Goal: Task Accomplishment & Management: Manage account settings

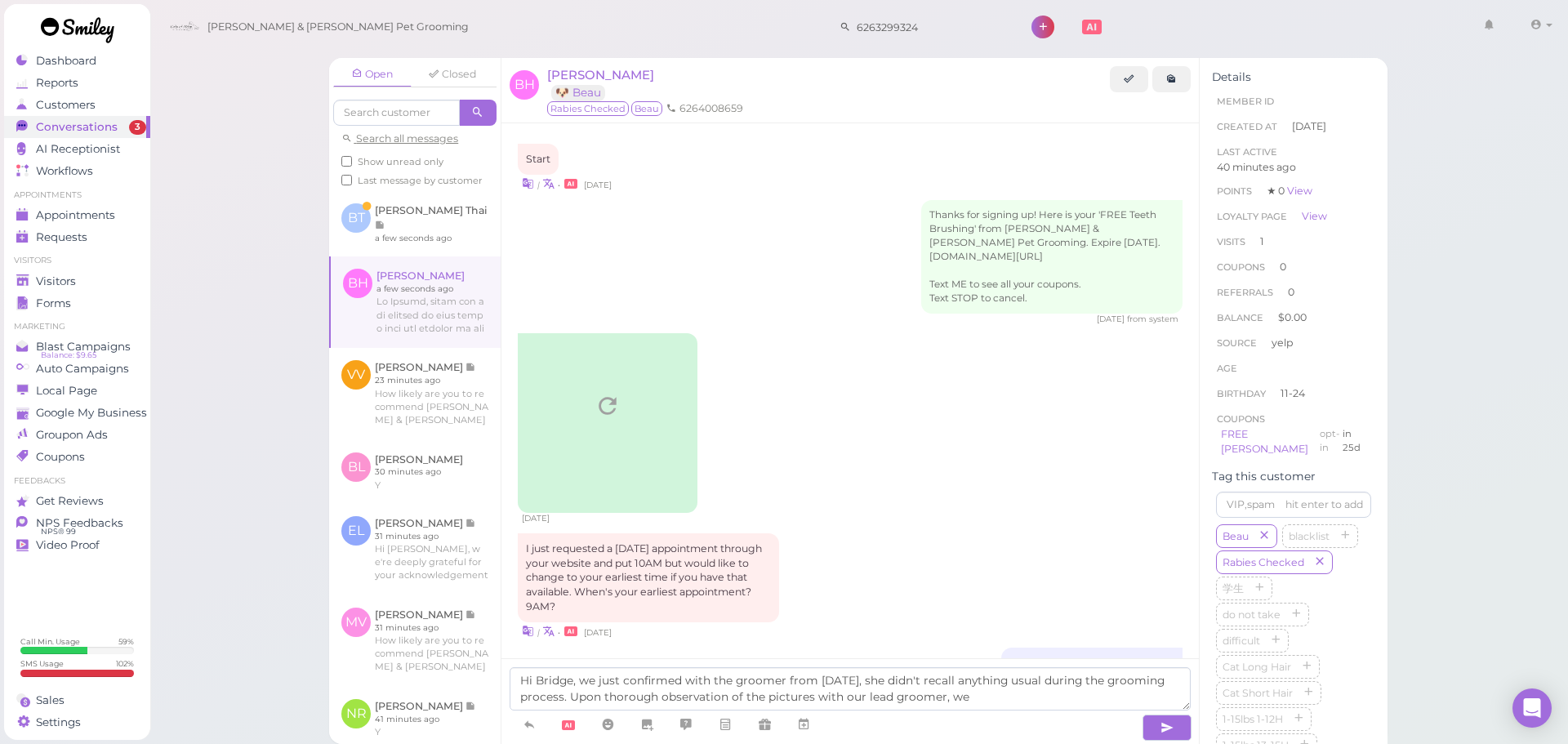
scroll to position [2190, 0]
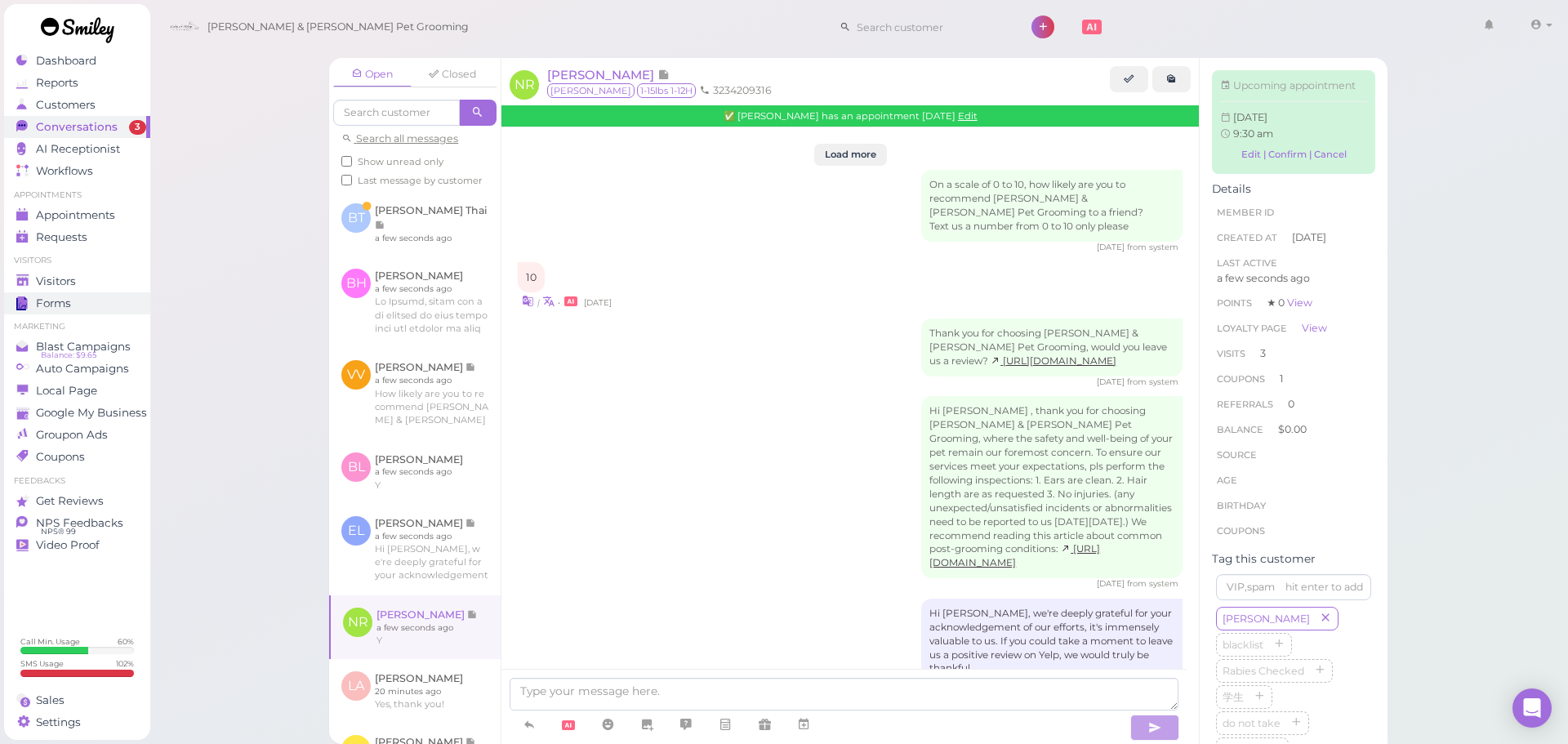
scroll to position [2313, 0]
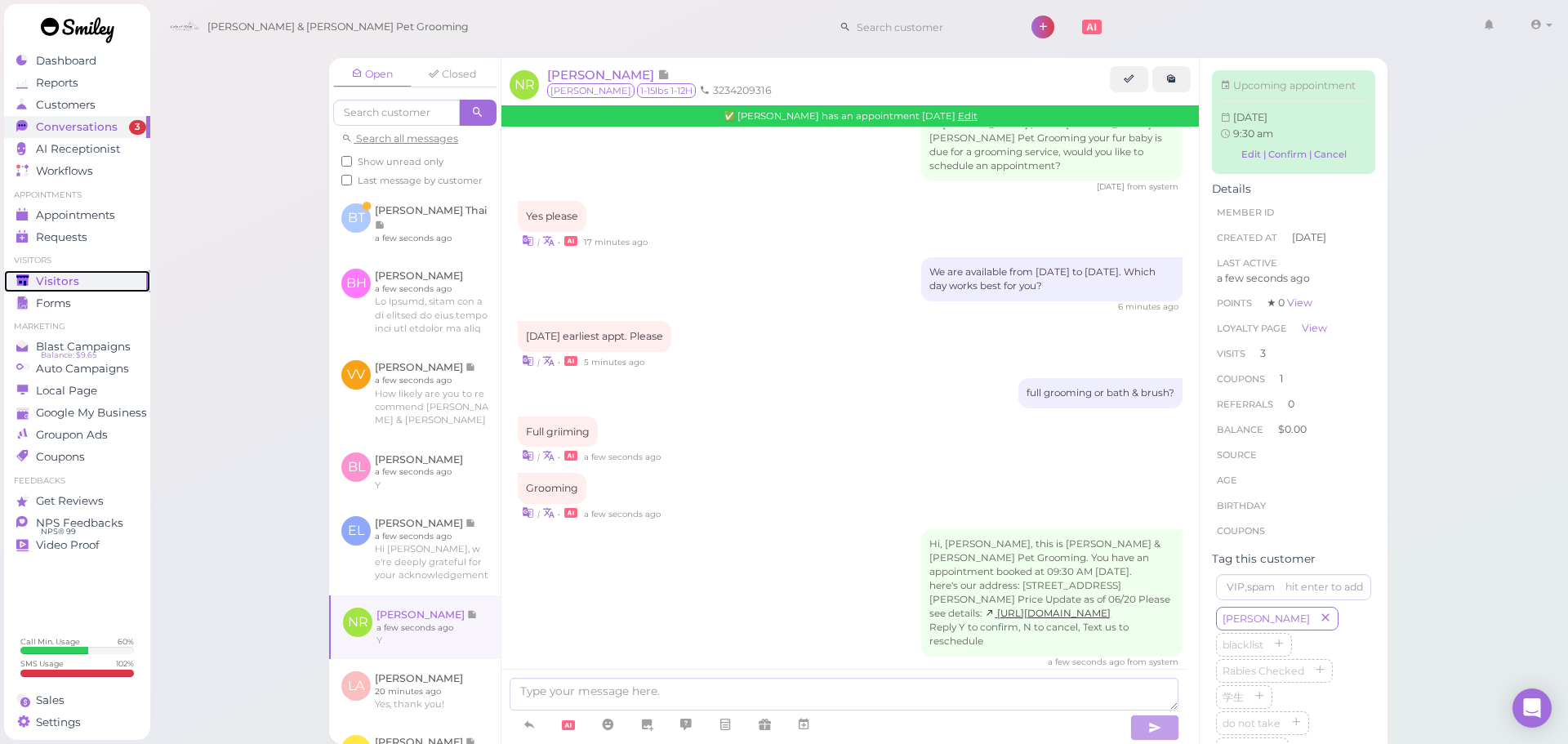
click at [45, 287] on span "Visitors" at bounding box center [57, 281] width 43 height 14
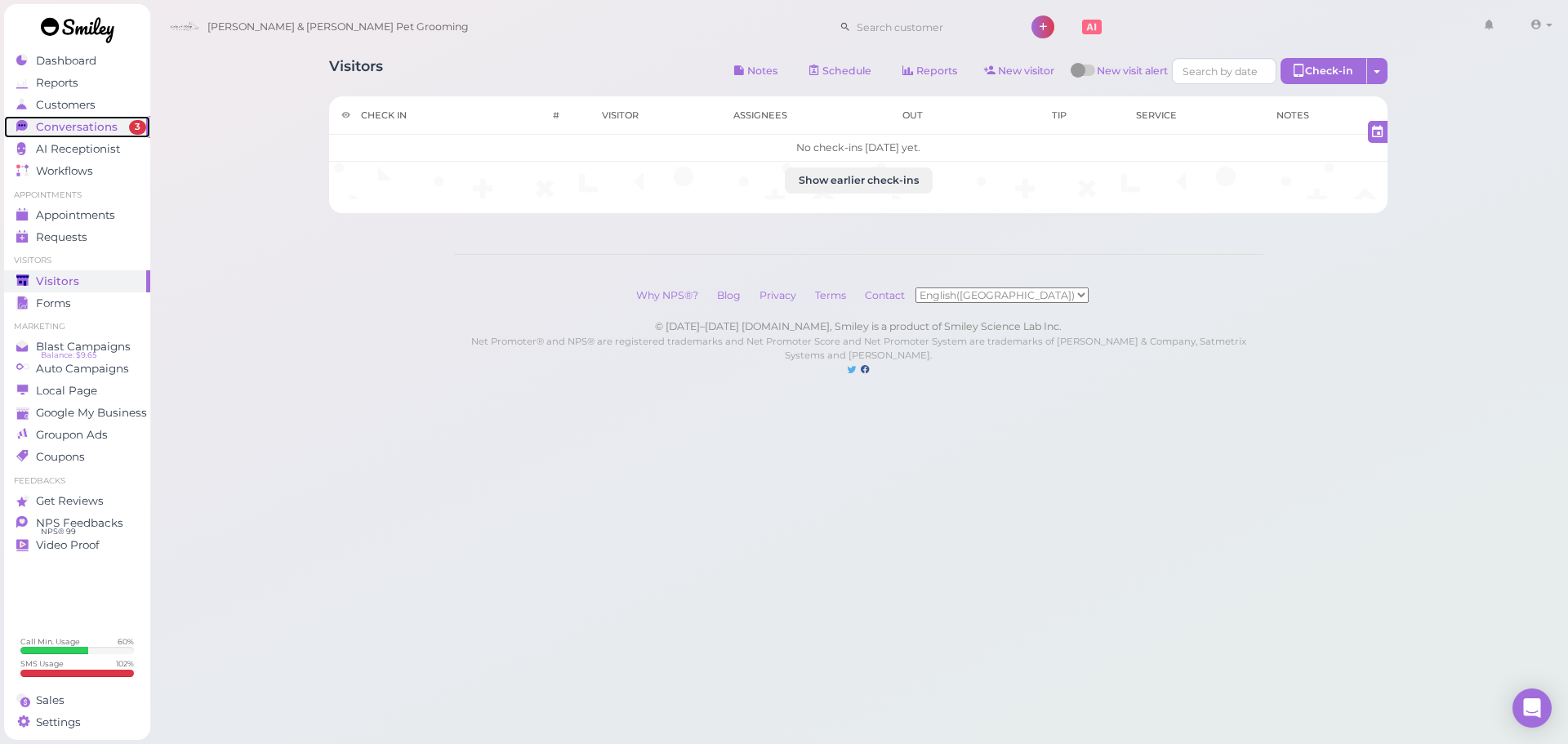
click at [96, 126] on span "Conversations" at bounding box center [77, 126] width 82 height 14
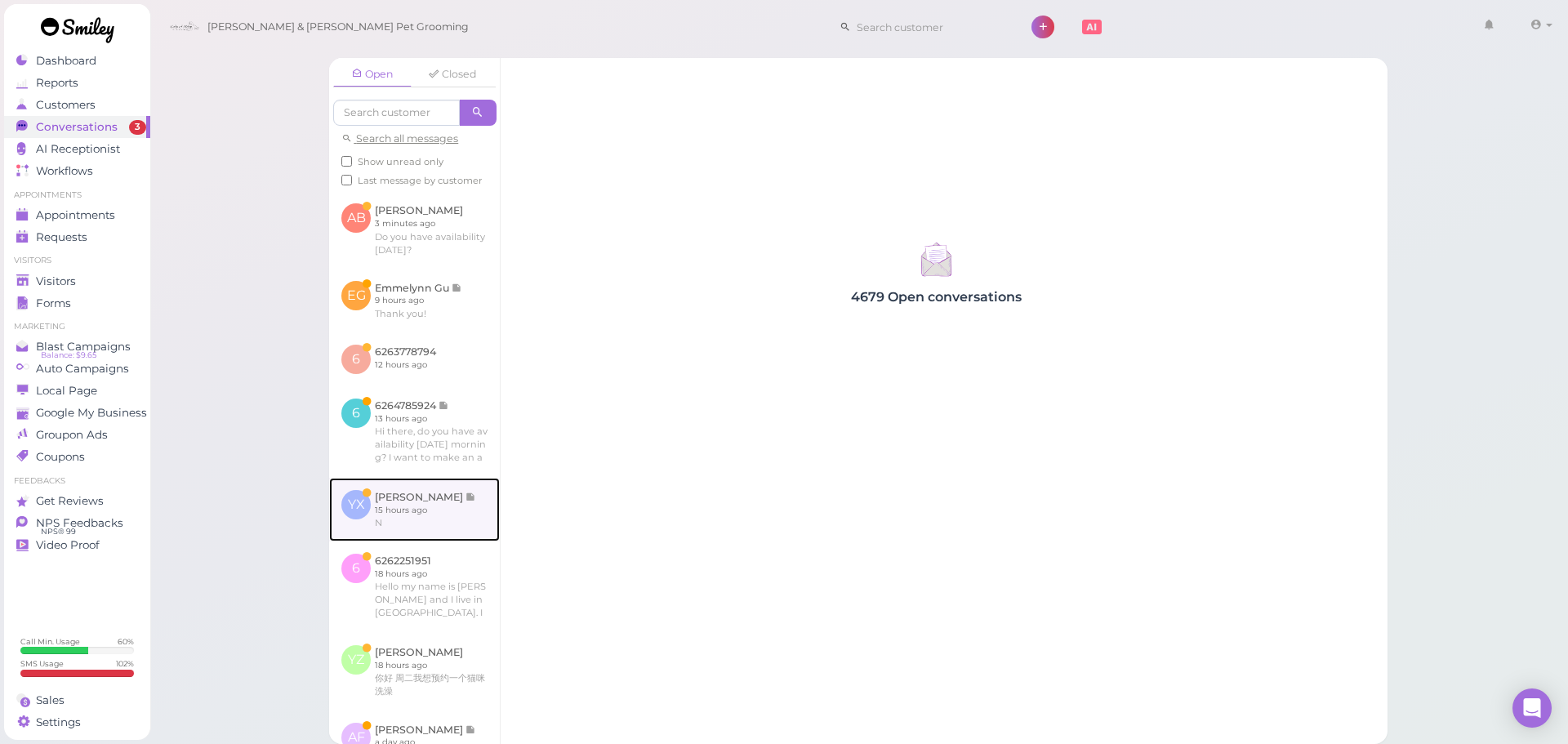
click at [394, 536] on link at bounding box center [413, 509] width 170 height 63
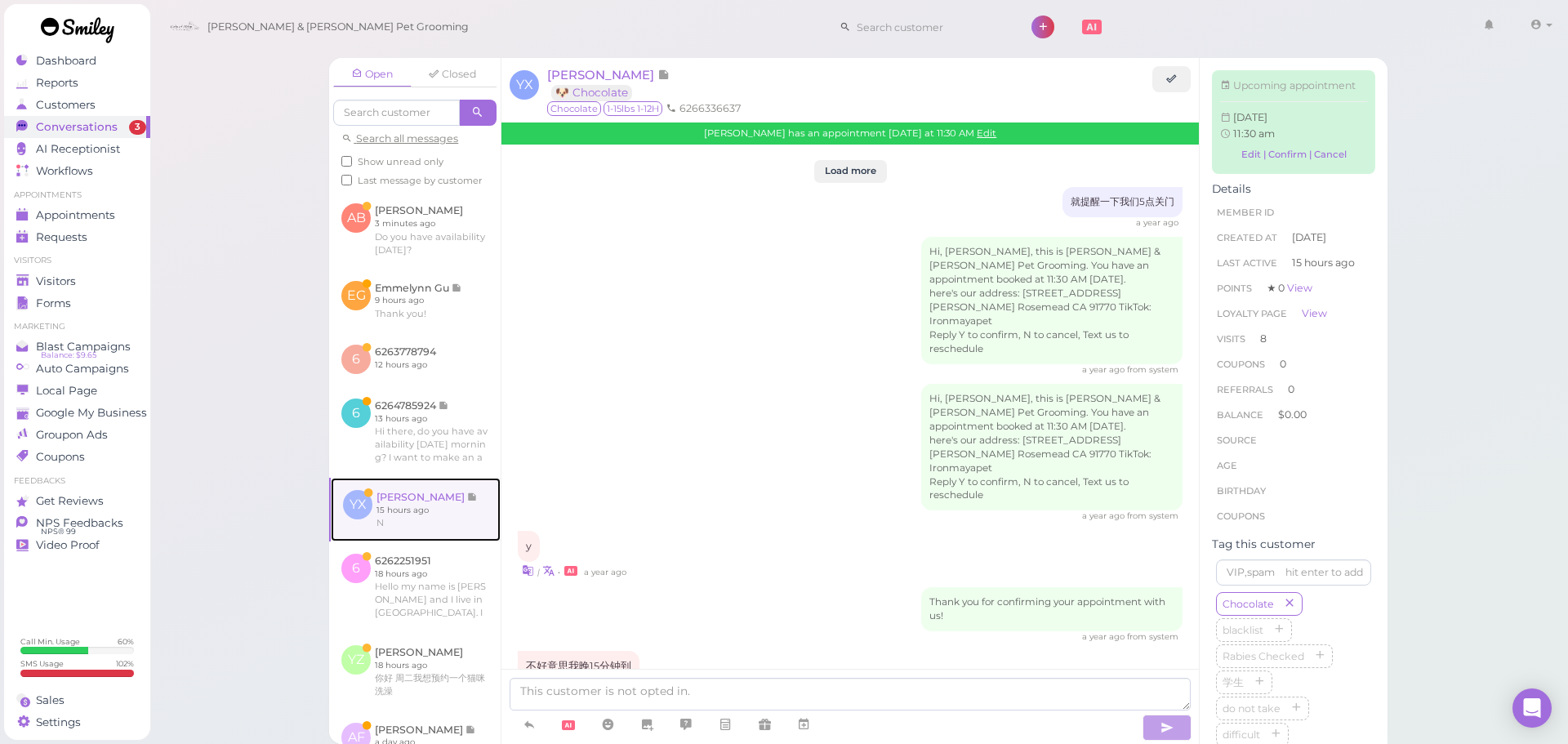
scroll to position [2785, 0]
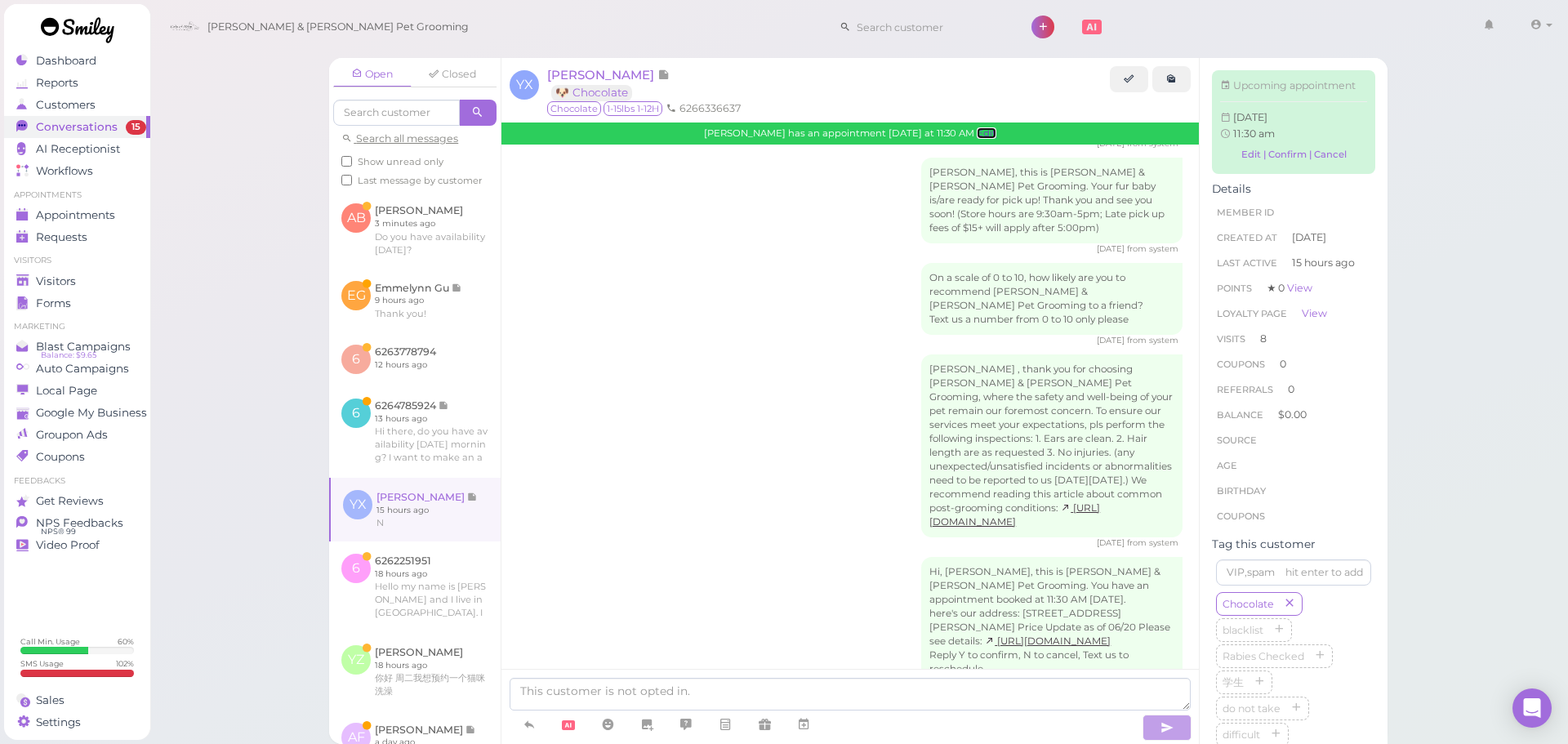
click at [977, 135] on link "Edit" at bounding box center [986, 133] width 19 height 12
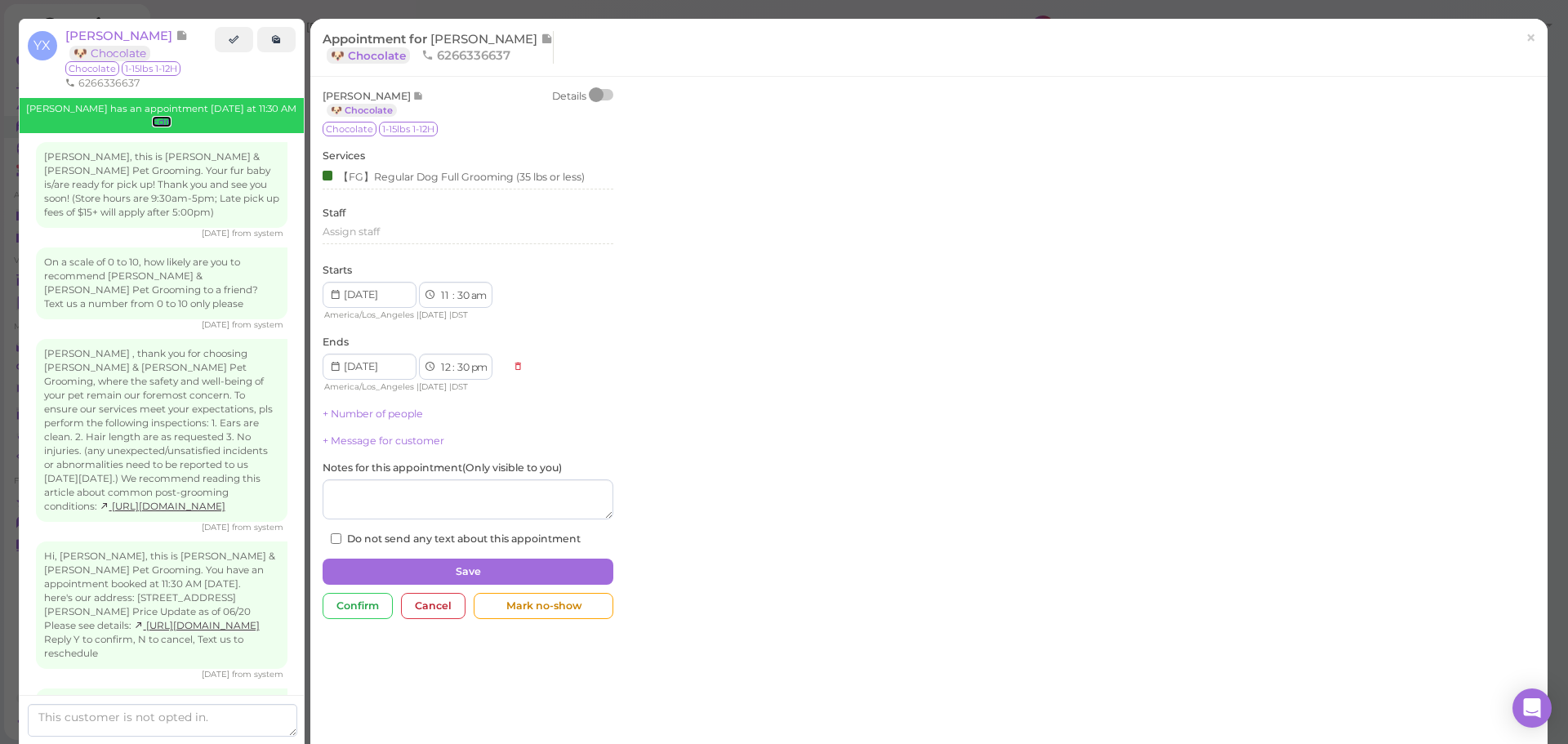
scroll to position [2923, 0]
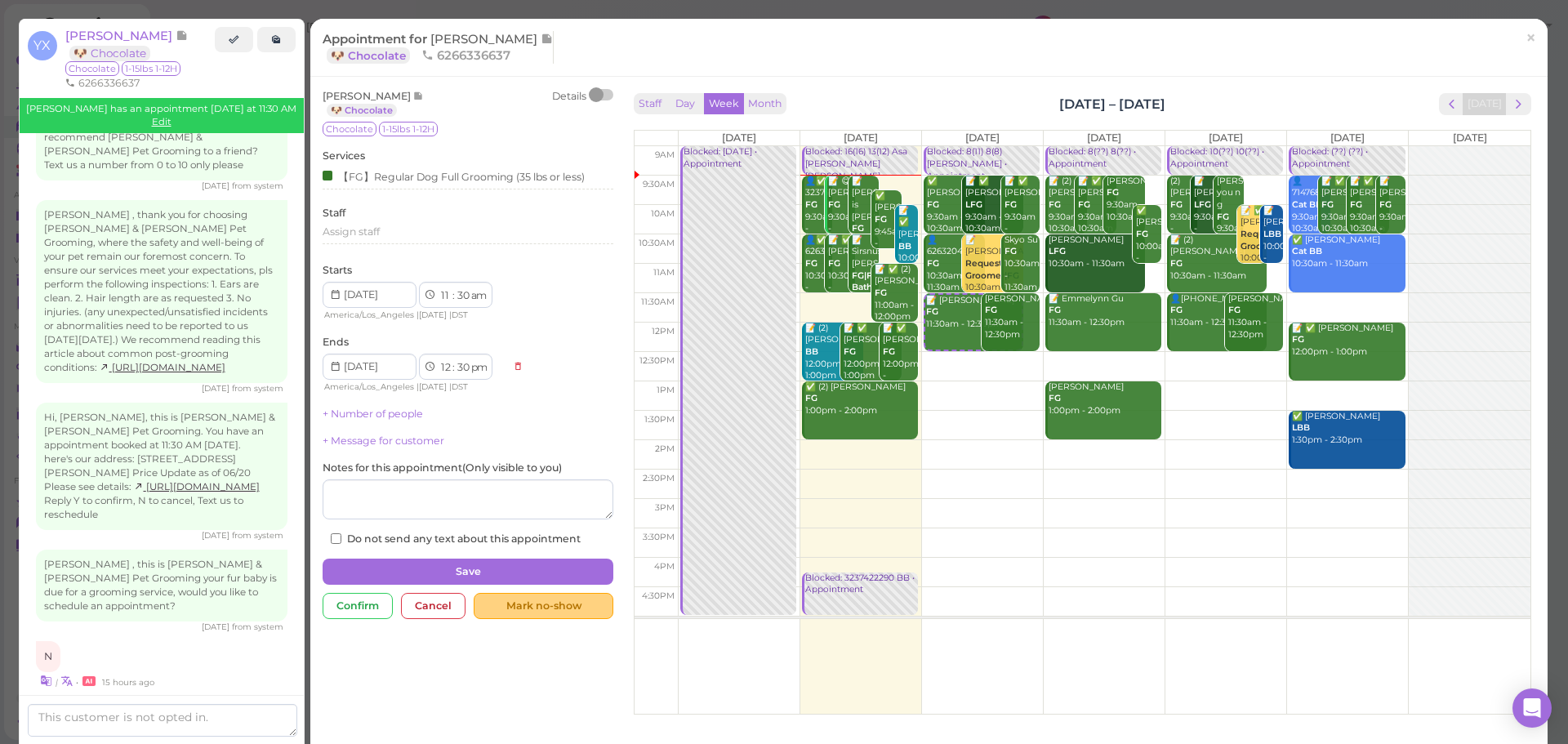
click at [569, 608] on div "Mark no-show" at bounding box center [544, 605] width 140 height 26
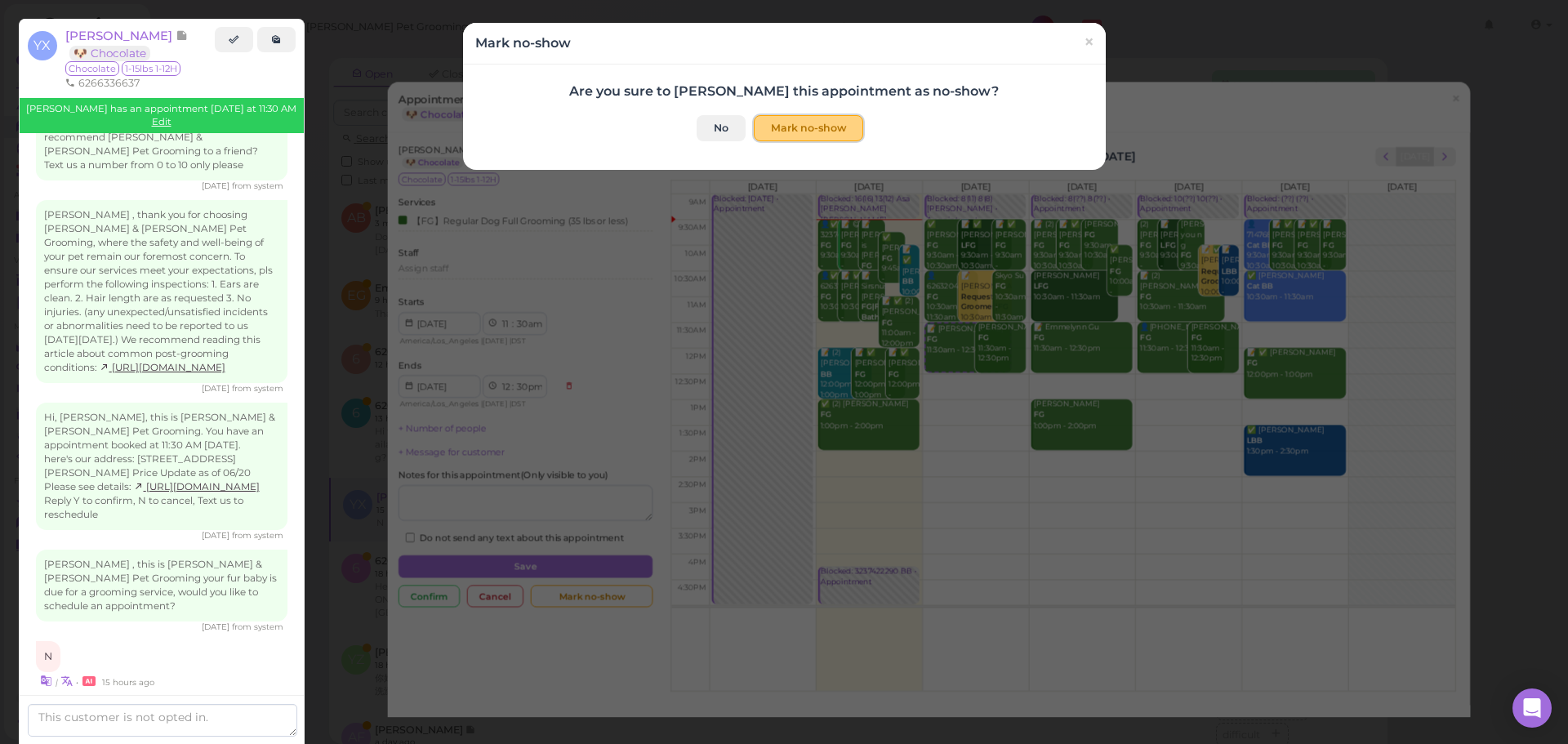
click at [795, 136] on button "Mark no-show" at bounding box center [808, 127] width 109 height 26
click at [826, 130] on button "Mark no-show" at bounding box center [808, 127] width 109 height 26
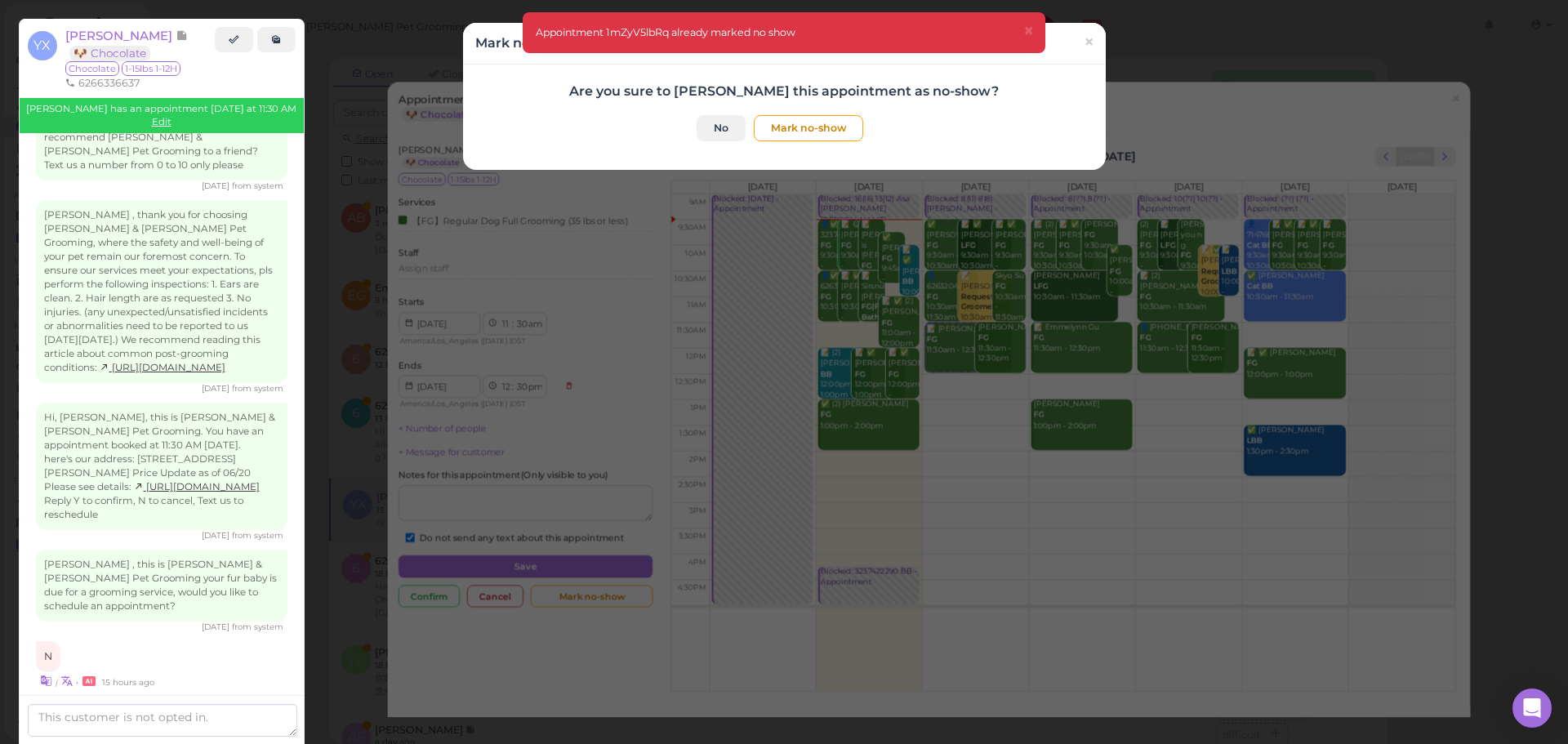
checkbox input "true"
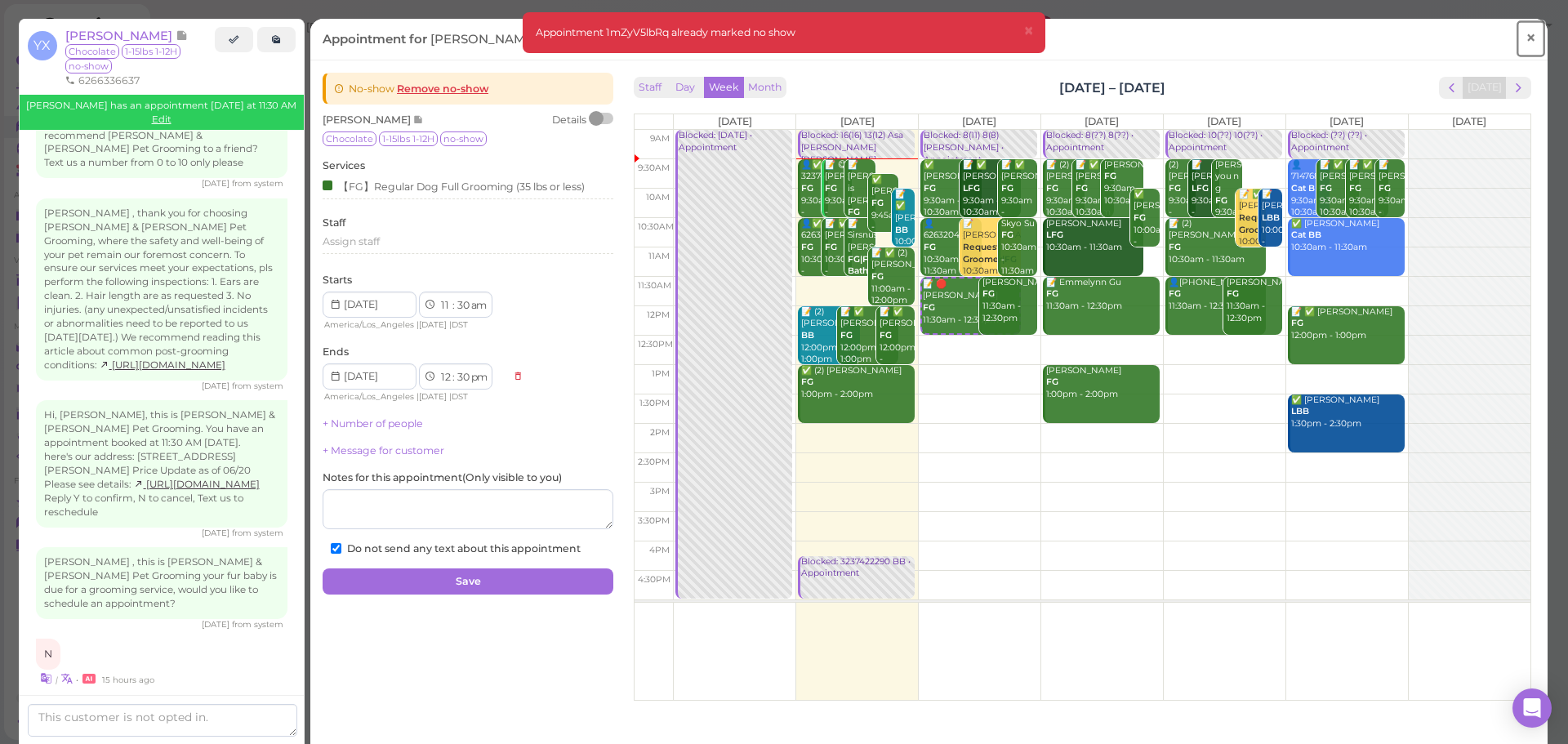
click at [1525, 47] on span "×" at bounding box center [1530, 38] width 11 height 23
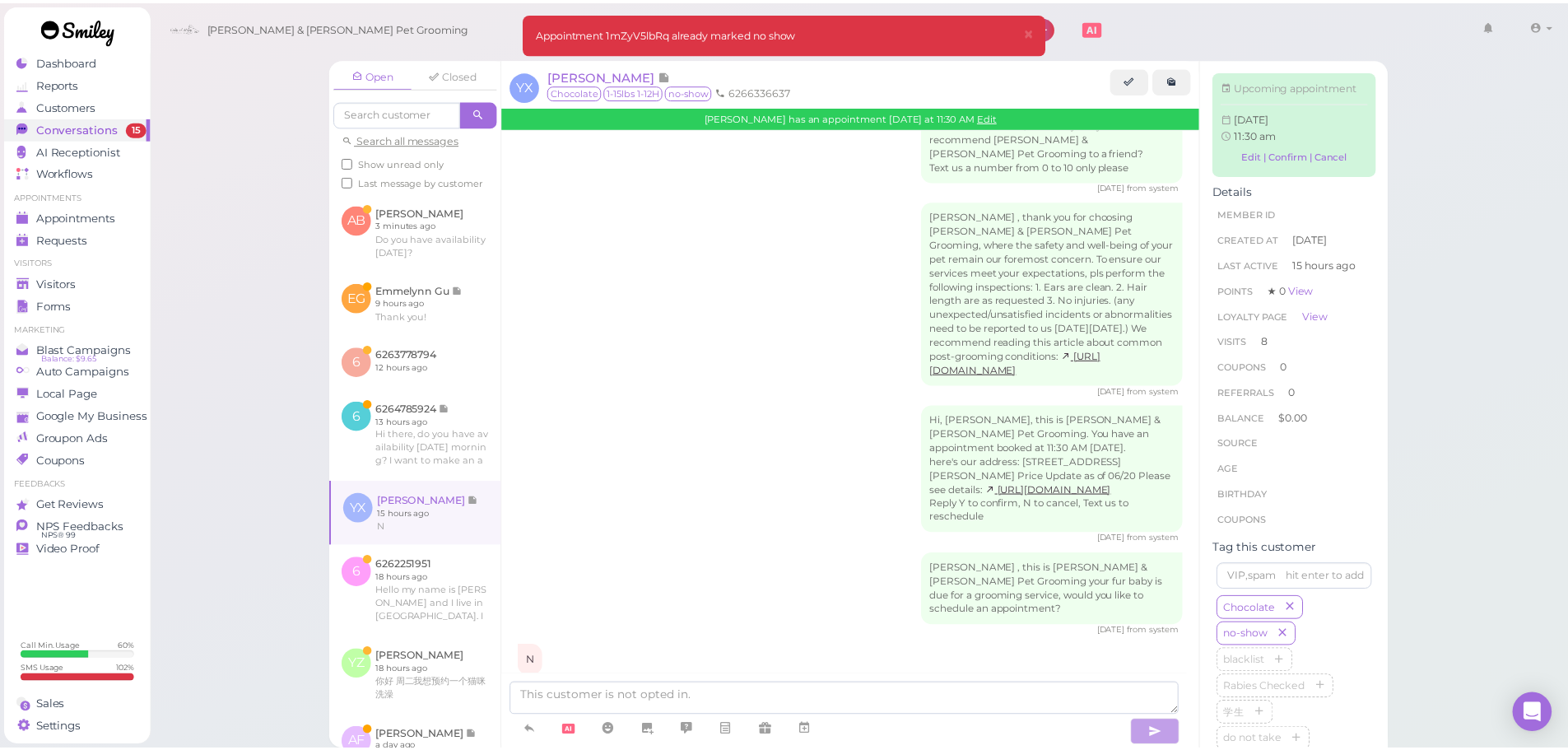
scroll to position [2799, 0]
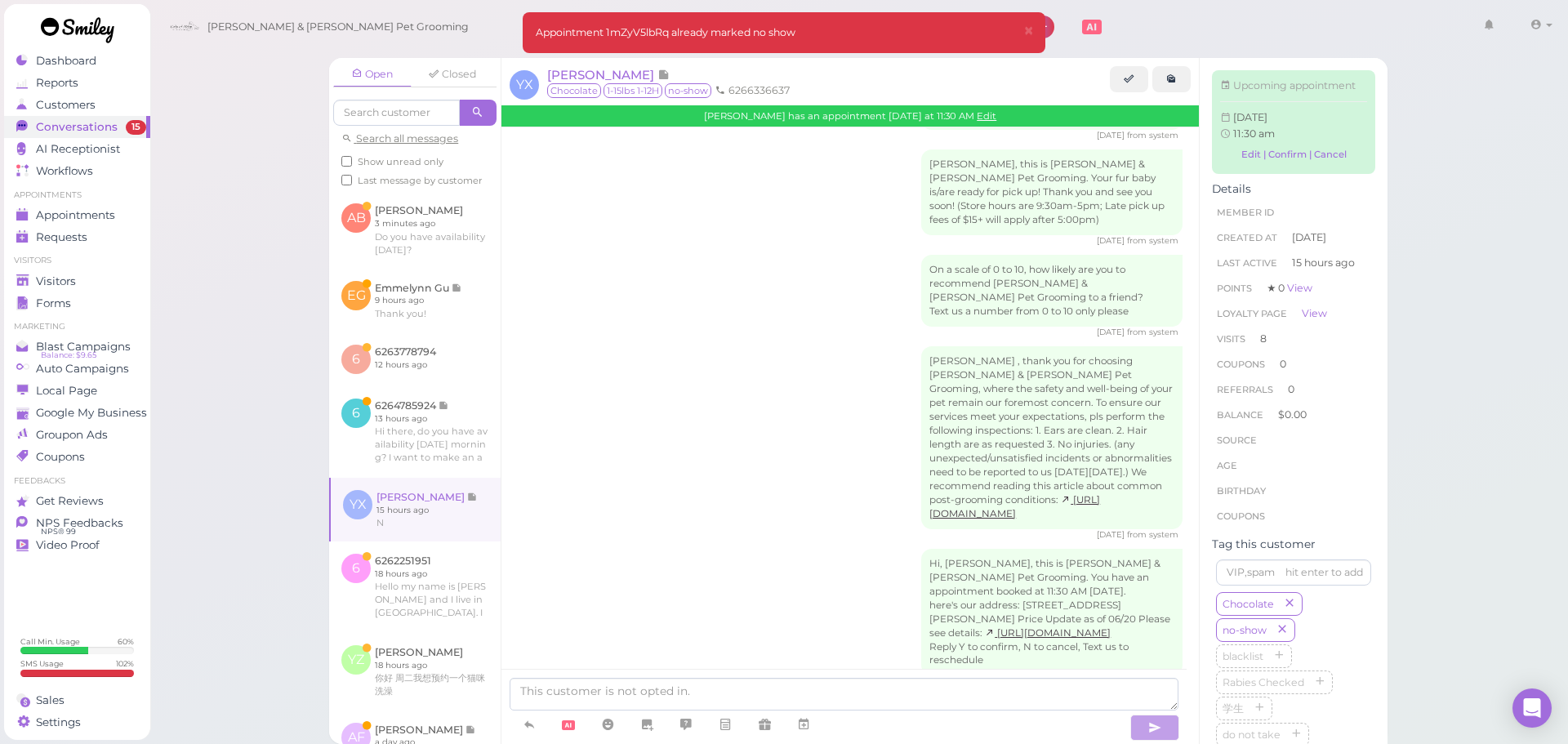
click at [748, 549] on div "Hi, Yanling, this is Cody & Miley Pet Grooming. You have an appointment booked …" at bounding box center [849, 618] width 664 height 139
click at [100, 275] on div "Visitors" at bounding box center [75, 281] width 118 height 14
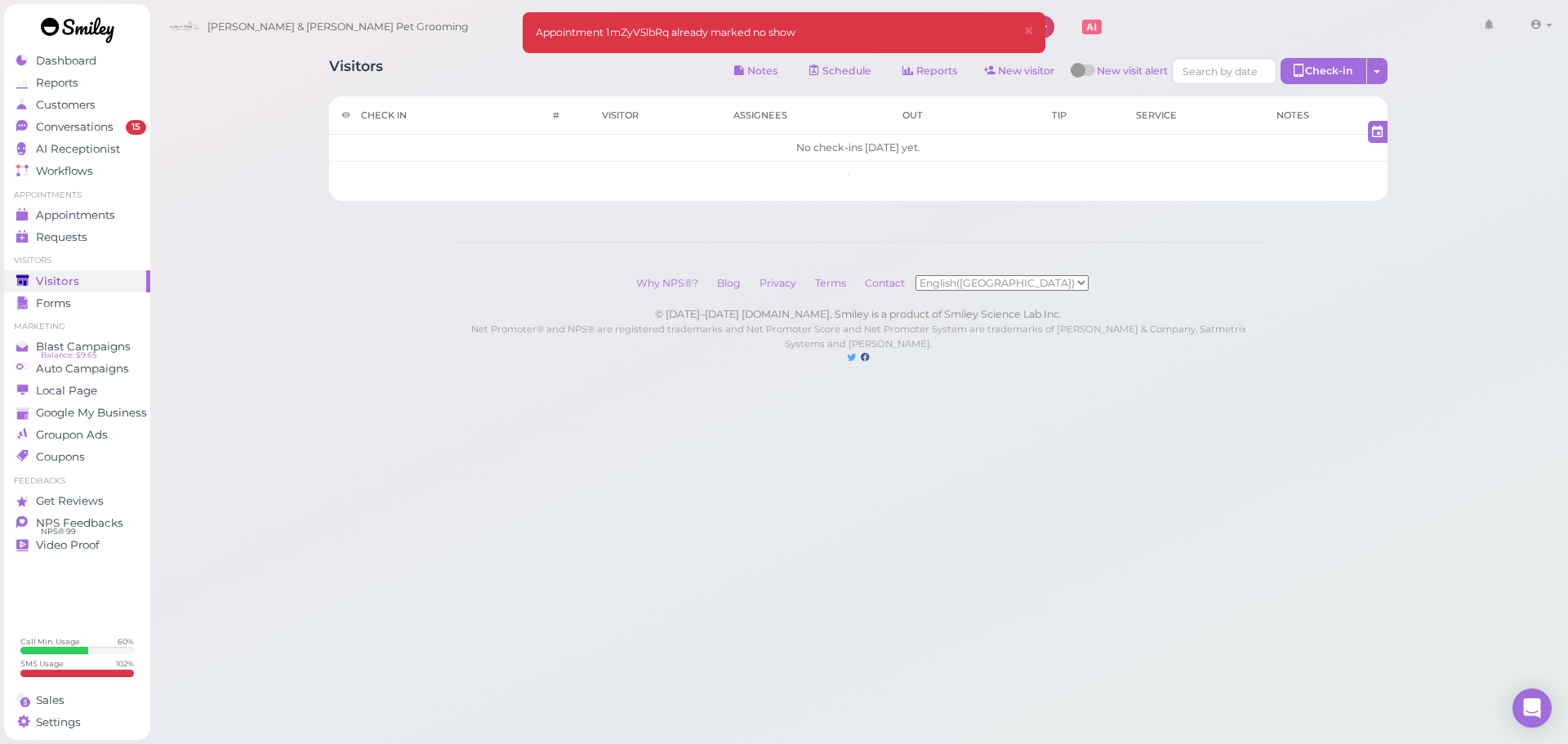
click at [228, 99] on div "Visitors Notes Schedule Reports New visitor New visit alert Check-in Customer c…" at bounding box center [859, 198] width 1419 height 398
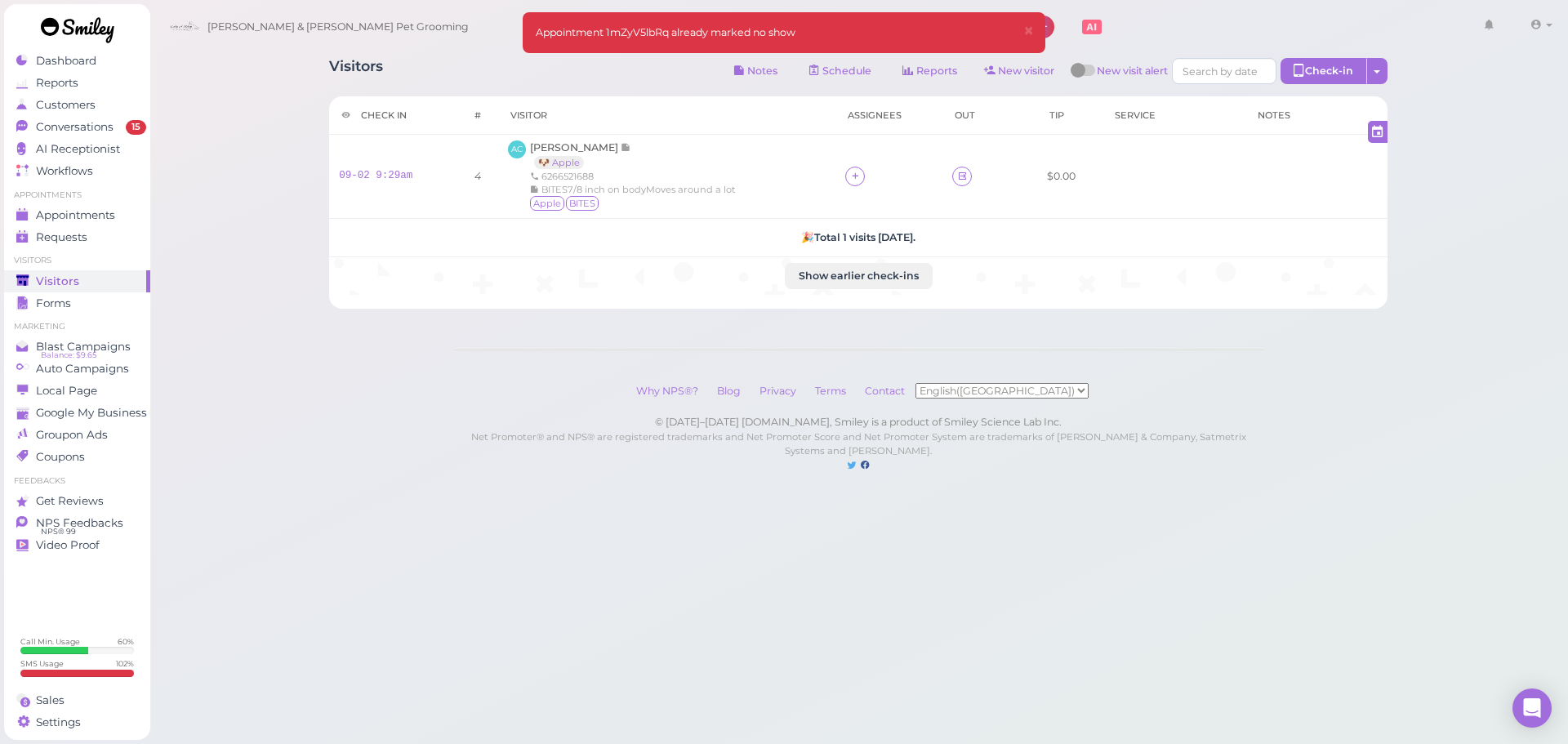
click at [595, 68] on div "Visitors Notes Schedule Reports New visitor New visit alert Check-in Customer c…" at bounding box center [858, 73] width 1058 height 30
click at [584, 129] on th "Visitor" at bounding box center [666, 115] width 338 height 38
click at [569, 146] on span "[PERSON_NAME]" at bounding box center [575, 147] width 90 height 13
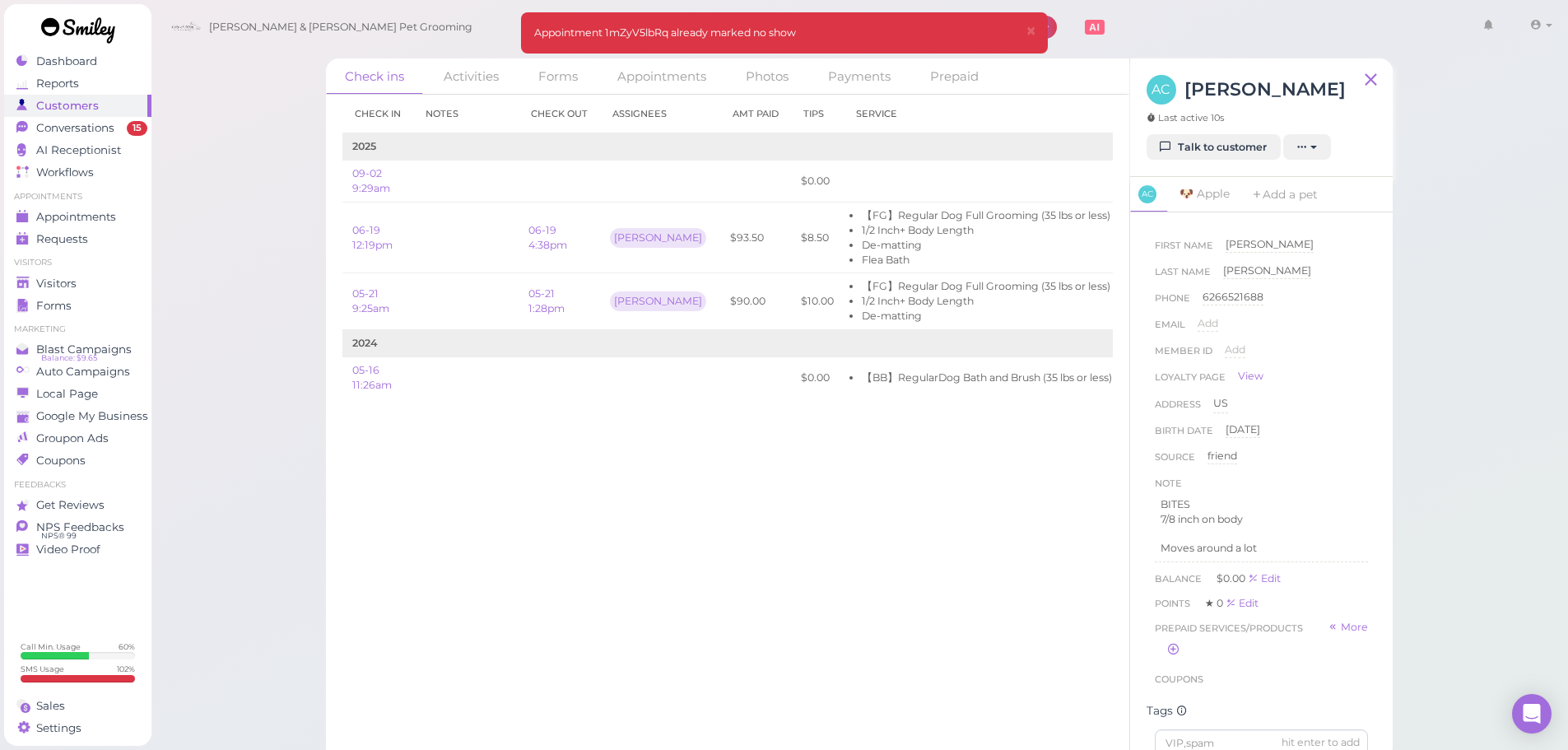
click at [1351, 334] on div "Email Add" at bounding box center [1261, 328] width 213 height 26
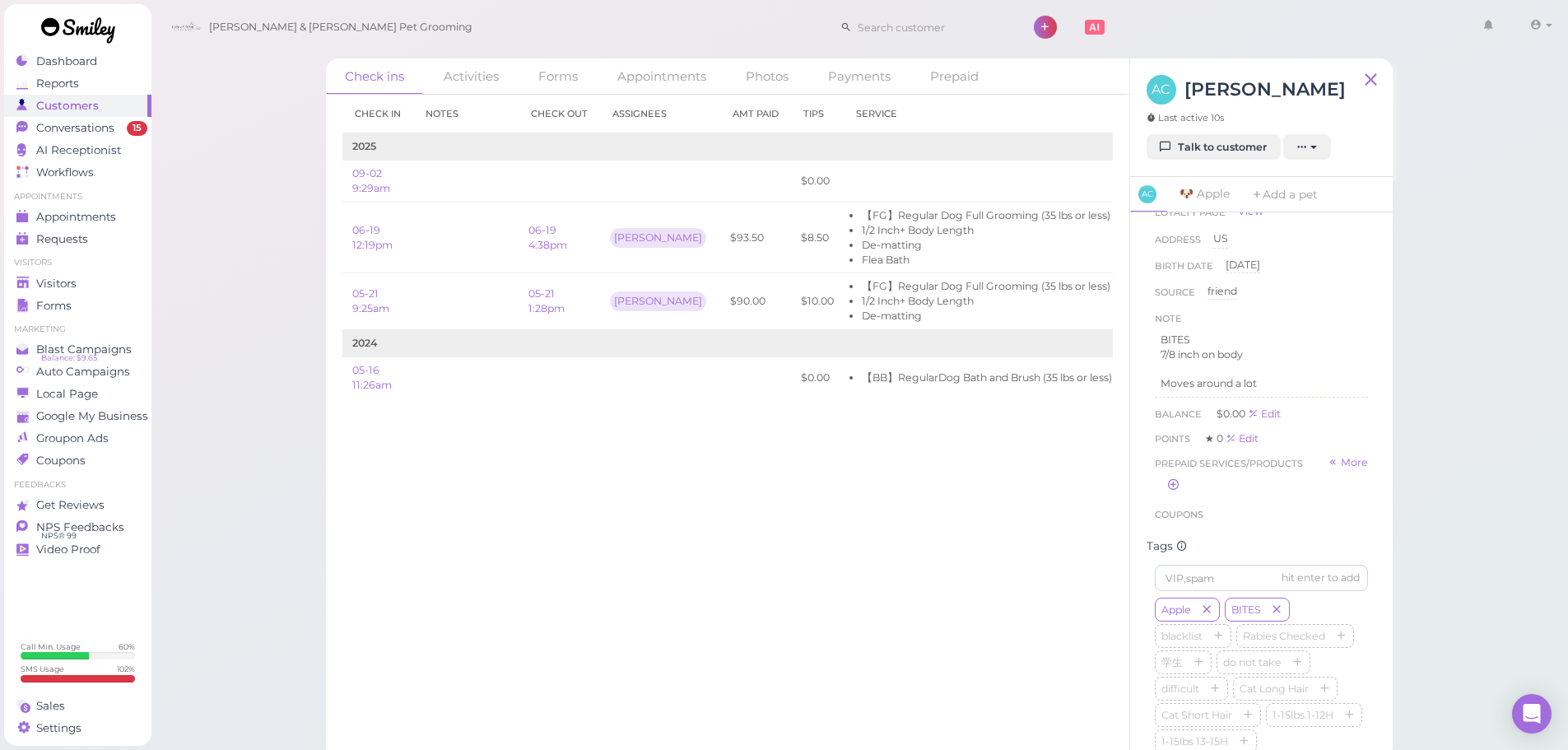
click at [881, 521] on div "Check in Notes Check out Assignees Amt Paid Tips Service 2025 09-02 9:29am $0.0…" at bounding box center [727, 423] width 803 height 655
click at [875, 543] on div "Check in Notes Check out Assignees Amt Paid Tips Service 2025 09-02 9:29am $0.0…" at bounding box center [727, 423] width 803 height 655
click at [9, 284] on link "Visitors" at bounding box center [77, 283] width 147 height 23
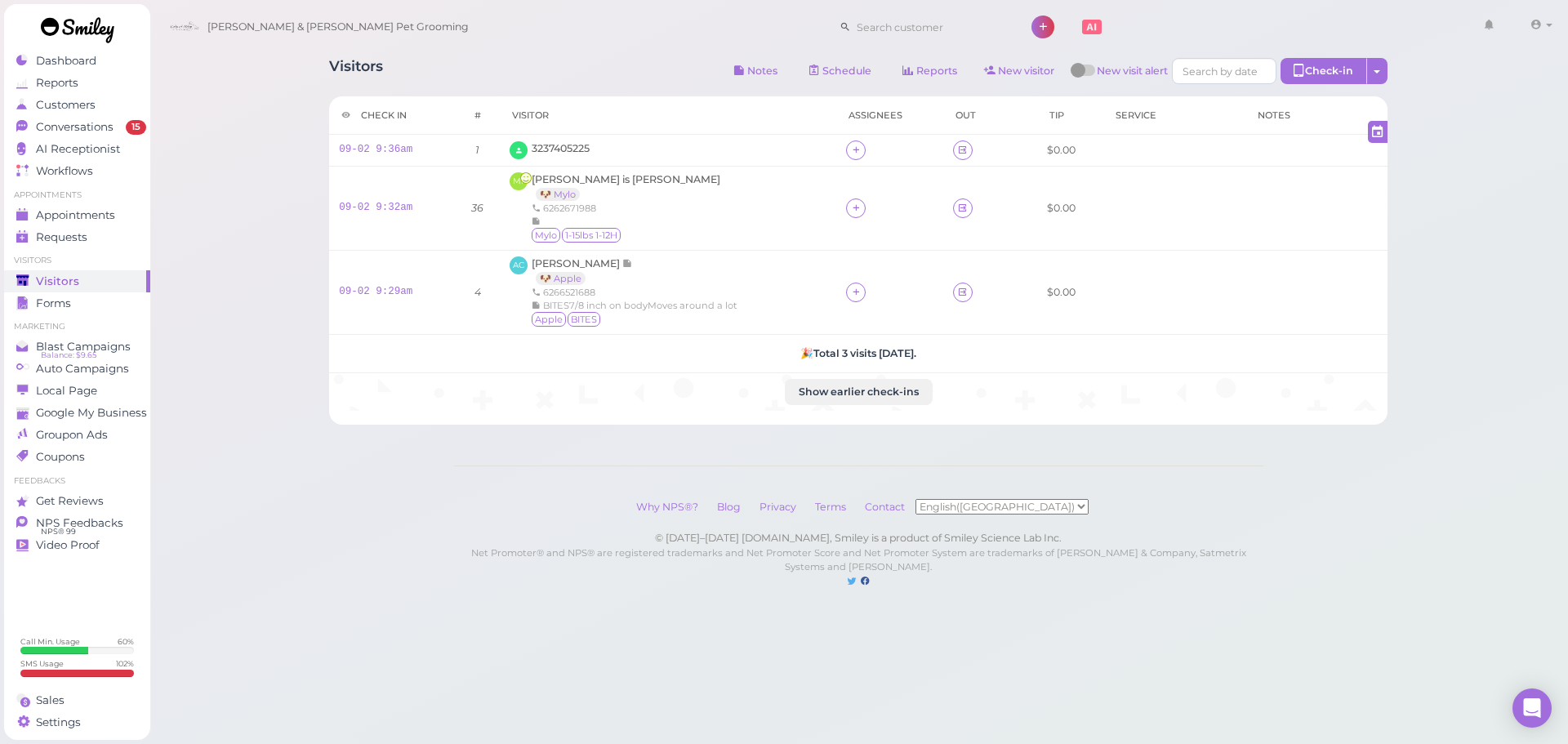
click at [529, 89] on div "Visitors Notes Schedule Reports New visitor New visit alert Check-in Customer c…" at bounding box center [858, 235] width 1099 height 379
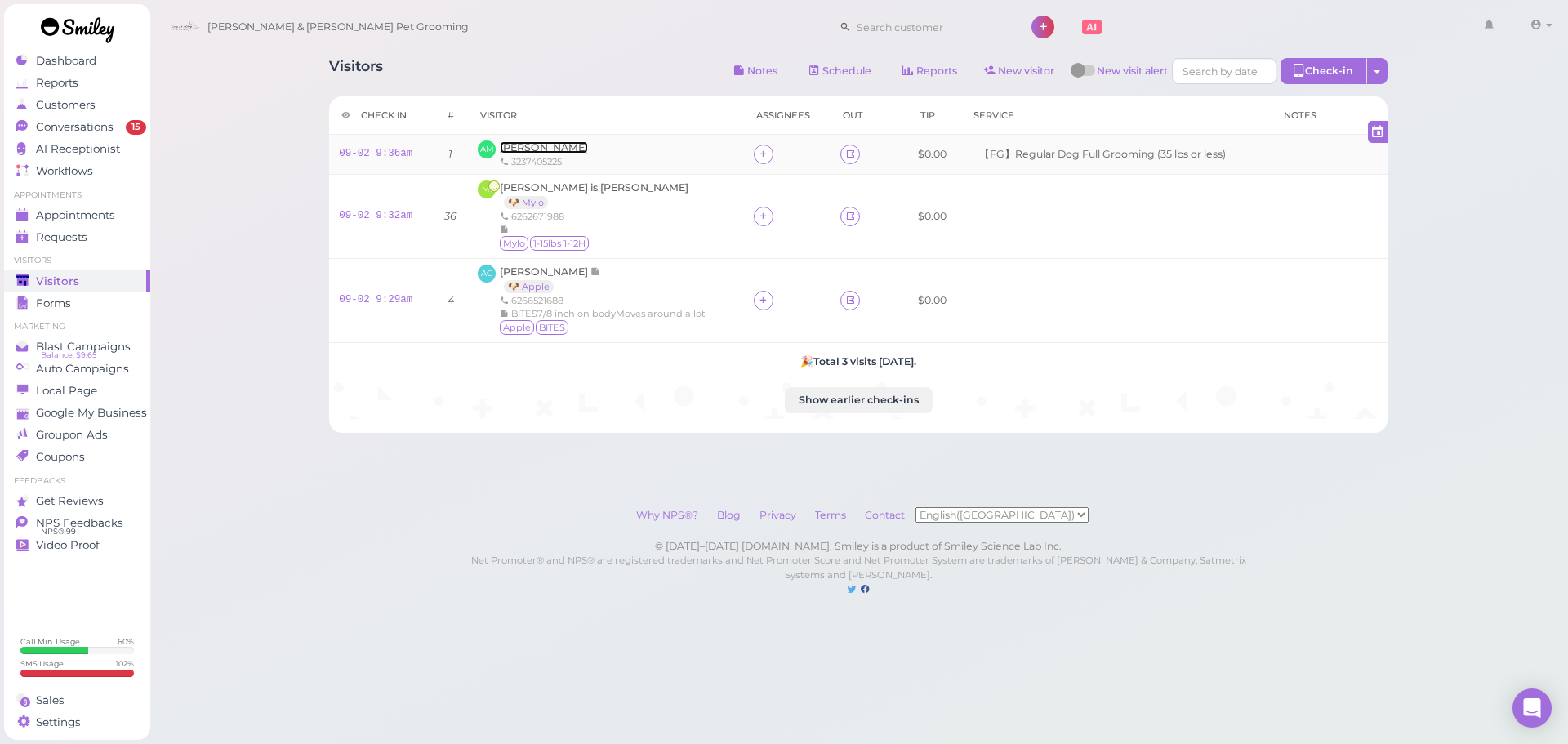
click at [561, 152] on span "[PERSON_NAME]" at bounding box center [544, 147] width 89 height 13
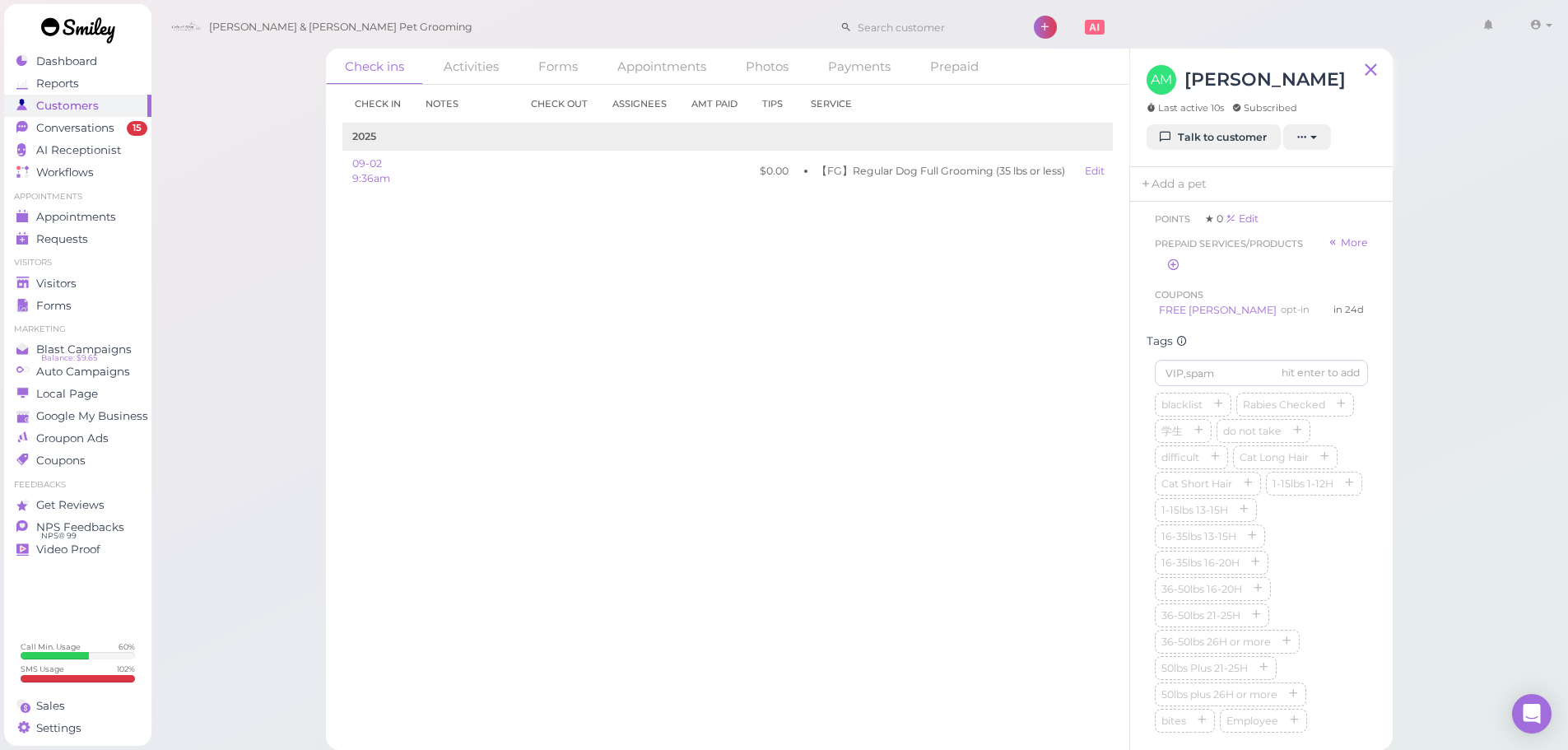
scroll to position [412, 0]
click at [1225, 304] on input at bounding box center [1261, 290] width 213 height 26
type input "Nala"
click at [806, 458] on div "Check in Notes Check out Assignees Amt Paid Tips Service 2025 09-02 9:36am $0.0…" at bounding box center [727, 412] width 803 height 655
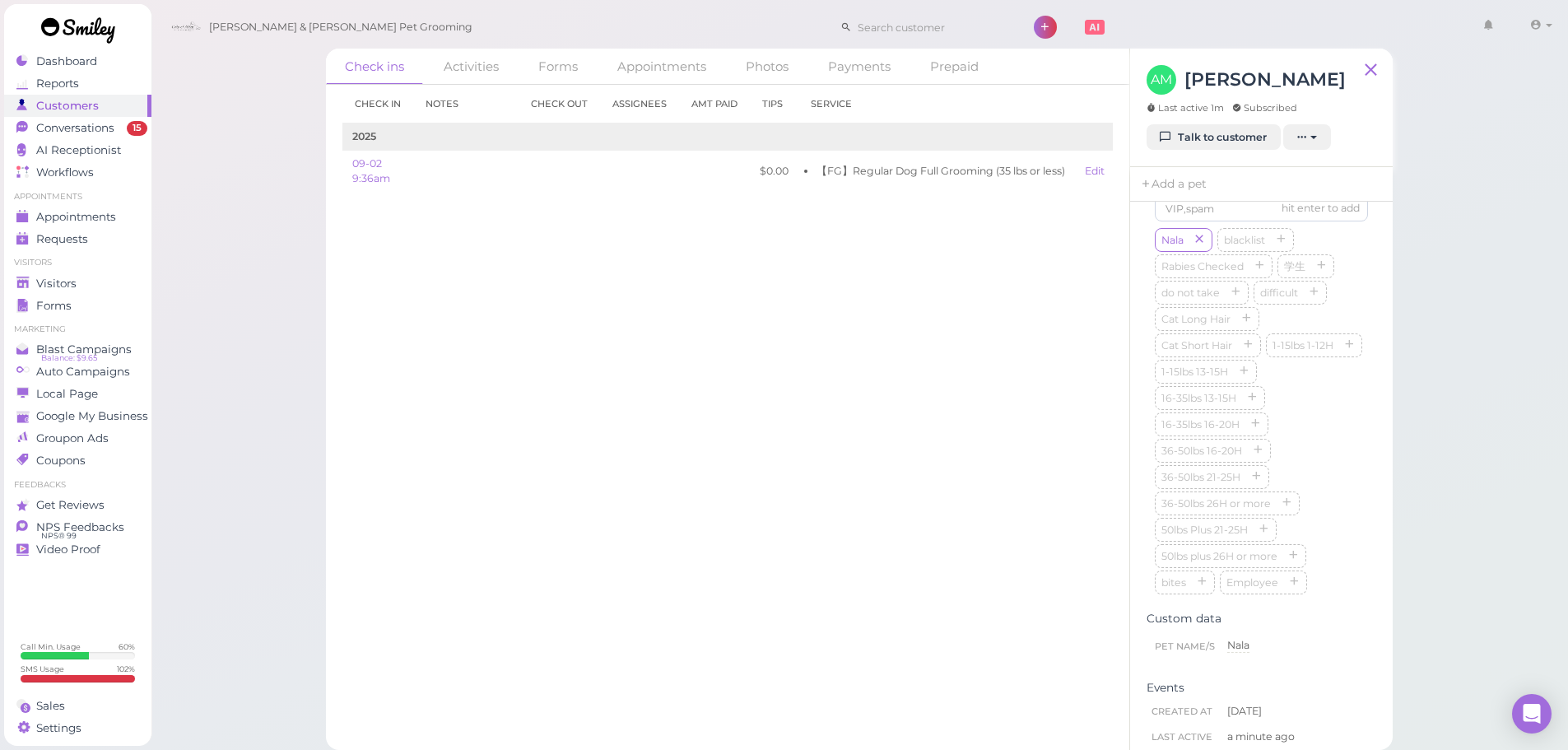
click at [828, 458] on div "Check in Notes Check out Assignees Amt Paid Tips Service 2025 09-02 9:36am $0.0…" at bounding box center [727, 412] width 803 height 655
click at [296, 365] on div "Check ins Activities Forms Appointments Photos Payments Prepaid Check in Notes …" at bounding box center [860, 370] width 1418 height 760
click at [79, 132] on span "Conversations" at bounding box center [77, 127] width 82 height 14
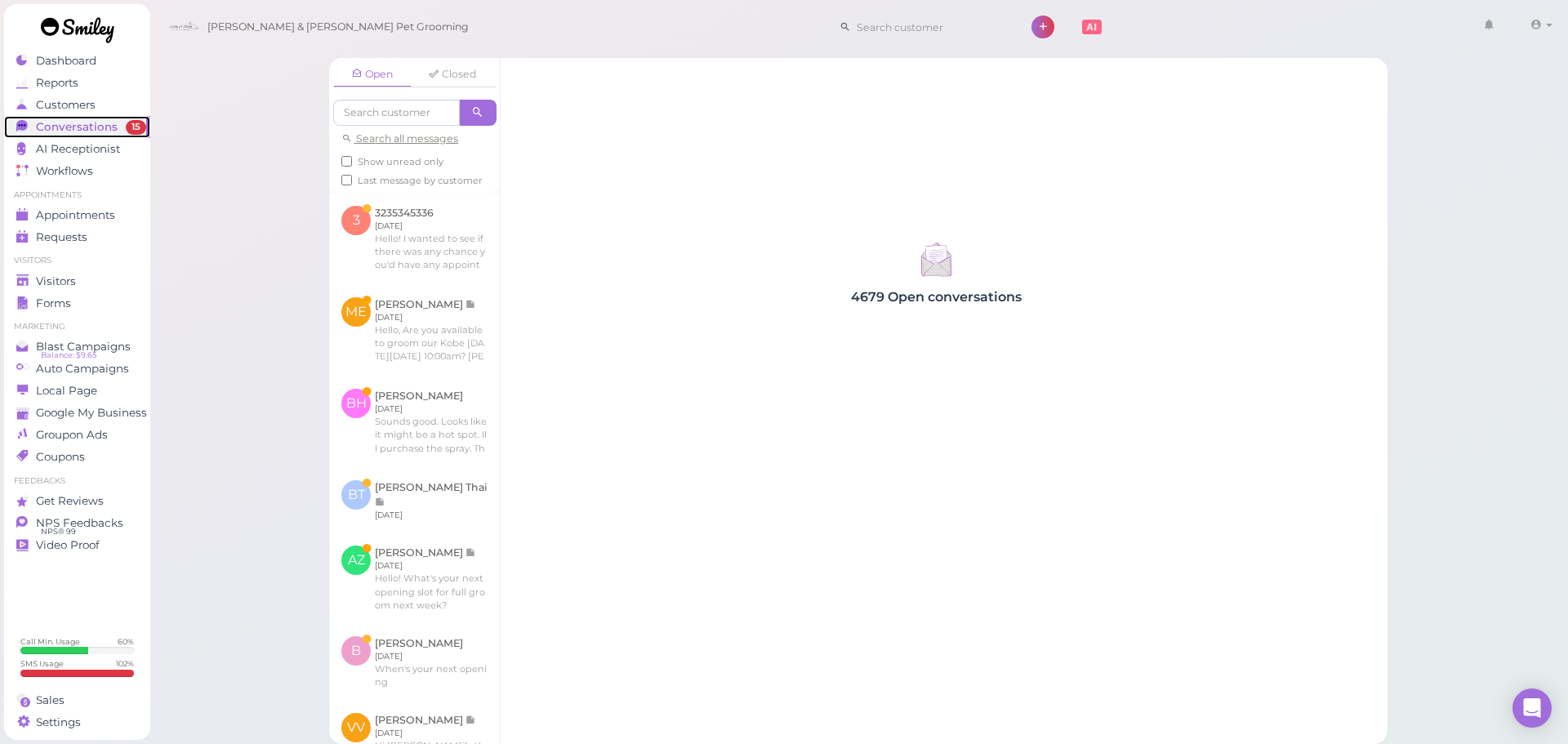
scroll to position [817, 0]
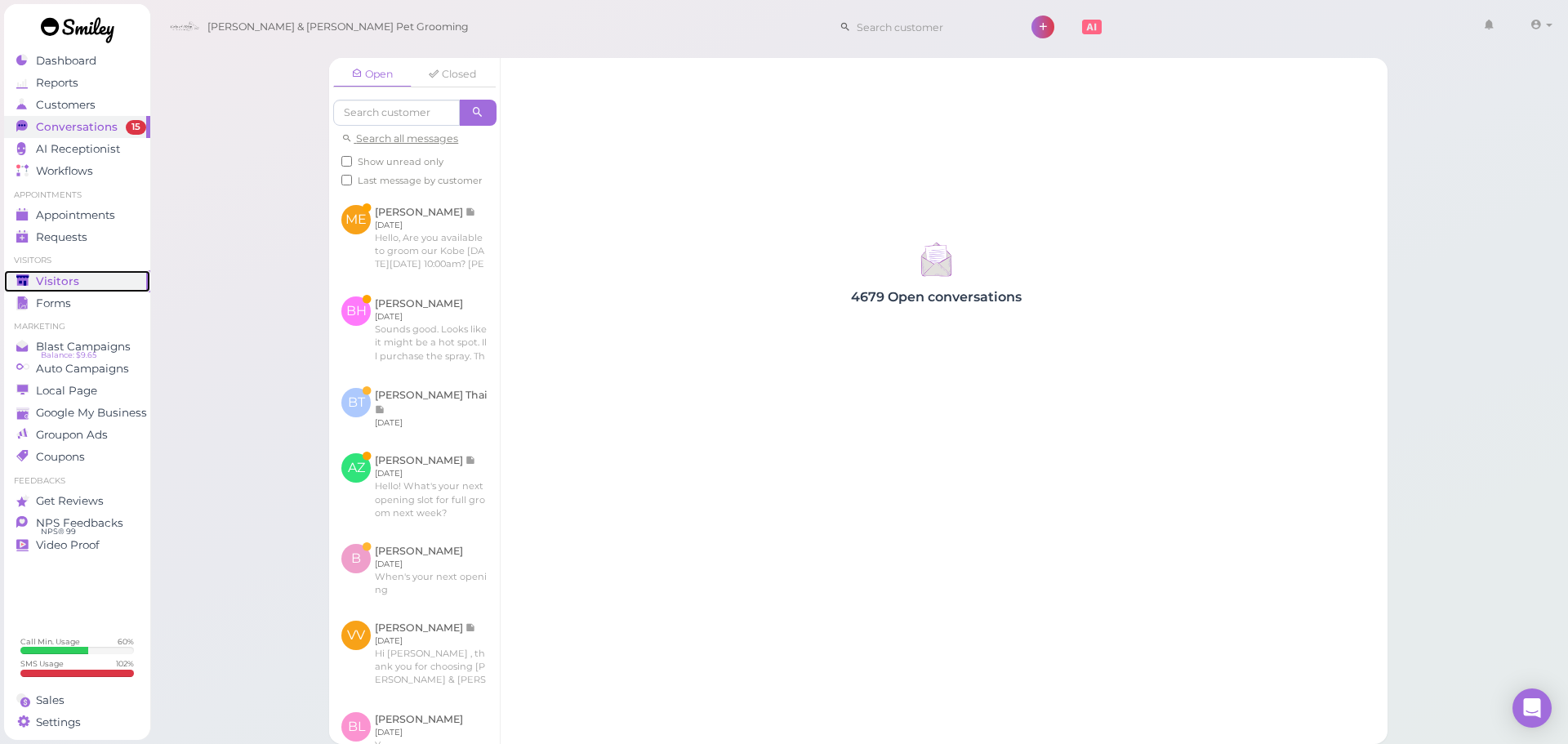
click at [75, 283] on span "Visitors" at bounding box center [57, 281] width 43 height 14
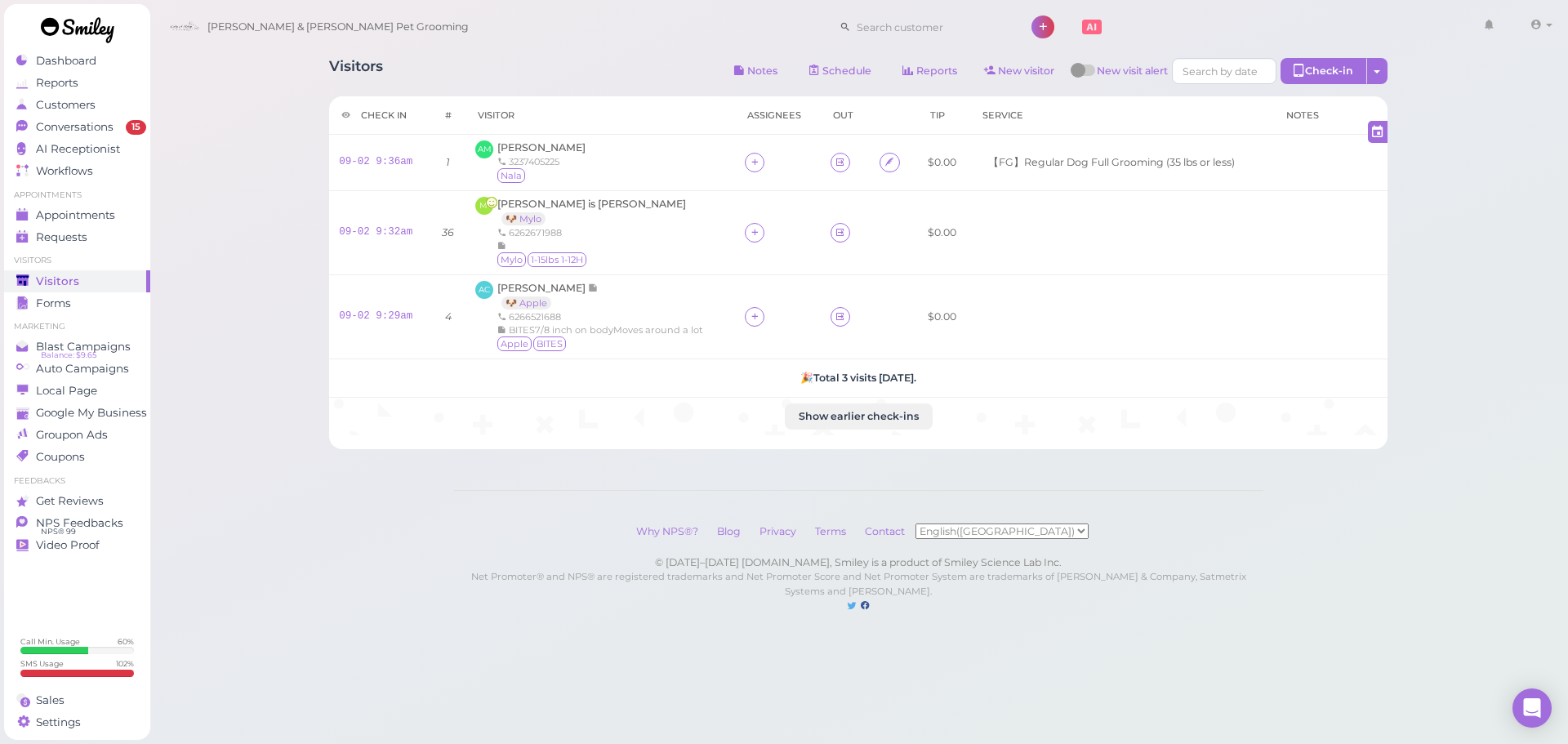
click at [526, 58] on div "Visitors Notes Schedule Reports New visitor New visit alert Check-in Customer c…" at bounding box center [858, 73] width 1058 height 30
click at [552, 147] on span "[PERSON_NAME]" at bounding box center [541, 147] width 89 height 13
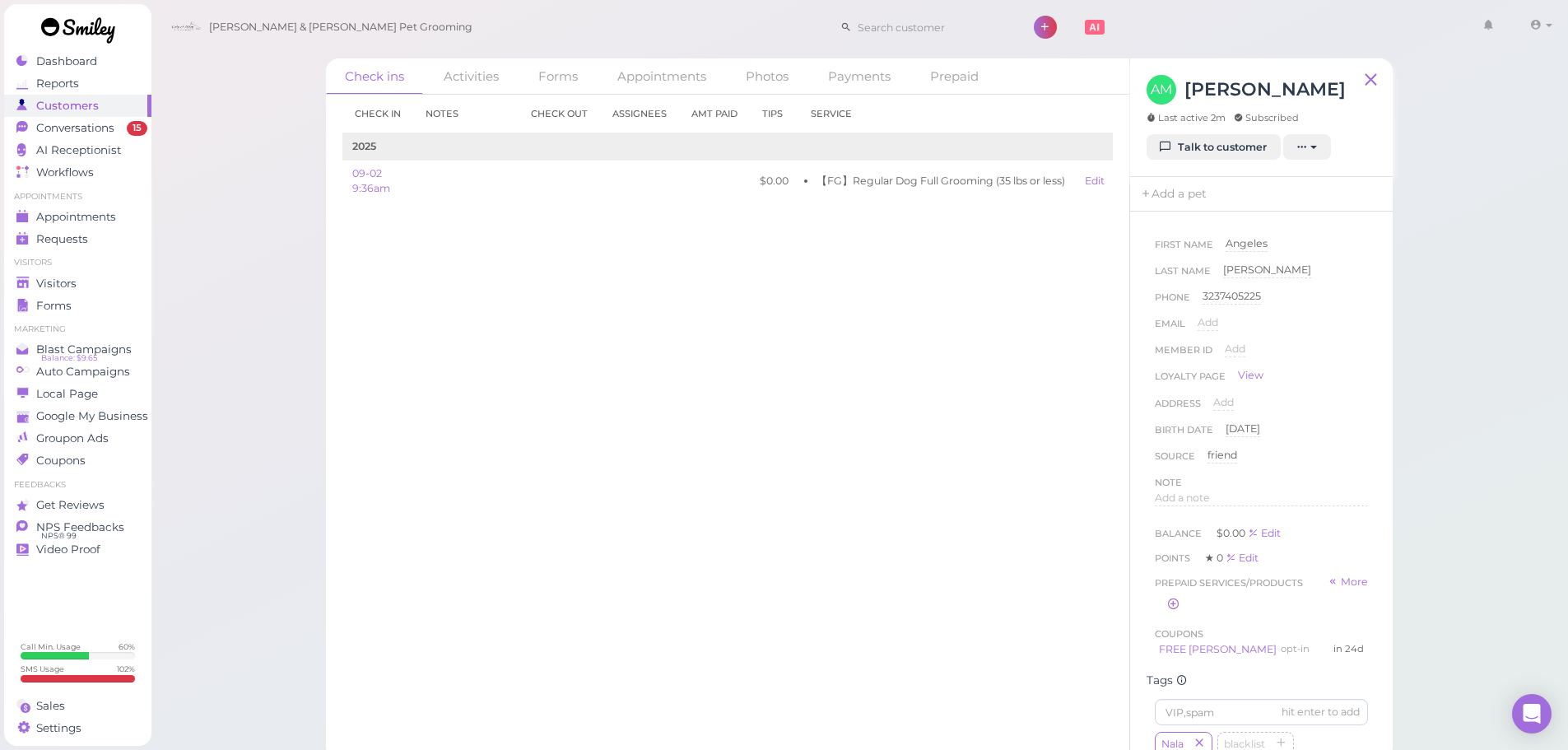
click at [790, 513] on div "Check in Notes Check out Assignees Amt Paid Tips Service 2025 09-02 9:36am $0.0…" at bounding box center [727, 423] width 803 height 655
click at [812, 484] on div "Check in Notes Check out Assignees Amt Paid Tips Service 2025 09-02 9:36am $0.0…" at bounding box center [727, 423] width 803 height 655
click at [76, 132] on span "Conversations" at bounding box center [77, 127] width 82 height 14
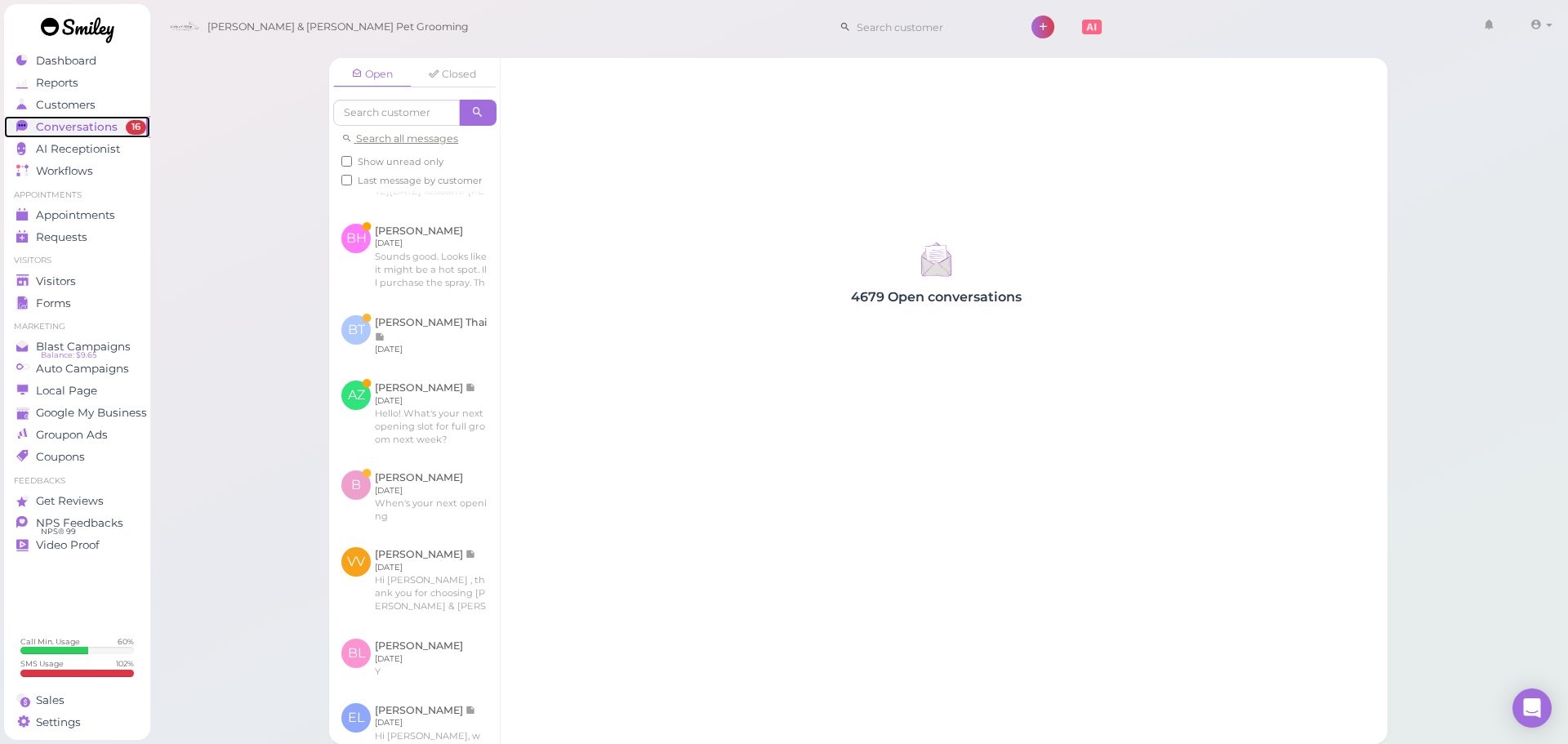
scroll to position [1061, 0]
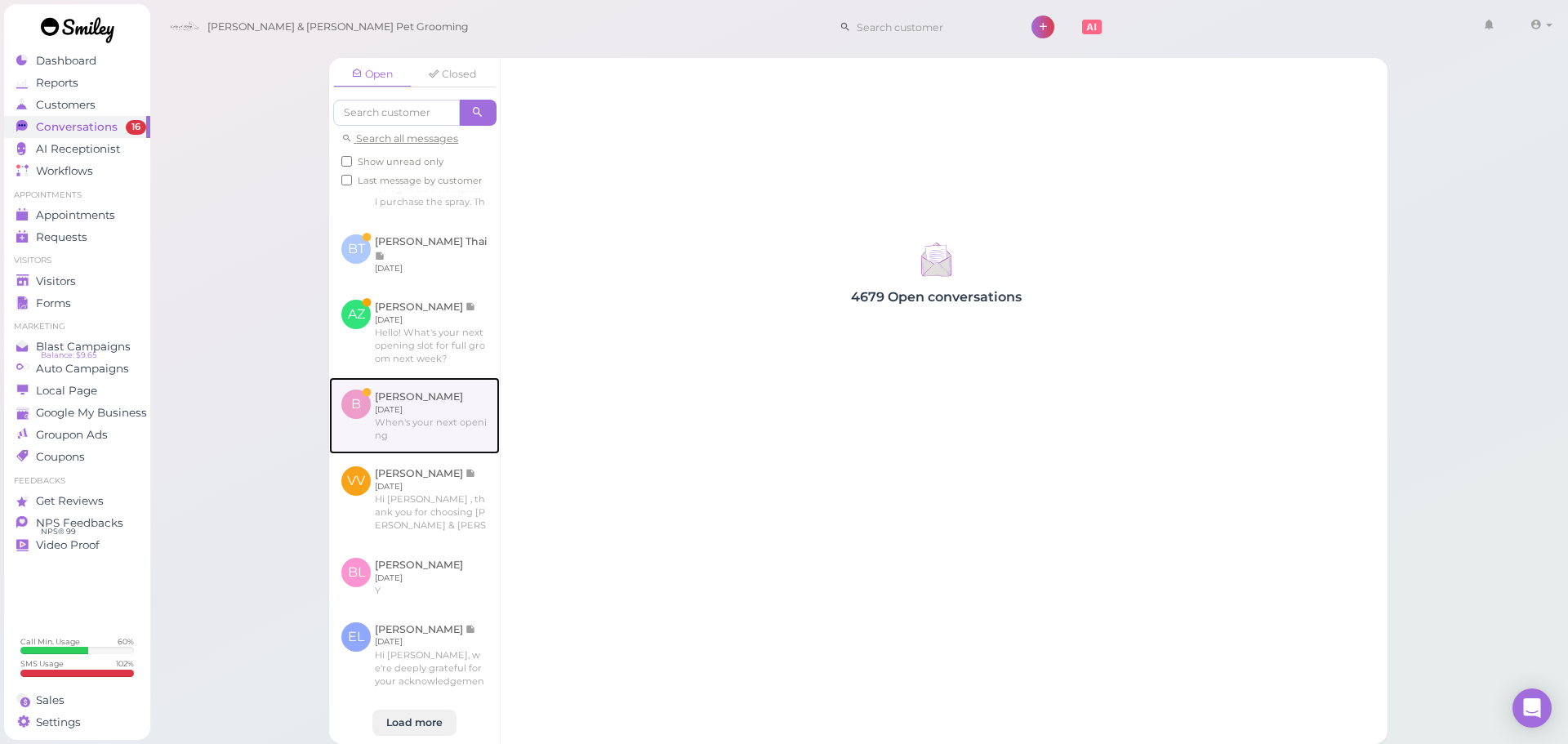
click at [401, 454] on link at bounding box center [413, 415] width 170 height 77
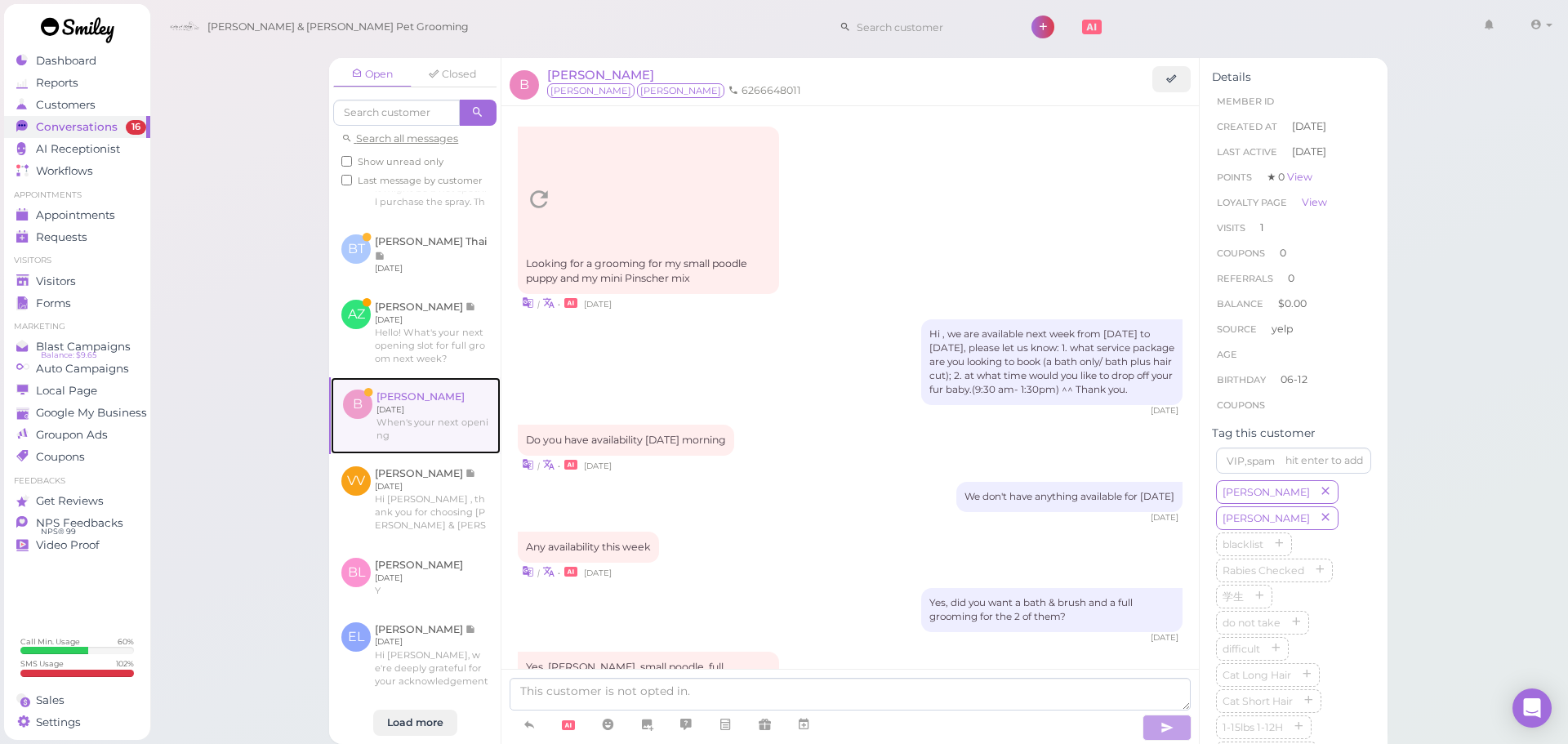
scroll to position [1192, 0]
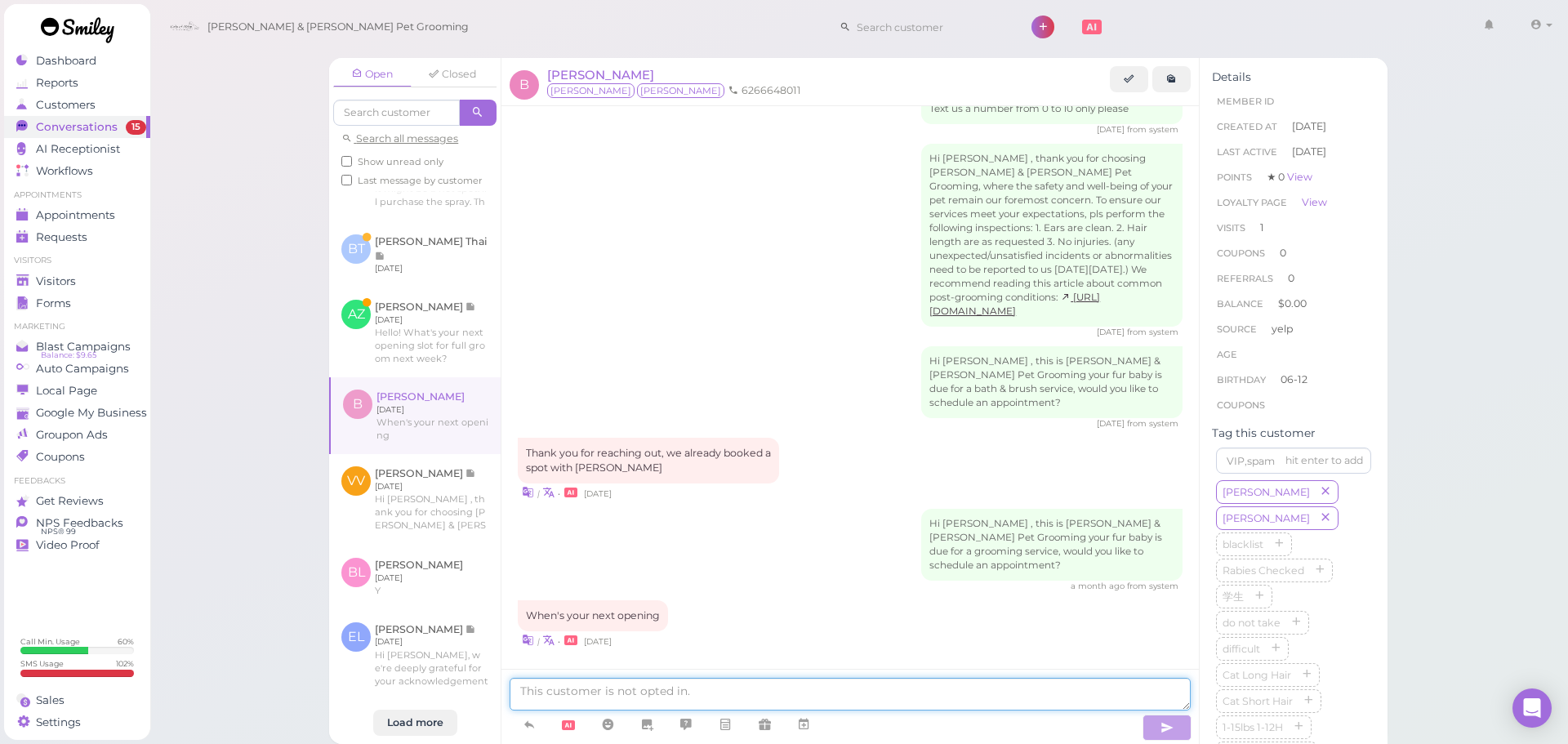
click at [749, 691] on textarea at bounding box center [850, 694] width 681 height 33
type textarea "Hi Beverly, our earliest availability is going to be this Saturday at 10:30! Wo…"
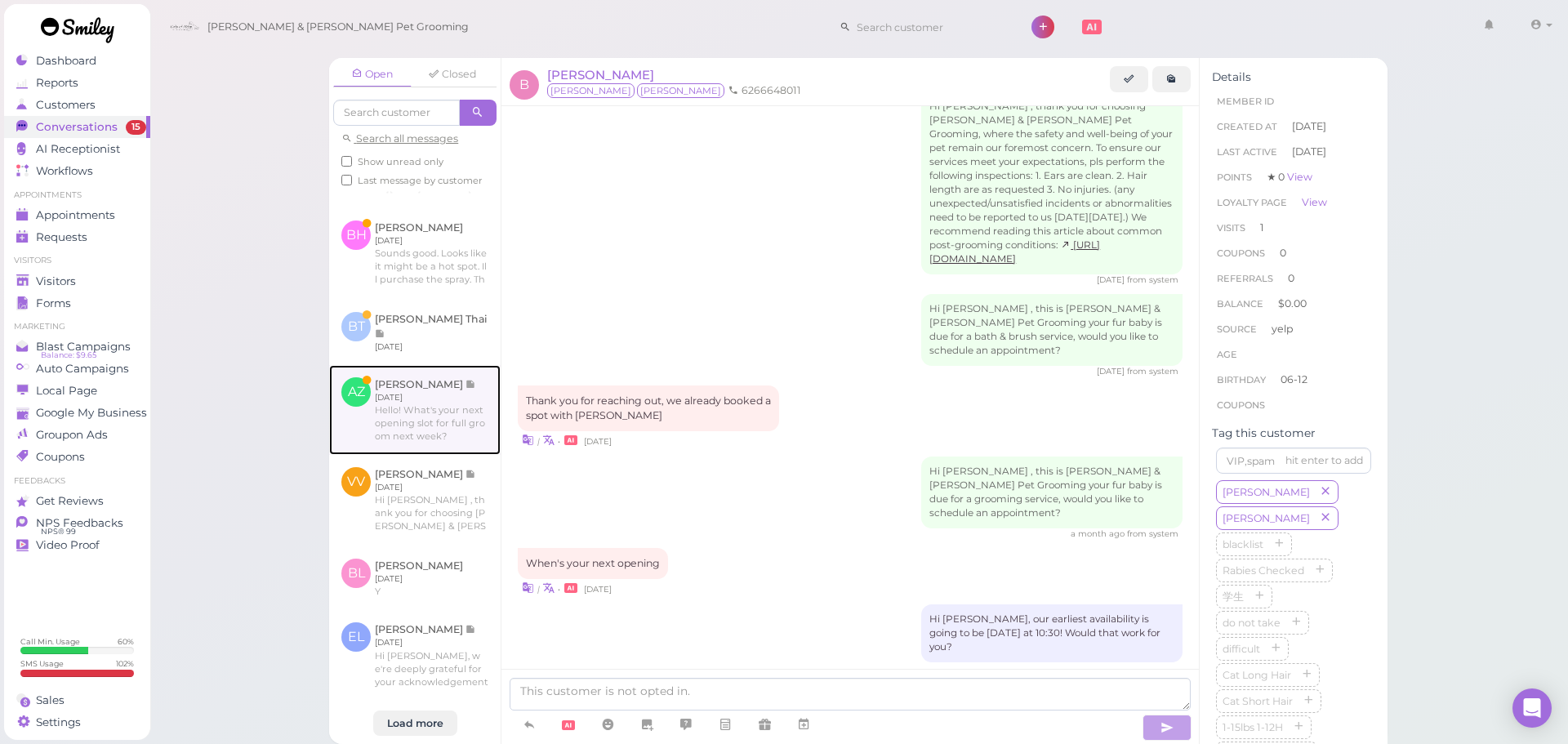
click at [421, 390] on link at bounding box center [414, 409] width 171 height 89
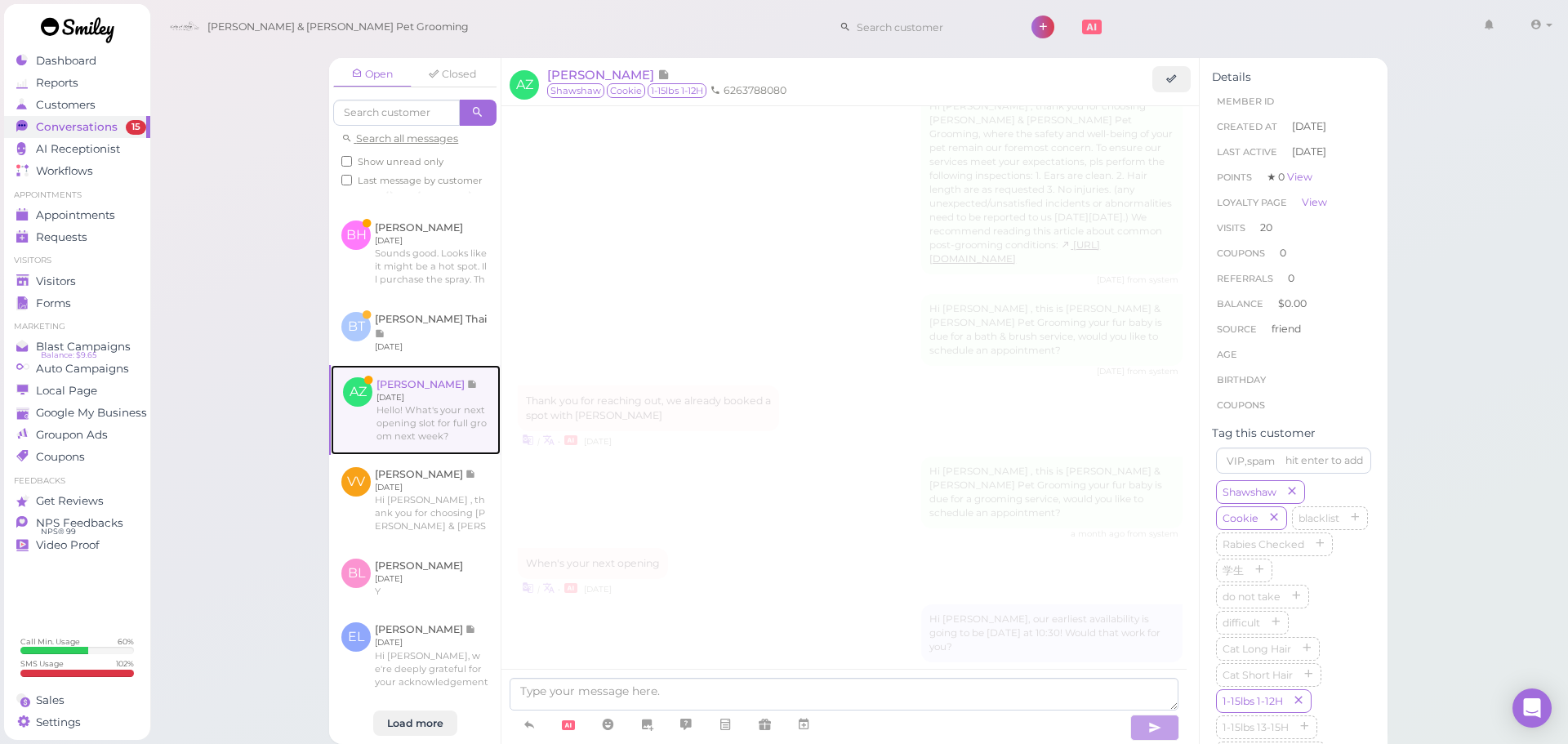
scroll to position [1996, 0]
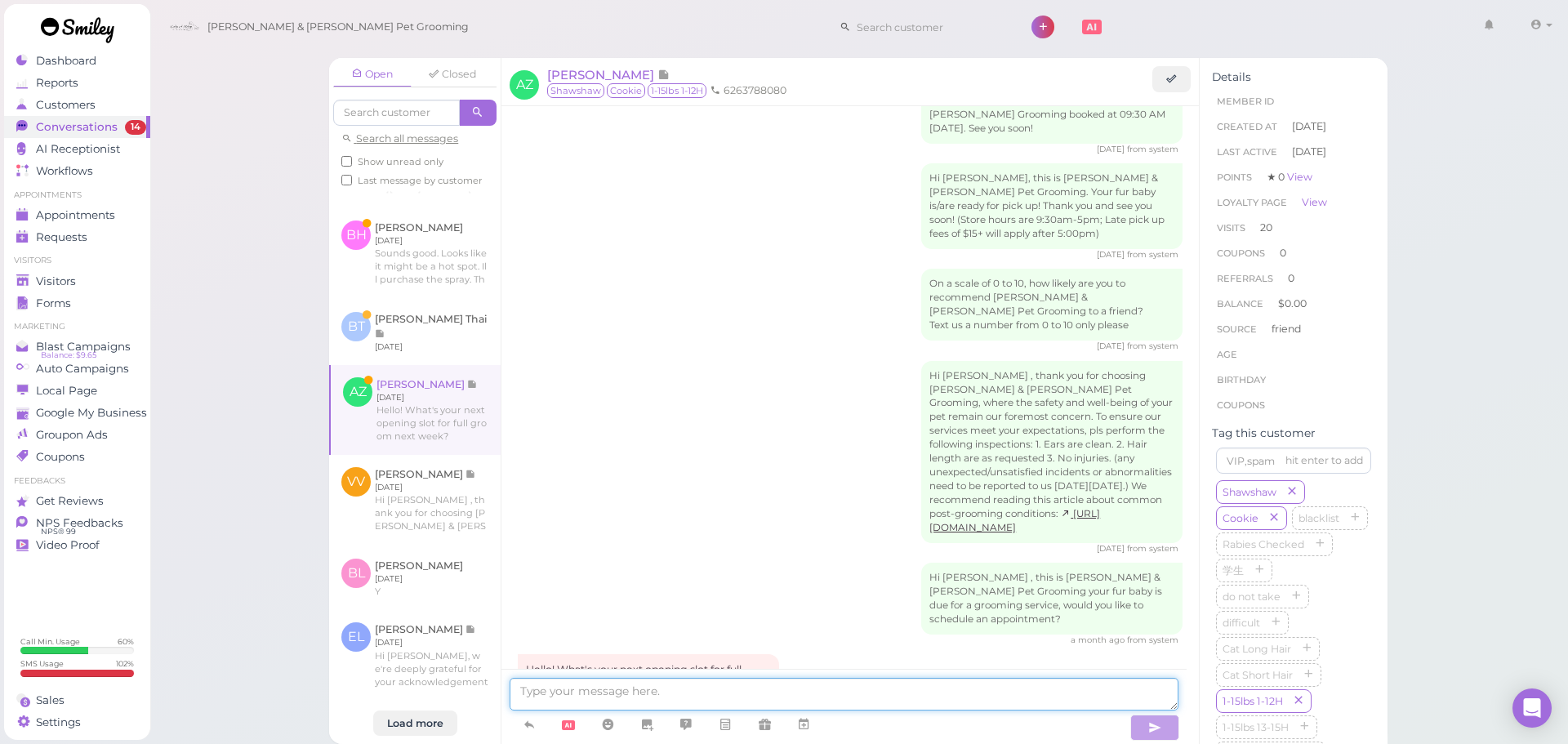
click at [704, 697] on textarea at bounding box center [844, 694] width 669 height 33
type textarea "Hello, our earliest is going to be this Friday at 12:30. Would that work for yo…"
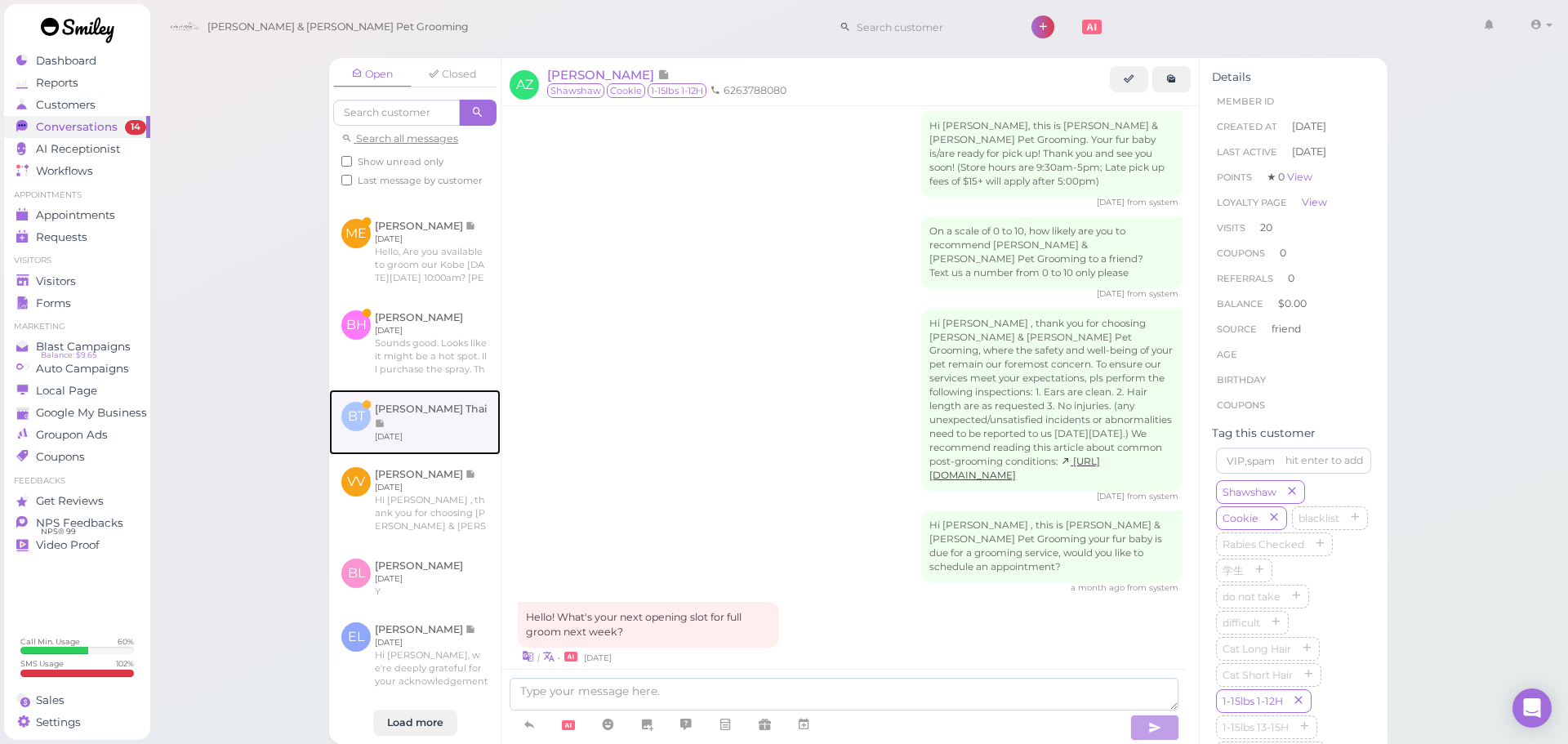
click at [413, 426] on link at bounding box center [414, 421] width 171 height 65
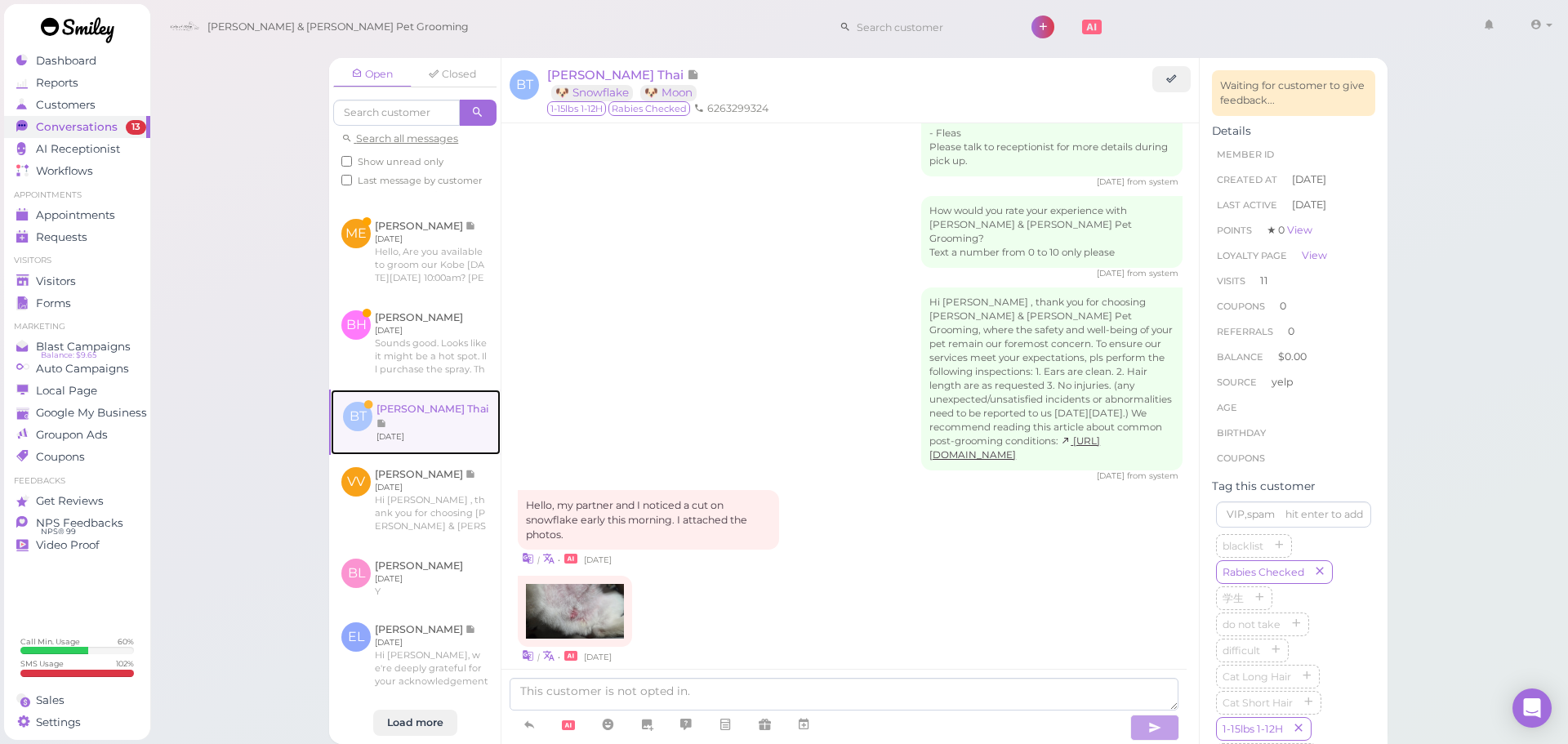
scroll to position [2631, 0]
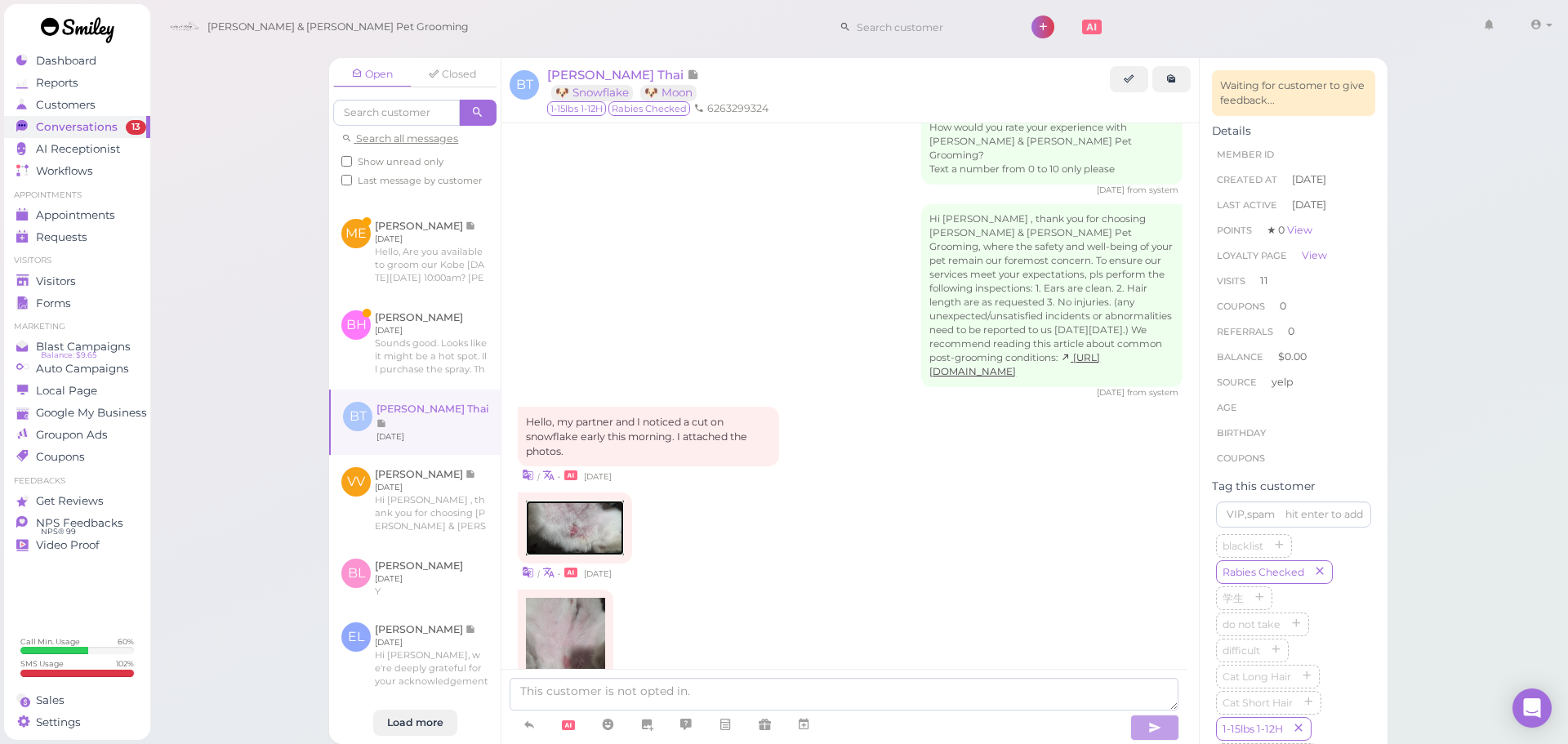
click at [617, 501] on img at bounding box center [575, 528] width 98 height 55
click at [588, 598] on img at bounding box center [565, 647] width 79 height 98
click at [565, 501] on img at bounding box center [575, 528] width 98 height 55
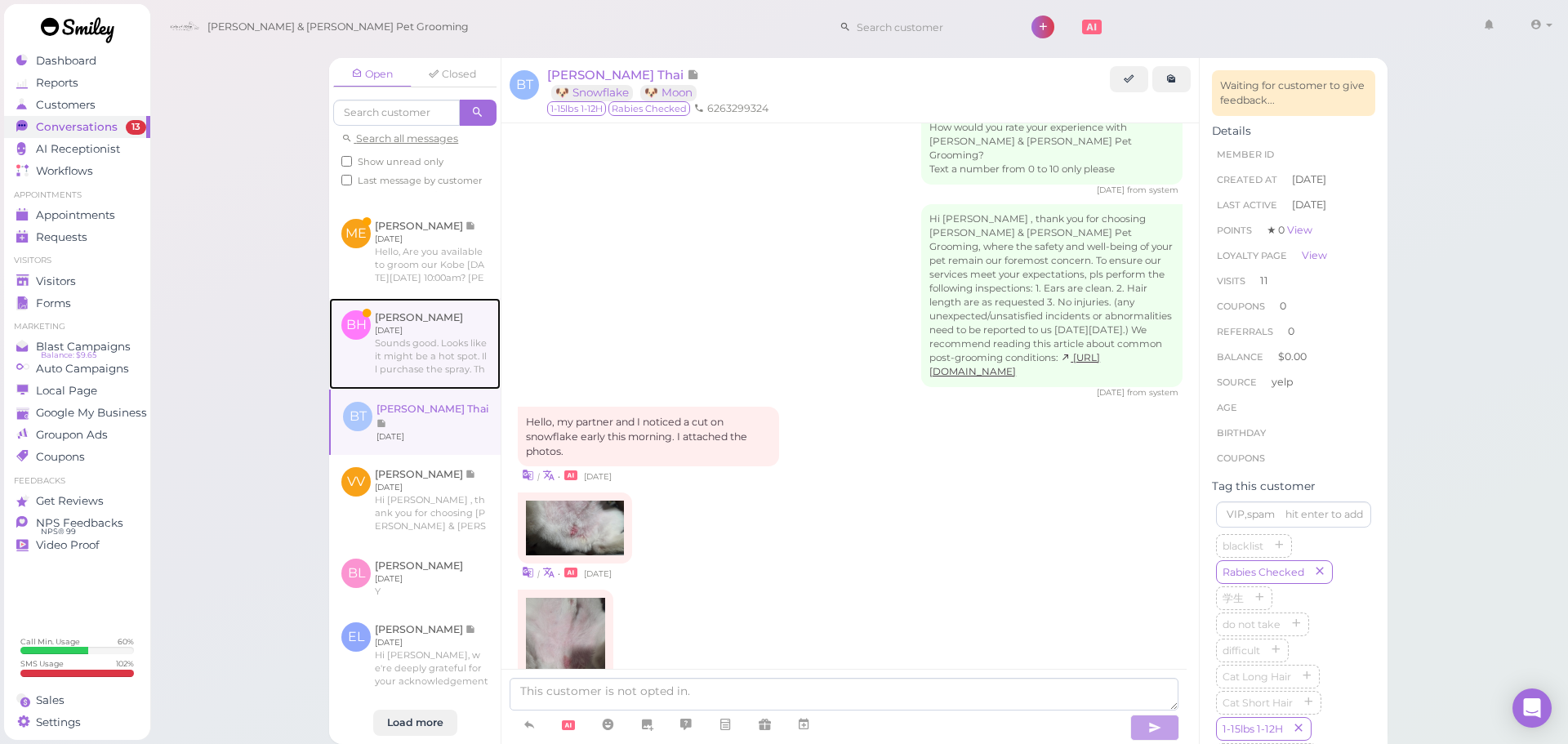
click at [449, 363] on link at bounding box center [414, 343] width 171 height 91
type textarea "Hi Bridge, we just confirmed with the groomer from yesterday, she didn't recall…"
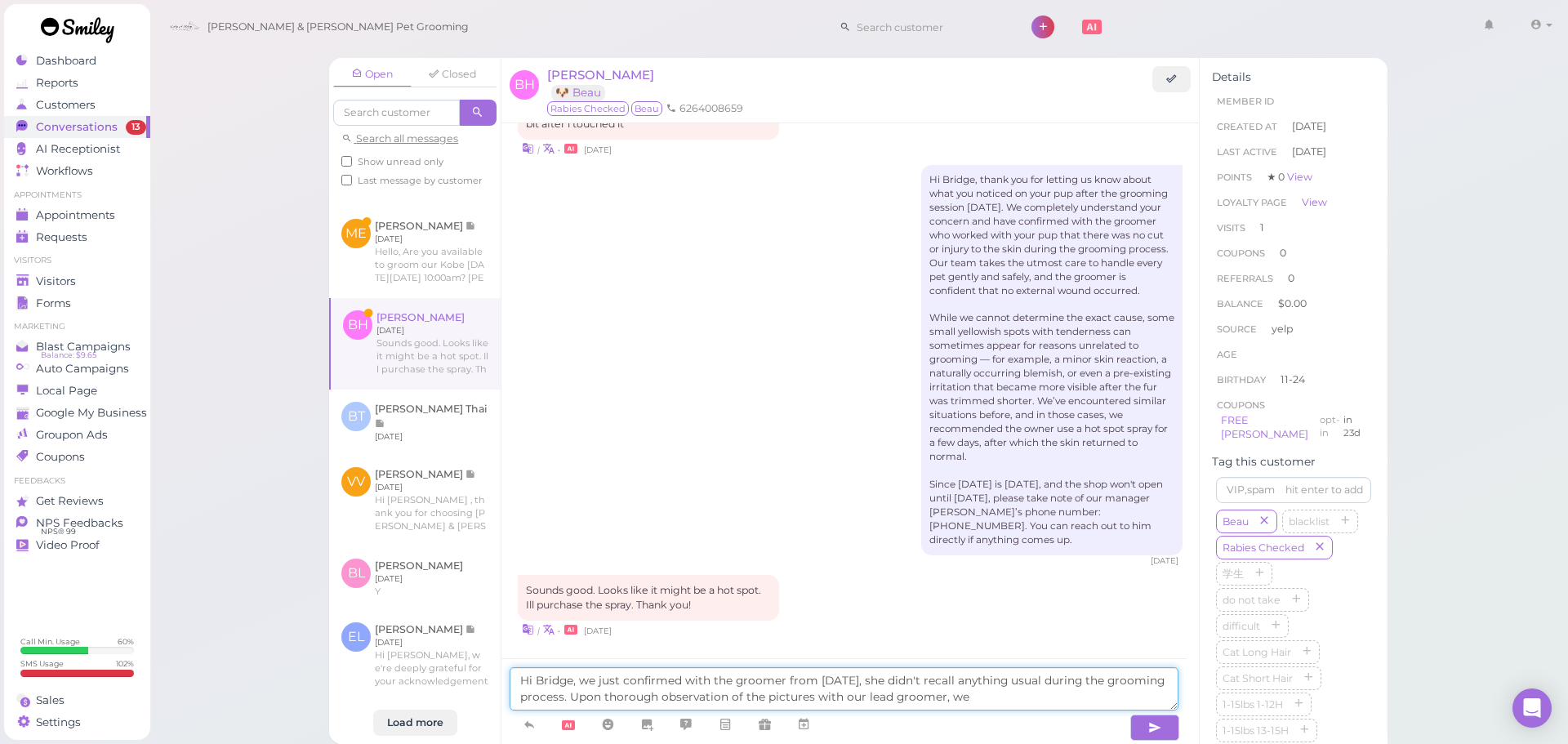
scroll to position [2297, 0]
drag, startPoint x: 1068, startPoint y: 703, endPoint x: 512, endPoint y: 646, distance: 558.9
click at [512, 646] on div "BH Bridget Ho 🐶 Beau Rabies Checked Beau 6264008659 Start |" at bounding box center [850, 401] width 699 height 686
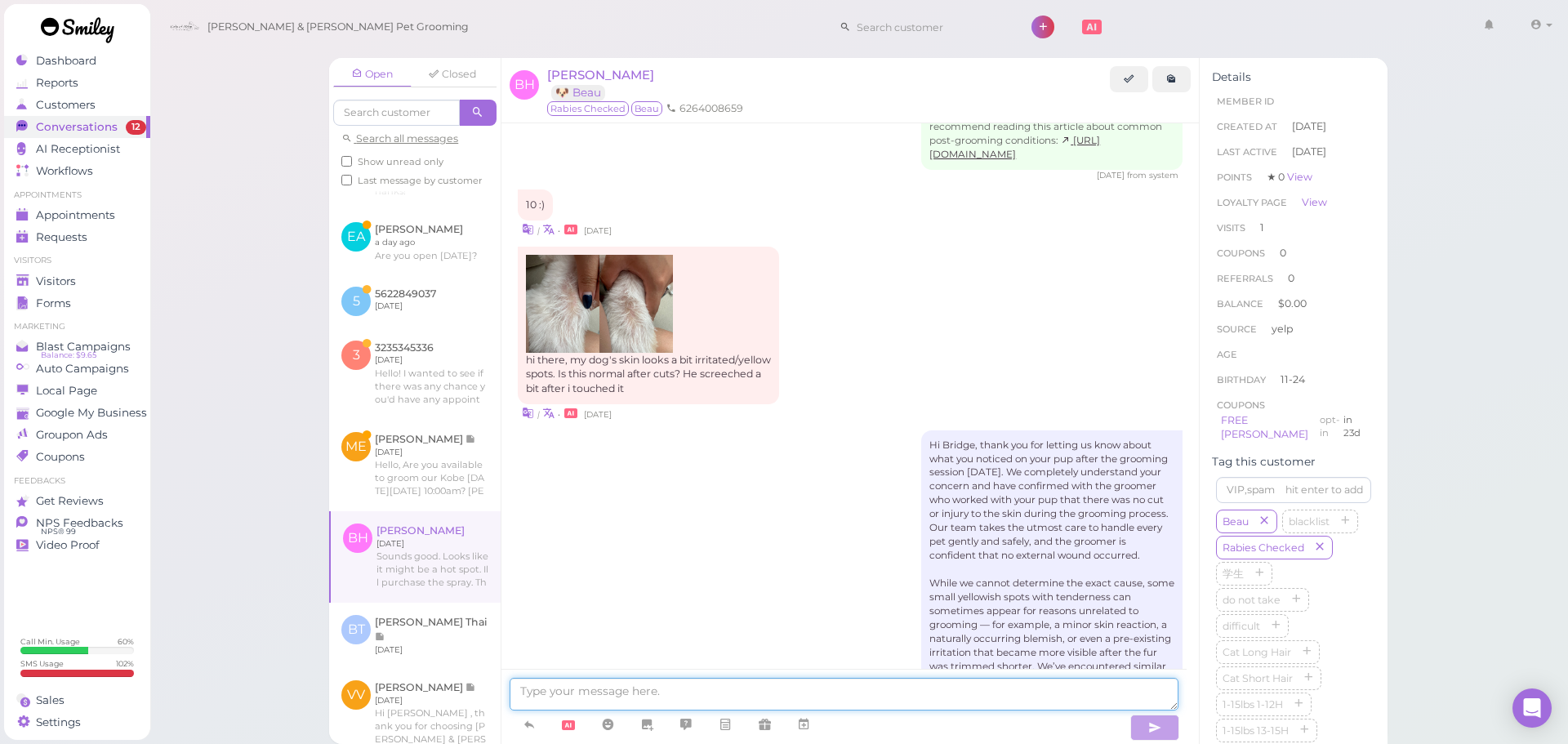
scroll to position [1988, 0]
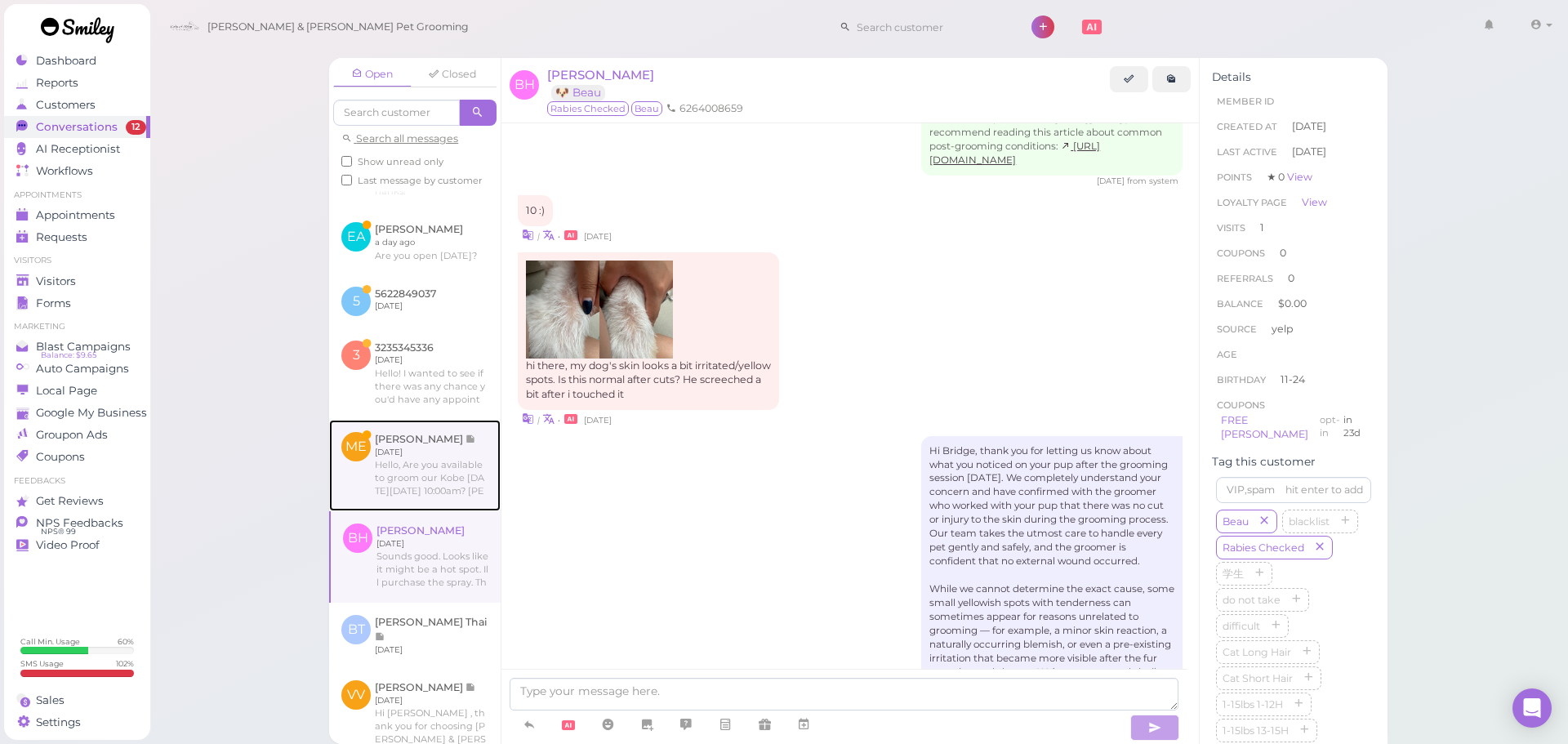
click at [410, 499] on link at bounding box center [414, 466] width 171 height 91
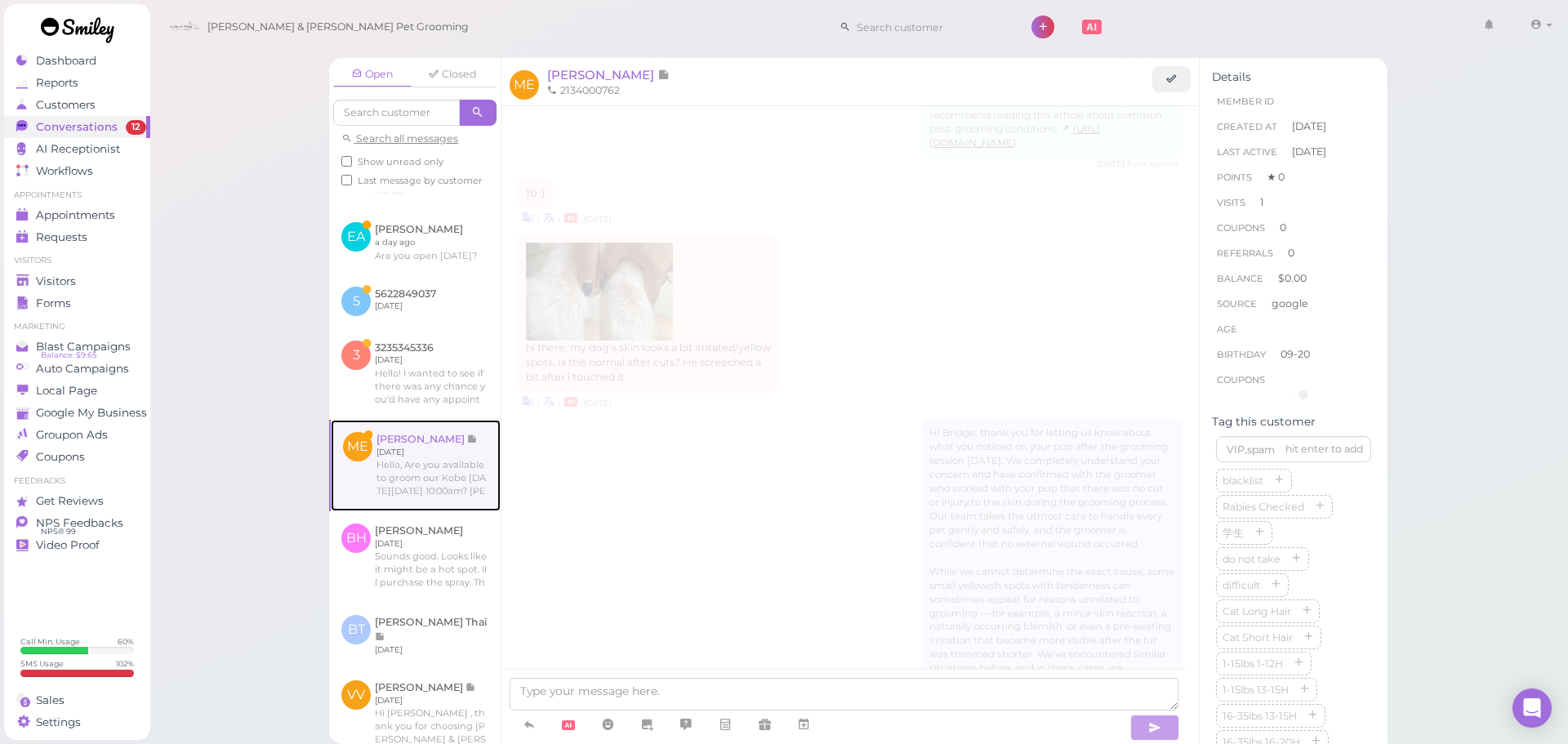
scroll to position [835, 0]
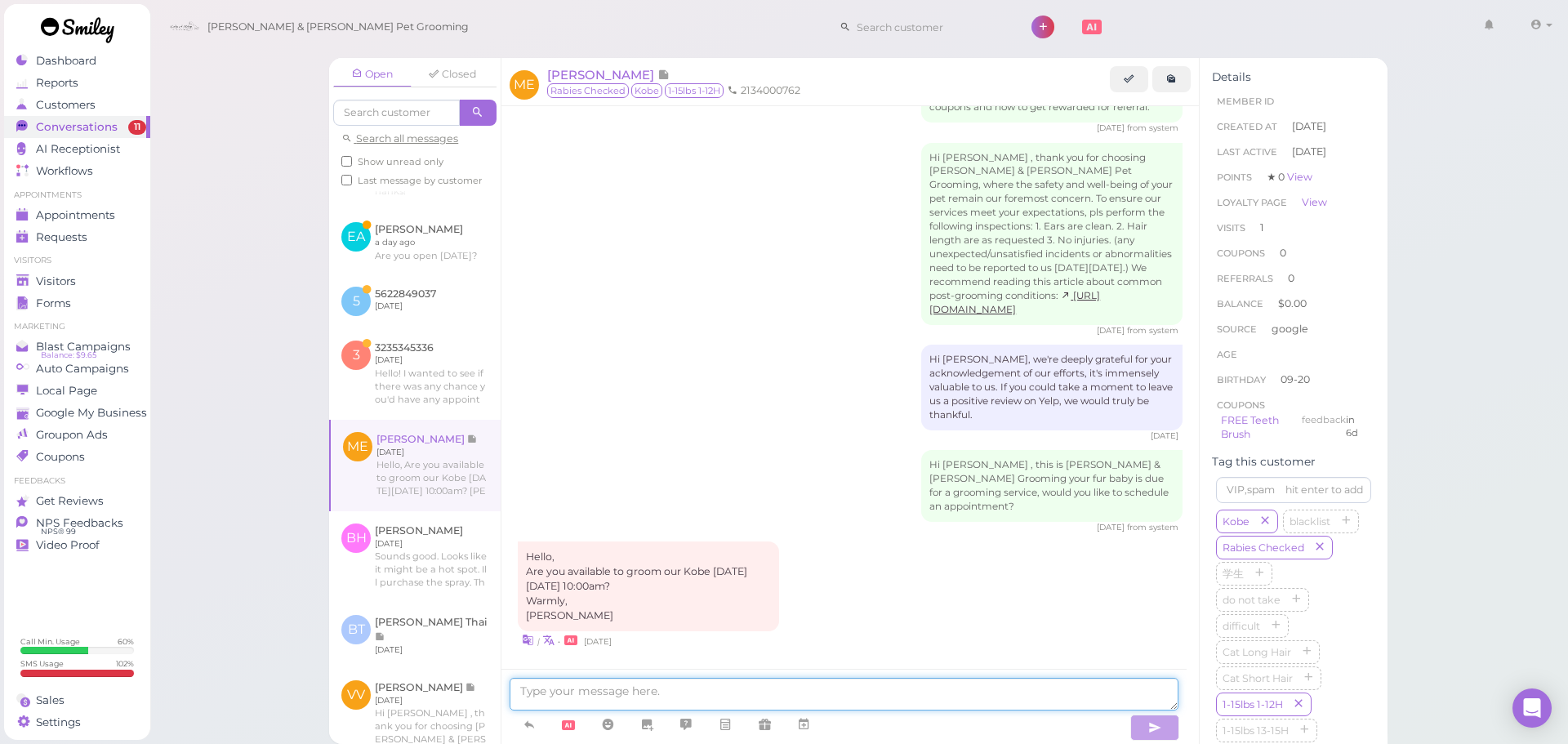
click at [791, 684] on textarea at bounding box center [844, 694] width 669 height 33
click at [811, 736] on link at bounding box center [803, 724] width 39 height 28
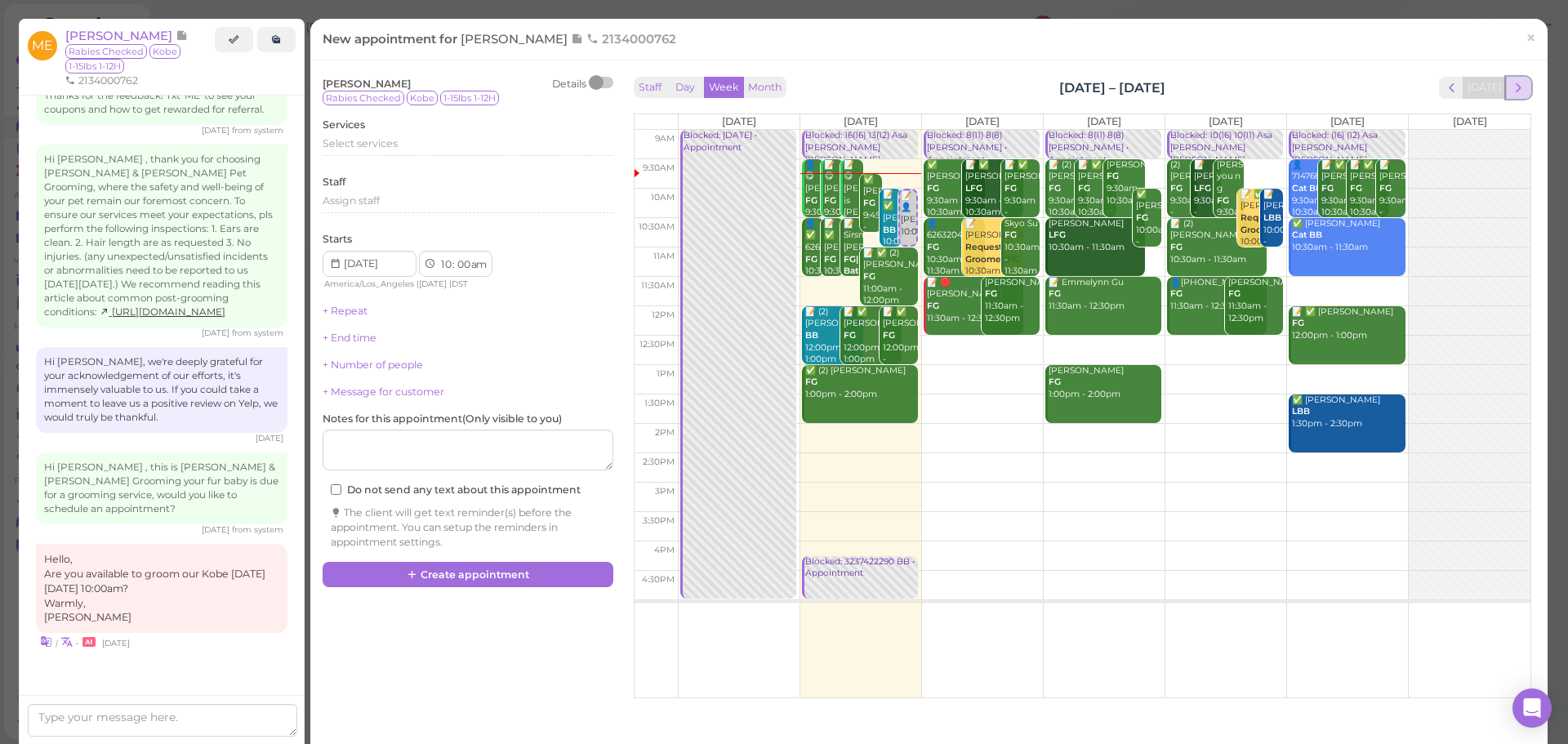
click at [1511, 81] on span "next" at bounding box center [1518, 88] width 16 height 16
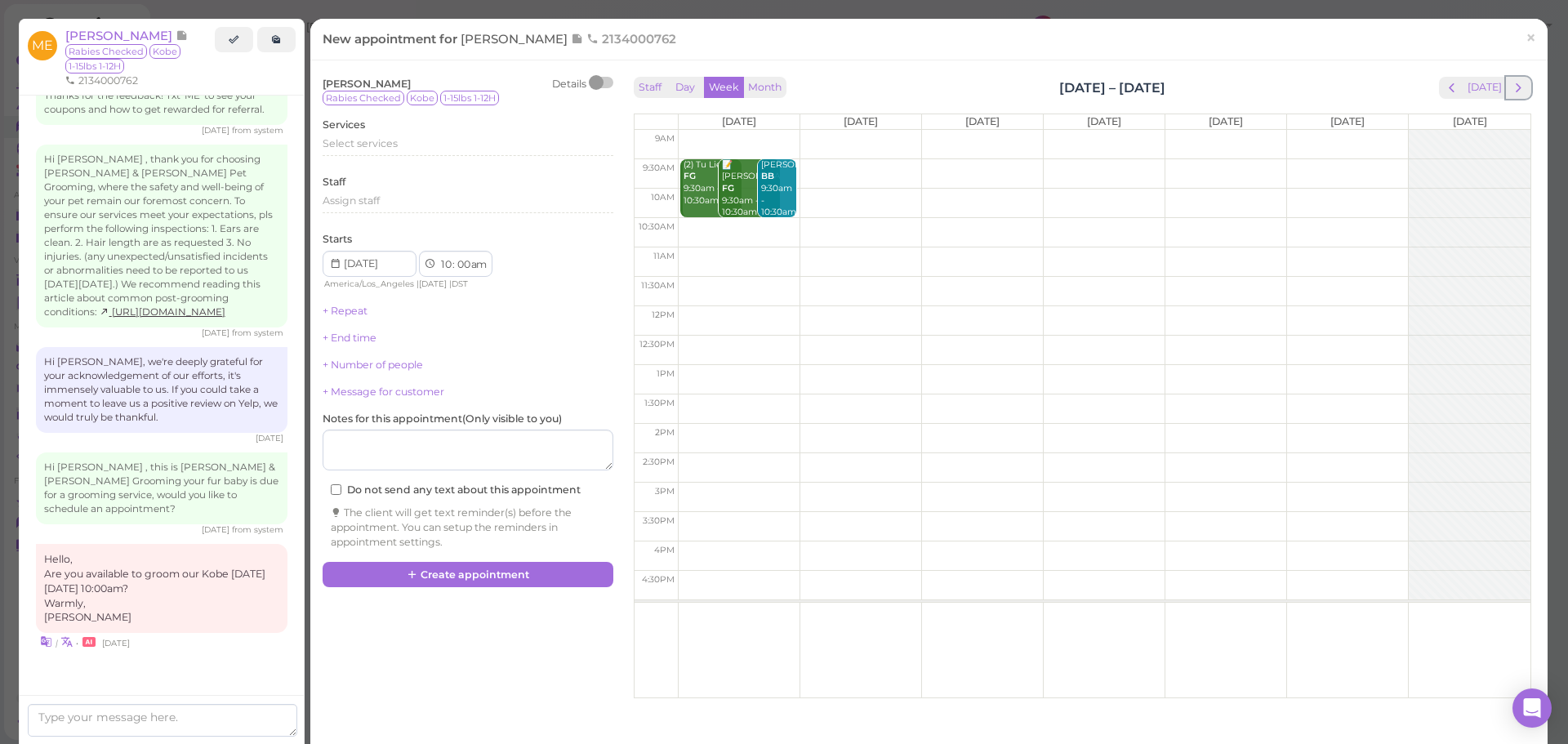
click at [1511, 81] on span "next" at bounding box center [1518, 88] width 16 height 16
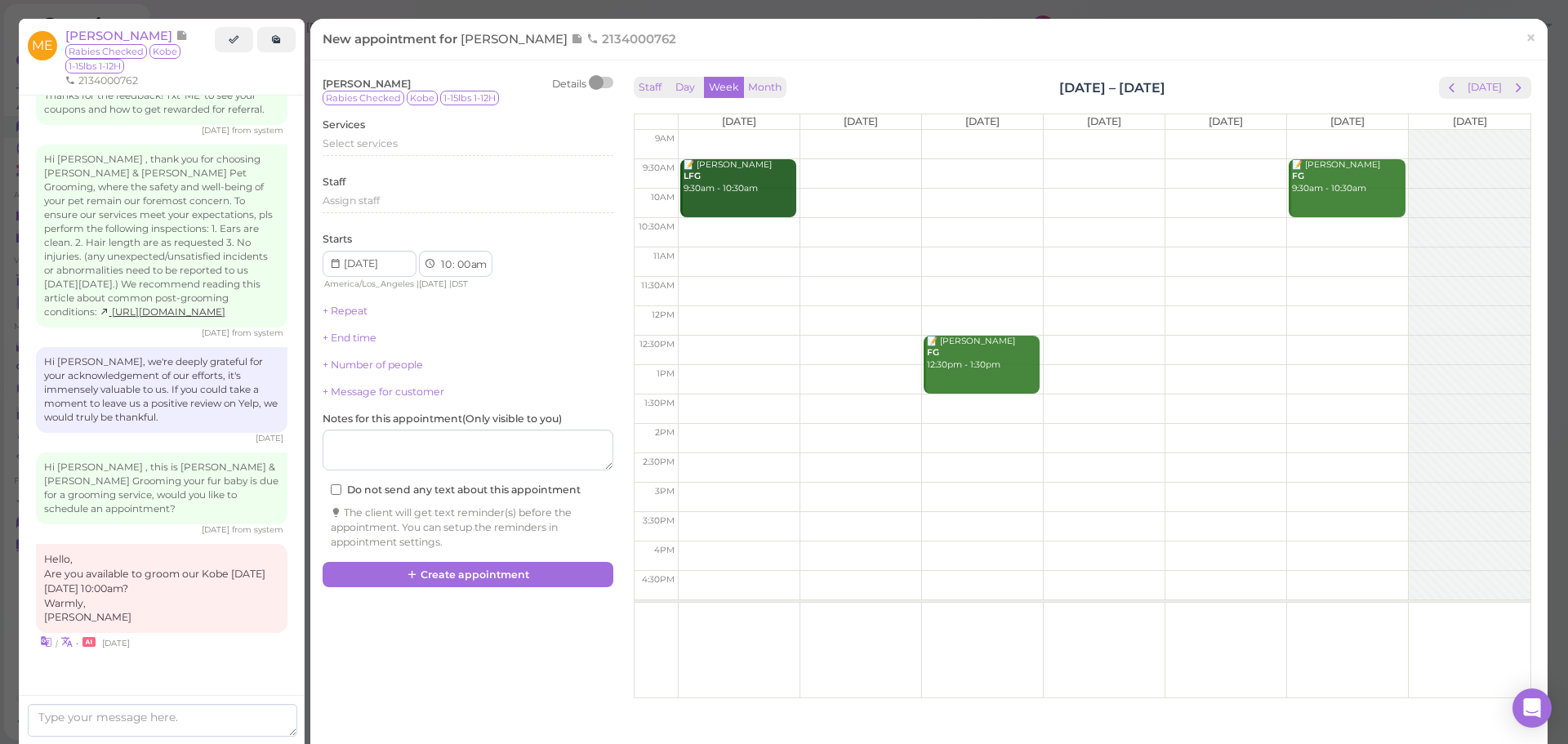
click at [1086, 197] on td at bounding box center [1104, 203] width 852 height 29
type input "2025-09-18"
click at [407, 147] on div "Select services" at bounding box center [468, 143] width 291 height 15
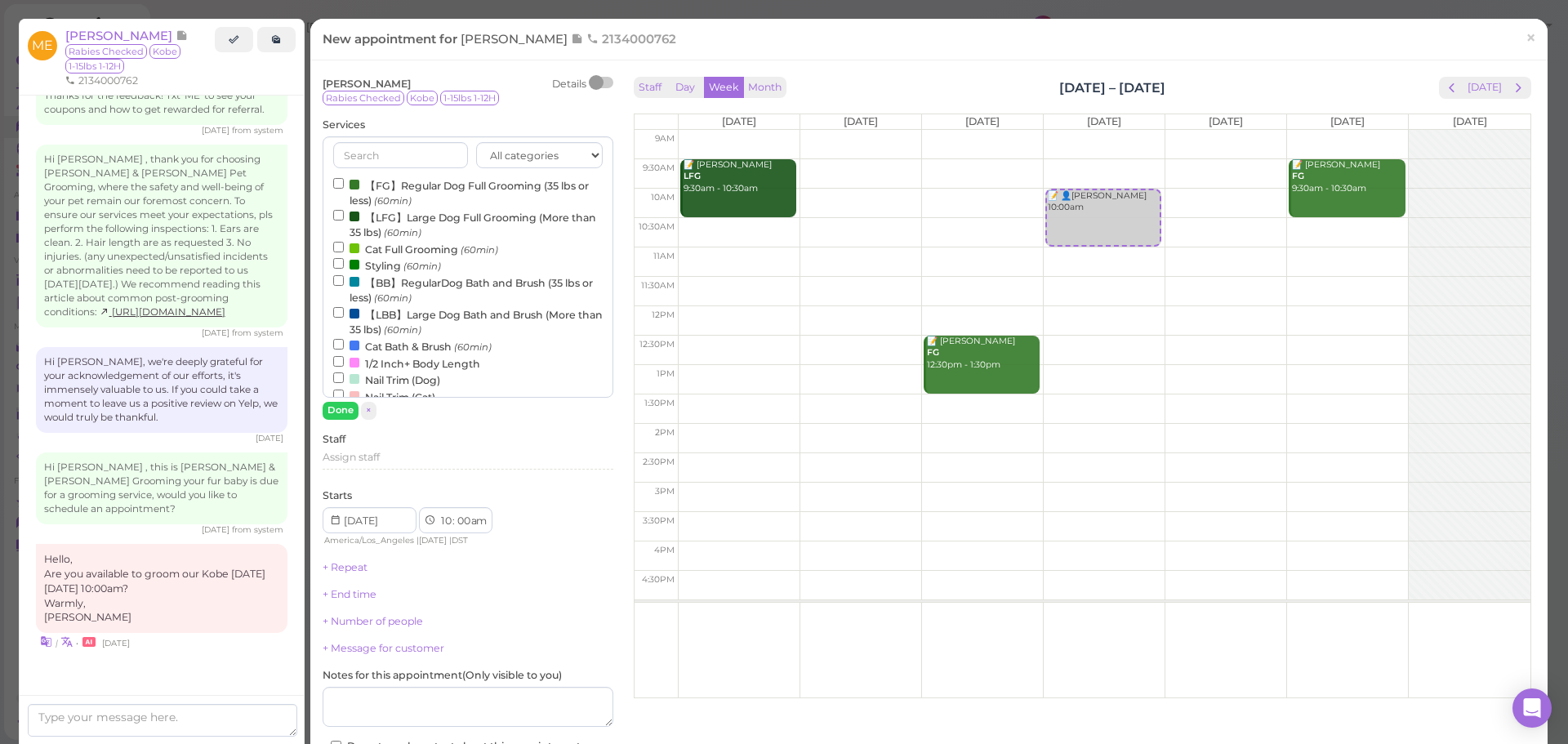
click at [389, 186] on label "【FG】Regular Dog Full Grooming (35 lbs or less) (60min)" at bounding box center [468, 192] width 269 height 32
click at [343, 186] on input "【FG】Regular Dog Full Grooming (35 lbs or less) (60min)" at bounding box center [339, 183] width 11 height 11
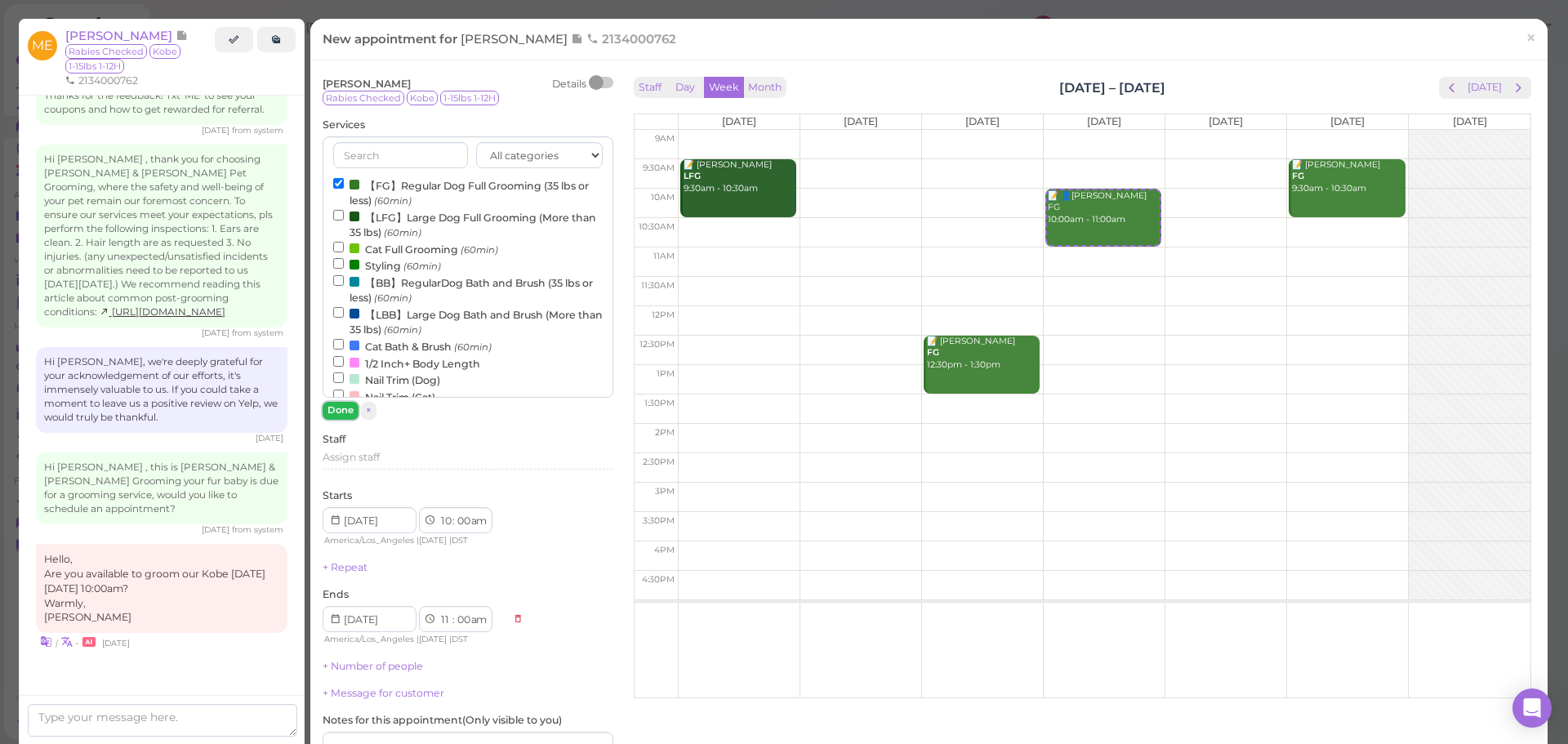
click at [351, 416] on button "Done" at bounding box center [340, 410] width 36 height 18
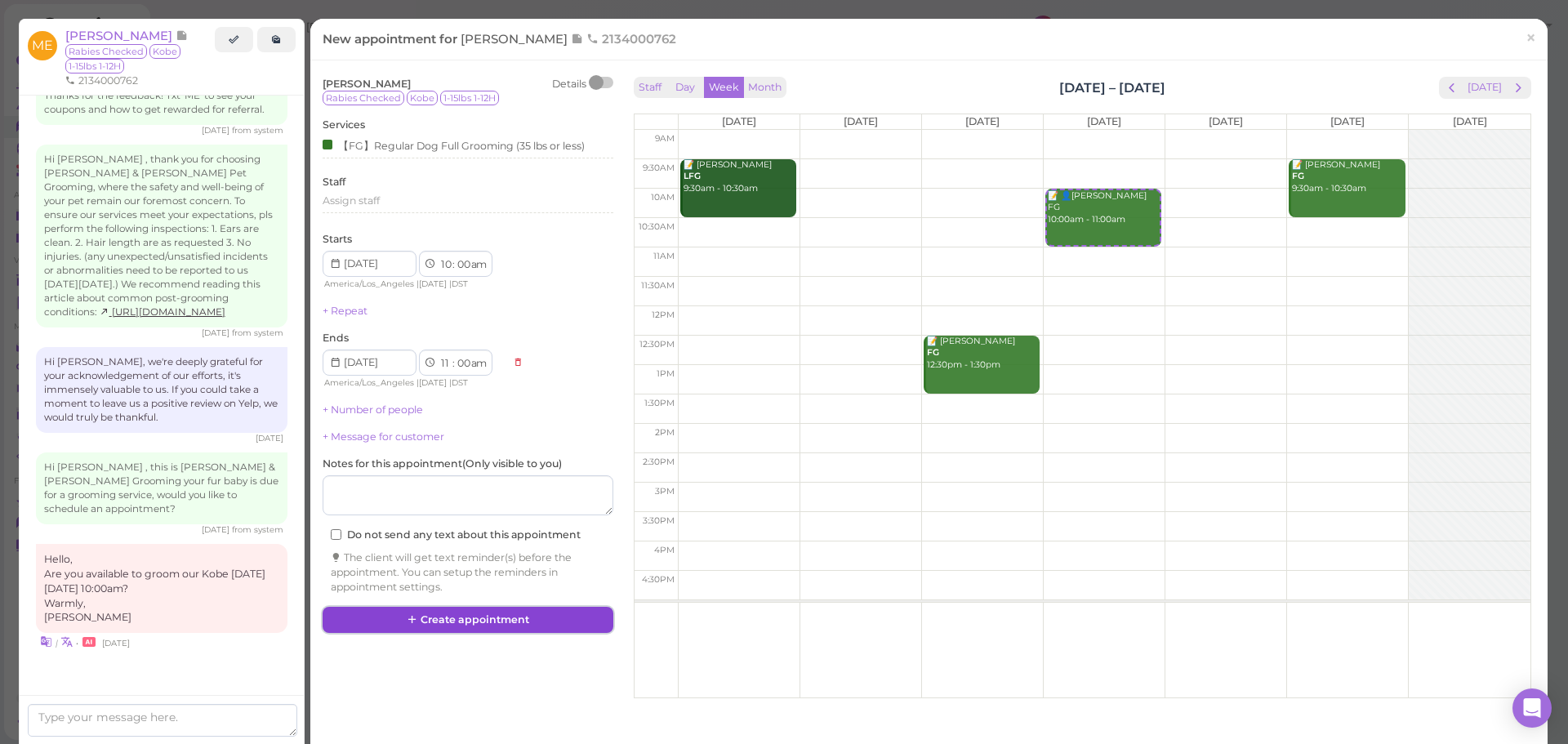
click at [428, 622] on button "Create appointment" at bounding box center [468, 620] width 291 height 26
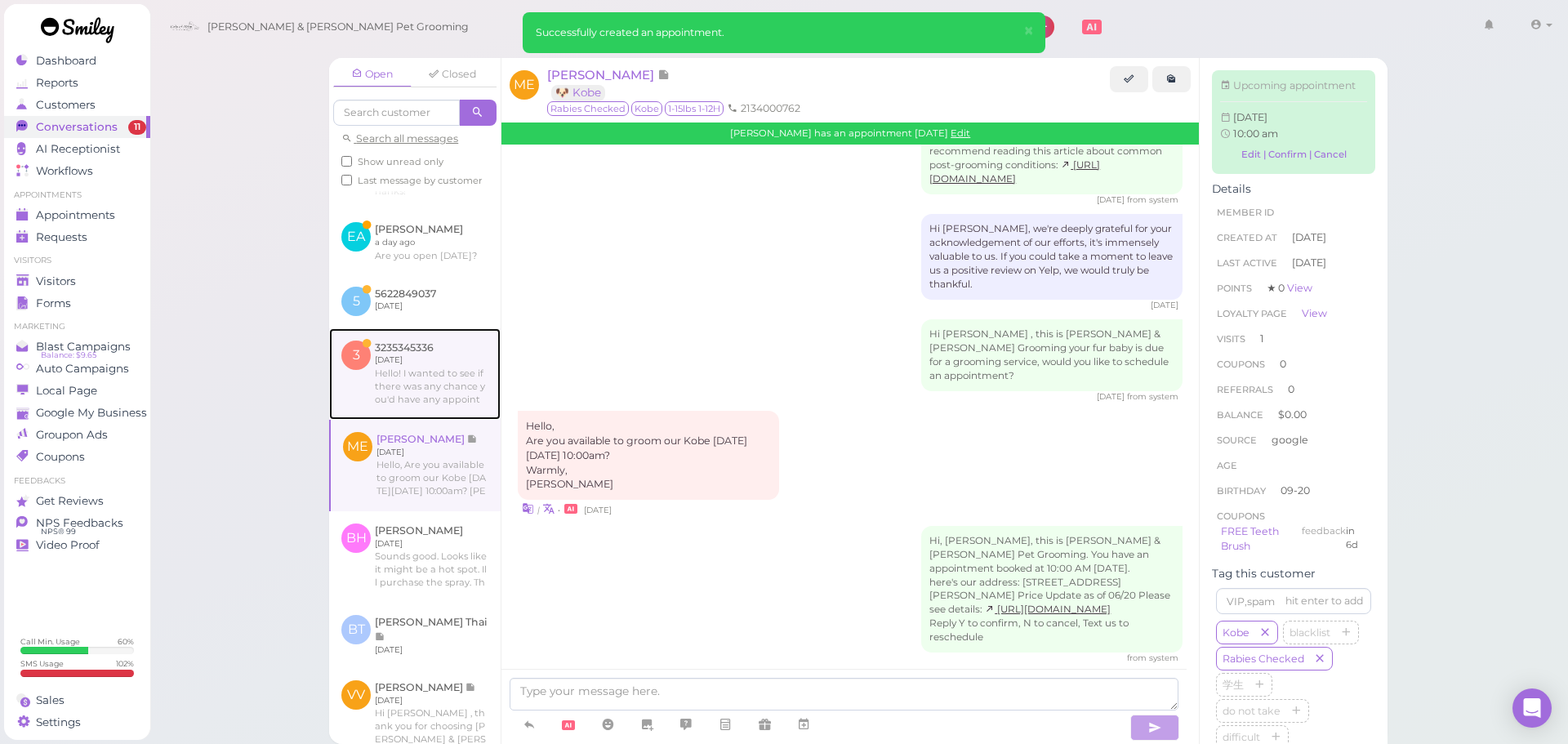
click at [445, 417] on link at bounding box center [414, 373] width 171 height 91
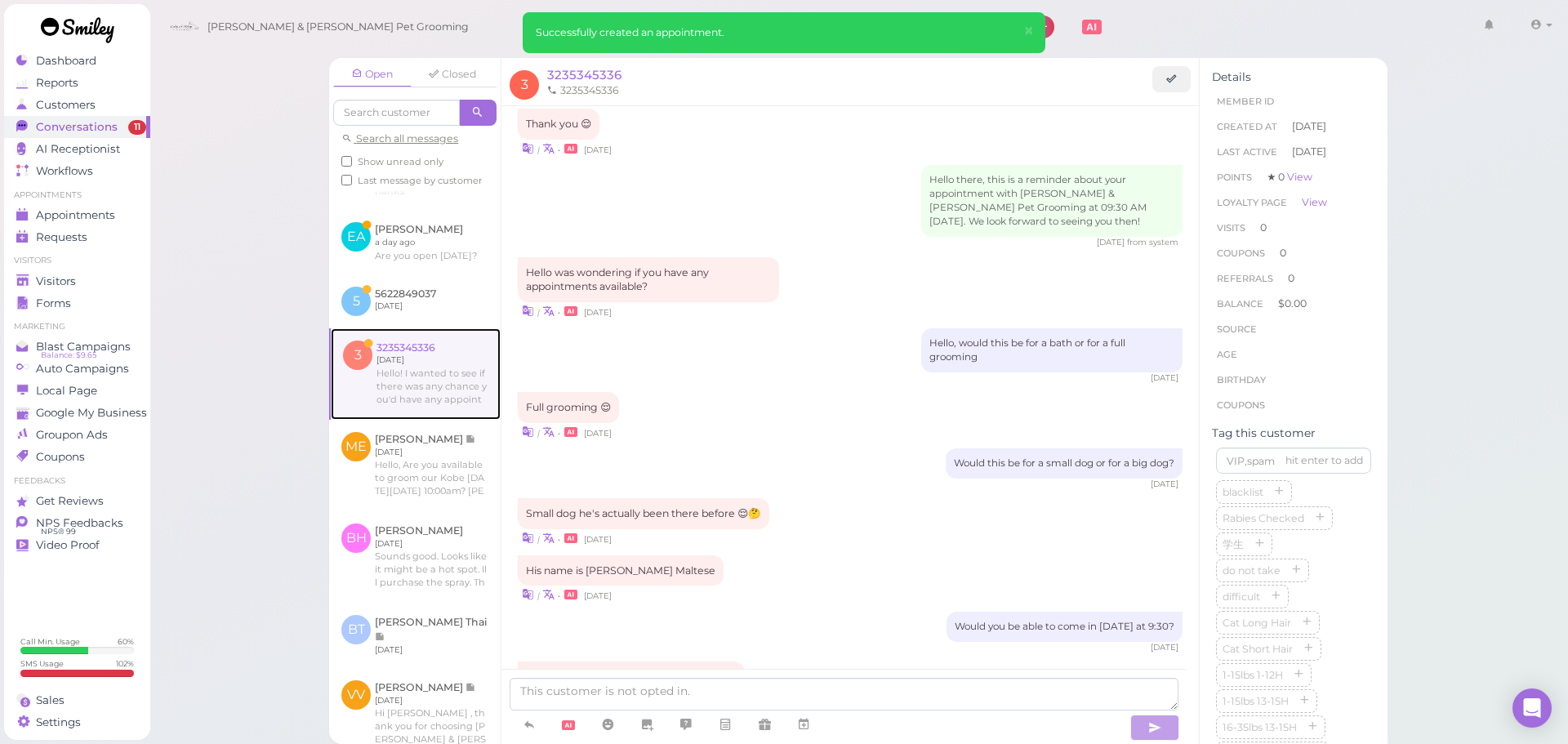
scroll to position [1715, 0]
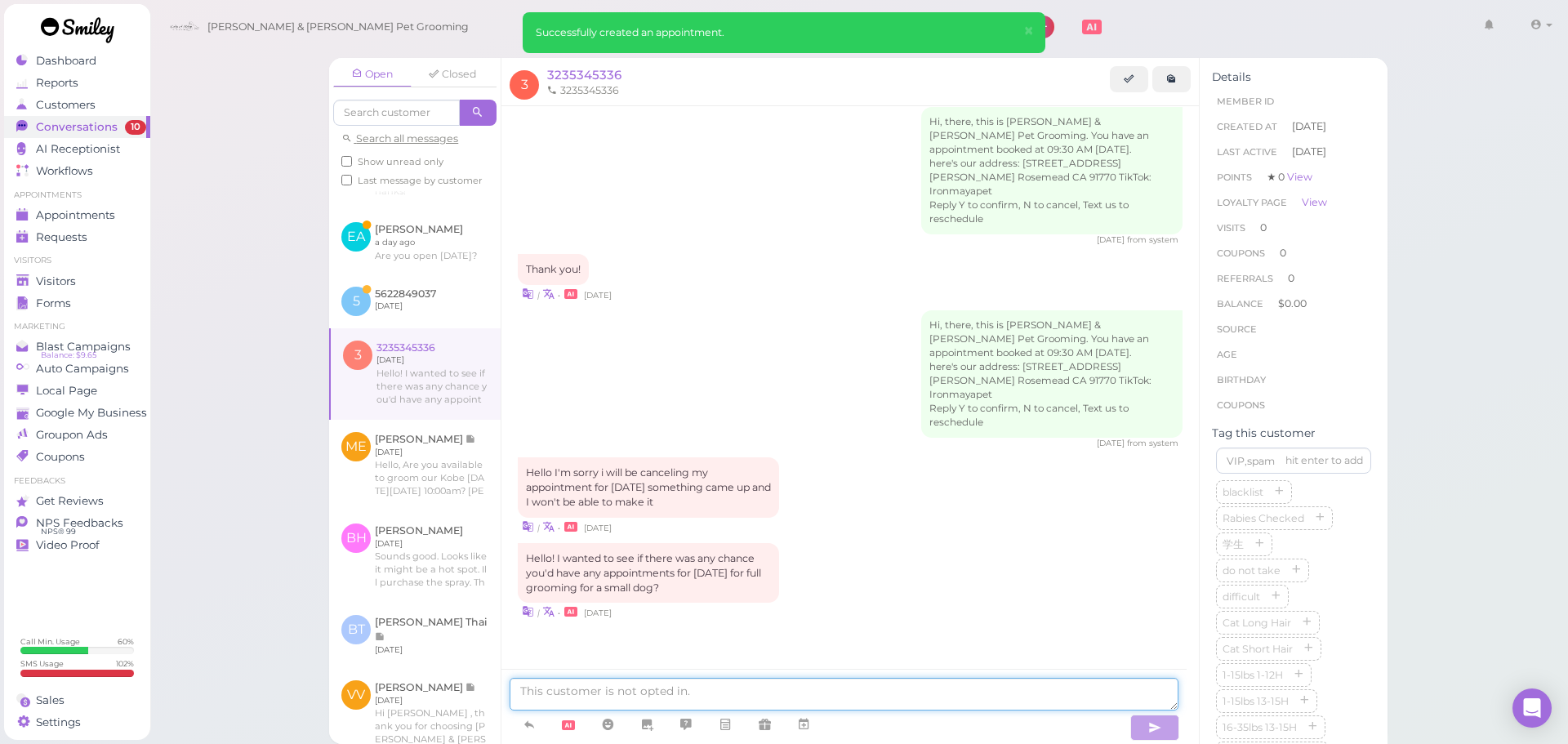
click at [749, 693] on textarea at bounding box center [844, 694] width 669 height 33
click at [1129, 85] on icon at bounding box center [1128, 79] width 11 height 13
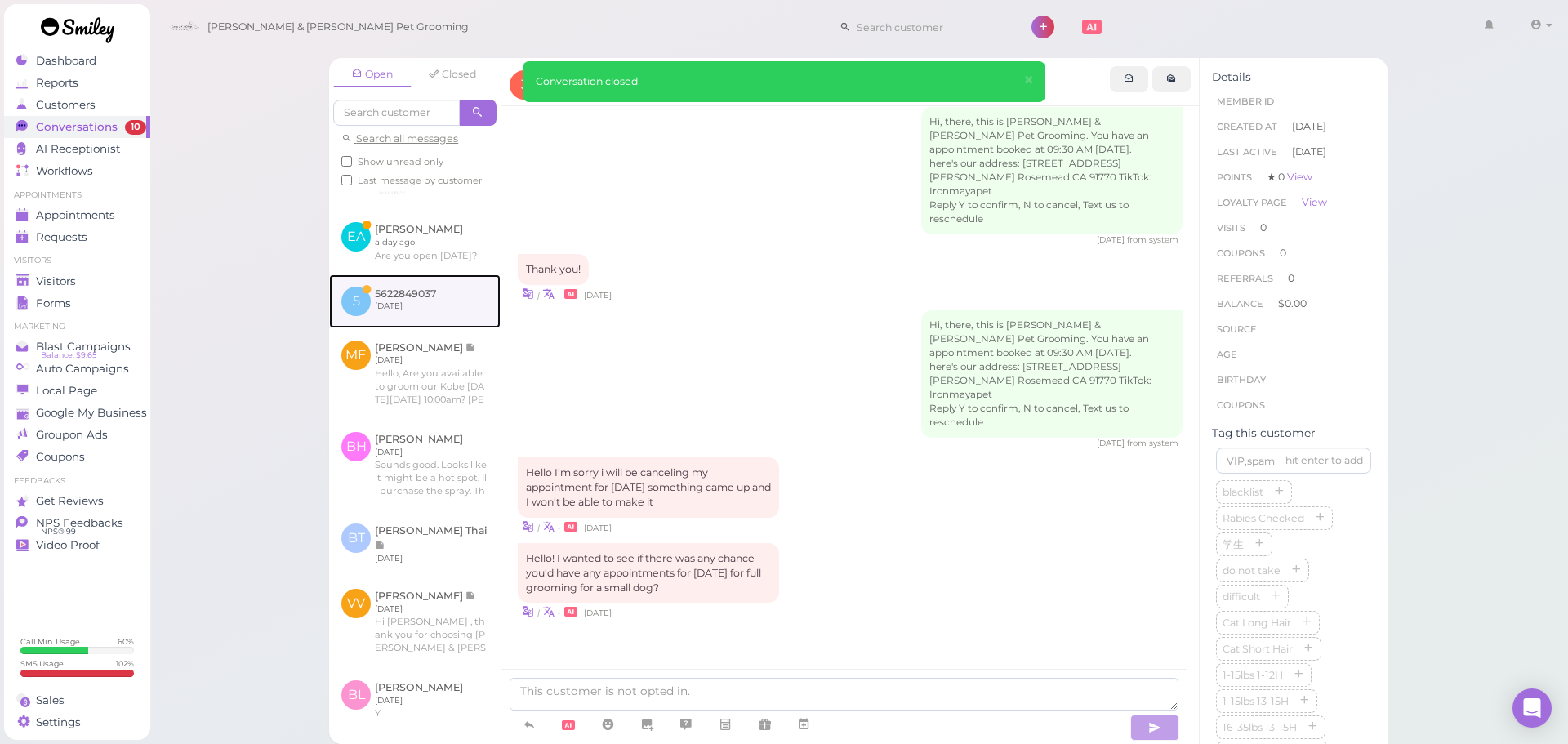
click at [453, 328] on link at bounding box center [414, 301] width 171 height 53
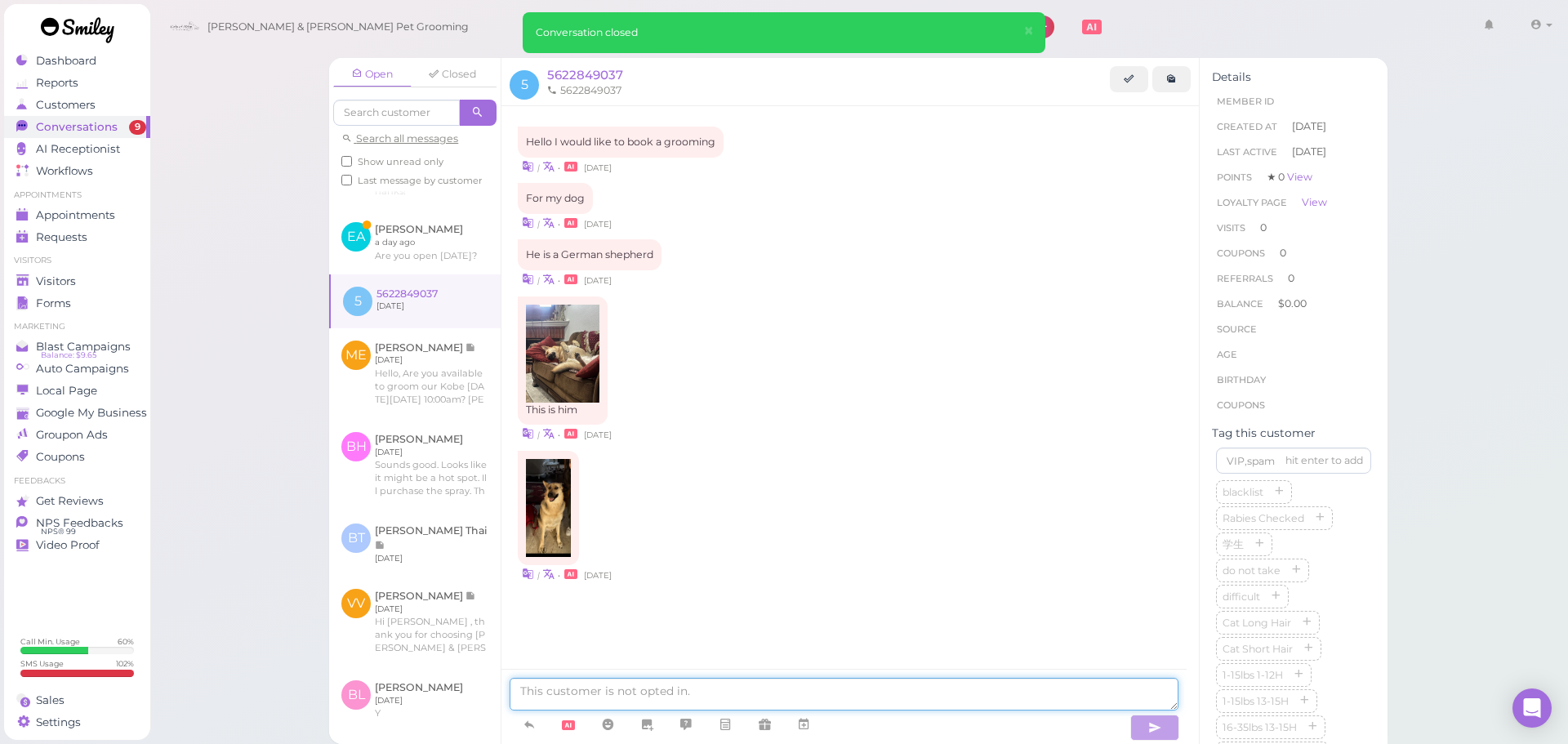
click at [615, 693] on textarea at bounding box center [844, 694] width 669 height 33
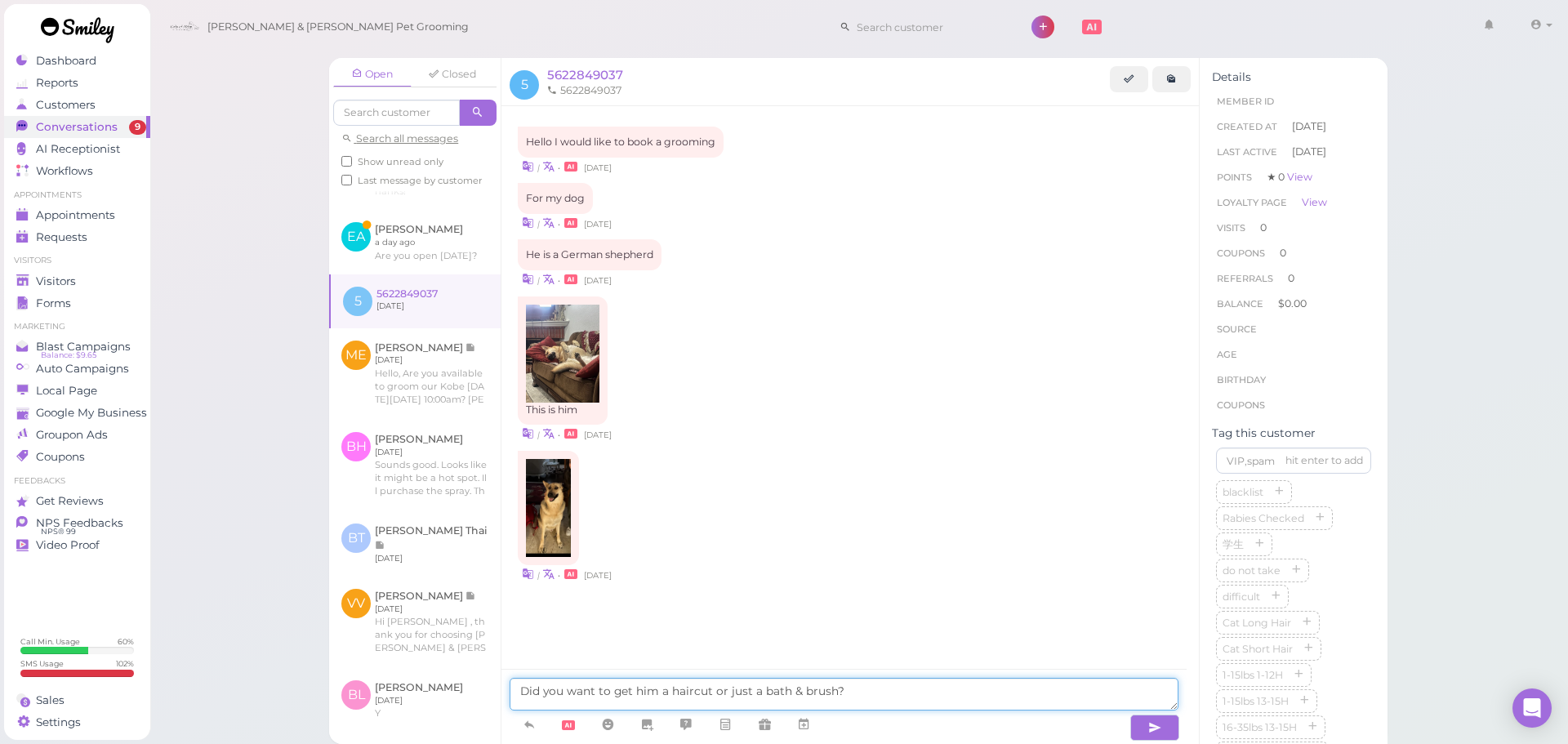
type textarea "Did you want to get him a haircut or just a bath & brush?"
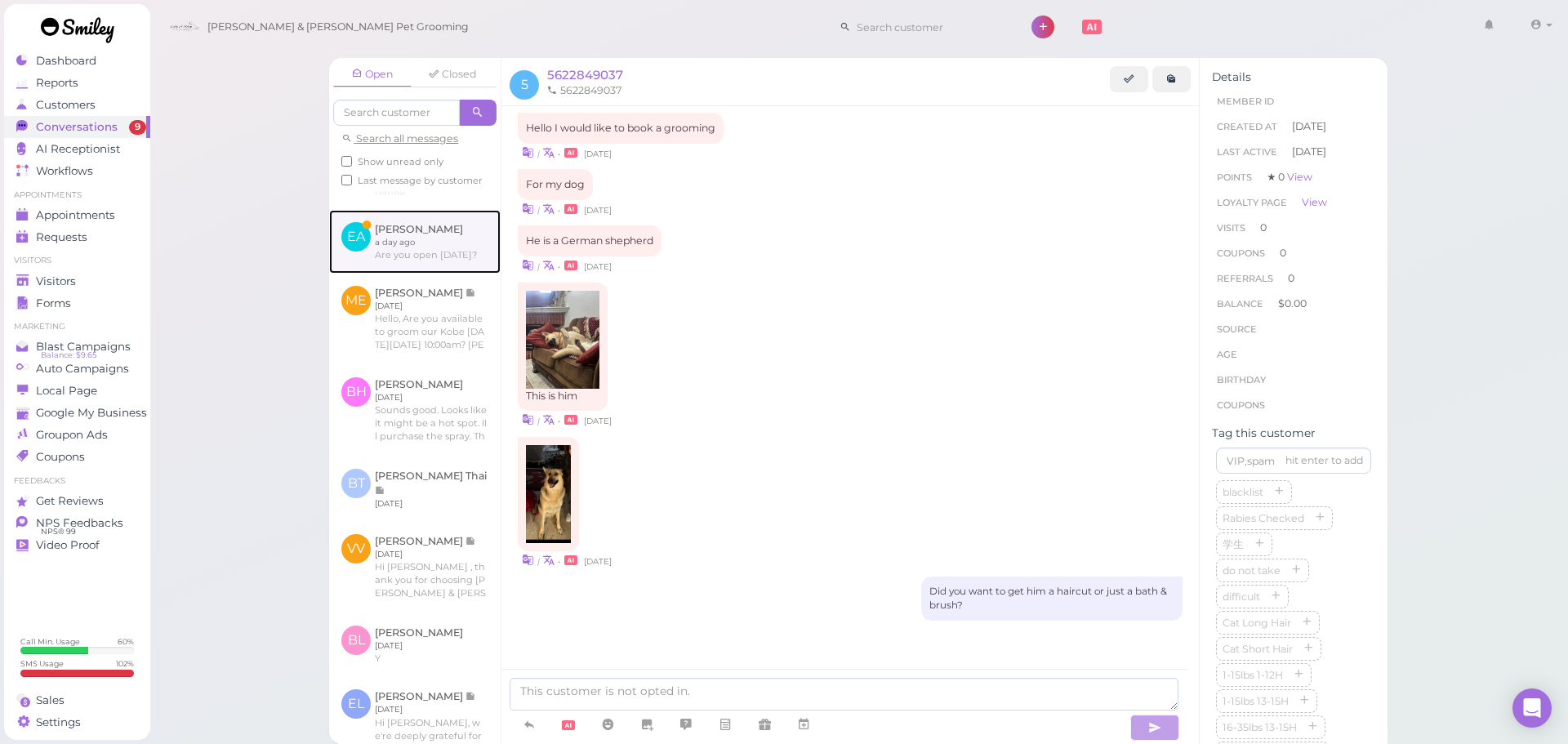
click at [384, 273] on link at bounding box center [414, 241] width 171 height 63
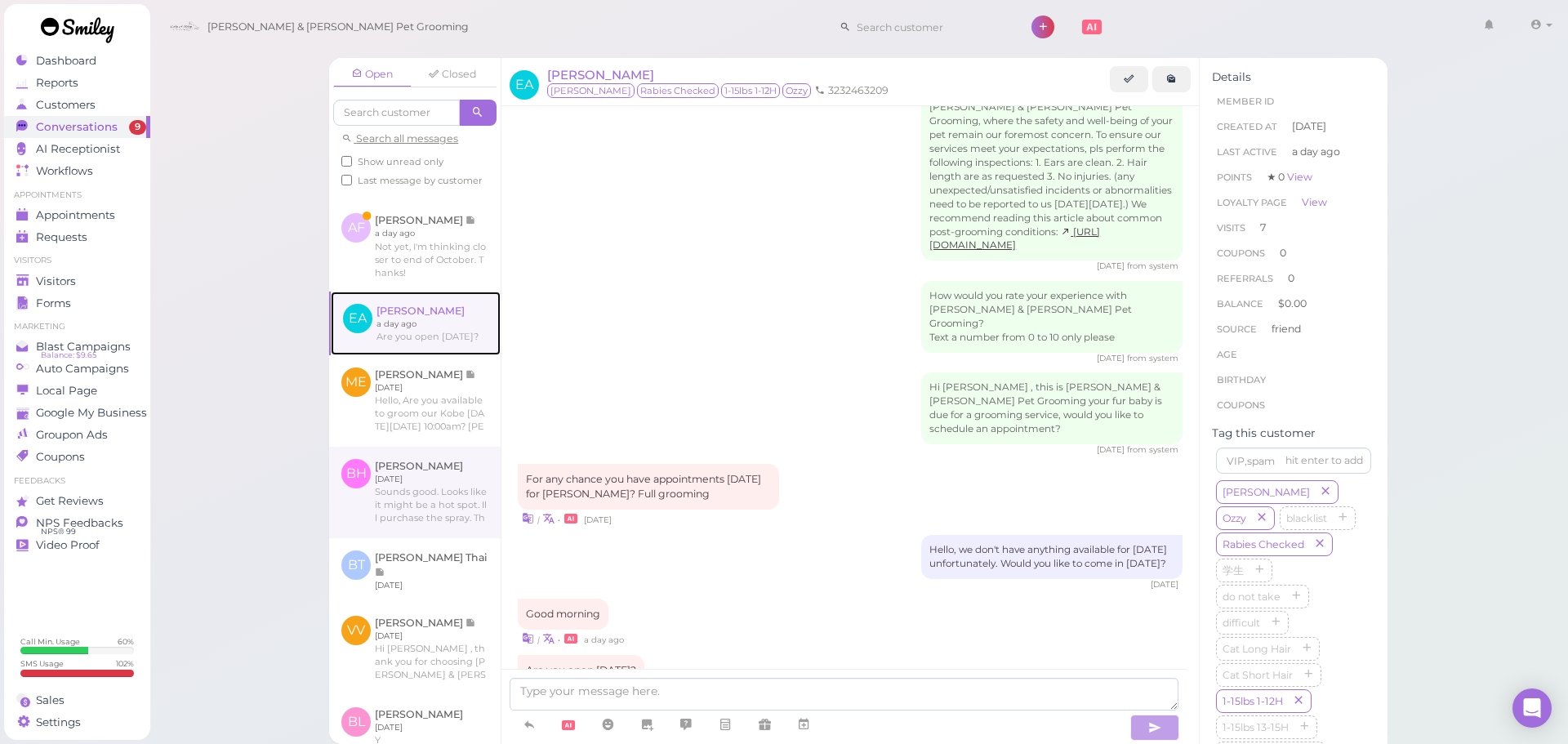
scroll to position [791, 0]
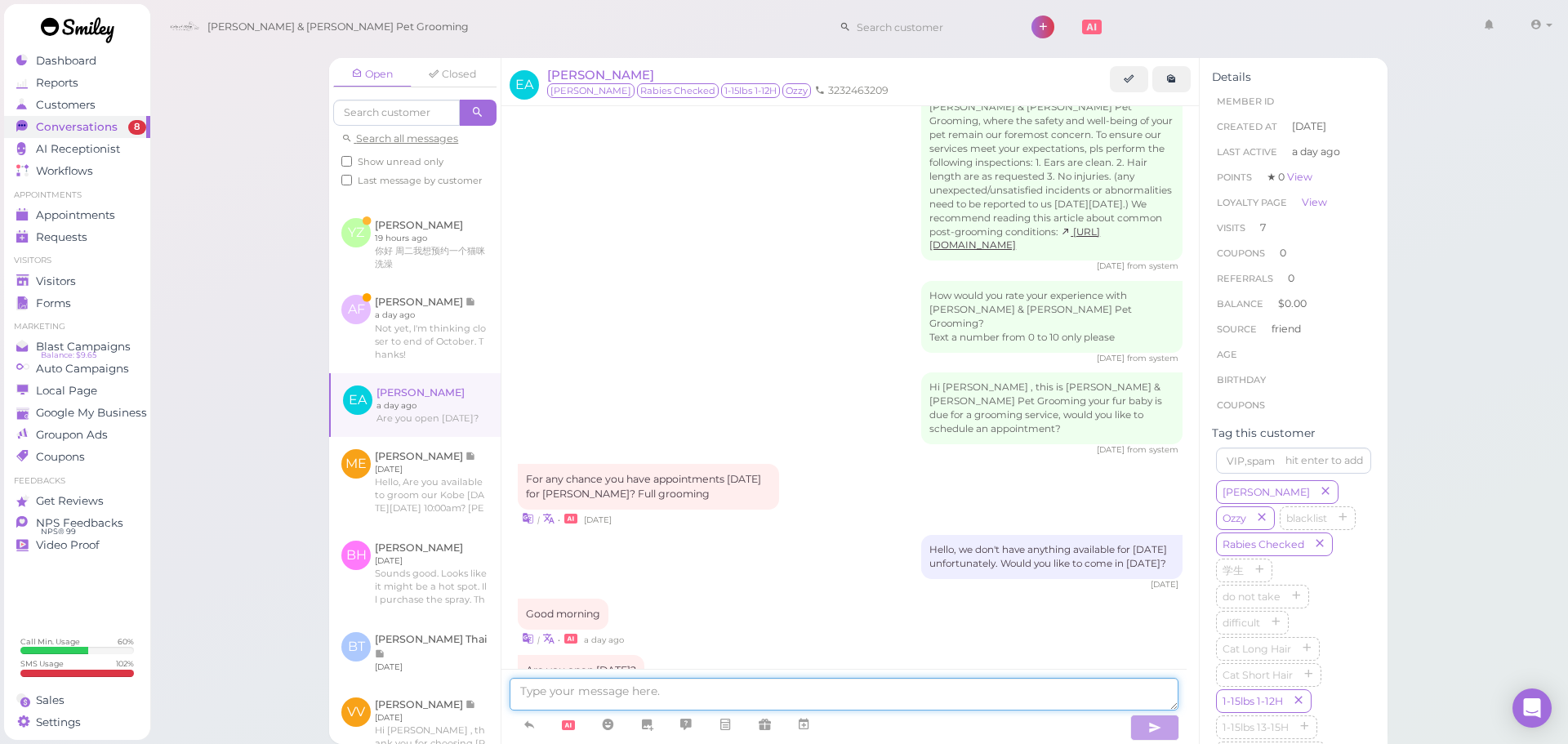
click at [597, 704] on textarea at bounding box center [844, 694] width 669 height 33
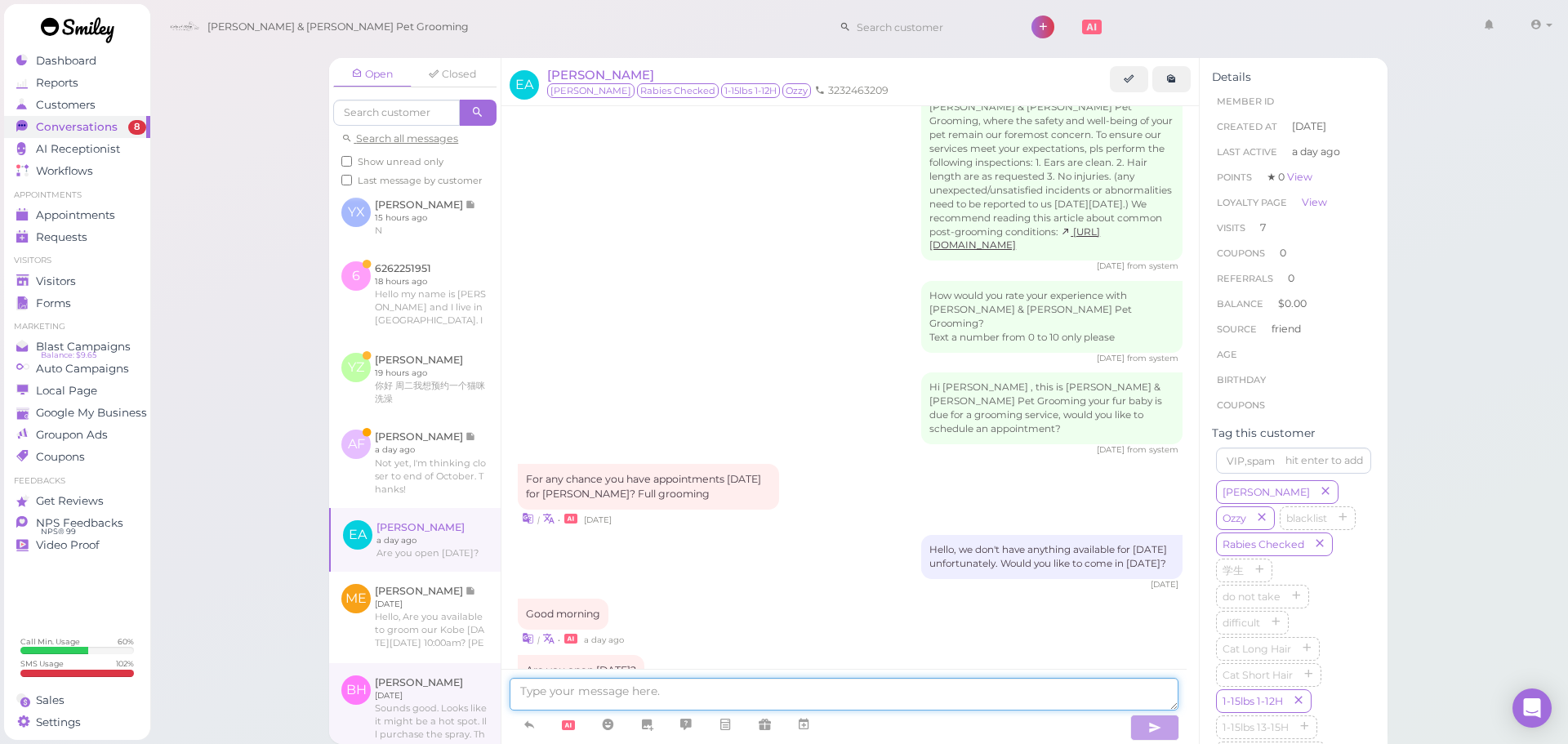
scroll to position [627, 0]
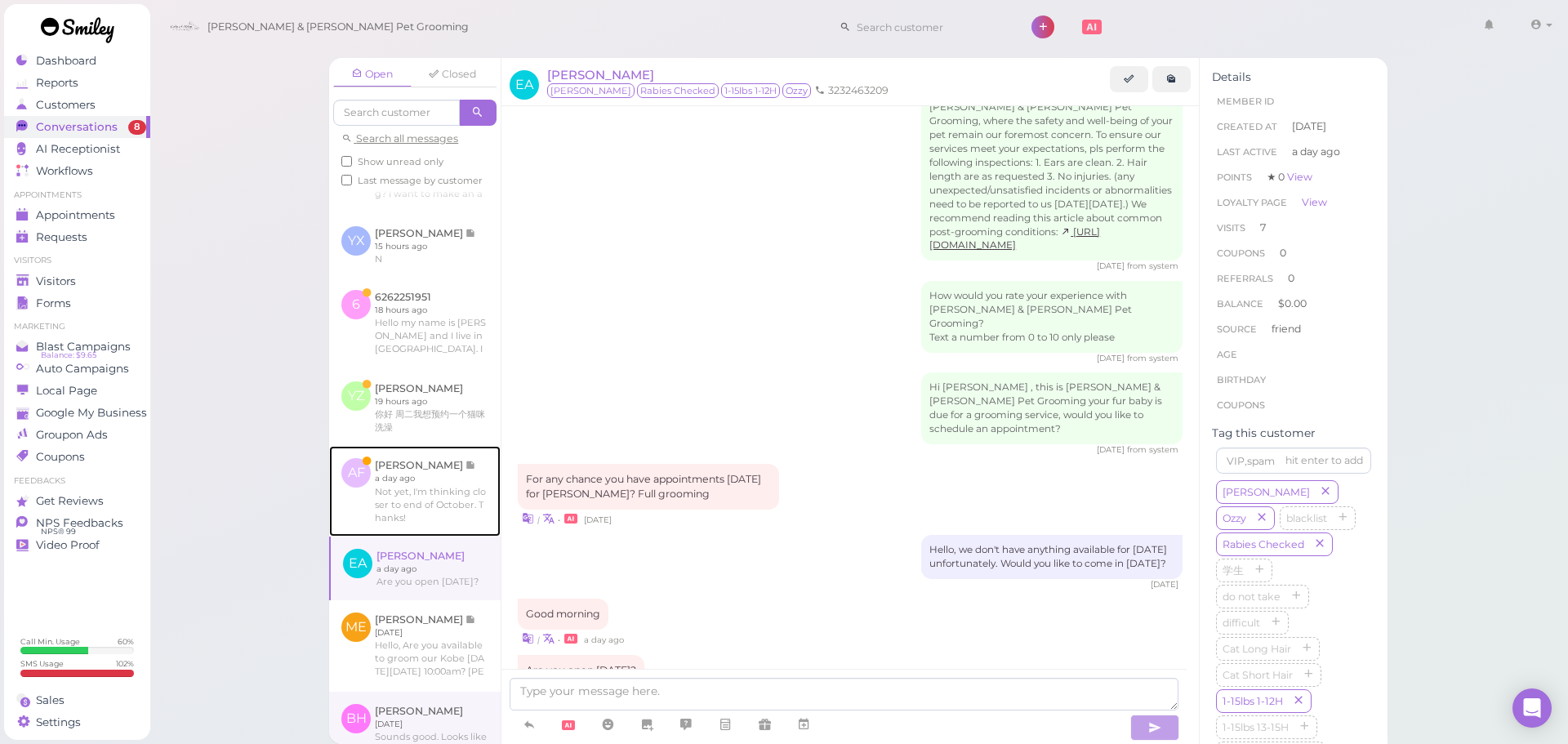
click at [425, 536] on link at bounding box center [414, 490] width 171 height 89
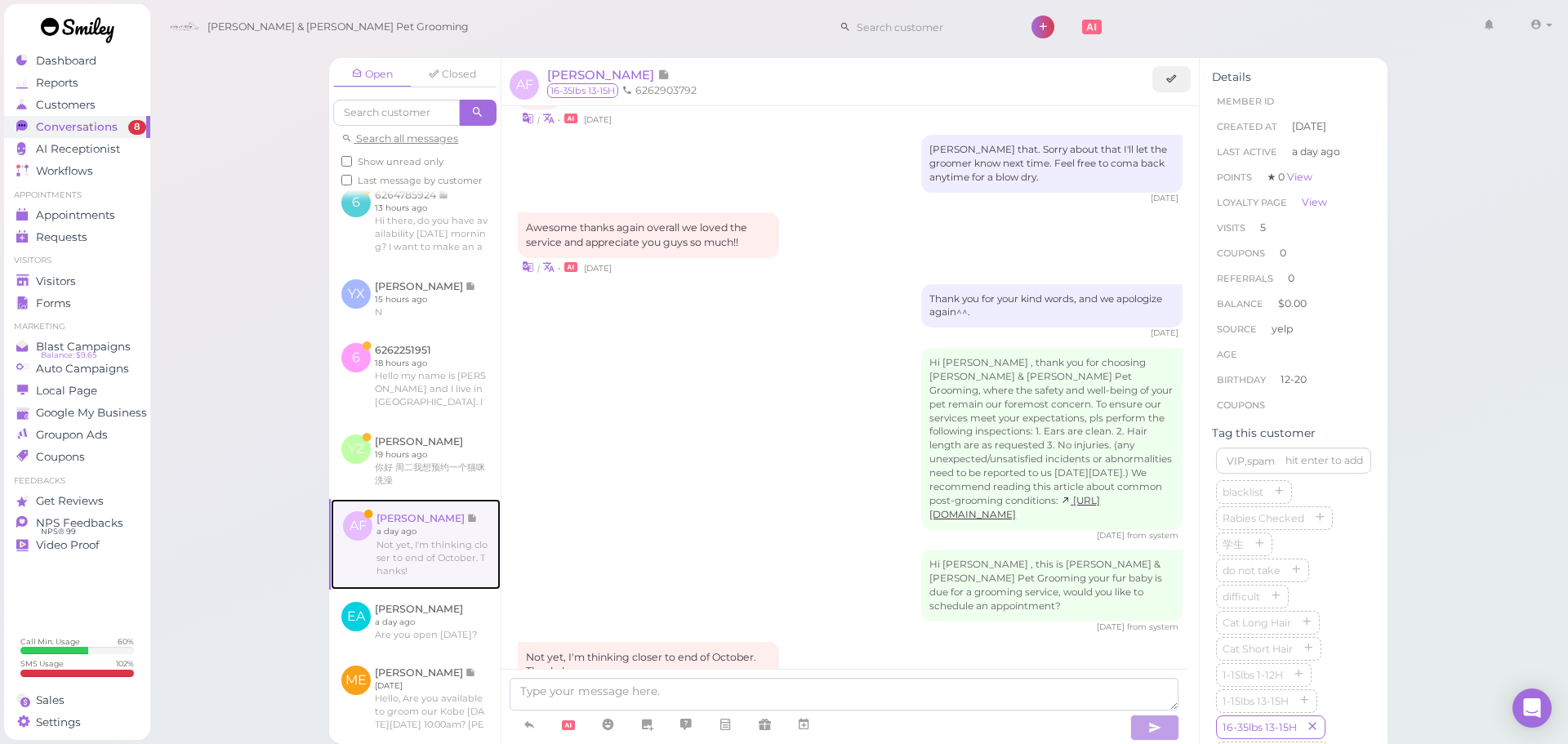
scroll to position [546, 0]
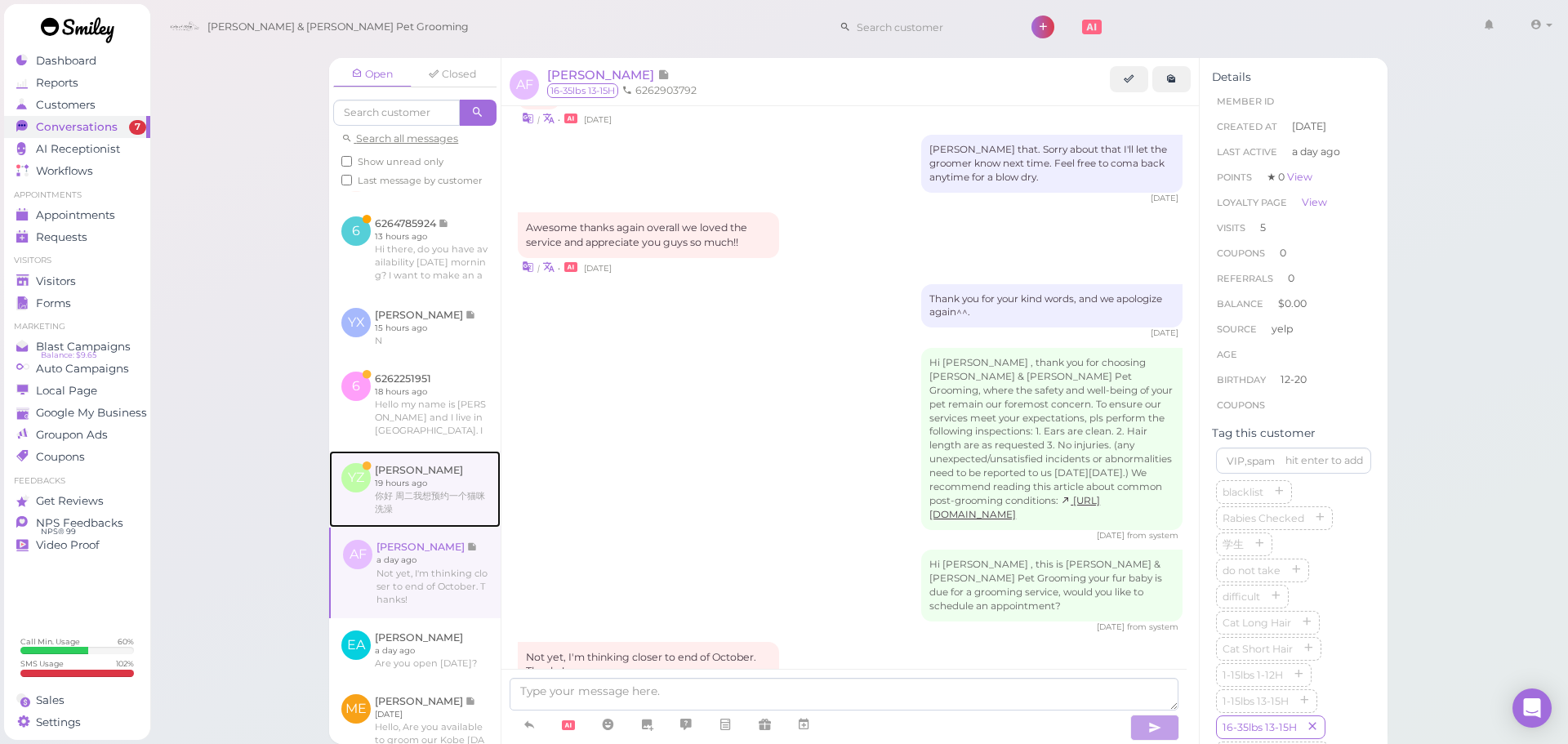
click at [435, 527] on link at bounding box center [414, 488] width 171 height 77
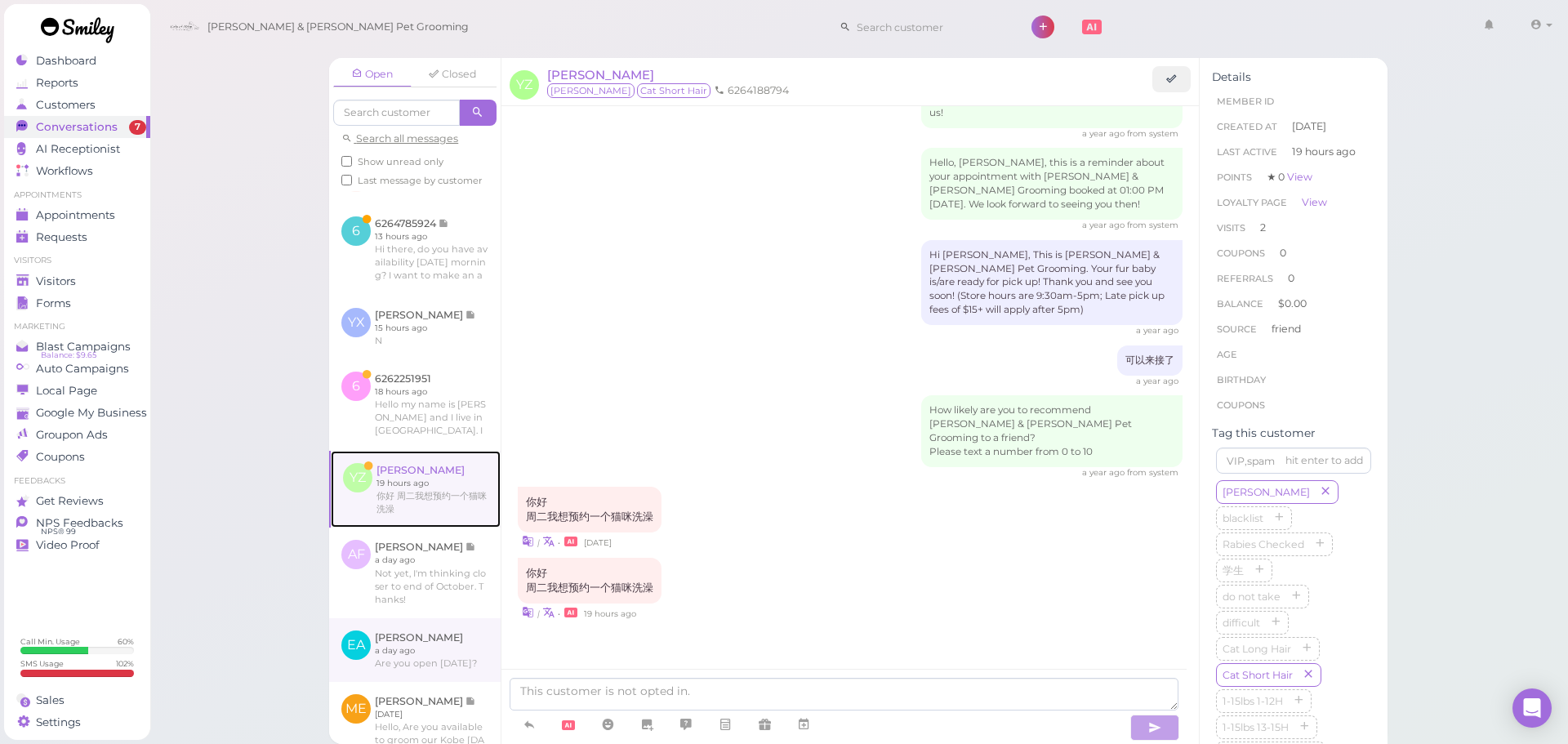
scroll to position [1636, 0]
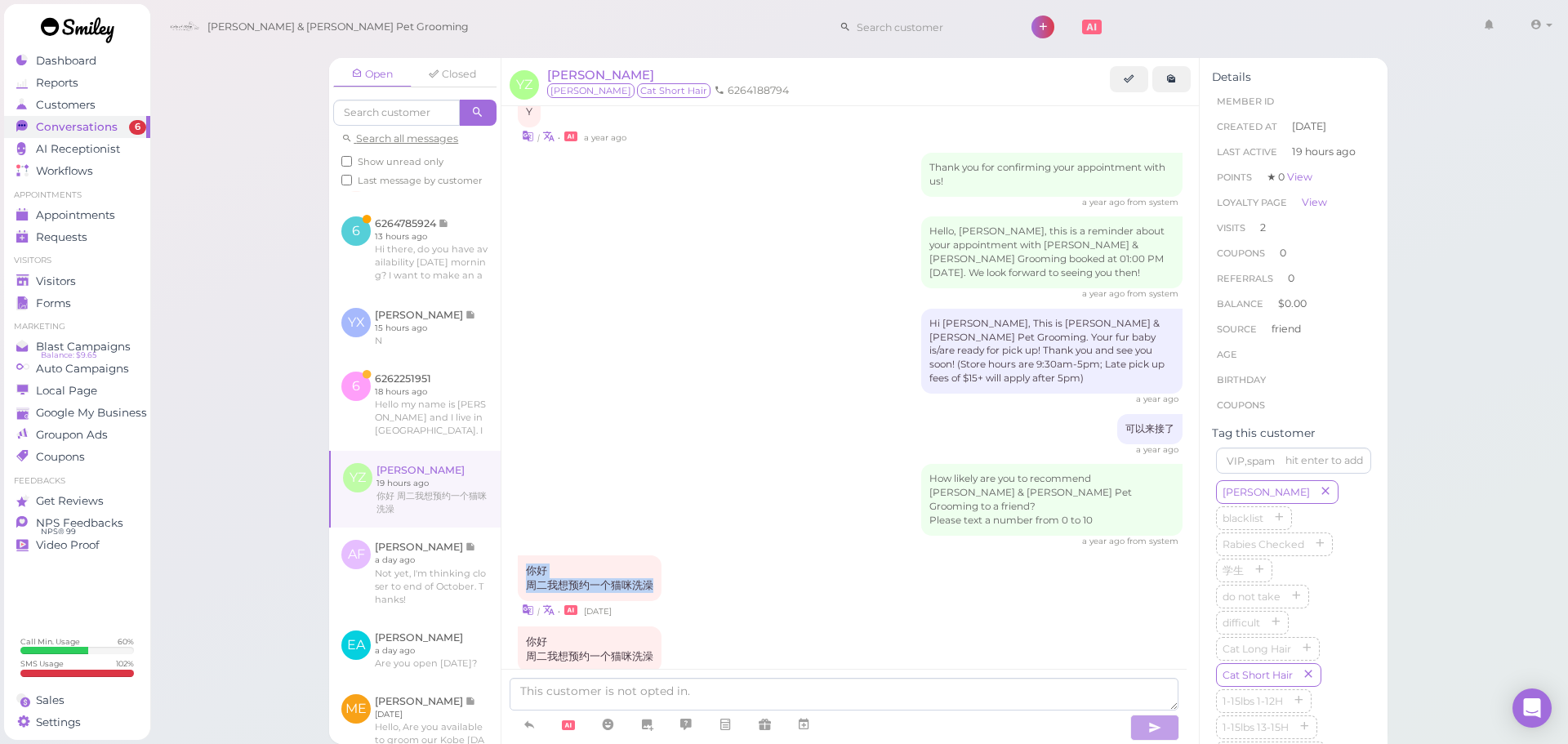
drag, startPoint x: 677, startPoint y: 519, endPoint x: 521, endPoint y: 502, distance: 156.9
click at [521, 555] on div "你好 周二我想预约一个猫咪洗澡 | • 2 days ago" at bounding box center [849, 586] width 664 height 63
copy div "你好 周二我想预约一个猫咪洗澡"
click at [731, 555] on div "你好 周二我想预约一个猫咪洗澡 | • 2 days ago" at bounding box center [849, 586] width 664 height 63
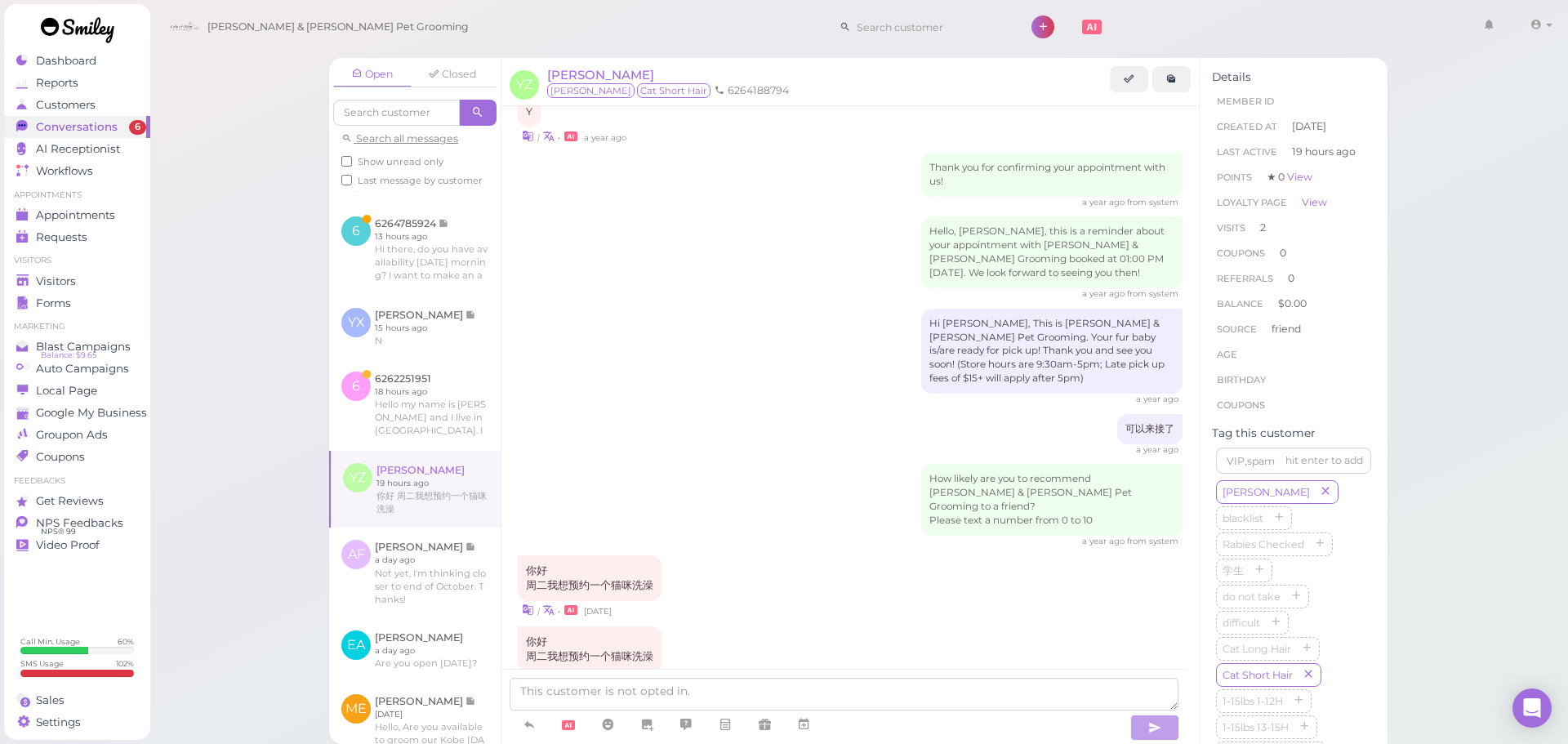
click at [696, 626] on div "你好 周二我想预约一个猫咪洗澡 | • 19 hours ago" at bounding box center [849, 657] width 664 height 63
click at [680, 693] on textarea at bounding box center [844, 694] width 669 height 33
type textarea "我们明天11：30可以"
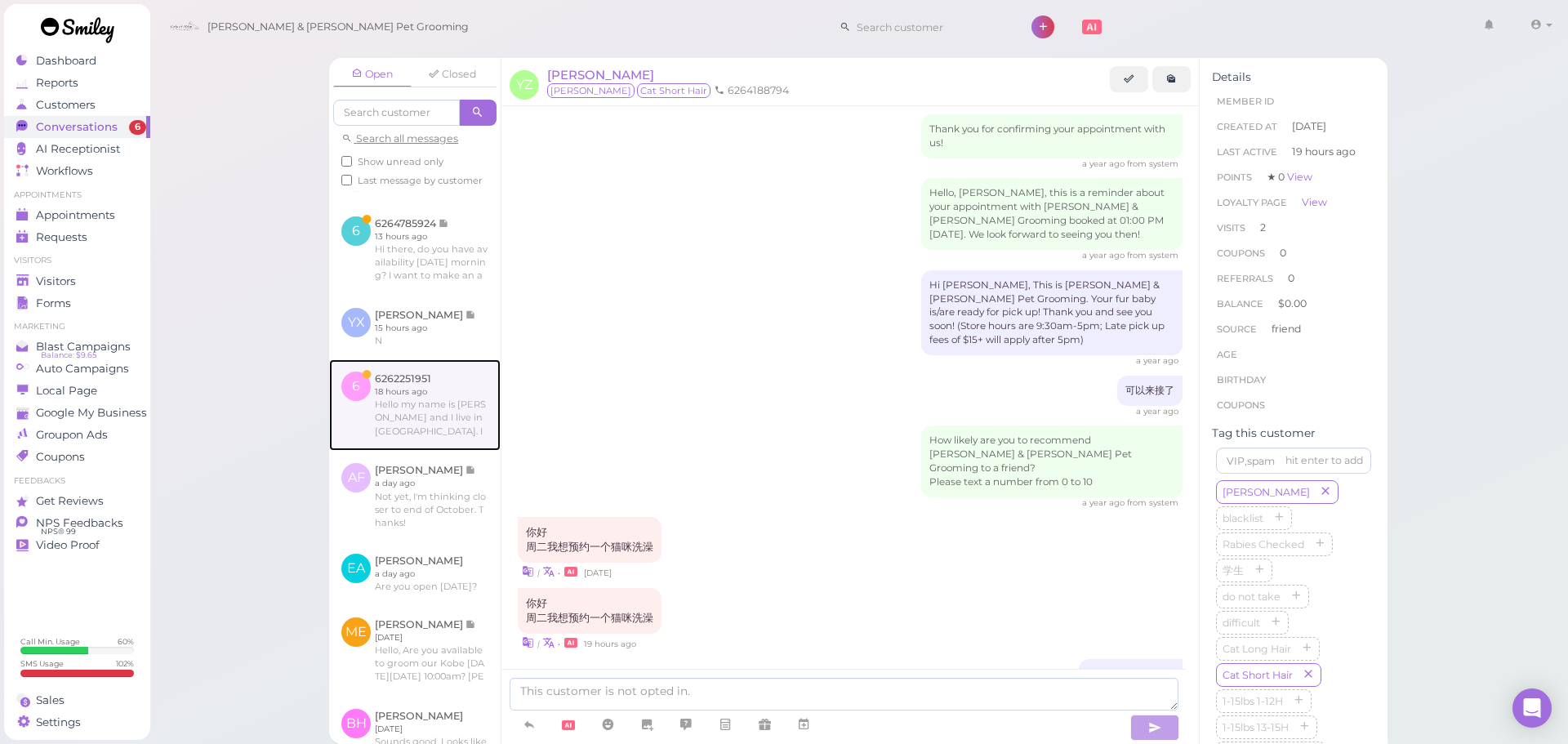
click at [404, 449] on link at bounding box center [414, 405] width 171 height 91
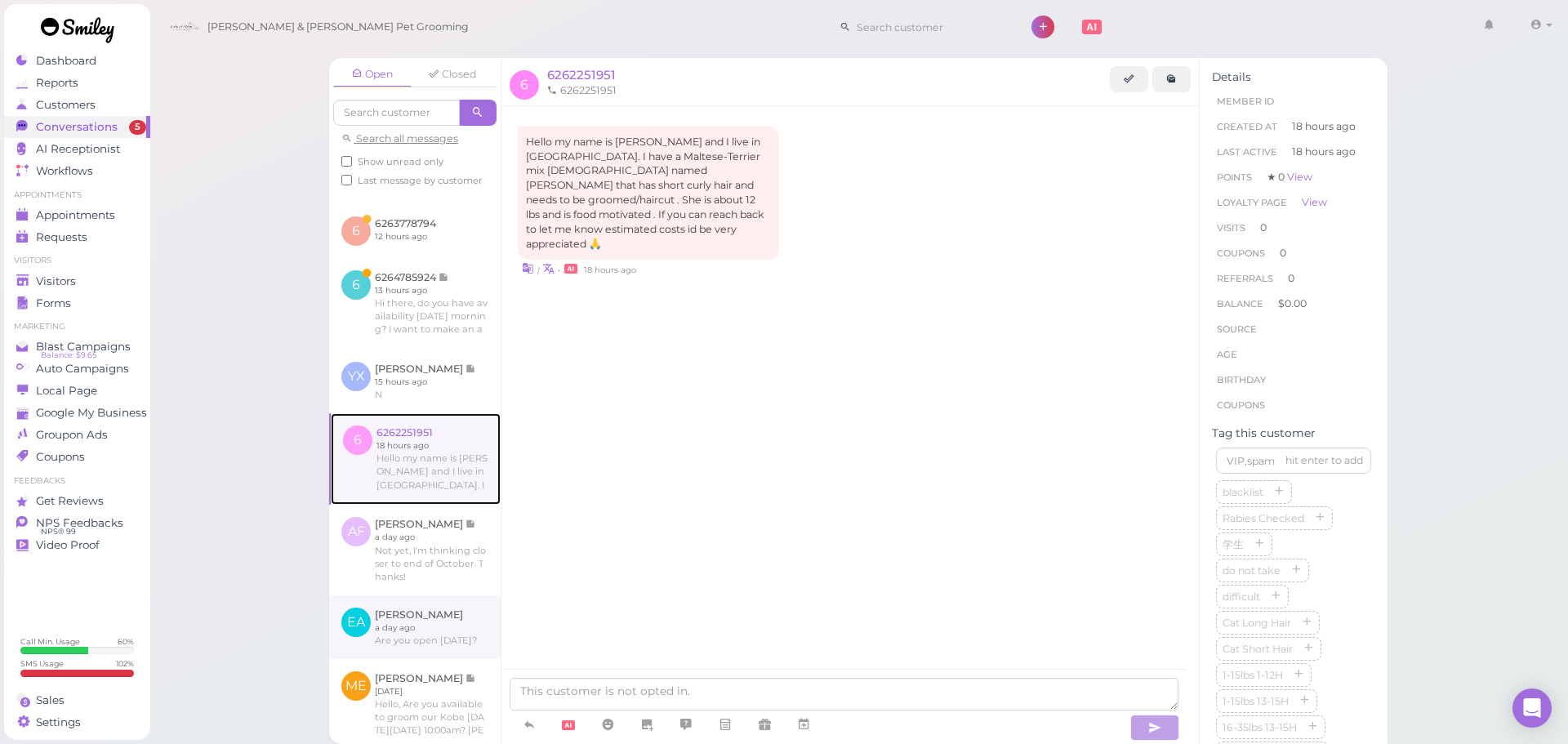
scroll to position [500, 0]
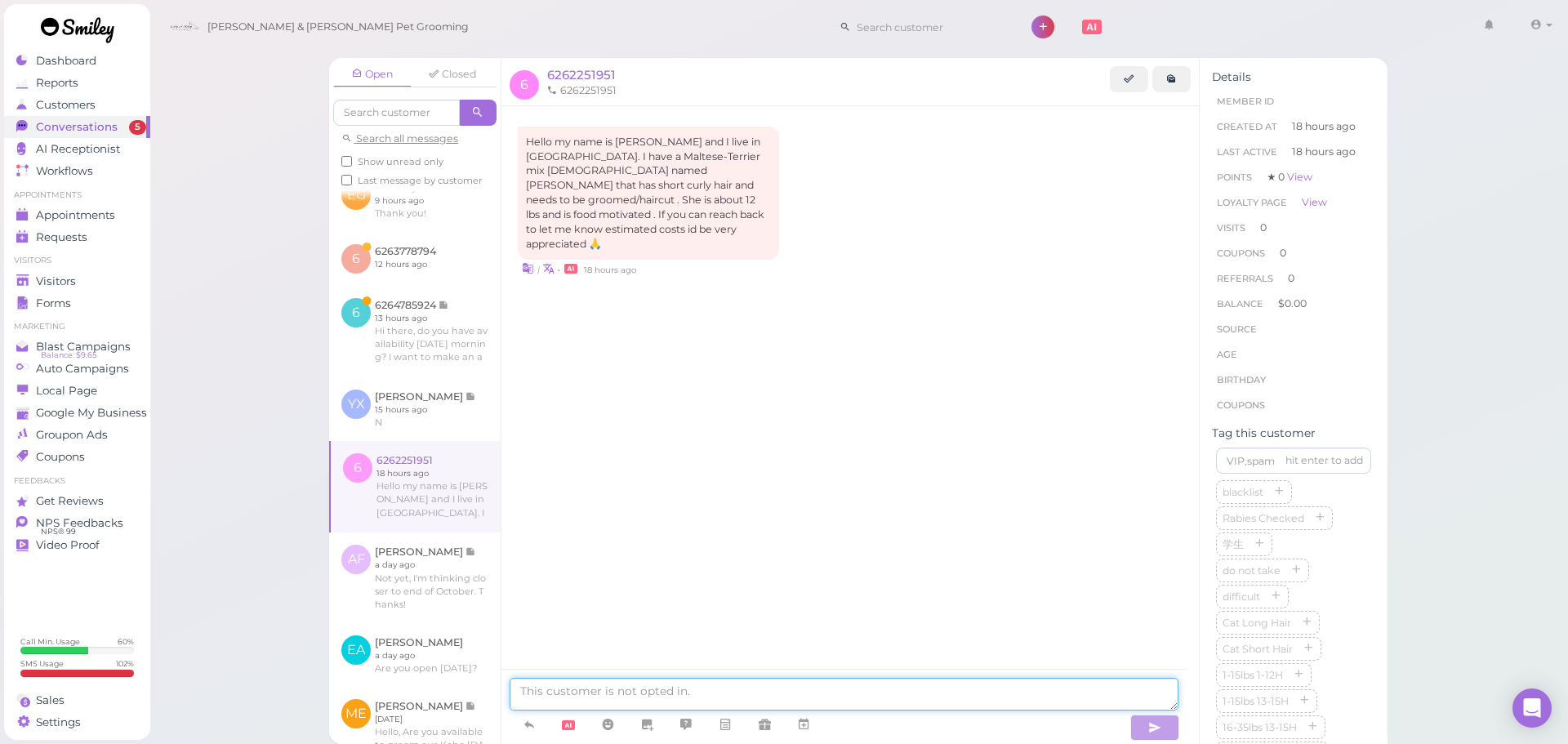
click at [607, 695] on textarea at bounding box center [844, 694] width 669 height 33
click at [532, 718] on icon at bounding box center [528, 724] width 13 height 17
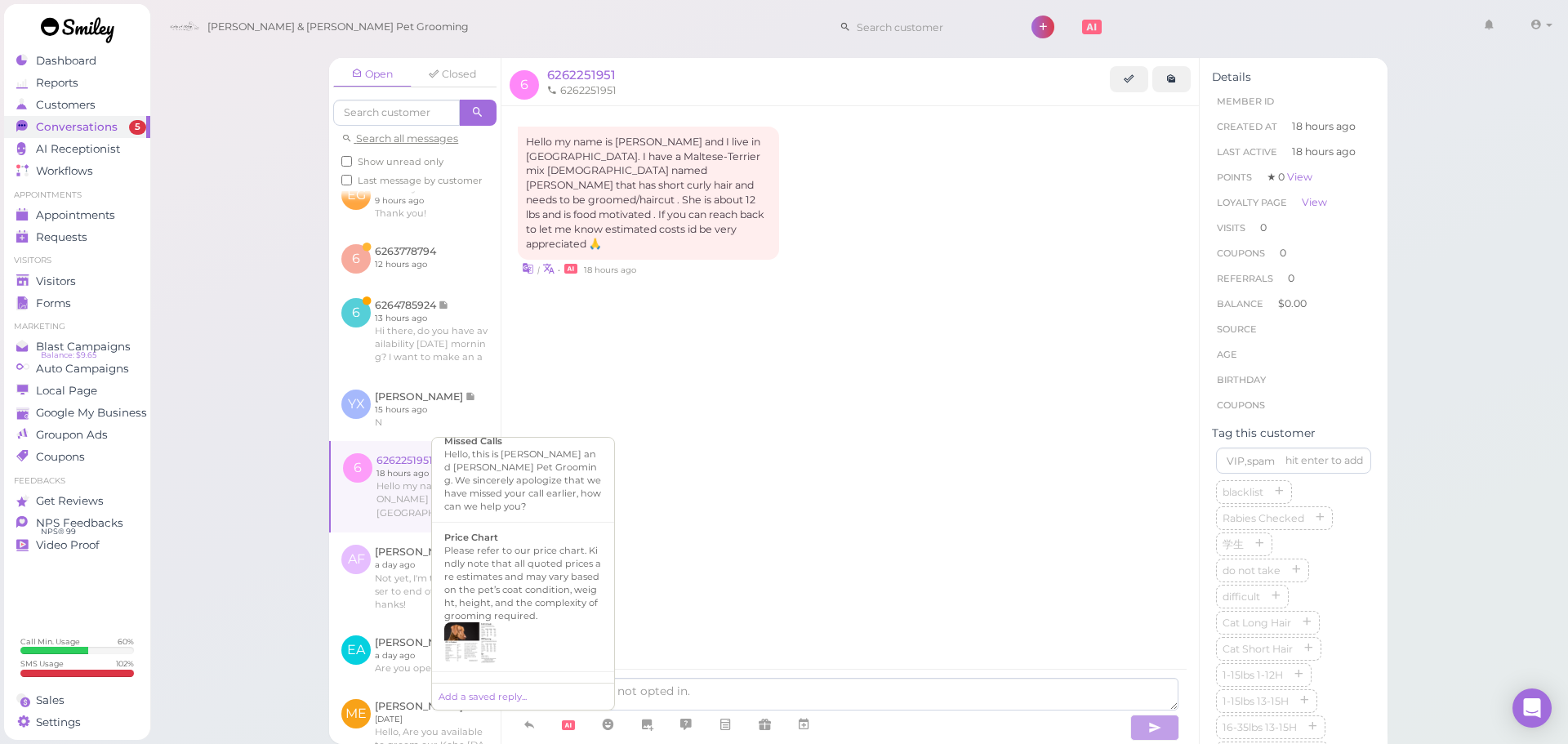
scroll to position [1132, 0]
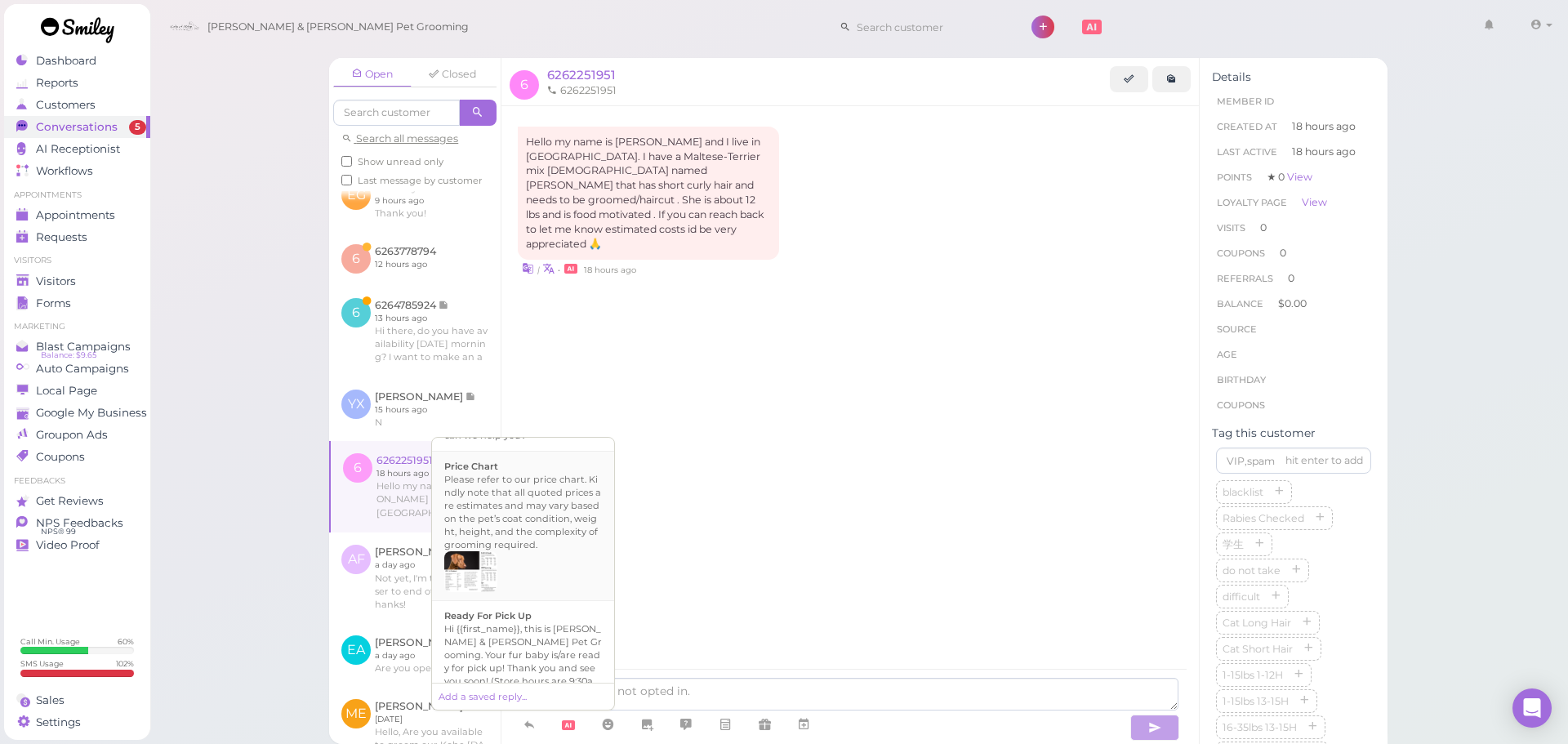
click at [512, 480] on div "Please refer to our price chart. Kindly note that all quoted prices are estimat…" at bounding box center [523, 512] width 158 height 79
type textarea "Please refer to our price chart. Kindly note that all quoted prices are estimat…"
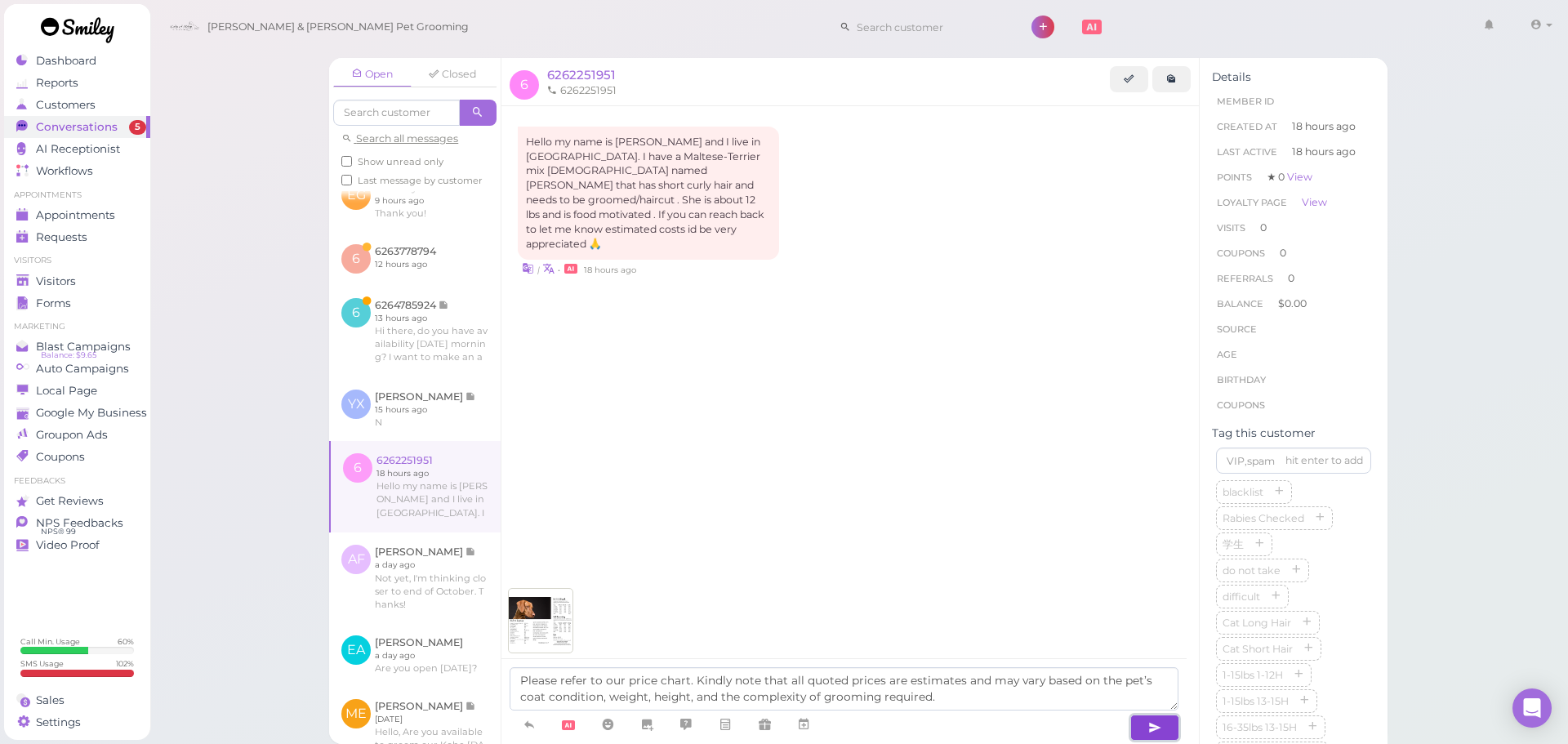
click at [1154, 735] on button "button" at bounding box center [1155, 727] width 49 height 26
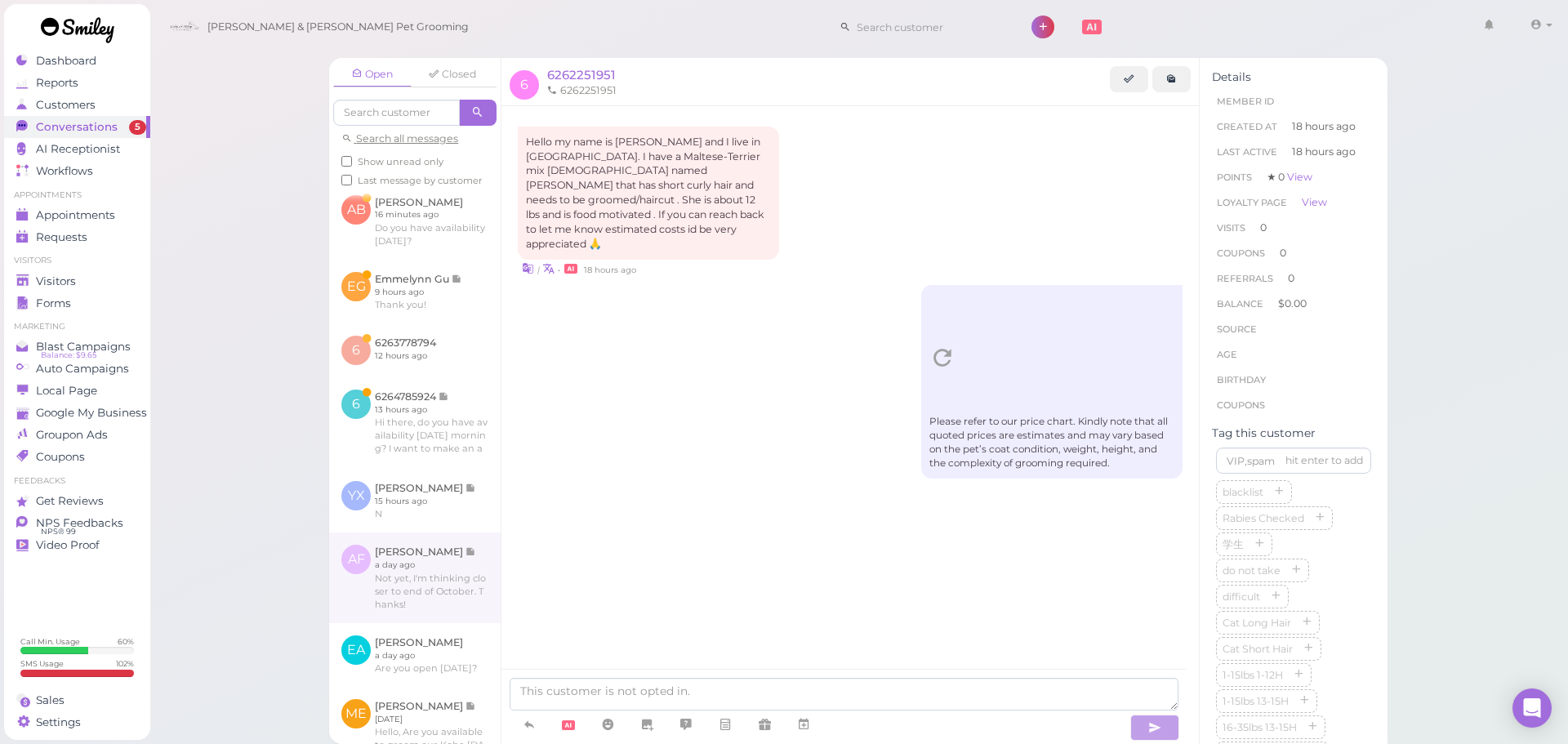
scroll to position [591, 0]
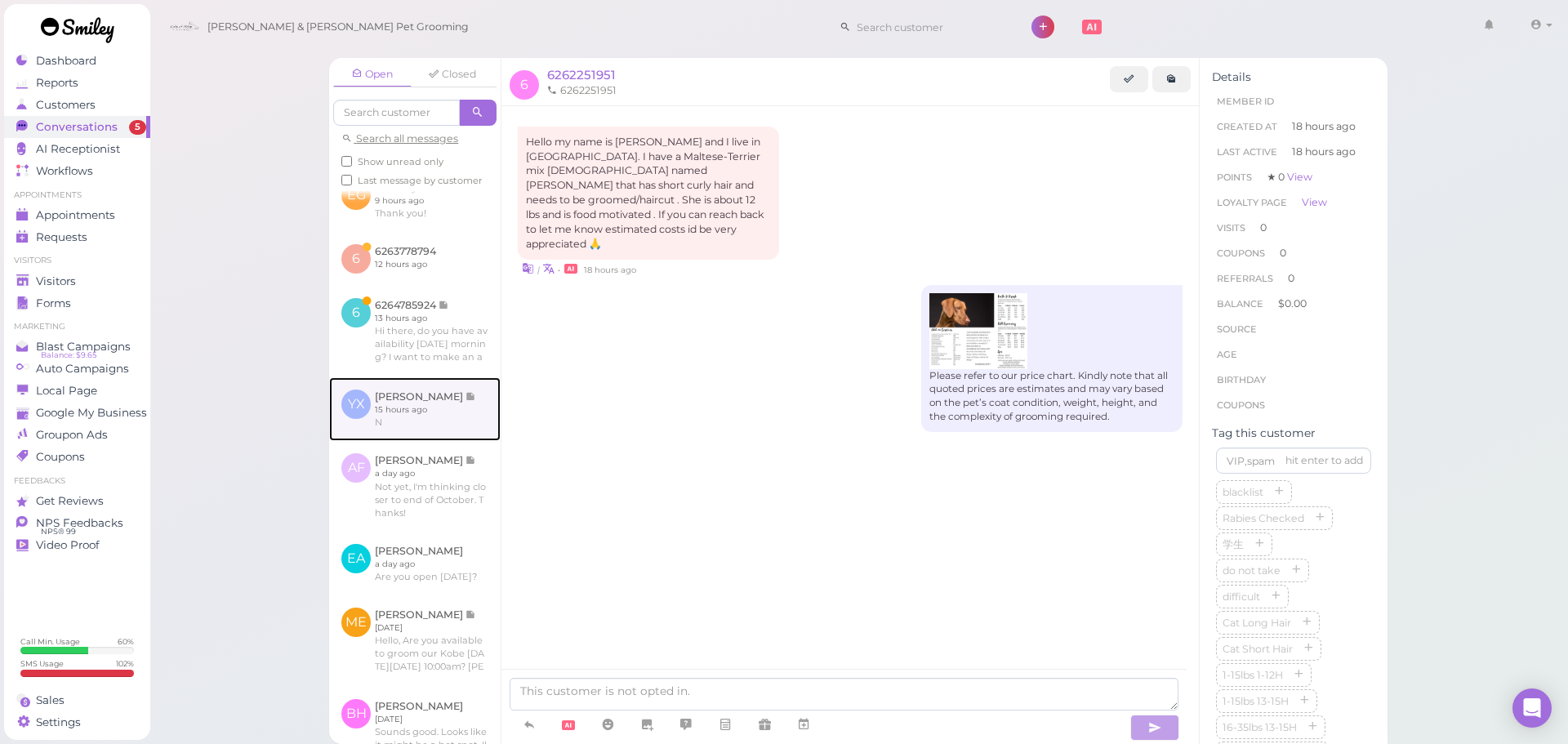
click at [414, 441] on link at bounding box center [414, 408] width 171 height 63
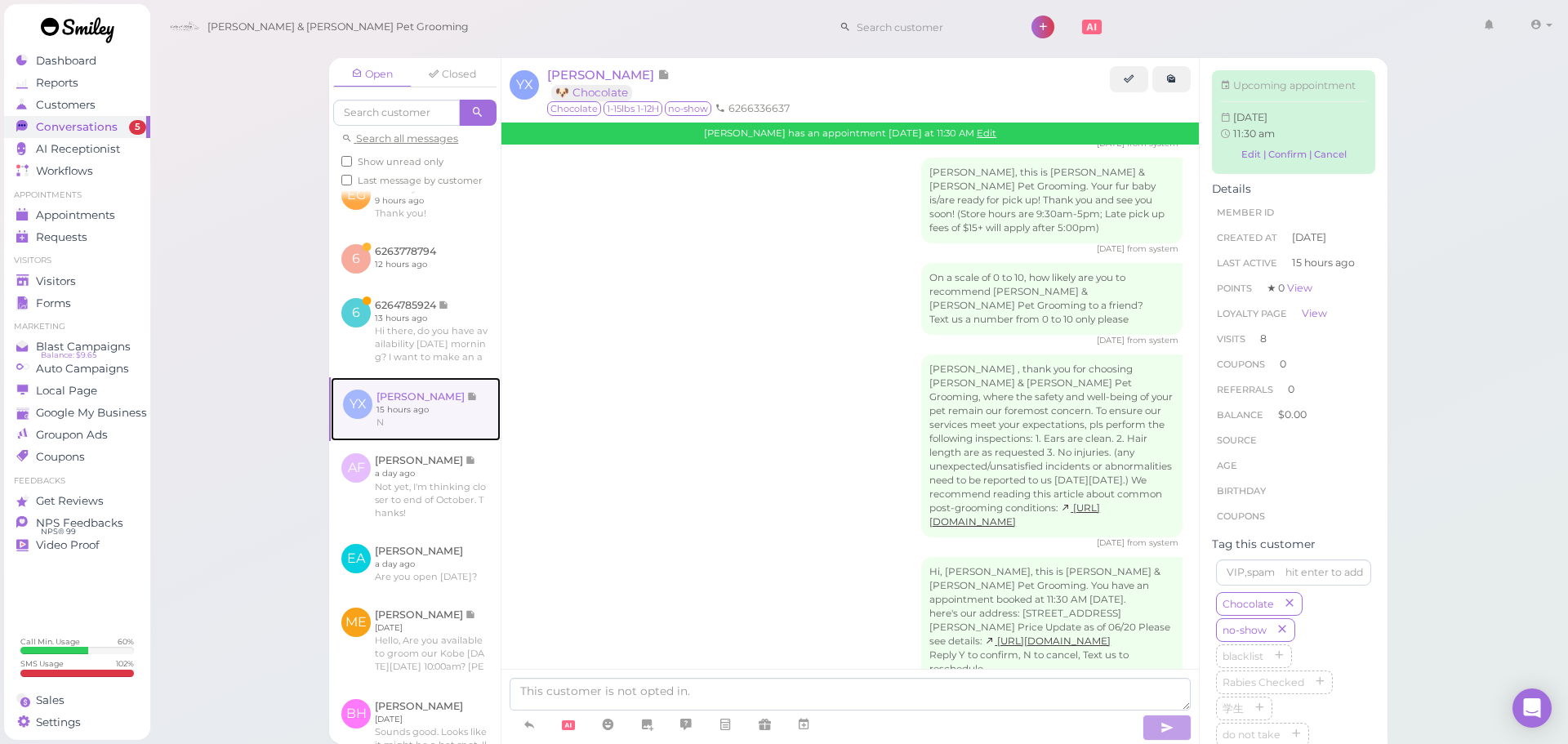
scroll to position [510, 0]
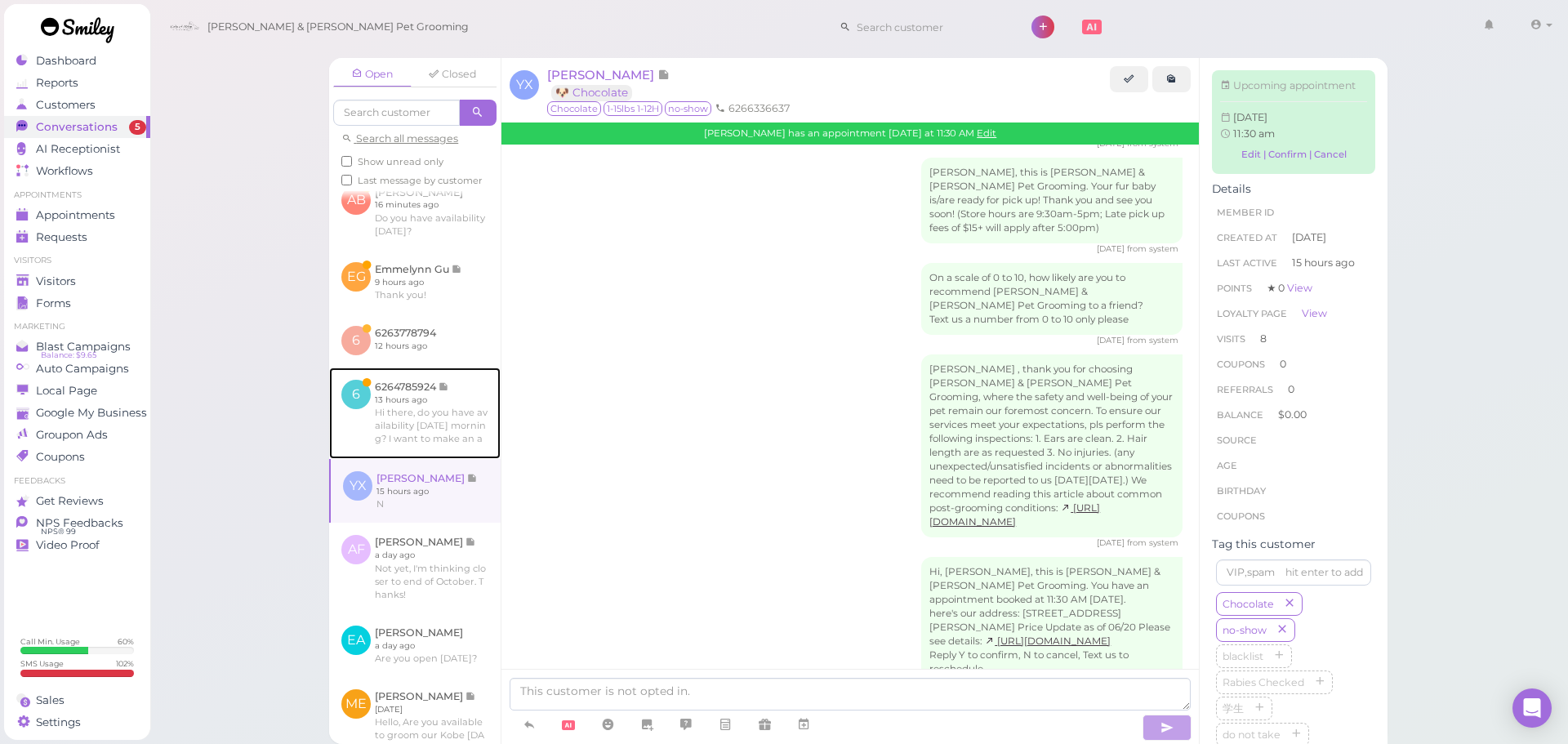
click at [410, 443] on link at bounding box center [414, 413] width 171 height 91
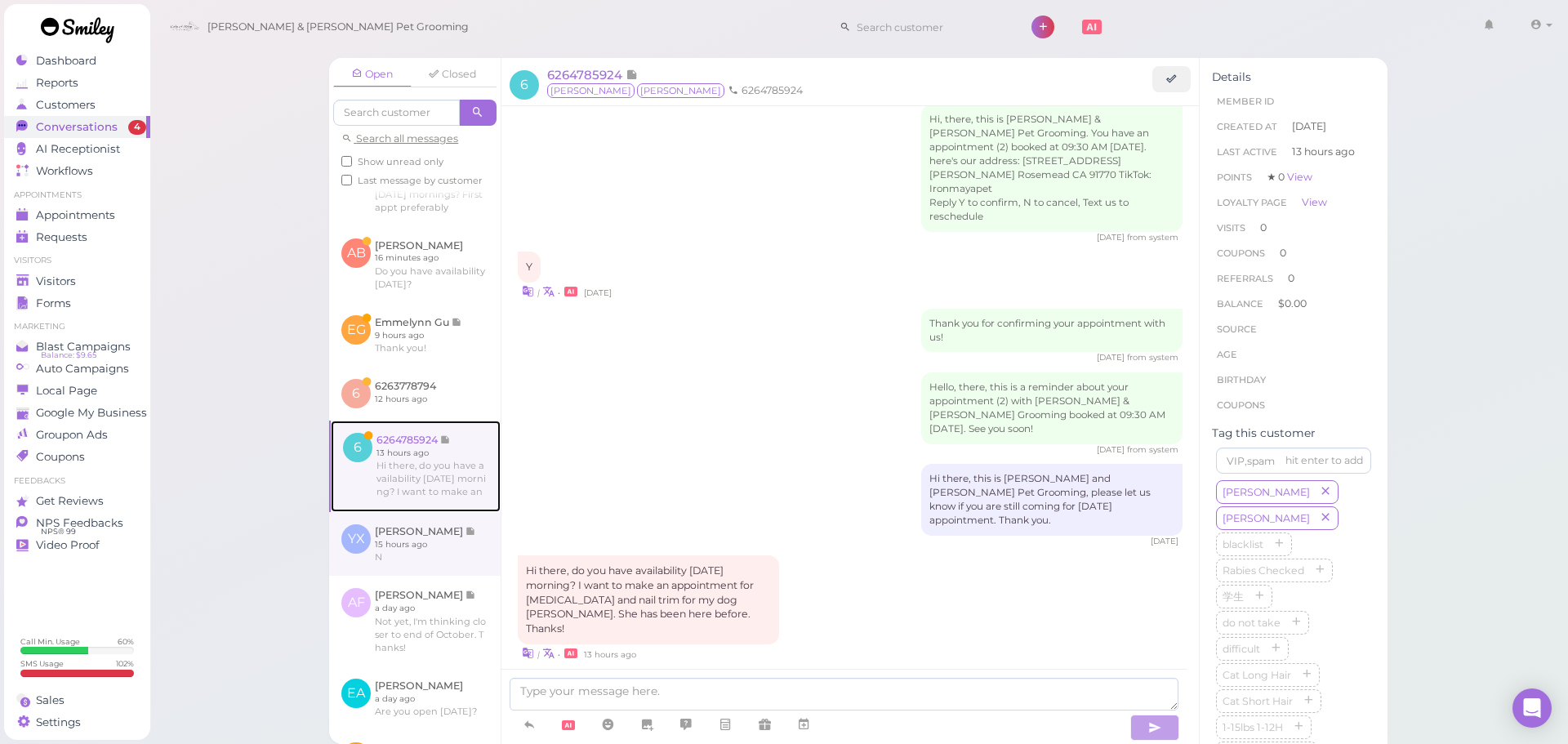
scroll to position [428, 0]
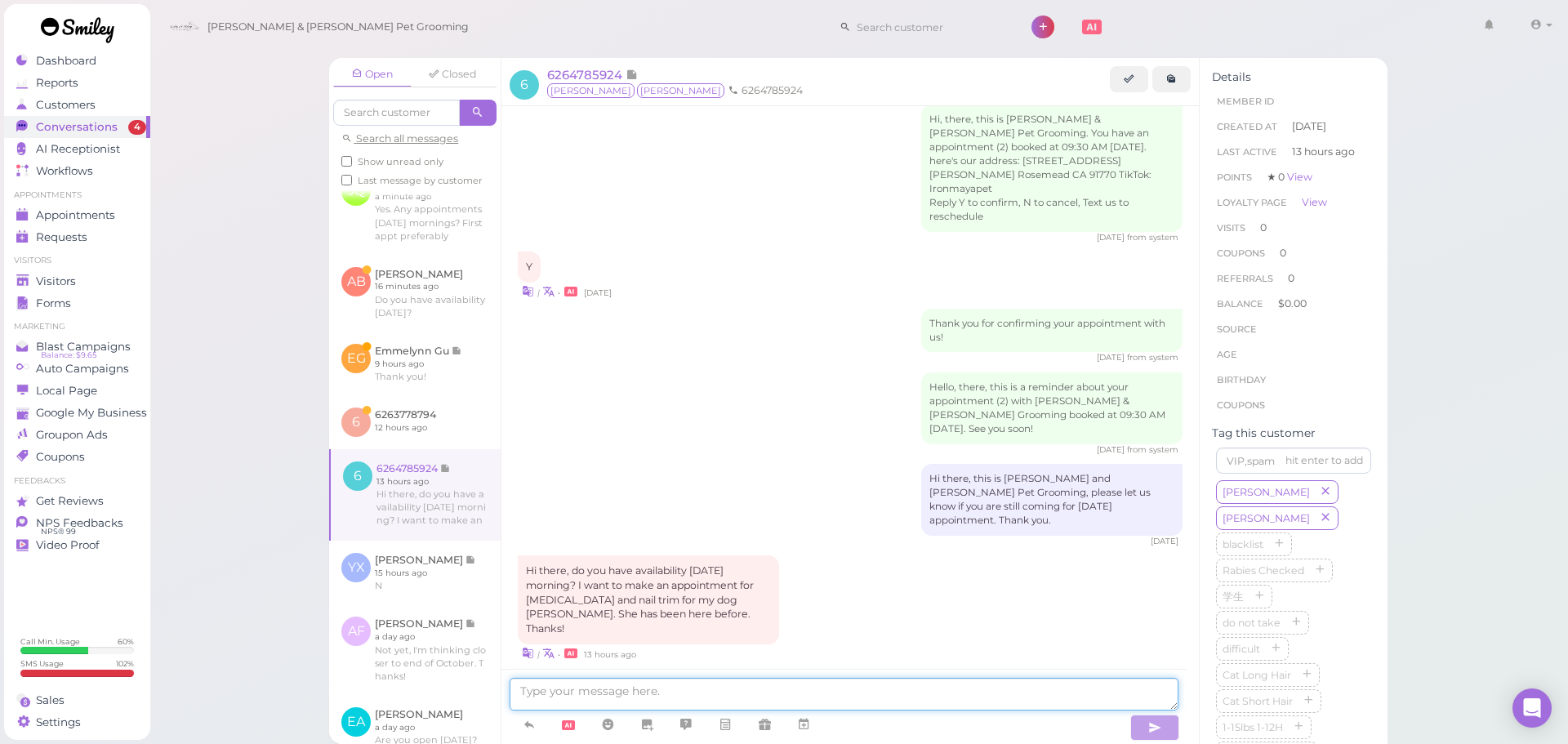
click at [719, 696] on textarea at bounding box center [844, 694] width 669 height 33
click at [855, 688] on textarea at bounding box center [844, 694] width 669 height 33
type textarea "Hello, we don't have anything available for this Friday morning unfortunately"
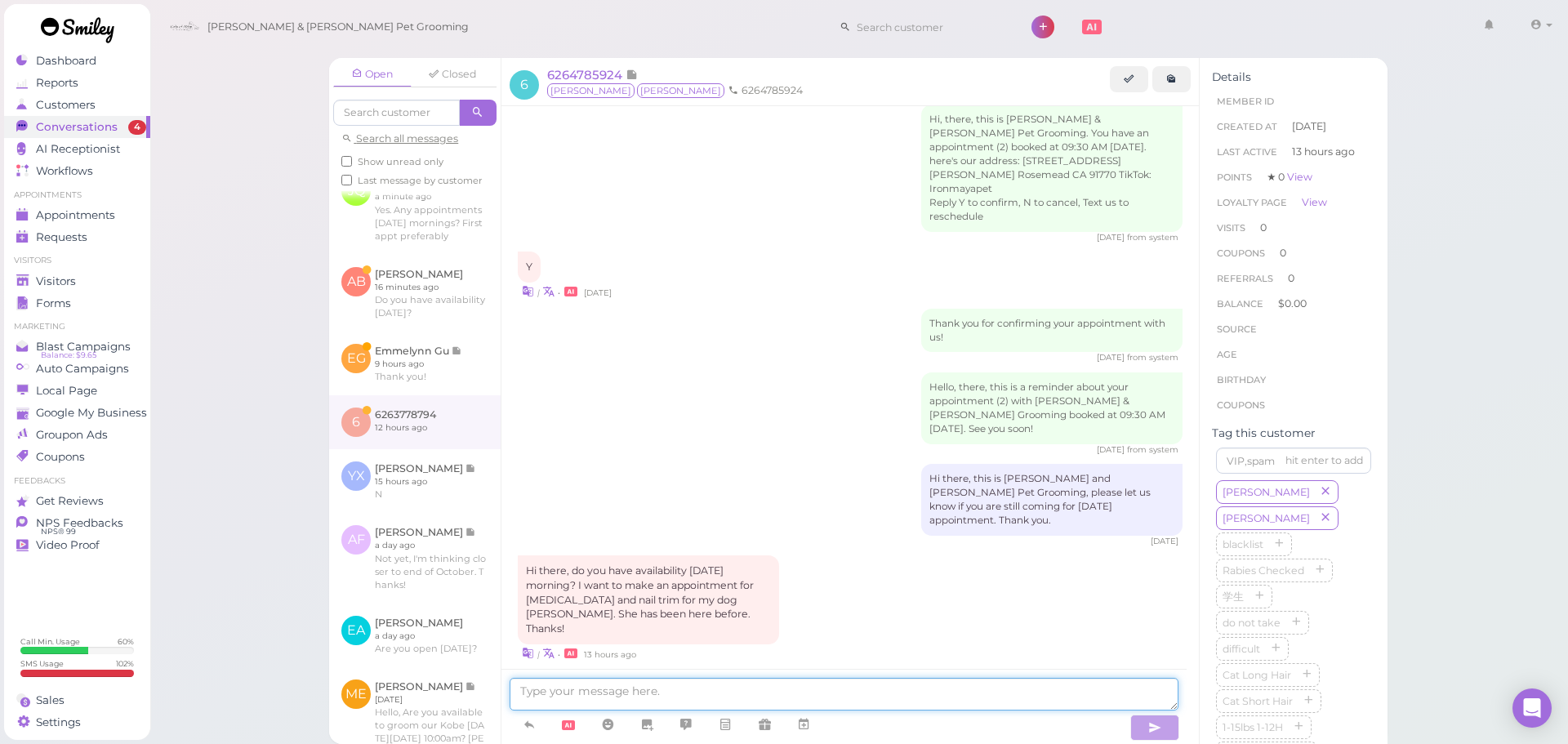
scroll to position [1677, 0]
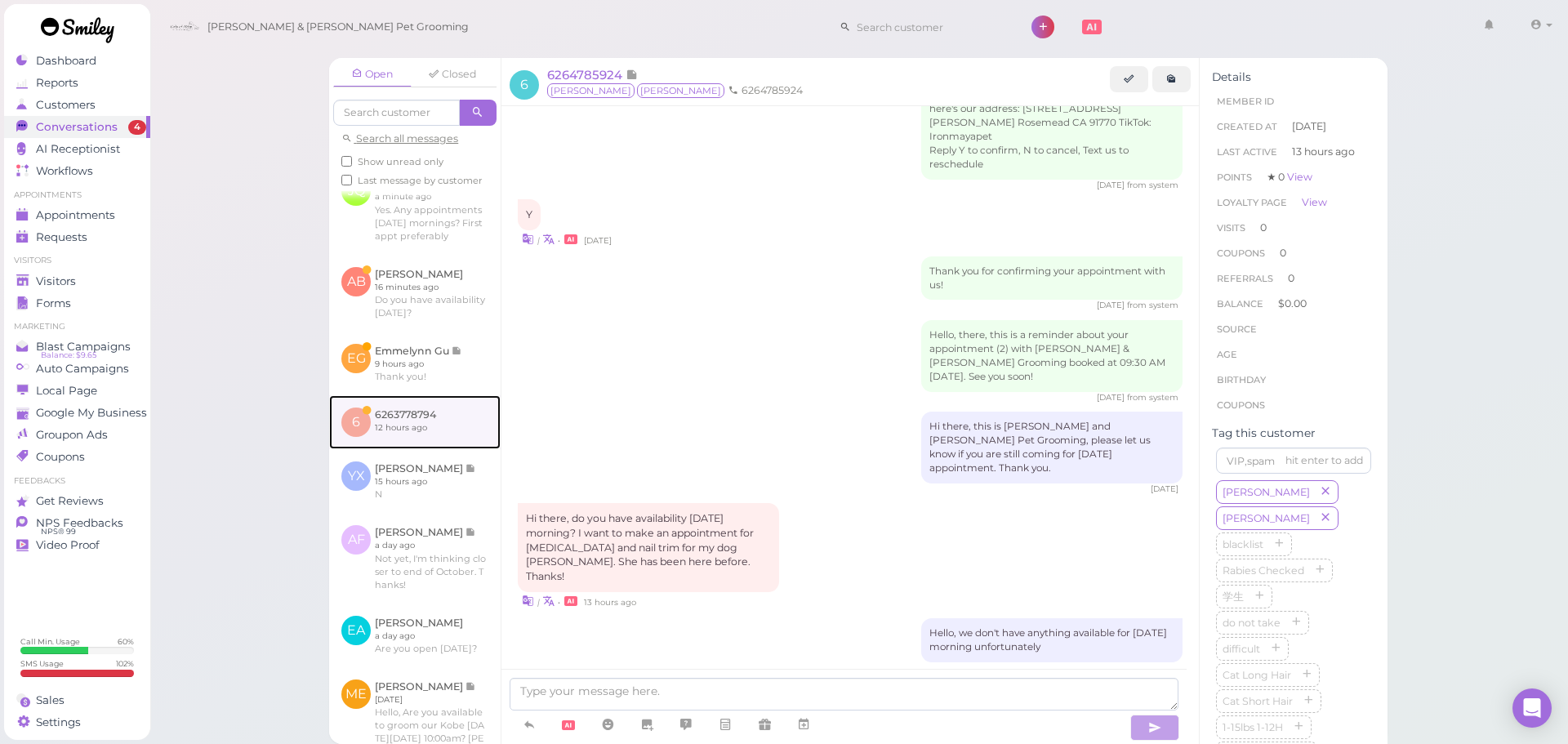
click at [410, 449] on link at bounding box center [414, 421] width 171 height 53
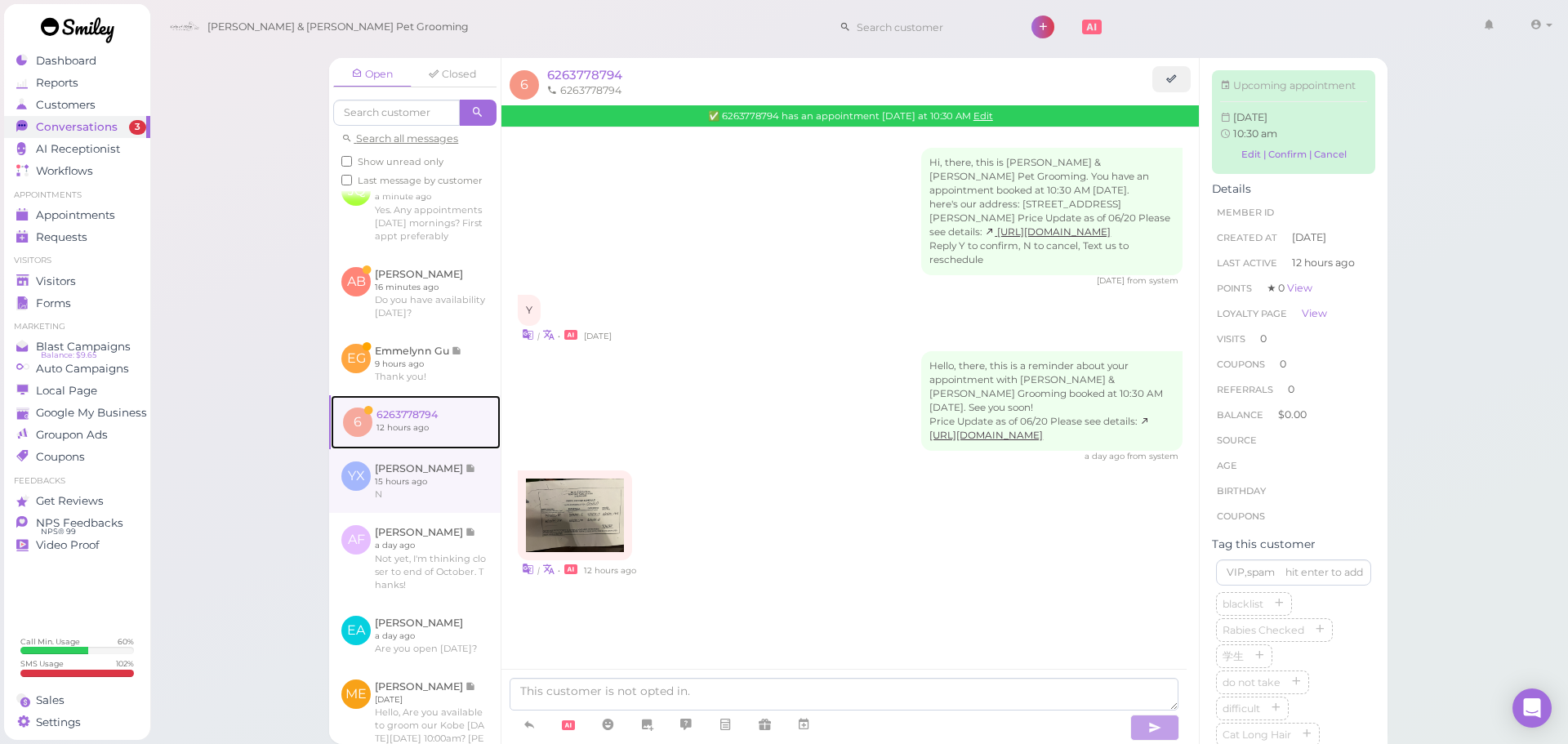
scroll to position [438, 0]
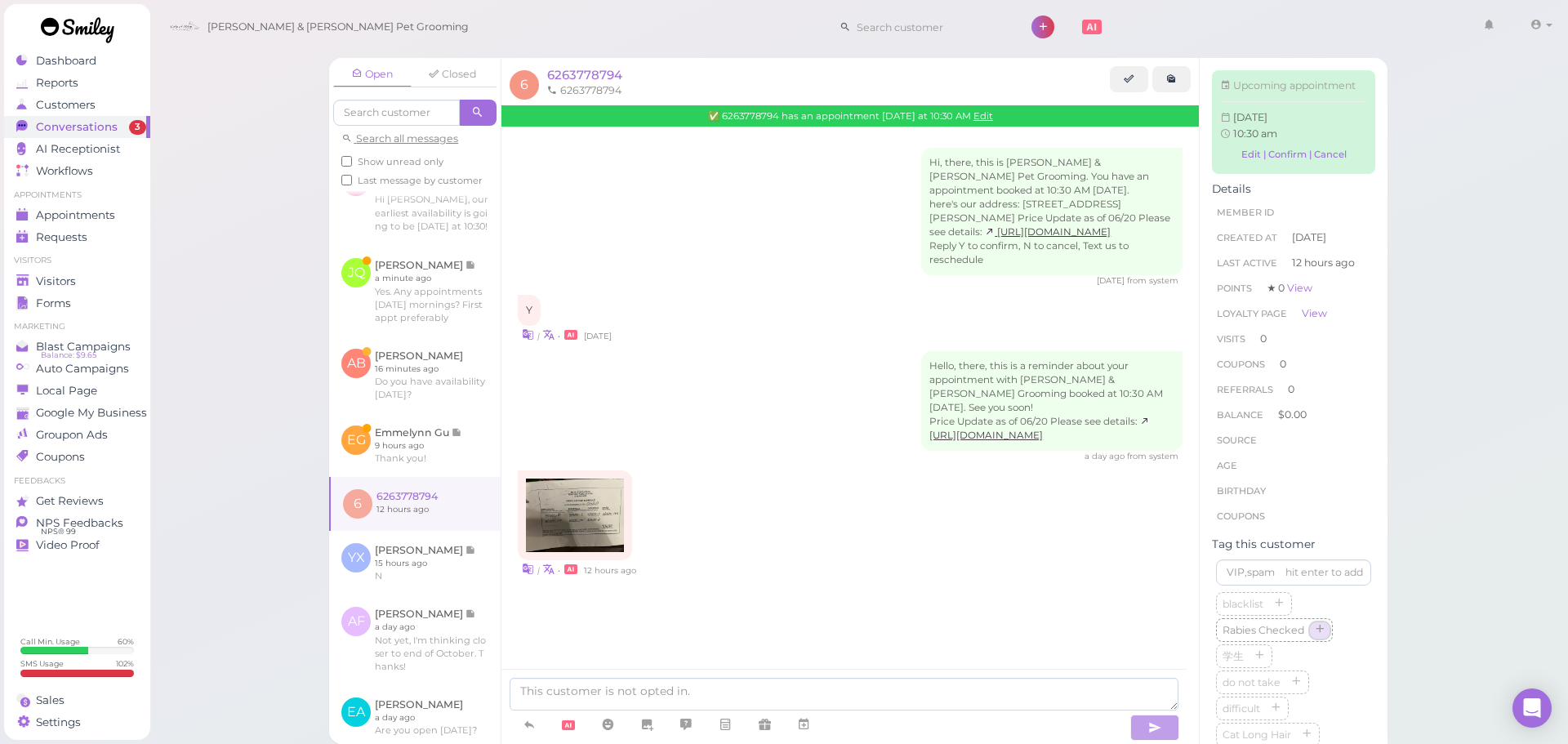
click at [1328, 639] on button "button" at bounding box center [1320, 631] width 19 height 18
click at [738, 578] on div "| • 12 hours ago" at bounding box center [849, 524] width 664 height 107
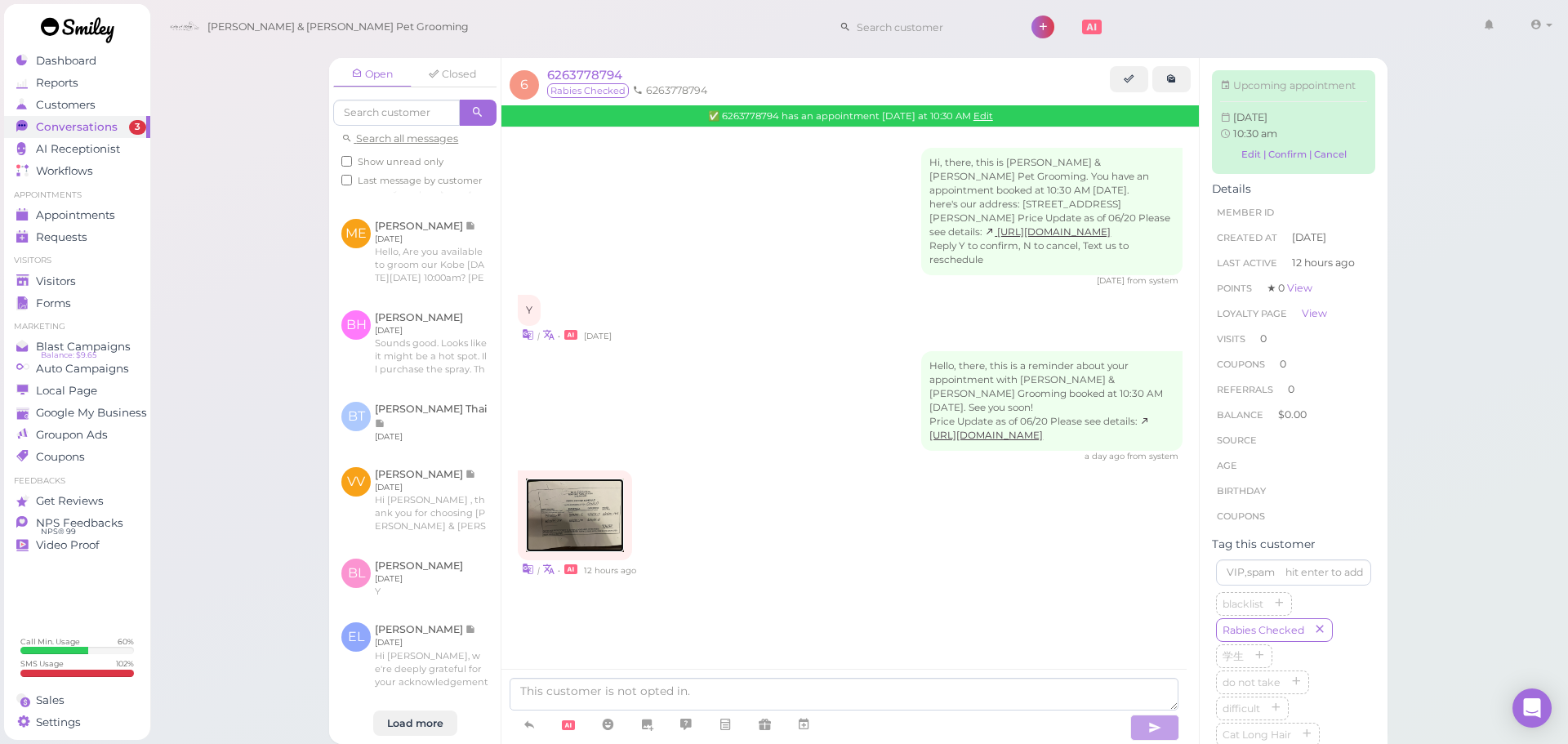
click at [623, 552] on img at bounding box center [575, 515] width 98 height 74
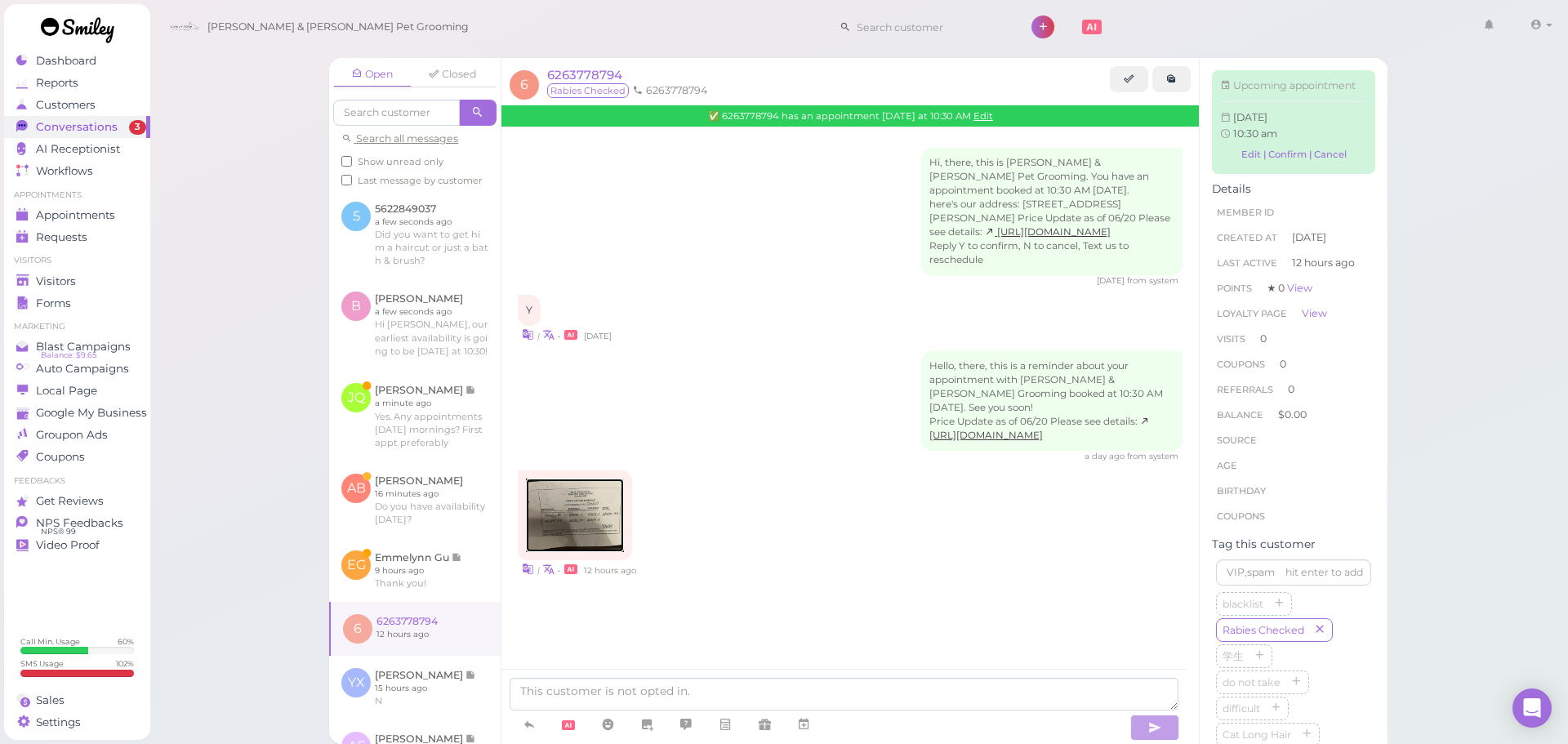
scroll to position [277, 0]
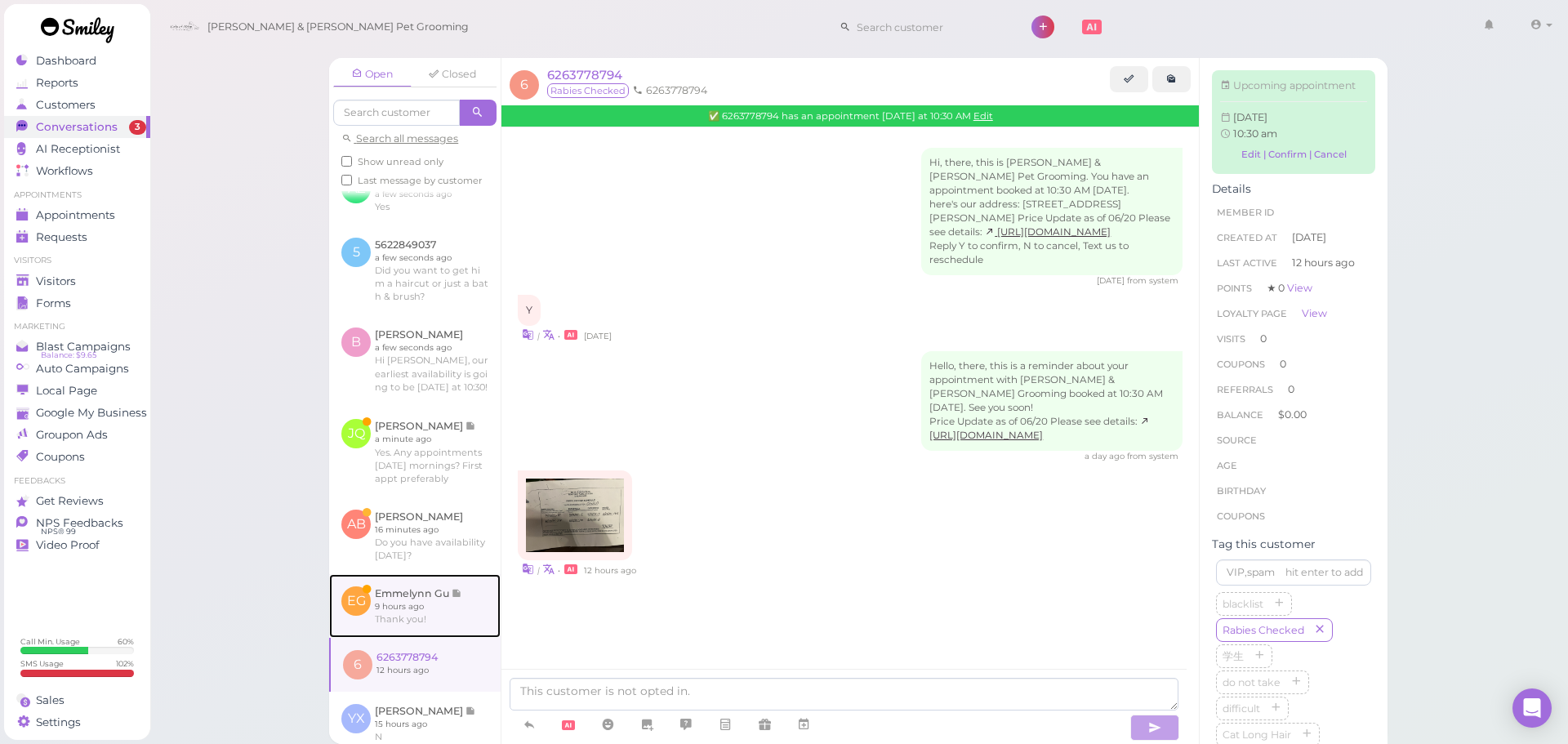
click at [466, 628] on link at bounding box center [414, 605] width 171 height 63
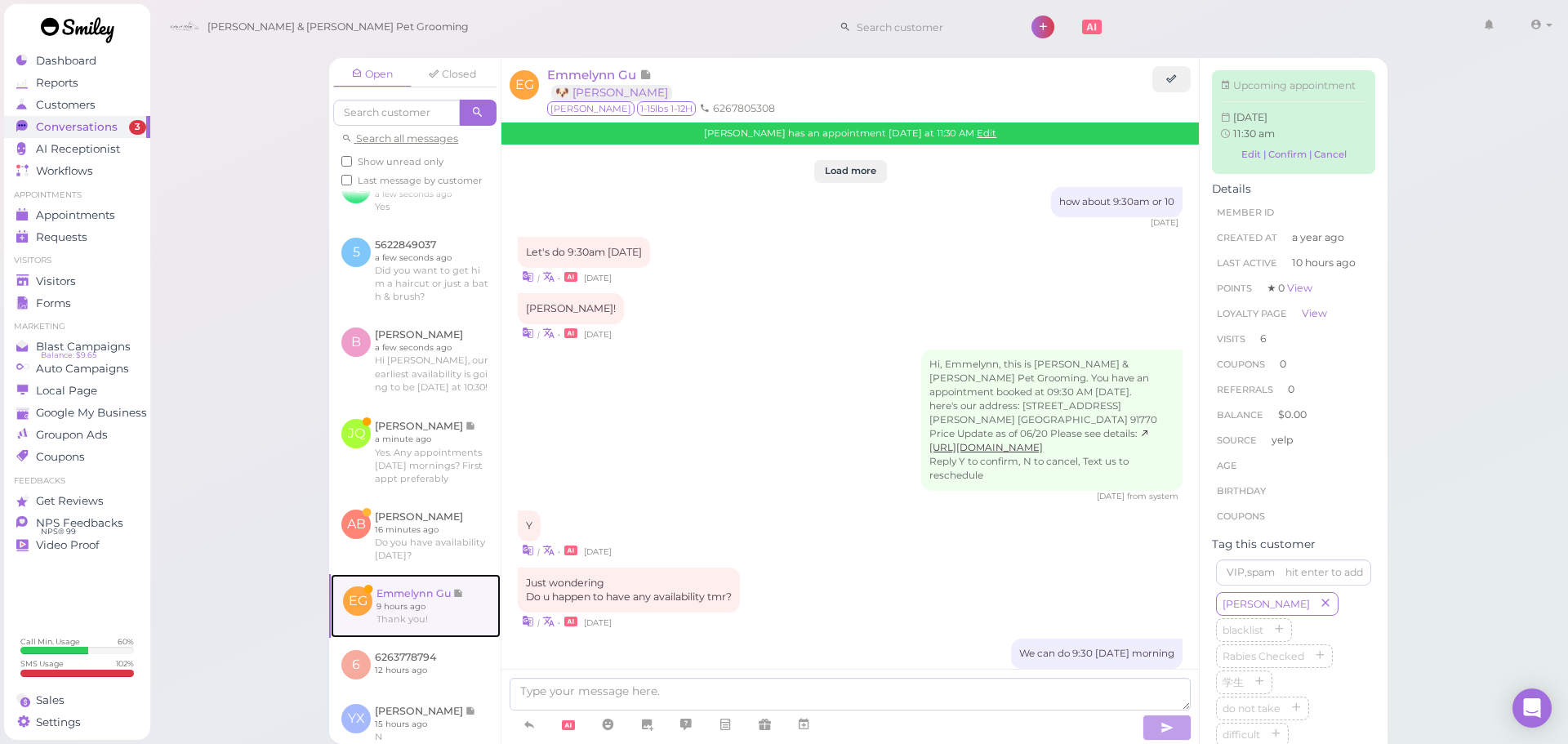
scroll to position [1829, 0]
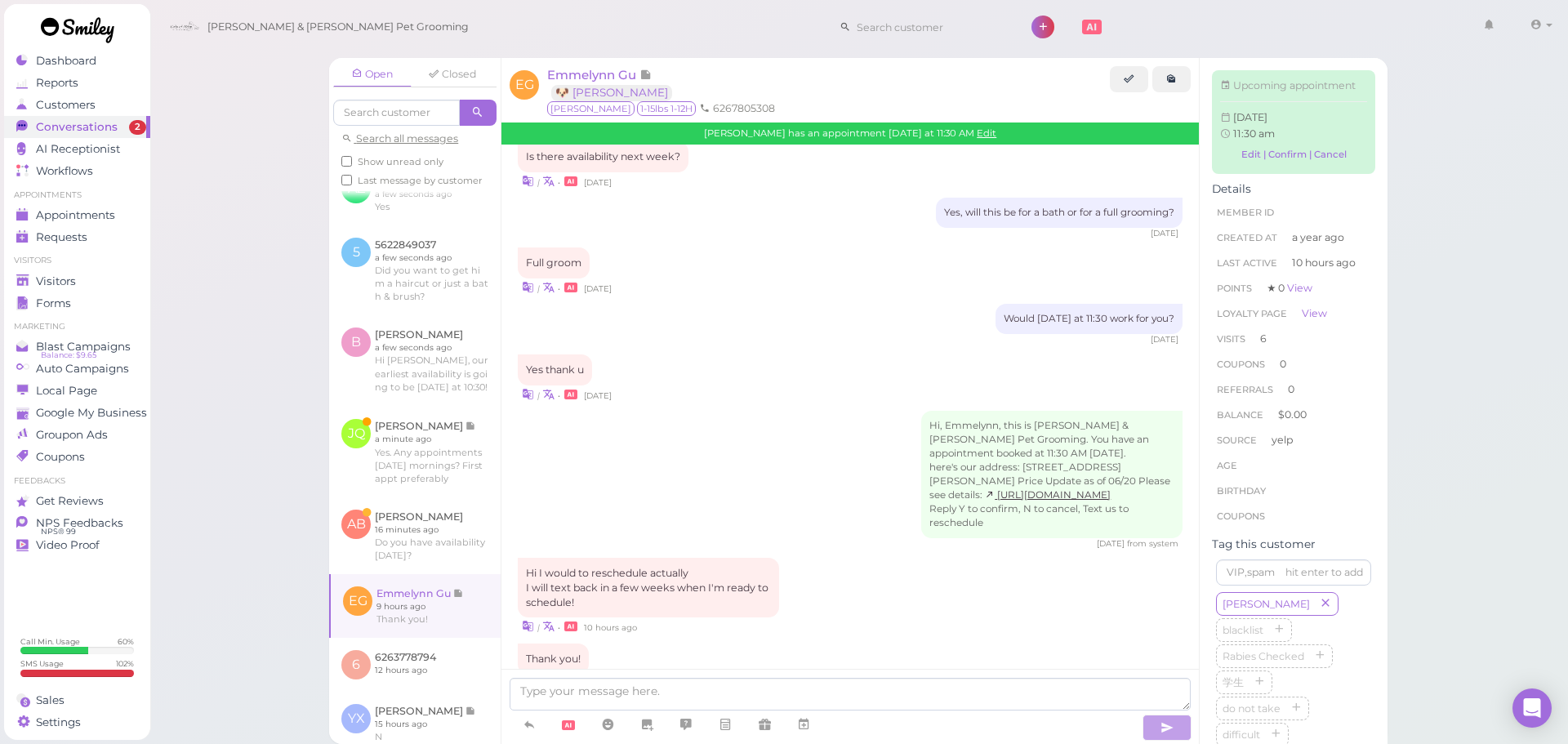
click at [995, 130] on div "Emmelynn Gu has an appointment Thursday at 11:30 AM Edit" at bounding box center [849, 133] width 697 height 21
click at [981, 131] on link "Edit" at bounding box center [986, 133] width 19 height 12
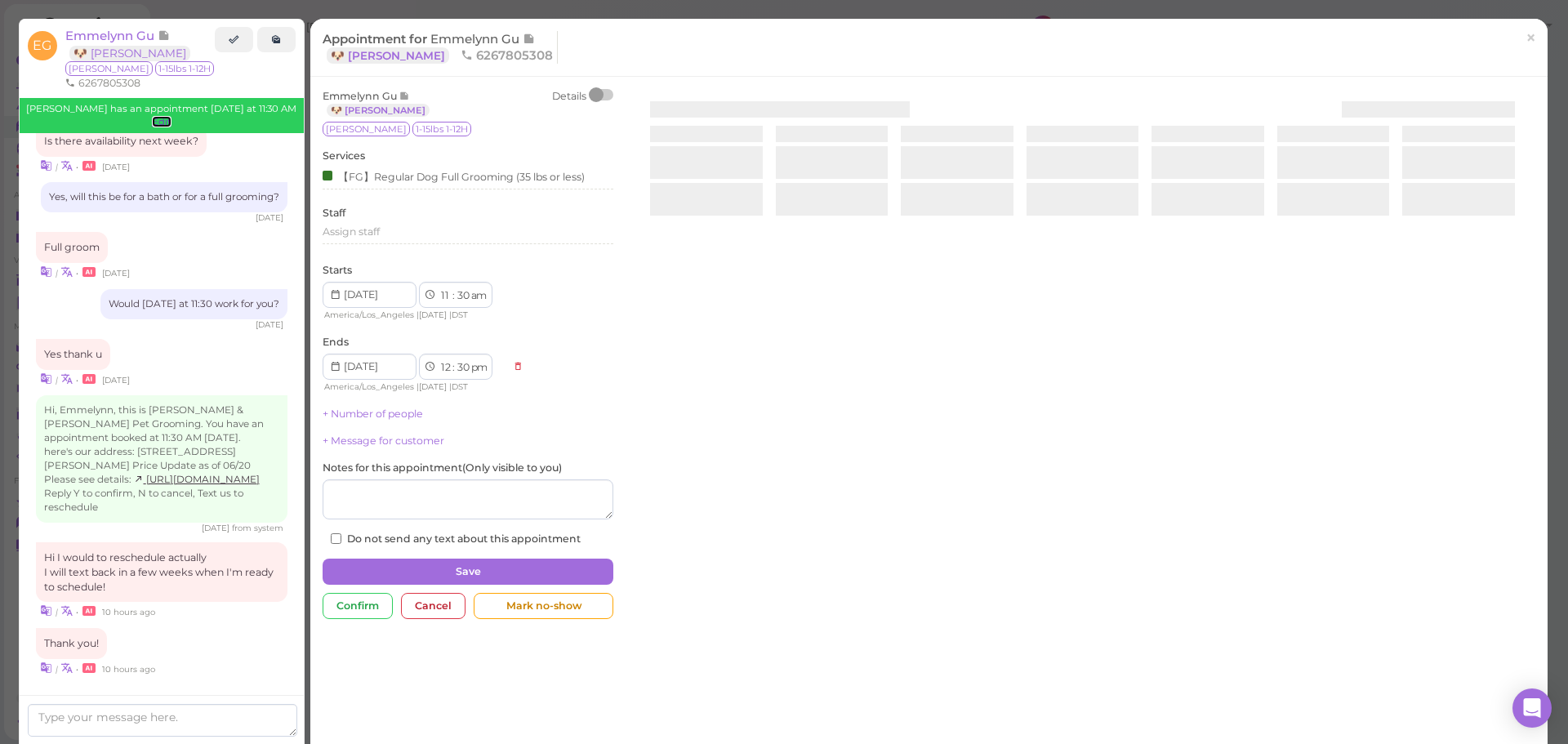
scroll to position [1926, 0]
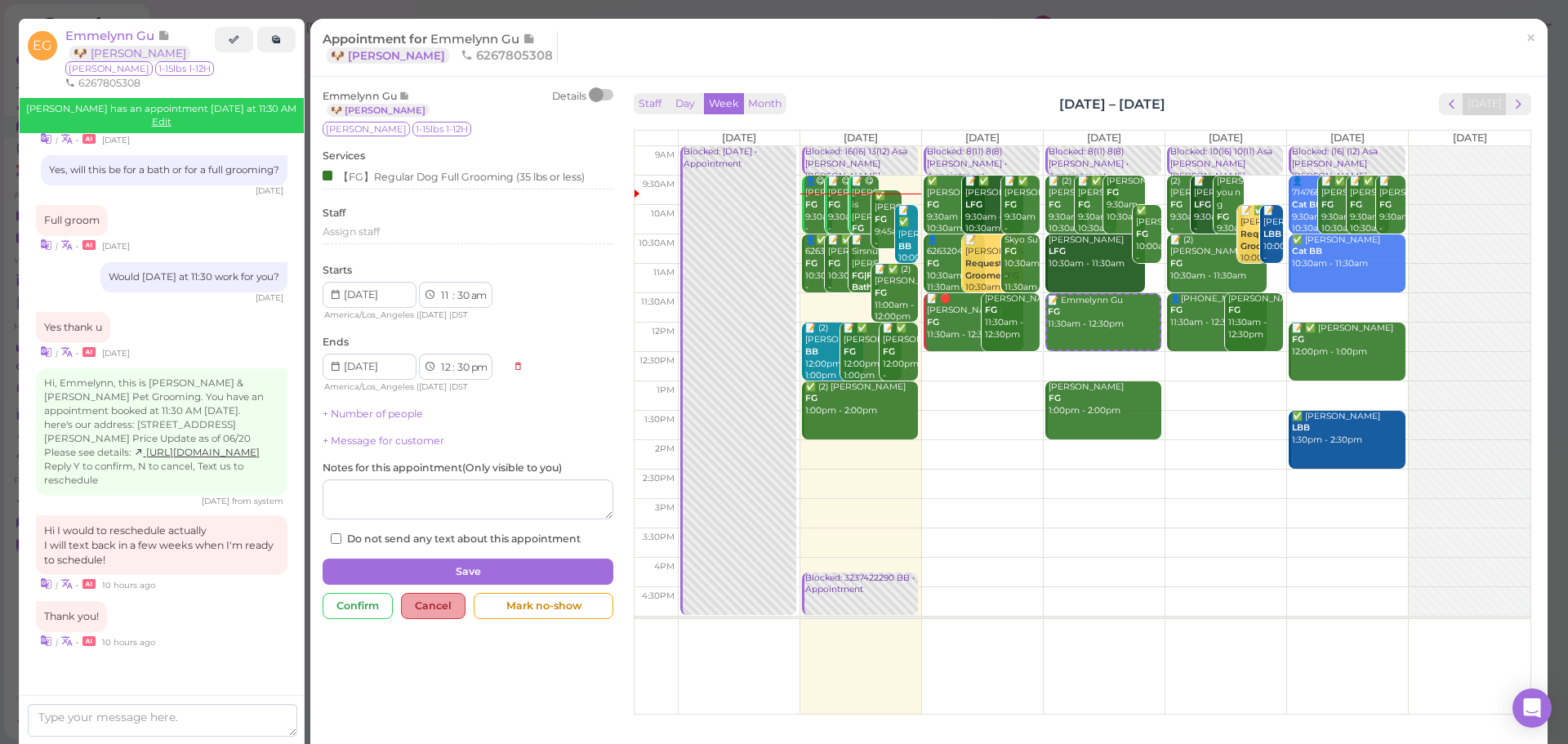
click at [440, 598] on div "Cancel" at bounding box center [433, 605] width 64 height 26
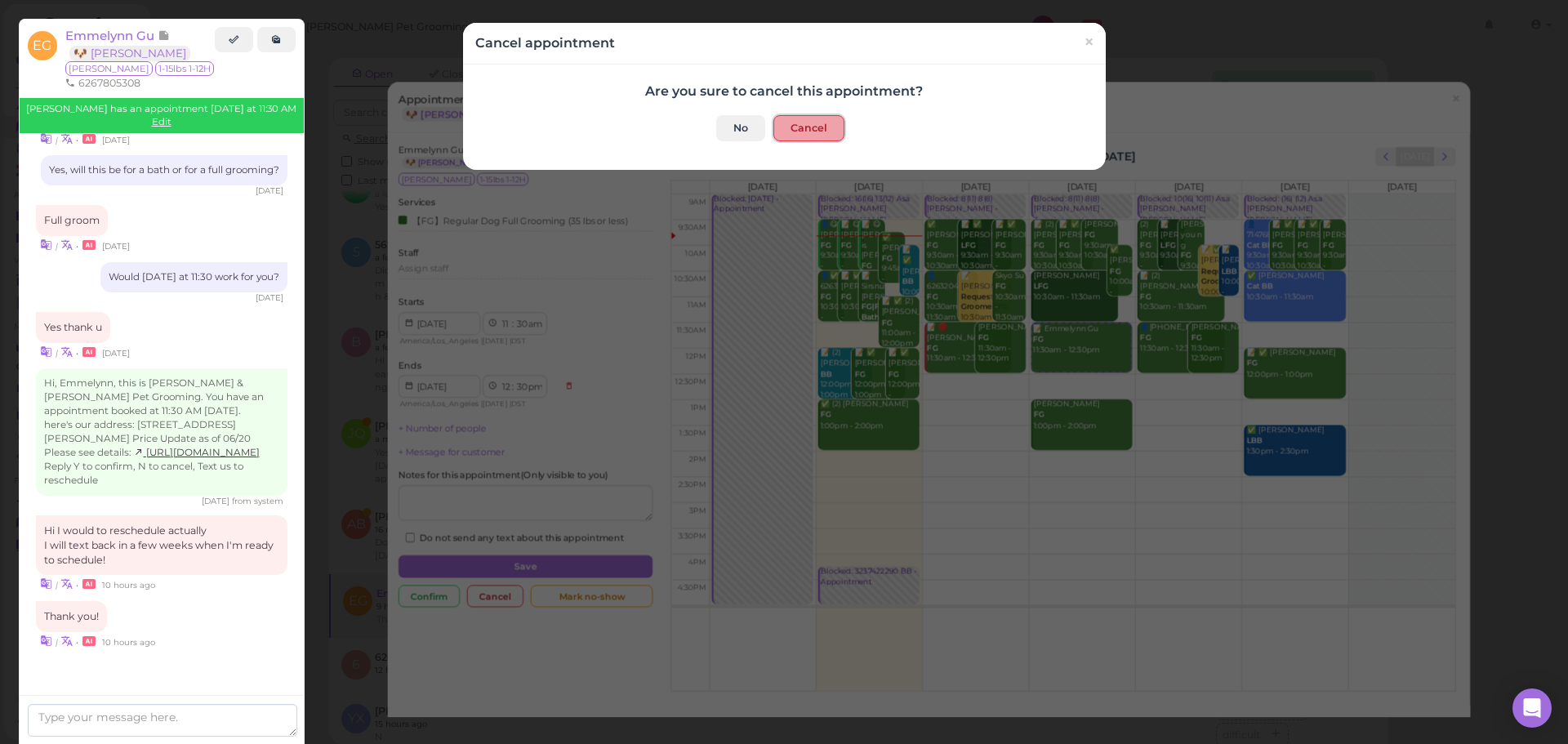
click at [787, 139] on button "Cancel" at bounding box center [808, 127] width 71 height 26
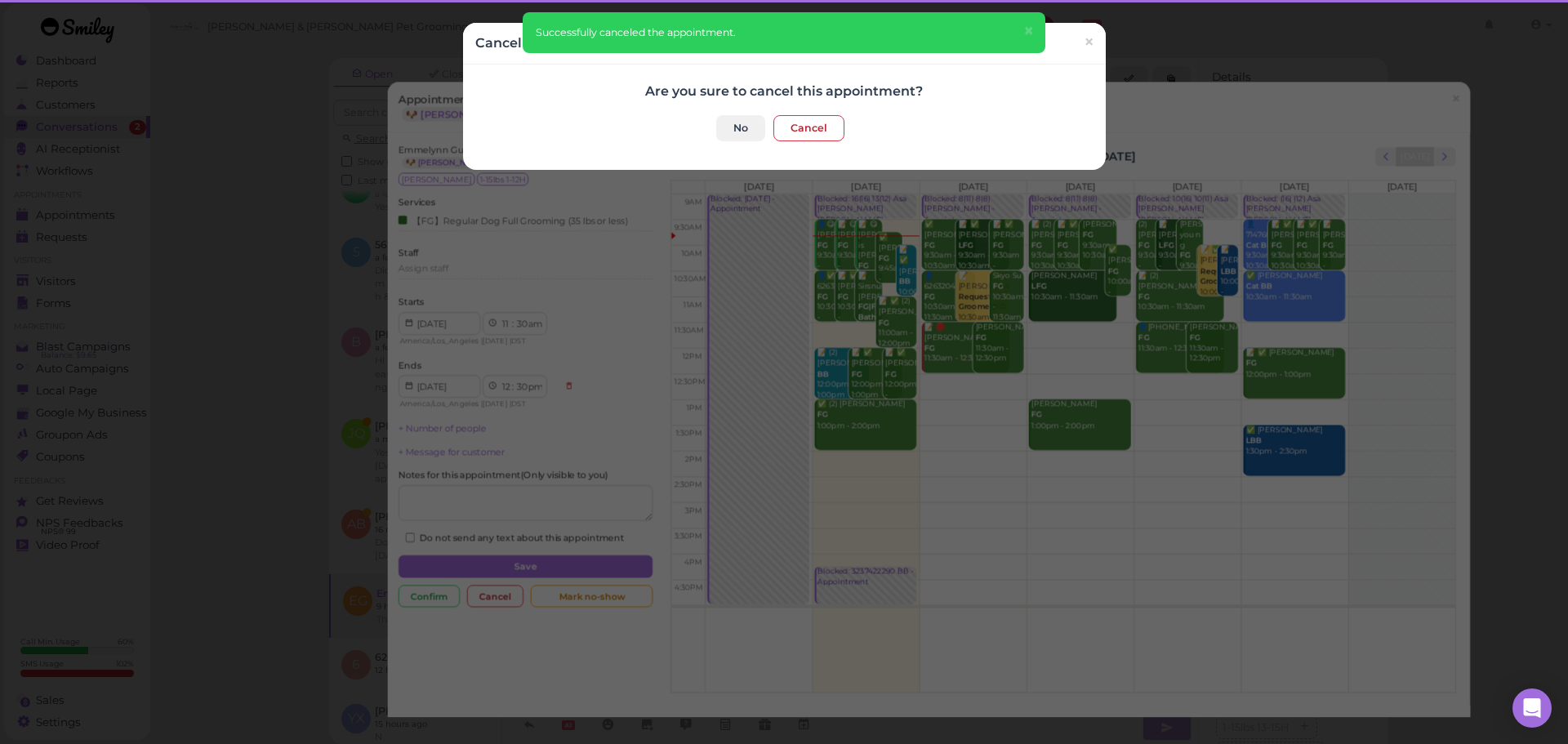
scroll to position [1822, 0]
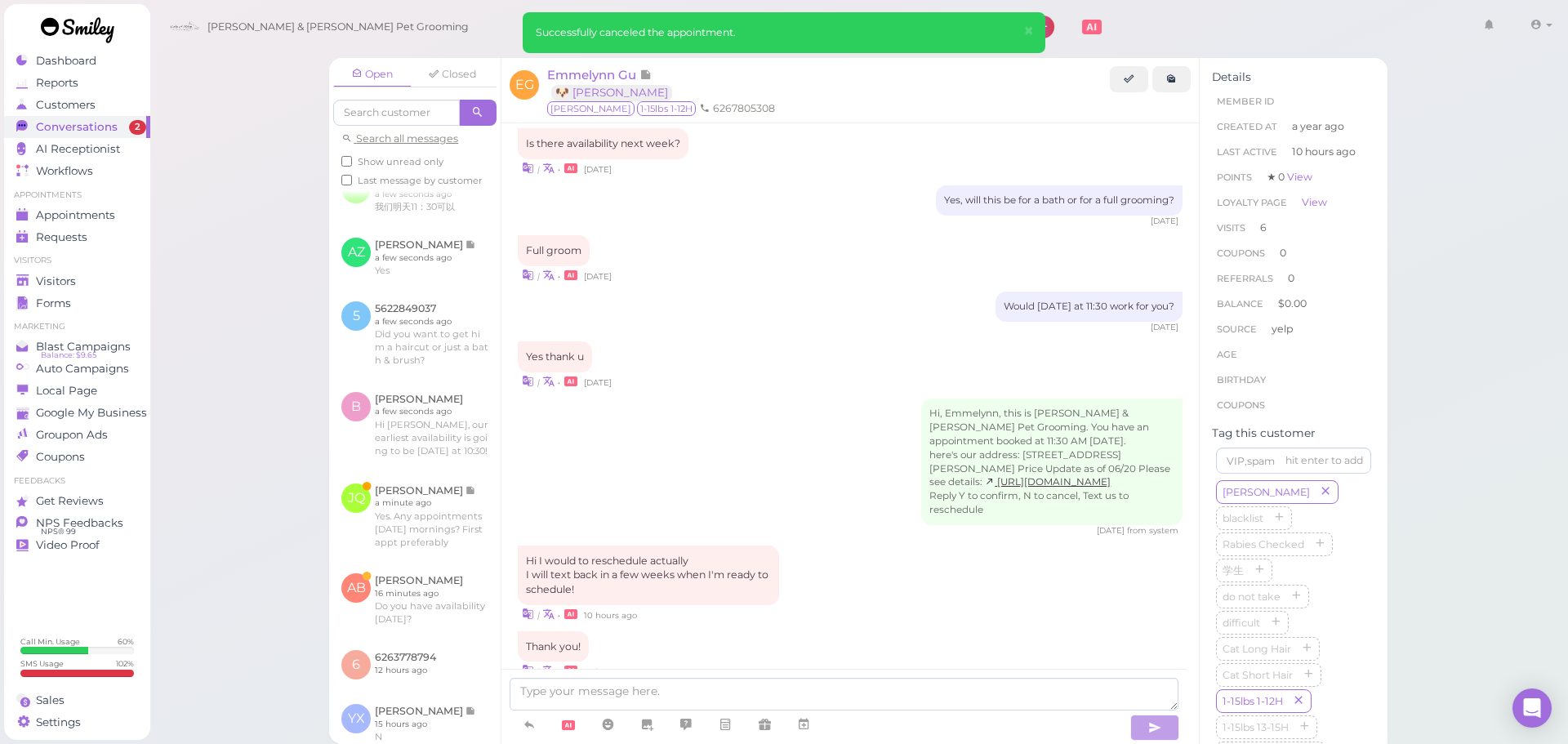
scroll to position [341, 0]
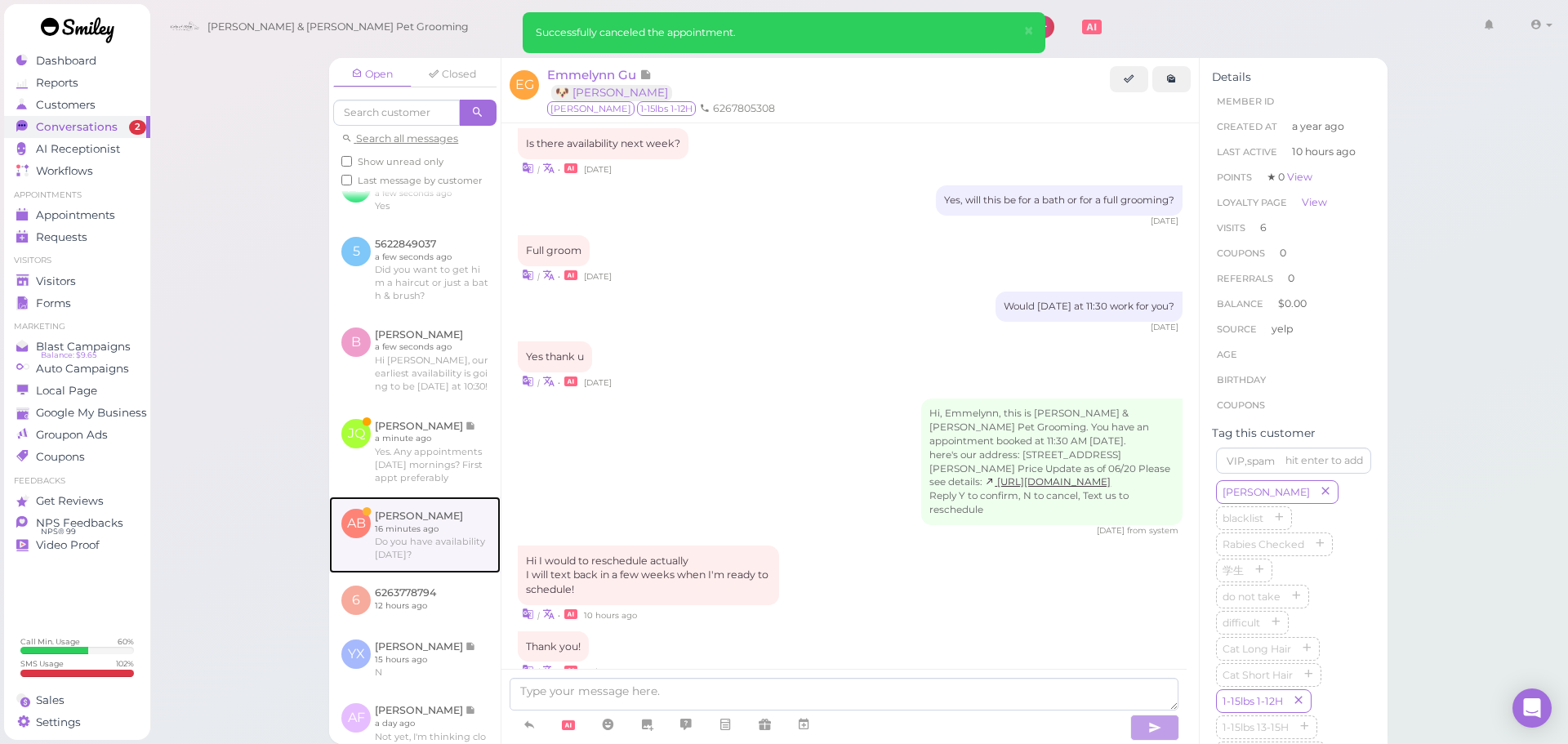
click at [429, 573] on link at bounding box center [414, 534] width 171 height 77
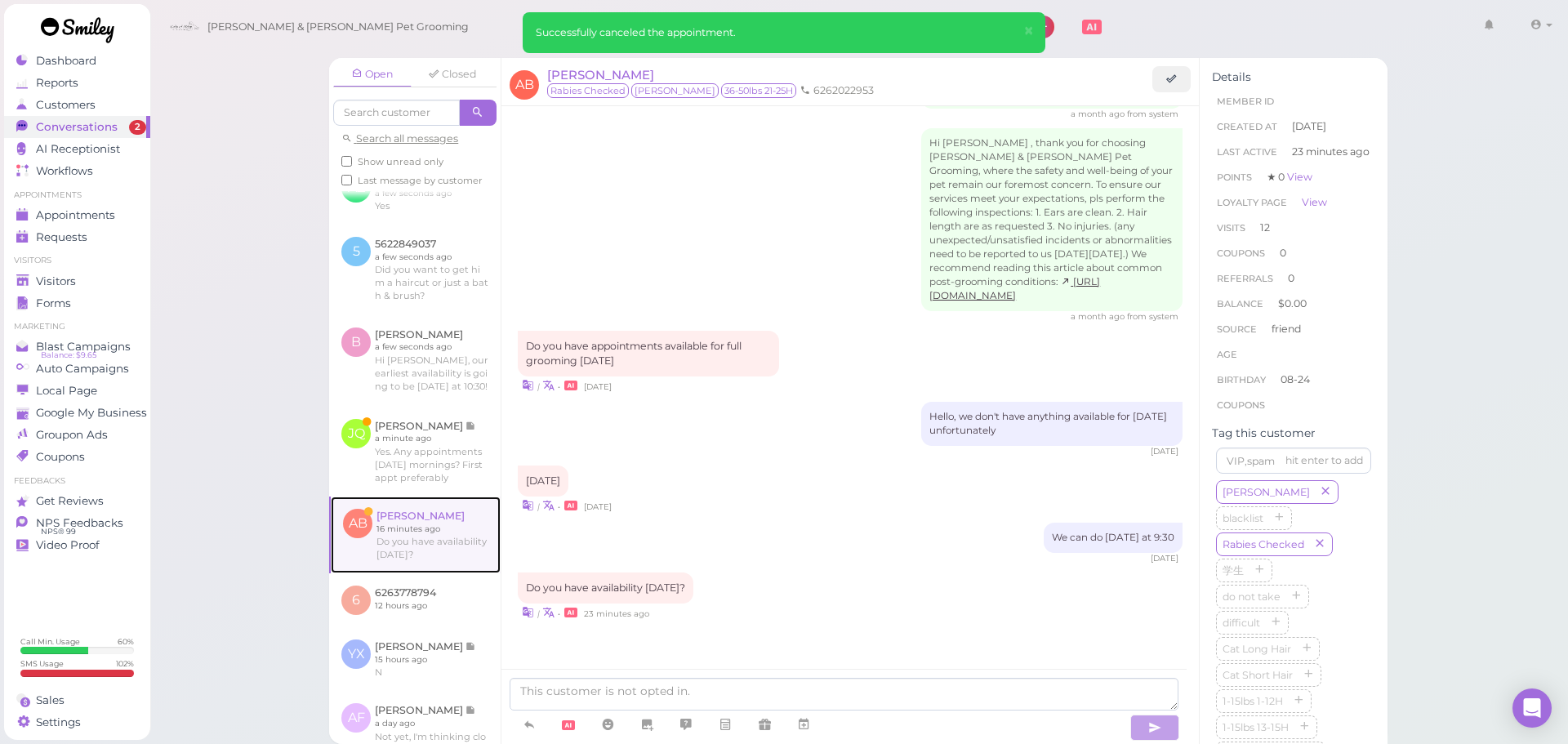
scroll to position [1716, 0]
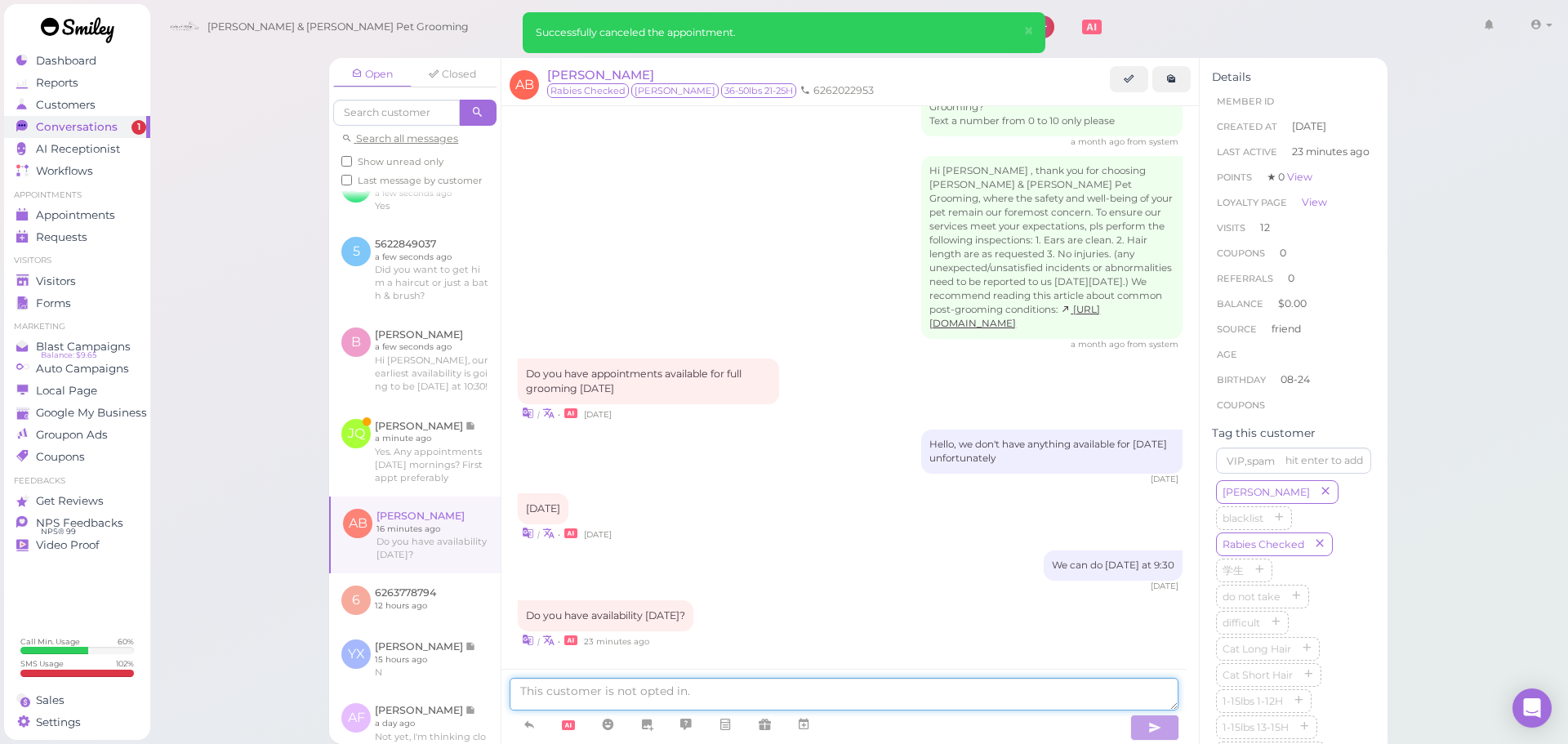
click at [716, 684] on textarea at bounding box center [844, 694] width 669 height 33
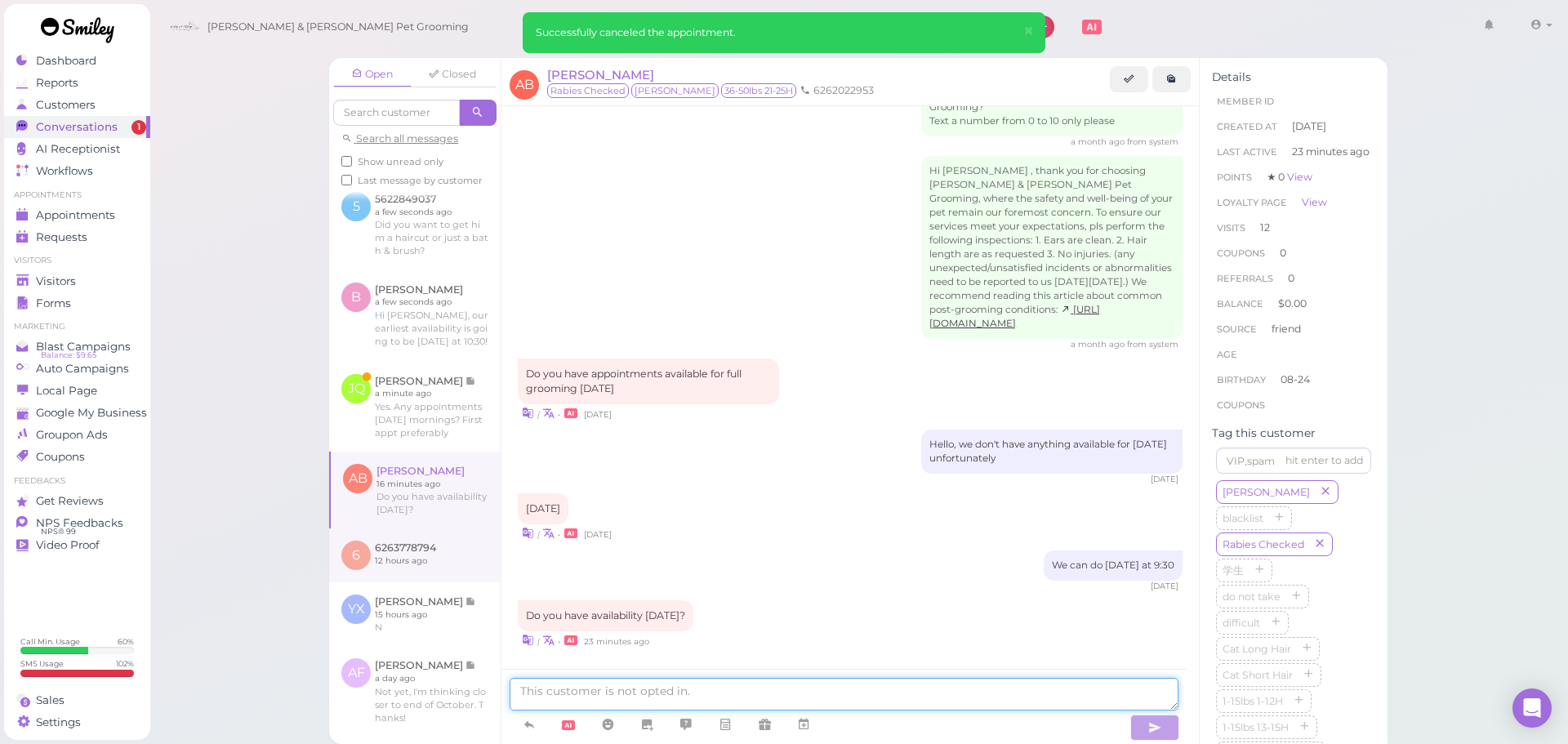
scroll to position [341, 0]
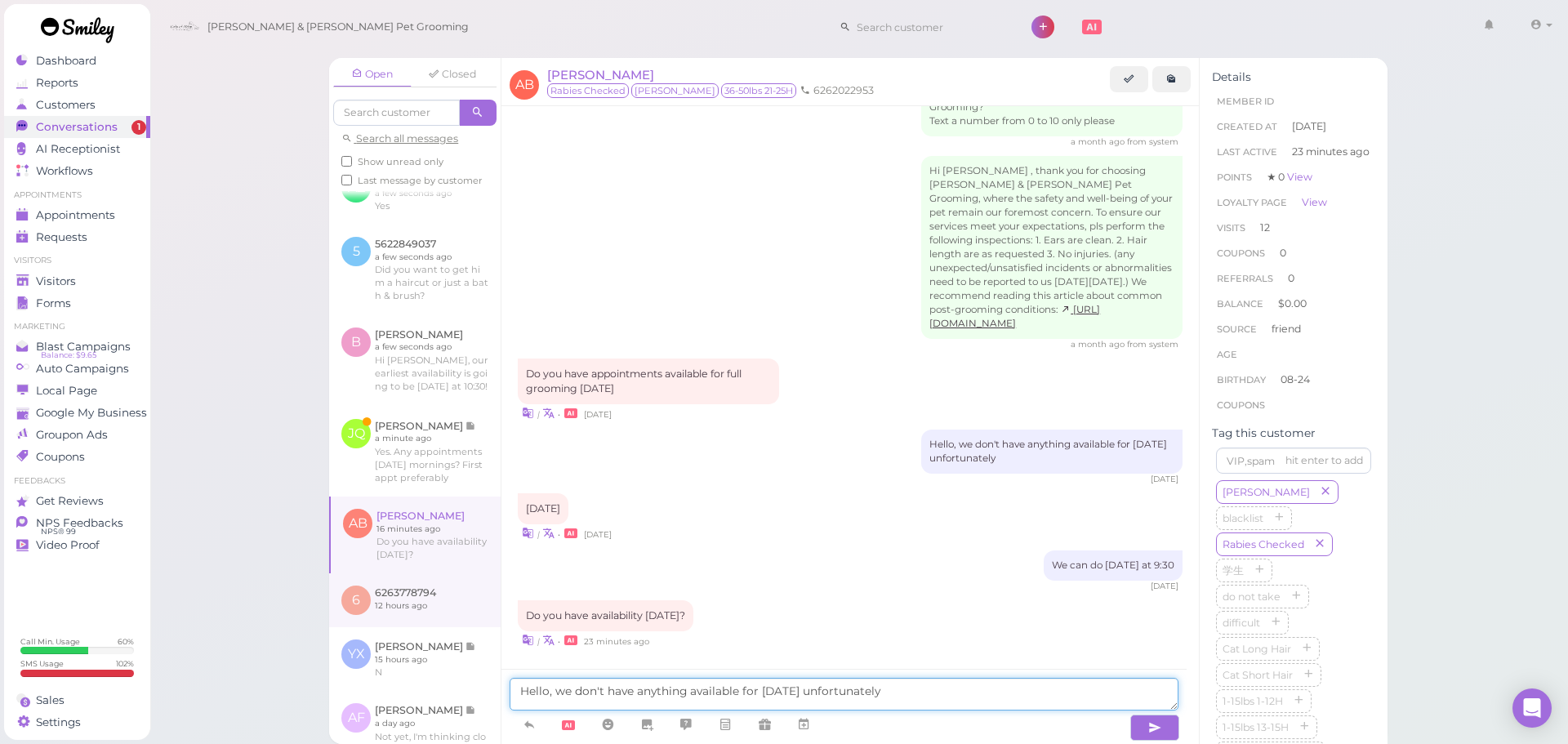
type textarea "Hello, we don't have anything available for Friday unfortunately"
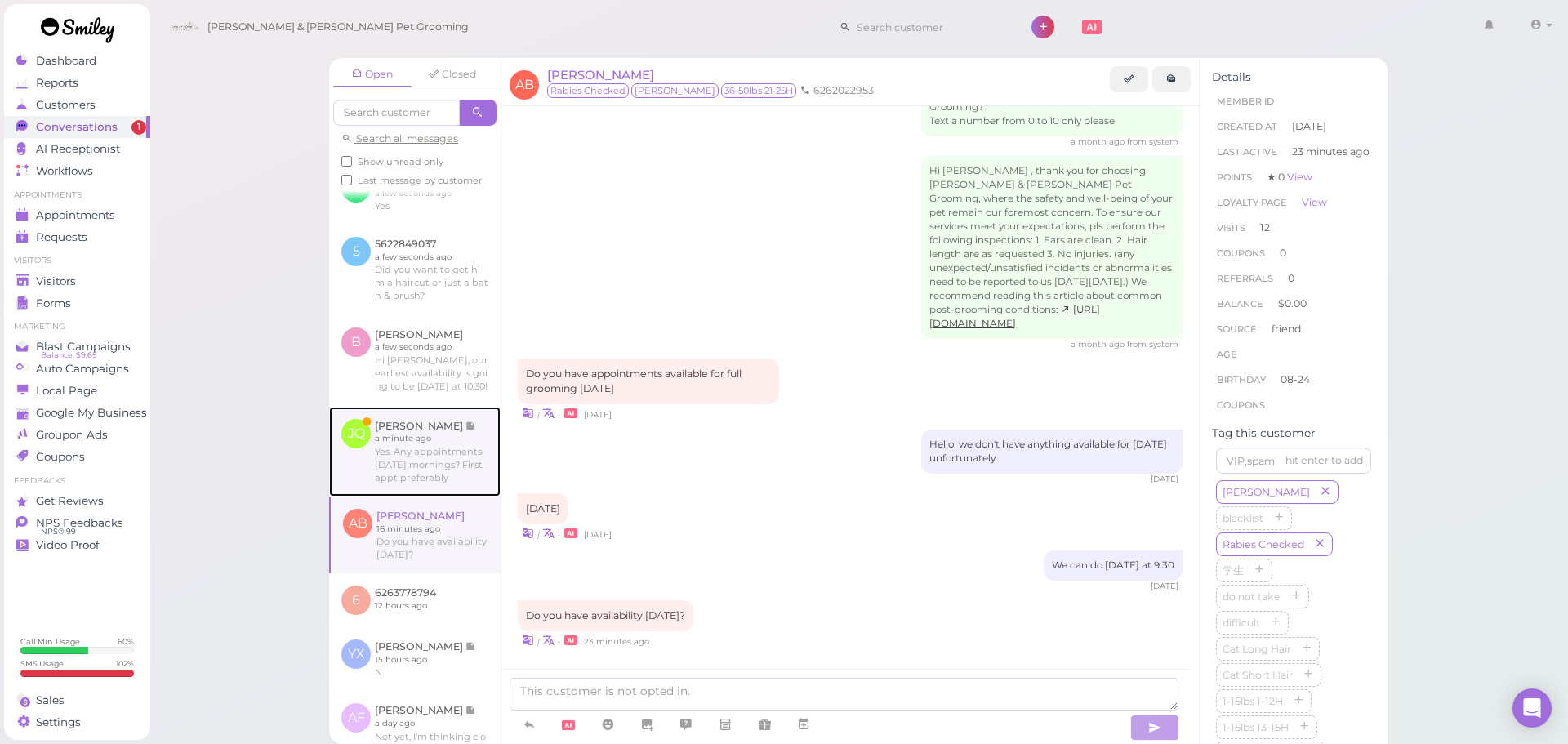
click at [410, 454] on link at bounding box center [414, 451] width 171 height 89
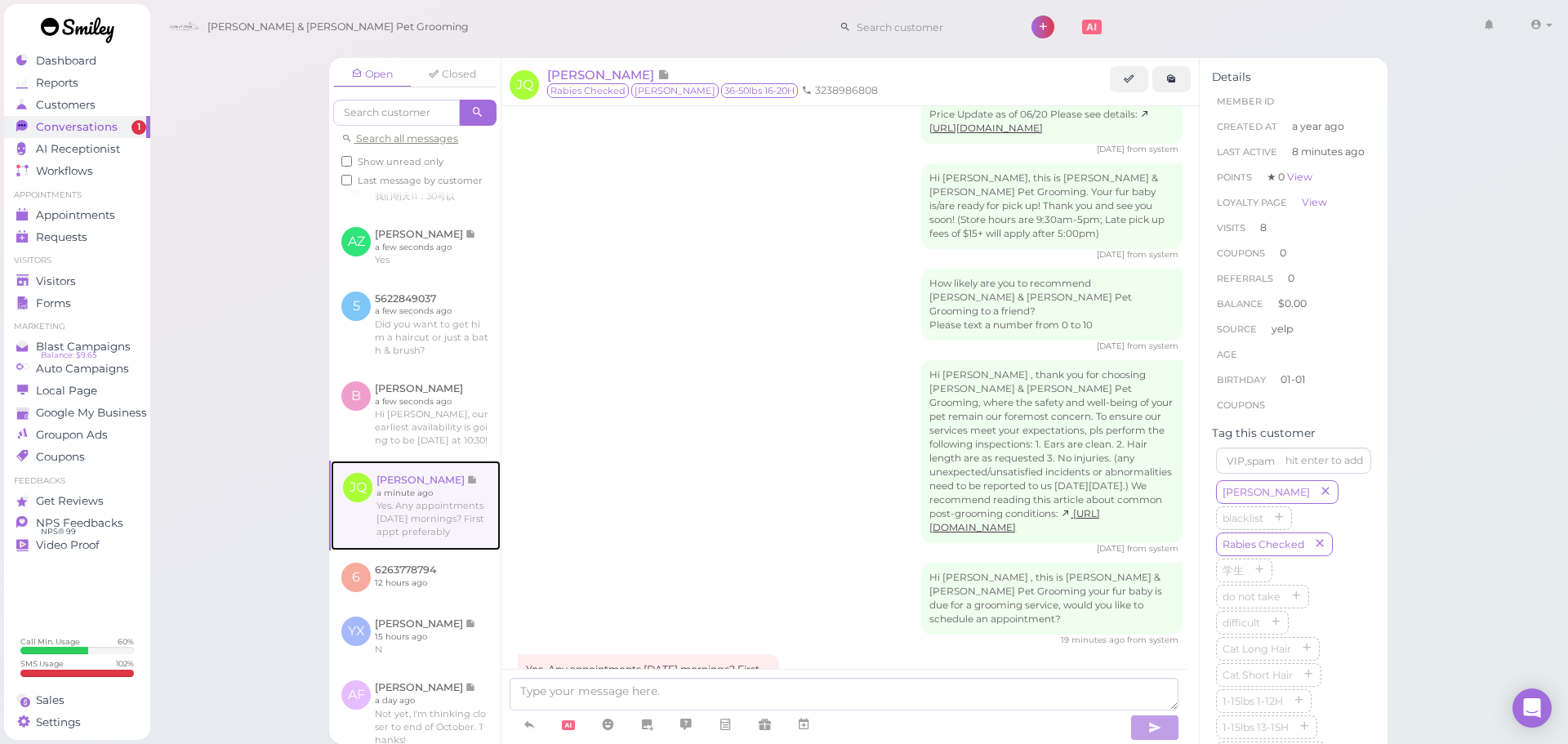
scroll to position [349, 0]
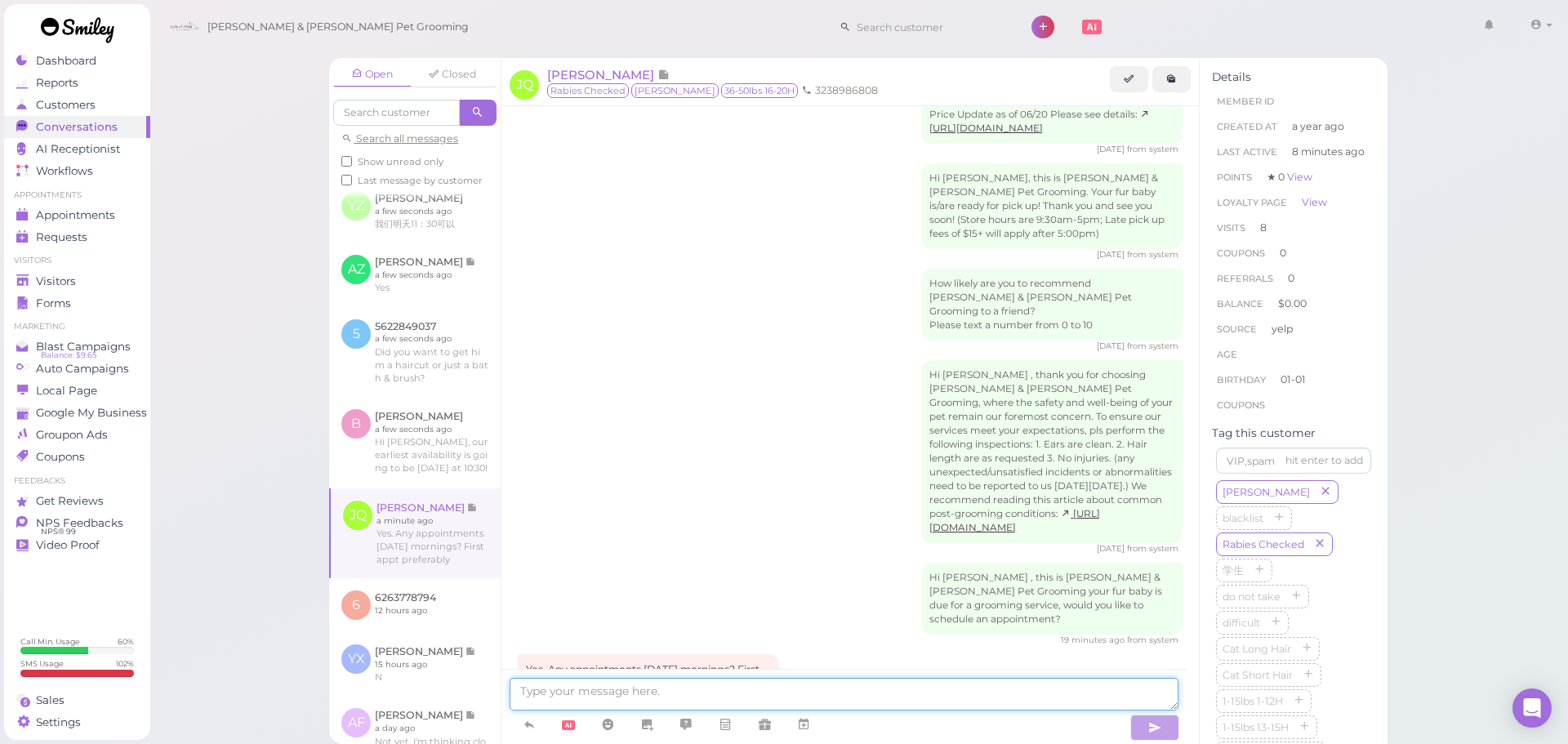
click at [627, 689] on textarea at bounding box center [844, 694] width 669 height 33
click at [720, 693] on textarea at bounding box center [844, 694] width 669 height 33
type textarea "Not for Monday morning unfortunately, we can do Tuesday-Friday at 9:30 if one o…"
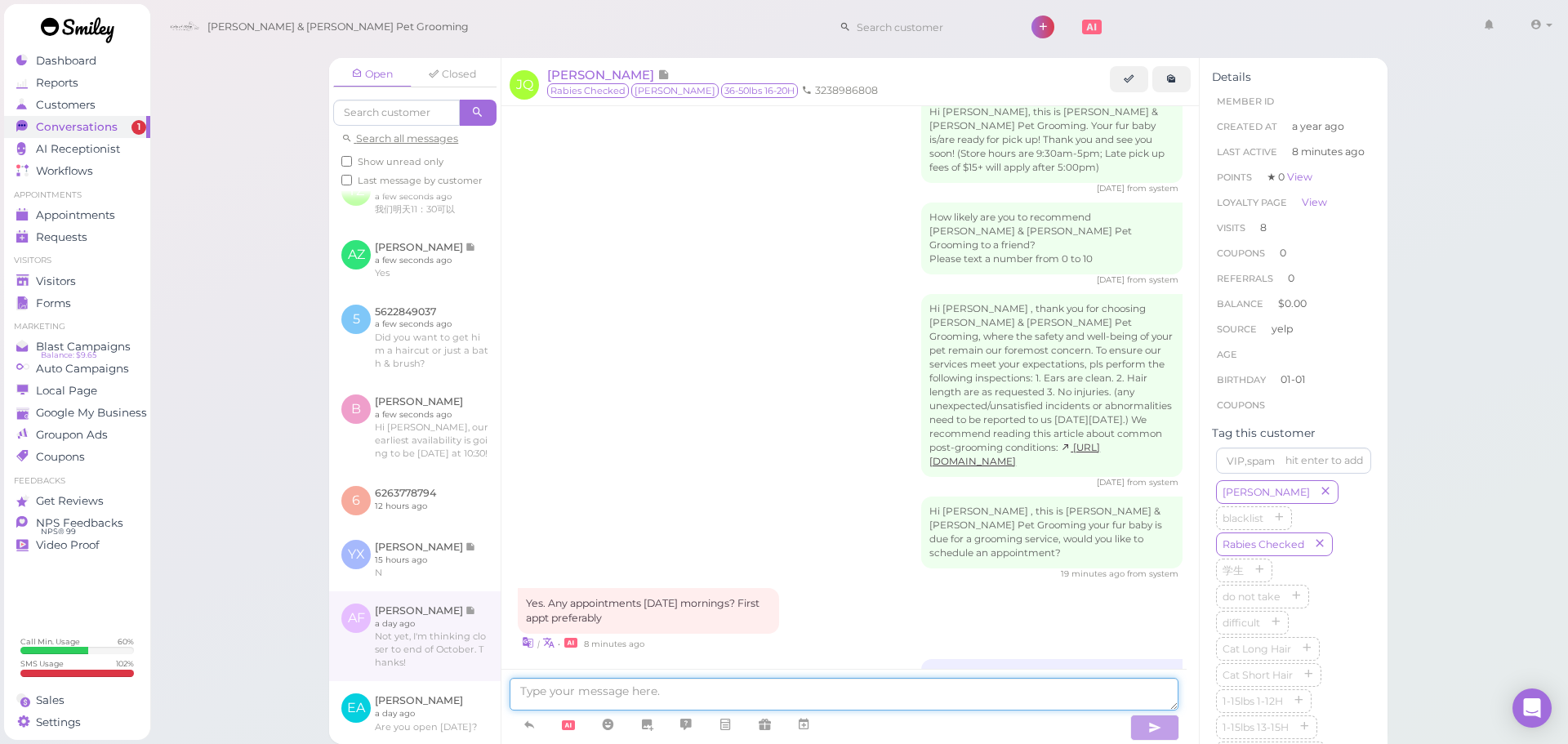
scroll to position [348, 0]
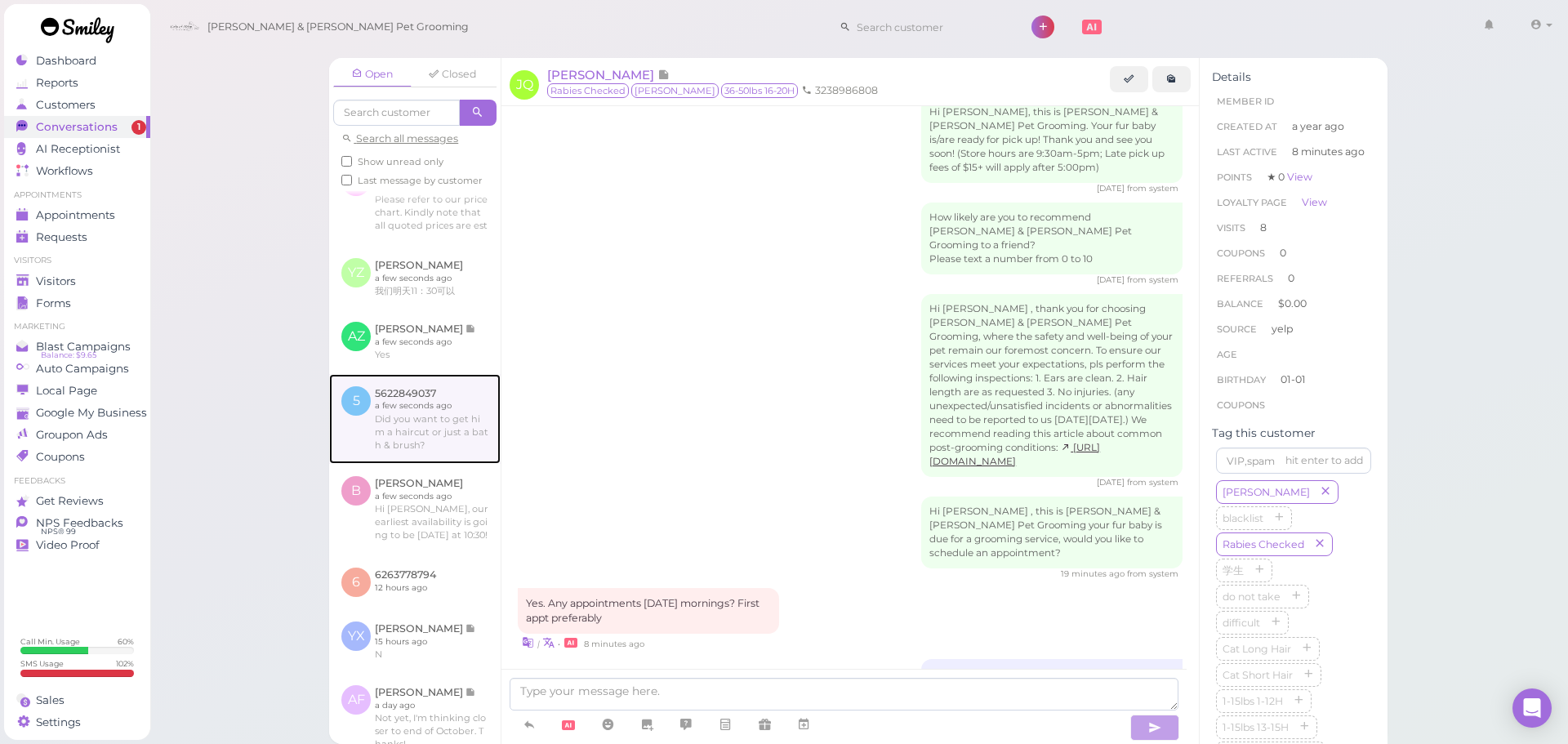
click at [398, 407] on link at bounding box center [414, 418] width 171 height 89
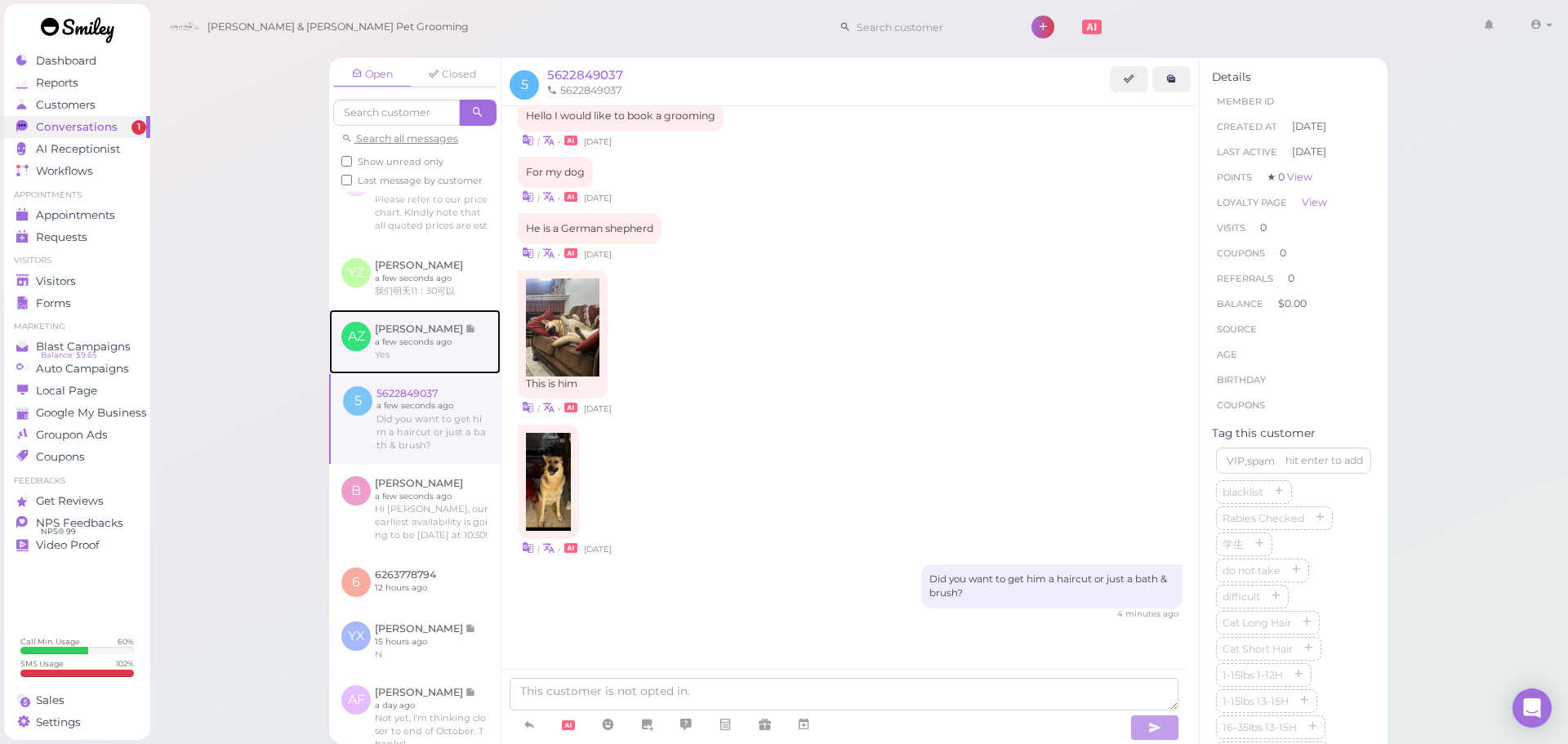
click at [400, 367] on link at bounding box center [414, 340] width 171 height 63
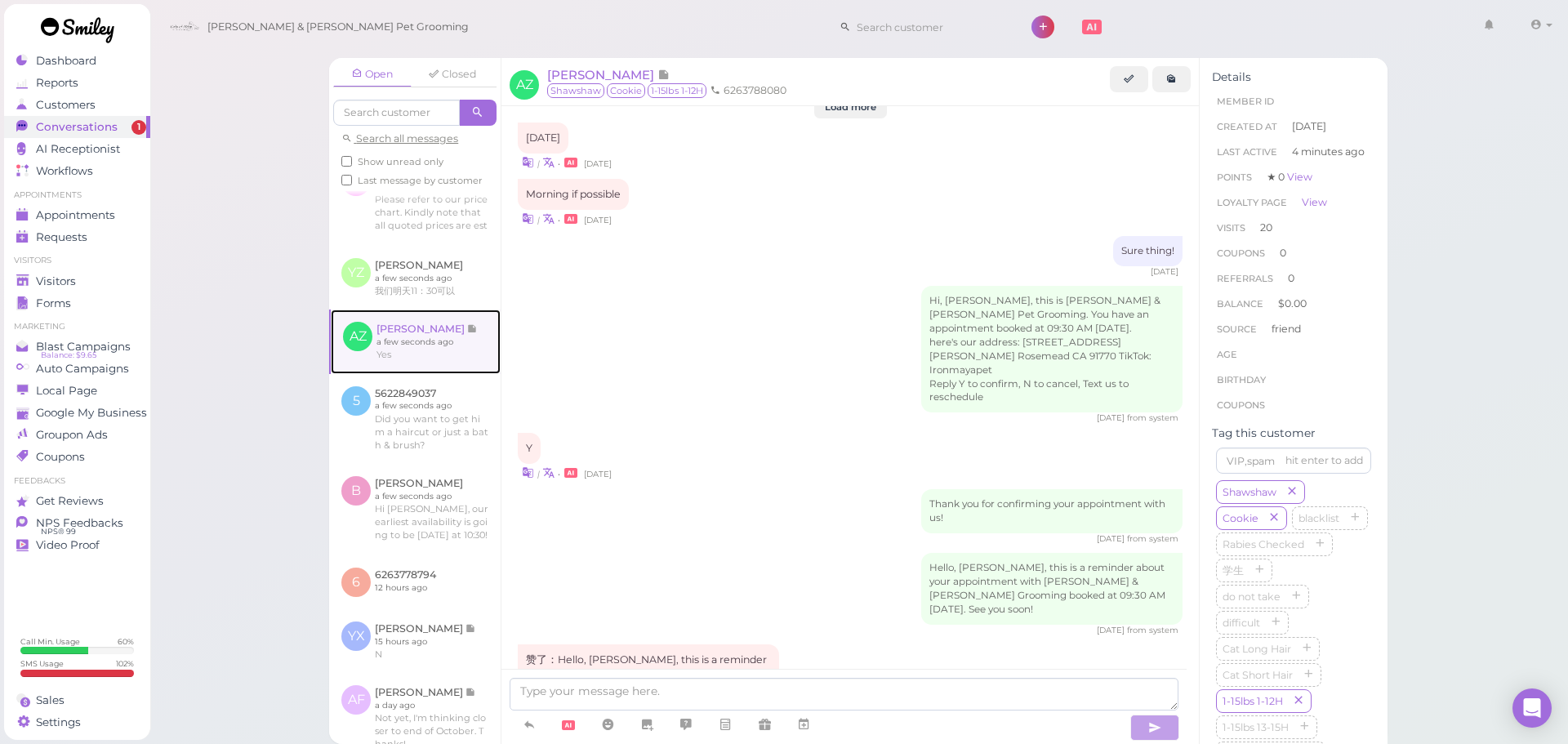
scroll to position [1996, 0]
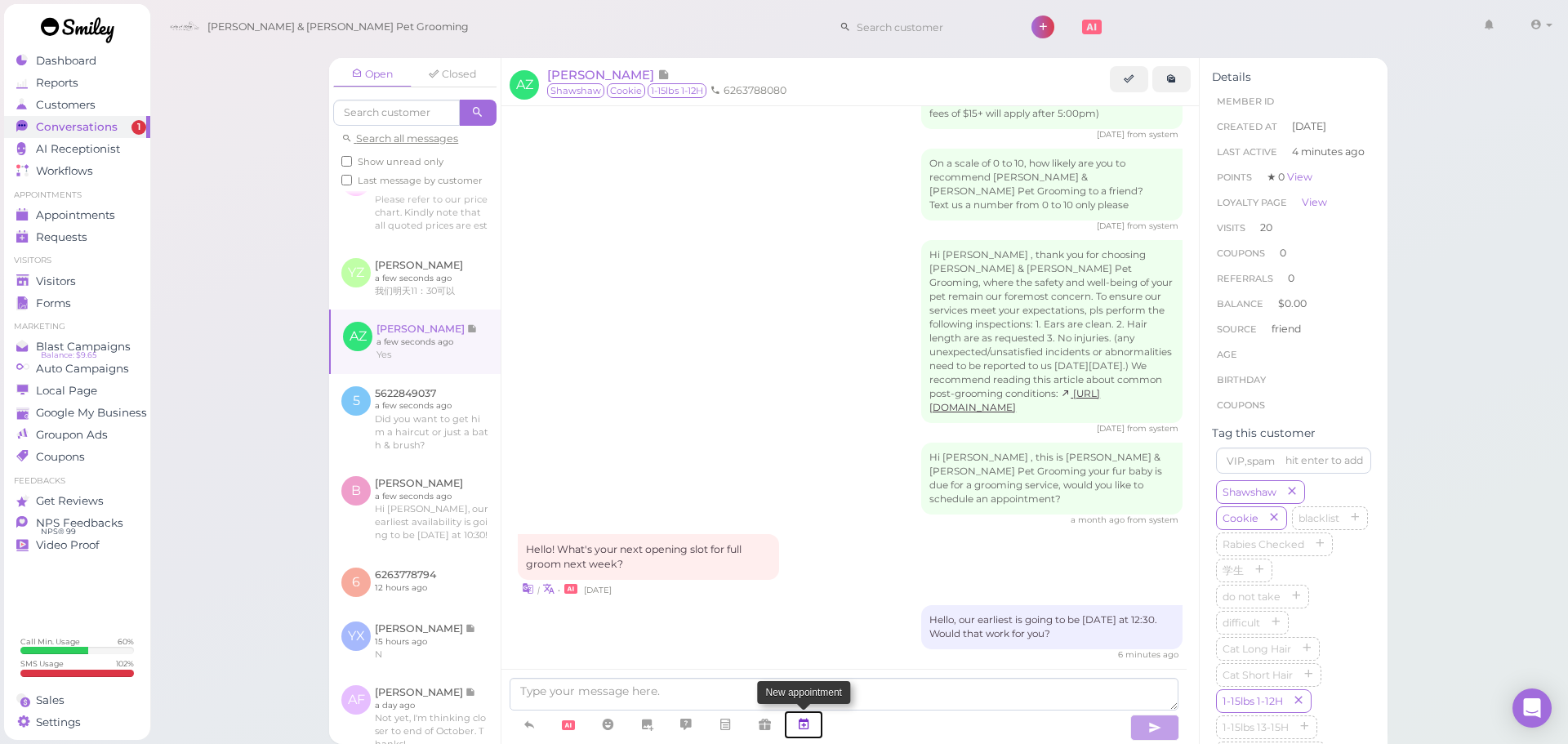
click at [787, 721] on link at bounding box center [803, 724] width 39 height 28
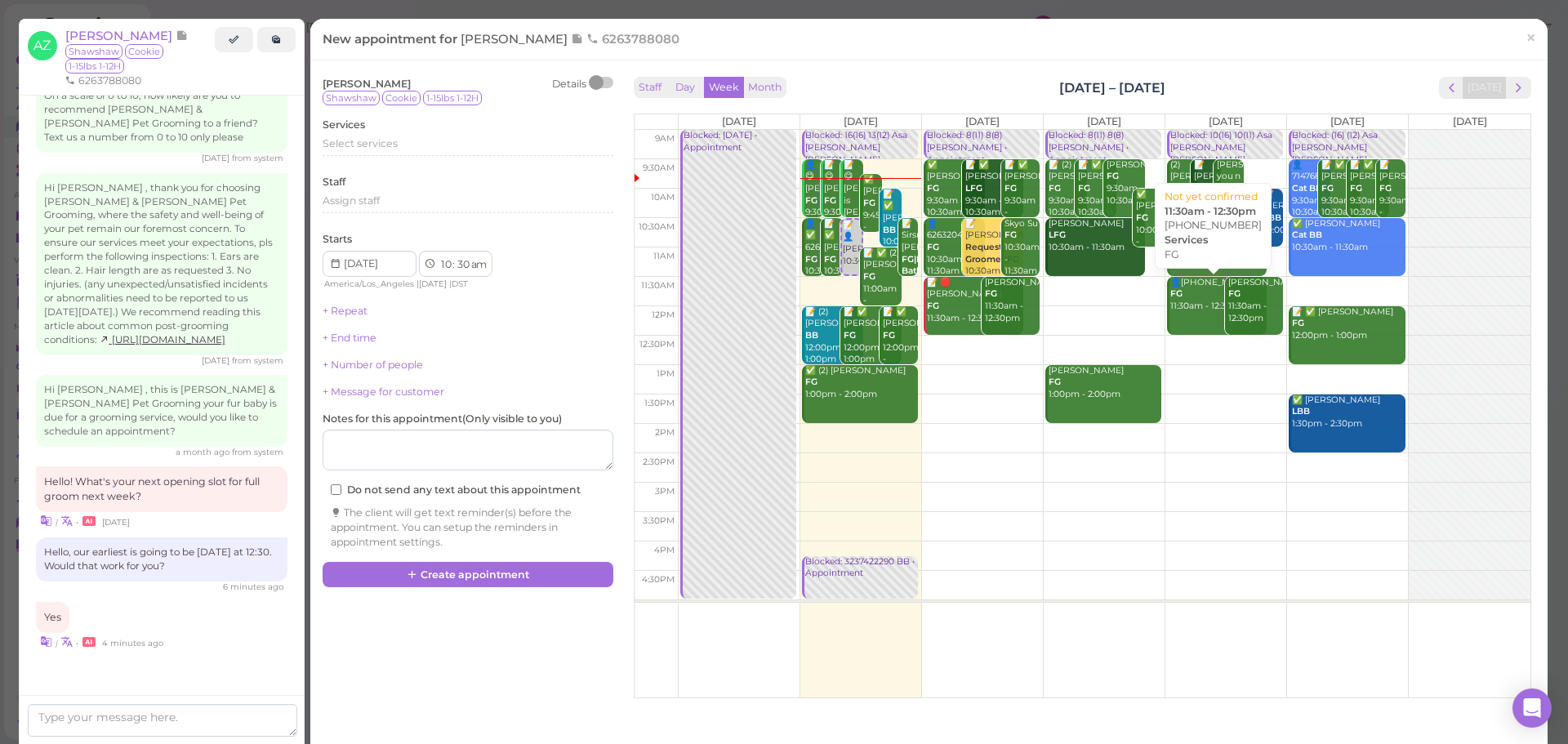
click at [1191, 332] on link "👤(2) 6267746597 FG 11:30am - 12:30pm" at bounding box center [1217, 306] width 99 height 58
click at [1179, 344] on td at bounding box center [1104, 350] width 852 height 29
type input "2025-09-05"
select select "12"
select select "pm"
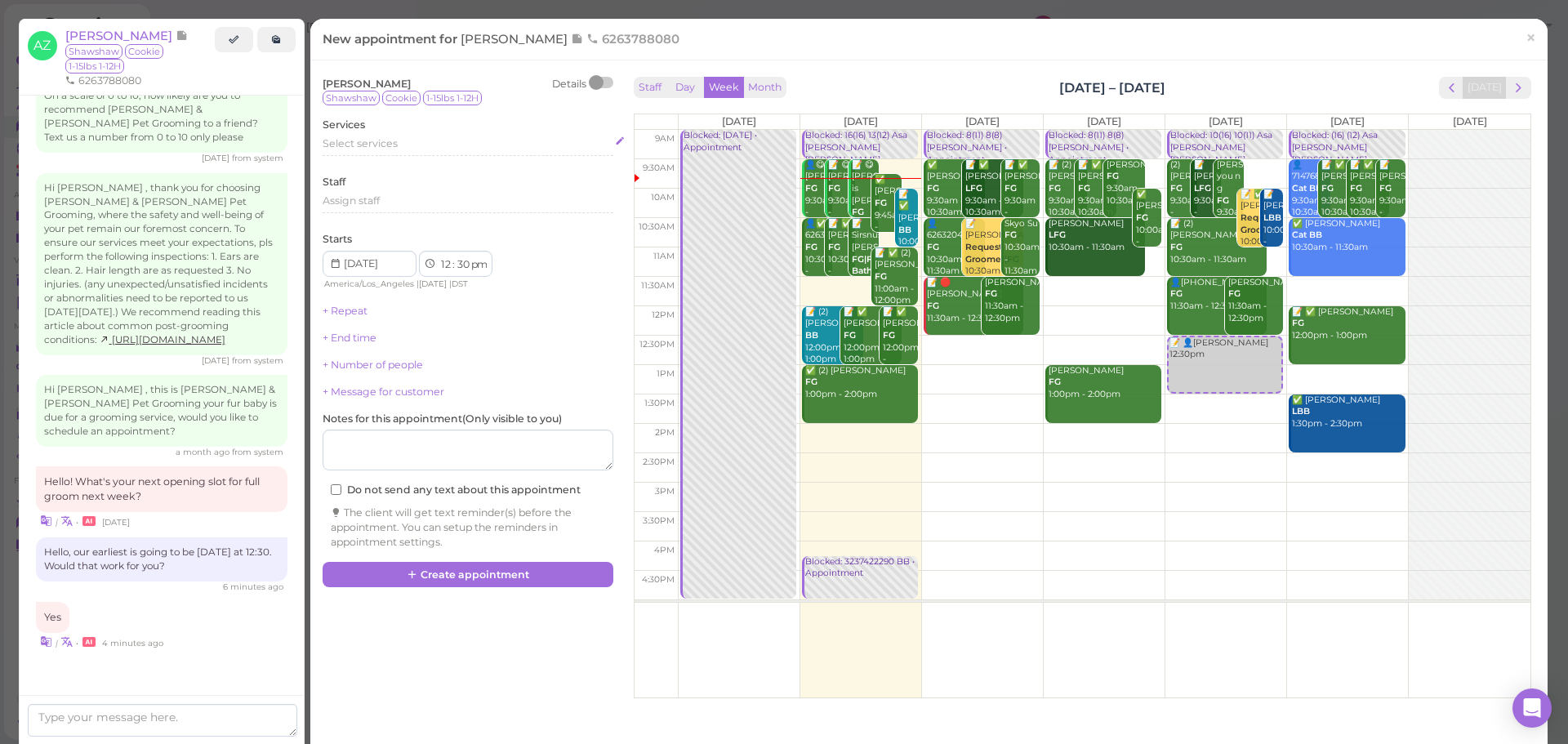
click at [430, 146] on div "Select services" at bounding box center [468, 143] width 291 height 15
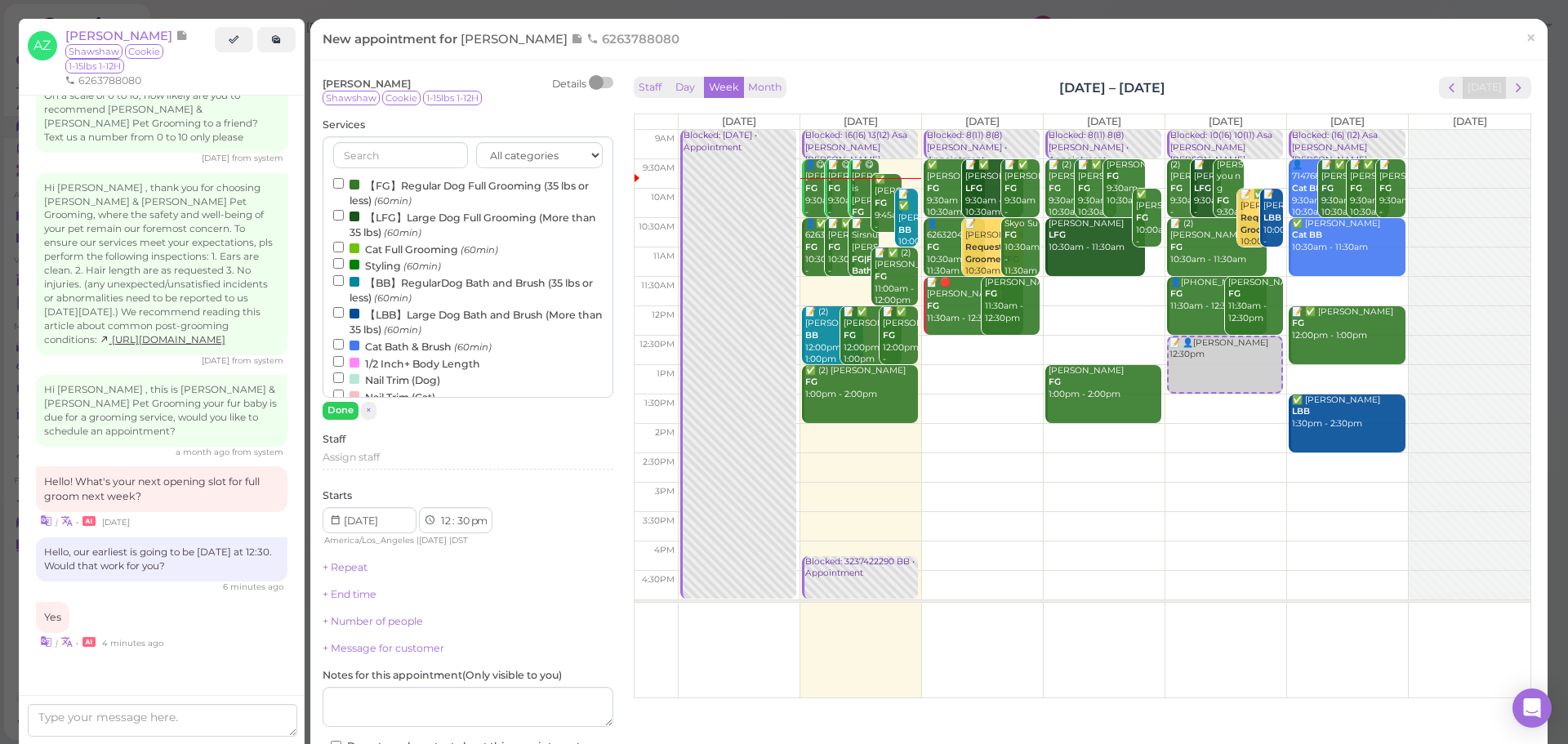
click at [415, 189] on label "【FG】Regular Dog Full Grooming (35 lbs or less) (60min)" at bounding box center [468, 192] width 269 height 32
click at [343, 189] on input "【FG】Regular Dog Full Grooming (35 lbs or less) (60min)" at bounding box center [339, 183] width 11 height 11
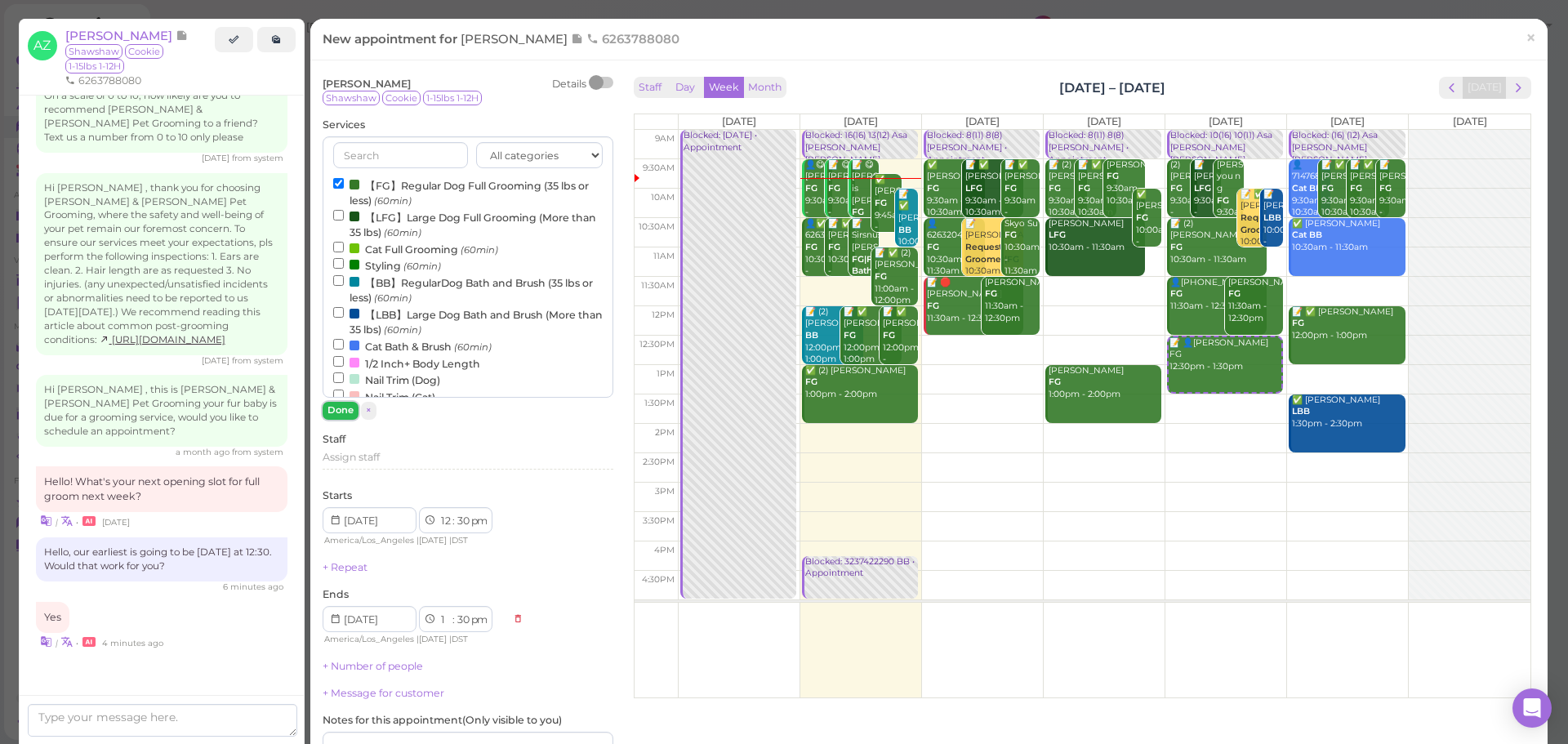
click at [339, 411] on button "Done" at bounding box center [340, 410] width 36 height 18
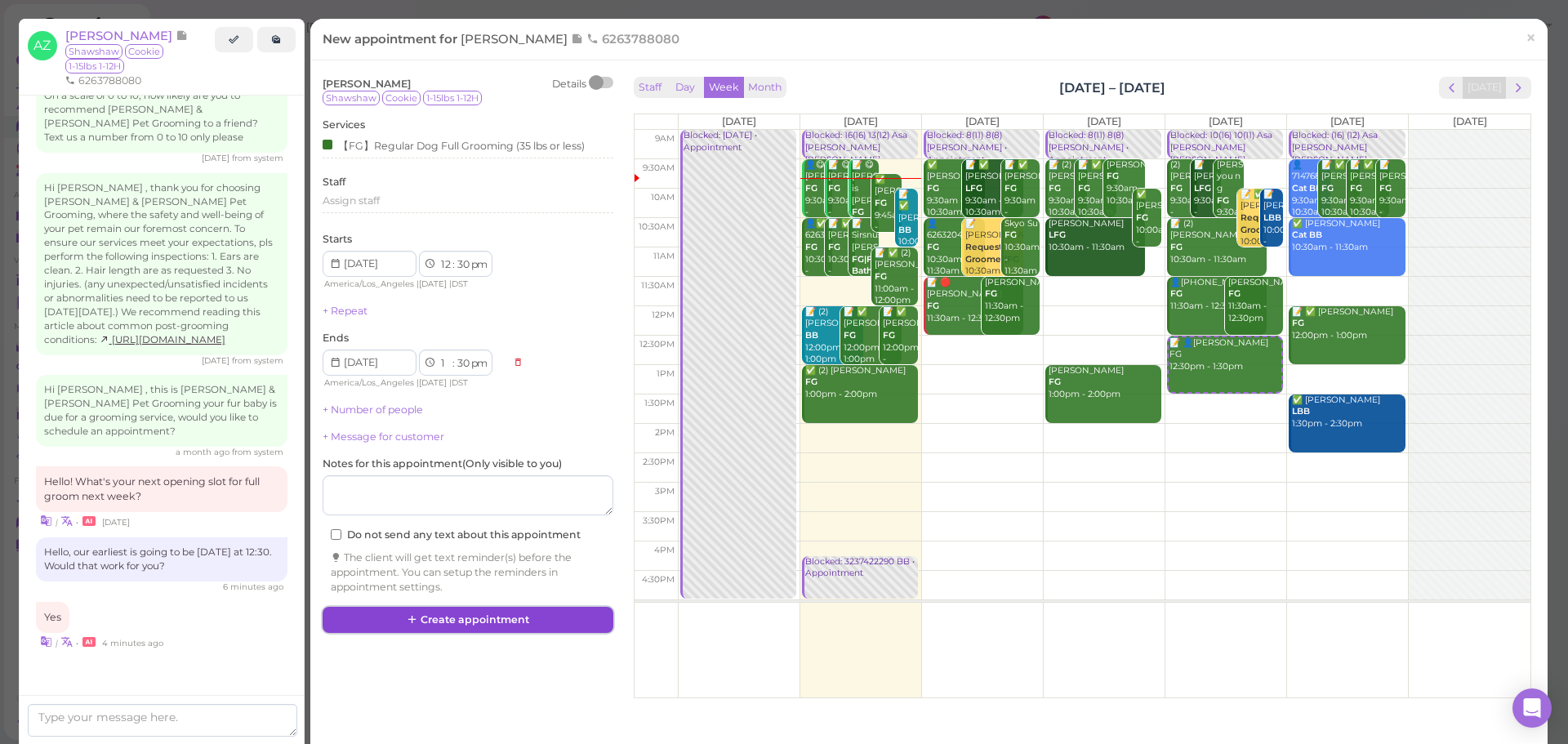
click at [448, 619] on button "Create appointment" at bounding box center [468, 620] width 291 height 26
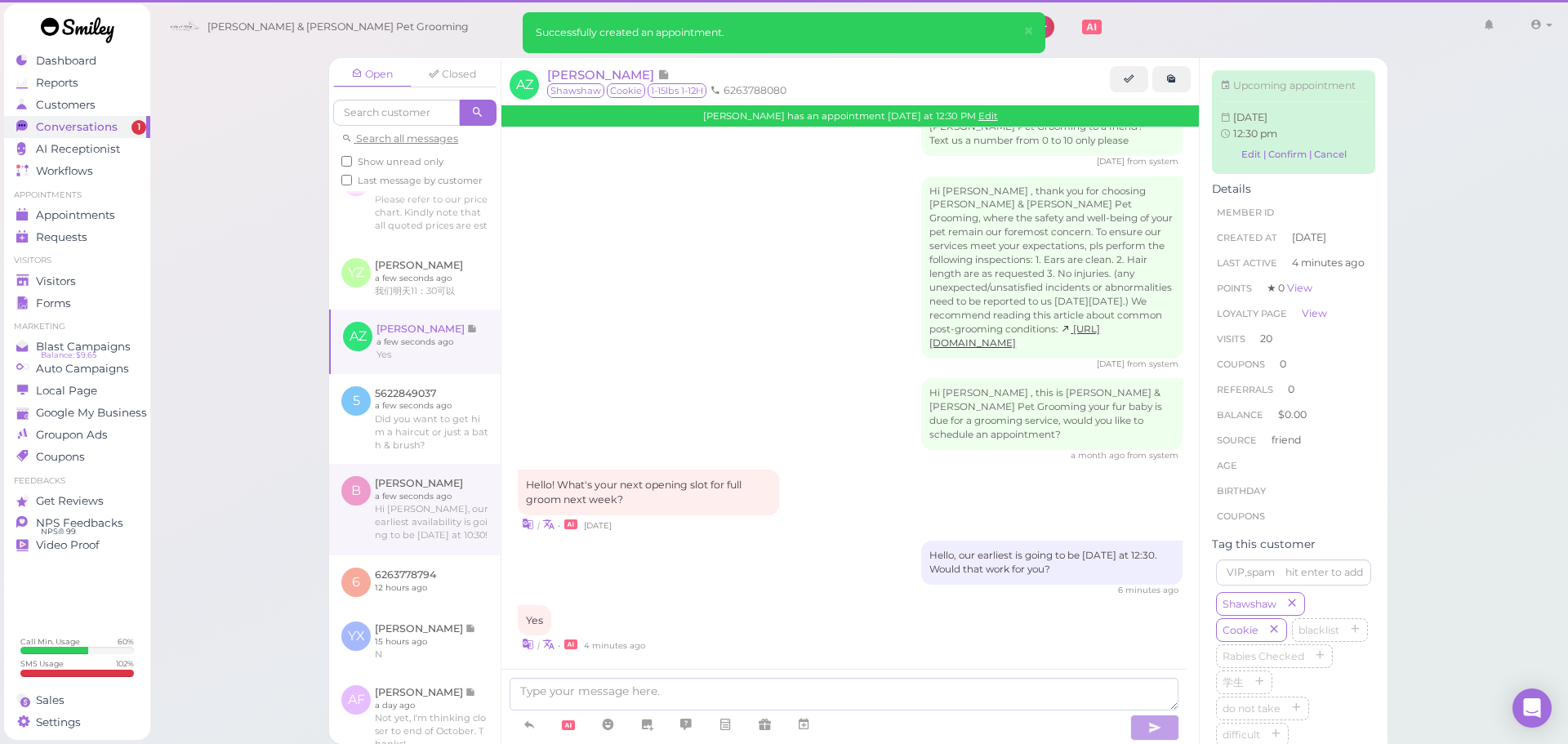
scroll to position [1996, 0]
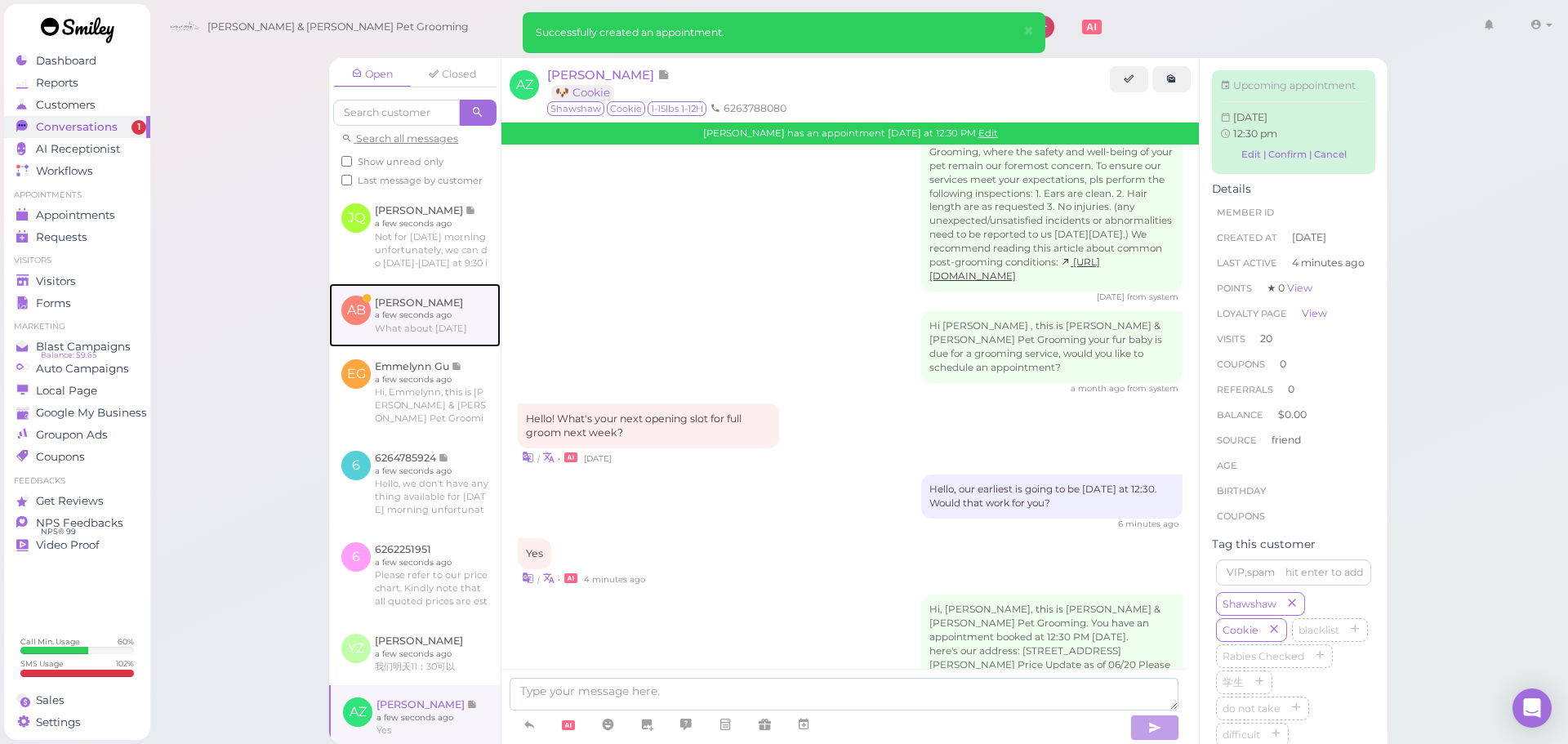
click at [447, 338] on link at bounding box center [414, 314] width 171 height 63
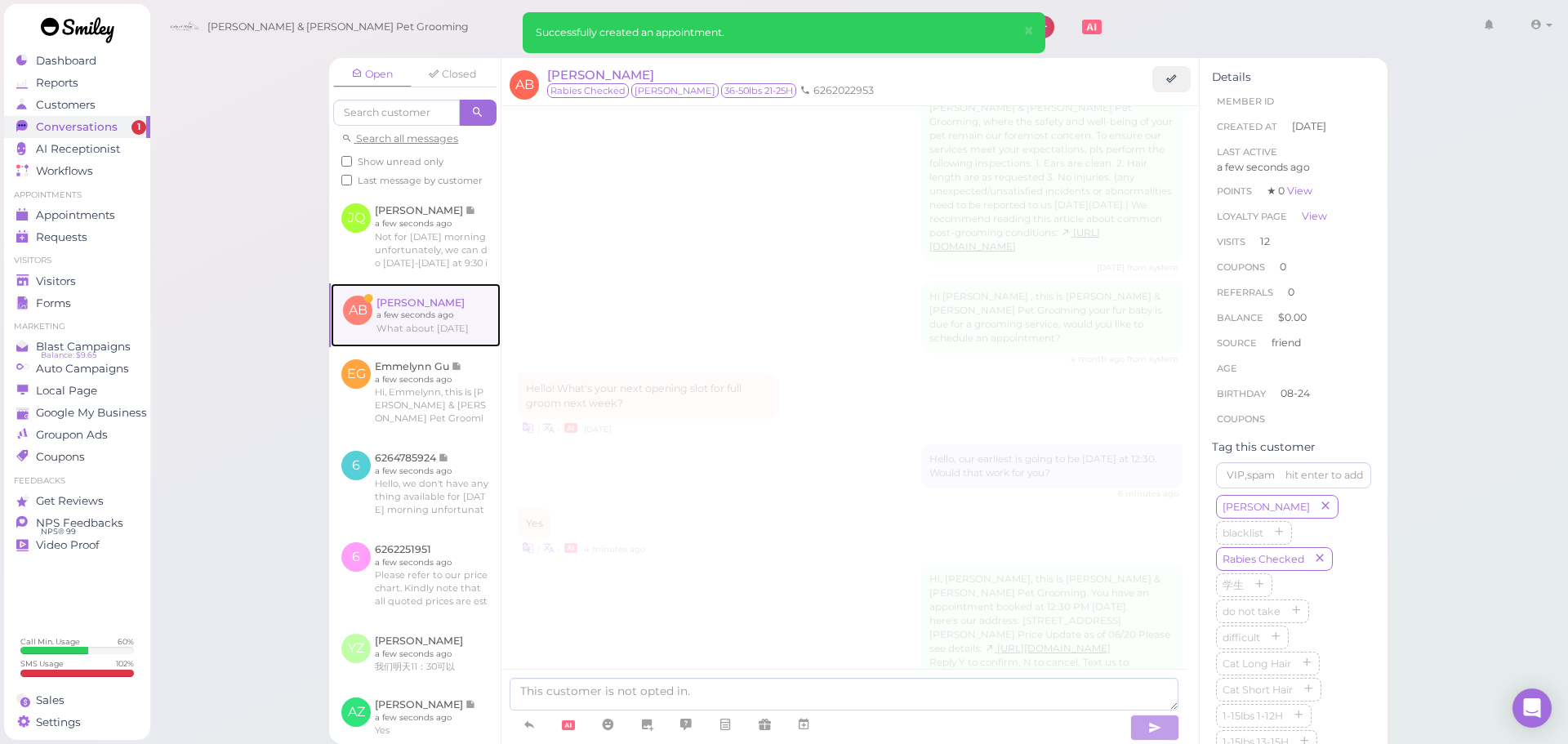
scroll to position [1729, 0]
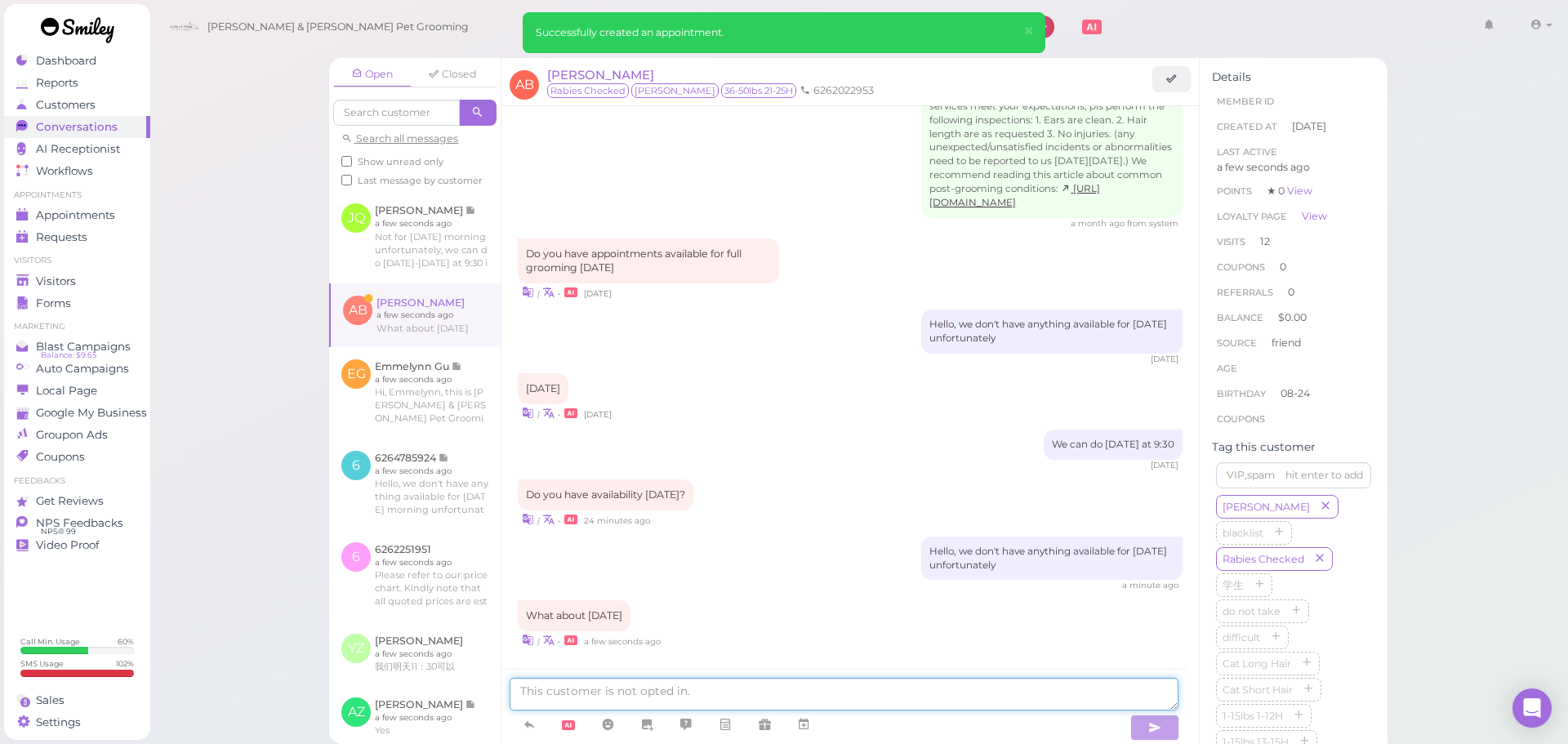
click at [603, 691] on textarea at bounding box center [844, 694] width 669 height 33
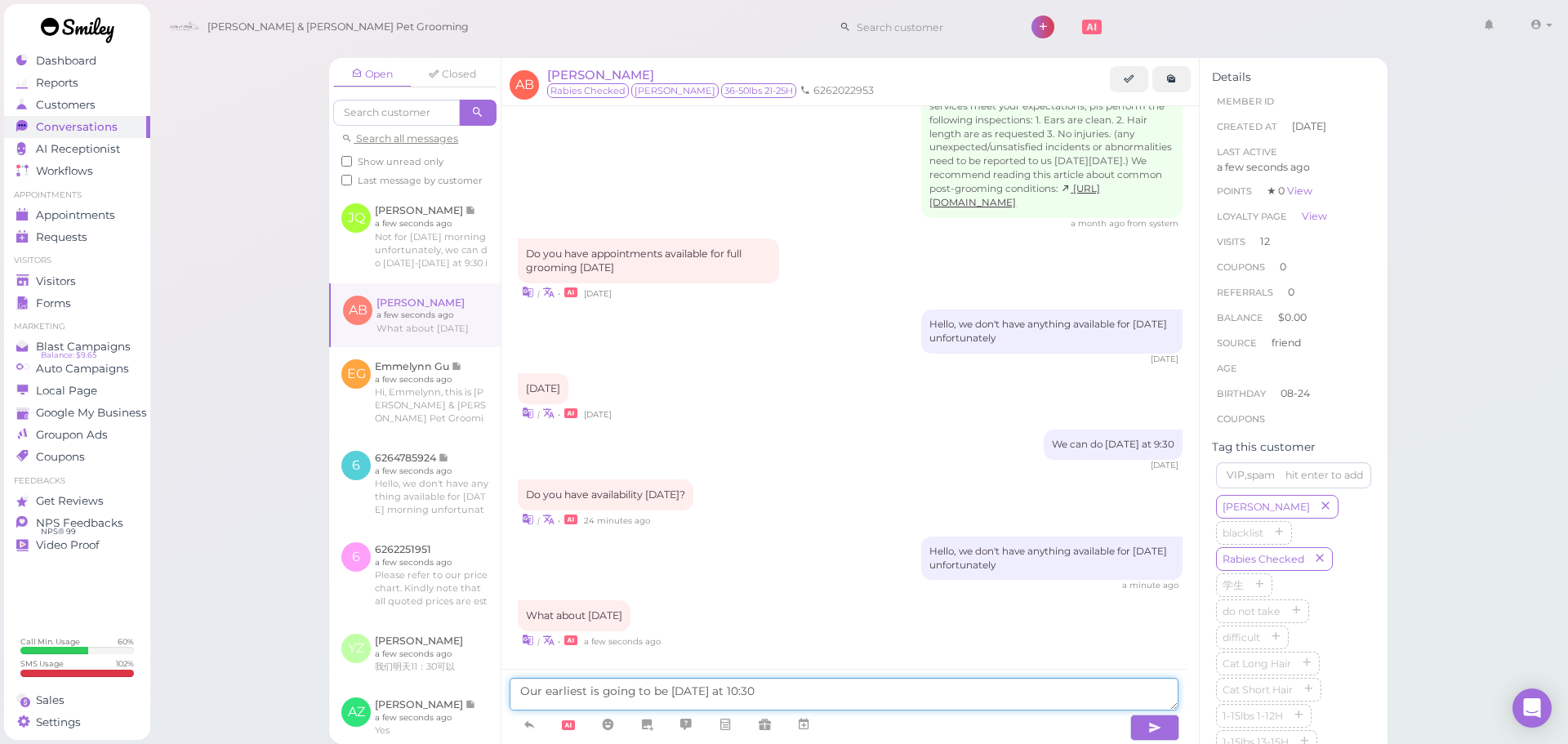
type textarea "Our earliest is going to be Monday at 10:30"
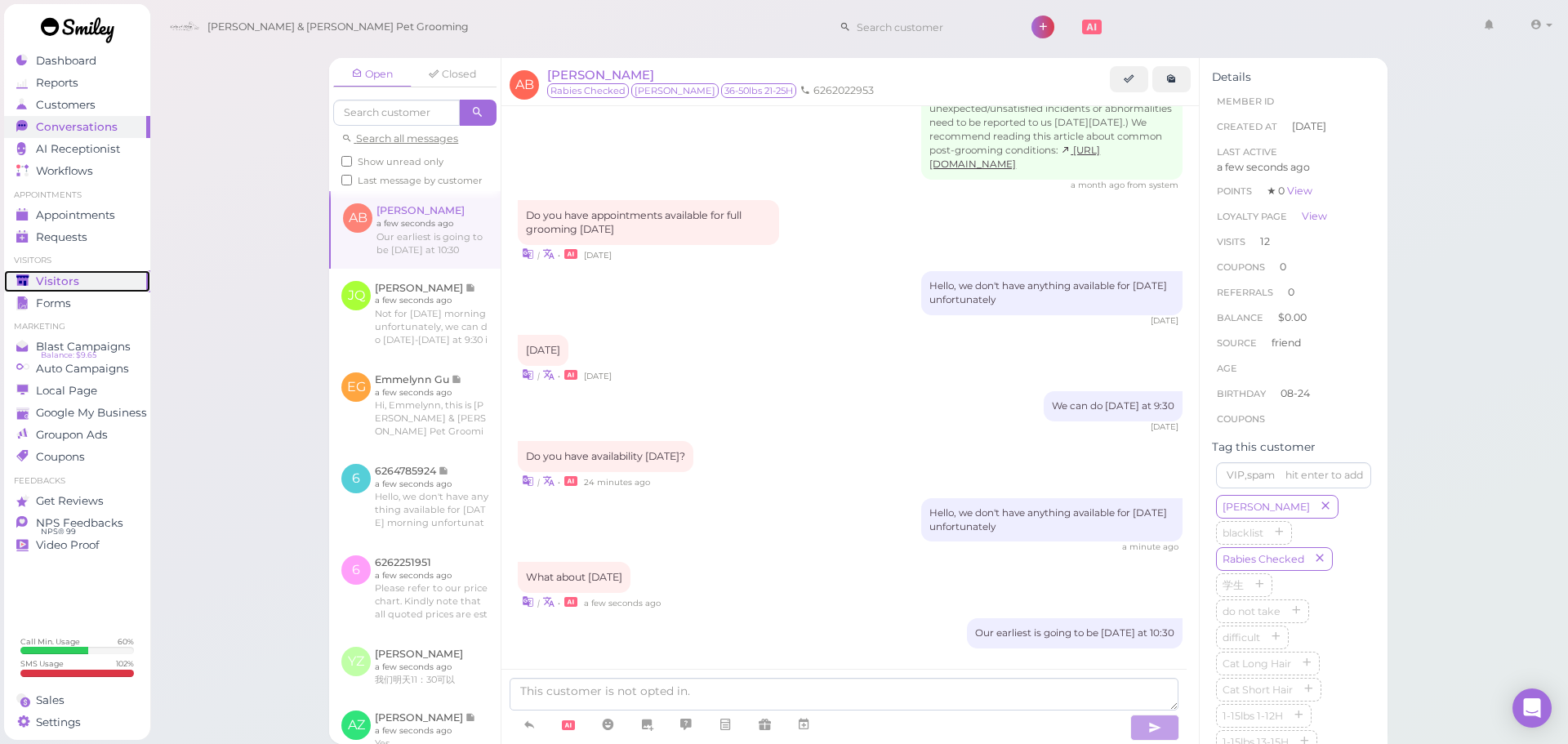
click at [26, 275] on polygon at bounding box center [22, 280] width 13 height 12
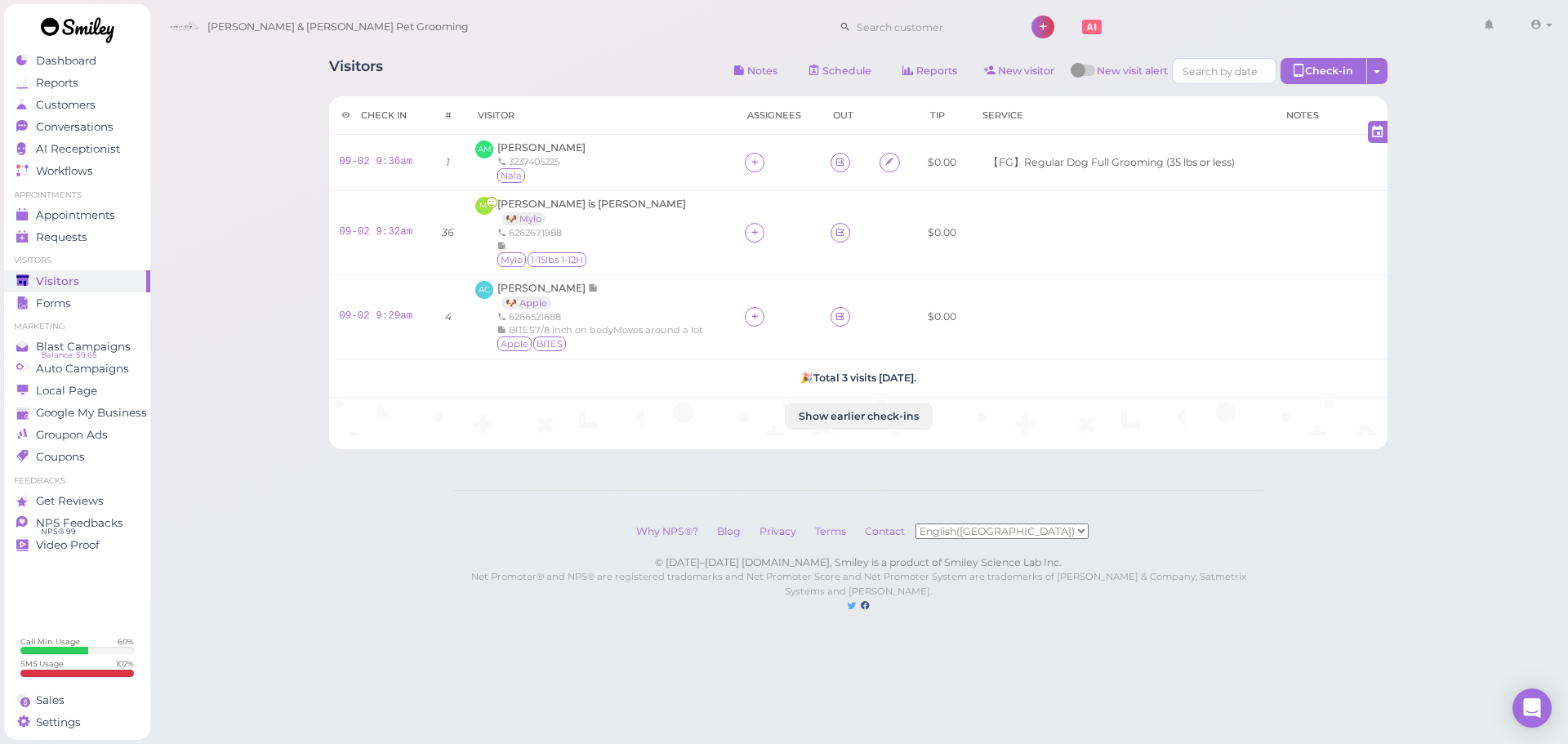
click at [501, 552] on div "Why NPS®? Blog Privacy Terms Contact English(US) 简体中文" at bounding box center [859, 531] width 809 height 49
click at [752, 315] on icon at bounding box center [755, 316] width 11 height 13
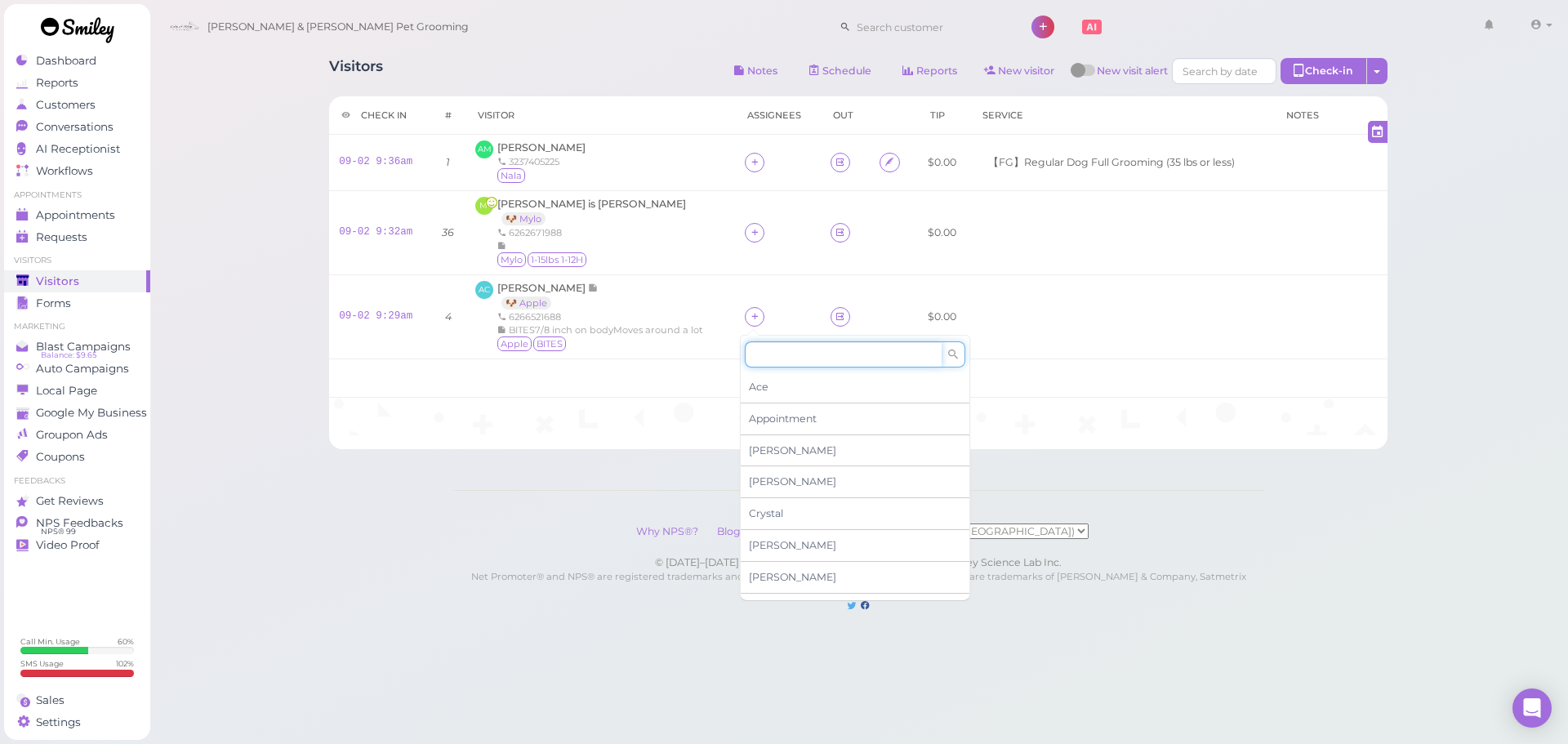
click at [793, 357] on input at bounding box center [843, 354] width 196 height 26
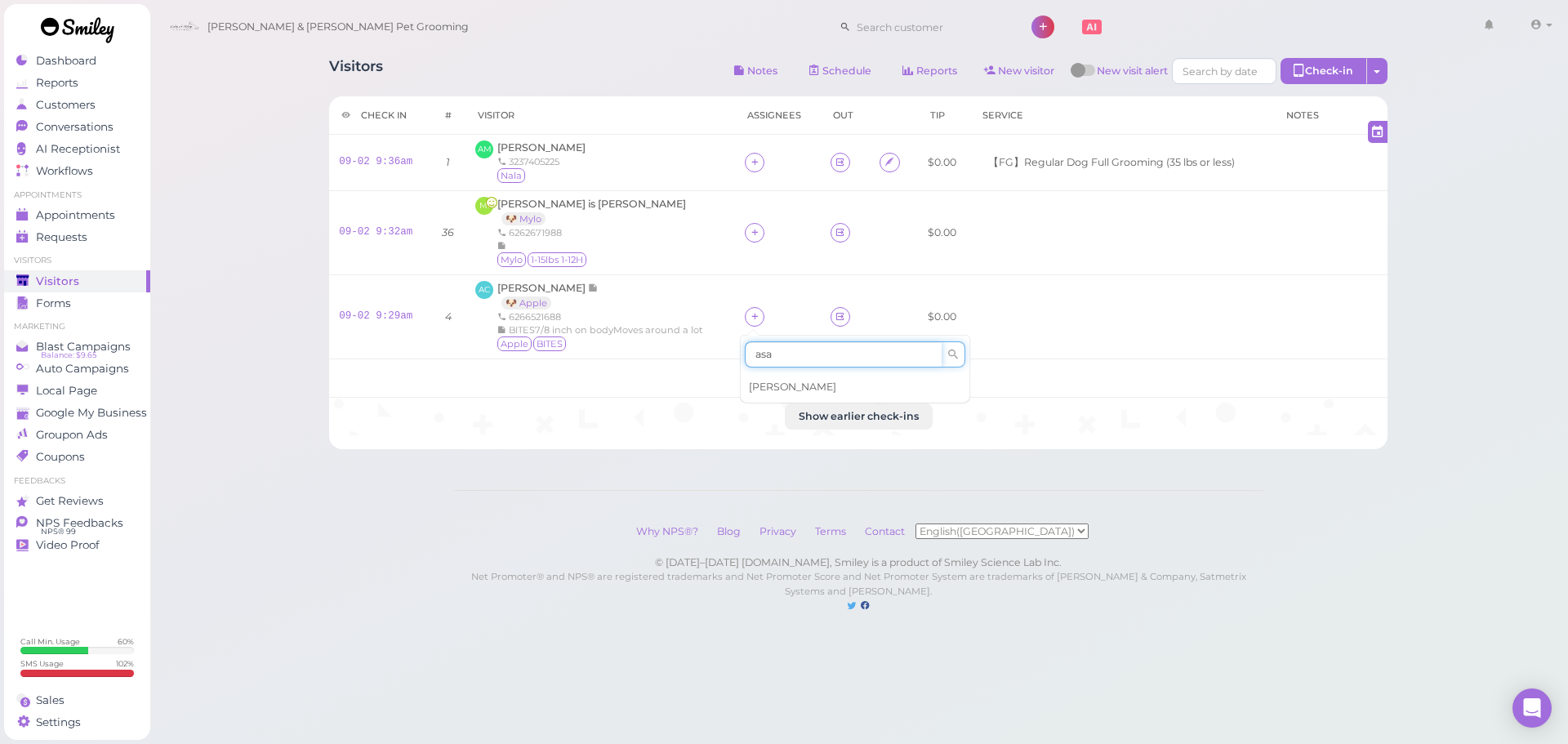
type input "asa"
click at [780, 377] on div "Asa" at bounding box center [854, 387] width 229 height 31
click at [752, 241] on div at bounding box center [755, 232] width 19 height 19
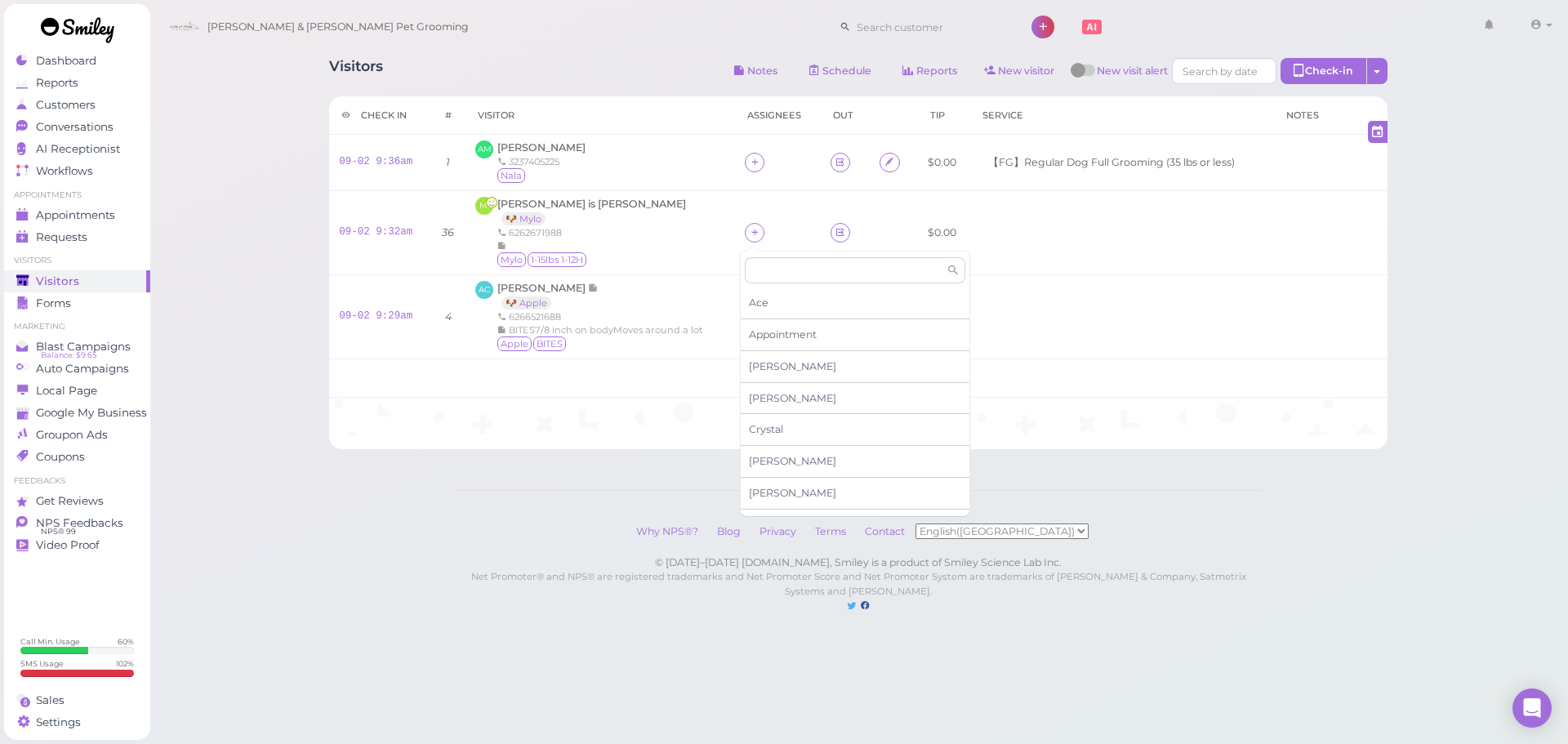
click at [782, 283] on div "Ace Appointment Asa Cody Crystal Daniel Dennis Elon Emma Helen Isaac Kelly" at bounding box center [854, 386] width 229 height 259
click at [787, 279] on input at bounding box center [843, 269] width 196 height 26
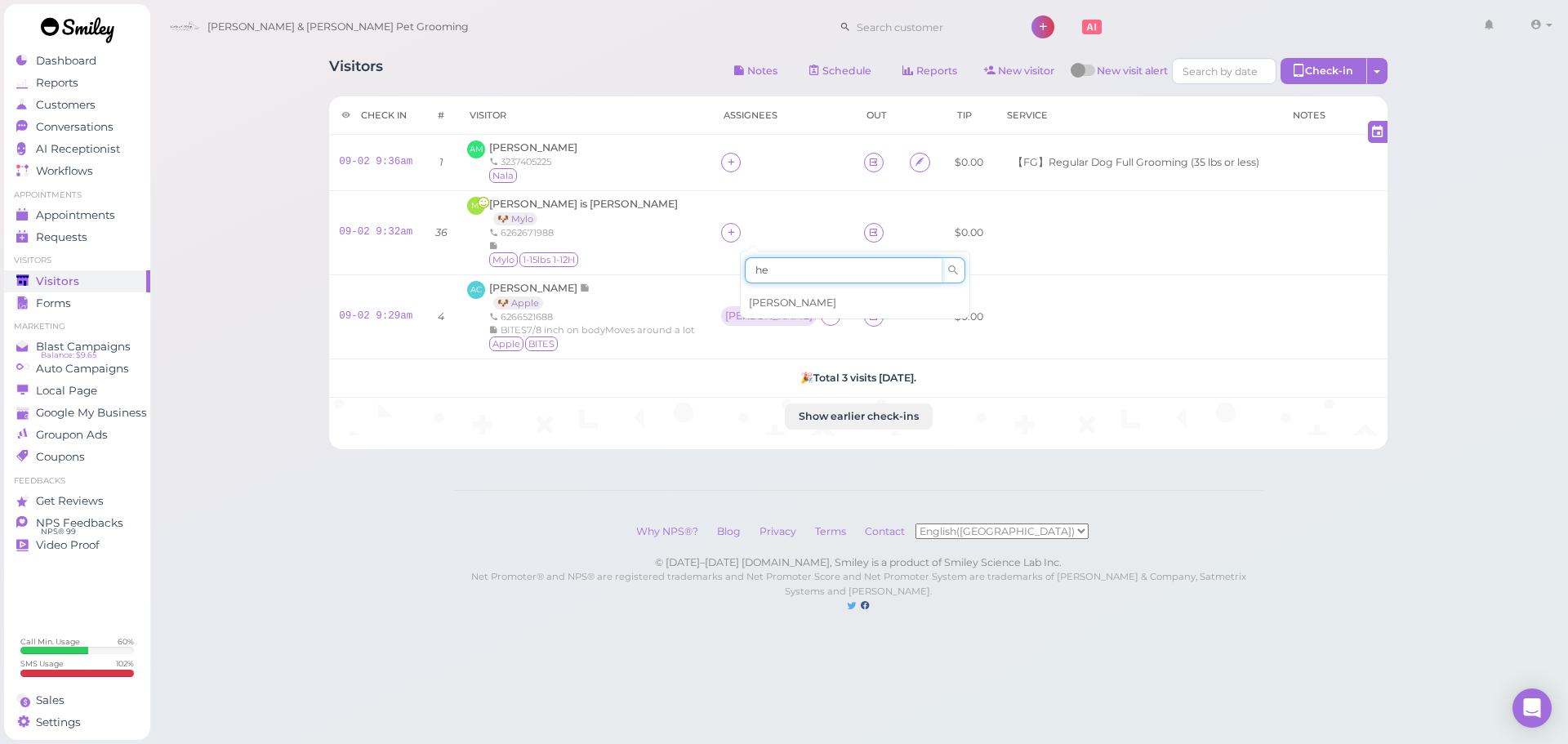
type input "he"
click at [785, 301] on div "Helen" at bounding box center [854, 303] width 229 height 31
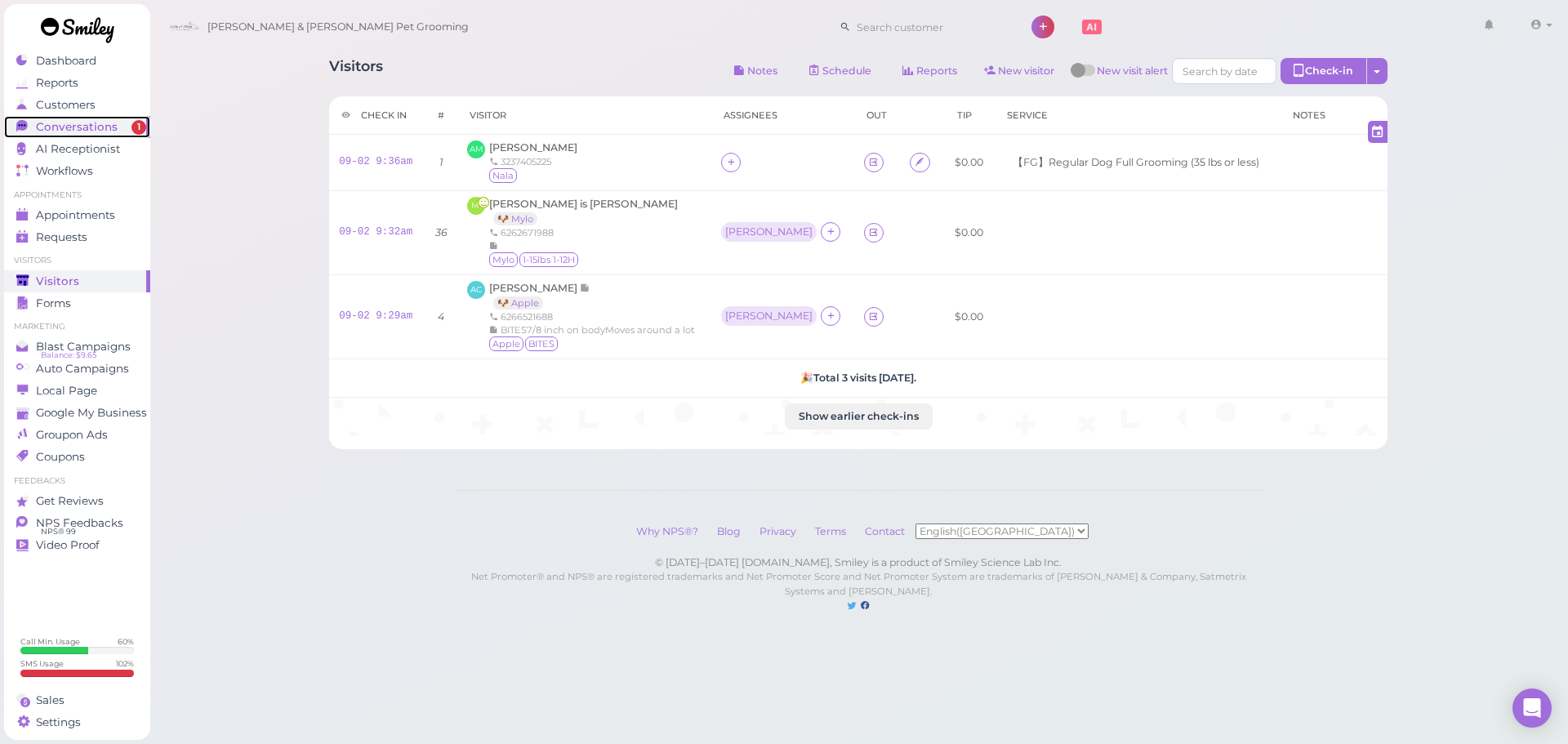
click at [111, 126] on span "Conversations" at bounding box center [77, 126] width 82 height 14
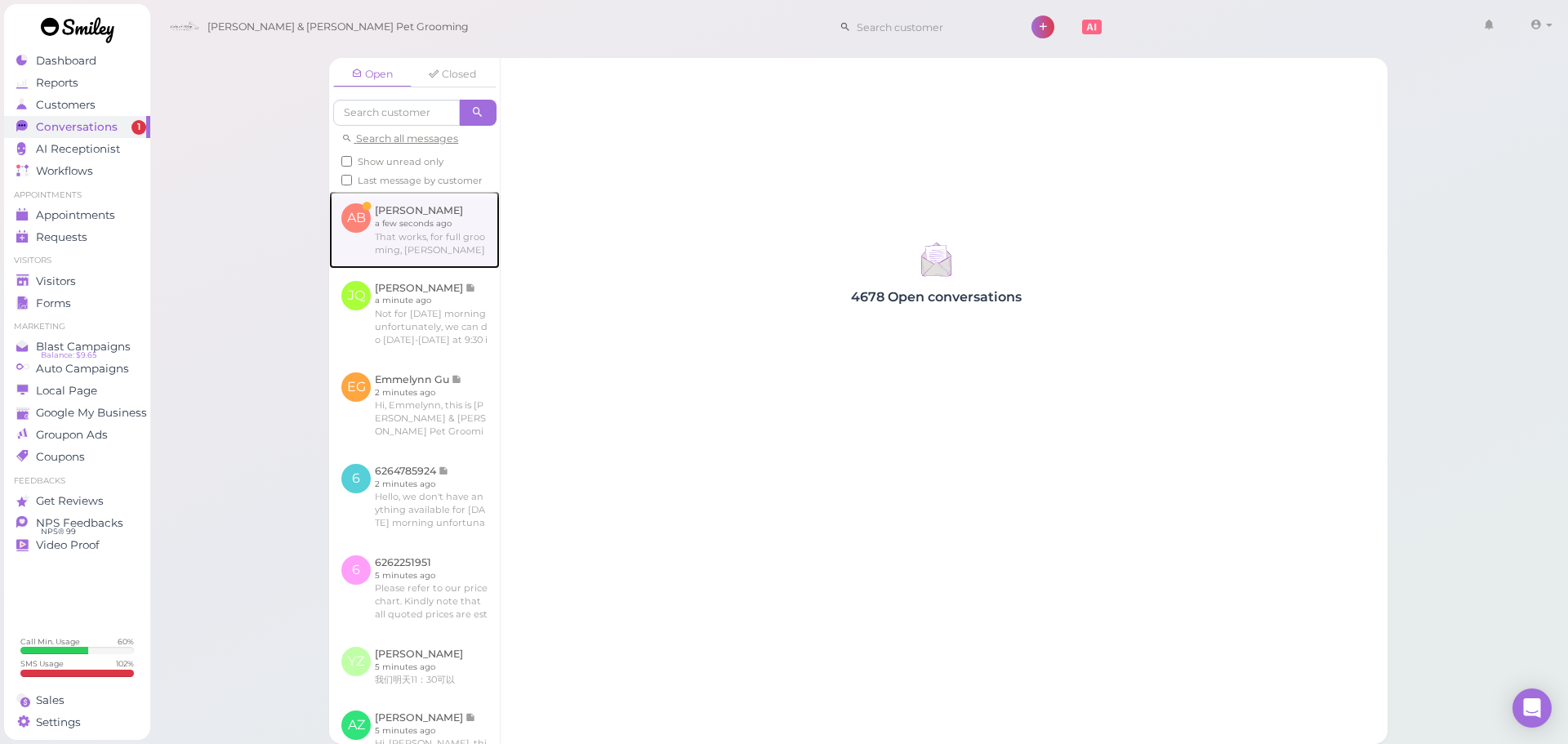
click at [446, 244] on link at bounding box center [413, 229] width 170 height 77
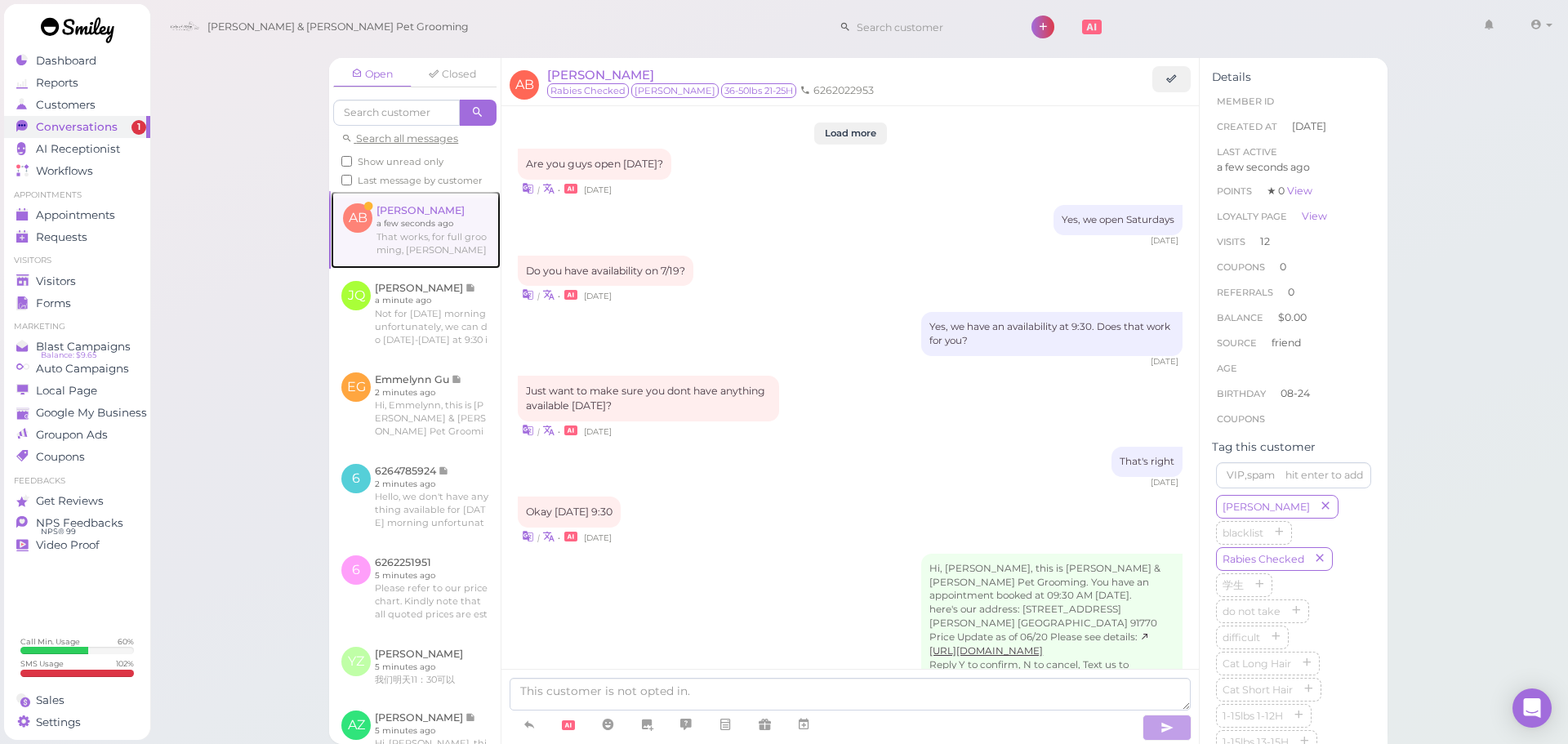
scroll to position [1716, 0]
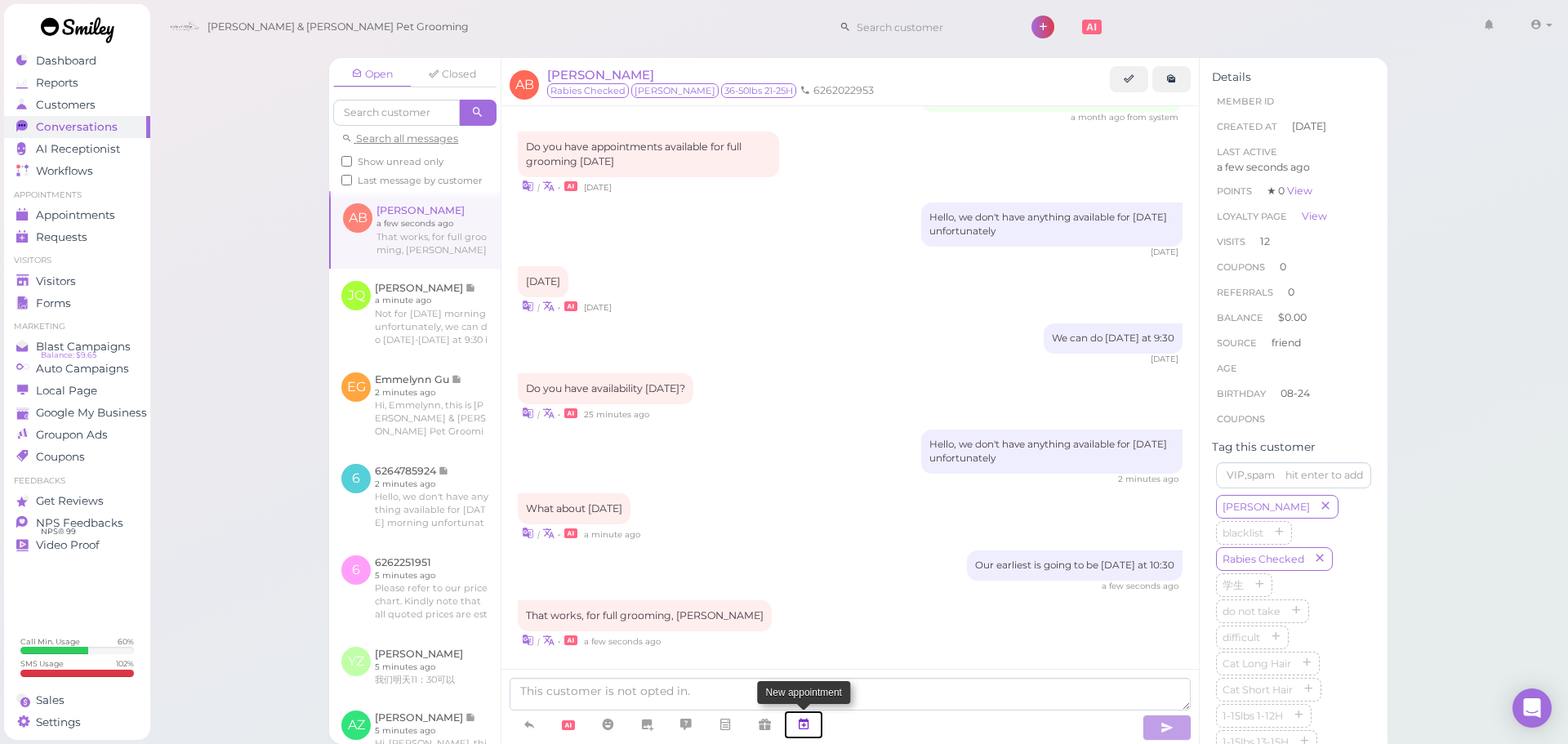
click at [808, 724] on icon at bounding box center [802, 724] width 13 height 17
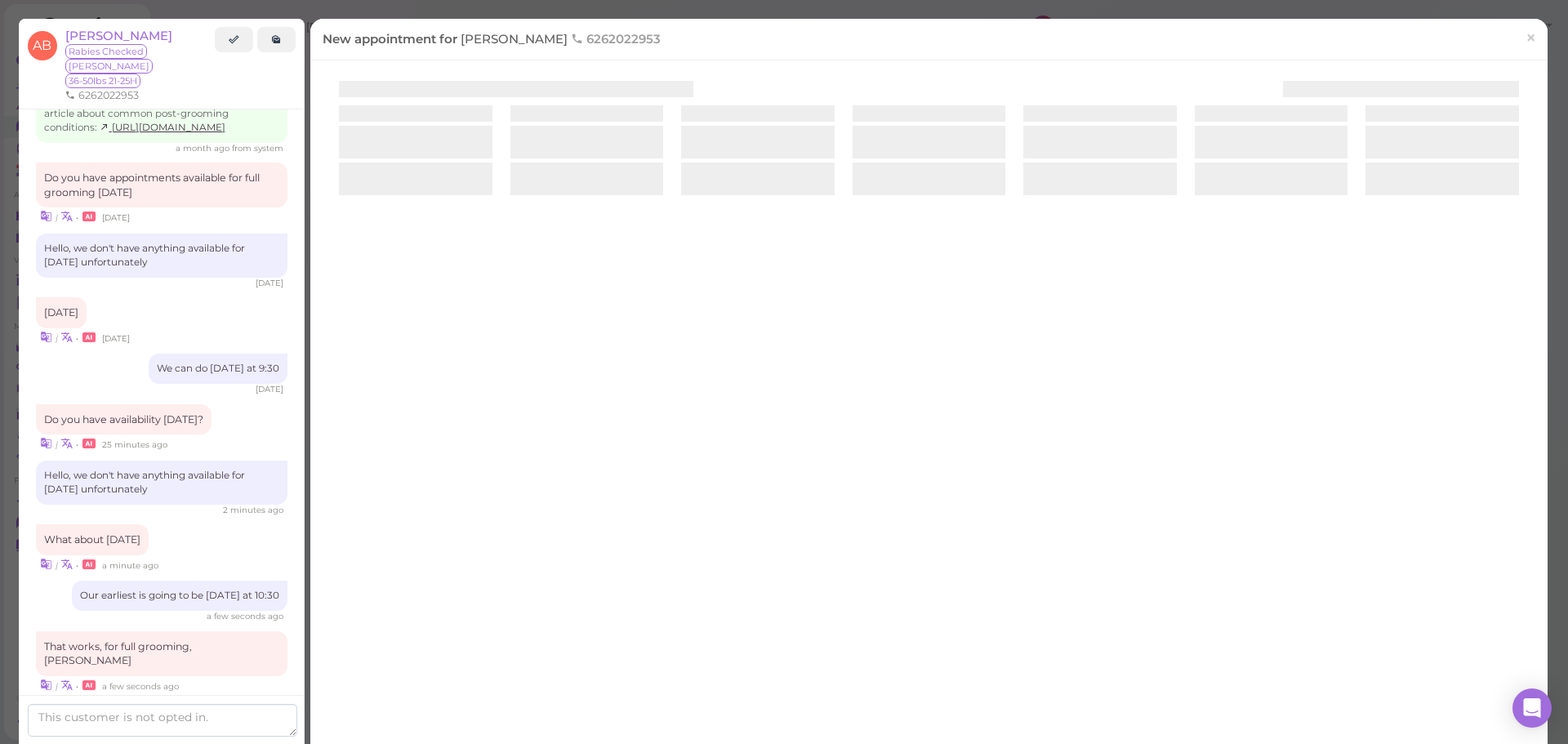
scroll to position [1757, 0]
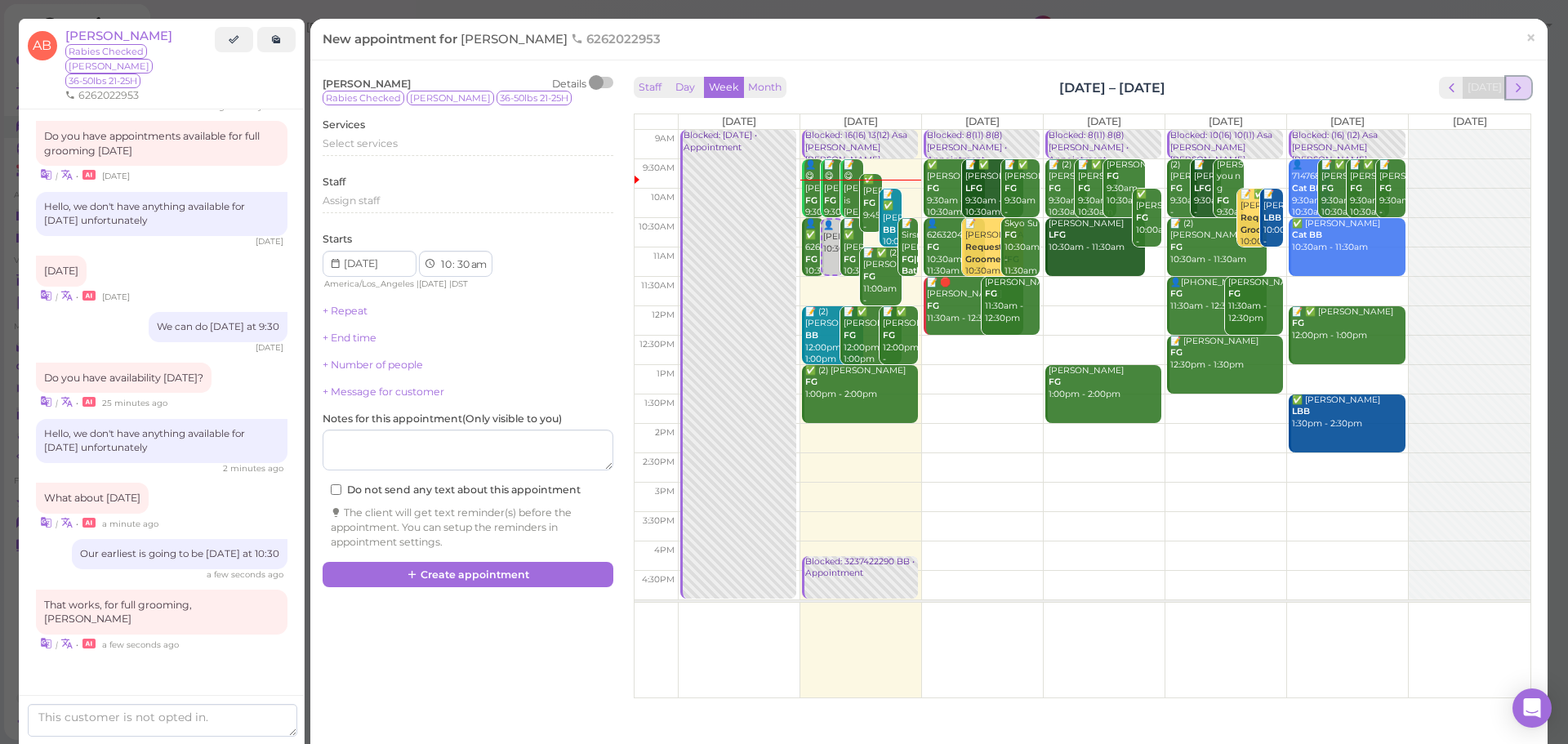
click at [1514, 89] on button "next" at bounding box center [1518, 88] width 25 height 22
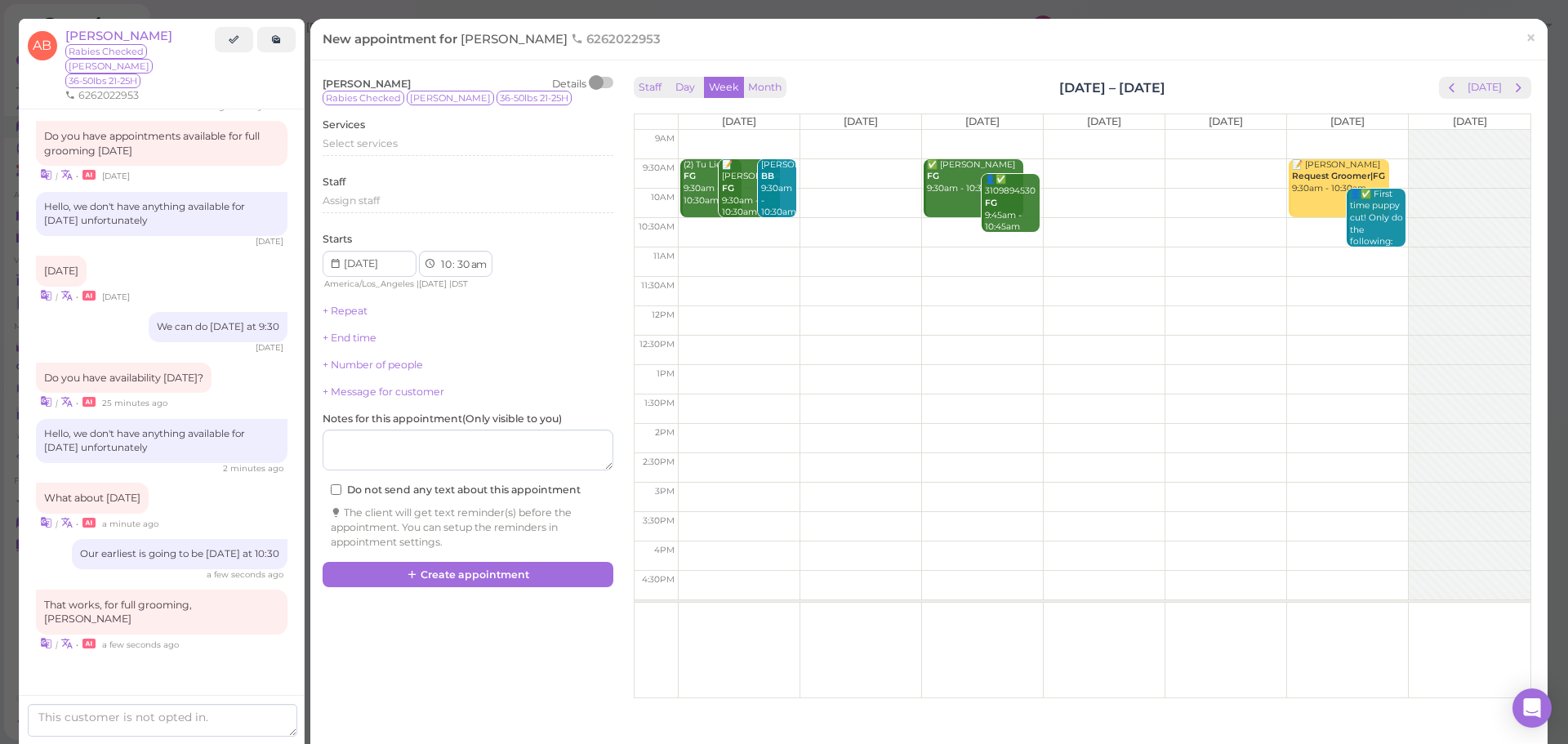
click at [731, 230] on td at bounding box center [1104, 232] width 852 height 29
type input "2025-09-08"
click at [376, 138] on span "Select services" at bounding box center [360, 143] width 75 height 13
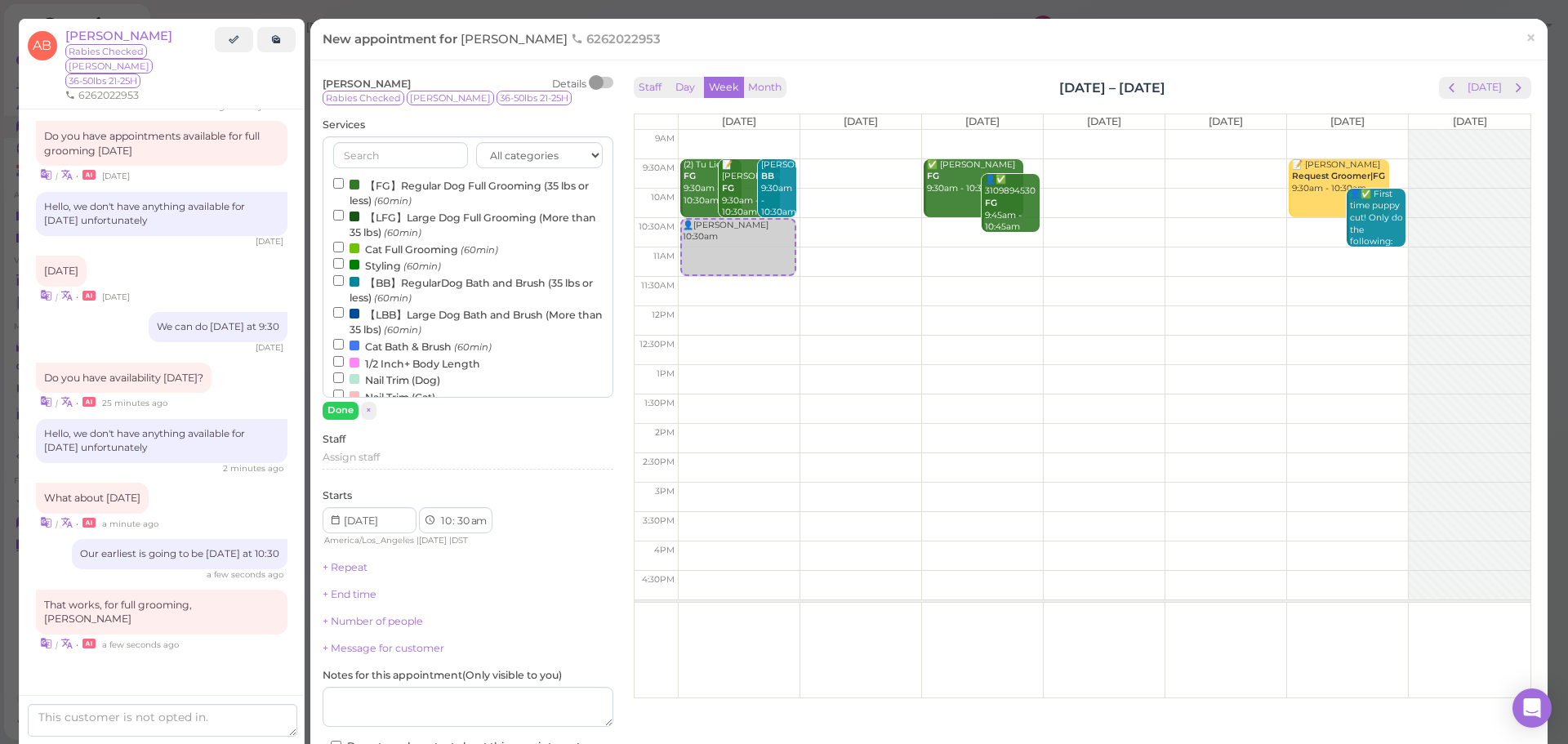
drag, startPoint x: 400, startPoint y: 224, endPoint x: 370, endPoint y: 364, distance: 143.2
click at [400, 228] on label "【LFG】Large Dog Full Grooming (More than 35 lbs) (60min)" at bounding box center [468, 224] width 269 height 32
click at [344, 214] on label "【LFG】Large Dog Full Grooming (More than 35 lbs) (60min)" at bounding box center [468, 224] width 269 height 32
click at [343, 214] on input "【LFG】Large Dog Full Grooming (More than 35 lbs) (60min)" at bounding box center [339, 215] width 11 height 11
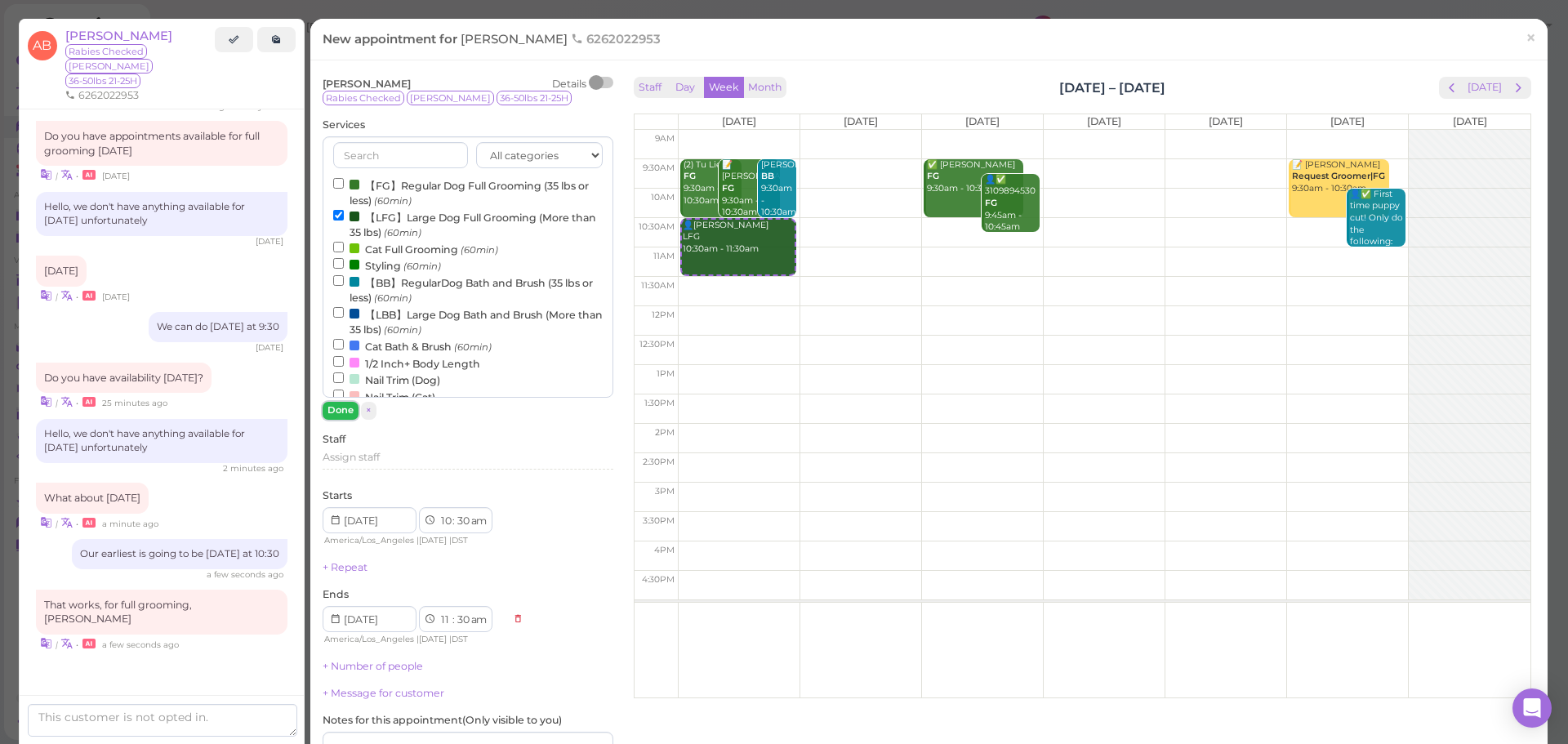
click at [348, 415] on button "Done" at bounding box center [340, 410] width 36 height 18
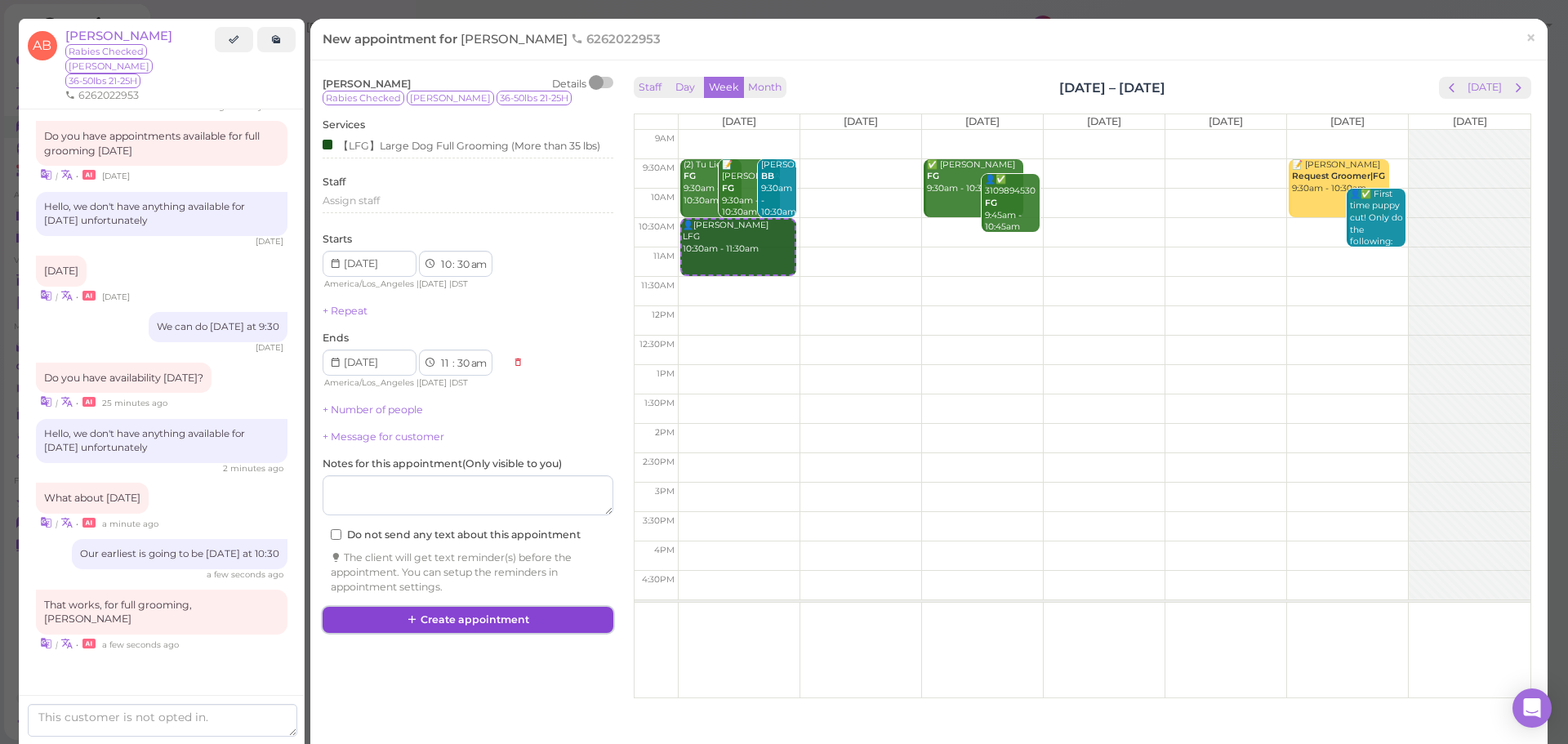
click at [462, 627] on button "Create appointment" at bounding box center [468, 620] width 291 height 26
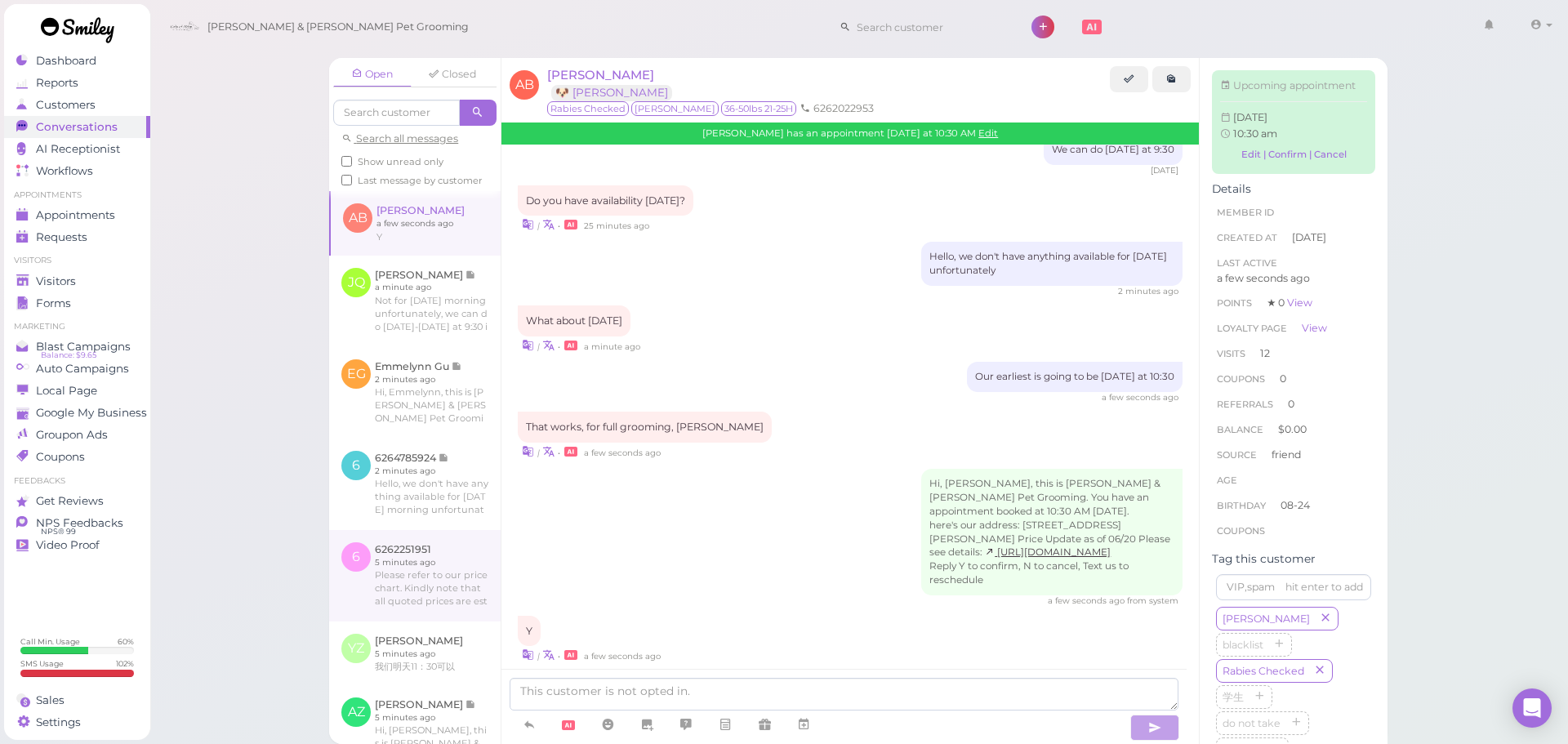
scroll to position [1933, 0]
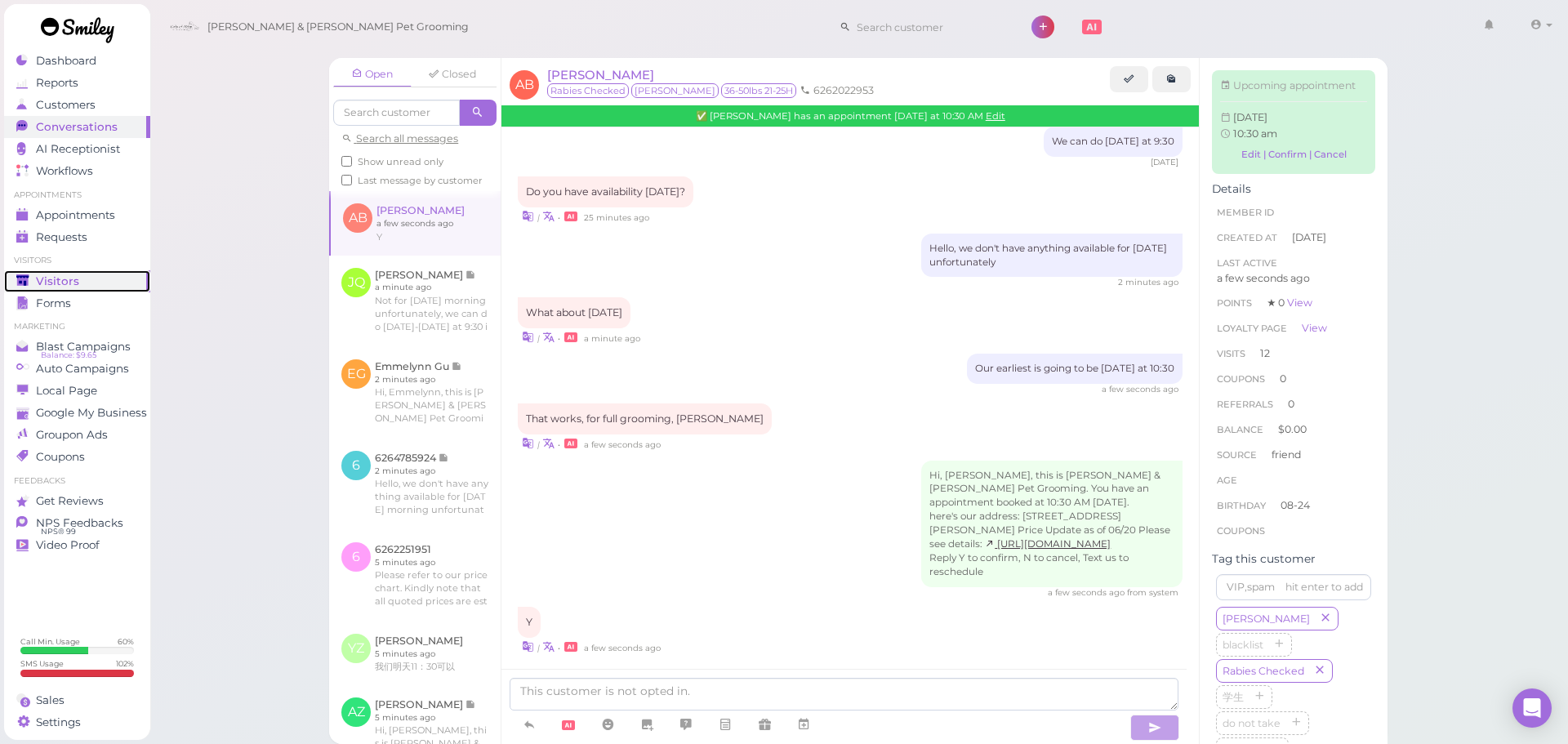
click at [115, 282] on div "Visitors" at bounding box center [75, 281] width 118 height 14
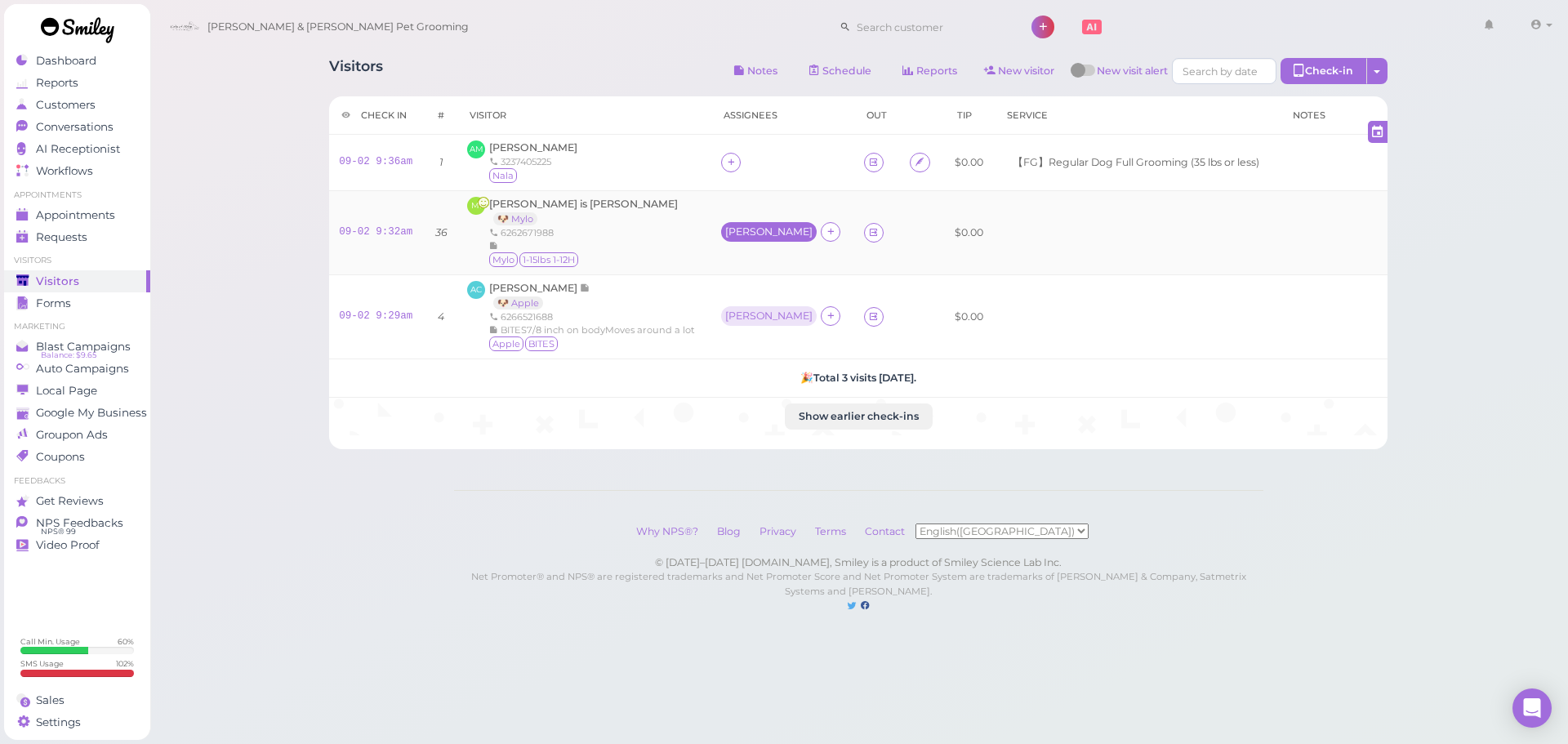
click at [747, 227] on div "Helen" at bounding box center [768, 232] width 88 height 12
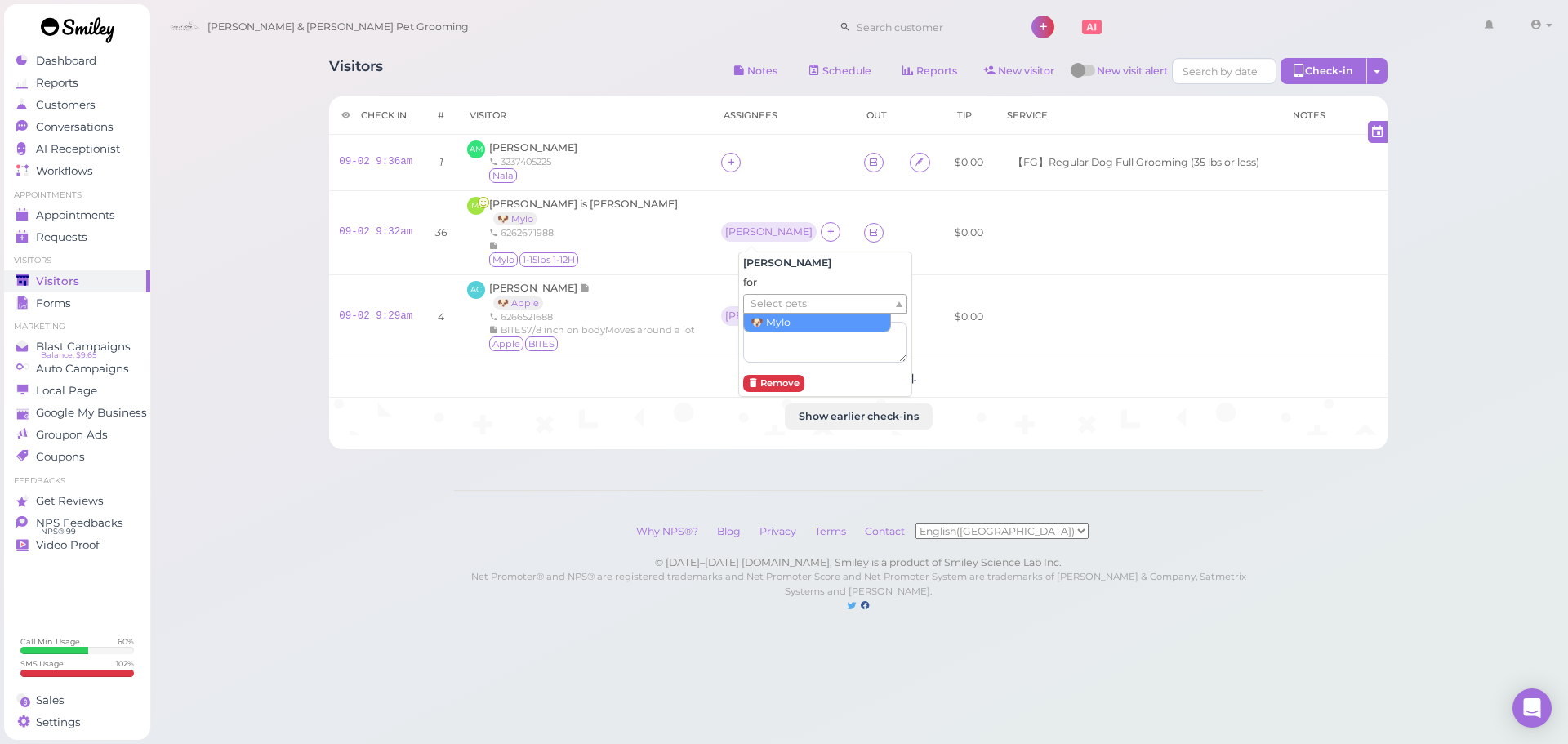
drag, startPoint x: 801, startPoint y: 291, endPoint x: 795, endPoint y: 318, distance: 27.7
click at [795, 305] on span "Select pets" at bounding box center [779, 303] width 56 height 18
drag, startPoint x: 674, startPoint y: 293, endPoint x: 720, endPoint y: 301, distance: 46.7
click at [684, 294] on div "Andy Cheng 🐶 Apple 6266521688 BITES7/8 inch on bodyMoves around a lot Apple BIT…" at bounding box center [592, 317] width 206 height 72
click at [749, 320] on div "Asa" at bounding box center [767, 316] width 95 height 19
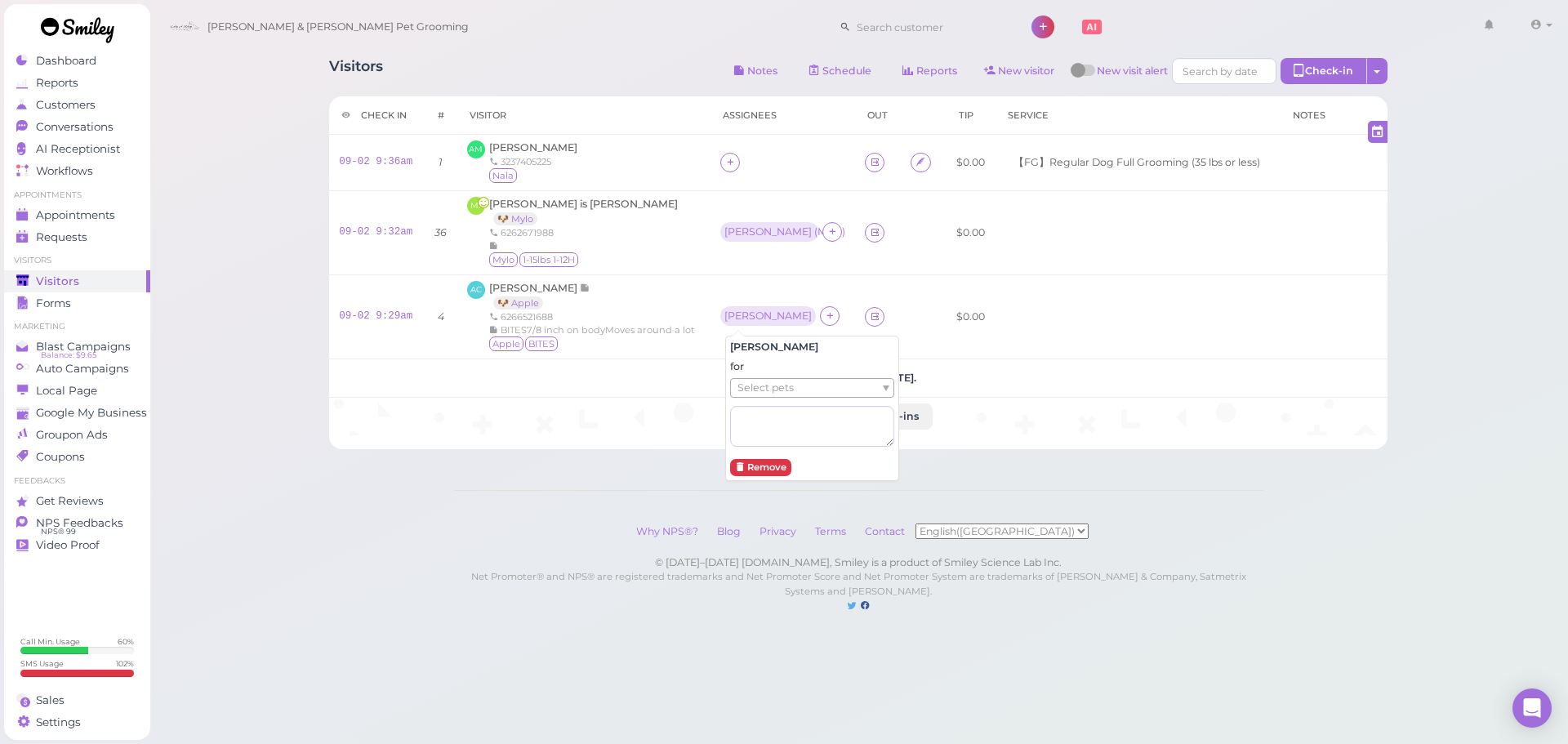
click at [759, 388] on span "Select pets" at bounding box center [766, 388] width 56 height 18
click at [700, 296] on div "AC Andy Cheng 🐶 Apple 6266521688 BITES7/8 inch on bodyMoves around a lot Apple …" at bounding box center [584, 317] width 233 height 72
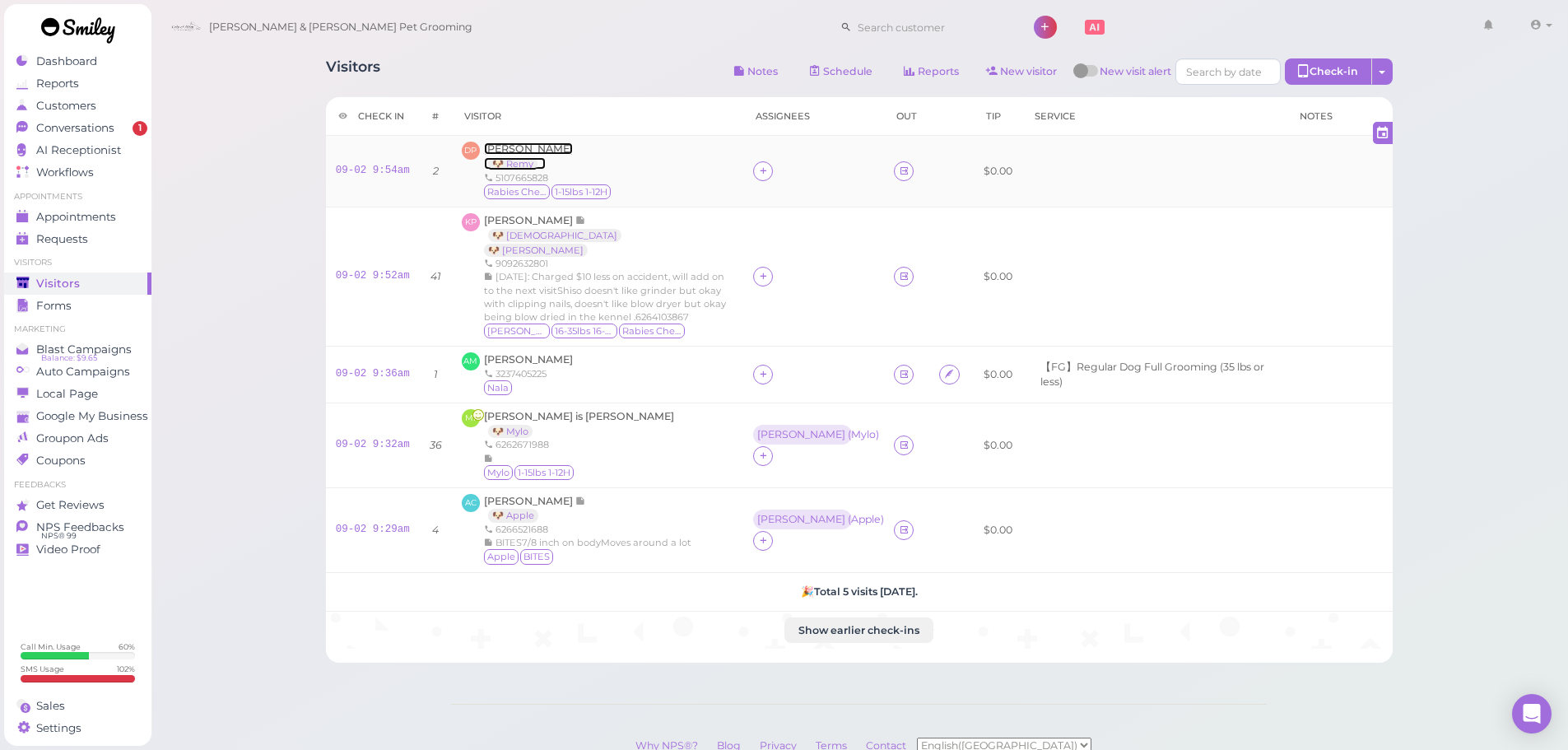
click at [500, 144] on span "Denilson Perez" at bounding box center [529, 148] width 89 height 13
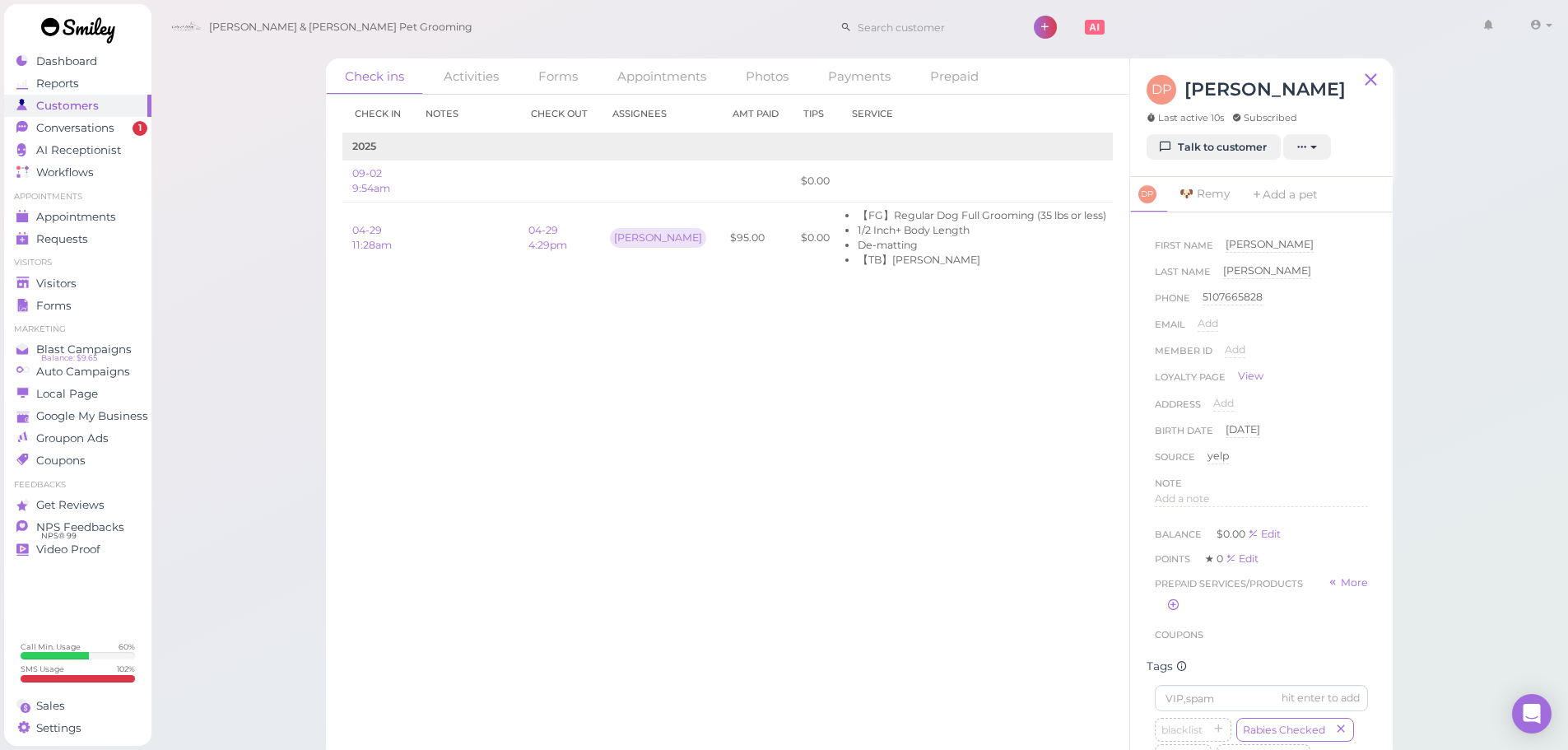
click at [516, 504] on div "Check in Notes Check out Assignees Amt Paid Tips Service 2025 09-02 9:54am $0.0…" at bounding box center [727, 423] width 803 height 655
click at [79, 116] on link "Customers" at bounding box center [77, 106] width 147 height 23
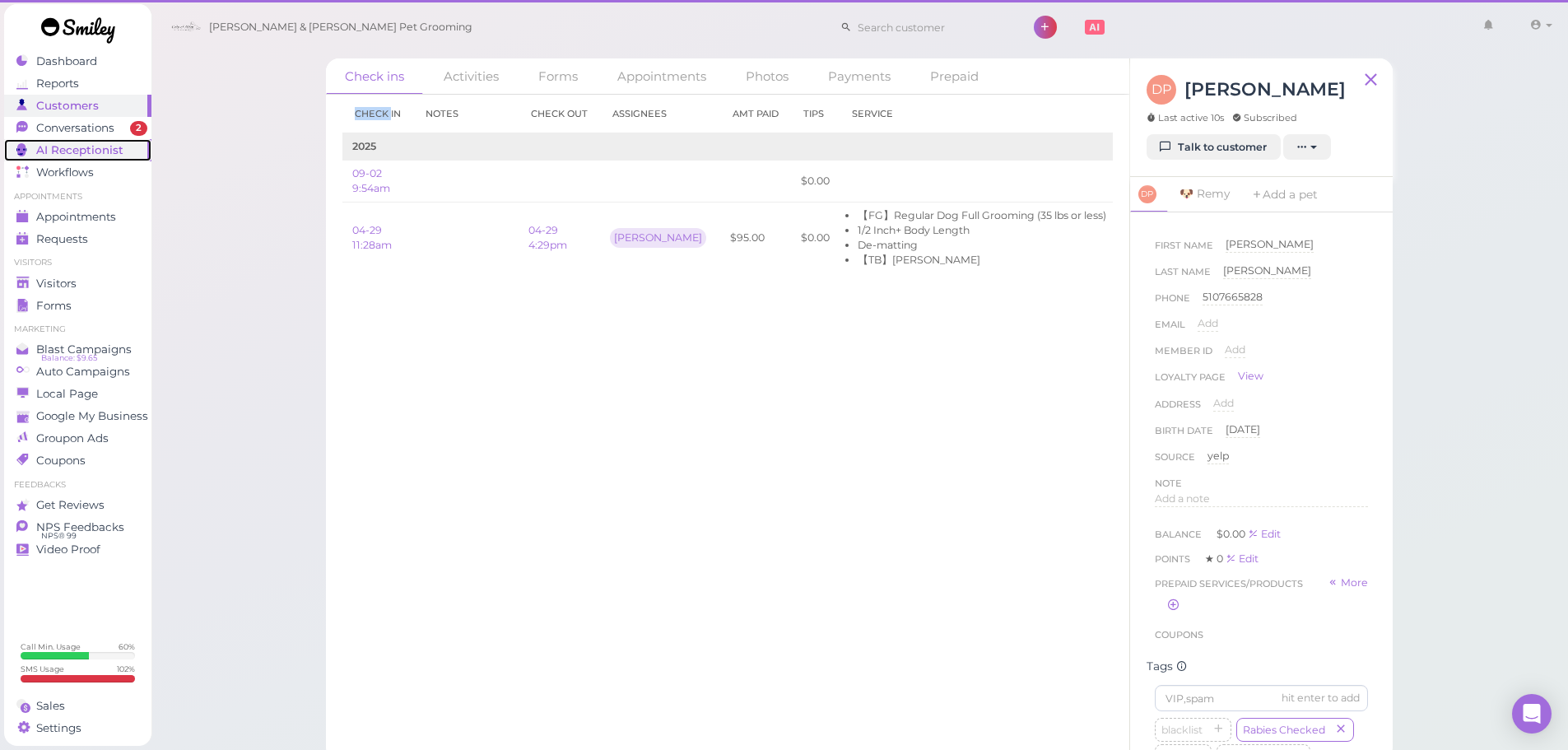
click at [76, 151] on span "AI Receptionist" at bounding box center [79, 150] width 87 height 14
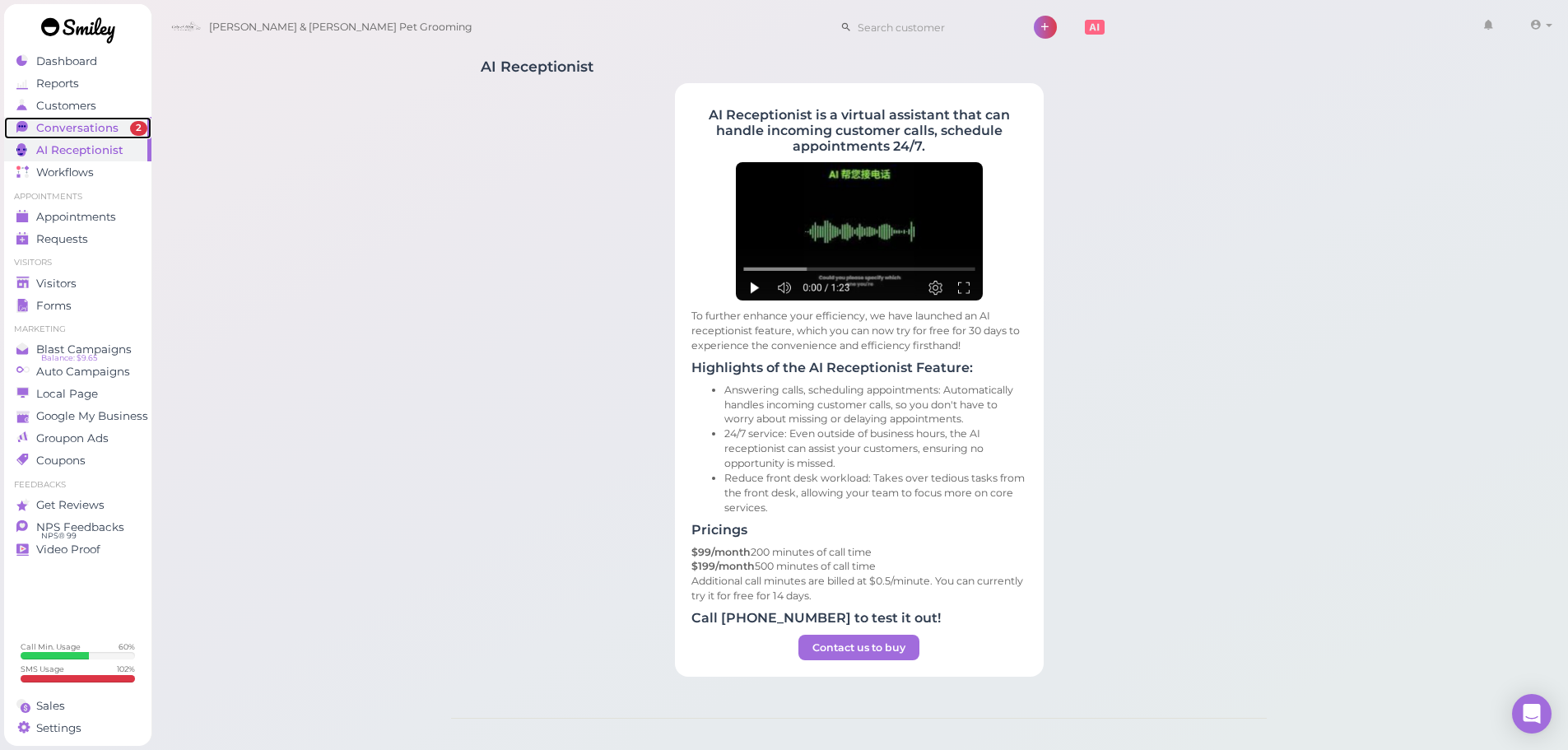
click at [76, 131] on span "Conversations" at bounding box center [77, 127] width 82 height 14
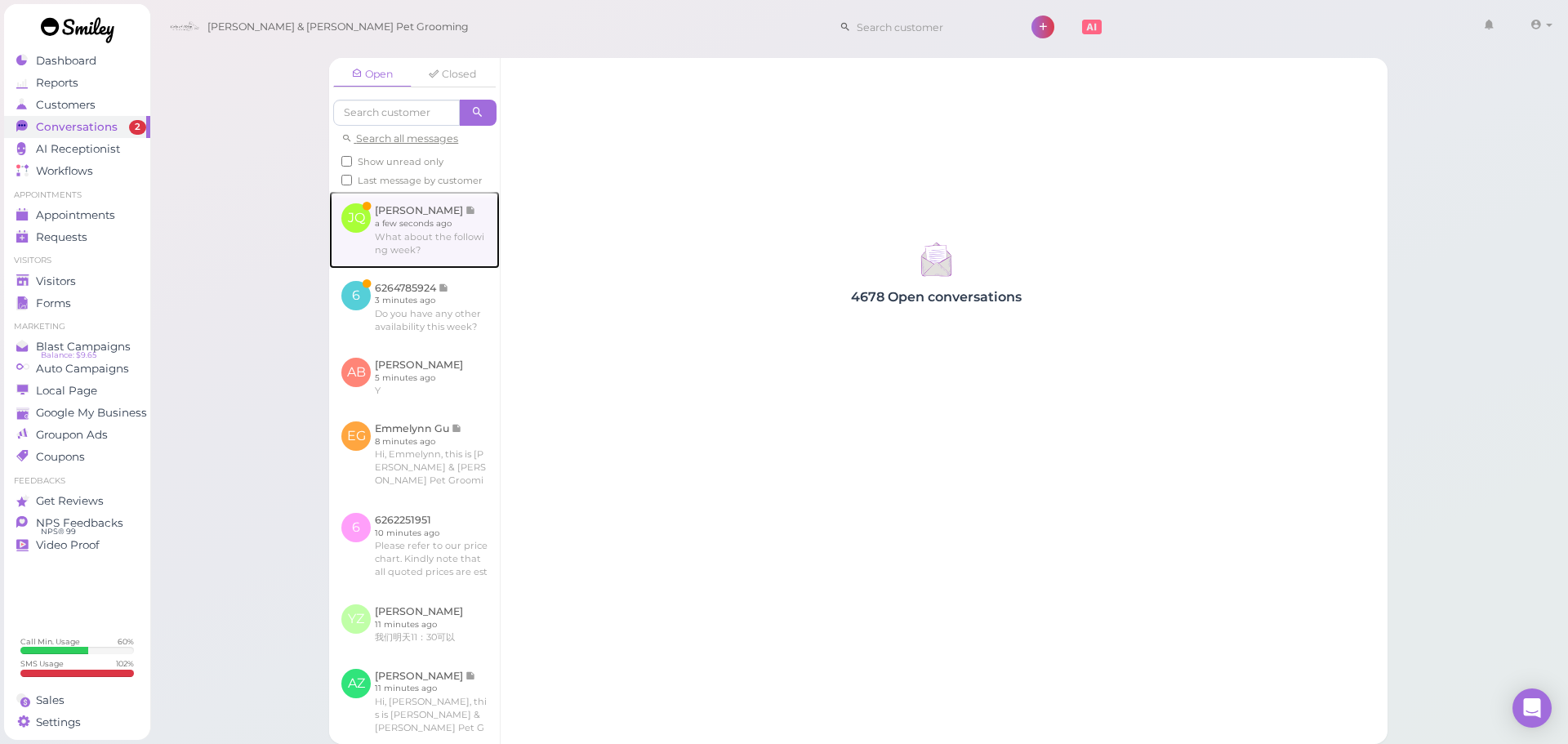
click at [432, 266] on link at bounding box center [413, 229] width 170 height 77
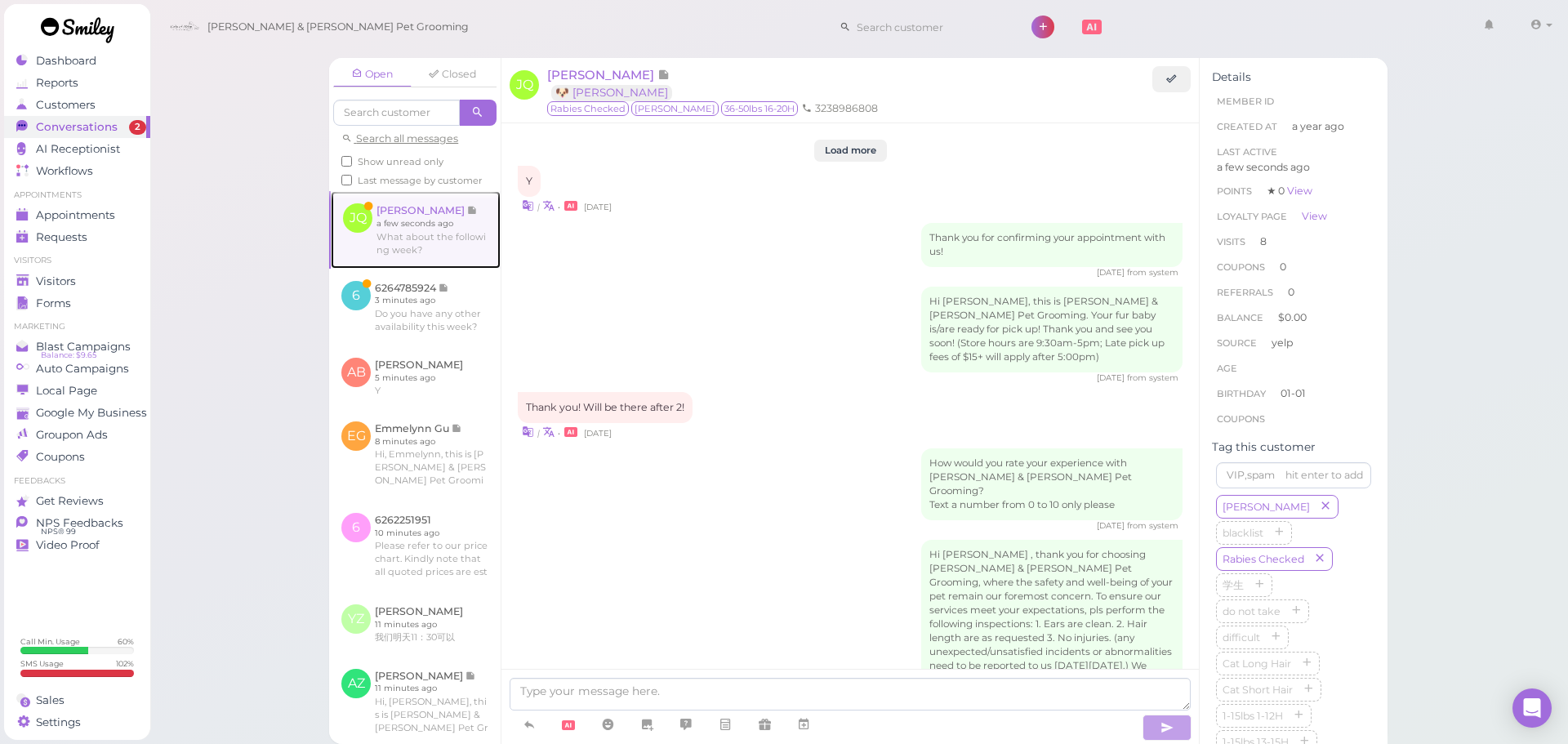
scroll to position [2088, 0]
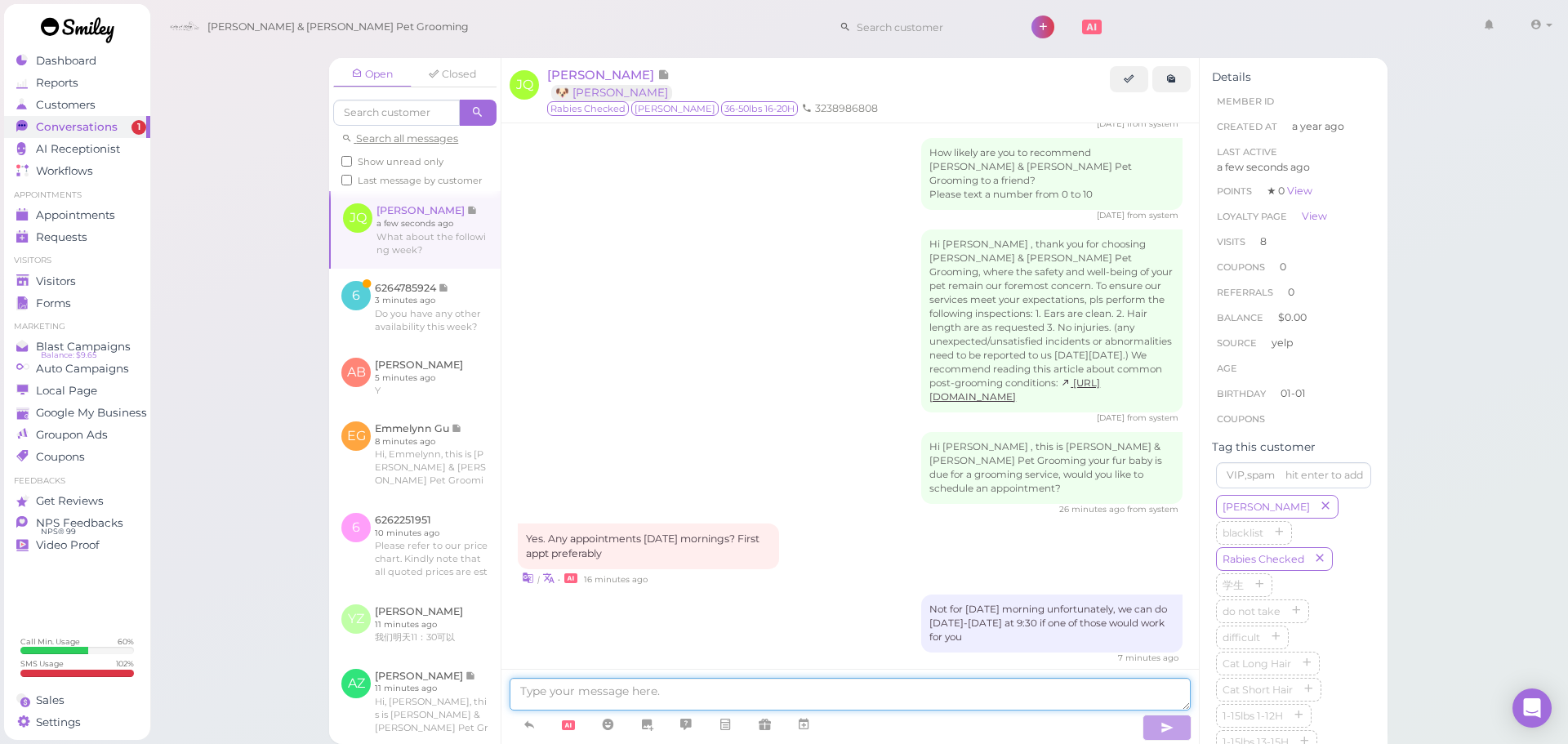
click at [656, 685] on textarea at bounding box center [850, 694] width 681 height 33
type textarea "We can do the 15th at 9:30!"
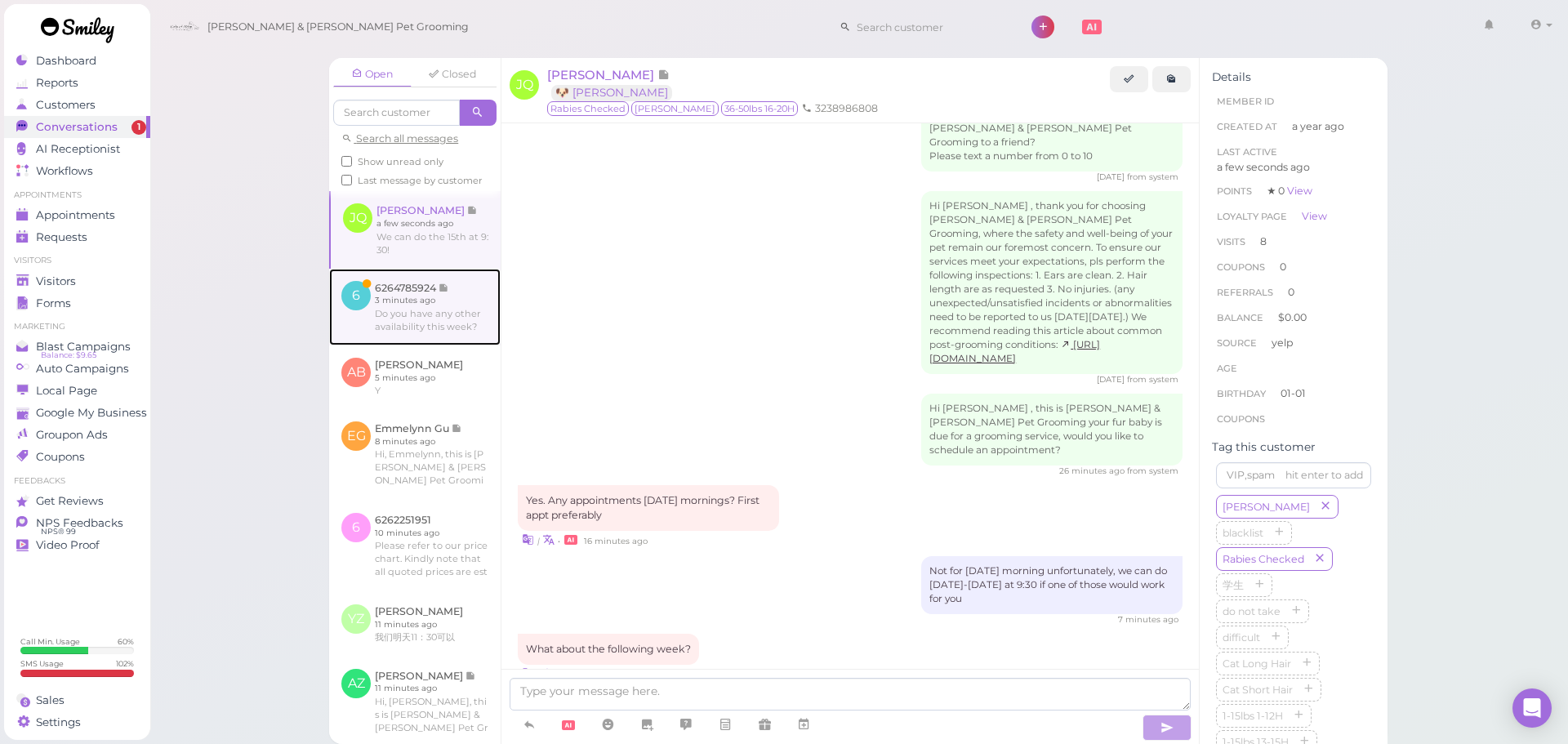
click at [436, 345] on link at bounding box center [414, 306] width 171 height 77
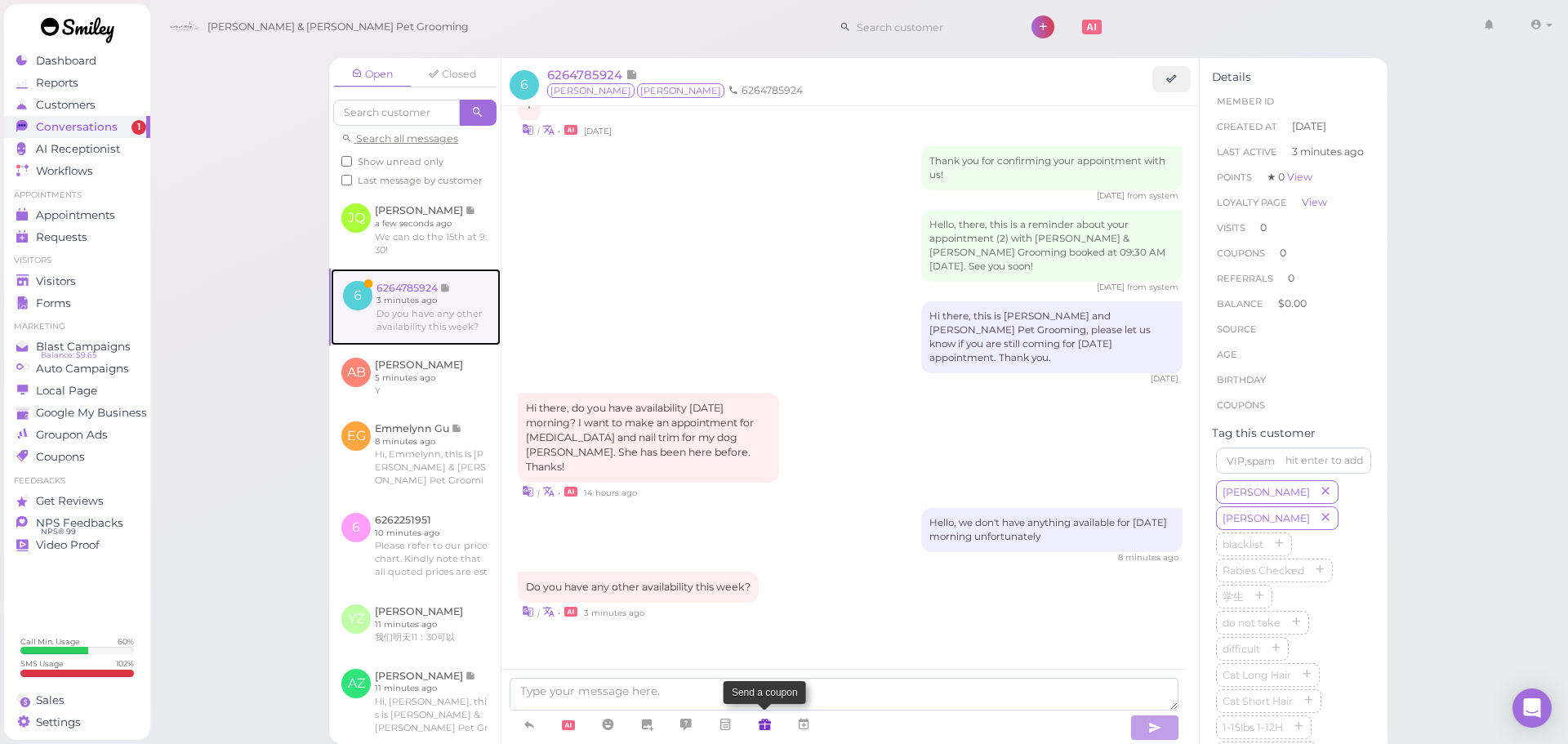
scroll to position [1623, 0]
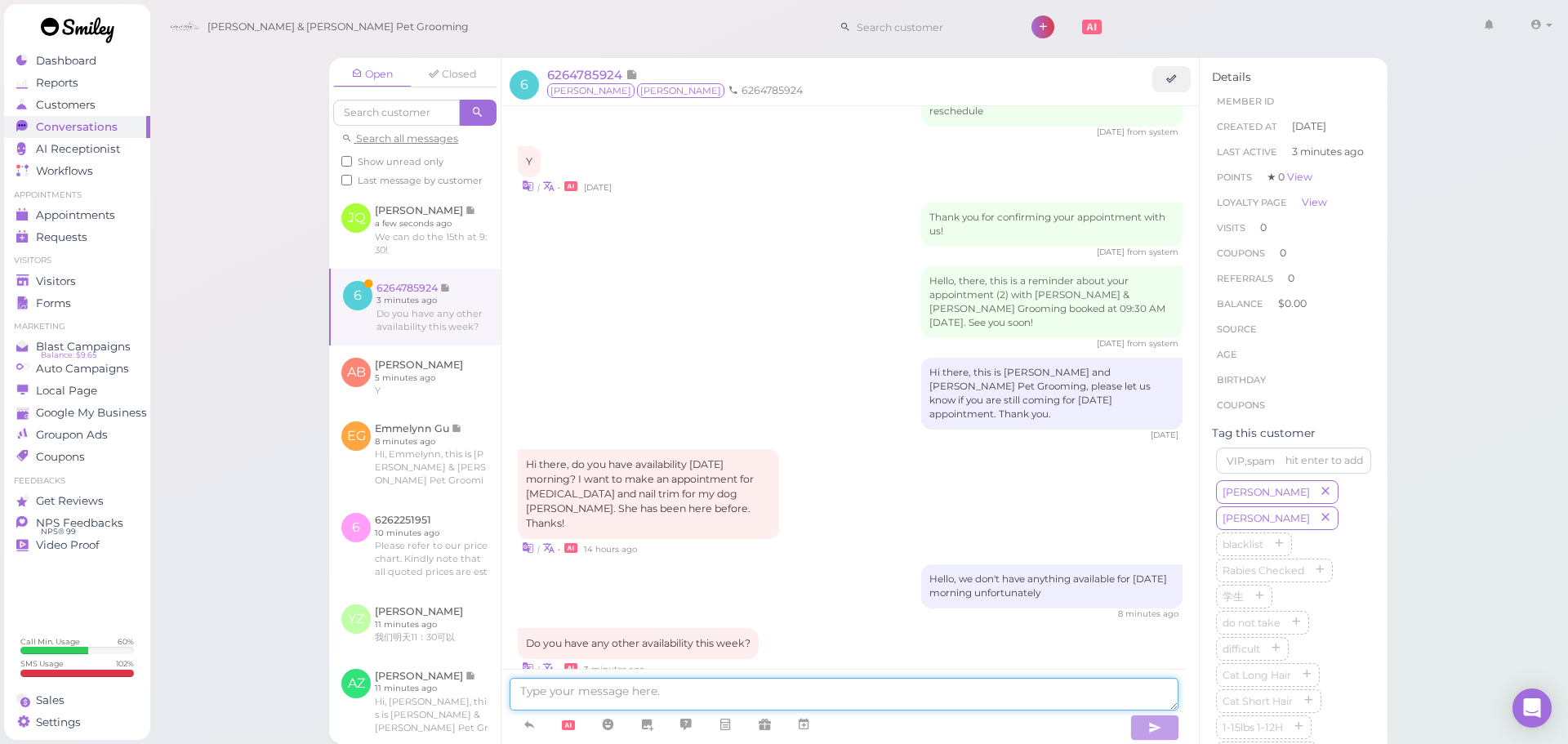
click at [754, 696] on textarea at bounding box center [844, 694] width 669 height 33
type textarea "We can do Saturday at 10:30"
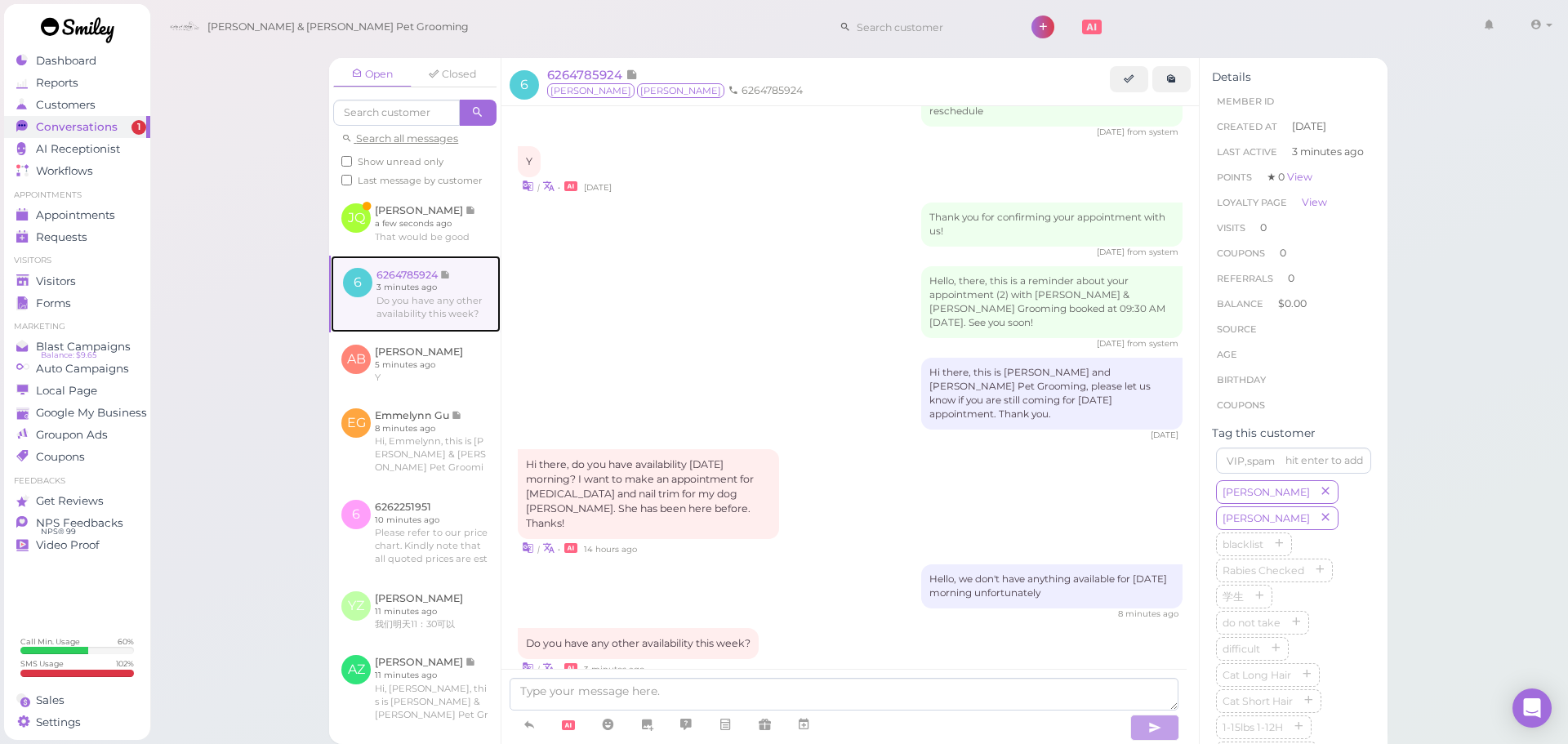
click at [420, 267] on link at bounding box center [415, 294] width 170 height 77
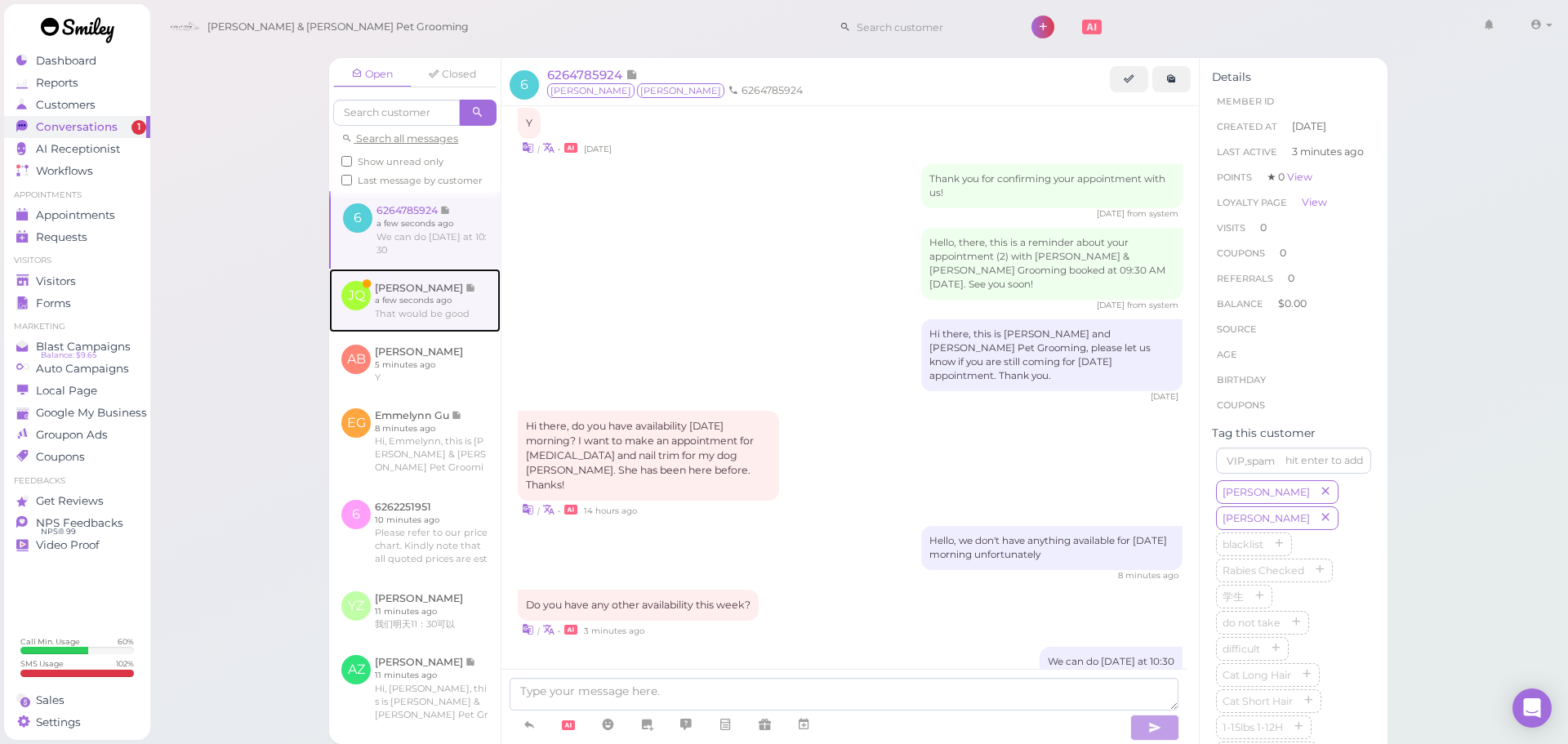
click at [413, 333] on link at bounding box center [414, 300] width 171 height 63
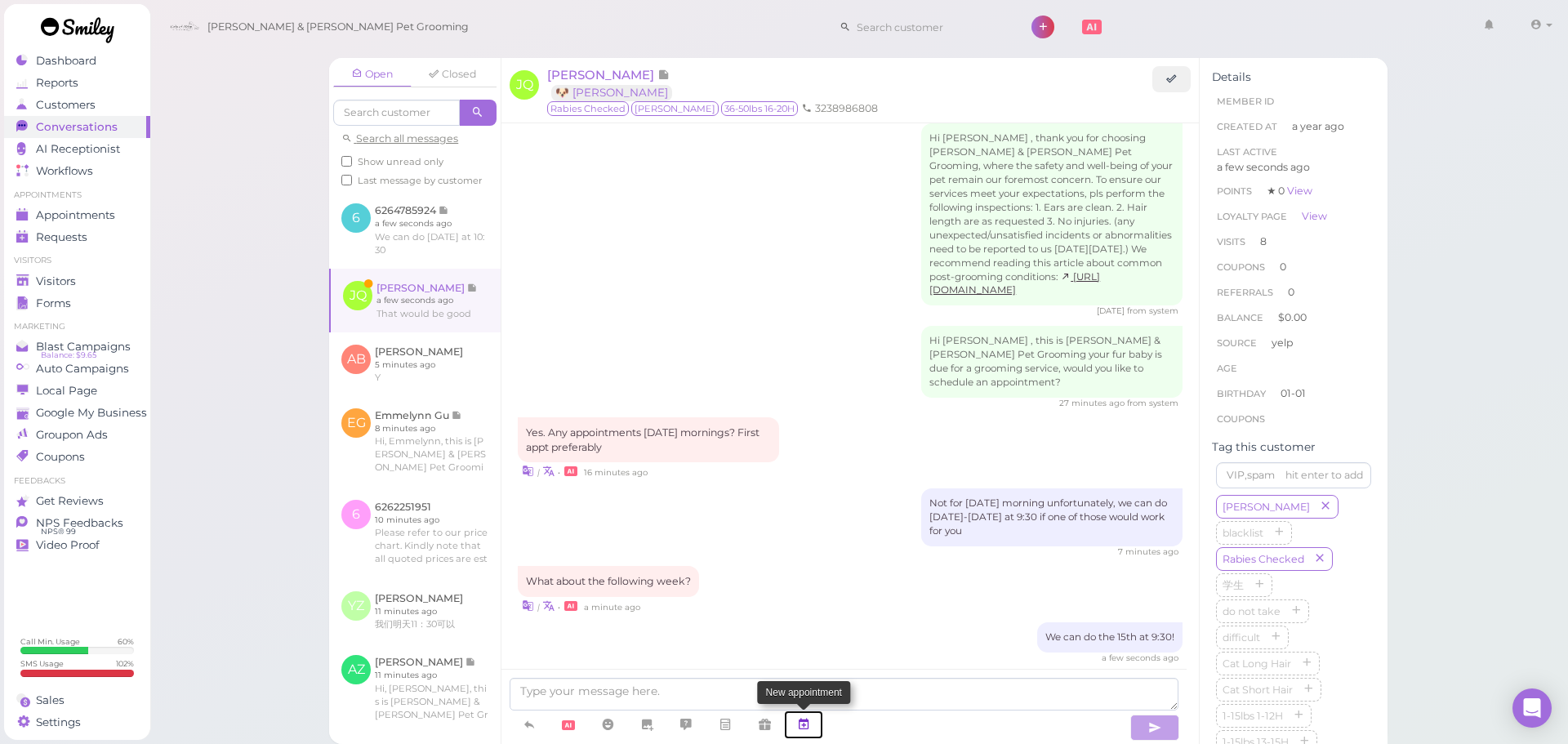
click at [806, 735] on link at bounding box center [803, 724] width 39 height 28
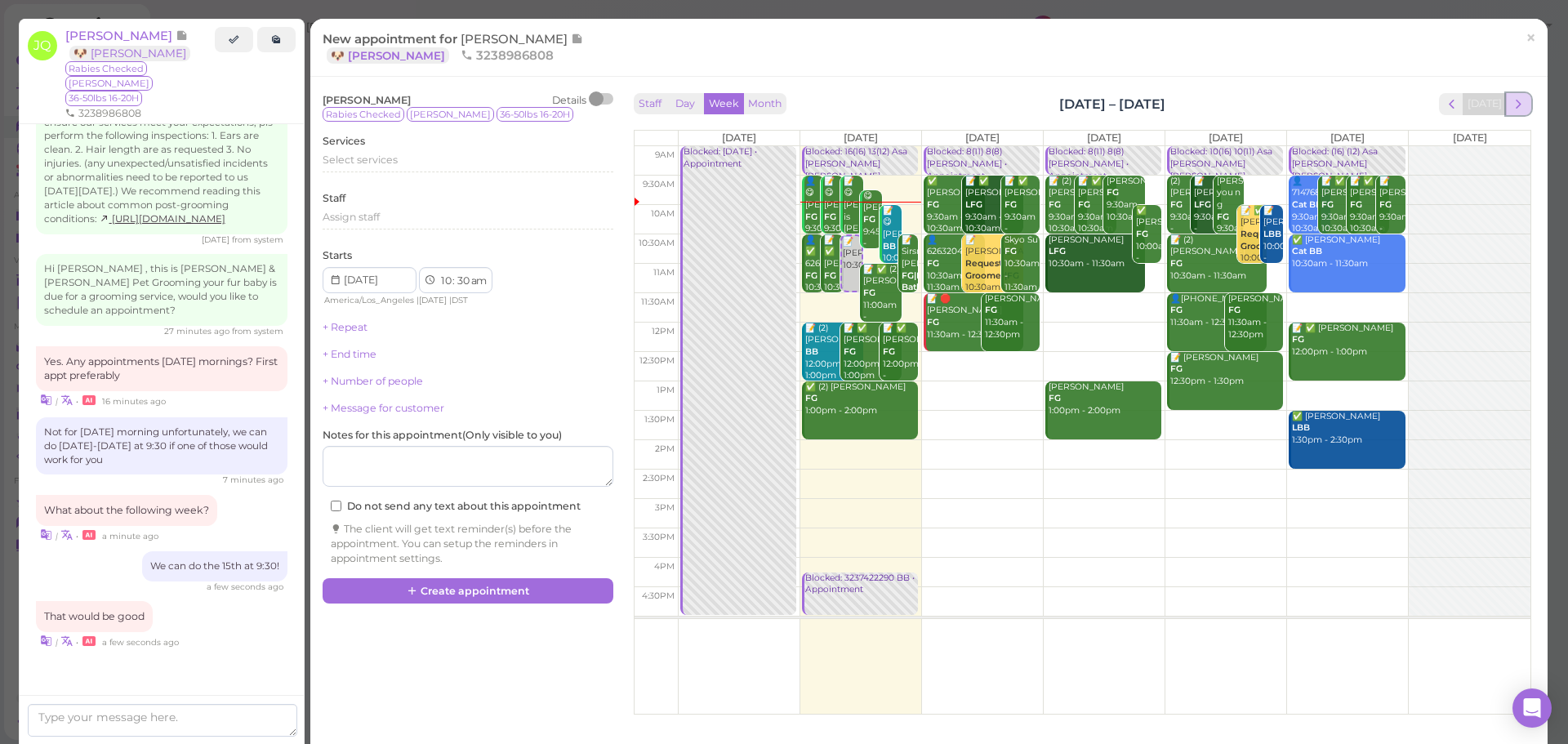
click at [1511, 96] on span "next" at bounding box center [1518, 104] width 16 height 16
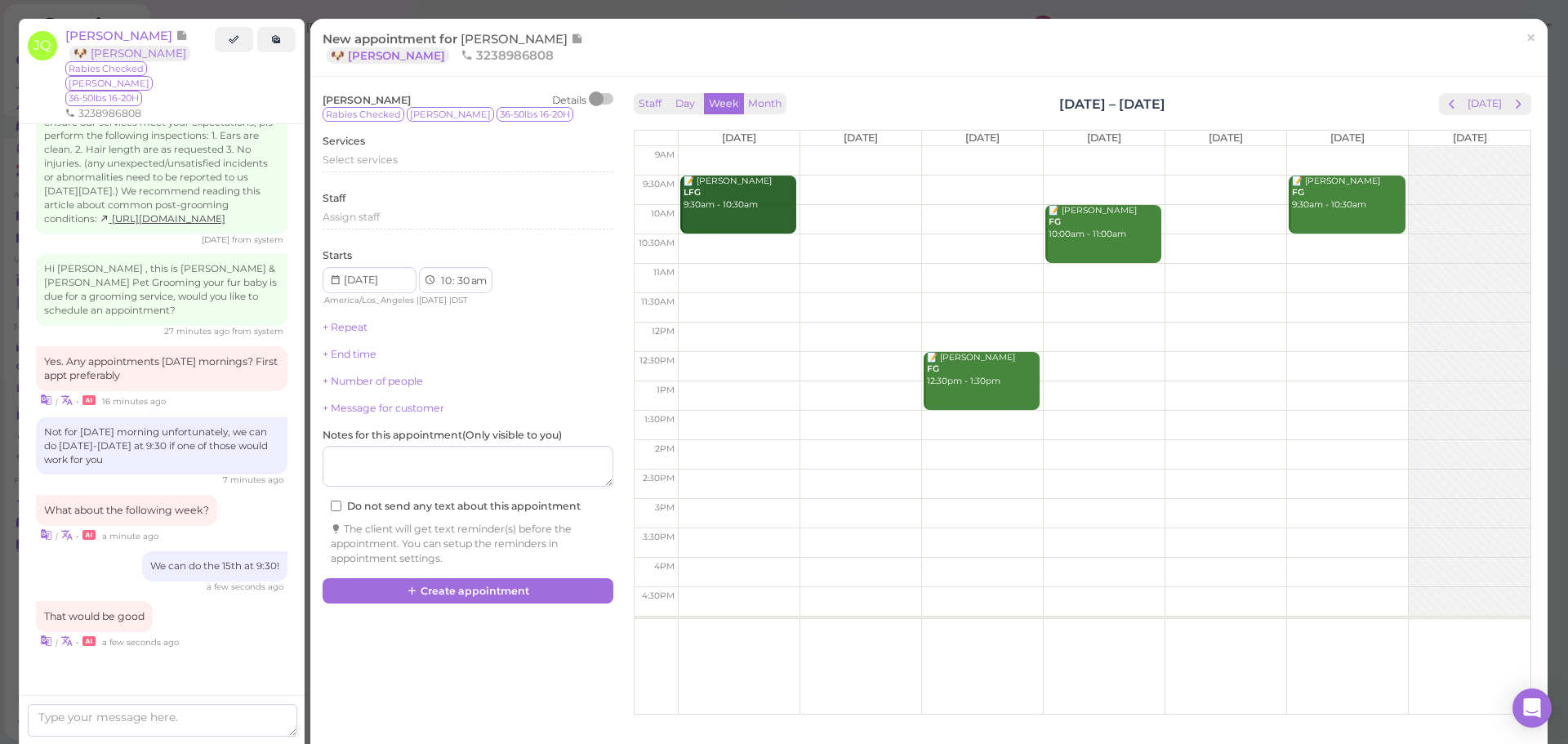
click at [707, 239] on td at bounding box center [1104, 249] width 852 height 29
type input "2025-09-15"
drag, startPoint x: 727, startPoint y: 272, endPoint x: 726, endPoint y: 241, distance: 31.0
click at [721, 146] on div "📝 Jonathan Quinonez 10:30am 📝 Zach Palacios LFG 9:30am - 10:30am 📝 Jonathan Qui…" at bounding box center [739, 146] width 121 height 0
select select "9"
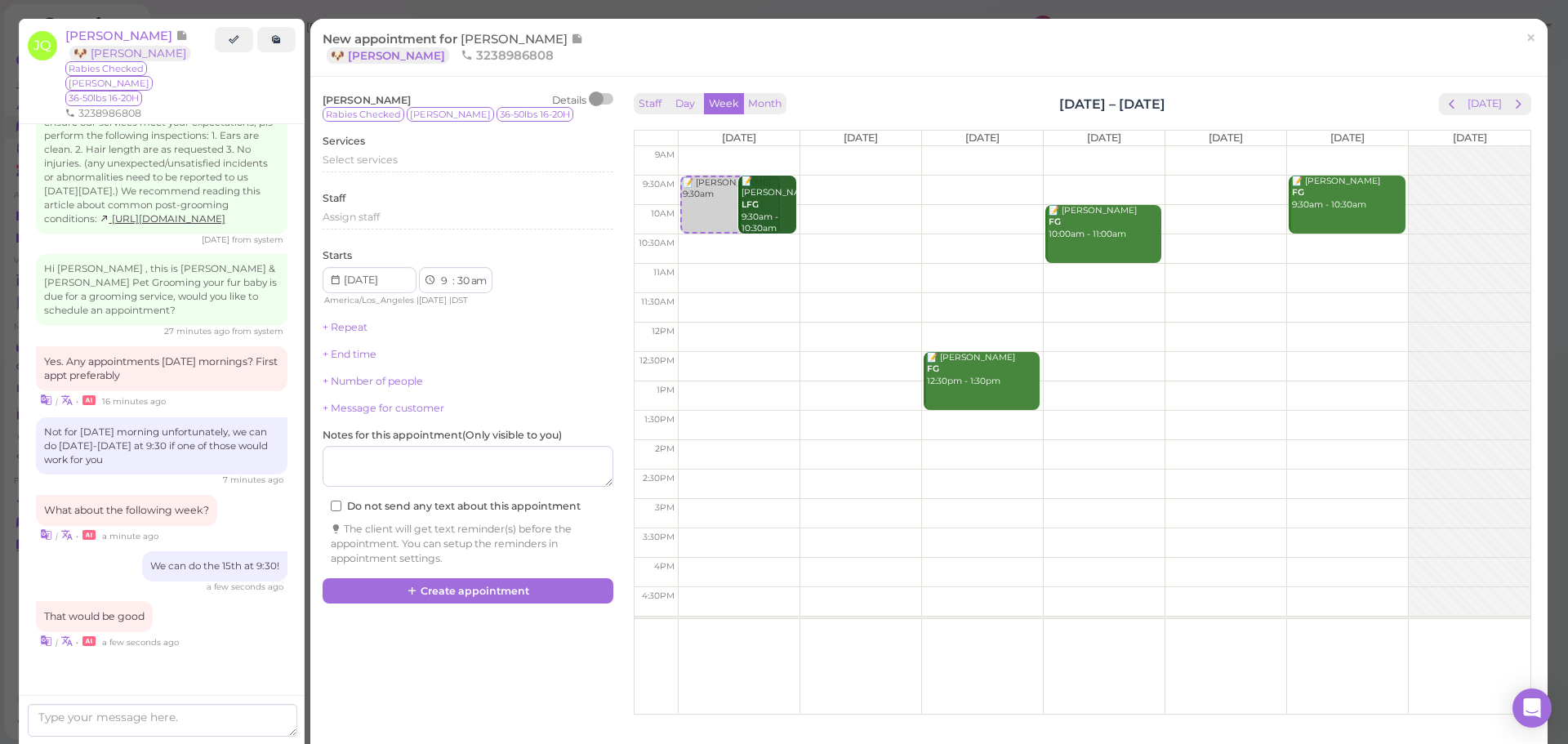
click at [454, 150] on div "Services Select services" at bounding box center [468, 157] width 291 height 45
click at [448, 164] on div "Select services" at bounding box center [468, 159] width 291 height 15
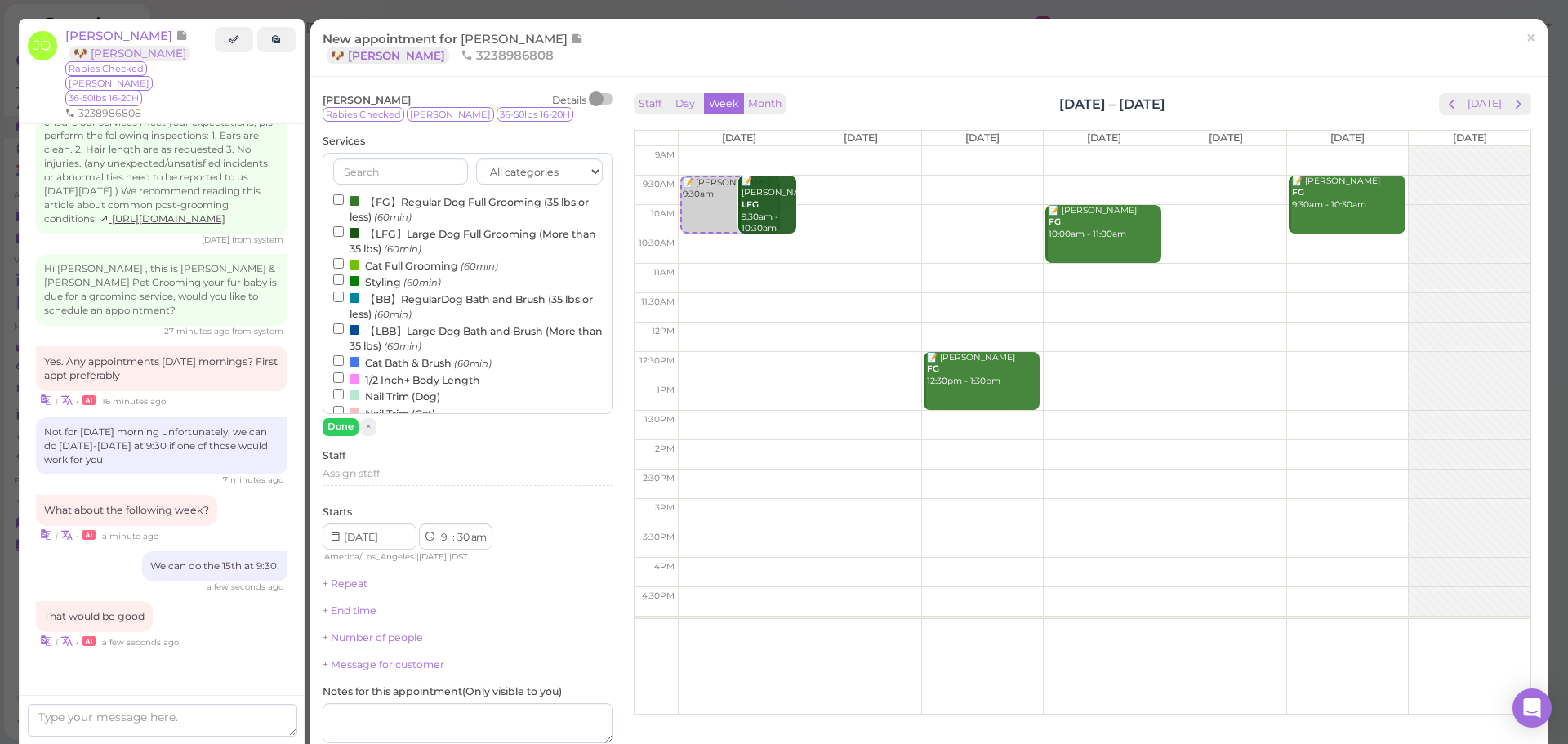
click at [370, 246] on label "【LFG】Large Dog Full Grooming (More than 35 lbs) (60min)" at bounding box center [468, 240] width 269 height 32
click at [343, 236] on input "【LFG】Large Dog Full Grooming (More than 35 lbs) (60min)" at bounding box center [339, 231] width 11 height 11
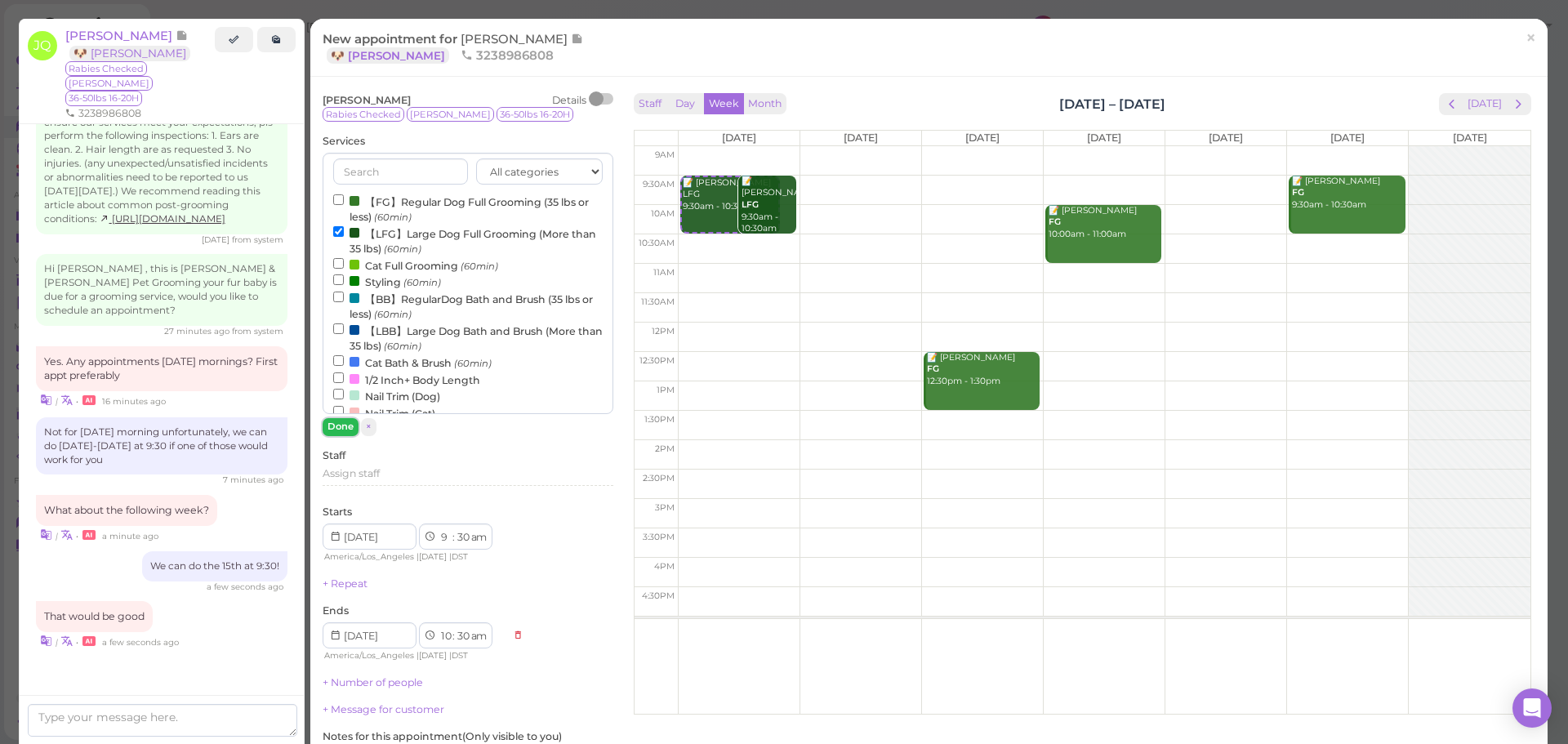
click at [336, 425] on button "Done" at bounding box center [340, 427] width 36 height 18
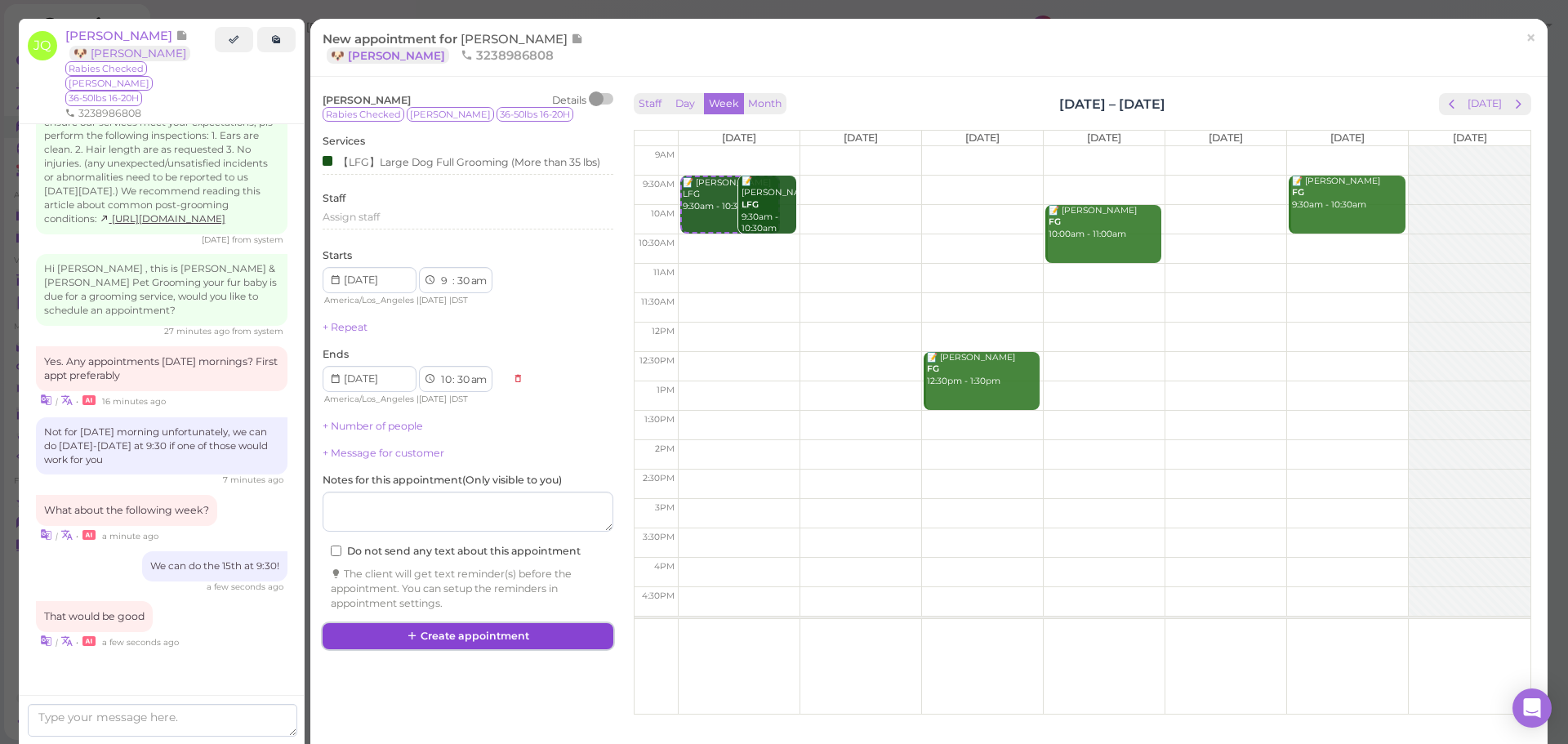
click at [434, 628] on button "Create appointment" at bounding box center [468, 636] width 291 height 26
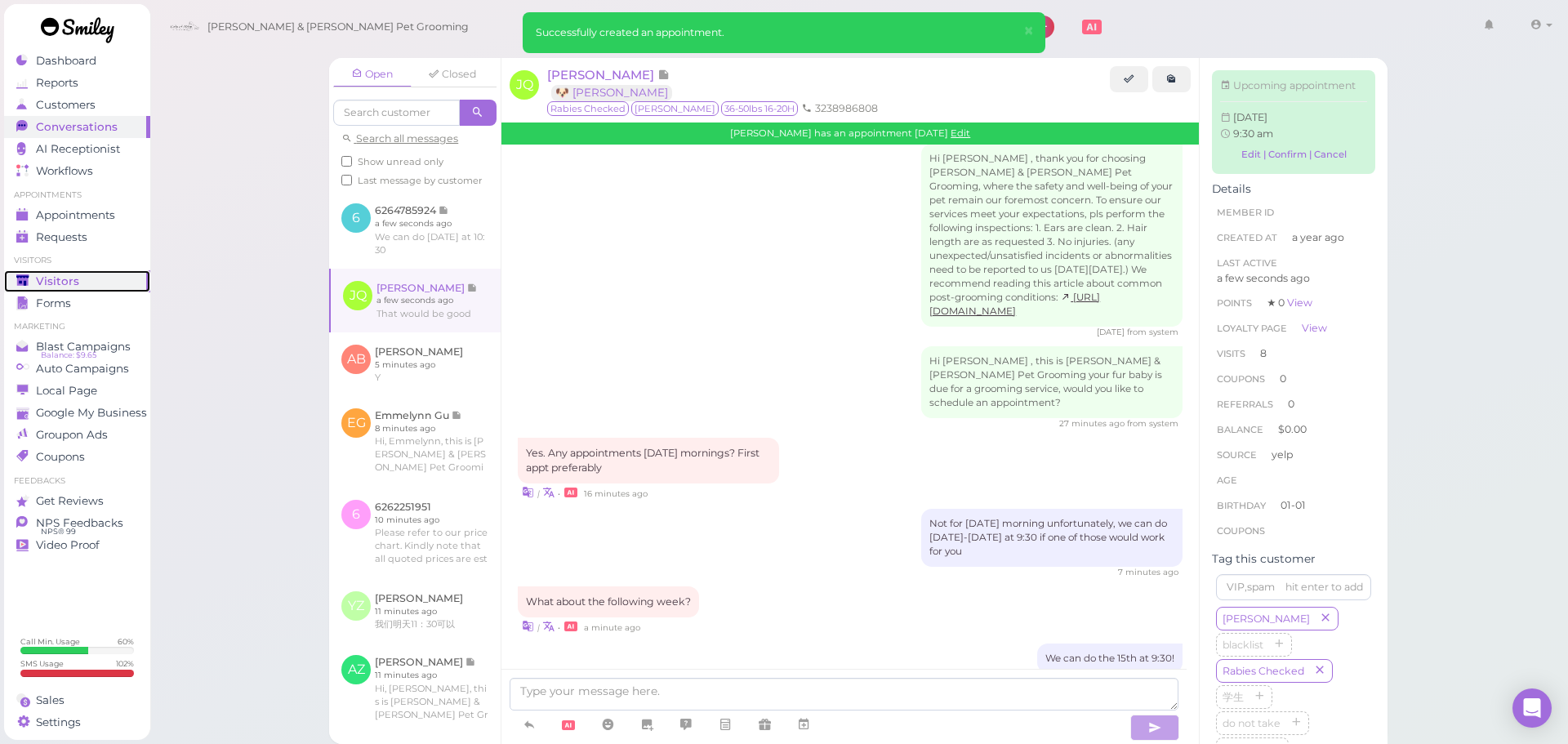
click at [104, 275] on div "Visitors" at bounding box center [75, 281] width 118 height 14
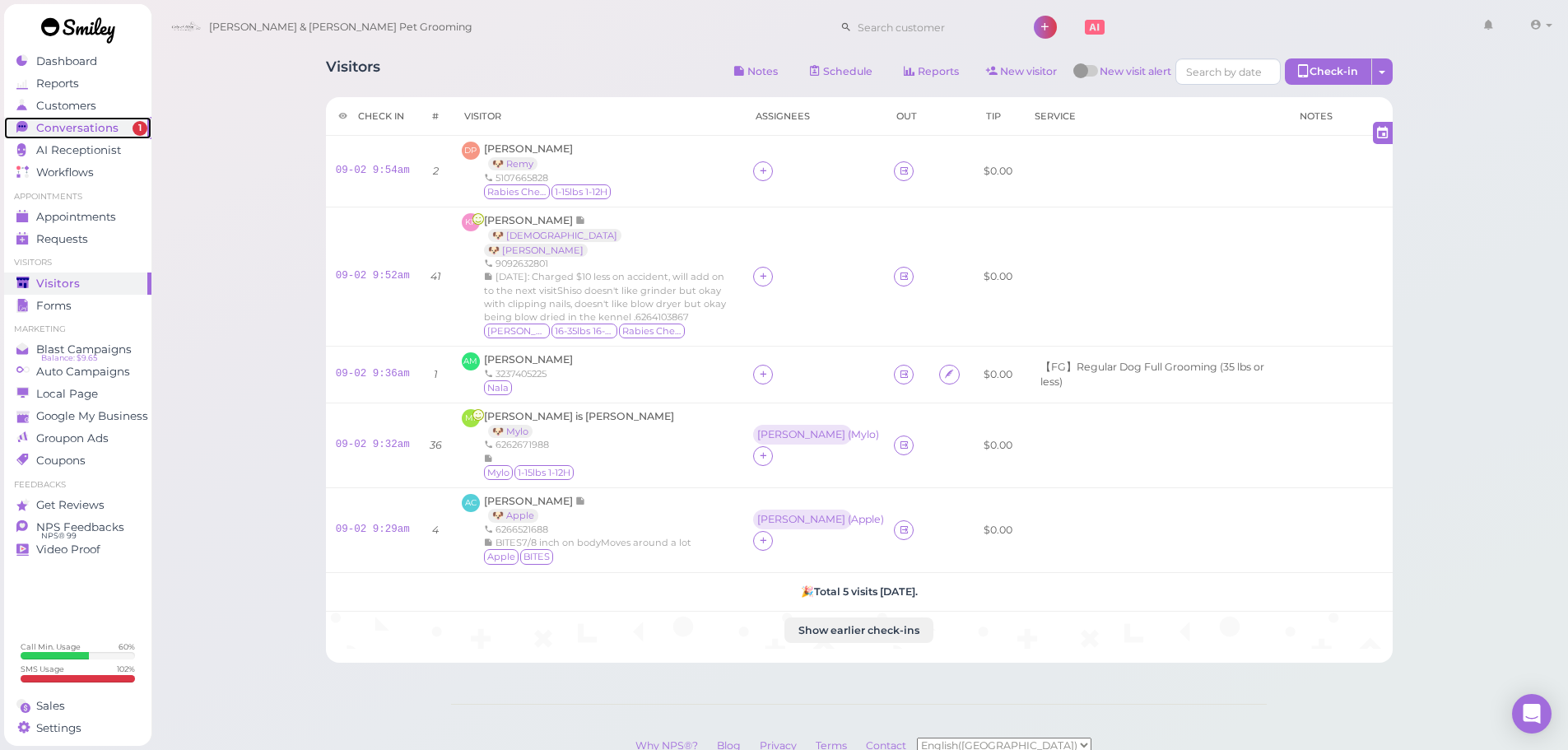
click at [90, 132] on span "Conversations" at bounding box center [77, 127] width 82 height 14
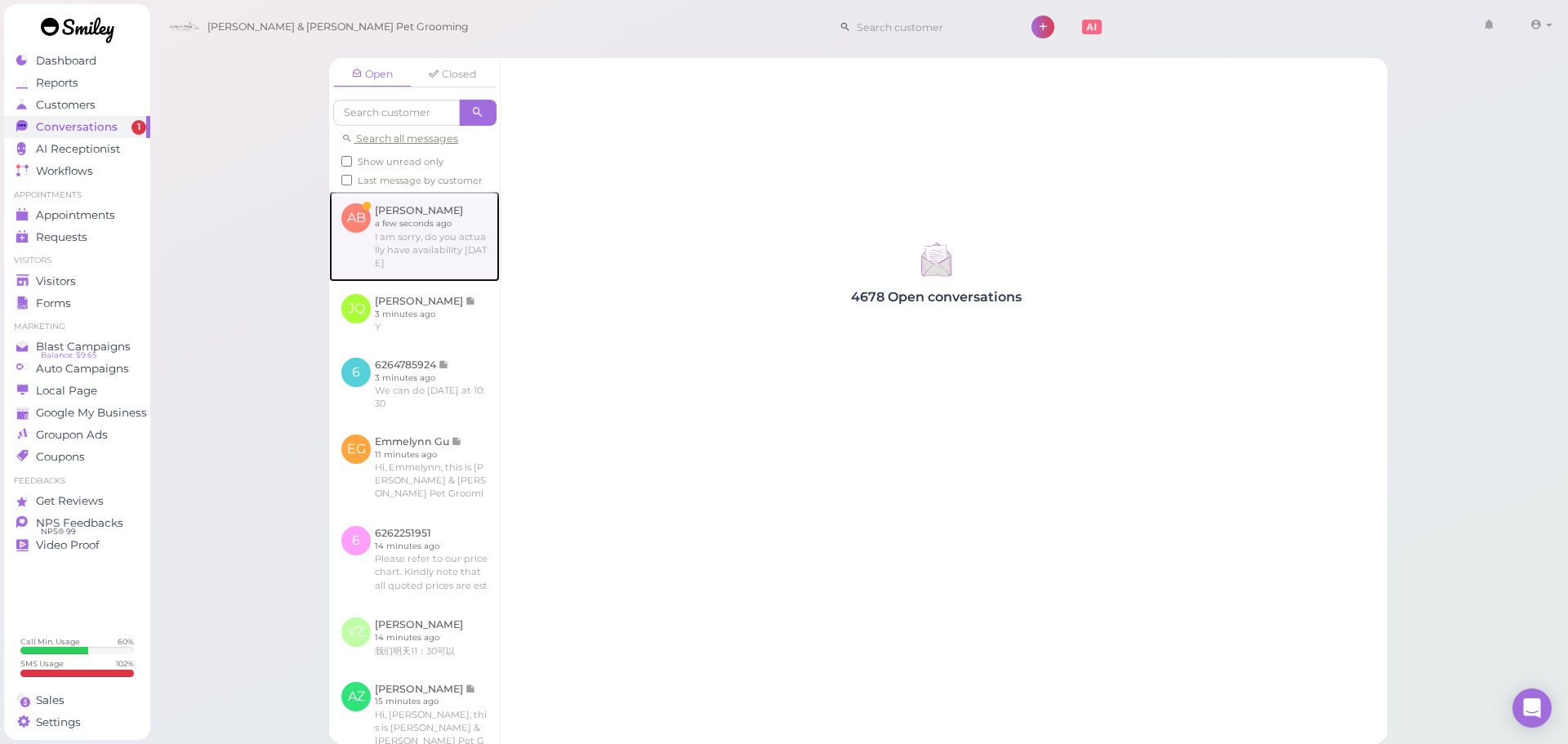
click at [397, 243] on link at bounding box center [413, 235] width 170 height 89
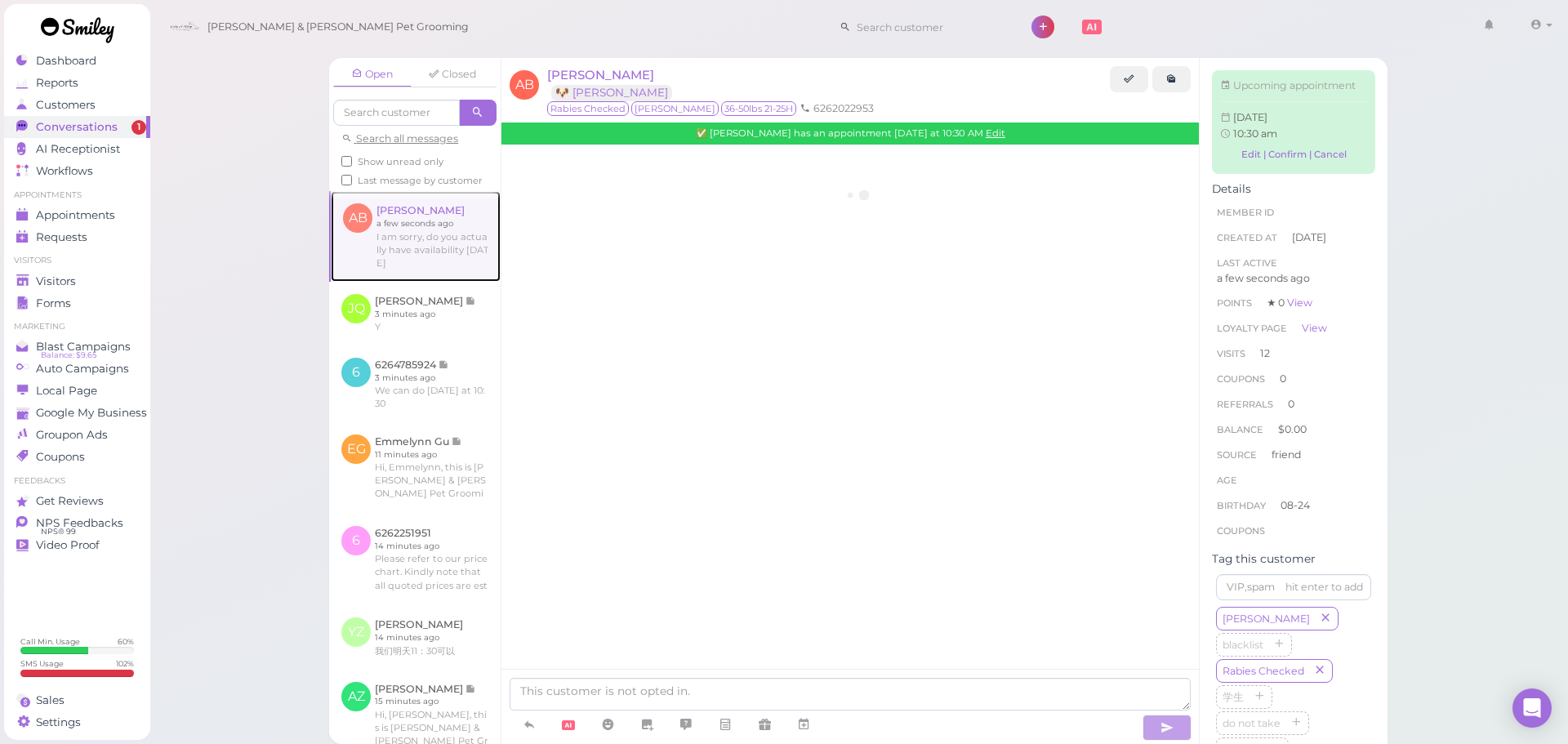
scroll to position [1849, 0]
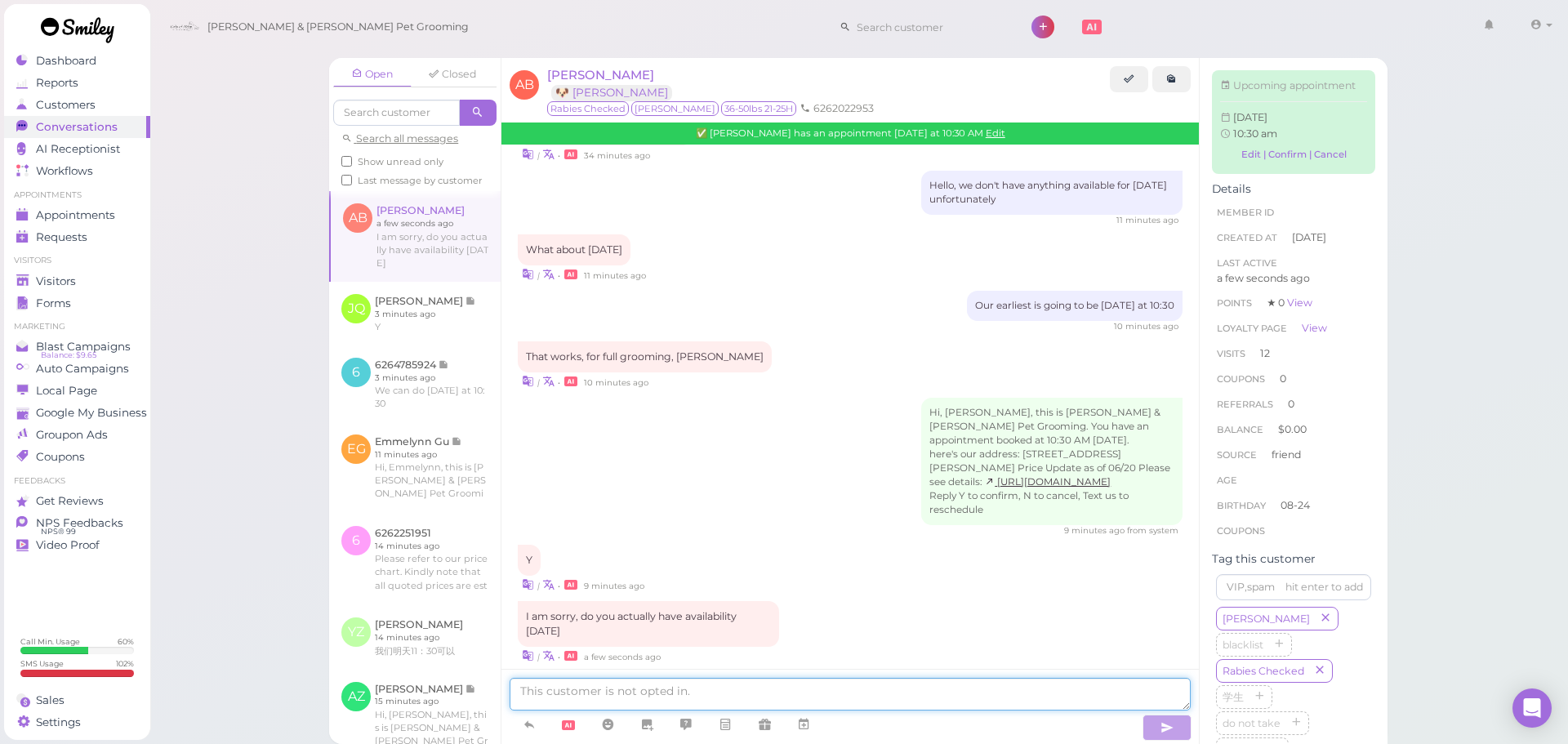
click at [657, 709] on textarea at bounding box center [850, 694] width 681 height 33
type textarea "We can do next Tuesday! Would 9:30 or 10:30 work for you?"
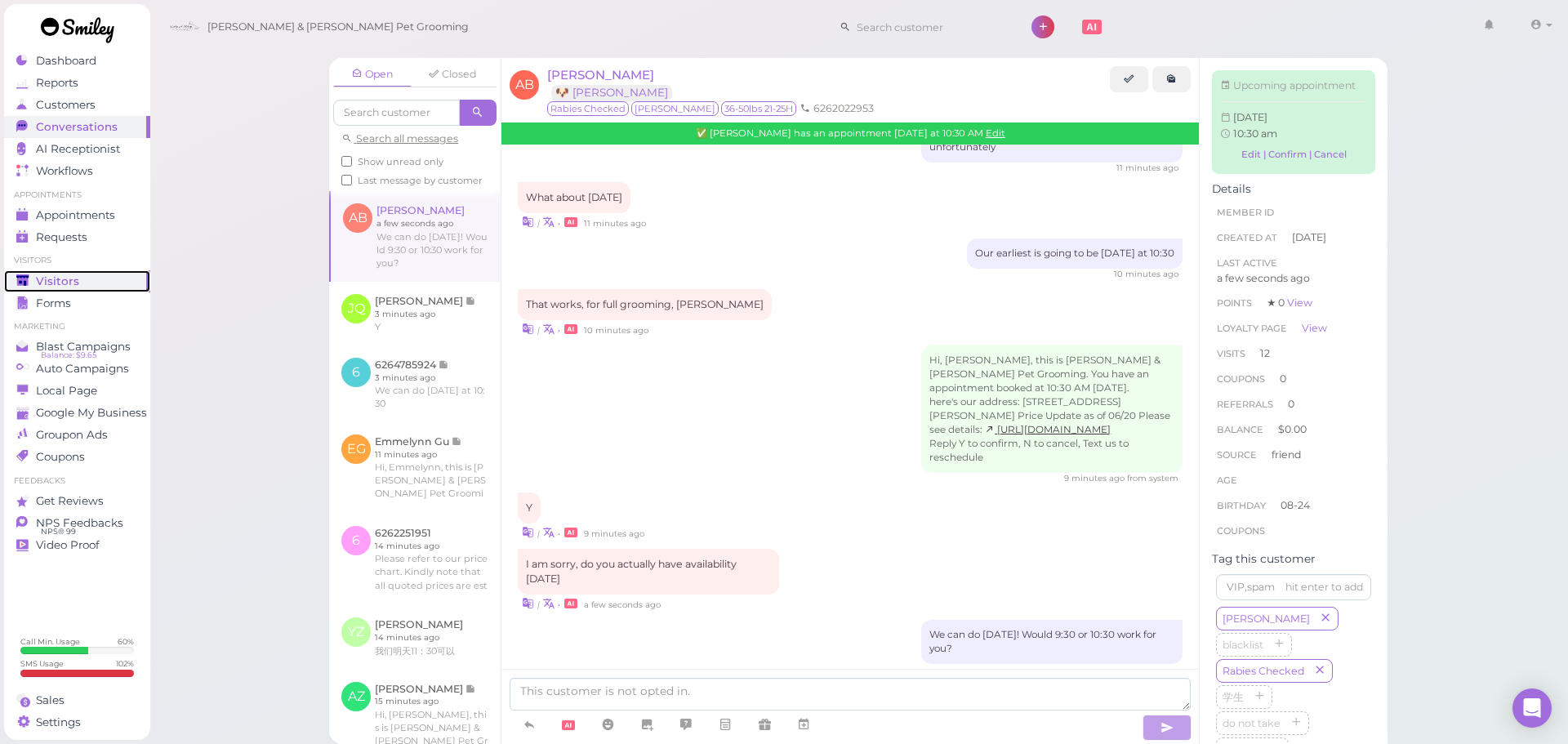
click at [116, 281] on div "Visitors" at bounding box center [75, 281] width 118 height 14
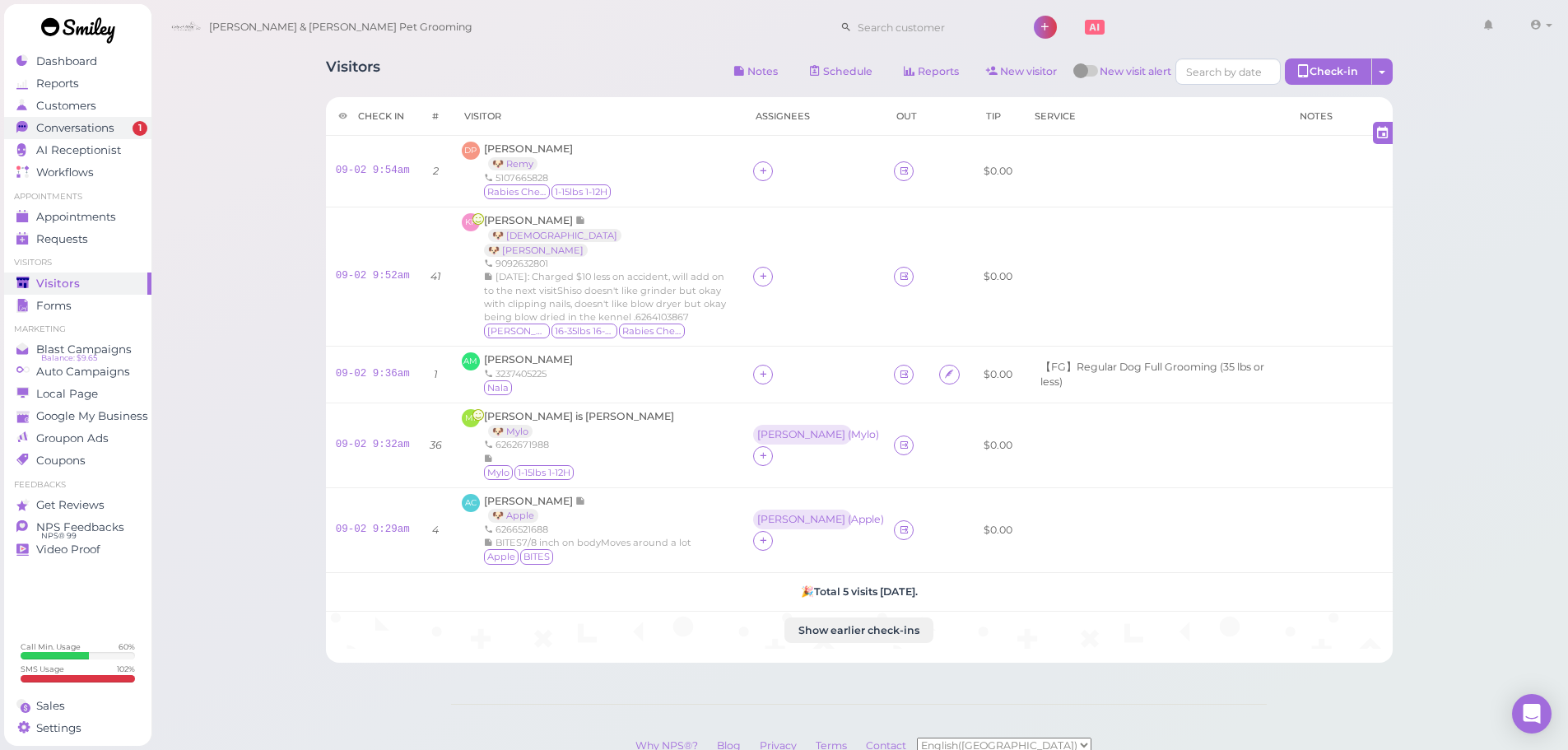
click at [104, 132] on span "Conversations" at bounding box center [76, 127] width 78 height 14
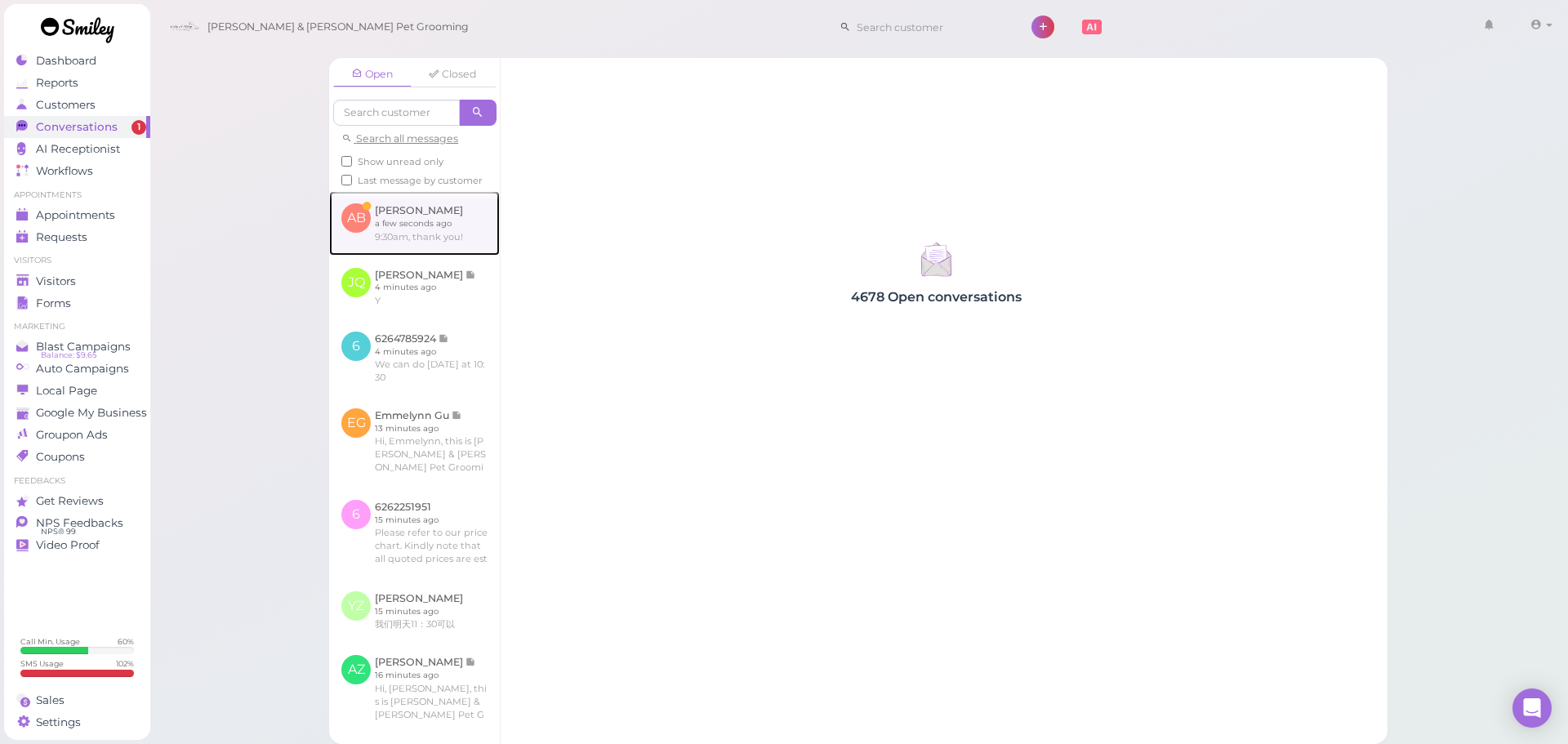
click at [430, 230] on link at bounding box center [413, 222] width 170 height 63
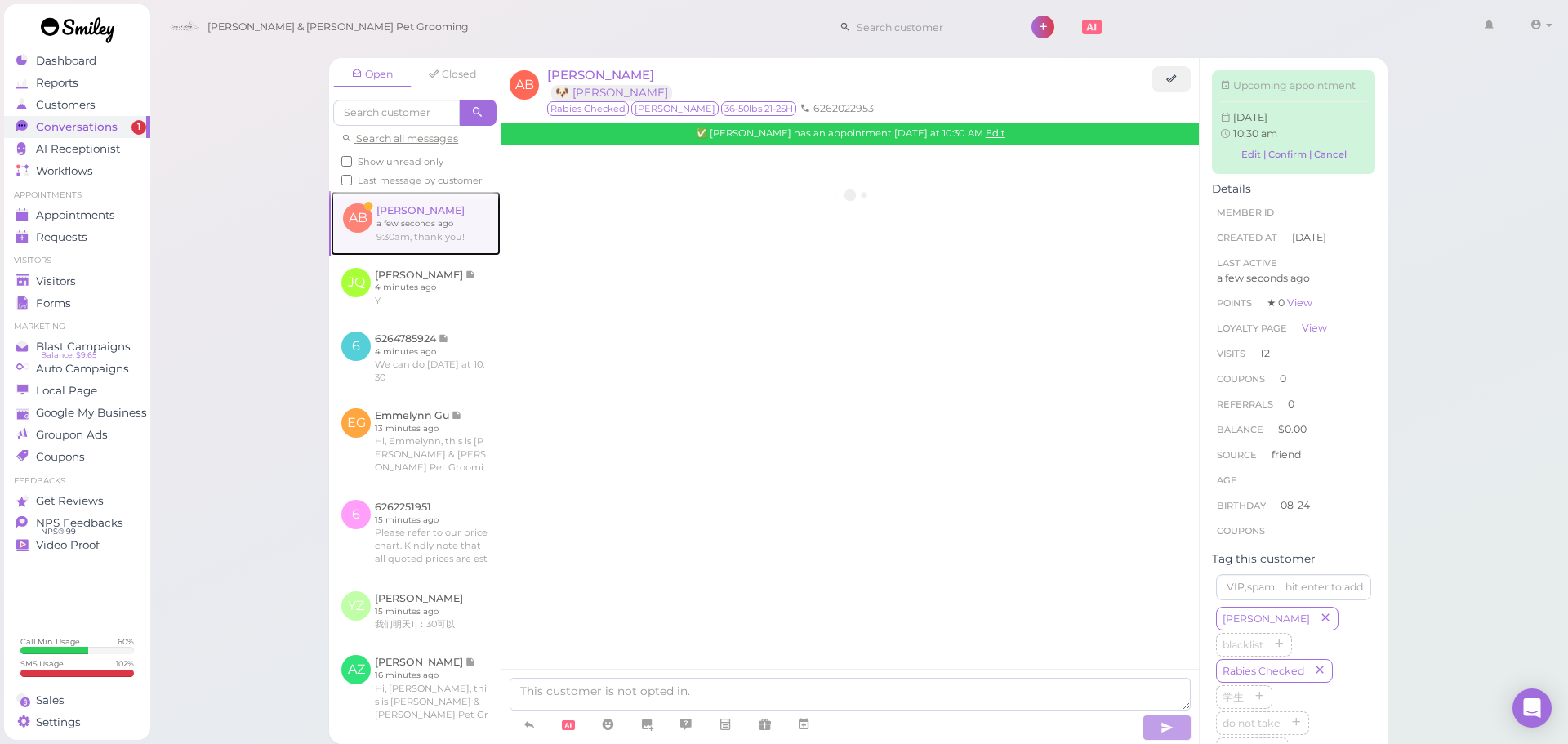
scroll to position [1834, 0]
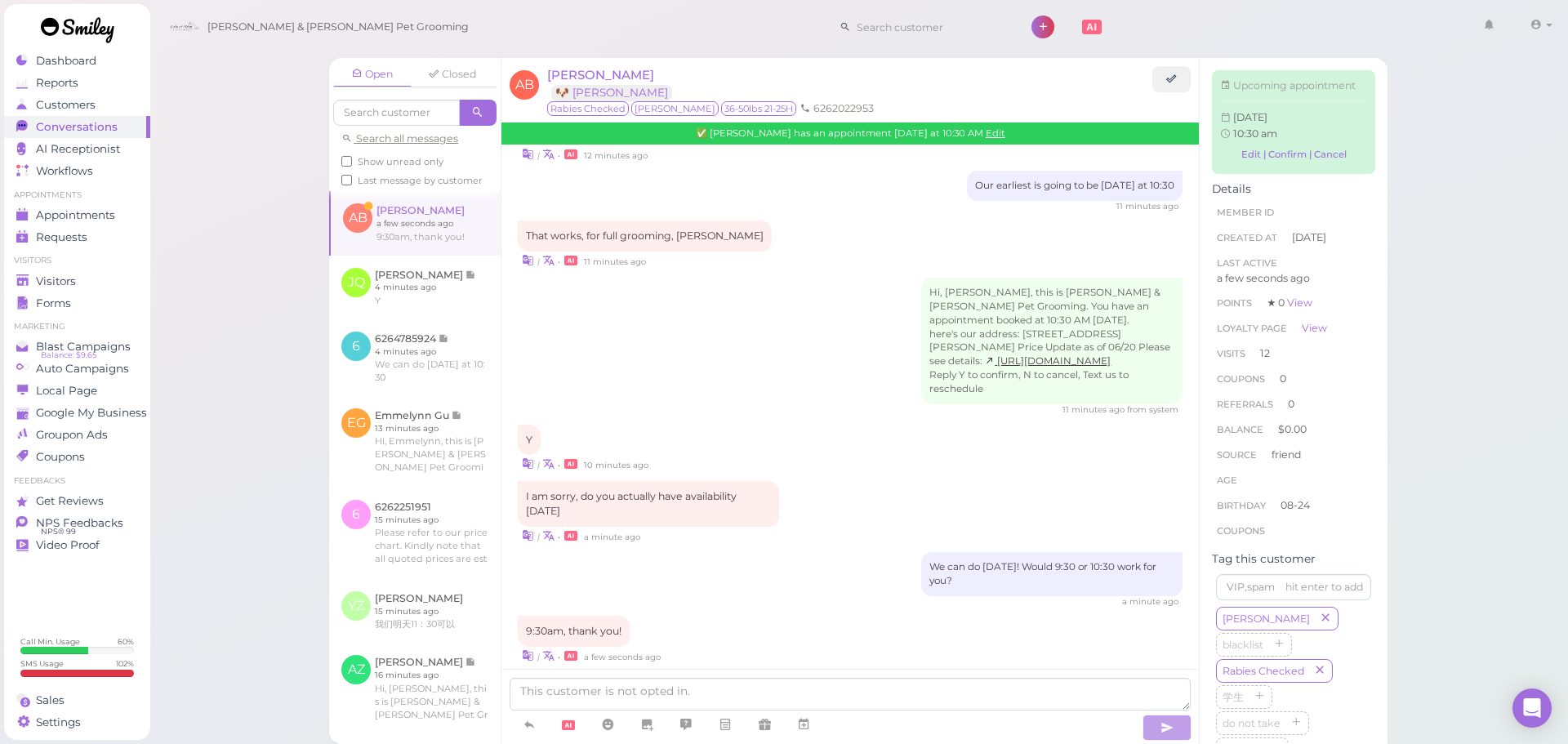
click at [990, 127] on div "✅ Annie Bui has an appointment Monday at 10:30 AM Edit" at bounding box center [849, 133] width 697 height 21
click at [985, 133] on link "Edit" at bounding box center [995, 133] width 19 height 12
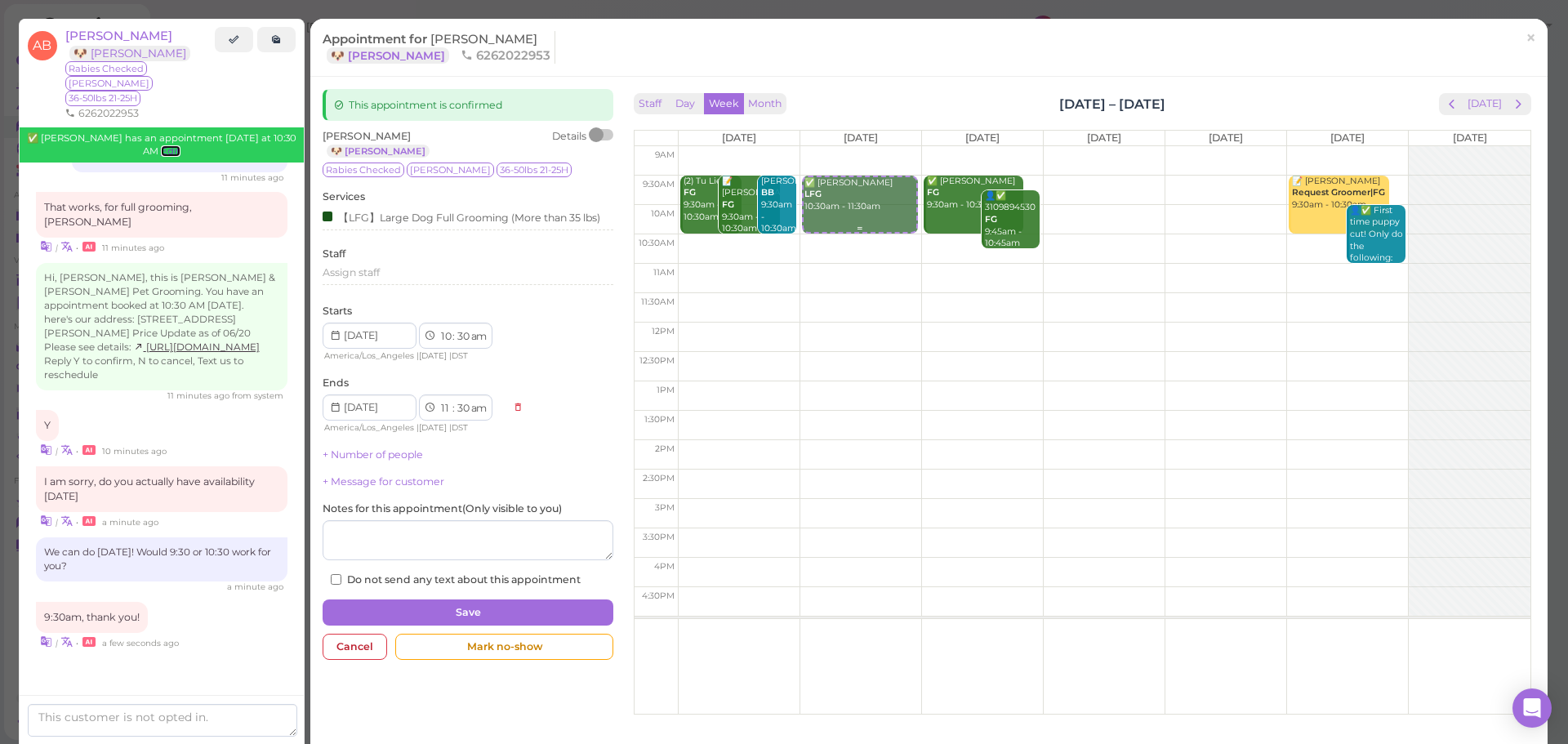
drag, startPoint x: 750, startPoint y: 255, endPoint x: 860, endPoint y: 200, distance: 123.0
click at [860, 146] on tr "(2) Tu Lien FG 9:30am - 10:30am 📝 Linda Chong FG 9:30am - 10:30am Qingshu Jiang…" at bounding box center [1082, 146] width 896 height 0
type input "2025-09-09"
select select "9"
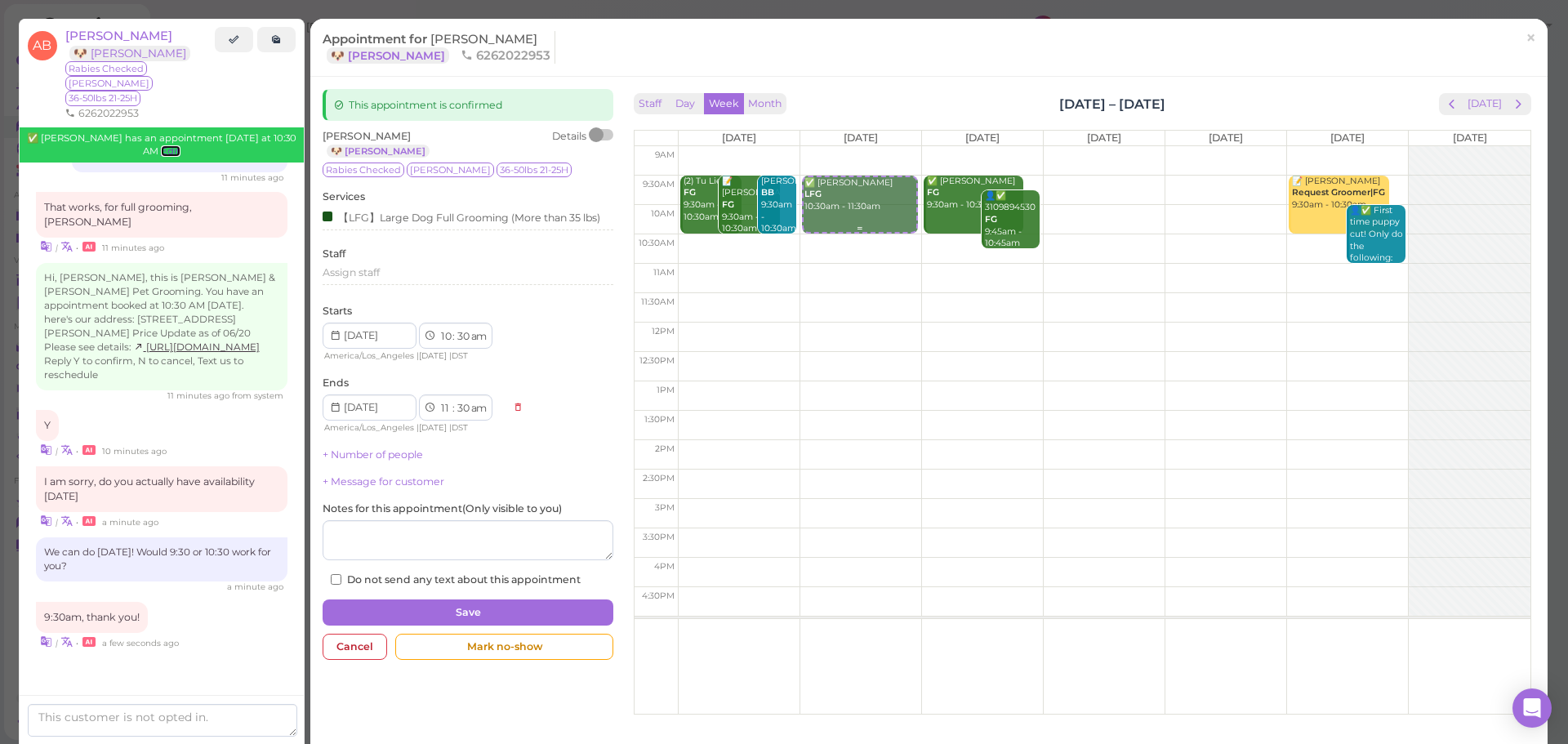
select select "10"
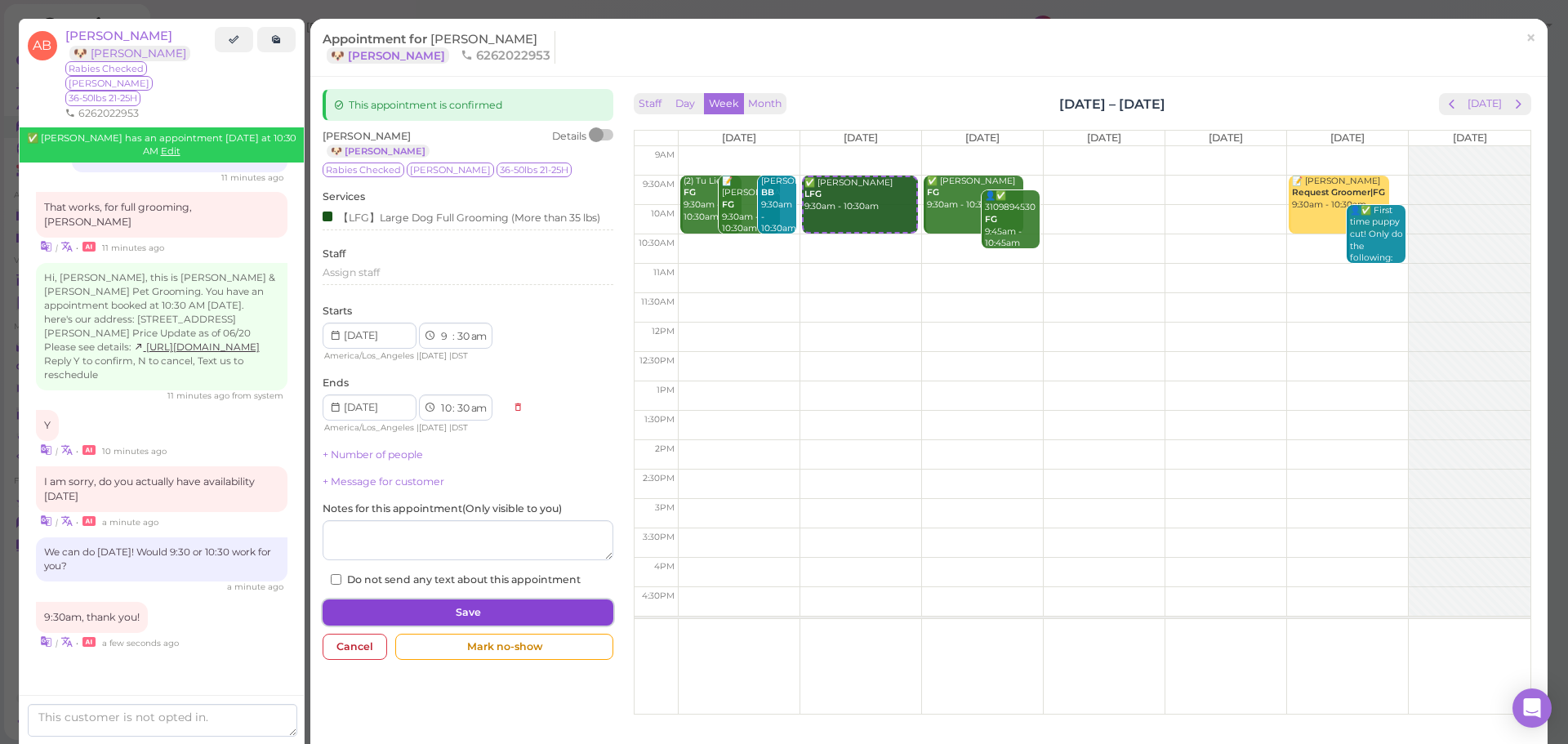
click at [428, 608] on button "Save" at bounding box center [468, 612] width 291 height 26
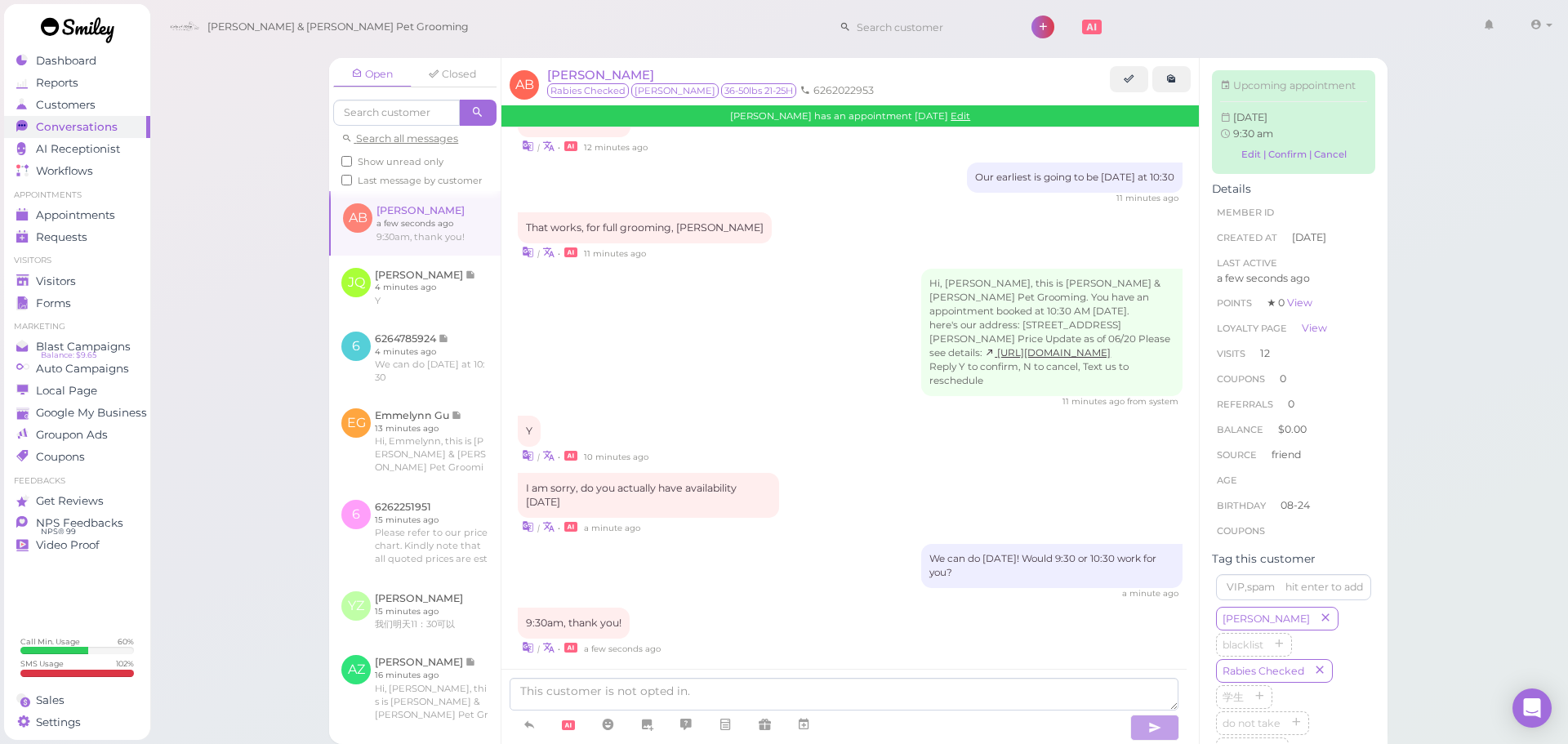
scroll to position [1834, 0]
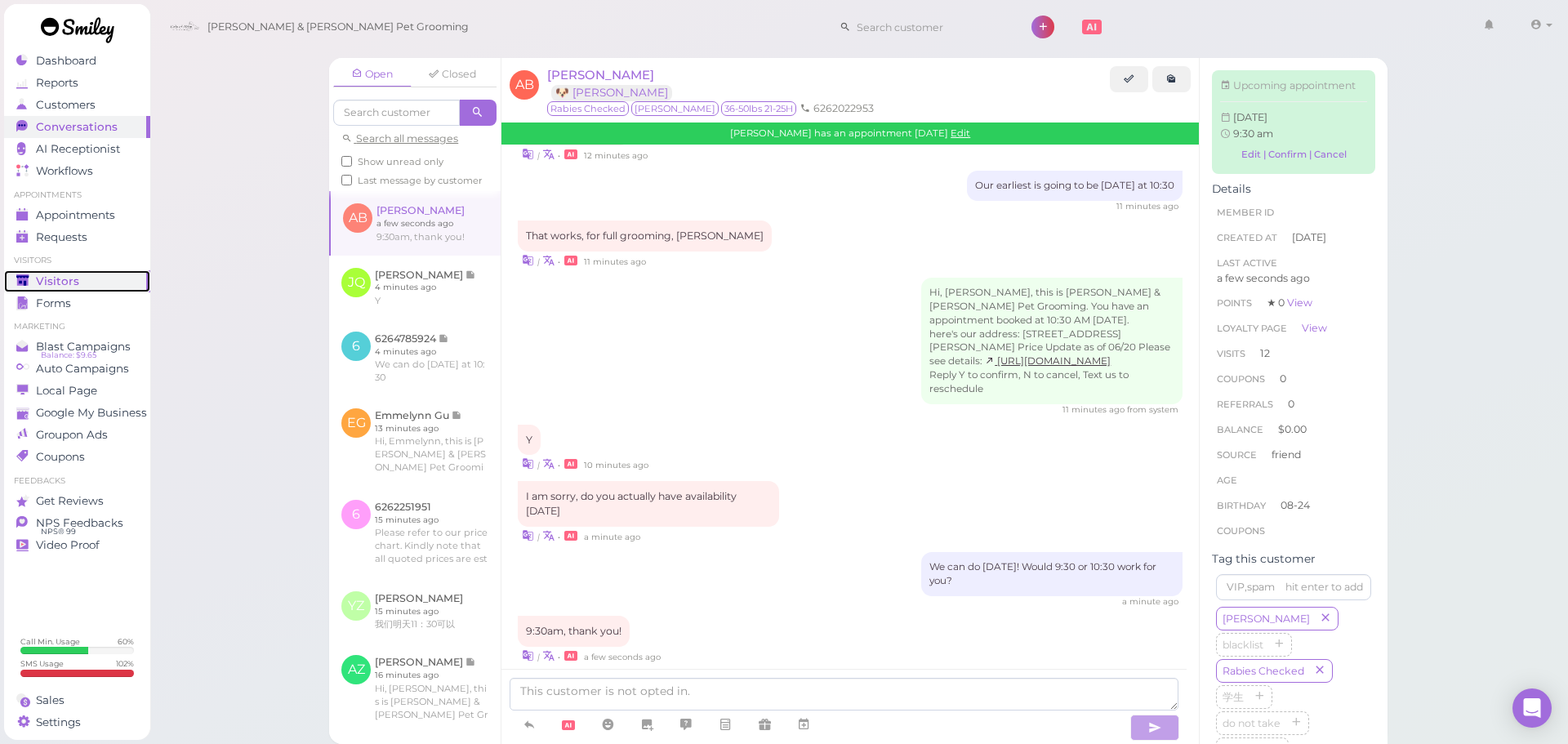
click at [87, 279] on div "Visitors" at bounding box center [75, 281] width 118 height 14
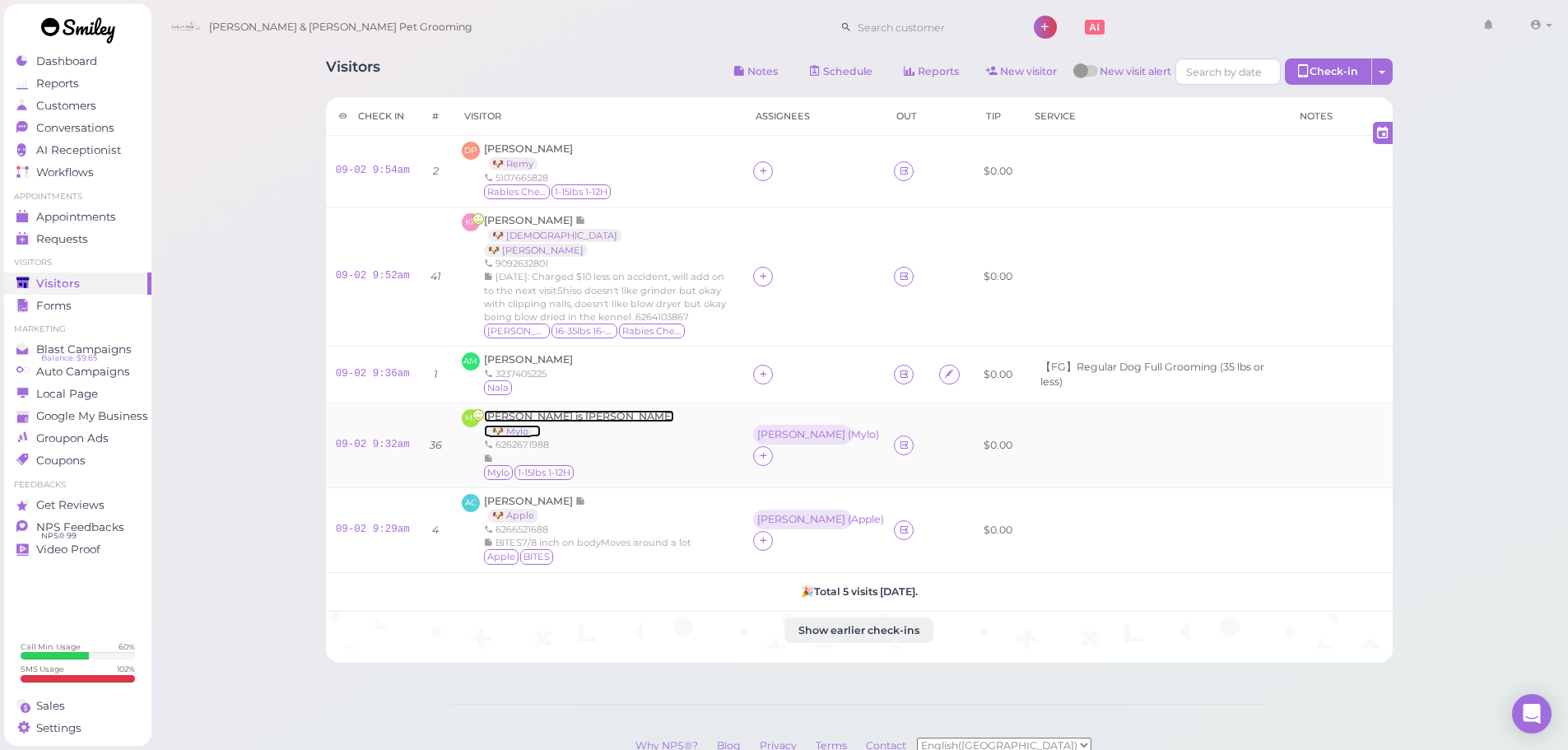
click at [505, 410] on span "McNeal is Mutuc" at bounding box center [580, 416] width 190 height 13
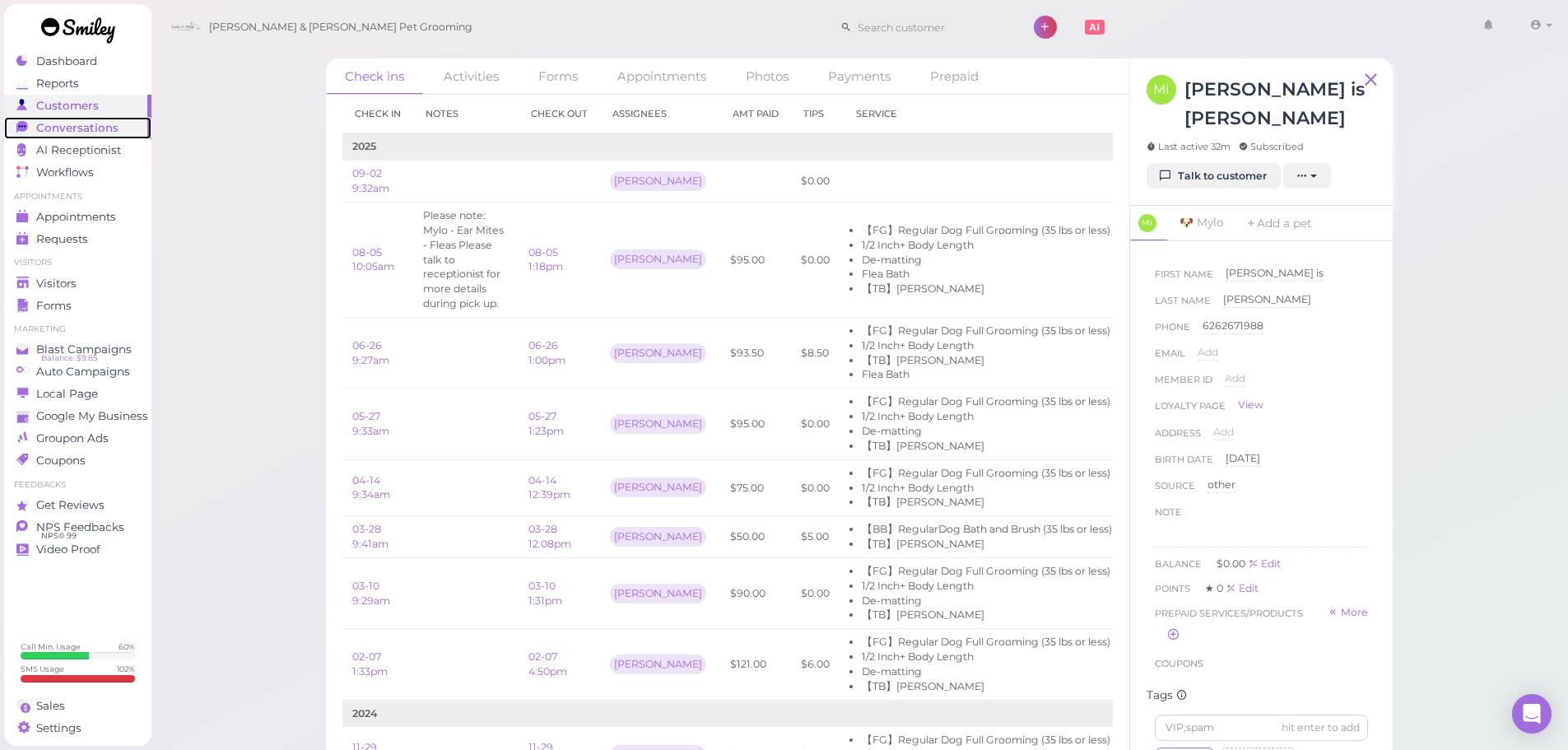
click at [110, 120] on link "Conversations 0" at bounding box center [77, 127] width 147 height 23
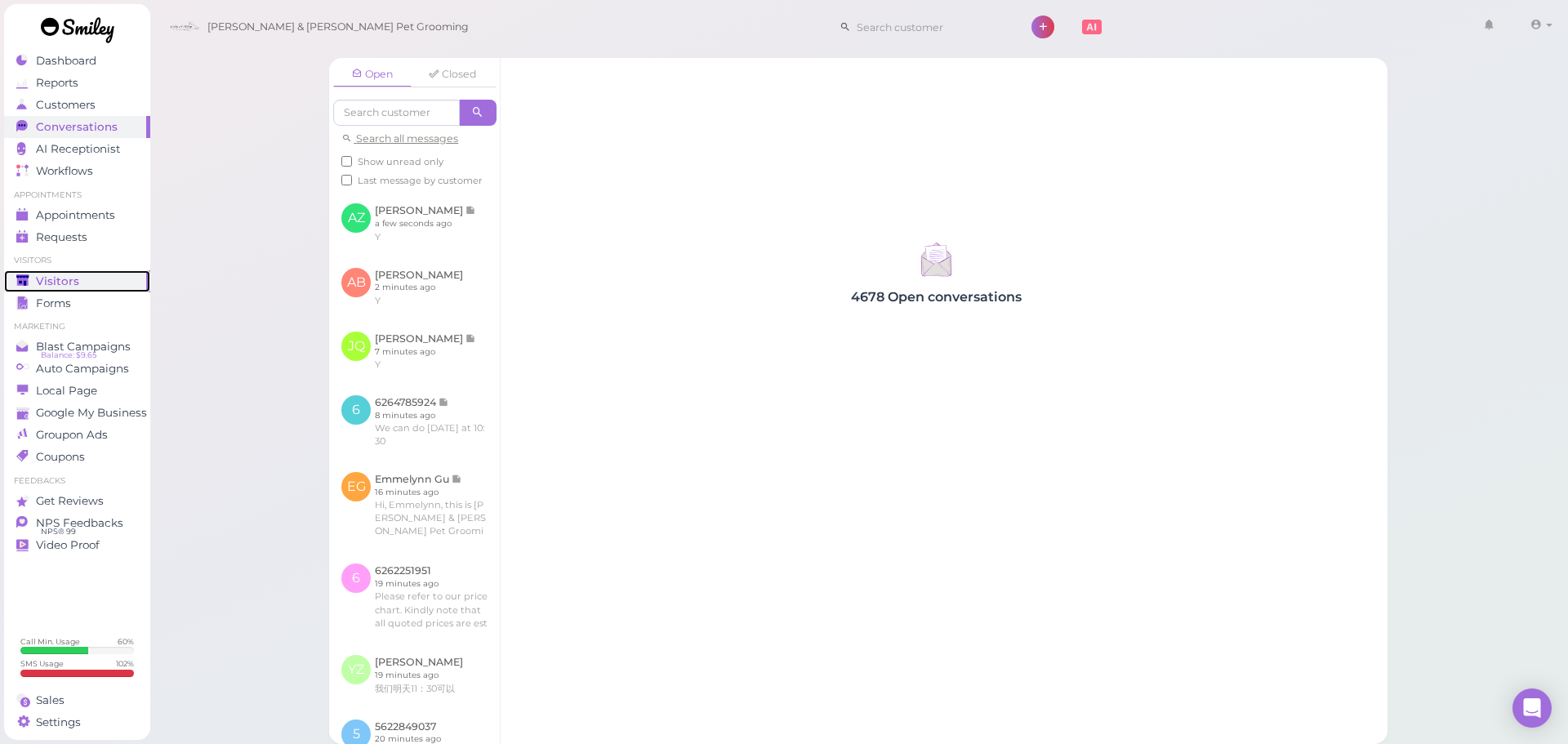
click at [104, 288] on link "Visitors" at bounding box center [77, 281] width 146 height 22
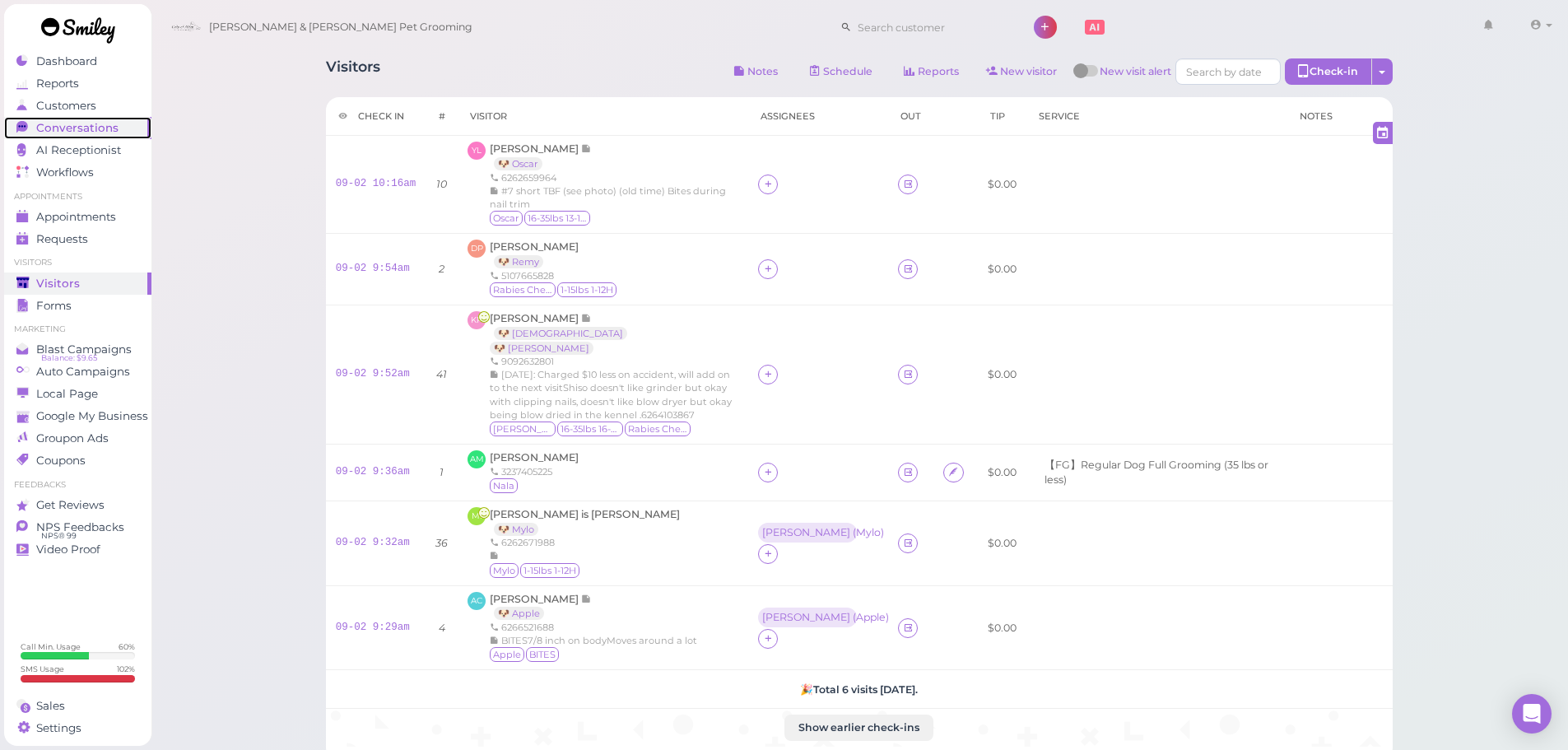
click at [82, 130] on span "Conversations" at bounding box center [77, 127] width 82 height 14
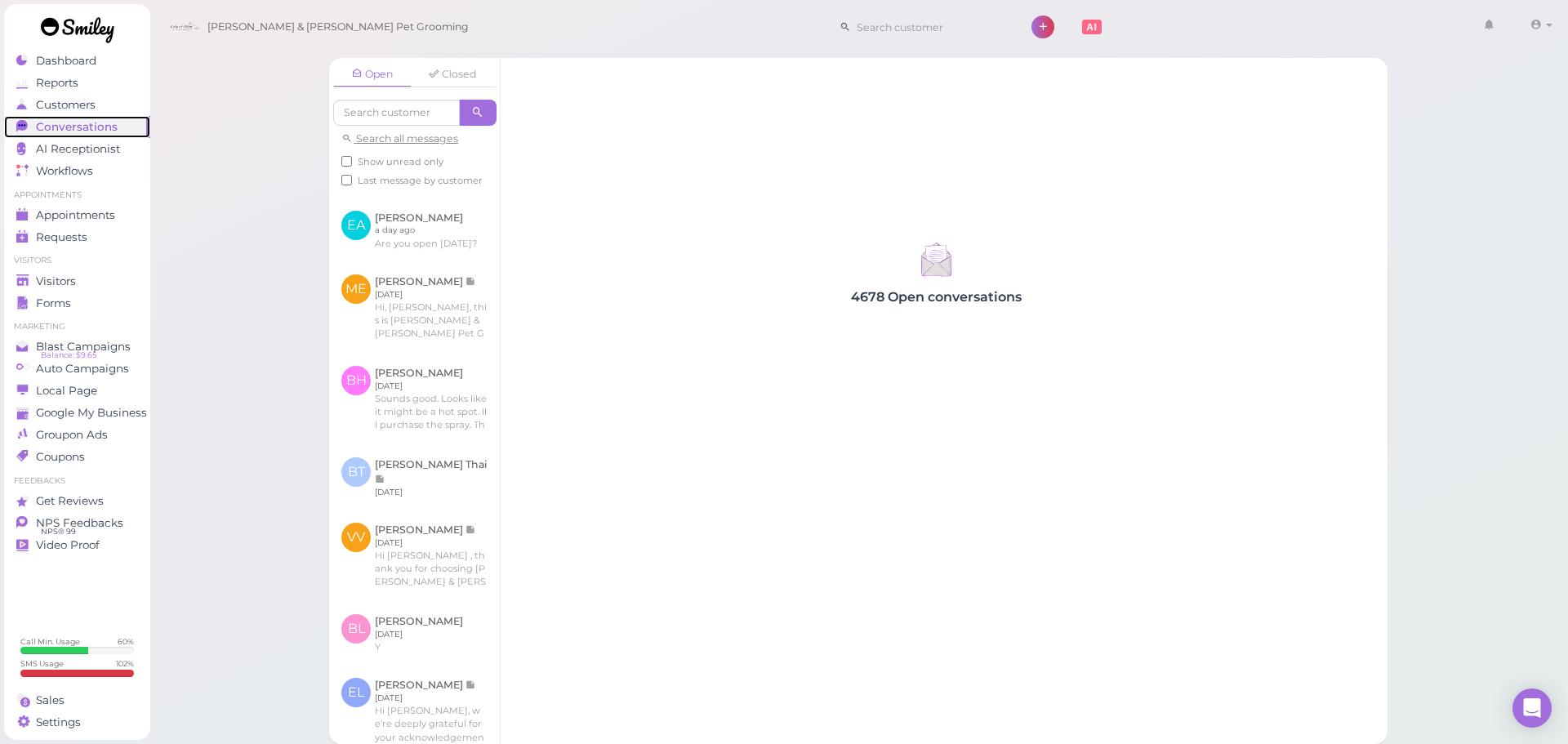
scroll to position [979, 0]
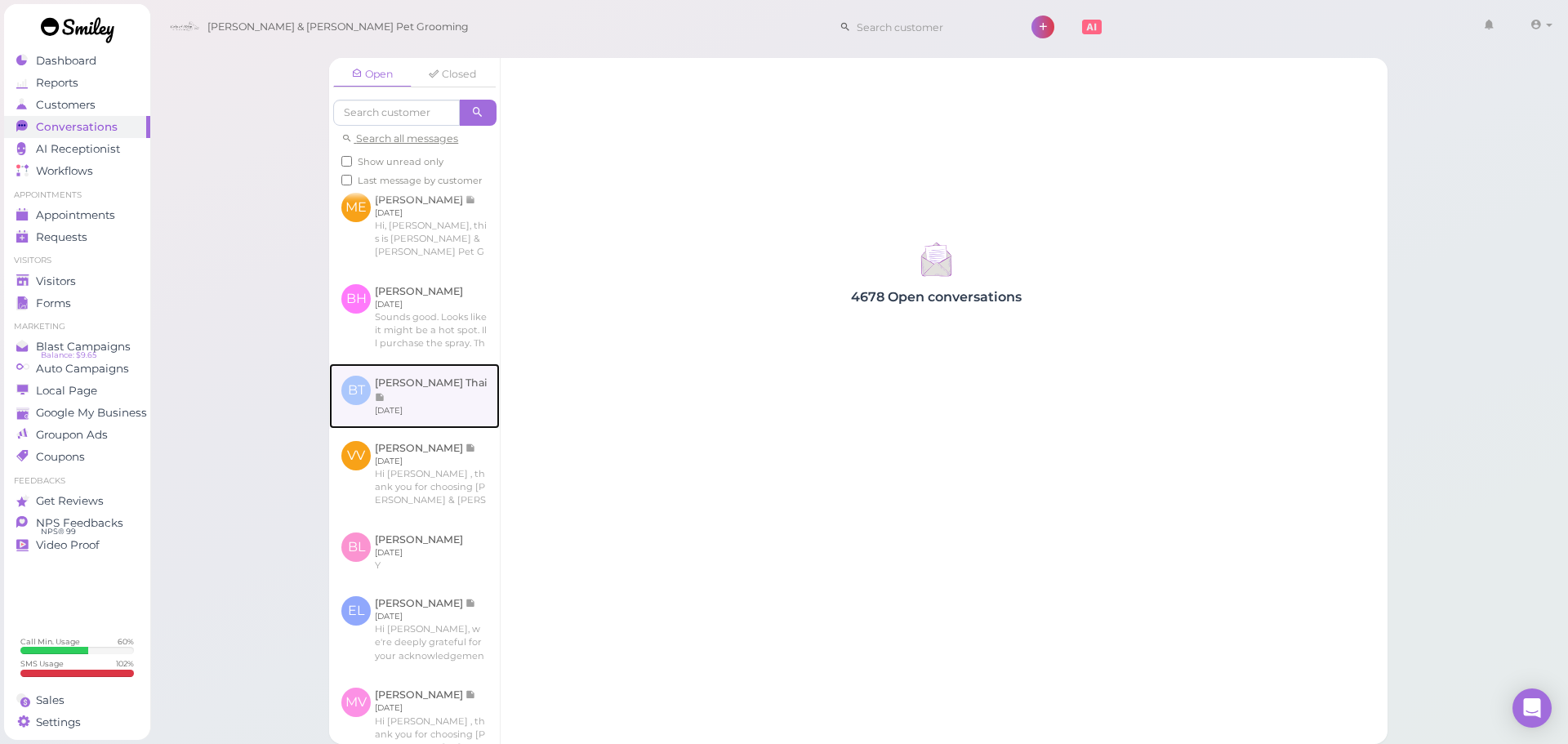
click at [424, 406] on link at bounding box center [413, 396] width 170 height 65
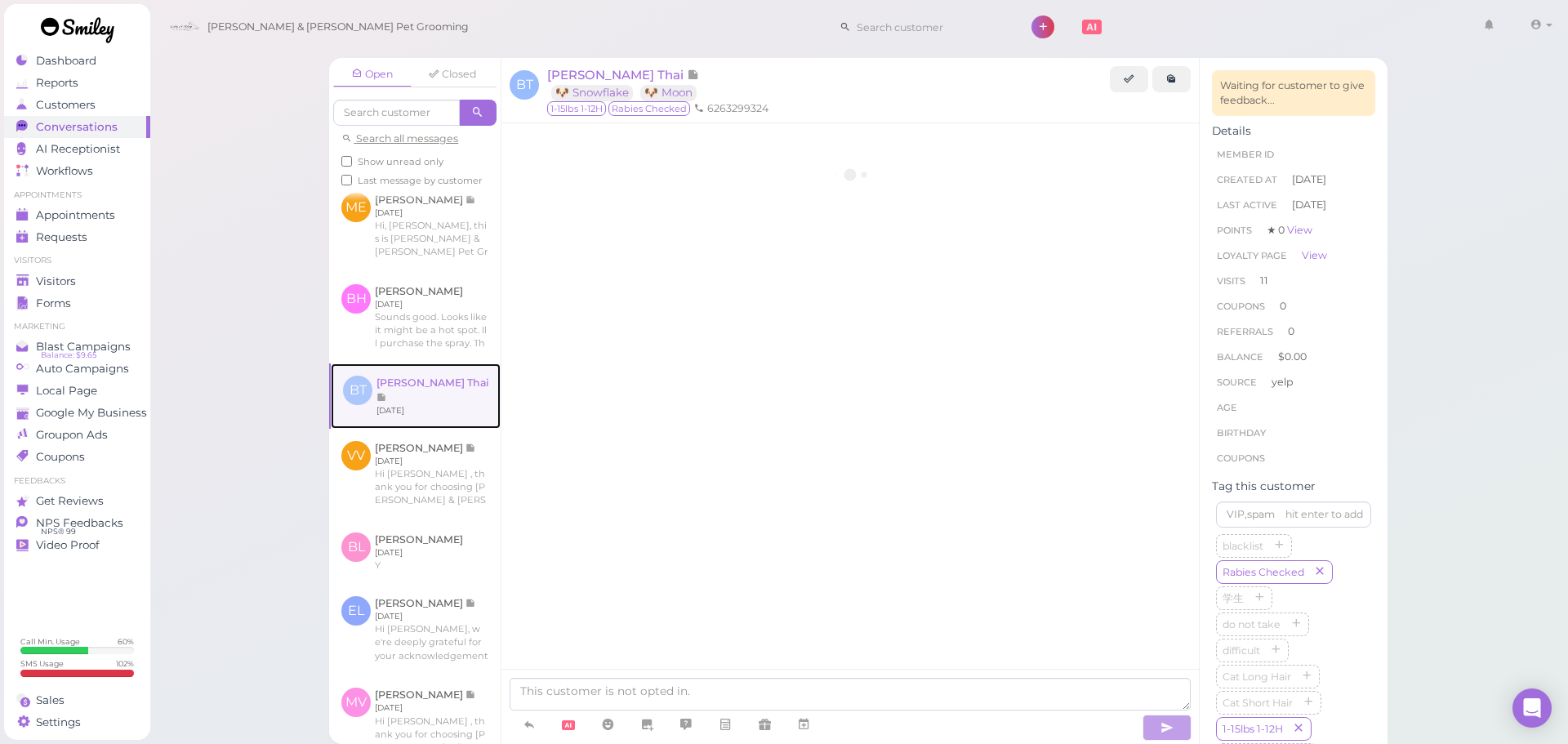
scroll to position [2631, 0]
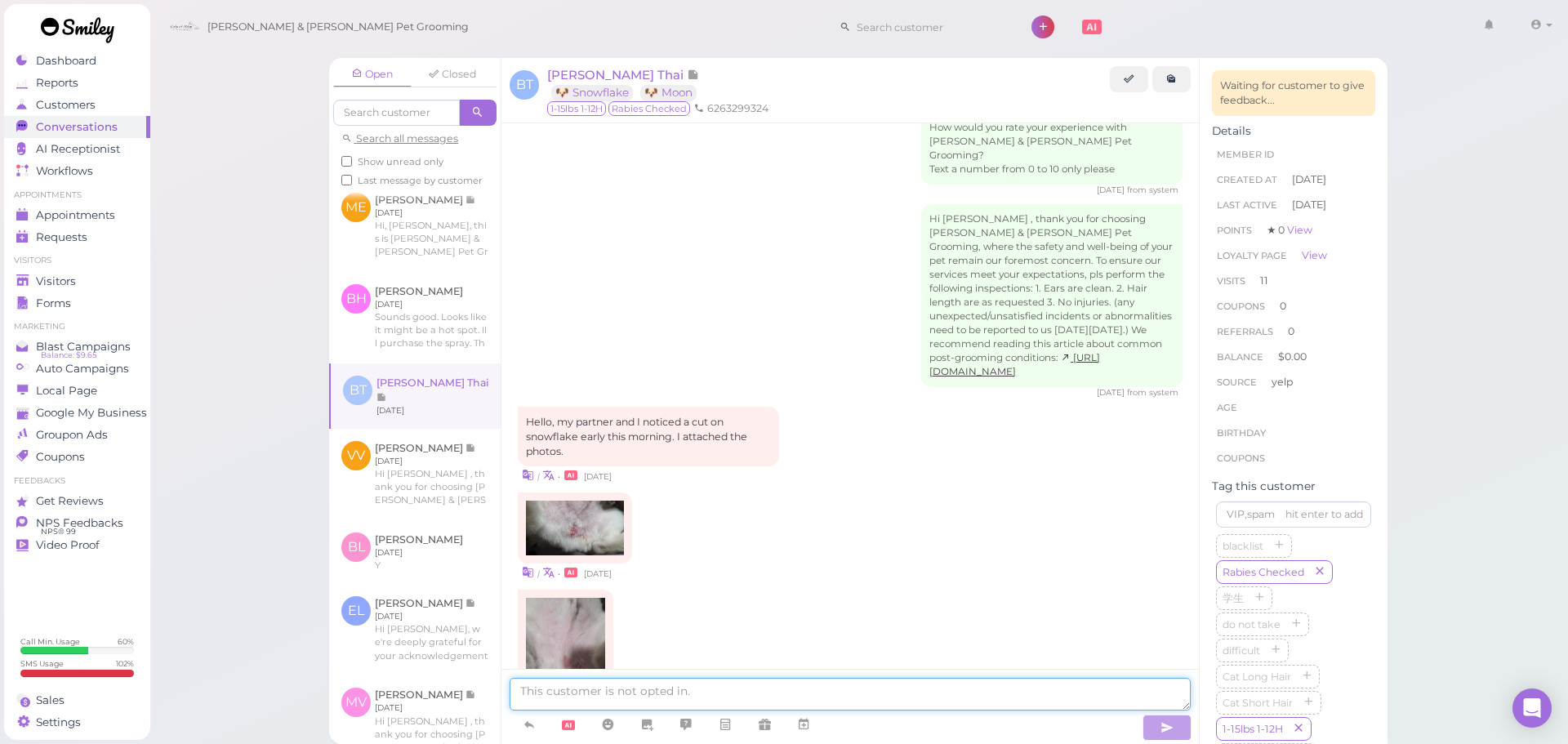
click at [599, 694] on textarea at bounding box center [850, 694] width 681 height 33
click at [666, 694] on textarea at bounding box center [850, 694] width 681 height 33
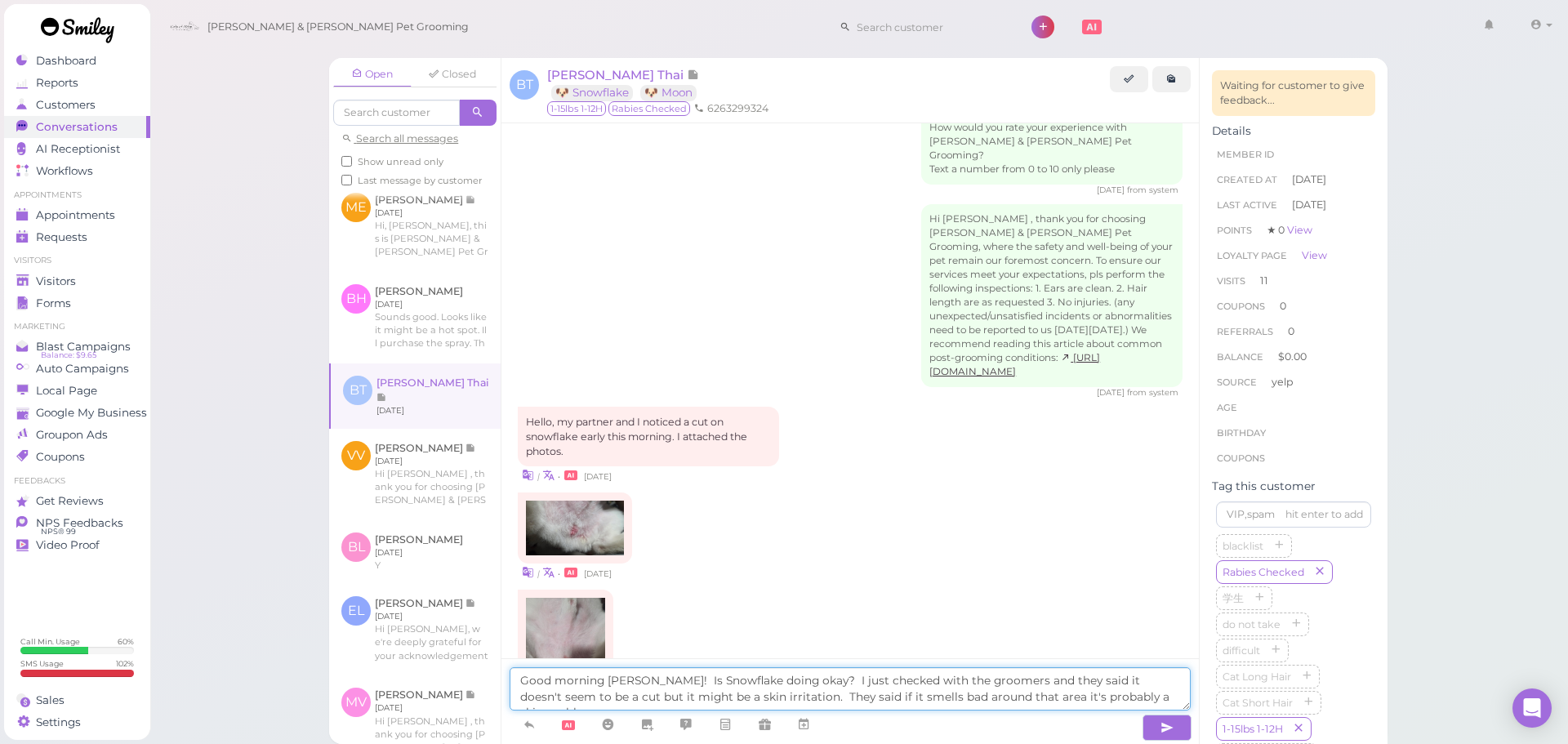
type textarea "Good morning Brittney! Is Snowflake doing okay? I just checked with the groomer…"
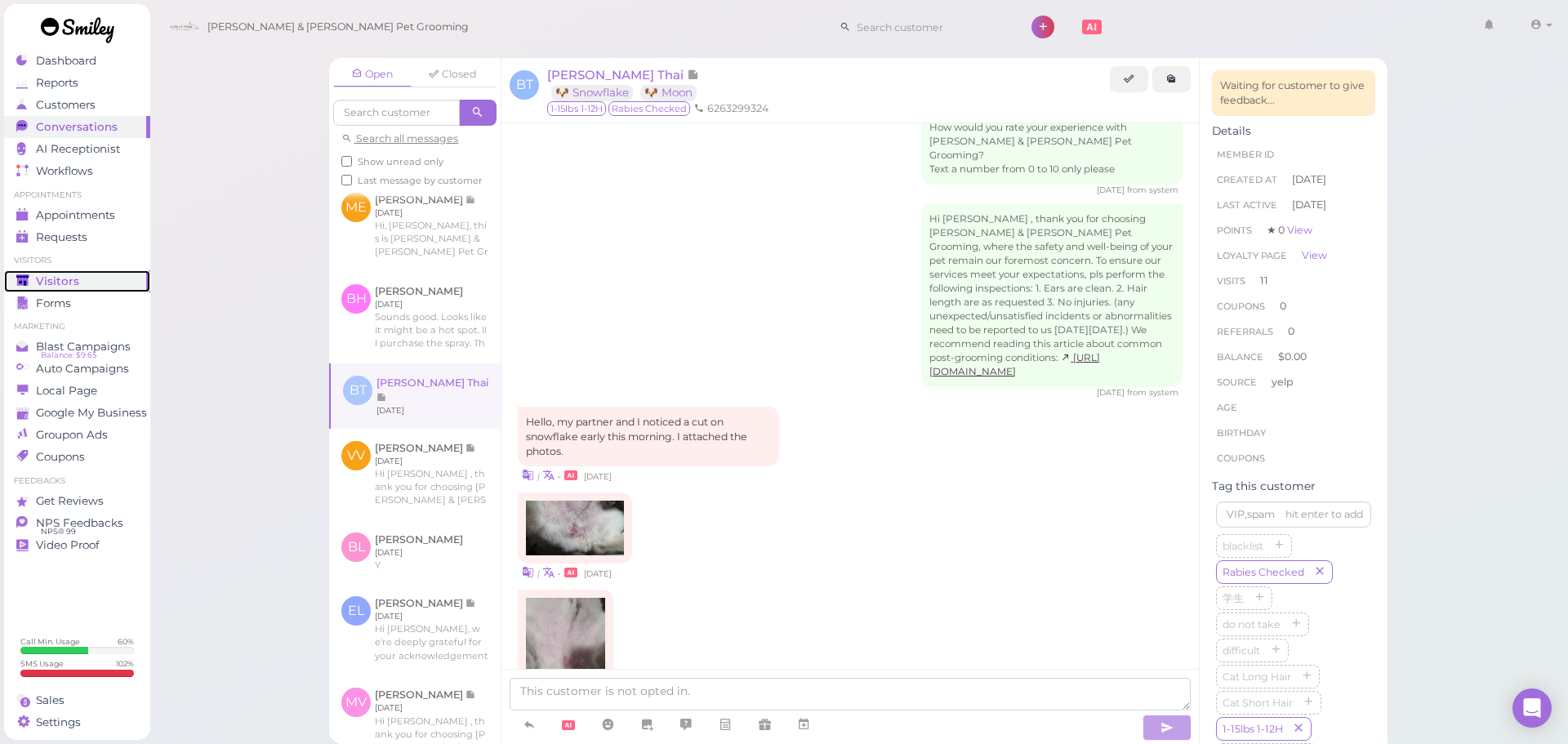
click at [89, 274] on div "Visitors" at bounding box center [75, 281] width 118 height 14
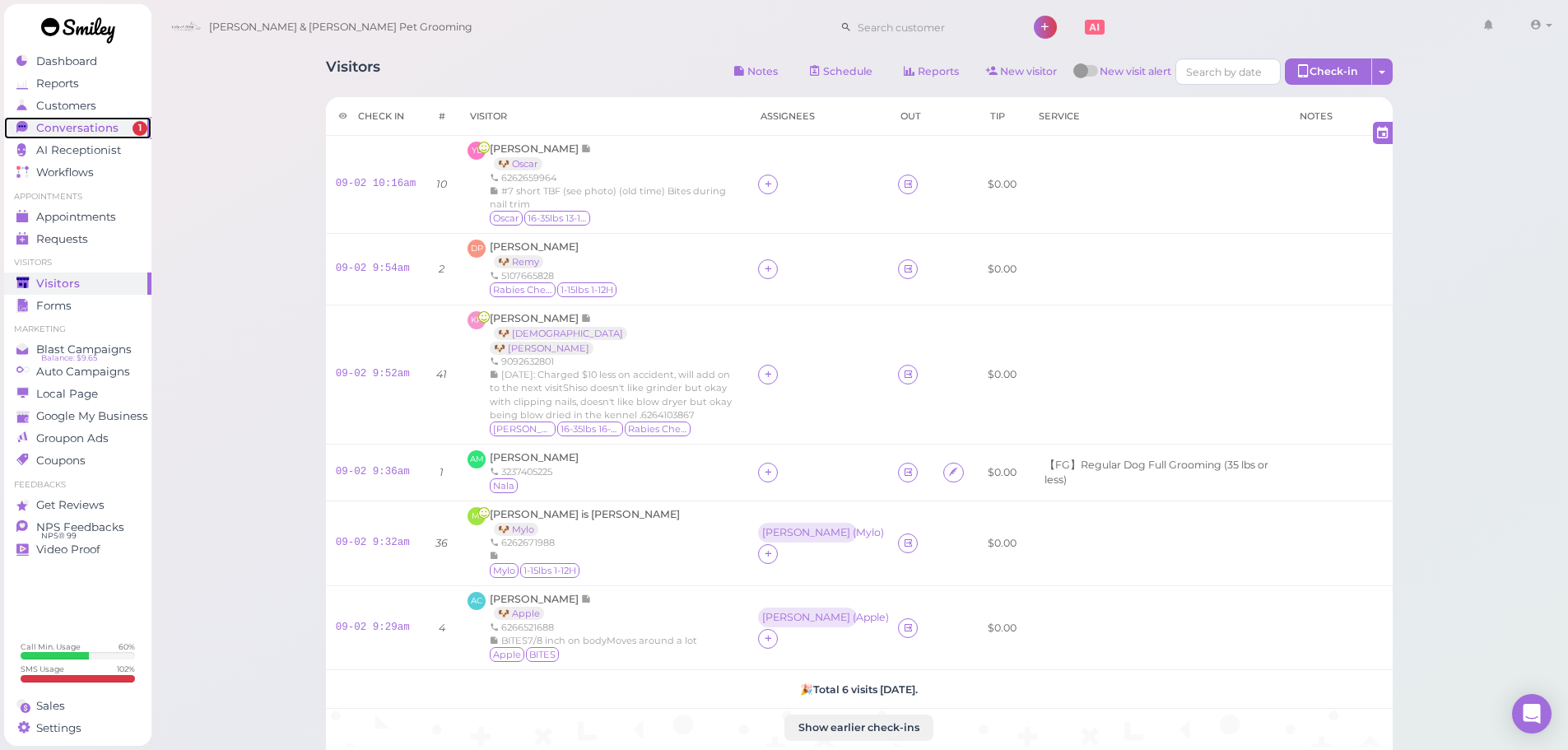
click at [74, 136] on link "Conversations 1" at bounding box center [77, 127] width 147 height 23
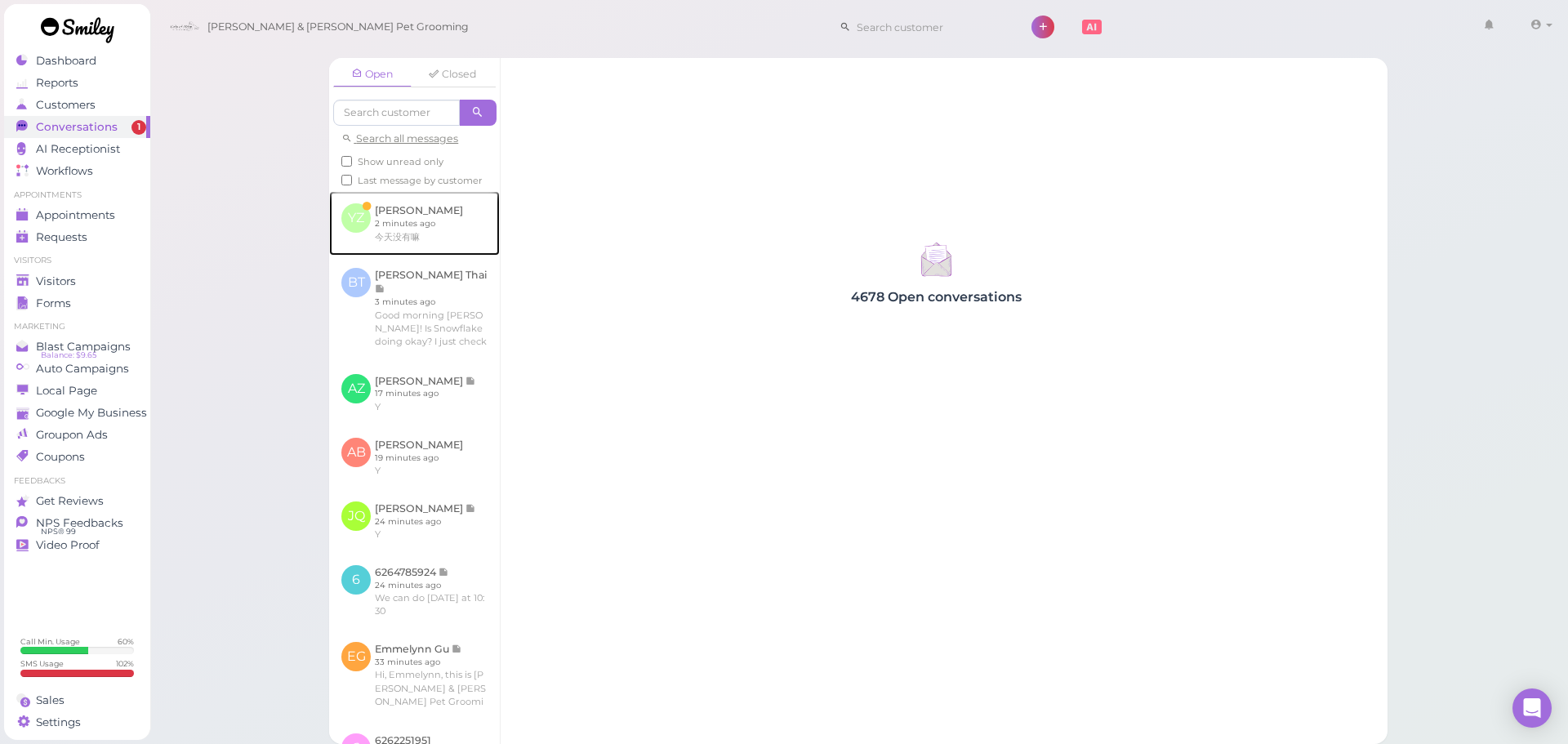
click at [454, 226] on link at bounding box center [413, 222] width 170 height 63
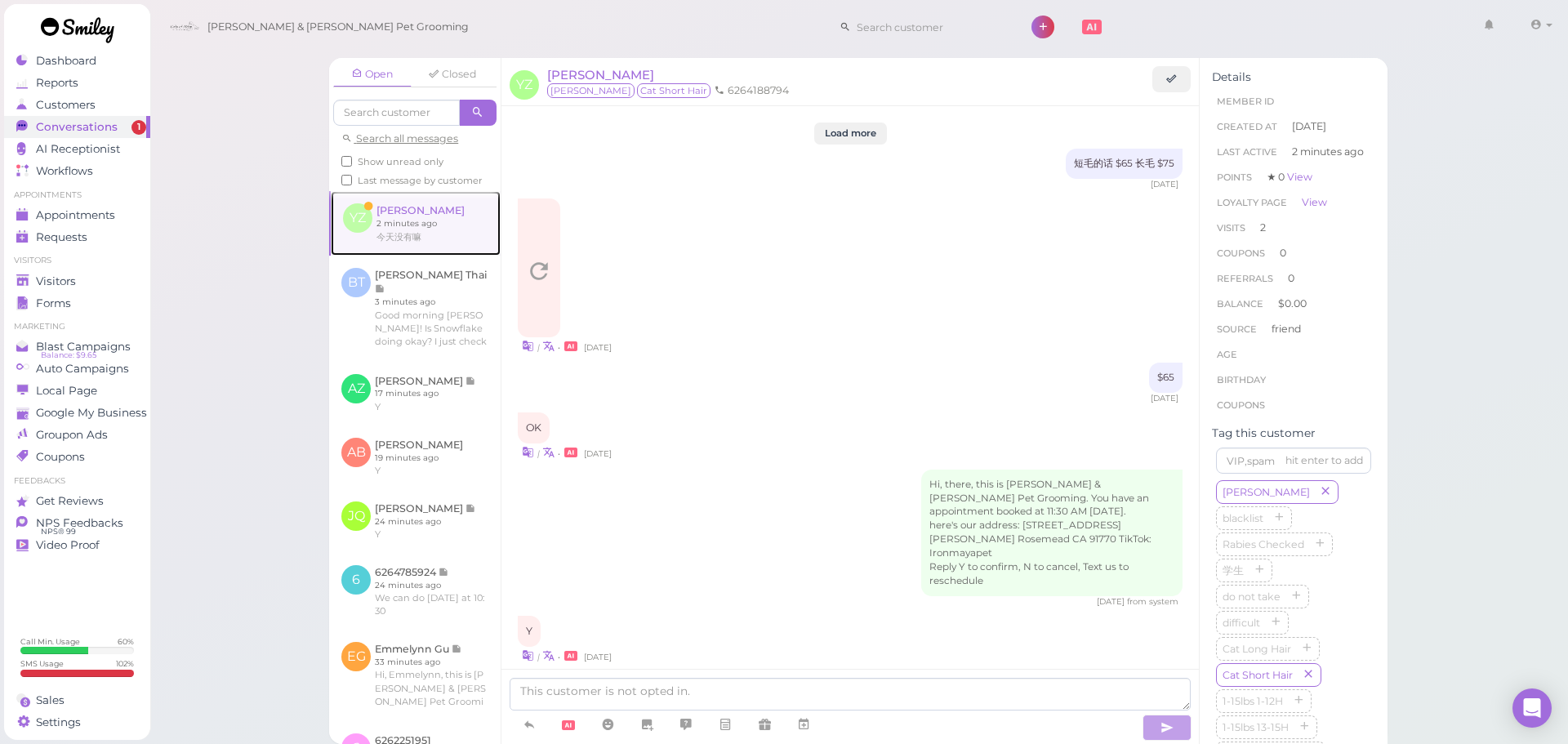
scroll to position [1636, 0]
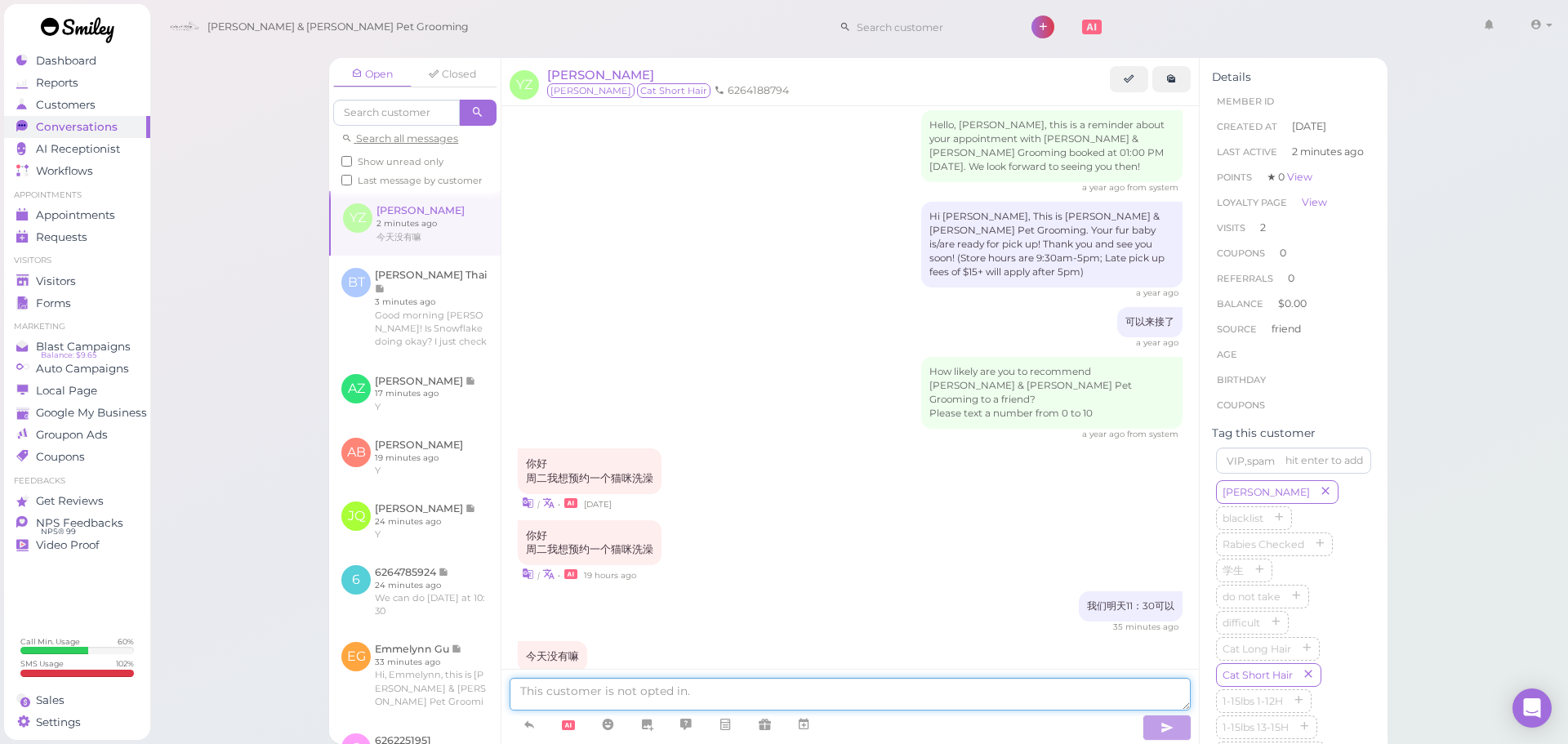
click at [708, 694] on textarea at bounding box center [850, 694] width 681 height 33
type textarea "今天没有"
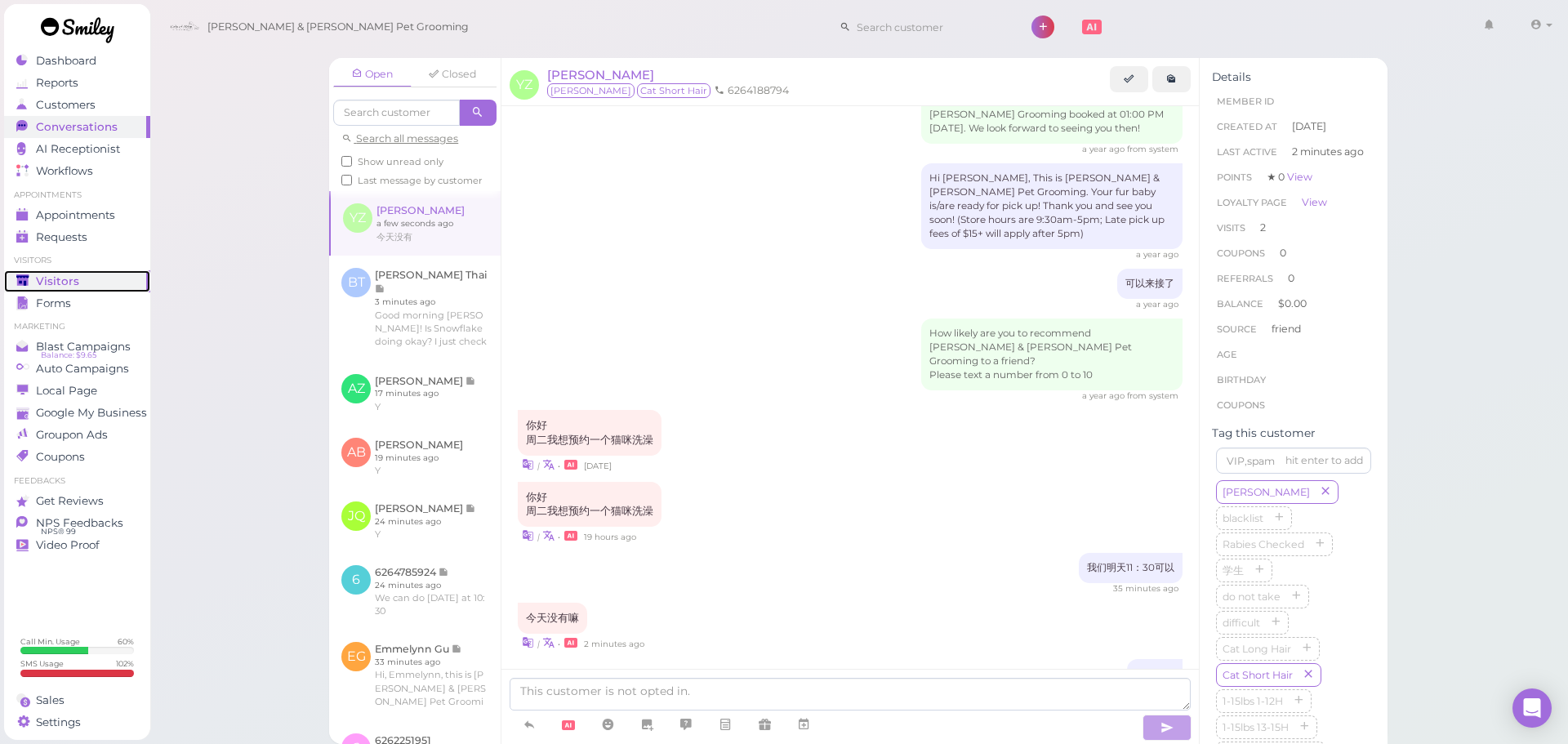
click at [108, 287] on div "Visitors" at bounding box center [75, 281] width 118 height 14
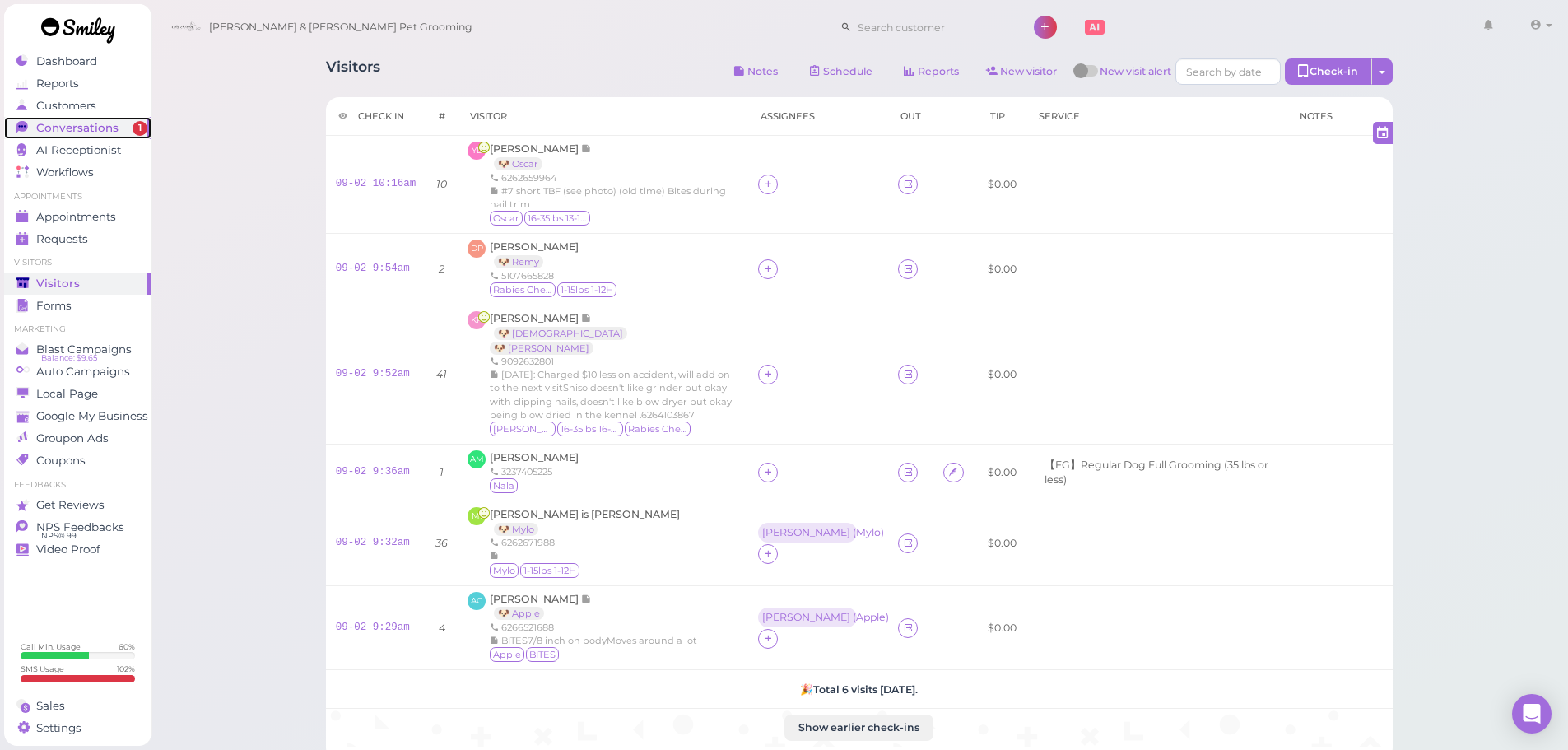
click at [69, 120] on link "Conversations 1" at bounding box center [77, 127] width 147 height 23
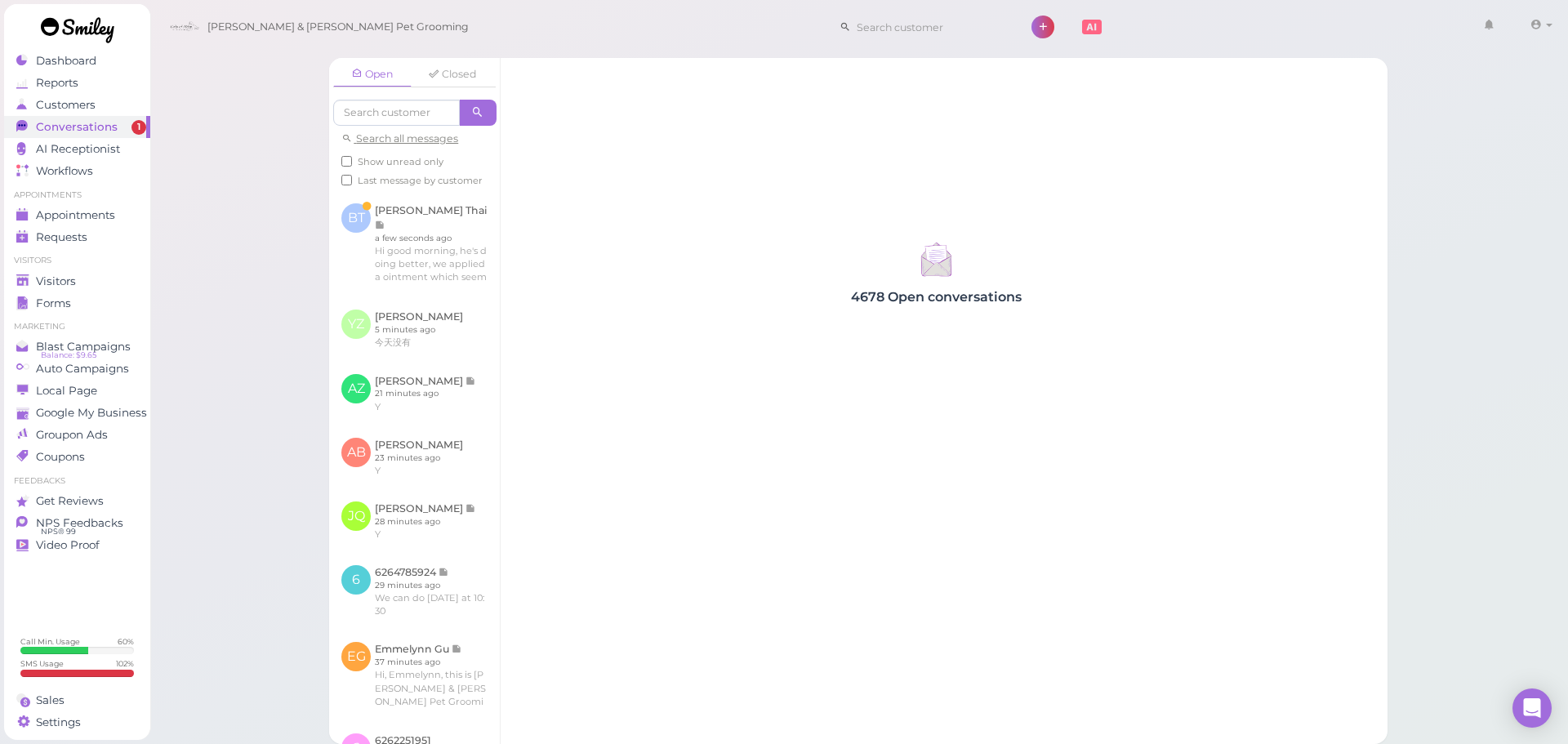
click at [521, 275] on div "4678 Open conversations" at bounding box center [936, 270] width 871 height 67
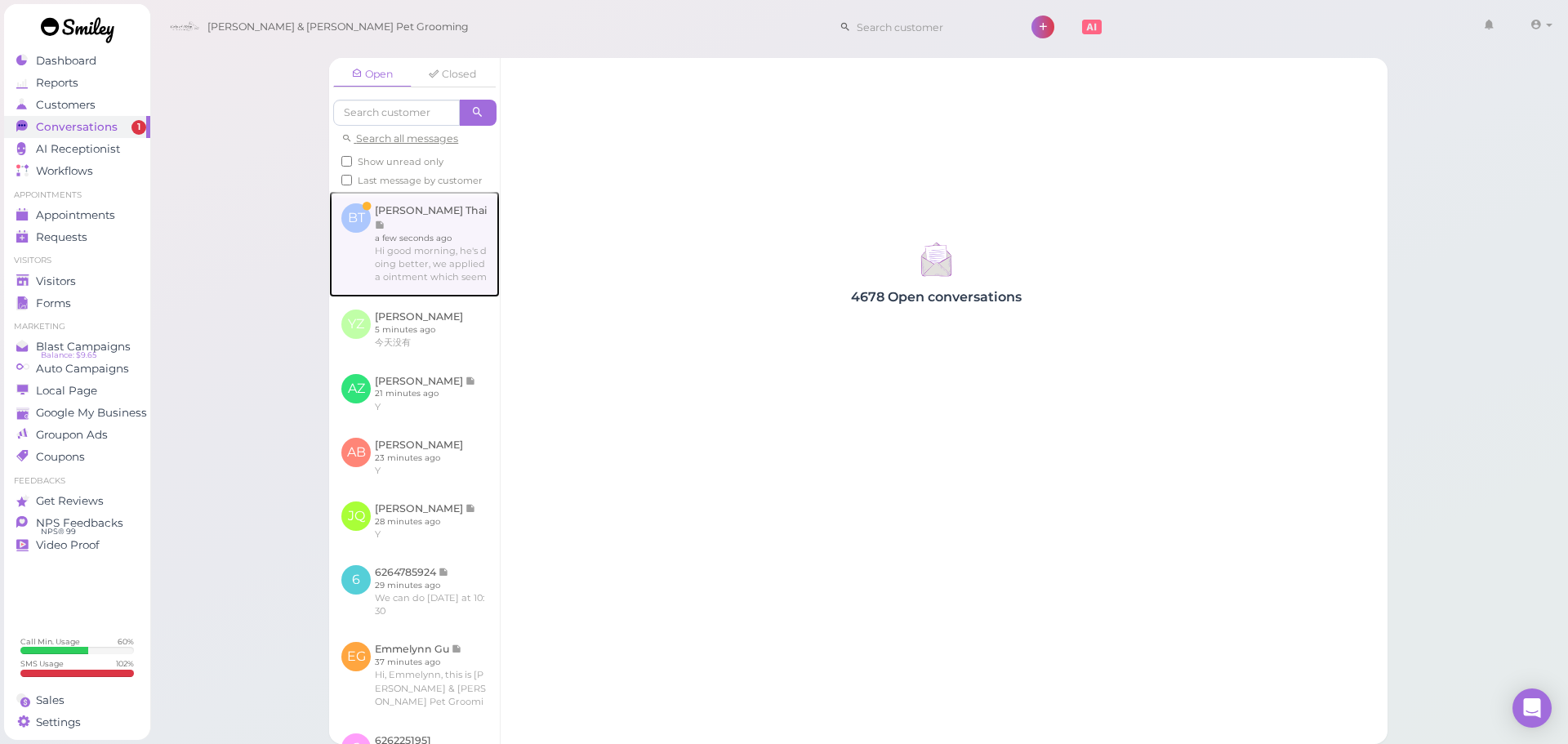
click at [466, 276] on link at bounding box center [413, 243] width 170 height 106
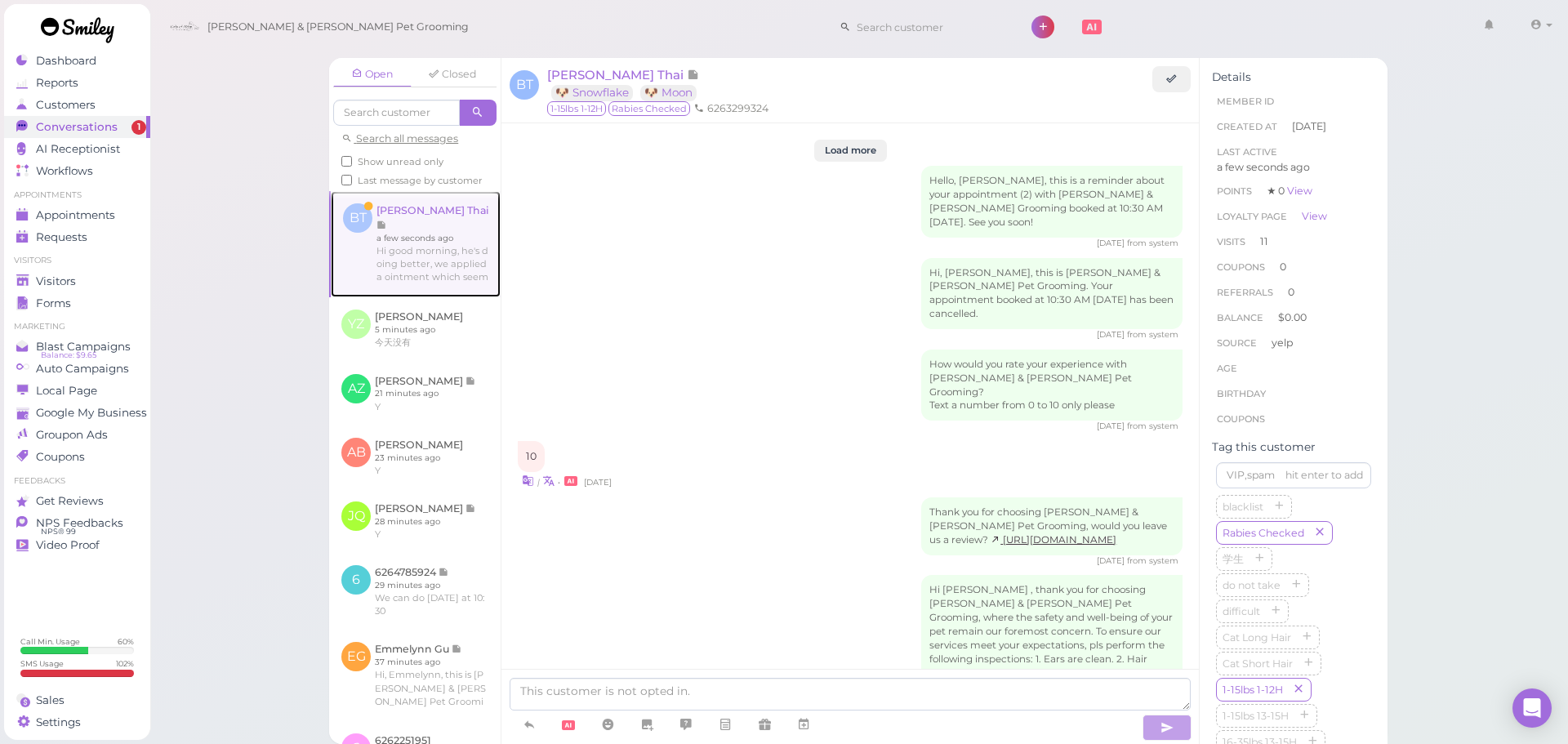
scroll to position [2716, 0]
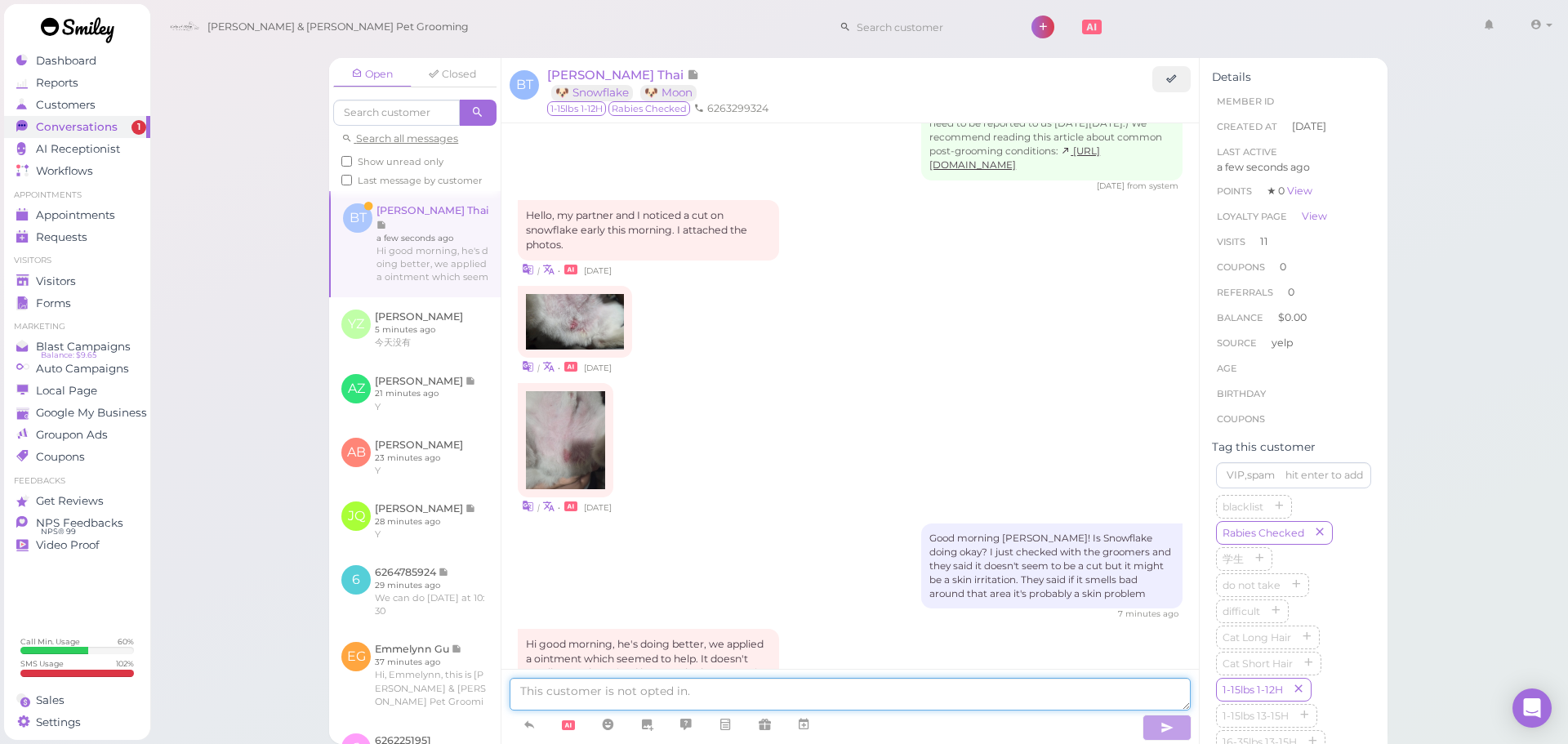
click at [900, 689] on textarea at bounding box center [850, 694] width 681 height 33
click at [873, 628] on div "Hi good morning, he's doing better, we applied a ointment which seemed to help.…" at bounding box center [849, 674] width 664 height 92
click at [742, 706] on textarea at bounding box center [850, 694] width 681 height 33
click at [664, 691] on textarea at bounding box center [850, 694] width 681 height 33
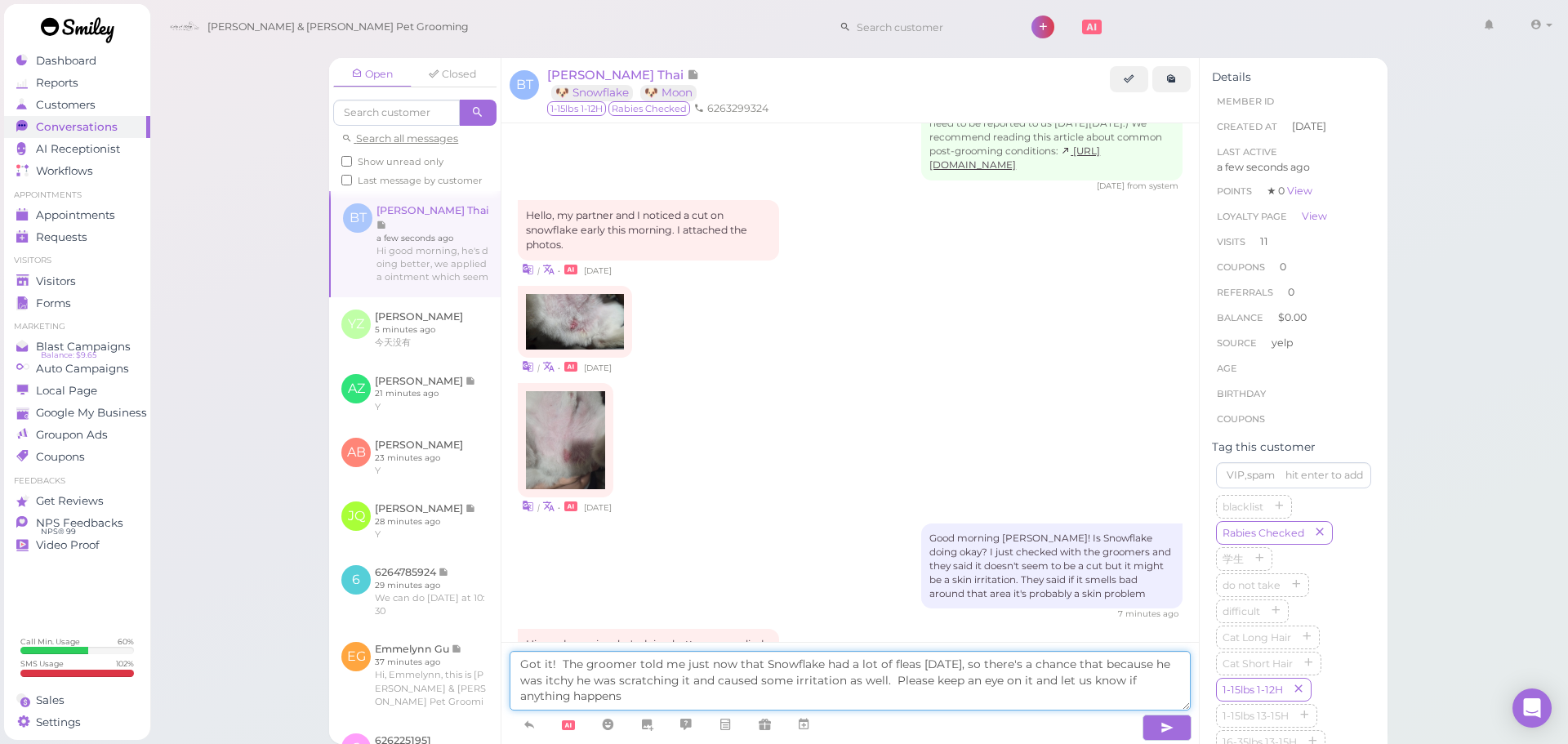
type textarea "Got it! The groomer told me just now that Snowflake had a lot of fleas on Satur…"
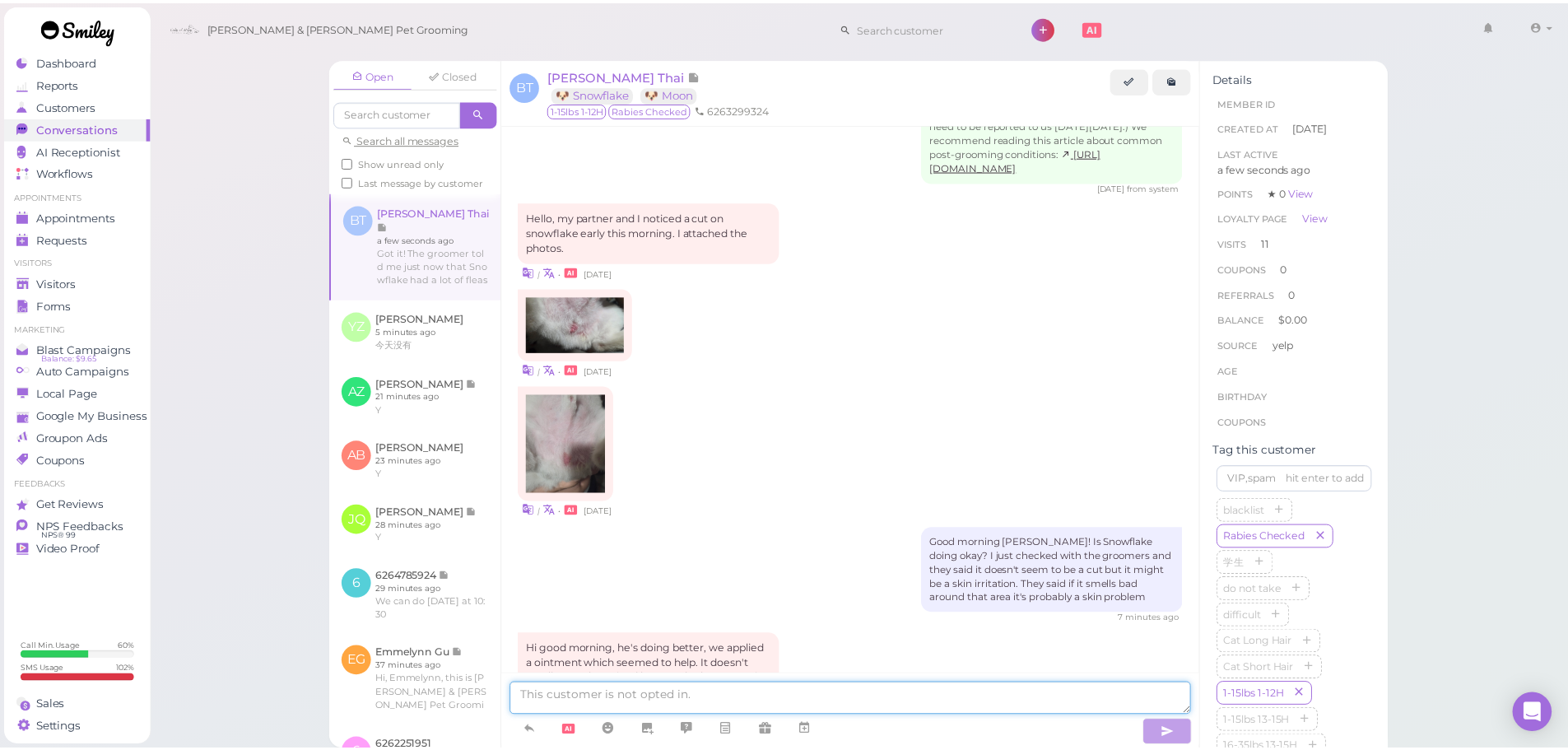
scroll to position [2846, 0]
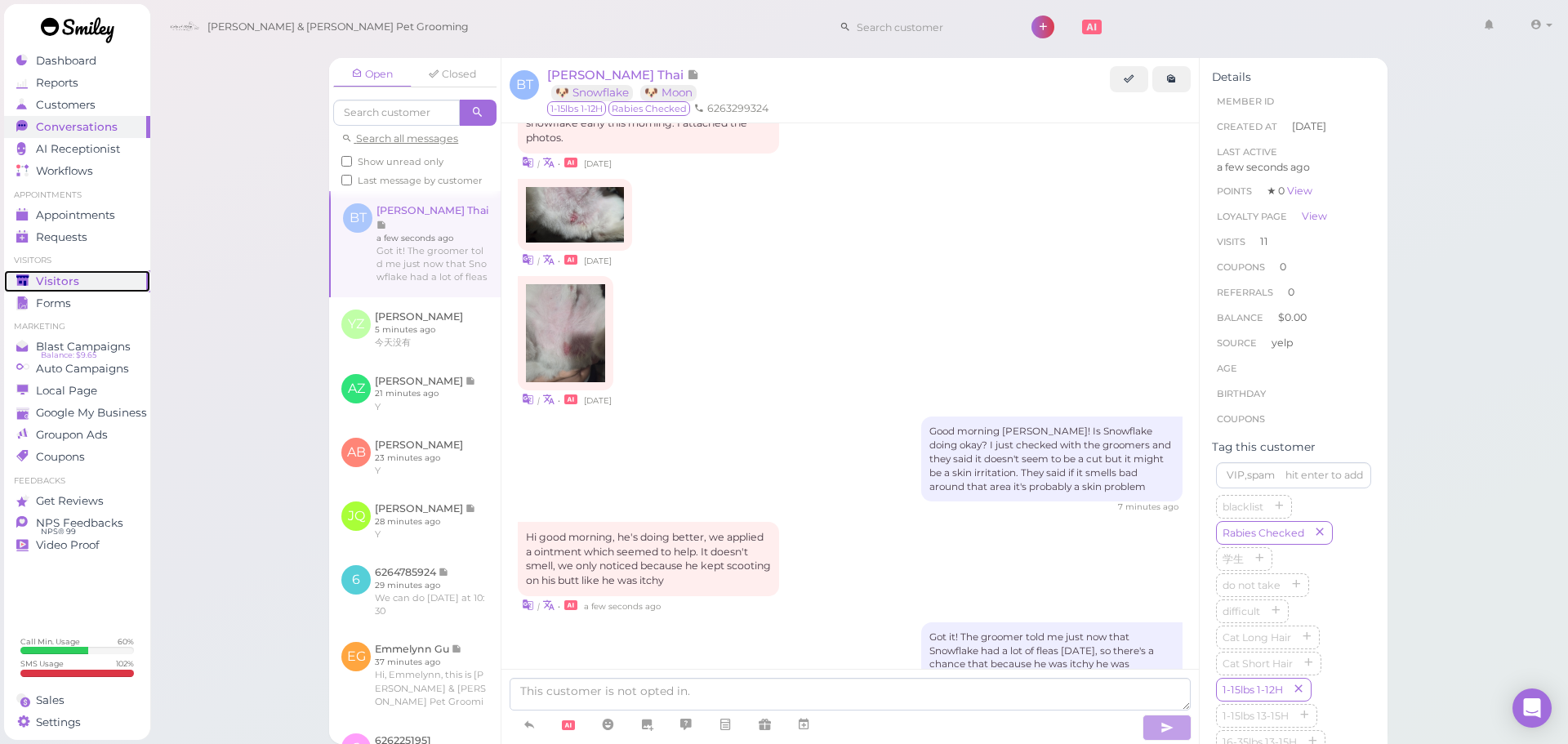
click at [26, 275] on polygon at bounding box center [22, 280] width 13 height 12
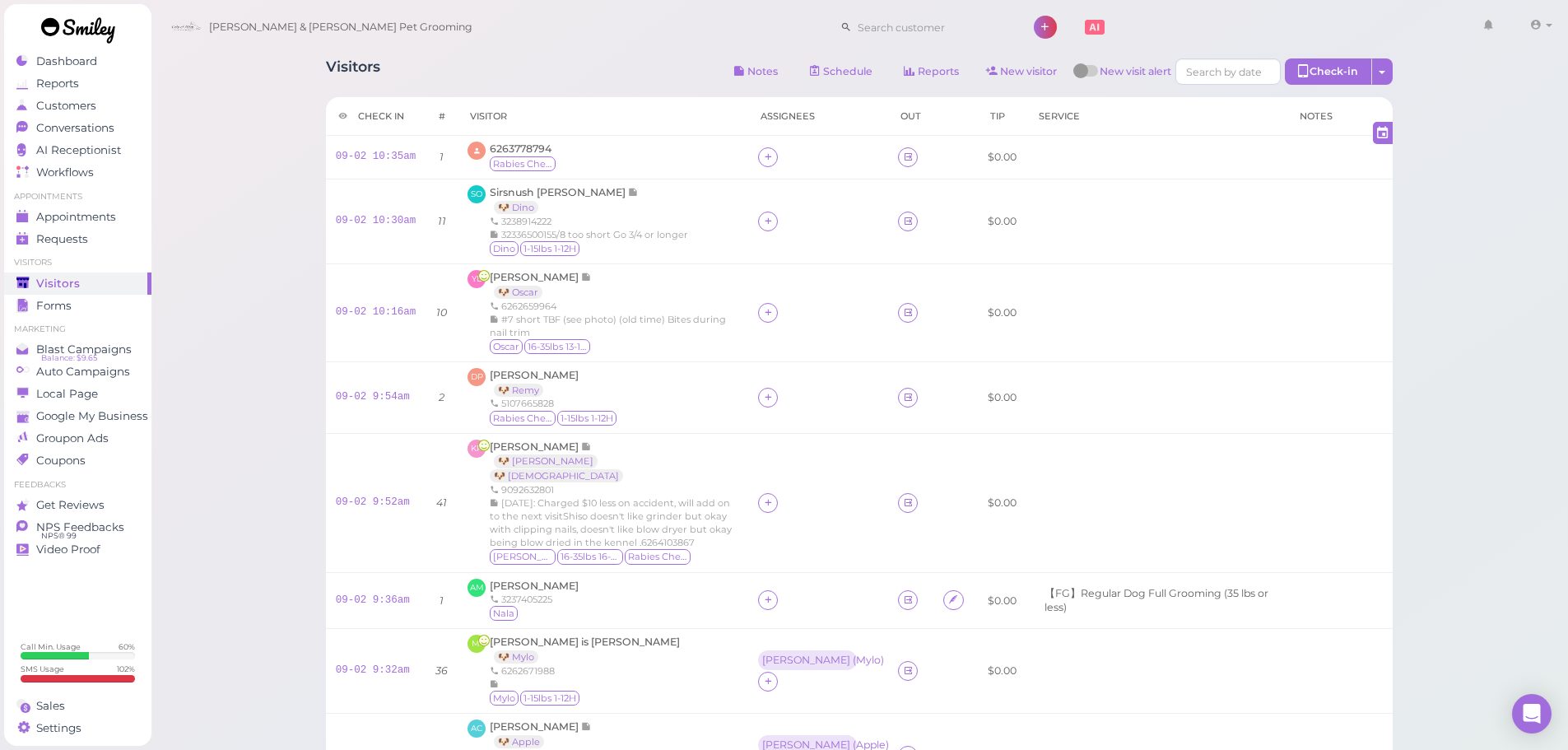
click at [582, 92] on div "Visitors Notes Schedule Reports New visitor New visit alert Check-in Customer c…" at bounding box center [859, 468] width 1108 height 843
click at [516, 151] on span "6263778794" at bounding box center [521, 148] width 62 height 13
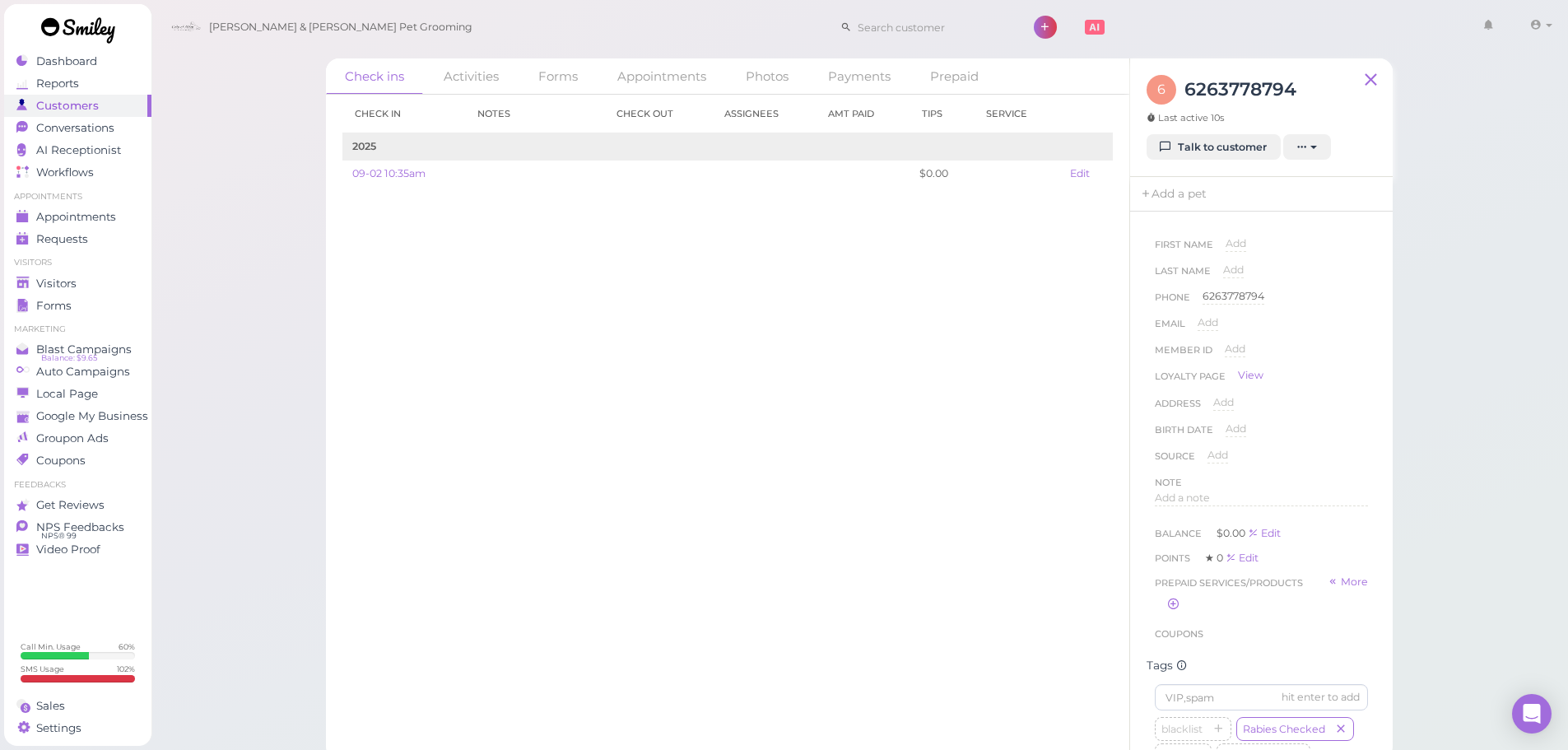
click at [488, 283] on div "Check in Notes Check out Assignees Amt Paid Tips Service 2025 09-02 10:35am $0.…" at bounding box center [727, 423] width 803 height 655
click at [555, 393] on div "Check in Notes Check out Assignees Amt Paid Tips Service 2025 09-02 10:35am $0.…" at bounding box center [727, 423] width 803 height 655
click at [1348, 384] on div "blacklist Rabies Checked 学生 do not take difficult Cat Long Hair Cat Short Hair …" at bounding box center [1261, 312] width 213 height 342
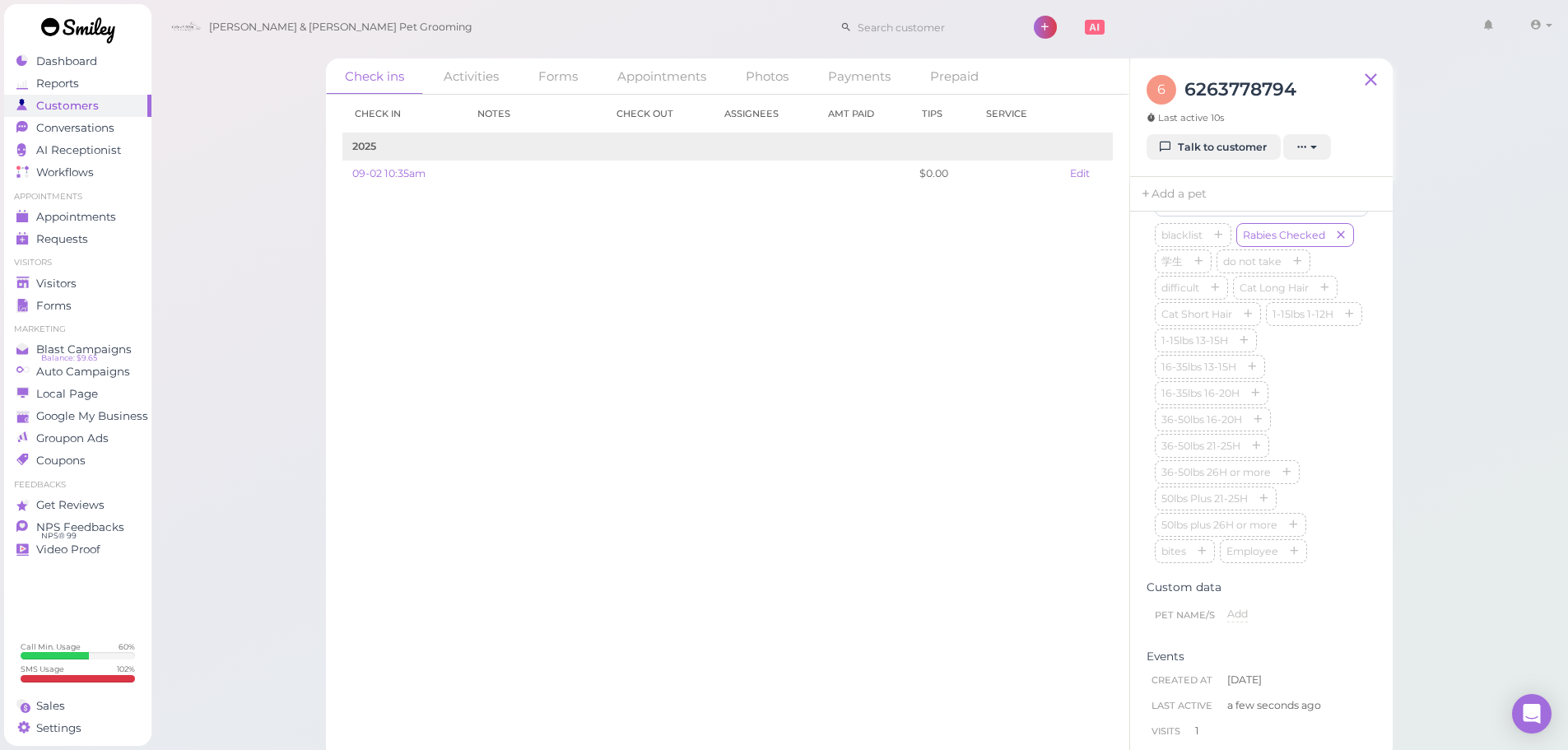
click at [1328, 387] on div "blacklist Rabies Checked 学生 do not take difficult Cat Long Hair Cat Short Hair …" at bounding box center [1261, 394] width 213 height 342
click at [735, 332] on div "Check in Notes Check out Assignees Amt Paid Tips Service 2025 09-02 10:35am $0.…" at bounding box center [727, 423] width 803 height 655
click at [944, 446] on div "Check in Notes Check out Assignees Amt Paid Tips Service 2025 09-02 10:35am $0.…" at bounding box center [727, 423] width 803 height 655
click at [1326, 470] on div "blacklist Rabies Checked 学生 do not take difficult Cat Long Hair Cat Short Hair …" at bounding box center [1261, 394] width 213 height 342
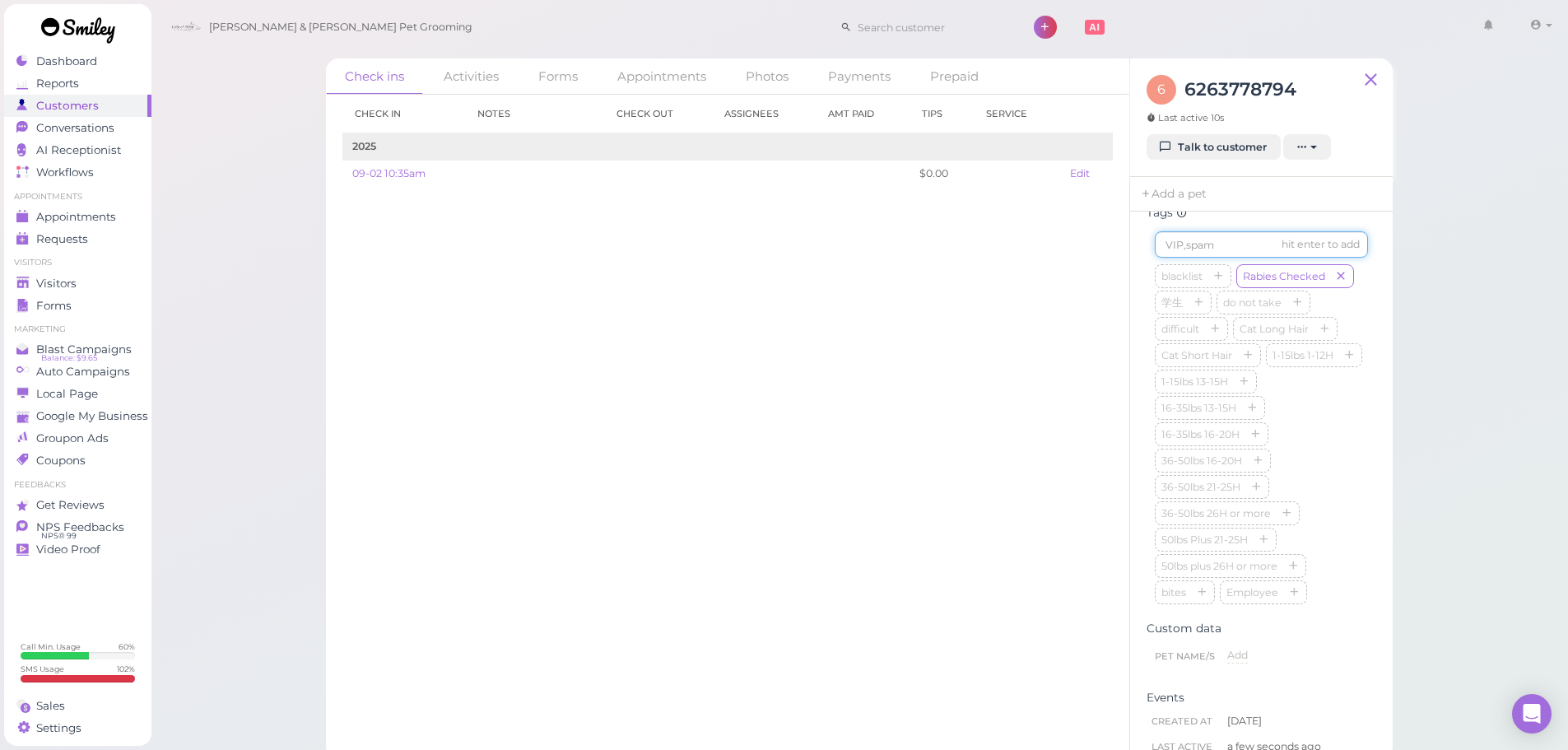
click at [1218, 249] on input at bounding box center [1261, 244] width 213 height 26
type input "Canelo"
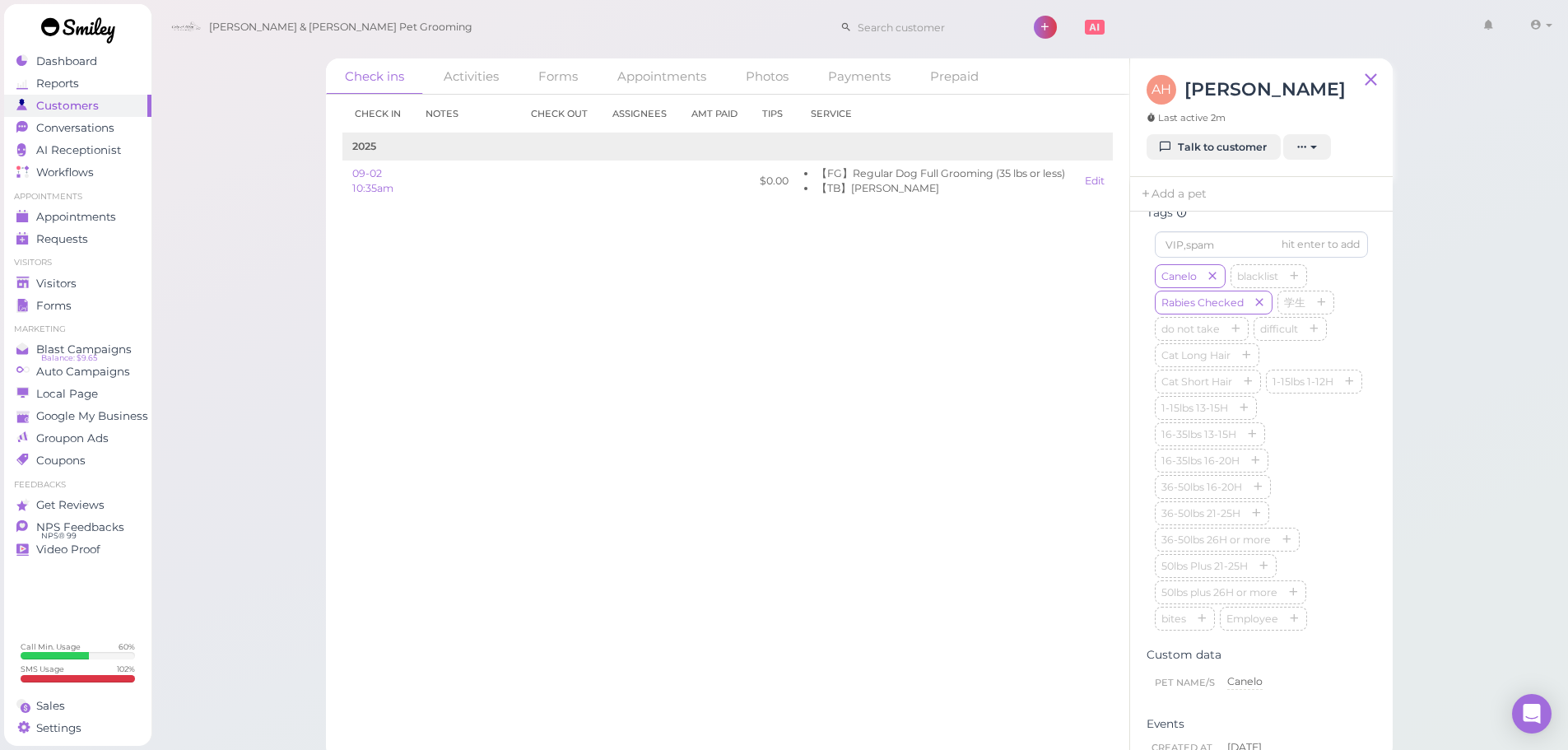
click at [824, 378] on div "Check in Notes Check out Assignees Amt Paid Tips Service 2025 09-02 10:35am $0.…" at bounding box center [727, 423] width 803 height 655
click at [50, 284] on span "Visitors" at bounding box center [58, 283] width 43 height 14
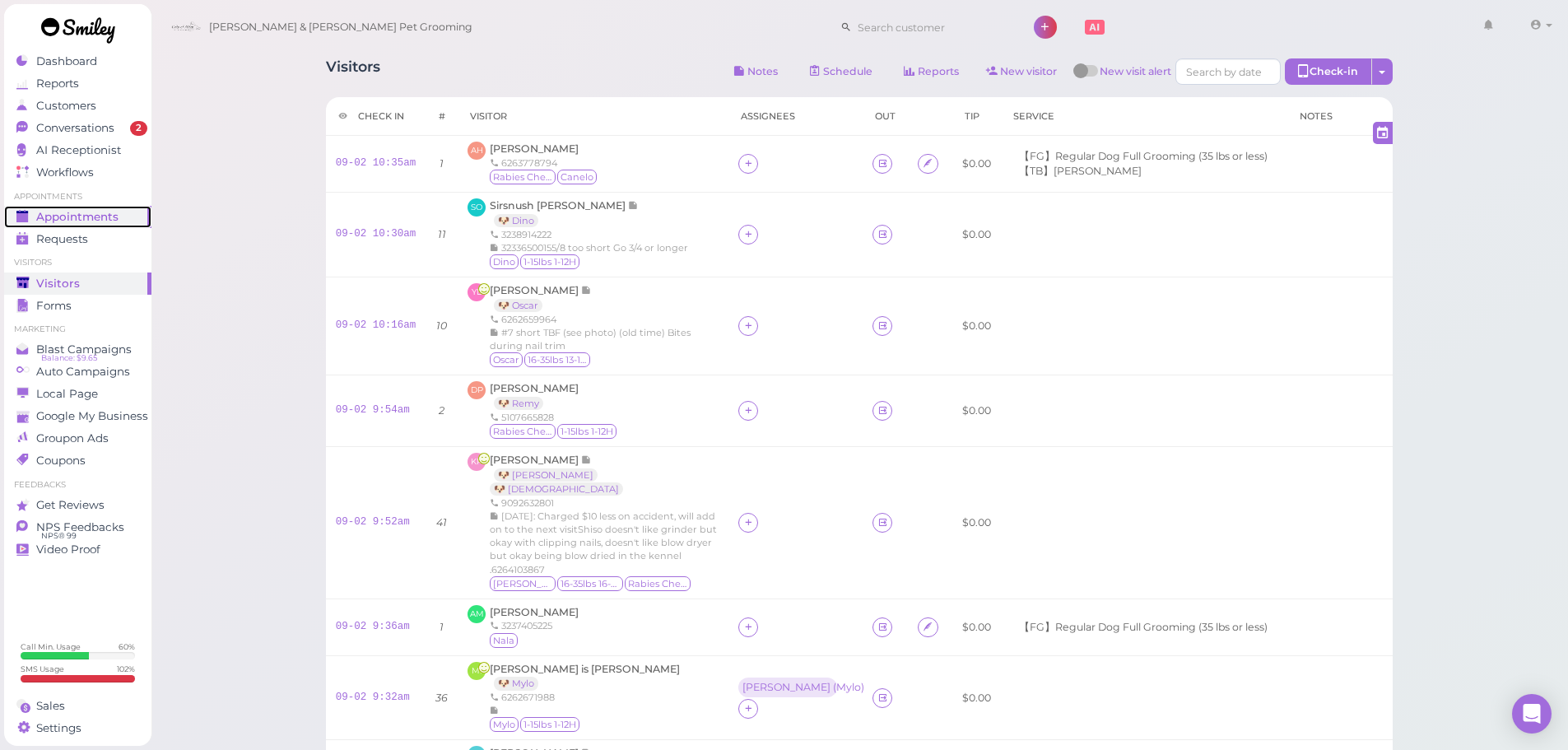
click at [112, 219] on span "Appointments" at bounding box center [77, 217] width 82 height 14
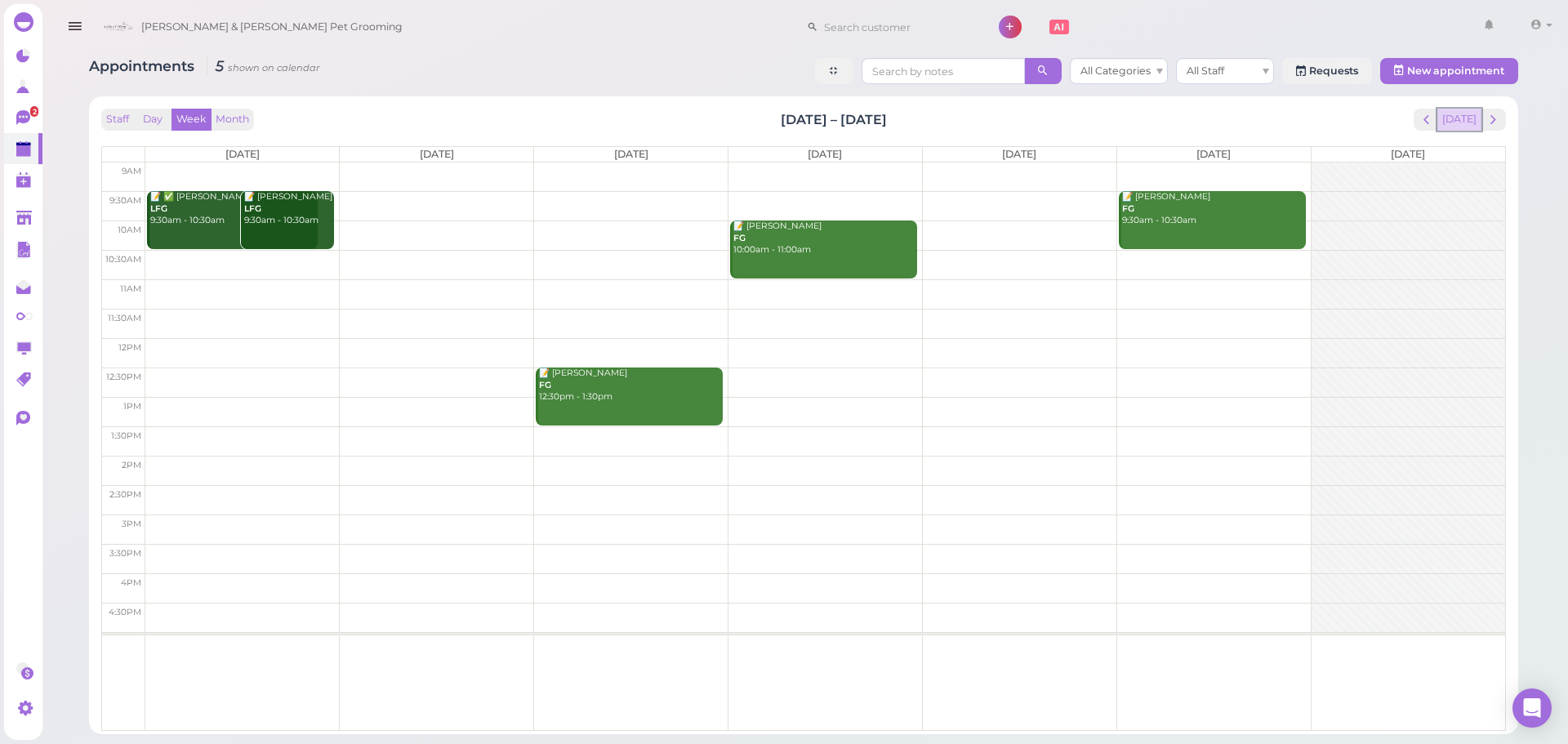
click at [1462, 123] on button "[DATE]" at bounding box center [1459, 120] width 44 height 22
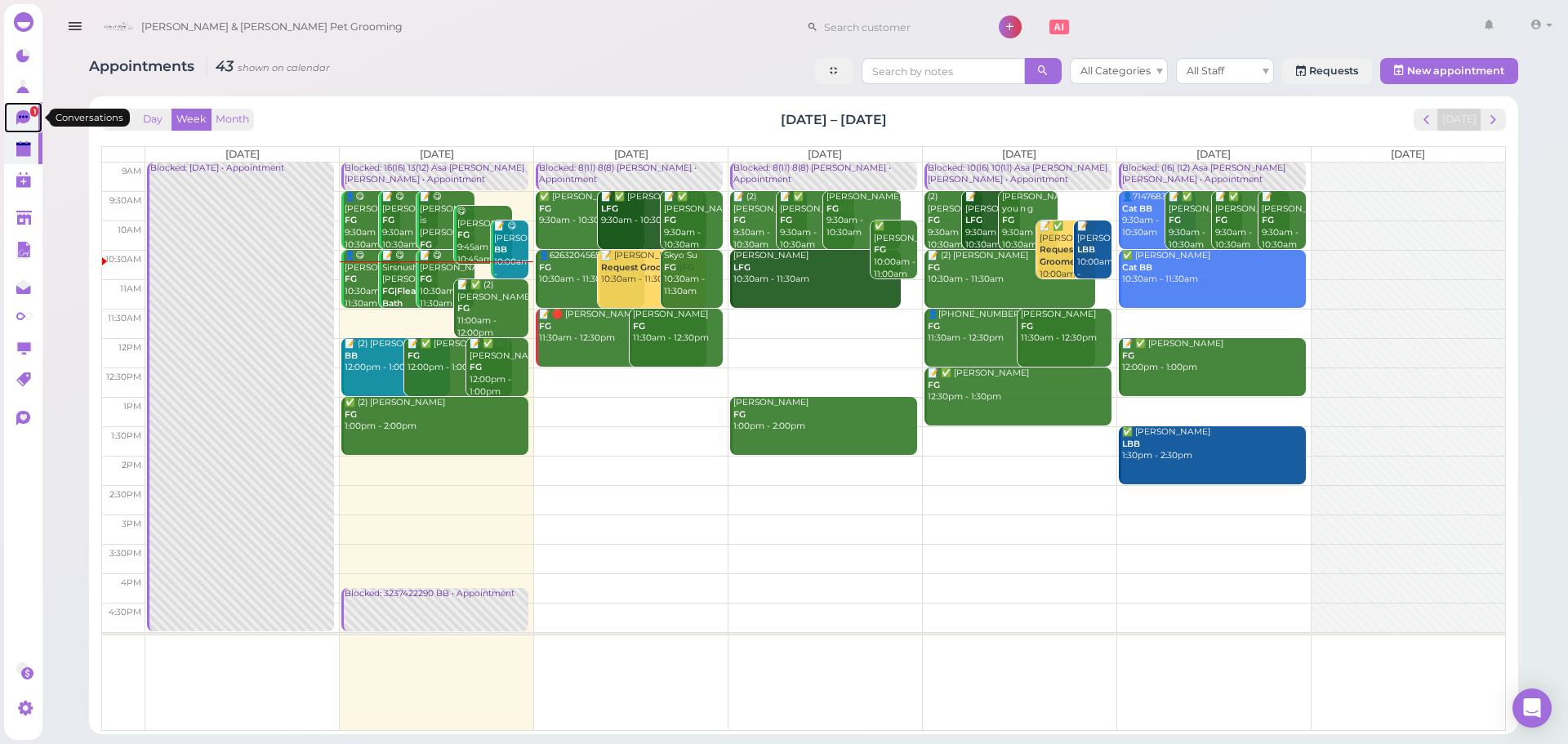
click at [26, 120] on icon at bounding box center [23, 117] width 14 height 15
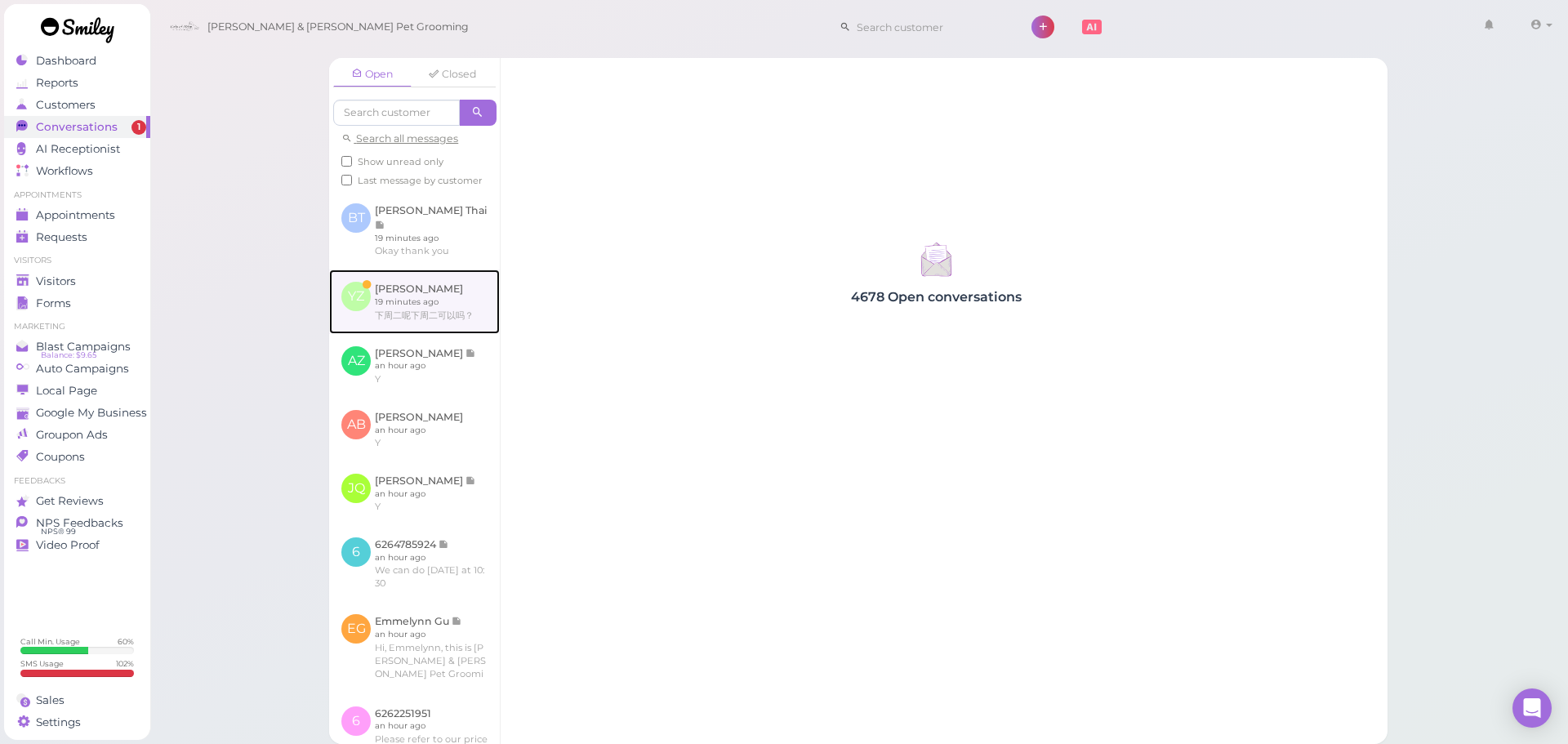
click at [420, 303] on link at bounding box center [413, 301] width 170 height 63
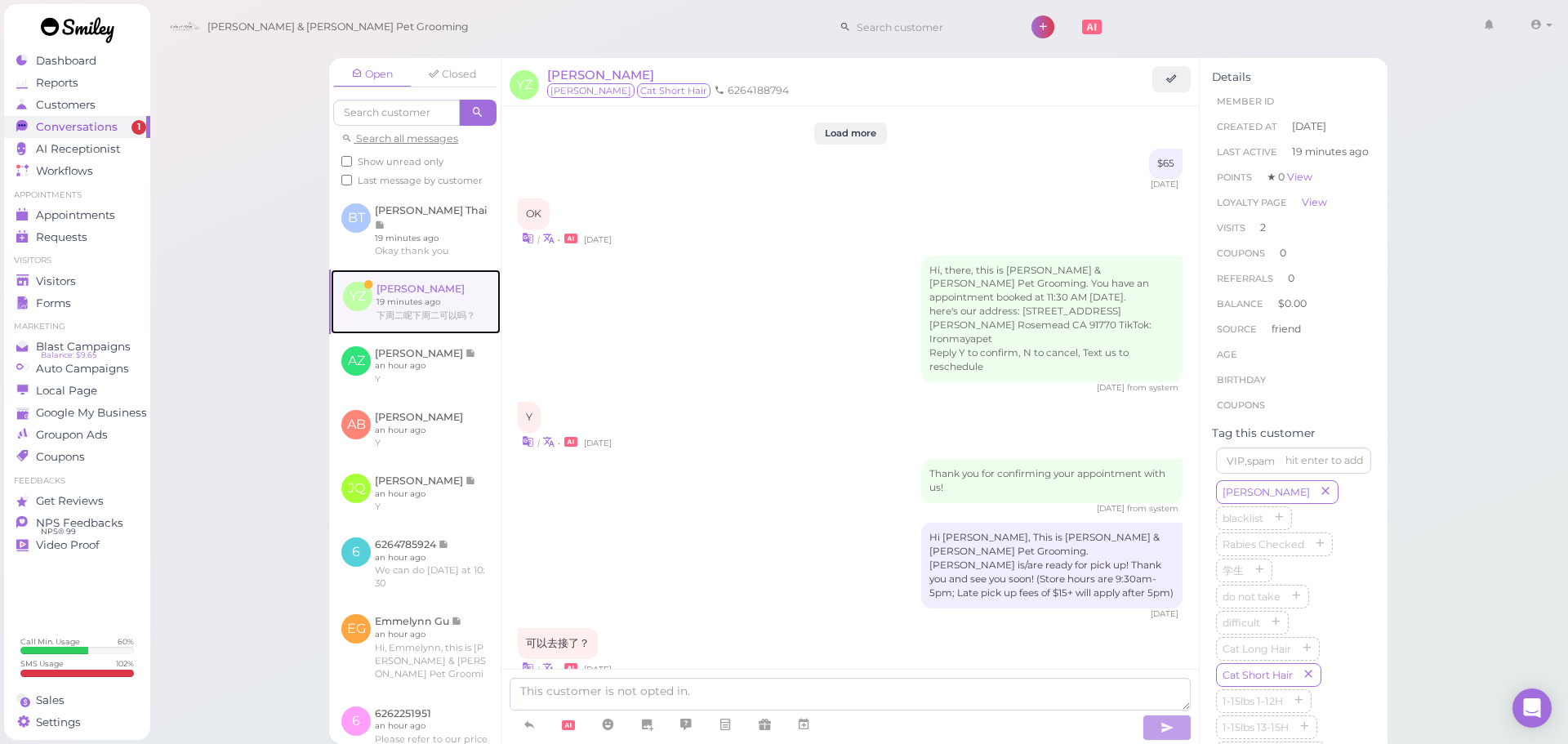
scroll to position [1529, 0]
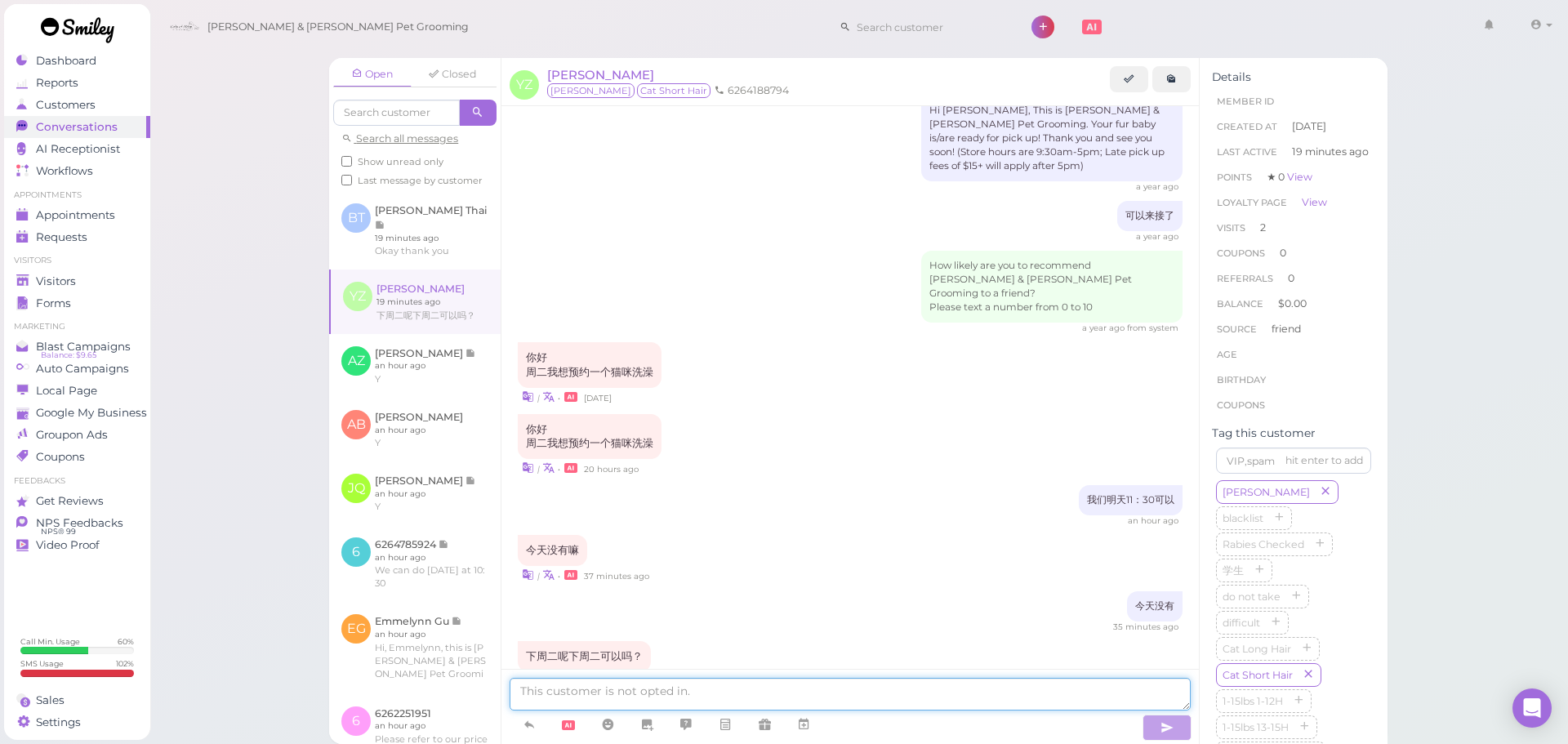
click at [755, 690] on textarea at bounding box center [850, 694] width 681 height 33
type textarea "下周二可以，10：30好吗？"
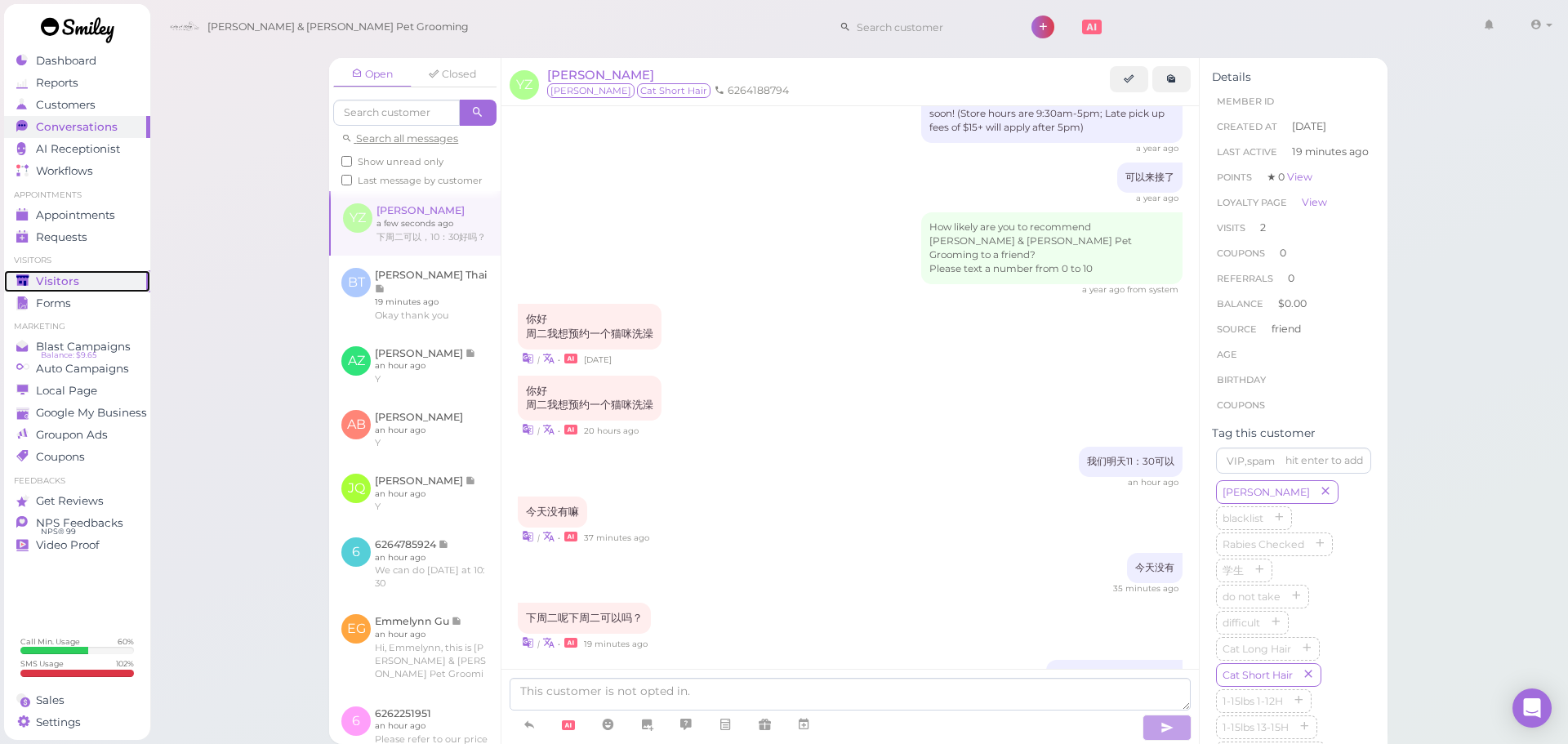
click at [91, 284] on div "Visitors" at bounding box center [75, 281] width 118 height 14
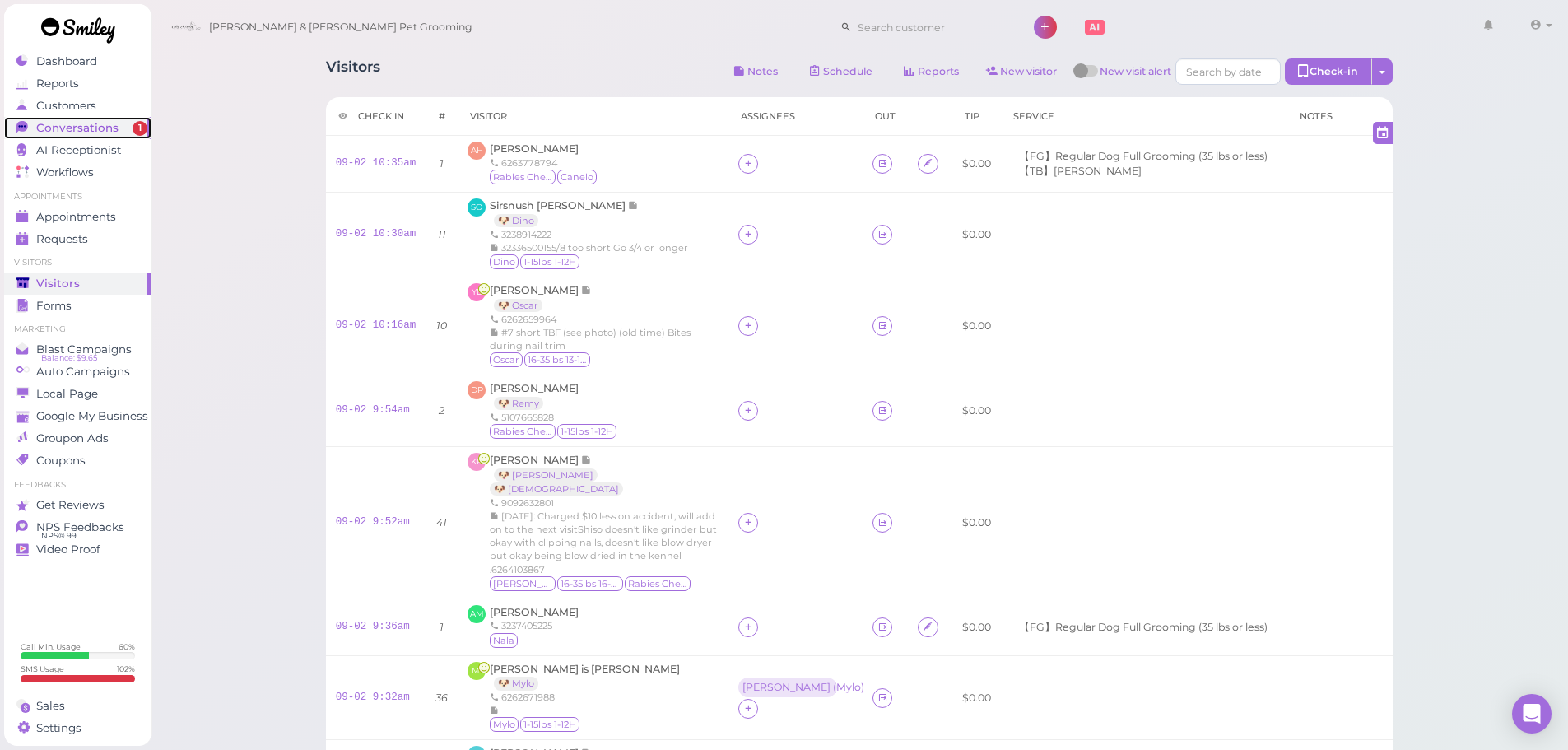
click at [110, 124] on span "Conversations" at bounding box center [77, 127] width 82 height 14
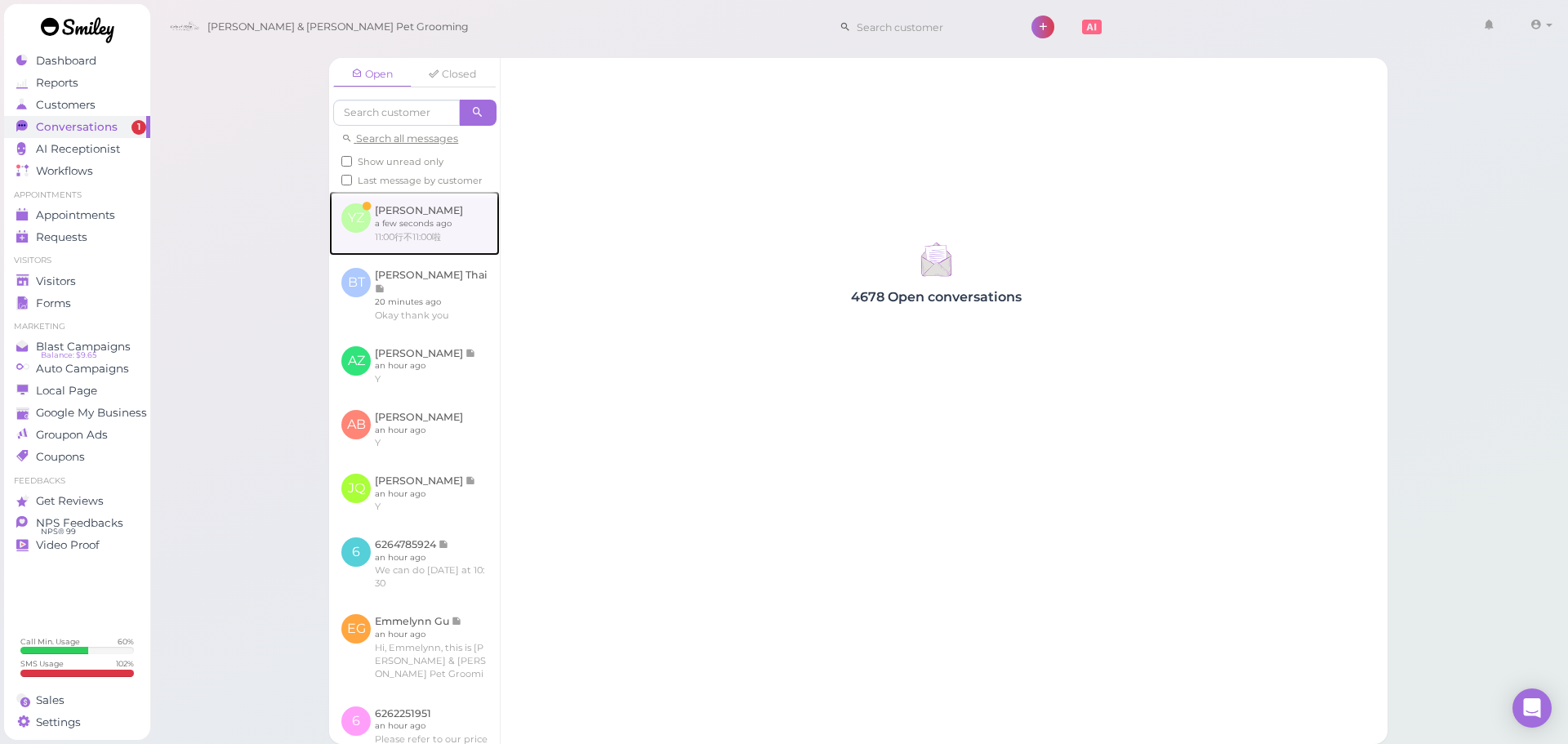
click at [412, 235] on link at bounding box center [413, 222] width 170 height 63
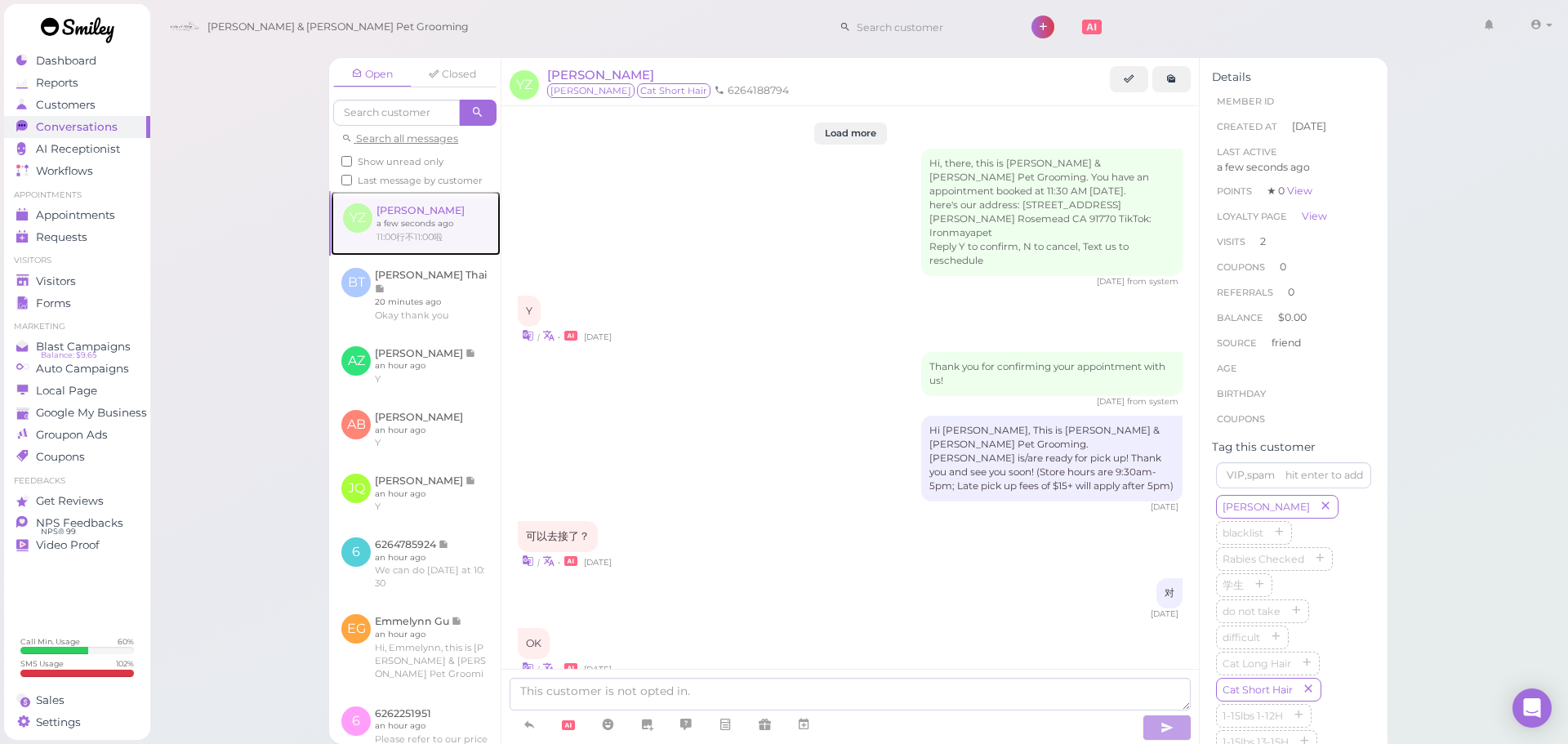
scroll to position [1529, 0]
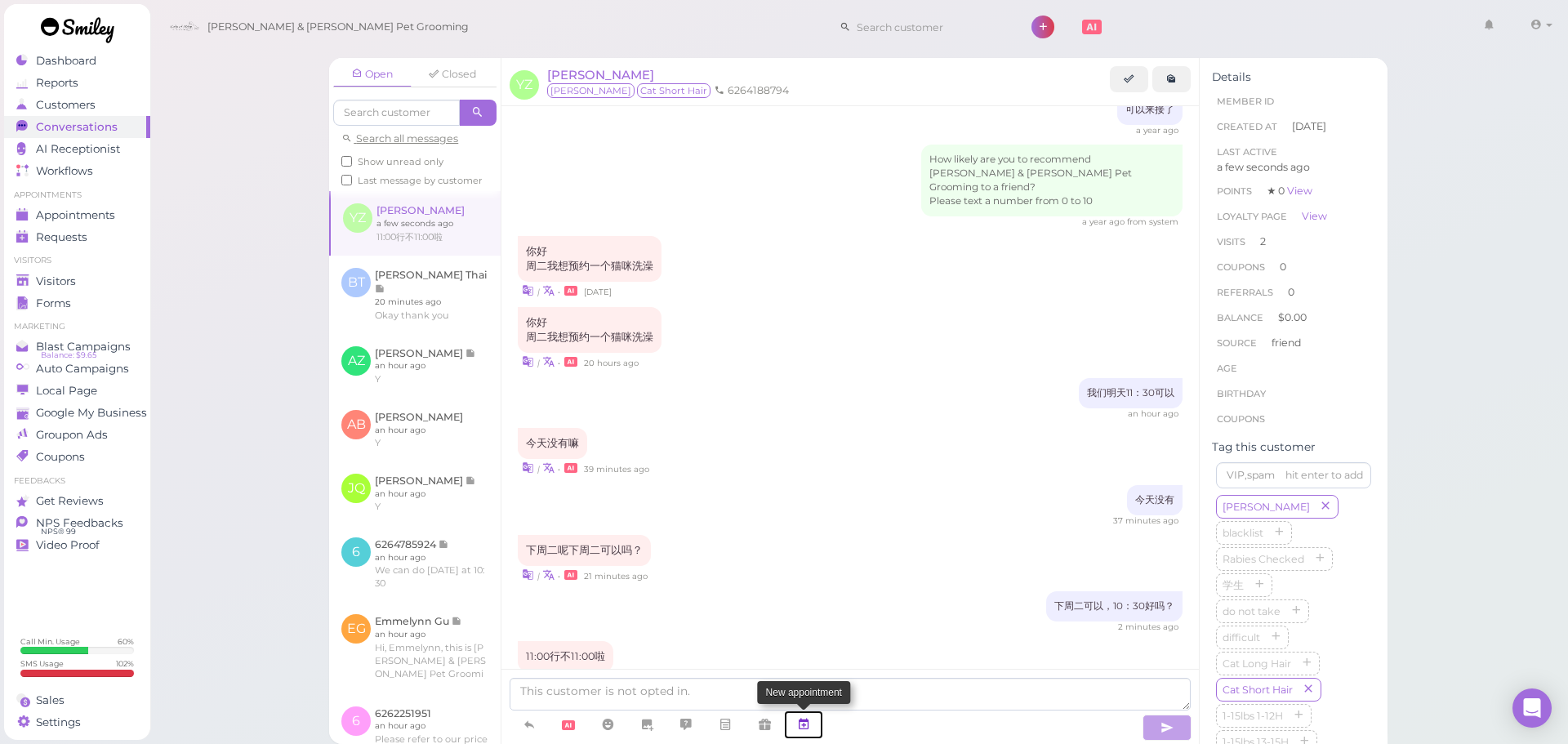
click at [806, 726] on icon at bounding box center [802, 724] width 13 height 17
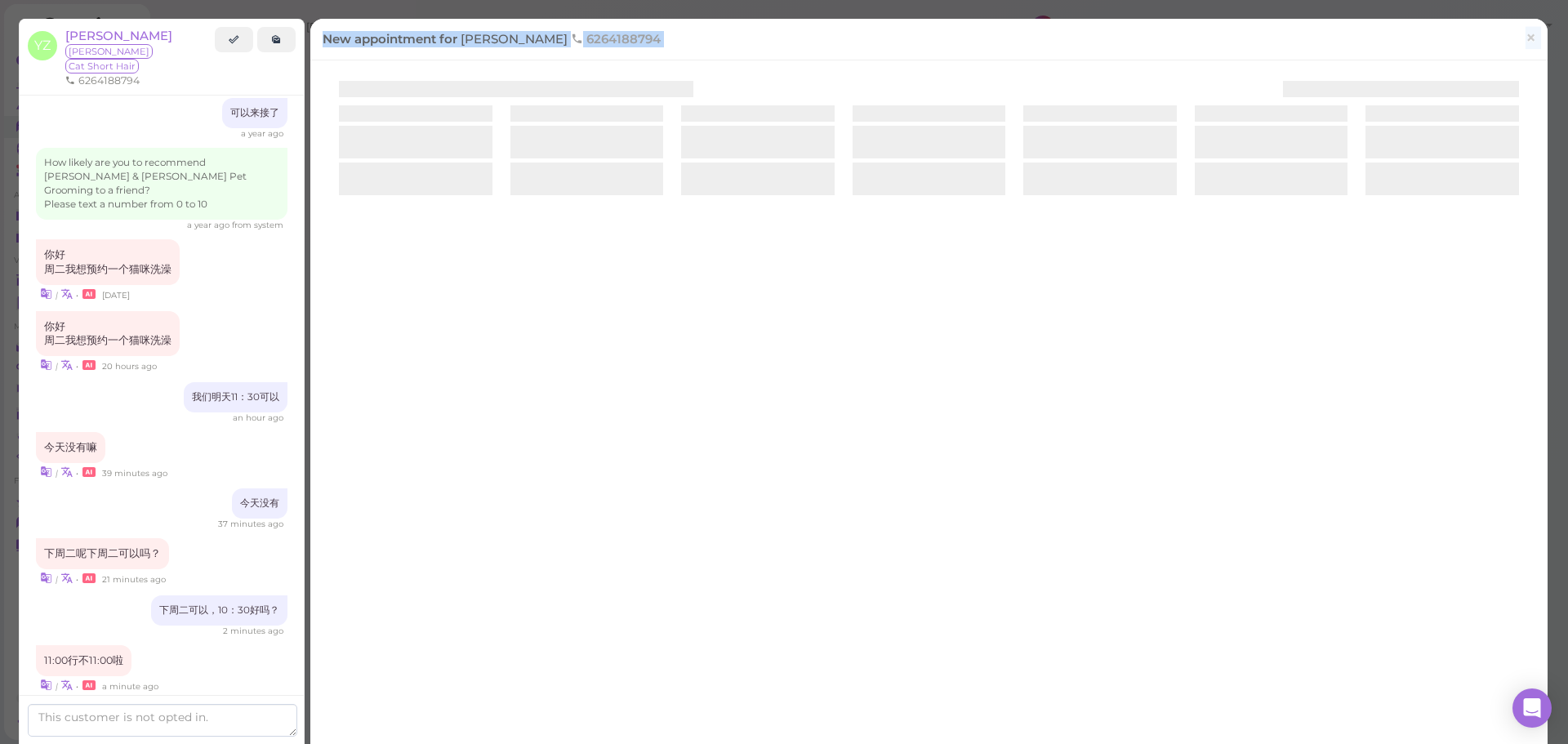
scroll to position [1503, 0]
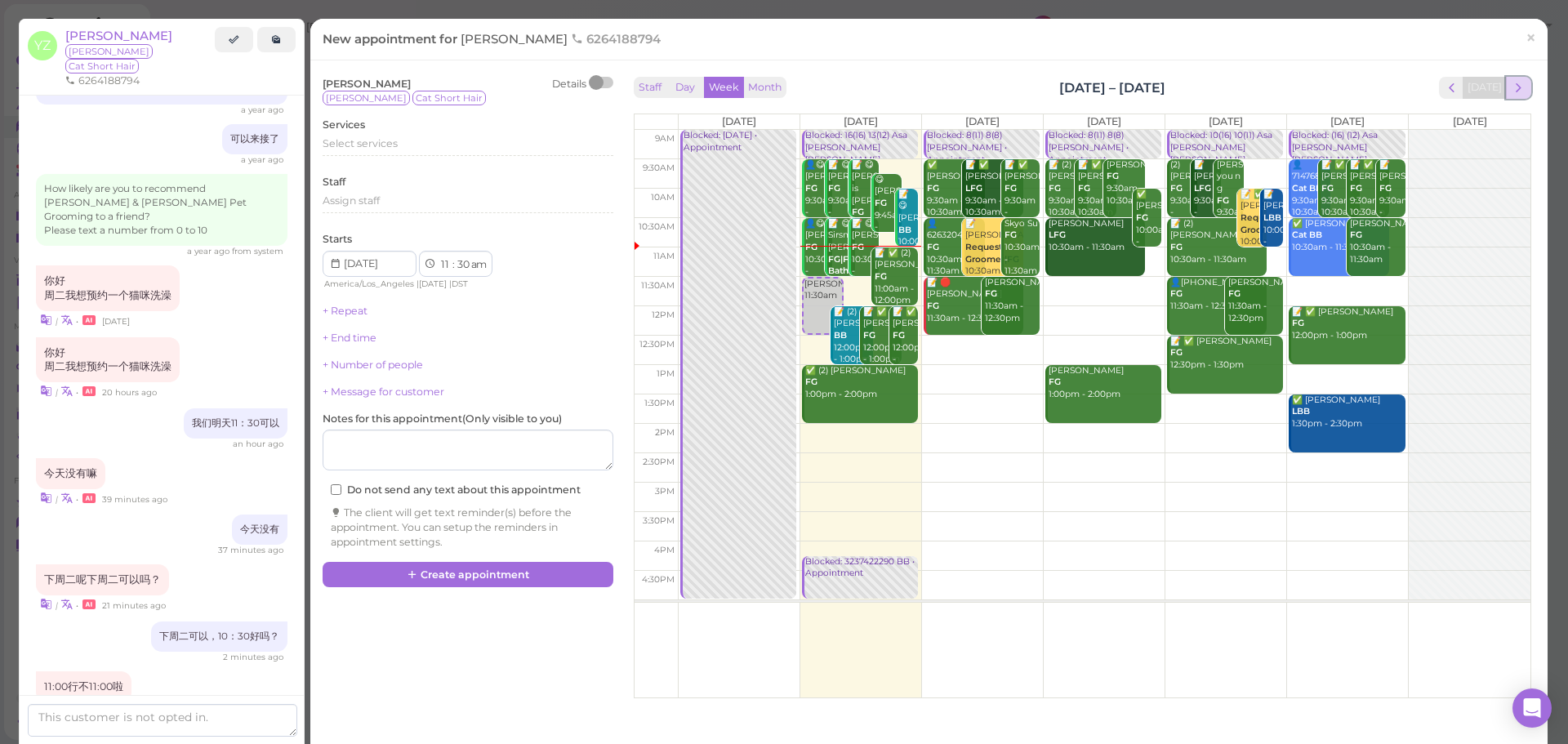
click at [1511, 90] on span "next" at bounding box center [1518, 88] width 16 height 16
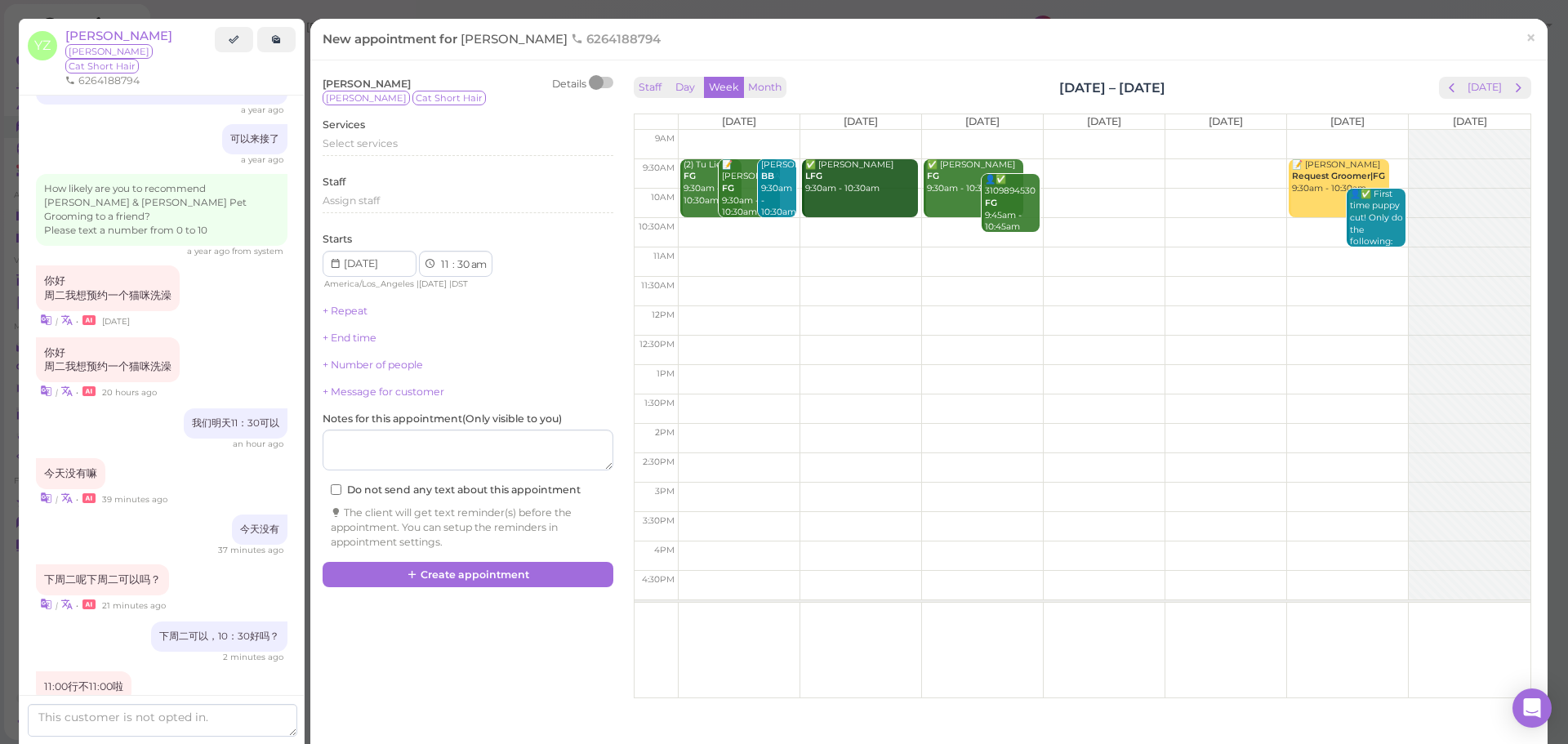
click at [841, 255] on td at bounding box center [1104, 262] width 852 height 29
type input "2025-09-09"
select select "00"
click at [440, 156] on div "Select services" at bounding box center [468, 146] width 291 height 19
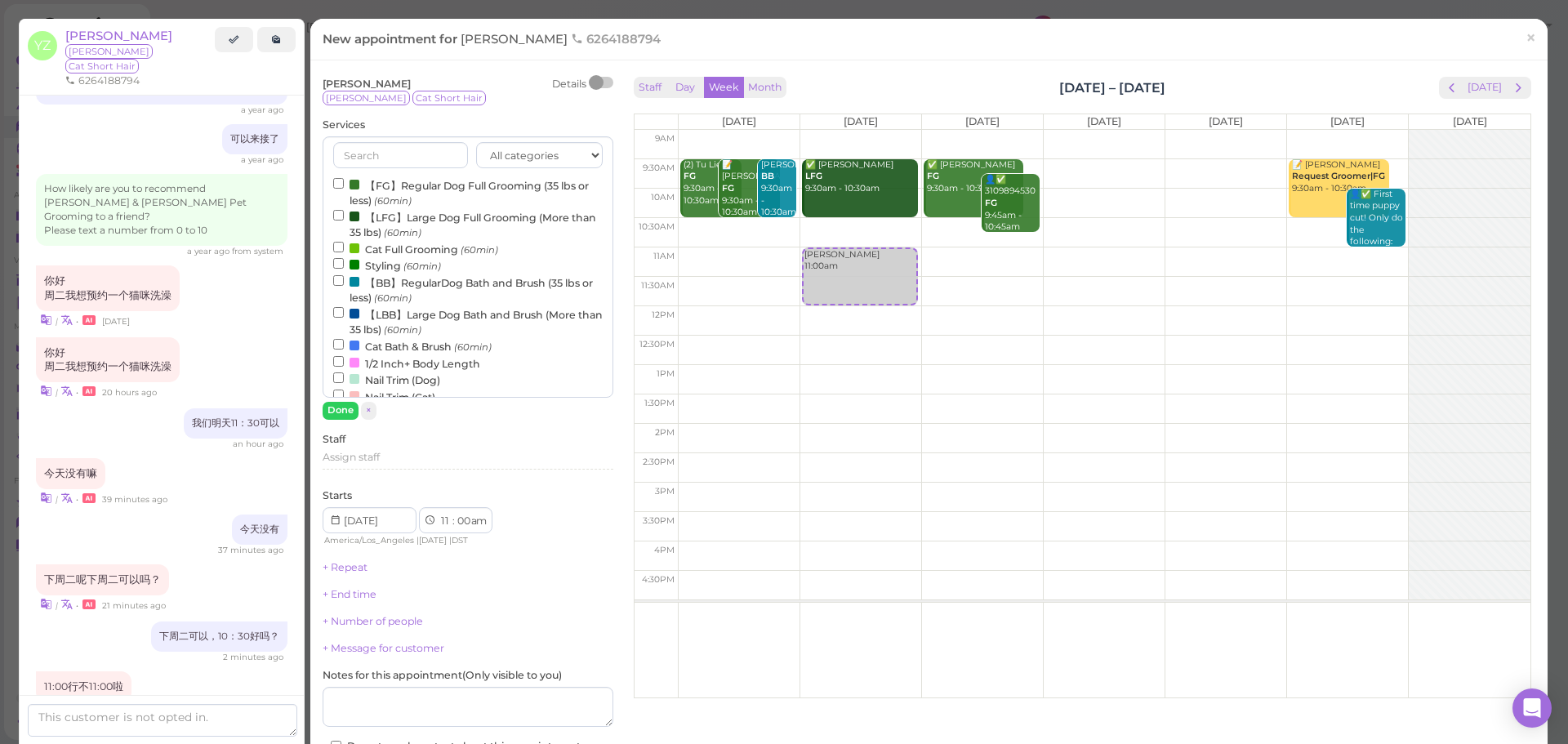
click at [384, 288] on label "【BB】RegularDog Bath and Brush (35 lbs or less) (60min)" at bounding box center [468, 289] width 269 height 32
click at [343, 286] on input "【BB】RegularDog Bath and Brush (35 lbs or less) (60min)" at bounding box center [339, 280] width 11 height 11
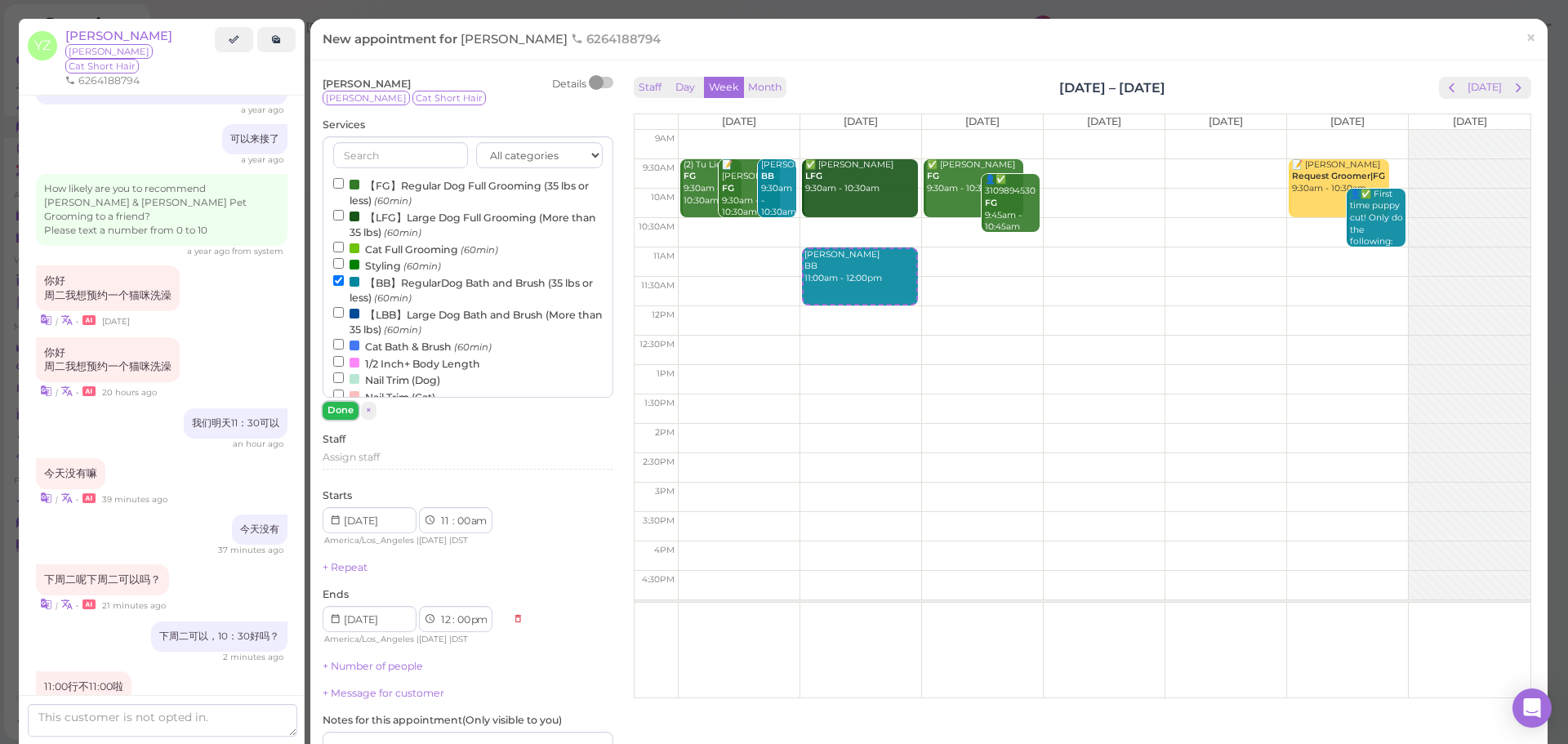
click at [343, 416] on button "Done" at bounding box center [340, 410] width 36 height 18
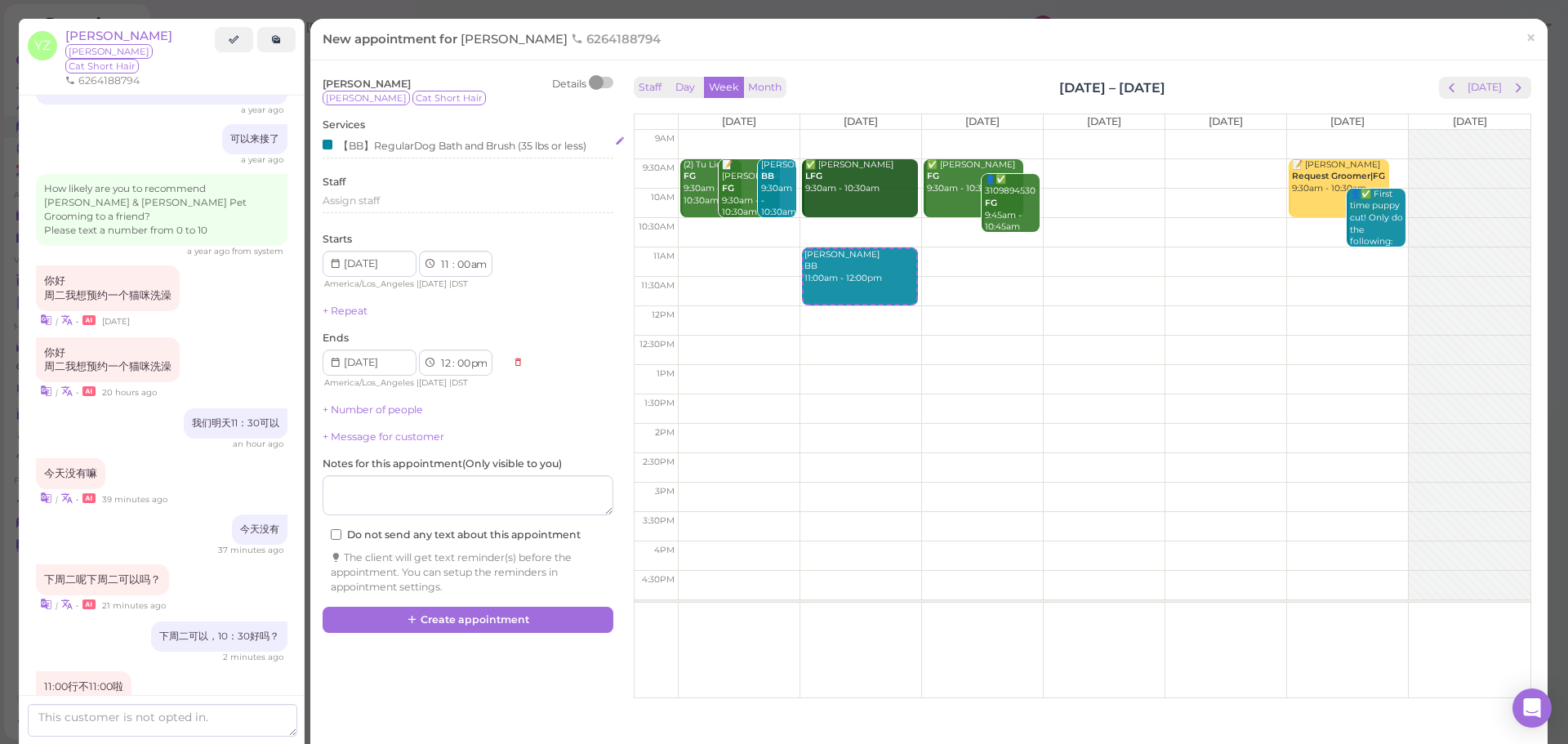
click at [420, 136] on div "【BB】RegularDog Bath and Brush (35 lbs or less)" at bounding box center [454, 145] width 264 height 18
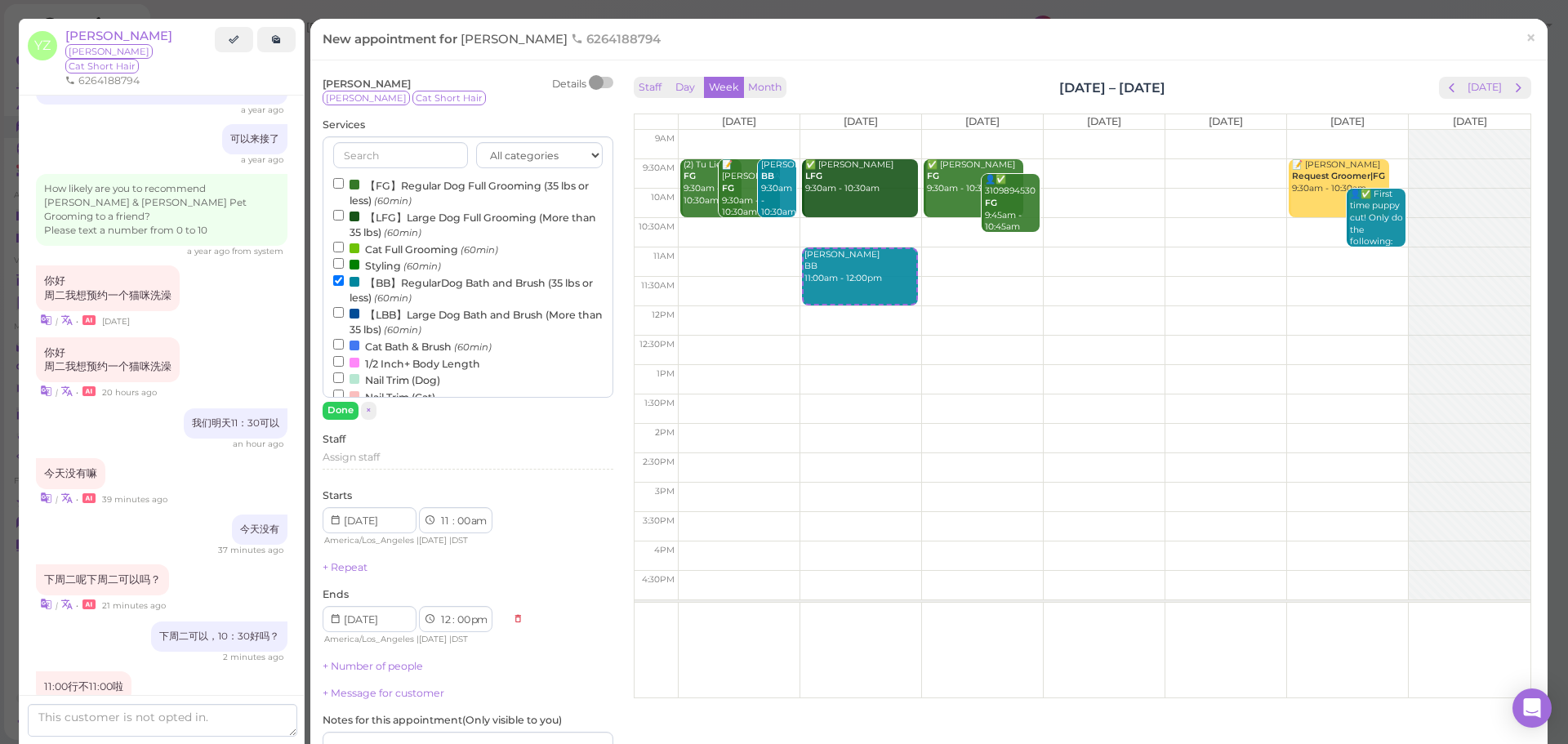
click at [363, 276] on label "【BB】RegularDog Bath and Brush (35 lbs or less) (60min)" at bounding box center [468, 289] width 269 height 32
click at [343, 276] on input "【BB】RegularDog Bath and Brush (35 lbs or less) (60min)" at bounding box center [339, 280] width 11 height 11
click at [366, 350] on label "Cat Bath & Brush (60min)" at bounding box center [412, 346] width 159 height 18
click at [343, 349] on input "Cat Bath & Brush (60min)" at bounding box center [339, 343] width 11 height 11
click at [350, 407] on button "Done" at bounding box center [340, 410] width 36 height 18
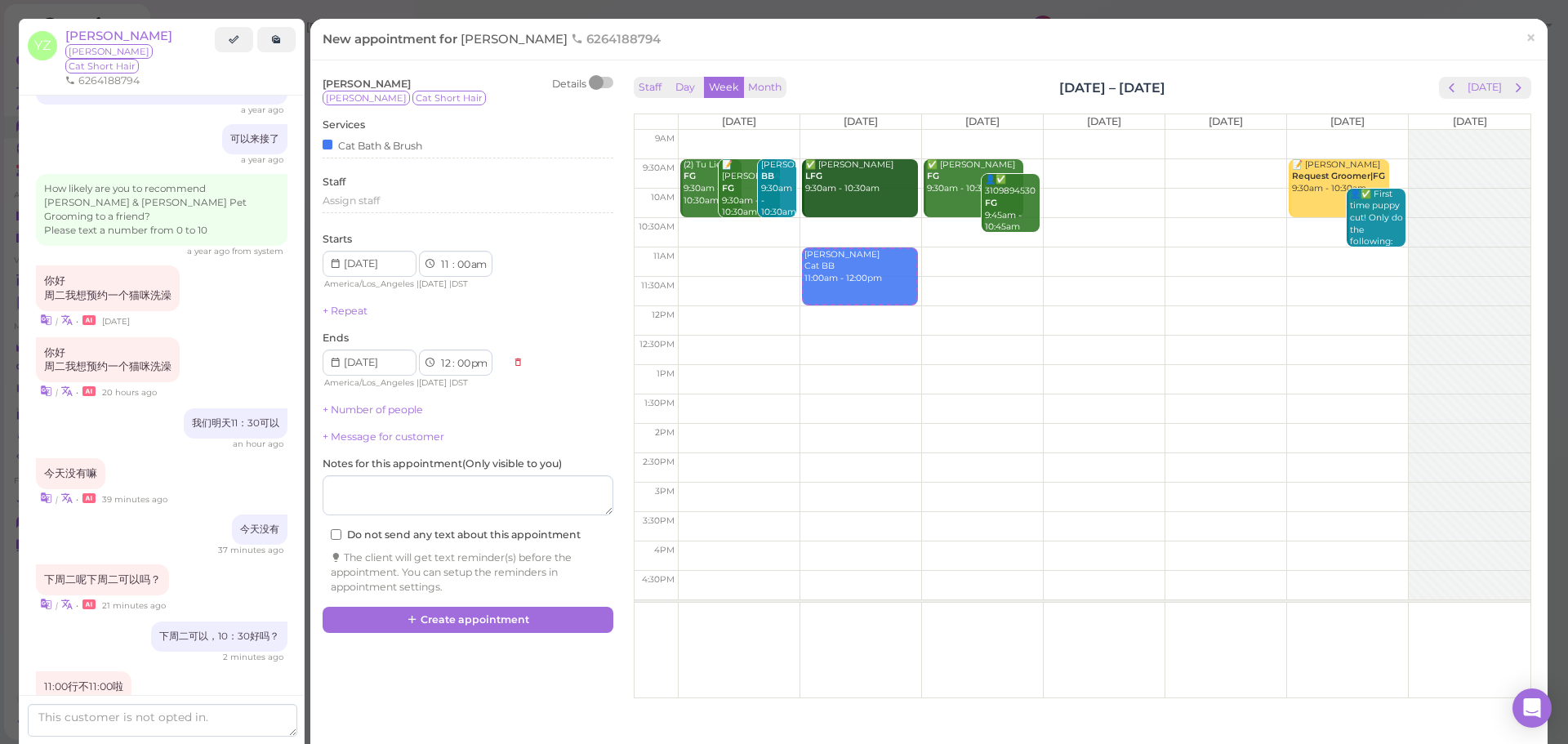
click at [458, 602] on div "Yan Zhao Details Mimi Cat Short Hair Services Cat Bath & Brush Staff Assign sta…" at bounding box center [468, 339] width 307 height 534
click at [457, 615] on button "Create appointment" at bounding box center [468, 620] width 291 height 26
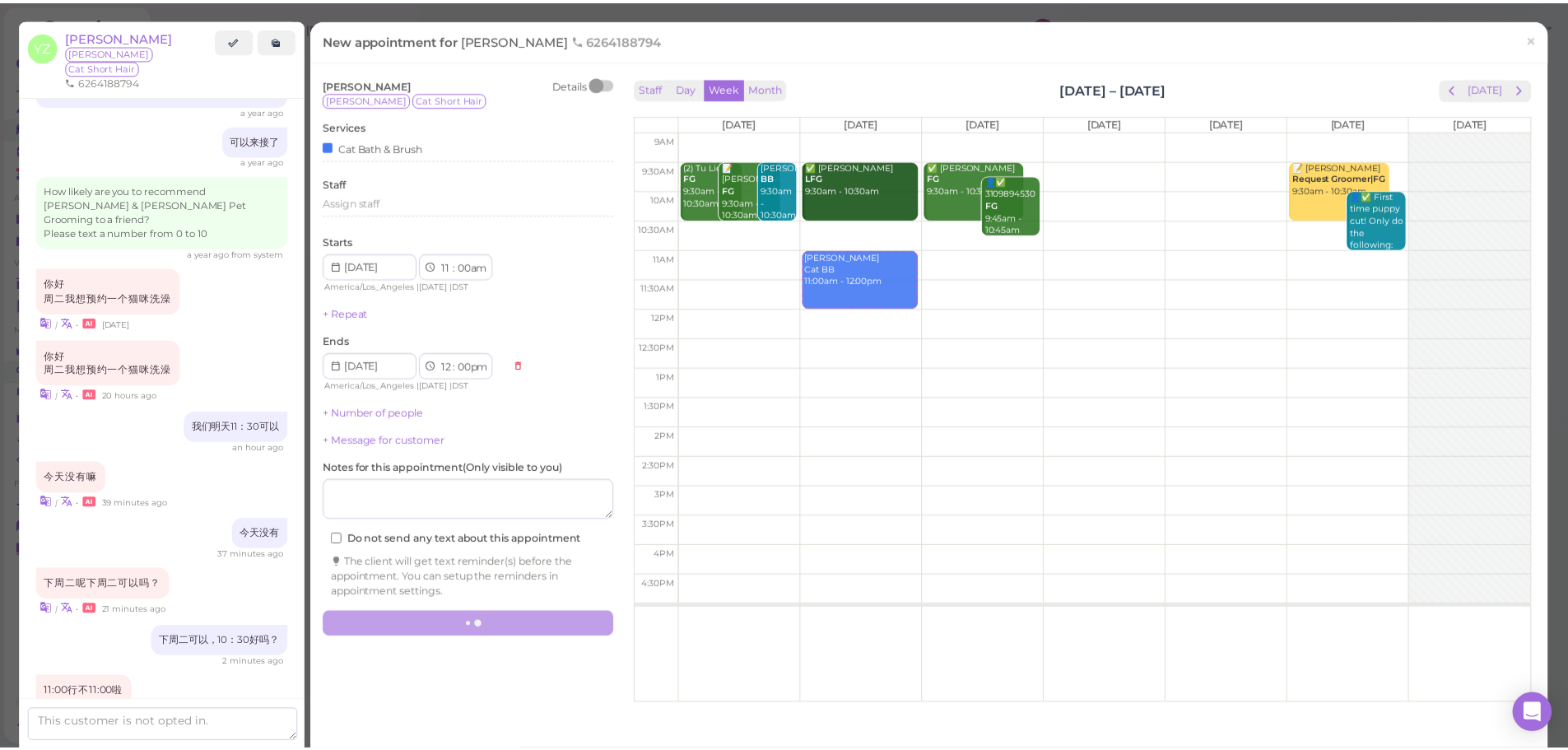
scroll to position [1541, 0]
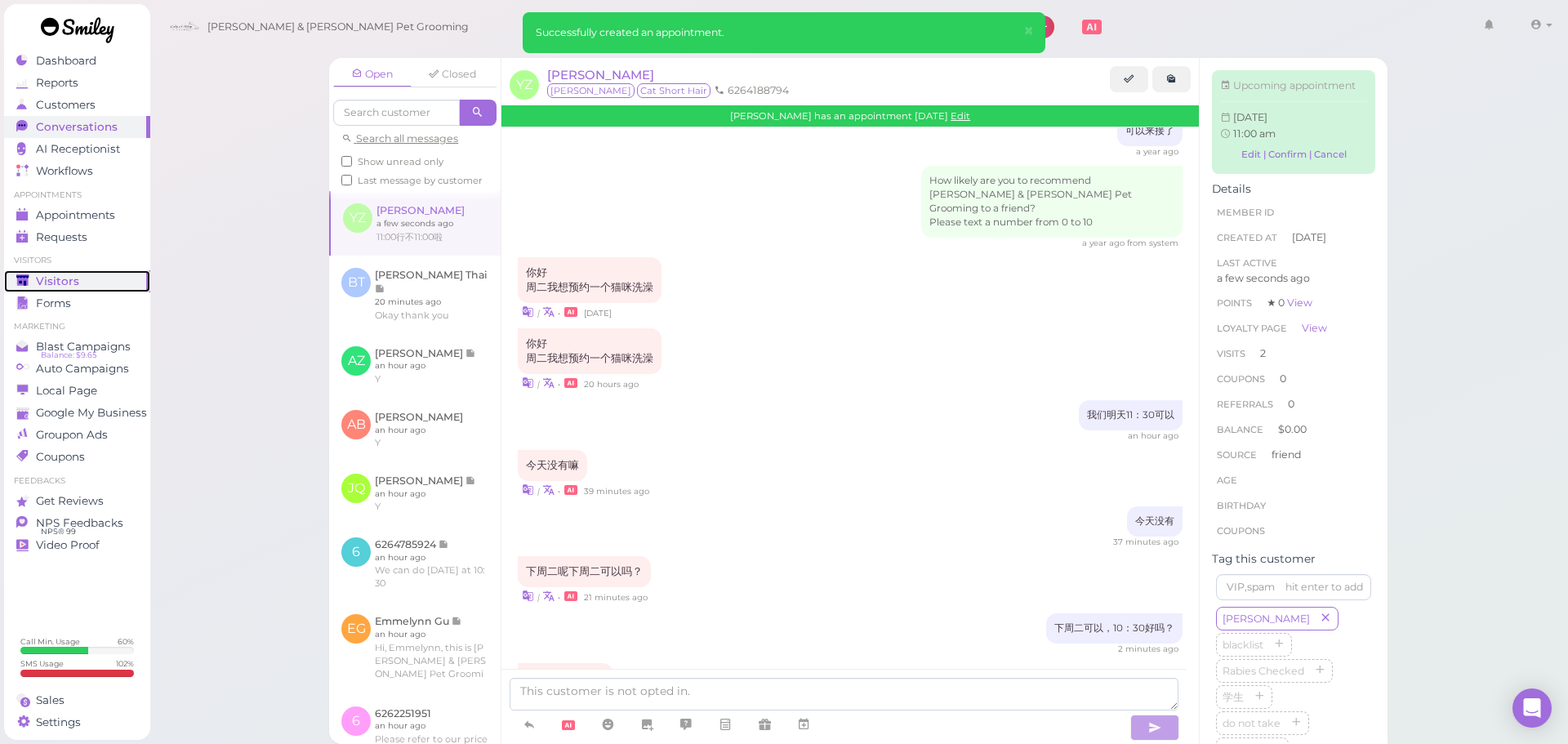
click at [115, 277] on div "Visitors" at bounding box center [75, 281] width 118 height 14
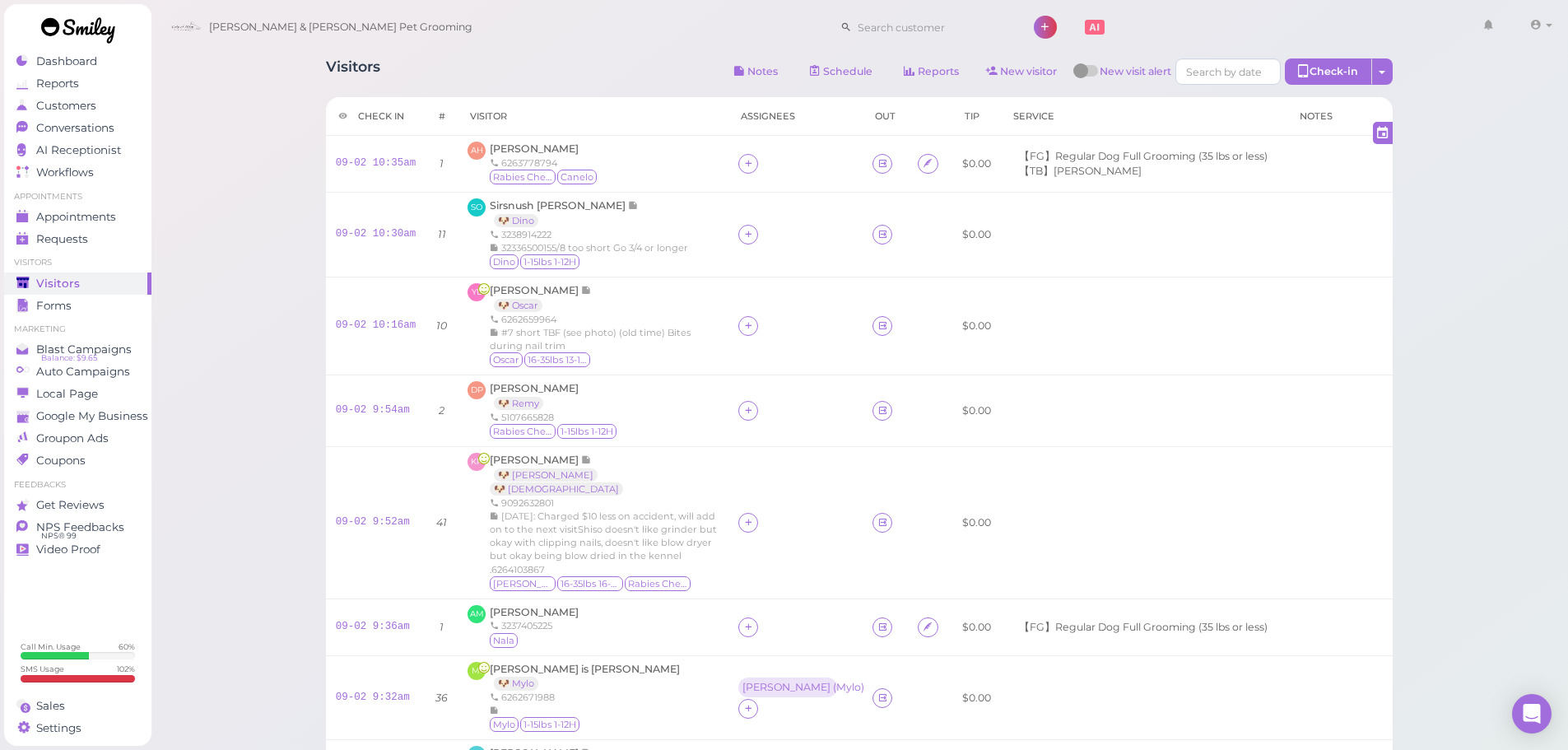
click at [634, 43] on div "Cody & Miley Pet Grooming 1 Account Billings" at bounding box center [860, 27] width 1395 height 47
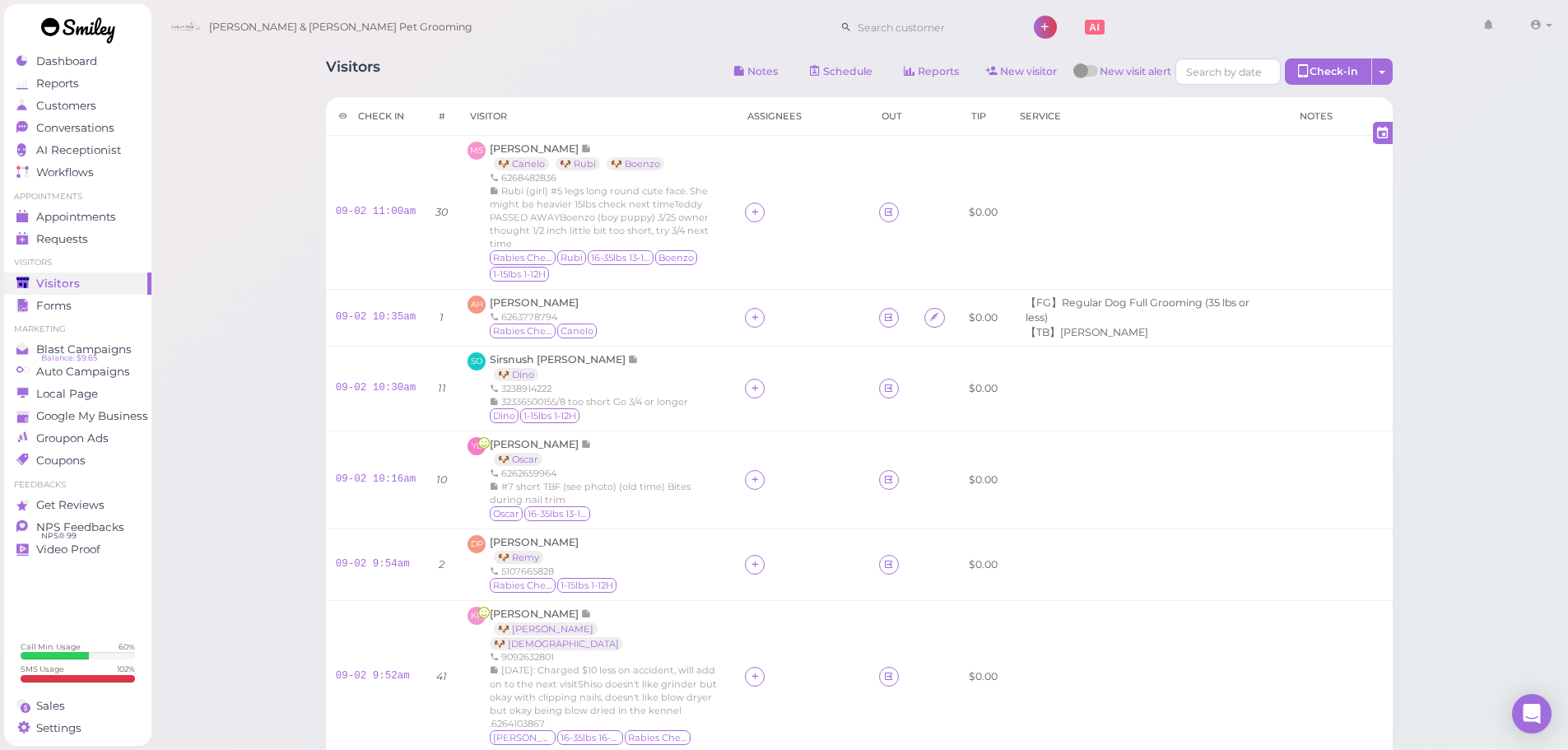
click at [616, 56] on div "Visitors Notes Schedule Reports New visitor New visit alert Check-in Customer c…" at bounding box center [859, 558] width 1108 height 1024
click at [523, 146] on span "Michelle Soto" at bounding box center [535, 148] width 91 height 13
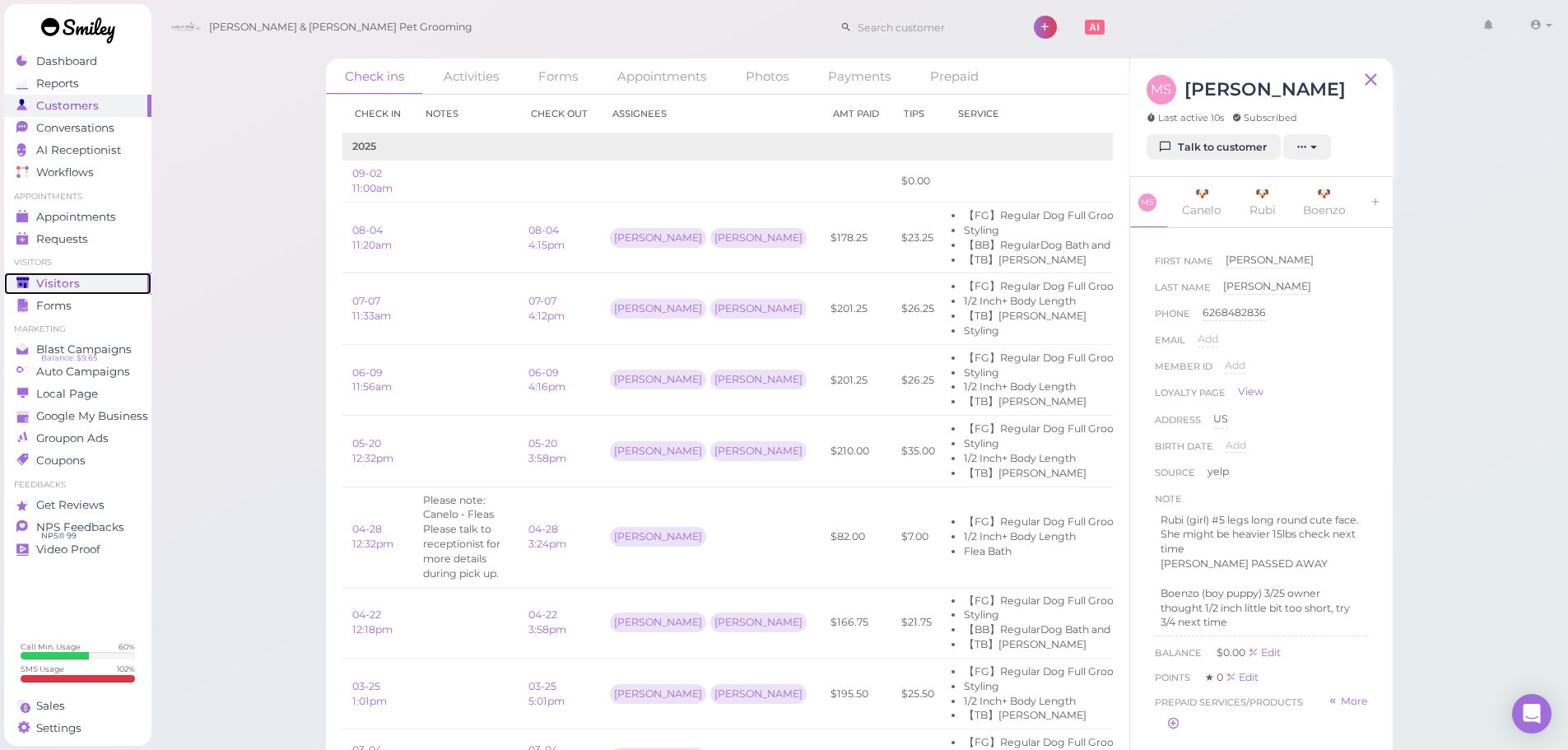
click at [98, 274] on link "Visitors" at bounding box center [77, 283] width 147 height 23
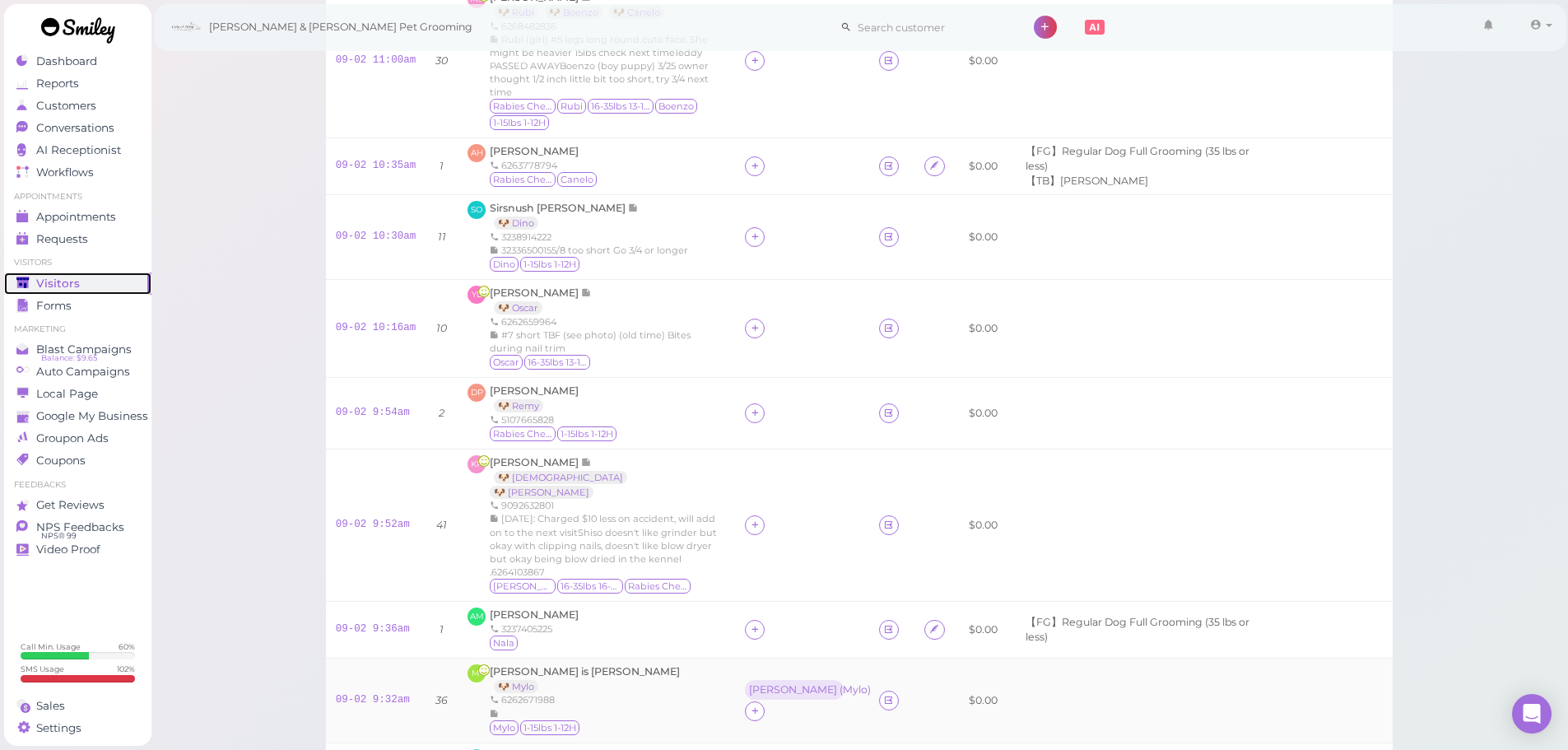
scroll to position [412, 0]
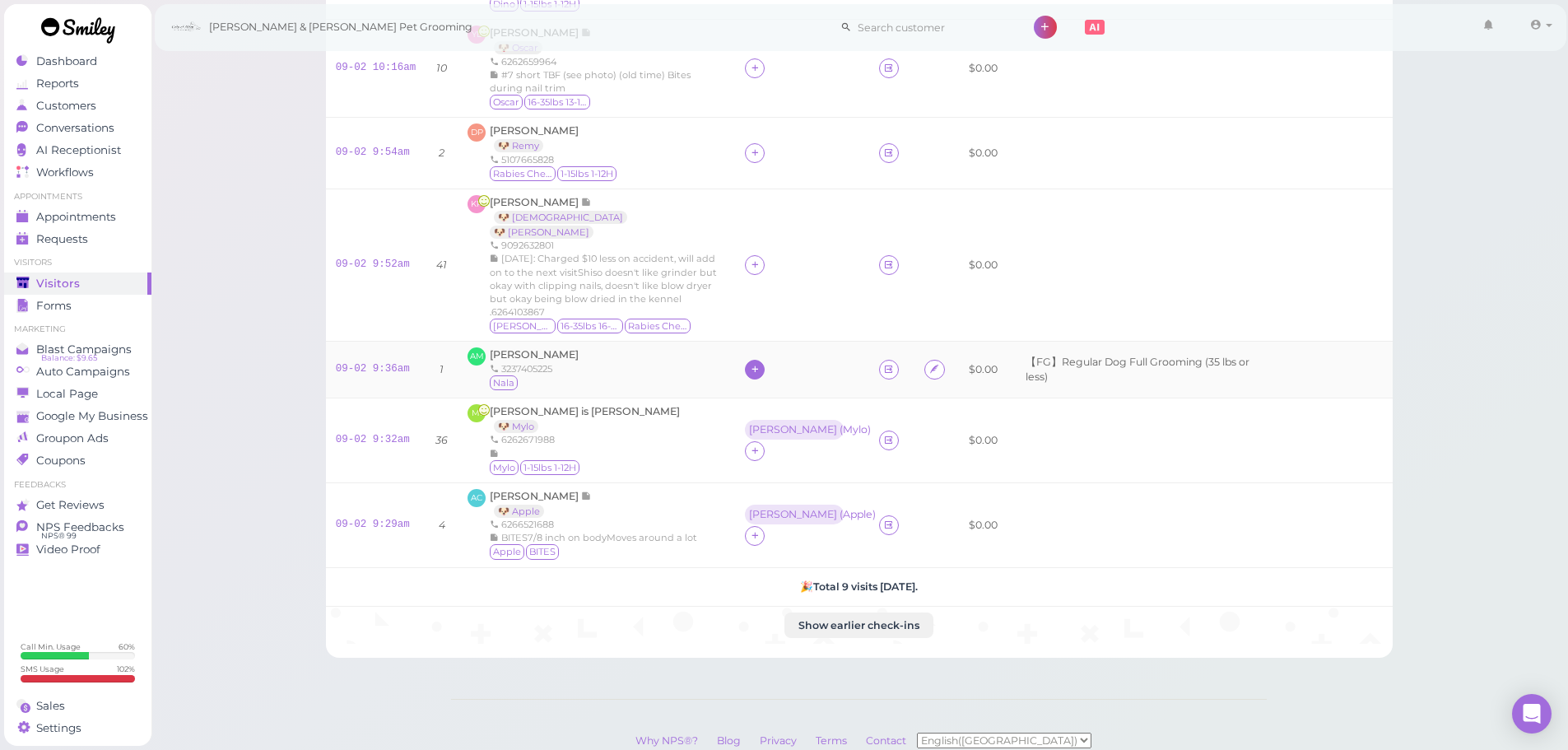
click at [750, 363] on icon at bounding box center [755, 369] width 11 height 13
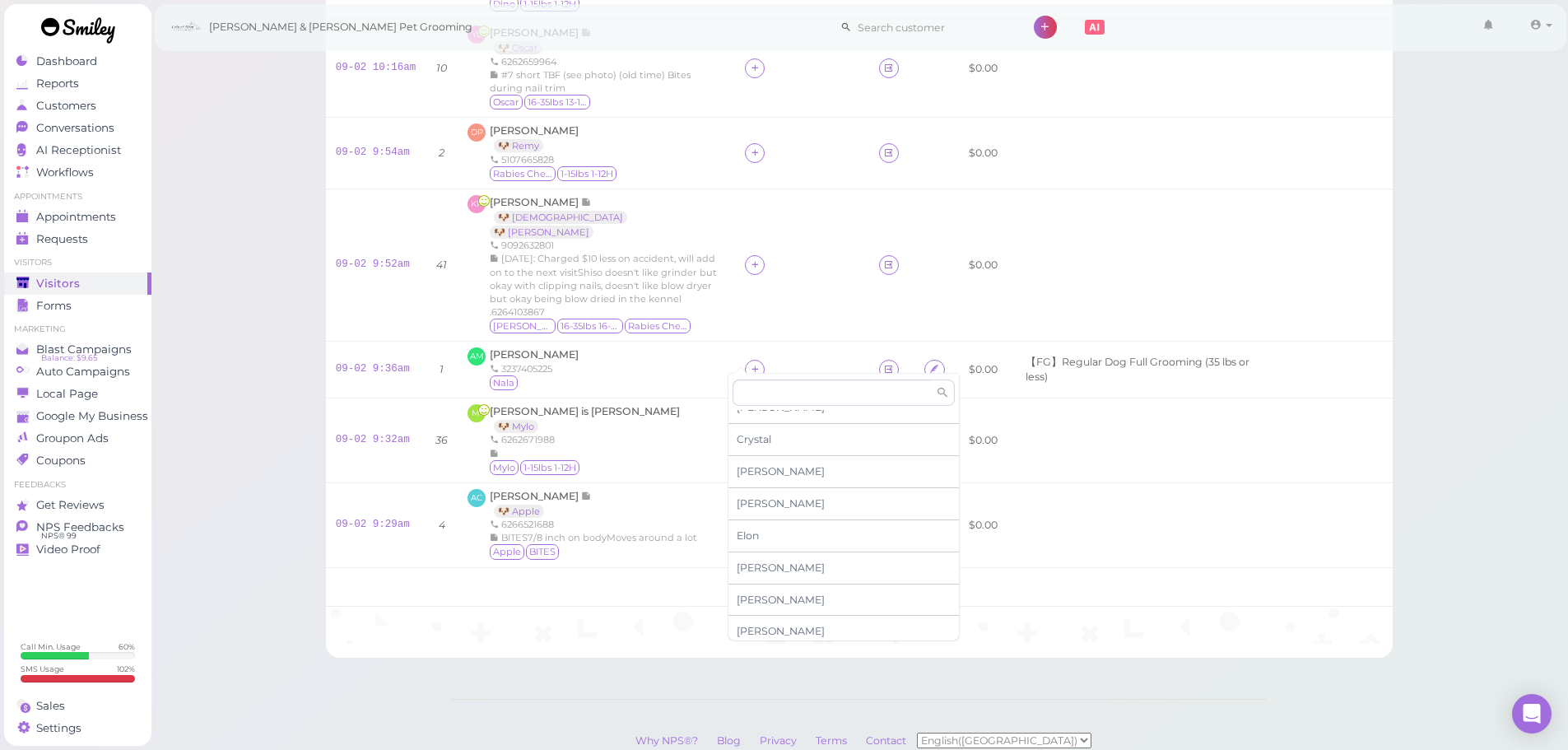
scroll to position [279, 0]
click at [765, 627] on span "Rebecca" at bounding box center [781, 625] width 88 height 13
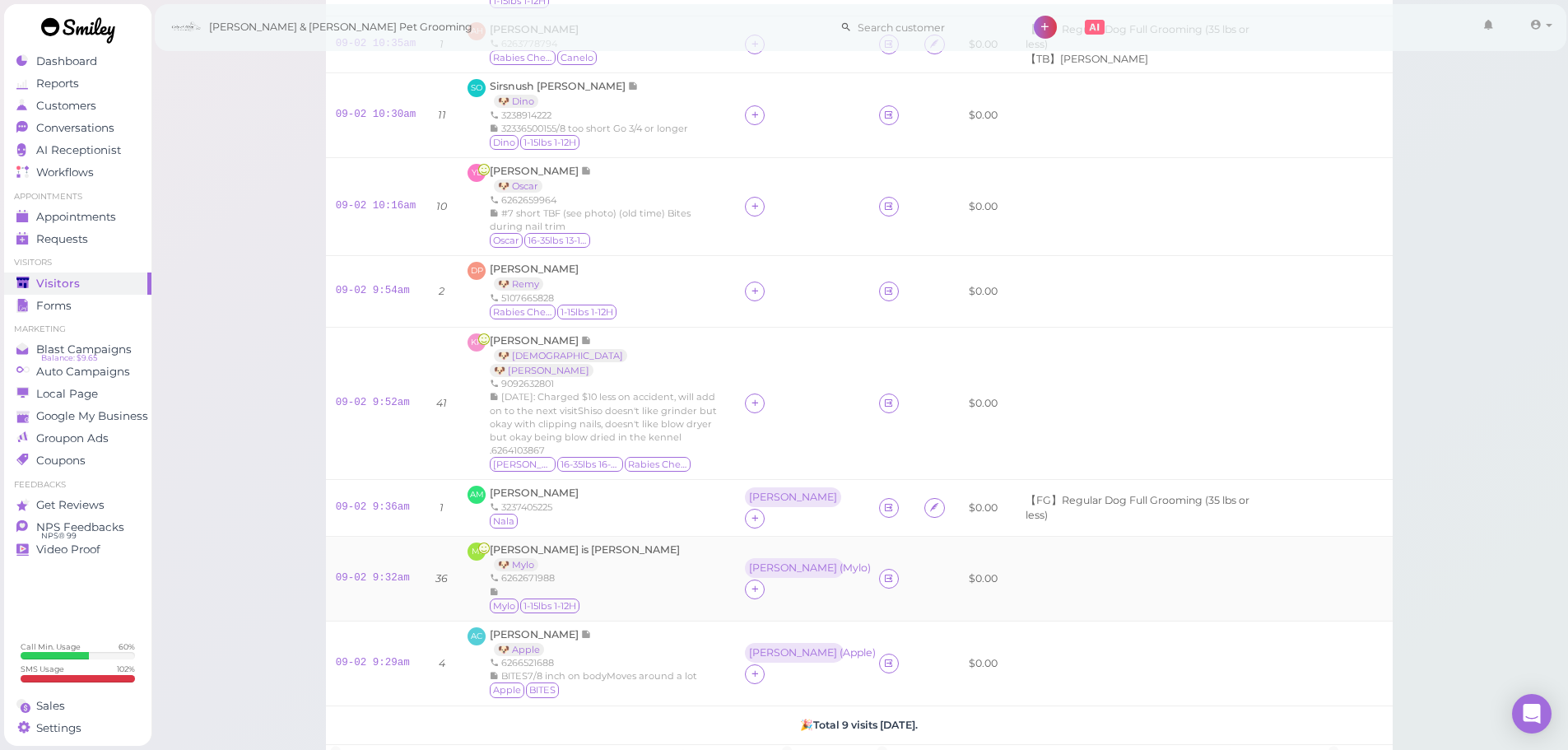
scroll to position [247, 0]
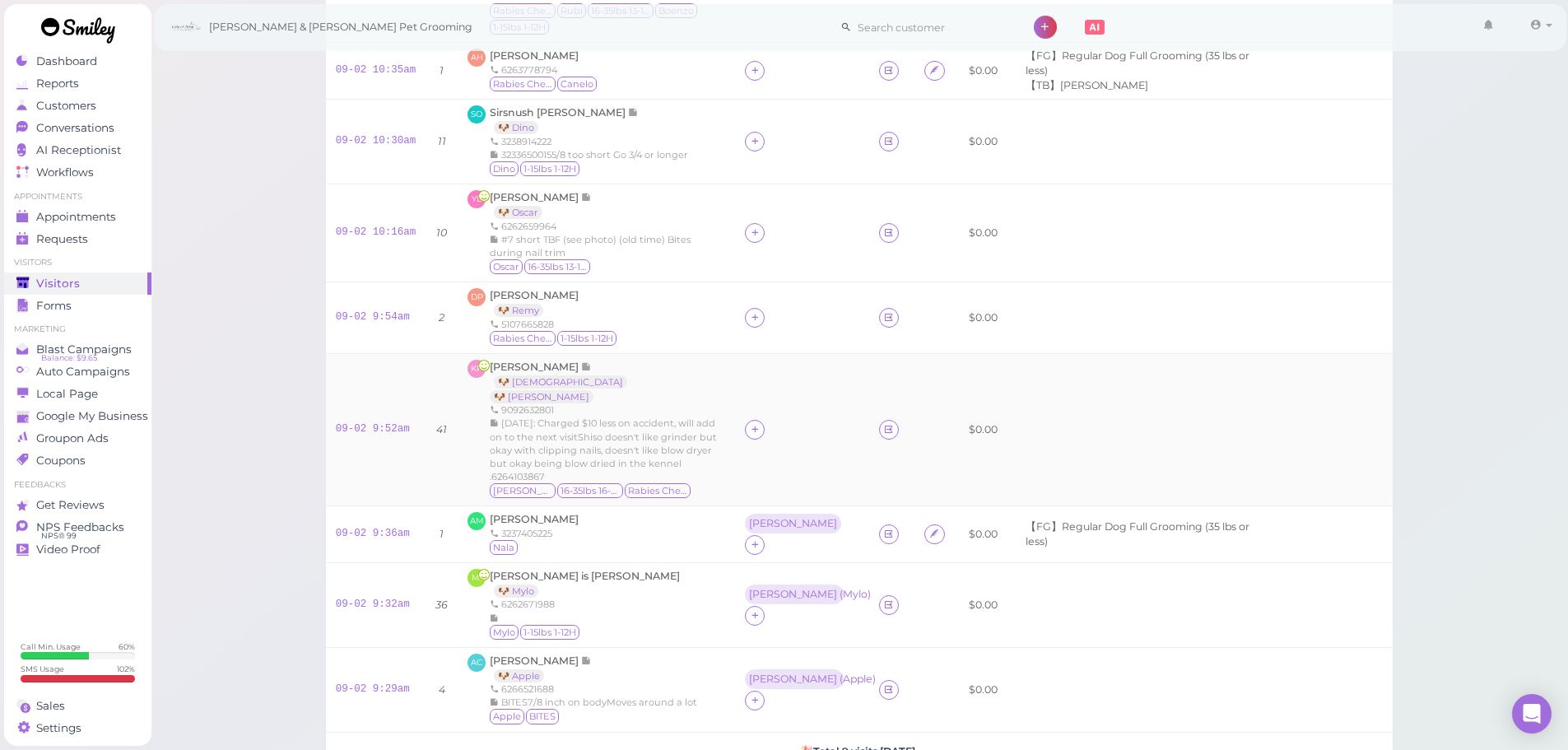
click at [684, 377] on div "Kassandra Palmas 🐶 Shiso 🐶 Kira 9092632801 7/21/2025: Charged $10 less on accid…" at bounding box center [608, 429] width 235 height 140
click at [750, 424] on icon at bounding box center [755, 429] width 11 height 13
click at [760, 694] on span "Helen" at bounding box center [781, 697] width 88 height 13
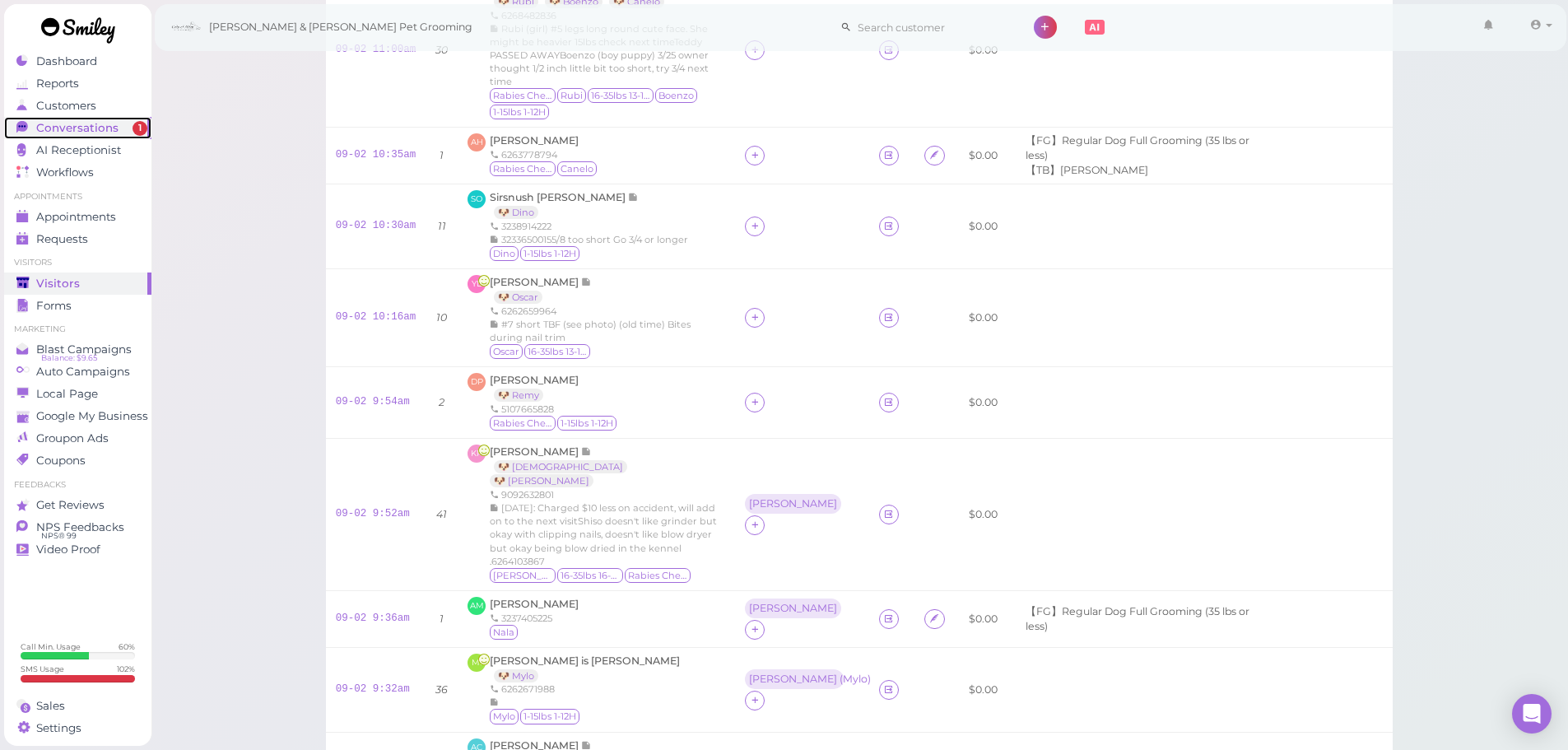
click at [113, 130] on span "Conversations" at bounding box center [77, 127] width 82 height 14
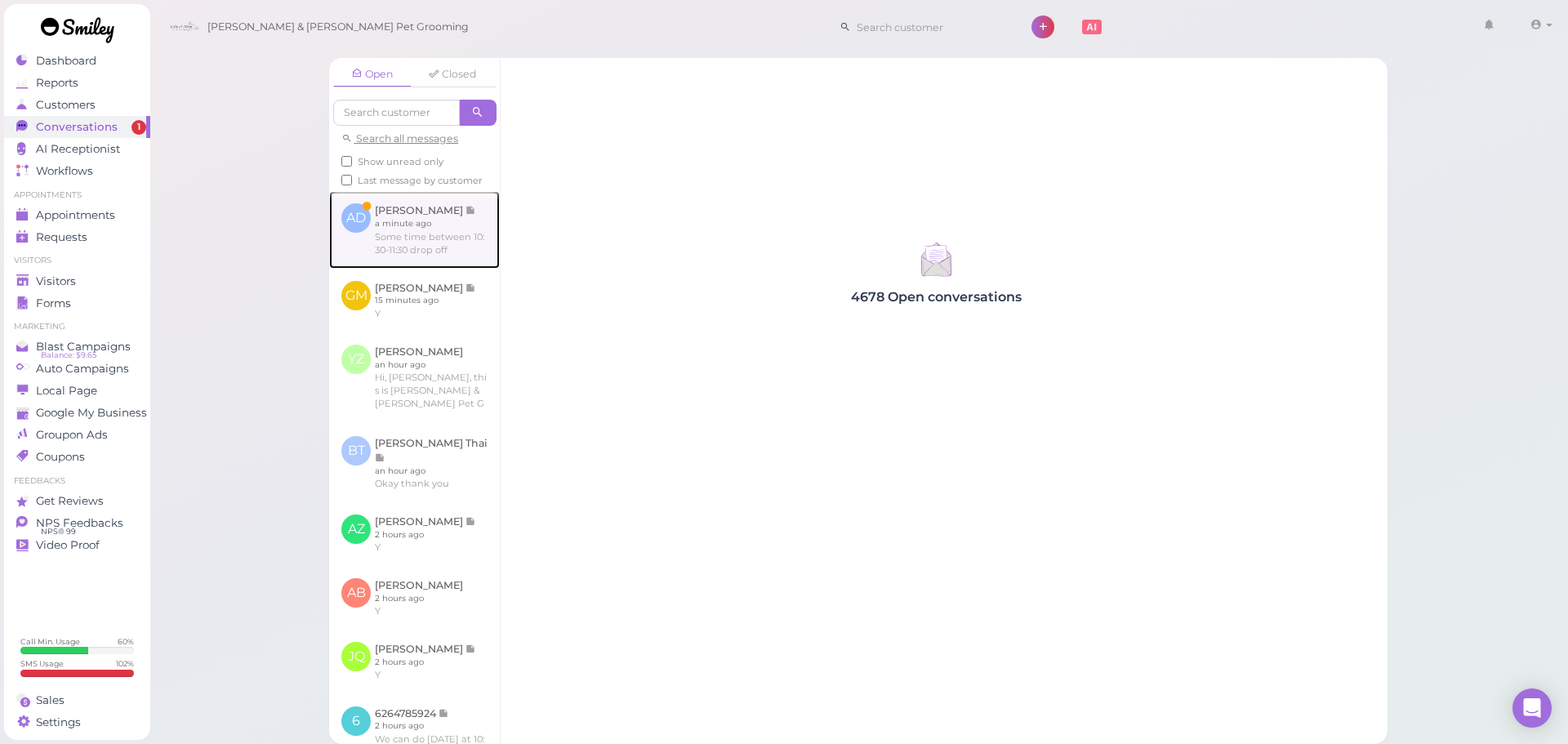
click at [450, 234] on link at bounding box center [413, 229] width 170 height 77
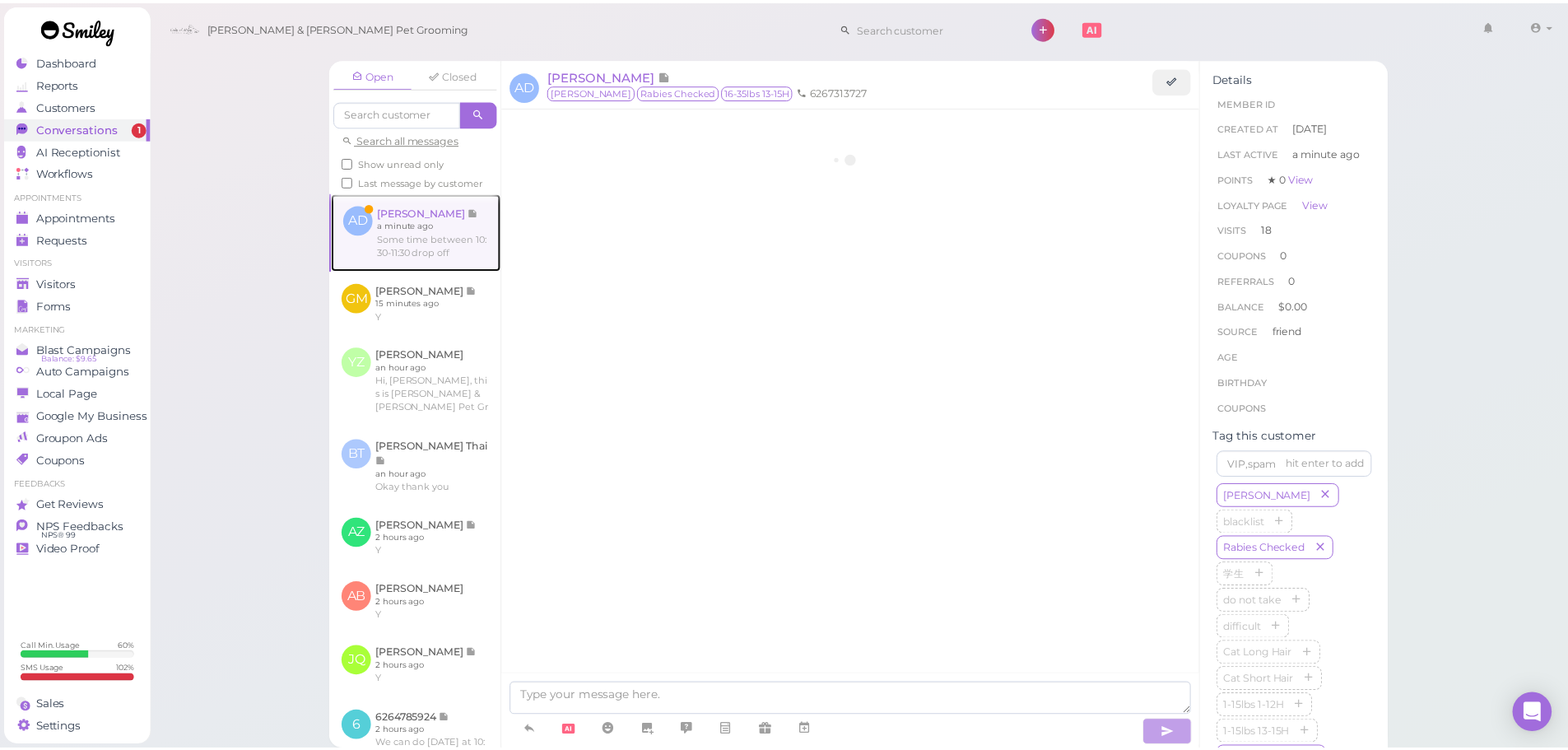
scroll to position [2327, 0]
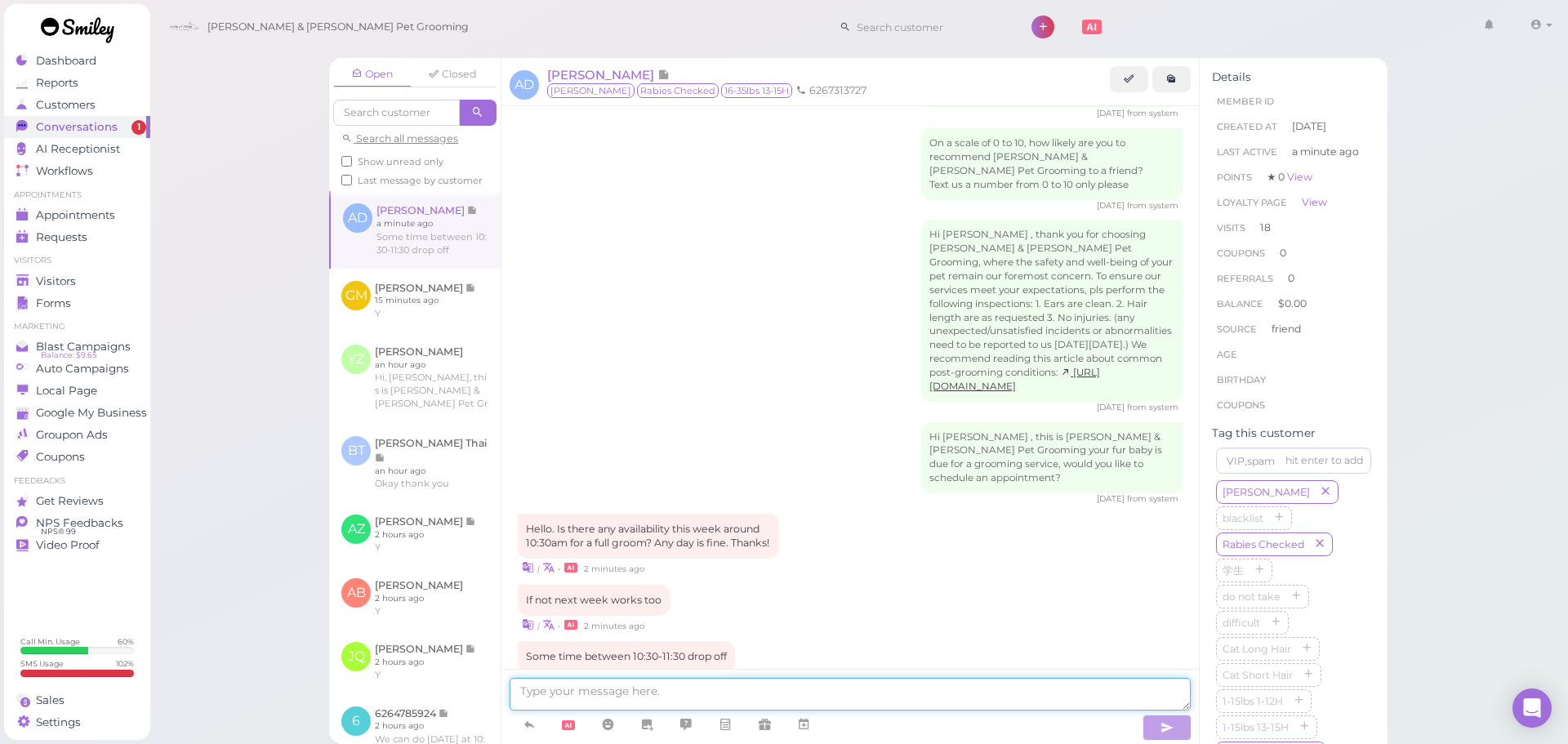
click at [742, 699] on textarea at bounding box center [850, 694] width 681 height 33
click at [66, 272] on link "Visitors" at bounding box center [77, 281] width 146 height 22
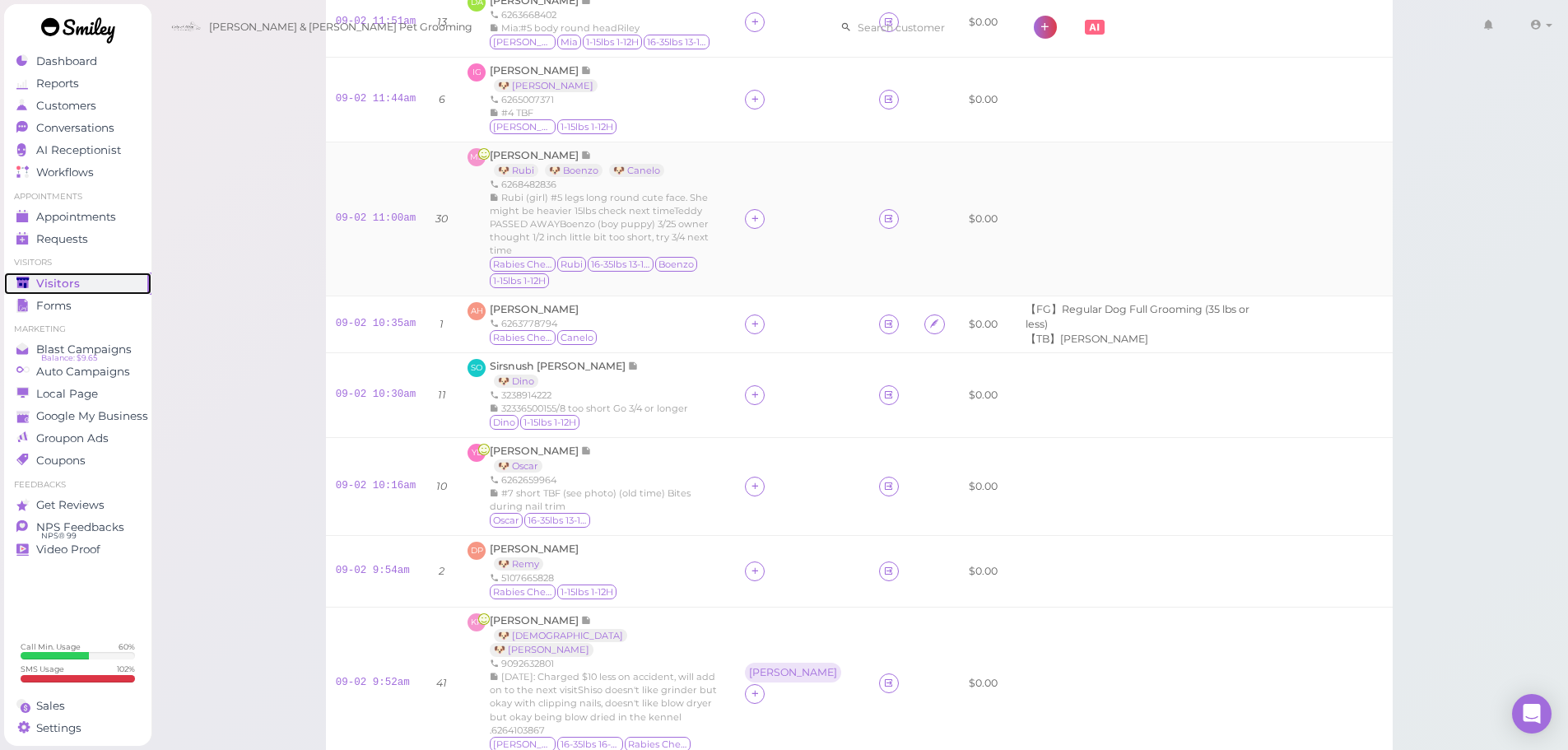
scroll to position [494, 0]
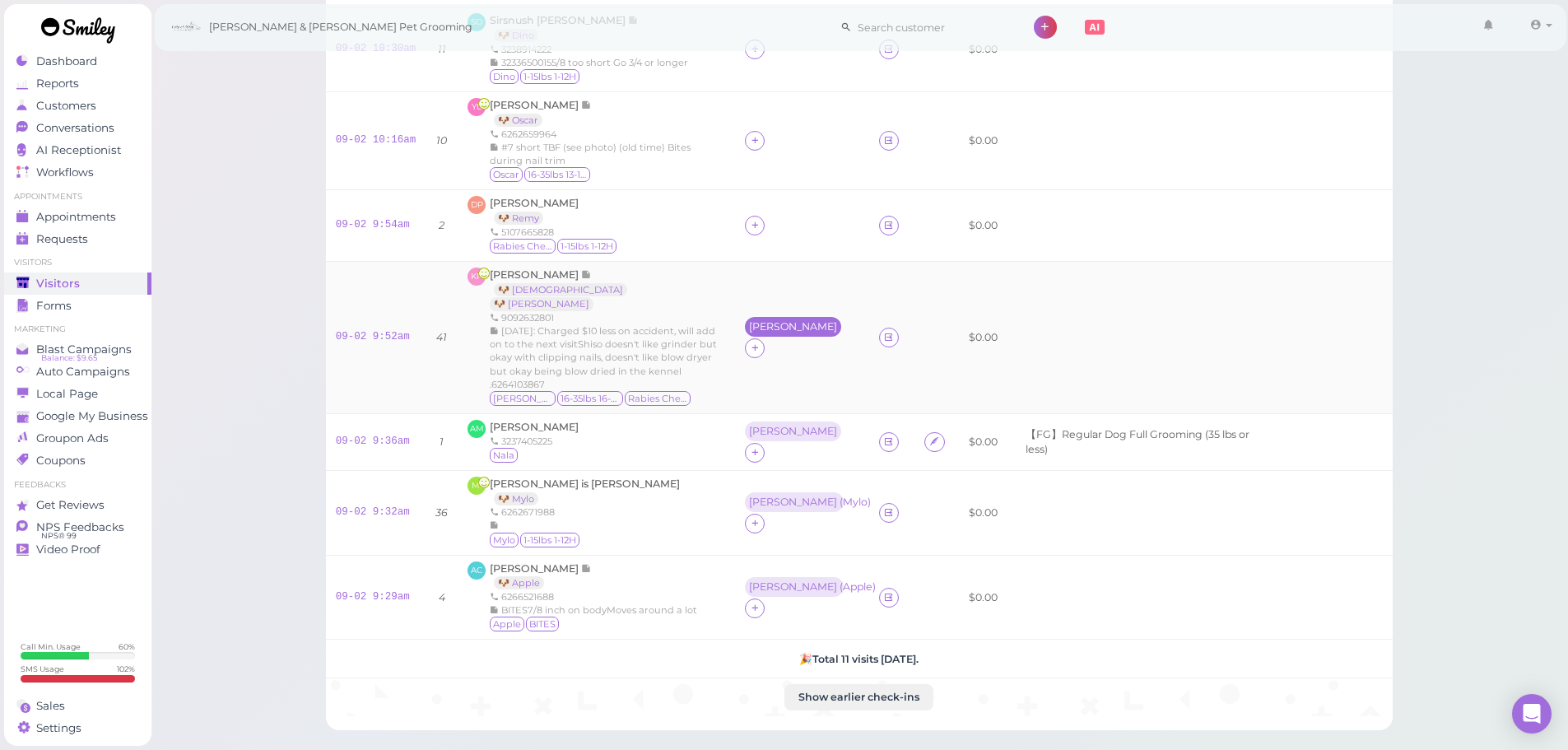
click at [758, 325] on div "Helen" at bounding box center [793, 326] width 88 height 12
click at [776, 388] on div "for Select pets" at bounding box center [815, 416] width 166 height 87
click at [773, 402] on span "Select pets" at bounding box center [769, 401] width 57 height 18
click at [618, 446] on div "AM Angeles Martinez 3237405225 Nala" at bounding box center [596, 441] width 258 height 44
click at [551, 421] on span "Angeles Martinez" at bounding box center [534, 426] width 89 height 13
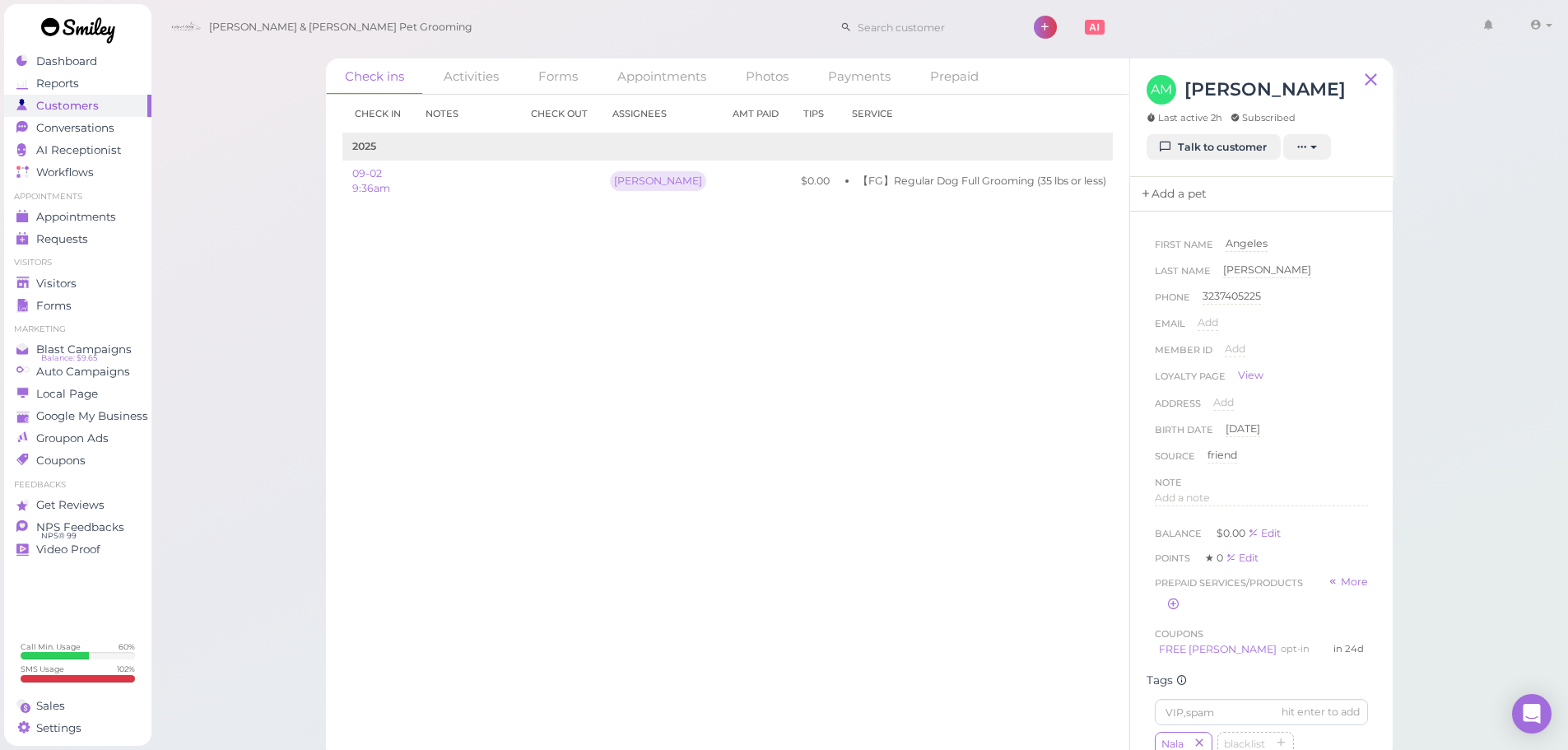
click at [1181, 203] on link "Add a pet" at bounding box center [1174, 193] width 86 height 34
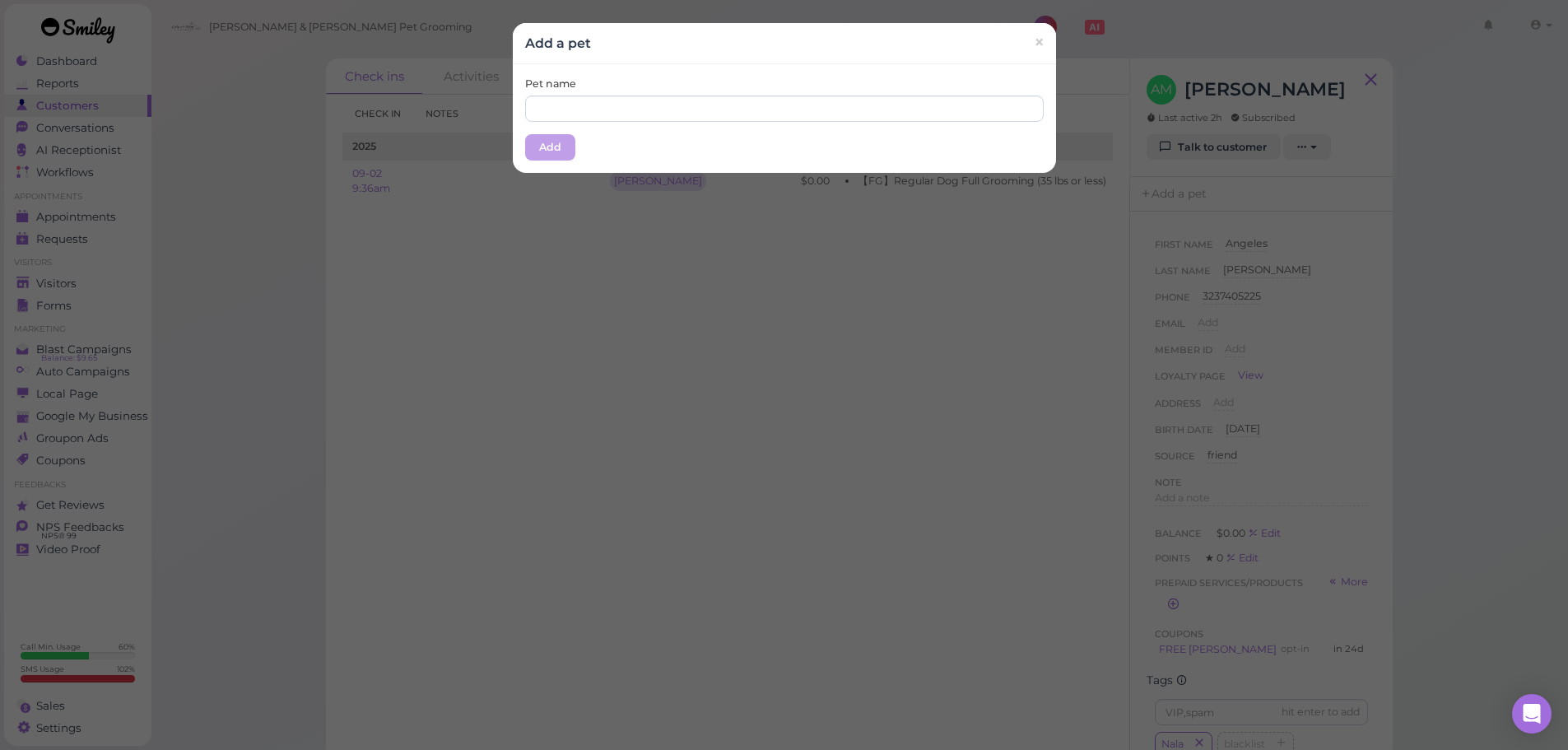
click at [744, 124] on div "Pet name Add" at bounding box center [784, 118] width 543 height 109
click at [749, 113] on input "text" at bounding box center [784, 108] width 519 height 26
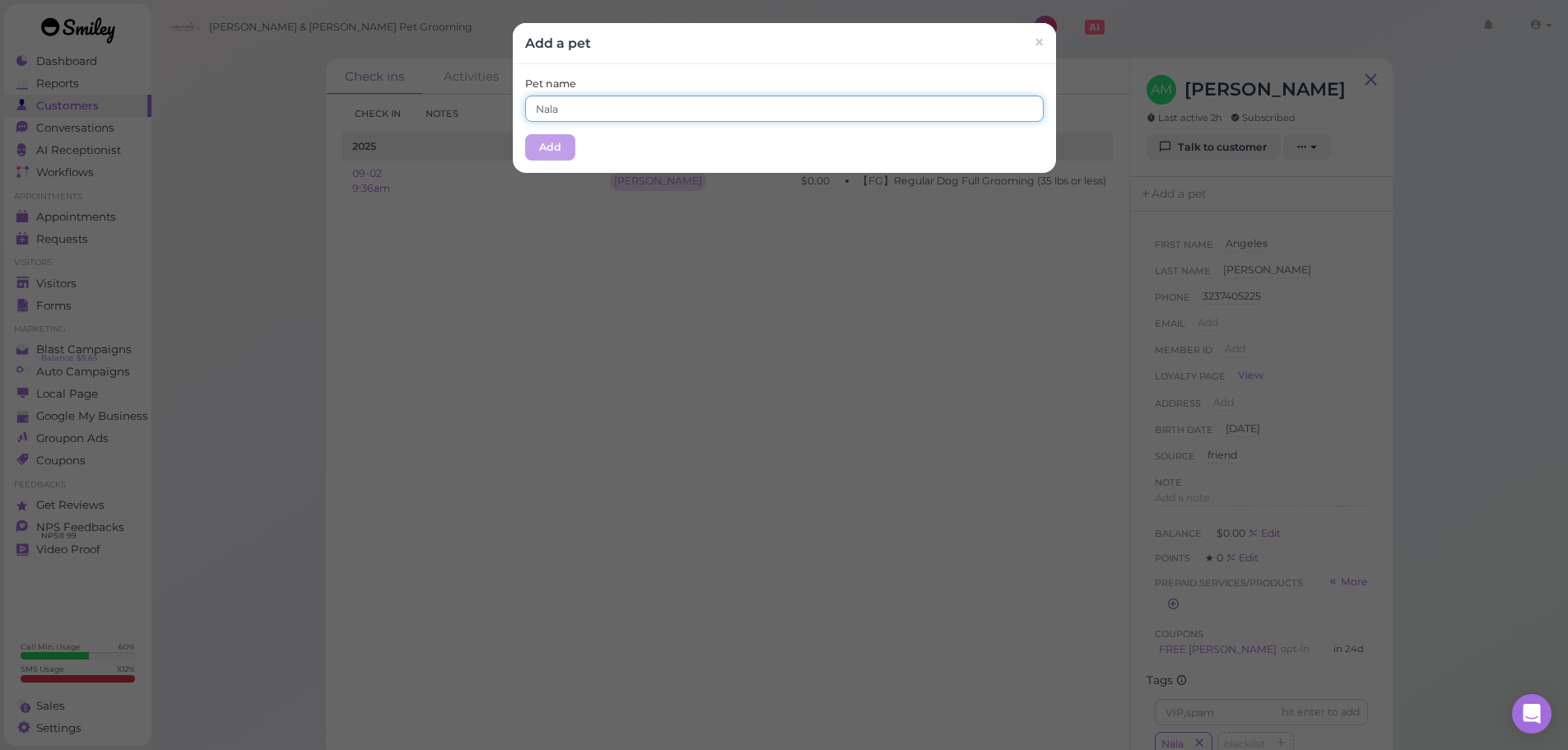
type input "Nala"
click at [708, 73] on div "Pet name Nala Add" at bounding box center [784, 118] width 543 height 109
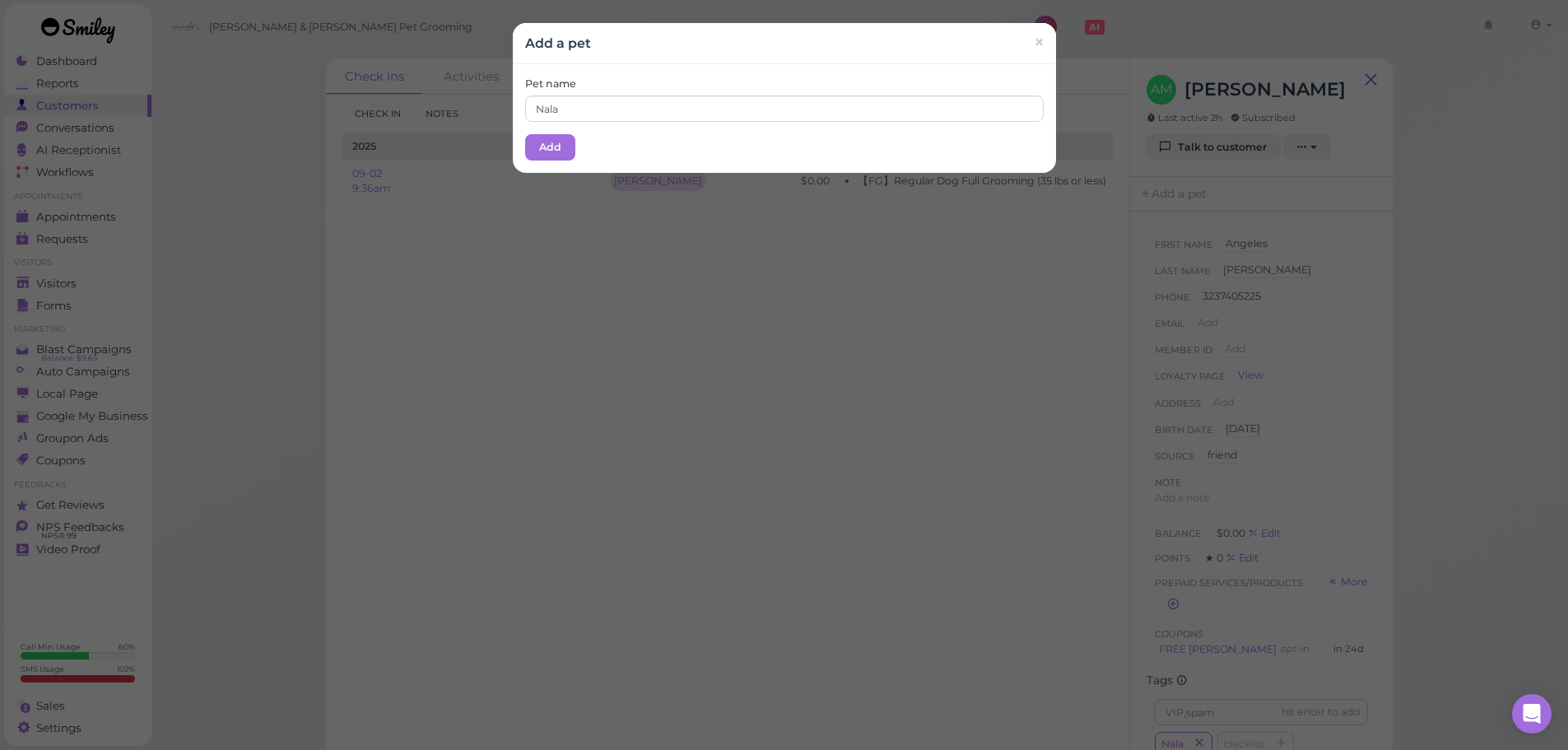
click at [551, 167] on div "Pet name Nala Add" at bounding box center [784, 118] width 543 height 109
click at [548, 166] on div "Pet name Nala Add" at bounding box center [784, 118] width 543 height 109
click at [548, 160] on button "Add" at bounding box center [550, 147] width 50 height 26
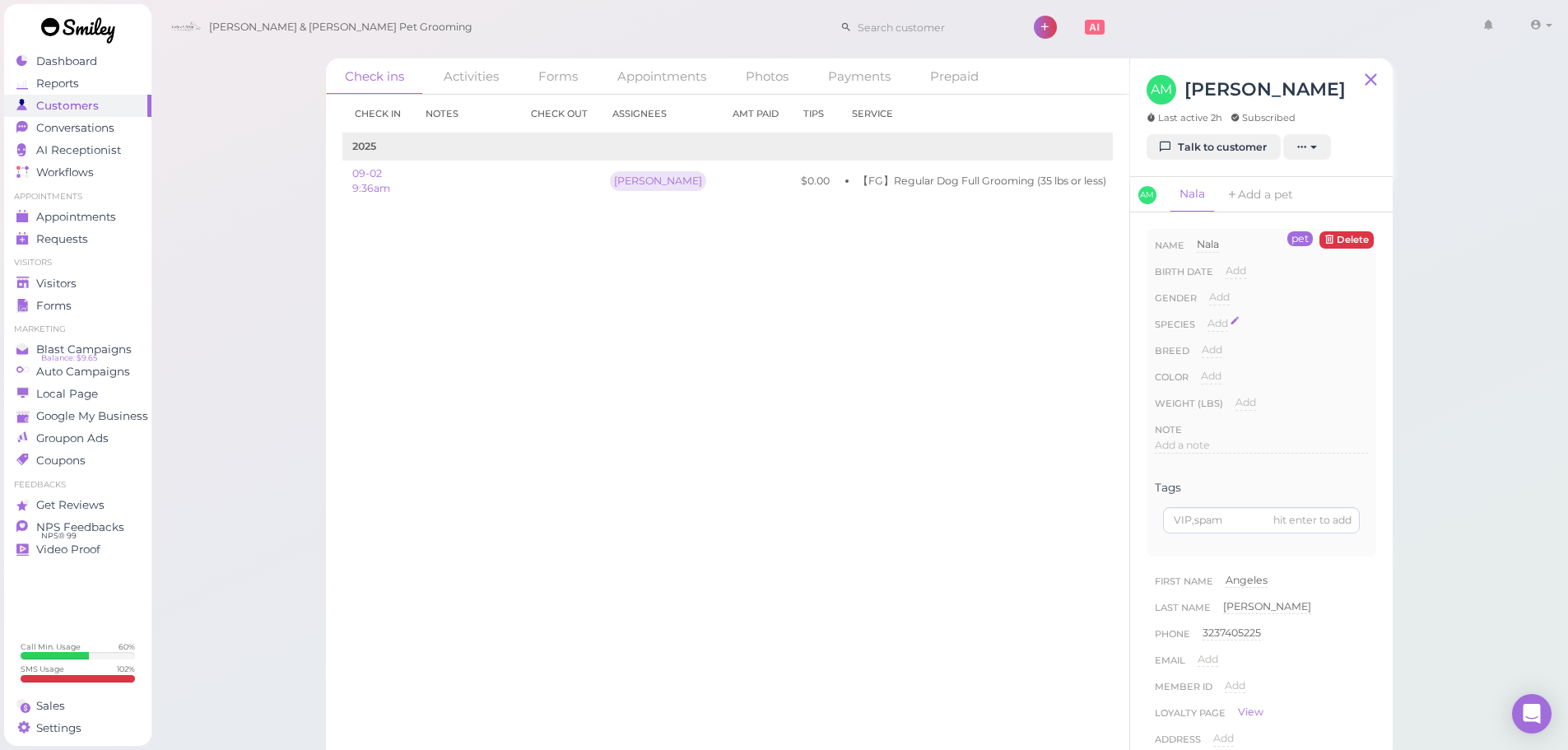
click at [1213, 320] on span "Add" at bounding box center [1218, 323] width 21 height 13
click at [1226, 321] on select "Dog Cat Bird Other" at bounding box center [1289, 327] width 161 height 25
select select "Dog"
click at [1208, 316] on select "Dog Cat Bird Other" at bounding box center [1289, 327] width 161 height 25
click at [1224, 355] on button "Done" at bounding box center [1227, 353] width 36 height 18
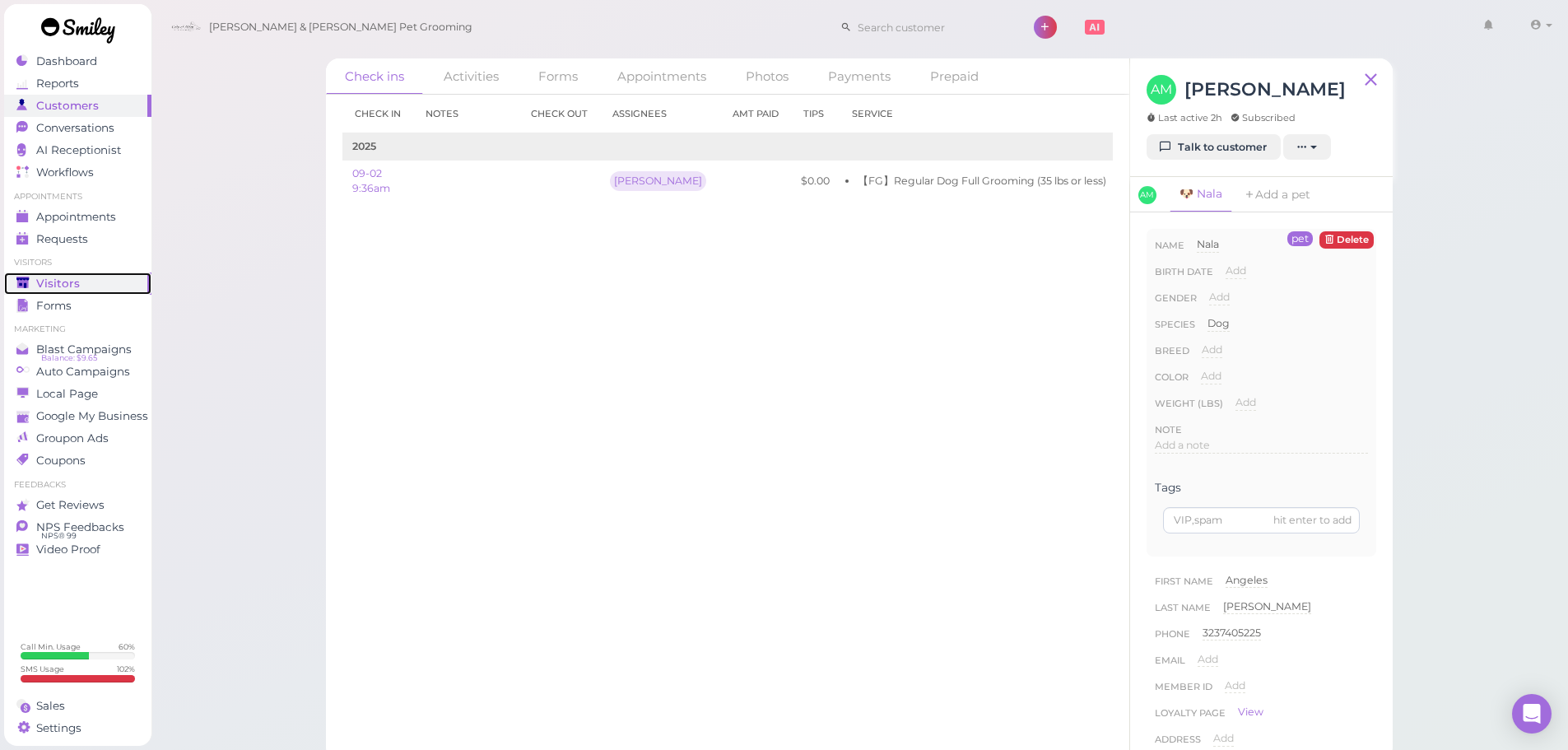
click at [121, 279] on div "Visitors" at bounding box center [76, 283] width 119 height 14
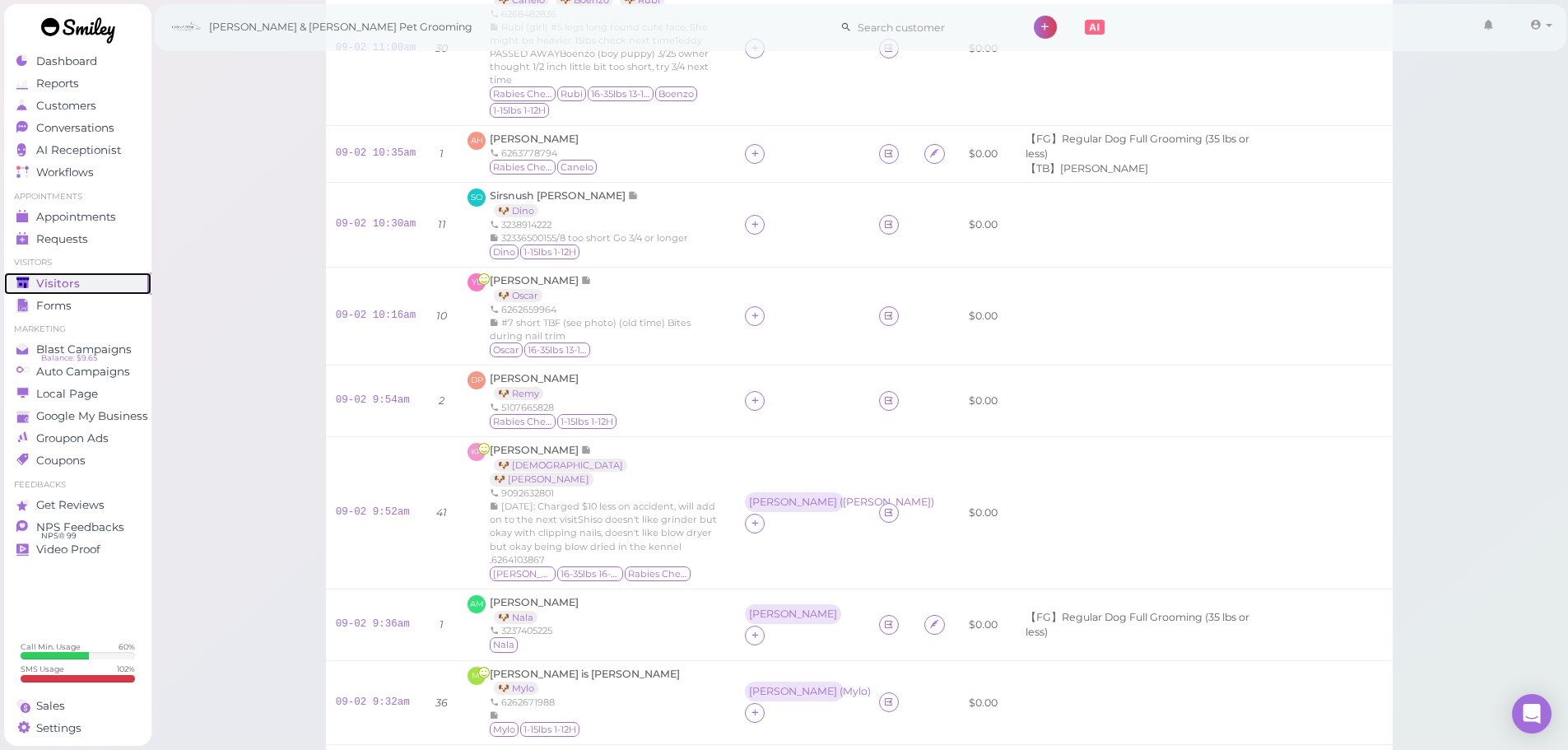
scroll to position [329, 0]
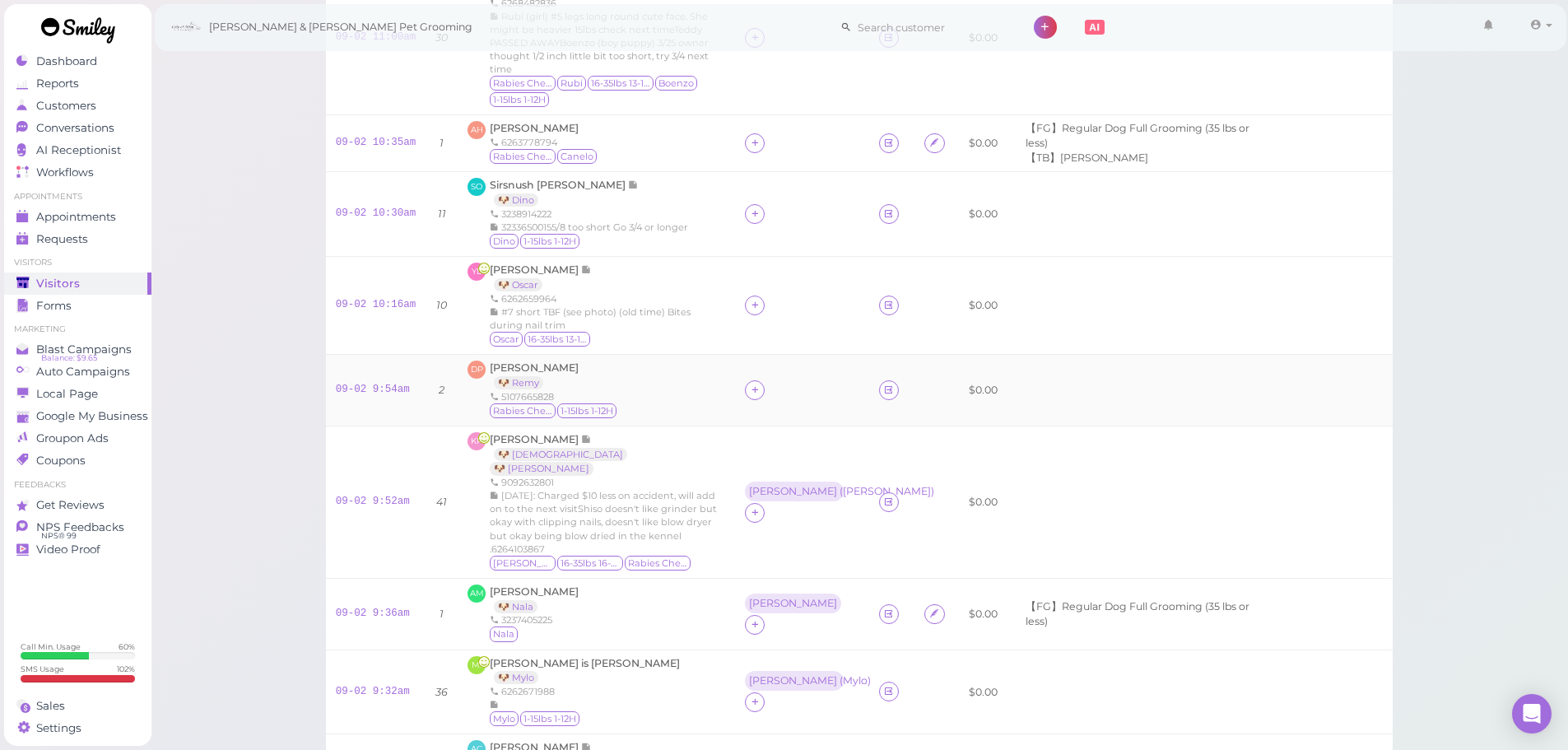
click at [712, 400] on td "DP Denilson Perez 🐶 Remy 5107665828 Rabies Checked 1-15lbs 1-12H" at bounding box center [596, 389] width 278 height 72
click at [750, 390] on icon at bounding box center [755, 389] width 11 height 13
click at [750, 525] on span "Asa" at bounding box center [781, 525] width 88 height 13
click at [773, 358] on td "Asa" at bounding box center [802, 389] width 134 height 72
click at [749, 385] on div "Asa" at bounding box center [793, 379] width 88 height 12
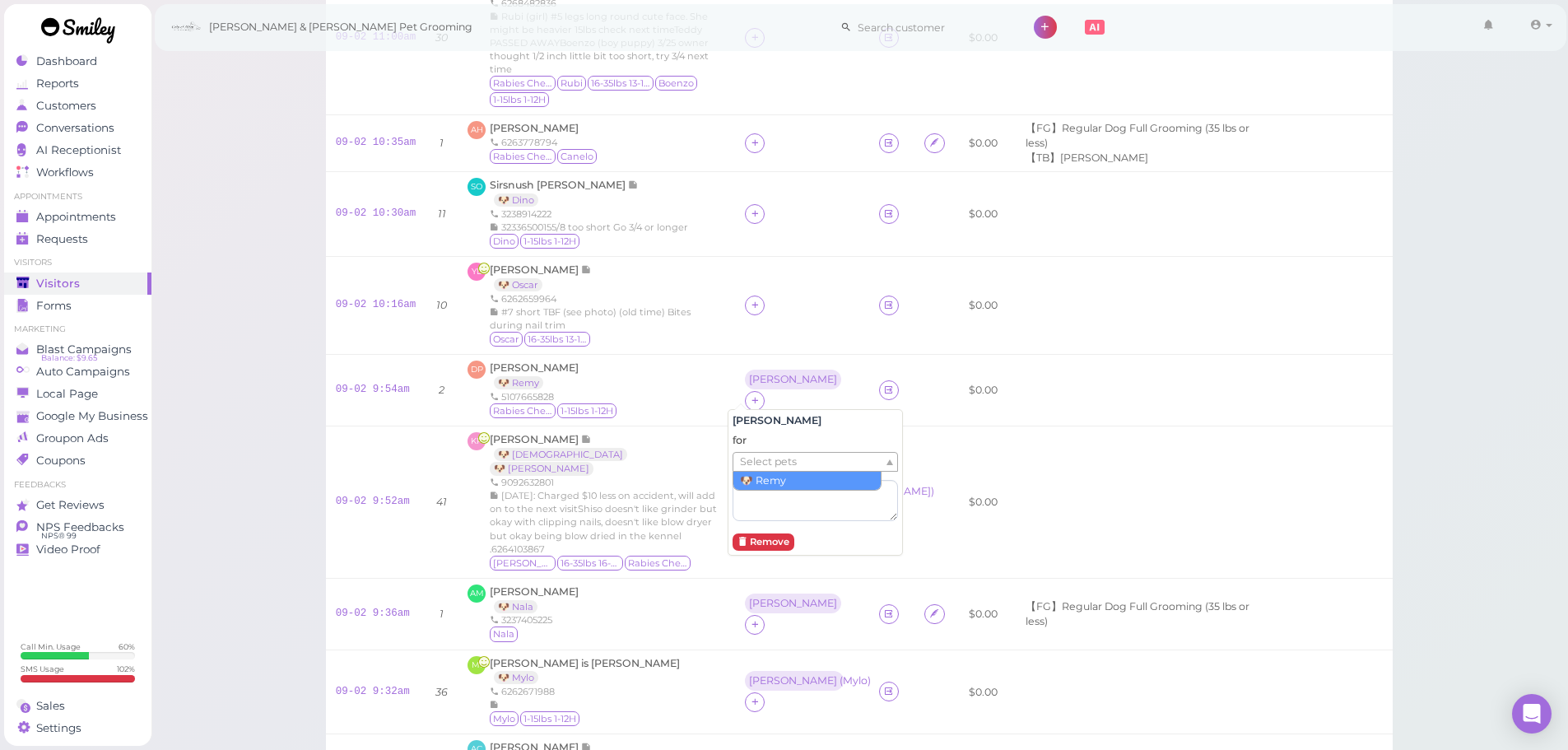
click at [746, 464] on span "Select pets" at bounding box center [769, 462] width 57 height 18
click at [659, 338] on div "Oscar 16-35lbs 13-15H" at bounding box center [608, 339] width 235 height 17
drag, startPoint x: 733, startPoint y: 305, endPoint x: 734, endPoint y: 314, distance: 9.1
click at [750, 305] on icon at bounding box center [755, 305] width 11 height 13
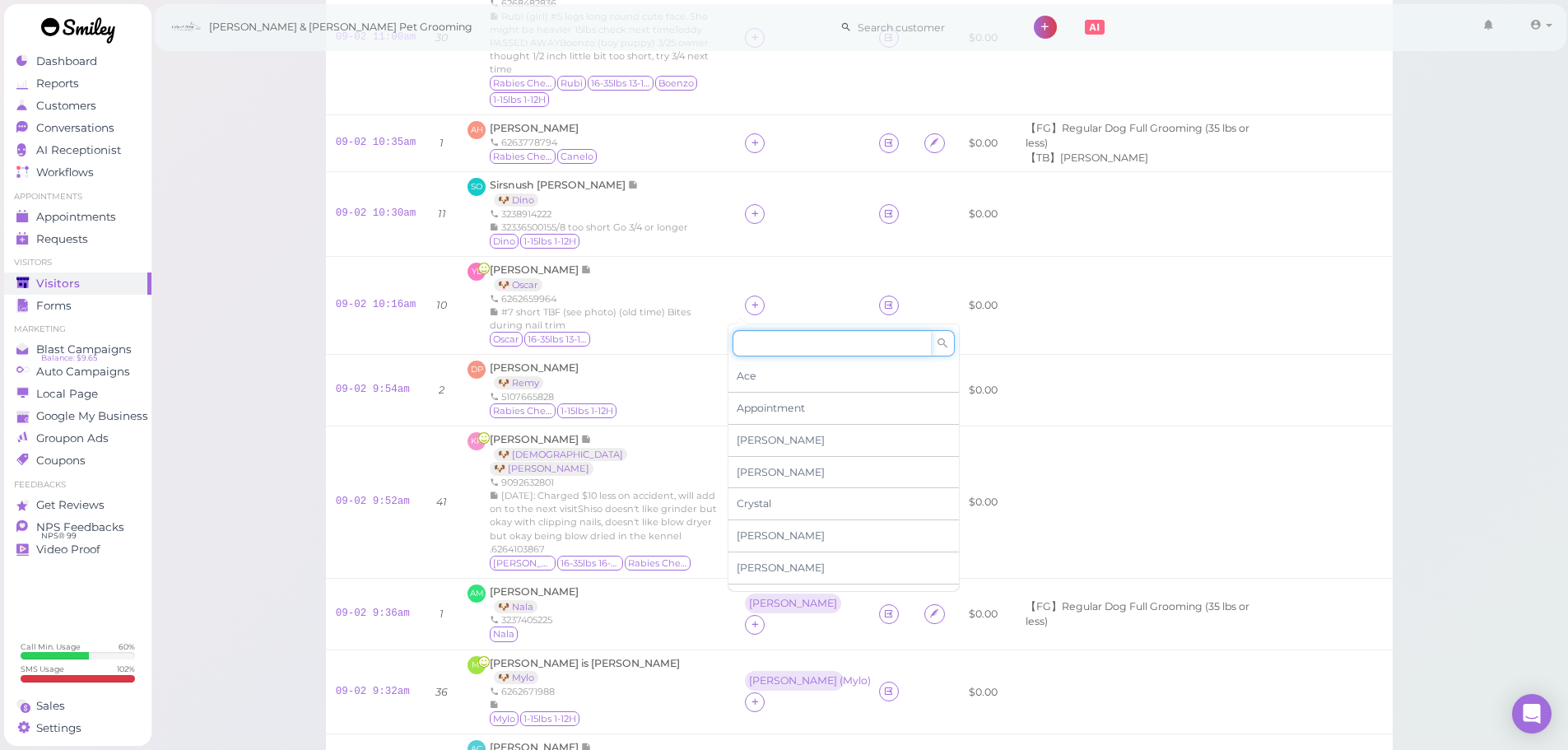
click at [759, 344] on input at bounding box center [832, 343] width 198 height 26
type input "re"
click at [752, 373] on span "Rebecca" at bounding box center [781, 375] width 88 height 13
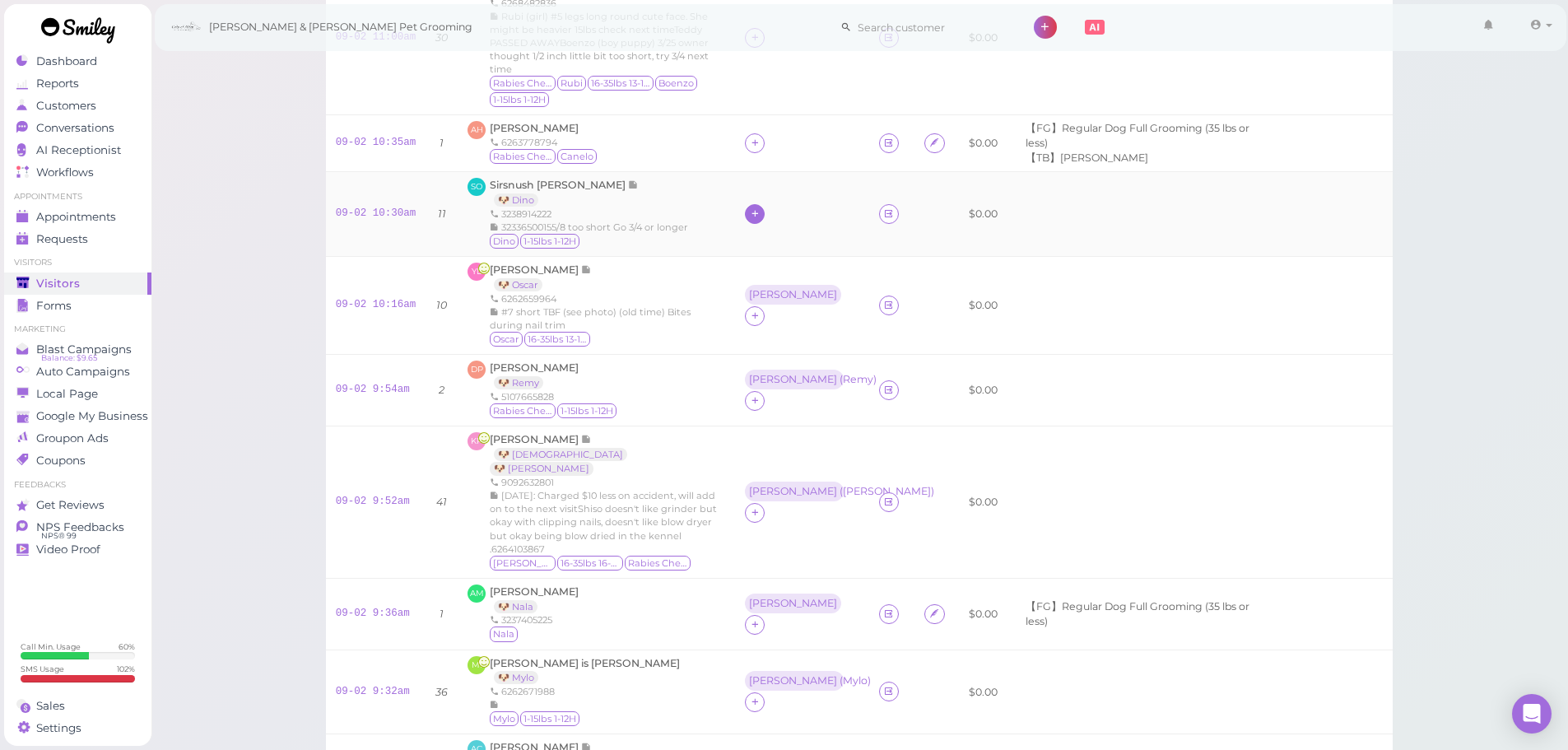
click at [745, 215] on div at bounding box center [755, 214] width 20 height 20
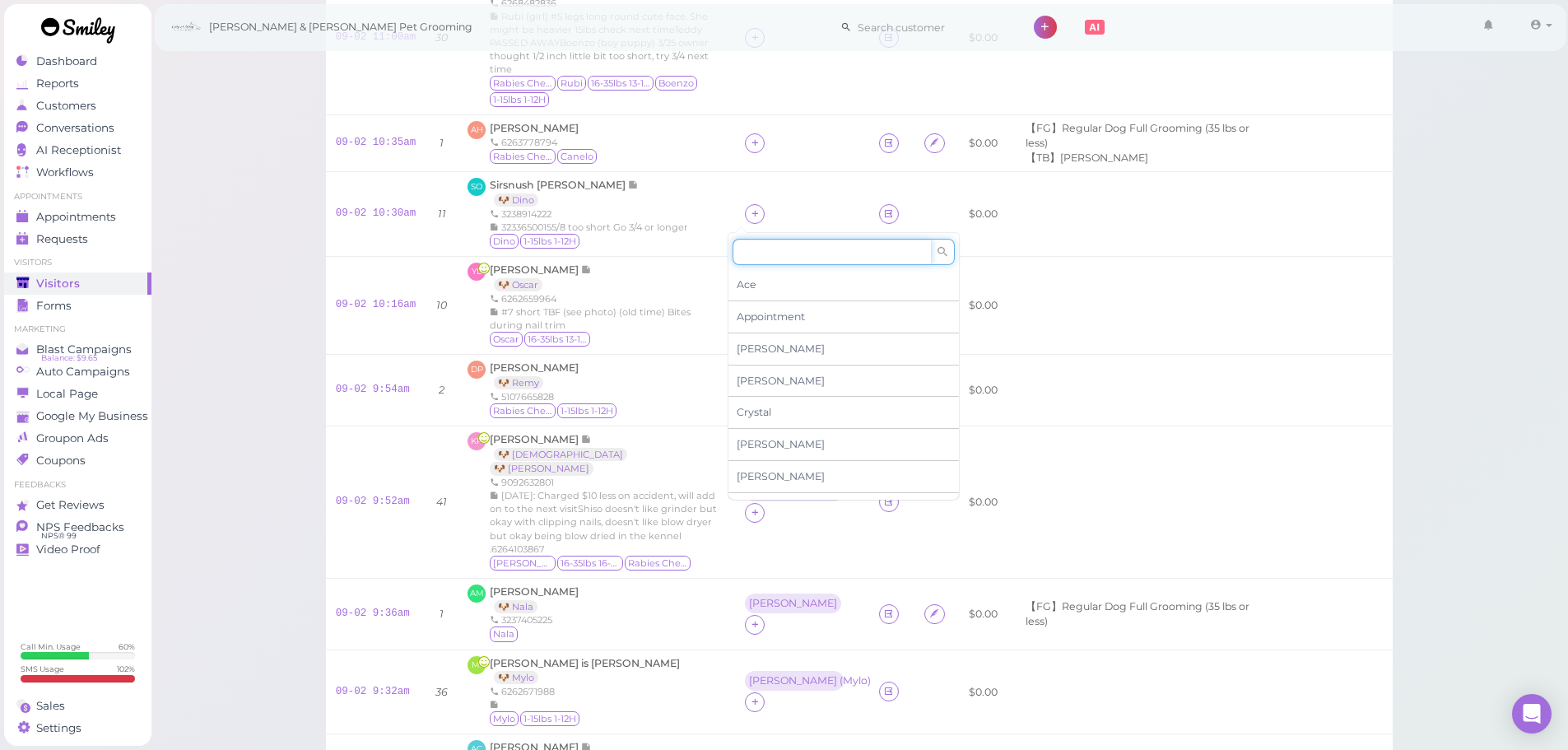
click at [751, 262] on input at bounding box center [832, 251] width 198 height 26
type input "he"
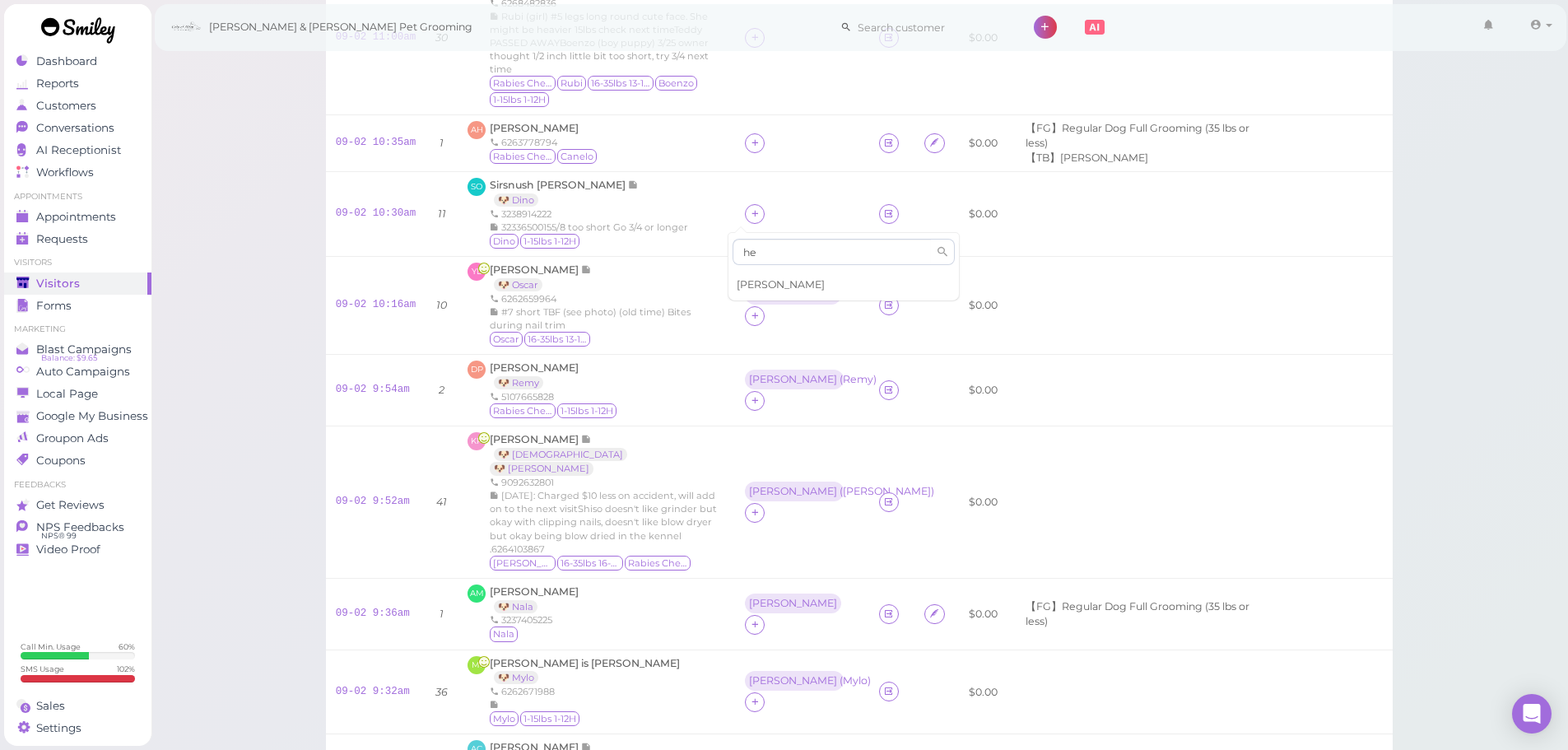
click at [753, 283] on span "Helen" at bounding box center [781, 284] width 88 height 13
click at [751, 300] on div "Rebecca" at bounding box center [793, 295] width 88 height 12
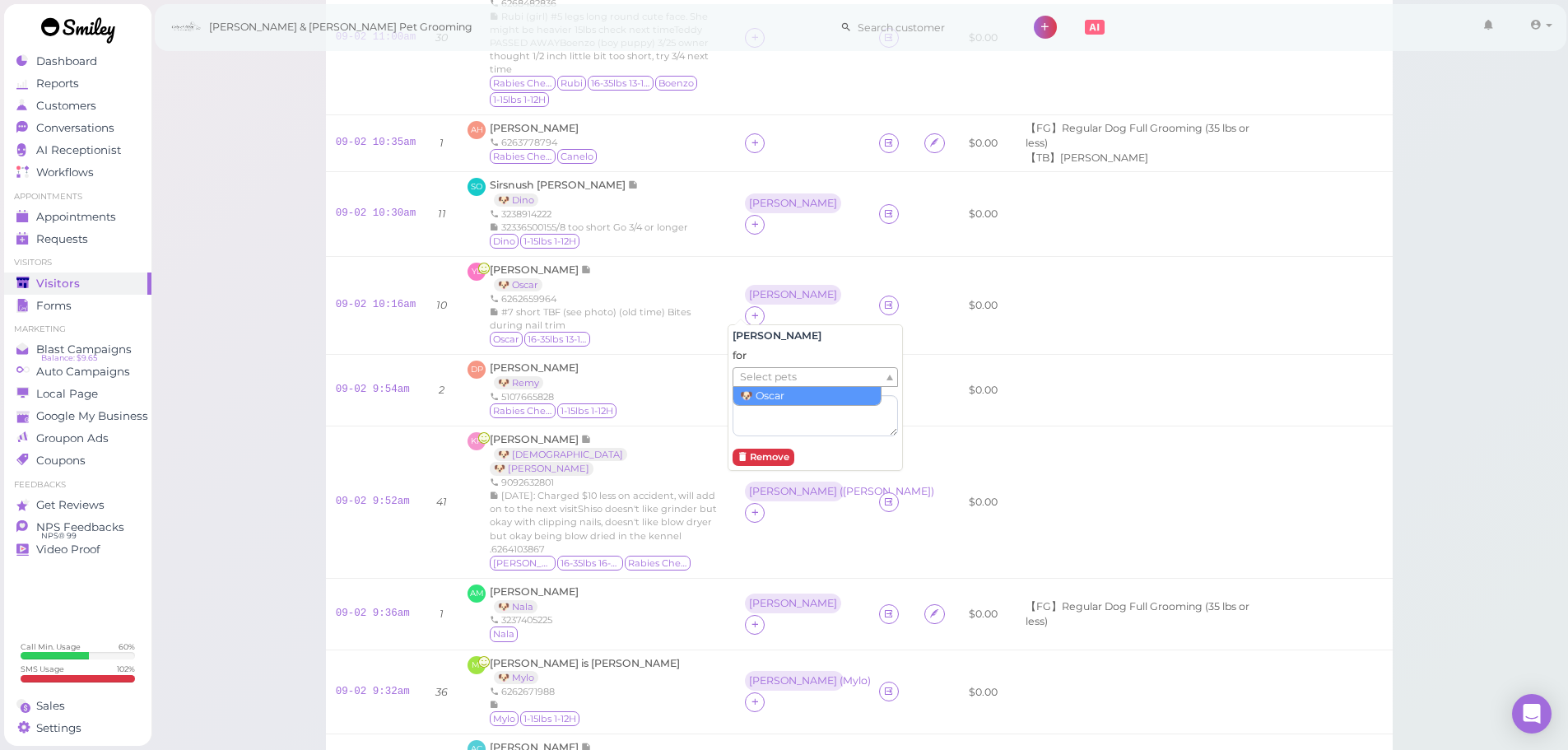
click at [755, 376] on span "Select pets" at bounding box center [769, 376] width 57 height 18
click at [654, 195] on div "Sirsnush Ohanyan 🐶 Dino 3238914222 32336500155/8 too short Go 3/4 or longer Din…" at bounding box center [589, 214] width 198 height 73
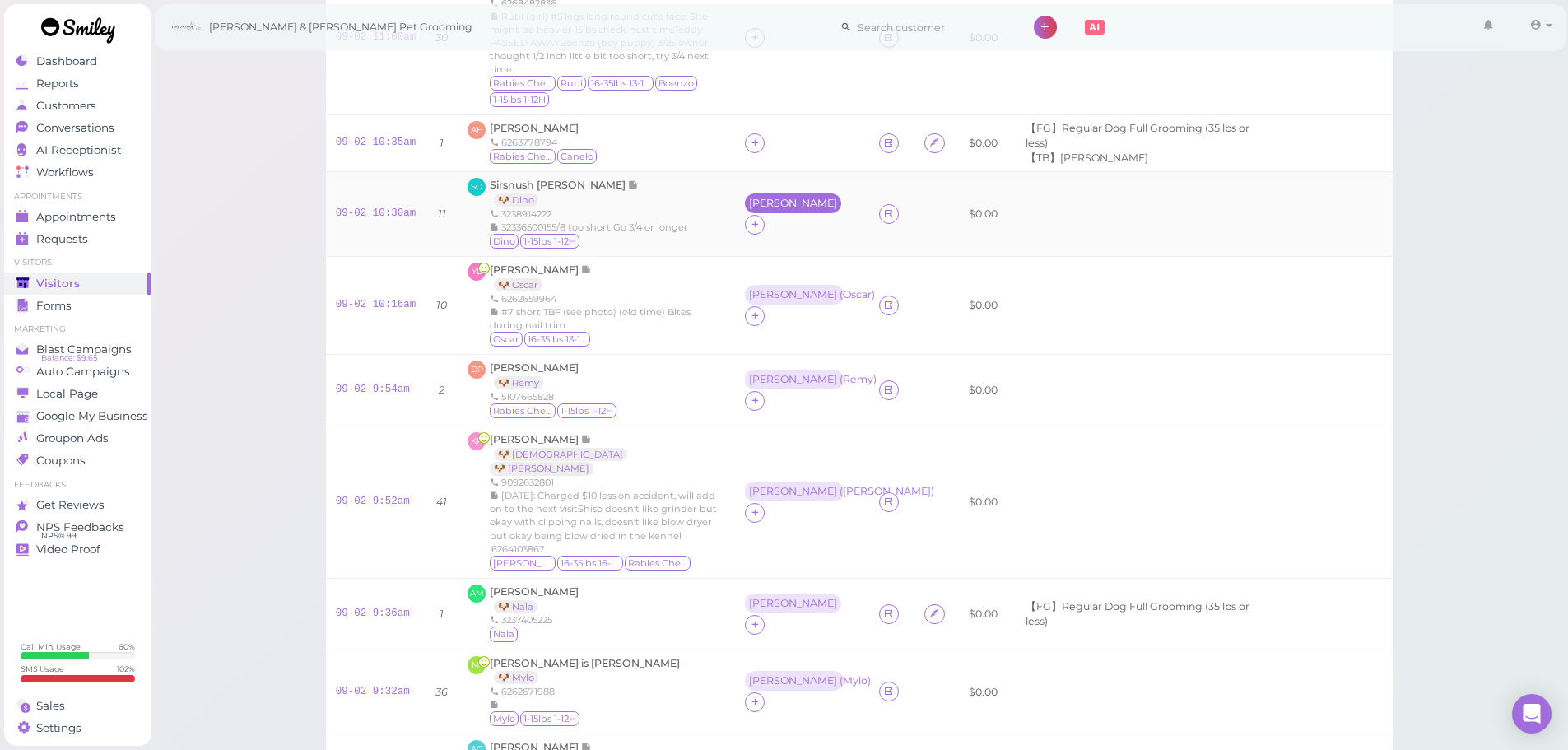
click at [749, 209] on div "Helen" at bounding box center [793, 203] width 88 height 12
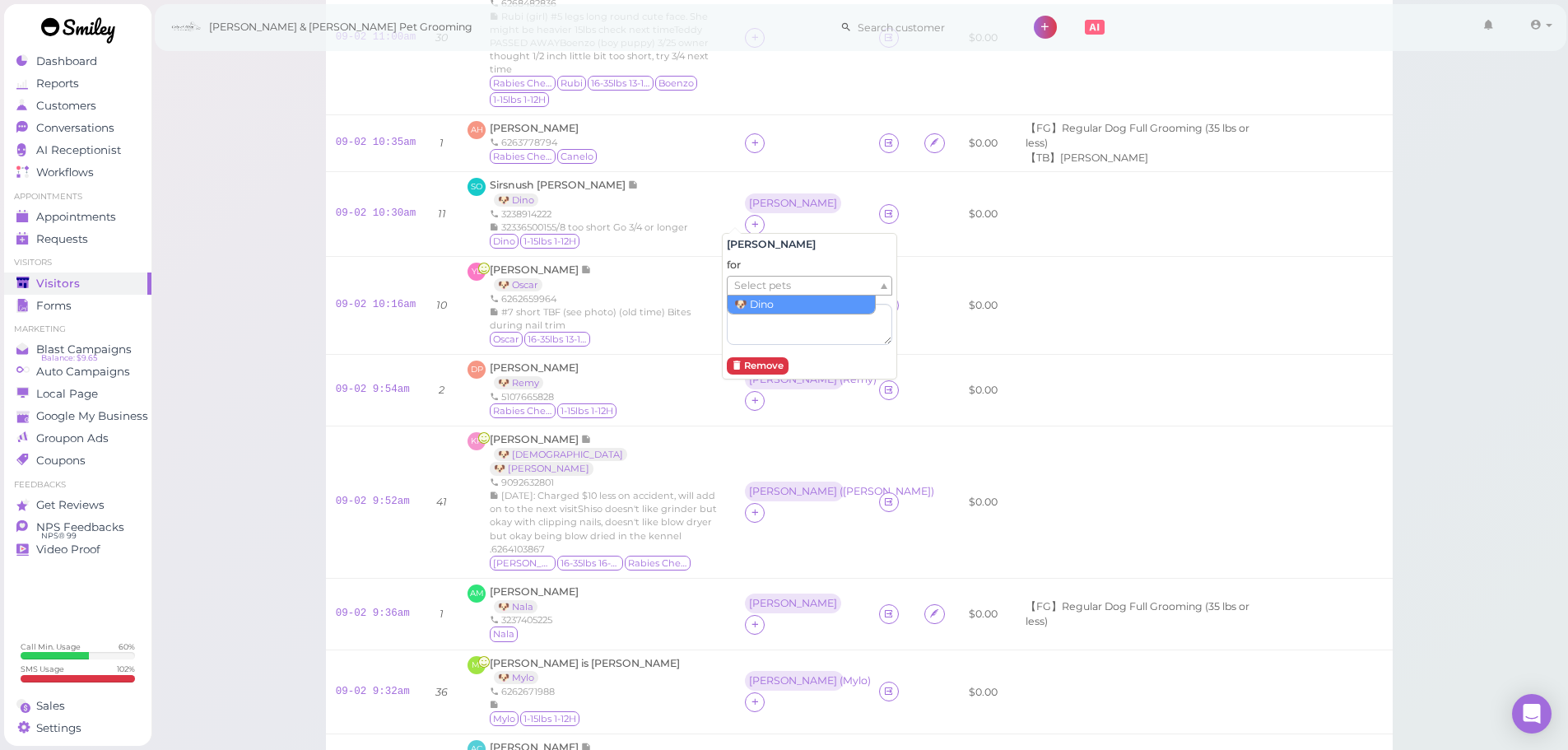
click at [751, 293] on span "Select pets" at bounding box center [763, 285] width 57 height 18
click at [699, 275] on div "Ying Liu 🐶 Oscar 6262659964 #7 short TBF (see photo) (old time) Bites during na…" at bounding box center [608, 305] width 235 height 85
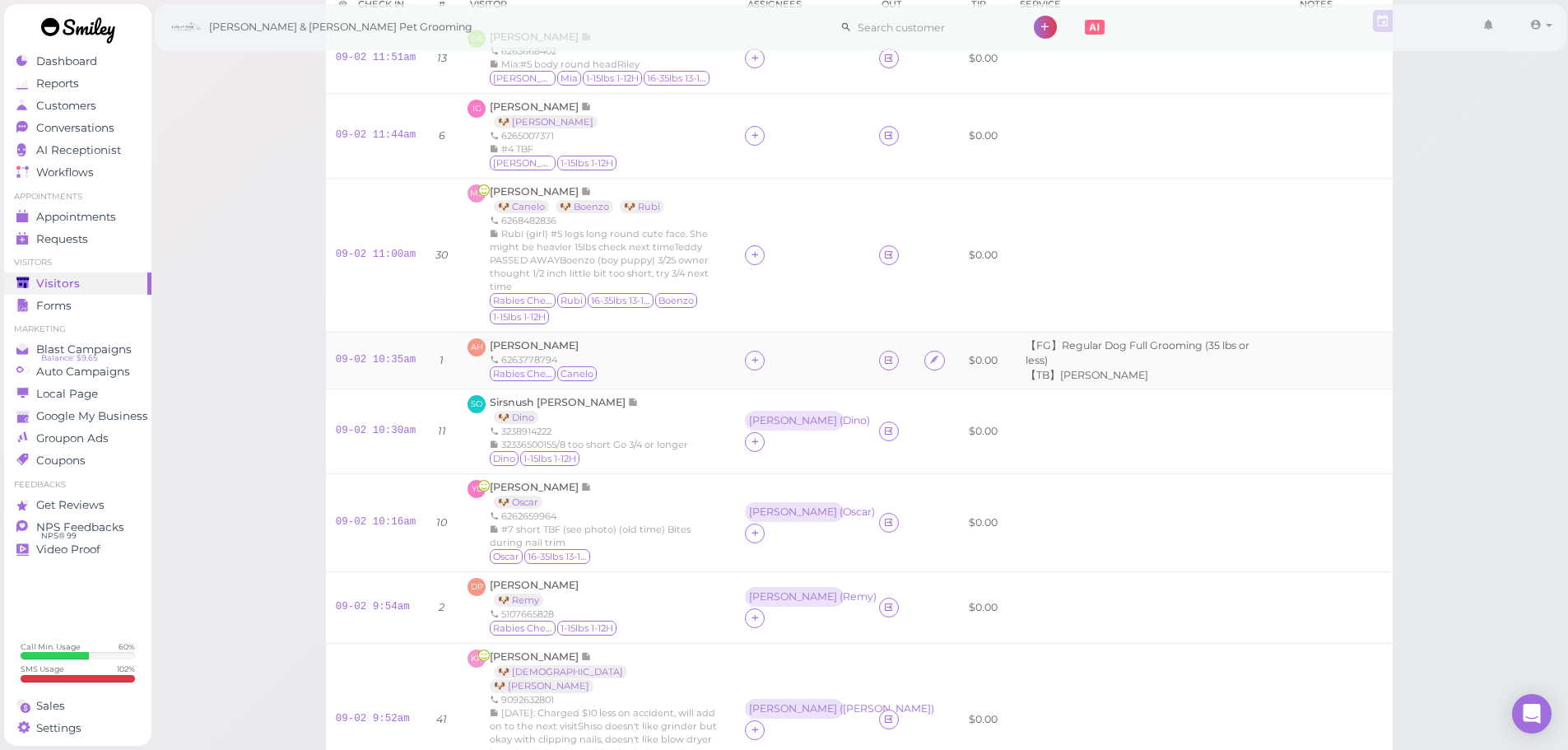
scroll to position [82, 0]
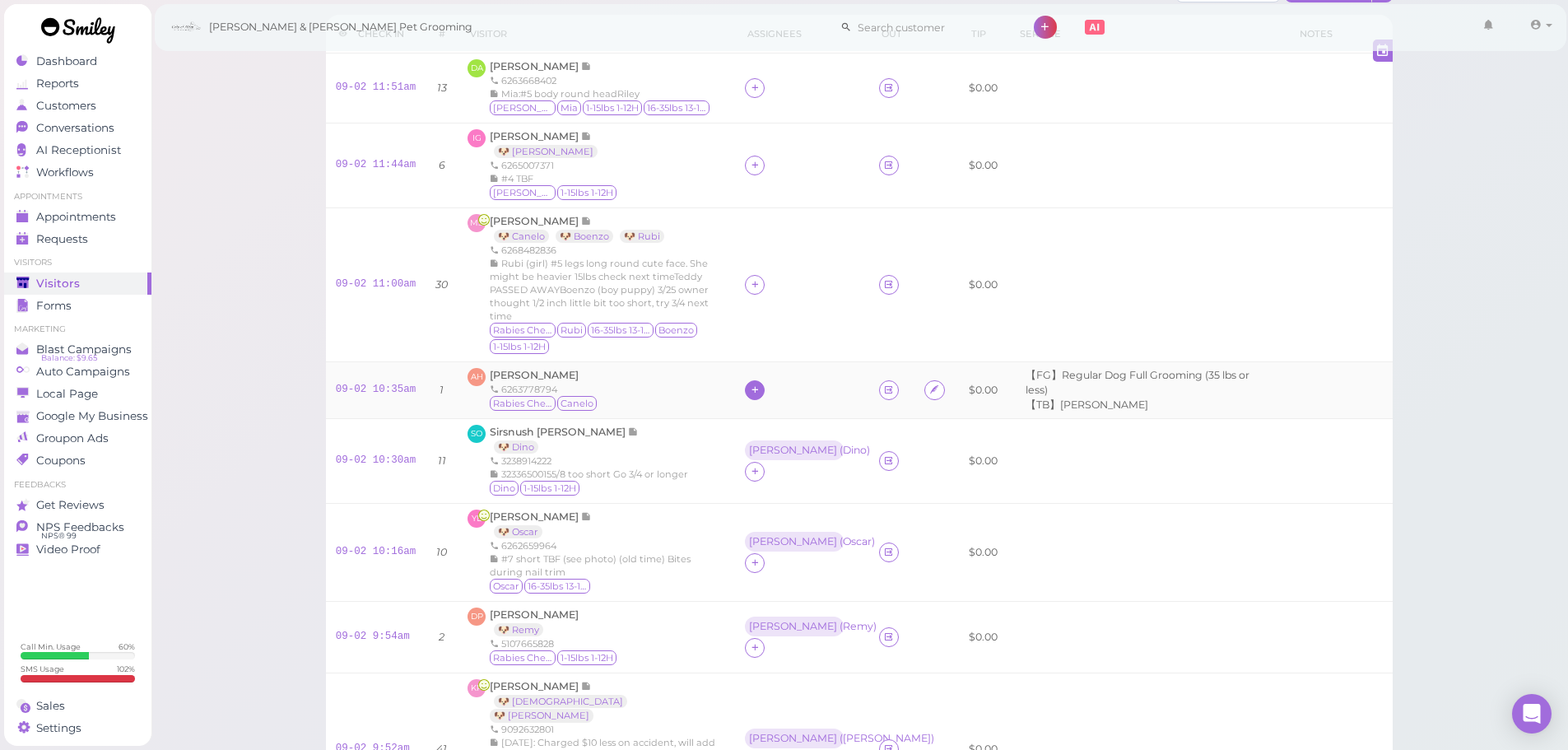
click at [750, 394] on icon at bounding box center [755, 389] width 11 height 13
click at [756, 529] on div "Asa" at bounding box center [837, 525] width 230 height 32
click at [526, 374] on span "Alejandra Hernandez" at bounding box center [534, 375] width 89 height 13
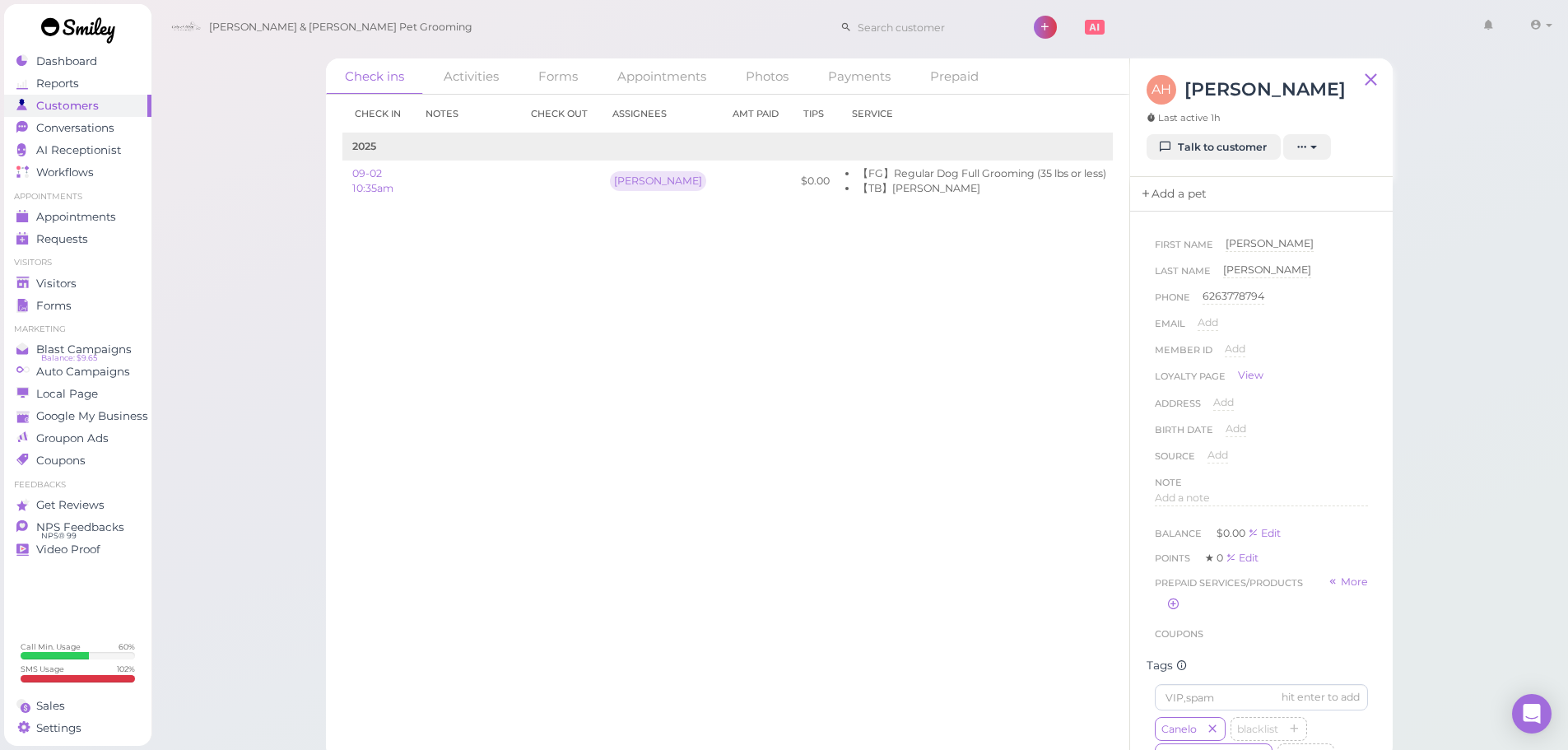
click at [1167, 212] on link "Add a pet" at bounding box center [1174, 193] width 86 height 34
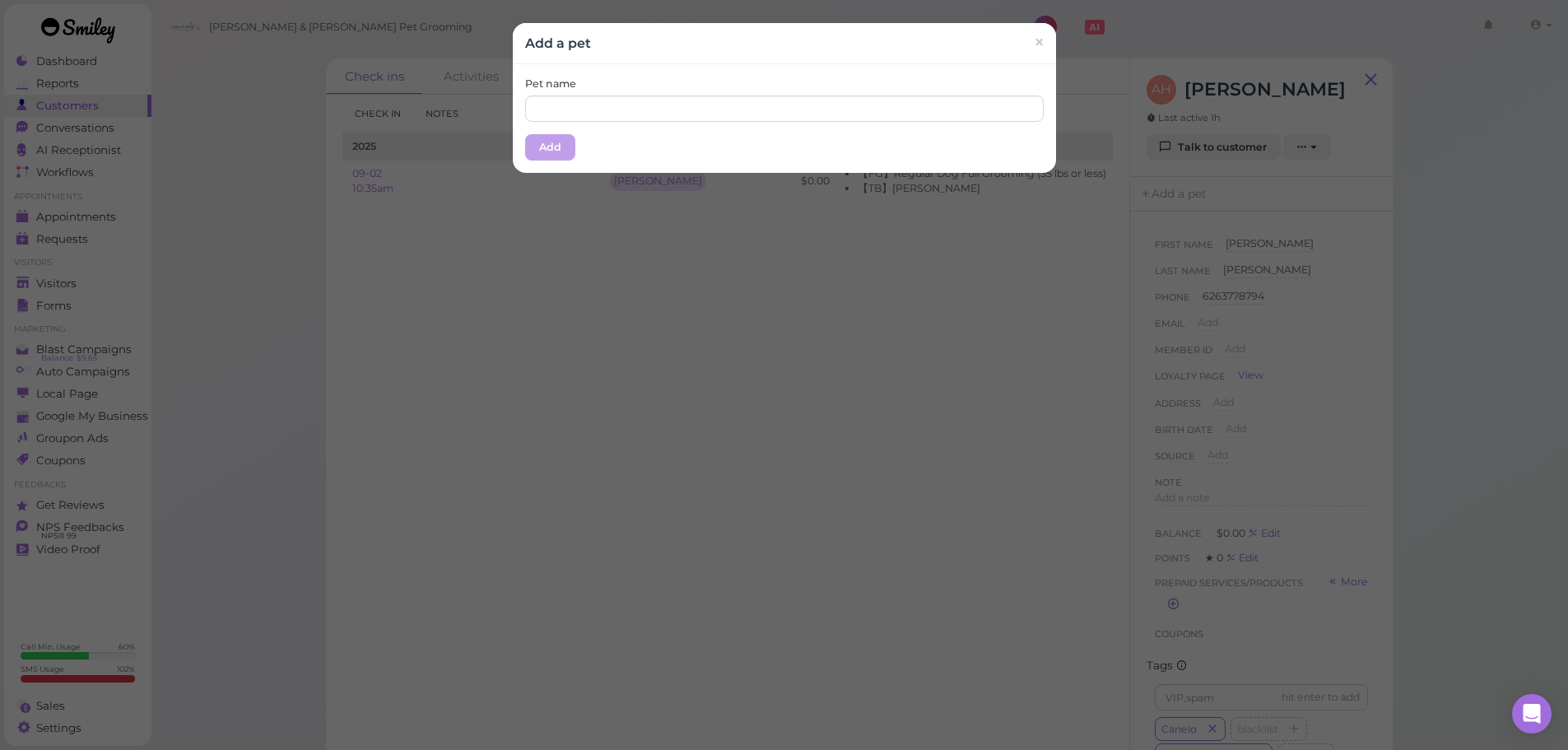
drag, startPoint x: 912, startPoint y: 128, endPoint x: 903, endPoint y: 121, distance: 11.4
click at [908, 126] on div "Pet name Add" at bounding box center [784, 118] width 543 height 109
click at [905, 124] on div "Pet name Add" at bounding box center [784, 118] width 543 height 109
click at [903, 121] on input "text" at bounding box center [784, 108] width 519 height 26
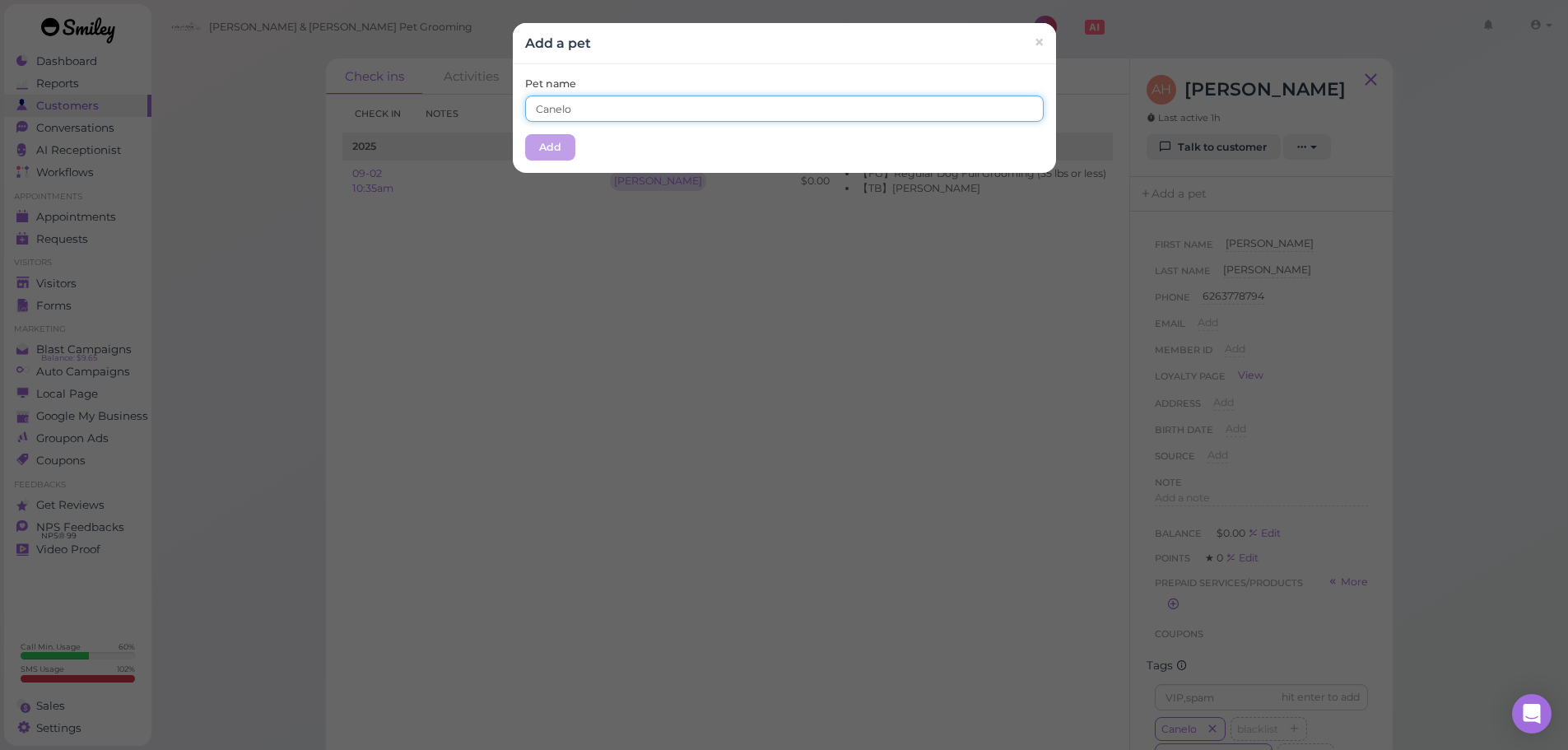
type input "Canelo"
click at [869, 84] on div "Pet name Canelo" at bounding box center [784, 99] width 519 height 45
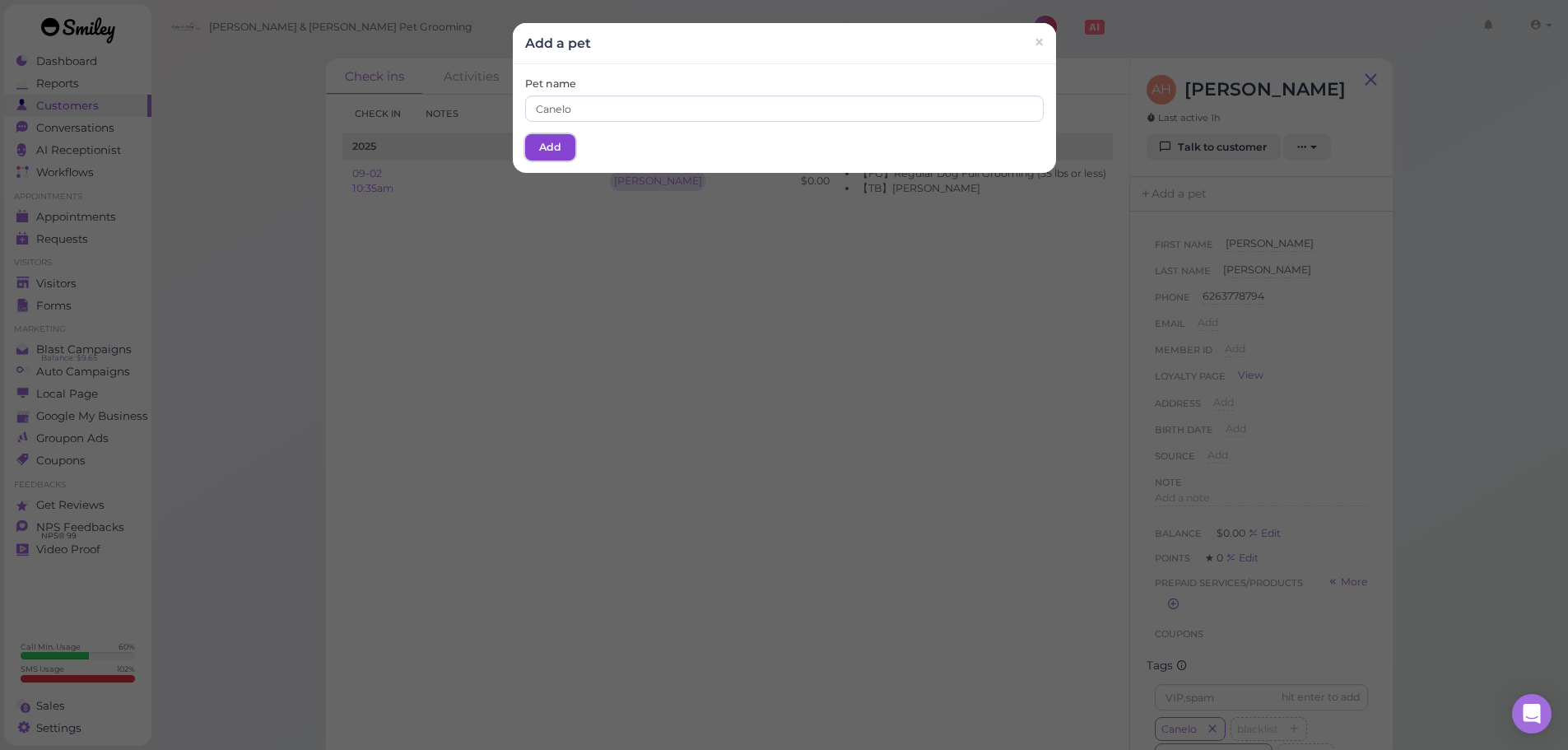
click at [556, 147] on button "Add" at bounding box center [550, 147] width 50 height 26
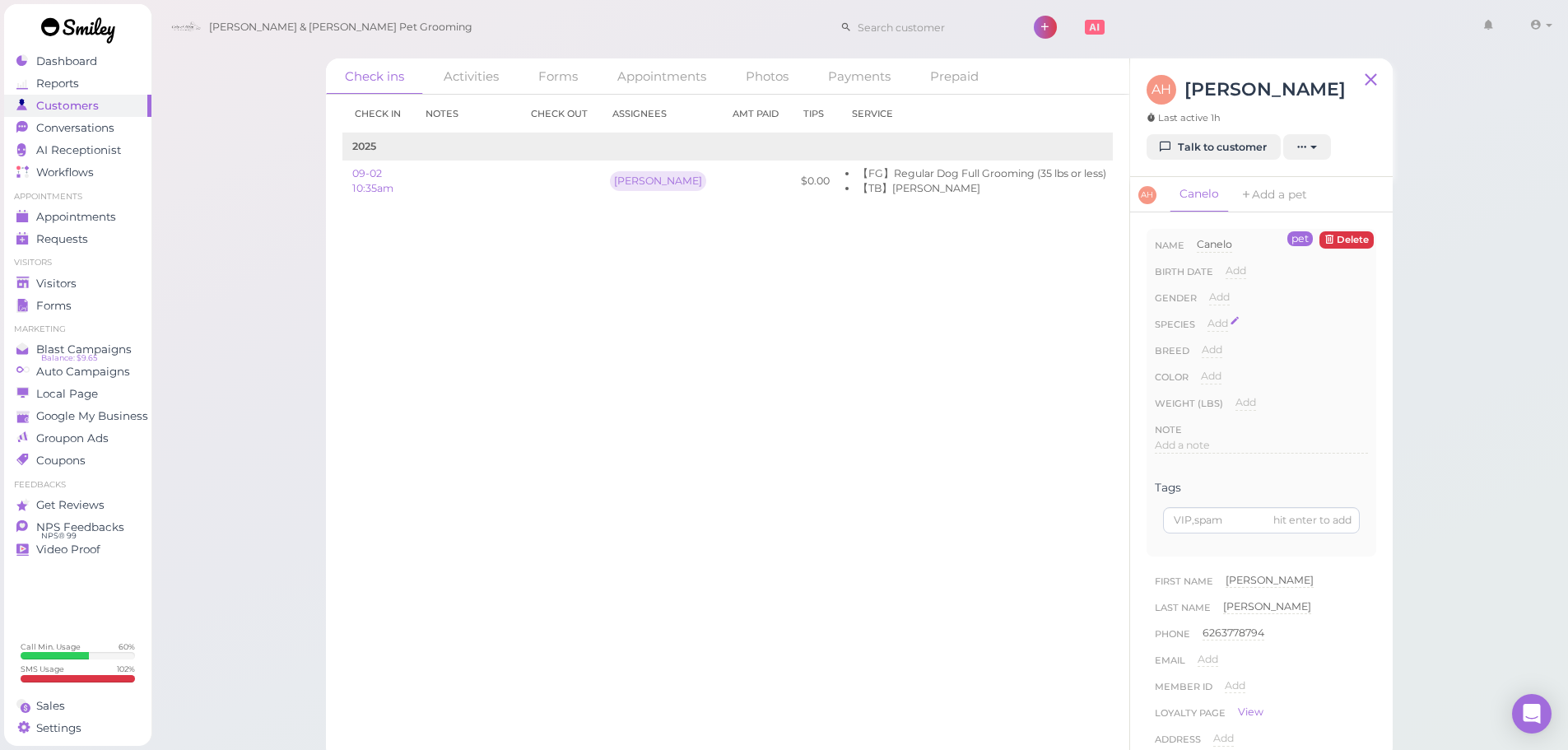
click at [1213, 329] on span "Add" at bounding box center [1218, 323] width 21 height 13
click at [1232, 341] on select "Dog Cat Bird Other" at bounding box center [1289, 327] width 161 height 25
select select "Dog"
click at [1208, 341] on select "Dog Cat Bird Other" at bounding box center [1289, 327] width 161 height 25
click at [1217, 362] on button "Done" at bounding box center [1227, 353] width 36 height 18
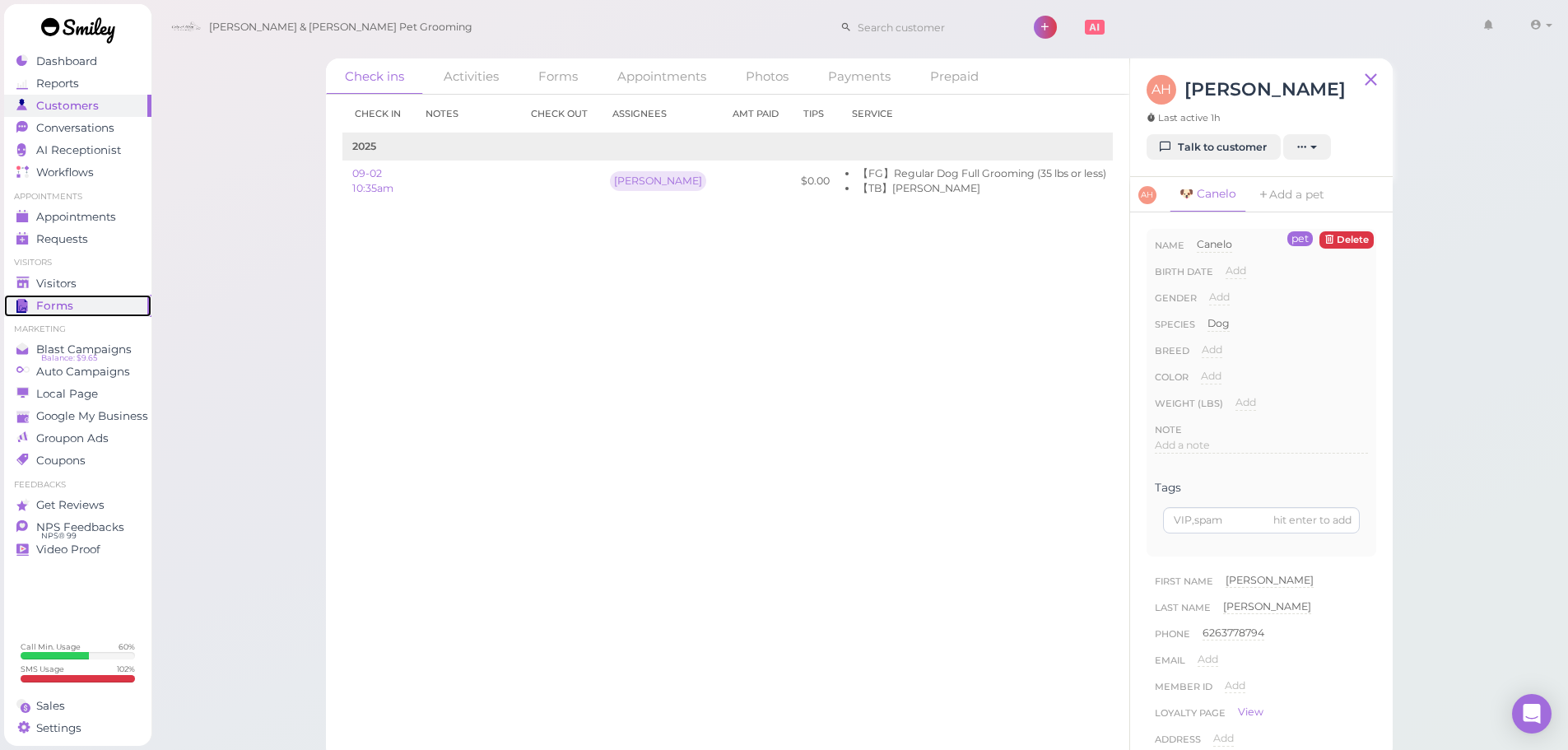
click at [62, 295] on link "Forms" at bounding box center [77, 306] width 147 height 23
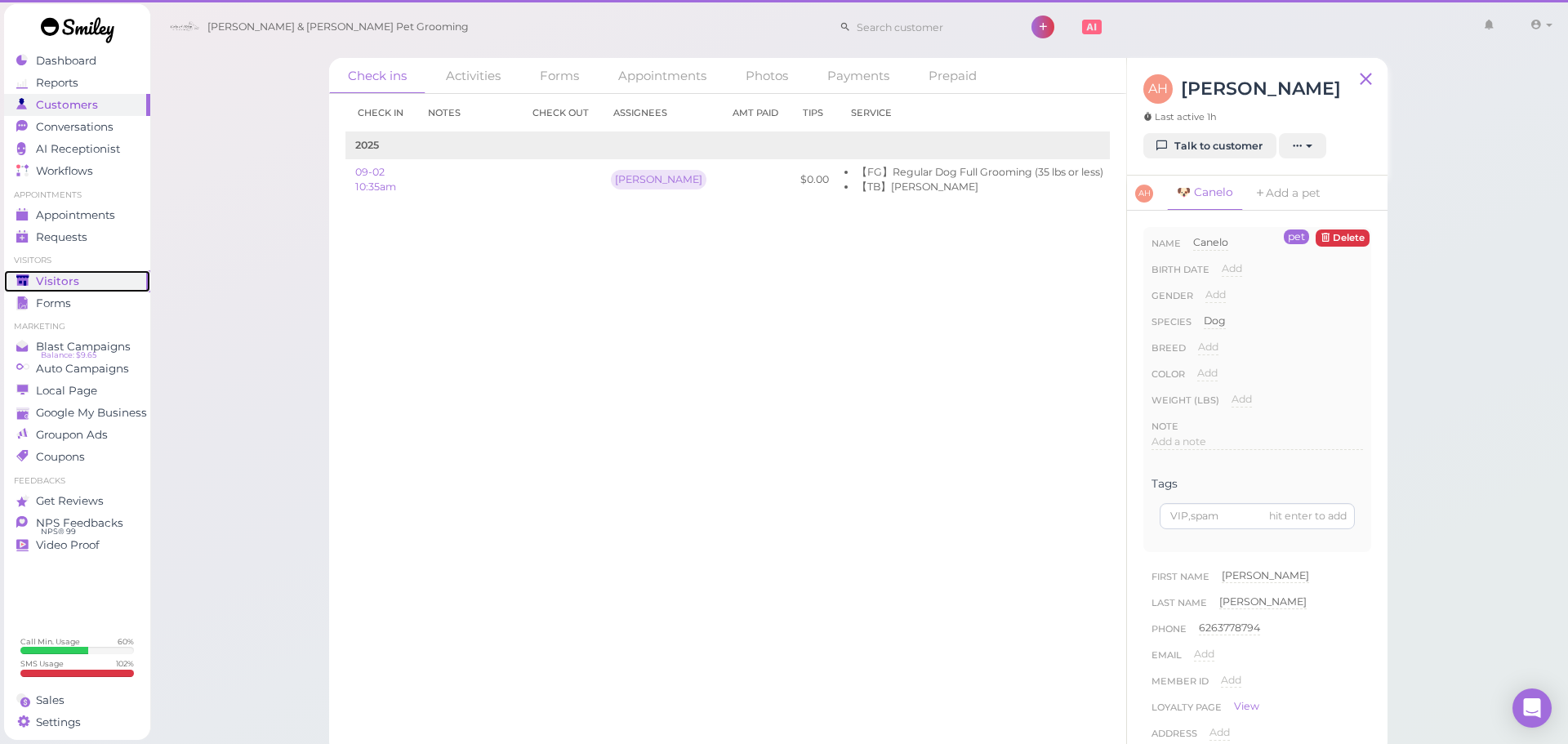
click at [68, 286] on span "Visitors" at bounding box center [57, 281] width 43 height 14
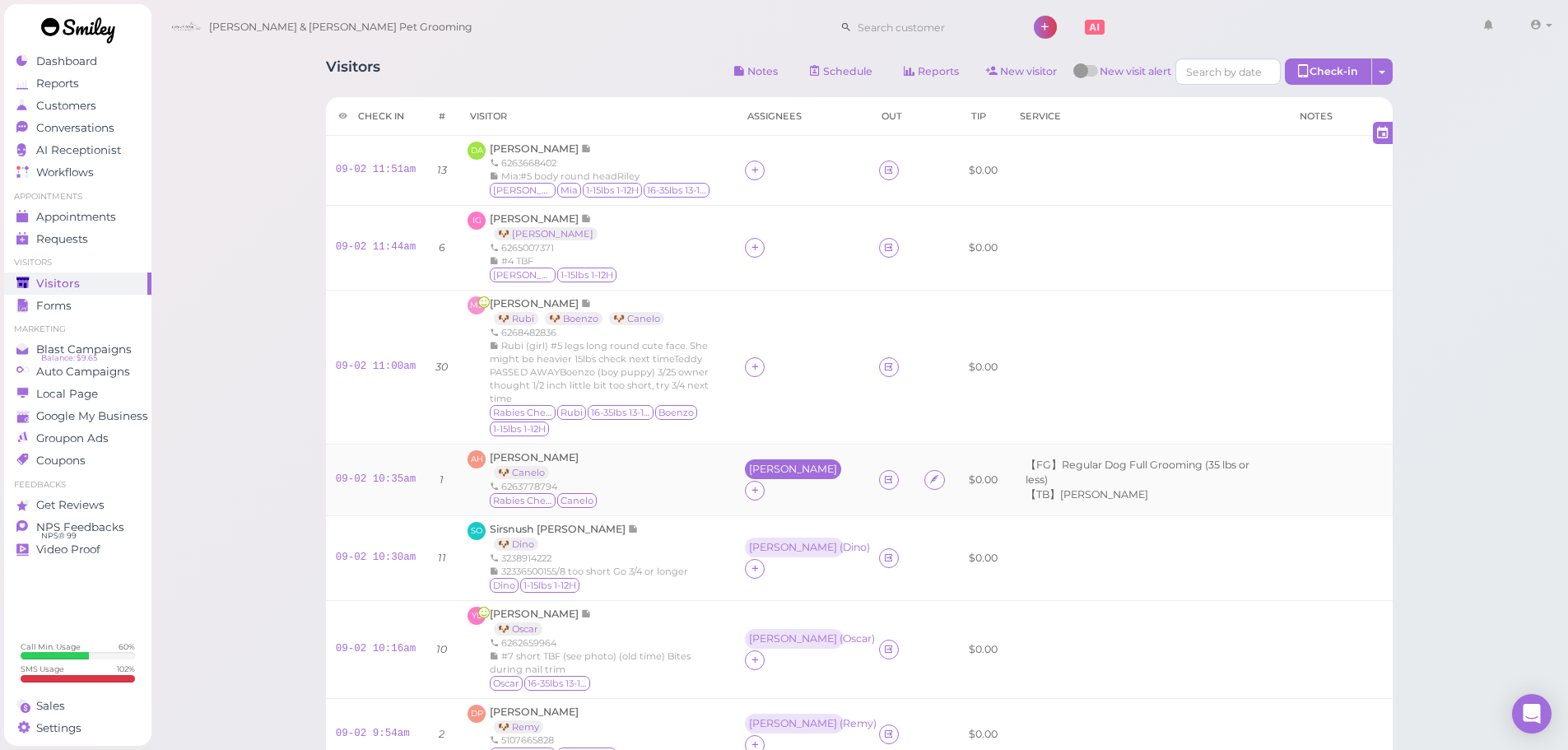
click at [749, 475] on div "Asa" at bounding box center [793, 470] width 88 height 12
drag, startPoint x: 750, startPoint y: 576, endPoint x: 751, endPoint y: 586, distance: 10.0
click at [750, 577] on span "Select pets" at bounding box center [763, 579] width 57 height 18
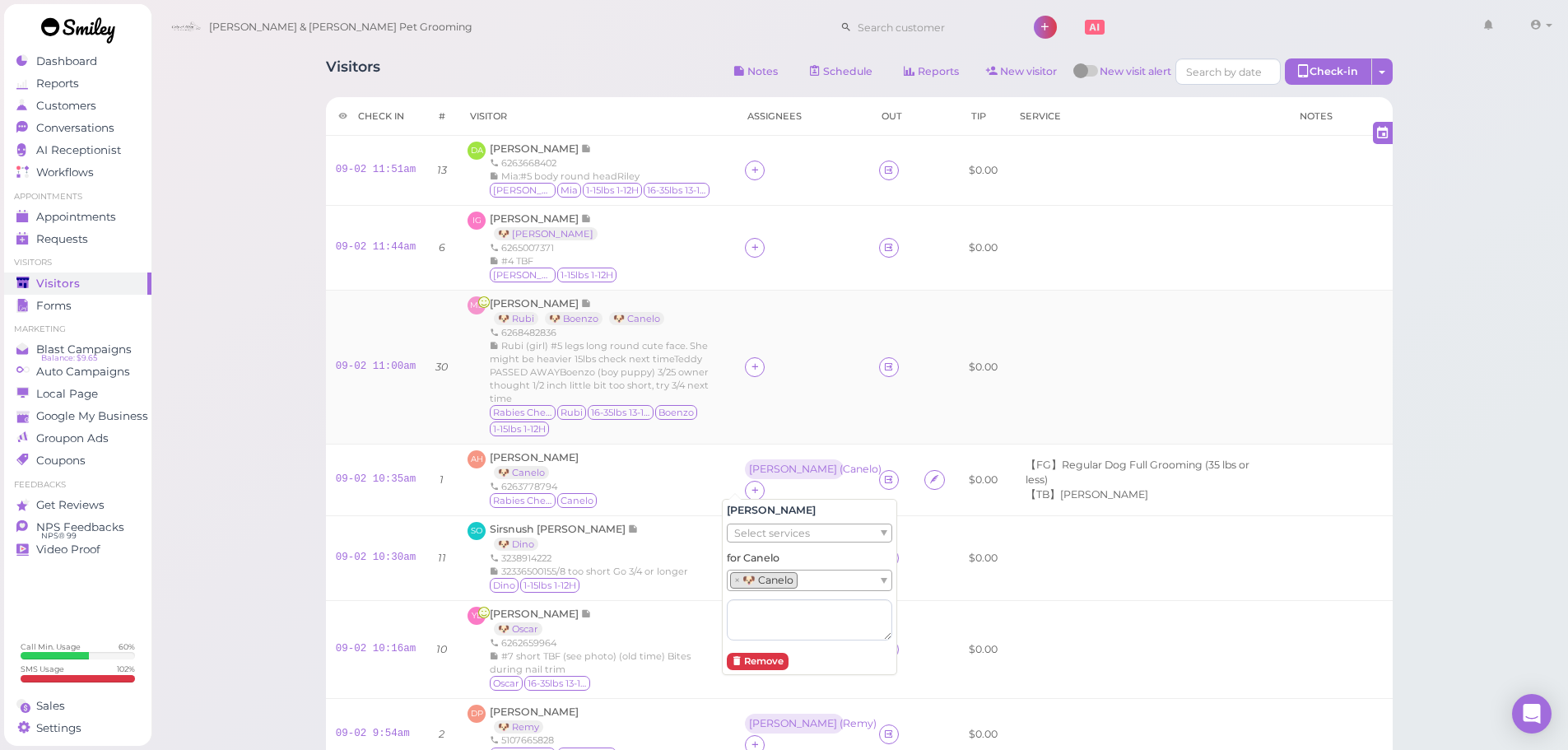
click at [762, 424] on td at bounding box center [802, 367] width 134 height 154
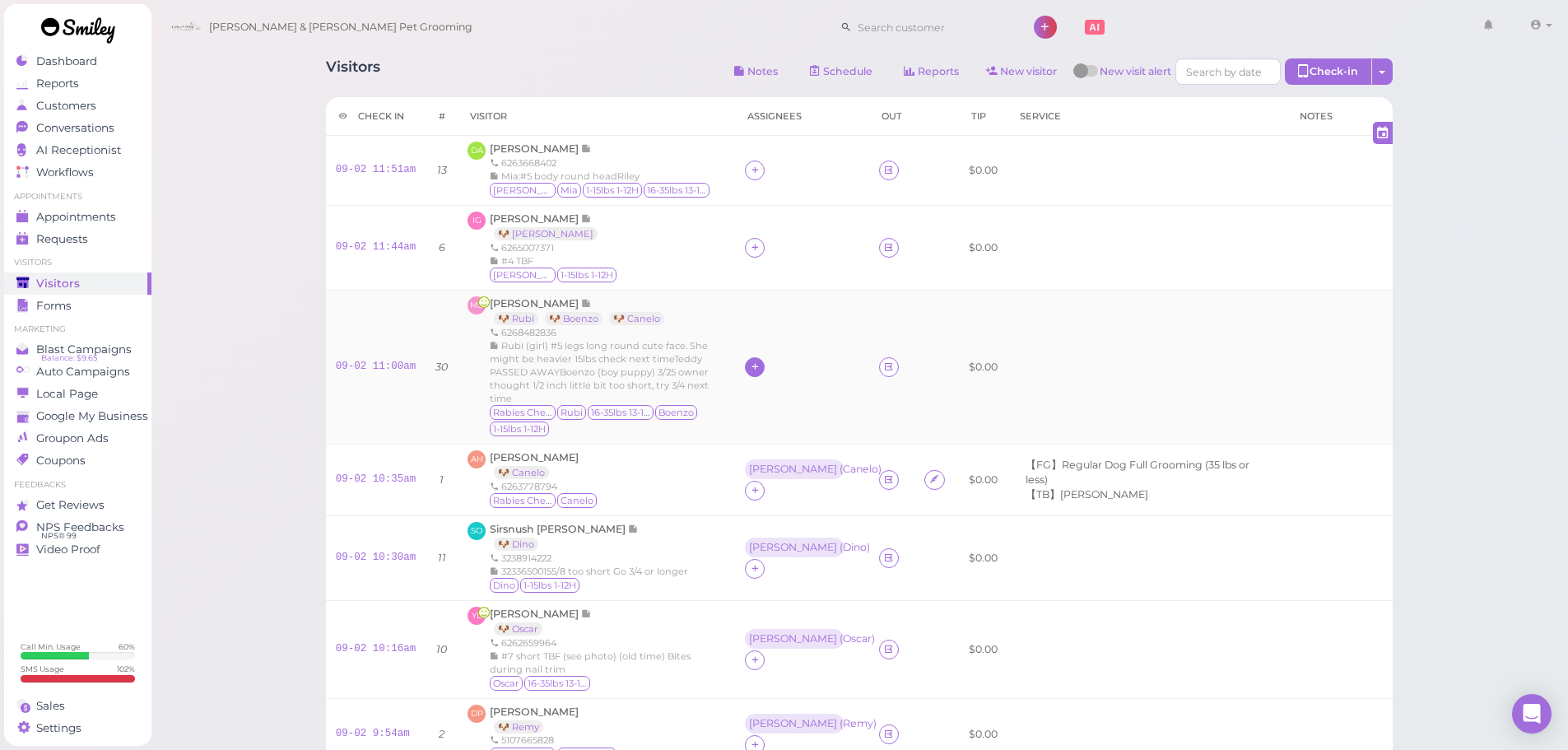
click at [750, 372] on icon at bounding box center [755, 367] width 11 height 13
click at [778, 408] on input at bounding box center [826, 405] width 198 height 26
type input "re"
click at [761, 441] on span "Rebecca" at bounding box center [775, 437] width 88 height 13
click at [750, 361] on icon at bounding box center [755, 367] width 11 height 13
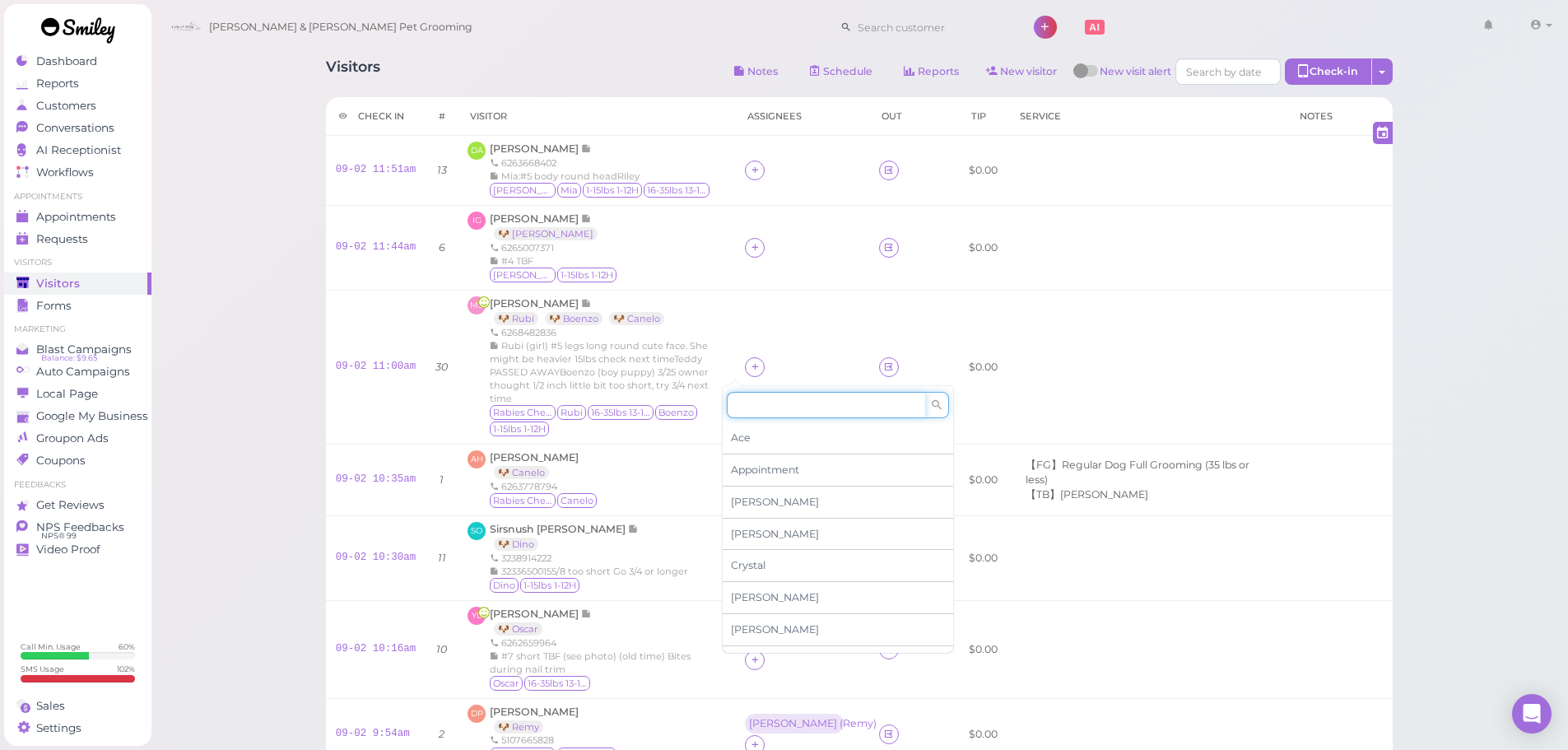
click at [755, 408] on input at bounding box center [826, 405] width 198 height 26
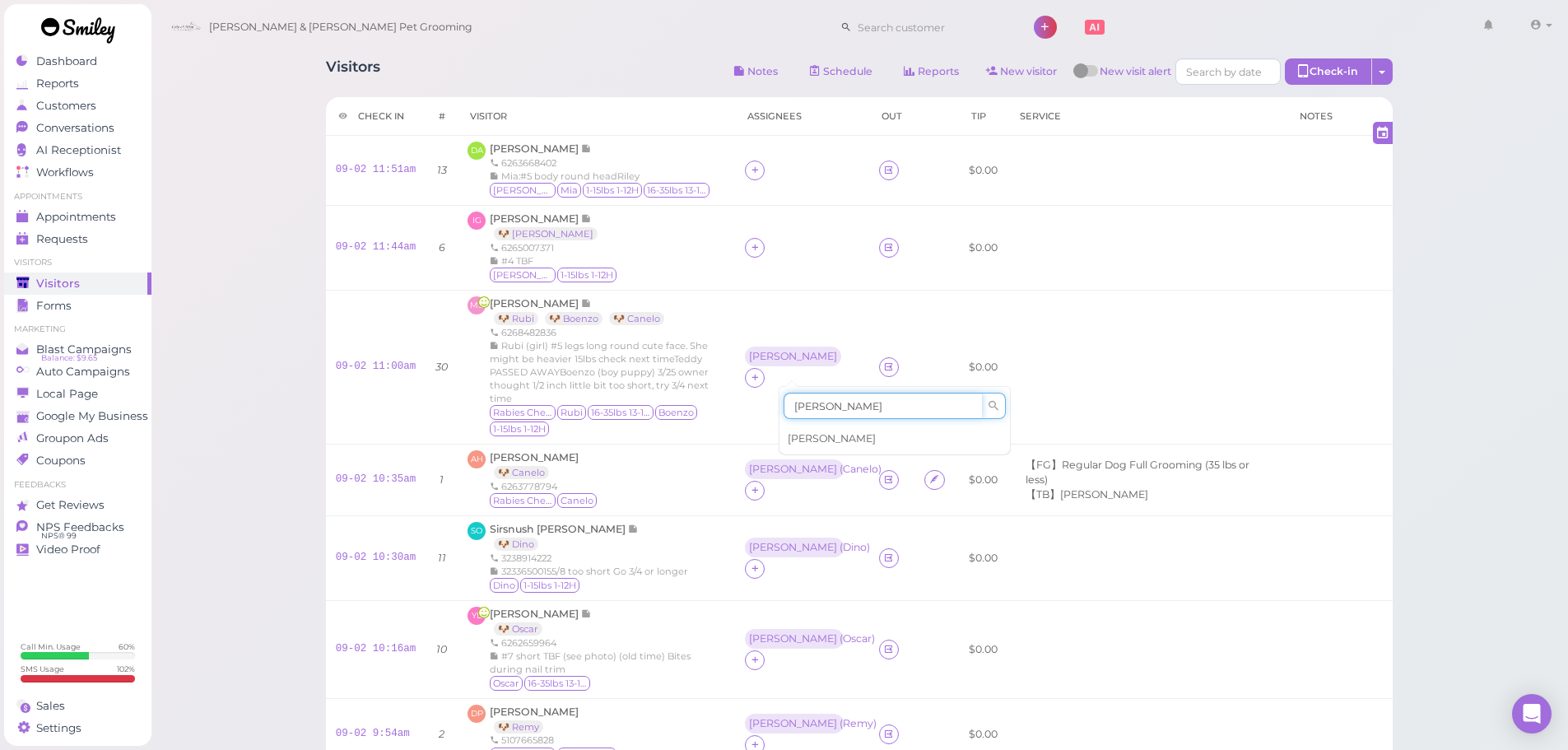
type input "Asa"
click at [799, 437] on span "Asa" at bounding box center [832, 438] width 88 height 13
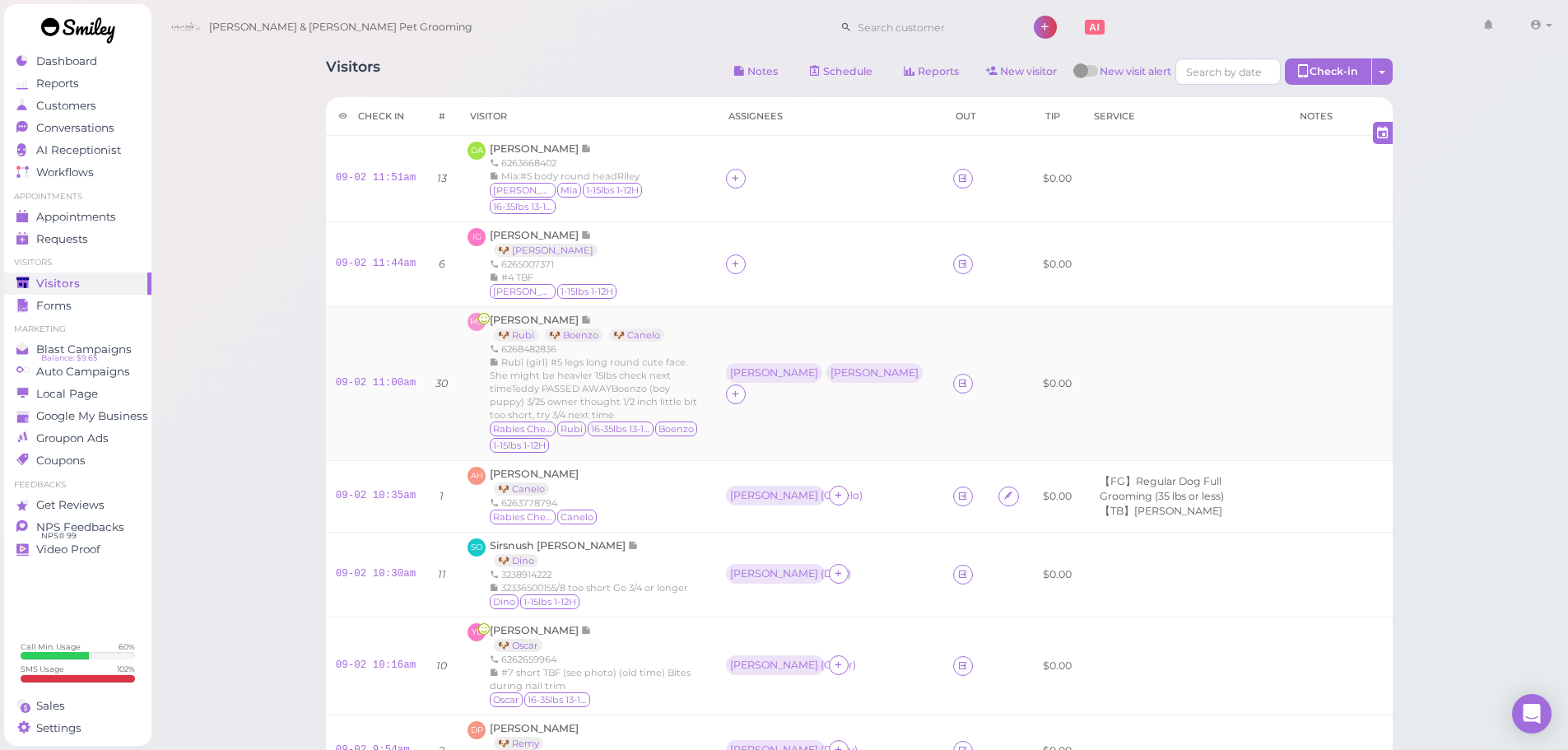
click at [757, 321] on td "Rebecca Asa" at bounding box center [830, 383] width 228 height 154
click at [641, 266] on div "IG Isabel Gonzalez 🐶 Vicky 6265007371 #4 TBF Vicky 1-15lbs 1-12H" at bounding box center [586, 265] width 238 height 73
click at [827, 363] on div "Asa" at bounding box center [875, 373] width 96 height 20
click at [765, 437] on span "Select pets" at bounding box center [763, 438] width 57 height 18
click at [756, 321] on td "Rebecca Asa ( Rubi )" at bounding box center [831, 383] width 229 height 154
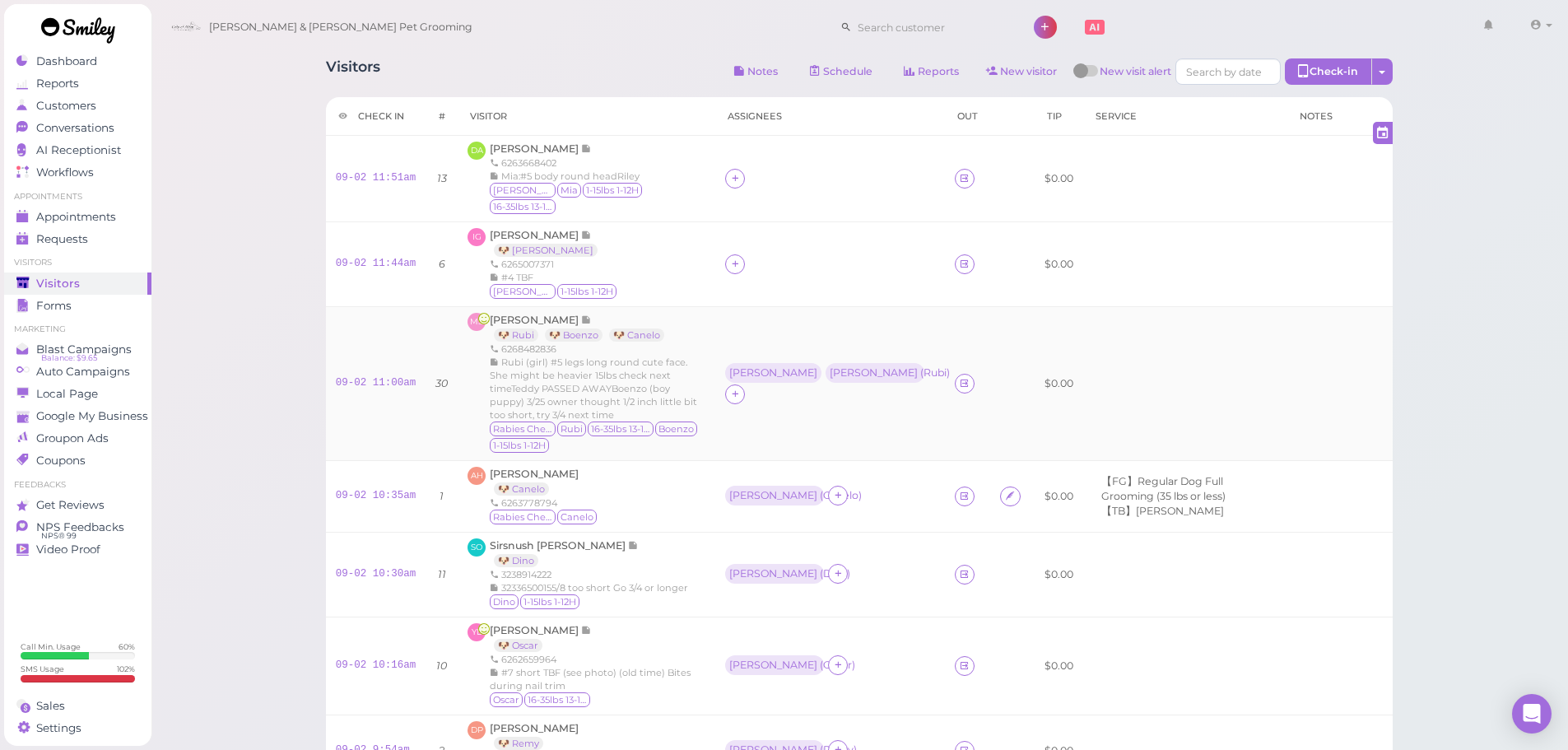
click at [737, 369] on div "Rebecca Asa ( Rubi )" at bounding box center [831, 383] width 210 height 41
click at [742, 366] on div "Rebecca" at bounding box center [774, 373] width 96 height 20
click at [757, 425] on span "Select pets" at bounding box center [754, 428] width 57 height 18
click at [805, 282] on td at bounding box center [832, 265] width 232 height 84
click at [134, 125] on span "1" at bounding box center [139, 127] width 15 height 15
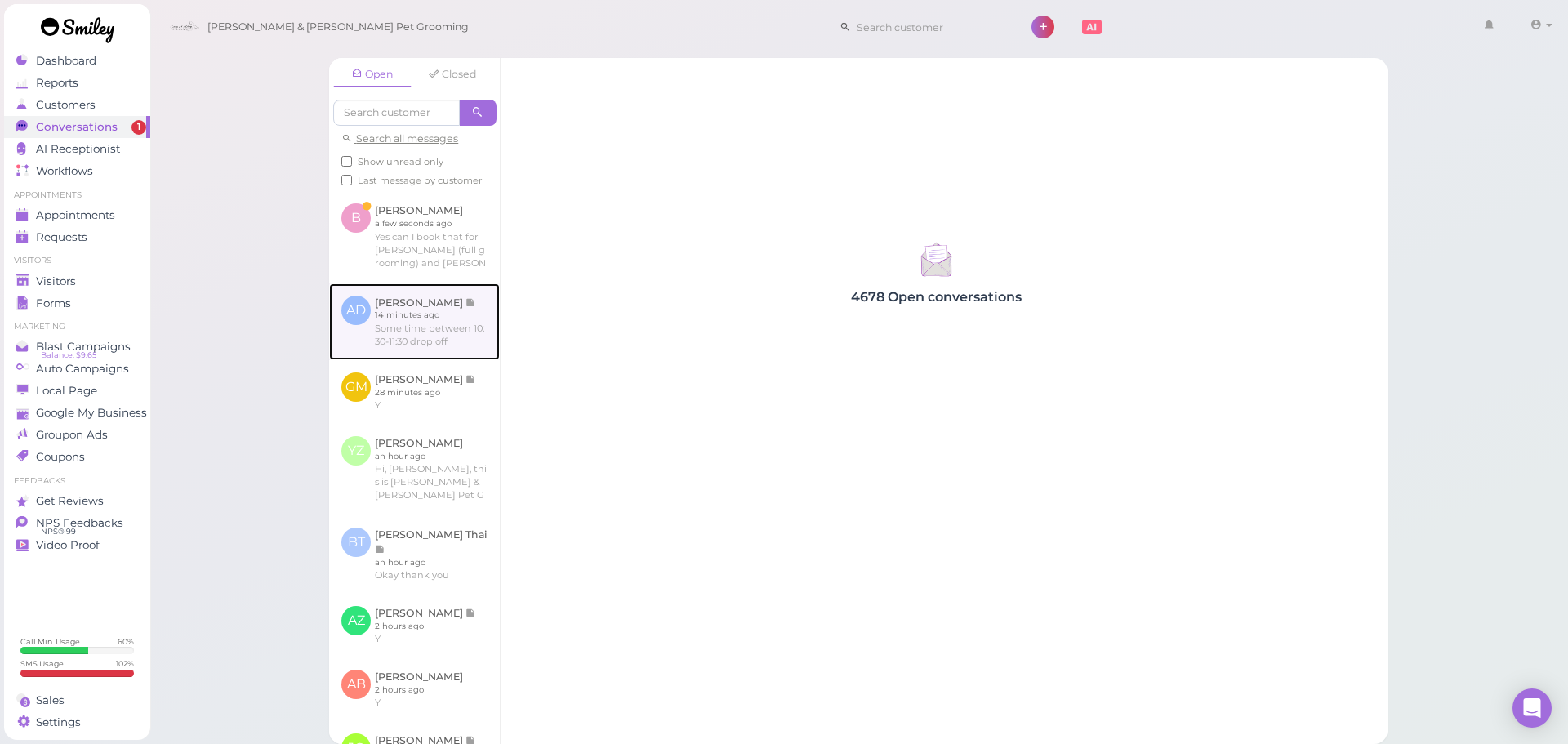
click at [430, 323] on link at bounding box center [413, 321] width 170 height 77
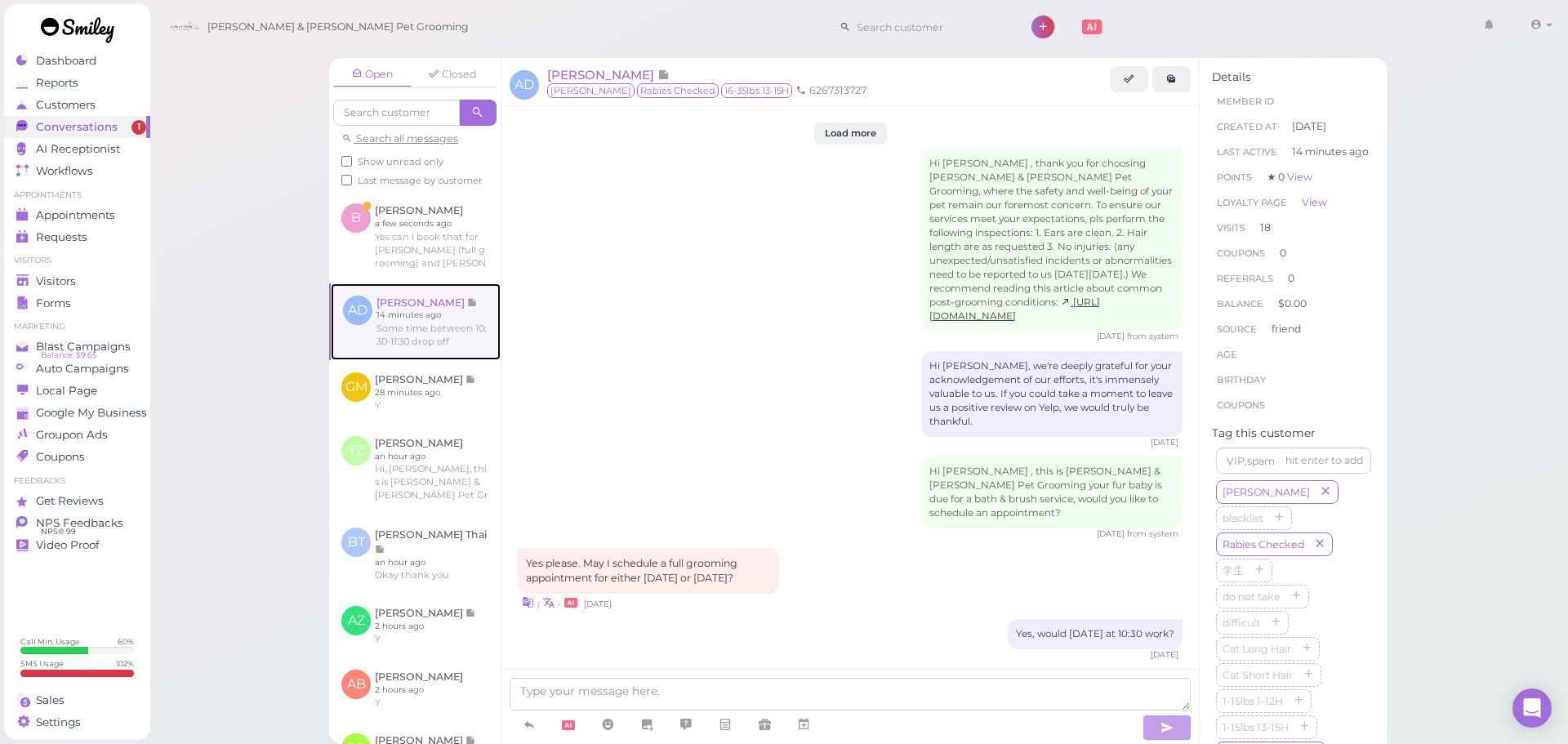
scroll to position [2309, 0]
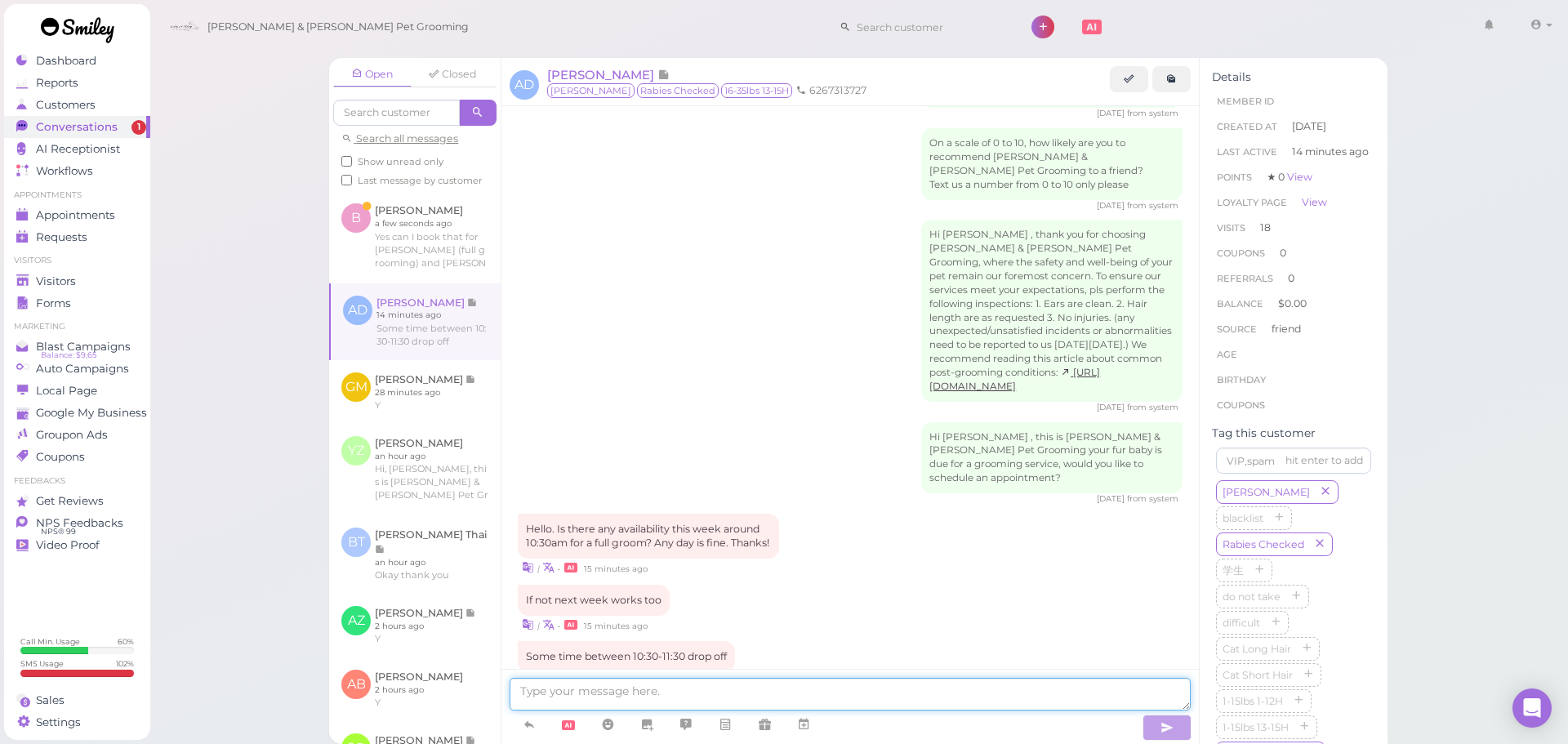
click at [878, 689] on textarea at bounding box center [850, 694] width 681 height 33
type textarea "We can do next Monday at 10:30!"
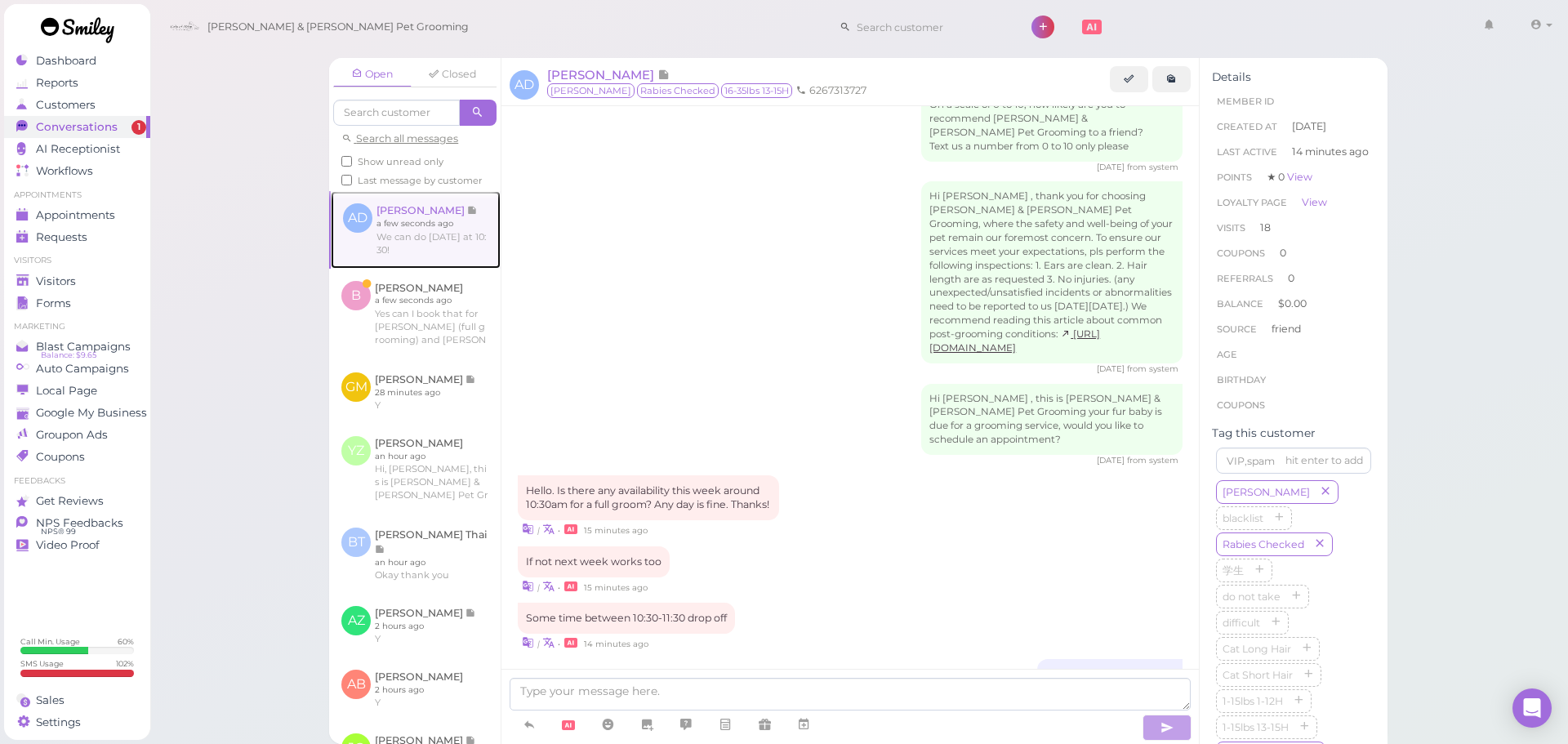
click at [450, 262] on link at bounding box center [415, 229] width 170 height 77
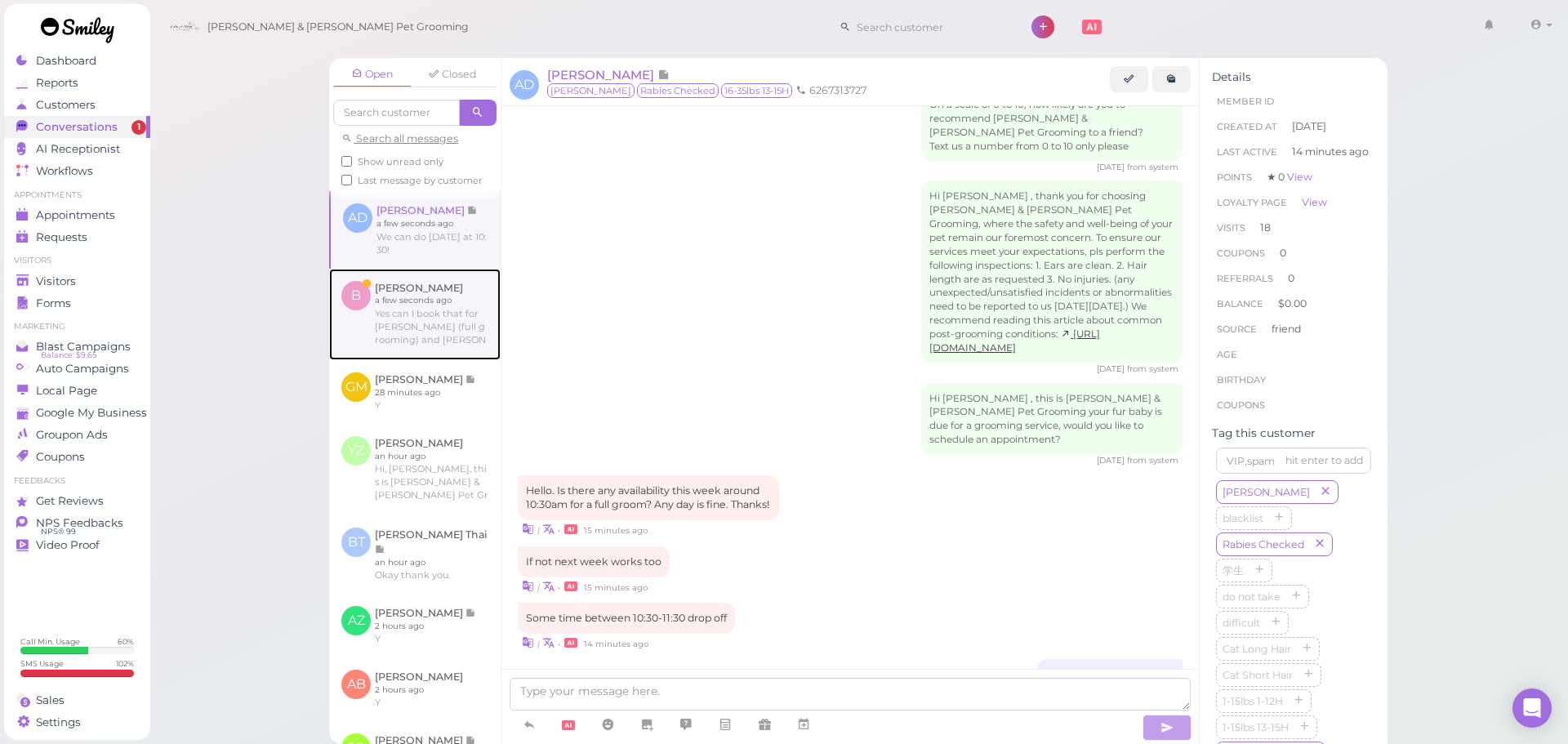
click at [450, 301] on link at bounding box center [414, 314] width 171 height 91
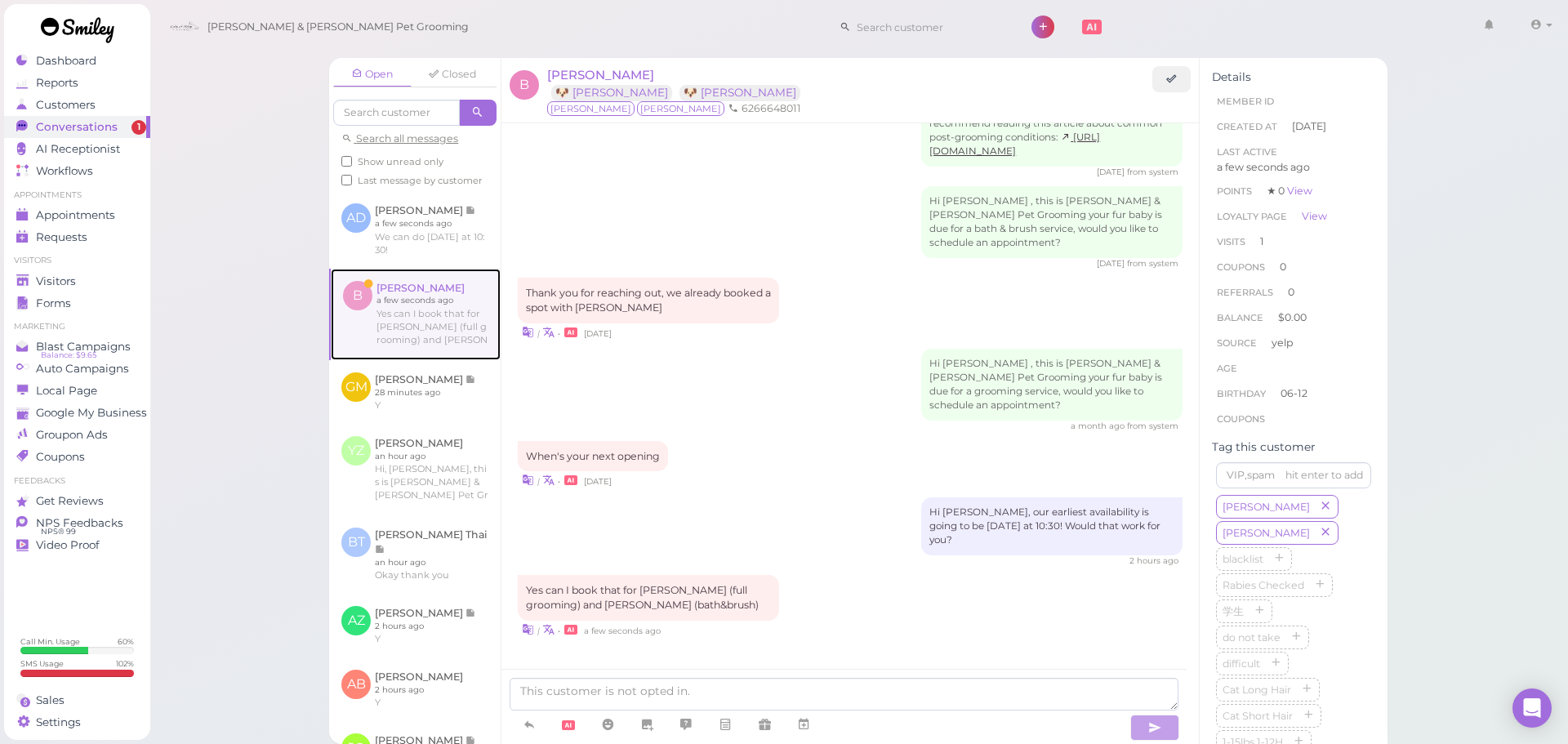
scroll to position [1327, 0]
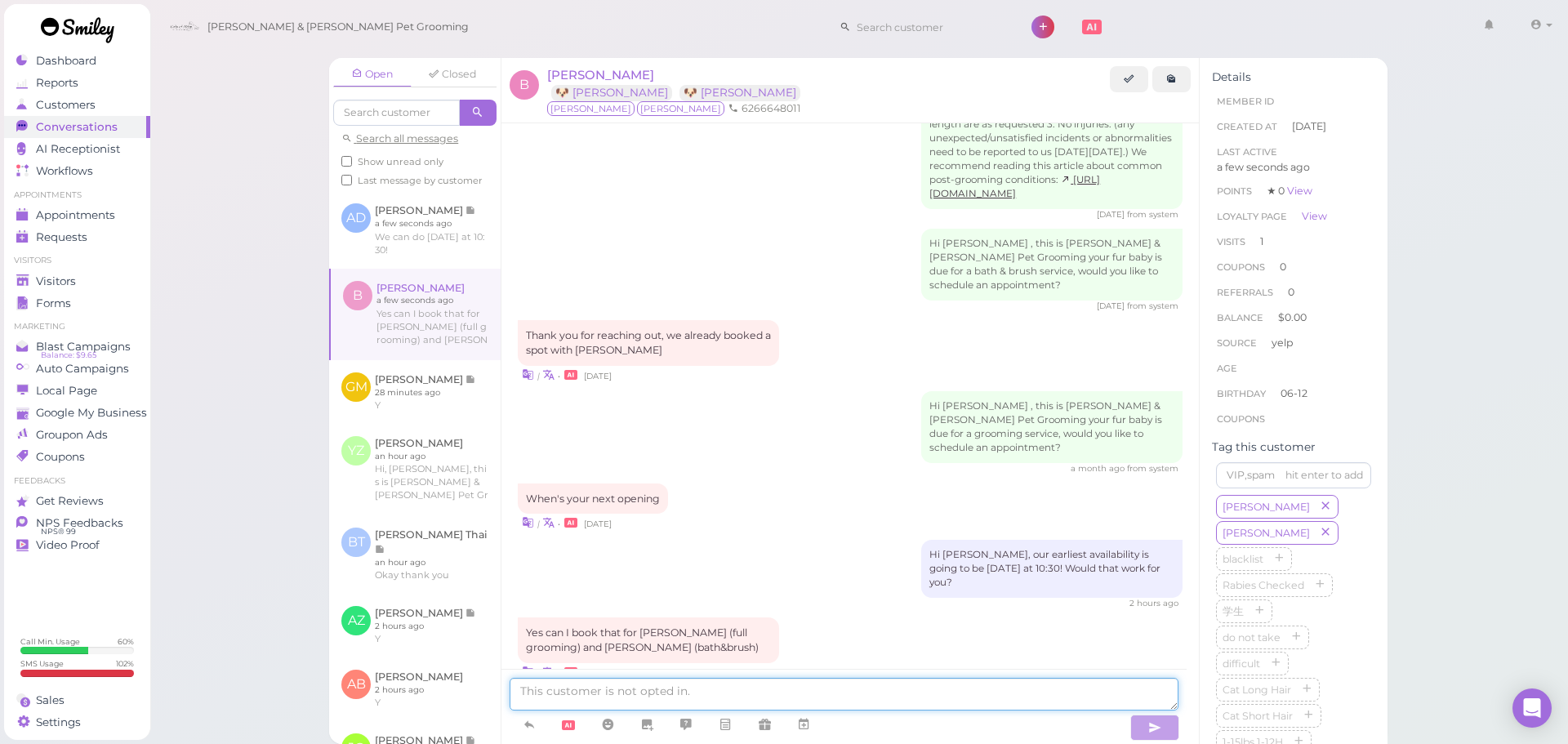
click at [888, 703] on textarea at bounding box center [844, 694] width 669 height 33
click at [611, 71] on span "Beverly Rodriguez" at bounding box center [600, 75] width 107 height 16
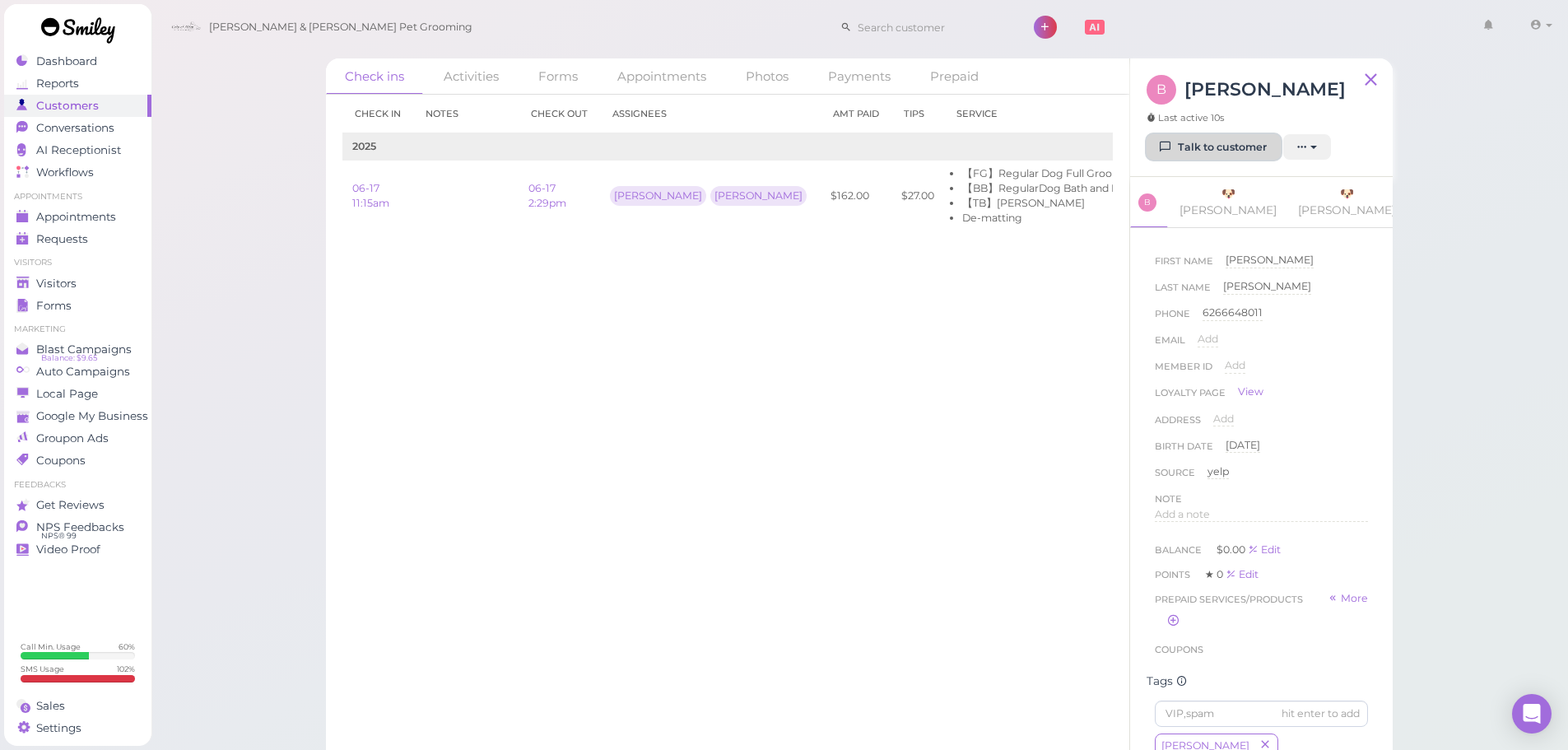
click at [1182, 150] on link "Talk to customer" at bounding box center [1213, 147] width 134 height 26
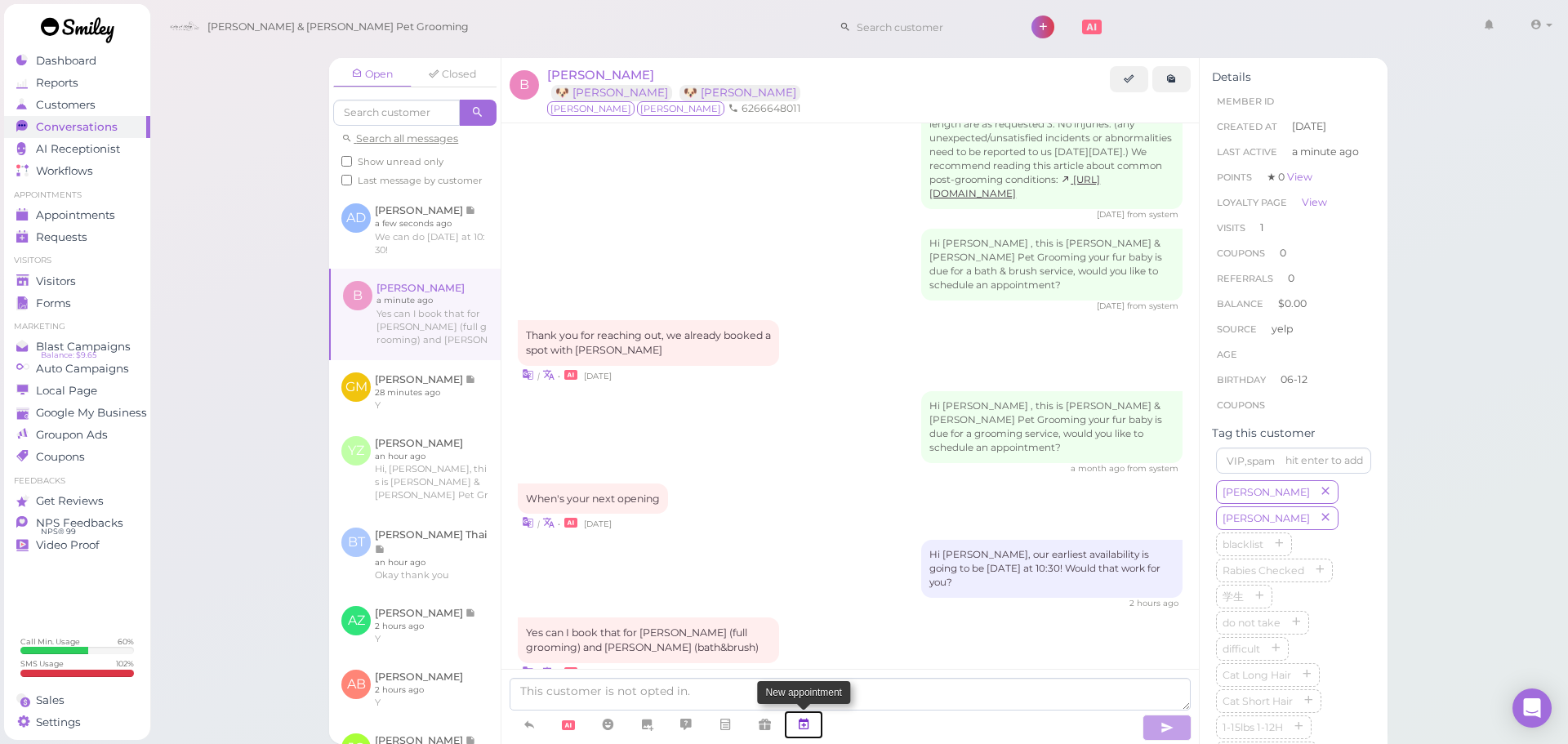
click at [810, 721] on icon at bounding box center [802, 724] width 13 height 17
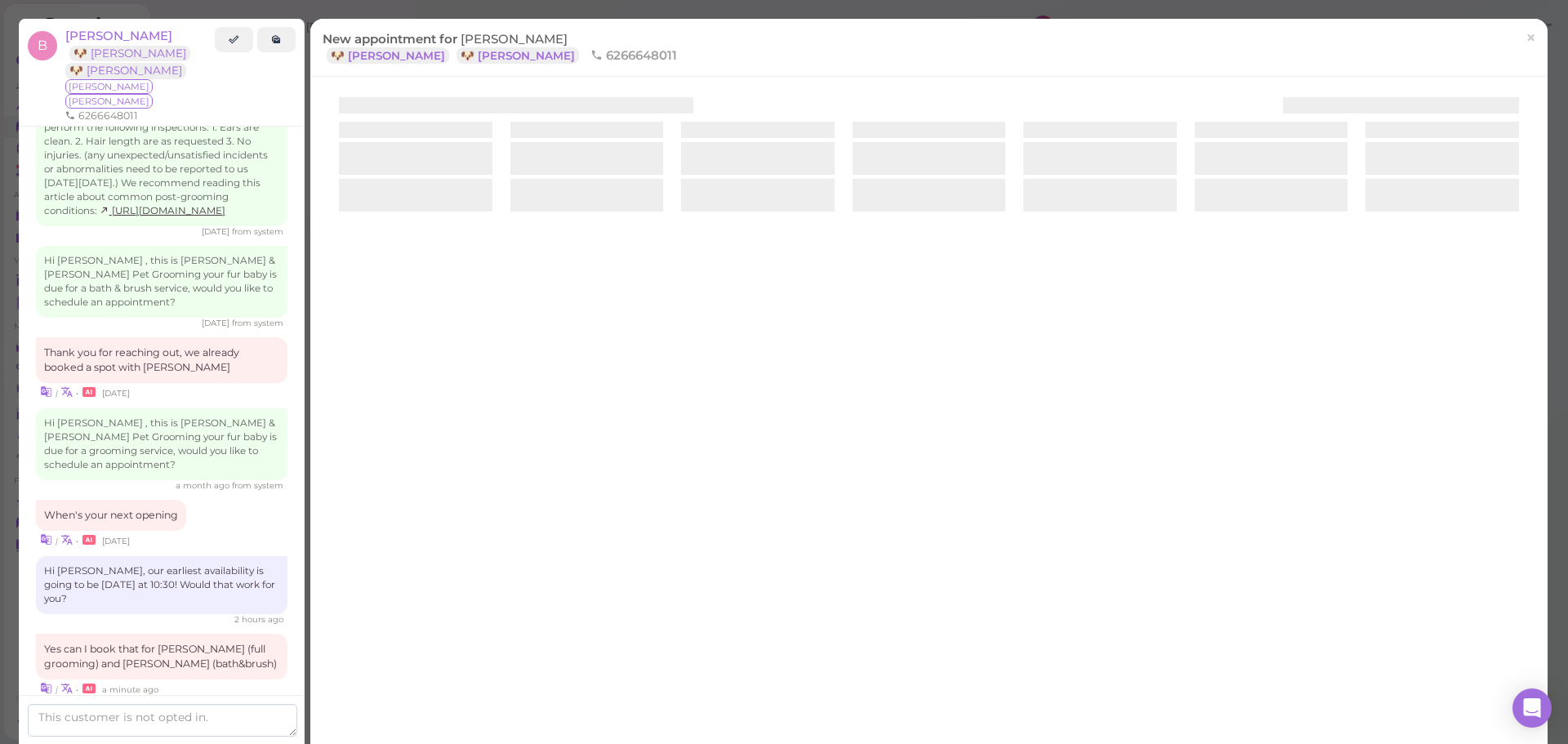
scroll to position [1355, 0]
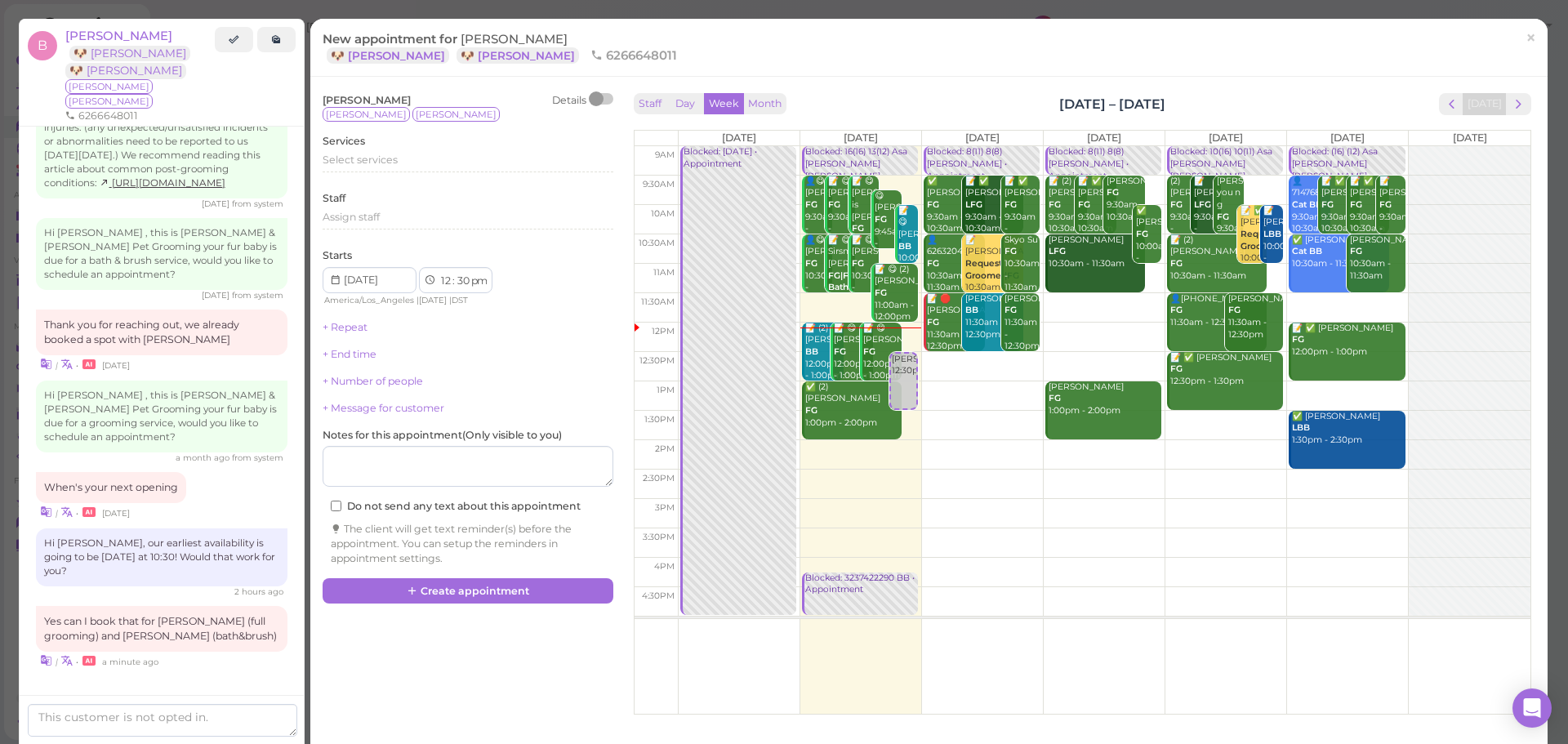
click at [1322, 300] on td at bounding box center [1104, 307] width 852 height 29
type input "2025-09-06"
select select "11"
select select "am"
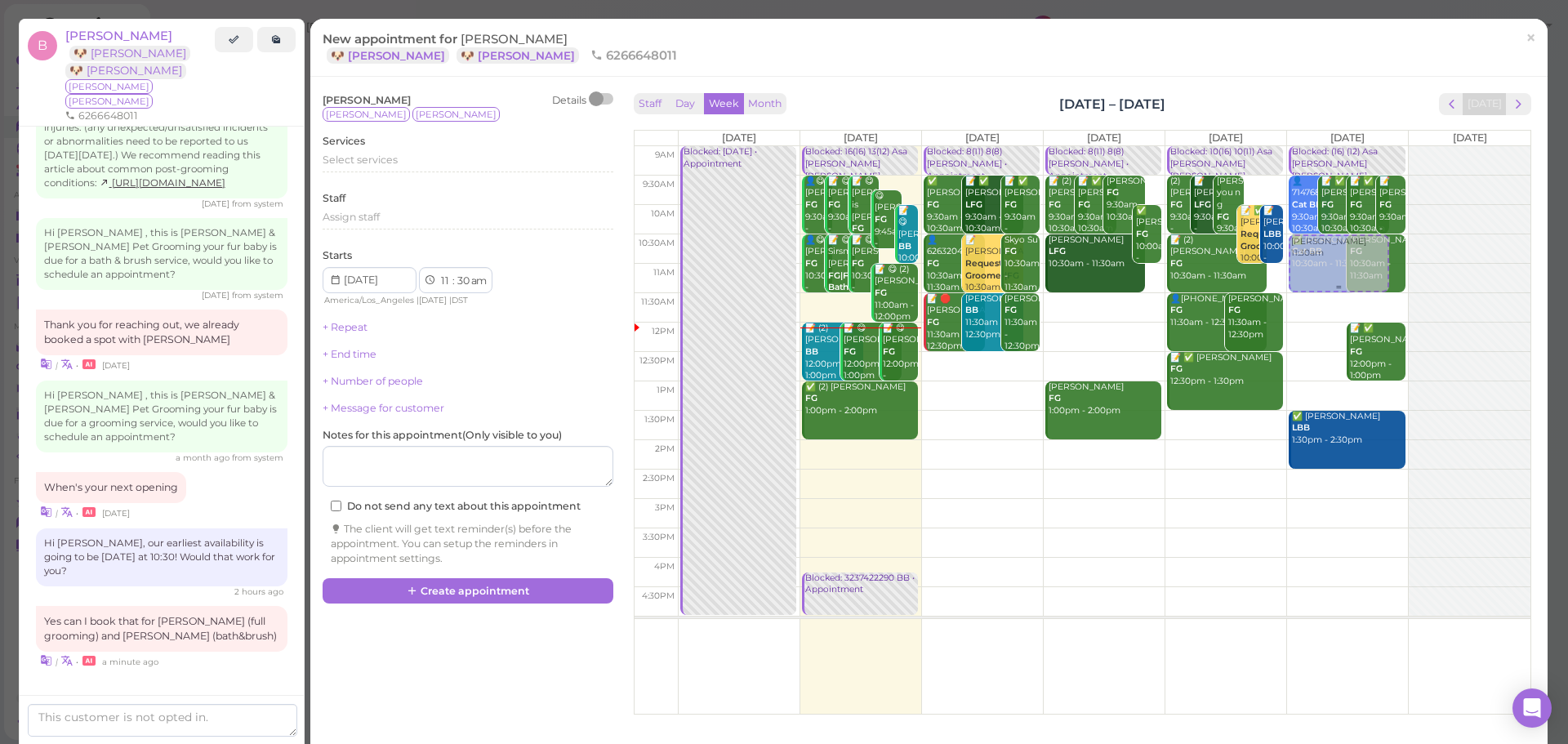
drag, startPoint x: 1320, startPoint y: 307, endPoint x: 1320, endPoint y: 262, distance: 45.0
click at [1320, 146] on div "Beverly Rodriguez 11:30am Blocked: (16) (12) Asa Helen Rebecca • Appointment 👤7…" at bounding box center [1347, 146] width 121 height 0
select select "10"
click at [350, 157] on span "Select services" at bounding box center [360, 159] width 75 height 13
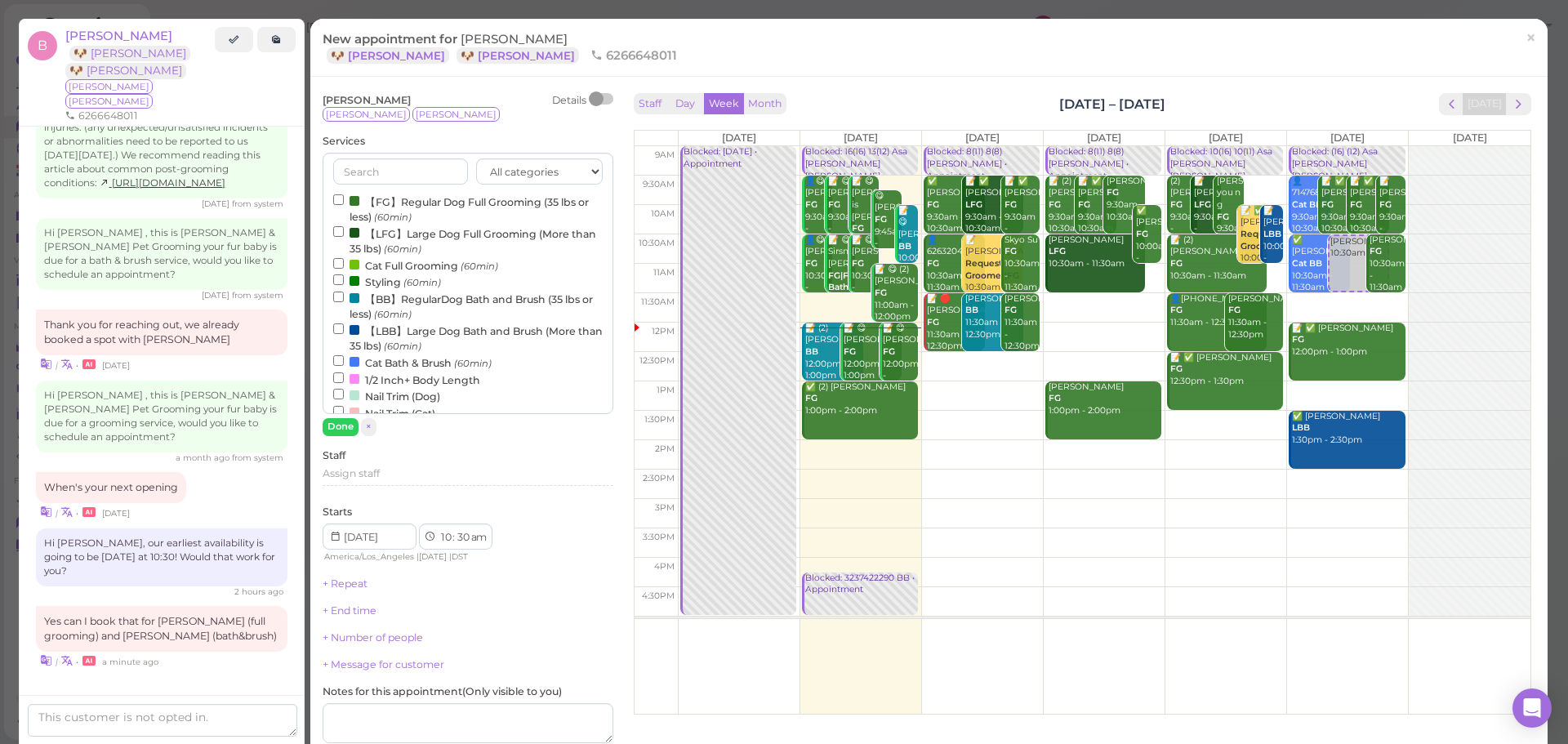
click at [362, 201] on label "【FG】Regular Dog Full Grooming (35 lbs or less) (60min)" at bounding box center [468, 208] width 269 height 32
click at [343, 201] on input "【FG】Regular Dog Full Grooming (35 lbs or less) (60min)" at bounding box center [339, 199] width 11 height 11
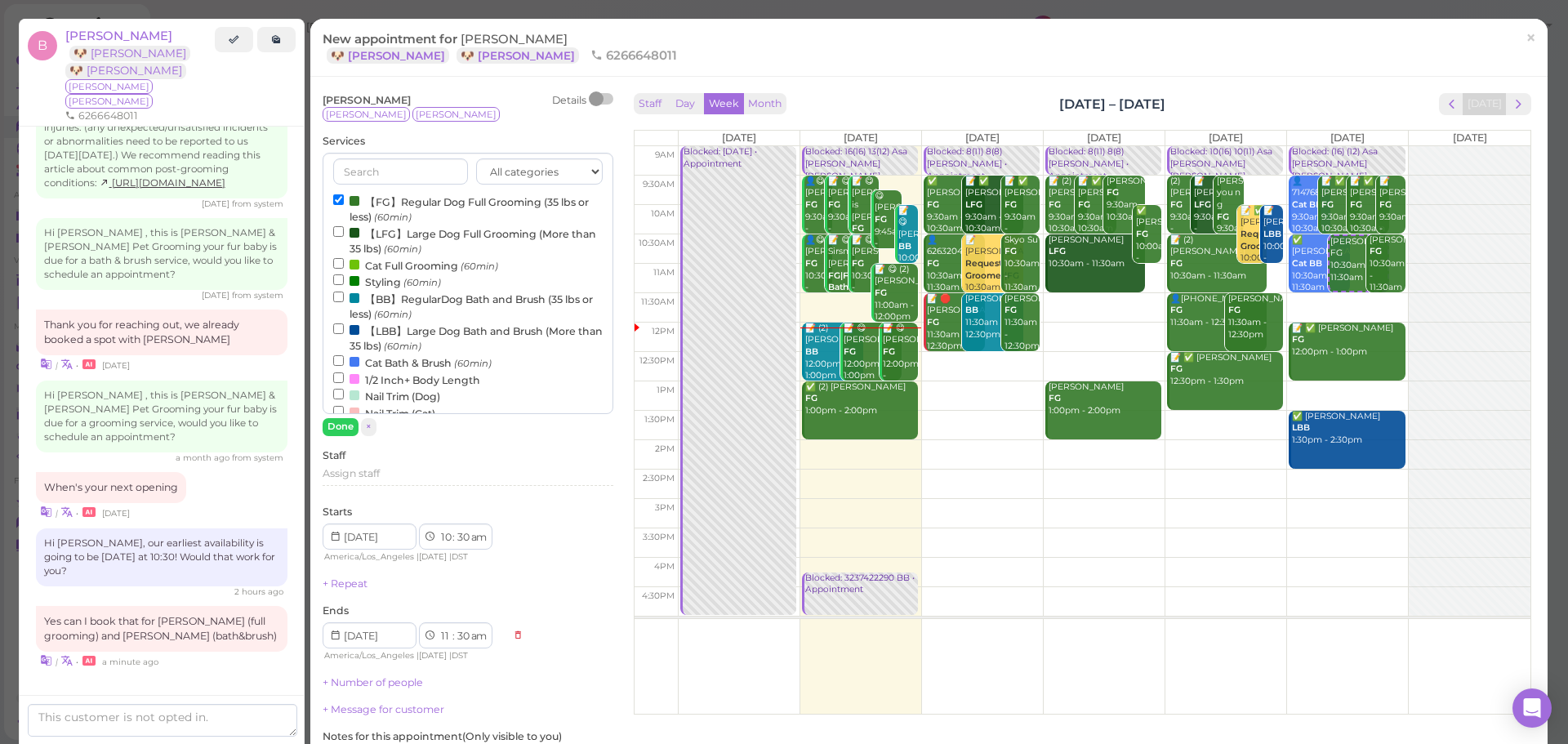
click at [396, 306] on label "【BB】RegularDog Bath and Brush (35 lbs or less) (60min)" at bounding box center [468, 305] width 269 height 32
click at [343, 302] on input "【BB】RegularDog Bath and Brush (35 lbs or less) (60min)" at bounding box center [339, 297] width 11 height 11
select select "12"
select select "pm"
click at [348, 425] on button "Done" at bounding box center [340, 427] width 36 height 18
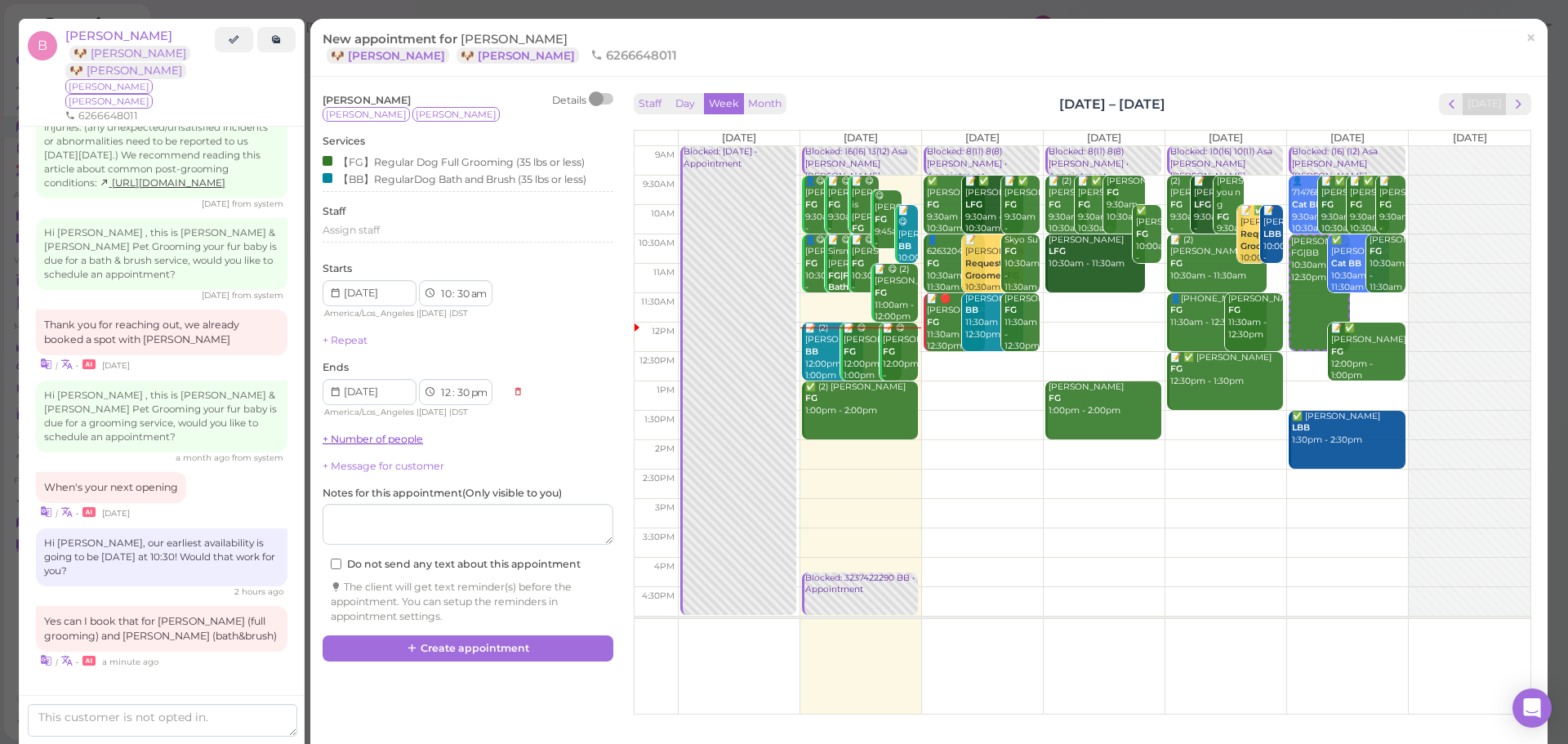
click at [353, 442] on link "+ Number of people" at bounding box center [373, 439] width 100 height 13
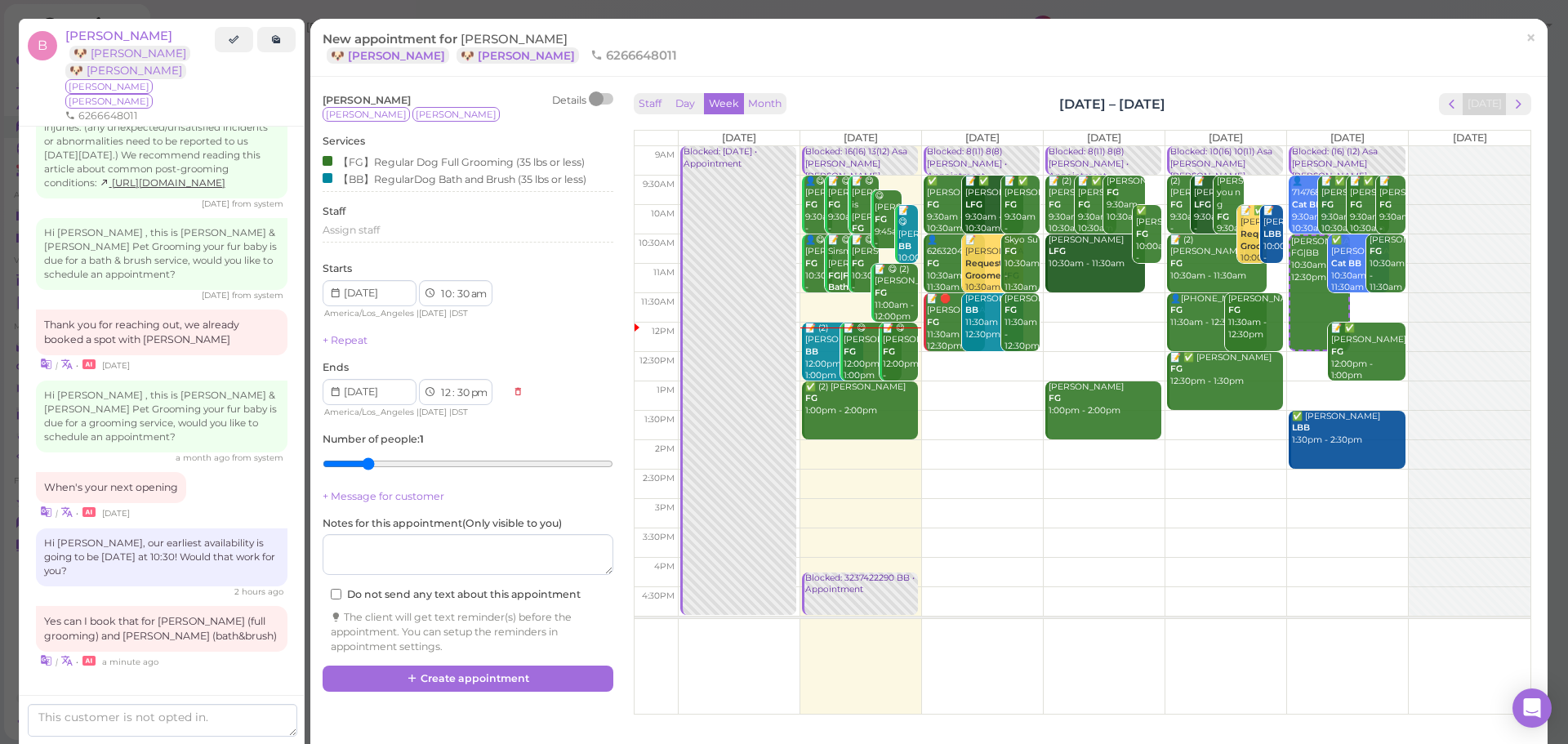
type input "2"
click at [363, 453] on input "range" at bounding box center [468, 463] width 291 height 26
click at [453, 694] on div "Beverly Rodriguez Details Benny Rex Services 【FG】Regular Dog Full Grooming (35 …" at bounding box center [928, 400] width 1229 height 621
click at [543, 679] on button "Create appointment" at bounding box center [468, 678] width 291 height 26
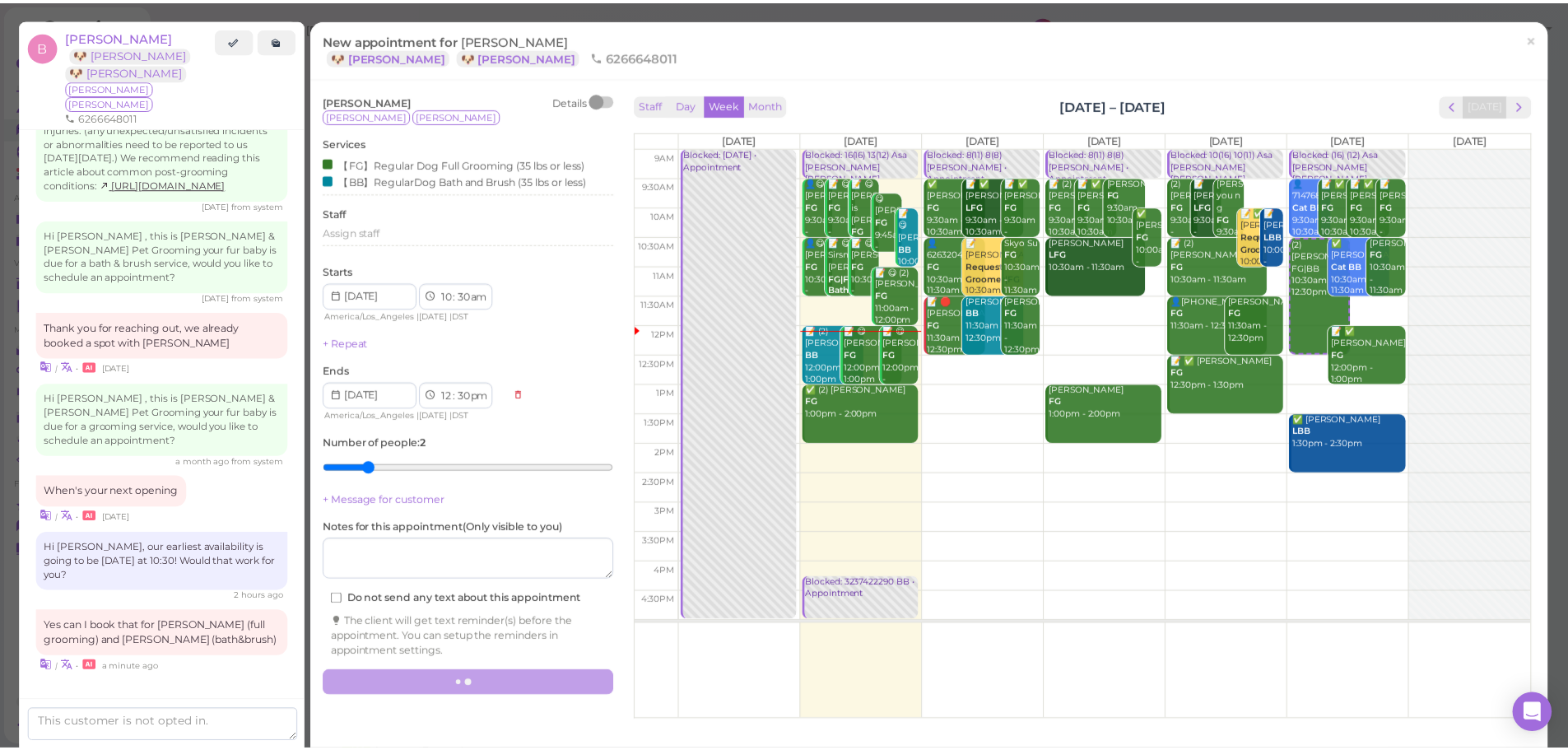
scroll to position [1337, 0]
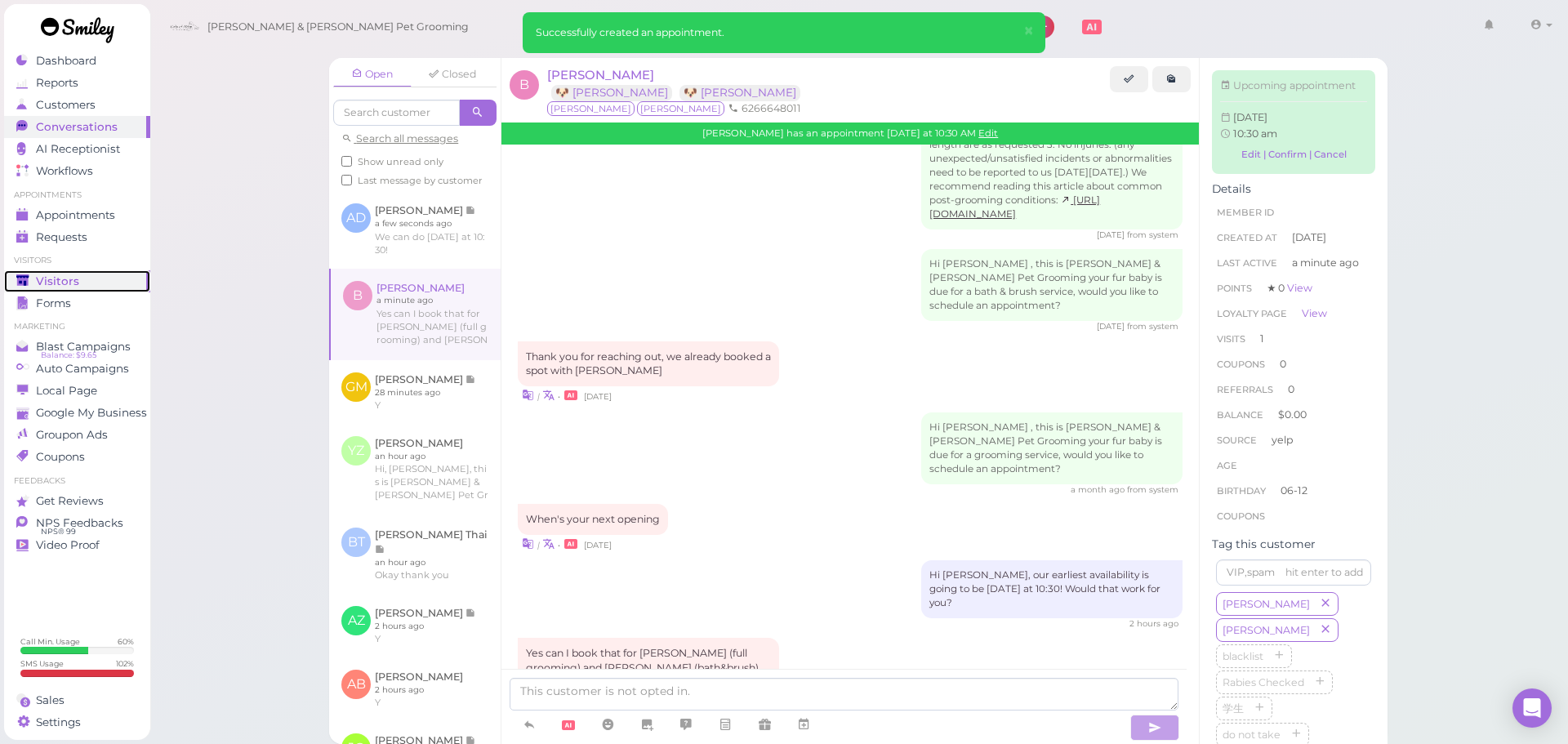
drag, startPoint x: 57, startPoint y: 272, endPoint x: 273, endPoint y: 119, distance: 264.7
click at [57, 272] on link "Visitors" at bounding box center [77, 281] width 146 height 22
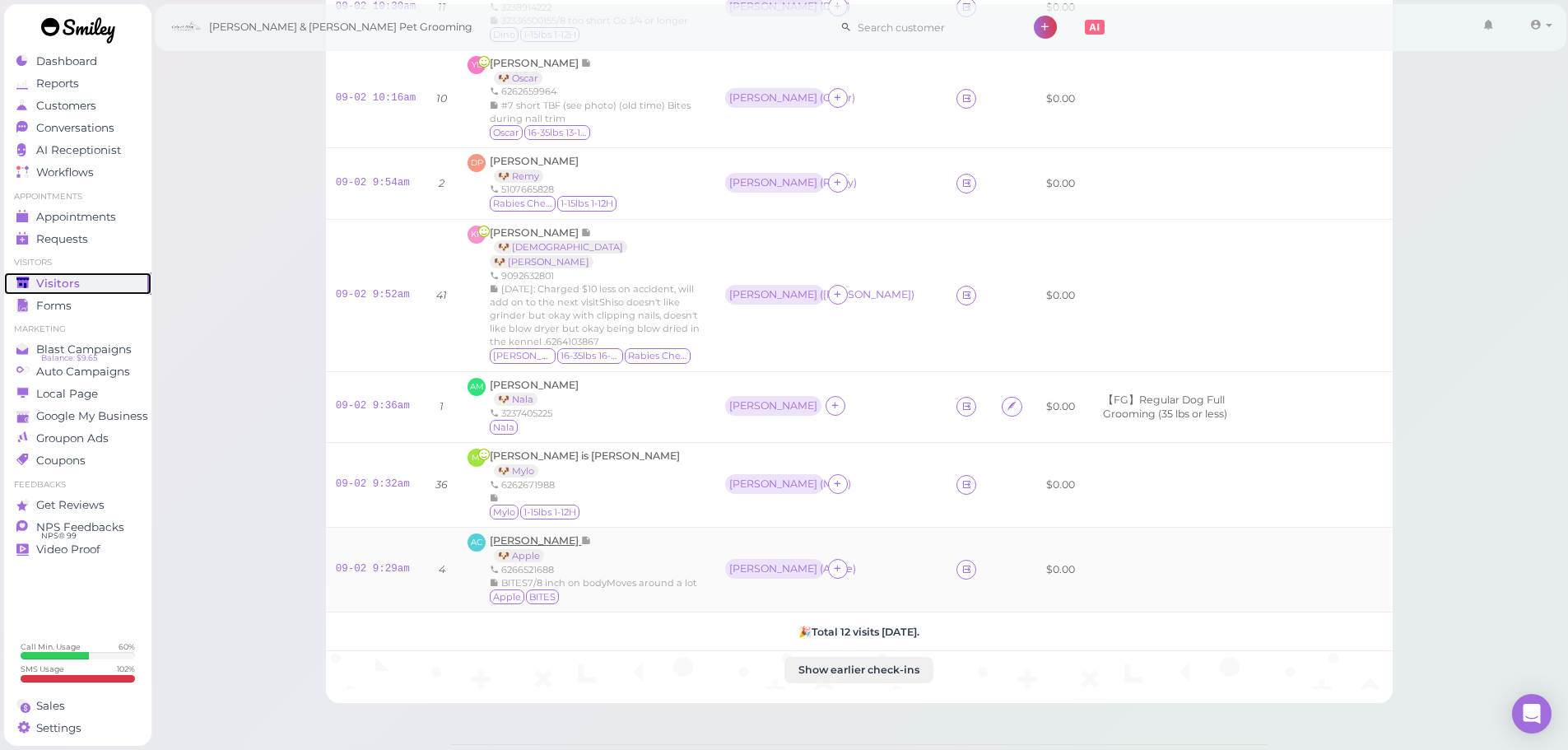
scroll to position [812, 0]
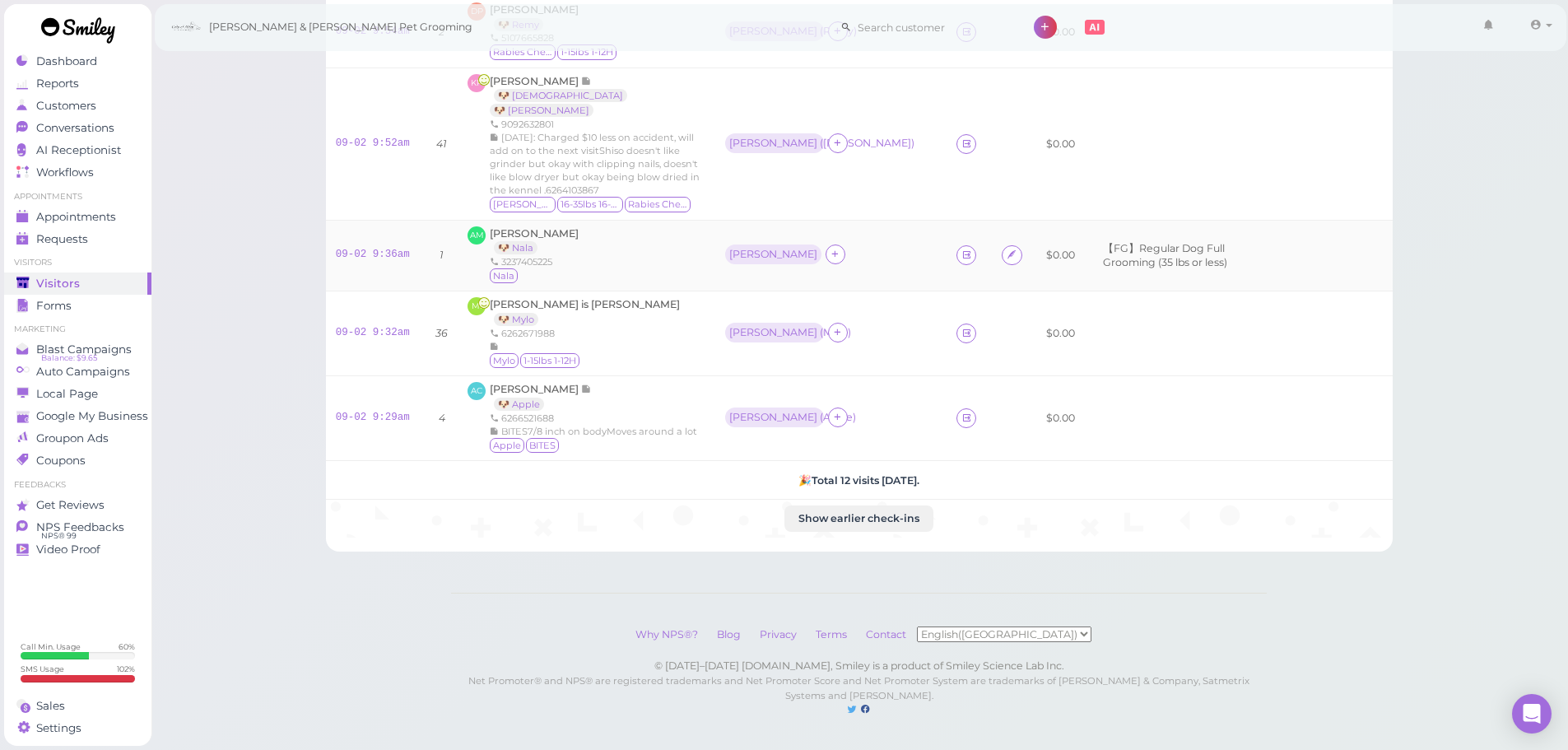
click at [741, 243] on td "Rebecca" at bounding box center [832, 255] width 232 height 72
click at [736, 249] on div "Rebecca" at bounding box center [774, 255] width 88 height 12
click at [731, 328] on span "Select pets" at bounding box center [738, 337] width 57 height 18
click at [650, 297] on div "Mi McNeal is Mutuc 🐶 Mylo 6262671988 Mylo 1-15lbs 1-12H" at bounding box center [586, 333] width 237 height 73
click at [110, 130] on span "Conversations" at bounding box center [77, 127] width 82 height 14
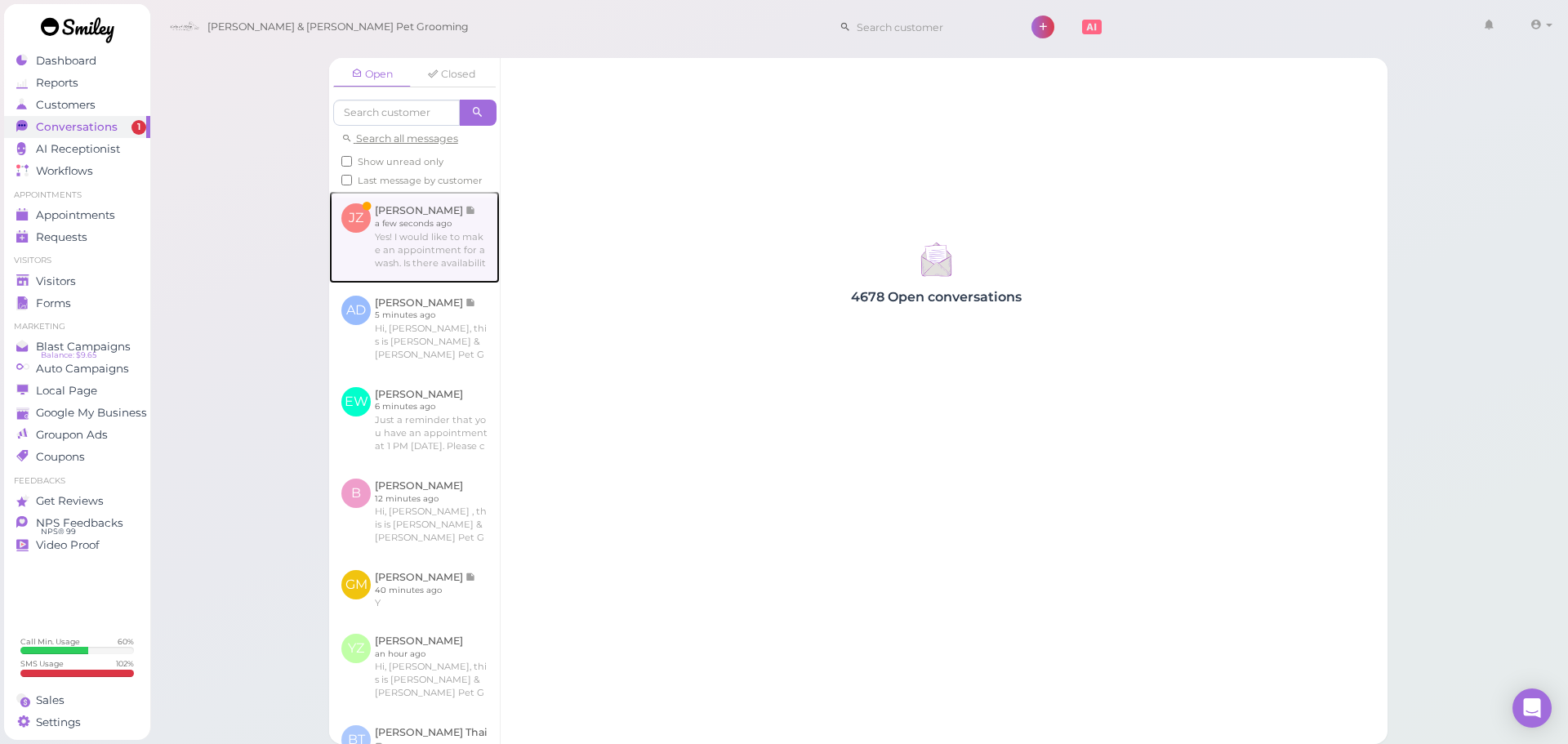
click at [441, 263] on link at bounding box center [413, 236] width 170 height 91
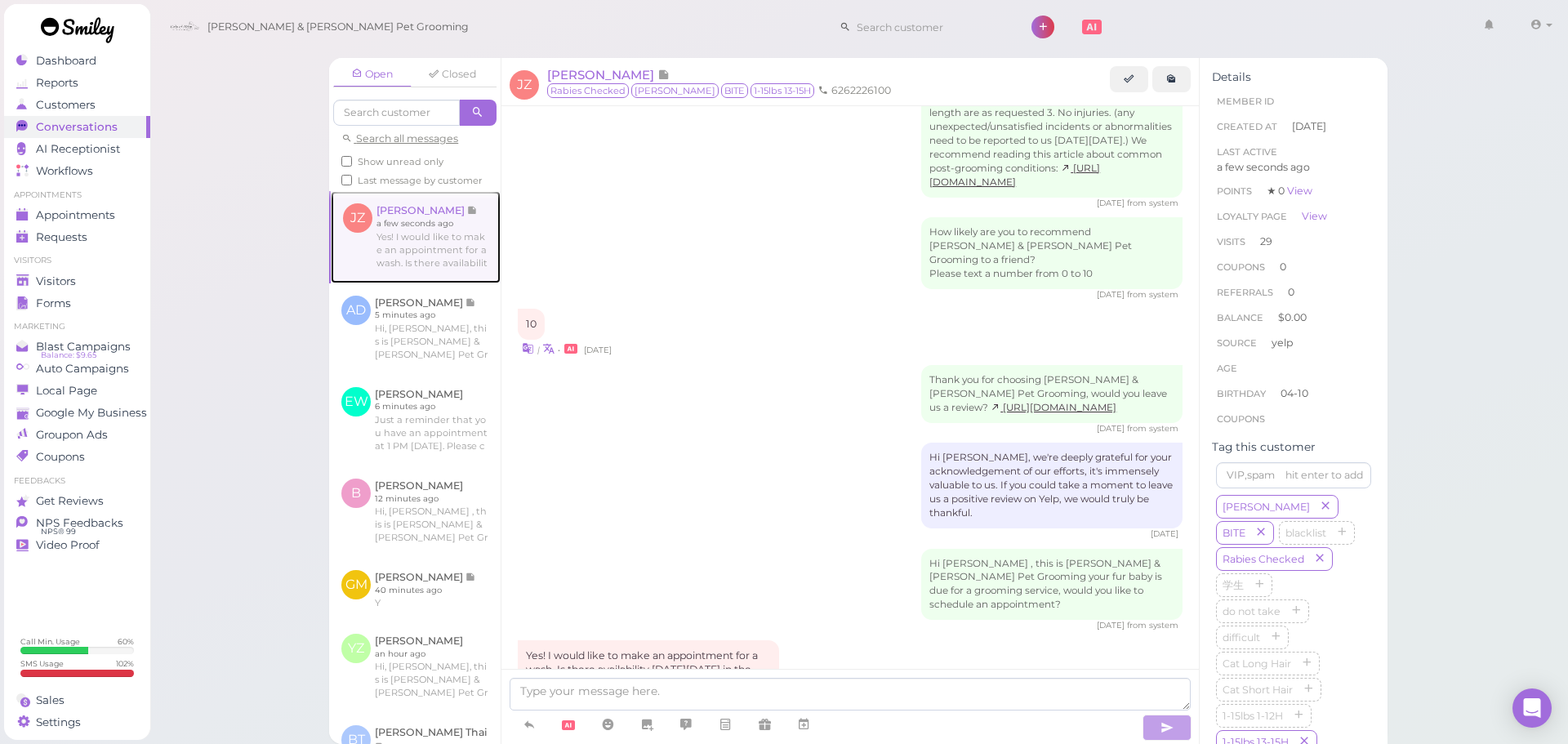
scroll to position [2607, 0]
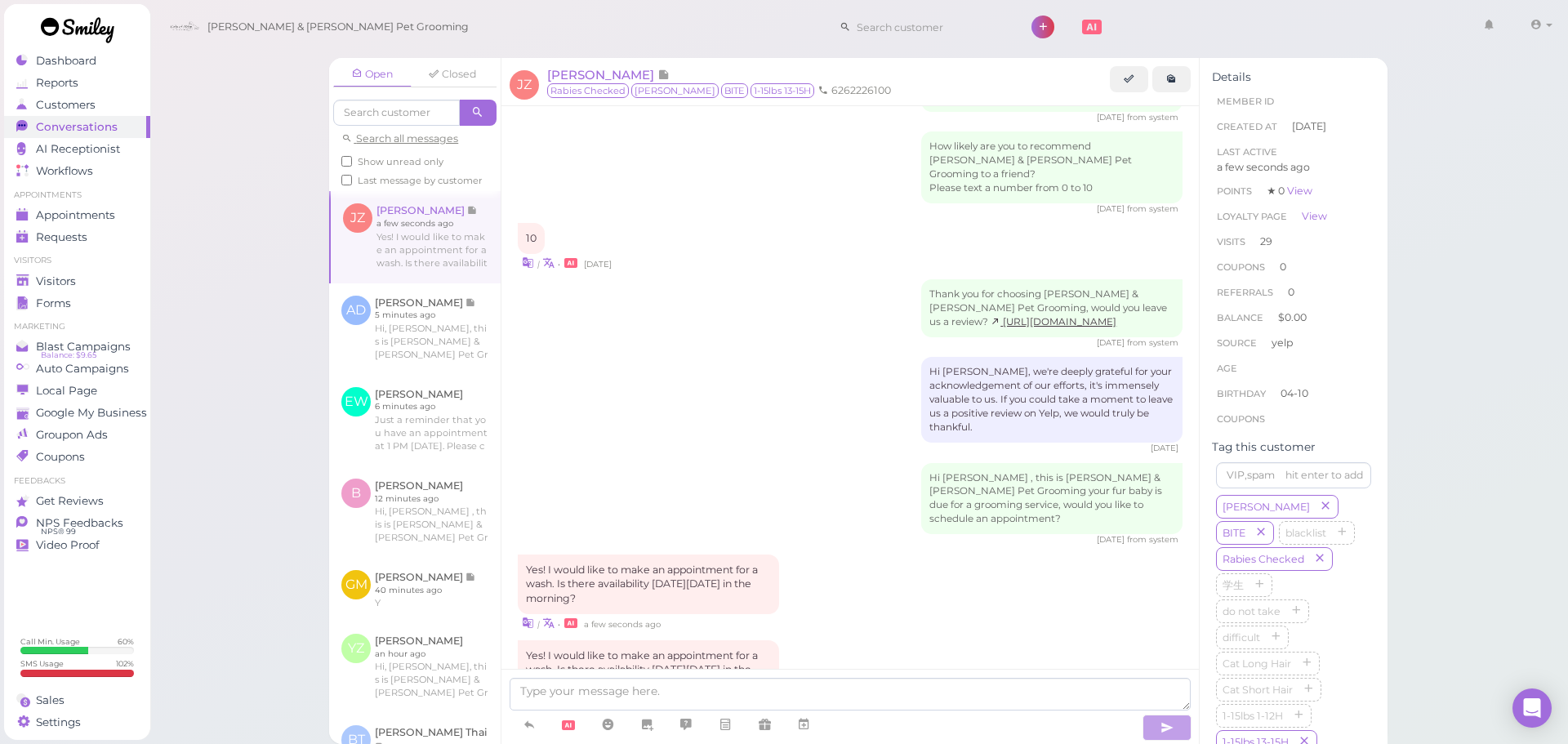
click at [1023, 534] on div "13 days ago from system" at bounding box center [849, 540] width 664 height 12
click at [688, 704] on textarea at bounding box center [850, 694] width 681 height 33
type textarea "This is just for a bath & brush right? We can do Saturday at 11:30 if you'd like"
click at [32, 268] on ul "Visitors Visitors Forms" at bounding box center [77, 284] width 146 height 58
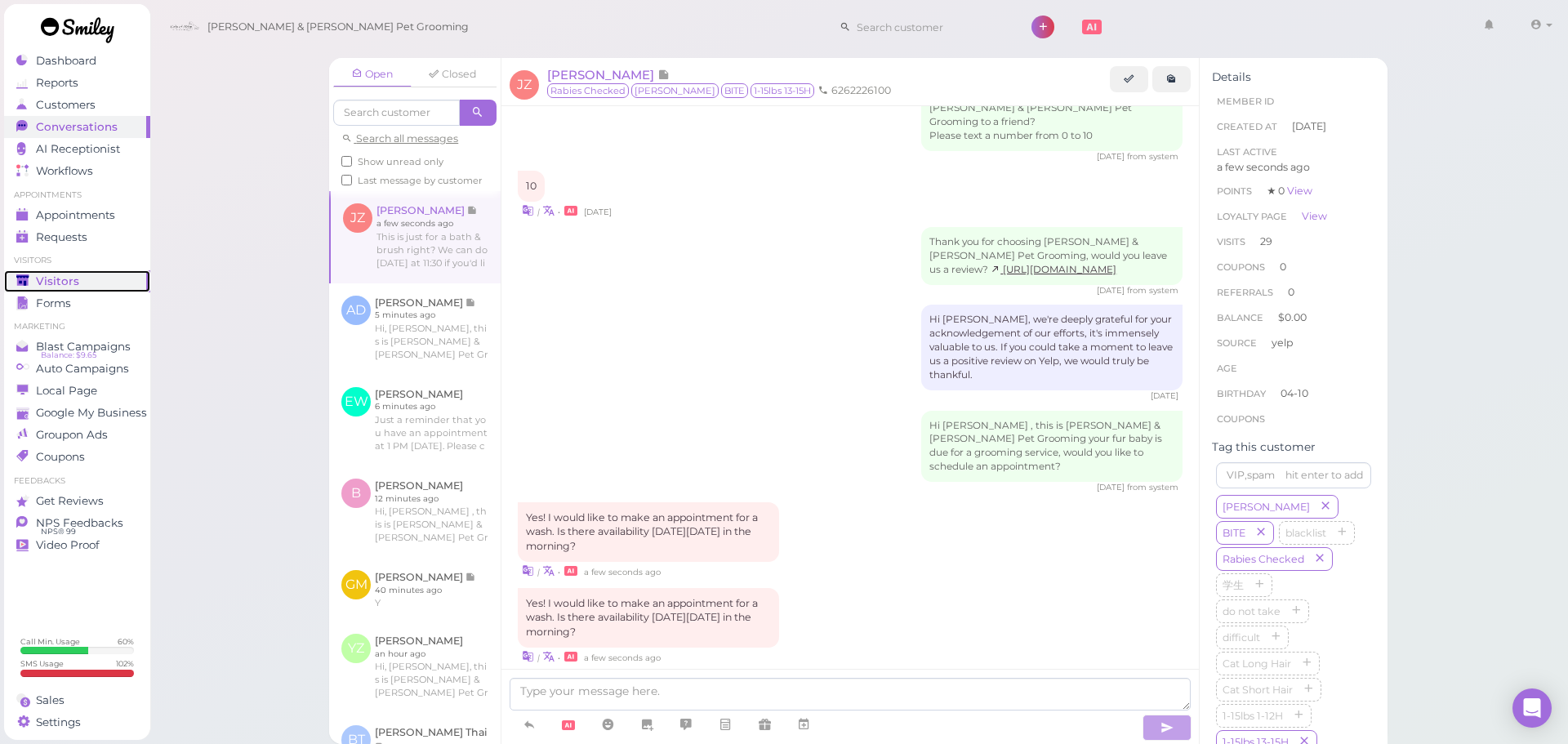
click at [43, 270] on link "Visitors" at bounding box center [77, 281] width 146 height 22
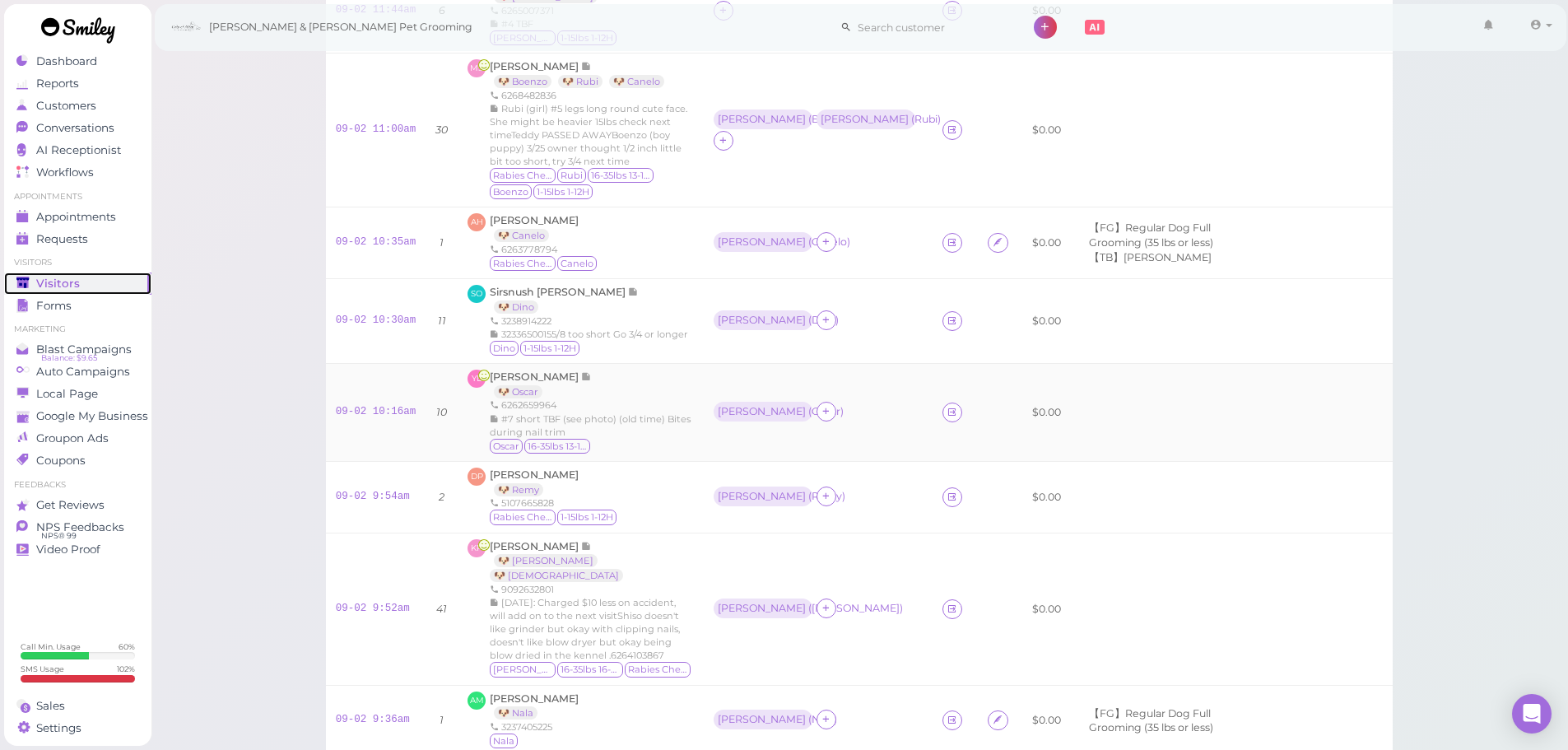
scroll to position [494, 0]
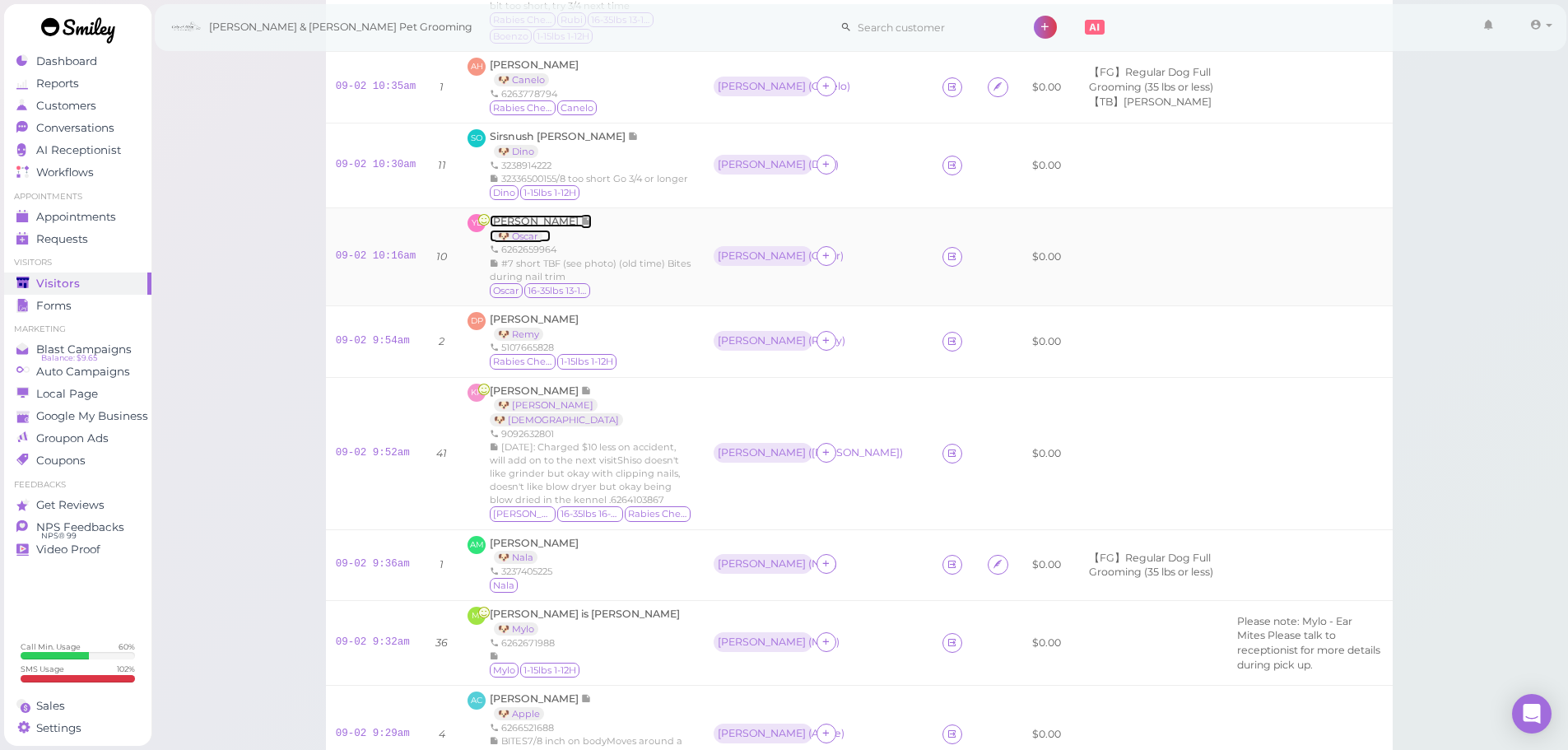
click at [518, 227] on span "Ying Liu" at bounding box center [535, 221] width 91 height 13
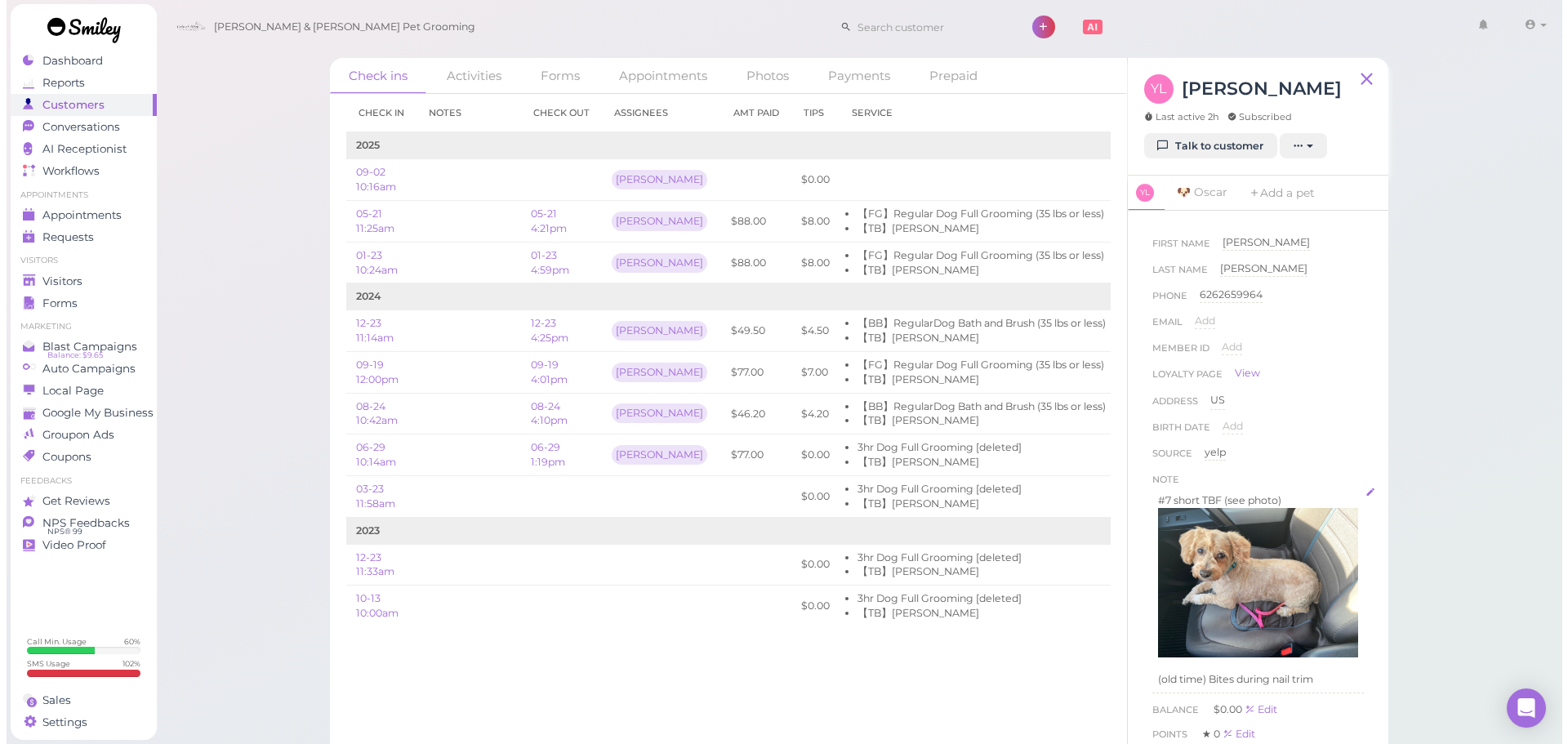
scroll to position [82, 0]
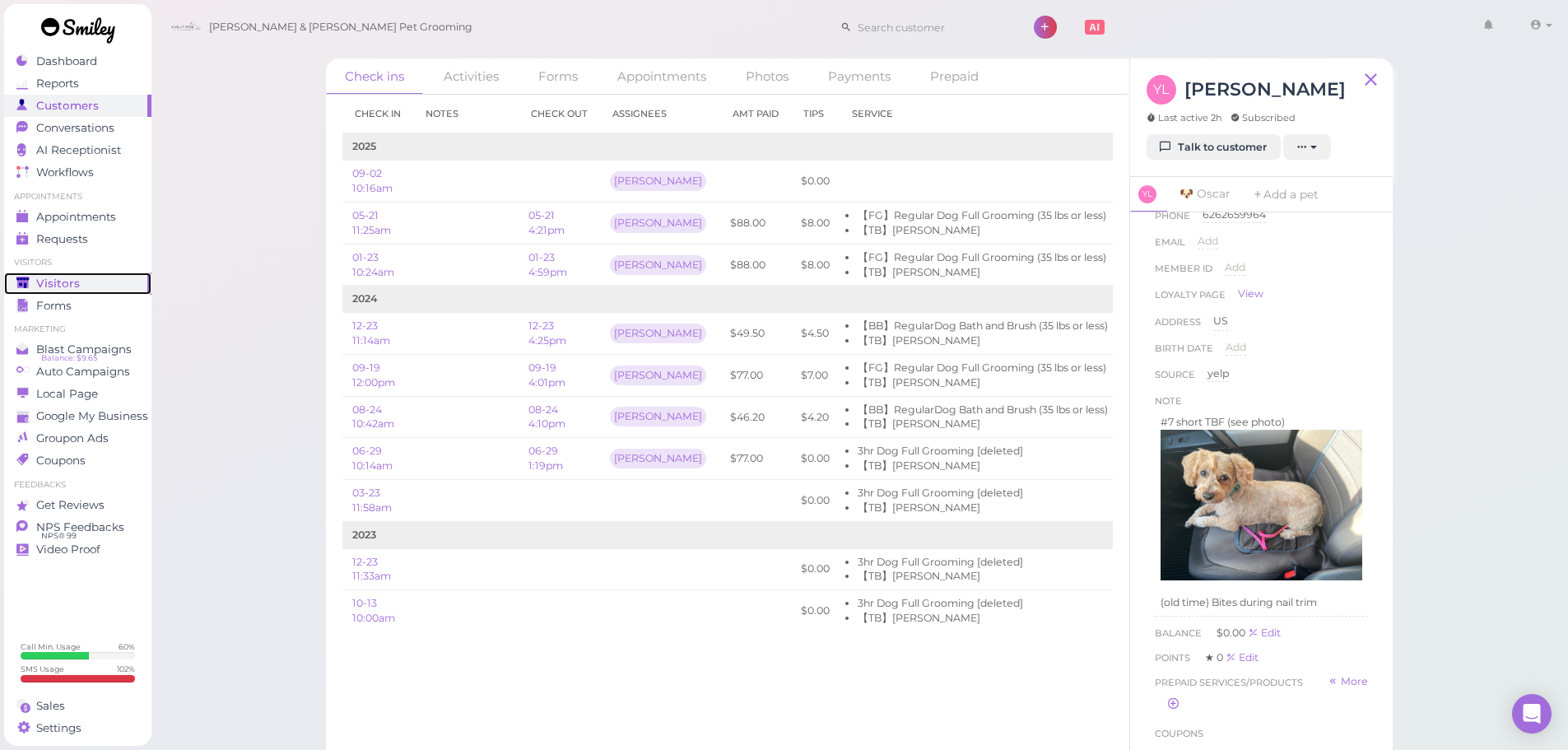
click at [78, 275] on link "Visitors" at bounding box center [77, 283] width 147 height 23
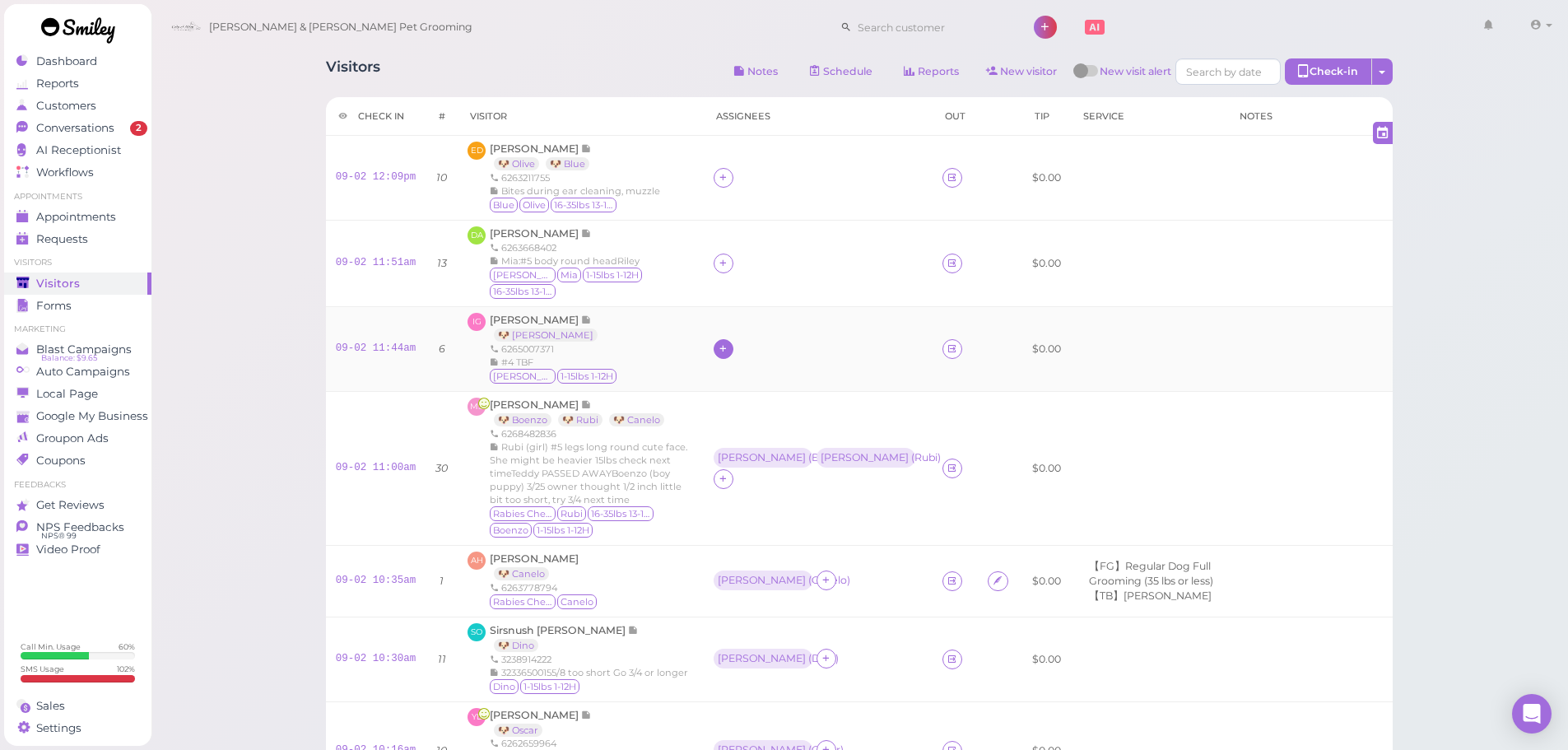
click at [714, 359] on div at bounding box center [724, 349] width 20 height 20
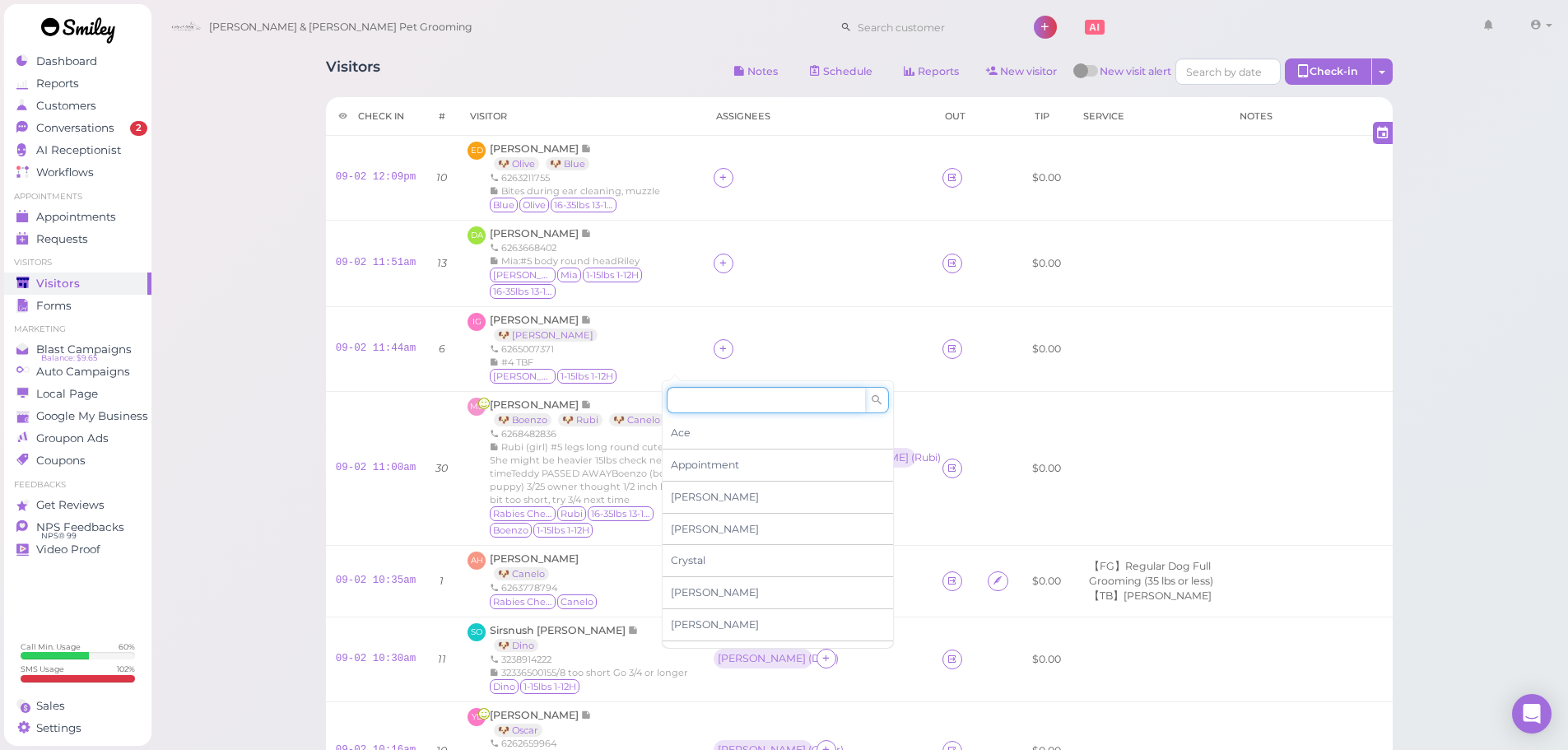
click at [715, 394] on input at bounding box center [766, 400] width 198 height 26
type input "he"
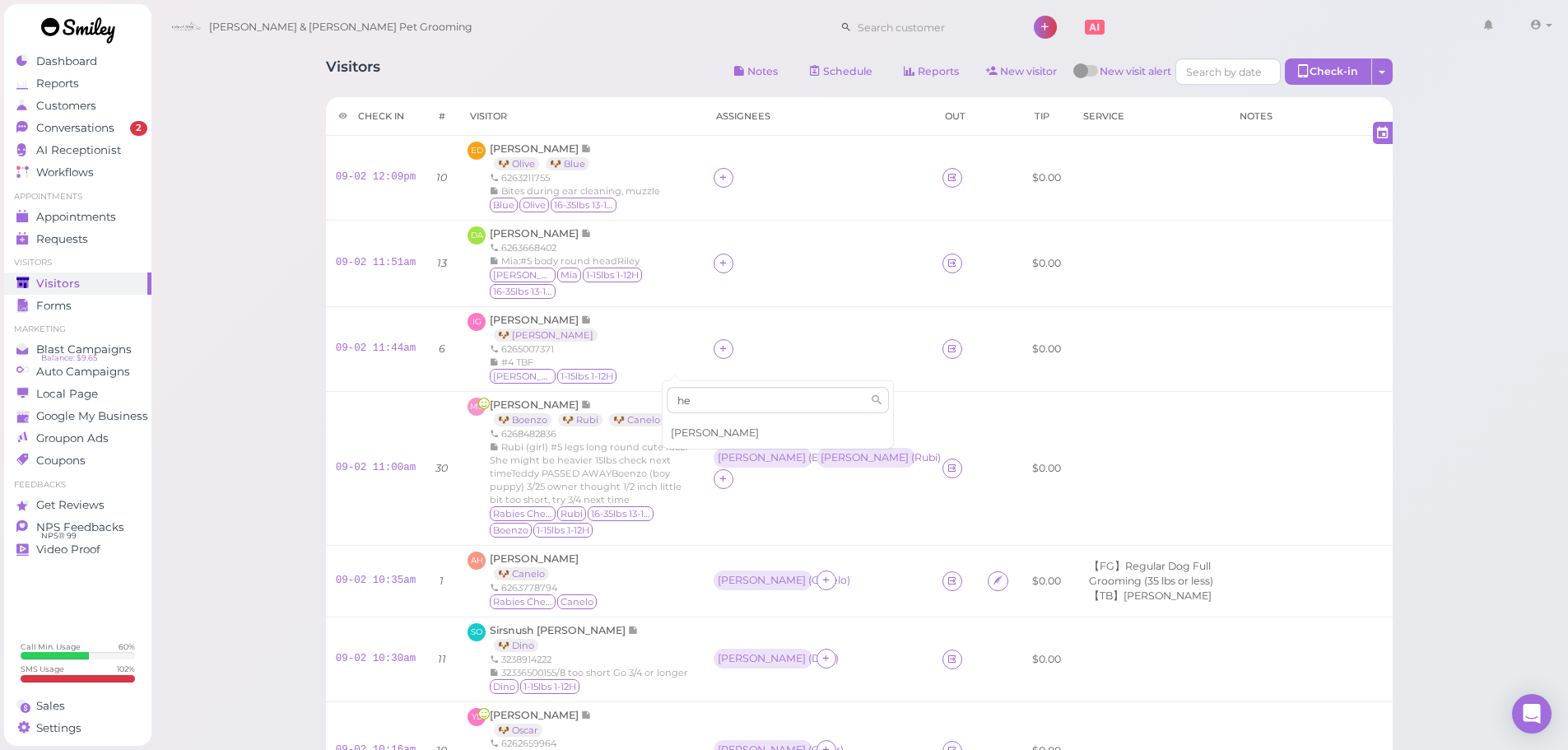
click at [713, 429] on div "Helen" at bounding box center [778, 433] width 230 height 31
click at [710, 345] on td "Helen" at bounding box center [818, 349] width 228 height 84
click at [718, 354] on div "Helen" at bounding box center [762, 348] width 88 height 12
click at [695, 433] on span "Select pets" at bounding box center [703, 433] width 57 height 18
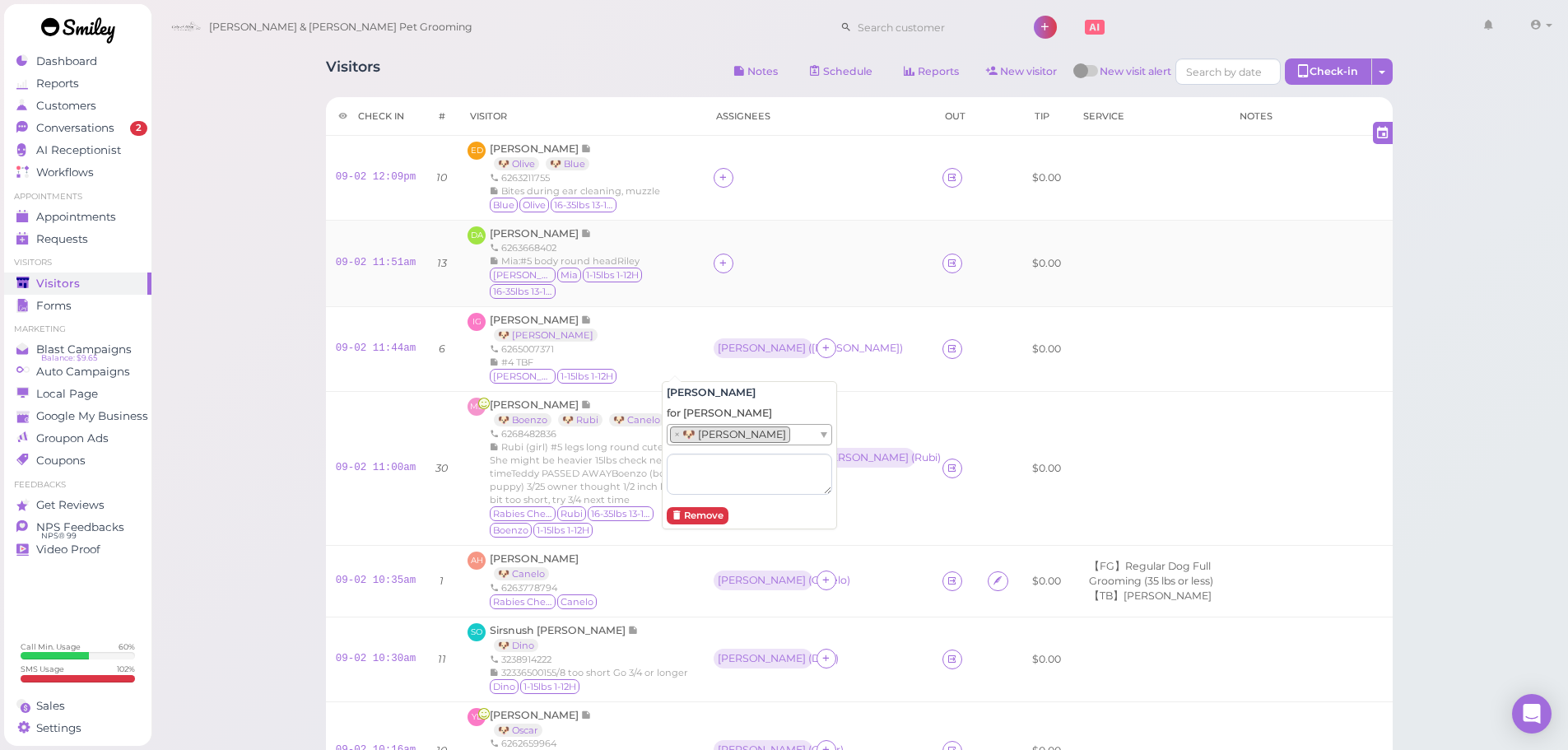
click at [736, 274] on div at bounding box center [818, 264] width 209 height 20
click at [704, 184] on td at bounding box center [818, 178] width 228 height 84
click at [714, 184] on div at bounding box center [724, 177] width 20 height 20
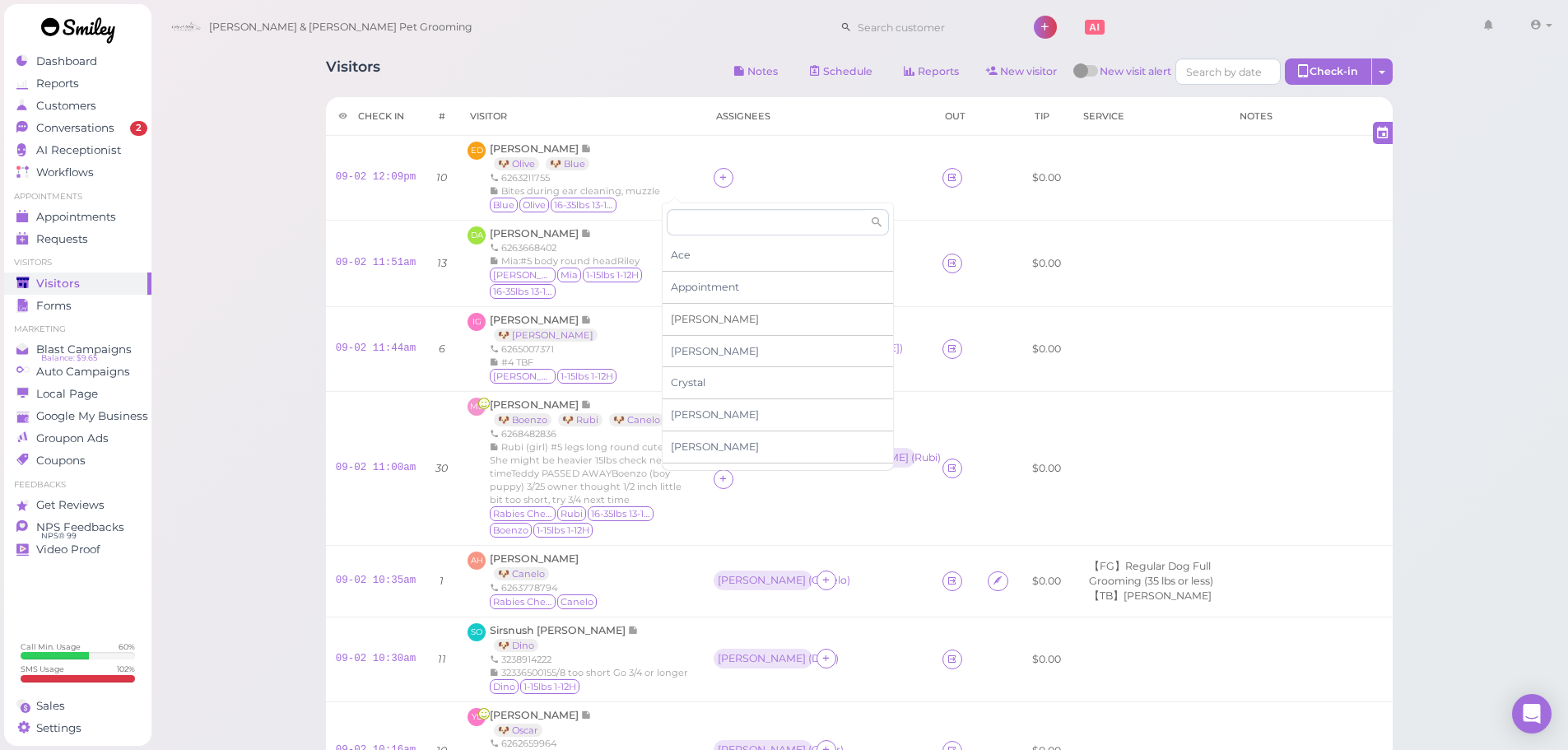
click at [693, 317] on div "Asa" at bounding box center [778, 320] width 230 height 32
click at [718, 175] on icon at bounding box center [723, 177] width 11 height 13
click at [708, 231] on input at bounding box center [766, 222] width 198 height 26
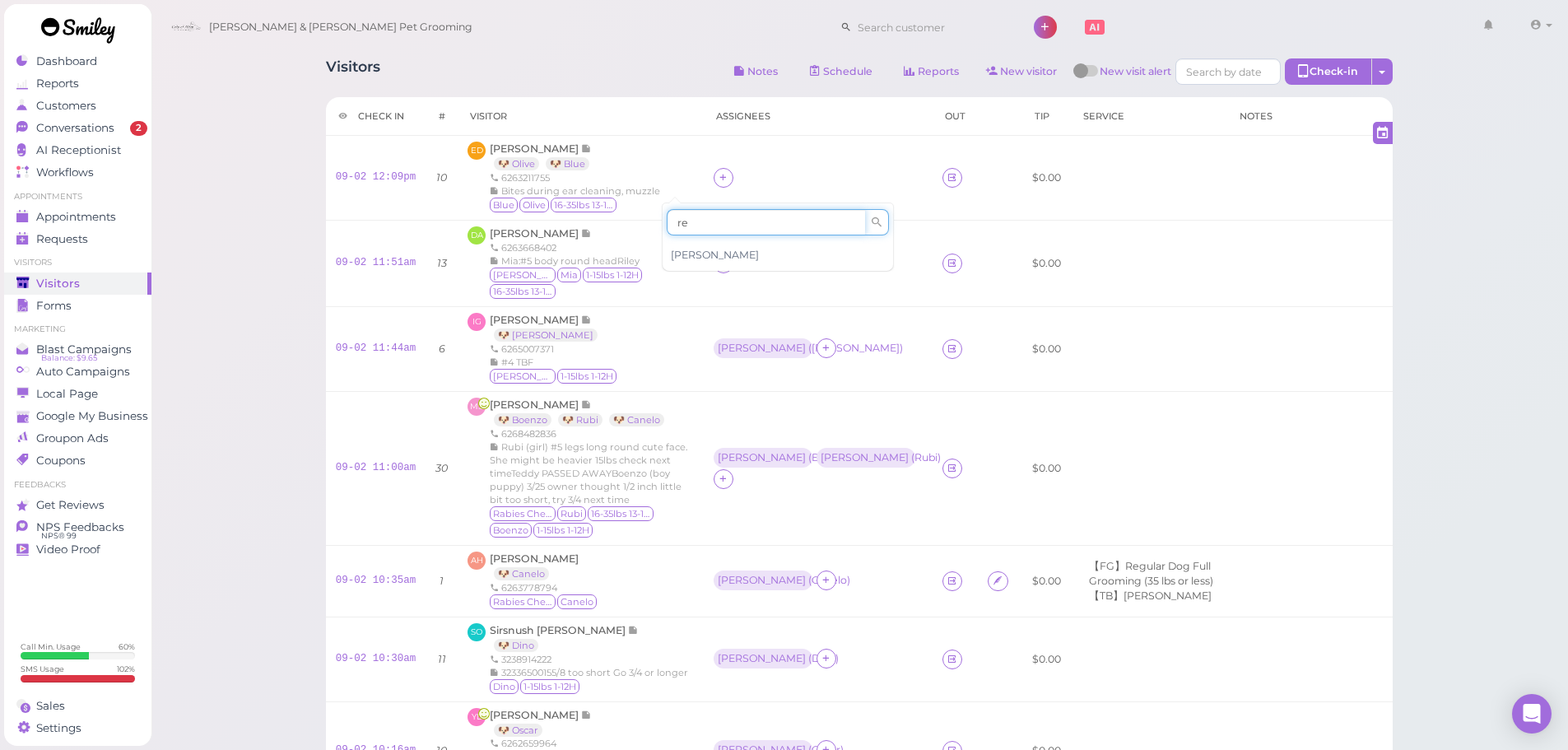
type input "re"
click at [705, 256] on span "Rebecca" at bounding box center [715, 255] width 88 height 13
click at [714, 177] on div "Asa" at bounding box center [762, 176] width 96 height 20
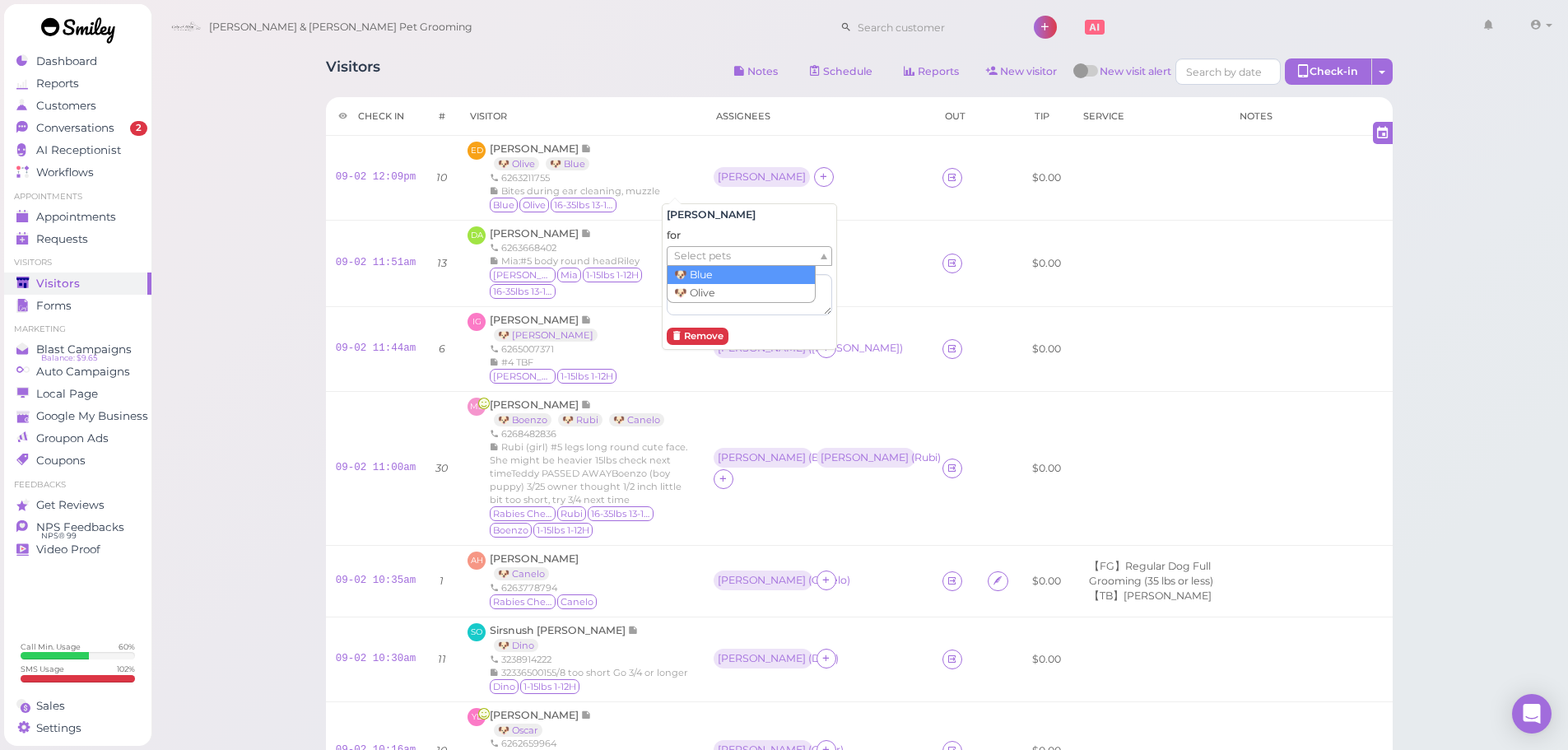
click at [714, 249] on span "Select pets" at bounding box center [703, 256] width 57 height 18
drag, startPoint x: 720, startPoint y: 154, endPoint x: 727, endPoint y: 187, distance: 33.7
click at [720, 155] on td "Asa Rebecca" at bounding box center [818, 178] width 228 height 84
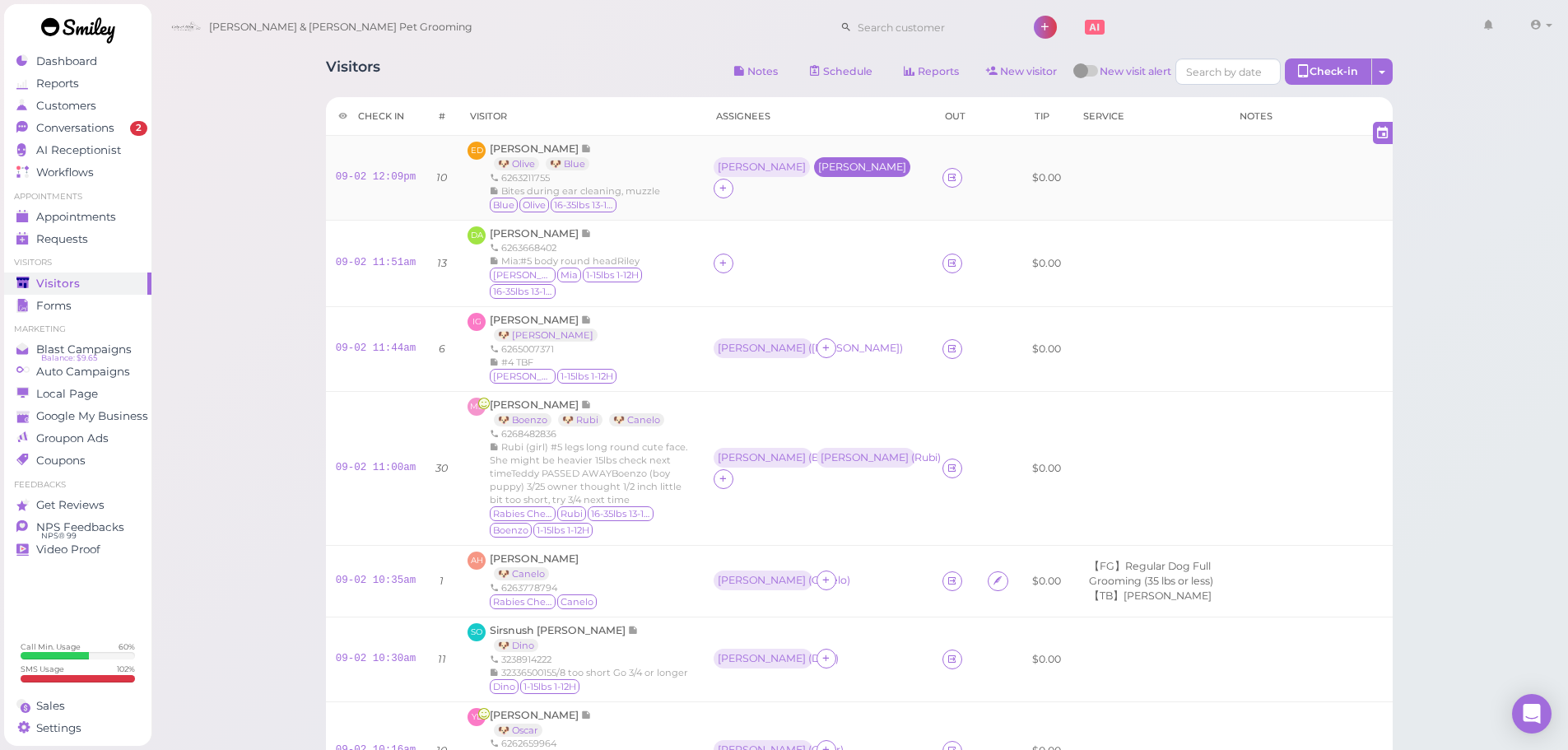
click at [814, 176] on div "Rebecca" at bounding box center [862, 167] width 96 height 20
click at [751, 267] on div "for Select pets" at bounding box center [749, 272] width 166 height 87
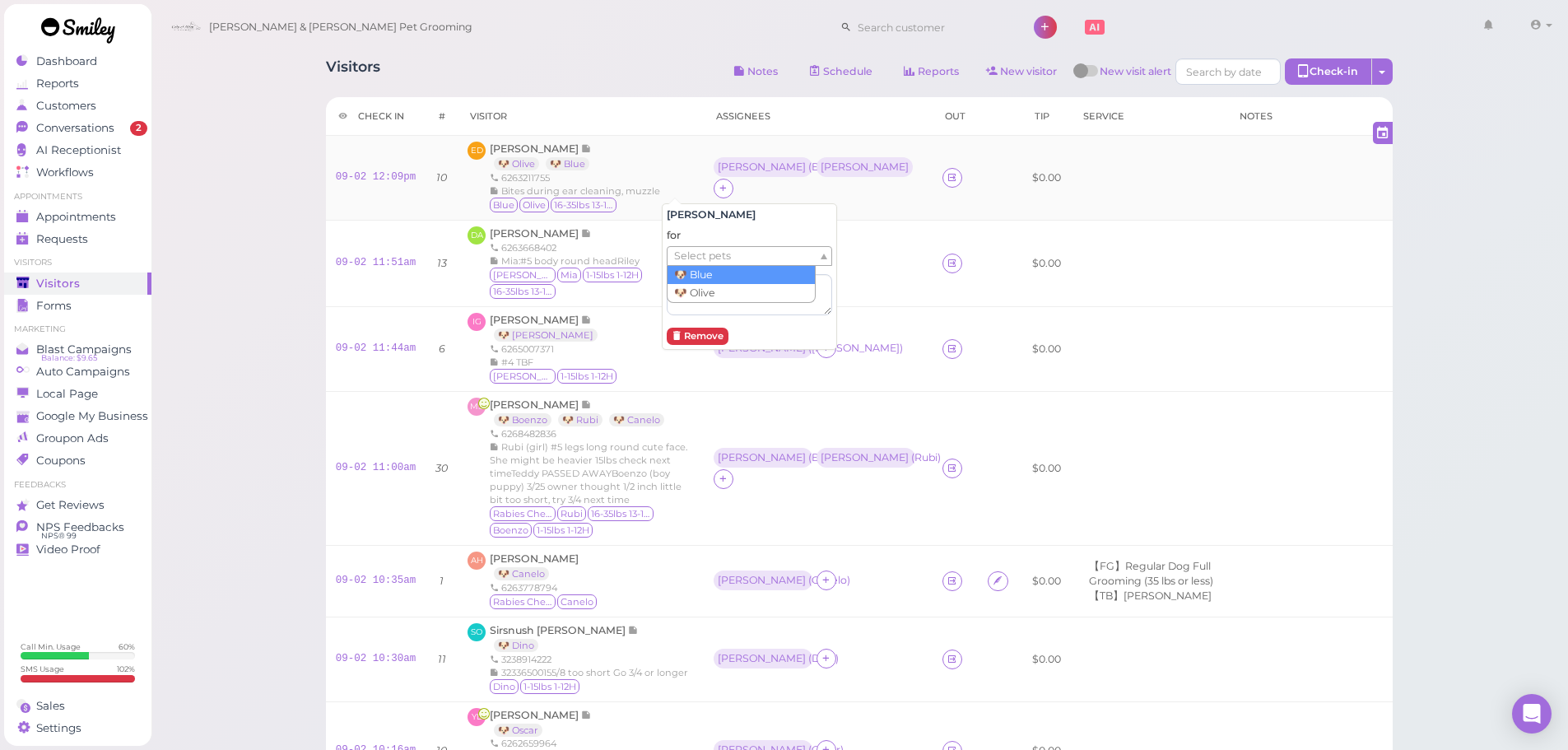
click at [748, 258] on ul "Select pets" at bounding box center [743, 256] width 151 height 18
click at [720, 141] on td "Asa ( Blue ) Rebecca" at bounding box center [818, 178] width 228 height 84
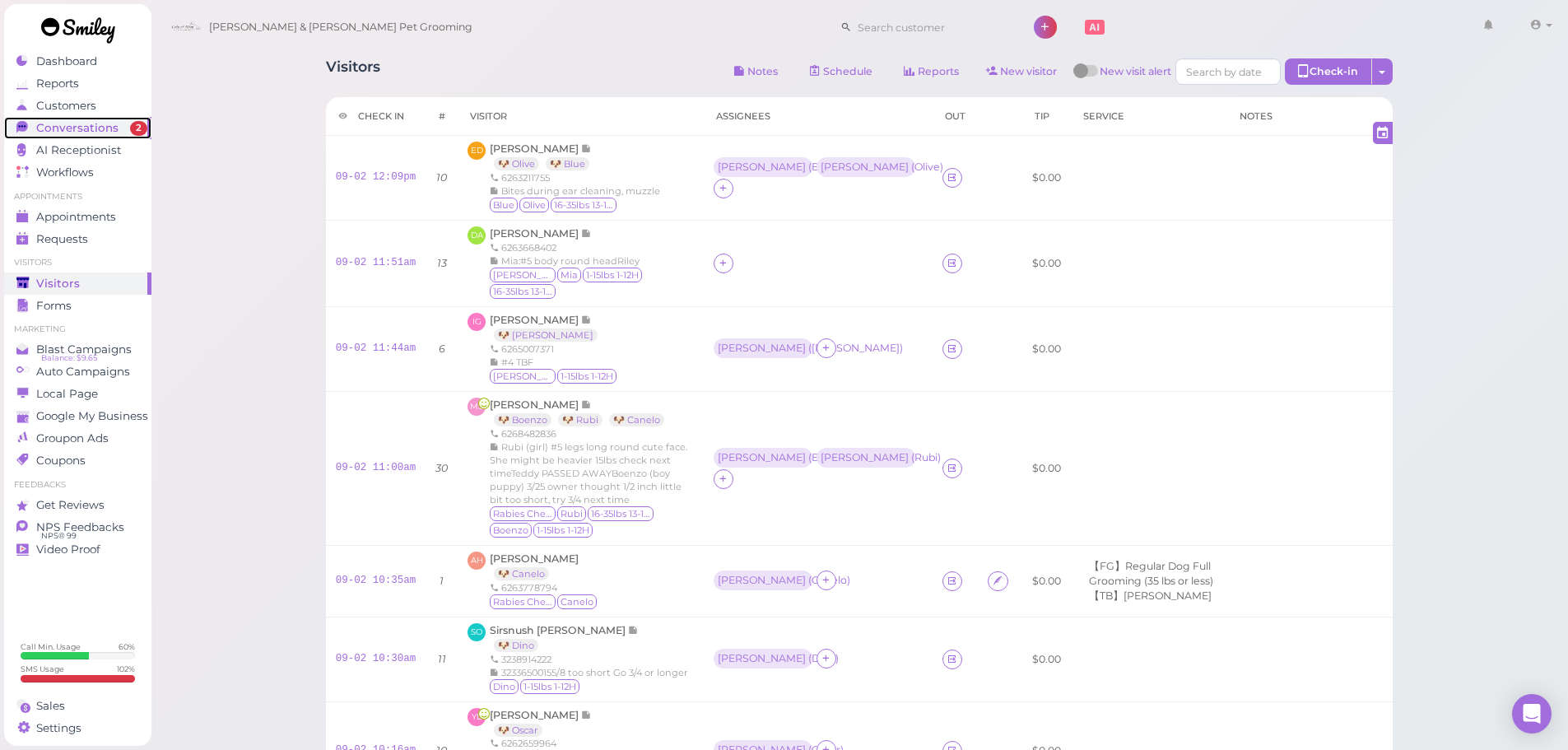
click at [106, 121] on span "Conversations" at bounding box center [77, 127] width 82 height 14
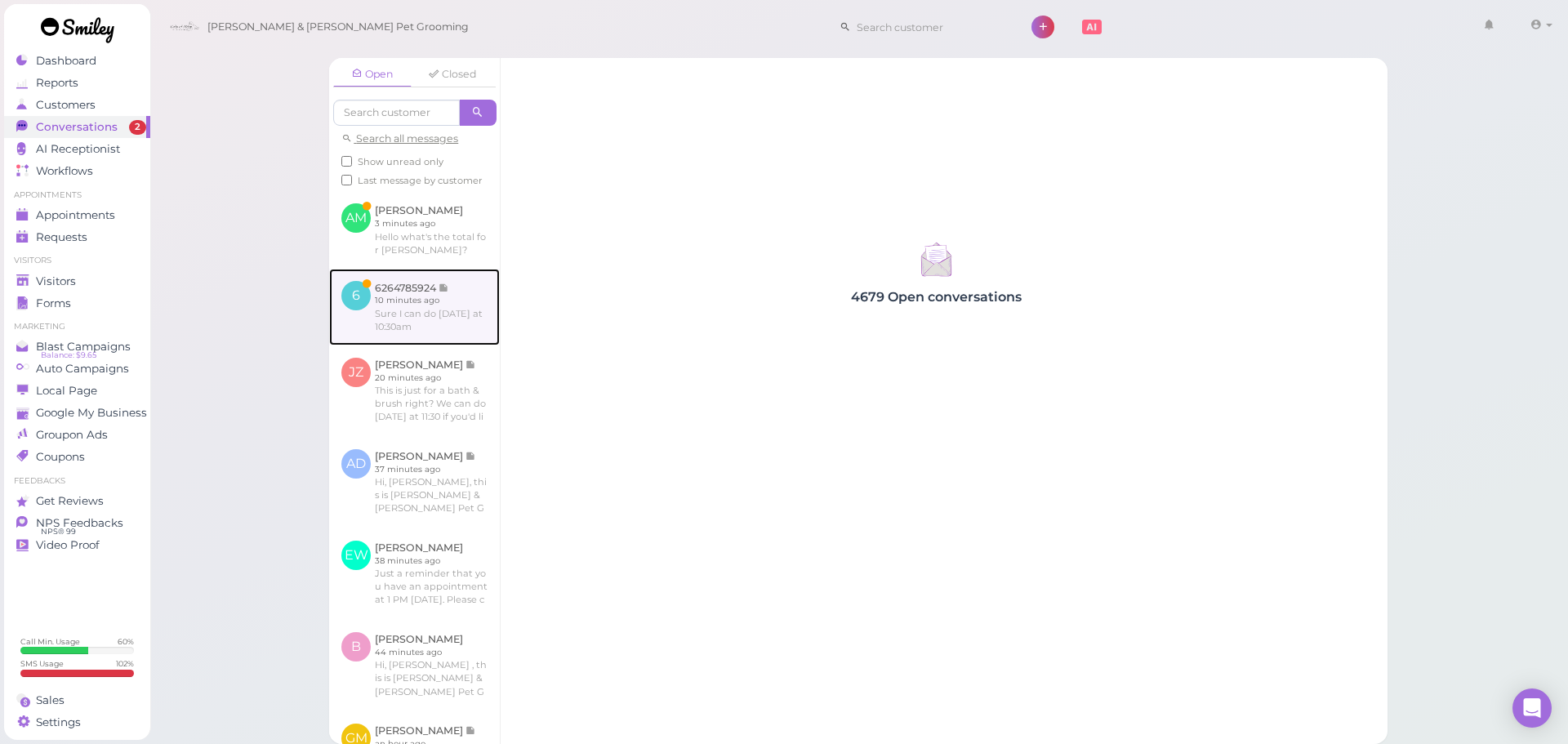
click at [425, 345] on link at bounding box center [413, 306] width 170 height 77
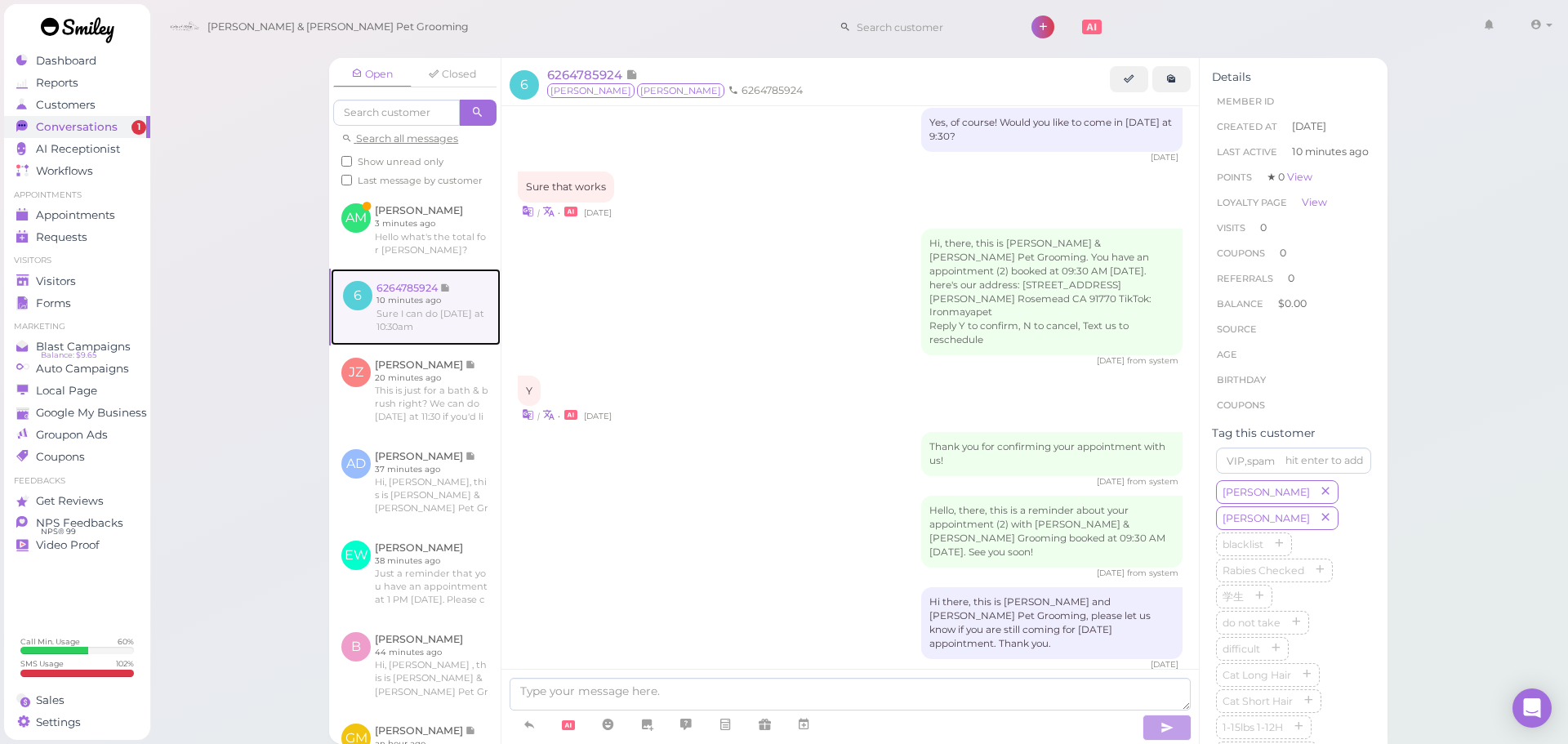
scroll to position [1594, 0]
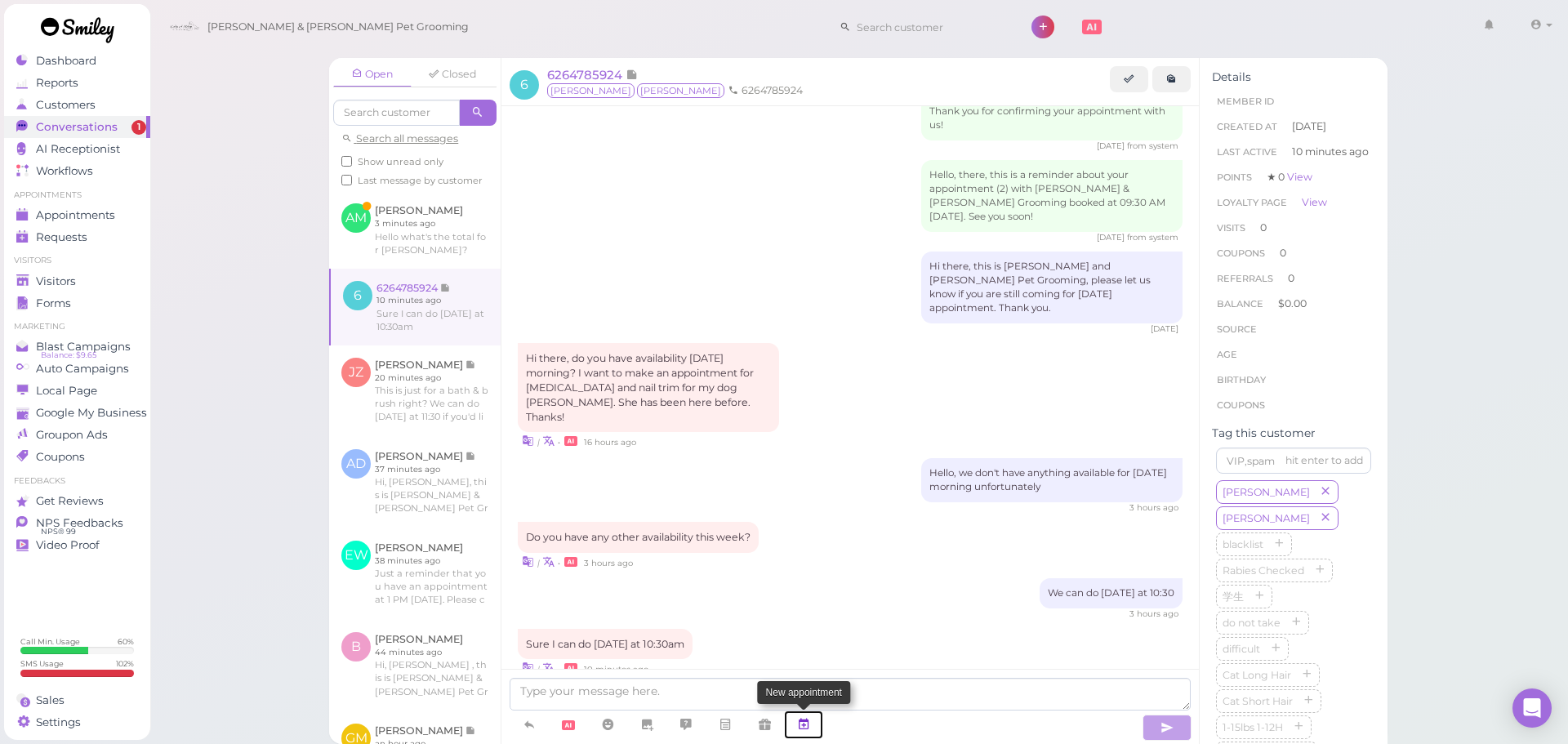
click at [801, 725] on icon at bounding box center [802, 724] width 13 height 17
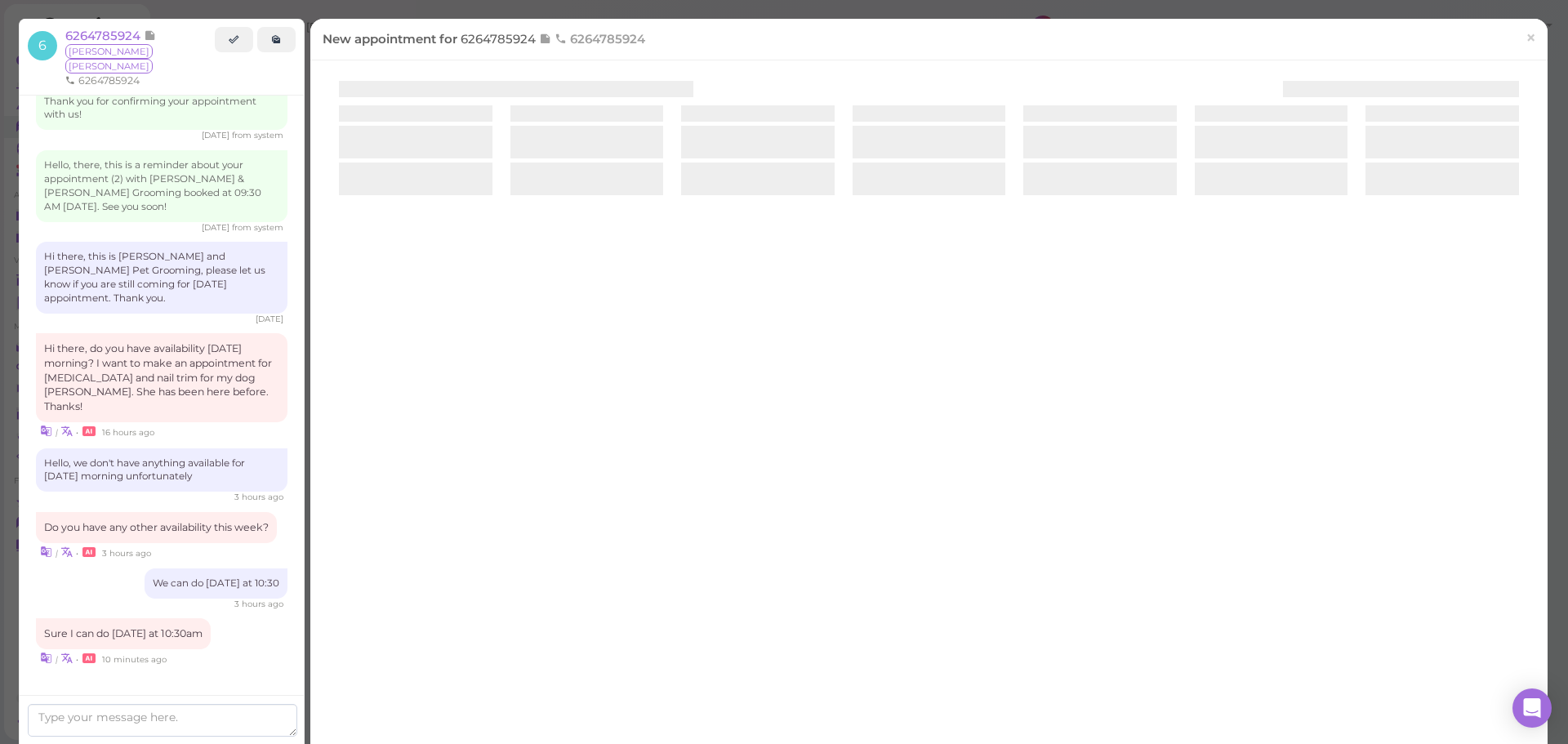
scroll to position [1583, 0]
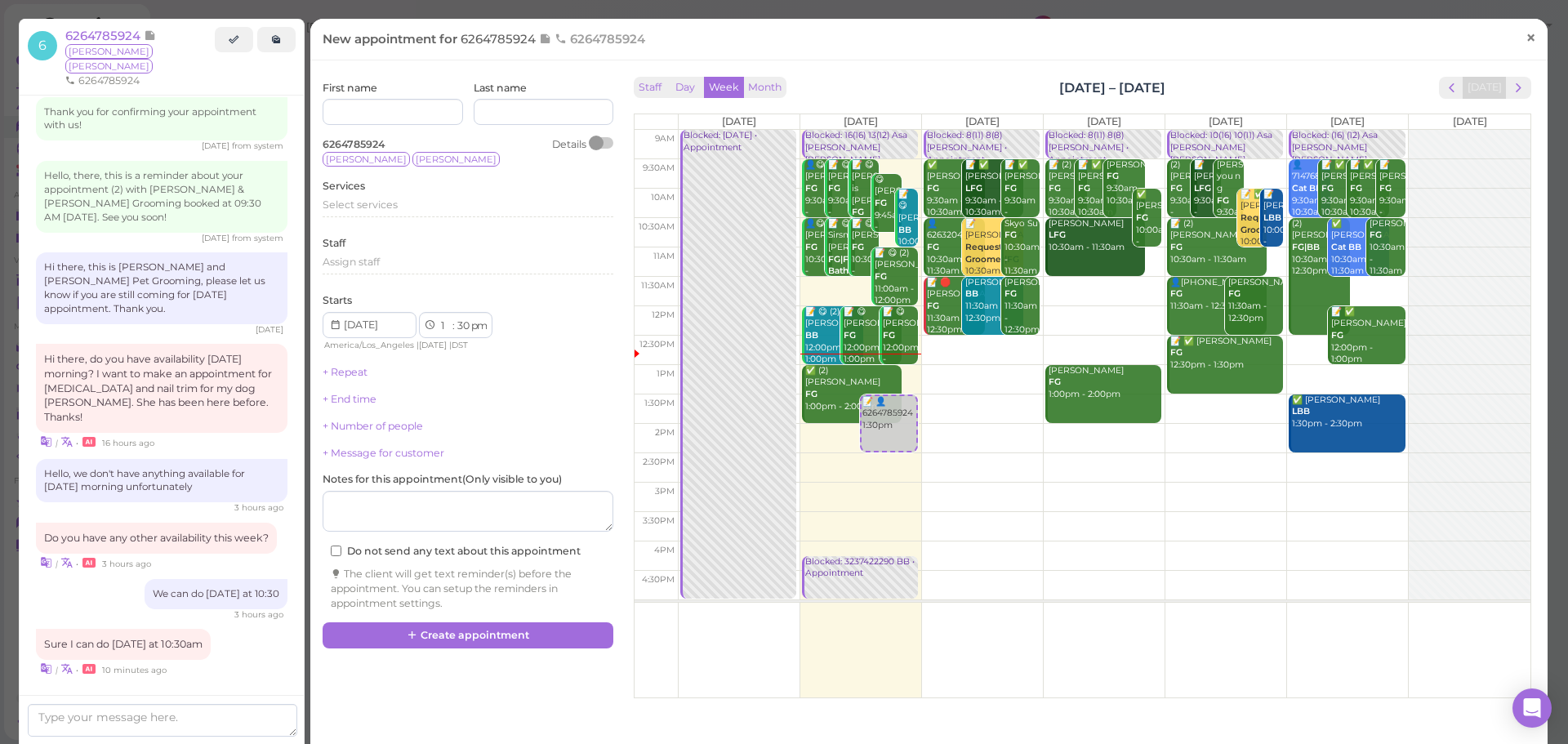
click at [1533, 30] on link "×" at bounding box center [1530, 38] width 30 height 38
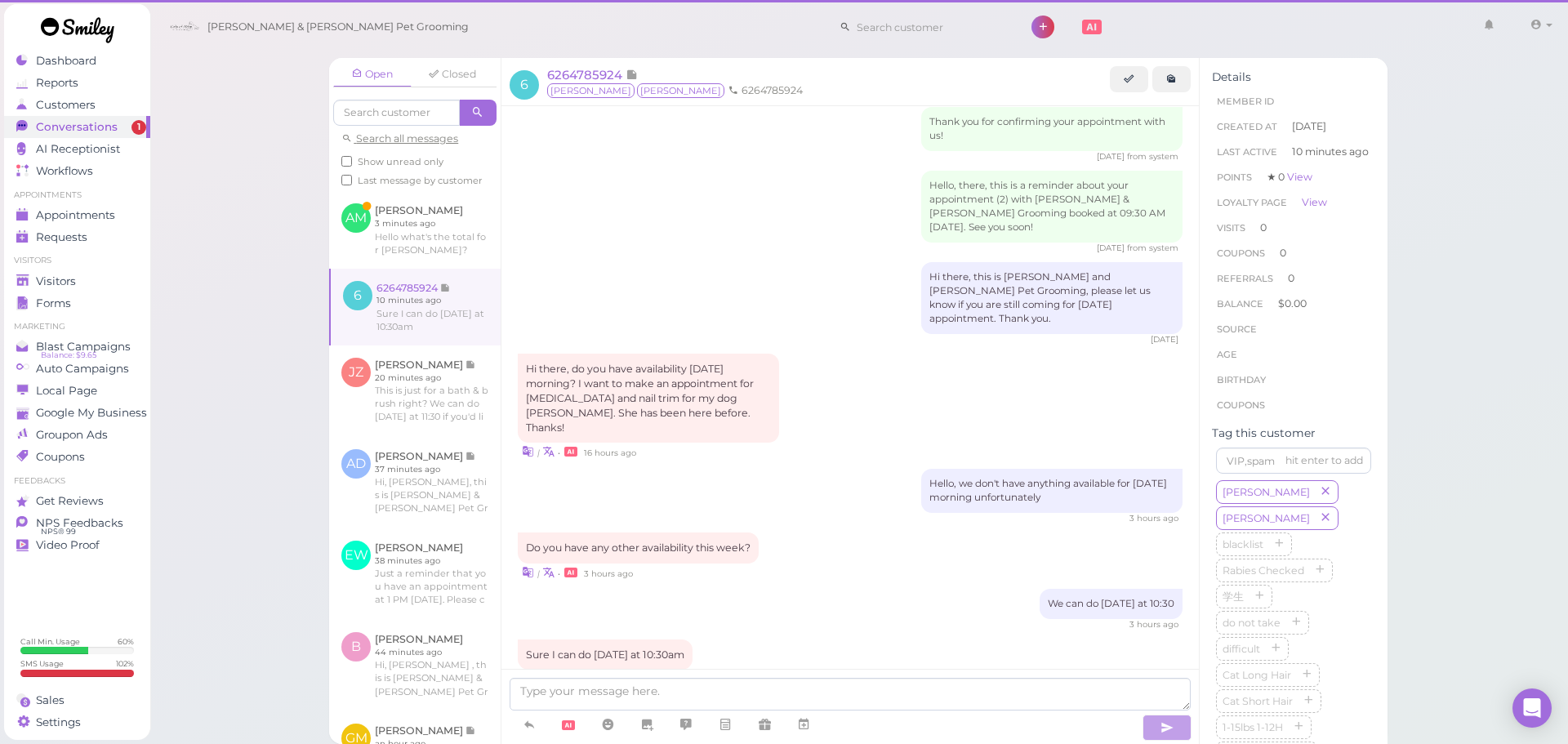
scroll to position [1594, 0]
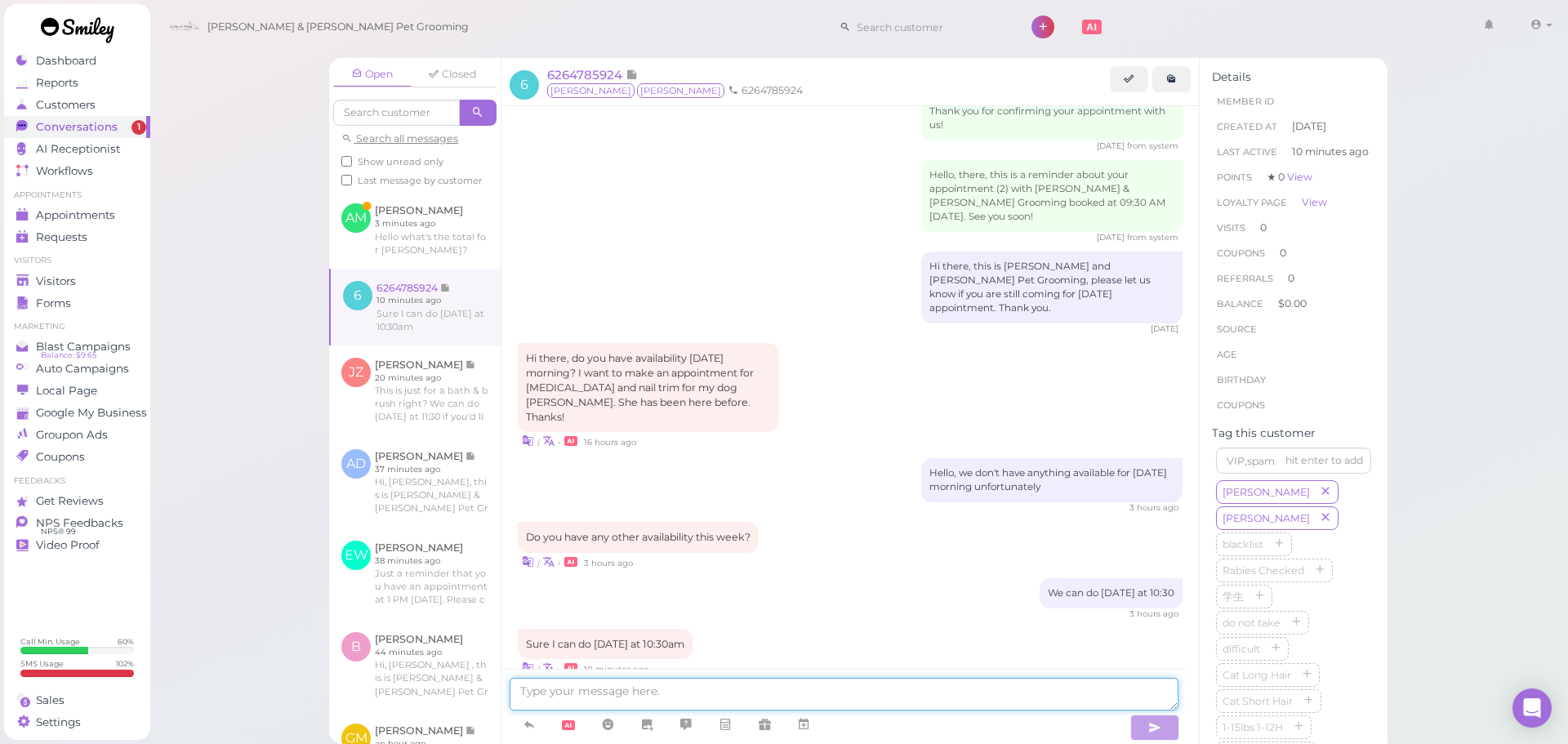
click at [773, 695] on textarea at bounding box center [844, 694] width 669 height 33
type textarea "Our Saturday at 10:30 got filled up, does 11:30 work?"
click at [386, 249] on link at bounding box center [414, 229] width 171 height 77
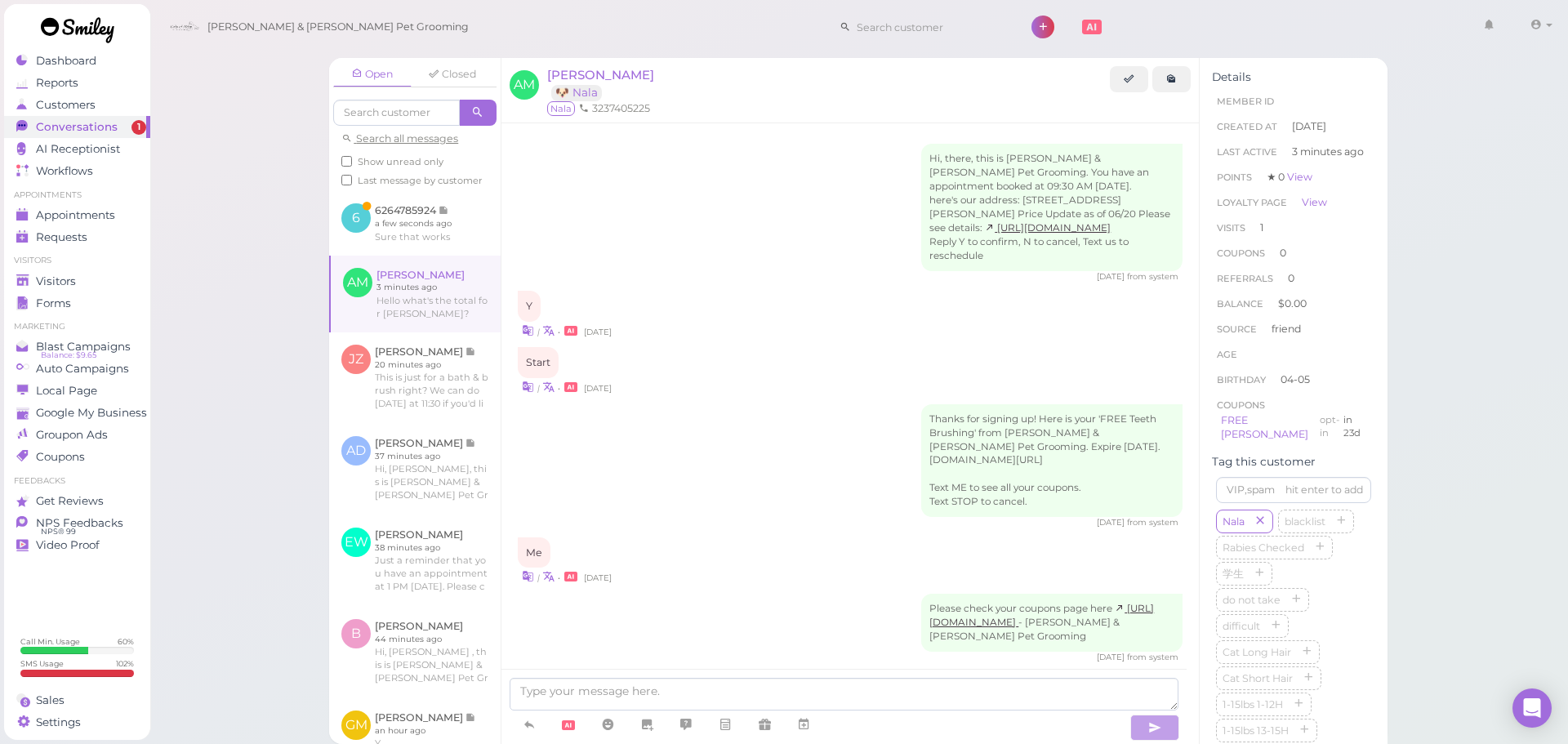
scroll to position [398, 0]
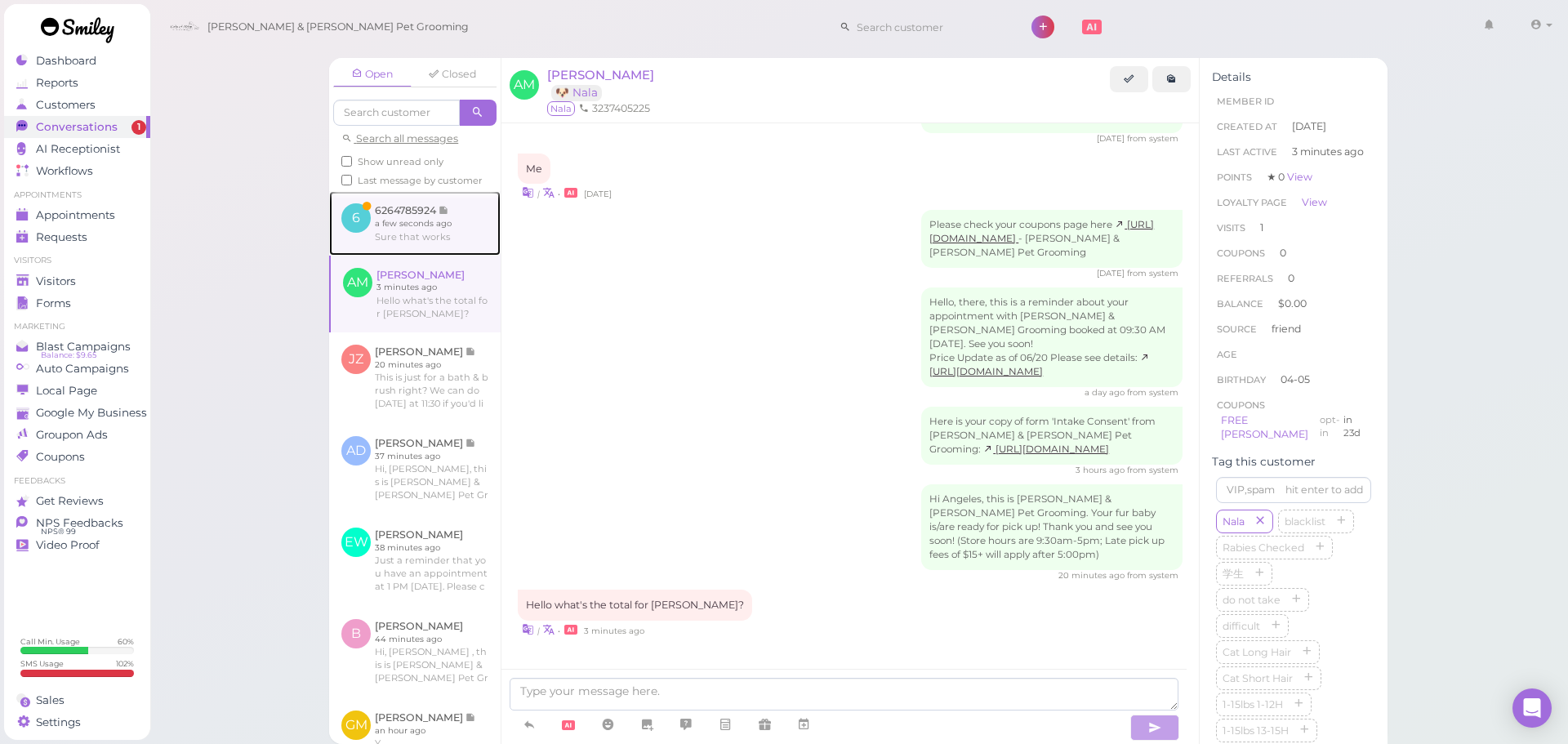
click at [442, 250] on link at bounding box center [414, 222] width 171 height 63
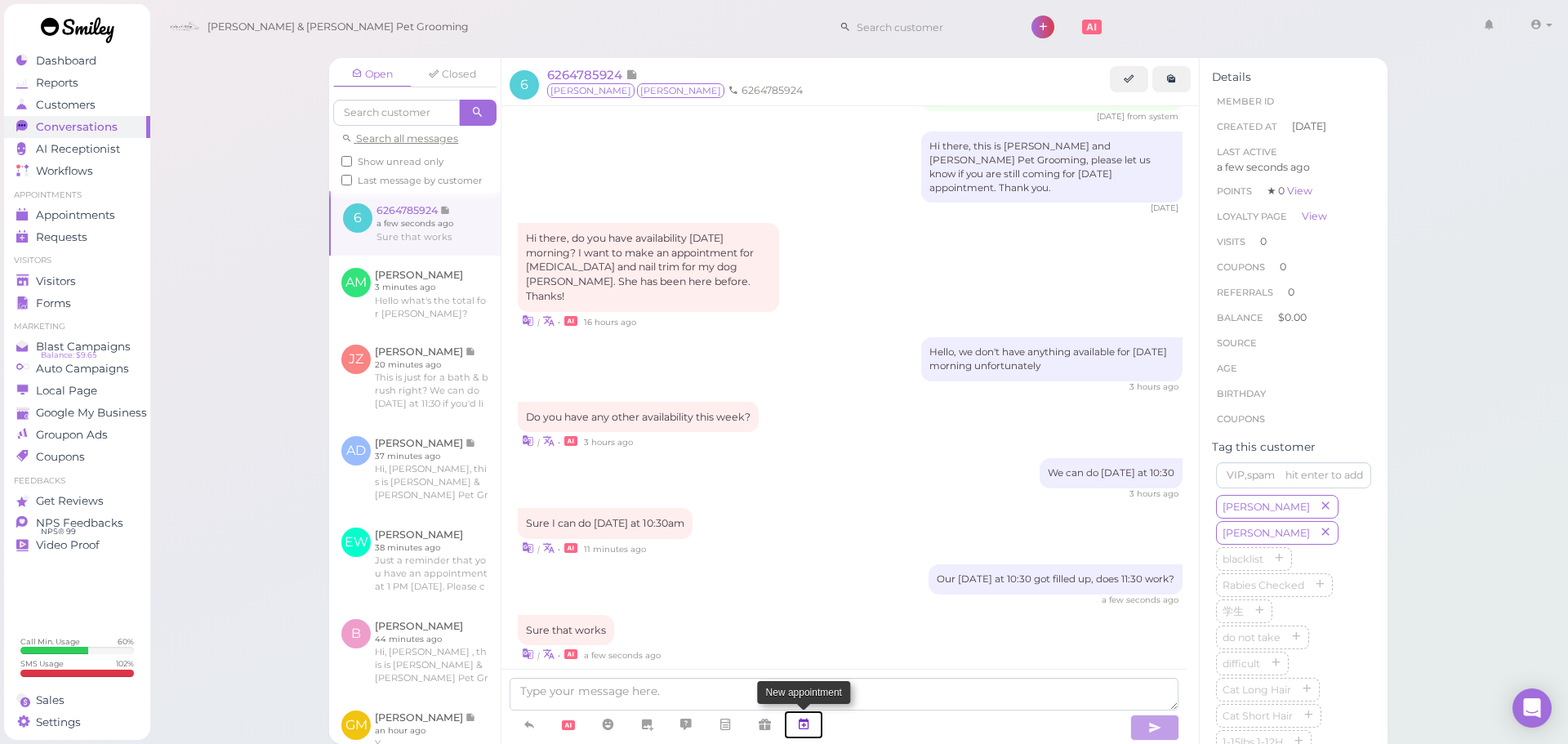
click at [804, 725] on icon at bounding box center [802, 724] width 13 height 17
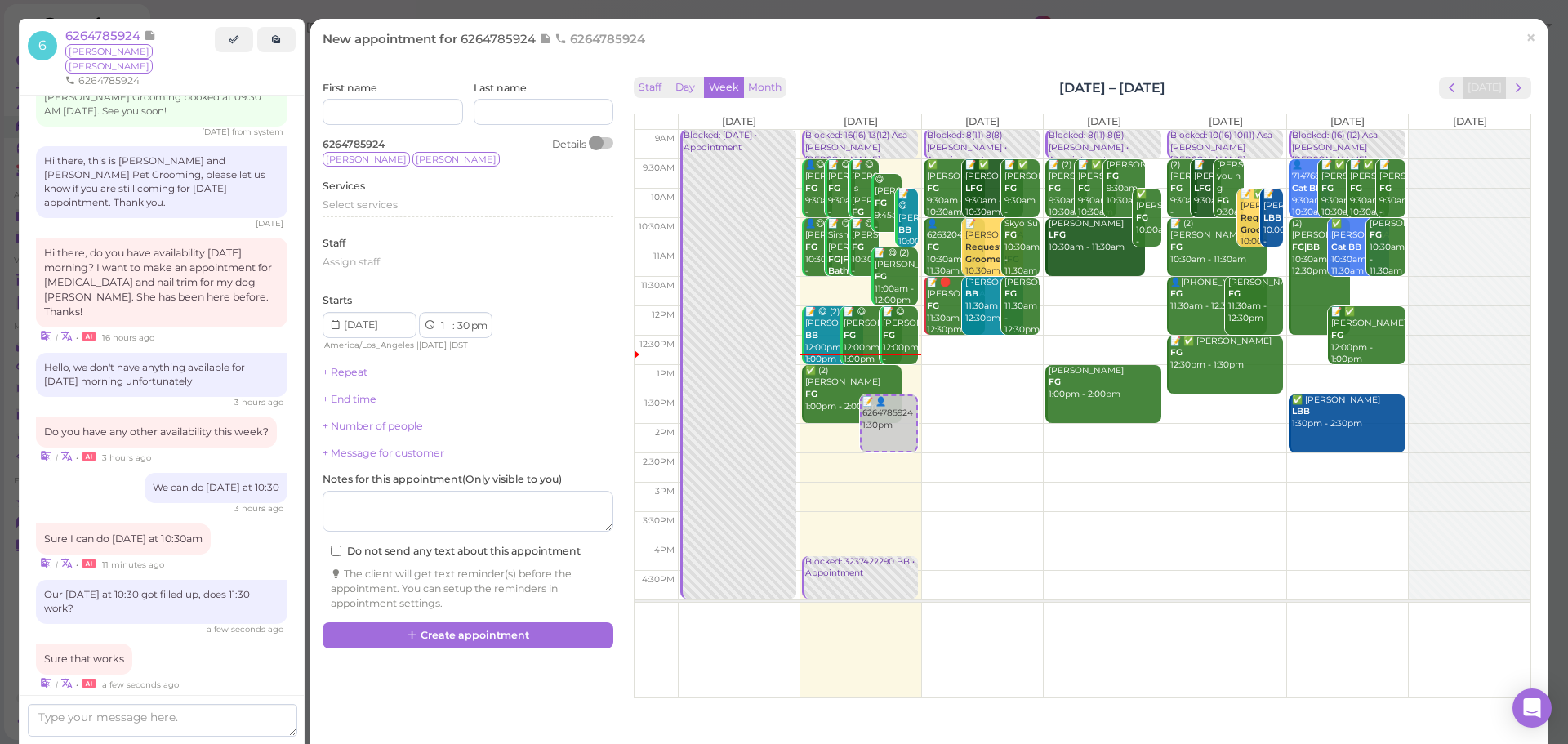
click at [1361, 281] on td at bounding box center [1104, 292] width 852 height 29
type input "2025-09-06"
select select "11"
select select "am"
click at [445, 205] on div "Select services" at bounding box center [468, 204] width 291 height 15
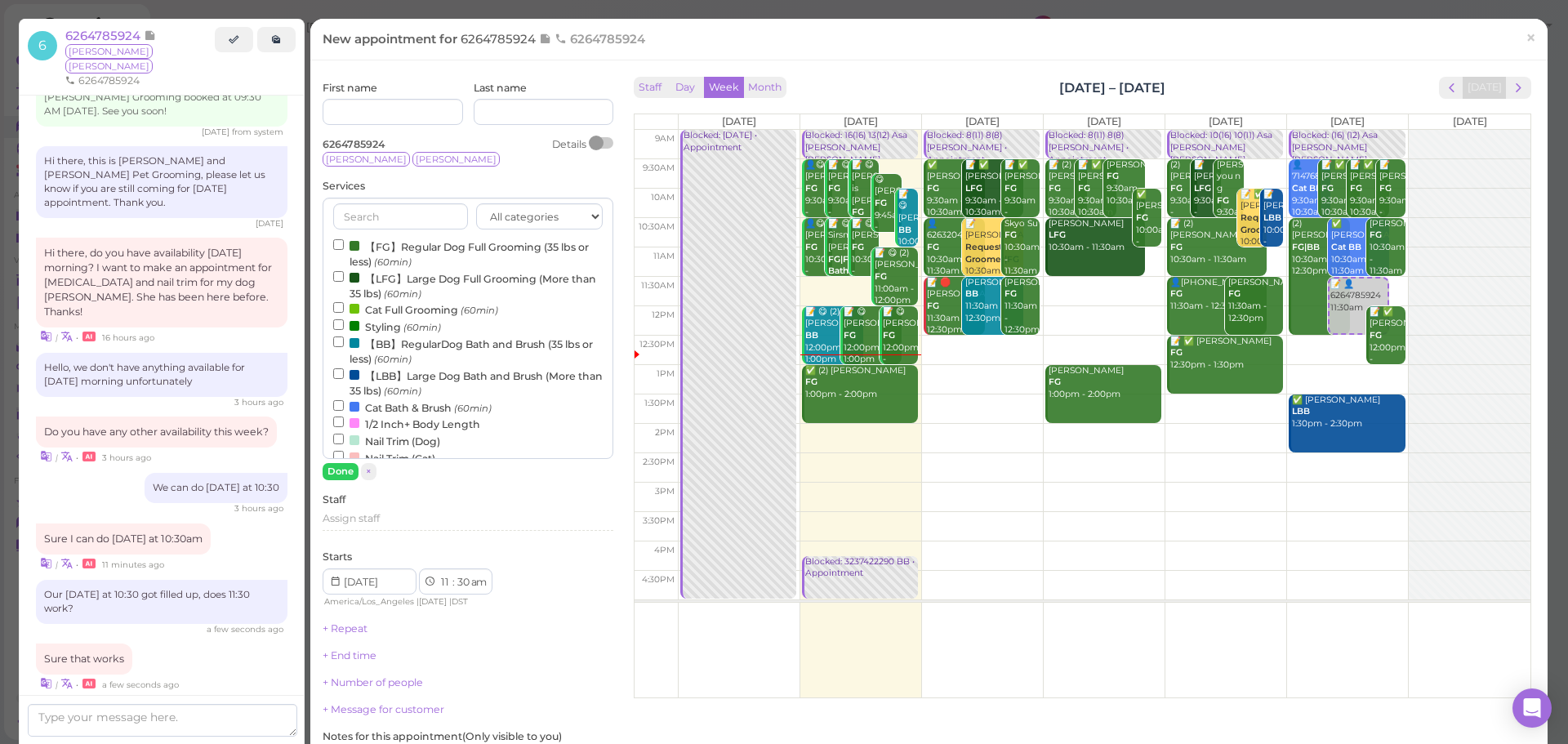
click at [394, 352] on label "【BB】RegularDog Bath and Brush (35 lbs or less) (60min)" at bounding box center [468, 350] width 269 height 32
click at [343, 347] on input "【BB】RegularDog Bath and Brush (35 lbs or less) (60min)" at bounding box center [339, 341] width 11 height 11
click at [336, 473] on button "Done" at bounding box center [340, 472] width 36 height 18
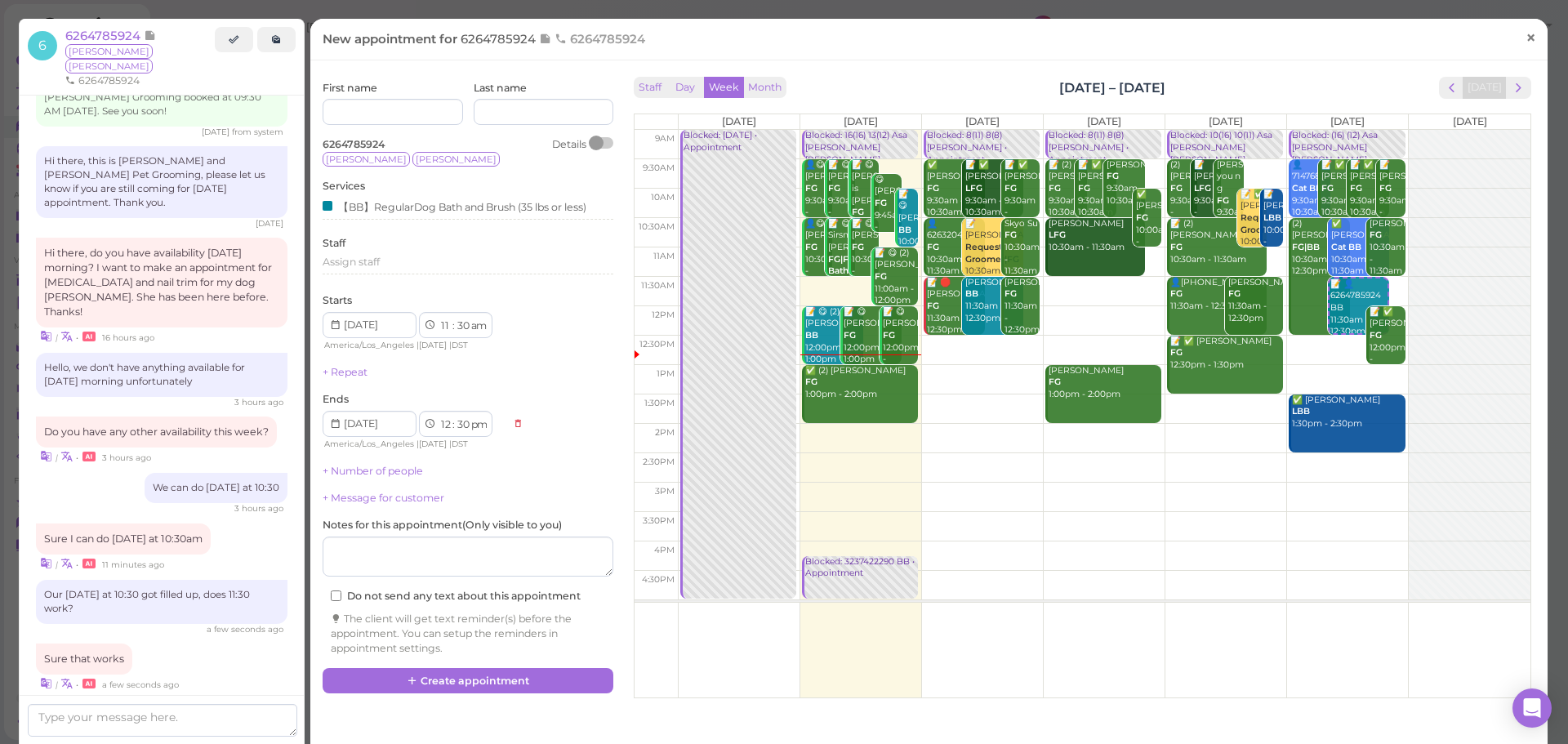
click at [1525, 35] on span "×" at bounding box center [1530, 38] width 11 height 23
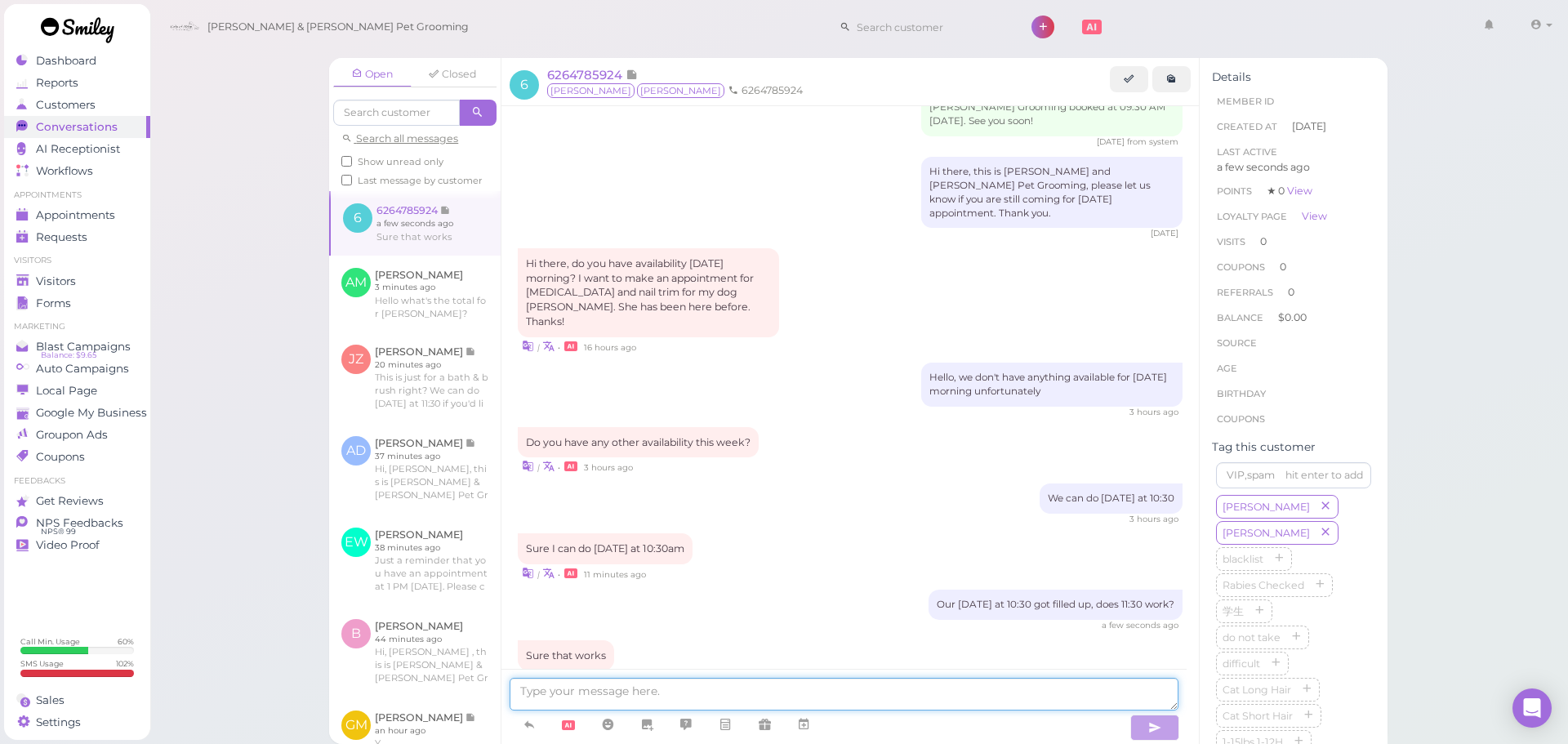
click at [708, 699] on textarea at bounding box center [844, 694] width 669 height 33
type textarea "a"
type textarea "Sorry, did you want a haircut as well? Or just the nail trim and teeth brushing"
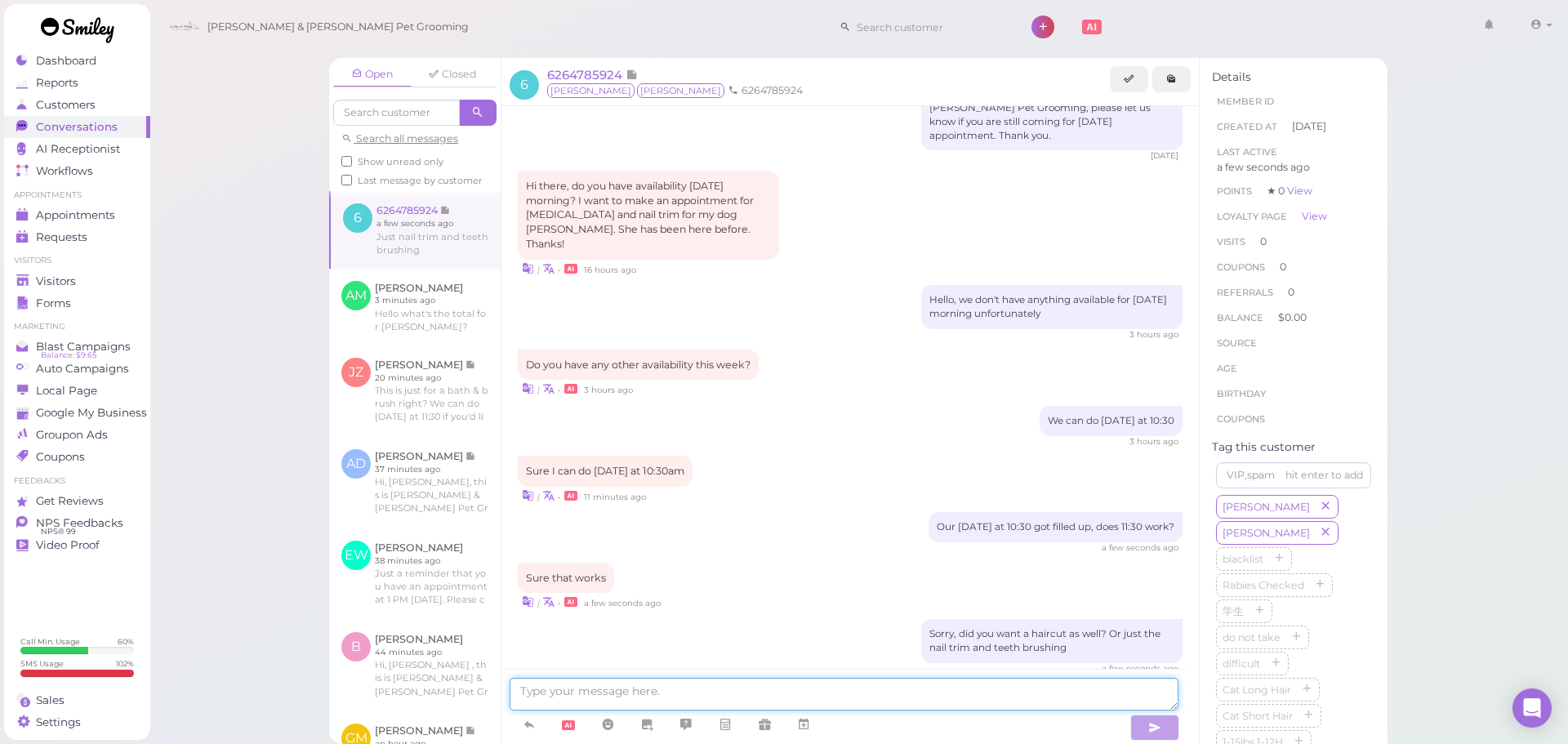
scroll to position [1722, 0]
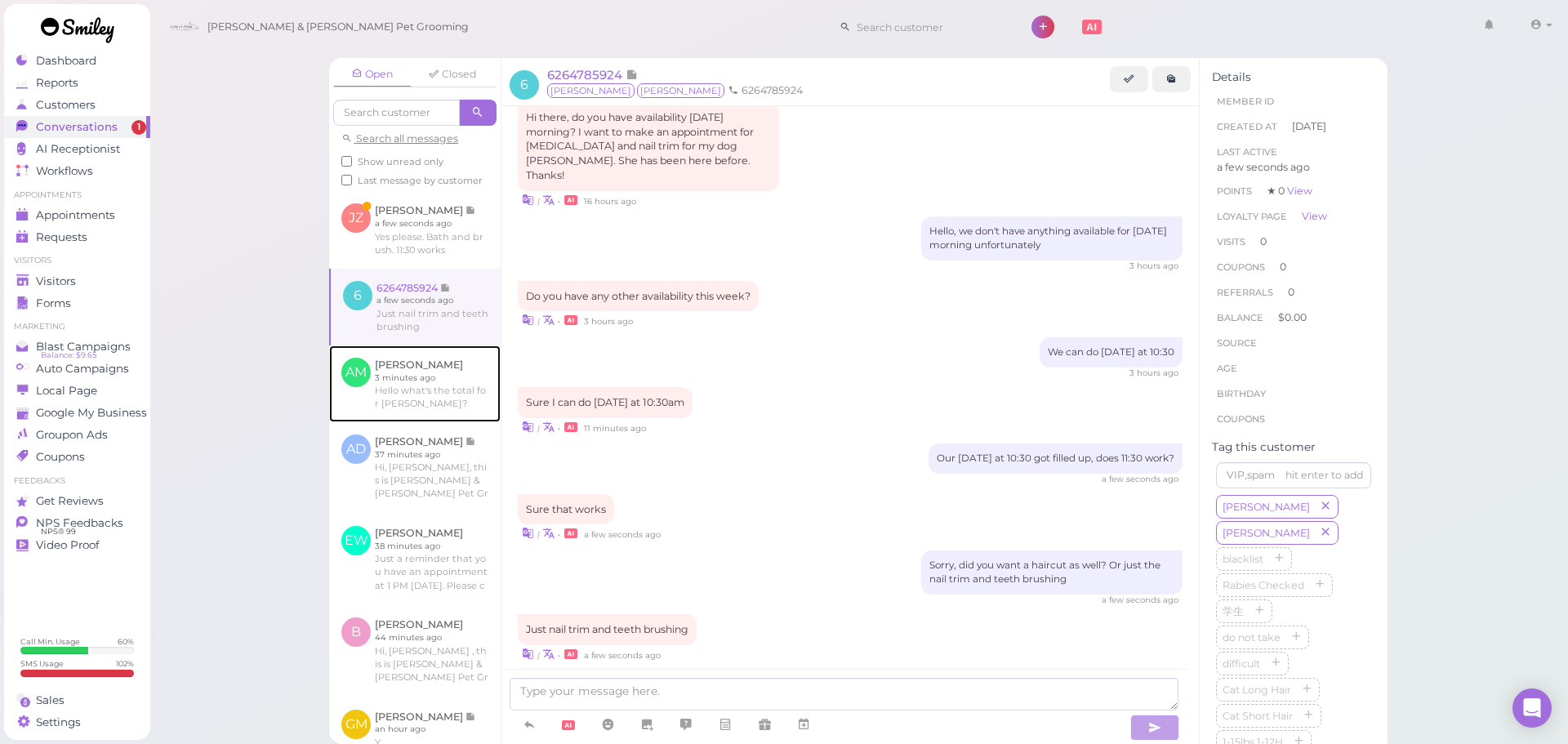
drag, startPoint x: 381, startPoint y: 427, endPoint x: 530, endPoint y: 618, distance: 242.2
click at [381, 422] on link at bounding box center [414, 383] width 171 height 77
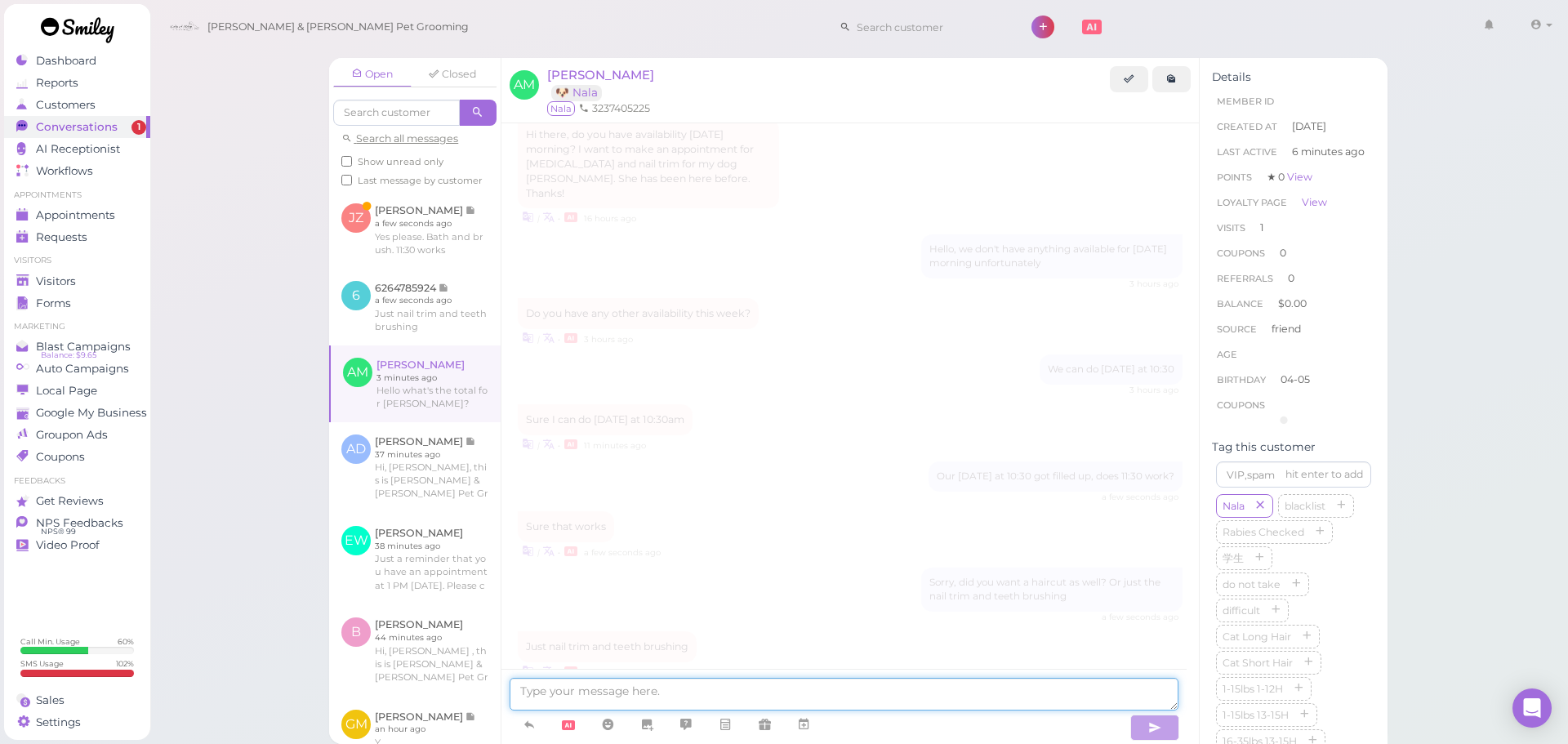
scroll to position [398, 0]
click at [576, 683] on textarea at bounding box center [844, 694] width 669 height 33
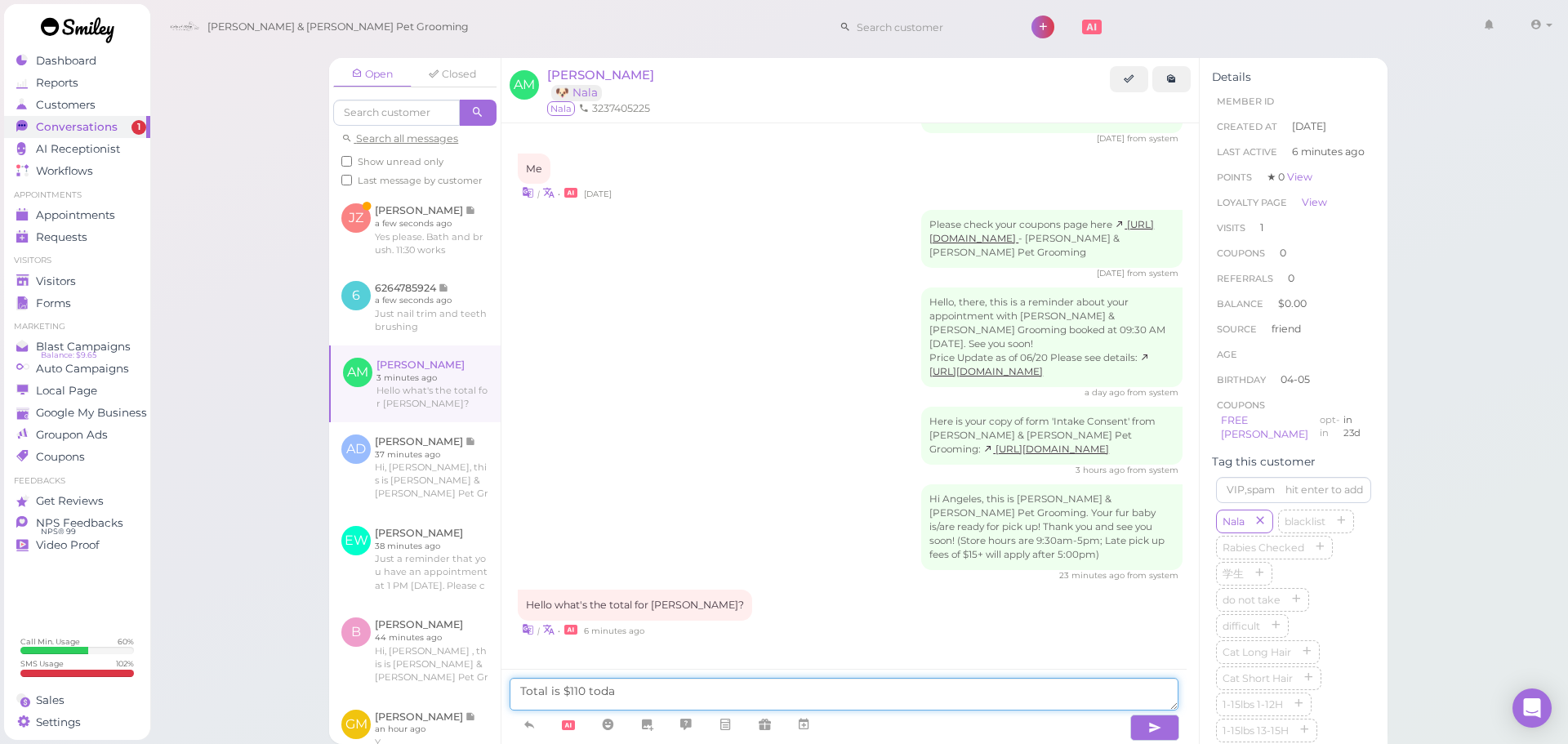
type textarea "Total is $110 today"
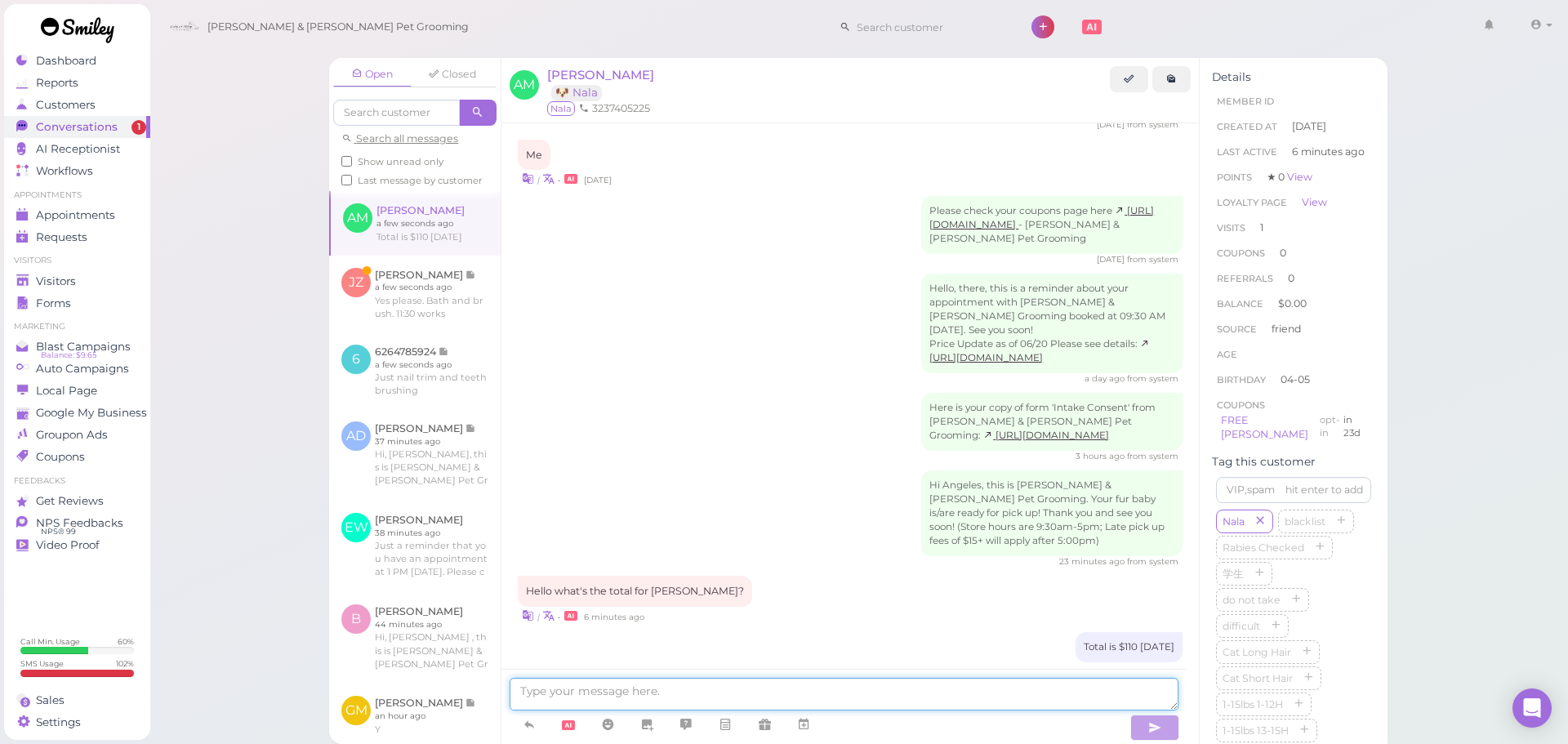
scroll to position [436, 0]
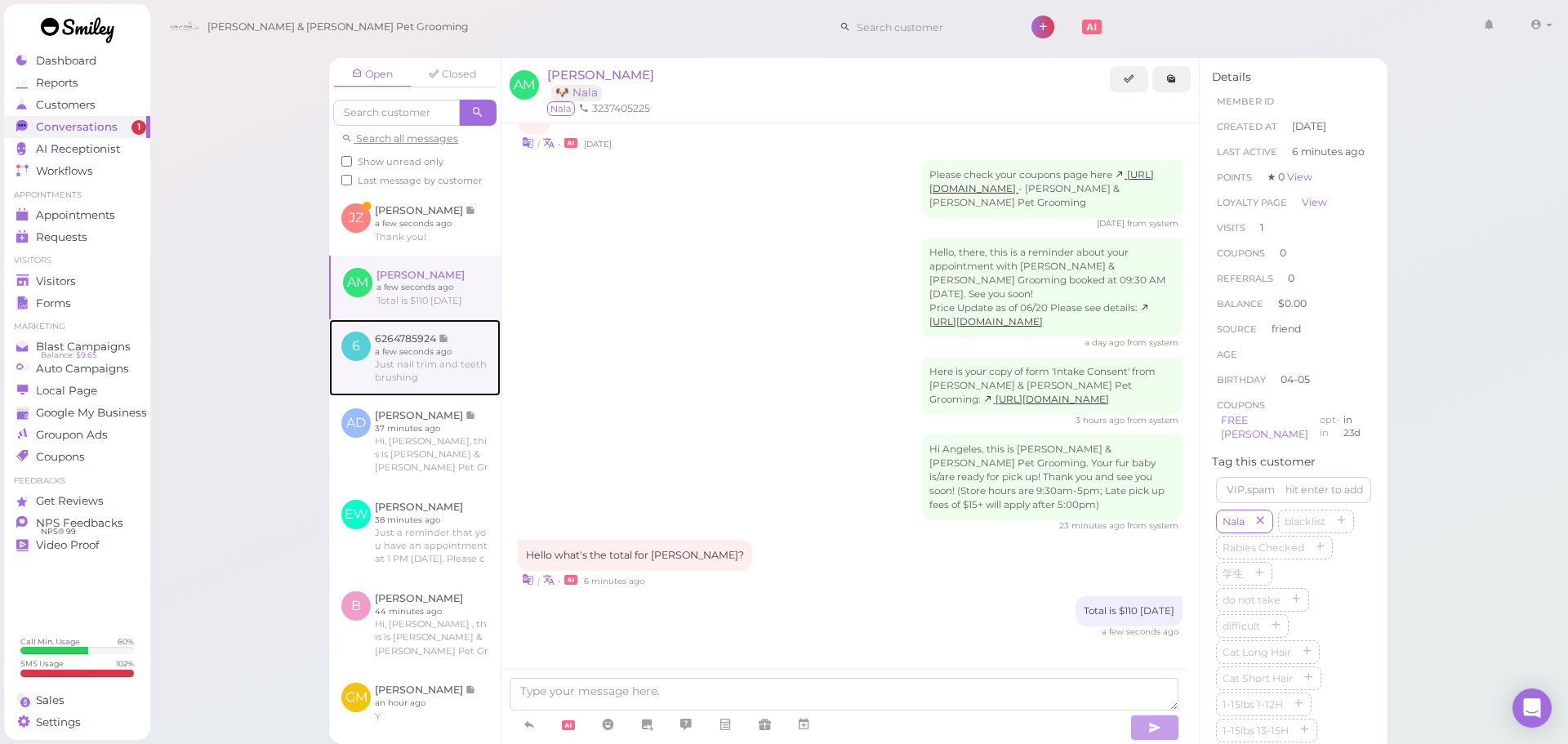
click at [426, 396] on link at bounding box center [414, 357] width 171 height 77
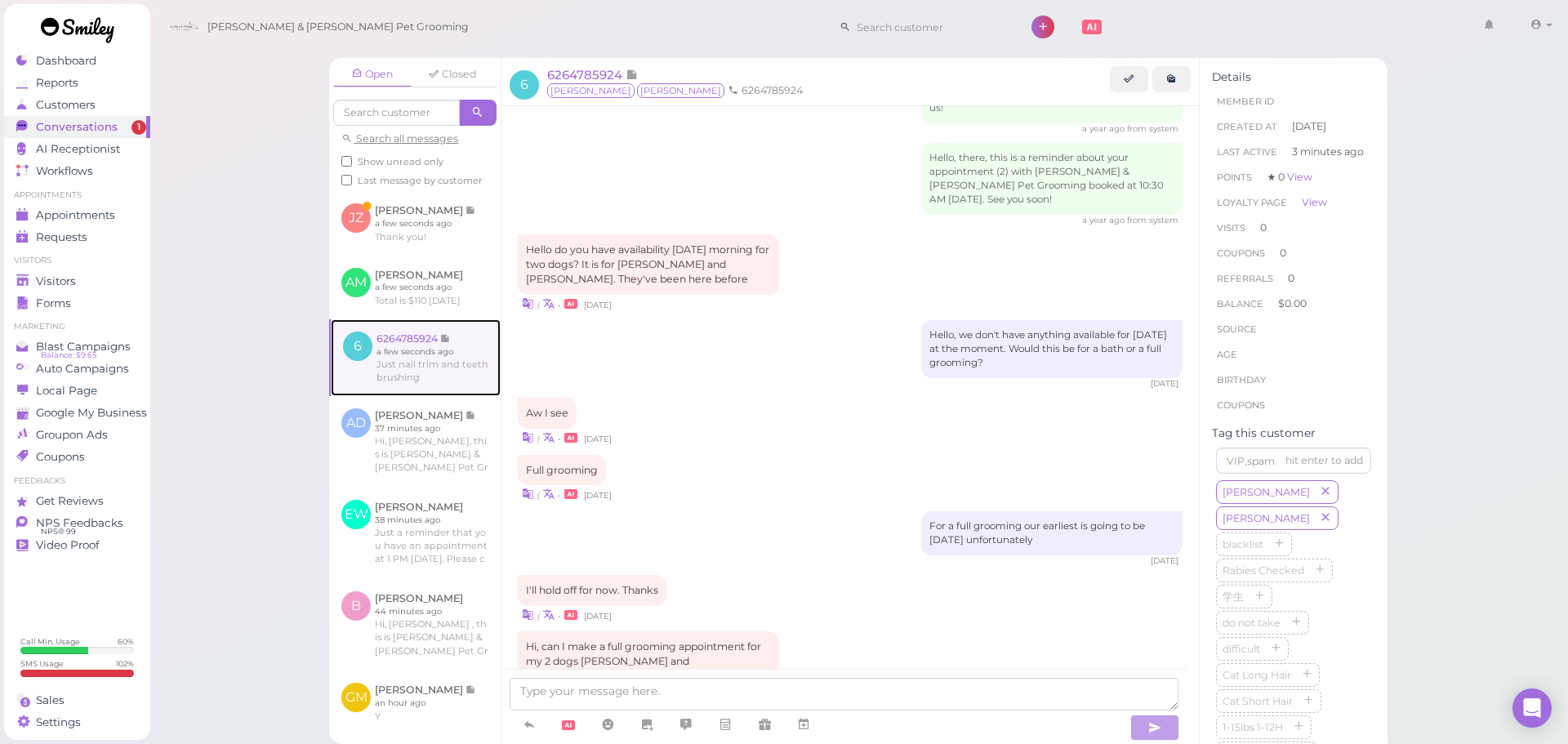
scroll to position [1621, 0]
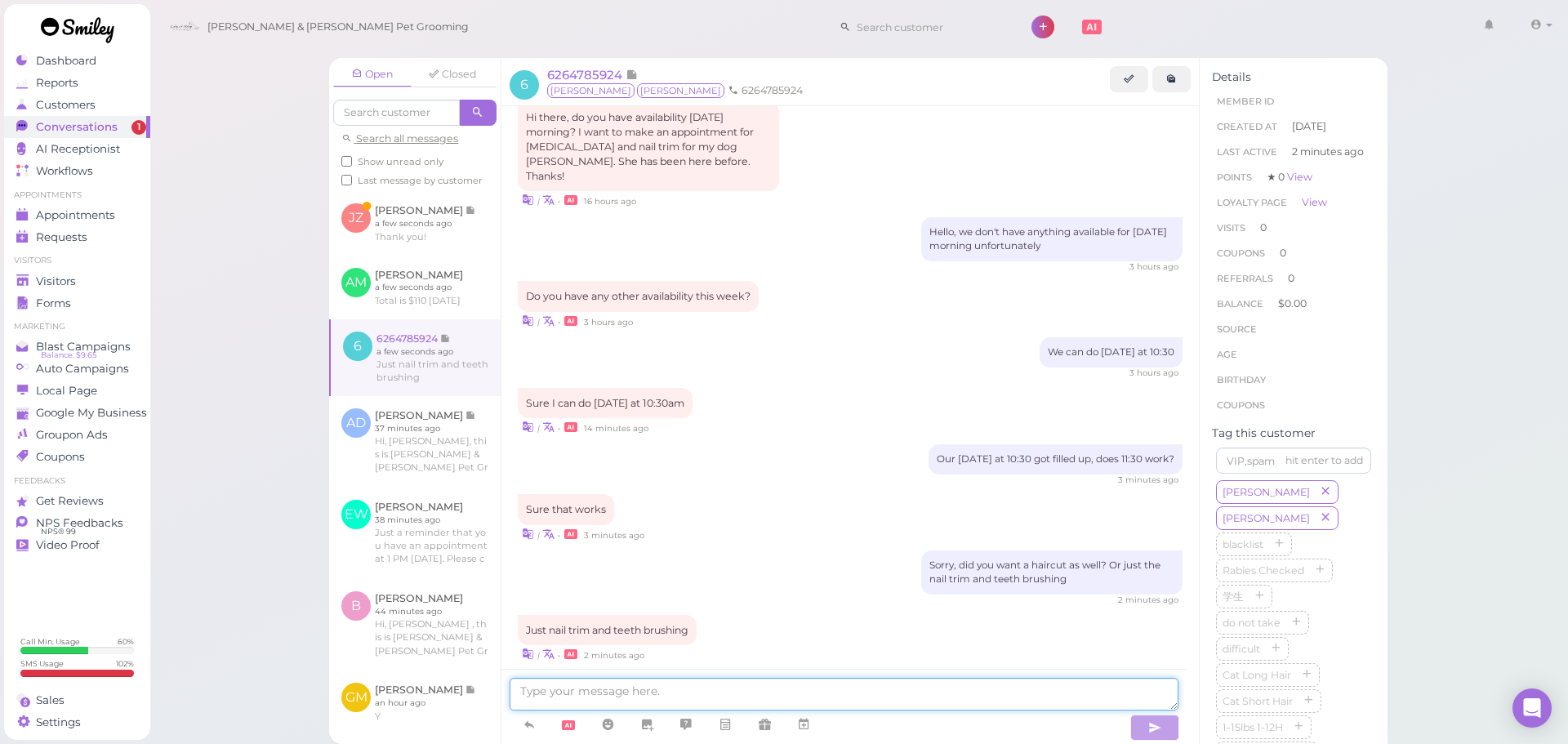
click at [742, 686] on textarea at bounding box center [844, 694] width 669 height 33
click at [655, 694] on textarea at bounding box center [844, 694] width 669 height 33
type textarea "Oh, if it's just for a nail trim and teeth brushing you can walk in any time fr…"
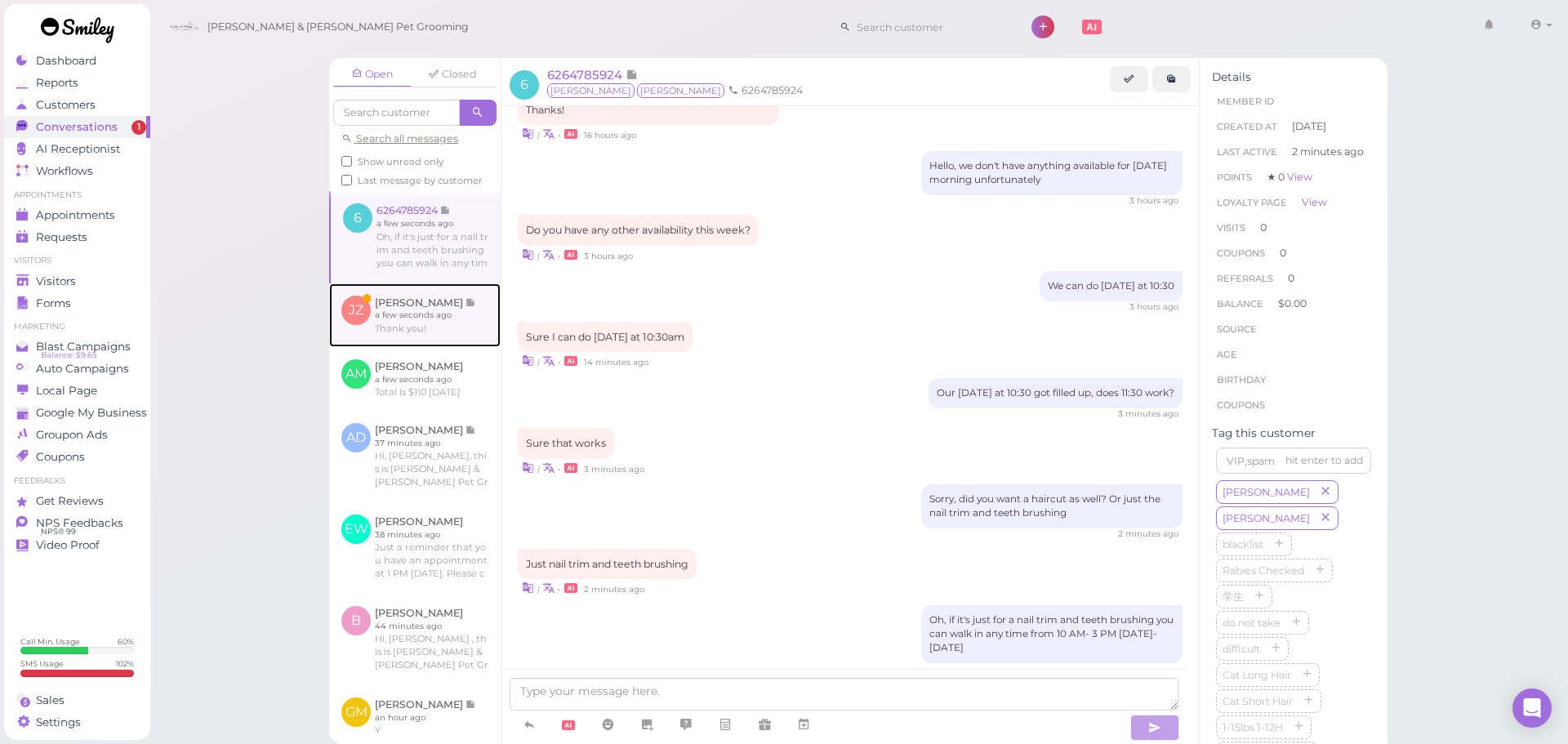
drag, startPoint x: 439, startPoint y: 333, endPoint x: 460, endPoint y: 351, distance: 27.7
click at [439, 333] on link at bounding box center [414, 314] width 171 height 63
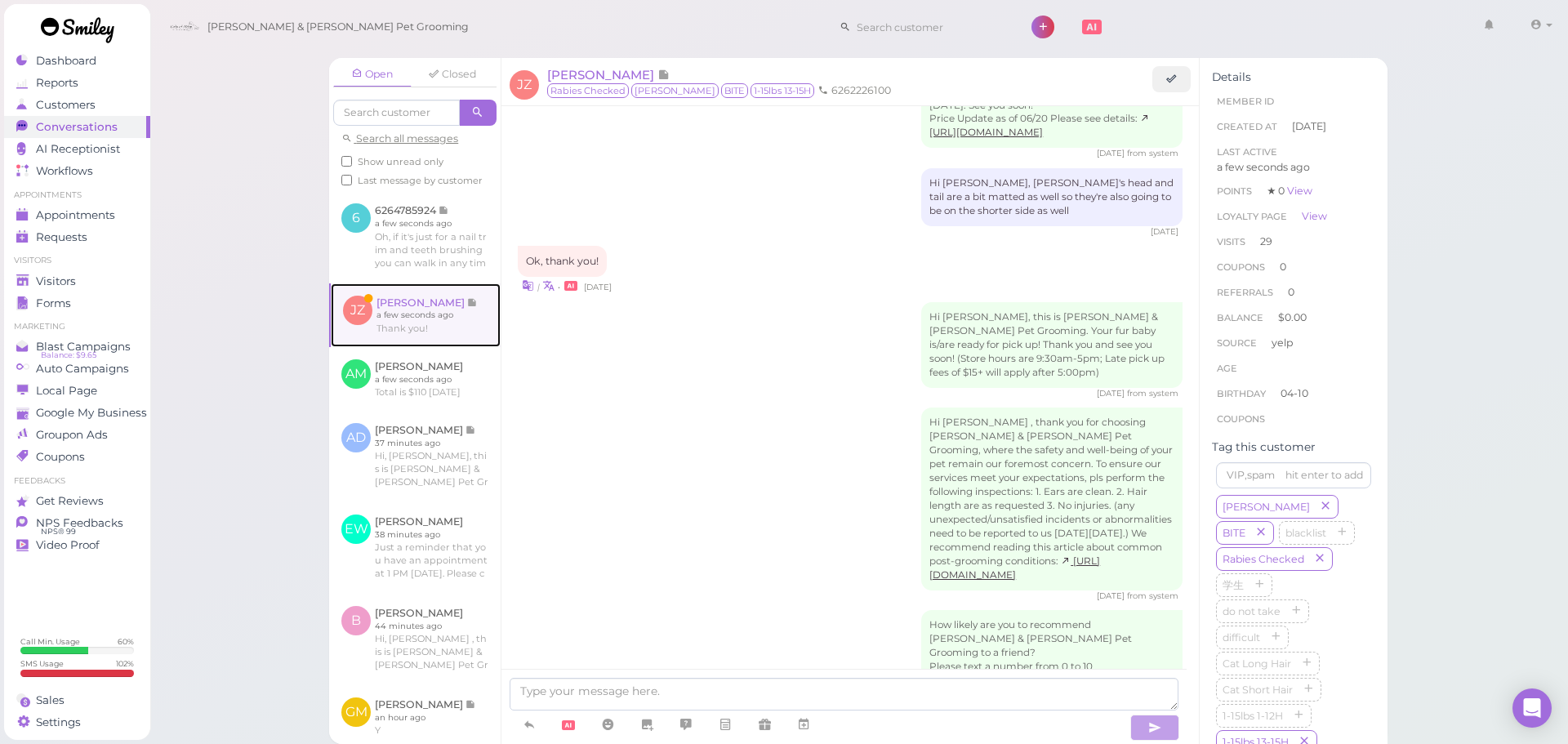
scroll to position [2371, 0]
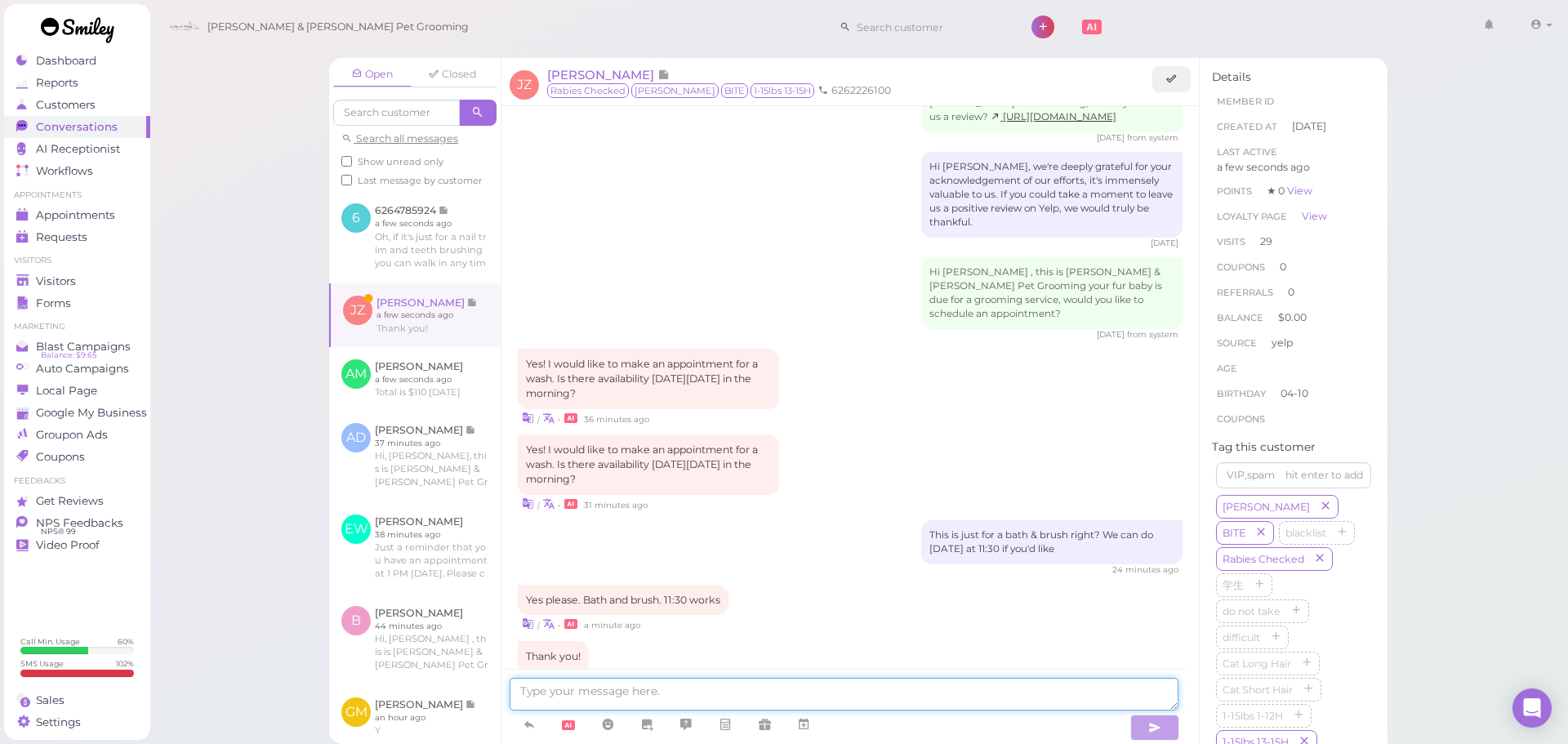
click at [629, 685] on textarea at bounding box center [844, 694] width 669 height 33
click at [806, 729] on icon at bounding box center [802, 724] width 13 height 17
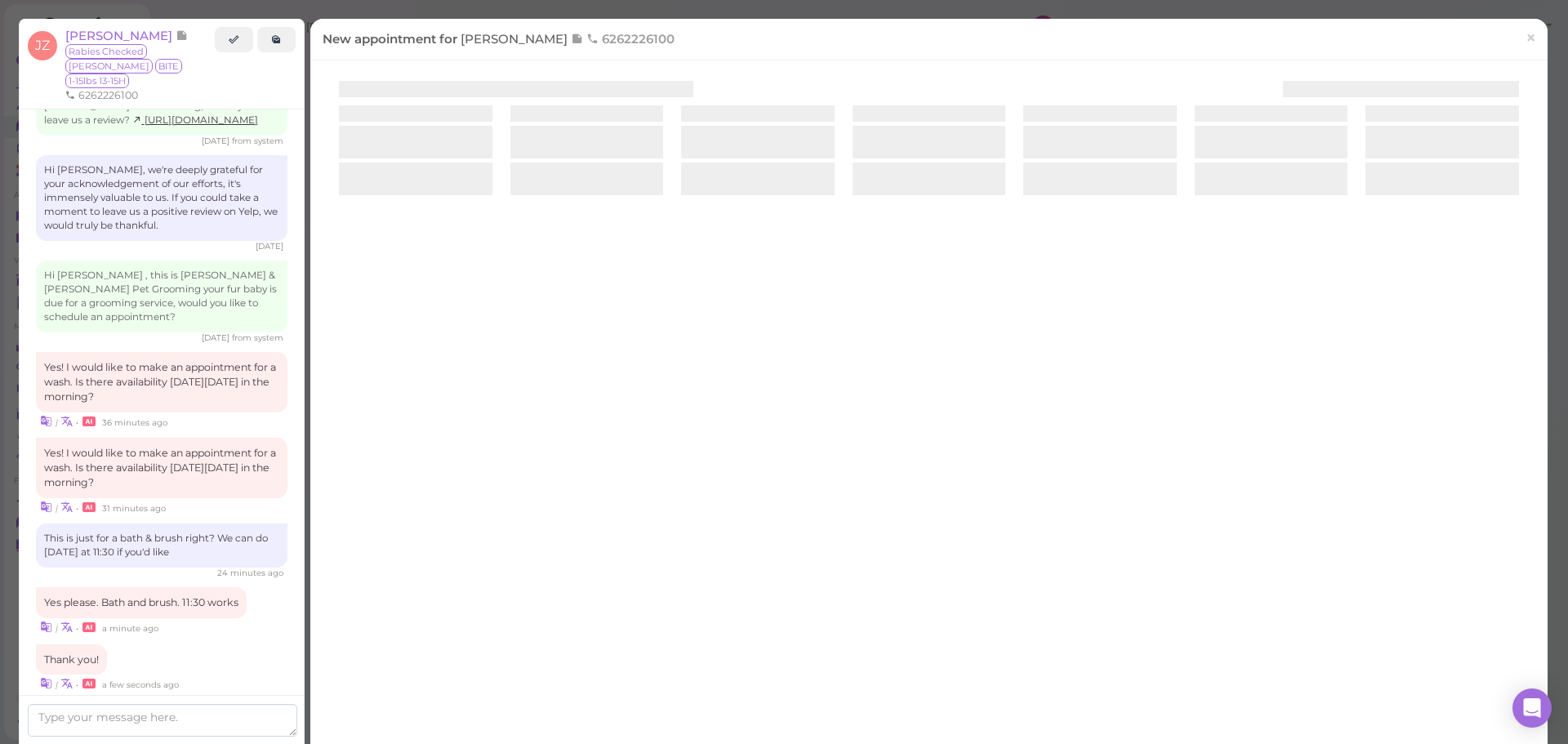
scroll to position [2469, 0]
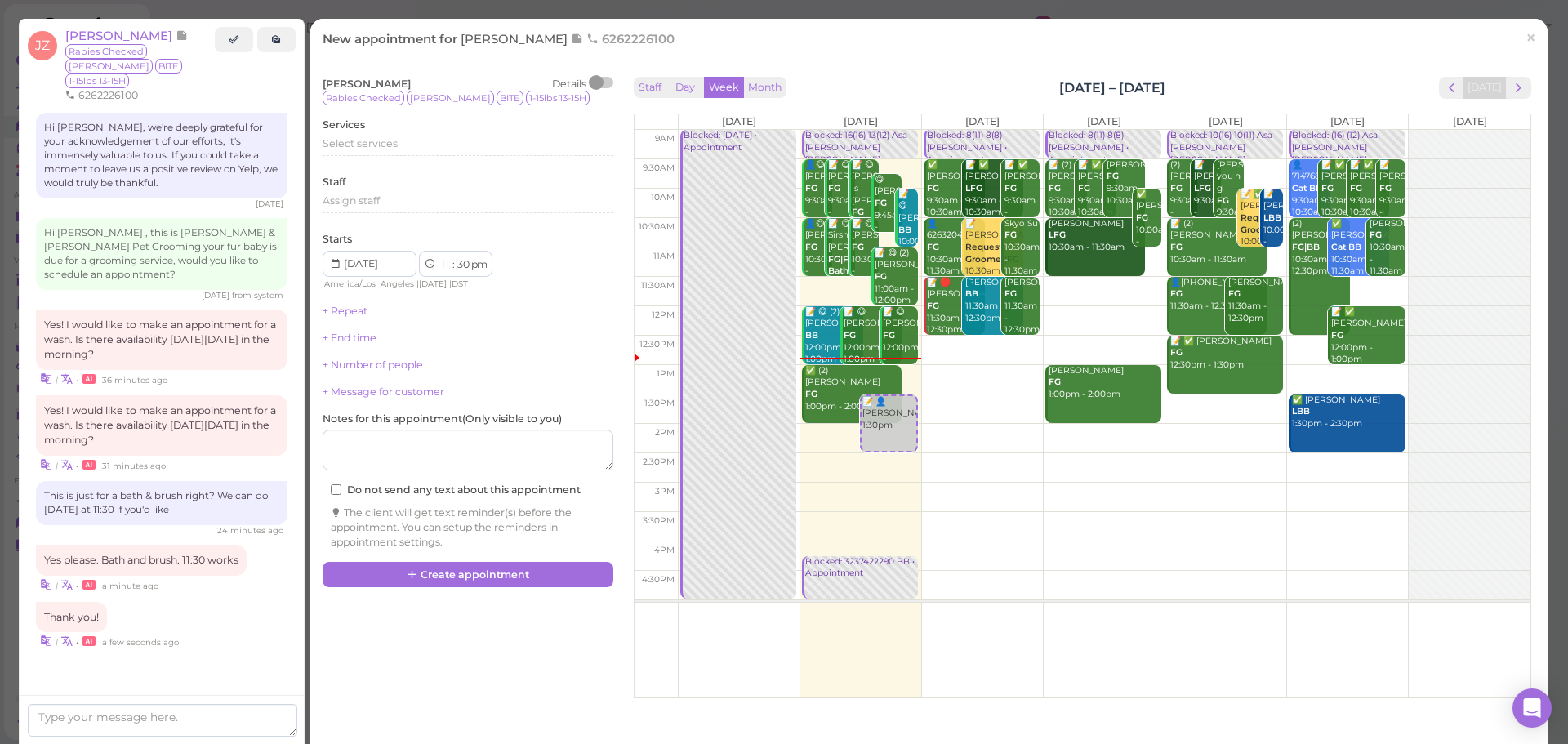
click at [1352, 280] on td at bounding box center [1104, 292] width 852 height 29
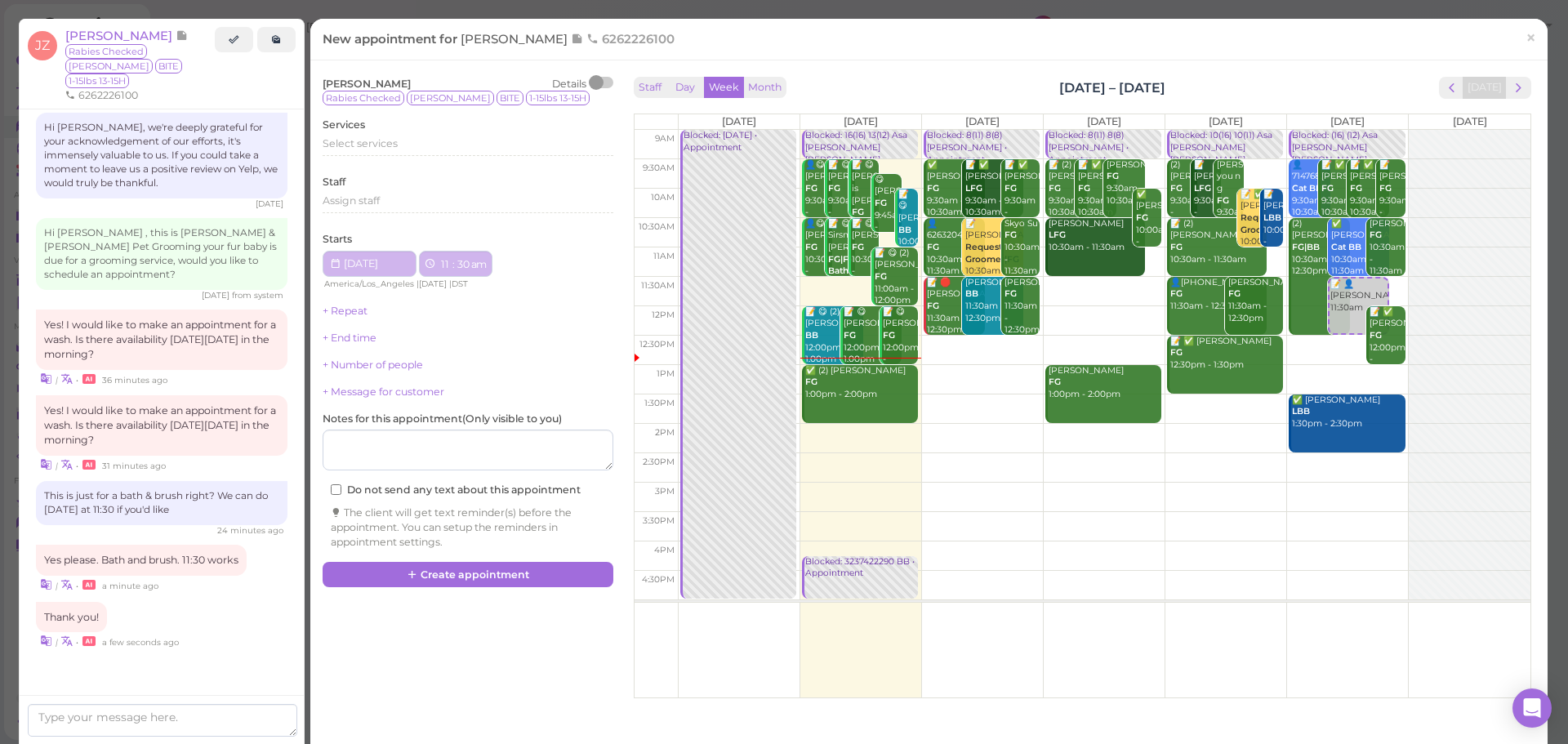
type input "2025-09-06"
select select "11"
select select "am"
click at [359, 140] on span "Select services" at bounding box center [360, 143] width 75 height 13
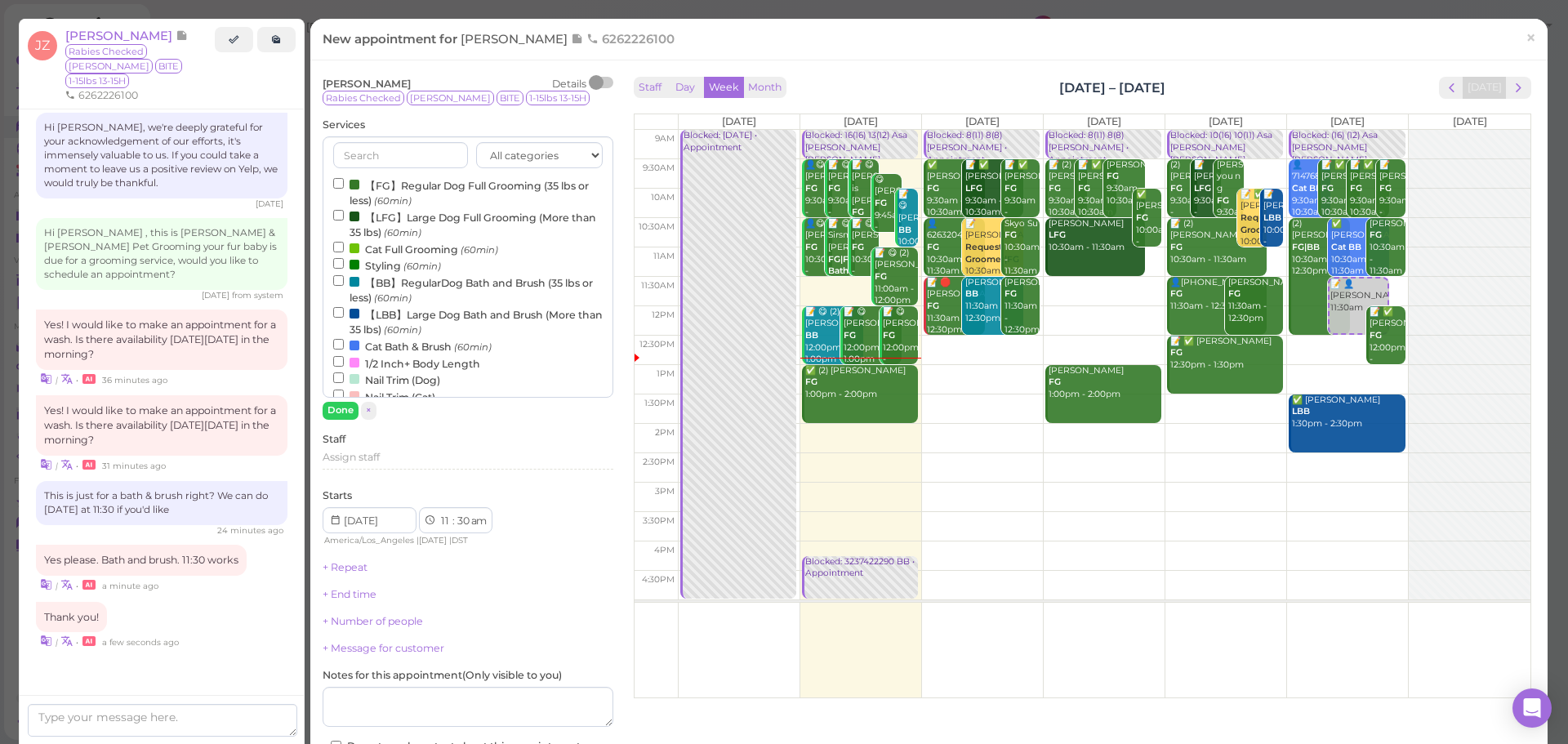
click at [380, 285] on label "【BB】RegularDog Bath and Brush (35 lbs or less) (60min)" at bounding box center [468, 289] width 269 height 32
click at [343, 285] on input "【BB】RegularDog Bath and Brush (35 lbs or less) (60min)" at bounding box center [339, 280] width 11 height 11
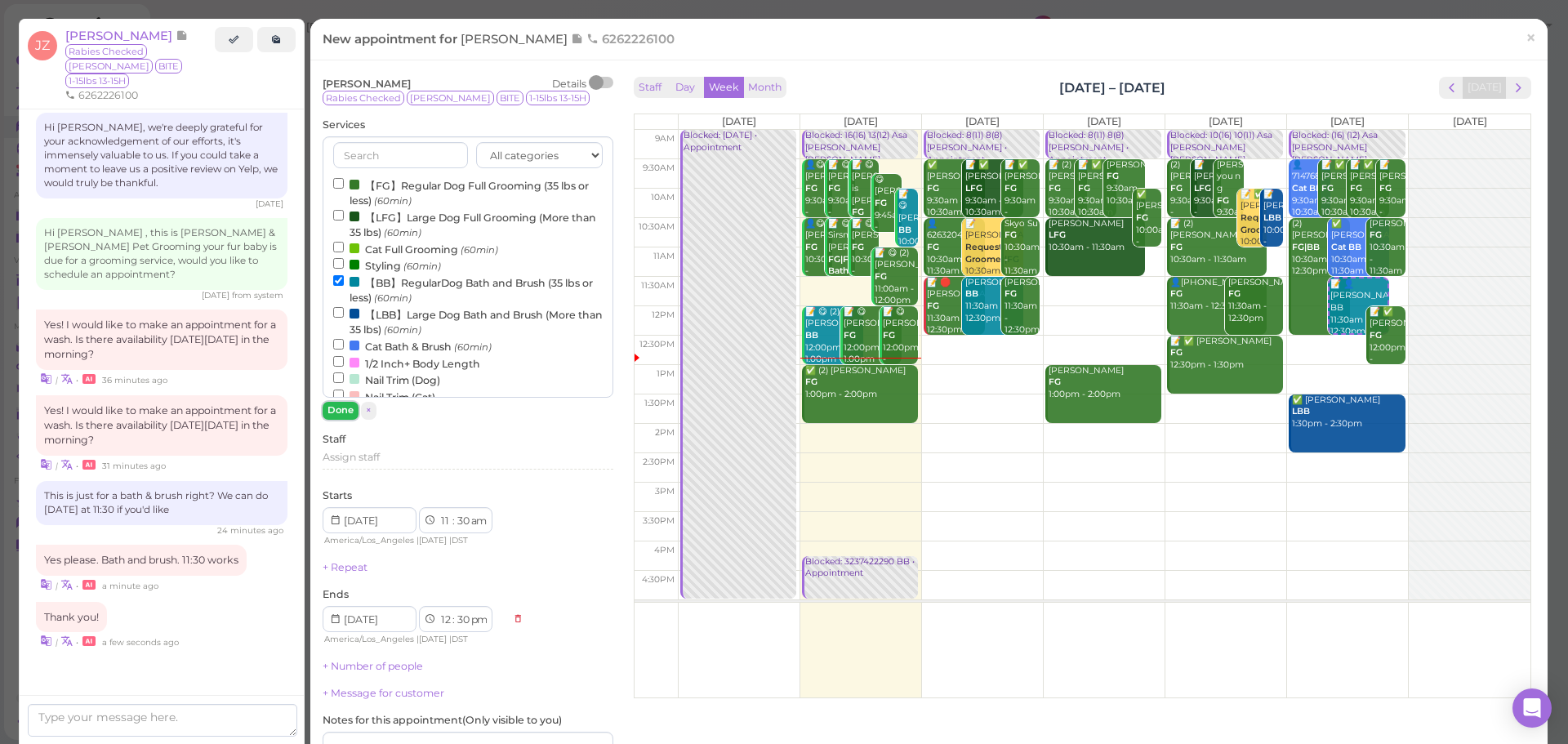
click at [342, 417] on button "Done" at bounding box center [340, 410] width 36 height 18
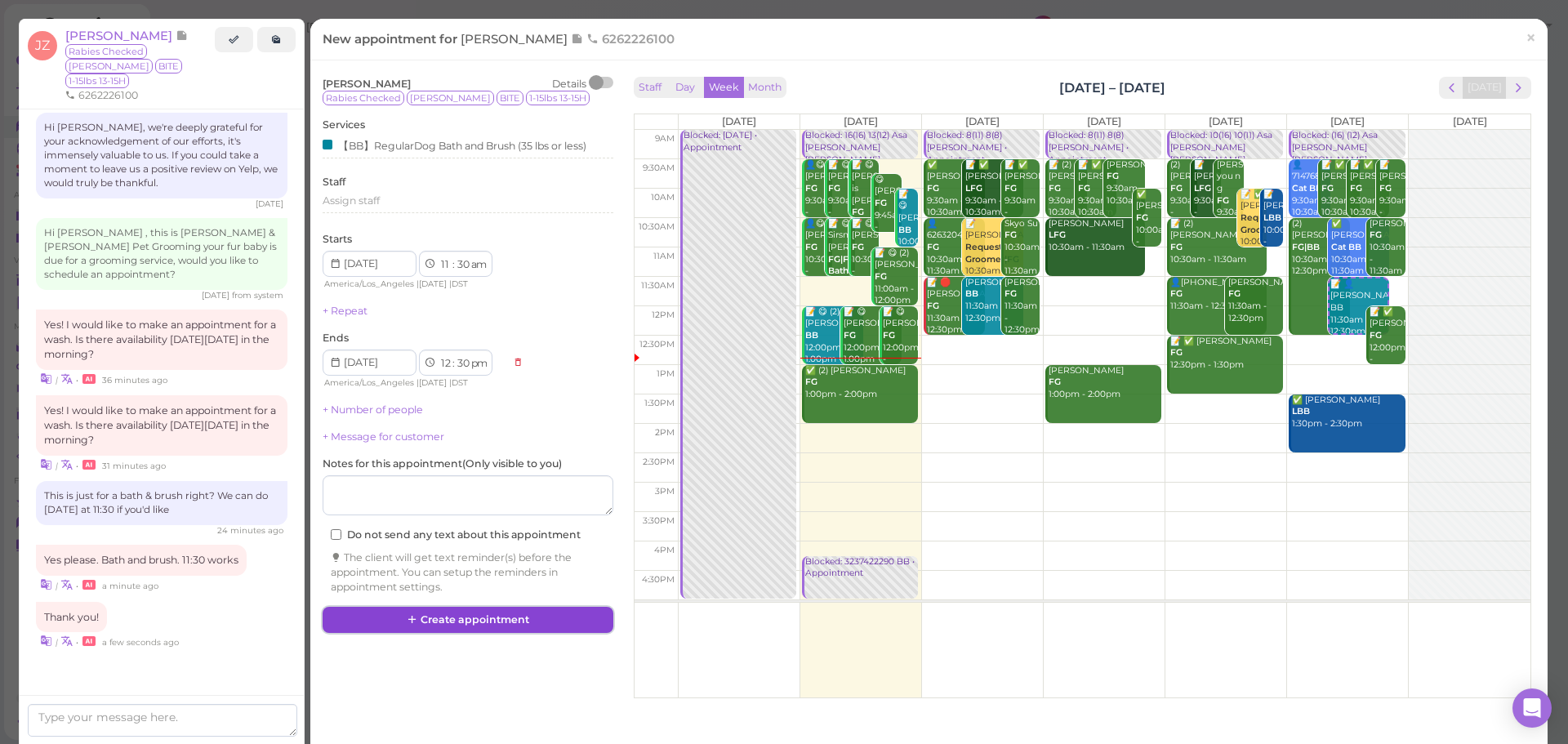
click at [509, 617] on button "Create appointment" at bounding box center [468, 620] width 291 height 26
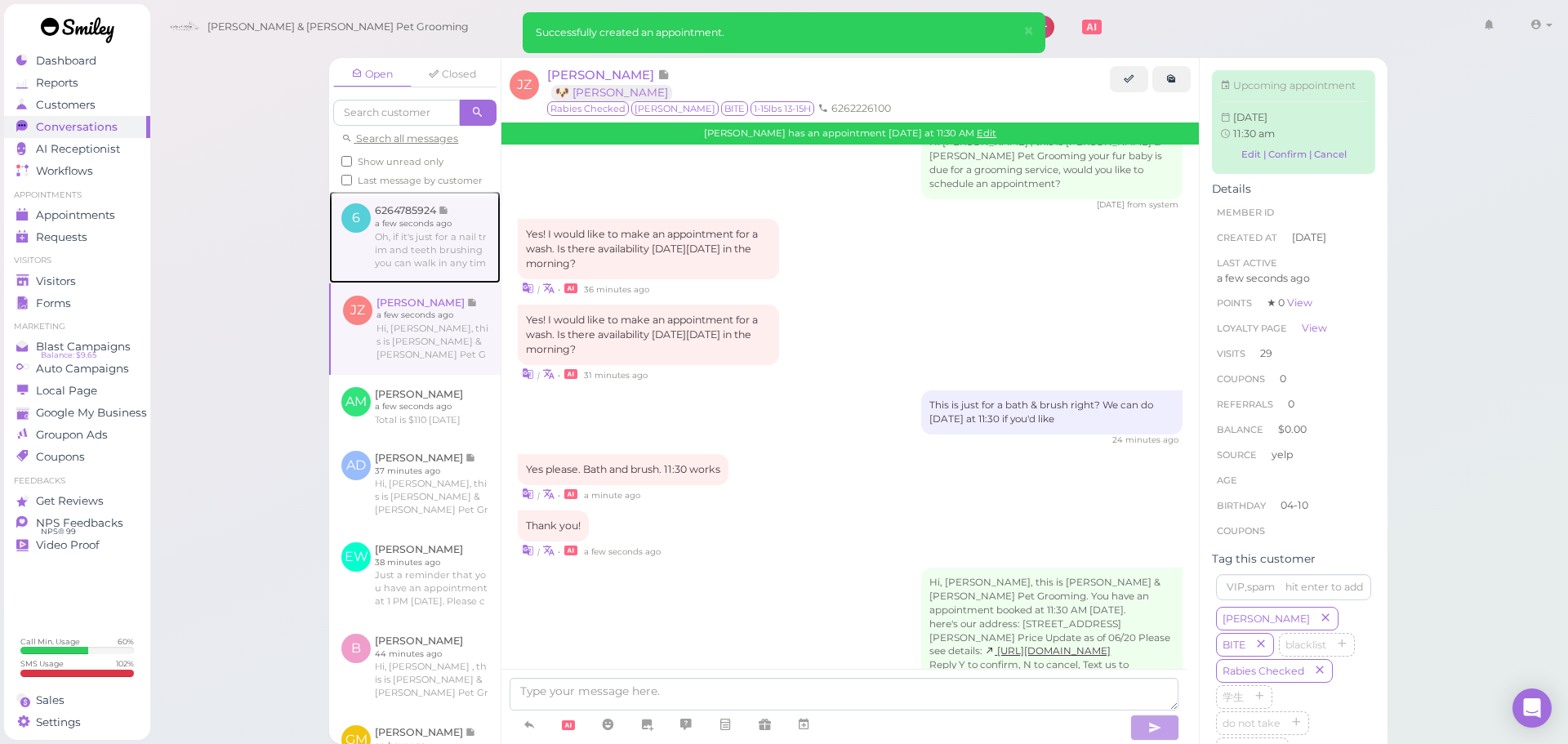
click at [412, 282] on link at bounding box center [414, 236] width 171 height 91
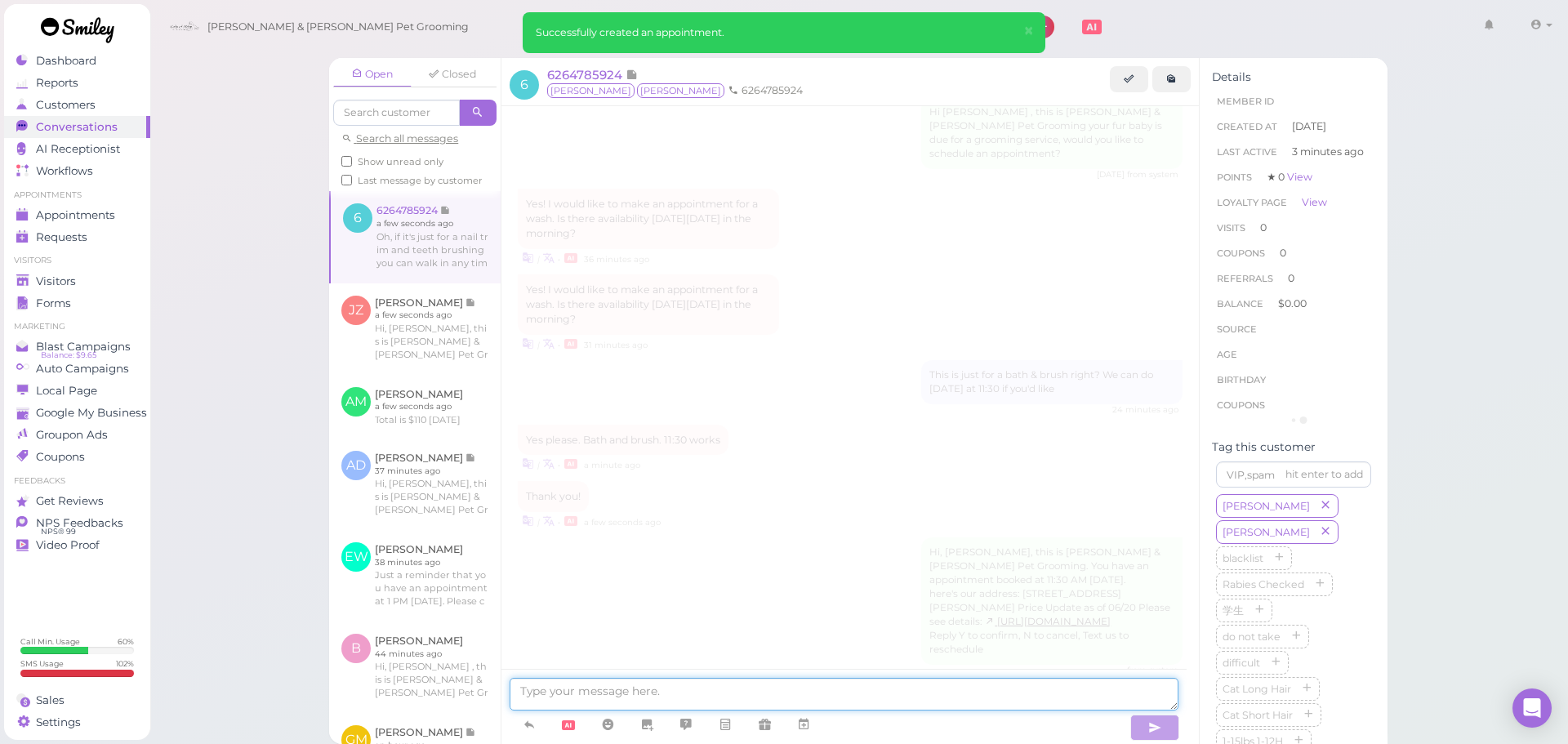
click at [647, 693] on textarea at bounding box center [844, 694] width 669 height 33
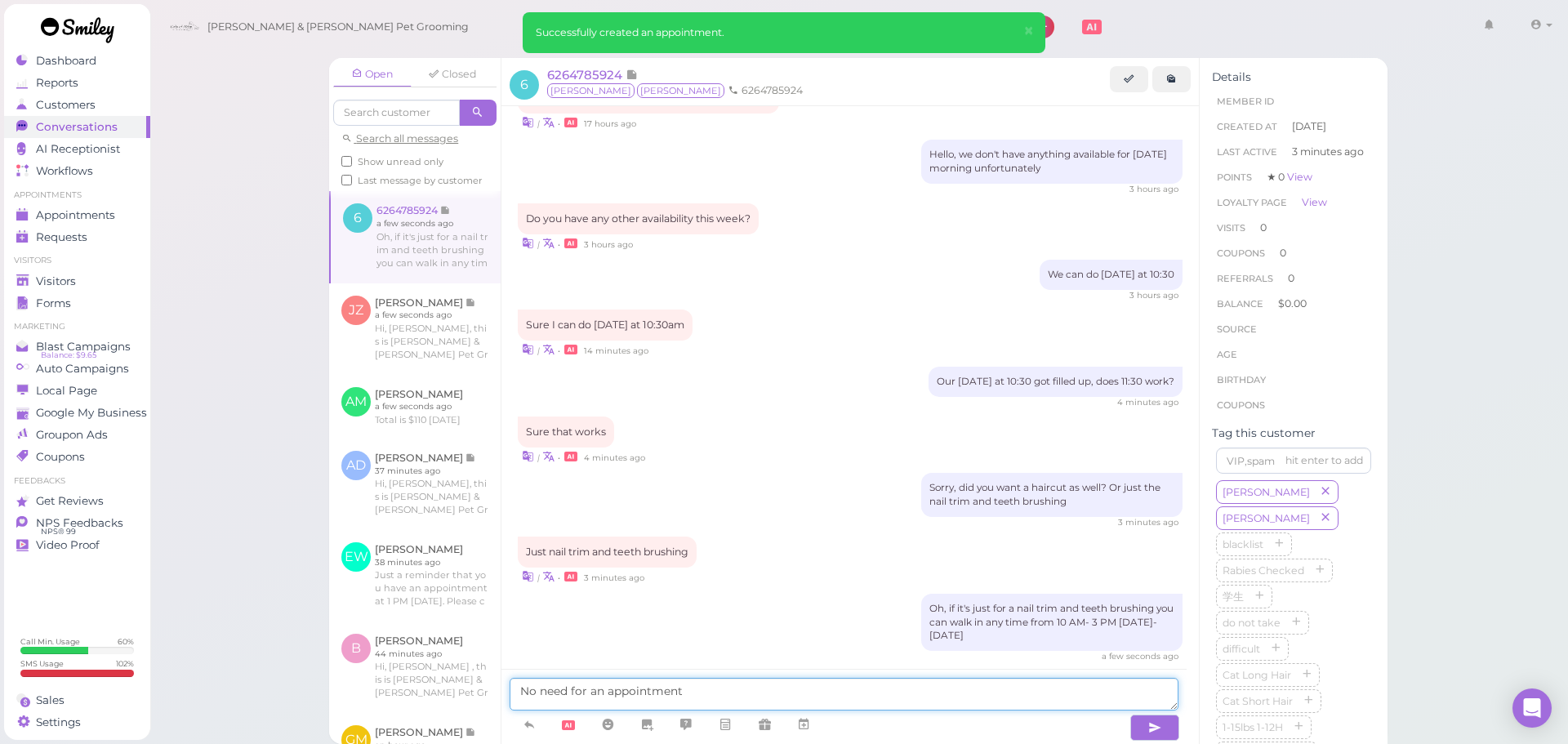
type textarea "No need for an appointment"
click at [53, 284] on span "Visitors" at bounding box center [57, 281] width 43 height 14
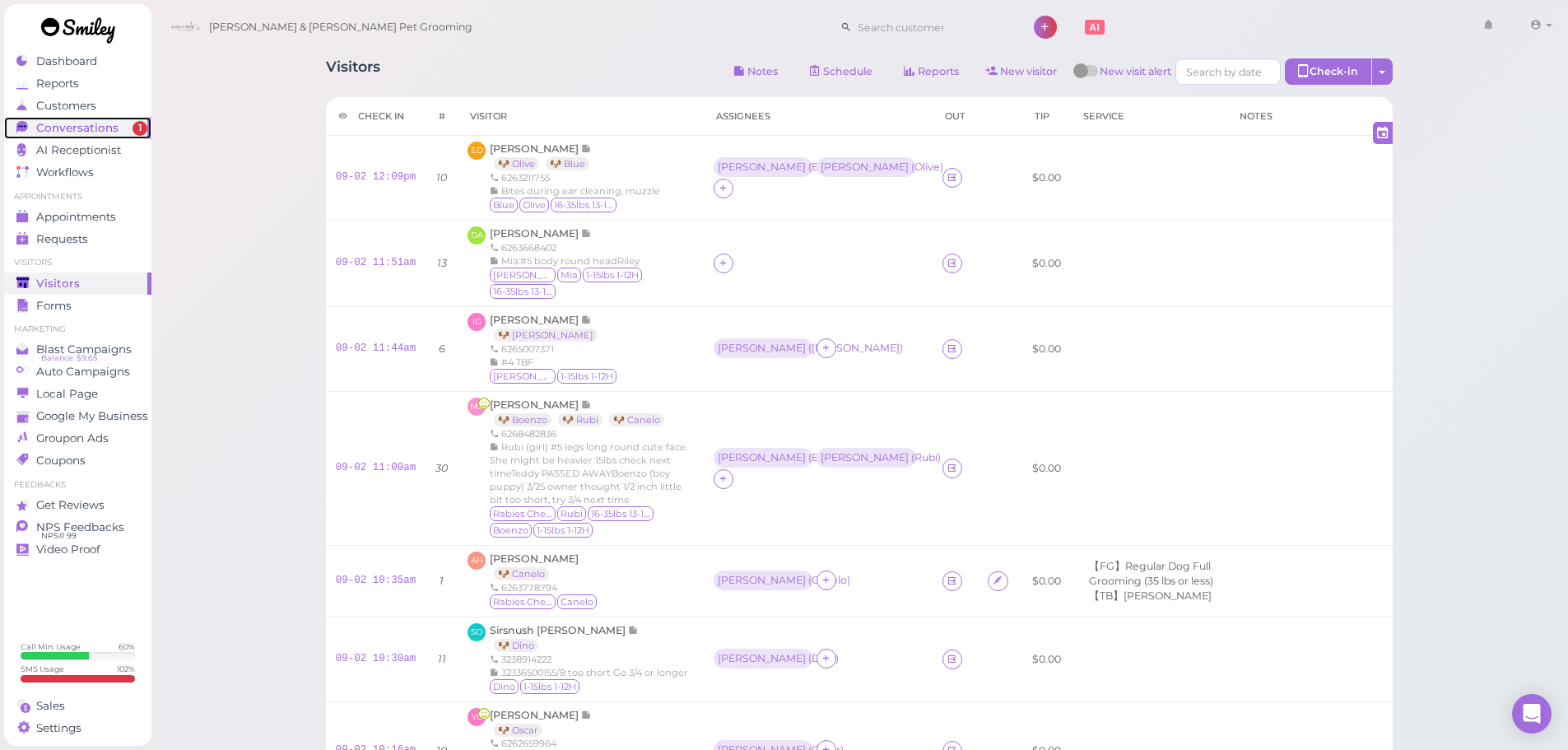
click at [73, 130] on span "Conversations" at bounding box center [77, 127] width 82 height 14
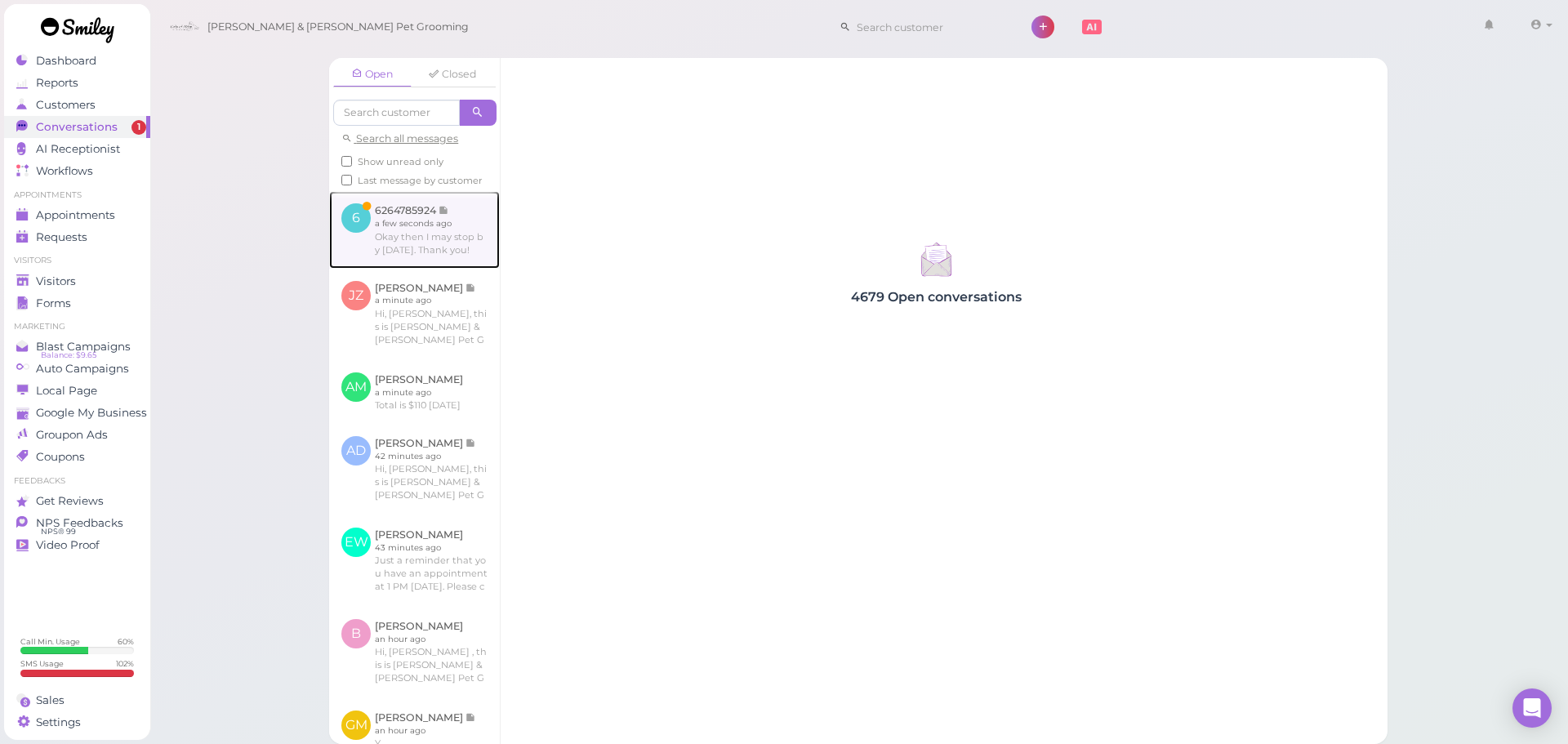
click at [394, 250] on link at bounding box center [413, 229] width 170 height 77
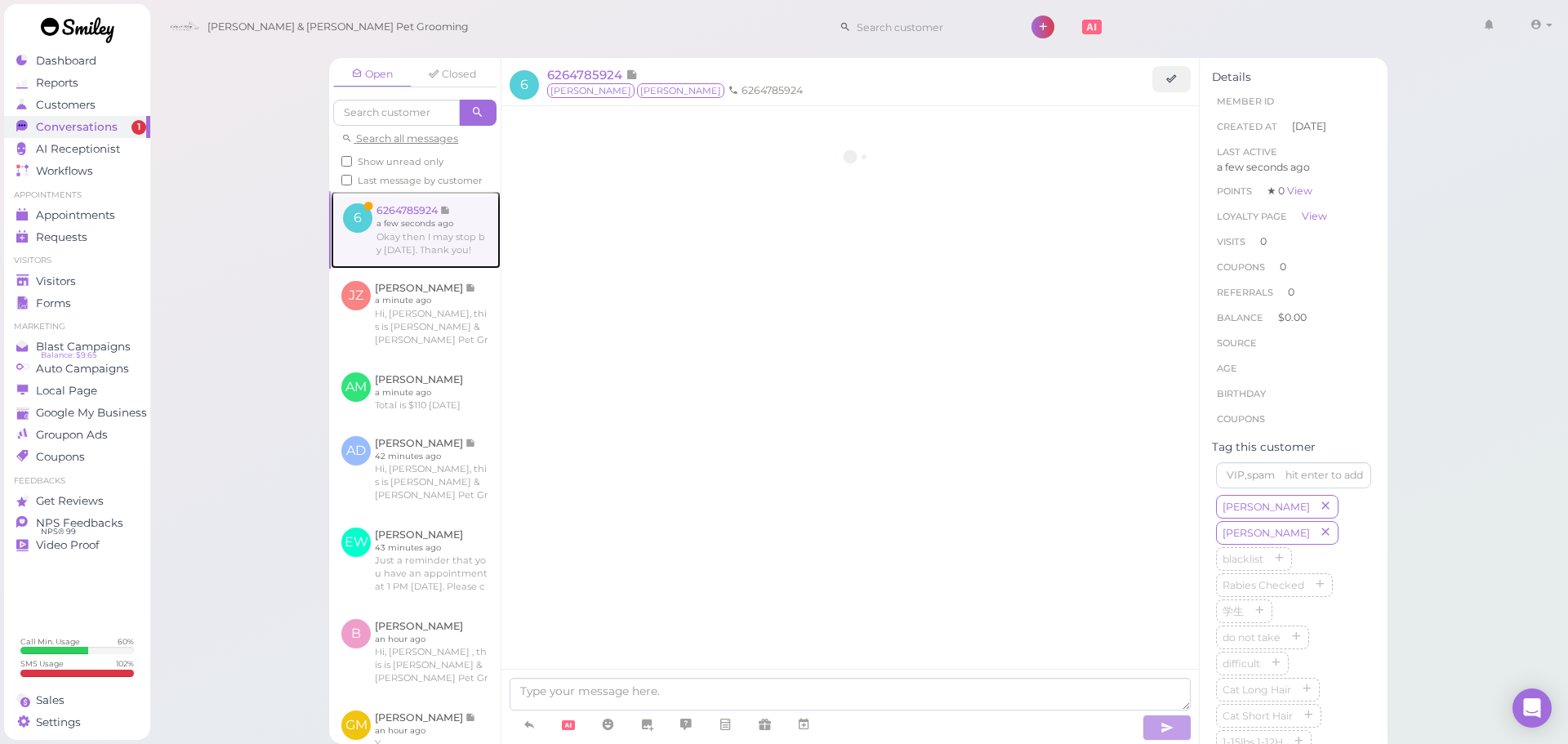
scroll to position [1566, 0]
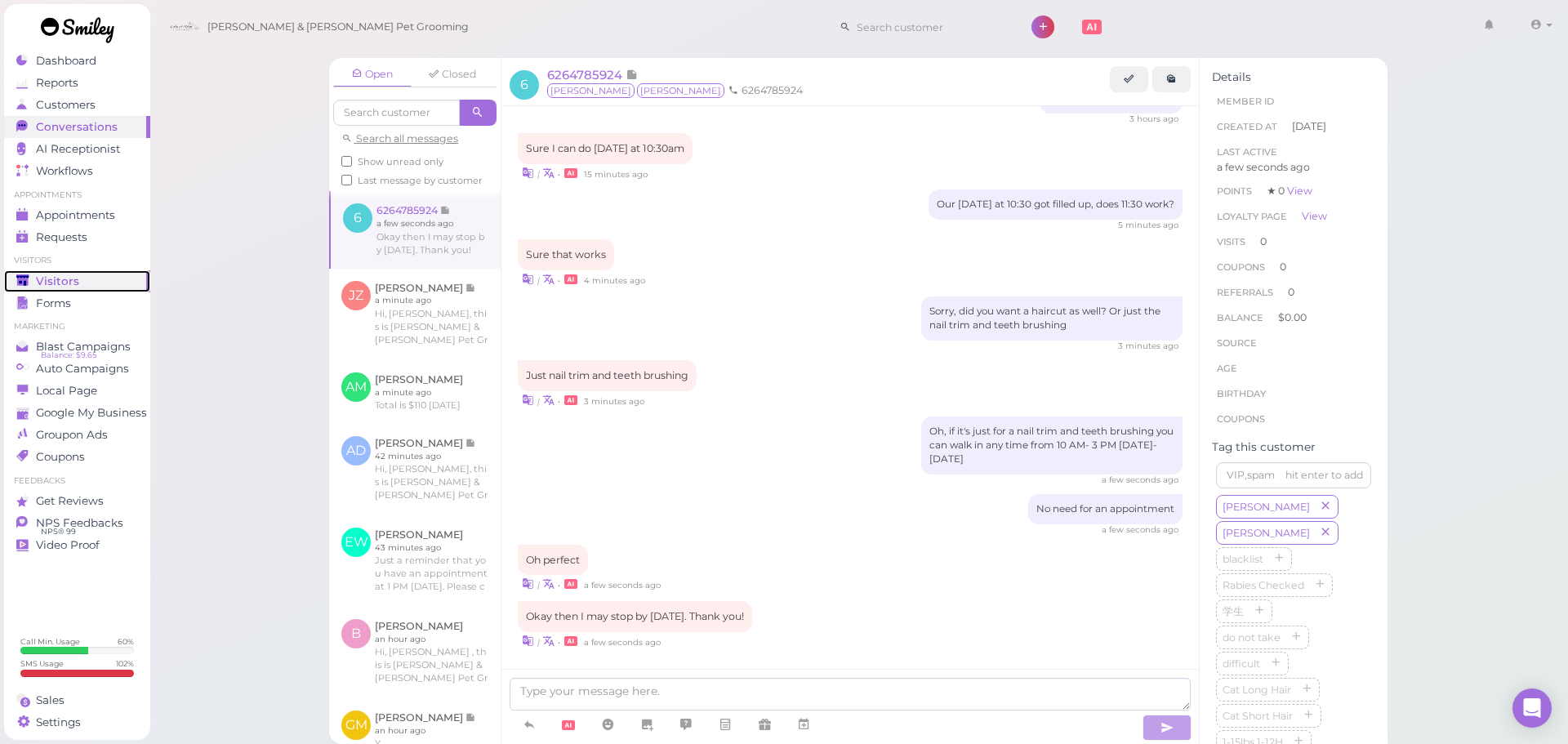
click at [74, 282] on span "Visitors" at bounding box center [57, 281] width 43 height 14
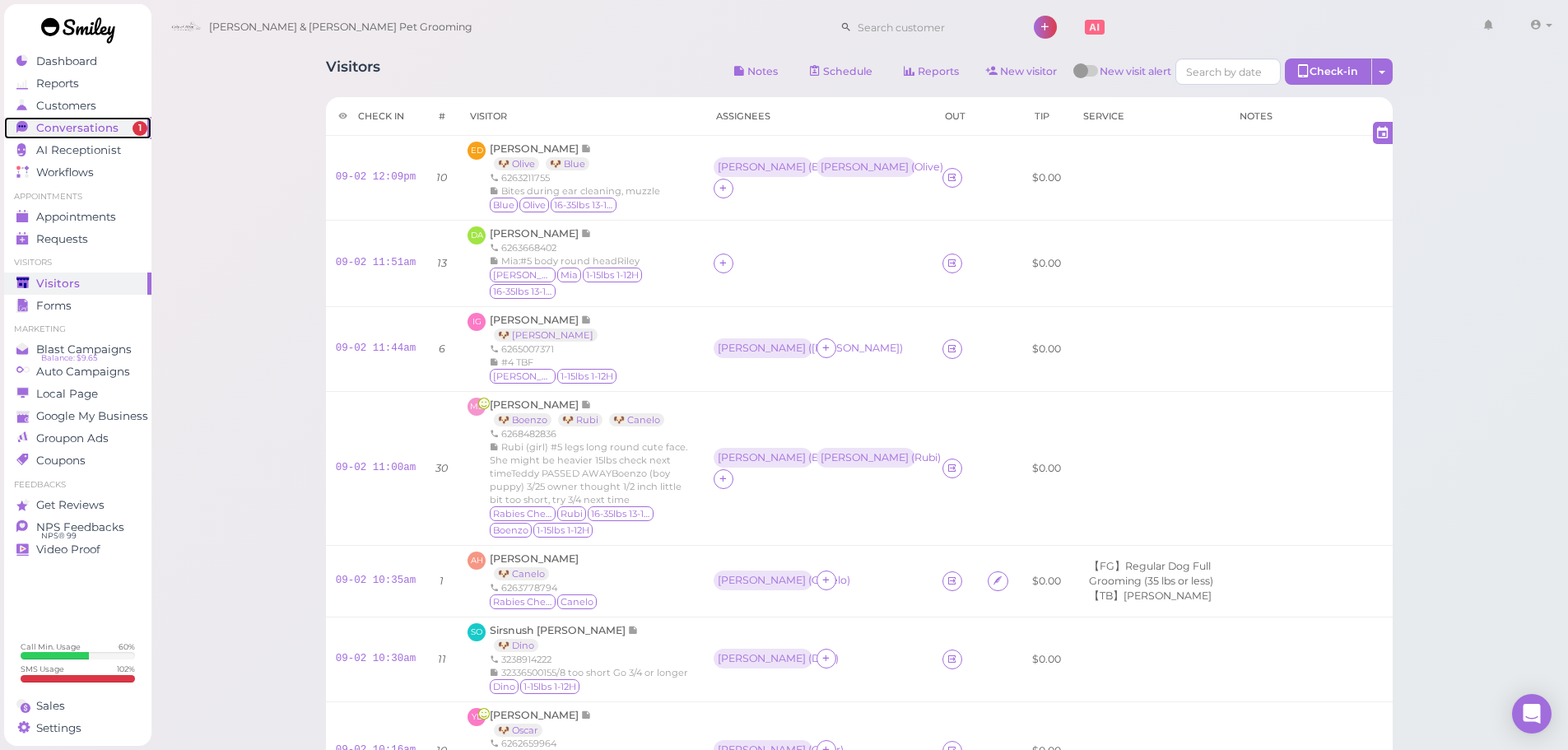
click at [41, 126] on span "Conversations" at bounding box center [77, 127] width 82 height 14
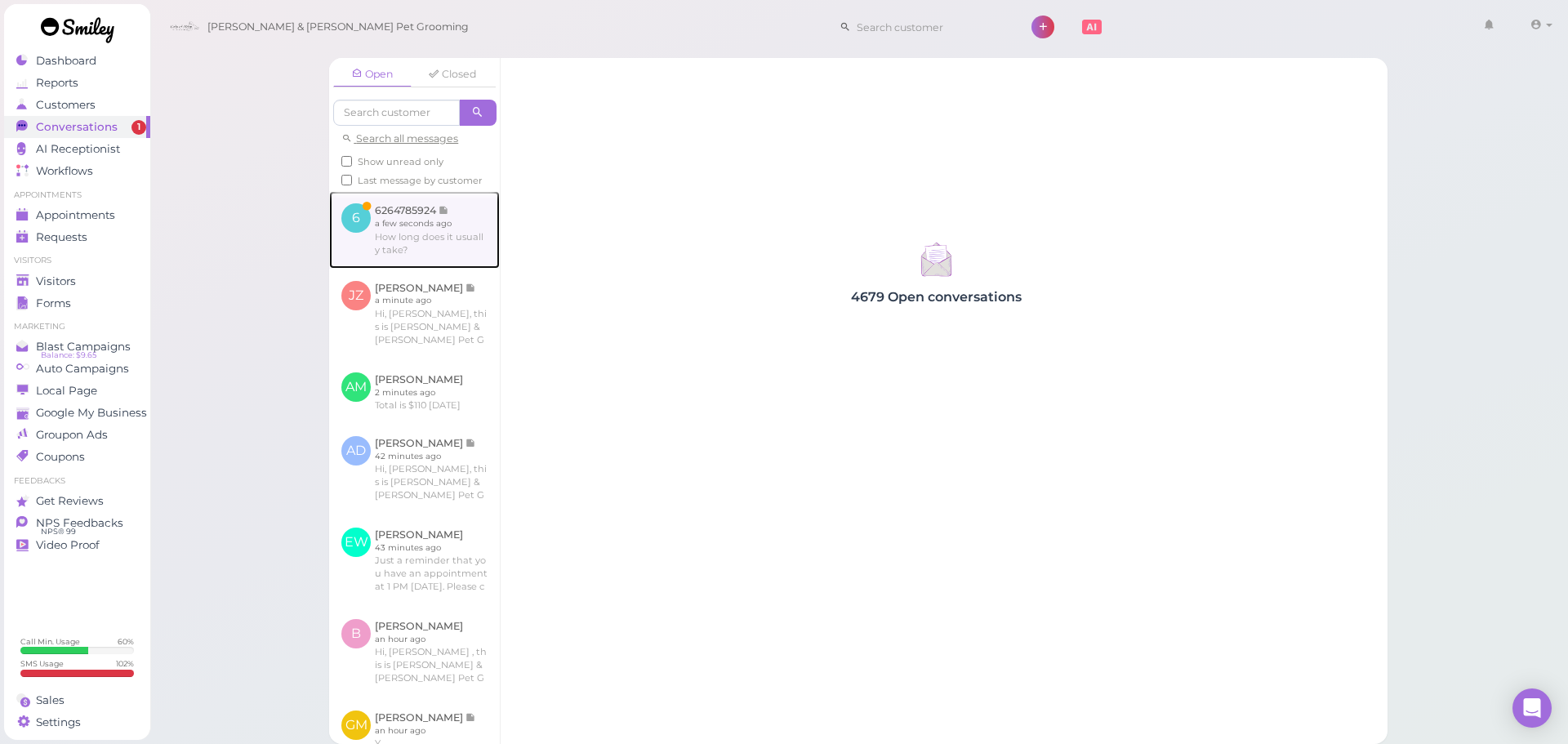
click at [438, 236] on link at bounding box center [413, 229] width 170 height 77
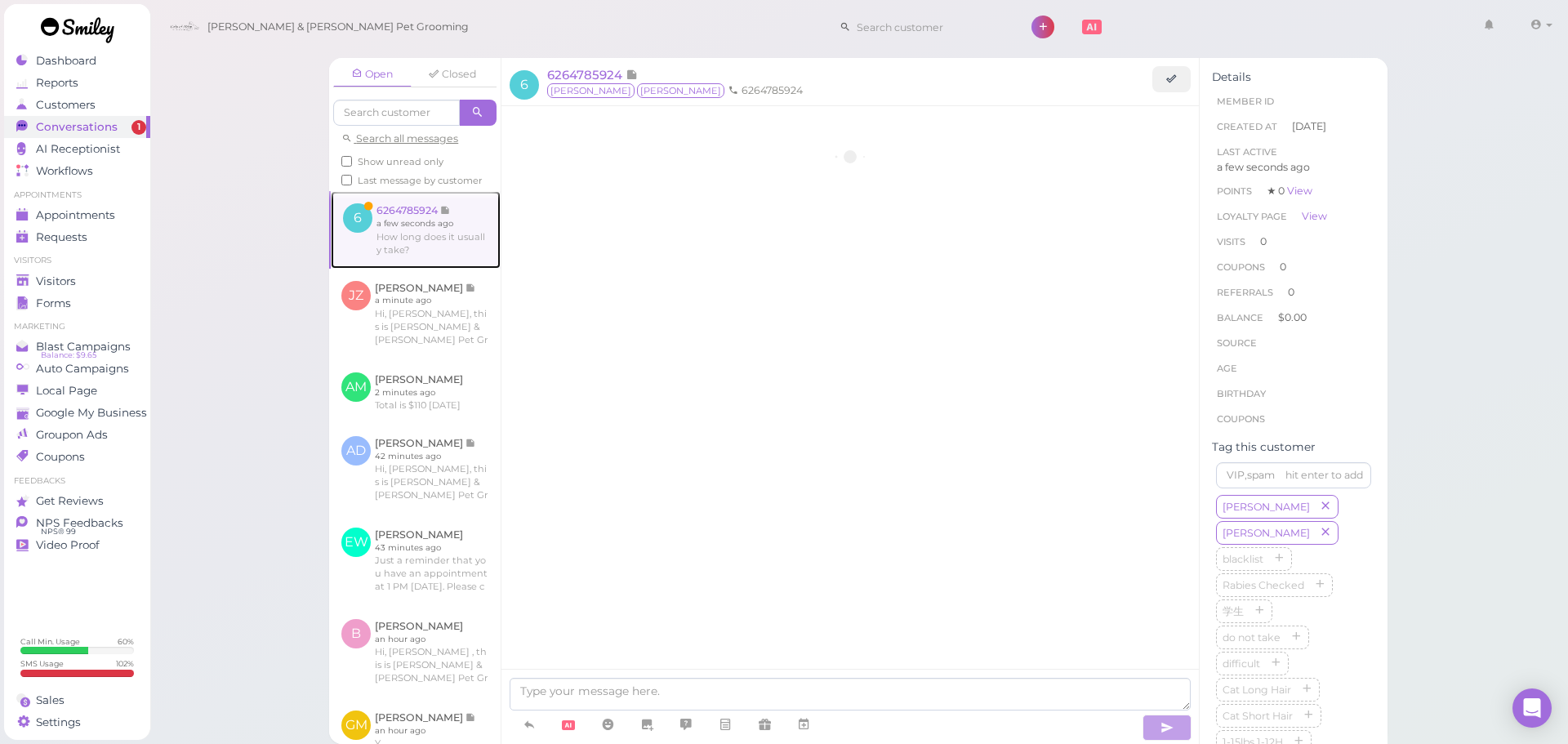
scroll to position [1566, 0]
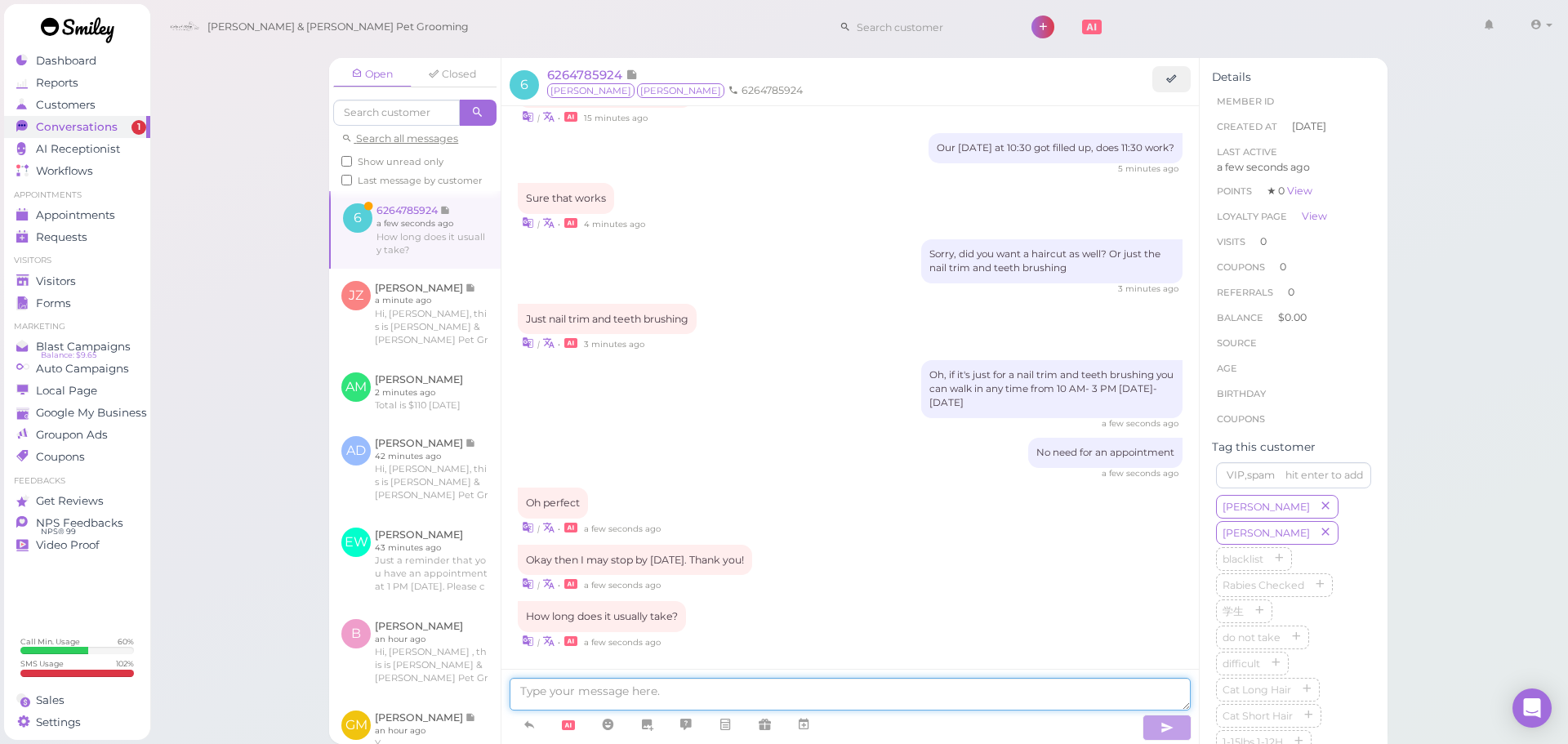
click at [753, 692] on textarea at bounding box center [850, 694] width 681 height 33
type textarea "Just a few minutes"
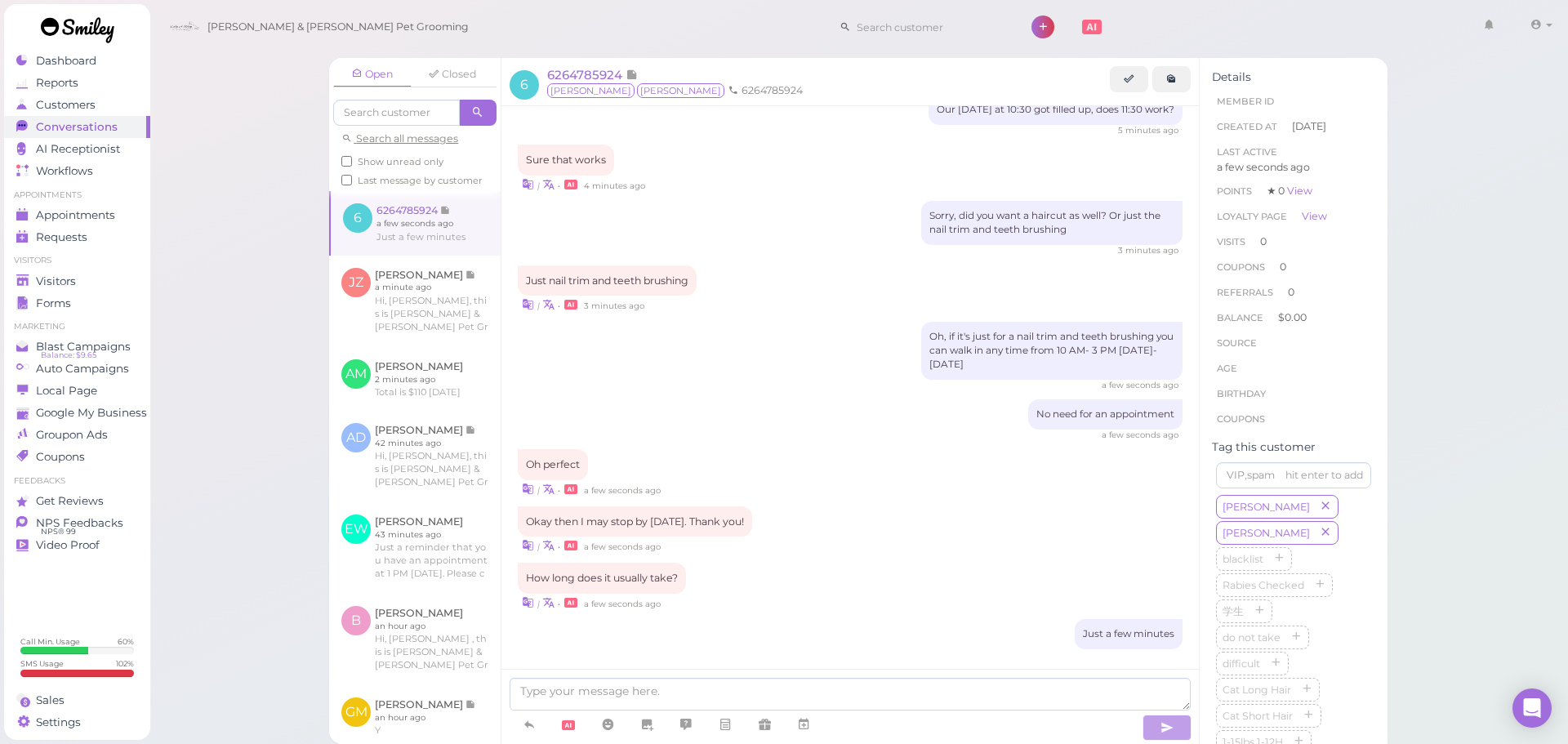
click at [49, 268] on ul "Visitors Visitors Forms" at bounding box center [77, 284] width 146 height 58
click at [45, 270] on link "Visitors" at bounding box center [77, 281] width 146 height 22
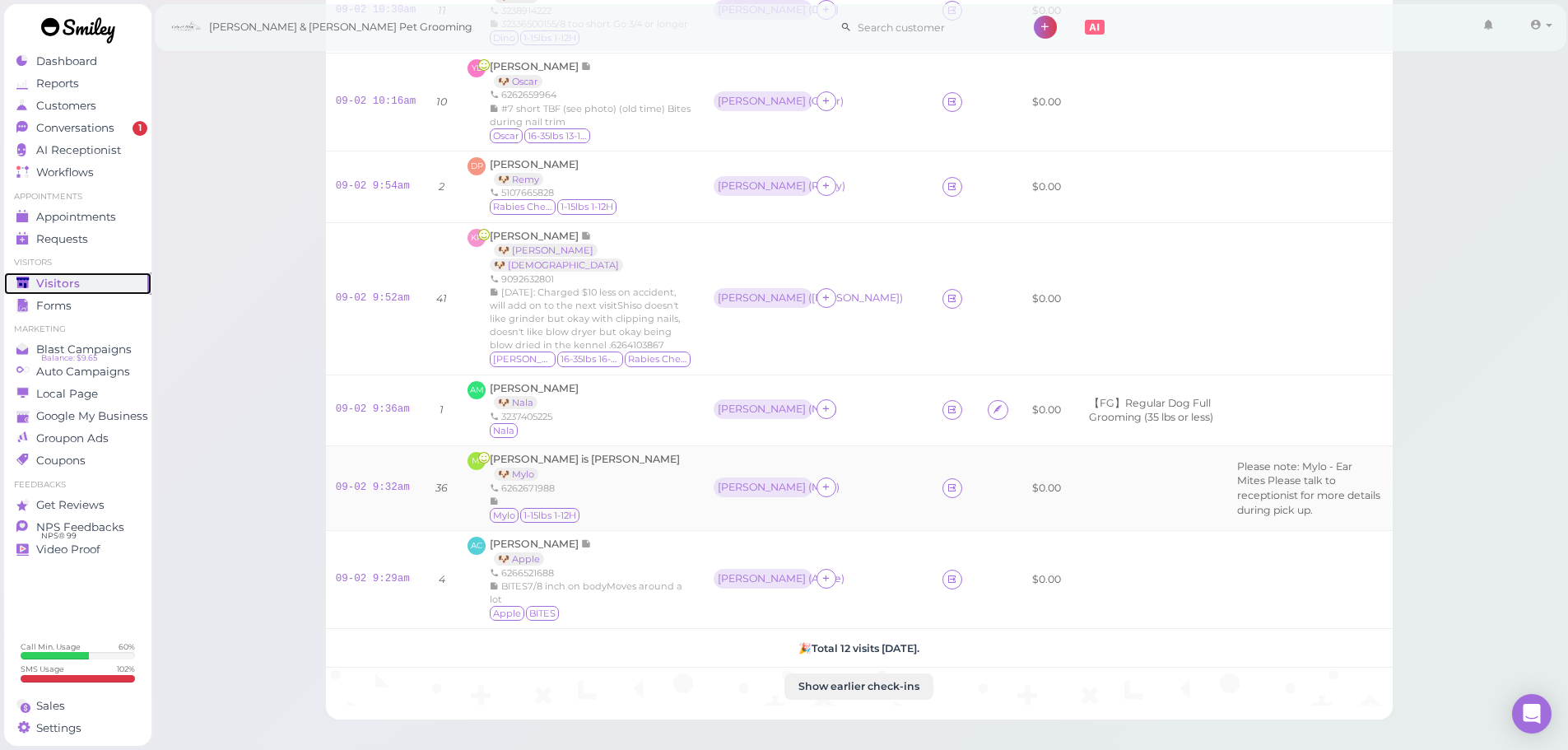
scroll to position [648, 0]
click at [532, 243] on span "Kassandra Palmas" at bounding box center [535, 236] width 91 height 13
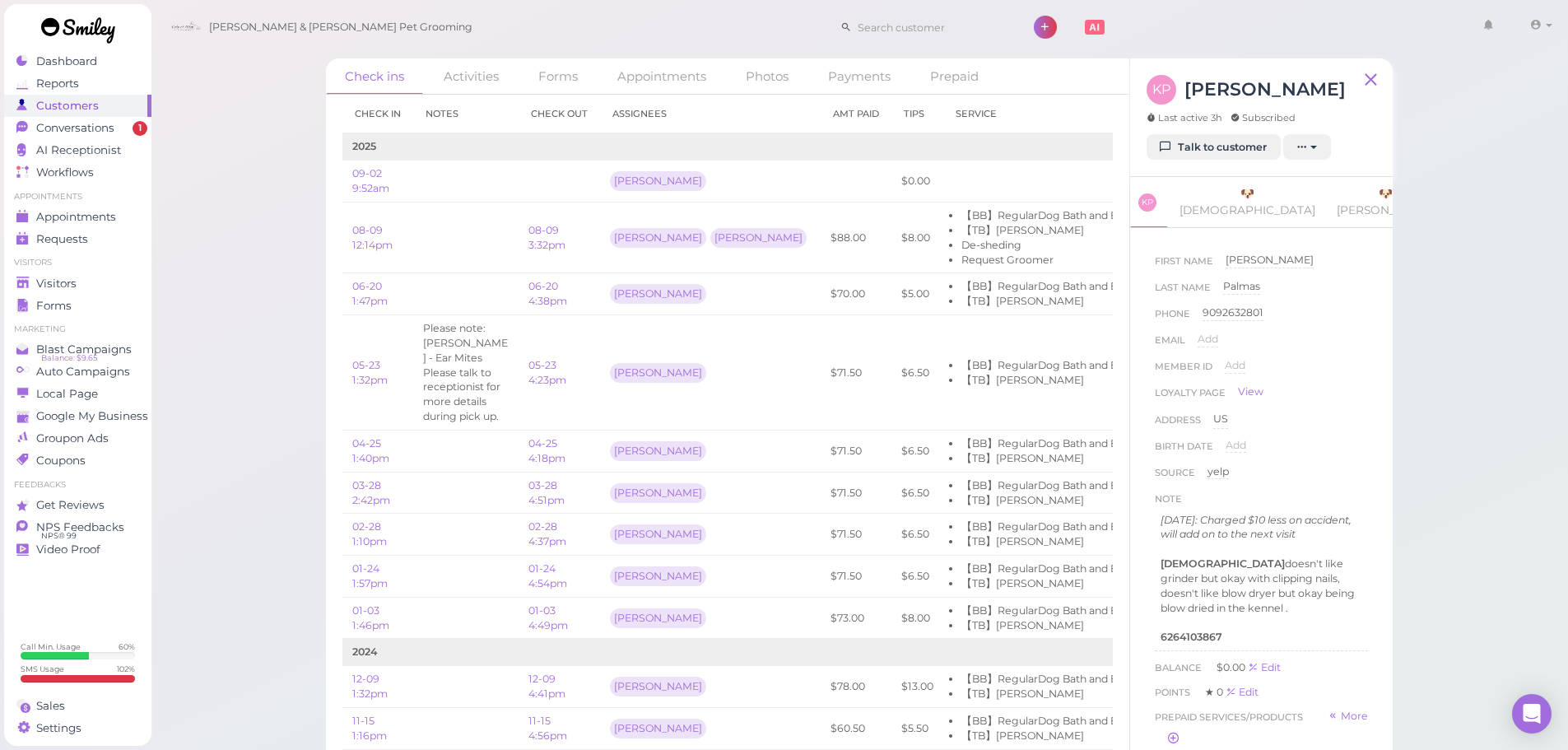
click at [213, 410] on div "Check ins Activities Forms Appointments Photos Payments Prepaid Check in Notes …" at bounding box center [860, 388] width 1418 height 776
click at [228, 408] on div "Check ins Activities Forms Appointments Photos Payments Prepaid Check in Notes …" at bounding box center [860, 388] width 1418 height 776
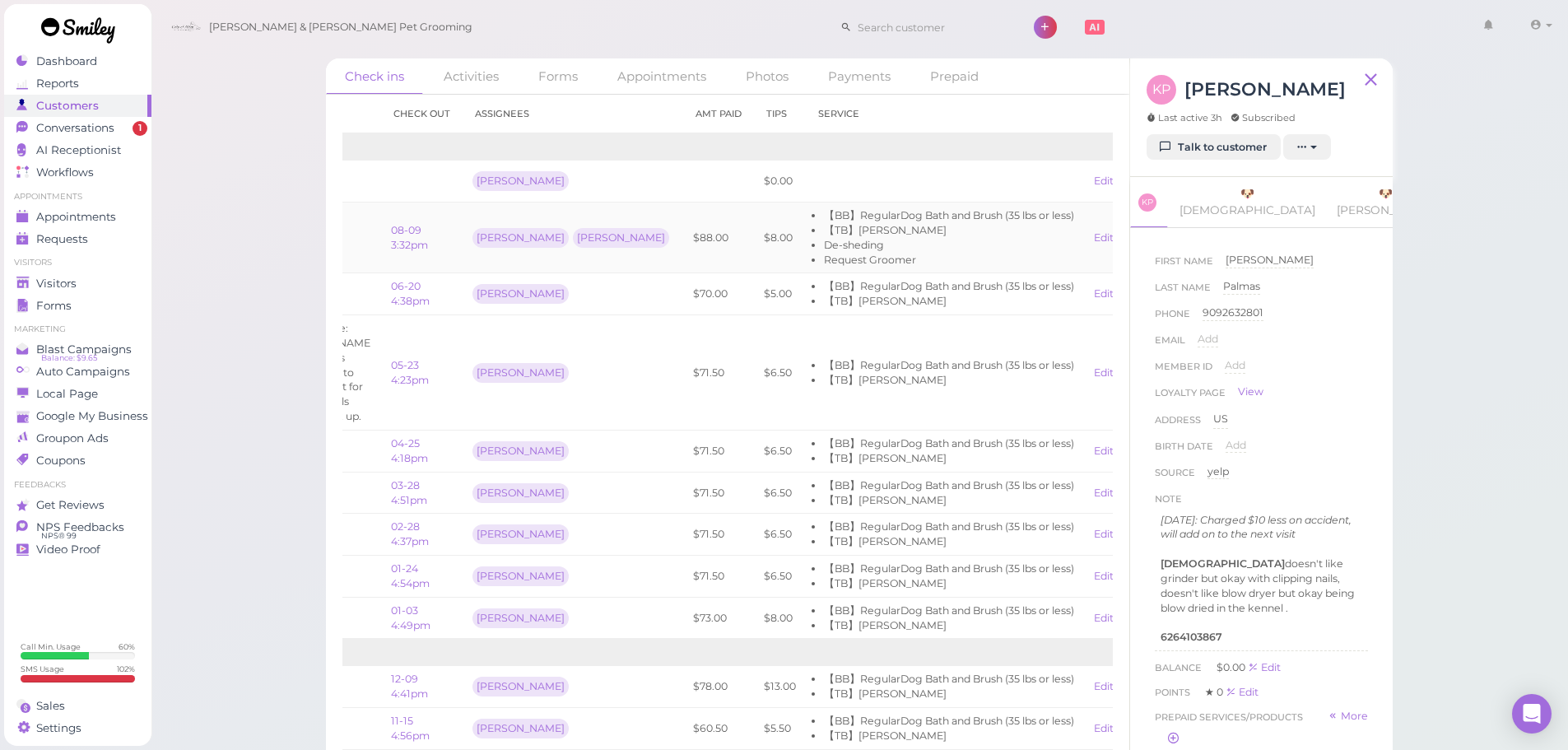
click at [1130, 243] on link "View receipt" at bounding box center [1163, 237] width 68 height 13
click at [754, 343] on td "$6.50" at bounding box center [780, 374] width 52 height 116
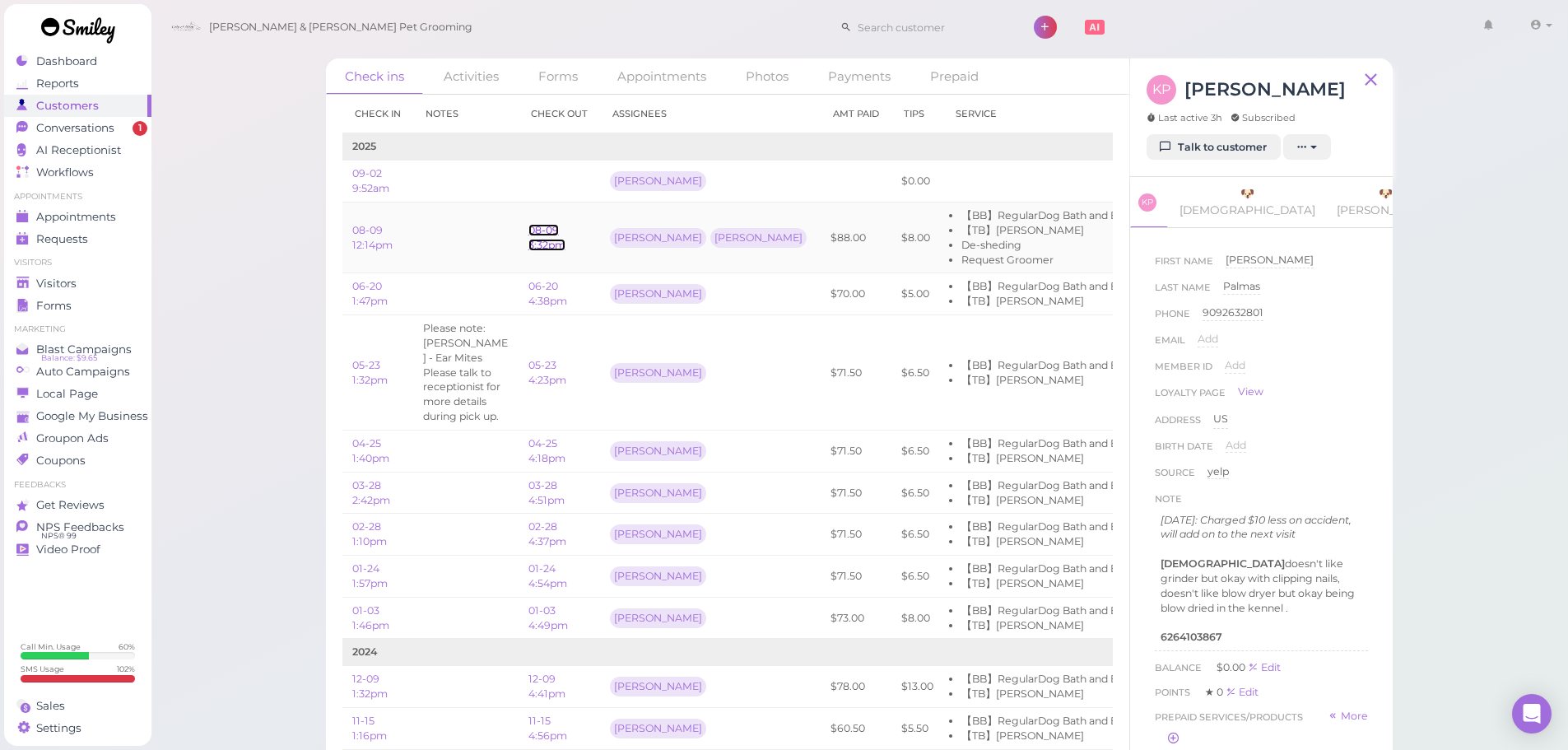
click at [543, 234] on link "08-09 3:32pm" at bounding box center [547, 237] width 37 height 27
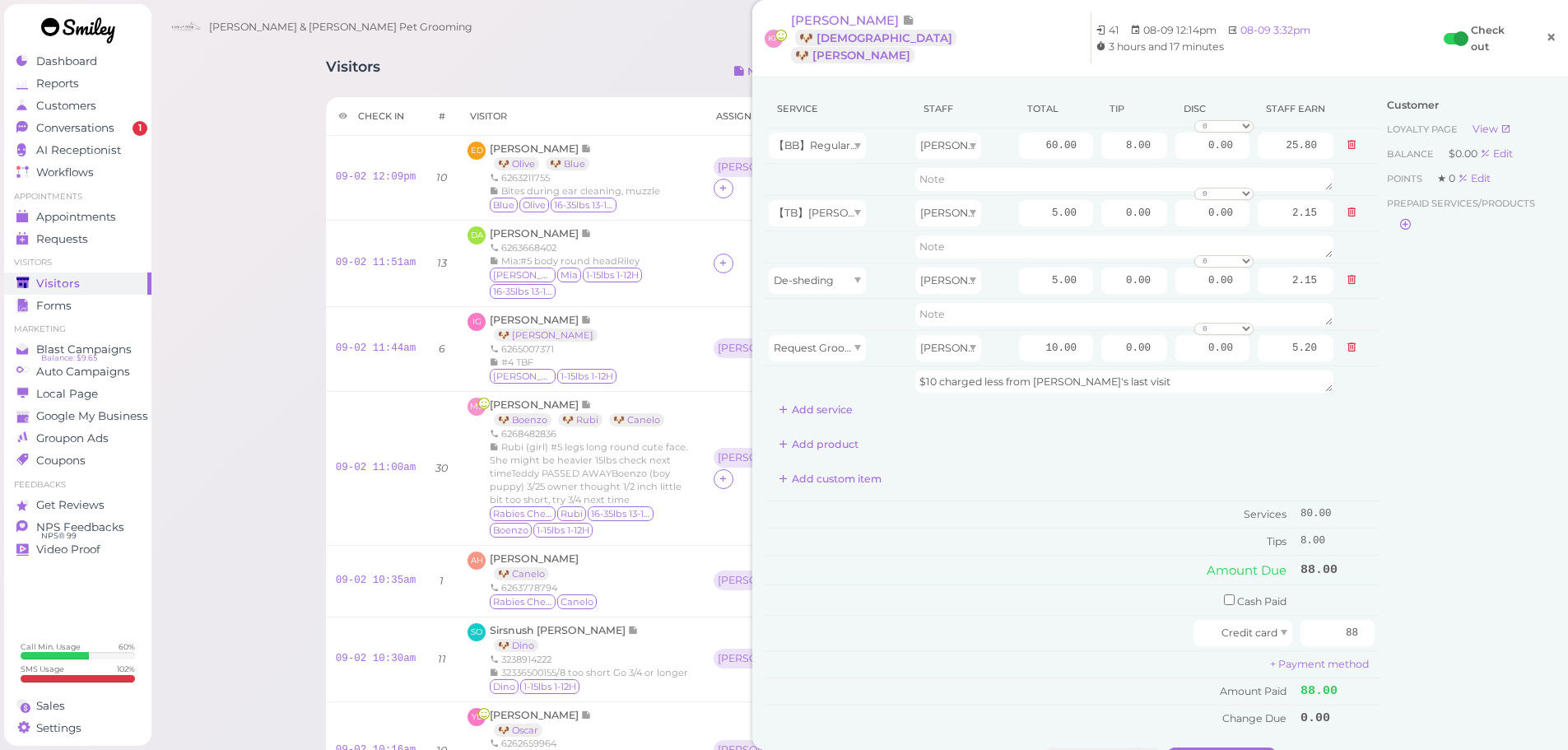
click at [1537, 26] on link "×" at bounding box center [1551, 37] width 30 height 38
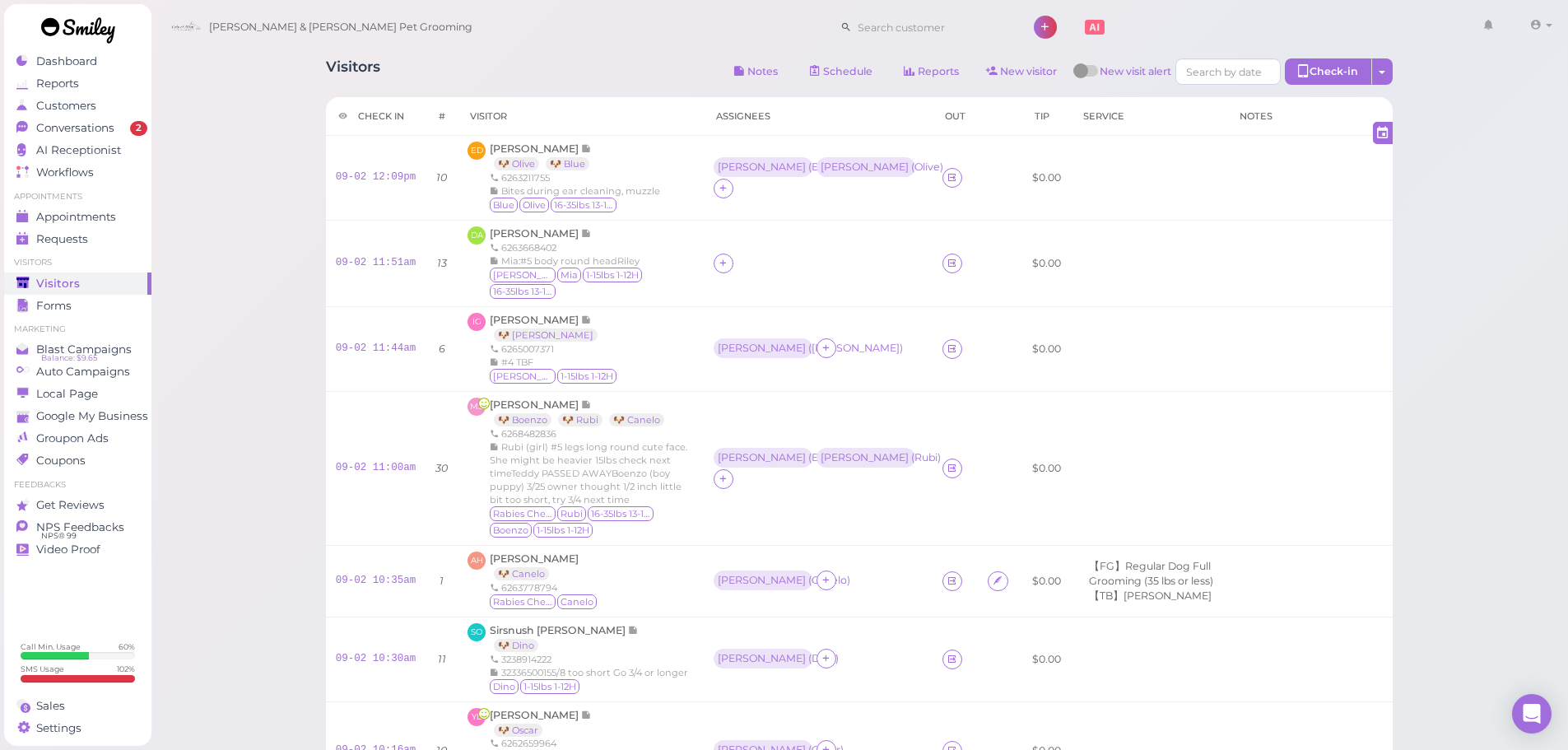
click at [545, 21] on div "Cody & Miley Pet Grooming 1 Account Billings" at bounding box center [860, 27] width 1395 height 47
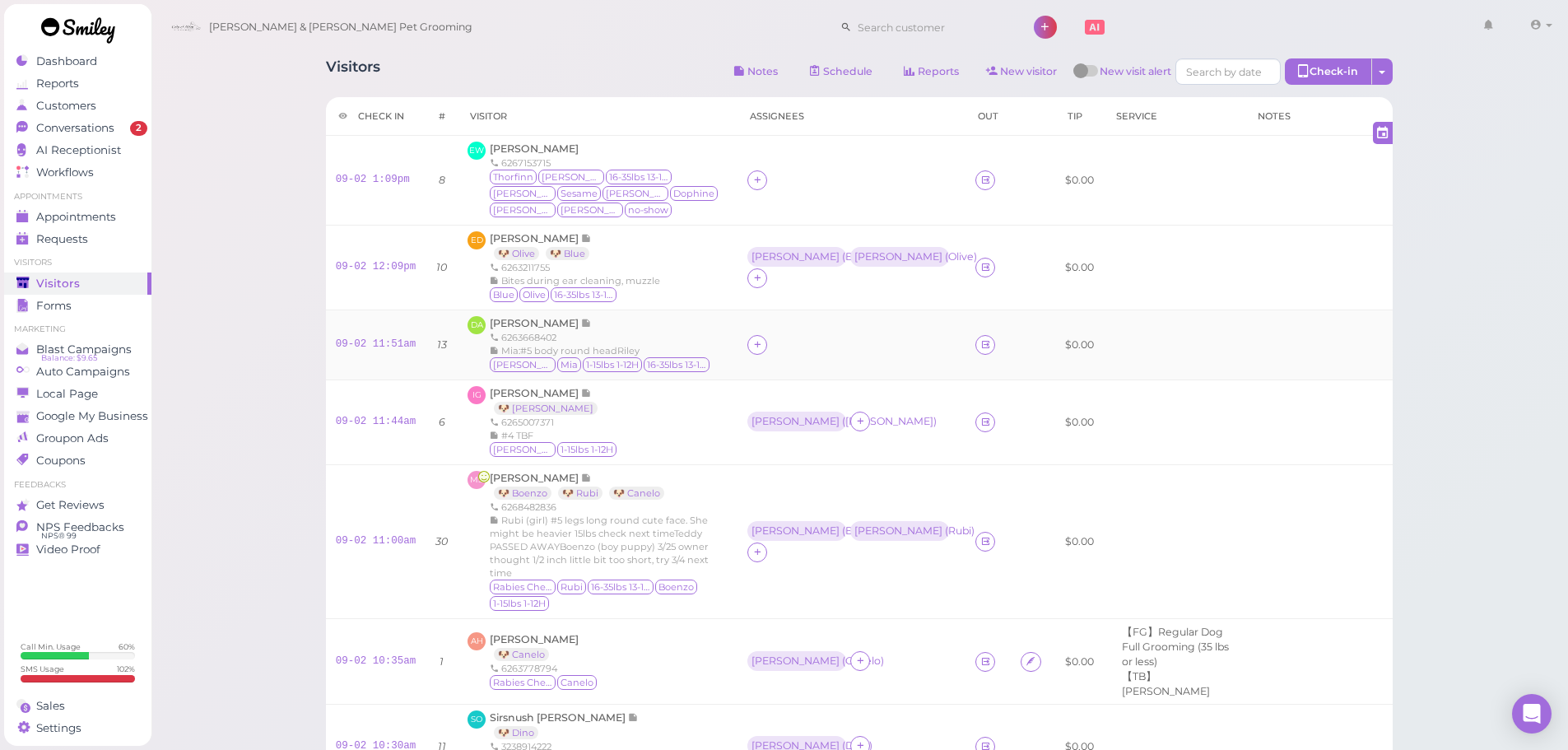
click at [629, 345] on span "Mia:#5 body round headRiley" at bounding box center [570, 351] width 138 height 12
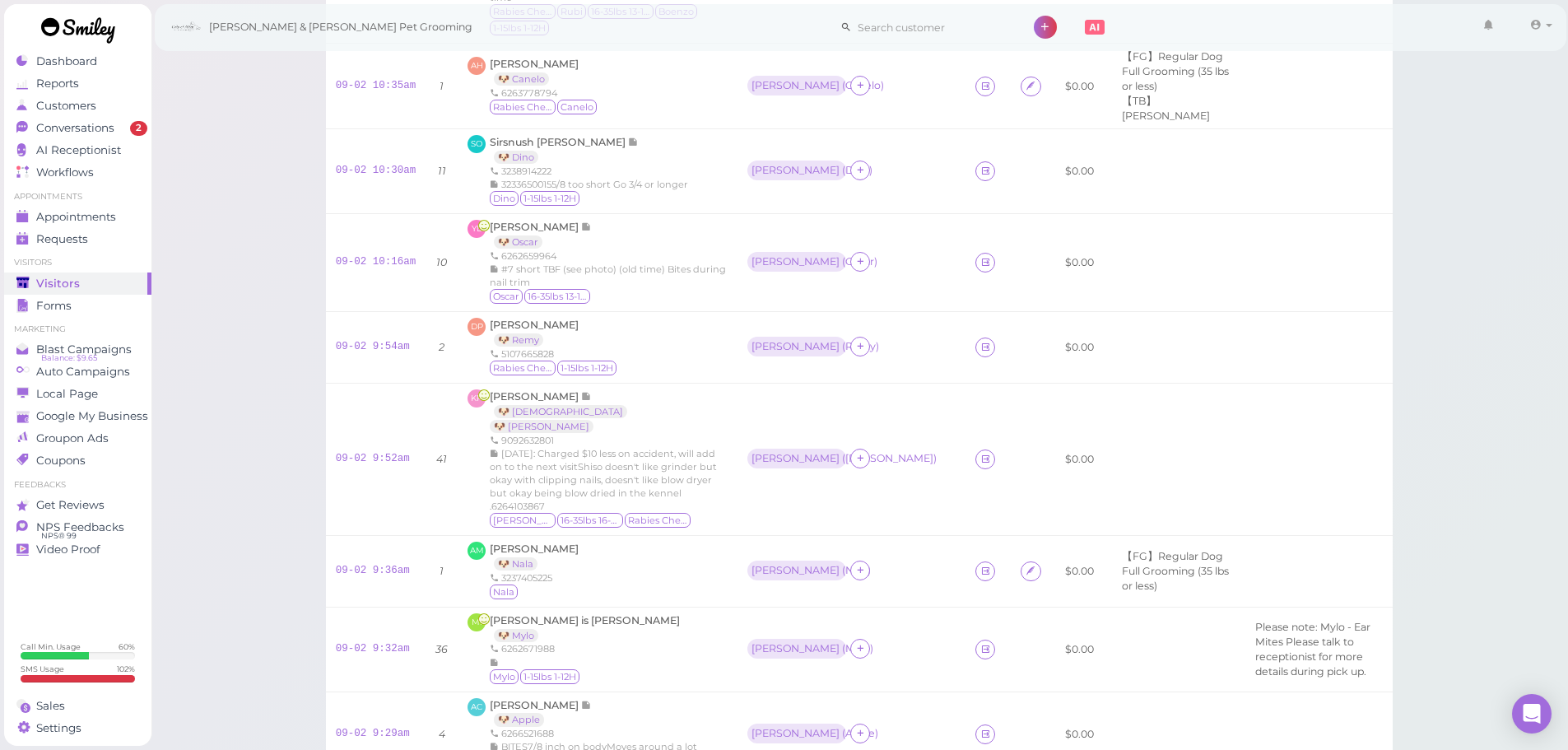
scroll to position [576, 0]
click at [629, 344] on div "DP Denilson Perez 🐶 Remy 5107665828 Rabies Checked 1-15lbs 1-12H" at bounding box center [597, 346] width 260 height 59
click at [537, 321] on span "Denilson Perez" at bounding box center [534, 324] width 89 height 13
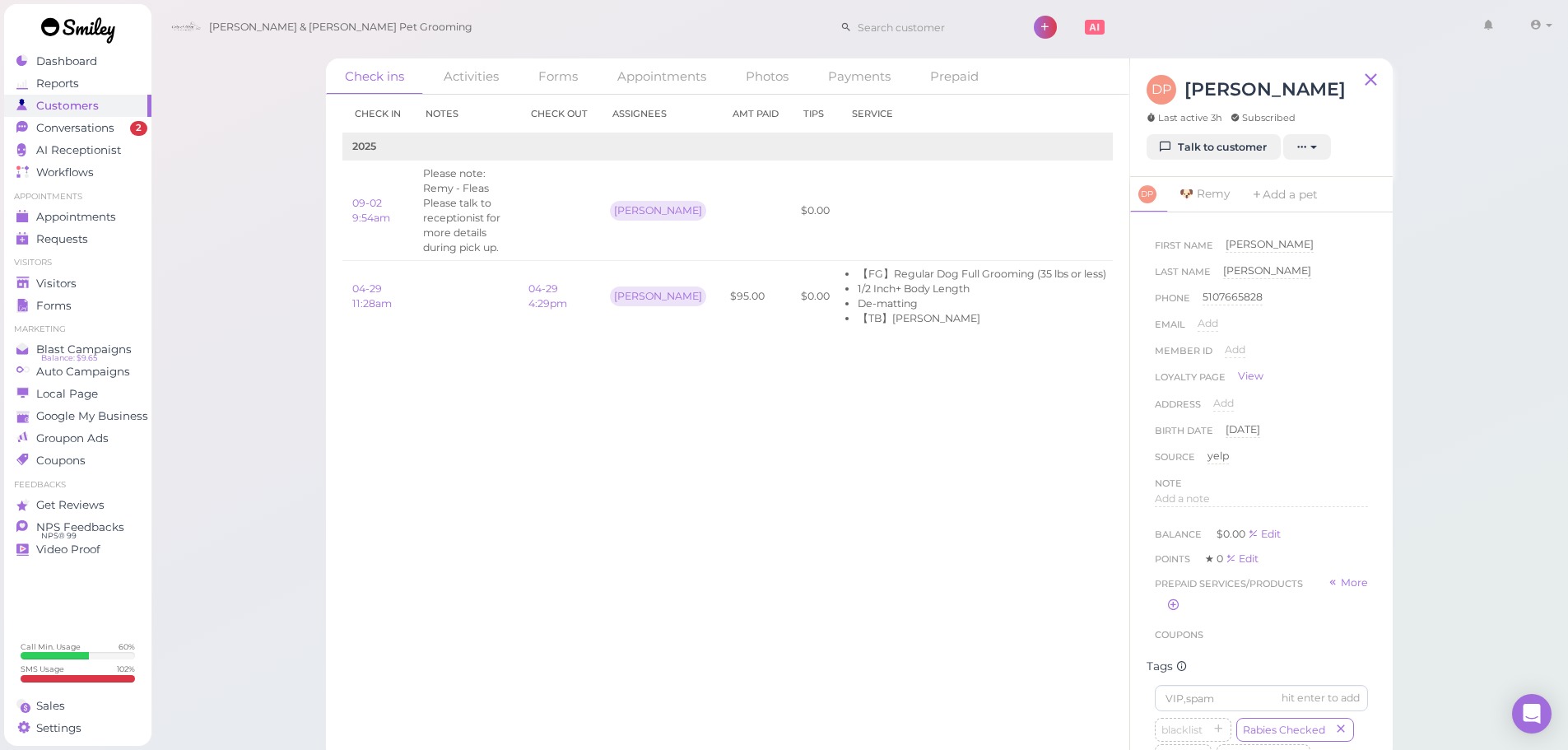
click at [895, 570] on div "Check in Notes Check out Assignees Amt Paid Tips Service 2025 09-02 9:54am Plea…" at bounding box center [727, 423] width 803 height 655
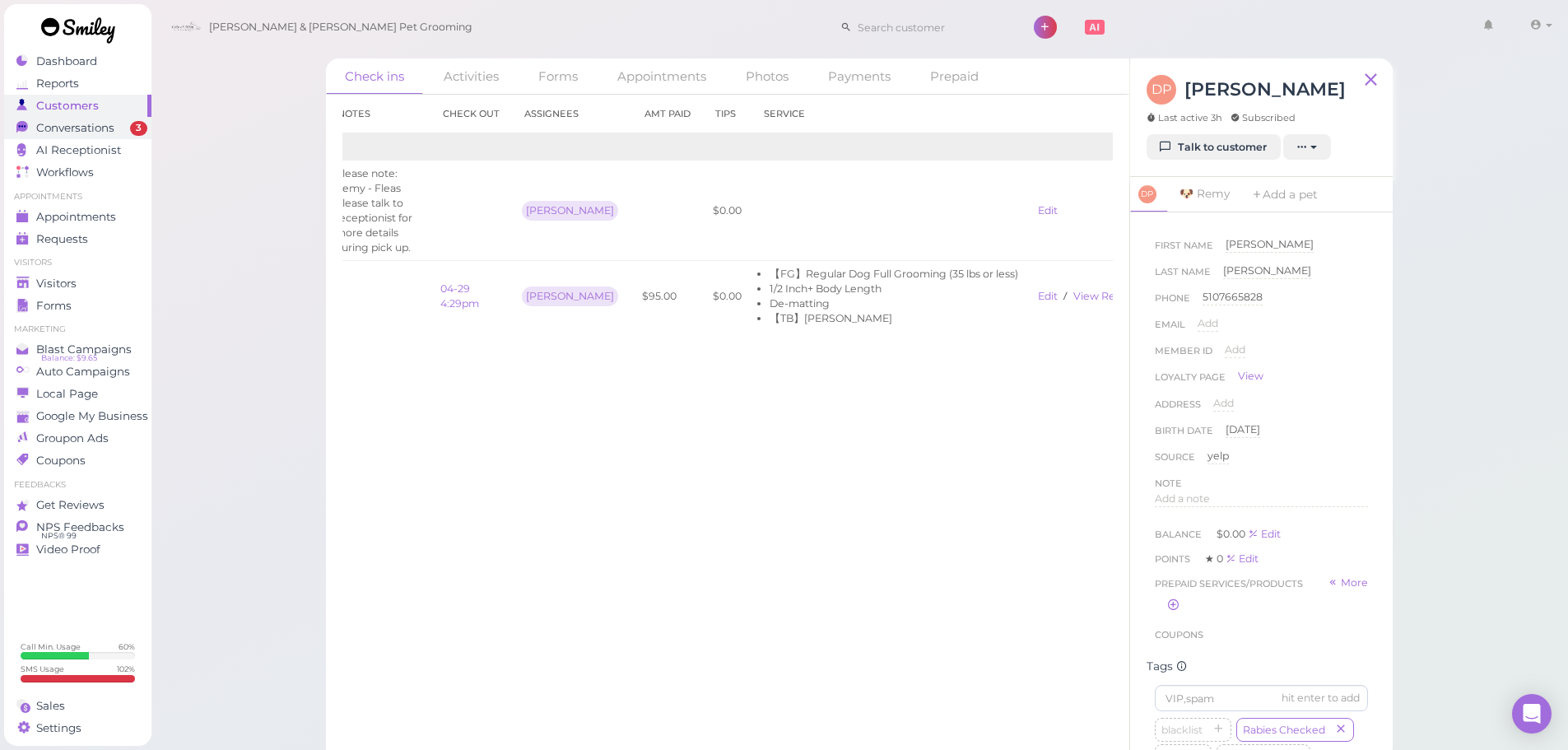
click at [109, 127] on span "Conversations" at bounding box center [76, 127] width 78 height 14
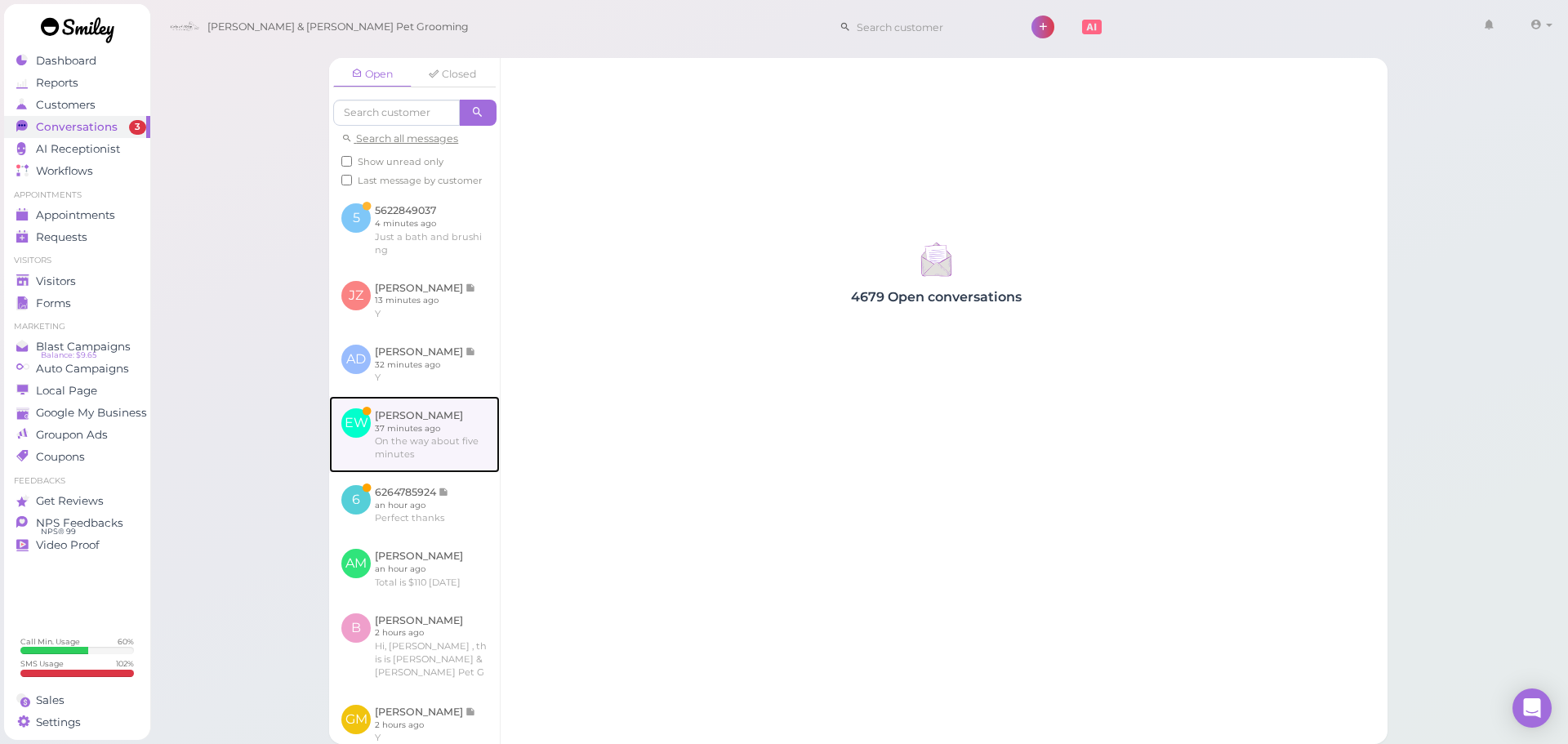
click at [450, 452] on link at bounding box center [413, 434] width 170 height 77
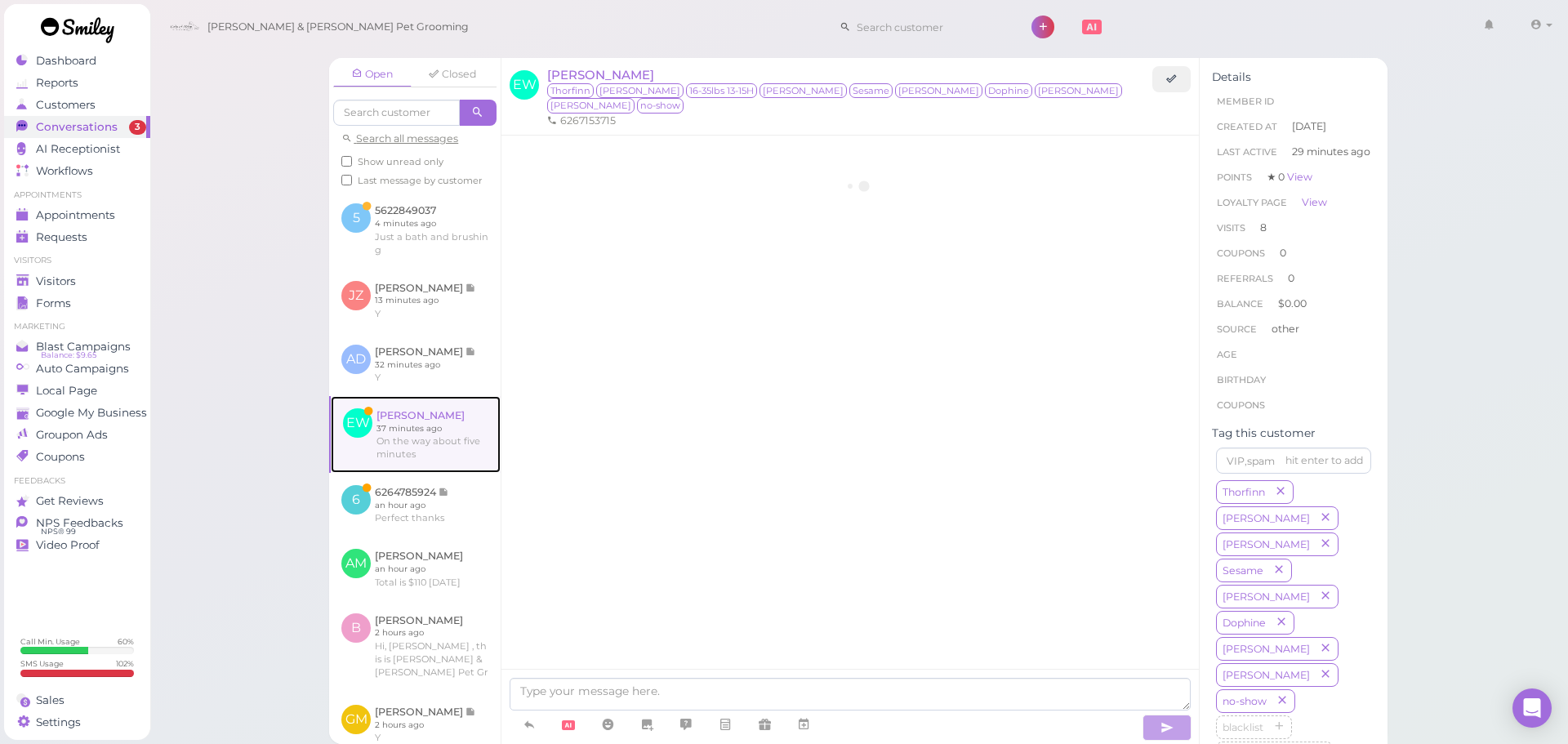
scroll to position [2287, 0]
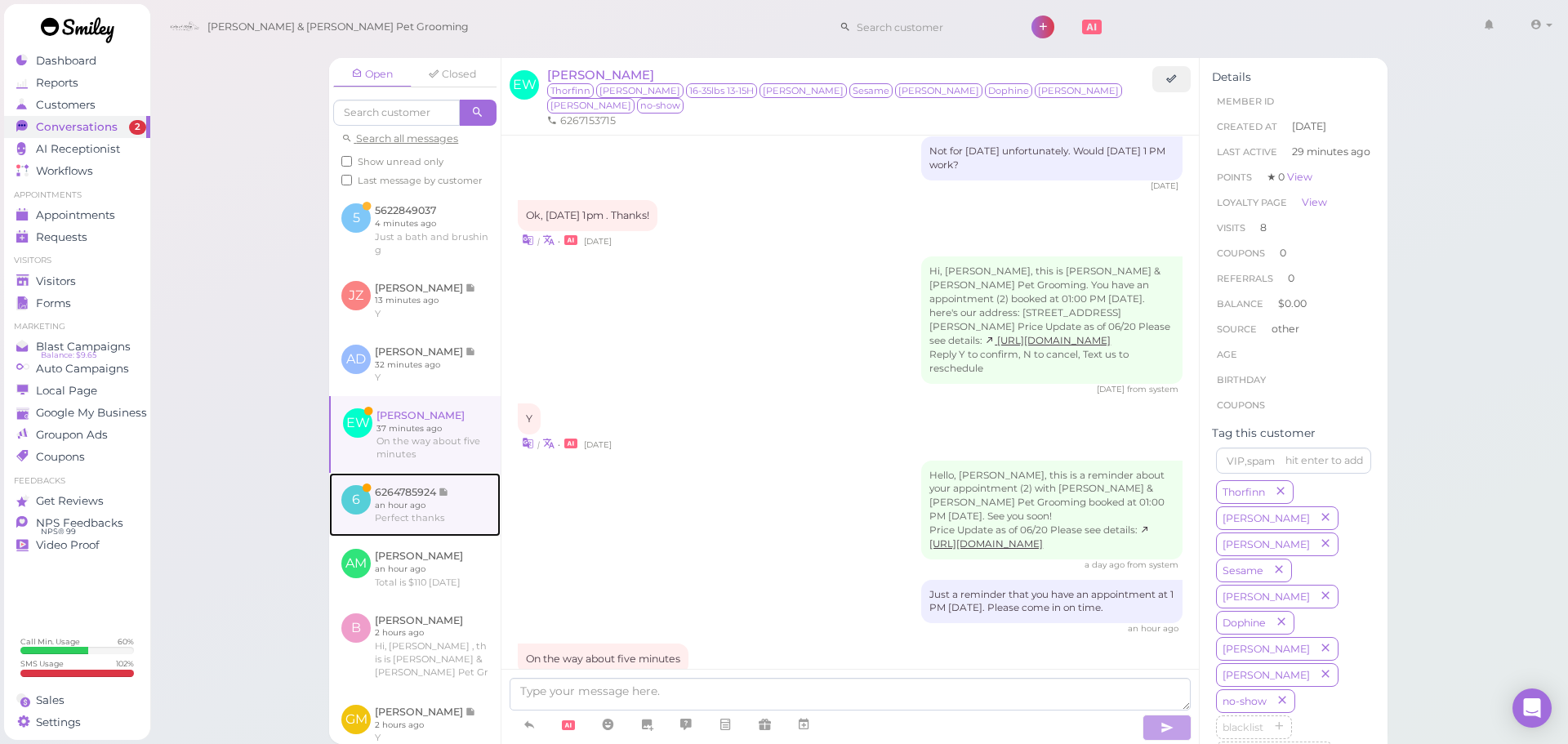
click at [445, 521] on link at bounding box center [414, 504] width 171 height 63
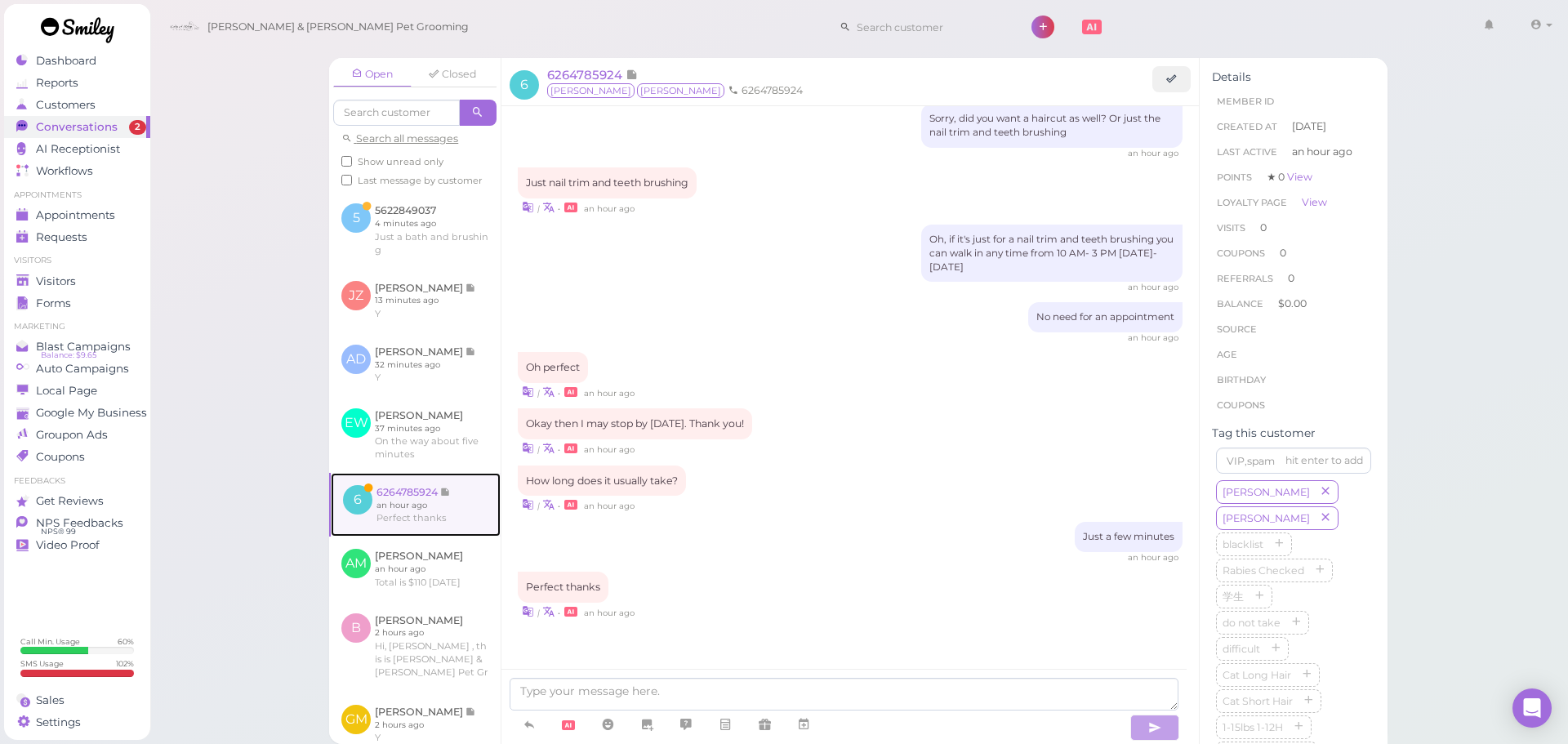
scroll to position [1518, 0]
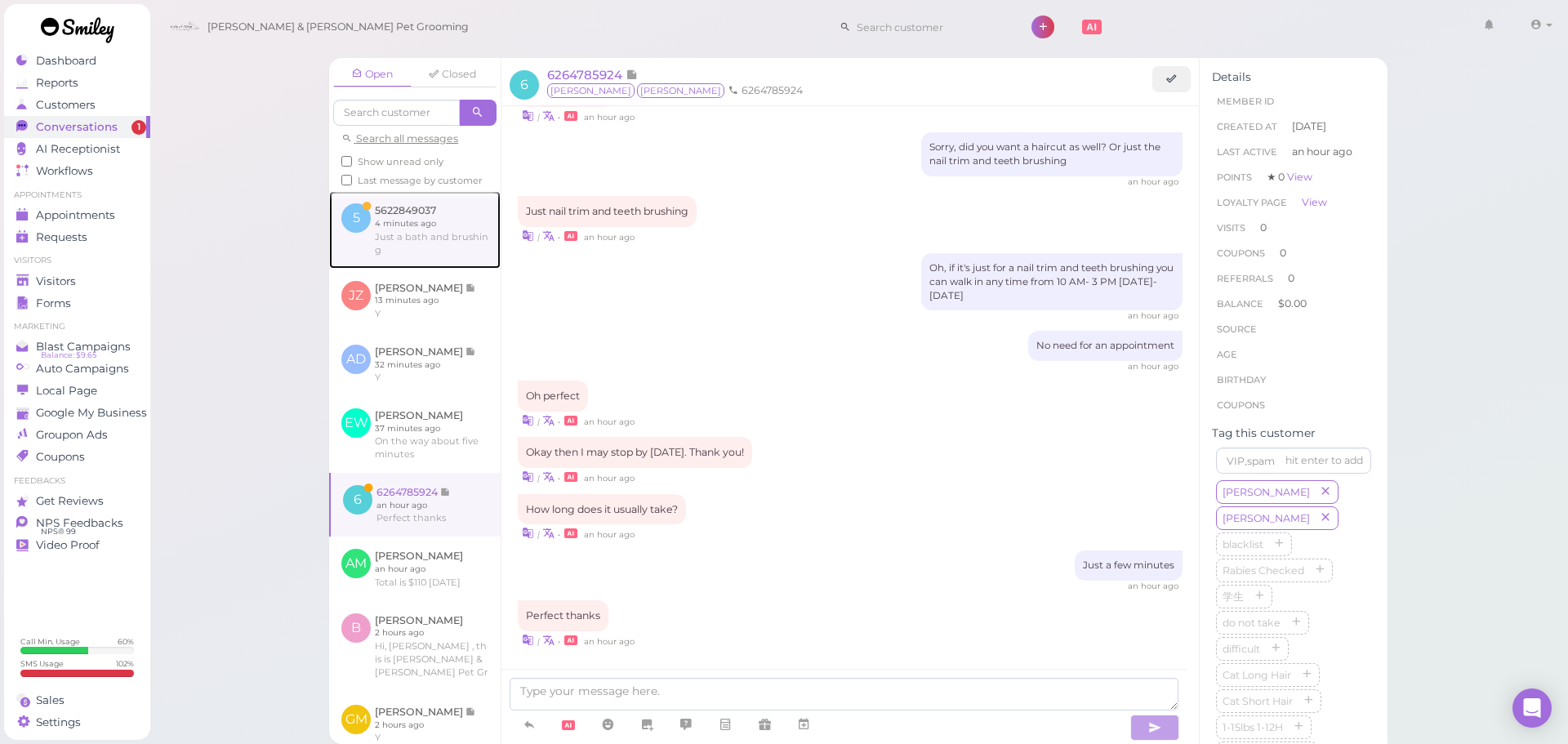
click at [461, 239] on link at bounding box center [414, 229] width 171 height 77
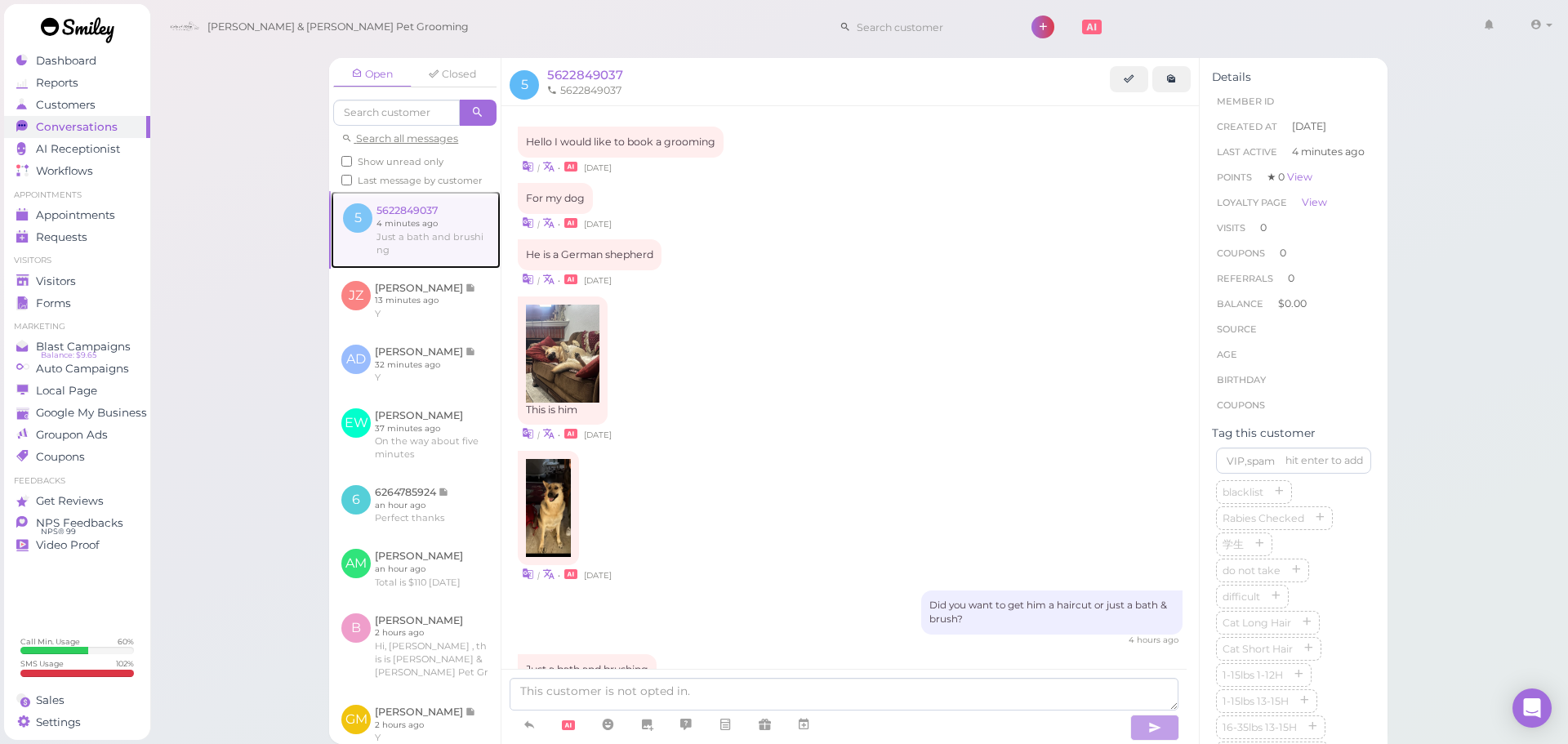
scroll to position [83, 0]
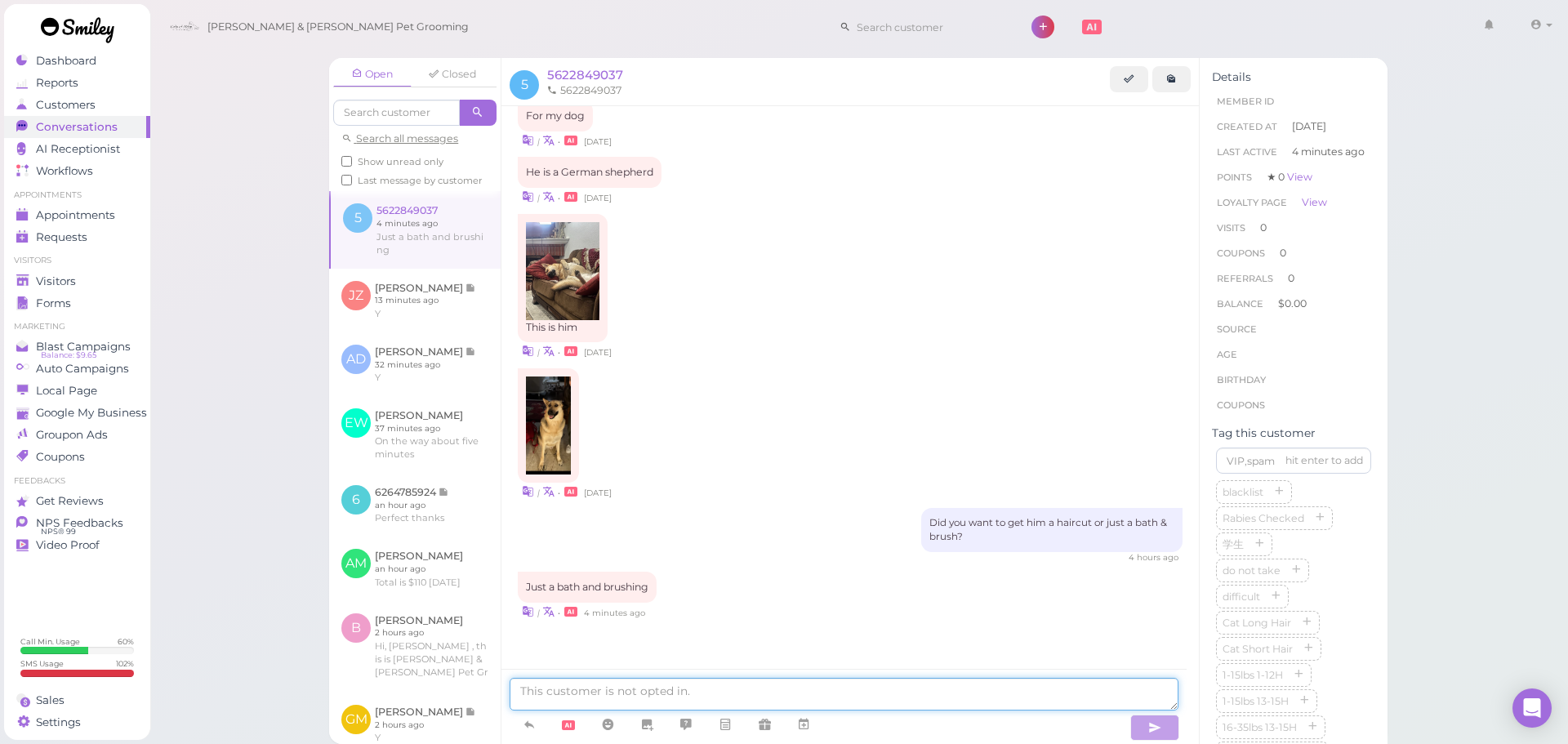
click at [737, 690] on textarea at bounding box center [844, 694] width 669 height 33
type textarea "Would you like to come in at 11:30 tomorrow?"
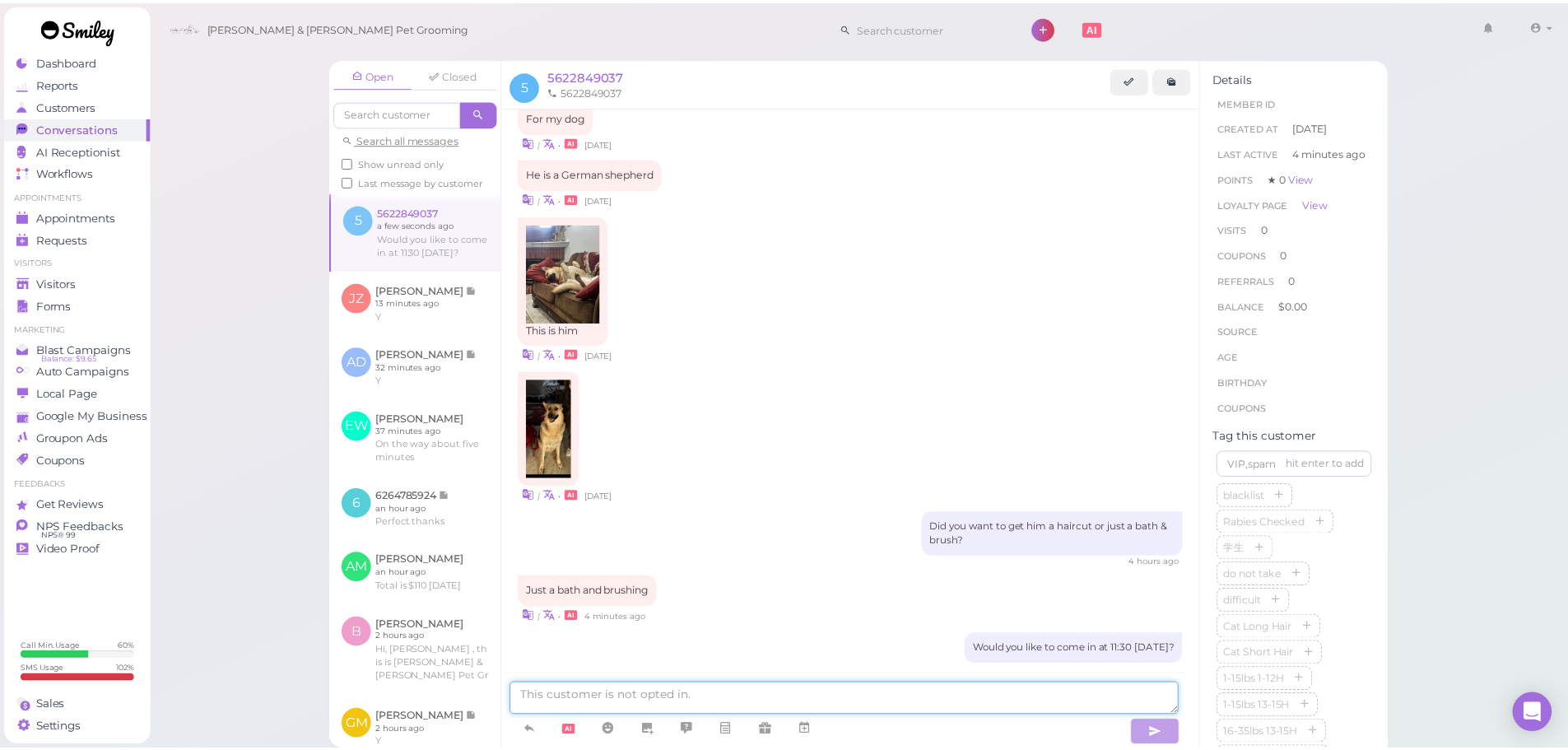
scroll to position [122, 0]
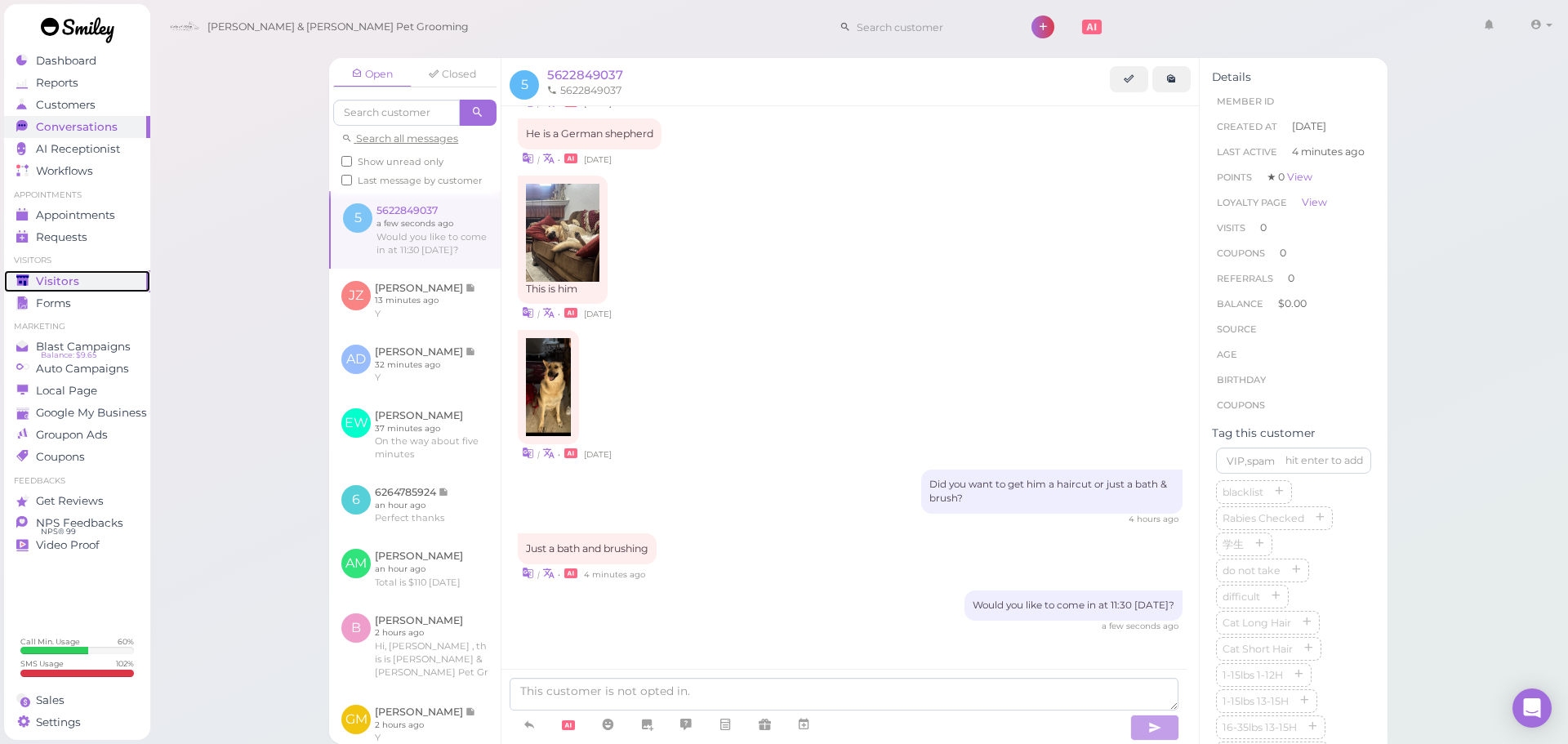
click at [63, 283] on span "Visitors" at bounding box center [57, 281] width 43 height 14
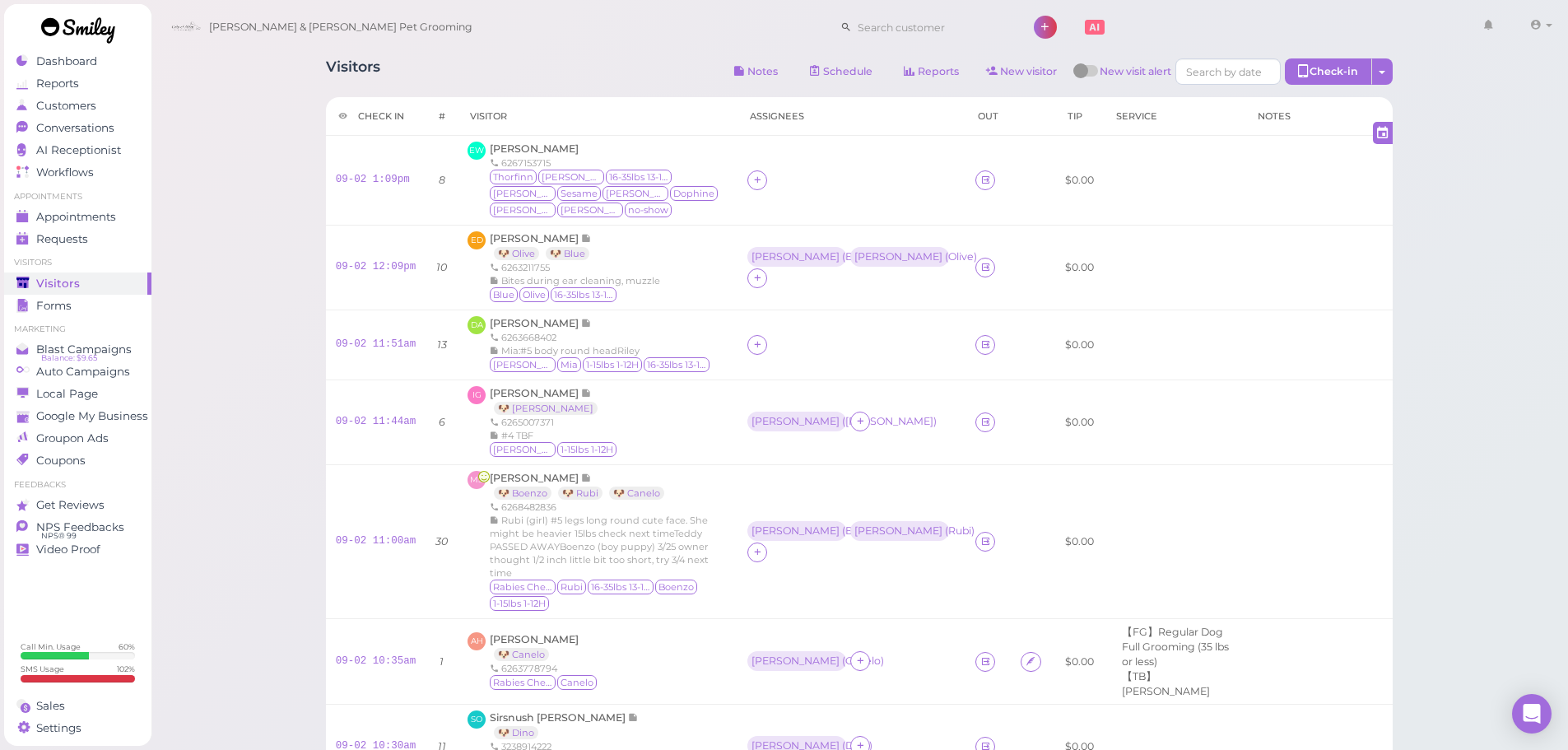
click at [582, 70] on div "Visitors Notes Schedule Reports New visitor New visit alert Check-in Customer c…" at bounding box center [859, 74] width 1067 height 30
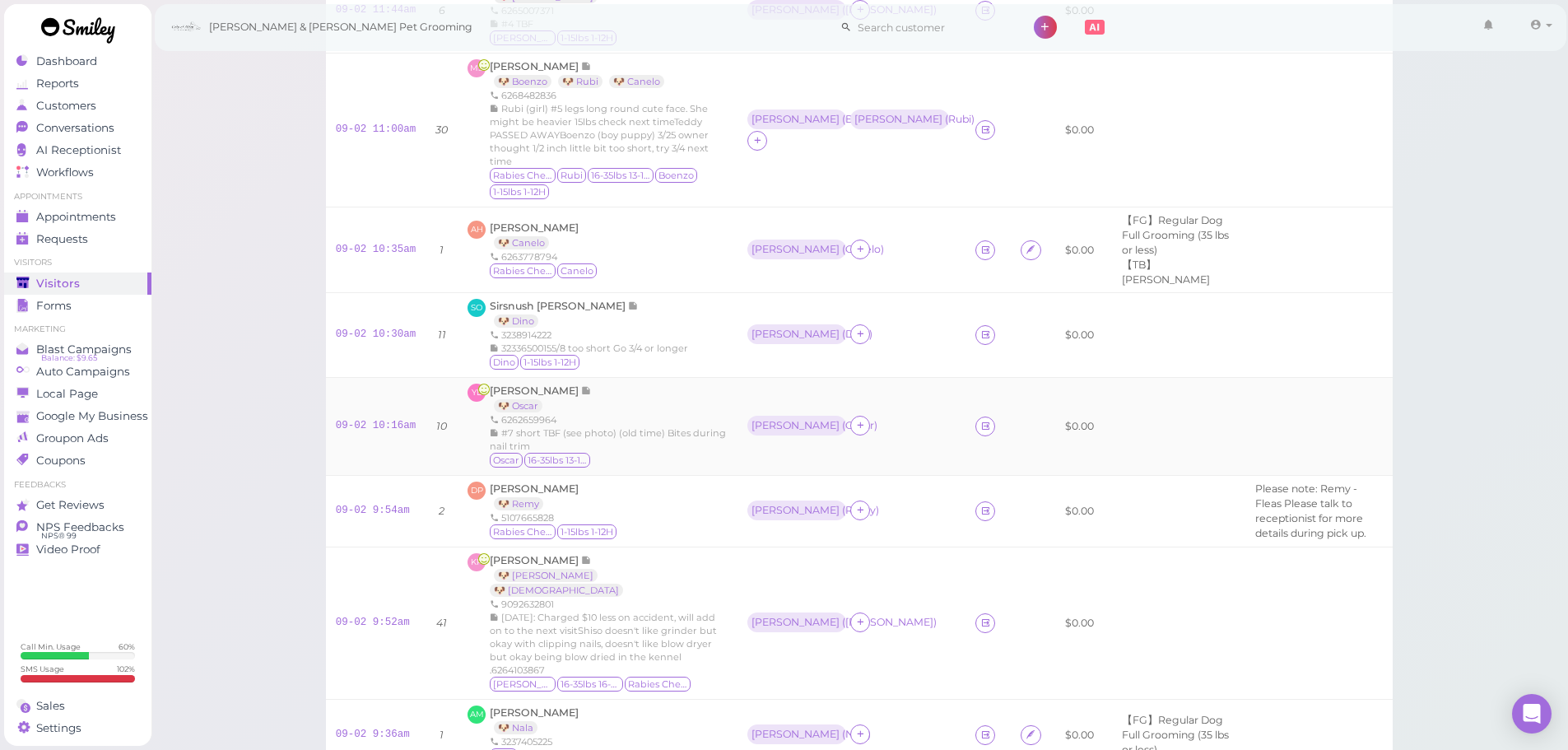
click at [621, 383] on div "Ying Liu 🐶 Oscar 6262659964 #7 short TBF (see photo) (old time) Bites during na…" at bounding box center [609, 425] width 238 height 85
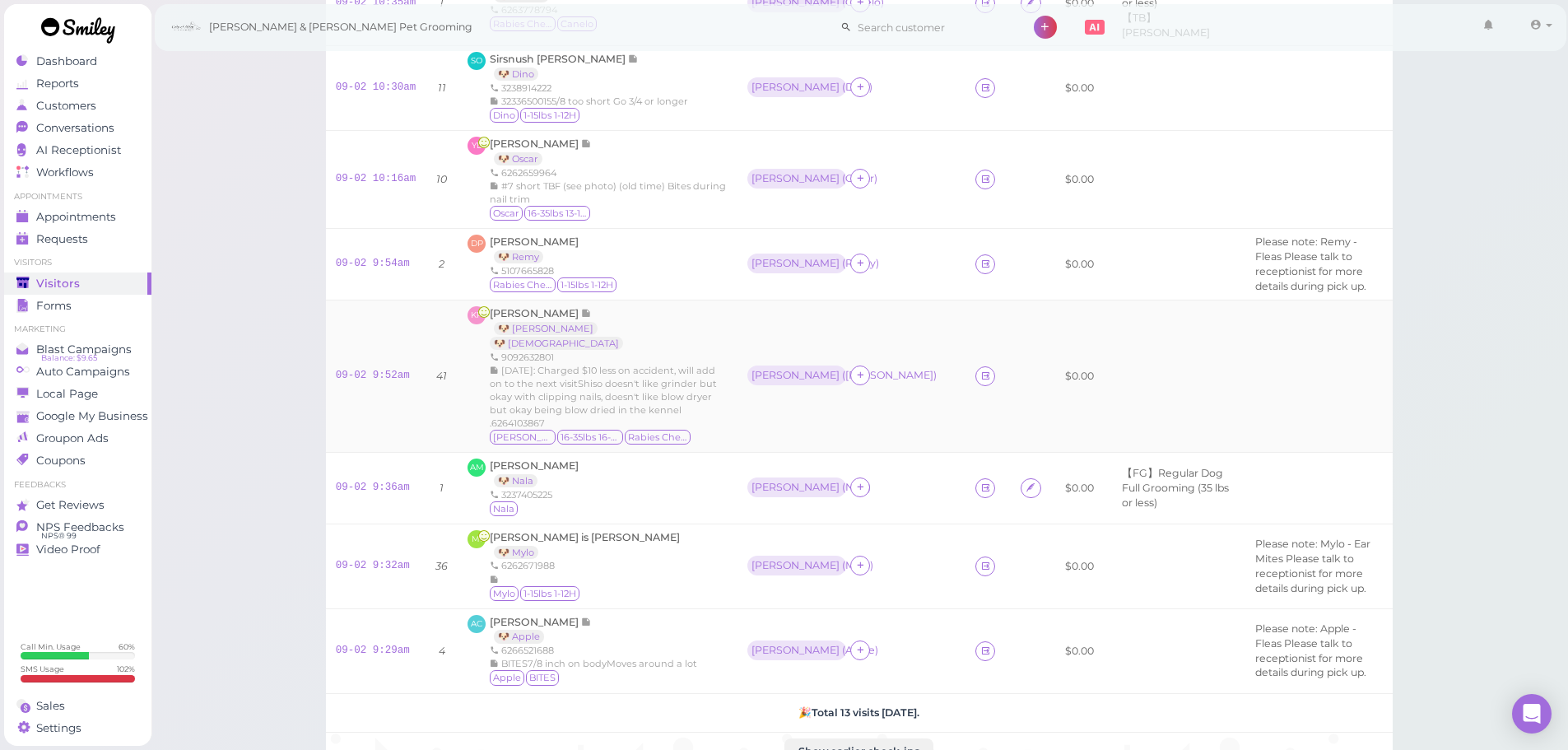
click at [646, 364] on div "7/21/2025: Charged $10 less on accident, will add on to the next visitShiso doe…" at bounding box center [609, 396] width 238 height 66
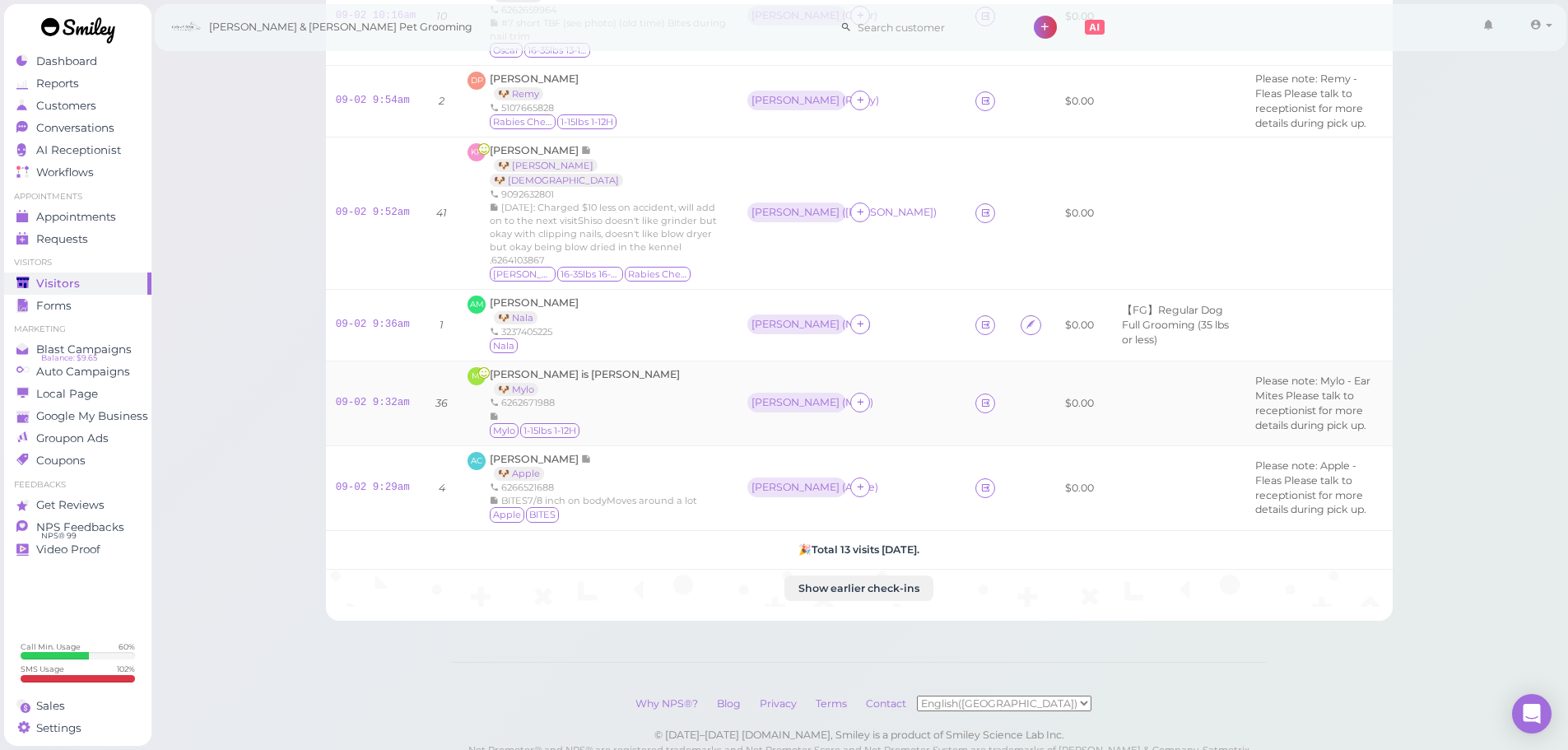
scroll to position [824, 0]
click at [521, 300] on span "Angeles Martinez" at bounding box center [534, 301] width 89 height 13
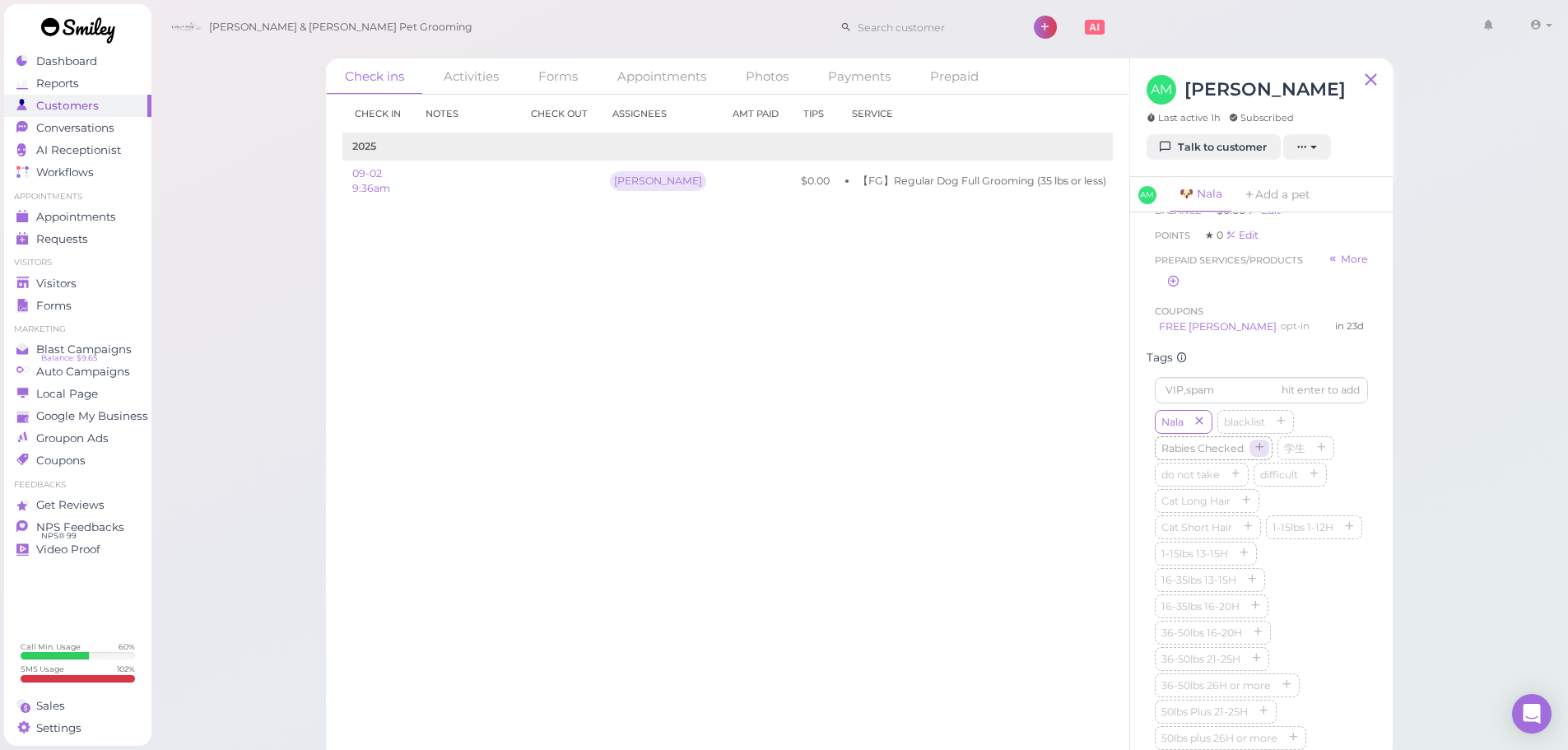
scroll to position [741, 0]
click at [1251, 530] on icon "button" at bounding box center [1255, 525] width 10 height 12
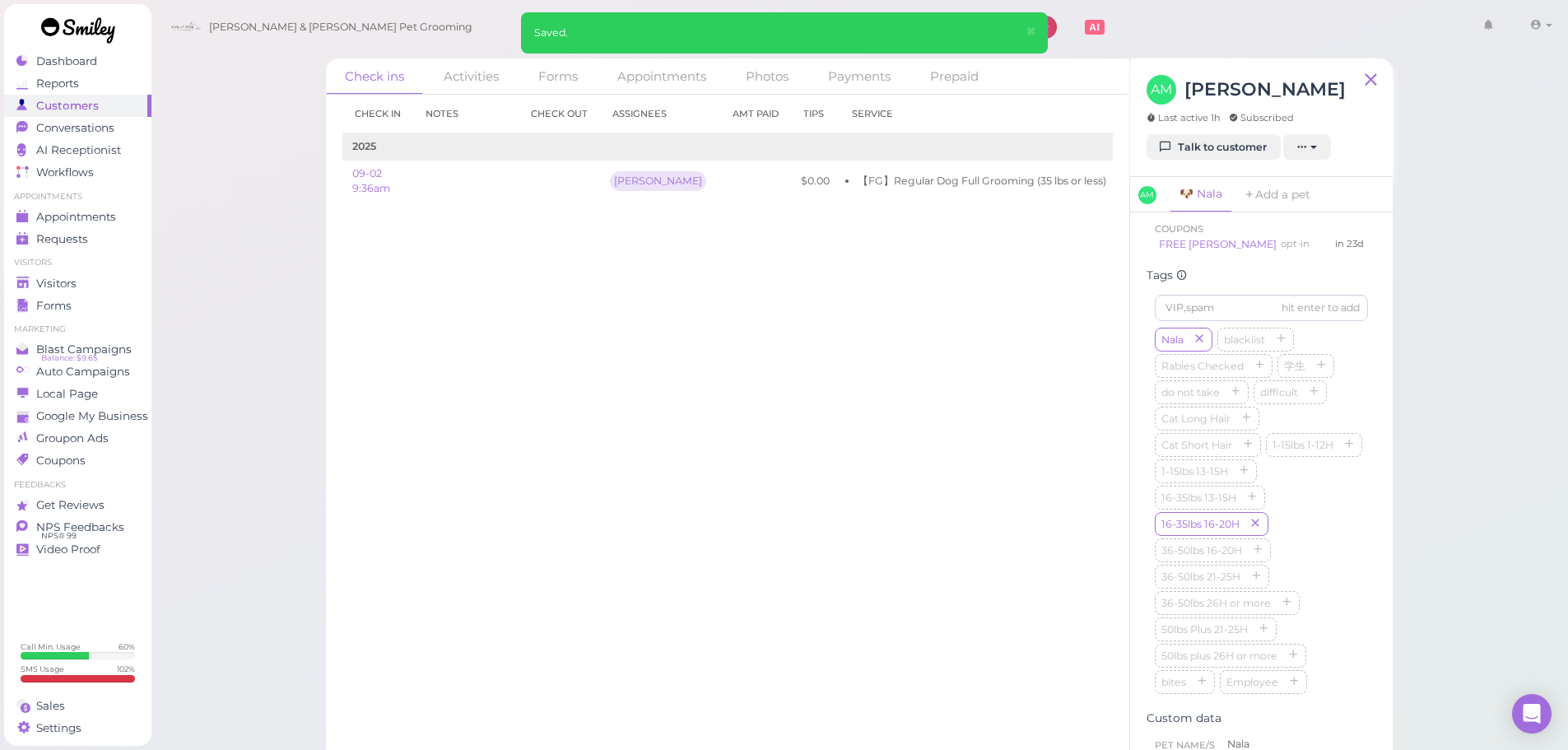
click at [1295, 502] on div "Nala blacklist Rabies Checked 学生 do not take difficult Cat Long Hair Cat Short …" at bounding box center [1261, 512] width 213 height 369
click at [1197, 344] on span "Add a note" at bounding box center [1183, 339] width 55 height 13
click at [1226, 382] on div at bounding box center [1262, 382] width 212 height 99
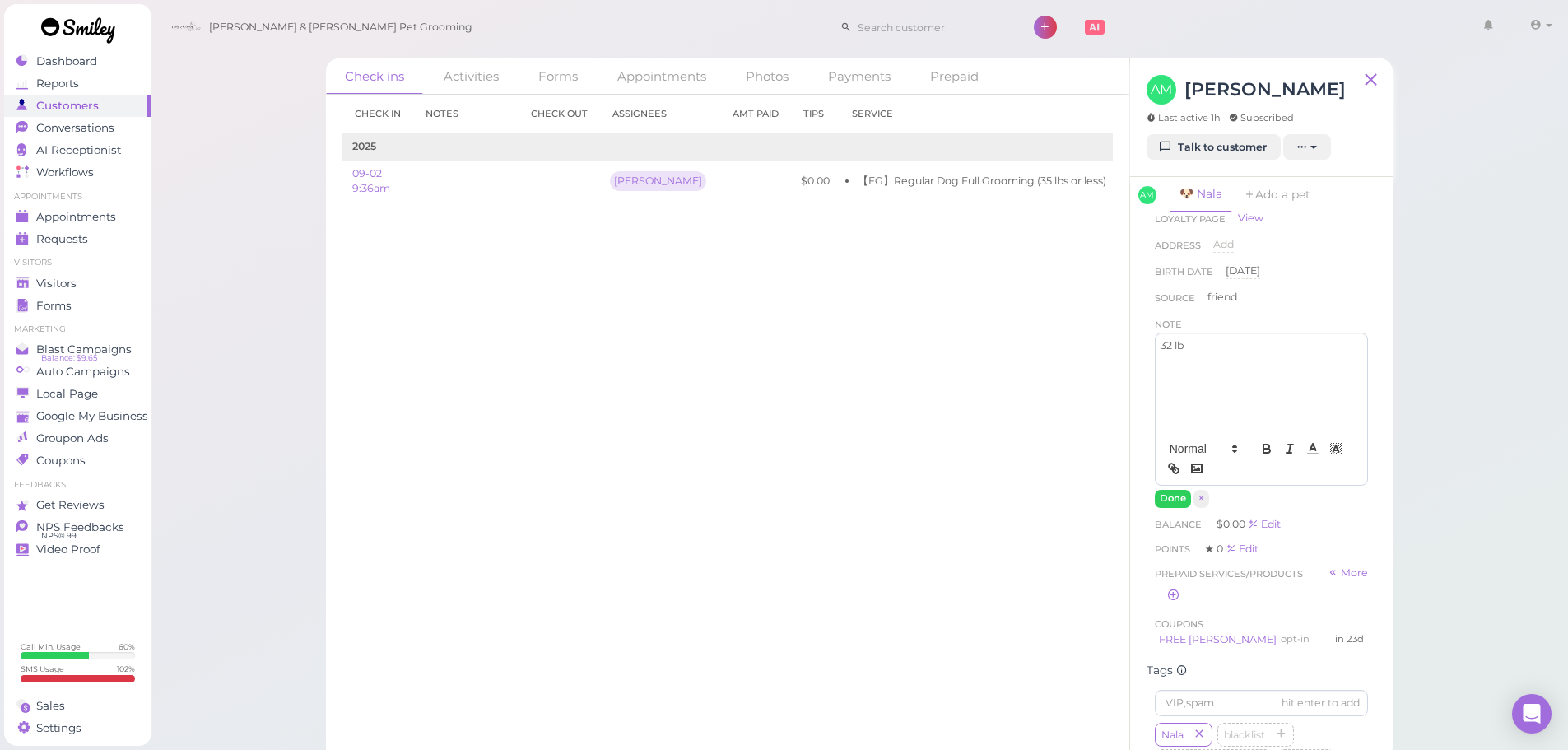
drag, startPoint x: 402, startPoint y: 310, endPoint x: 430, endPoint y: 316, distance: 28.6
click at [403, 310] on div "Check in Notes Check out Assignees Amt Paid Tips Service 2025 09-02 9:36am Rebe…" at bounding box center [727, 423] width 803 height 655
click at [1239, 364] on div "32 lb" at bounding box center [1262, 382] width 212 height 99
click at [1274, 399] on div "32 lb taller than 15 IN" at bounding box center [1262, 382] width 212 height 99
click at [1172, 492] on button "Done" at bounding box center [1173, 499] width 36 height 18
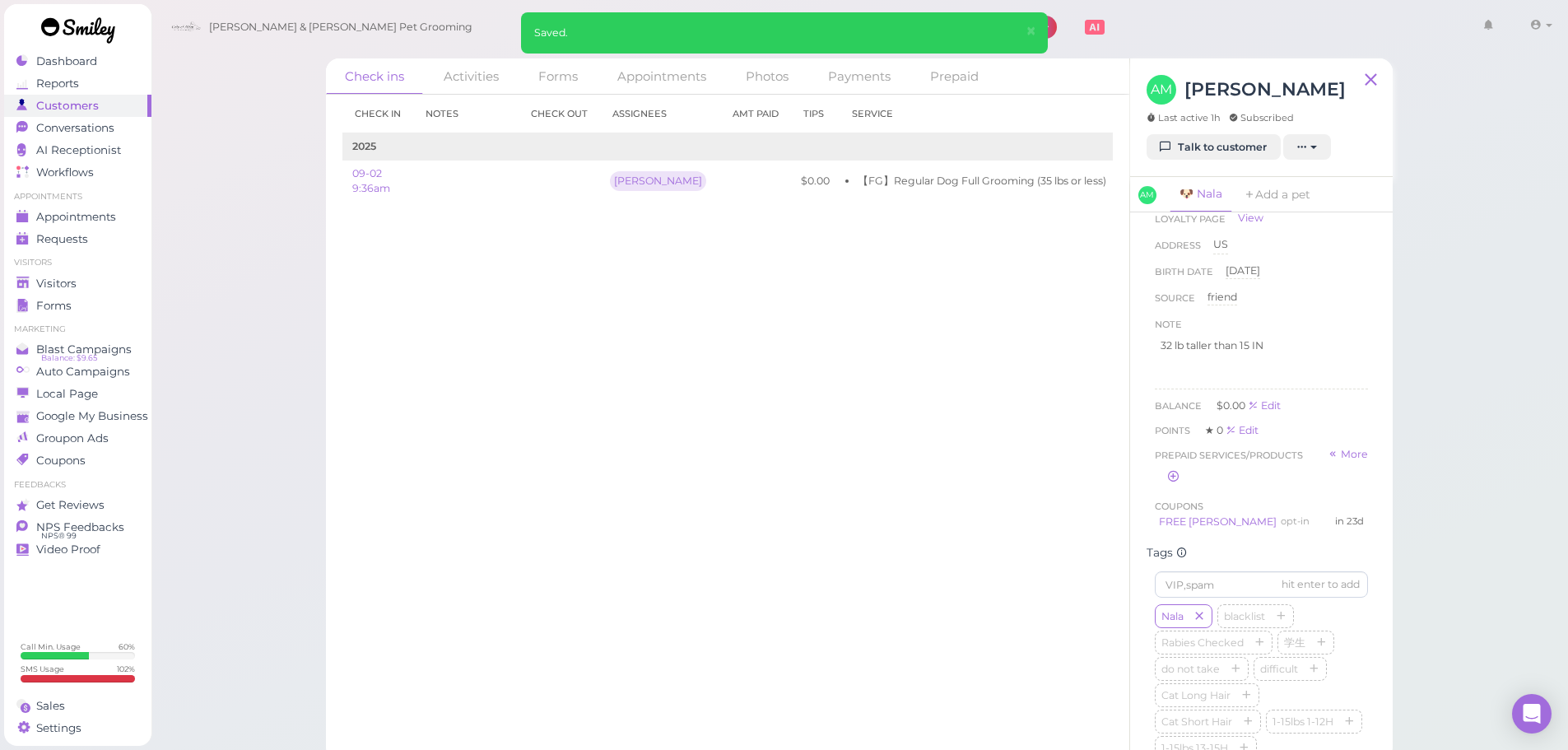
click at [983, 487] on div "Check in Notes Check out Assignees Amt Paid Tips Service 2025 09-02 9:36am Rebe…" at bounding box center [727, 423] width 803 height 655
click at [1285, 390] on div "First Name Angeles Angeles Last Name Martinez Martinez Phone 3237405225 3237405…" at bounding box center [1261, 304] width 229 height 467
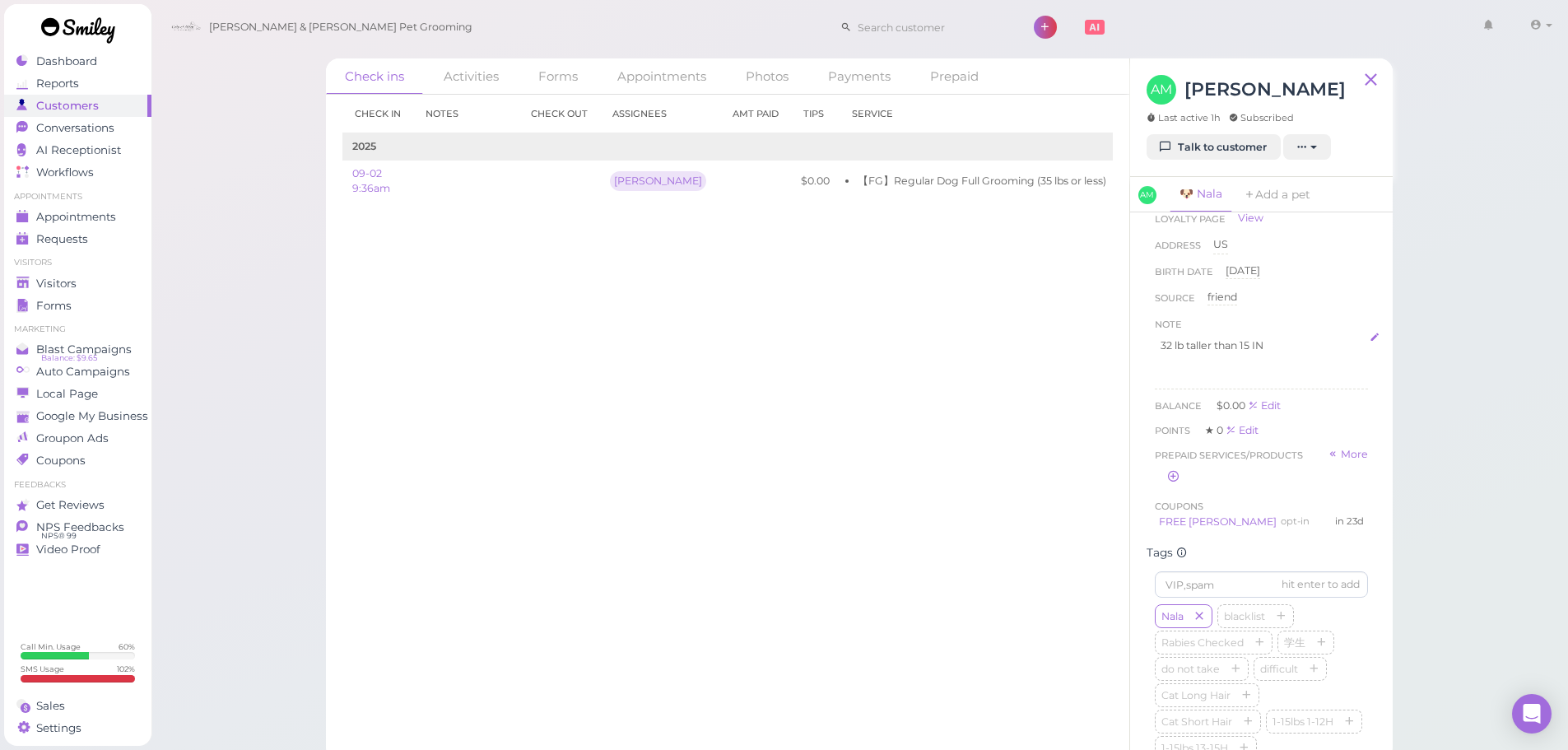
click at [1279, 375] on p at bounding box center [1262, 375] width 202 height 15
click at [1266, 408] on div "32 lb taller than 15 IN" at bounding box center [1262, 382] width 212 height 99
click at [1296, 353] on p at bounding box center [1262, 360] width 202 height 15
click at [1156, 393] on div "32 lb taller than 15 in Still a puppy Free TB coupon for next visit" at bounding box center [1262, 382] width 212 height 99
click at [1178, 496] on button "Done" at bounding box center [1173, 499] width 36 height 18
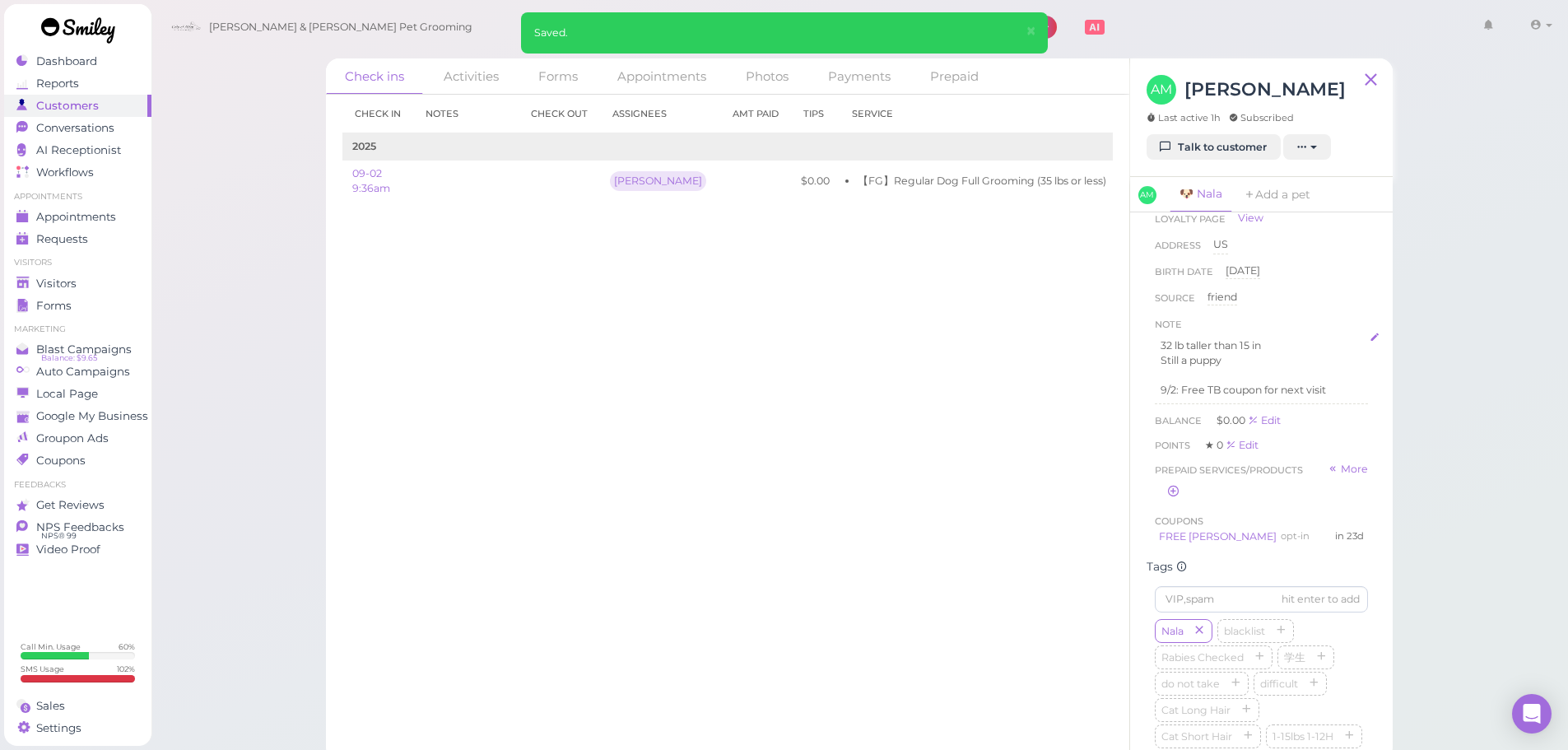
click at [1332, 393] on p "9/2: Free TB coupon for next visit" at bounding box center [1262, 389] width 202 height 15
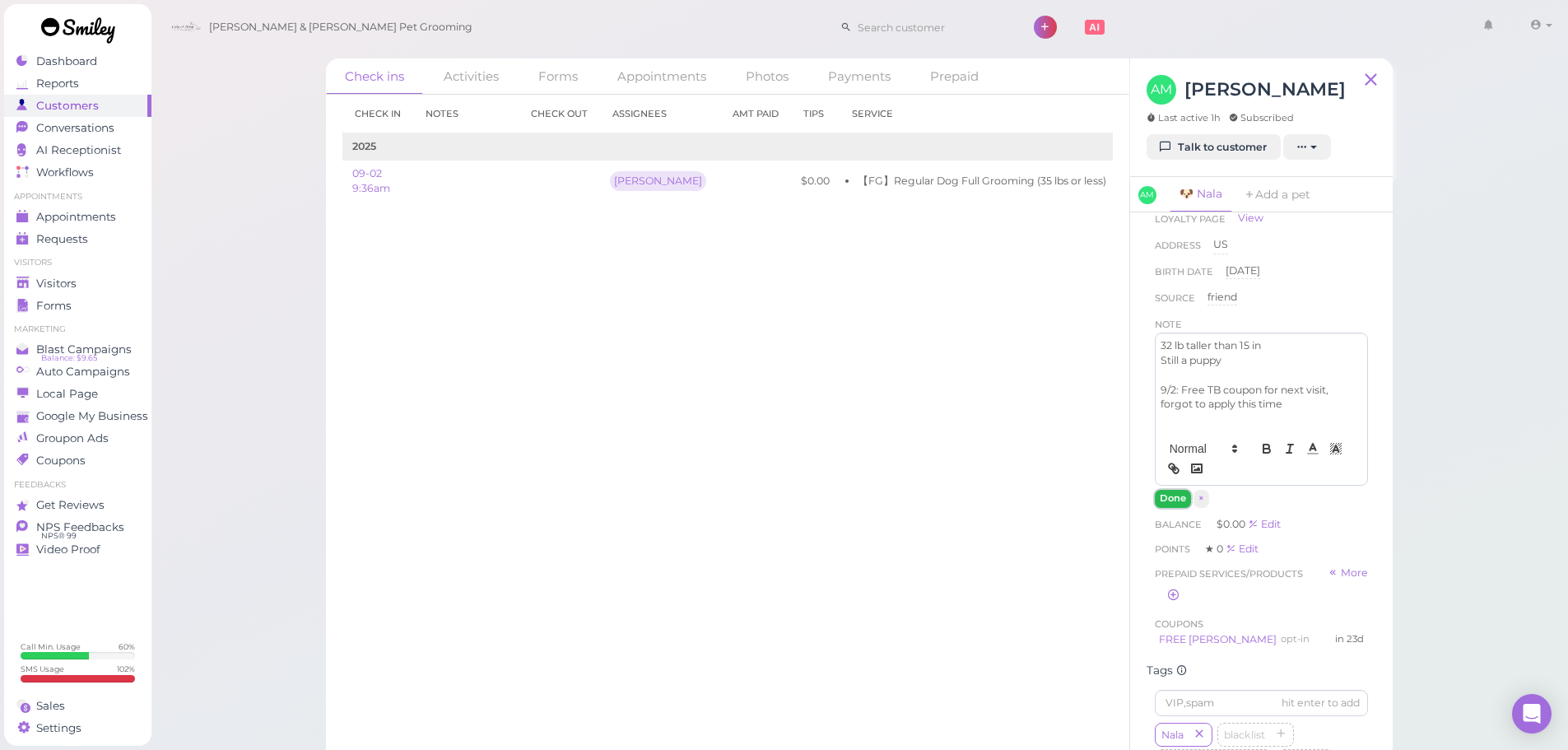
click at [1161, 501] on button "Done" at bounding box center [1173, 499] width 36 height 18
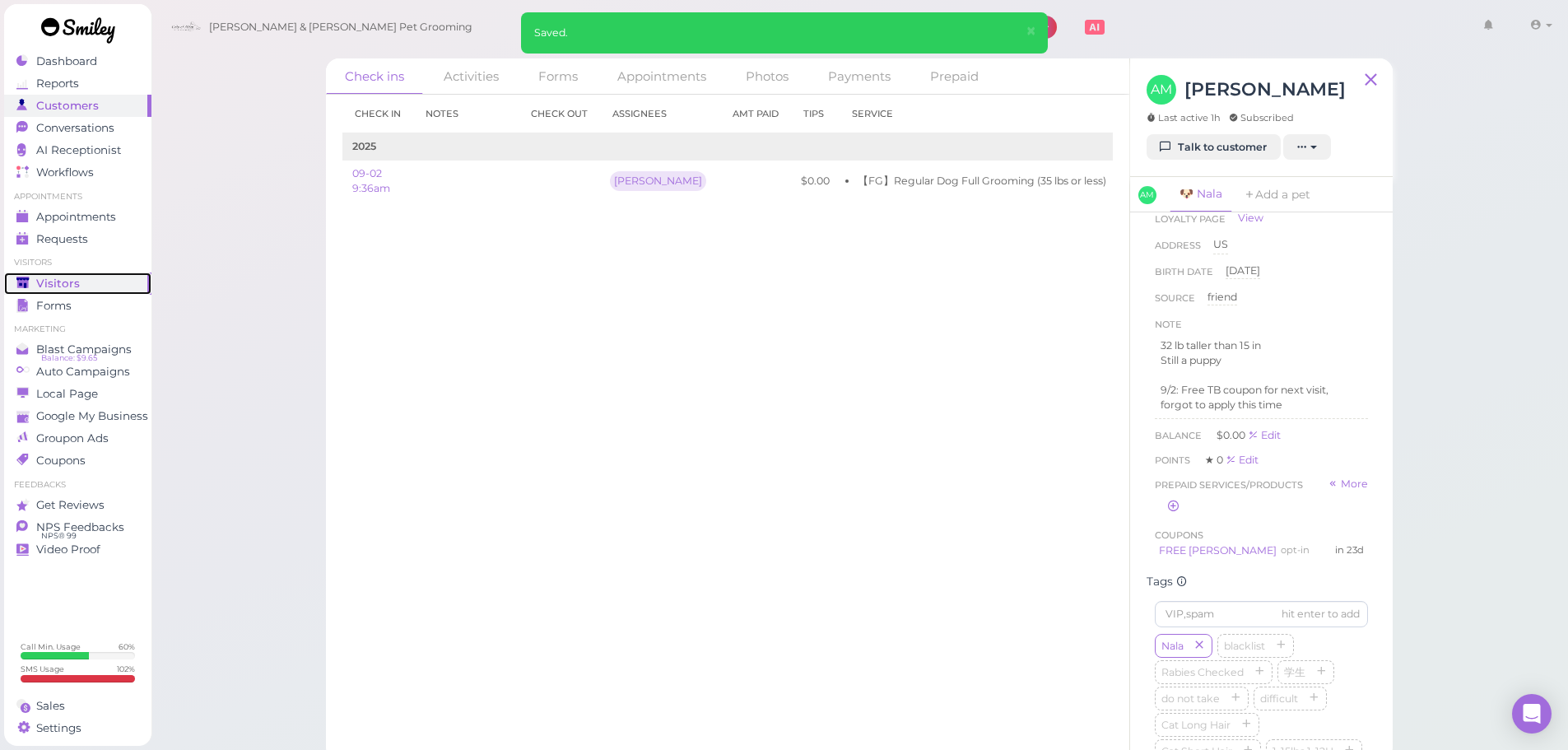
click at [58, 279] on span "Visitors" at bounding box center [58, 283] width 43 height 14
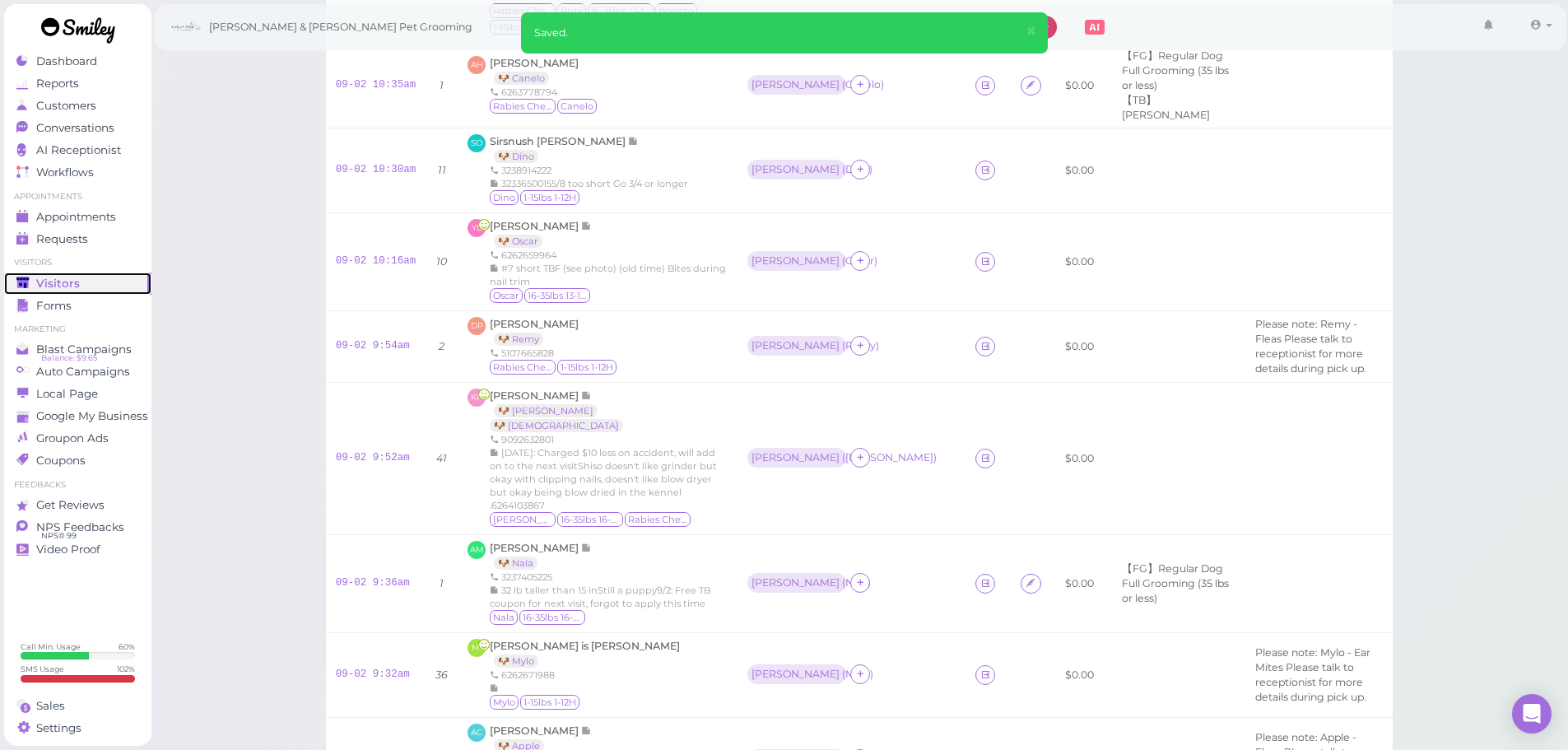
scroll to position [954, 0]
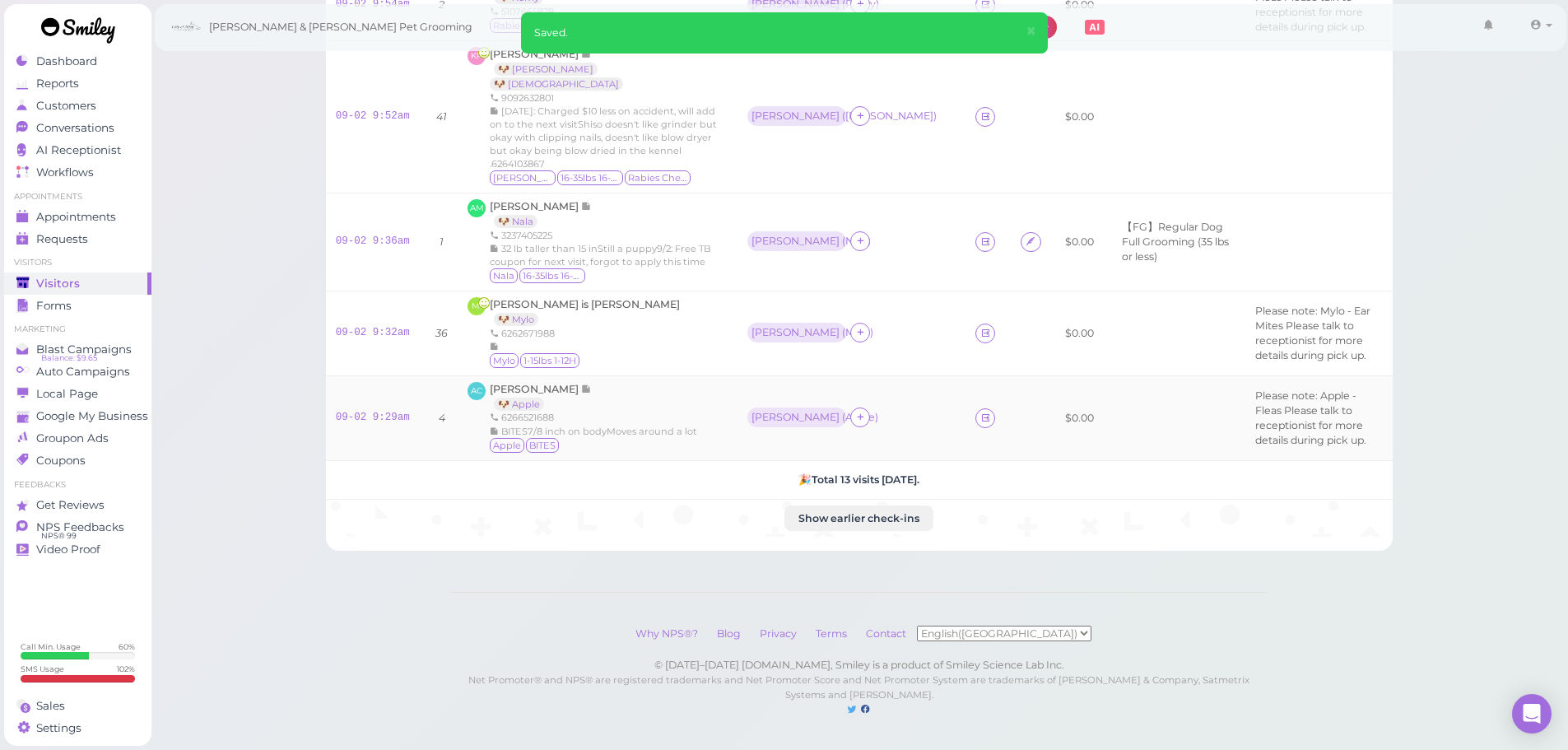
click at [638, 425] on span "BITES7/8 inch on bodyMoves around a lot" at bounding box center [599, 431] width 196 height 12
click at [640, 297] on div "Mi McNeal is Mutuc 🐶 Mylo 6262671988 Mylo 1-15lbs 1-12H" at bounding box center [597, 333] width 260 height 73
click at [652, 382] on div "Andy Cheng 🐶 Apple 6266521688 BITES7/8 inch on bodyMoves around a lot Apple BIT…" at bounding box center [594, 419] width 208 height 73
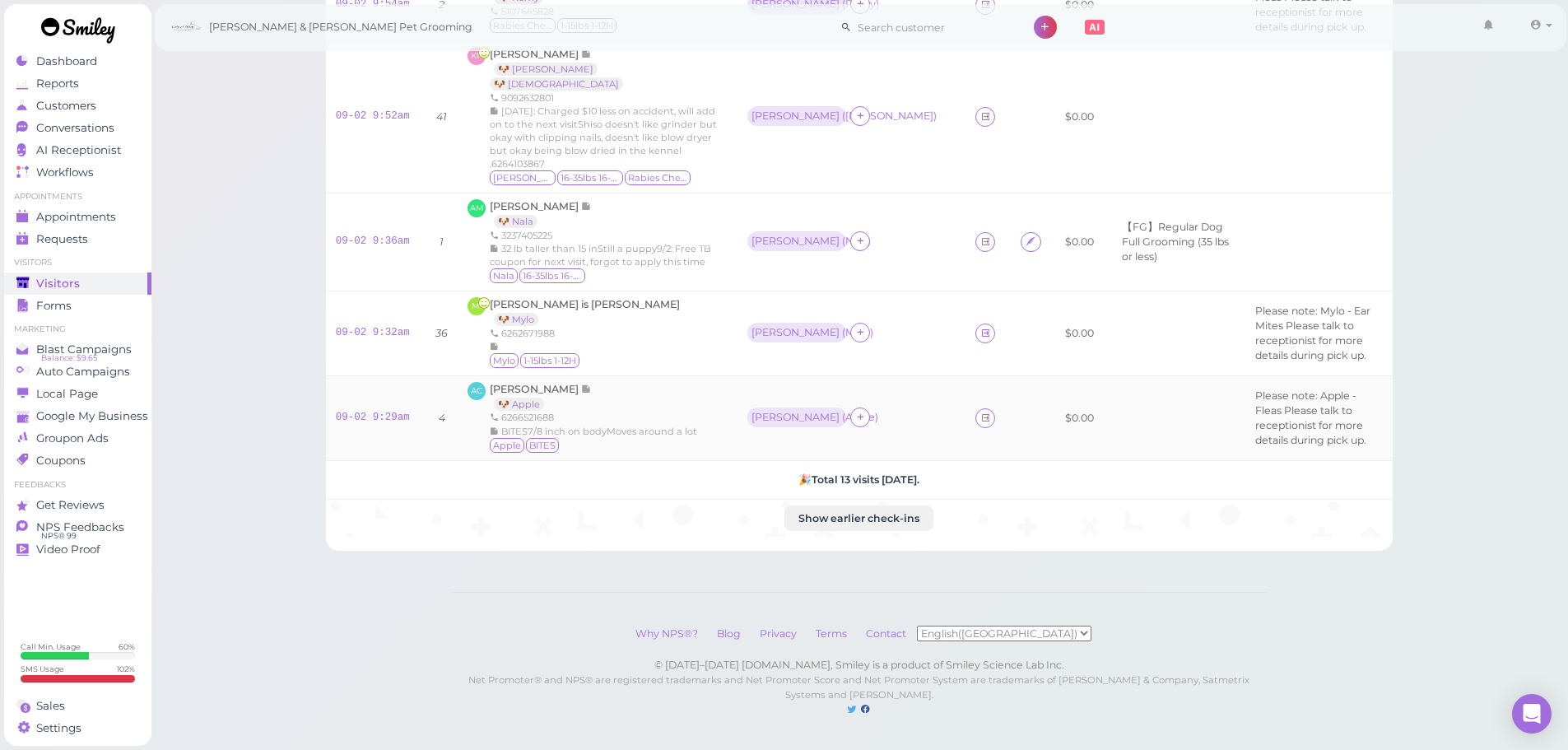
click at [638, 411] on div "6266521688" at bounding box center [594, 417] width 208 height 13
click at [529, 382] on span "Andy Cheng" at bounding box center [535, 388] width 91 height 13
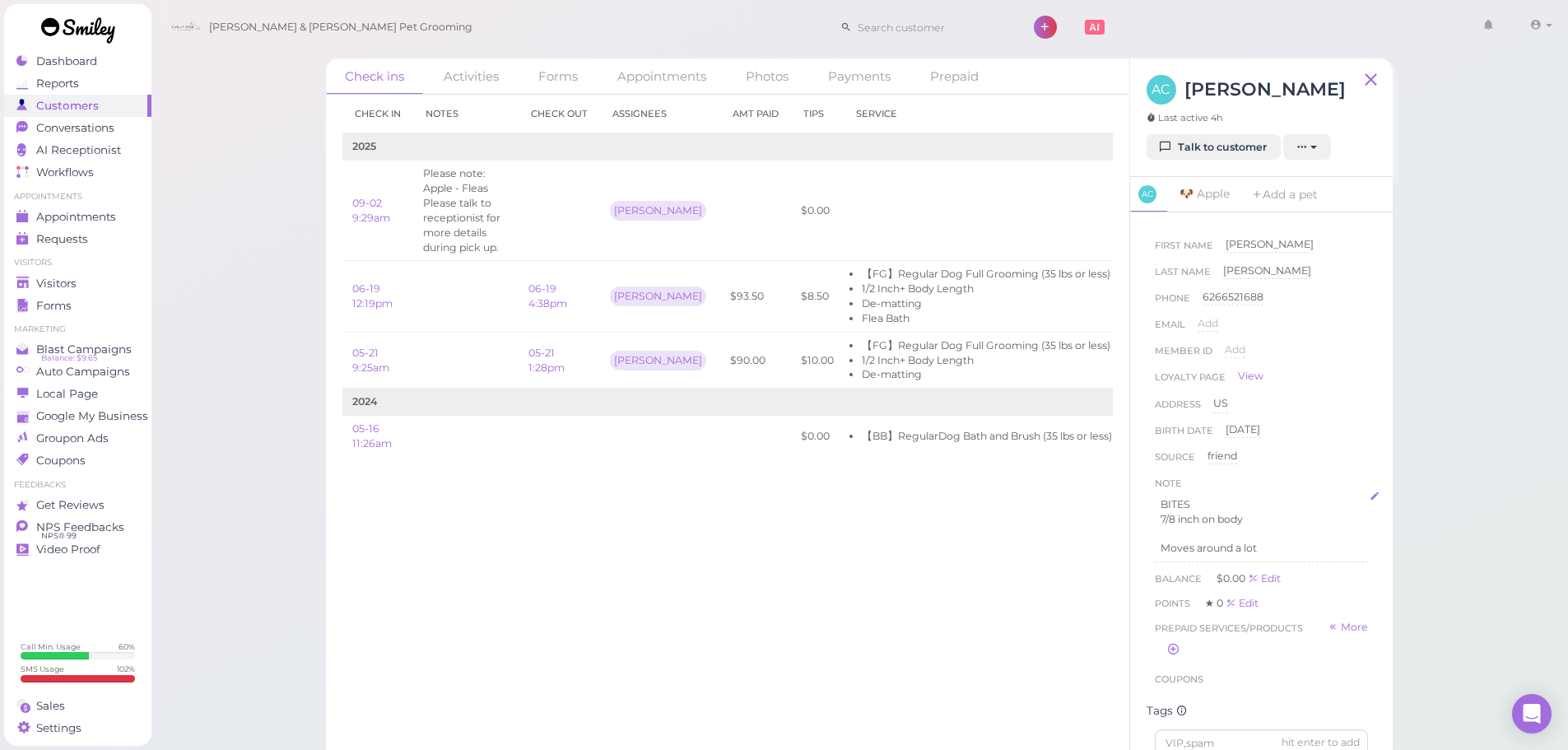
click at [1268, 516] on p "7/8 inch on body" at bounding box center [1262, 519] width 202 height 15
drag, startPoint x: 1264, startPoint y: 518, endPoint x: 1154, endPoint y: 519, distance: 110.0
click at [1155, 519] on div "BITES 7/8 inch on body Moves around a lot" at bounding box center [1261, 568] width 213 height 153
click at [1171, 650] on button "Done" at bounding box center [1173, 658] width 36 height 18
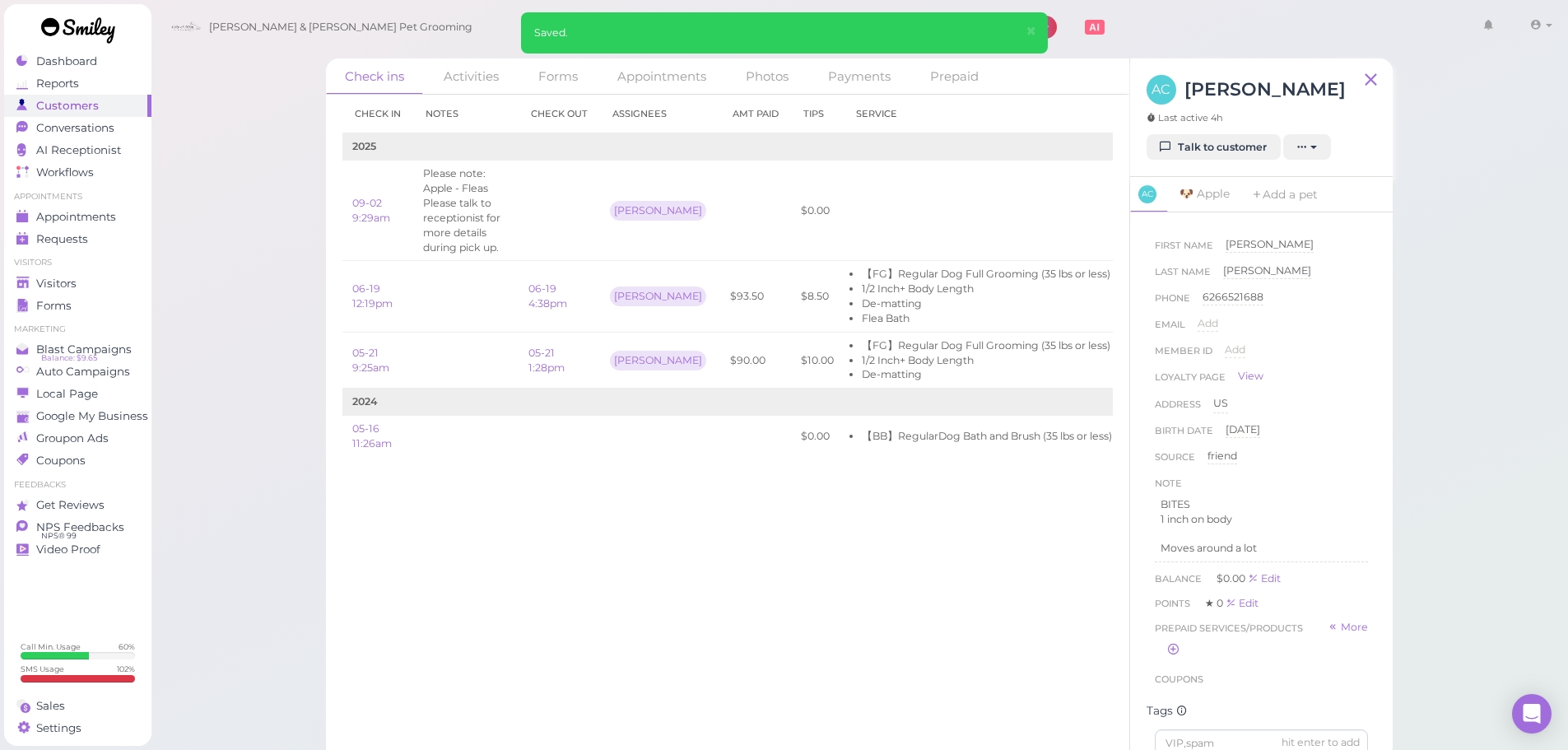
click at [787, 537] on div "Check in Notes Check out Assignees Amt Paid Tips Service 2025 09-02 9:29am Plea…" at bounding box center [727, 423] width 803 height 655
click at [550, 595] on div "Check in Notes Check out Assignees Amt Paid Tips Service 2025 09-02 9:29am Plea…" at bounding box center [727, 423] width 803 height 655
click at [504, 209] on td "Please note: Apple - Fleas Please talk to receptionist for more details during …" at bounding box center [465, 211] width 105 height 100
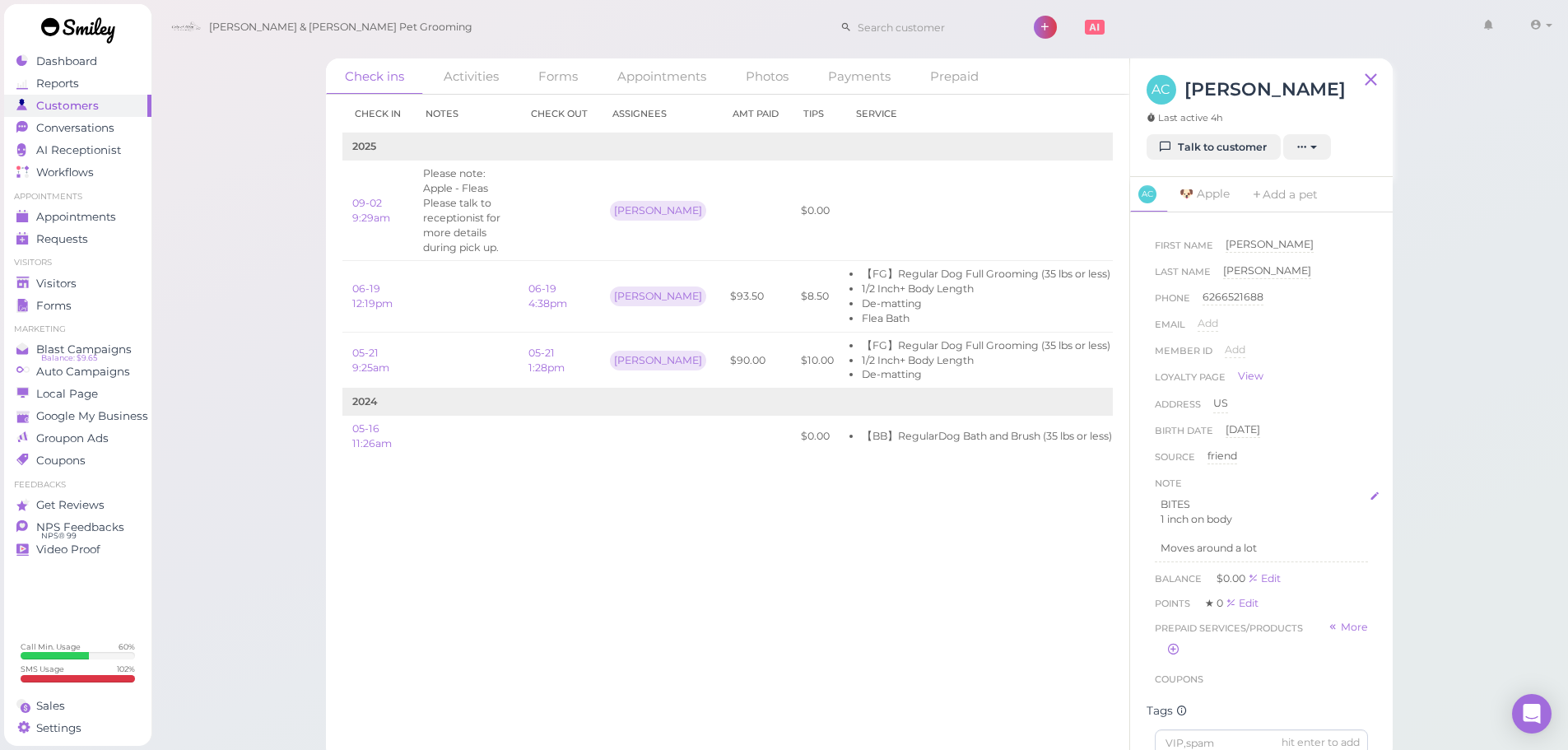
click at [1238, 512] on p "1 inch on body" at bounding box center [1262, 519] width 202 height 15
drag, startPoint x: 1238, startPoint y: 512, endPoint x: 1168, endPoint y: 524, distance: 71.0
click at [1168, 524] on p "1 inch on body" at bounding box center [1262, 519] width 202 height 15
drag, startPoint x: 1172, startPoint y: 654, endPoint x: 759, endPoint y: 516, distance: 435.4
click at [1172, 654] on button "Done" at bounding box center [1173, 658] width 36 height 18
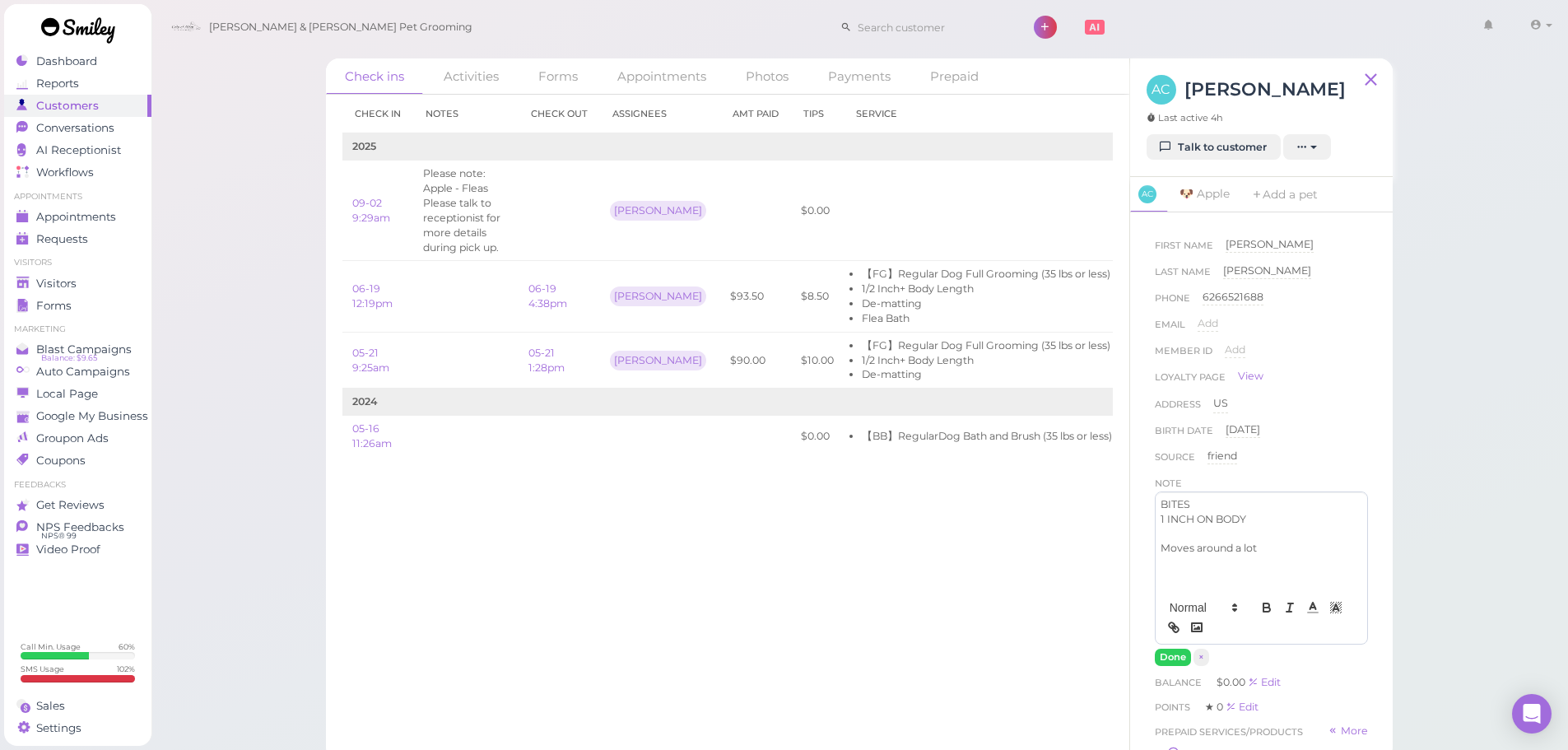
click at [751, 514] on div "Check in Notes Check out Assignees Amt Paid Tips Service 2025 09-02 9:29am Plea…" at bounding box center [727, 423] width 803 height 655
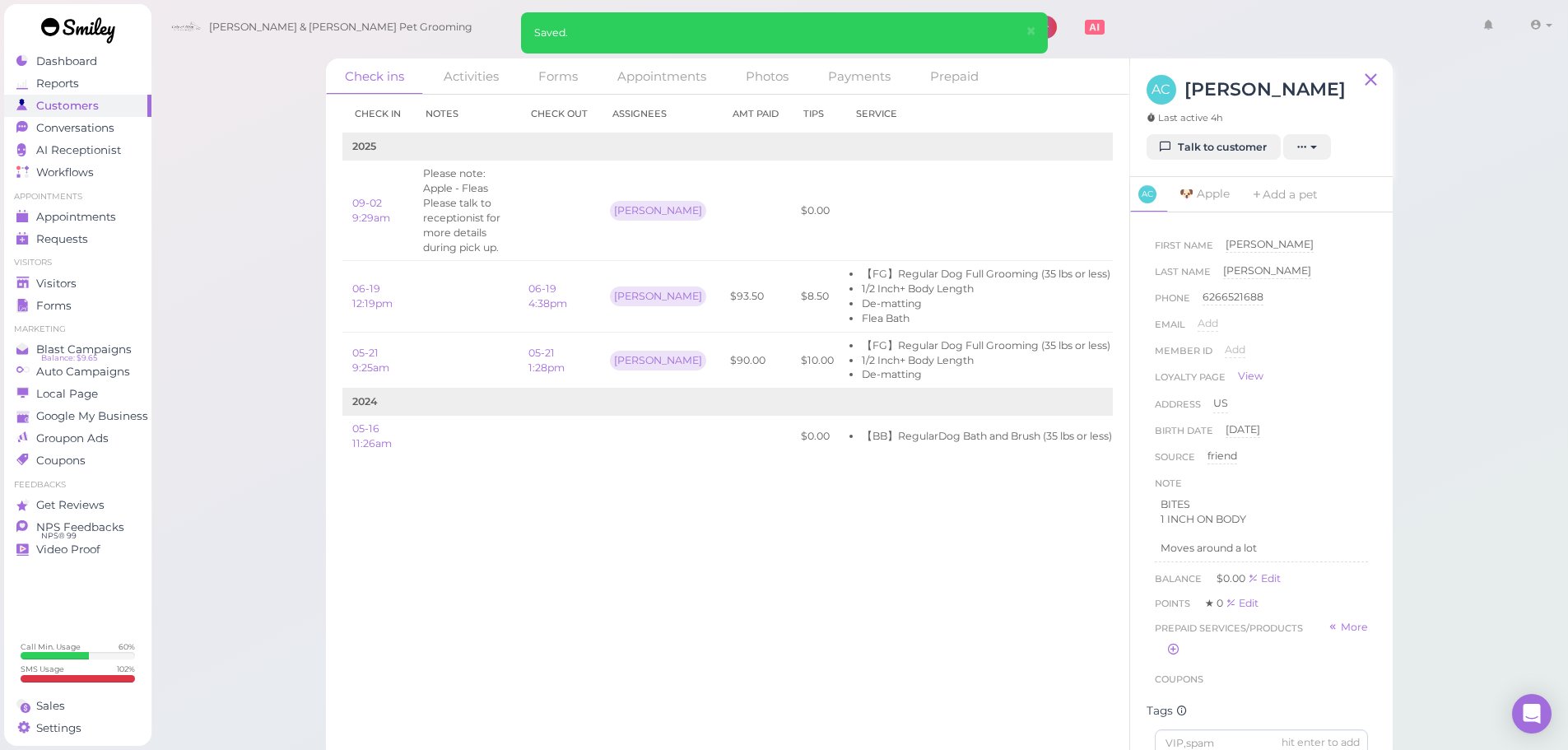
click at [745, 536] on div "Check in Notes Check out Assignees Amt Paid Tips Service 2025 09-02 9:29am Plea…" at bounding box center [727, 423] width 803 height 655
click at [1194, 146] on link "Talk to customer" at bounding box center [1213, 147] width 134 height 26
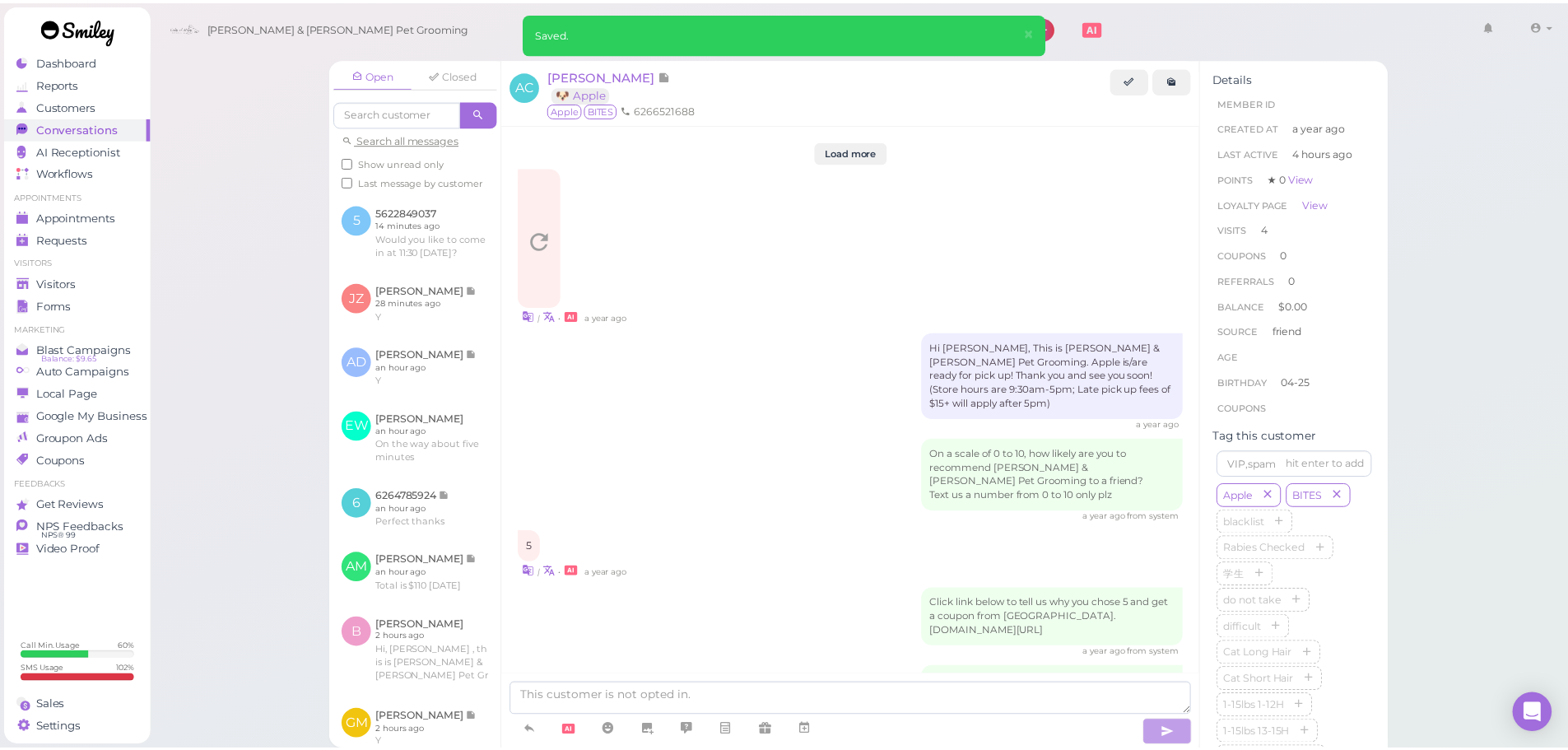
scroll to position [2444, 0]
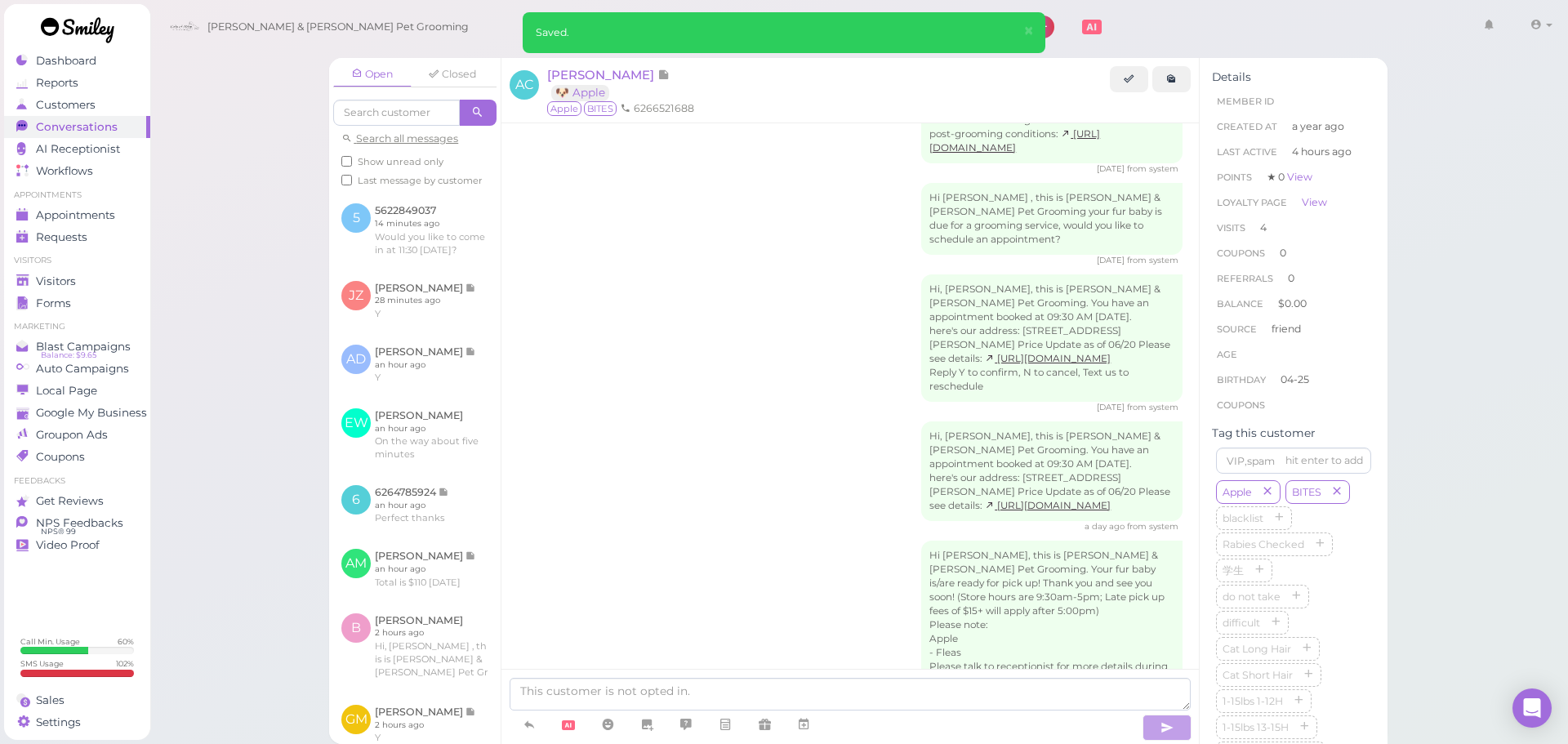
click at [611, 541] on div "Hi Andy, this is Cody & Miley Pet Grooming. Your fur baby is/are ready for pick…" at bounding box center [849, 623] width 664 height 166
click at [236, 277] on div "Open Closed Search all messages Show unread only Last message by customer 5 562…" at bounding box center [859, 372] width 1419 height 744
click at [49, 283] on span "Visitors" at bounding box center [57, 281] width 43 height 14
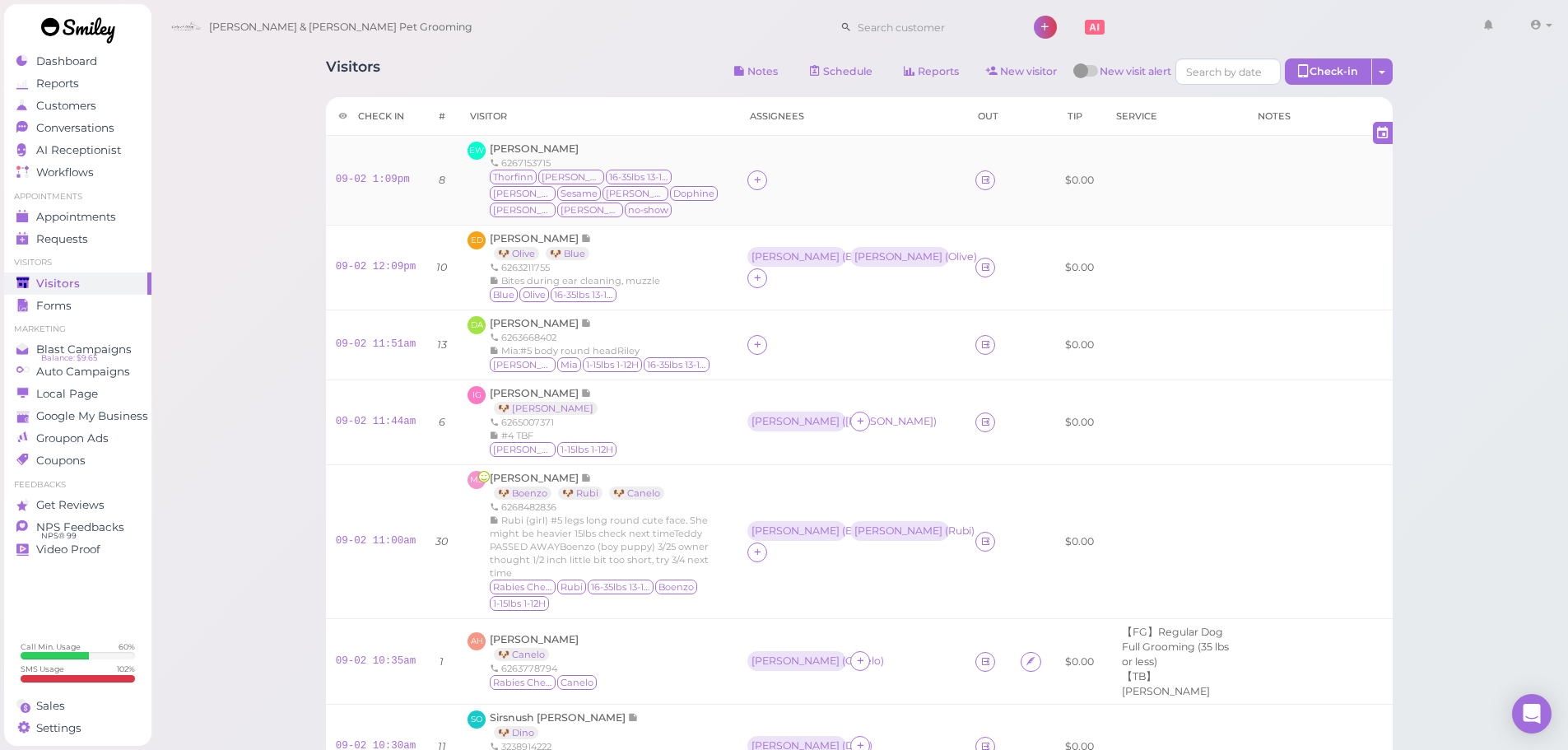
click at [776, 175] on div at bounding box center [851, 180] width 208 height 20
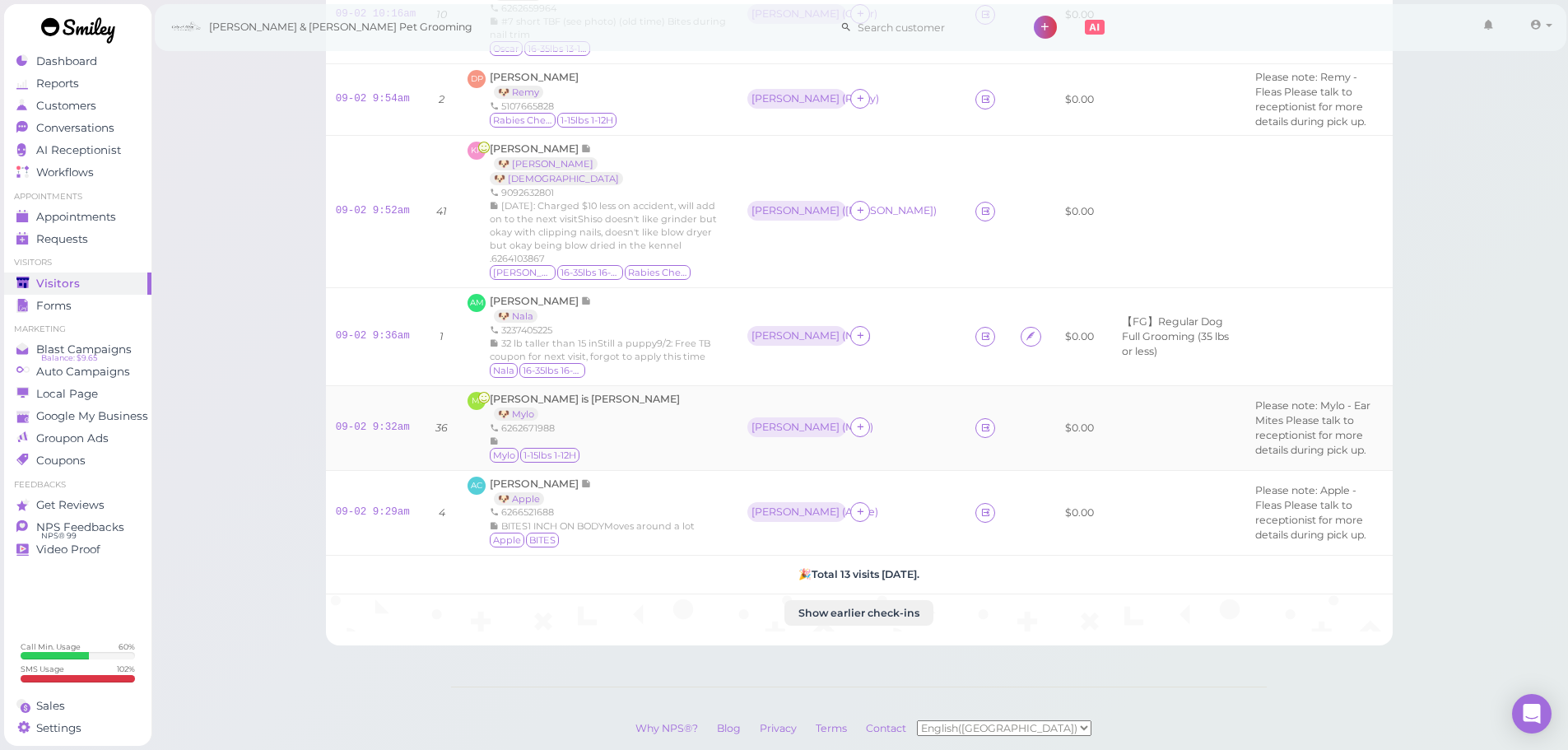
scroll to position [954, 0]
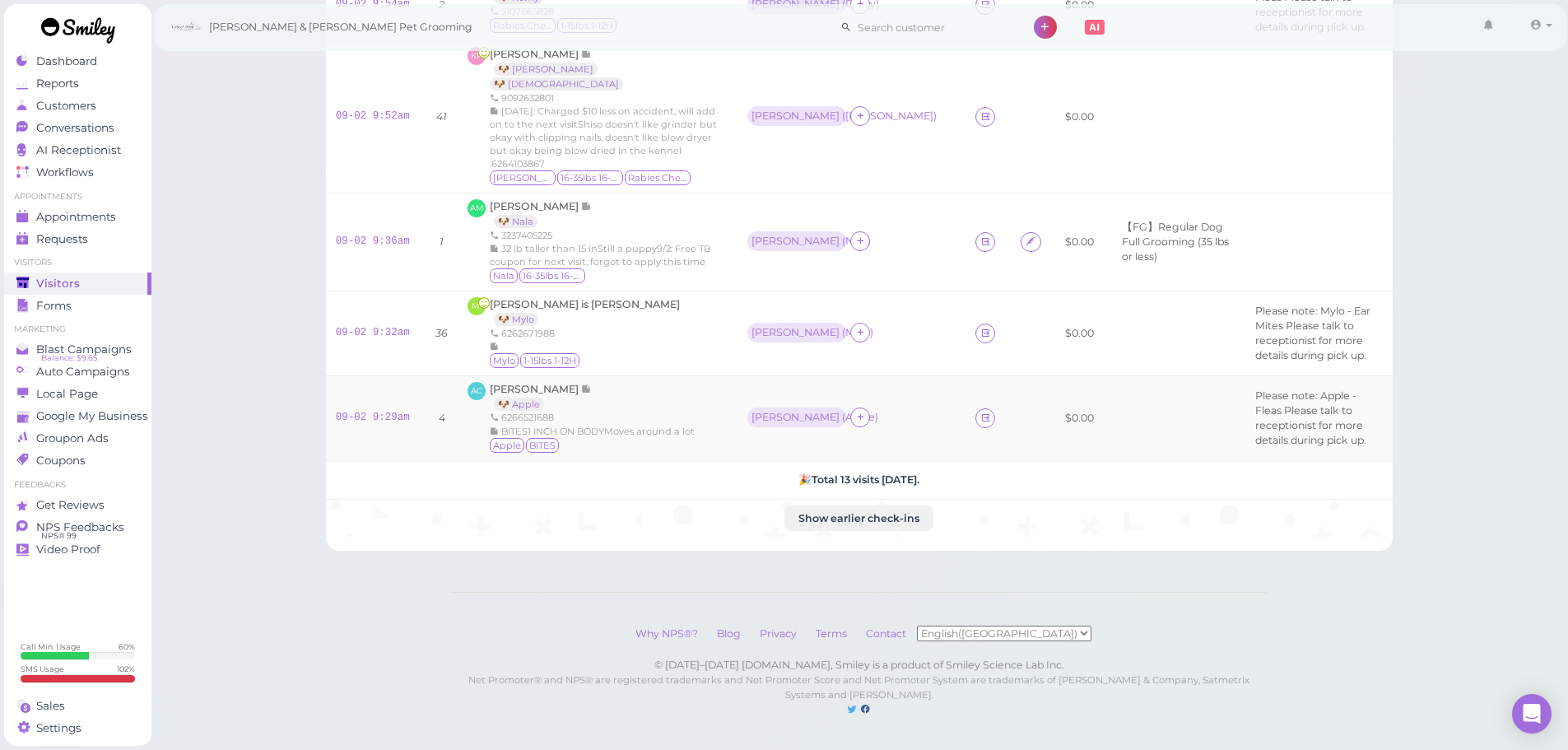
click at [829, 408] on div "Asa ( Apple )" at bounding box center [851, 419] width 208 height 22
click at [669, 425] on div "BITES1 INCH ON BODYMoves around a lot" at bounding box center [592, 430] width 205 height 13
drag, startPoint x: 675, startPoint y: 407, endPoint x: 490, endPoint y: 410, distance: 185.0
click at [490, 410] on td "AC Andy Cheng 🐶 Apple 6266521688 BITES1 INCH ON BODYMoves around a lot Apple BI…" at bounding box center [597, 418] width 279 height 84
click at [490, 425] on icon at bounding box center [494, 431] width 9 height 12
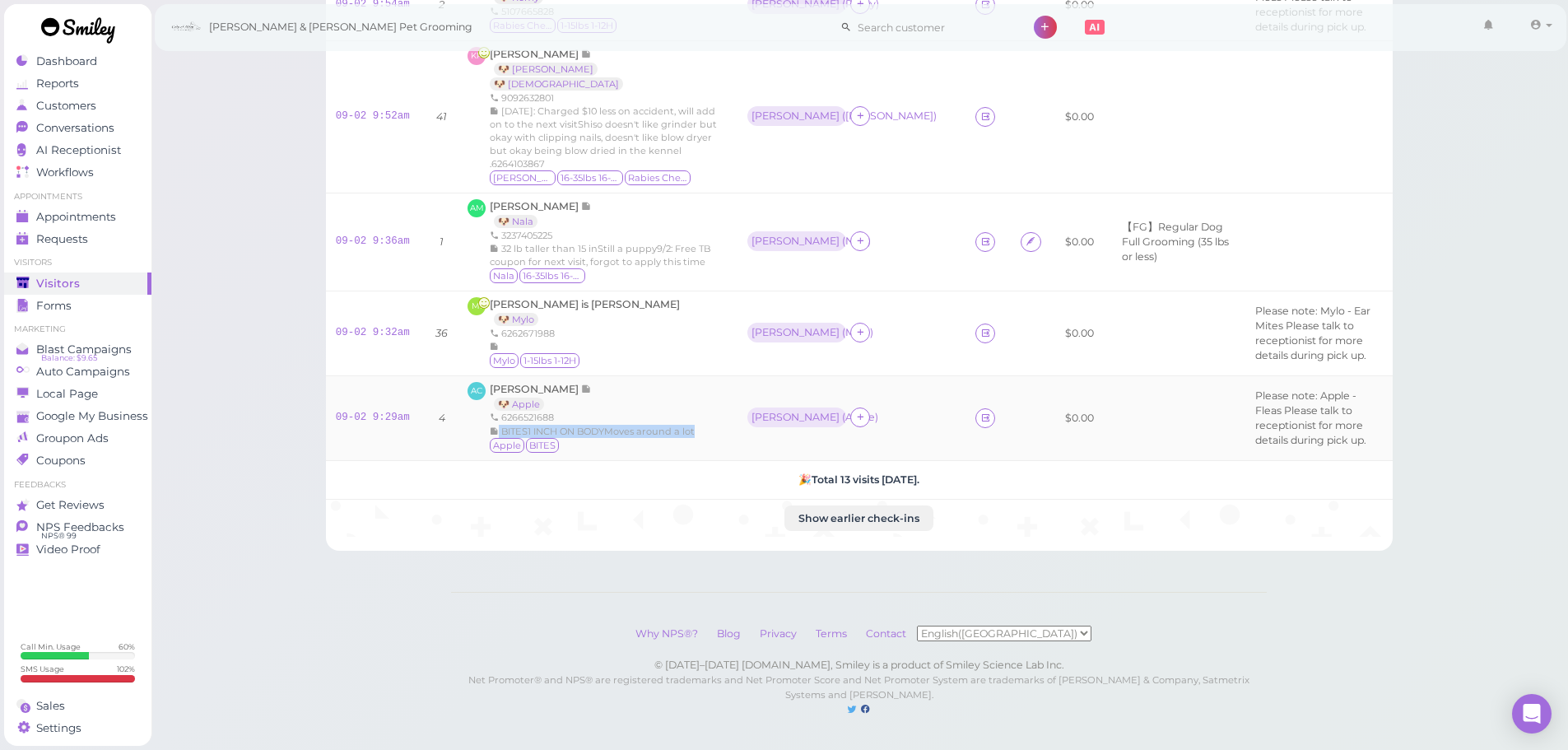
drag, startPoint x: 490, startPoint y: 410, endPoint x: 666, endPoint y: 414, distance: 176.0
click at [666, 425] on div "BITES1 INCH ON BODYMoves around a lot" at bounding box center [592, 430] width 205 height 13
drag, startPoint x: 666, startPoint y: 408, endPoint x: 492, endPoint y: 405, distance: 174.0
click at [492, 425] on div "BITES1 INCH ON BODYMoves around a lot" at bounding box center [592, 430] width 205 height 13
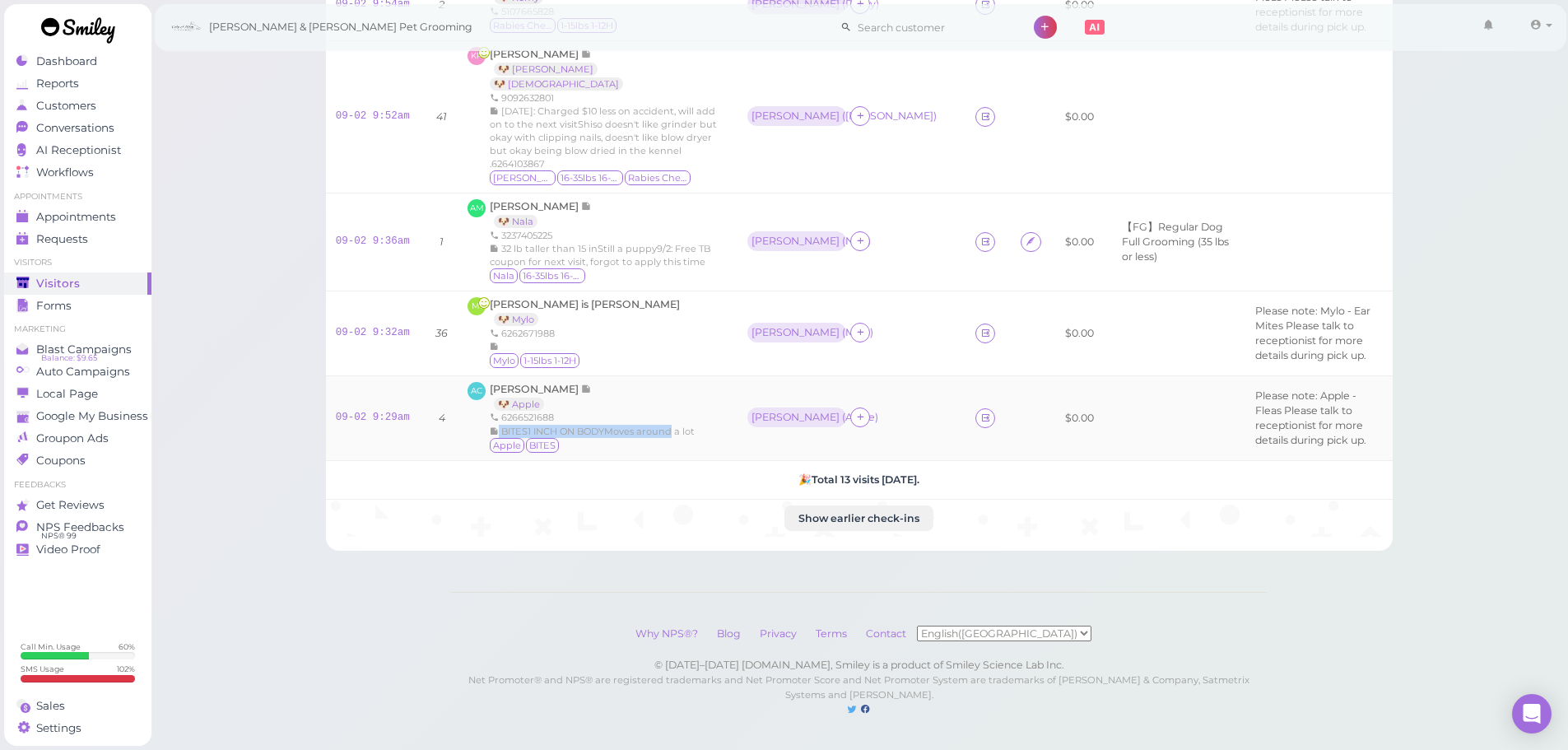
click at [492, 425] on icon at bounding box center [494, 431] width 9 height 12
drag, startPoint x: 495, startPoint y: 406, endPoint x: 509, endPoint y: 419, distance: 19.1
click at [509, 425] on div "BITES1 INCH ON BODYMoves around a lot" at bounding box center [592, 430] width 205 height 13
click at [507, 425] on div "BITES1 INCH ON BODYMoves around a lot" at bounding box center [592, 430] width 205 height 13
drag, startPoint x: 506, startPoint y: 419, endPoint x: 493, endPoint y: 409, distance: 16.4
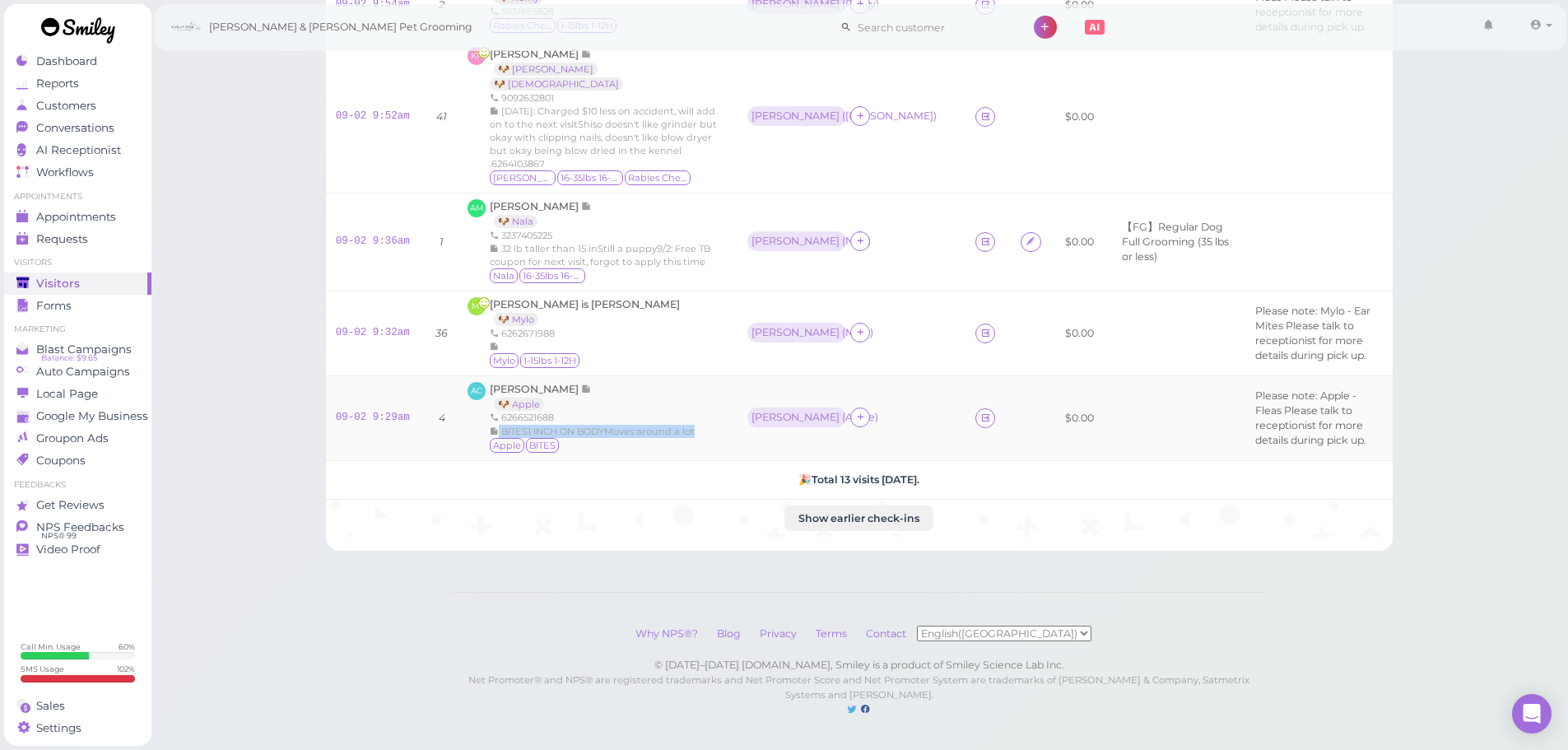
click at [493, 425] on div "BITES1 INCH ON BODYMoves around a lot" at bounding box center [592, 430] width 205 height 13
drag, startPoint x: 493, startPoint y: 409, endPoint x: 506, endPoint y: 414, distance: 13.9
click at [506, 425] on div "BITES1 INCH ON BODYMoves around a lot" at bounding box center [592, 430] width 205 height 13
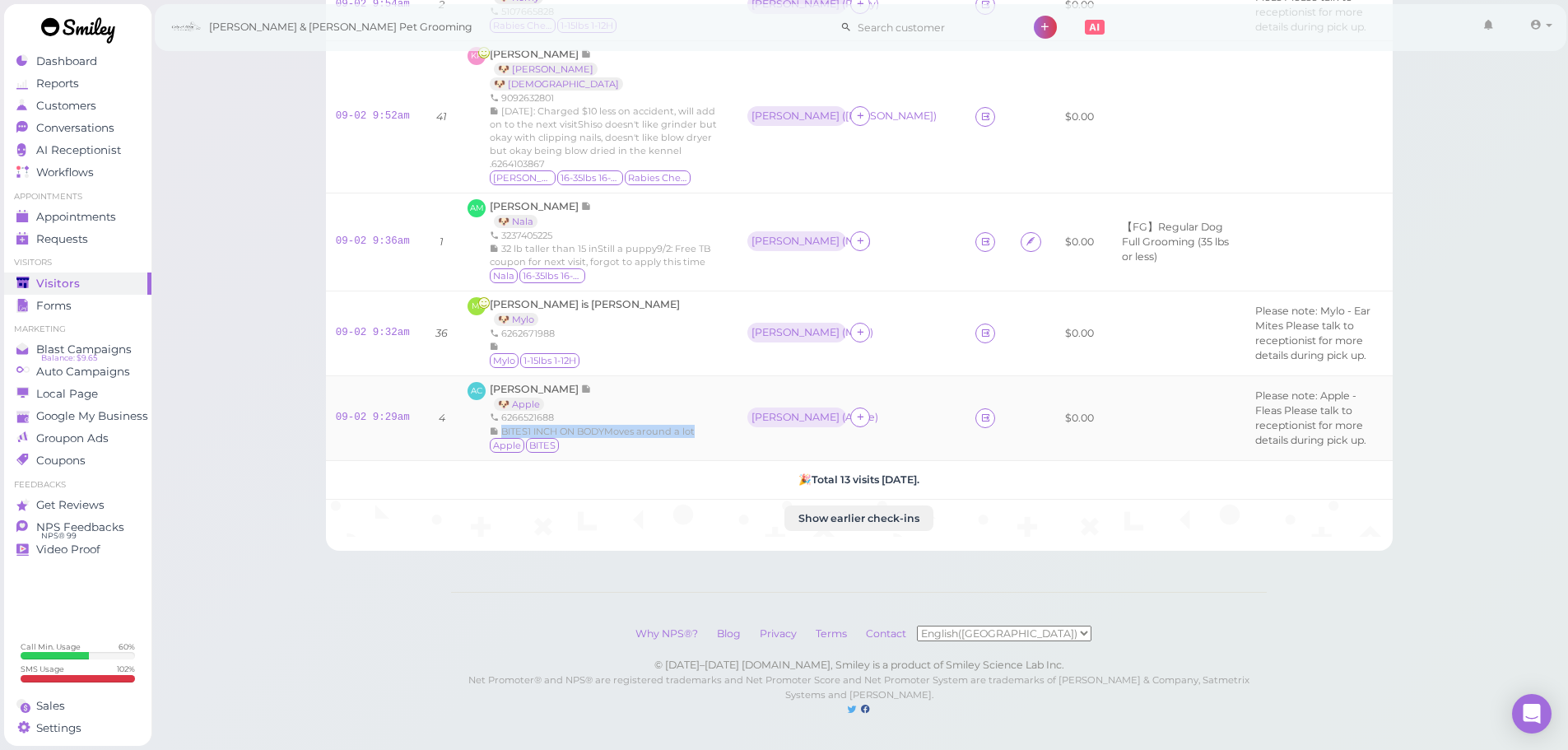
drag, startPoint x: 506, startPoint y: 414, endPoint x: 495, endPoint y: 408, distance: 12.5
click at [495, 425] on div "BITES1 INCH ON BODYMoves around a lot" at bounding box center [592, 430] width 205 height 13
click at [501, 425] on span "BITES1 INCH ON BODYMoves around a lot" at bounding box center [597, 431] width 193 height 12
drag, startPoint x: 495, startPoint y: 408, endPoint x: 506, endPoint y: 418, distance: 14.9
click at [506, 425] on div "BITES1 INCH ON BODYMoves around a lot" at bounding box center [592, 430] width 205 height 13
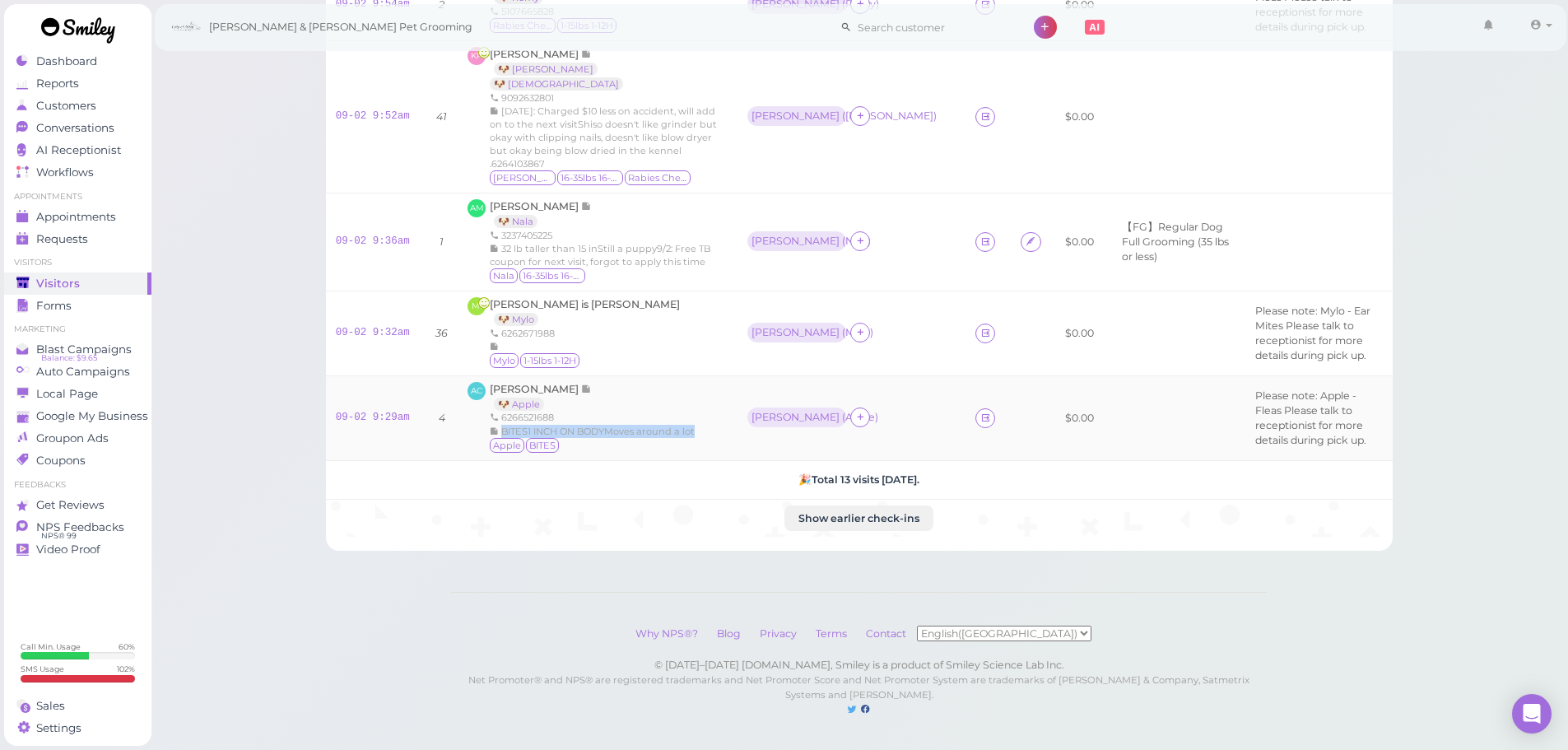
click at [506, 425] on div "BITES1 INCH ON BODYMoves around a lot" at bounding box center [592, 430] width 205 height 13
drag, startPoint x: 506, startPoint y: 418, endPoint x: 494, endPoint y: 407, distance: 16.3
click at [494, 425] on div "BITES1 INCH ON BODYMoves around a lot" at bounding box center [592, 430] width 205 height 13
click at [501, 425] on span "BITES1 INCH ON BODYMoves around a lot" at bounding box center [597, 431] width 193 height 12
drag, startPoint x: 495, startPoint y: 406, endPoint x: 518, endPoint y: 423, distance: 28.6
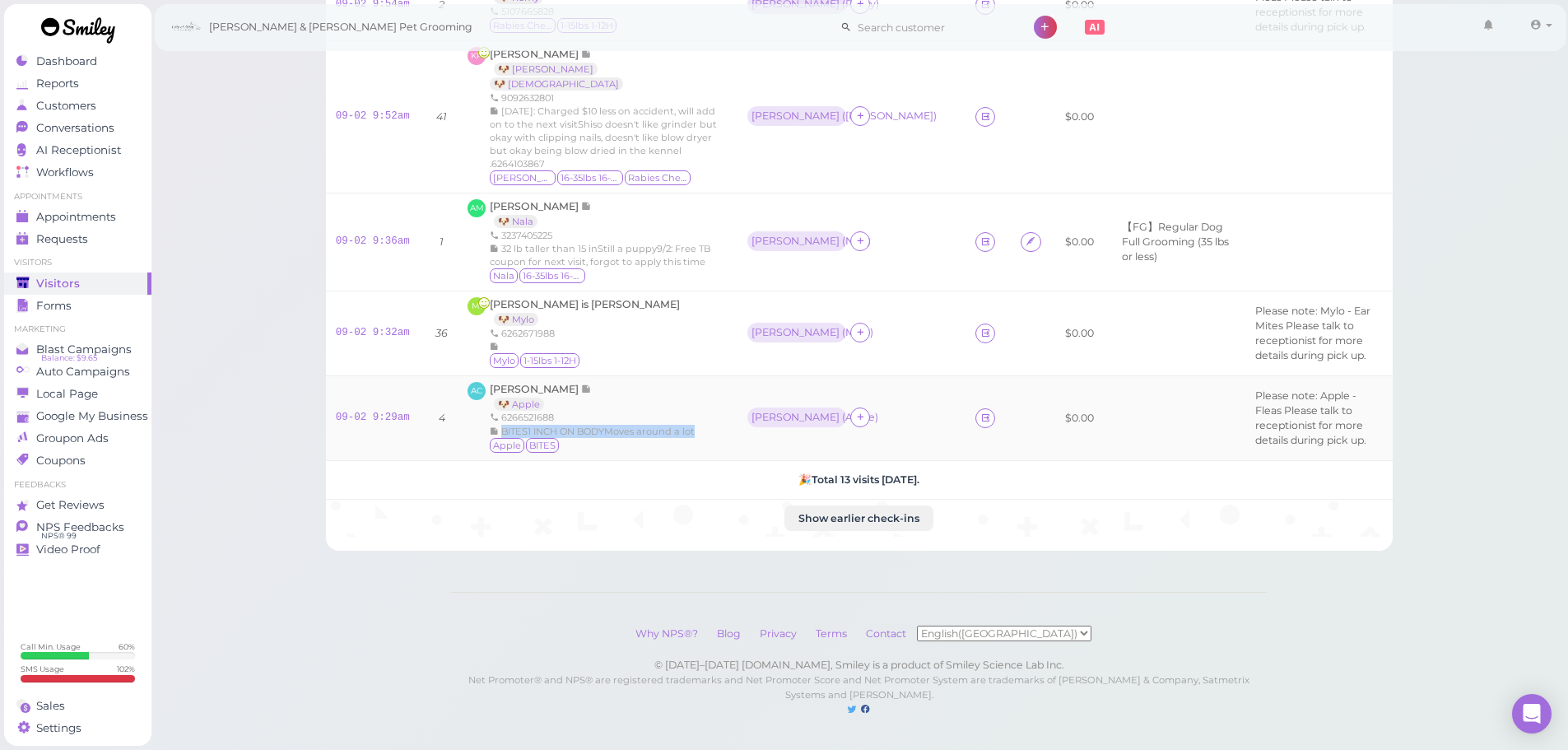
click at [518, 425] on div "BITES1 INCH ON BODYMoves around a lot" at bounding box center [592, 430] width 205 height 13
drag, startPoint x: 514, startPoint y: 418, endPoint x: 495, endPoint y: 403, distance: 24.2
click at [495, 425] on div "BITES1 INCH ON BODYMoves around a lot" at bounding box center [592, 430] width 205 height 13
click at [501, 425] on span "BITES1 INCH ON BODYMoves around a lot" at bounding box center [597, 431] width 193 height 12
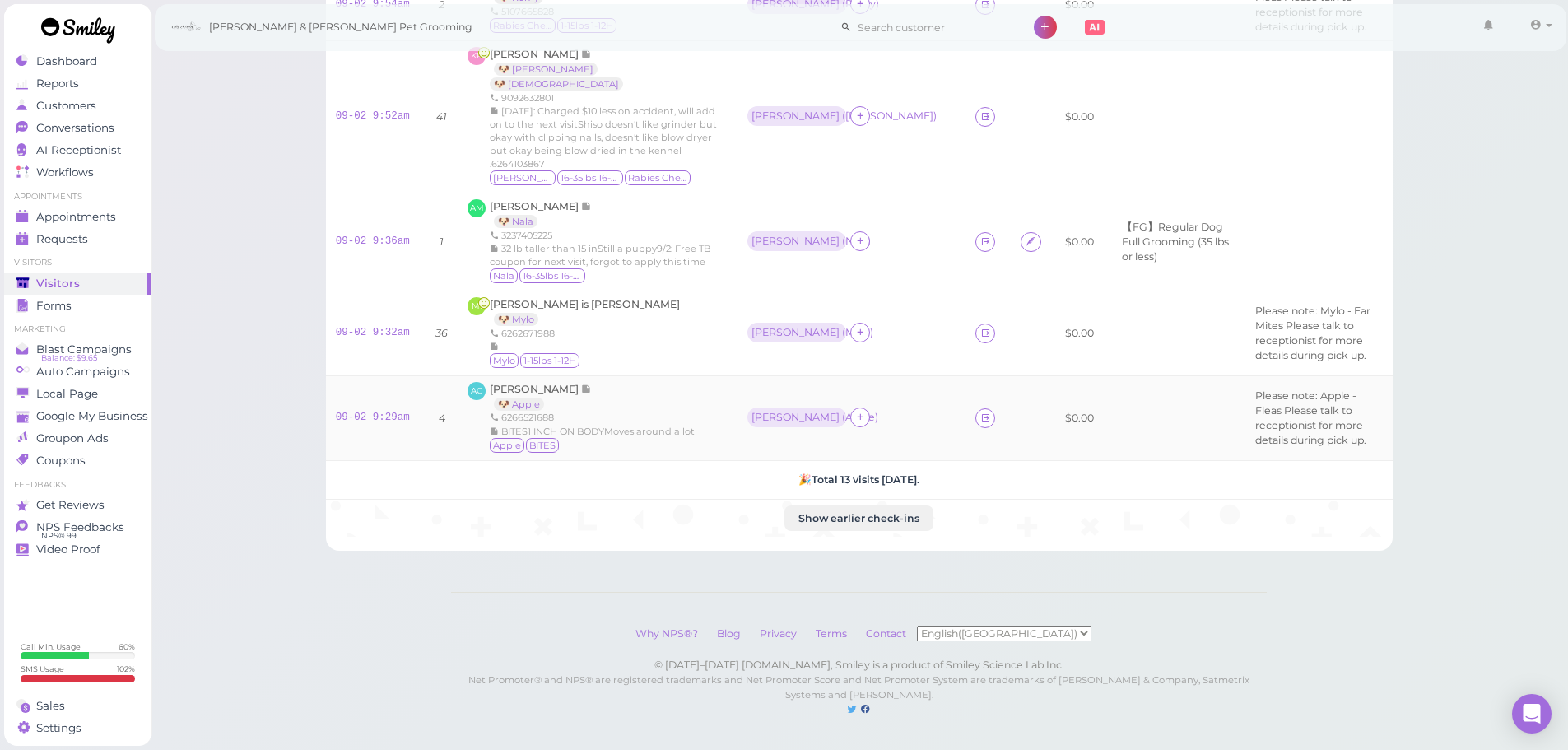
click at [555, 425] on div "BITES1 INCH ON BODYMoves around a lot" at bounding box center [592, 430] width 205 height 13
click at [554, 425] on span "BITES1 INCH ON BODYMoves around a lot" at bounding box center [597, 431] width 193 height 12
click at [550, 425] on div "BITES1 INCH ON BODYMoves around a lot" at bounding box center [592, 430] width 205 height 13
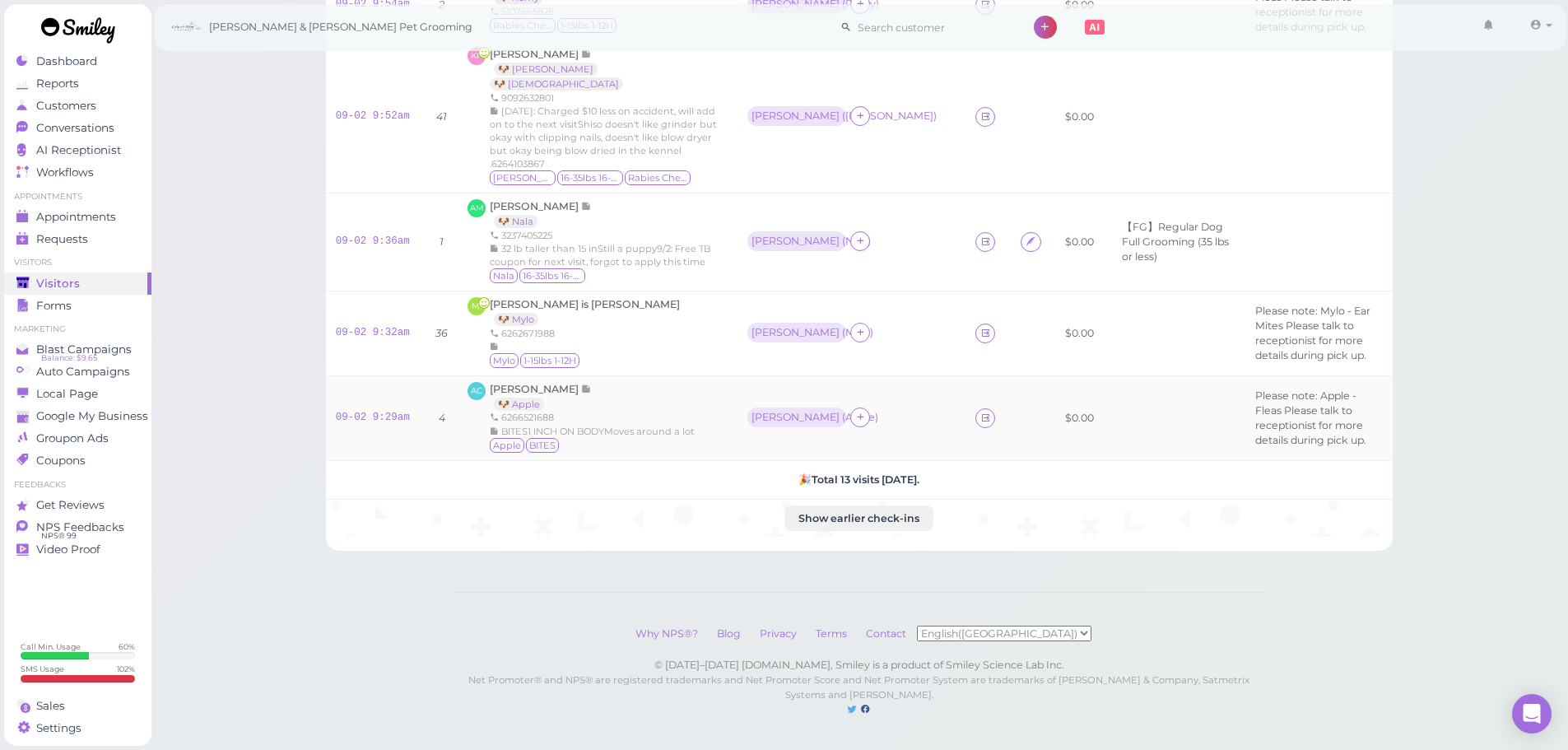
click at [550, 425] on div "BITES1 INCH ON BODYMoves around a lot" at bounding box center [592, 430] width 205 height 13
click at [550, 425] on span "BITES1 INCH ON BODYMoves around a lot" at bounding box center [597, 431] width 193 height 12
click at [549, 425] on div "BITES1 INCH ON BODYMoves around a lot" at bounding box center [592, 430] width 205 height 13
click at [551, 425] on span "BITES1 INCH ON BODYMoves around a lot" at bounding box center [597, 431] width 193 height 12
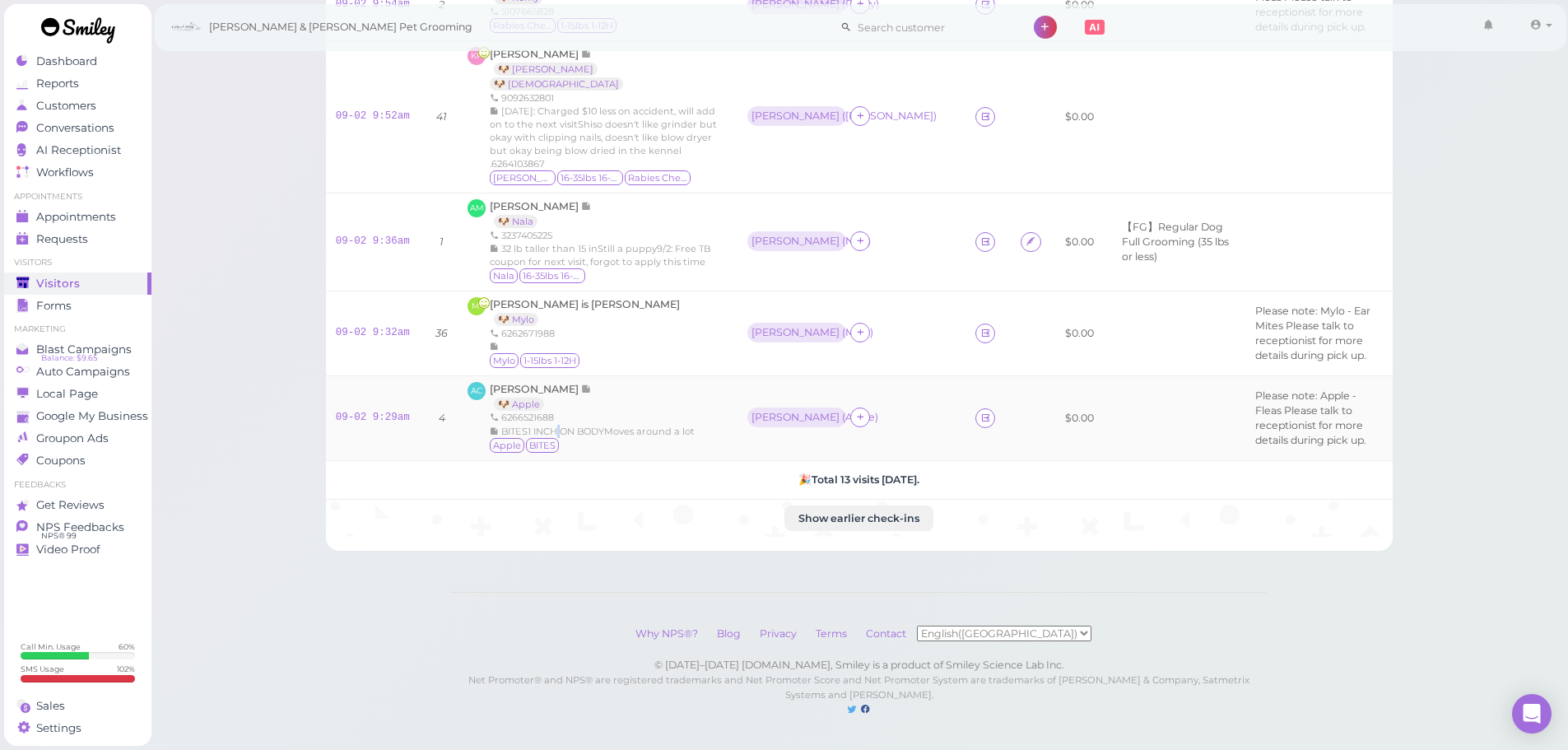
click at [551, 425] on span "BITES1 INCH ON BODYMoves around a lot" at bounding box center [597, 431] width 193 height 12
click at [551, 425] on div "BITES1 INCH ON BODYMoves around a lot" at bounding box center [592, 430] width 205 height 13
drag, startPoint x: 602, startPoint y: 367, endPoint x: 591, endPoint y: 367, distance: 11.0
click at [602, 382] on div "Andy Cheng 🐶 Apple 6266521688 BITES1 INCH ON BODYMoves around a lot Apple BITES" at bounding box center [592, 419] width 205 height 73
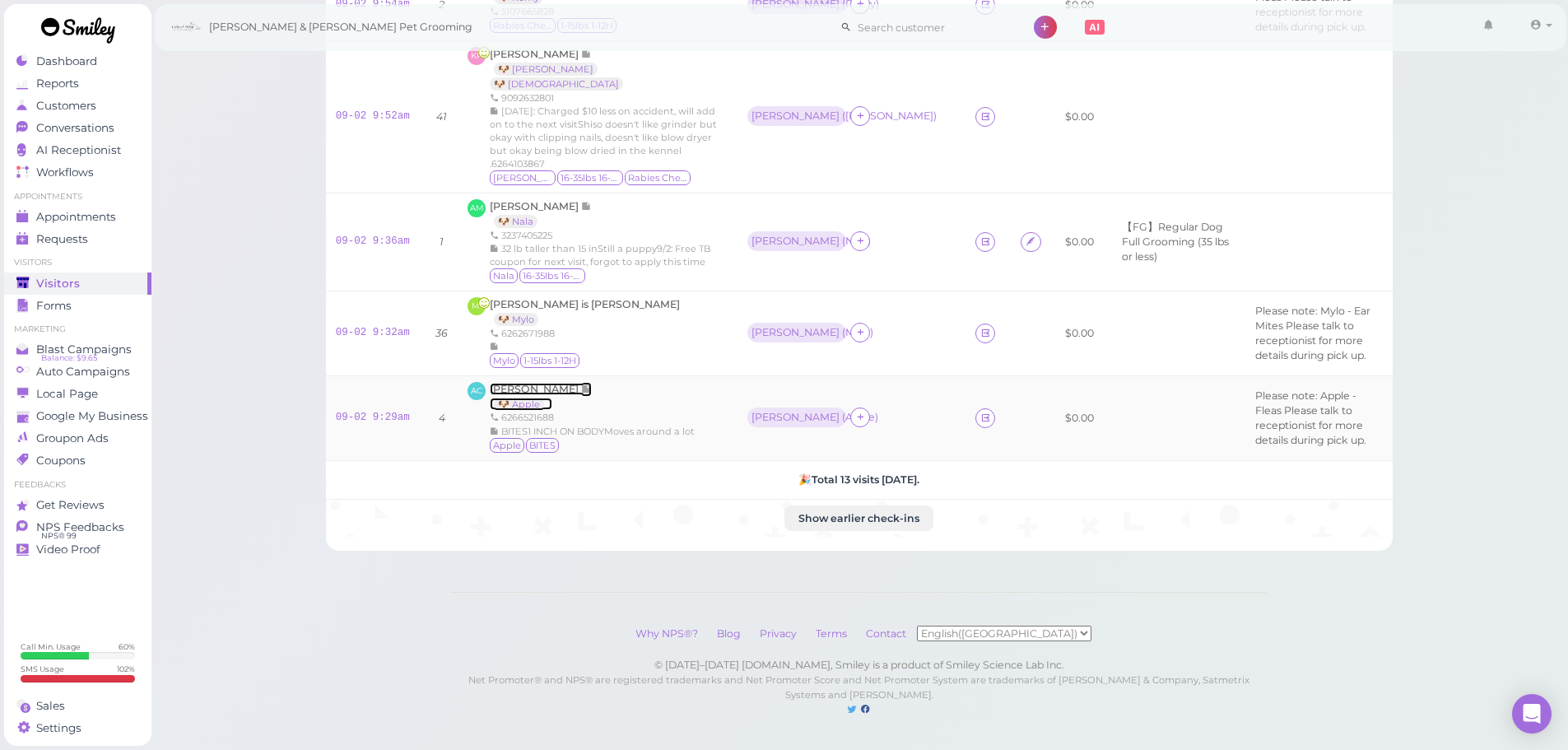
click at [505, 382] on span "Andy Cheng" at bounding box center [535, 388] width 91 height 13
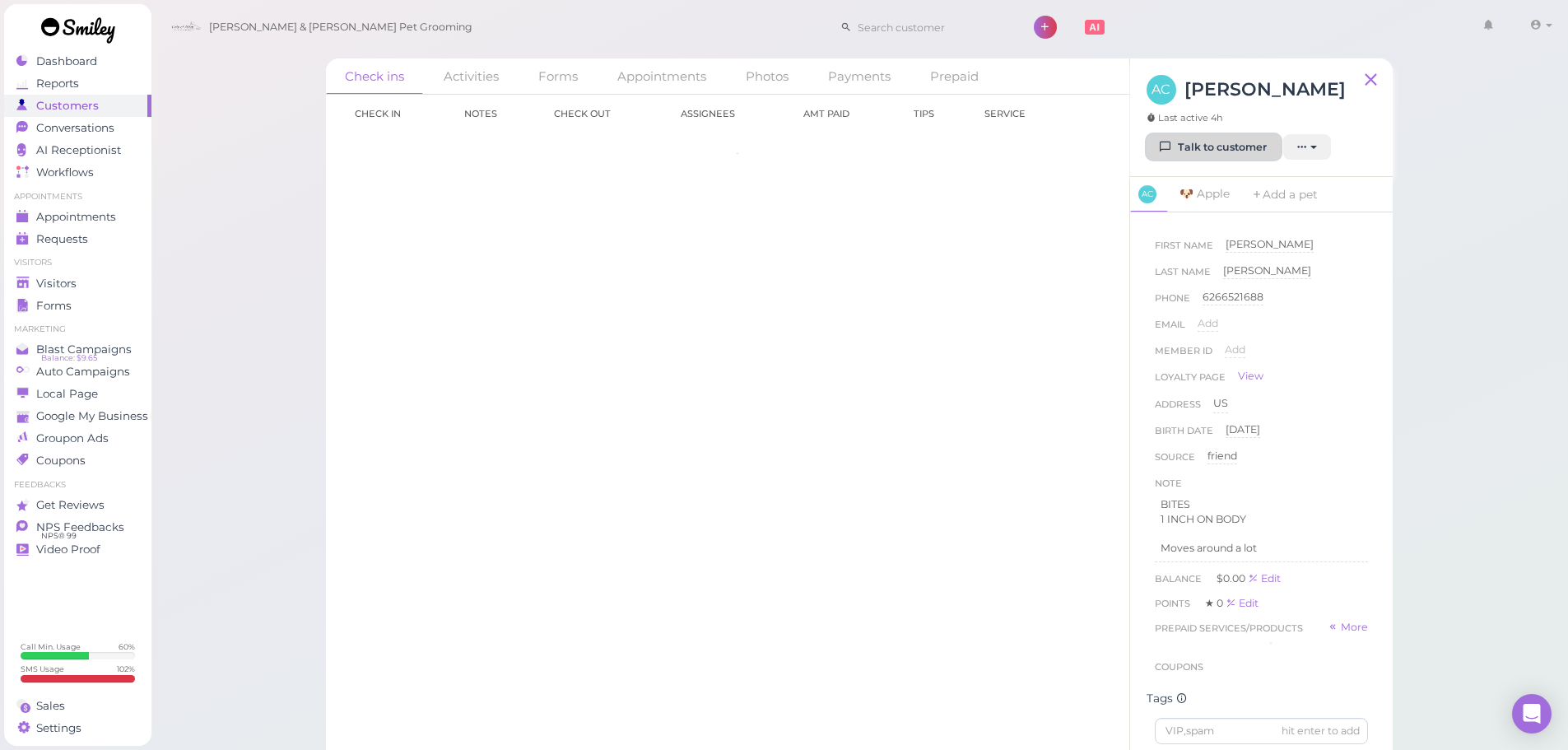
click at [1211, 148] on link "Talk to customer" at bounding box center [1213, 147] width 134 height 26
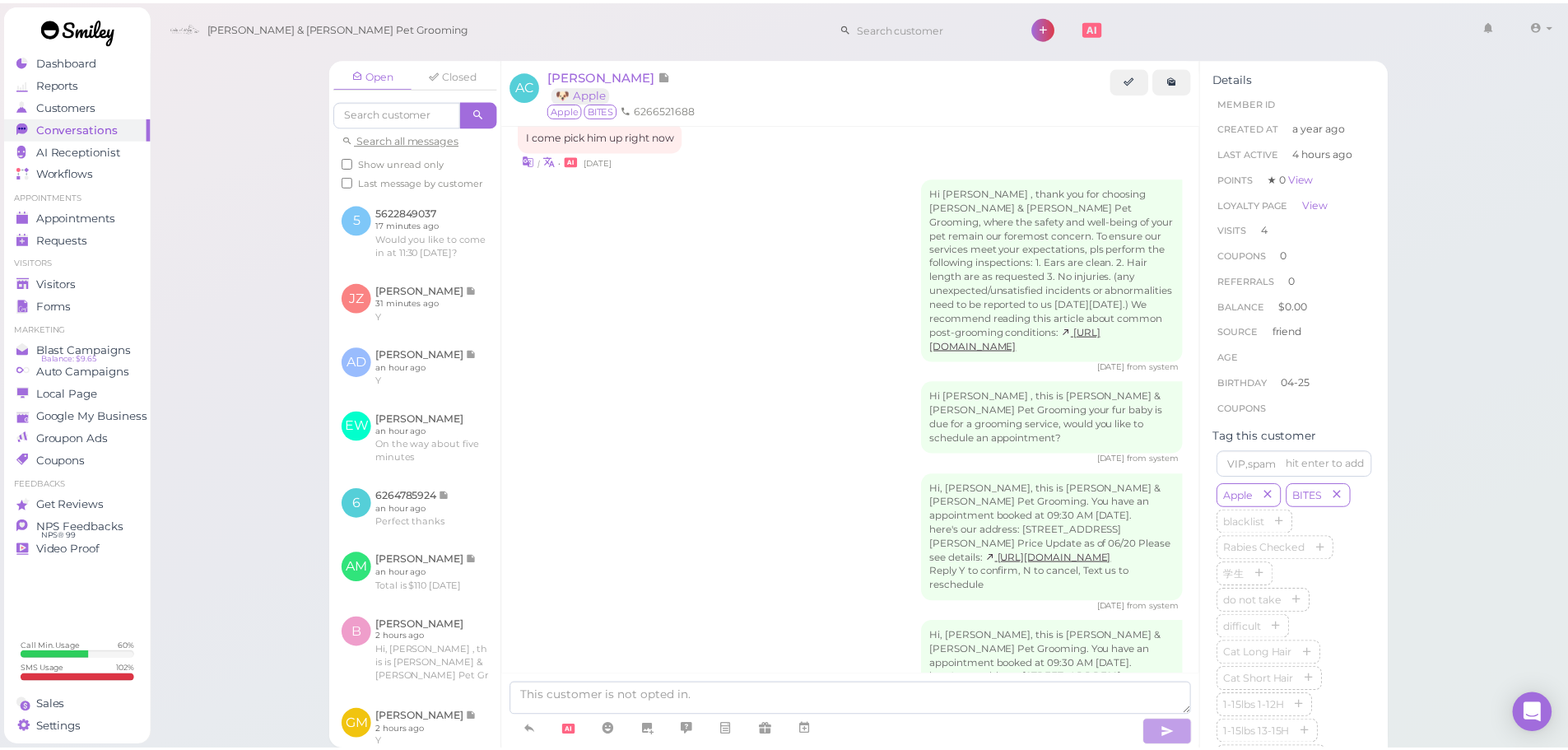
scroll to position [2336, 0]
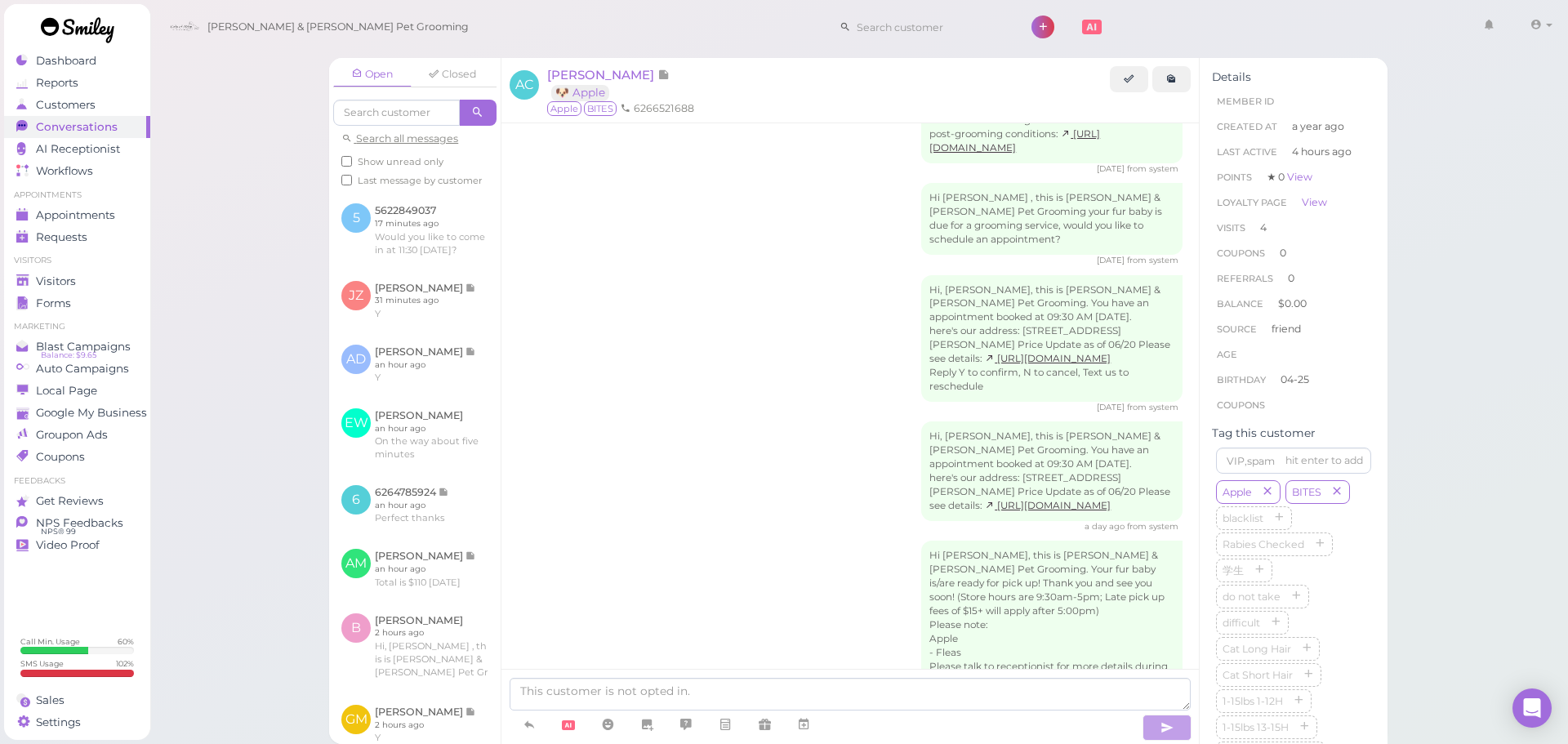
click at [755, 439] on div "Hi, Andy, this is Cody & Miley Pet Grooming. You have an appointment booked at …" at bounding box center [849, 477] width 664 height 111
click at [746, 421] on div "Hi, Andy, this is Cody & Miley Pet Grooming. You have an appointment booked at …" at bounding box center [849, 477] width 664 height 111
click at [608, 80] on span "Andy Cheng" at bounding box center [601, 75] width 110 height 16
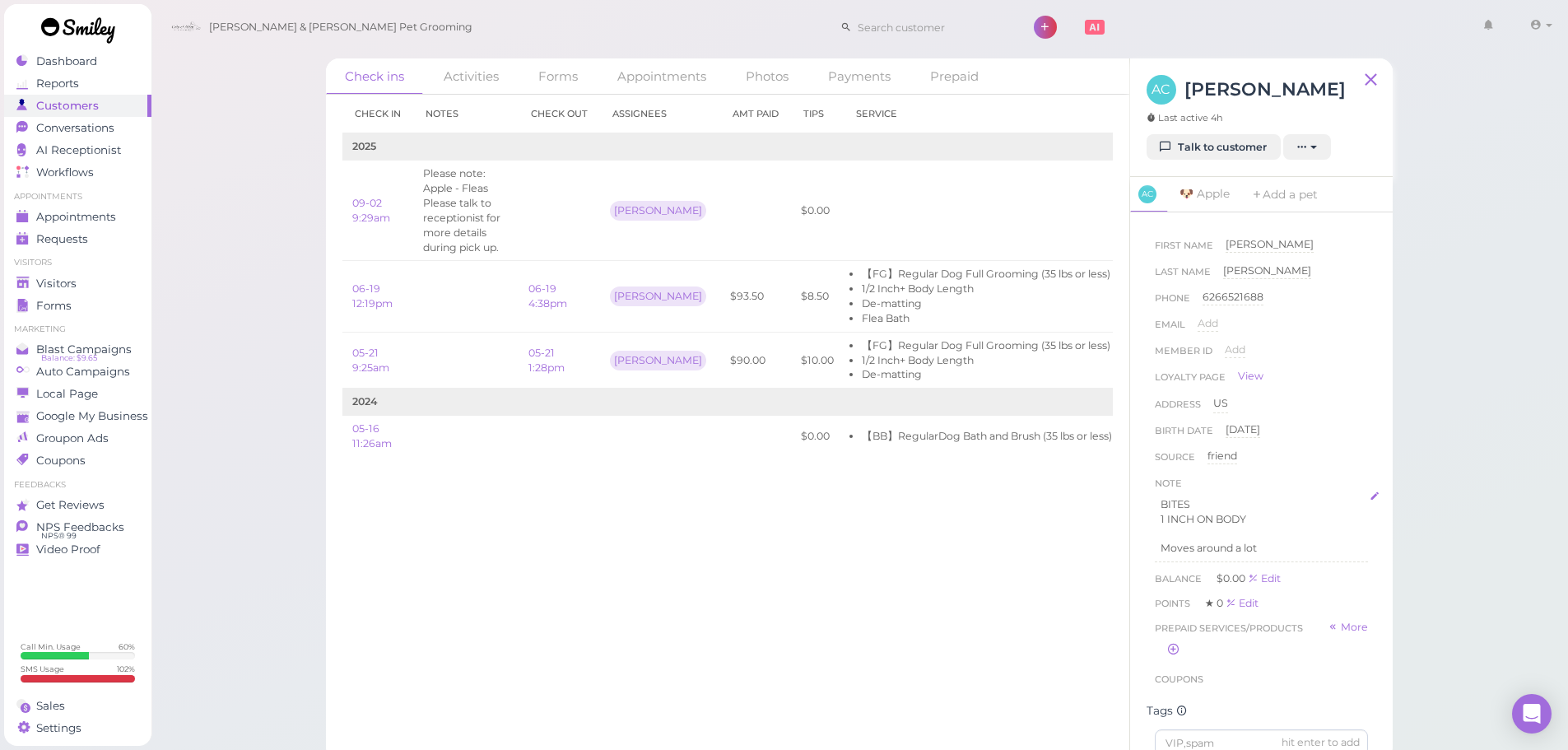
click at [1275, 512] on p "1 INCH ON BODY" at bounding box center [1262, 519] width 202 height 15
click at [1275, 521] on p "1 INCH ON BODY" at bounding box center [1262, 519] width 202 height 15
click at [1174, 652] on button "Done" at bounding box center [1173, 658] width 36 height 18
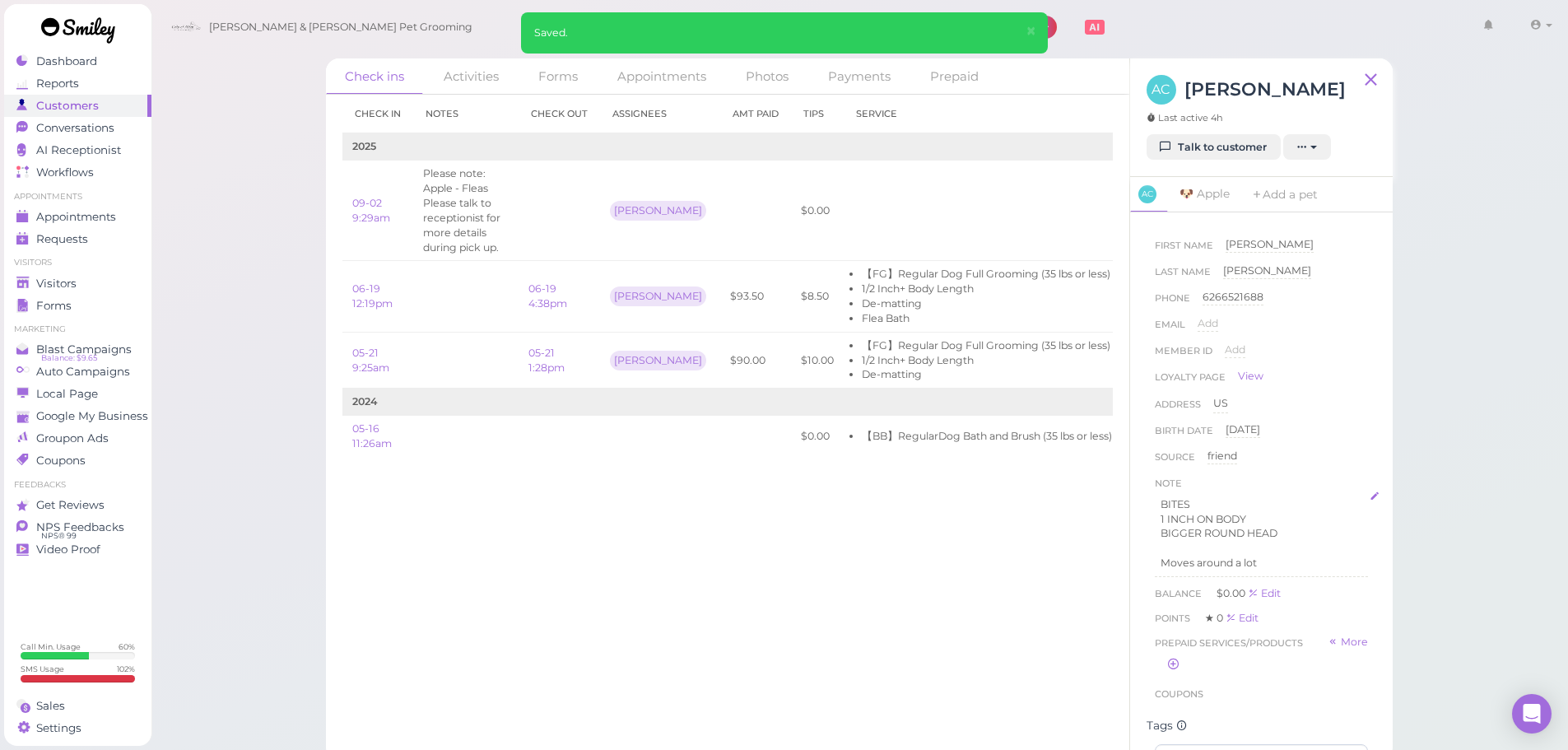
click at [1049, 649] on div "Check in Notes Check out Assignees Amt Paid Tips Service 2025 09-02 9:29am Plea…" at bounding box center [727, 423] width 803 height 655
click at [1321, 384] on div "Loyalty page View" at bounding box center [1261, 380] width 213 height 24
click at [1297, 532] on p "BIGGER ROUND HEAD" at bounding box center [1262, 532] width 202 height 15
click at [1174, 653] on button "Done" at bounding box center [1173, 658] width 36 height 18
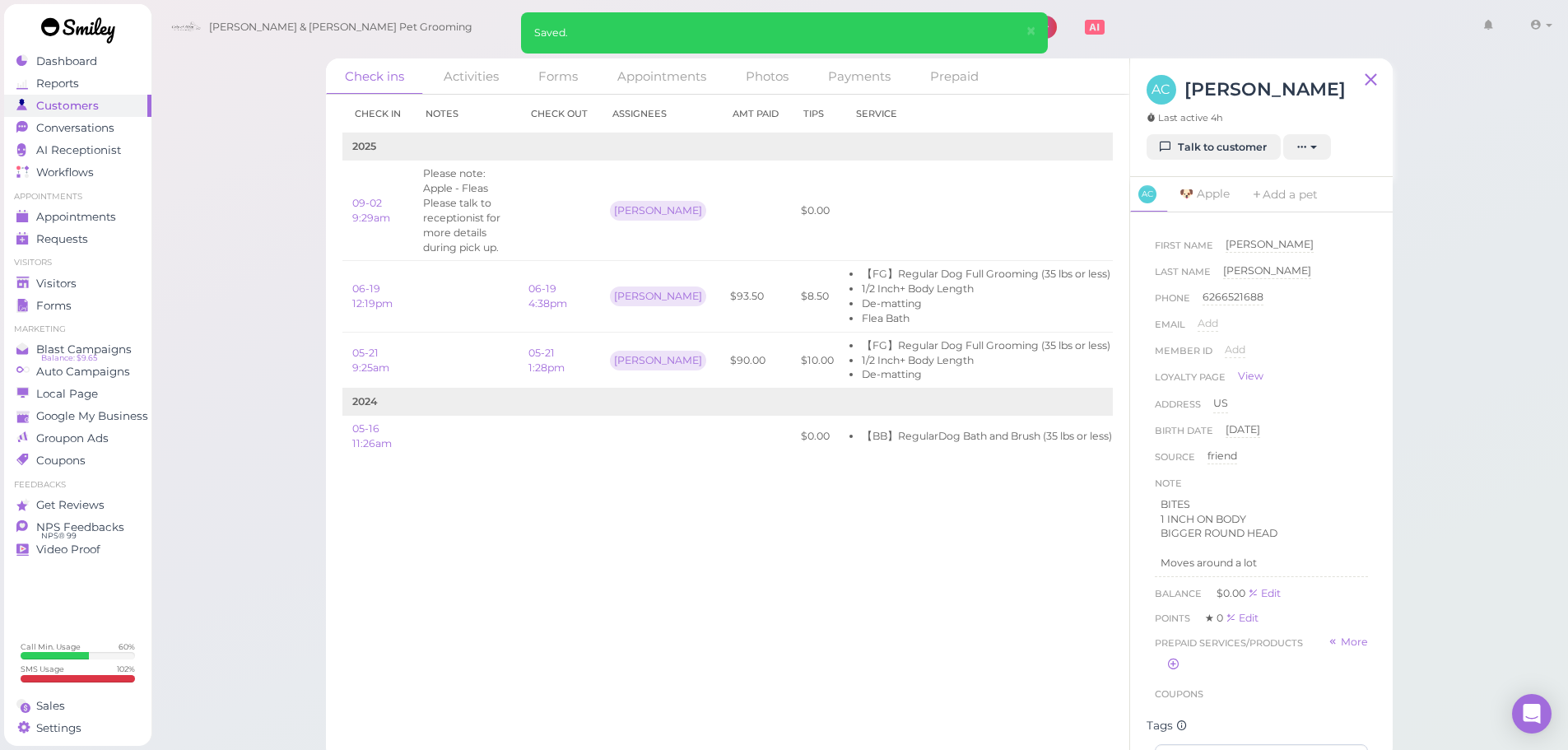
click at [1015, 613] on div "Check in Notes Check out Assignees Amt Paid Tips Service 2025 09-02 9:29am Plea…" at bounding box center [727, 423] width 803 height 655
drag, startPoint x: 1293, startPoint y: 323, endPoint x: 1174, endPoint y: 406, distance: 145.1
click at [1293, 323] on div "Email Add" at bounding box center [1261, 328] width 213 height 26
click at [925, 561] on div "Check in Notes Check out Assignees Amt Paid Tips Service 2025 09-02 9:29am Plea…" at bounding box center [727, 423] width 803 height 655
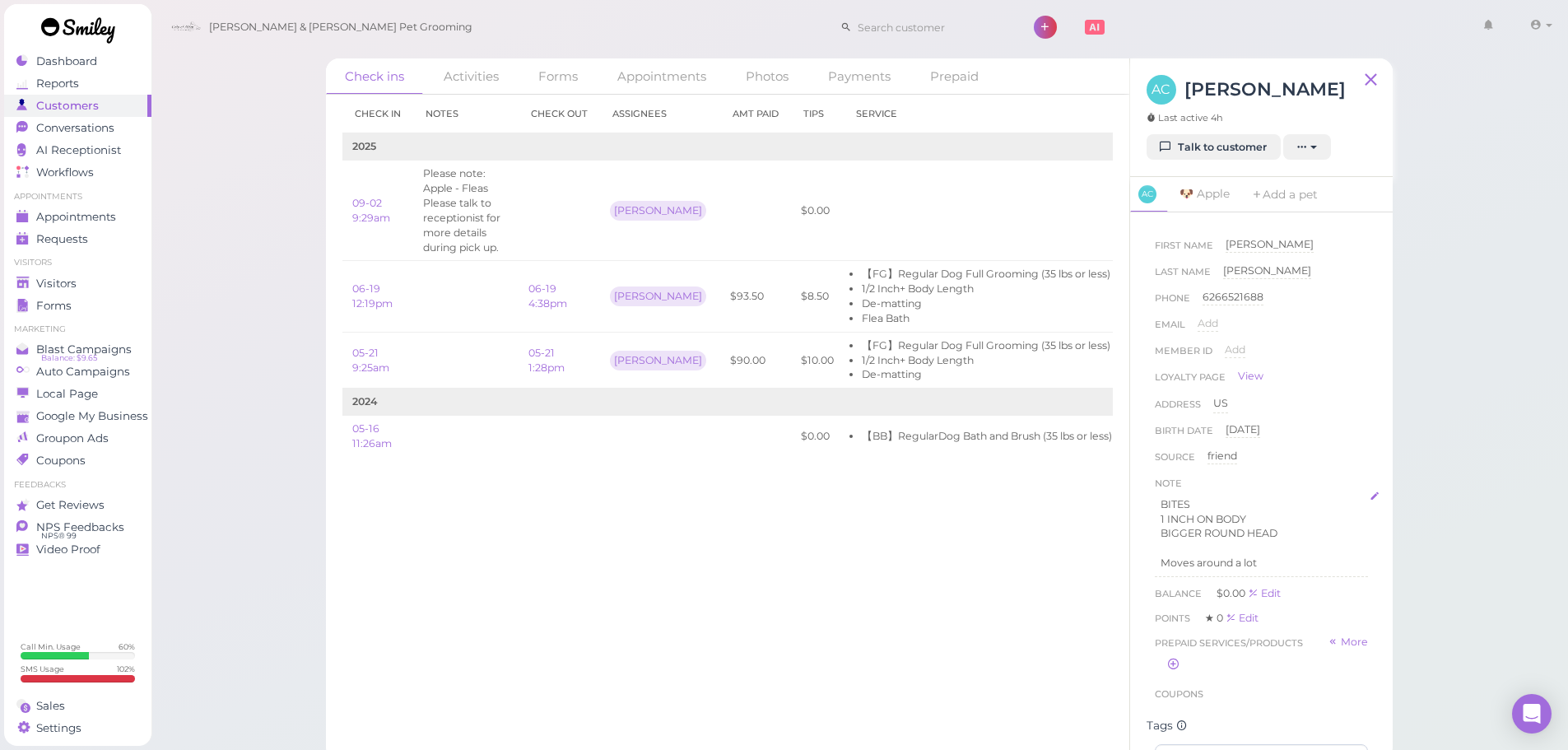
click at [1202, 501] on p "BITES" at bounding box center [1262, 504] width 202 height 15
click at [1281, 532] on p "BIGGER ROUND HEAD" at bounding box center [1262, 532] width 202 height 15
click at [1163, 663] on button "Done" at bounding box center [1173, 658] width 36 height 18
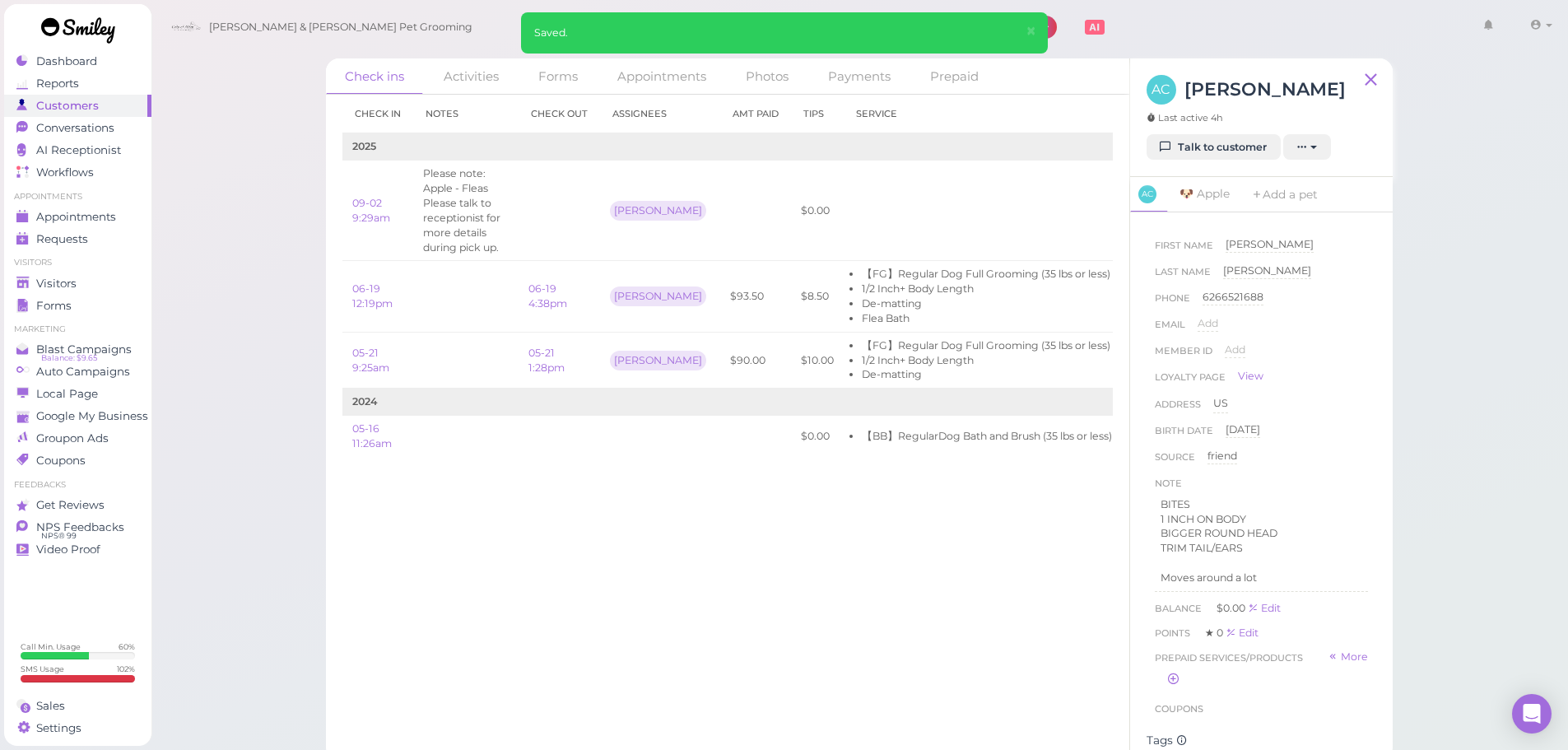
click at [934, 607] on div "Check in Notes Check out Assignees Amt Paid Tips Service 2025 09-02 9:29am Plea…" at bounding box center [727, 423] width 803 height 655
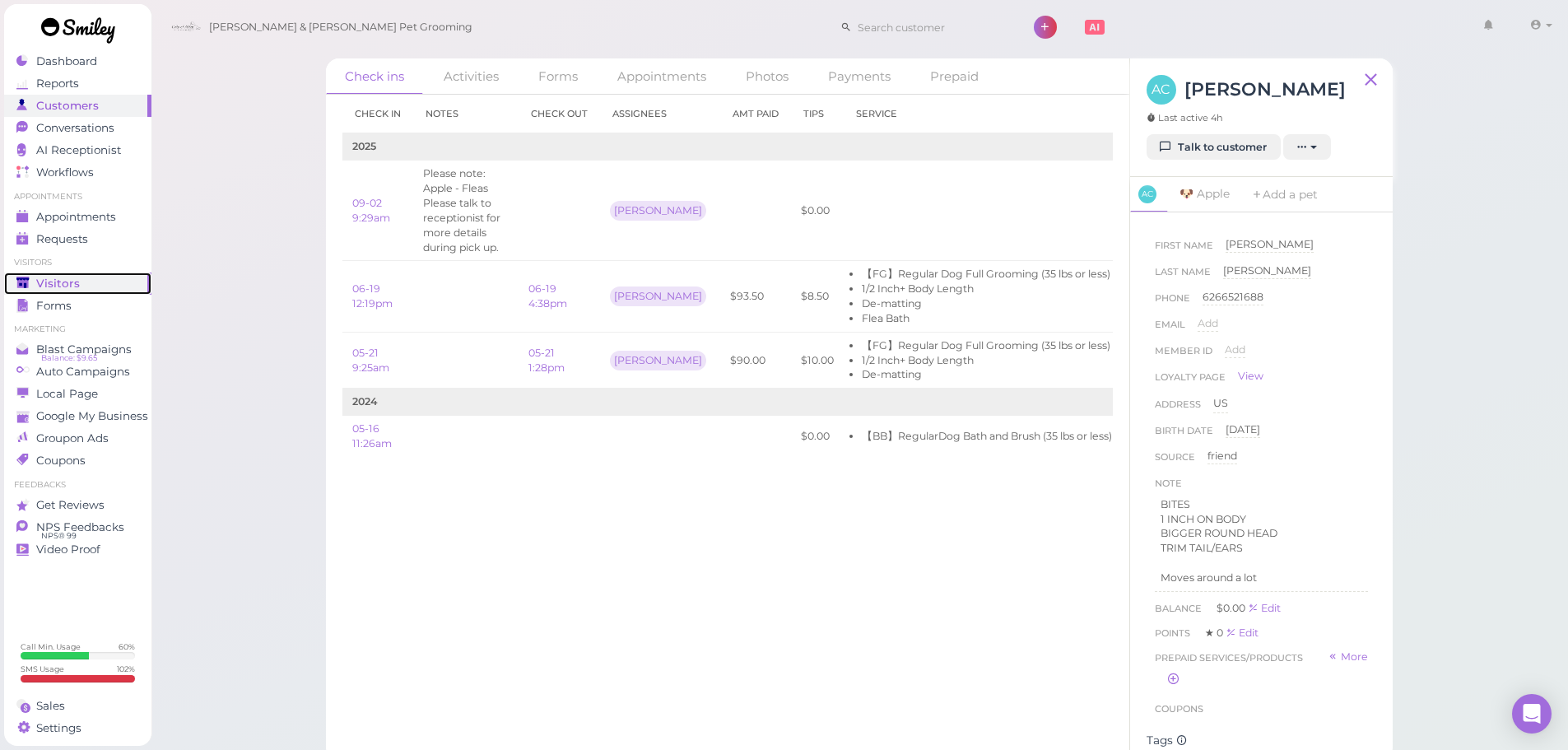
click at [88, 281] on div "Visitors" at bounding box center [76, 283] width 119 height 14
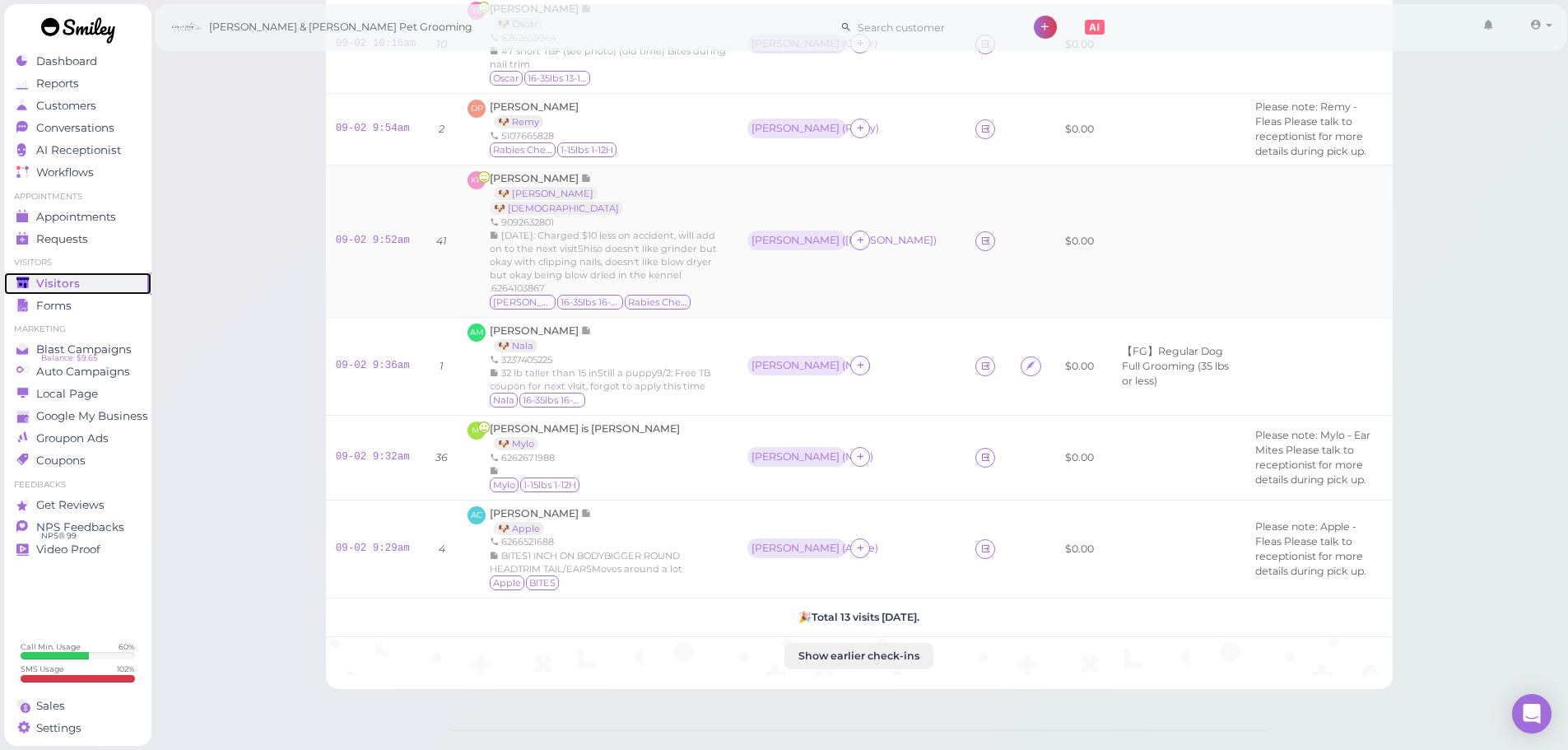
scroll to position [824, 0]
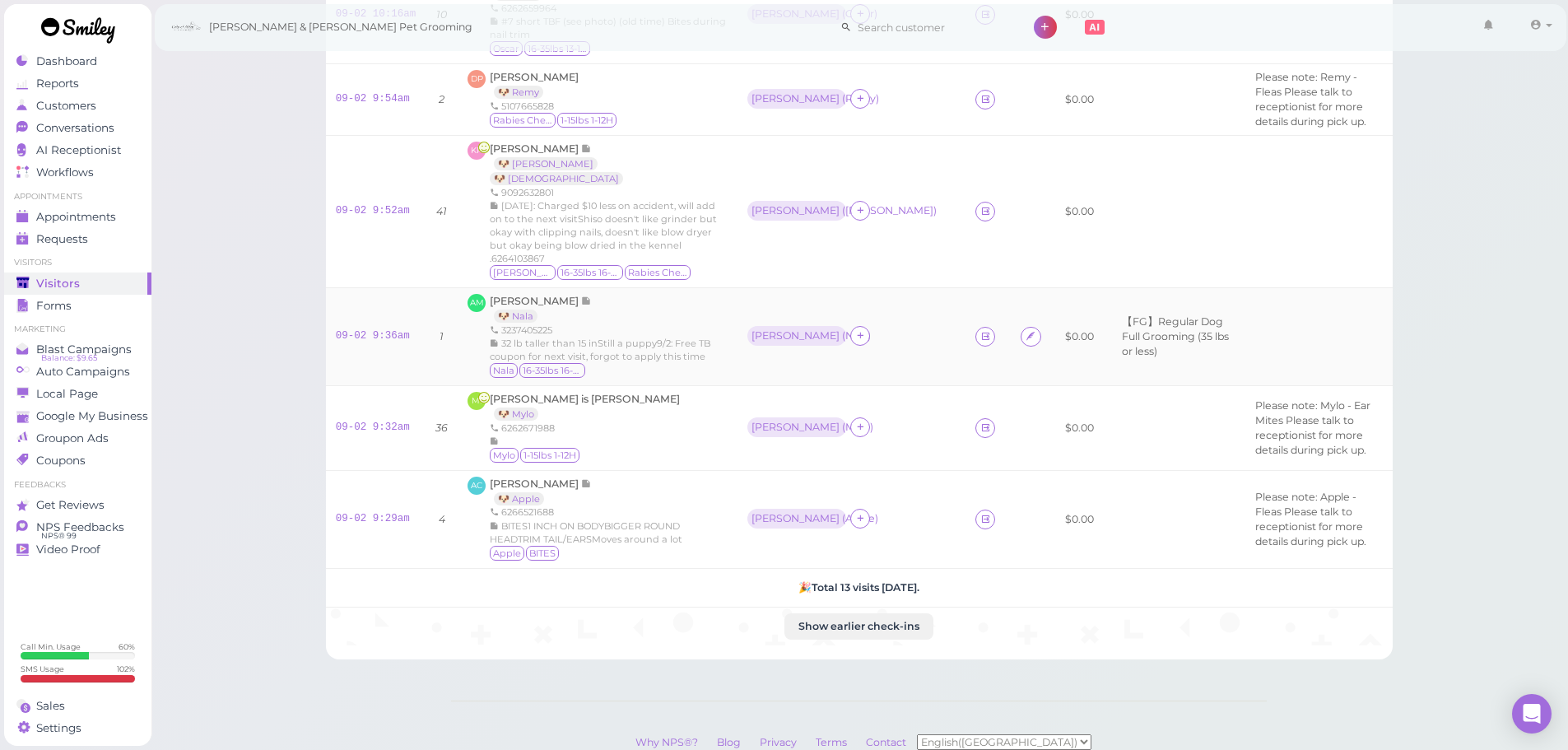
click at [649, 351] on span "32 lb taller than 15 inStill a puppy9/2: Free TB coupon for next visit, forgot …" at bounding box center [600, 349] width 221 height 25
click at [647, 324] on div "3237405225" at bounding box center [609, 329] width 238 height 13
click at [376, 525] on link "09-02 9:29am" at bounding box center [374, 519] width 75 height 12
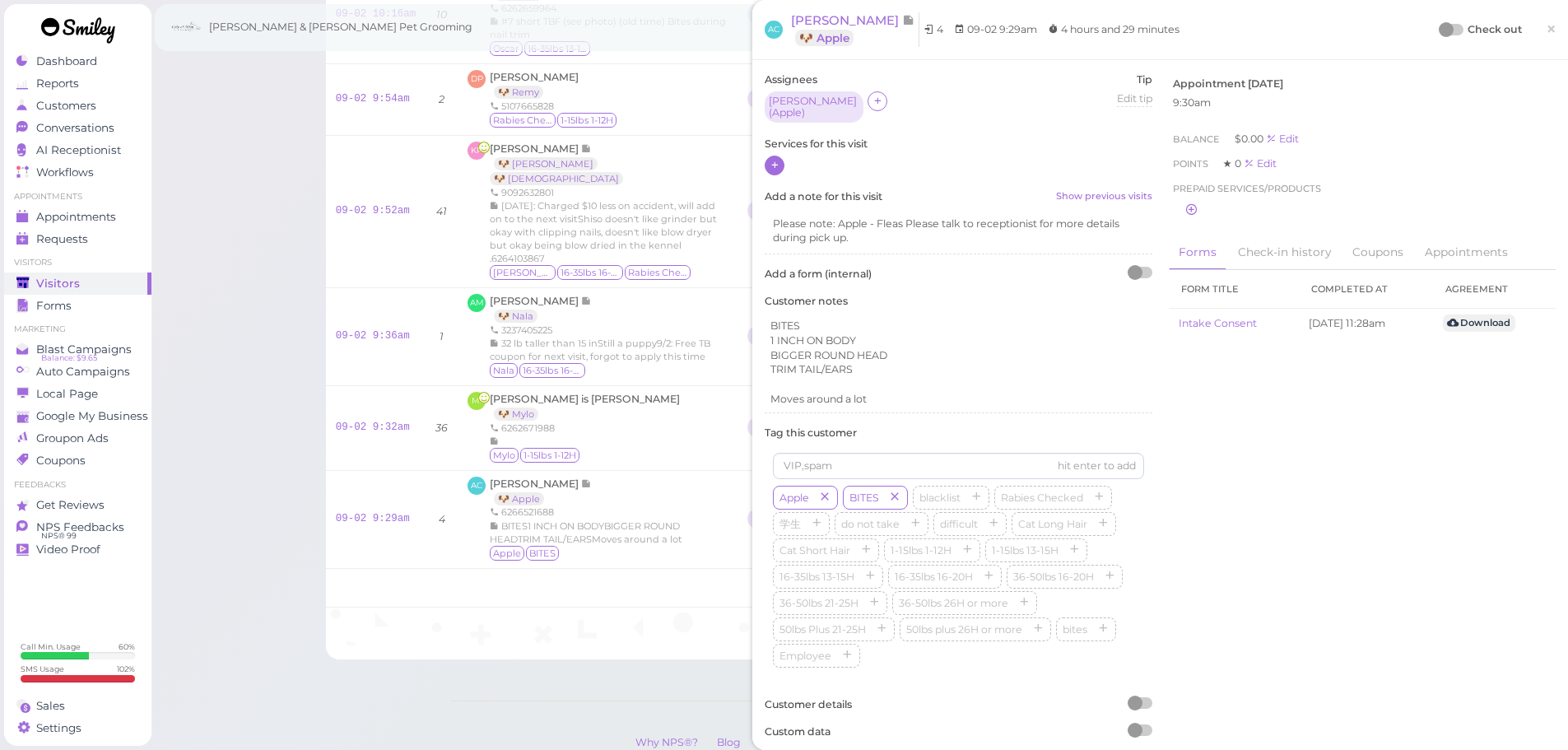
click at [773, 164] on icon at bounding box center [775, 165] width 11 height 13
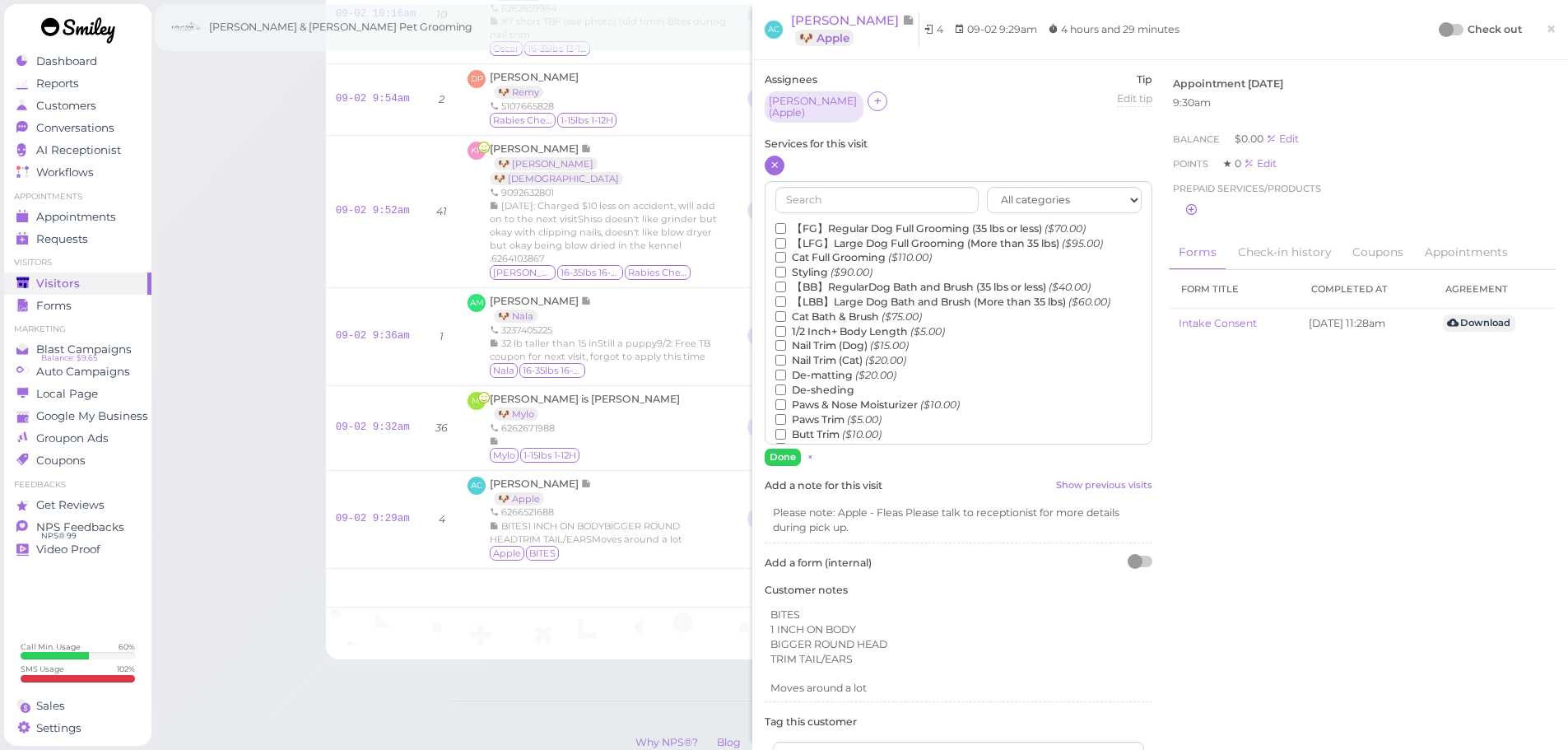
click at [841, 224] on label "【FG】Regular Dog Full Grooming (35 lbs or less) ($70.00)" at bounding box center [931, 228] width 310 height 15
click at [786, 224] on input "【FG】Regular Dog Full Grooming (35 lbs or less) ($70.00)" at bounding box center [781, 228] width 11 height 11
click at [806, 329] on label "1/2 Inch+ Body Length ($5.00)" at bounding box center [860, 331] width 170 height 15
click at [786, 329] on input "1/2 Inch+ Body Length ($5.00)" at bounding box center [781, 330] width 11 height 11
click at [809, 372] on label "De-matting ($20.00)" at bounding box center [835, 375] width 121 height 15
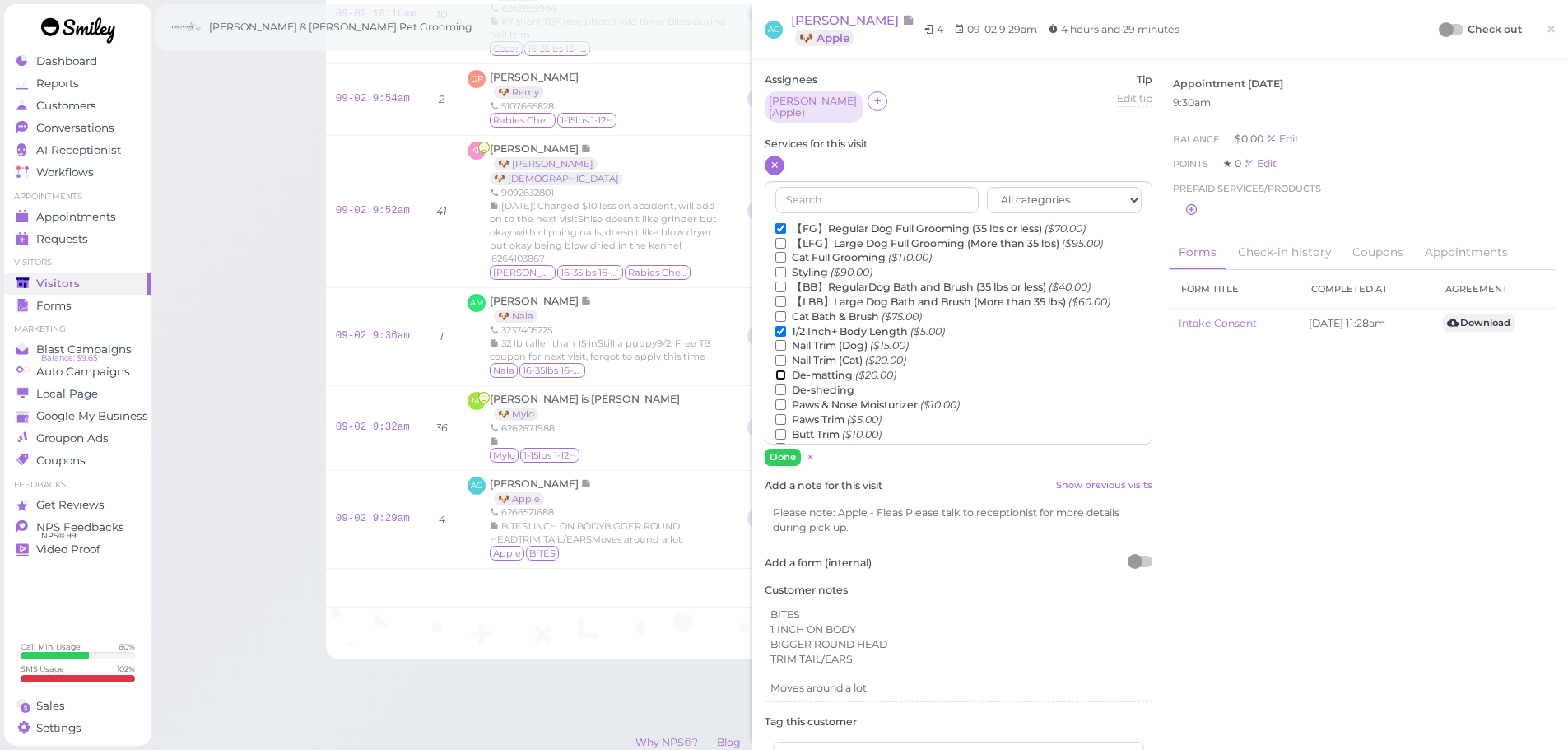
click at [786, 372] on input "De-matting ($20.00)" at bounding box center [781, 375] width 11 height 11
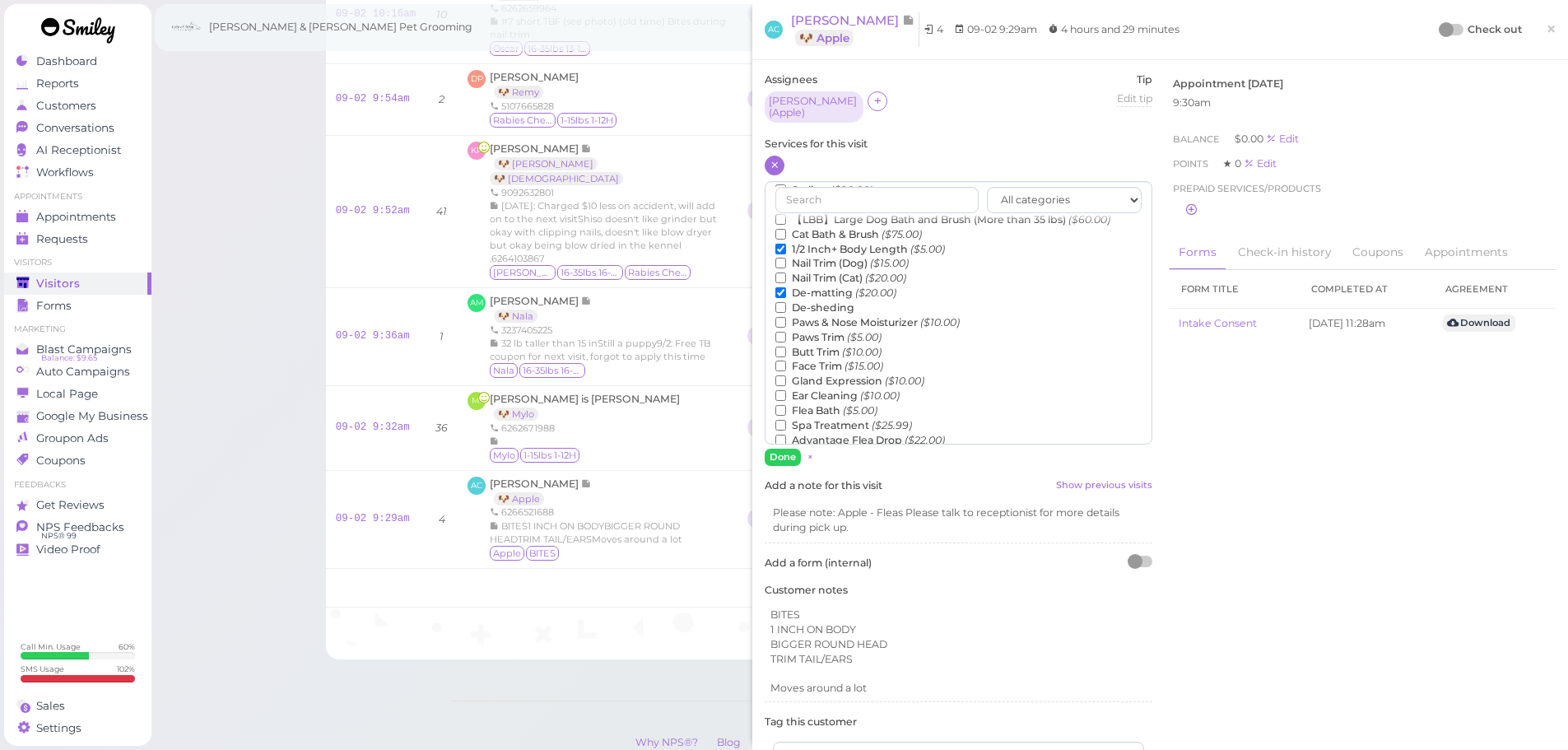
click at [808, 403] on label "Flea Bath ($5.00)" at bounding box center [827, 410] width 102 height 15
click at [786, 405] on input "Flea Bath ($5.00)" at bounding box center [781, 410] width 11 height 11
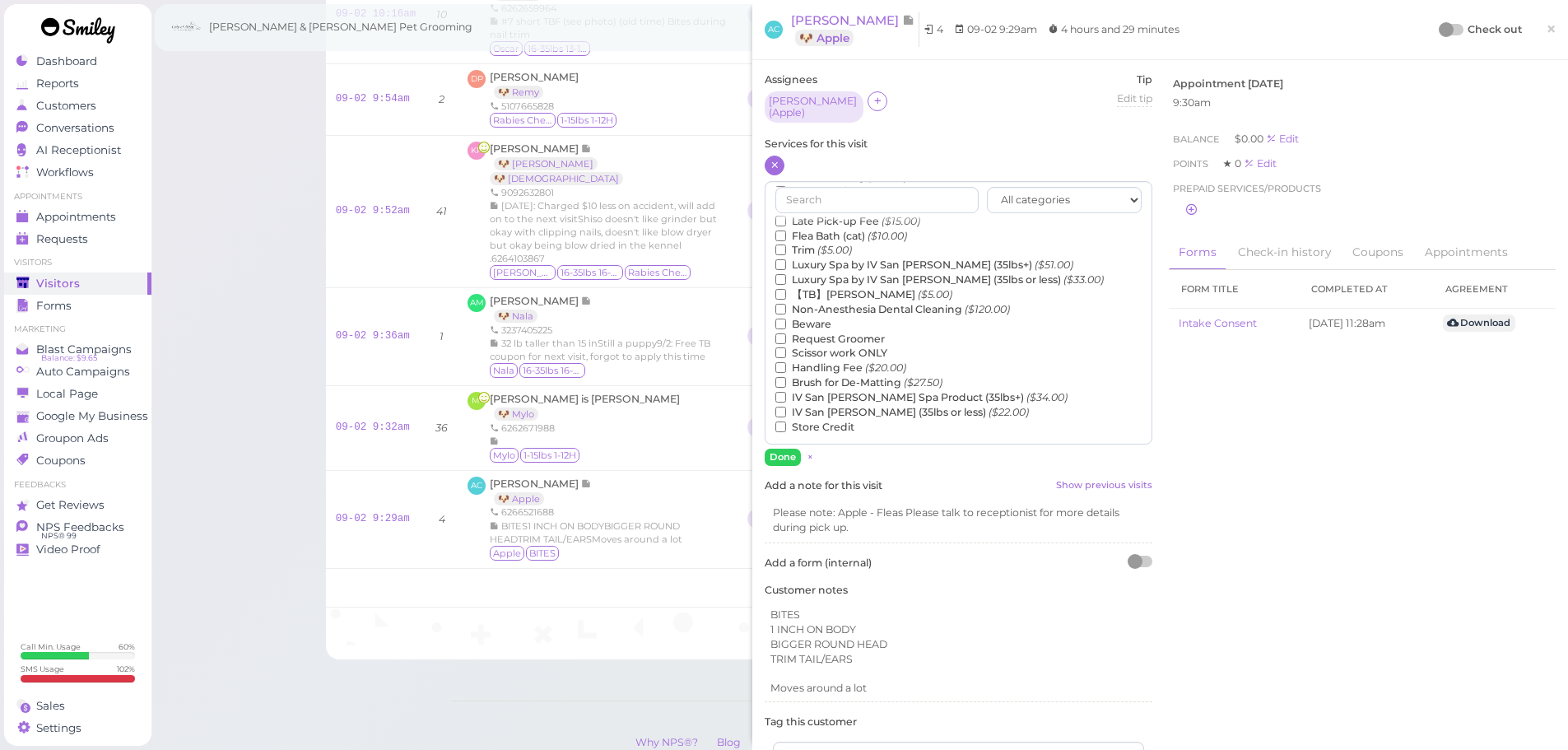
click at [838, 290] on label "【TB】Teeth Brushing ($5.00)" at bounding box center [864, 294] width 177 height 15
click at [786, 290] on input "【TB】Teeth Brushing ($5.00)" at bounding box center [781, 294] width 11 height 11
drag, startPoint x: 784, startPoint y: 447, endPoint x: 1046, endPoint y: 233, distance: 338.3
click at [784, 449] on button "Done" at bounding box center [783, 458] width 36 height 18
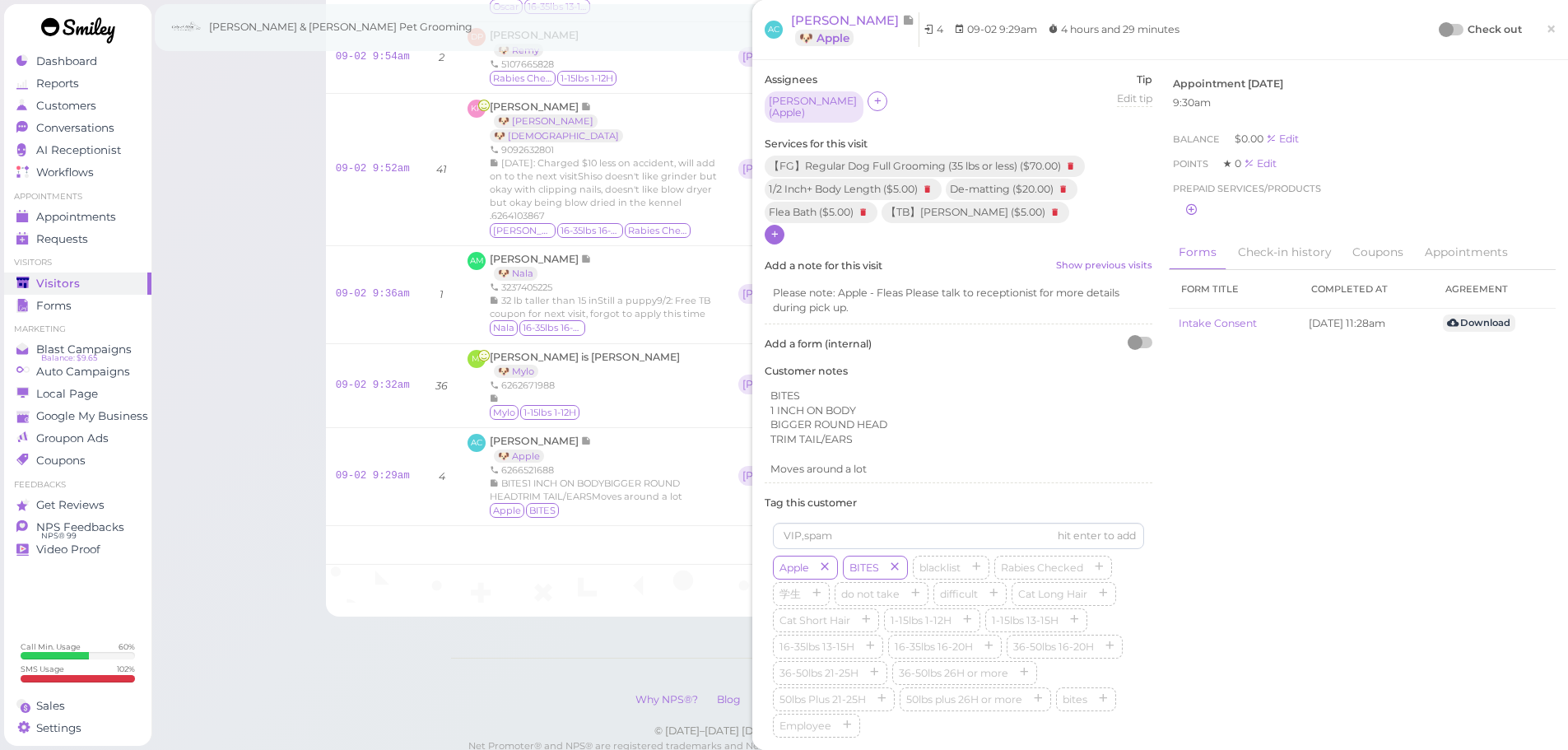
click at [1439, 32] on div at bounding box center [1445, 29] width 15 height 15
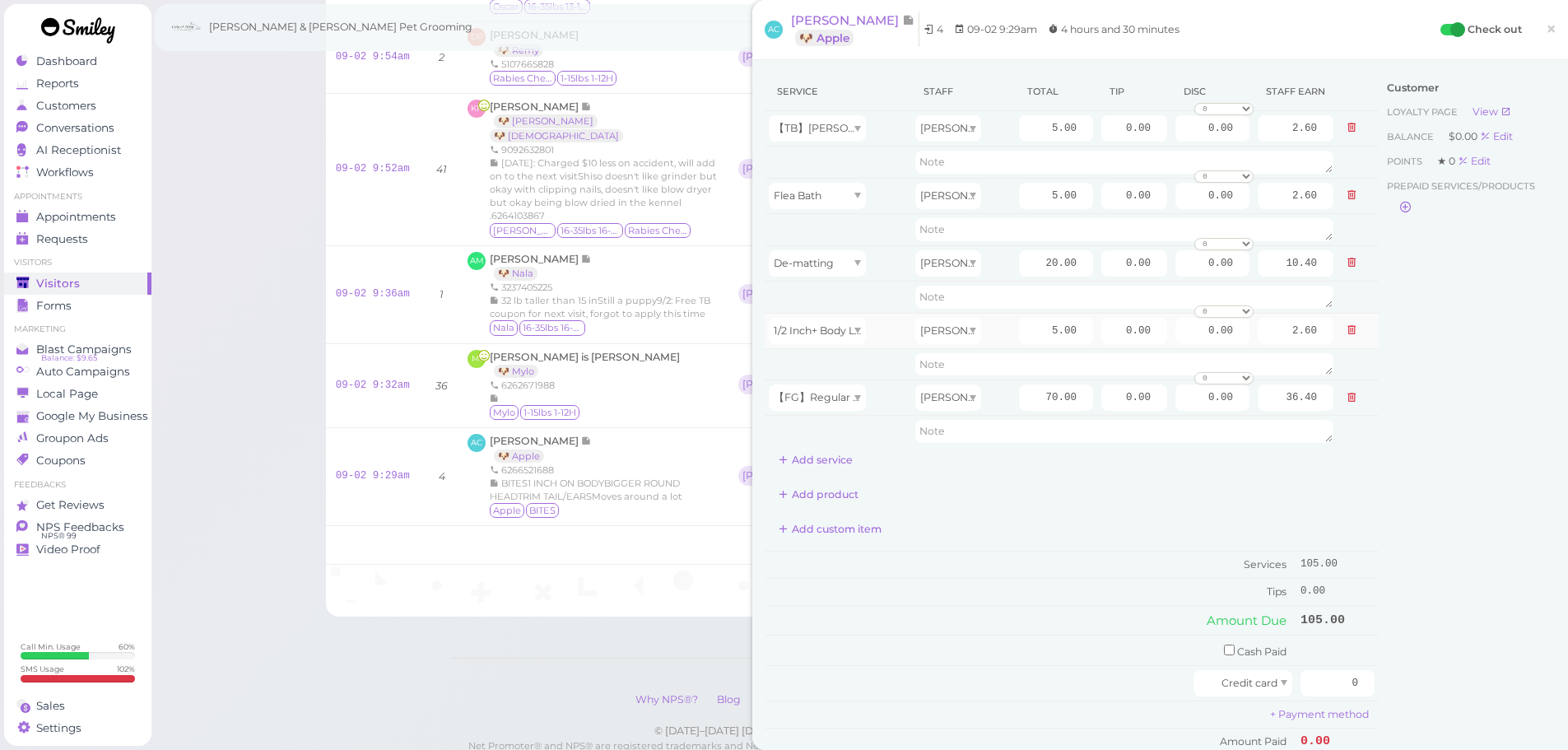
drag, startPoint x: 1033, startPoint y: 560, endPoint x: 1014, endPoint y: 314, distance: 246.7
click at [1034, 553] on td "Services" at bounding box center [1031, 565] width 531 height 27
click at [1018, 248] on td "20.00" at bounding box center [1056, 263] width 82 height 35
click at [1019, 267] on input "20.00" at bounding box center [1056, 263] width 75 height 26
type input "10.00"
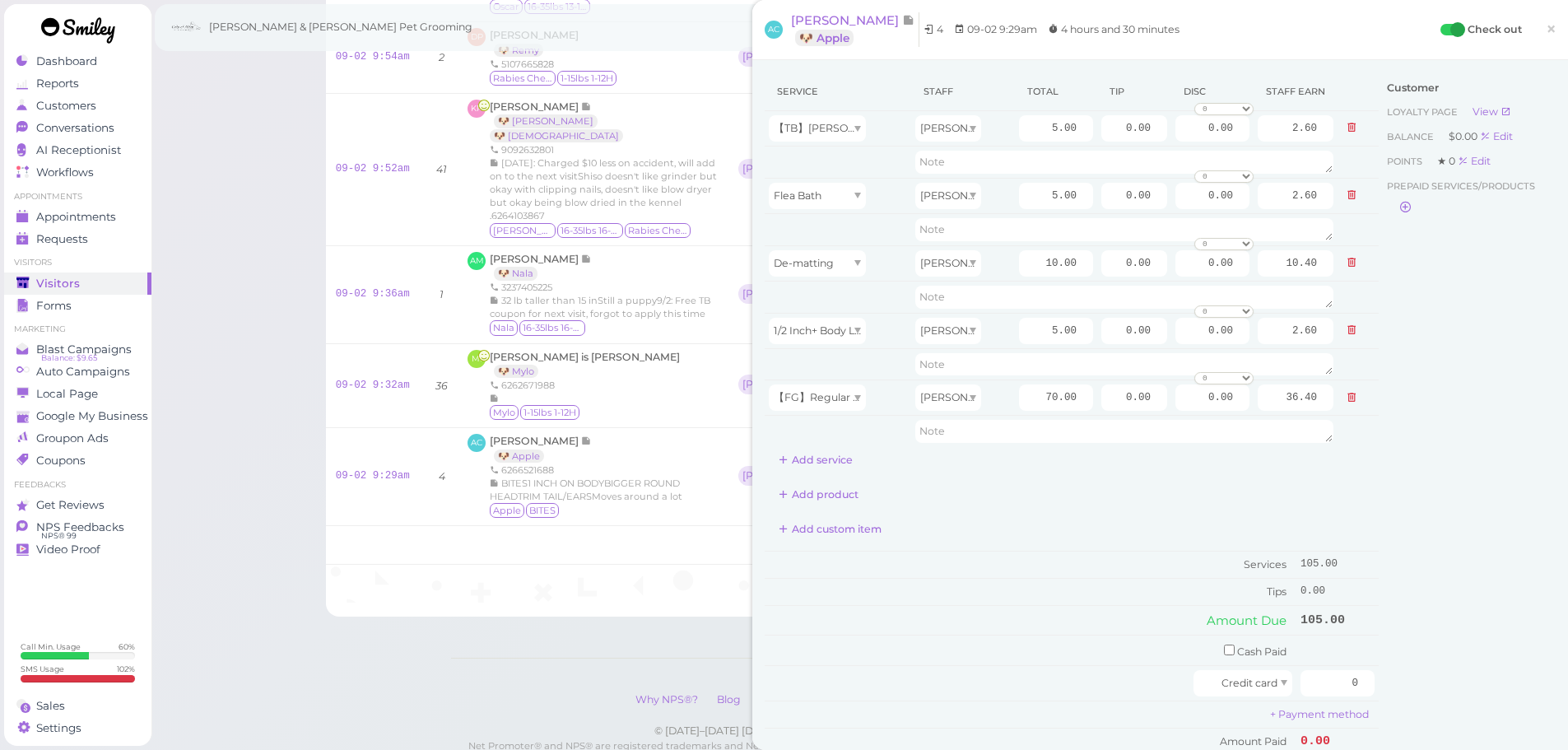
type input "5.20"
click at [1028, 509] on div "Service Staff Total Tip Disc Staff earn 【TB】Teeth Brushing Asa 5.00 0.00 0.00 0…" at bounding box center [1072, 426] width 614 height 709
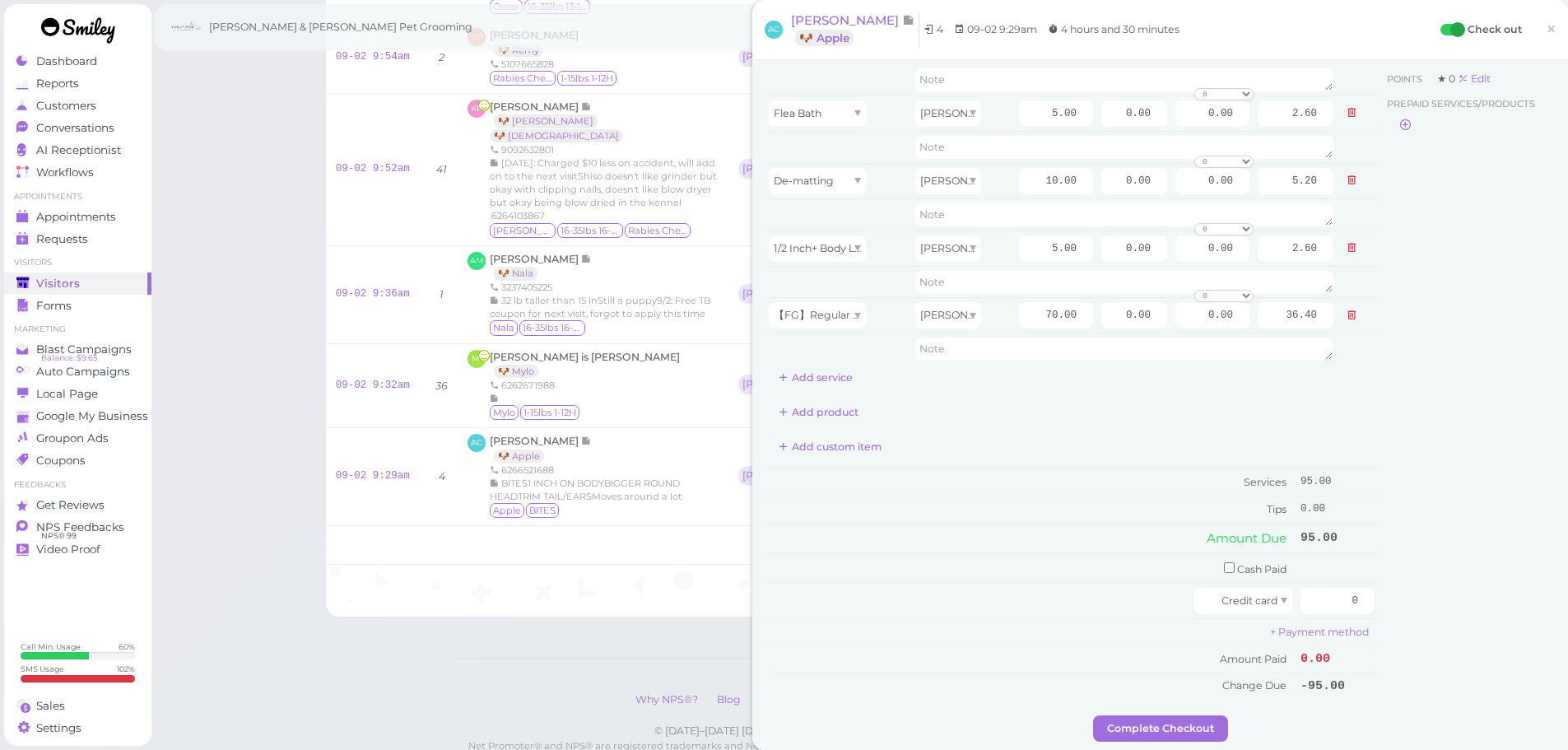
scroll to position [165, 0]
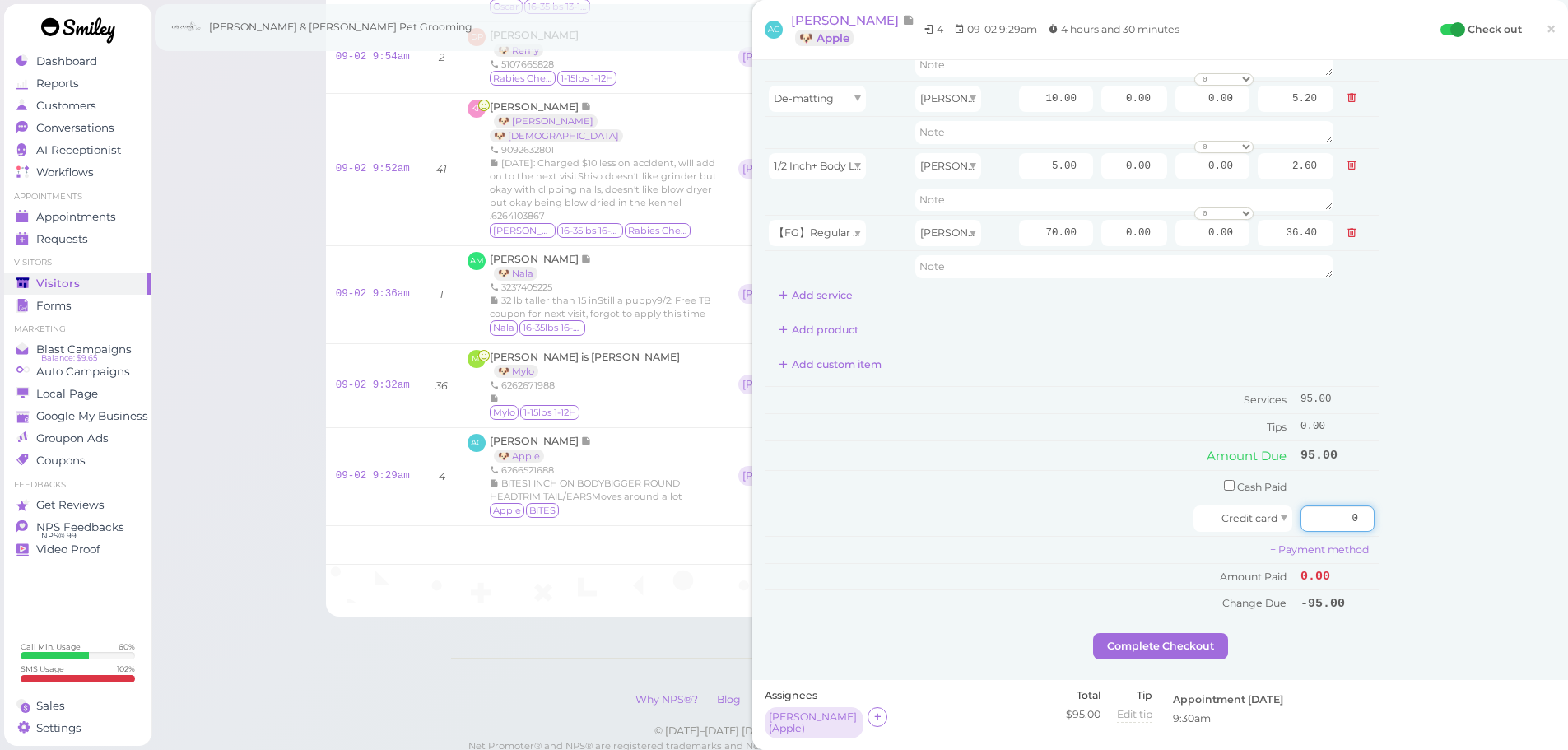
drag, startPoint x: 1316, startPoint y: 518, endPoint x: 1497, endPoint y: 536, distance: 181.9
click at [1497, 536] on div "Service Staff Total Tip Disc Staff earn 【TB】Teeth Brushing Asa 5.00 0.00 0.00 0…" at bounding box center [1160, 271] width 791 height 725
type input "95"
click at [1451, 530] on div "Customer Loyalty page View Balance $0.00 Edit Points ★ 0 Edit Prepaid services/…" at bounding box center [1467, 271] width 177 height 725
click at [1148, 644] on button "Complete Checkout" at bounding box center [1161, 646] width 135 height 26
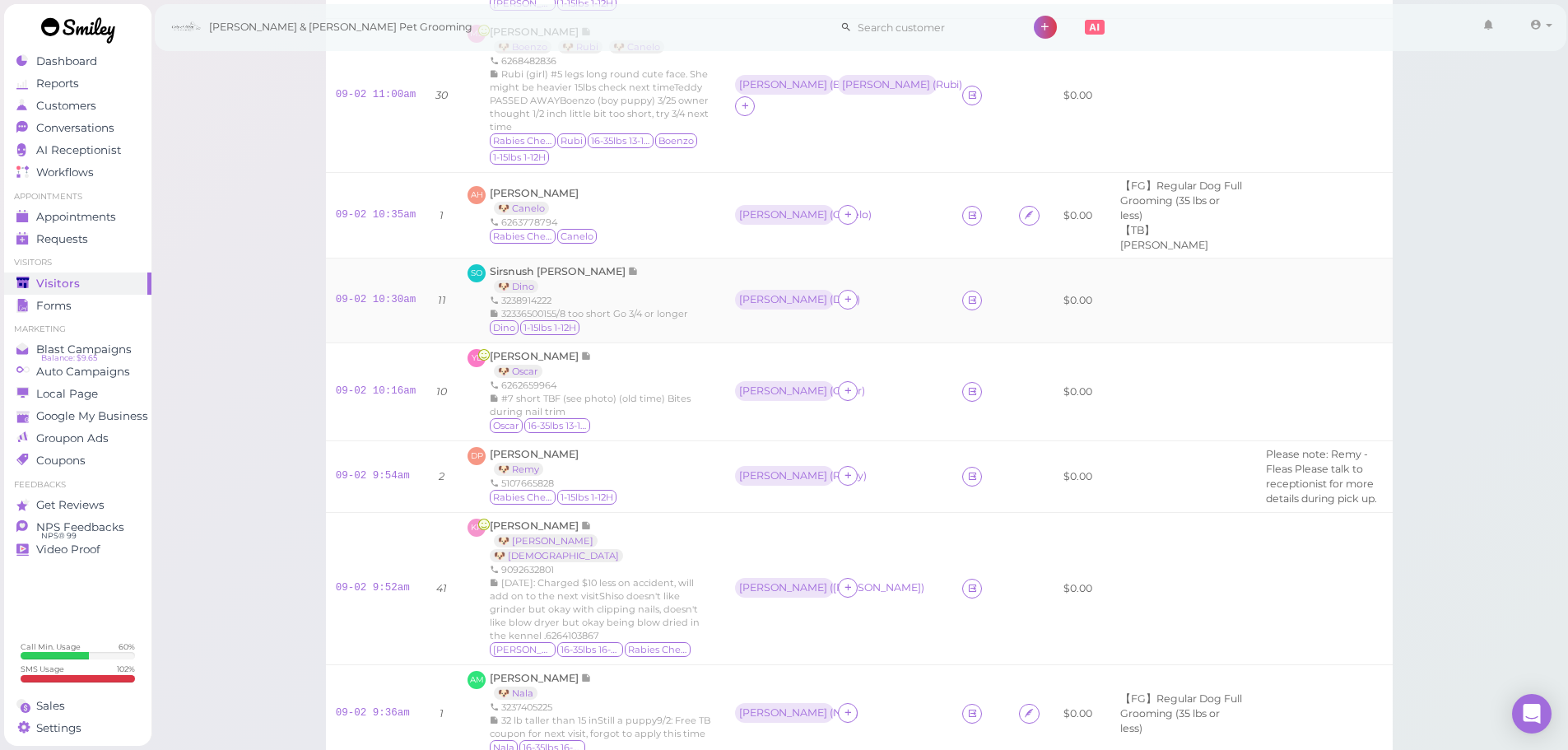
scroll to position [452, 0]
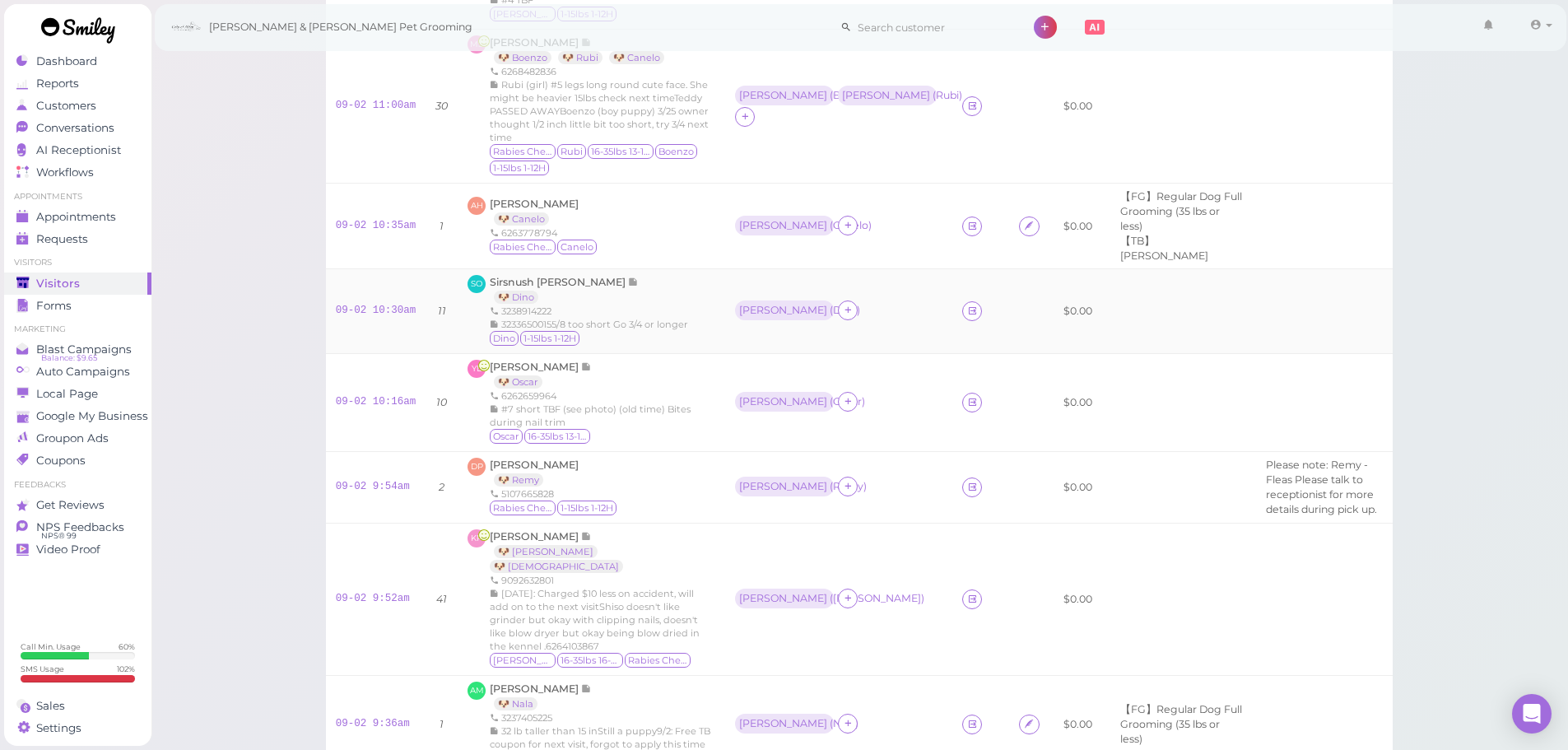
click at [626, 347] on div "Dino 1-15lbs 1-12H" at bounding box center [589, 338] width 198 height 17
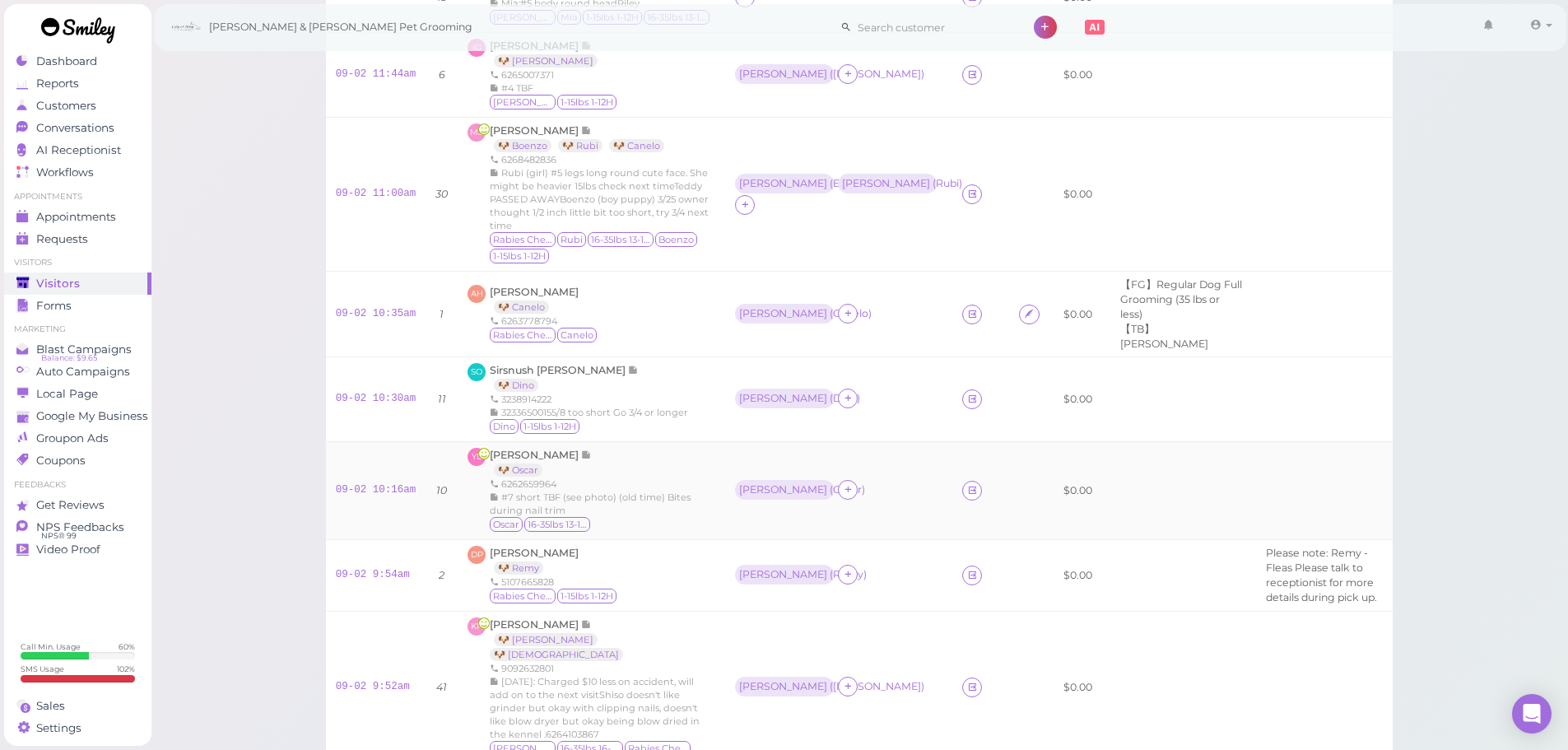
scroll to position [343, 0]
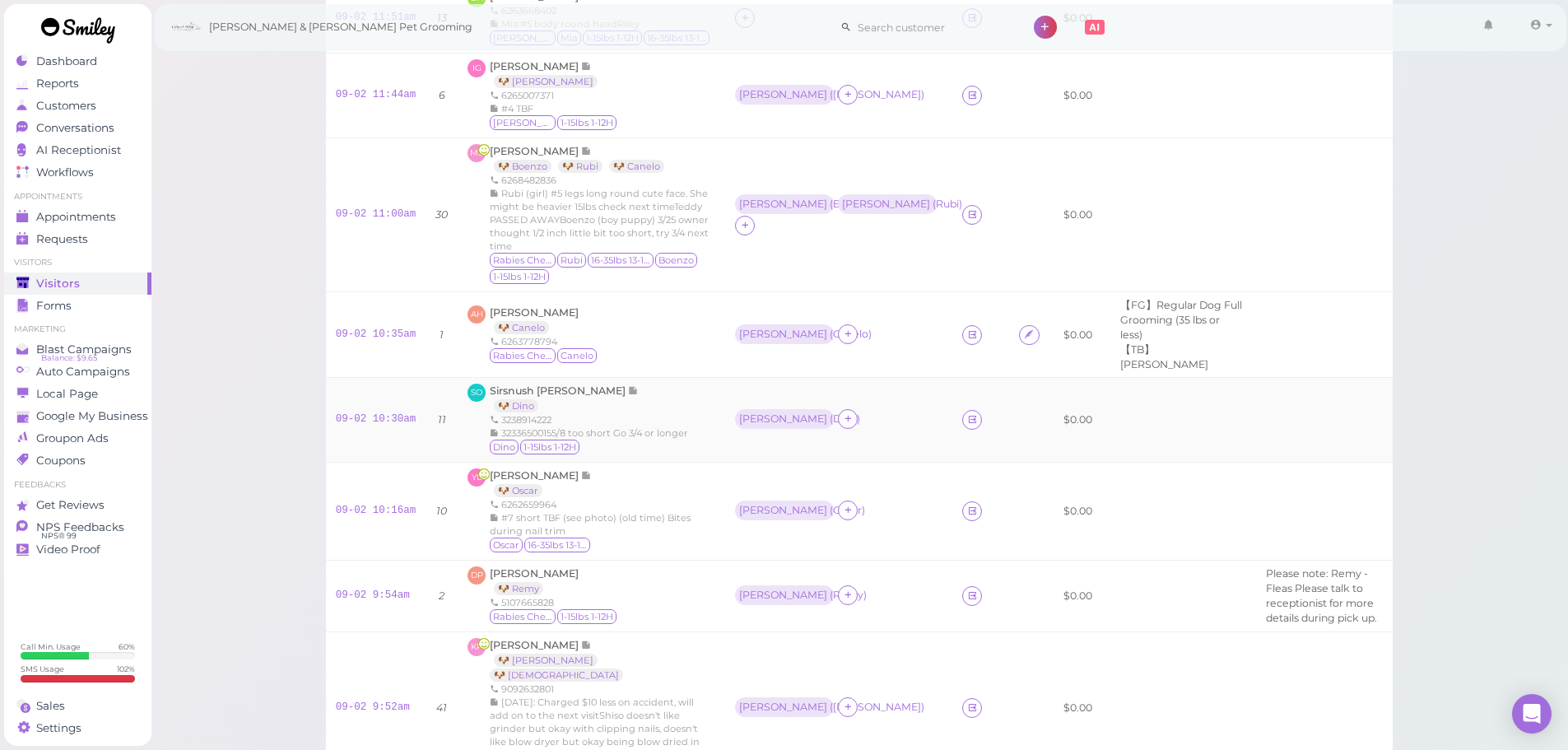
click at [362, 463] on td "09-02 10:30am" at bounding box center [376, 420] width 100 height 84
click at [362, 425] on link "09-02 10:30am" at bounding box center [377, 419] width 80 height 12
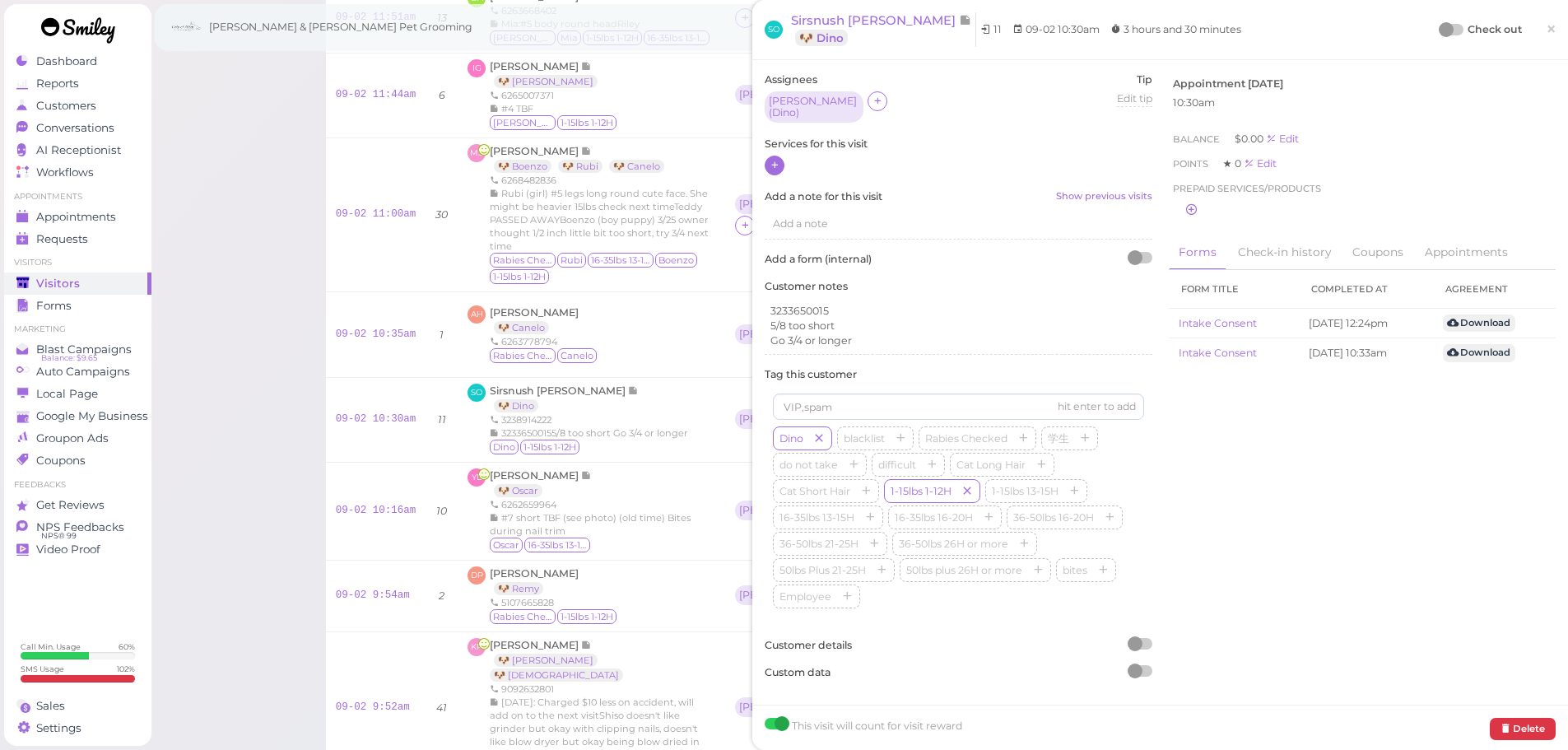
click at [777, 159] on icon at bounding box center [775, 165] width 11 height 13
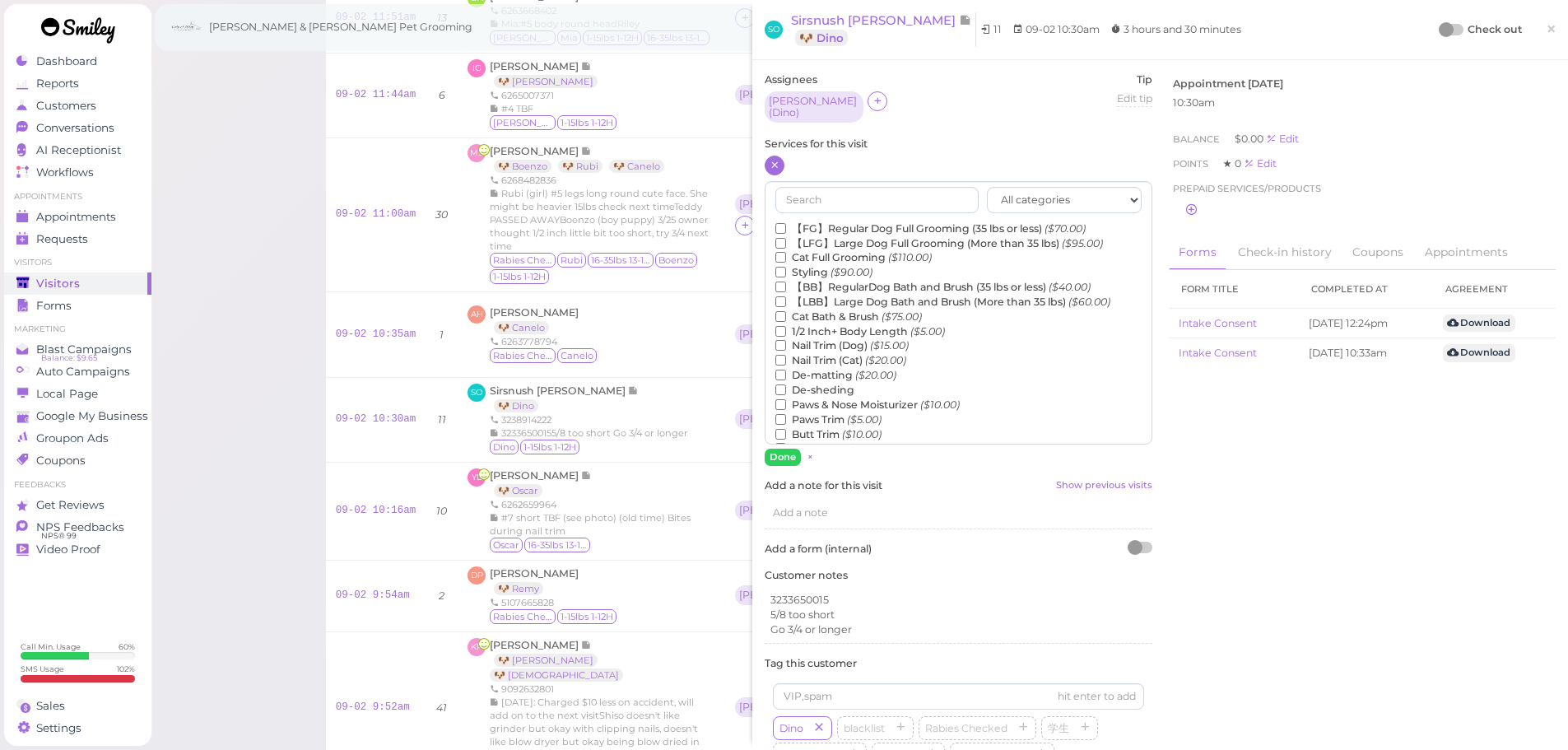
click at [813, 213] on div "All categories Full Grooming Bath & Brush Add-ons Dental Work Special Request I…" at bounding box center [958, 313] width 387 height 264
click at [815, 222] on label "【FG】Regular Dog Full Grooming (35 lbs or less) ($70.00)" at bounding box center [931, 228] width 310 height 15
click at [786, 224] on input "【FG】Regular Dog Full Grooming (35 lbs or less) ($70.00)" at bounding box center [781, 228] width 11 height 11
click at [829, 327] on label "1/2 Inch+ Body Length ($5.00)" at bounding box center [860, 331] width 170 height 15
click at [786, 327] on input "1/2 Inch+ Body Length ($5.00)" at bounding box center [781, 330] width 11 height 11
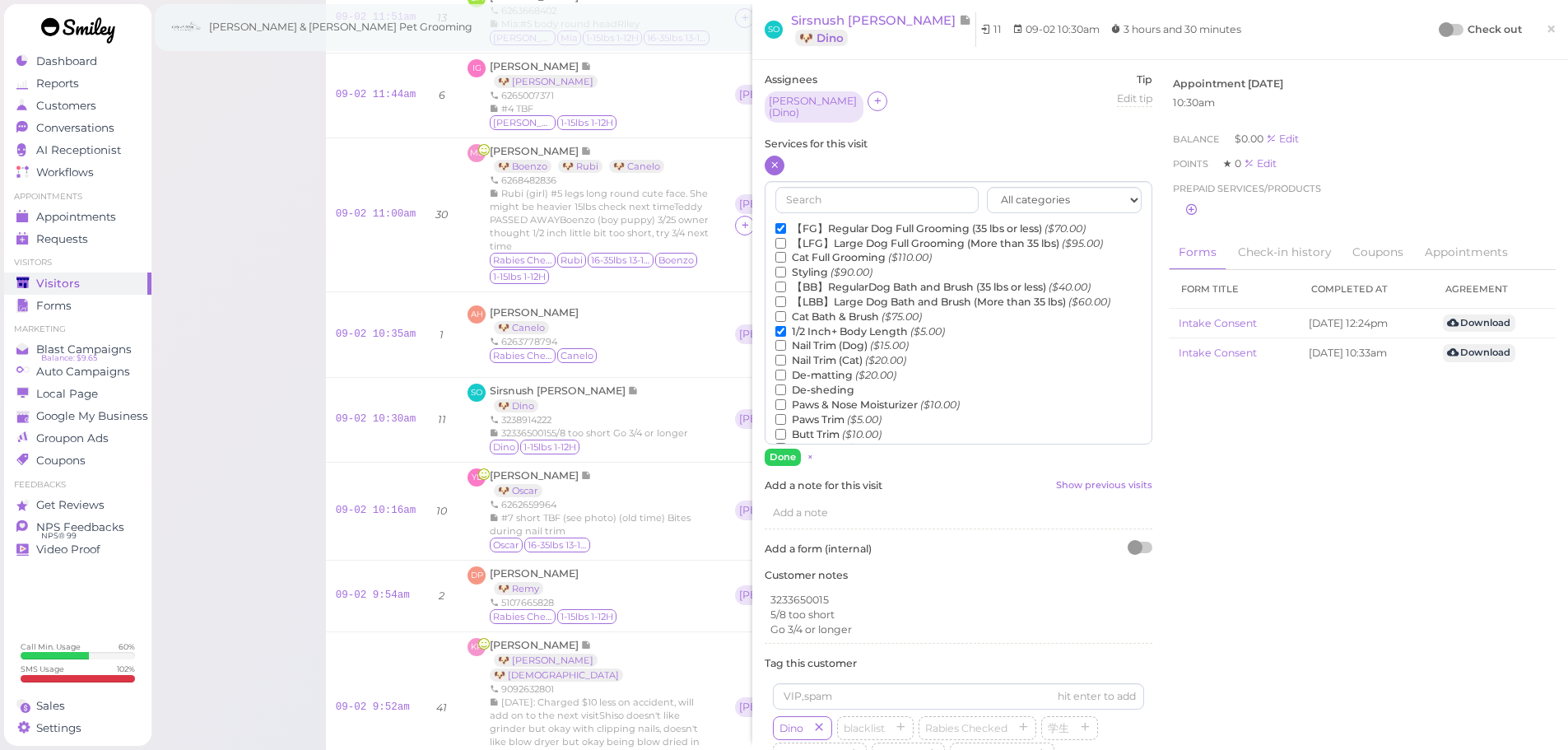
scroll to position [82, 0]
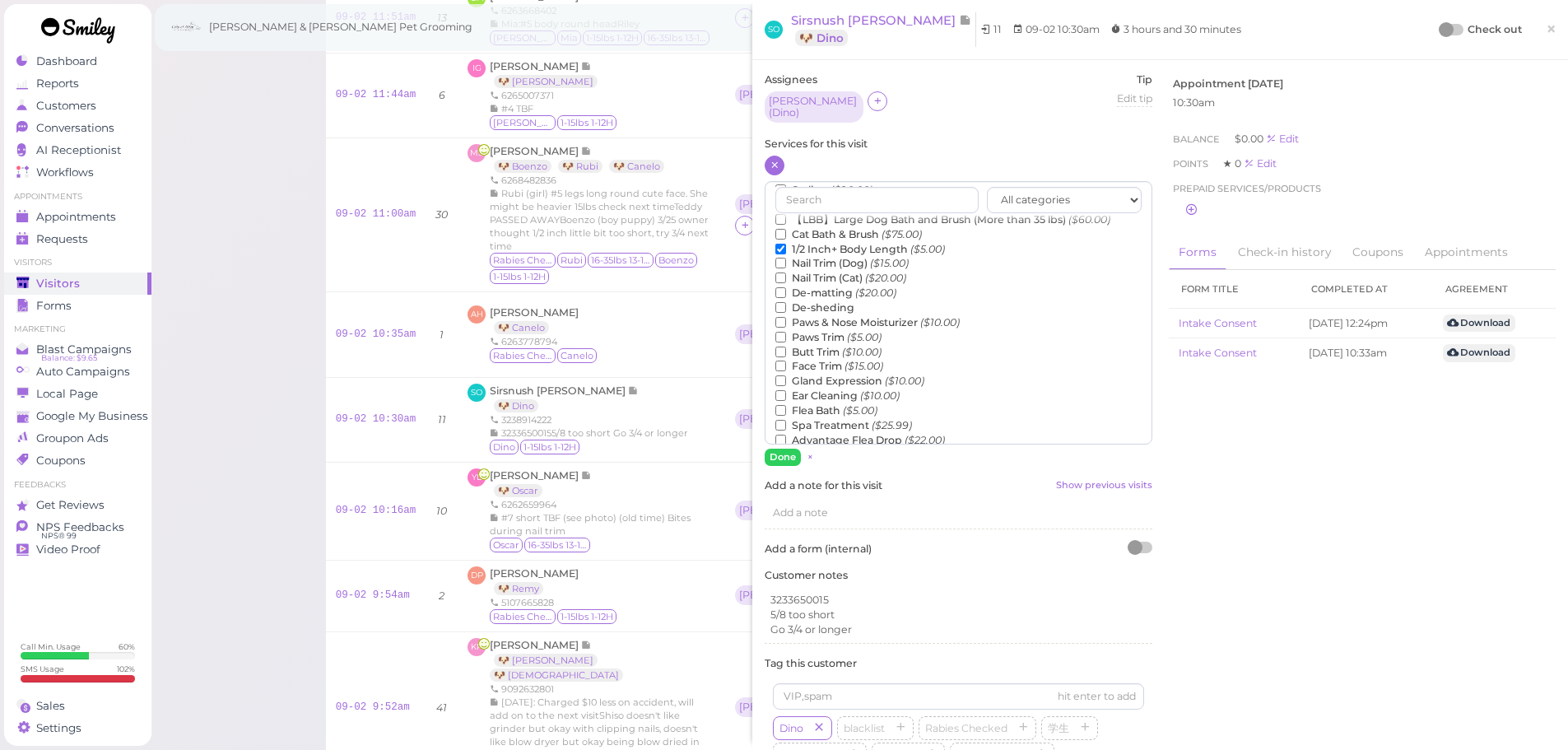
click at [819, 403] on label "Flea Bath ($5.00)" at bounding box center [827, 410] width 102 height 15
click at [786, 405] on input "Flea Bath ($5.00)" at bounding box center [781, 410] width 11 height 11
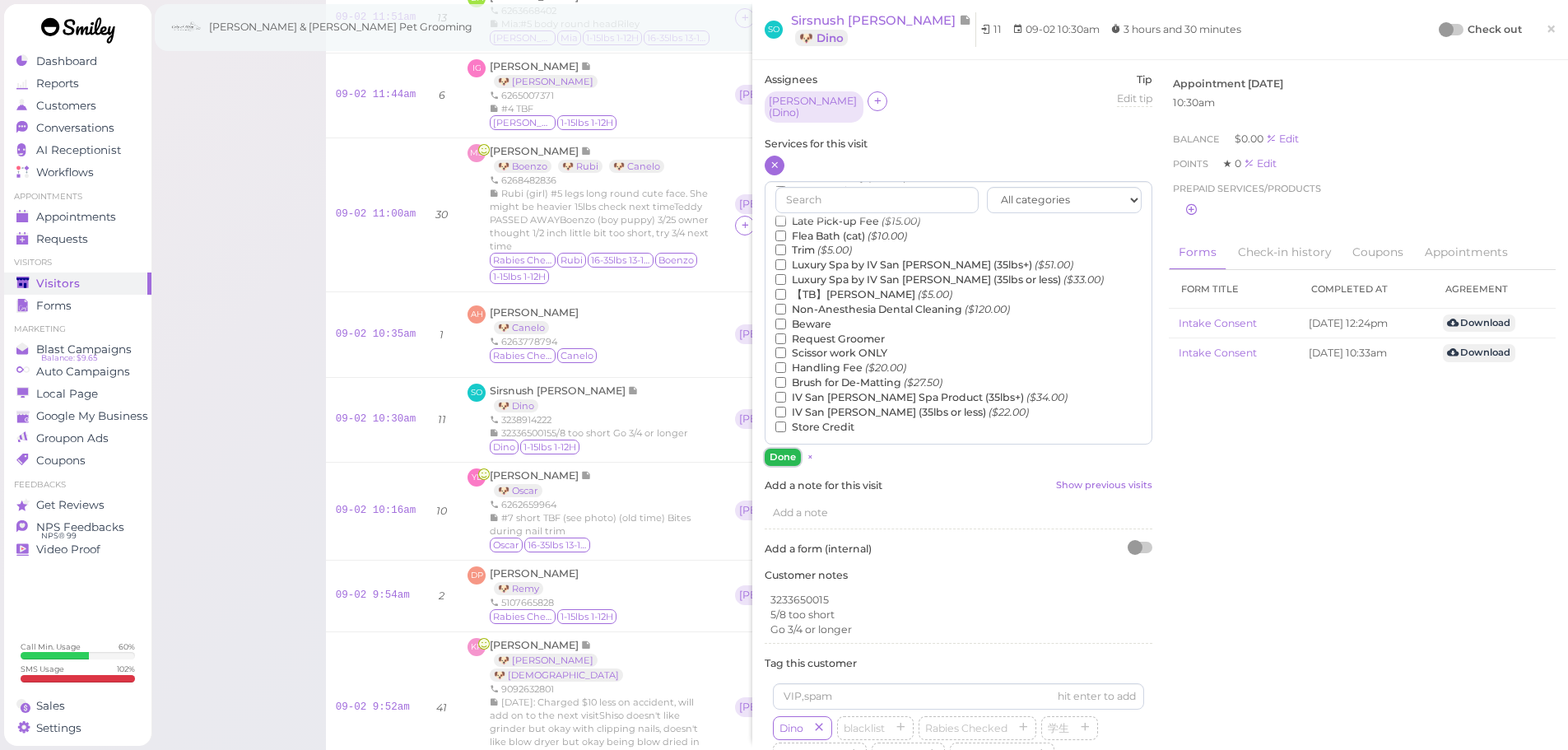
click at [783, 449] on button "Done" at bounding box center [783, 458] width 36 height 18
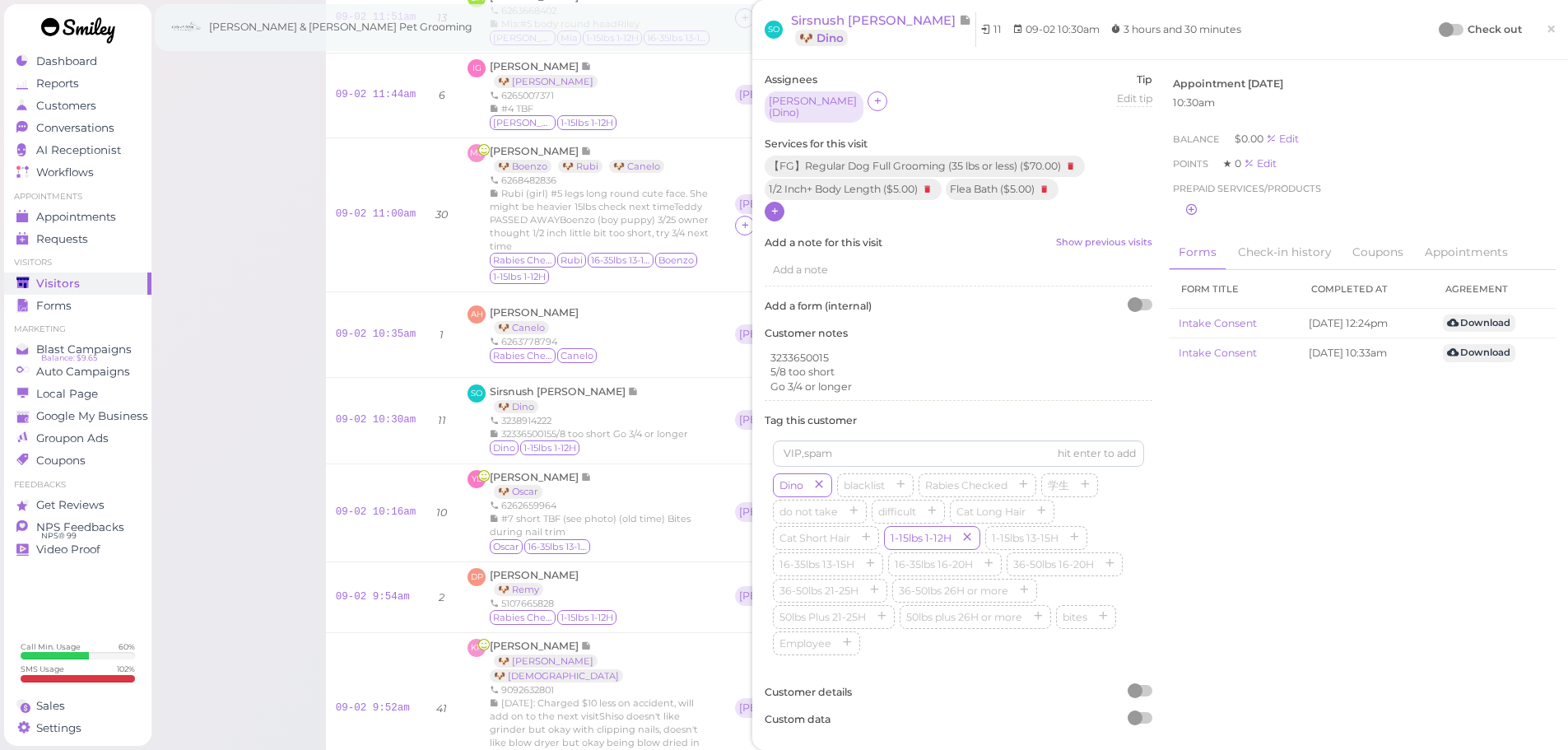
click at [1439, 31] on div at bounding box center [1445, 29] width 15 height 15
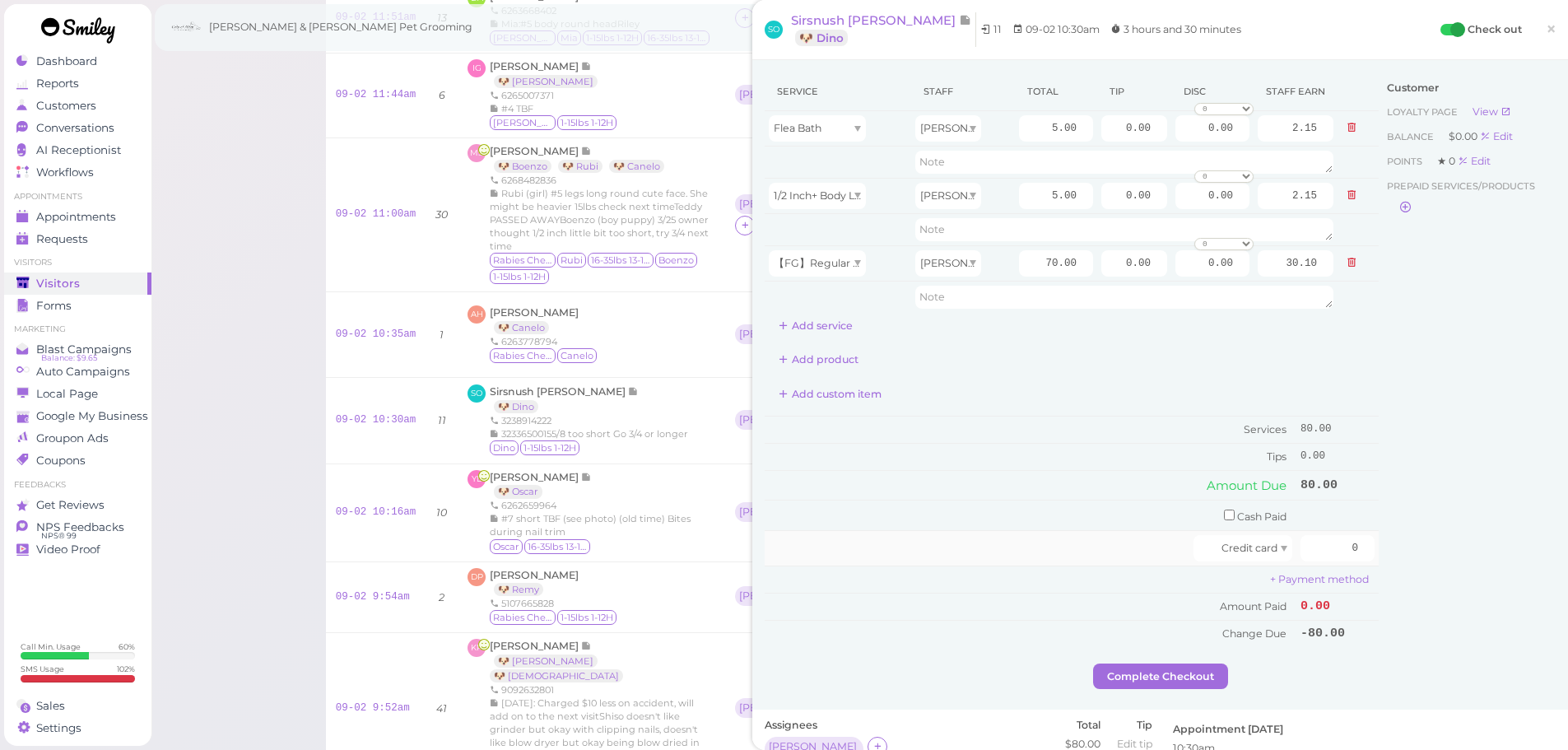
click at [1026, 535] on div at bounding box center [981, 548] width 425 height 26
click at [1520, 479] on div "Customer Loyalty page View Balance $0.00 Edit Points ★ 0 Edit Prepaid services/…" at bounding box center [1467, 368] width 177 height 591
click at [110, 129] on span "Conversations" at bounding box center [77, 127] width 82 height 14
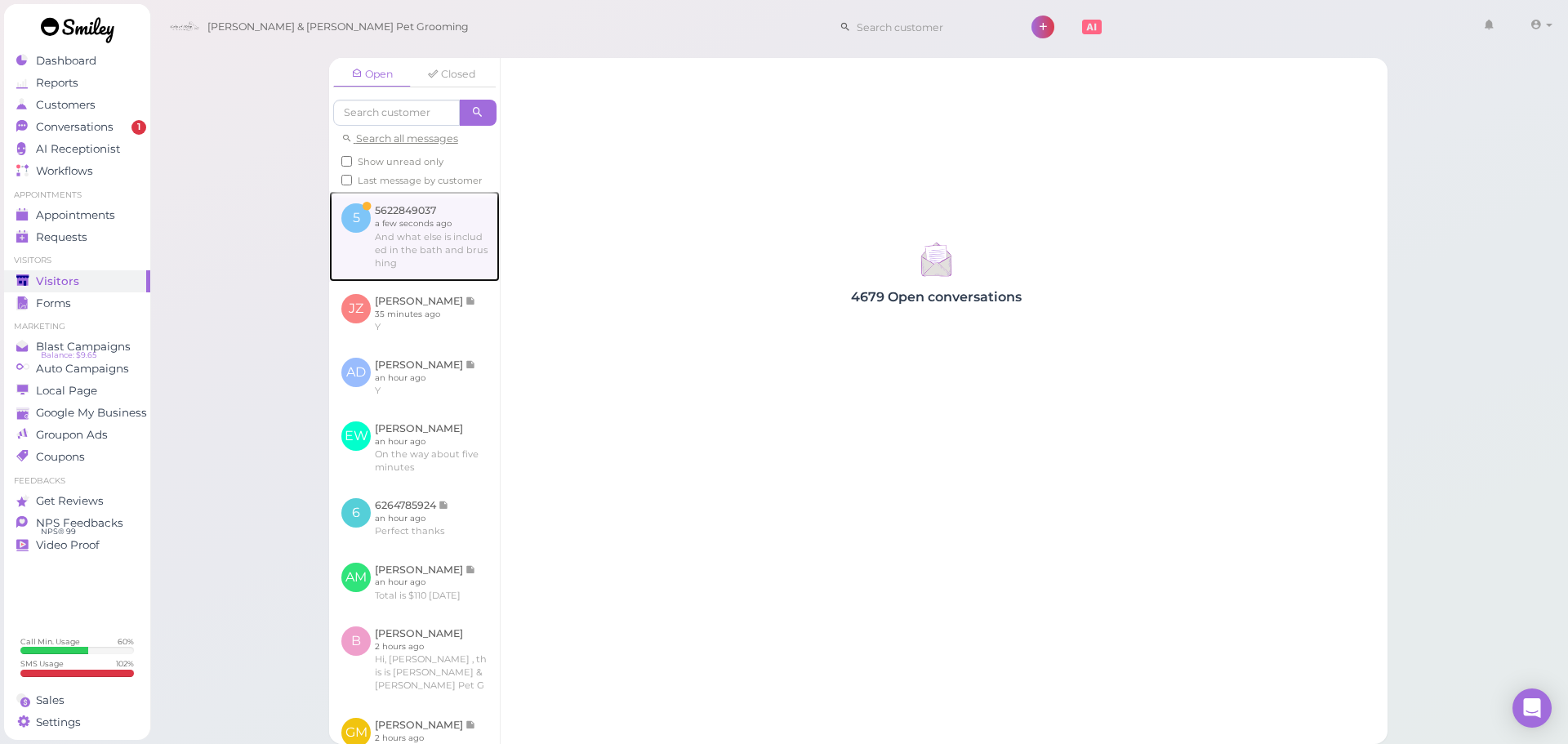
click at [405, 263] on link at bounding box center [413, 235] width 170 height 89
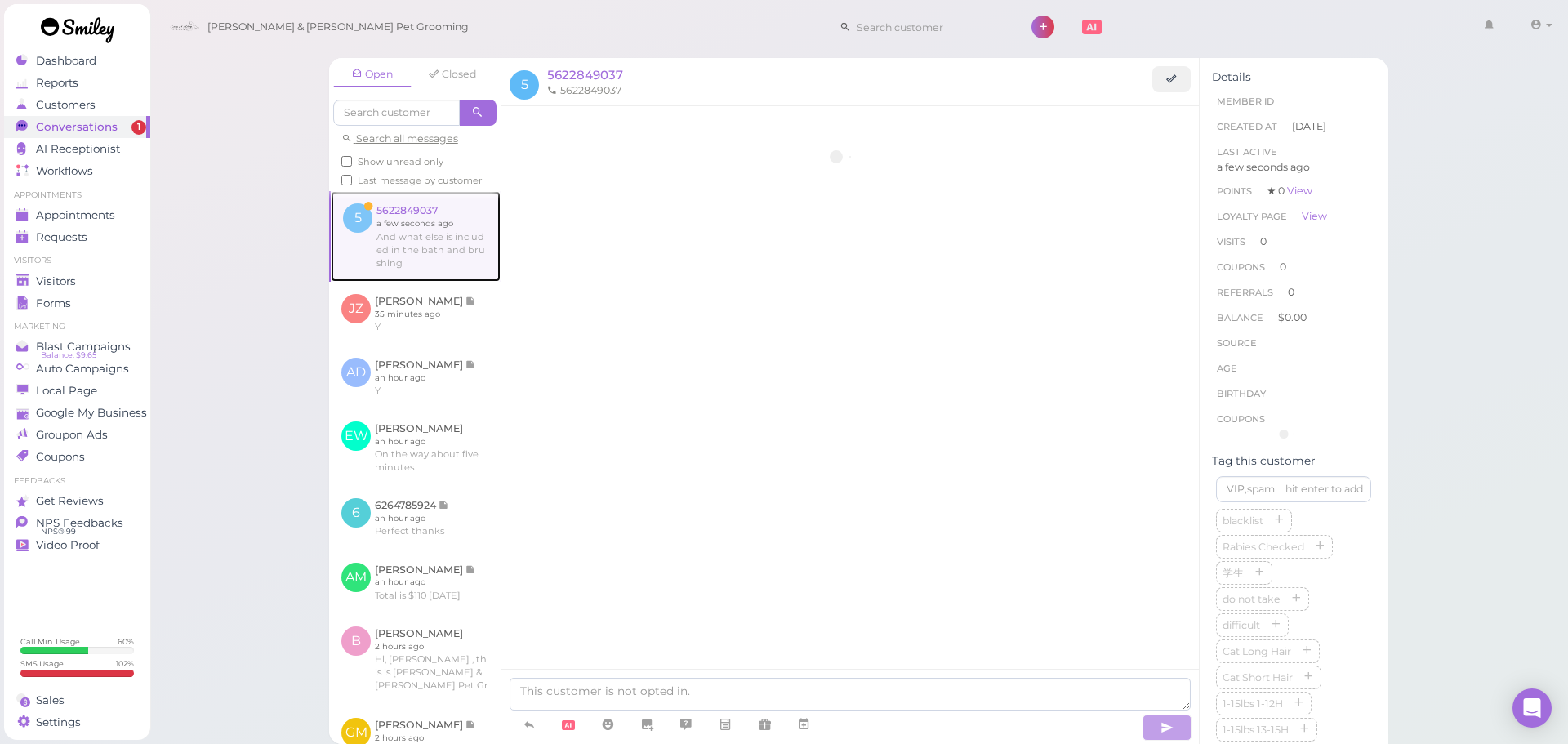
scroll to position [261, 0]
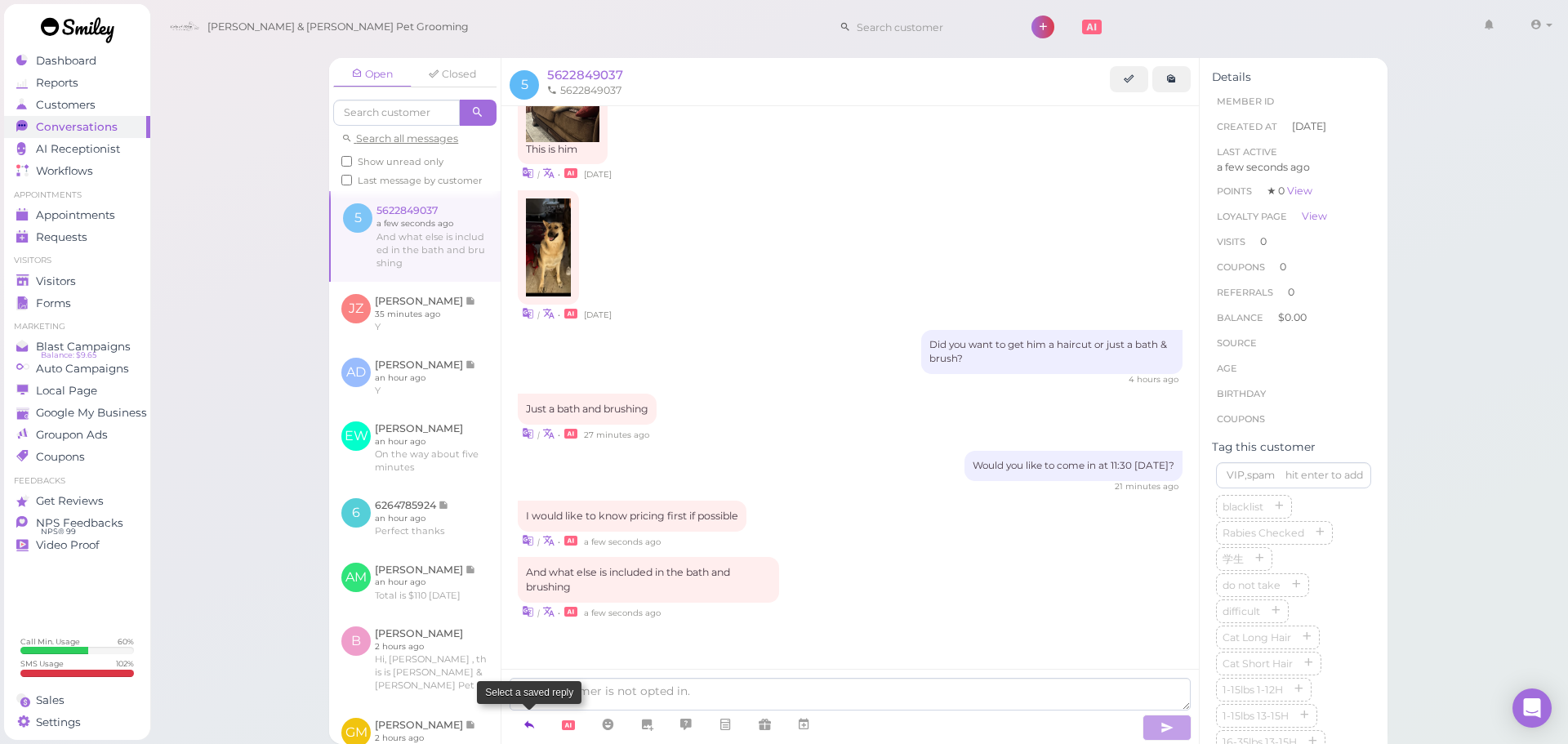
click at [527, 725] on icon at bounding box center [528, 724] width 13 height 17
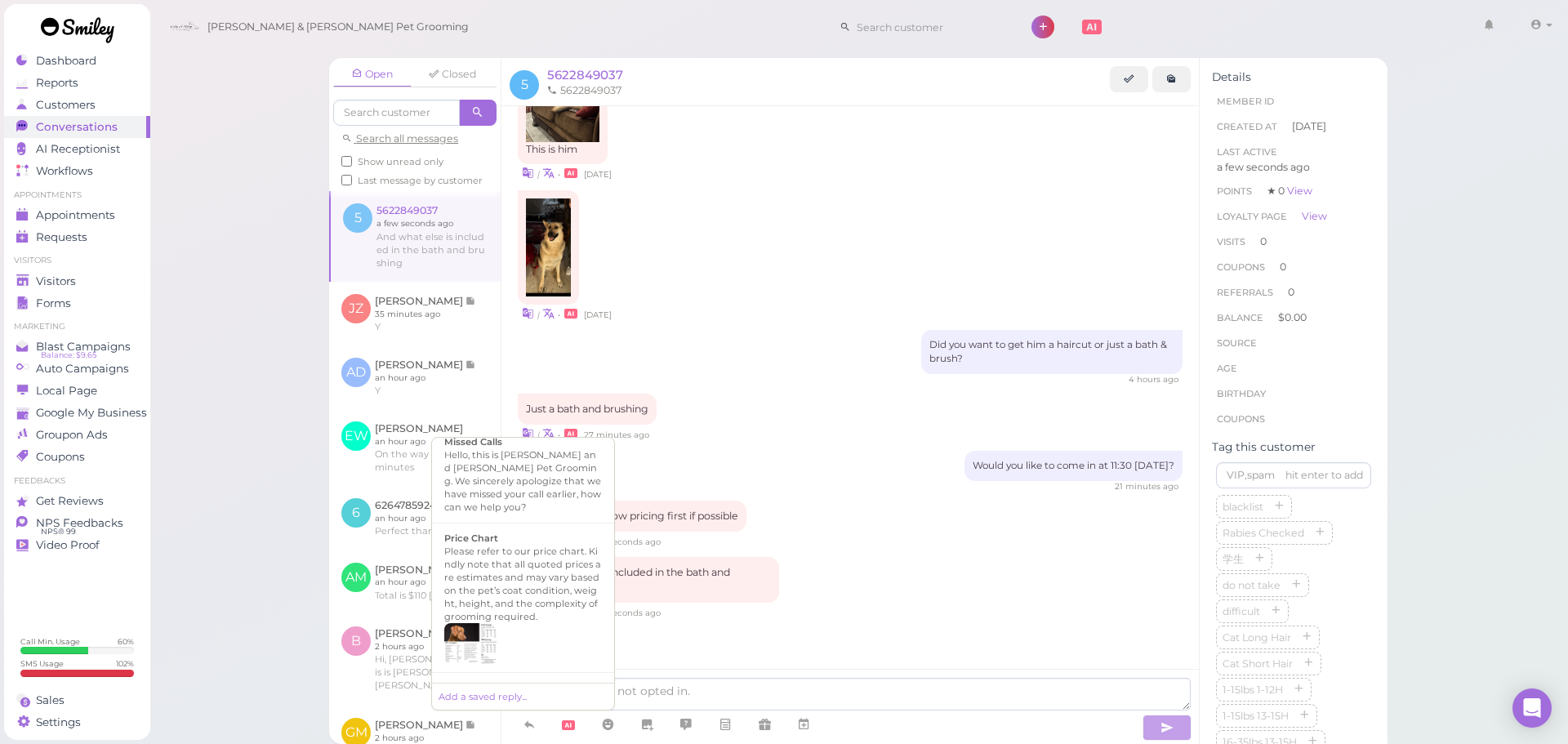
scroll to position [1061, 0]
click at [518, 622] on div at bounding box center [523, 643] width 158 height 41
type textarea "Please refer to our price chart. Kindly note that all quoted prices are estimat…"
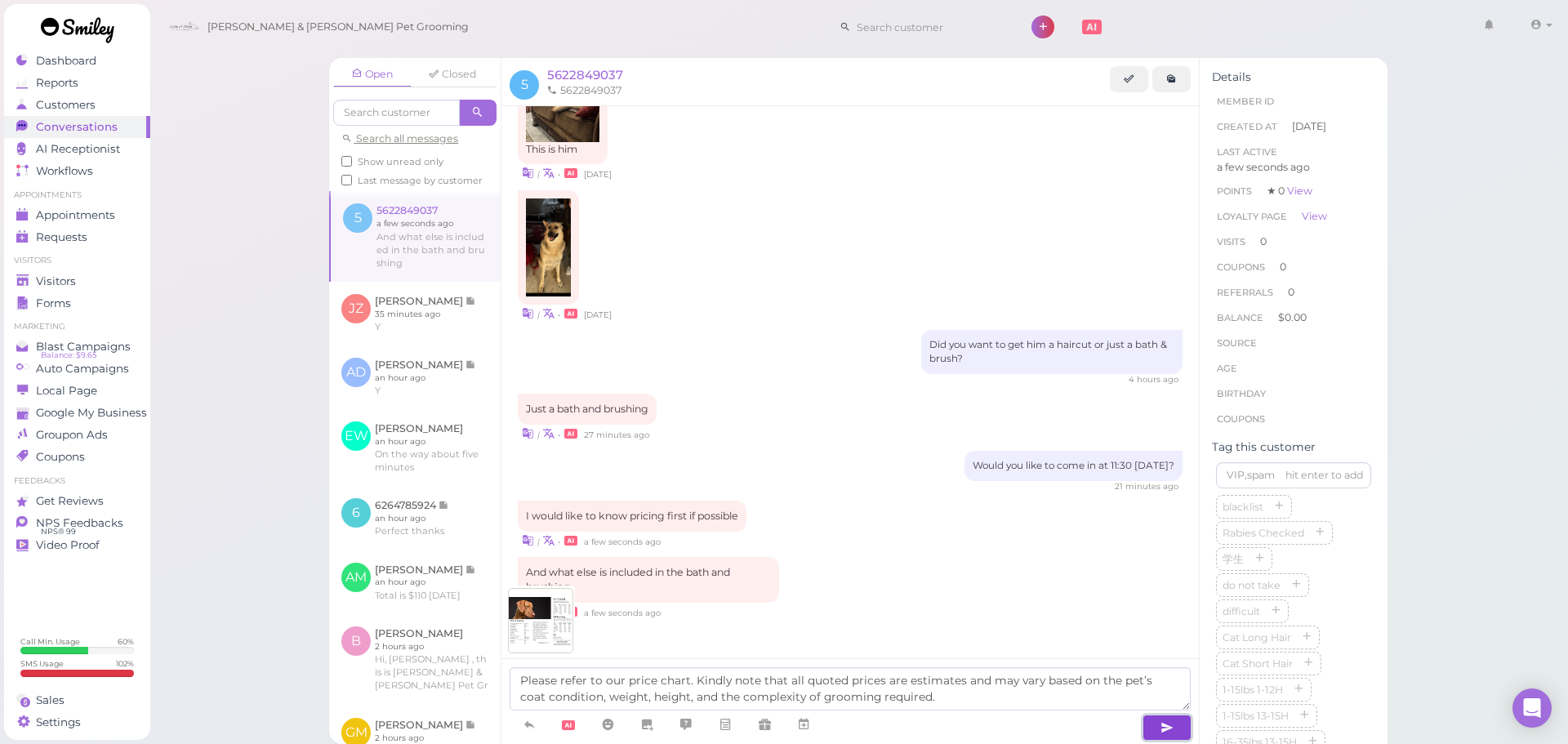
click at [1159, 727] on button "button" at bounding box center [1166, 727] width 49 height 26
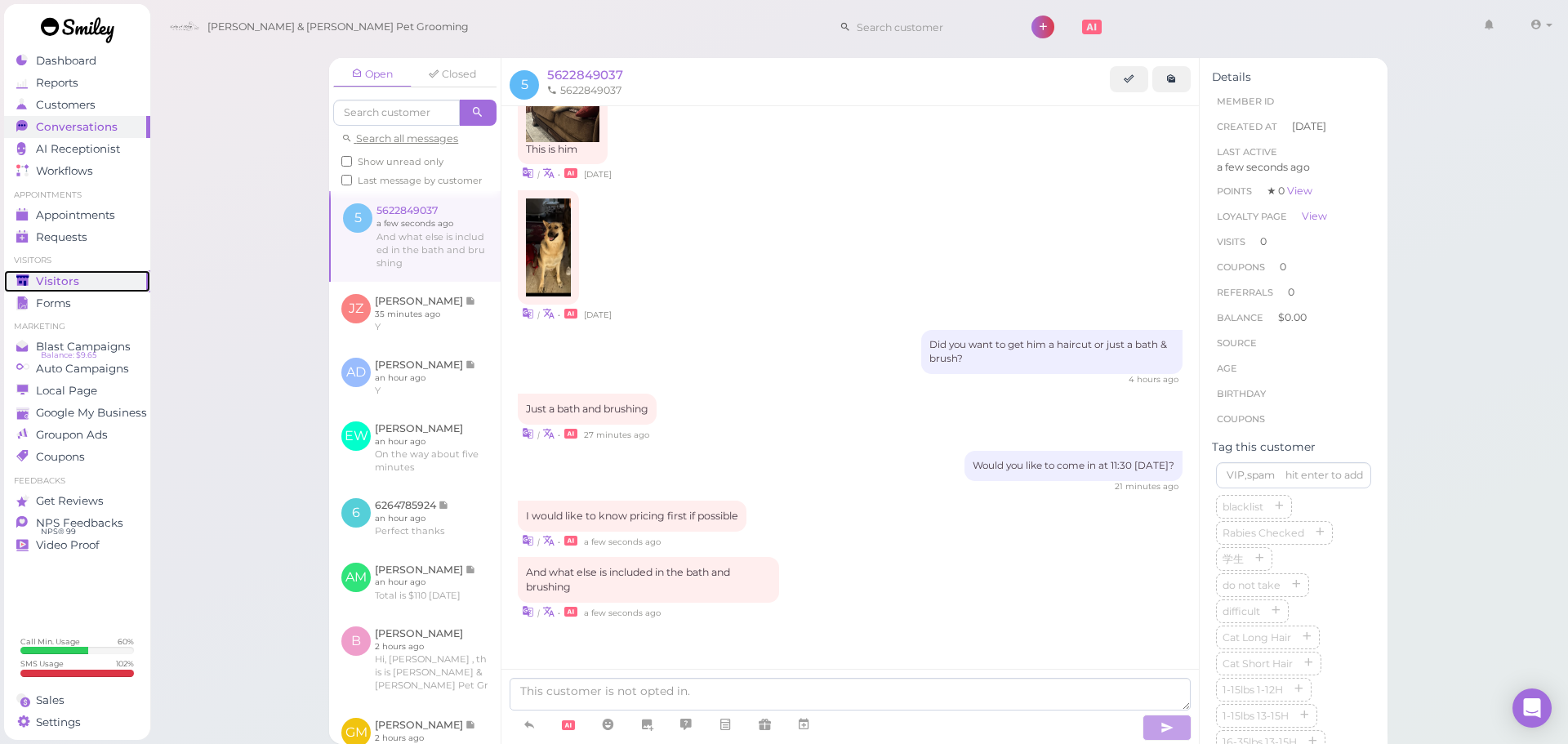
click at [41, 282] on span "Visitors" at bounding box center [57, 281] width 43 height 14
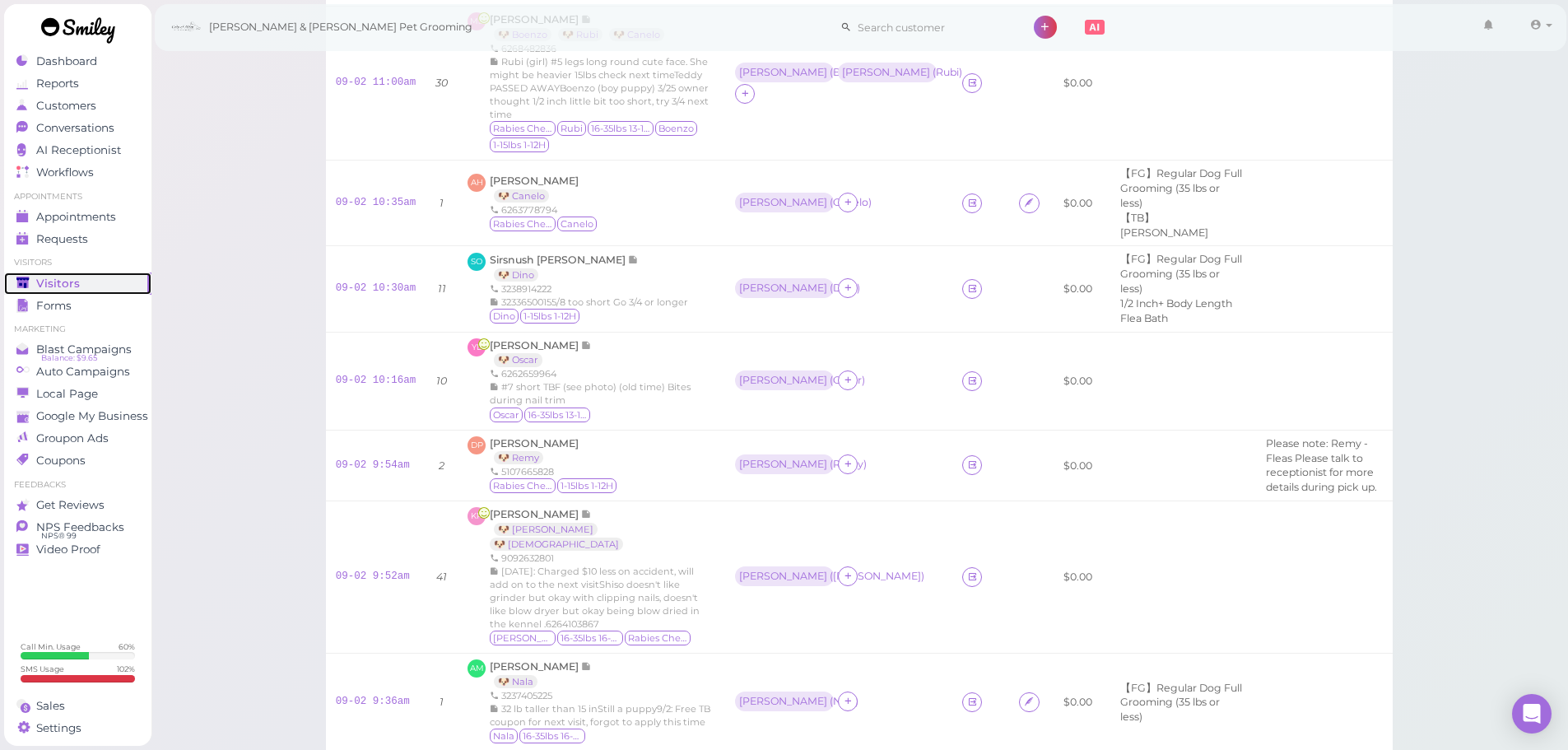
scroll to position [435, 0]
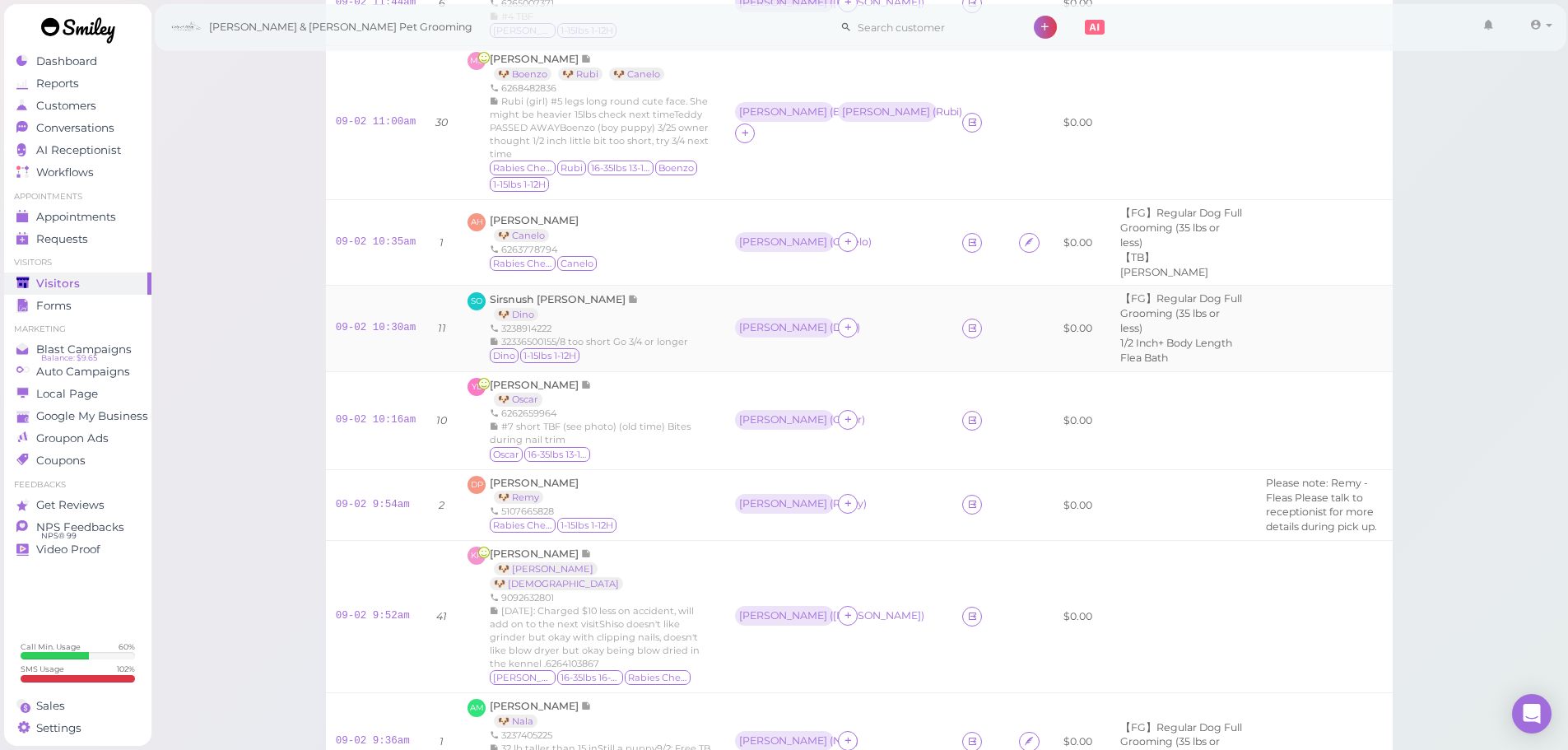
click at [652, 365] on div "Dino 1-15lbs 1-12H" at bounding box center [589, 356] width 198 height 17
click at [952, 346] on td at bounding box center [981, 327] width 57 height 85
click at [962, 338] on link at bounding box center [972, 328] width 20 height 20
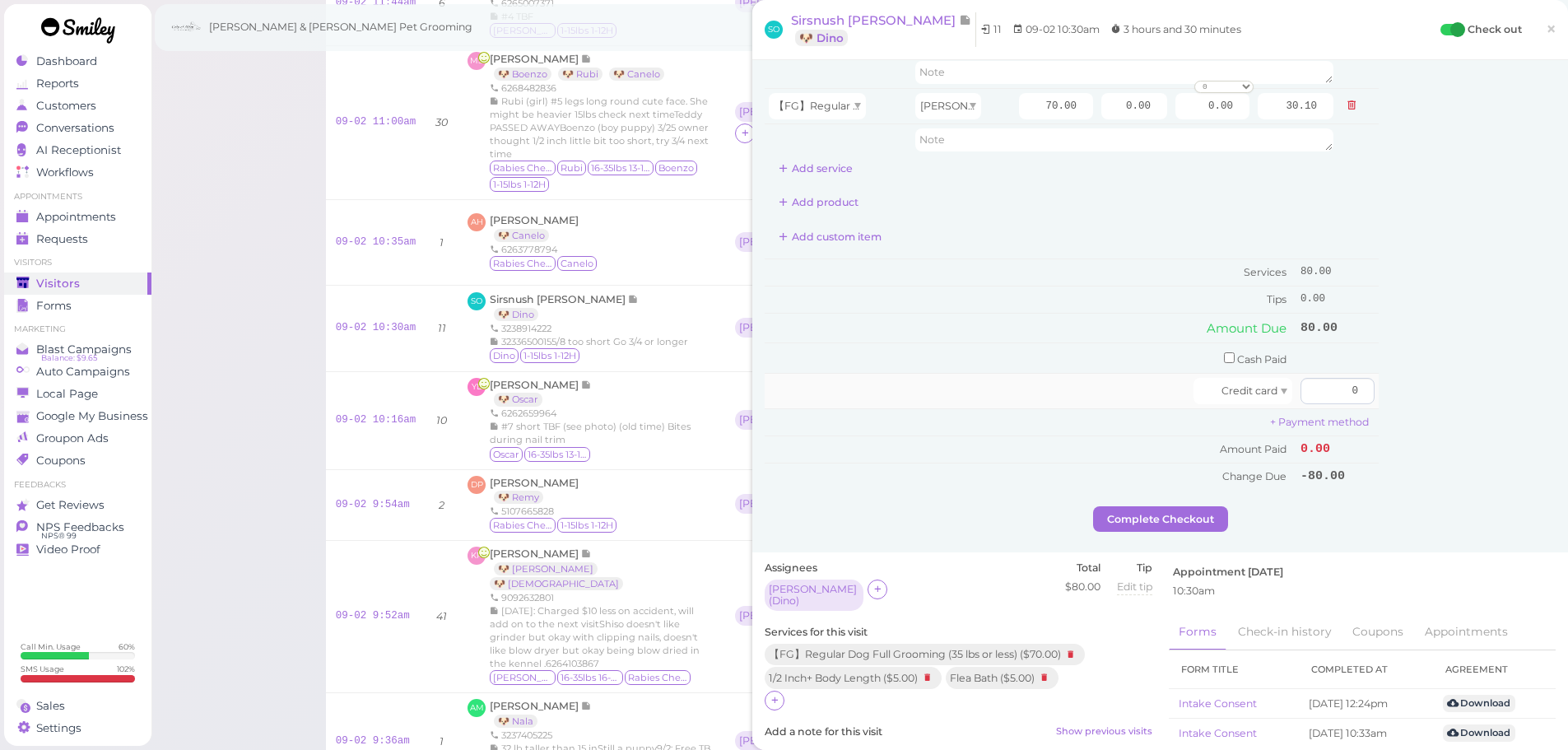
scroll to position [247, 0]
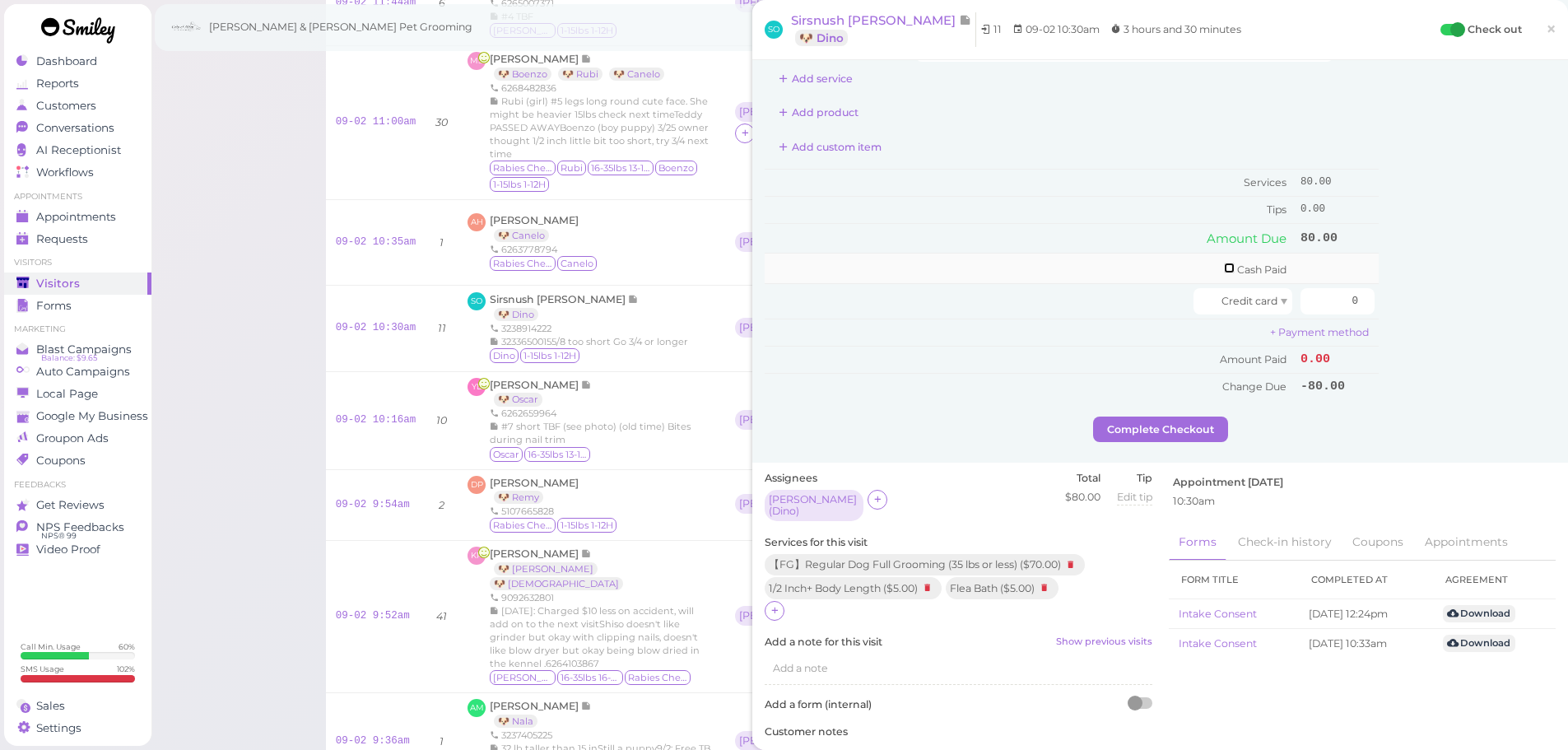
click at [1224, 268] on input "checkbox" at bounding box center [1229, 268] width 11 height 11
checkbox input "true"
click at [1307, 269] on input "0" at bounding box center [1338, 271] width 75 height 26
type input "80"
click at [1184, 431] on button "Complete Checkout" at bounding box center [1161, 434] width 135 height 26
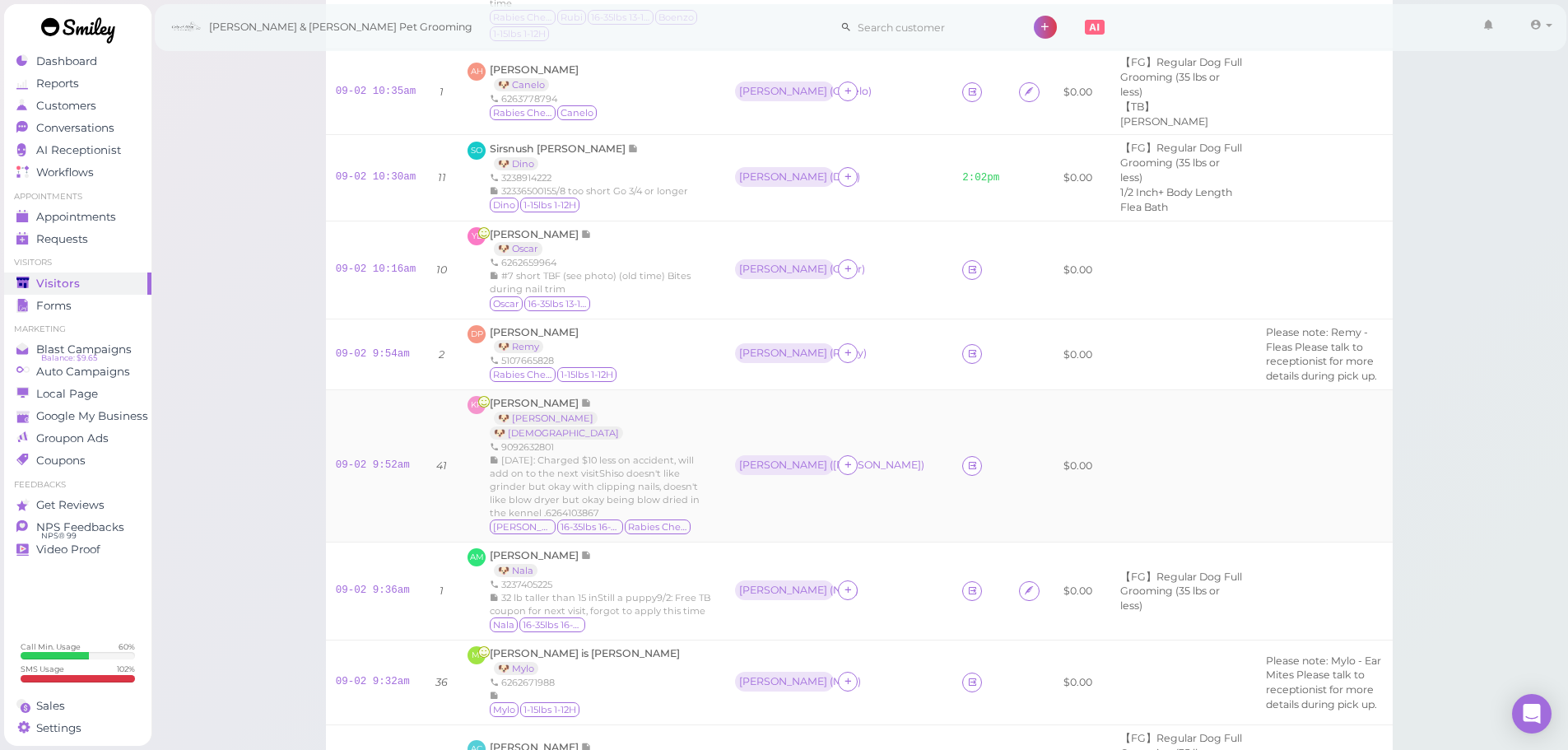
scroll to position [600, 0]
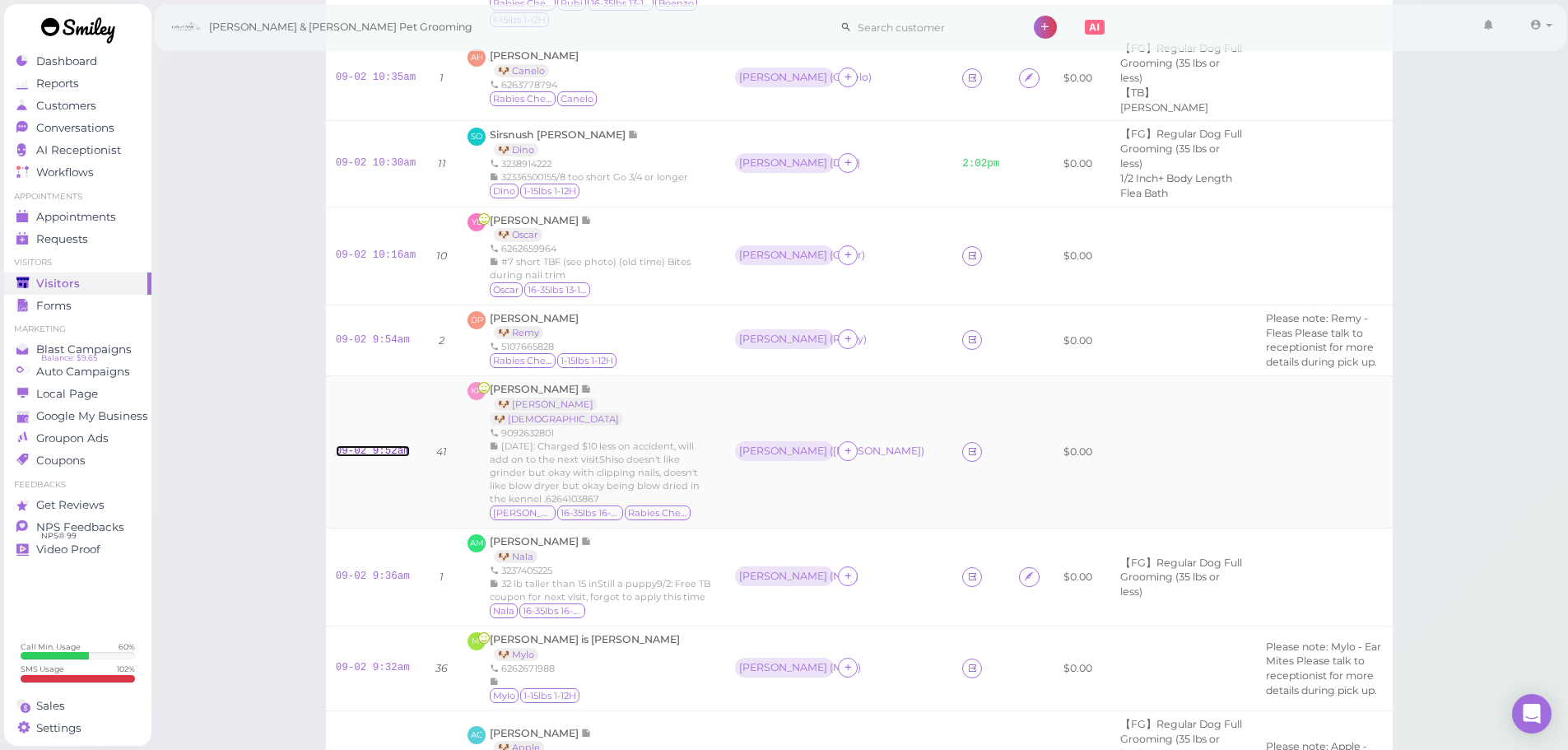
click at [362, 457] on link "09-02 9:52am" at bounding box center [374, 451] width 75 height 12
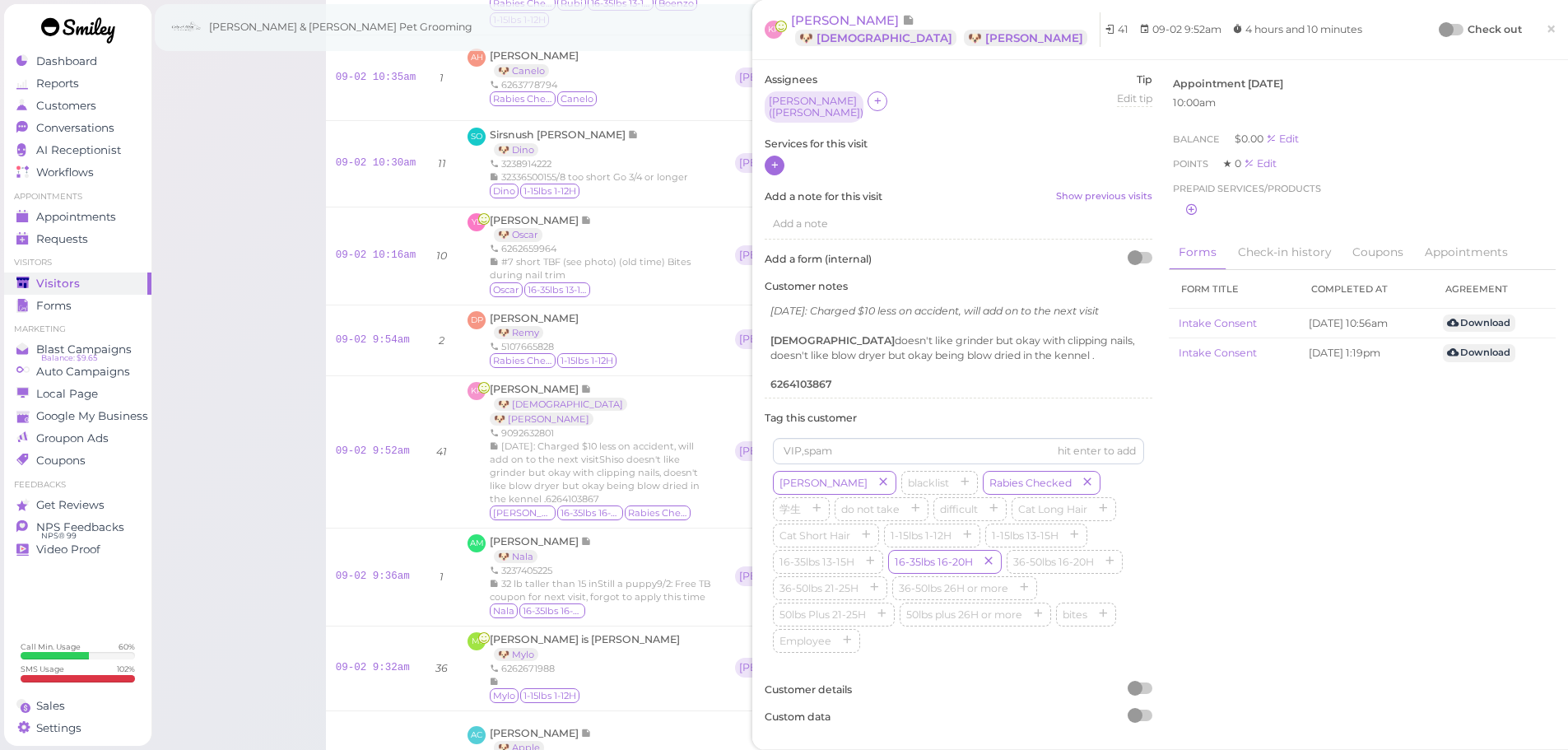
click at [776, 163] on icon at bounding box center [775, 165] width 11 height 13
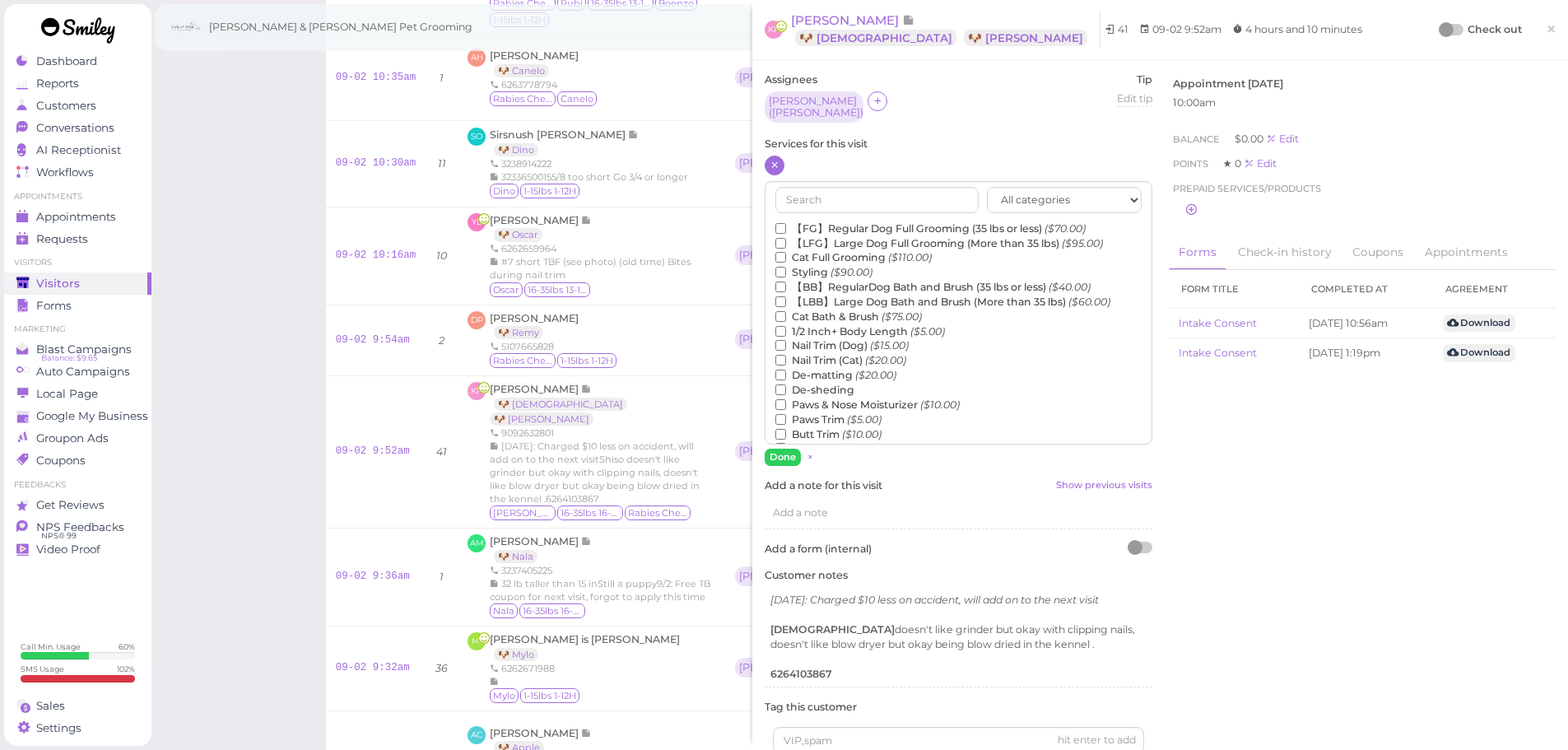
click at [816, 279] on label "【BB】RegularDog Bath and Brush (35 lbs or less) ($40.00)" at bounding box center [934, 286] width 316 height 15
click at [786, 281] on input "【BB】RegularDog Bath and Brush (35 lbs or less) ($40.00)" at bounding box center [781, 286] width 11 height 11
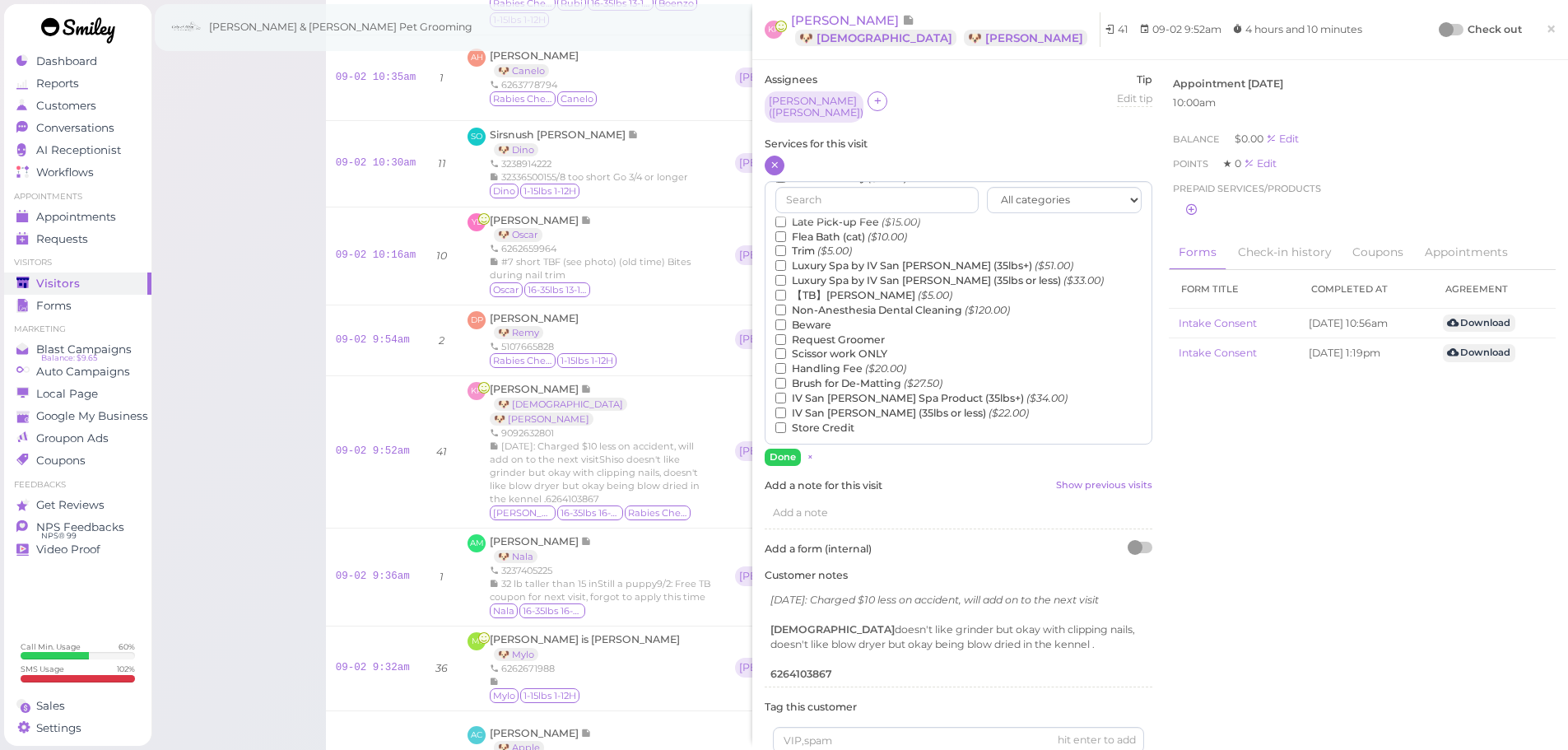
click at [812, 288] on label "【TB】Teeth Brushing ($5.00)" at bounding box center [864, 295] width 177 height 15
click at [786, 290] on input "【TB】Teeth Brushing ($5.00)" at bounding box center [781, 295] width 11 height 11
click at [784, 449] on button "Done" at bounding box center [783, 458] width 36 height 18
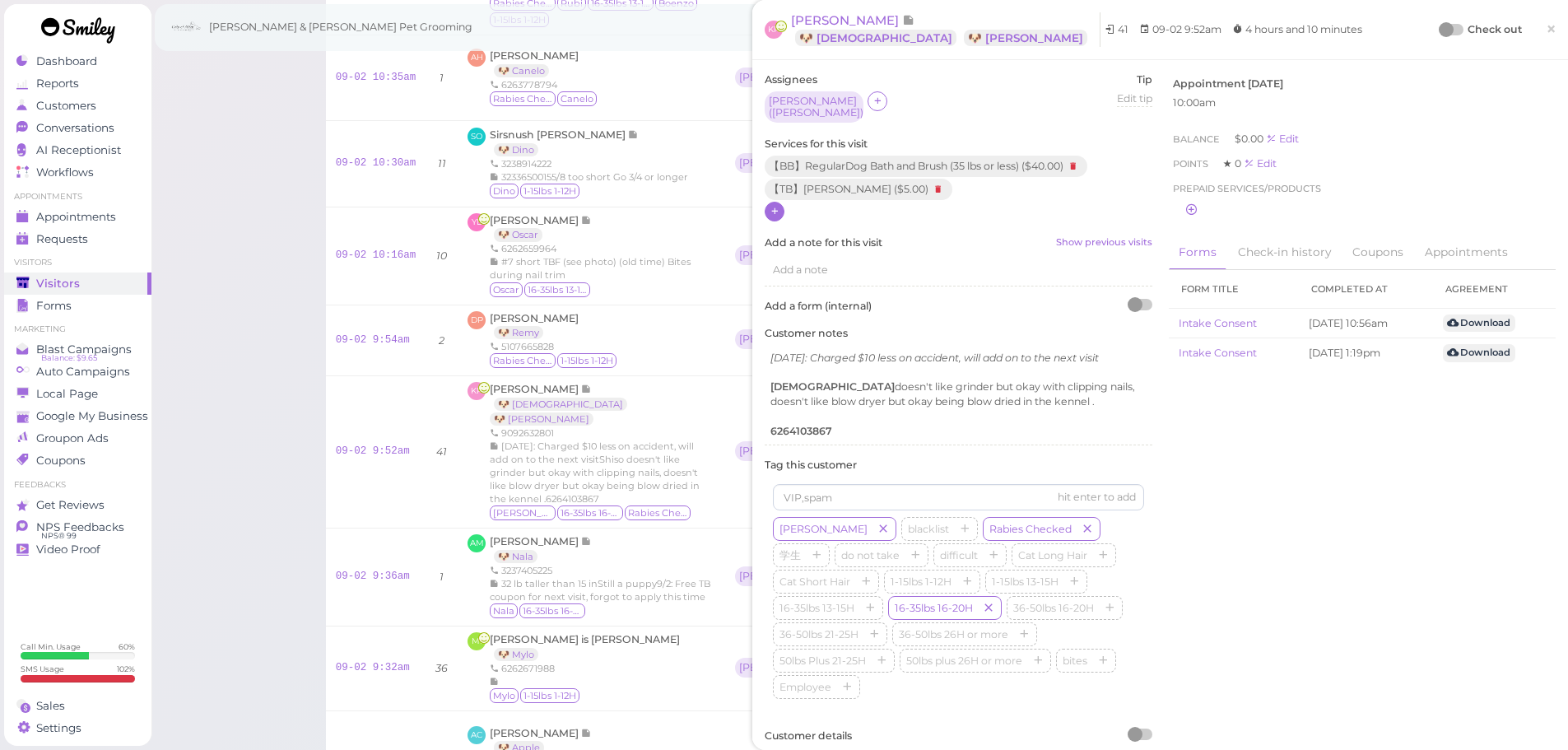
click at [1447, 25] on div at bounding box center [1452, 29] width 24 height 12
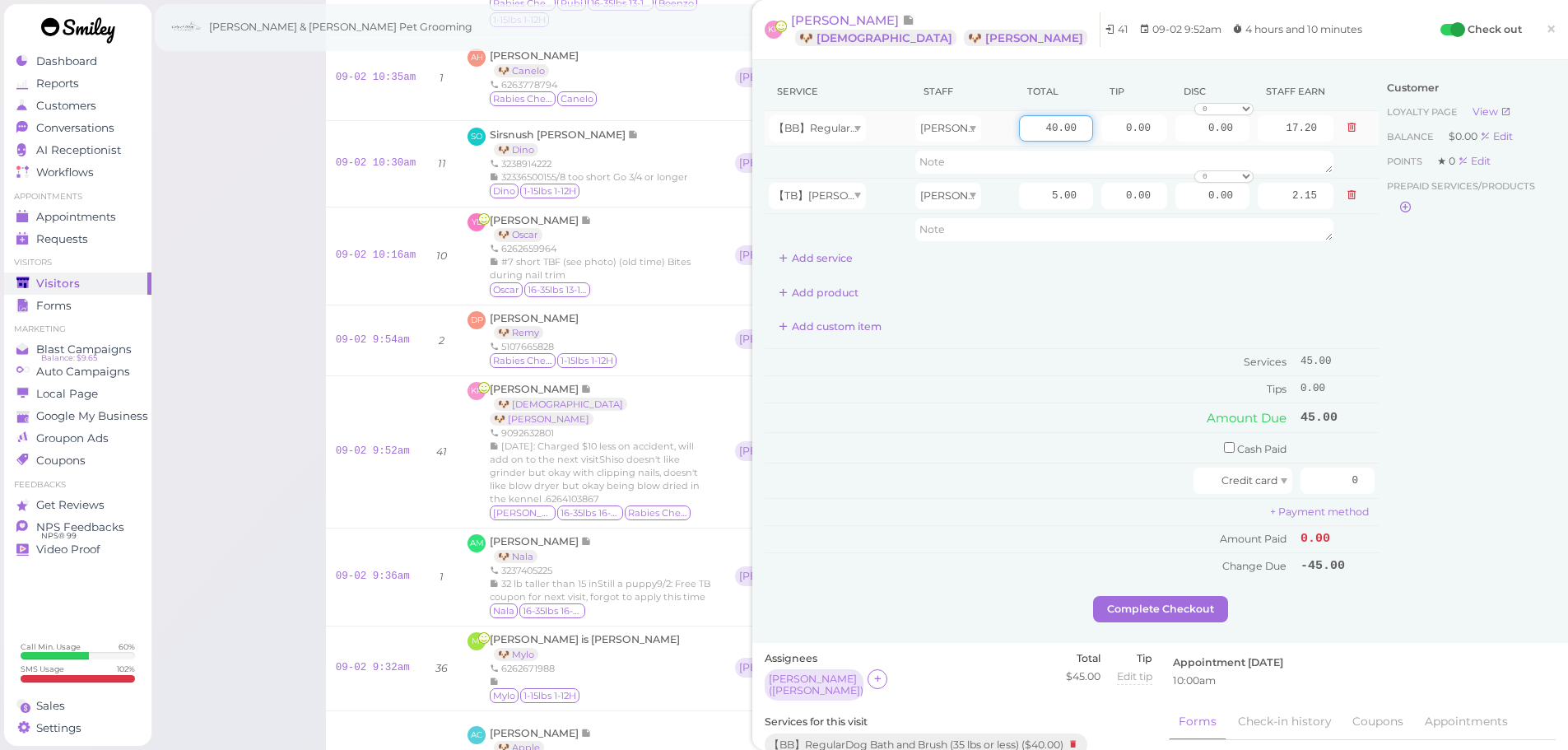
click at [1033, 125] on input "40.00" at bounding box center [1056, 128] width 75 height 26
type input "55.00"
type input "23.65"
click at [1025, 389] on td "Tips" at bounding box center [1031, 389] width 531 height 26
click at [1019, 132] on input "55.00" at bounding box center [1056, 128] width 75 height 26
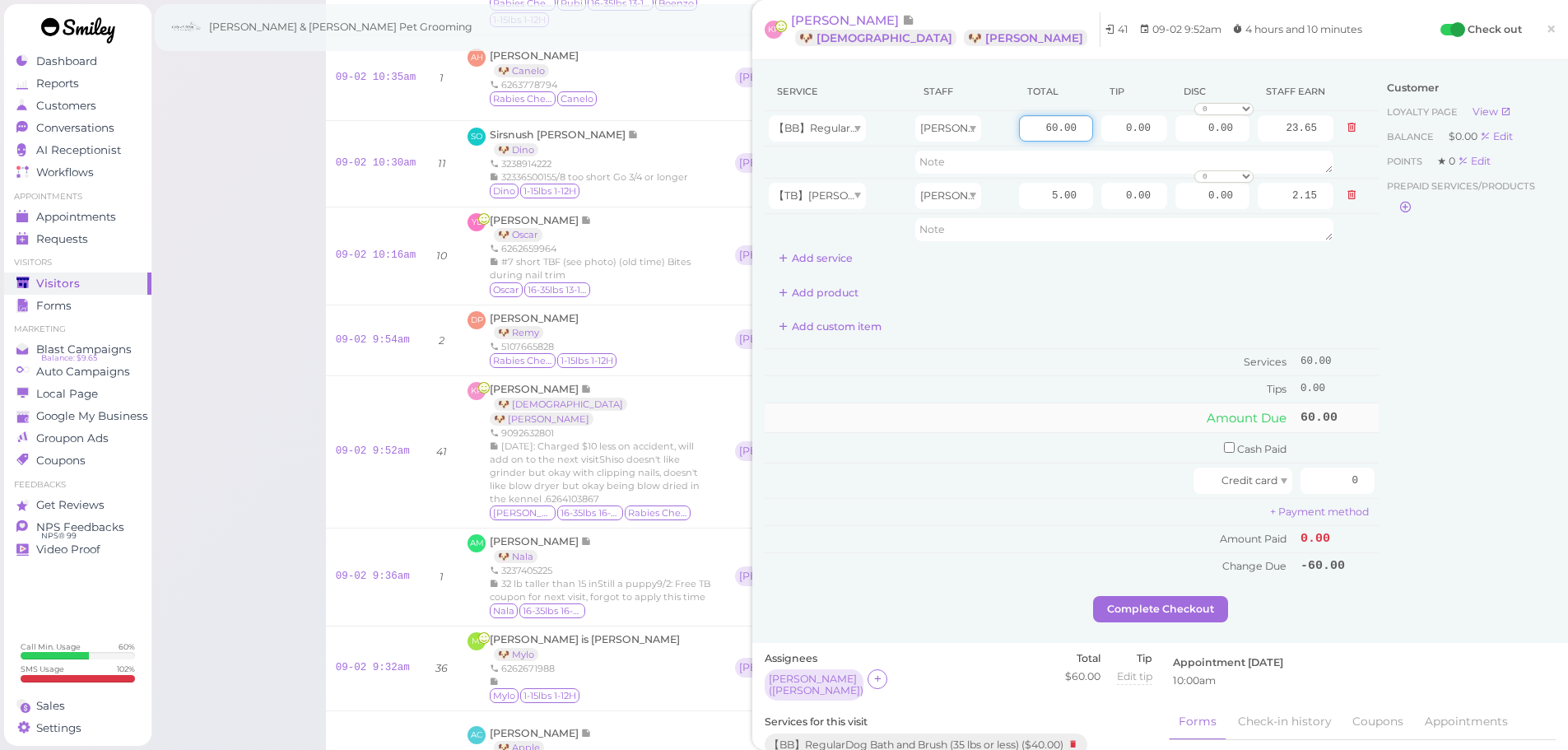
type input "60.00"
type input "25.80"
click at [1080, 425] on td "Amount Due" at bounding box center [1031, 418] width 531 height 29
drag, startPoint x: 1096, startPoint y: 126, endPoint x: 1437, endPoint y: 227, distance: 355.6
click at [1504, 184] on div "Service Staff Total Tip Disc Staff earn 【BB】RegularDog Bath and Brush (35 lbs o…" at bounding box center [1160, 334] width 791 height 524
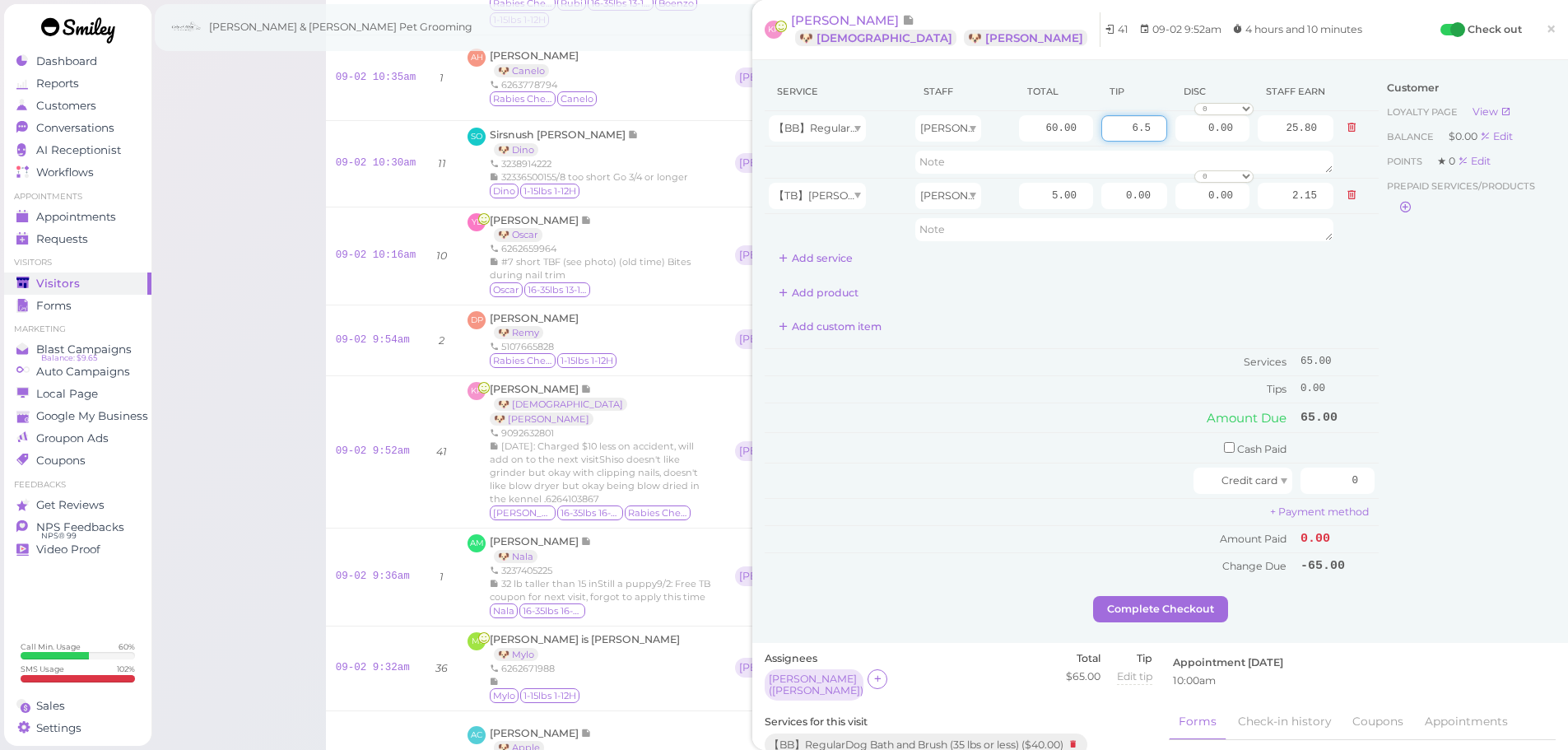
type input "6.5"
click at [1464, 337] on div "Customer Loyalty page View Balance $0.00 Edit Points ★ 0 Edit Prepaid services/…" at bounding box center [1467, 334] width 177 height 524
drag, startPoint x: 1325, startPoint y: 490, endPoint x: 1489, endPoint y: 505, distance: 164.7
click at [1479, 505] on div "Service Staff Total Tip Disc Staff earn 【BB】RegularDog Bath and Brush (35 lbs o…" at bounding box center [1160, 334] width 791 height 524
type input "71.5"
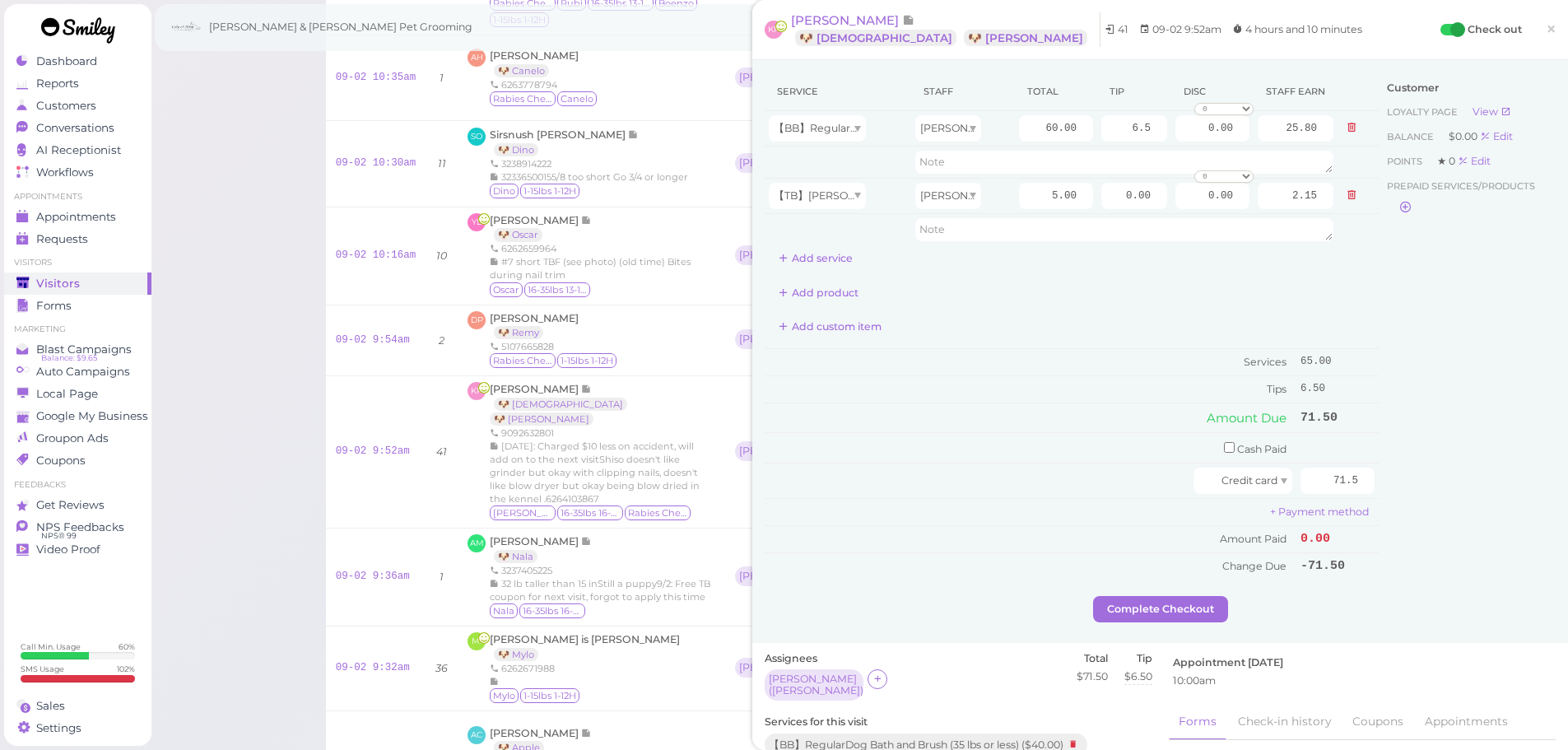
click at [1451, 502] on div "Customer Loyalty page View Balance $0.00 Edit Points ★ 0 Edit Prepaid services/…" at bounding box center [1467, 334] width 177 height 524
click at [1196, 618] on button "Complete Checkout" at bounding box center [1161, 609] width 135 height 26
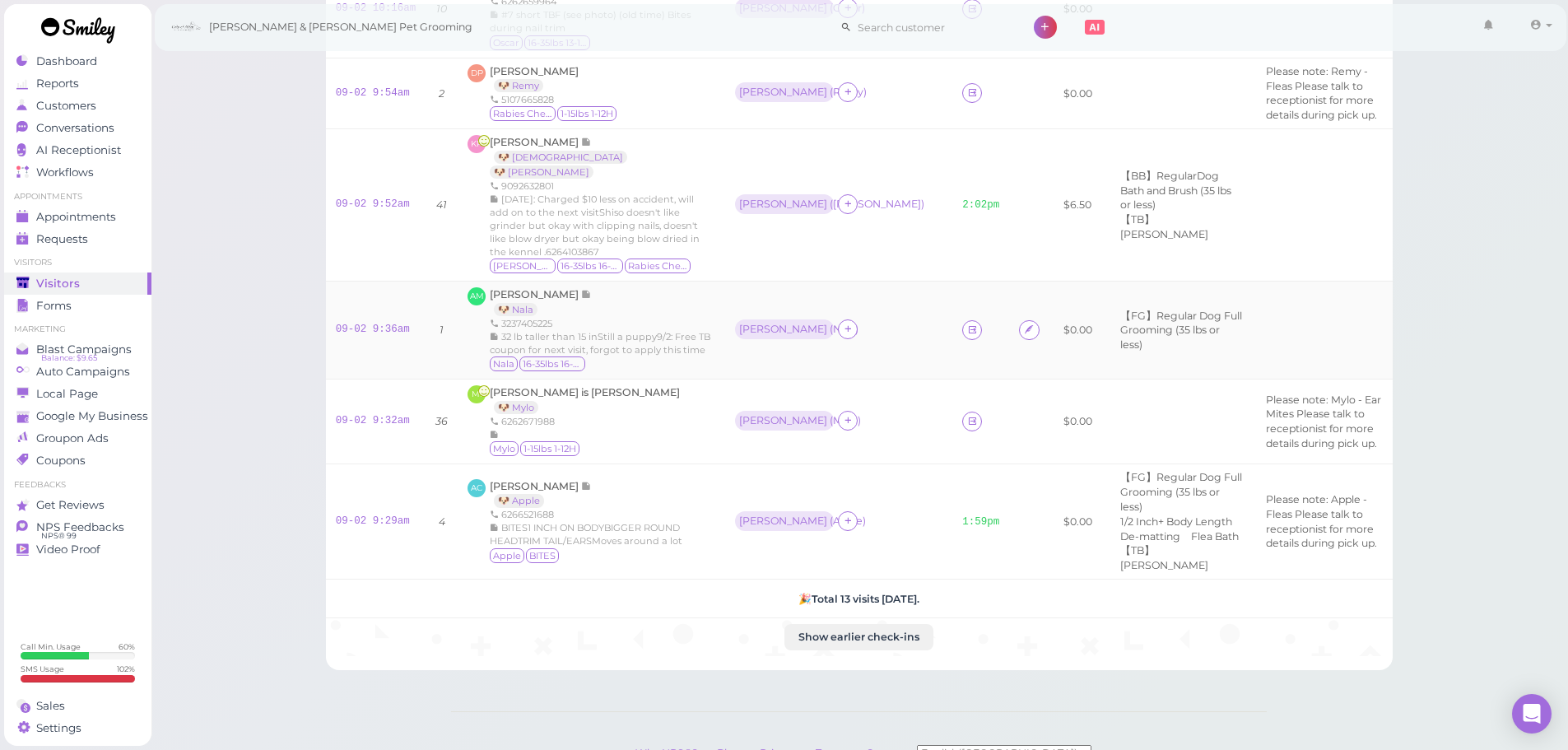
scroll to position [929, 0]
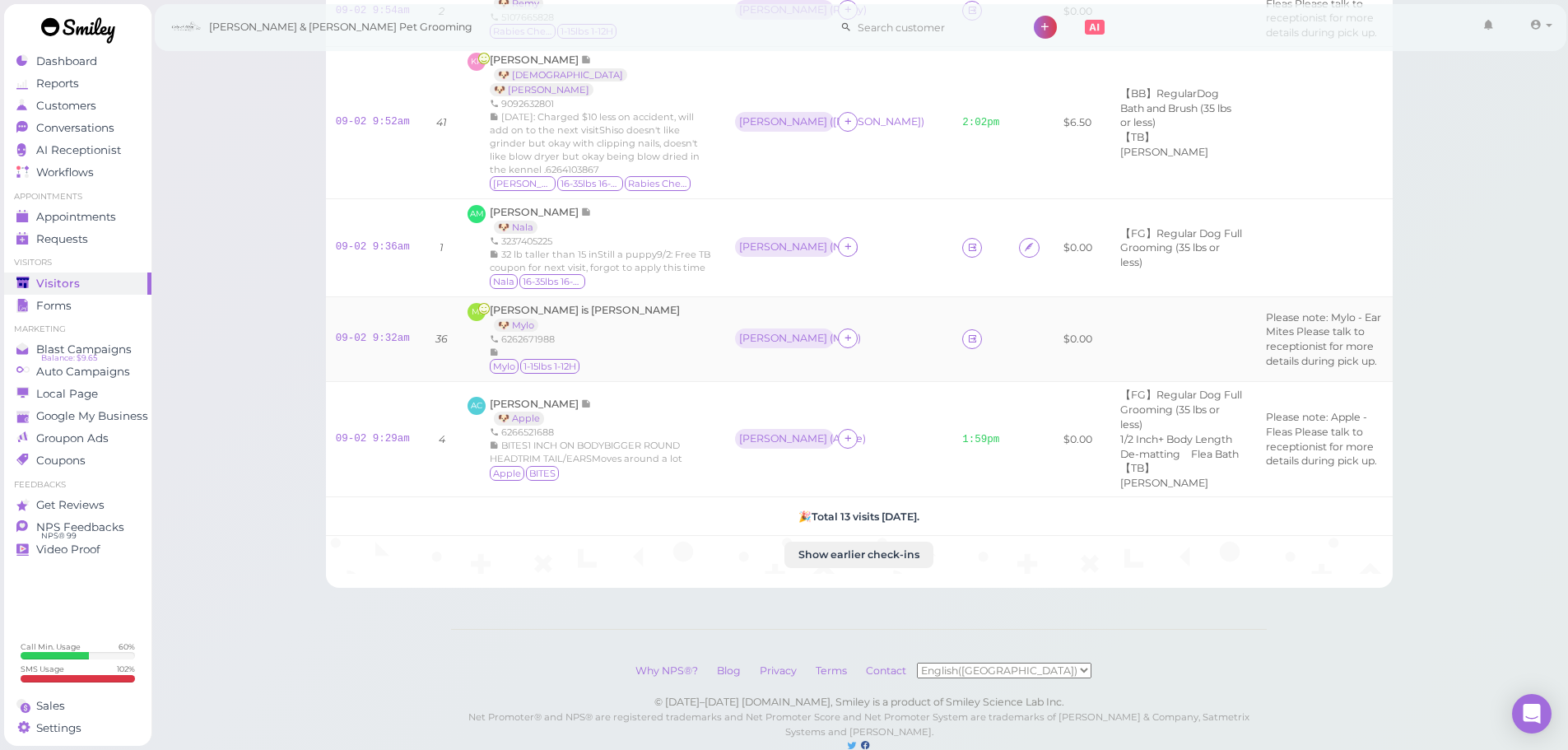
click at [379, 368] on td "09-02 9:32am" at bounding box center [376, 339] width 100 height 84
click at [378, 344] on link "09-02 9:32am" at bounding box center [374, 338] width 75 height 12
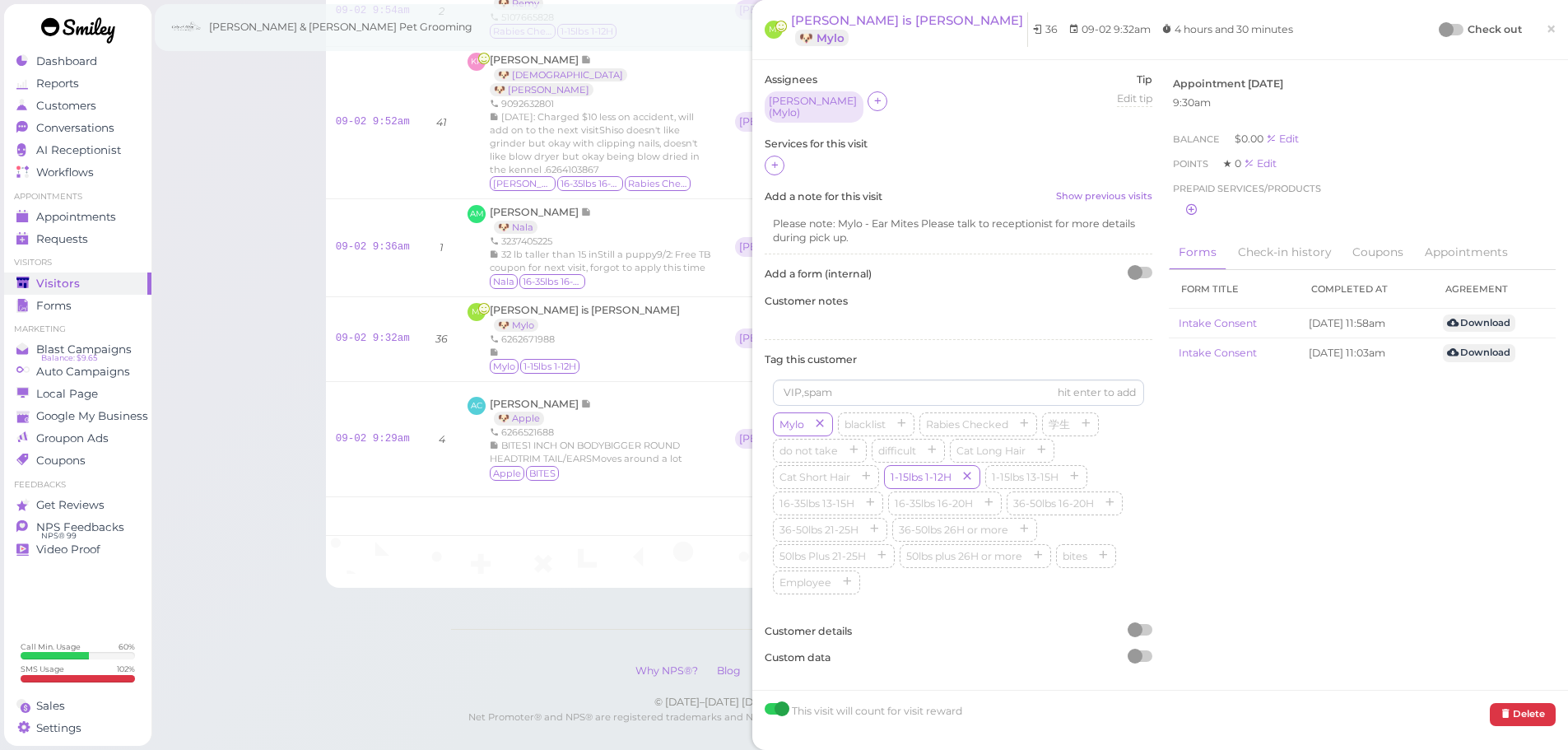
click at [771, 156] on div at bounding box center [958, 167] width 387 height 22
click at [785, 175] on div "Assignees Helen ( Mylo ) Tip Edit tip 0 Services for this visit Add a note for …" at bounding box center [959, 375] width 404 height 605
click at [786, 167] on div at bounding box center [958, 167] width 387 height 22
click at [779, 166] on icon at bounding box center [775, 165] width 11 height 13
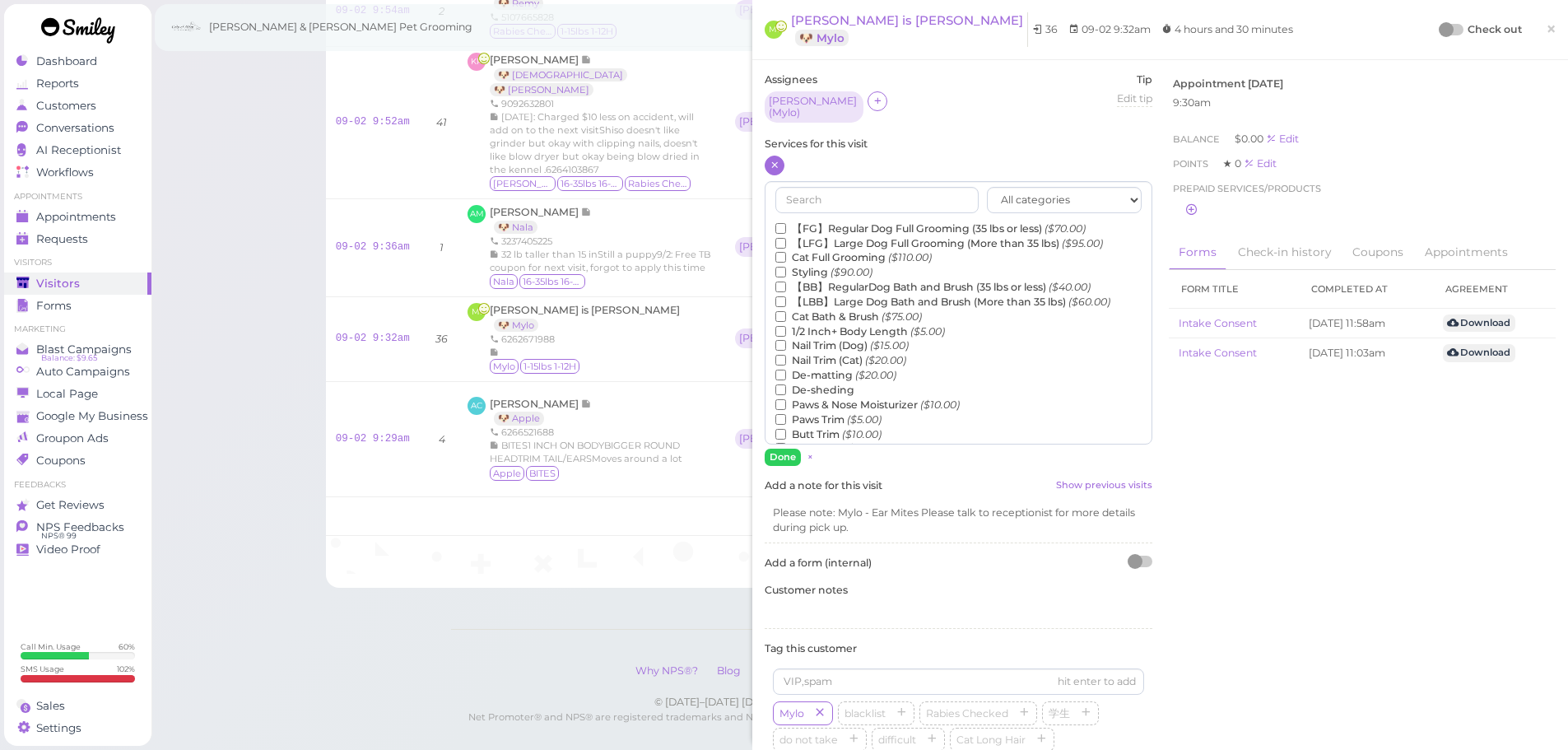
click at [824, 224] on label "【FG】Regular Dog Full Grooming (35 lbs or less) ($70.00)" at bounding box center [931, 228] width 310 height 15
click at [786, 224] on input "【FG】Regular Dog Full Grooming (35 lbs or less) ($70.00)" at bounding box center [781, 228] width 11 height 11
click at [817, 325] on label "1/2 Inch+ Body Length ($5.00)" at bounding box center [860, 331] width 170 height 15
click at [786, 325] on input "1/2 Inch+ Body Length ($5.00)" at bounding box center [781, 330] width 11 height 11
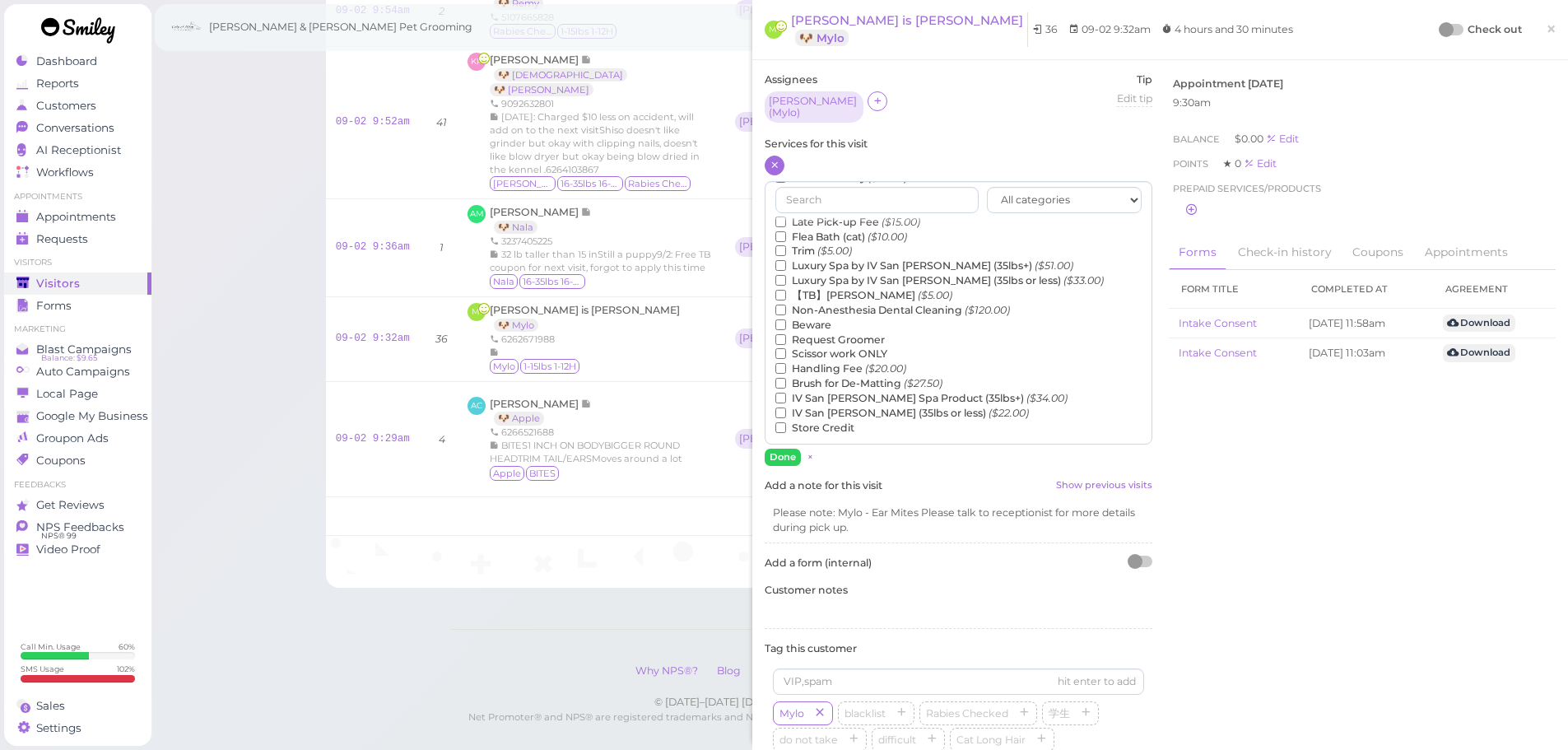
click at [825, 303] on label "Non-Anesthesia Dental Cleaning ($120.00)" at bounding box center [892, 310] width 234 height 15
click at [786, 305] on input "Non-Anesthesia Dental Cleaning ($120.00)" at bounding box center [781, 310] width 11 height 11
click at [823, 288] on label "【TB】Teeth Brushing ($5.00)" at bounding box center [864, 294] width 177 height 15
click at [786, 289] on input "【TB】Teeth Brushing ($5.00)" at bounding box center [781, 294] width 11 height 11
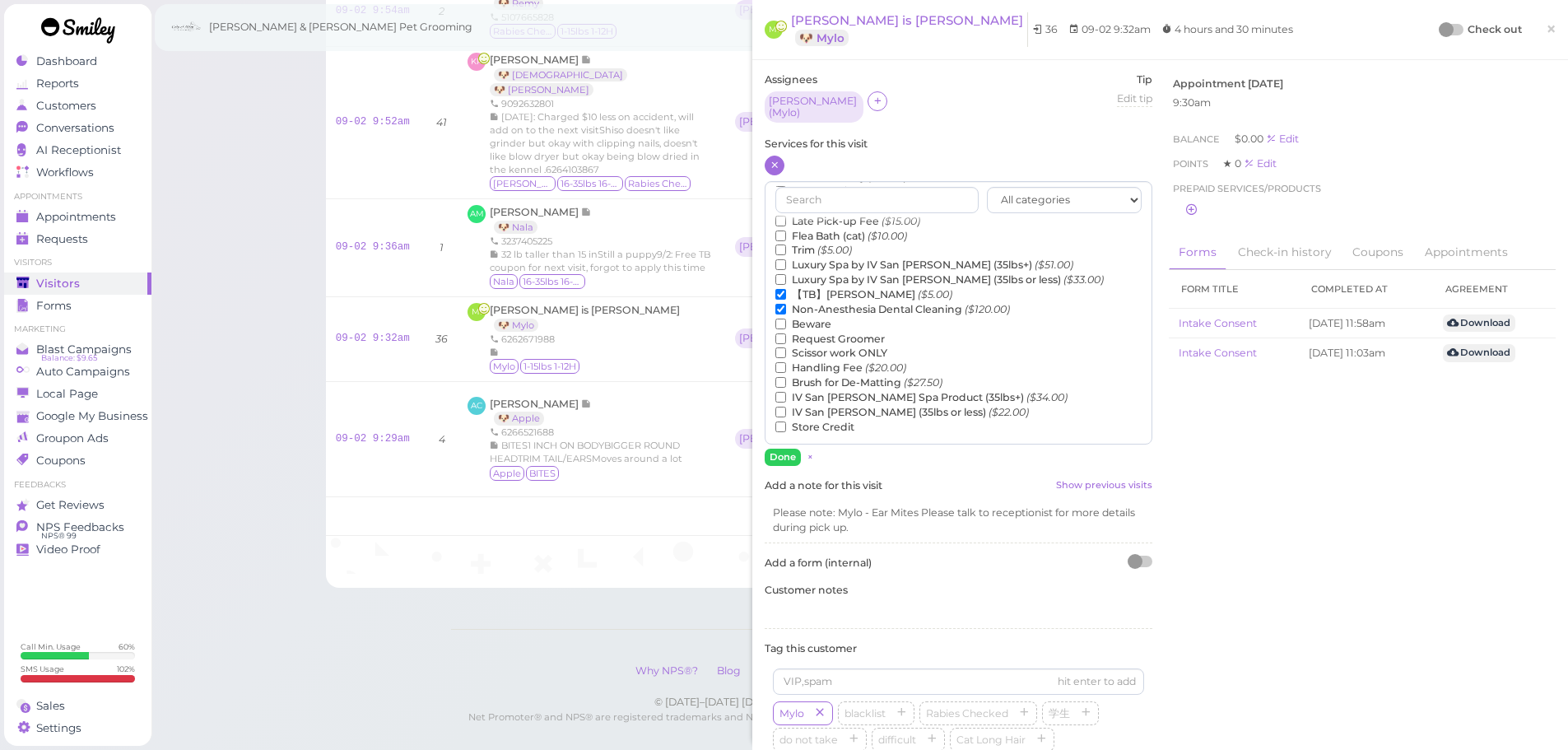
click at [820, 302] on label "Non-Anesthesia Dental Cleaning ($120.00)" at bounding box center [892, 309] width 234 height 15
click at [786, 304] on input "Non-Anesthesia Dental Cleaning ($120.00)" at bounding box center [781, 309] width 11 height 11
click at [789, 449] on button "Done" at bounding box center [783, 458] width 36 height 18
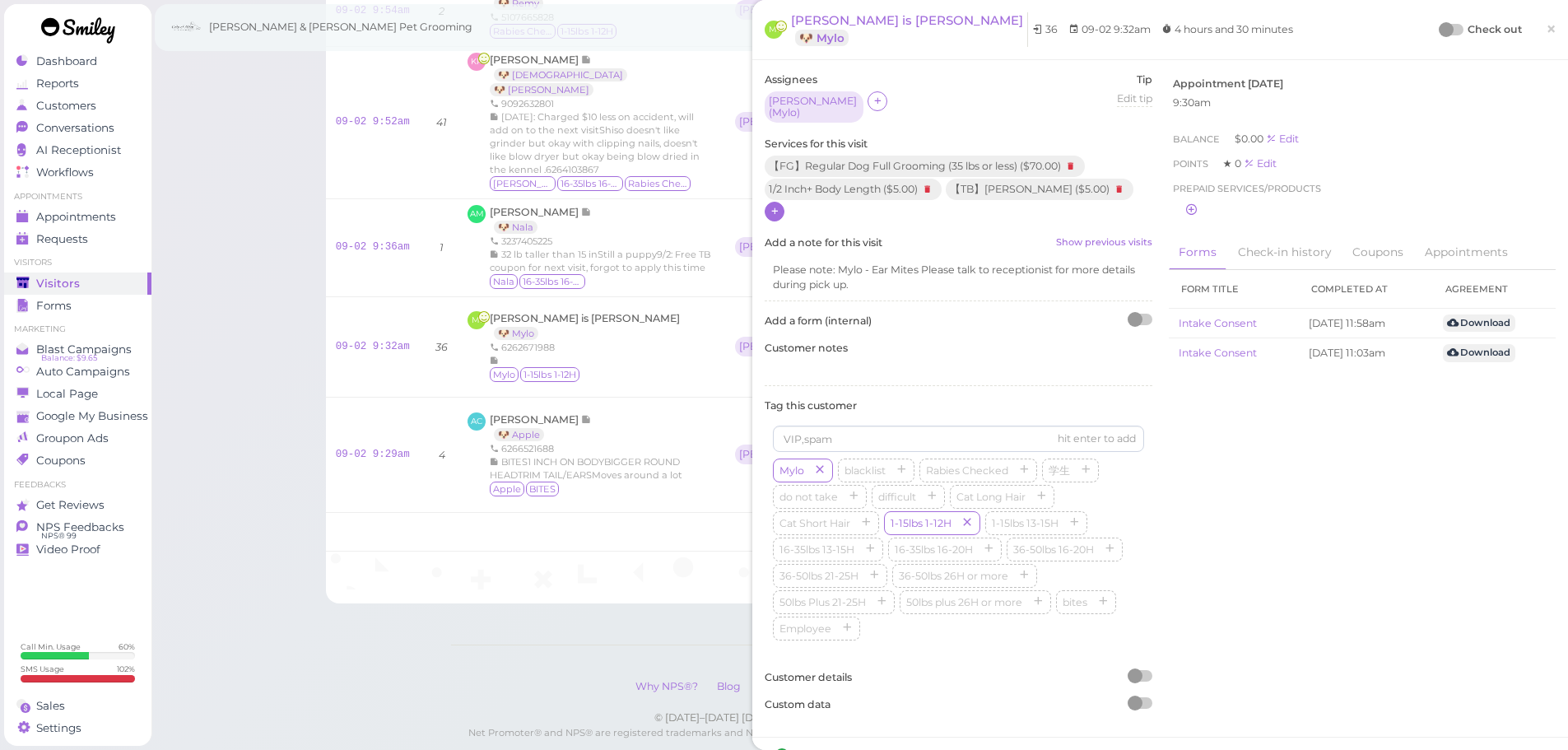
click at [1439, 31] on div at bounding box center [1445, 29] width 15 height 15
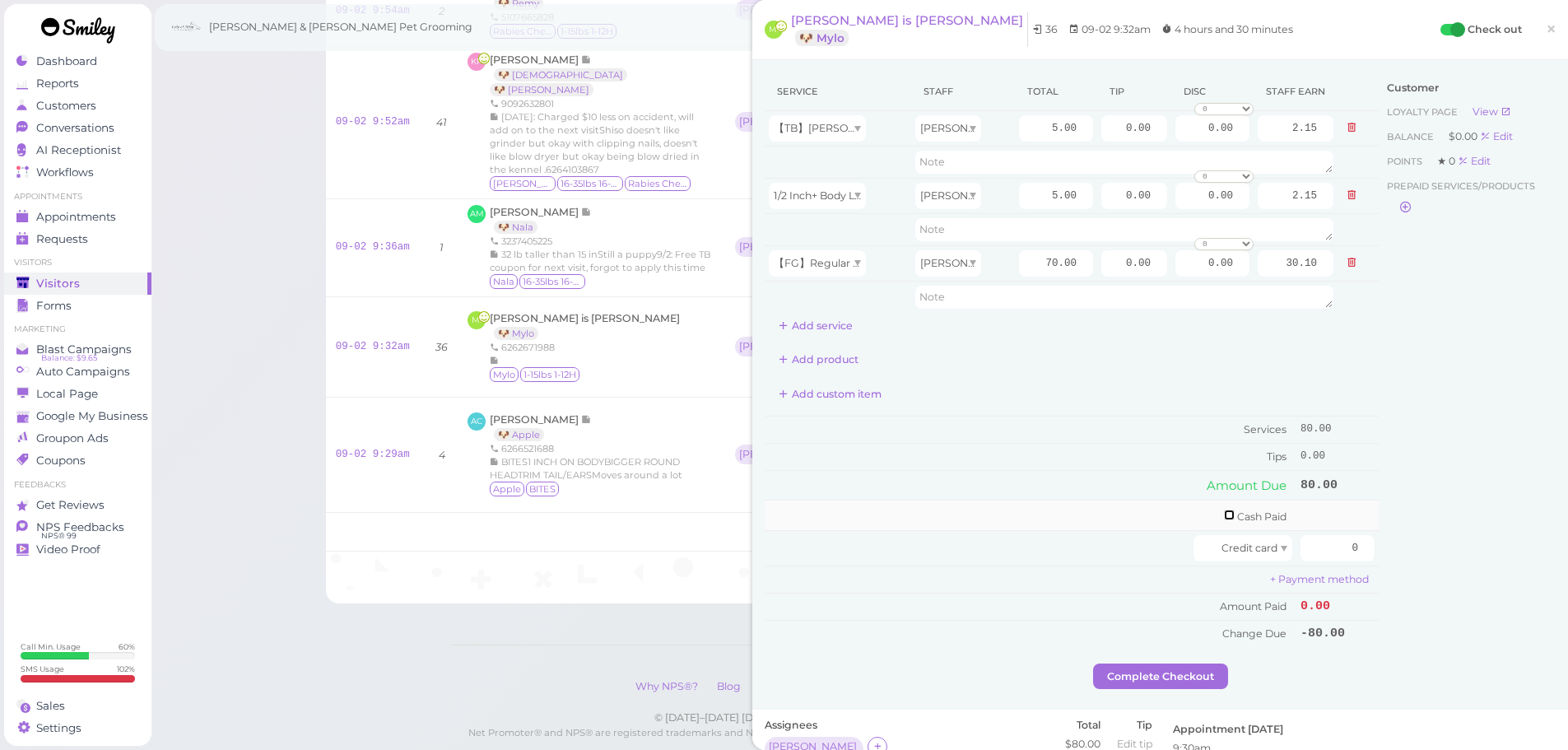
drag, startPoint x: 1212, startPoint y: 516, endPoint x: 1313, endPoint y: 521, distance: 101.1
click at [1224, 517] on td "Cash Paid" at bounding box center [1031, 515] width 531 height 30
click at [1224, 517] on input "checkbox" at bounding box center [1229, 515] width 11 height 11
checkbox input "true"
drag, startPoint x: 1298, startPoint y: 521, endPoint x: 1497, endPoint y: 524, distance: 199.0
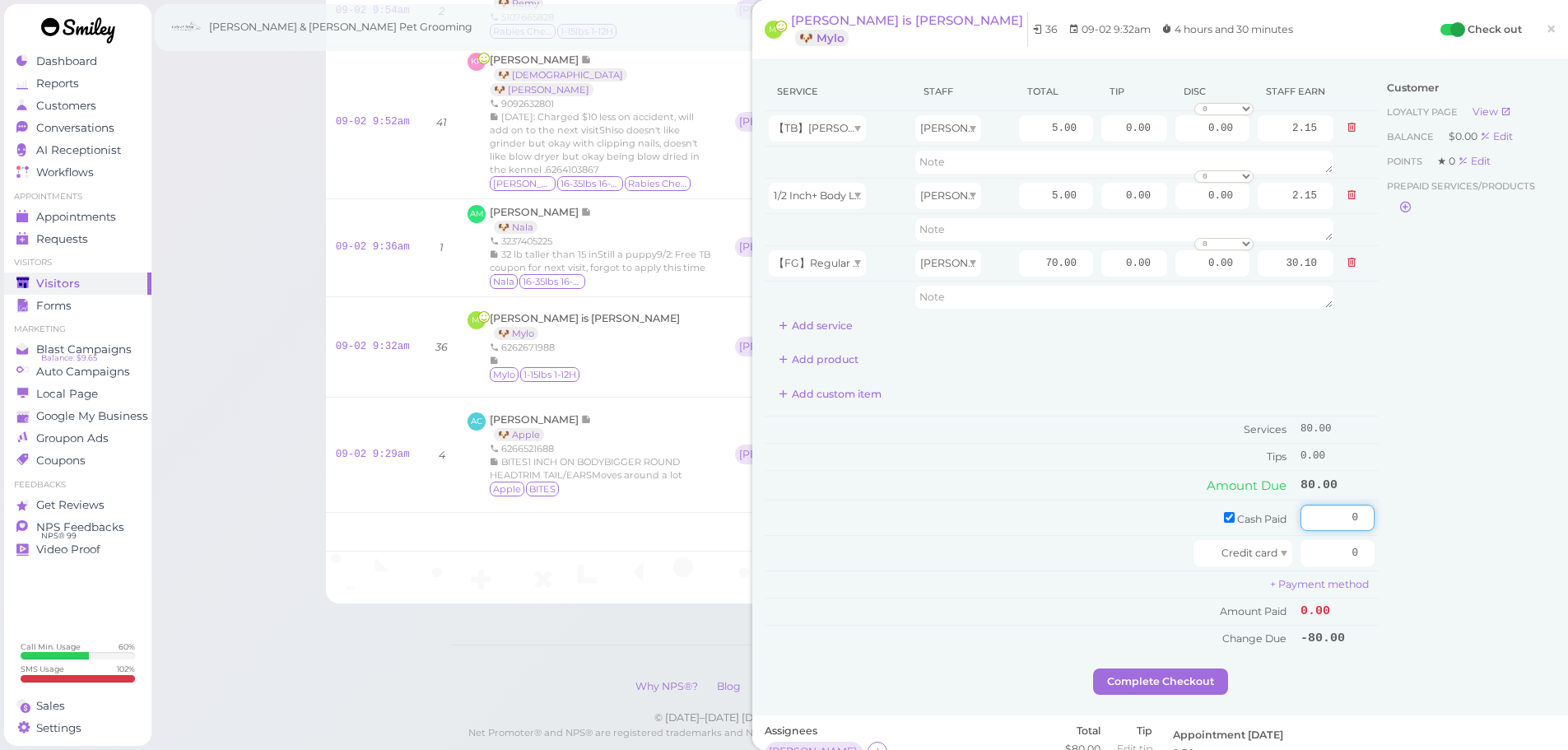
click at [1497, 524] on div "Service Staff Total Tip Disc Staff earn 【TB】Teeth Brushing Helen 5.00 0.00 0.00…" at bounding box center [1160, 371] width 791 height 596
type input "85"
drag, startPoint x: 1113, startPoint y: 259, endPoint x: 1267, endPoint y: 310, distance: 162.2
click at [1227, 266] on tr "【FG】Regular Dog Full Grooming (35 lbs or less) Helen 70.00 0.00 0.00 0 10% off …" at bounding box center [1072, 263] width 614 height 35
type input "5"
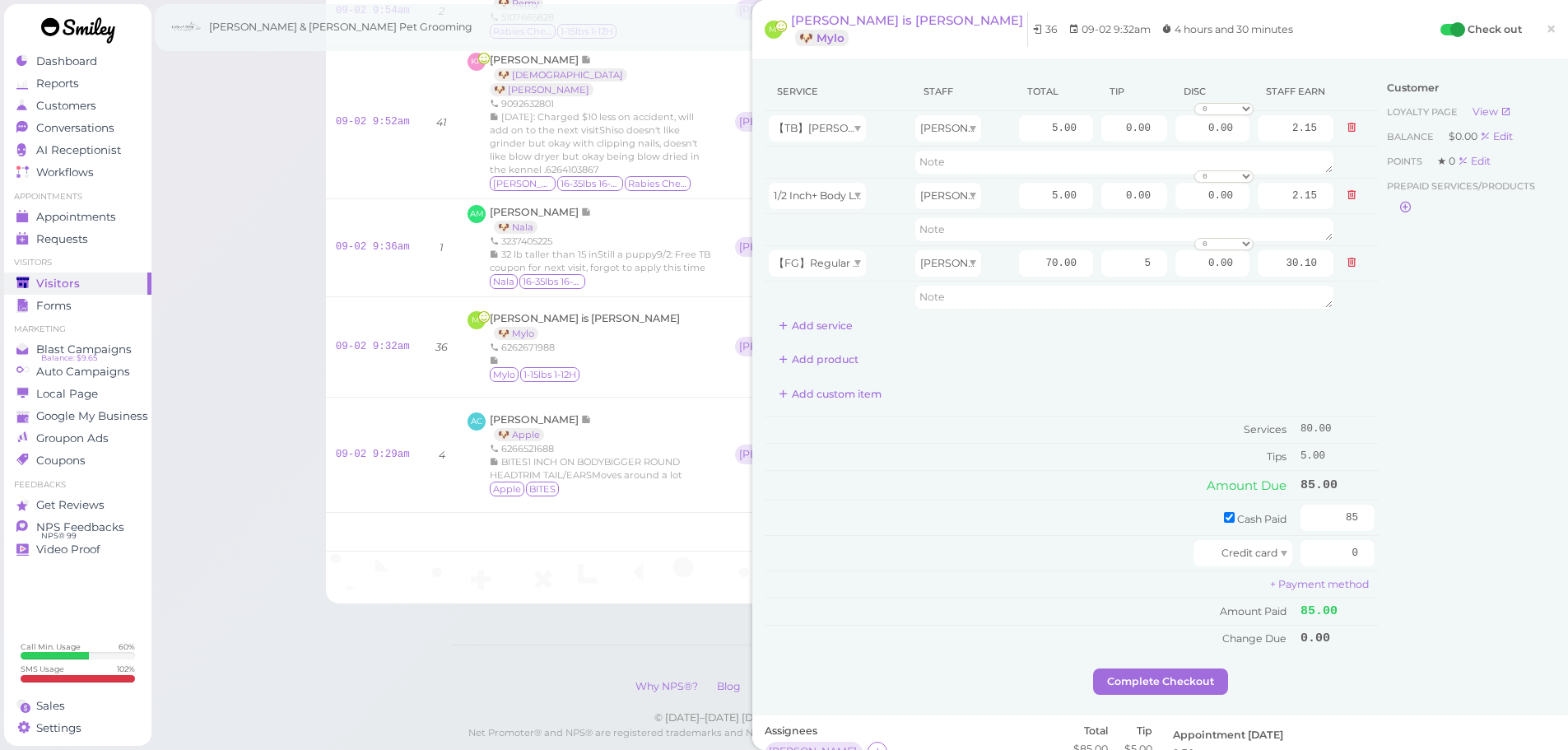
click at [1396, 443] on div "Customer Loyalty page View Balance $0.00 Edit Points ★ 0 Edit Prepaid services/…" at bounding box center [1467, 371] width 177 height 596
click at [1192, 676] on button "Complete Checkout" at bounding box center [1161, 681] width 135 height 26
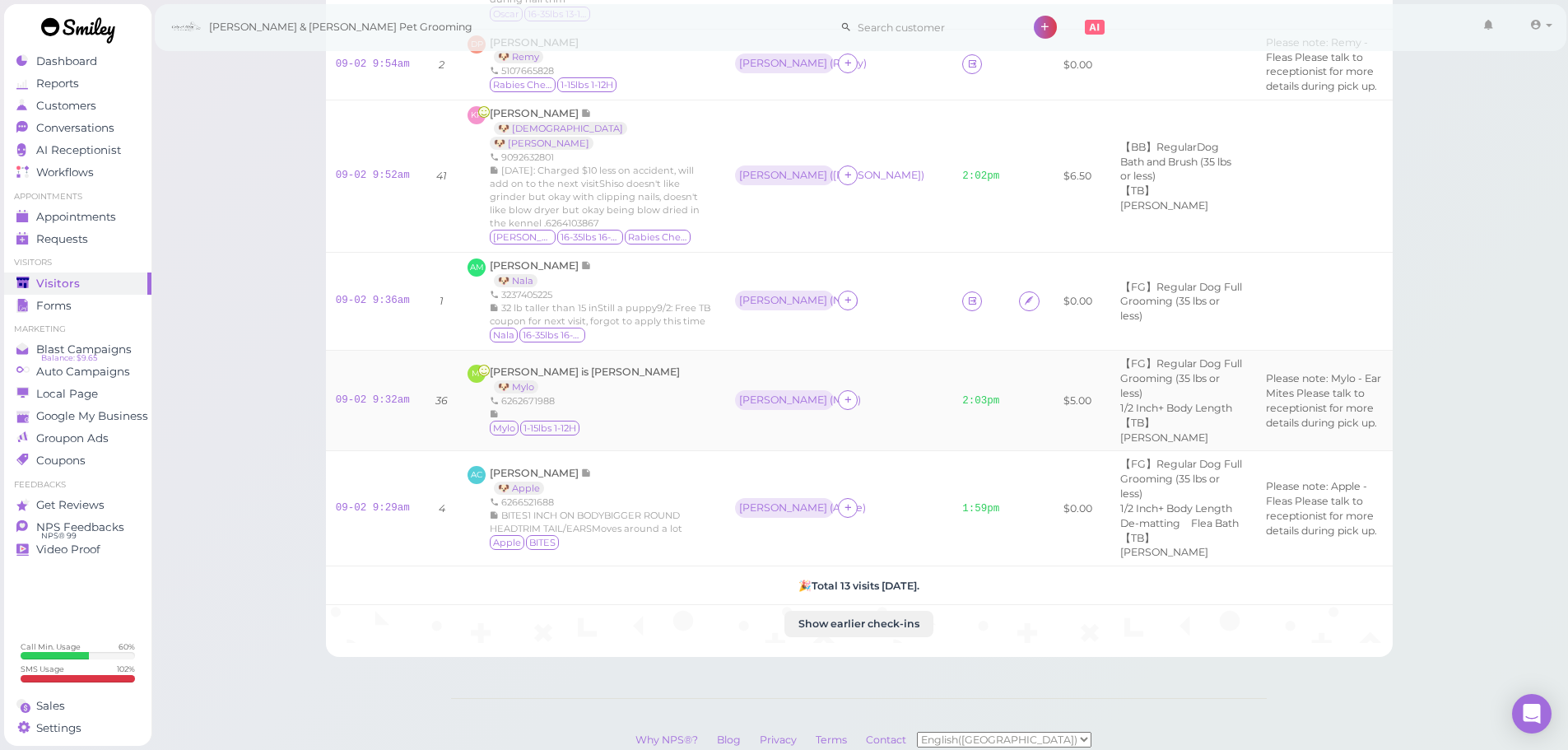
scroll to position [847, 0]
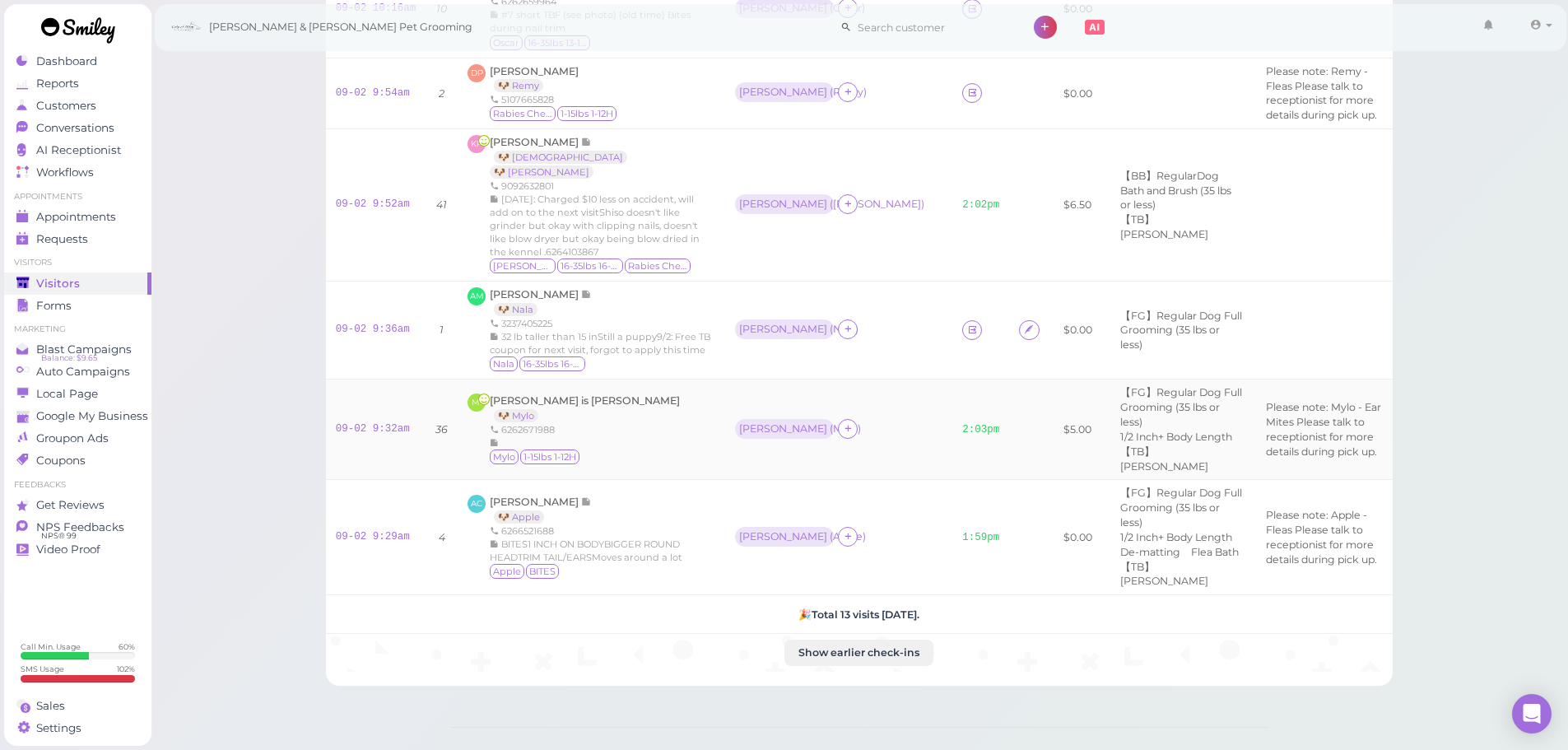
click at [829, 341] on div "Rebecca ( Nala )" at bounding box center [839, 330] width 208 height 22
click at [967, 336] on icon at bounding box center [972, 329] width 11 height 13
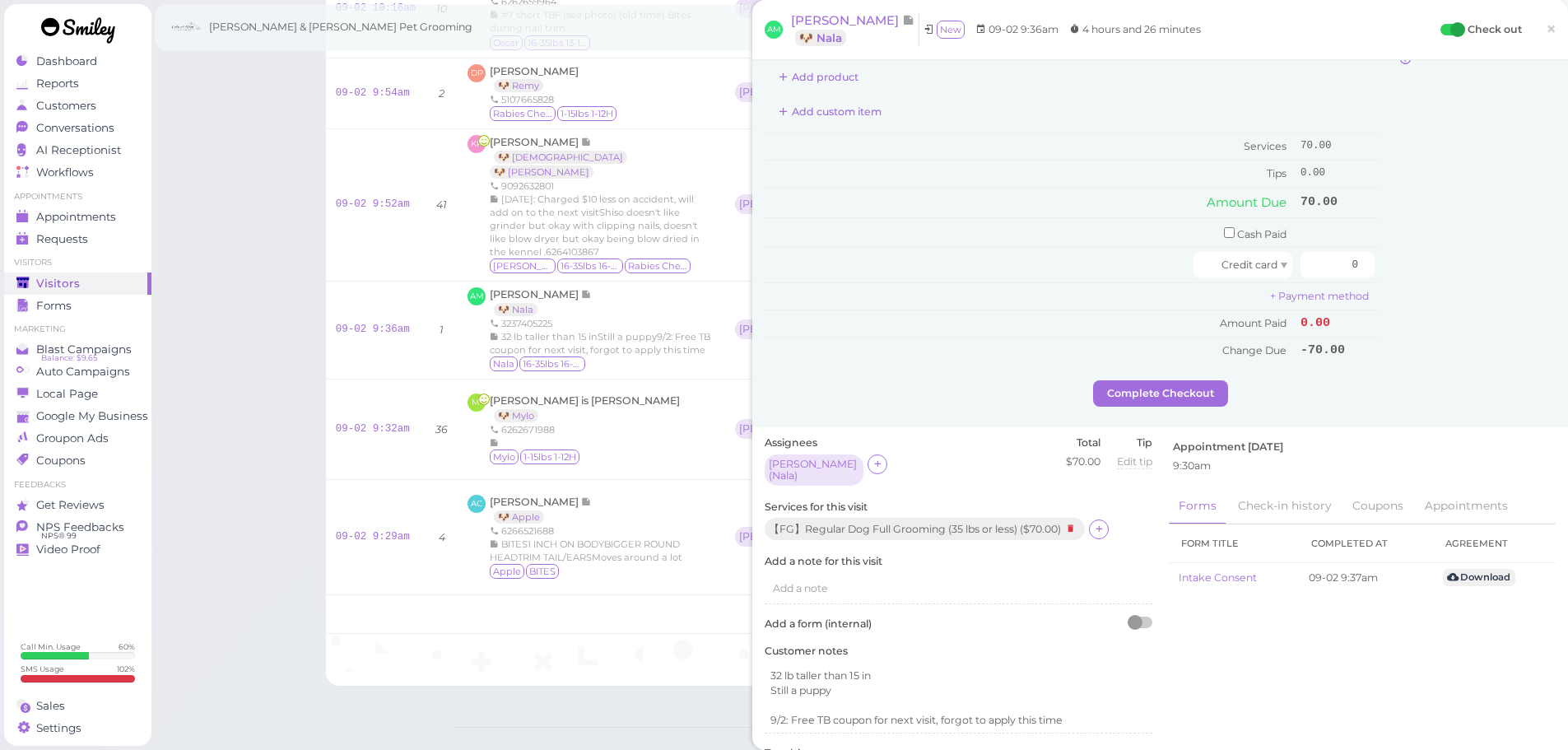
scroll to position [165, 0]
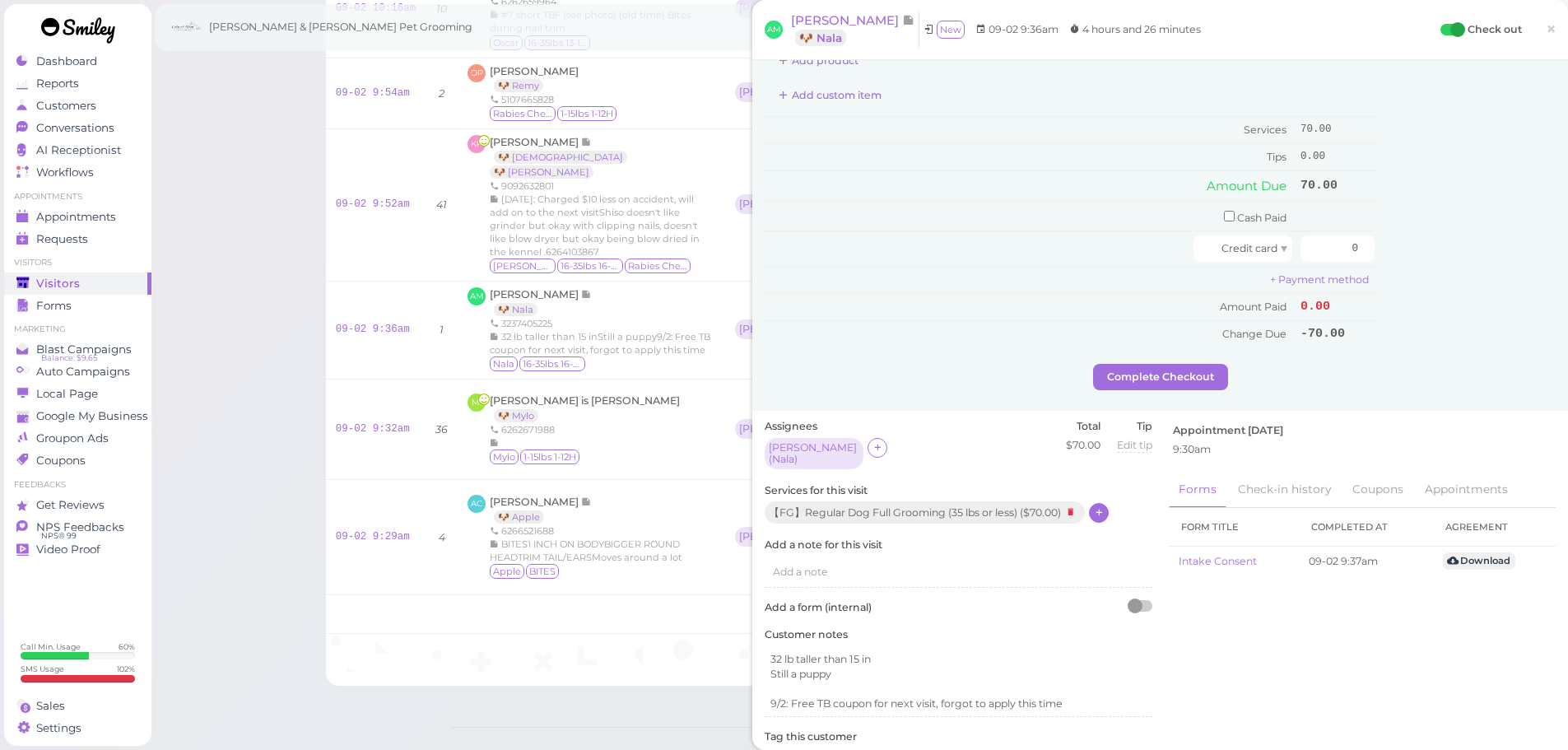
click at [1103, 513] on icon at bounding box center [1099, 512] width 11 height 13
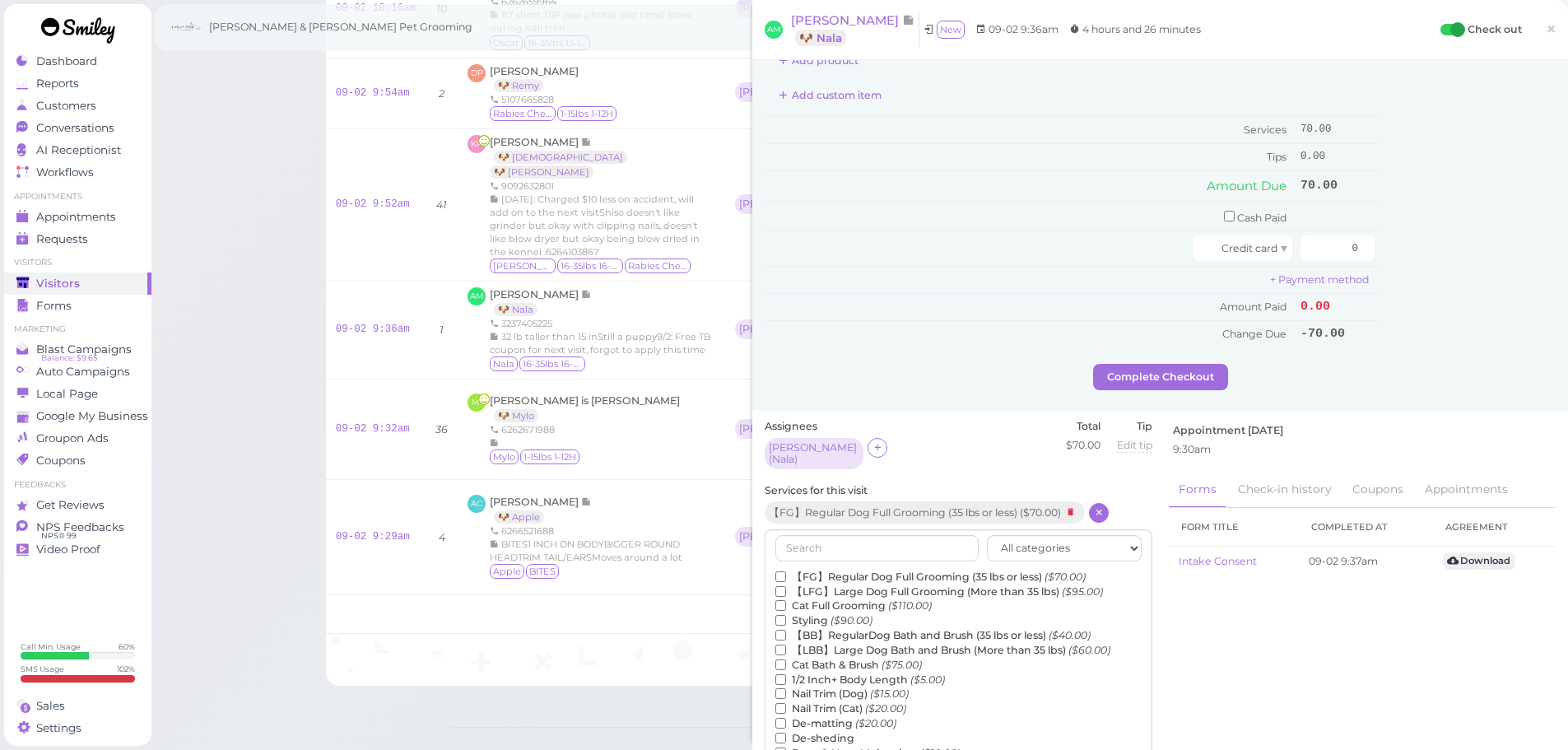
click at [820, 675] on label "1/2 Inch+ Body Length ($5.00)" at bounding box center [860, 679] width 170 height 15
click at [786, 675] on input "1/2 Inch+ Body Length ($5.00)" at bounding box center [781, 679] width 11 height 11
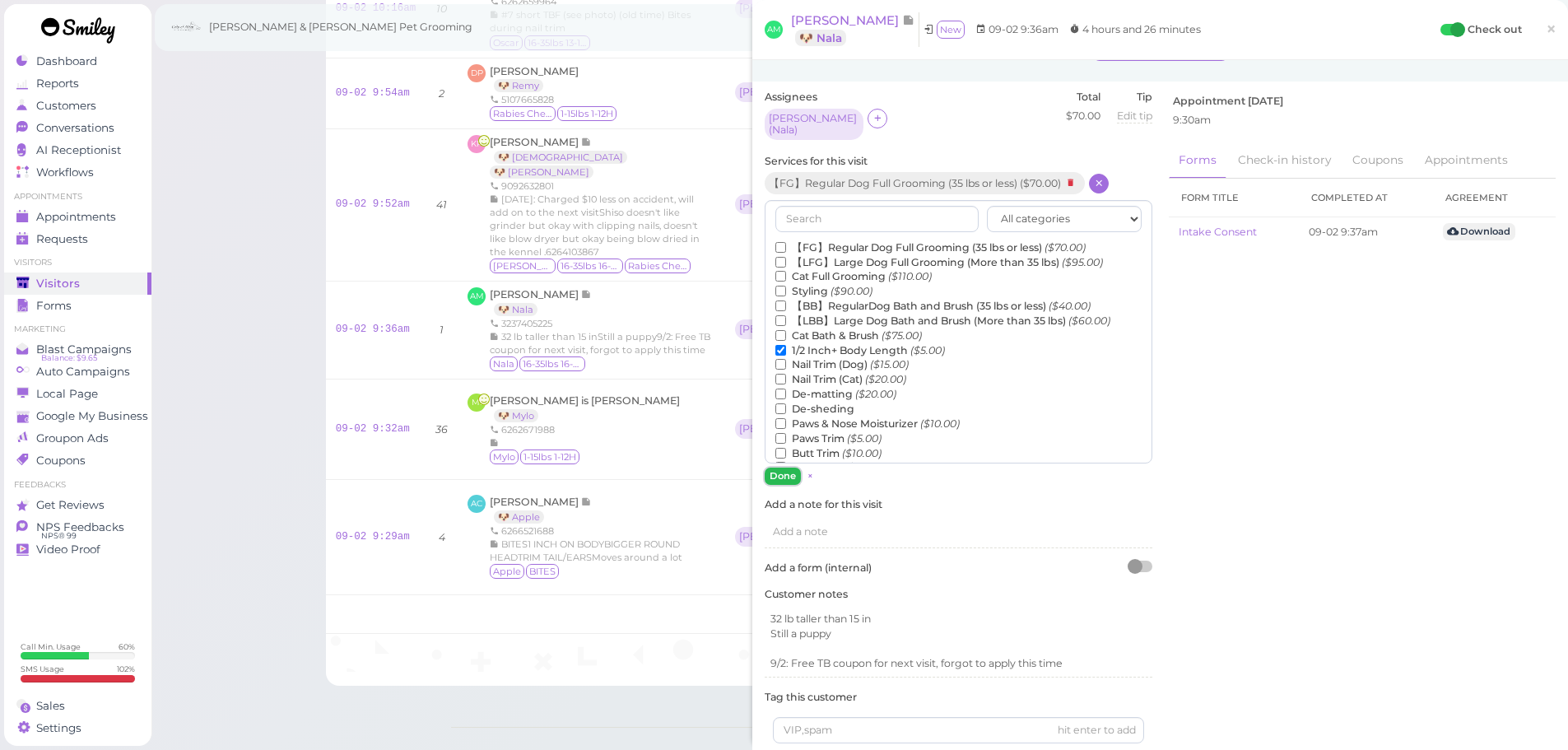
click at [778, 468] on button "Done" at bounding box center [783, 476] width 36 height 18
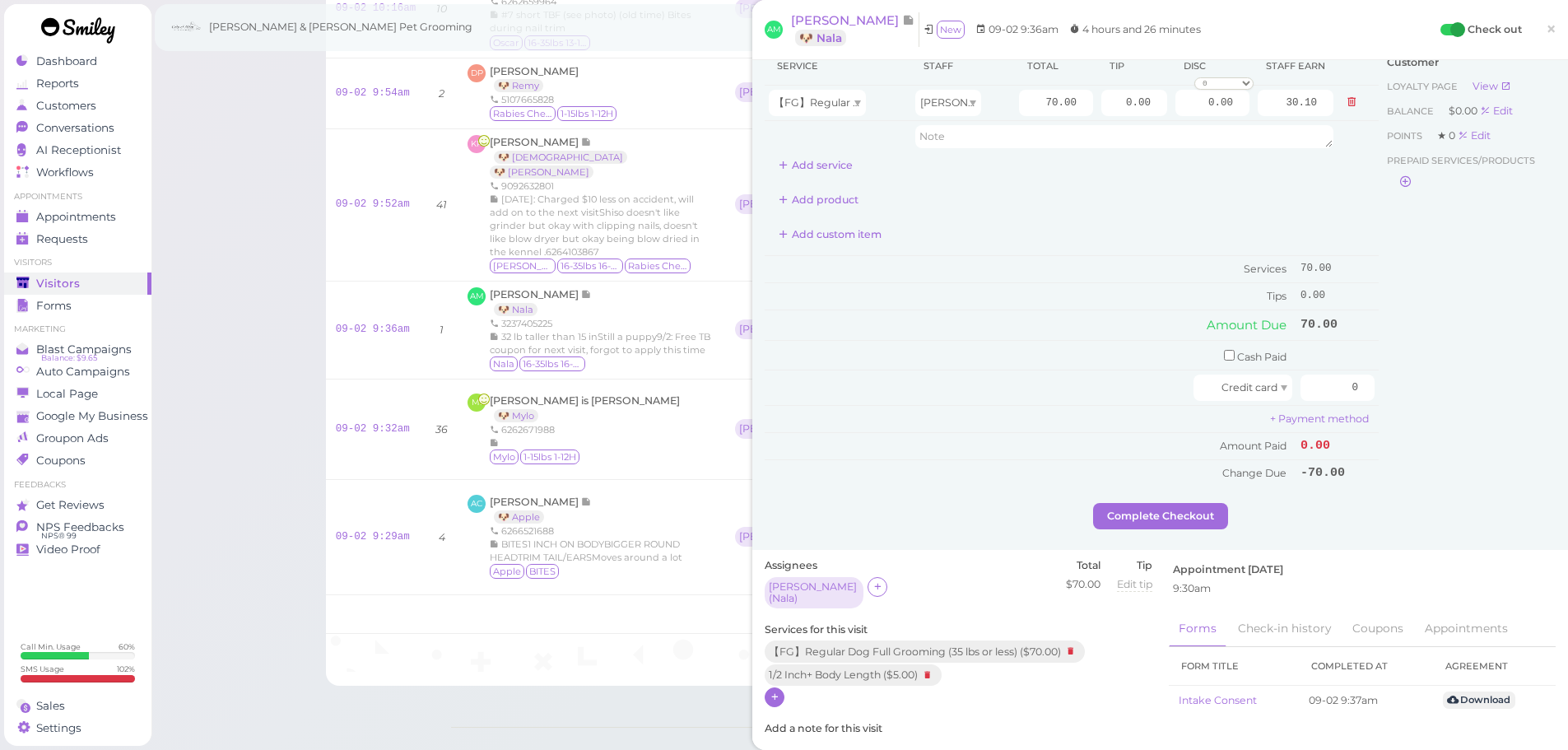
scroll to position [0, 0]
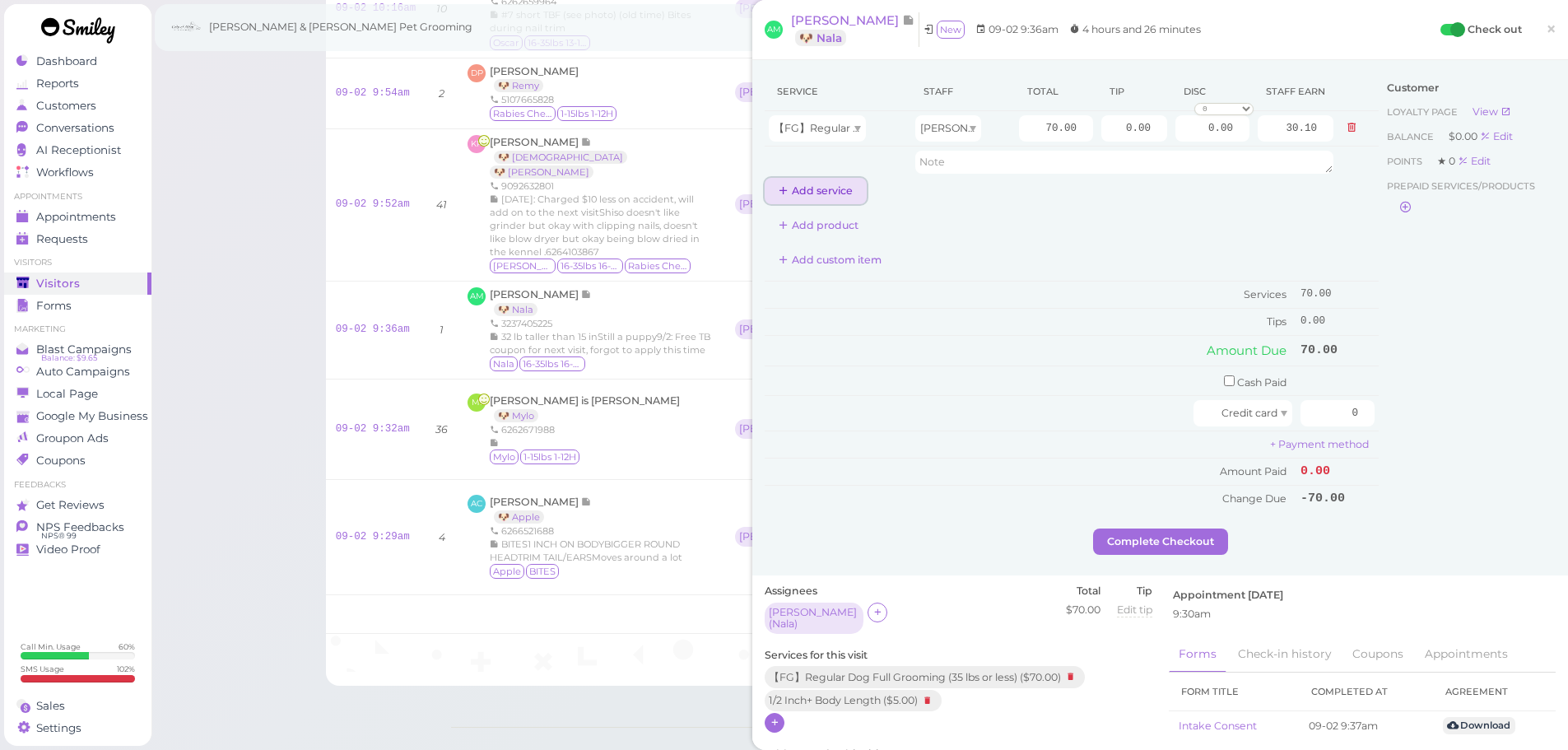
click at [829, 189] on button "Add service" at bounding box center [816, 190] width 102 height 26
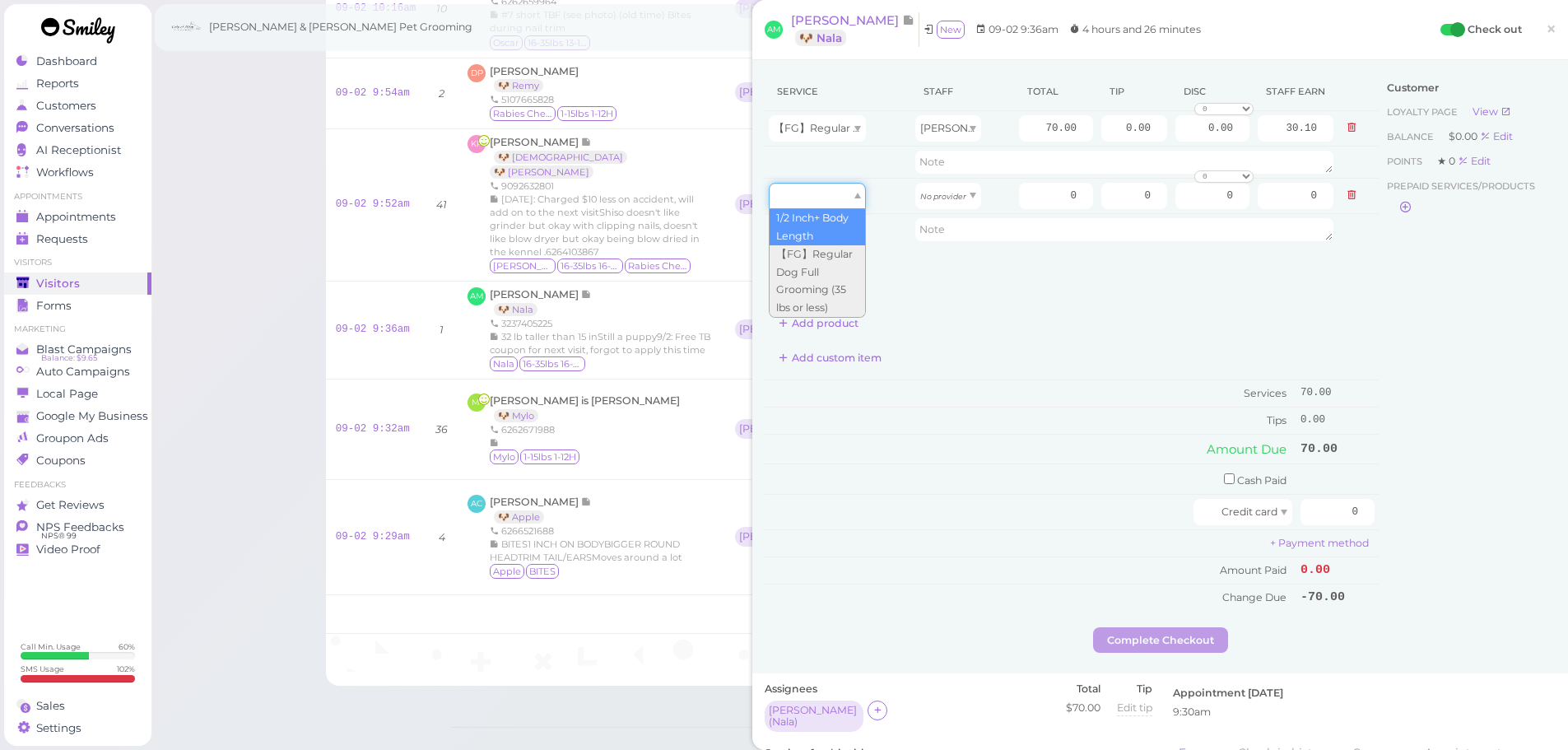
type input "5.00"
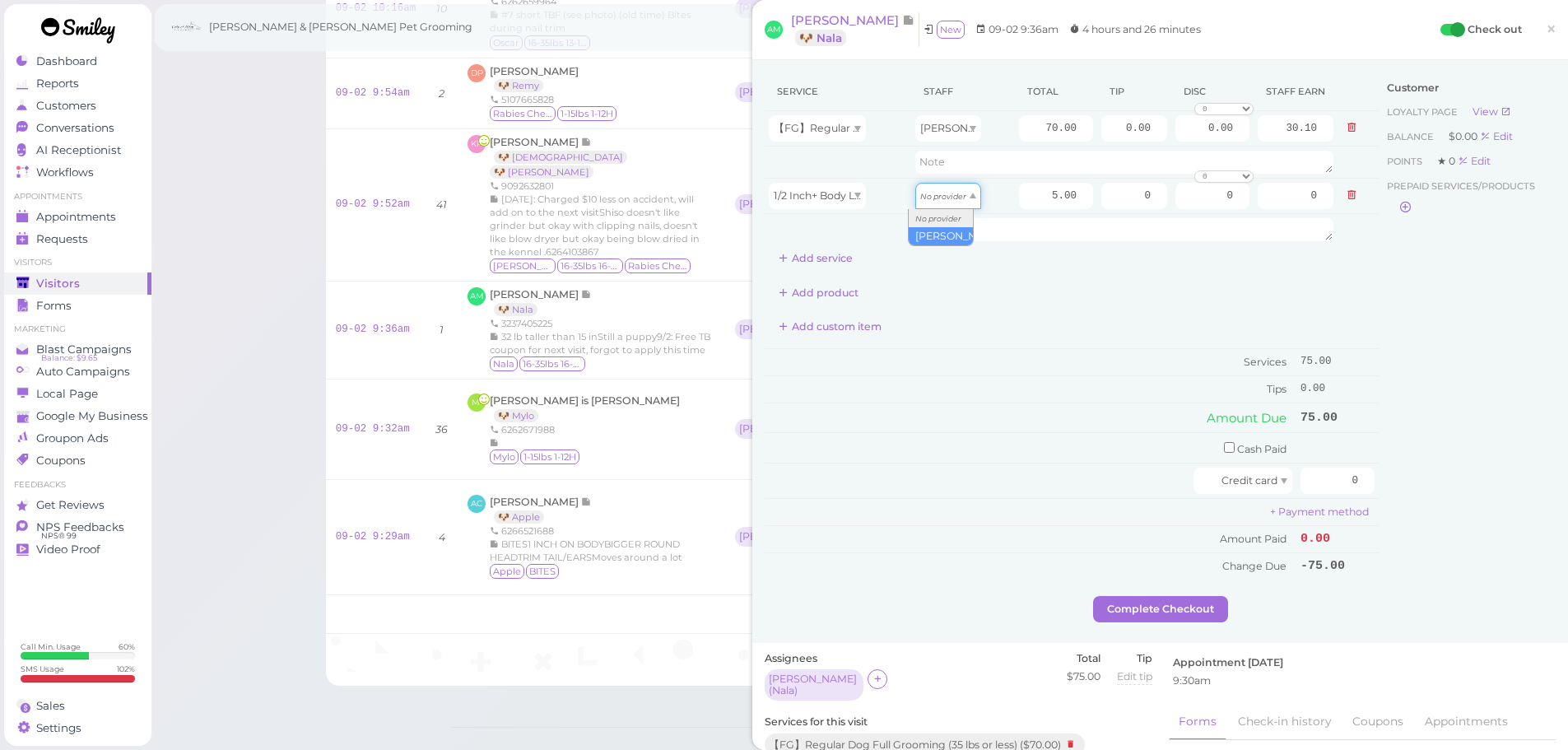
drag, startPoint x: 929, startPoint y: 206, endPoint x: 930, endPoint y: 237, distance: 31.0
type input "2.15"
click at [1021, 123] on input "70.00" at bounding box center [1056, 128] width 75 height 26
type input "105.00"
type input "45.15"
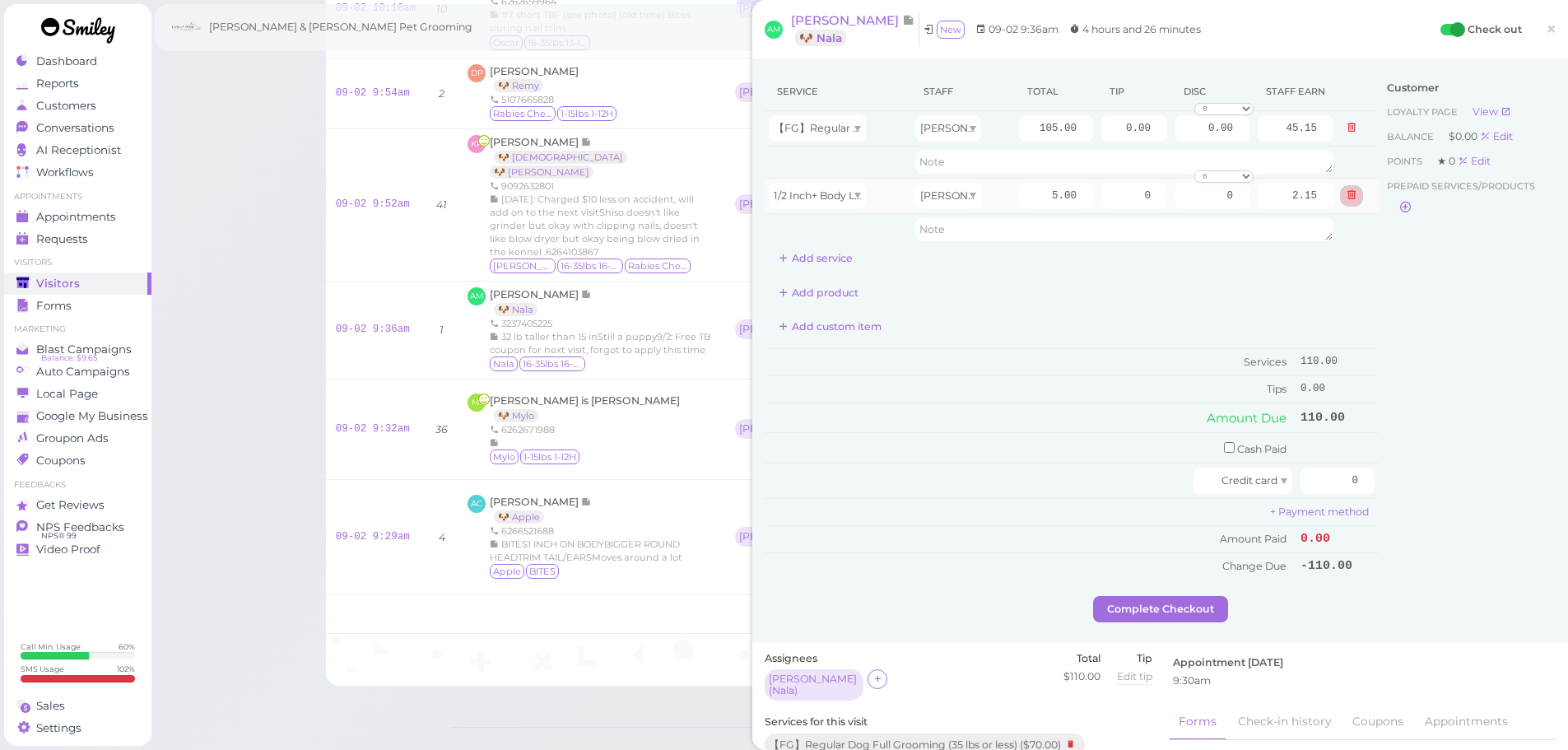
click at [1346, 197] on icon at bounding box center [1351, 195] width 10 height 12
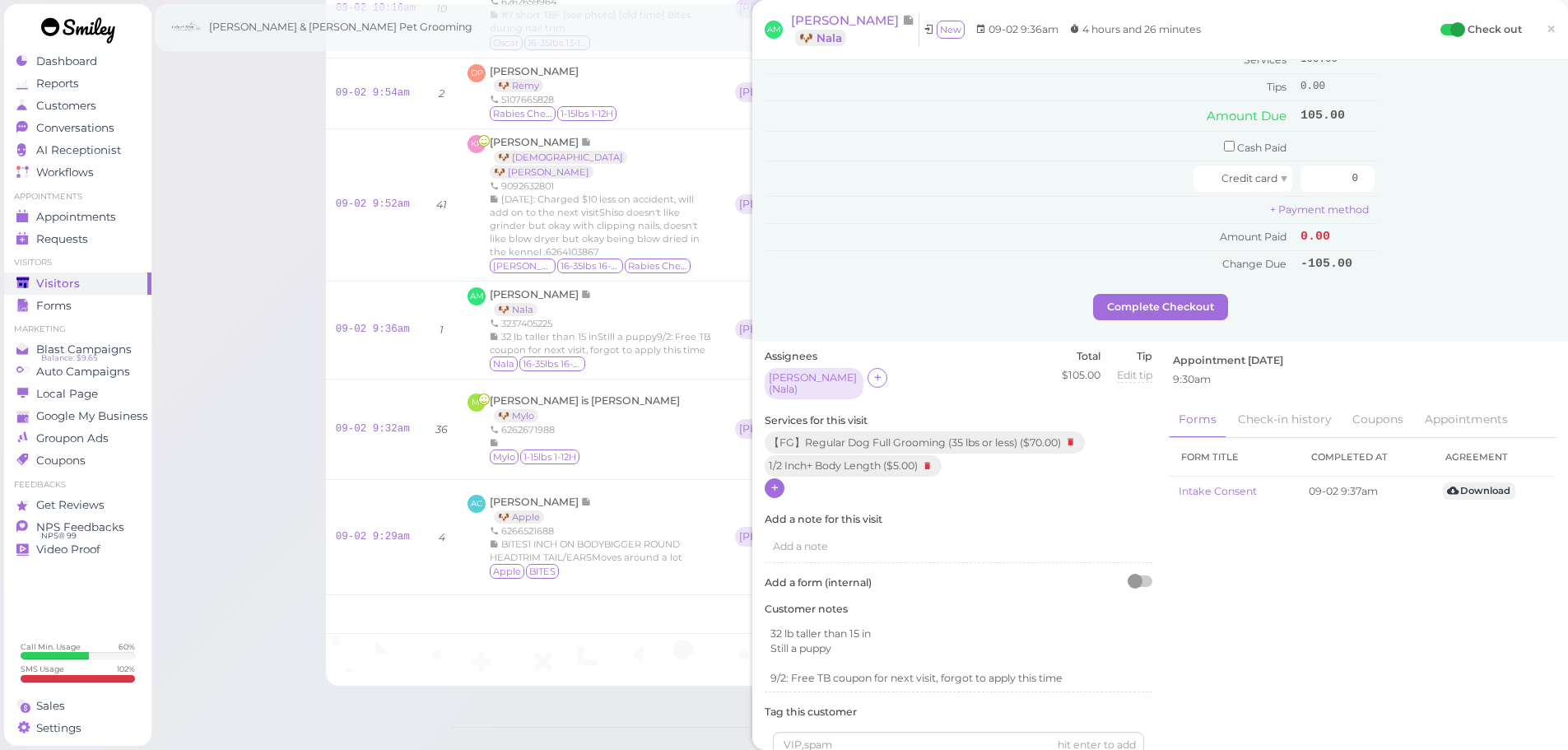
scroll to position [247, 0]
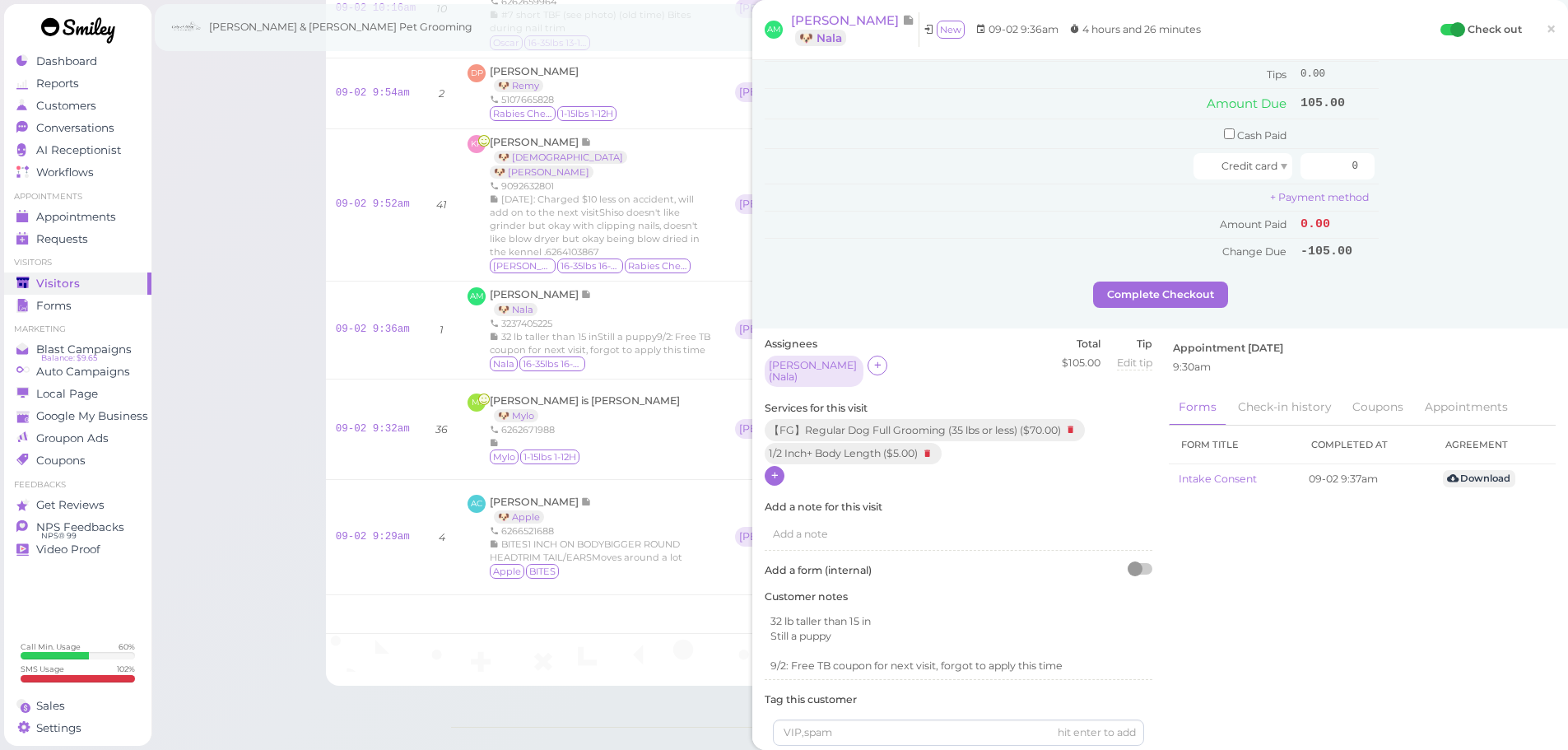
click at [783, 466] on div at bounding box center [775, 475] width 20 height 20
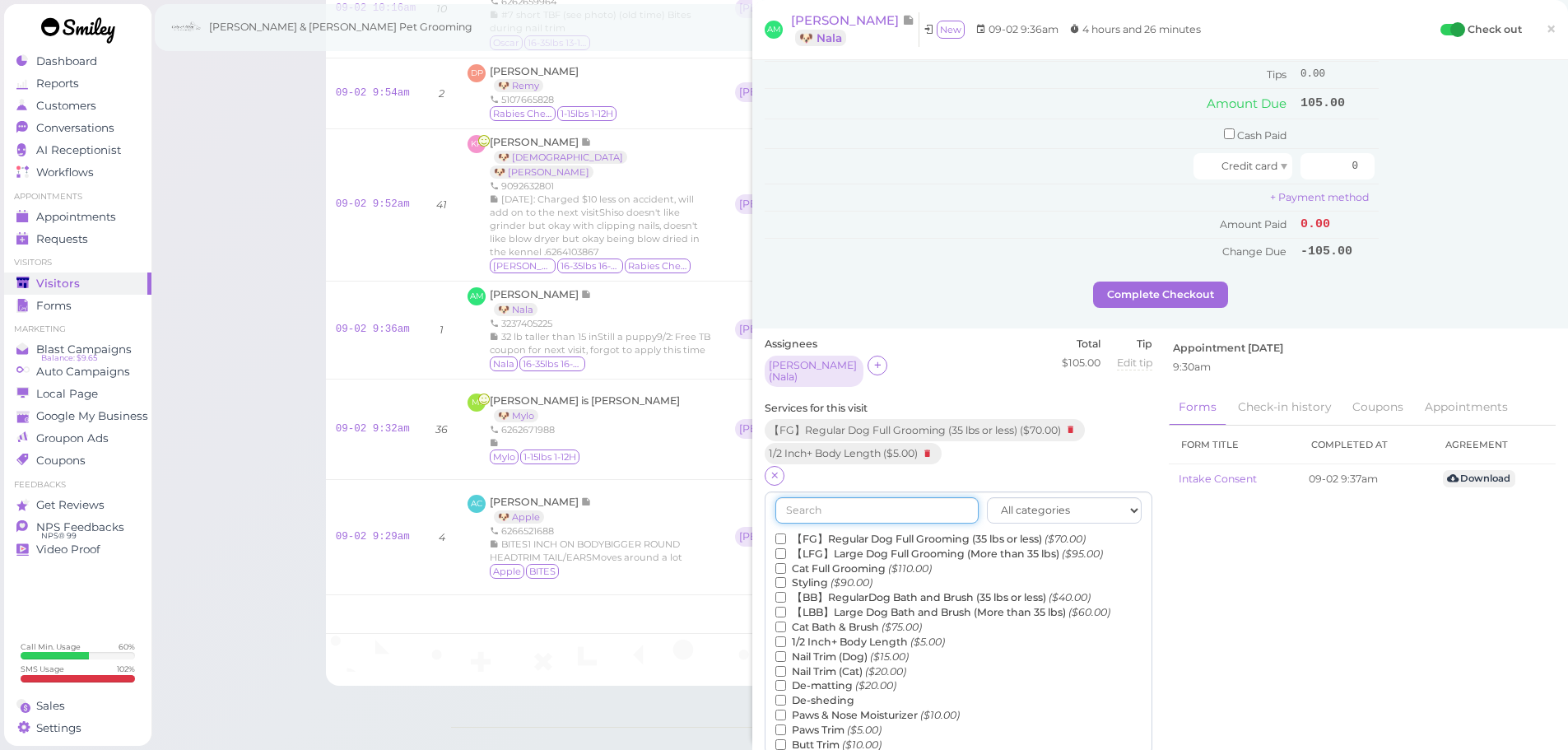
click at [806, 498] on input "text" at bounding box center [877, 510] width 203 height 26
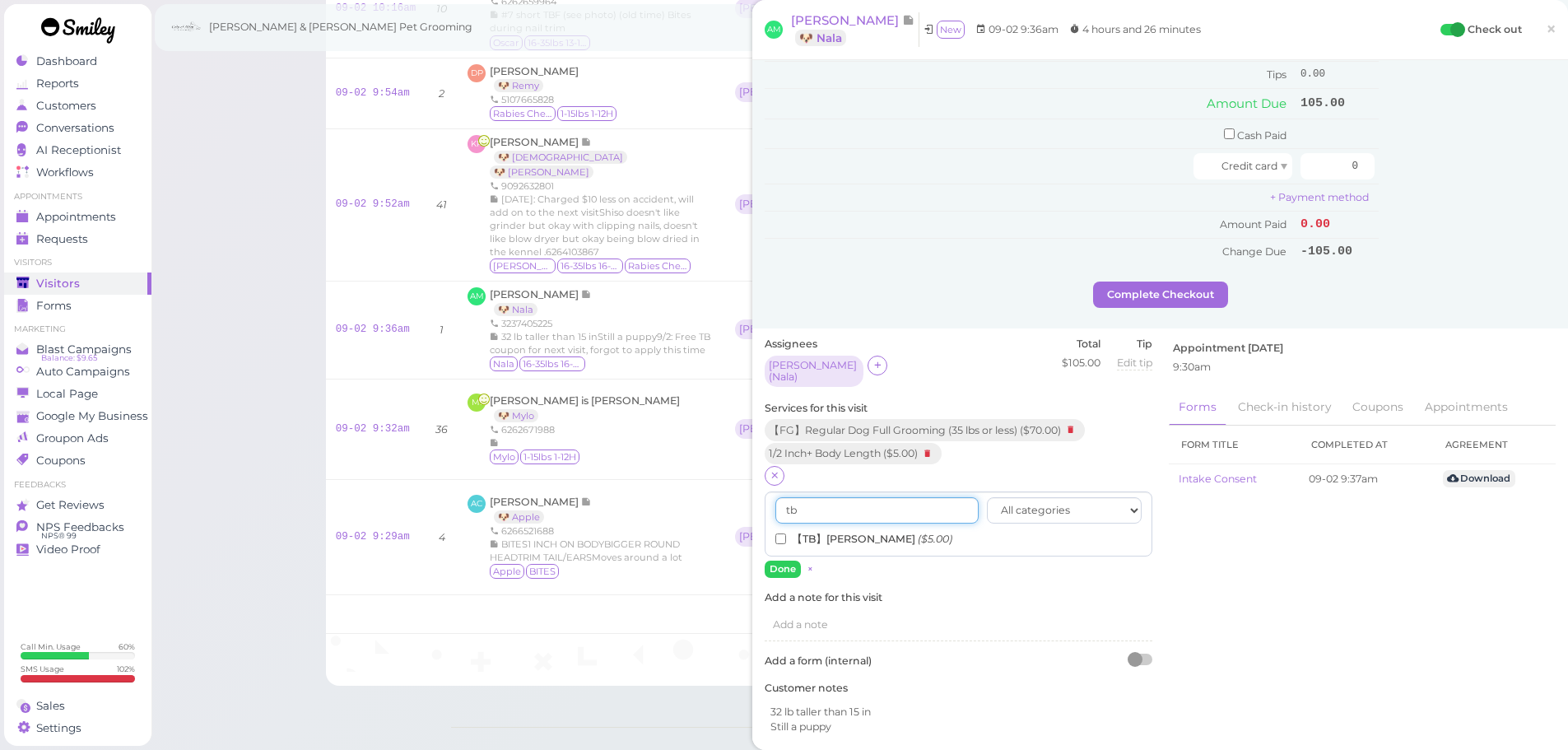
type input "tb"
click at [780, 533] on input "【TB】Teeth Brushing ($5.00)" at bounding box center [781, 538] width 11 height 11
click at [776, 570] on button "Done" at bounding box center [783, 570] width 36 height 18
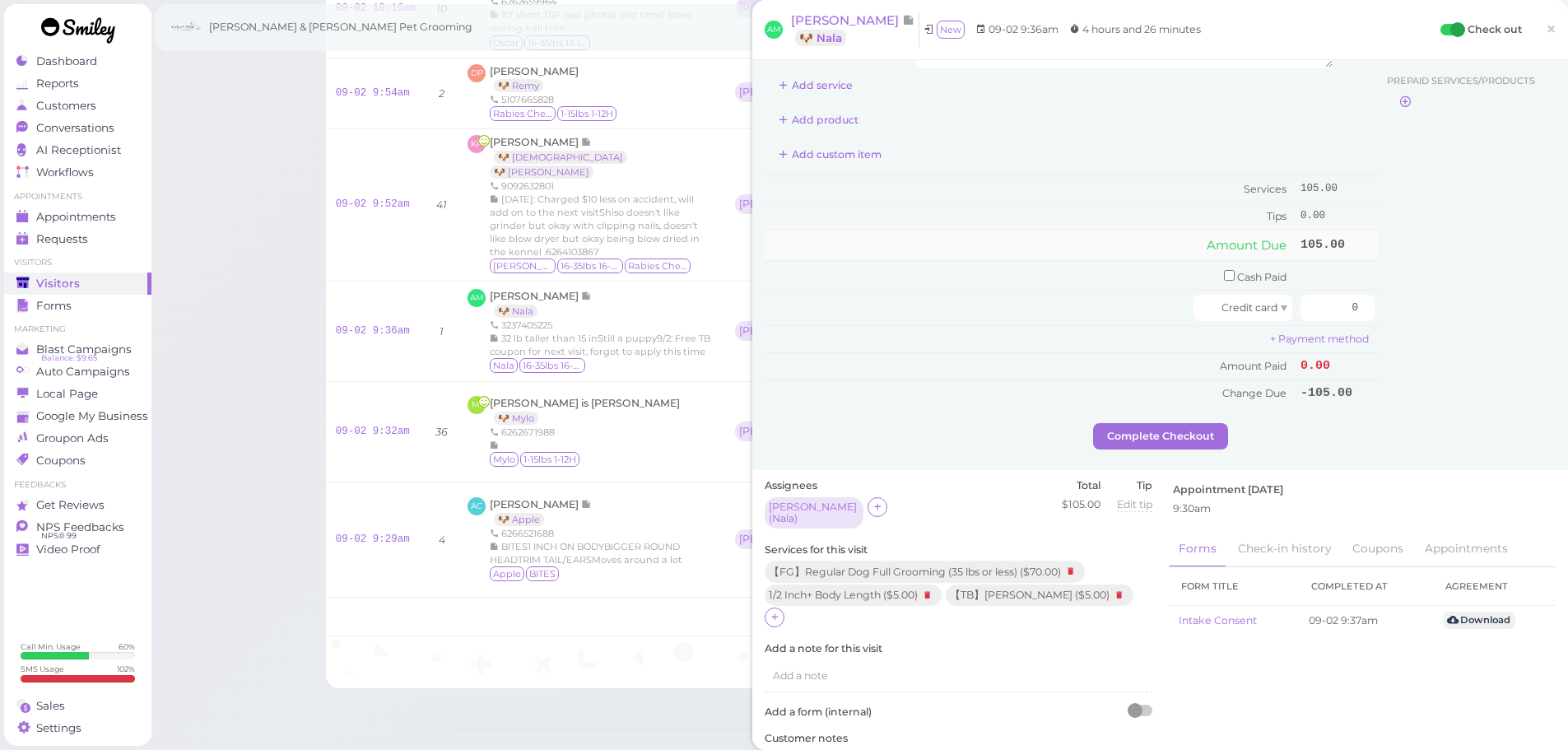
scroll to position [0, 0]
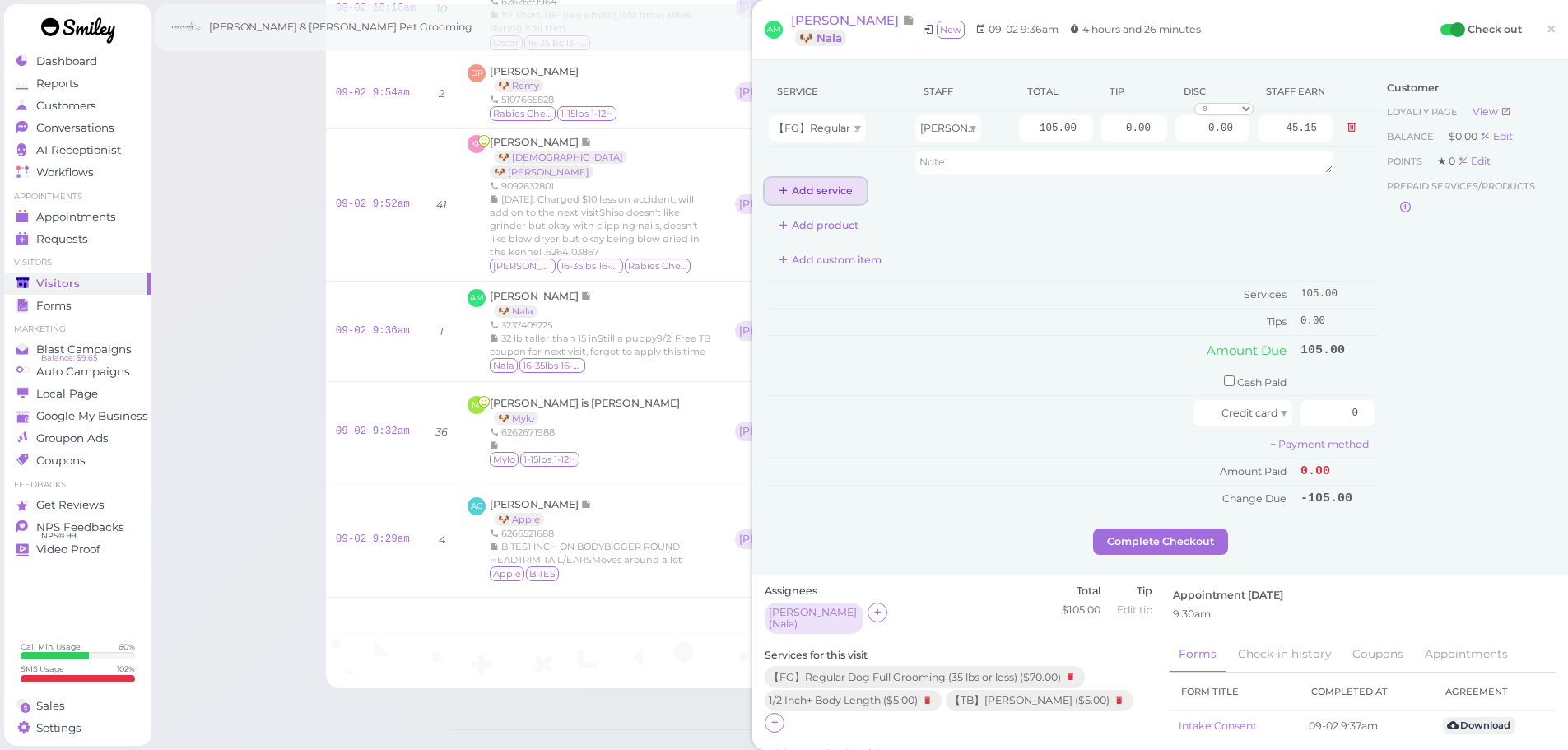
click at [803, 192] on button "Add service" at bounding box center [816, 190] width 102 height 26
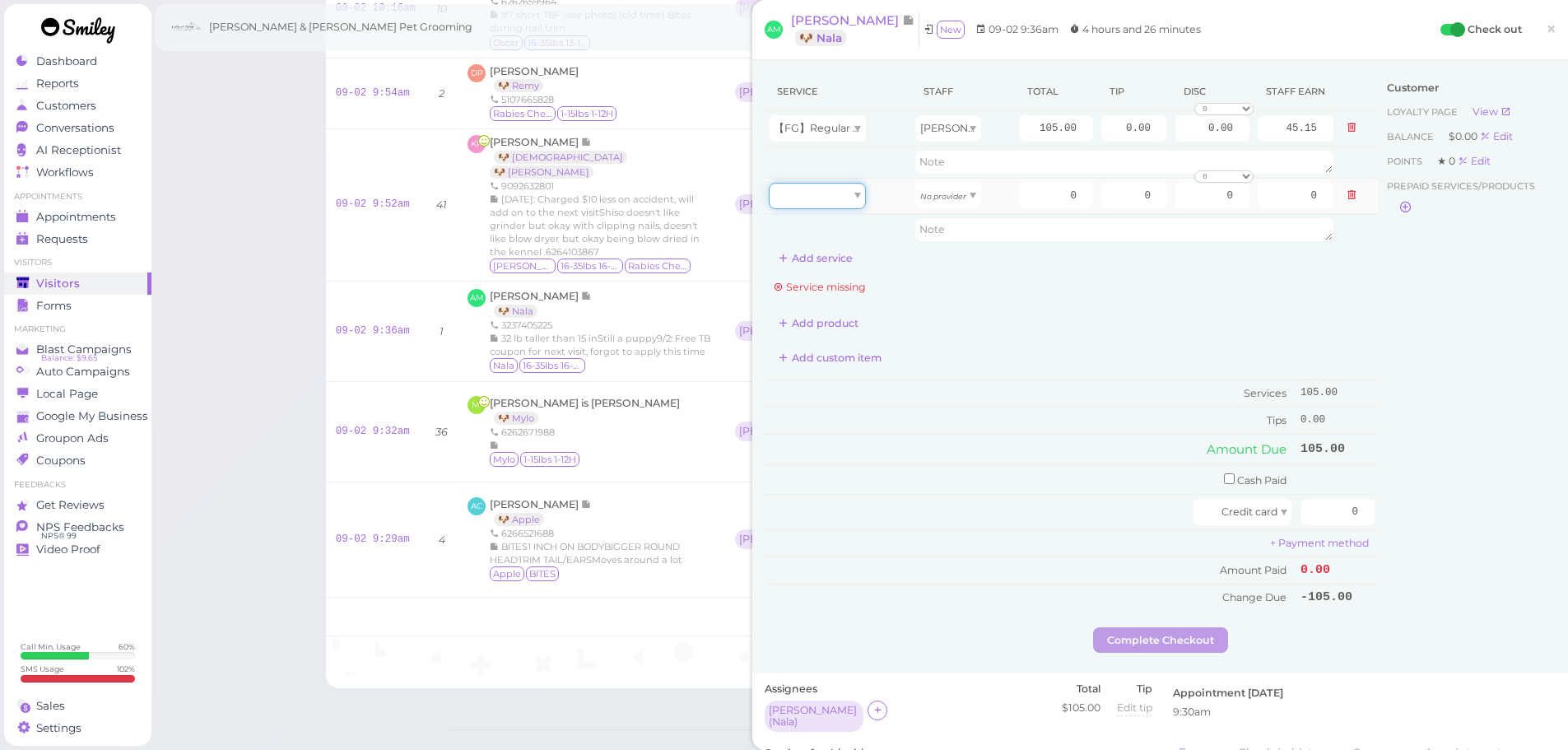
click at [806, 198] on div at bounding box center [817, 195] width 97 height 26
type input "5.00"
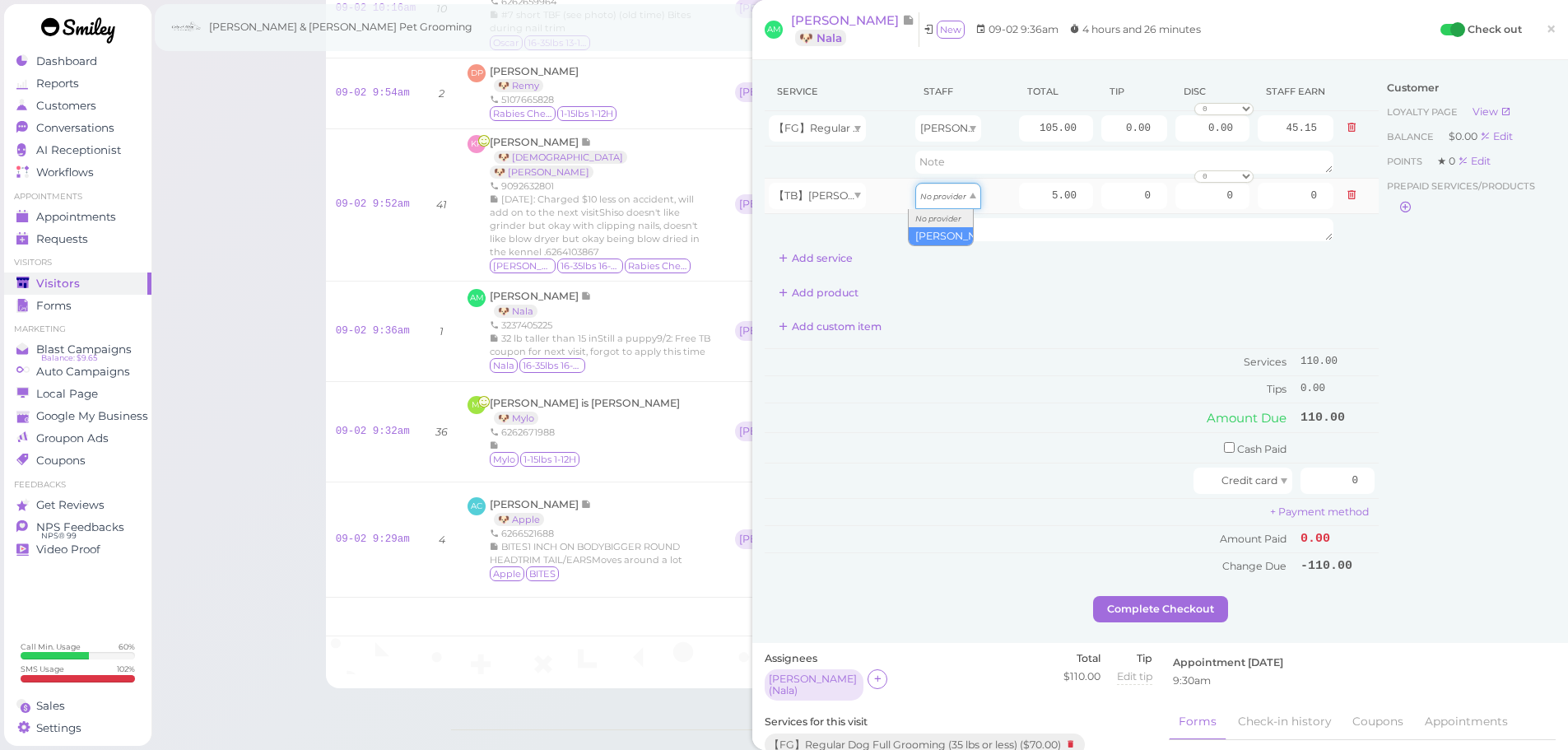
type input "2.15"
click at [1321, 472] on input "0" at bounding box center [1338, 480] width 75 height 26
type input "110"
click at [1434, 538] on div "Customer Loyalty page View Balance $0.00 Edit Points ★ 0 Edit Prepaid services/…" at bounding box center [1467, 334] width 177 height 524
click at [1160, 618] on button "Complete Checkout" at bounding box center [1161, 609] width 135 height 26
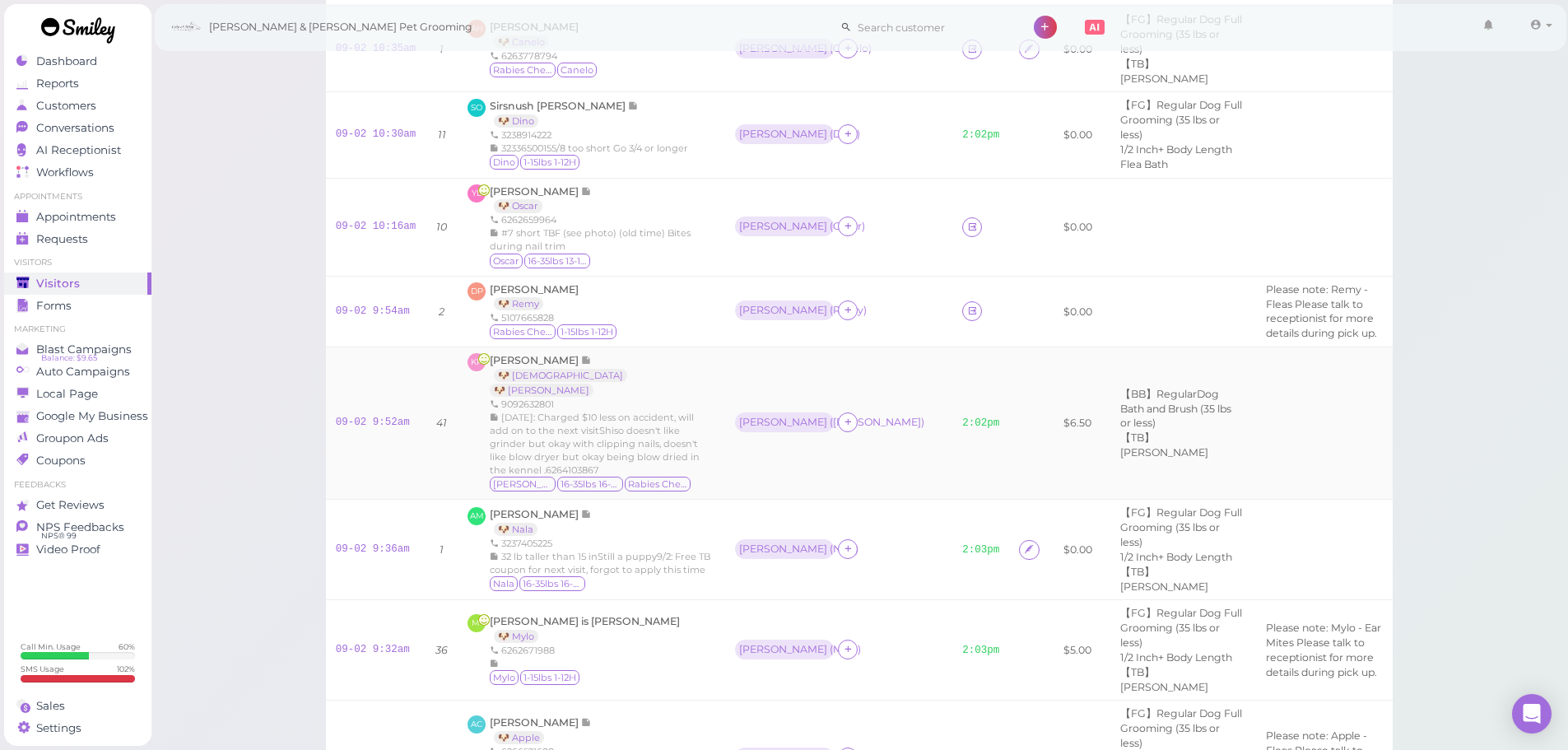
scroll to position [600, 0]
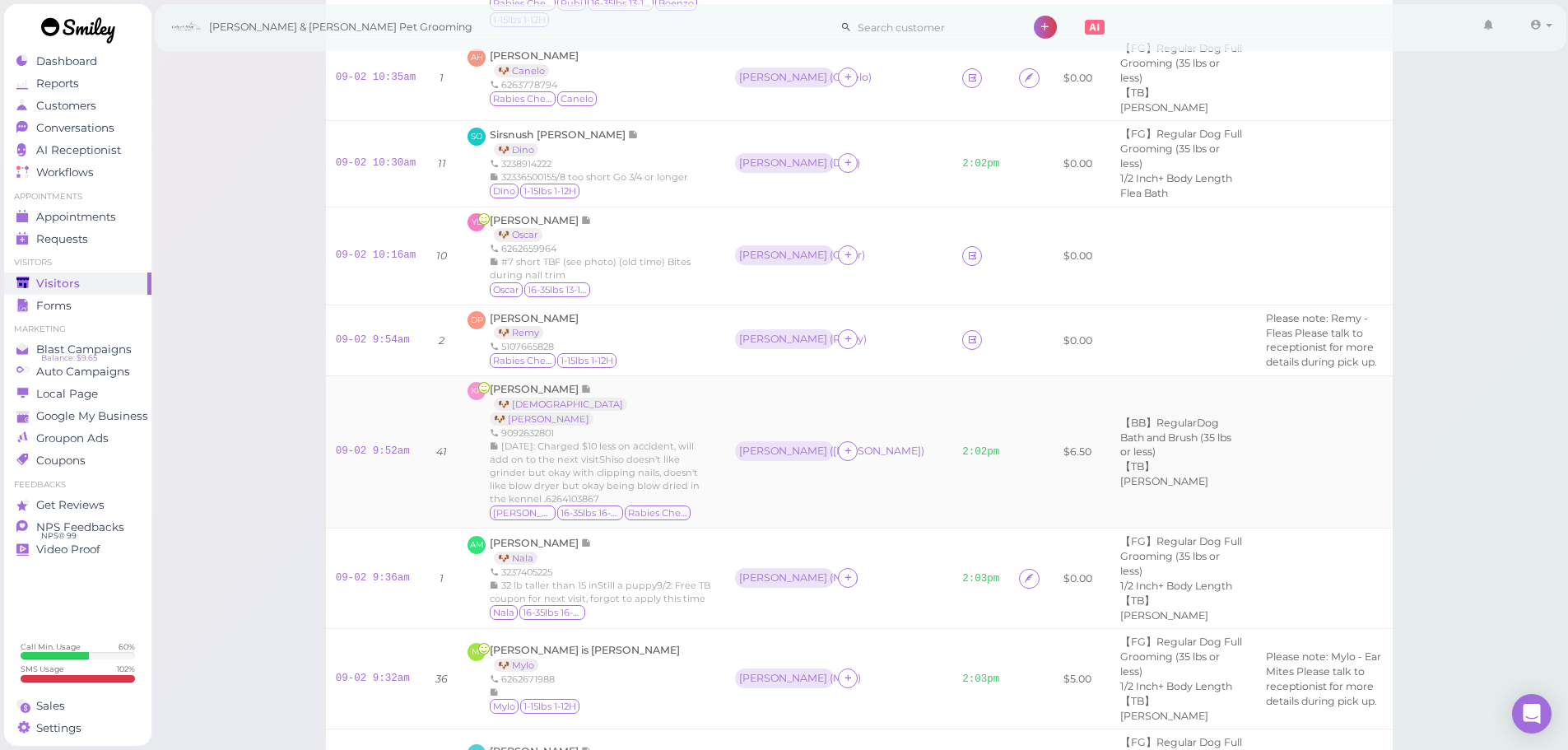
click at [793, 351] on div "Asa ( Remy )" at bounding box center [839, 340] width 208 height 22
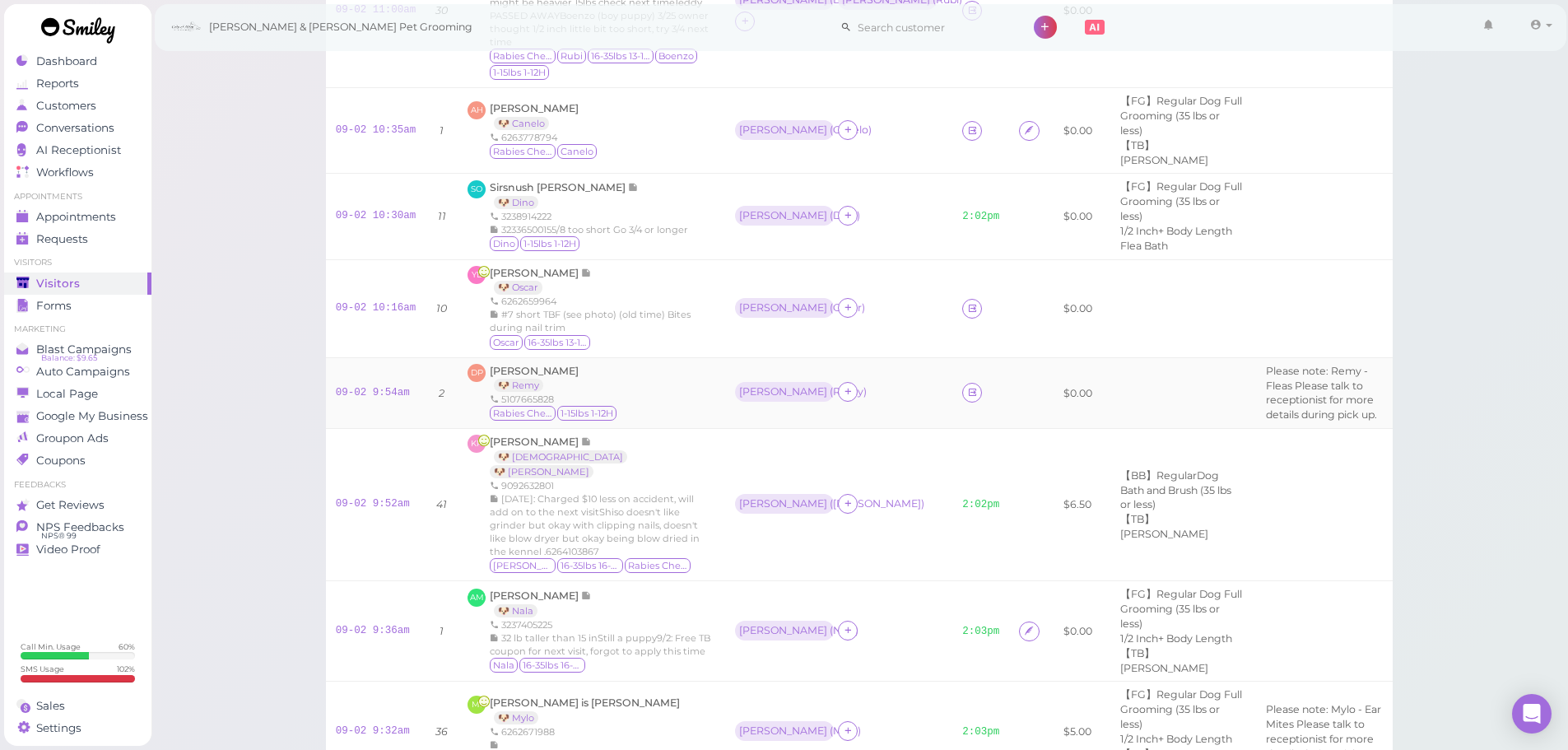
scroll to position [518, 0]
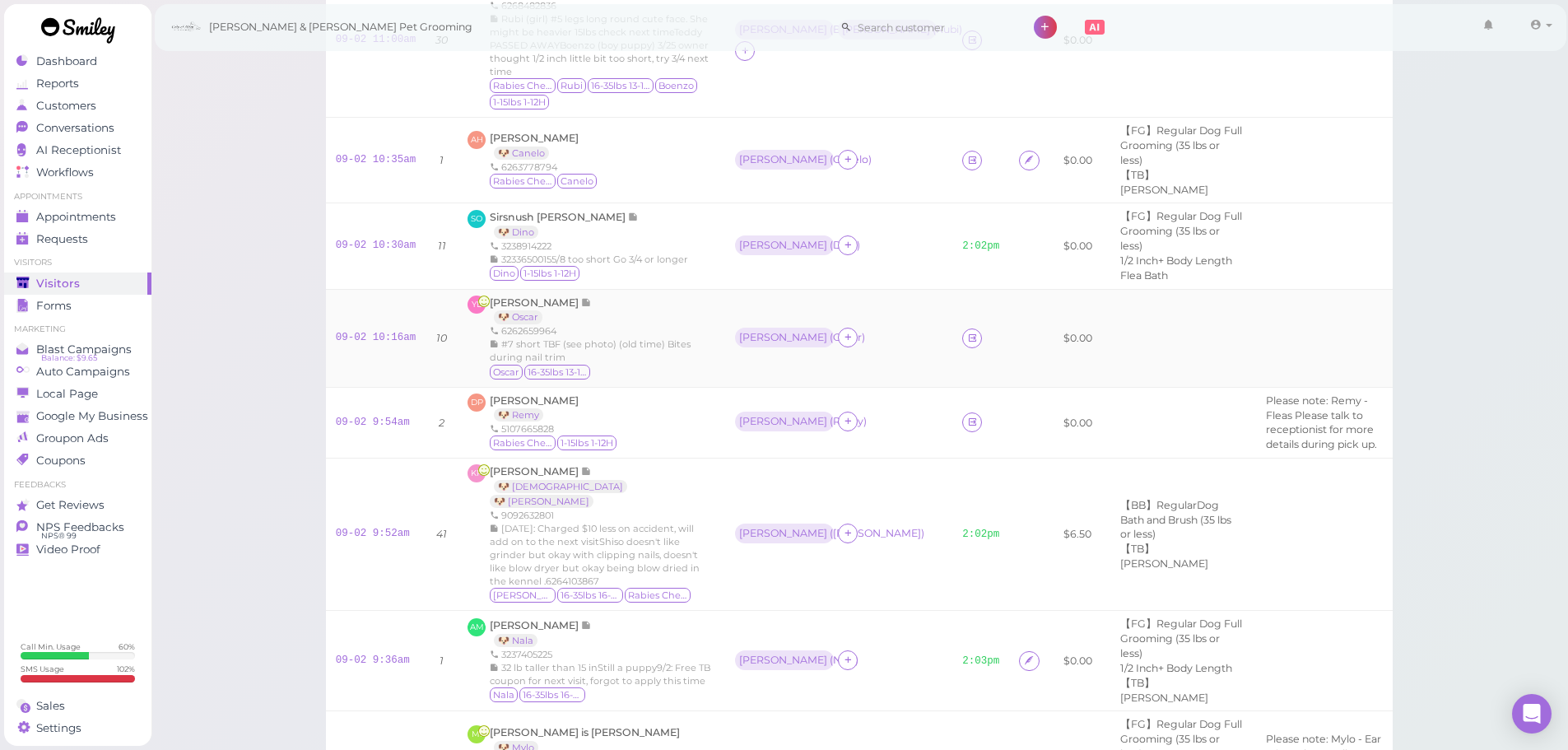
click at [805, 349] on div "Rebecca ( Oscar )" at bounding box center [839, 338] width 208 height 22
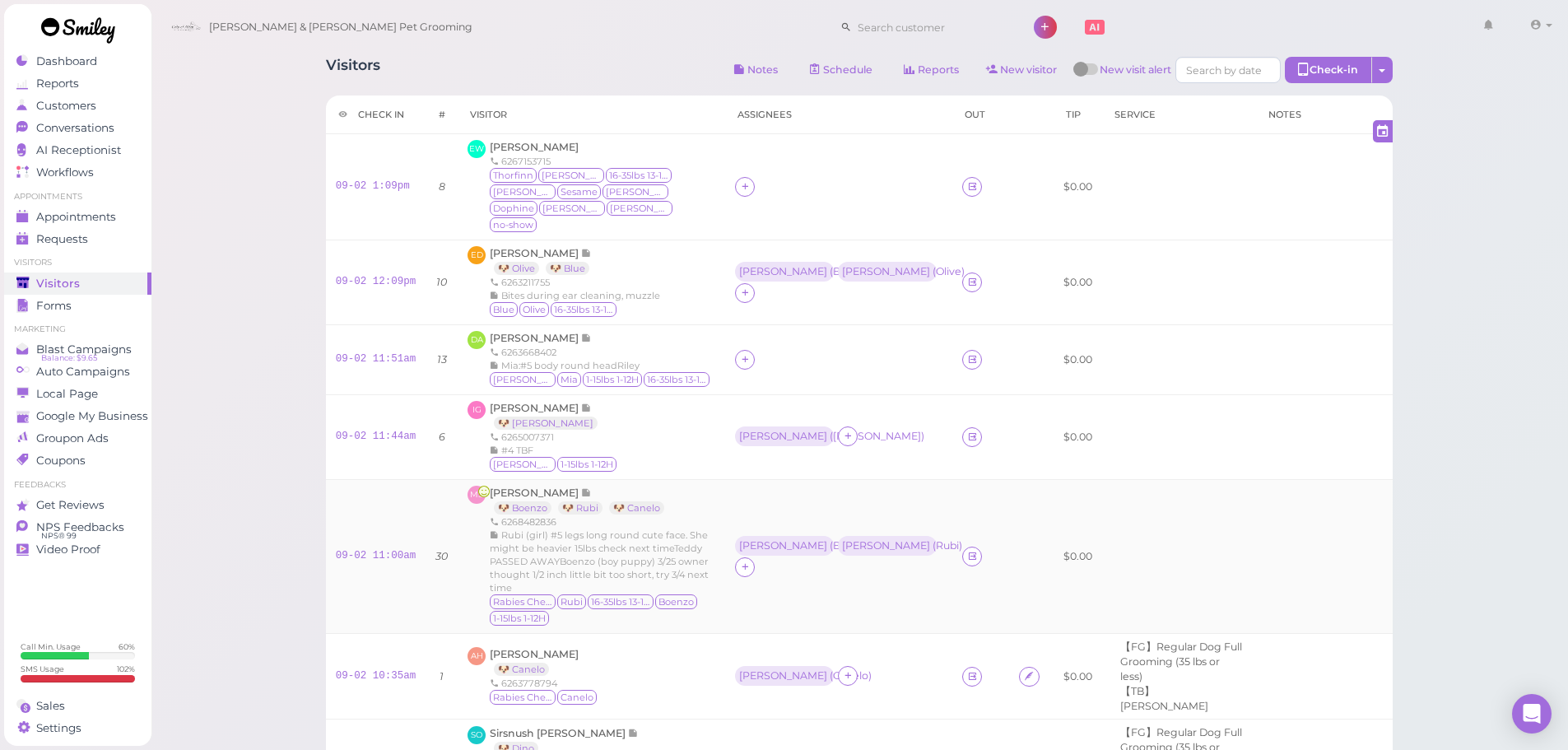
scroll to position [0, 0]
click at [732, 146] on td at bounding box center [839, 189] width 228 height 106
click at [738, 179] on div at bounding box center [839, 188] width 208 height 20
click at [790, 326] on td at bounding box center [839, 361] width 228 height 70
click at [773, 162] on td at bounding box center [839, 189] width 228 height 106
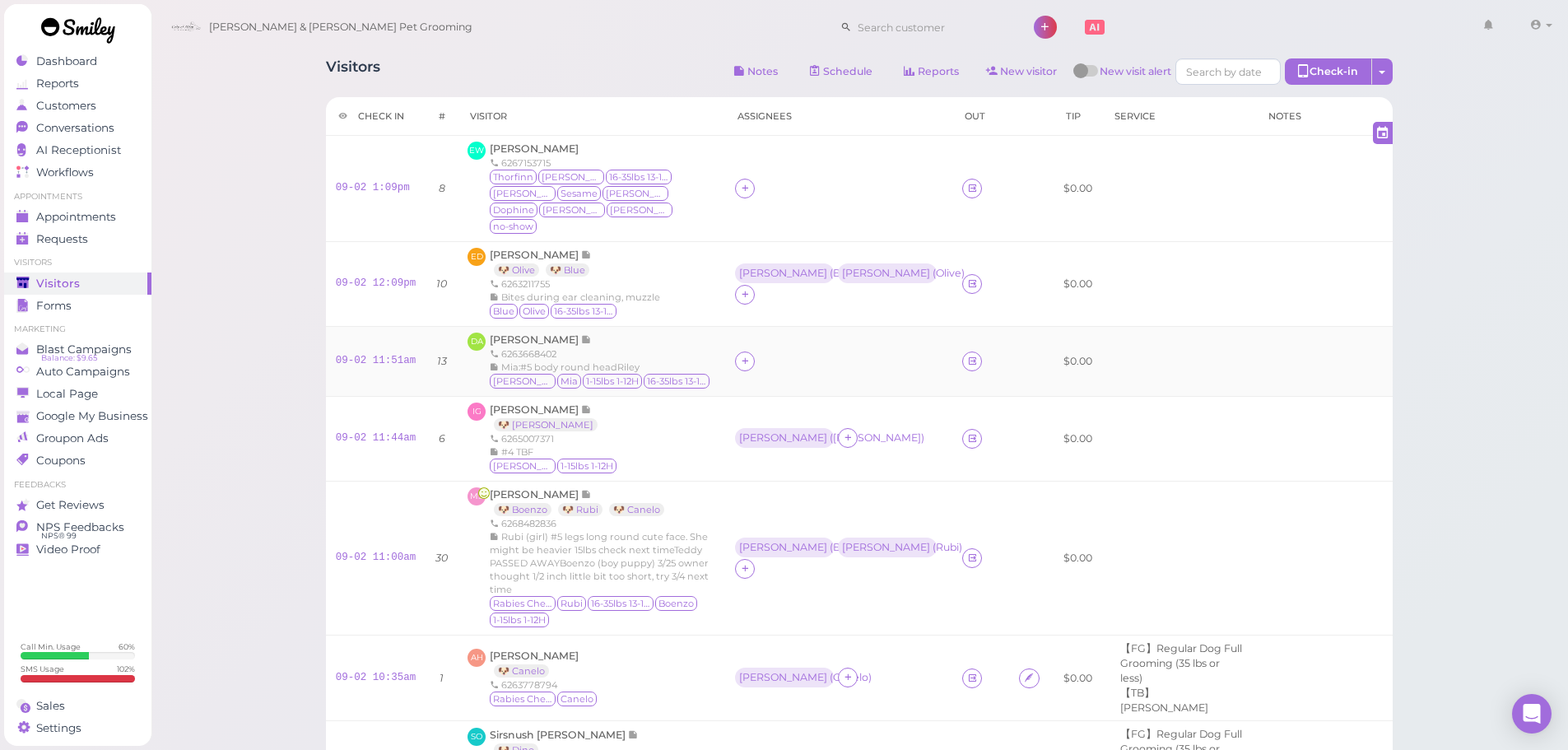
click at [792, 352] on div at bounding box center [839, 361] width 208 height 20
click at [783, 215] on td at bounding box center [839, 189] width 228 height 106
click at [784, 340] on td at bounding box center [839, 361] width 228 height 70
click at [777, 181] on div at bounding box center [839, 188] width 208 height 20
click at [766, 357] on div at bounding box center [839, 361] width 208 height 20
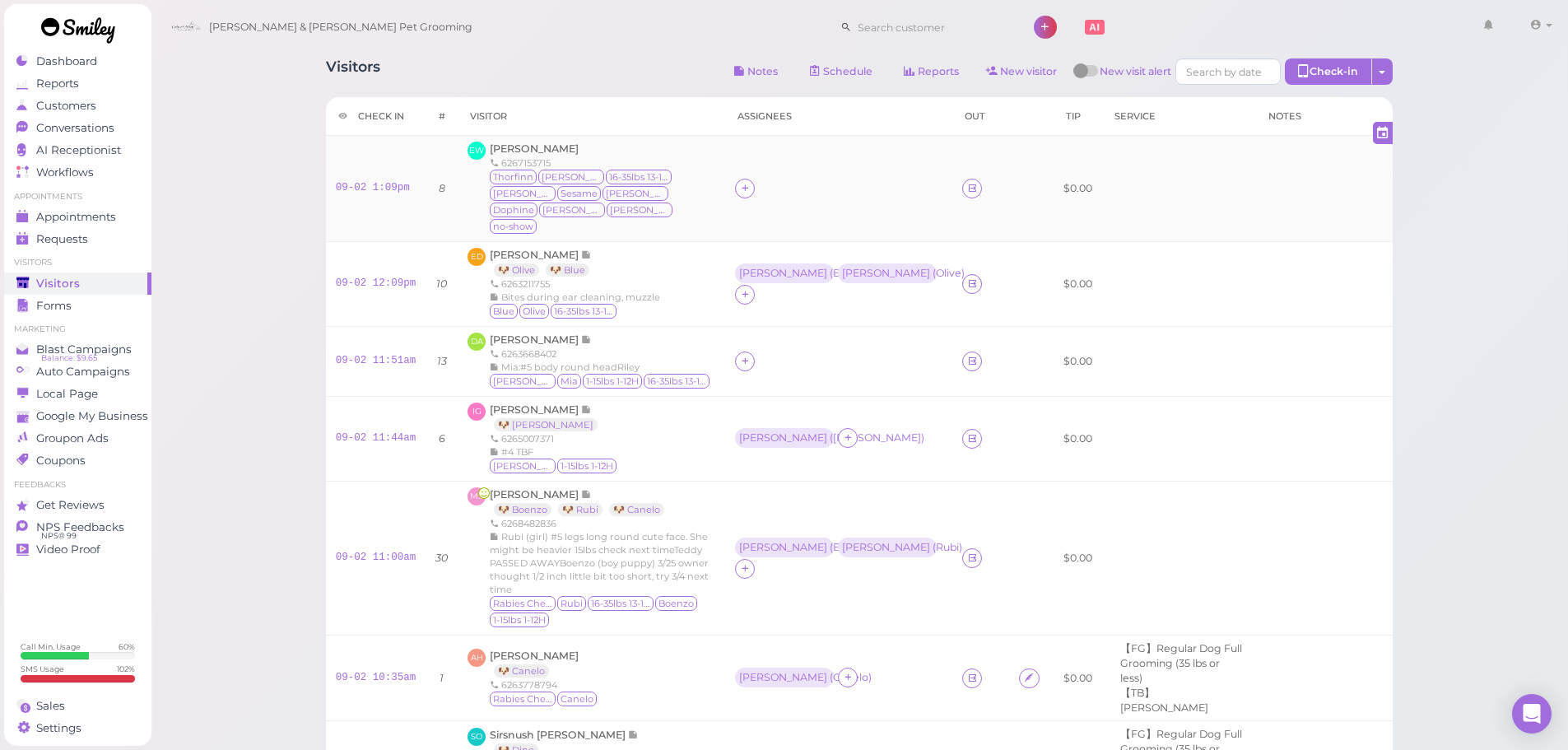
click at [768, 186] on div at bounding box center [839, 188] width 208 height 20
click at [752, 338] on td at bounding box center [839, 361] width 228 height 70
click at [775, 185] on div at bounding box center [839, 188] width 208 height 20
click at [762, 326] on td at bounding box center [839, 361] width 228 height 70
click at [743, 336] on td at bounding box center [839, 361] width 228 height 70
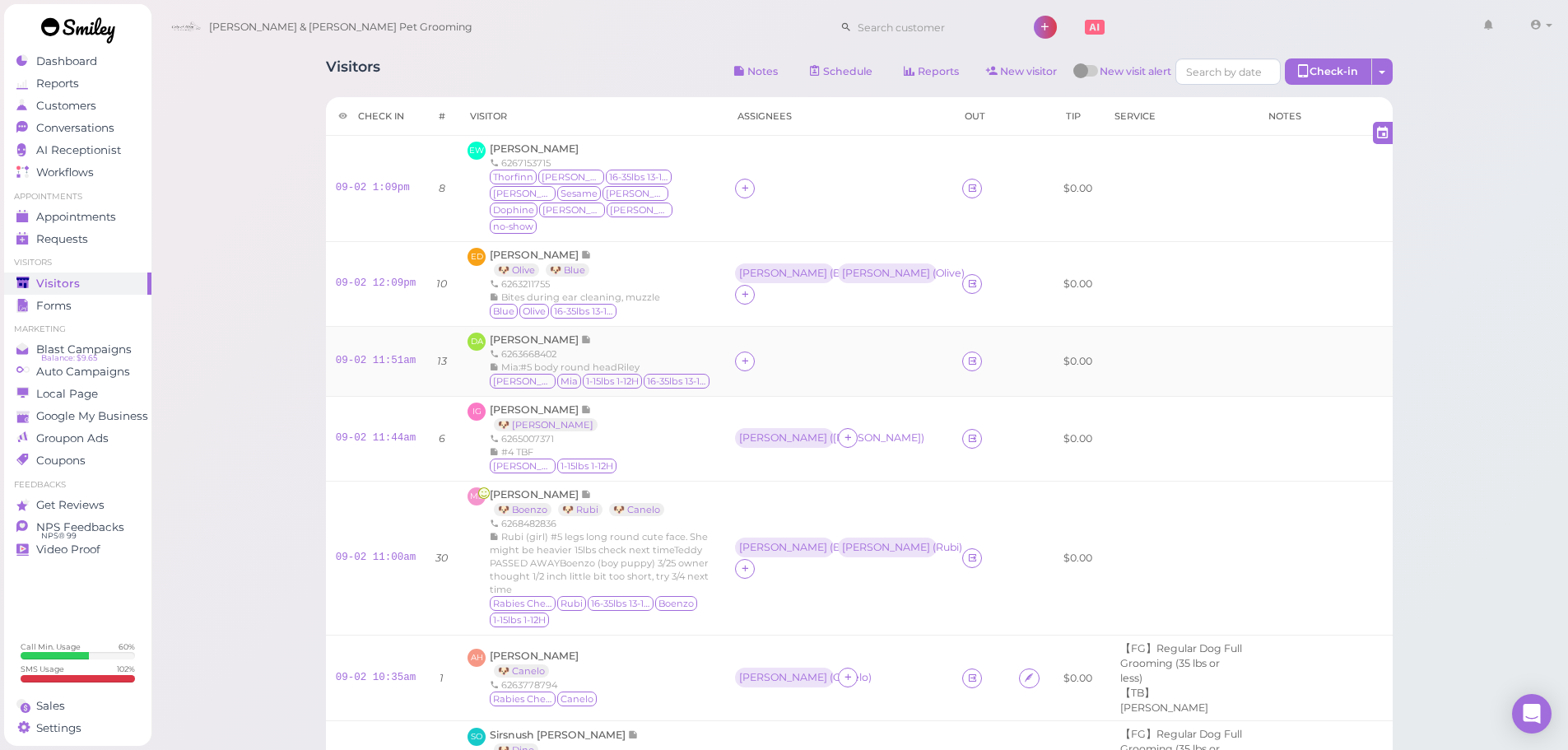
click at [738, 367] on td at bounding box center [839, 361] width 228 height 70
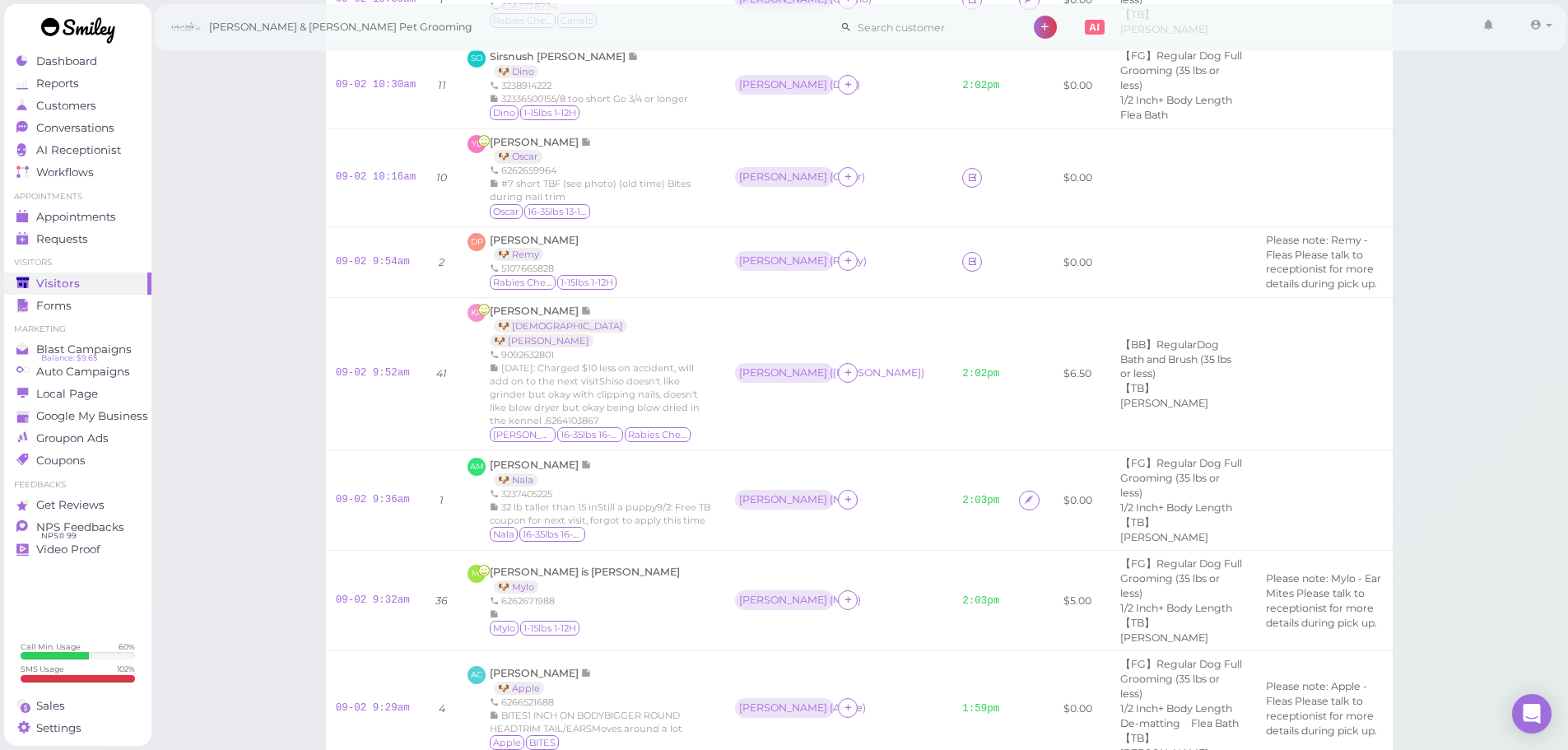
scroll to position [1012, 0]
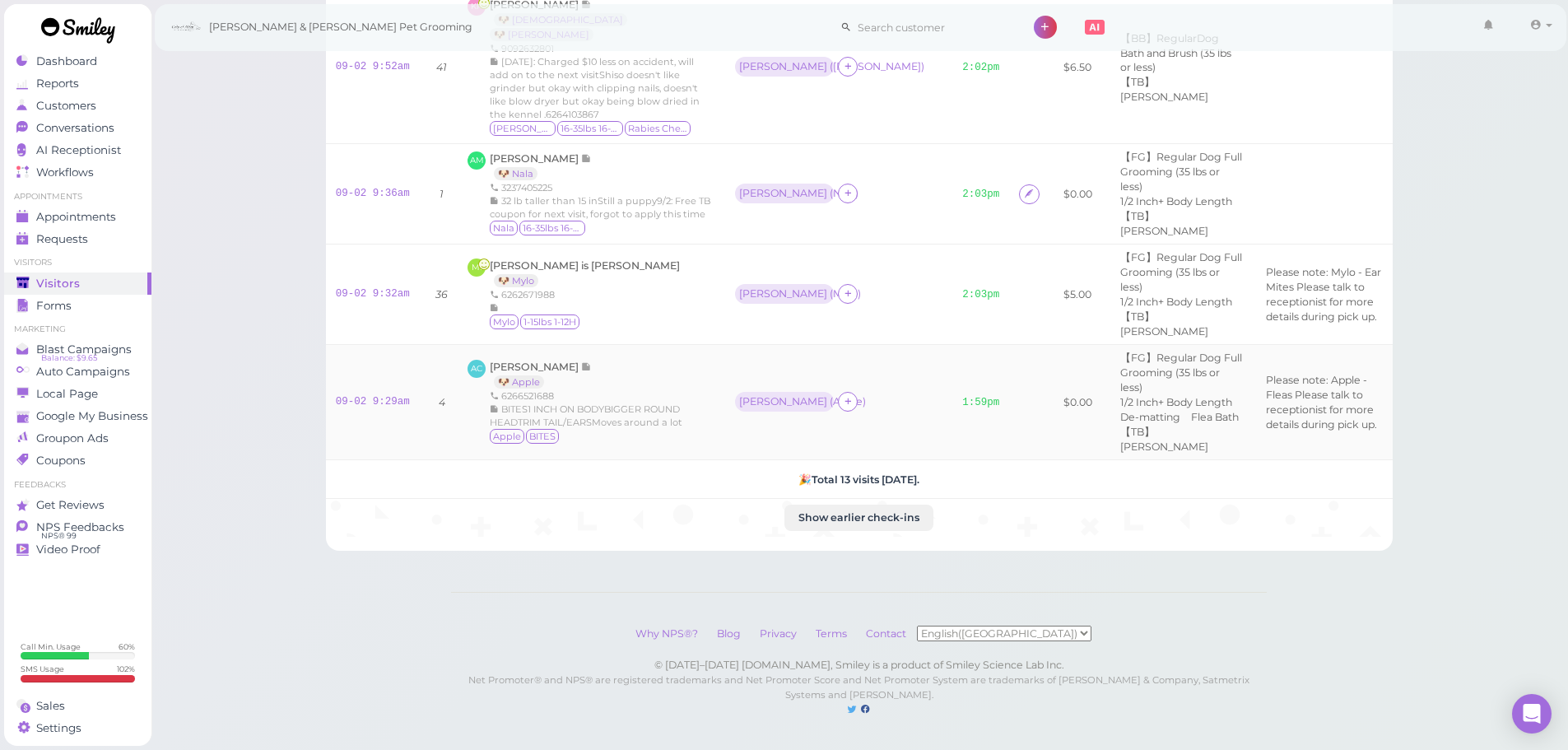
click at [818, 378] on td "Asa ( Apple )" at bounding box center [839, 403] width 228 height 116
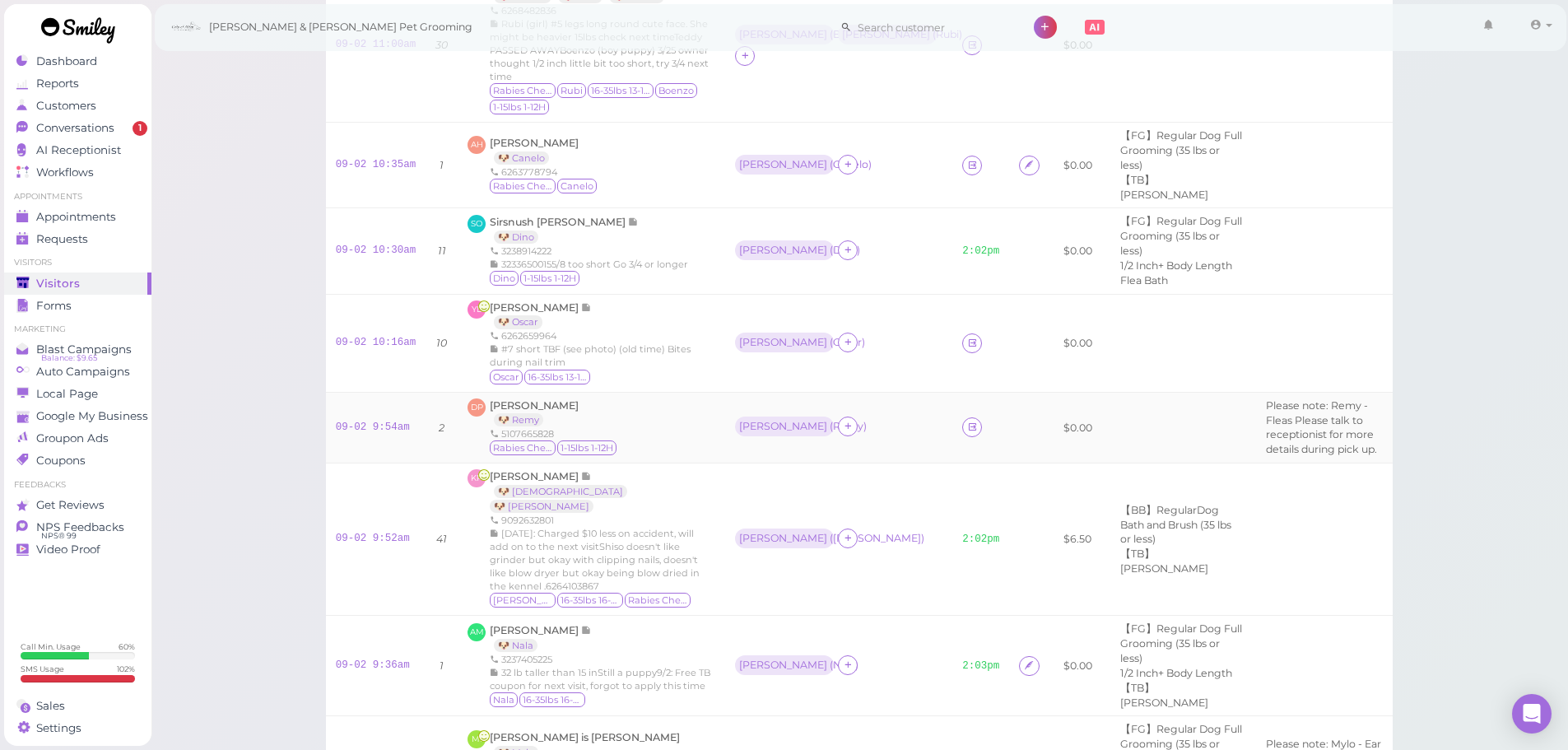
scroll to position [435, 0]
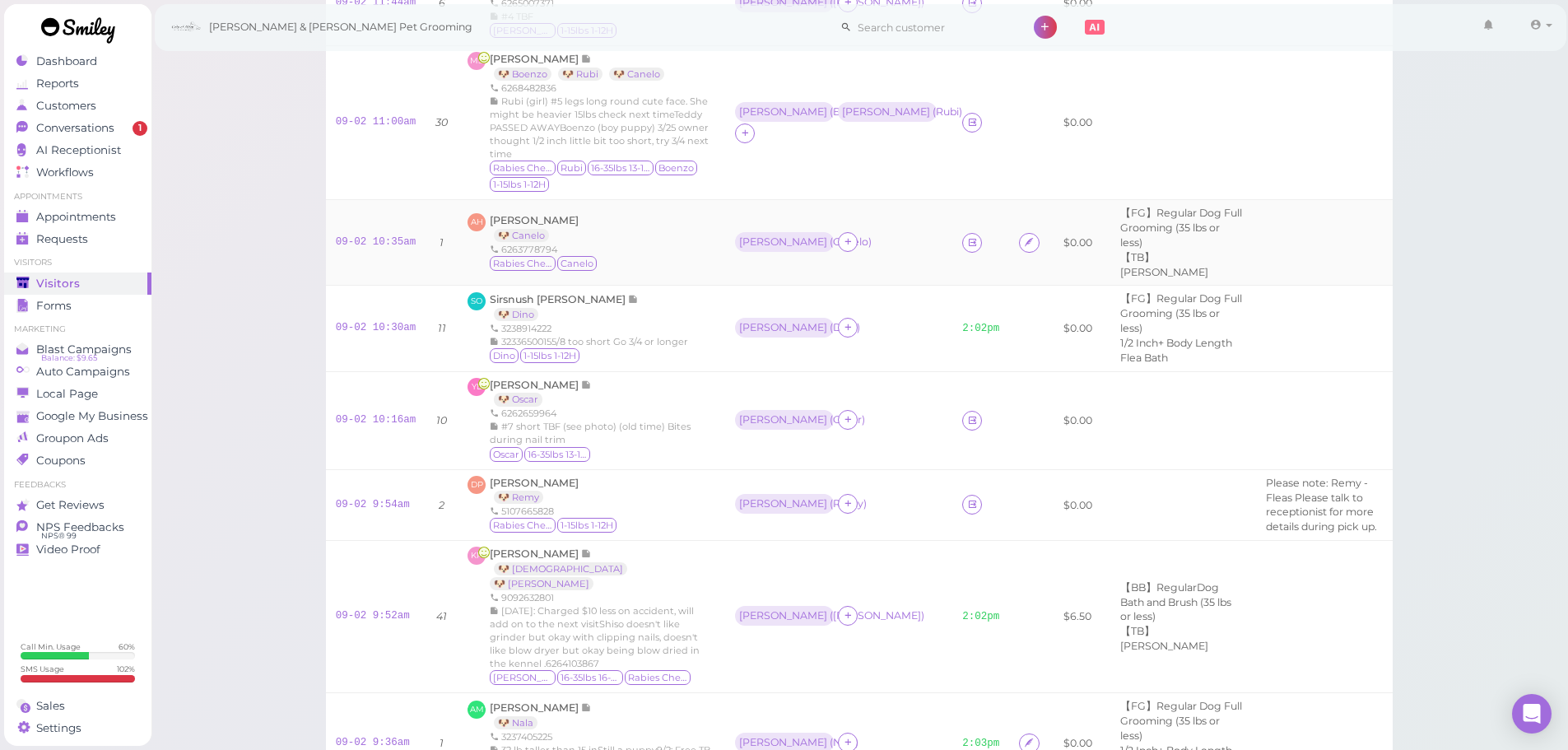
click at [632, 264] on div "AH Alejandra Hernandez 🐶 Canelo 6263778794 Rabies Checked Canelo" at bounding box center [591, 242] width 248 height 59
click at [967, 249] on icon at bounding box center [972, 242] width 11 height 13
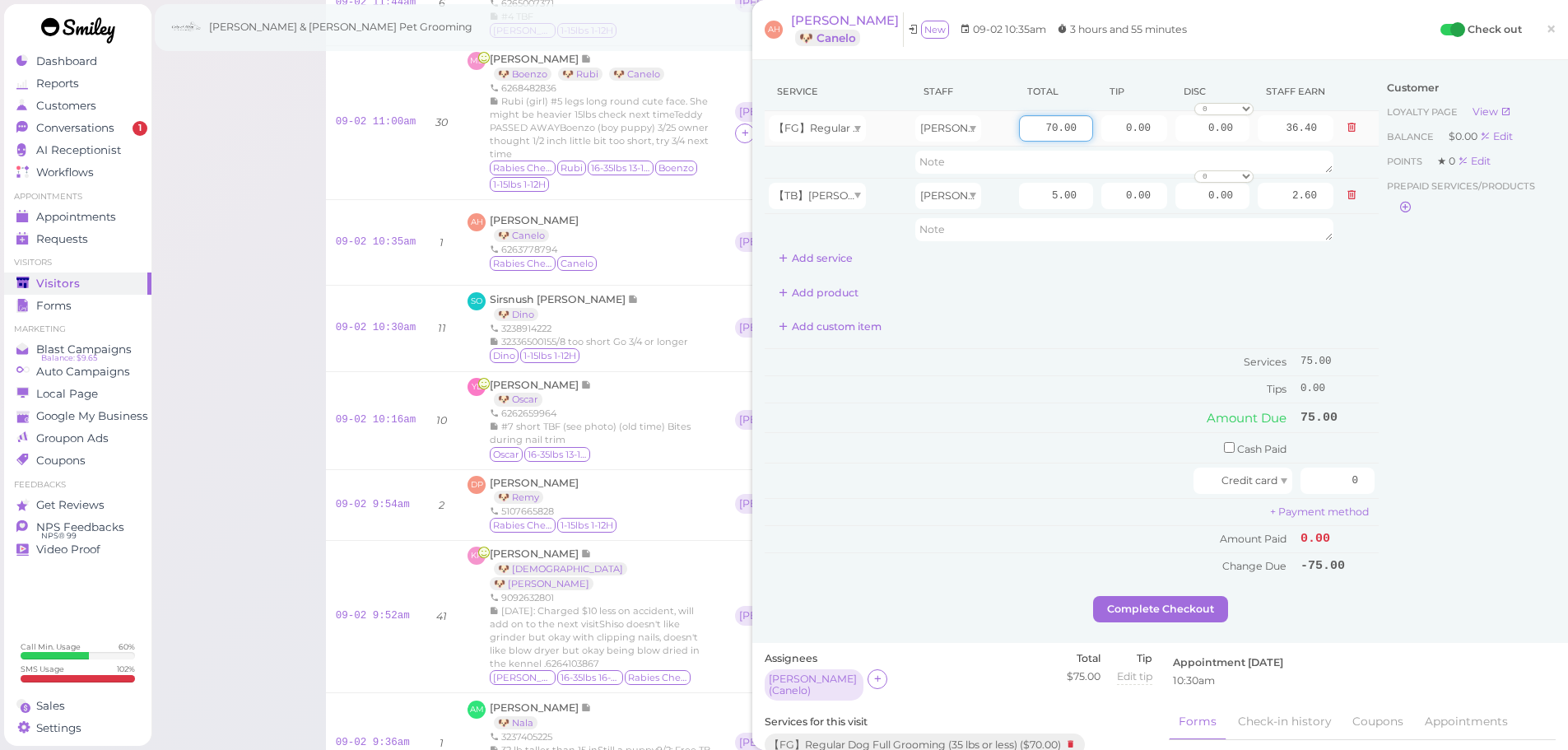
click at [1029, 121] on input "70.00" at bounding box center [1056, 128] width 75 height 26
drag, startPoint x: 1097, startPoint y: 131, endPoint x: 1329, endPoint y: 169, distance: 235.1
click at [1301, 167] on tbody "【FG】Regular Dog Full Grooming (35 lbs or less) Asa 70.00 0.00 0.00 0 10% off 15…" at bounding box center [1072, 177] width 614 height 134
drag, startPoint x: 1375, startPoint y: 433, endPoint x: 1310, endPoint y: 483, distance: 82.0
click at [1379, 433] on div "Customer Loyalty page View Balance $0.00 Edit Points ★ 0 Edit Prepaid services/…" at bounding box center [1467, 334] width 177 height 524
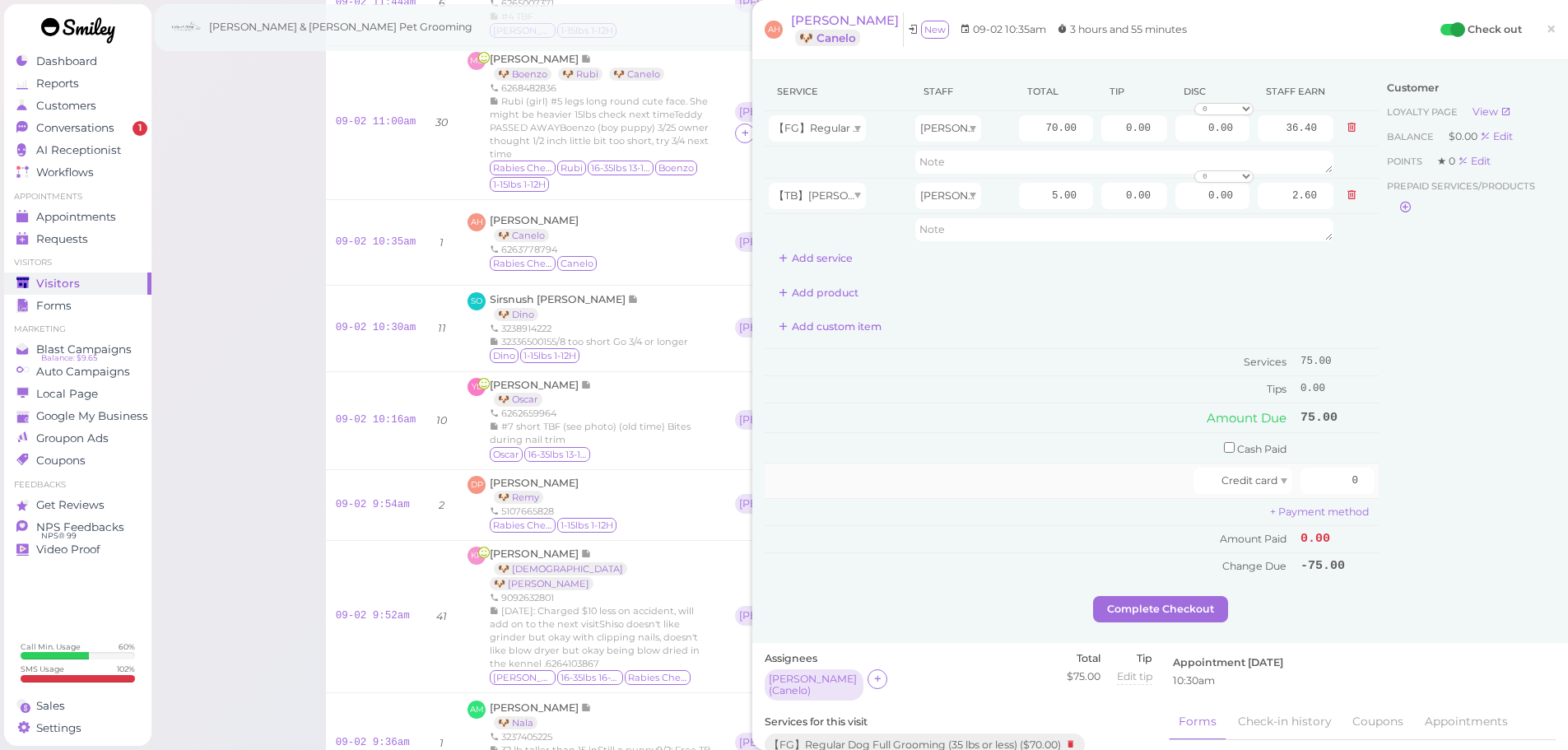
click at [1310, 497] on td "0" at bounding box center [1338, 481] width 82 height 35
drag, startPoint x: 1306, startPoint y: 484, endPoint x: 1443, endPoint y: 484, distance: 137.0
click at [1443, 484] on div "Service Staff Total Tip Disc Staff earn 【FG】Regular Dog Full Grooming (35 lbs o…" at bounding box center [1160, 334] width 791 height 524
click at [1443, 484] on div "Customer Loyalty page View Balance $0.00 Edit Points ★ 0 Edit Prepaid services/…" at bounding box center [1467, 334] width 177 height 524
click at [847, 22] on span "Alejandra Hernandez" at bounding box center [845, 21] width 108 height 16
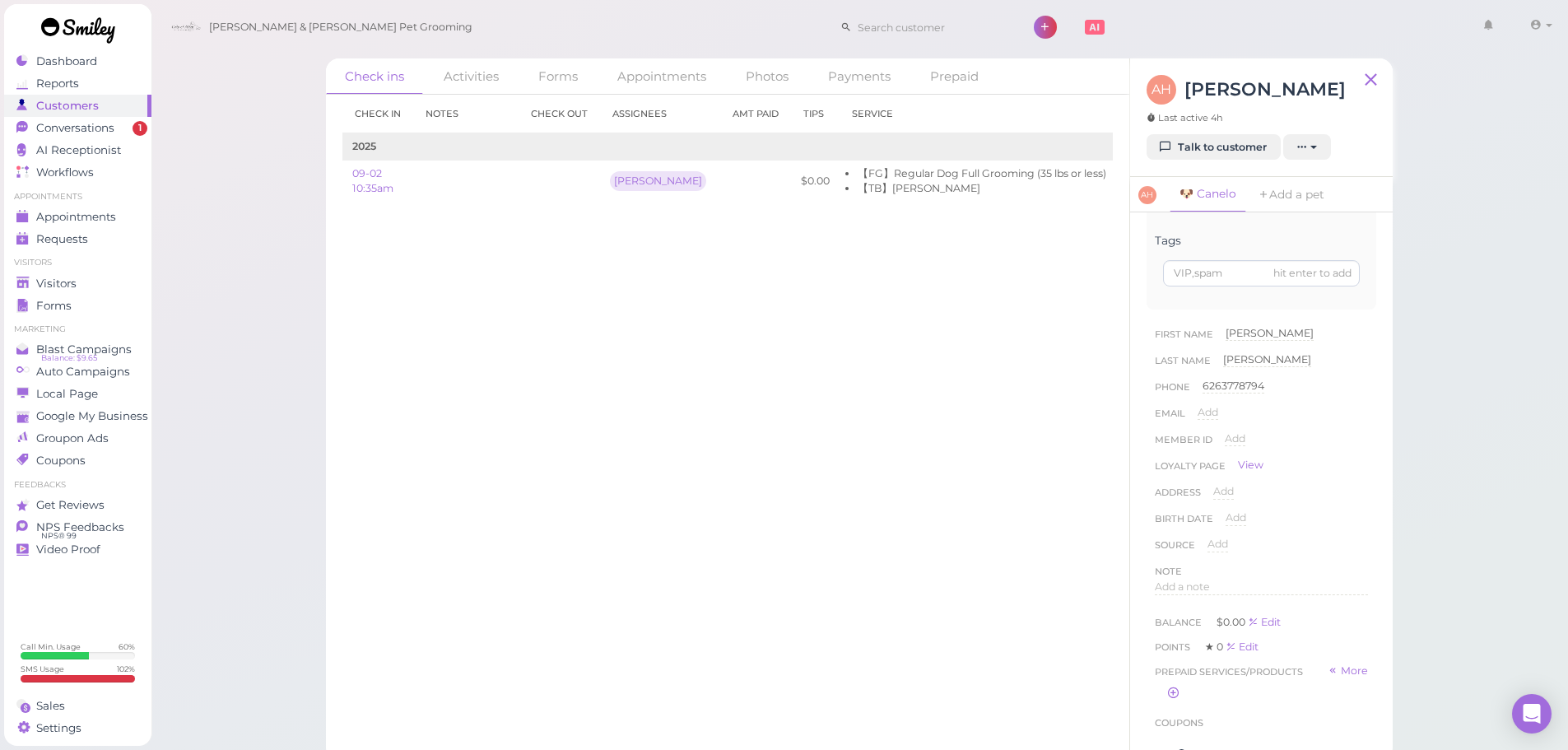
scroll to position [494, 0]
click at [1187, 332] on div "Note" at bounding box center [1261, 324] width 213 height 17
click at [1344, 436] on icon "button" at bounding box center [1349, 430] width 10 height 12
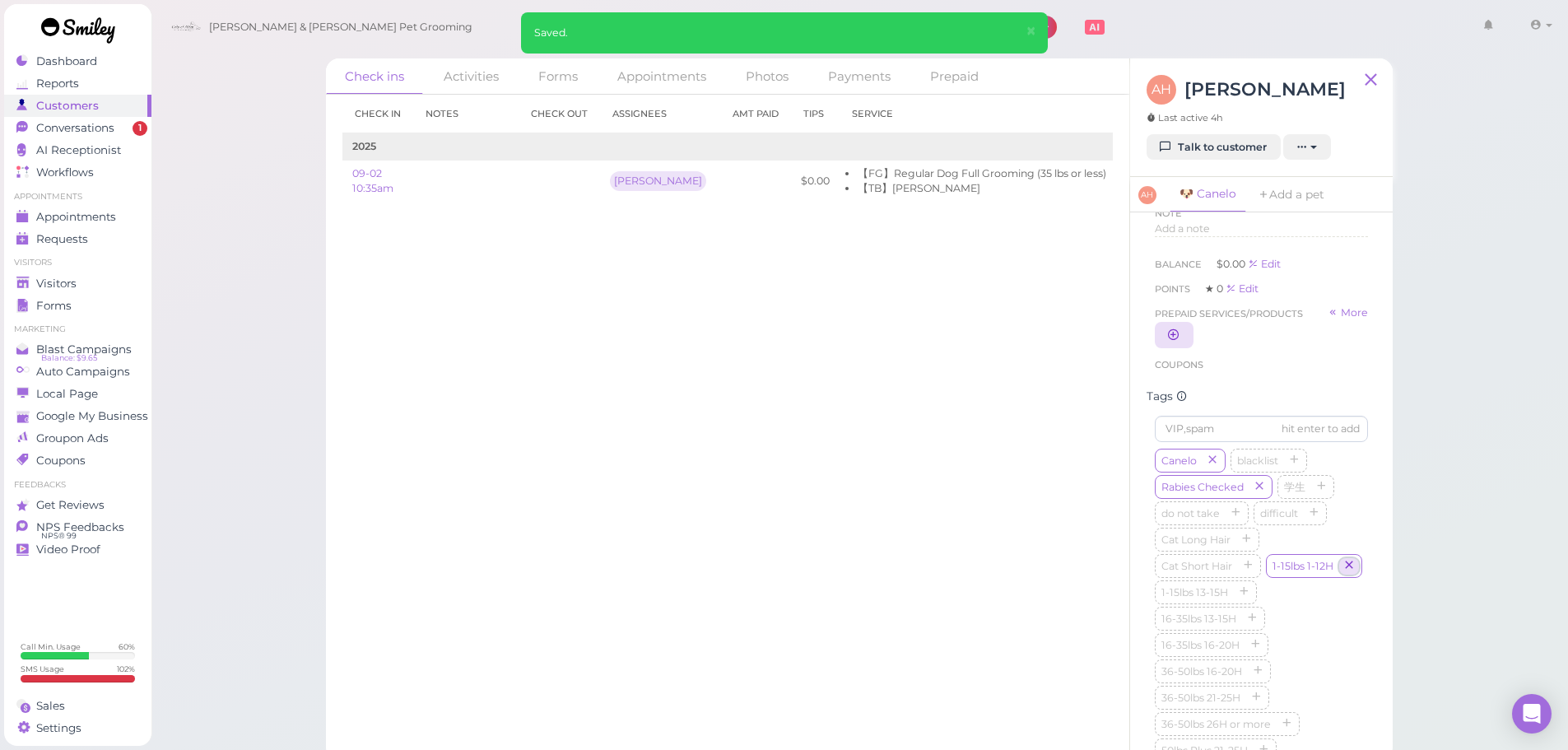
scroll to position [576, 0]
click at [1187, 264] on span "Add a note" at bounding box center [1183, 257] width 55 height 13
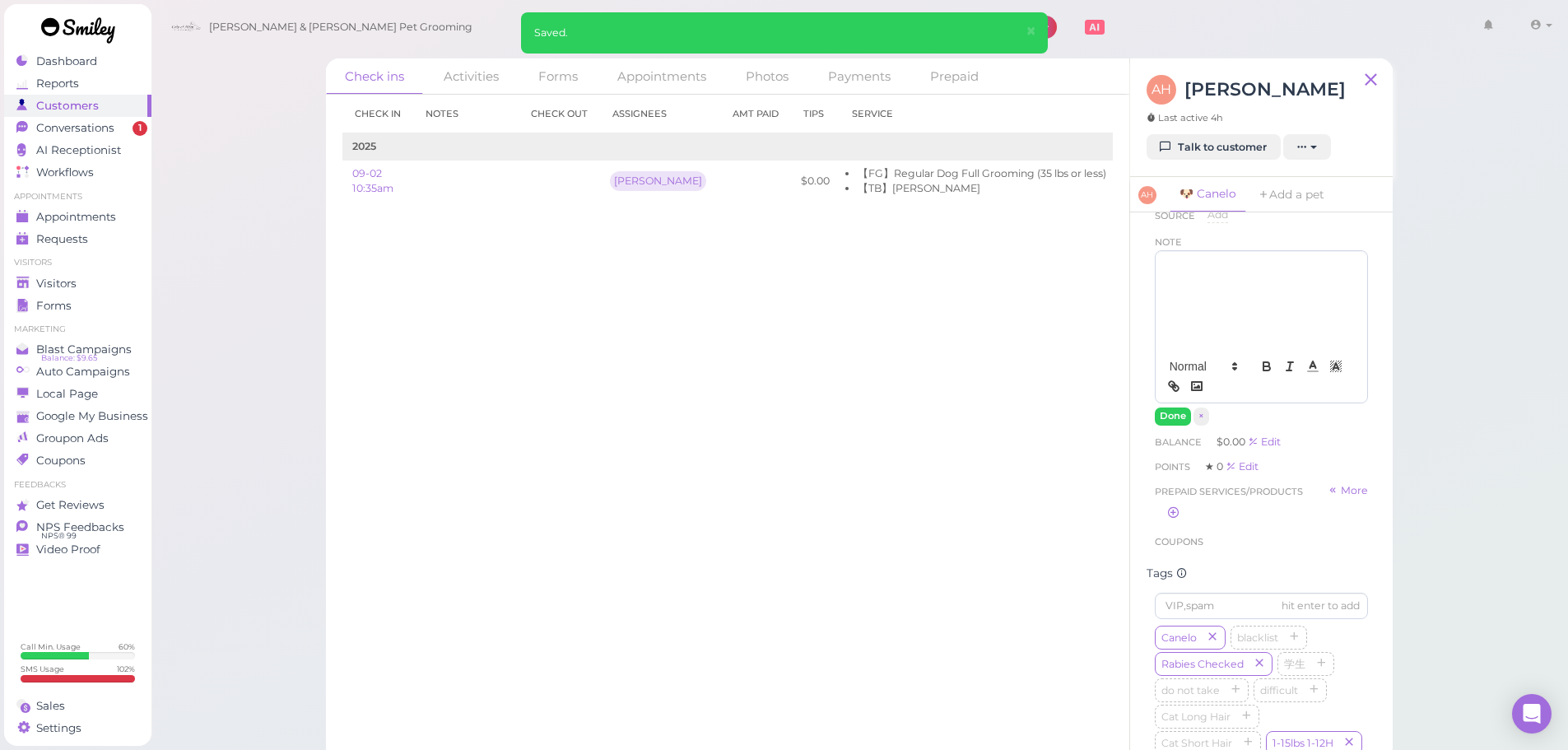
click at [1217, 337] on div at bounding box center [1262, 300] width 212 height 99
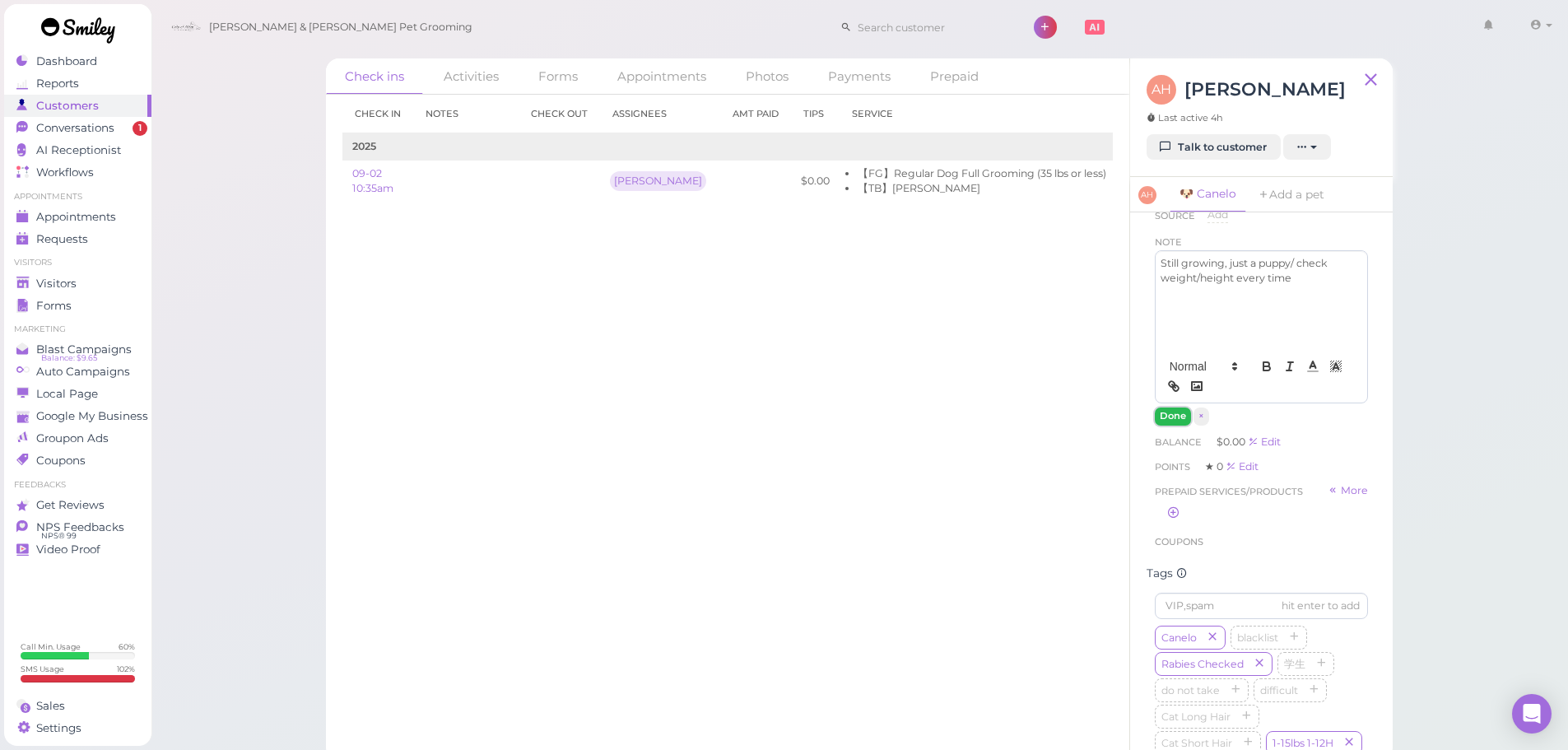
click at [1160, 425] on button "Done" at bounding box center [1173, 417] width 36 height 18
drag, startPoint x: 797, startPoint y: 447, endPoint x: 650, endPoint y: 19, distance: 452.5
click at [798, 439] on div "Check in Notes Check out Assignees Amt Paid Tips Service 2025 09-02 10:35am Asa…" at bounding box center [727, 423] width 803 height 655
click at [1126, 176] on link "Edit" at bounding box center [1136, 180] width 20 height 13
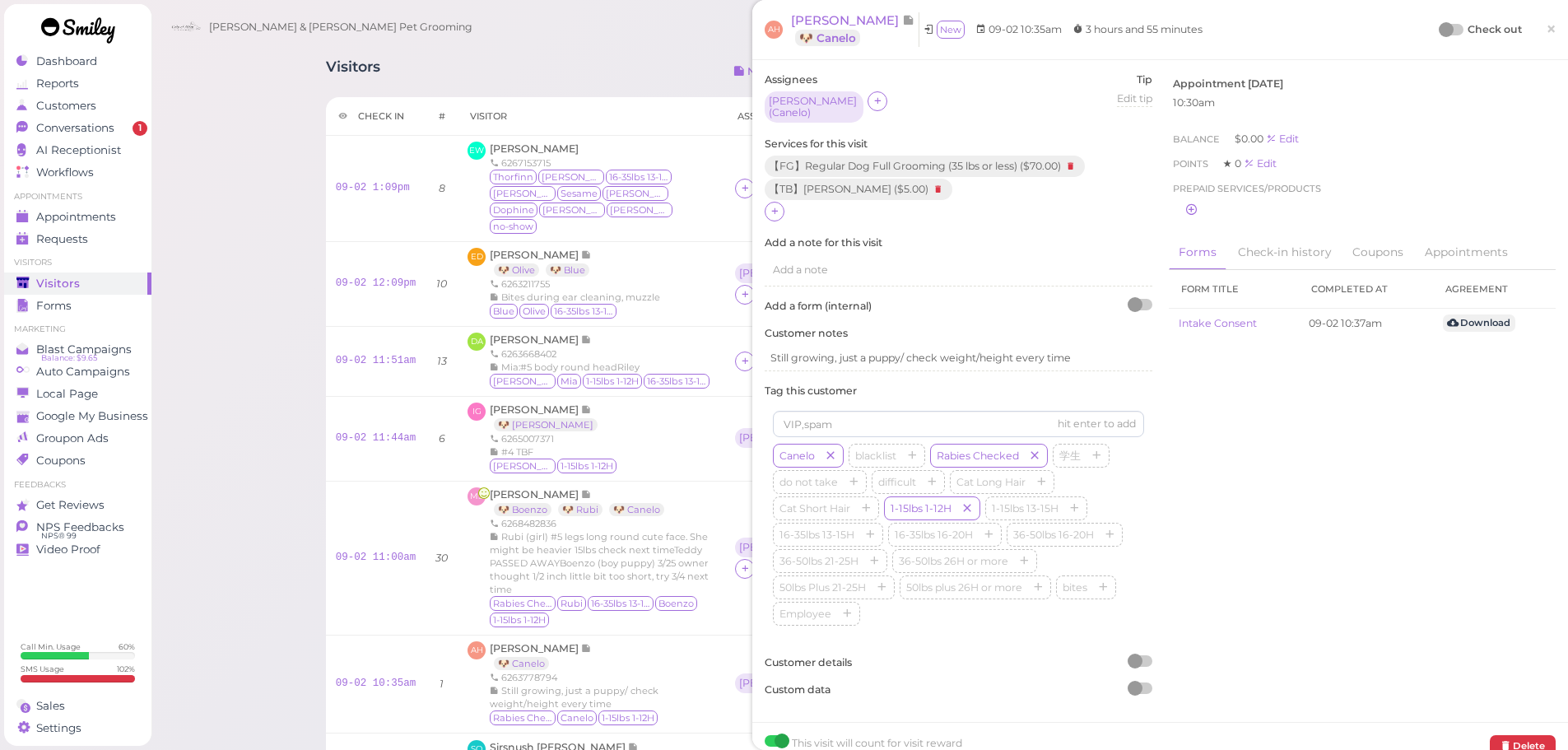
click at [1439, 31] on div at bounding box center [1445, 29] width 15 height 15
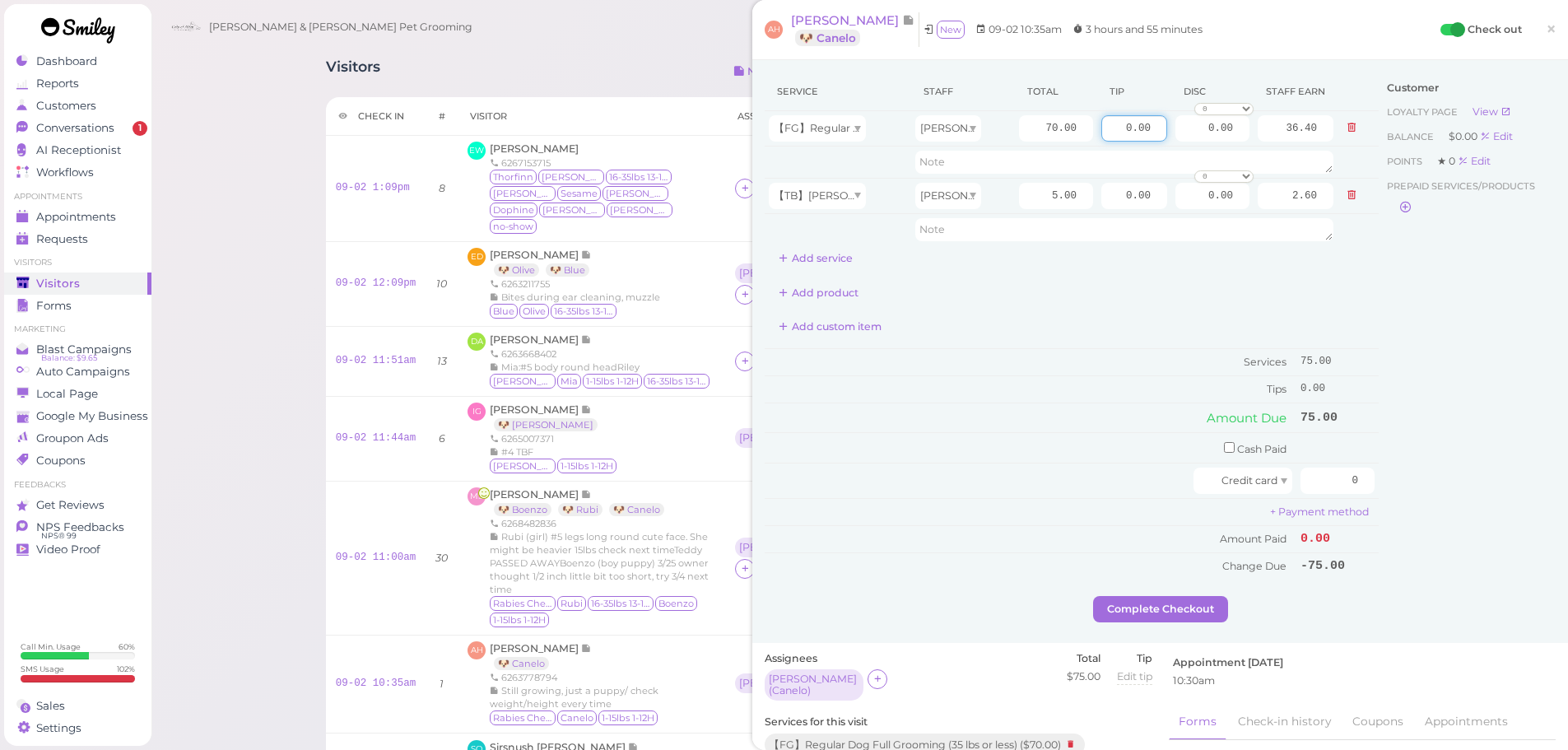
drag, startPoint x: 1096, startPoint y: 125, endPoint x: 1432, endPoint y: 125, distance: 336.0
click at [1432, 125] on div "Service Staff Total Tip Disc Staff earn 【FG】Regular Dog Full Grooming (35 lbs o…" at bounding box center [1160, 334] width 791 height 524
type input "7.5"
drag, startPoint x: 1321, startPoint y: 476, endPoint x: 1580, endPoint y: 487, distance: 259.2
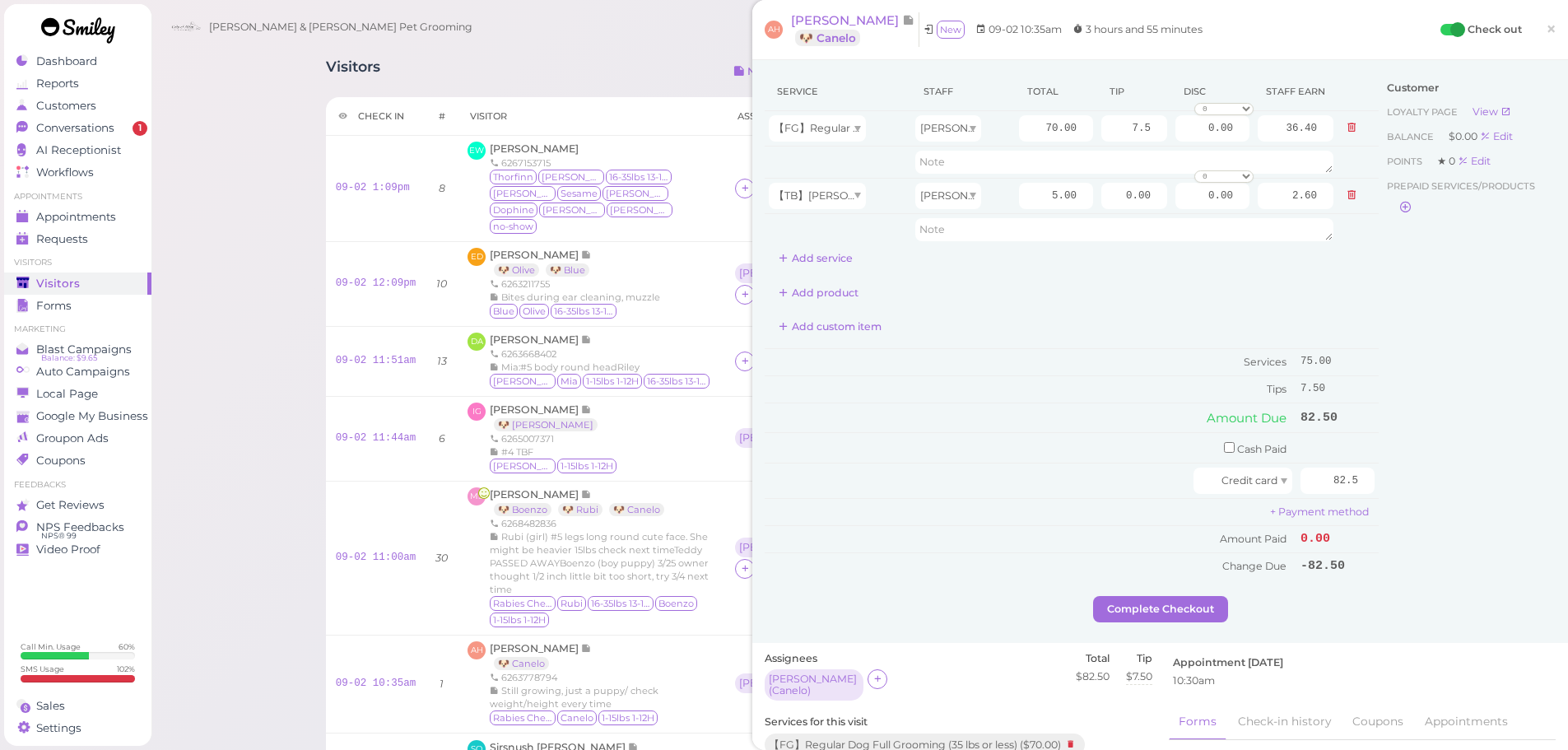
click at [1443, 517] on div "Customer Loyalty page View Balance $0.00 Edit Points ★ 0 Edit Prepaid services/…" at bounding box center [1467, 334] width 177 height 524
click at [1420, 516] on div "Customer Loyalty page View Balance $0.00 Edit Points ★ 0 Edit Prepaid services/…" at bounding box center [1467, 334] width 177 height 524
drag, startPoint x: 1305, startPoint y: 491, endPoint x: 1491, endPoint y: 481, distance: 186.3
click at [1499, 490] on div "Service Staff Total Tip Disc Staff earn 【FG】Regular Dog Full Grooming (35 lbs o…" at bounding box center [1160, 334] width 791 height 524
type input "75"
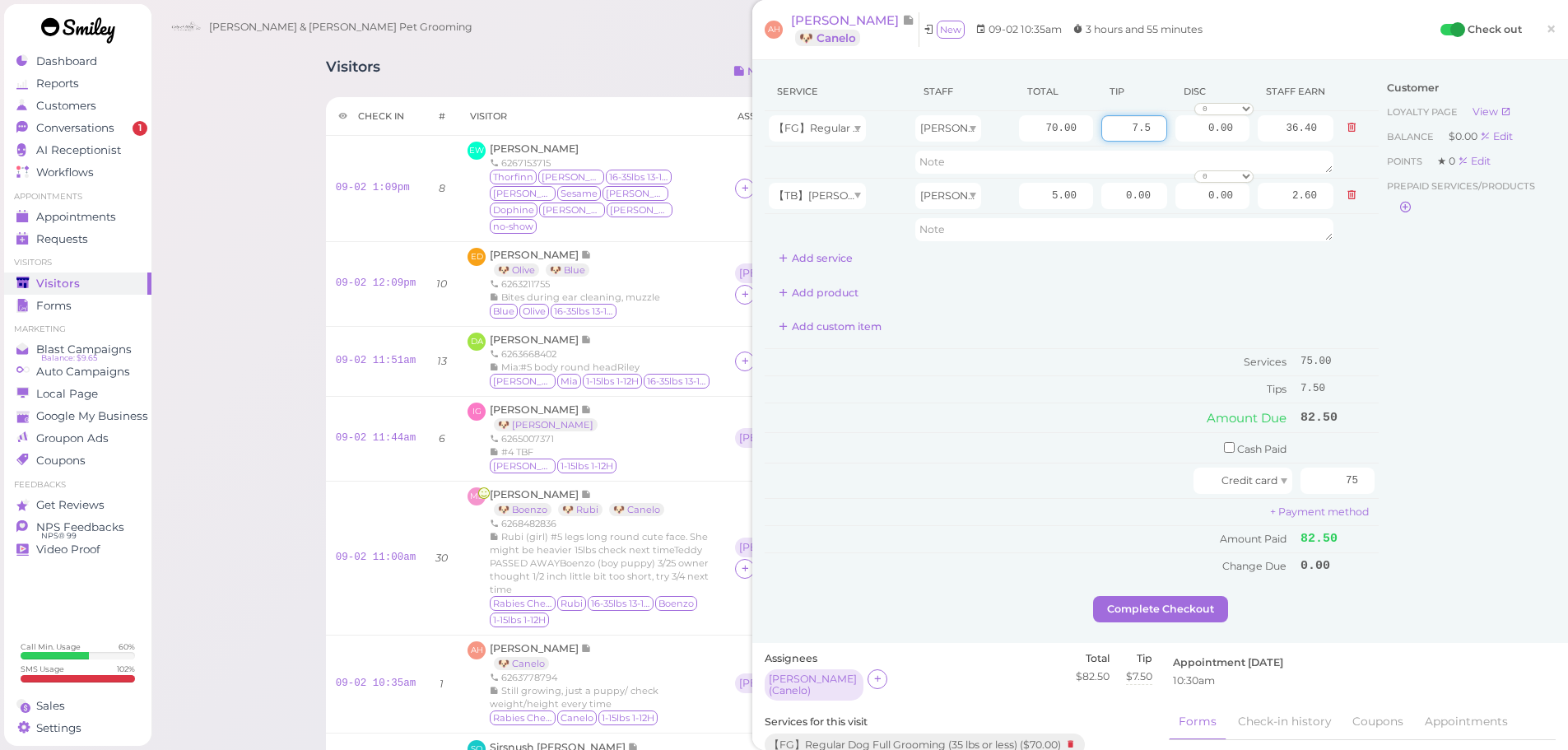
drag, startPoint x: 1105, startPoint y: 128, endPoint x: 1429, endPoint y: 139, distance: 324.2
click at [1429, 139] on div "Service Staff Total Tip Disc Staff earn 【FG】Regular Dog Full Grooming (35 lbs o…" at bounding box center [1160, 334] width 791 height 524
type input "0"
click at [1430, 366] on div "Customer Loyalty page View Balance $0.00 Edit Points ★ 0 Edit Prepaid services/…" at bounding box center [1467, 334] width 177 height 524
click at [1387, 357] on div "Customer Loyalty page View Balance $0.00 Edit Points ★ 0 Edit Prepaid services/…" at bounding box center [1467, 334] width 177 height 524
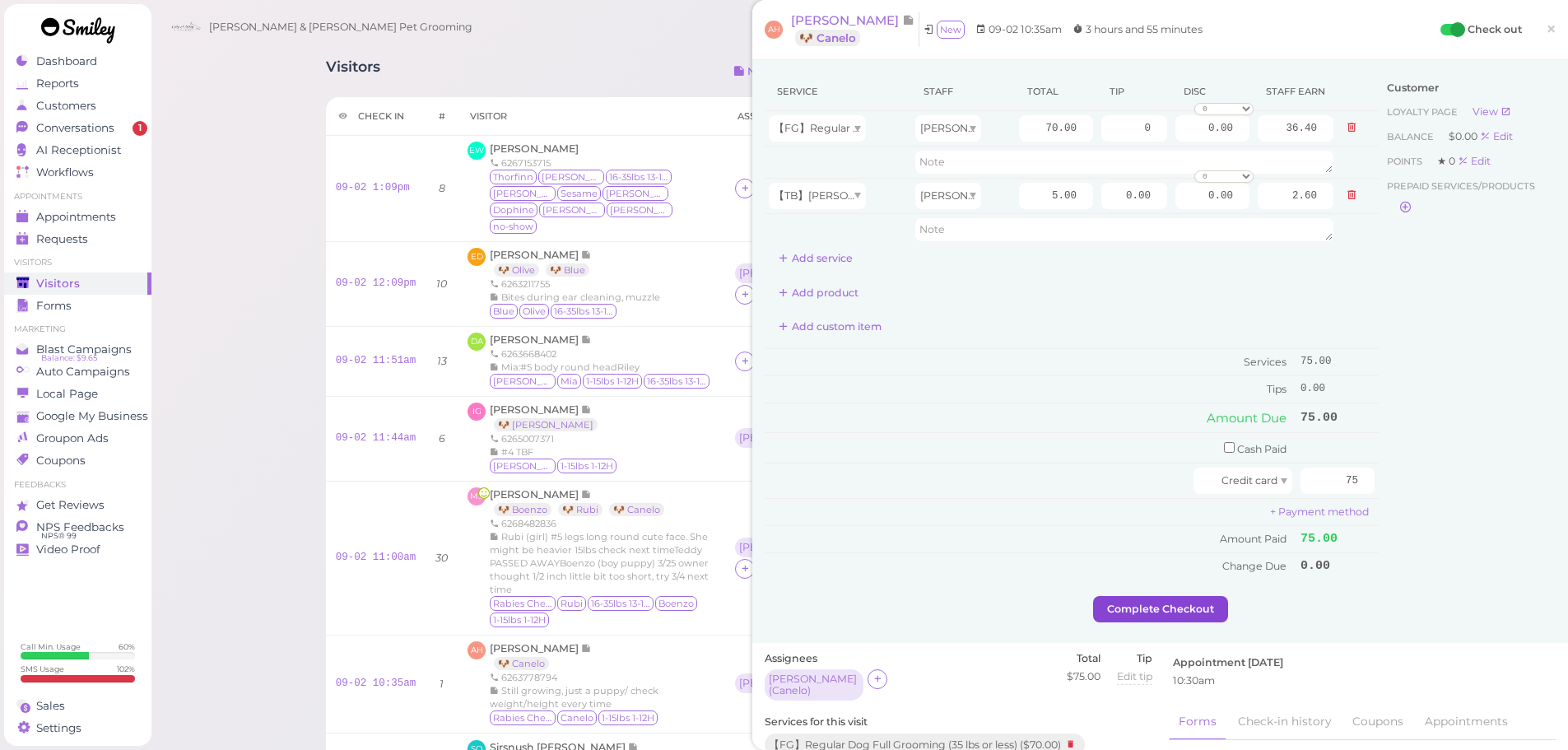
click at [1154, 599] on button "Complete Checkout" at bounding box center [1161, 609] width 135 height 26
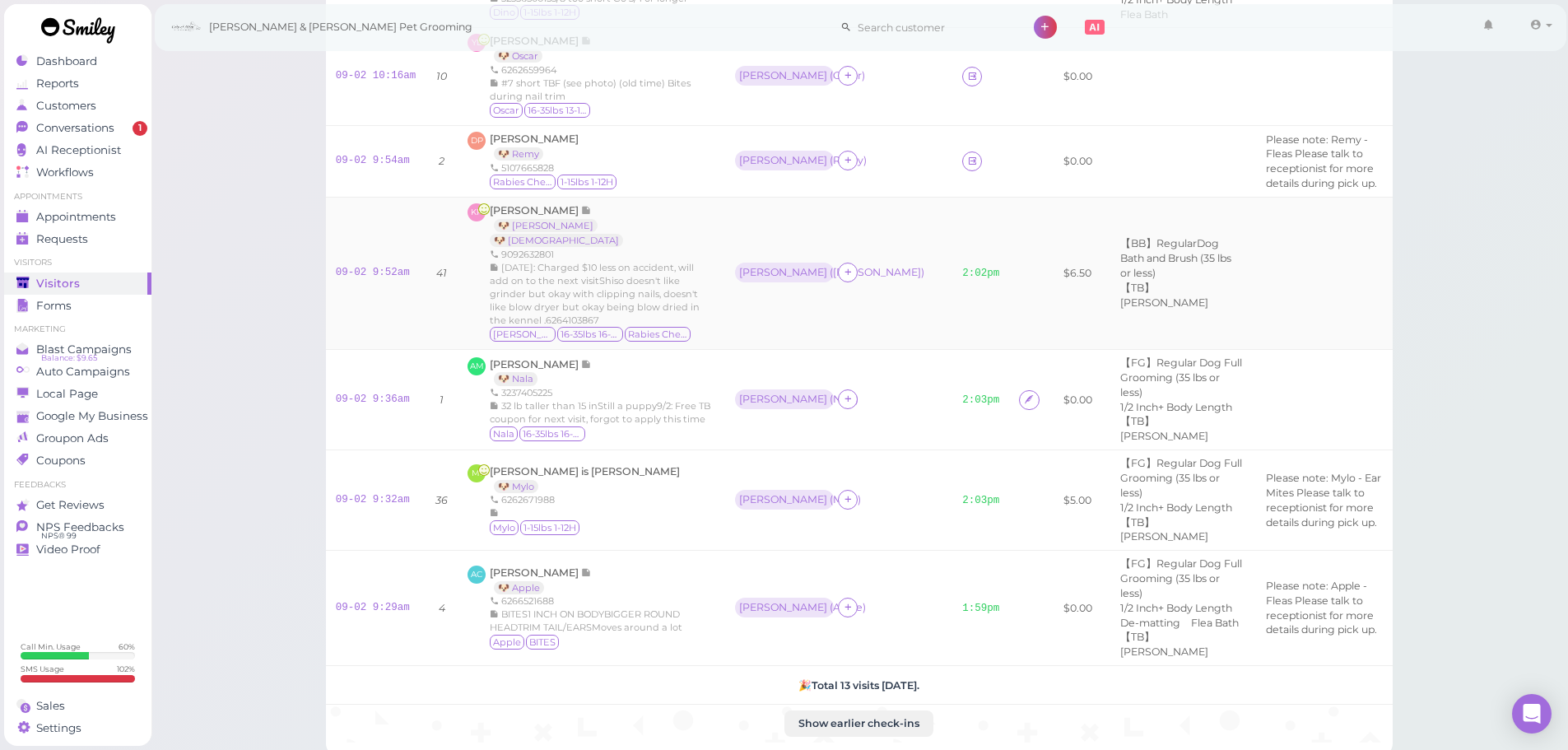
click at [726, 288] on td "Helen ( Kira )" at bounding box center [839, 273] width 228 height 152
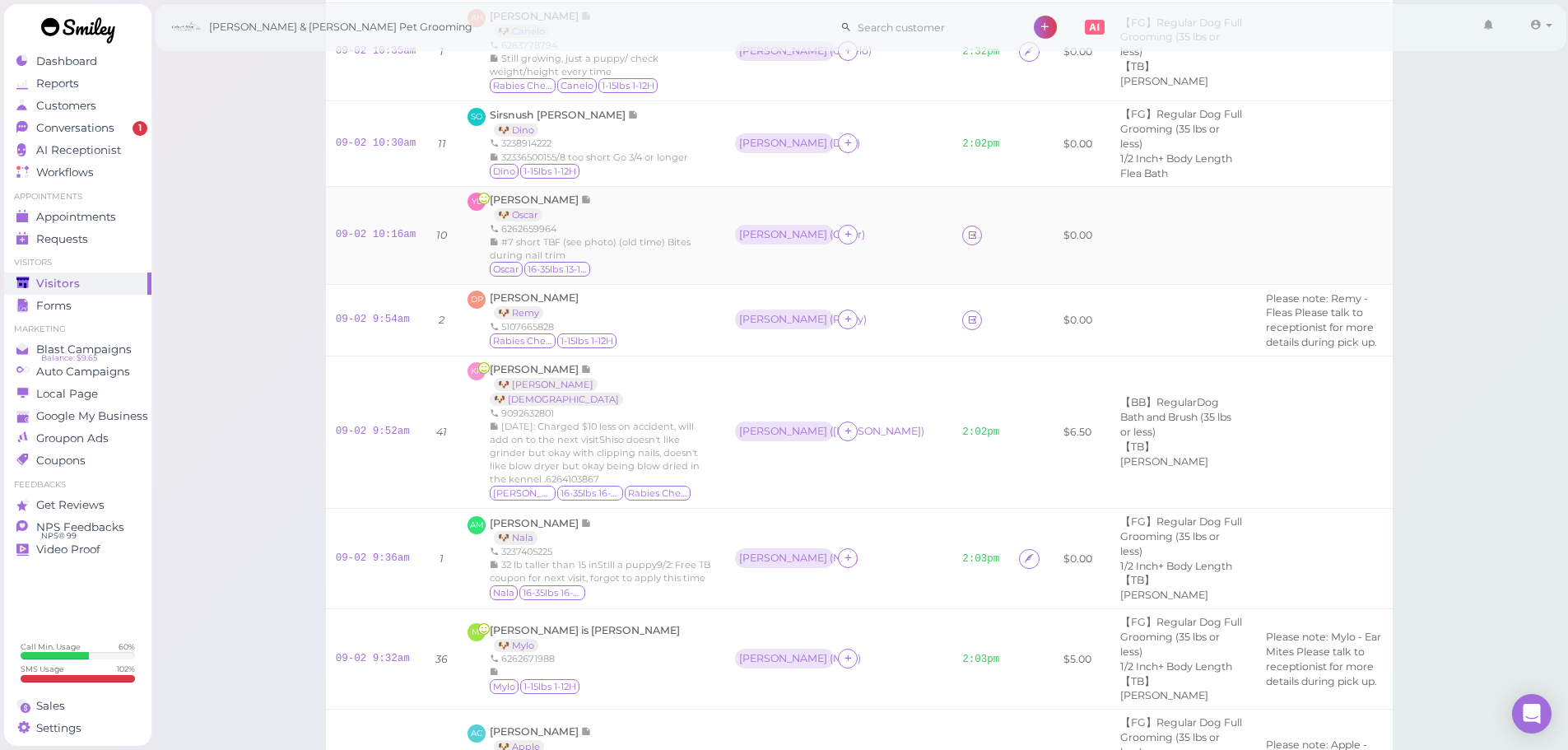
scroll to position [626, 0]
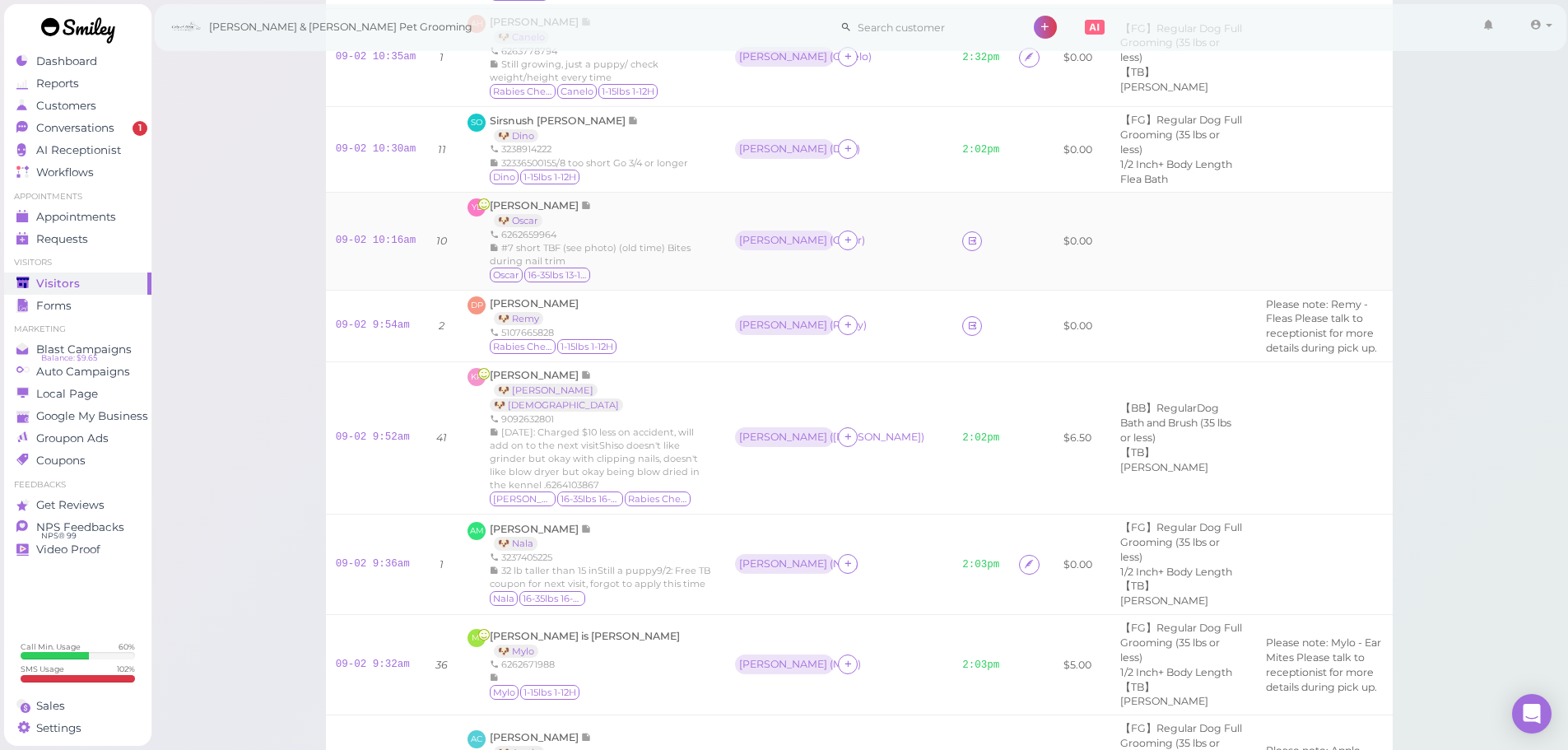
click at [639, 244] on div "Ying Liu 🐶 Oscar 6262659964 #7 short TBF (see photo) (old time) Bites during na…" at bounding box center [603, 240] width 226 height 85
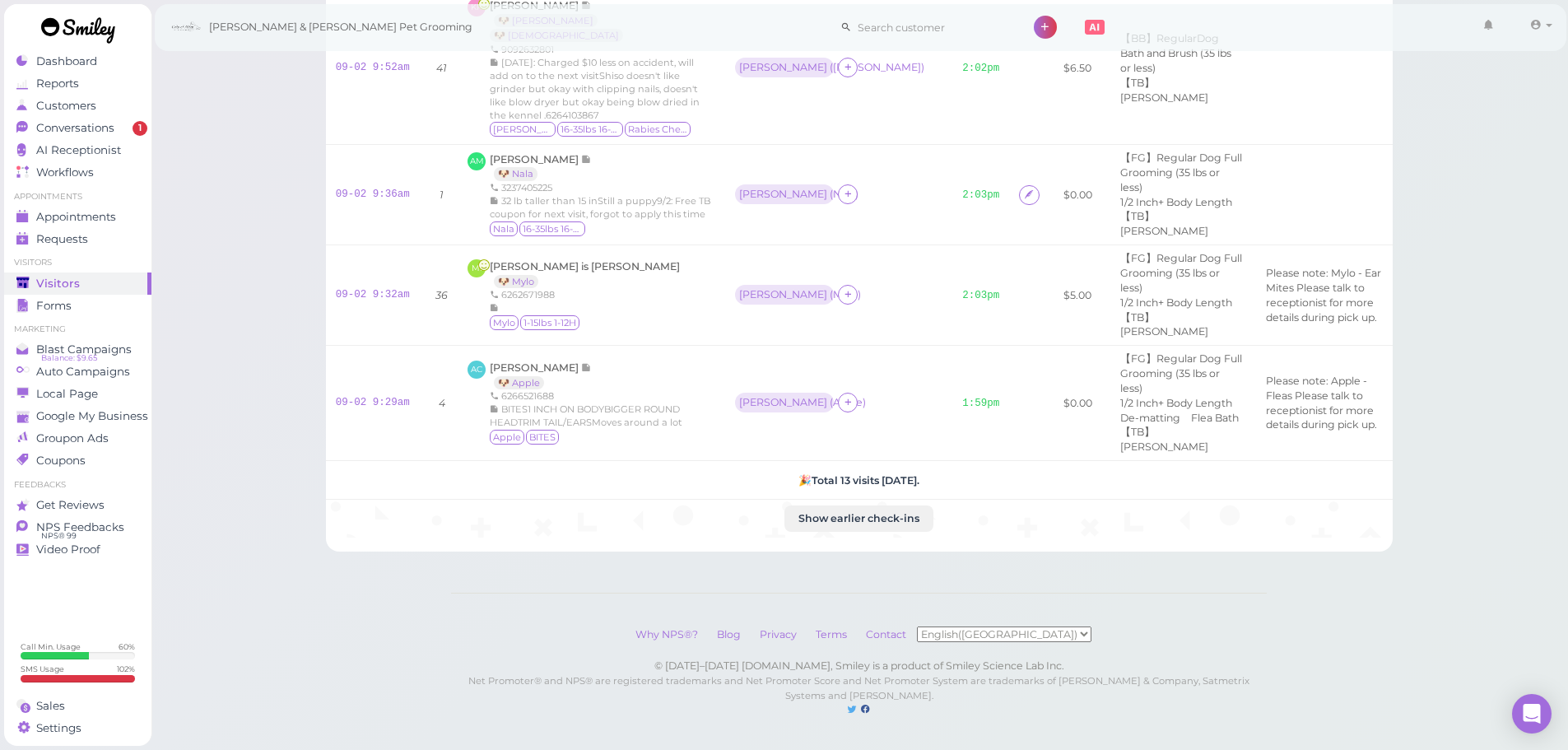
scroll to position [1038, 0]
click at [613, 221] on div "32 lb taller than 15 inStill a puppy9/2: Free TB coupon for next visit, forgot …" at bounding box center [603, 207] width 226 height 26
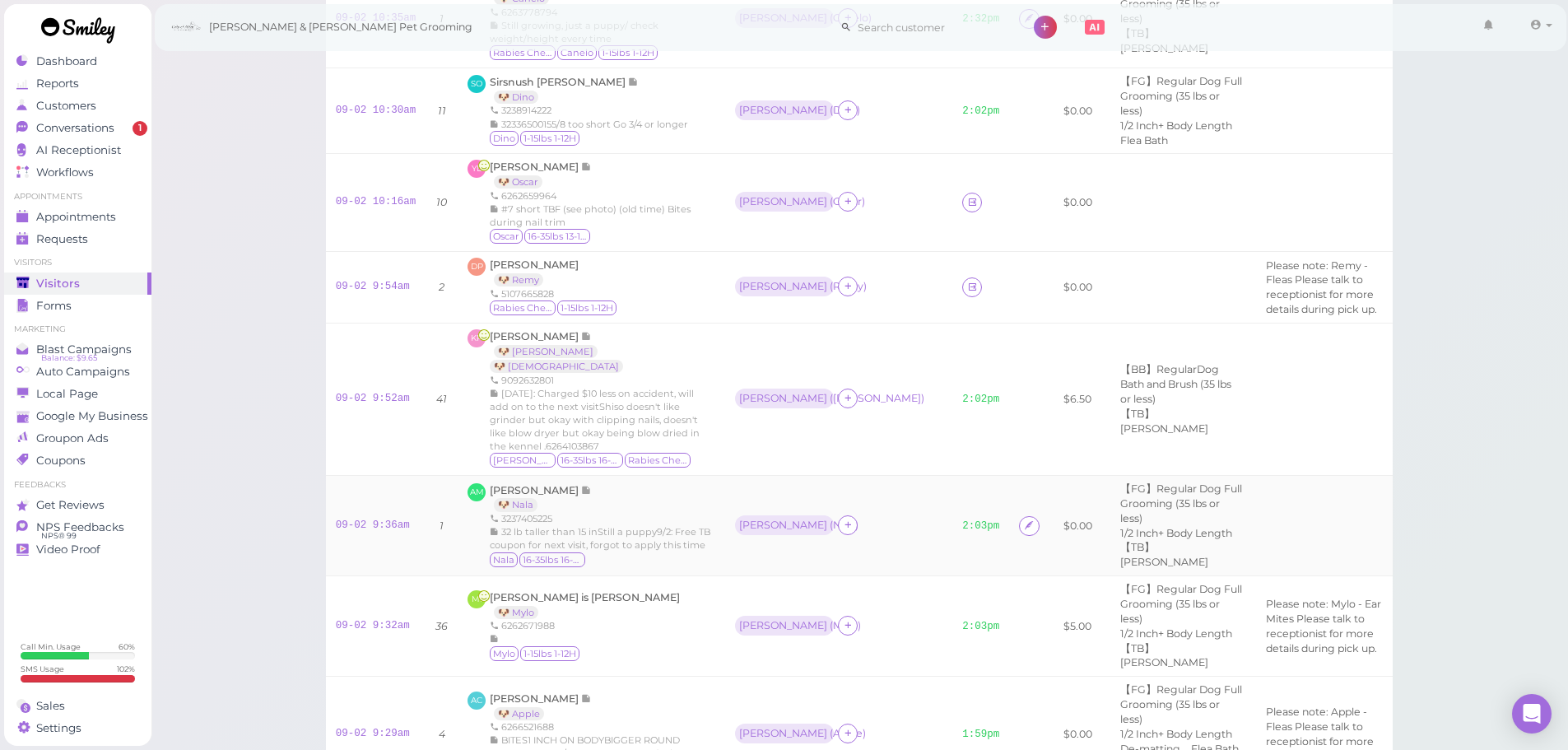
scroll to position [544, 0]
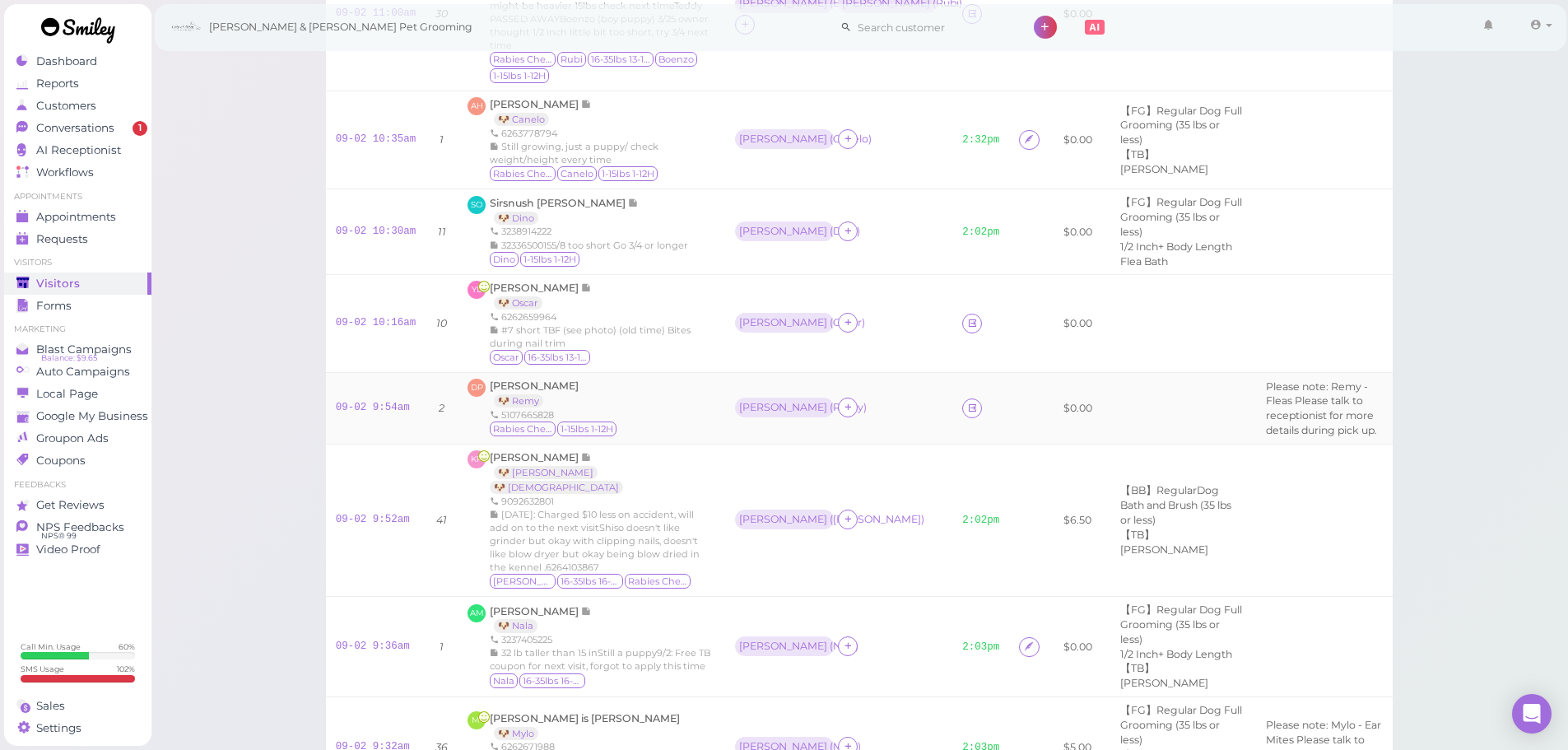
click at [639, 438] on div "DP Denilson Perez 🐶 Remy 5107665828 Rabies Checked 1-15lbs 1-12H" at bounding box center [591, 408] width 248 height 59
click at [642, 367] on div "Oscar 16-35lbs 13-15H" at bounding box center [603, 358] width 226 height 17
click at [656, 320] on td "YL Ying Liu 🐶 Oscar 6262659964 #7 short TBF (see photo) (old time) Bites during…" at bounding box center [591, 324] width 268 height 98
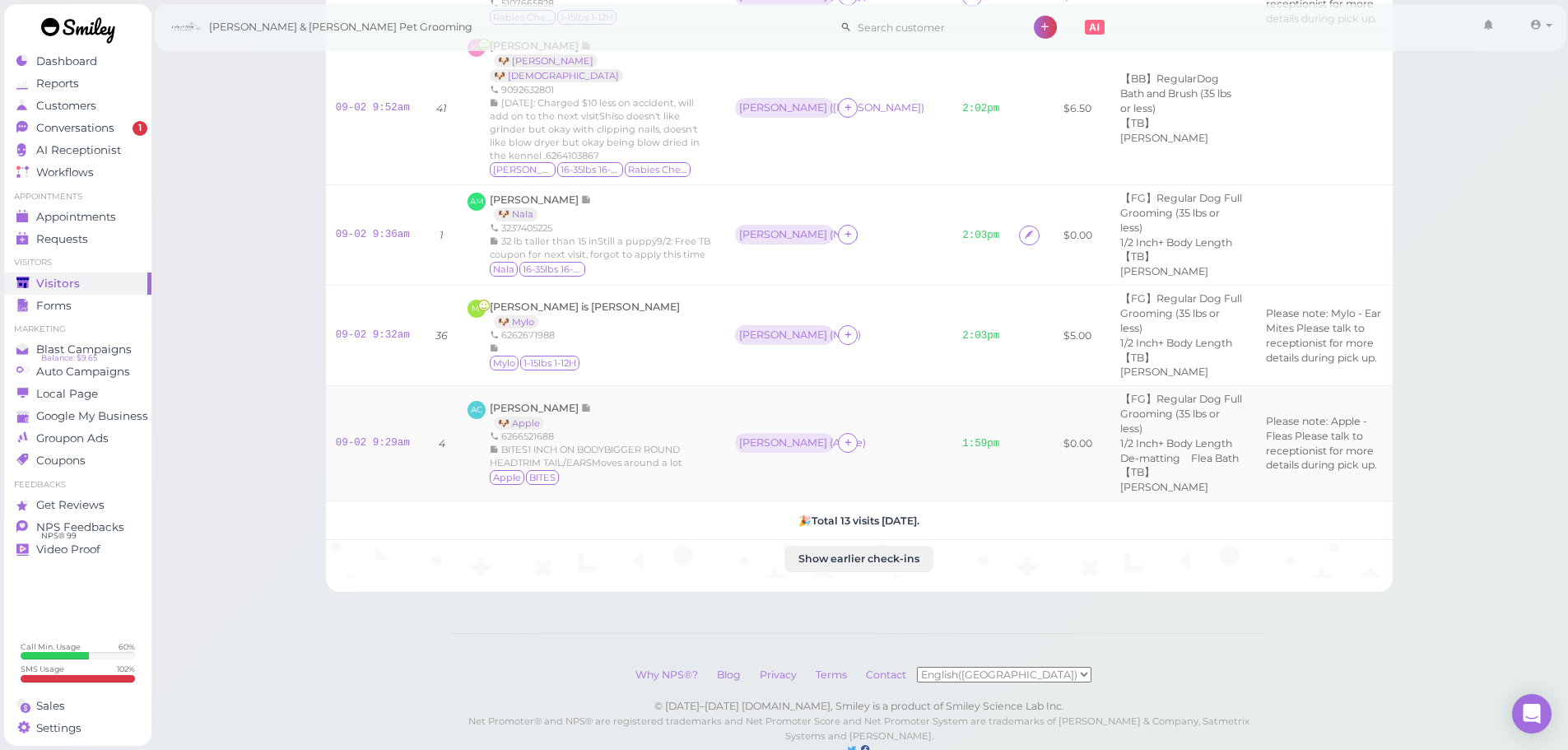
scroll to position [791, 0]
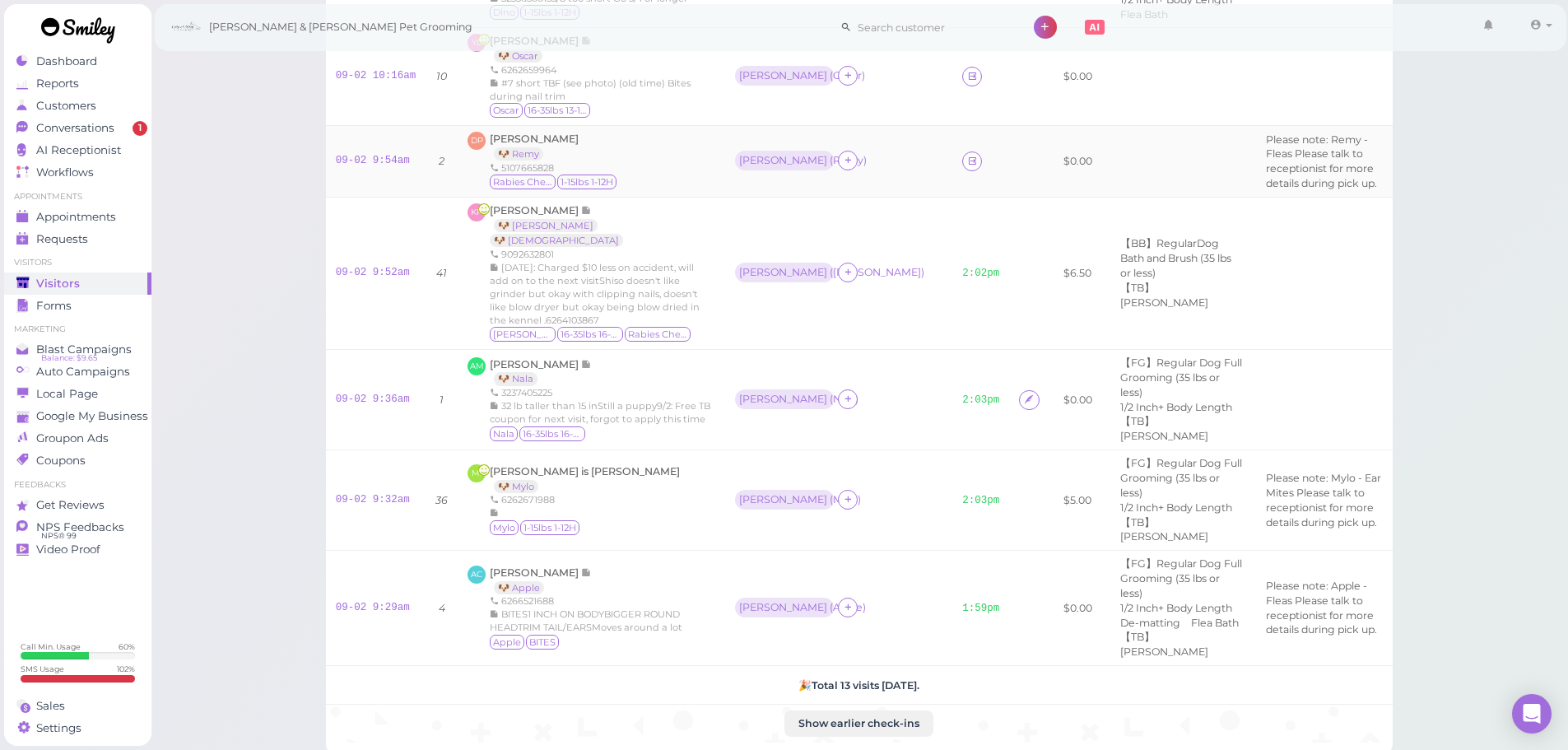
click at [534, 172] on div "Denilson Perez 🐶 Remy 5107665828 Rabies Checked 1-15lbs 1-12H" at bounding box center [554, 161] width 128 height 59
click at [533, 172] on div "Denilson Perez 🐶 Remy 5107665828 Rabies Checked 1-15lbs 1-12H" at bounding box center [554, 161] width 128 height 59
click at [530, 145] on span "Denilson Perez" at bounding box center [534, 138] width 89 height 13
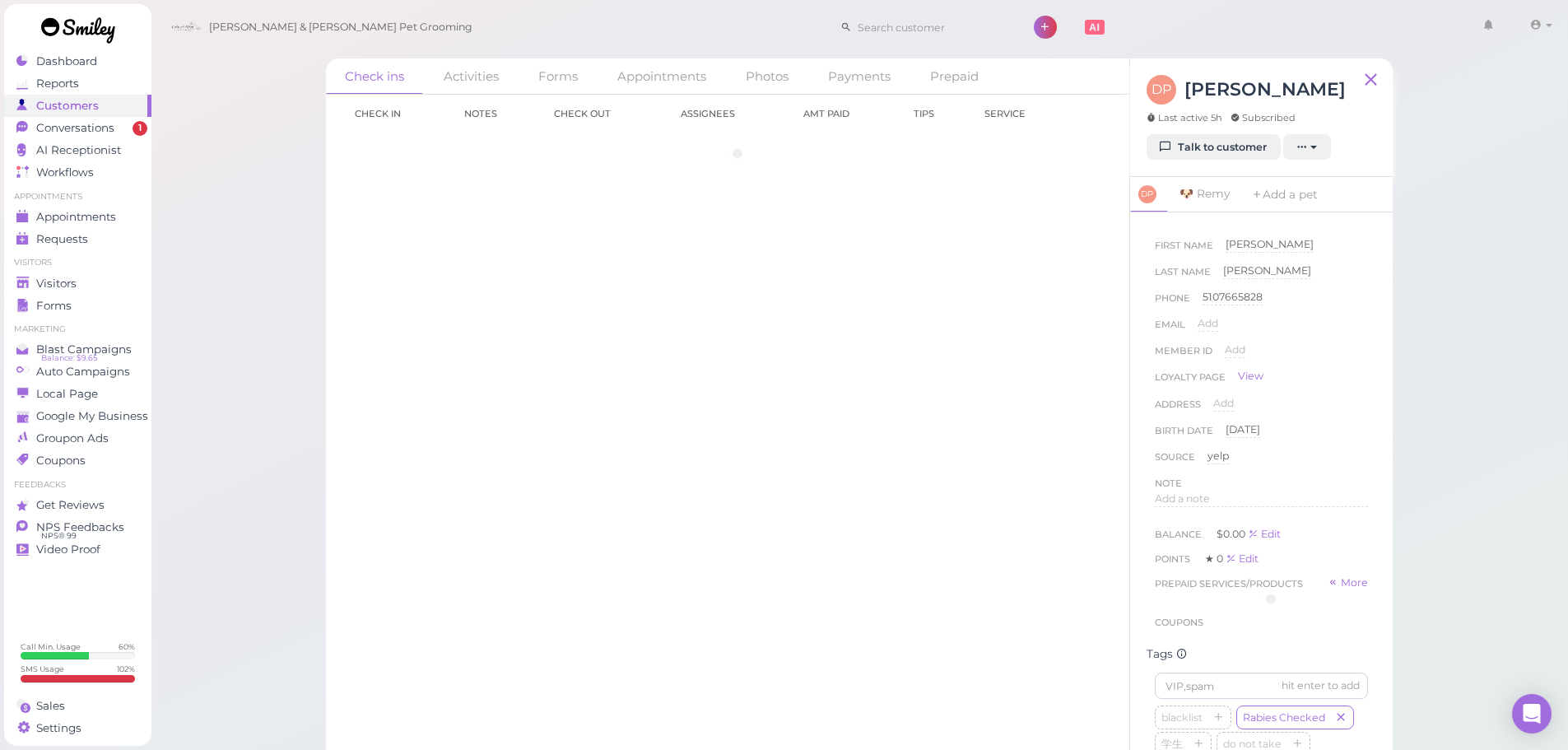
click at [1190, 162] on div "DP Denilson Perez Last active 5h Subscribed Talk to customer New appointment Ad…" at bounding box center [1262, 118] width 263 height 119
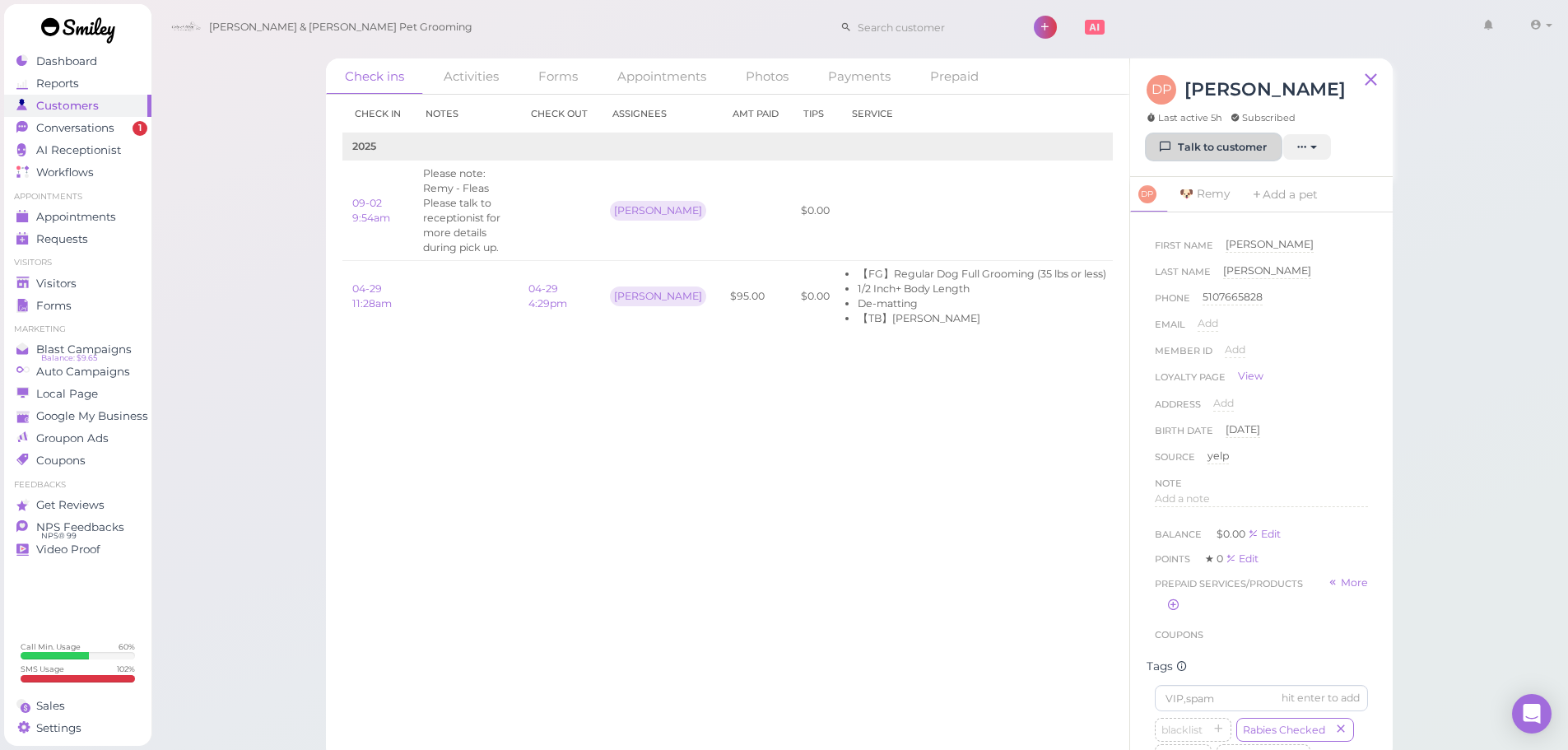
click at [1191, 155] on link "Talk to customer" at bounding box center [1213, 147] width 134 height 26
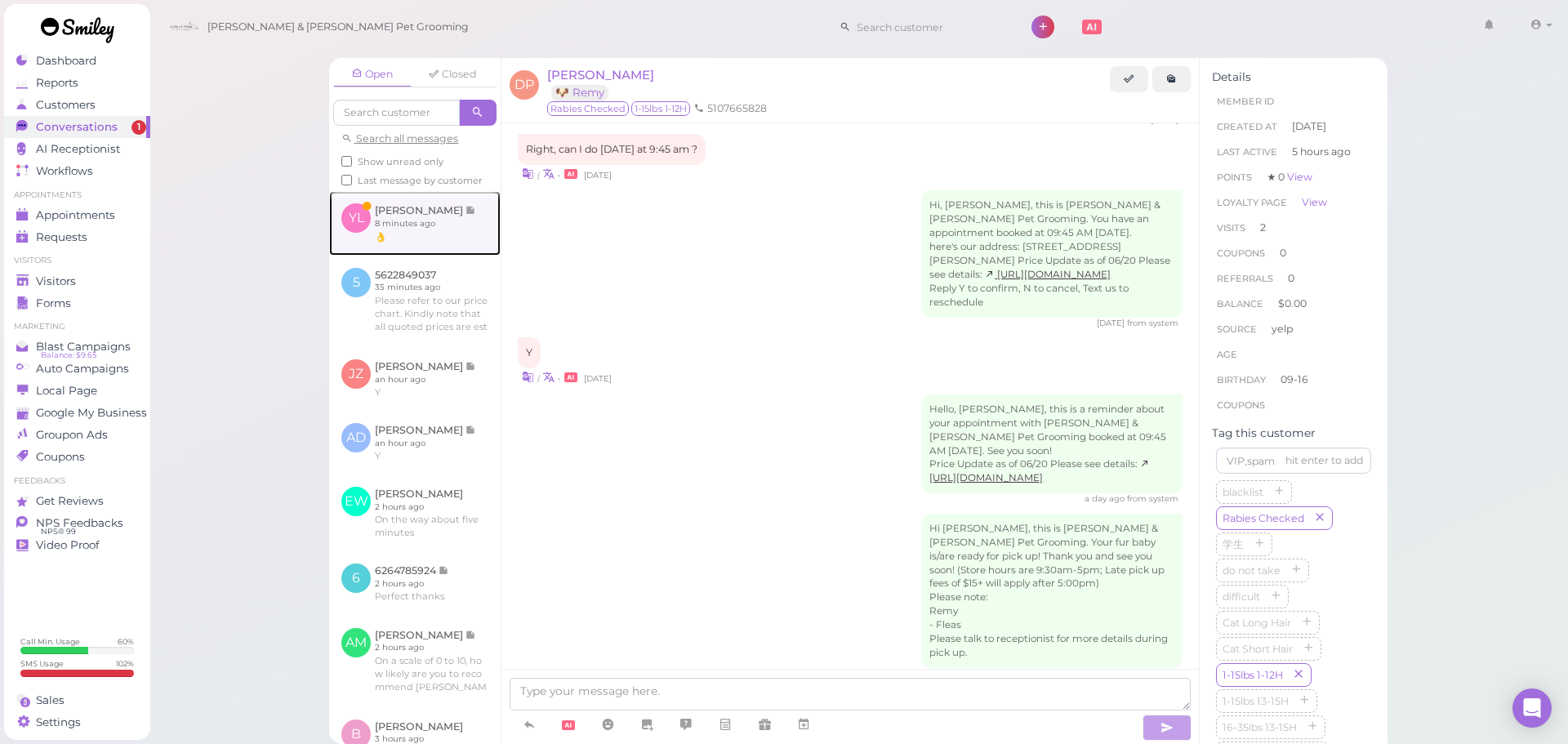
click at [407, 250] on link at bounding box center [414, 222] width 171 height 63
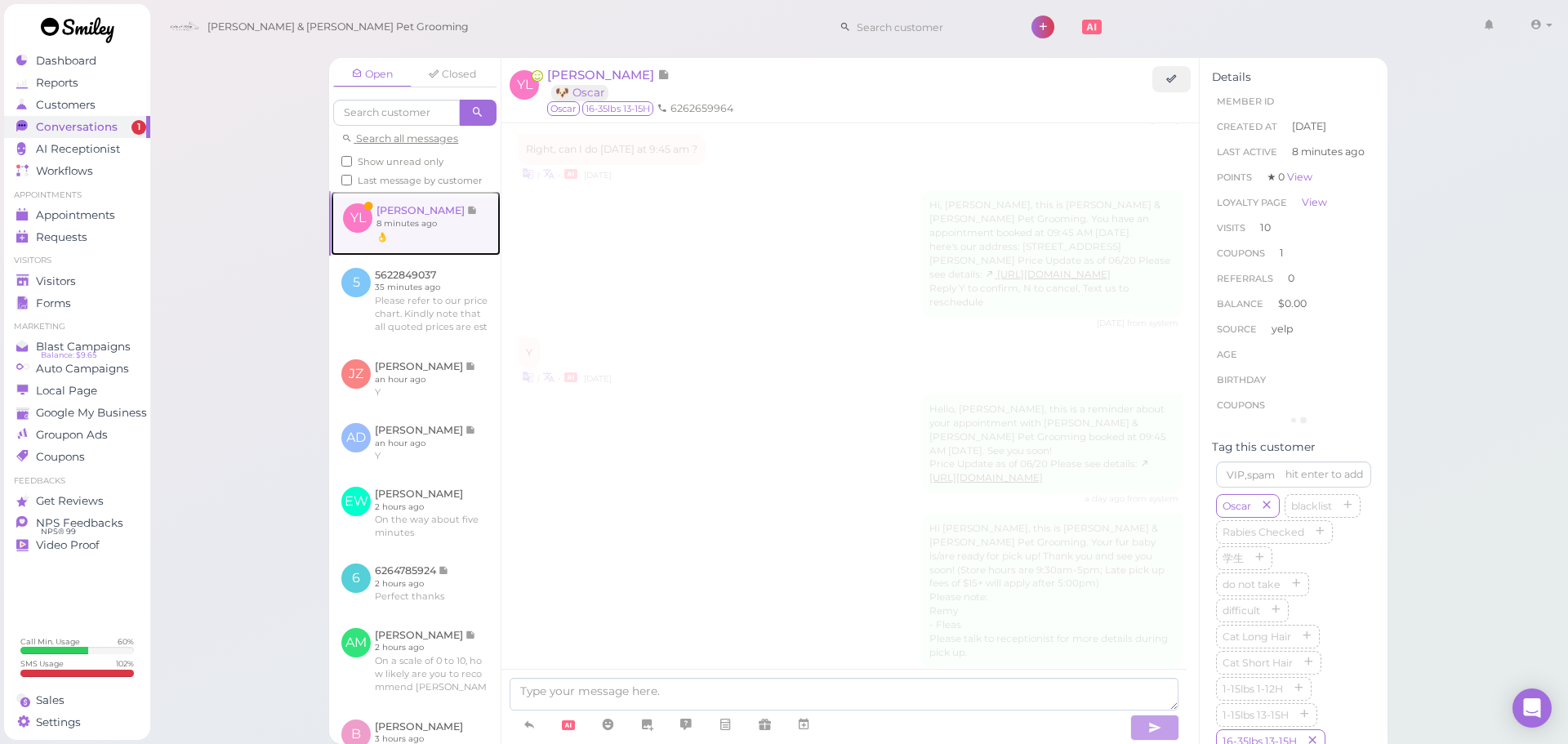
scroll to position [2388, 0]
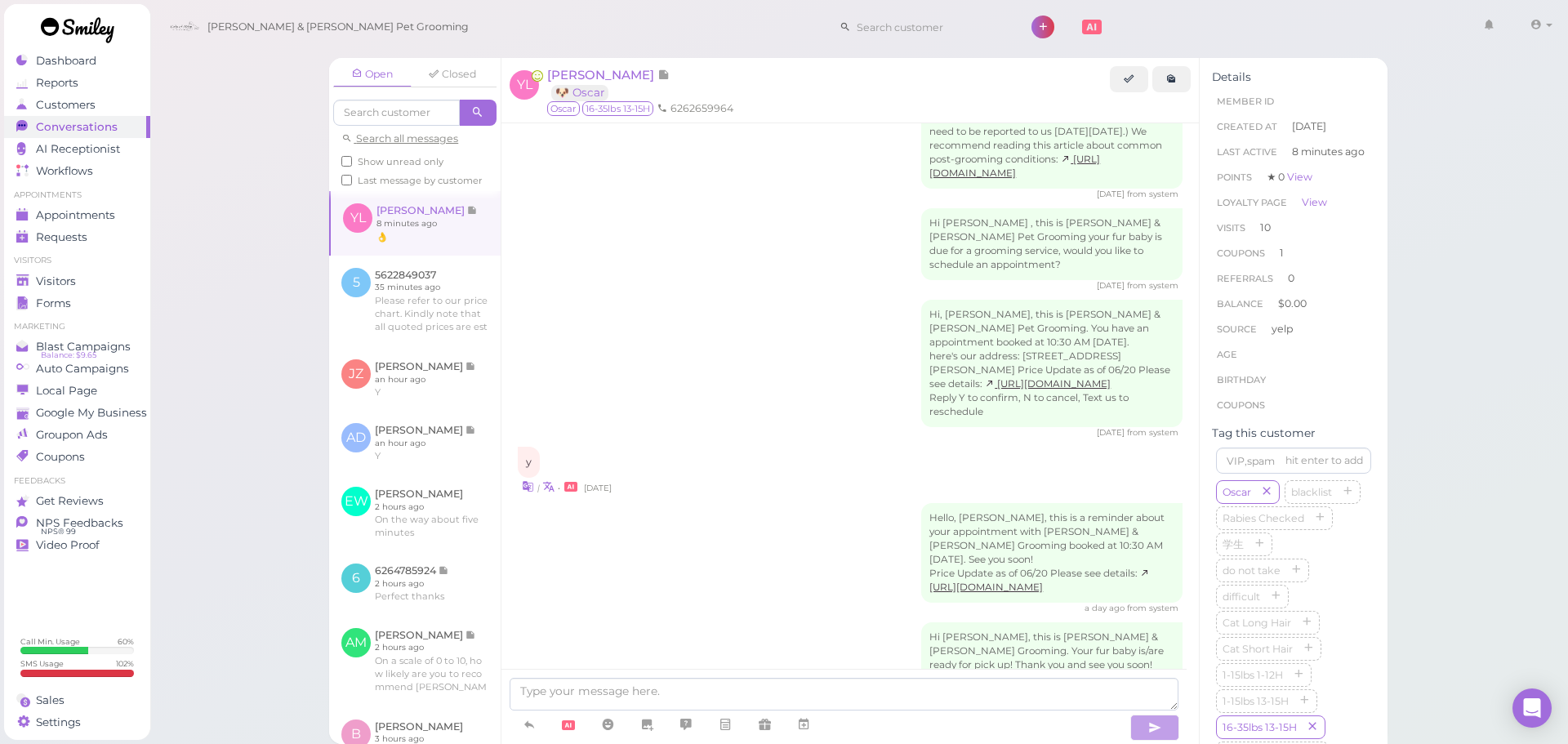
click at [206, 357] on div "Open Closed Search all messages Show unread only Last message by customer YL Yi…" at bounding box center [859, 372] width 1419 height 744
click at [49, 277] on span "Visitors" at bounding box center [57, 281] width 43 height 14
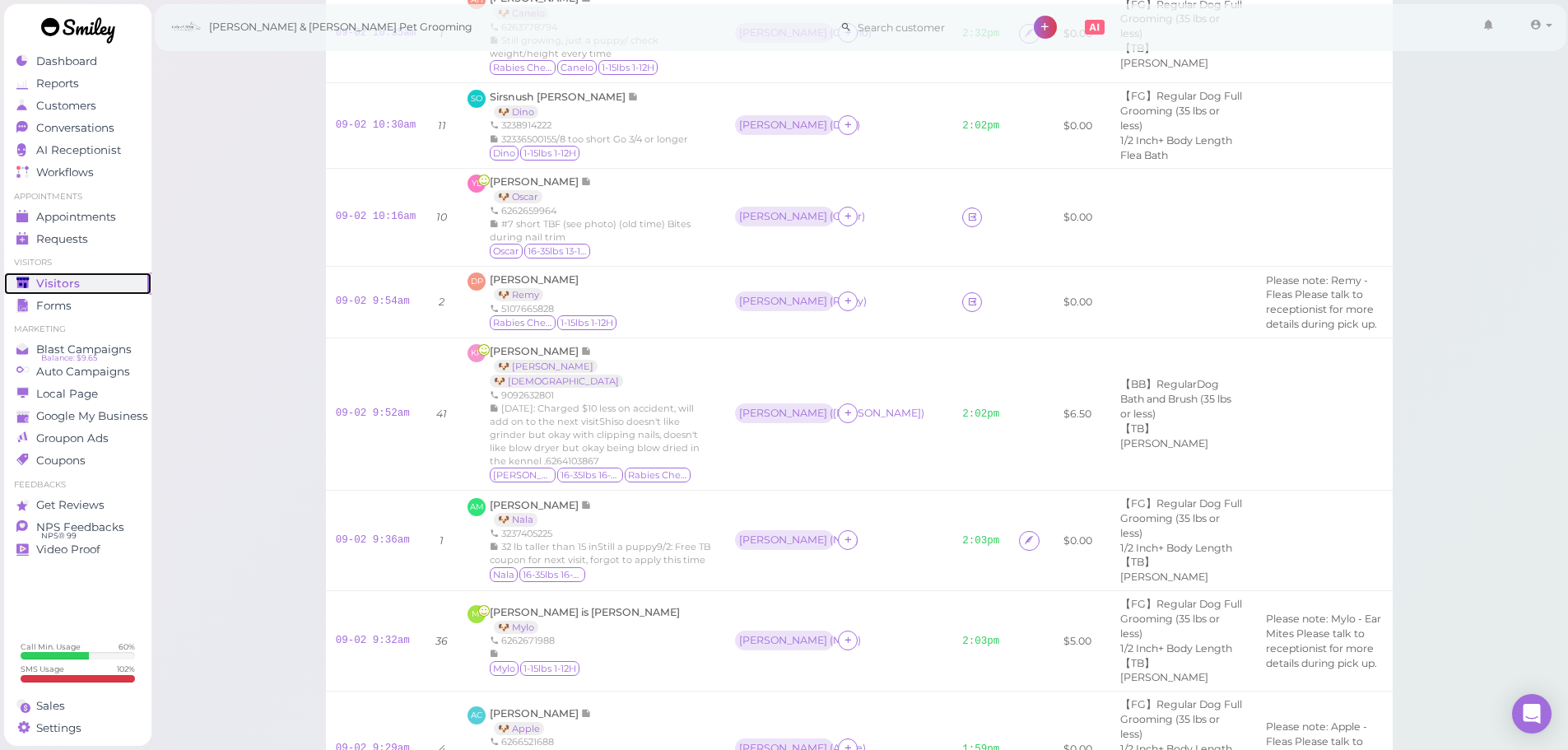
scroll to position [649, 0]
click at [357, 308] on link "09-02 9:54am" at bounding box center [374, 302] width 75 height 12
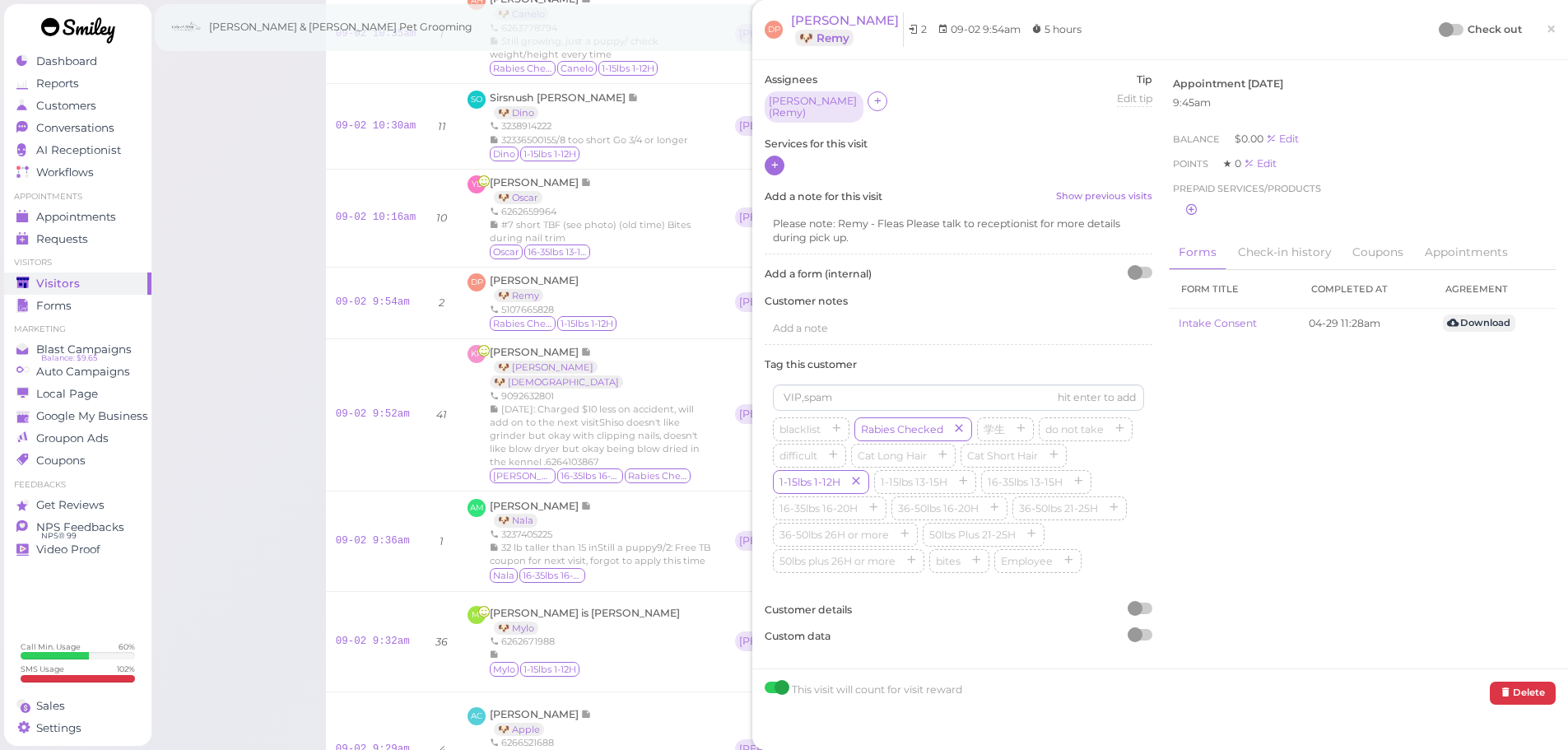
click at [773, 162] on icon at bounding box center [775, 165] width 11 height 13
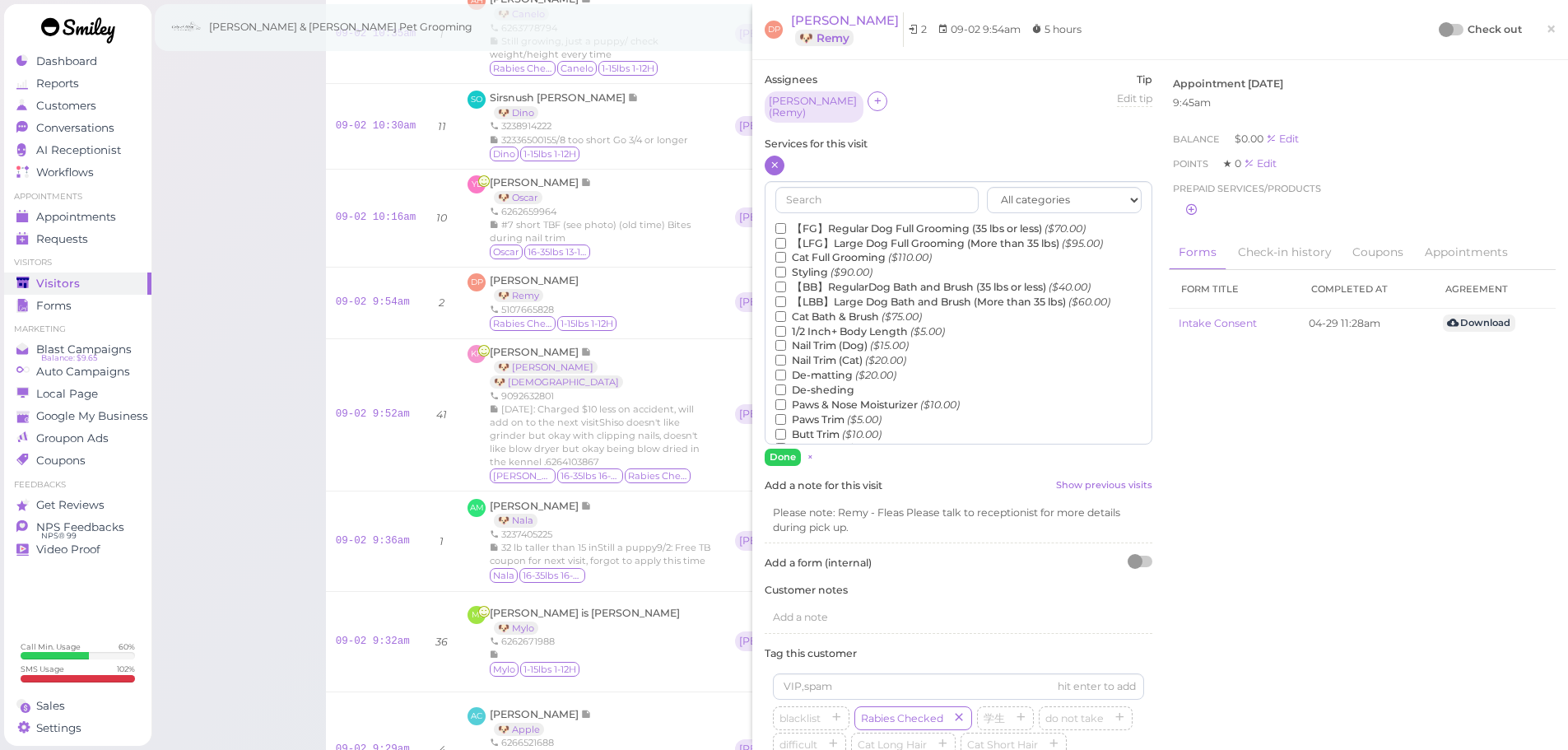
click at [808, 213] on div "All categories Full Grooming Bath & Brush Add-ons Dental Work Special Request I…" at bounding box center [958, 313] width 387 height 264
click at [808, 222] on label "【FG】Regular Dog Full Grooming (35 lbs or less) ($70.00)" at bounding box center [931, 228] width 310 height 15
click at [786, 224] on input "【FG】Regular Dog Full Grooming (35 lbs or less) ($70.00)" at bounding box center [781, 228] width 11 height 11
click at [830, 325] on label "1/2 Inch+ Body Length ($5.00)" at bounding box center [860, 331] width 170 height 15
click at [786, 325] on input "1/2 Inch+ Body Length ($5.00)" at bounding box center [781, 330] width 11 height 11
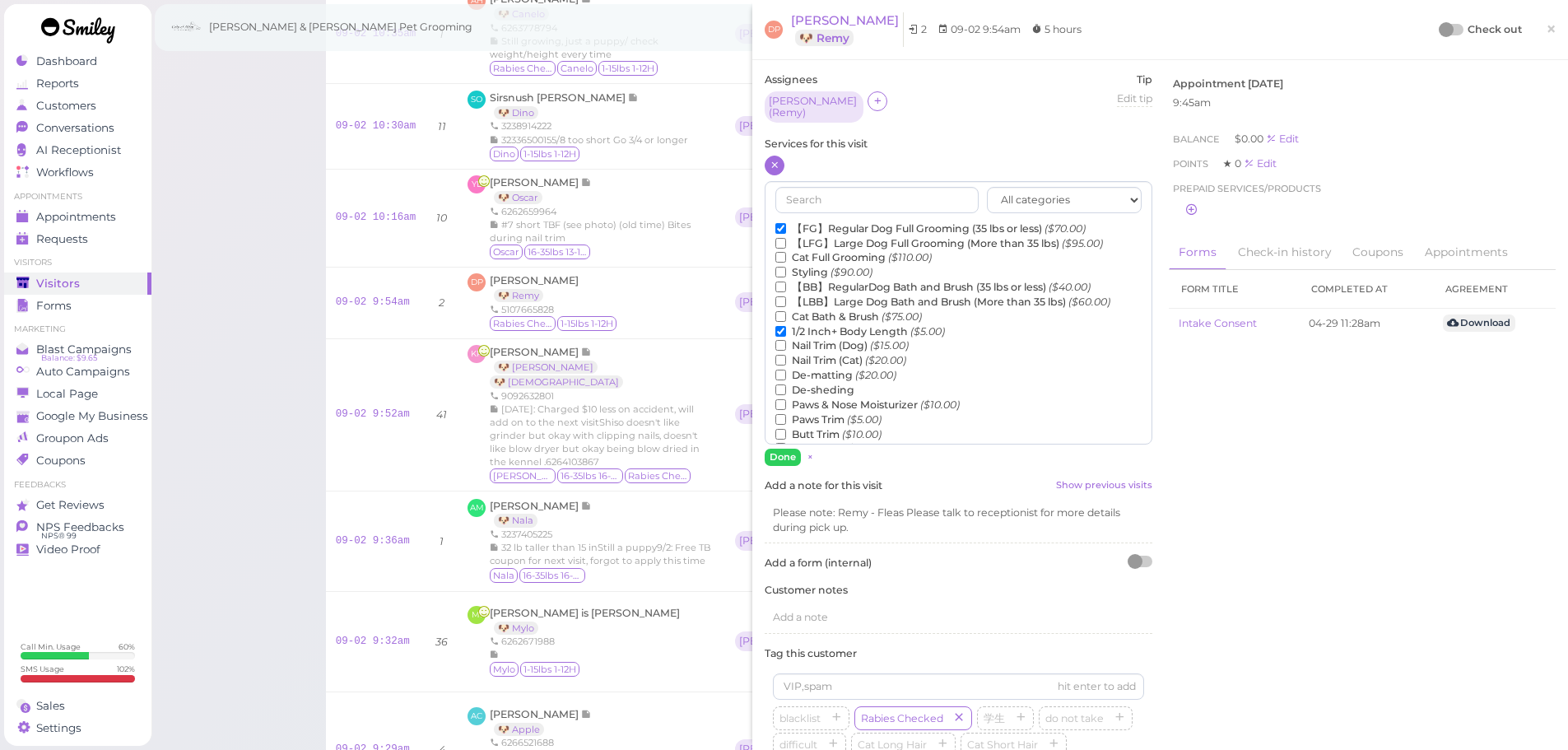
click at [815, 369] on label "De-matting ($20.00)" at bounding box center [835, 375] width 121 height 15
click at [786, 370] on input "De-matting ($20.00)" at bounding box center [781, 375] width 11 height 11
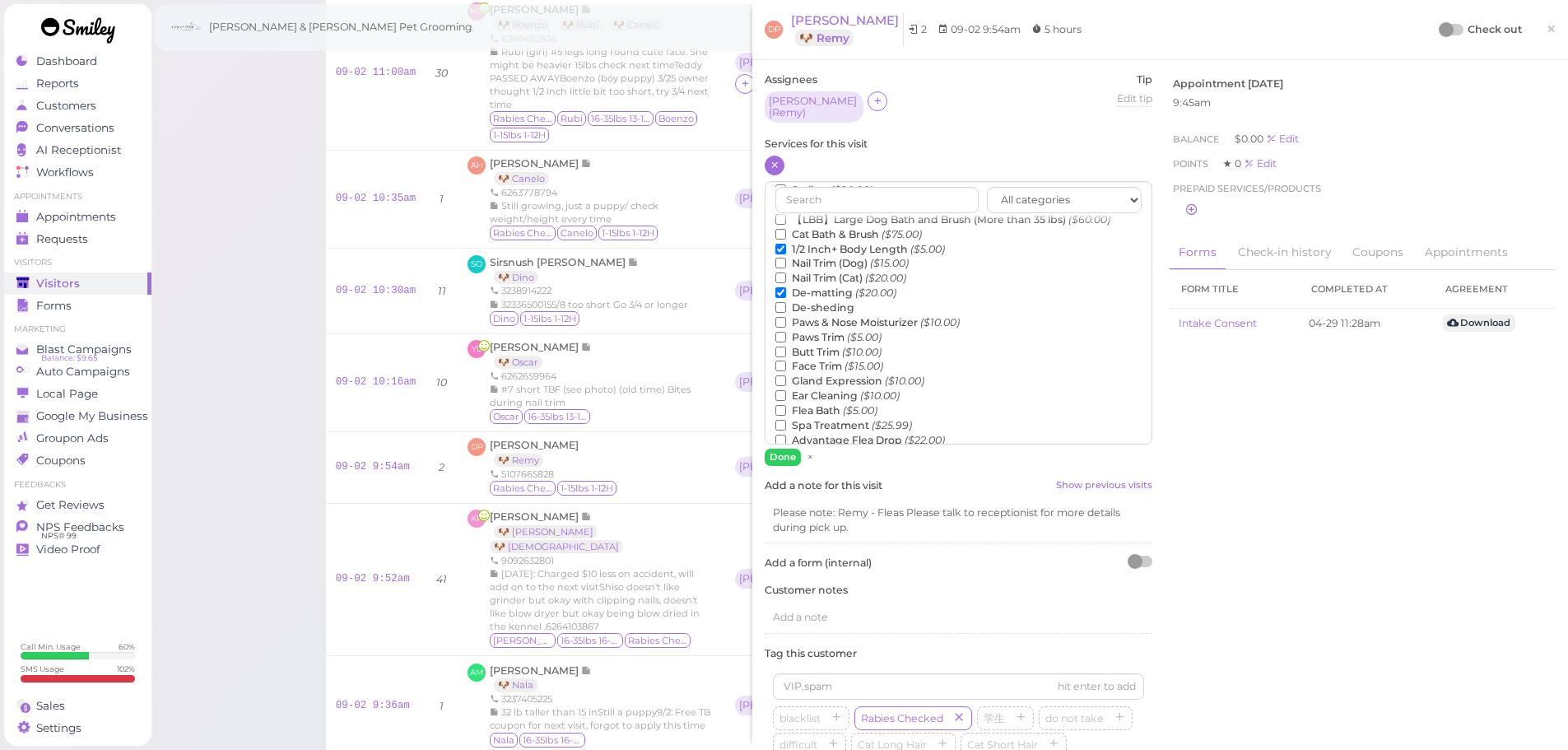
click at [821, 406] on label "Flea Bath ($5.00)" at bounding box center [827, 410] width 102 height 15
click at [786, 406] on input "Flea Bath ($5.00)" at bounding box center [781, 410] width 11 height 11
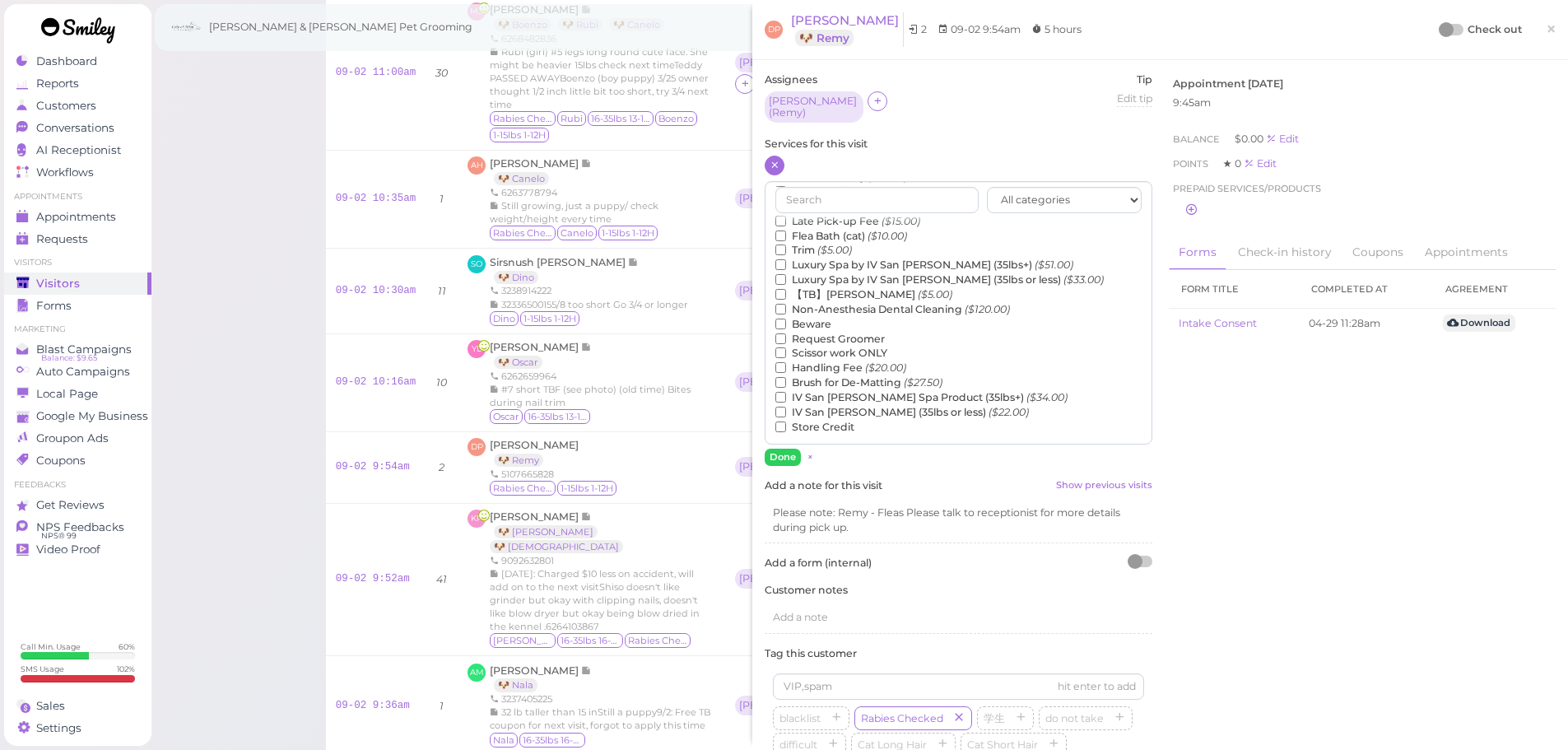
click at [808, 293] on label "【TB】Teeth Brushing ($5.00)" at bounding box center [864, 294] width 177 height 15
click at [786, 293] on input "【TB】Teeth Brushing ($5.00)" at bounding box center [781, 294] width 11 height 11
click at [786, 449] on button "Done" at bounding box center [783, 458] width 36 height 18
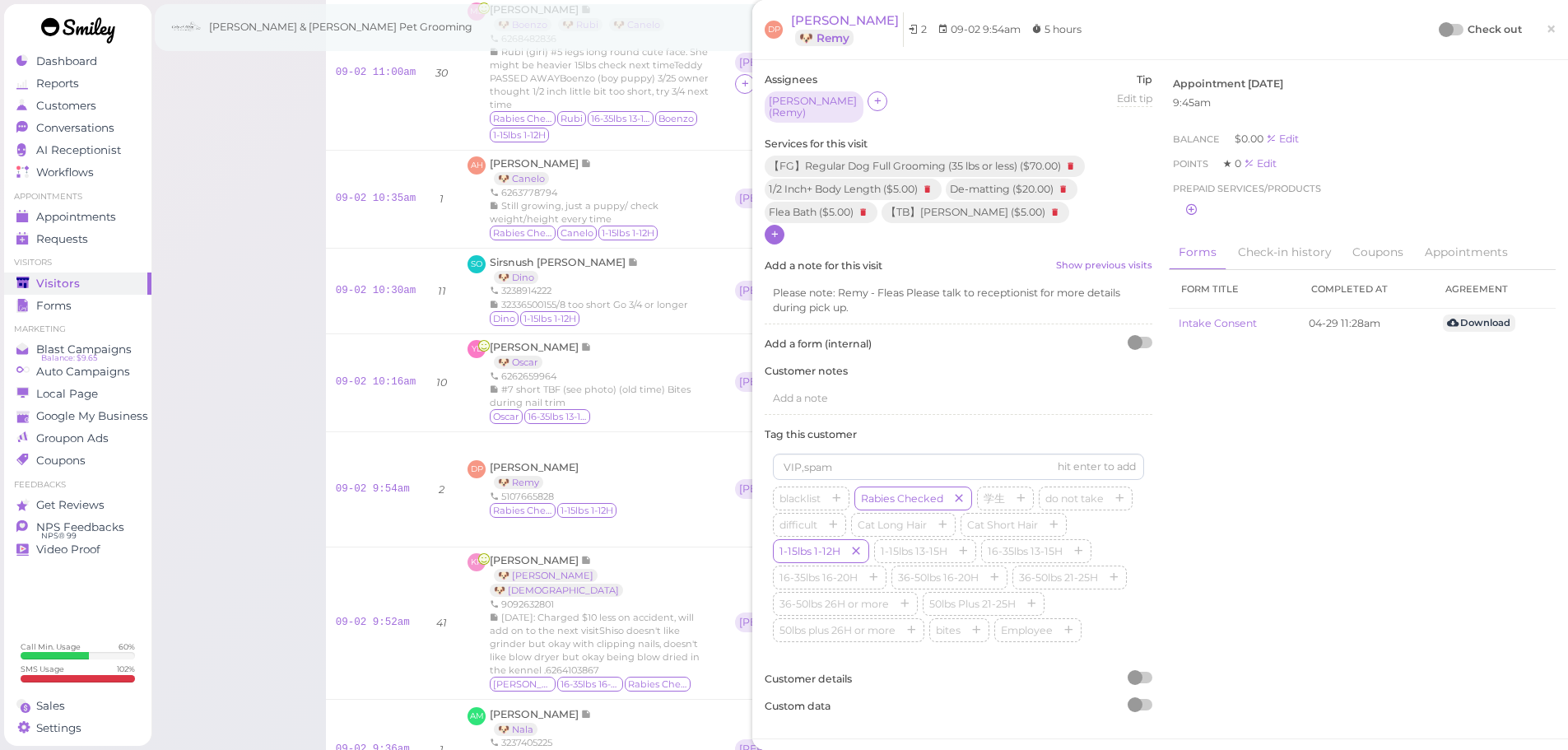
click at [1441, 21] on div "Check out ×" at bounding box center [1498, 29] width 116 height 34
click at [1441, 23] on div "Check out" at bounding box center [1481, 29] width 81 height 17
click at [1441, 31] on div at bounding box center [1445, 29] width 15 height 15
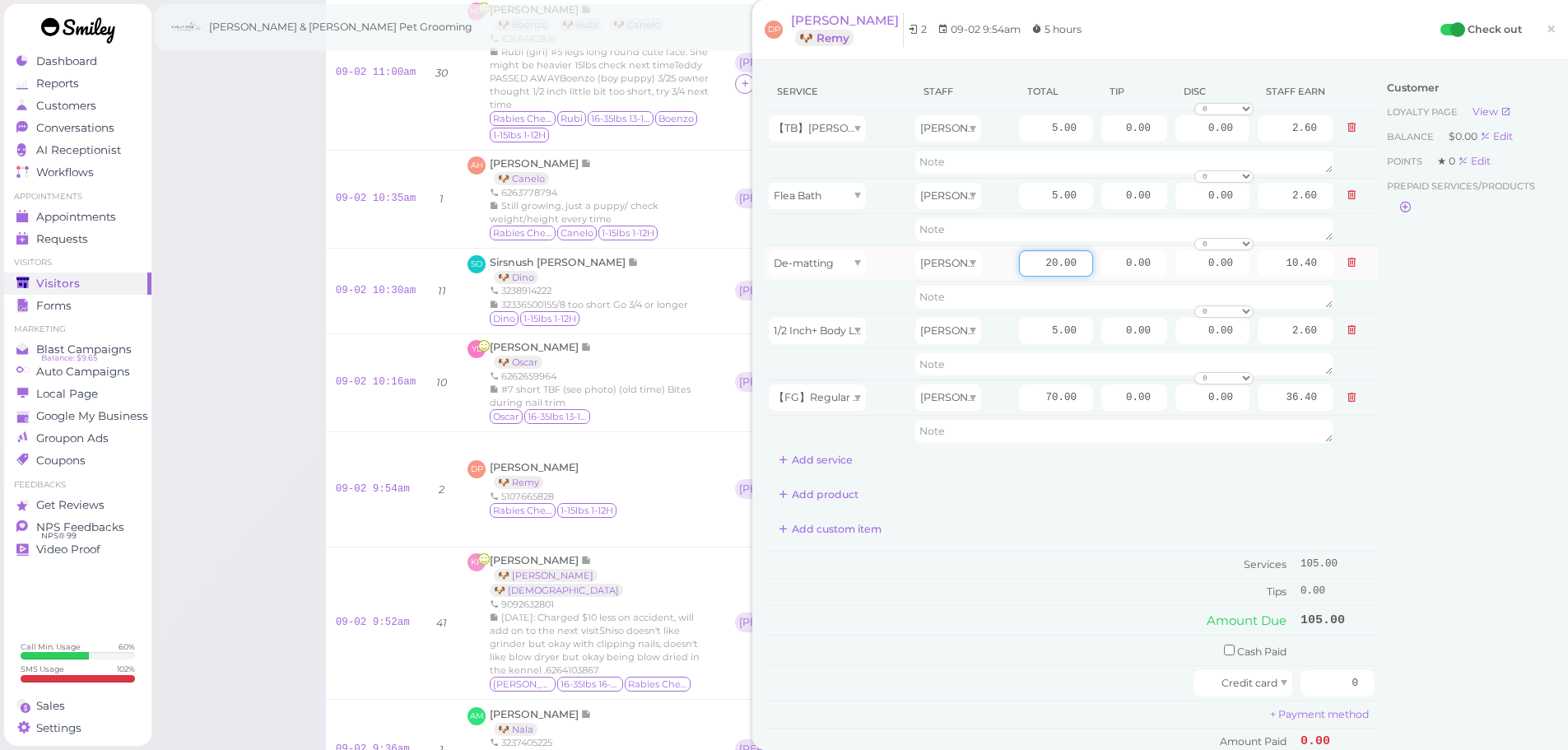
click at [1019, 264] on input "20.00" at bounding box center [1056, 263] width 75 height 26
type input "10.00"
type input "5.20"
click at [1125, 525] on div "Add custom item" at bounding box center [1072, 528] width 614 height 26
drag, startPoint x: 1104, startPoint y: 400, endPoint x: 1474, endPoint y: 607, distance: 424.0
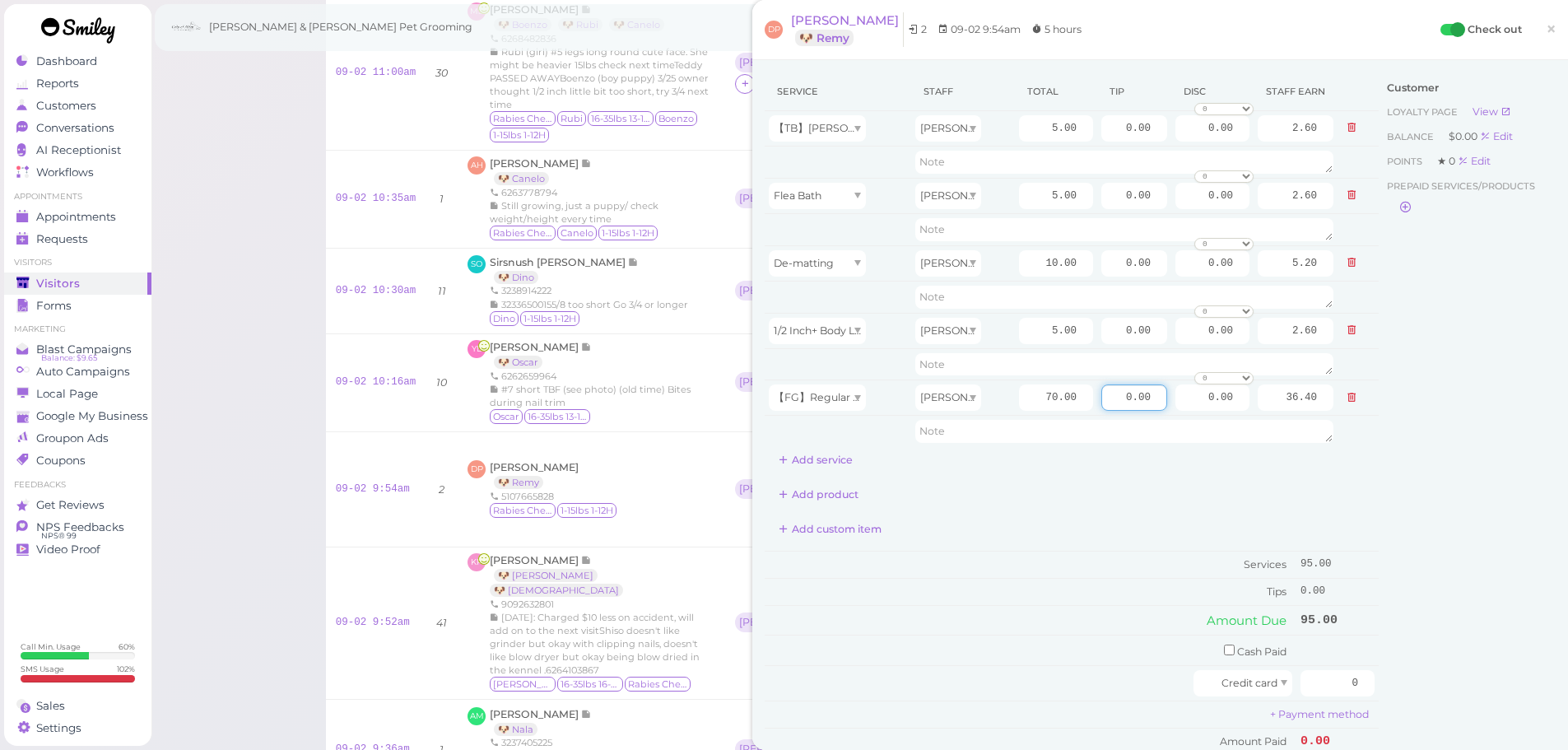
click at [1484, 484] on div "Service Staff Total Tip Disc Staff earn 【TB】Teeth Brushing Asa 5.00 0.00 0.00 0…" at bounding box center [1160, 435] width 791 height 725
type input "9.5"
click at [1408, 572] on div "Customer Loyalty page View Balance $0.00 Edit Points ★ 0 Edit Prepaid services/…" at bounding box center [1467, 435] width 177 height 725
drag, startPoint x: 1305, startPoint y: 681, endPoint x: 1577, endPoint y: 690, distance: 272.1
click at [1493, 686] on div "Service Staff Total Tip Disc Staff earn 【TB】Teeth Brushing Asa 5.00 0.00 0.00 0…" at bounding box center [1160, 435] width 791 height 725
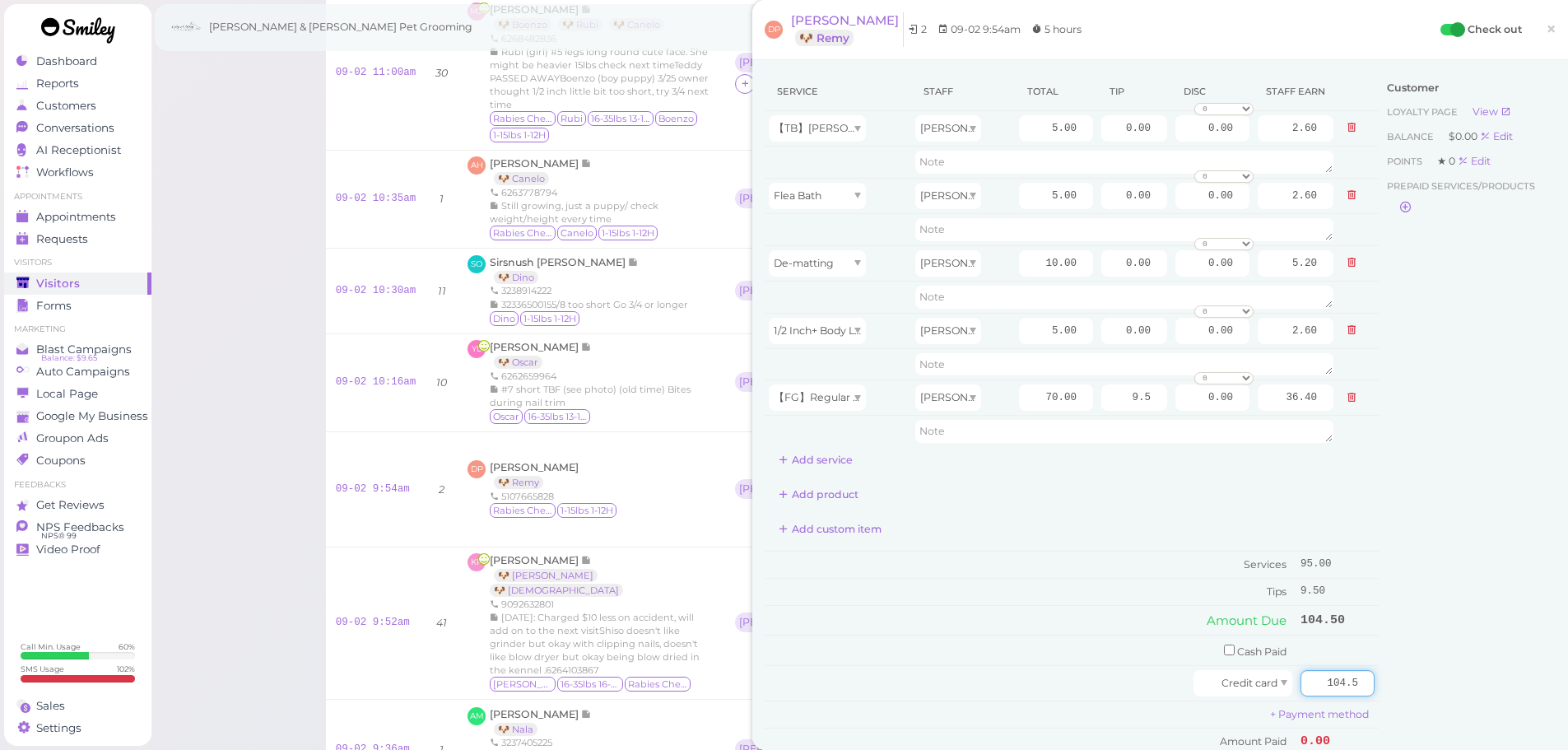
type input "104.5"
click at [1408, 616] on div "Customer Loyalty page View Balance $0.00 Edit Points ★ 0 Edit Prepaid services/…" at bounding box center [1467, 435] width 177 height 725
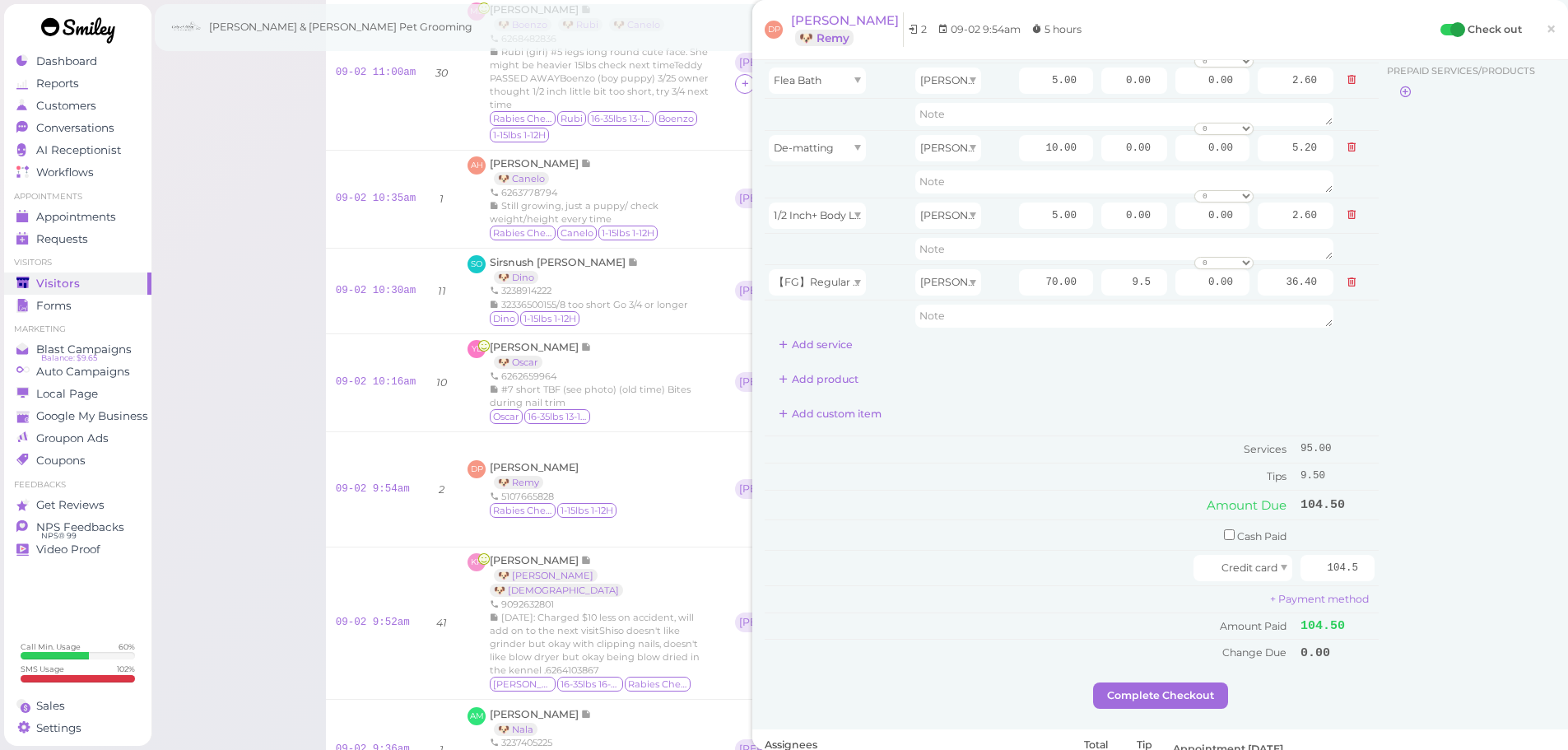
scroll to position [329, 0]
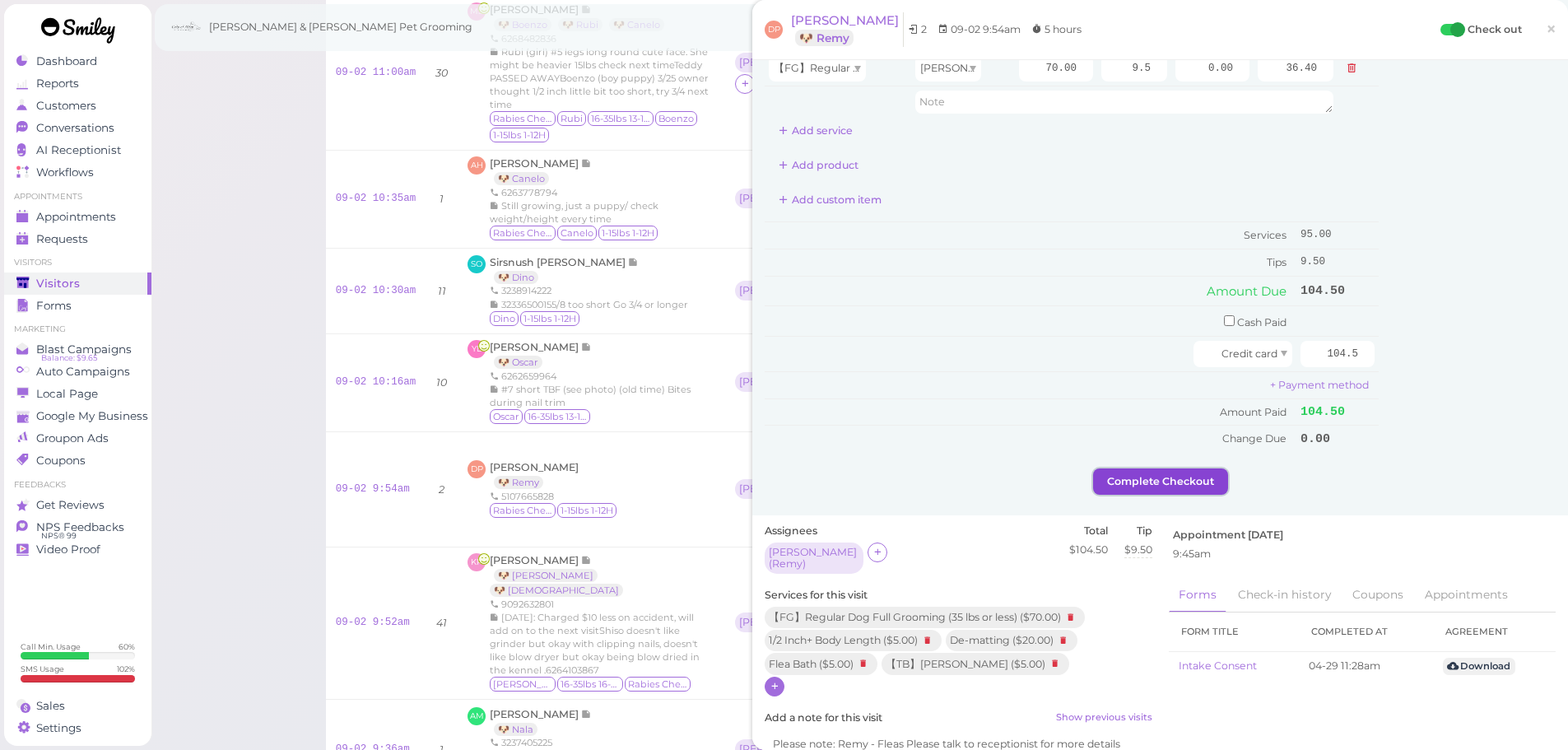
click at [1191, 492] on button "Complete Checkout" at bounding box center [1161, 481] width 135 height 26
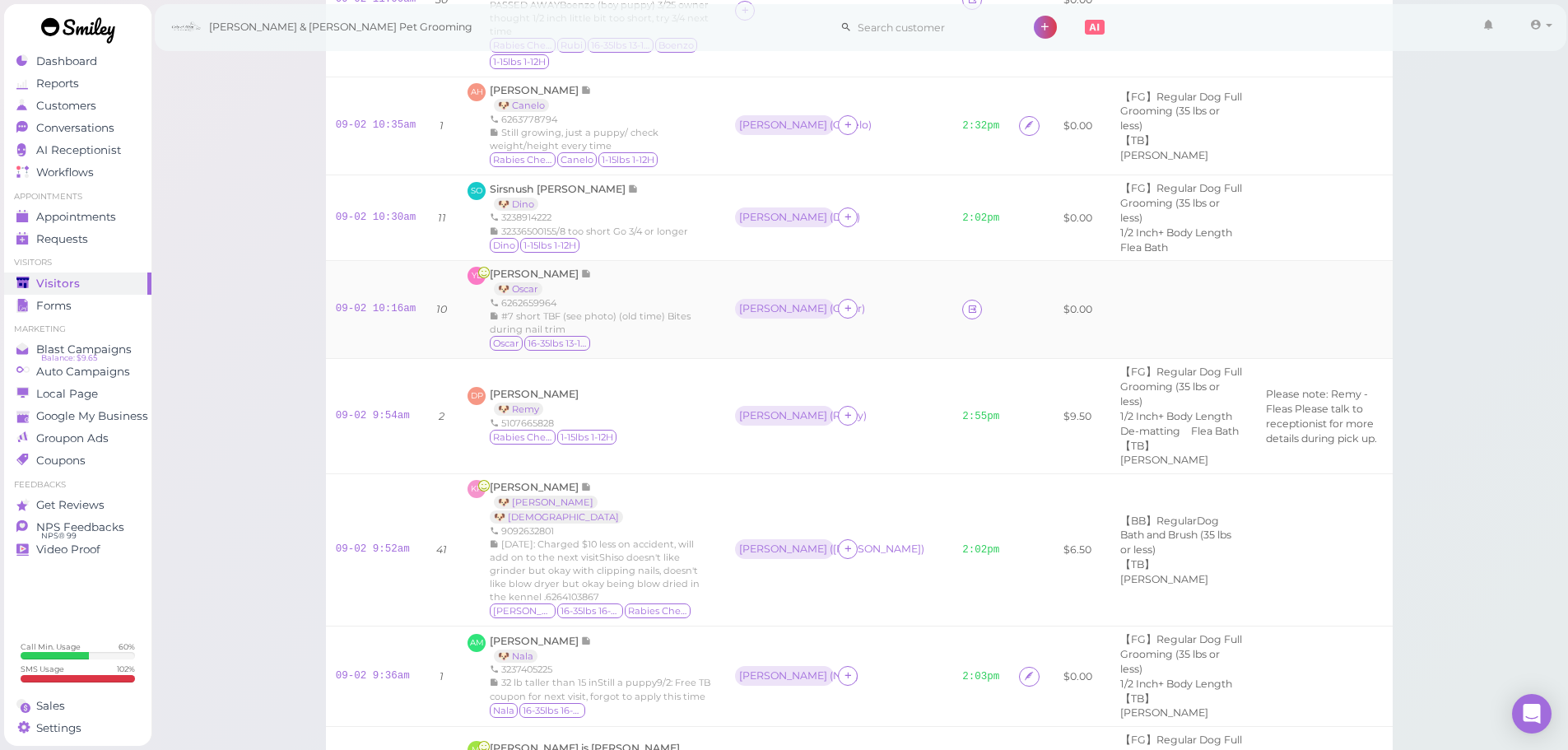
scroll to position [475, 0]
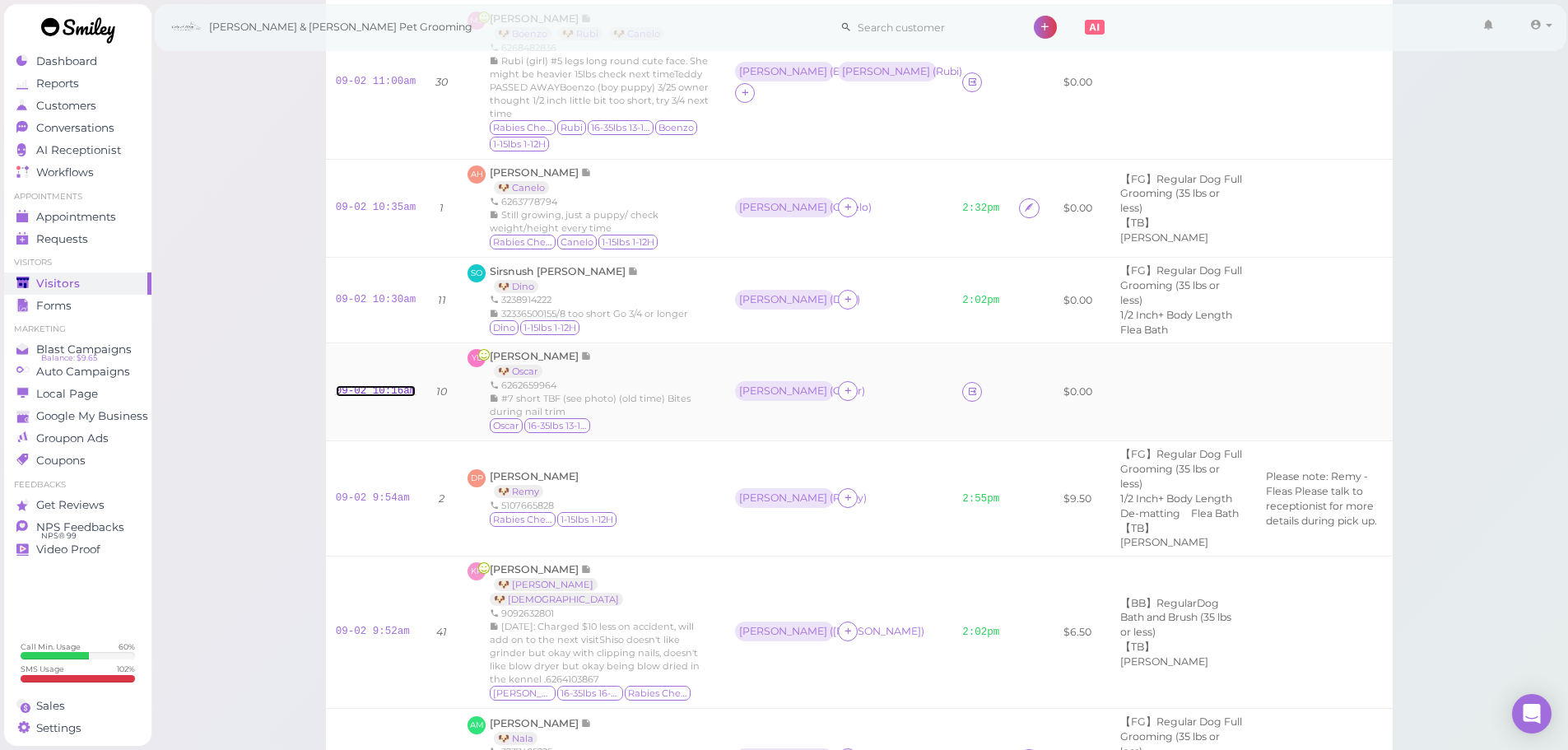
click at [343, 397] on link "09-02 10:16am" at bounding box center [377, 391] width 80 height 12
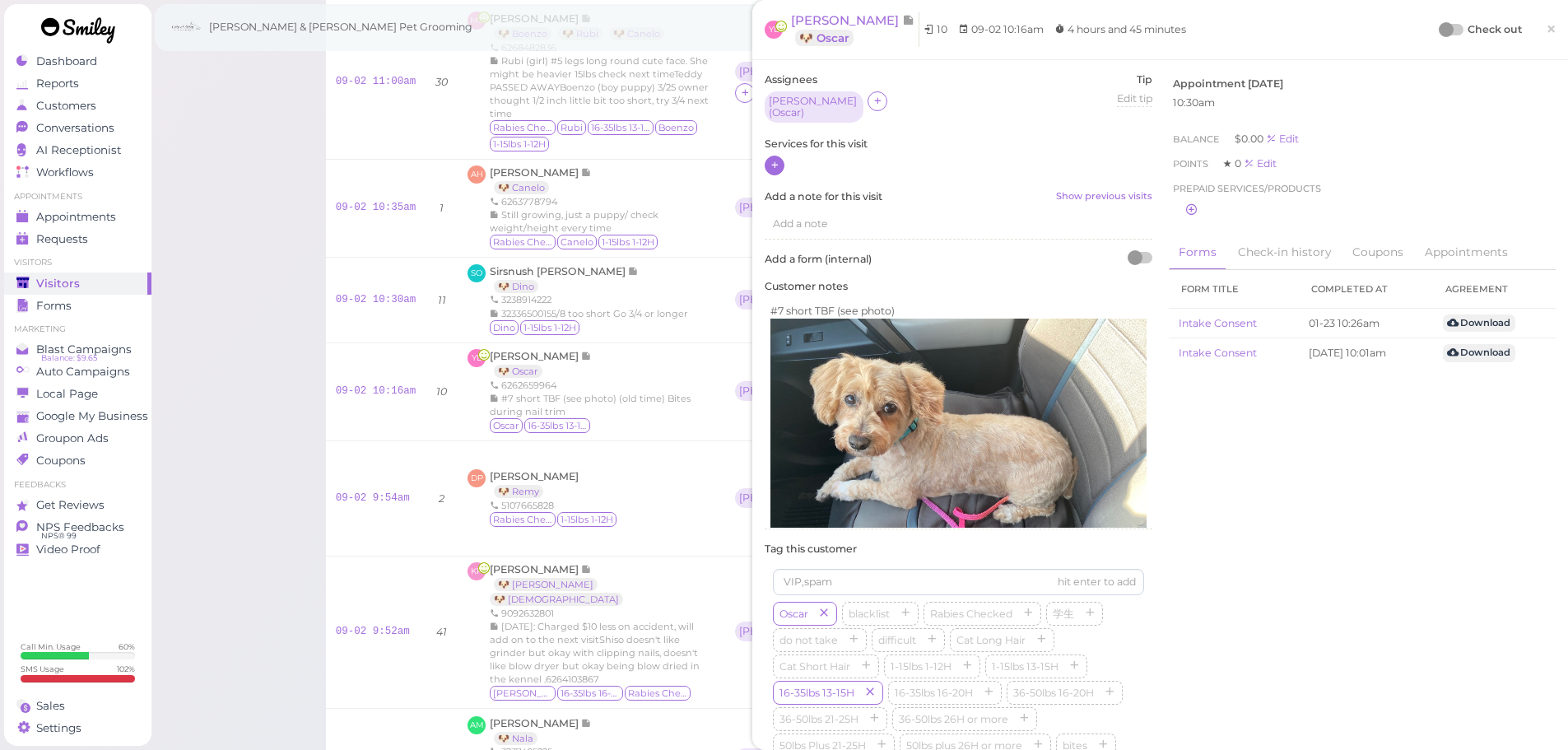
click at [778, 162] on icon at bounding box center [775, 165] width 11 height 13
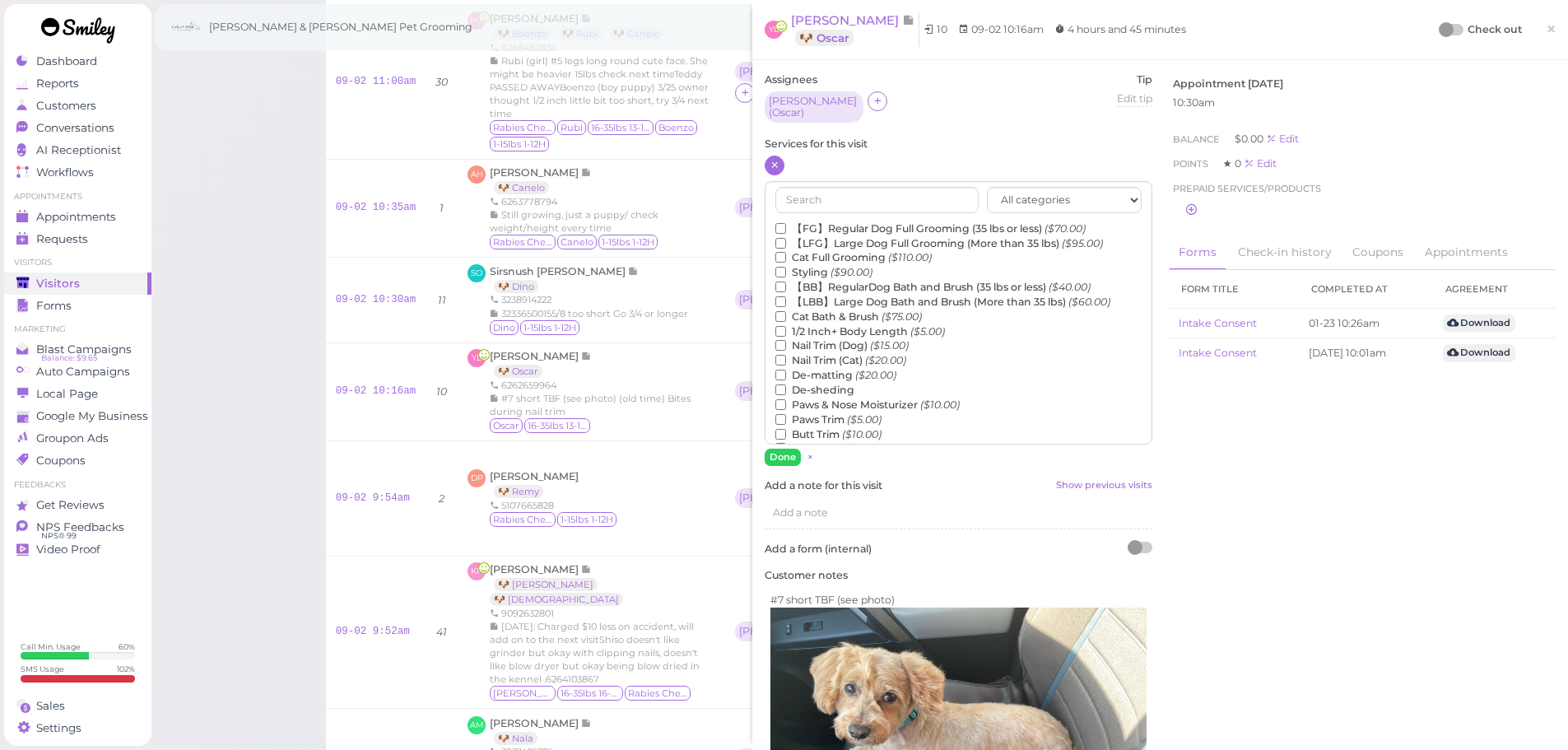
click at [807, 224] on label "【FG】Regular Dog Full Grooming (35 lbs or less) ($70.00)" at bounding box center [931, 228] width 310 height 15
click at [786, 224] on input "【FG】Regular Dog Full Grooming (35 lbs or less) ($70.00)" at bounding box center [781, 228] width 11 height 11
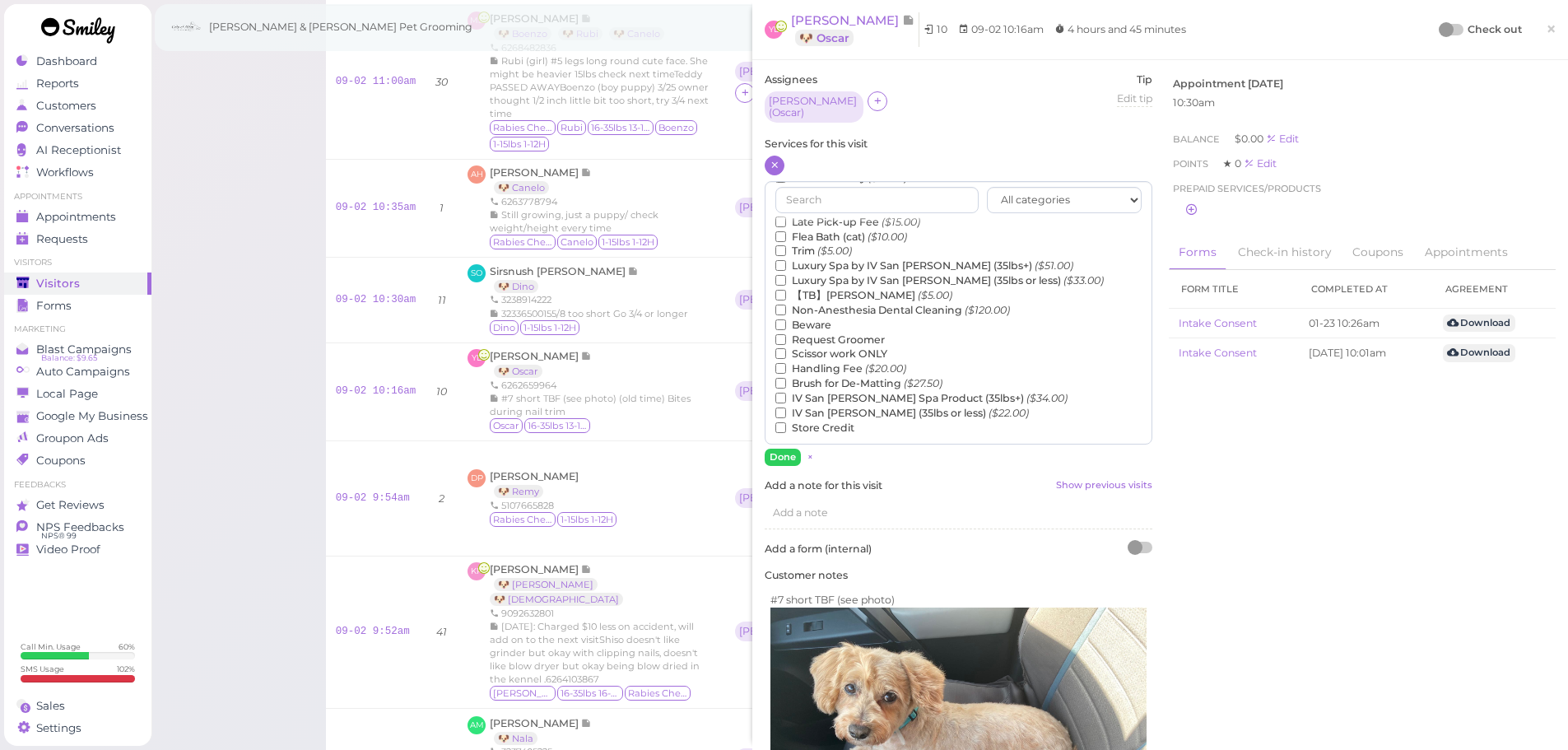
click at [829, 280] on label "Luxury Spa by IV San Bernard (35lbs or less) ($33.00)" at bounding box center [939, 280] width 329 height 15
click at [786, 280] on input "Luxury Spa by IV San Bernard (35lbs or less) ($33.00)" at bounding box center [781, 279] width 11 height 11
click at [805, 275] on label "Luxury Spa by IV San Bernard (35lbs or less) ($33.00)" at bounding box center [939, 279] width 329 height 15
click at [786, 275] on input "Luxury Spa by IV San Bernard (35lbs or less) ($33.00)" at bounding box center [781, 279] width 11 height 11
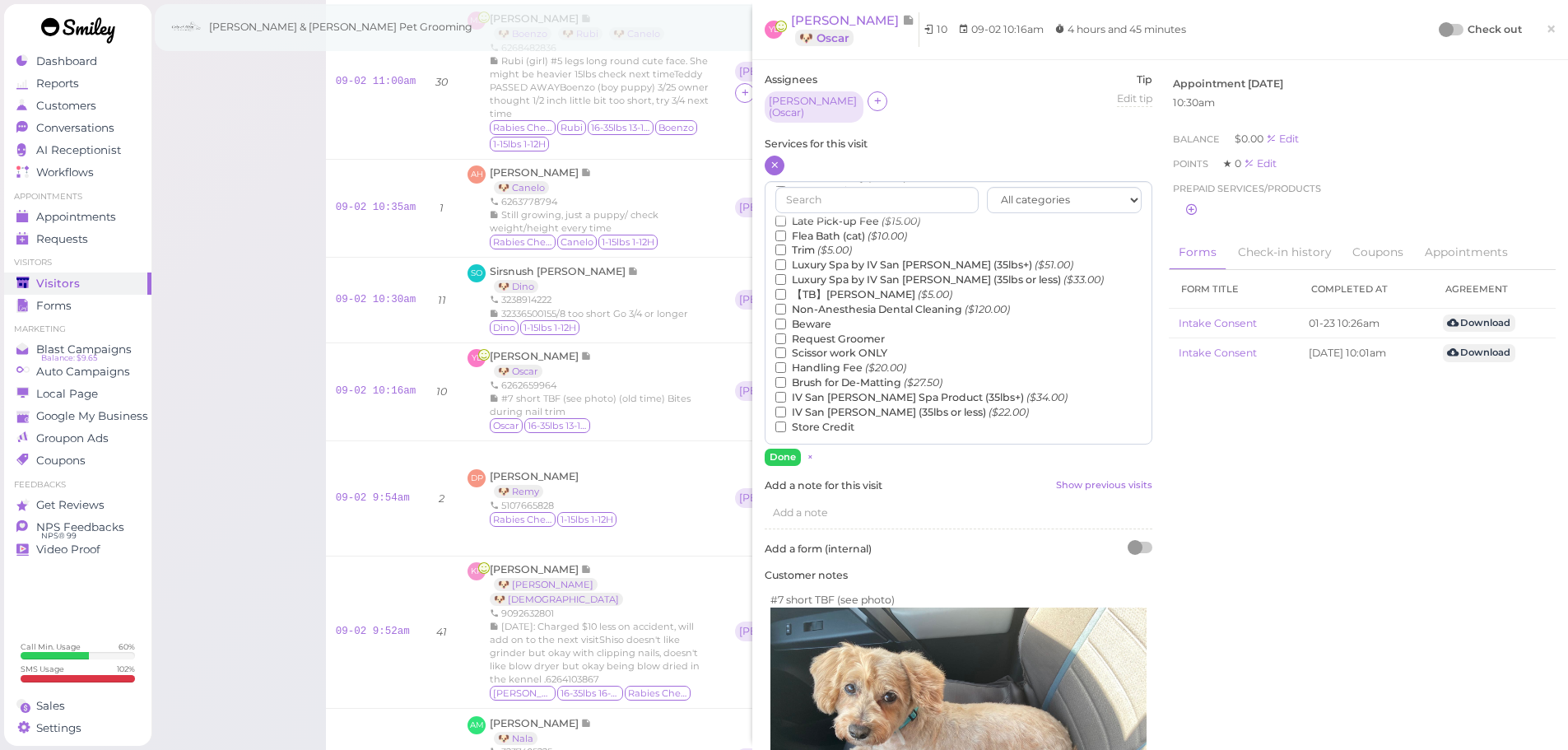
click at [801, 287] on label "【TB】Teeth Brushing ($5.00)" at bounding box center [864, 294] width 177 height 15
click at [786, 289] on input "【TB】Teeth Brushing ($5.00)" at bounding box center [781, 294] width 11 height 11
click at [775, 456] on button "Done" at bounding box center [783, 458] width 36 height 18
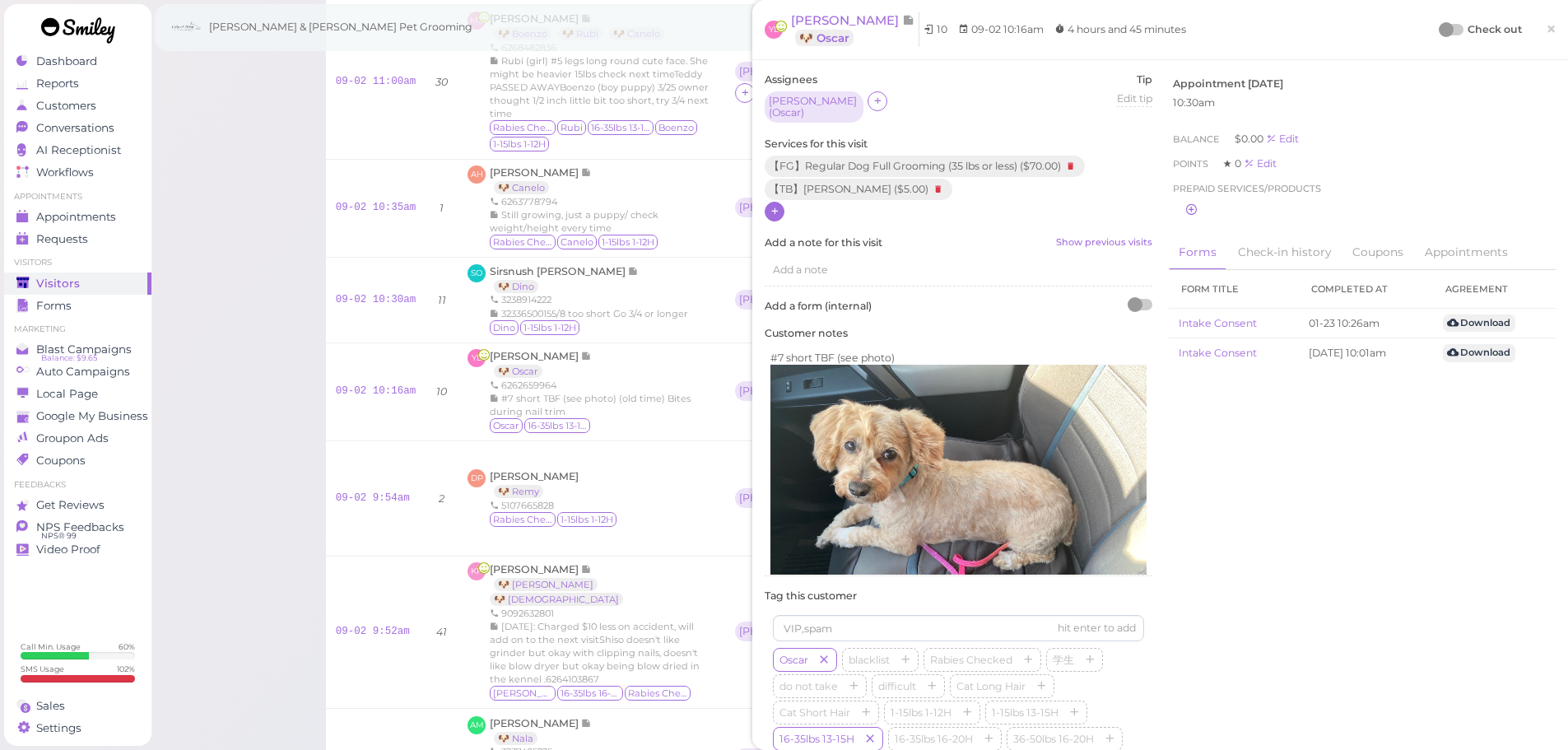
click at [1439, 25] on div at bounding box center [1445, 29] width 15 height 15
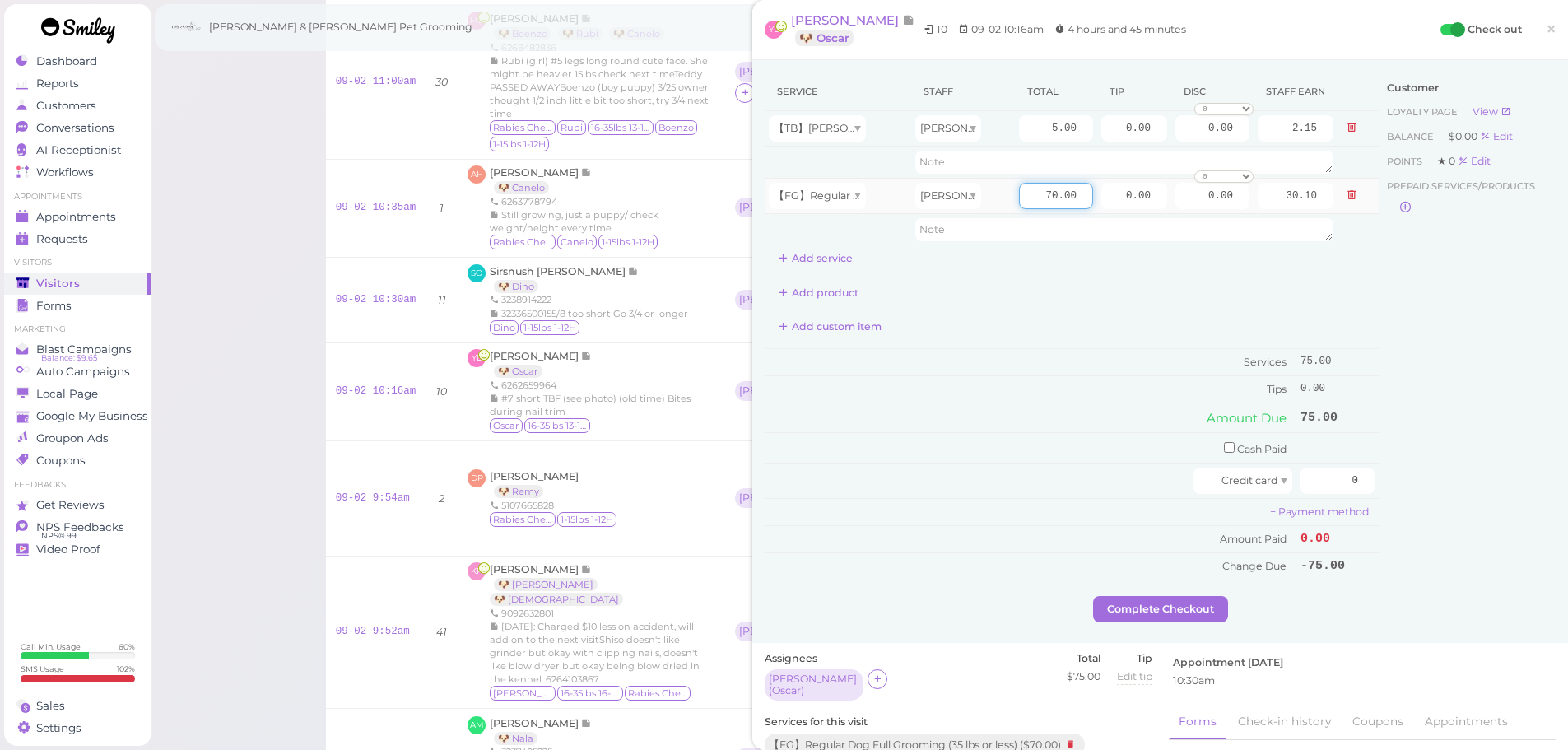
click at [1019, 202] on input "70.00" at bounding box center [1056, 195] width 75 height 26
type input "80.00"
type input "34.40"
click at [1032, 384] on td "Tips" at bounding box center [1031, 389] width 531 height 26
drag, startPoint x: 1108, startPoint y: 192, endPoint x: 1418, endPoint y: 216, distance: 310.9
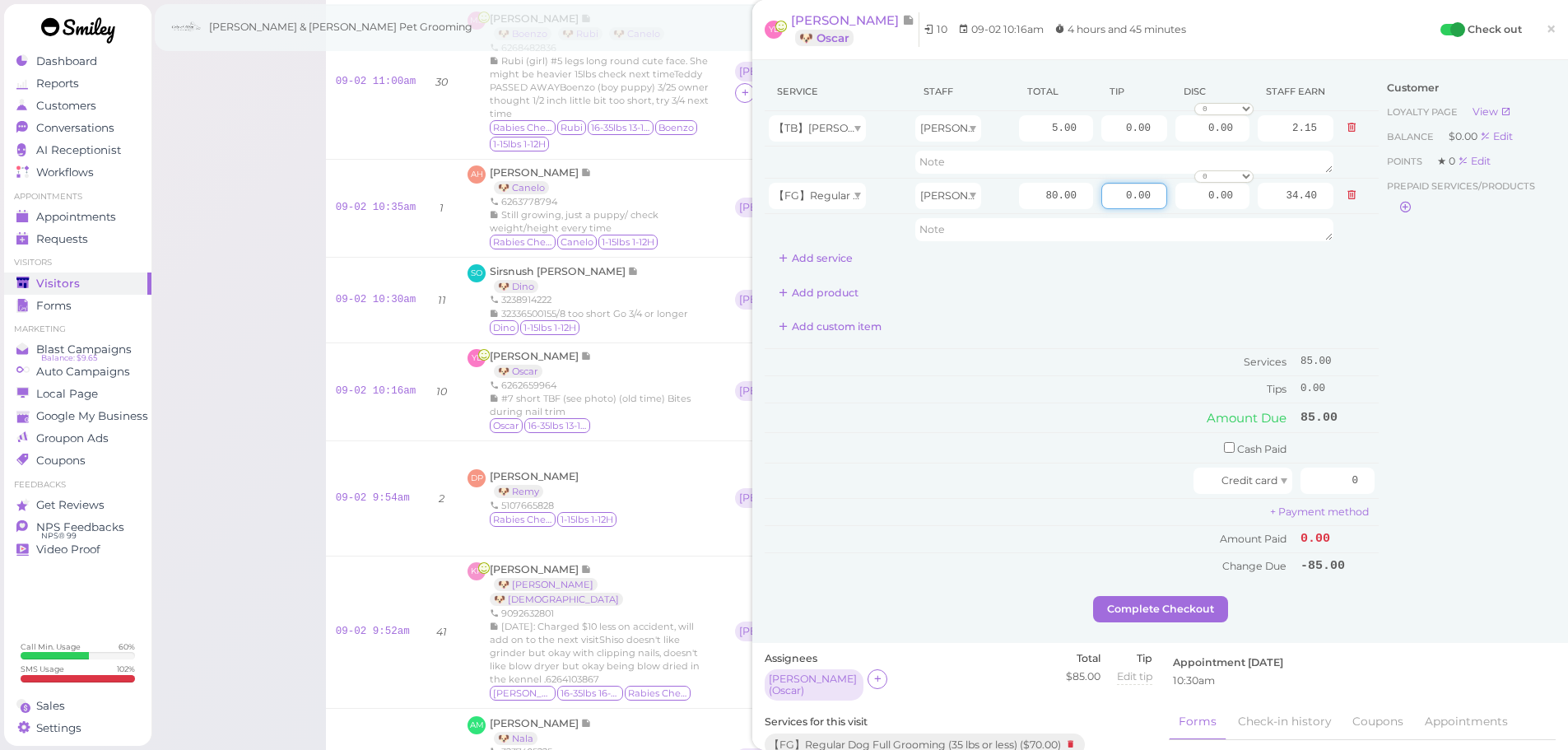
click at [1418, 216] on div "Service Staff Total Tip Disc Staff earn 【TB】Teeth Brushing Rebecca 5.00 0.00 0.…" at bounding box center [1160, 334] width 791 height 524
type input "8.5"
drag, startPoint x: 1316, startPoint y: 480, endPoint x: 1438, endPoint y: 480, distance: 122.0
click at [1438, 480] on div "Service Staff Total Tip Disc Staff earn 【TB】Teeth Brushing Rebecca 5.00 0.00 0.…" at bounding box center [1160, 334] width 791 height 524
type input "93.5"
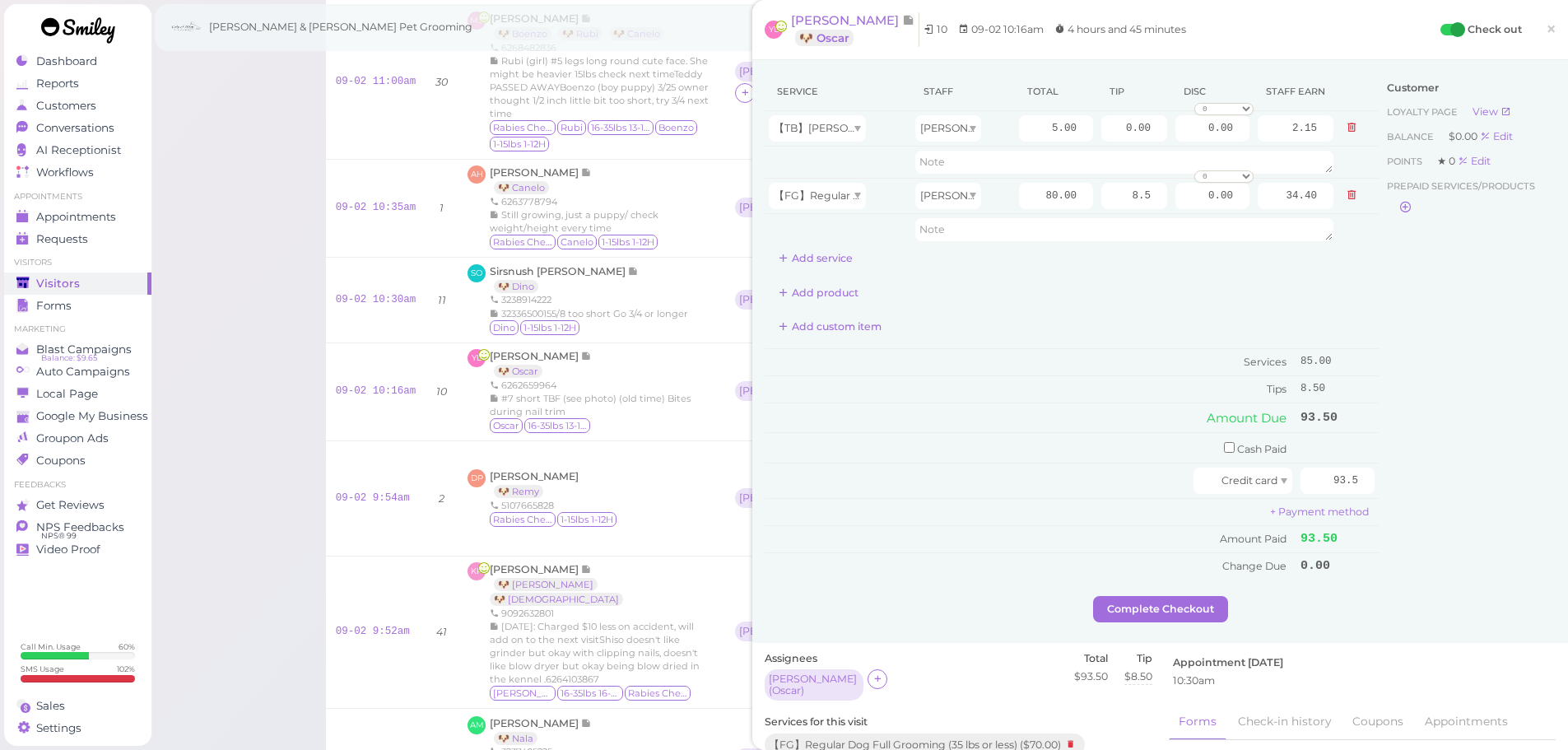
click at [1423, 475] on div "Customer Loyalty page View Balance $0.00 Edit Points ★ 0 Edit Prepaid services/…" at bounding box center [1467, 334] width 177 height 524
click at [1136, 600] on button "Complete Checkout" at bounding box center [1161, 609] width 135 height 26
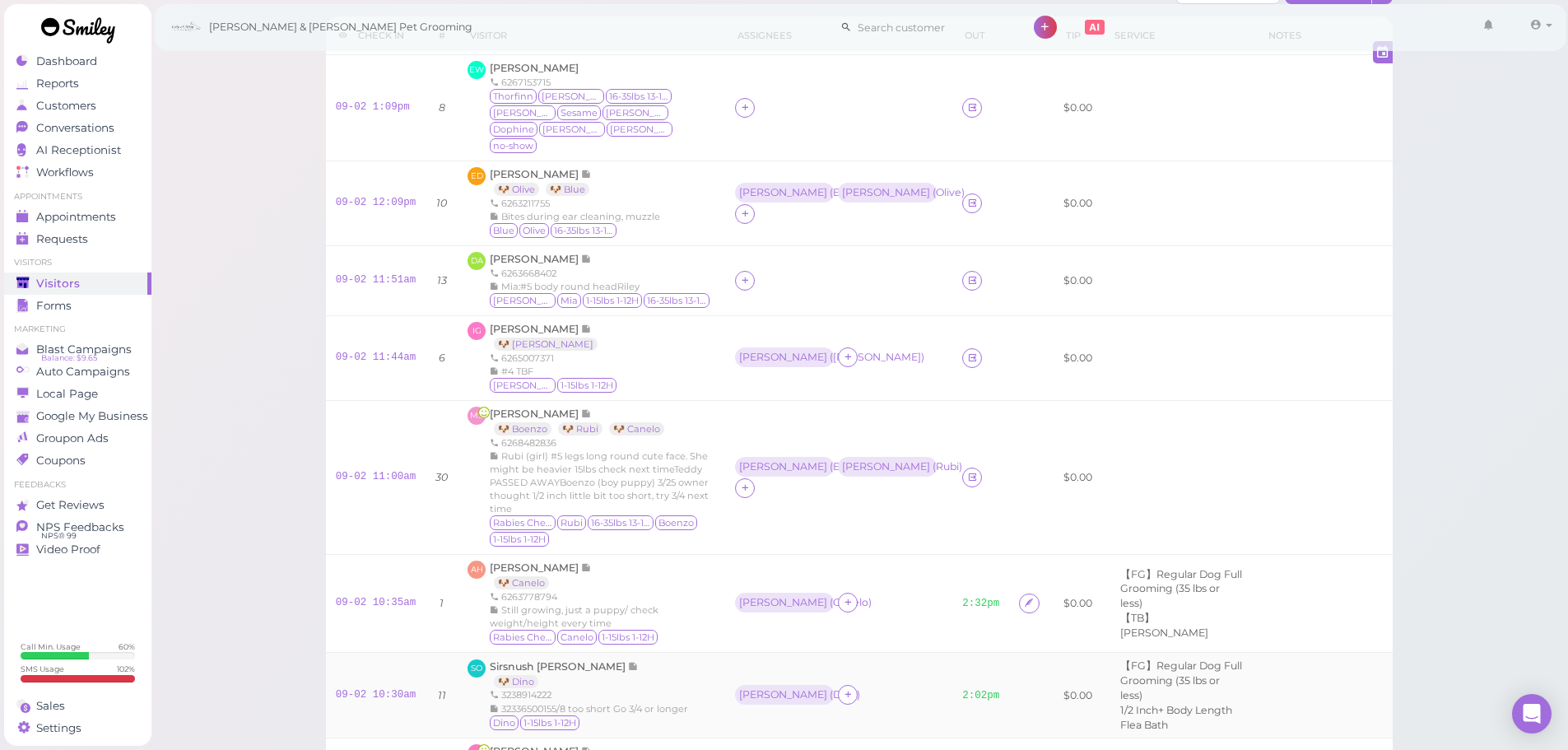
scroll to position [64, 0]
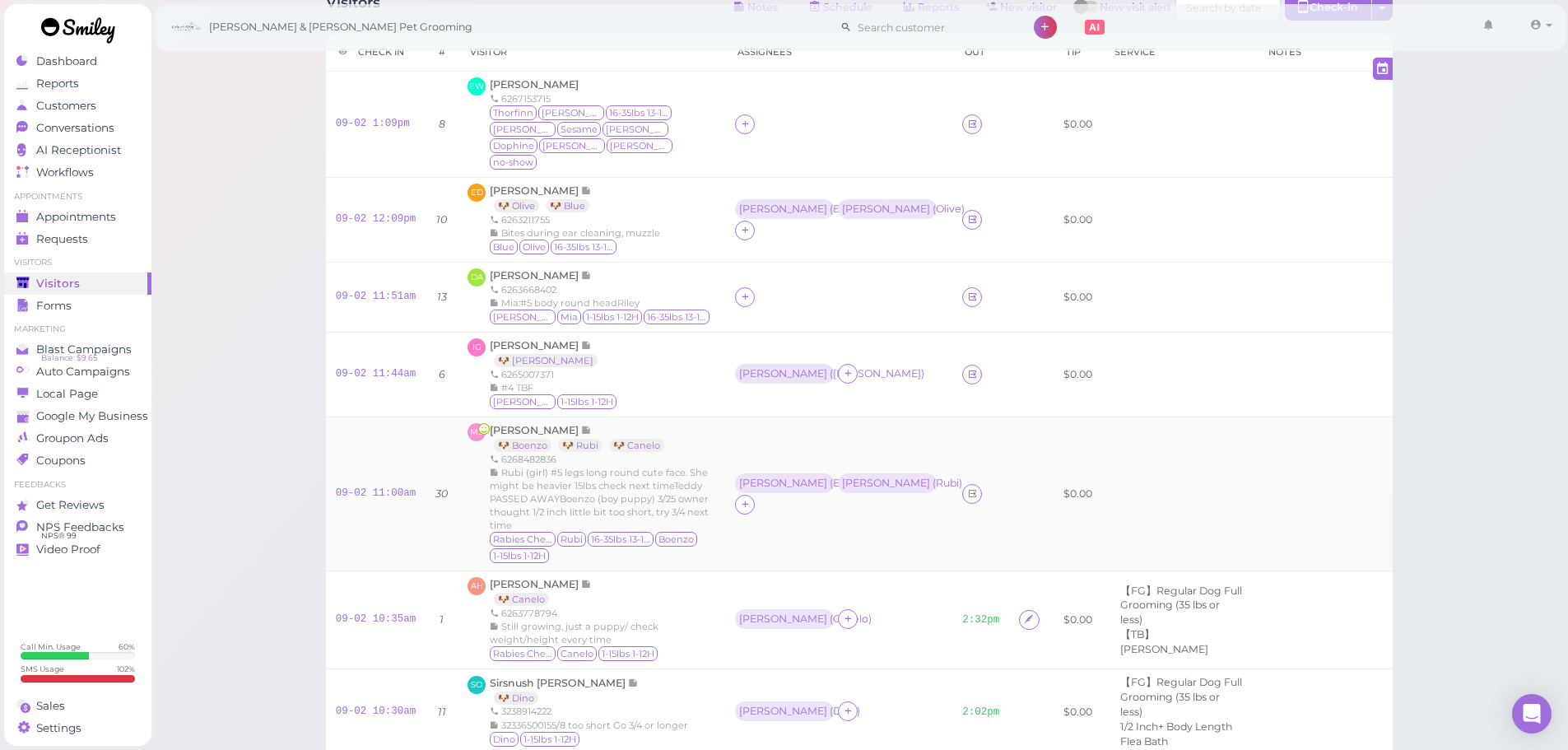
click at [802, 464] on td "Rebecca ( Boenzo ) Asa ( Rubi )" at bounding box center [839, 494] width 228 height 154
click at [793, 563] on td "Rebecca ( Boenzo ) Asa ( Rubi )" at bounding box center [839, 494] width 228 height 154
click at [791, 446] on td "Rebecca ( Boenzo ) Asa ( Rubi )" at bounding box center [839, 494] width 228 height 154
click at [762, 561] on td "Rebecca ( Boenzo ) Asa ( Rubi )" at bounding box center [839, 494] width 228 height 154
click at [766, 442] on td "Rebecca ( Boenzo ) Asa ( Rubi )" at bounding box center [839, 494] width 228 height 154
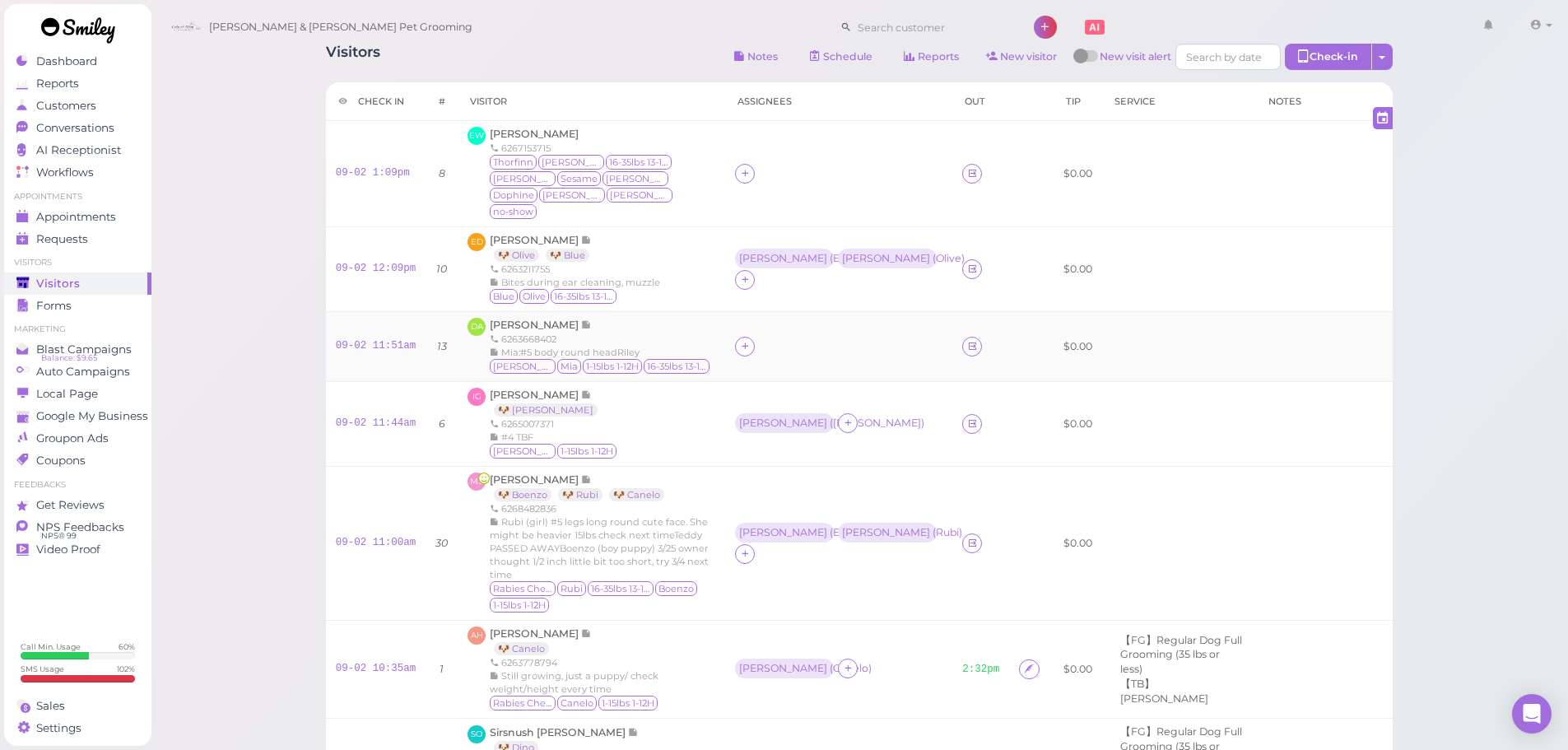
scroll to position [0, 0]
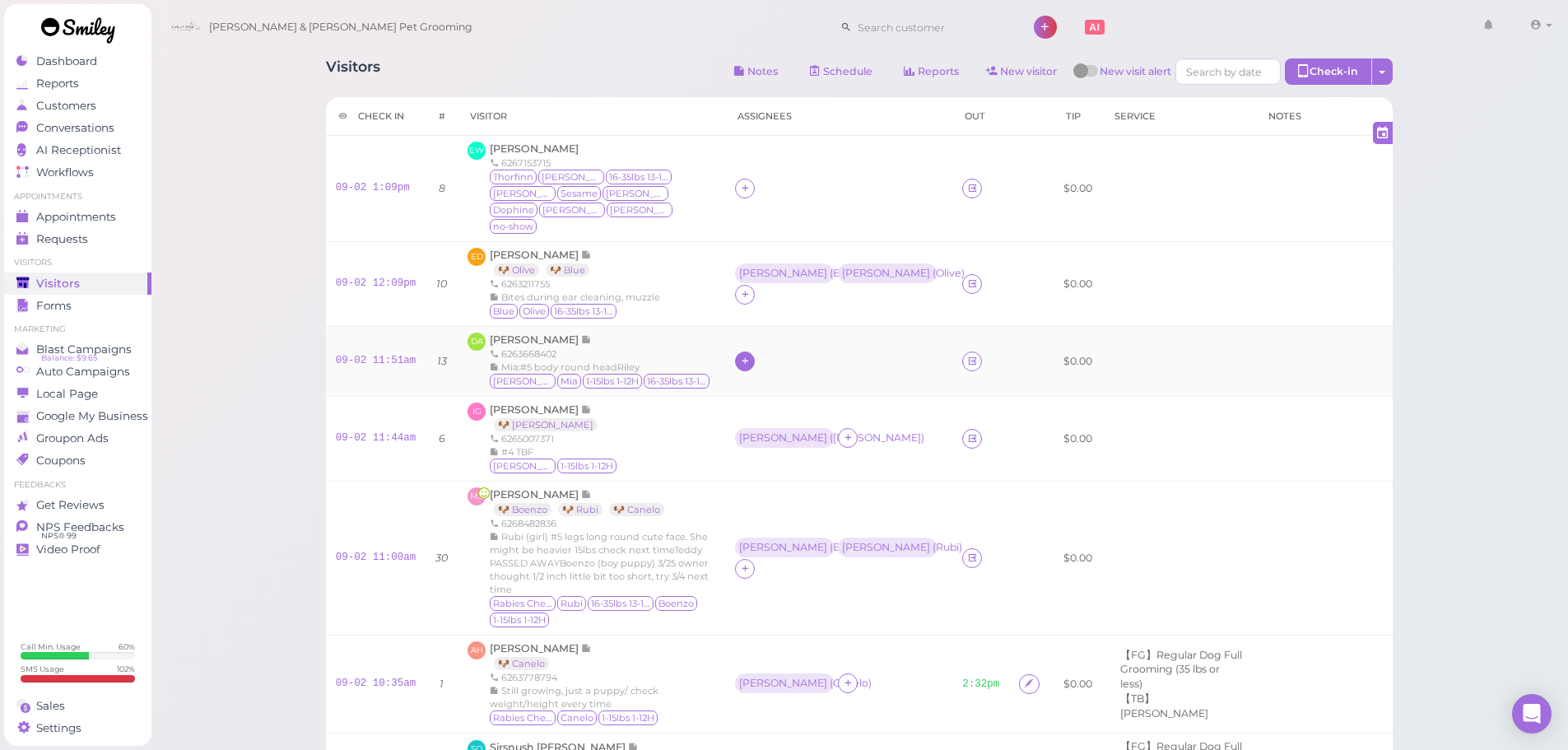
click at [735, 351] on div at bounding box center [745, 361] width 20 height 20
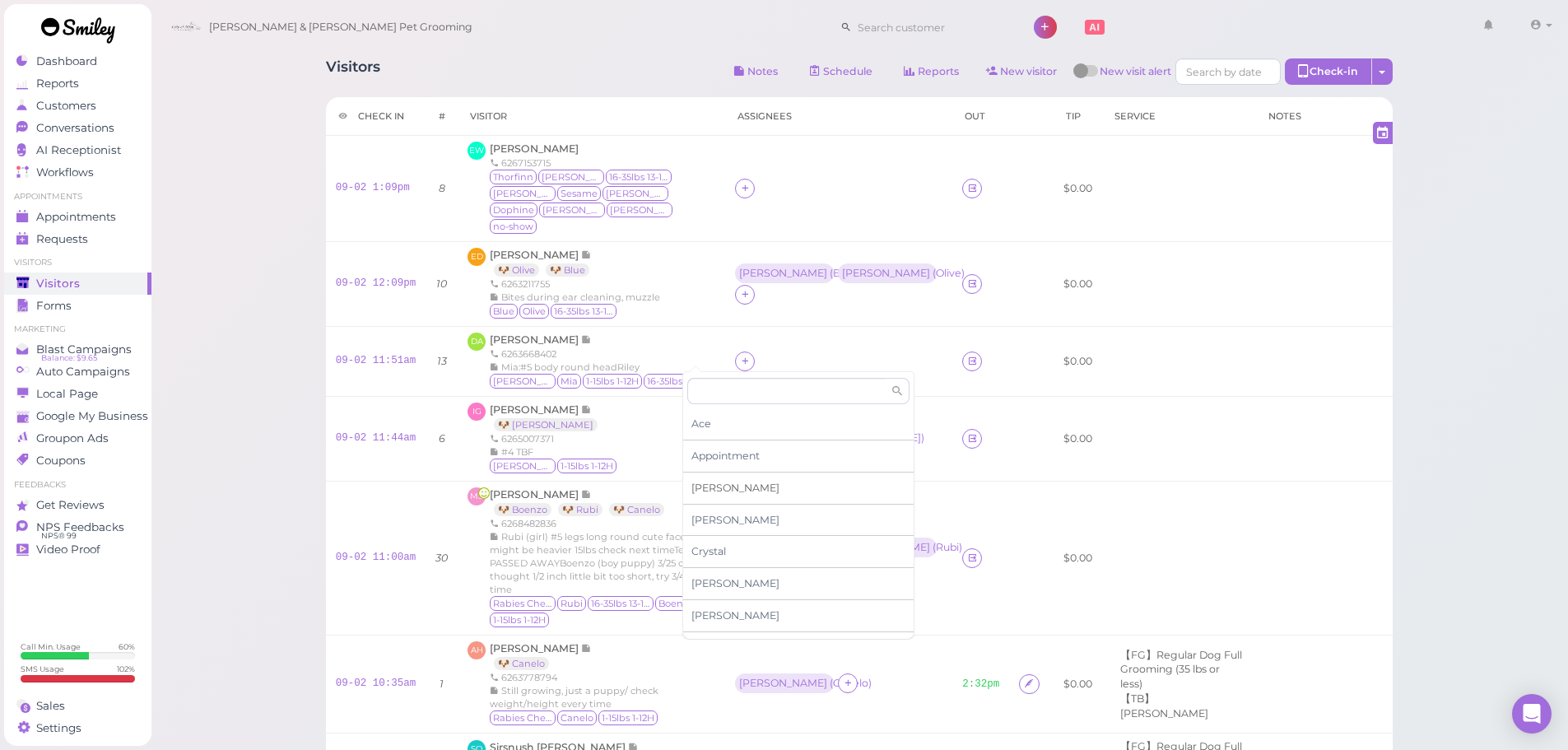
click at [717, 490] on div "Asa" at bounding box center [798, 488] width 230 height 32
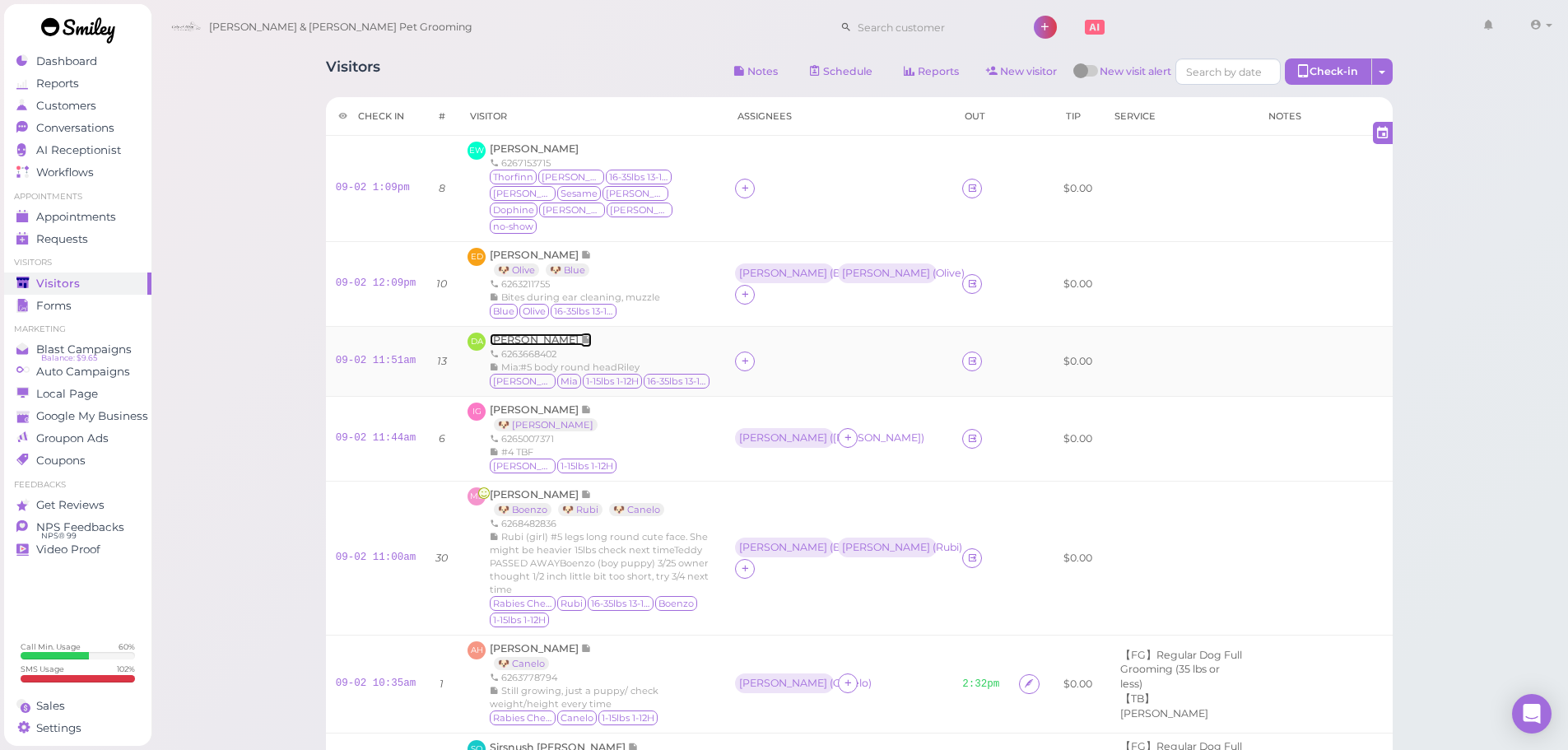
click at [519, 333] on span "Daniel Au" at bounding box center [535, 339] width 91 height 13
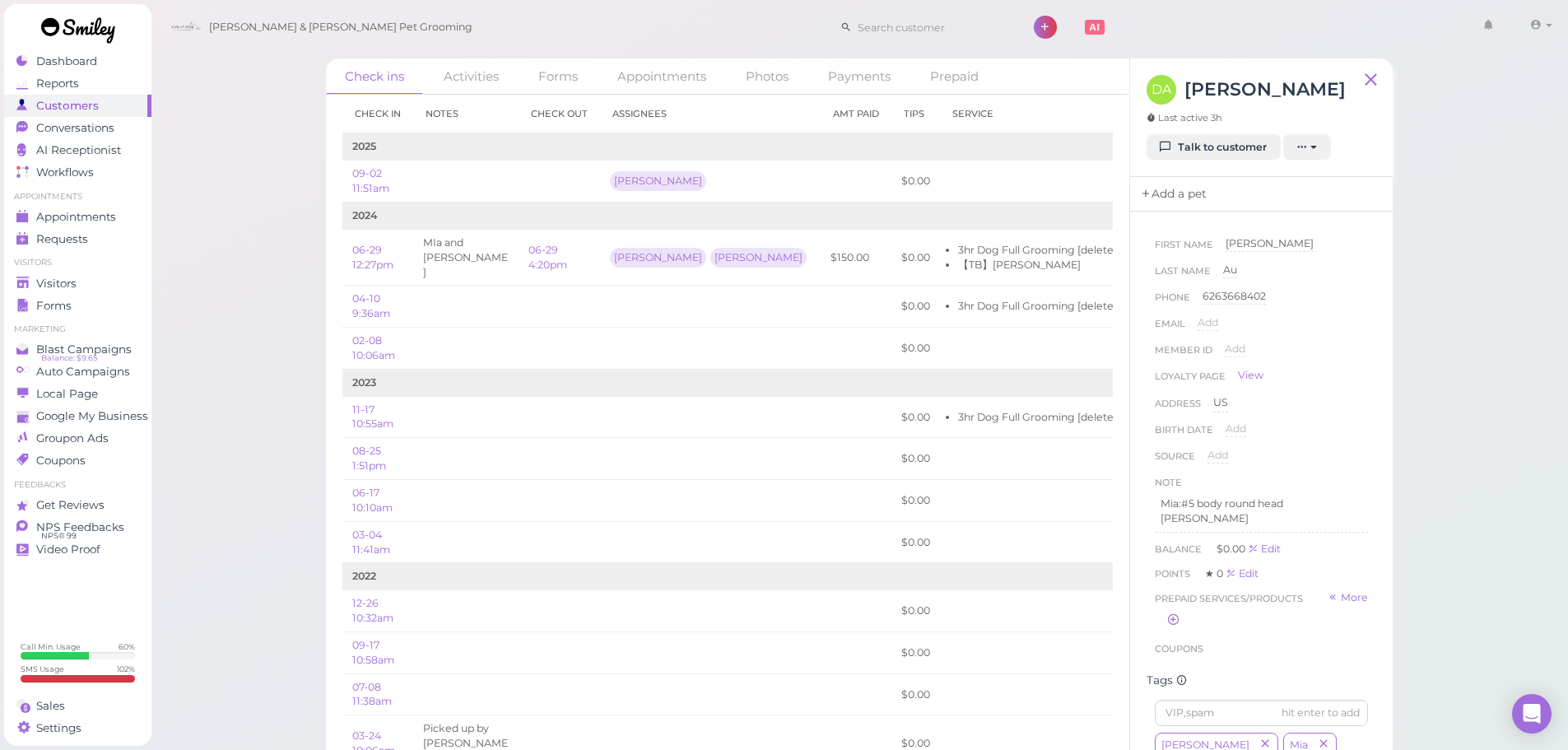
click at [1185, 180] on link "Add a pet" at bounding box center [1174, 193] width 86 height 34
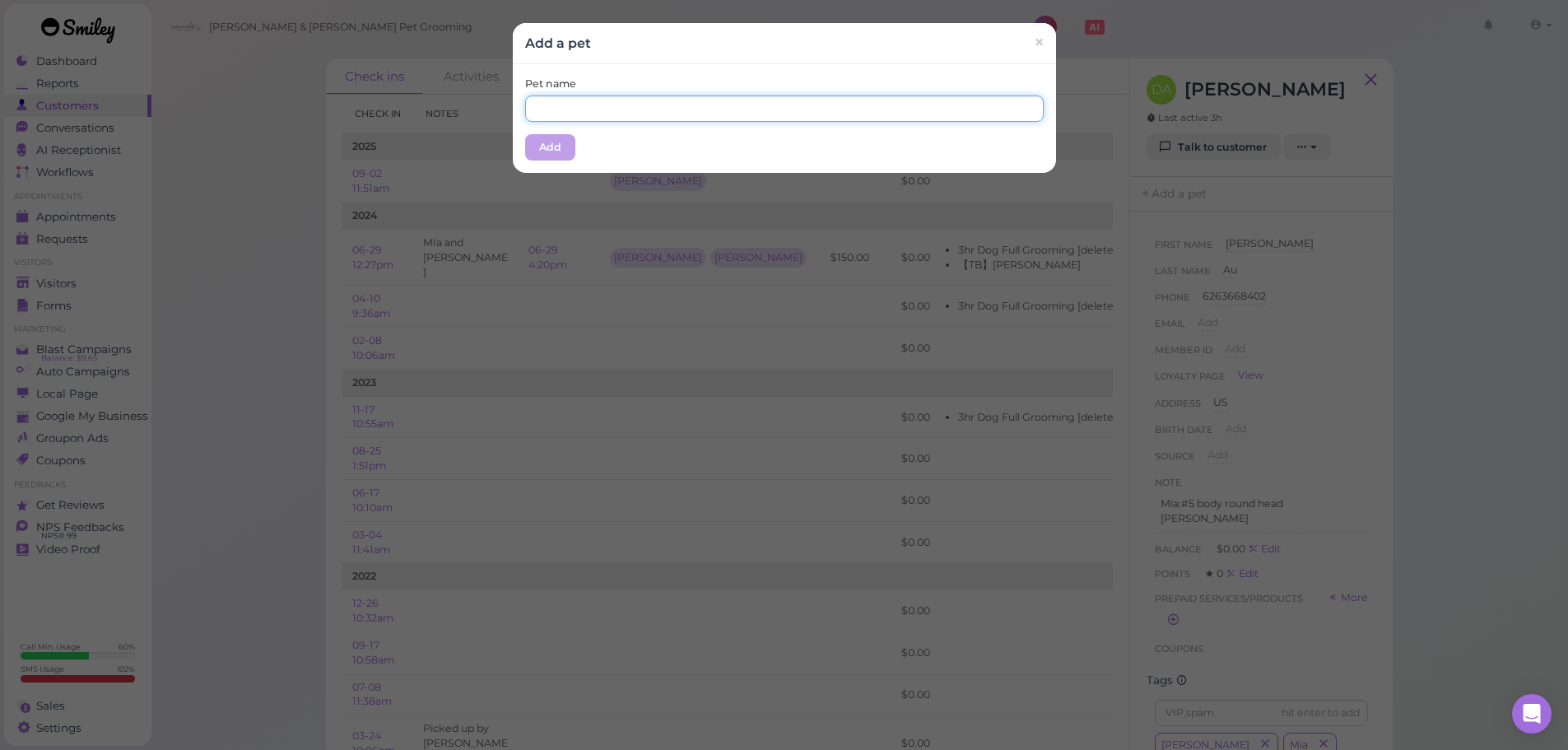
click at [733, 103] on input "text" at bounding box center [784, 108] width 519 height 26
type input "Mia"
click at [650, 94] on div "Pet name Mia" at bounding box center [784, 99] width 519 height 45
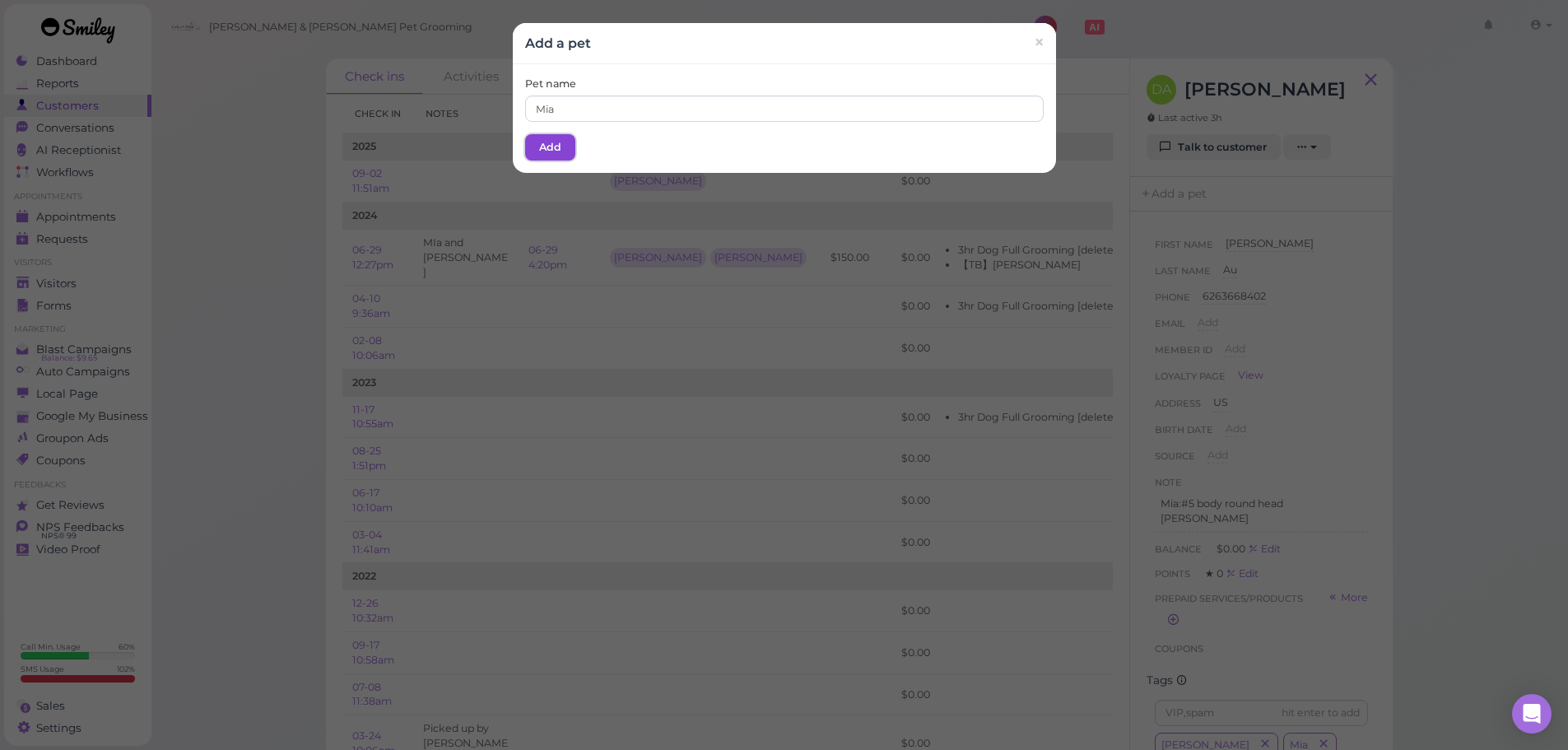
click at [564, 144] on button "Add" at bounding box center [550, 147] width 50 height 26
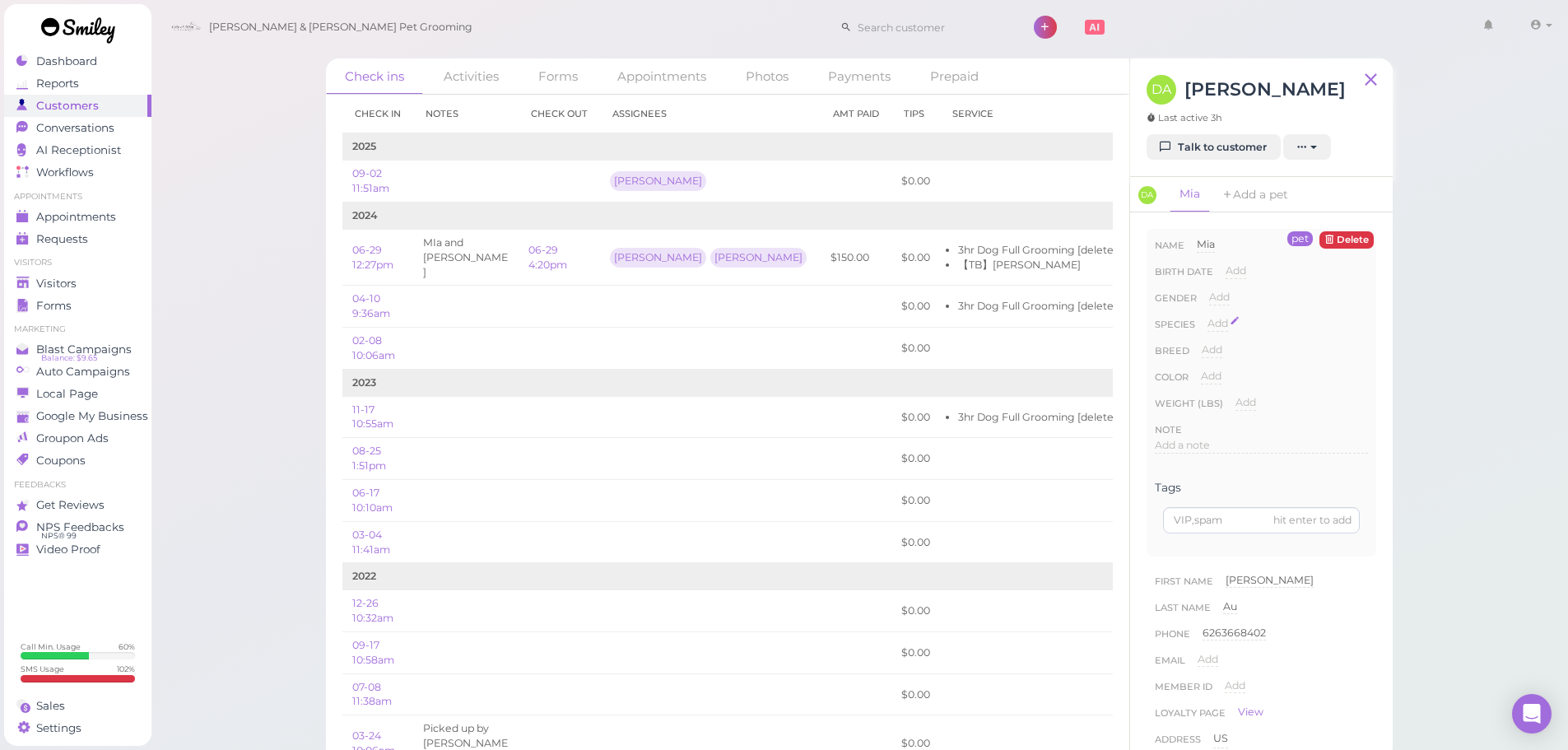
click at [1216, 326] on span "Add" at bounding box center [1218, 323] width 21 height 13
drag, startPoint x: 1222, startPoint y: 330, endPoint x: 1222, endPoint y: 340, distance: 10.0
click at [1222, 330] on select "Dog Cat Bird Other" at bounding box center [1289, 327] width 161 height 25
select select "Dog"
click at [1208, 316] on select "Dog Cat Bird Other" at bounding box center [1289, 327] width 161 height 25
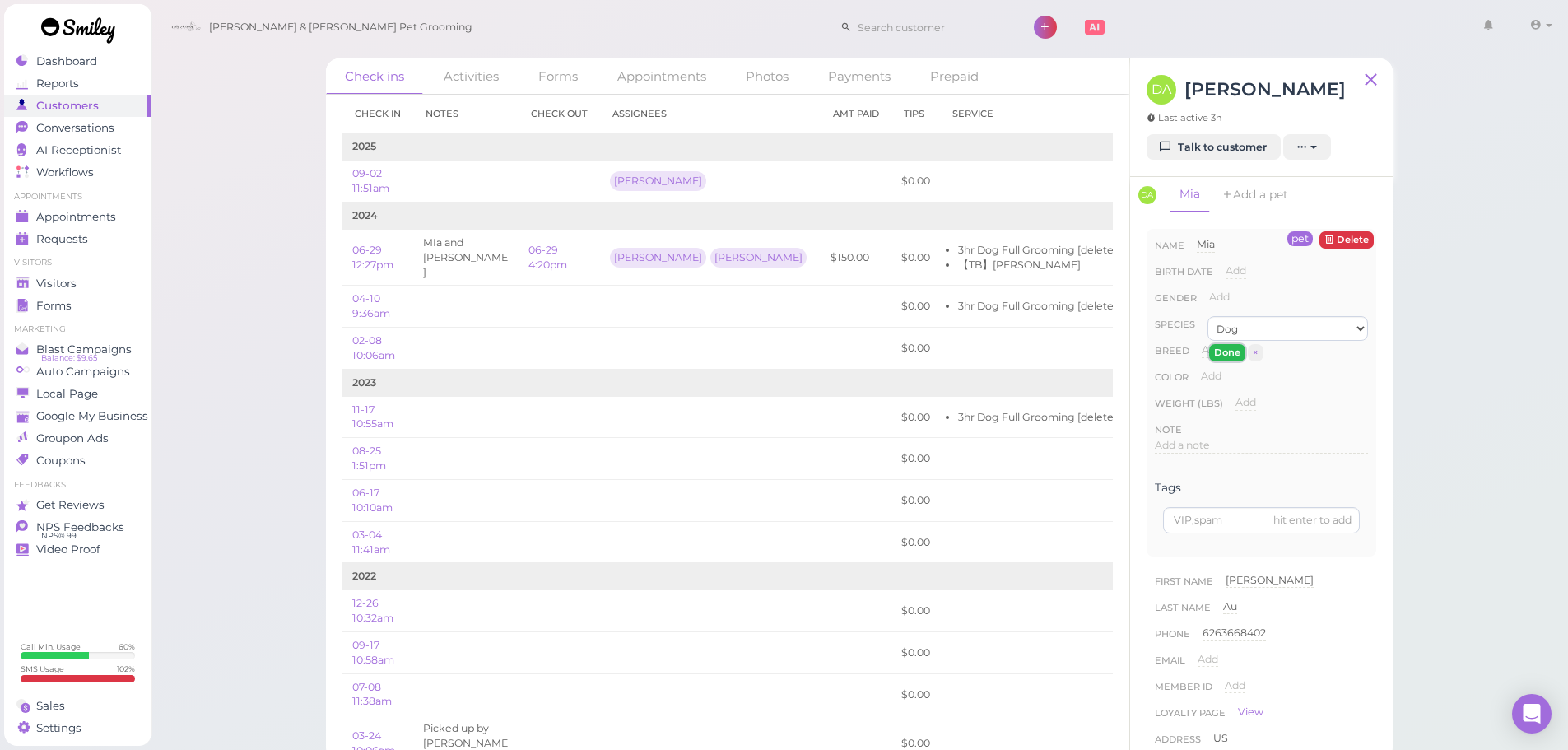
click at [1218, 346] on button "Done" at bounding box center [1227, 353] width 36 height 18
click at [91, 276] on div "Visitors" at bounding box center [76, 283] width 119 height 14
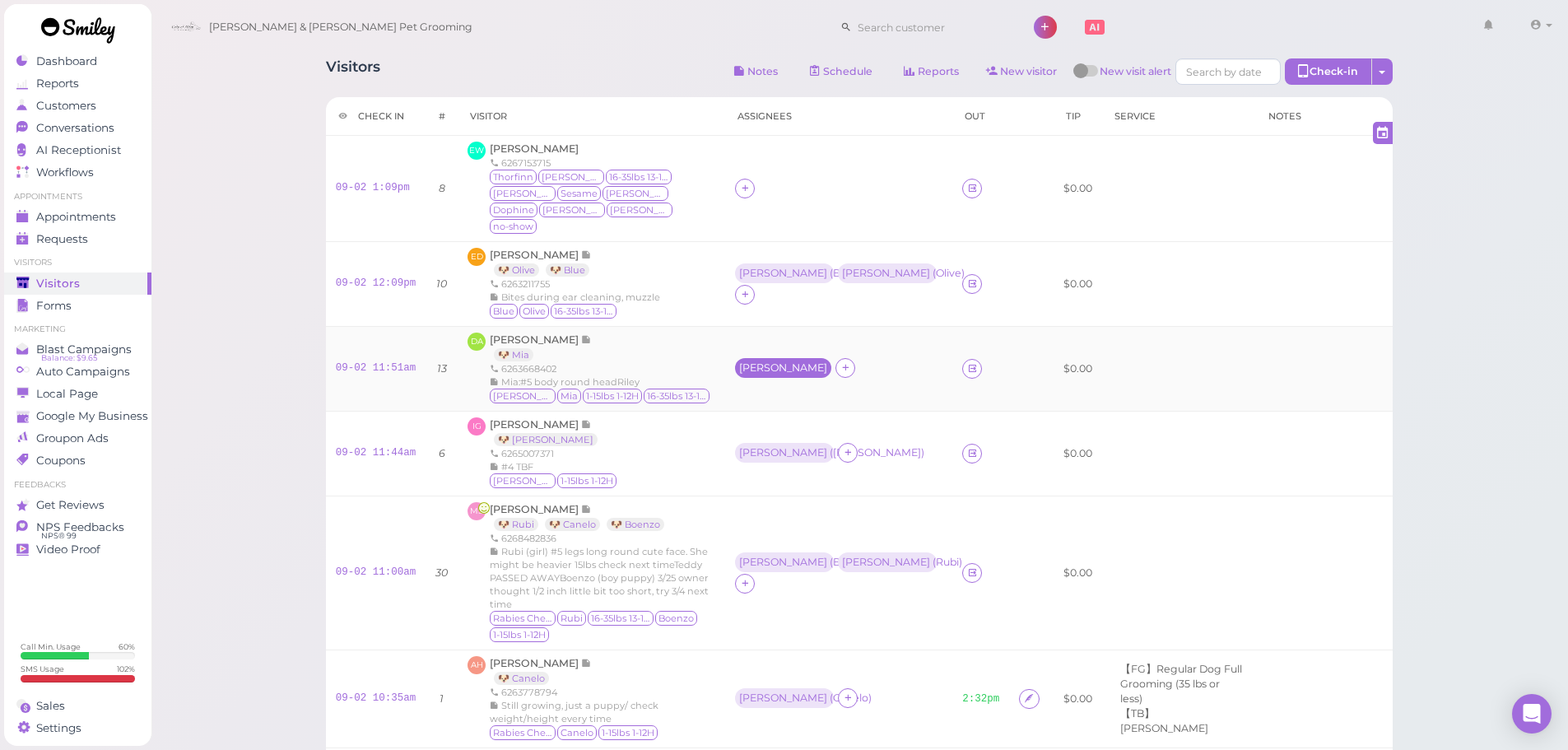
click at [739, 362] on div "Asa" at bounding box center [784, 368] width 88 height 12
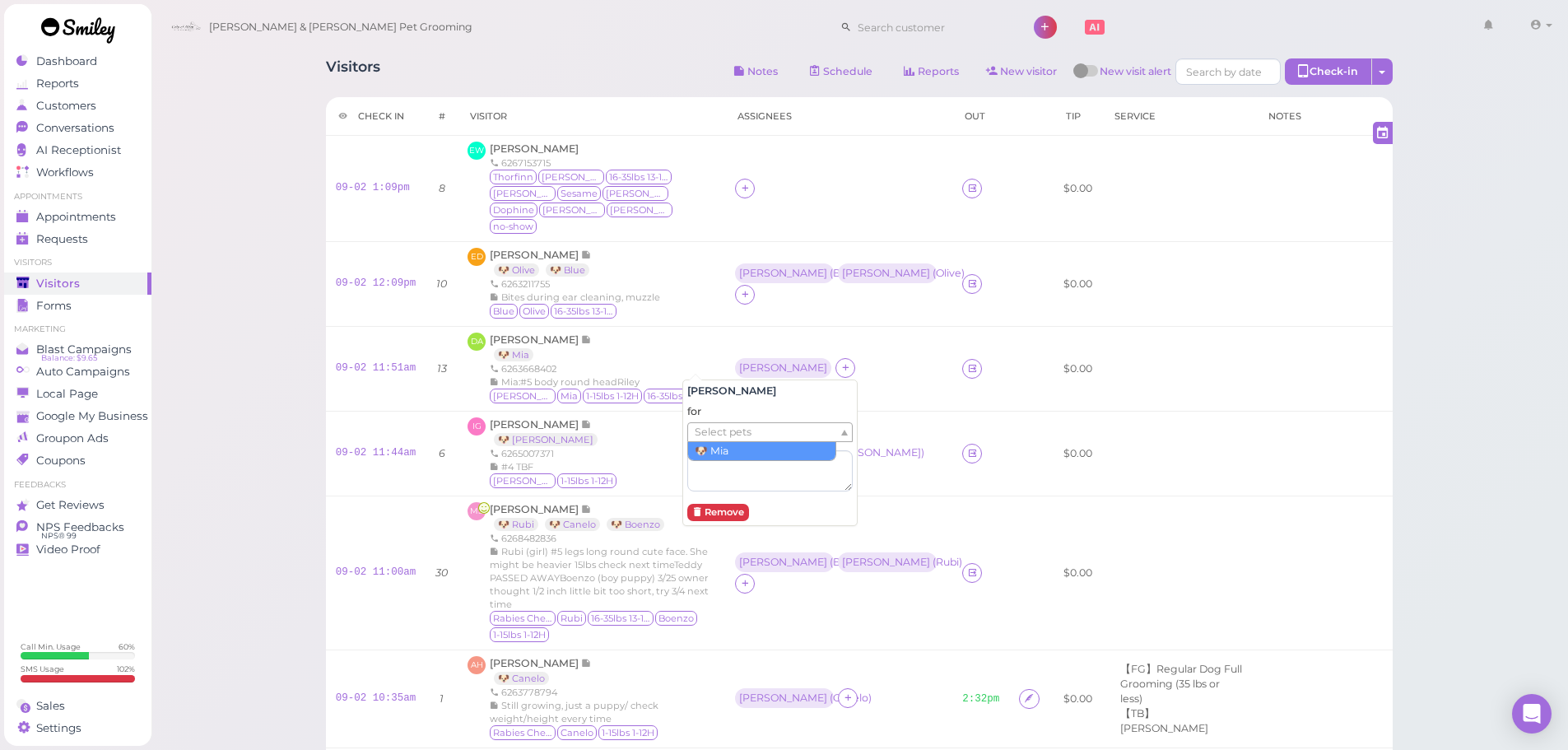
click at [710, 430] on span "Select pets" at bounding box center [724, 432] width 57 height 18
click at [820, 296] on td "Asa ( Blue ) Rebecca ( Olive )" at bounding box center [839, 284] width 228 height 84
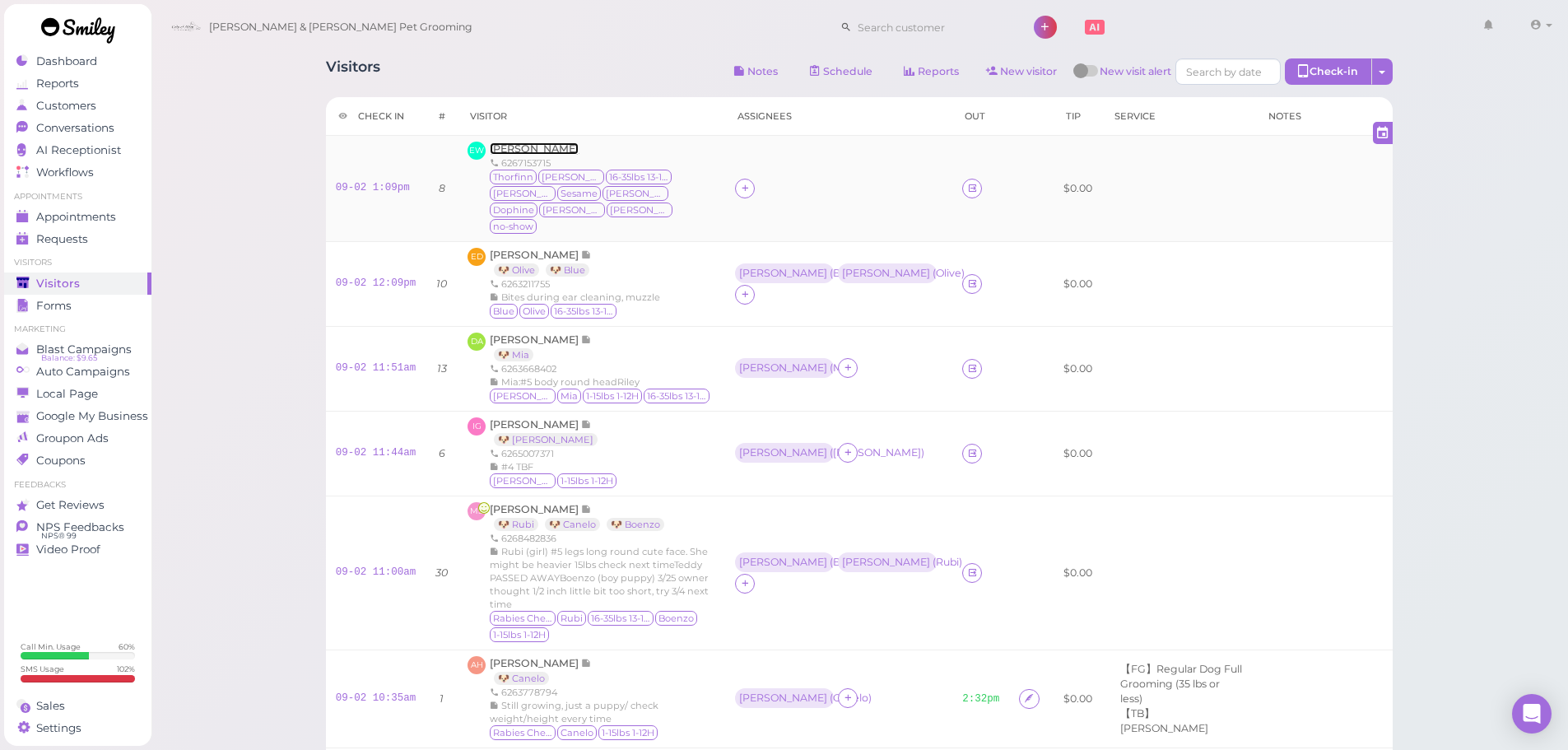
click at [551, 151] on span "Edmund Wonh" at bounding box center [534, 148] width 89 height 13
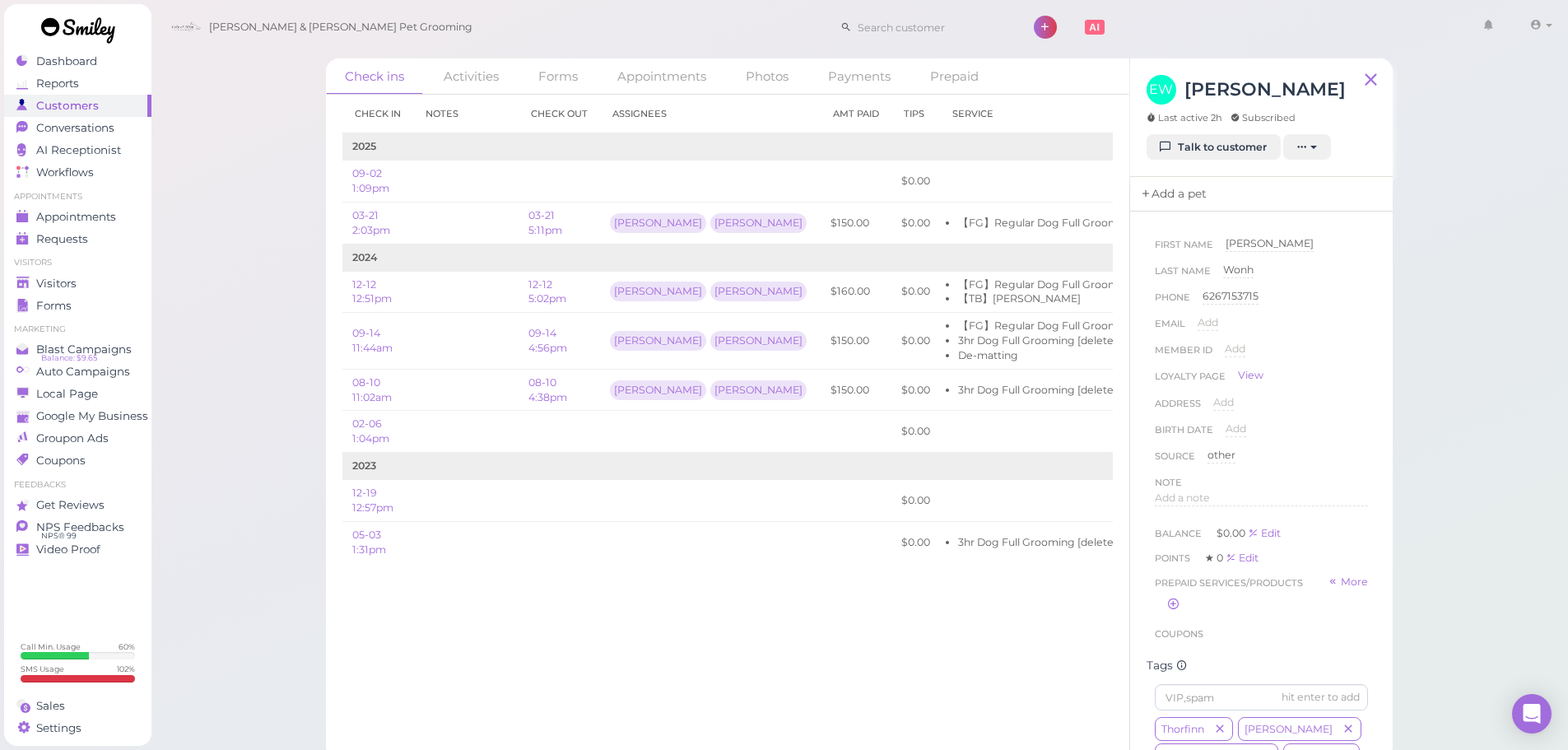
click at [1167, 192] on link "Add a pet" at bounding box center [1174, 193] width 86 height 34
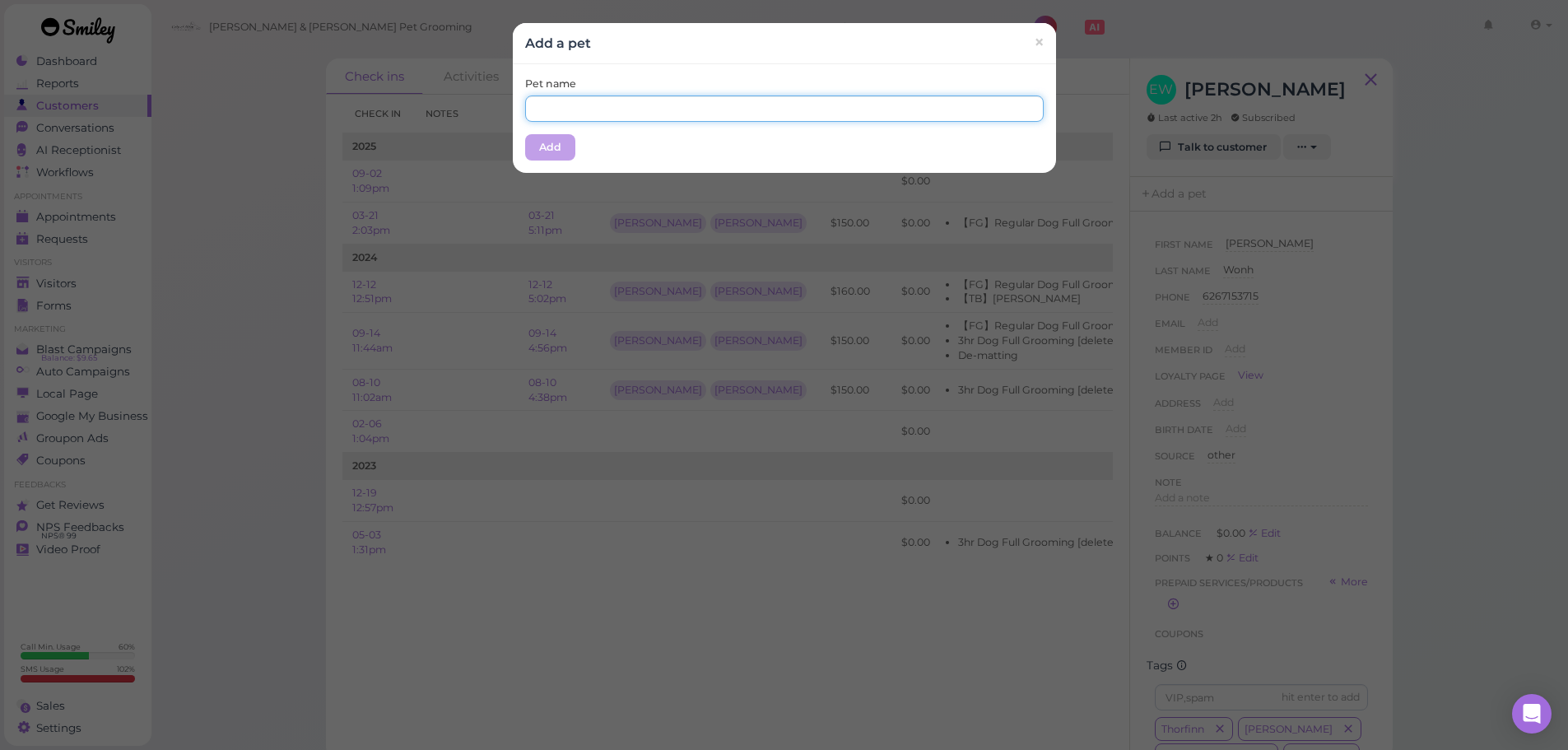
click at [720, 115] on input "text" at bounding box center [784, 108] width 519 height 26
type input "Thorfinn"
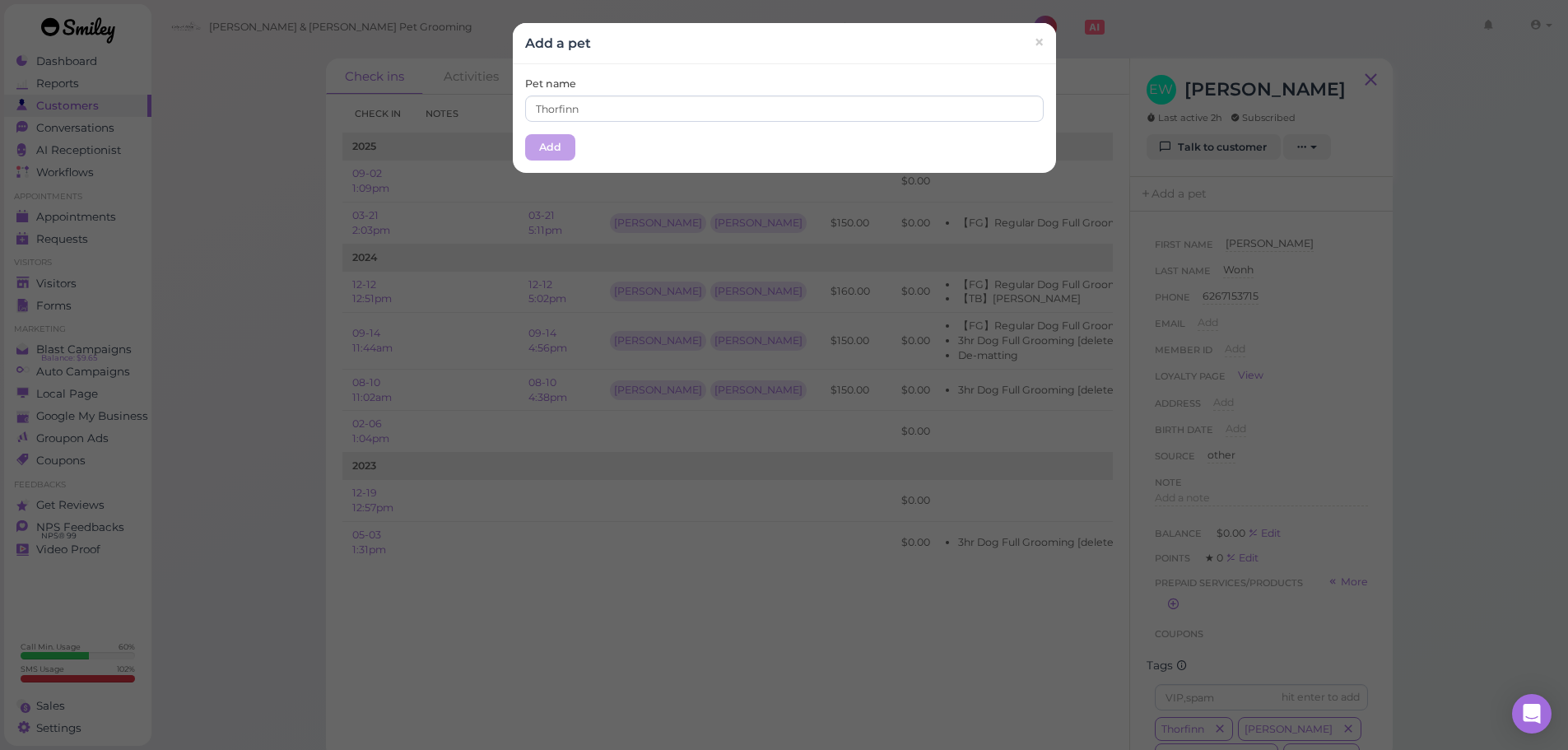
click at [698, 79] on div "Pet name Thorfinn" at bounding box center [784, 99] width 519 height 45
click at [556, 139] on button "Add" at bounding box center [550, 147] width 50 height 26
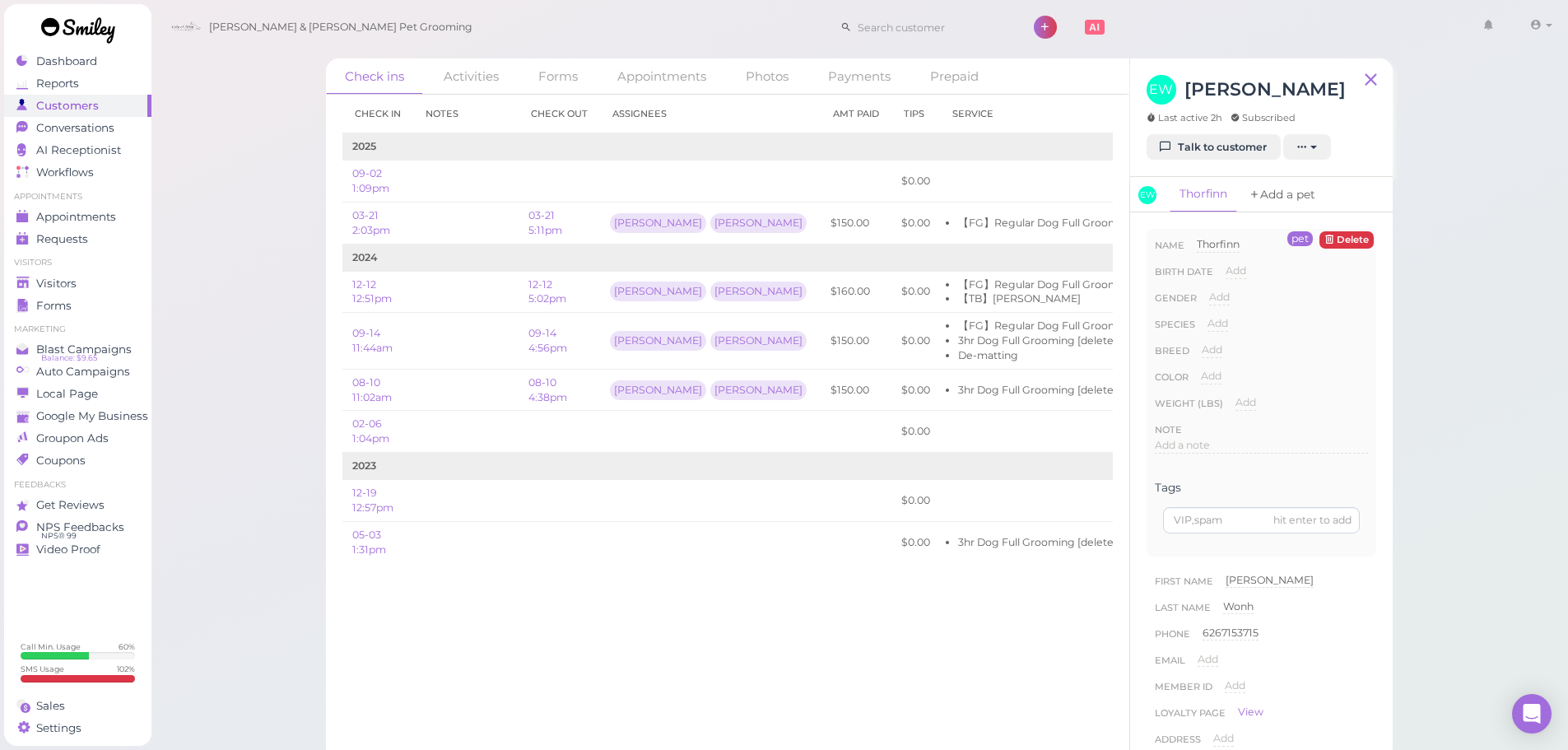
click at [1259, 190] on icon at bounding box center [1255, 195] width 12 height 17
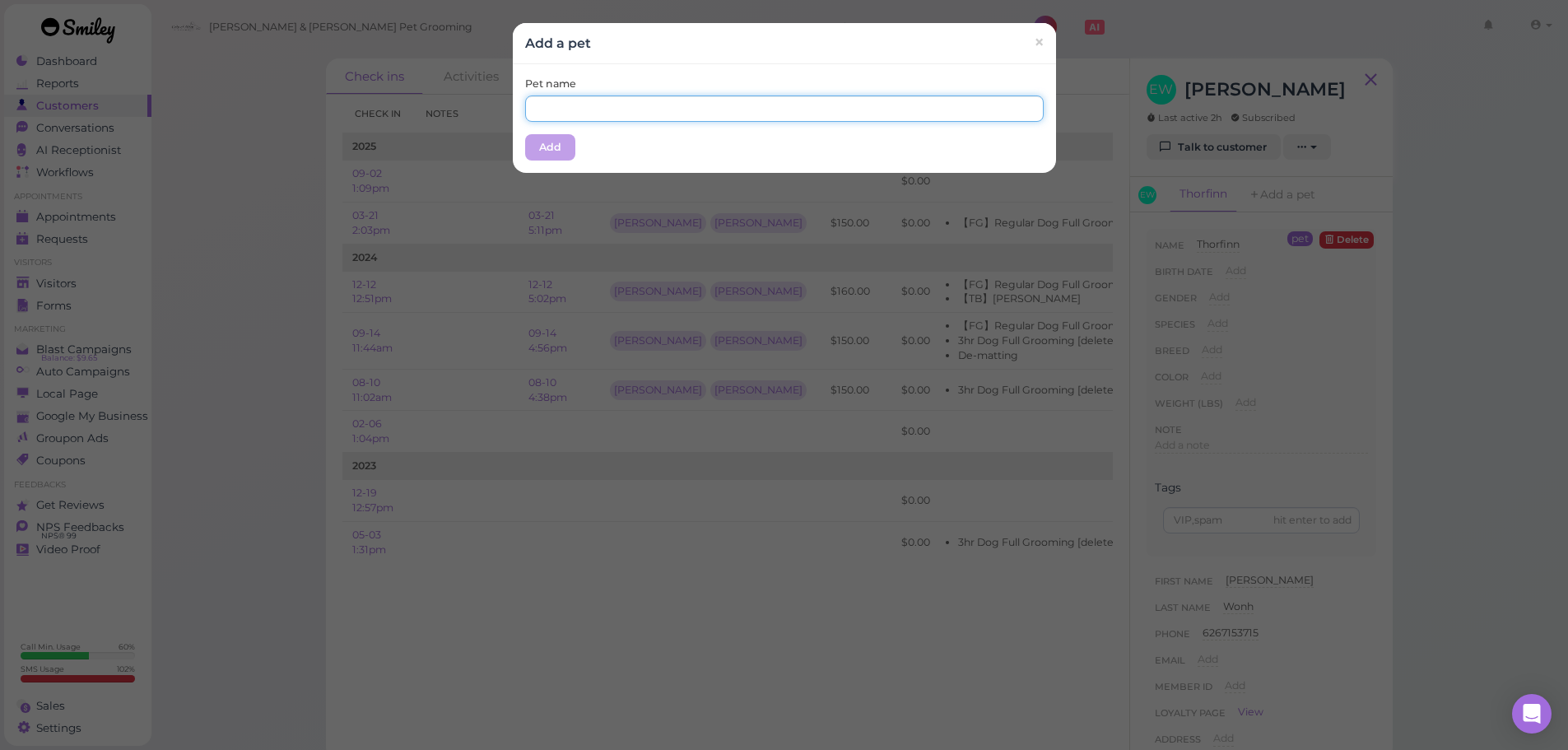
click at [710, 116] on input "text" at bounding box center [784, 108] width 519 height 26
type input "Lionel"
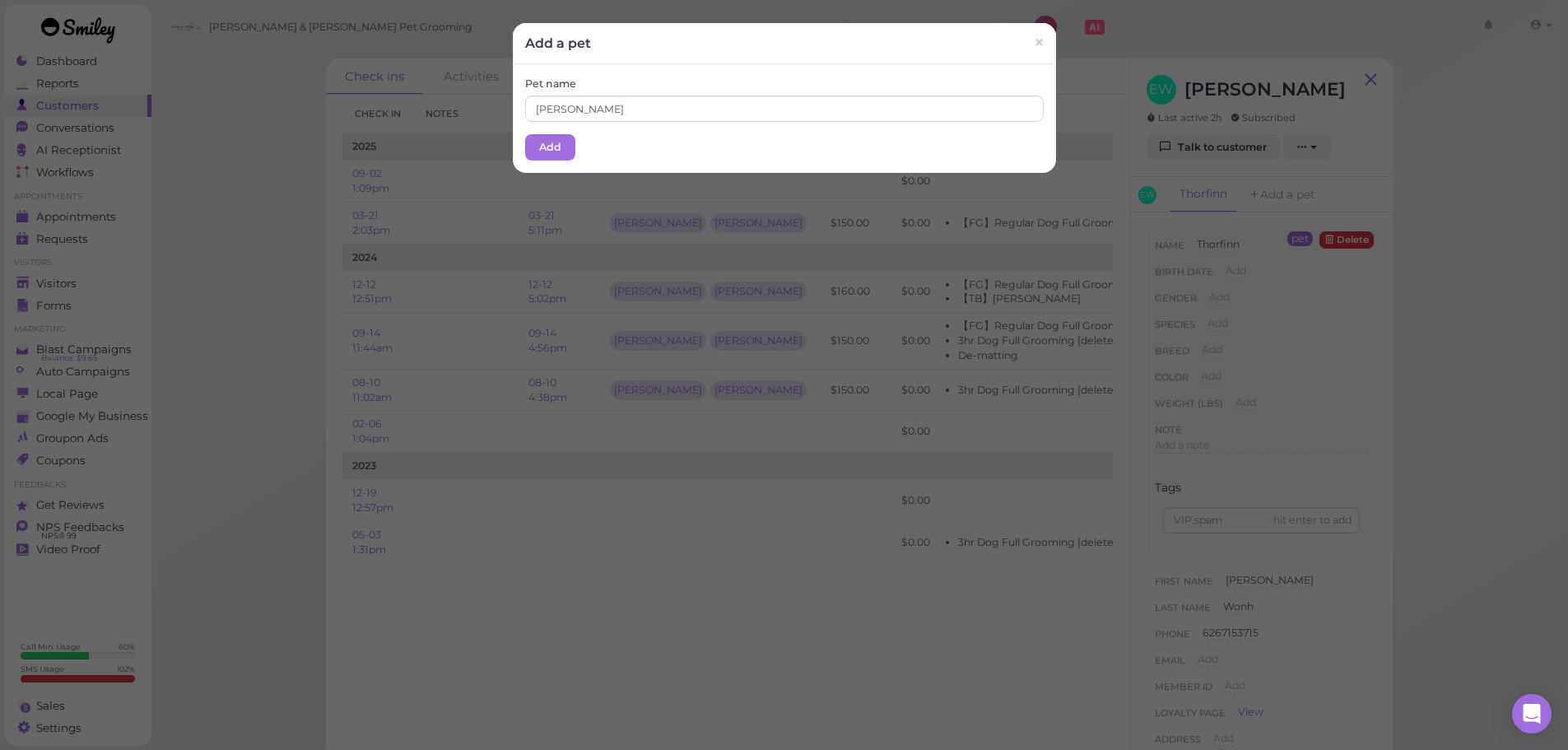
click at [662, 75] on div "Pet name Lionel Add" at bounding box center [784, 118] width 543 height 109
click at [556, 141] on button "Add" at bounding box center [550, 147] width 50 height 26
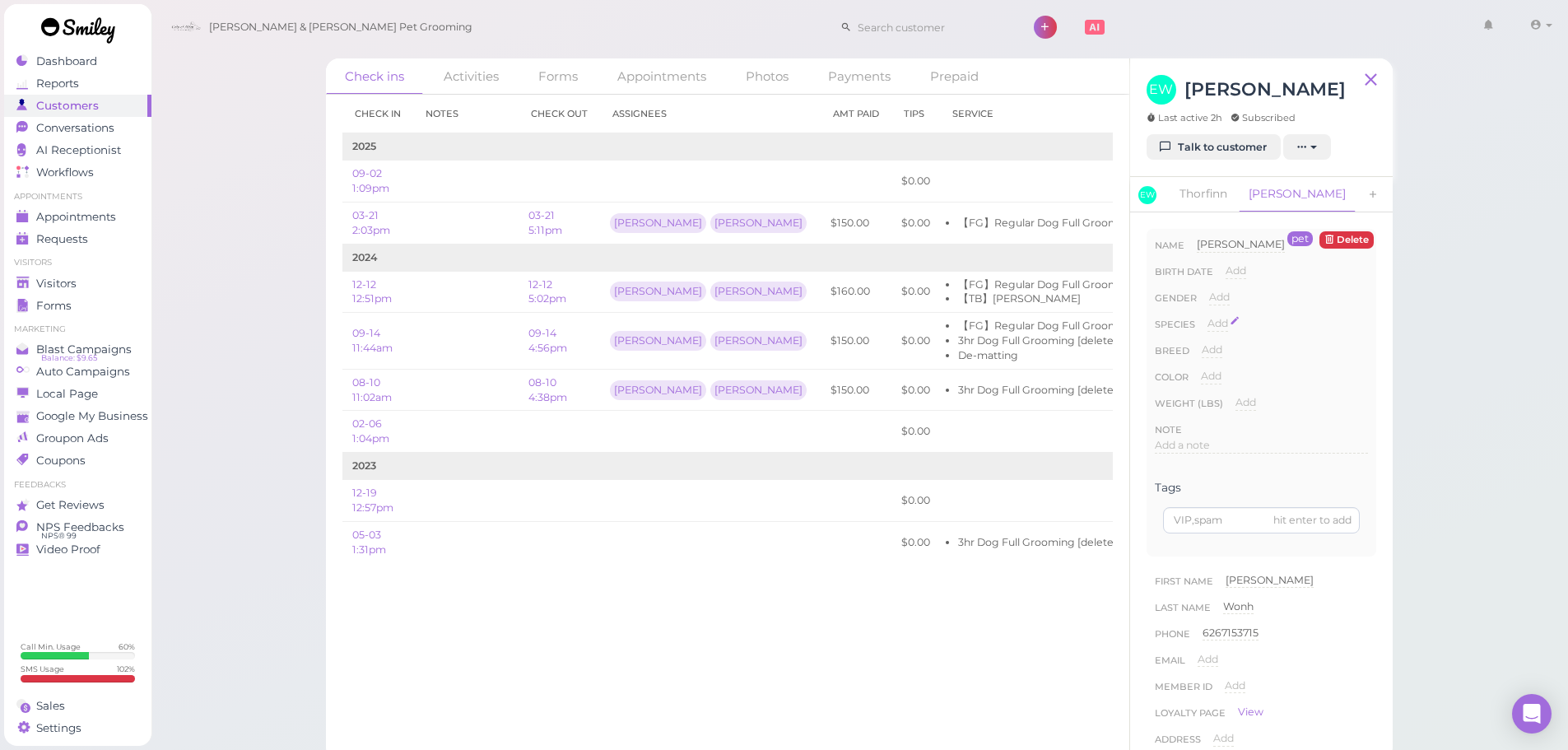
click at [1212, 325] on span "Add" at bounding box center [1218, 323] width 21 height 13
click at [0, 0] on select "Dog Cat Bird Other" at bounding box center [0, 0] width 0 height 0
click at [1208, 316] on select "Dog Cat Bird Other" at bounding box center [1289, 327] width 161 height 25
click at [1221, 352] on button "Done" at bounding box center [1227, 353] width 36 height 18
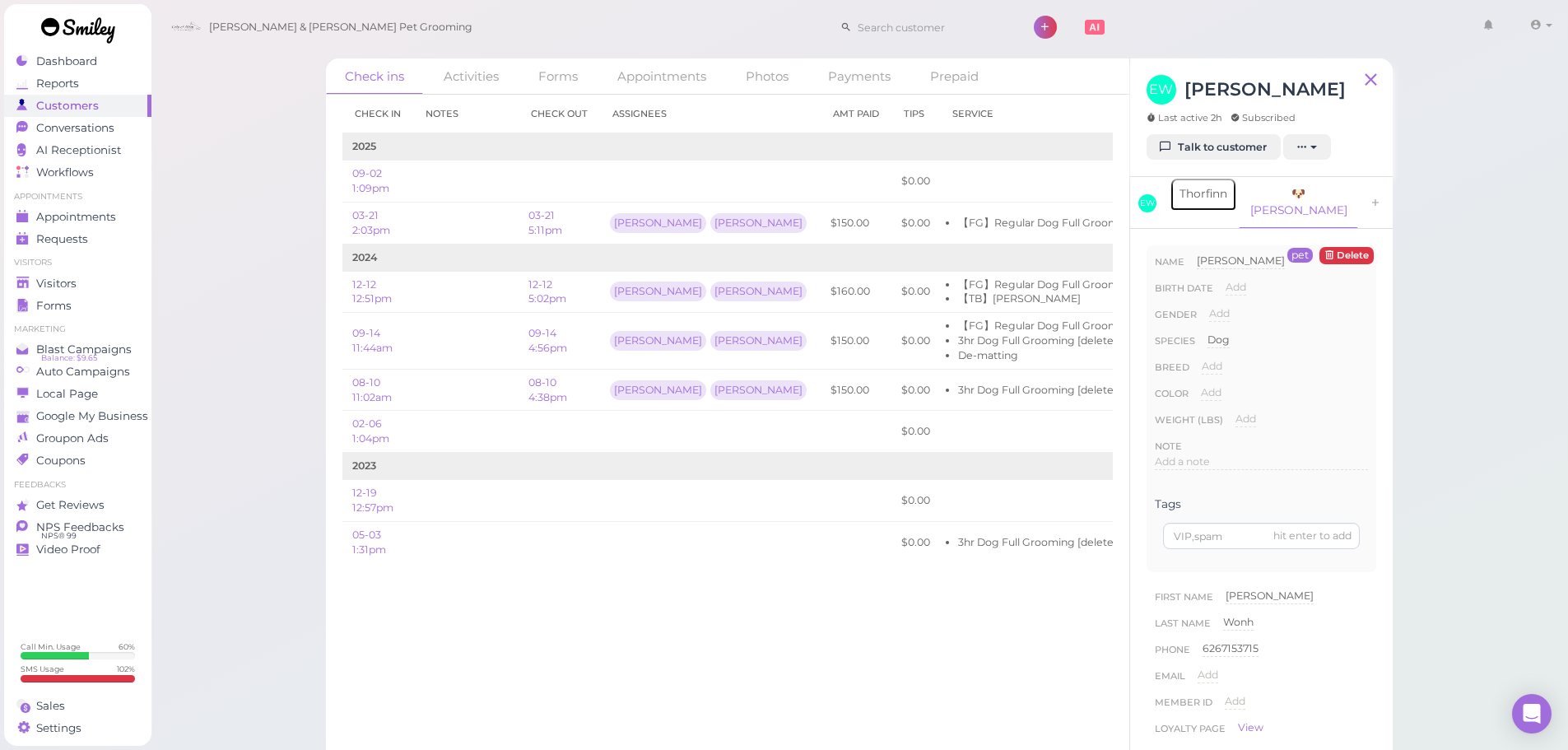
click at [1192, 193] on link "Thorfinn" at bounding box center [1203, 193] width 68 height 34
click at [1222, 332] on span "Add" at bounding box center [1218, 338] width 21 height 13
click at [1241, 331] on select "Dog Cat Bird Other" at bounding box center [1289, 343] width 161 height 25
select select "Dog"
click at [1208, 331] on select "Dog Cat Bird Other" at bounding box center [1289, 343] width 161 height 25
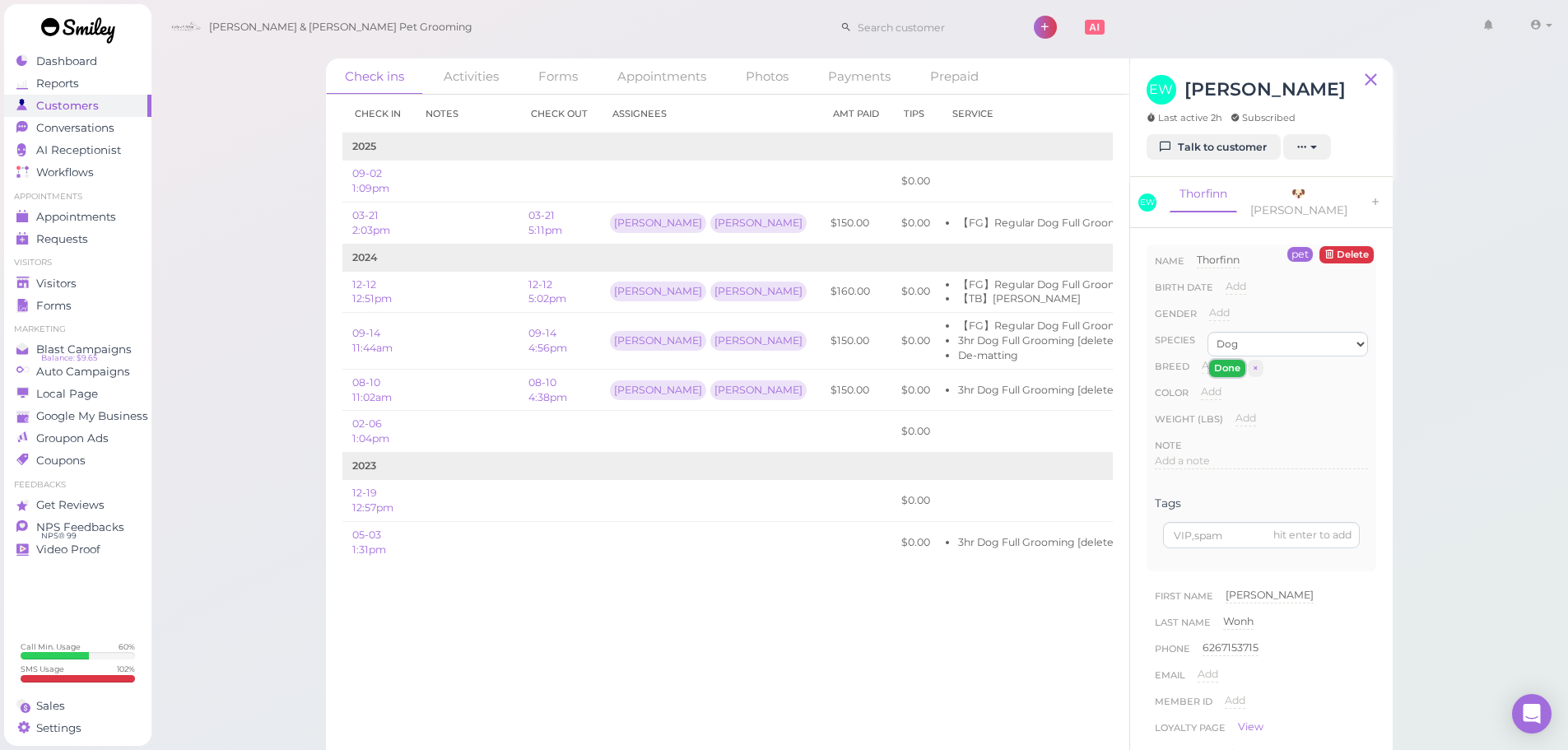
click at [1229, 360] on button "Done" at bounding box center [1227, 369] width 36 height 18
click at [54, 283] on span "Visitors" at bounding box center [58, 283] width 43 height 14
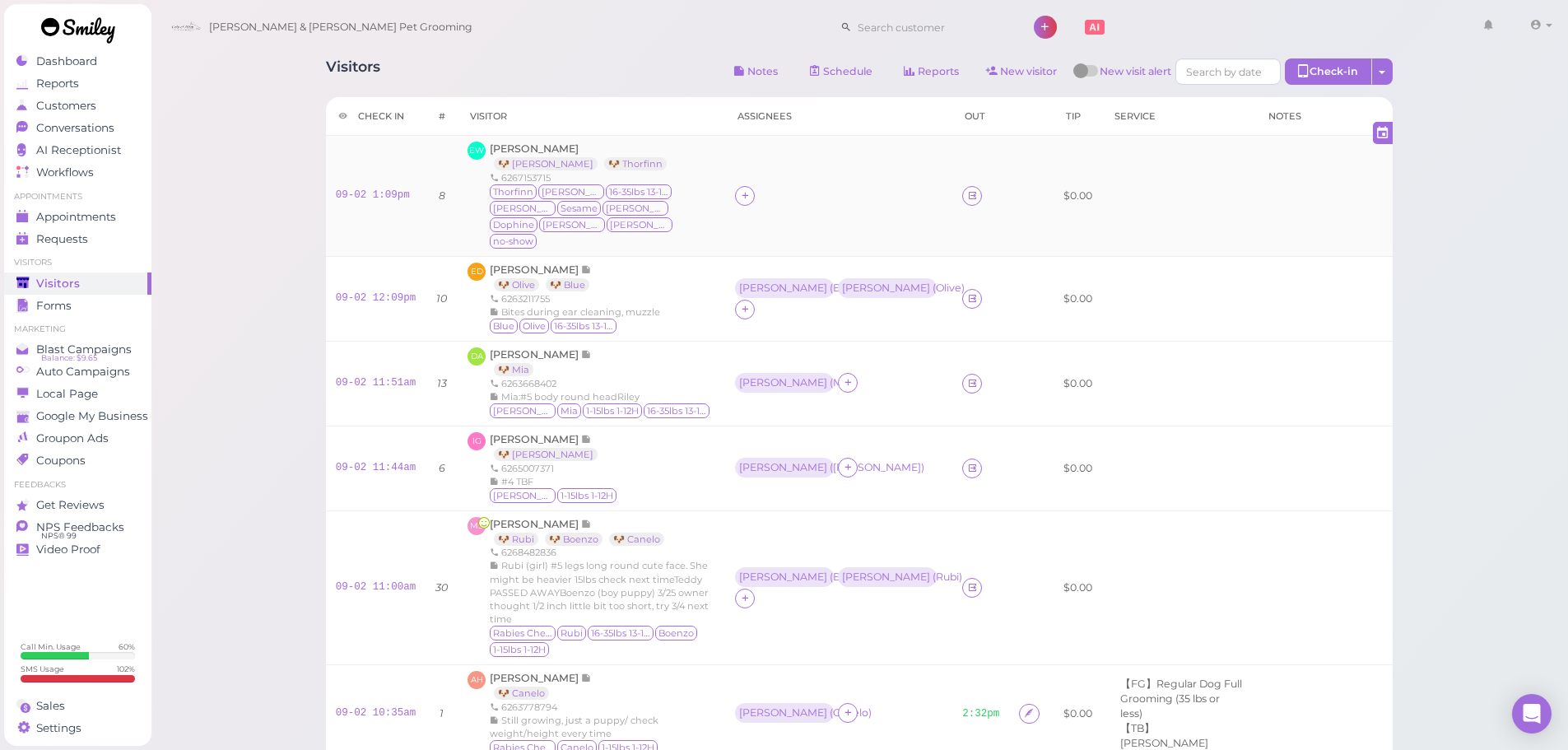
click at [726, 192] on td at bounding box center [839, 196] width 228 height 121
click at [740, 194] on icon at bounding box center [745, 195] width 11 height 13
click at [716, 228] on input at bounding box center [786, 225] width 198 height 26
type input "re"
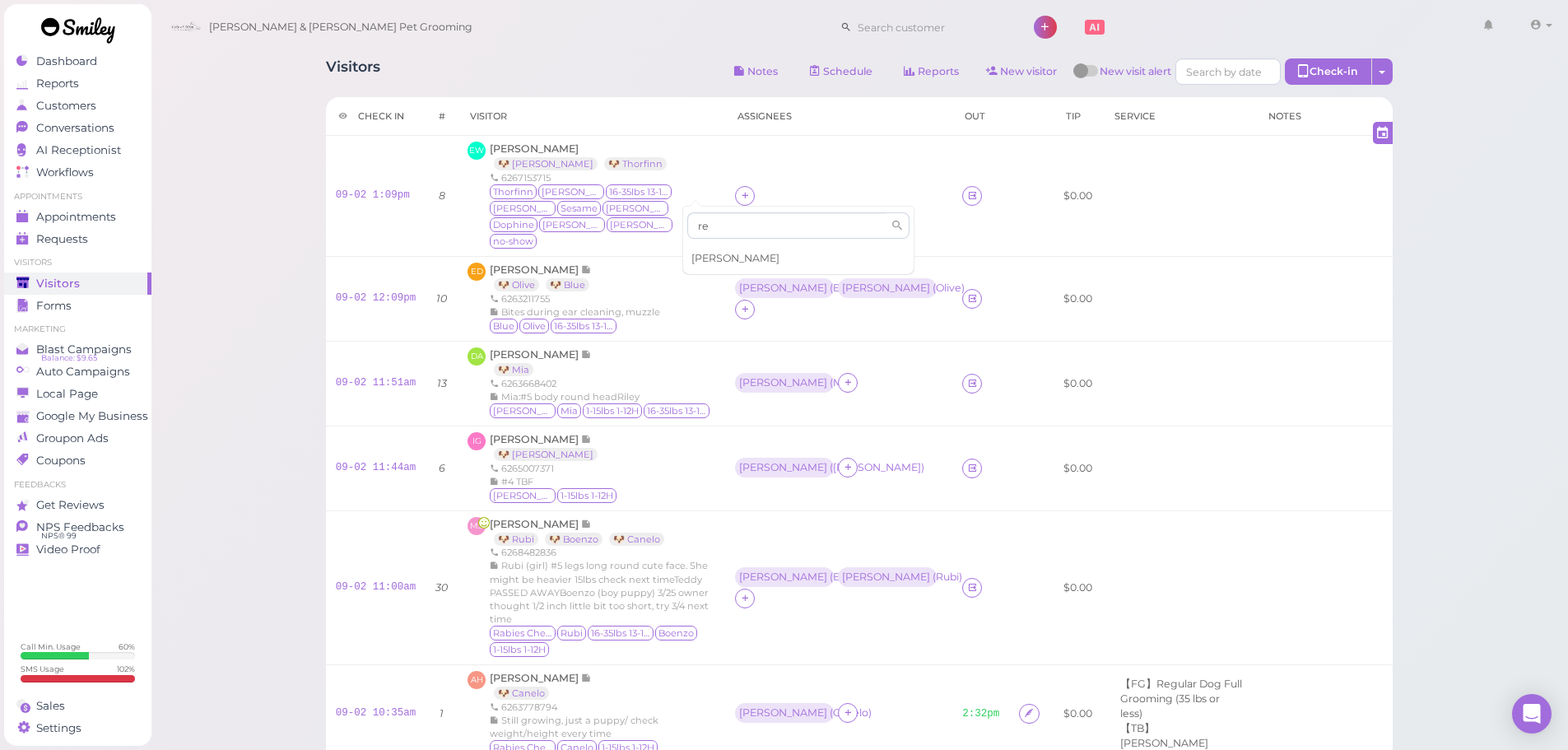
click at [710, 252] on span "Rebecca" at bounding box center [735, 258] width 88 height 13
click at [740, 189] on icon at bounding box center [745, 195] width 11 height 13
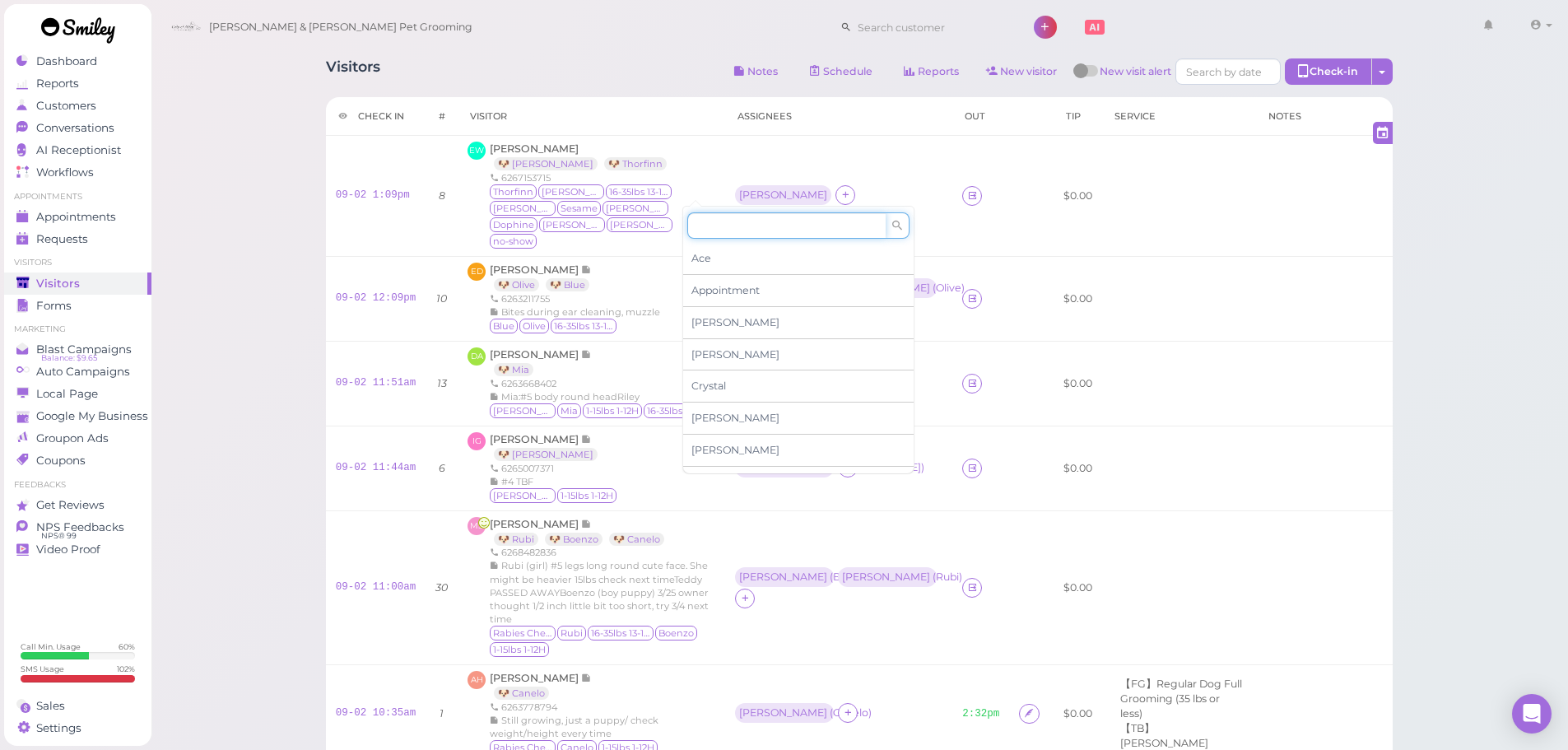
click at [739, 222] on input at bounding box center [786, 225] width 198 height 26
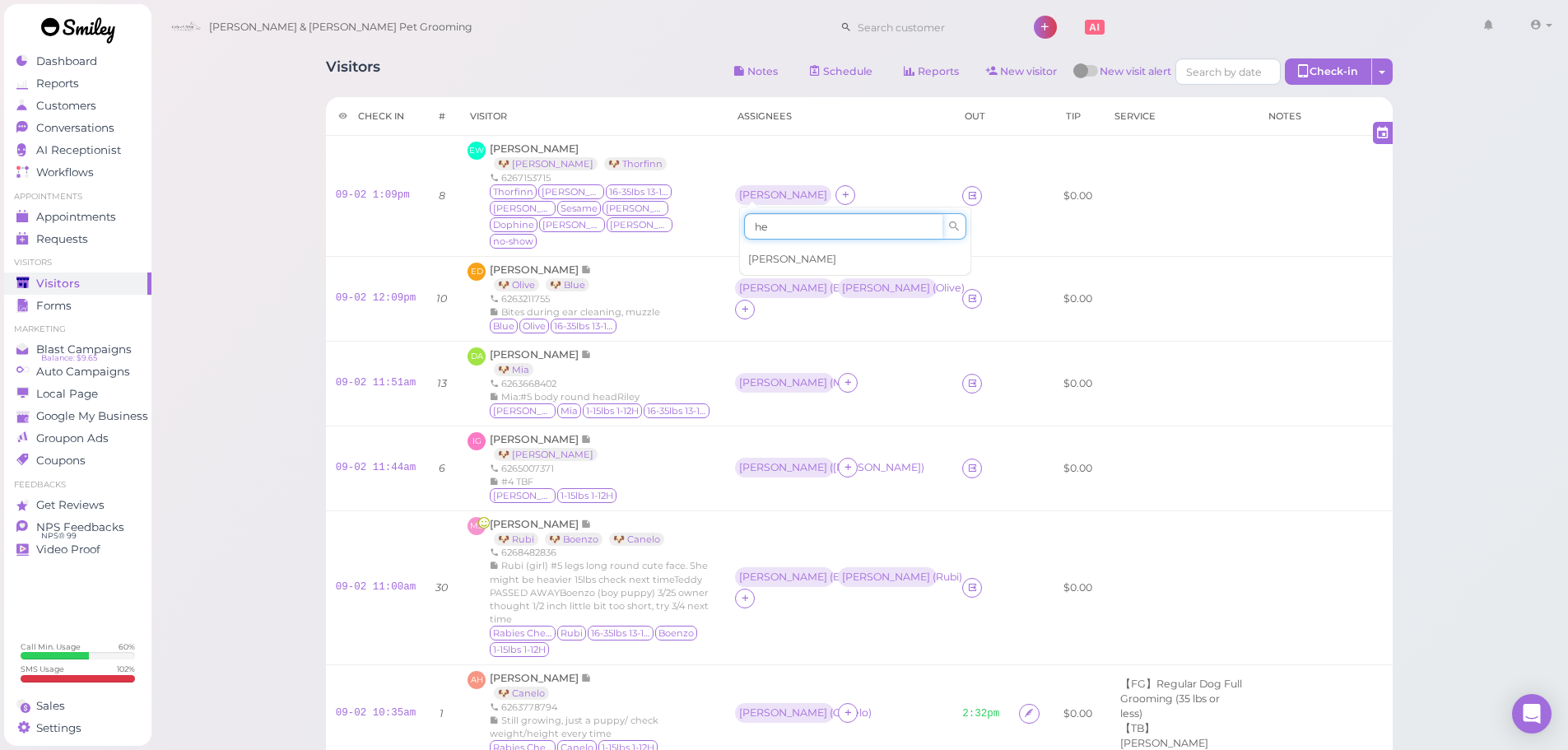
type input "he"
click at [761, 262] on span "Helen" at bounding box center [792, 259] width 88 height 13
click at [739, 189] on div "Rebecca" at bounding box center [784, 195] width 88 height 12
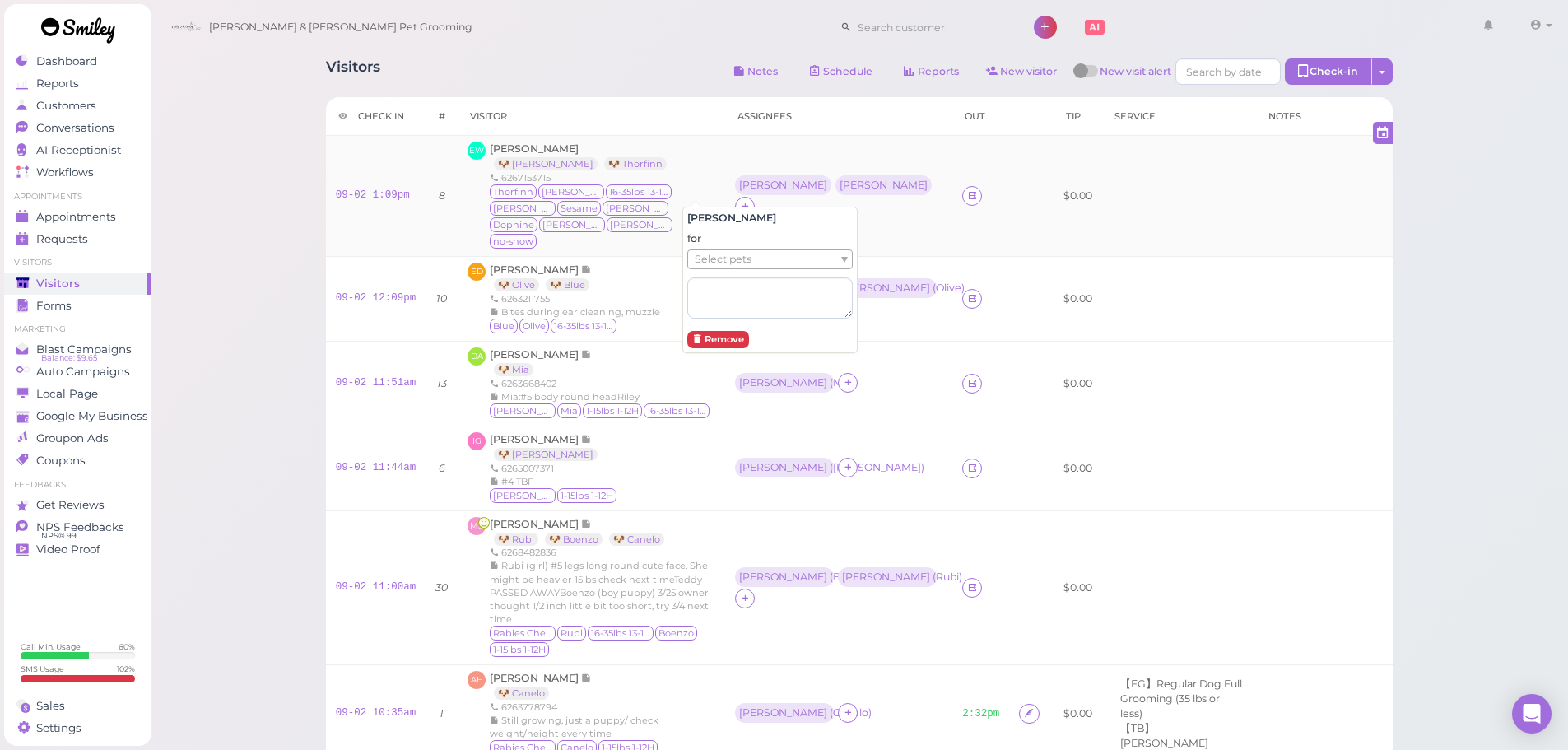
click at [734, 264] on span "Select pets" at bounding box center [724, 259] width 57 height 18
click at [756, 153] on td "Rebecca Helen" at bounding box center [839, 196] width 228 height 121
click at [764, 187] on div "Rebecca ( Thorfinn )" at bounding box center [784, 185] width 90 height 12
click at [838, 195] on div "Helen" at bounding box center [886, 185] width 96 height 20
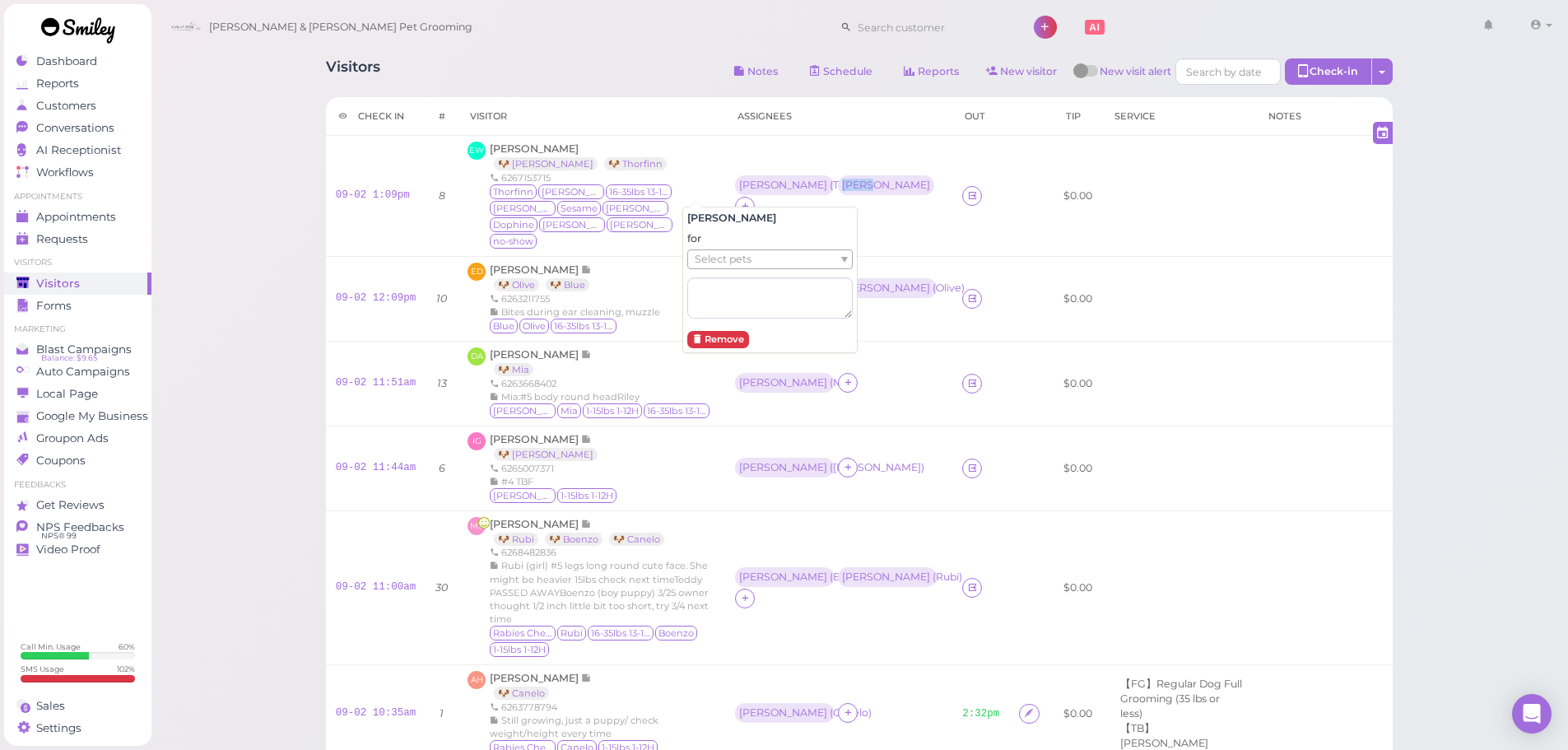
click at [778, 256] on ul "Select pets" at bounding box center [764, 259] width 151 height 18
click at [1136, 372] on td at bounding box center [1179, 383] width 154 height 84
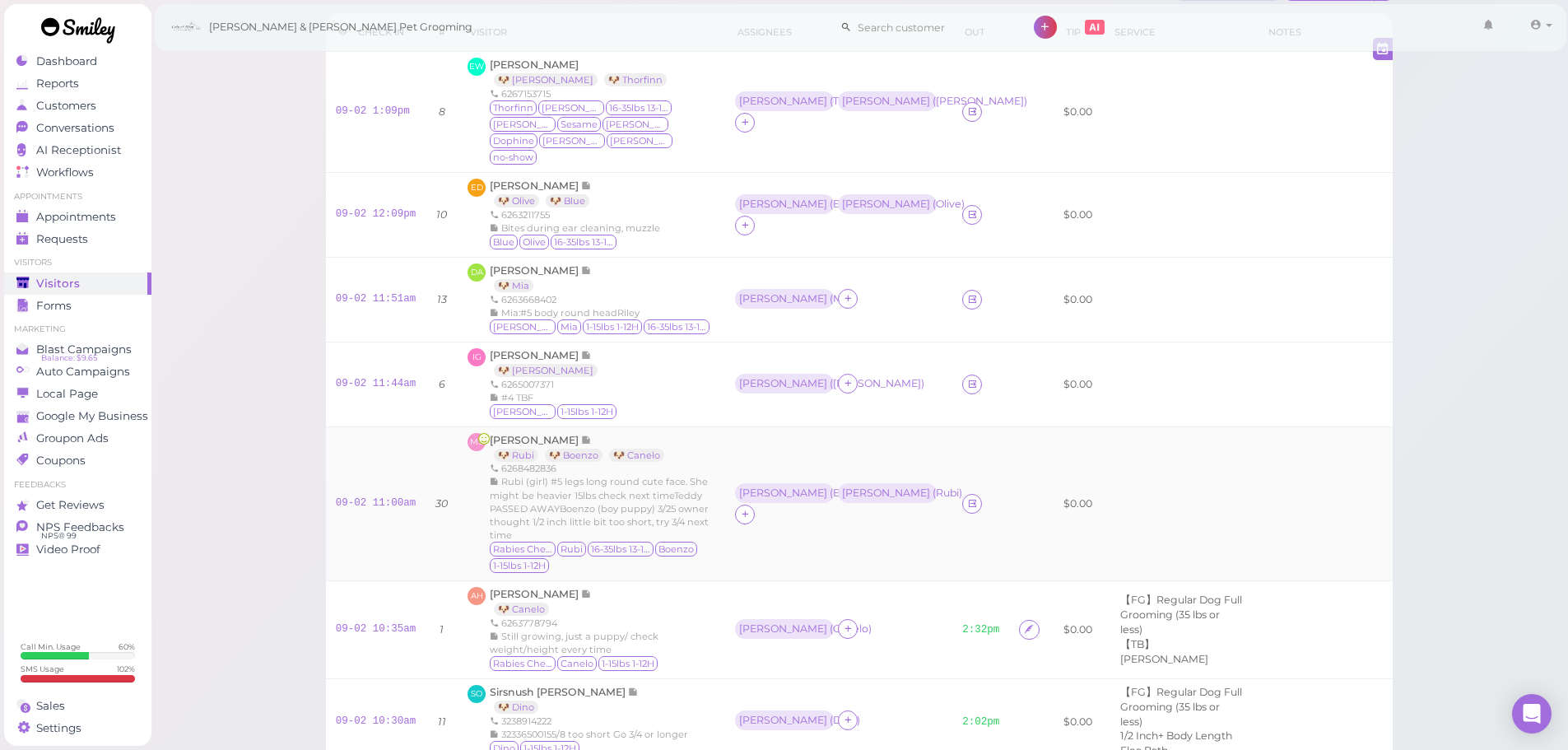
scroll to position [82, 0]
click at [618, 365] on div "IG Isabel Gonzalez 🐶 Vicky 6265007371 #4 TBF Vicky 1-15lbs 1-12H" at bounding box center [591, 386] width 248 height 73
click at [521, 352] on span "Isabel Gonzalez" at bounding box center [535, 357] width 91 height 13
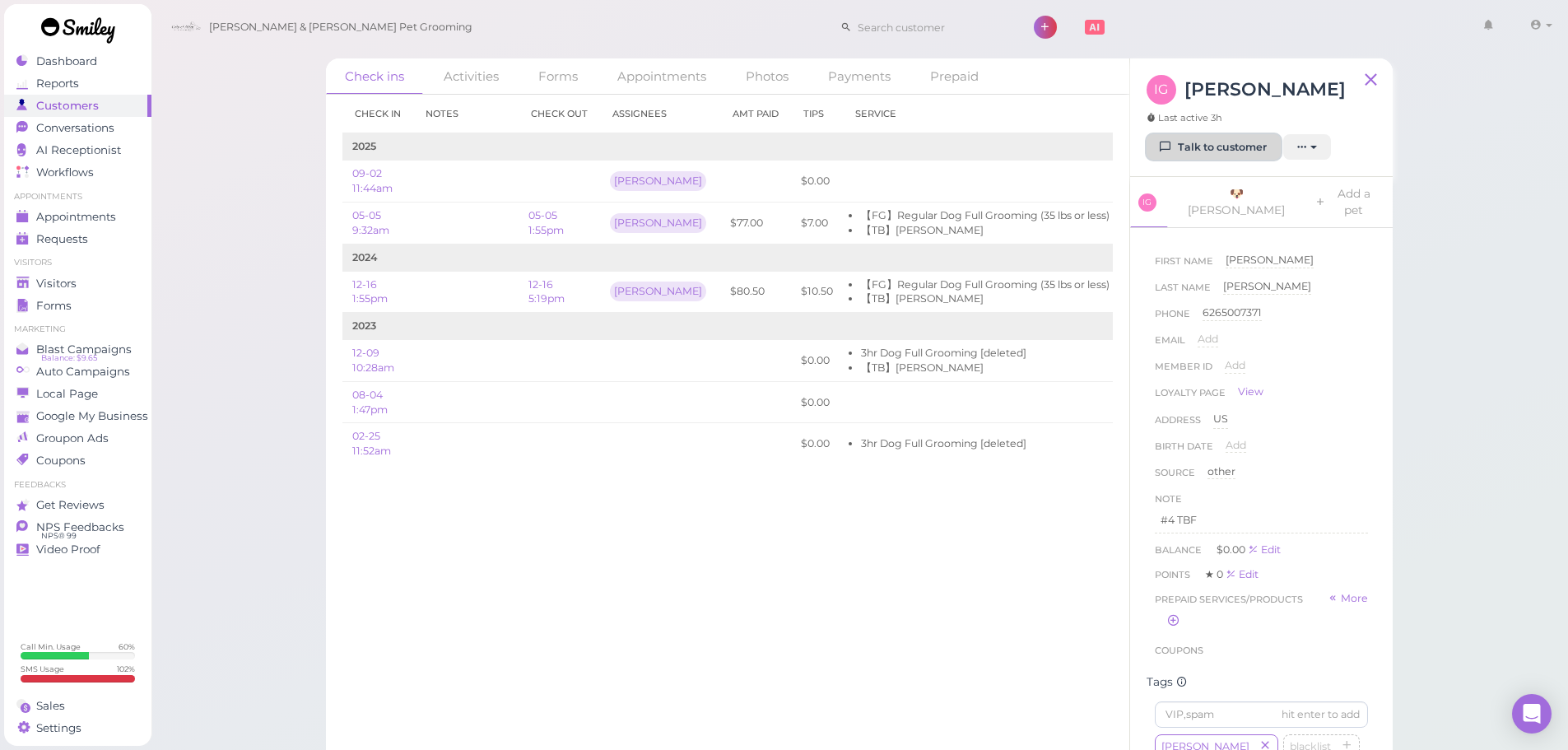
click at [1187, 136] on link "Talk to customer" at bounding box center [1213, 147] width 134 height 26
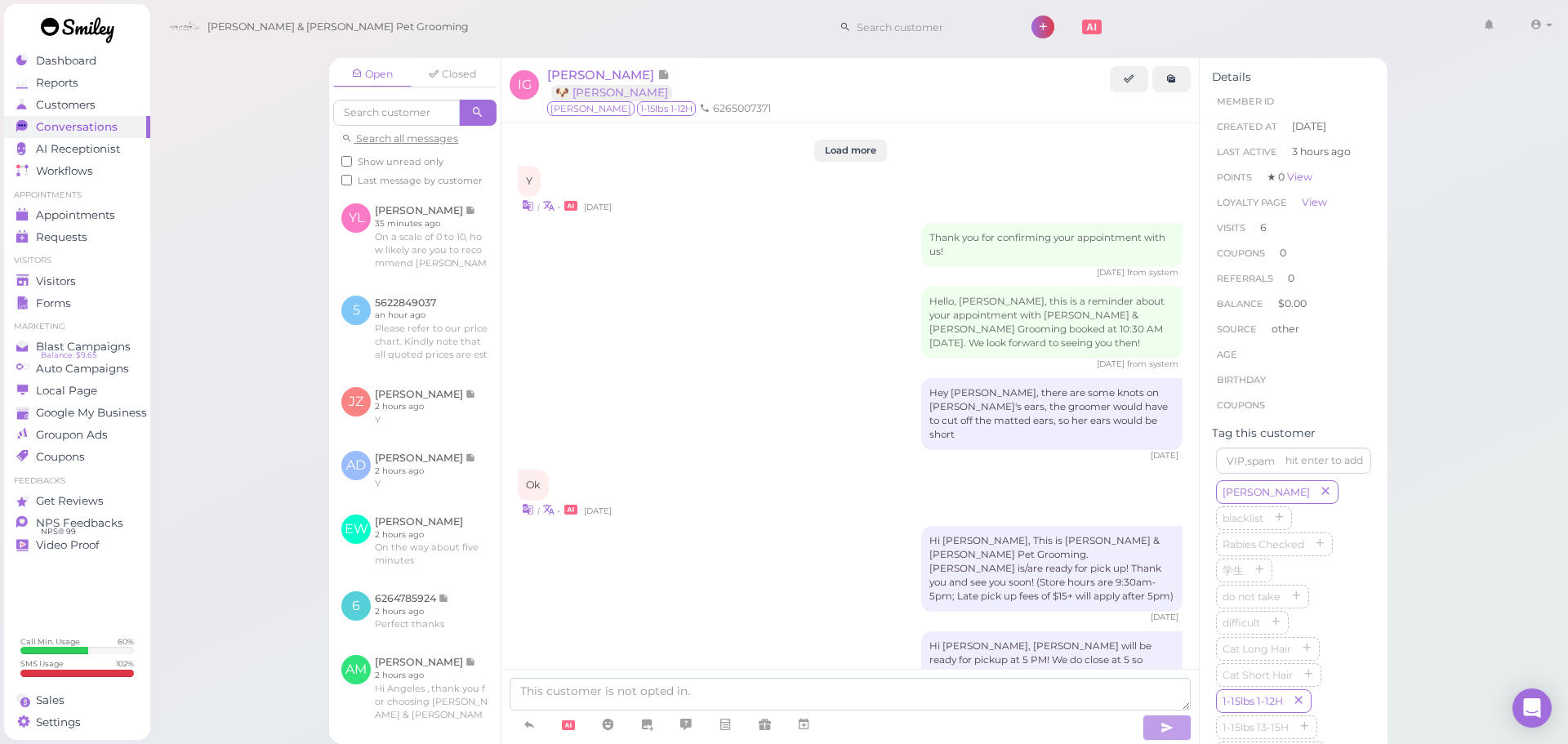
scroll to position [2173, 0]
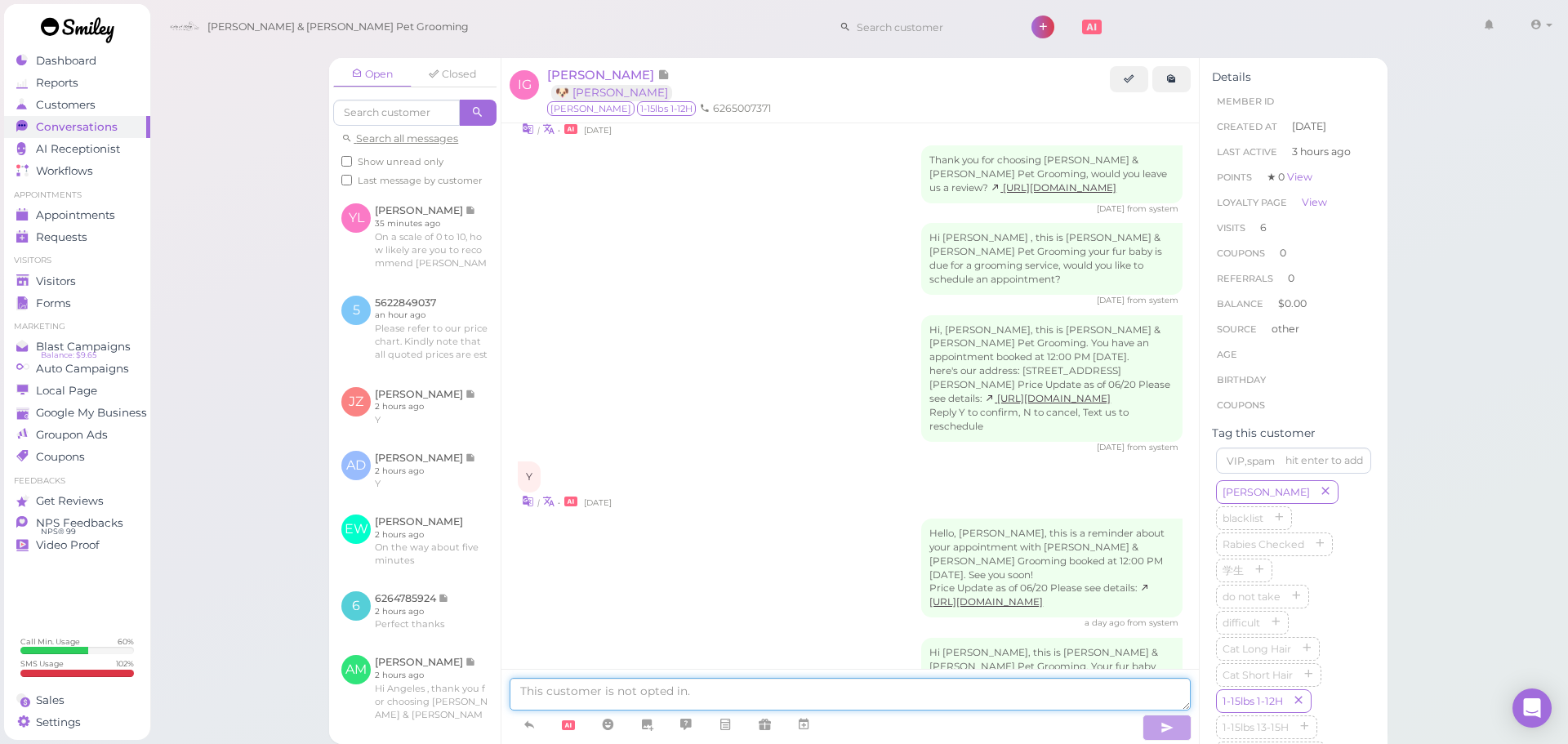
click at [679, 690] on textarea at bounding box center [850, 694] width 681 height 33
type textarea "Hi Isa"
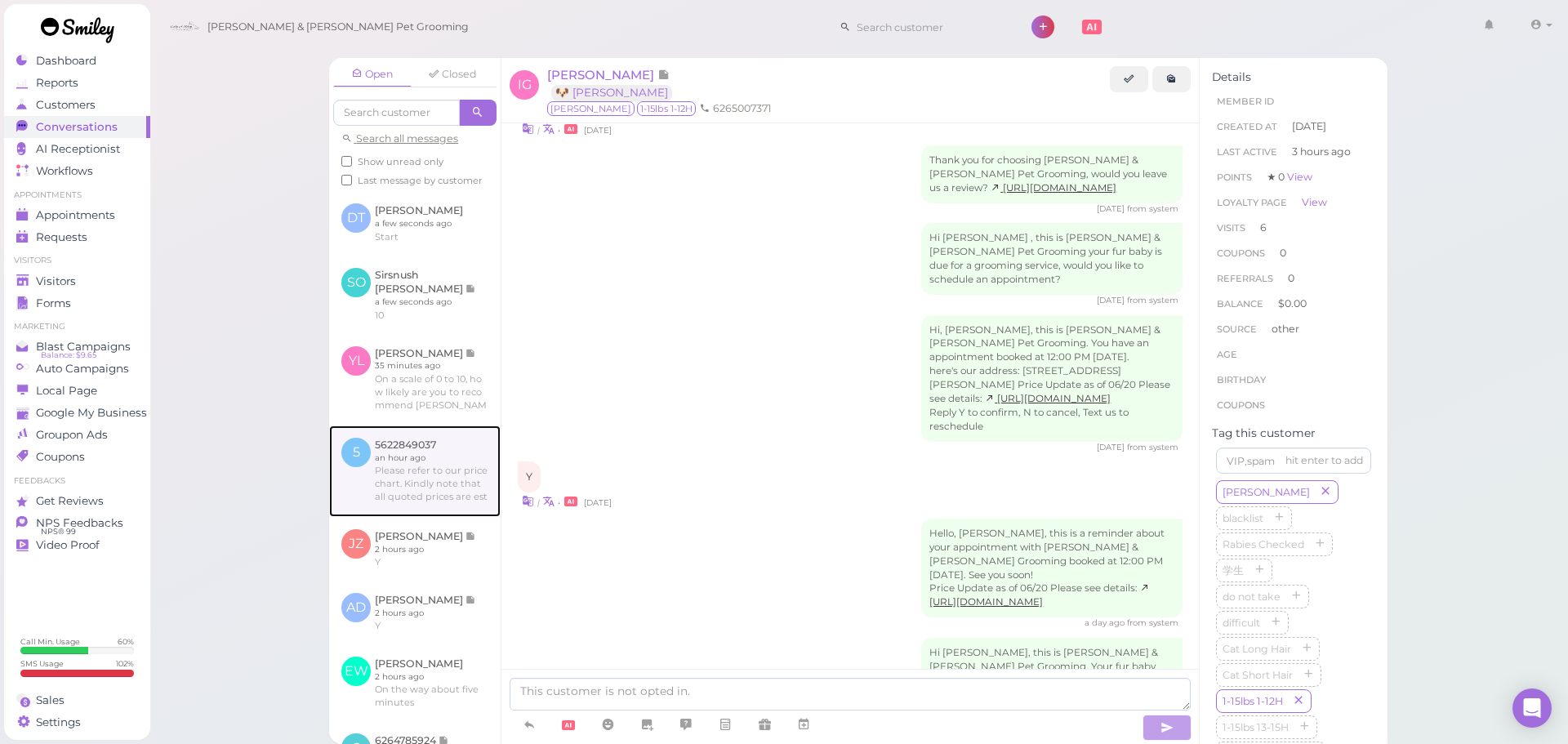
click at [417, 491] on link at bounding box center [414, 471] width 171 height 91
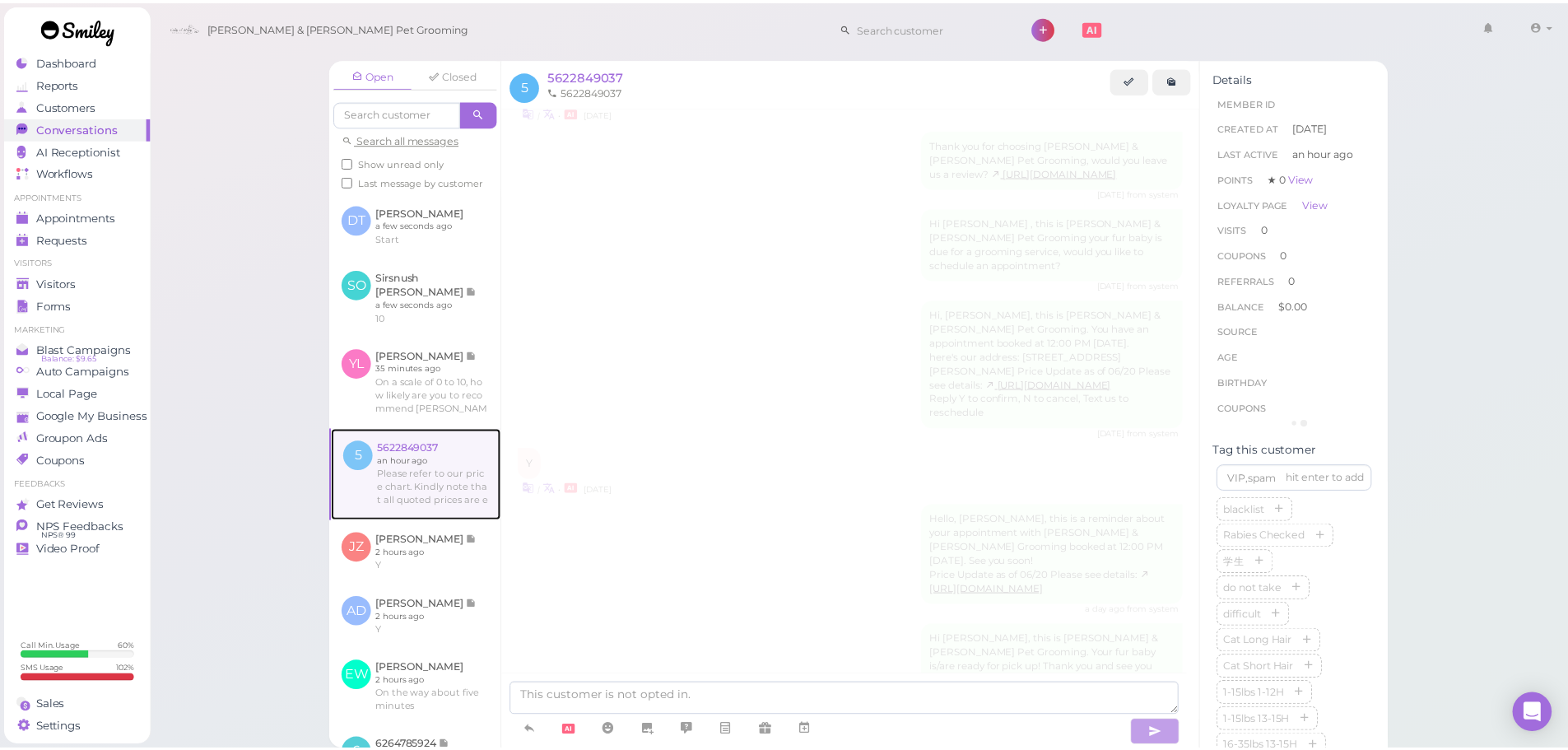
scroll to position [455, 0]
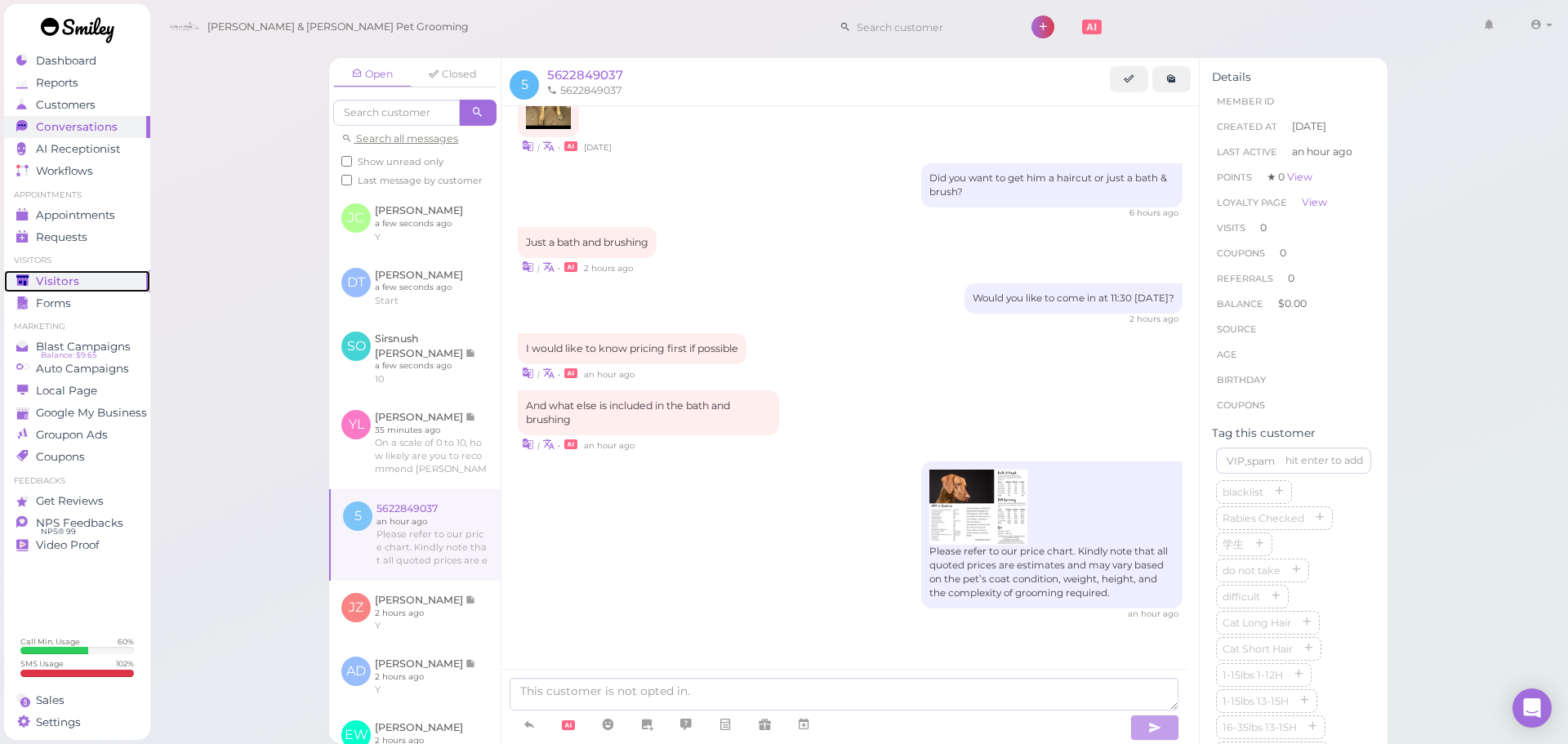
click at [92, 279] on div "Visitors" at bounding box center [75, 281] width 118 height 14
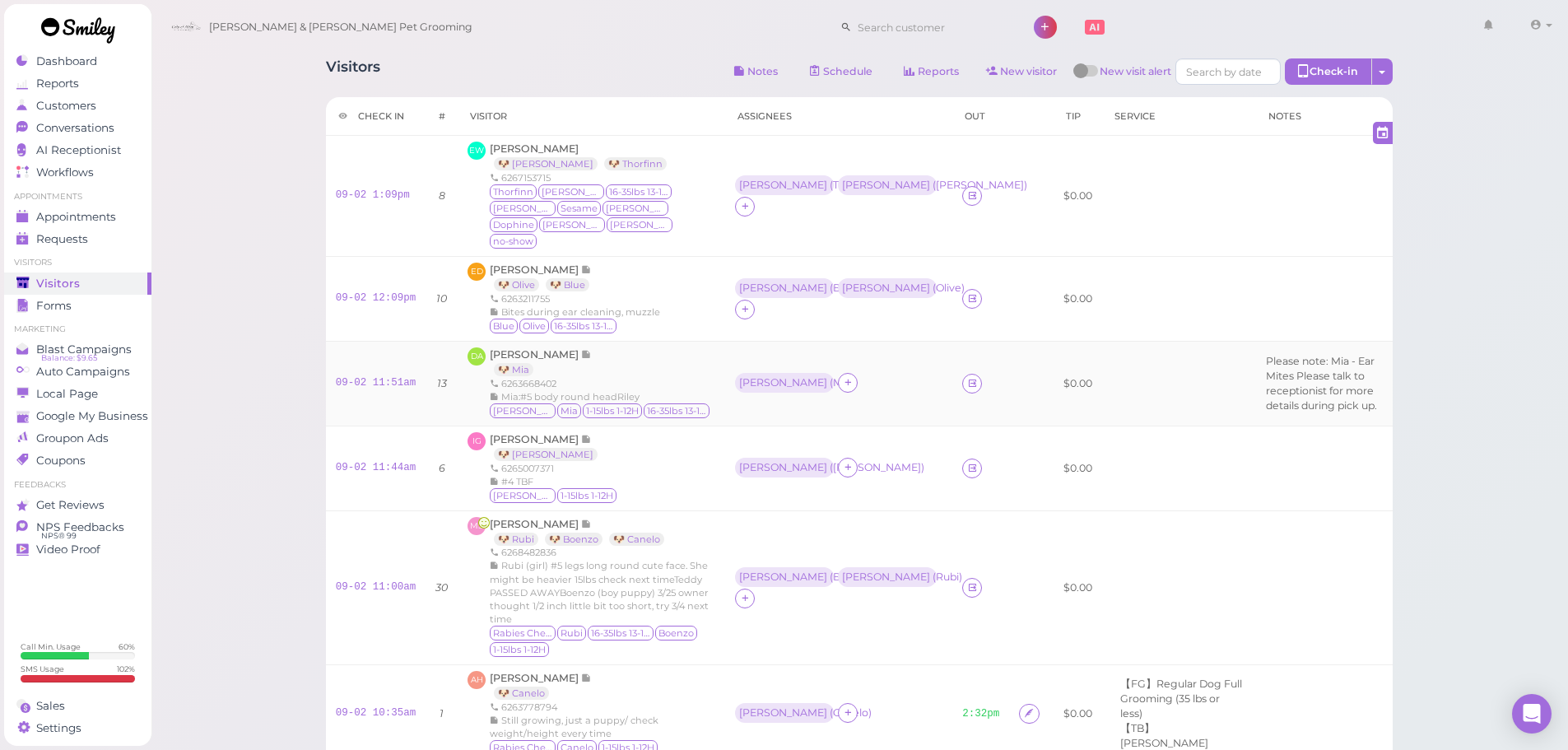
click at [1306, 375] on td "Please note: Mia - Ear Mites Please talk to receptionist for more details durin…" at bounding box center [1324, 383] width 136 height 84
drag, startPoint x: 791, startPoint y: 401, endPoint x: 722, endPoint y: 146, distance: 264.2
click at [791, 401] on td "Asa ( Mia )" at bounding box center [839, 383] width 228 height 84
click at [654, 454] on div "IG Isabel Gonzalez 🐶 Vicky 6265007371 #4 TBF Vicky 1-15lbs 1-12H" at bounding box center [591, 469] width 248 height 73
click at [619, 391] on span "Mia:#5 body round headRiley" at bounding box center [570, 397] width 138 height 12
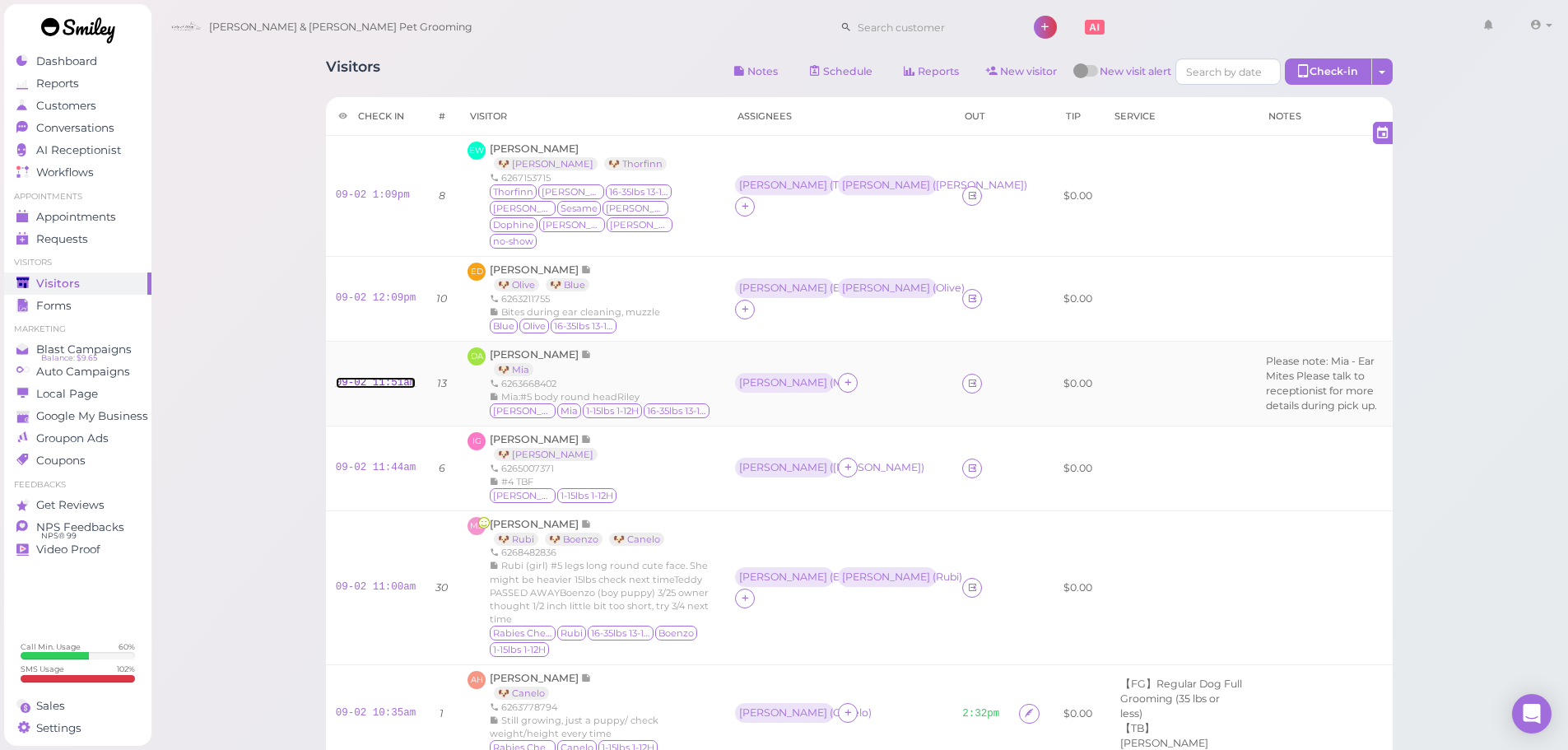
drag, startPoint x: 392, startPoint y: 369, endPoint x: 454, endPoint y: 354, distance: 63.8
click at [392, 376] on link "09-02 11:51am" at bounding box center [377, 382] width 80 height 12
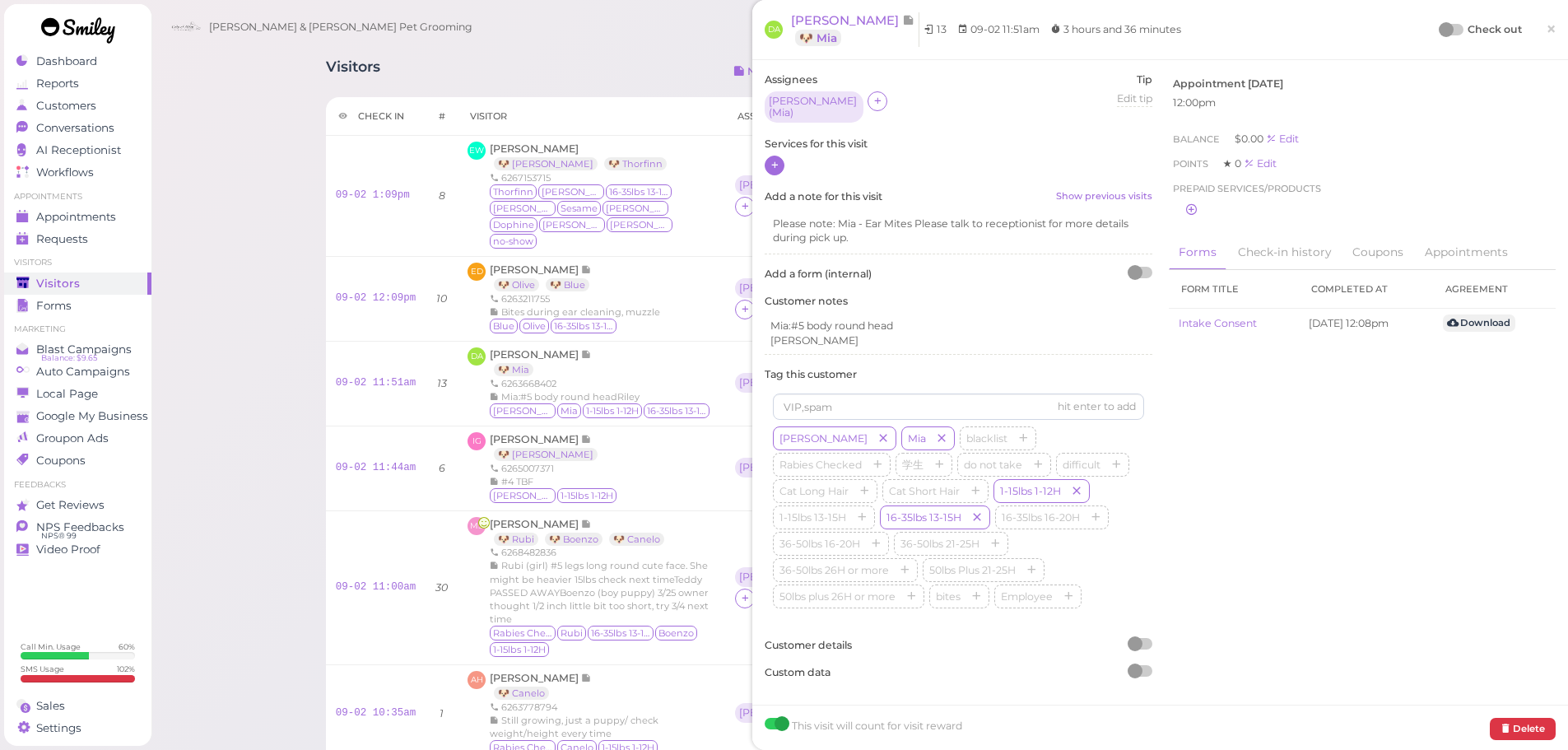
click at [770, 159] on icon at bounding box center [775, 165] width 11 height 13
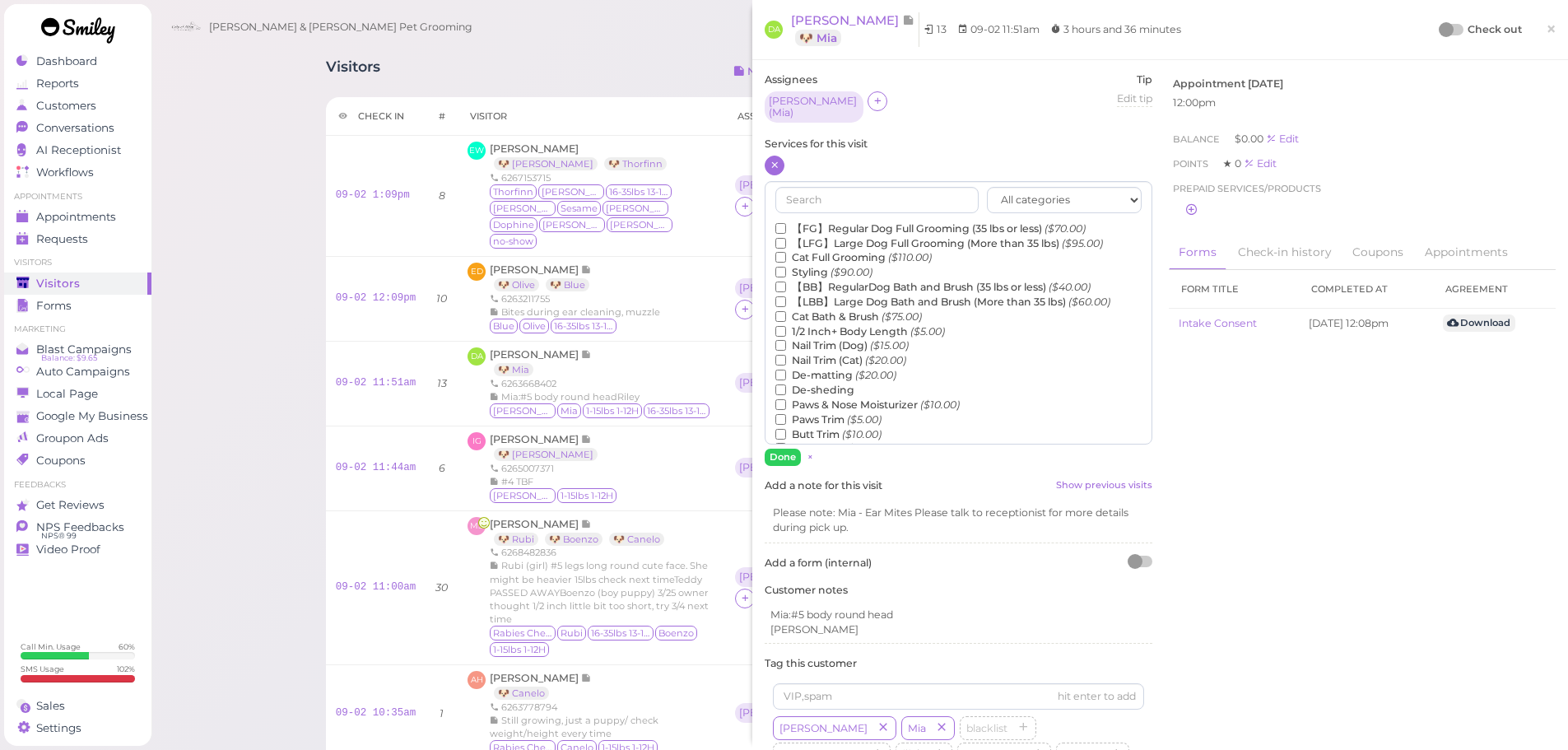
click at [839, 222] on label "【FG】Regular Dog Full Grooming (35 lbs or less) ($70.00)" at bounding box center [931, 228] width 310 height 15
click at [786, 224] on input "【FG】Regular Dog Full Grooming (35 lbs or less) ($70.00)" at bounding box center [781, 228] width 11 height 11
click at [786, 454] on button "Done" at bounding box center [783, 458] width 36 height 18
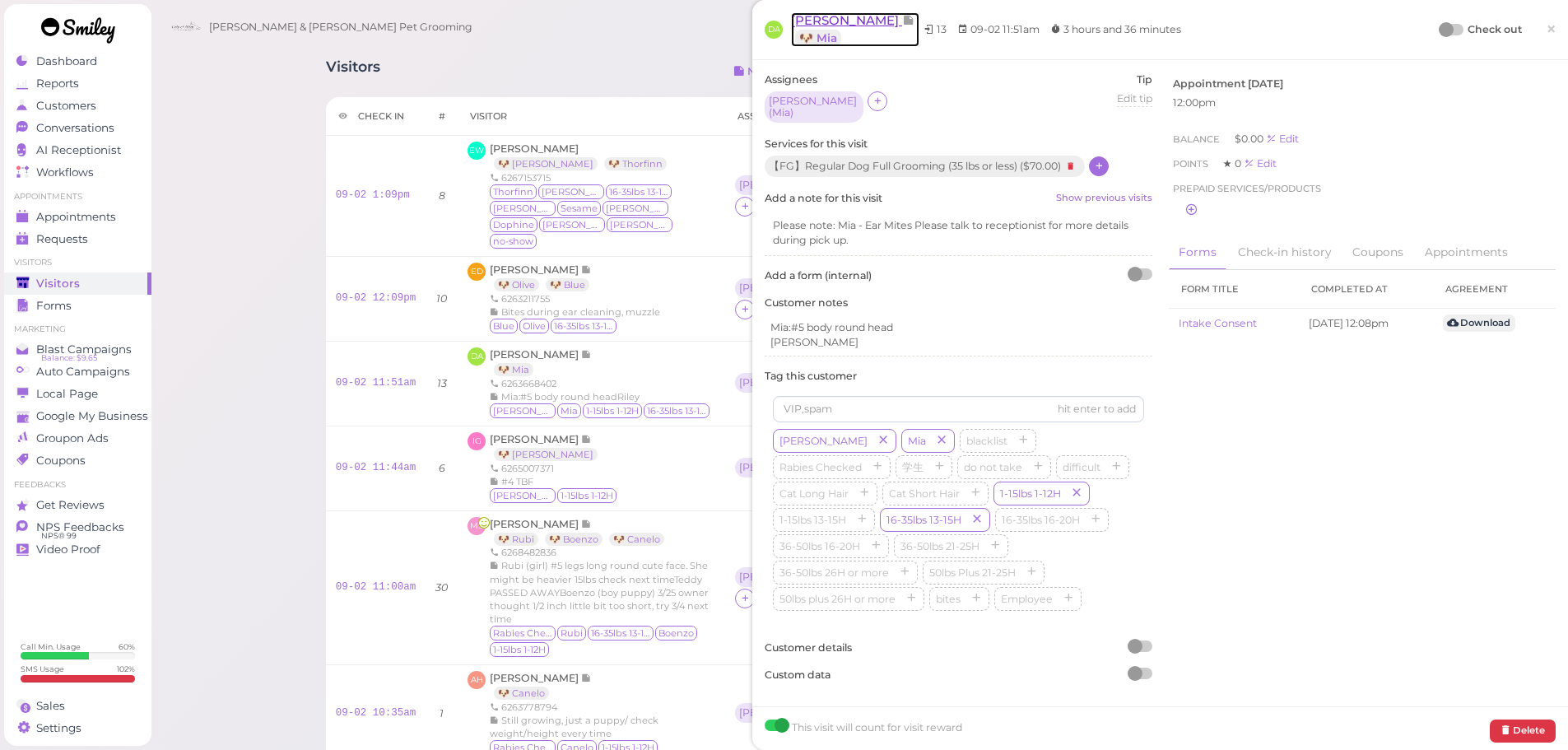
click at [819, 21] on span "Daniel Au" at bounding box center [846, 21] width 111 height 16
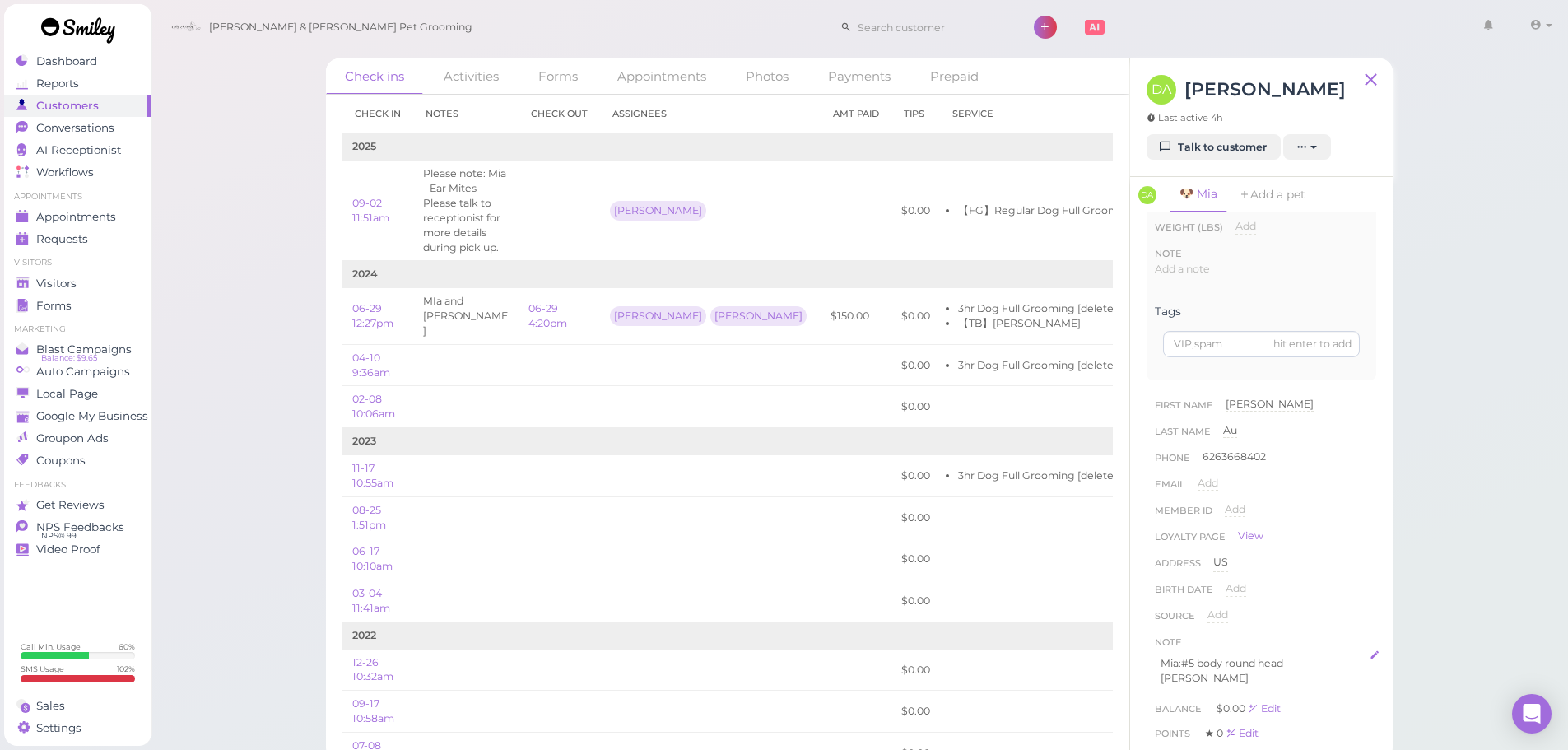
scroll to position [412, 0]
click at [1275, 438] on p "Riley" at bounding box center [1262, 442] width 202 height 15
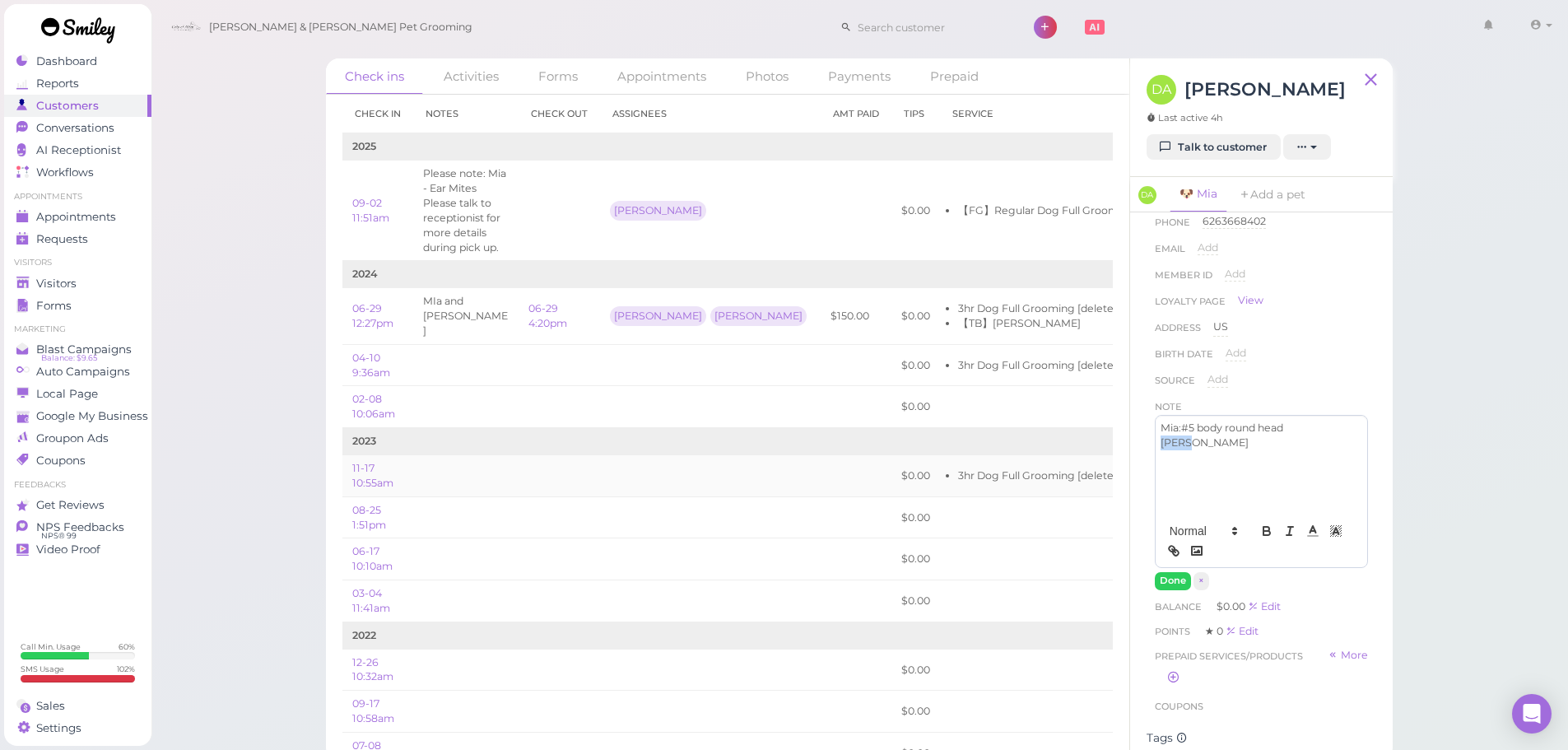
drag, startPoint x: 1278, startPoint y: 452, endPoint x: 1037, endPoint y: 453, distance: 241.0
click at [1037, 453] on div "Check ins Activities Forms Appointments Photos Payments Prepaid Check in Notes …" at bounding box center [859, 410] width 1067 height 702
click at [1171, 577] on button "Done" at bounding box center [1173, 580] width 36 height 18
click at [1485, 450] on div "Check ins Activities Forms Appointments Photos Payments Prepaid Check in Notes …" at bounding box center [860, 380] width 1418 height 761
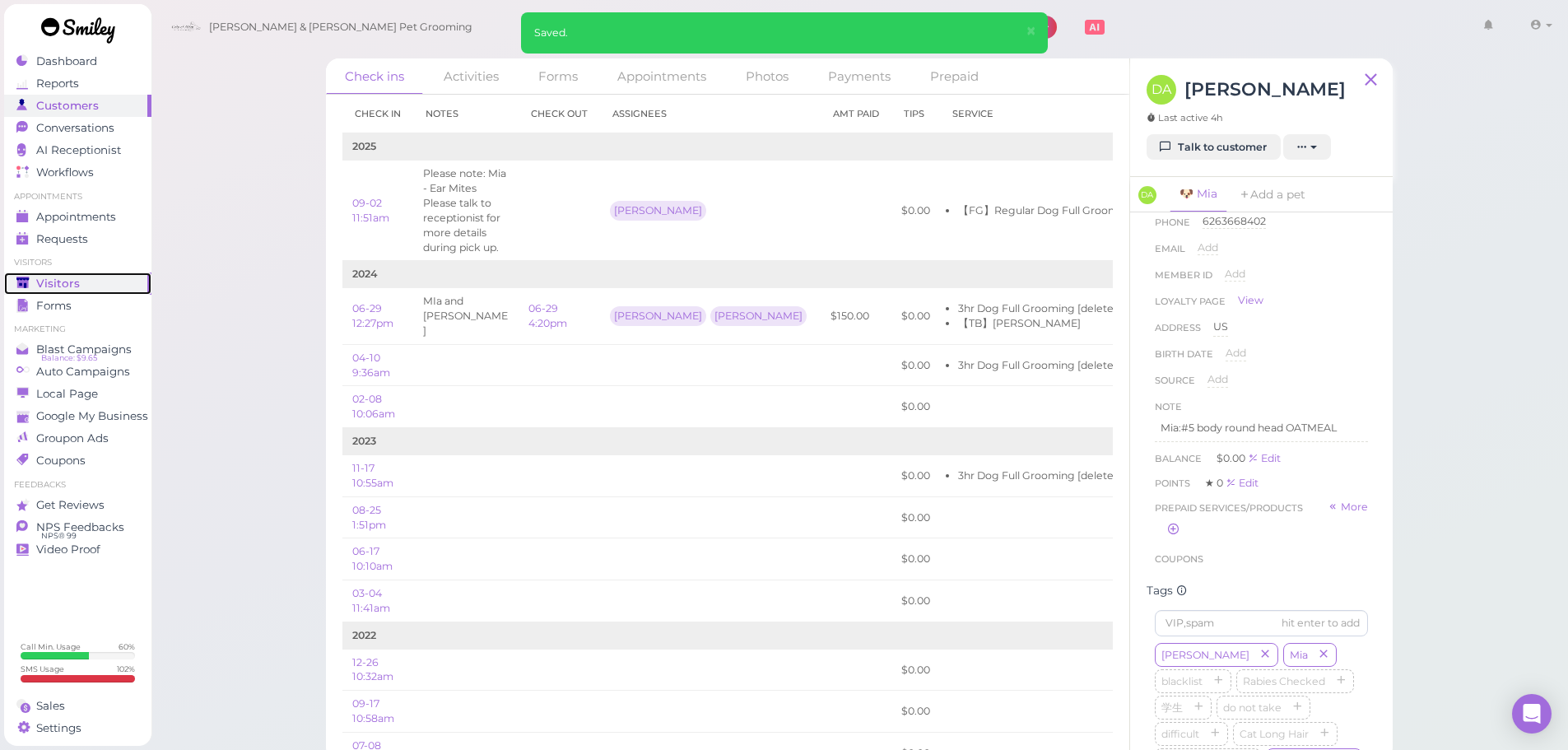
click at [116, 288] on div "Visitors" at bounding box center [76, 283] width 119 height 14
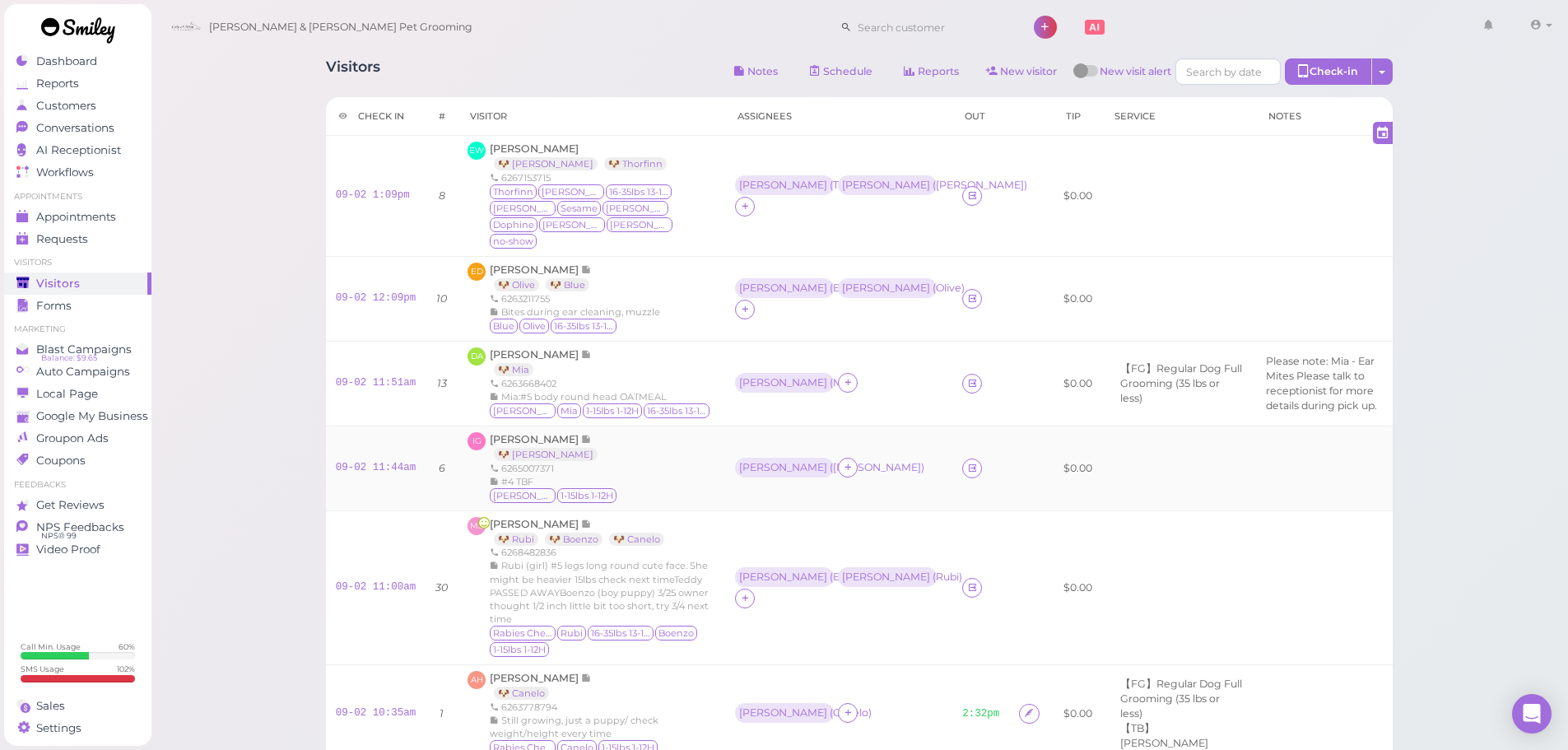
click at [626, 472] on div "IG Isabel Gonzalez 🐶 Vicky 6265007371 #4 TBF Vicky 1-15lbs 1-12H" at bounding box center [591, 469] width 248 height 73
click at [470, 43] on div "Cody & Miley Pet Grooming 1 Account Billings" at bounding box center [860, 27] width 1395 height 47
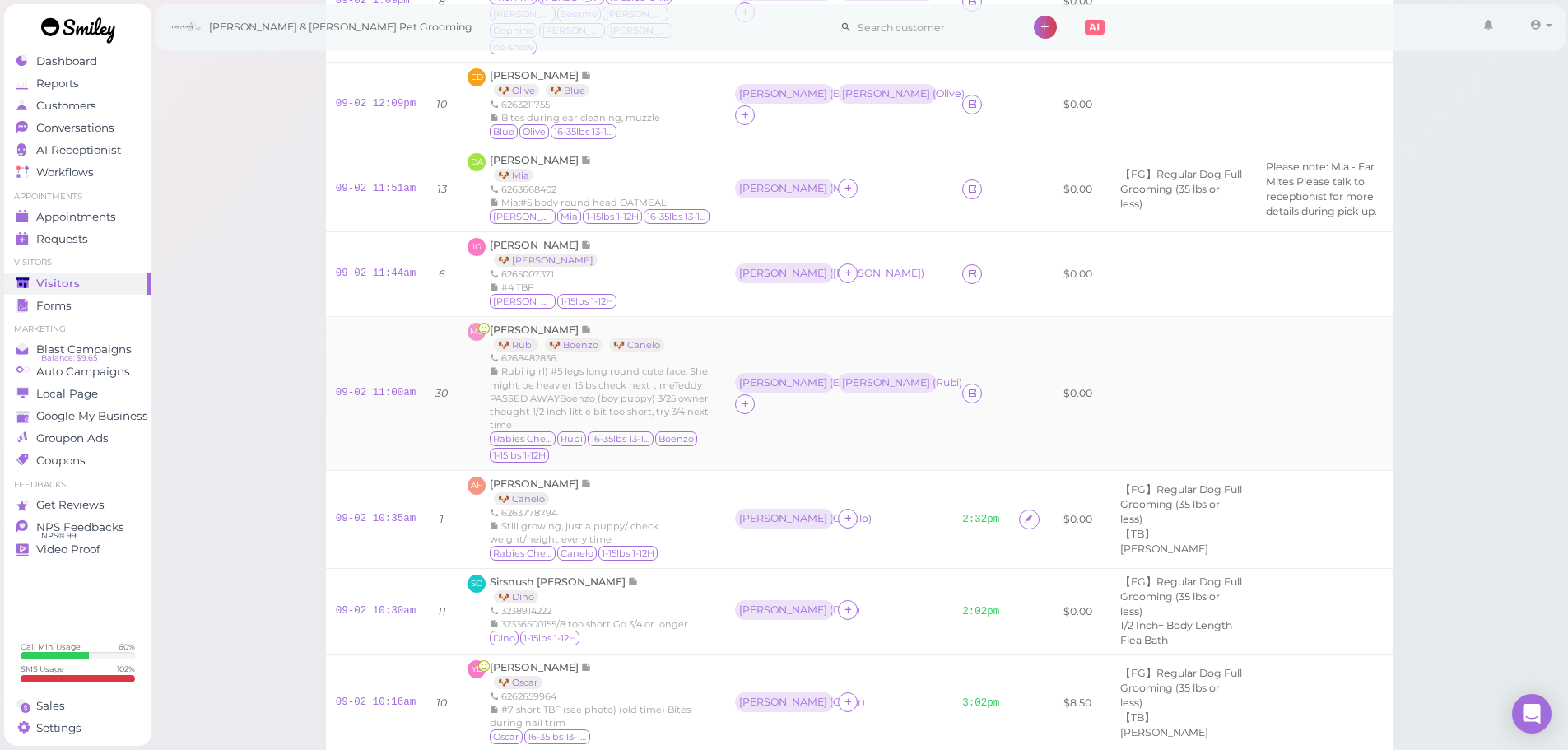
scroll to position [247, 0]
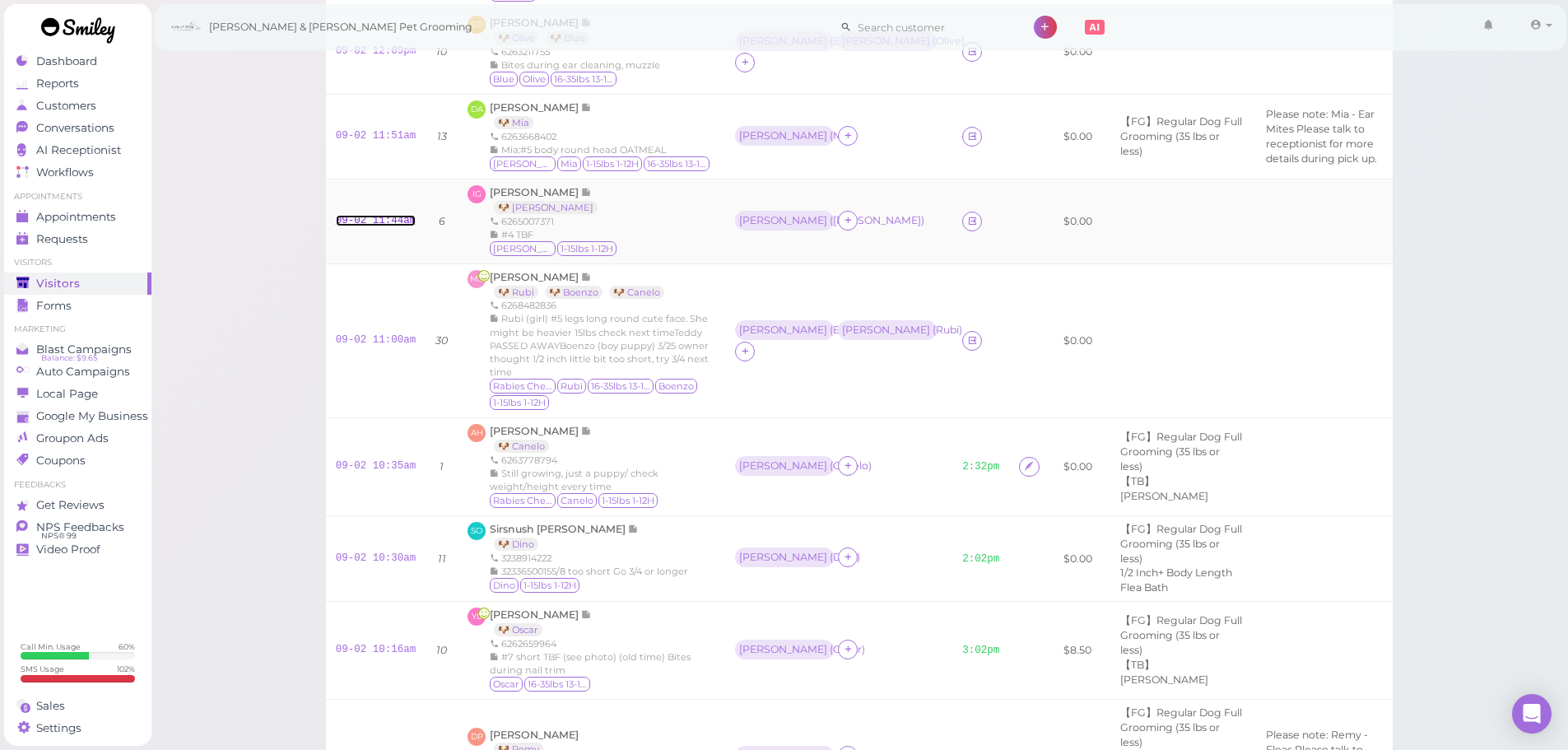
click at [379, 219] on link "09-02 11:44am" at bounding box center [377, 221] width 80 height 12
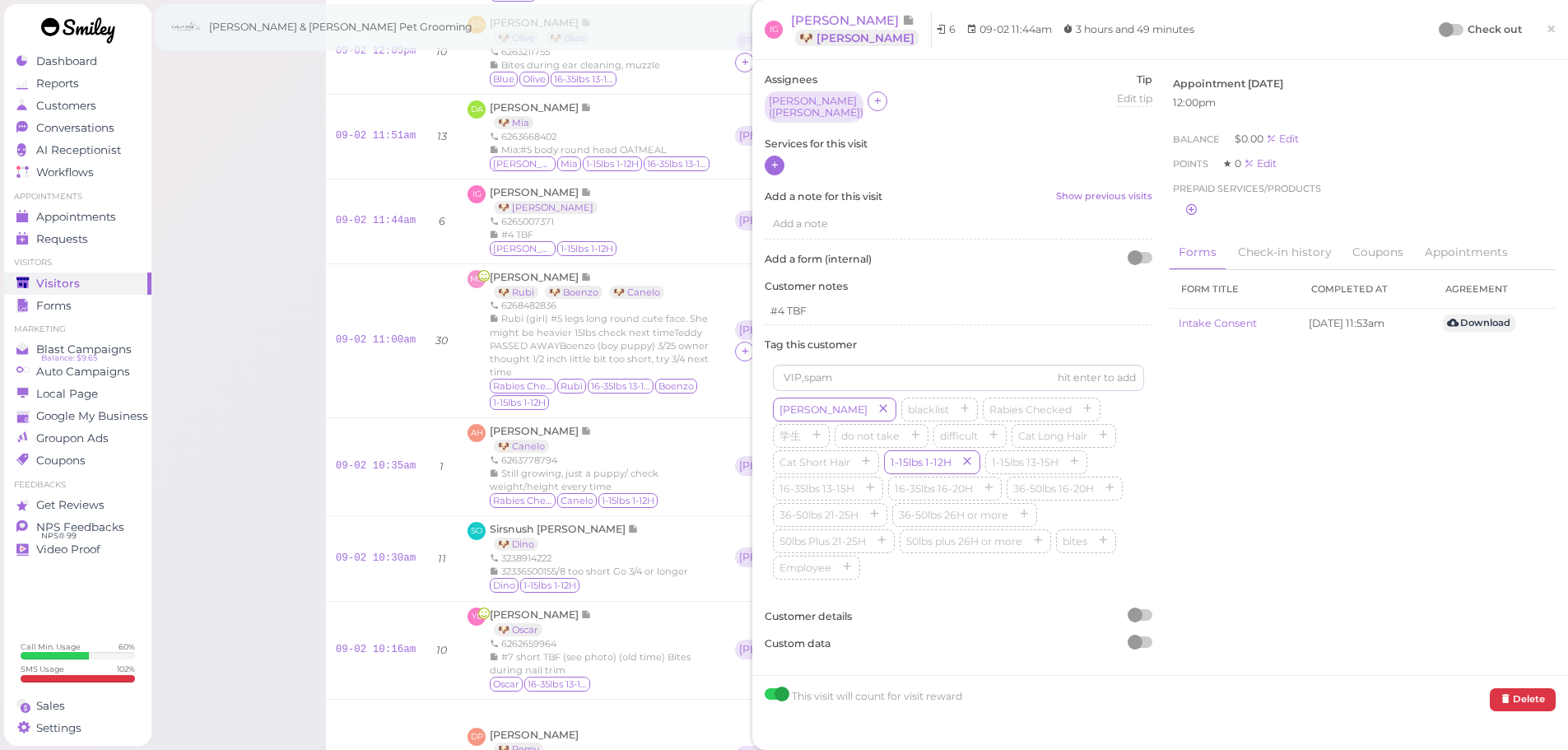
click at [768, 167] on div at bounding box center [775, 166] width 20 height 20
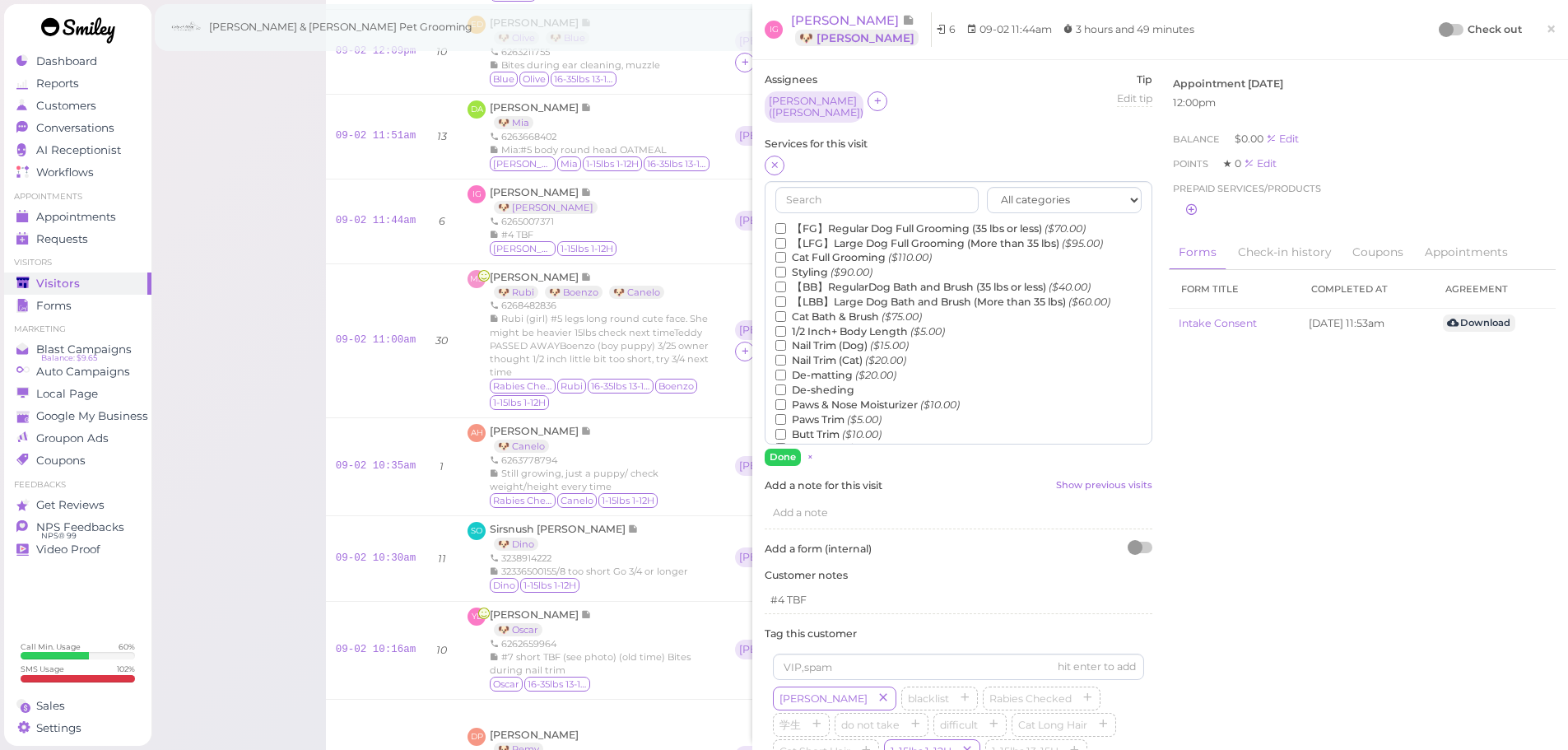
click at [809, 222] on label "【FG】Regular Dog Full Grooming (35 lbs or less) ($70.00)" at bounding box center [931, 228] width 310 height 15
click at [786, 224] on input "【FG】Regular Dog Full Grooming (35 lbs or less) ($70.00)" at bounding box center [781, 228] width 11 height 11
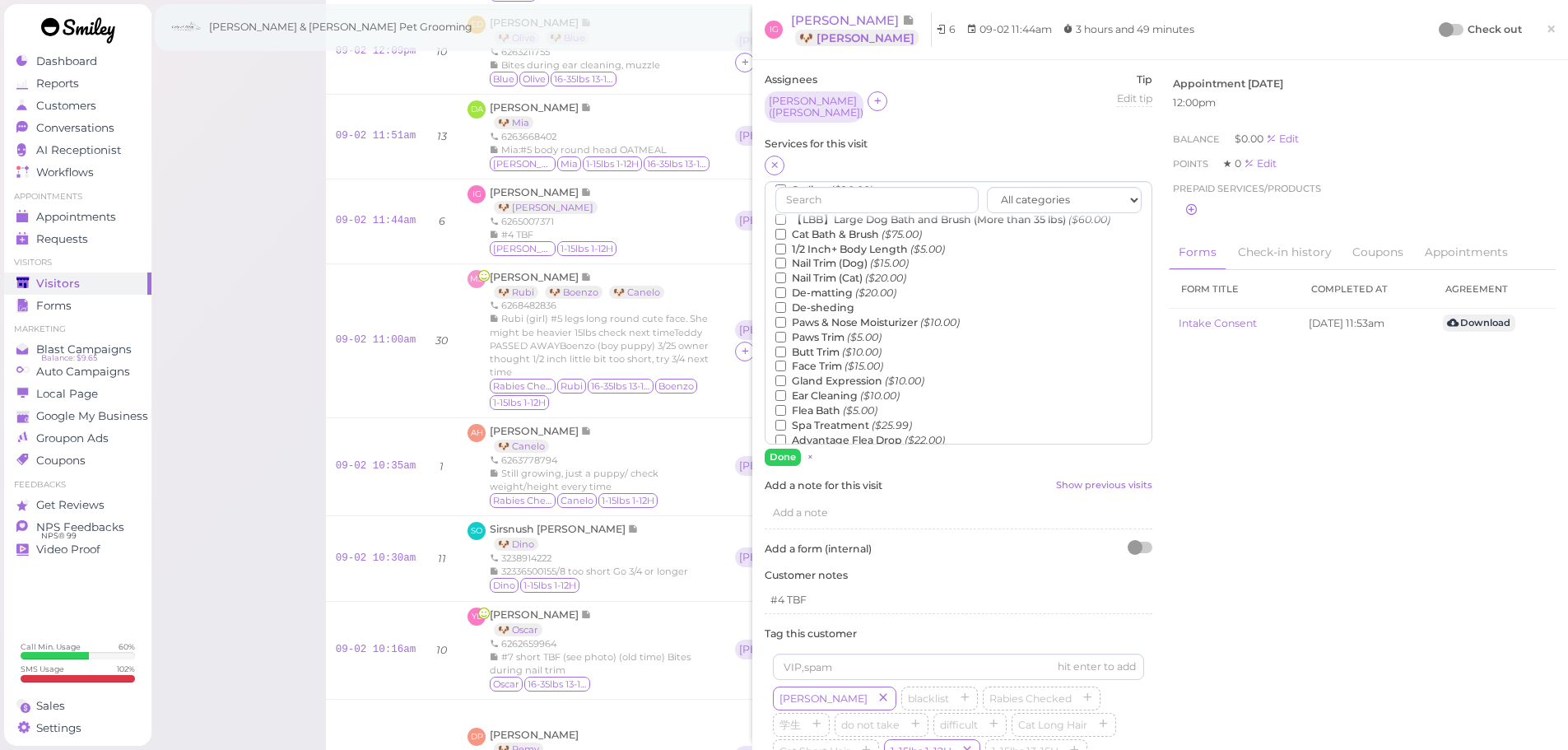
click at [808, 404] on label "Flea Bath ($5.00)" at bounding box center [827, 410] width 102 height 15
click at [786, 405] on input "Flea Bath ($5.00)" at bounding box center [781, 410] width 11 height 11
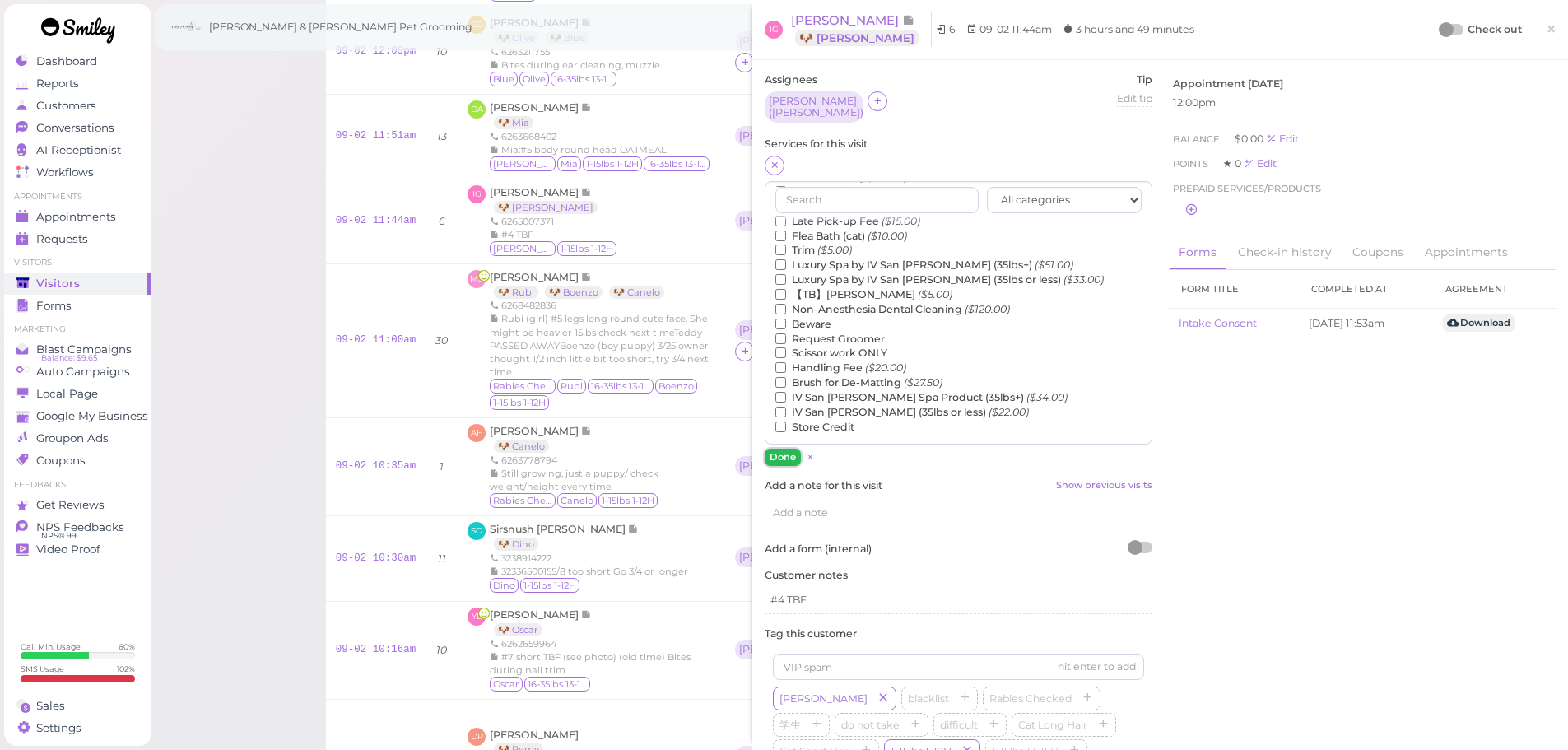
click at [785, 454] on button "Done" at bounding box center [783, 458] width 36 height 18
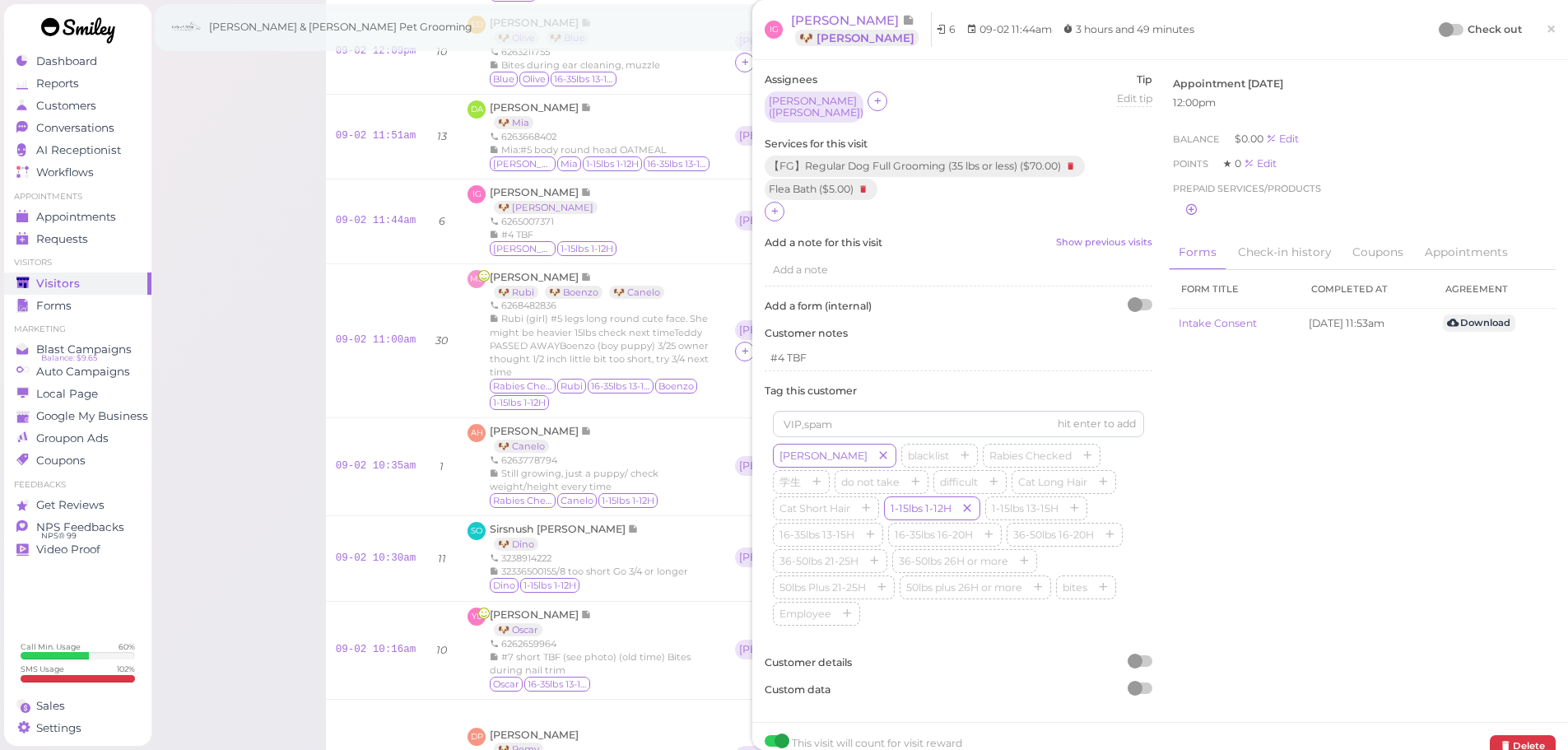
click at [1439, 32] on div at bounding box center [1445, 29] width 15 height 15
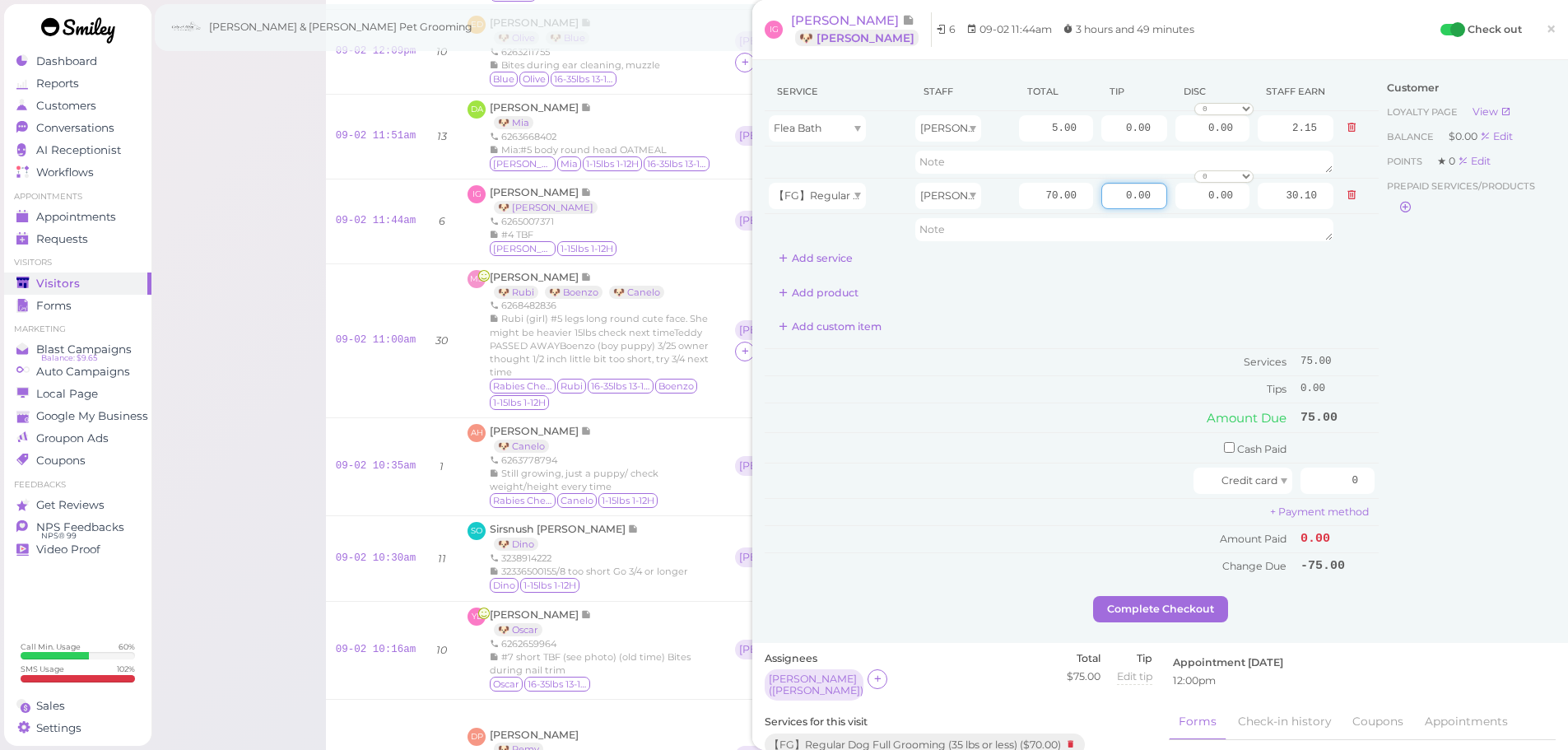
click at [1490, 283] on div "Service Staff Total Tip Disc Staff earn Flea Bath Helen 5.00 0.00 0.00 0 10% of…" at bounding box center [1160, 334] width 791 height 524
type input "7.5"
click at [1426, 385] on div "Customer Loyalty page View Balance $0.00 Edit Points ★ 0 Edit Prepaid services/…" at bounding box center [1467, 334] width 177 height 524
drag, startPoint x: 1321, startPoint y: 482, endPoint x: 1412, endPoint y: 483, distance: 91.0
click at [1412, 483] on div "Service Staff Total Tip Disc Staff earn Flea Bath Helen 5.00 0.00 0.00 0 10% of…" at bounding box center [1160, 334] width 791 height 524
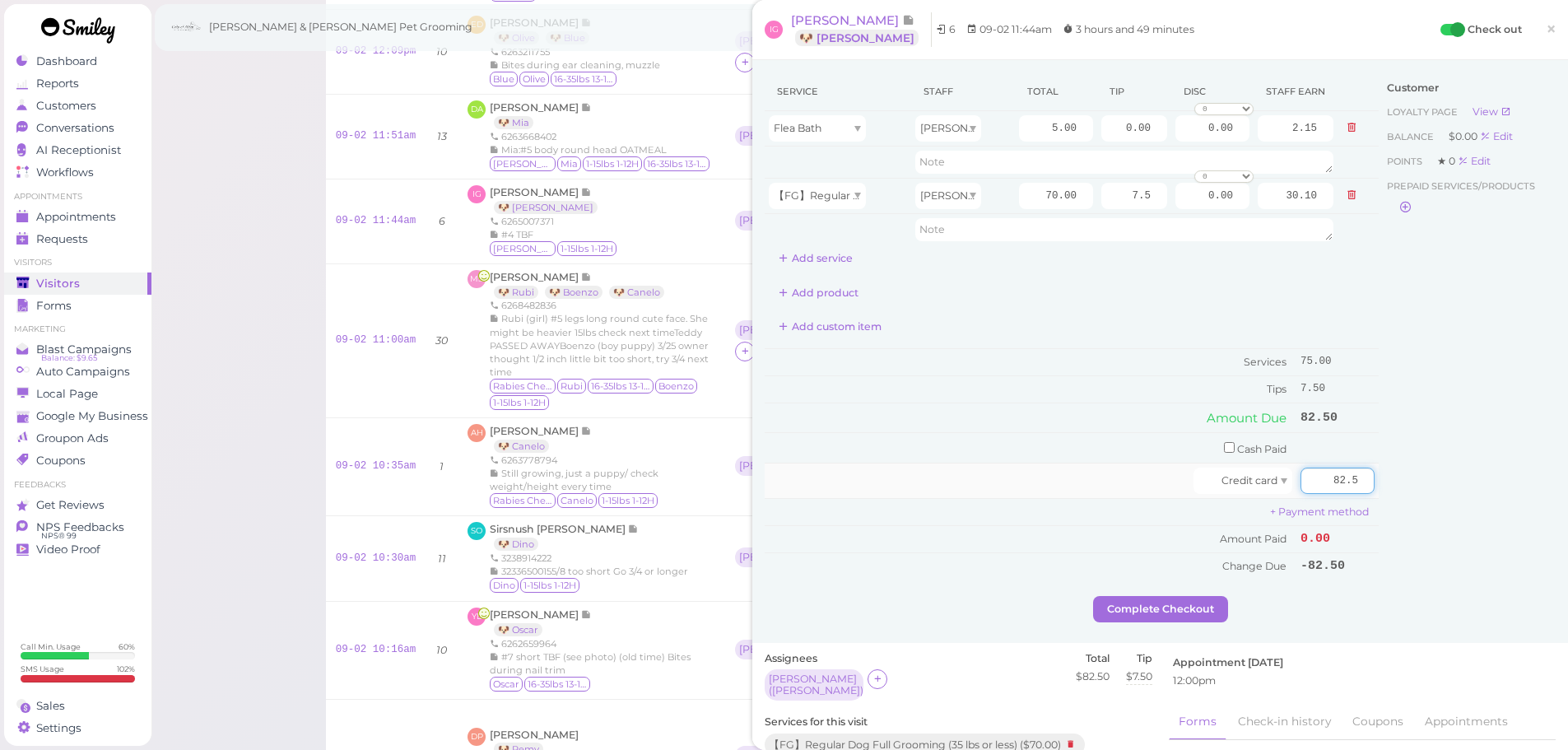
type input "82.5"
drag, startPoint x: 1365, startPoint y: 470, endPoint x: 1111, endPoint y: 649, distance: 310.7
click at [1364, 470] on td "82.5" at bounding box center [1338, 481] width 82 height 35
click at [1121, 618] on button "Complete Checkout" at bounding box center [1161, 609] width 135 height 26
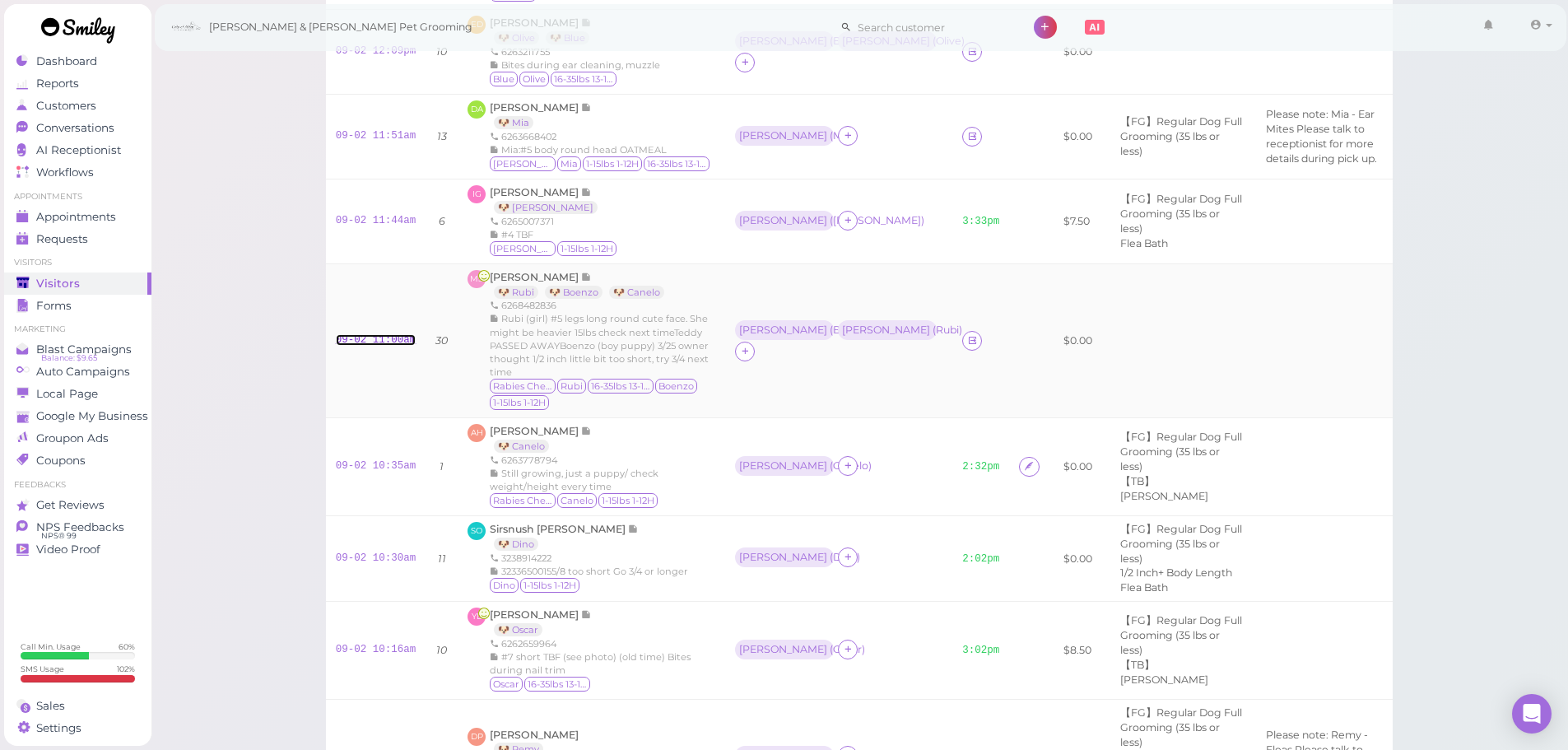
drag, startPoint x: 376, startPoint y: 359, endPoint x: 391, endPoint y: 347, distance: 19.2
click at [376, 346] on link "09-02 11:00am" at bounding box center [377, 340] width 80 height 12
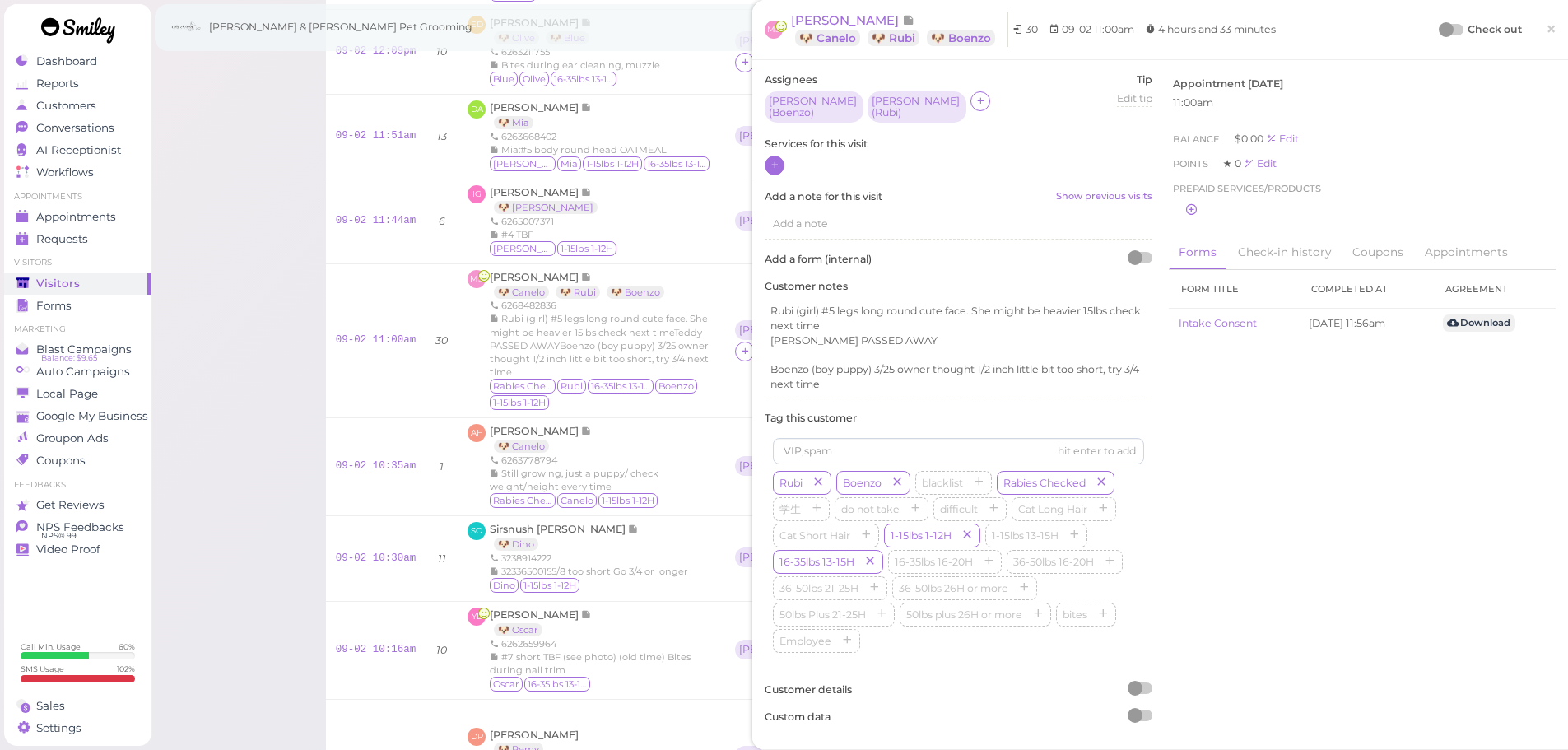
click at [778, 172] on icon at bounding box center [775, 165] width 11 height 13
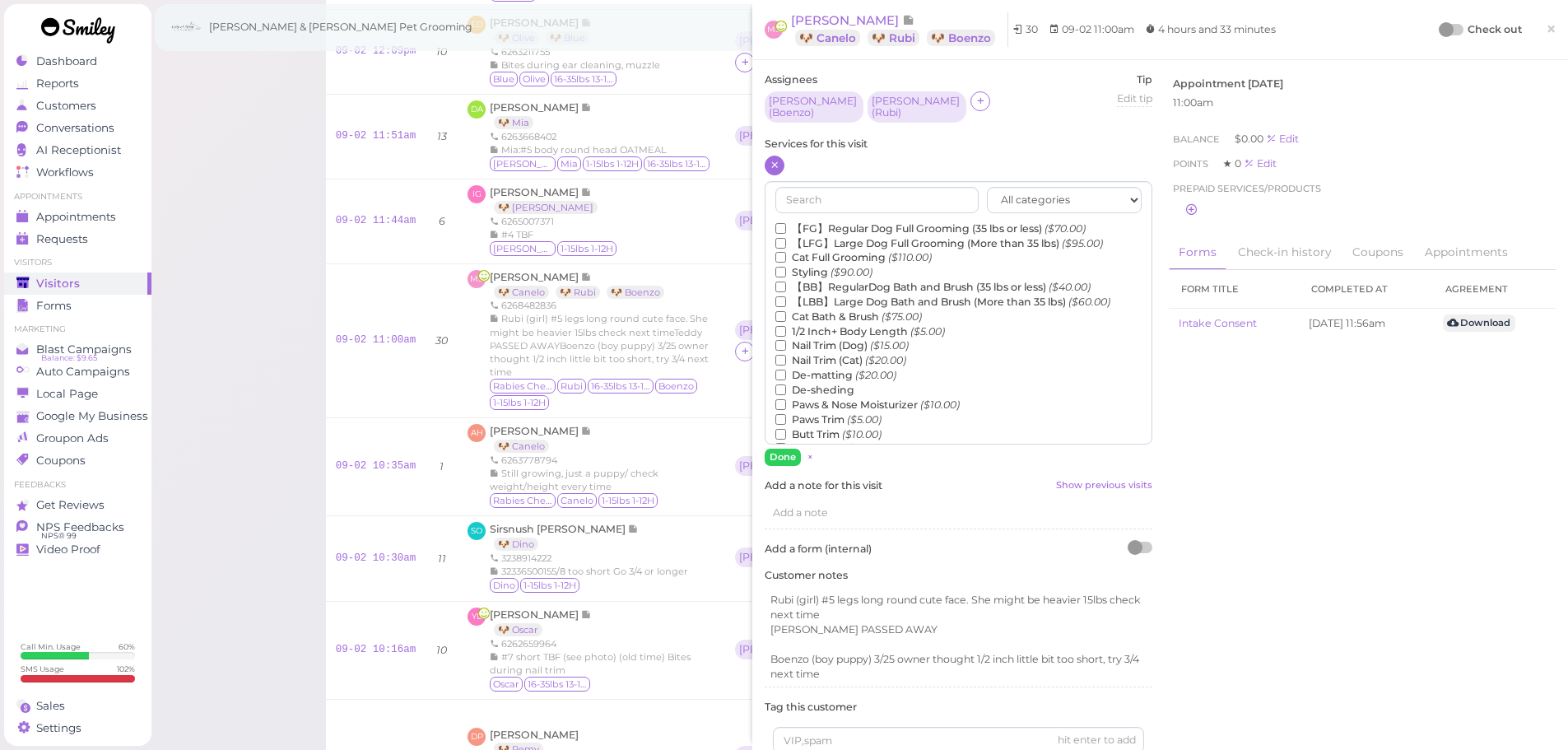
click at [846, 226] on label "【FG】Regular Dog Full Grooming (35 lbs or less) ($70.00)" at bounding box center [931, 228] width 310 height 15
click at [786, 226] on input "【FG】Regular Dog Full Grooming (35 lbs or less) ($70.00)" at bounding box center [781, 228] width 11 height 11
click at [832, 274] on icon "($90.00)" at bounding box center [851, 272] width 42 height 13
click at [786, 274] on input "Styling ($90.00)" at bounding box center [781, 272] width 11 height 11
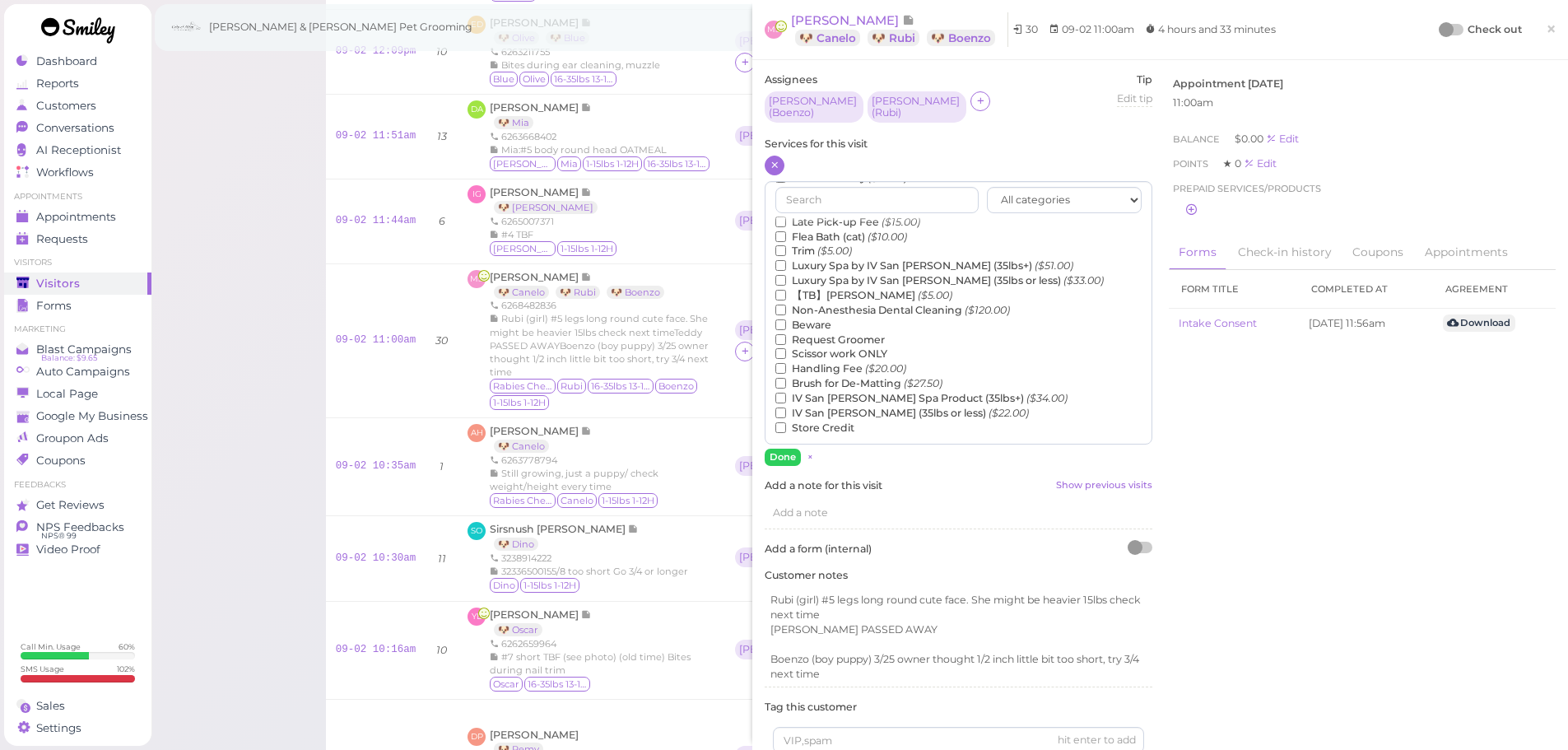
click at [834, 288] on label "【TB】Teeth Brushing ($5.00)" at bounding box center [864, 295] width 177 height 15
click at [786, 290] on input "【TB】Teeth Brushing ($5.00)" at bounding box center [781, 295] width 11 height 11
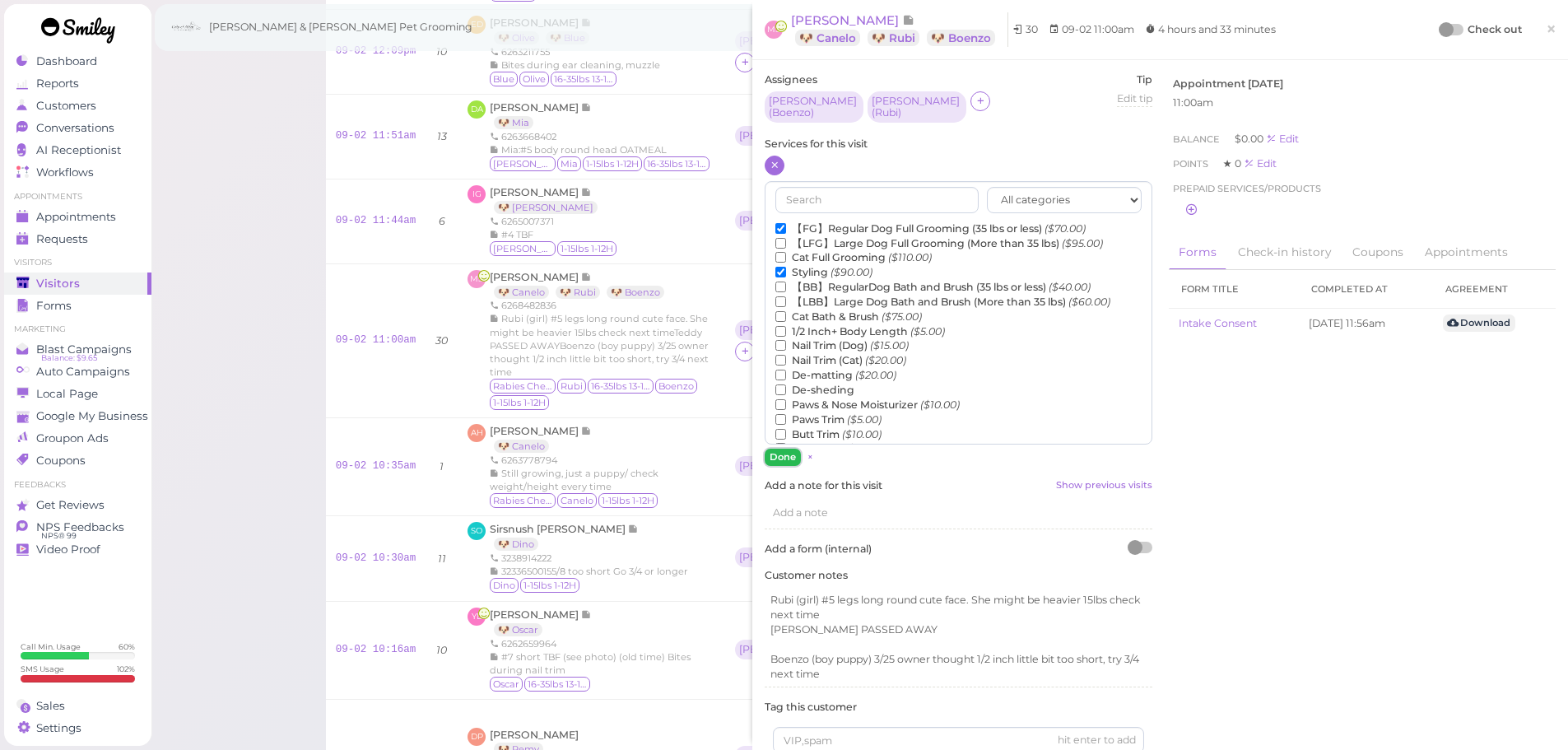
click at [785, 453] on button "Done" at bounding box center [783, 458] width 36 height 18
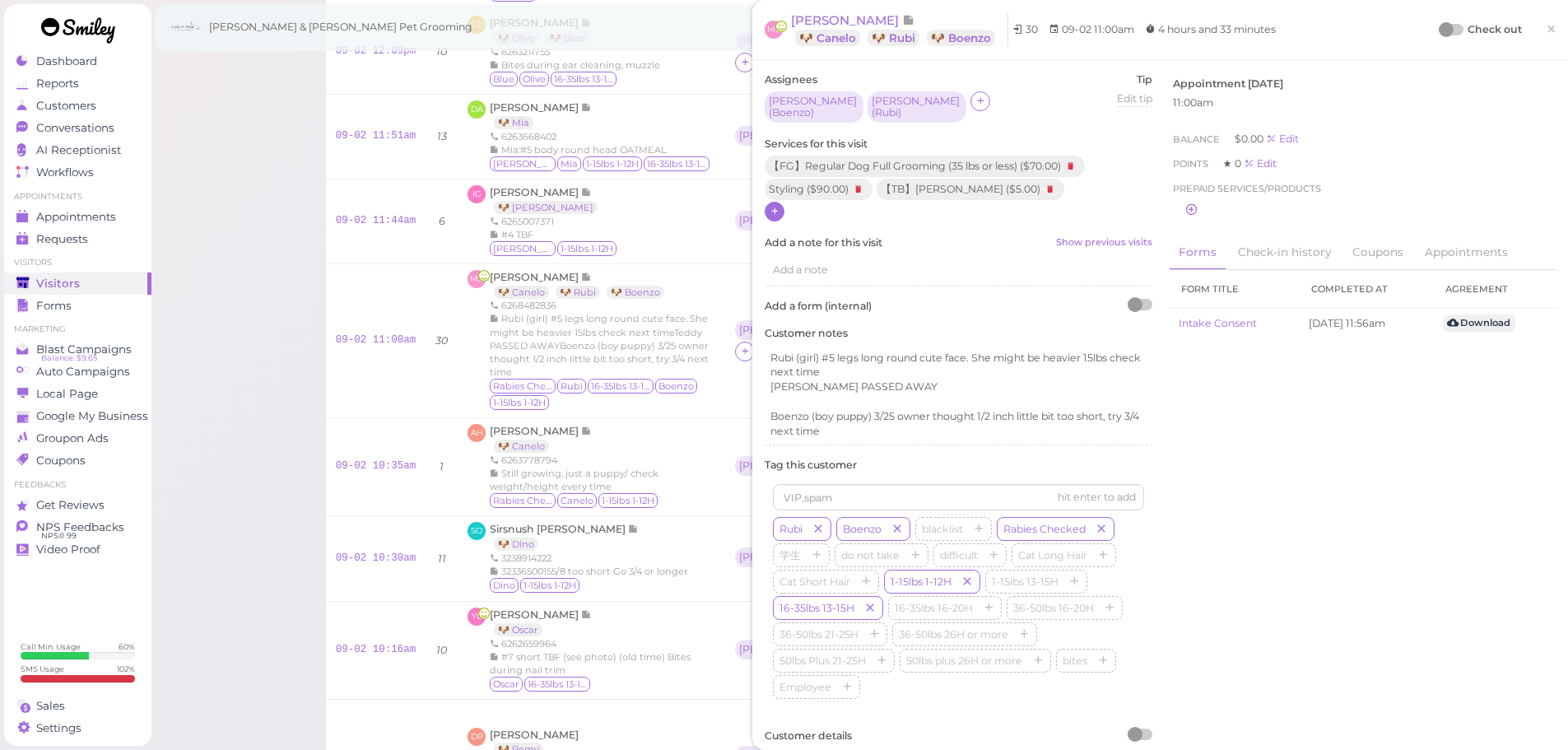
click at [1442, 27] on div at bounding box center [1452, 29] width 24 height 12
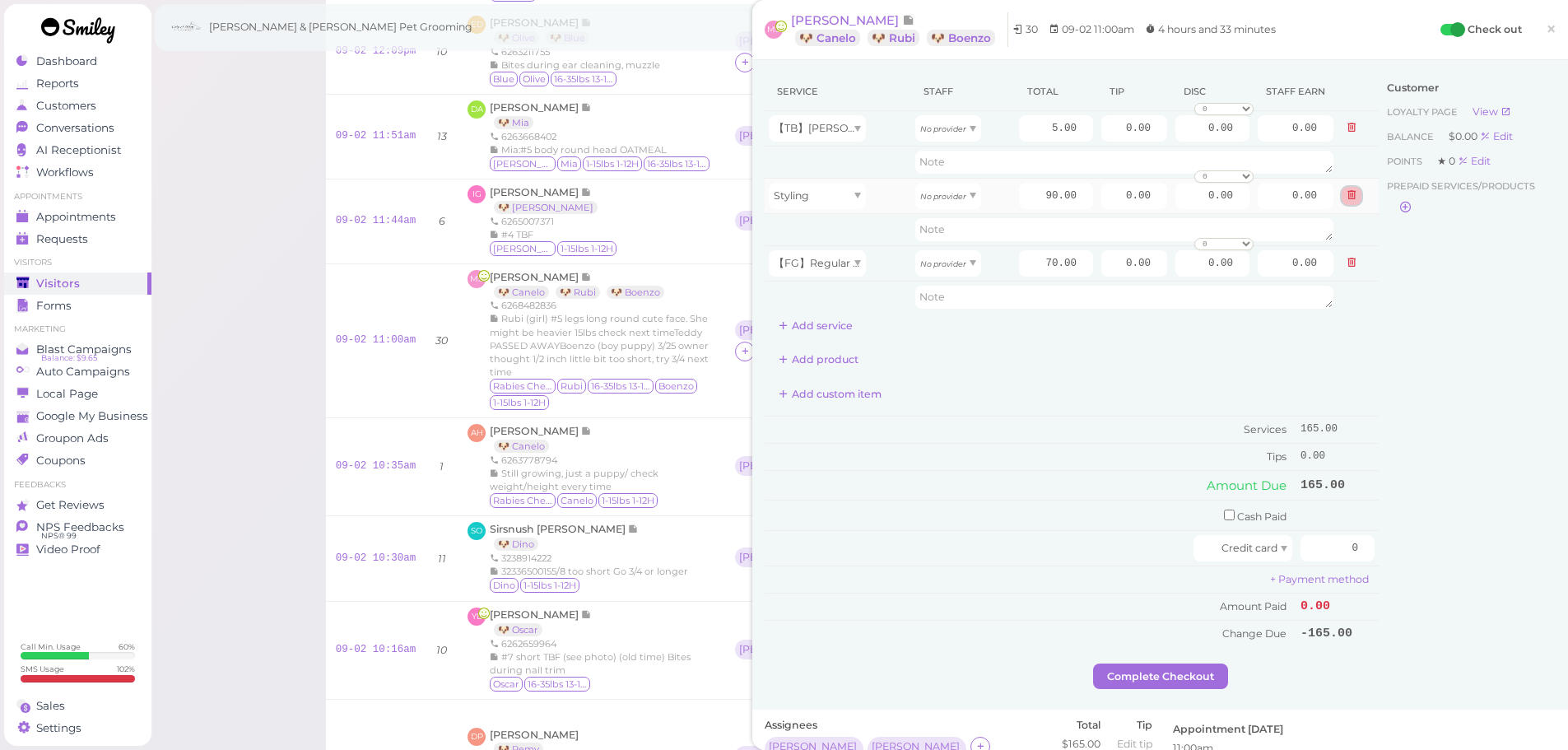
click at [1345, 193] on button at bounding box center [1351, 196] width 20 height 18
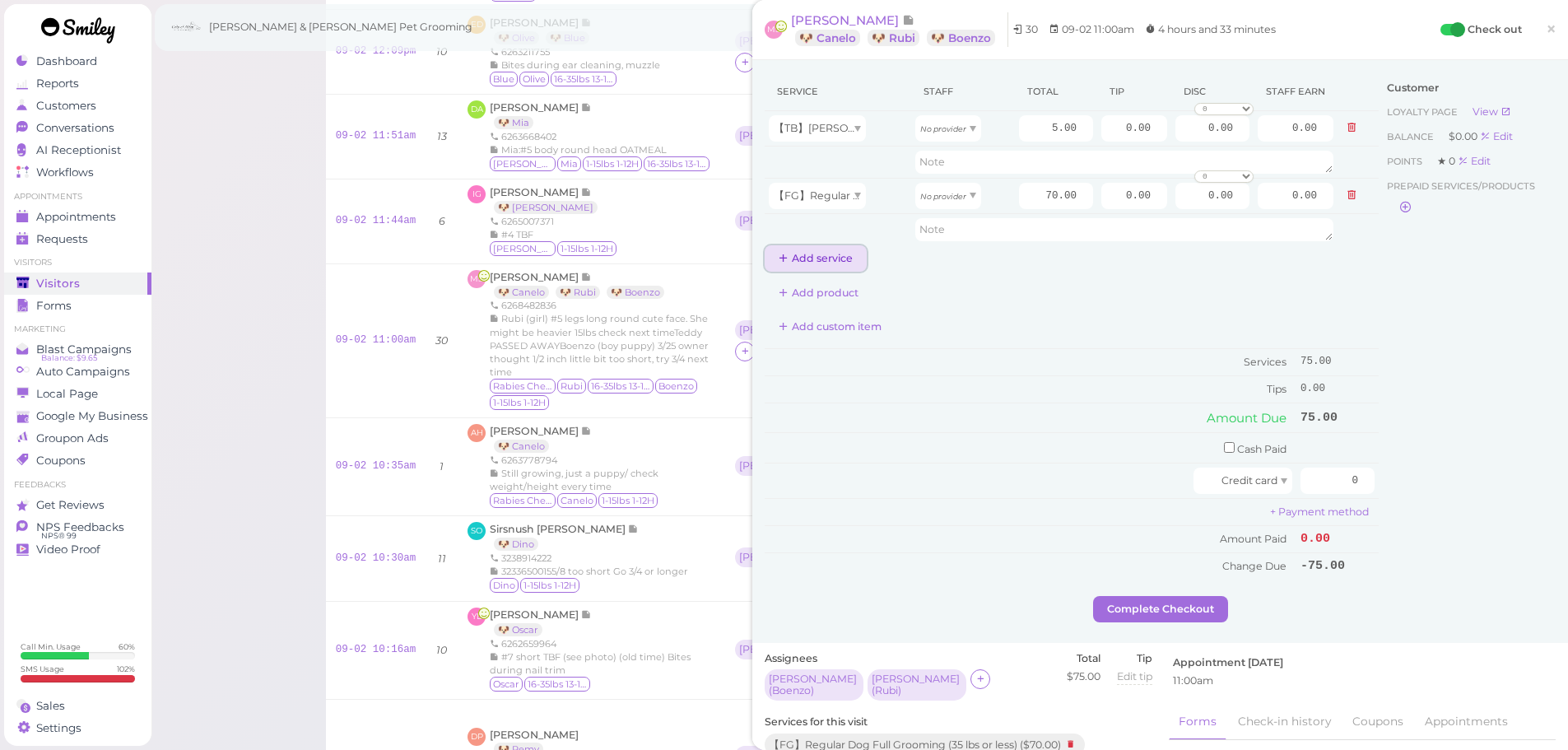
click at [807, 259] on button "Add service" at bounding box center [816, 258] width 102 height 26
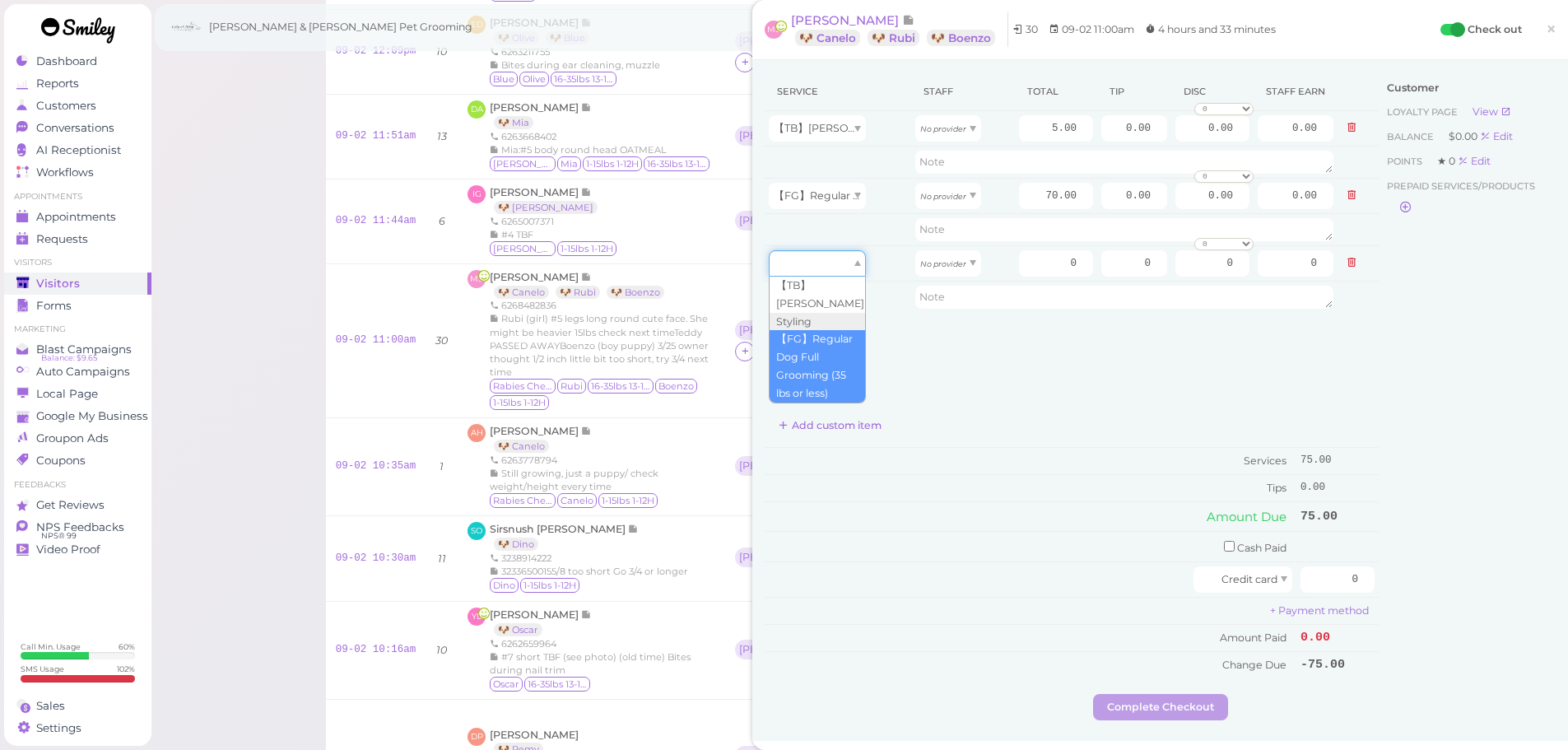
drag, startPoint x: 822, startPoint y: 274, endPoint x: 810, endPoint y: 358, distance: 84.9
type input "70.00"
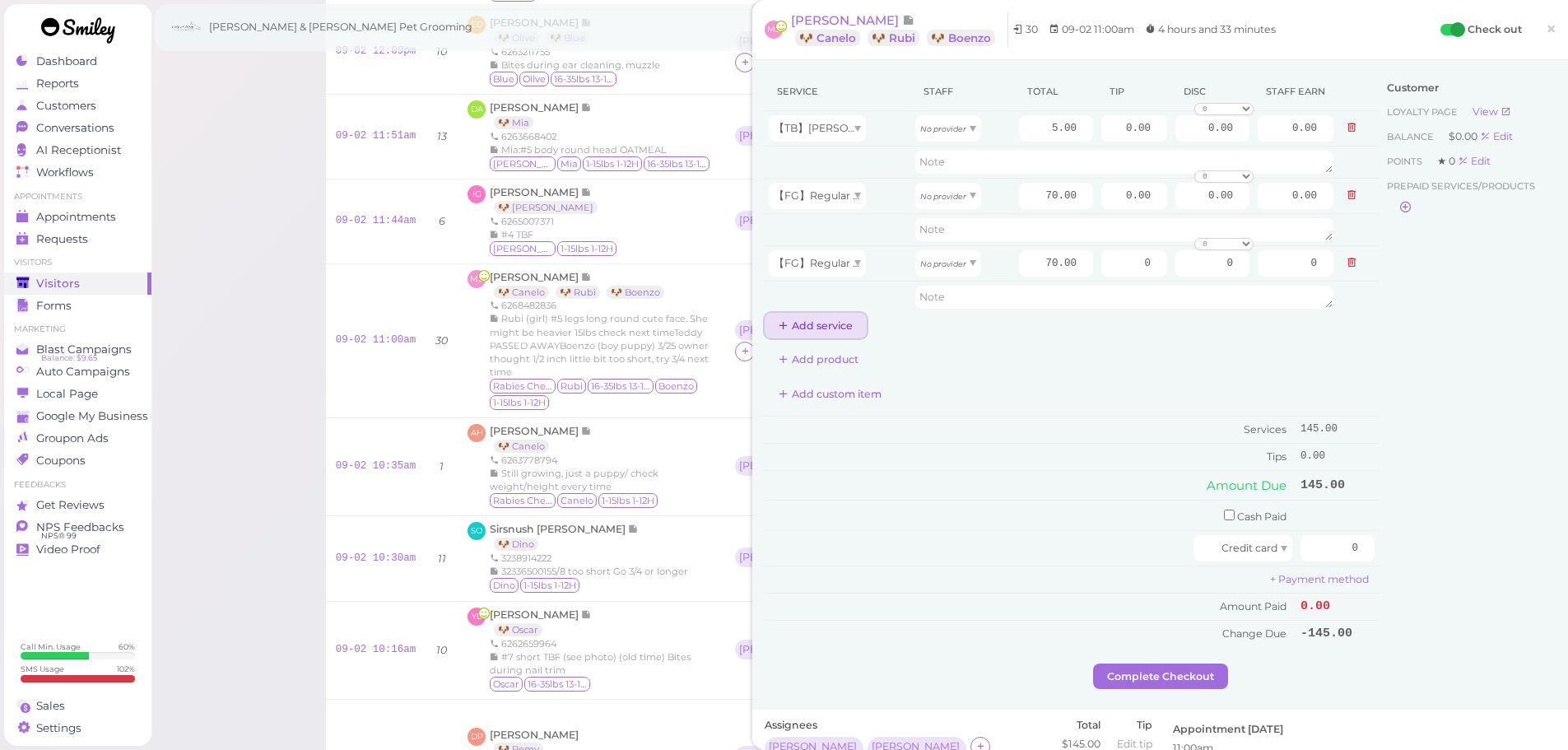
click at [805, 337] on button "Add service" at bounding box center [816, 325] width 102 height 26
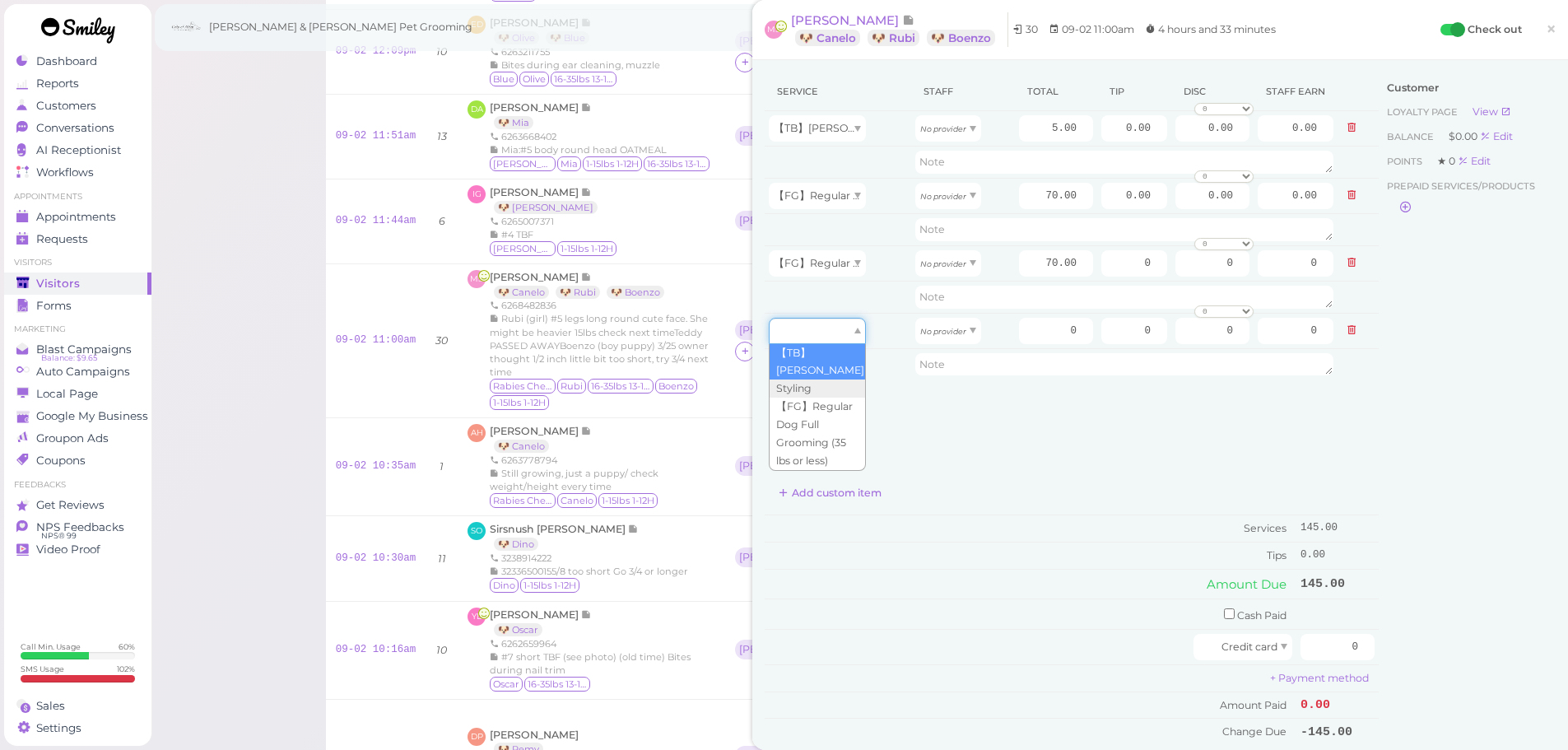
drag, startPoint x: 813, startPoint y: 330, endPoint x: 813, endPoint y: 376, distance: 46.0
type input "5.00"
drag, startPoint x: 813, startPoint y: 376, endPoint x: 824, endPoint y: 363, distance: 17.0
click at [813, 375] on td at bounding box center [837, 364] width 146 height 31
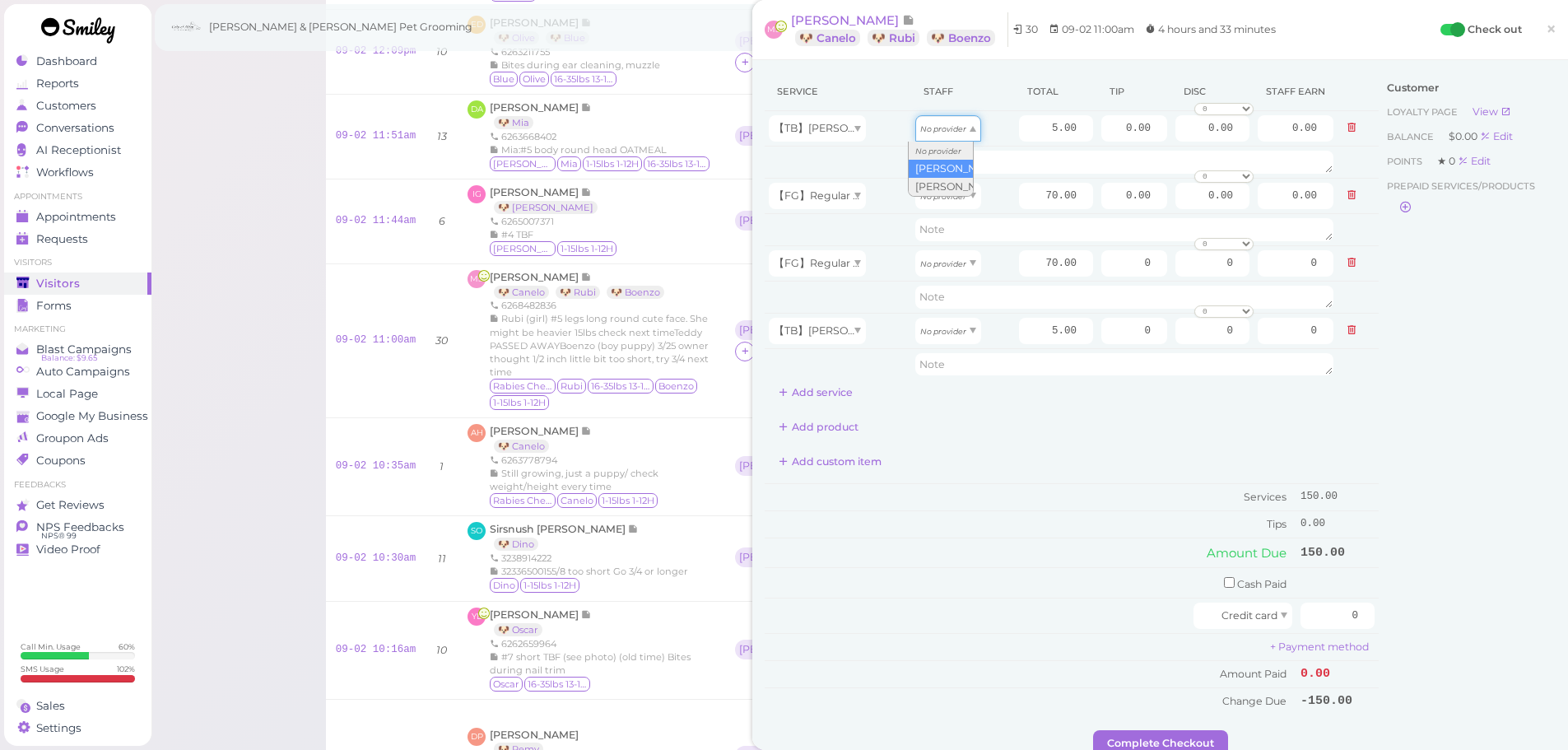
drag, startPoint x: 933, startPoint y: 131, endPoint x: 927, endPoint y: 170, distance: 39.5
type input "2.15"
drag, startPoint x: 927, startPoint y: 191, endPoint x: 936, endPoint y: 235, distance: 44.9
type input "30.10"
drag, startPoint x: 935, startPoint y: 274, endPoint x: 932, endPoint y: 325, distance: 51.1
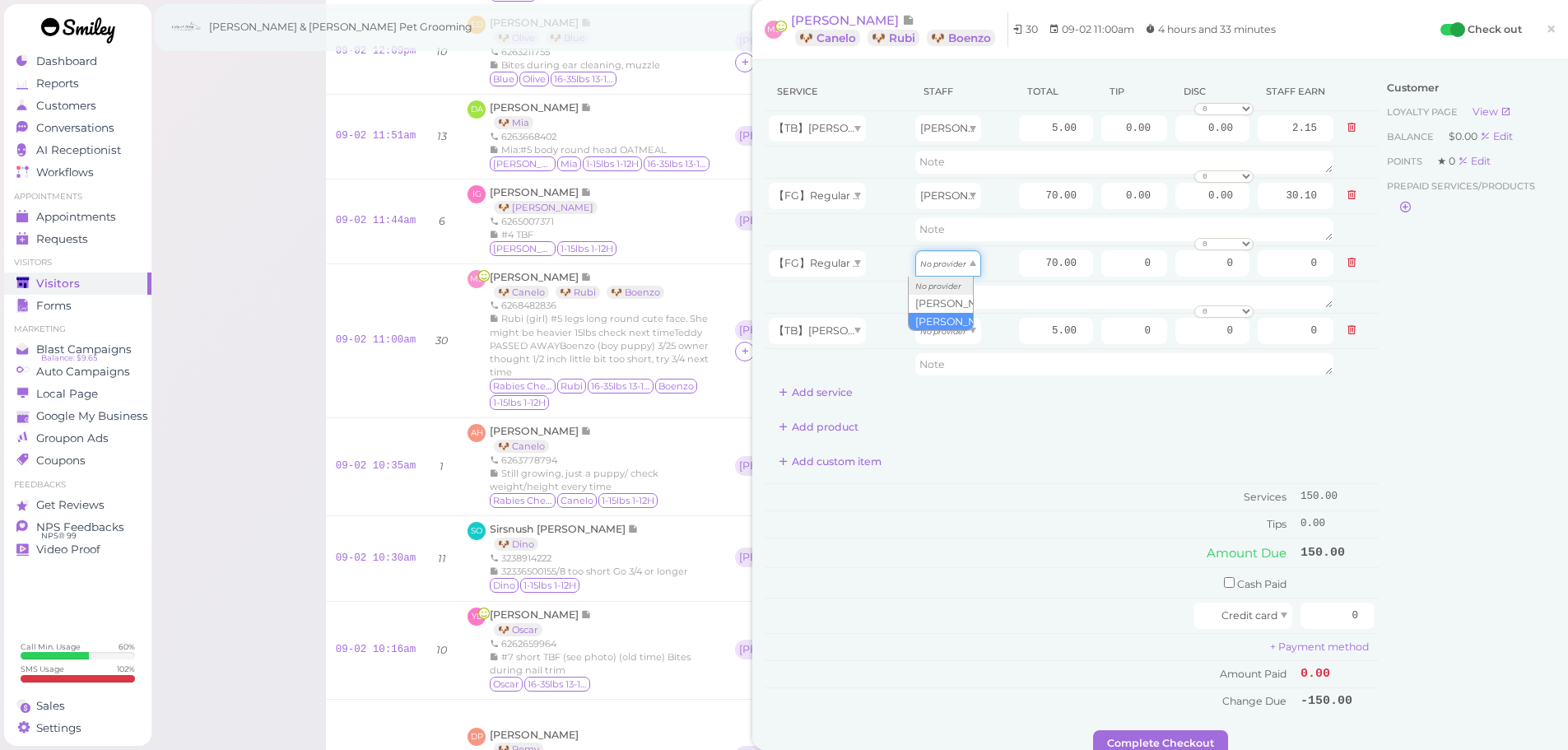
type input "36.40"
drag, startPoint x: 931, startPoint y: 336, endPoint x: 934, endPoint y: 392, distance: 56.1
type input "2.60"
click at [1019, 266] on input "70.00" at bounding box center [1056, 263] width 75 height 26
type input "90.00"
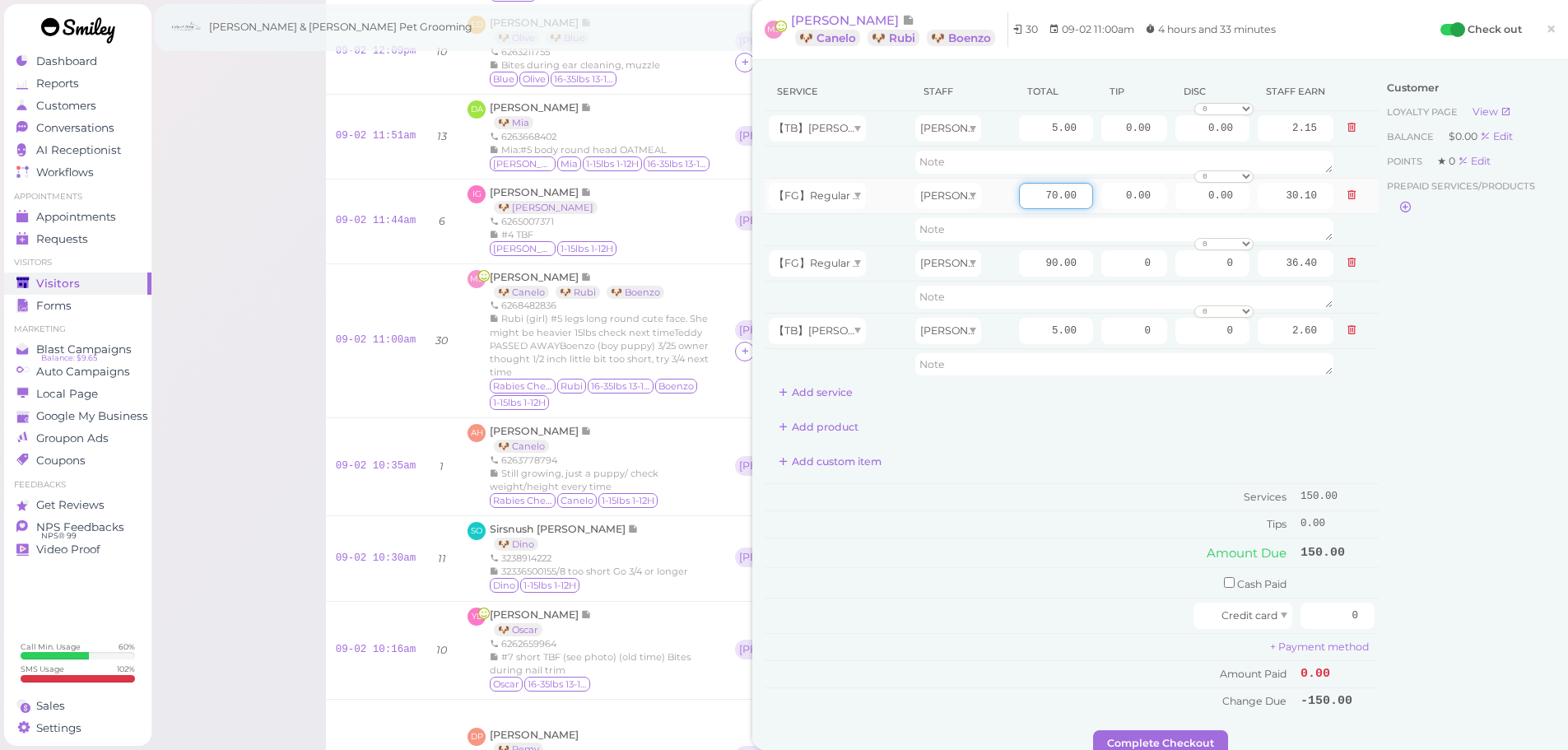
type input "46.80"
click at [1019, 200] on input "70.00" at bounding box center [1056, 195] width 75 height 26
type input "75.00"
type input "32.25"
click at [1063, 493] on td "Services" at bounding box center [1031, 497] width 531 height 27
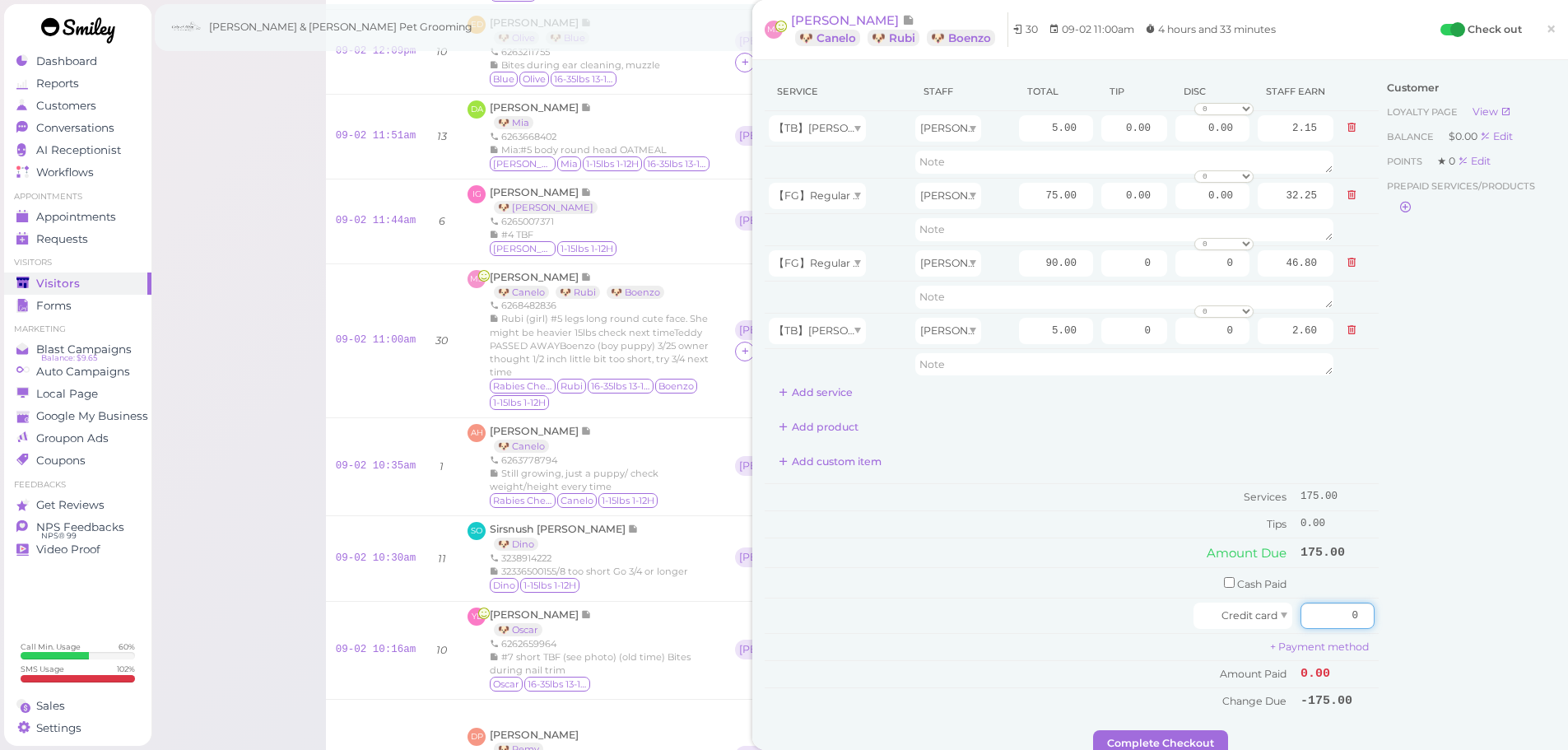
drag, startPoint x: 1325, startPoint y: 615, endPoint x: 1470, endPoint y: 613, distance: 145.0
click at [1470, 613] on div "Service Staff Total Tip Disc Staff earn 【TB】Teeth Brushing Rebecca 5.00 0.00 0.…" at bounding box center [1160, 401] width 791 height 658
type input "210"
click at [1439, 589] on div "Customer Loyalty page View Balance $0.00 Edit Points ★ 0 Edit Prepaid services/…" at bounding box center [1467, 401] width 177 height 658
drag, startPoint x: 1103, startPoint y: 194, endPoint x: 1214, endPoint y: 203, distance: 111.4
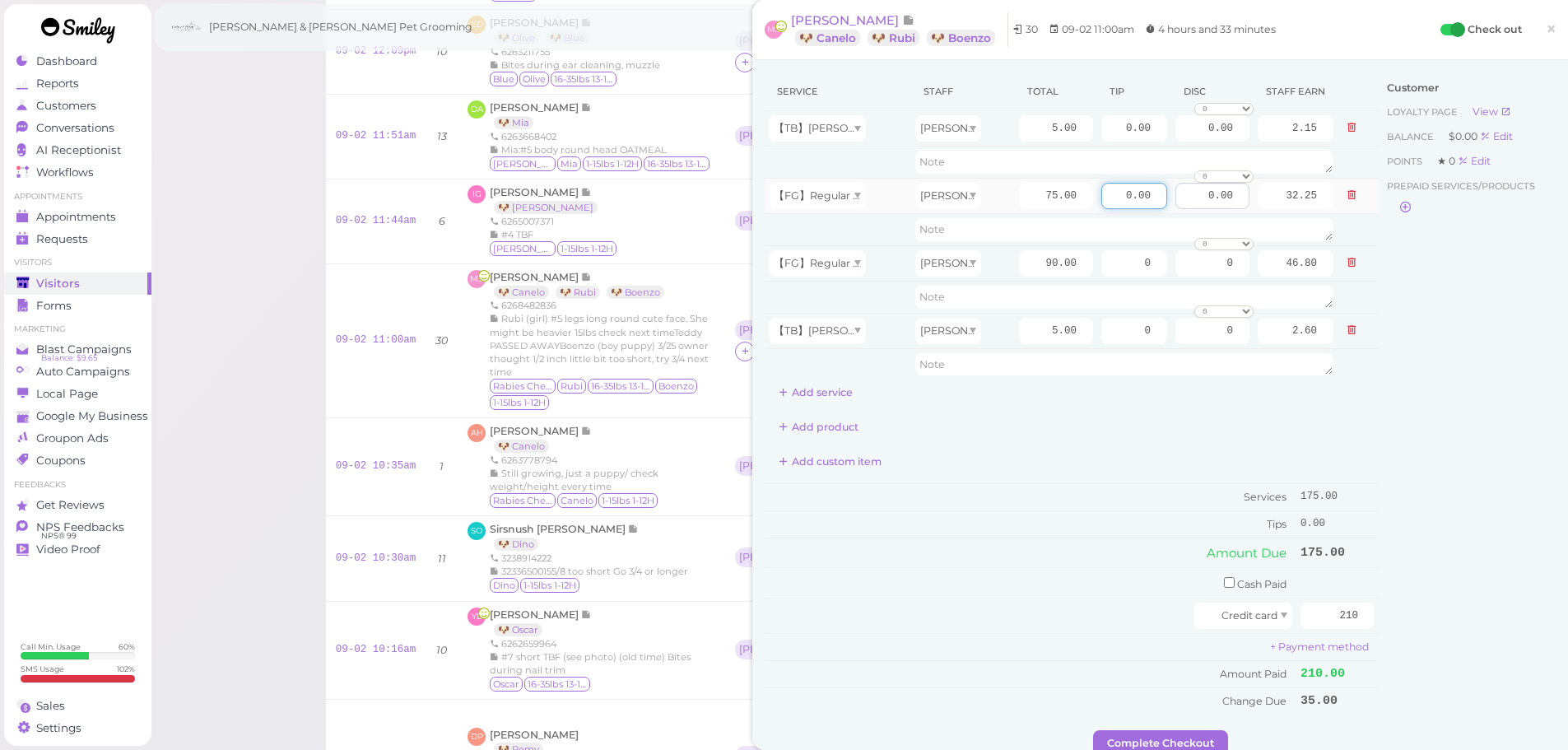
click at [1214, 203] on tr "【FG】Regular Dog Full Grooming (35 lbs or less) Rebecca 75.00 0.00 0.00 0 10% of…" at bounding box center [1072, 195] width 614 height 35
type input "16"
drag, startPoint x: 1120, startPoint y: 269, endPoint x: 1384, endPoint y: 276, distance: 264.1
click at [1384, 276] on div "Service Staff Total Tip Disc Staff earn 【TB】Teeth Brushing Rebecca 5.00 0.00 0.…" at bounding box center [1160, 401] width 791 height 658
type input "19"
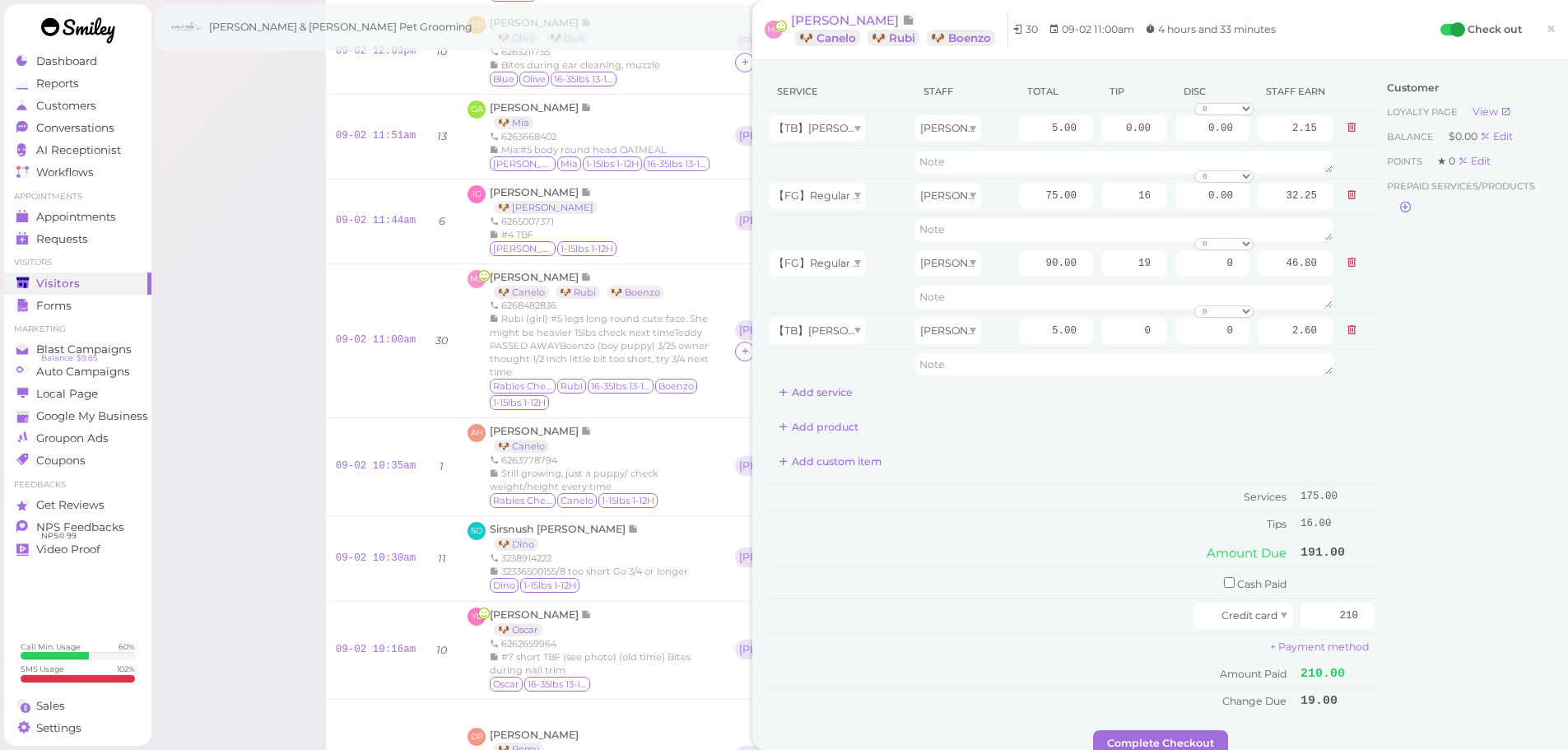
click at [1398, 375] on div "Customer Loyalty page View Balance $0.00 Edit Points ★ 0 Edit Prepaid services/…" at bounding box center [1467, 401] width 177 height 658
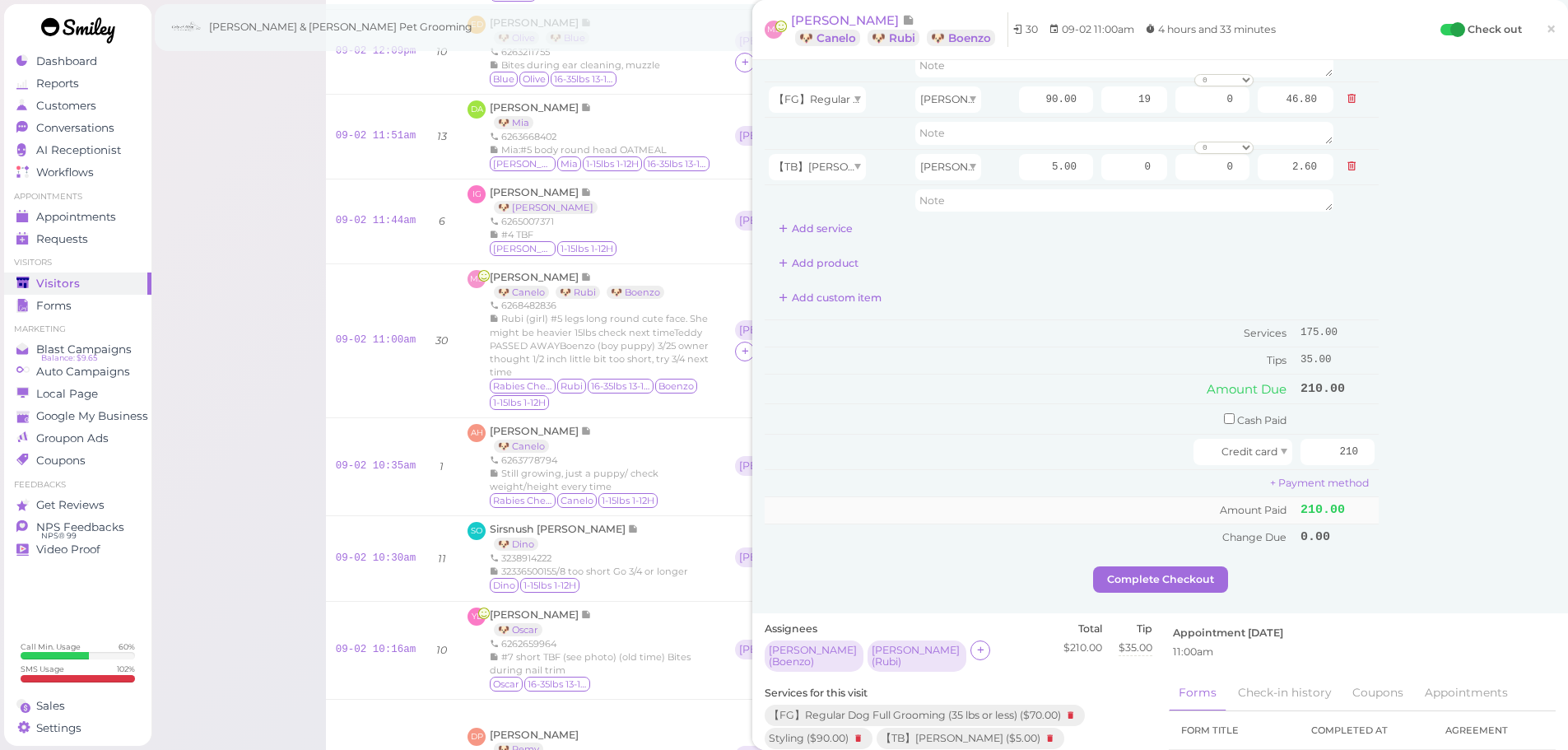
scroll to position [165, 0]
click at [1148, 572] on button "Complete Checkout" at bounding box center [1161, 578] width 135 height 26
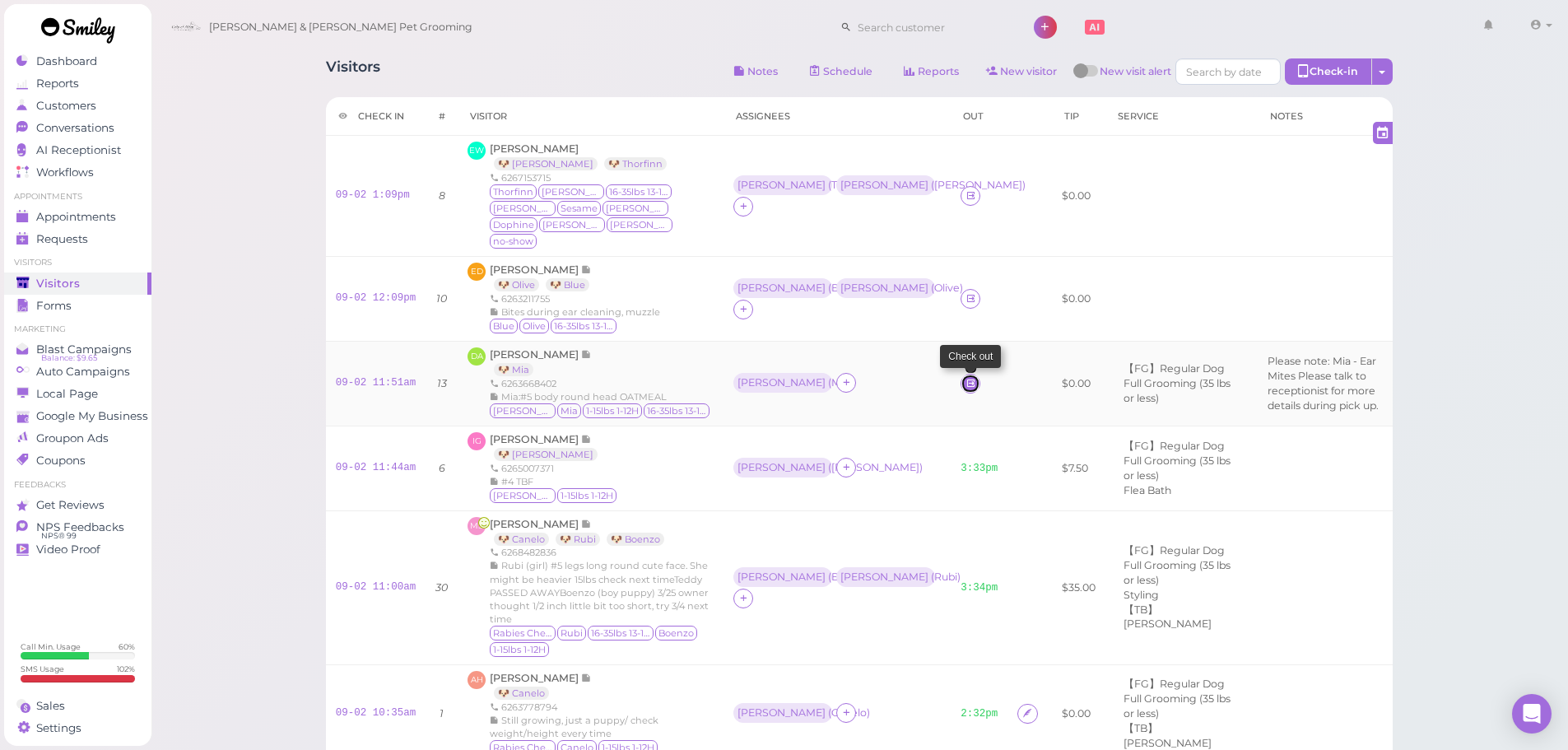
click at [961, 375] on link at bounding box center [971, 383] width 20 height 20
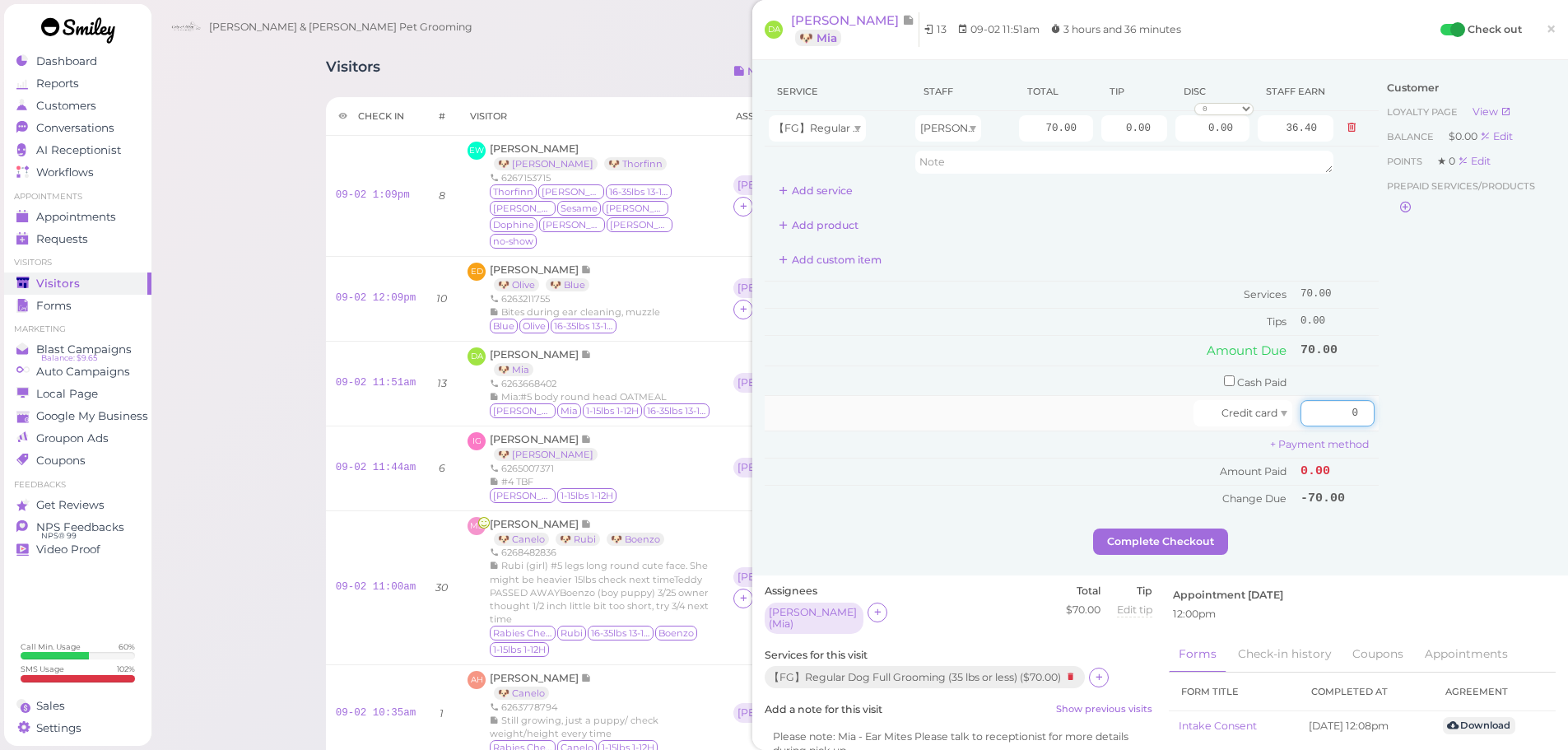
click at [1300, 405] on input "0" at bounding box center [1338, 413] width 75 height 26
type input "70"
click at [1116, 450] on td "+ Payment method" at bounding box center [1072, 445] width 614 height 27
click at [1134, 544] on button "Complete Checkout" at bounding box center [1161, 541] width 135 height 26
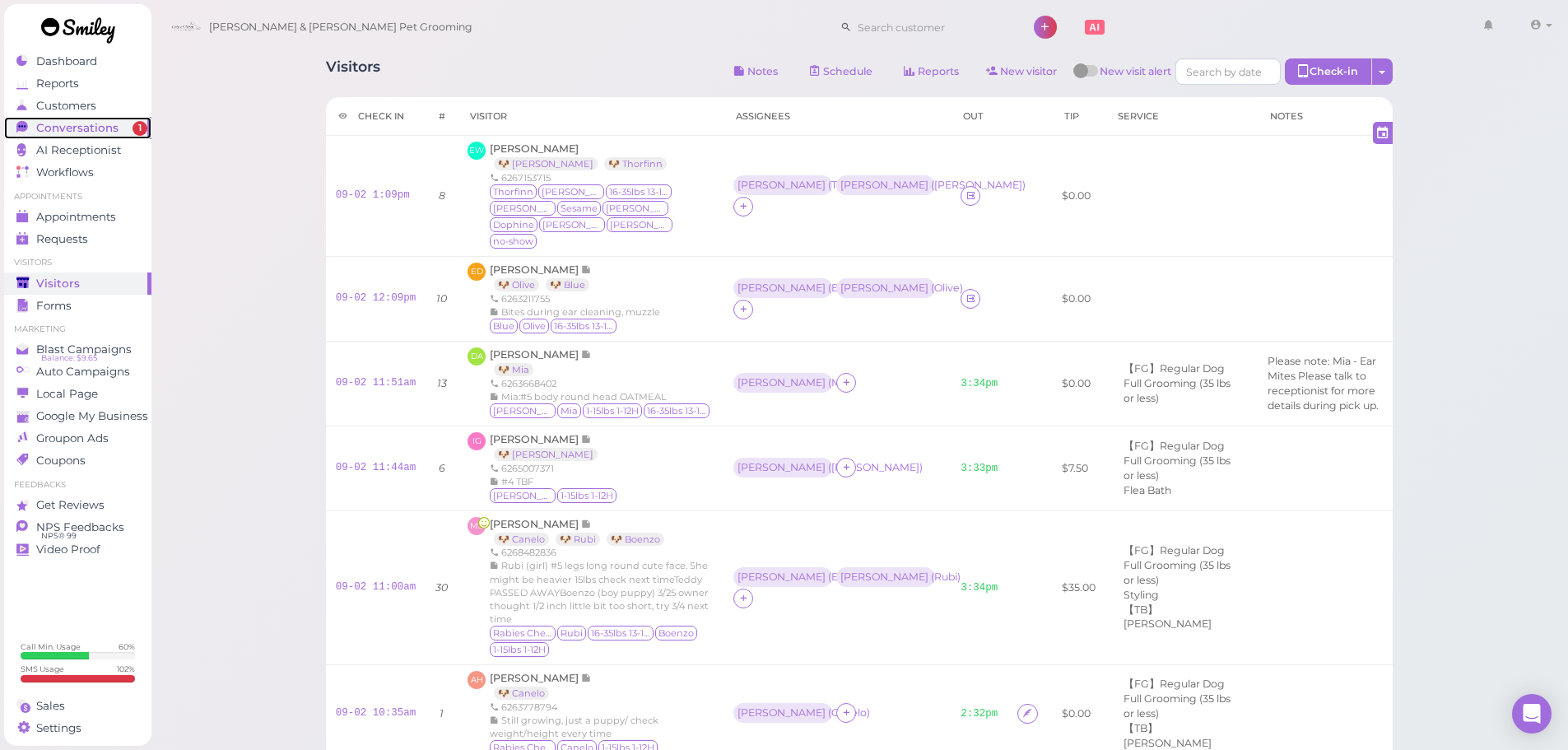
click at [90, 126] on span "Conversations" at bounding box center [77, 127] width 82 height 14
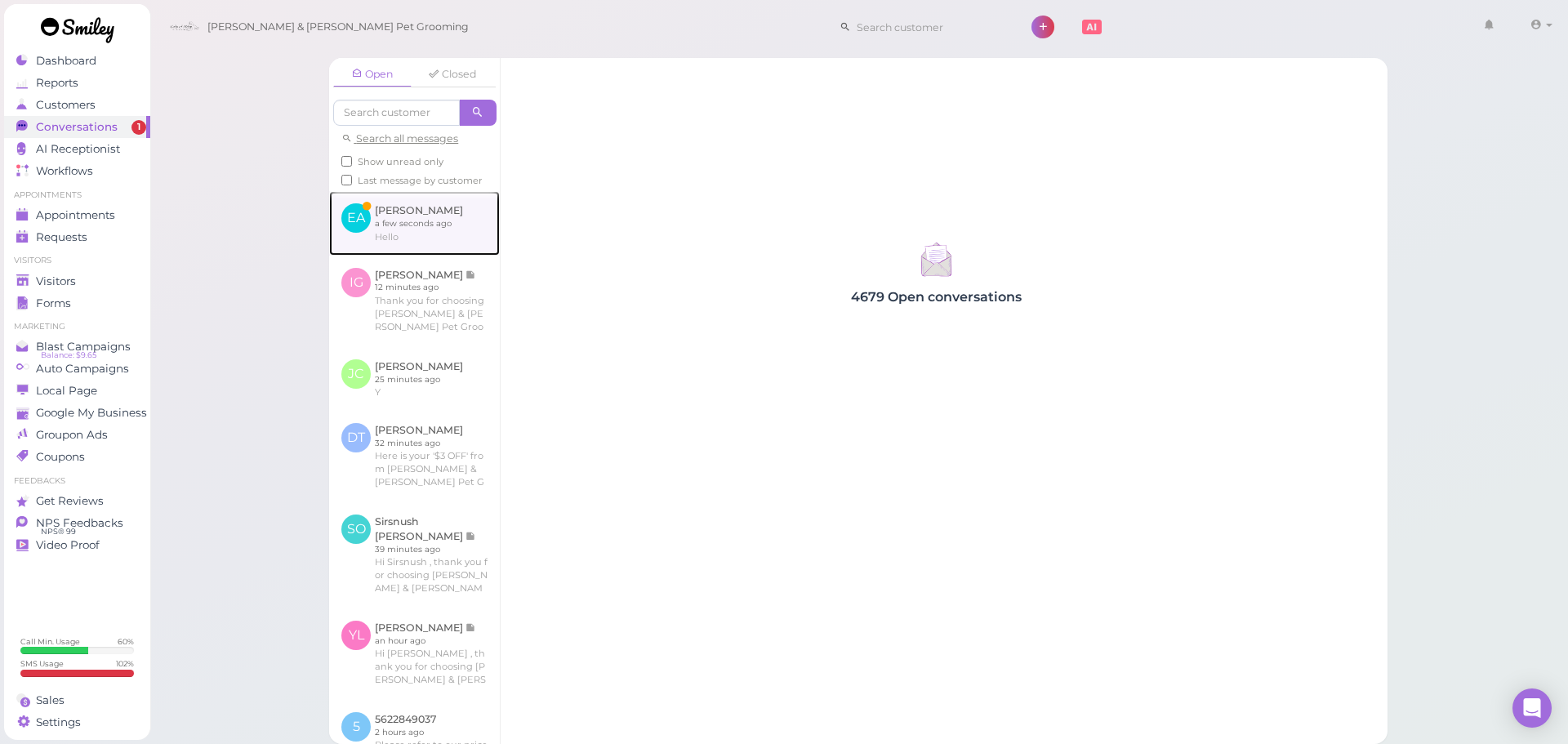
click at [455, 255] on link at bounding box center [413, 222] width 170 height 63
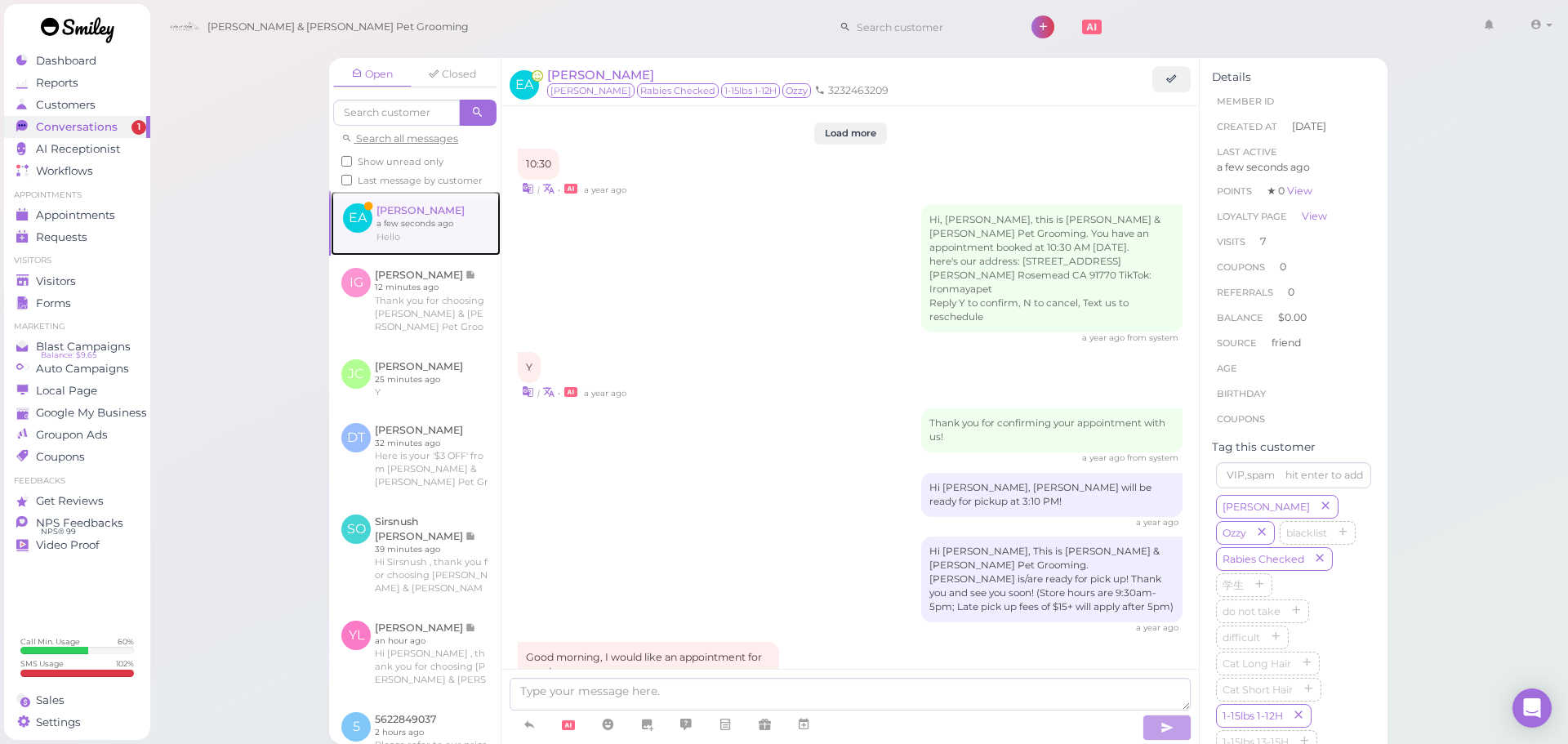
scroll to position [1763, 0]
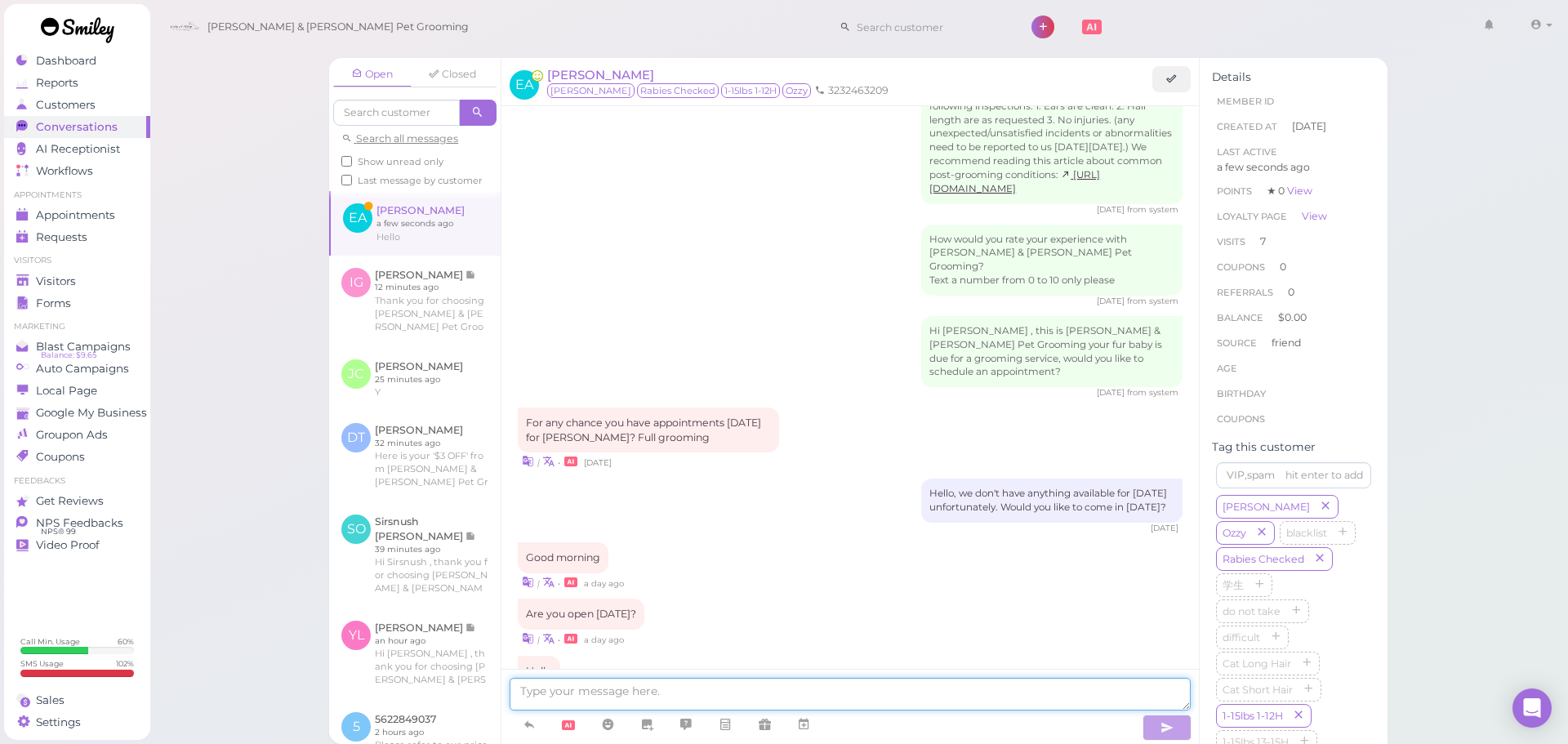
click at [758, 690] on textarea at bounding box center [850, 694] width 681 height 33
type textarea "Hello"
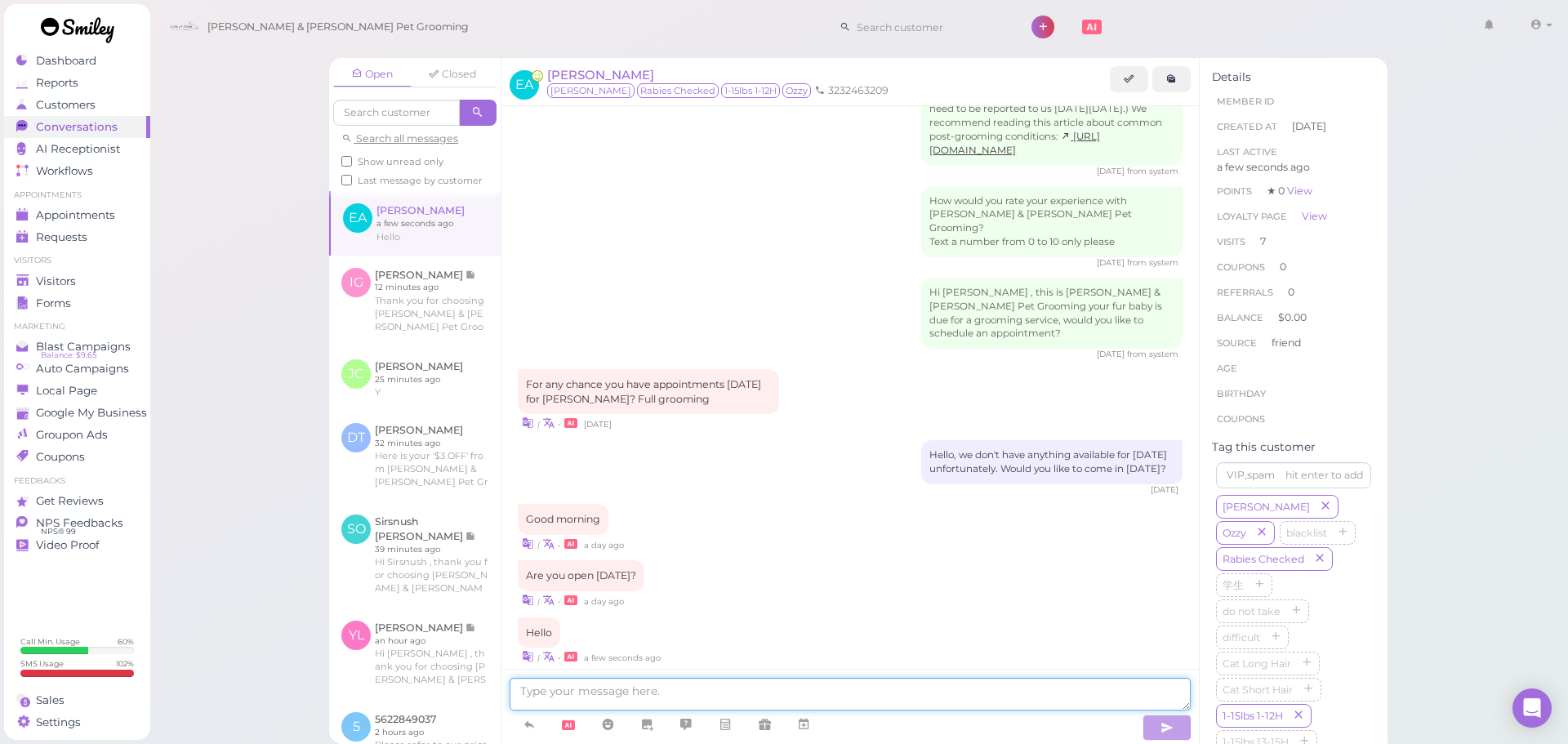
scroll to position [1870, 0]
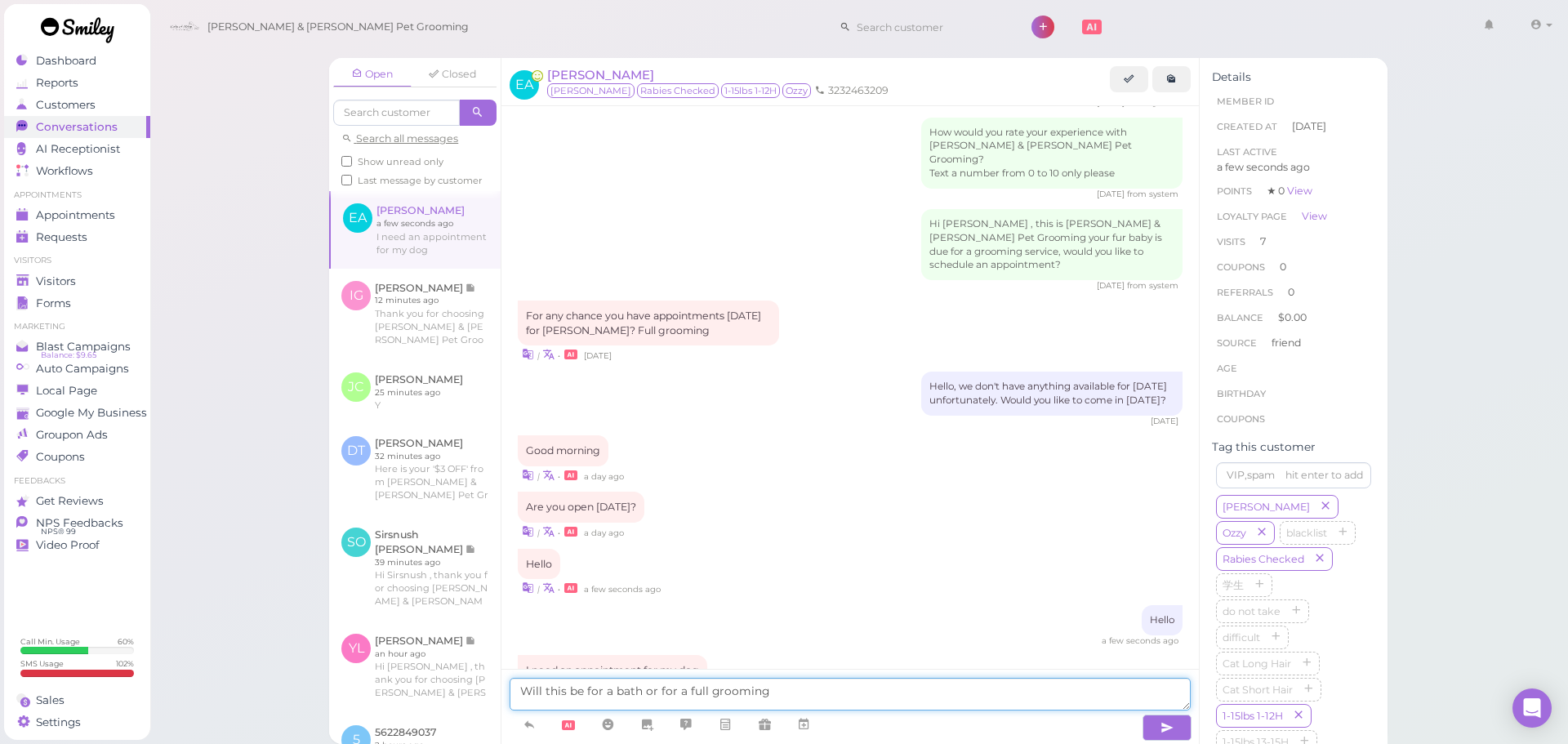
type textarea "Will this be for a bath or for a full grooming"
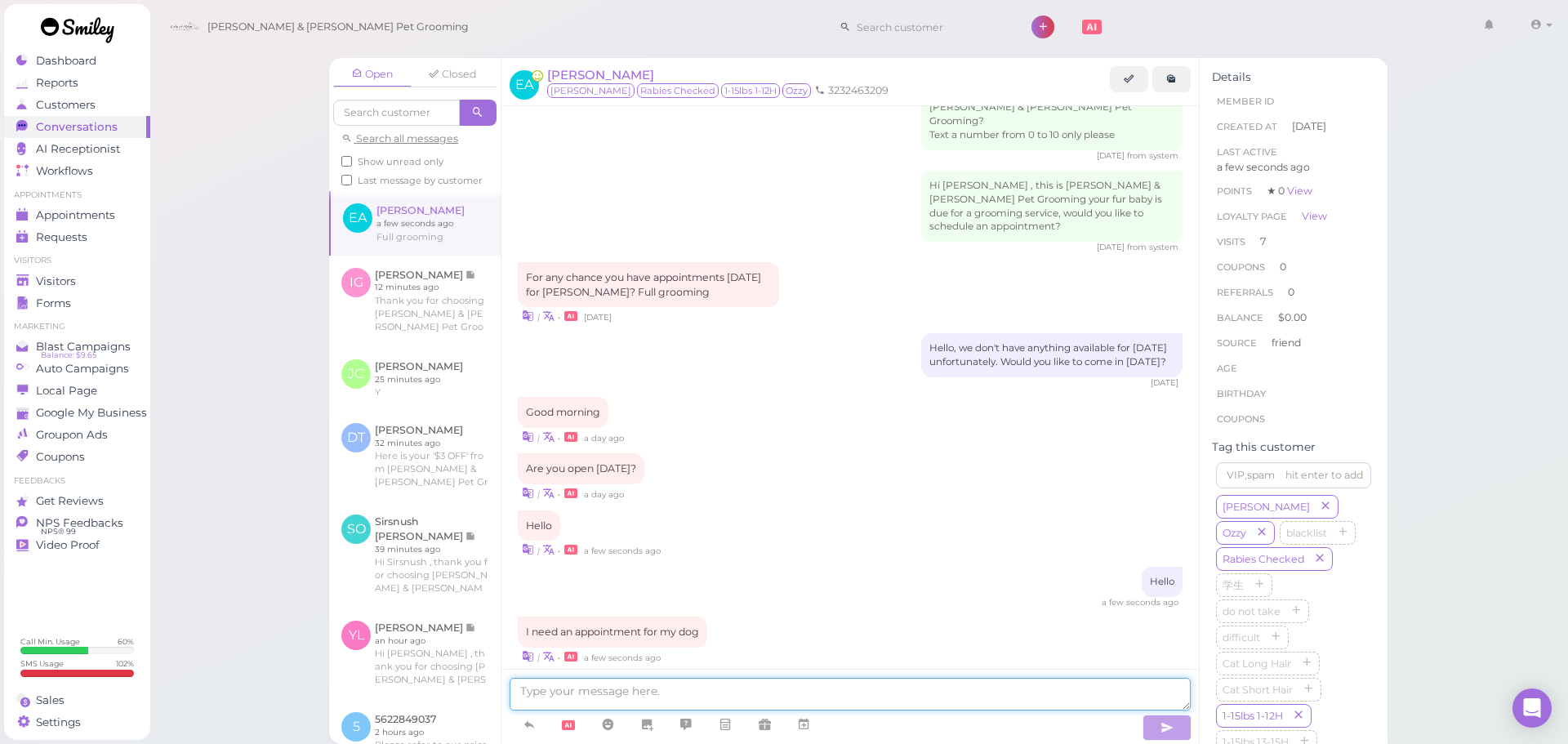
scroll to position [1976, 0]
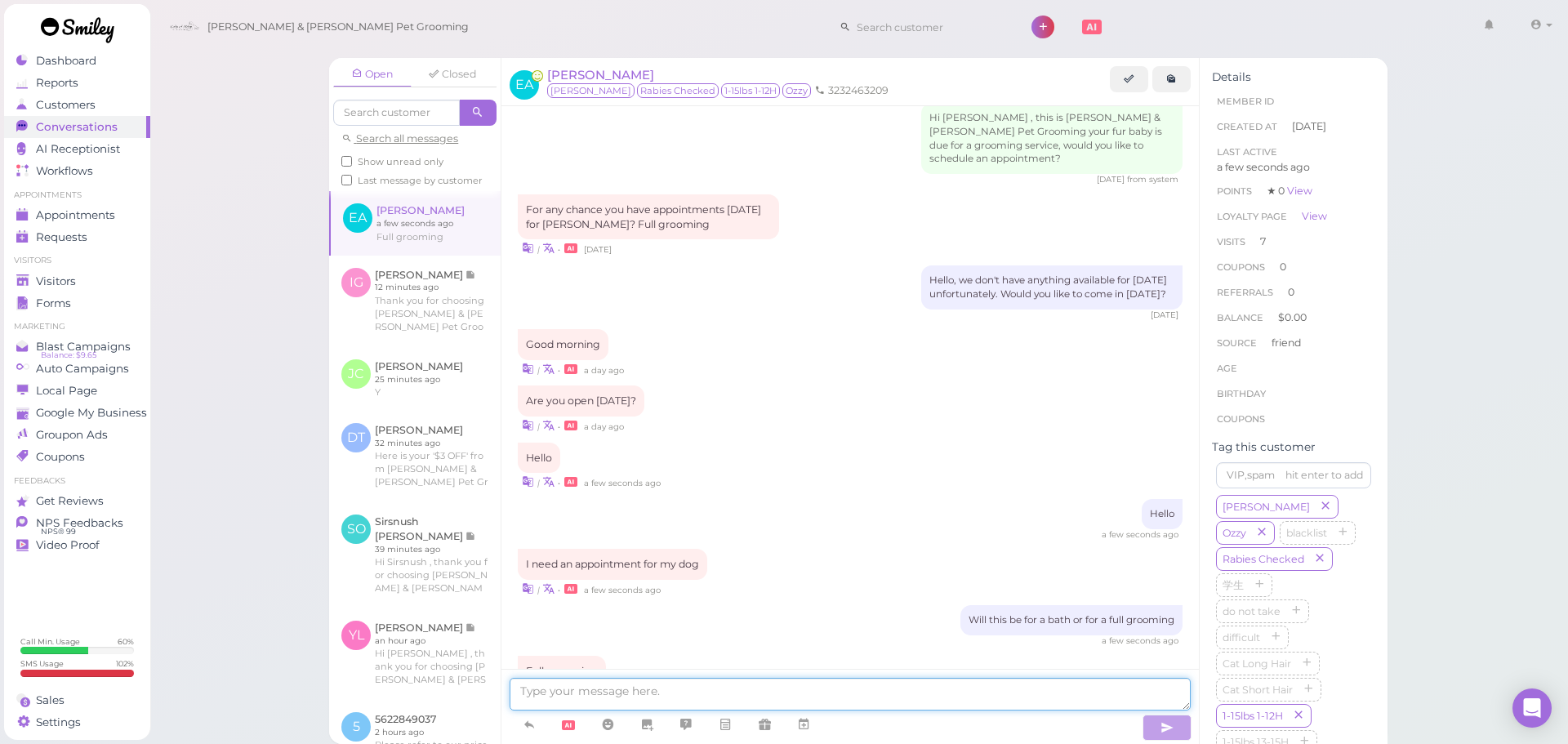
type textarea "I"
type textarea "Sure thing, is this for one dog or for two dogs?"
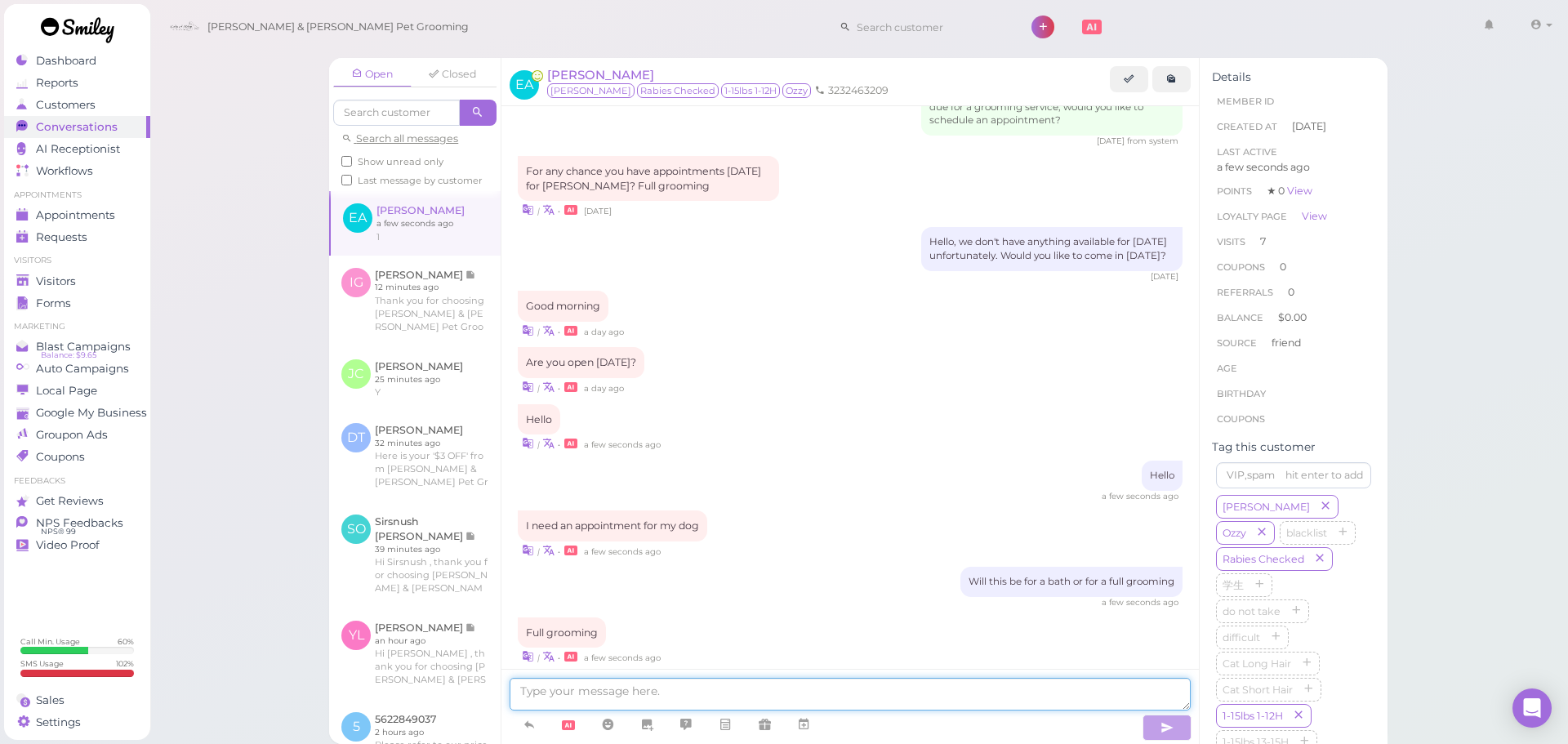
scroll to position [2083, 0]
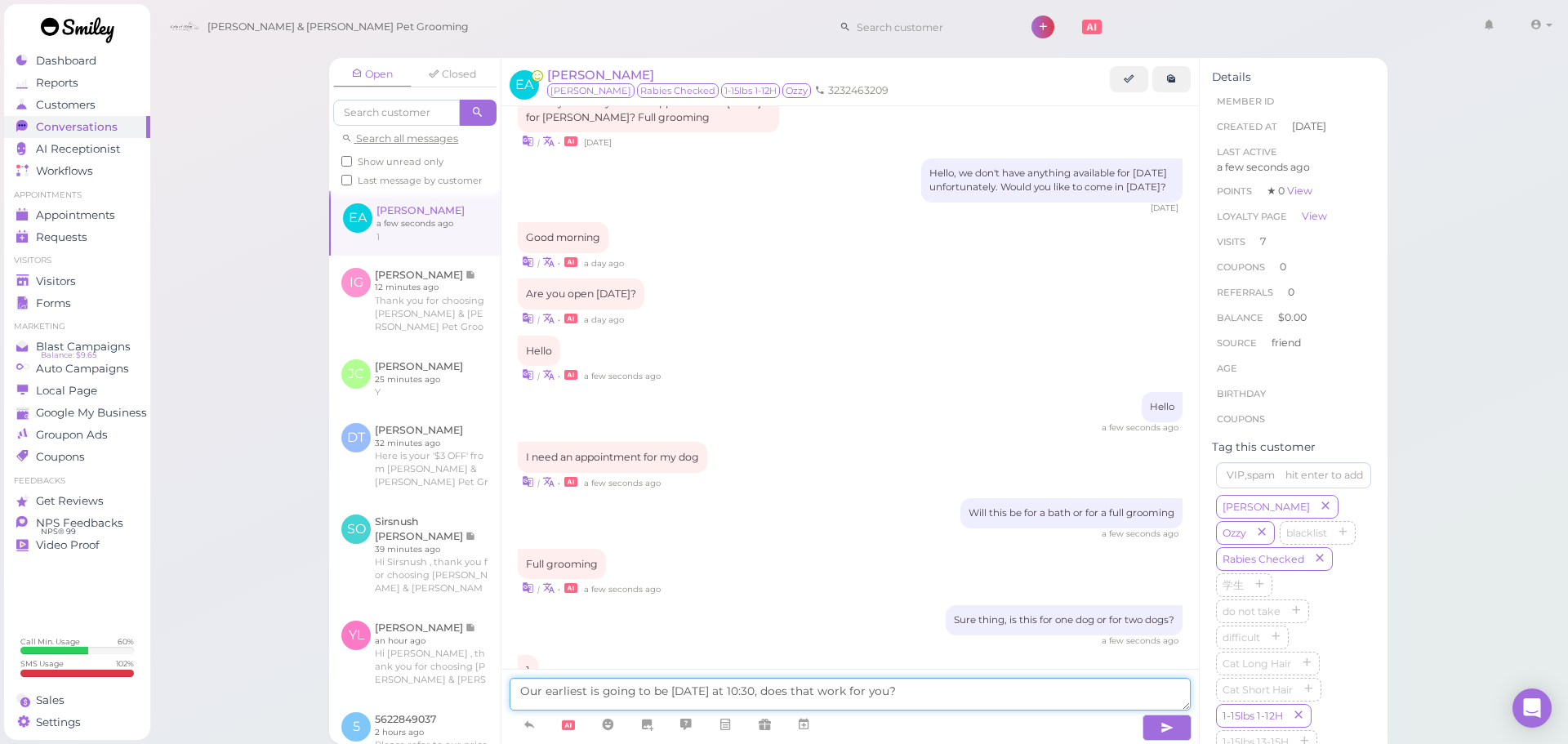
type textarea "Our earliest is going to be next Monday at 10:30, does that work for you?"
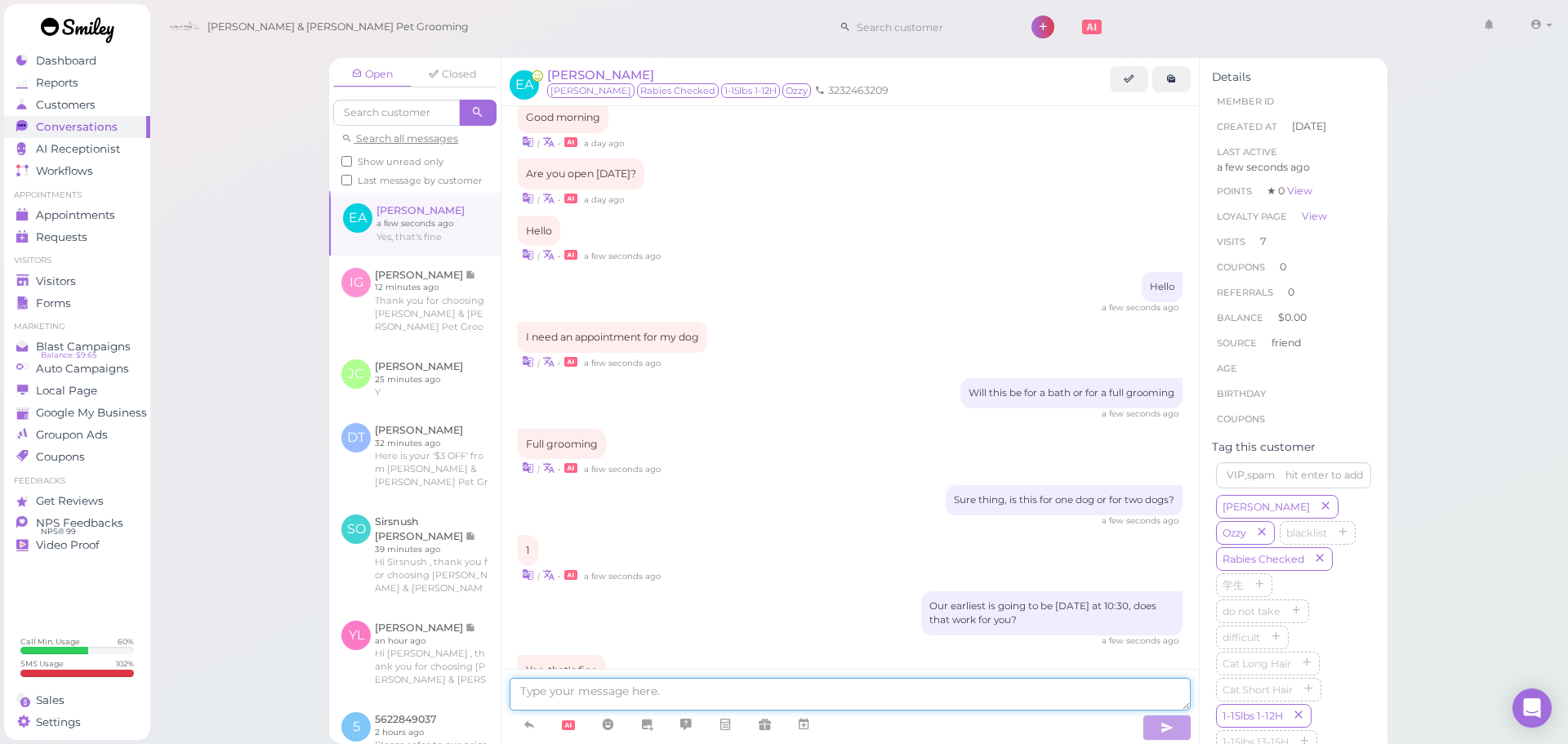
scroll to position [2275, 0]
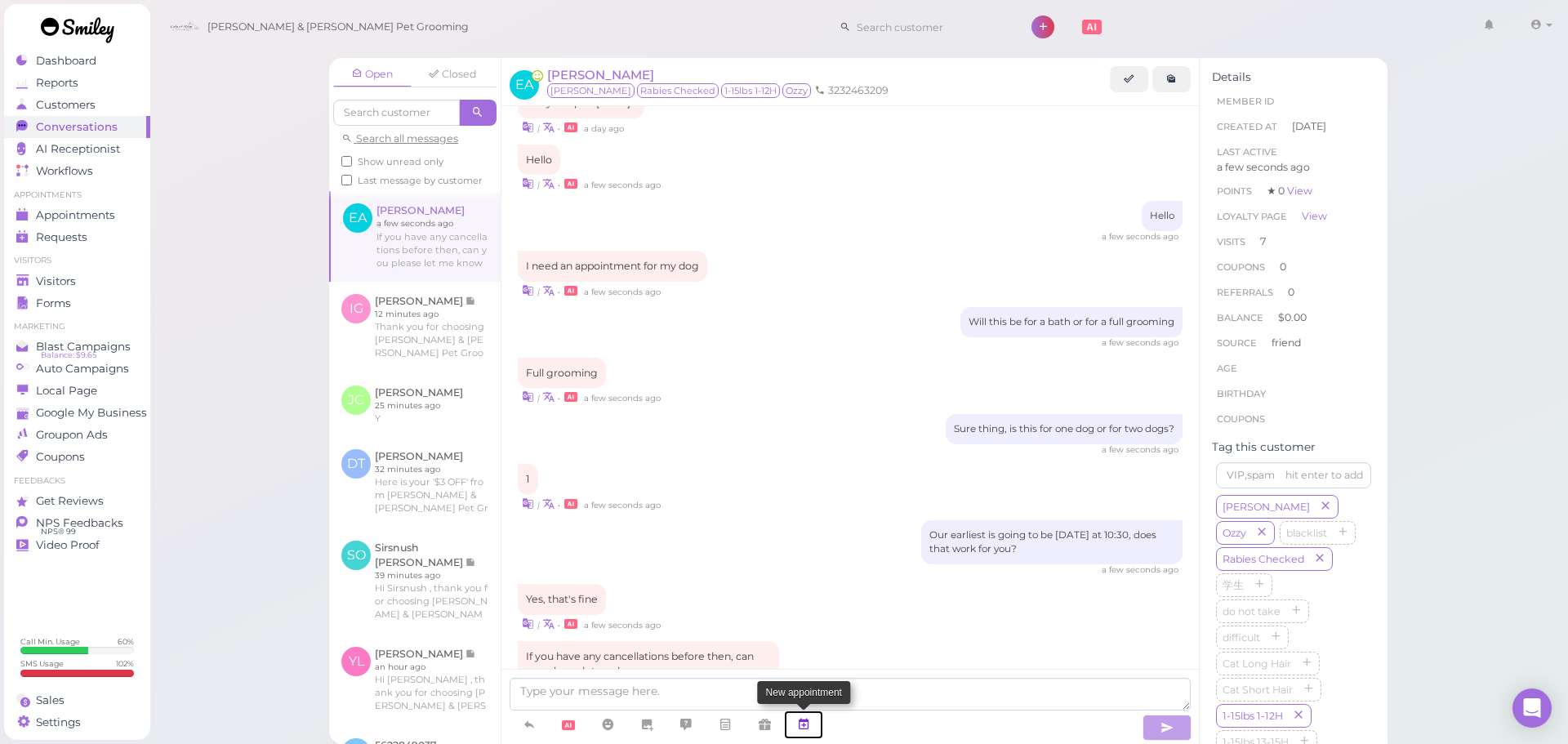
click at [818, 715] on link at bounding box center [803, 724] width 39 height 28
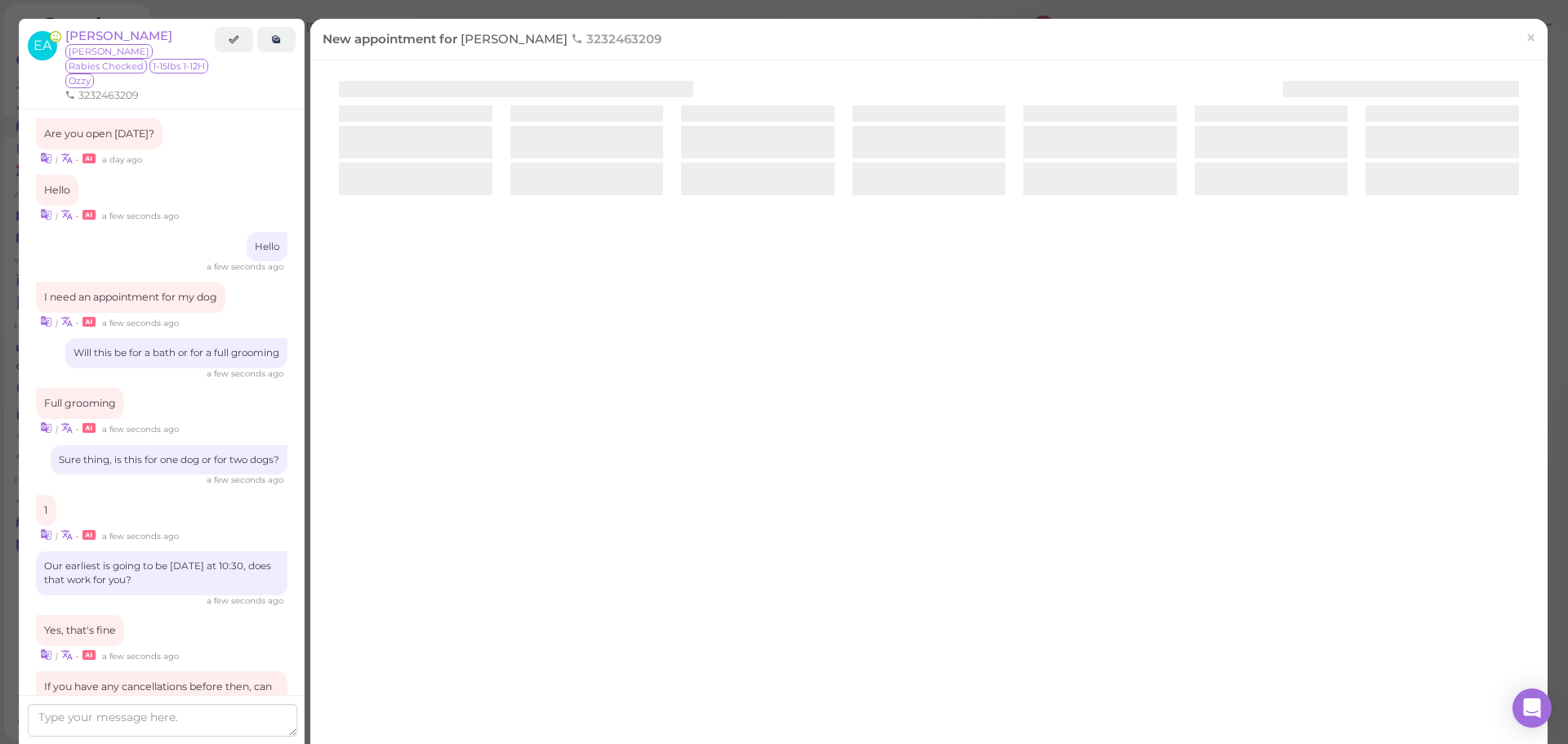
scroll to position [2277, 0]
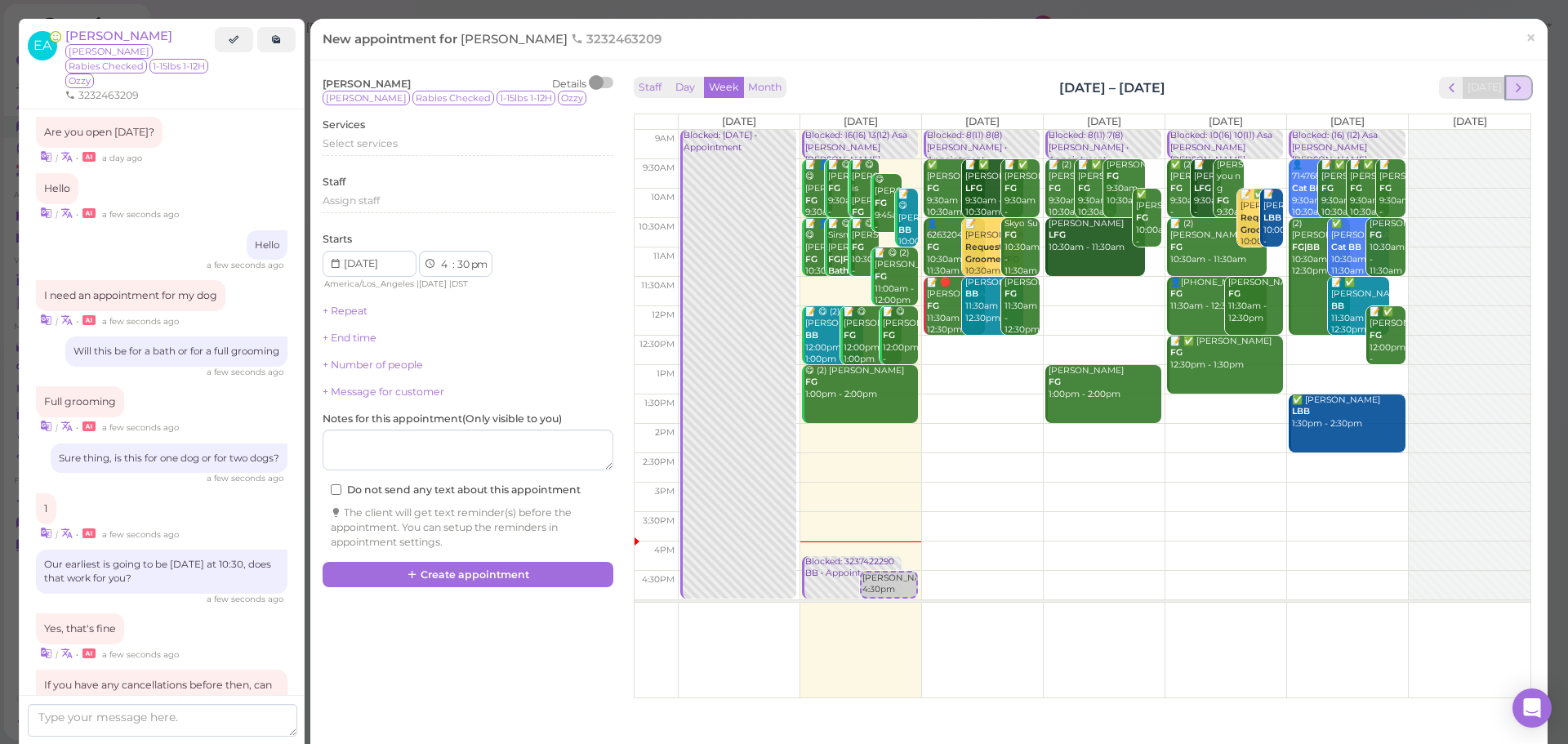
click at [1515, 85] on button "next" at bounding box center [1518, 88] width 25 height 22
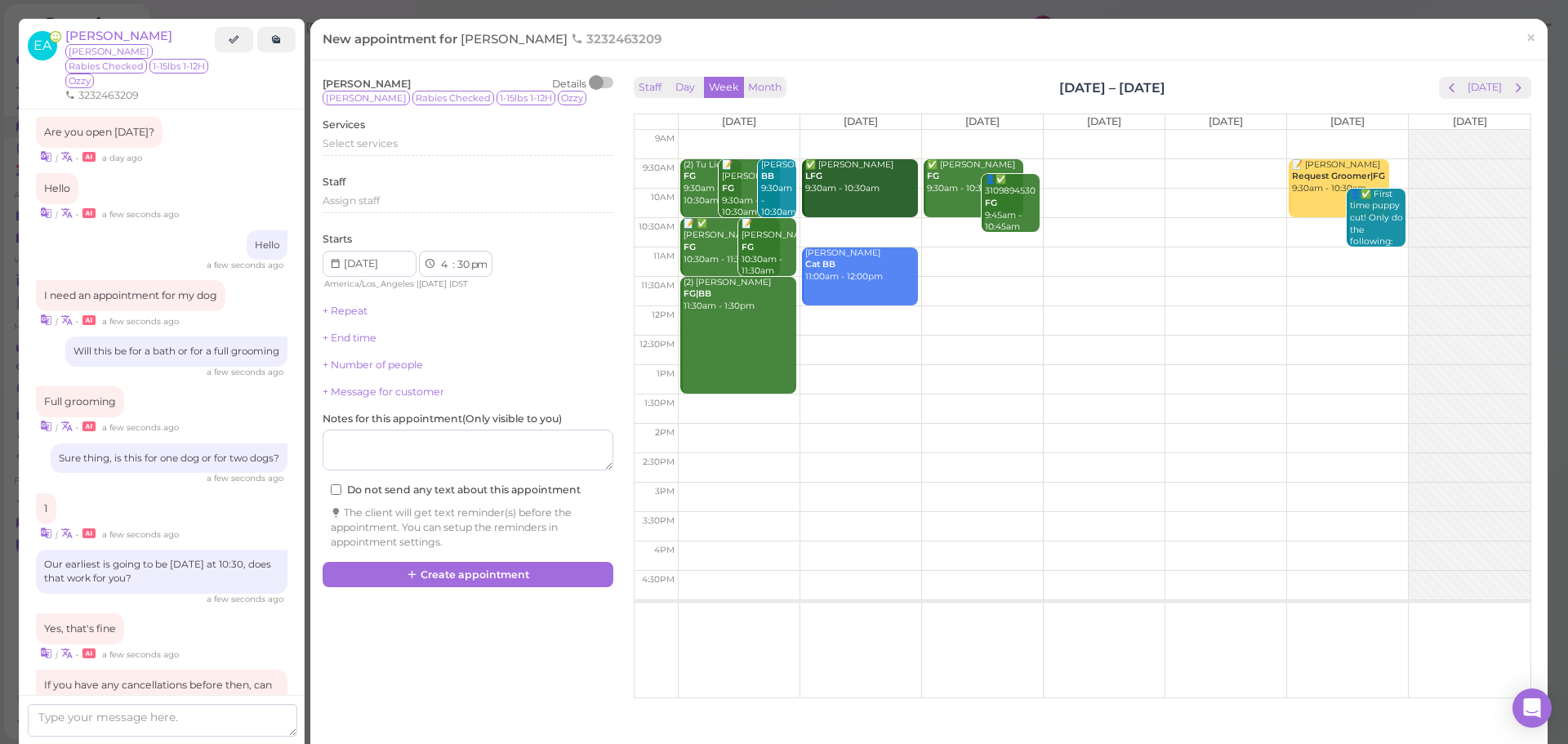
click at [843, 229] on td at bounding box center [1104, 232] width 852 height 29
type input "2025-09-09"
select select "10"
select select "am"
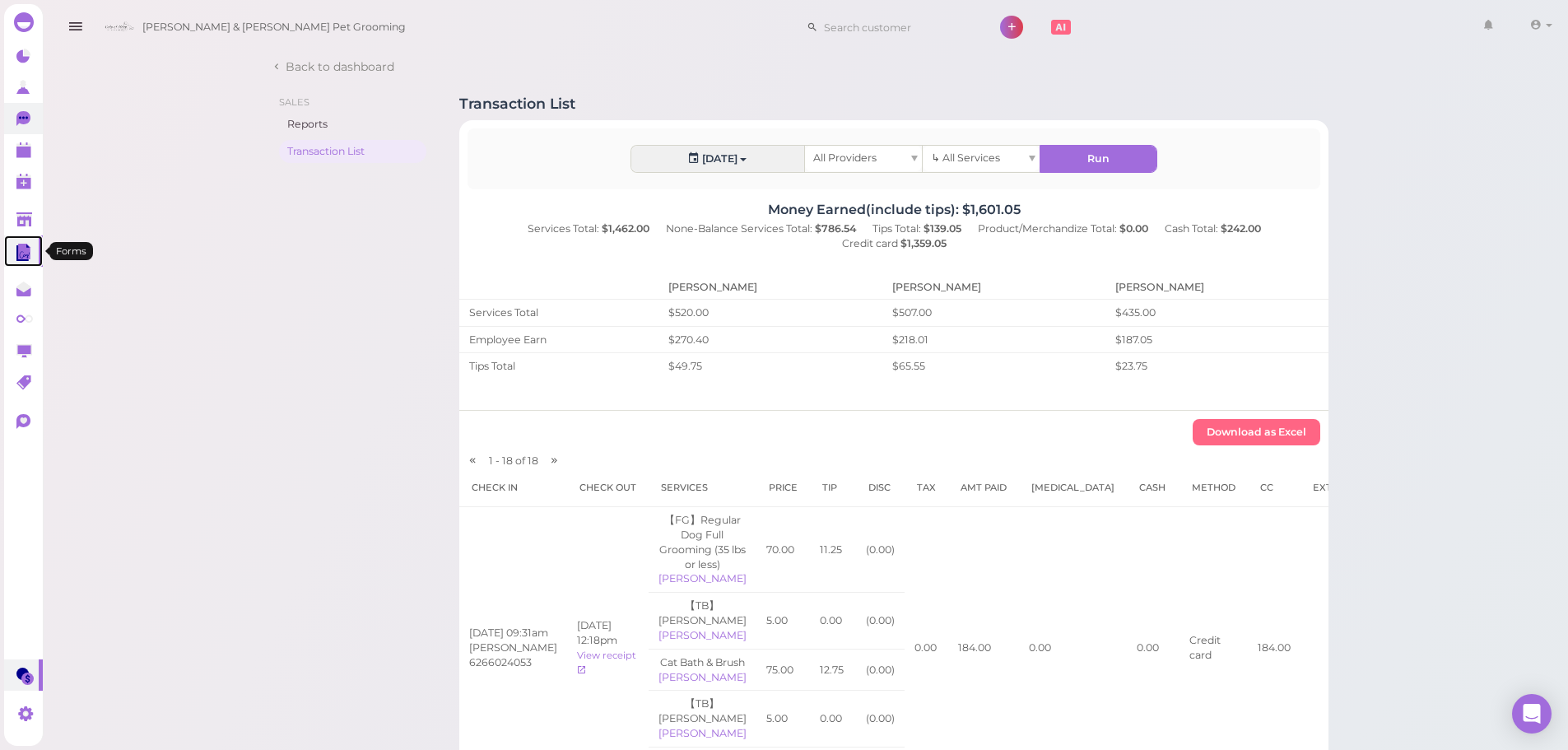
drag, startPoint x: 24, startPoint y: 239, endPoint x: 26, endPoint y: 132, distance: 107.0
click at [24, 239] on link at bounding box center [23, 251] width 38 height 31
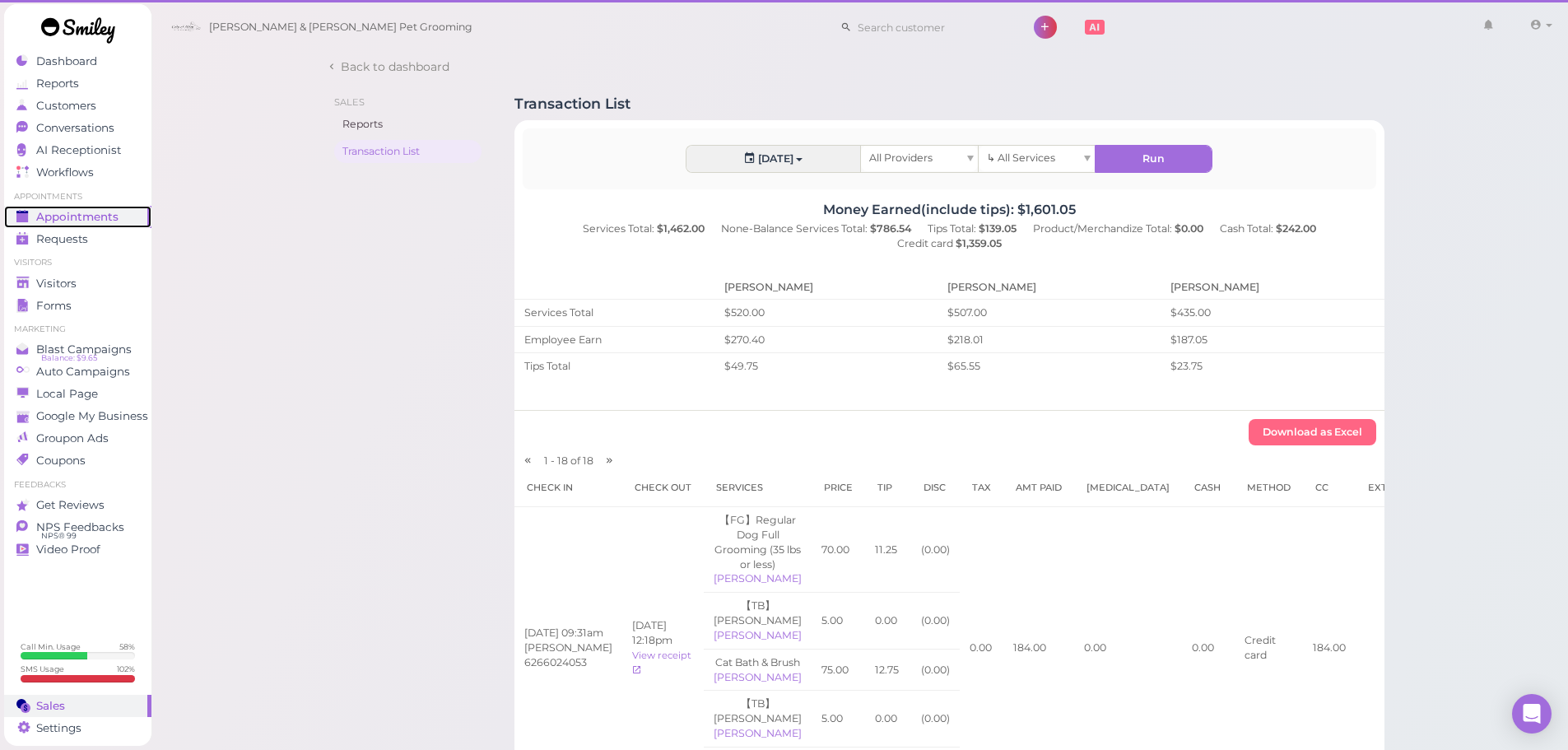
click at [13, 224] on link "Appointments" at bounding box center [77, 217] width 147 height 23
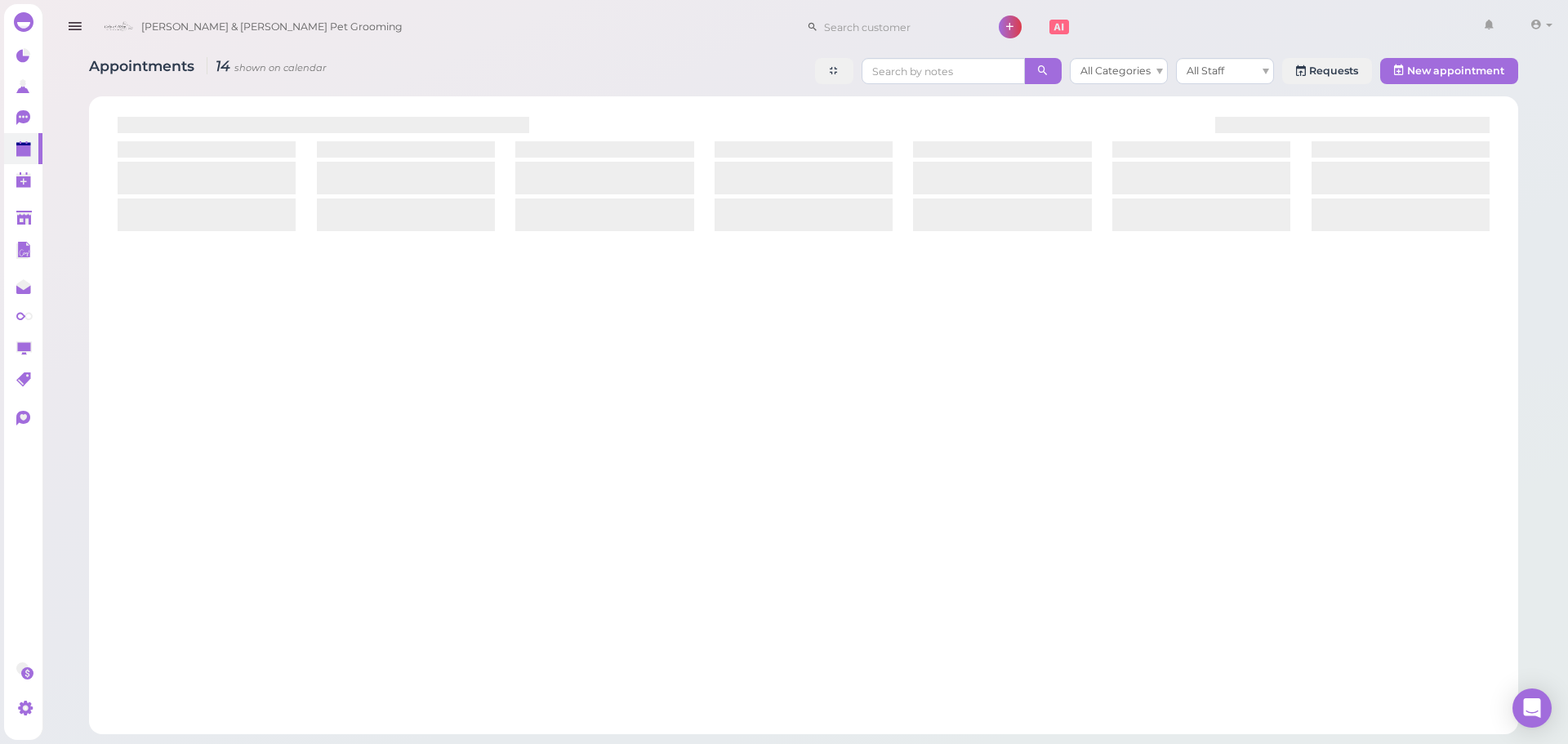
click at [626, 94] on div "Appointments 14 shown on calendar All Categories All Staff Requests New appoint…" at bounding box center [803, 390] width 1470 height 689
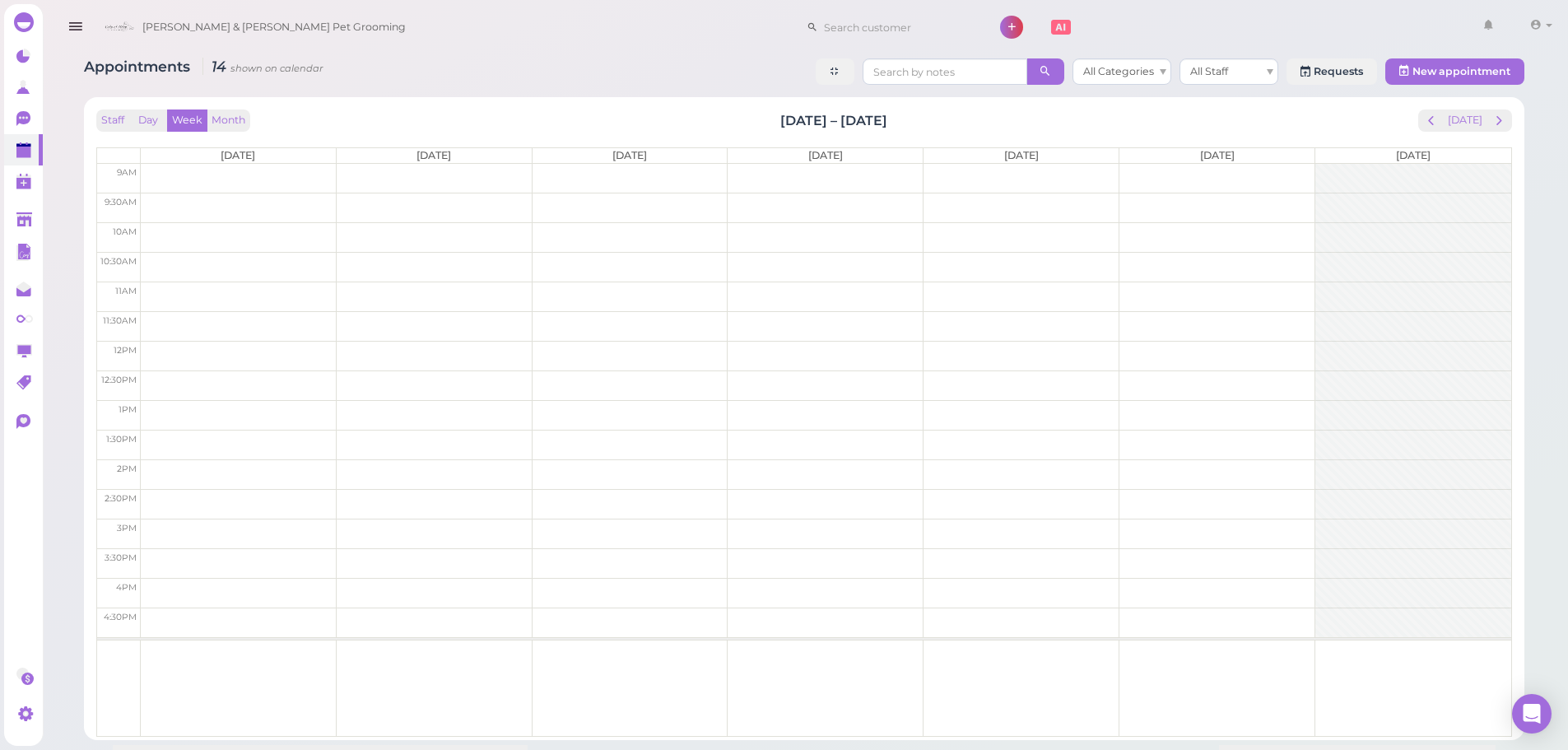
click at [656, 82] on div "Appointments 14 shown on calendar All Categories All Staff Requests New appoint…" at bounding box center [804, 74] width 1441 height 30
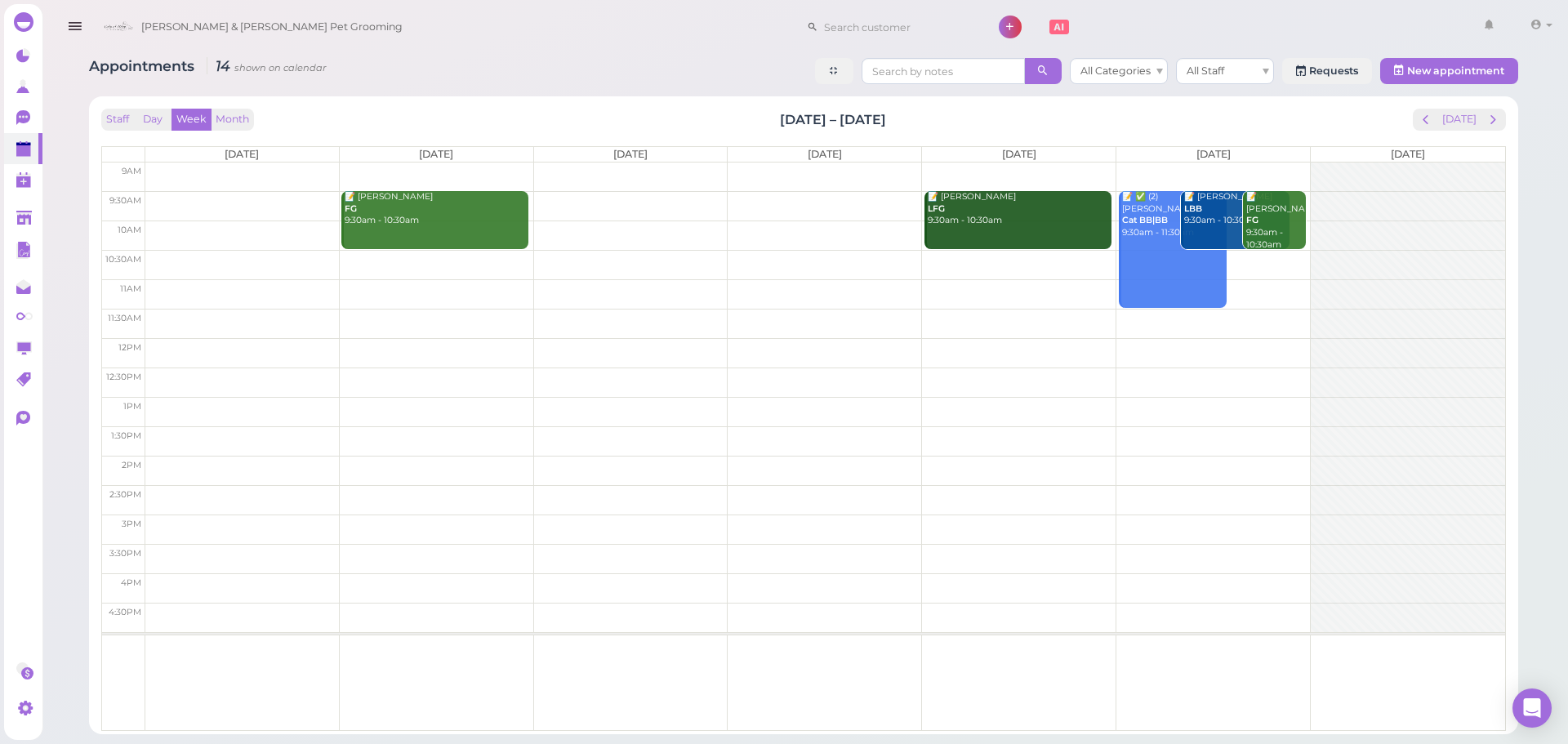
click at [651, 82] on div "Appointments 14 shown on calendar All Categories All Staff Requests New appoint…" at bounding box center [803, 73] width 1429 height 30
click at [1471, 124] on button "[DATE]" at bounding box center [1459, 120] width 44 height 22
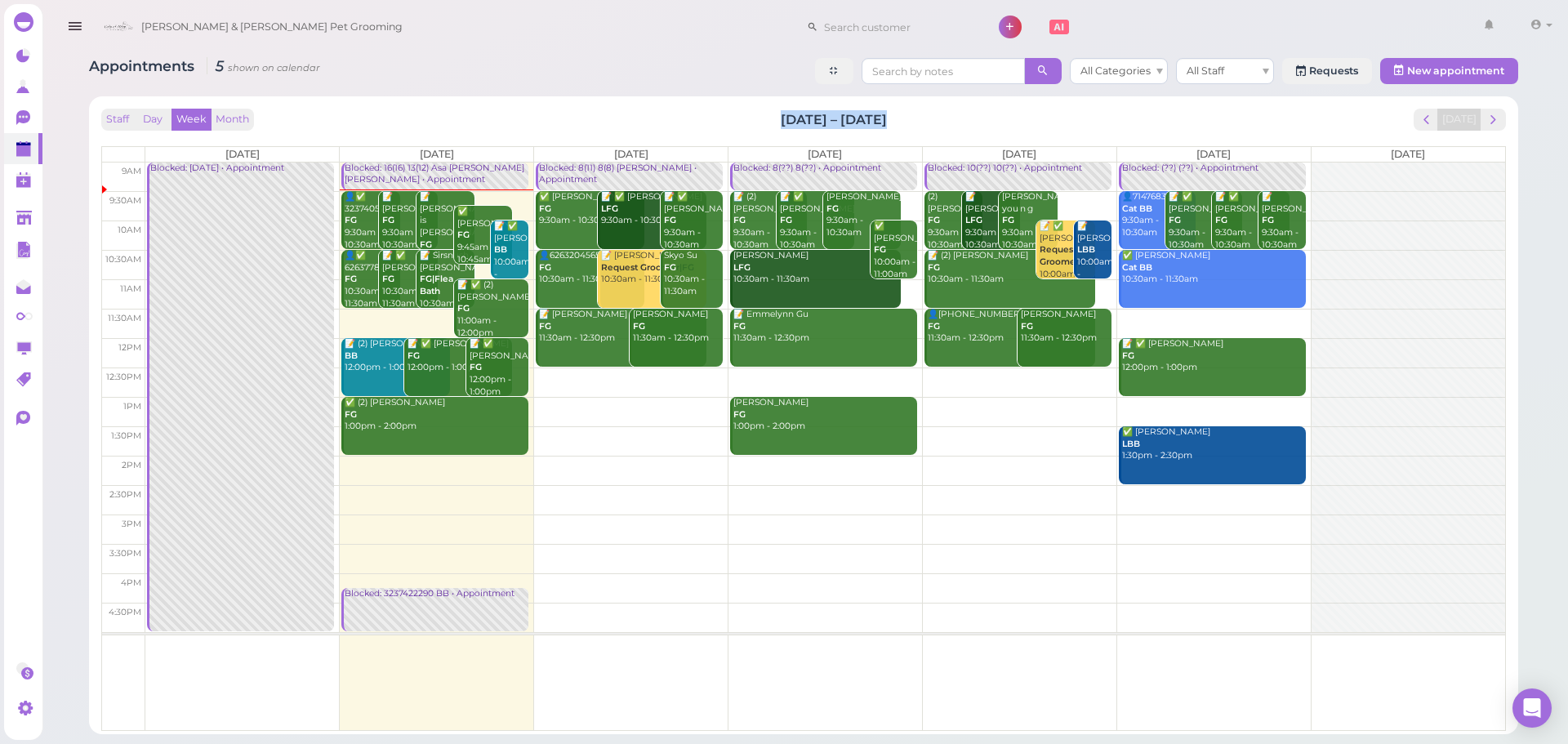
drag, startPoint x: 918, startPoint y: 117, endPoint x: 627, endPoint y: 118, distance: 291.0
click at [627, 118] on div "Staff Day Week Month Sep 1 – 7, 2025 Today" at bounding box center [803, 120] width 1405 height 22
click at [623, 118] on div "Staff Day Week Month Sep 1 – 7, 2025 Today" at bounding box center [803, 120] width 1405 height 22
drag, startPoint x: 623, startPoint y: 118, endPoint x: 859, endPoint y: 118, distance: 236.0
click at [859, 118] on div "Staff Day Week Month Sep 1 – 7, 2025 Today" at bounding box center [803, 120] width 1405 height 22
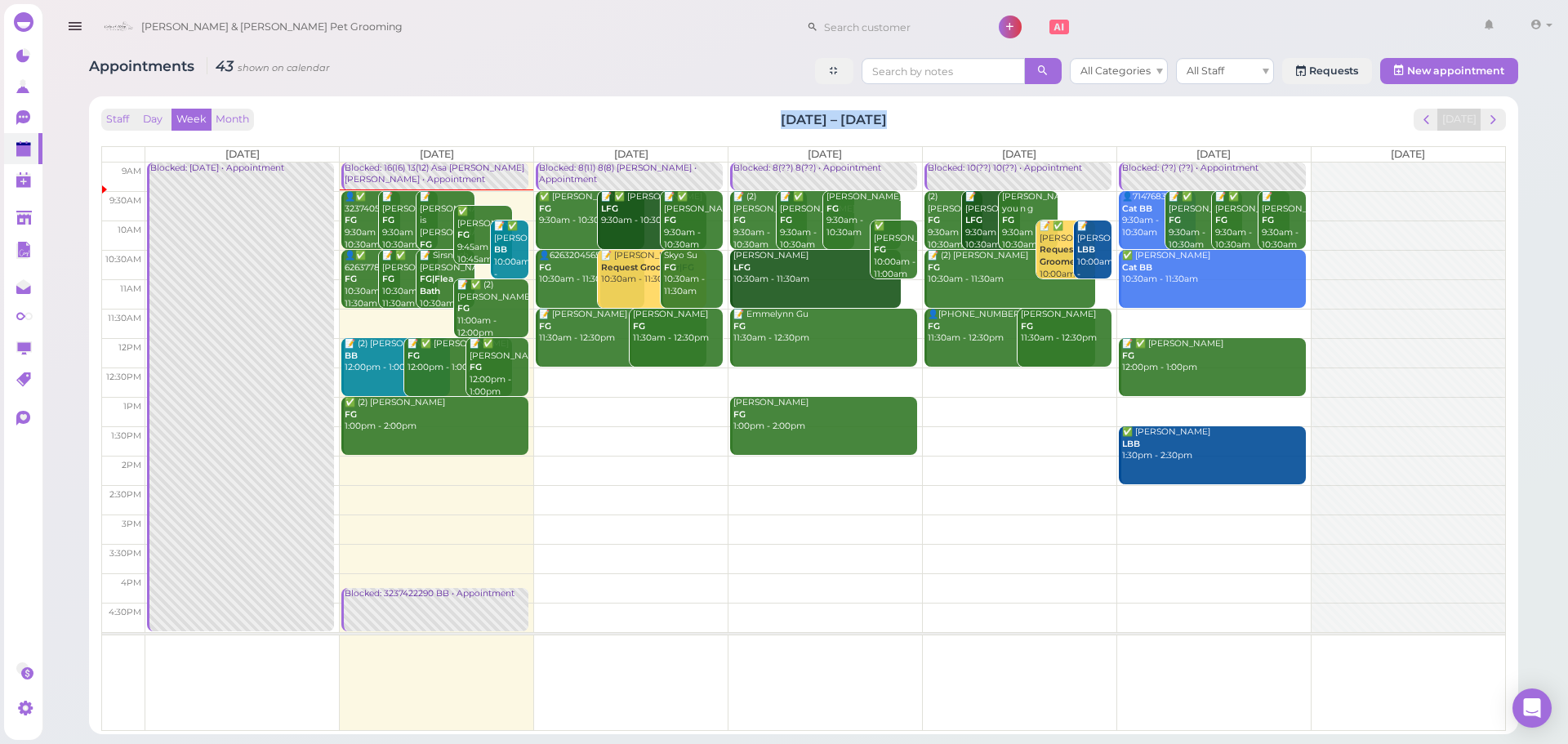
click at [893, 119] on div "Staff Day Week Month Sep 1 – 7, 2025 Today" at bounding box center [803, 120] width 1405 height 22
drag, startPoint x: 893, startPoint y: 119, endPoint x: 702, endPoint y: 114, distance: 191.1
click at [702, 114] on div "Staff Day Week Month Sep 1 – 7, 2025 Today" at bounding box center [803, 120] width 1405 height 22
drag, startPoint x: 702, startPoint y: 114, endPoint x: 1092, endPoint y: 122, distance: 390.1
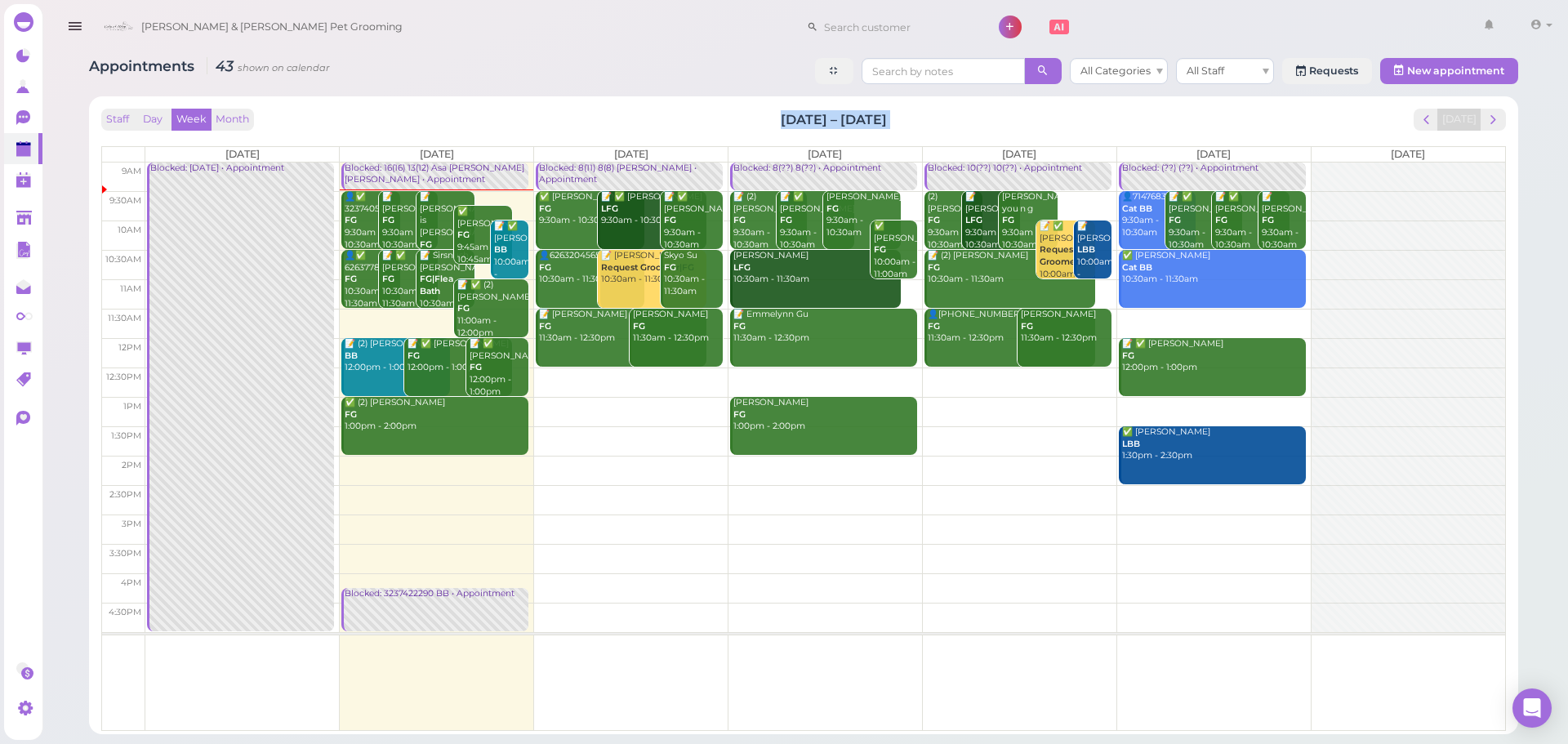
click at [1092, 122] on div "Staff Day Week Month Sep 1 – 7, 2025 Today" at bounding box center [803, 120] width 1405 height 22
click at [359, 231] on div "👤✅ 3237405225 FG 9:30am - 10:30am" at bounding box center [372, 220] width 56 height 59
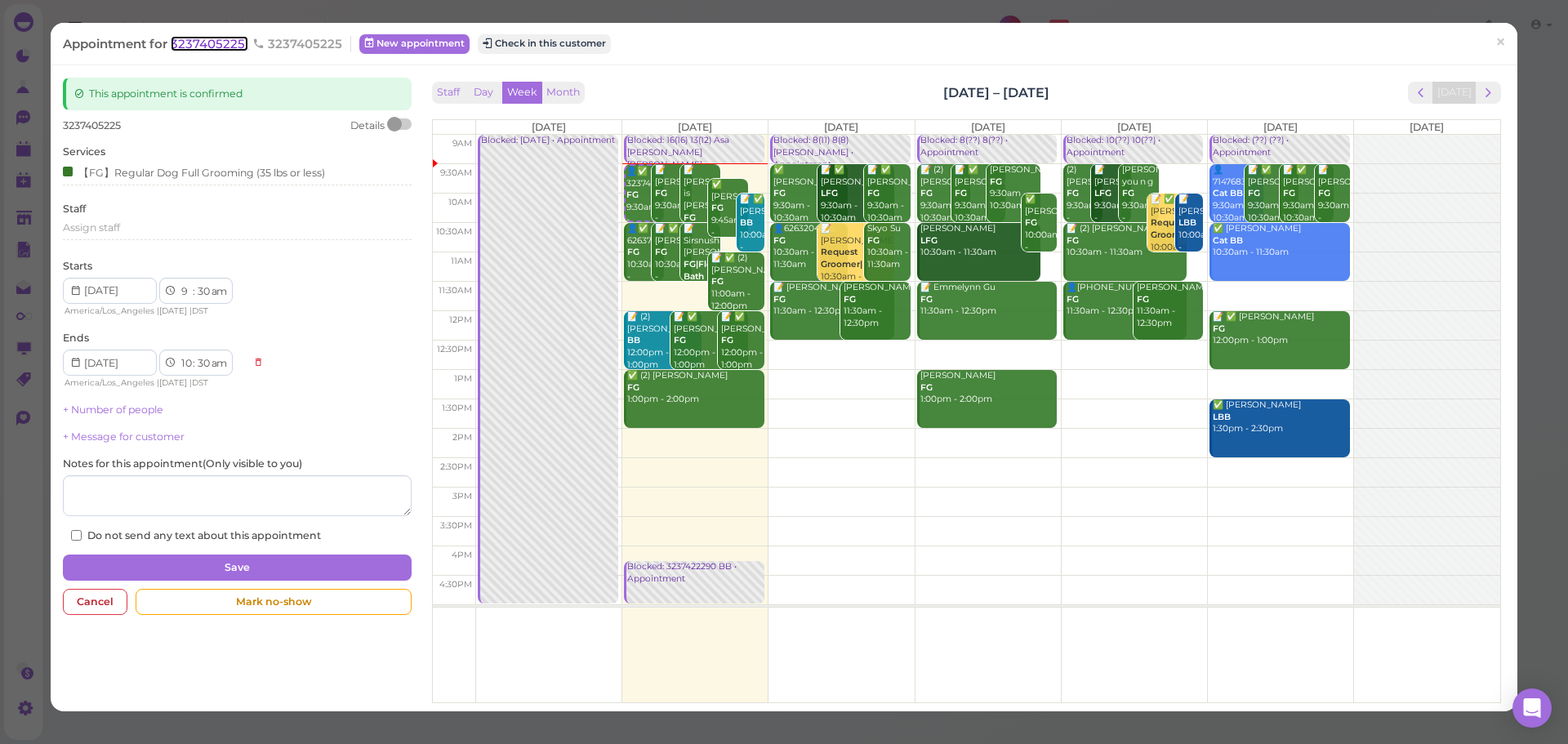
click at [228, 46] on span "3237405225" at bounding box center [209, 44] width 78 height 16
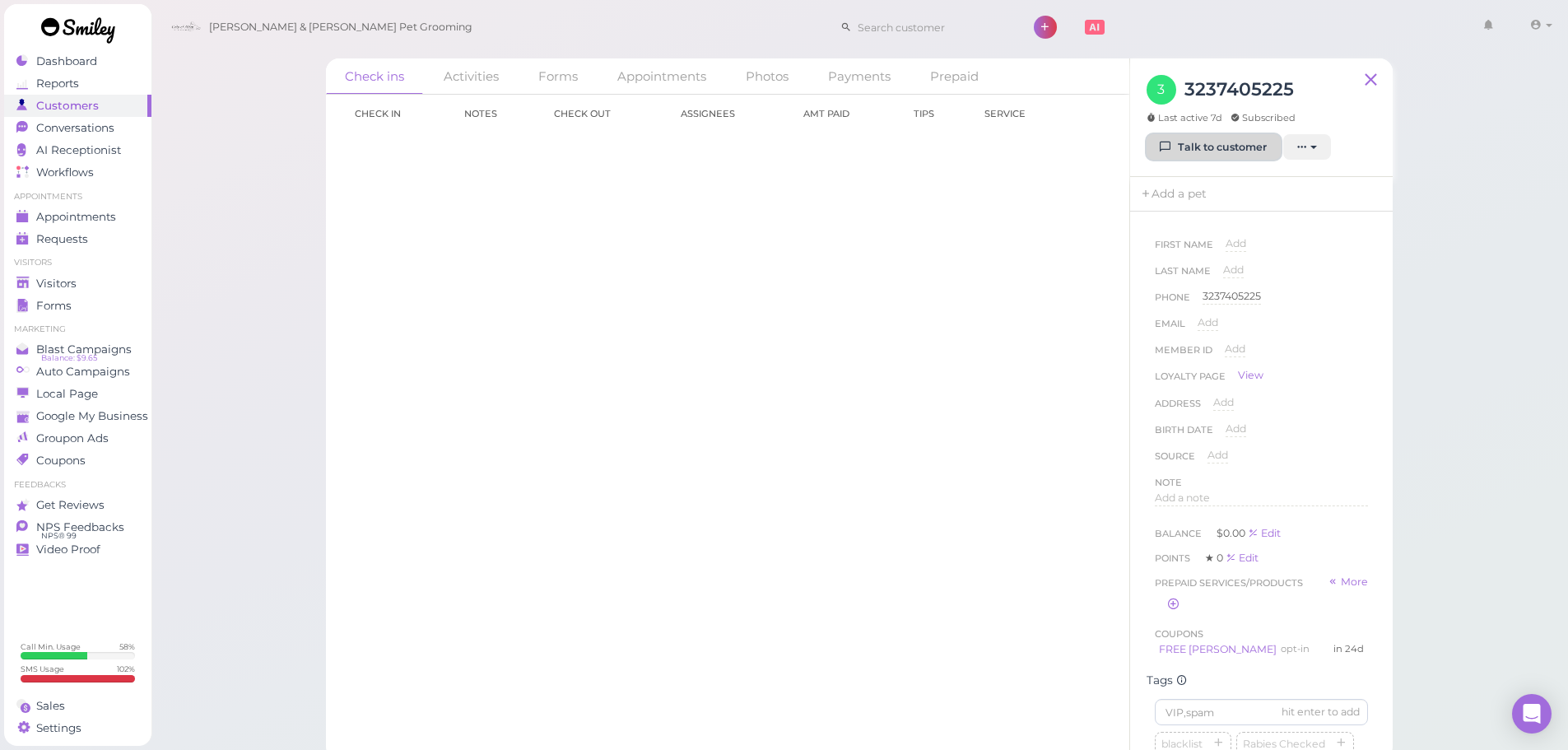
click at [1184, 151] on link "Talk to customer" at bounding box center [1213, 147] width 134 height 26
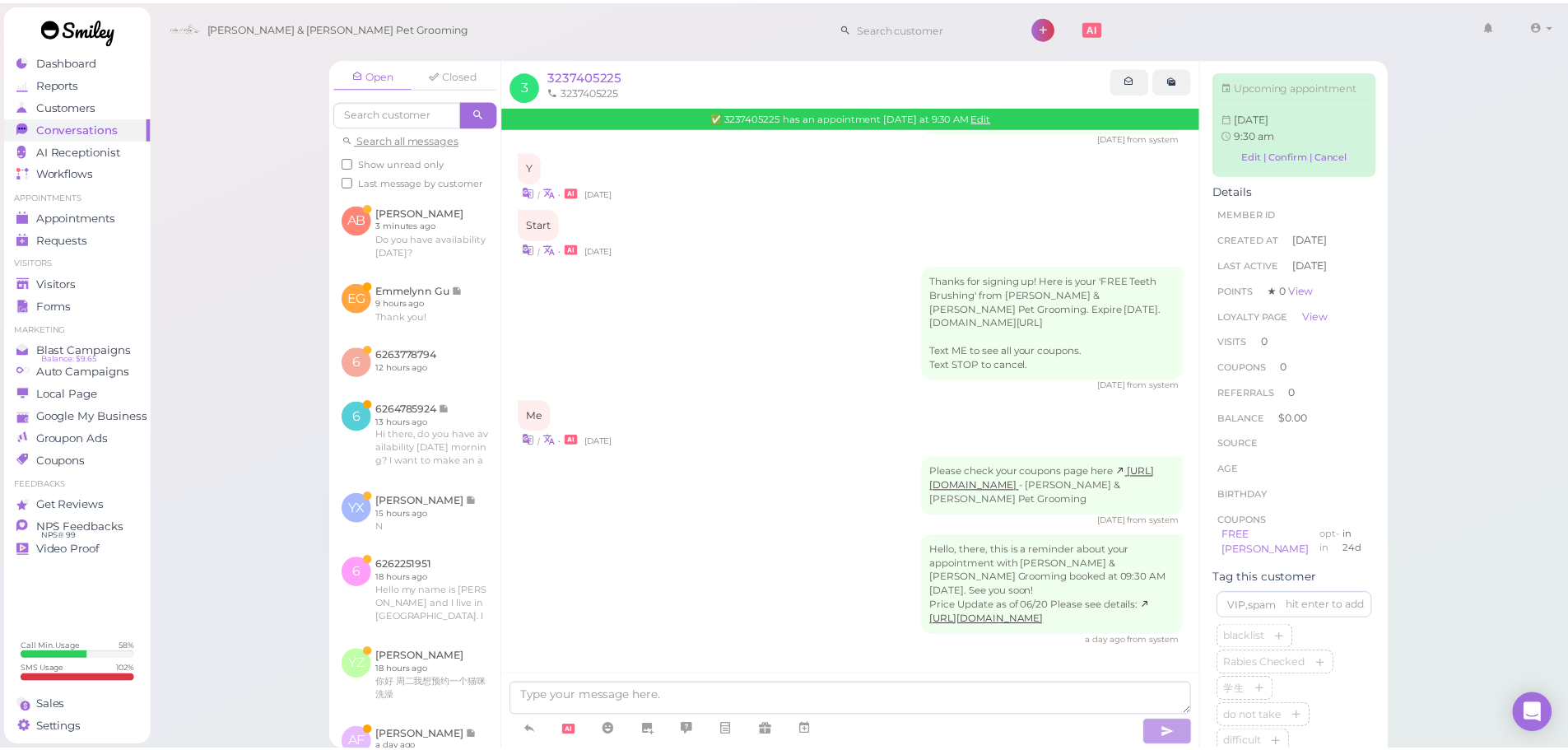
scroll to position [160, 0]
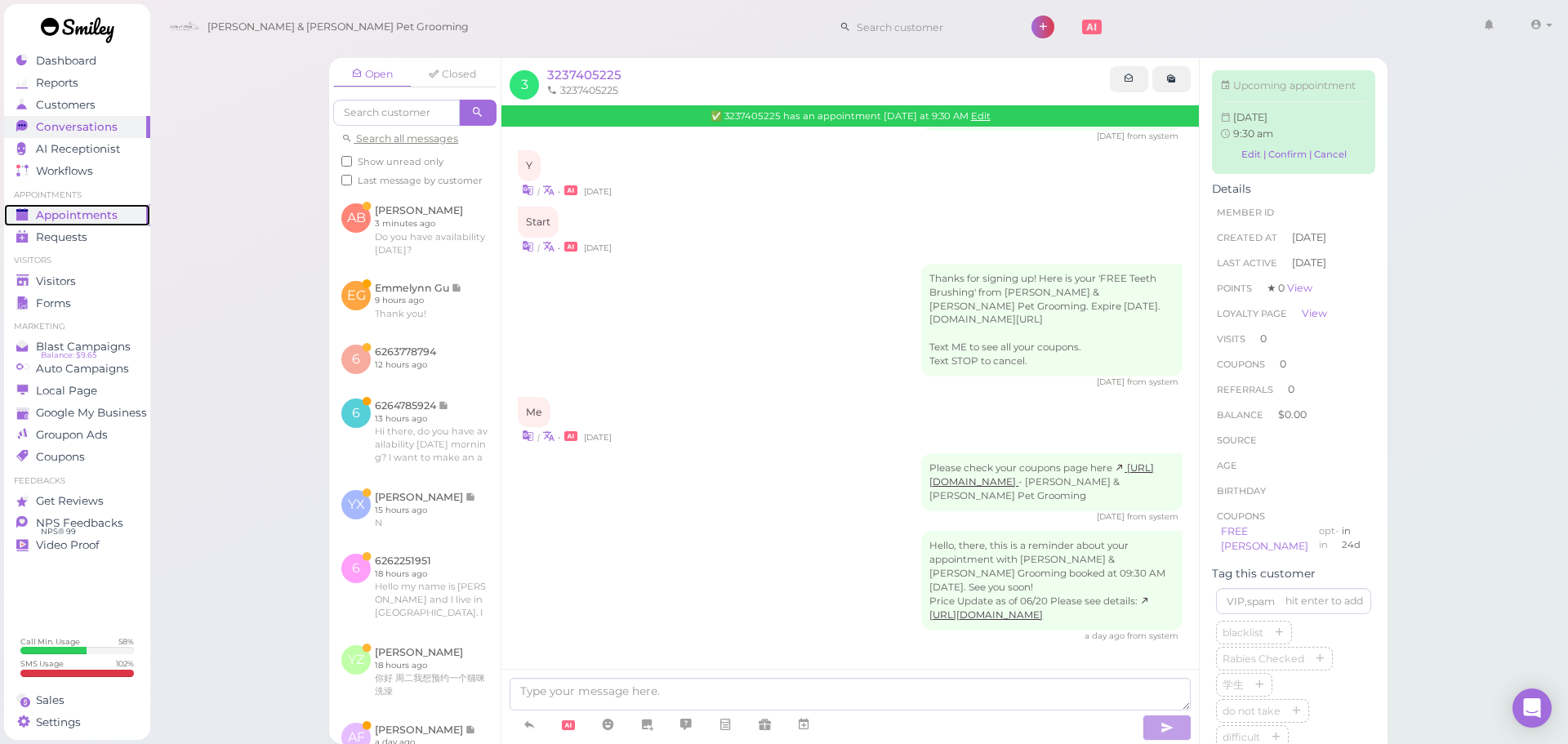
click at [106, 209] on span "Appointments" at bounding box center [77, 215] width 82 height 14
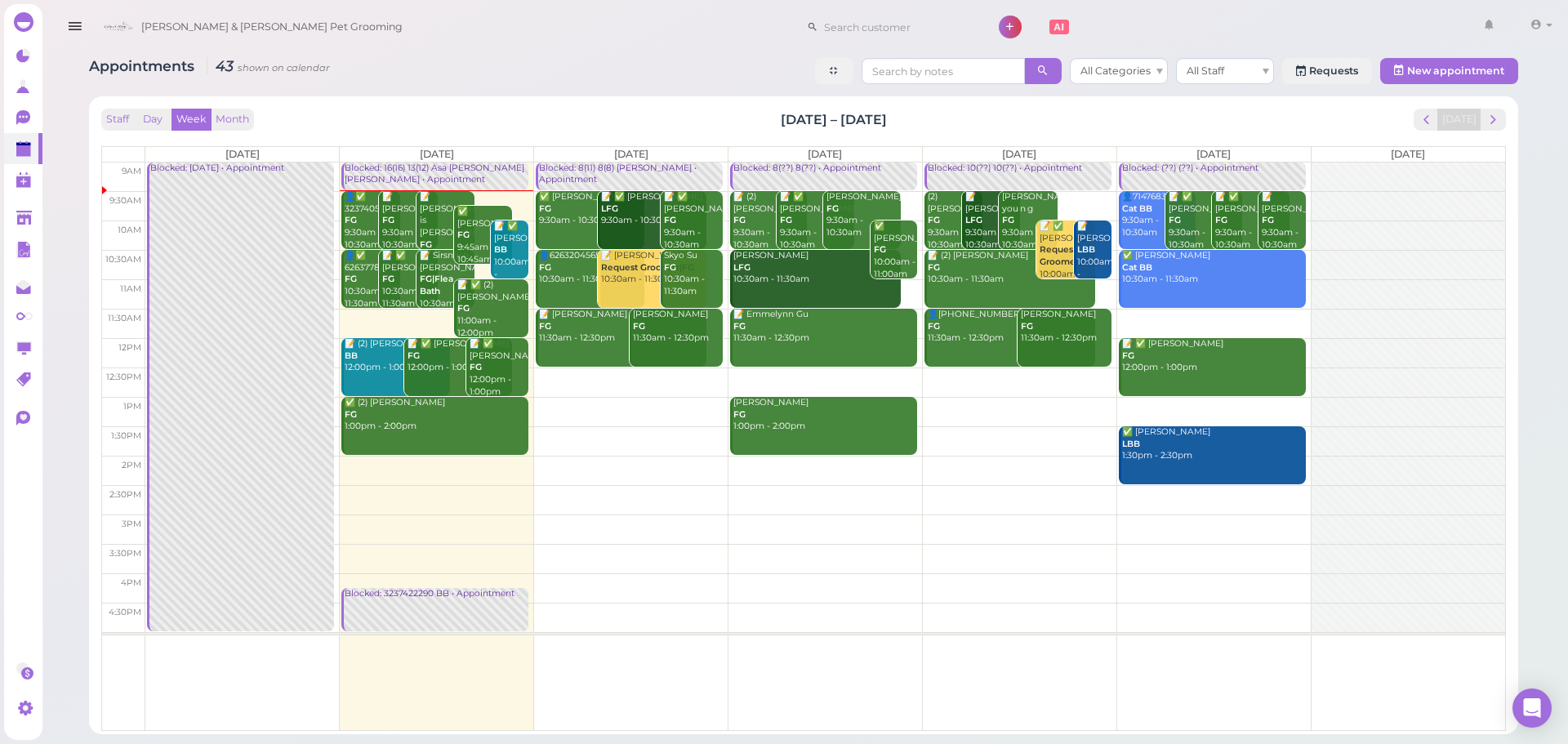
click at [575, 94] on div "Appointments 43 shown on calendar All Categories All Staff Requests New appoint…" at bounding box center [803, 390] width 1470 height 689
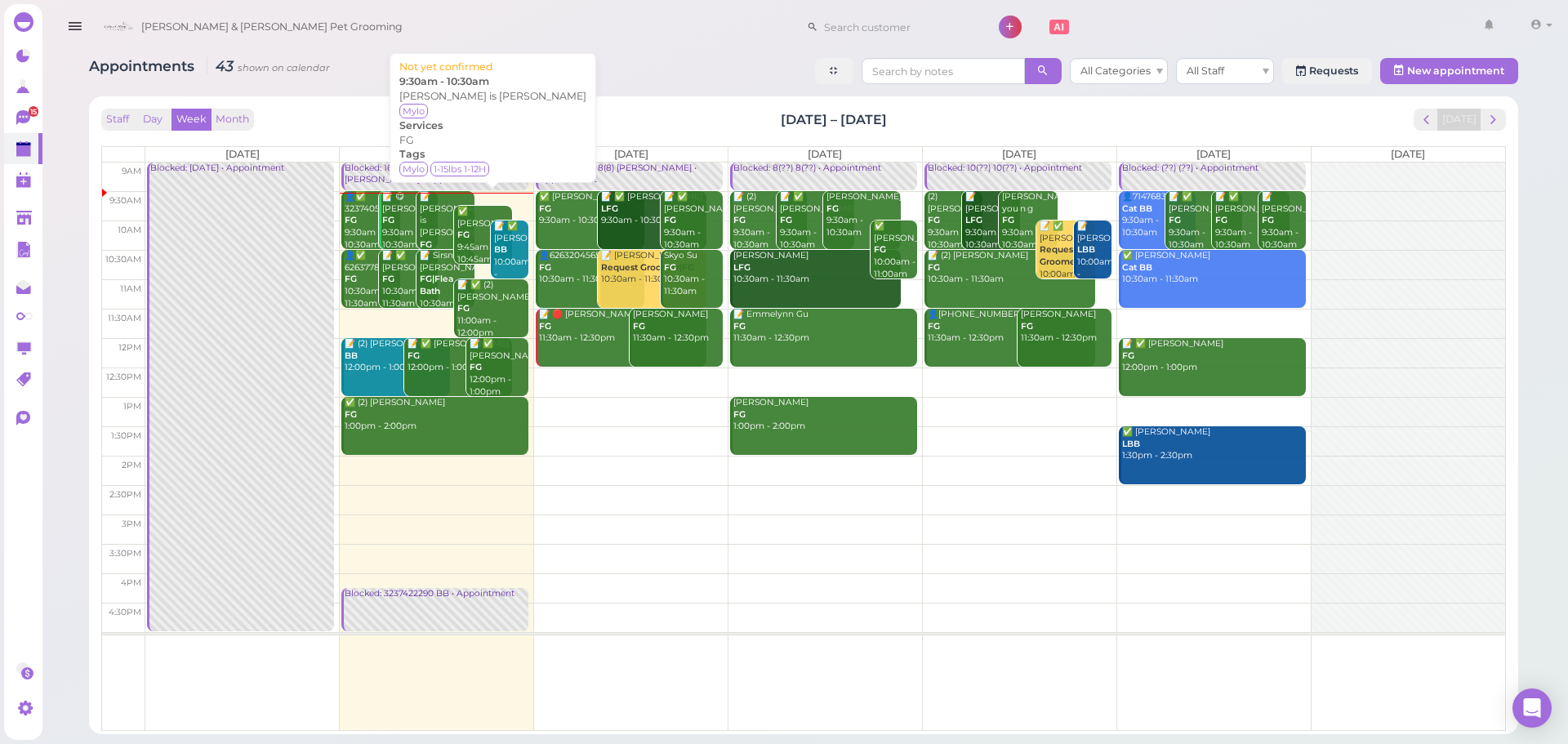
click at [430, 239] on b "FG" at bounding box center [426, 244] width 13 height 11
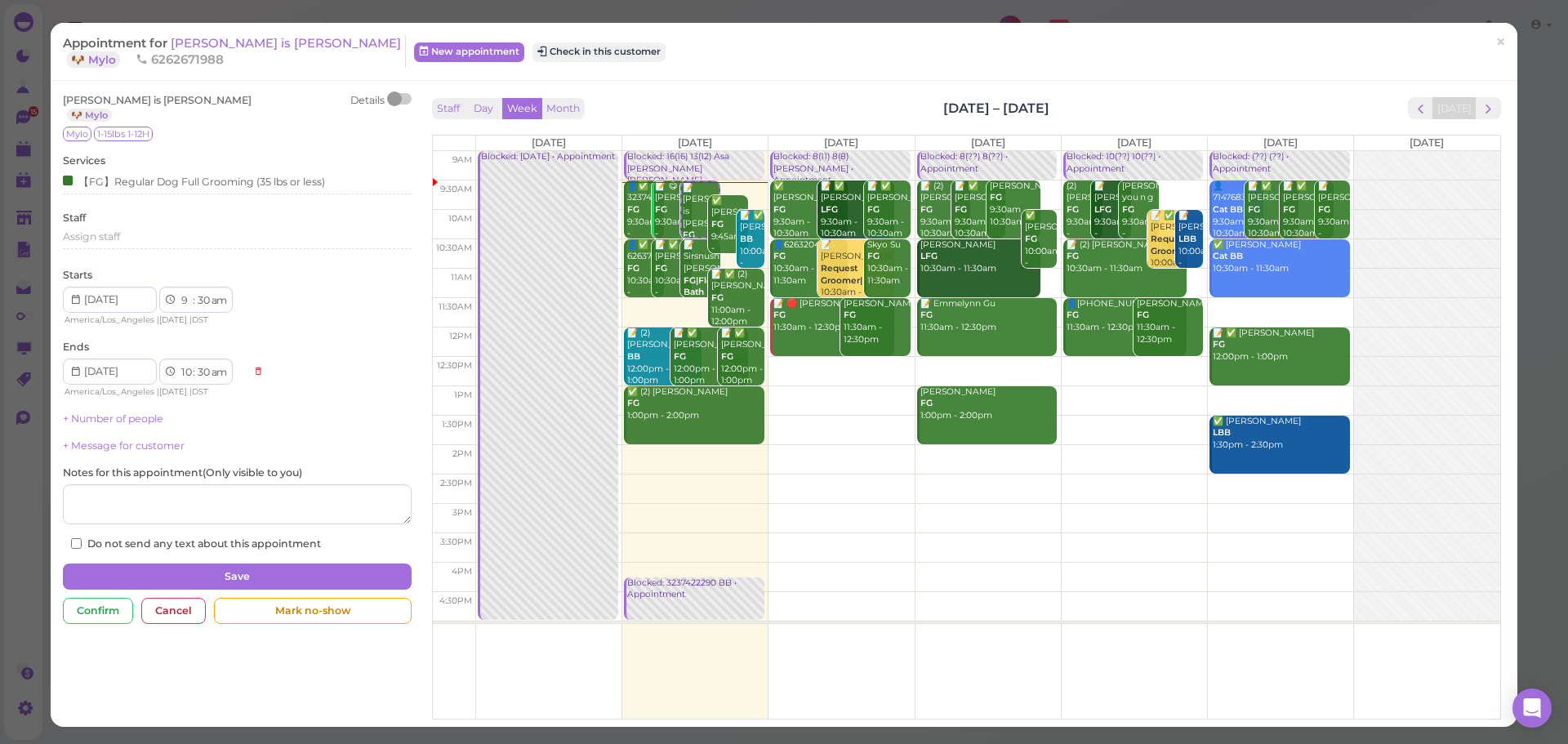
click at [1163, 76] on div "Appointment for McNeal is Mutuc 🐶 Mylo 6262671988 New appointment Check in this…" at bounding box center [784, 53] width 1467 height 58
click at [1163, 97] on div "Staff Day Week Month Sep 1 – 7, 2025 Today" at bounding box center [966, 108] width 1069 height 22
click at [532, 50] on button "Check in this customer" at bounding box center [598, 53] width 133 height 19
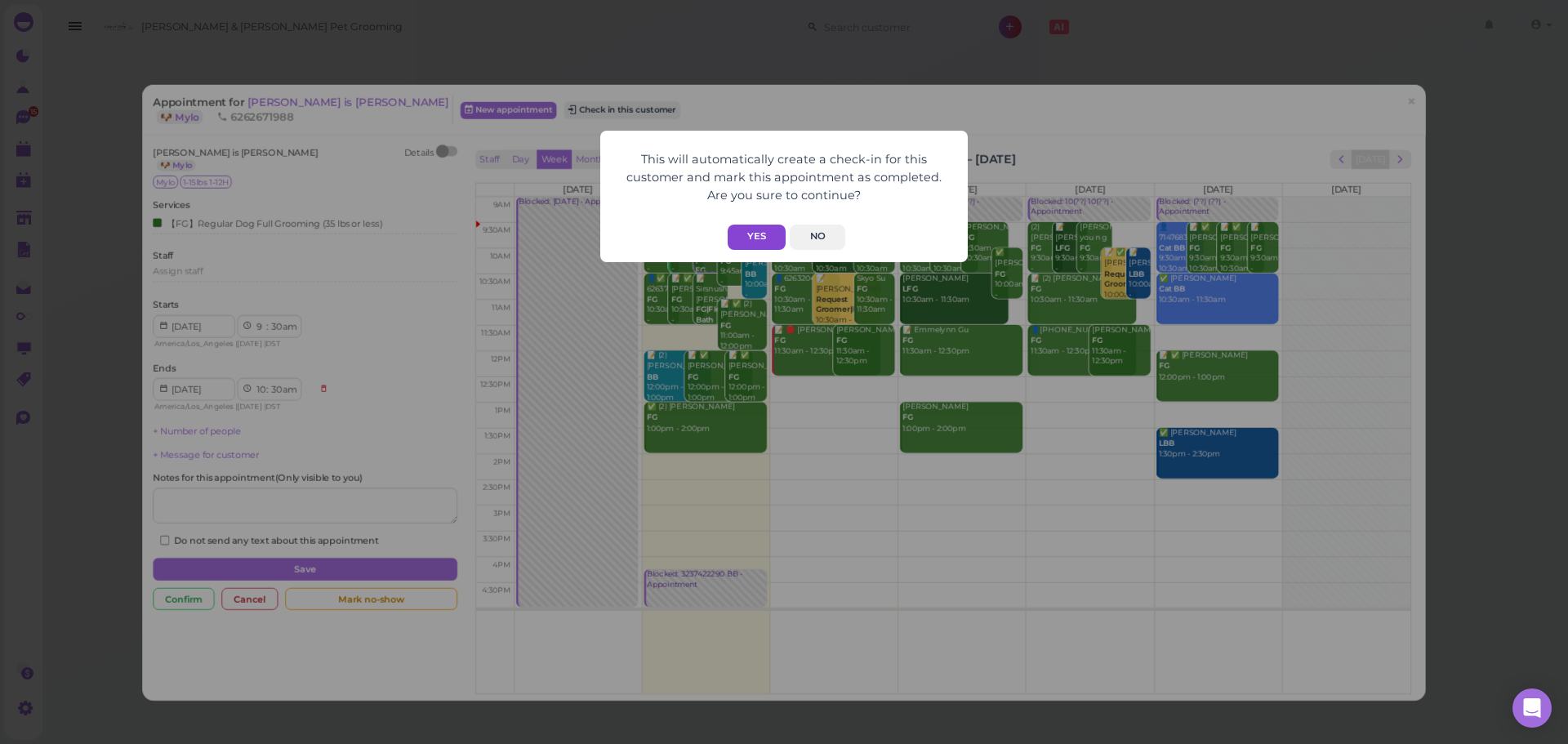
click at [750, 226] on button "Yes" at bounding box center [757, 237] width 58 height 25
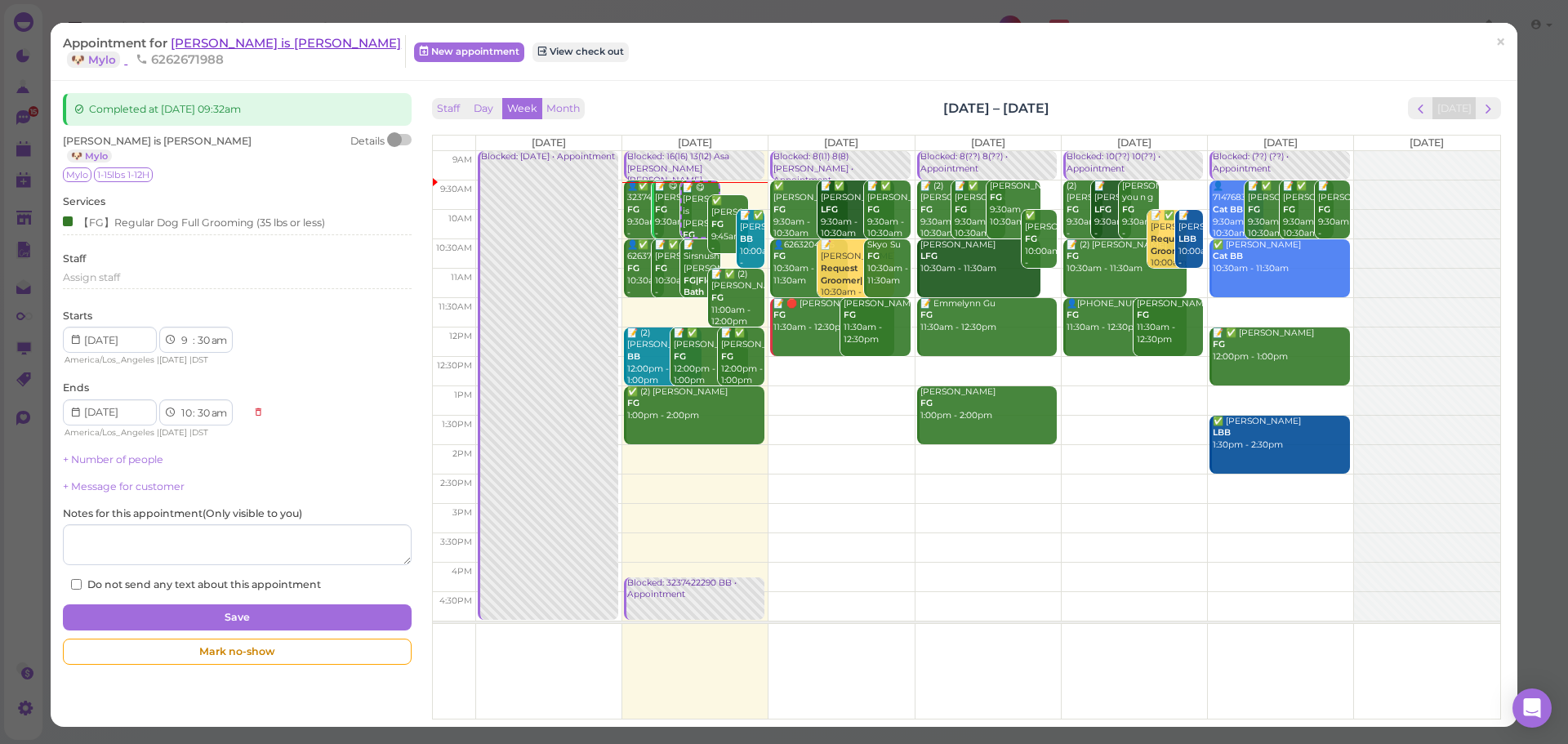
click at [254, 36] on span "[PERSON_NAME] is [PERSON_NAME]" at bounding box center [285, 43] width 231 height 16
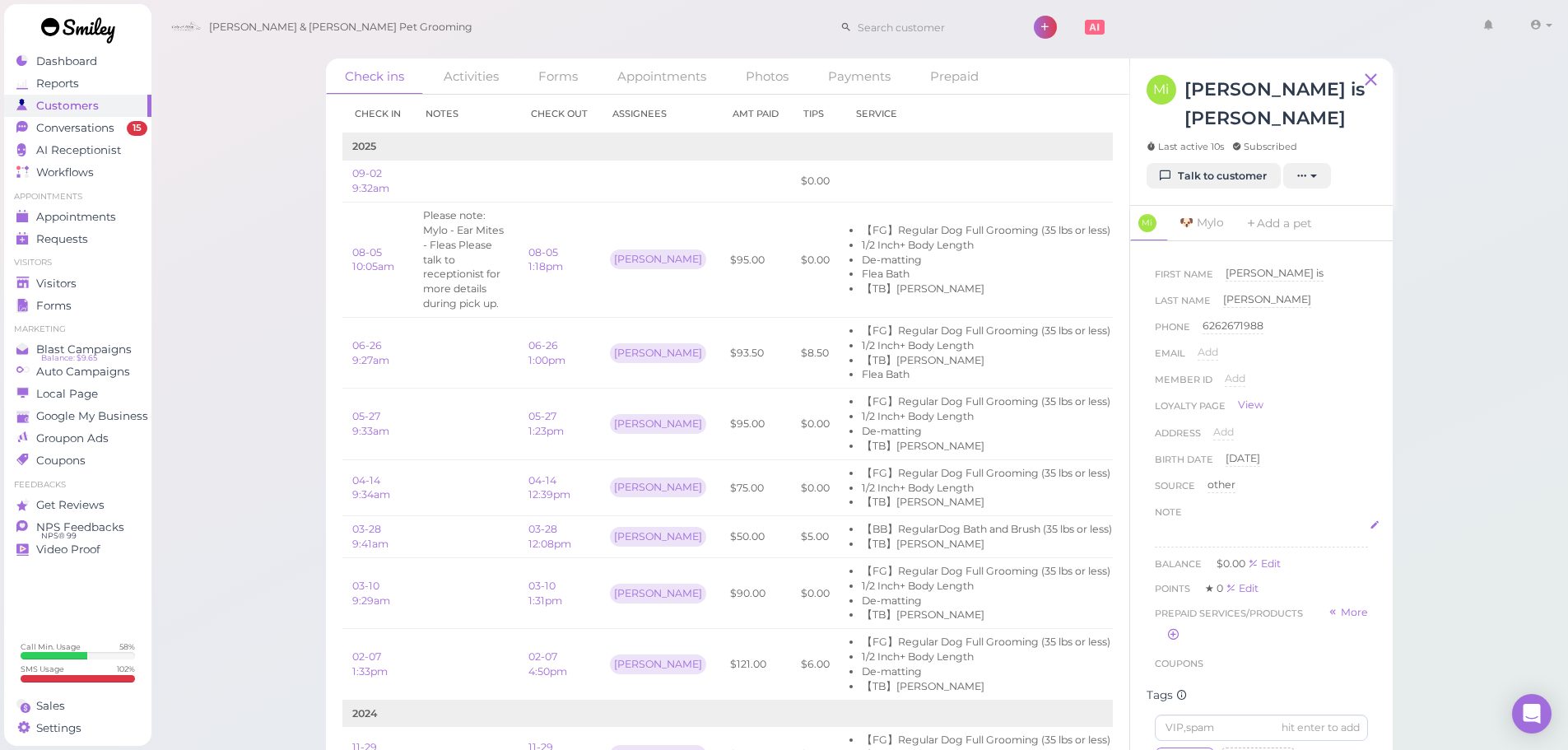
scroll to position [412, 0]
click at [1293, 455] on div "Mylo blacklist Rabies Checked 学生 do not take difficult Cat Long Hair Cat Short …" at bounding box center [1261, 521] width 213 height 369
click at [1323, 465] on div "Mylo blacklist Rabies Checked 学生 do not take difficult Cat Long Hair Cat Short …" at bounding box center [1261, 521] width 213 height 369
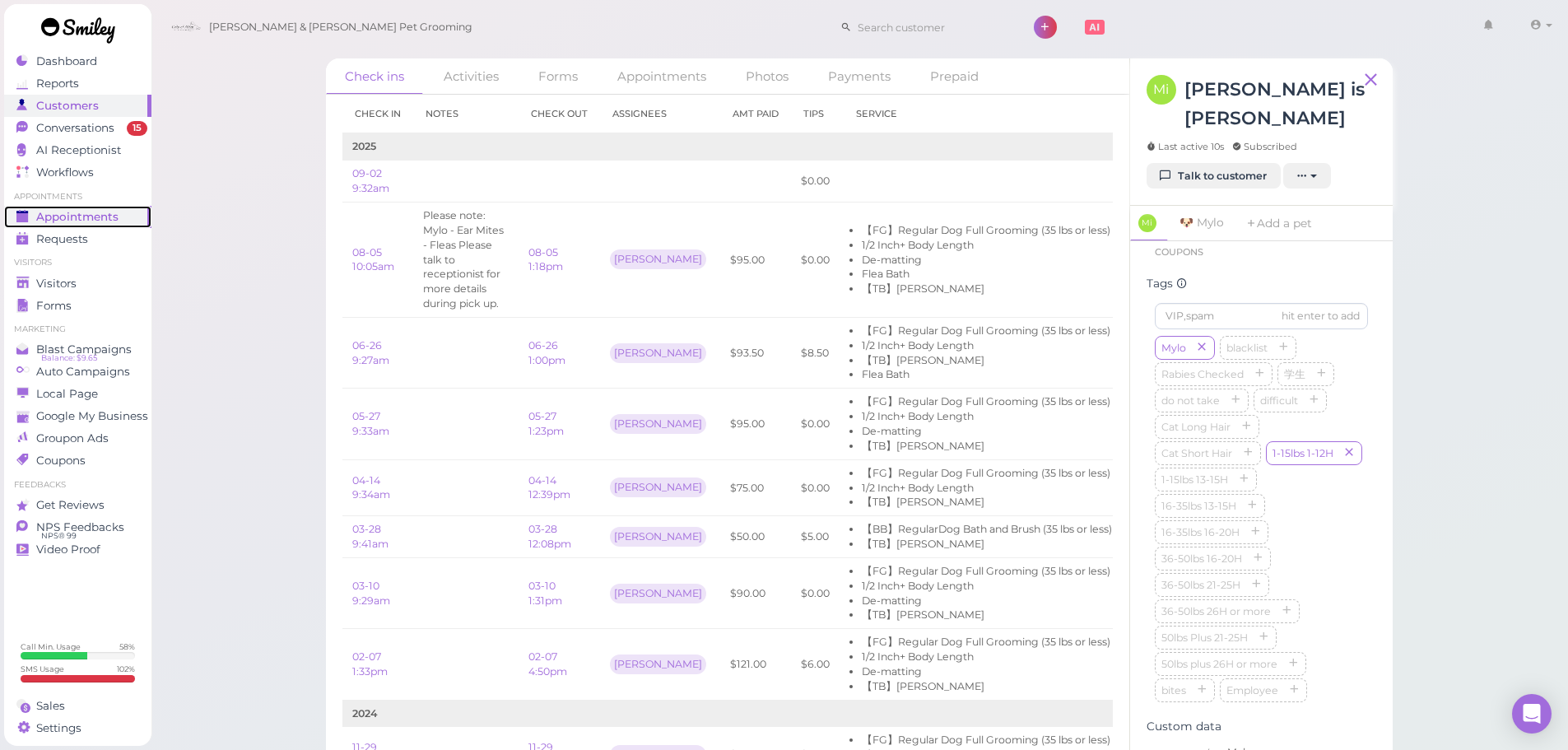
click at [87, 224] on span "Appointments" at bounding box center [77, 217] width 82 height 14
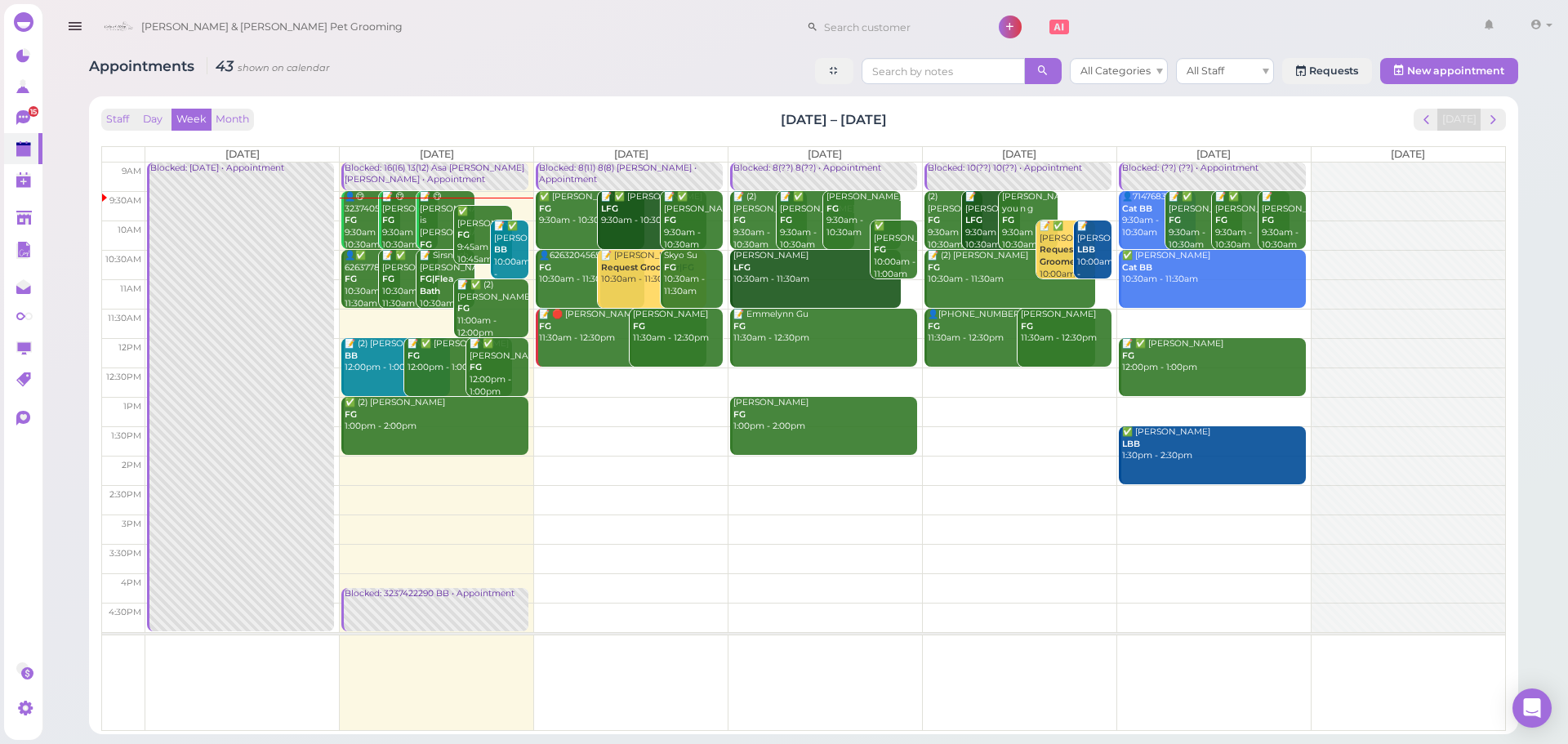
click at [692, 71] on div "Appointments 43 shown on calendar All Categories All Staff Requests New appoint…" at bounding box center [803, 73] width 1429 height 30
click at [848, 170] on div "Blocked: 8(??) 8(??) • Appointment" at bounding box center [825, 168] width 185 height 13
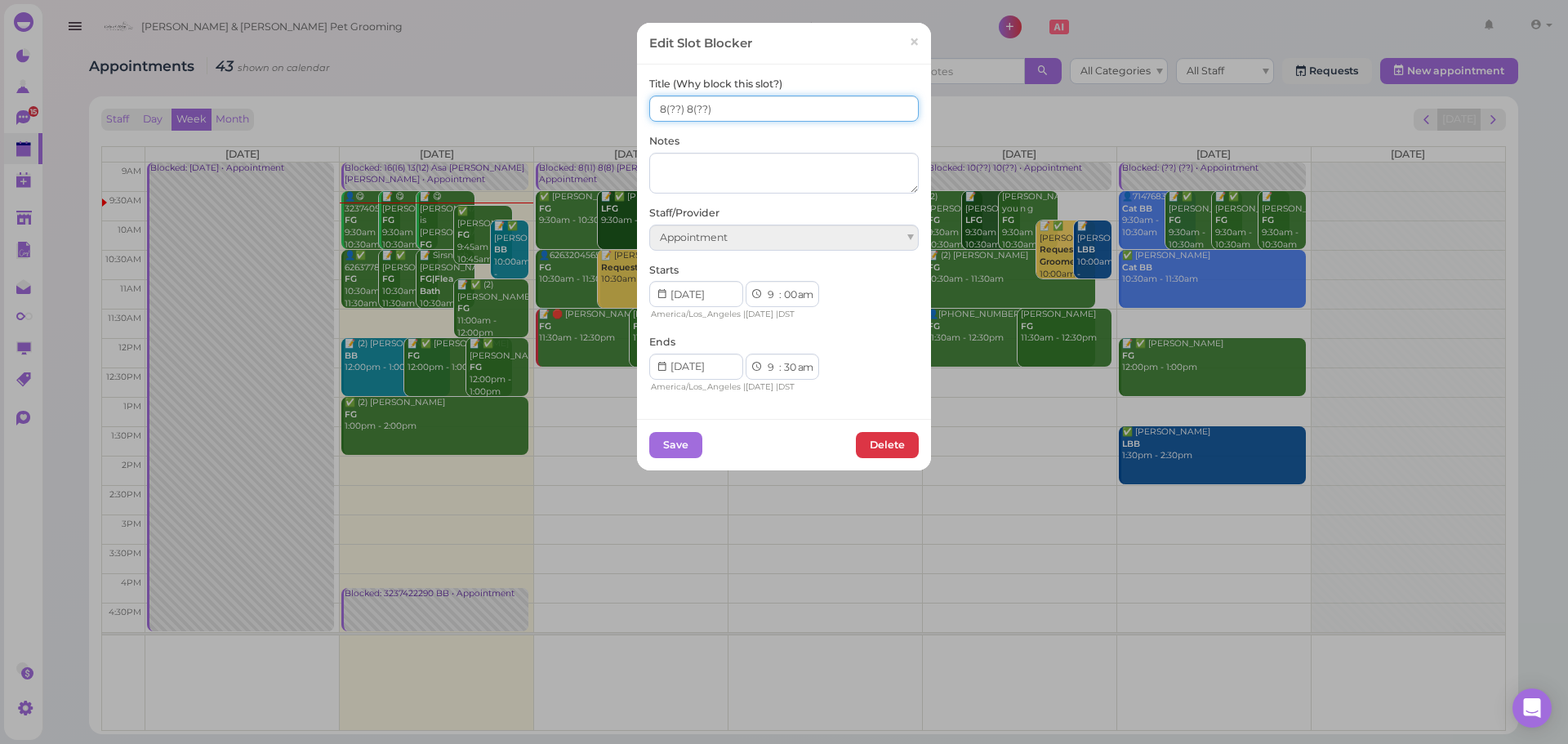
click at [690, 113] on input "8(??) 8(??)" at bounding box center [783, 108] width 269 height 26
click at [740, 114] on input "8(11) 8(8)" at bounding box center [783, 108] width 269 height 26
type input "8(11) 8(8) Asa Rebecca"
click at [659, 440] on button "Save" at bounding box center [675, 444] width 53 height 26
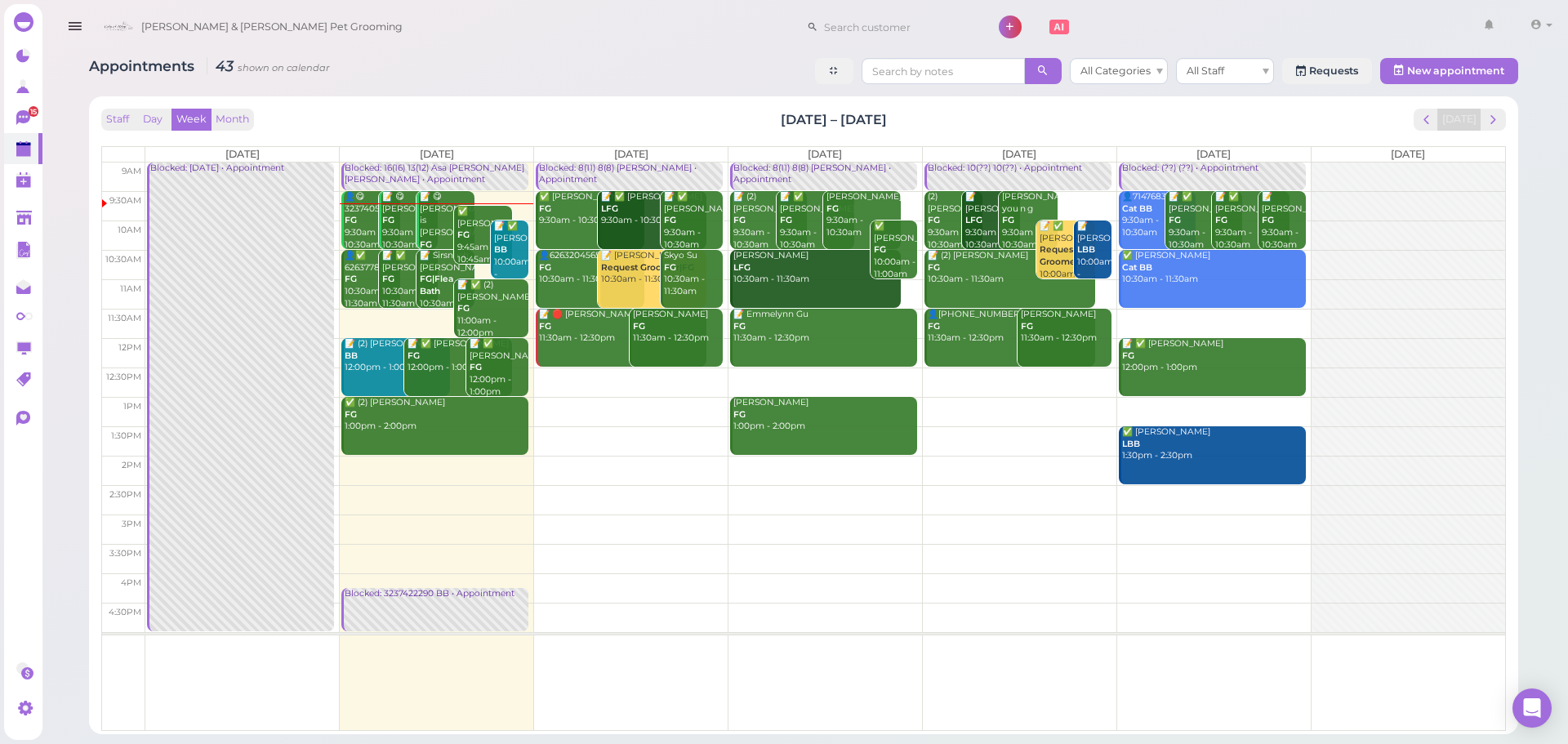
click at [1020, 175] on link "Blocked: 10(??) 10(??) • Appointment" at bounding box center [1017, 176] width 187 height 28
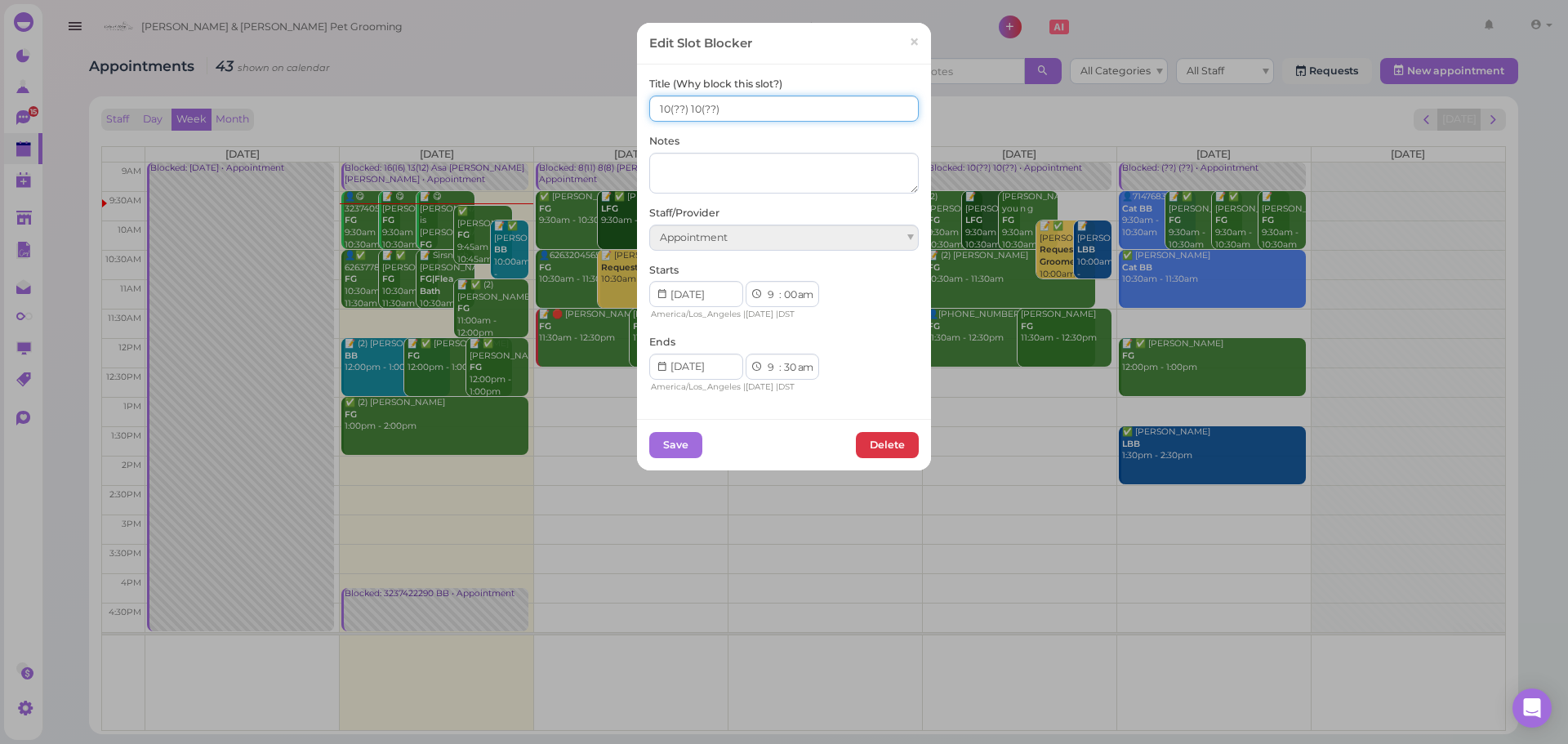
click at [699, 104] on input "10(??) 10(??)" at bounding box center [783, 108] width 269 height 26
type input "10(16) 10(11) Asa Helen Rebecca"
click at [676, 440] on button "Save" at bounding box center [675, 444] width 53 height 26
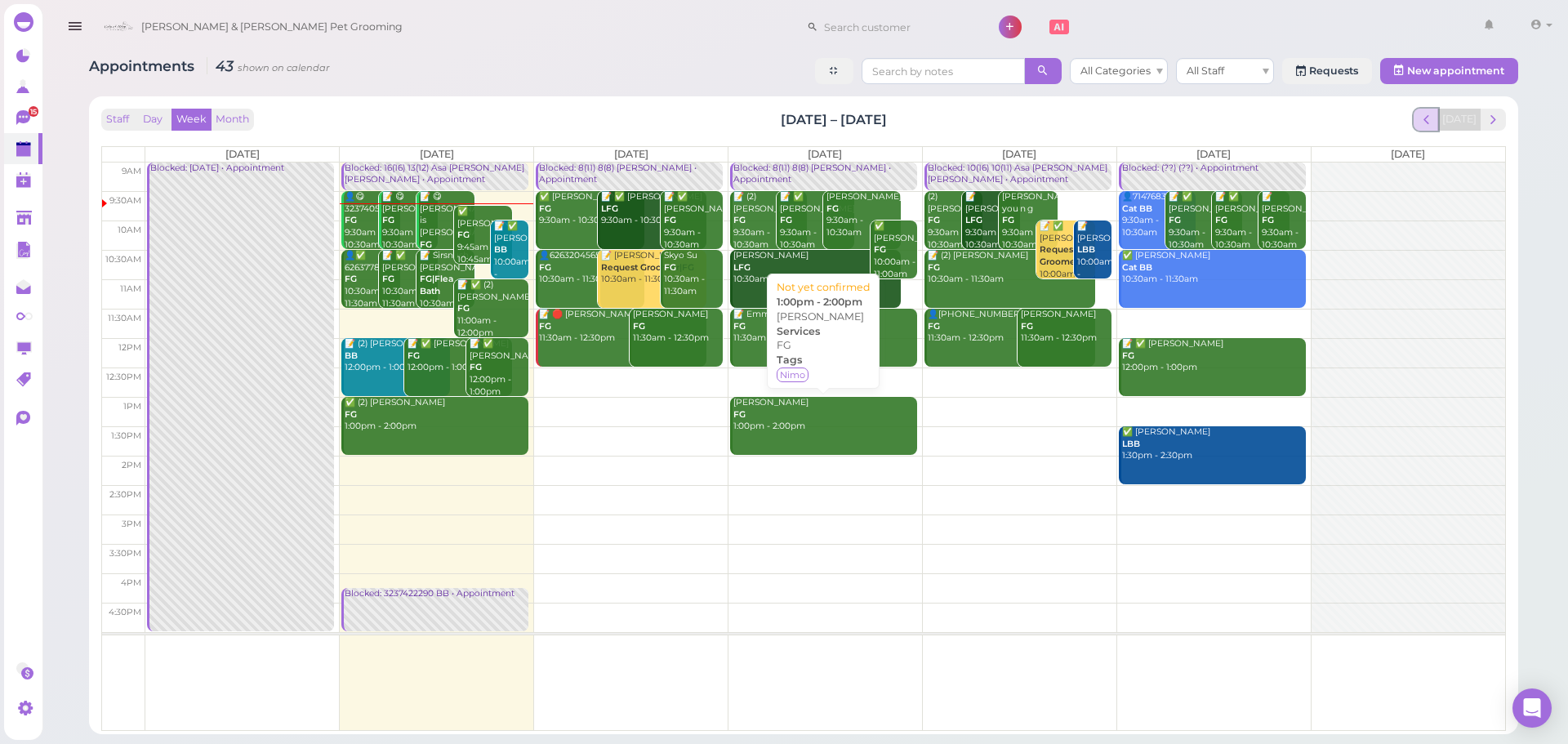
click at [1432, 117] on span "prev" at bounding box center [1426, 120] width 16 height 16
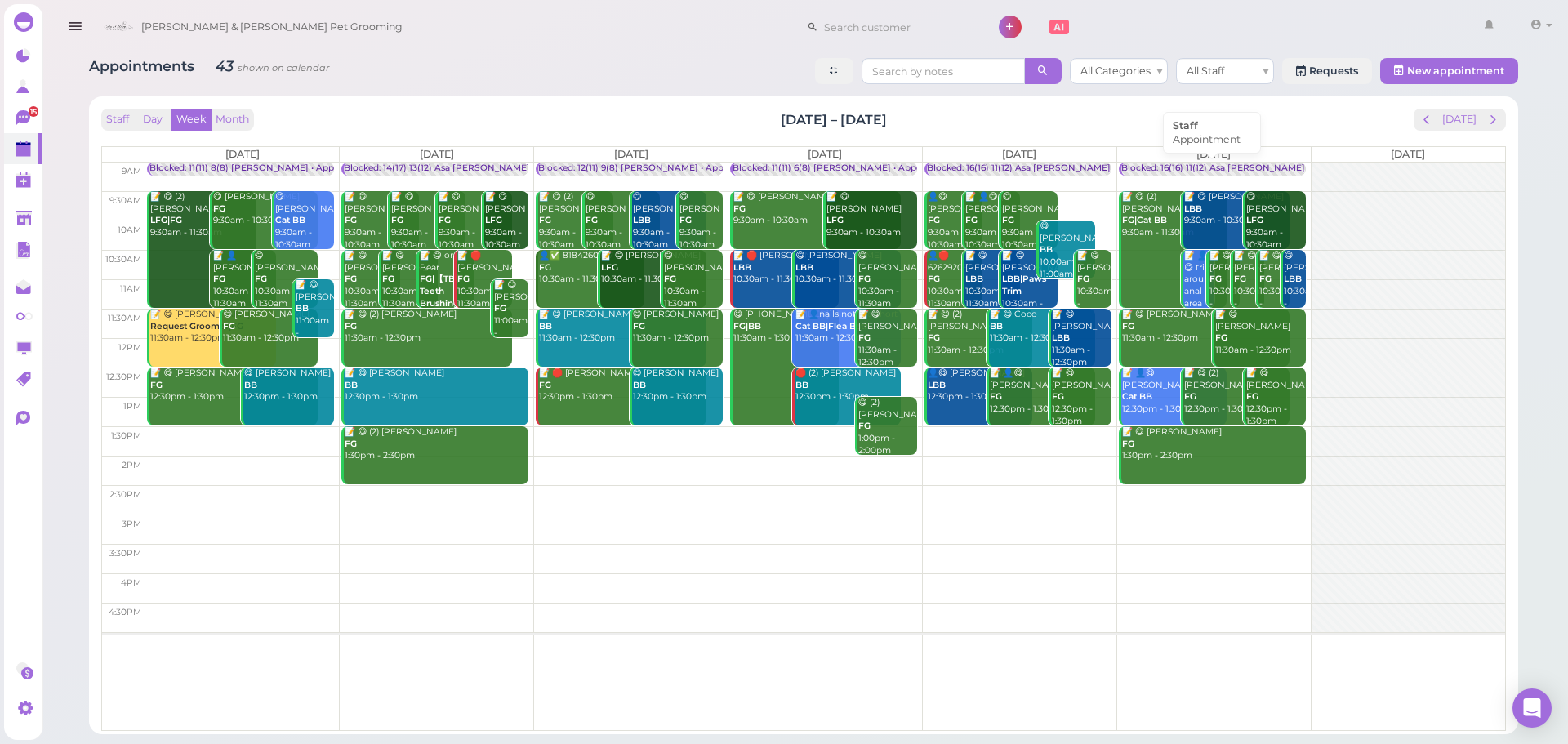
click at [1254, 170] on div "Blocked: 16(16) 11(12) Asa Helen Rebecca • Appointment" at bounding box center [1286, 168] width 329 height 13
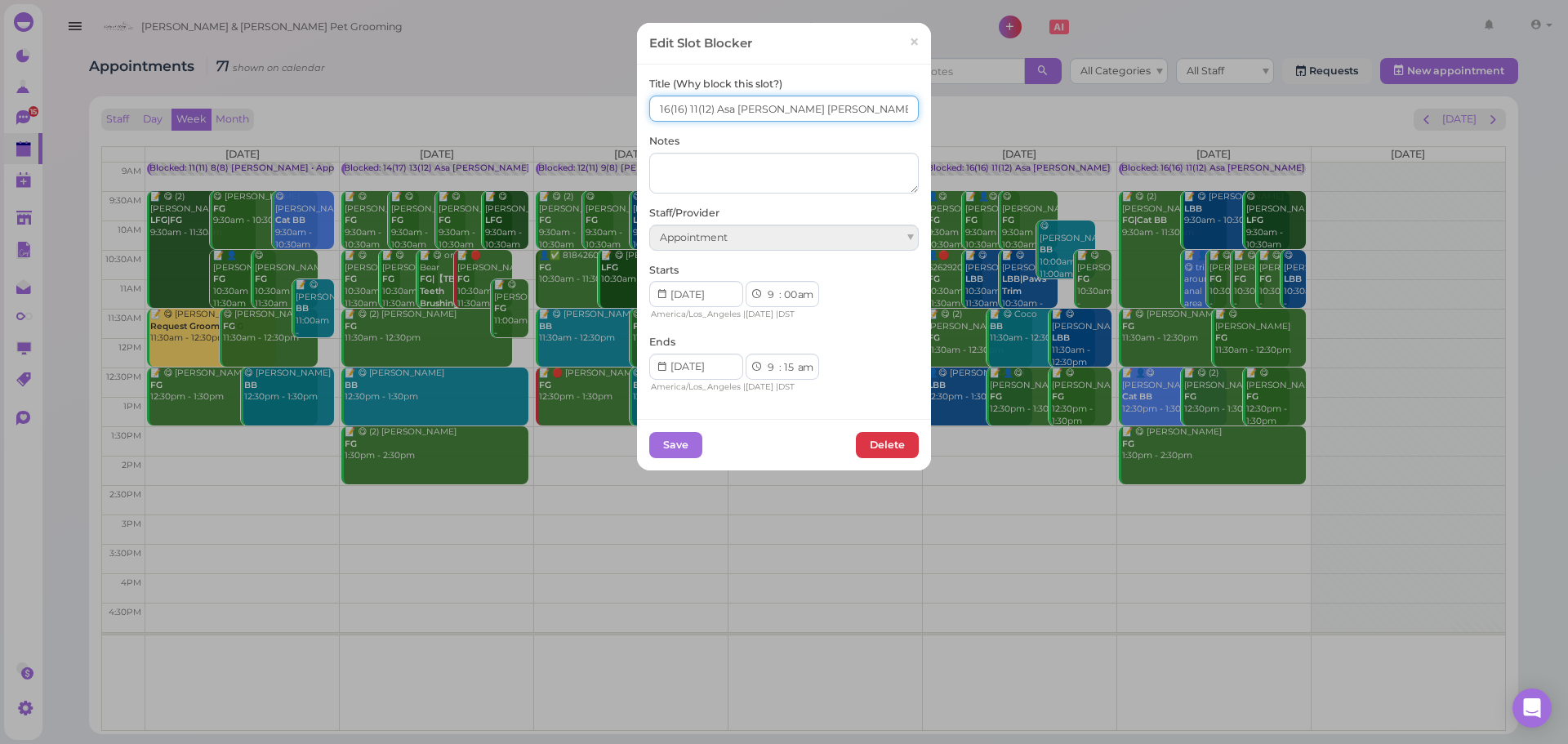
click at [898, 105] on input "16(16) 11(12) Asa Helen Rebecca" at bounding box center [783, 108] width 269 height 26
click at [909, 49] on span "×" at bounding box center [913, 43] width 11 height 23
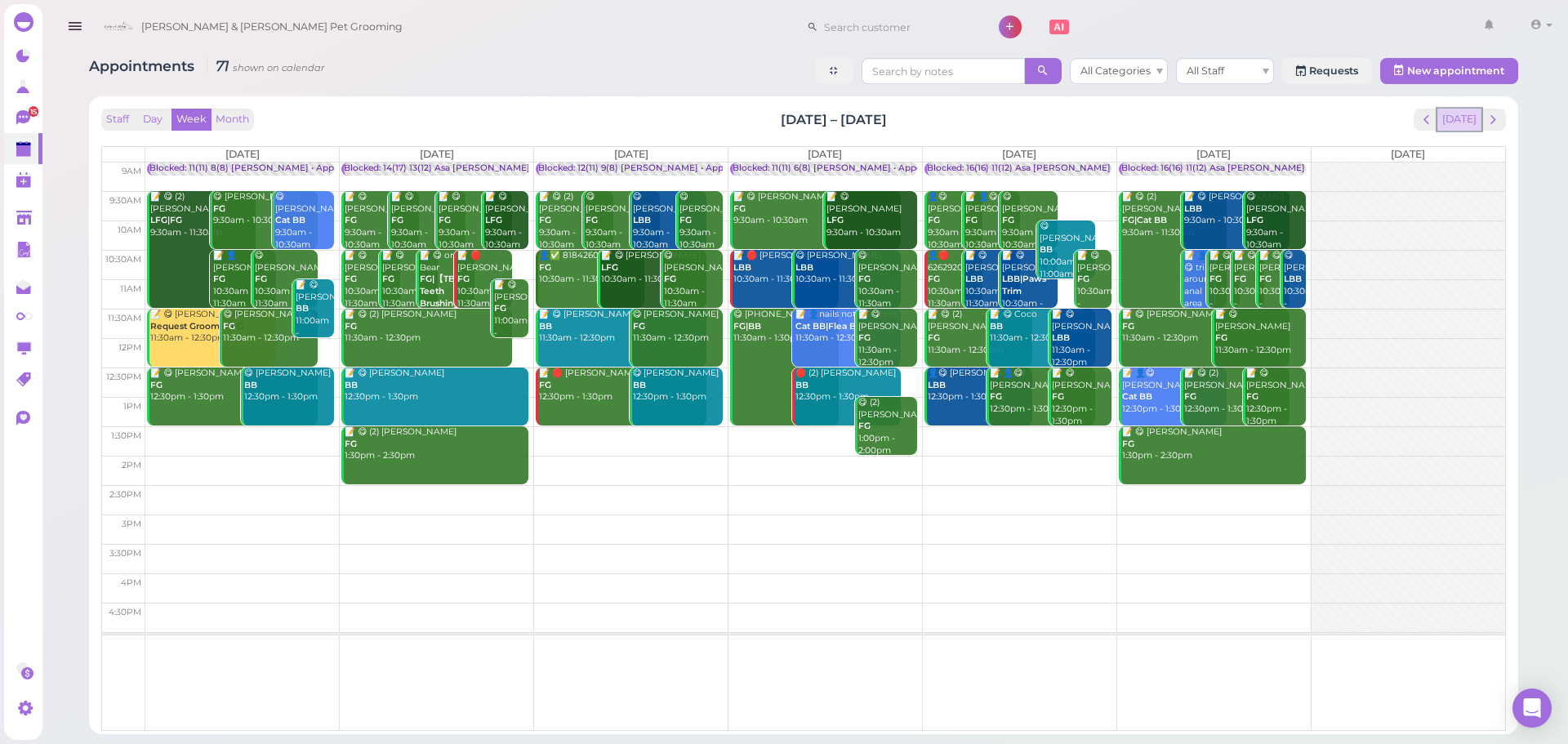
click at [1447, 112] on button "[DATE]" at bounding box center [1459, 120] width 44 height 22
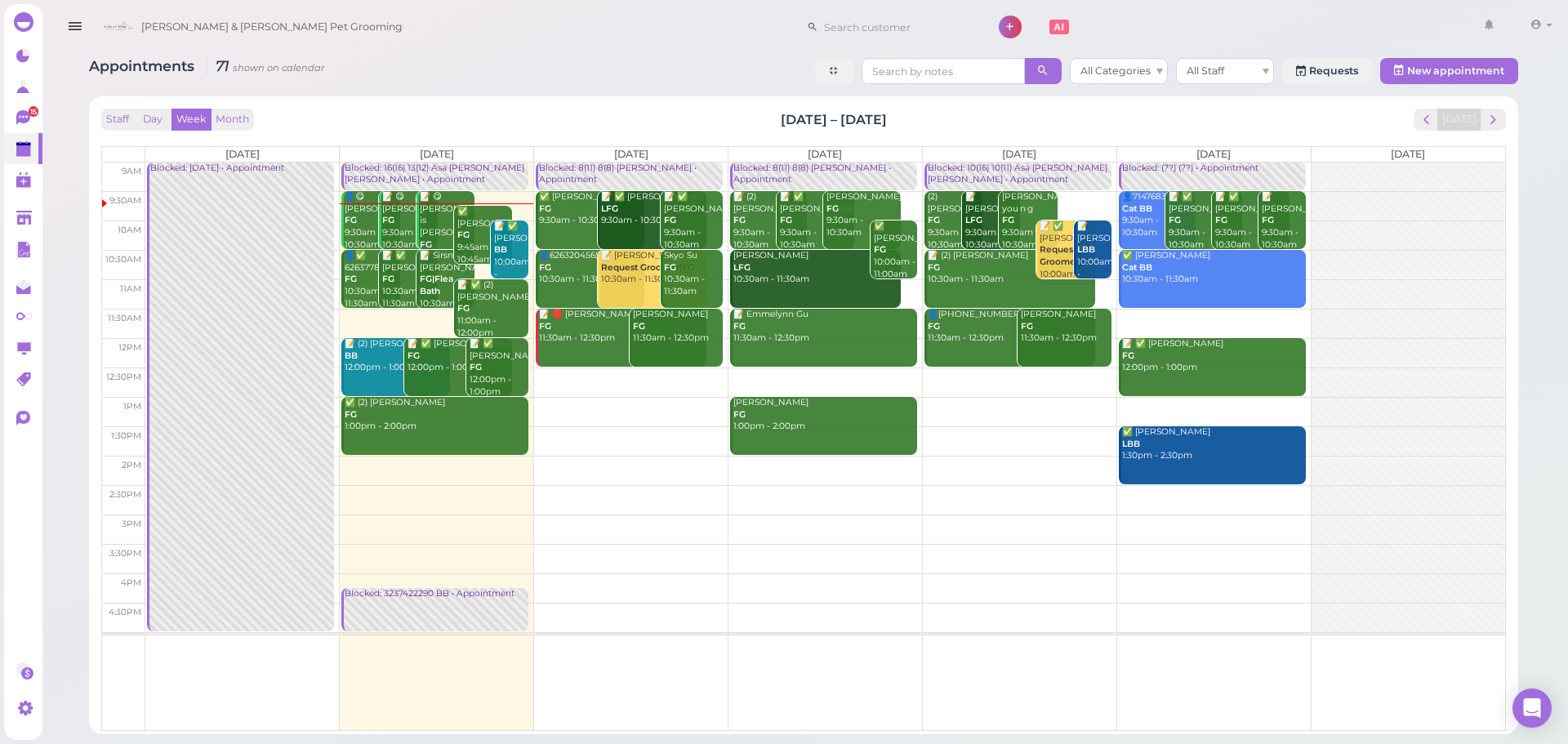
click at [1170, 164] on div "Blocked: (??) (??) • Appointment" at bounding box center [1214, 168] width 185 height 13
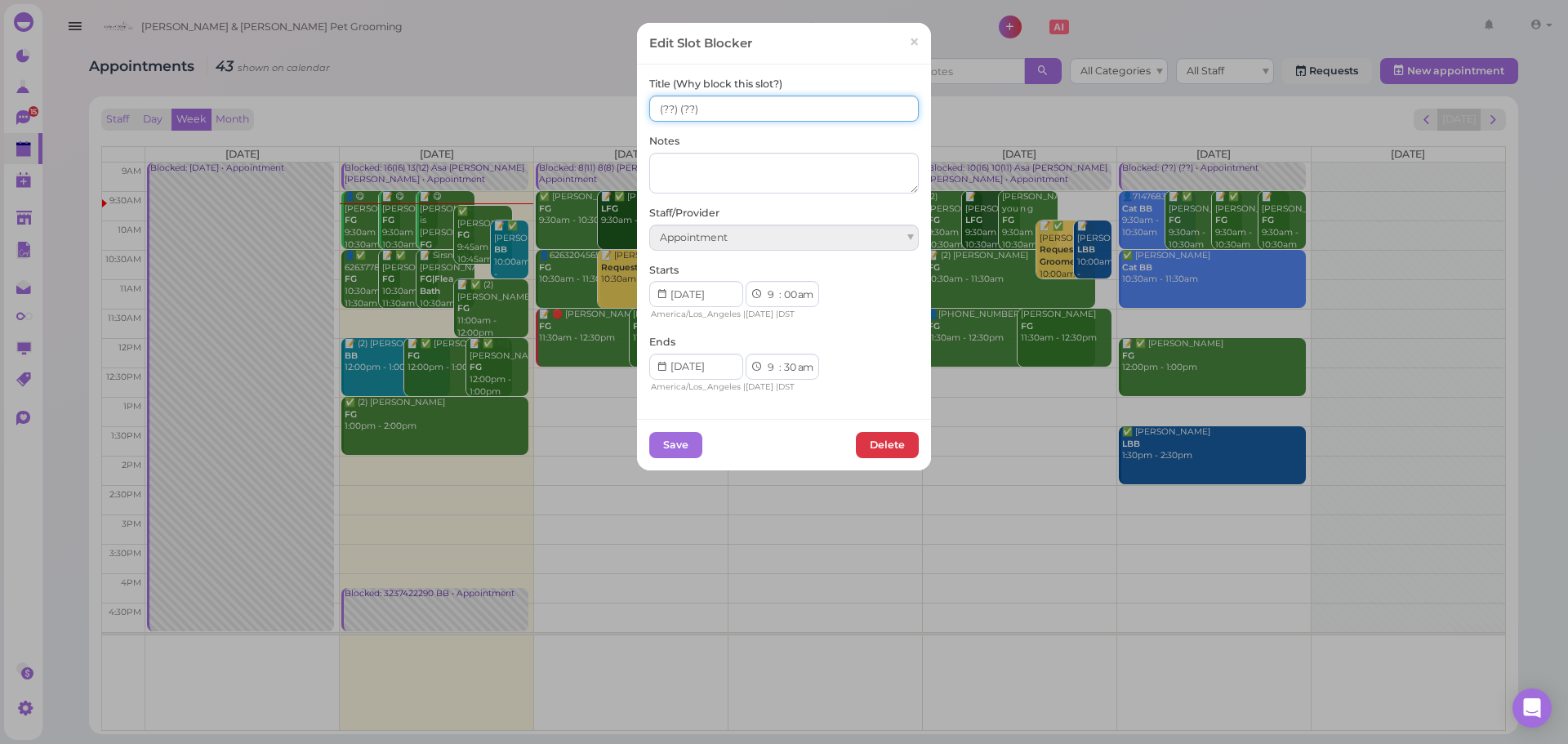
drag, startPoint x: 799, startPoint y: 113, endPoint x: 69, endPoint y: 124, distance: 730.1
click at [70, 124] on div "Edit Slot Blocker × Title (Why block this slot?) (??) (??) Notes Staff/Provider…" at bounding box center [784, 372] width 1568 height 744
paste input "16(16) 11(12) Asa Helen Rebecca"
drag, startPoint x: 592, startPoint y: 114, endPoint x: 625, endPoint y: 118, distance: 33.2
click at [522, 115] on div "Edit Slot Blocker × Title (Why block this slot?) 16(16) 11(12) Asa Helen Rebecc…" at bounding box center [784, 372] width 1568 height 744
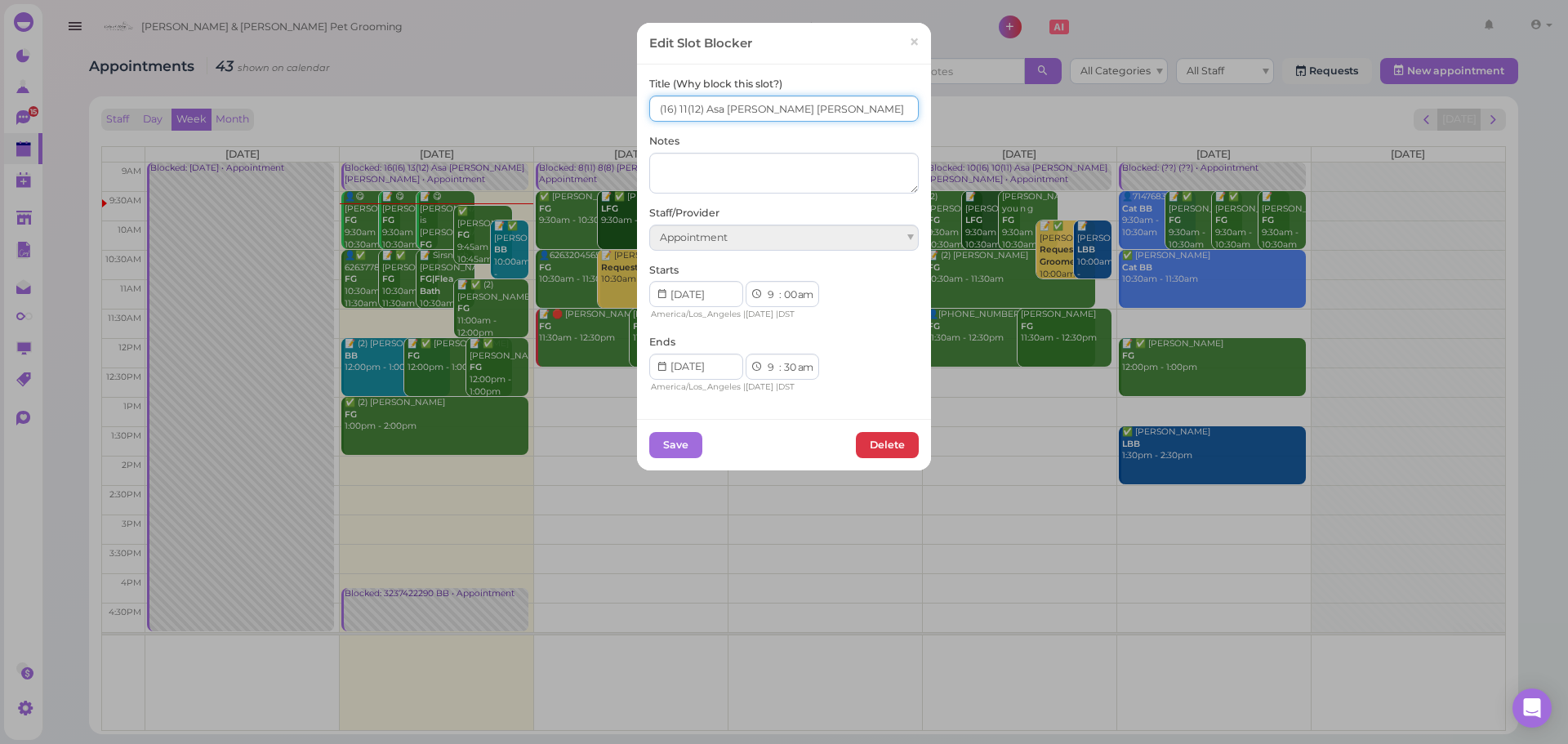
click at [672, 108] on input "(16) 11(12) Asa Helen Rebecca" at bounding box center [783, 108] width 269 height 26
type input "(16) (12) Asa Helen Rebecca"
click at [664, 436] on button "Save" at bounding box center [675, 444] width 53 height 26
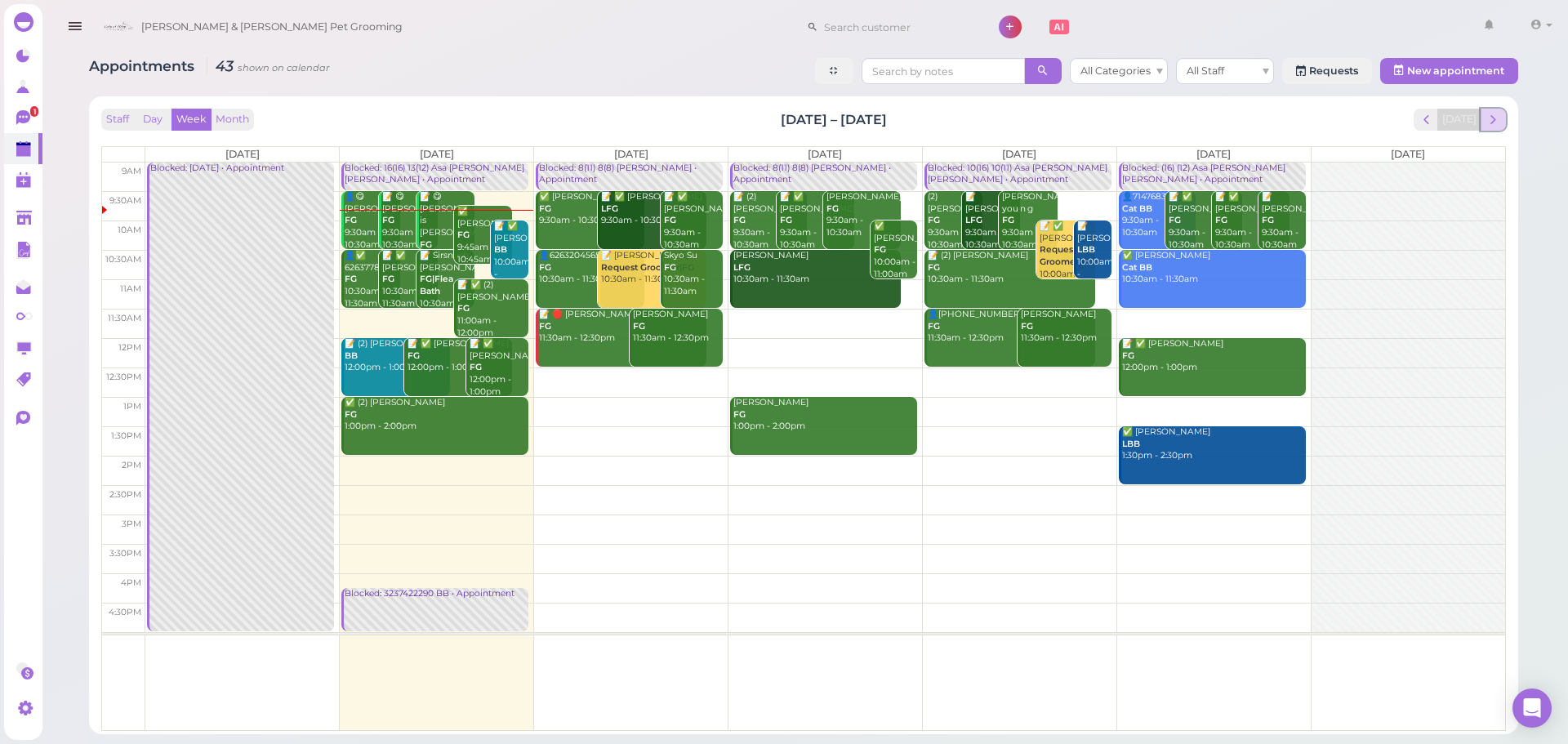
click at [1496, 120] on span "next" at bounding box center [1493, 120] width 16 height 16
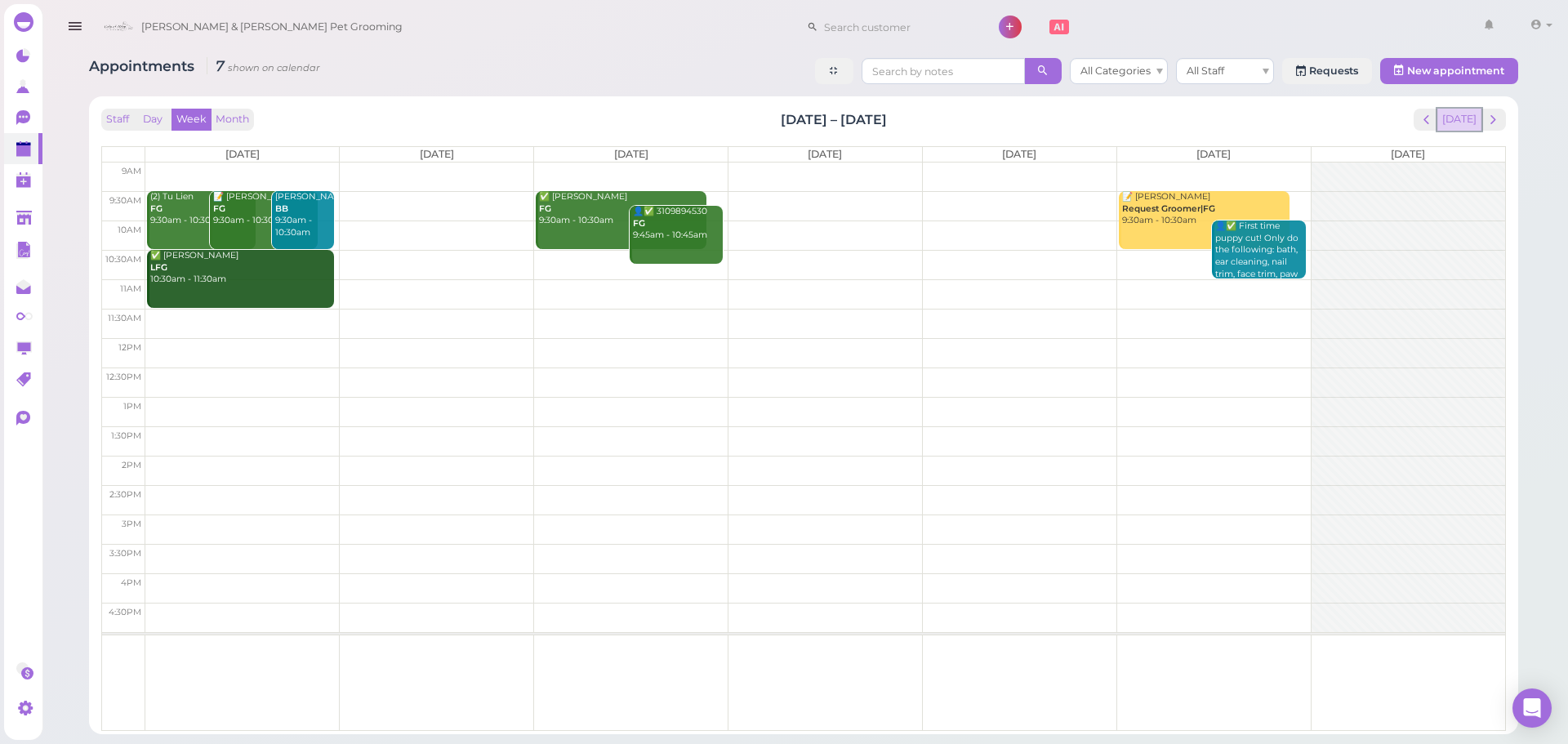
click at [1447, 109] on button "[DATE]" at bounding box center [1459, 120] width 44 height 22
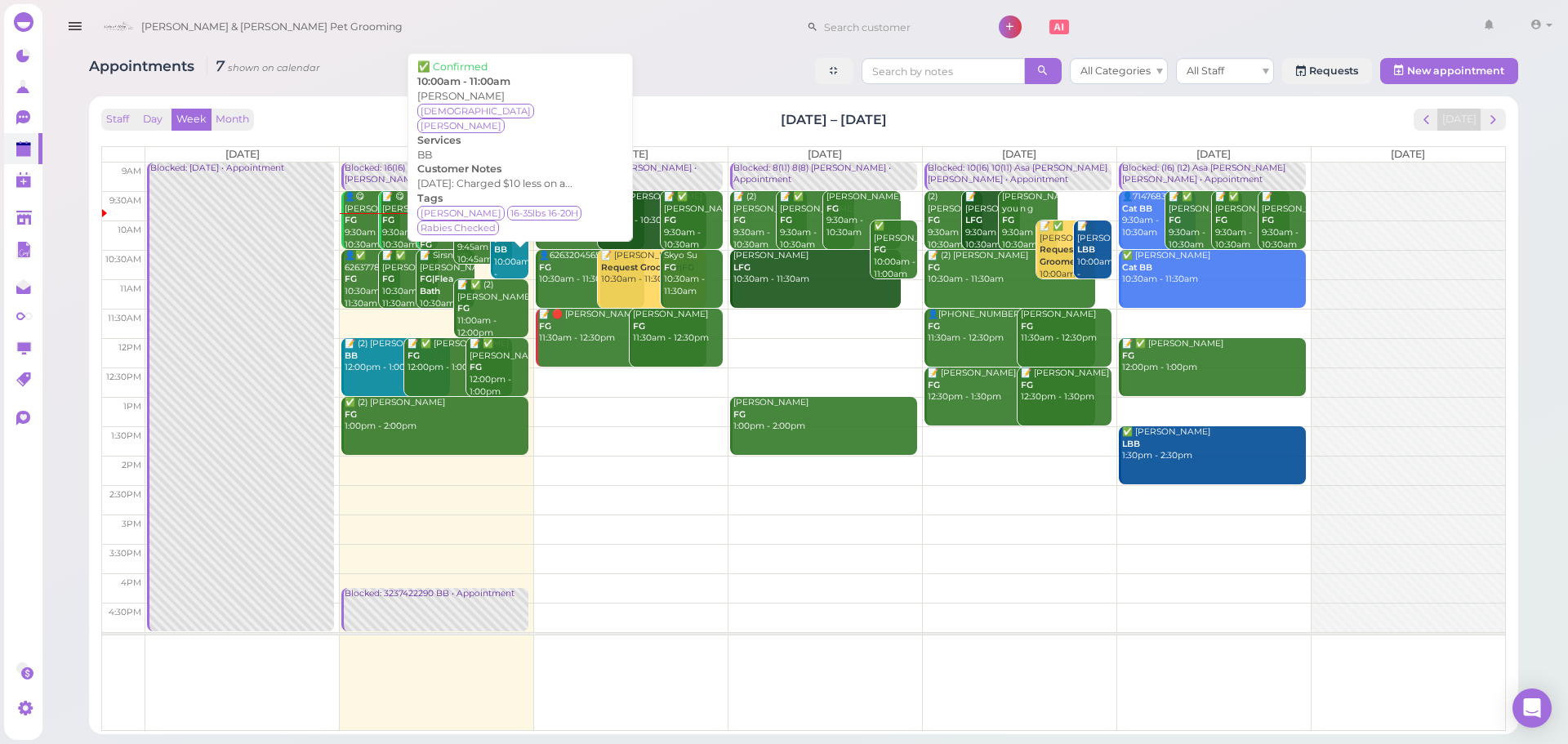
click at [516, 250] on div "📝 ✅ Kassandra Palmas BB 10:00am - 11:00am" at bounding box center [511, 257] width 35 height 72
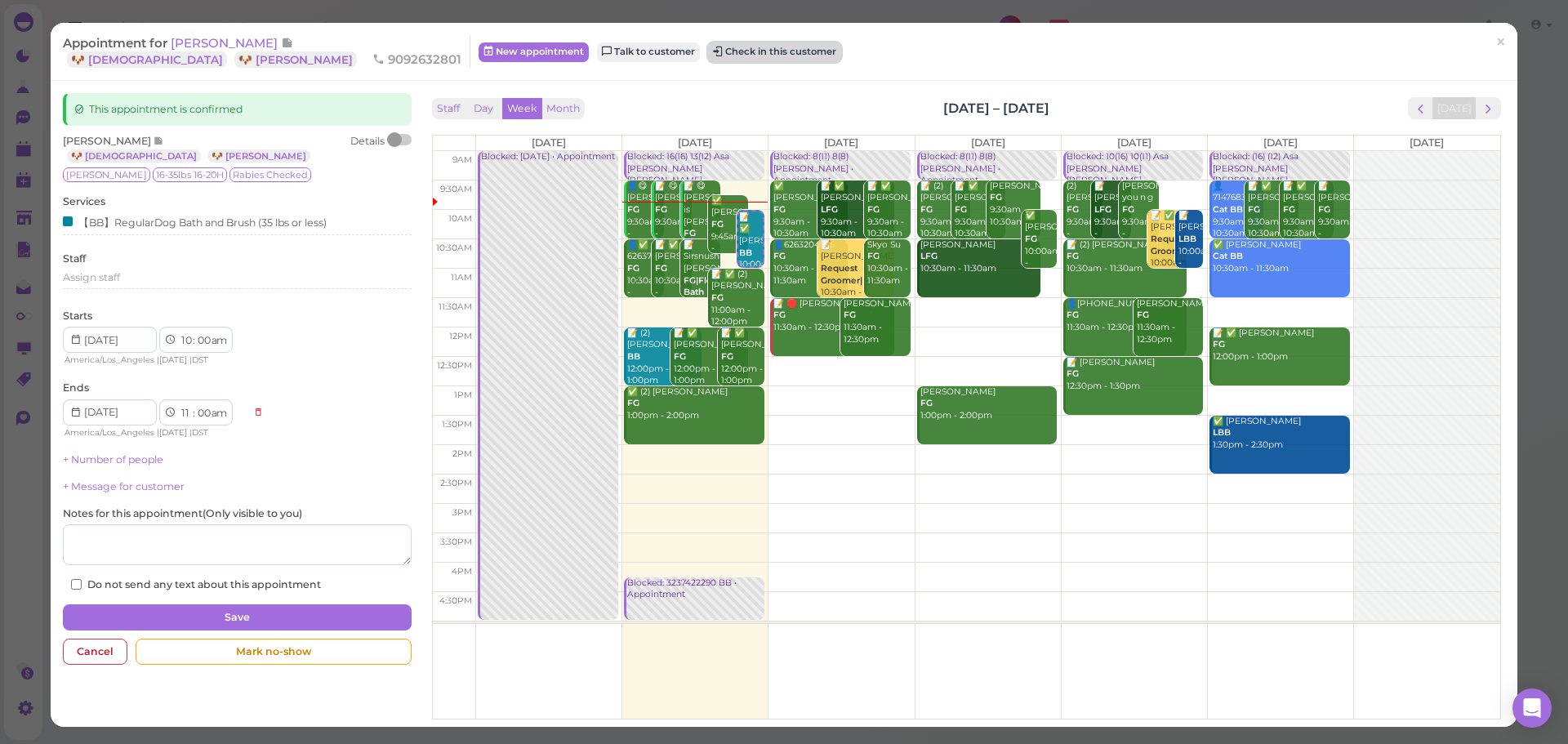
click at [708, 53] on button "Check in this customer" at bounding box center [774, 53] width 133 height 19
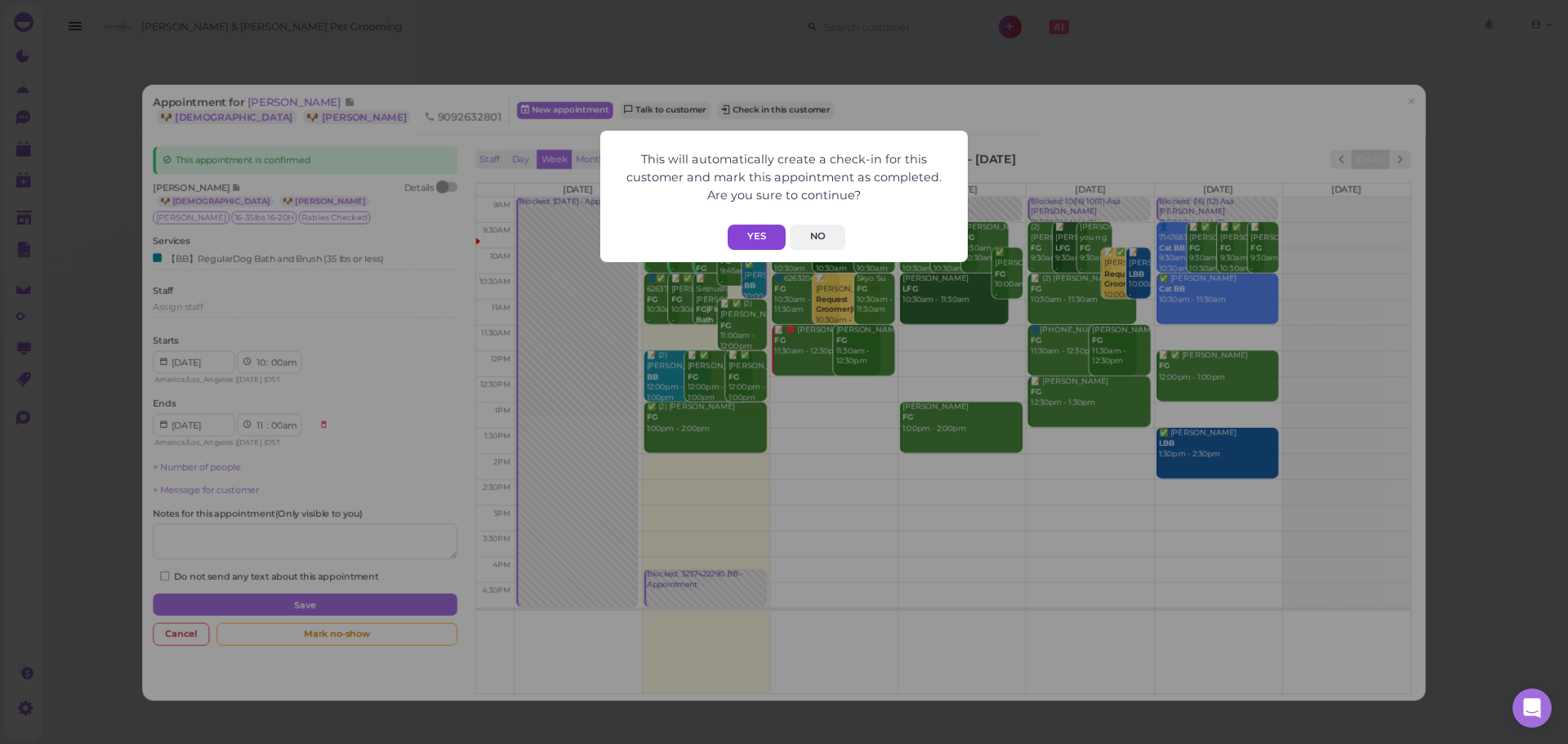
click at [768, 243] on button "Yes" at bounding box center [757, 237] width 58 height 25
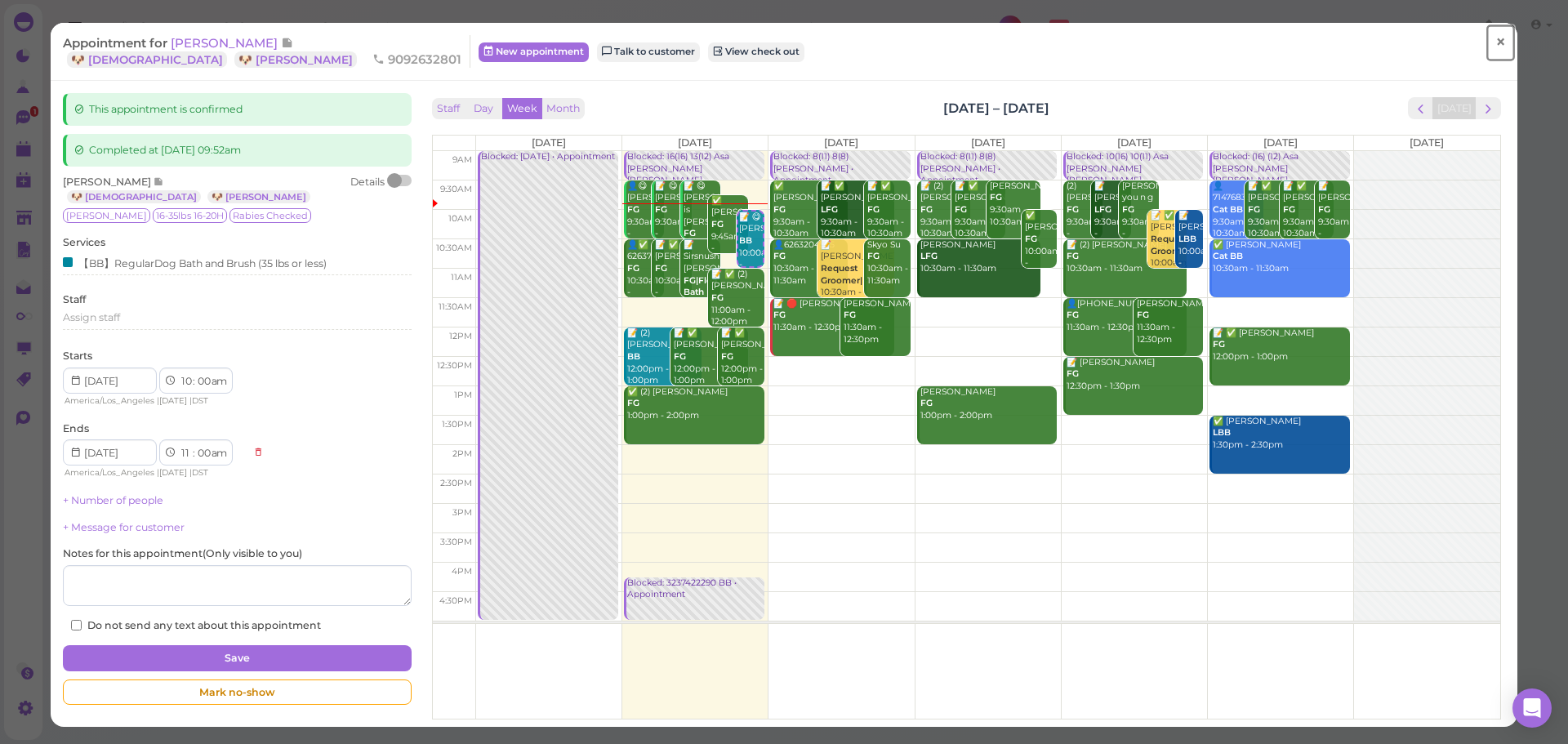
click at [1503, 47] on link "×" at bounding box center [1500, 42] width 30 height 38
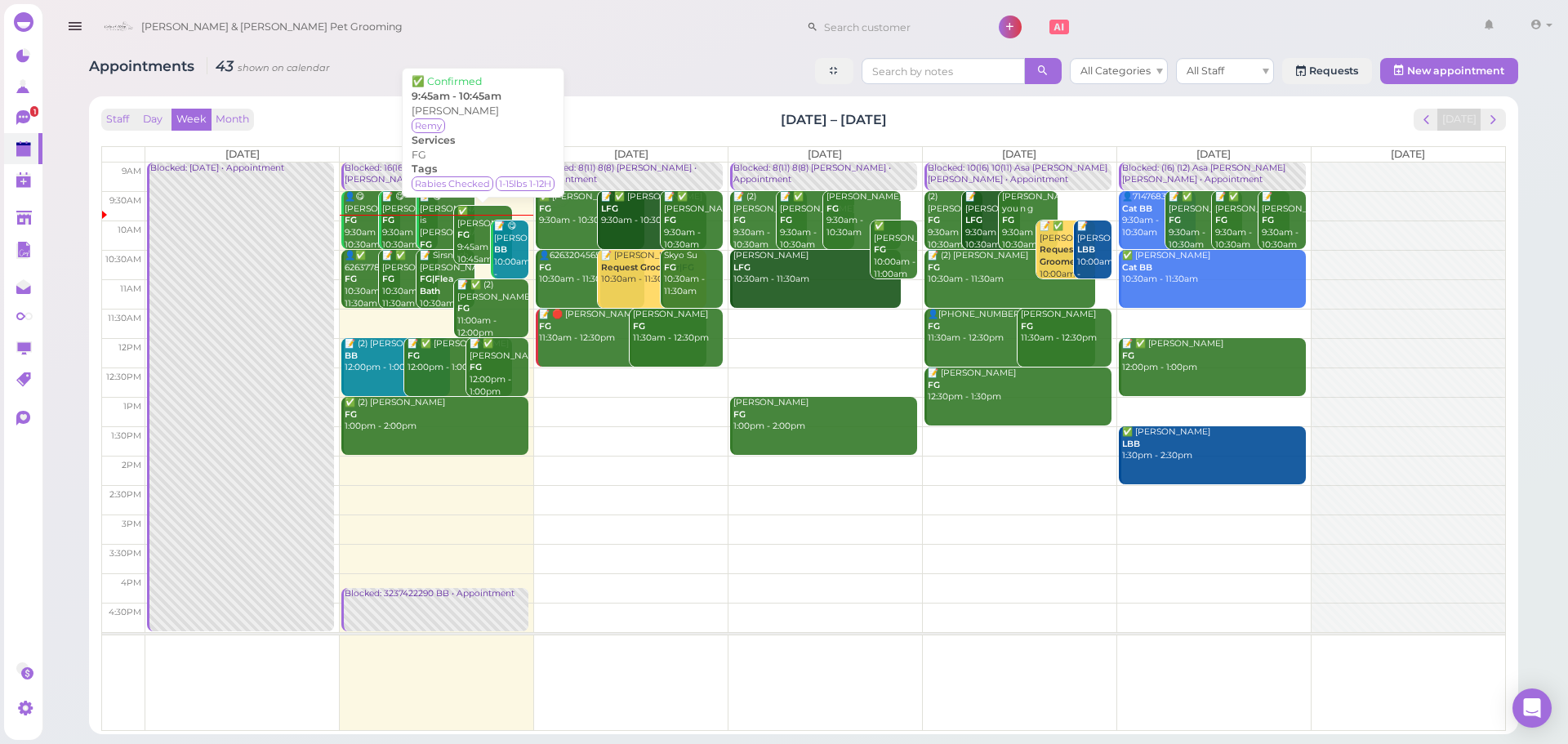
click at [461, 238] on b "FG" at bounding box center [463, 234] width 13 height 11
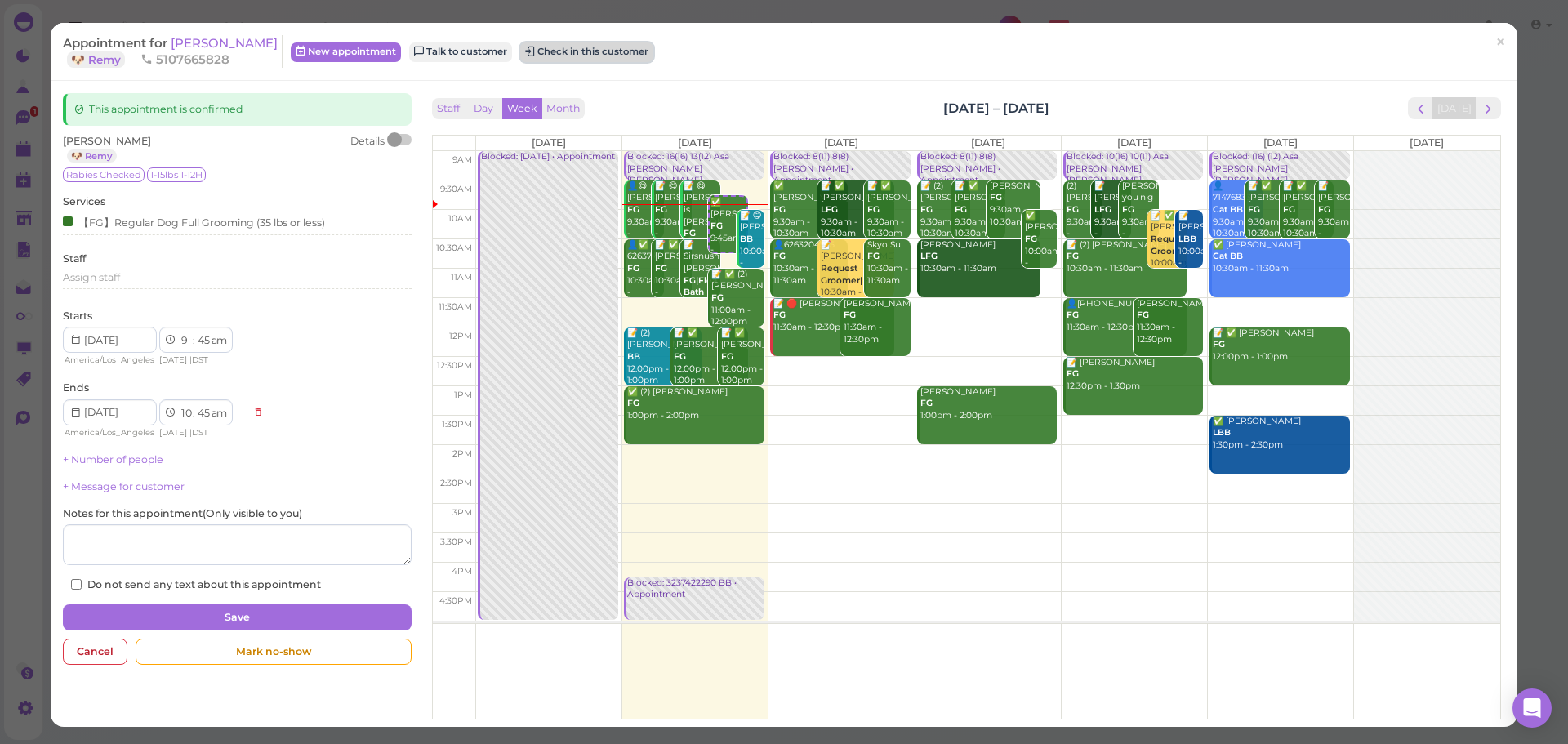
click at [590, 58] on button "Check in this customer" at bounding box center [587, 53] width 133 height 19
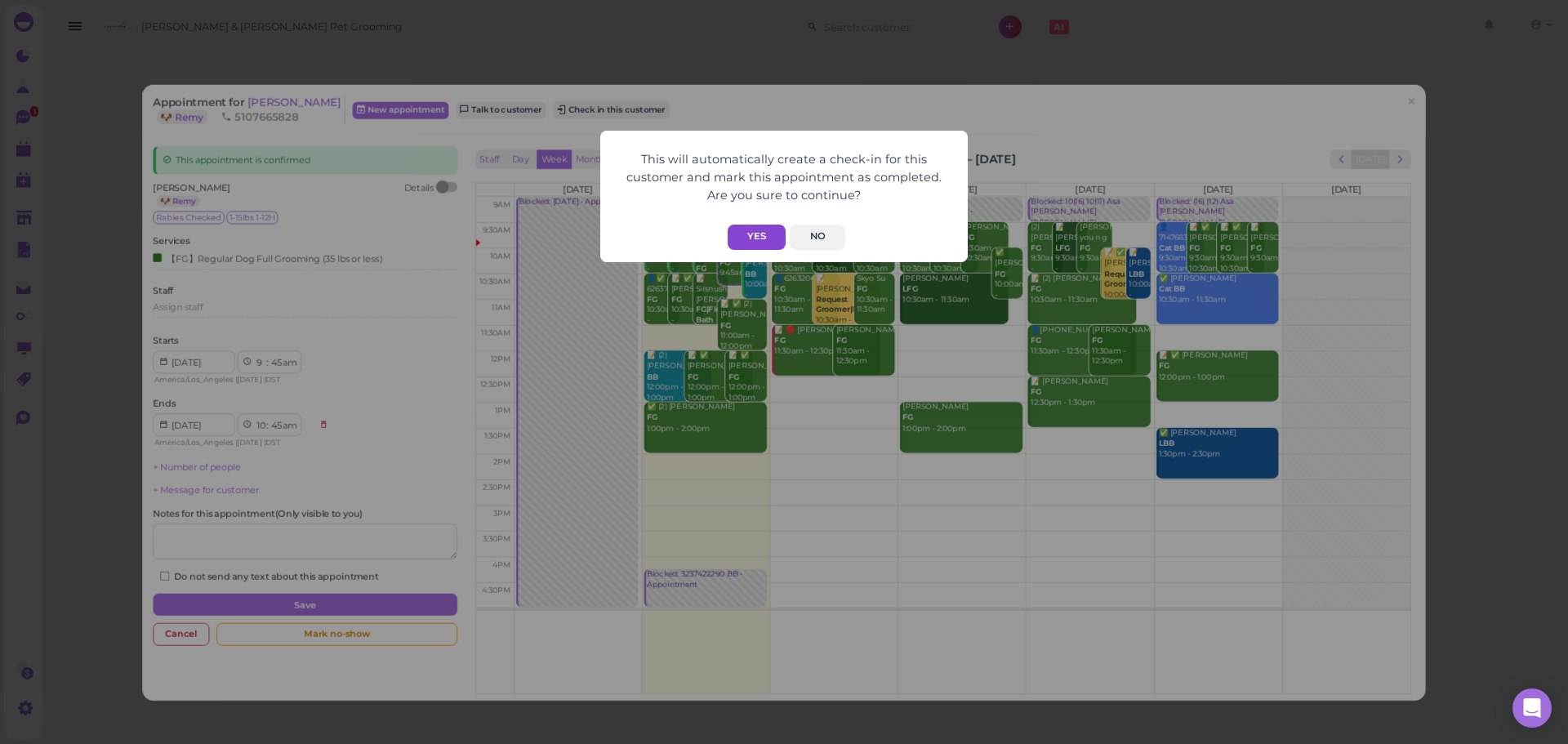
click at [762, 233] on button "Yes" at bounding box center [757, 237] width 58 height 25
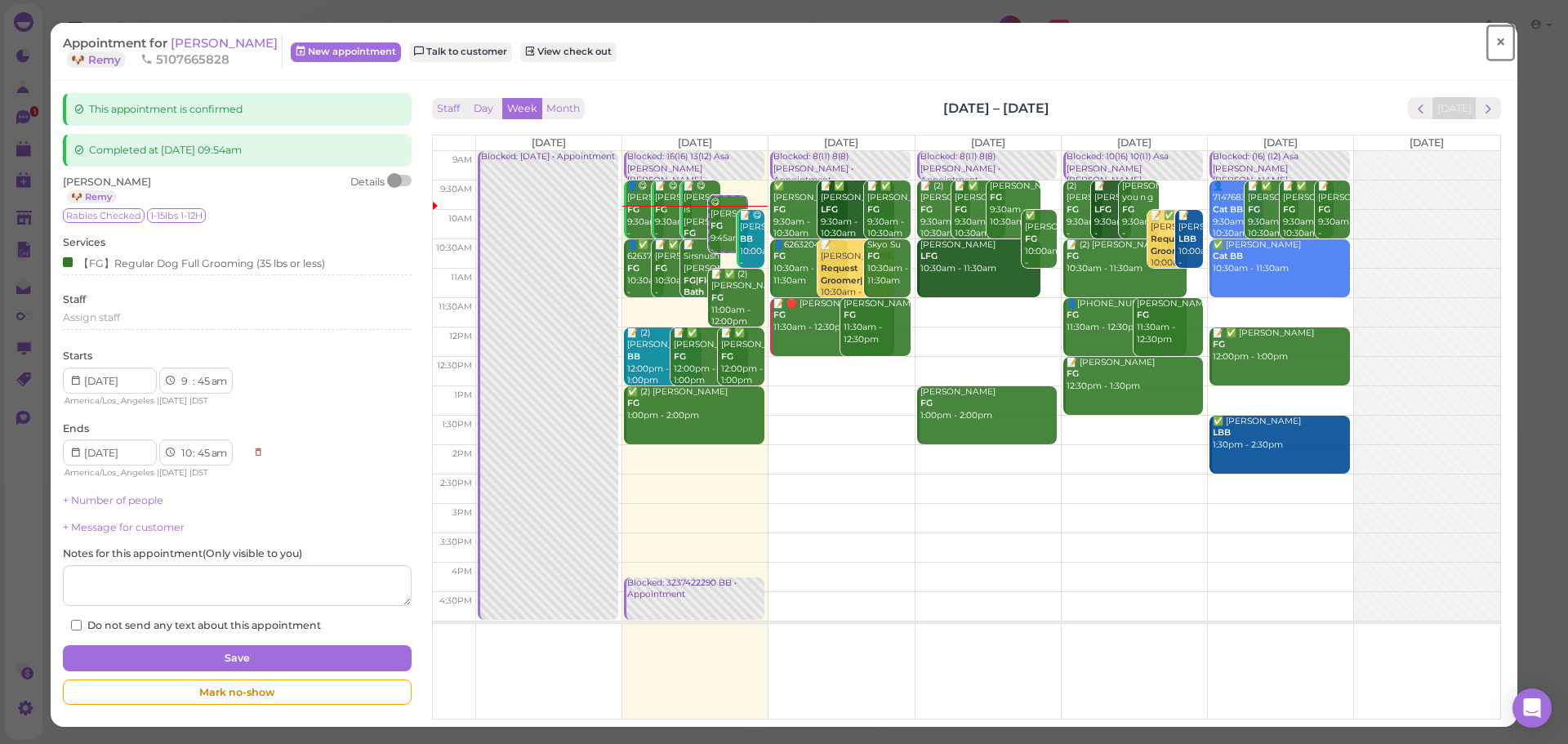
click at [1493, 55] on link "×" at bounding box center [1500, 42] width 30 height 38
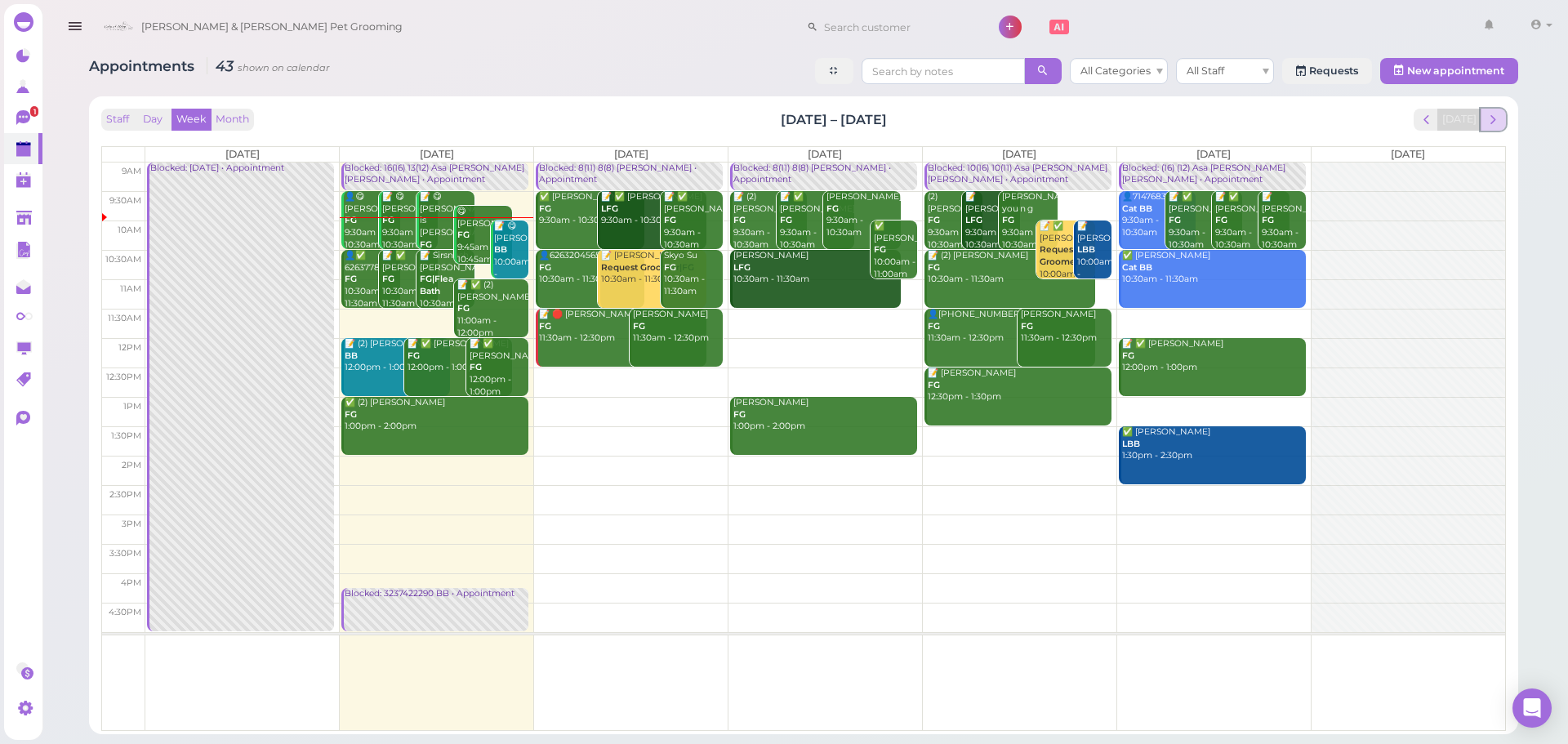
click at [1487, 110] on button "next" at bounding box center [1493, 120] width 25 height 22
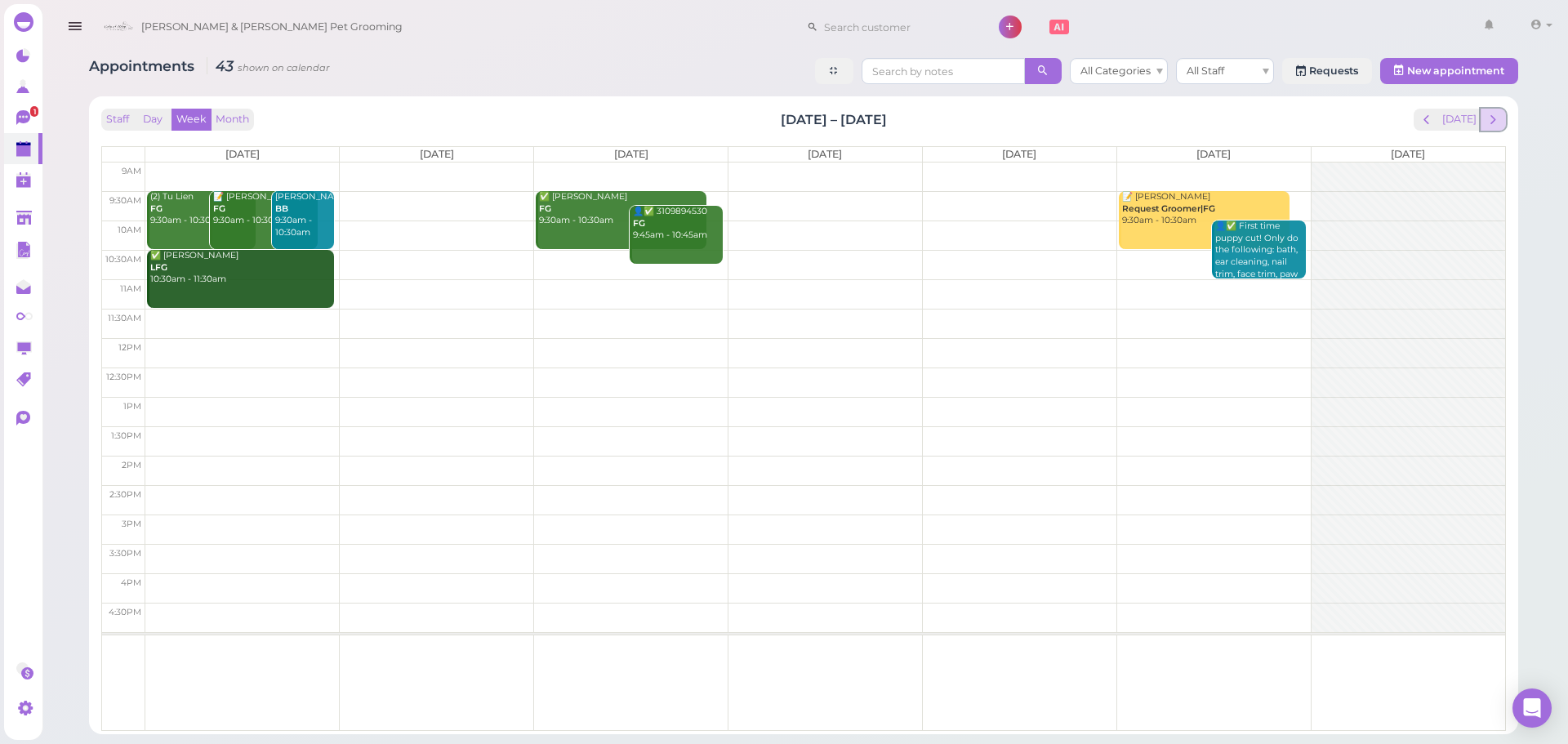
click at [1489, 112] on span "next" at bounding box center [1493, 120] width 16 height 16
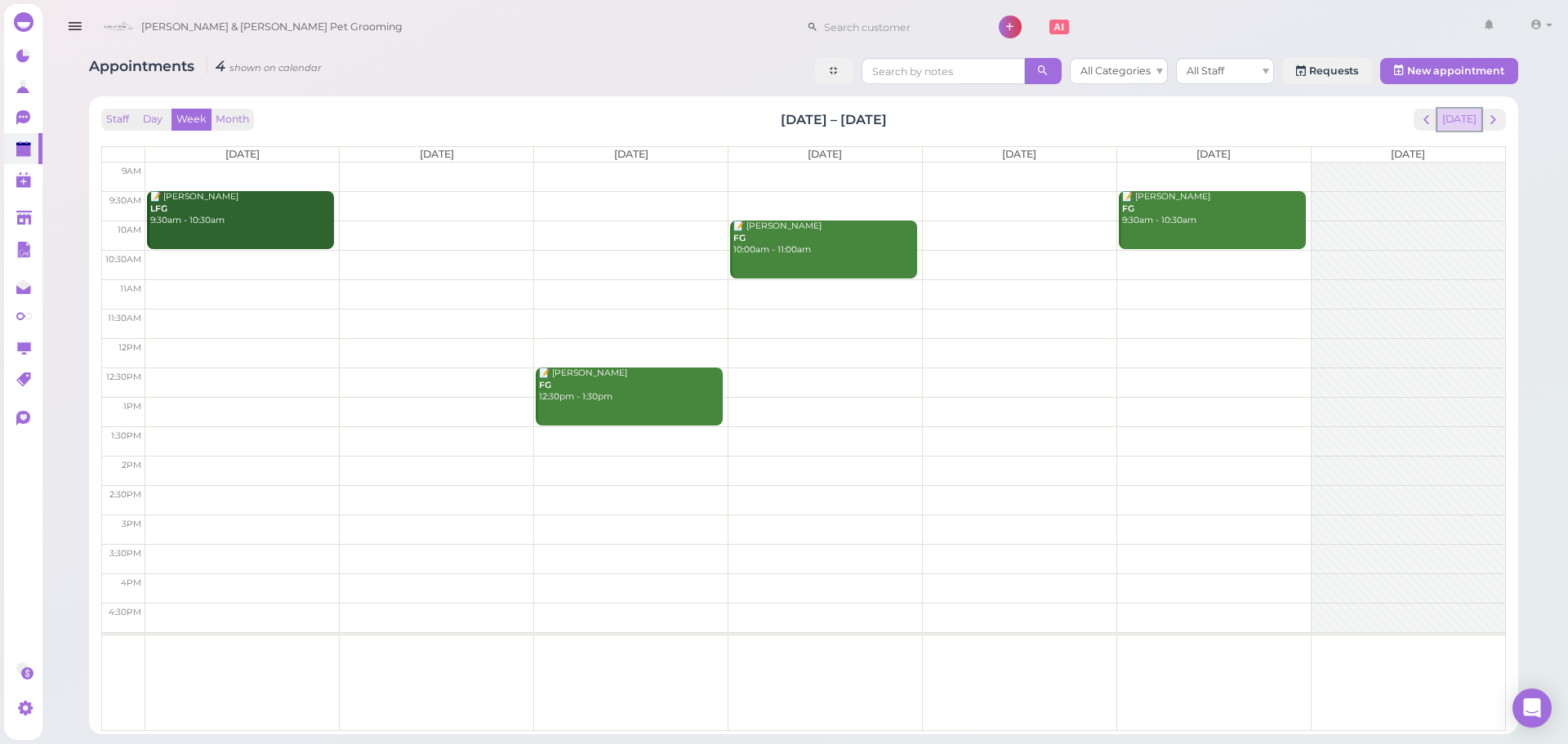
click at [1463, 114] on button "[DATE]" at bounding box center [1459, 120] width 44 height 22
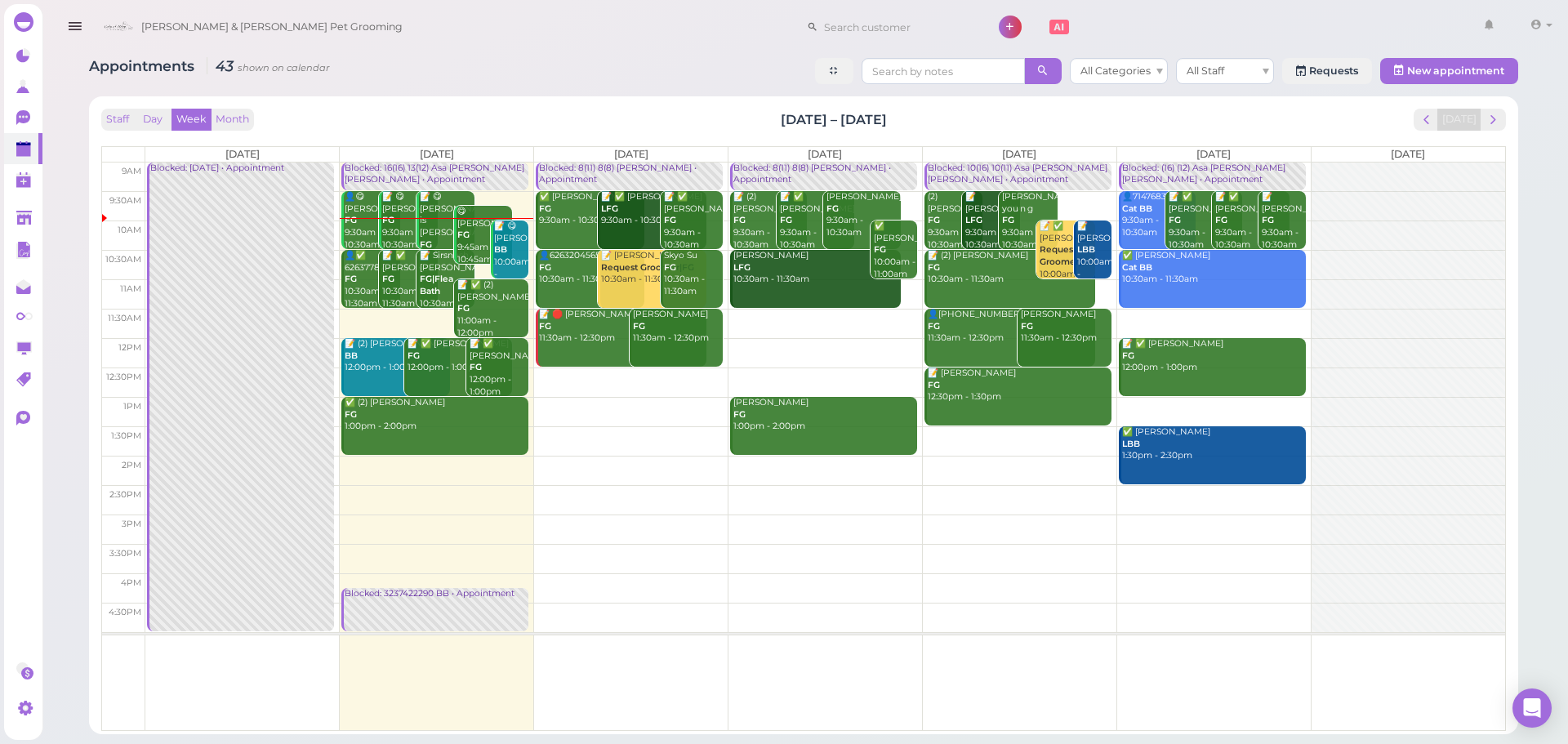
click at [1503, 129] on div "[DATE]" at bounding box center [1460, 120] width 93 height 22
click at [1499, 122] on span "next" at bounding box center [1493, 120] width 16 height 16
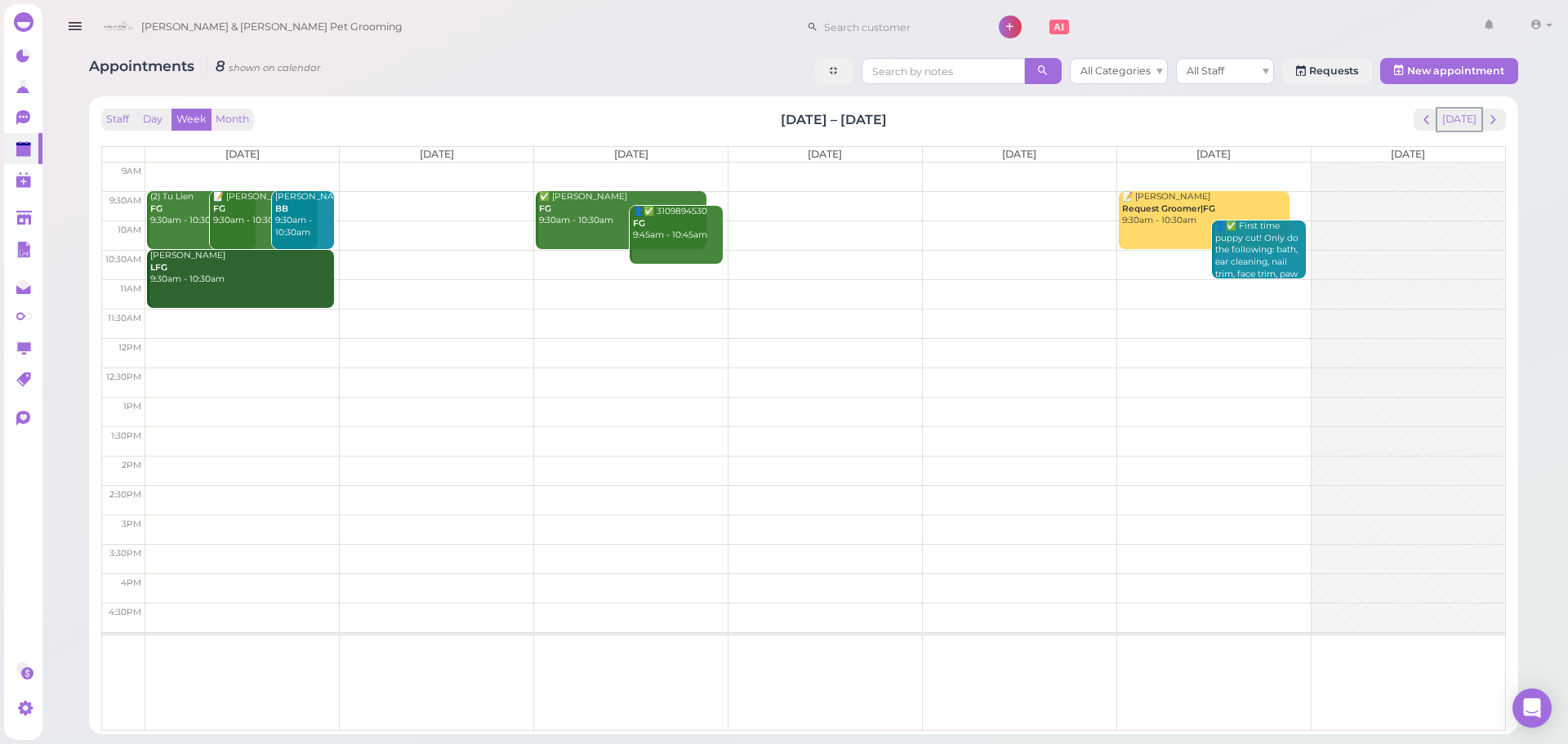
drag, startPoint x: 1474, startPoint y: 121, endPoint x: 1425, endPoint y: 140, distance: 52.6
click at [1474, 121] on button "[DATE]" at bounding box center [1459, 120] width 44 height 22
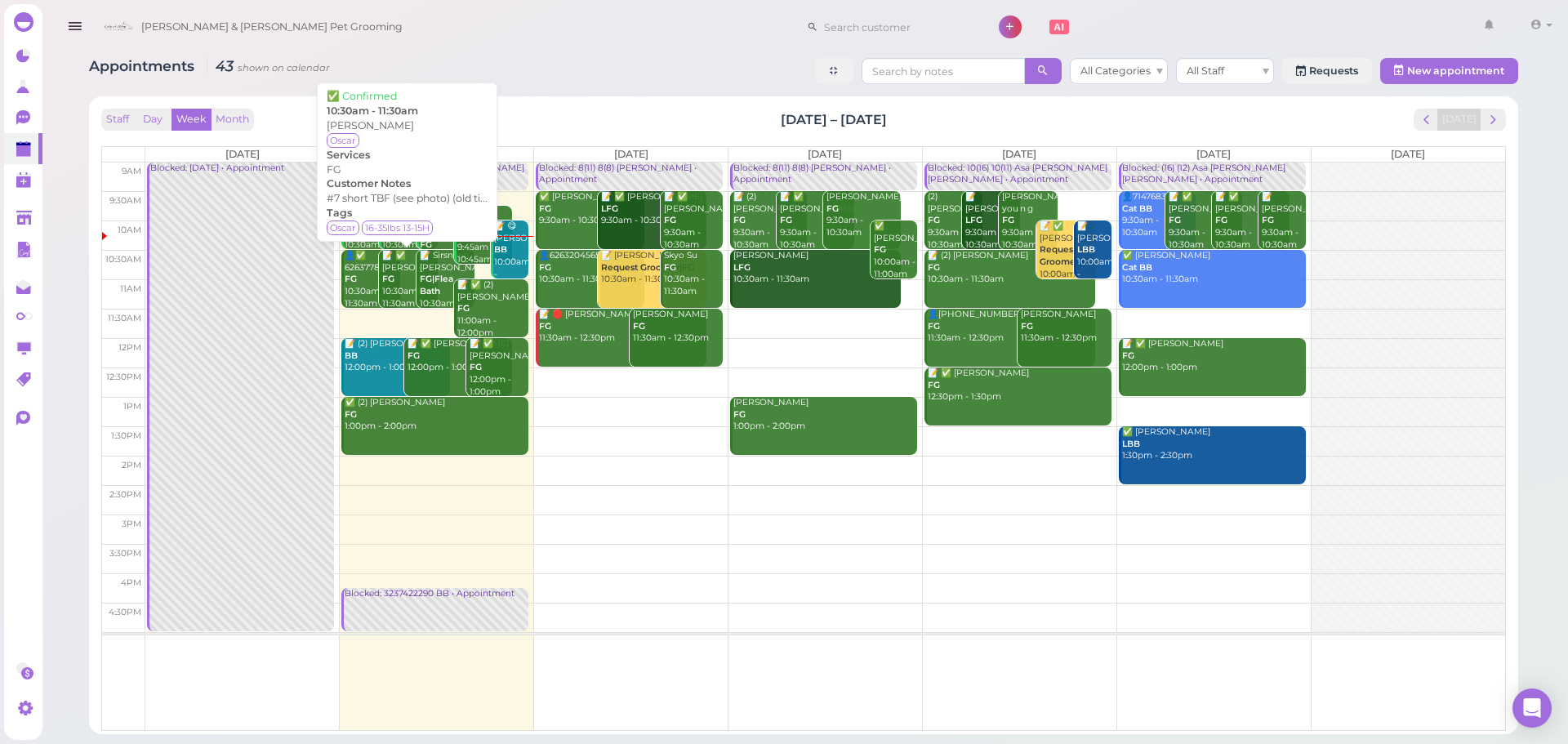
click at [388, 277] on b "FG" at bounding box center [388, 278] width 13 height 11
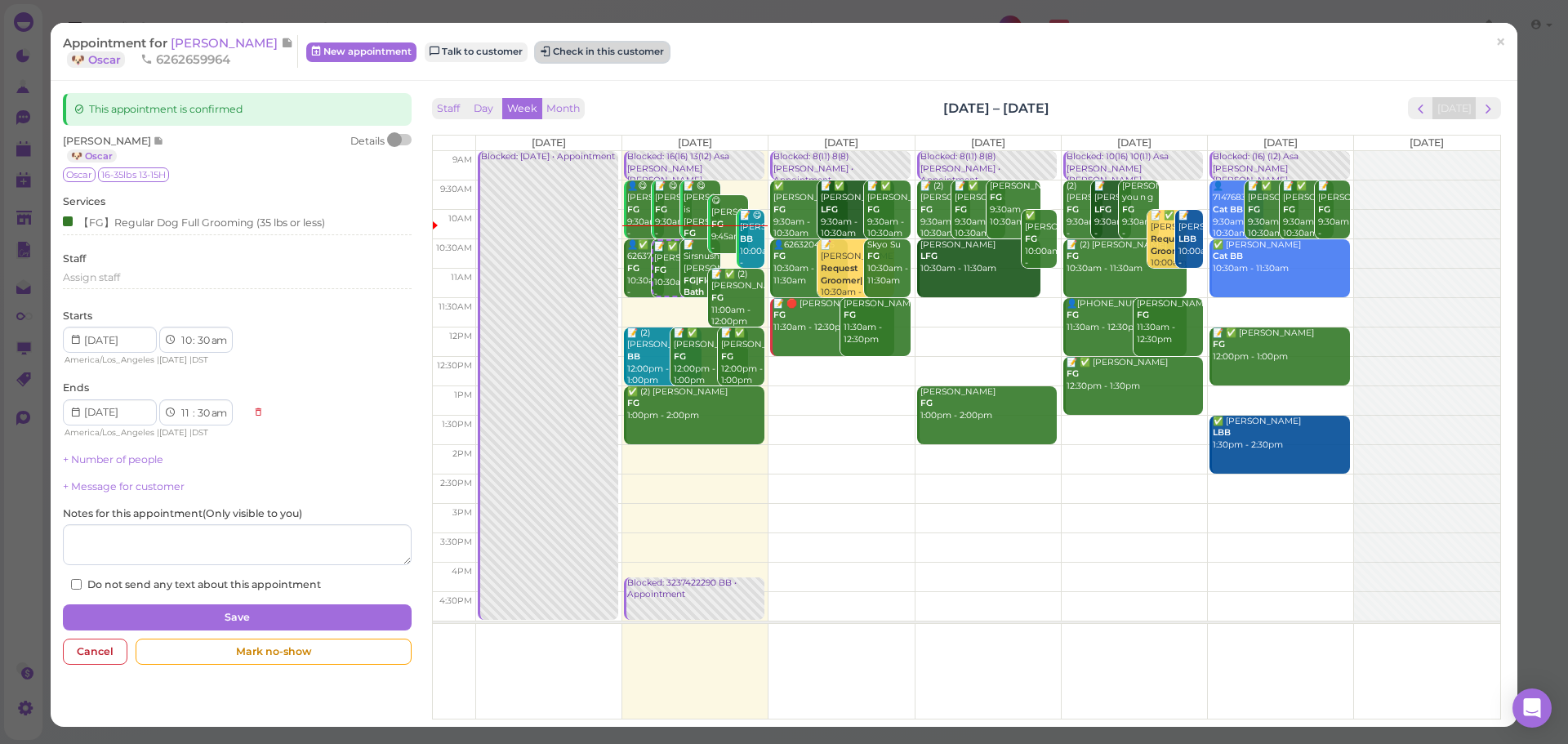
click at [536, 52] on button "Check in this customer" at bounding box center [602, 53] width 133 height 19
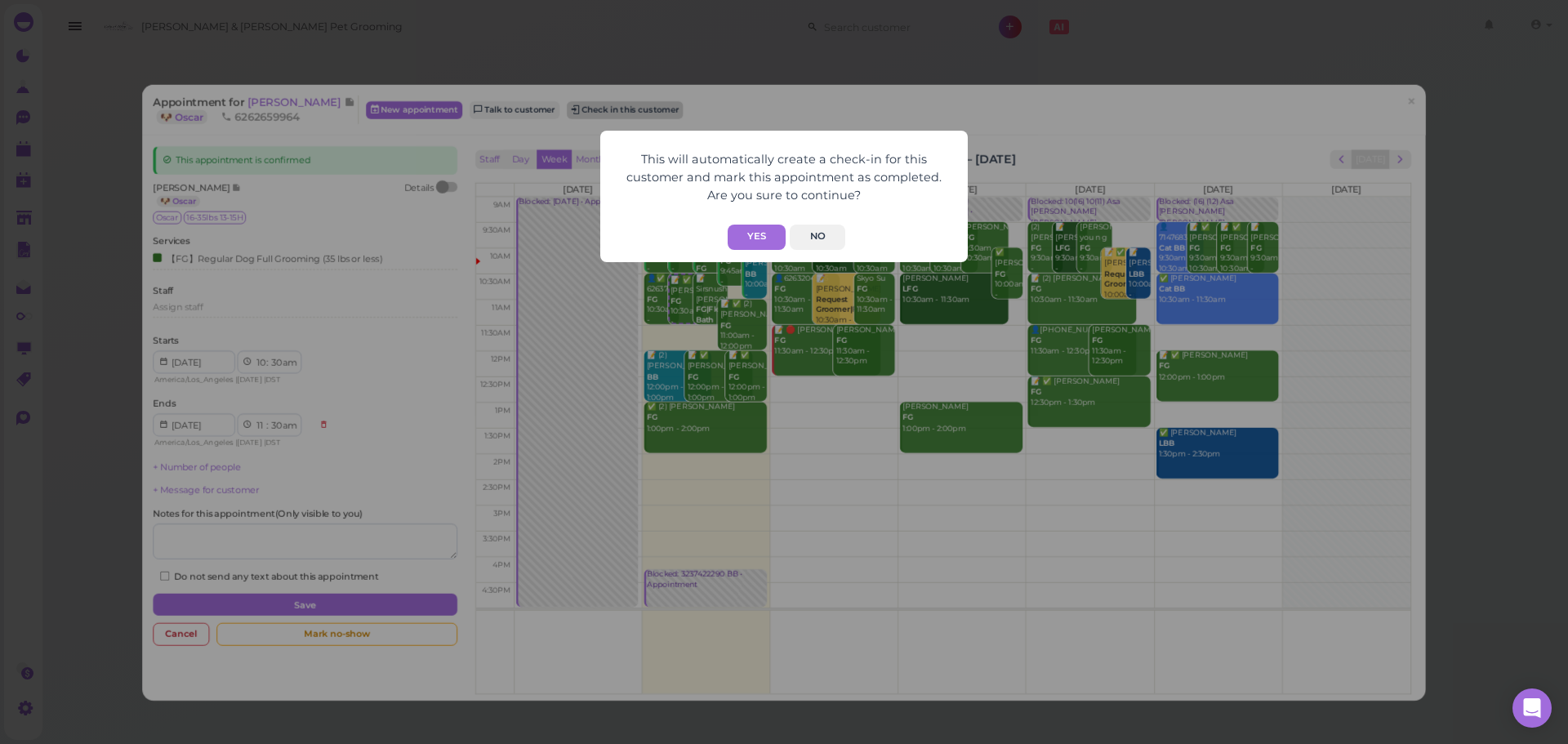
click at [752, 236] on button "Yes" at bounding box center [757, 237] width 58 height 25
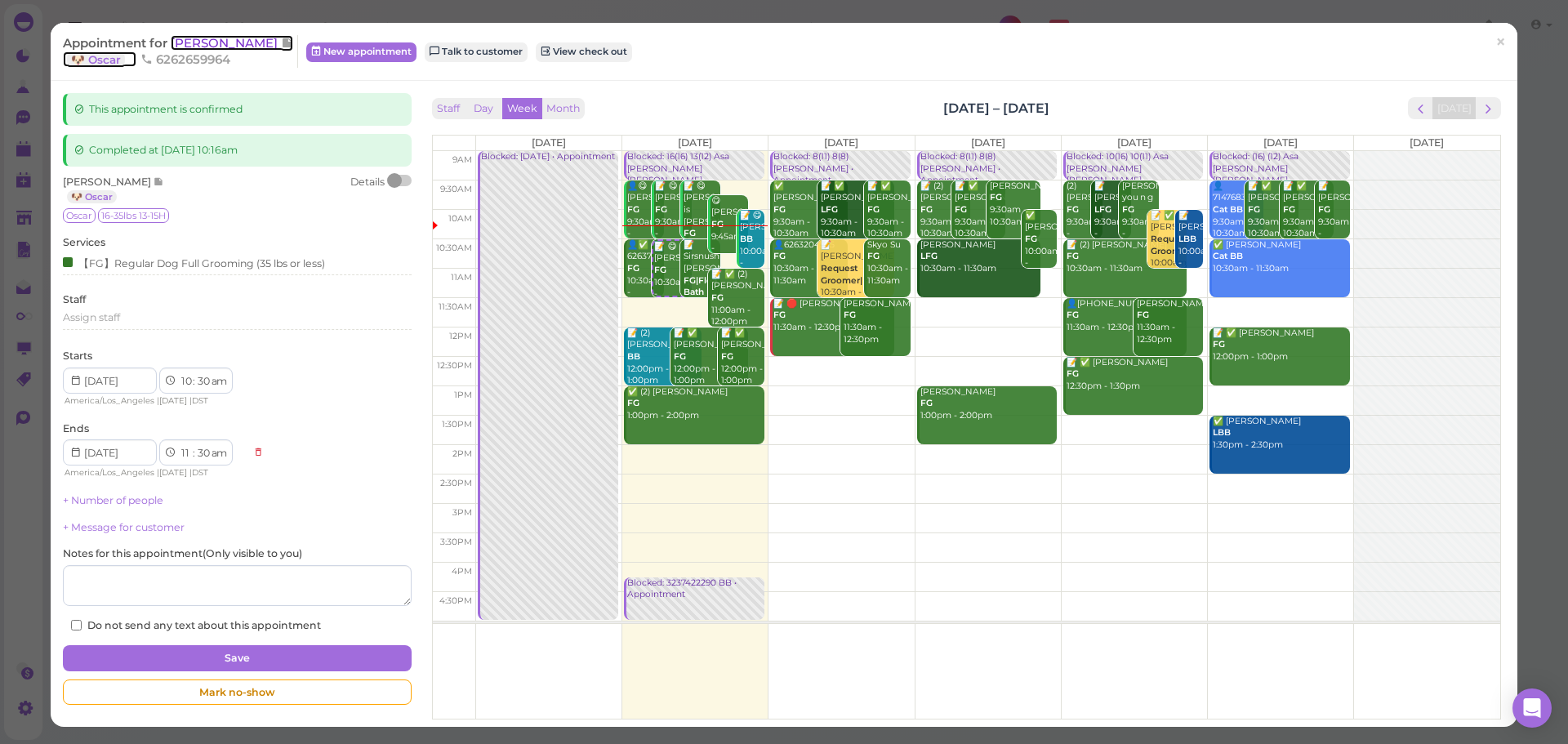
click at [172, 43] on span "[PERSON_NAME]" at bounding box center [225, 43] width 110 height 16
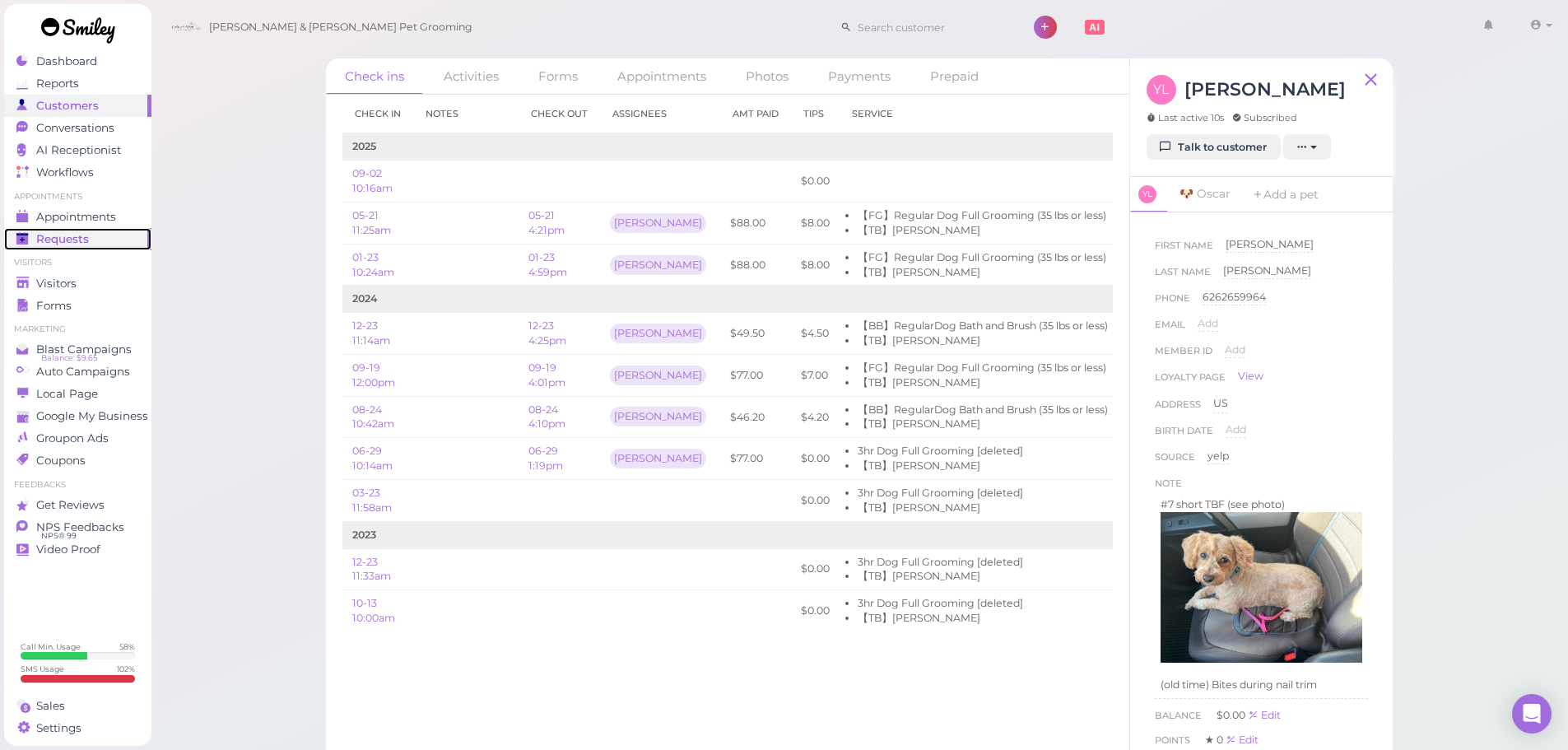
click at [112, 234] on div "Requests" at bounding box center [76, 239] width 119 height 14
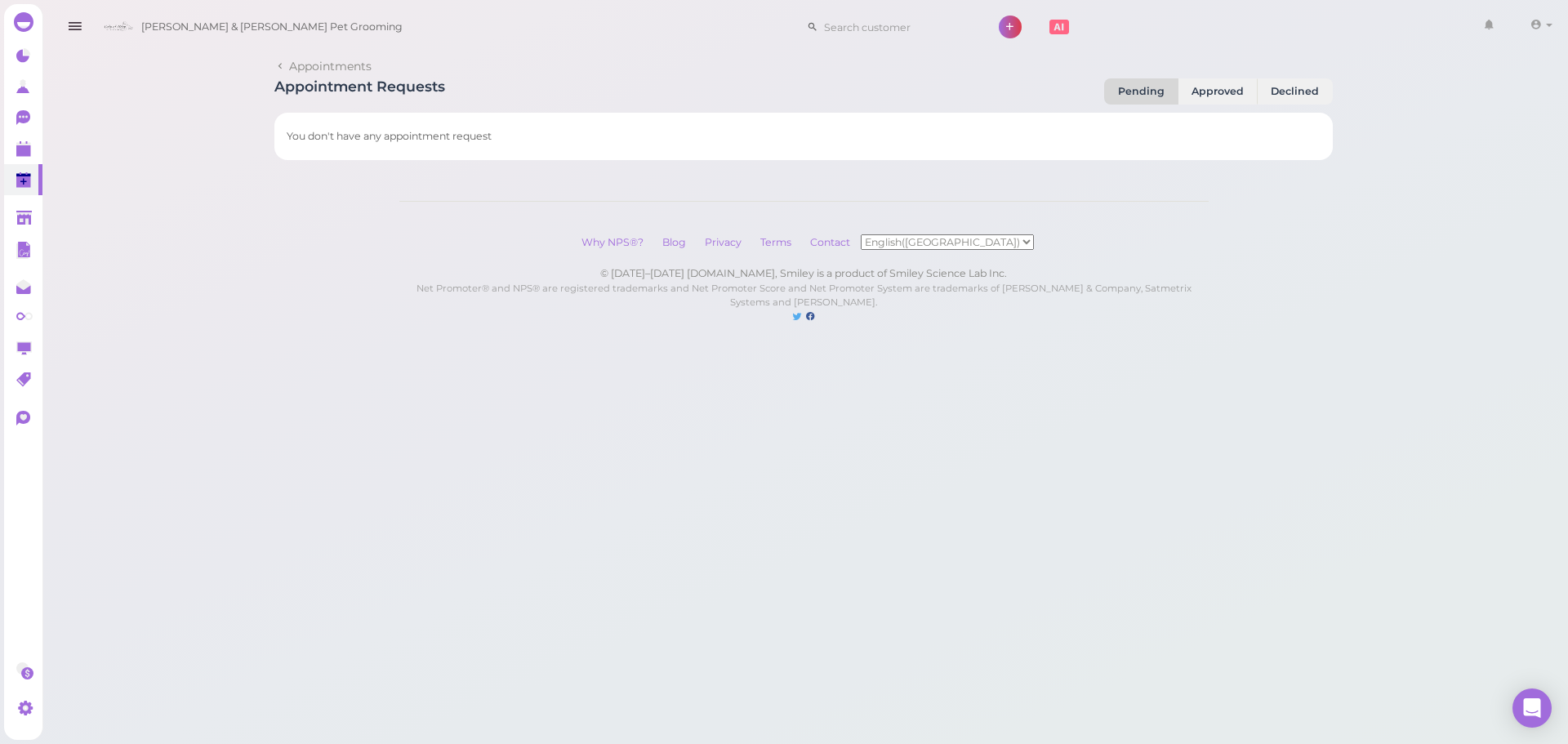
click at [120, 195] on div "Appointments Appointment Requests Pending Approved Declined You don't have any …" at bounding box center [803, 178] width 1529 height 357
click at [23, 142] on icon at bounding box center [25, 150] width 18 height 18
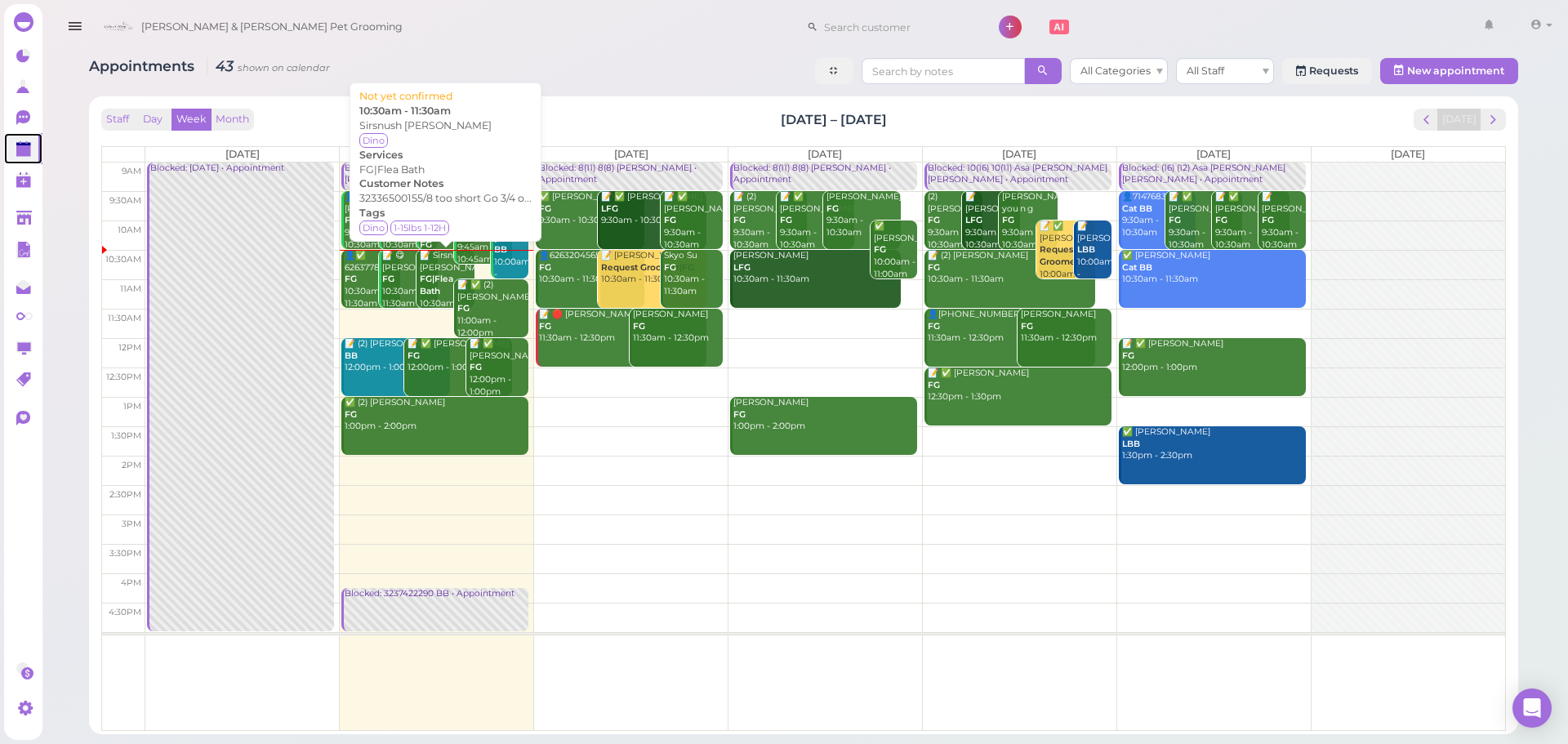
click at [436, 285] on div "📝 Sirsnush Ohanyan FG|Flea Bath 10:30am - 11:30am" at bounding box center [447, 286] width 56 height 72
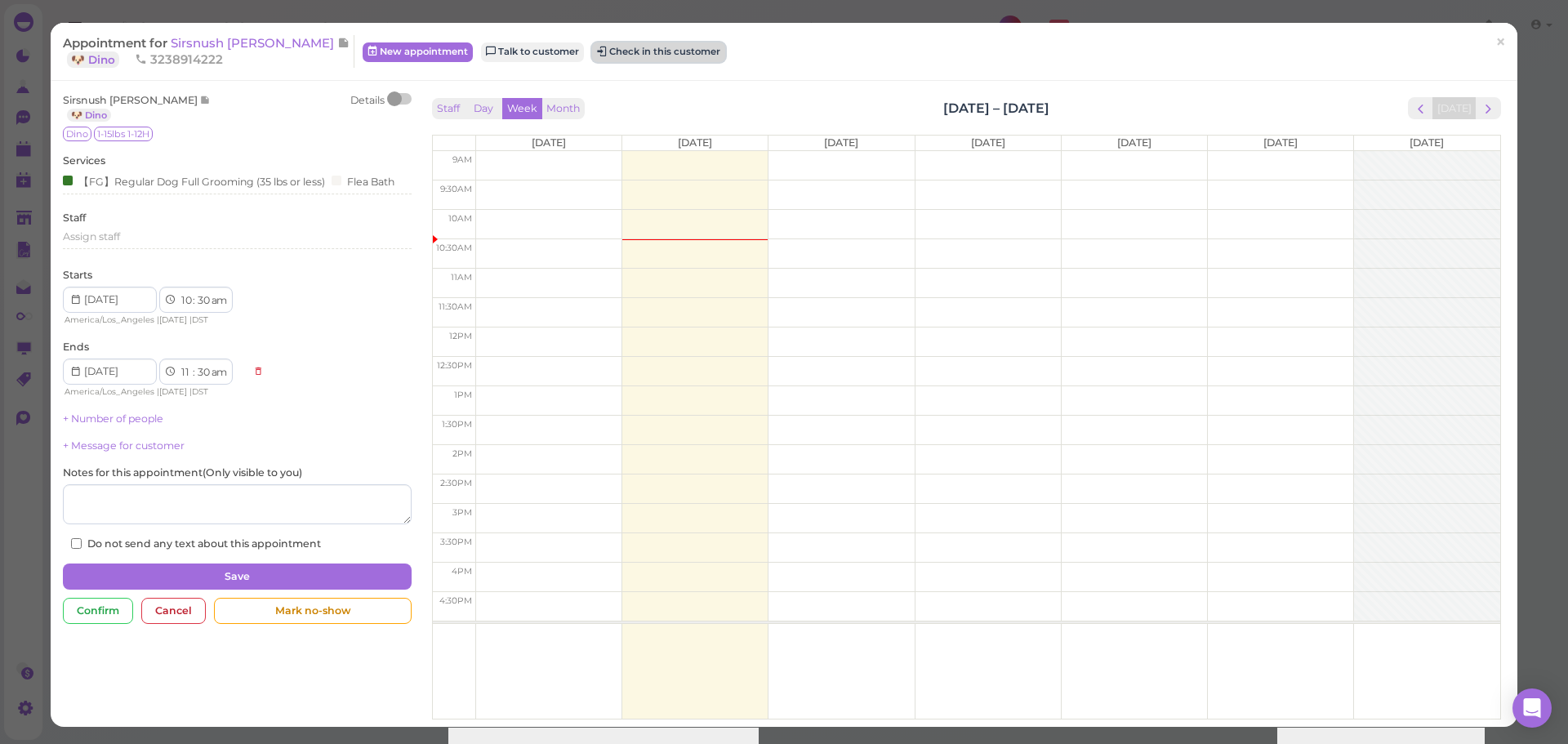
click at [592, 53] on button "Check in this customer" at bounding box center [659, 53] width 133 height 19
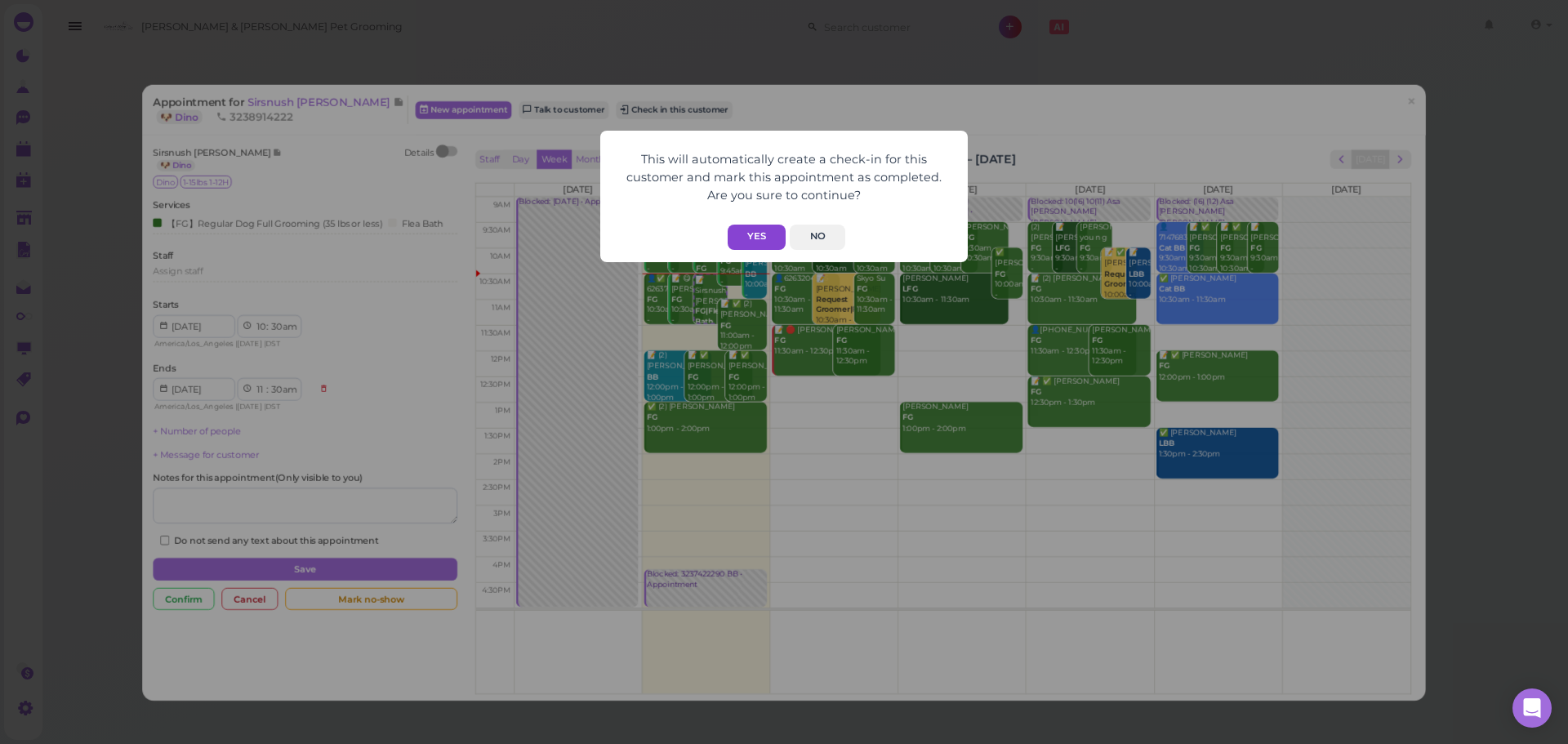
click at [735, 231] on button "Yes" at bounding box center [757, 237] width 58 height 25
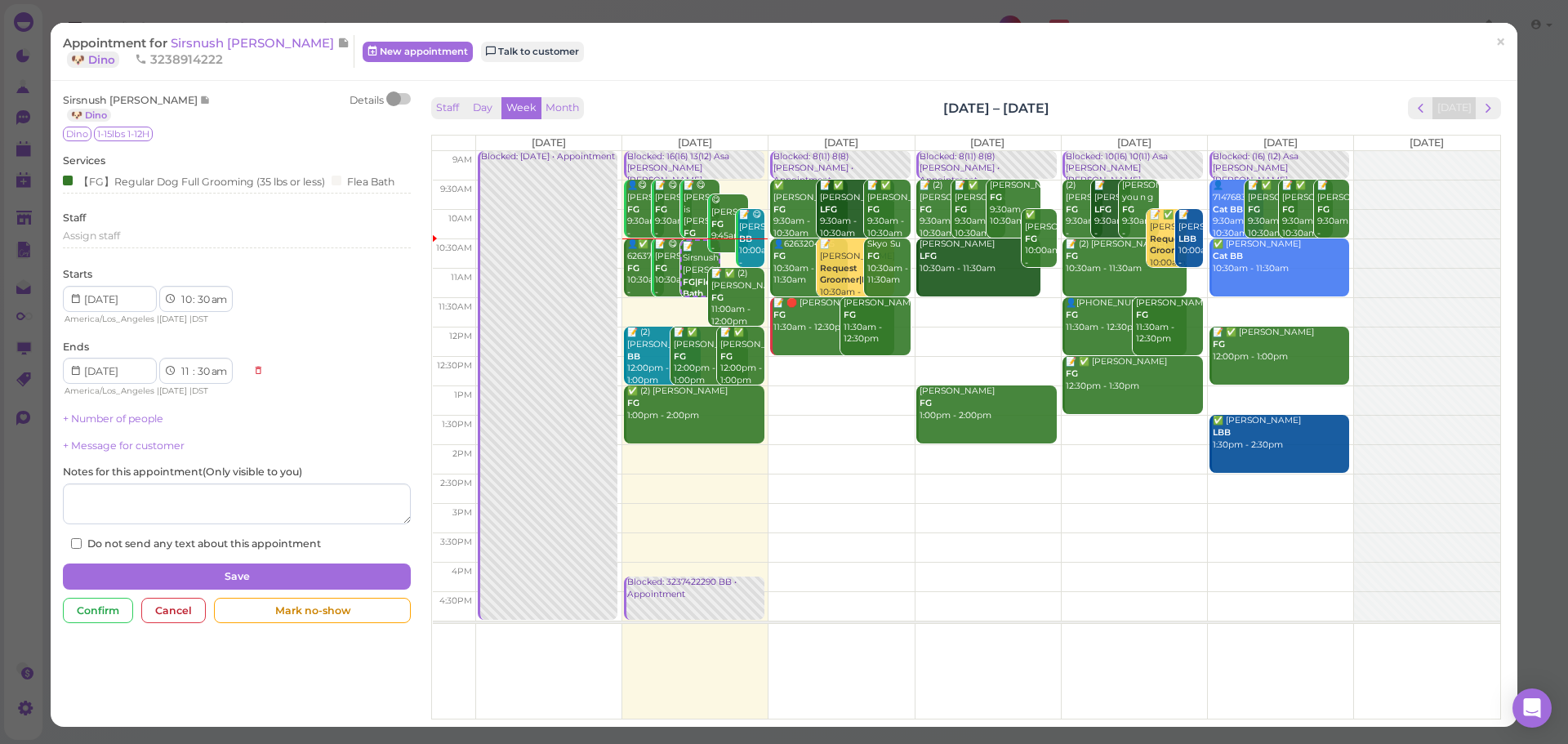
click at [783, 106] on div "This will automatically create a check-in for this customer and mark this appoi…" at bounding box center [784, 163] width 368 height 131
click at [269, 43] on span "Sirsnush [PERSON_NAME]" at bounding box center [253, 43] width 166 height 16
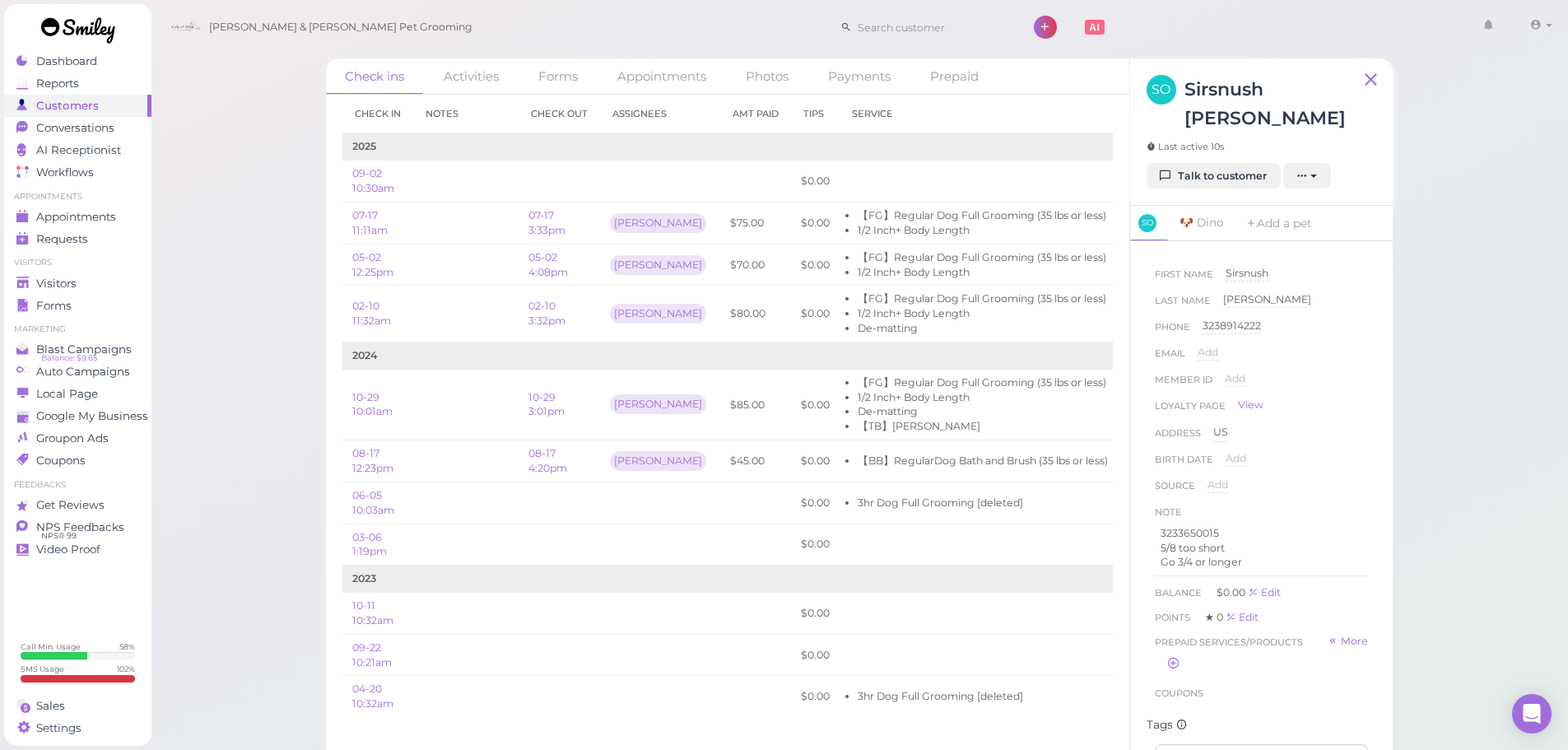
click at [1418, 435] on div "Check ins Activities Forms Appointments Photos Payments Prepaid Check in Notes …" at bounding box center [860, 394] width 1418 height 789
click at [977, 187] on td at bounding box center [979, 181] width 278 height 42
click at [273, 229] on div "Check ins Activities Forms Appointments Photos Payments Prepaid Check in Notes …" at bounding box center [860, 394] width 1418 height 789
click at [254, 182] on div "Check ins Activities Forms Appointments Photos Payments Prepaid Check in Notes …" at bounding box center [860, 394] width 1418 height 789
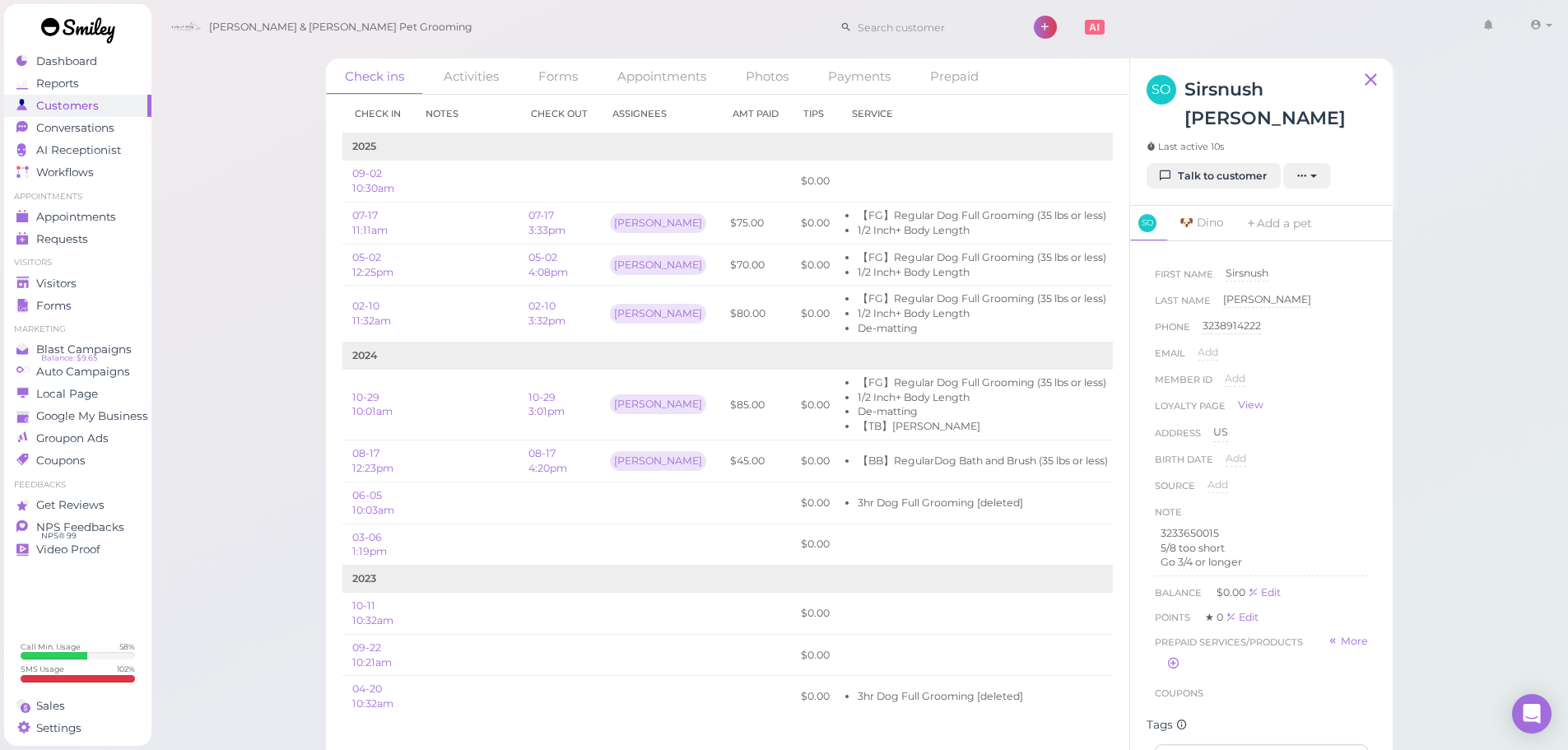
click at [1131, 35] on div "Cody & Miley Pet Grooming 1 Account Billings" at bounding box center [860, 27] width 1395 height 47
click at [86, 281] on div "Visitors" at bounding box center [76, 283] width 119 height 14
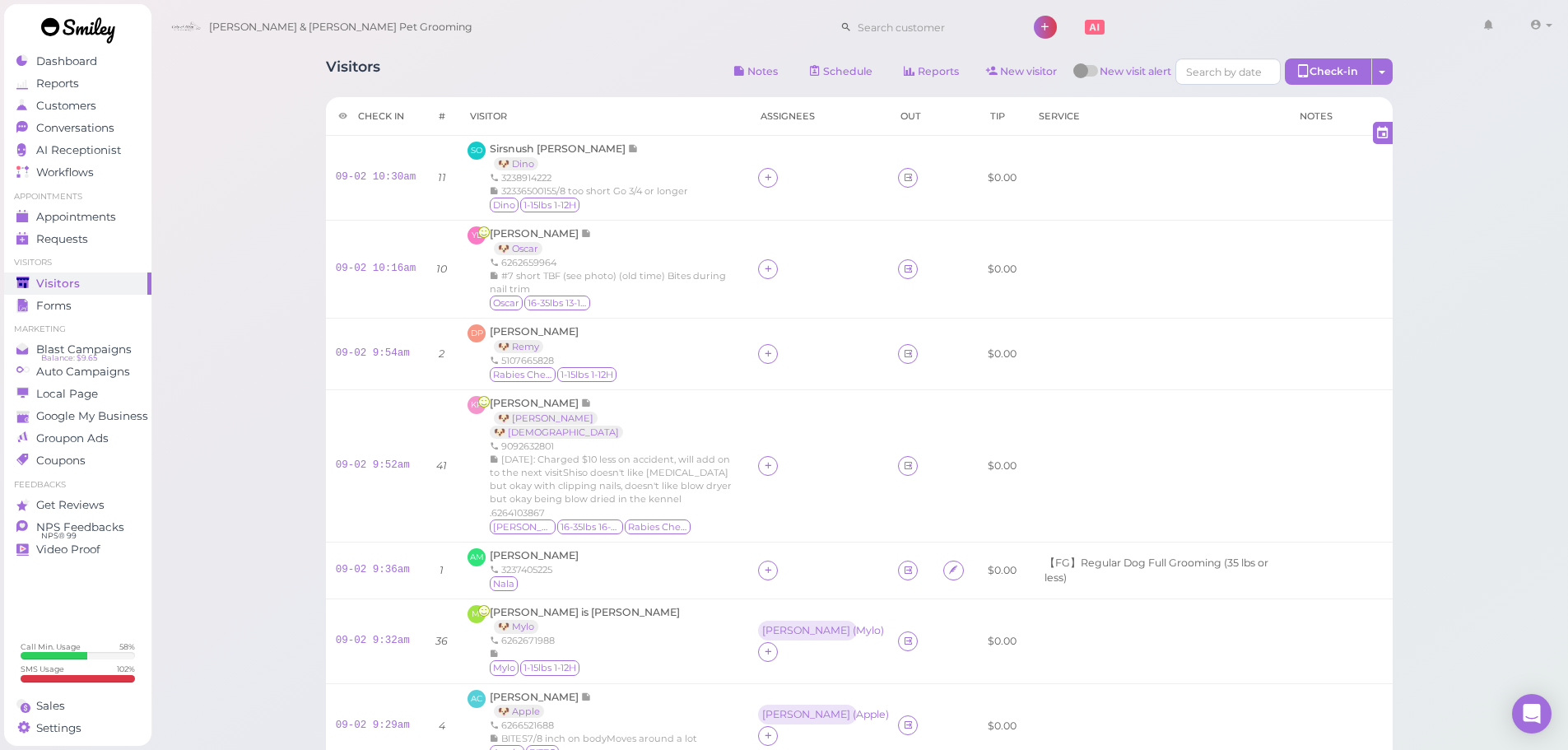
click at [530, 53] on div "Visitors Notes Schedule Reports New visitor New visit alert Check-in Customer c…" at bounding box center [859, 452] width 1108 height 813
click at [551, 151] on span "Sirsnush Ohanyan" at bounding box center [559, 148] width 138 height 13
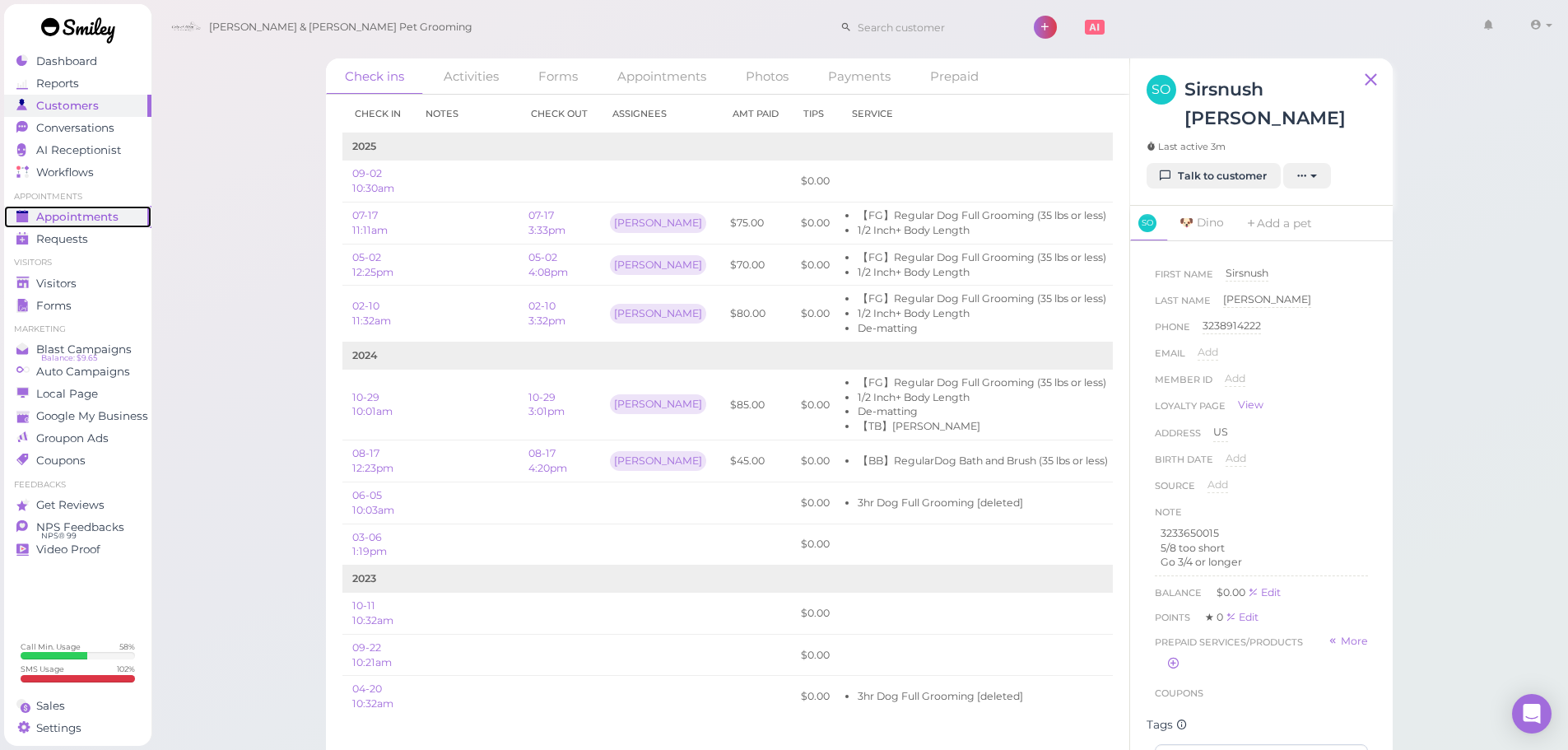
click at [113, 210] on span "Appointments" at bounding box center [77, 217] width 82 height 14
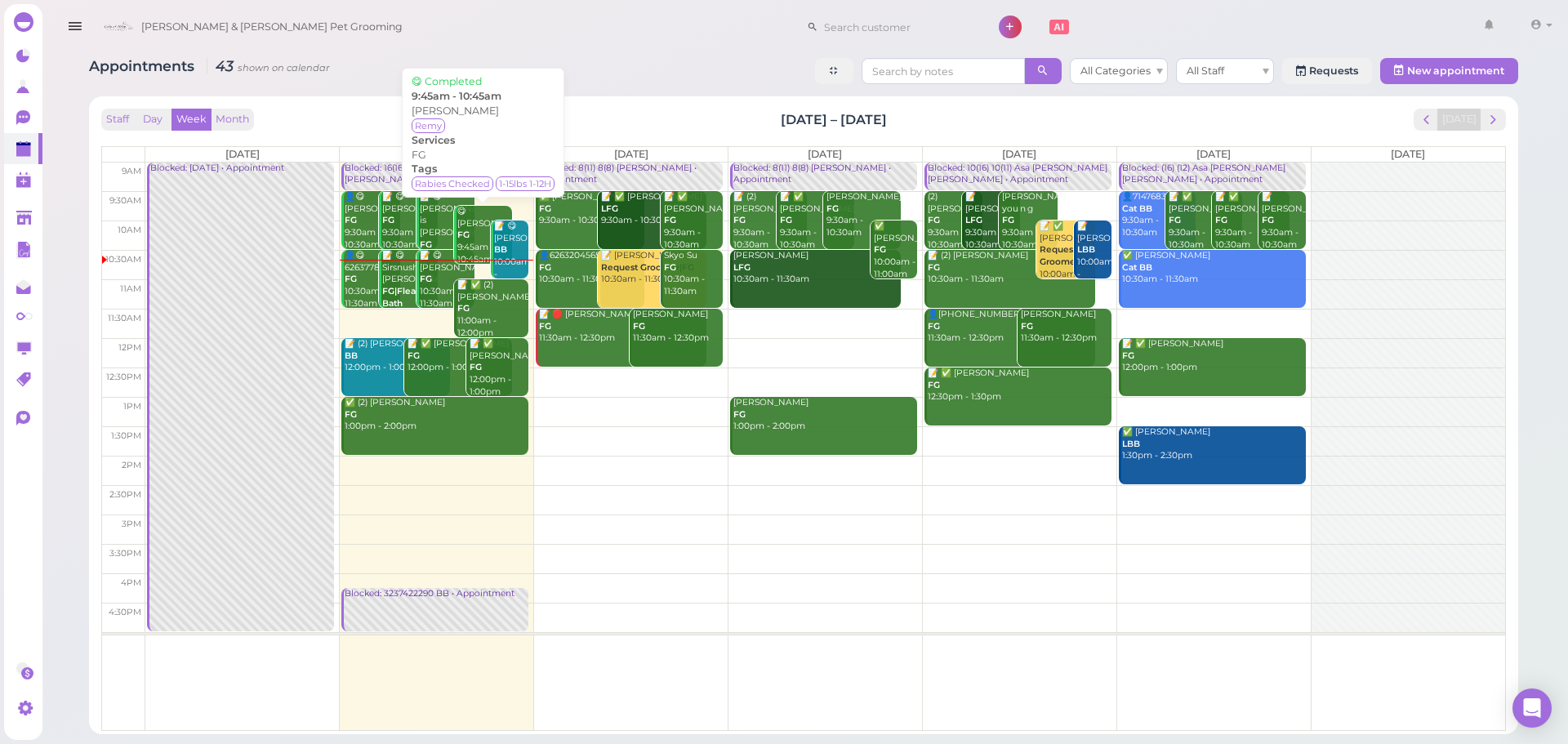
click at [469, 245] on div "😋 Denilson Perez FG 9:45am - 10:45am" at bounding box center [484, 235] width 56 height 59
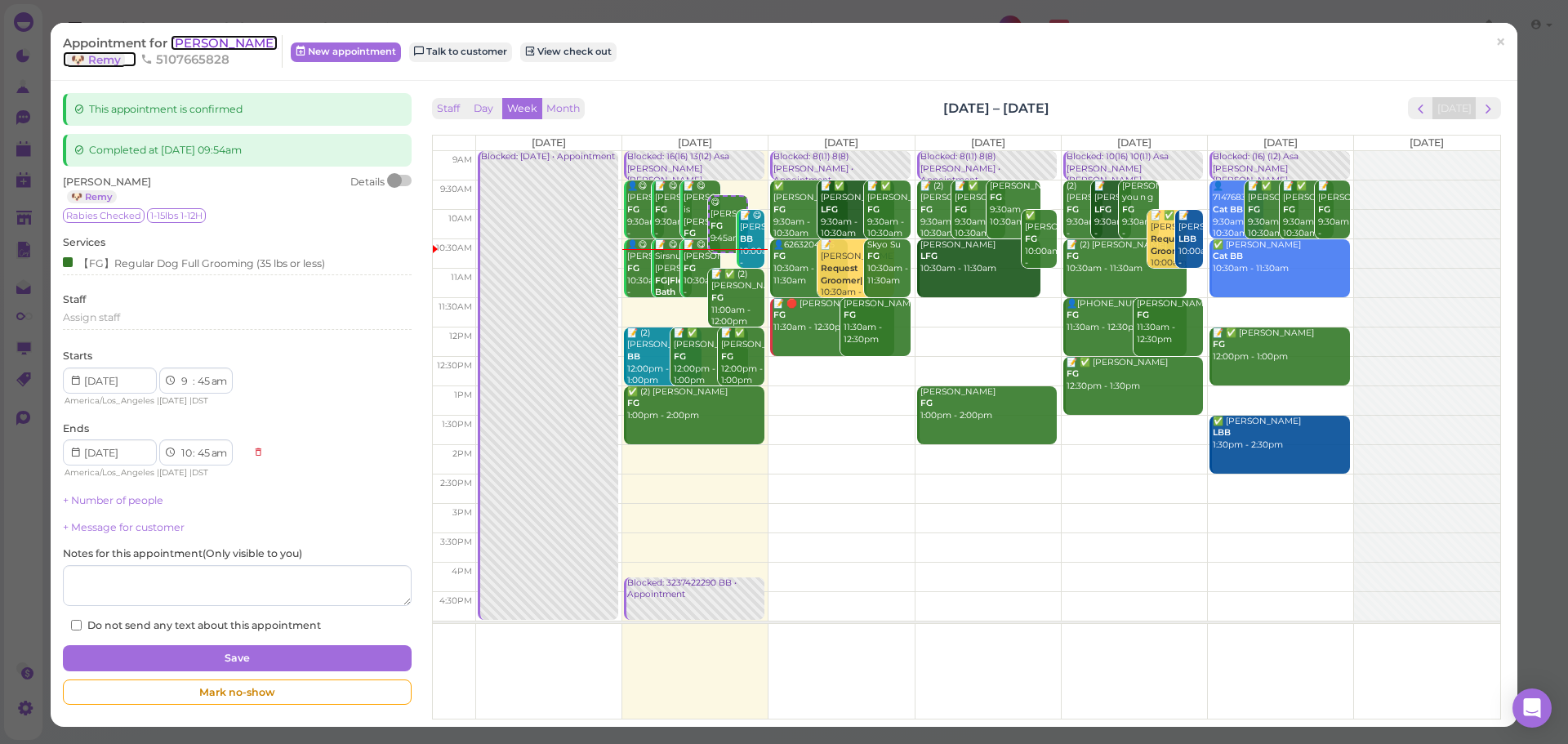
click at [217, 36] on span "Denilson Perez" at bounding box center [224, 43] width 107 height 16
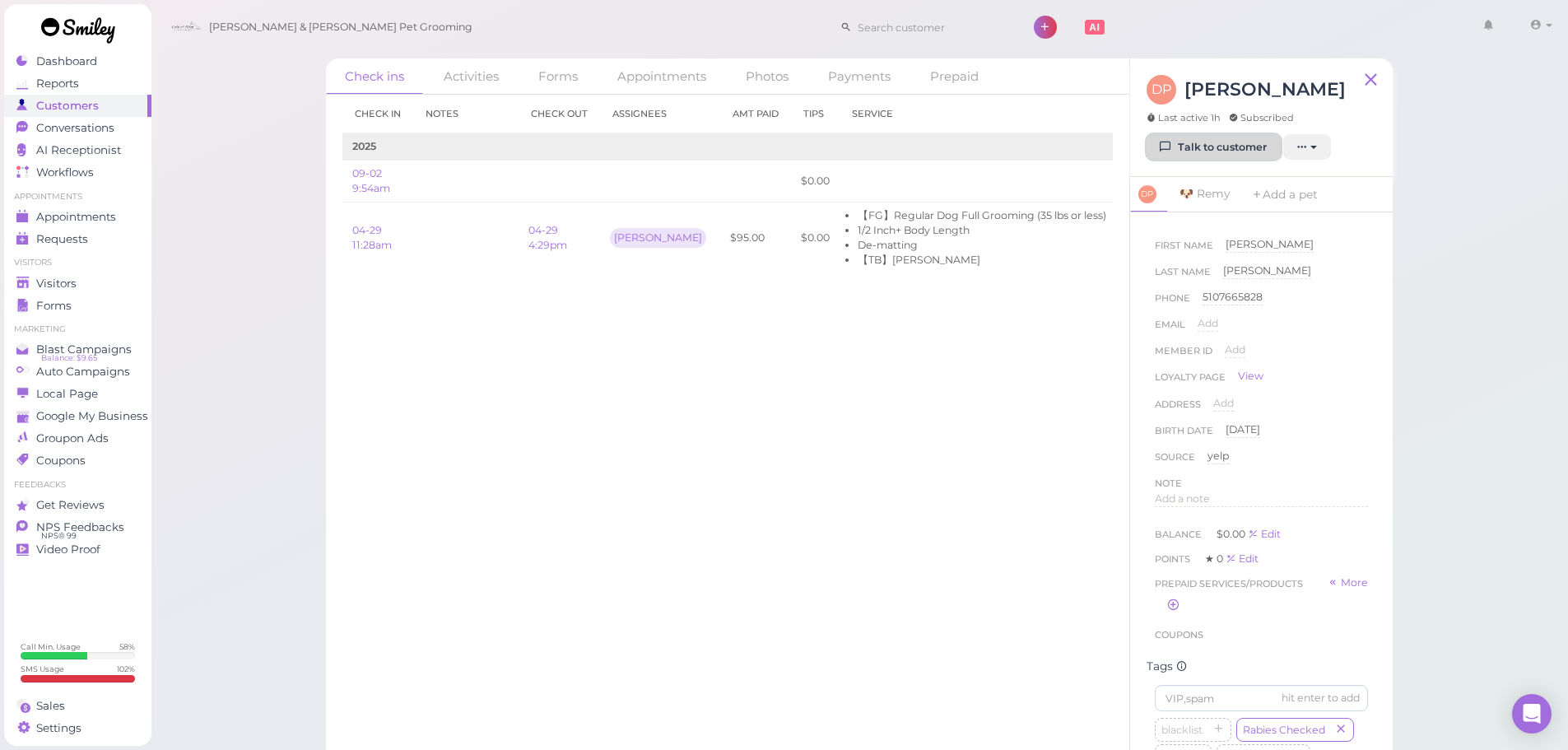
click at [1195, 152] on link "Talk to customer" at bounding box center [1213, 147] width 134 height 26
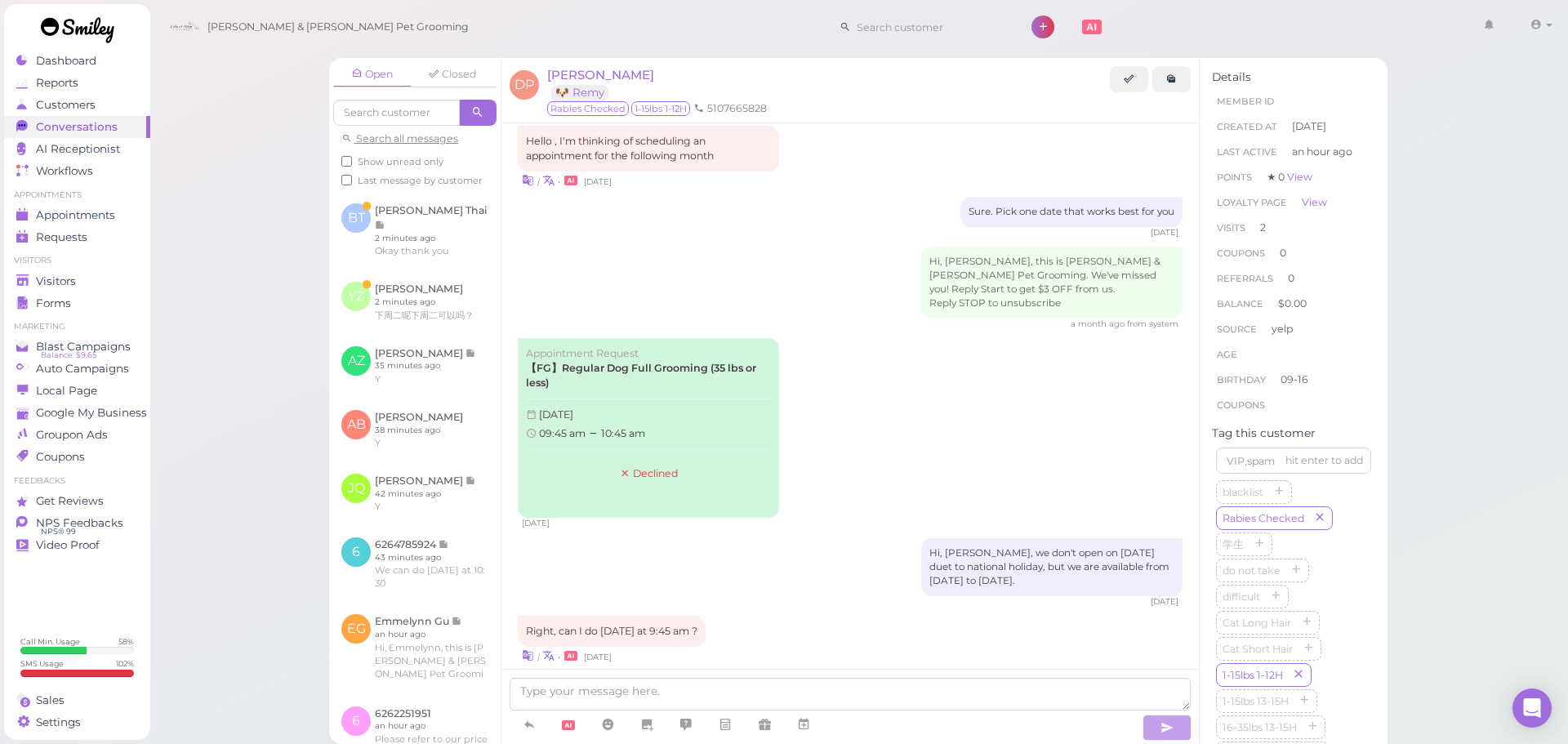
scroll to position [1793, 0]
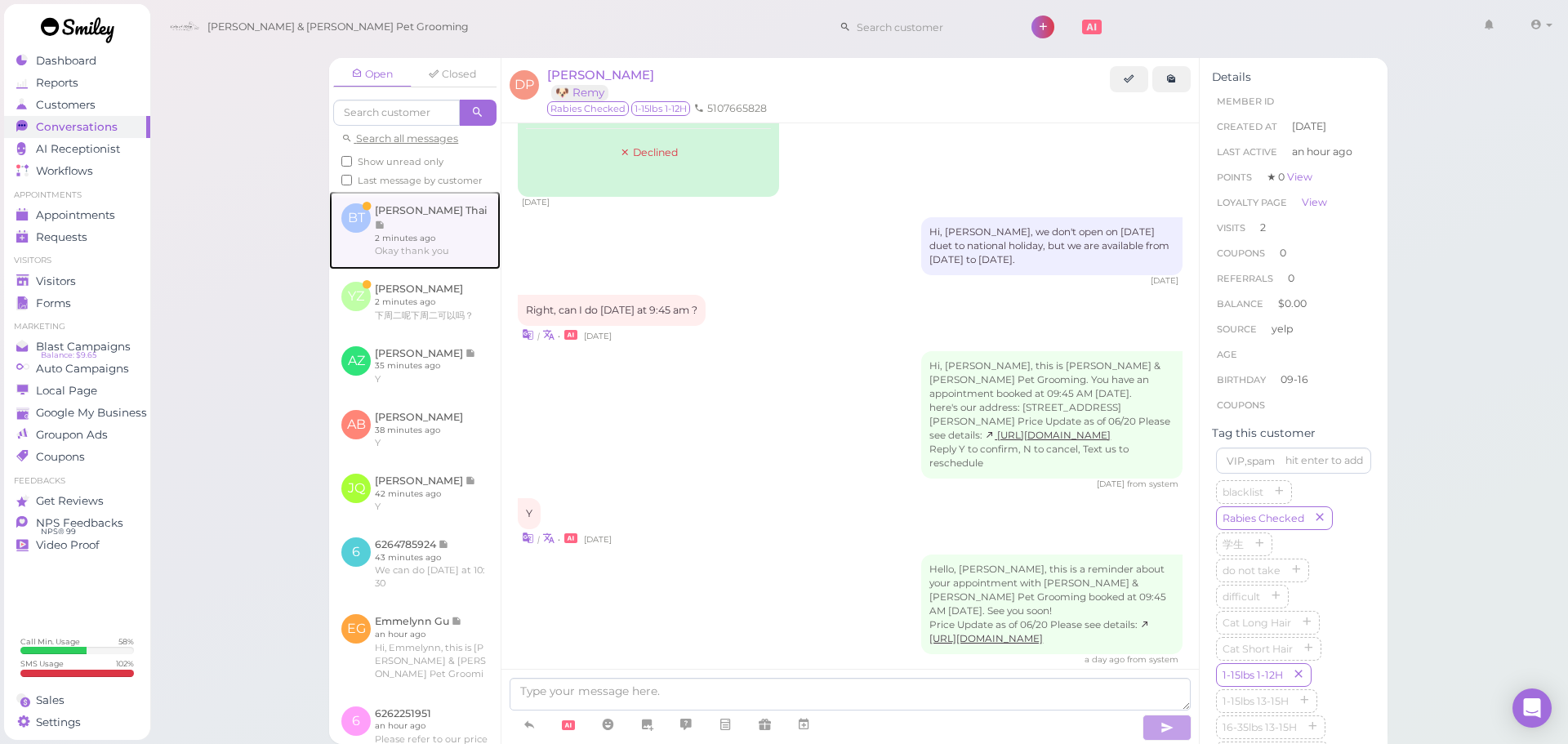
click at [397, 261] on link at bounding box center [414, 230] width 171 height 79
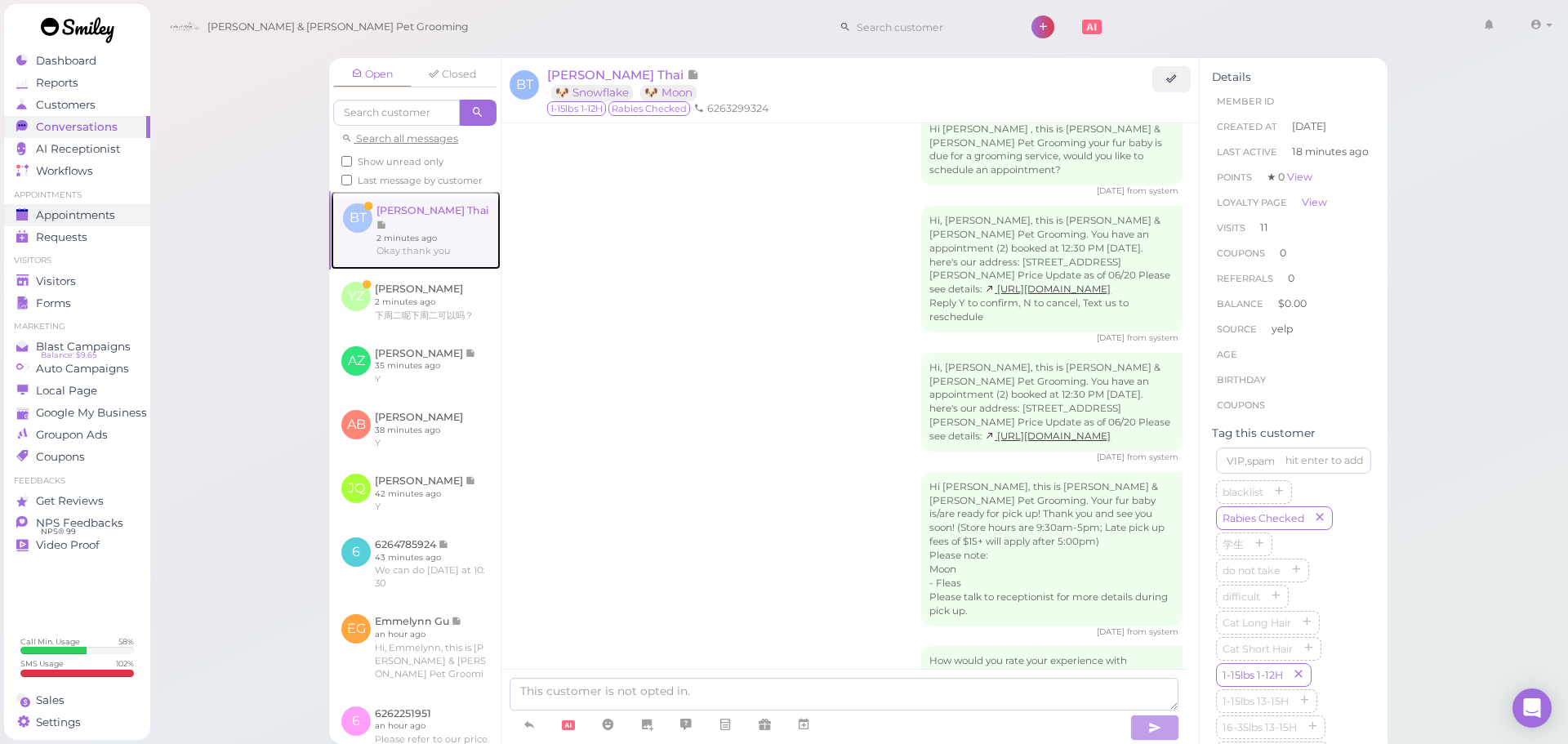
scroll to position [2599, 0]
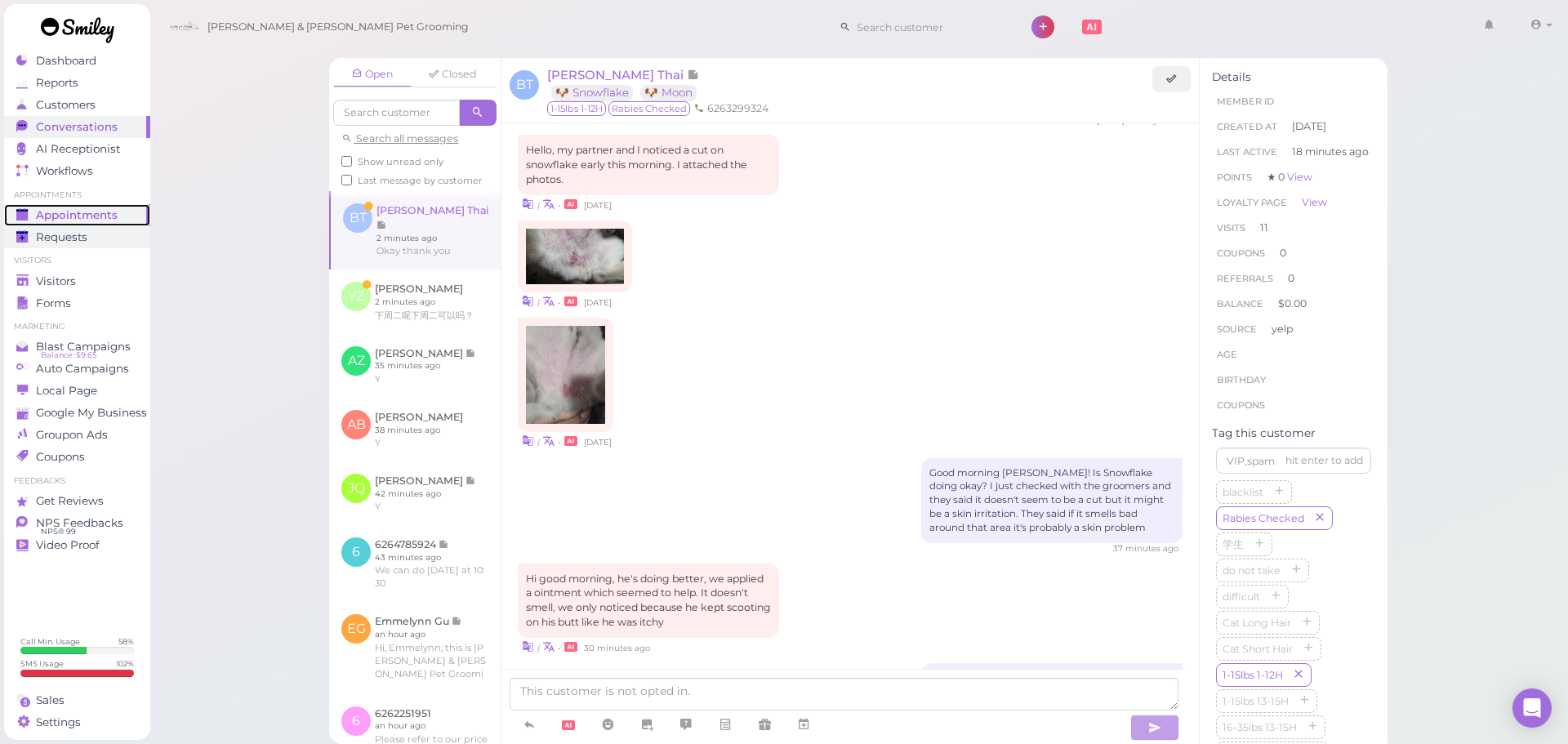
drag, startPoint x: 72, startPoint y: 215, endPoint x: 128, endPoint y: 232, distance: 58.5
click at [72, 215] on span "Appointments" at bounding box center [77, 215] width 82 height 14
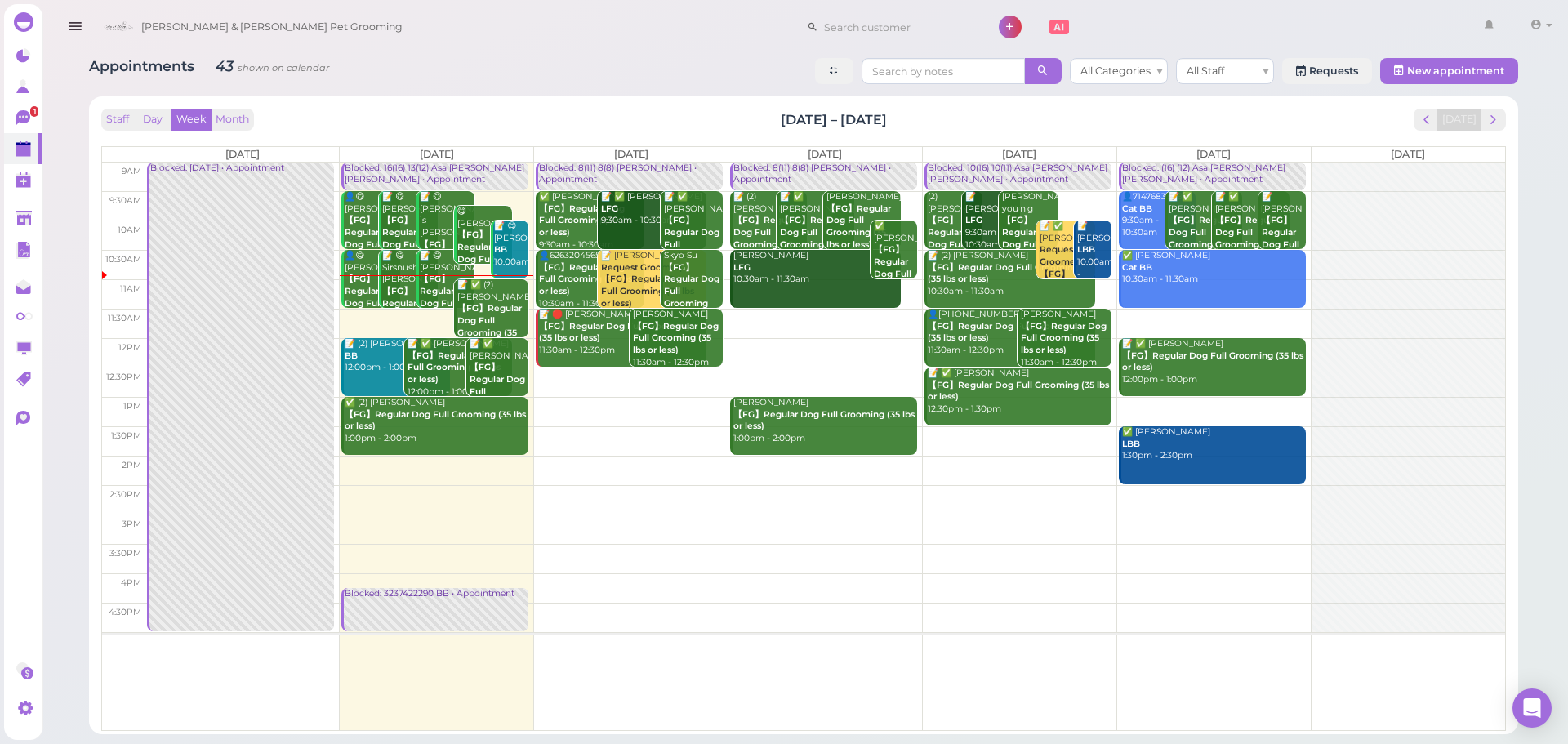
click at [1216, 317] on td at bounding box center [825, 323] width 1360 height 29
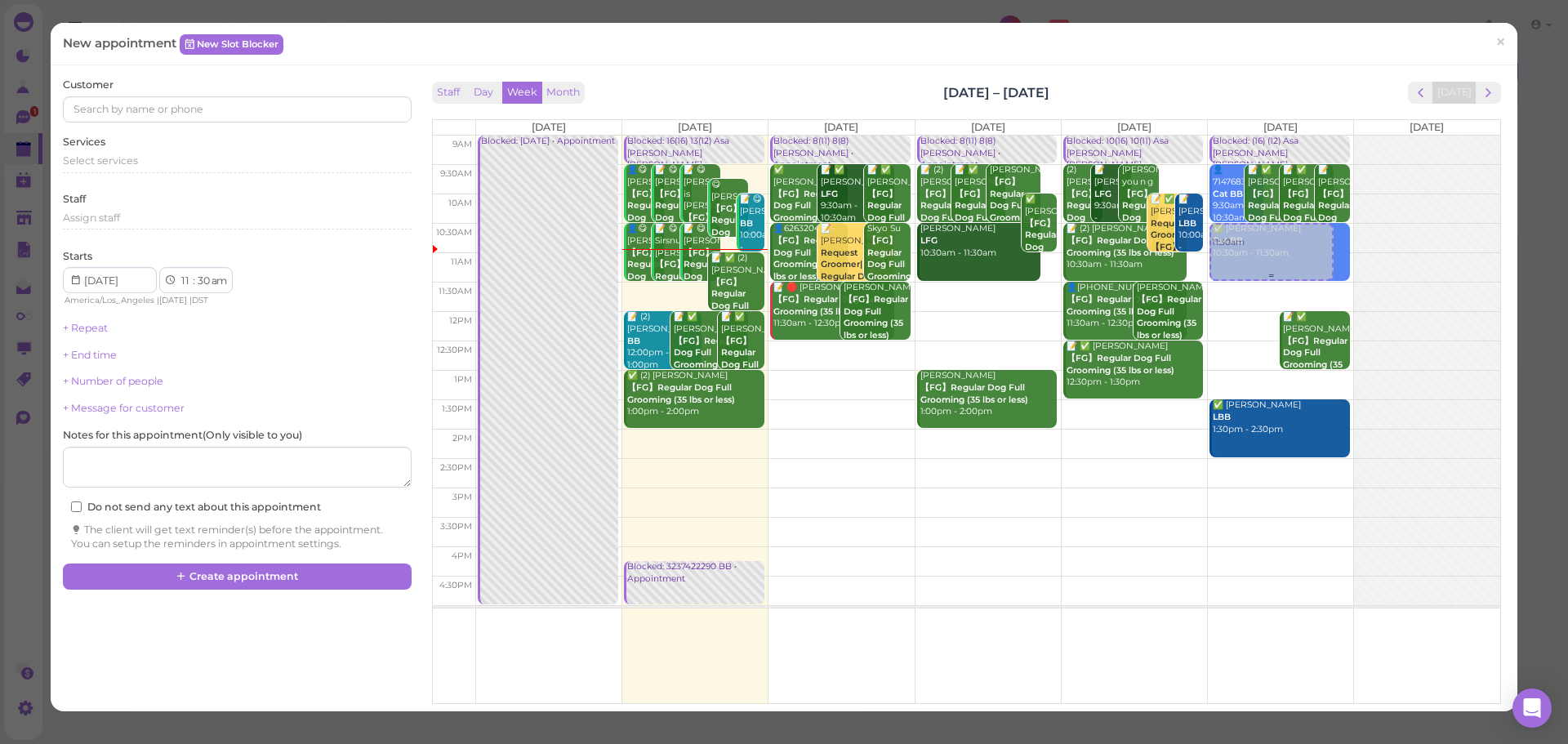
drag, startPoint x: 1258, startPoint y: 308, endPoint x: 1258, endPoint y: 298, distance: 10.0
click at [1254, 135] on div "11:30am Blocked: (16) (12) Asa Helen Rebecca • Appointment 👤7147683388 Cat BB 9…" at bounding box center [1280, 135] width 145 height 0
select select "10"
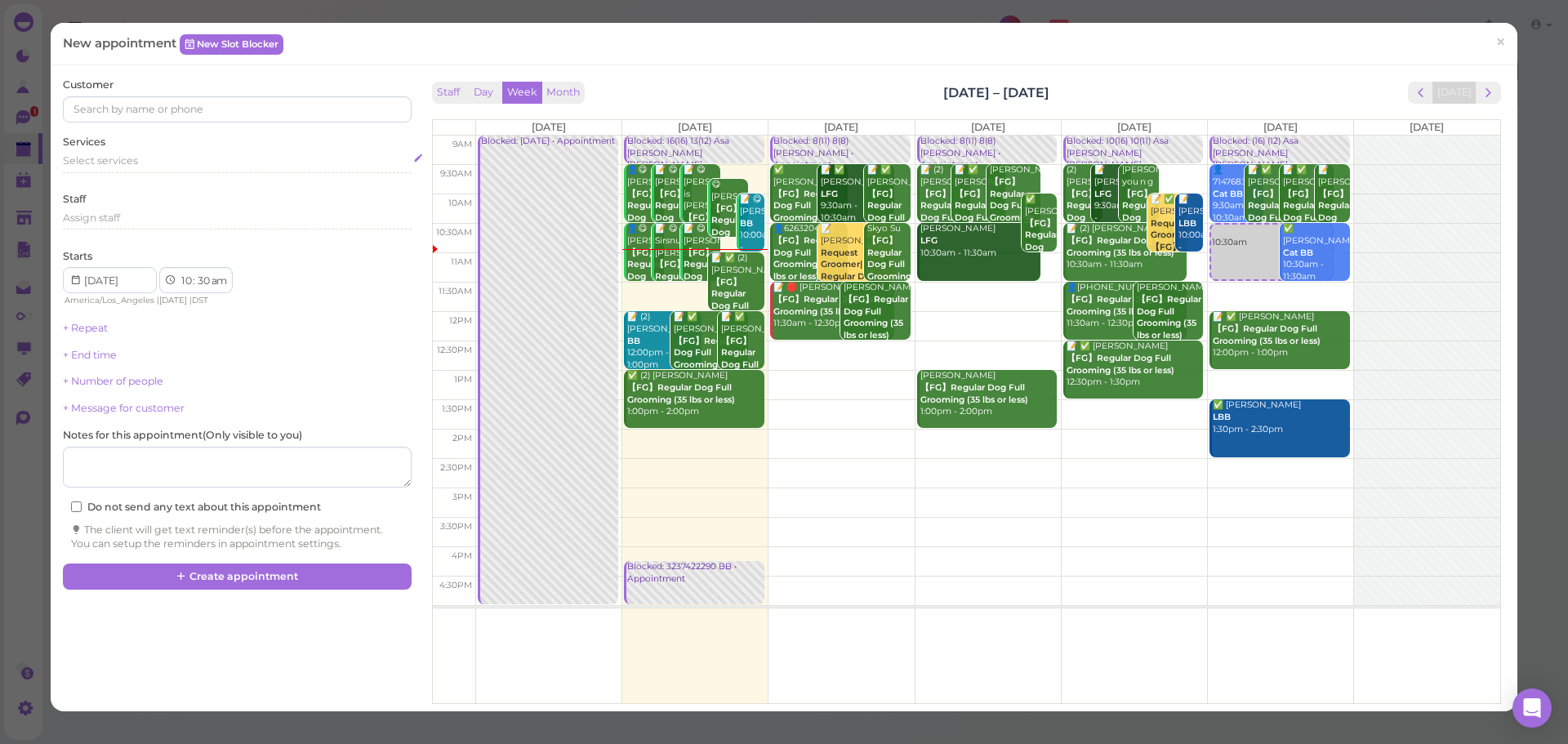
click at [196, 168] on div "Select services" at bounding box center [237, 163] width 348 height 19
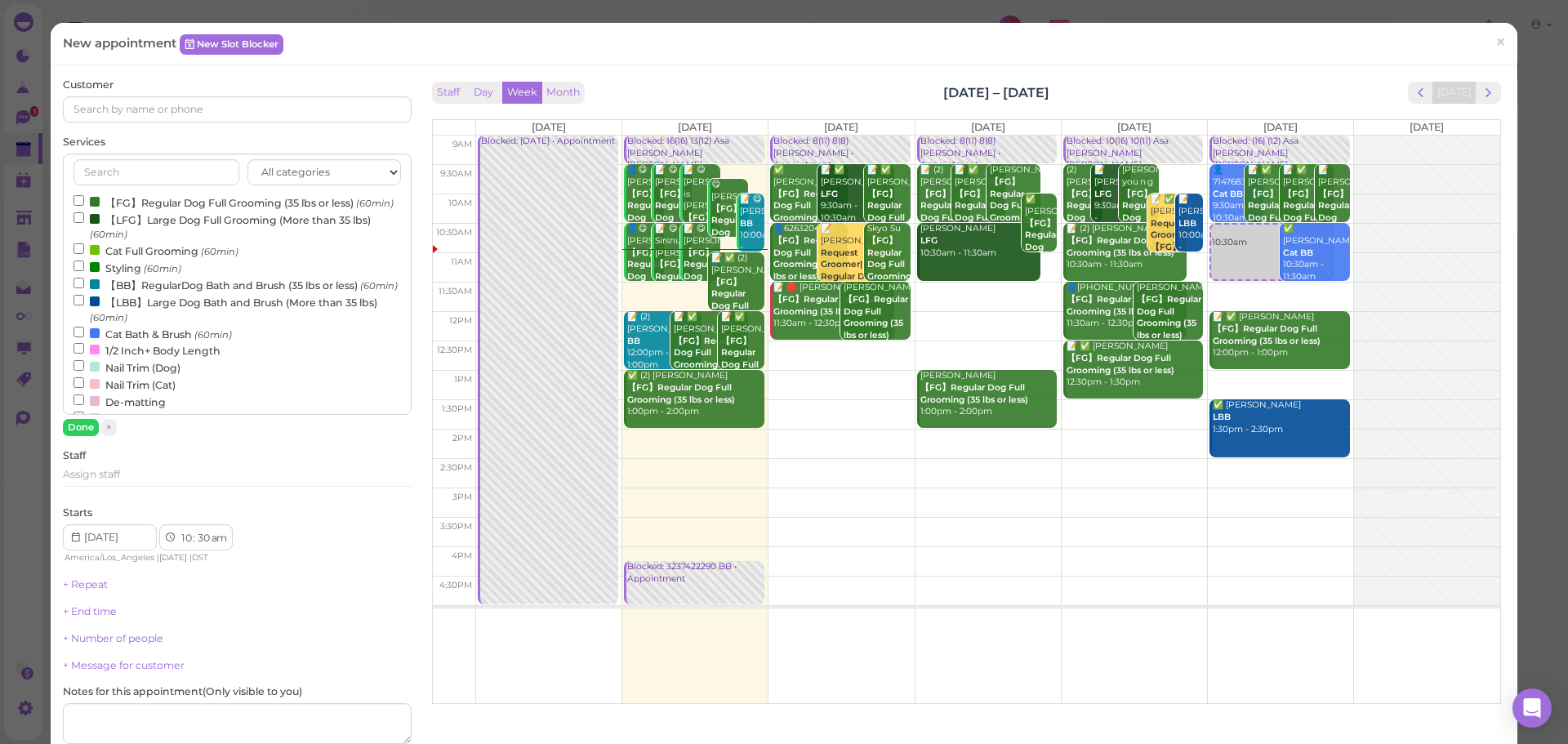
click at [175, 195] on label "【FG】Regular Dog Full Grooming (35 lbs or less) (60min)" at bounding box center [233, 202] width 320 height 18
click at [84, 195] on input "【FG】Regular Dog Full Grooming (35 lbs or less) (60min)" at bounding box center [79, 200] width 11 height 11
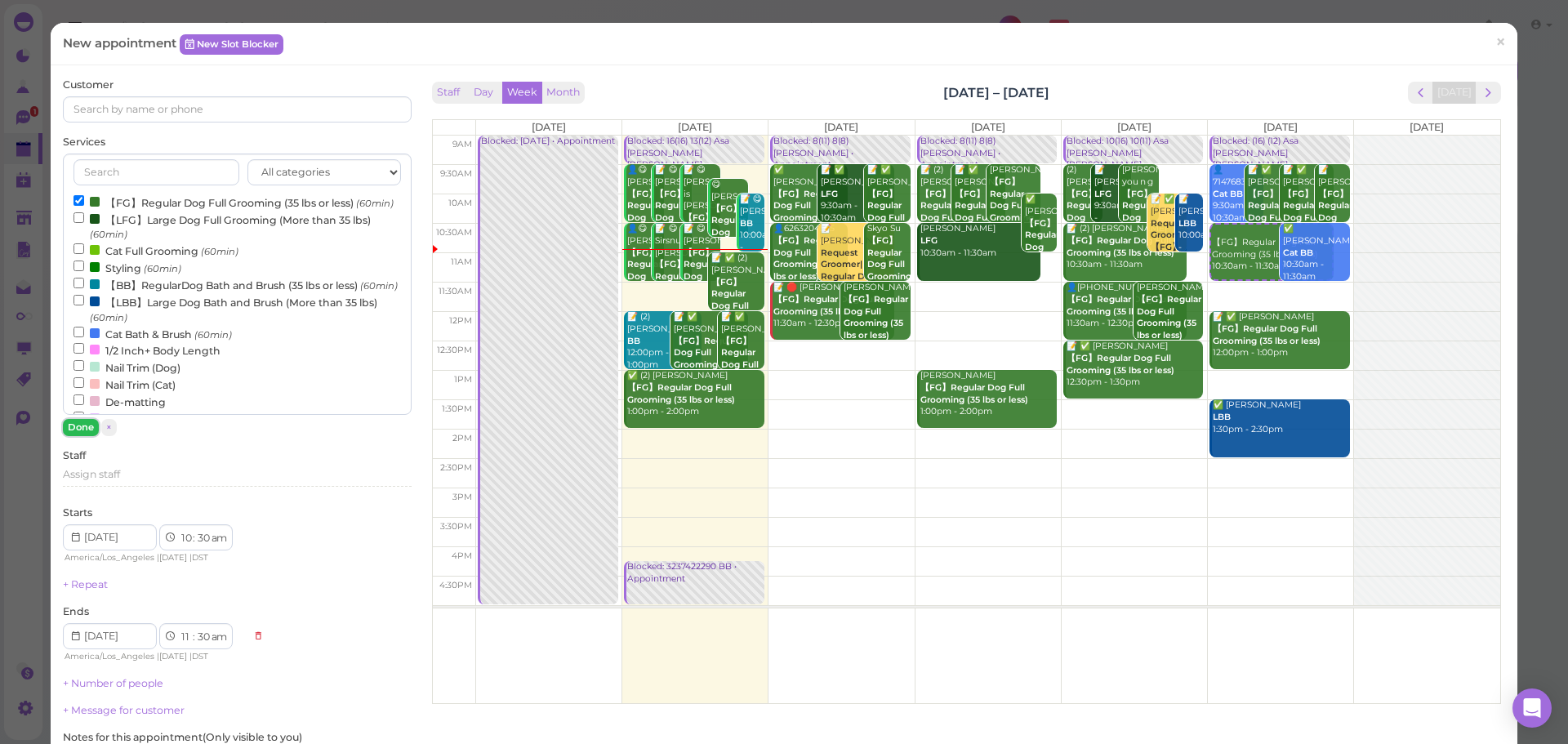
click at [77, 432] on button "Done" at bounding box center [81, 428] width 36 height 18
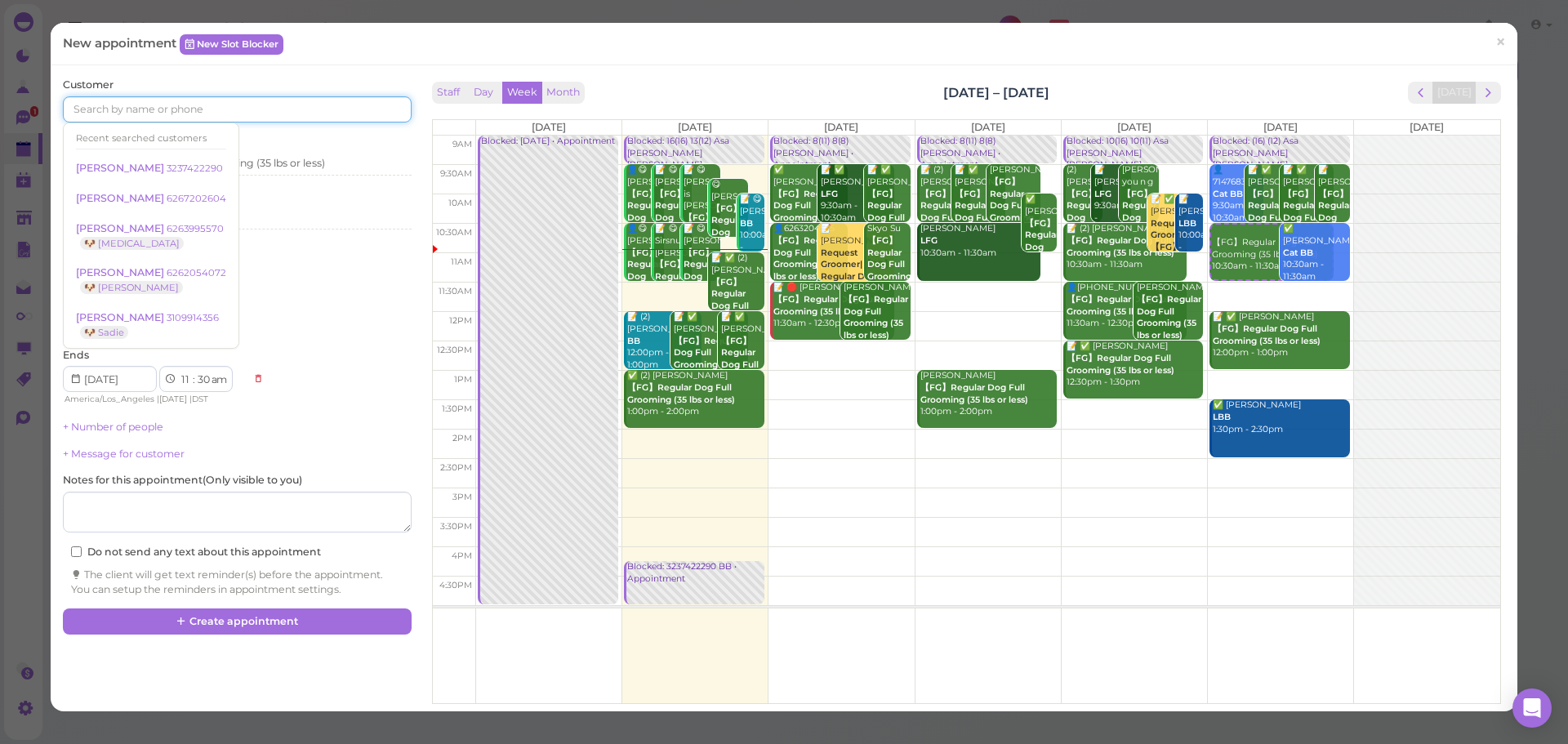
click at [186, 102] on input at bounding box center [237, 109] width 348 height 26
click at [186, 104] on input at bounding box center [237, 109] width 348 height 26
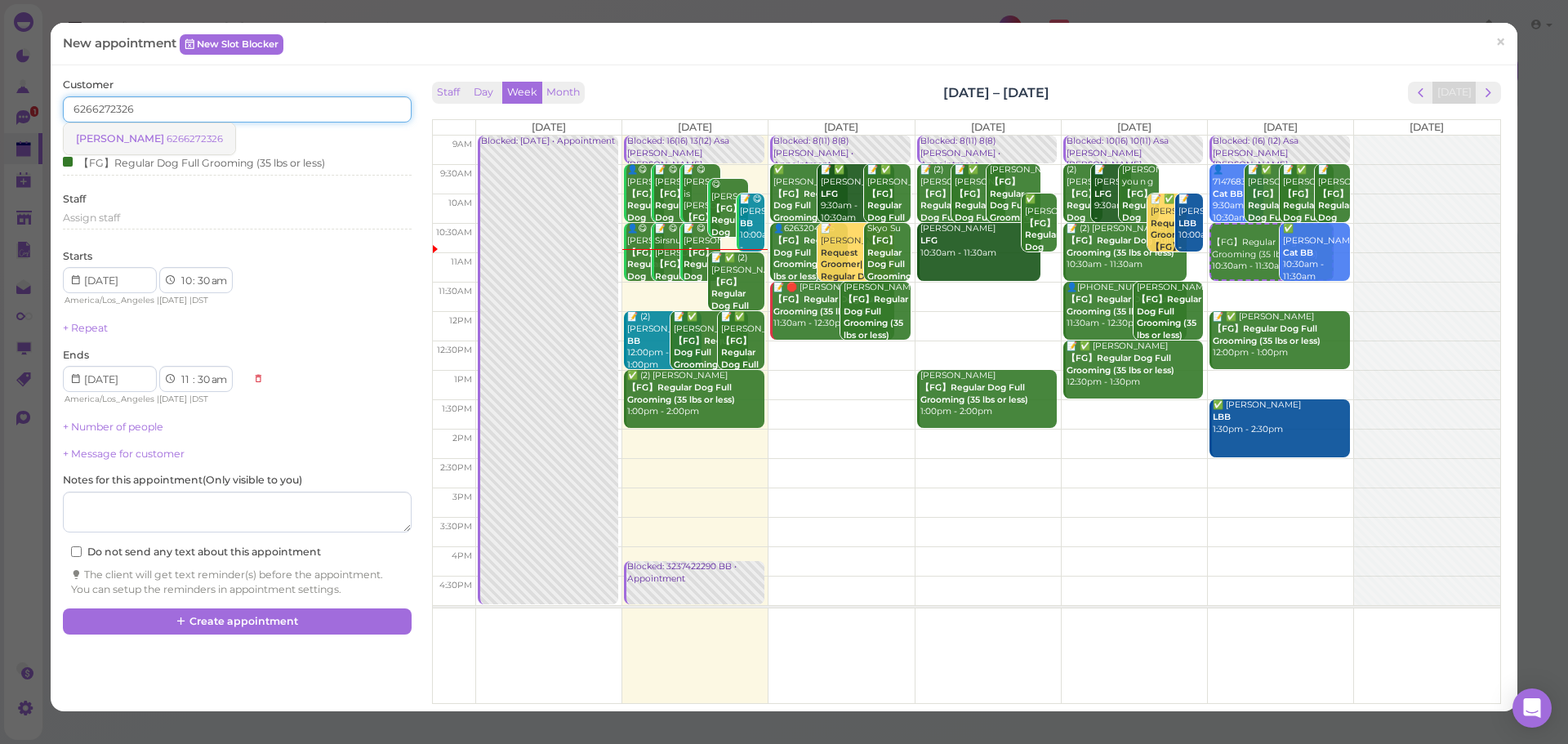
type input "6266272326"
click at [185, 124] on link "Gabriel Camacho 6266272326" at bounding box center [149, 139] width 171 height 31
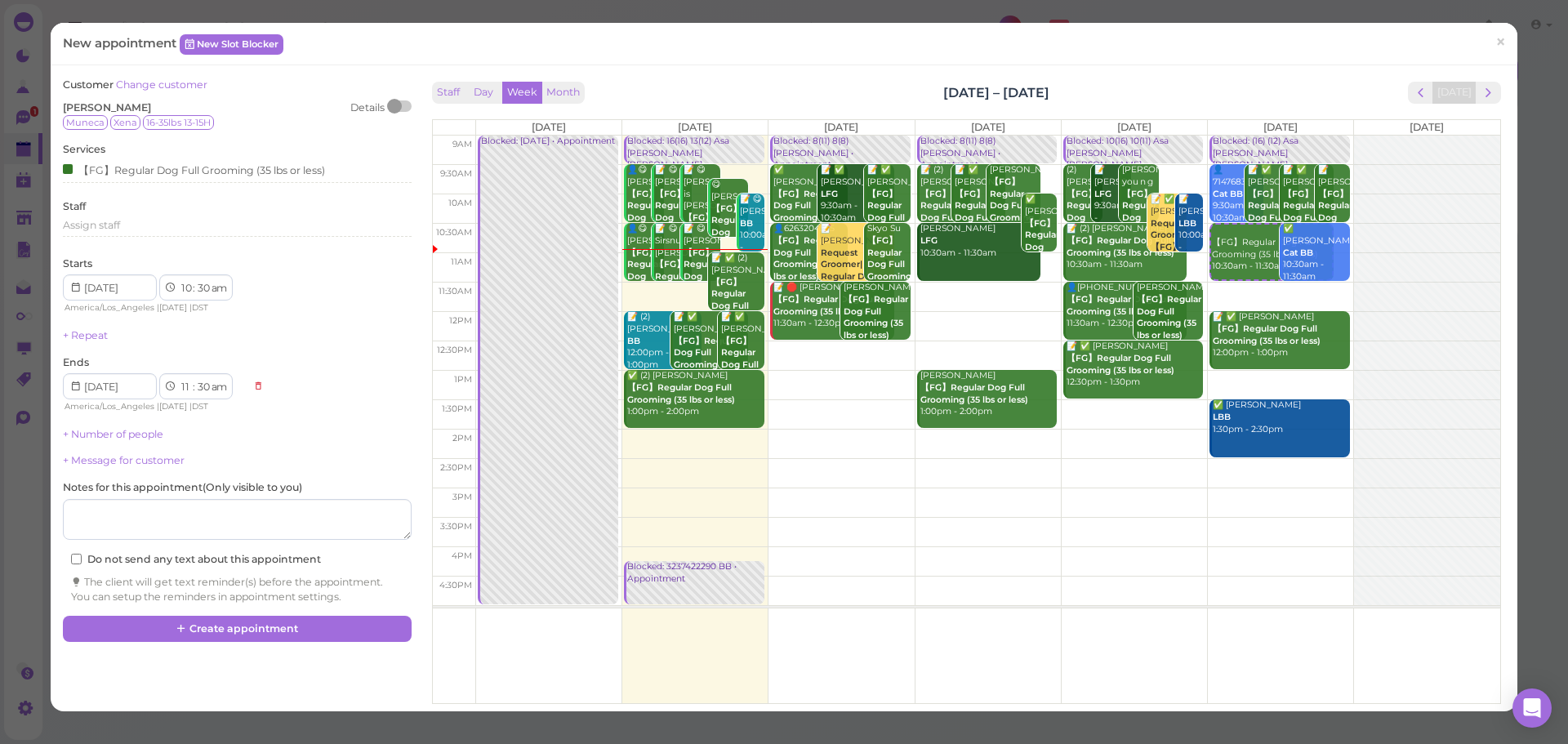
click at [232, 85] on div "Customer Change customer Gabriel Camacho Details Muneca Xena 16-35lbs 13-15H" at bounding box center [237, 104] width 348 height 53
click at [352, 633] on button "Create appointment" at bounding box center [237, 628] width 348 height 26
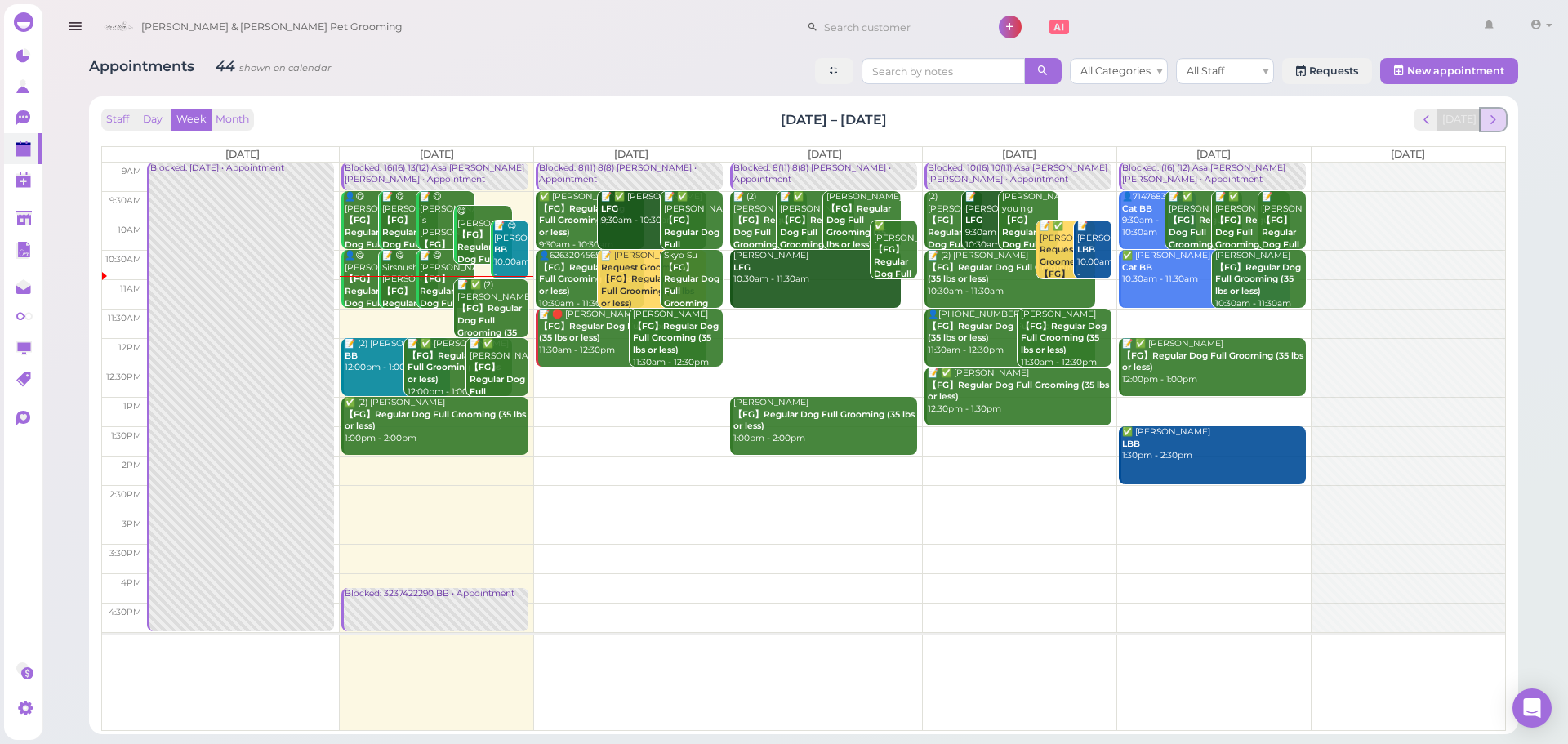
click at [1491, 121] on span "next" at bounding box center [1493, 120] width 16 height 16
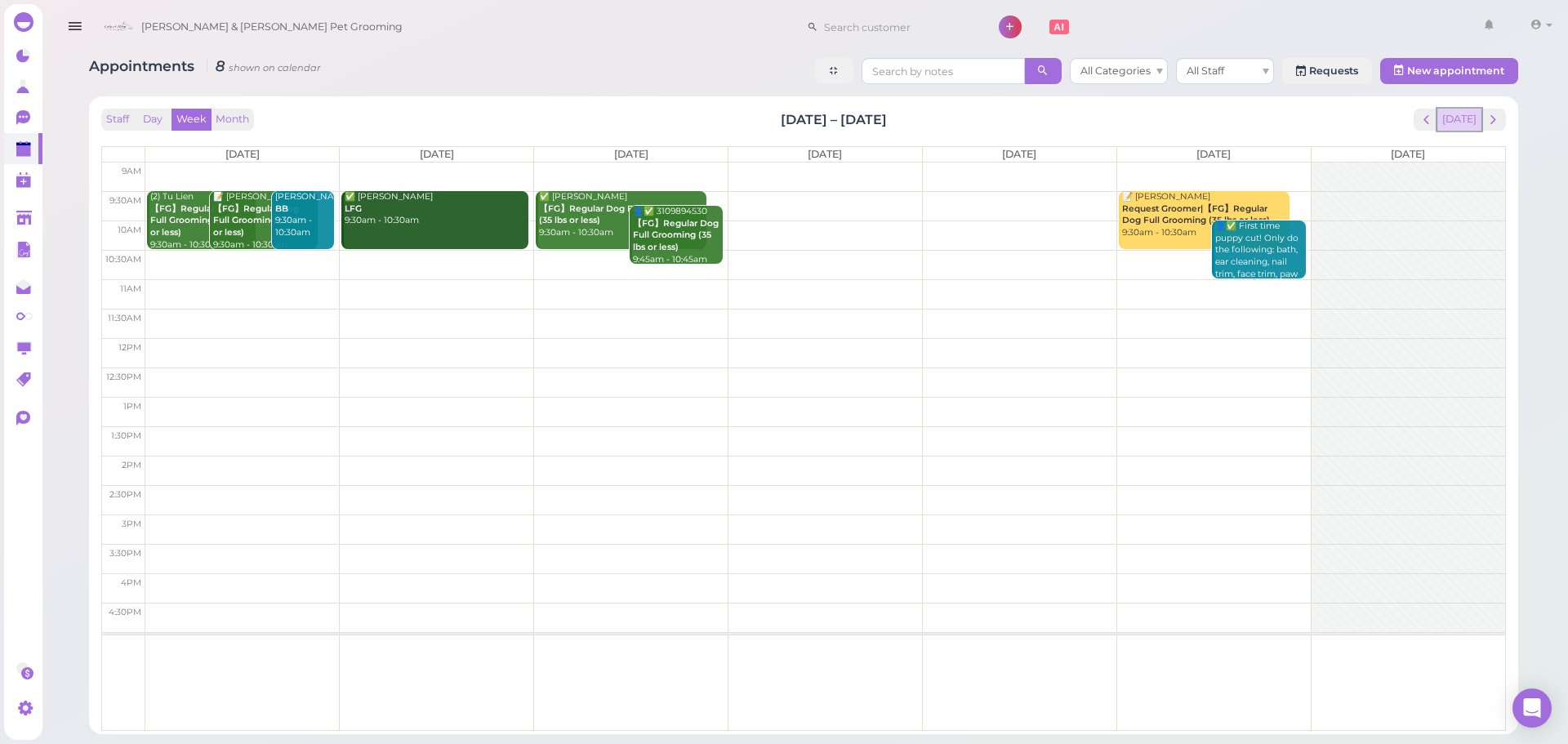
click at [1473, 115] on button "[DATE]" at bounding box center [1459, 120] width 44 height 22
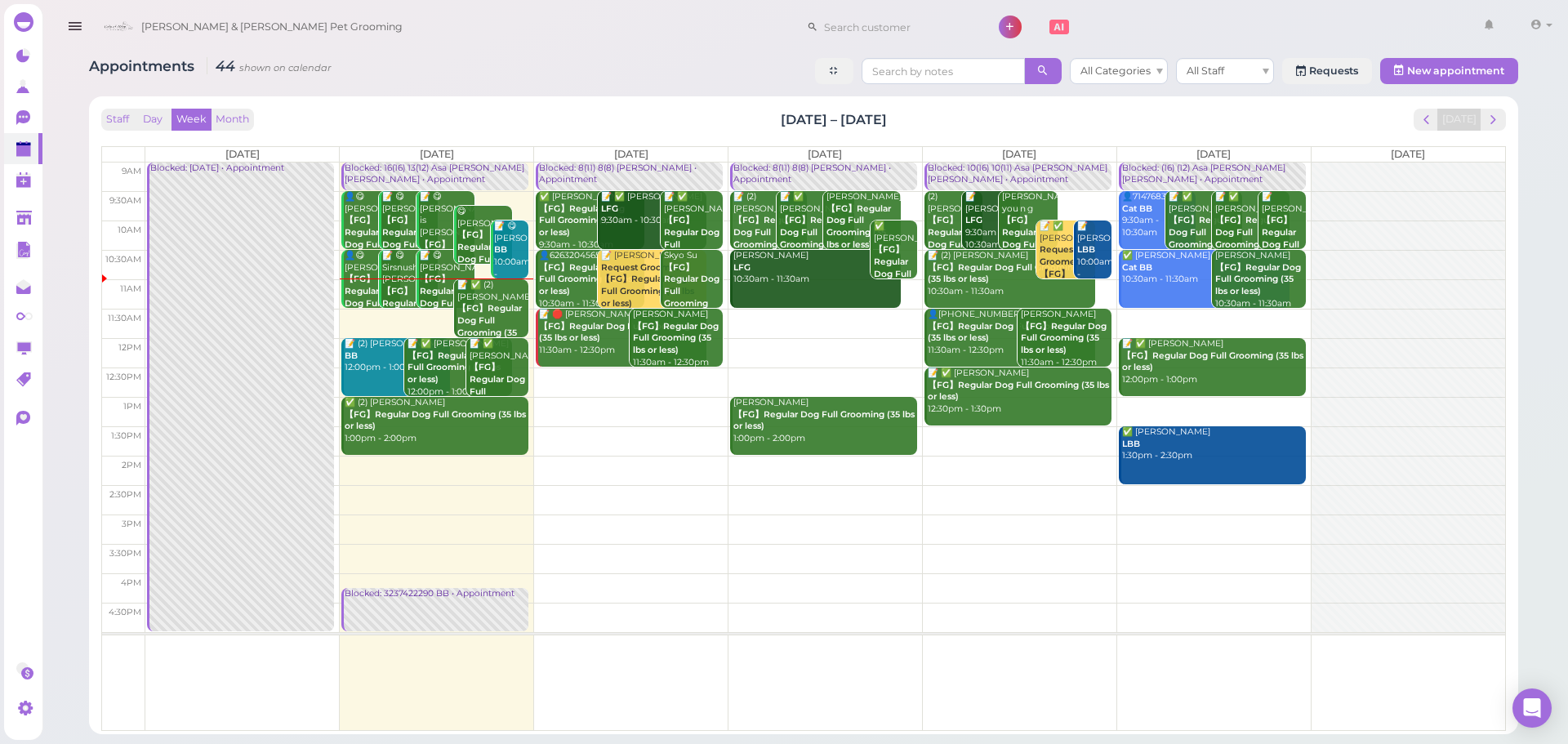
click at [506, 304] on b "【FG】Regular Dog Full Grooming (35 lbs or less)" at bounding box center [489, 326] width 64 height 47
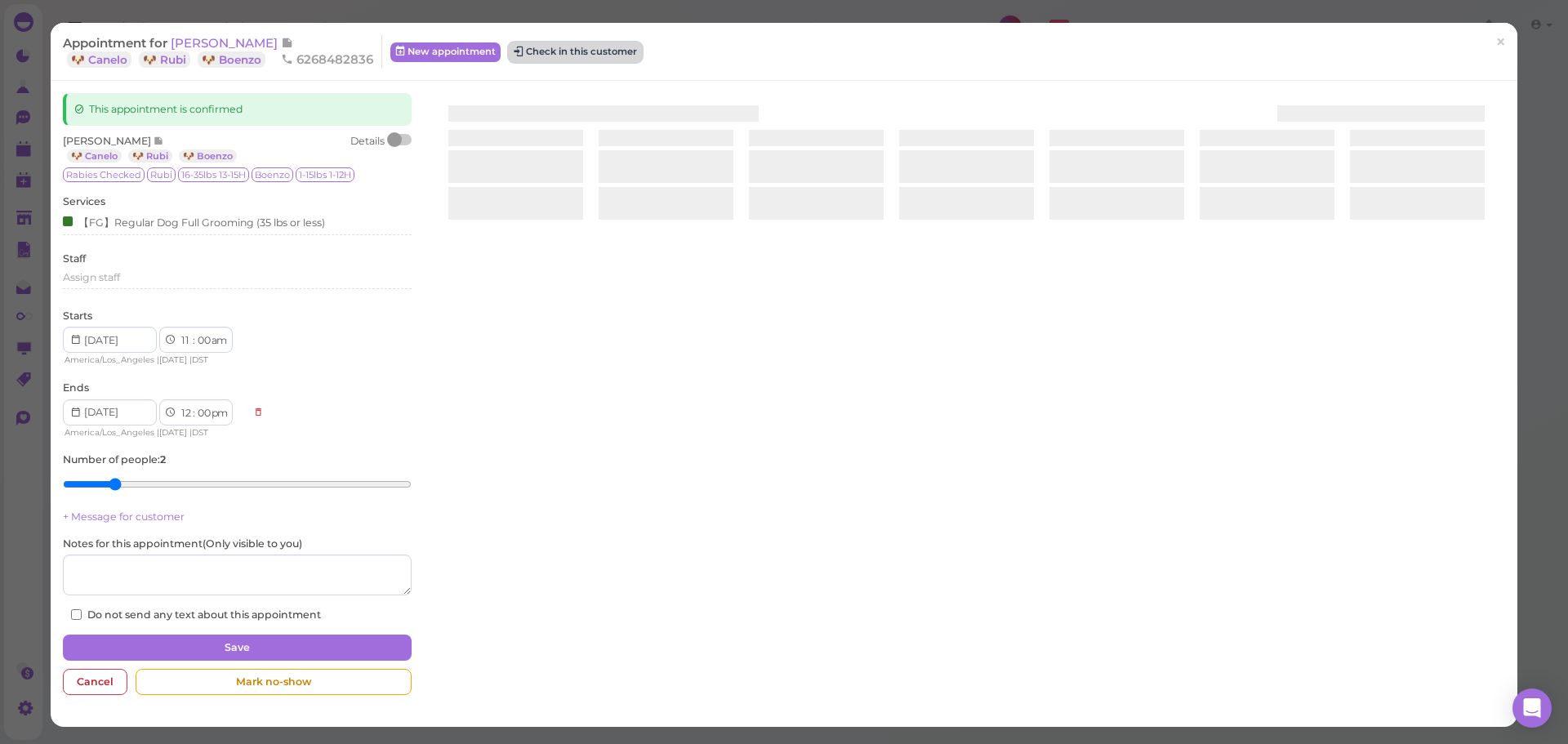
click at [574, 51] on button "Check in this customer" at bounding box center [575, 53] width 133 height 19
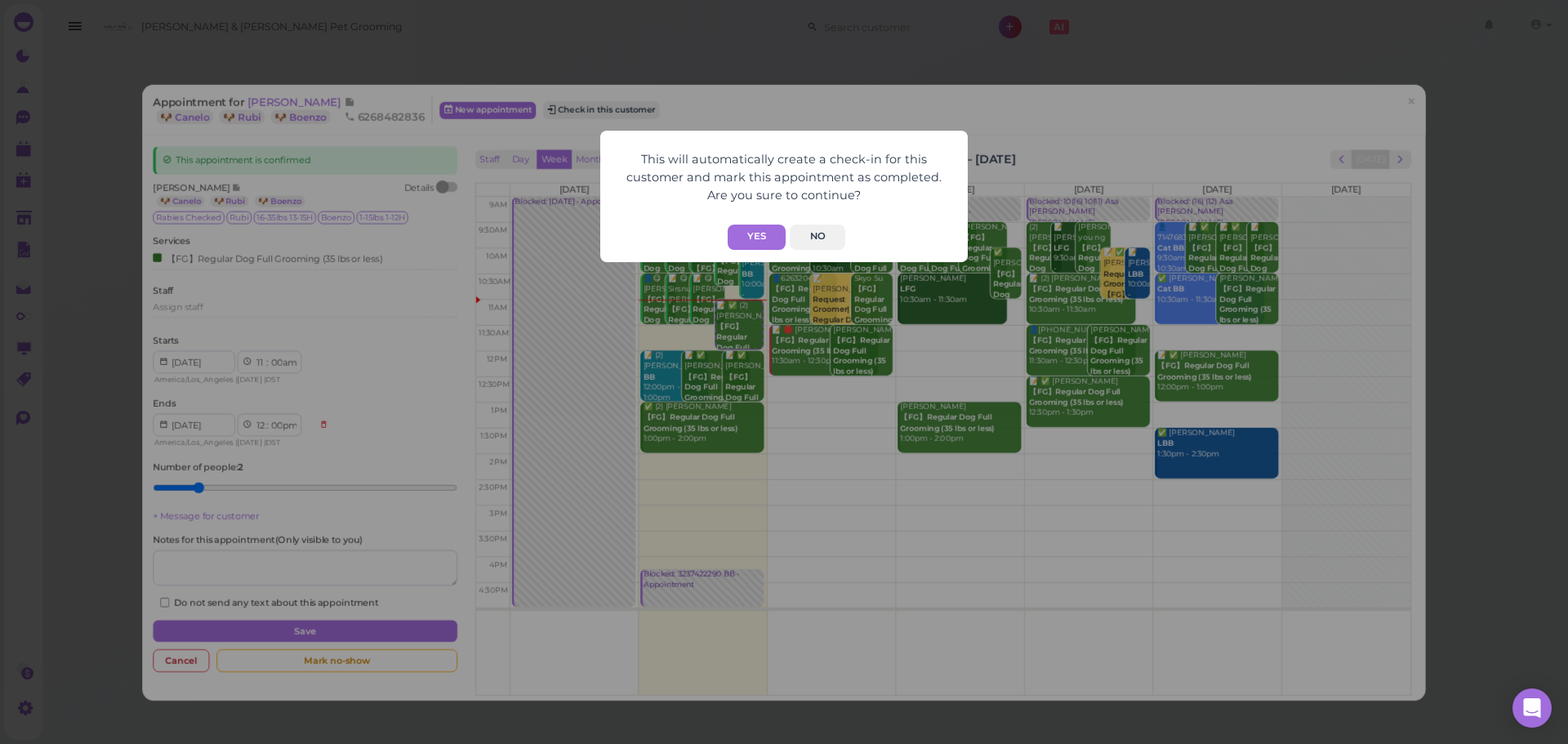
click at [749, 211] on div "This will automatically create a check-in for this customer and mark this appoi…" at bounding box center [784, 177] width 335 height 69
click at [744, 245] on button "Yes" at bounding box center [757, 237] width 58 height 25
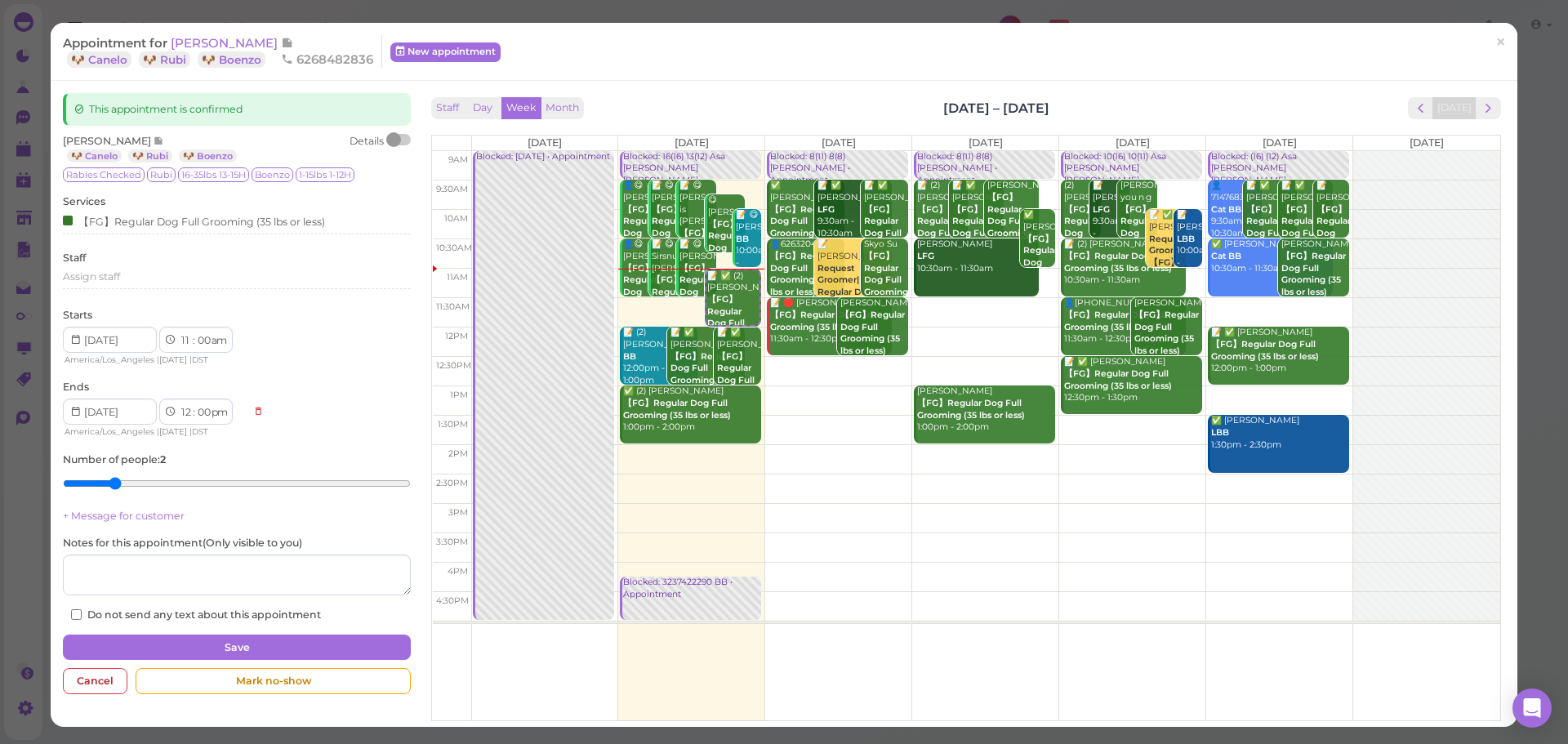
click at [1258, 63] on div "Appointment for Michelle Soto 🐶 Canelo 🐶 Rubi 🐶 Boenzo 6268482836 New appointme…" at bounding box center [775, 52] width 1425 height 33
click at [1517, 37] on div "Appointment for Michelle Soto 🐶 Canelo 🐶 Rubi 🐶 Boenzo 6268482836 New appointme…" at bounding box center [784, 372] width 1568 height 744
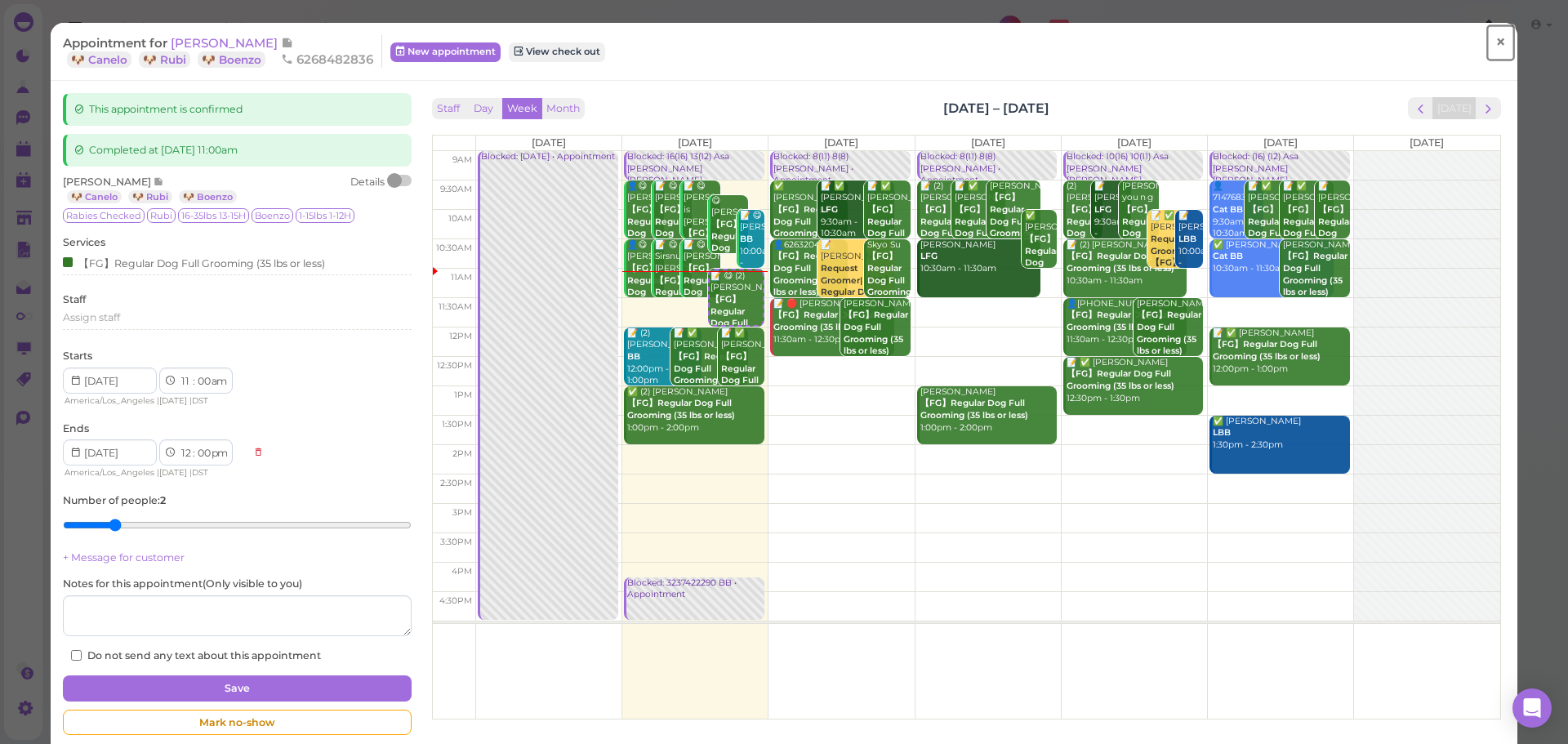
click at [1498, 41] on link "×" at bounding box center [1500, 42] width 30 height 38
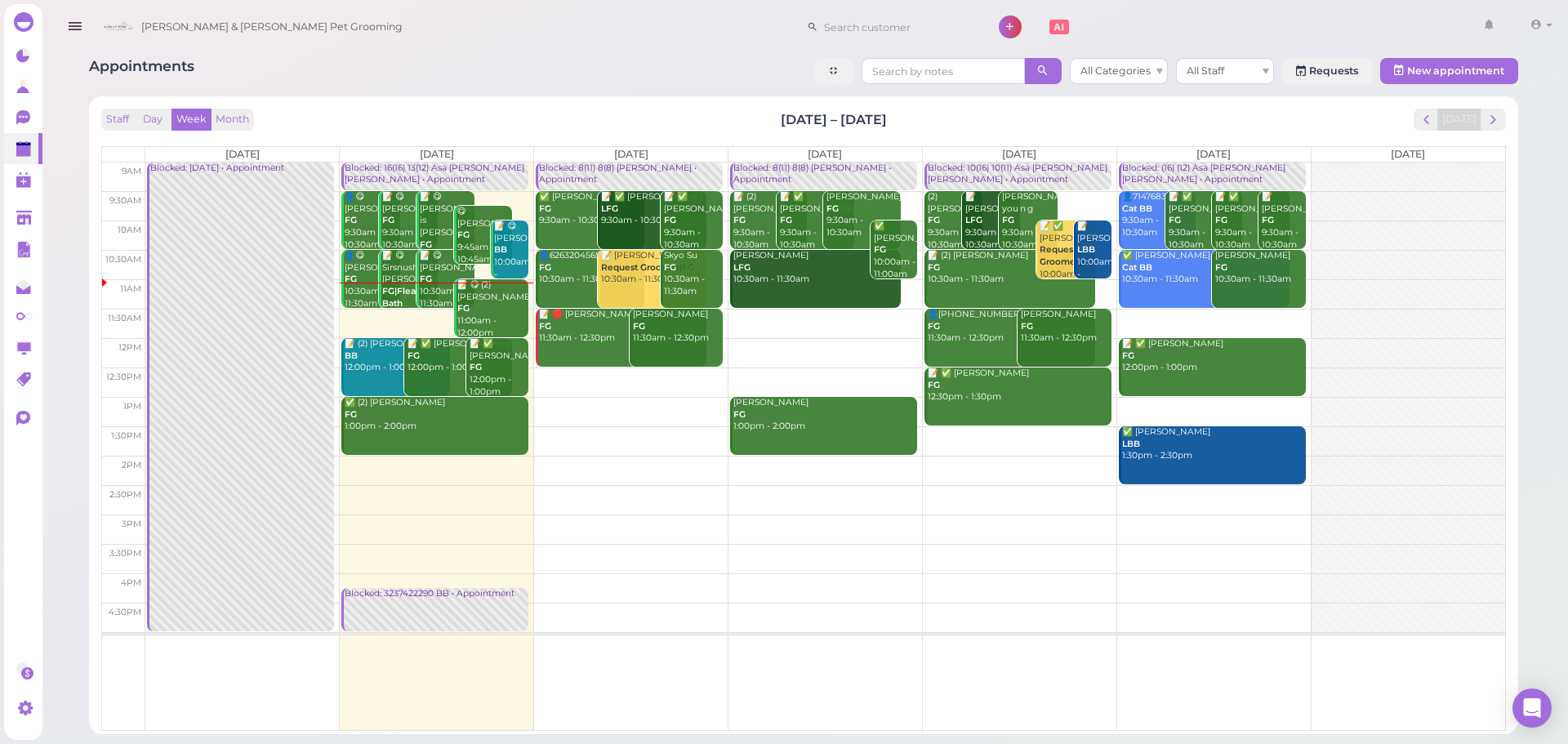
click at [605, 372] on td at bounding box center [825, 382] width 1360 height 29
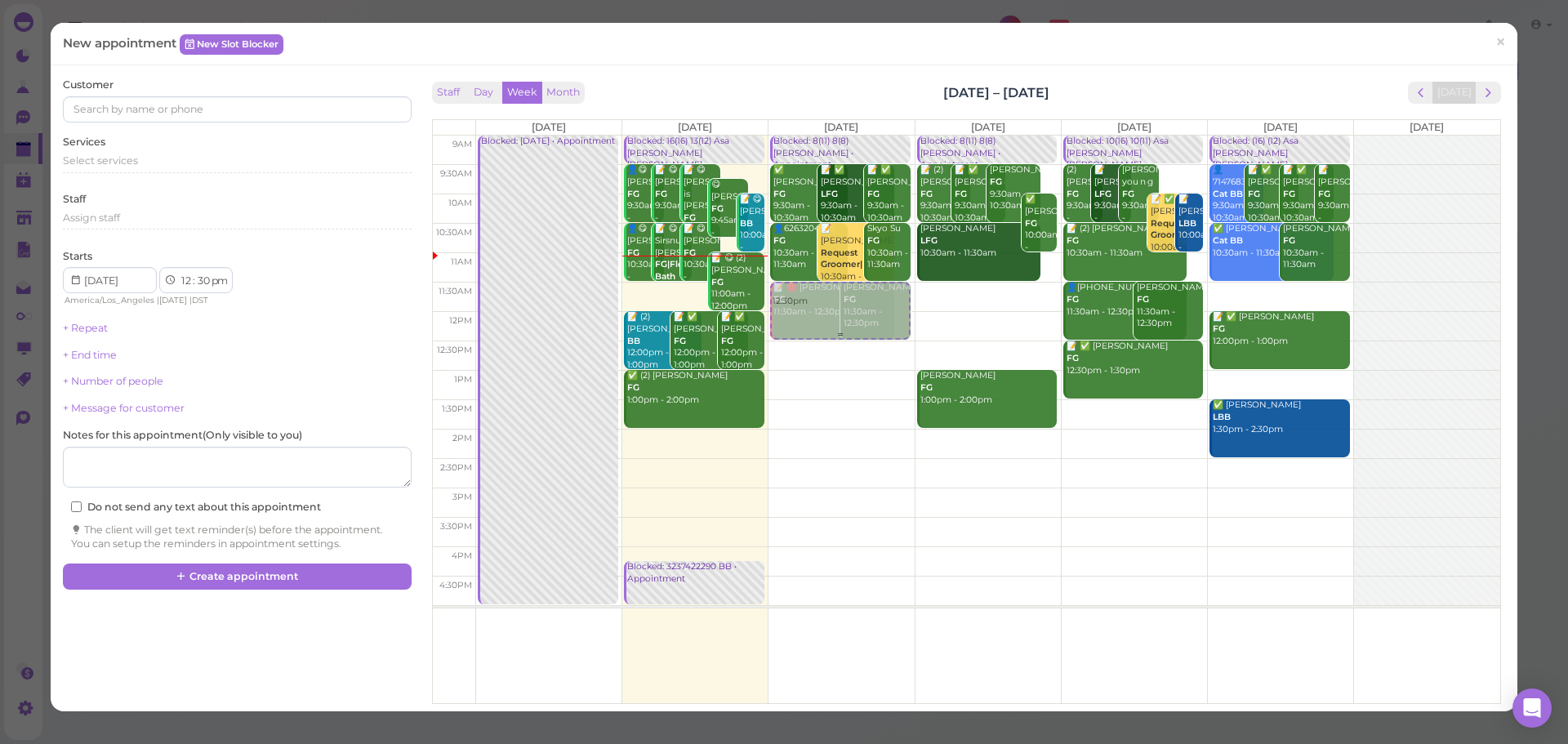
drag, startPoint x: 837, startPoint y: 378, endPoint x: 843, endPoint y: 318, distance: 60.3
click at [845, 135] on div "12:30pm Blocked: 8(11) 8(8) Asa Helen • Appointment ✅ Benjamin Lopez FG 9:30am …" at bounding box center [840, 135] width 145 height 0
select select "11"
select select "am"
click at [180, 172] on div "Select services" at bounding box center [237, 163] width 348 height 19
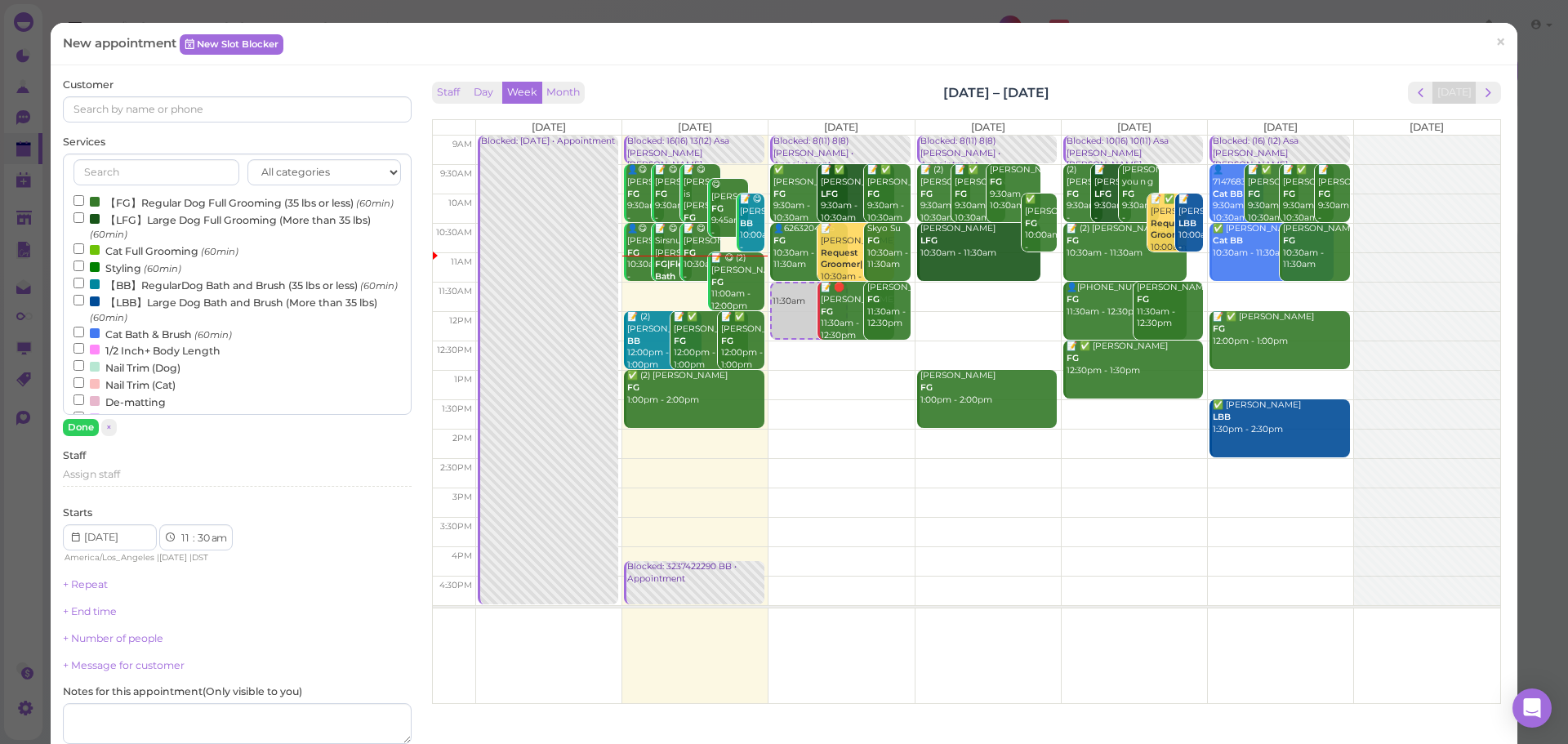
click at [111, 293] on label "【BB】RegularDog Bath and Brush (35 lbs or less) (60min)" at bounding box center [235, 285] width 324 height 18
click at [84, 288] on input "【BB】RegularDog Bath and Brush (35 lbs or less) (60min)" at bounding box center [79, 282] width 11 height 11
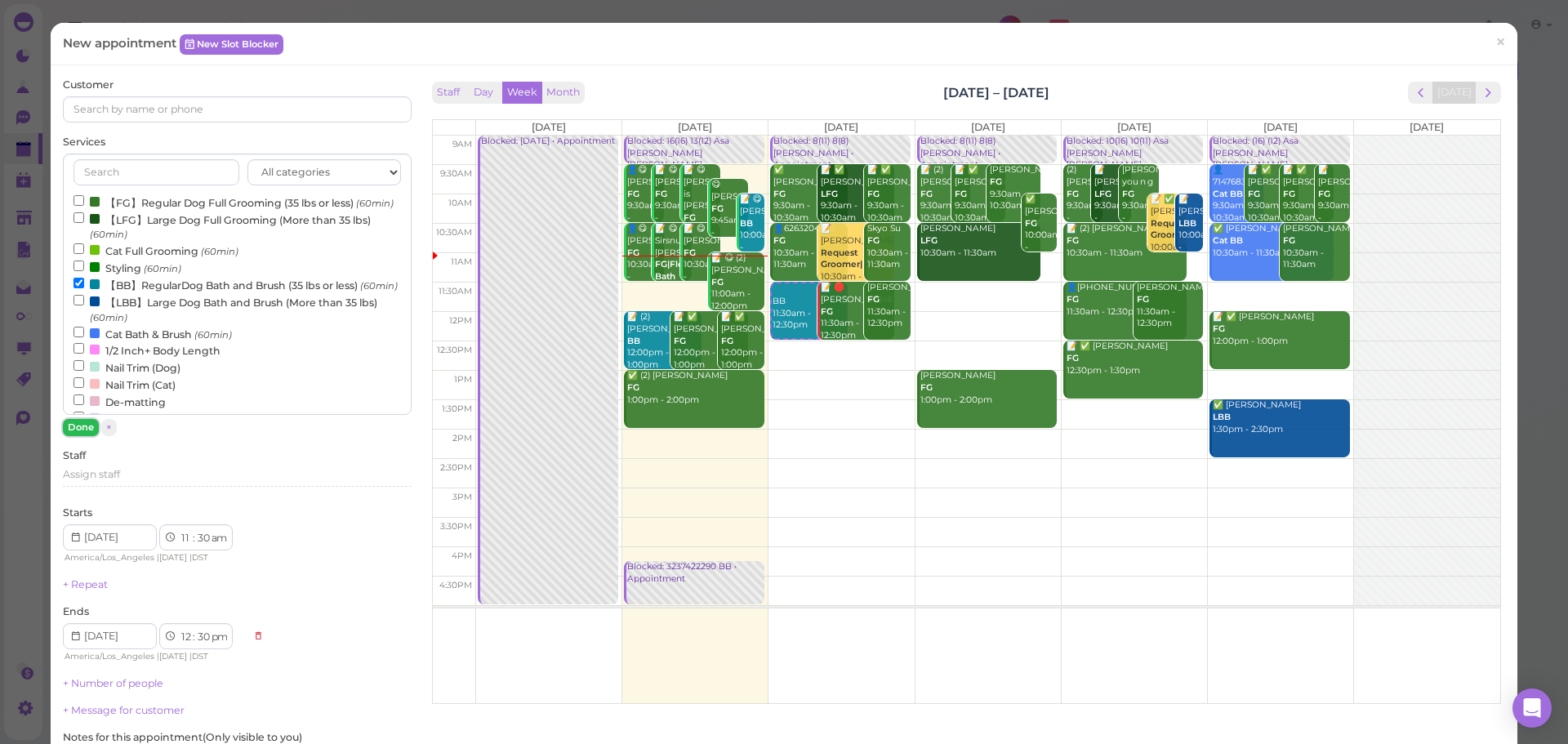
click at [84, 430] on button "Done" at bounding box center [81, 428] width 36 height 18
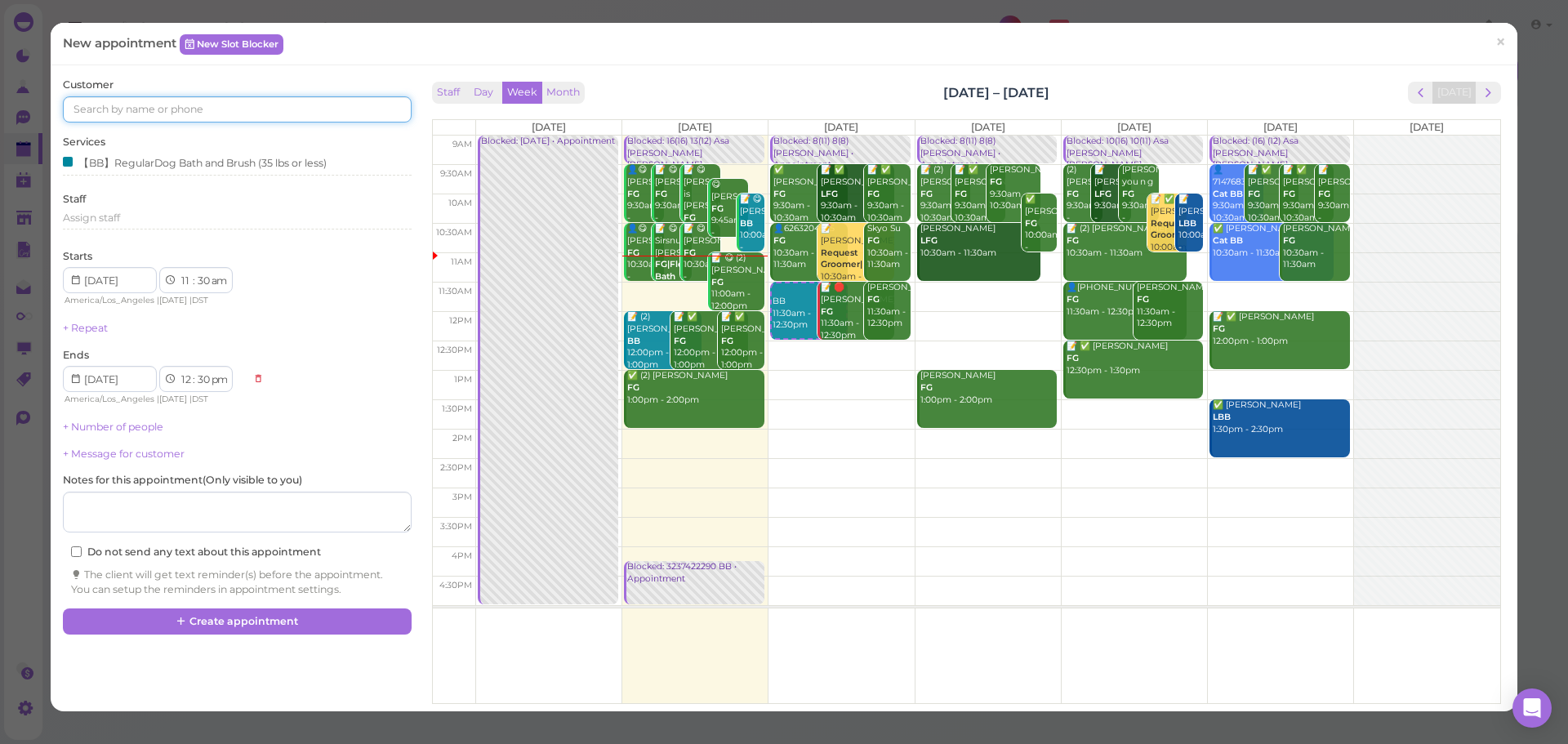
click at [234, 115] on input at bounding box center [237, 109] width 348 height 26
type input "6262418487"
click at [162, 134] on span "[PERSON_NAME]" at bounding box center [121, 138] width 90 height 13
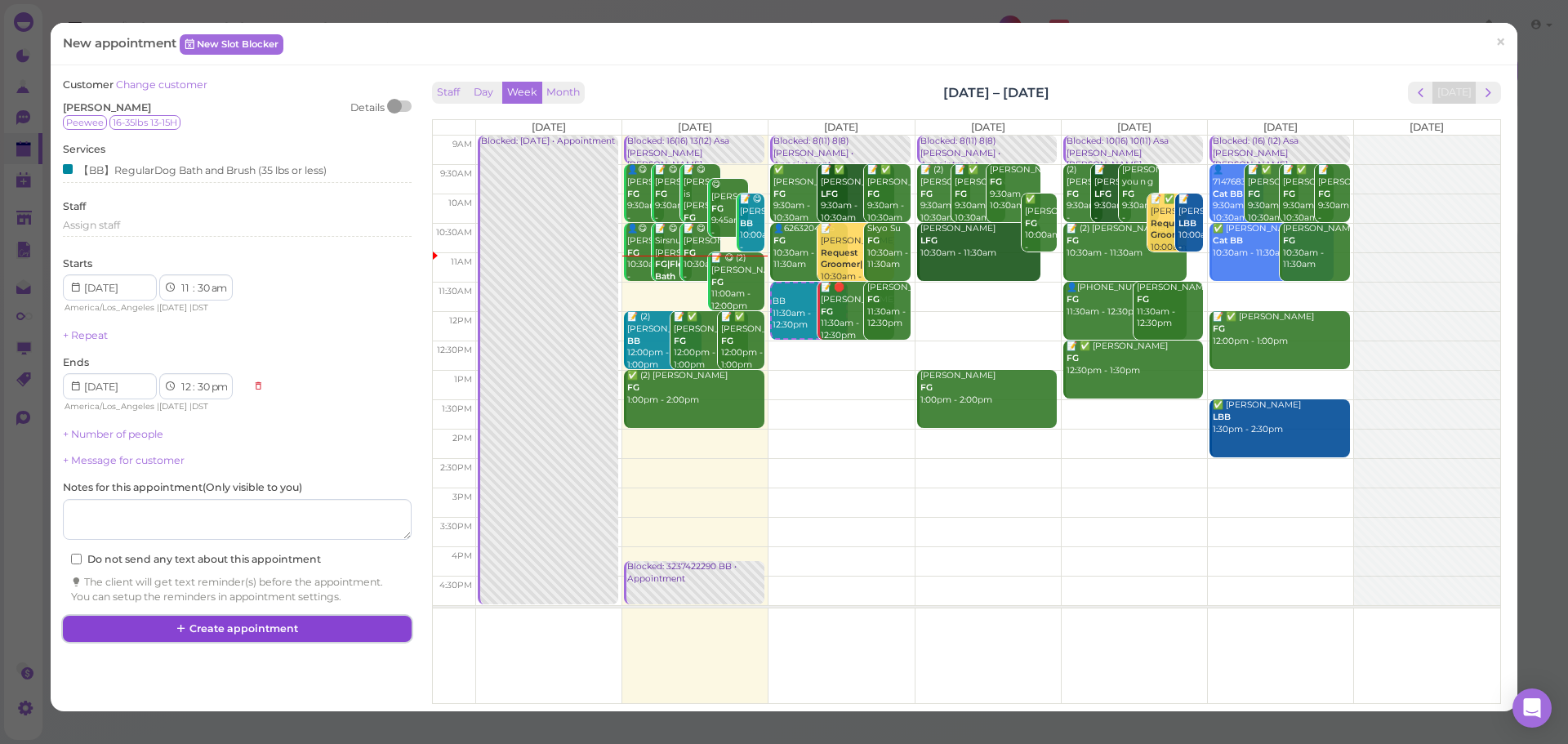
click at [303, 631] on button "Create appointment" at bounding box center [237, 628] width 348 height 26
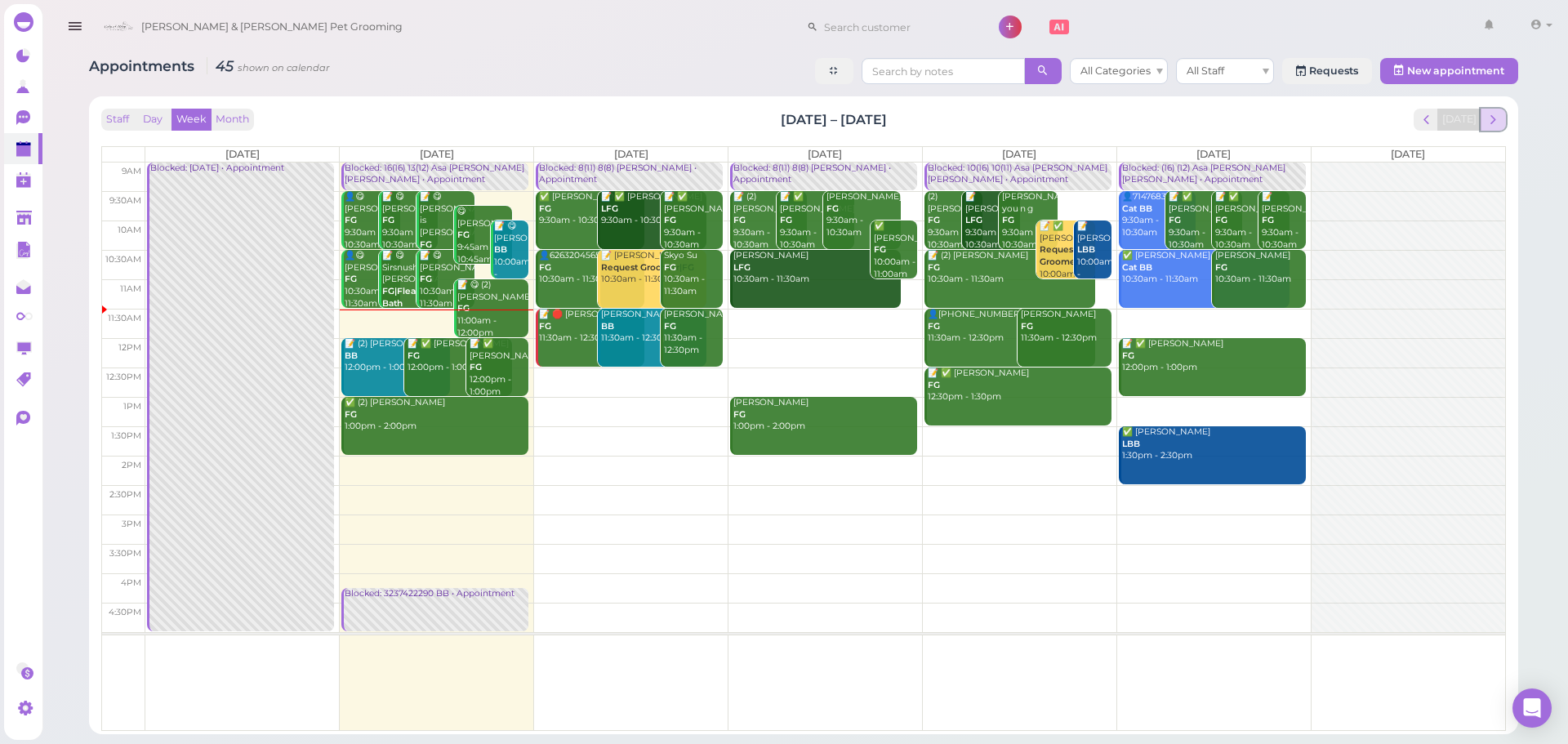
click at [1500, 117] on span "next" at bounding box center [1493, 120] width 16 height 16
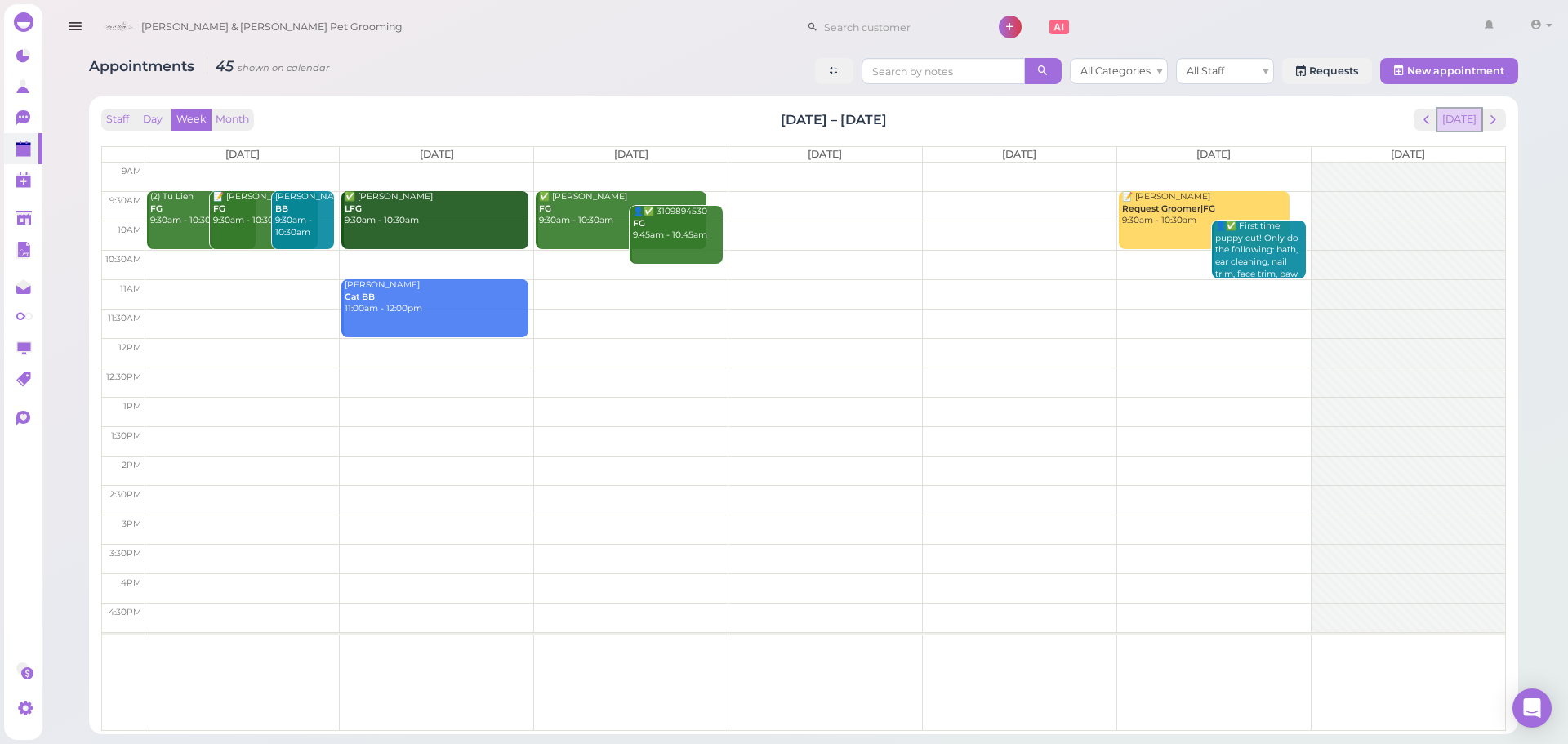
click at [1469, 124] on button "[DATE]" at bounding box center [1459, 120] width 44 height 22
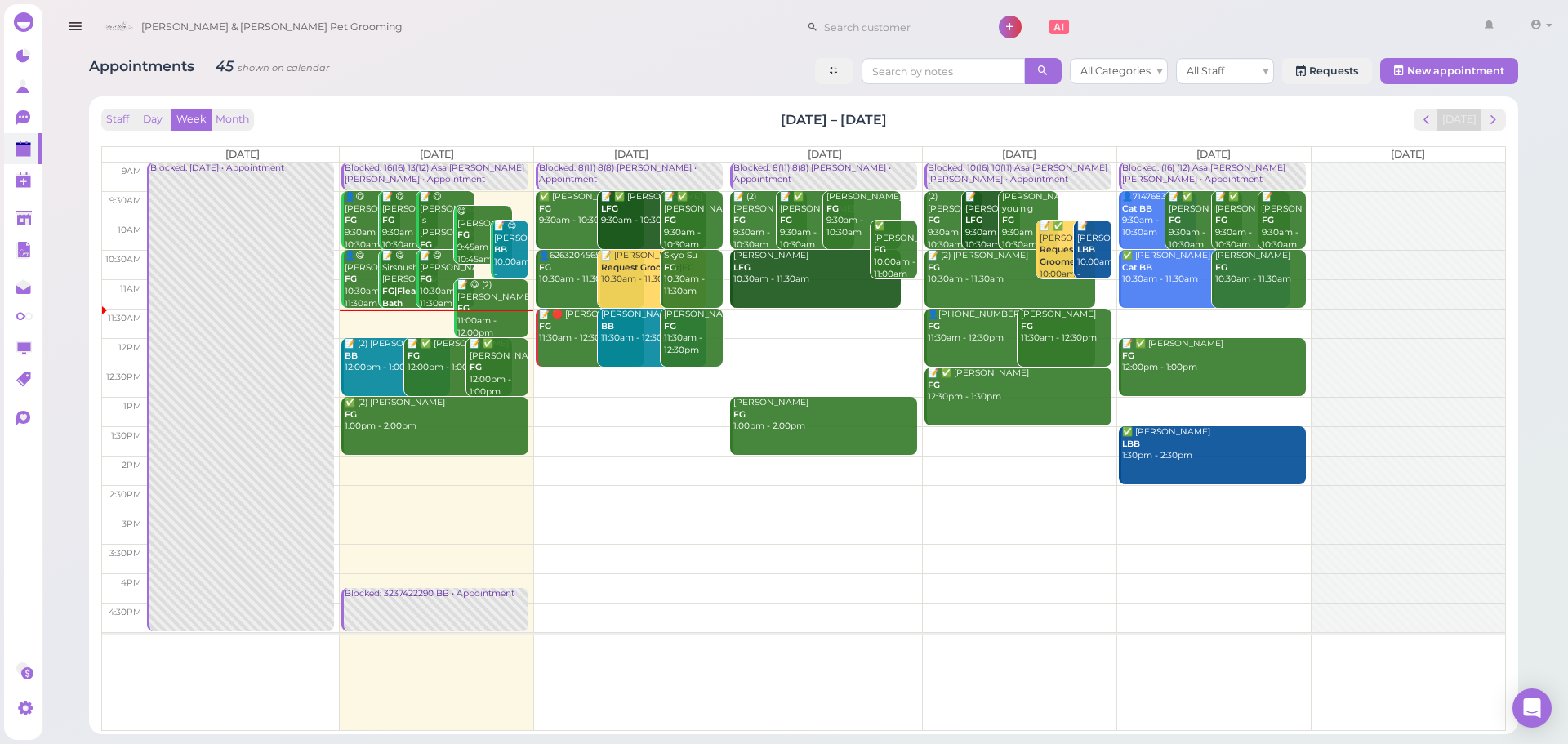
click at [1233, 316] on td at bounding box center [825, 323] width 1360 height 29
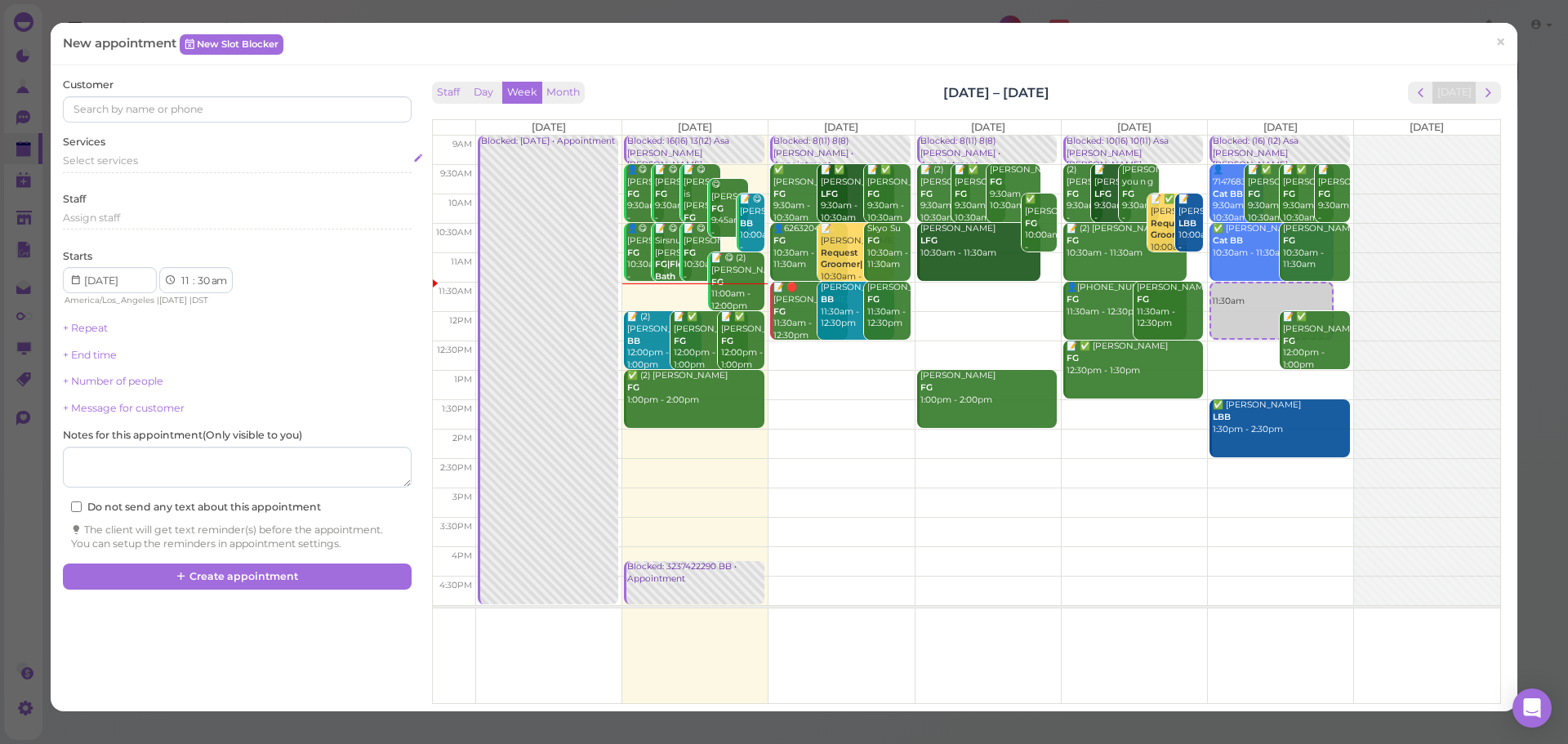
click at [184, 156] on div "Select services" at bounding box center [237, 160] width 348 height 15
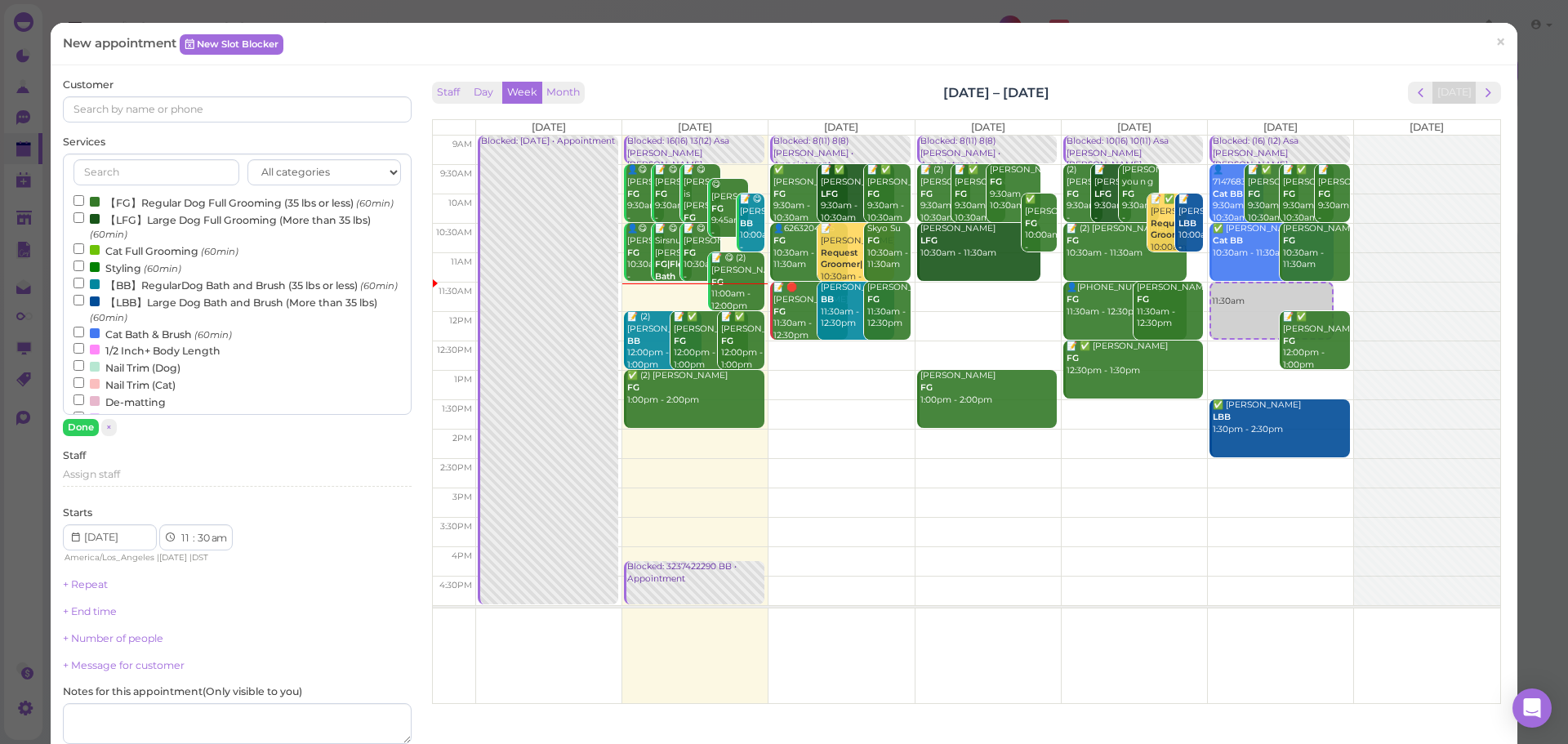
click at [157, 208] on label "【FG】Regular Dog Full Grooming (35 lbs or less) (60min)" at bounding box center [233, 202] width 320 height 18
click at [84, 206] on input "【FG】Regular Dog Full Grooming (35 lbs or less) (60min)" at bounding box center [79, 200] width 11 height 11
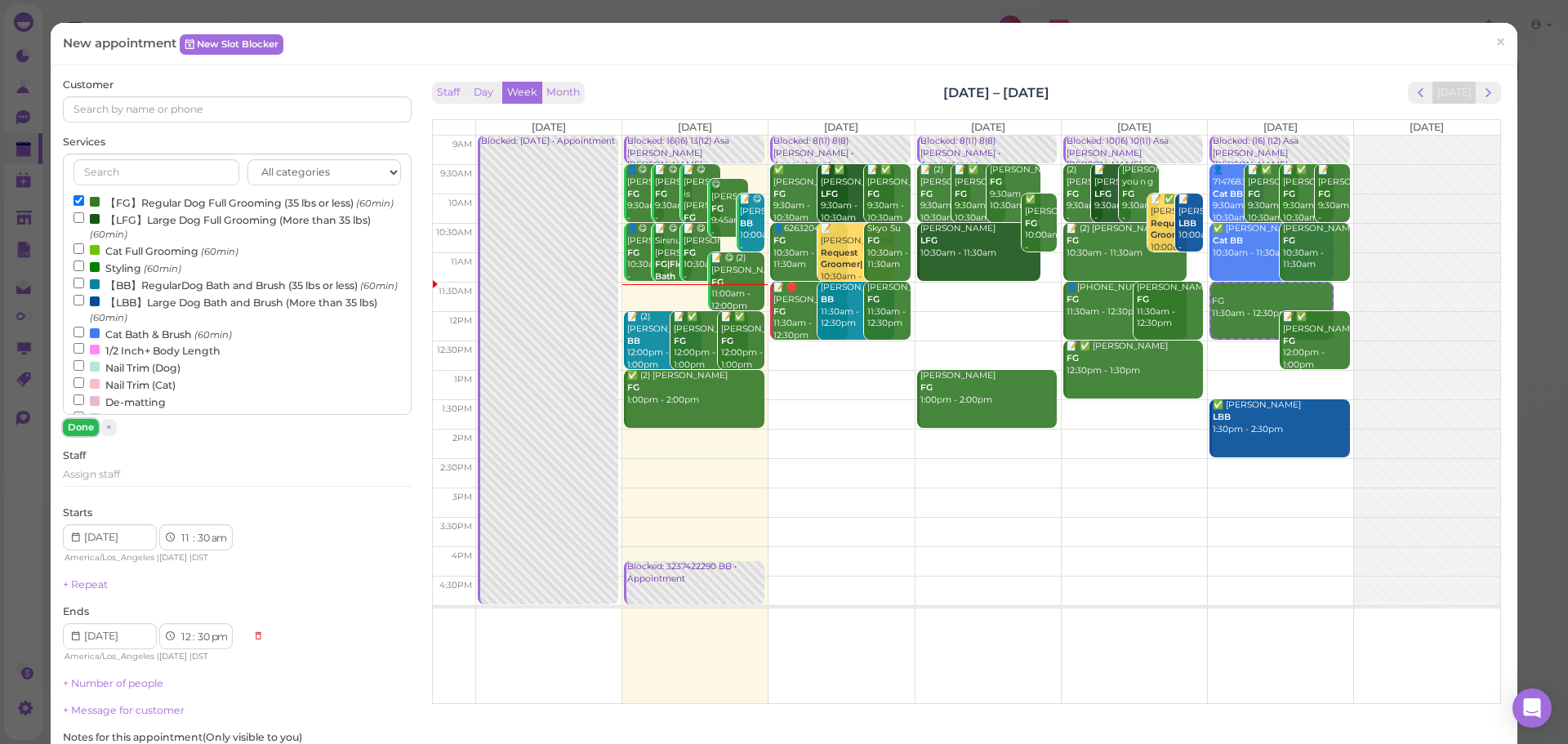
click at [83, 427] on button "Done" at bounding box center [81, 428] width 36 height 18
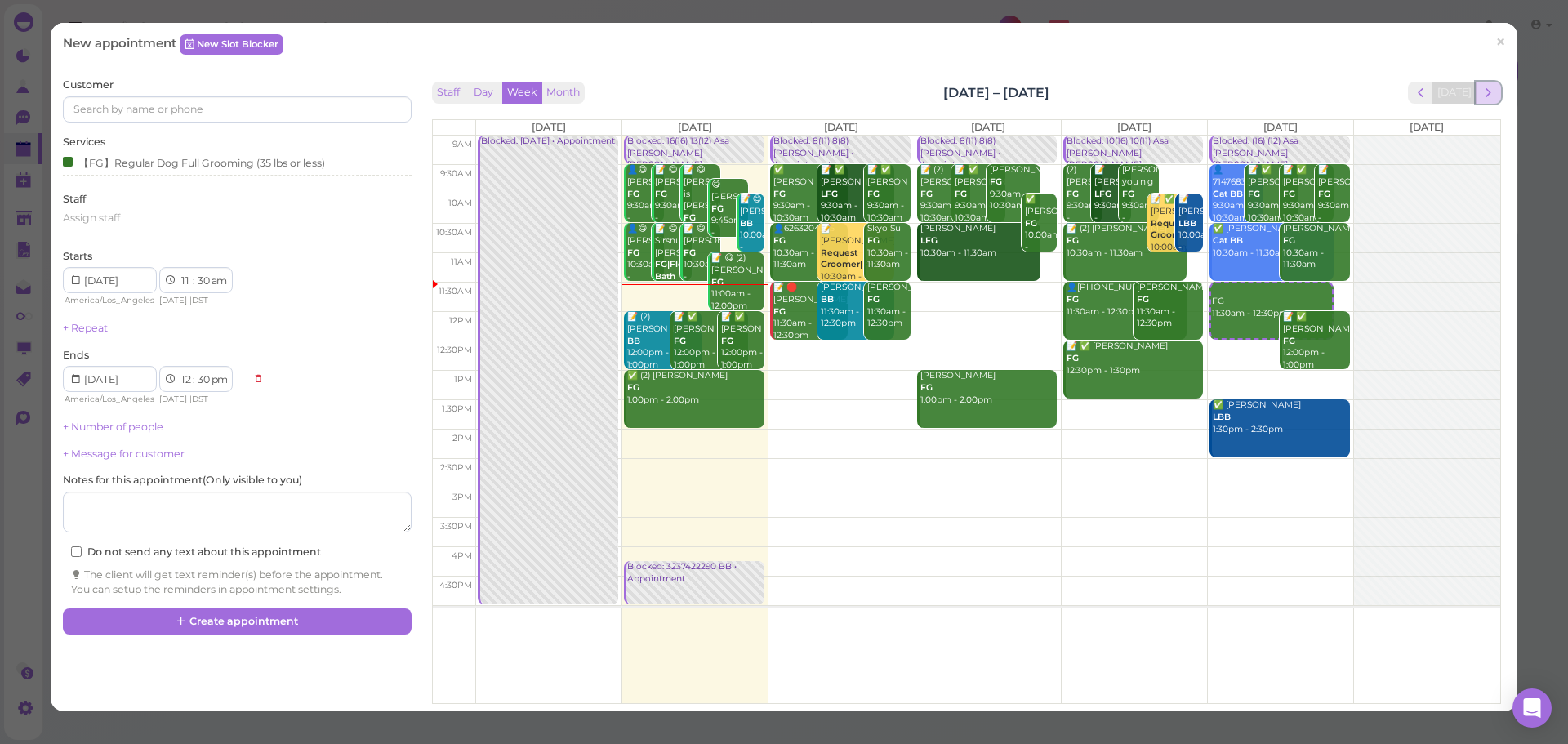
click at [1486, 90] on button "next" at bounding box center [1488, 92] width 25 height 22
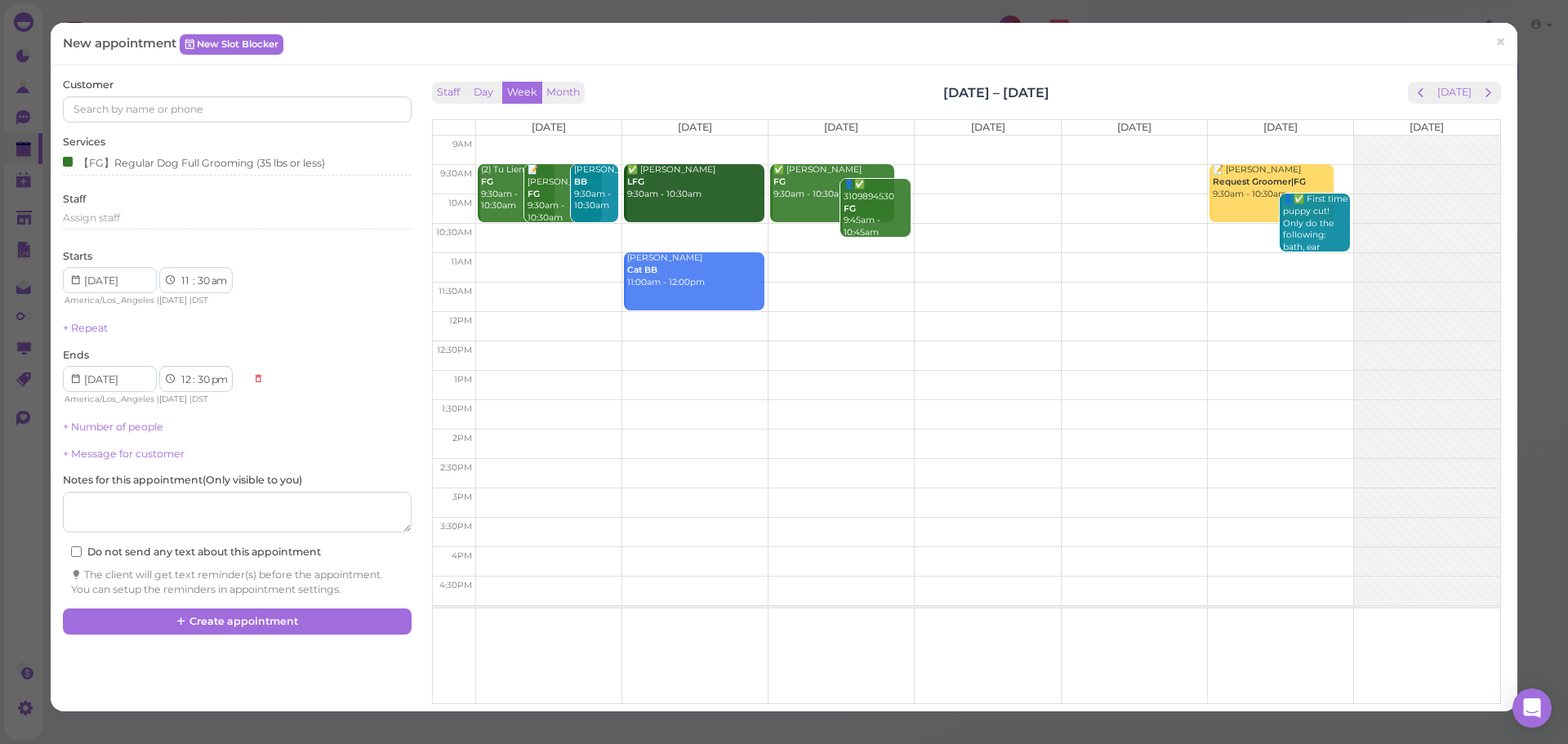
click at [549, 230] on td at bounding box center [987, 237] width 1024 height 29
type input "[DATE]"
select select "10"
select select "11"
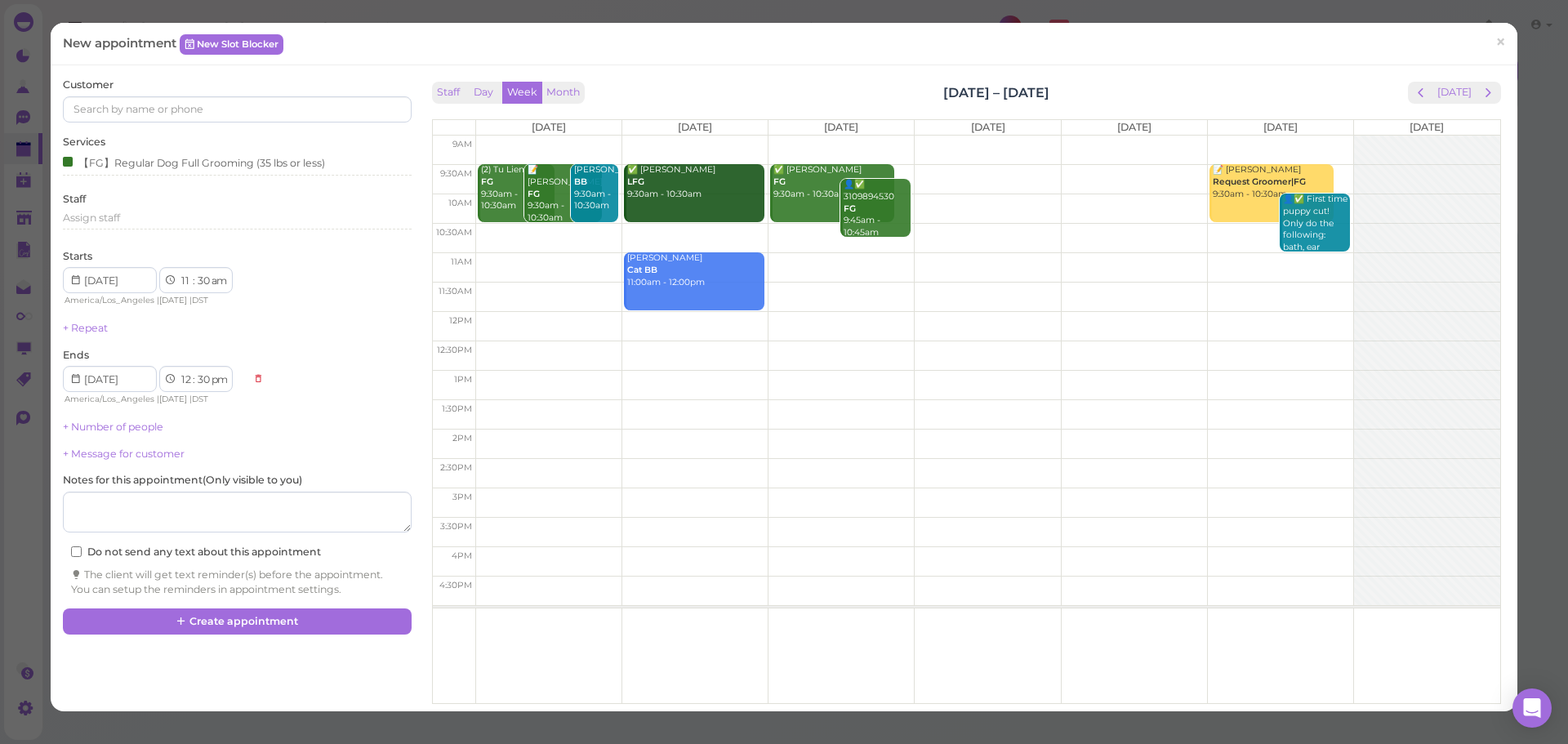
select select "am"
click at [1432, 90] on button "[DATE]" at bounding box center [1453, 92] width 44 height 22
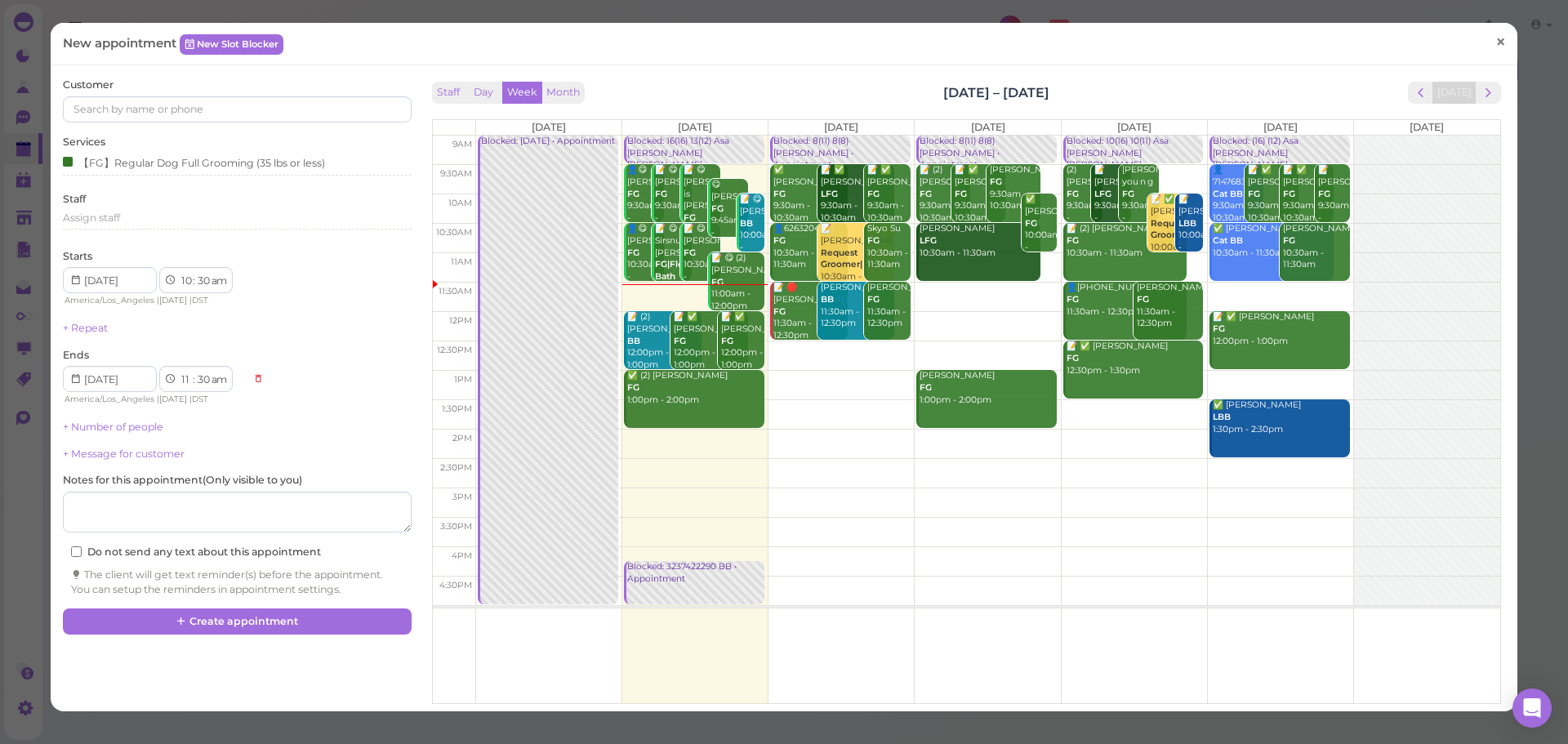
click at [1495, 45] on span "×" at bounding box center [1500, 43] width 11 height 23
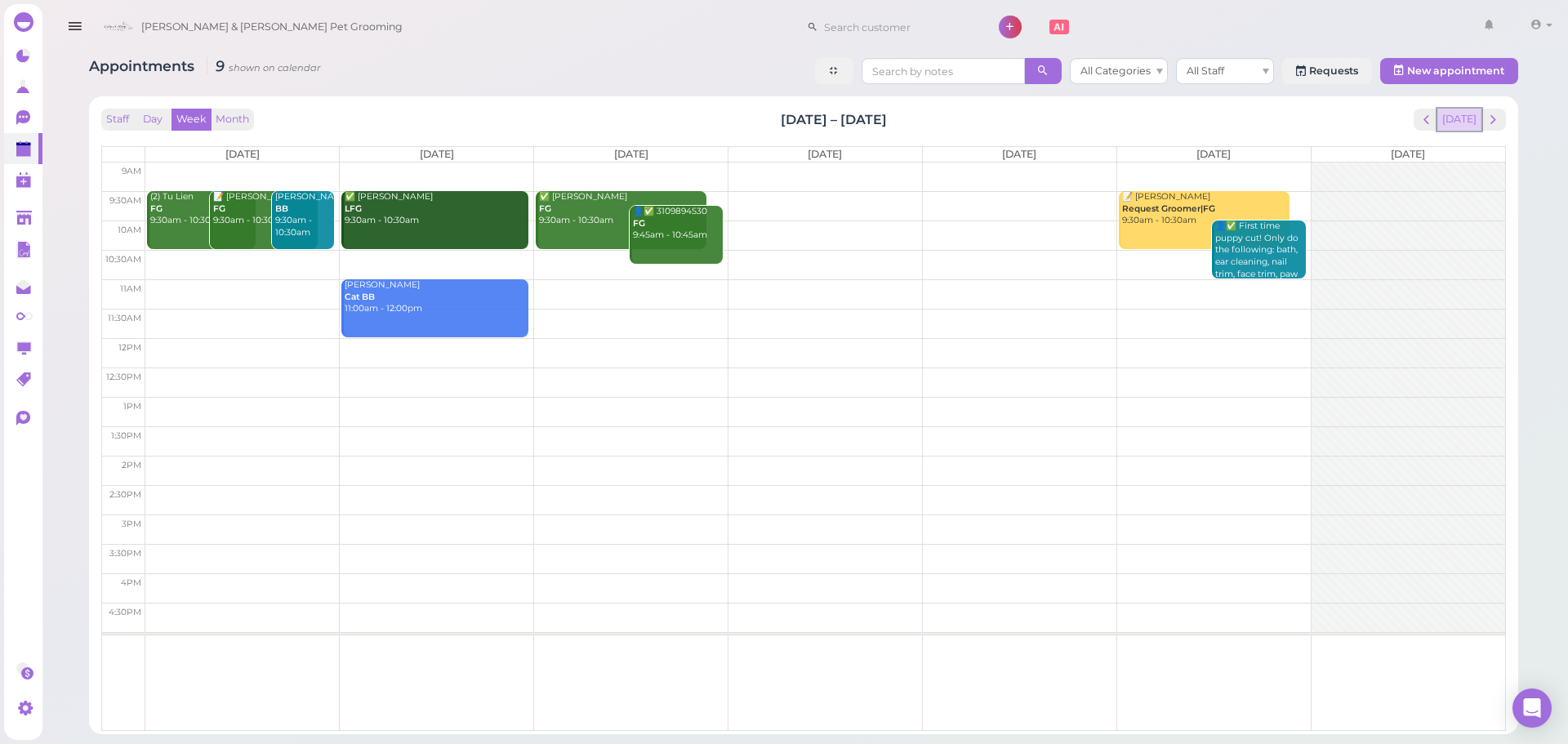
click at [1464, 122] on button "[DATE]" at bounding box center [1459, 120] width 44 height 22
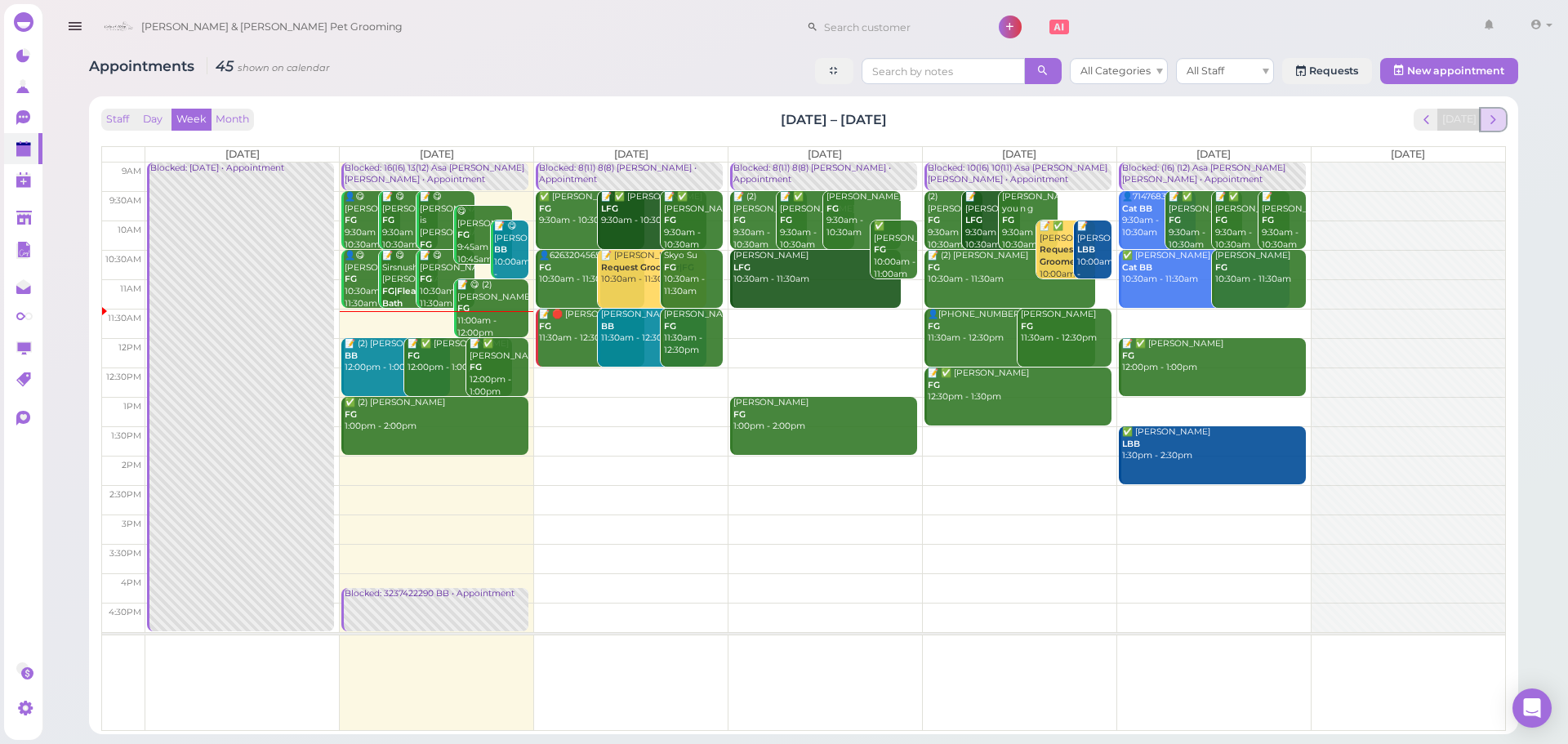
click at [1497, 120] on span "next" at bounding box center [1493, 120] width 16 height 16
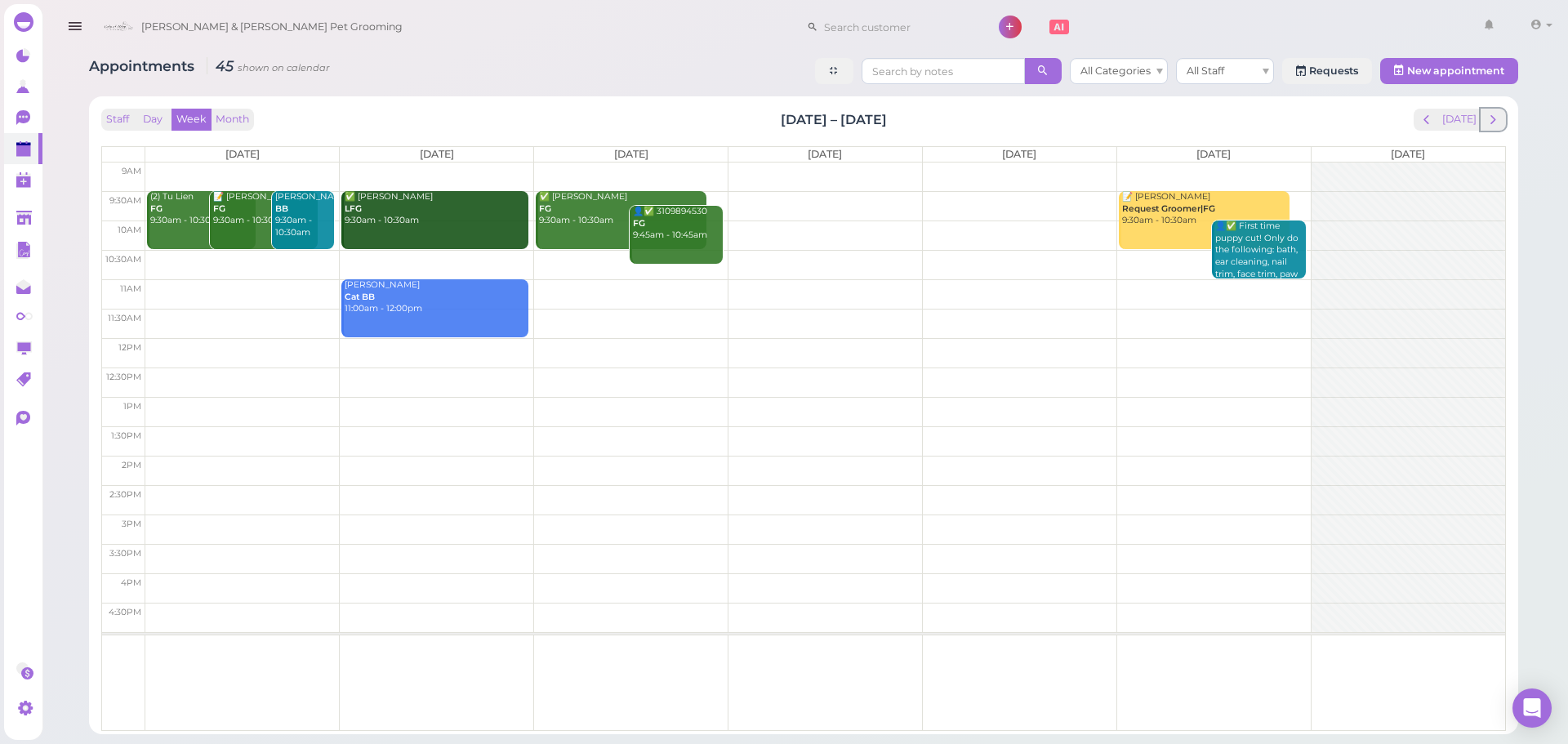
click at [1497, 120] on span "next" at bounding box center [1493, 120] width 16 height 16
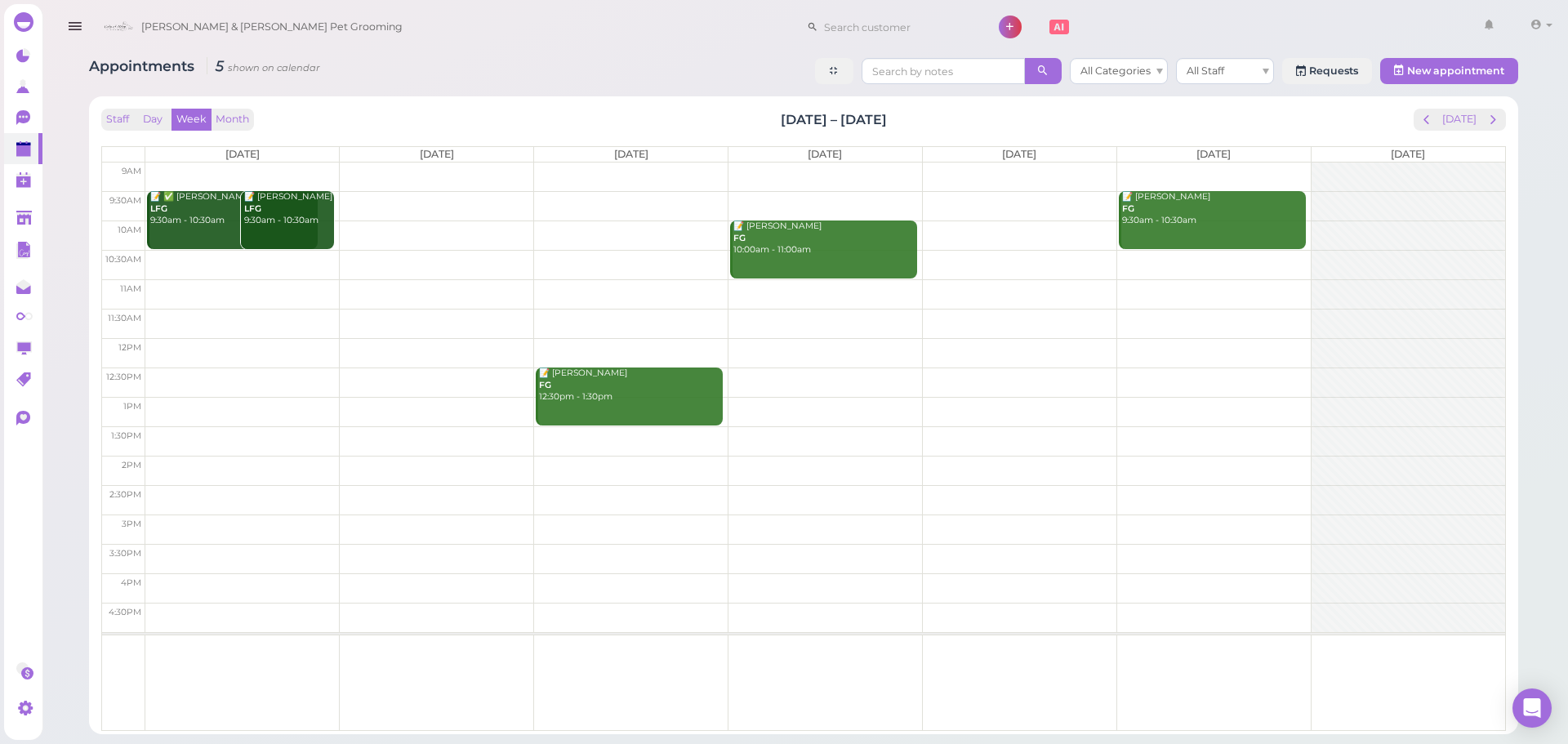
click at [428, 196] on td at bounding box center [825, 205] width 1360 height 29
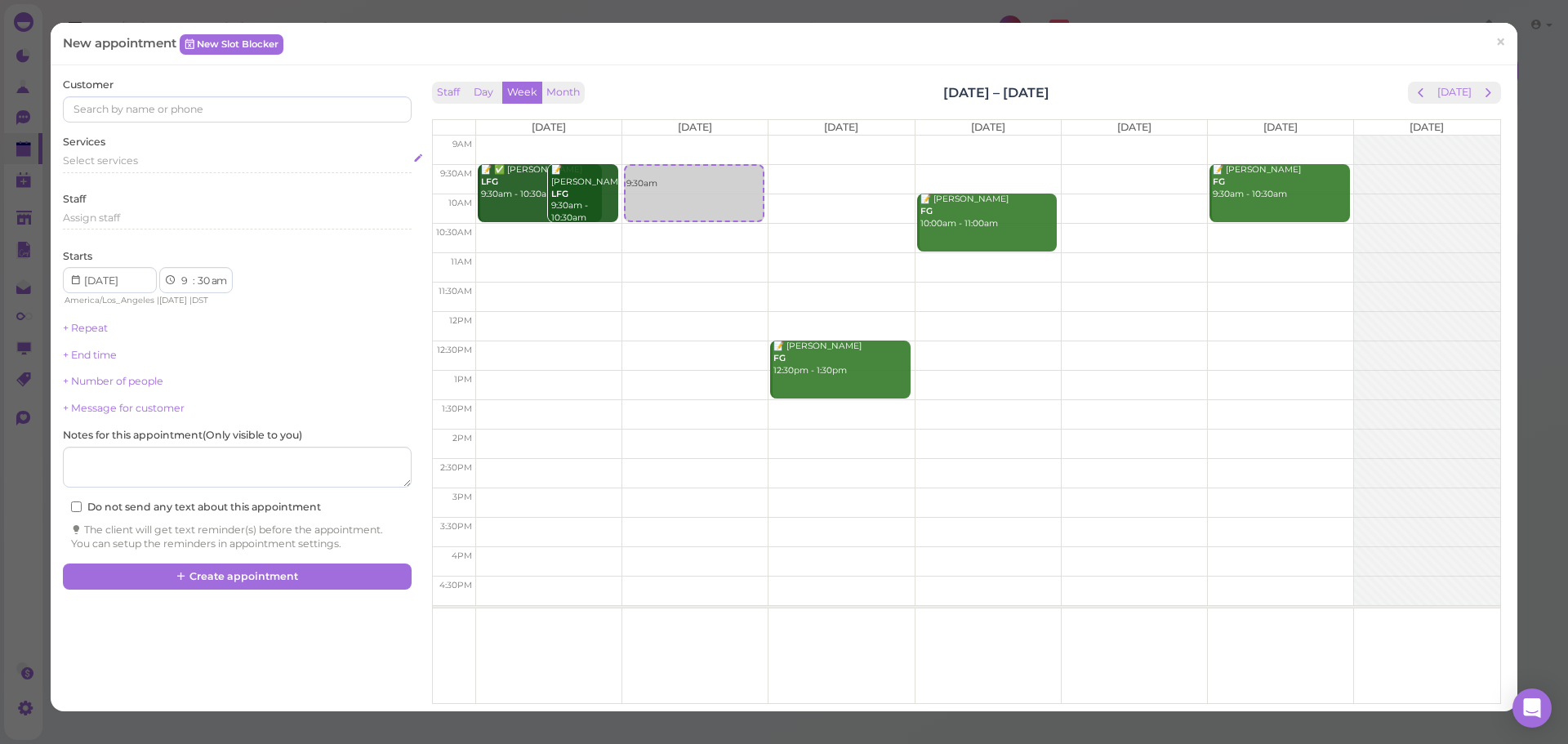
click at [245, 162] on div "Select services" at bounding box center [237, 160] width 348 height 15
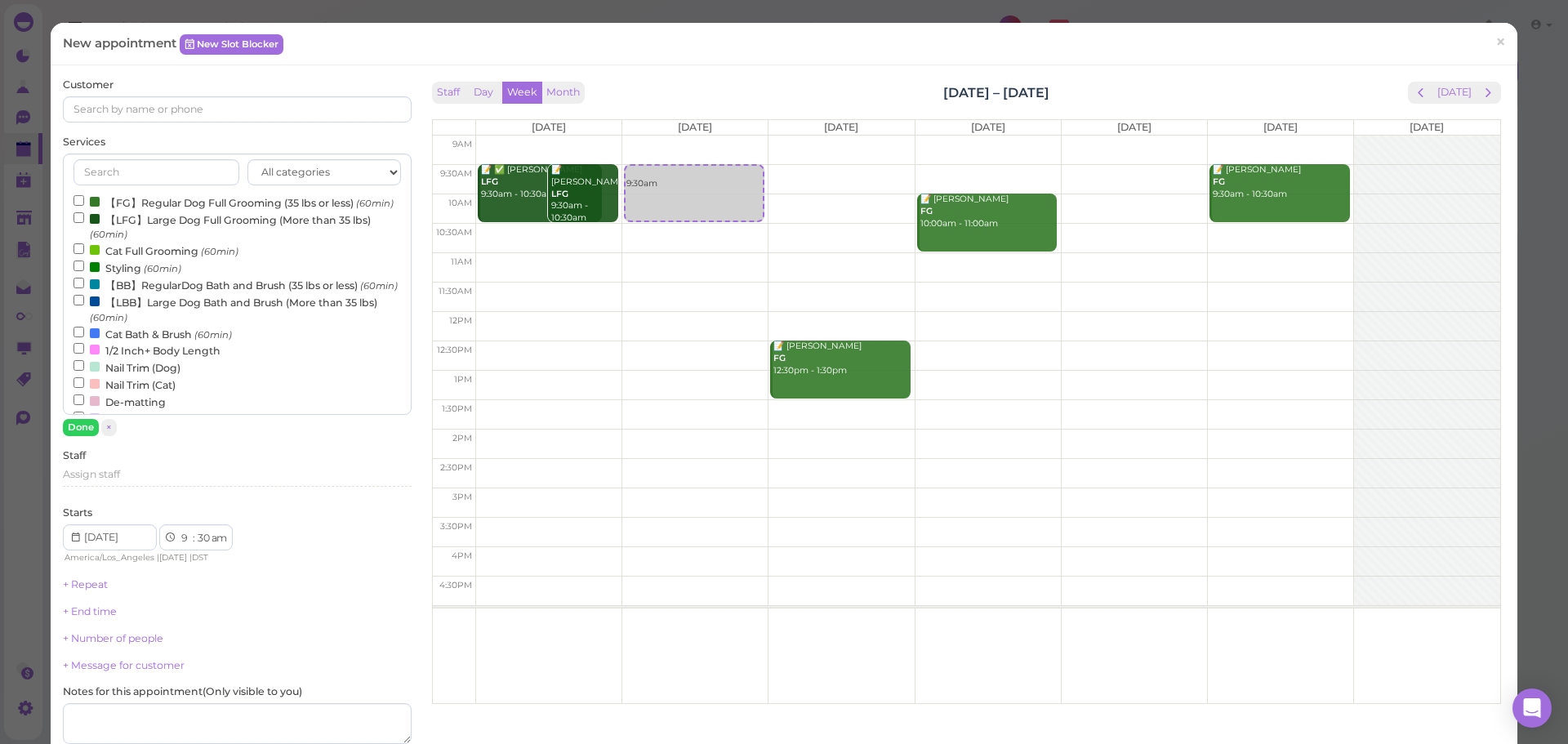
click at [186, 211] on label "【FG】Regular Dog Full Grooming (35 lbs or less) (60min)" at bounding box center [233, 202] width 320 height 18
click at [84, 206] on input "【FG】Regular Dog Full Grooming (35 lbs or less) (60min)" at bounding box center [79, 200] width 11 height 11
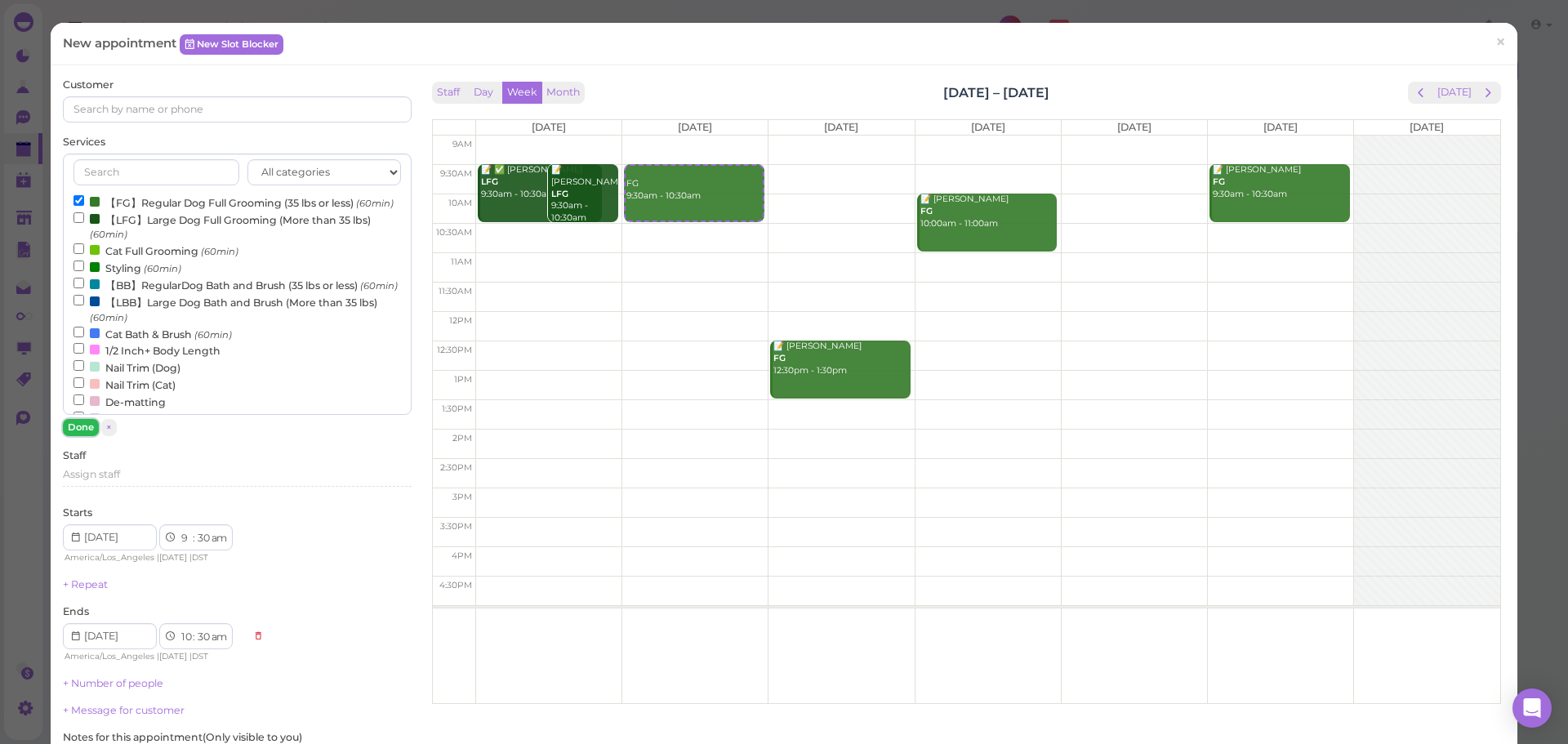
click at [79, 423] on button "Done" at bounding box center [81, 428] width 36 height 18
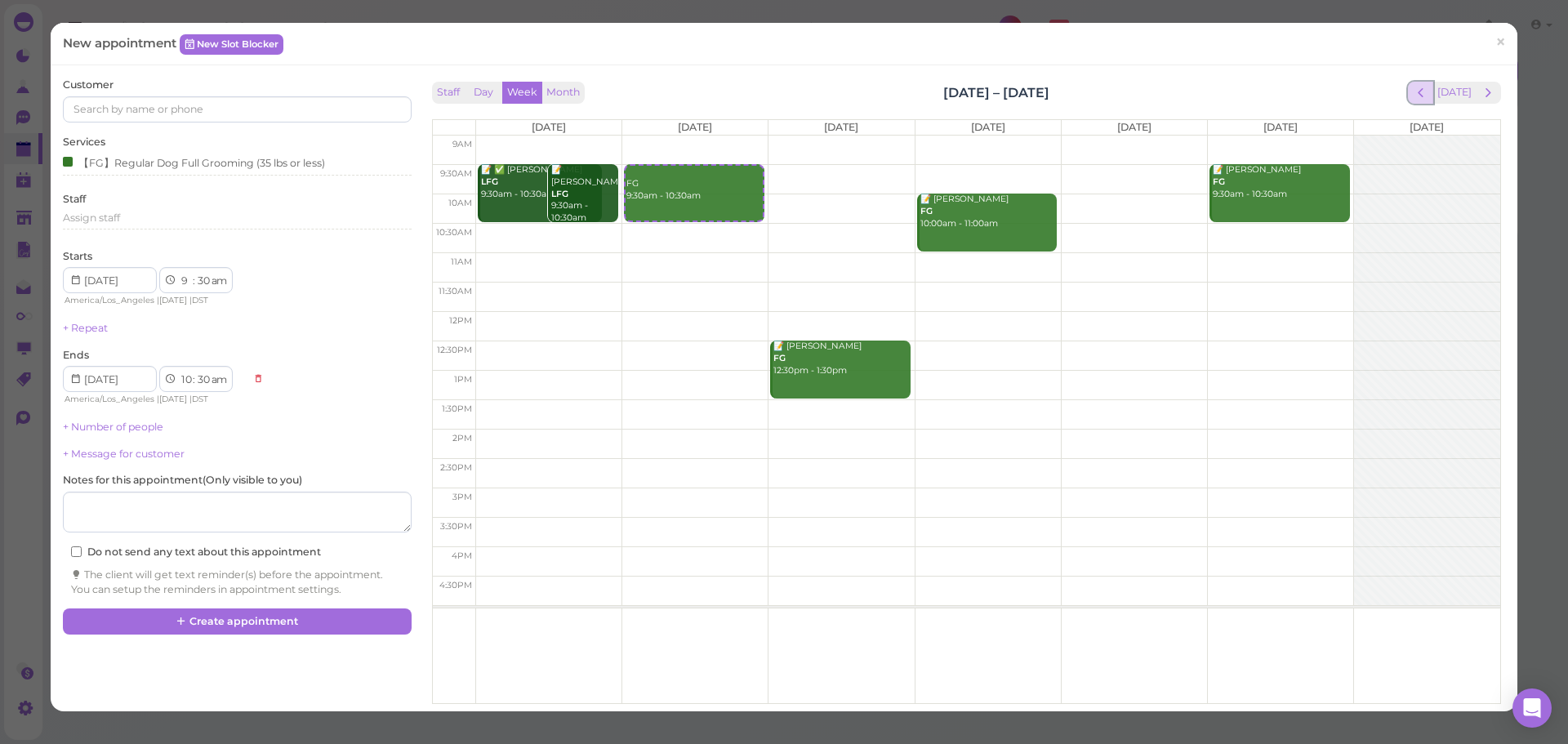
click at [1412, 90] on span "prev" at bounding box center [1420, 92] width 16 height 16
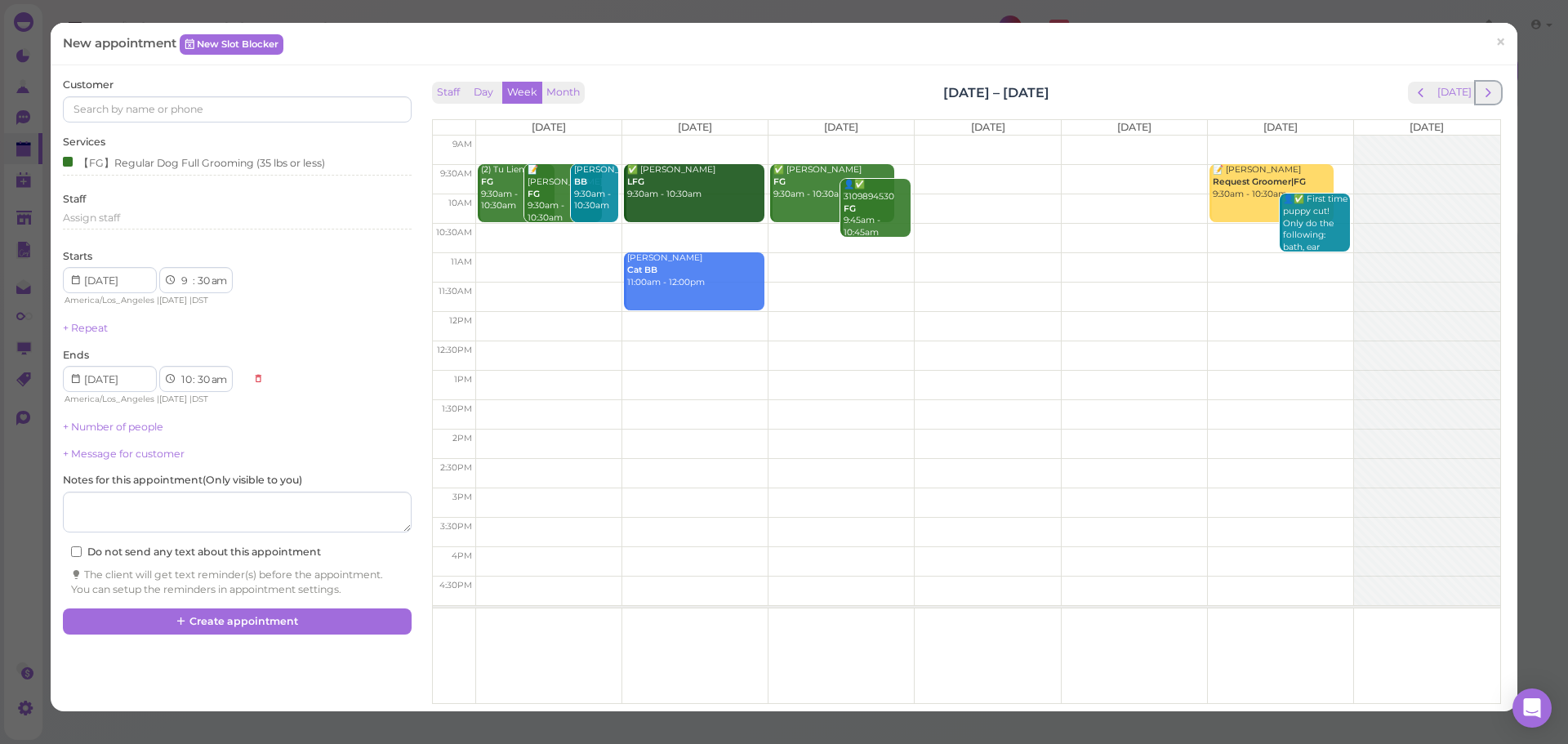
click at [1480, 92] on span "next" at bounding box center [1488, 92] width 16 height 16
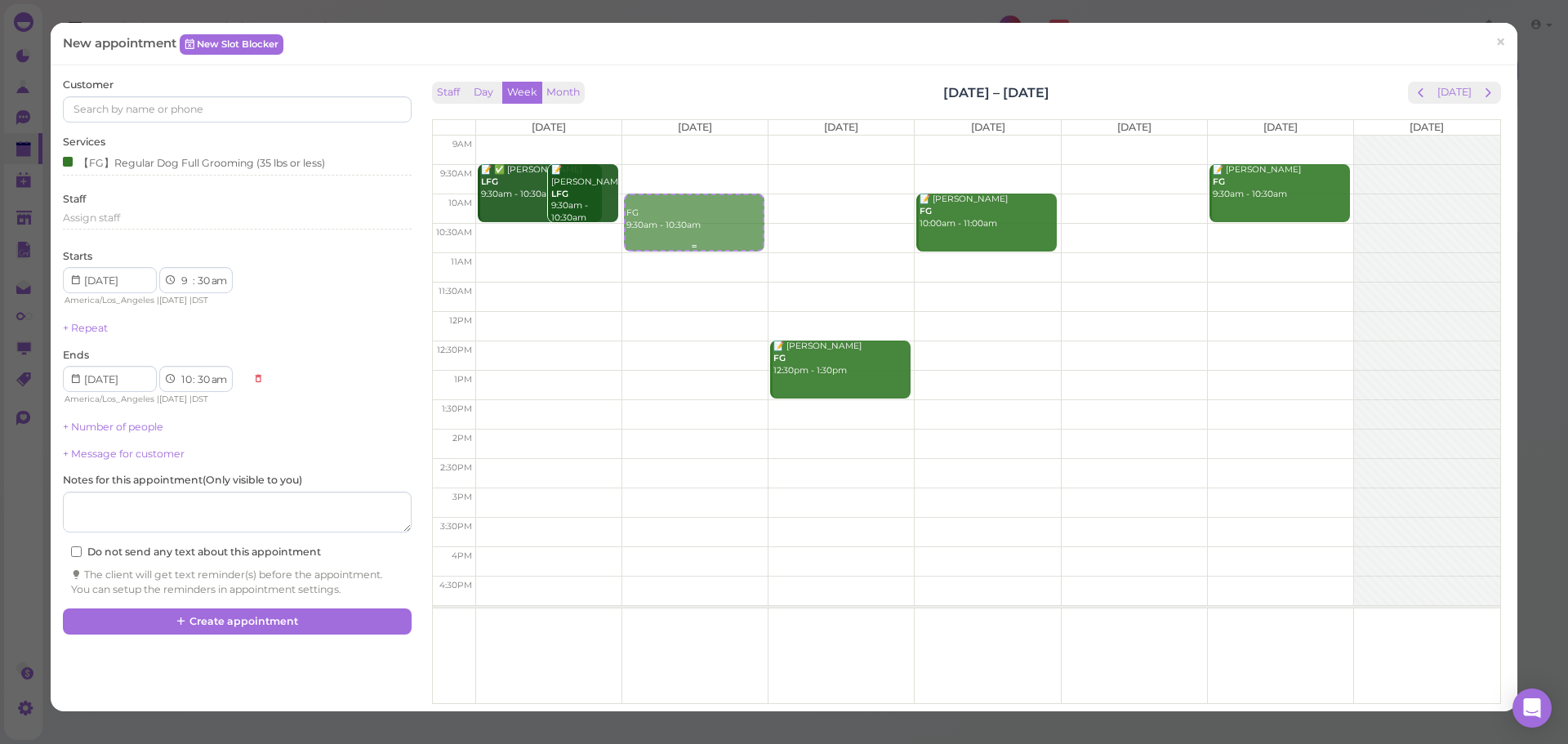
drag, startPoint x: 685, startPoint y: 194, endPoint x: 685, endPoint y: 206, distance: 12.0
click at [688, 135] on div "FG 9:30am - 10:30am FG 9:30am - 10:30am" at bounding box center [695, 135] width 145 height 0
select select "10"
select select "00"
select select "11"
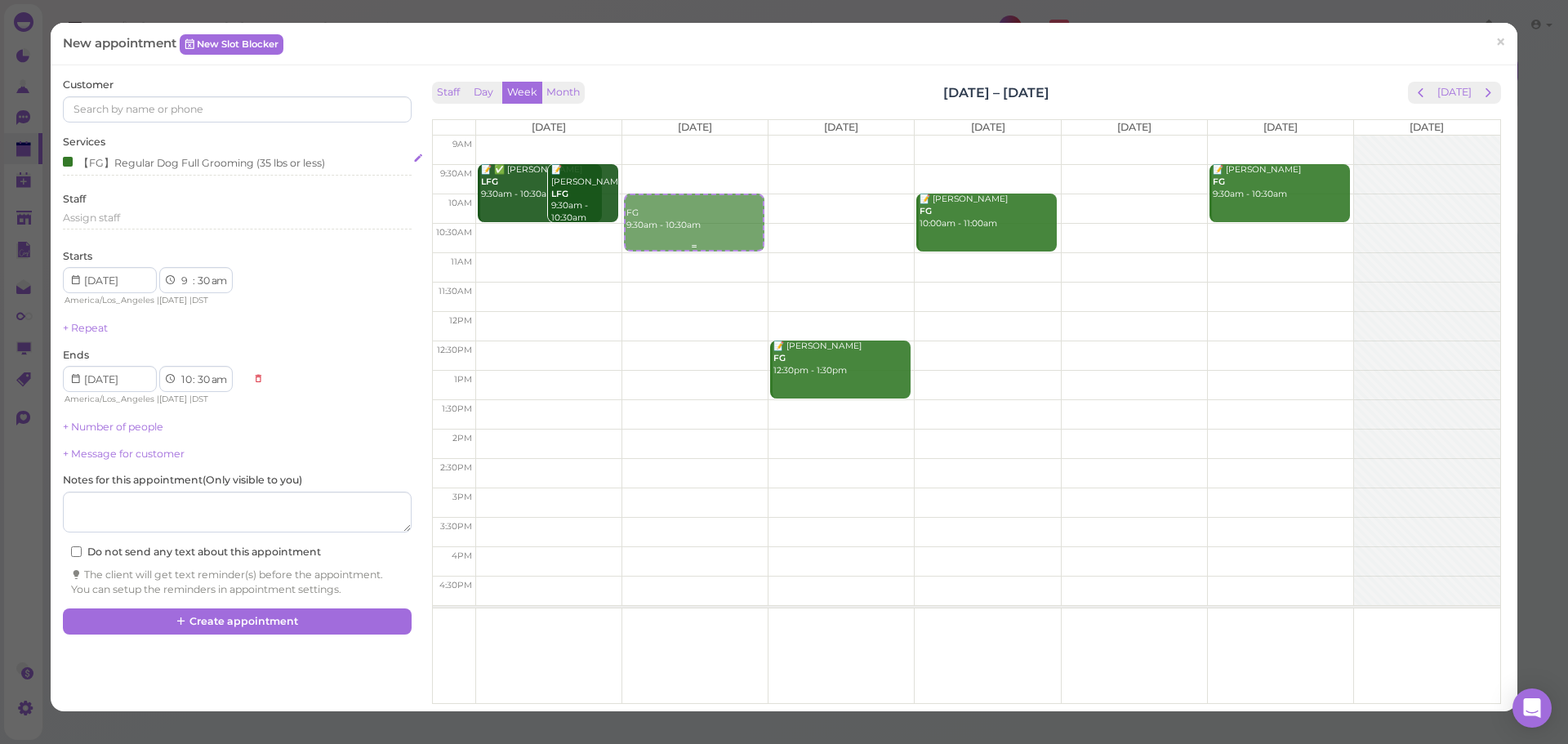
select select "00"
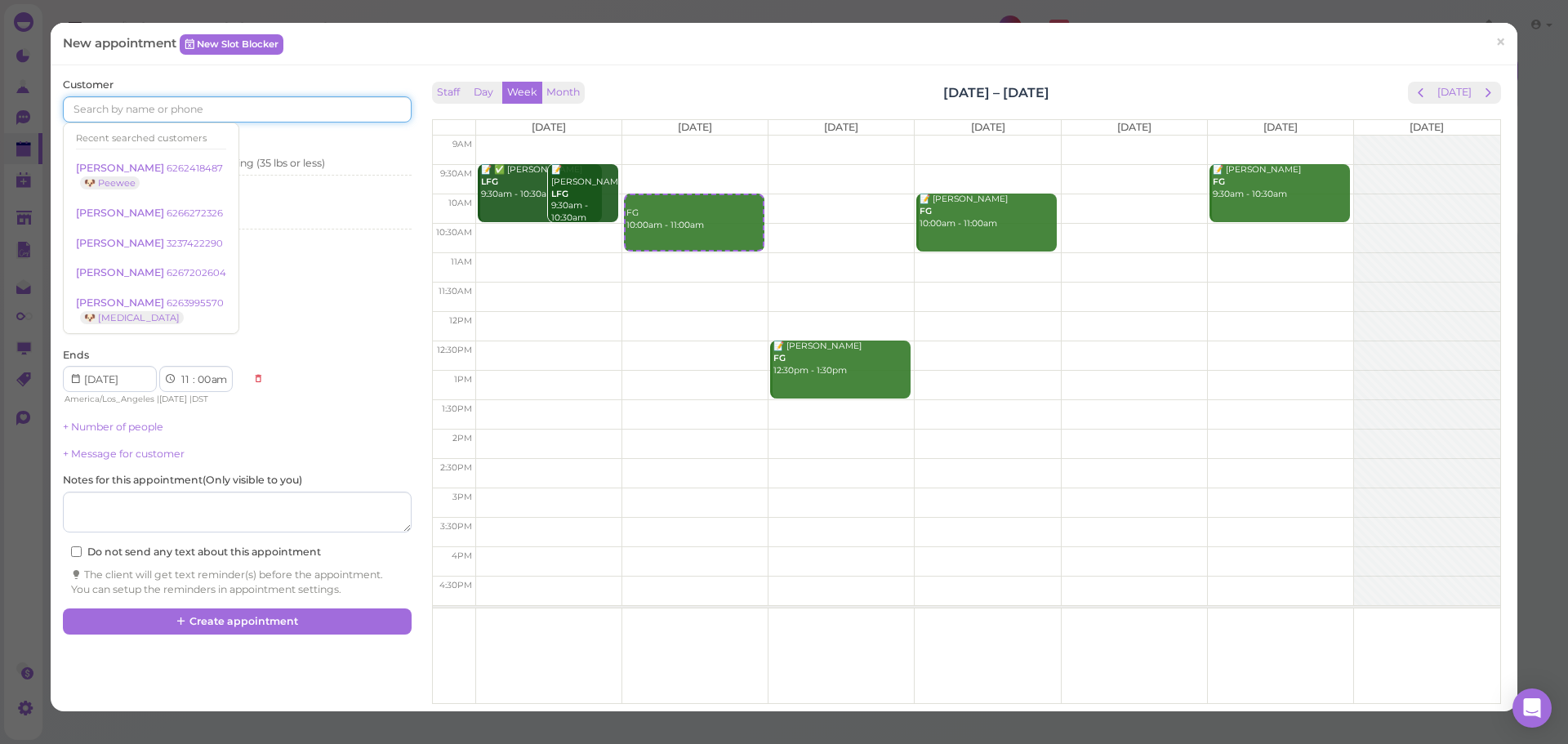
click at [222, 107] on input at bounding box center [237, 109] width 348 height 26
type input "5626400799"
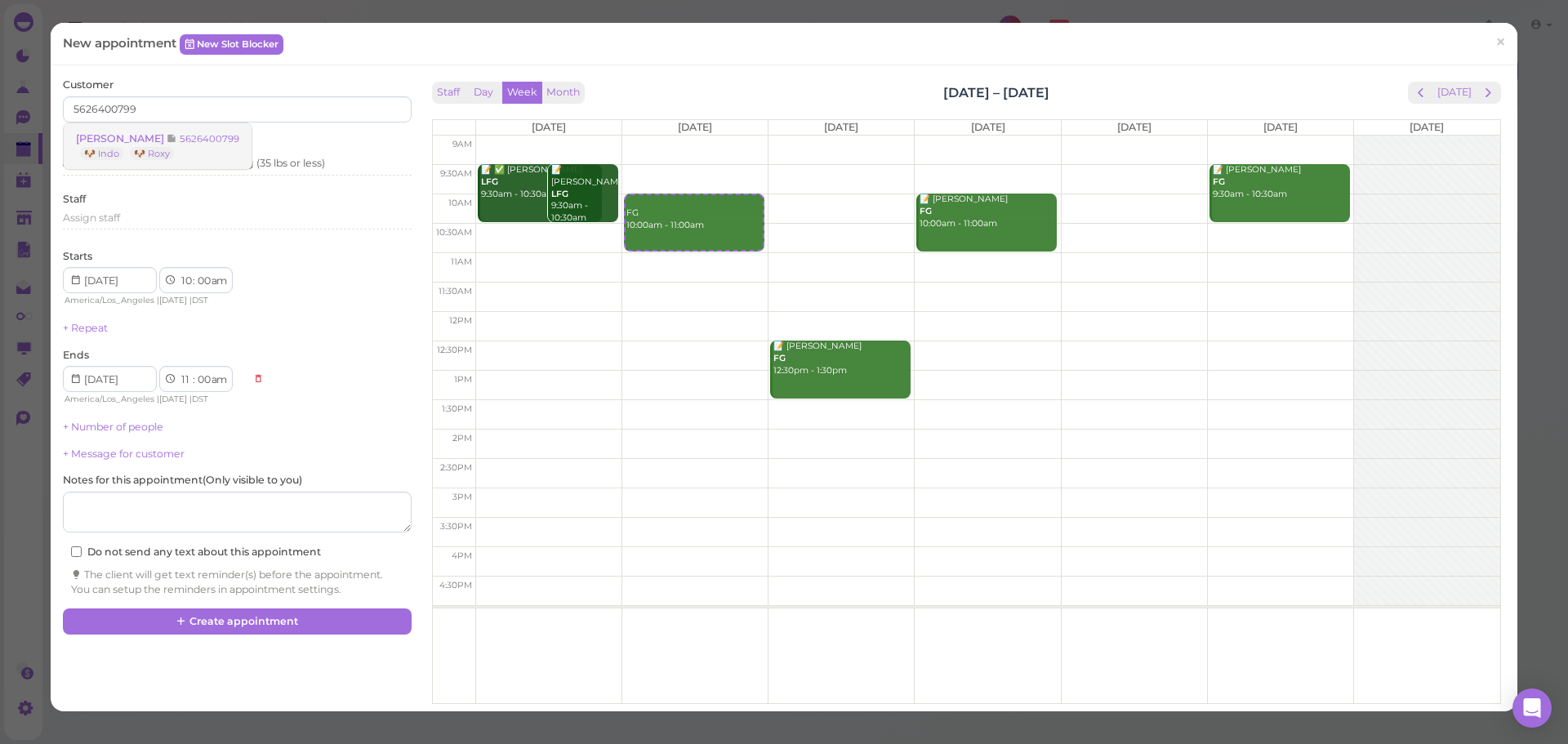
click at [221, 134] on small "5626400799" at bounding box center [209, 139] width 59 height 12
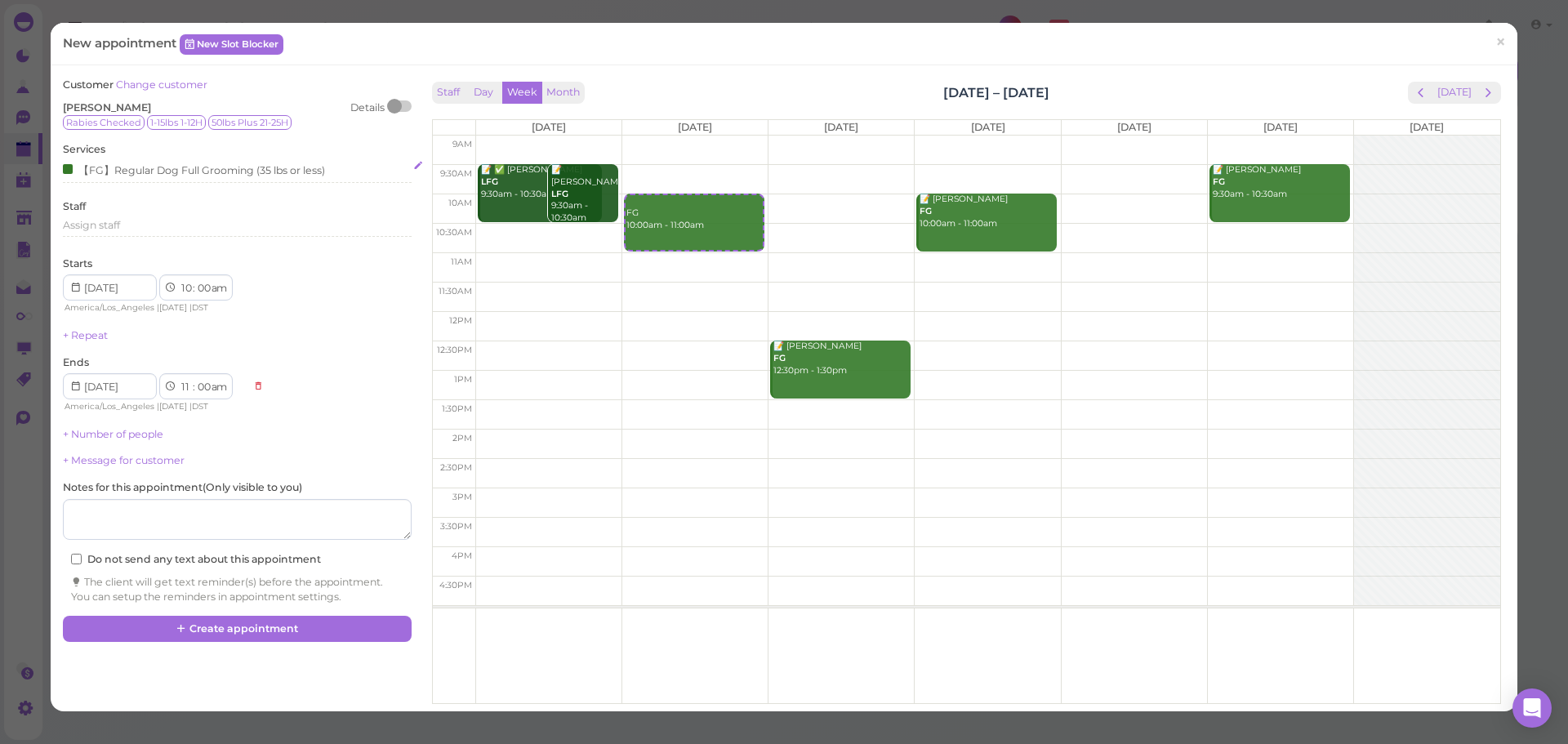
click at [167, 165] on div "【FG】Regular Dog Full Grooming (35 lbs or less)" at bounding box center [194, 169] width 262 height 18
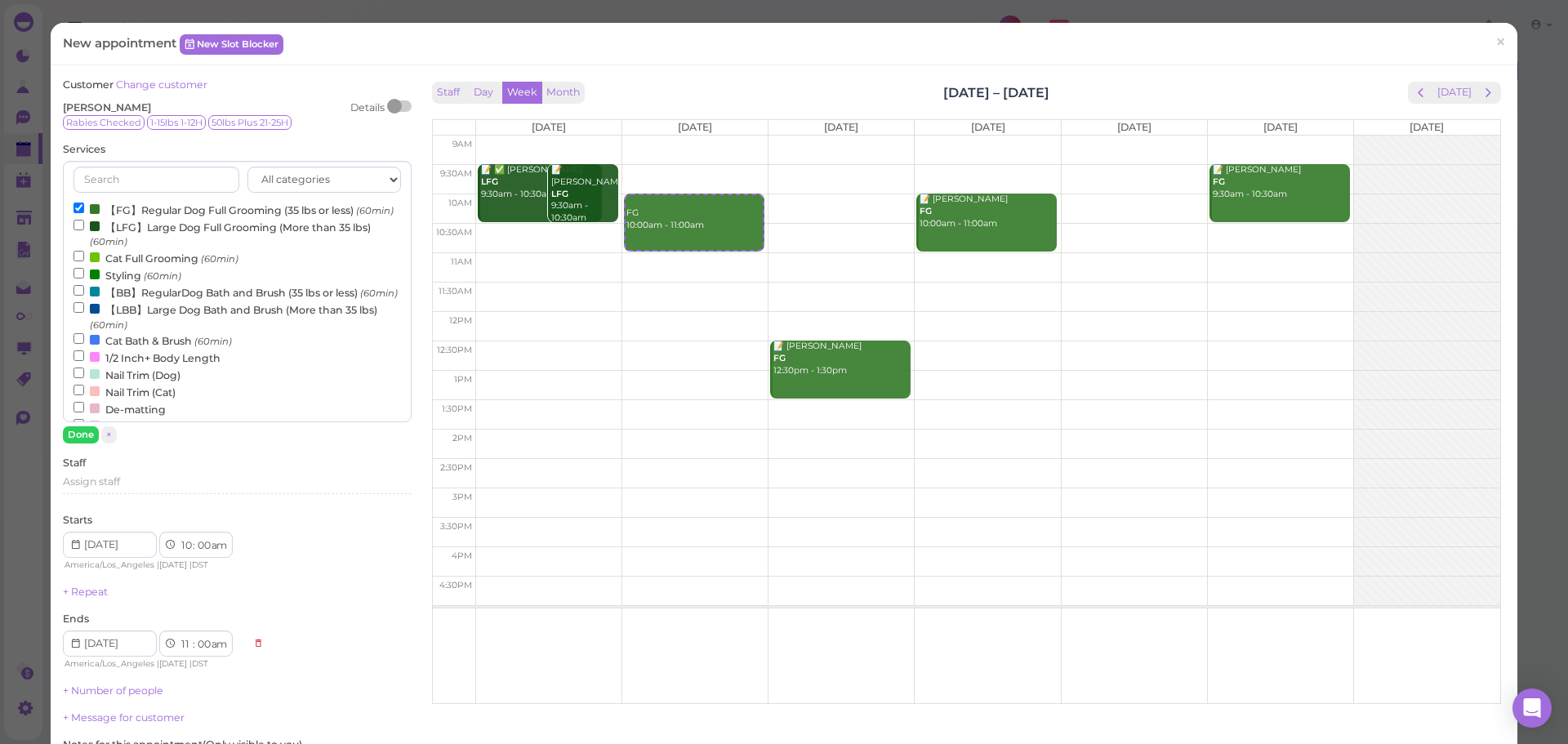
click at [170, 210] on label "【FG】Regular Dog Full Grooming (35 lbs or less) (60min)" at bounding box center [233, 210] width 320 height 18
click at [84, 210] on input "【FG】Regular Dog Full Grooming (35 lbs or less) (60min)" at bounding box center [79, 207] width 11 height 11
click at [170, 247] on label "【LFG】Large Dog Full Grooming (More than 35 lbs) (60min)" at bounding box center [237, 233] width 327 height 32
click at [84, 230] on input "【LFG】Large Dog Full Grooming (More than 35 lbs) (60min)" at bounding box center [79, 225] width 11 height 11
click at [73, 440] on button "Done" at bounding box center [81, 435] width 36 height 18
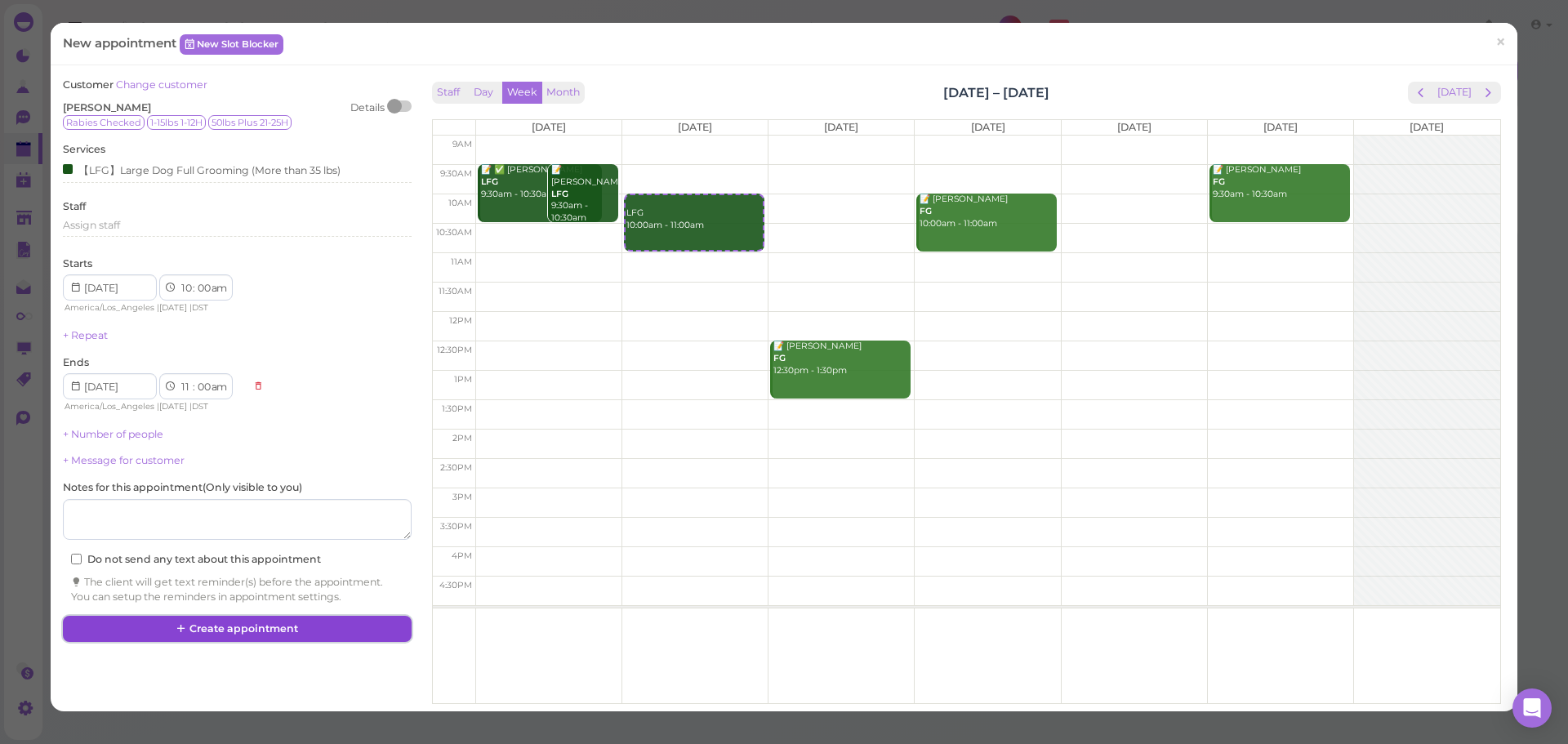
click at [229, 634] on button "Create appointment" at bounding box center [237, 628] width 348 height 26
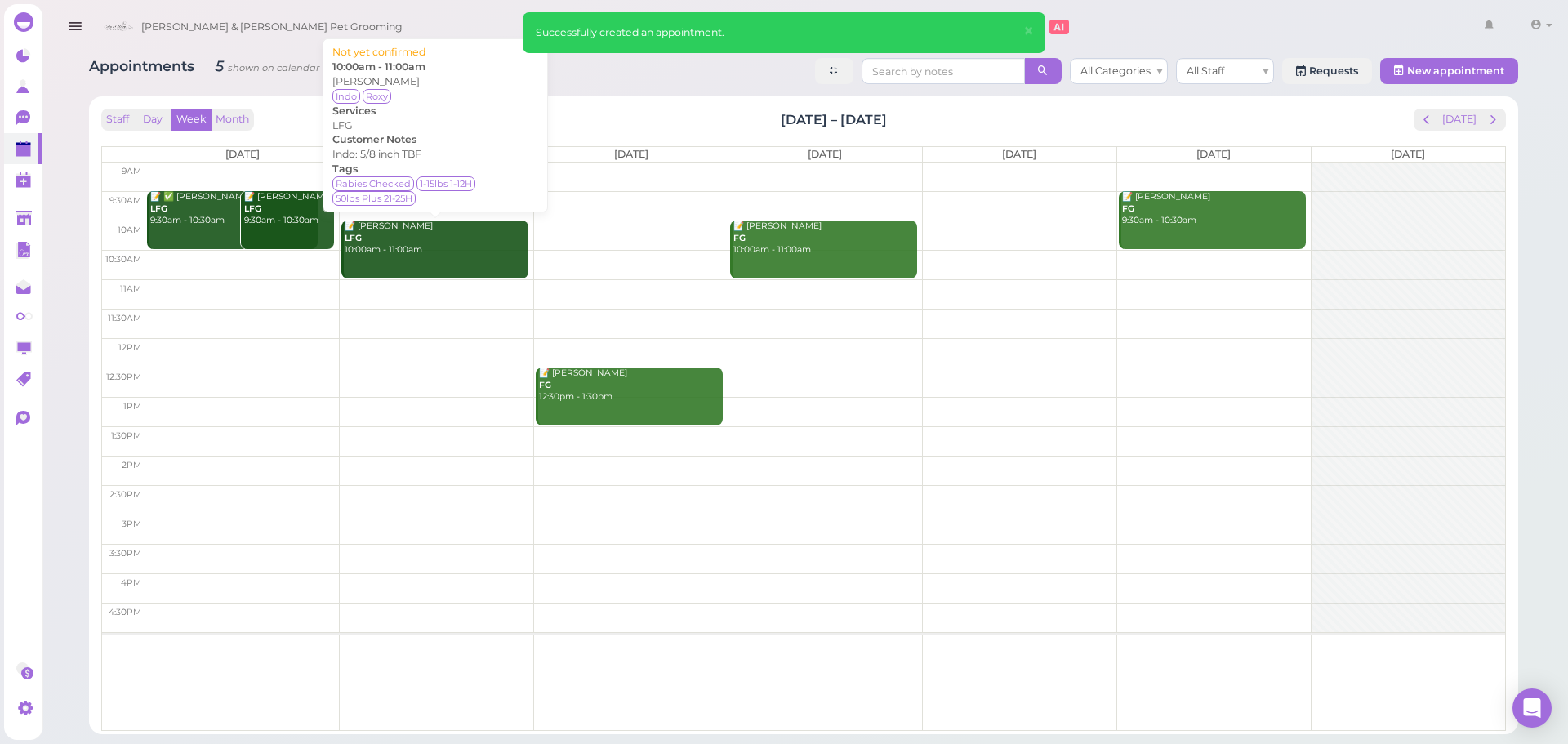
click at [420, 257] on link "📝 Gloria Medina LFG 10:00am - 11:00am" at bounding box center [435, 250] width 187 height 58
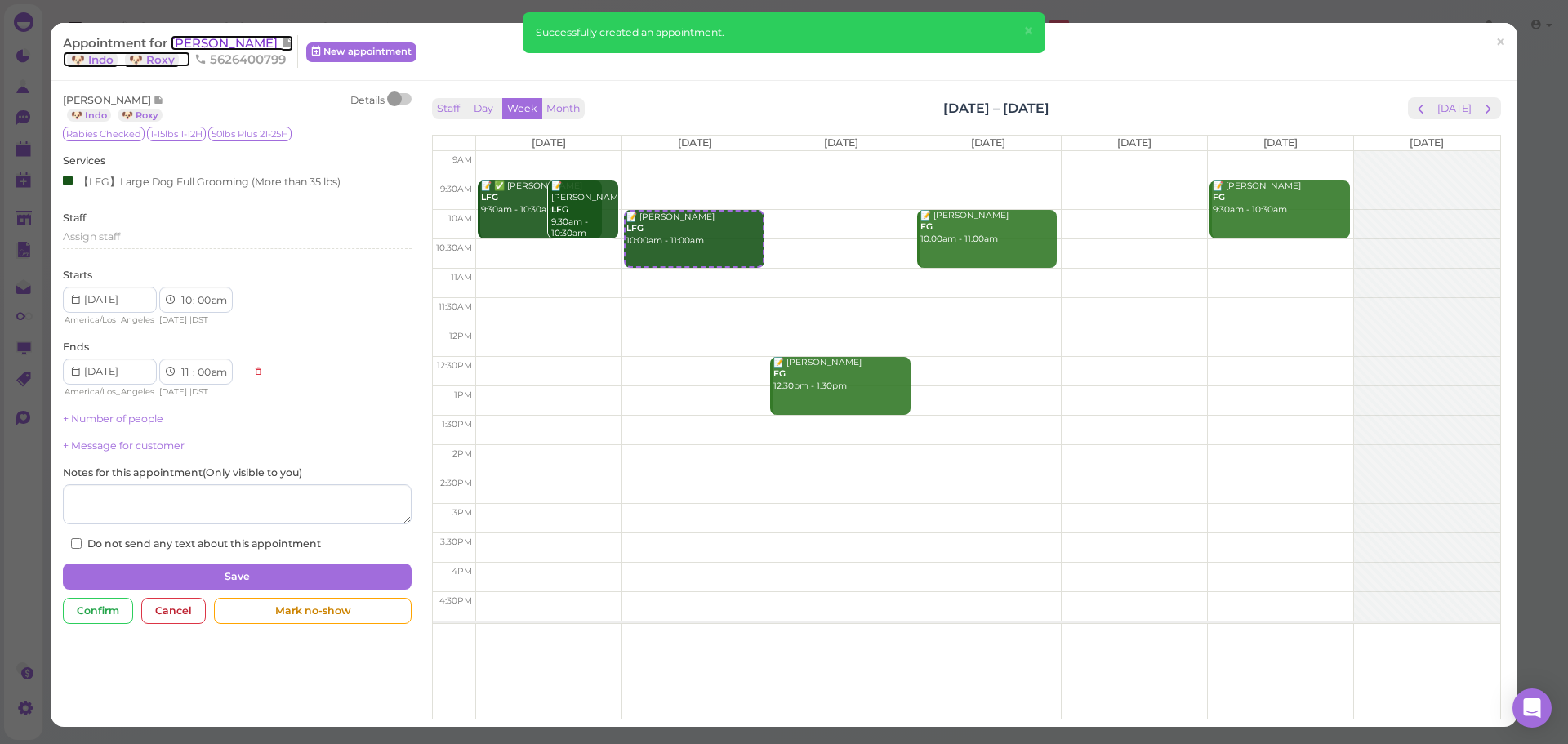
click at [202, 40] on span "[PERSON_NAME]" at bounding box center [225, 43] width 110 height 16
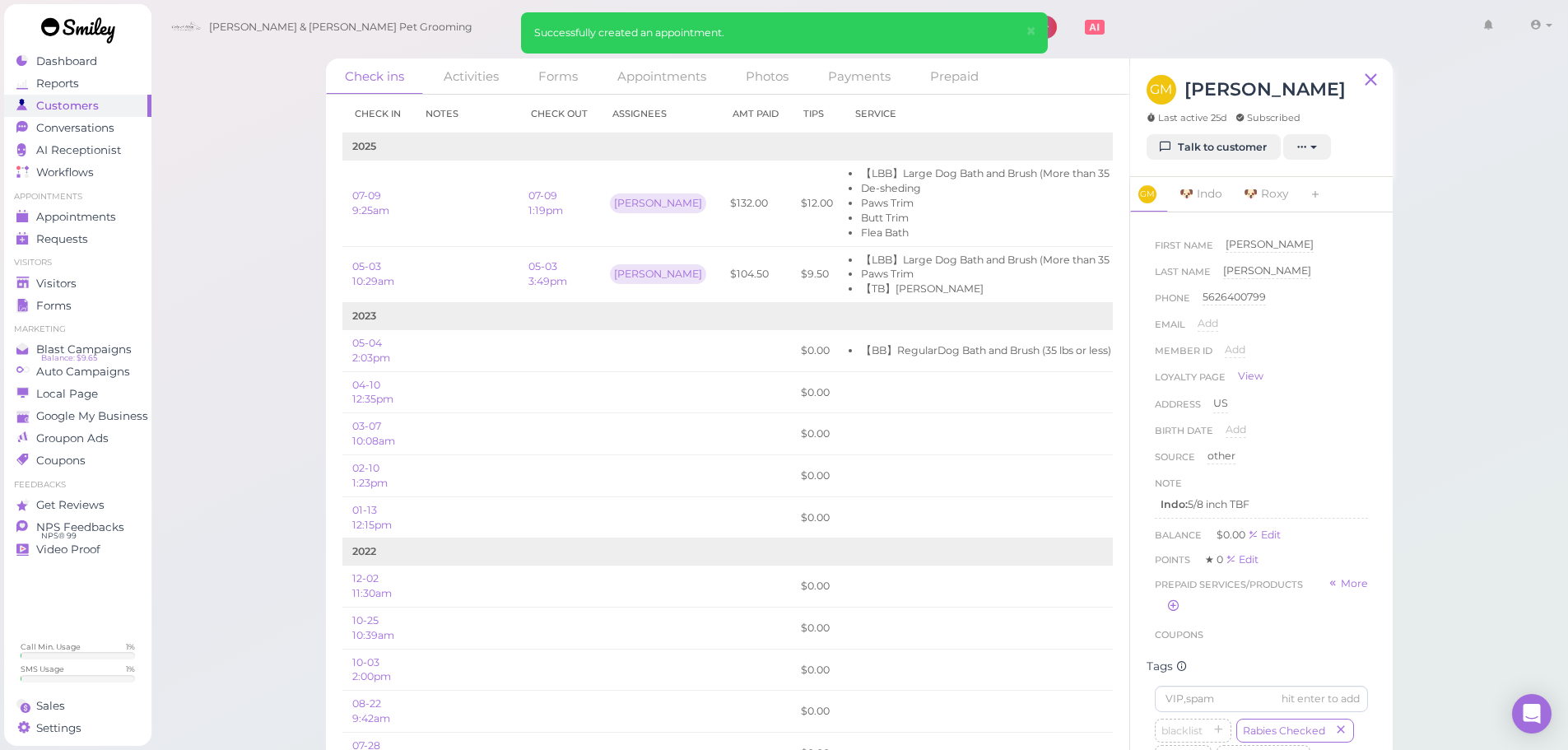
click at [218, 336] on div "Check ins Activities Forms Appointments Photos Payments Prepaid Check in Notes …" at bounding box center [860, 380] width 1418 height 761
click at [958, 231] on li "Flea Bath" at bounding box center [995, 232] width 269 height 15
click at [75, 208] on link "Appointments" at bounding box center [77, 217] width 147 height 23
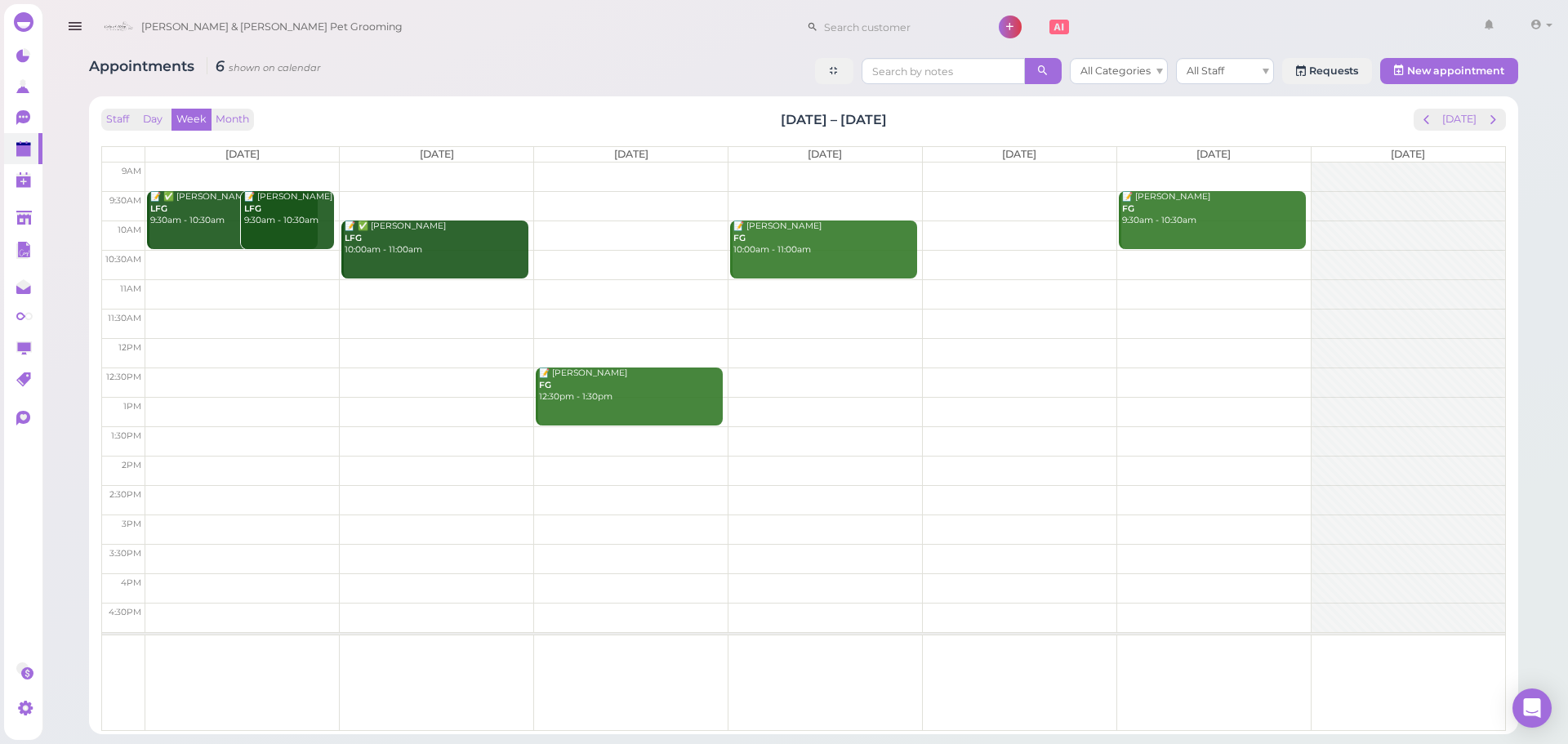
click at [1470, 133] on div "Staff Day Week Month Sep 15 – 21, 2025 Today Mon 9/15 Tue 9/16 Wed 9/17 Thu 9/1…" at bounding box center [803, 420] width 1405 height 622
click at [1468, 128] on button "[DATE]" at bounding box center [1459, 120] width 44 height 22
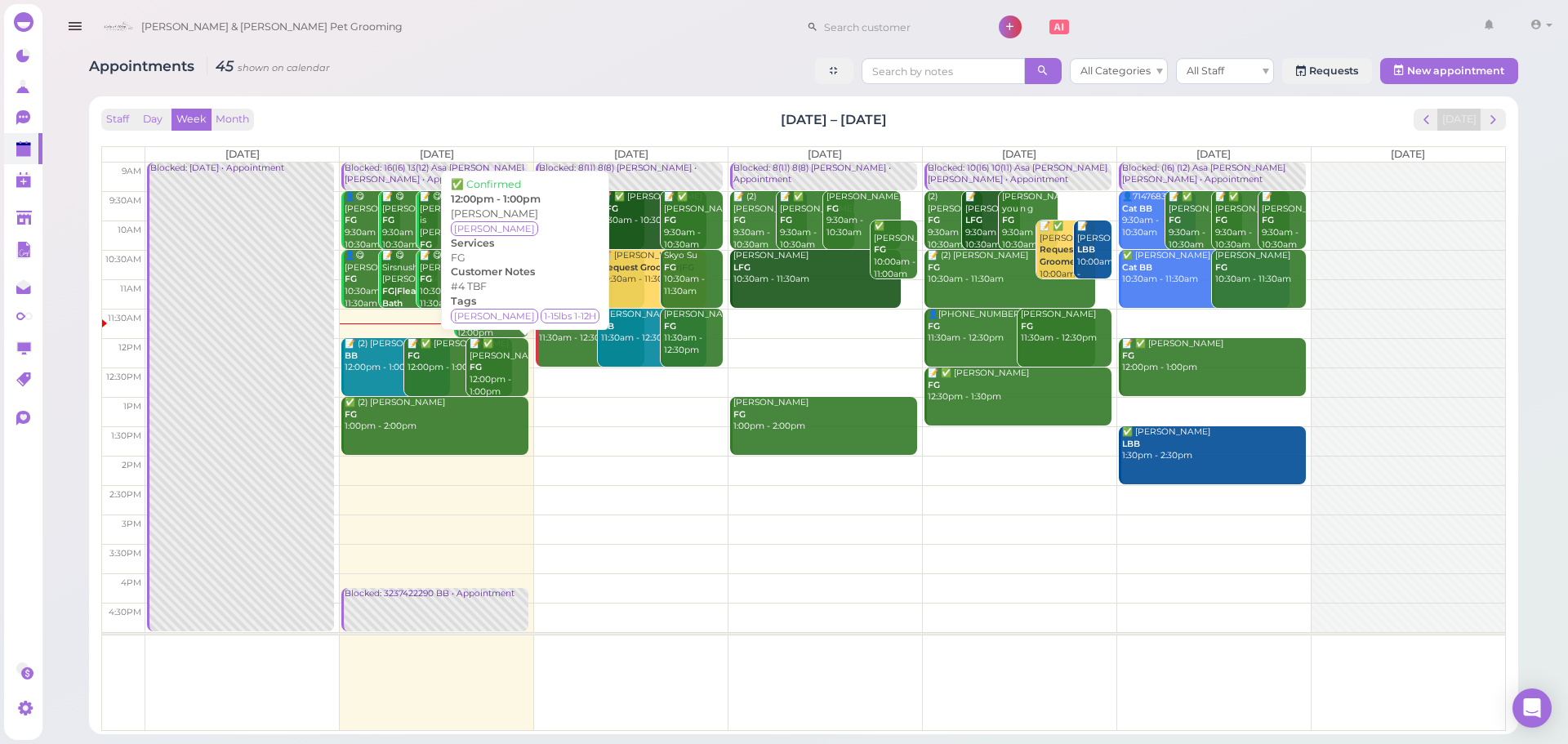
click at [480, 364] on b "FG" at bounding box center [476, 367] width 13 height 11
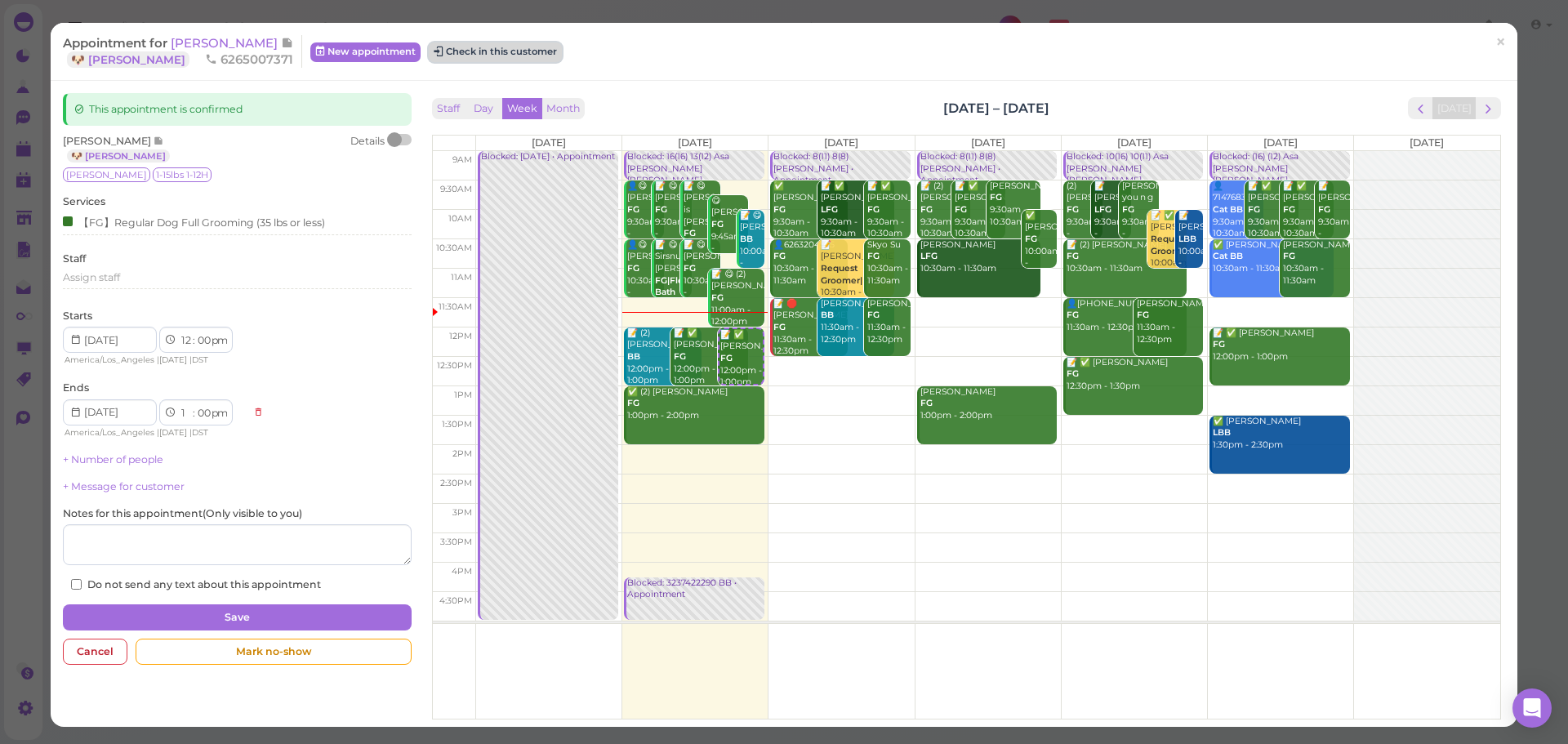
click at [493, 60] on button "Check in this customer" at bounding box center [495, 53] width 133 height 19
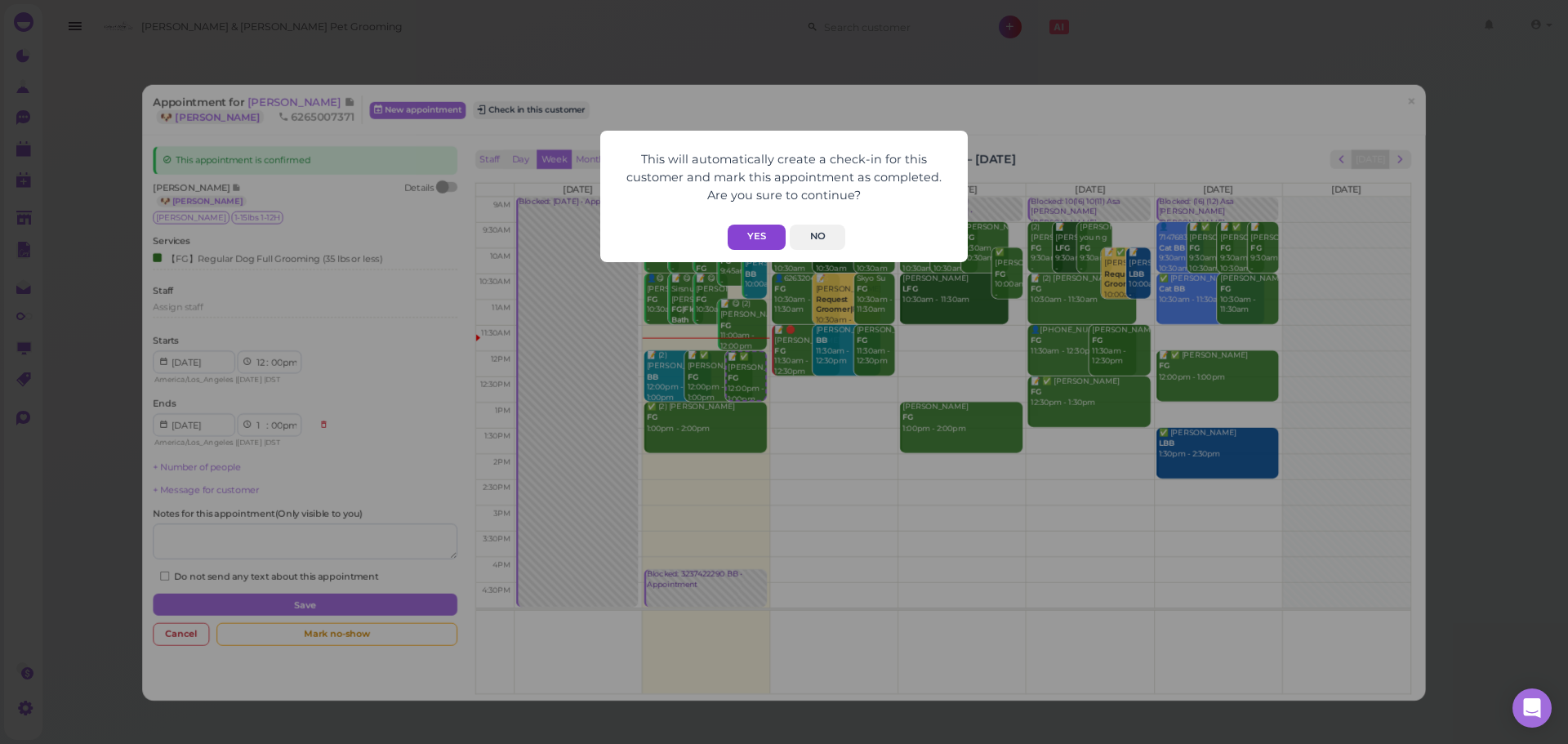
click at [743, 230] on button "Yes" at bounding box center [757, 237] width 58 height 25
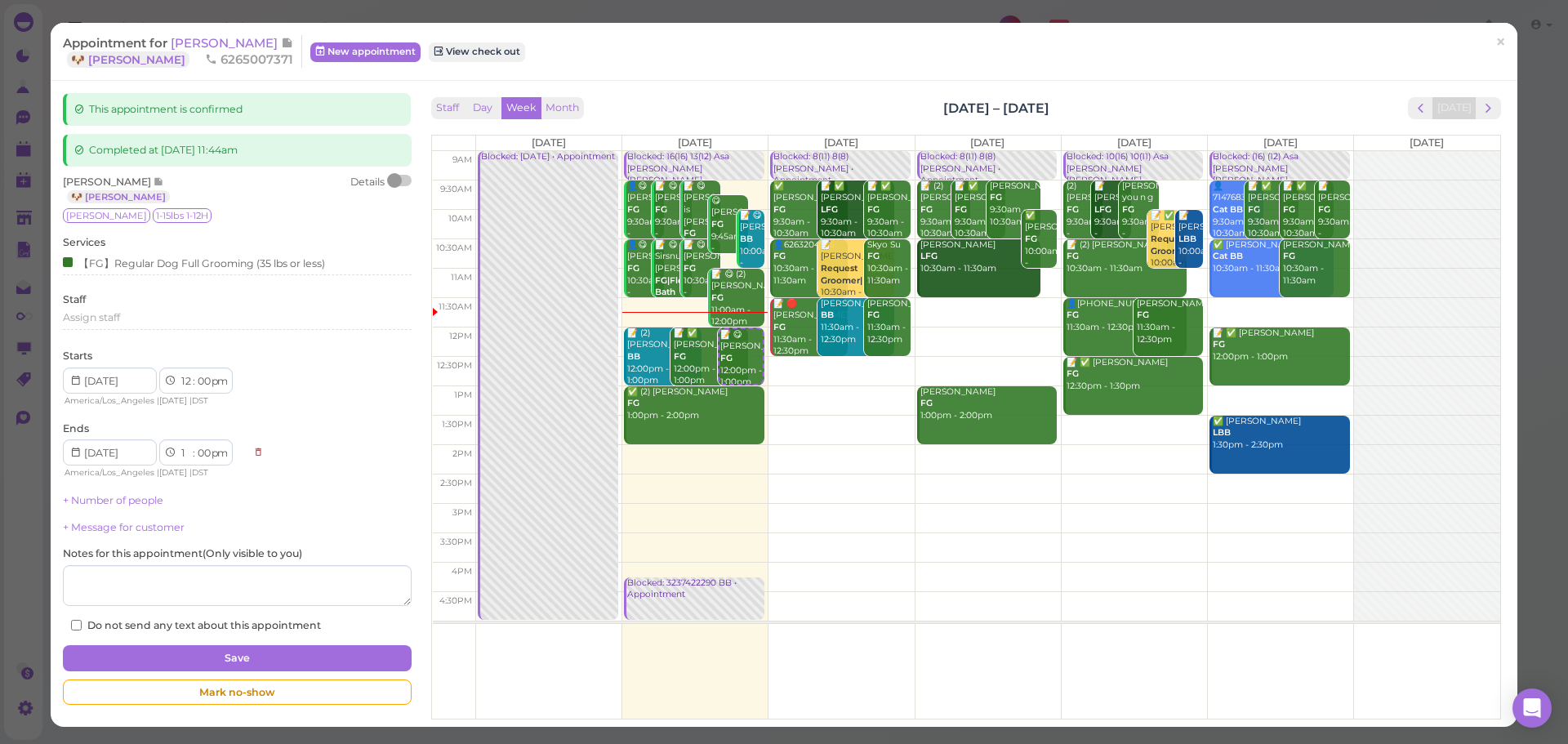
click at [592, 46] on div "Appointment for Isabel Gonzalez 🐶 Vicky 6265007371 New appointment View check o…" at bounding box center [775, 52] width 1425 height 33
click at [219, 37] on span "[PERSON_NAME]" at bounding box center [225, 43] width 110 height 16
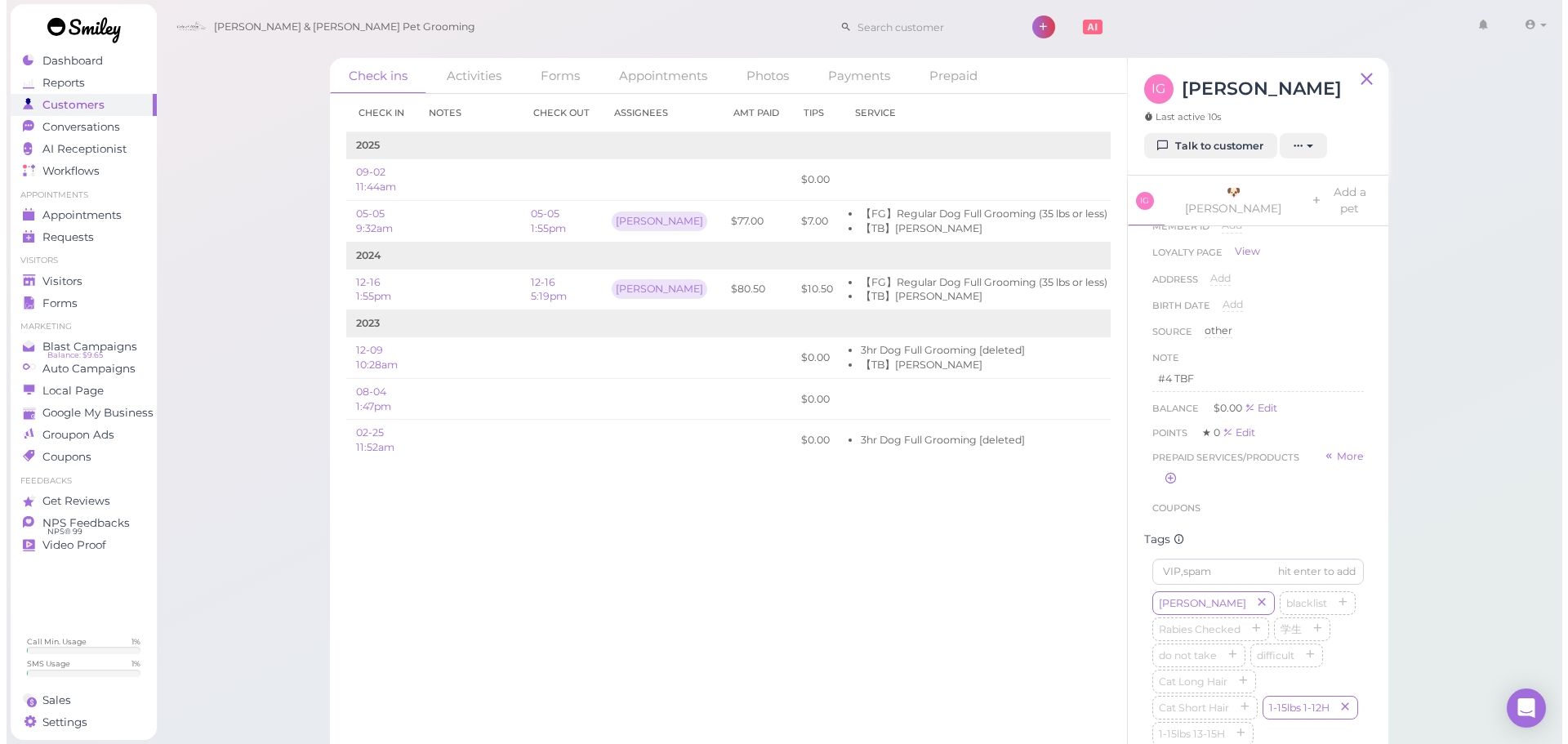
scroll to position [163, 0]
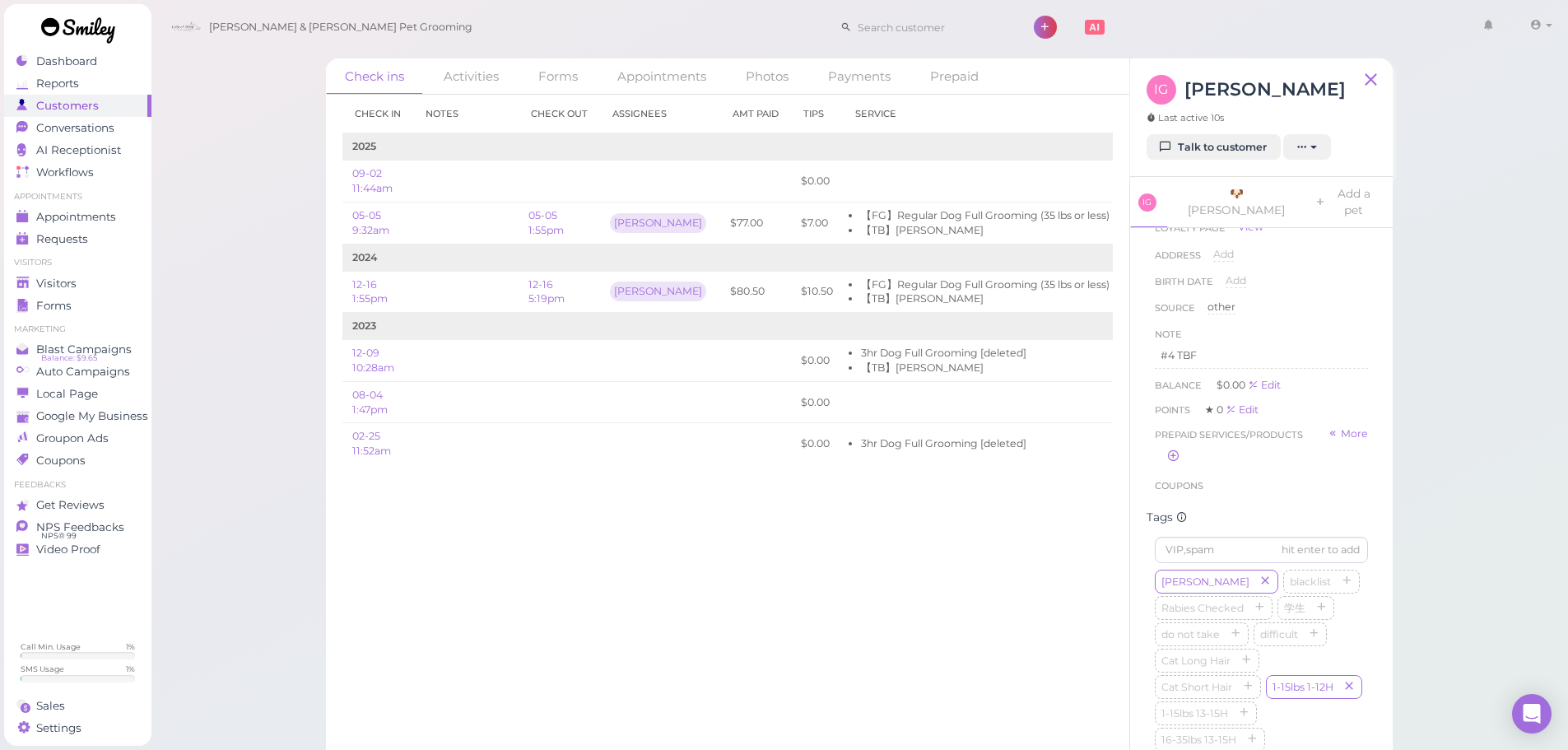
click at [1491, 472] on div "Check ins Activities Forms Appointments Photos Payments Prepaid Check in Notes …" at bounding box center [860, 388] width 1418 height 776
click at [1303, 348] on p "#4 TBF" at bounding box center [1262, 355] width 202 height 15
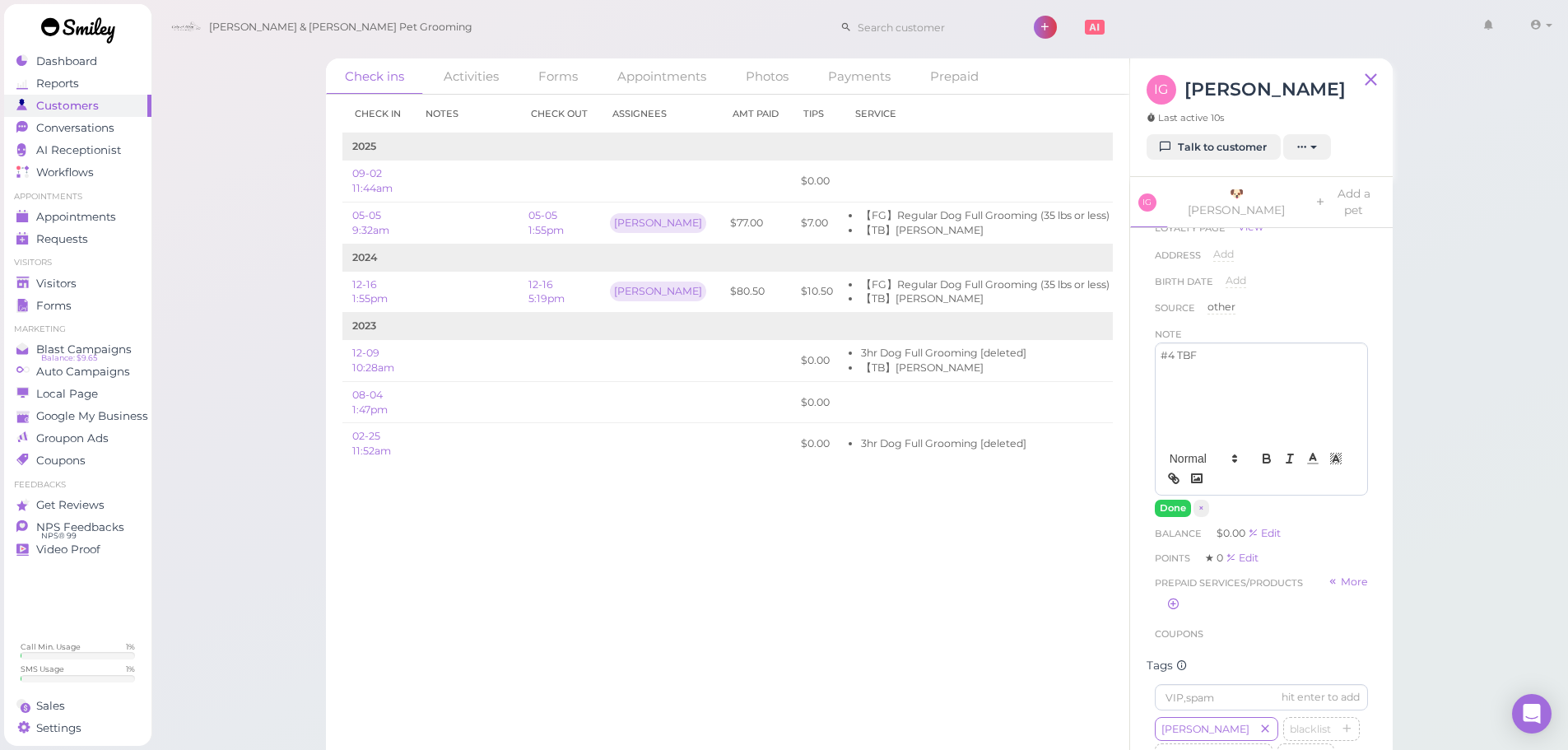
click at [1255, 390] on div "#4 TBF" at bounding box center [1262, 392] width 212 height 99
click at [1162, 500] on button "Done" at bounding box center [1173, 509] width 36 height 18
click at [945, 554] on div "Check in Notes Check out Assignees Amt Paid Tips Service 2025 09-02 11:44am $0.…" at bounding box center [727, 423] width 803 height 655
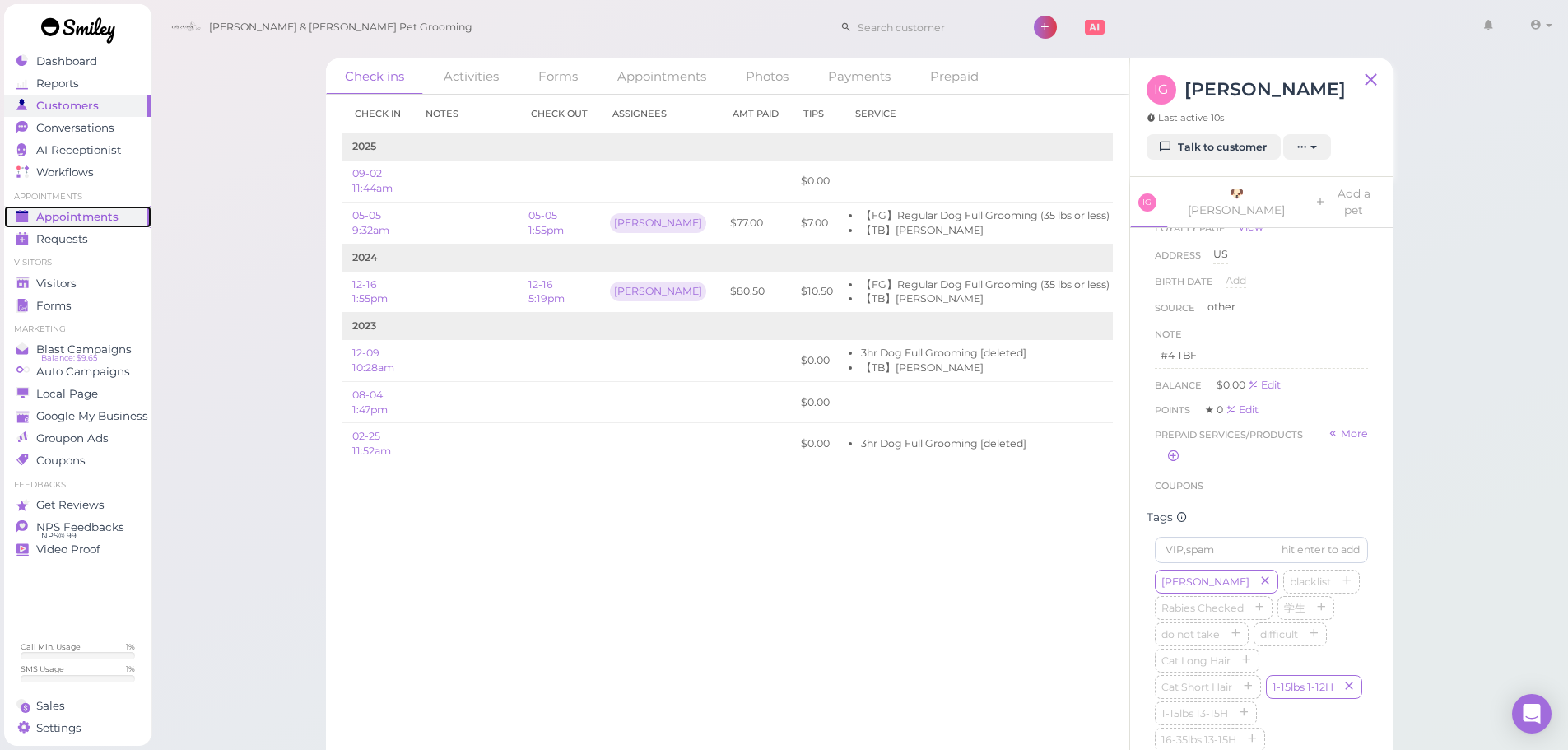
click at [74, 210] on span "Appointments" at bounding box center [77, 217] width 82 height 14
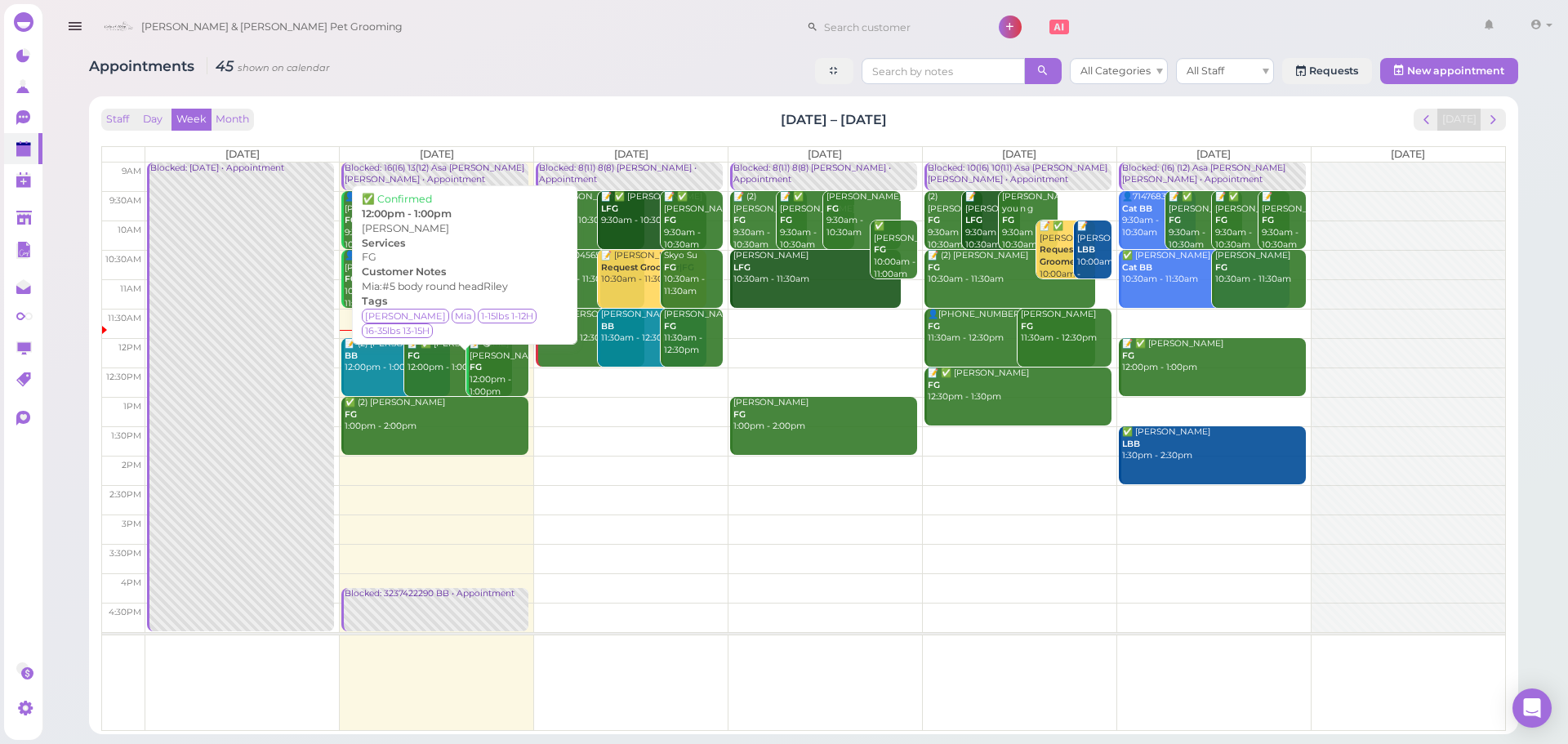
click at [424, 367] on div "📝 ✅ Daniel Au FG 12:00pm - 1:00pm" at bounding box center [459, 356] width 106 height 36
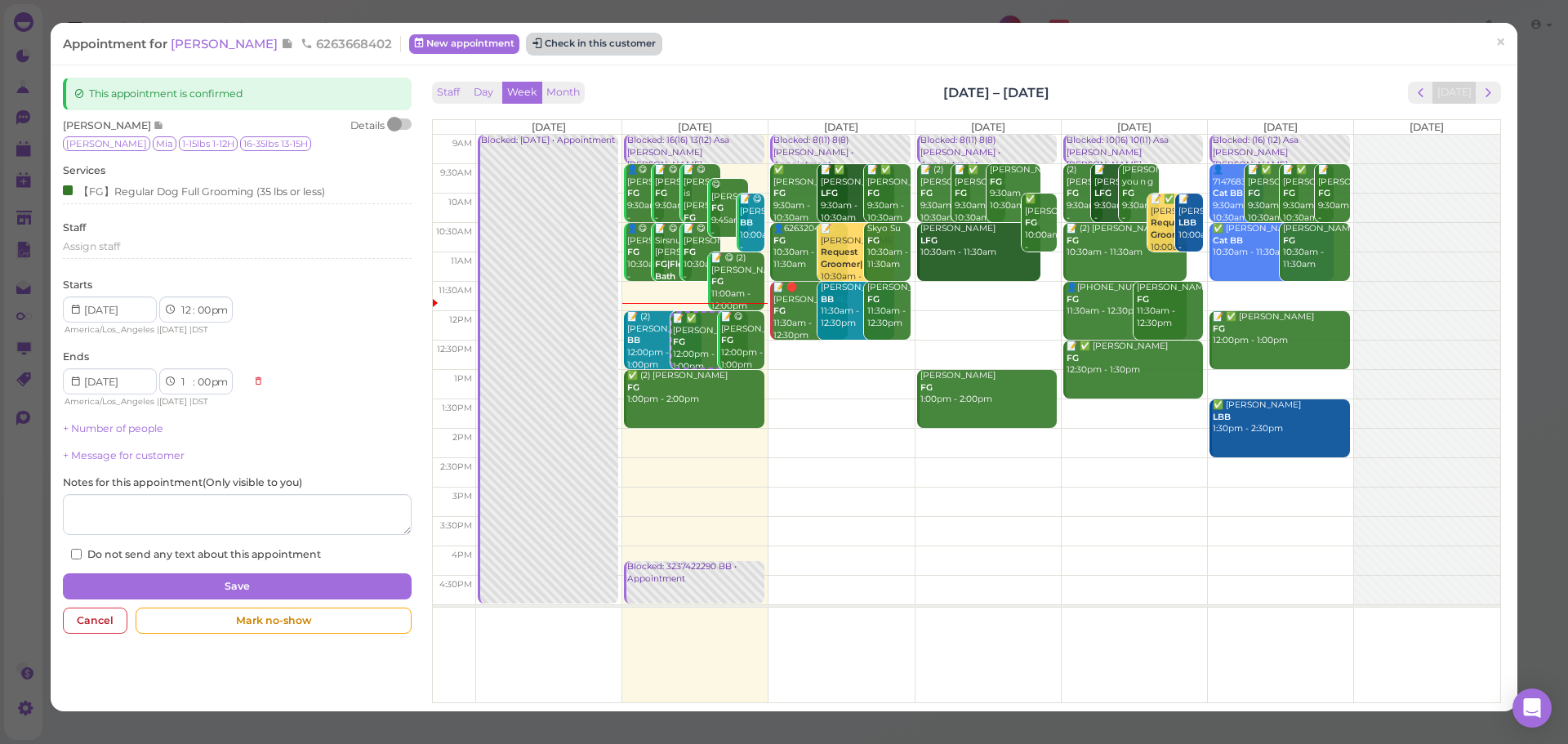
click at [536, 43] on button "Check in this customer" at bounding box center [593, 44] width 133 height 19
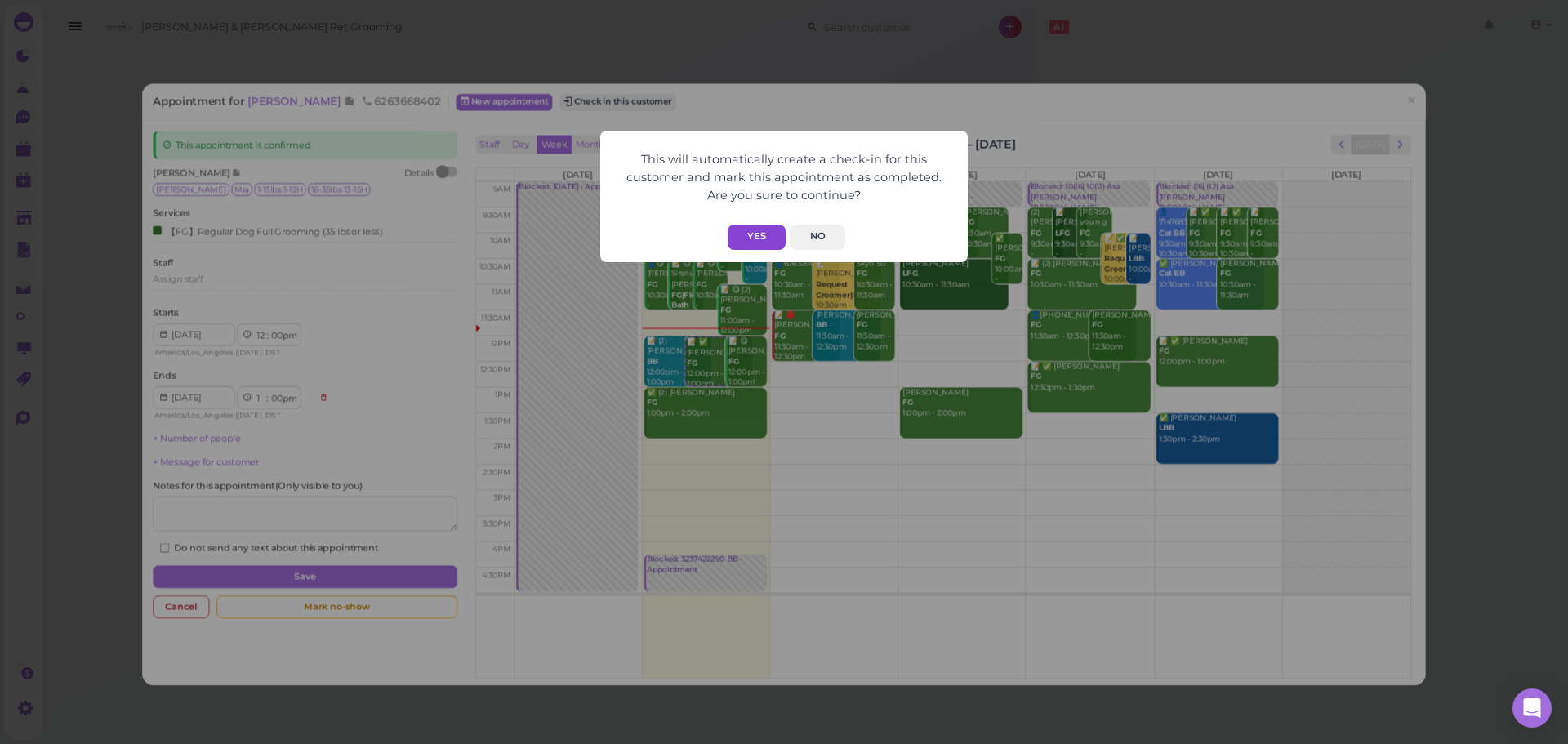
click at [762, 238] on button "Yes" at bounding box center [757, 237] width 58 height 25
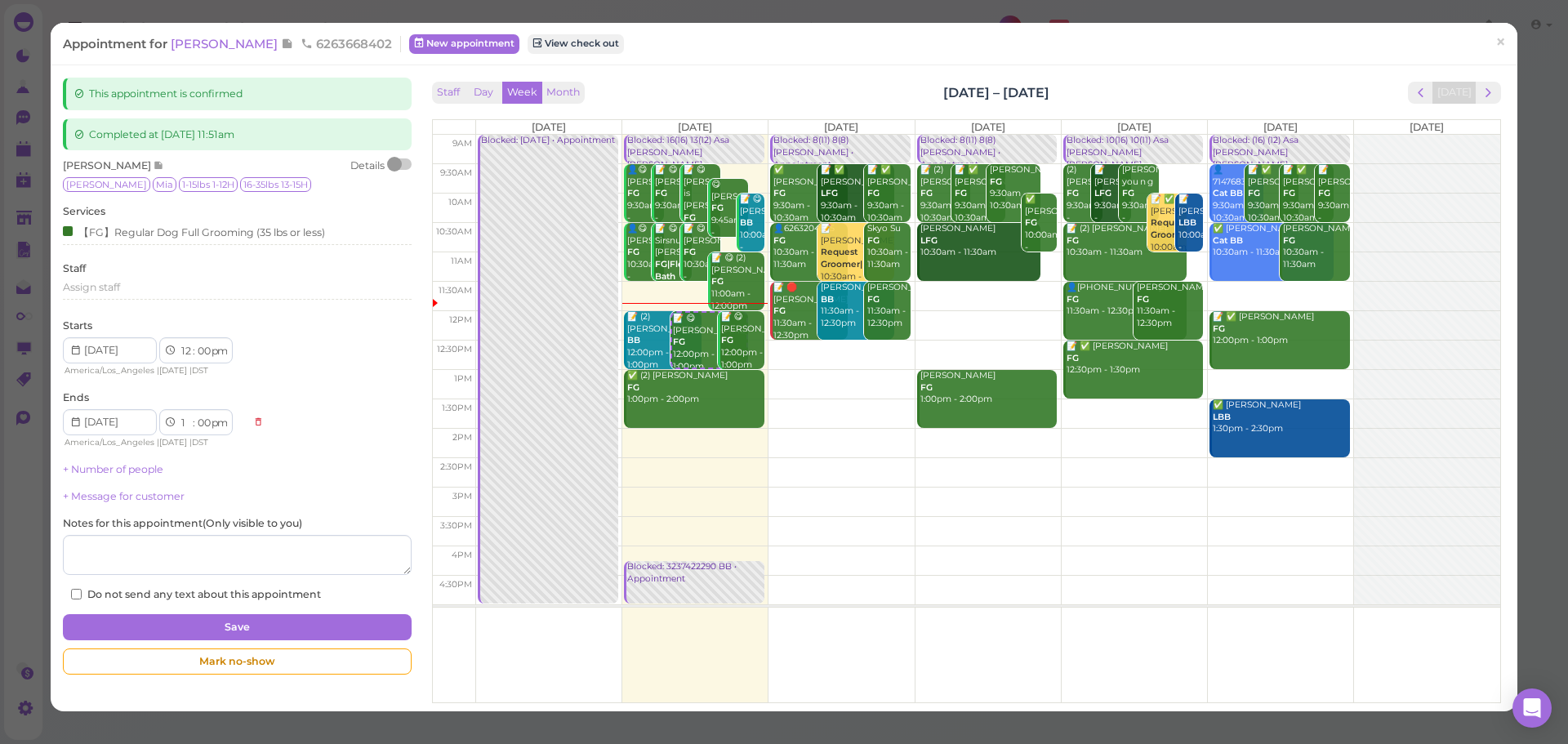
click at [787, 62] on div "Appointment for Daniel Au 6263668402 New appointment View check out ×" at bounding box center [784, 44] width 1467 height 42
click at [228, 39] on span "[PERSON_NAME]" at bounding box center [225, 44] width 110 height 16
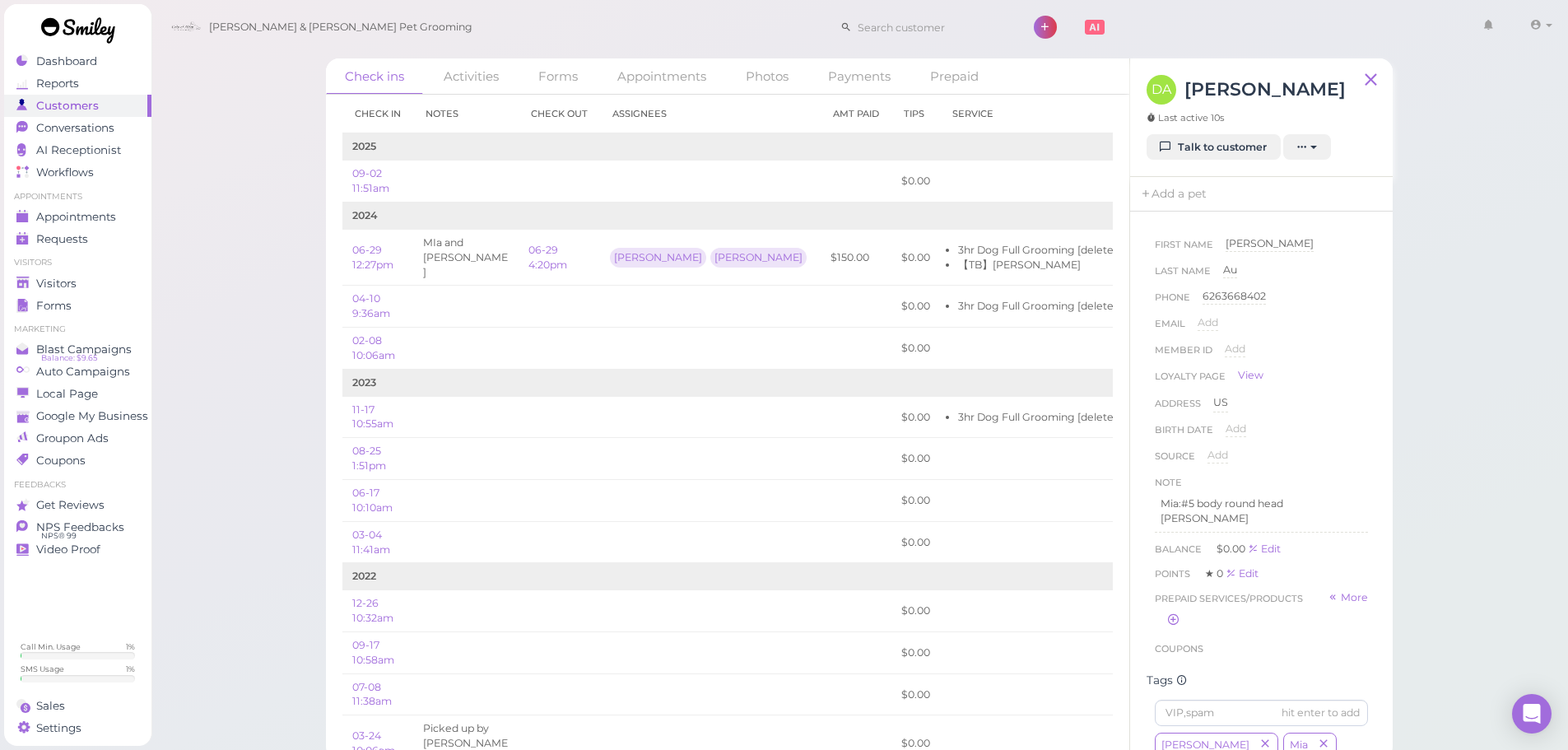
click at [1431, 437] on div "Check ins Activities Forms Appointments Photos Payments Prepaid Check in Notes …" at bounding box center [860, 379] width 1418 height 760
click at [446, 259] on td "MIa and Toby" at bounding box center [465, 257] width 105 height 57
click at [958, 258] on li "【TB】[PERSON_NAME]" at bounding box center [1040, 265] width 166 height 15
click at [502, 255] on td "MIa and Toby" at bounding box center [465, 257] width 105 height 57
click at [203, 278] on div "Check ins Activities Forms Appointments Photos Payments Prepaid Check in Notes …" at bounding box center [860, 379] width 1418 height 760
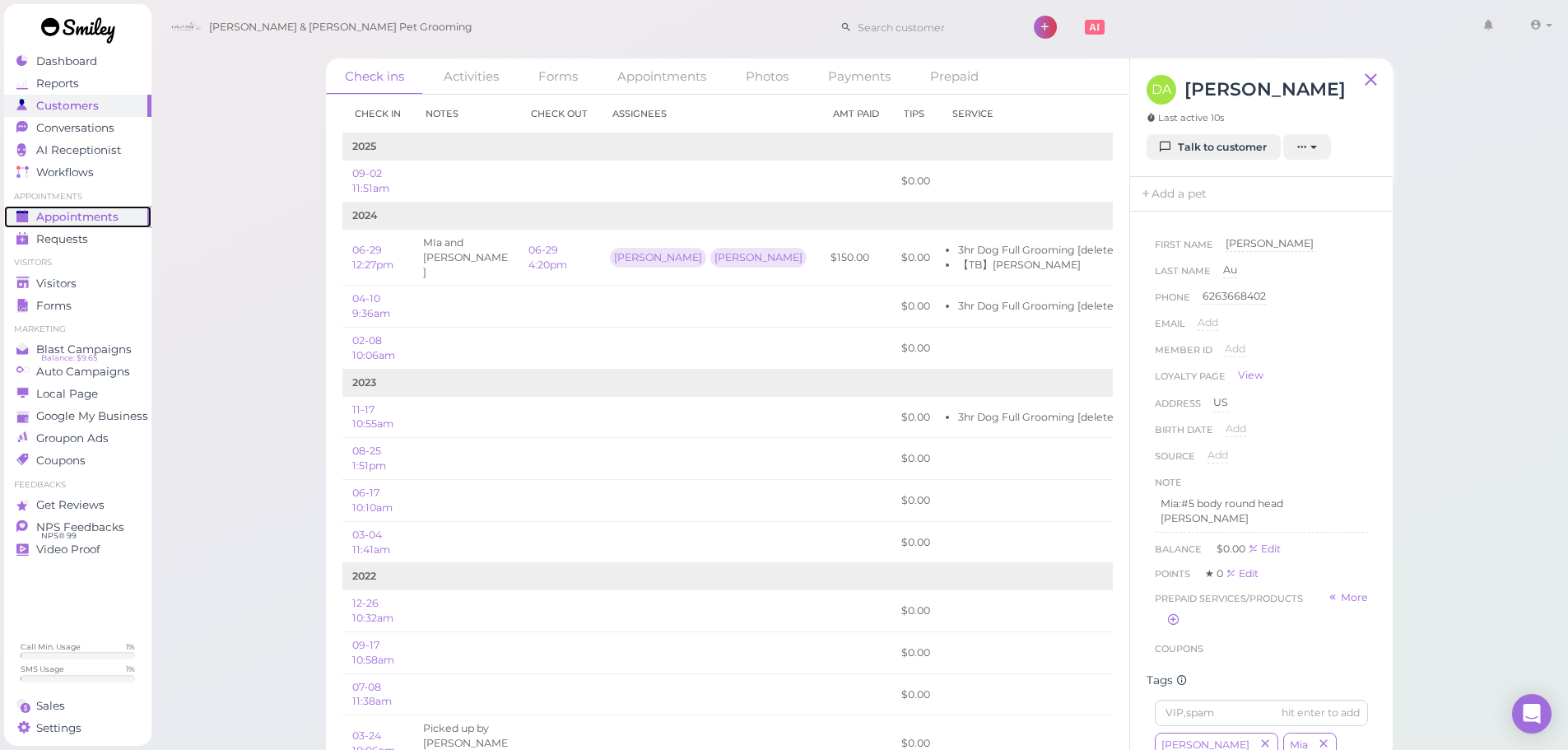
click at [88, 225] on link "Appointments" at bounding box center [77, 217] width 147 height 23
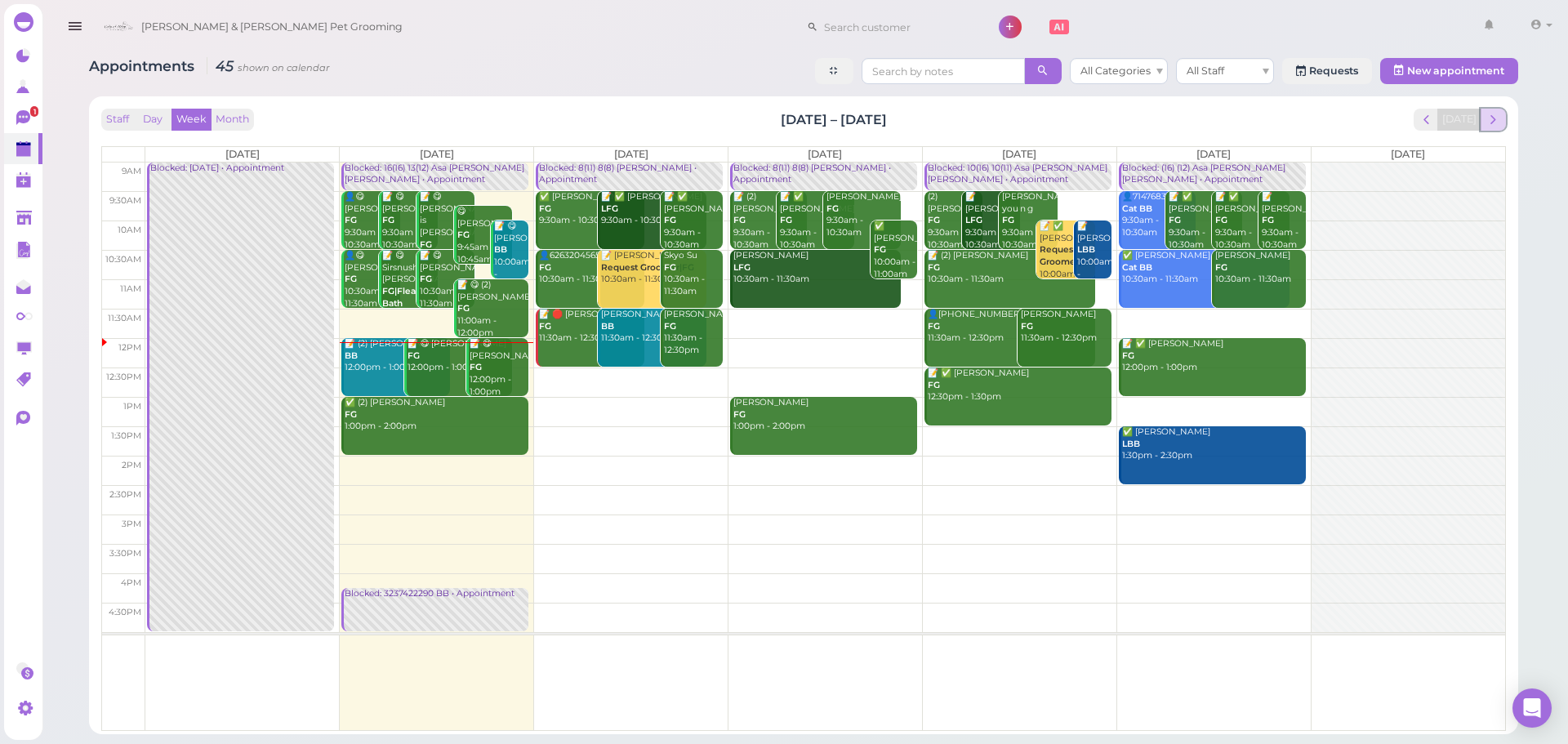
click at [1501, 121] on button "next" at bounding box center [1493, 120] width 25 height 22
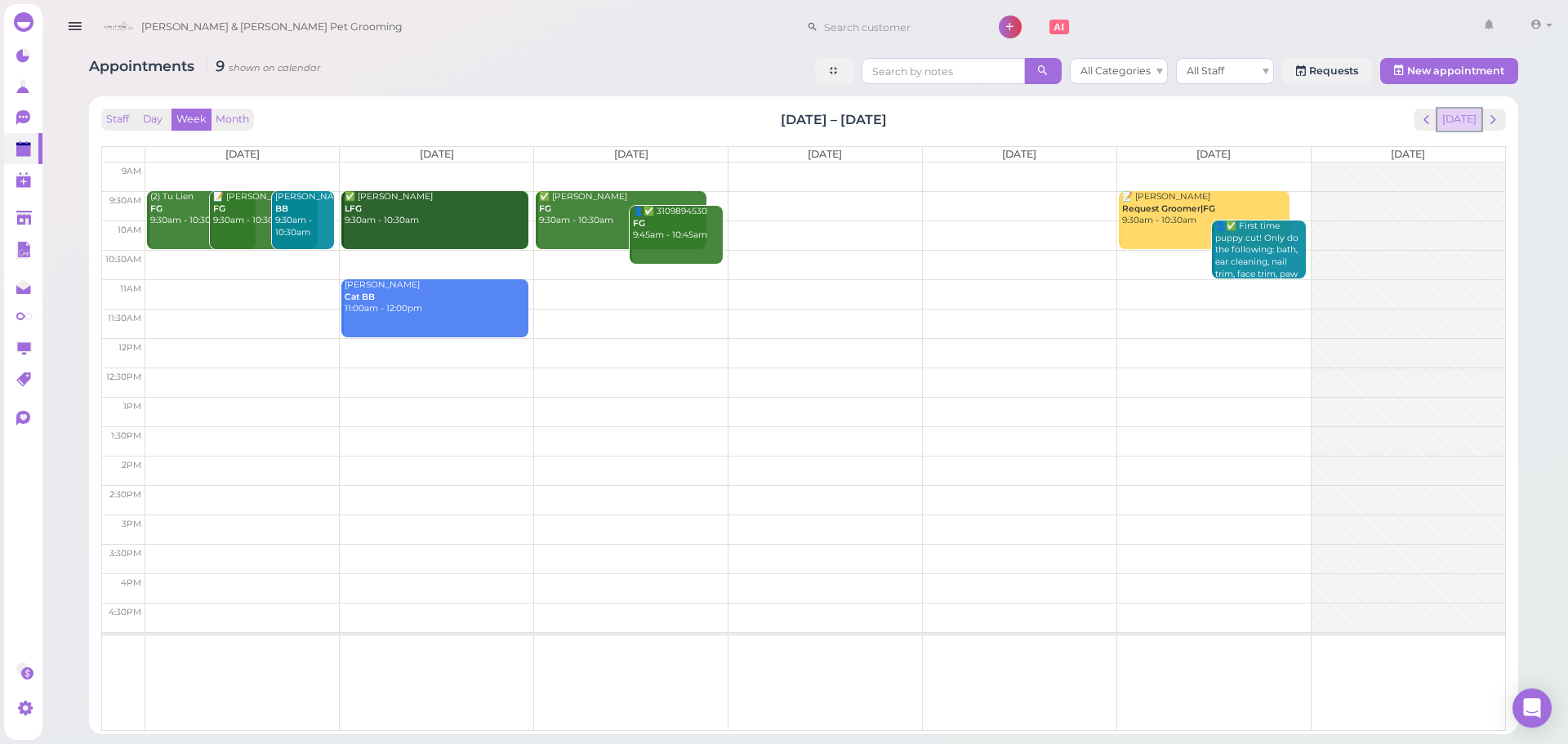
click at [1478, 122] on button "[DATE]" at bounding box center [1459, 120] width 44 height 22
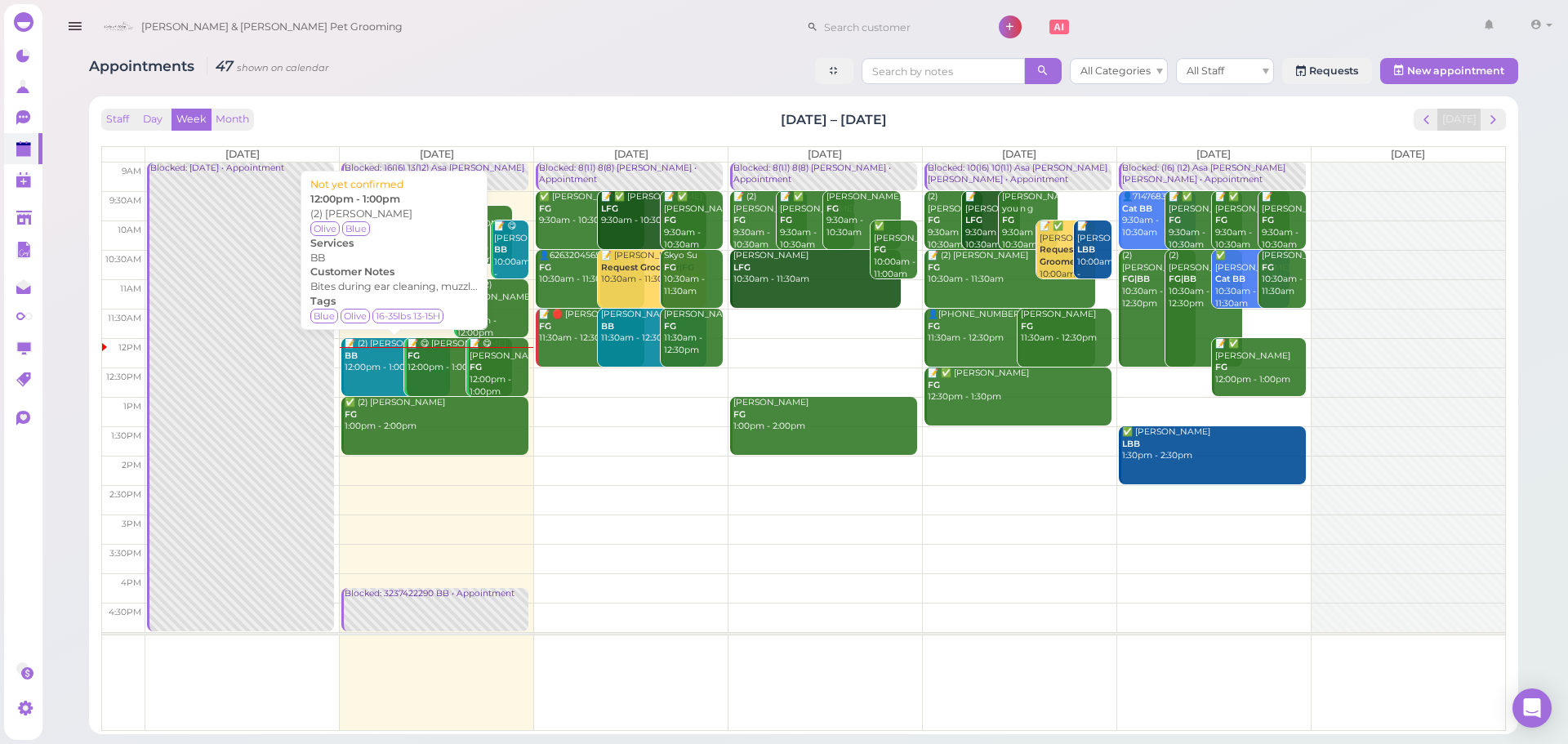
click at [379, 372] on div "📝 (2) Emily Duong BB 12:00pm - 1:00pm" at bounding box center [396, 356] width 106 height 36
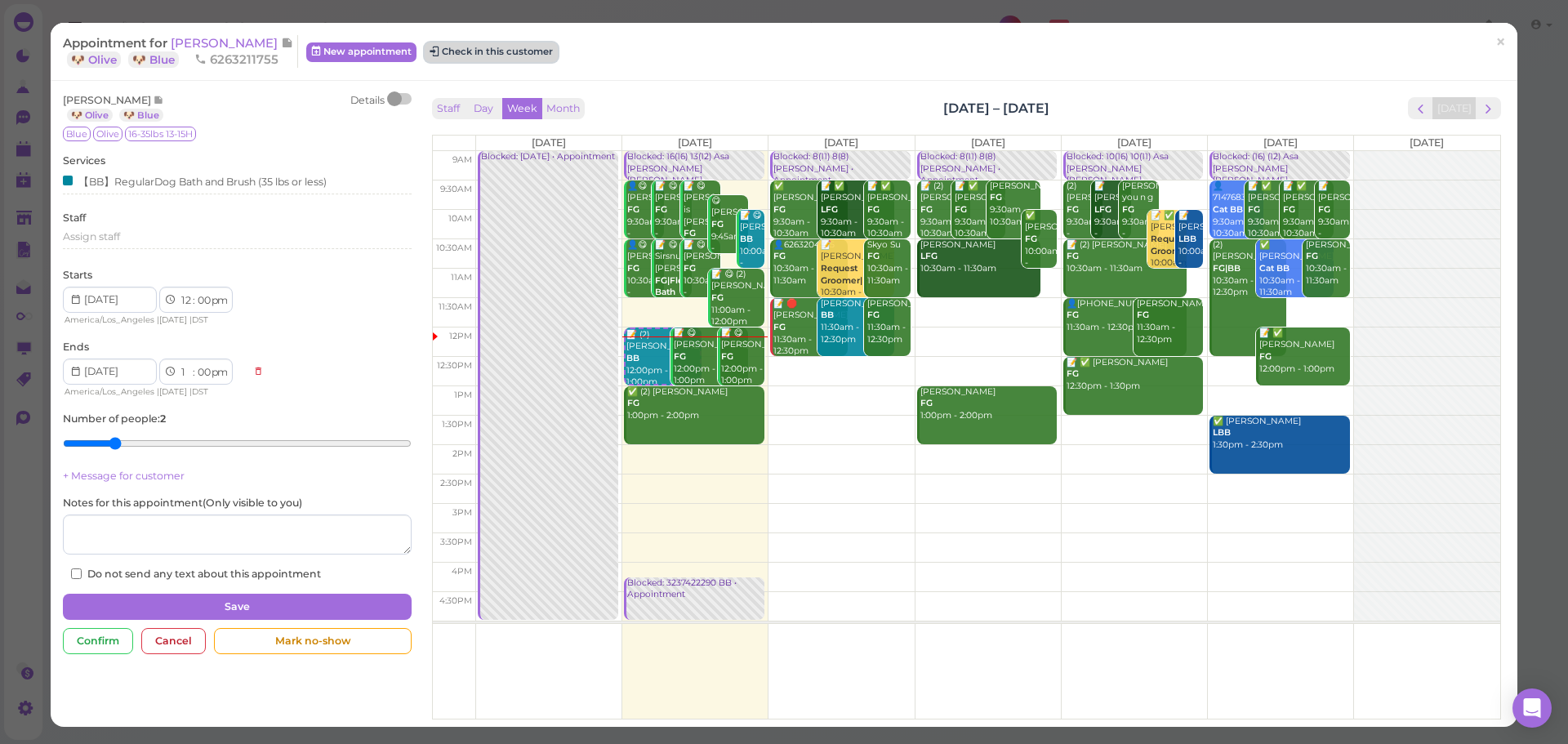
click at [515, 51] on button "Check in this customer" at bounding box center [491, 53] width 133 height 19
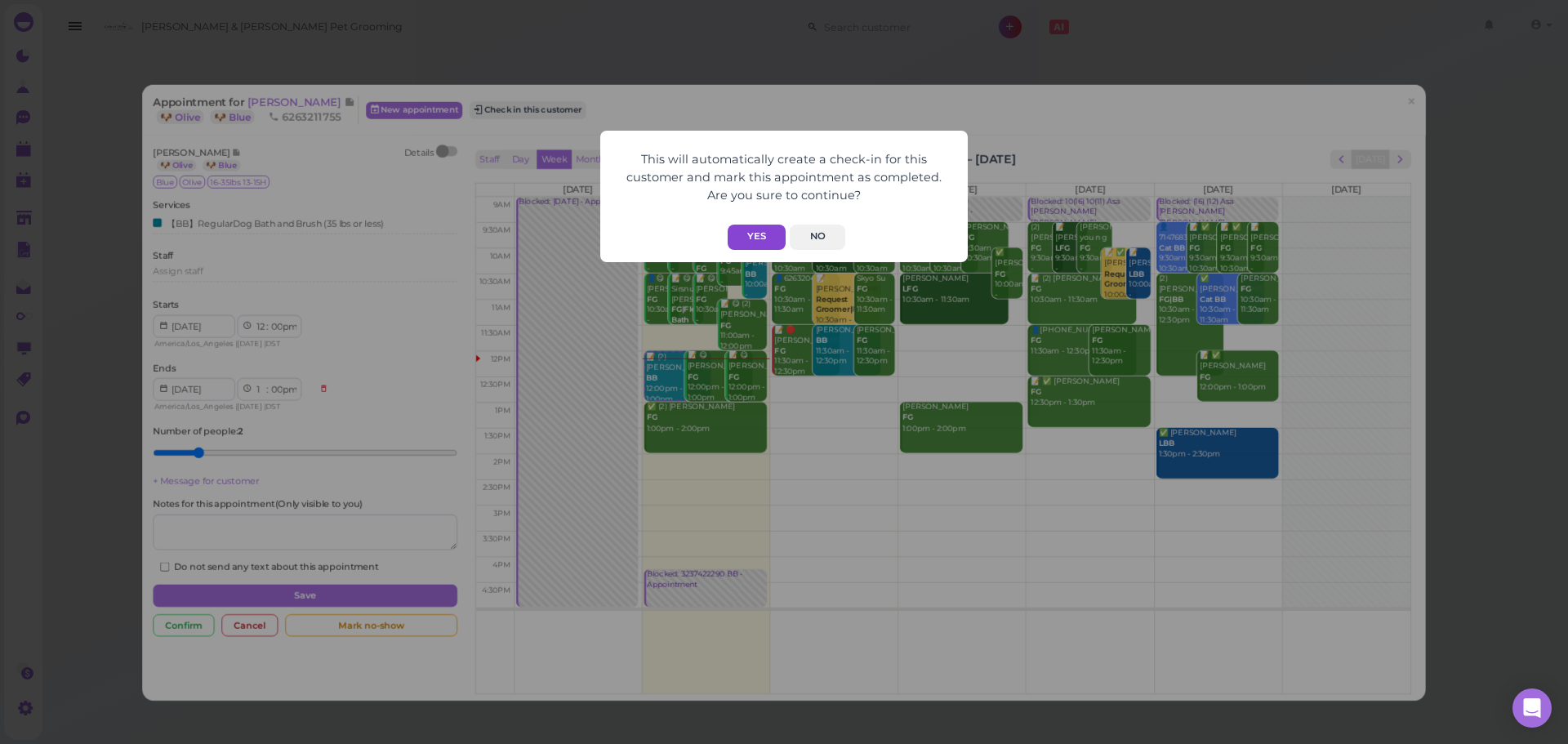
click at [765, 235] on button "Yes" at bounding box center [757, 237] width 58 height 25
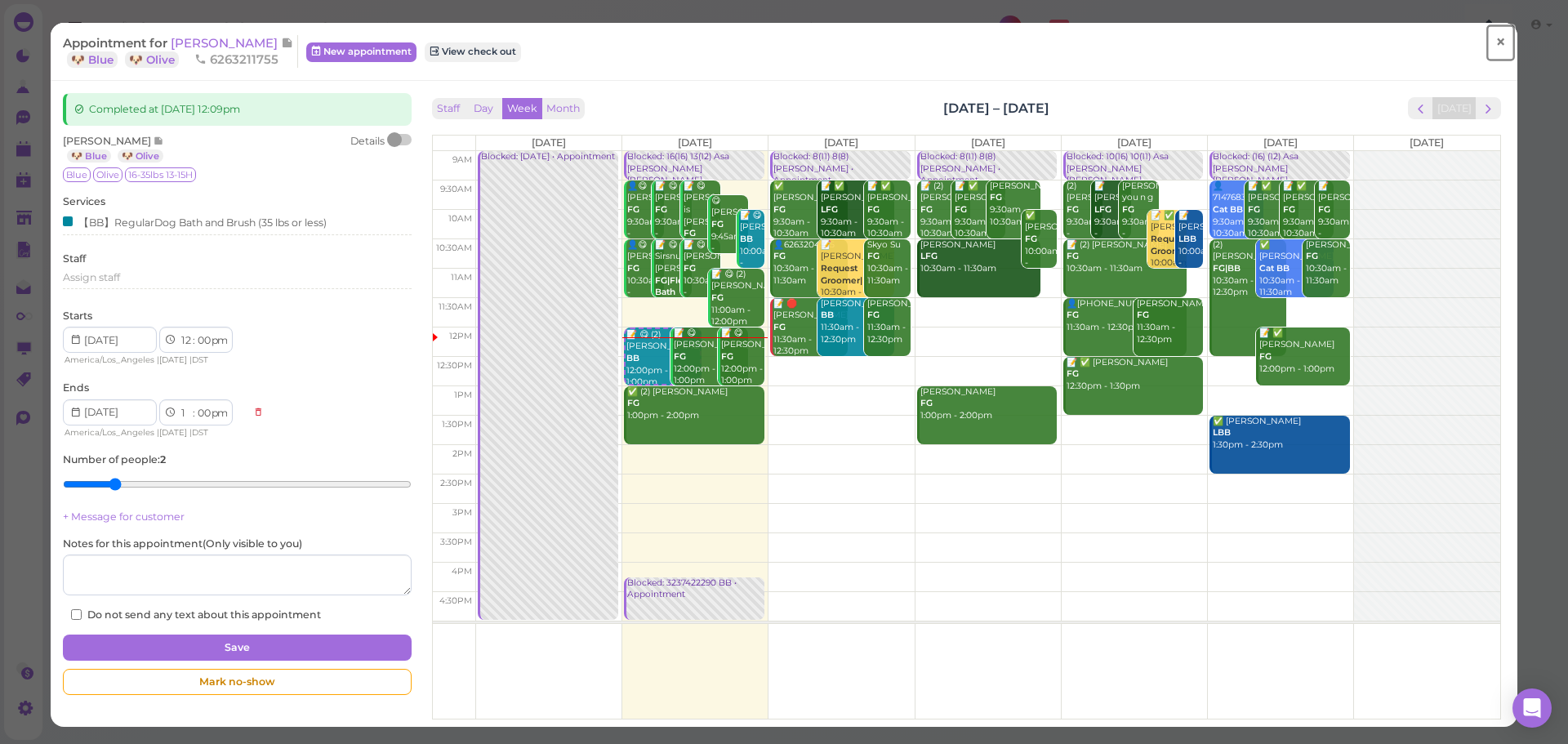
drag, startPoint x: 1489, startPoint y: 38, endPoint x: 1481, endPoint y: 23, distance: 17.0
click at [1495, 38] on span "×" at bounding box center [1500, 43] width 11 height 23
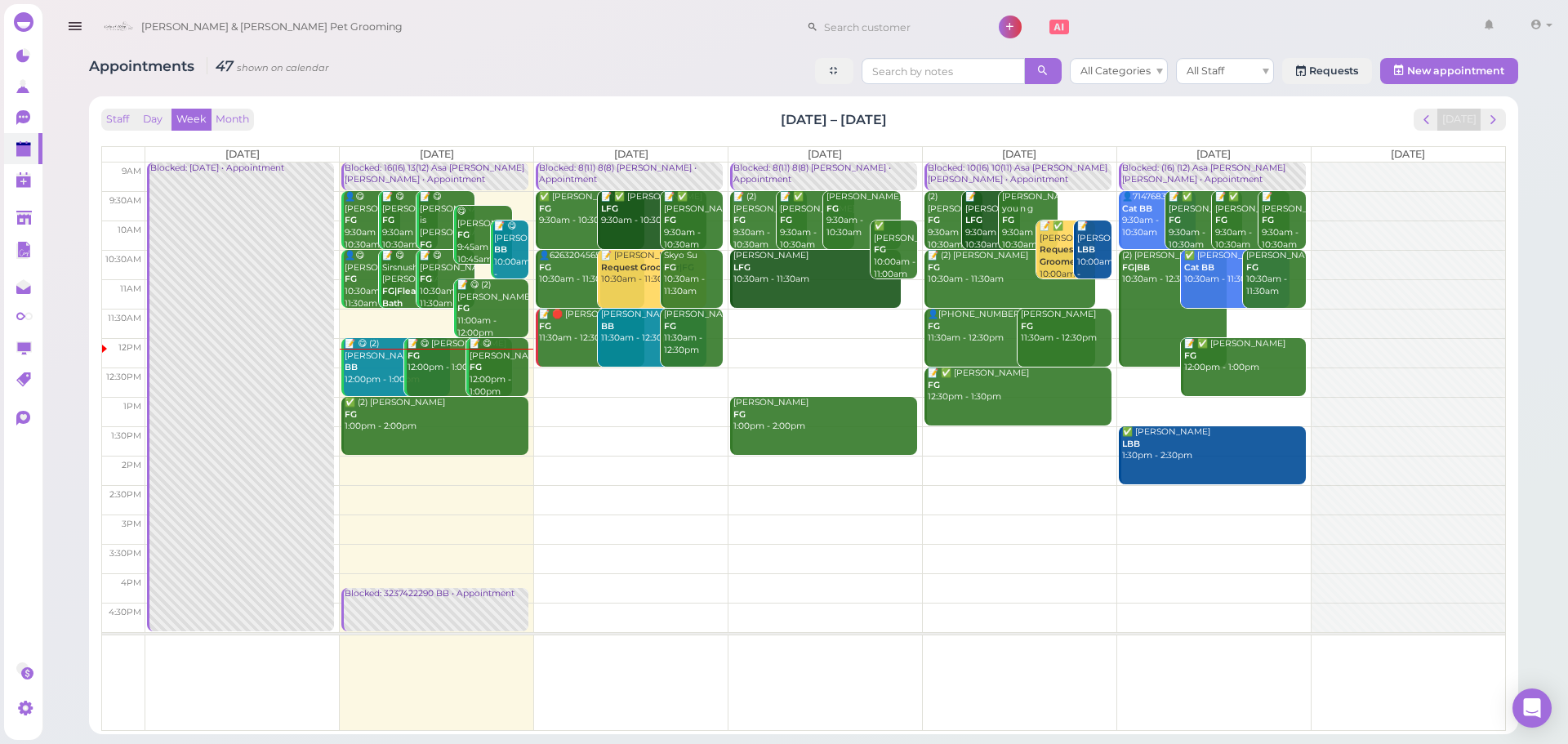
click at [429, 422] on div "✅ (2) Edmund Wonh FG 1:00pm - 2:00pm" at bounding box center [436, 414] width 185 height 36
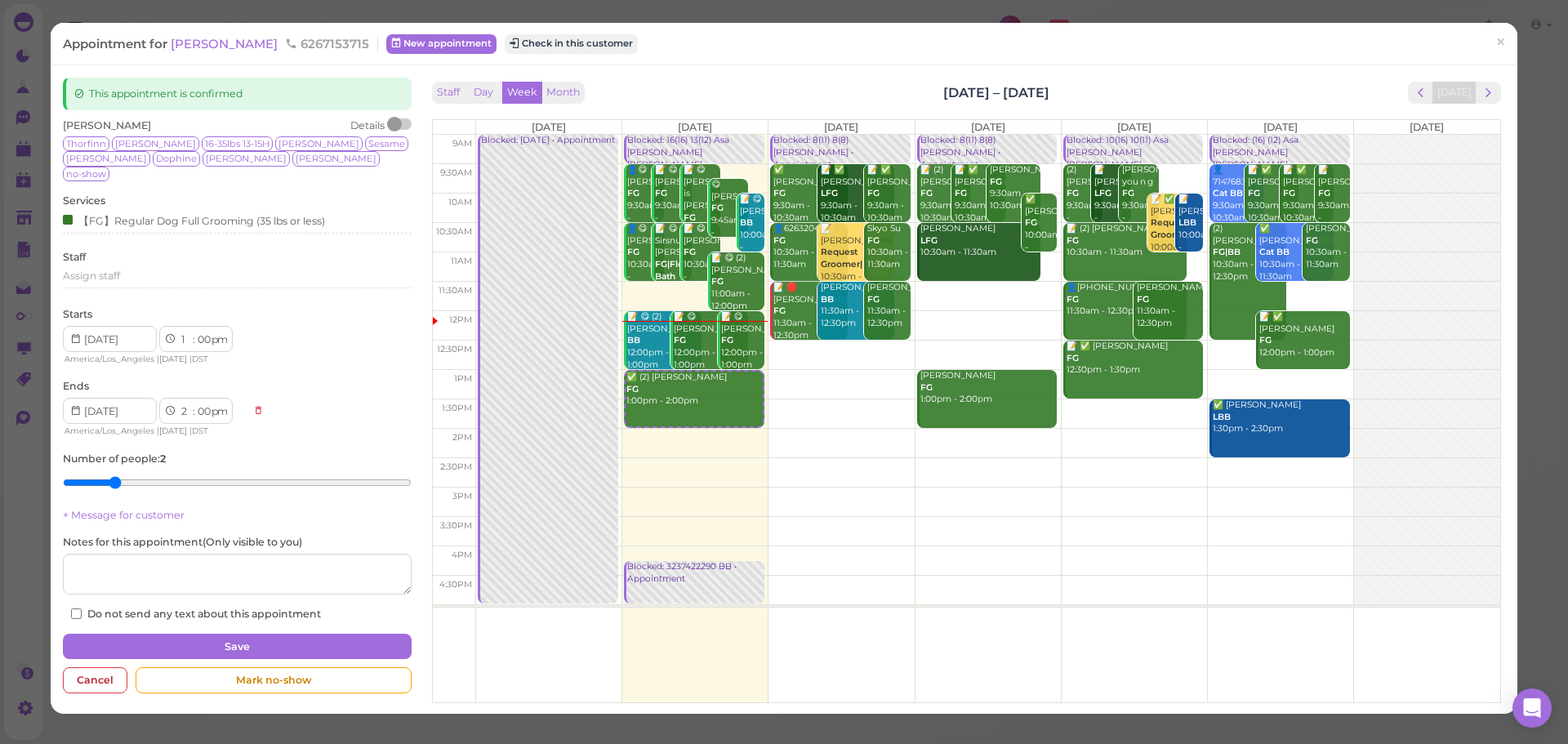
click at [226, 33] on div "Appointment for Edmund Wonh 6267153715 New appointment Check in this customer ×" at bounding box center [784, 44] width 1467 height 42
click at [228, 43] on span "[PERSON_NAME]" at bounding box center [225, 44] width 110 height 16
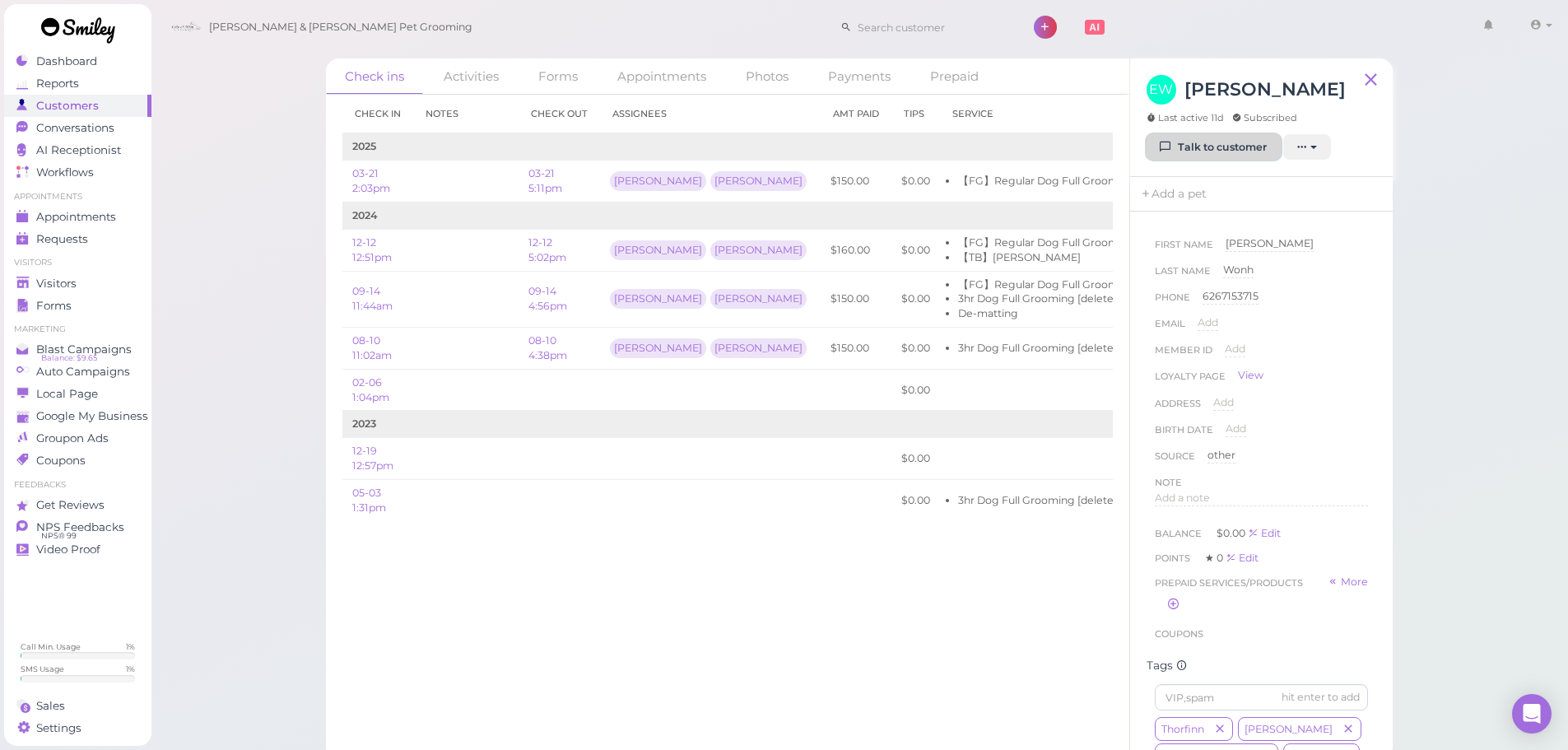
click at [1245, 139] on link "Talk to customer" at bounding box center [1213, 147] width 134 height 26
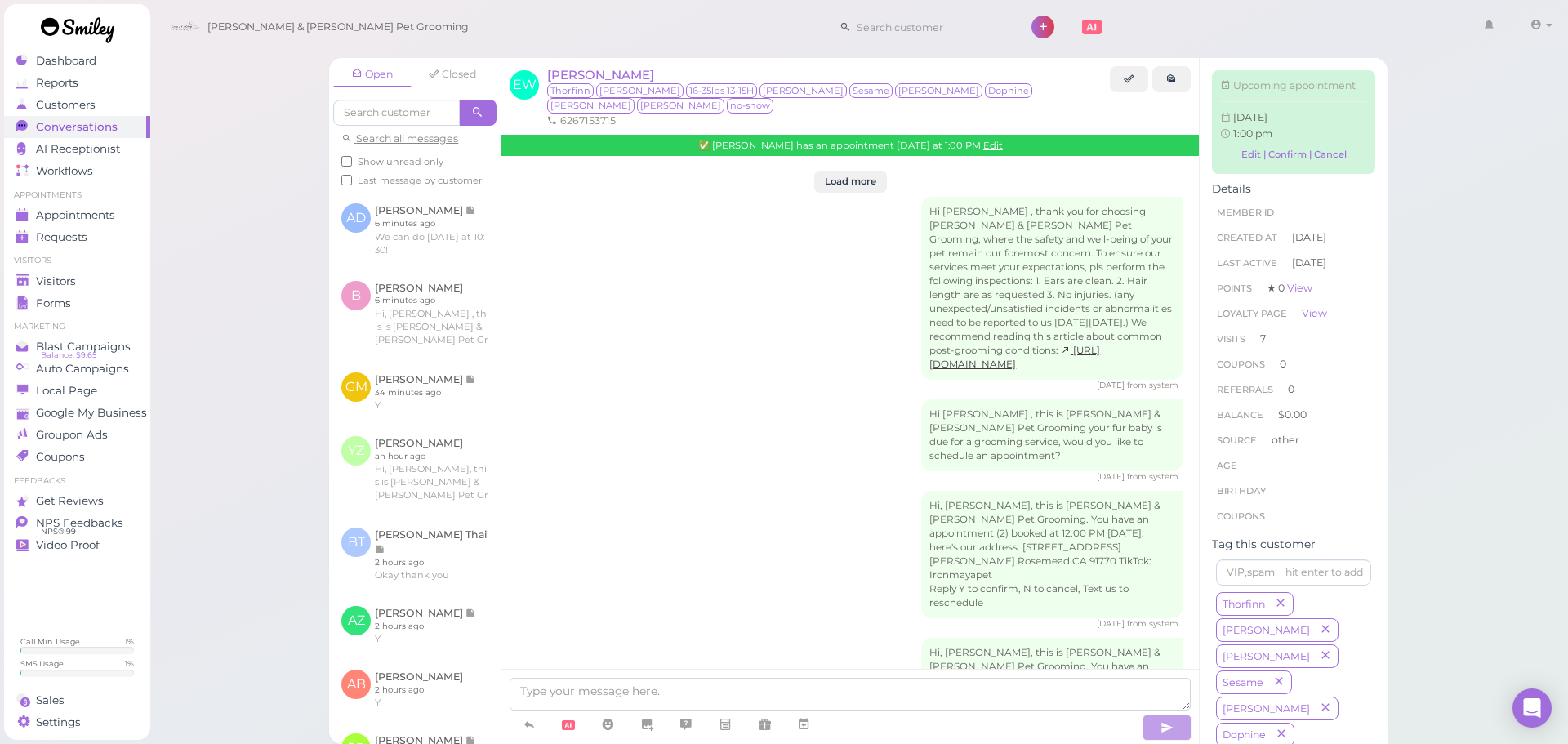
scroll to position [2448, 0]
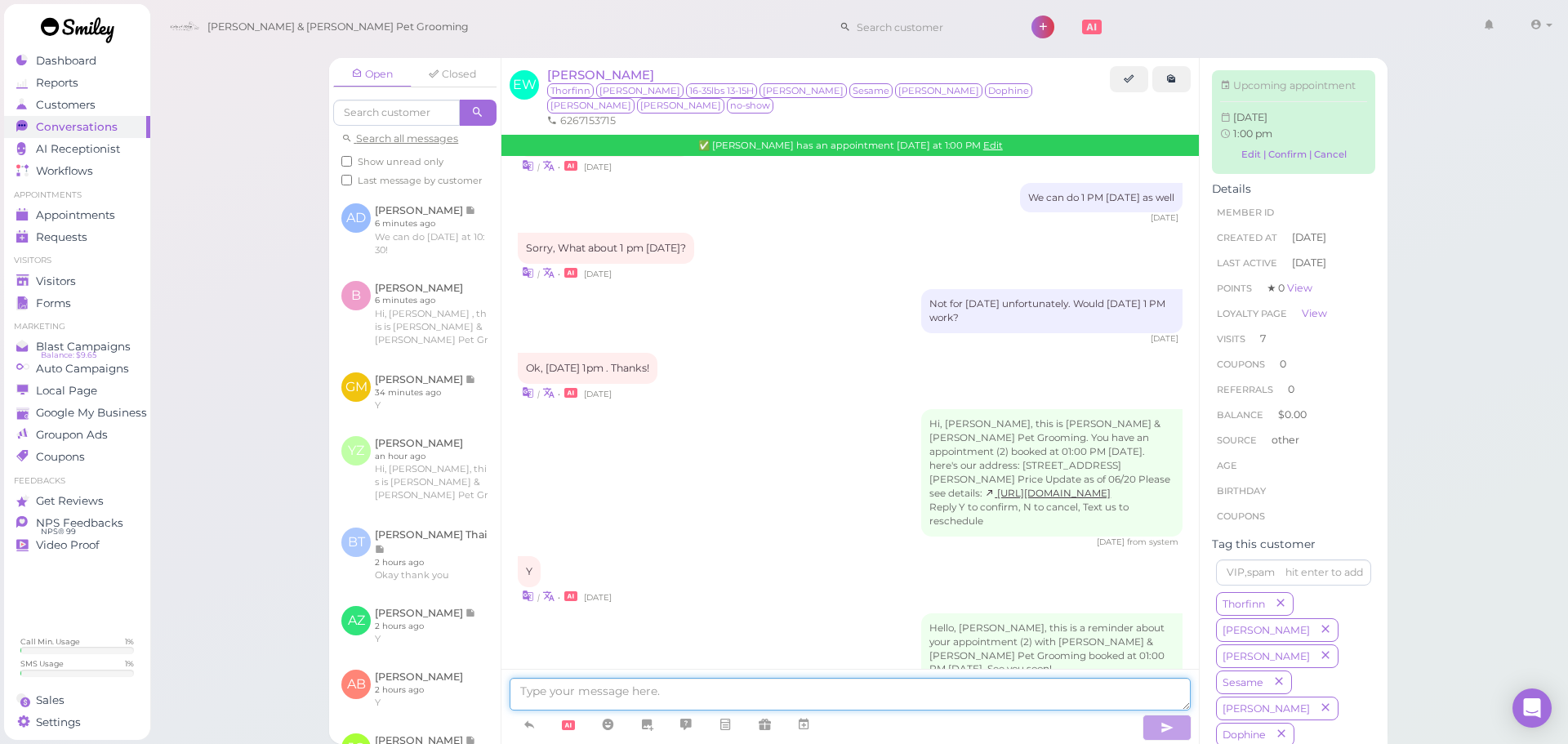
click at [929, 691] on textarea at bounding box center [850, 694] width 681 height 33
type textarea "Just a reminder that you have an appointment at 1 PM today. Please come in on t…"
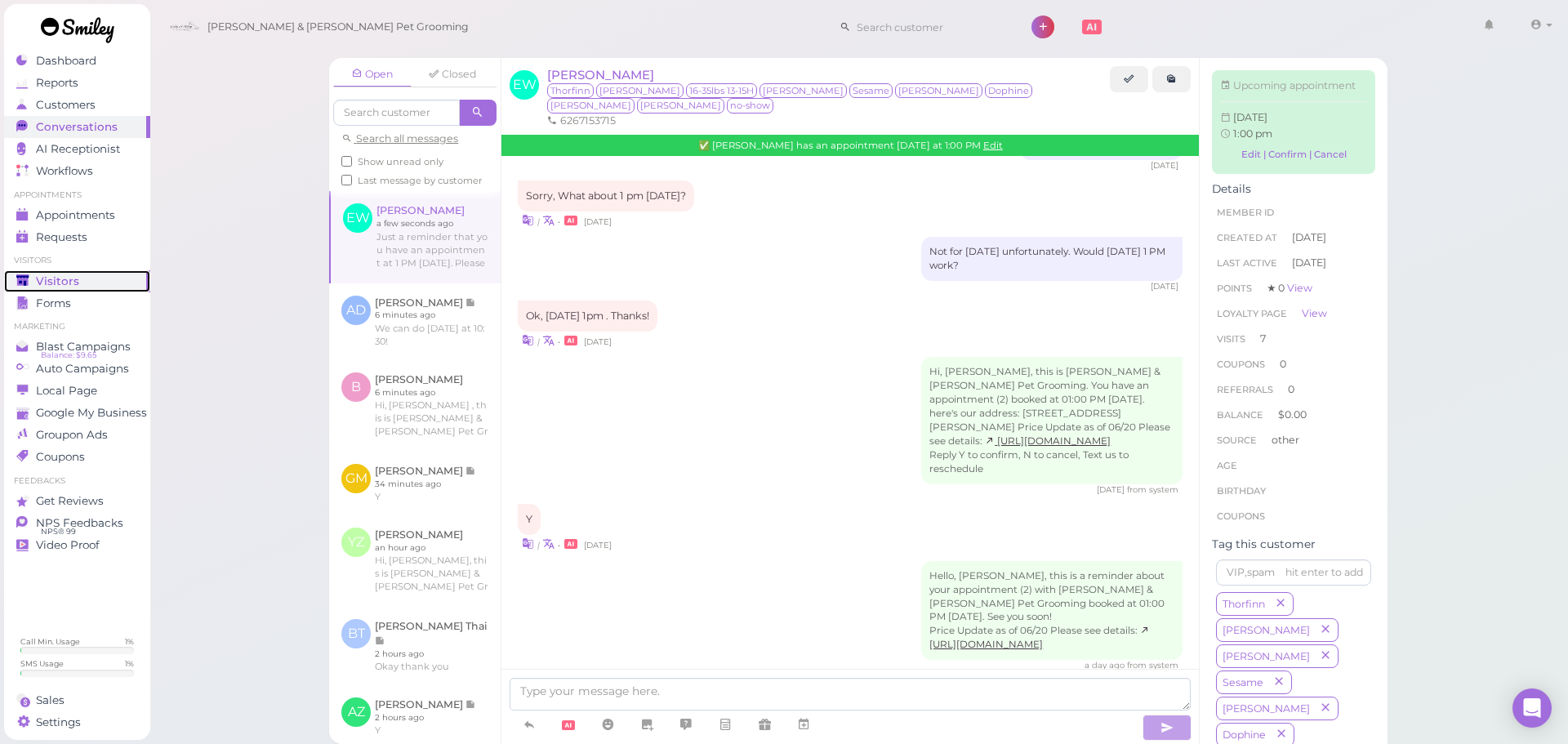
click at [93, 281] on div "Visitors" at bounding box center [75, 281] width 118 height 14
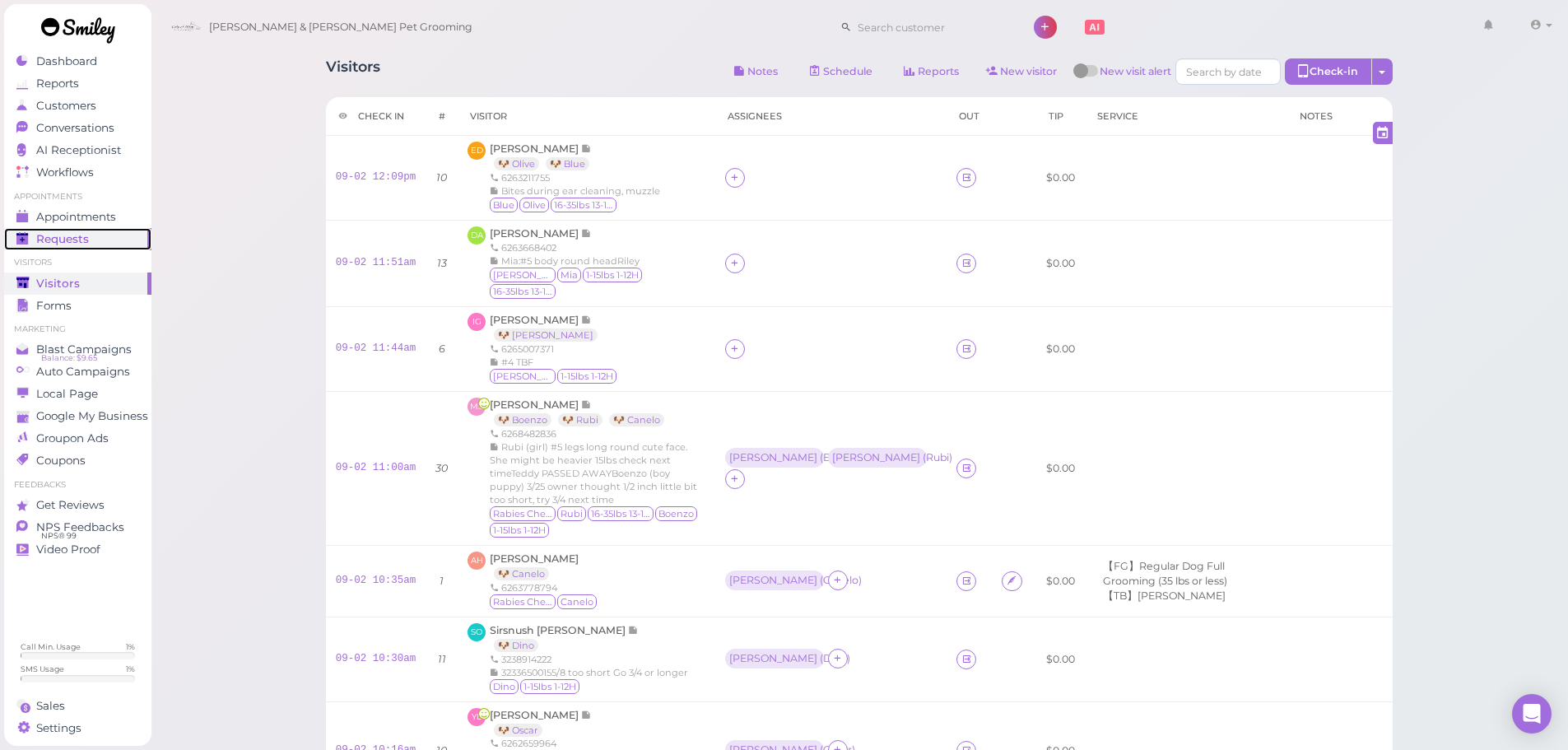
click at [121, 238] on div "Requests" at bounding box center [76, 239] width 119 height 14
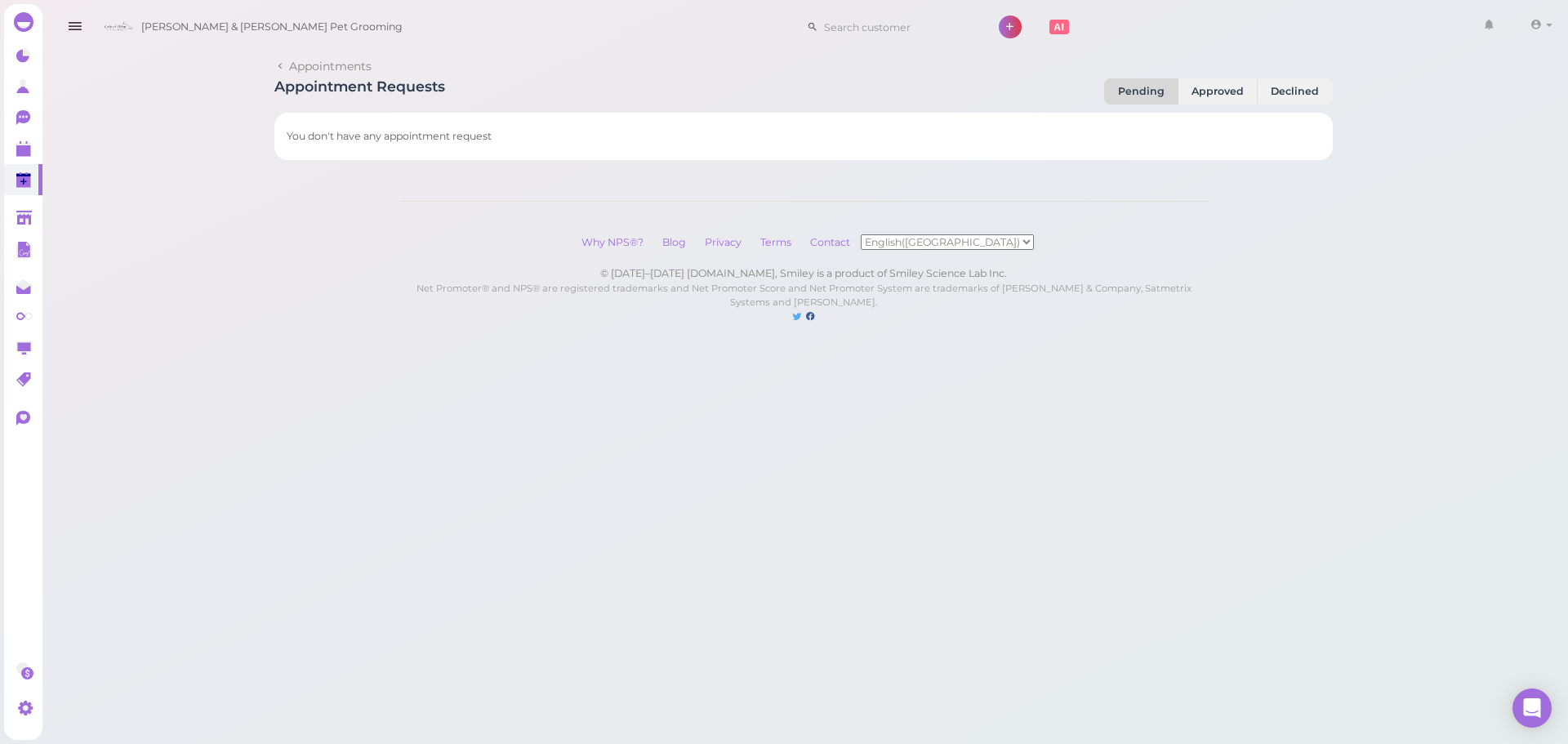
click at [8, 165] on link "0" at bounding box center [22, 180] width 38 height 31
click at [39, 151] on link at bounding box center [22, 149] width 38 height 31
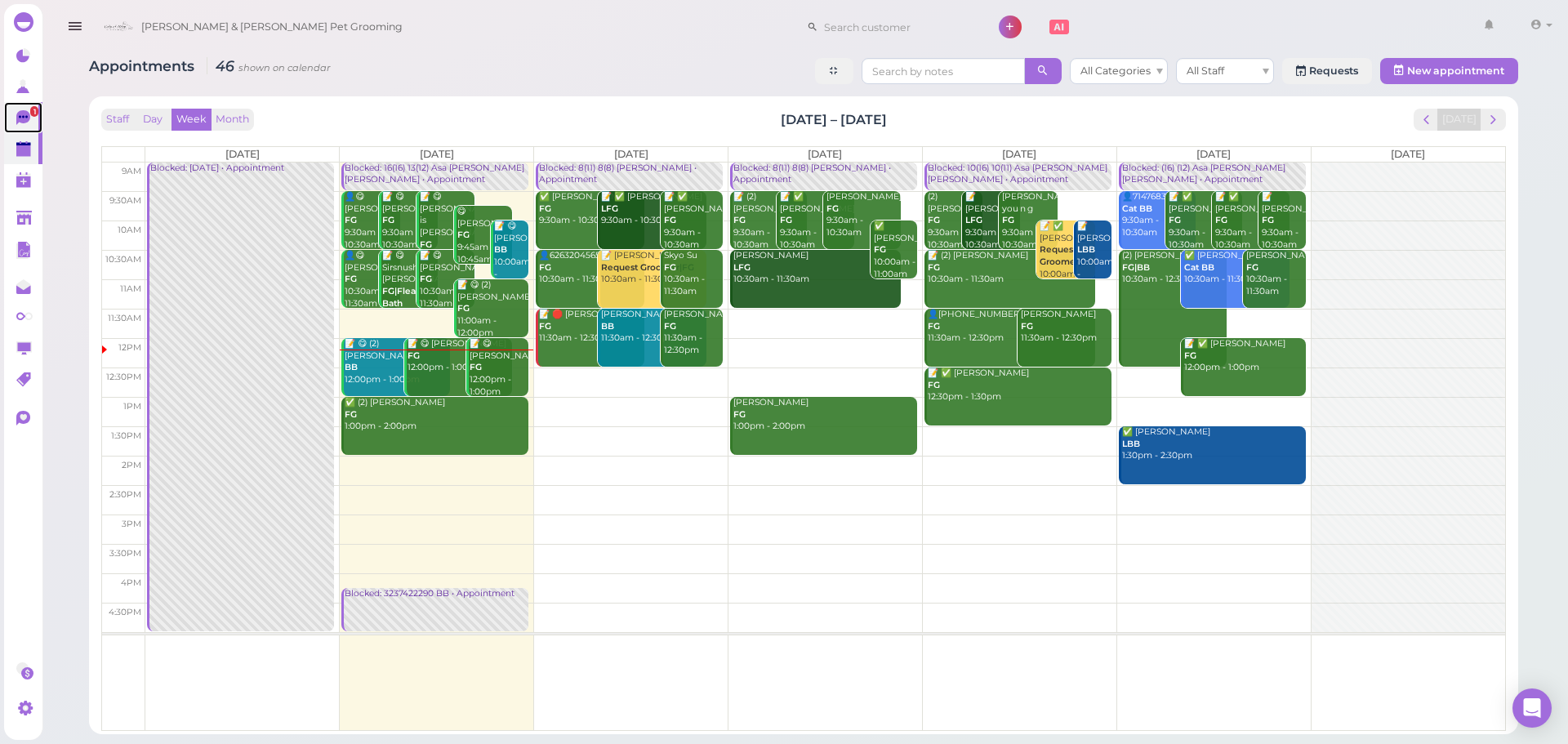
click at [33, 111] on span "1" at bounding box center [34, 111] width 8 height 11
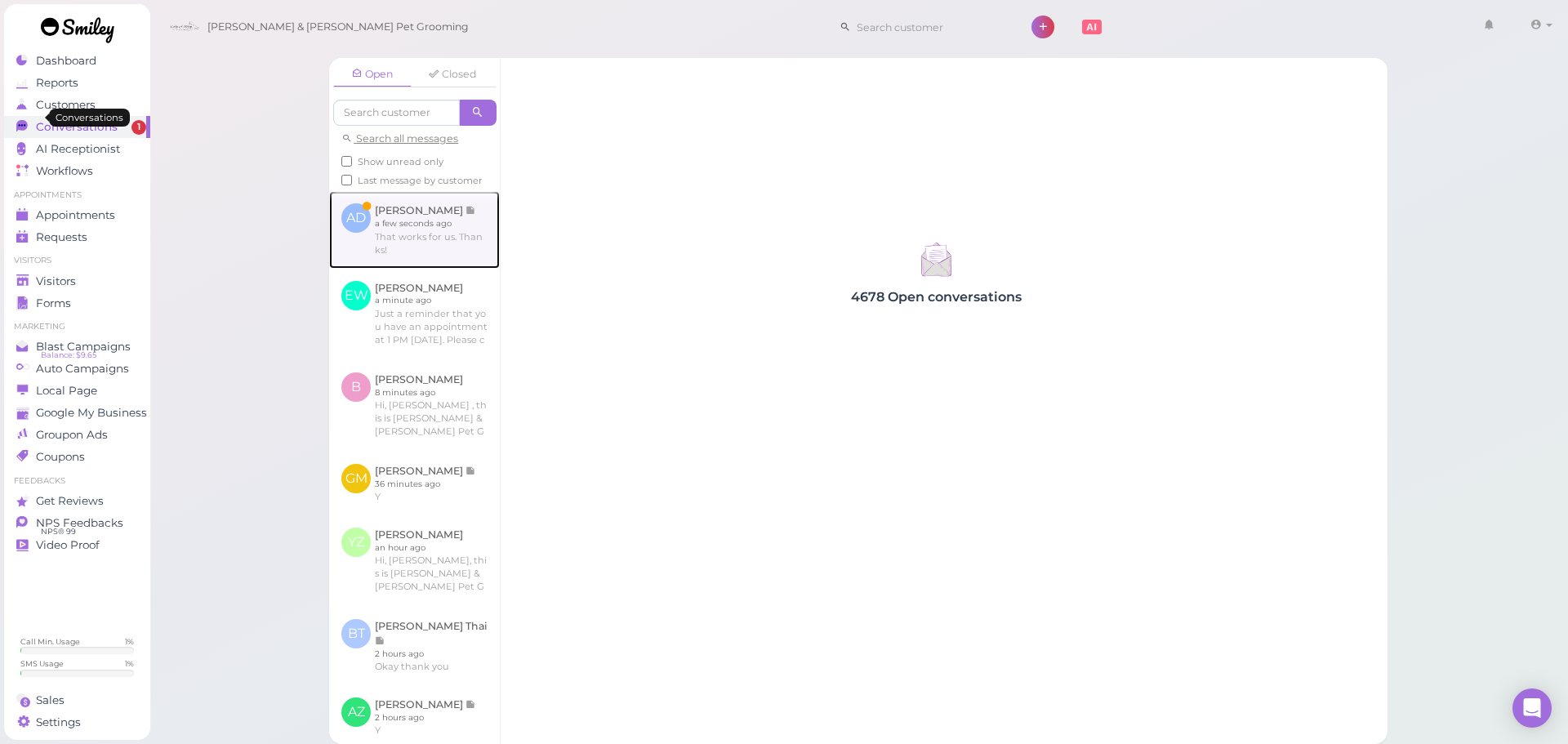
click at [429, 241] on link at bounding box center [413, 229] width 170 height 77
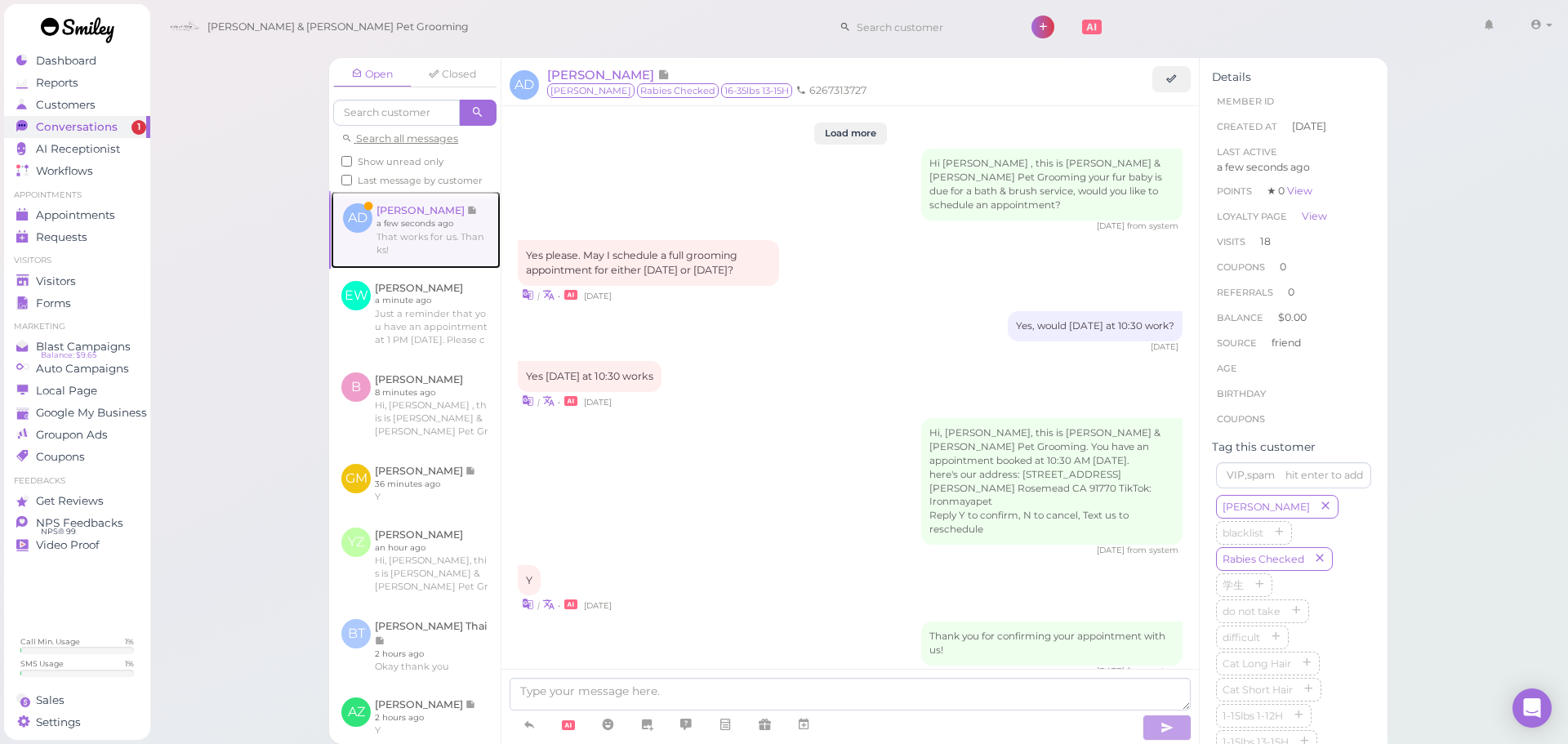
scroll to position [2108, 0]
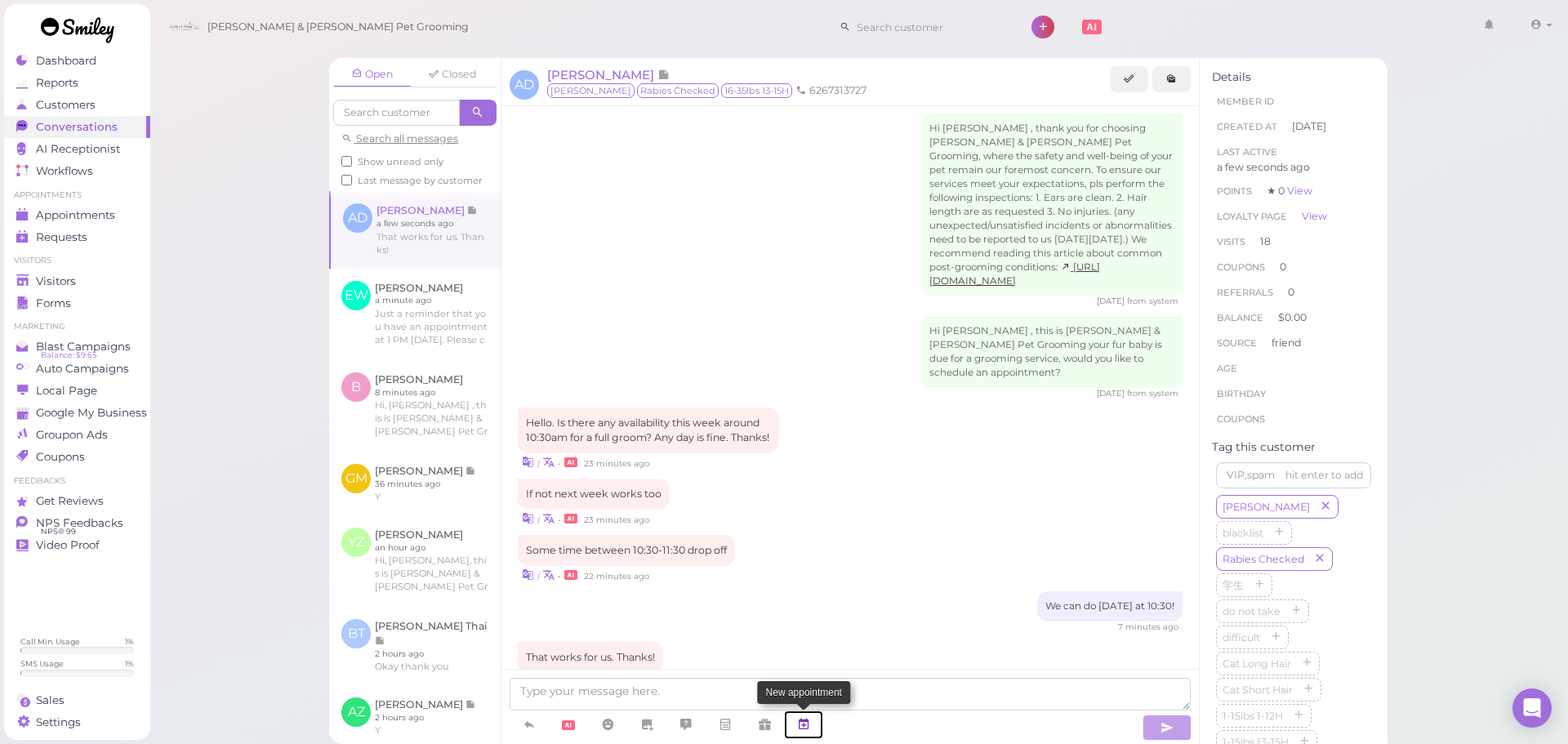
click at [815, 726] on link at bounding box center [803, 724] width 39 height 28
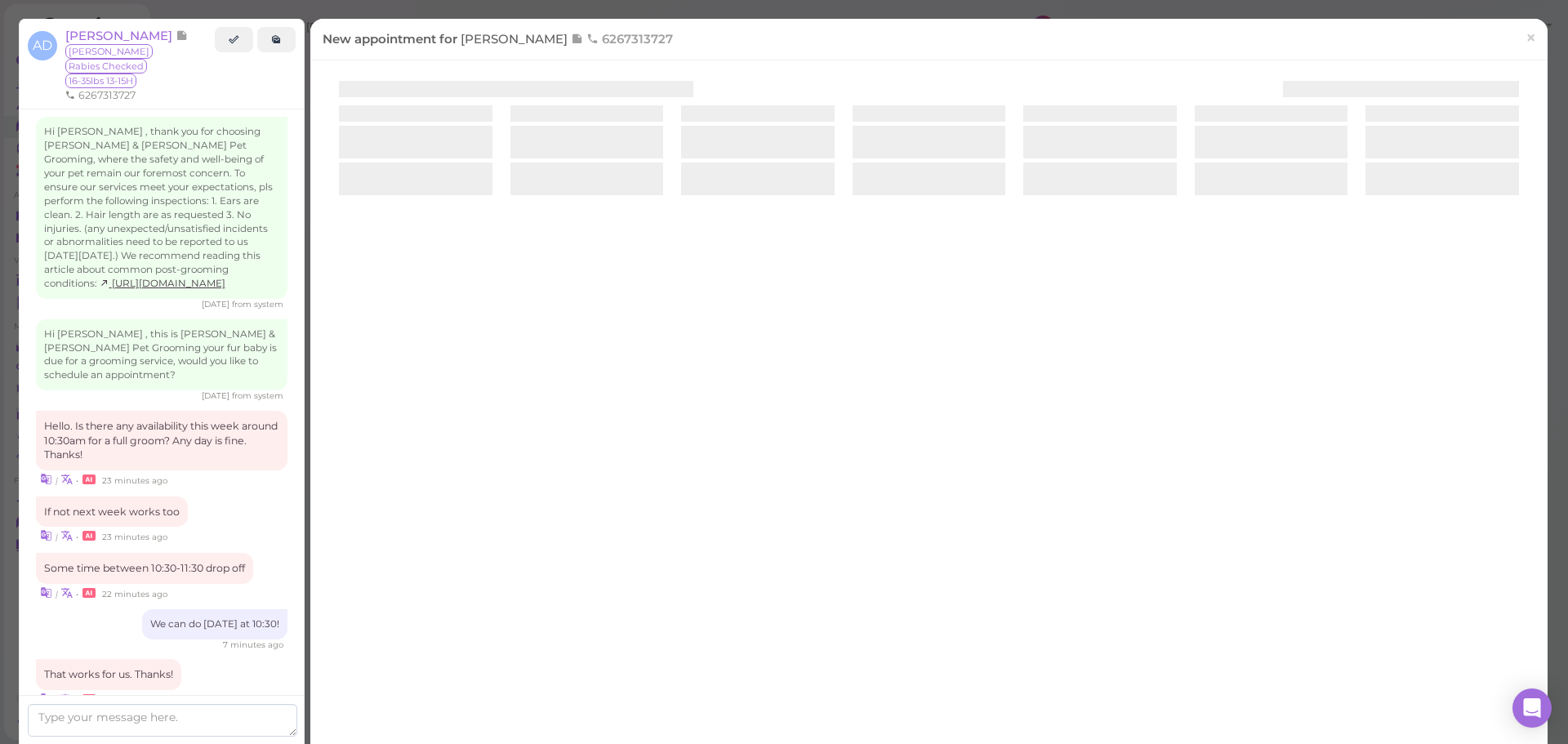
scroll to position [2208, 0]
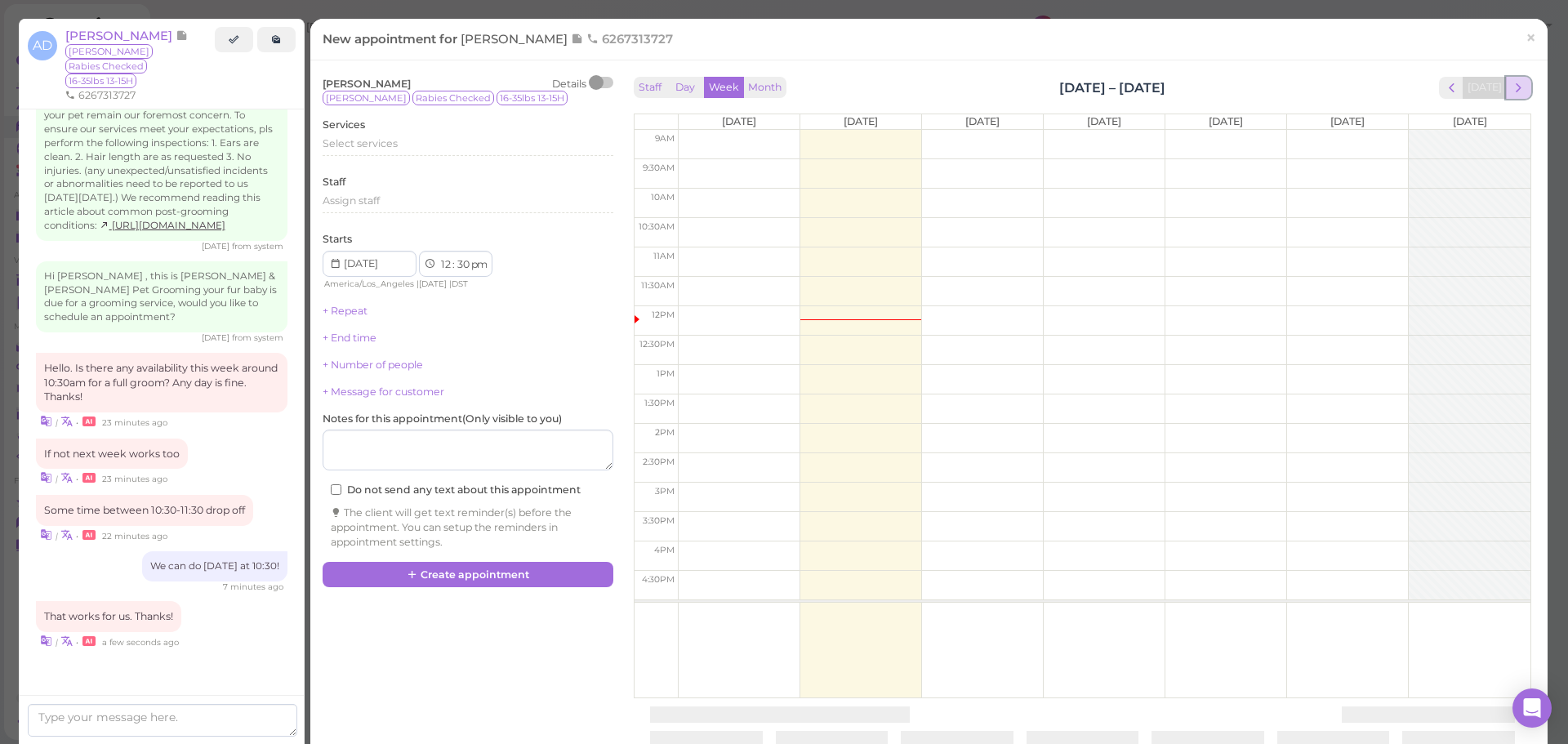
click at [1511, 85] on span "next" at bounding box center [1518, 88] width 16 height 16
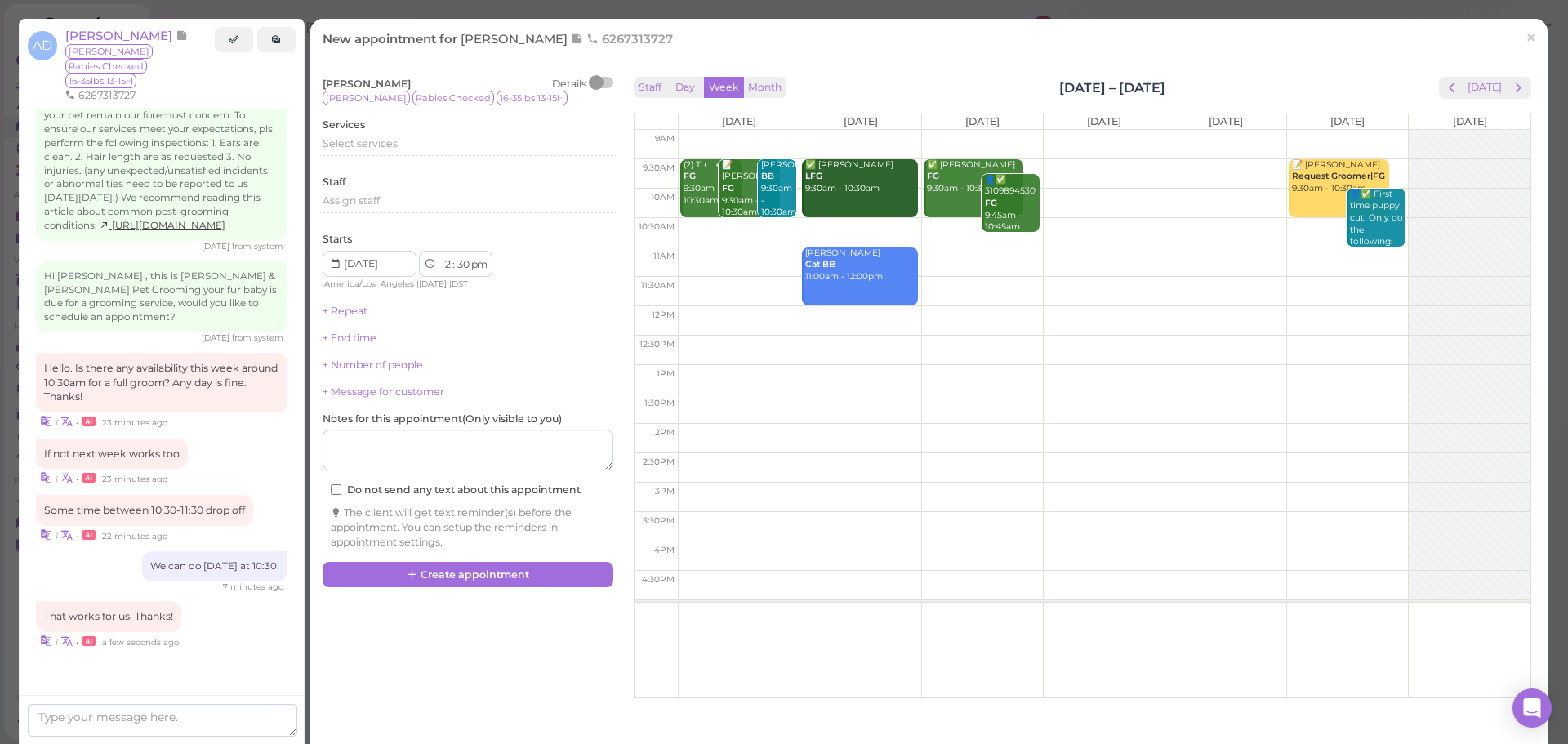
click at [710, 227] on td at bounding box center [1104, 232] width 852 height 29
type input "[DATE]"
select select "10"
select select "am"
click at [408, 144] on div "Select services" at bounding box center [468, 143] width 291 height 15
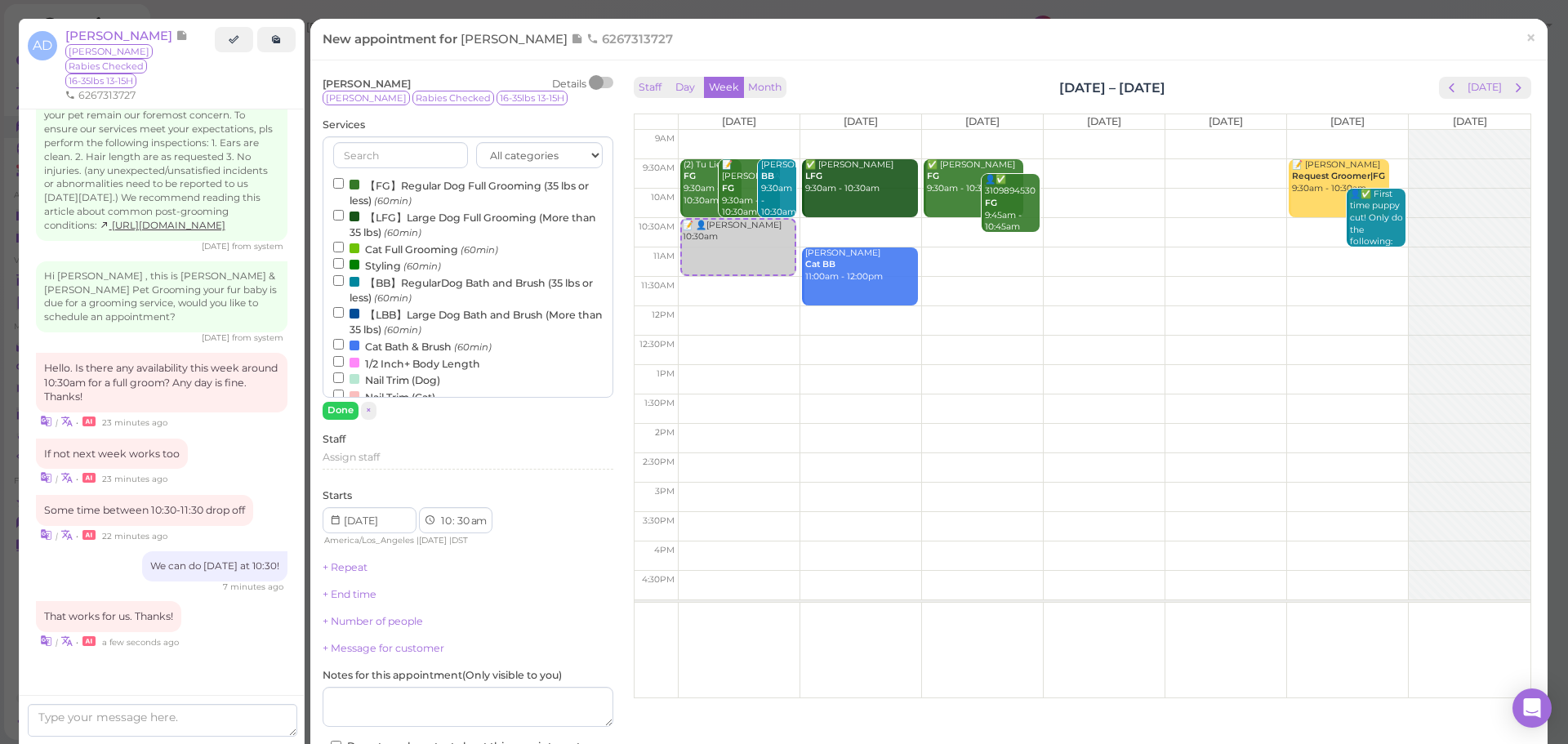
drag, startPoint x: 415, startPoint y: 183, endPoint x: 415, endPoint y: 210, distance: 27.0
click at [415, 201] on label "【FG】Regular Dog Full Grooming (35 lbs or less) (60min)" at bounding box center [468, 192] width 269 height 32
click at [374, 170] on div "All categories Full Grooming Bath & Brush Add-ons Dental Work Special Request I…" at bounding box center [468, 266] width 291 height 262
click at [373, 179] on label "【FG】Regular Dog Full Grooming (35 lbs or less) (60min)" at bounding box center [468, 192] width 269 height 32
click at [343, 179] on input "【FG】Regular Dog Full Grooming (35 lbs or less) (60min)" at bounding box center [339, 183] width 11 height 11
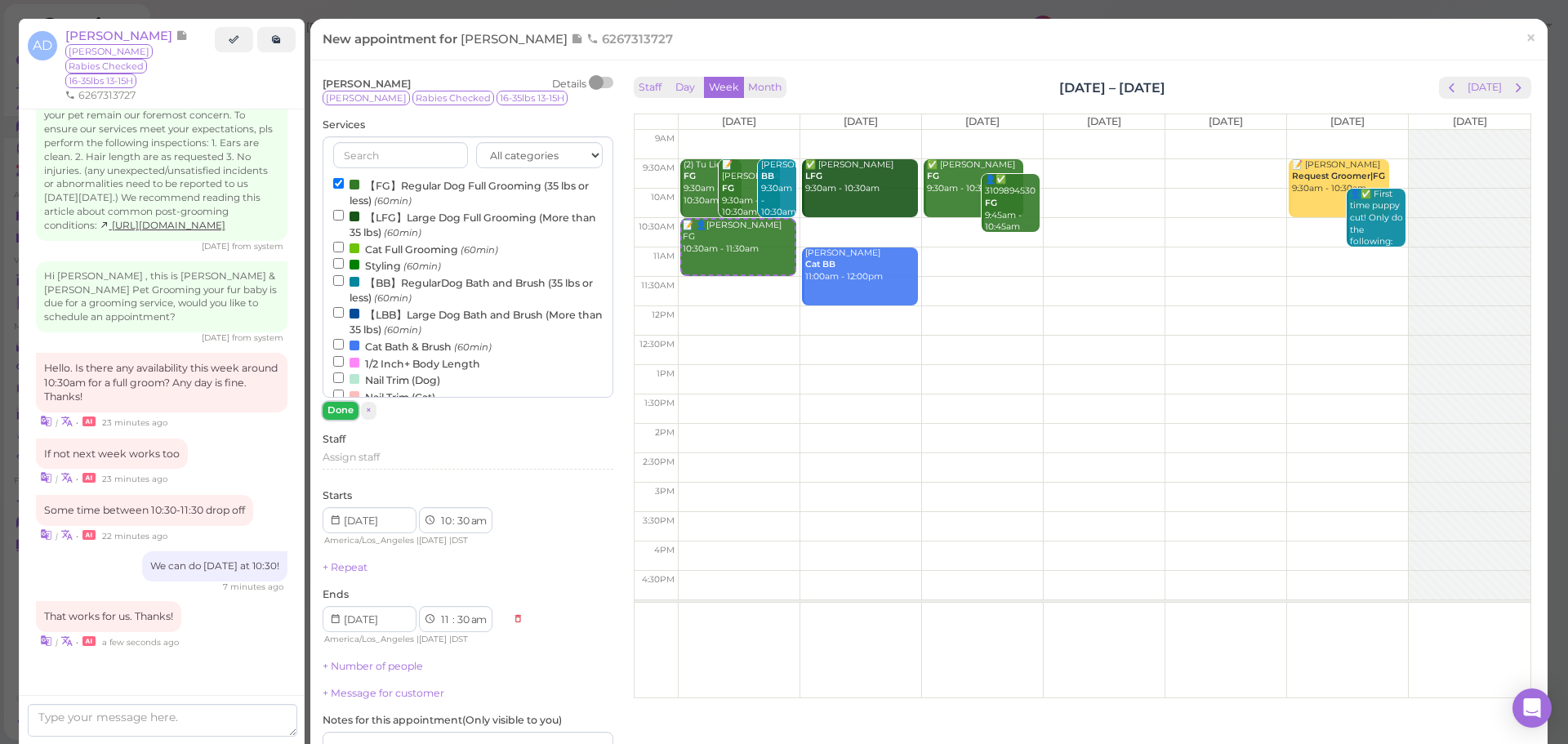
click at [331, 410] on button "Done" at bounding box center [340, 410] width 36 height 18
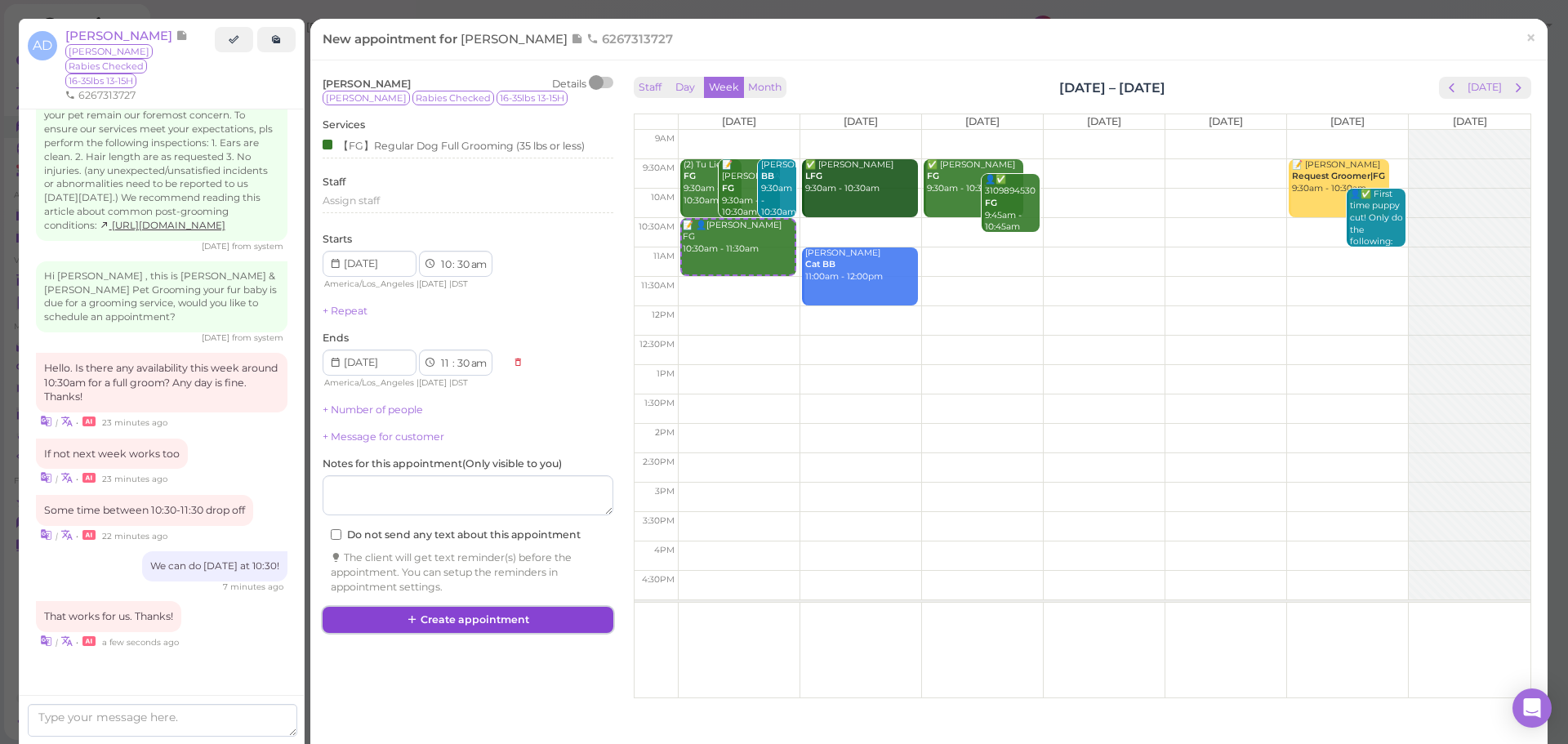
click at [525, 616] on button "Create appointment" at bounding box center [468, 620] width 291 height 26
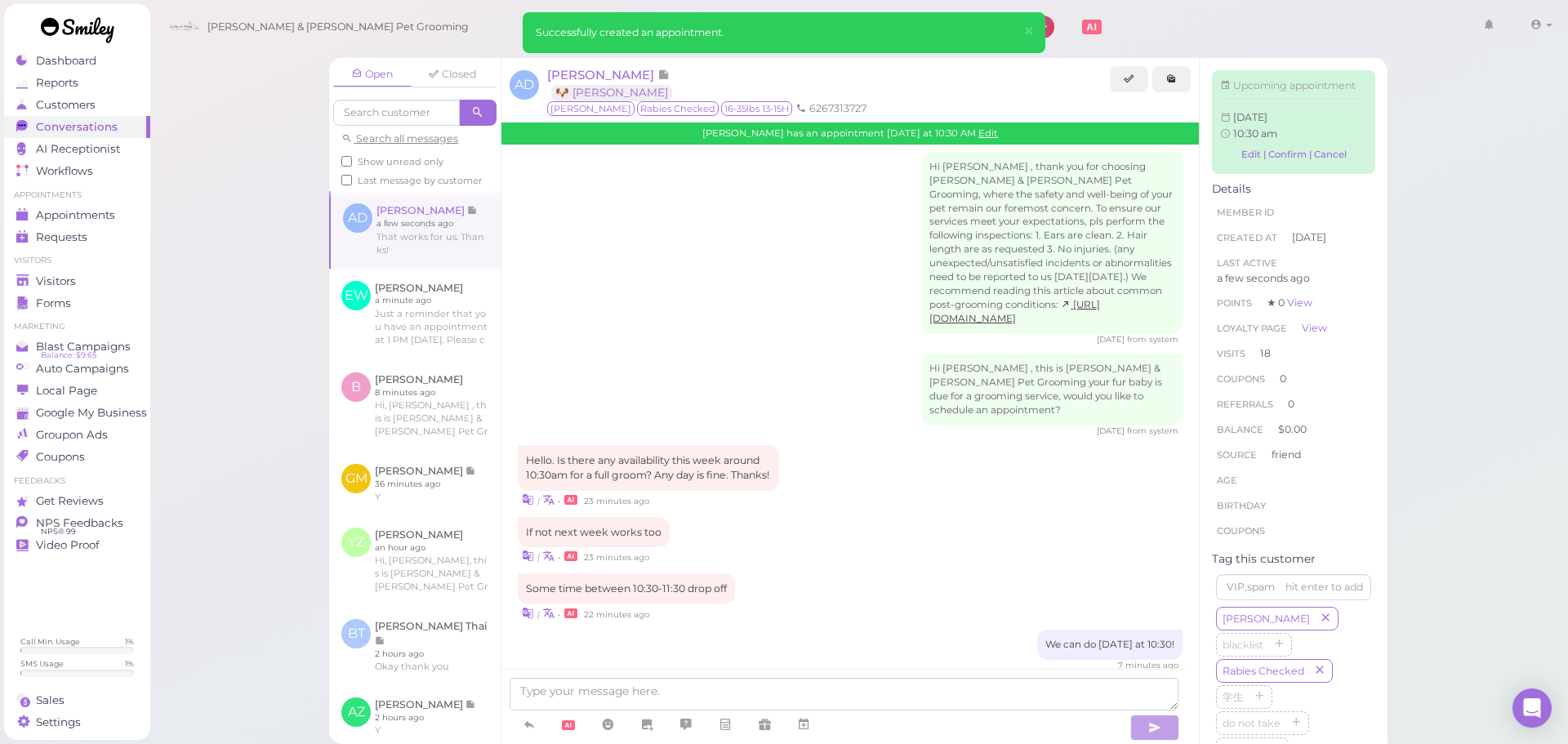
scroll to position [2277, 0]
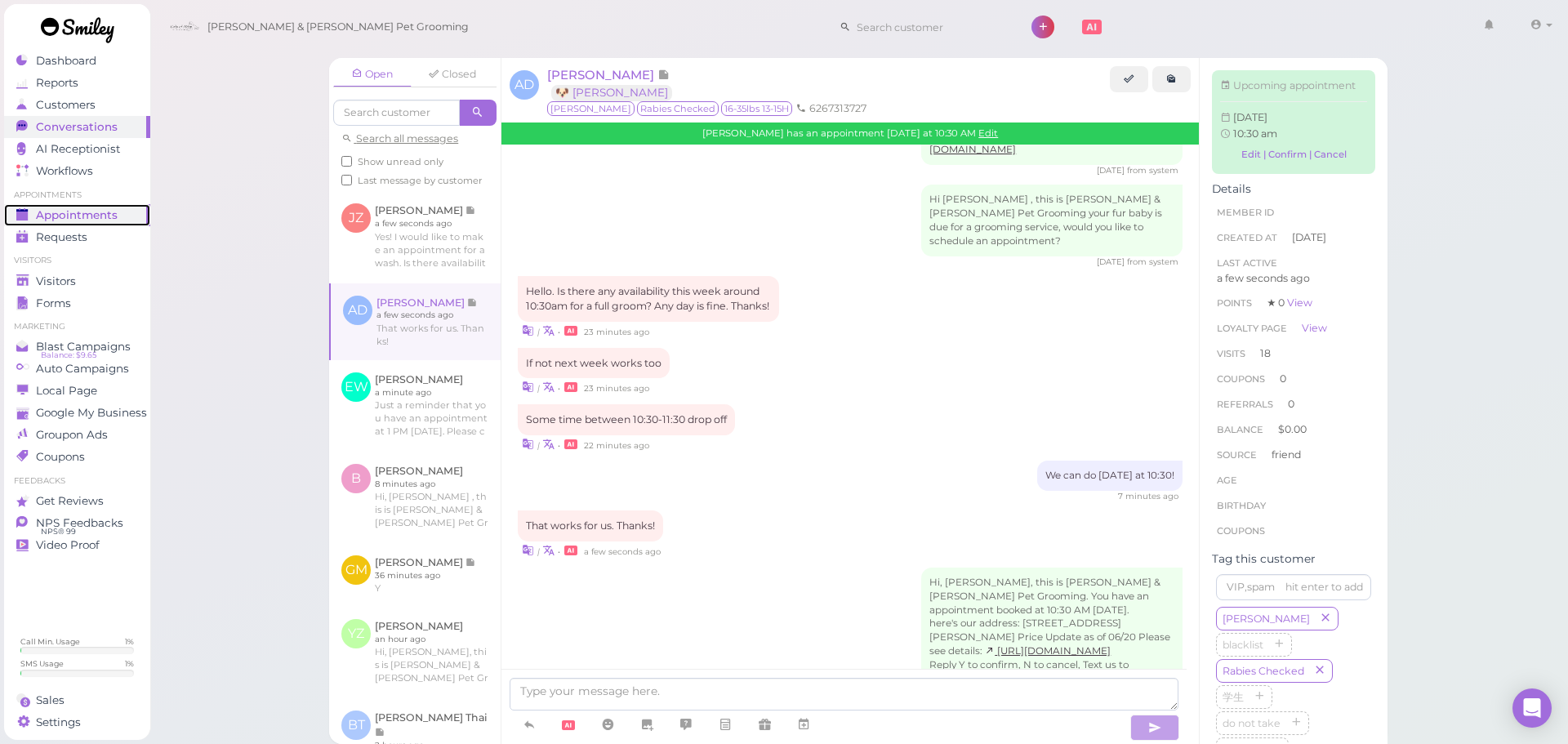
click at [107, 219] on span "Appointments" at bounding box center [77, 215] width 82 height 14
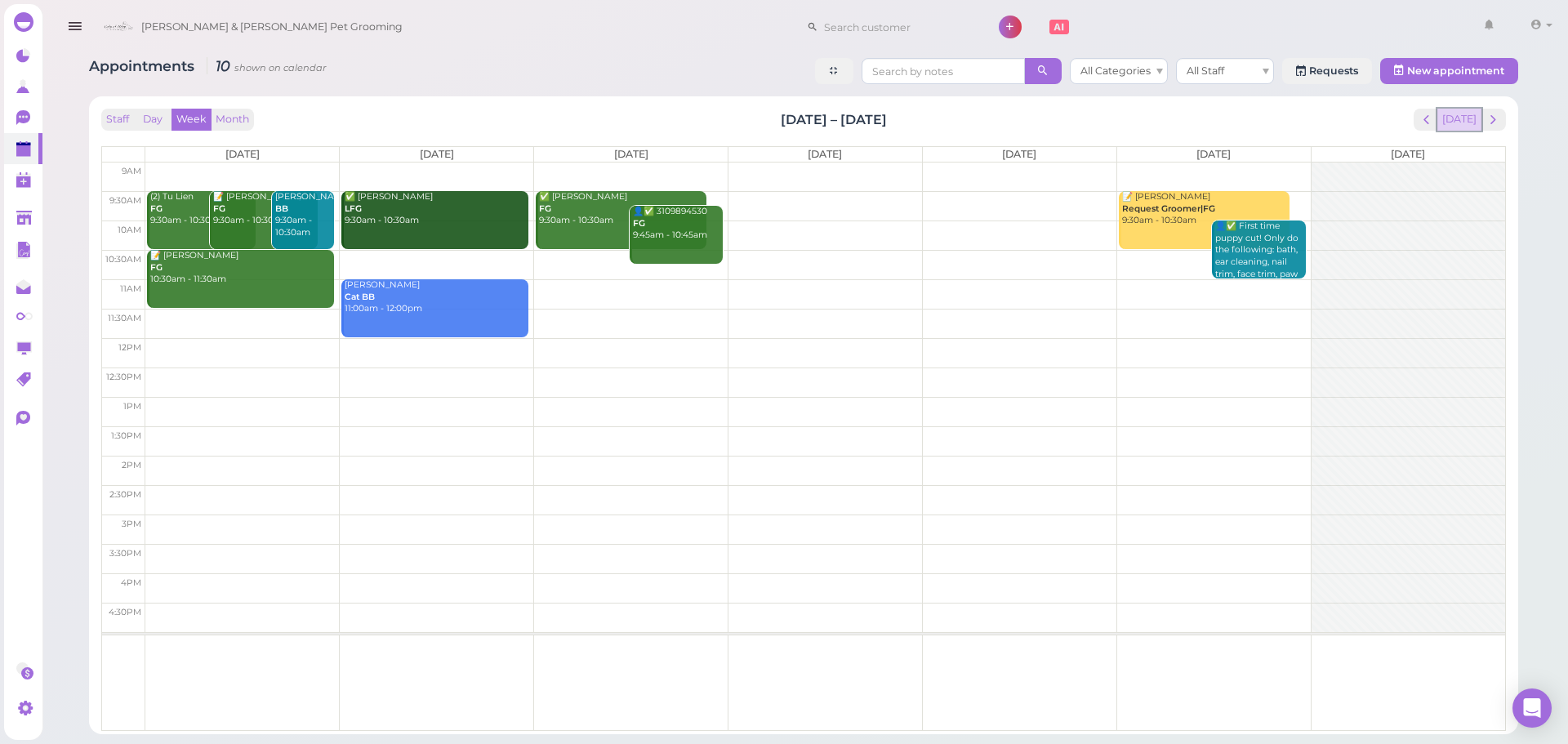
click at [1460, 129] on button "[DATE]" at bounding box center [1459, 120] width 44 height 22
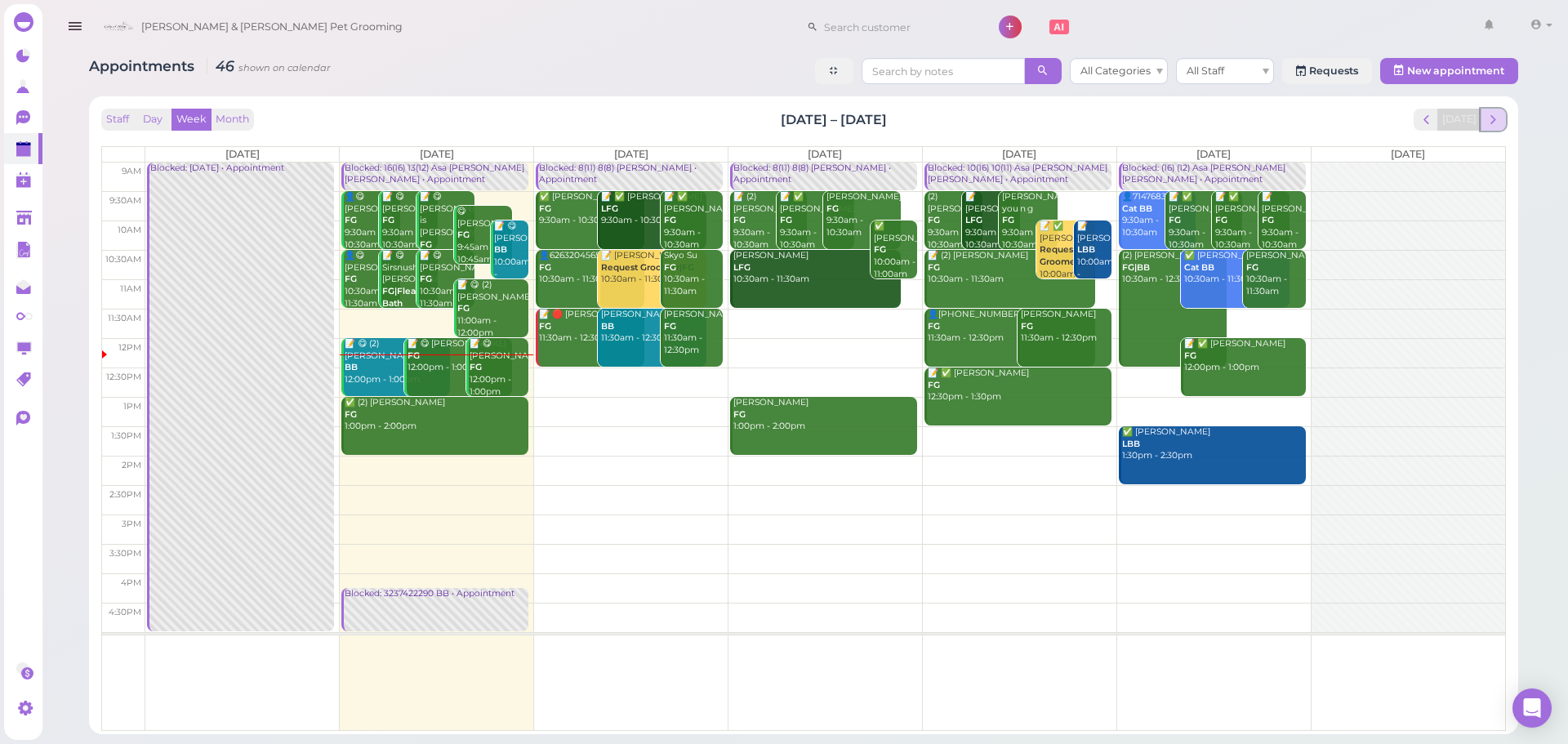
click at [1501, 126] on button "next" at bounding box center [1493, 120] width 25 height 22
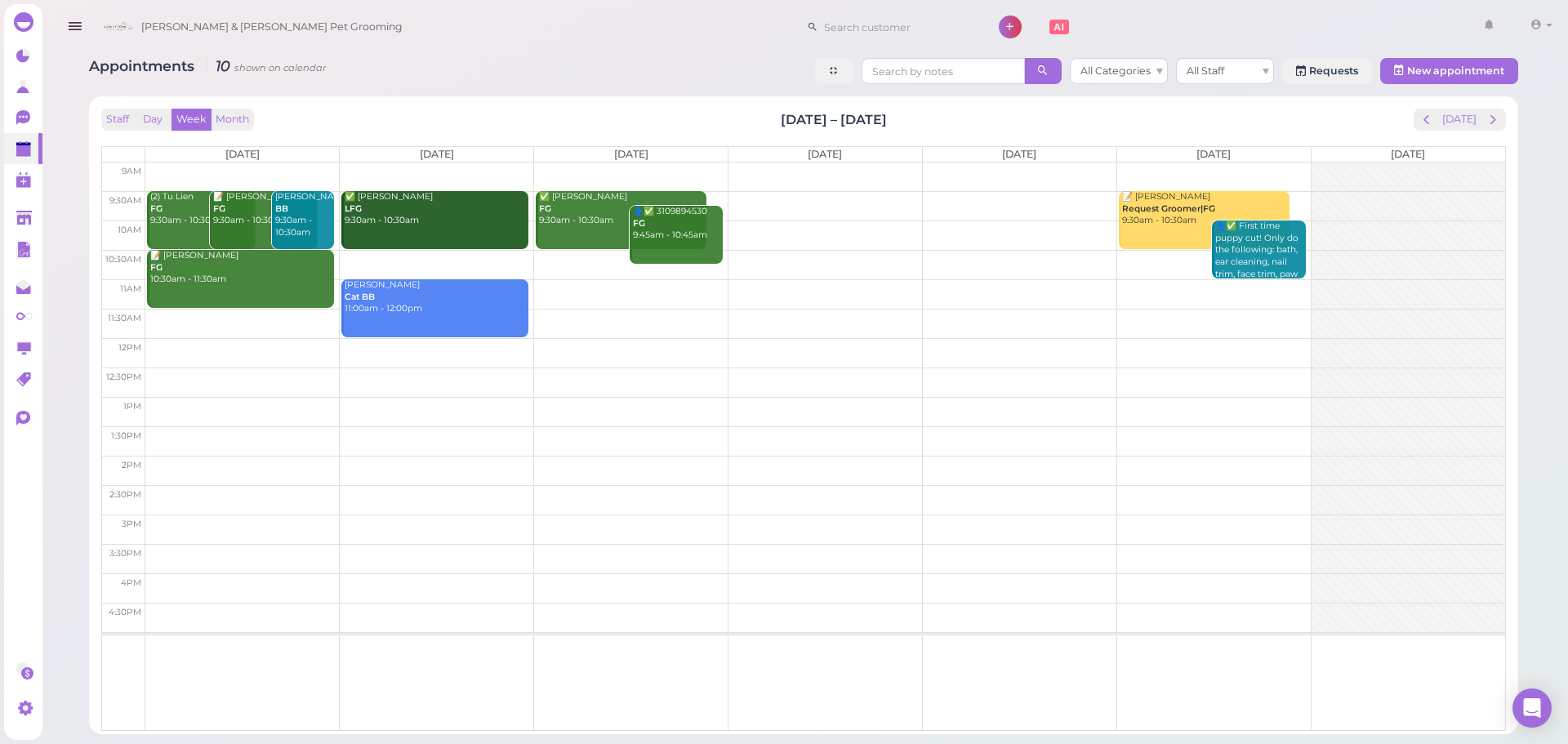
click at [190, 315] on td at bounding box center [825, 323] width 1360 height 29
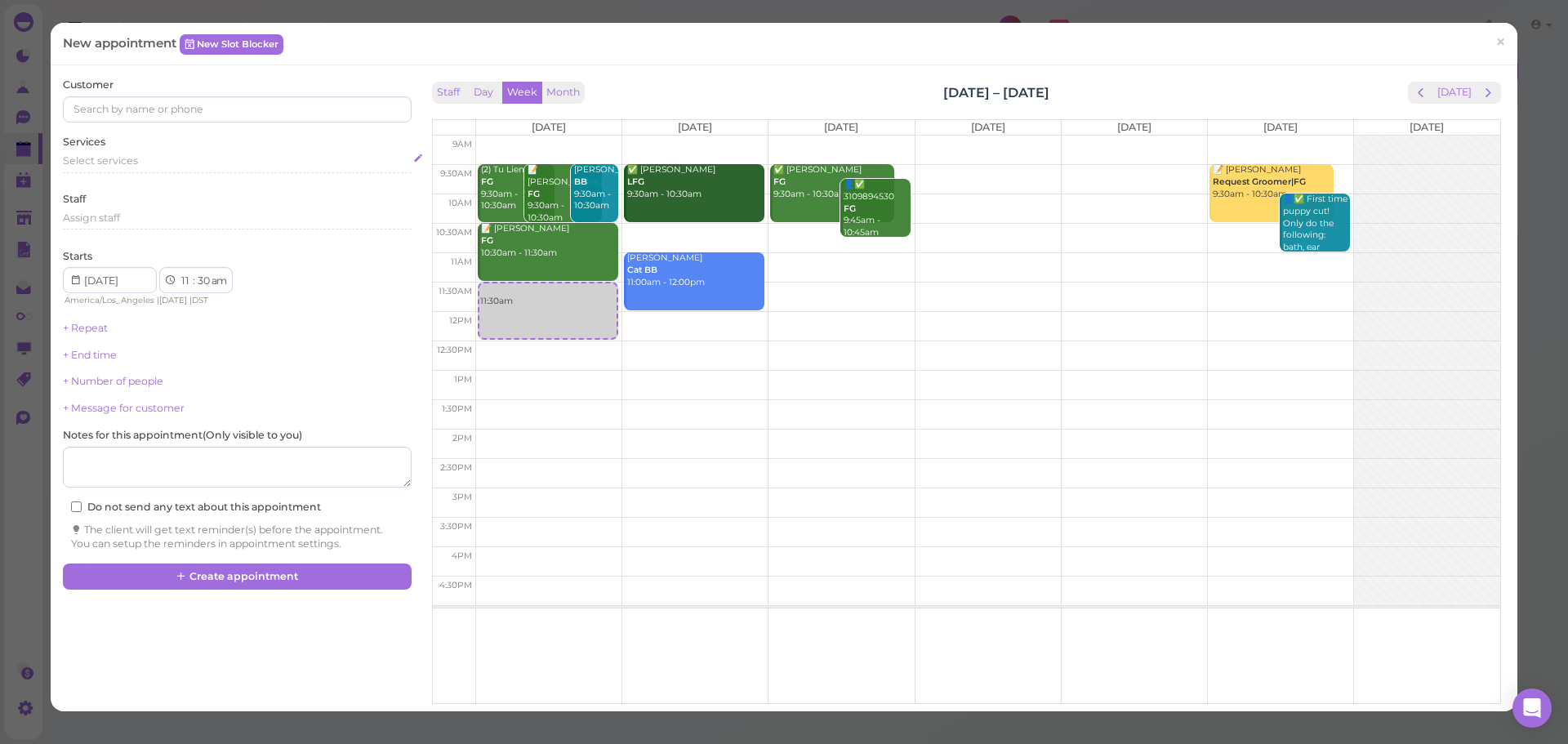
click at [179, 156] on div "Select services" at bounding box center [237, 160] width 348 height 15
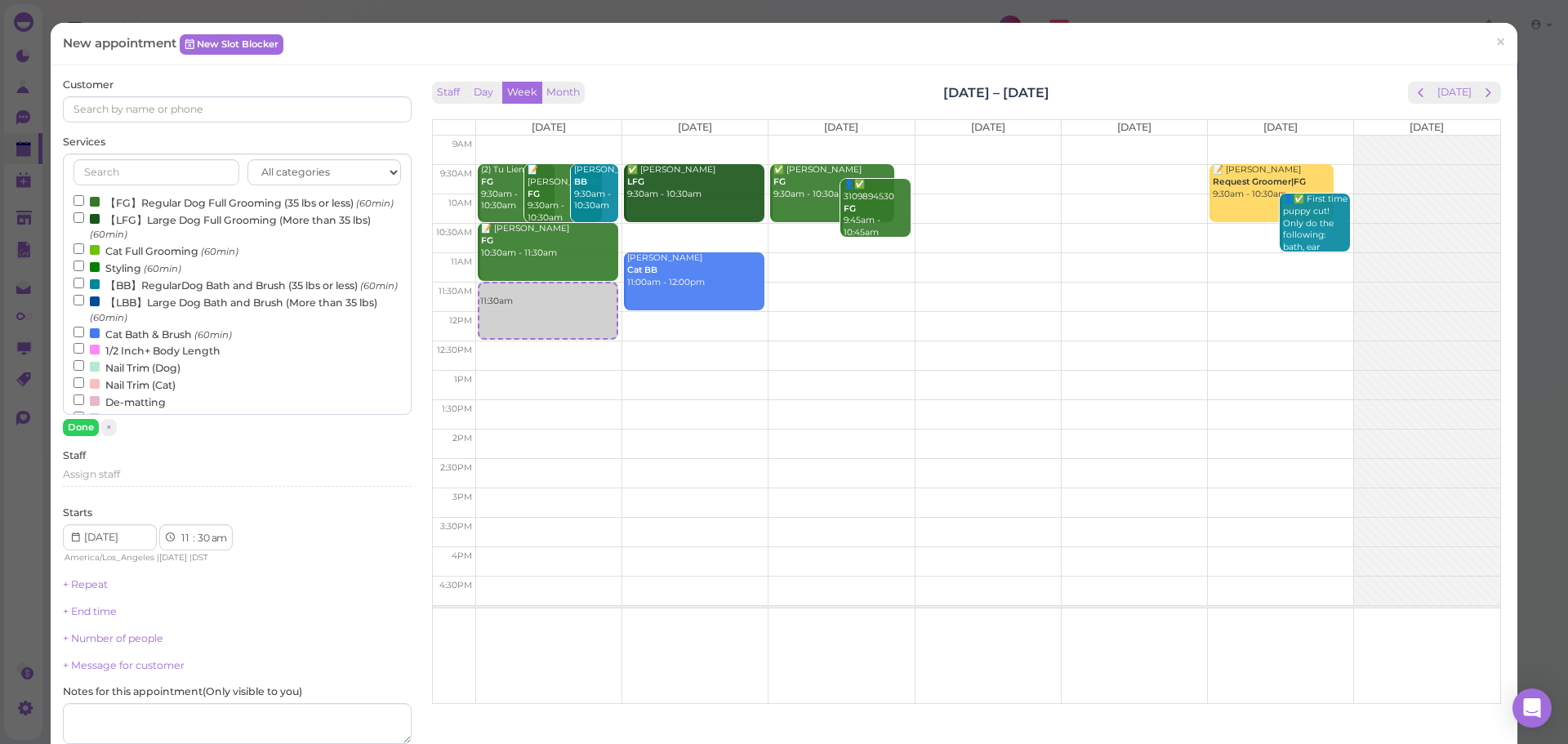
click at [160, 211] on label "【FG】Regular Dog Full Grooming (35 lbs or less) (60min)" at bounding box center [233, 202] width 320 height 18
click at [84, 206] on input "【FG】Regular Dog Full Grooming (35 lbs or less) (60min)" at bounding box center [79, 200] width 11 height 11
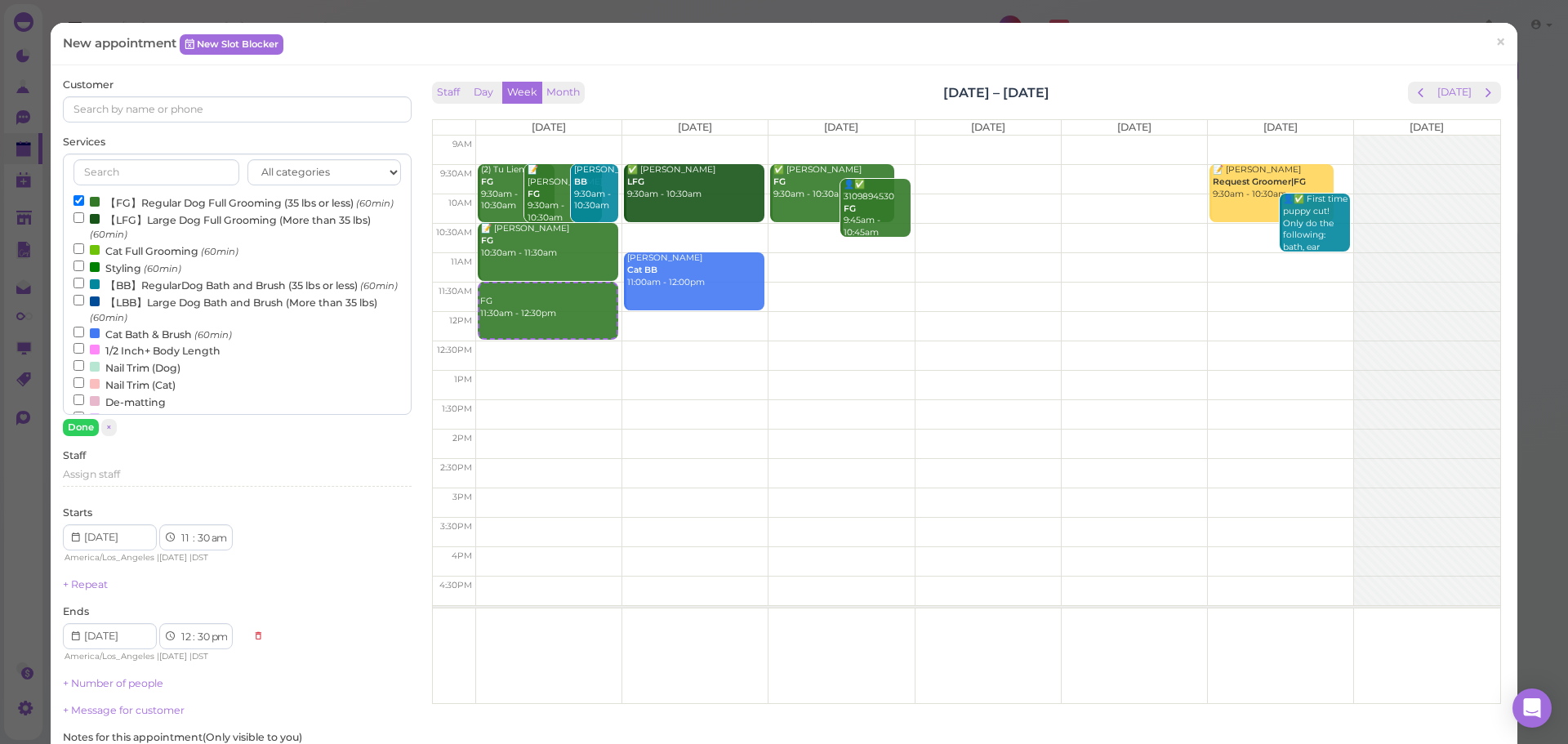
click at [131, 293] on label "【BB】RegularDog Bath and Brush (35 lbs or less) (60min)" at bounding box center [235, 285] width 324 height 18
click at [84, 288] on input "【BB】RegularDog Bath and Brush (35 lbs or less) (60min)" at bounding box center [79, 282] width 11 height 11
select select "1"
click at [70, 427] on button "Done" at bounding box center [81, 428] width 36 height 18
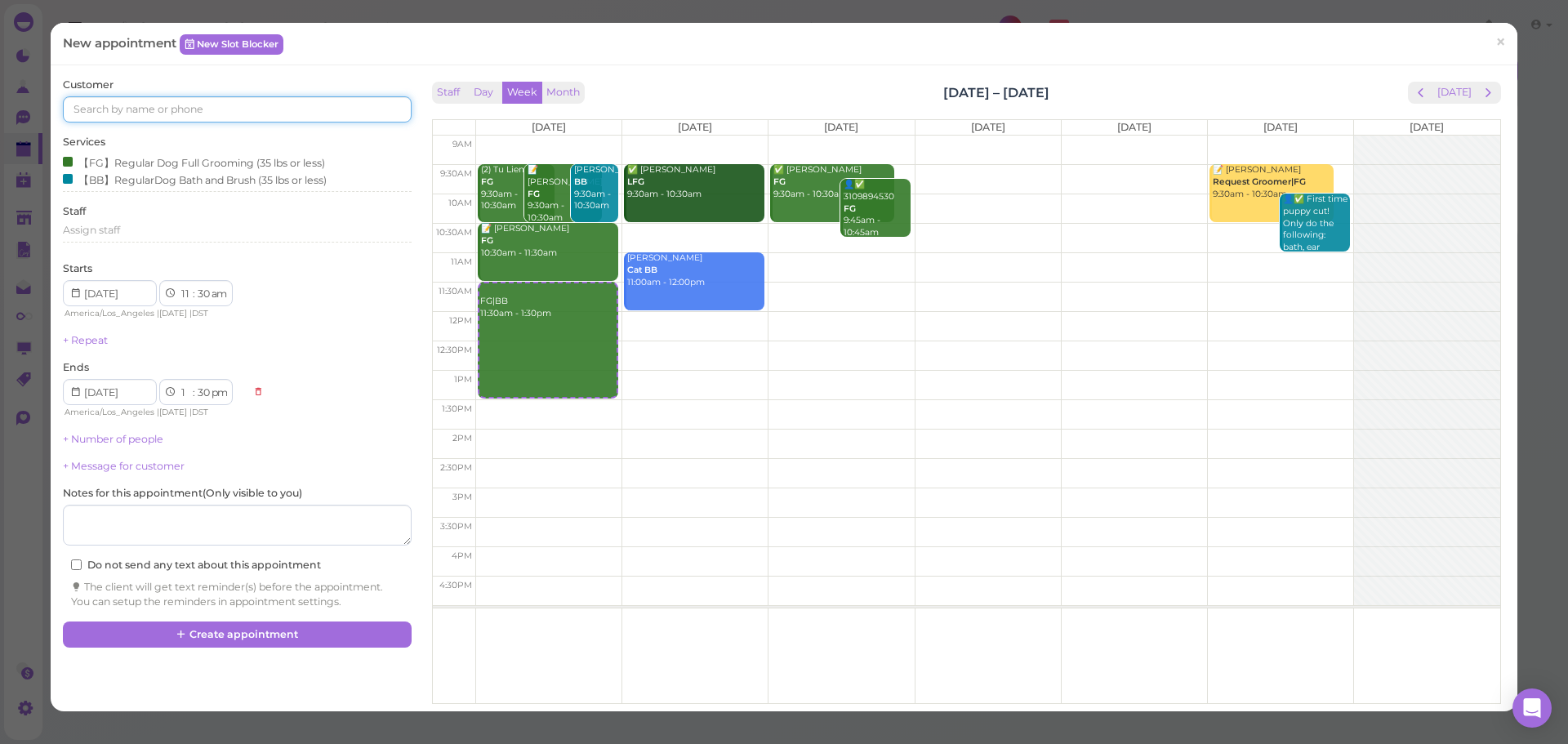
click at [210, 120] on input at bounding box center [237, 109] width 348 height 26
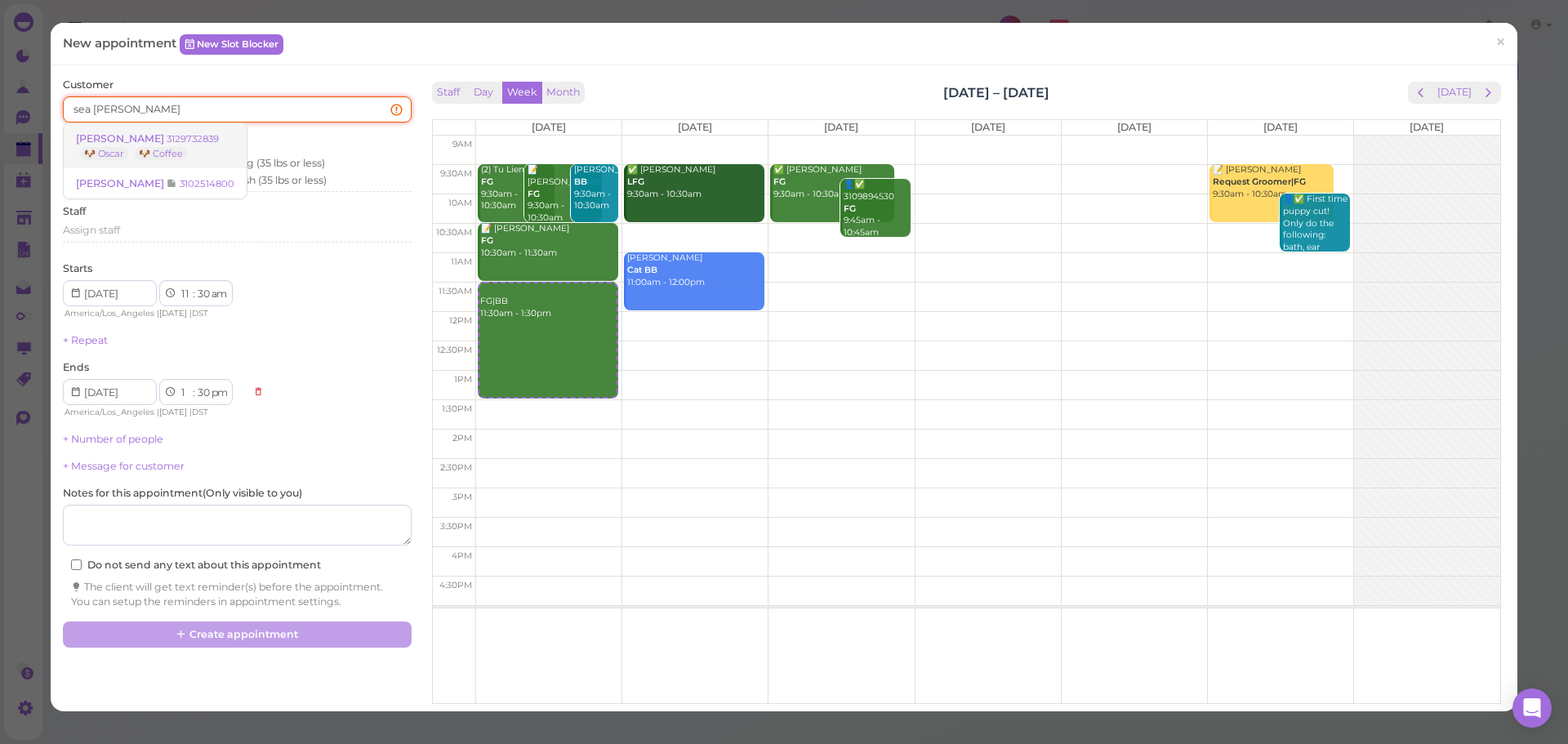
type input "sea chen"
click at [184, 130] on link "Sea Chen 3129732839 🐶 Oscar 🐶 Coffee" at bounding box center [155, 146] width 183 height 46
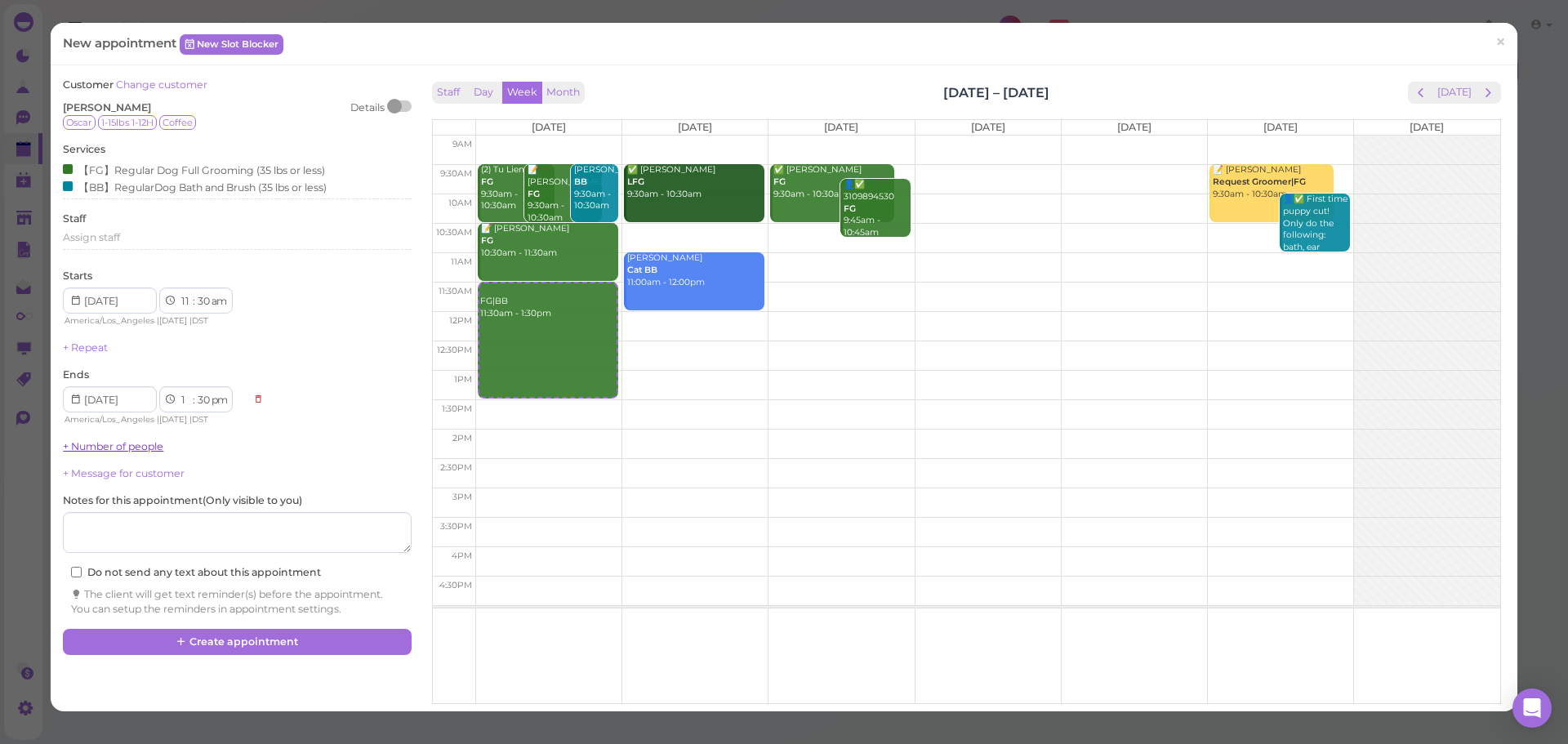
click at [107, 450] on link "+ Number of people" at bounding box center [113, 445] width 100 height 13
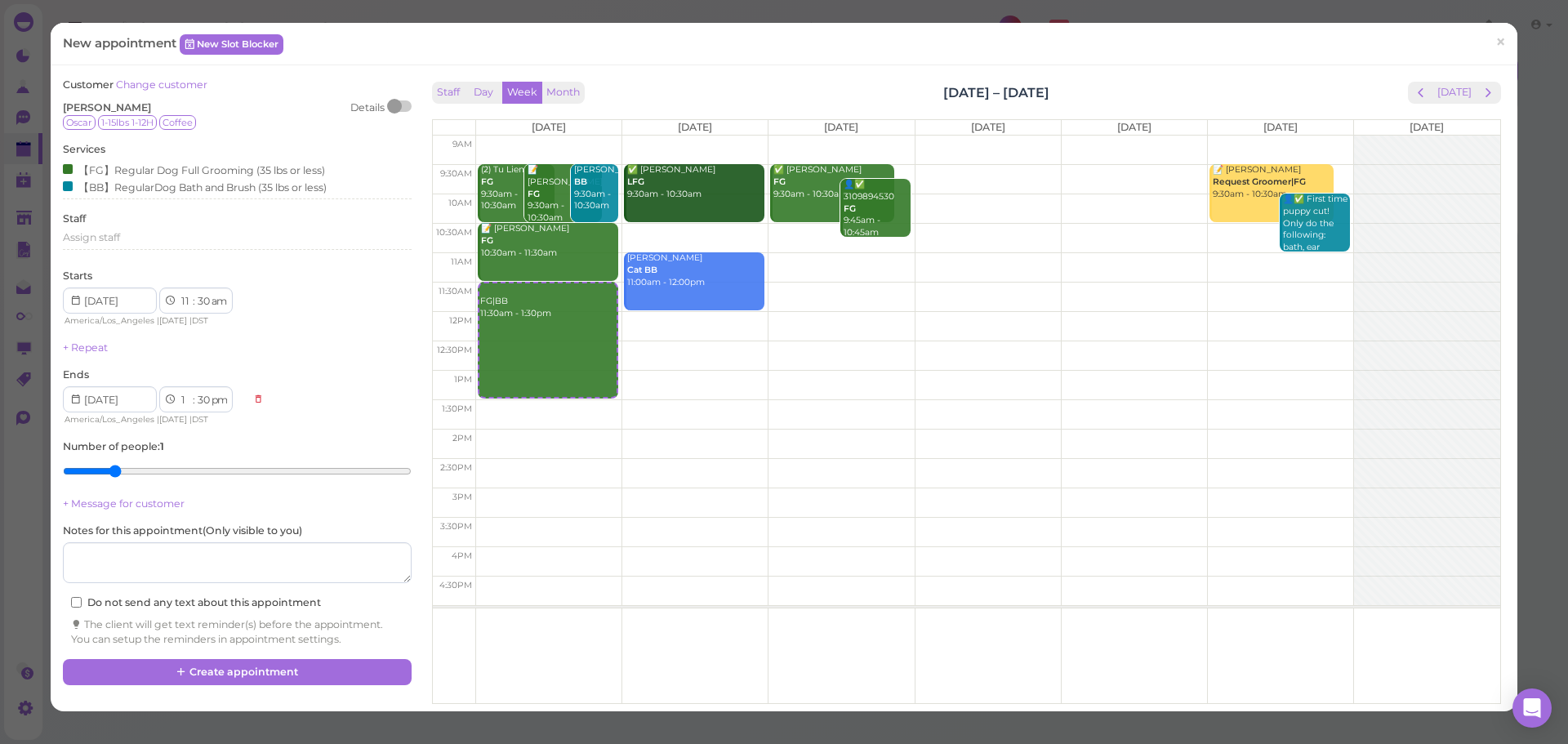
type input "2"
click at [109, 473] on input "range" at bounding box center [237, 471] width 348 height 26
click at [263, 677] on button "Create appointment" at bounding box center [237, 671] width 348 height 26
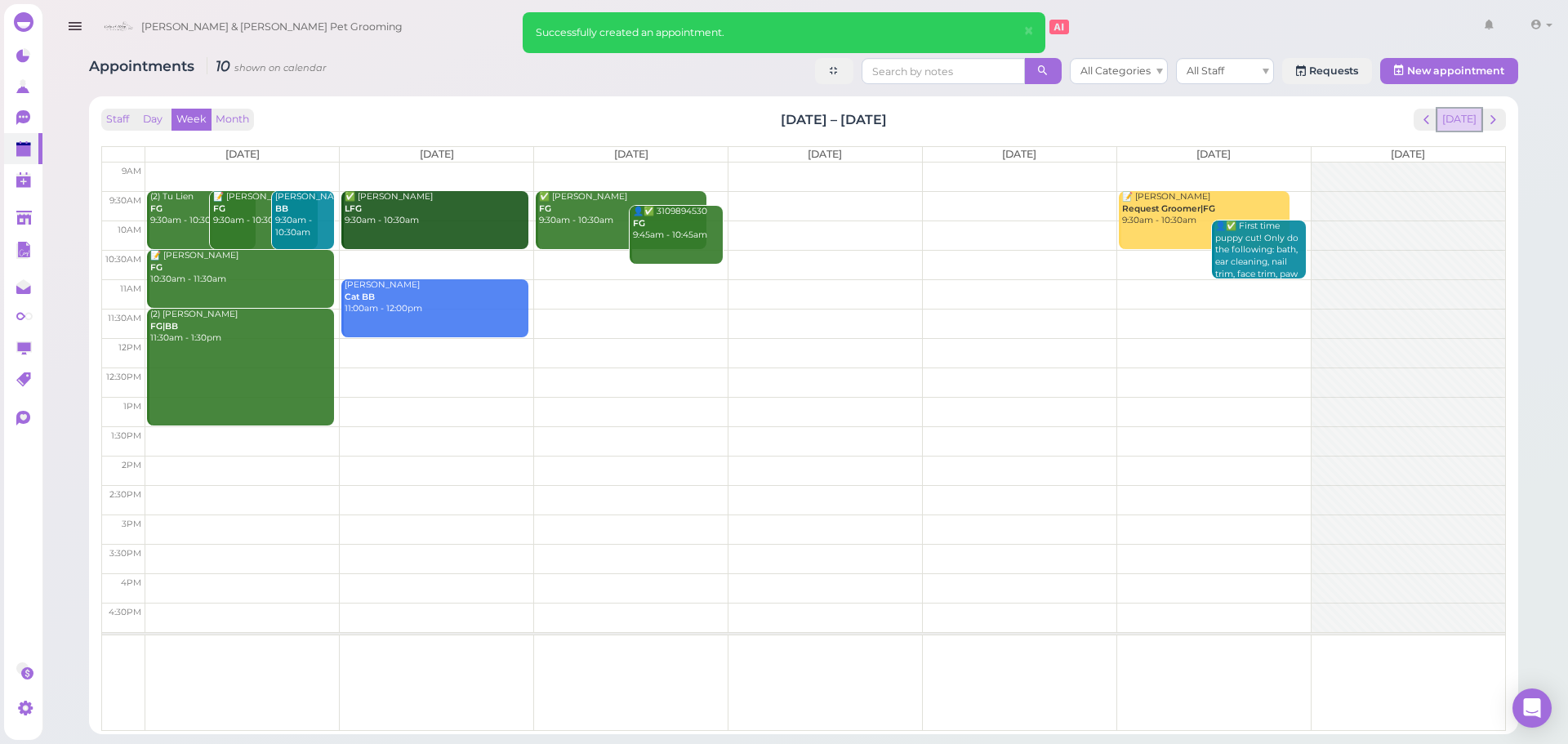
click at [1454, 124] on button "[DATE]" at bounding box center [1459, 120] width 44 height 22
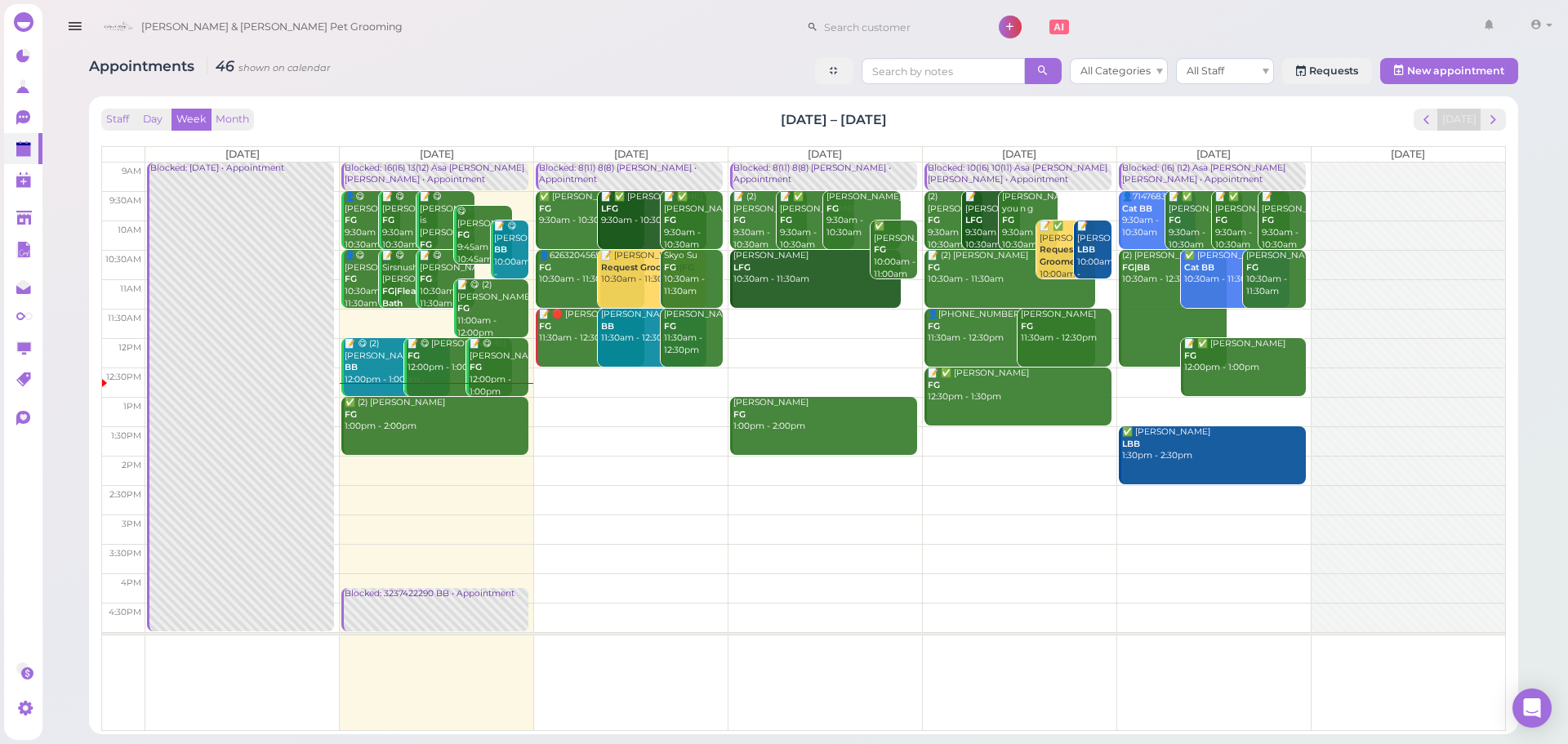
click at [484, 441] on link "✅ (2) Edmund Wonh FG 1:00pm - 2:00pm" at bounding box center [435, 426] width 187 height 58
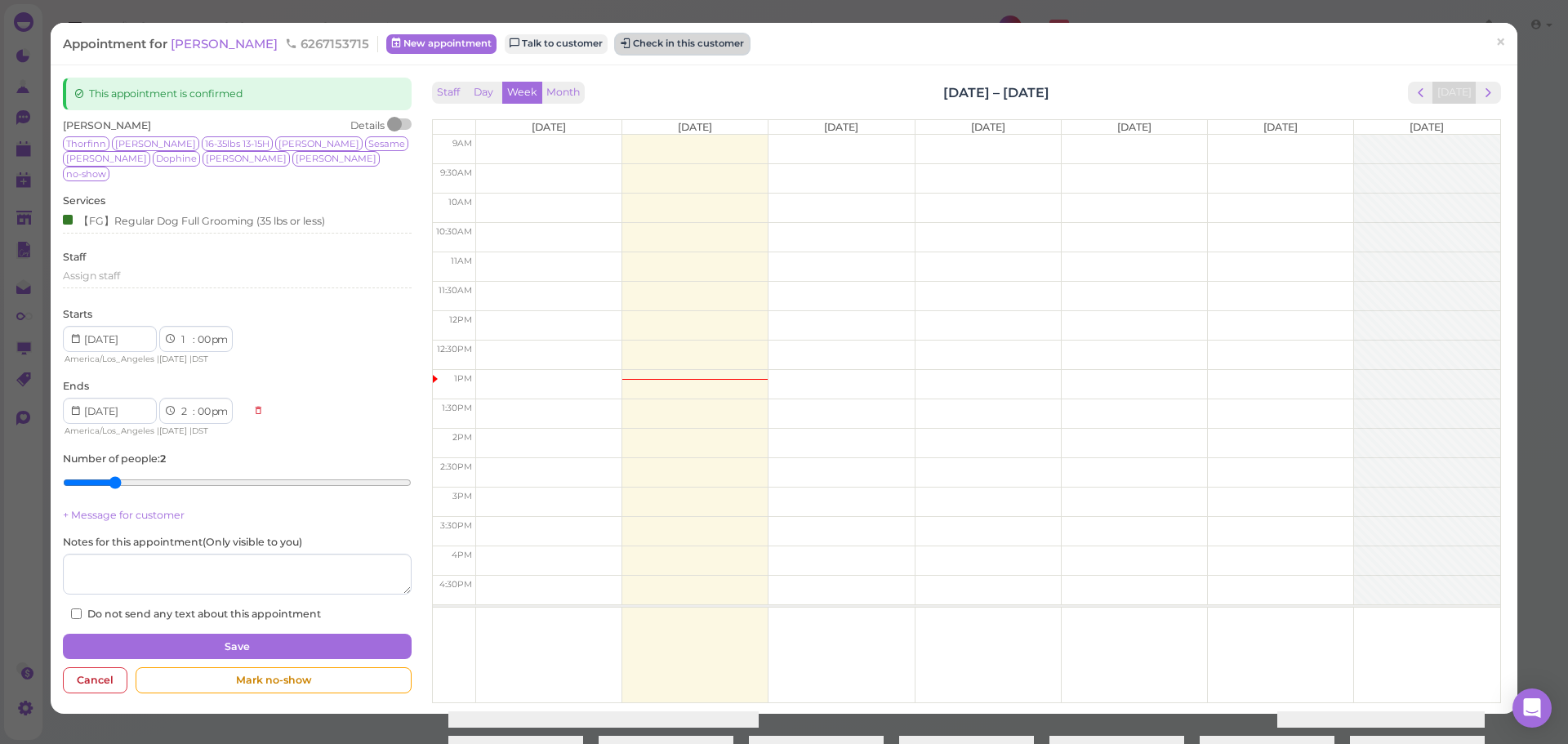
click at [686, 45] on button "Check in this customer" at bounding box center [682, 44] width 133 height 19
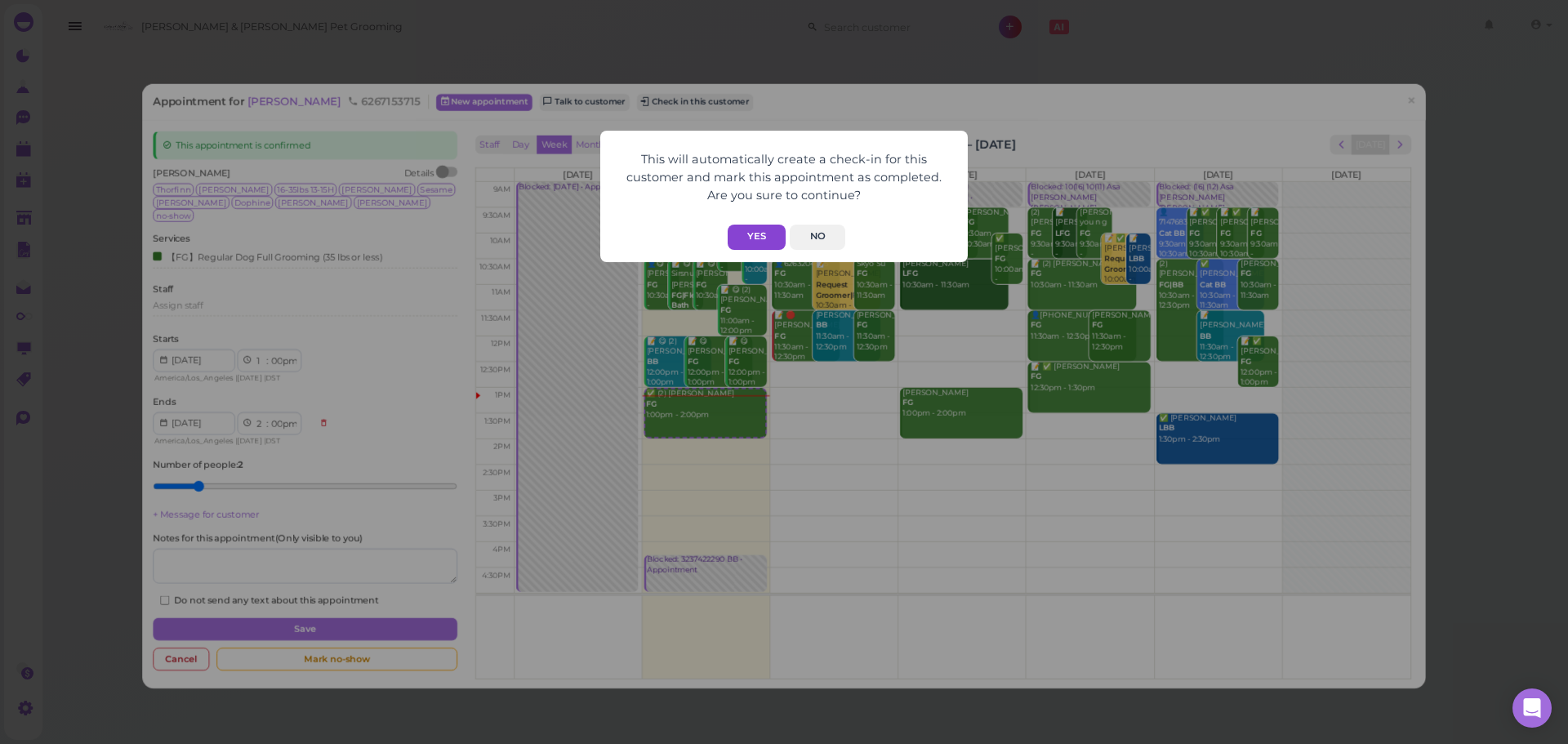
click at [756, 236] on button "Yes" at bounding box center [757, 237] width 58 height 25
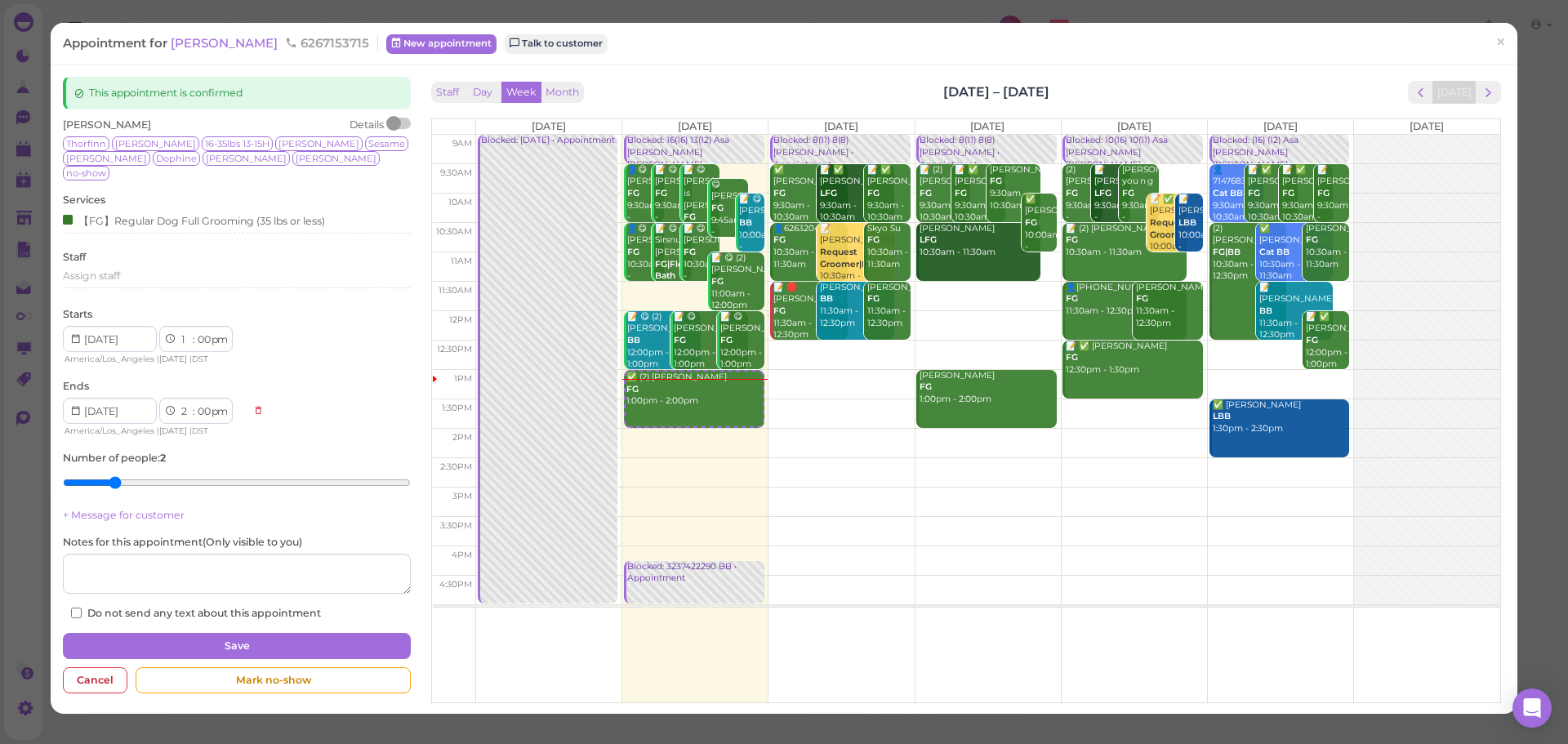
click at [1133, 88] on div "Staff Day Week Month Sep 1 – 7, 2025 Today" at bounding box center [966, 92] width 1069 height 22
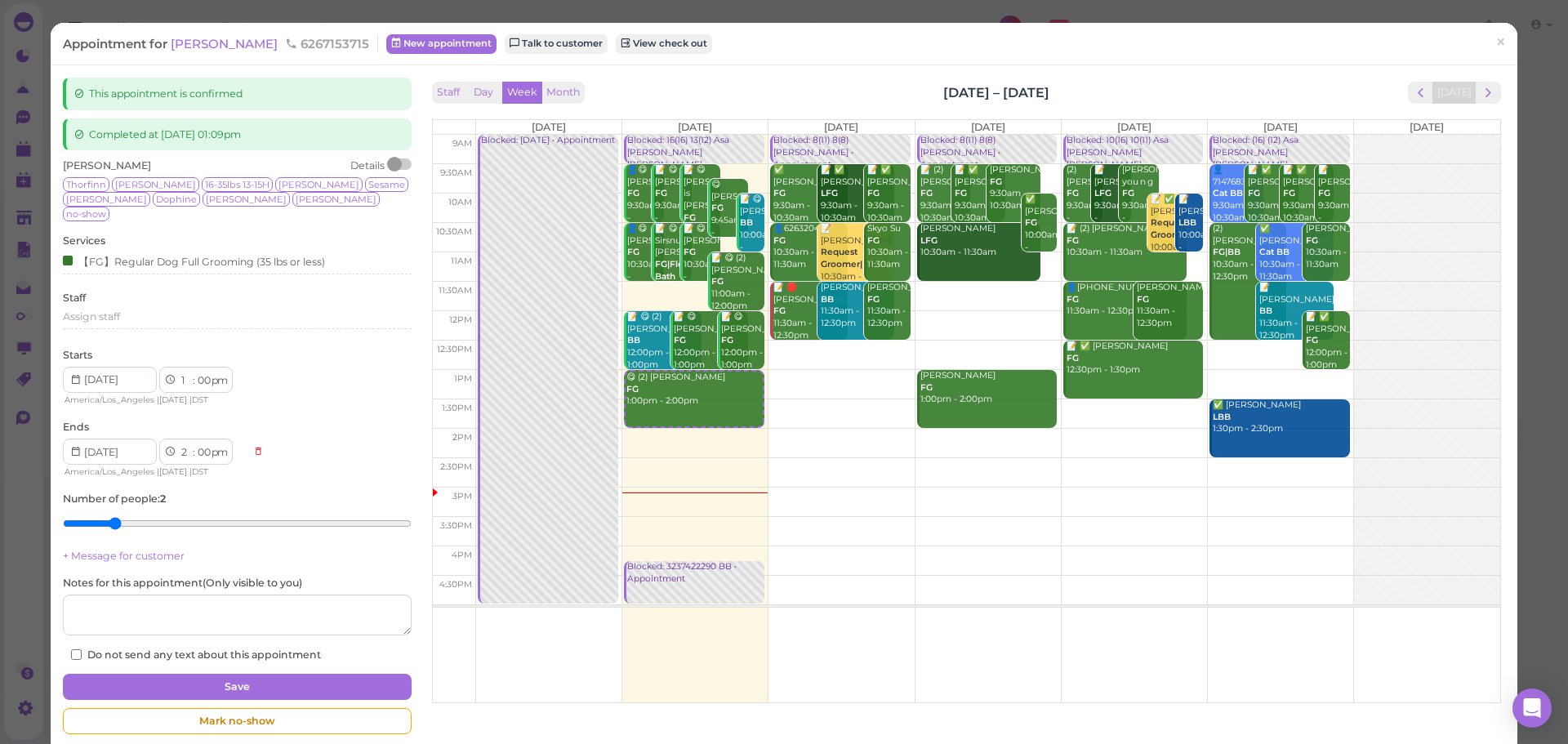
click at [1129, 95] on div "Staff Day Week Month [DATE] – [DATE] [DATE]" at bounding box center [966, 92] width 1069 height 22
drag, startPoint x: 1494, startPoint y: 43, endPoint x: 1468, endPoint y: 17, distance: 36.8
click at [1494, 43] on link "×" at bounding box center [1500, 42] width 30 height 38
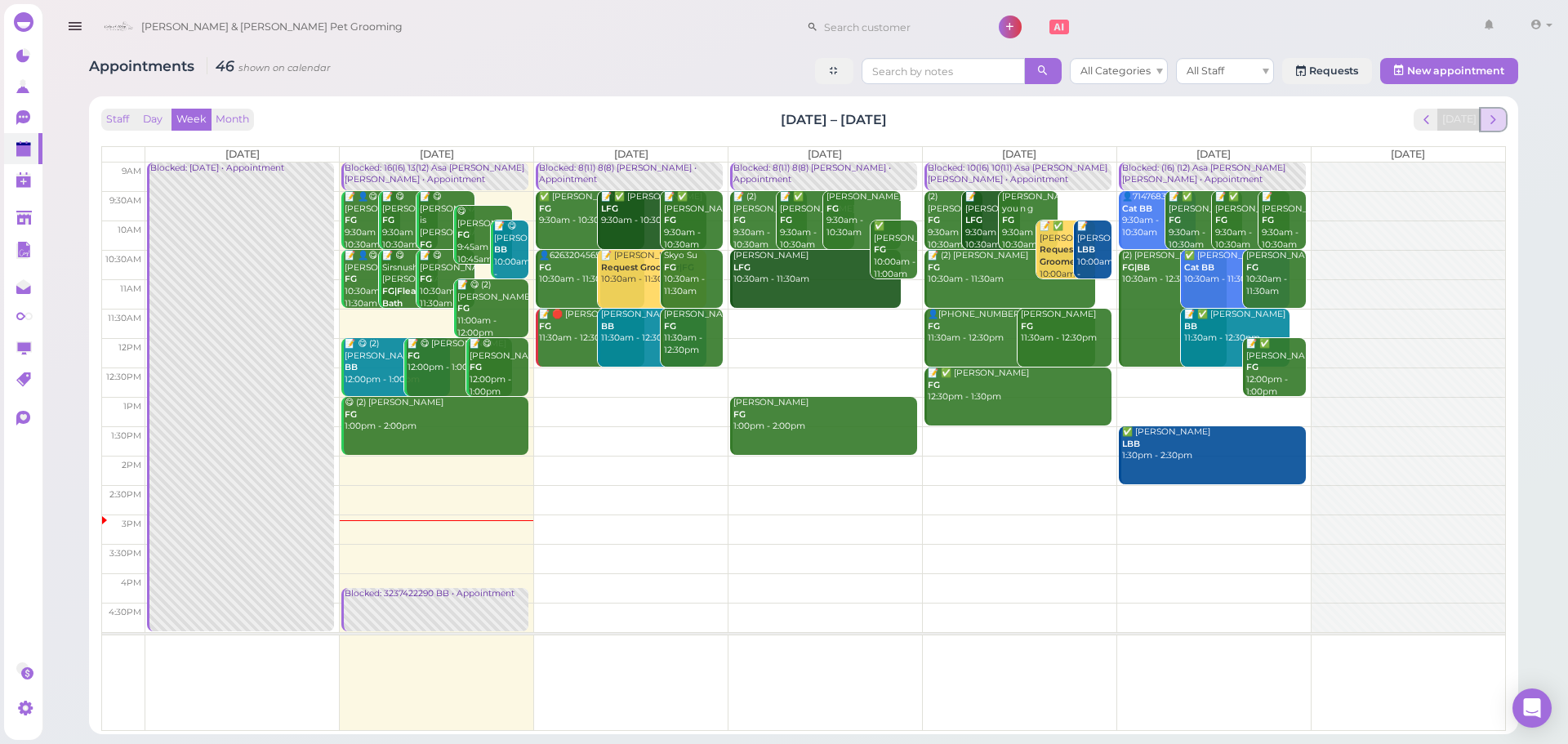
click at [1496, 119] on span "next" at bounding box center [1493, 120] width 16 height 16
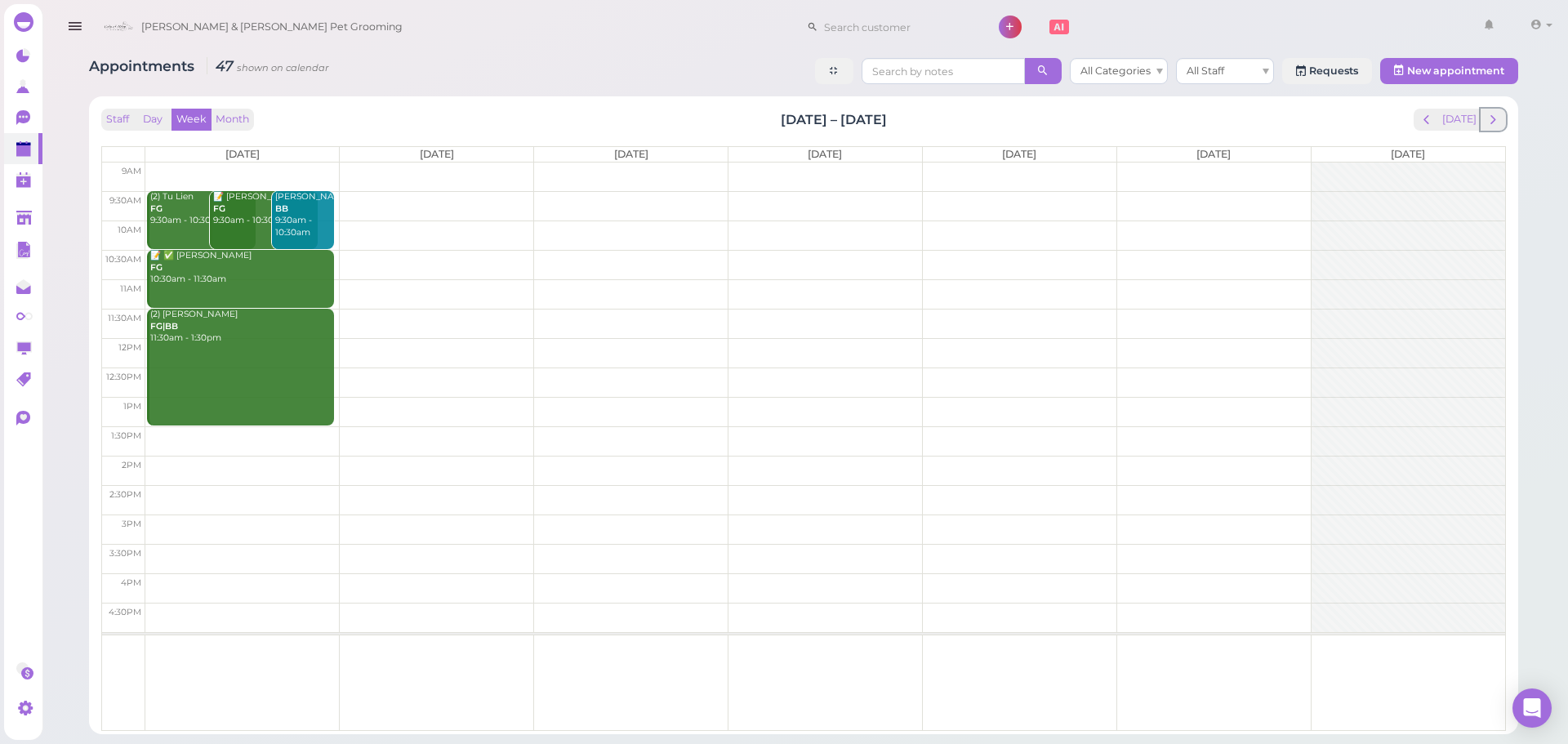
click at [1496, 119] on span "next" at bounding box center [1493, 120] width 16 height 16
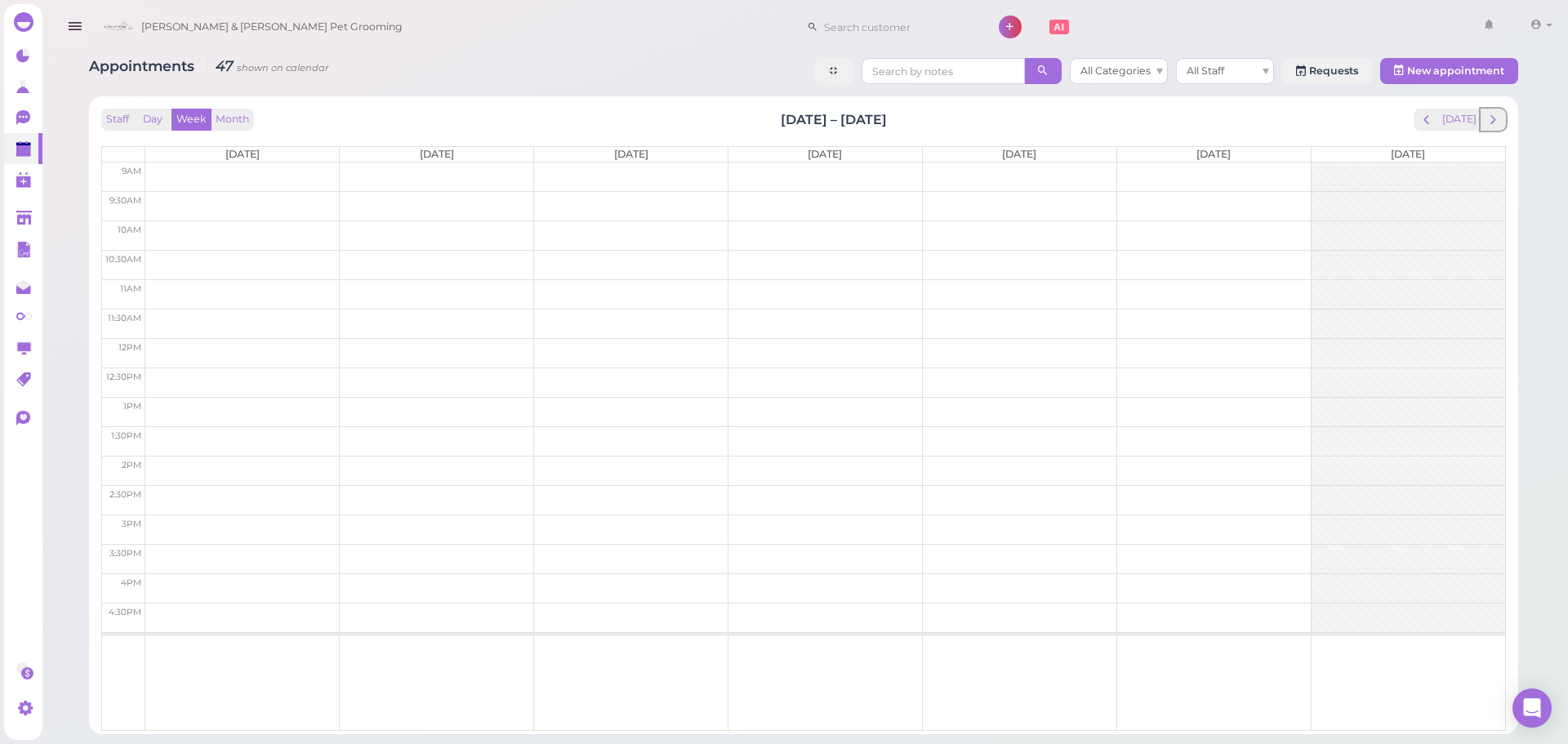
click at [1496, 119] on span "next" at bounding box center [1493, 120] width 16 height 16
click at [1497, 120] on span "next" at bounding box center [1493, 120] width 16 height 16
click at [460, 124] on div "Staff Day Week Month Sep 29 – Oct 5, 2025 Today" at bounding box center [803, 120] width 1405 height 22
drag, startPoint x: 937, startPoint y: 116, endPoint x: 746, endPoint y: 116, distance: 191.0
click at [746, 116] on div "Staff Day Week Month Sep 29 – Oct 5, 2025 Today" at bounding box center [803, 120] width 1405 height 22
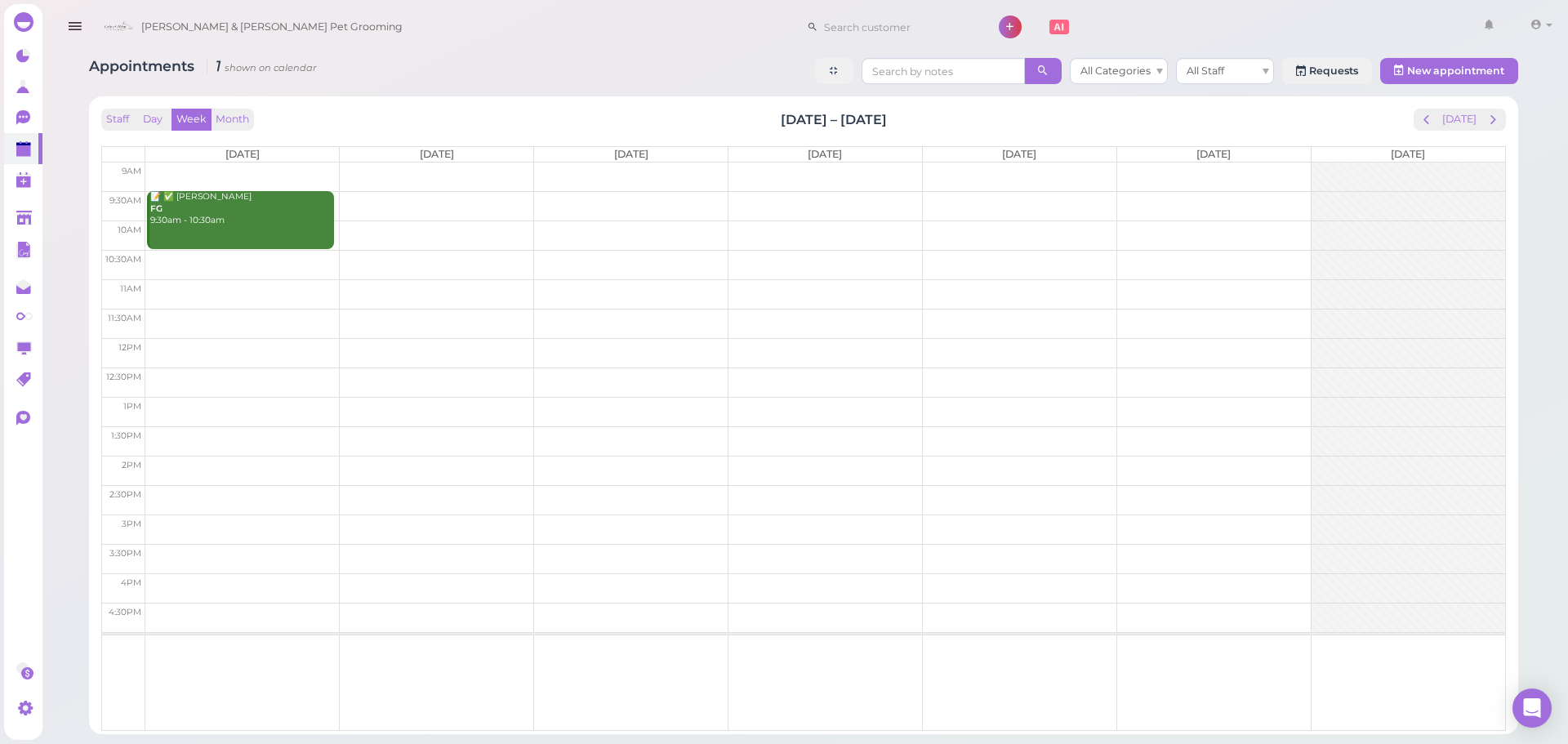
click at [746, 116] on div "Staff Day Week Month Sep 29 – Oct 5, 2025 Today" at bounding box center [803, 120] width 1405 height 22
drag, startPoint x: 746, startPoint y: 116, endPoint x: 991, endPoint y: 118, distance: 245.0
click at [991, 118] on div "Staff Day Week Month Sep 29 – Oct 5, 2025 Today" at bounding box center [803, 120] width 1405 height 22
drag, startPoint x: 991, startPoint y: 118, endPoint x: 741, endPoint y: 118, distance: 250.0
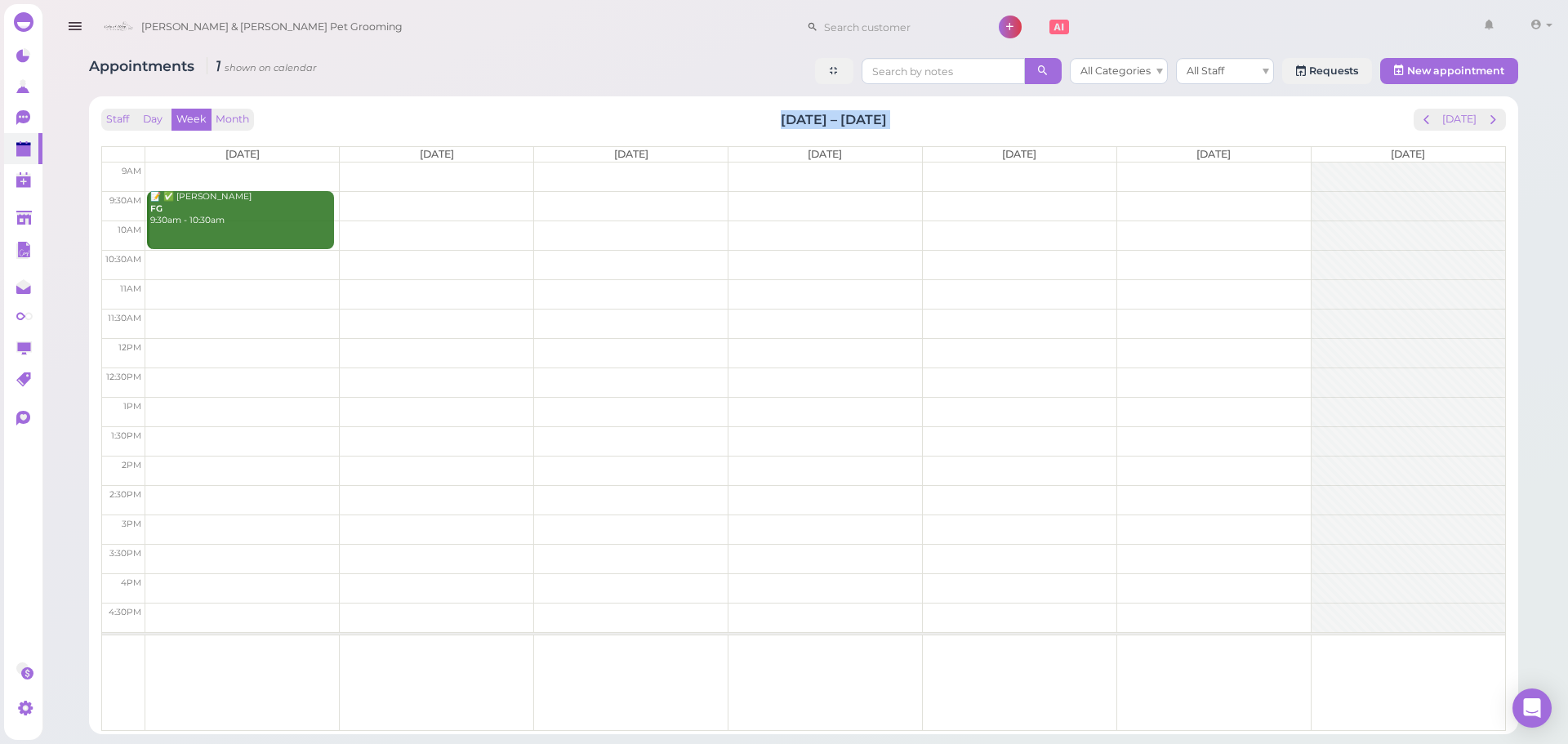
click at [741, 118] on div "Staff Day Week Month Sep 29 – Oct 5, 2025 Today" at bounding box center [803, 120] width 1405 height 22
click at [740, 118] on div "Staff Day Week Month Sep 29 – Oct 5, 2025 Today" at bounding box center [803, 120] width 1405 height 22
click at [222, 286] on td at bounding box center [825, 294] width 1360 height 29
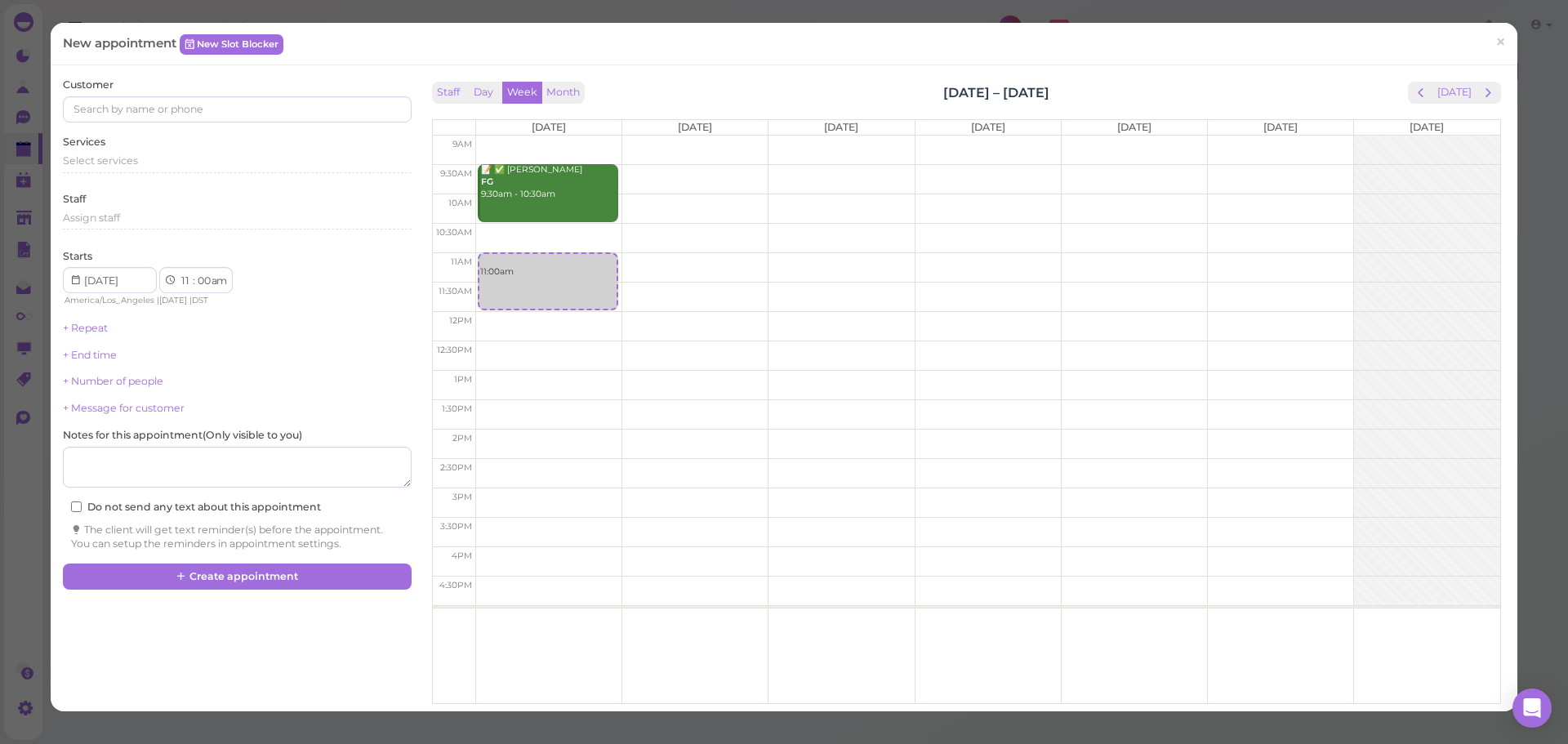
click at [175, 173] on div "Select services" at bounding box center [237, 166] width 348 height 26
click at [176, 165] on div "Select services" at bounding box center [237, 160] width 348 height 15
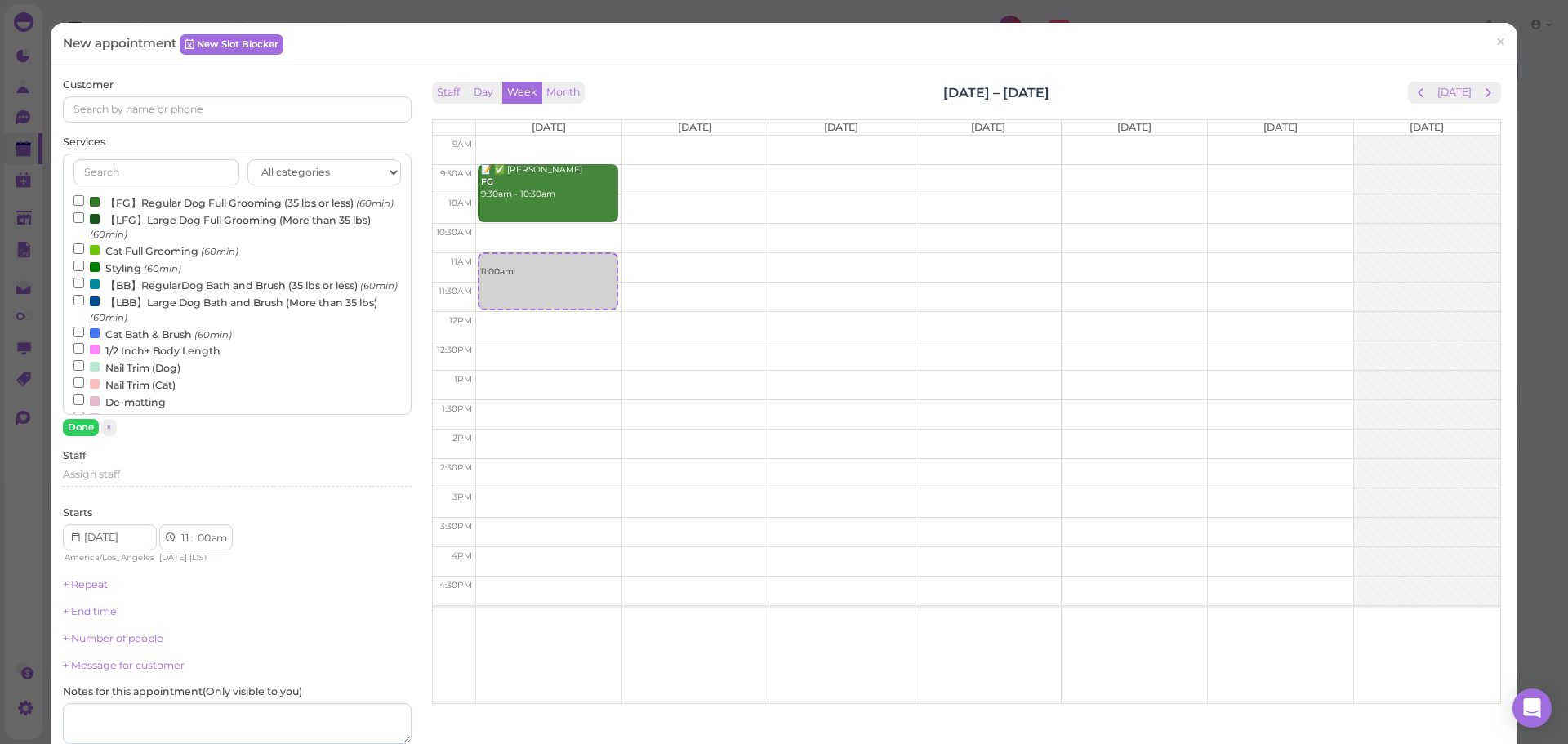
click at [157, 203] on label "【FG】Regular Dog Full Grooming (35 lbs or less) (60min)" at bounding box center [233, 202] width 320 height 18
click at [84, 203] on input "【FG】Regular Dog Full Grooming (35 lbs or less) (60min)" at bounding box center [79, 200] width 11 height 11
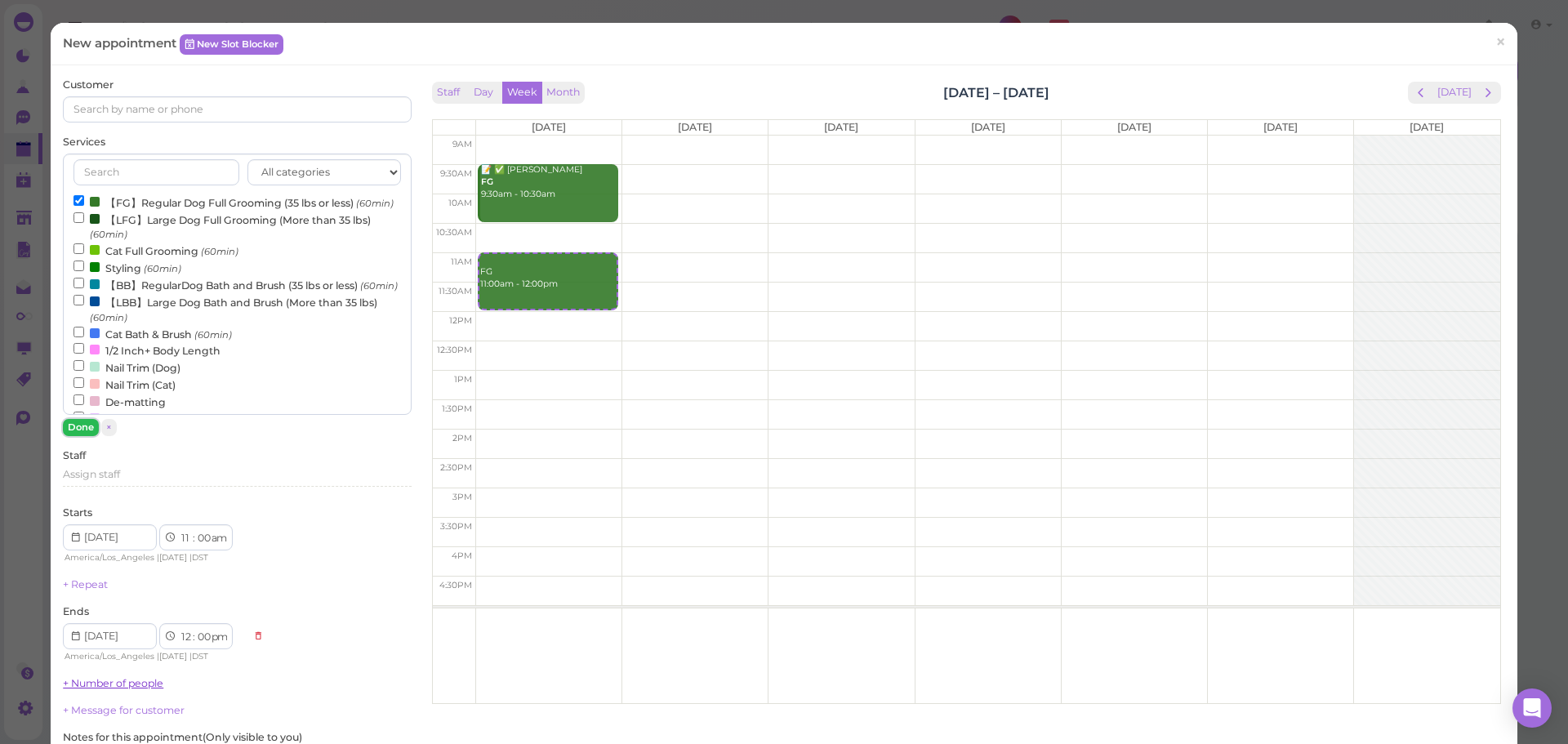
click at [89, 430] on button "Done" at bounding box center [81, 428] width 36 height 18
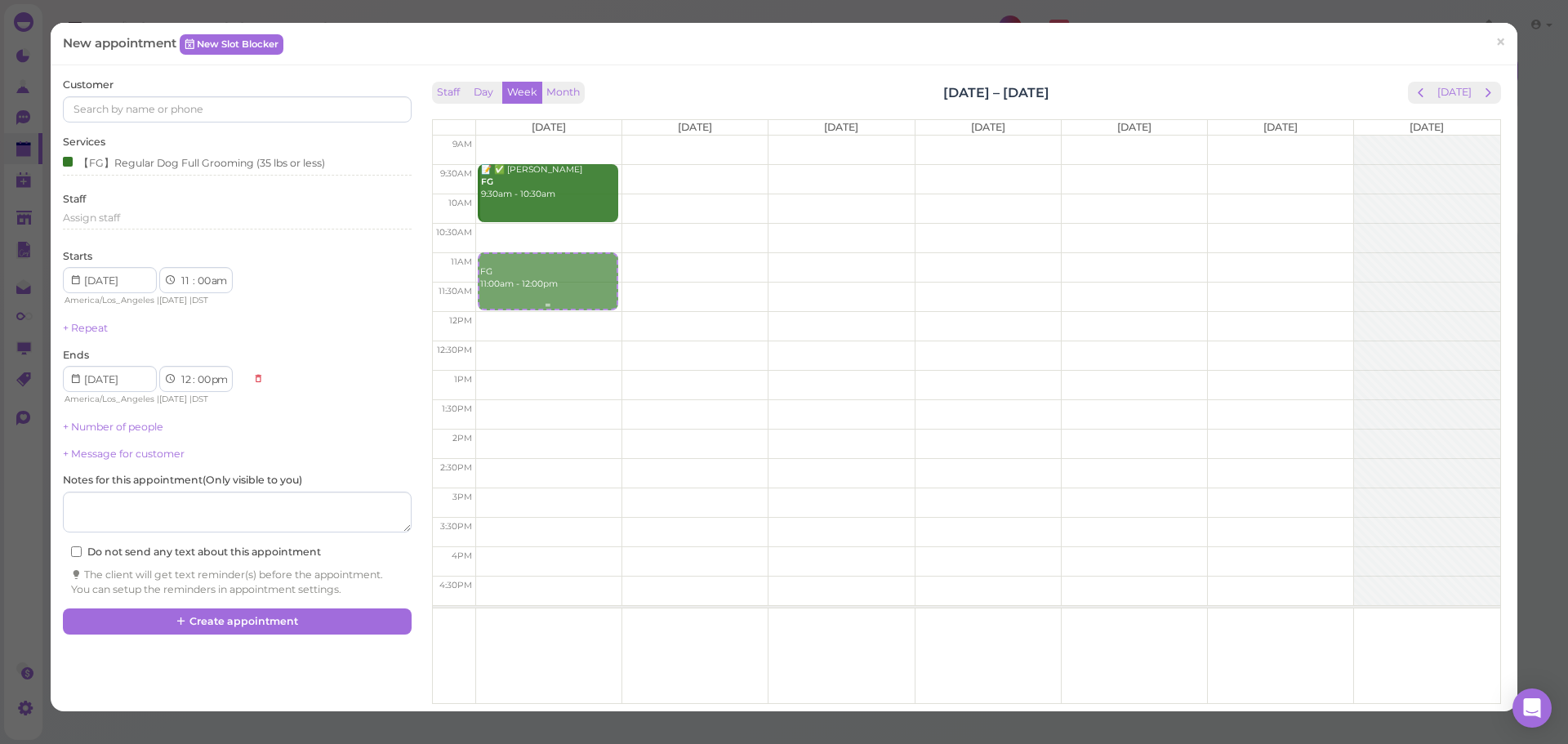
click at [524, 135] on div "FG 11:00am - 12:00pm 📝 ✅ Laura Tave FG 9:30am - 10:30am FG 11:00am - 12:00pm" at bounding box center [548, 135] width 145 height 0
click at [236, 119] on input at bounding box center [237, 109] width 348 height 26
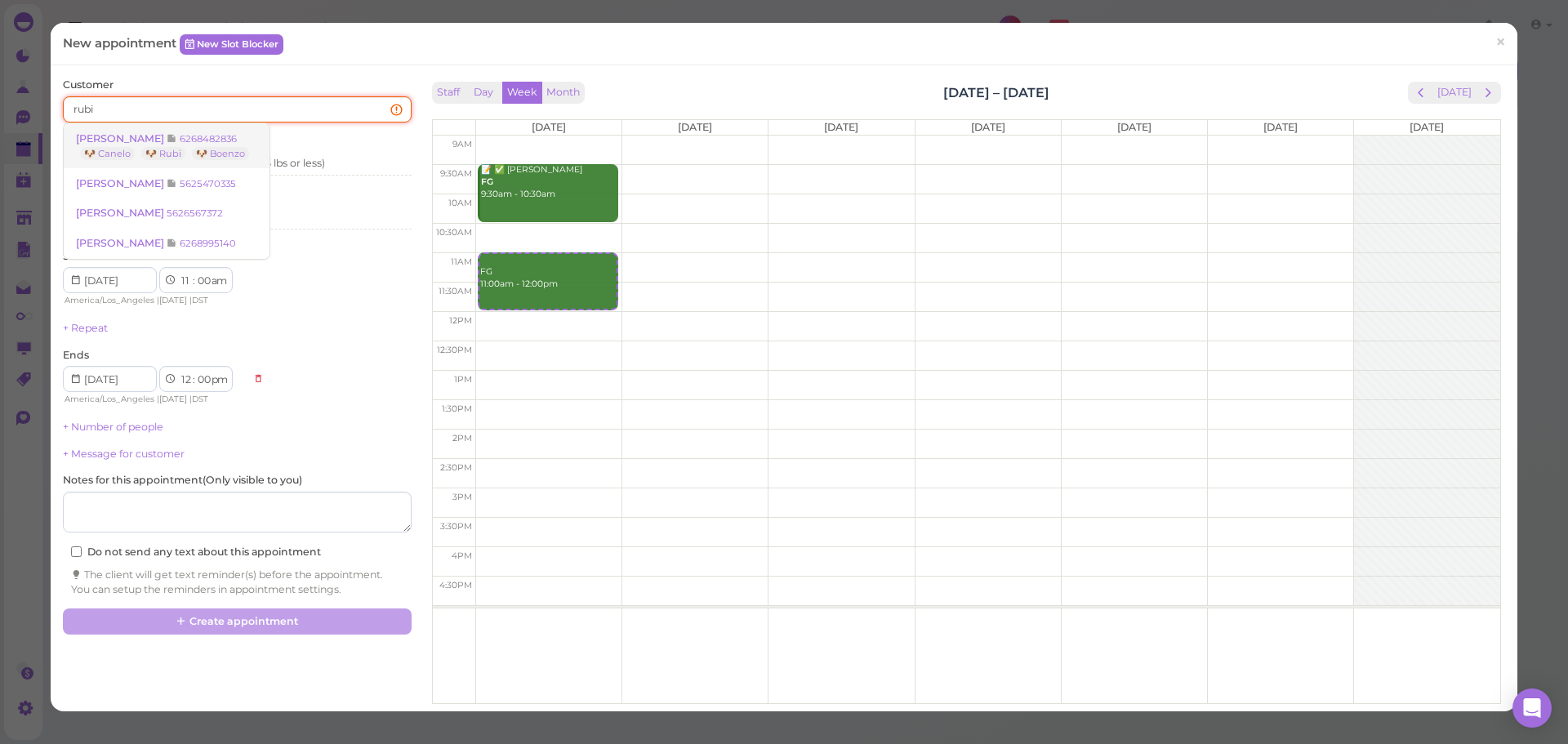
type input "rubi"
click at [146, 140] on span "[PERSON_NAME]" at bounding box center [121, 138] width 90 height 13
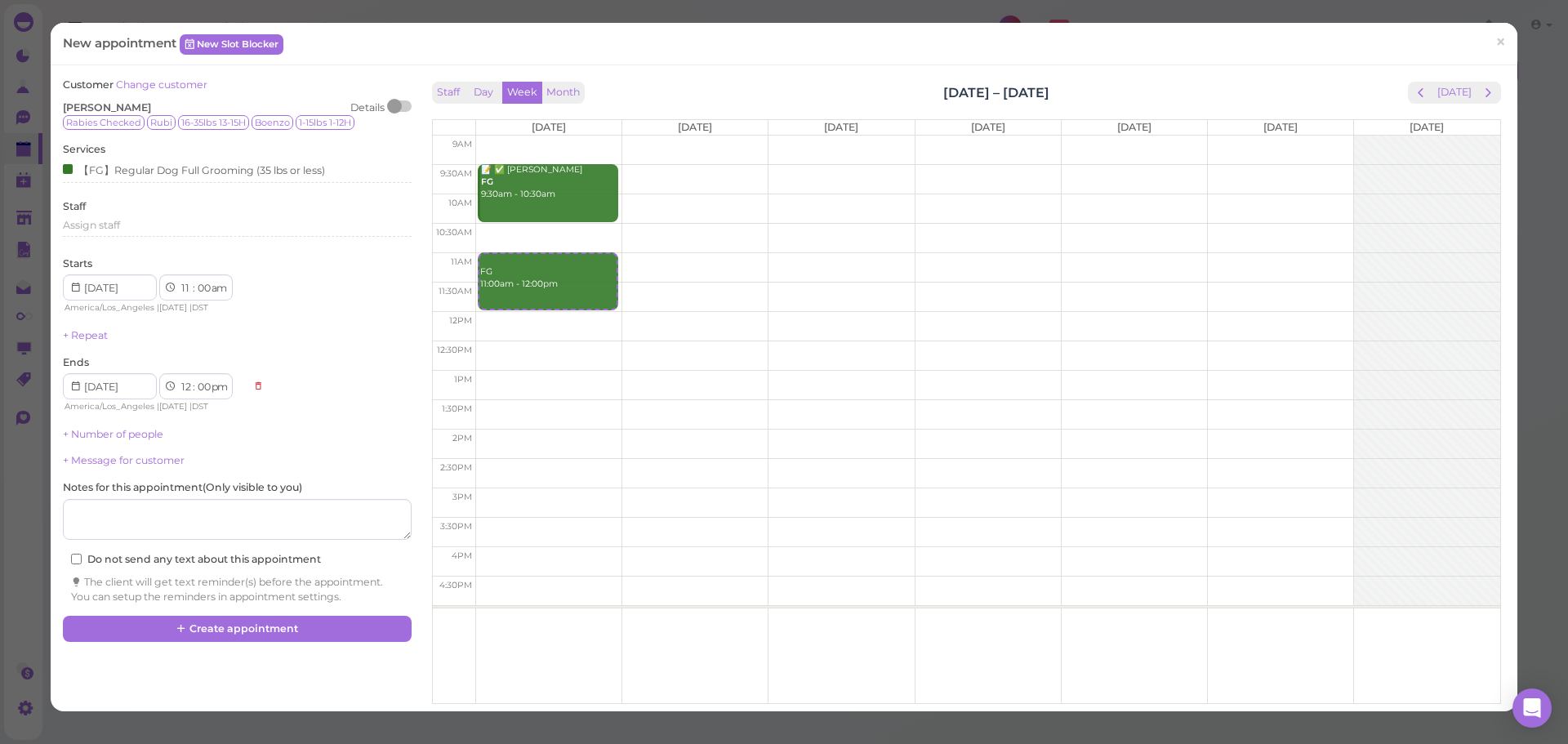
click at [104, 425] on div "Customer Change customer Michelle Soto Details Rabies Checked Rubi 16-35lbs 13-…" at bounding box center [237, 340] width 348 height 526
click at [103, 429] on link "+ Number of people" at bounding box center [113, 434] width 100 height 13
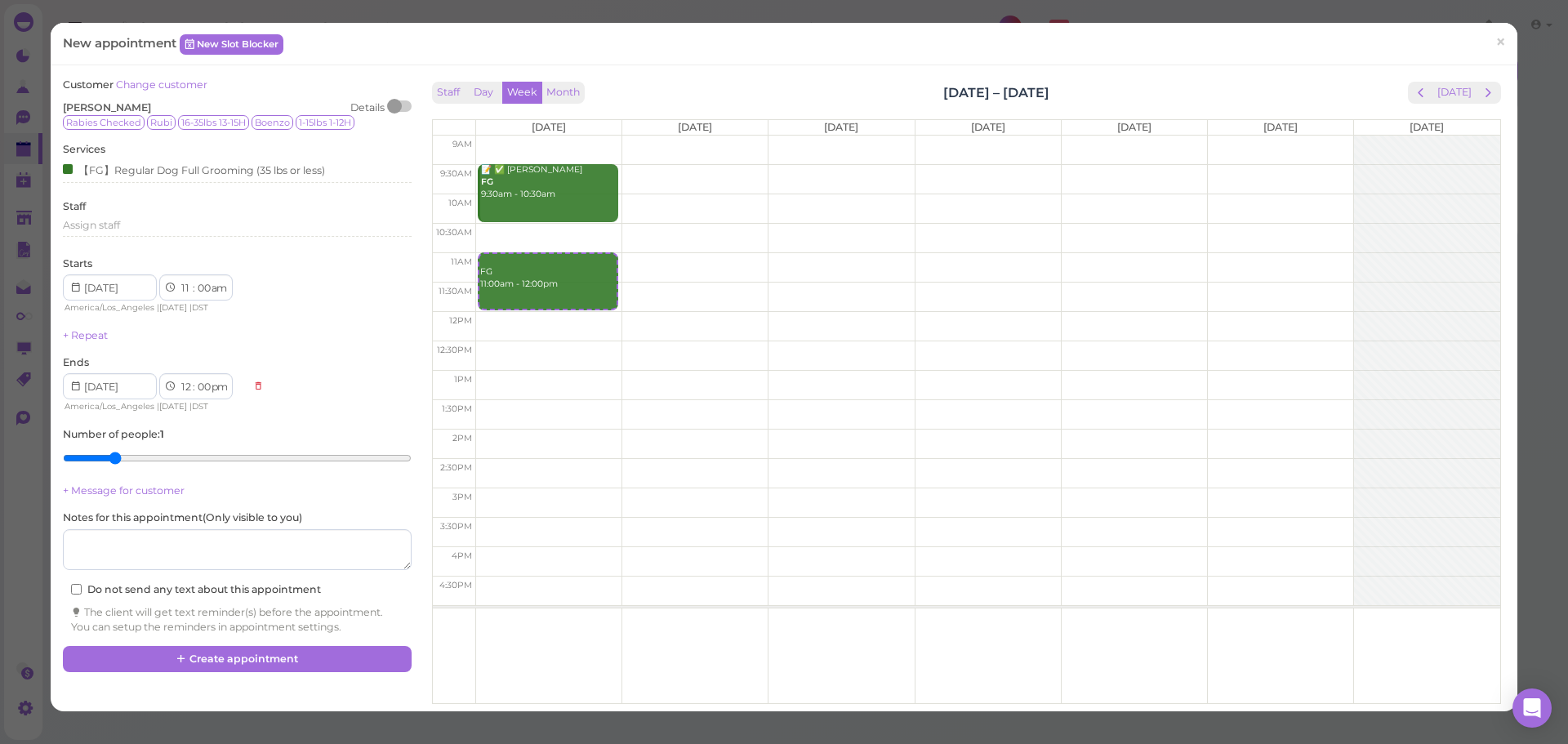
type input "2"
click at [104, 460] on input "range" at bounding box center [237, 458] width 348 height 26
click at [142, 657] on button "Create appointment" at bounding box center [237, 658] width 348 height 26
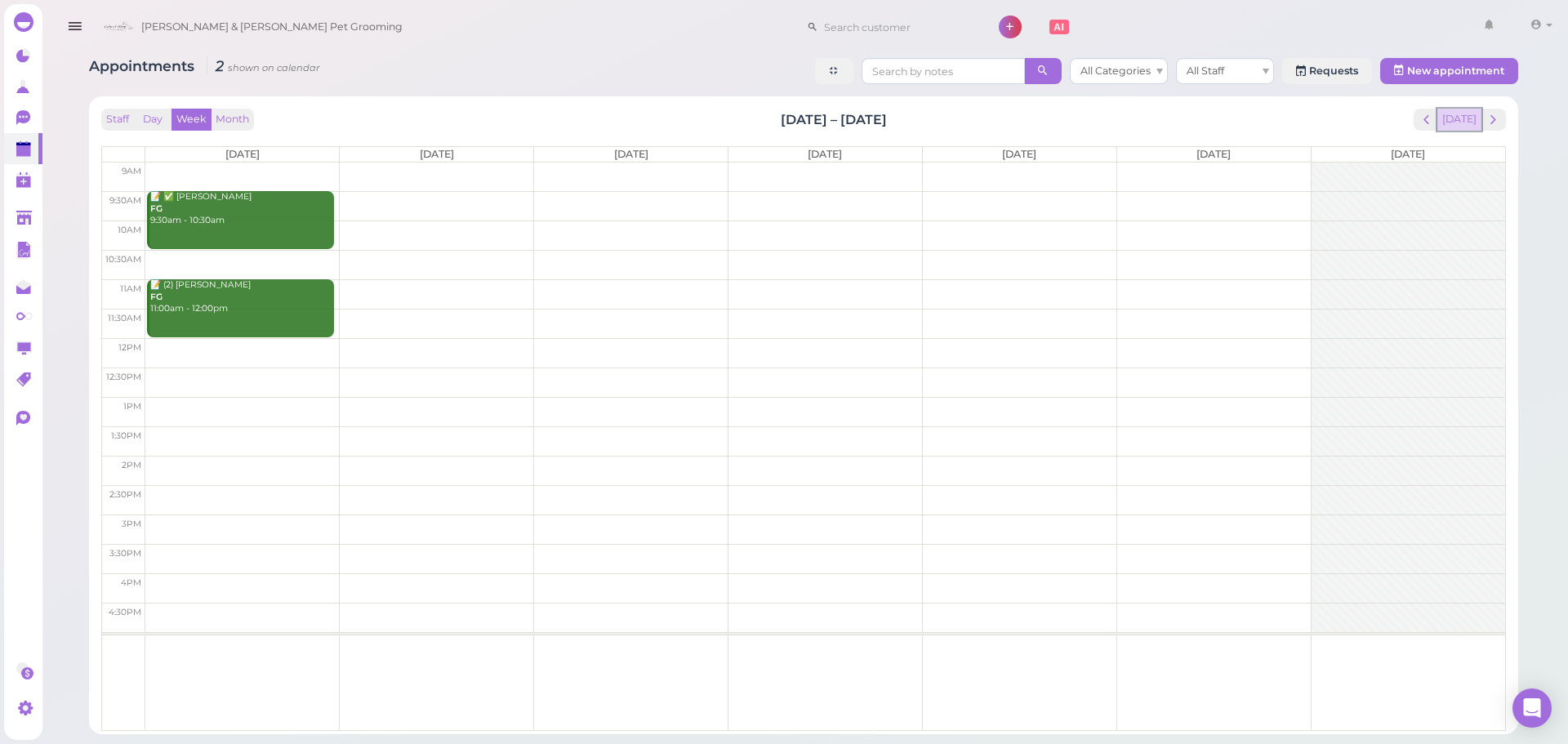
click at [1446, 120] on button "[DATE]" at bounding box center [1459, 120] width 44 height 22
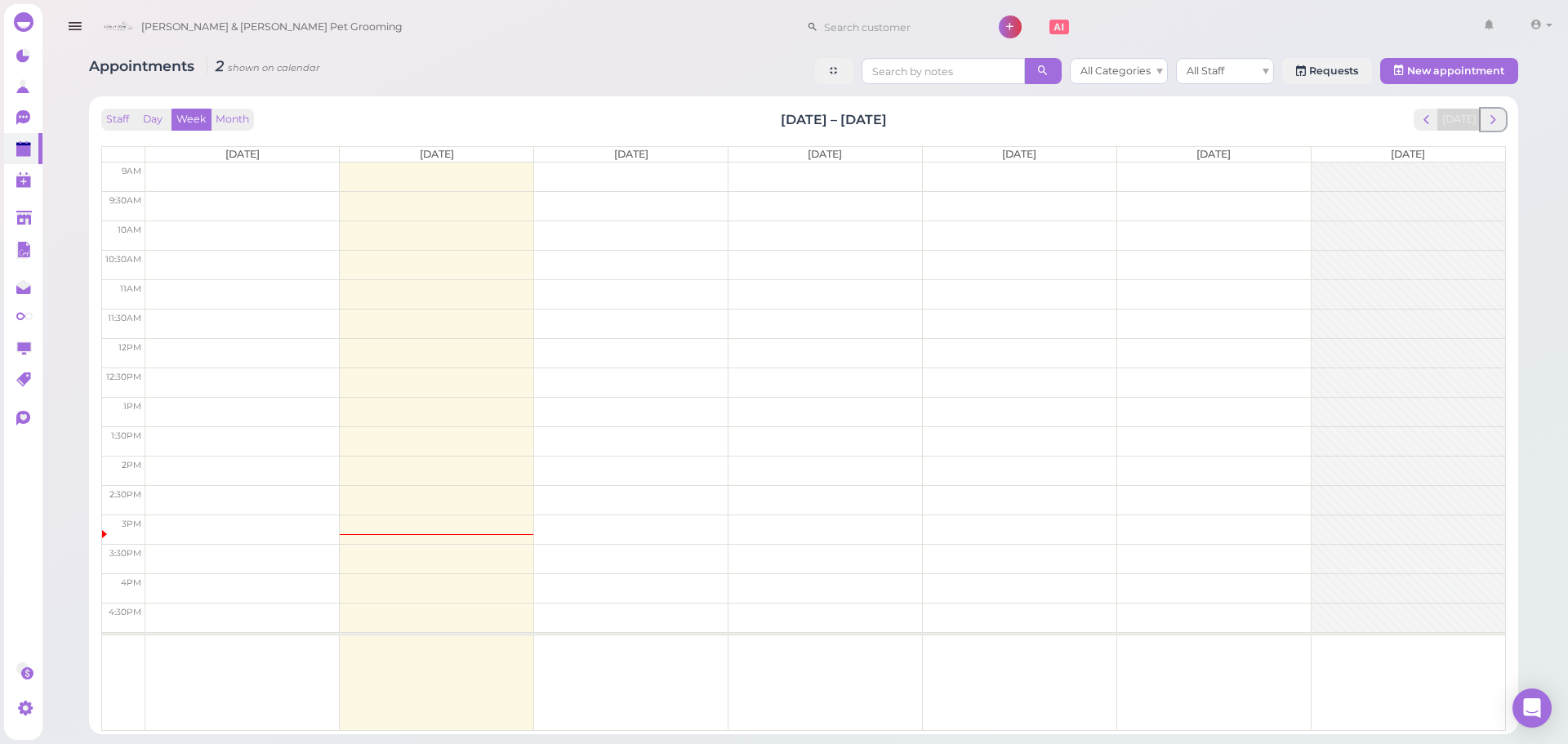
click at [1489, 122] on span "next" at bounding box center [1493, 120] width 16 height 16
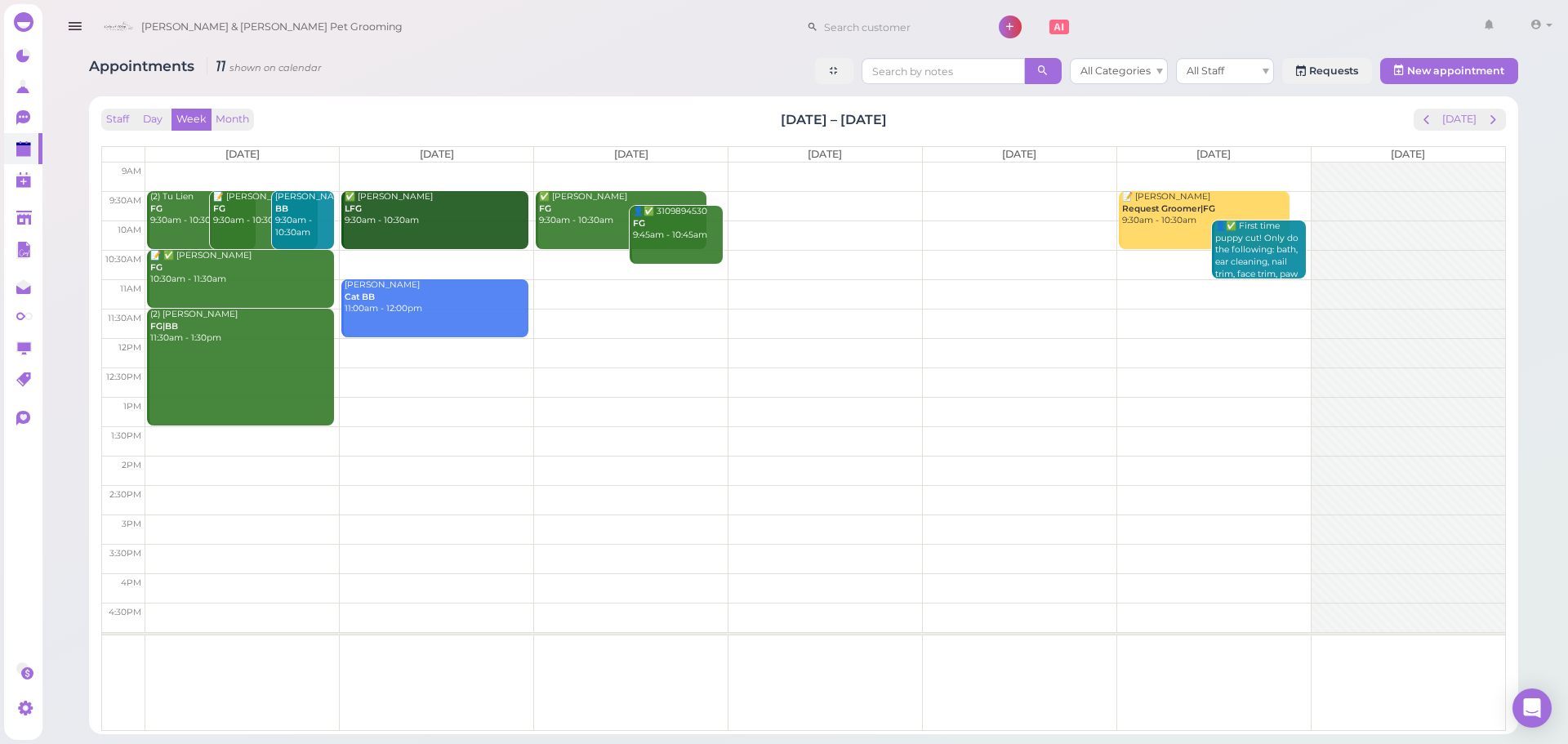
click at [431, 262] on td at bounding box center [825, 265] width 1360 height 29
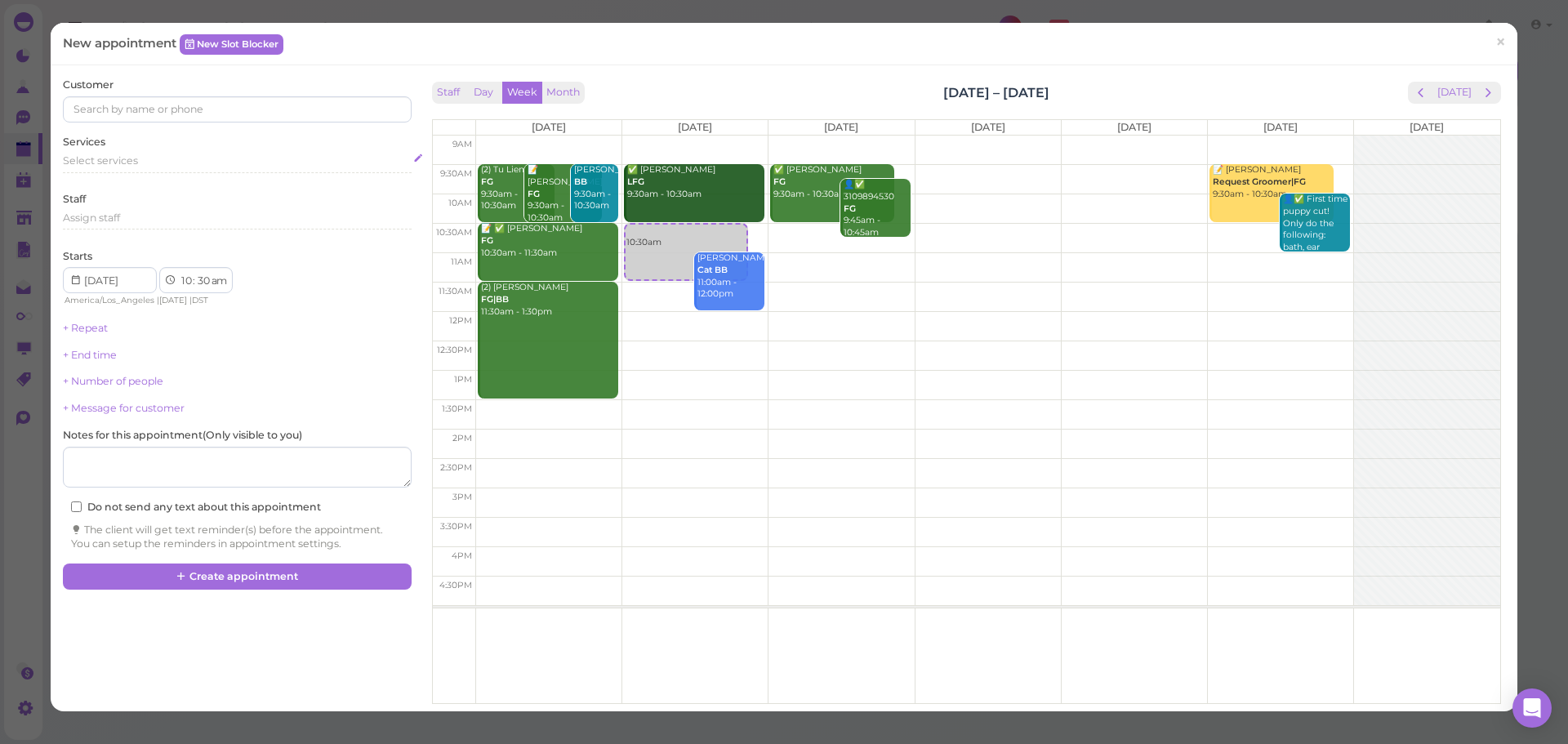
click at [241, 166] on div "Select services" at bounding box center [237, 160] width 348 height 15
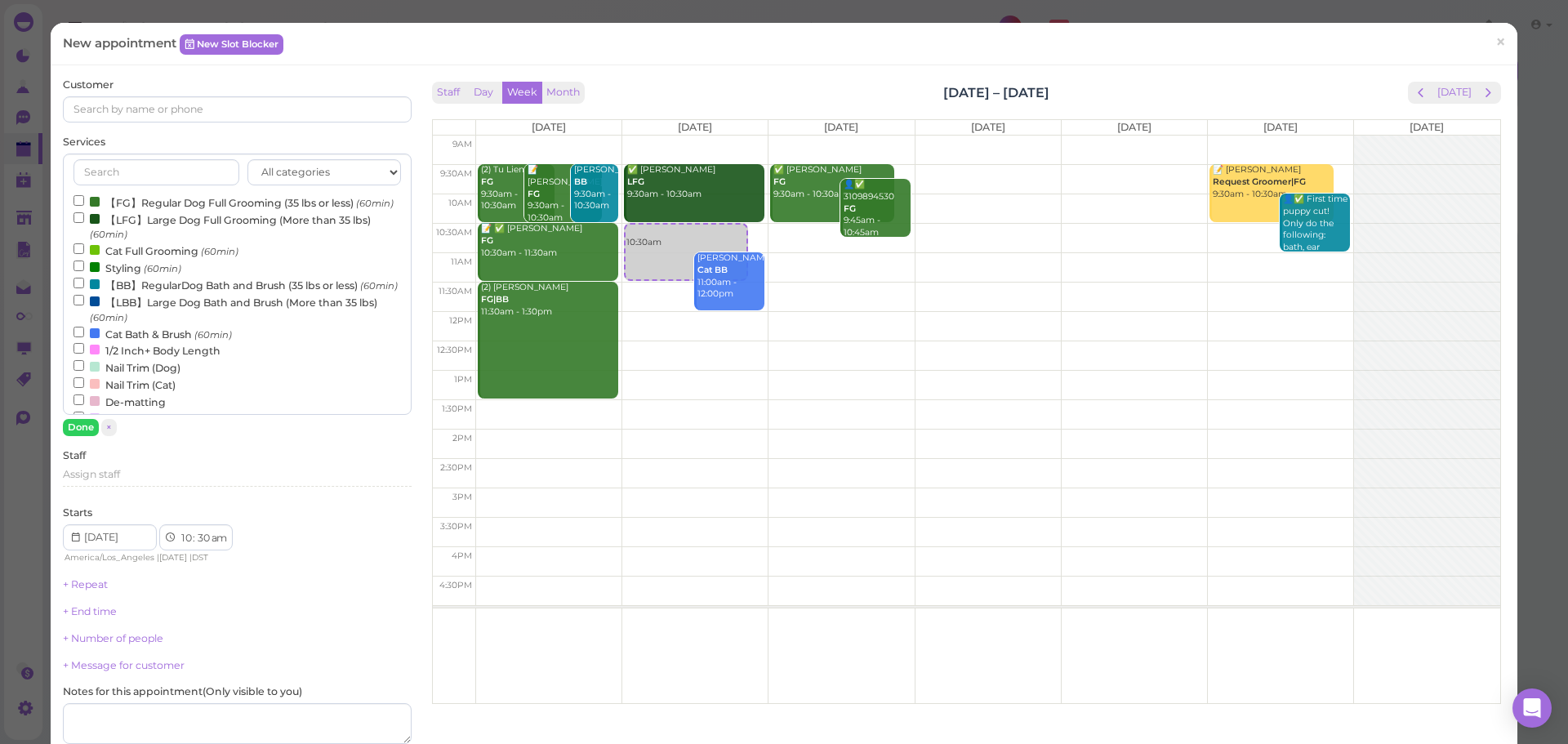
click at [219, 201] on label "【FG】Regular Dog Full Grooming (35 lbs or less) (60min)" at bounding box center [233, 202] width 320 height 18
click at [84, 201] on input "【FG】Regular Dog Full Grooming (35 lbs or less) (60min)" at bounding box center [79, 200] width 11 height 11
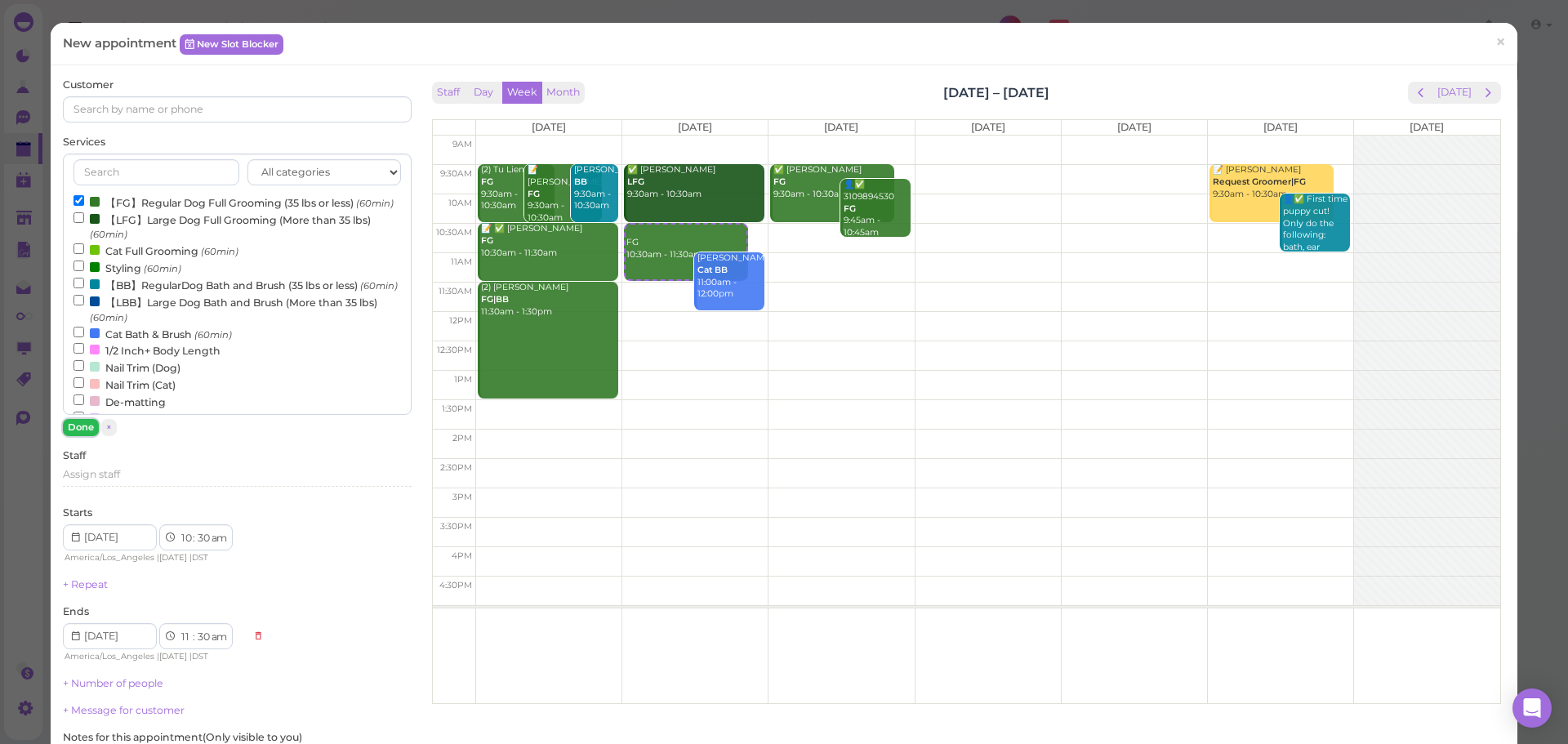
click at [74, 430] on button "Done" at bounding box center [81, 428] width 36 height 18
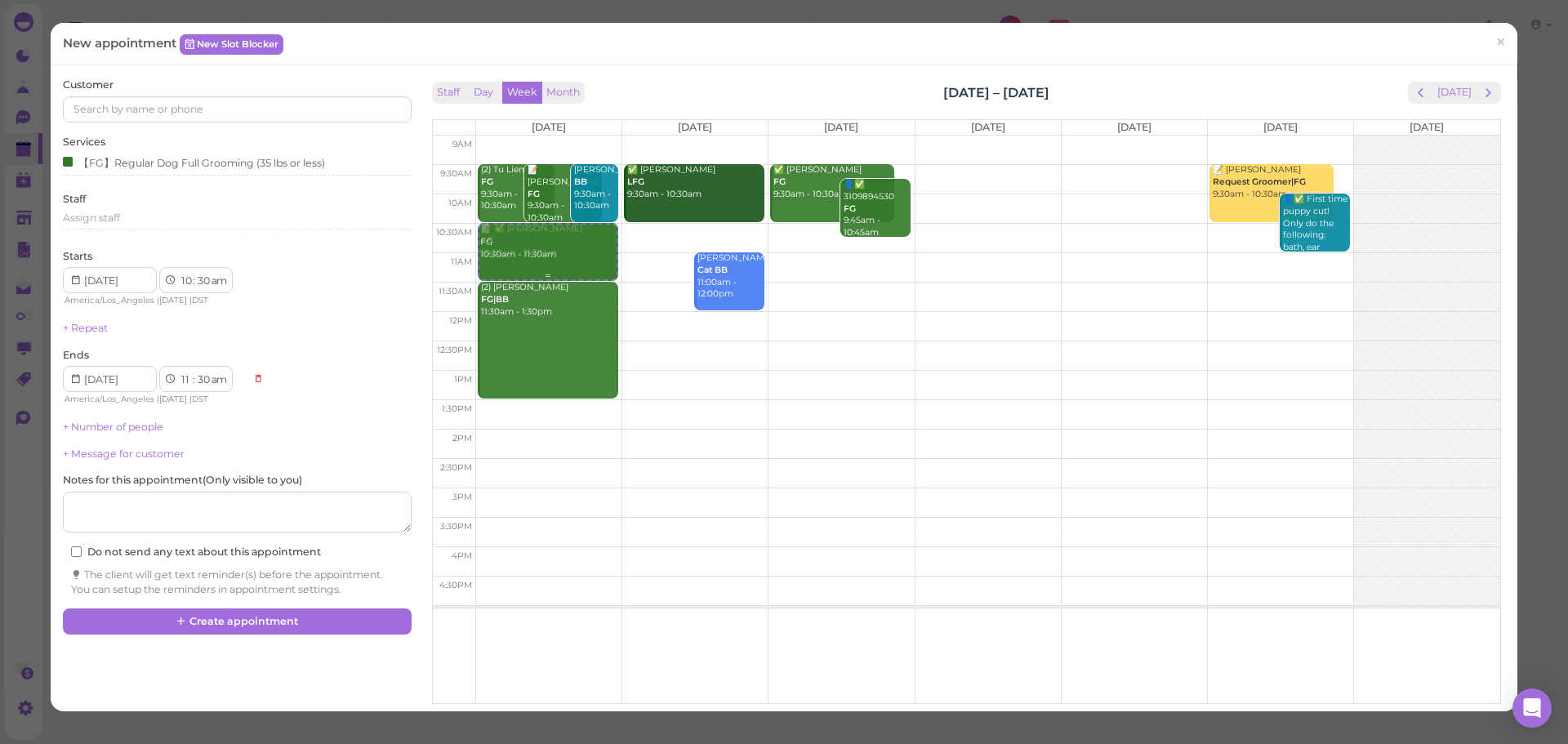
drag, startPoint x: 659, startPoint y: 256, endPoint x: 594, endPoint y: 256, distance: 65.0
click at [555, 135] on tr "FG 10:30am - 11:30am (2) Tu Lien FG 9:30am - 10:30am 📝 Linda Chong FG 9:30am - …" at bounding box center [966, 135] width 1067 height 0
type input "[DATE]"
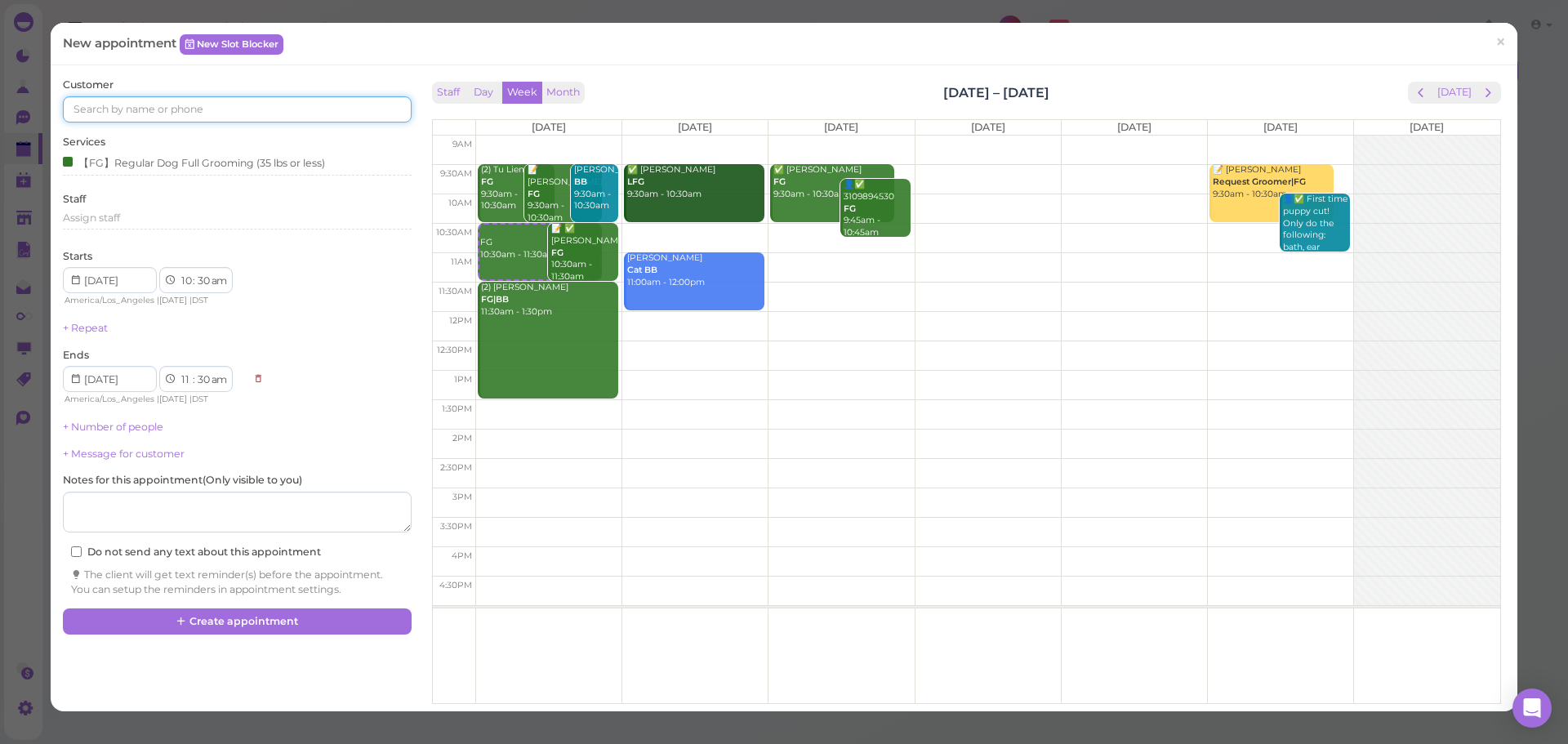
click at [176, 104] on input at bounding box center [237, 109] width 348 height 26
type input "6265922947"
click at [180, 134] on small "6265922947" at bounding box center [208, 139] width 57 height 12
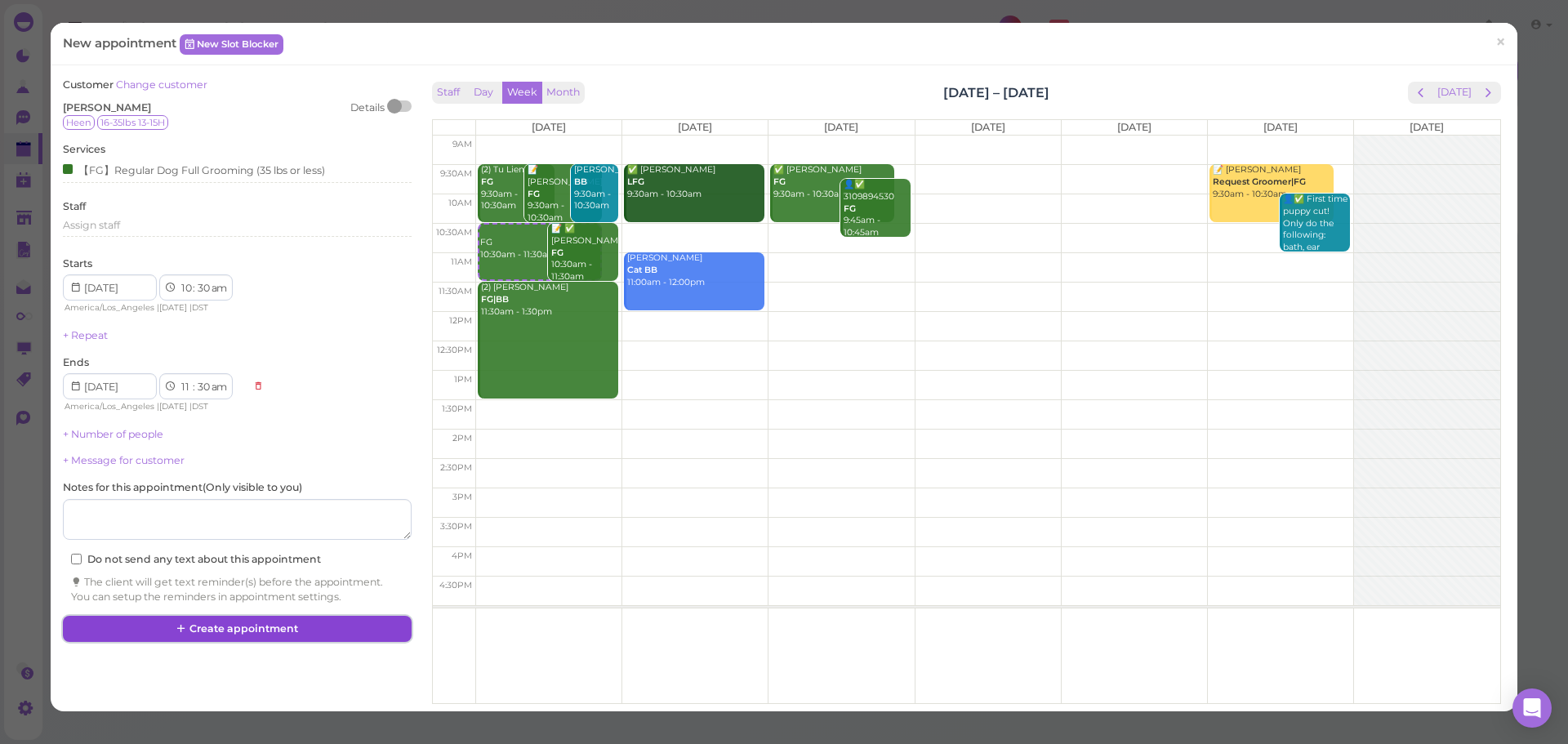
click at [268, 634] on button "Create appointment" at bounding box center [237, 628] width 348 height 26
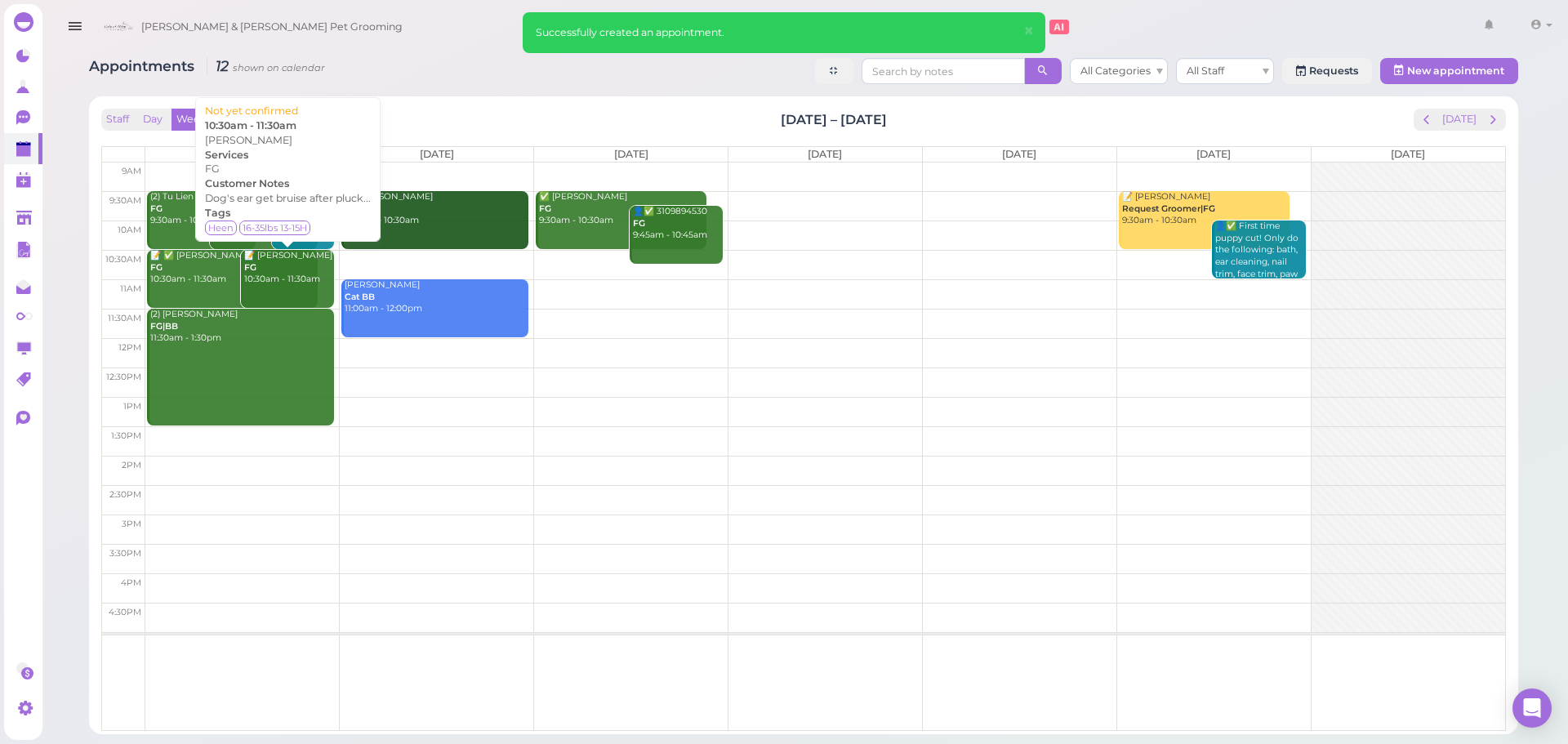
click at [298, 278] on div "📝 Joy Tsui FG 10:30am - 11:30am" at bounding box center [288, 267] width 90 height 36
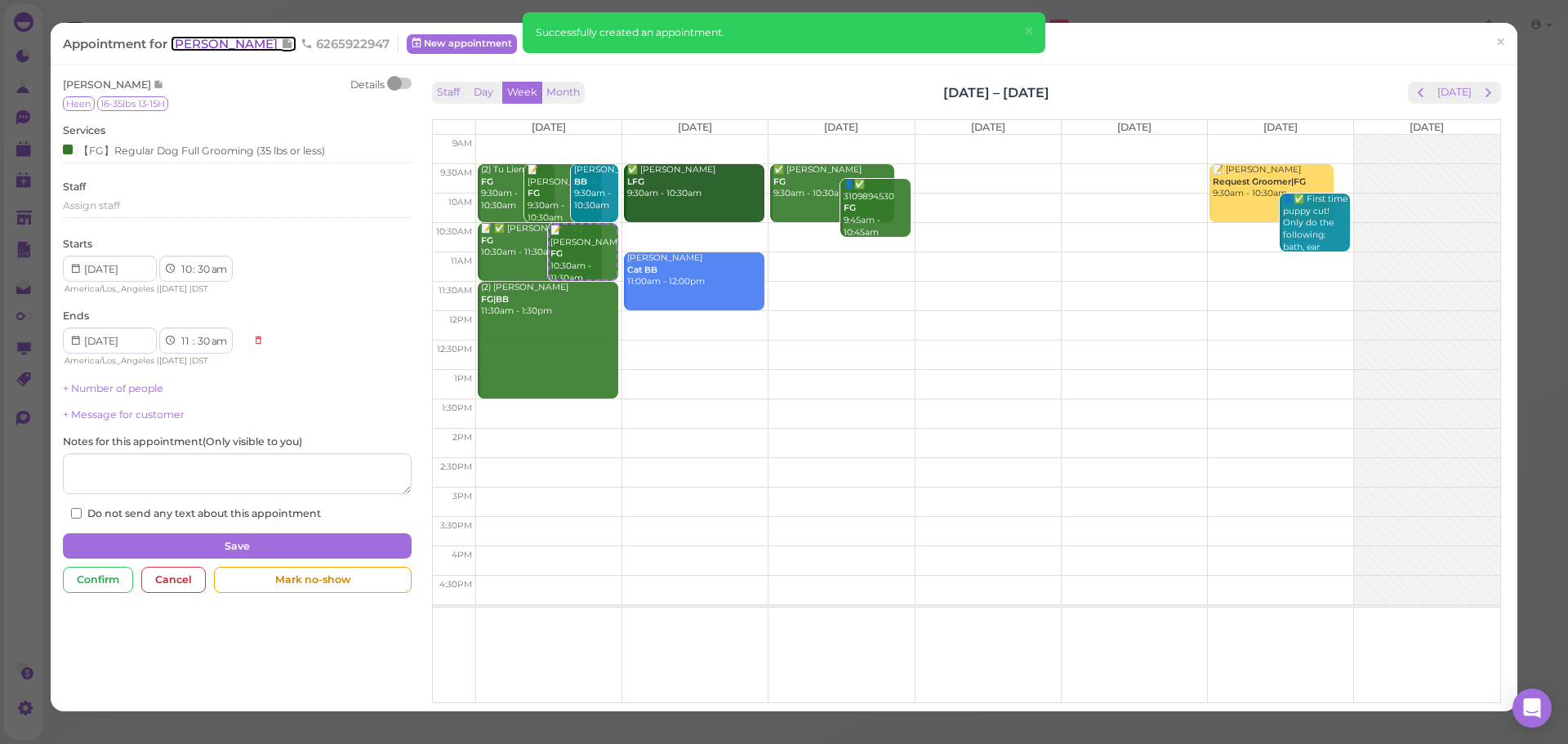
click at [206, 47] on span "Joy Tsui" at bounding box center [225, 44] width 110 height 16
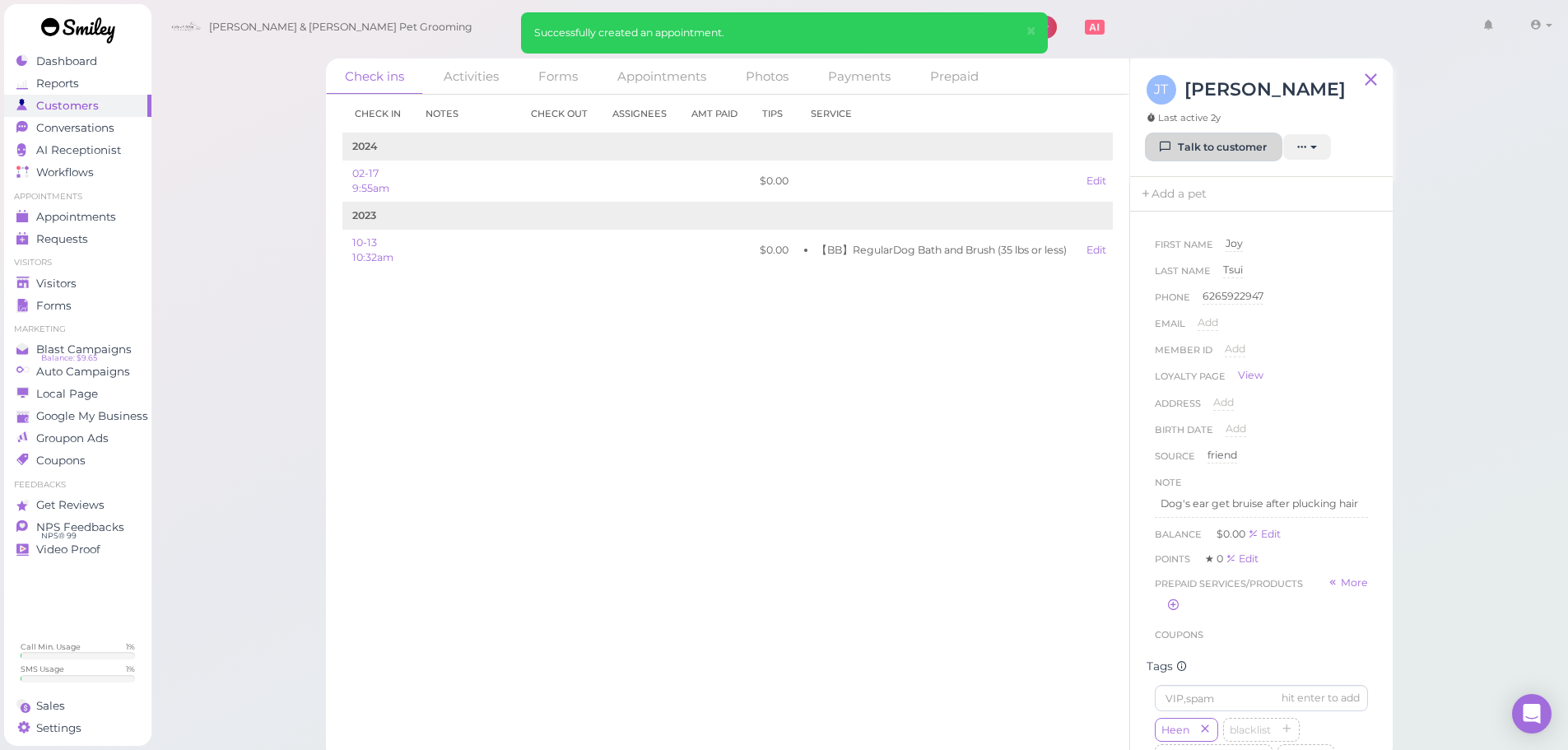
click at [1177, 138] on link "Talk to customer" at bounding box center [1213, 147] width 134 height 26
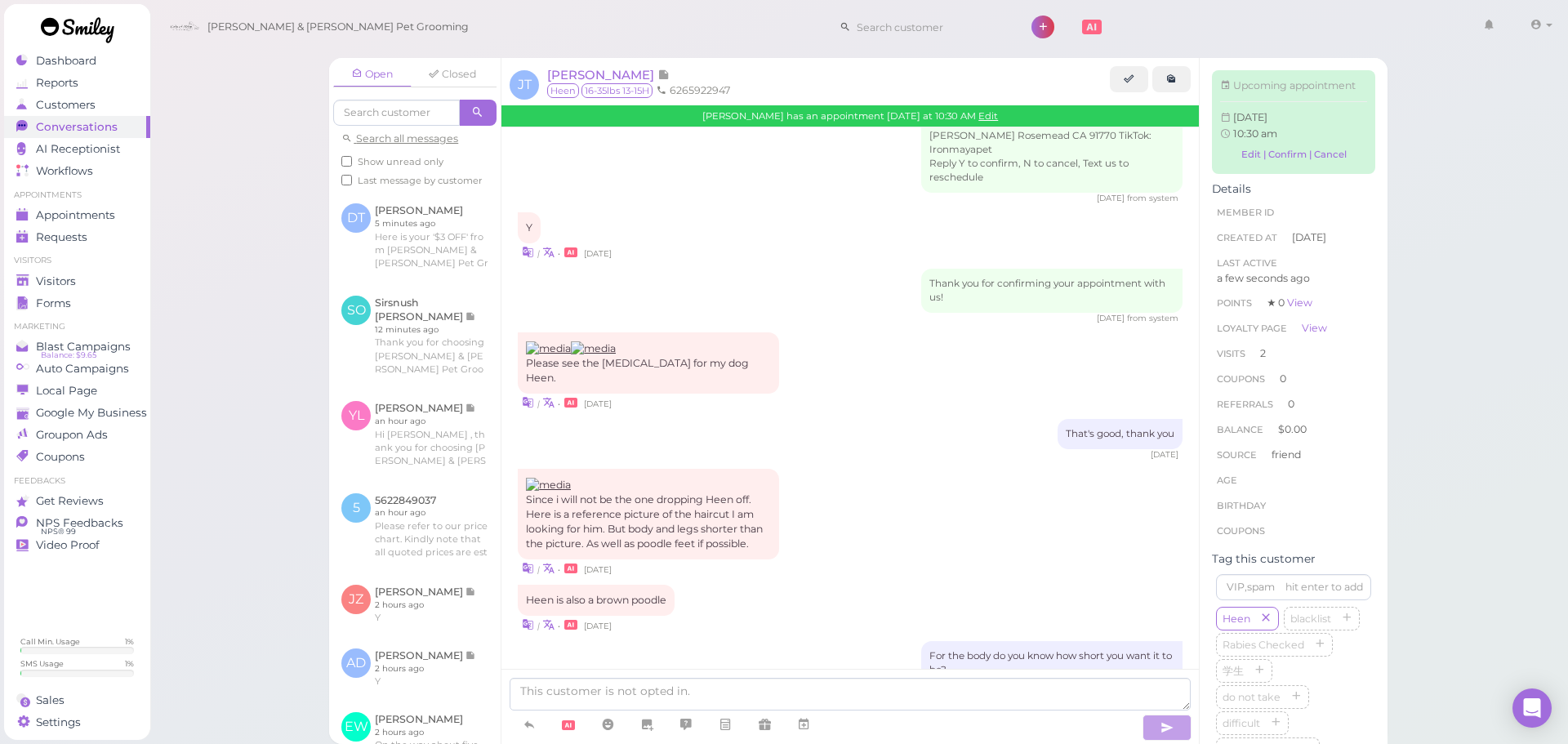
scroll to position [490, 0]
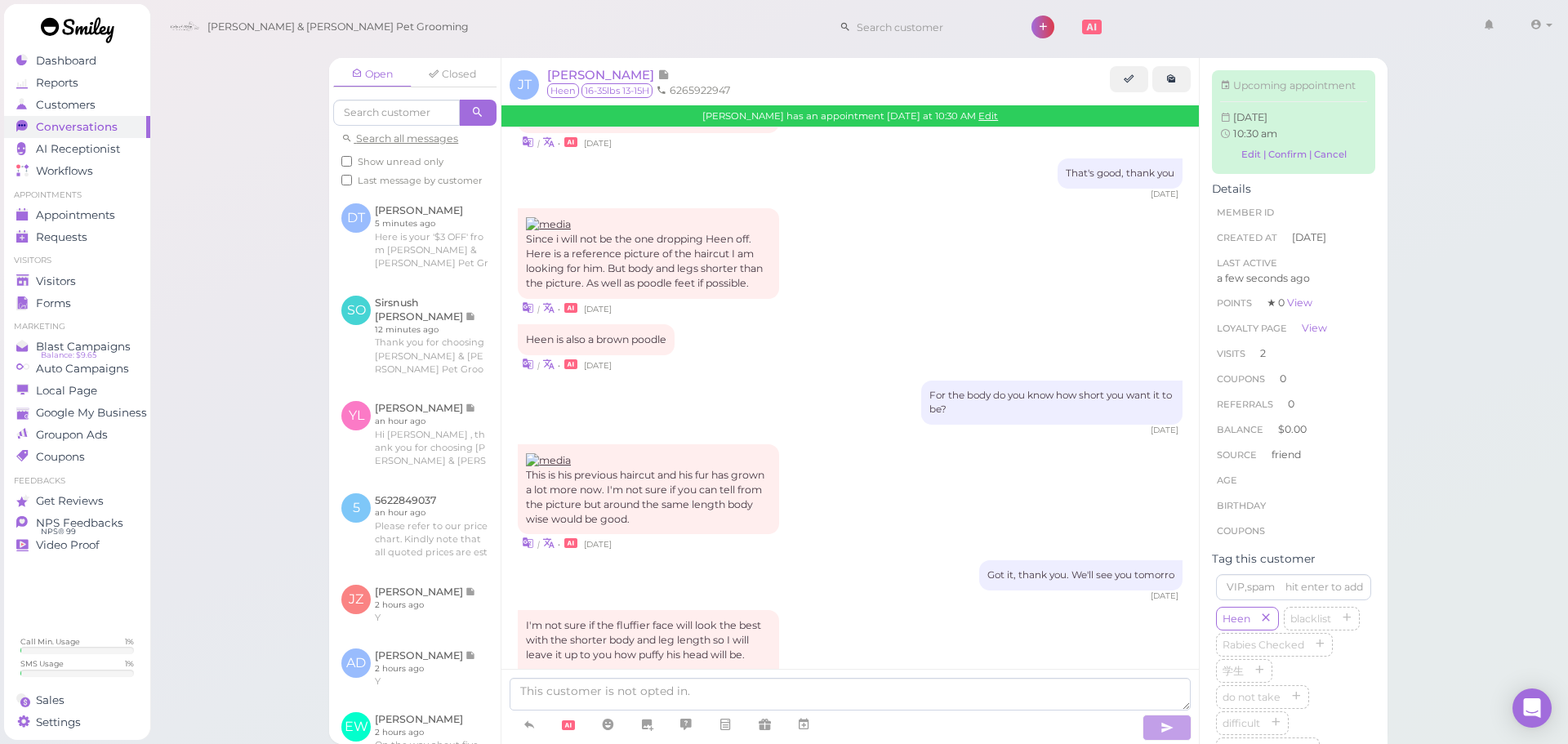
click at [817, 444] on div "This is his previous haircut and his fur has grown a lot more now. I'm not sure…" at bounding box center [849, 498] width 664 height 107
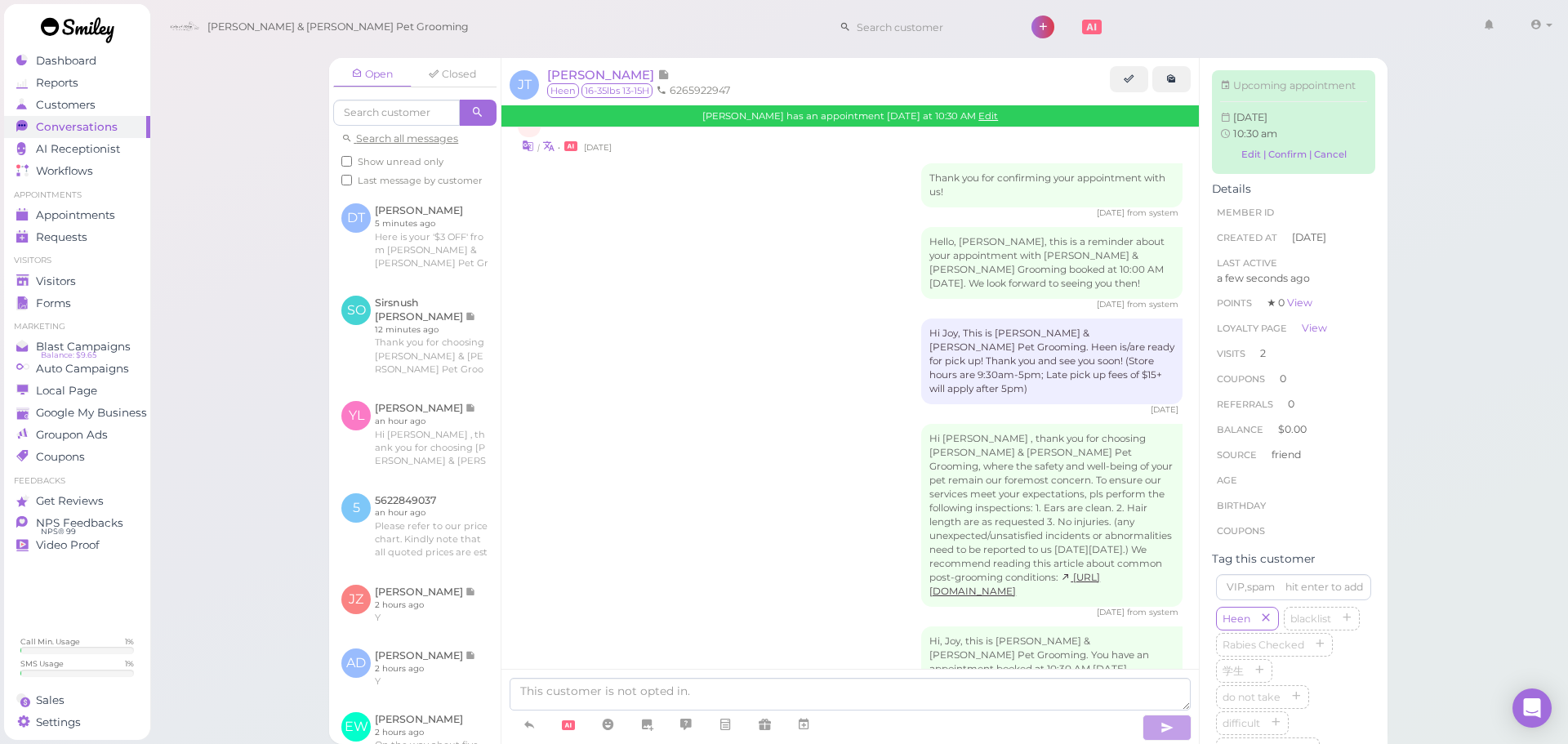
scroll to position [2143, 0]
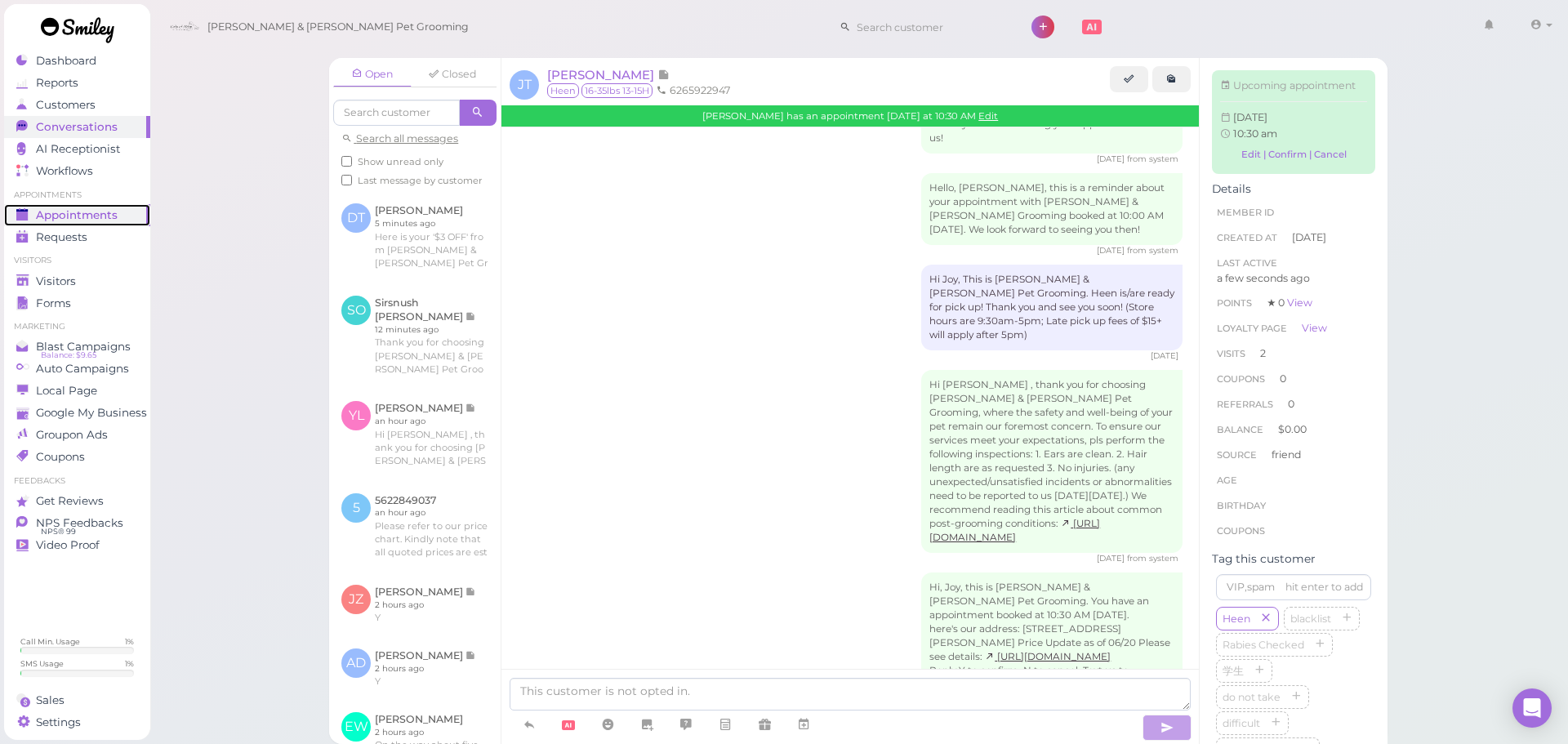
click at [106, 215] on span "Appointments" at bounding box center [77, 215] width 82 height 14
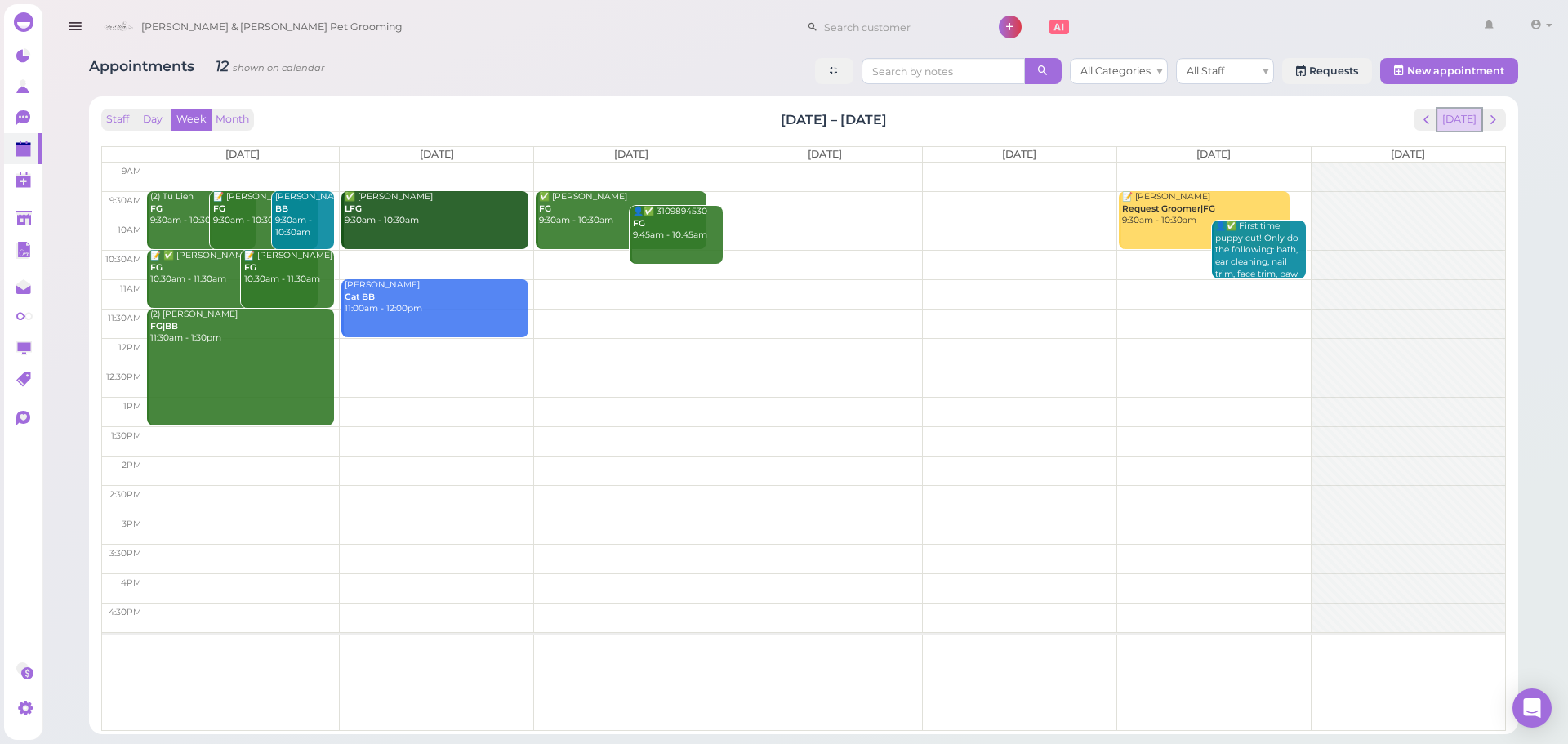
click at [1468, 122] on button "[DATE]" at bounding box center [1459, 120] width 44 height 22
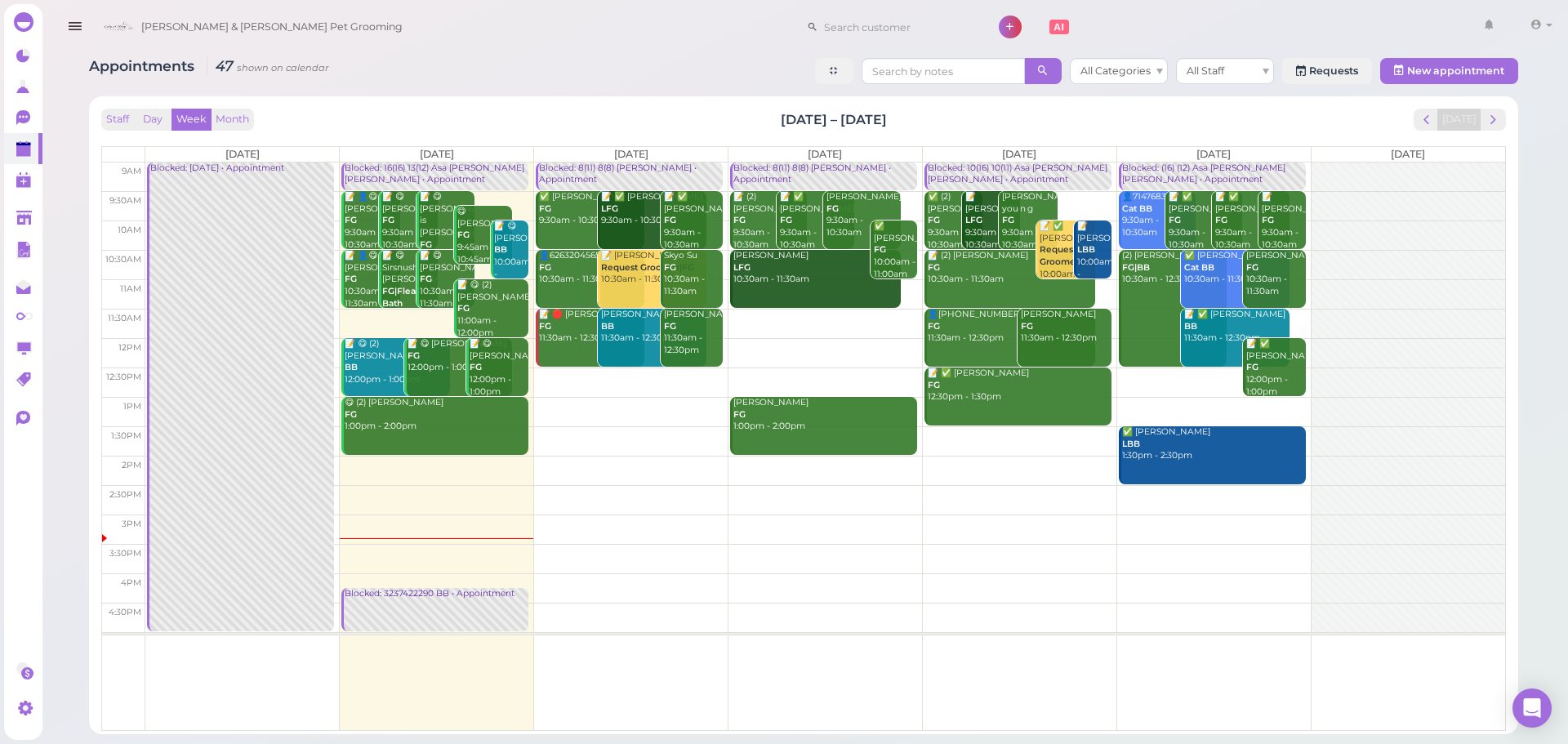
click at [817, 165] on div "Blocked: 8(11) 8(8) [PERSON_NAME] • Appointment" at bounding box center [825, 174] width 185 height 23
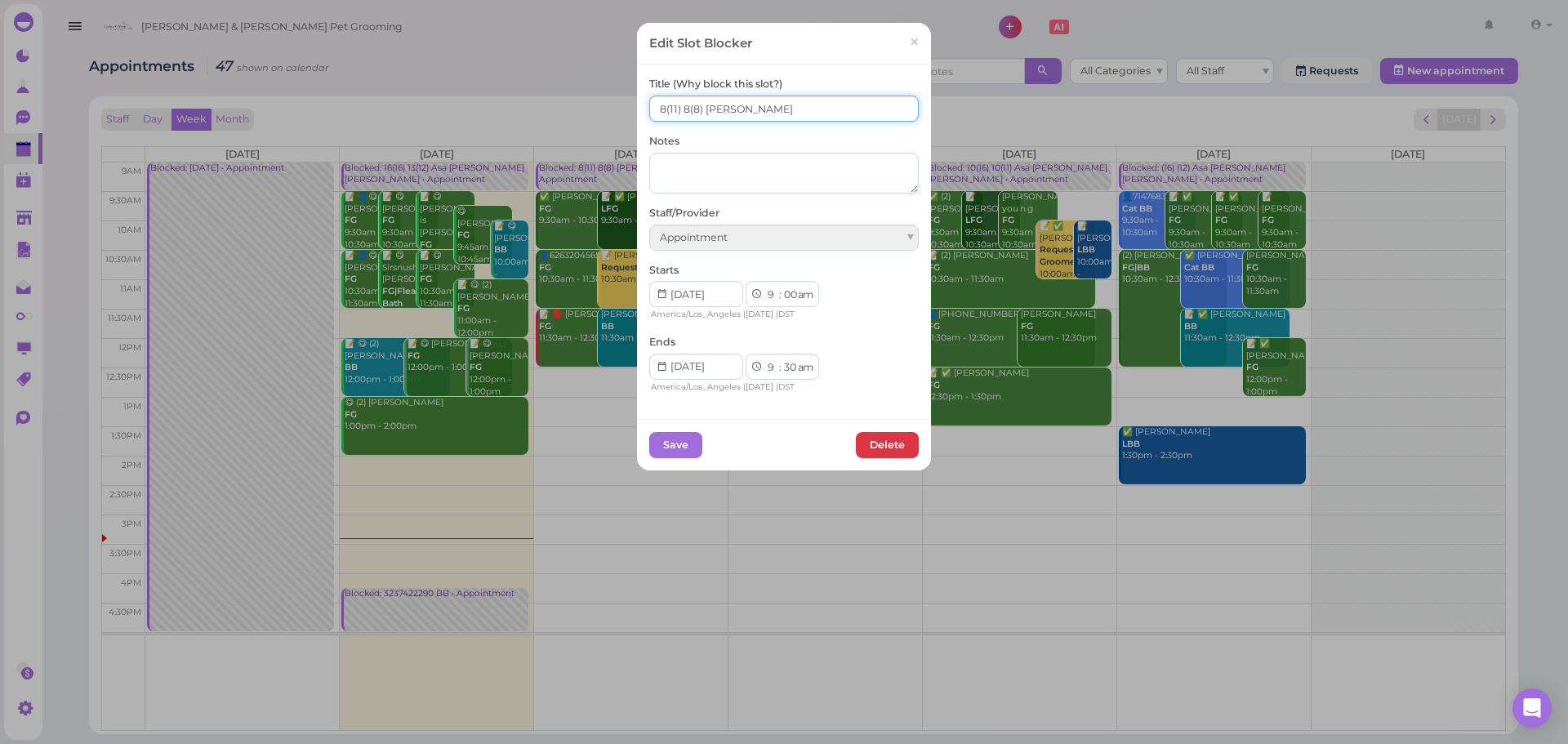
click at [673, 108] on input "8(11) 8(8) Asa Rebecca" at bounding box center [783, 108] width 269 height 26
type input "8(11) 7(8) Asa Rebecca"
click at [656, 451] on button "Save" at bounding box center [675, 444] width 53 height 26
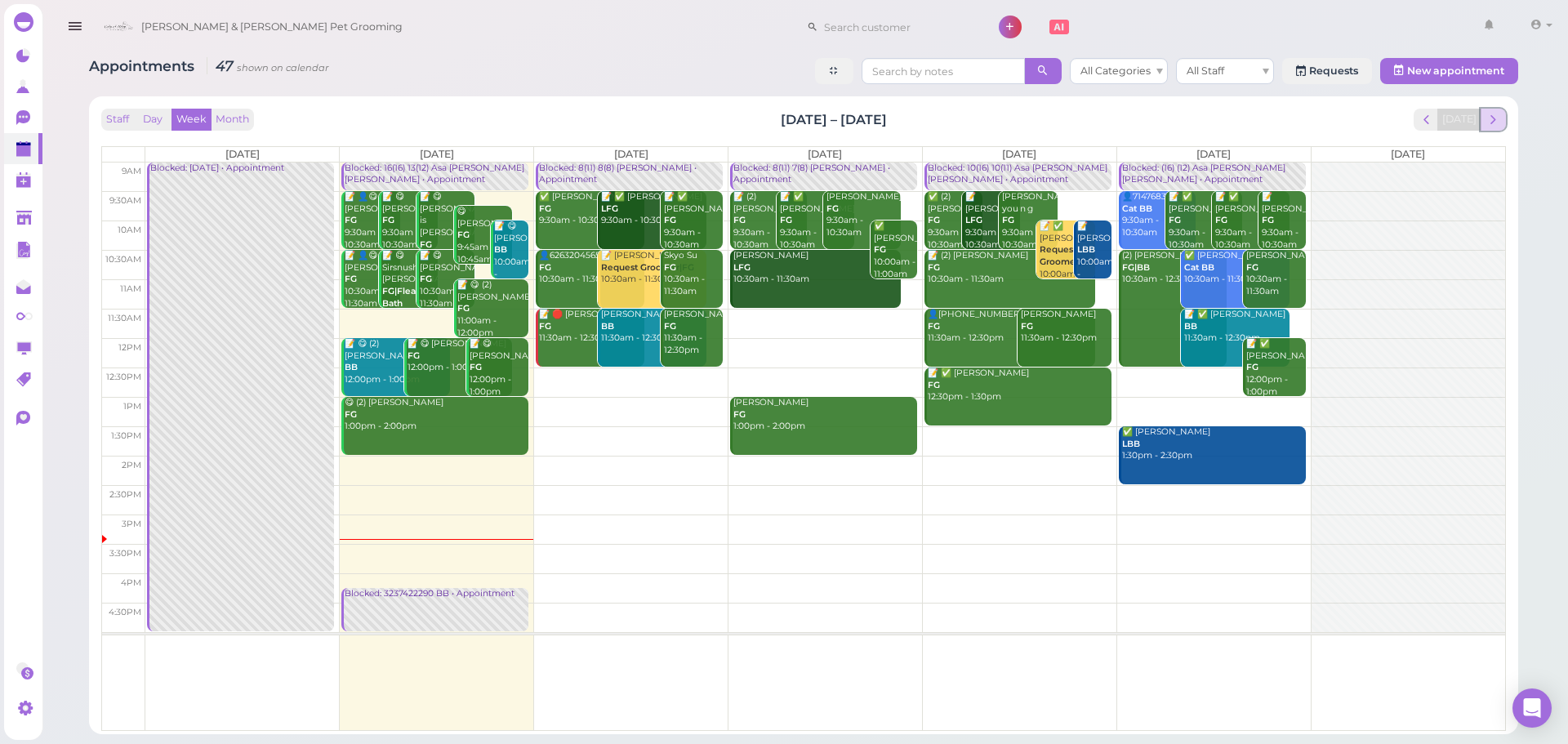
click at [1486, 124] on span "next" at bounding box center [1493, 120] width 16 height 16
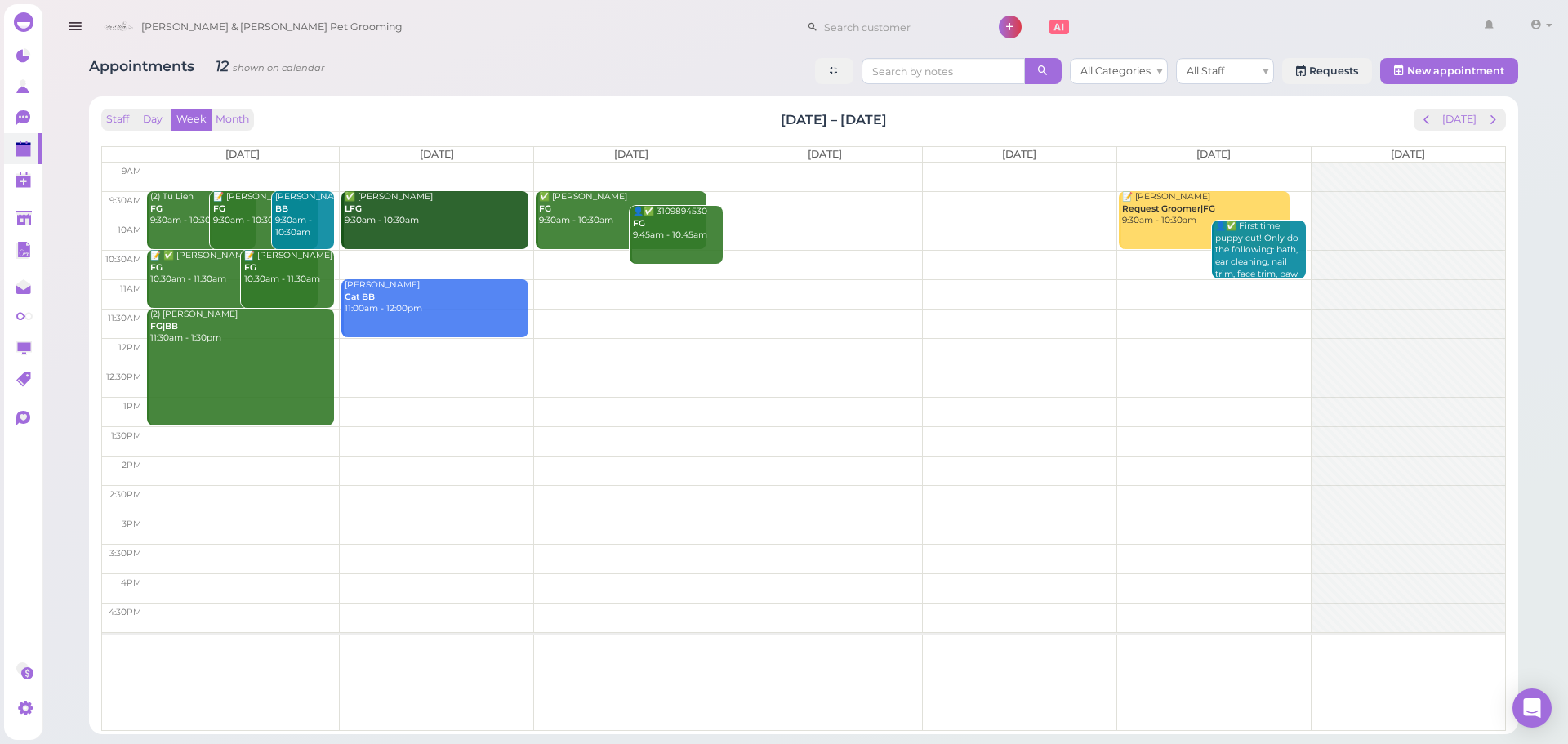
click at [1462, 105] on div "Staff Day Week Month Sep 8 – 14, 2025 Today Mon 9/8 Tue 9/9 Wed 9/10 Thu 9/11 F…" at bounding box center [803, 414] width 1412 height 621
click at [1463, 109] on button "[DATE]" at bounding box center [1459, 120] width 44 height 22
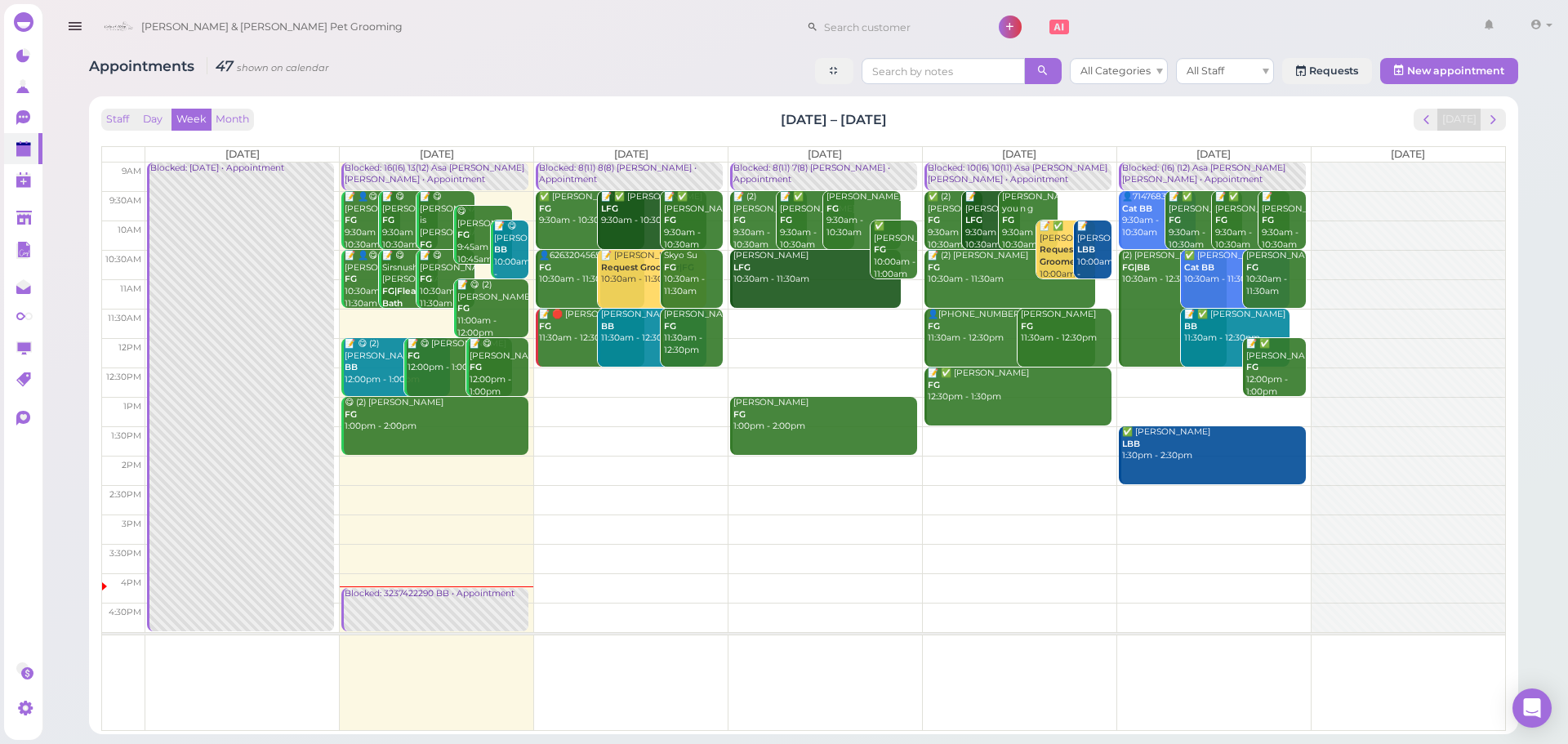
click at [1300, 313] on td at bounding box center [825, 323] width 1360 height 29
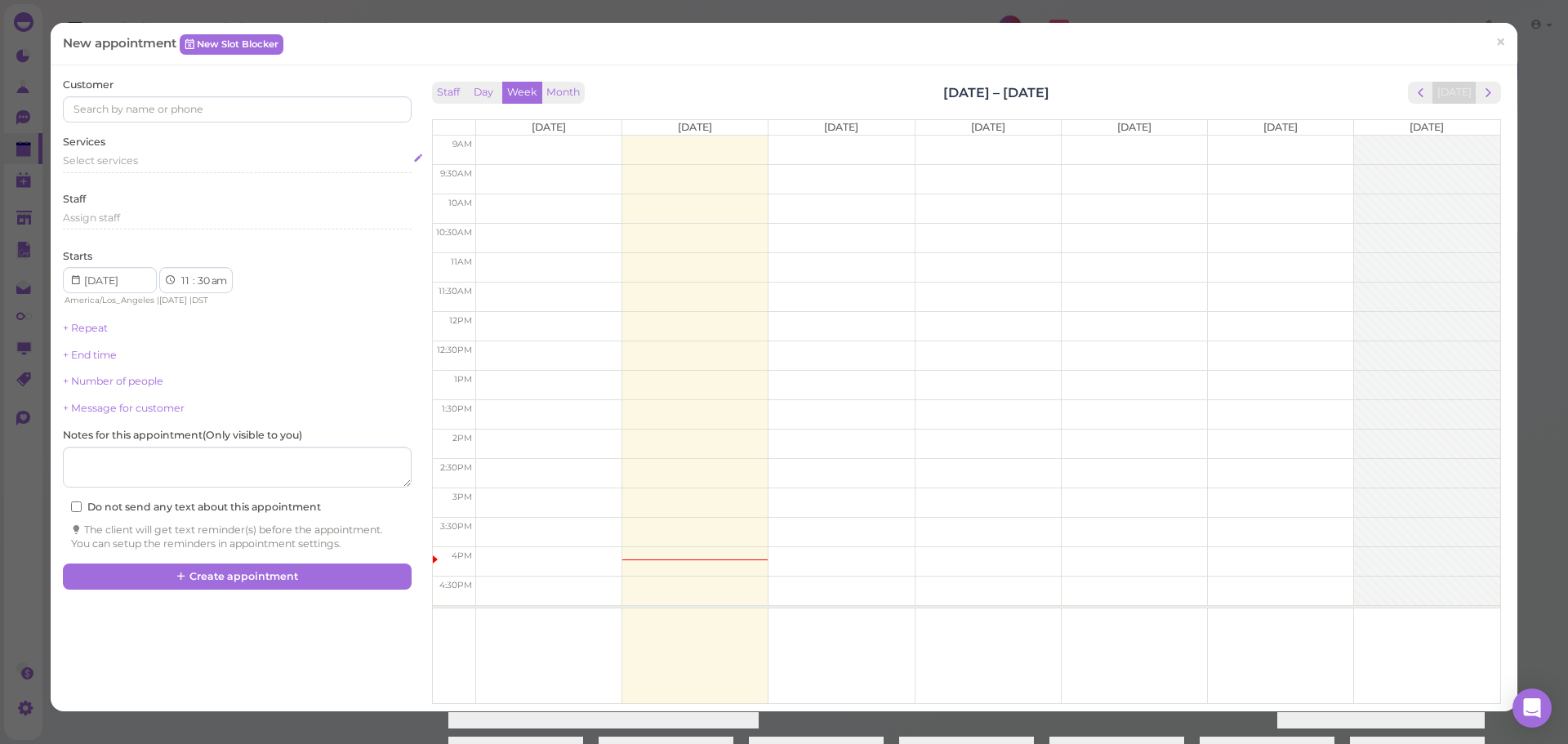
click at [186, 160] on div "Select services" at bounding box center [237, 160] width 348 height 15
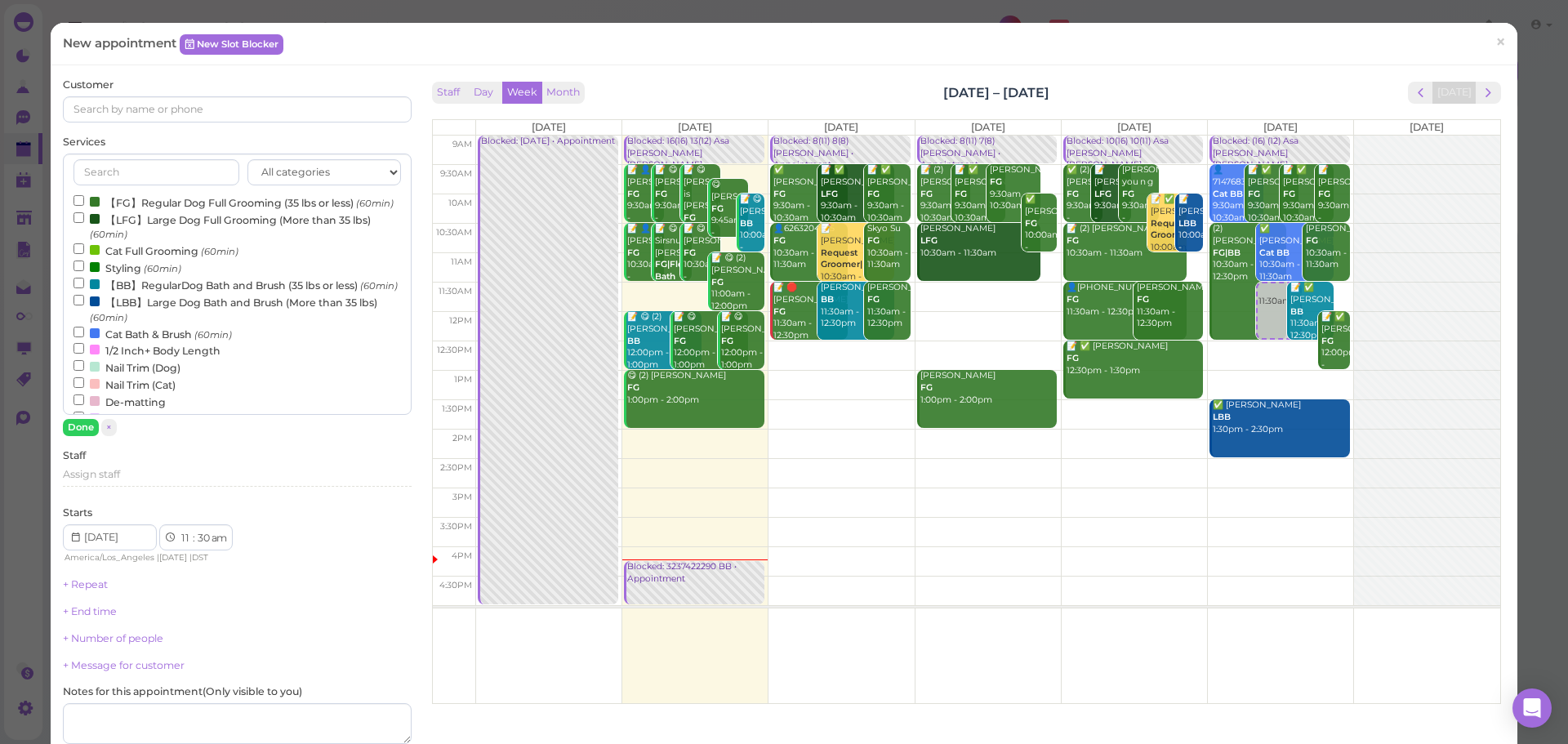
click at [141, 211] on label "【FG】Regular Dog Full Grooming (35 lbs or less) (60min)" at bounding box center [233, 202] width 320 height 18
click at [84, 206] on input "【FG】Regular Dog Full Grooming (35 lbs or less) (60min)" at bounding box center [79, 200] width 11 height 11
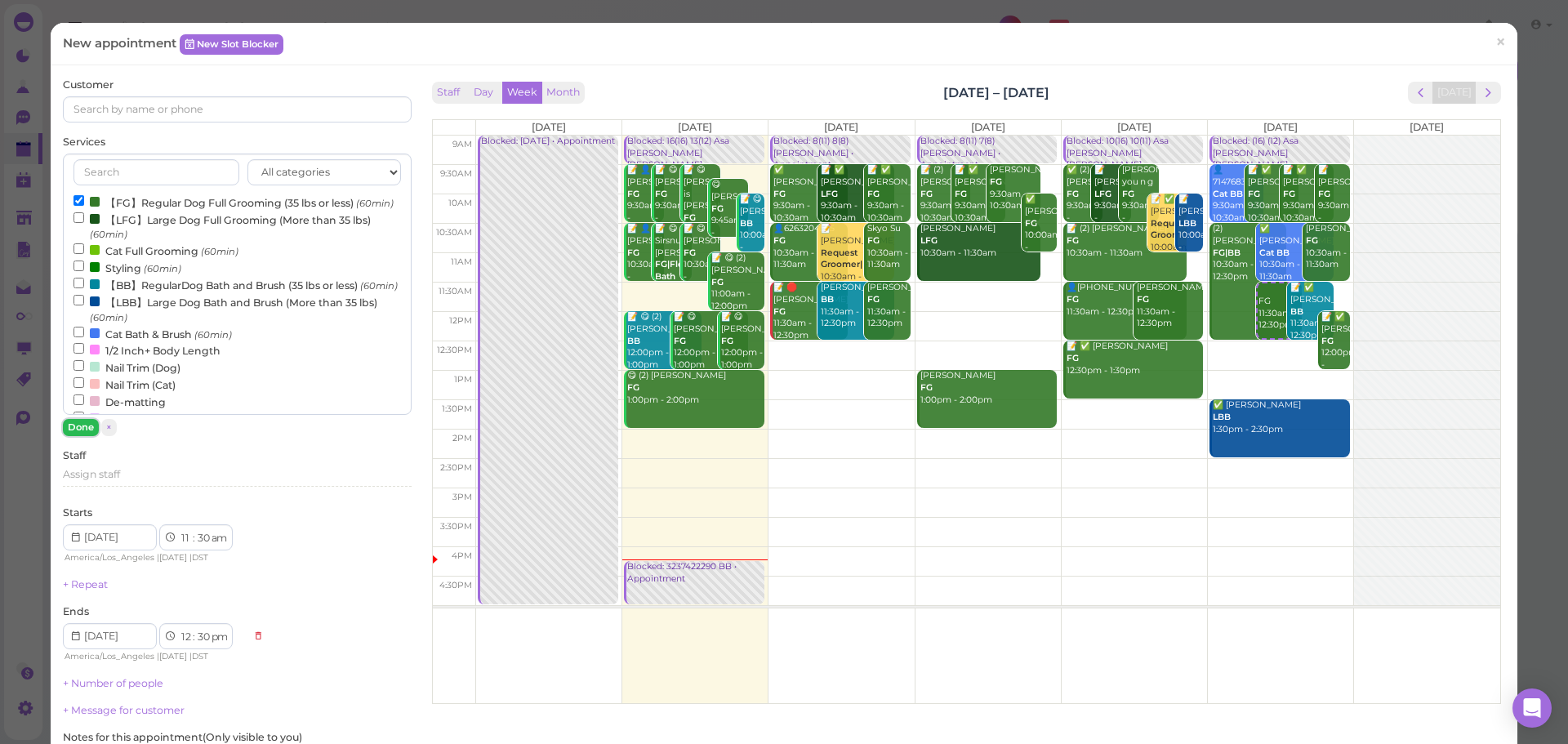
click at [69, 422] on button "Done" at bounding box center [81, 428] width 36 height 18
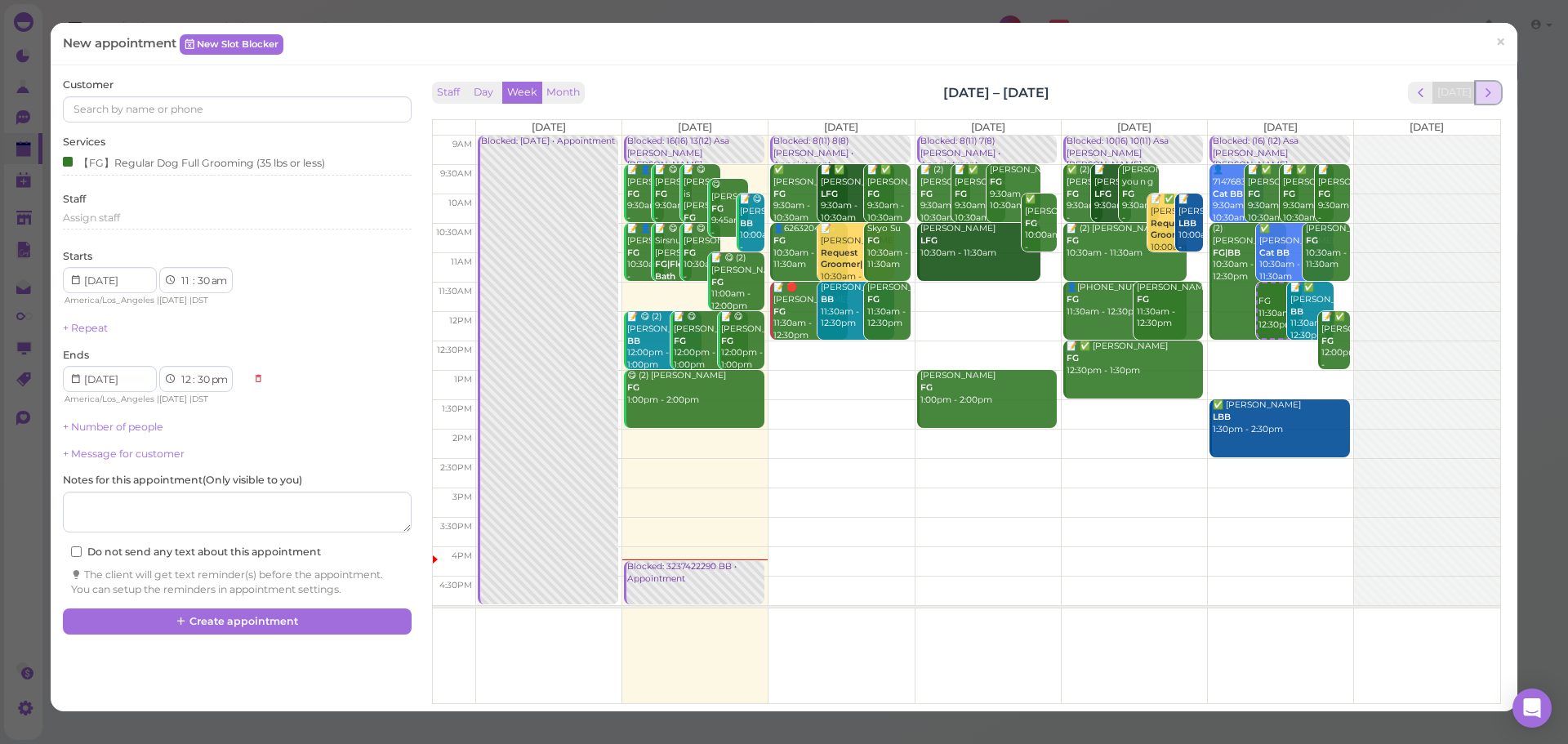
click at [1480, 94] on span "next" at bounding box center [1488, 92] width 16 height 16
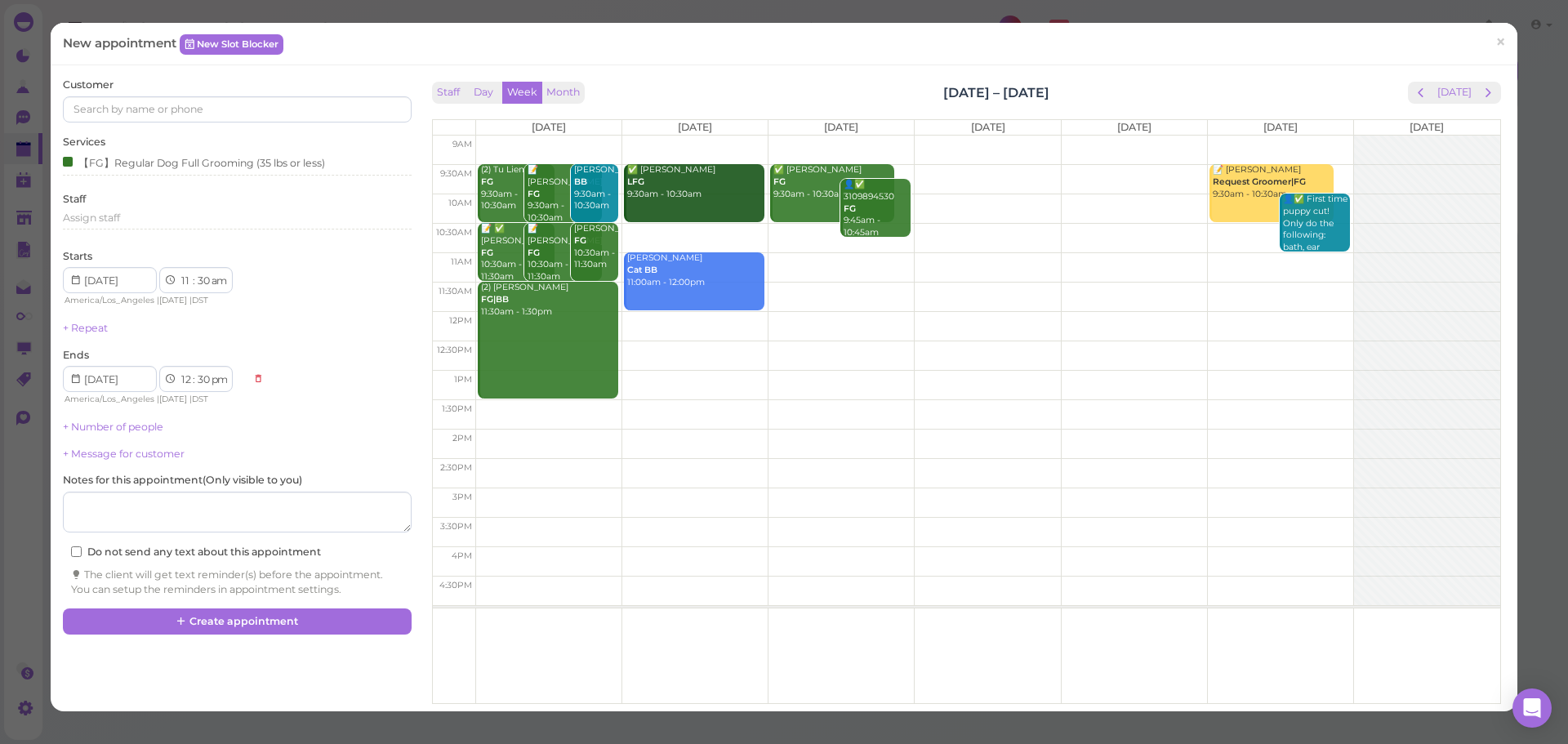
click at [1229, 262] on td at bounding box center [987, 266] width 1024 height 29
type input "2025-09-13"
select select "00"
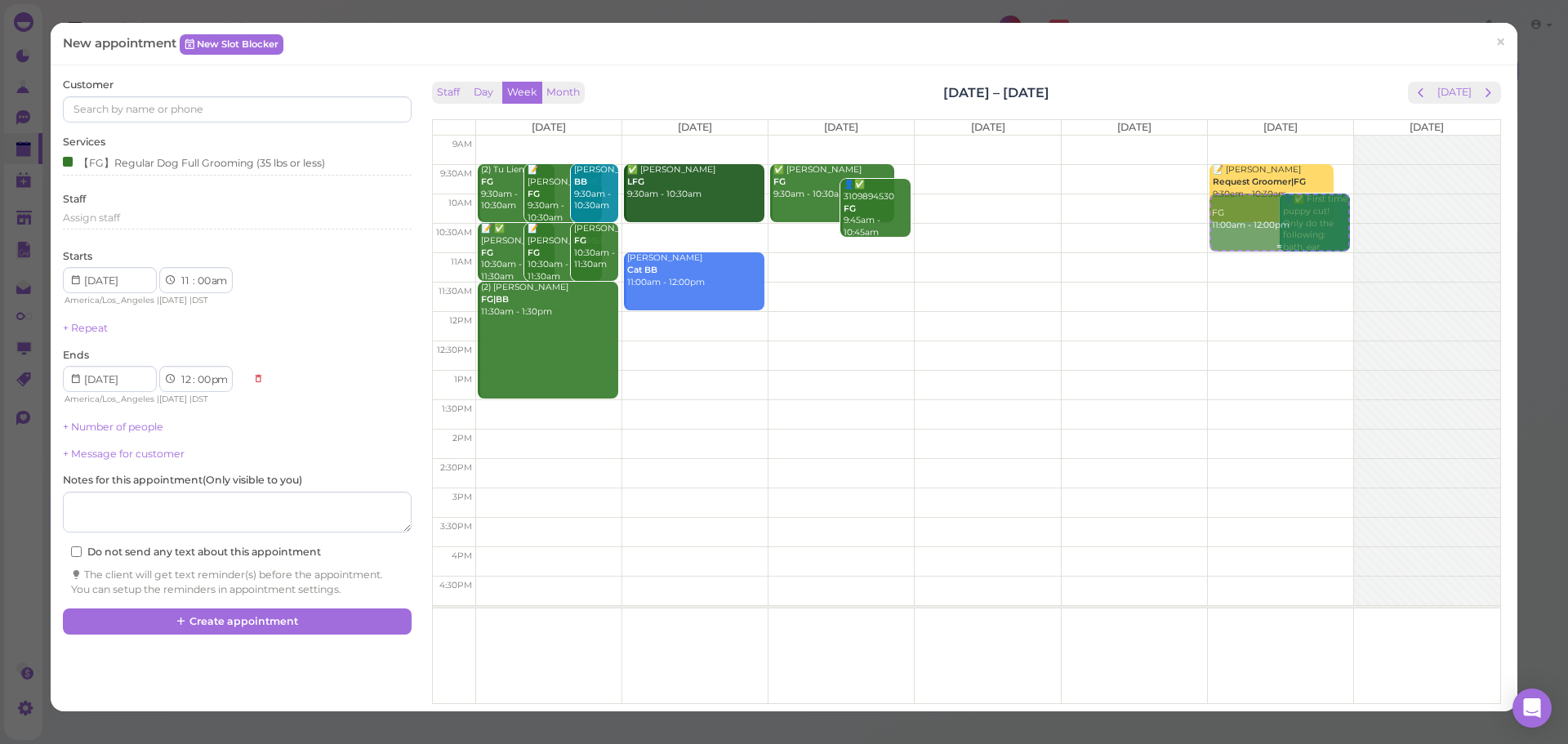
drag, startPoint x: 1288, startPoint y: 280, endPoint x: 1293, endPoint y: 235, distance: 45.3
click at [1293, 135] on div "FG 11:00am - 12:00pm 📝 Marissa Sylvester Request Groomer|FG 9:30am - 10:30am 👤✅…" at bounding box center [1280, 135] width 145 height 0
select select "10"
select select "11"
select select "am"
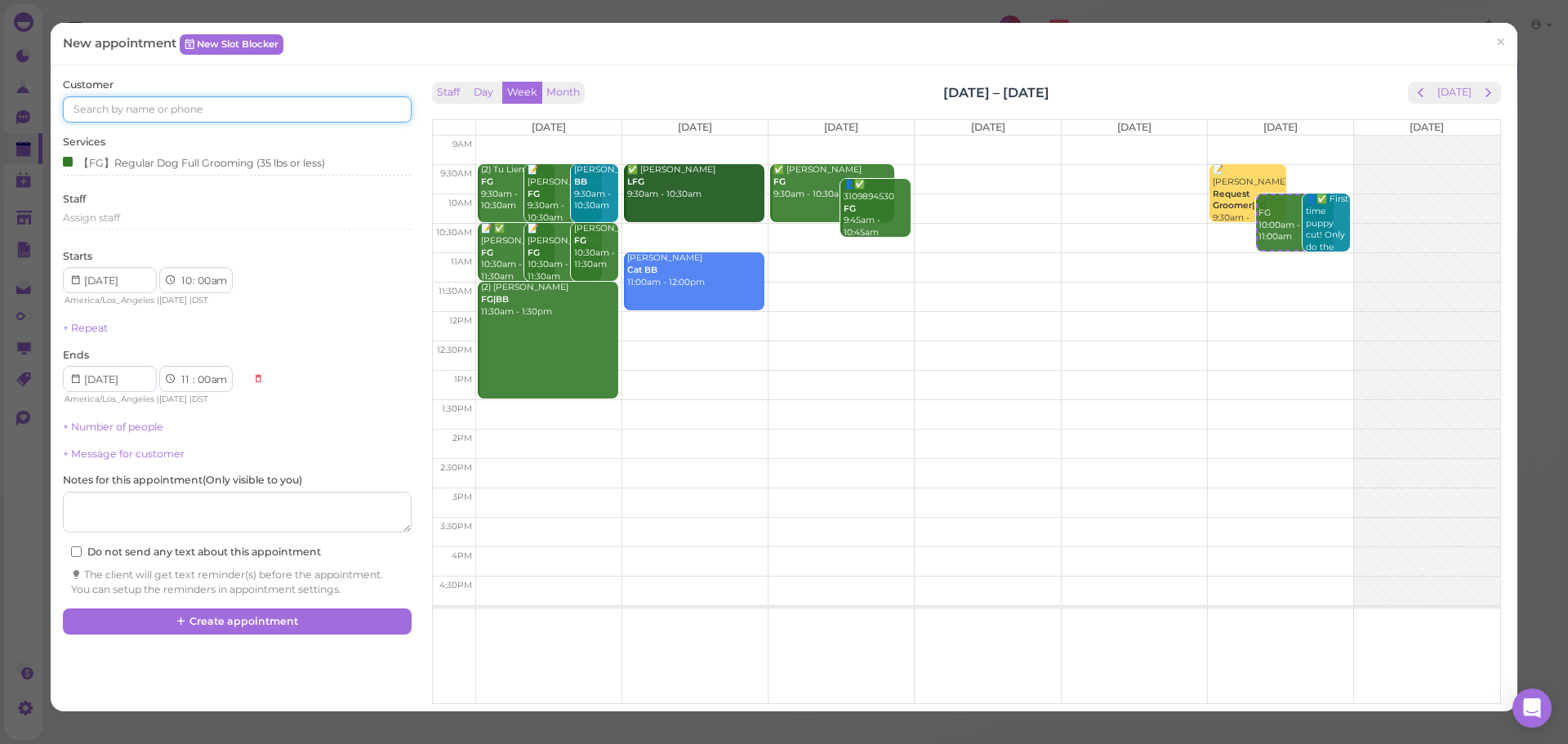
click at [302, 121] on input at bounding box center [237, 109] width 348 height 26
type input "6263287309"
click at [138, 130] on link "6263287309 6263287309" at bounding box center [135, 139] width 145 height 31
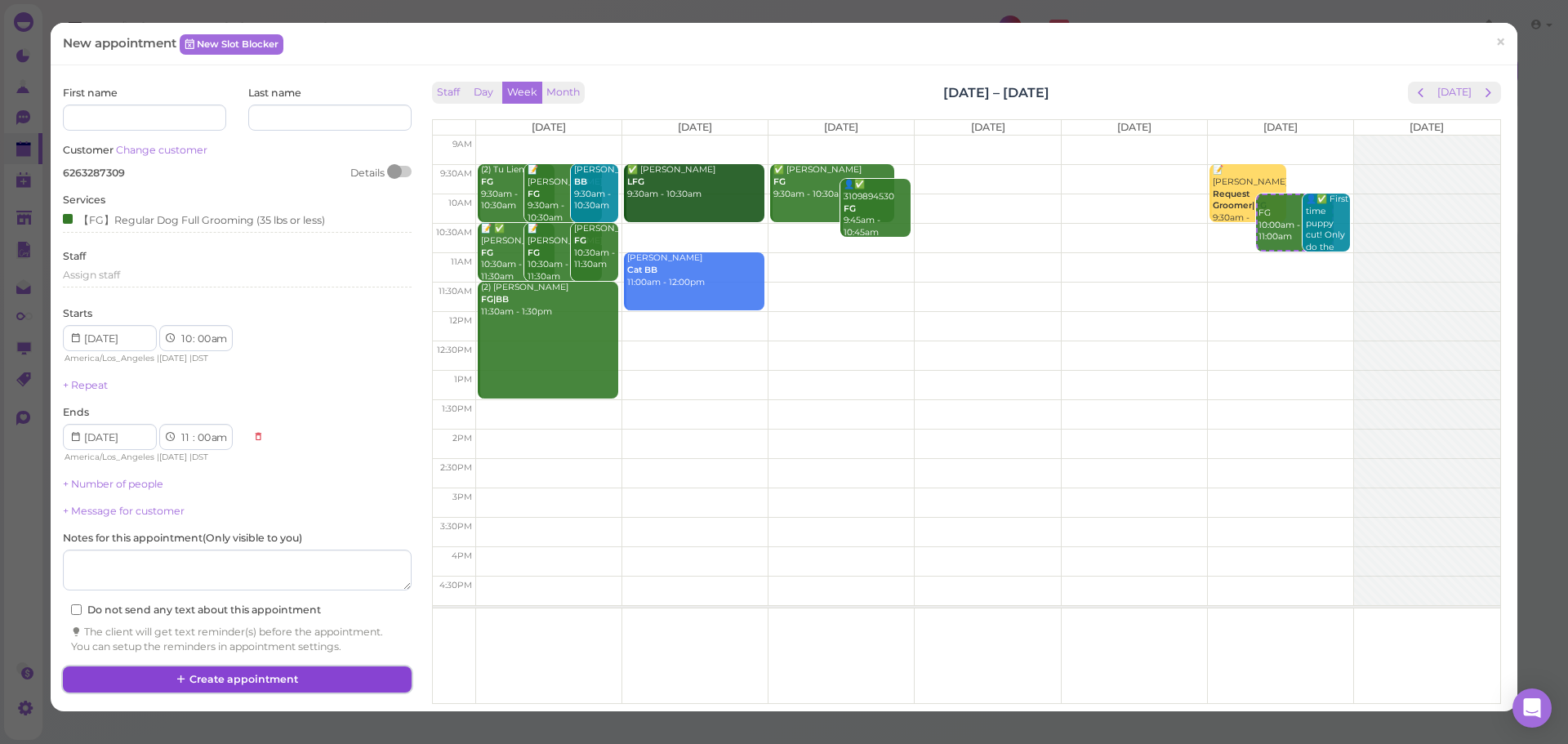
click at [189, 674] on button "Create appointment" at bounding box center [237, 679] width 348 height 26
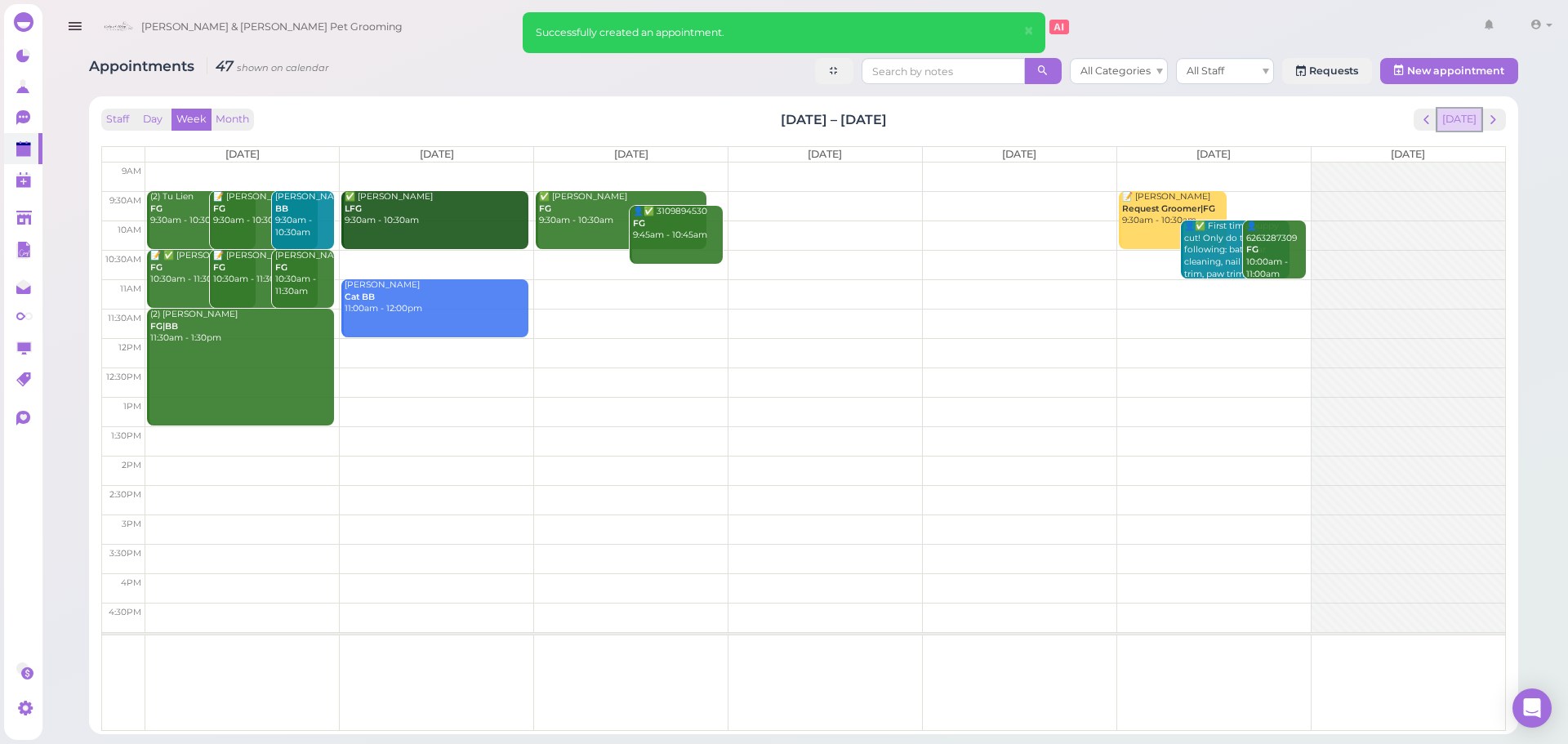
click at [1473, 124] on button "[DATE]" at bounding box center [1459, 120] width 44 height 22
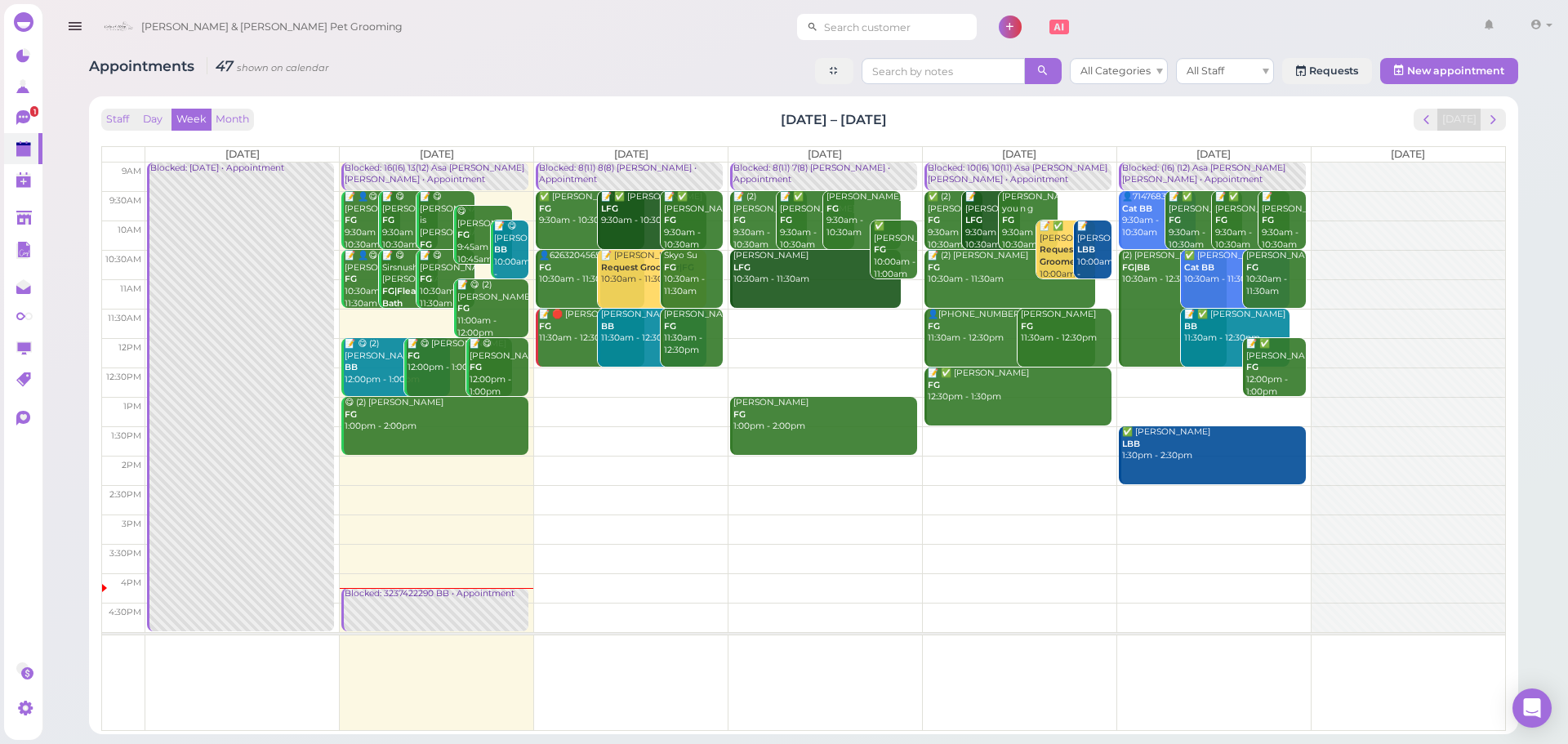
click at [879, 26] on input at bounding box center [897, 26] width 159 height 26
type input "3237422290"
click at [876, 46] on link "Lenni Berumen 3237422290" at bounding box center [837, 56] width 185 height 31
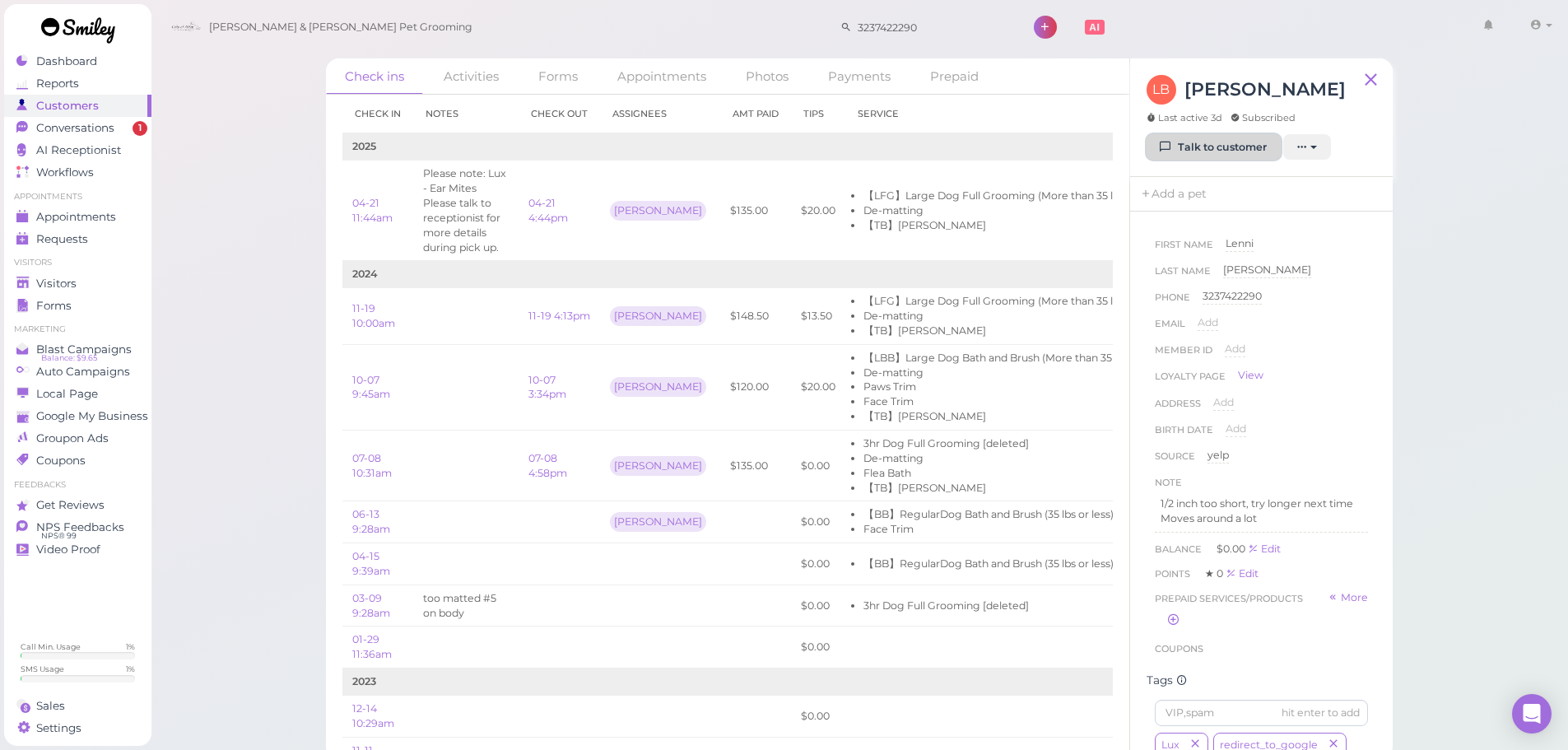
click at [1210, 134] on link "Talk to customer" at bounding box center [1213, 147] width 134 height 26
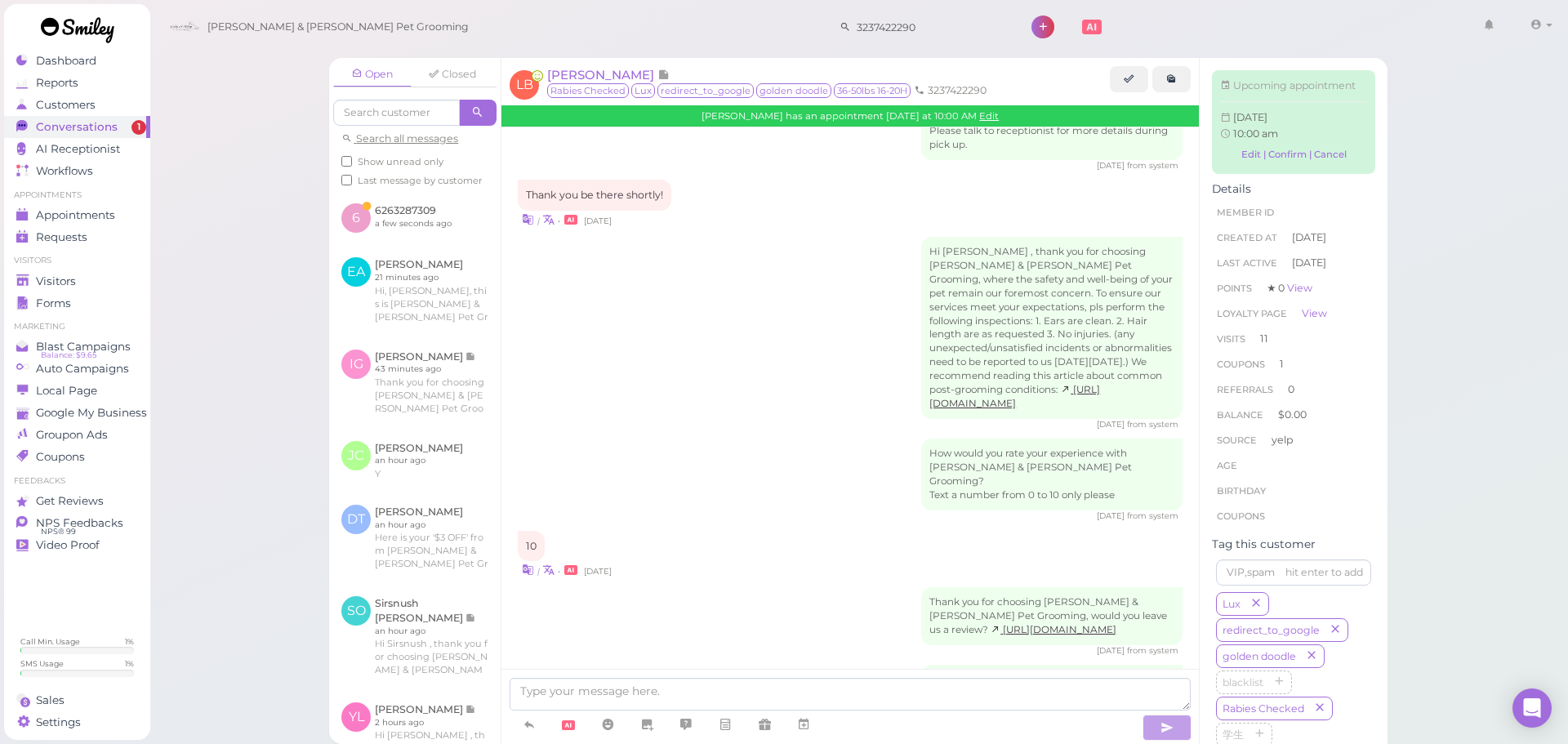
scroll to position [2216, 0]
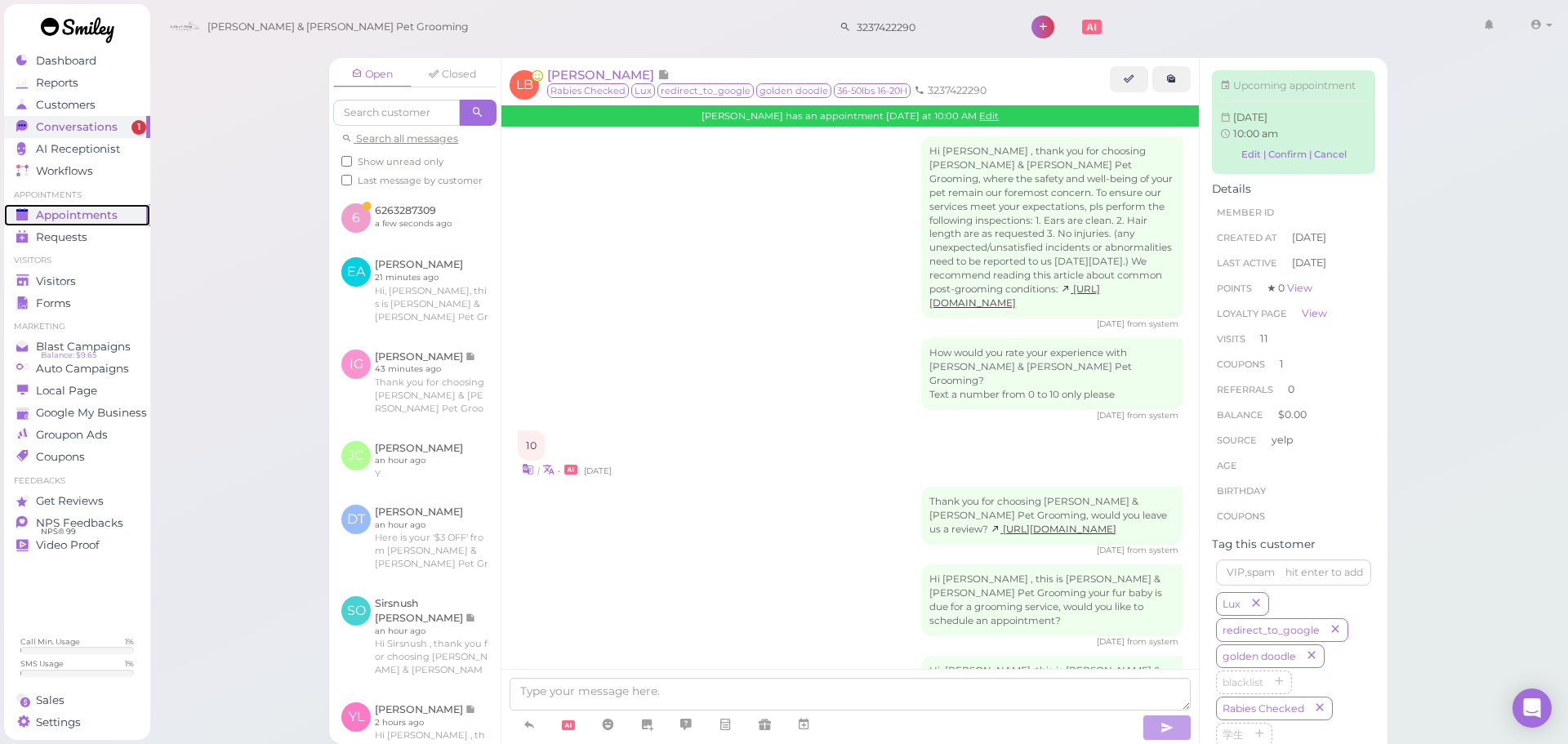
click at [45, 212] on span "Appointments" at bounding box center [77, 215] width 82 height 14
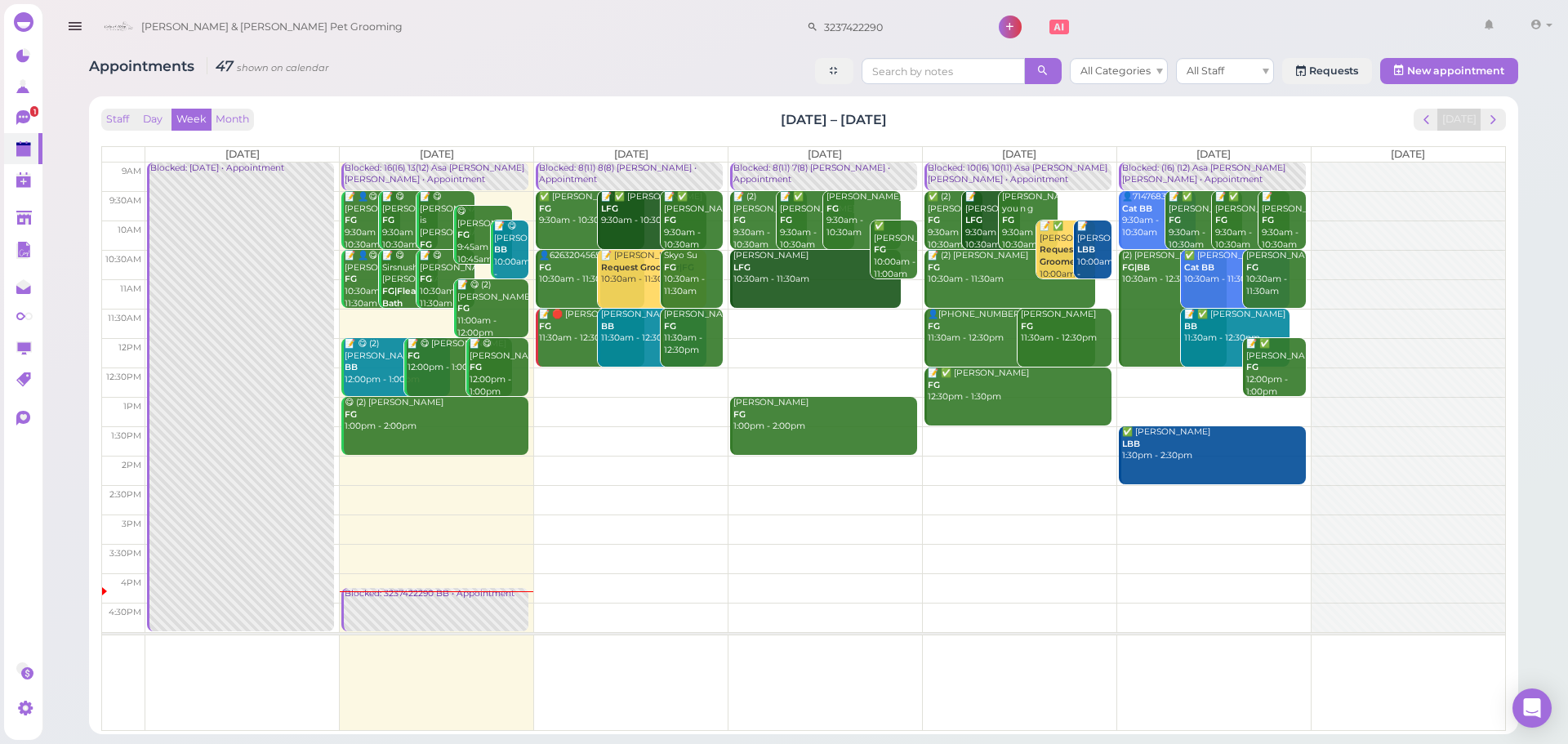
click at [414, 611] on link "Blocked: 3237422290 BB • Appointment" at bounding box center [435, 609] width 187 height 43
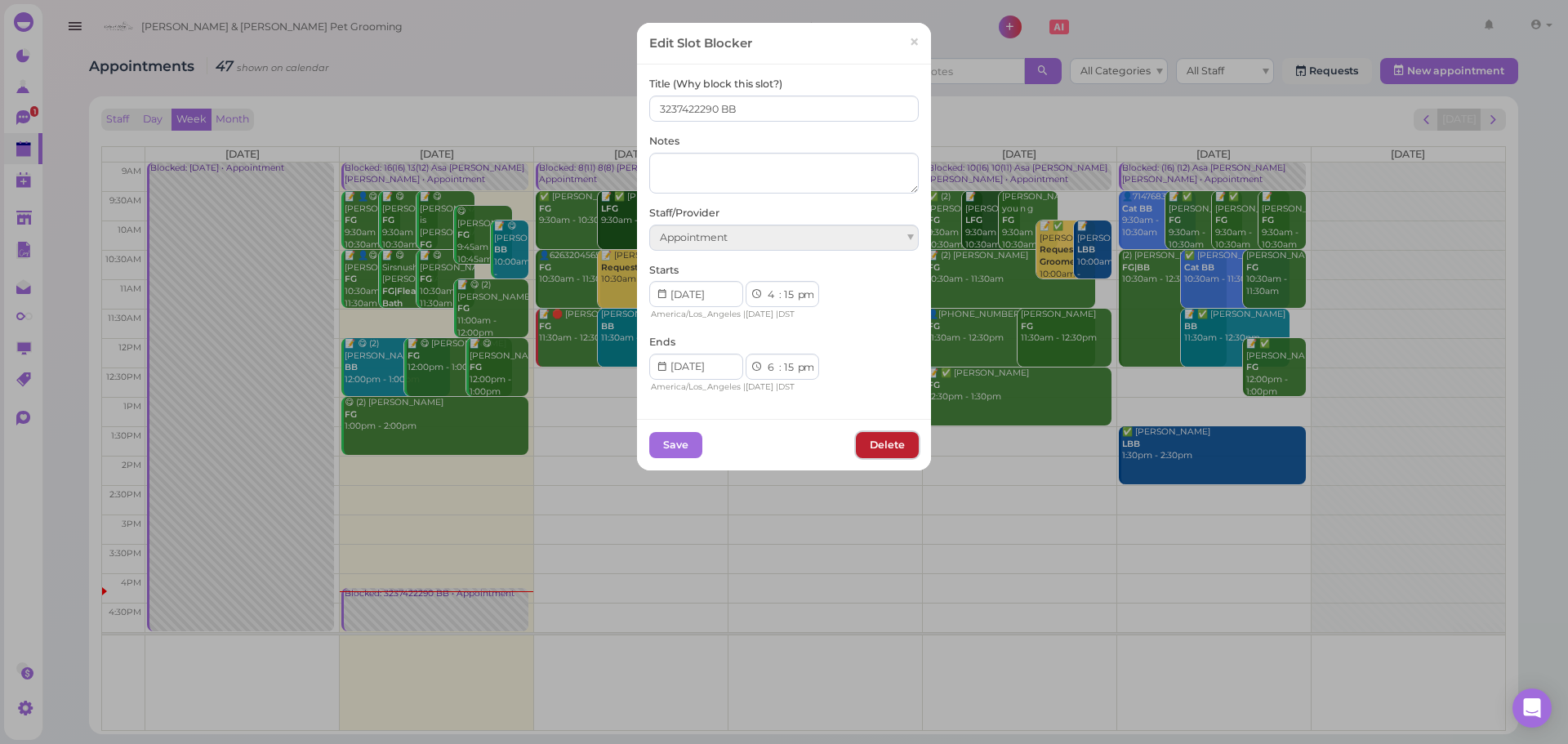
click at [859, 443] on button "Delete" at bounding box center [887, 444] width 63 height 26
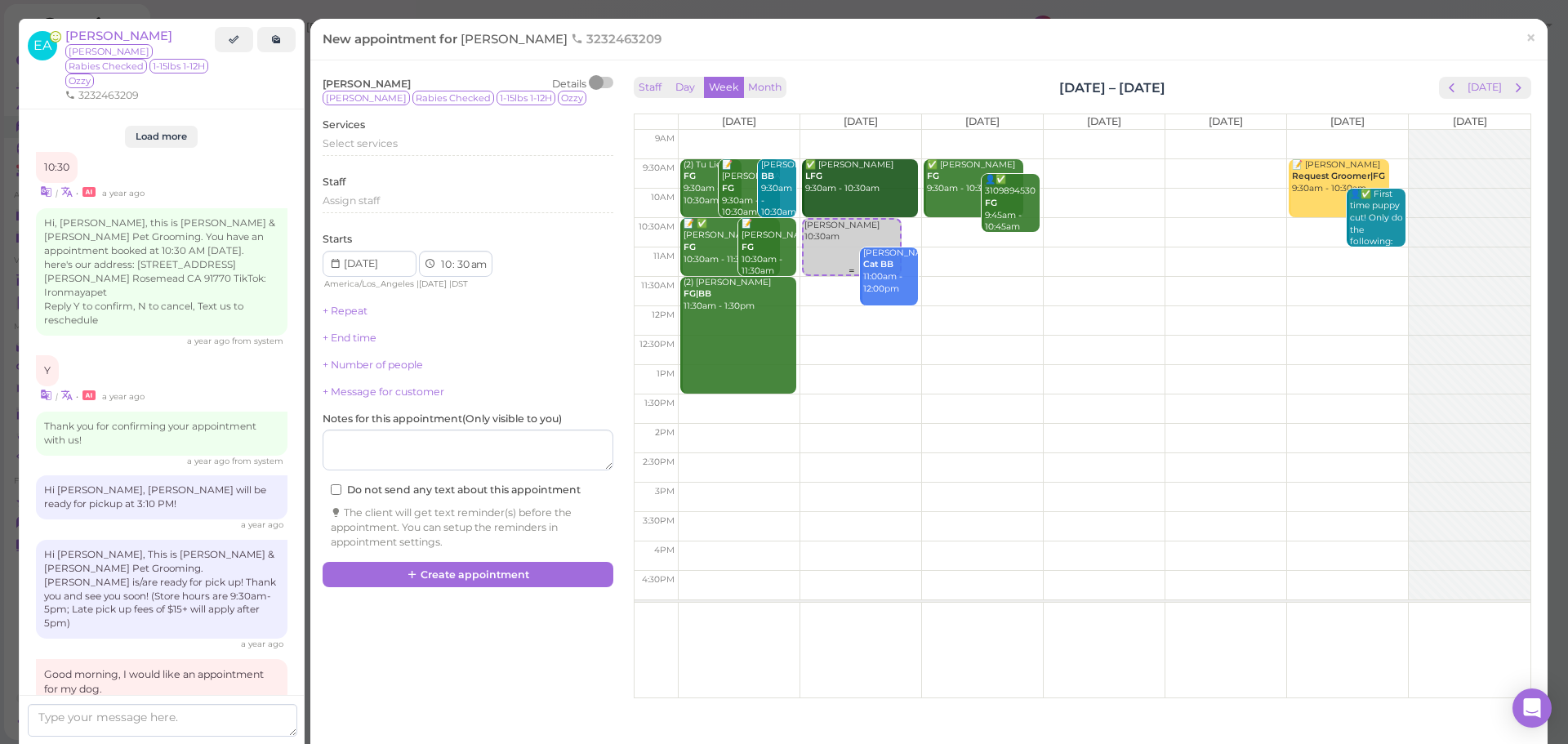
scroll to position [2277, 0]
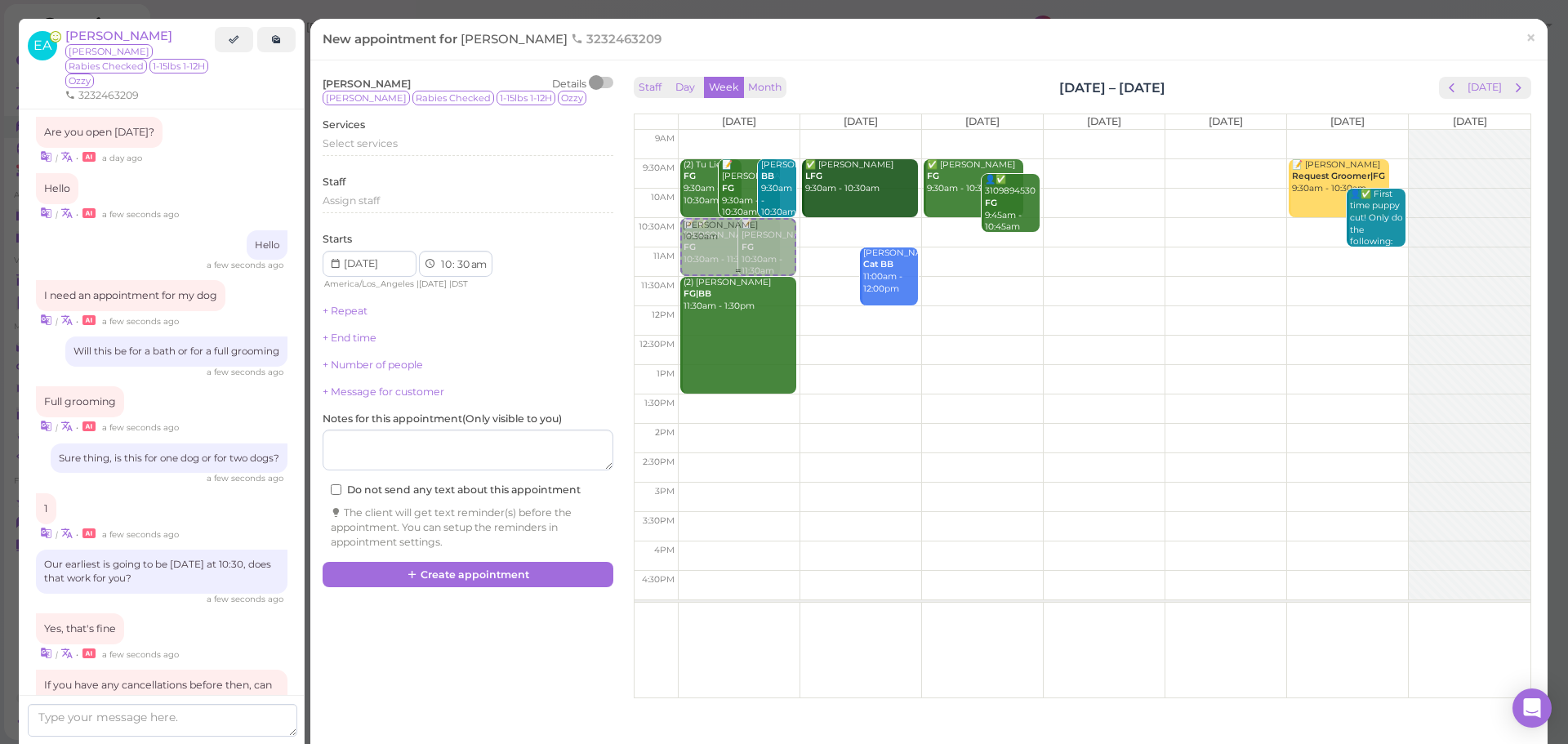
drag, startPoint x: 841, startPoint y: 241, endPoint x: 730, endPoint y: 242, distance: 111.0
click at [730, 129] on tr "[PERSON_NAME] 10:30am (2) Tu Lien FG 9:30am - 10:30am 📝 [PERSON_NAME] FG 9:30am…" at bounding box center [1082, 129] width 896 height 0
type input "[DATE]"
click at [368, 147] on span "Select services" at bounding box center [360, 143] width 75 height 13
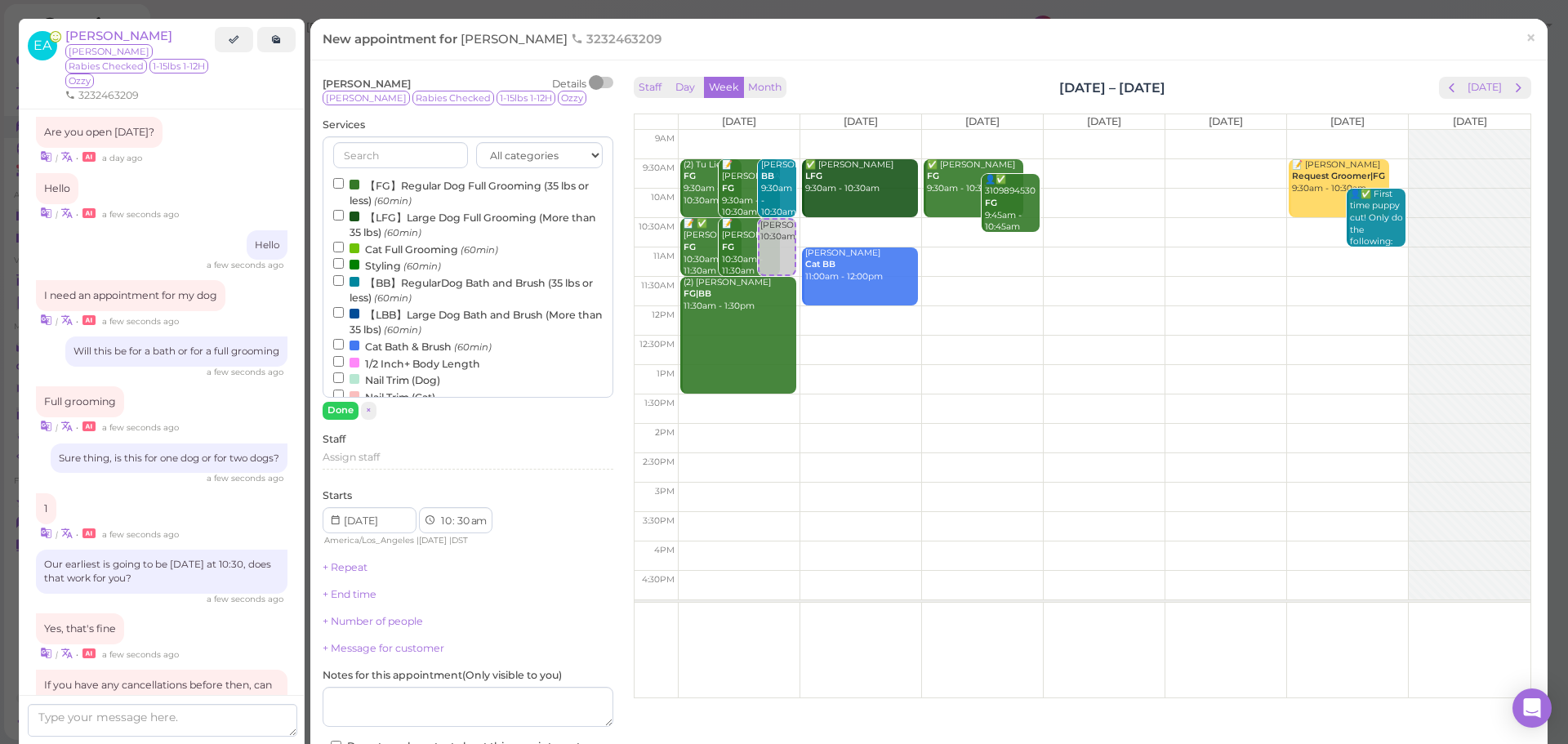
click at [371, 192] on label "【FG】Regular Dog Full Grooming (35 lbs or less) (60min)" at bounding box center [468, 192] width 269 height 32
click at [343, 189] on input "【FG】Regular Dog Full Grooming (35 lbs or less) (60min)" at bounding box center [339, 183] width 11 height 11
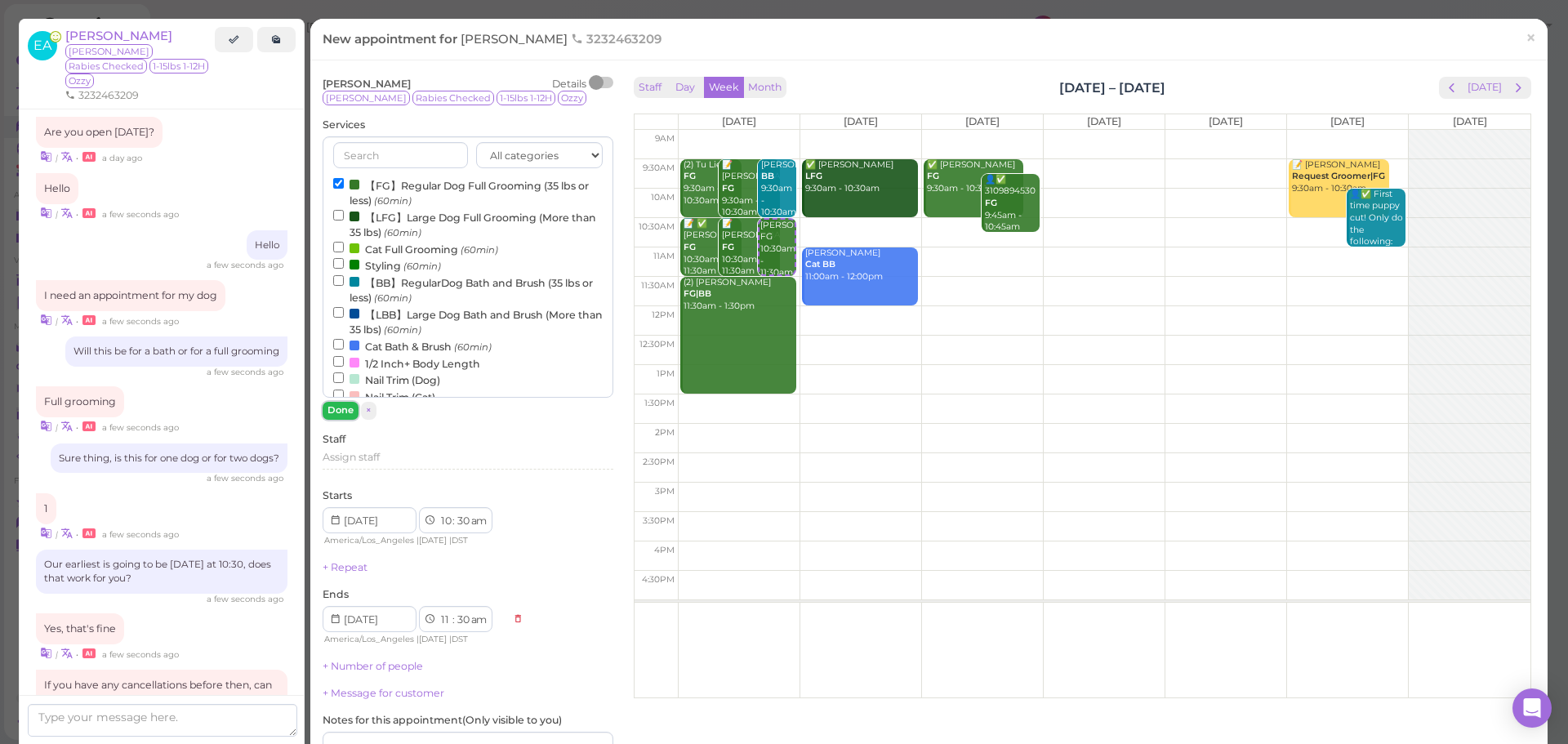
click at [346, 408] on button "Done" at bounding box center [340, 410] width 36 height 18
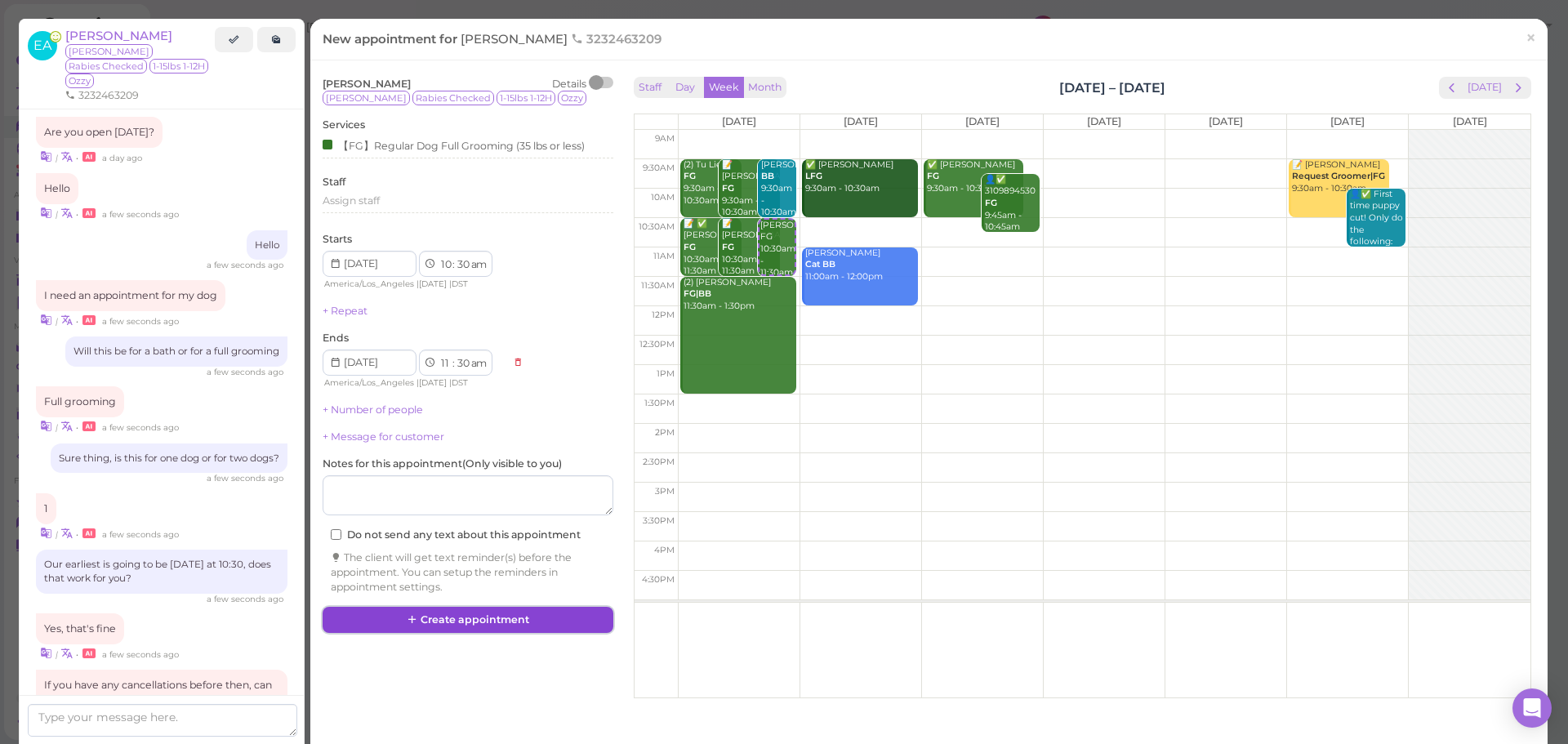
click at [559, 628] on button "Create appointment" at bounding box center [468, 620] width 291 height 26
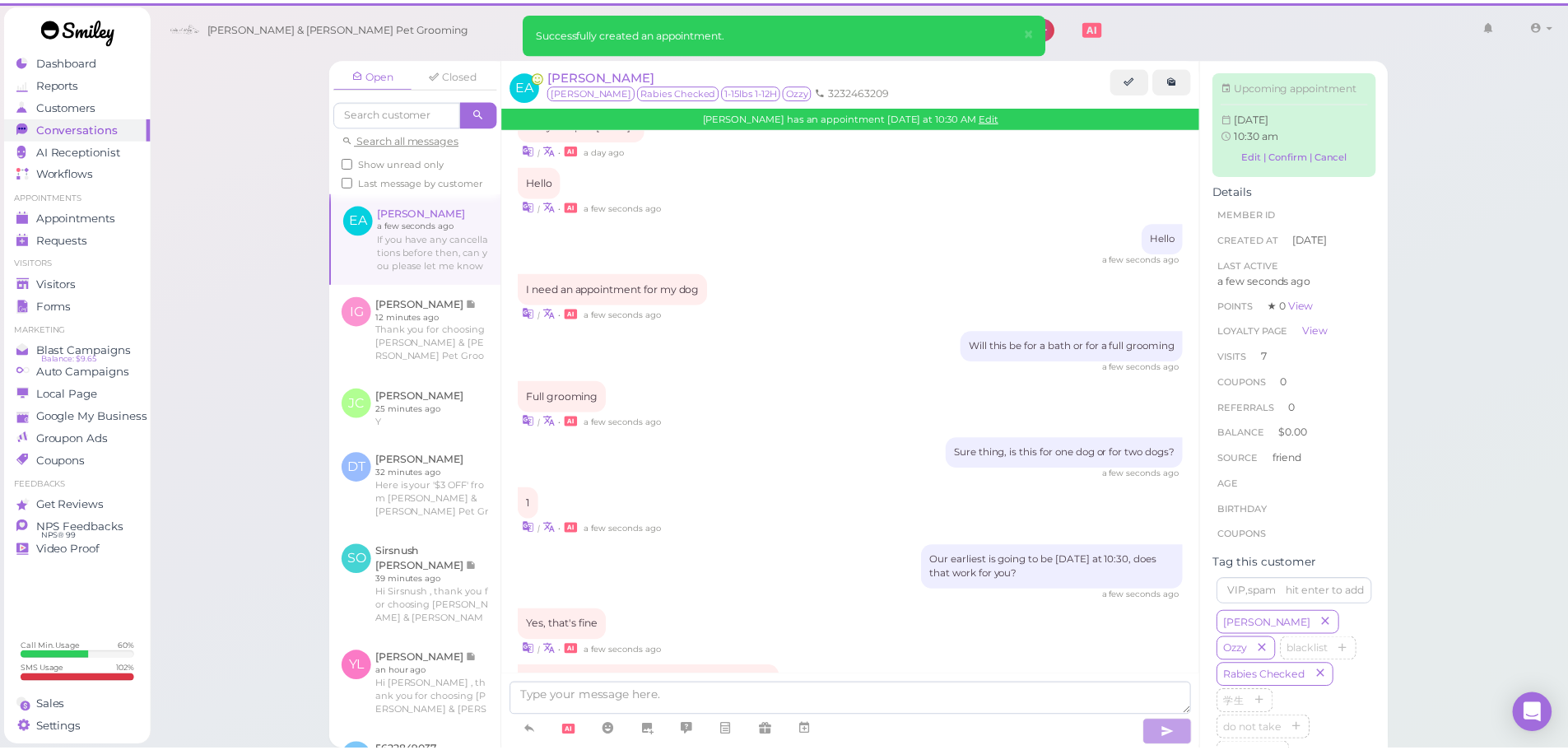
scroll to position [2293, 0]
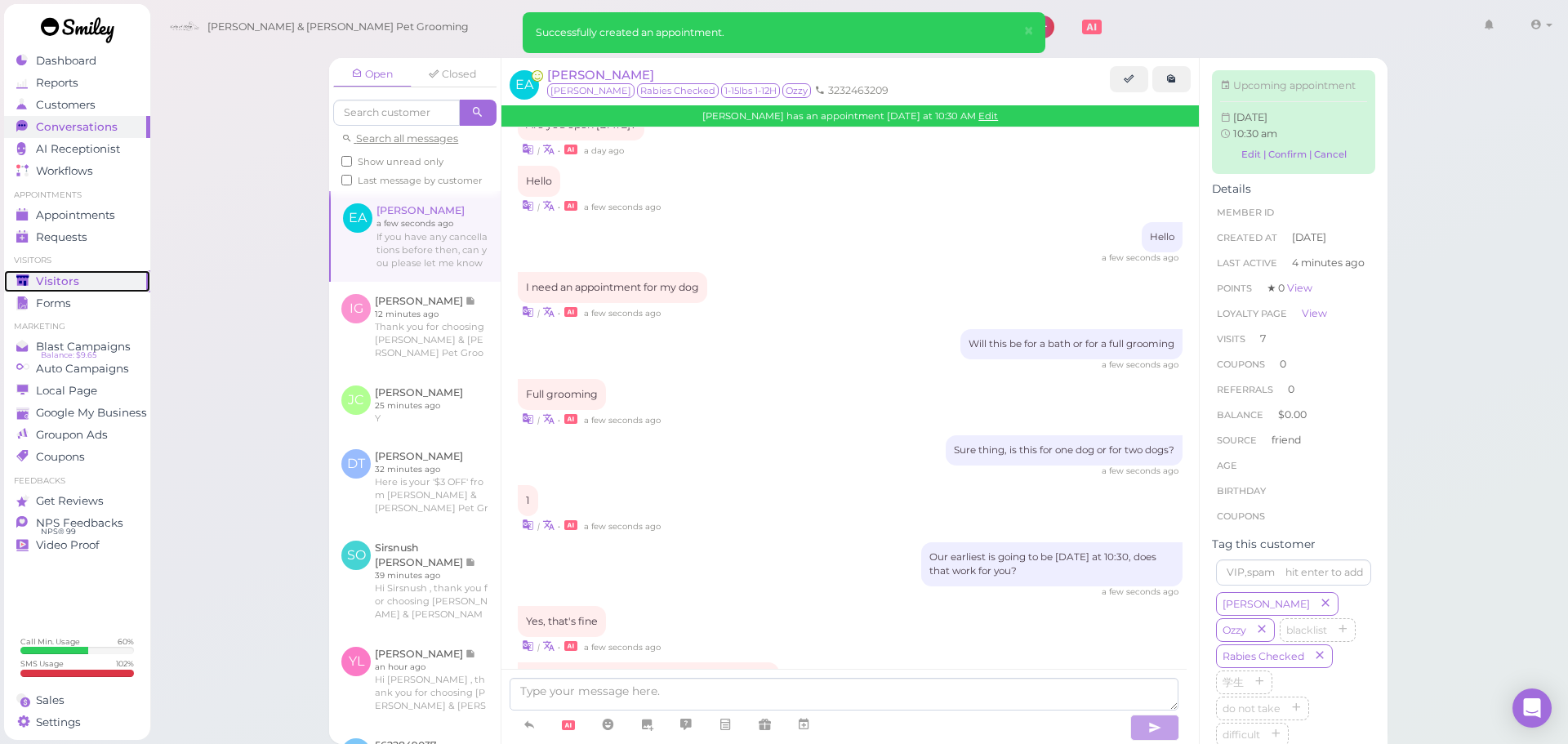
click at [78, 281] on div "Visitors" at bounding box center [75, 281] width 118 height 14
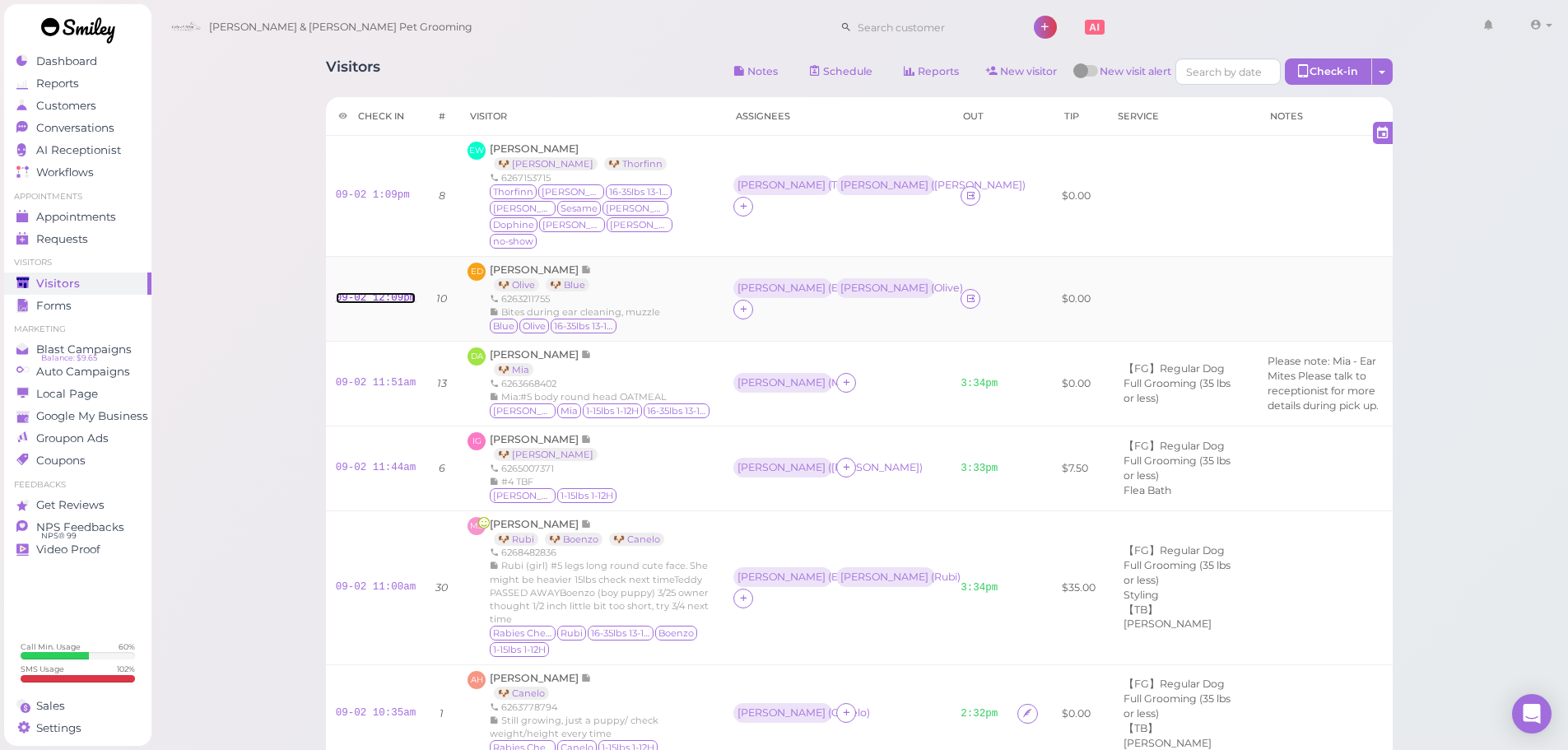
drag, startPoint x: 383, startPoint y: 285, endPoint x: 392, endPoint y: 283, distance: 9.2
click at [383, 292] on link "09-02 12:09pm" at bounding box center [377, 298] width 80 height 12
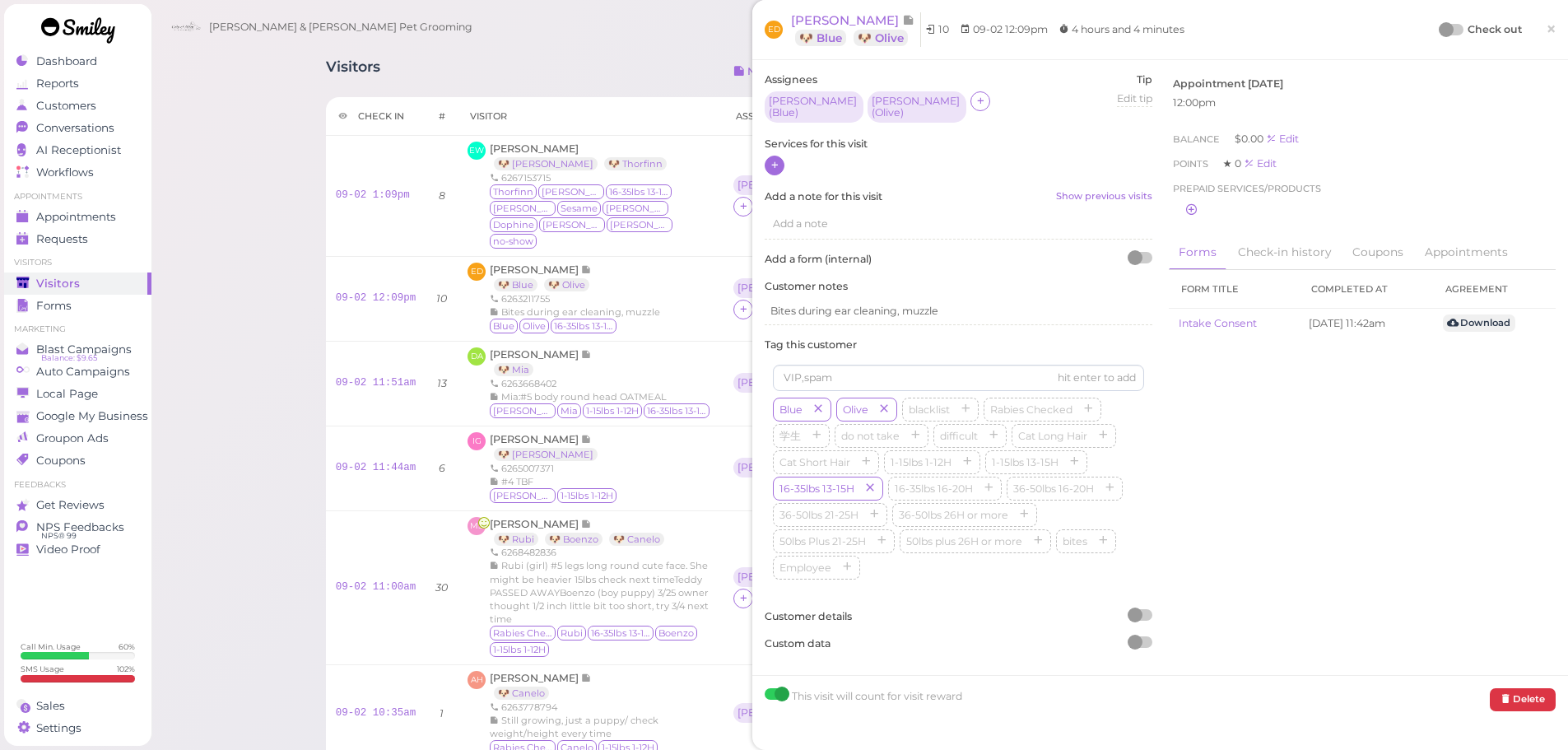
click at [776, 159] on icon at bounding box center [775, 165] width 11 height 13
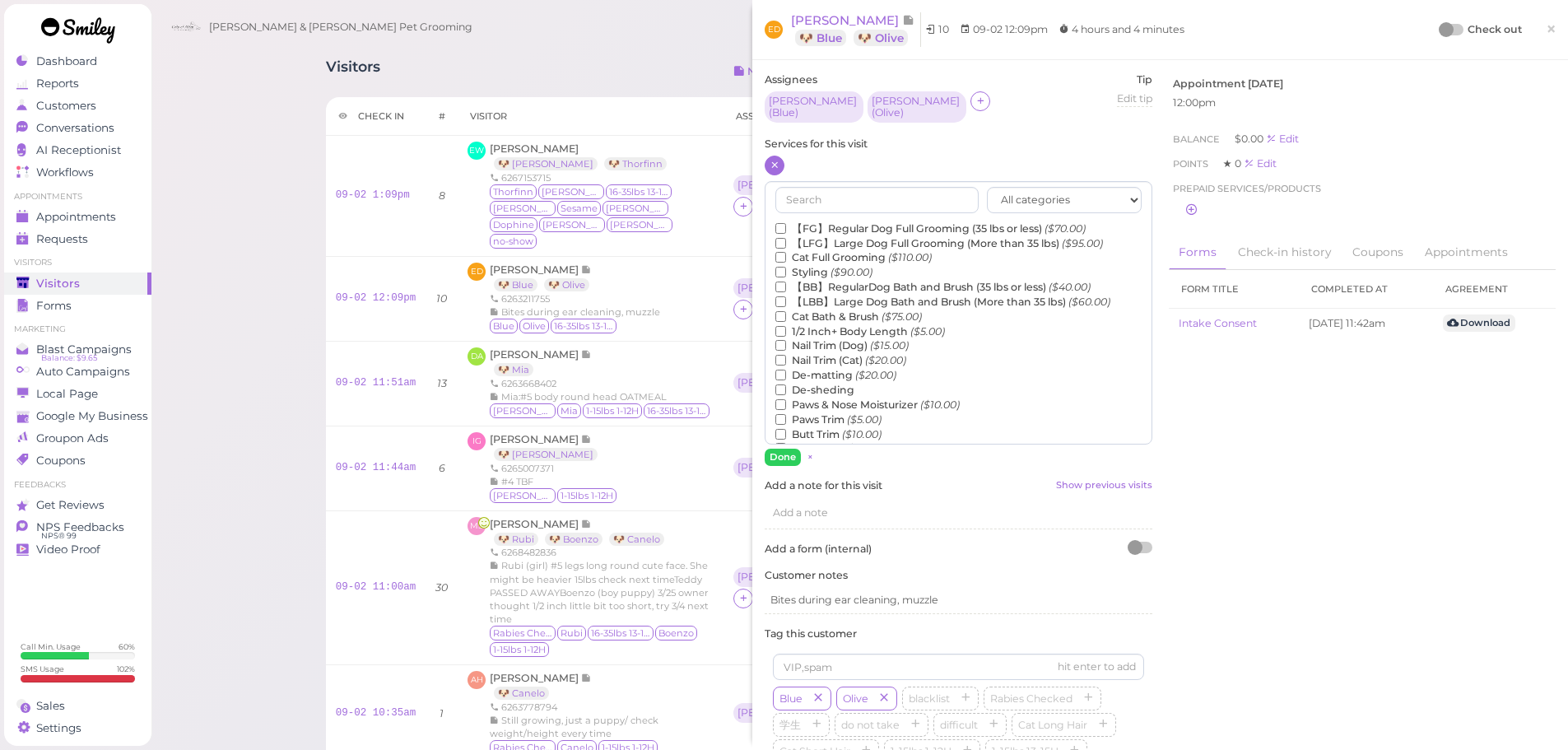
click at [811, 279] on label "【BB】RegularDog Bath and Brush (35 lbs or less) ($40.00)" at bounding box center [934, 286] width 316 height 15
click at [786, 281] on input "【BB】RegularDog Bath and Brush (35 lbs or less) ($40.00)" at bounding box center [781, 286] width 11 height 11
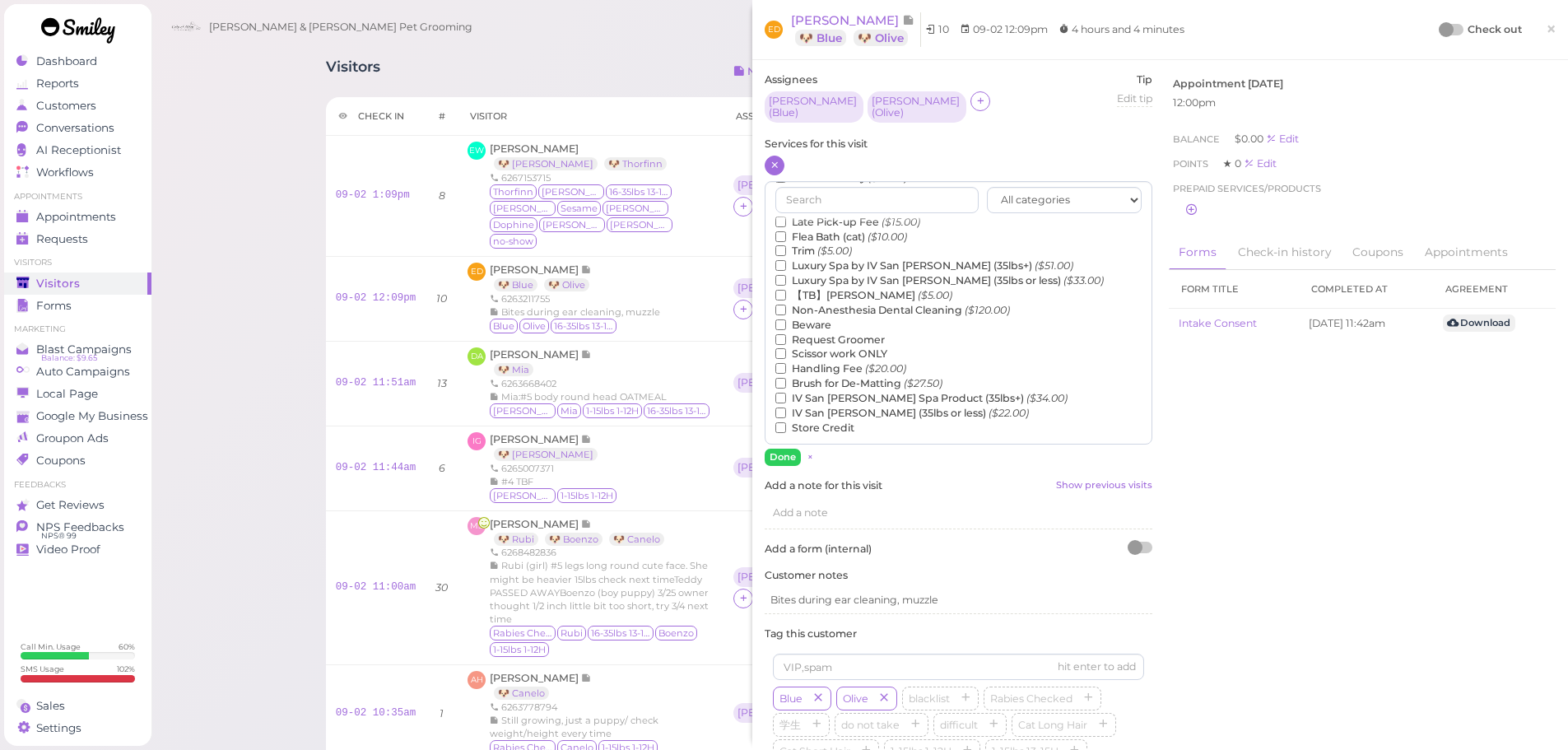
click at [812, 292] on label "【TB】Teeth Brushing ($5.00)" at bounding box center [864, 295] width 177 height 15
click at [786, 292] on input "【TB】Teeth Brushing ($5.00)" at bounding box center [781, 295] width 11 height 11
click at [782, 452] on button "Done" at bounding box center [783, 458] width 36 height 18
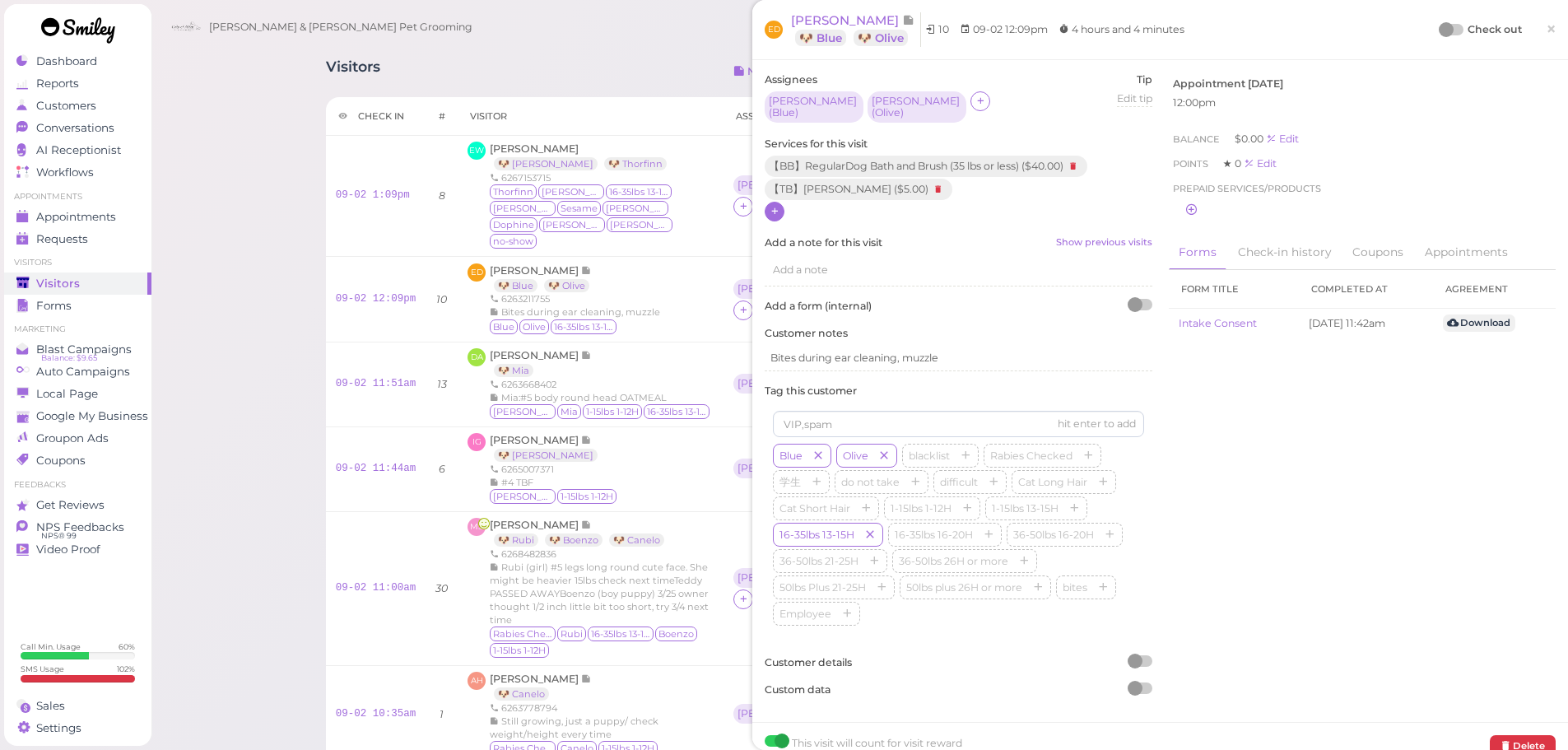
click at [1445, 28] on div at bounding box center [1452, 29] width 24 height 12
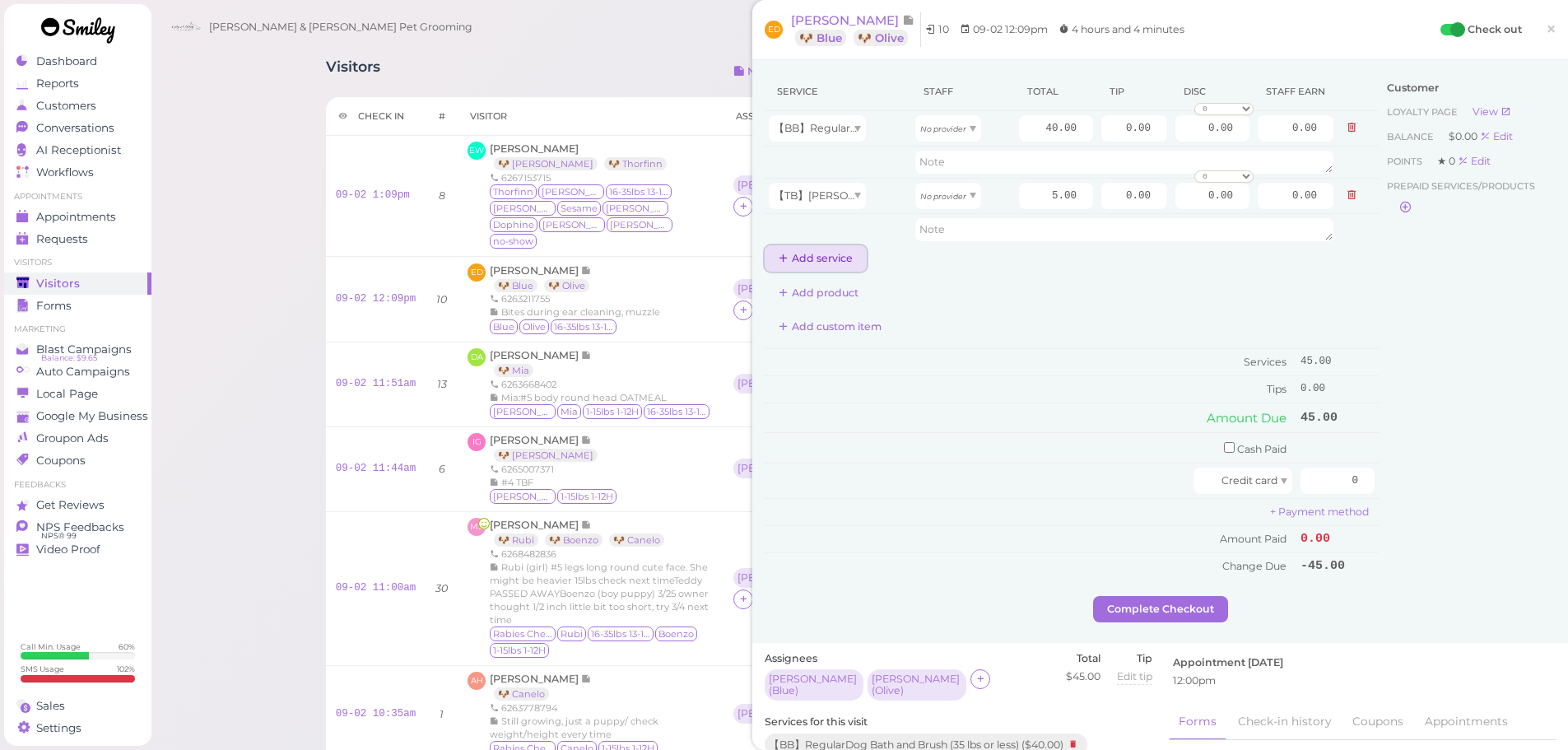
click at [847, 270] on button "Add service" at bounding box center [816, 258] width 102 height 26
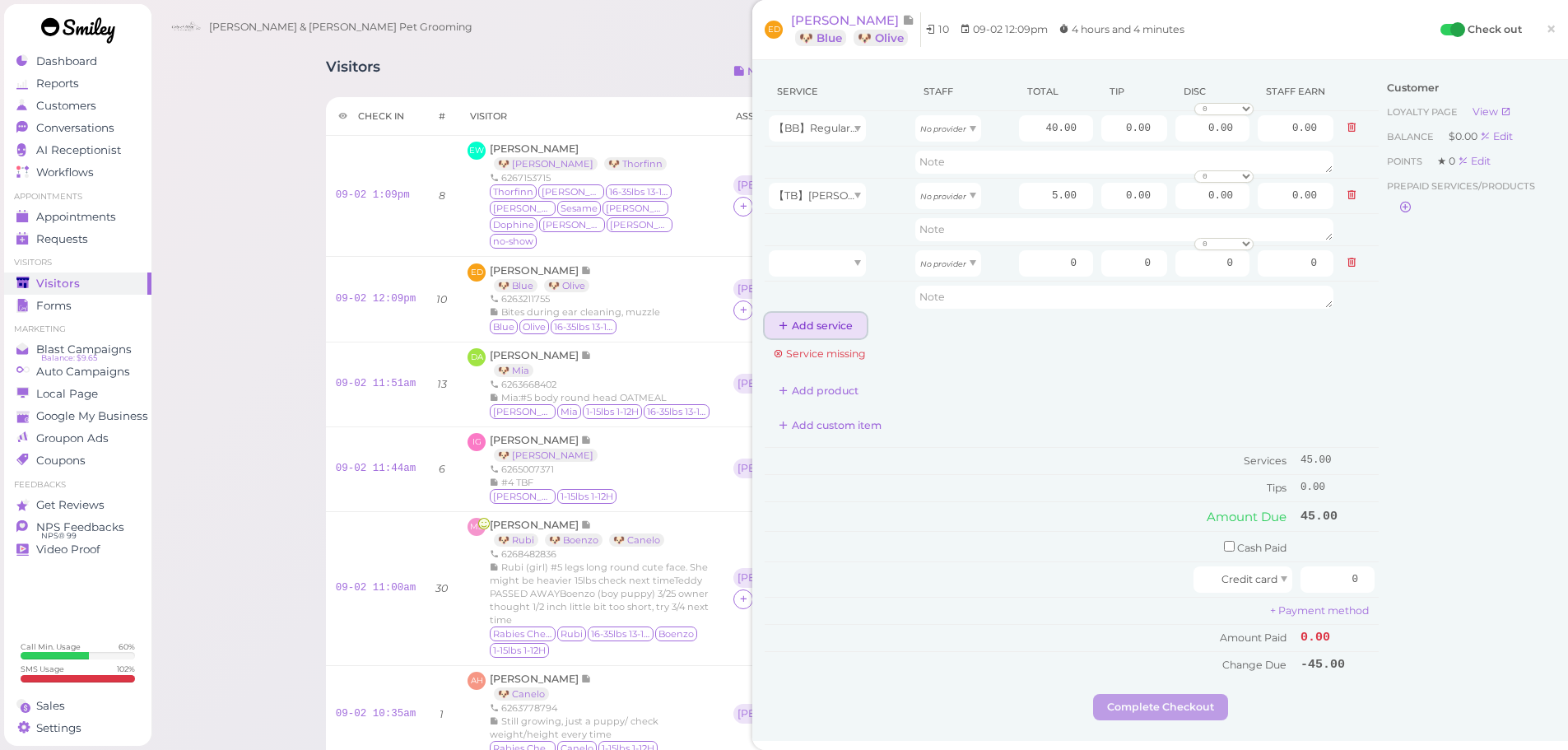
click at [826, 326] on button "Add service" at bounding box center [816, 325] width 102 height 26
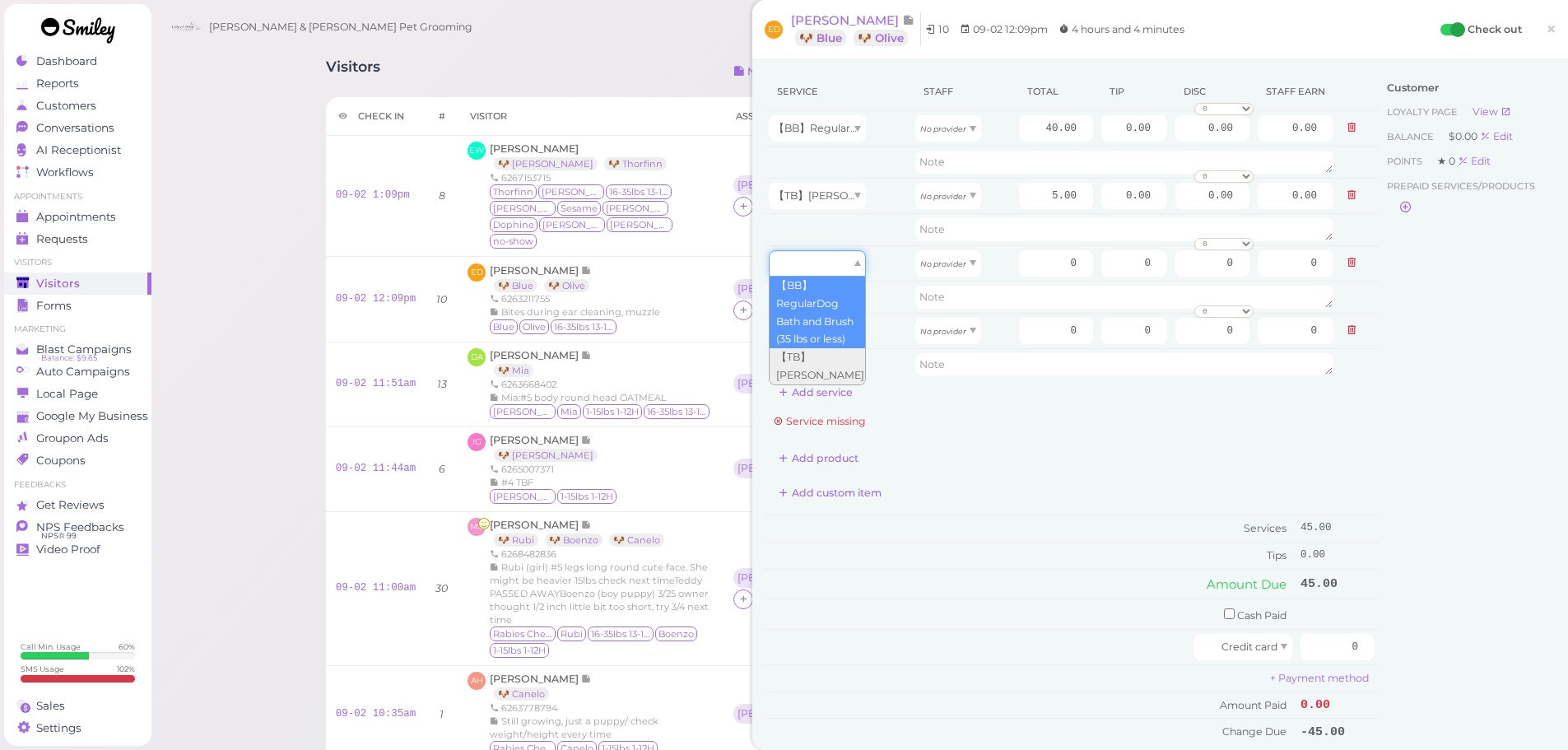
drag, startPoint x: 824, startPoint y: 275, endPoint x: 824, endPoint y: 321, distance: 46.0
type input "40.00"
drag, startPoint x: 834, startPoint y: 357, endPoint x: 819, endPoint y: 327, distance: 33.5
click at [831, 351] on td at bounding box center [837, 364] width 146 height 31
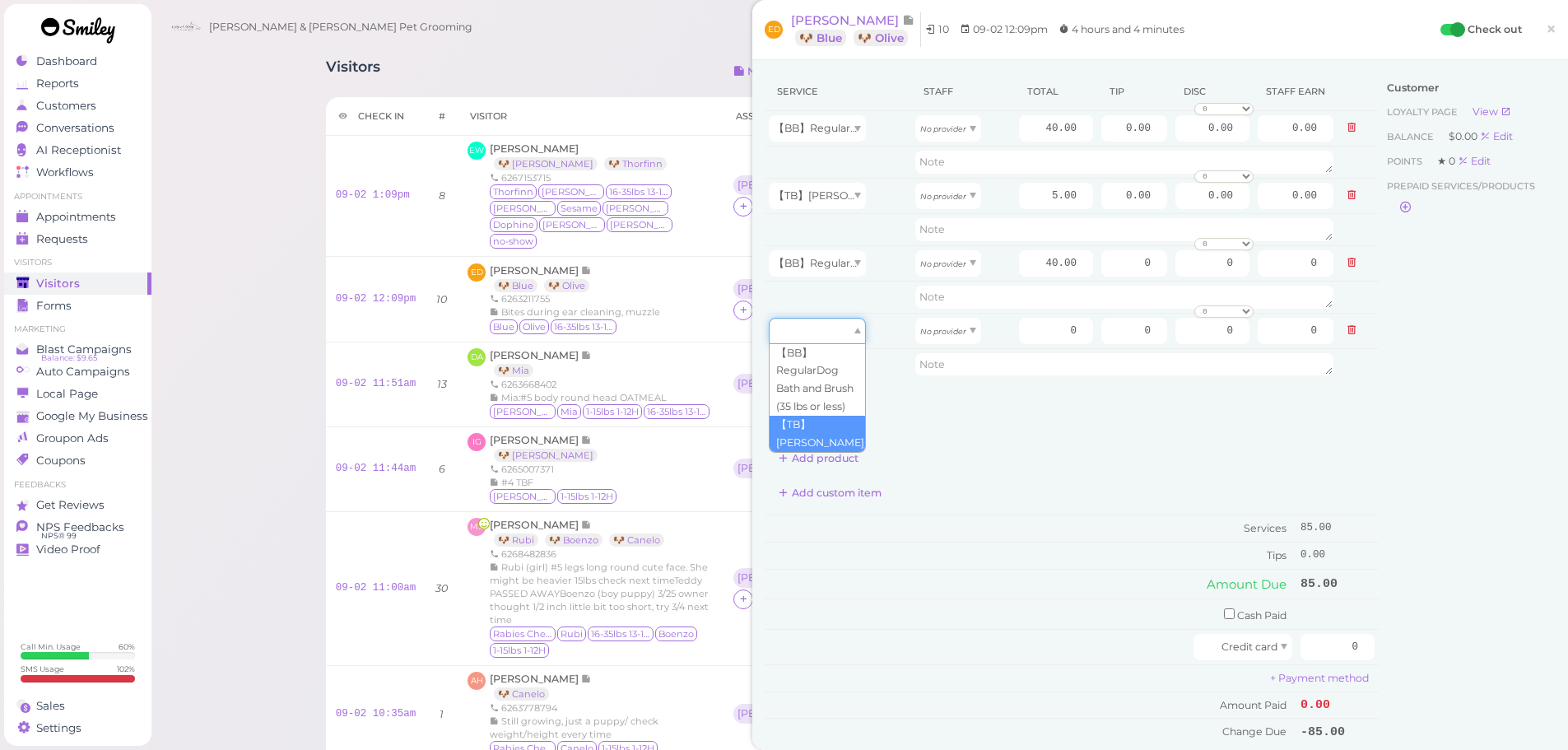
drag, startPoint x: 819, startPoint y: 325, endPoint x: 814, endPoint y: 427, distance: 102.1
type input "5.00"
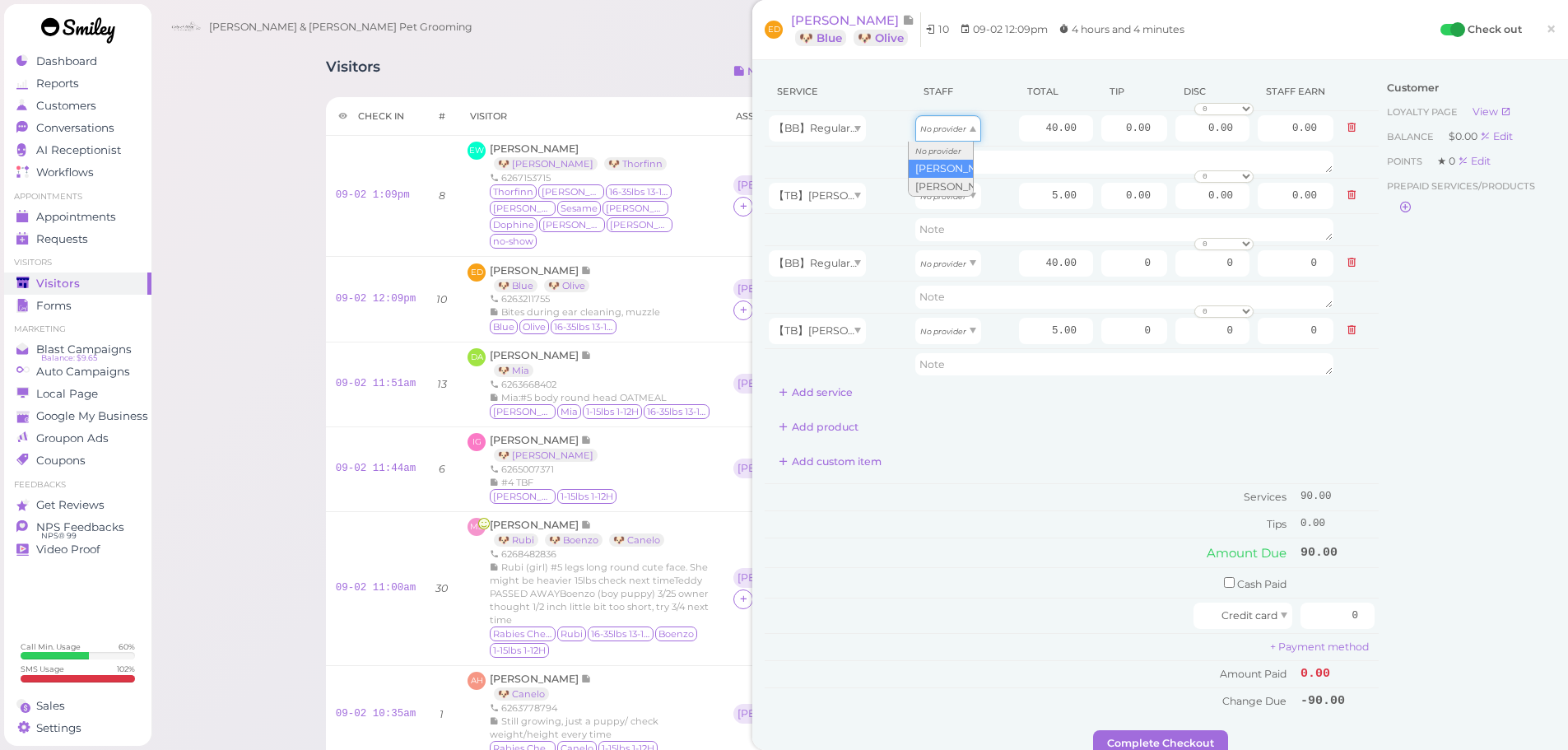
drag, startPoint x: 930, startPoint y: 135, endPoint x: 931, endPoint y: 174, distance: 39.0
type input "20.80"
drag, startPoint x: 929, startPoint y: 199, endPoint x: 934, endPoint y: 243, distance: 44.3
type input "2.60"
click at [946, 284] on tbody "【BB】RegularDog Bath and Brush (35 lbs or less) Asa 40.00 0.00 0.00 0 10% off 15…" at bounding box center [1072, 245] width 614 height 270
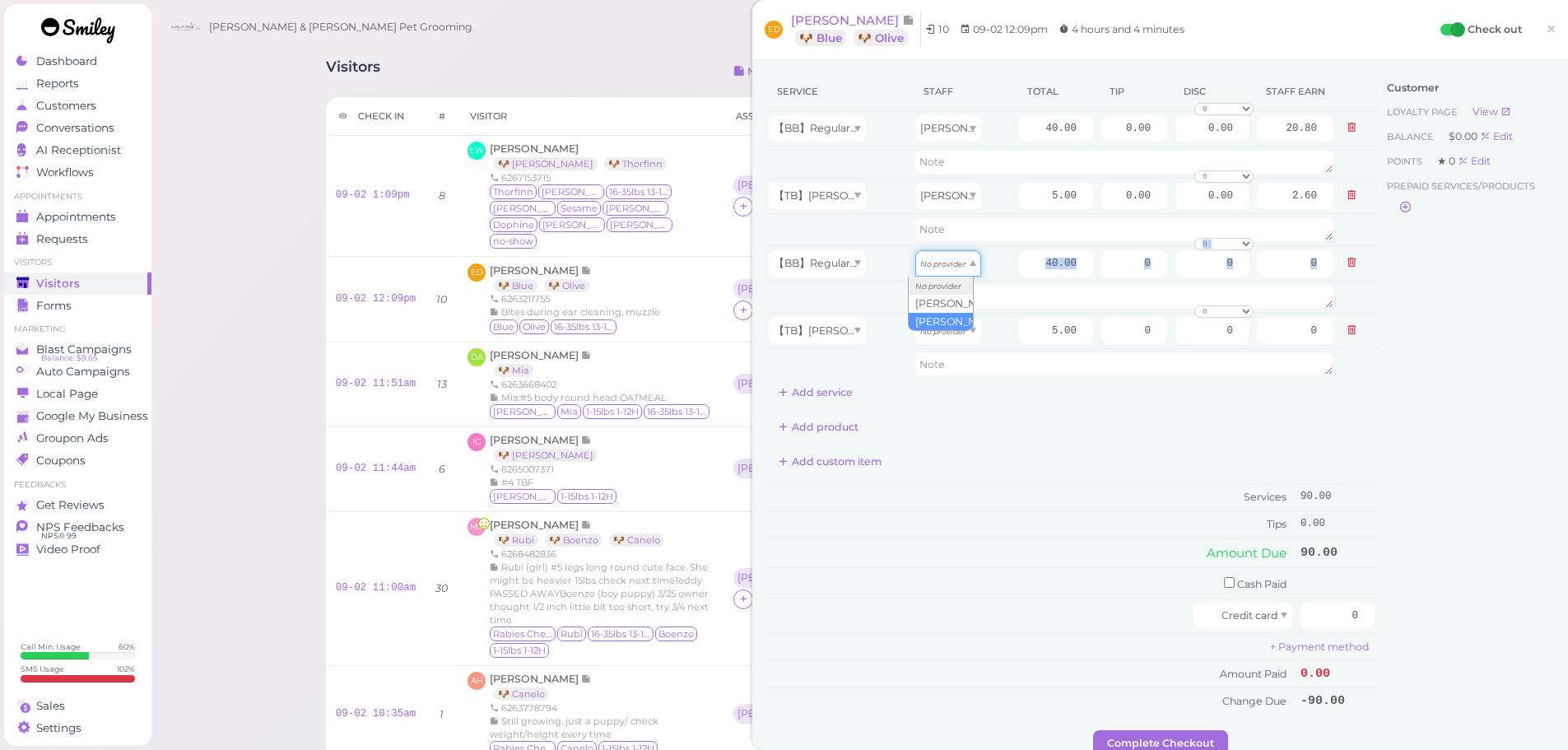
drag, startPoint x: 938, startPoint y: 265, endPoint x: 941, endPoint y: 322, distance: 57.1
type input "17.20"
drag, startPoint x: 939, startPoint y: 327, endPoint x: 946, endPoint y: 373, distance: 46.5
type input "2.15"
click at [1019, 266] on input "40.00" at bounding box center [1056, 263] width 75 height 26
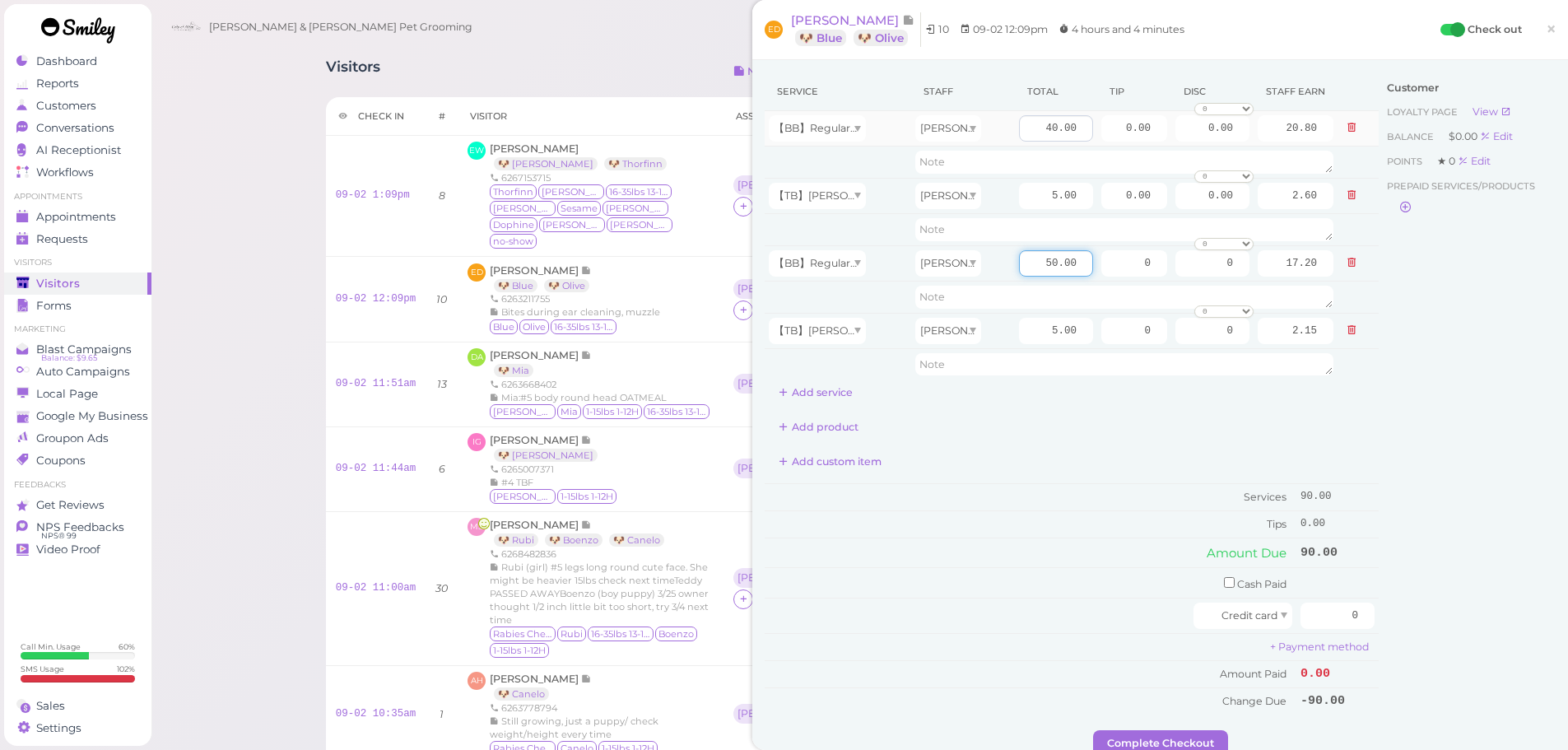
type input "50.00"
type input "21.50"
click at [1024, 130] on input "40.00" at bounding box center [1056, 128] width 75 height 26
type input "50.00"
type input "26.00"
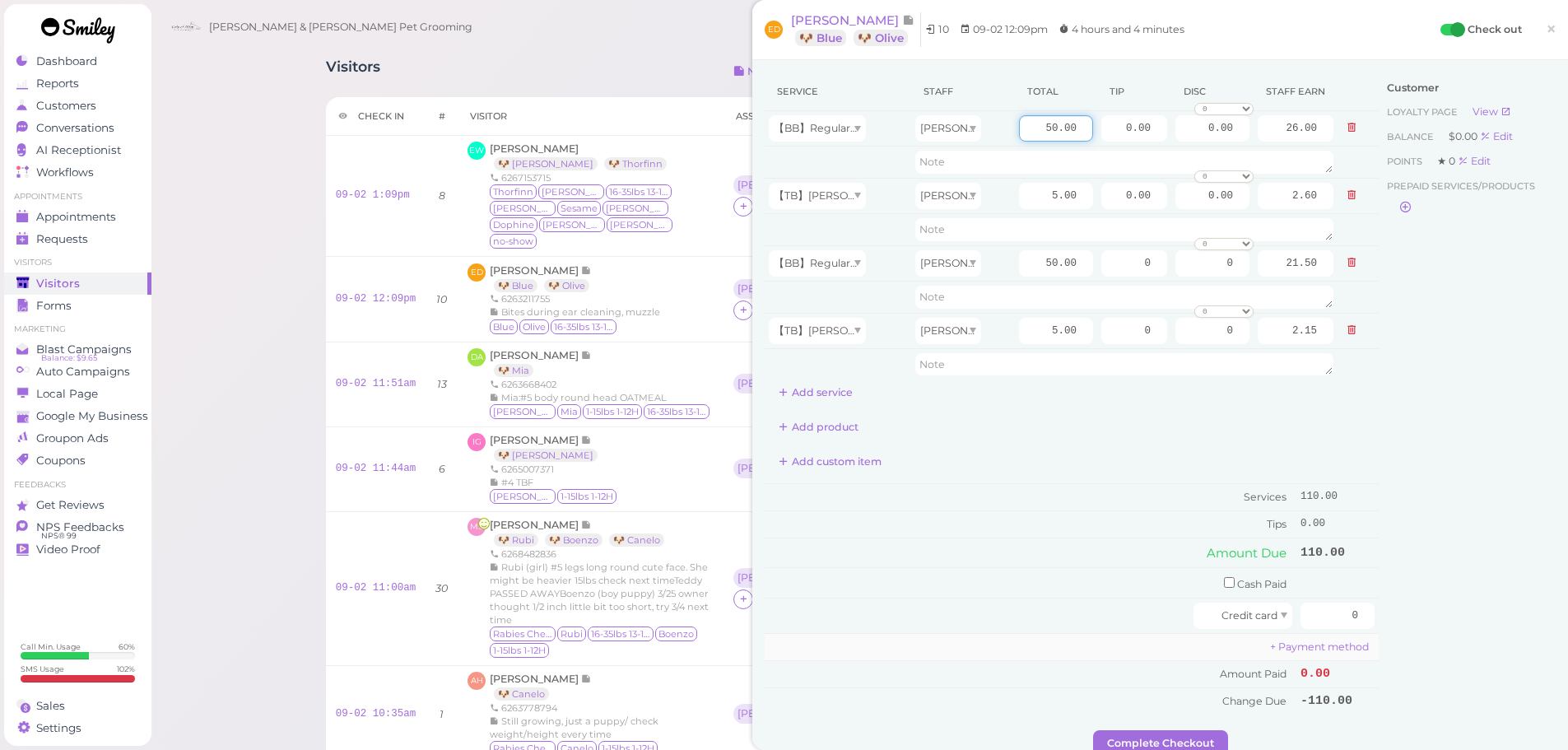
scroll to position [82, 0]
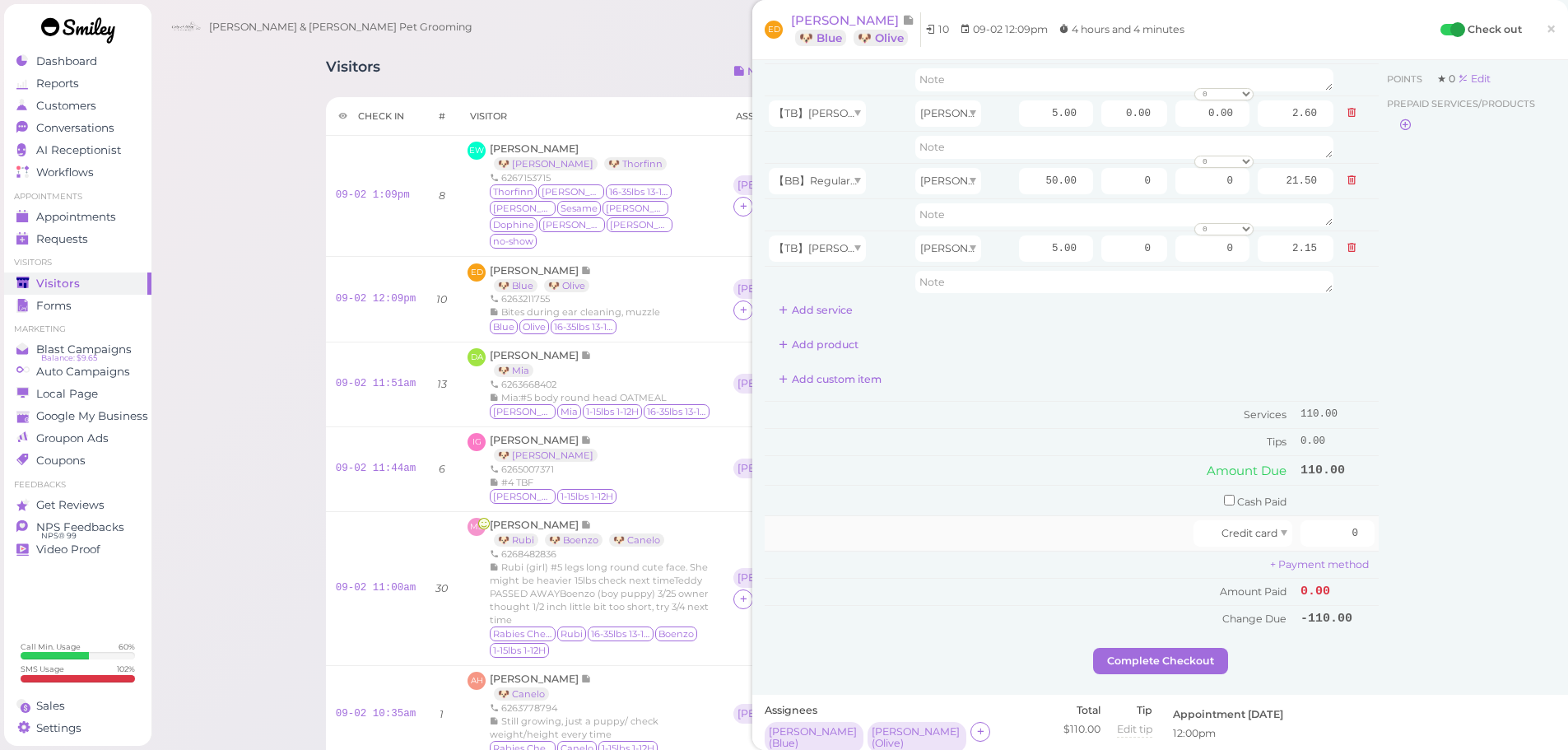
click at [1331, 549] on td "0" at bounding box center [1338, 533] width 82 height 35
drag, startPoint x: 1326, startPoint y: 545, endPoint x: 1486, endPoint y: 491, distance: 168.9
click at [1465, 509] on div "Service Staff Total Tip Disc Staff earn 【BB】RegularDog Bath and Brush (35 lbs o…" at bounding box center [1160, 319] width 791 height 658
type input "121"
click at [1483, 491] on div "Customer Loyalty page View Balance $0.00 Edit Points ★ 0 Edit Prepaid services/…" at bounding box center [1467, 319] width 177 height 658
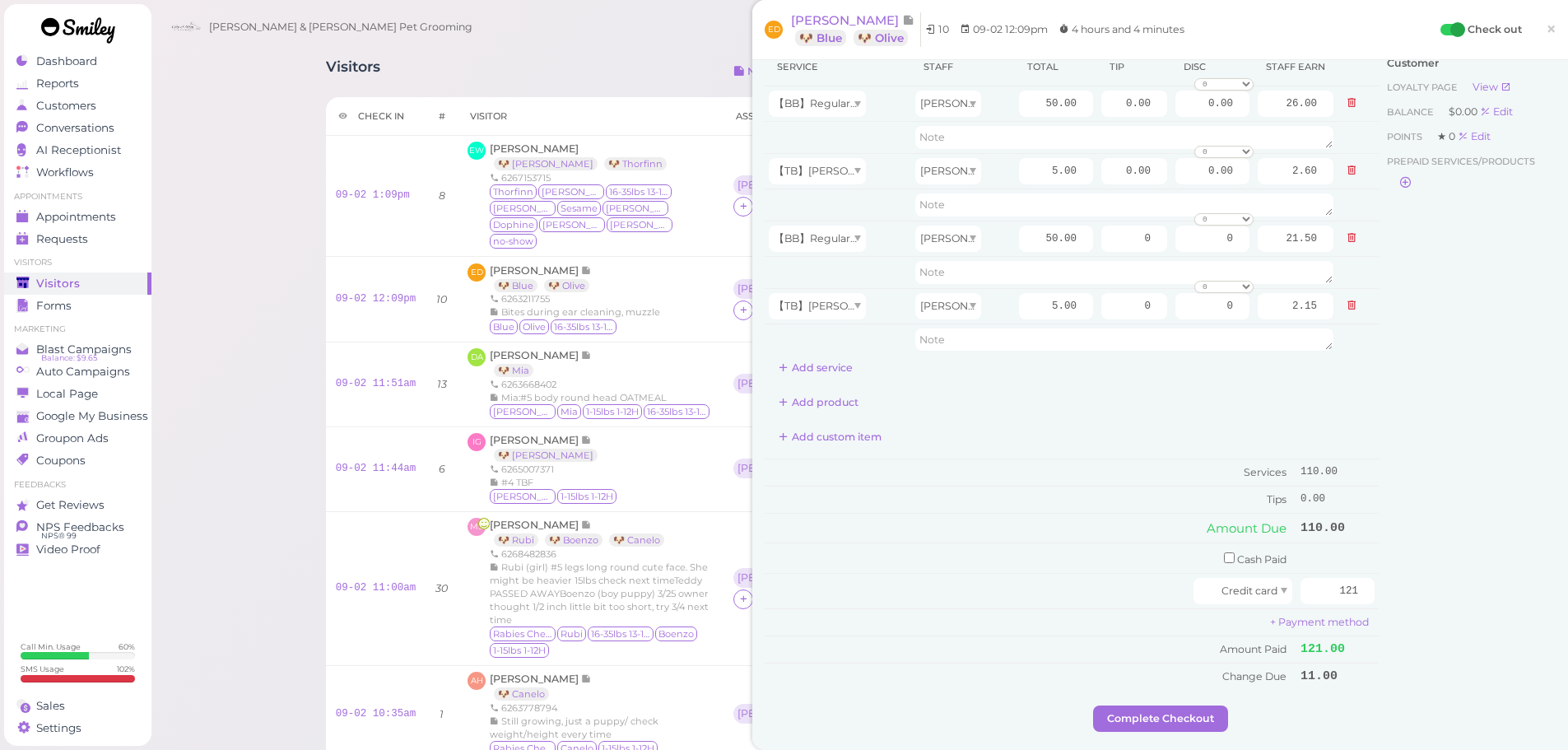
scroll to position [0, 0]
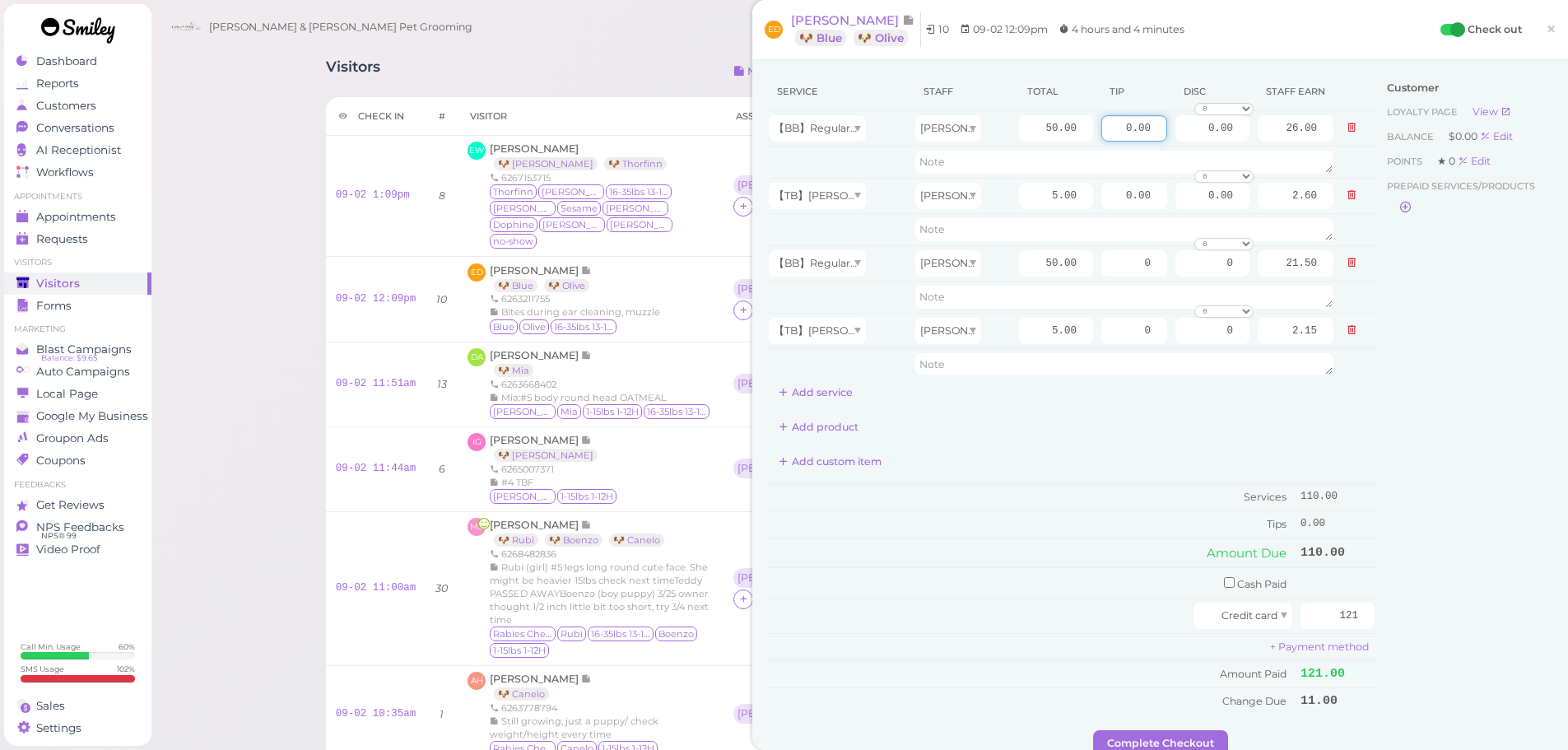
drag, startPoint x: 1110, startPoint y: 132, endPoint x: 1375, endPoint y: 127, distance: 265.0
click at [1337, 133] on tr "【BB】RegularDog Bath and Brush (35 lbs or less) Asa 50.00 0.00 0.00 0 10% off 15…" at bounding box center [1072, 128] width 614 height 35
type input "5.5"
drag, startPoint x: 1115, startPoint y: 272, endPoint x: 1580, endPoint y: 238, distance: 466.2
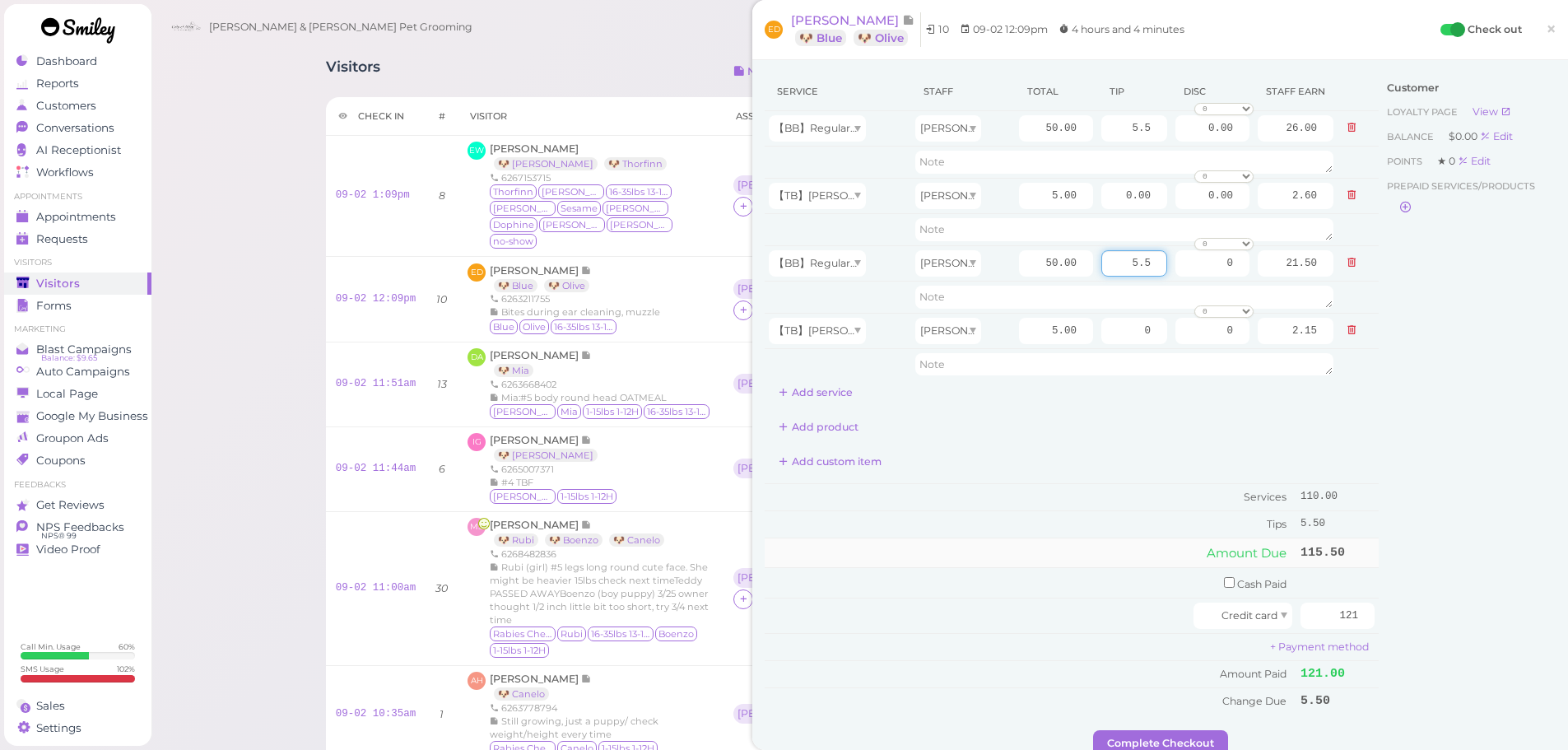
type input "5.5"
click at [951, 545] on td "Amount Due" at bounding box center [1031, 552] width 531 height 29
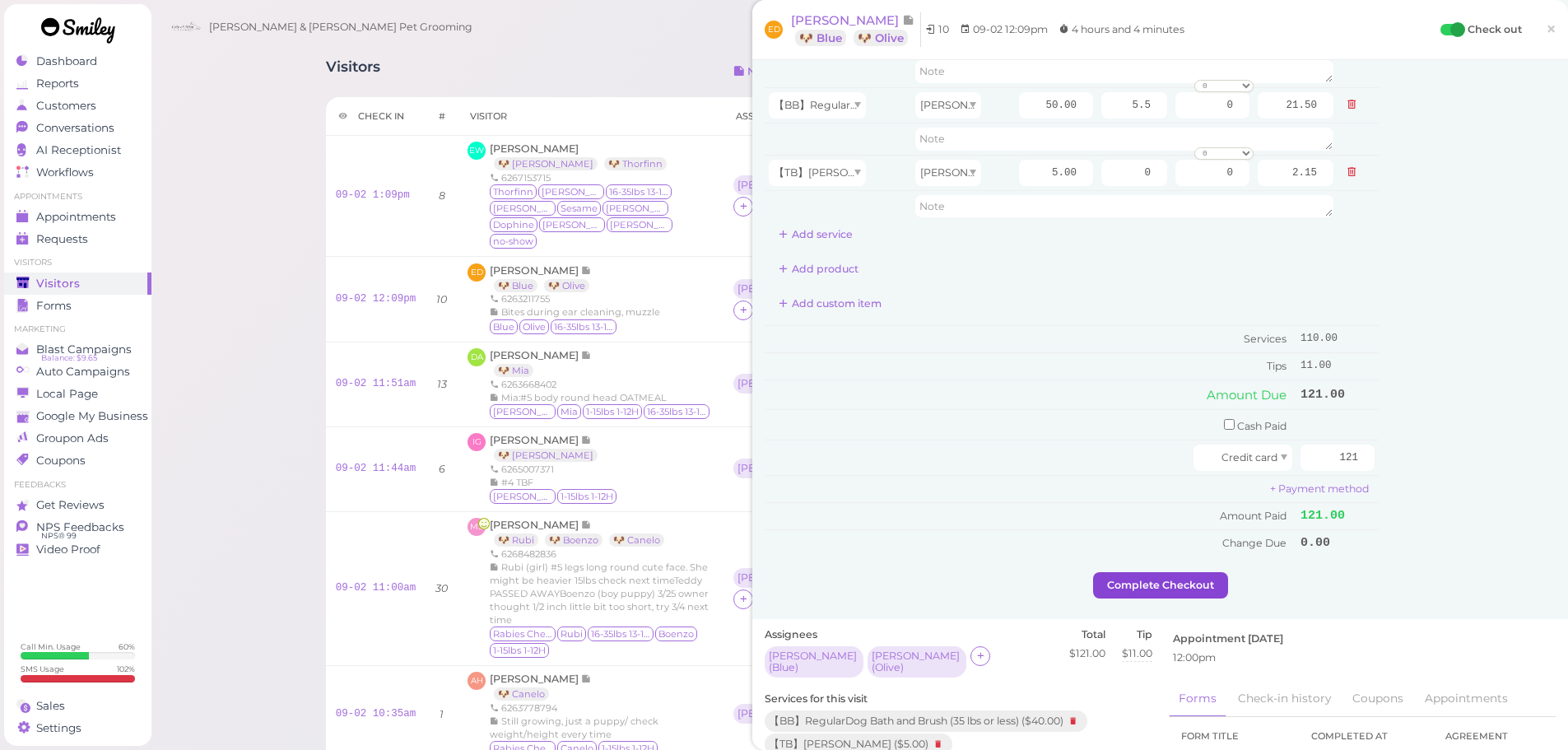
scroll to position [165, 0]
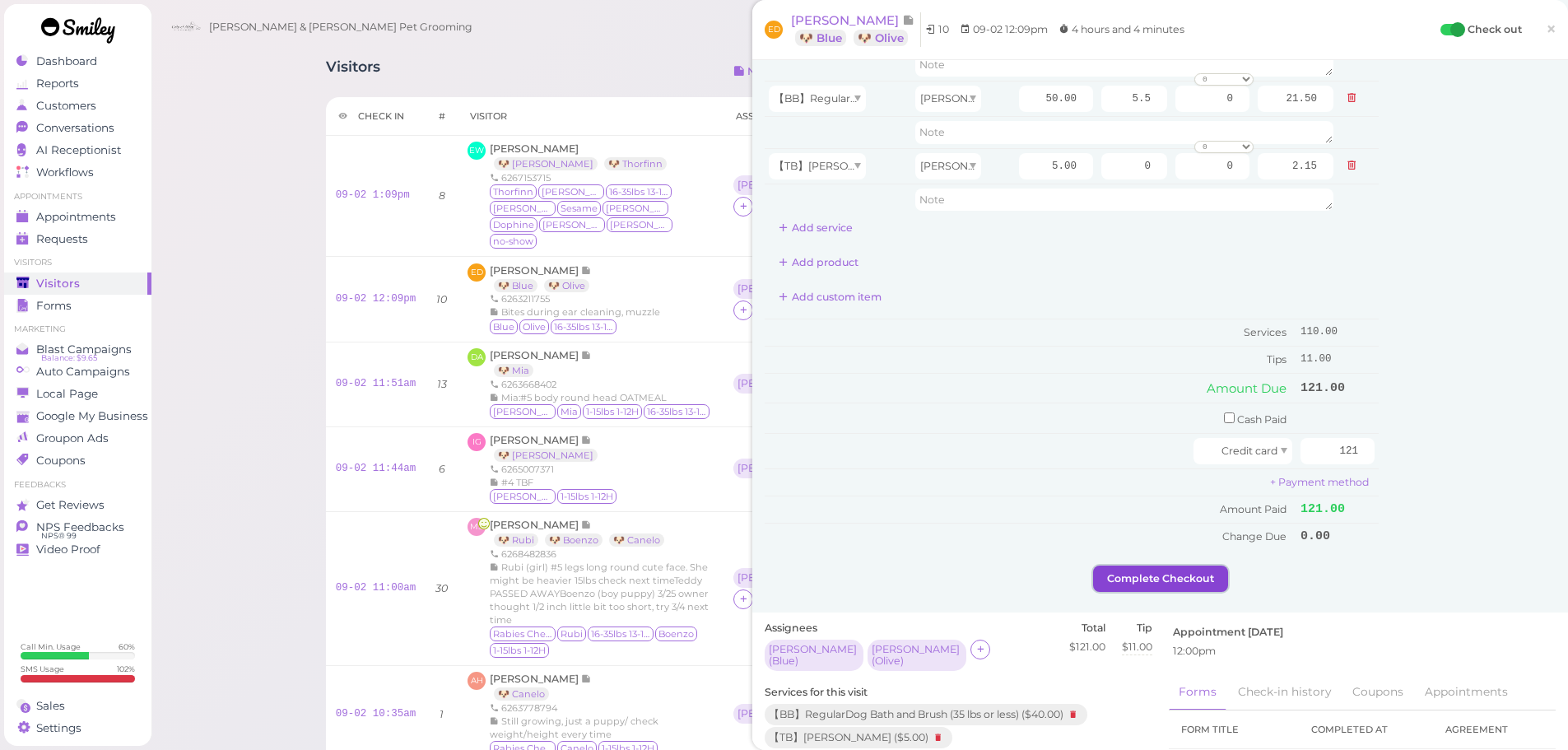
click at [1134, 579] on button "Complete Checkout" at bounding box center [1161, 578] width 135 height 26
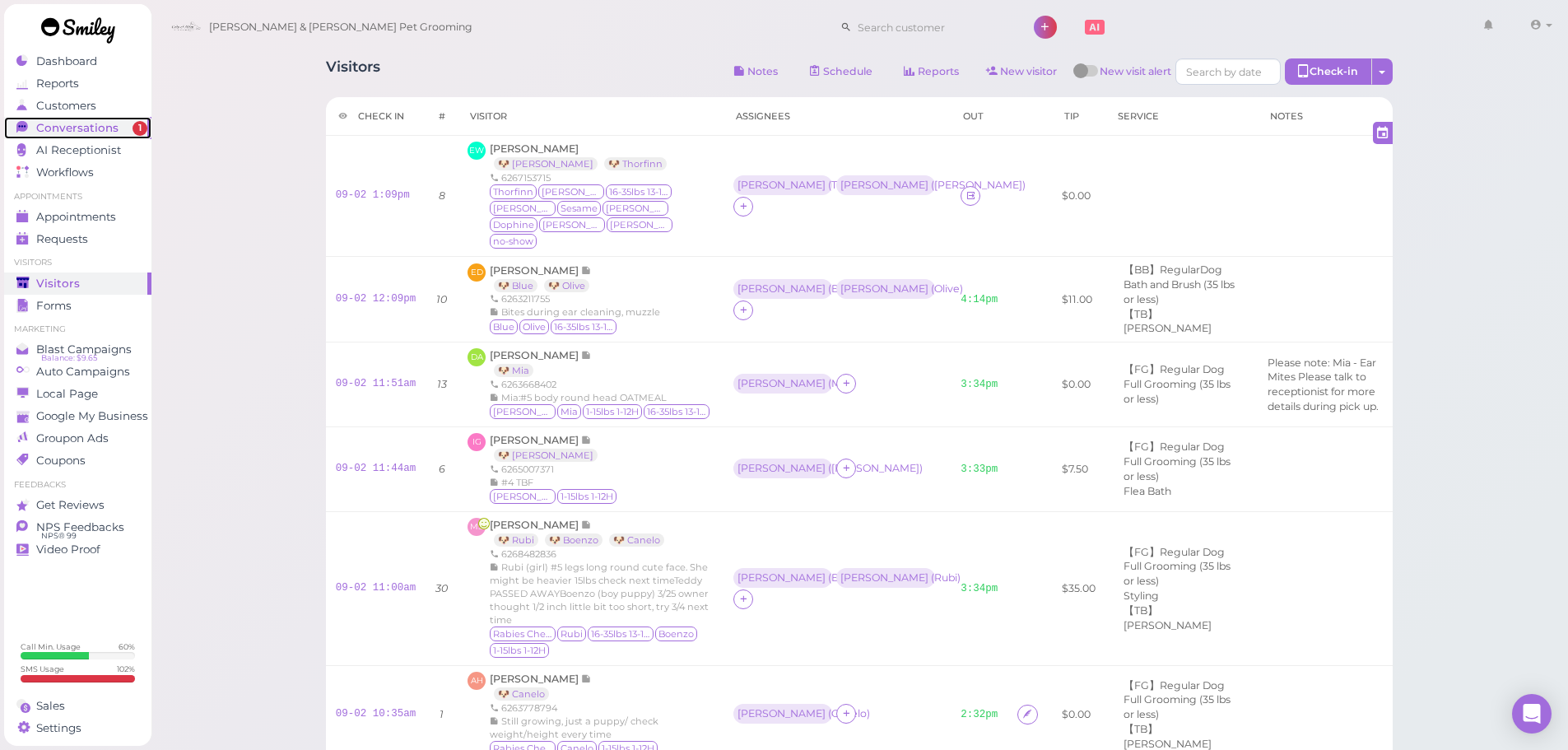
click at [105, 128] on span "Conversations" at bounding box center [77, 127] width 82 height 14
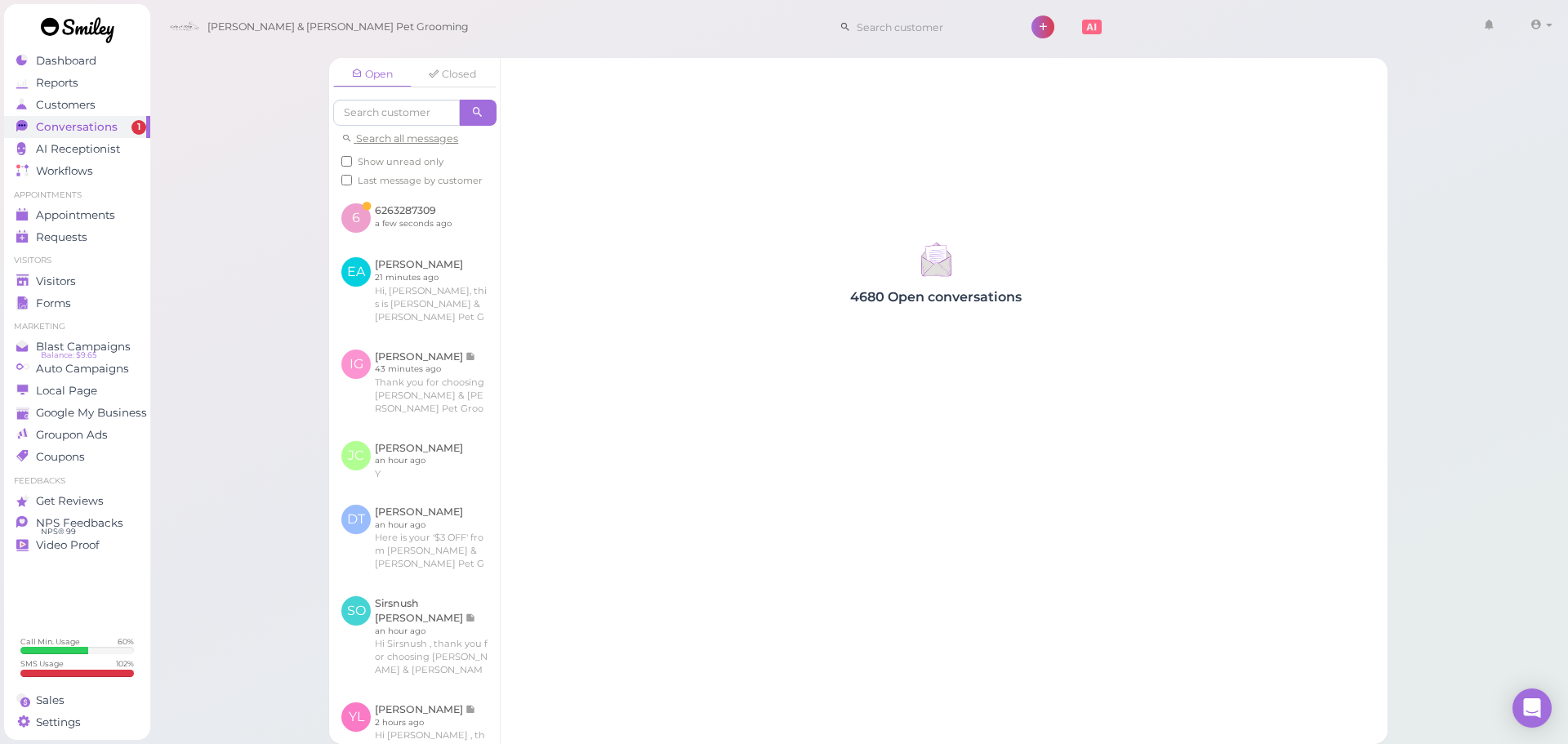
click at [430, 191] on div "Open Closed Search all messages Show unread only Last message by customer" at bounding box center [413, 124] width 170 height 133
click at [430, 214] on link at bounding box center [413, 217] width 170 height 53
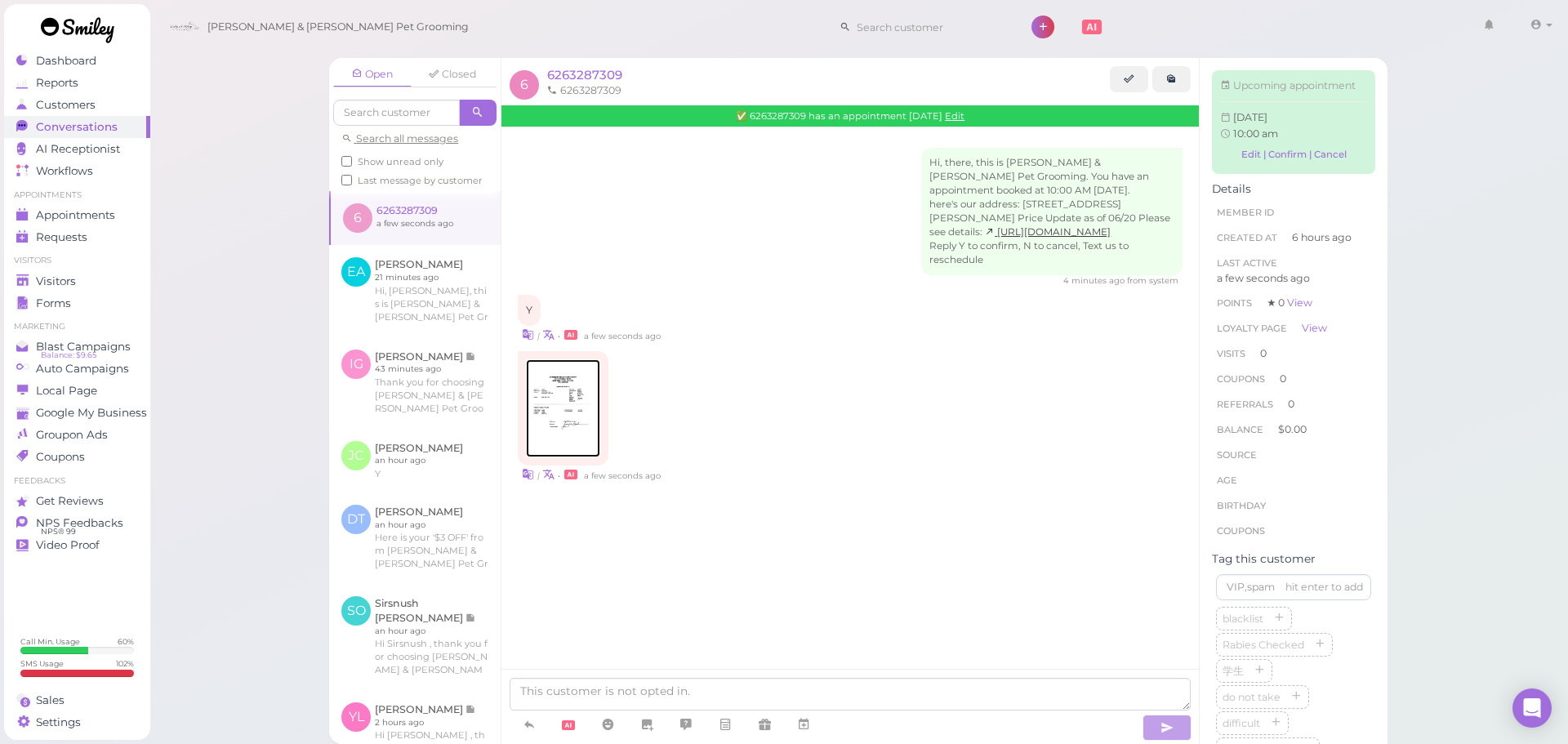
click at [561, 410] on img at bounding box center [563, 407] width 74 height 98
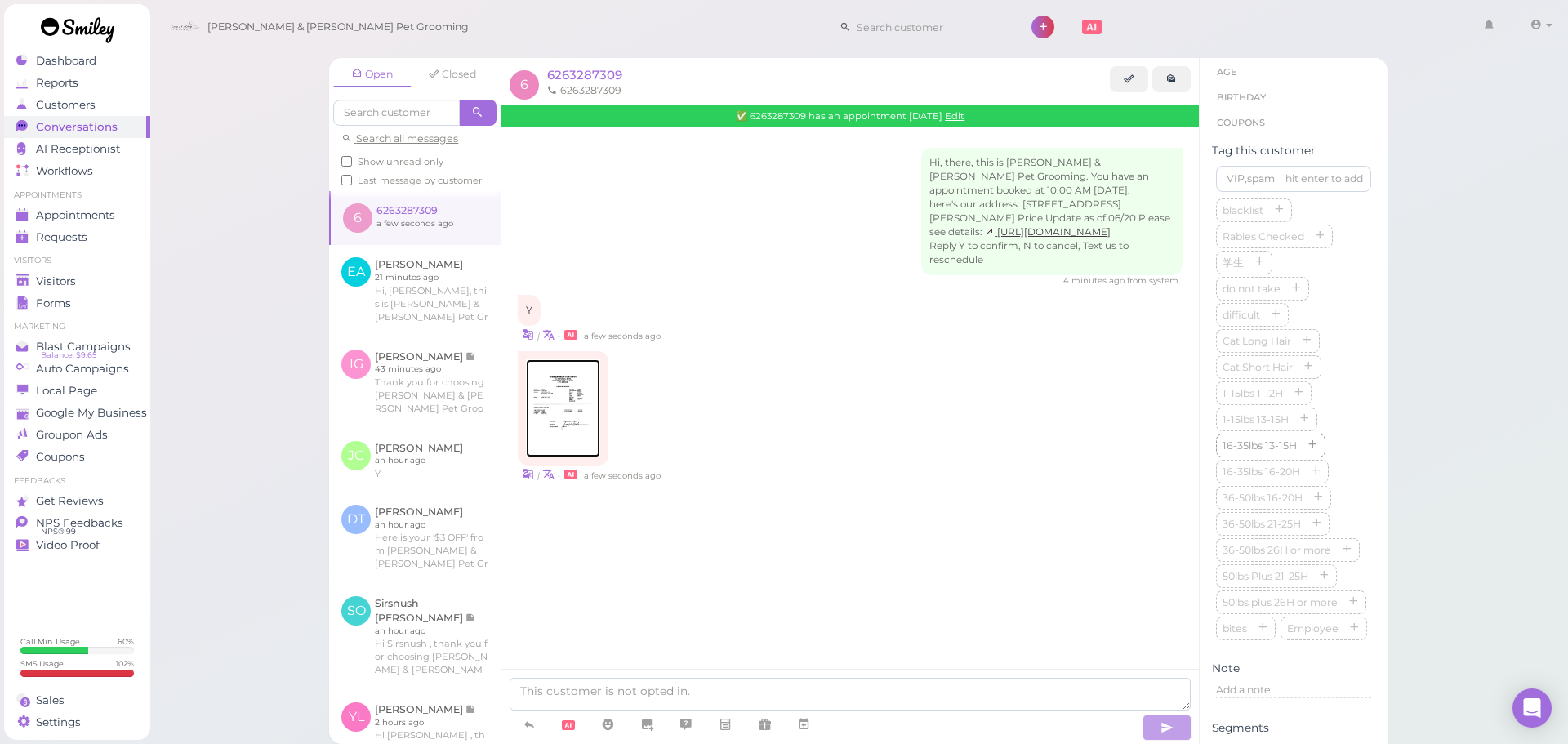
scroll to position [699, 0]
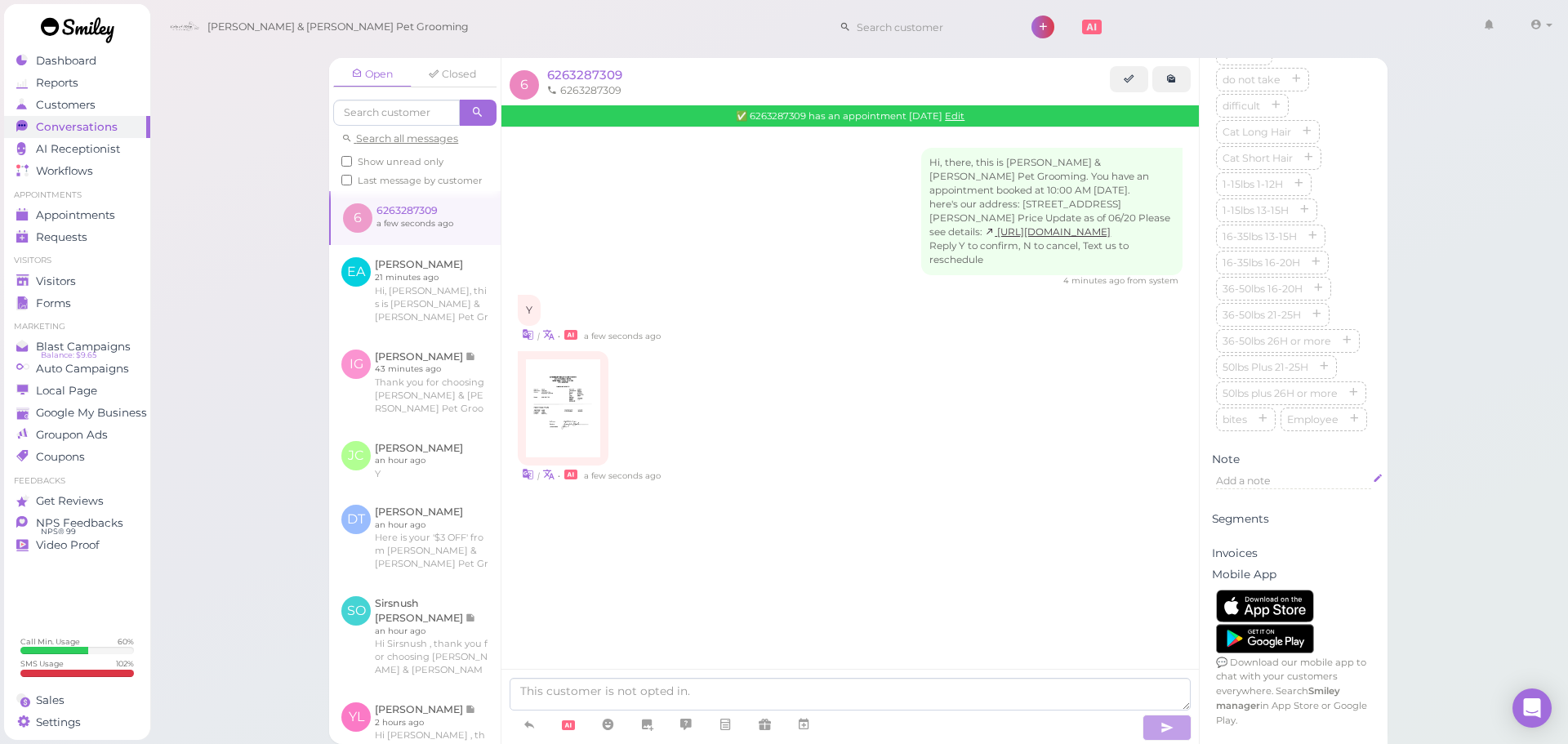
click at [1254, 475] on span "Add a note" at bounding box center [1243, 480] width 54 height 13
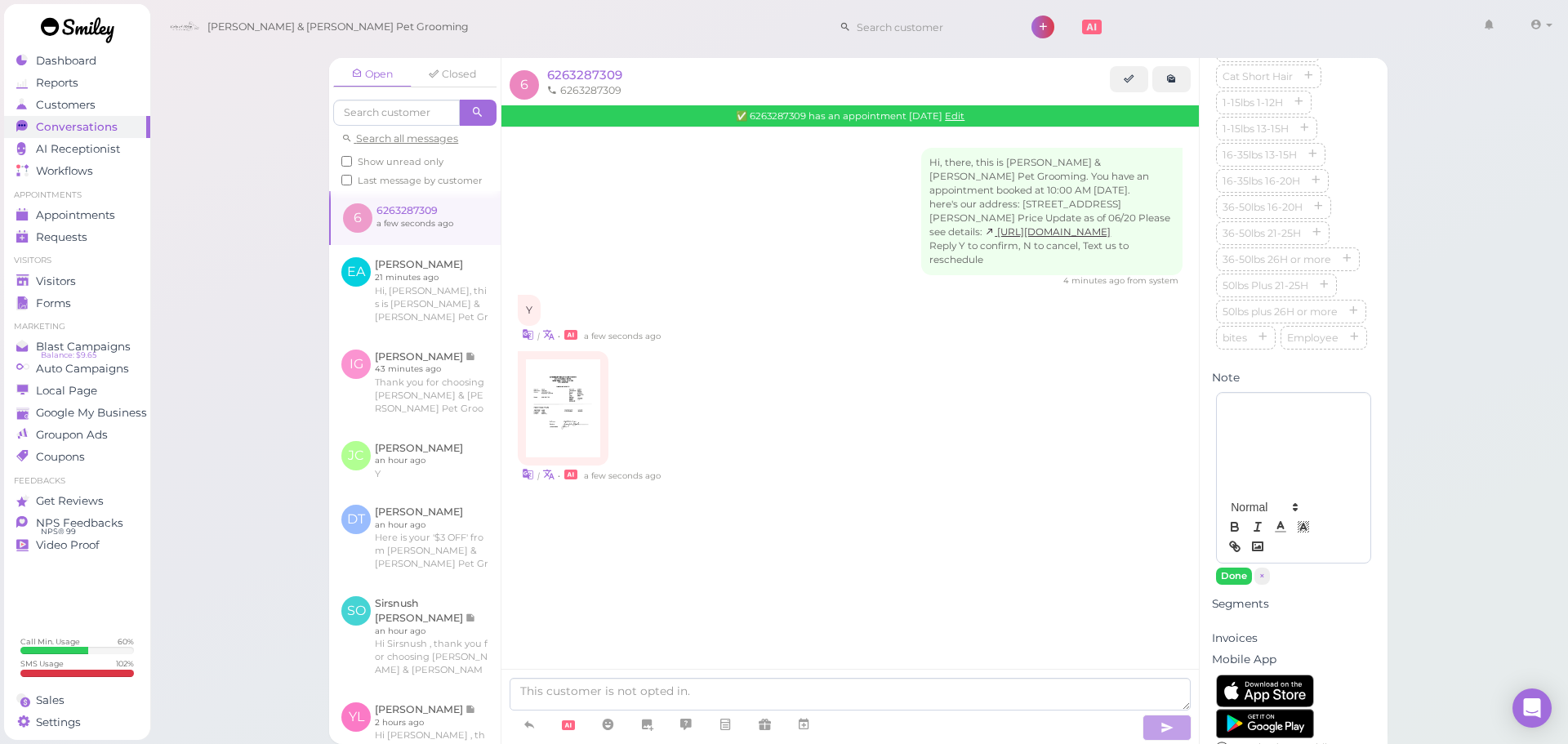
click at [1265, 491] on div at bounding box center [1294, 442] width 154 height 98
click at [1229, 585] on button "Done" at bounding box center [1233, 576] width 36 height 18
click at [889, 704] on textarea at bounding box center [850, 694] width 681 height 33
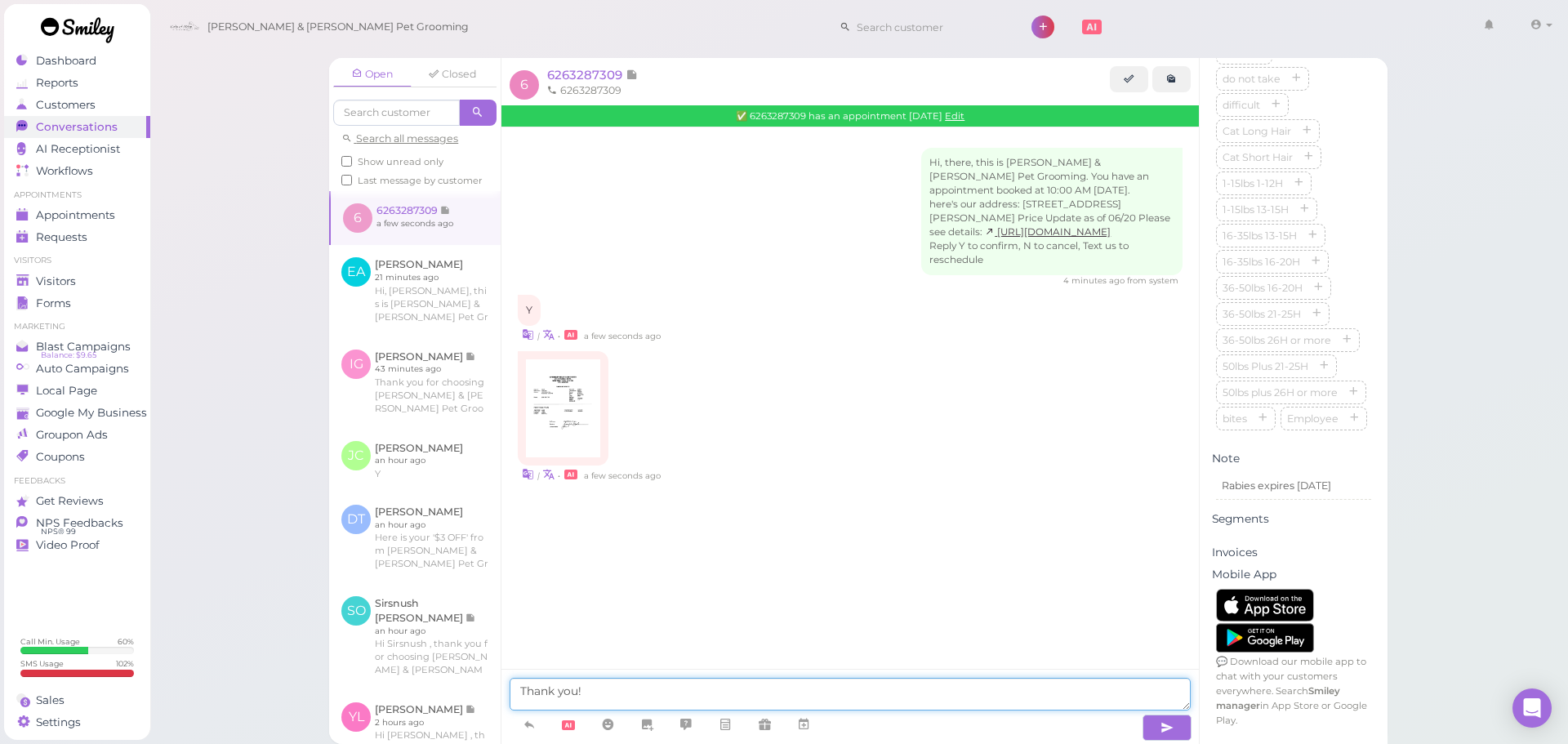
type textarea "Thank you!"
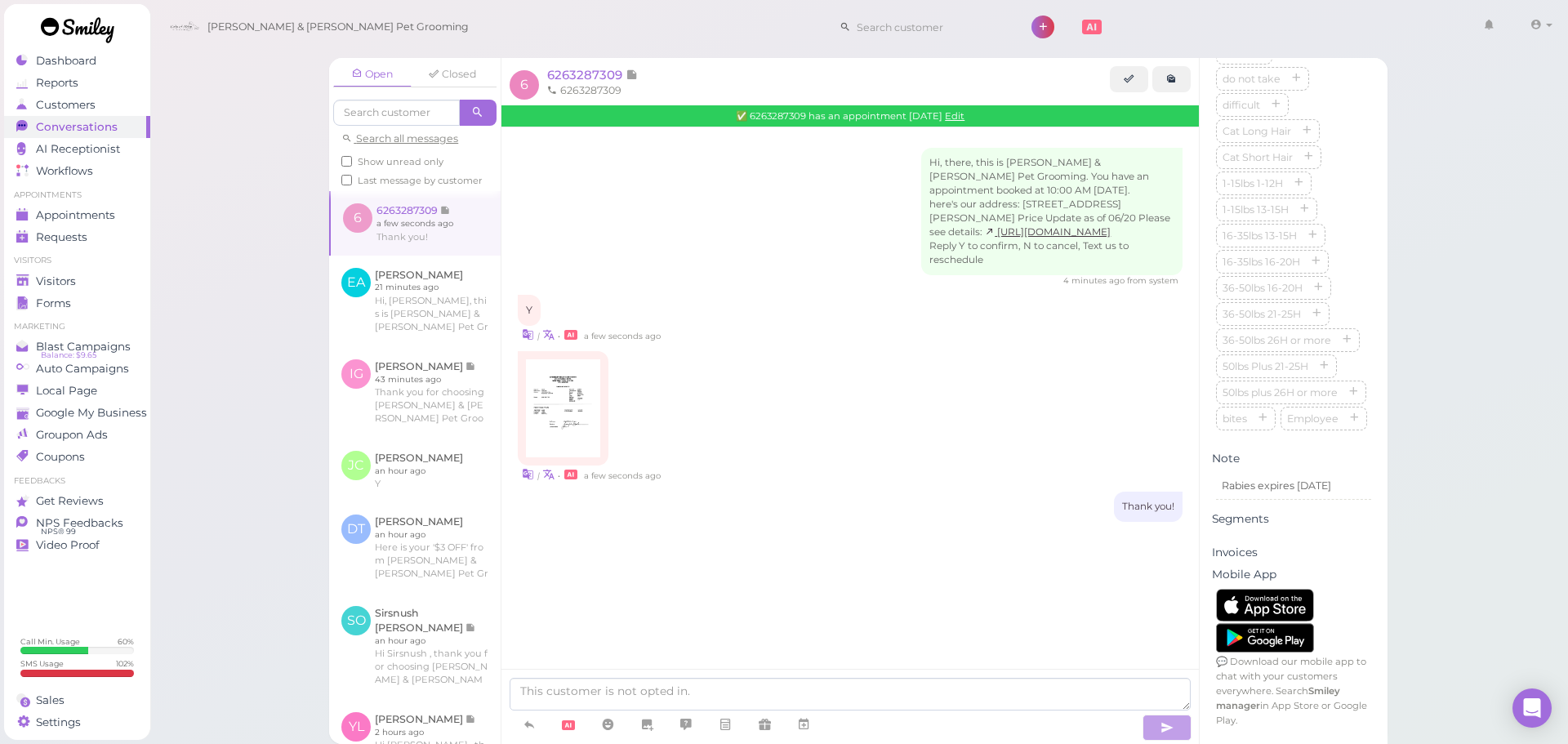
click at [1473, 548] on div "Open Closed Search all messages Show unread only Last message by customer 6 626…" at bounding box center [859, 372] width 1419 height 744
click at [19, 288] on icon at bounding box center [23, 281] width 14 height 14
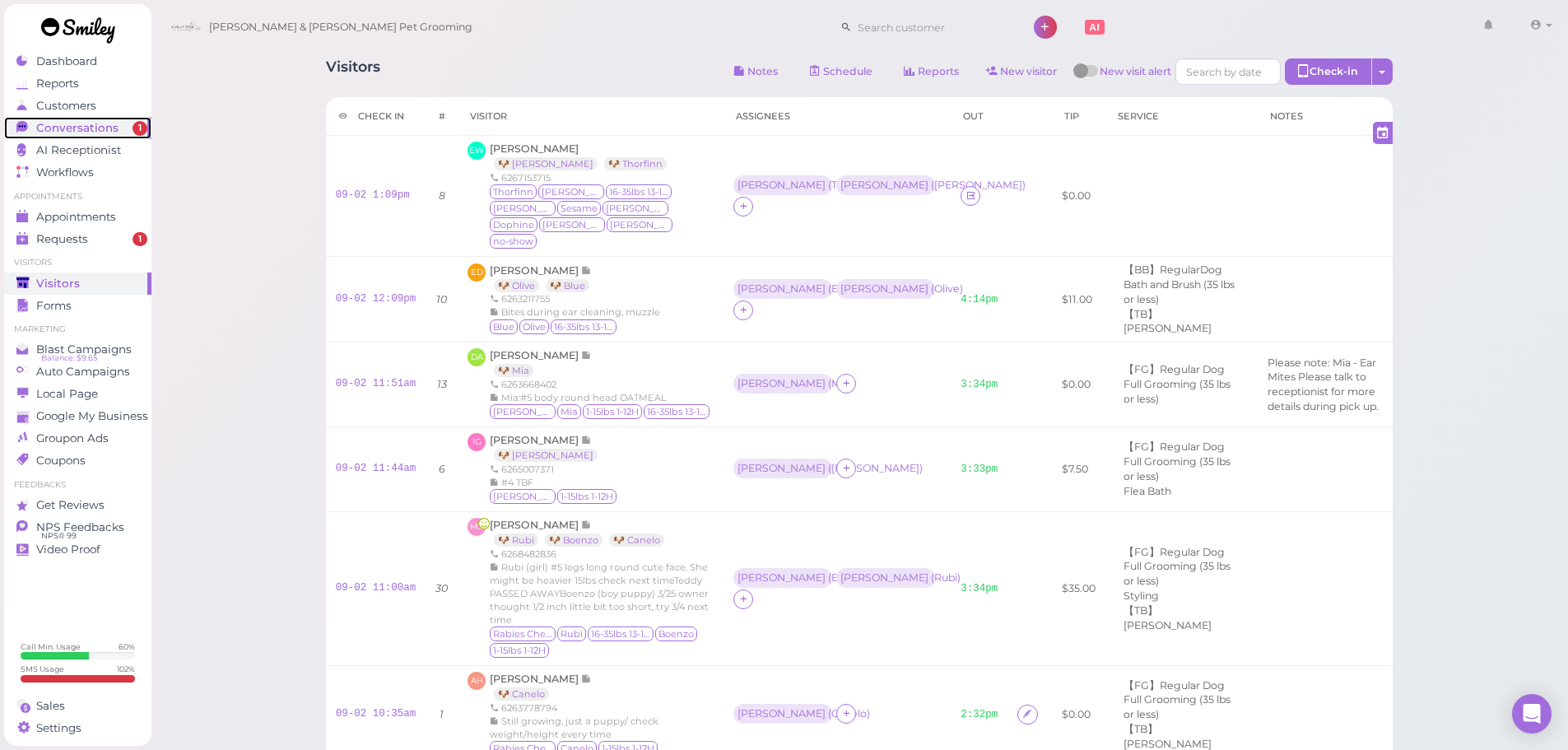
click at [40, 126] on span "Conversations" at bounding box center [77, 127] width 82 height 14
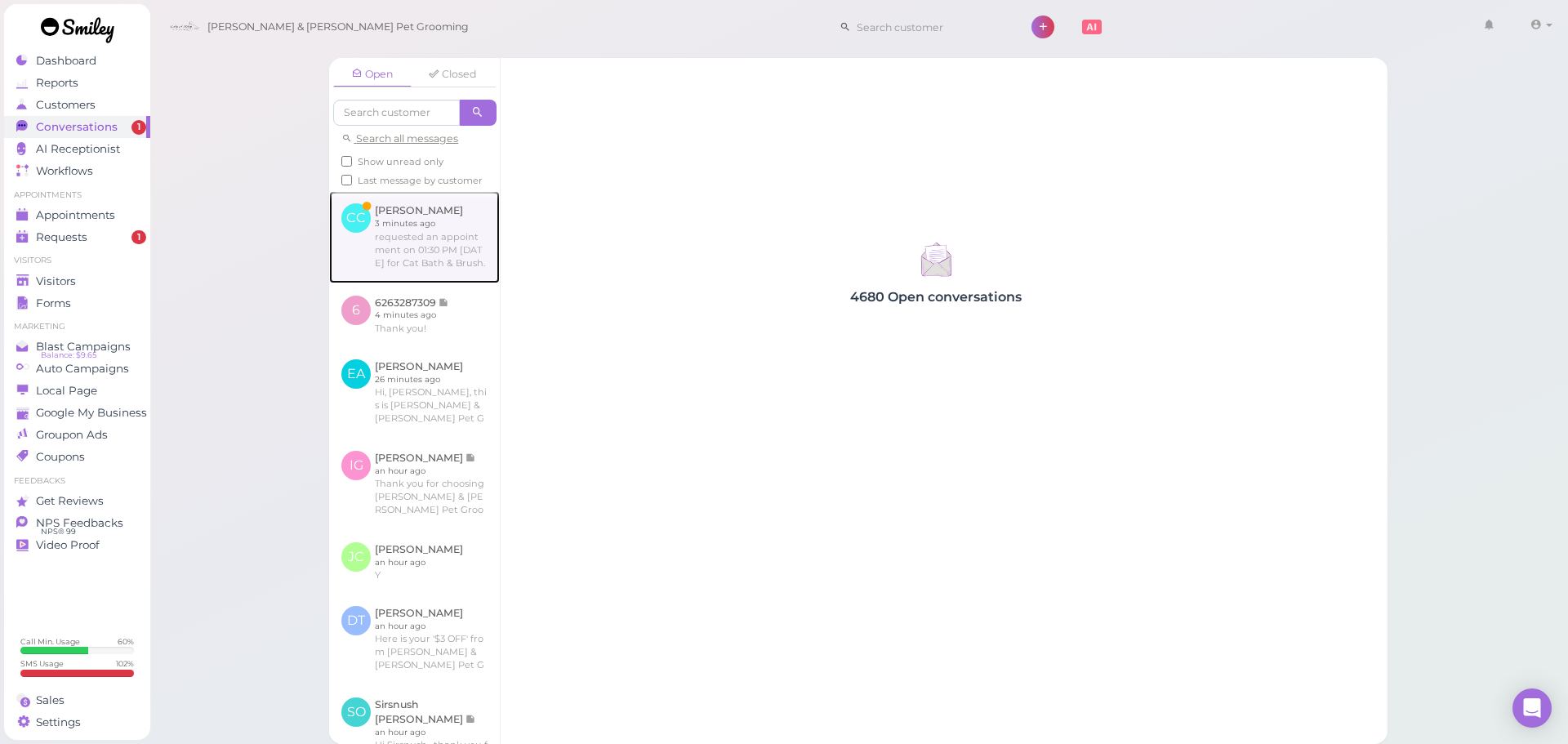
click at [369, 228] on link at bounding box center [413, 236] width 170 height 91
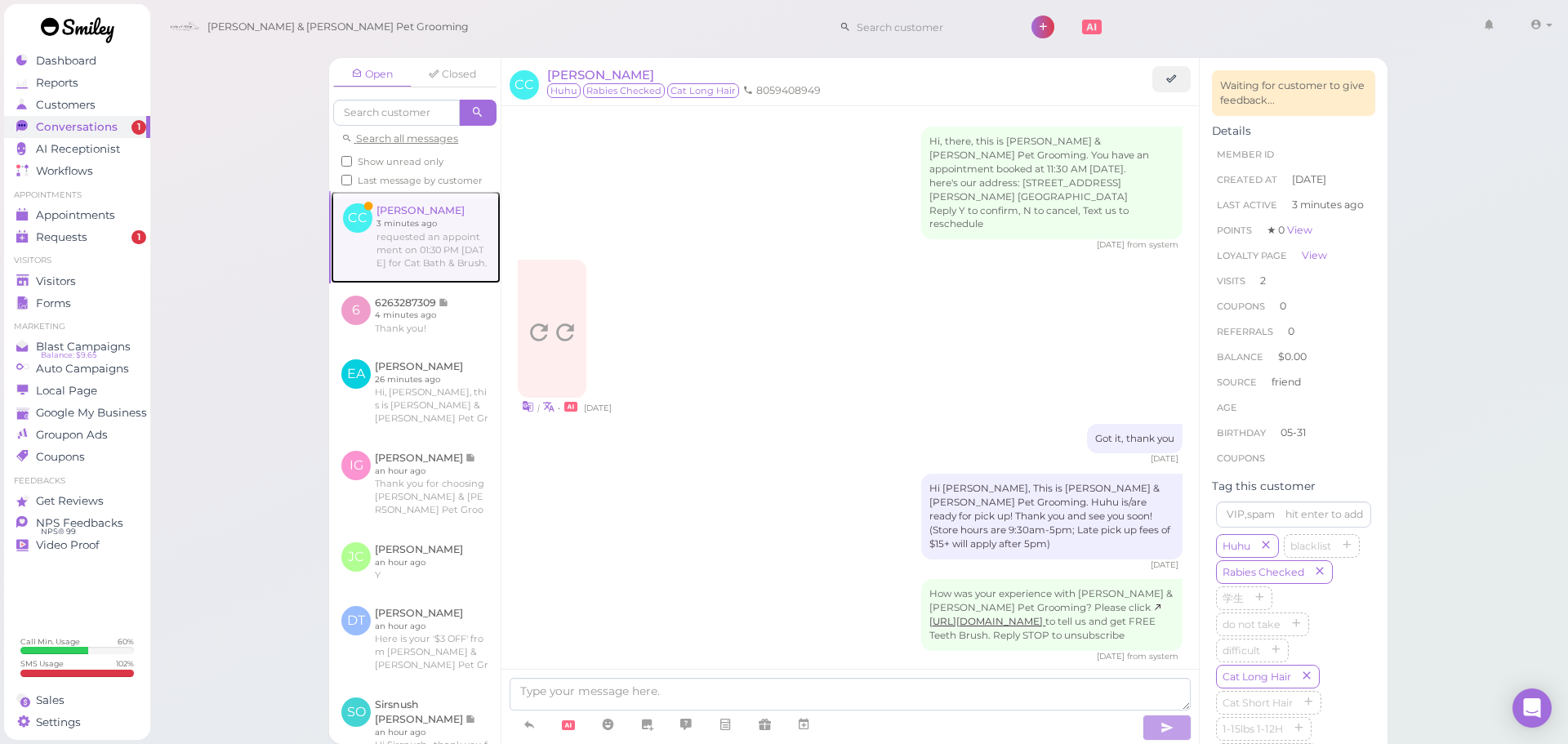
scroll to position [1565, 0]
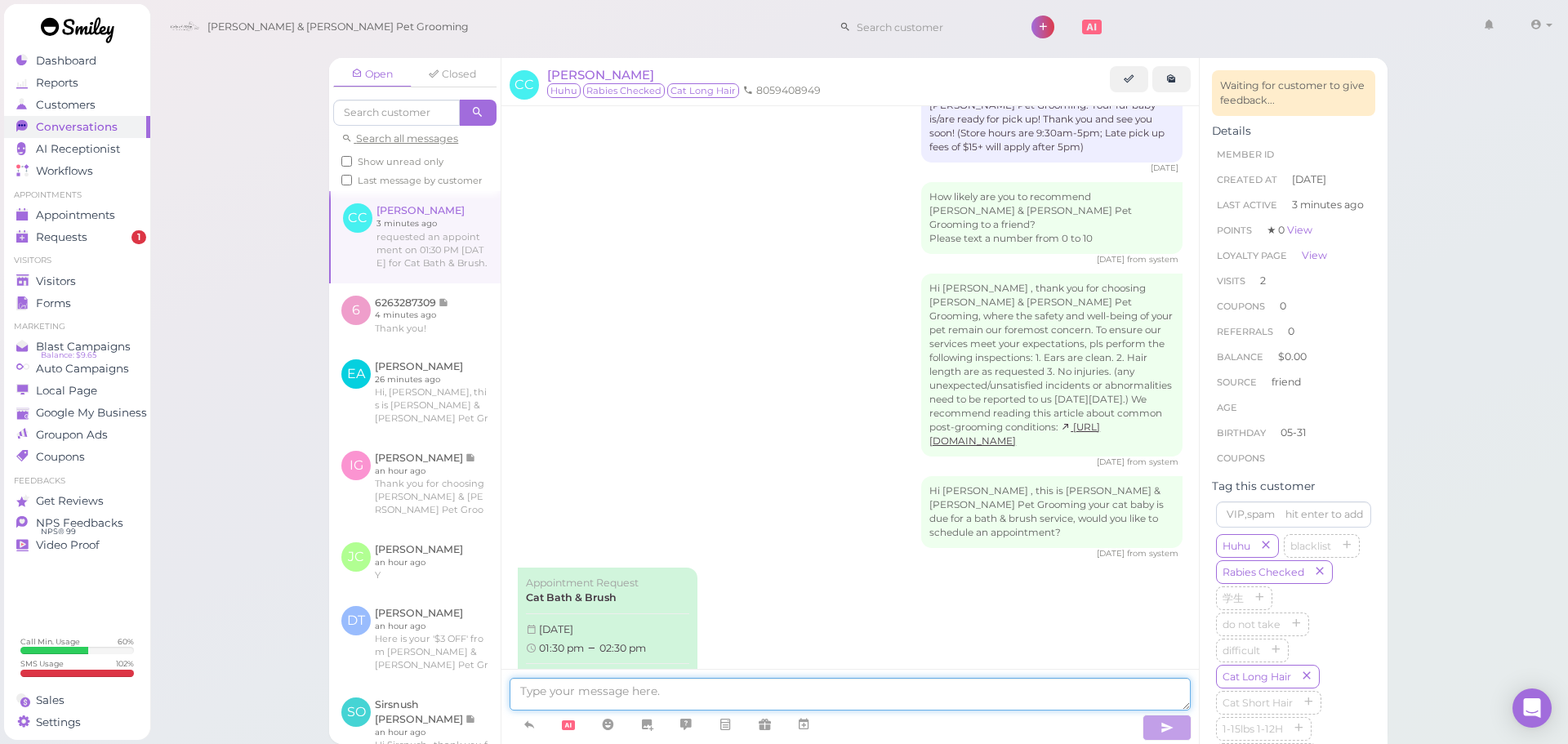
click at [892, 697] on textarea at bounding box center [850, 694] width 681 height 33
click at [906, 692] on textarea at bounding box center [850, 694] width 681 height 33
click at [809, 704] on textarea at bounding box center [850, 694] width 681 height 33
type textarea "We don't have anything available at that time unfortunately, could you come in …"
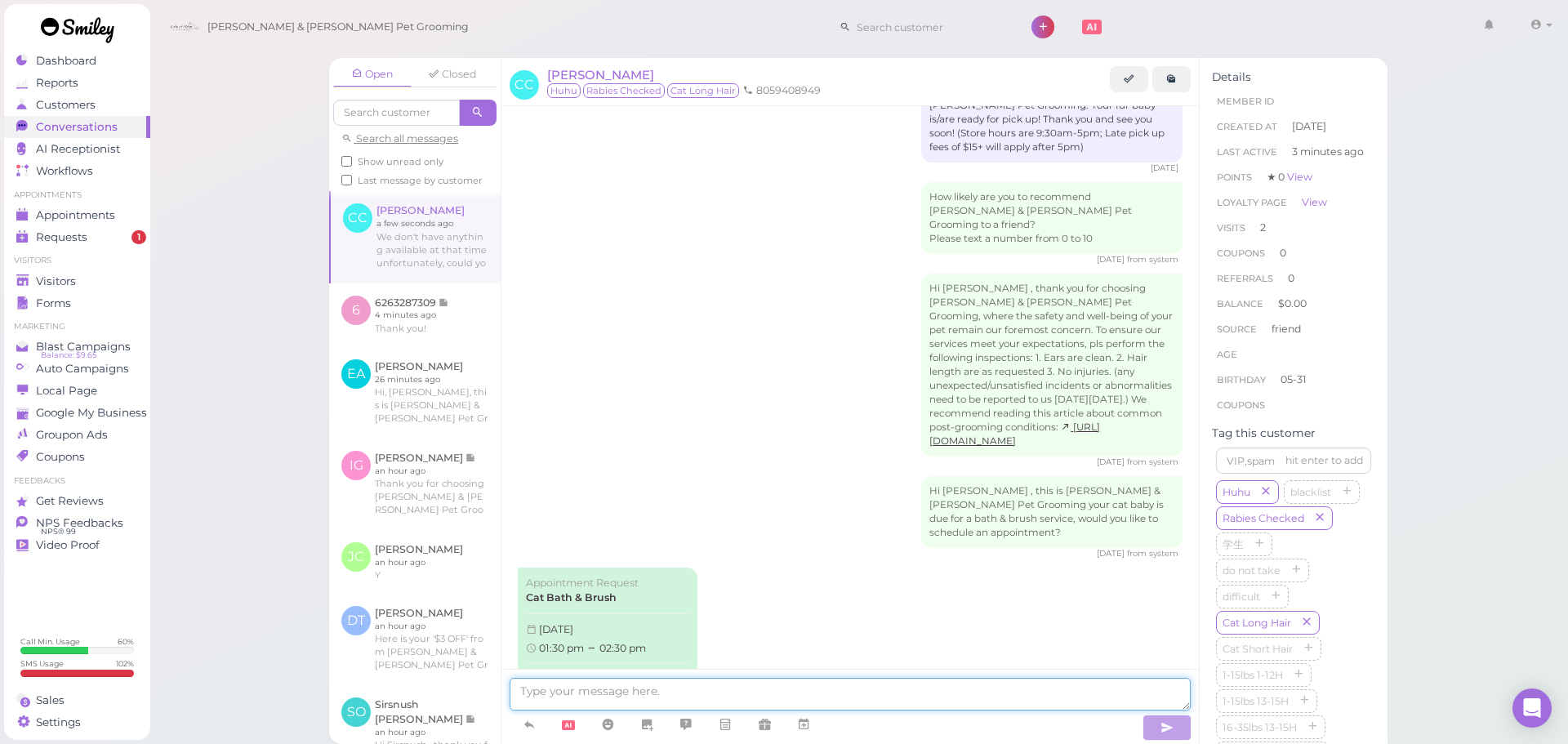
scroll to position [1638, 0]
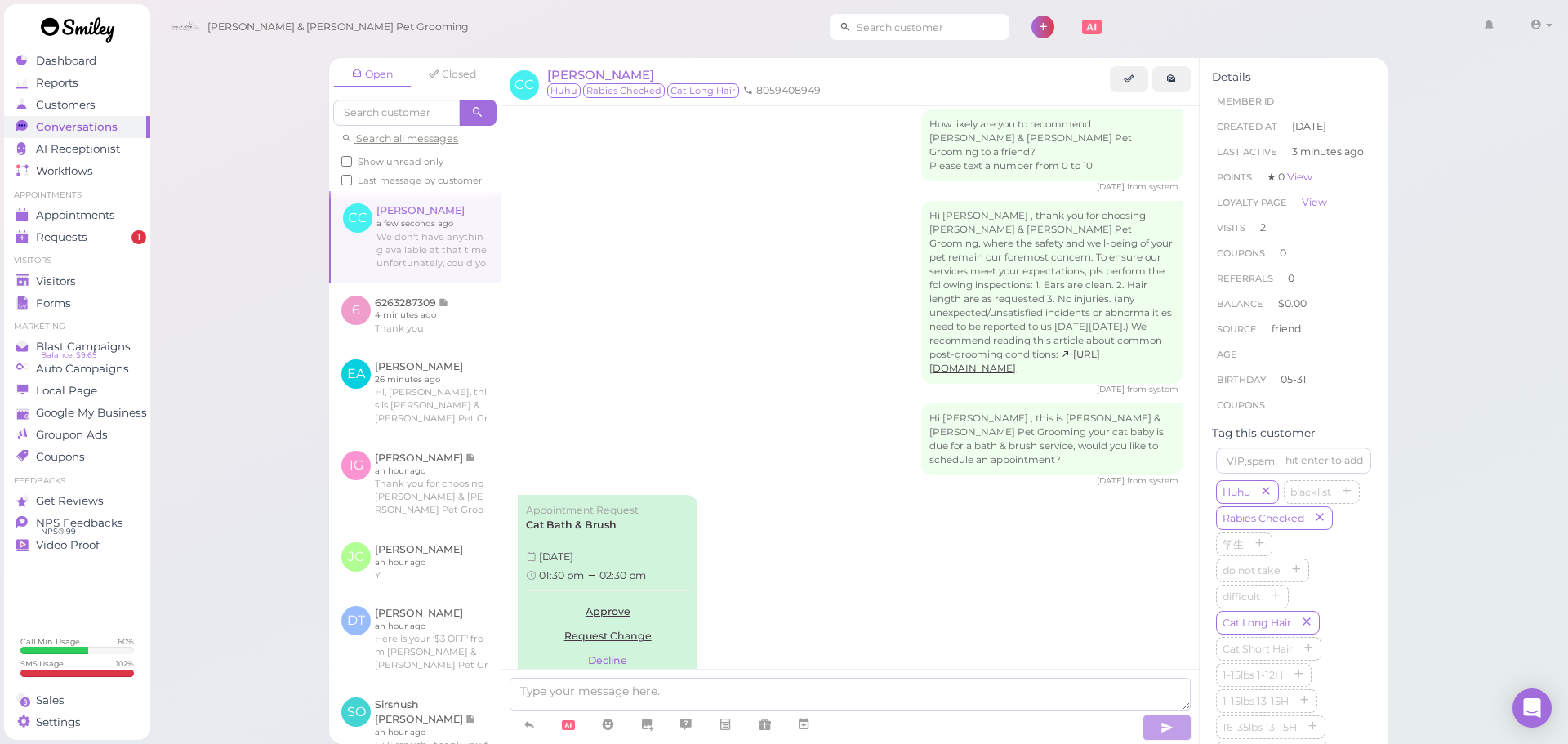
click at [875, 30] on input at bounding box center [930, 26] width 159 height 26
drag, startPoint x: 875, startPoint y: 31, endPoint x: 588, endPoint y: 41, distance: 287.2
click at [588, 41] on div "Cody & Miley Pet Grooming 6268289998 1 Account Logout" at bounding box center [860, 27] width 1397 height 47
type input "3237388608"
type input "6"
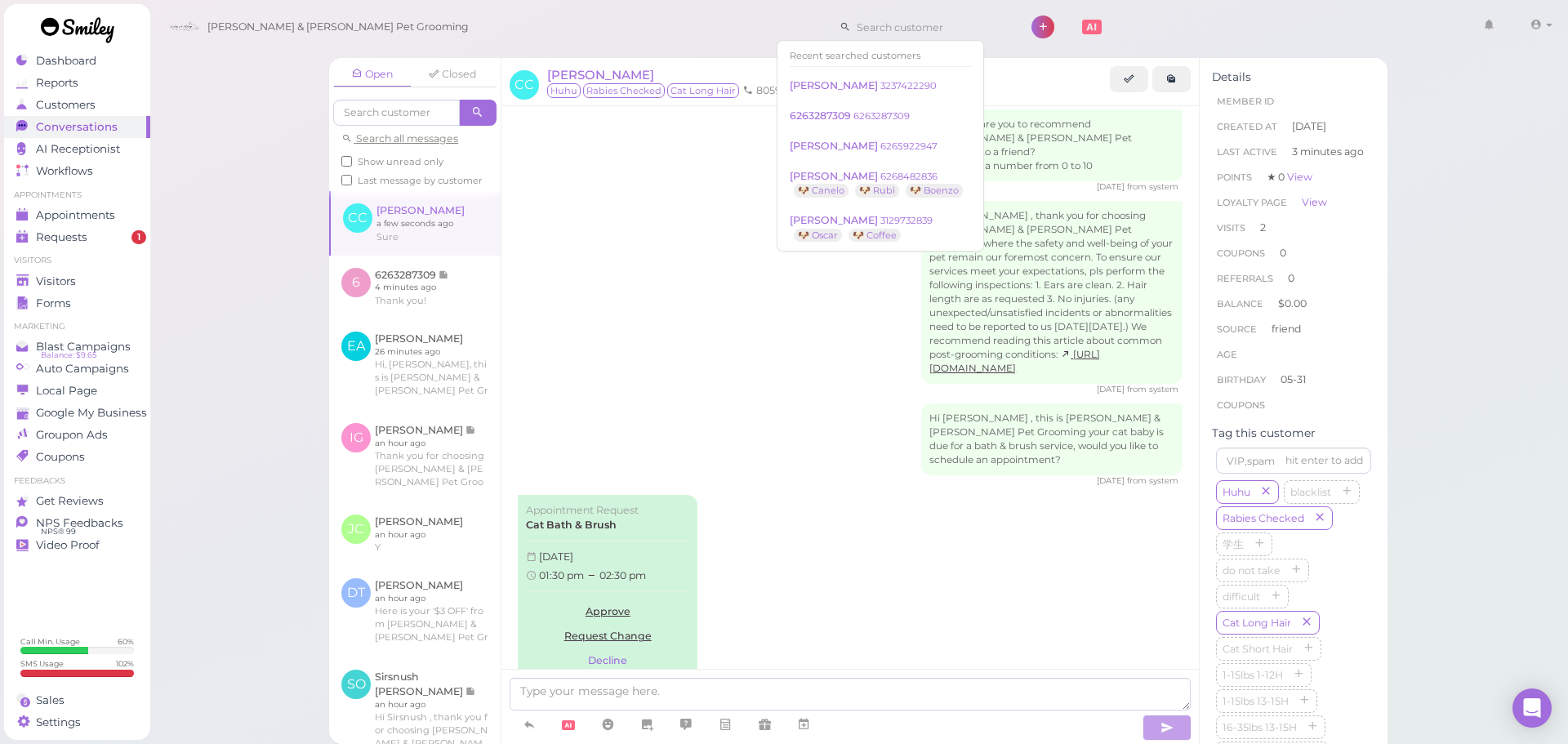
scroll to position [1706, 0]
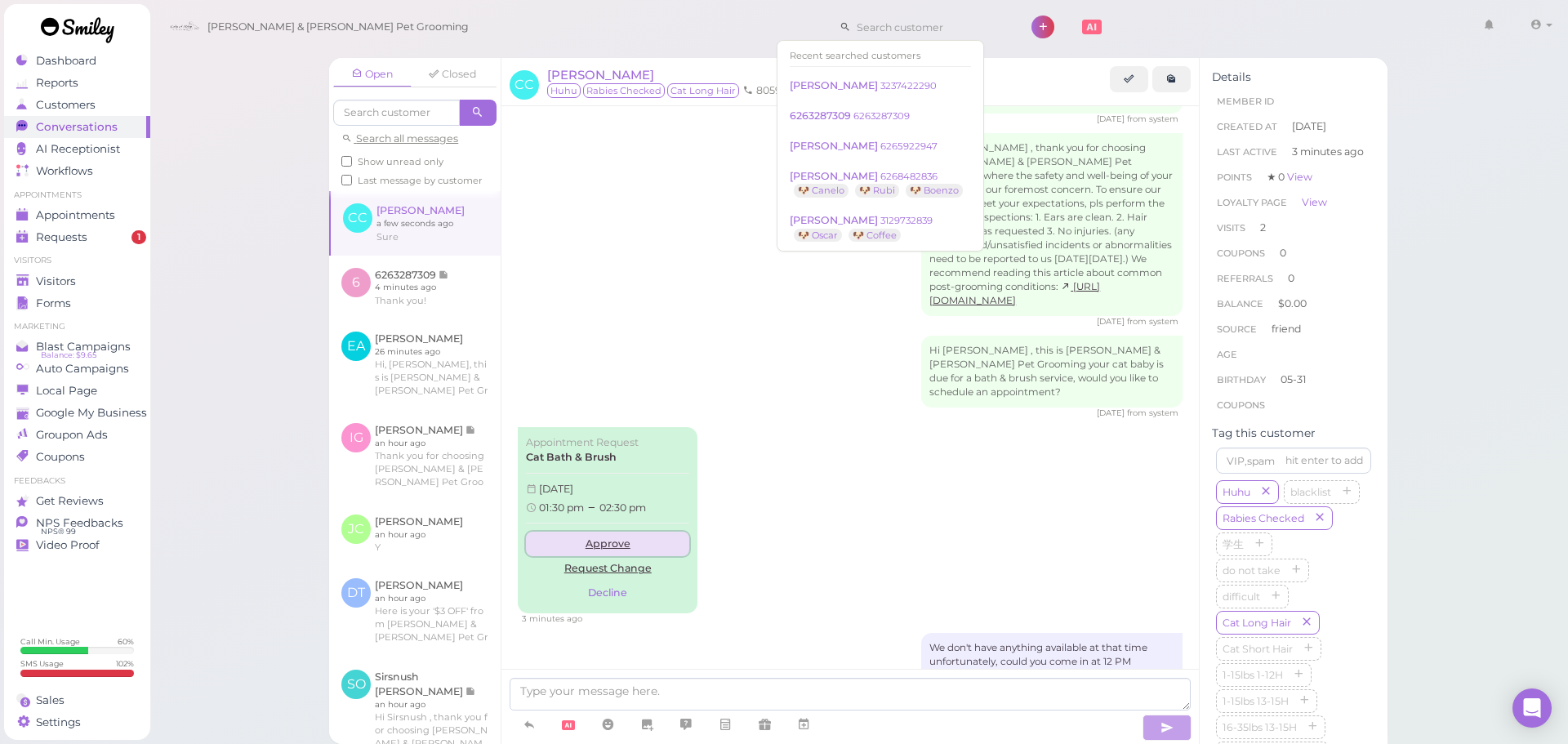
click at [636, 532] on link "Approve" at bounding box center [608, 544] width 163 height 24
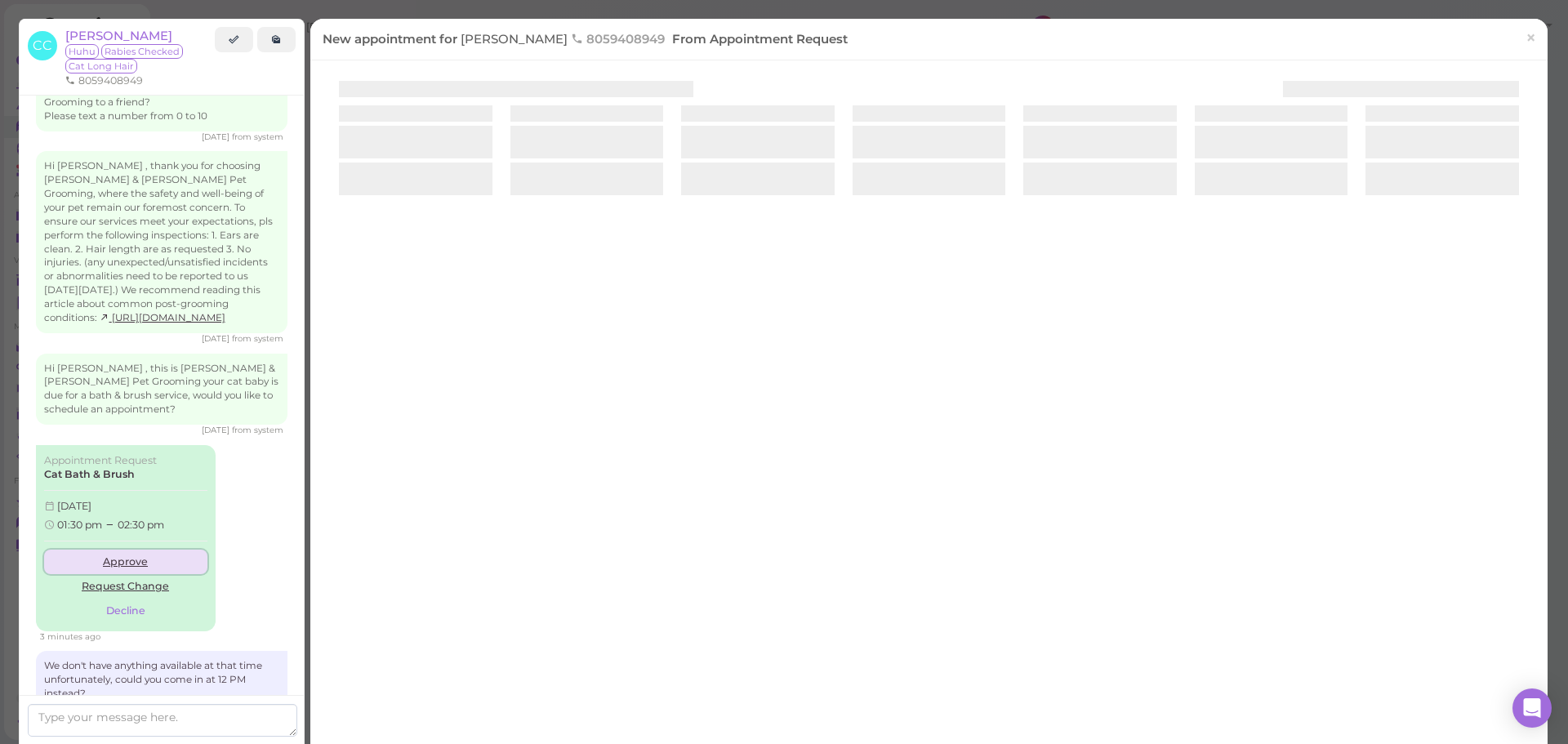
scroll to position [1775, 0]
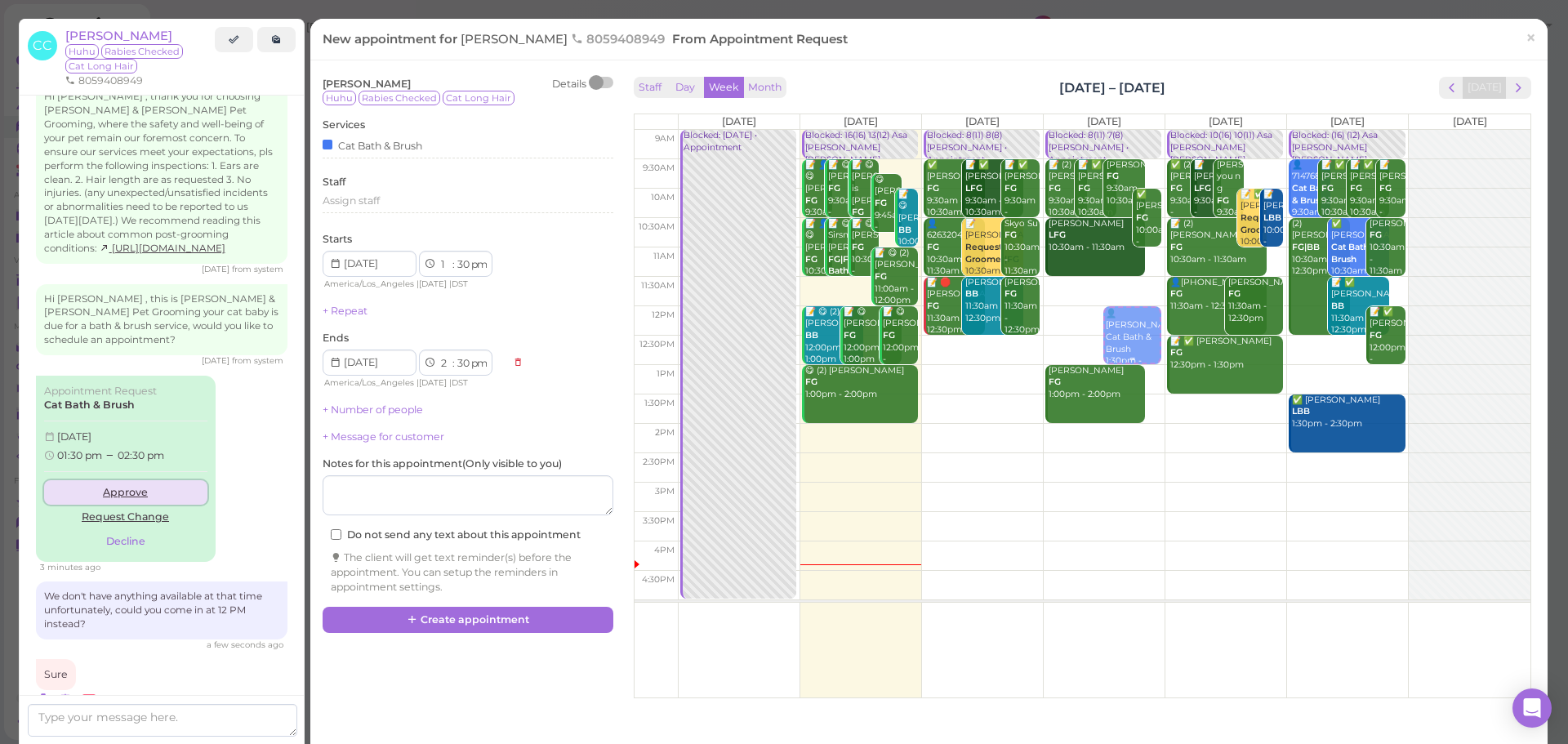
drag, startPoint x: 1133, startPoint y: 412, endPoint x: 1130, endPoint y: 332, distance: 80.1
click at [1130, 129] on div "👤Cindy Chen Cat Bath & Brush 1:30pm - 2:30pm Blocked: 8(11) 7(8) Asa Rebecca • …" at bounding box center [1104, 129] width 121 height 0
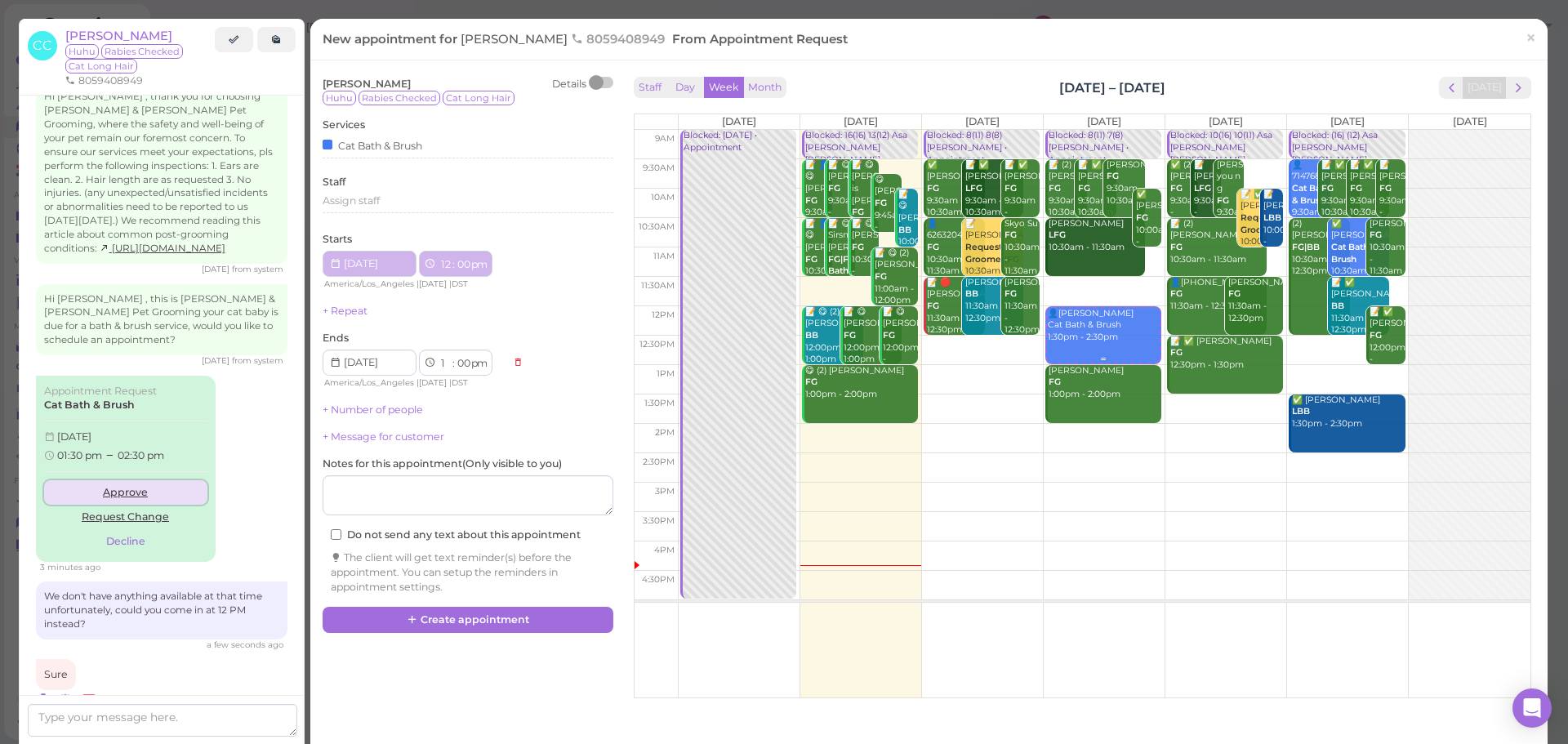
select select "12"
select select "00"
select select "1"
select select "00"
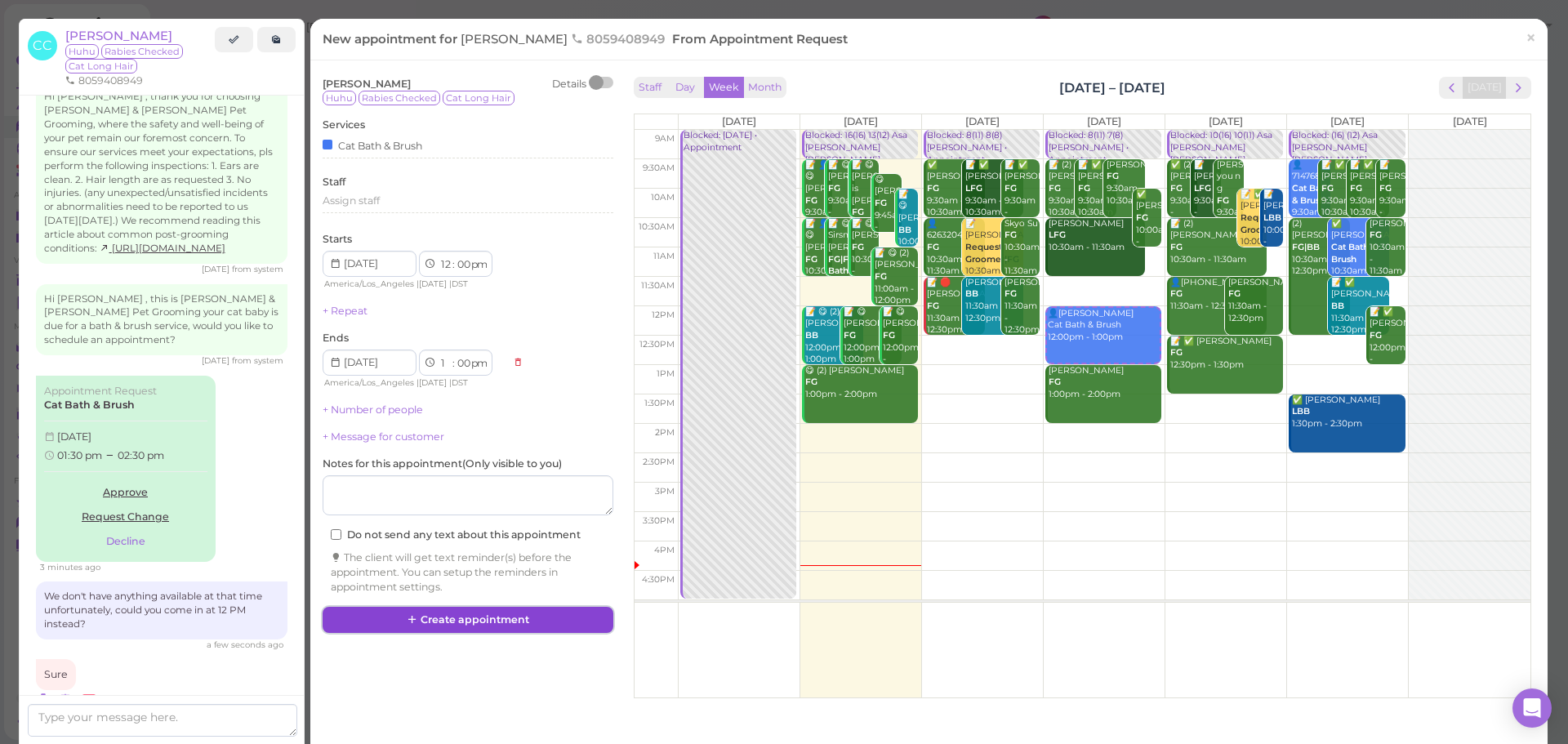
click at [462, 619] on button "Create appointment" at bounding box center [468, 620] width 291 height 26
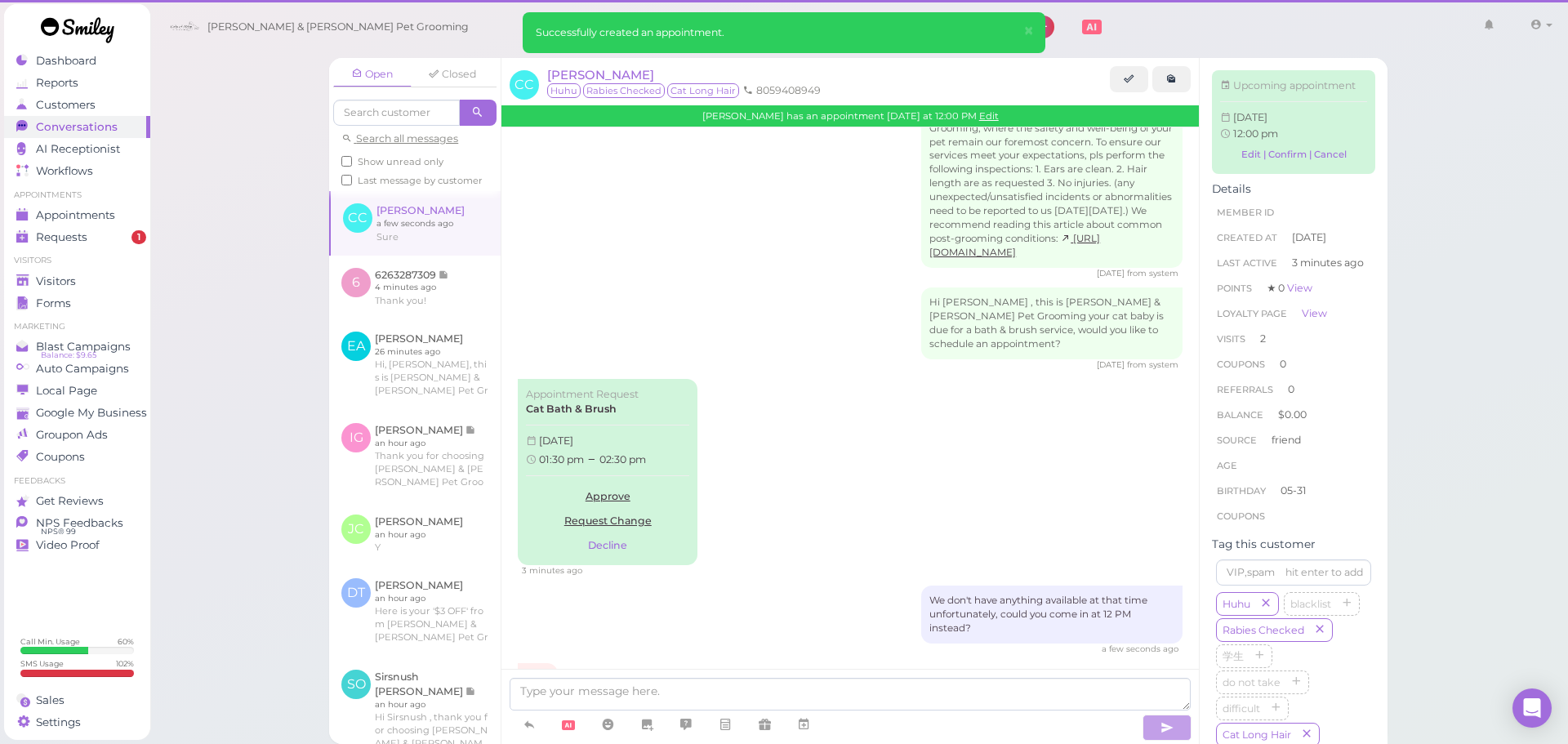
scroll to position [1706, 0]
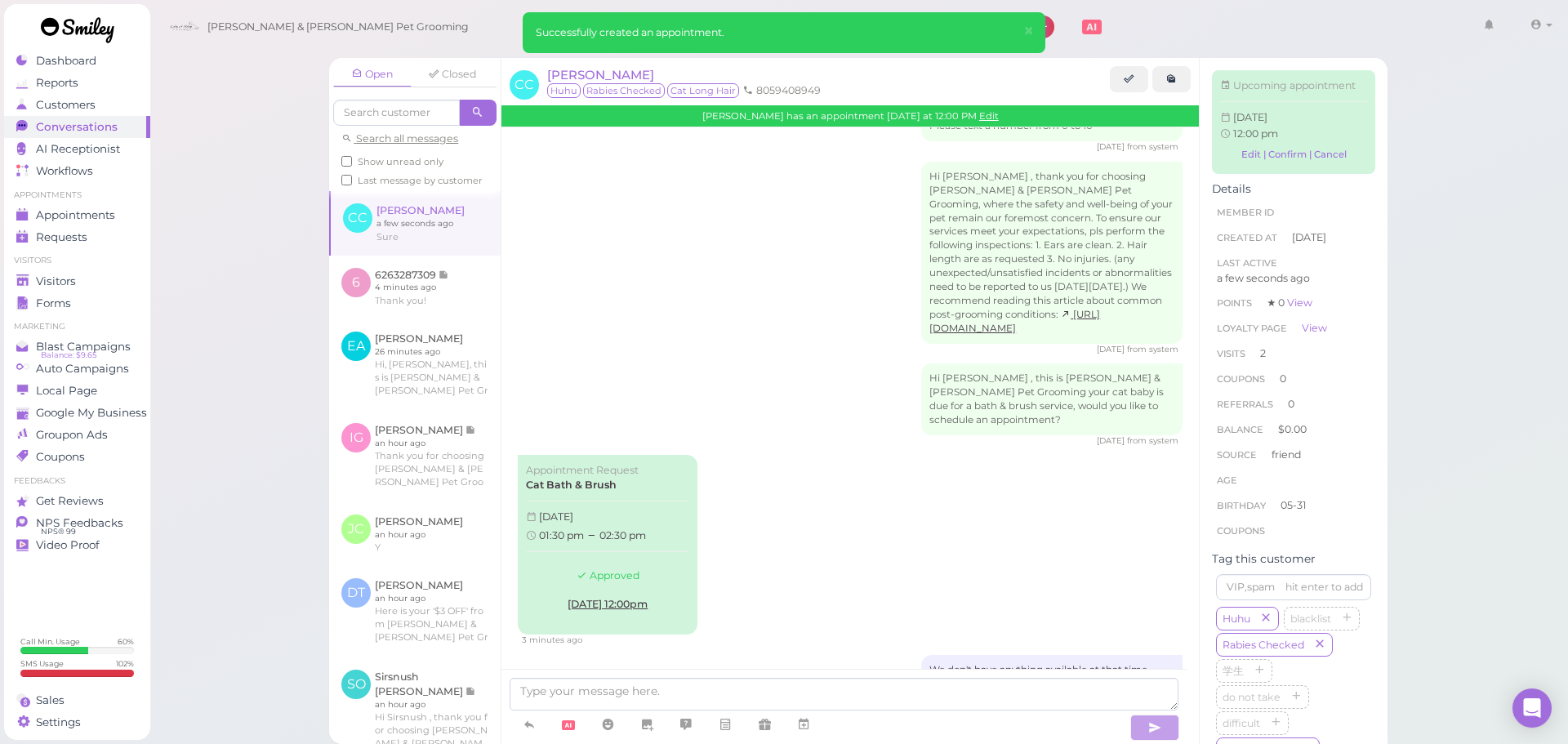
scroll to position [1860, 0]
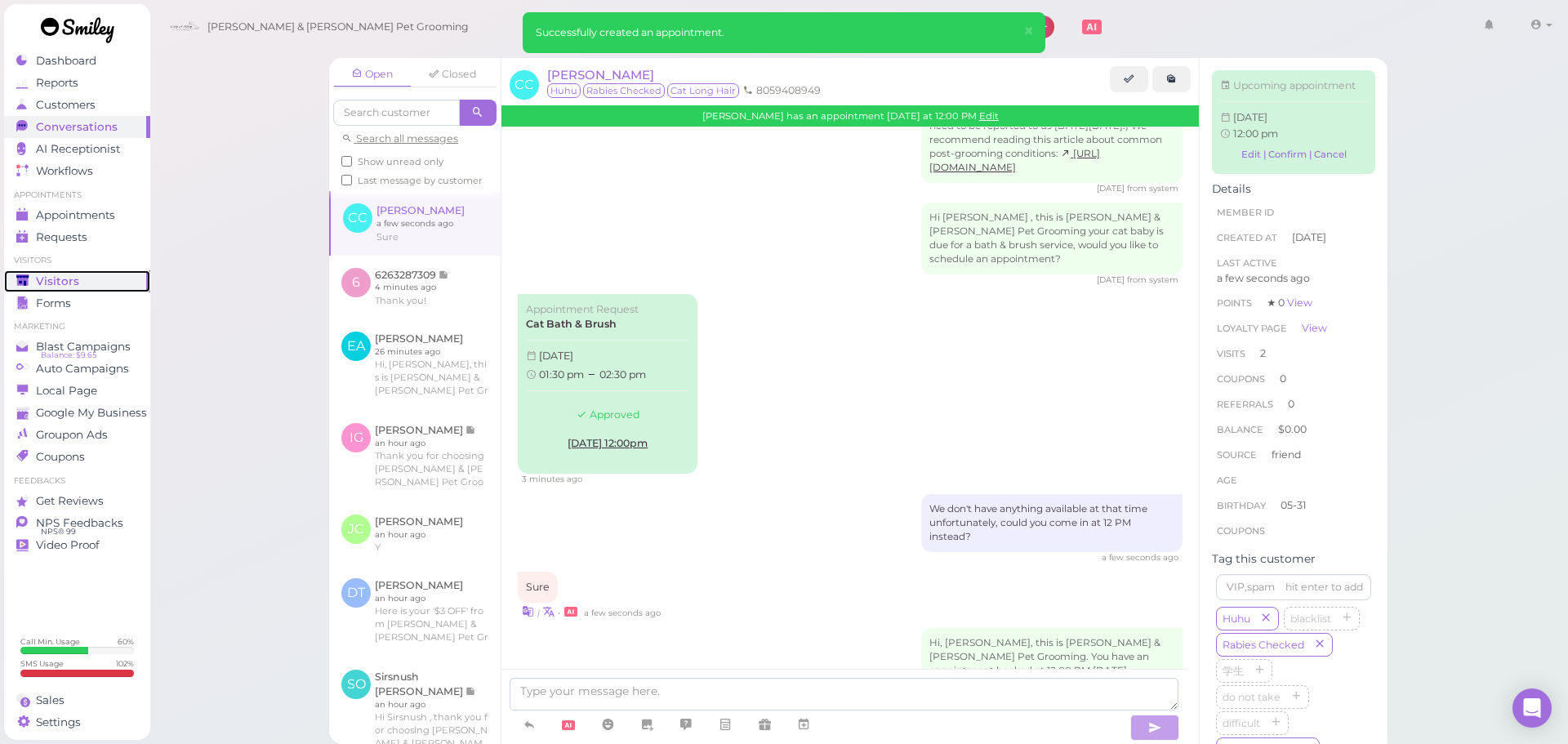
click at [65, 290] on link "Visitors" at bounding box center [77, 281] width 146 height 22
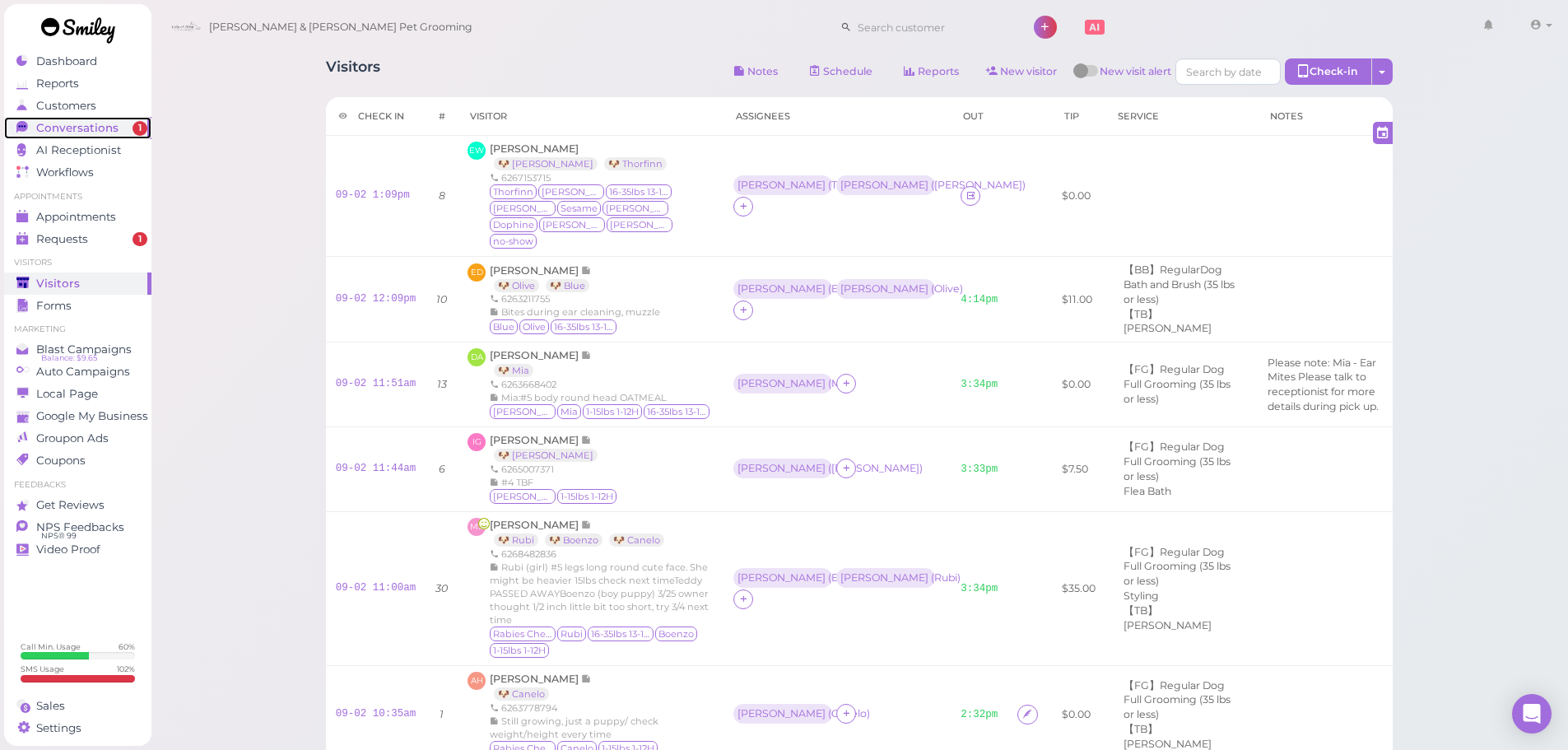
click at [111, 132] on span "Conversations" at bounding box center [77, 127] width 82 height 14
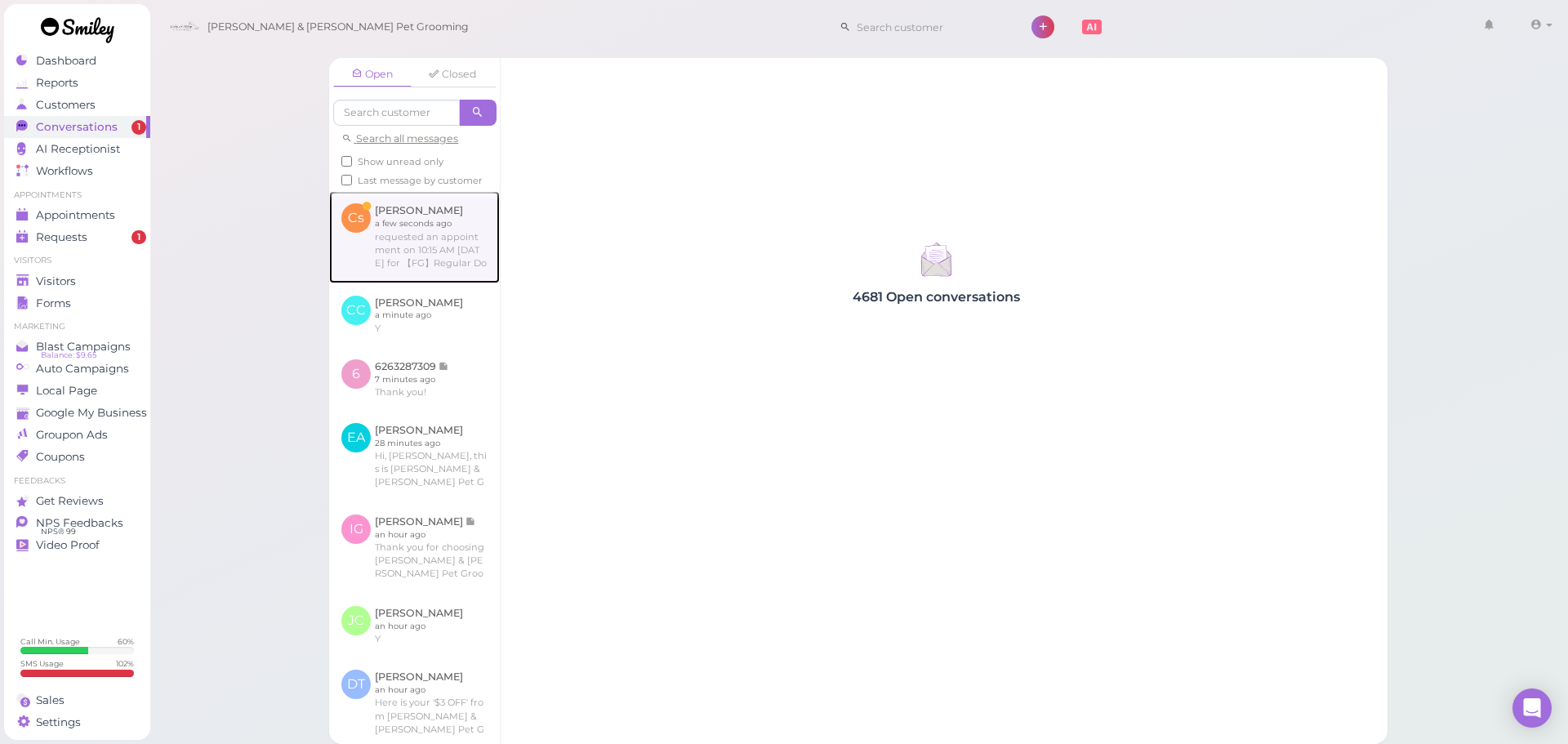
click at [458, 274] on link at bounding box center [413, 236] width 170 height 91
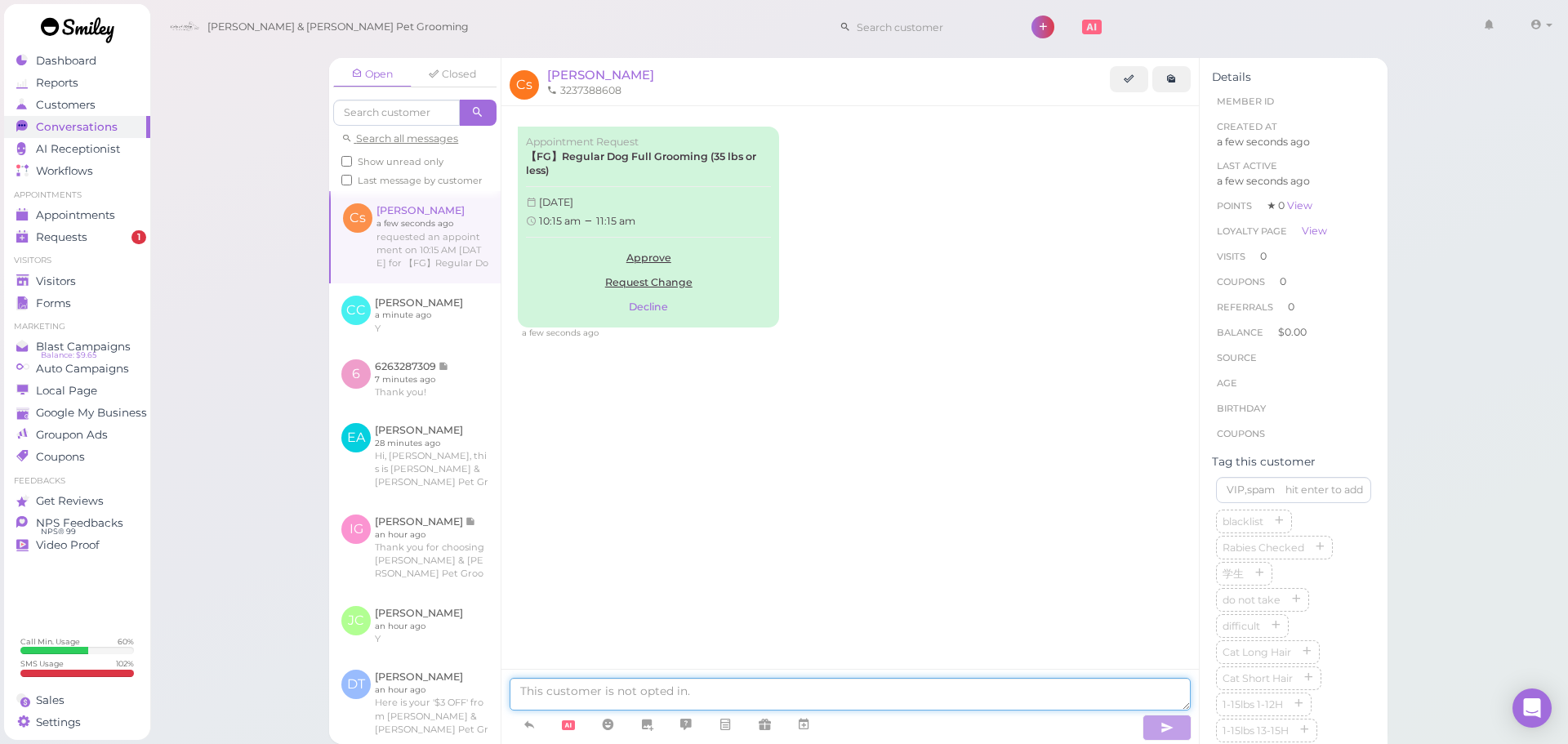
click at [656, 684] on textarea at bounding box center [850, 694] width 681 height 33
type textarea "Hello, we don't have anything available at that time."
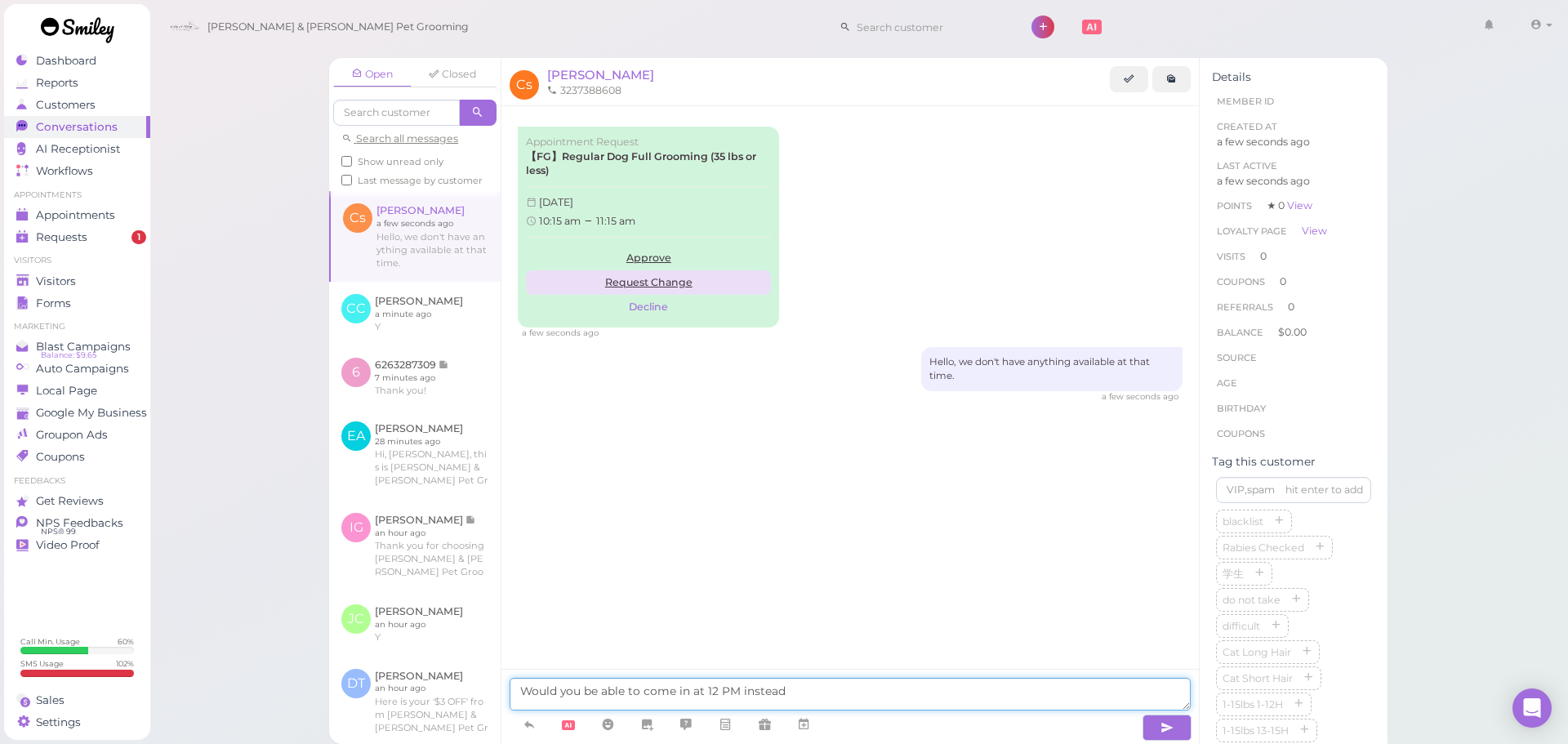
type textarea "Would you be able to come in at 12 PM"
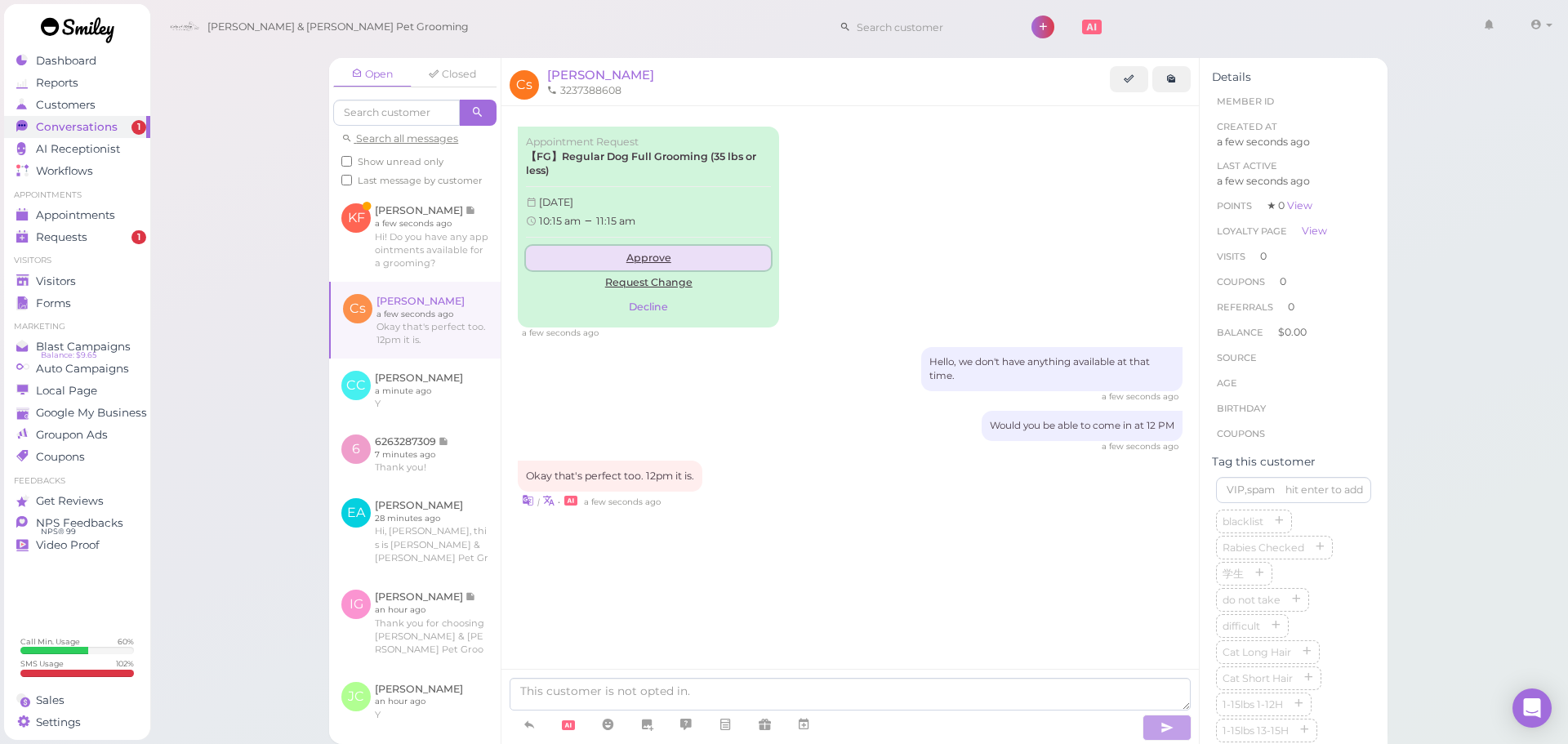
click at [639, 246] on link "Approve" at bounding box center [649, 258] width 245 height 24
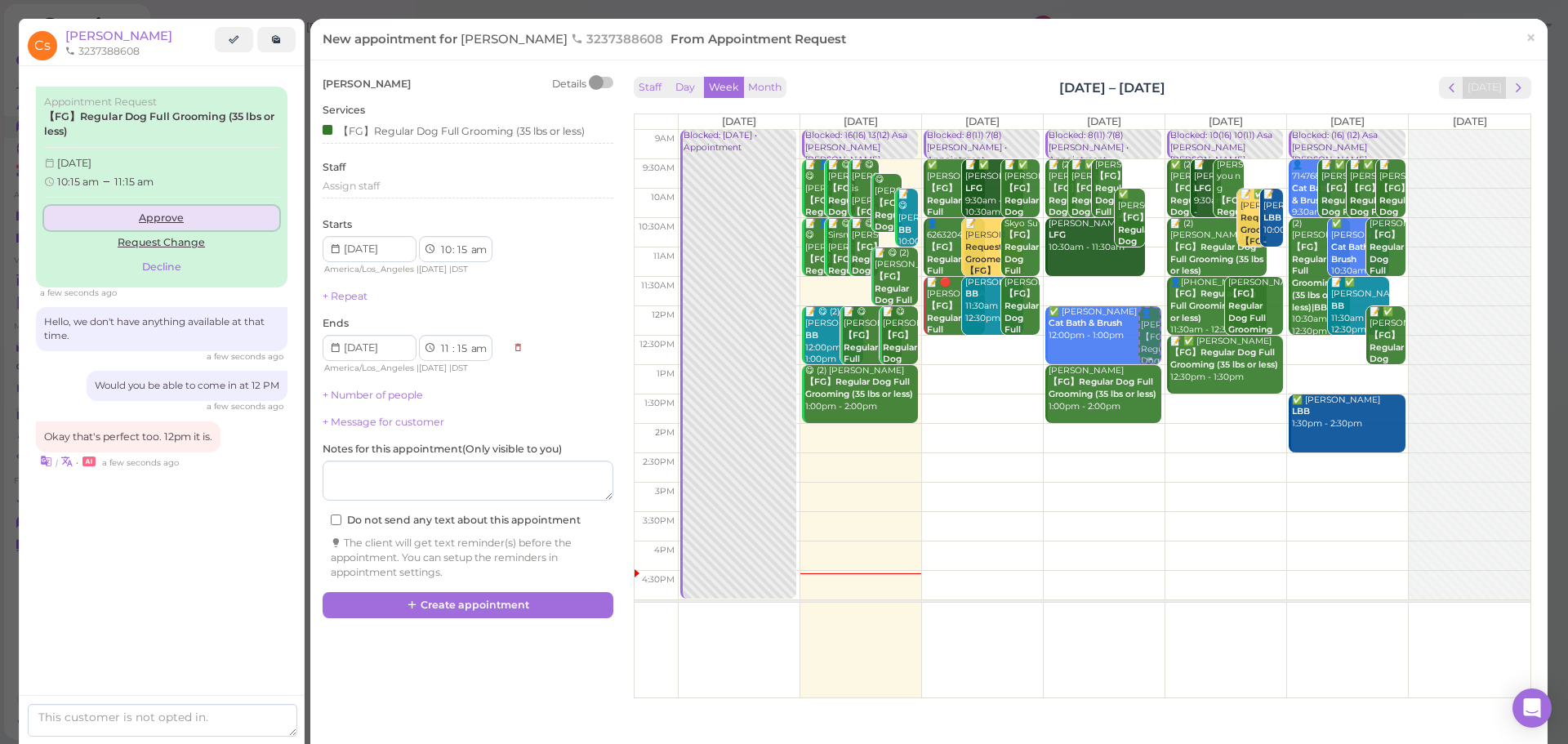
drag, startPoint x: 1145, startPoint y: 228, endPoint x: 1135, endPoint y: 329, distance: 101.5
click at [1135, 129] on div "👤Carmen stacy 【FG】Regular Dog Full Grooming (35 lbs or less) 10:15am - 11:15am …" at bounding box center [1104, 129] width 121 height 0
select select "12"
select select "00"
select select "pm"
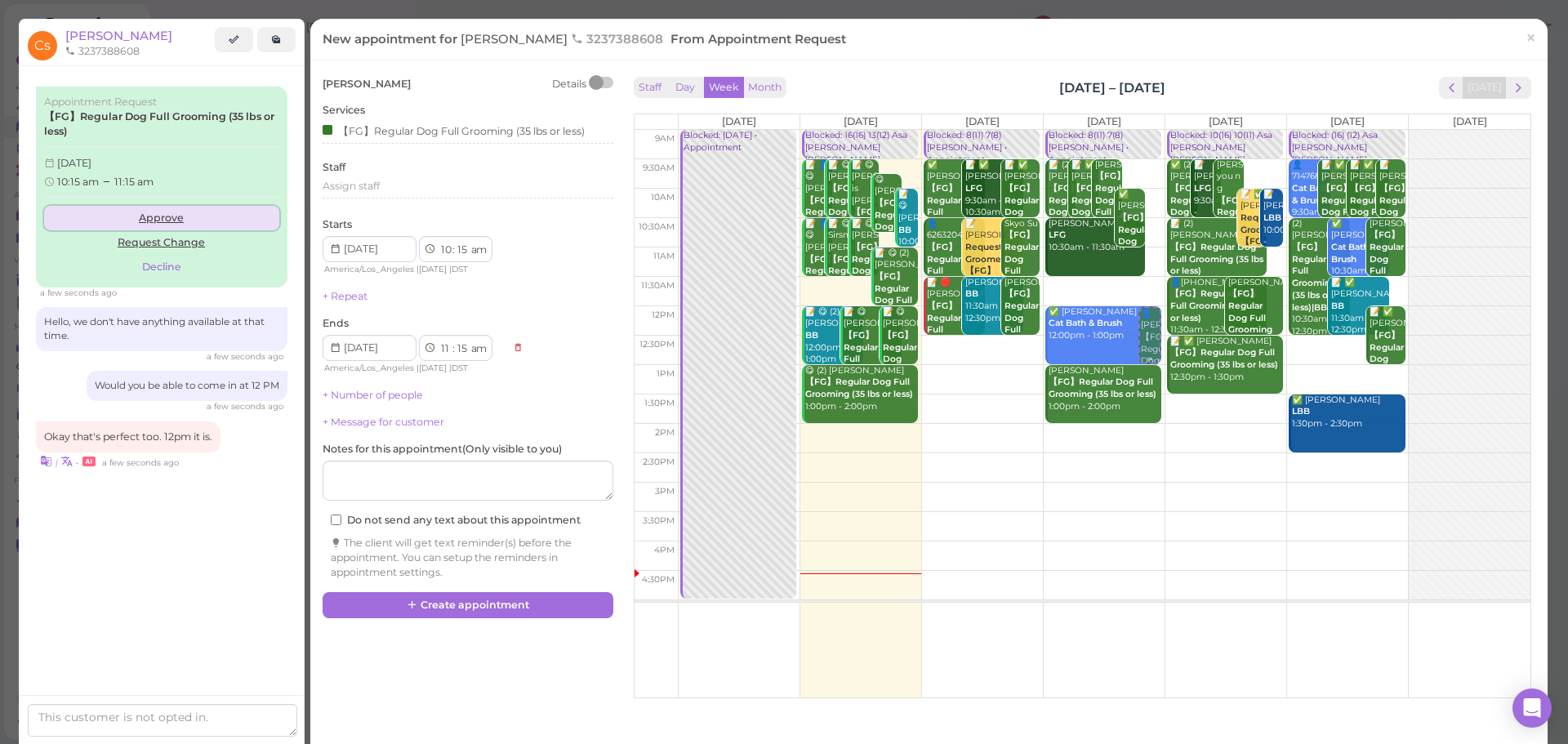
select select "1"
select select "00"
select select "pm"
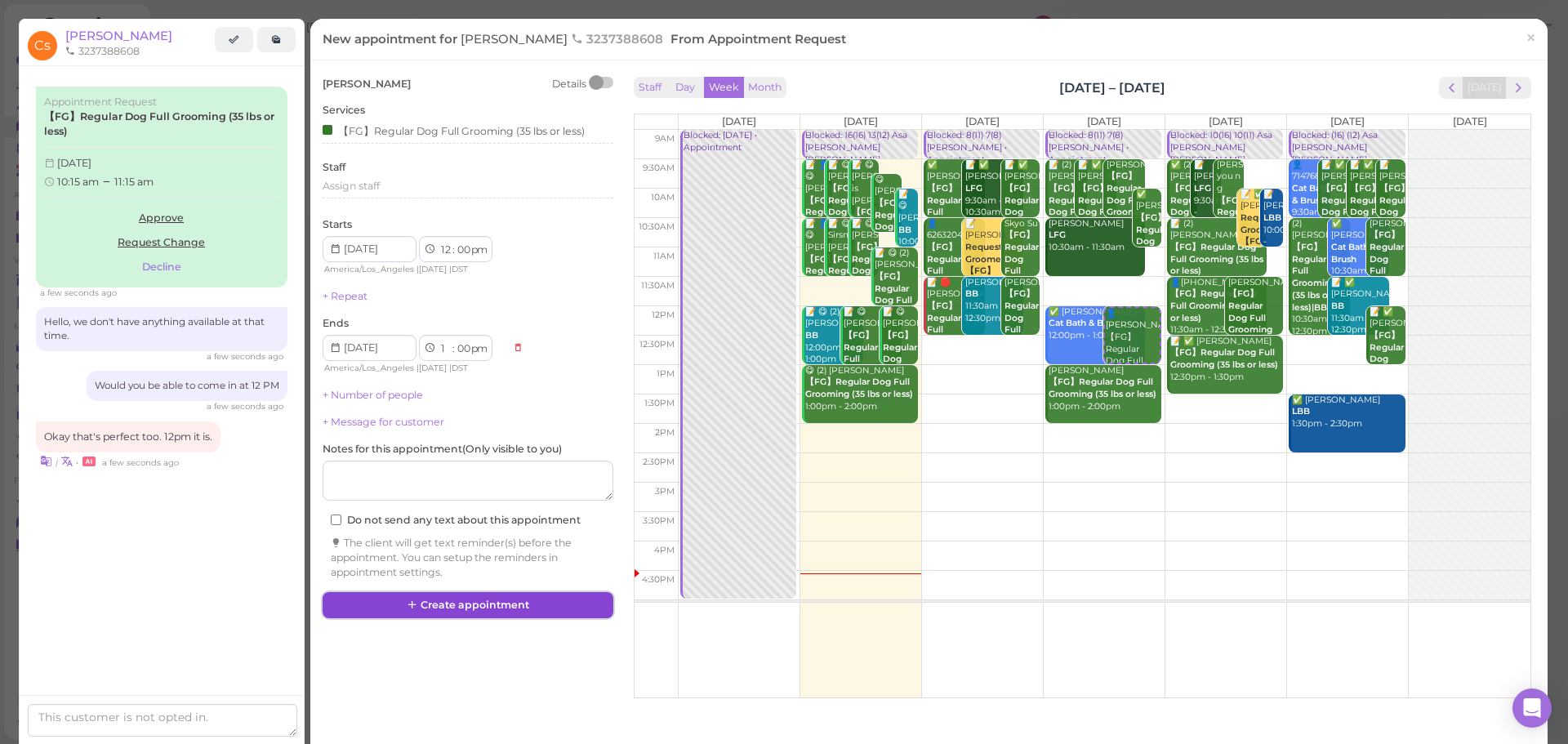
click at [390, 616] on button "Create appointment" at bounding box center [468, 605] width 291 height 26
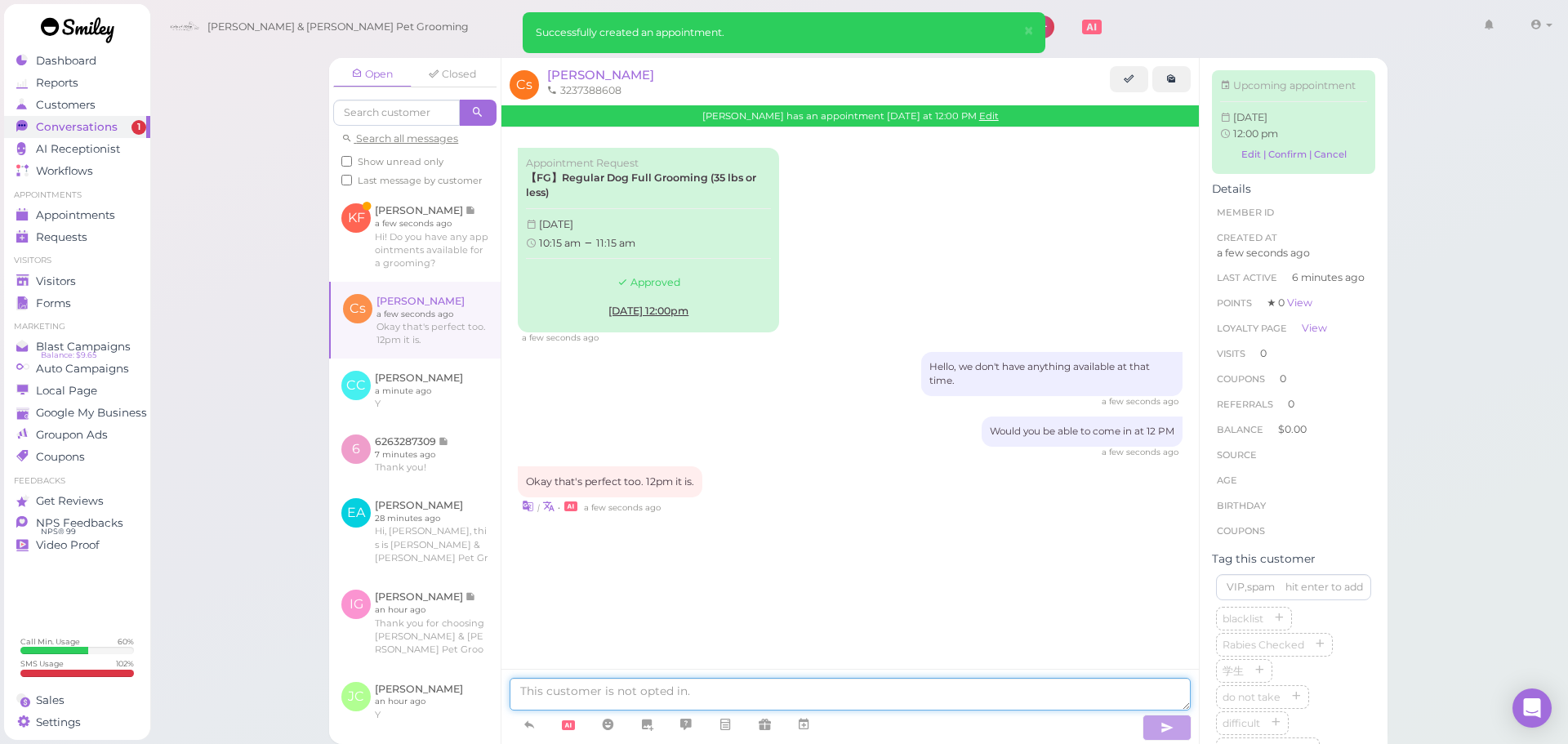
click at [644, 686] on textarea at bounding box center [850, 694] width 681 height 33
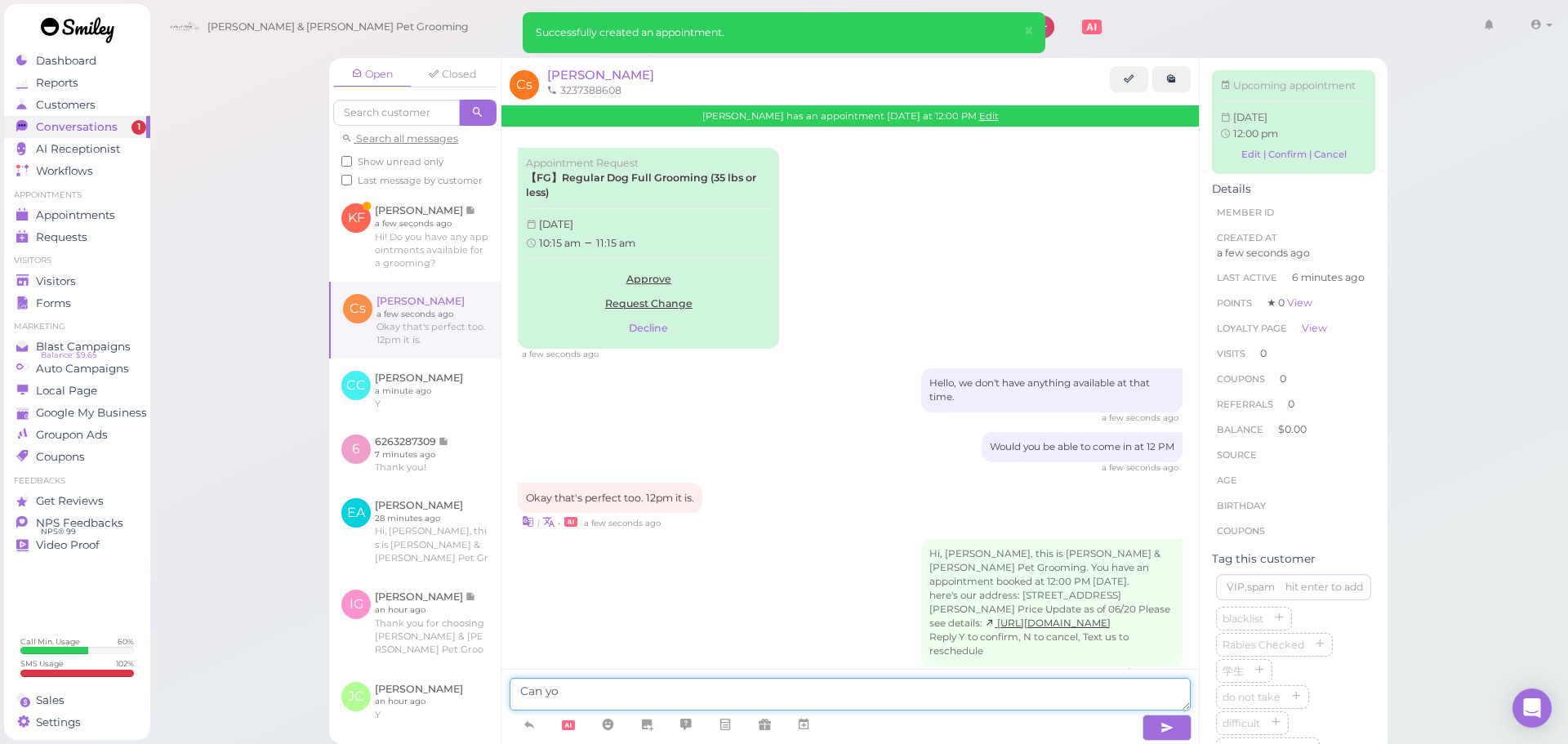
scroll to position [50, 0]
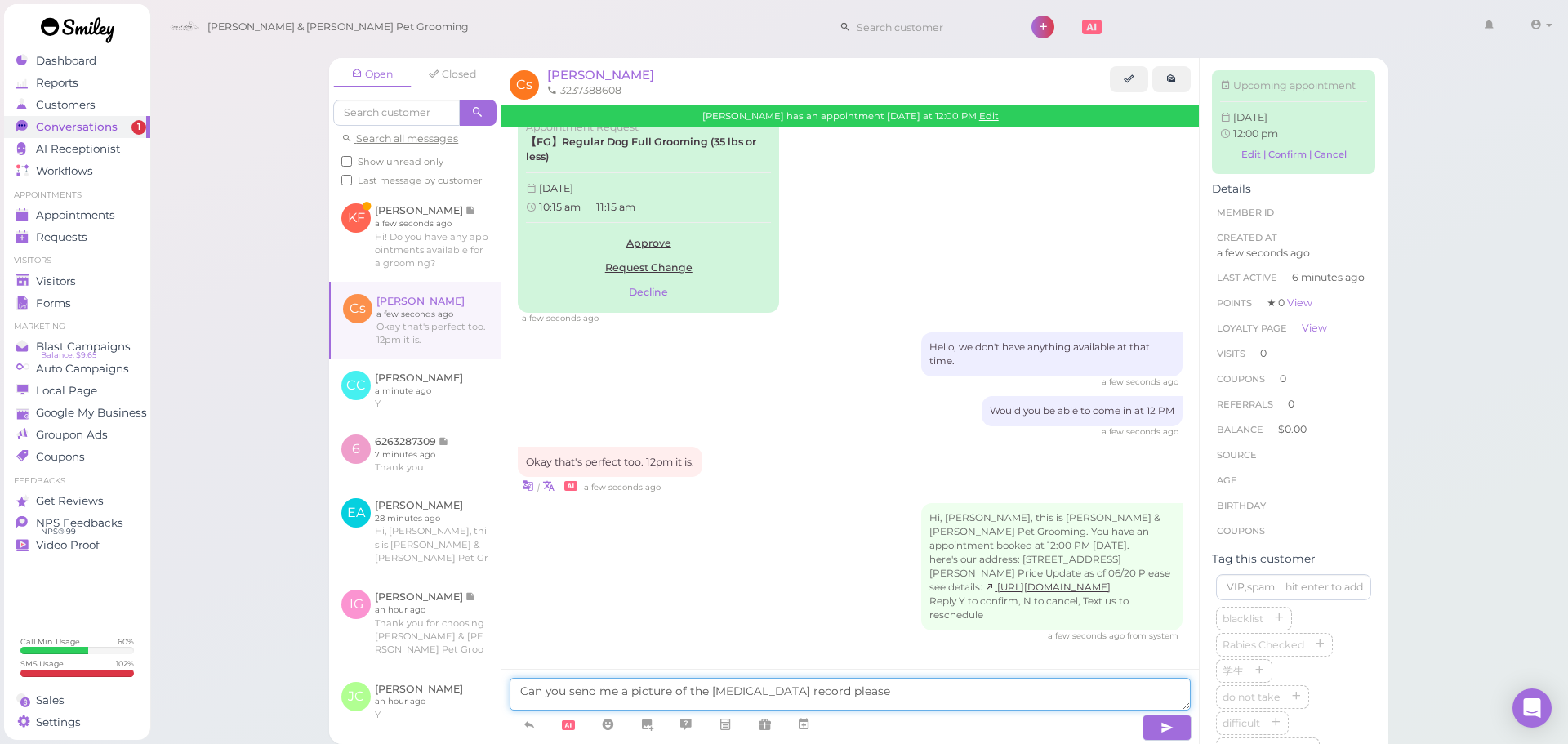
type textarea "Can you send me a picture of the rabies vaccination record please"
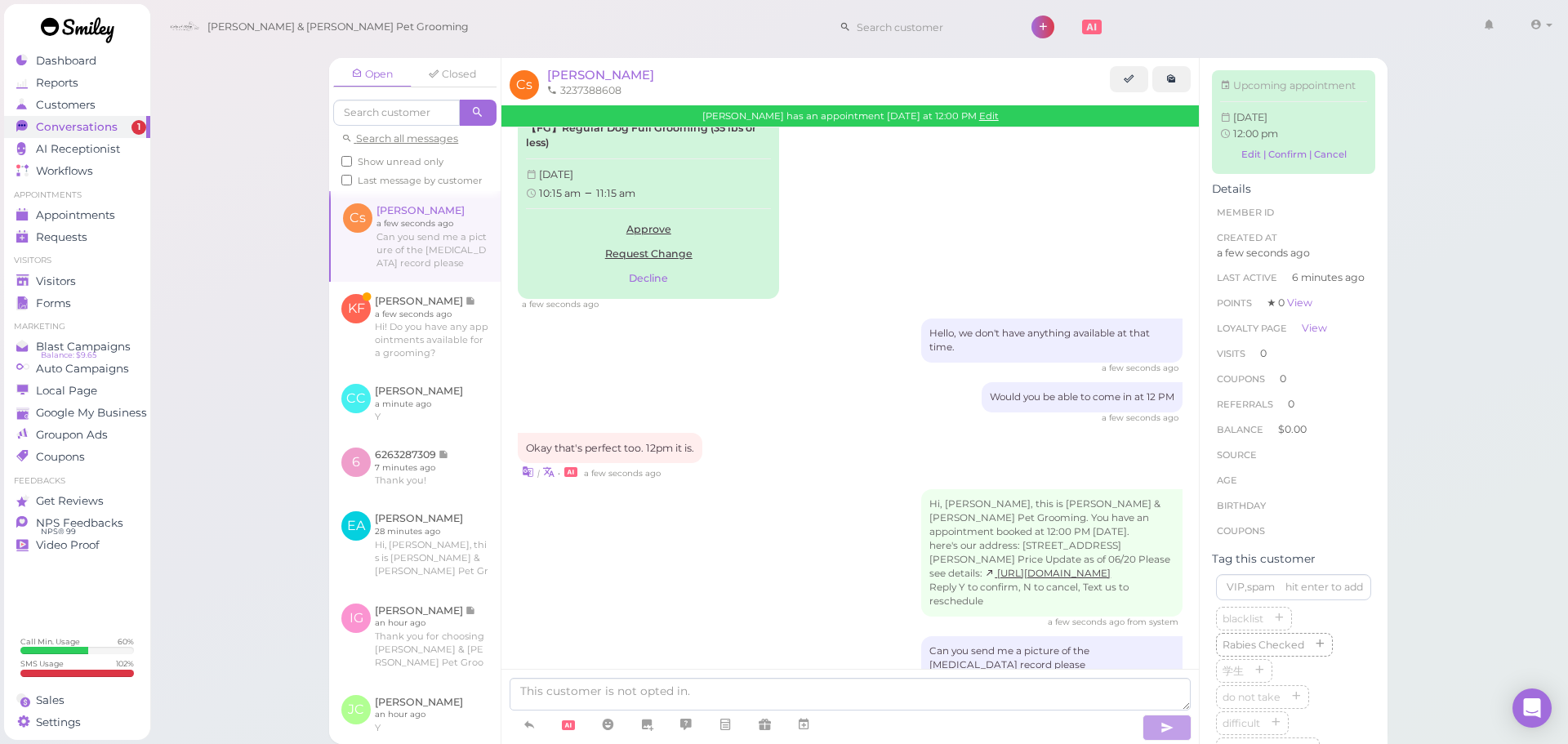
scroll to position [101, 0]
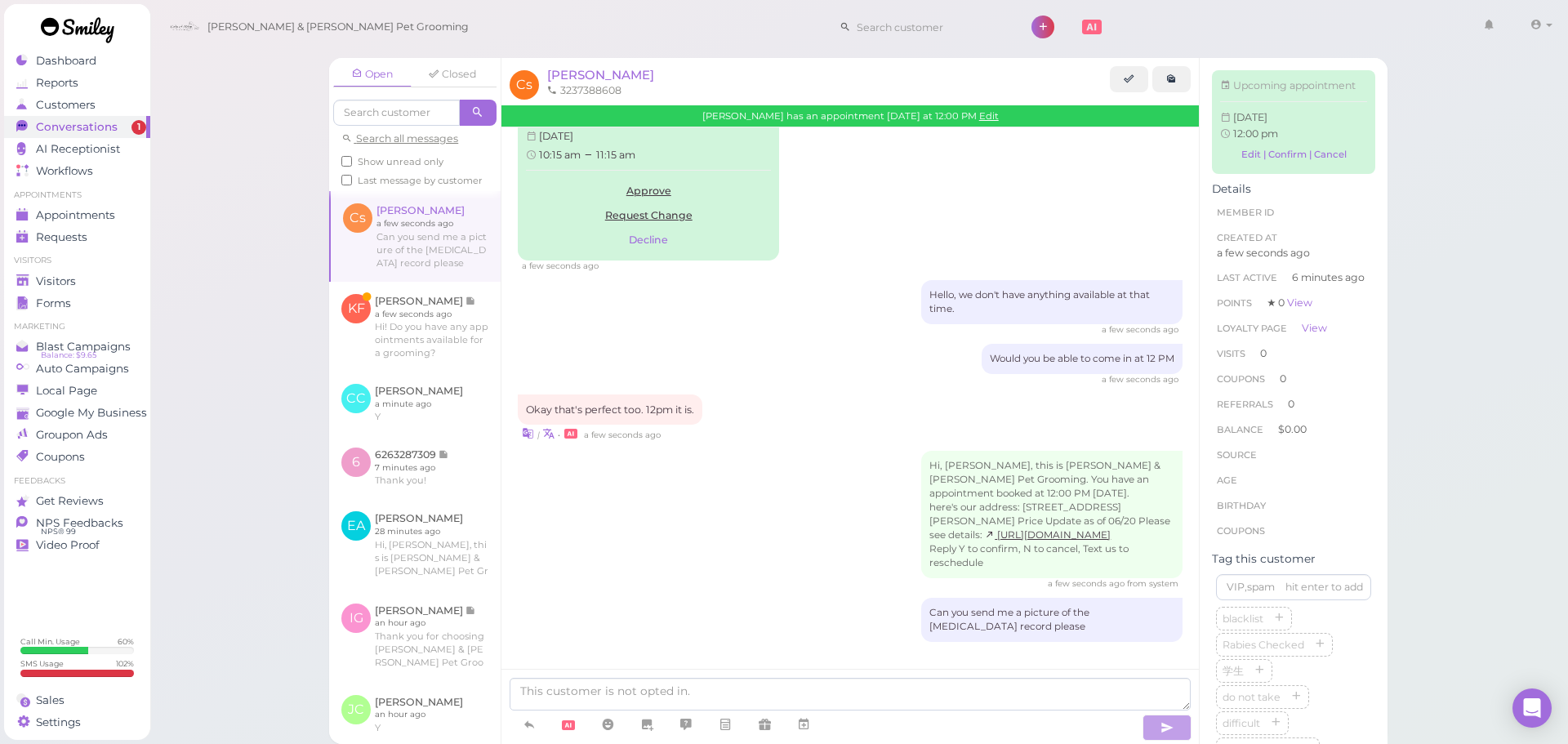
click at [818, 578] on div "Hi, Carmen, this is Cody & Miley Pet Grooming. You have an appointment booked a…" at bounding box center [849, 519] width 664 height 139
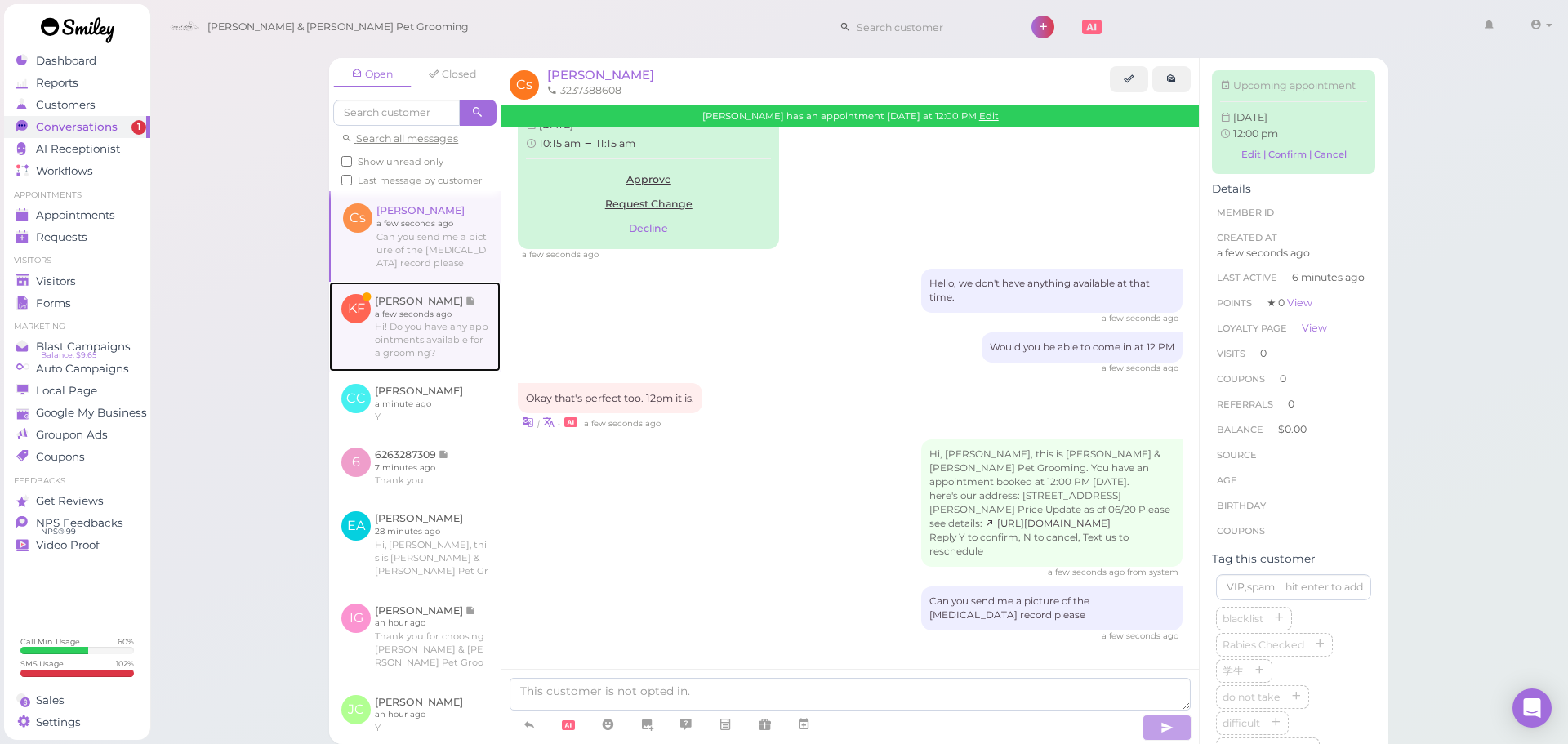
click at [384, 331] on link at bounding box center [414, 327] width 171 height 89
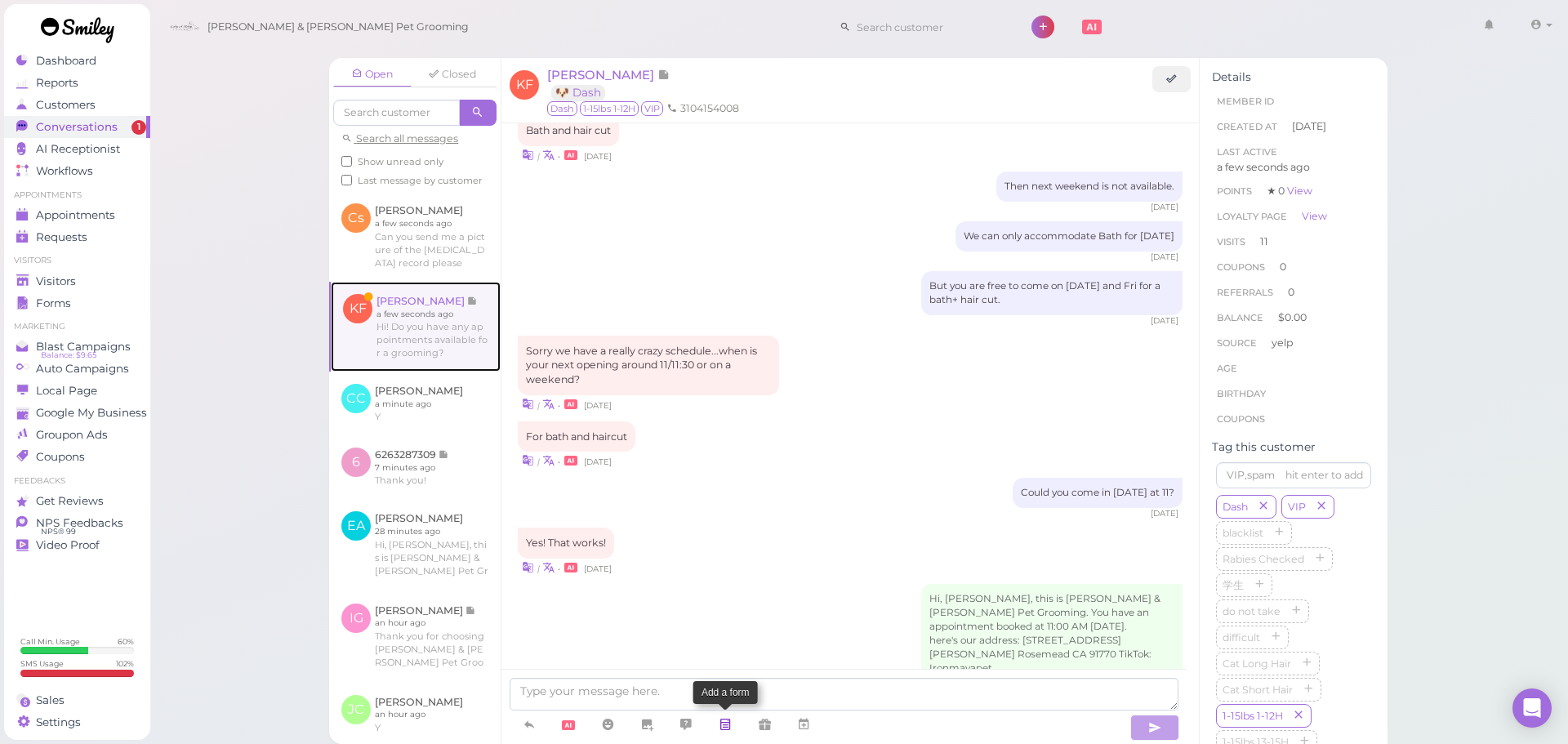
scroll to position [2072, 0]
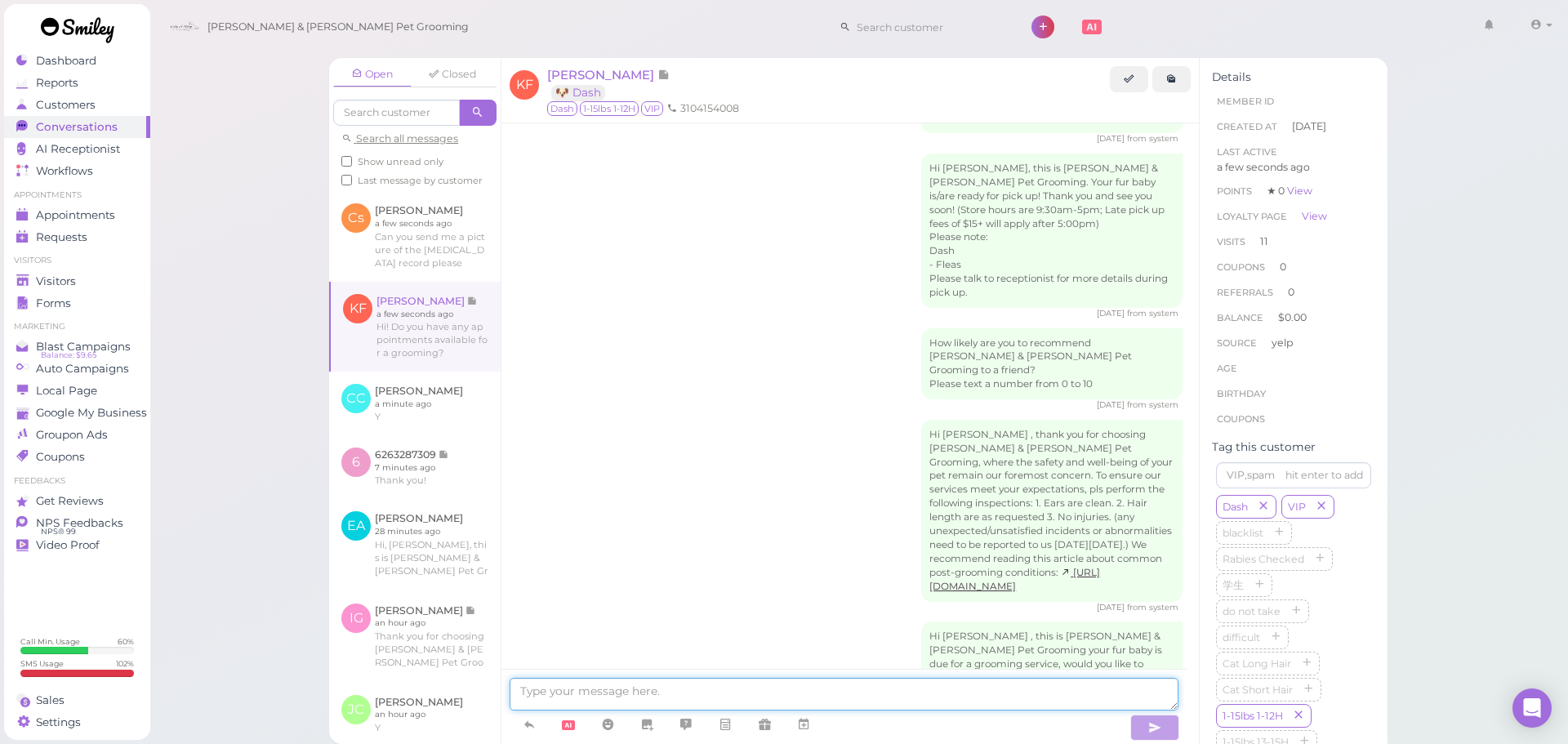
click at [700, 692] on textarea at bounding box center [844, 694] width 669 height 33
type textarea "Yes, would you like to come in at 12:30 tomorrow?"
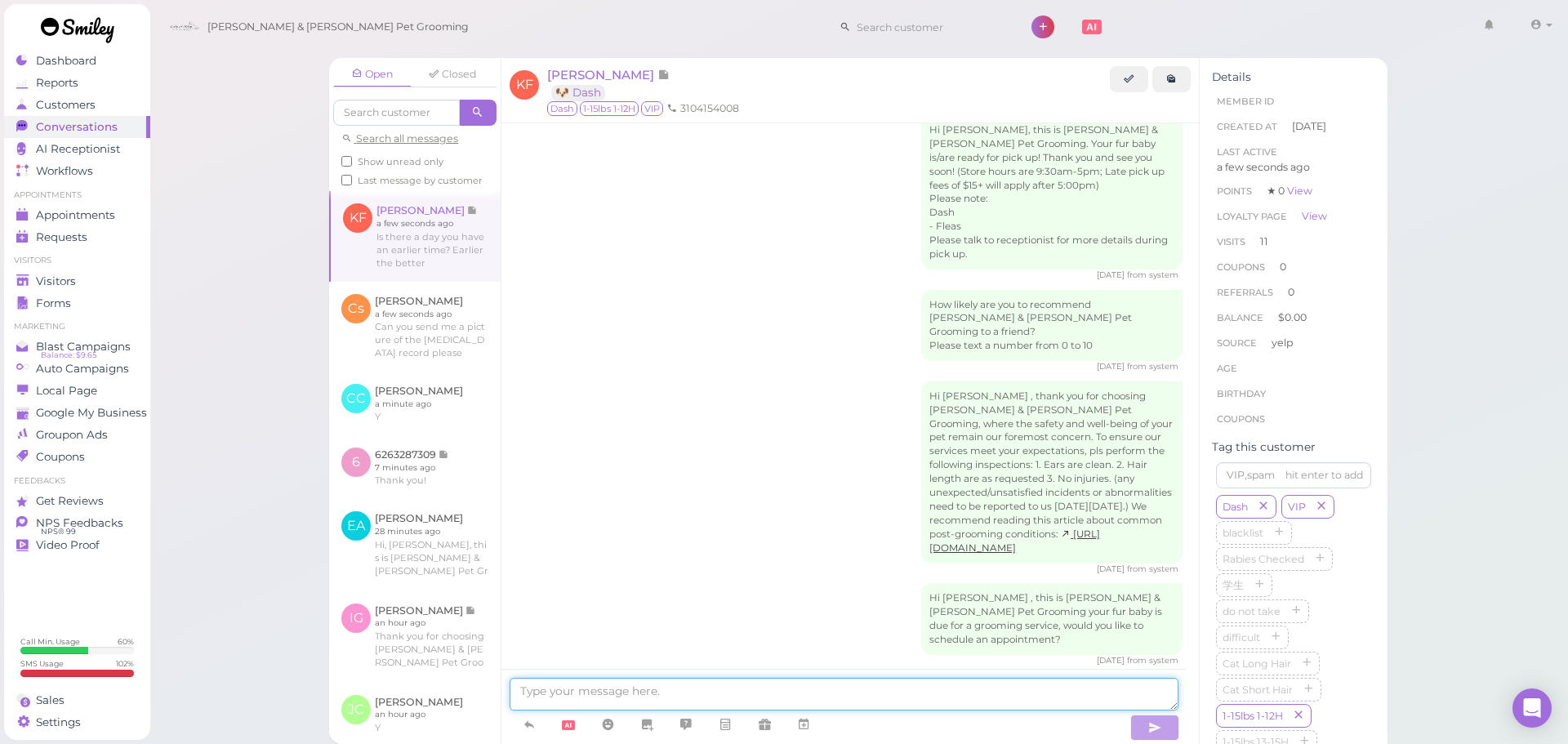
scroll to position [2192, 0]
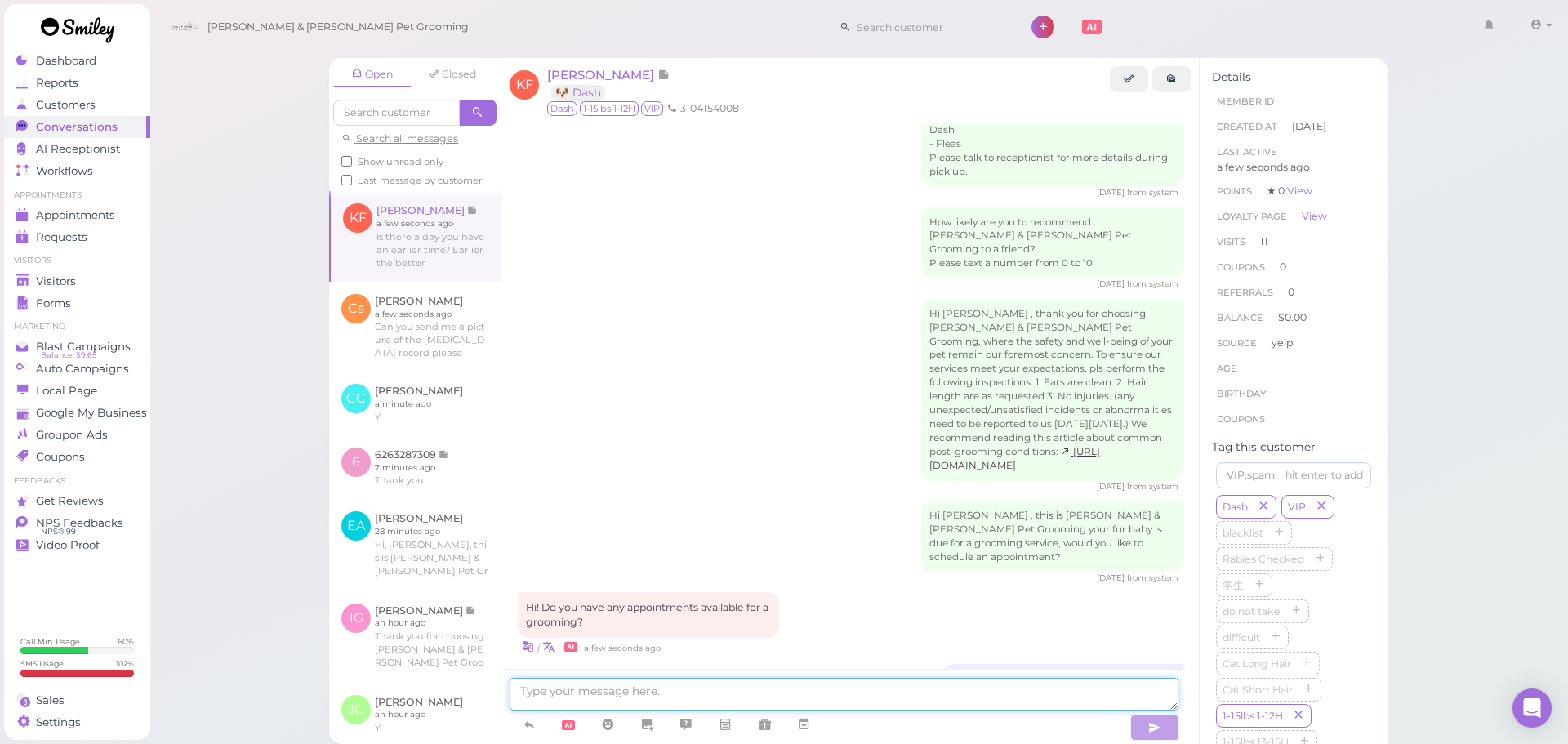
click at [786, 690] on textarea at bounding box center [844, 694] width 669 height 33
type textarea "Yes, we can do next Tuesday at 9:30!"
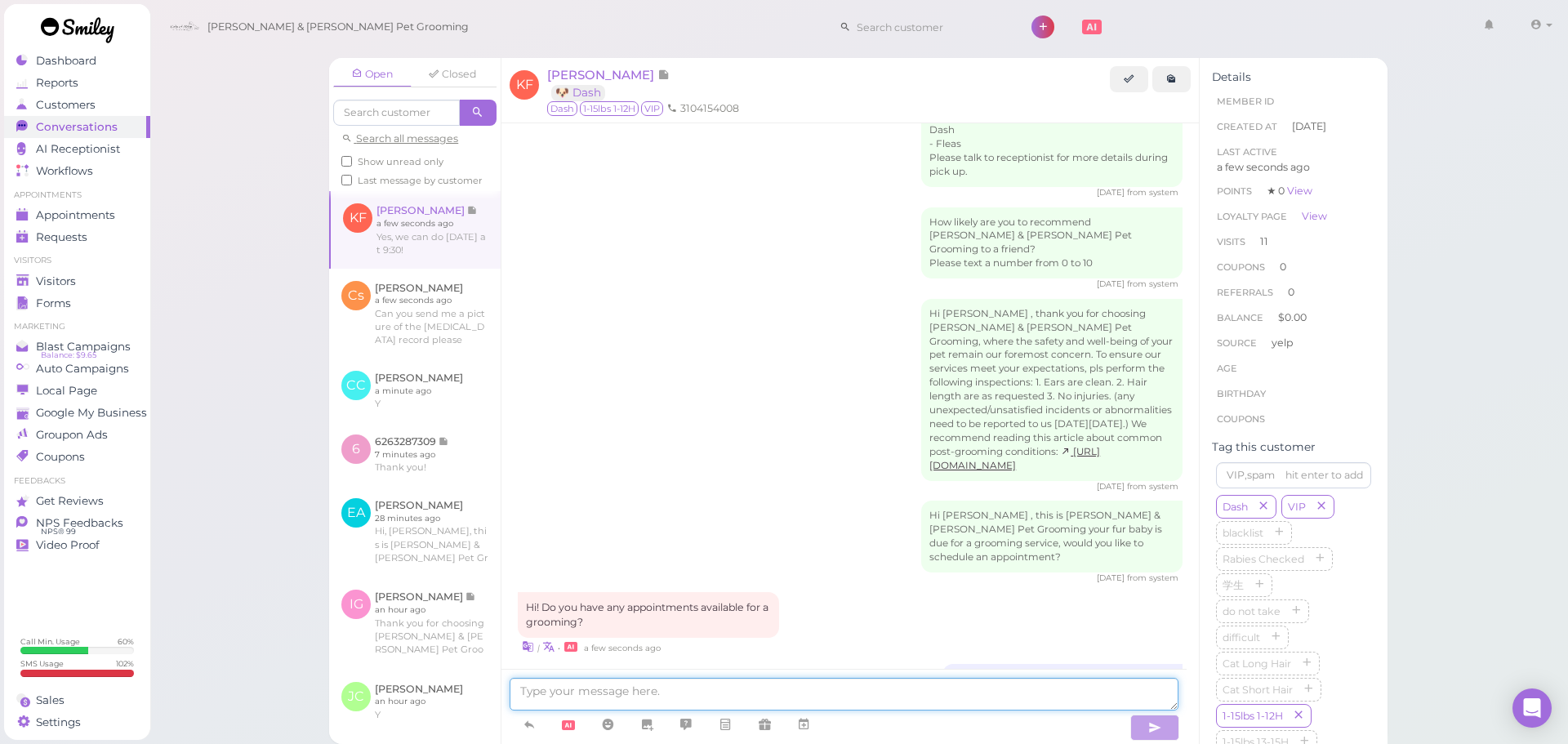
scroll to position [2231, 0]
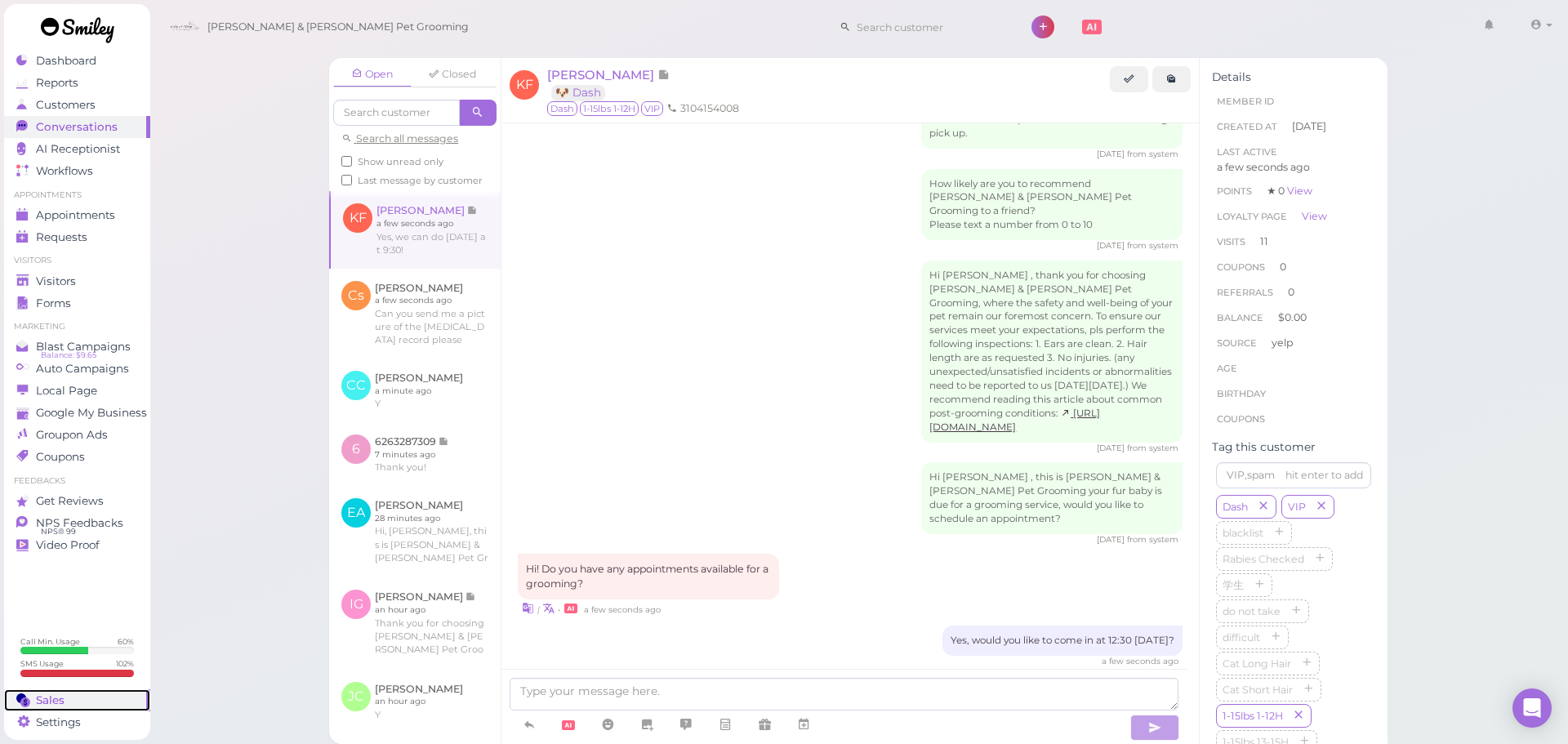
click at [80, 704] on div "Sales" at bounding box center [75, 700] width 118 height 14
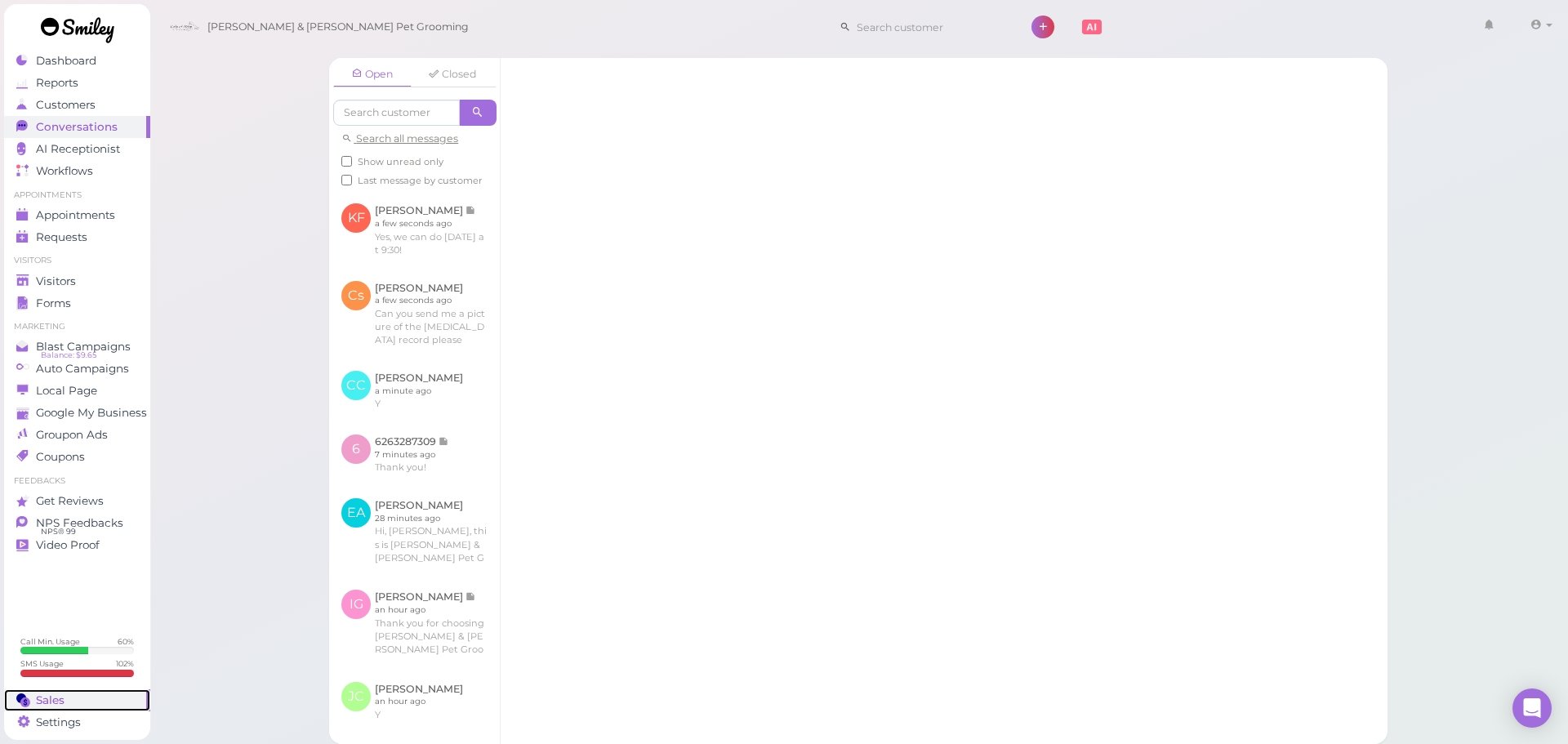
click at [89, 696] on div "Sales" at bounding box center [75, 700] width 118 height 14
click at [47, 691] on link "Sales" at bounding box center [77, 700] width 146 height 22
click at [62, 698] on span "Sales" at bounding box center [50, 700] width 28 height 14
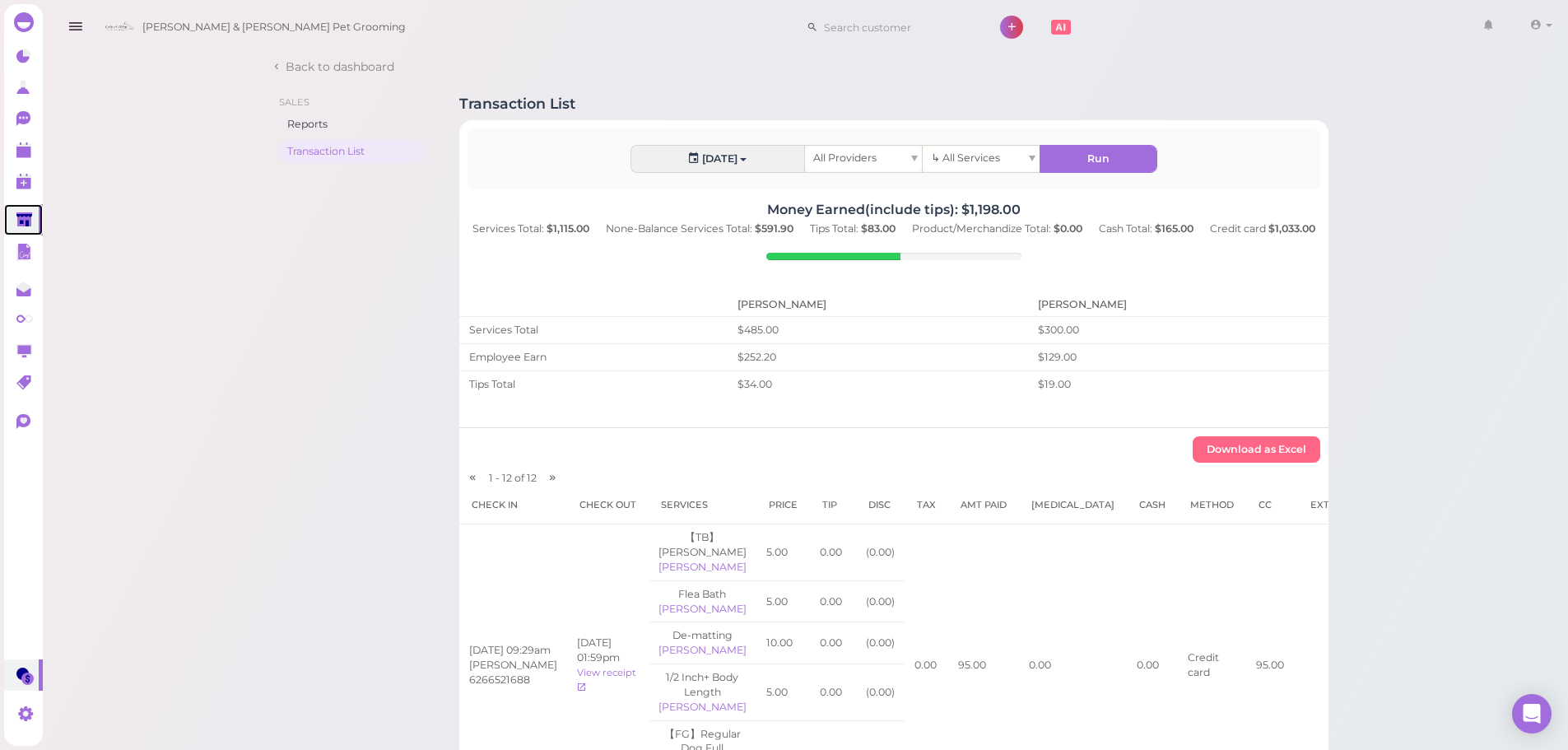
click at [17, 211] on link at bounding box center [23, 220] width 38 height 31
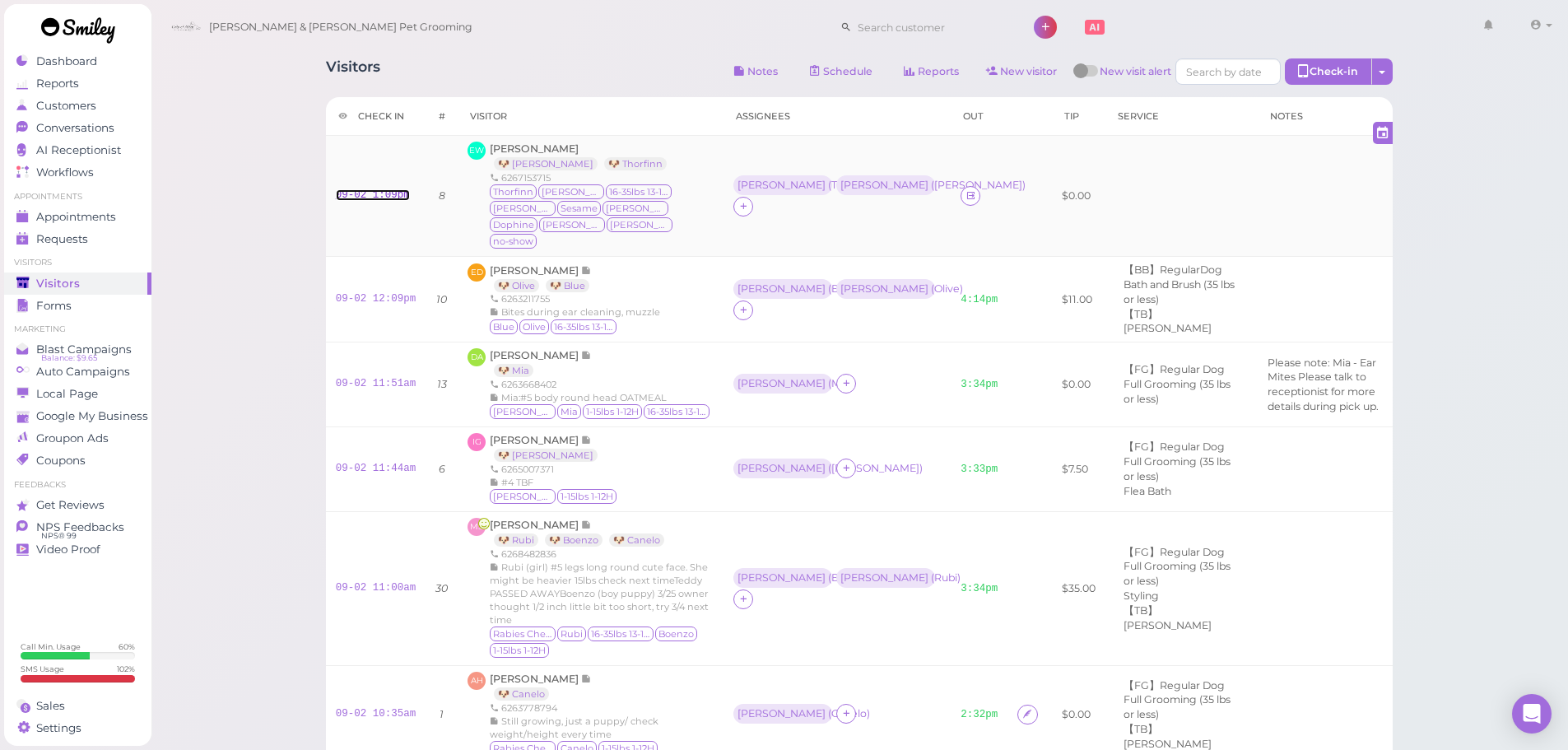
click at [381, 189] on link "09-02 1:09pm" at bounding box center [374, 195] width 75 height 12
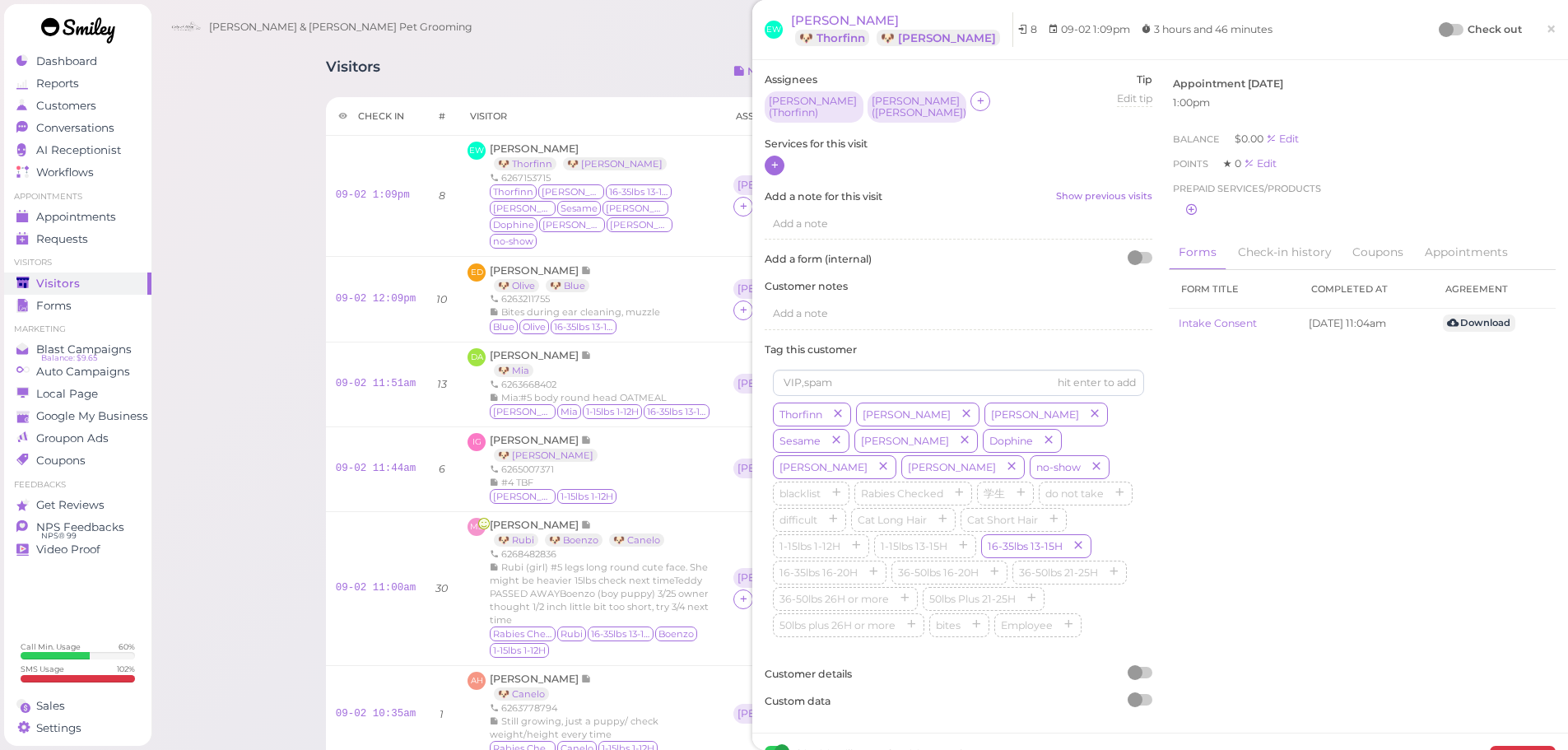
click at [783, 169] on div at bounding box center [775, 166] width 20 height 20
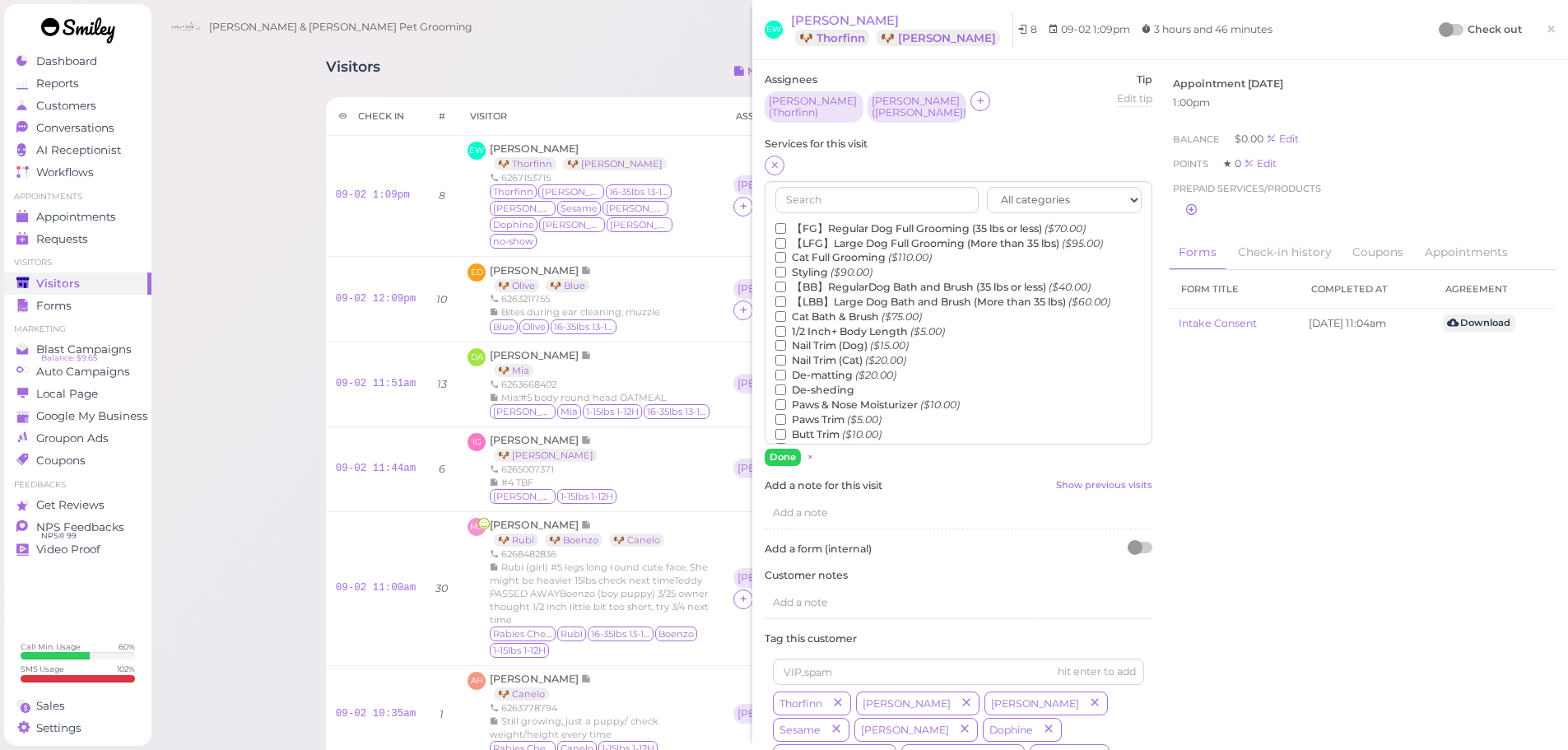
click at [817, 225] on label "【FG】Regular Dog Full Grooming (35 lbs or less) ($70.00)" at bounding box center [931, 228] width 310 height 15
click at [786, 225] on input "【FG】Regular Dog Full Grooming (35 lbs or less) ($70.00)" at bounding box center [781, 228] width 11 height 11
click at [779, 456] on button "Done" at bounding box center [783, 458] width 36 height 18
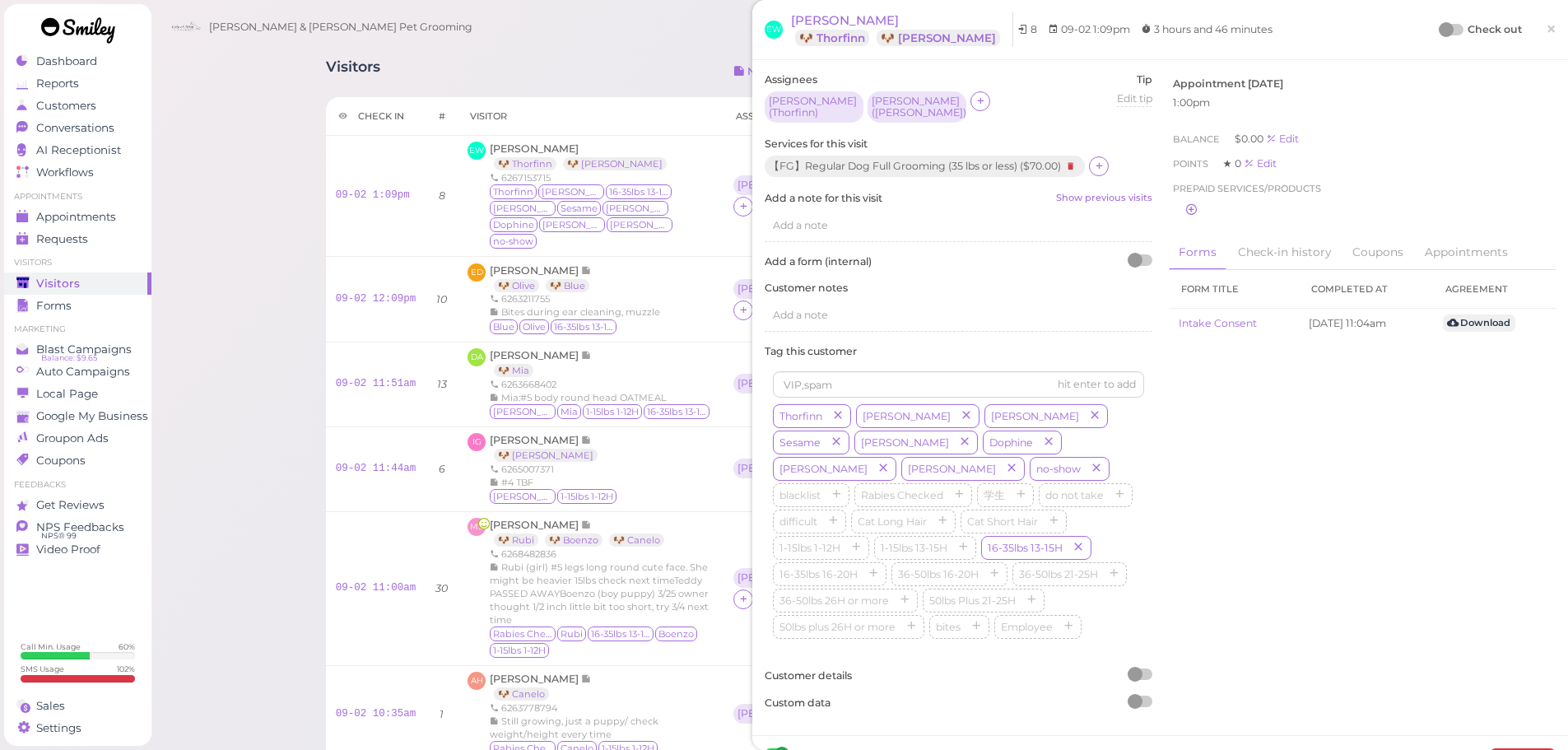
click at [1439, 27] on div at bounding box center [1445, 29] width 15 height 15
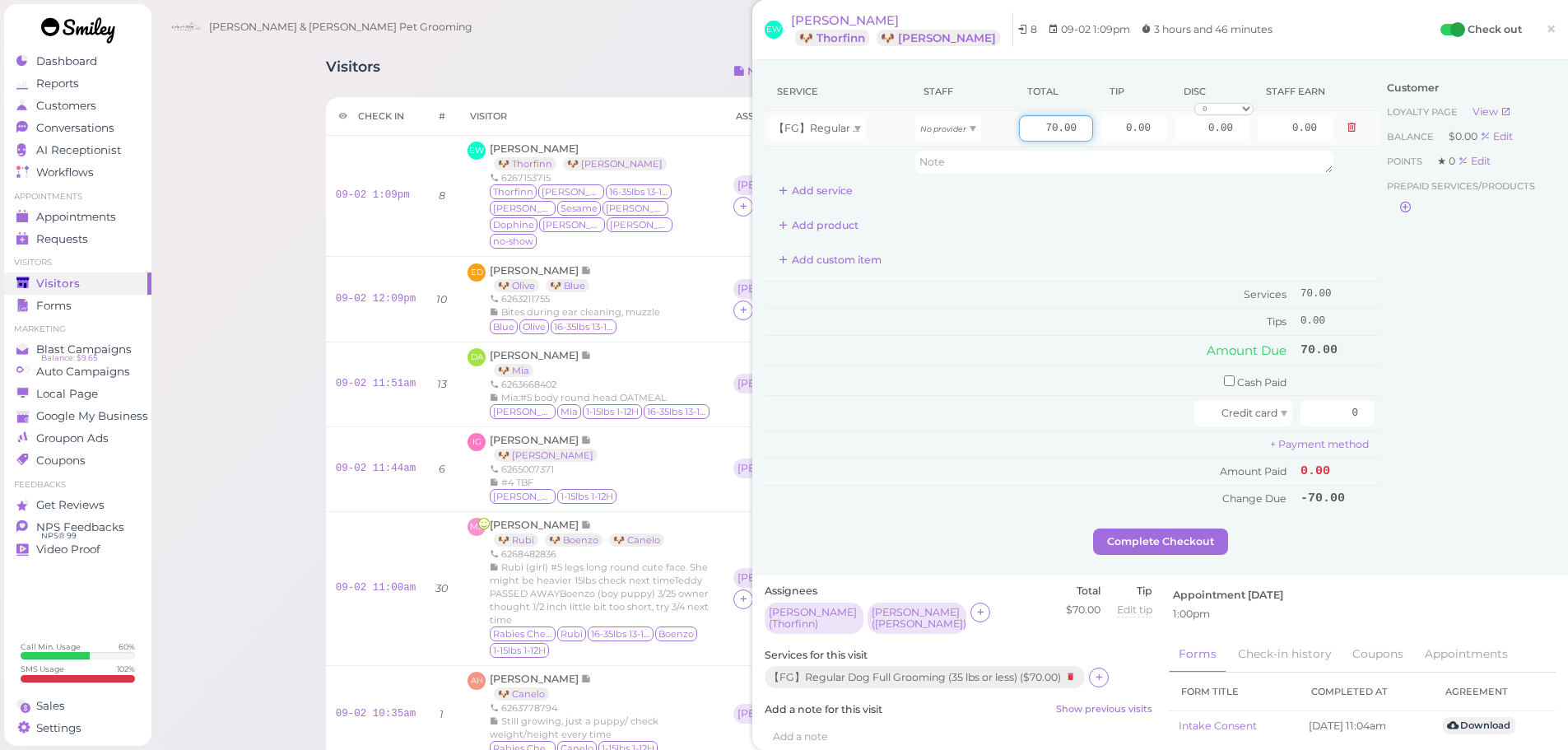
click at [1024, 135] on input "70.00" at bounding box center [1056, 128] width 75 height 26
type input "80.00"
click at [838, 191] on button "Add service" at bounding box center [816, 190] width 102 height 26
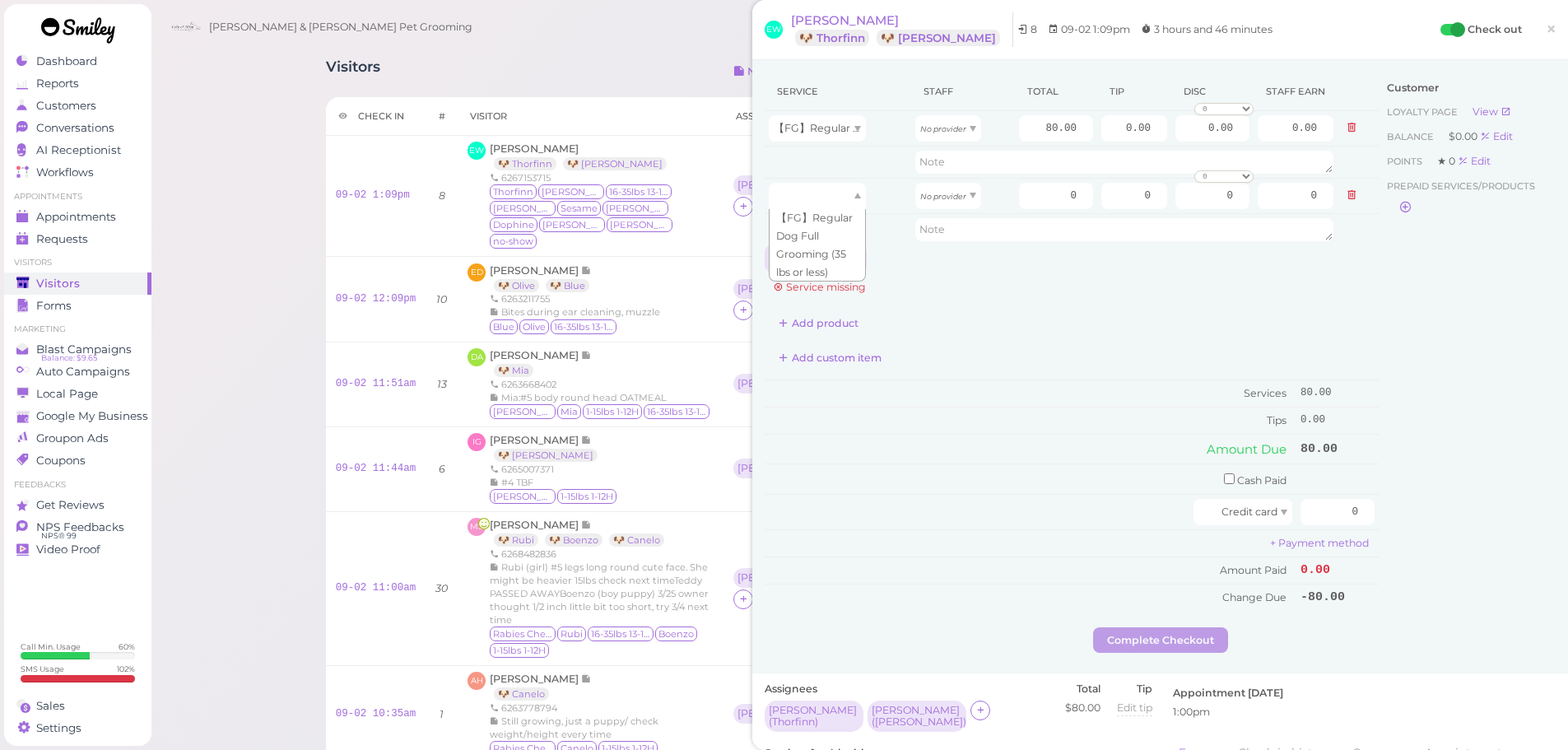
click at [837, 191] on div at bounding box center [817, 195] width 97 height 26
type input "70.00"
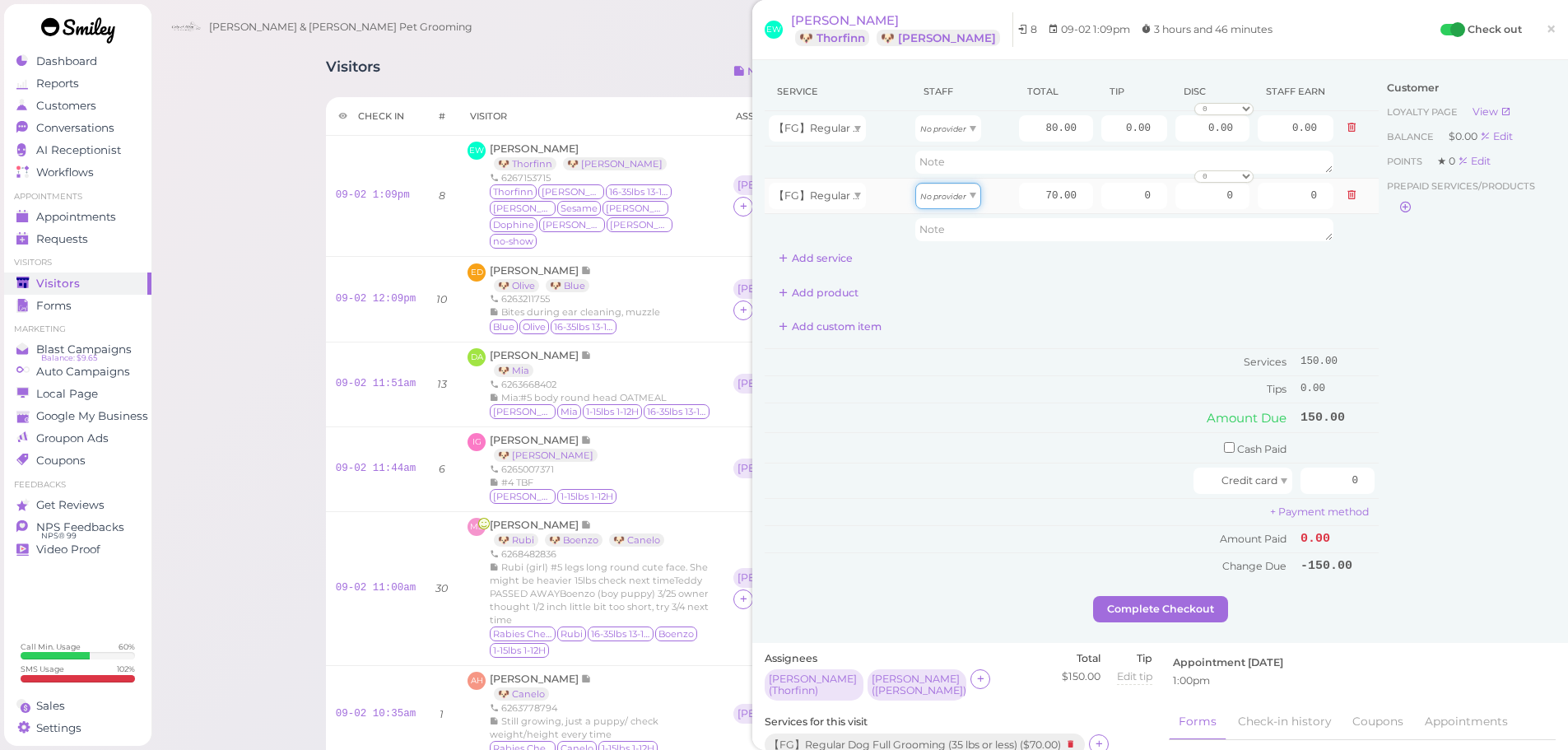
click at [921, 183] on div "No provider" at bounding box center [948, 195] width 66 height 26
drag, startPoint x: 936, startPoint y: 130, endPoint x: 939, endPoint y: 141, distance: 11.4
type input "34.40"
type input "30.10"
click at [1019, 200] on input "70.00" at bounding box center [1056, 195] width 75 height 26
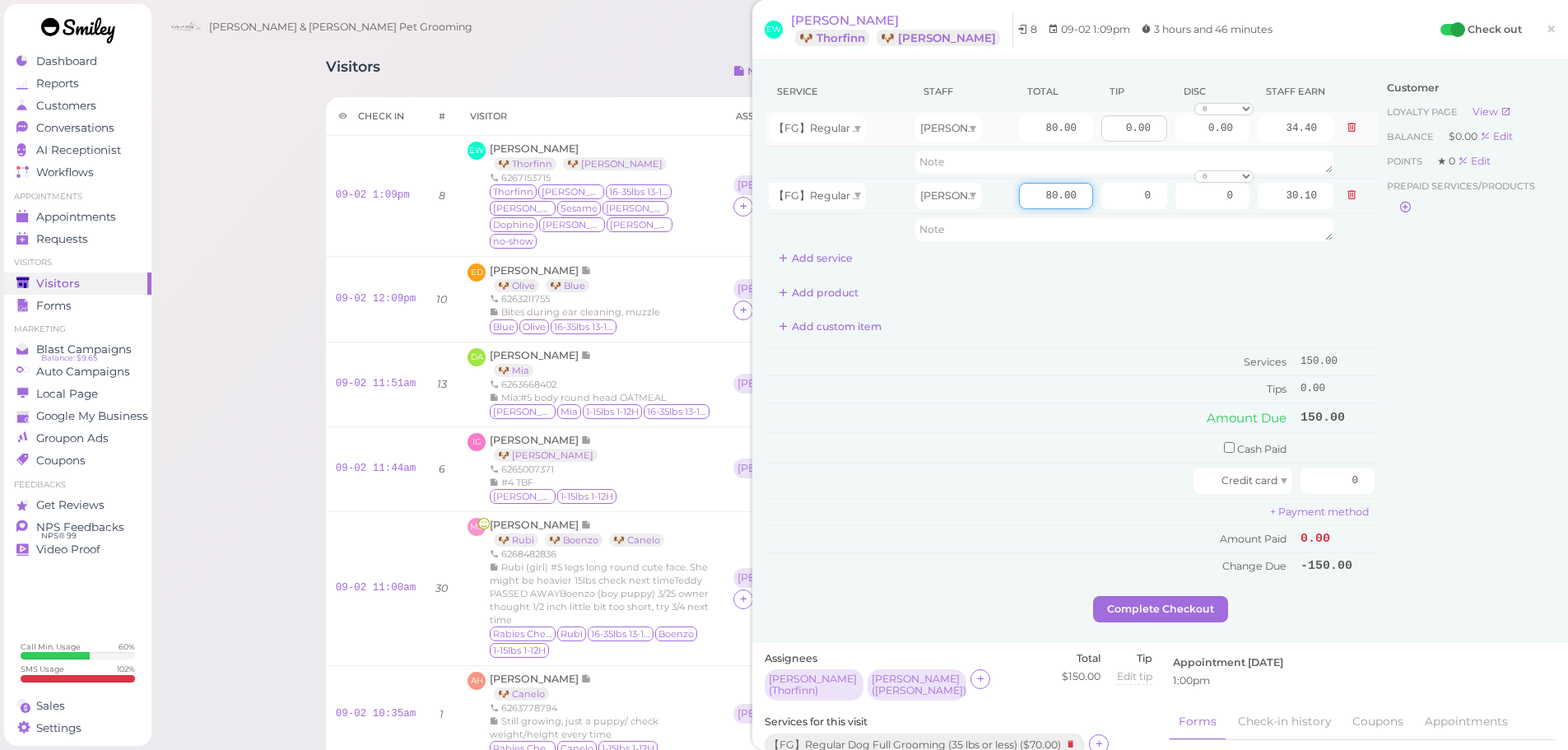
type input "80.00"
type input "34.40"
drag, startPoint x: 1091, startPoint y: 128, endPoint x: 1143, endPoint y: 178, distance: 72.1
click at [1257, 132] on tr "【FG】Regular Dog Full Grooming (35 lbs or less) Rebecca 80.00 0.00 0.00 0 10% of…" at bounding box center [1072, 128] width 614 height 35
type input "8"
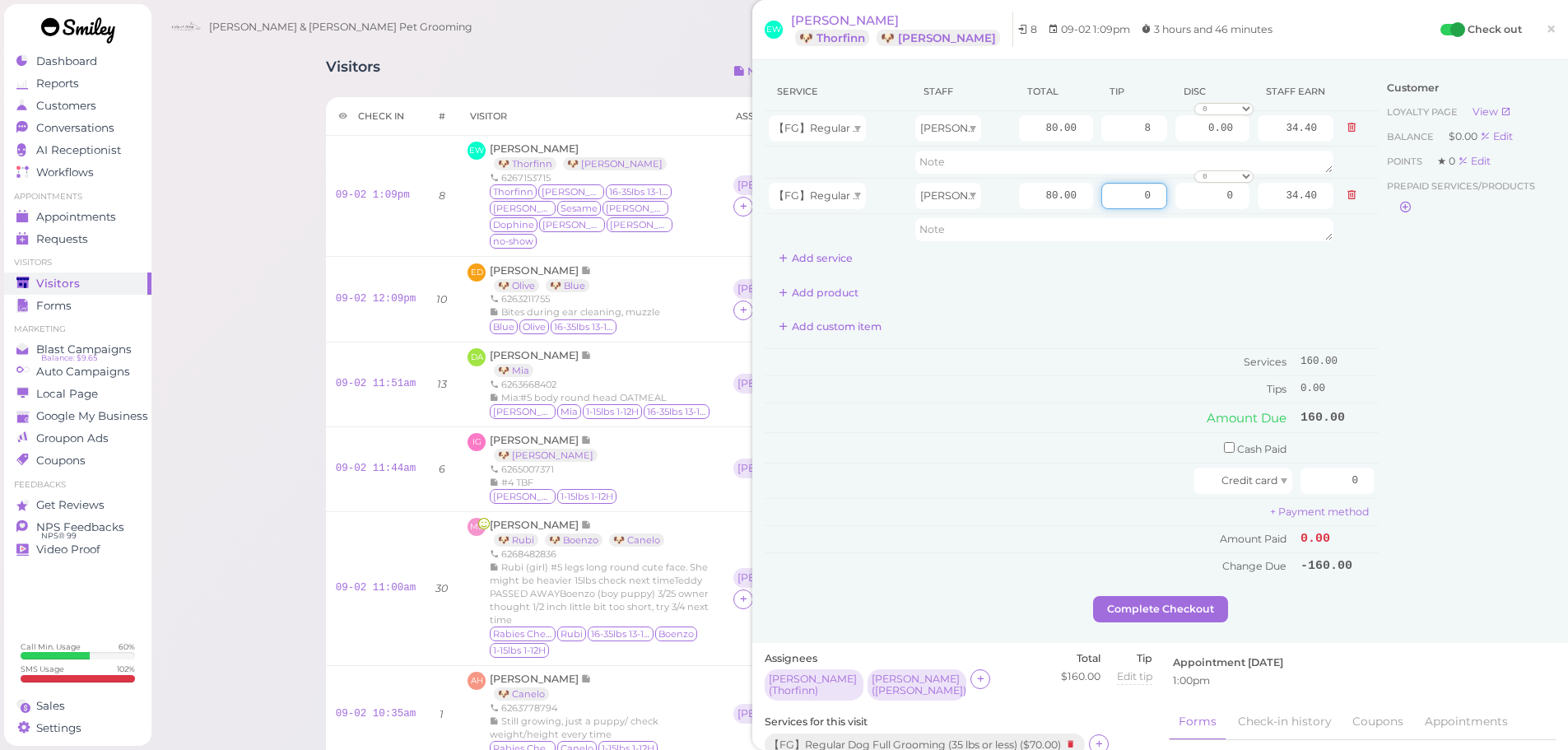
drag, startPoint x: 1096, startPoint y: 202, endPoint x: 1532, endPoint y: 342, distance: 457.9
click at [1514, 254] on div "Service Staff Total Tip Disc Staff earn 【FG】Regular Dog Full Grooming (35 lbs o…" at bounding box center [1160, 334] width 791 height 524
type input "8"
click at [1504, 387] on div "Customer Loyalty page View Balance $0.00 Edit Points ★ 0 Edit Prepaid services/…" at bounding box center [1467, 334] width 177 height 524
drag, startPoint x: 1320, startPoint y: 479, endPoint x: 1495, endPoint y: 472, distance: 175.1
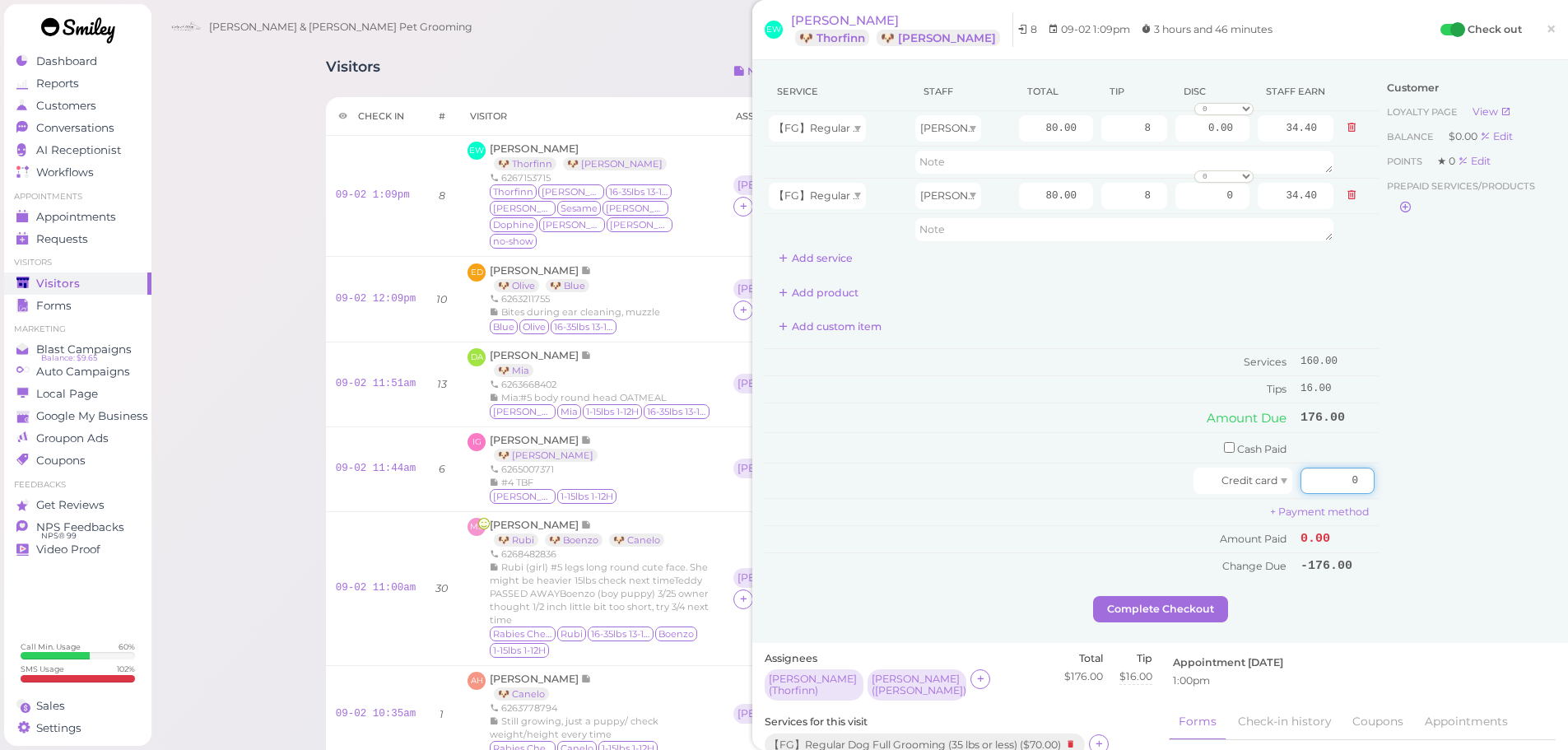
click at [1480, 473] on div "Service Staff Total Tip Disc Staff earn 【FG】Regular Dog Full Grooming (35 lbs o…" at bounding box center [1160, 334] width 791 height 524
type input "176"
click at [1451, 466] on div "Customer Loyalty page View Balance $0.00 Edit Points ★ 0 Edit Prepaid services/…" at bounding box center [1467, 334] width 177 height 524
click at [1155, 621] on button "Complete Checkout" at bounding box center [1161, 609] width 135 height 26
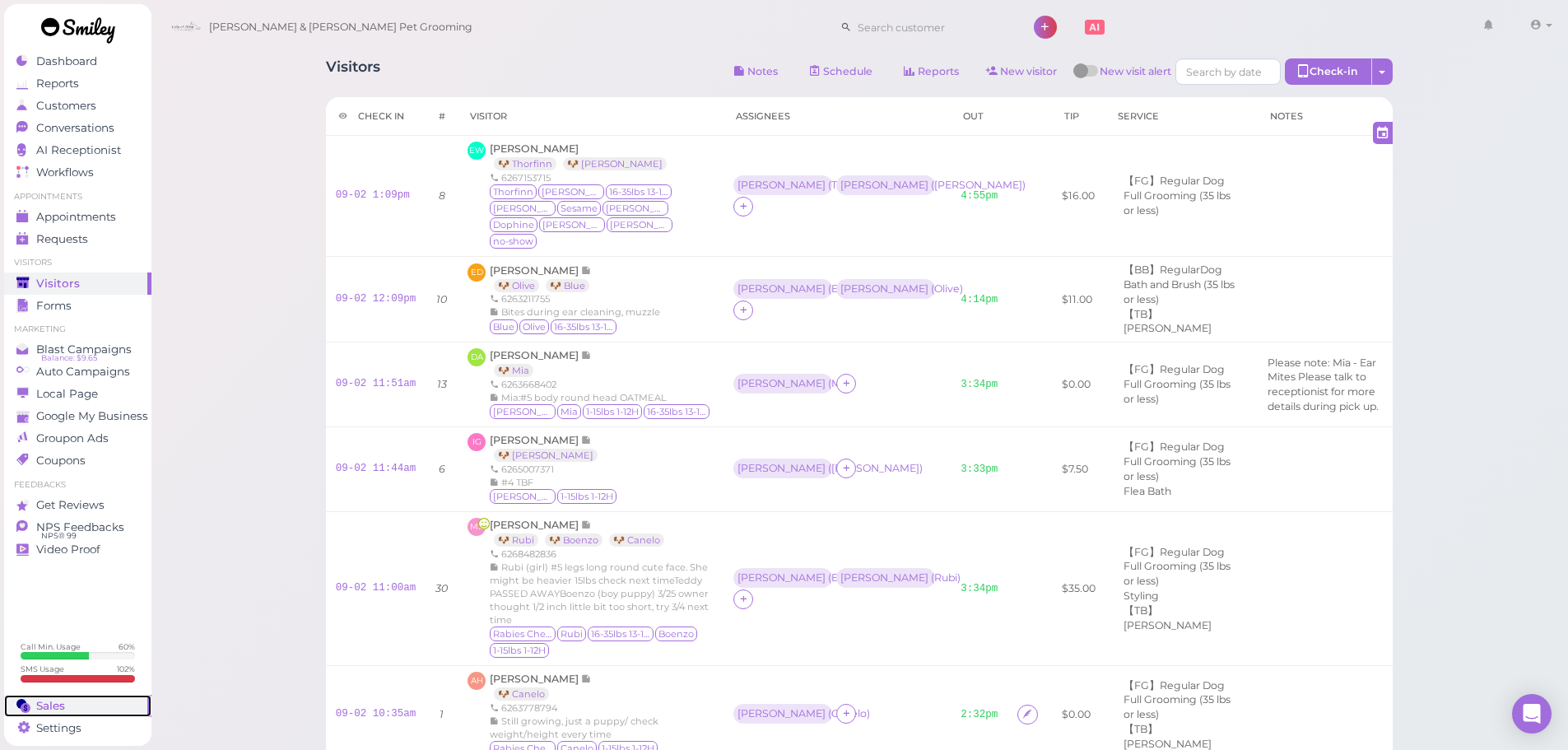
click at [22, 710] on circle at bounding box center [25, 707] width 10 height 10
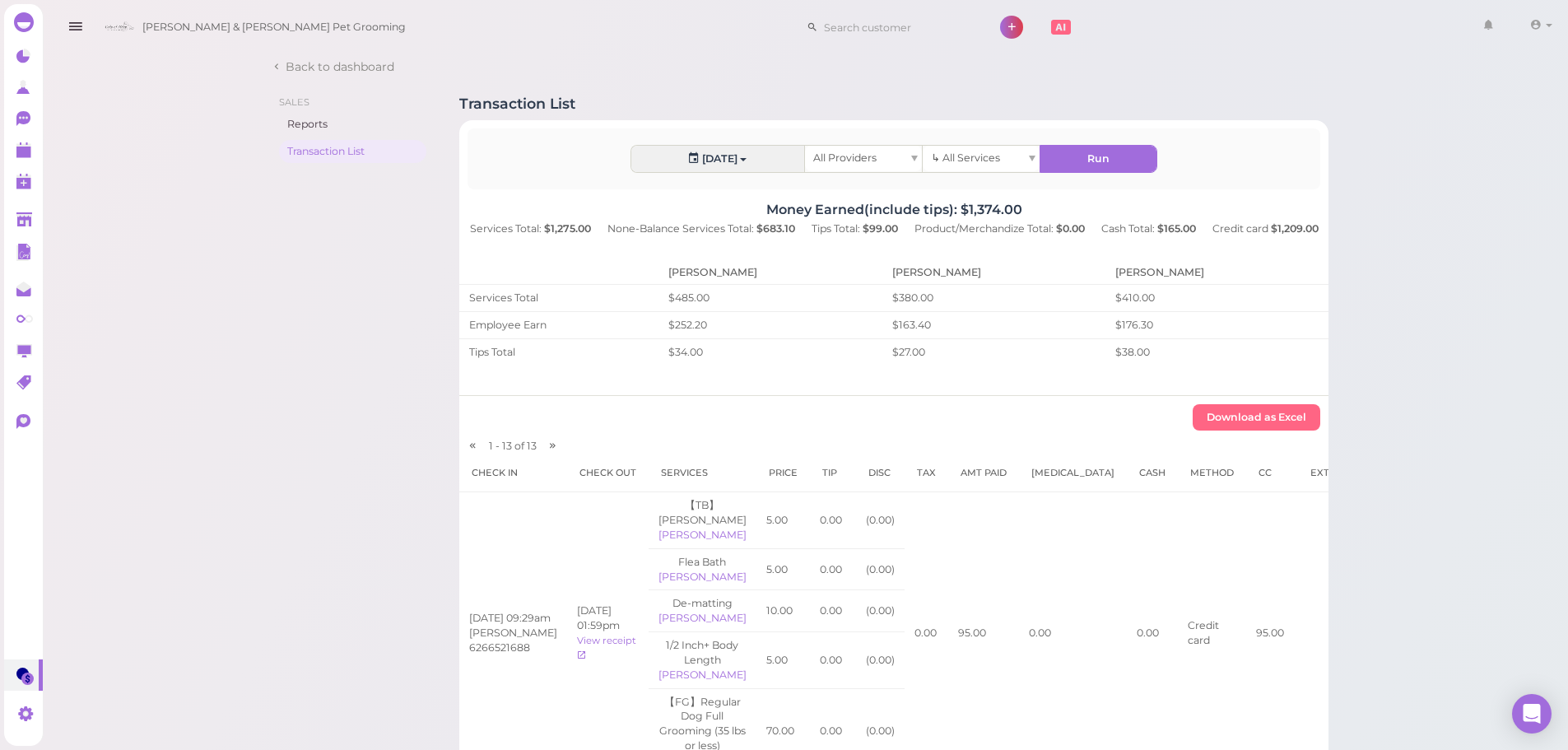
click at [14, 108] on link "1" at bounding box center [23, 119] width 38 height 31
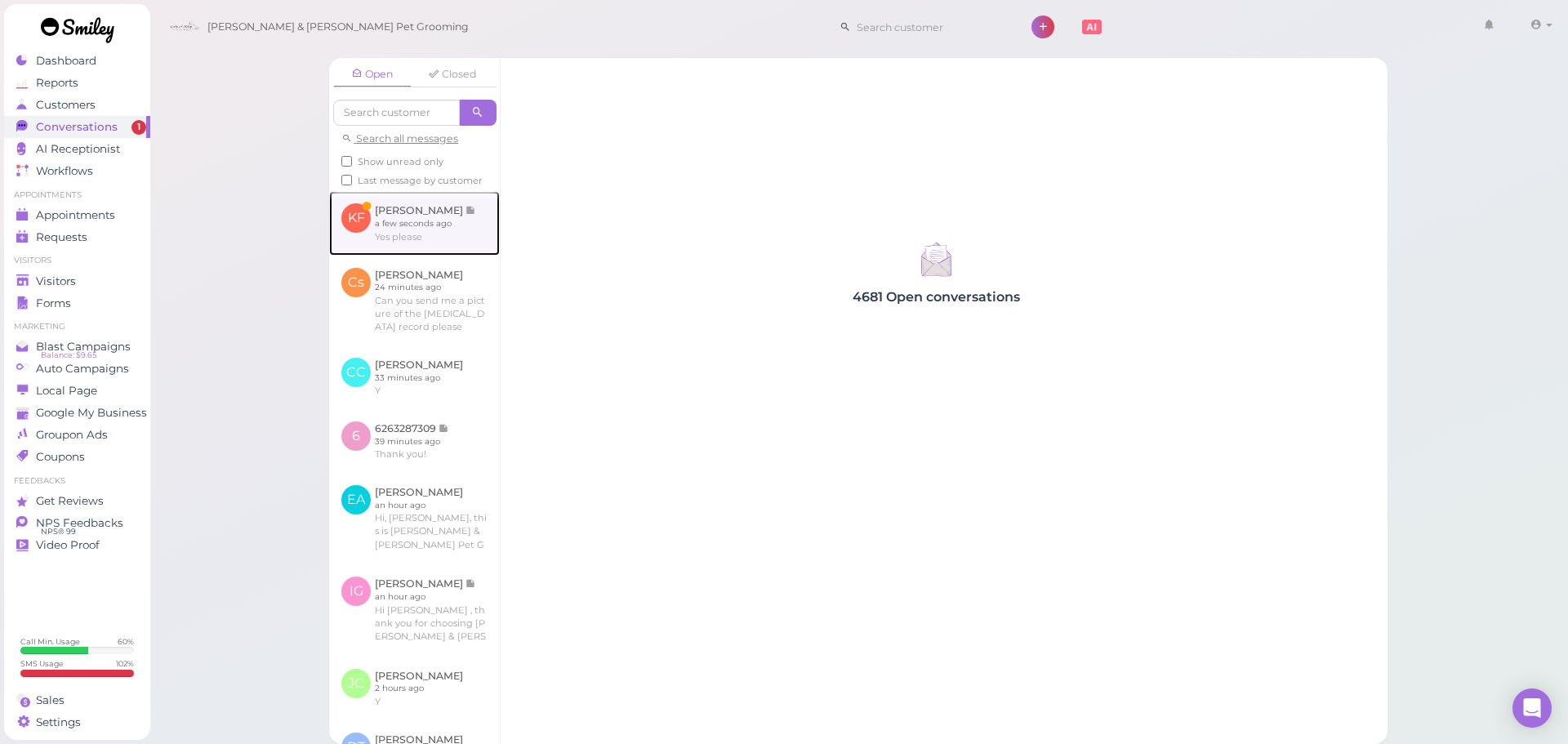
click at [400, 226] on link at bounding box center [413, 222] width 170 height 63
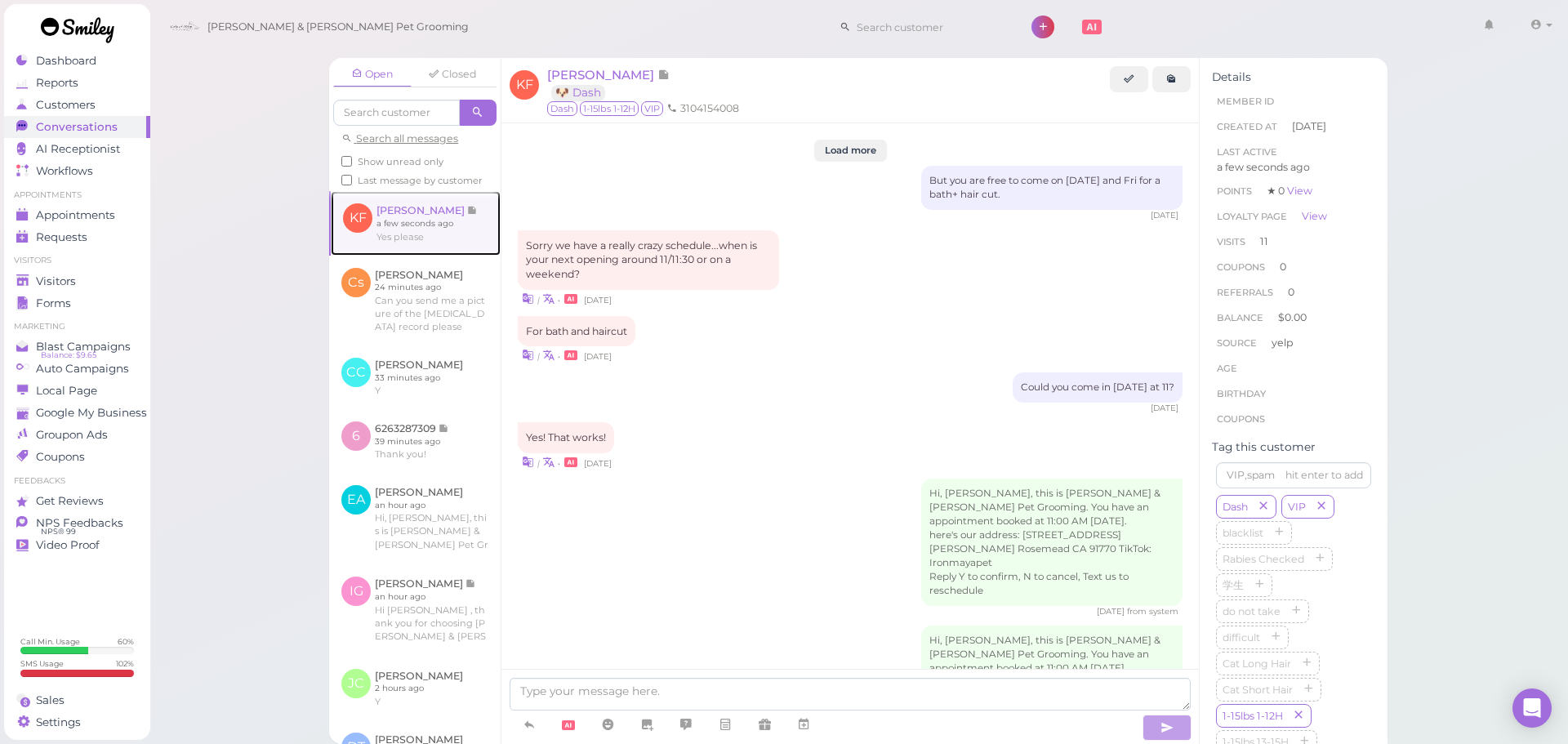
scroll to position [2093, 0]
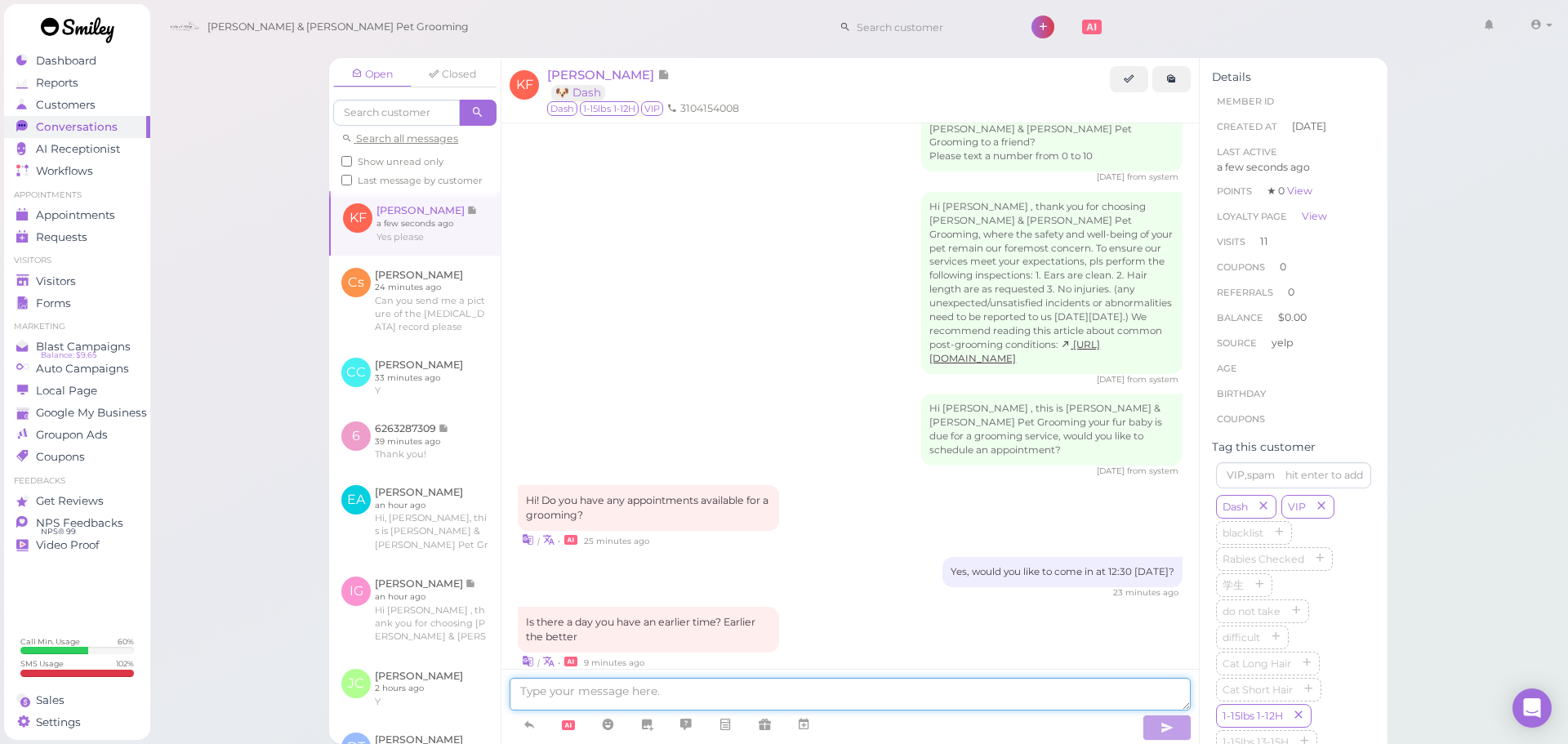
click at [865, 678] on textarea at bounding box center [850, 694] width 681 height 33
click at [860, 687] on textarea at bounding box center [850, 694] width 681 height 33
click at [810, 724] on icon at bounding box center [802, 724] width 13 height 17
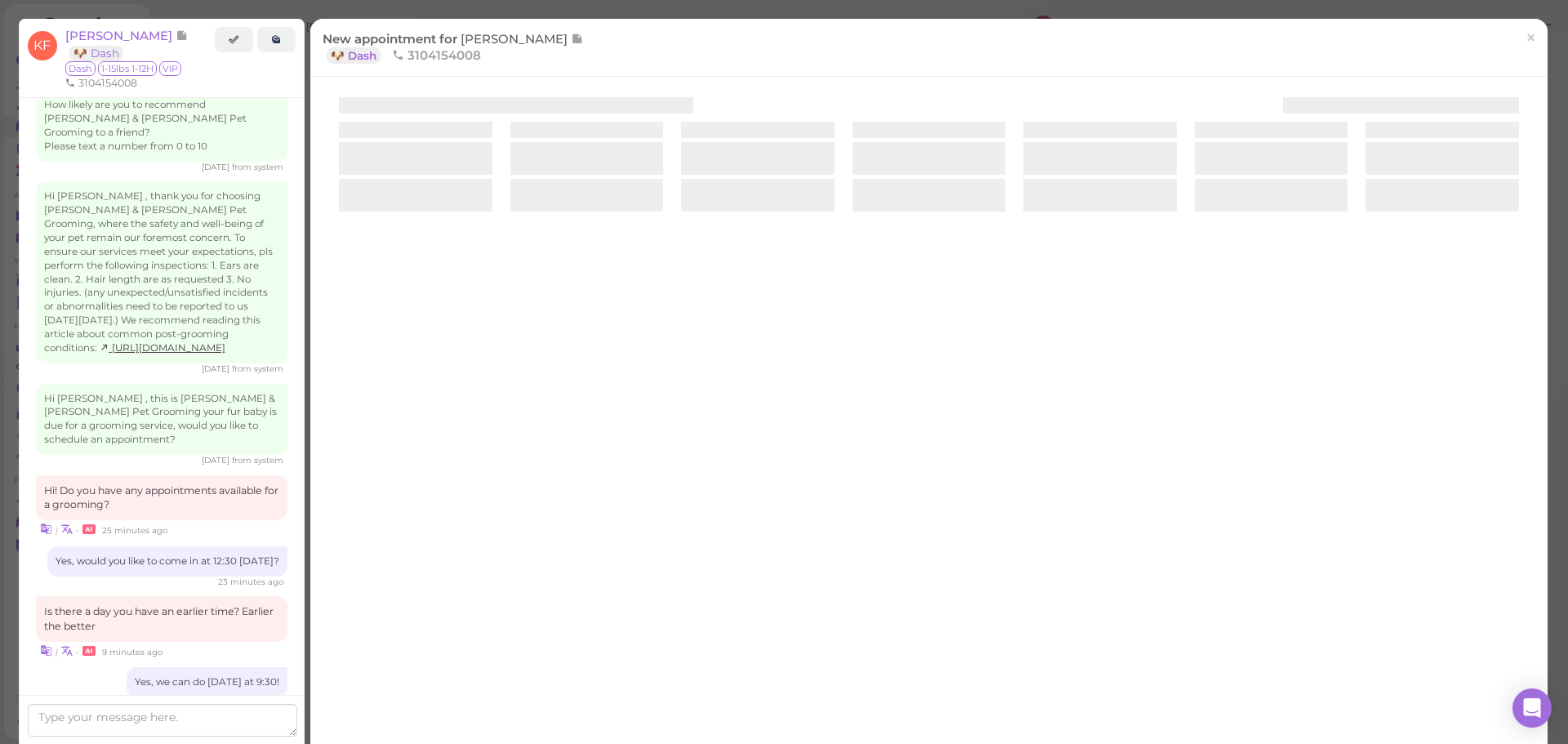
scroll to position [2163, 0]
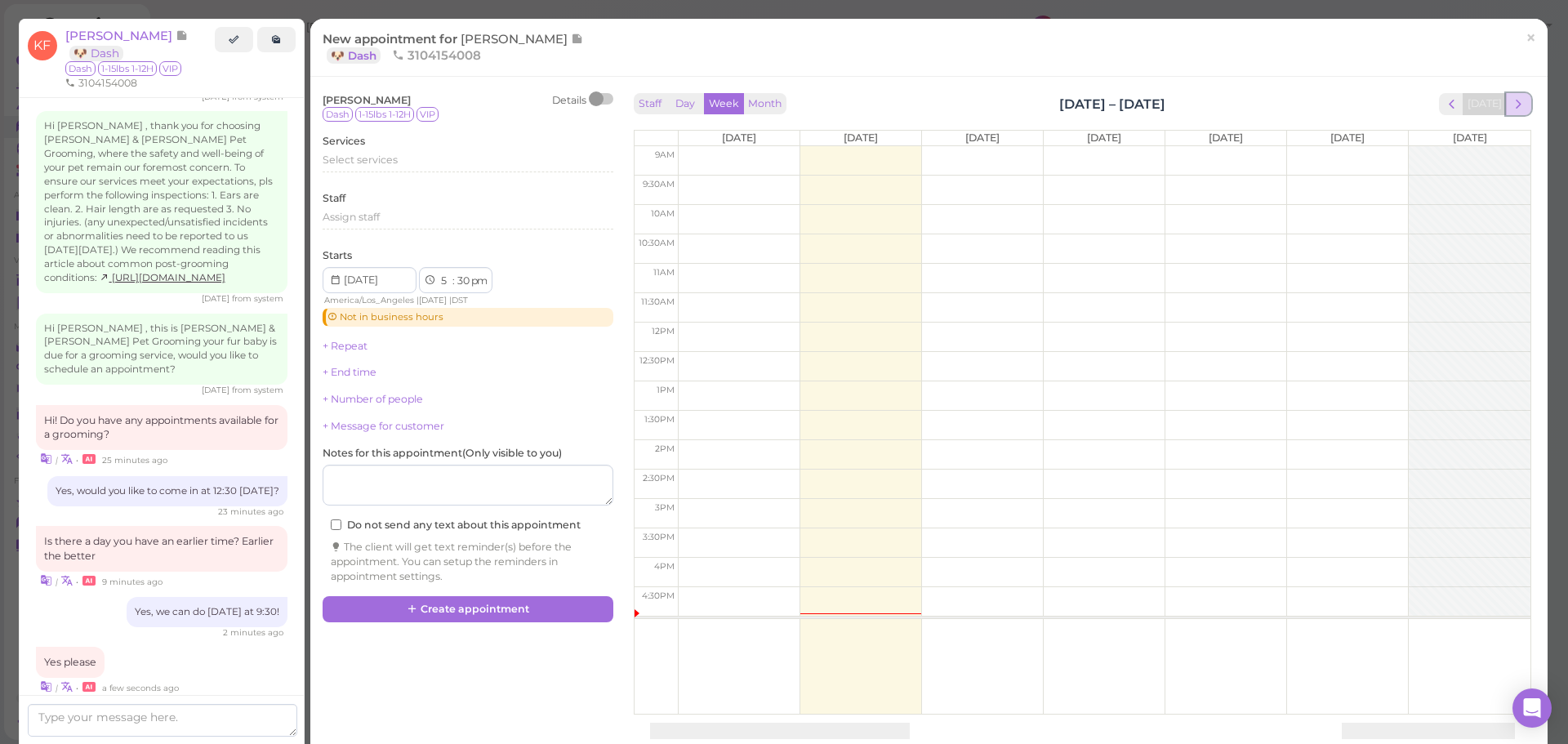
click at [1513, 112] on button "next" at bounding box center [1518, 104] width 25 height 22
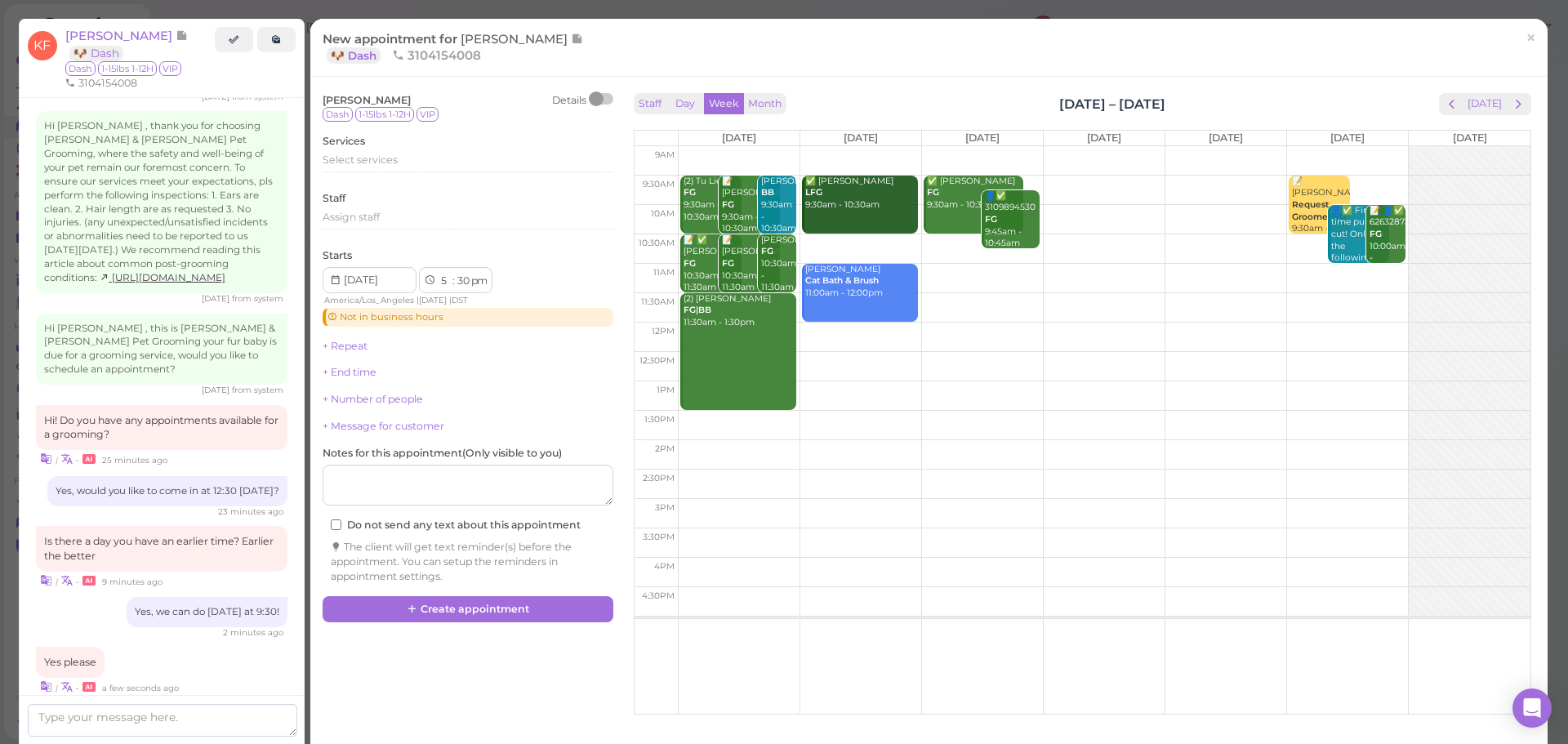
click at [851, 246] on td at bounding box center [1104, 249] width 852 height 29
type input "2025-09-09"
select select "10"
select select "am"
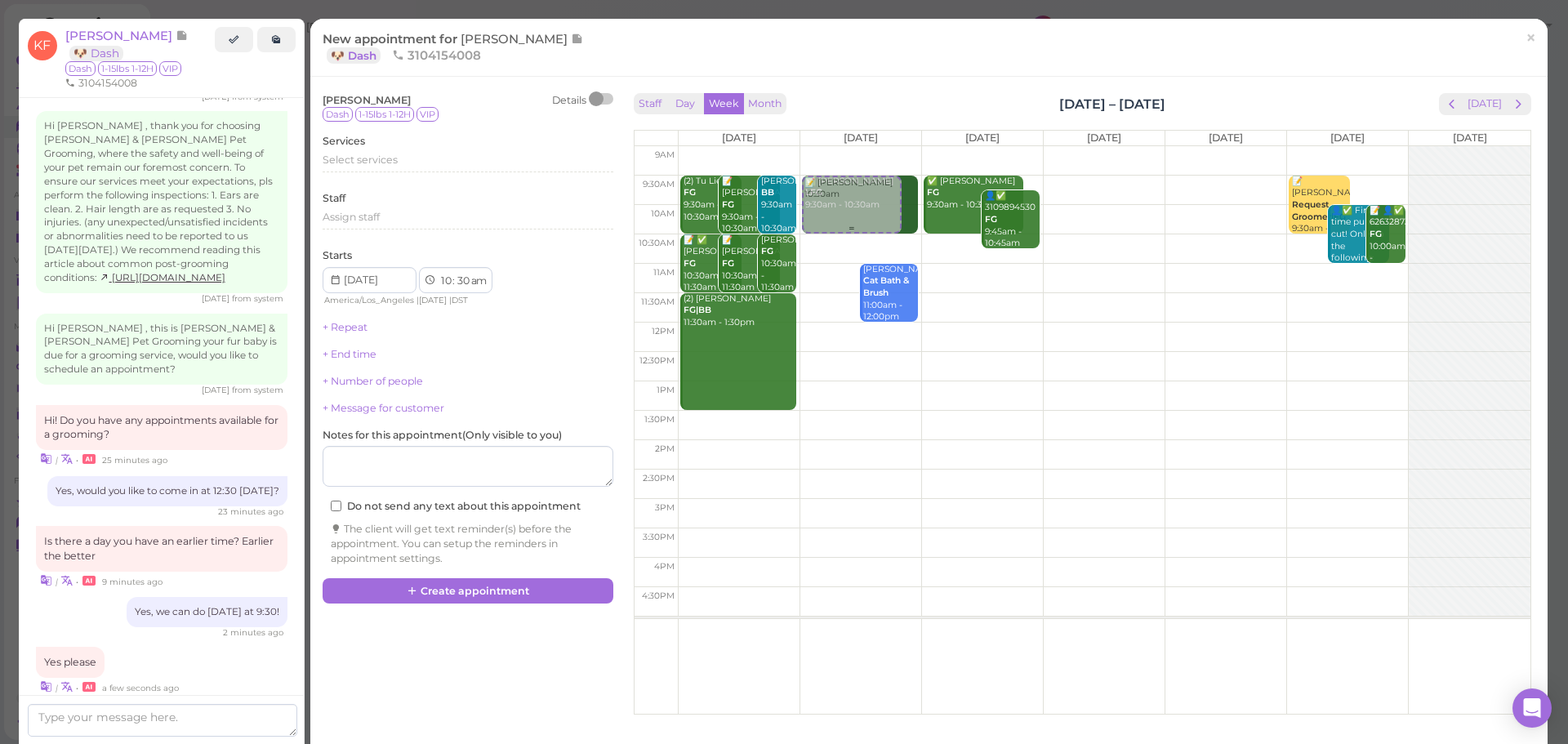
drag, startPoint x: 834, startPoint y: 266, endPoint x: 838, endPoint y: 206, distance: 60.1
click at [839, 146] on div "📝 Krista Fukuyama 10:30am ✅ Annie Bui LFG 9:30am - 10:30am 📝 Krista Fukuyama 10…" at bounding box center [861, 146] width 121 height 0
select select "9"
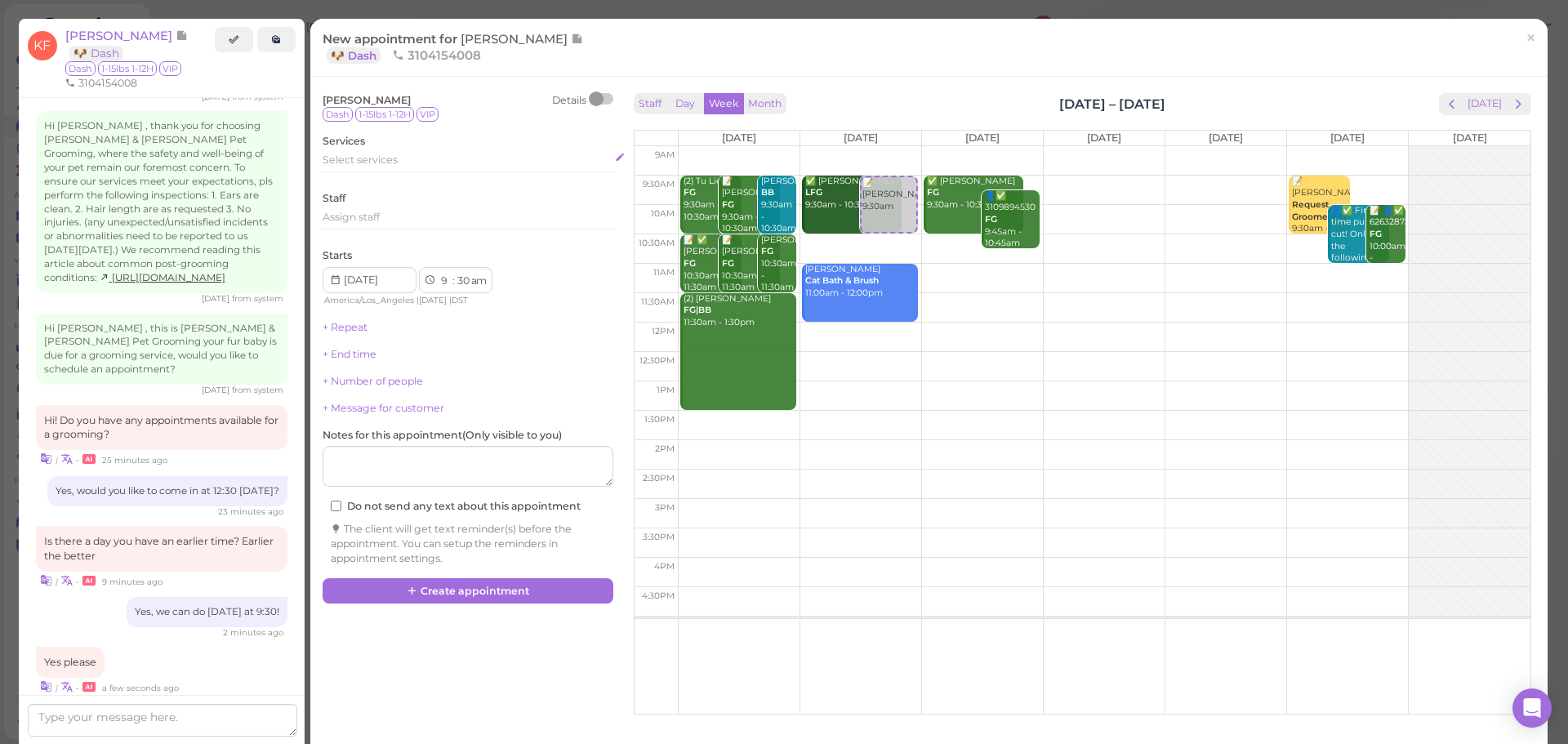
click at [453, 164] on div "Select services" at bounding box center [468, 159] width 291 height 15
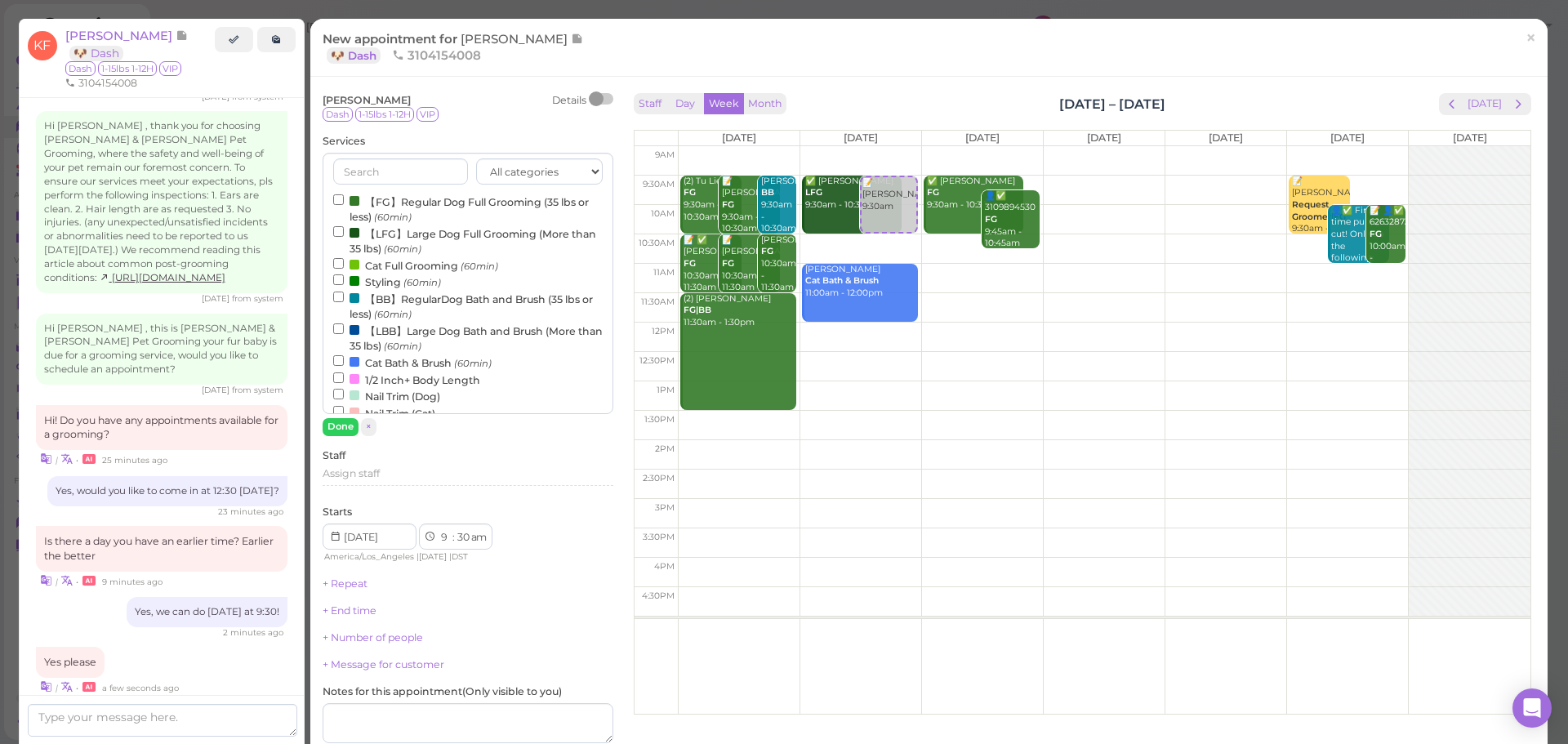
click at [411, 209] on label "【FG】Regular Dog Full Grooming (35 lbs or less) (60min)" at bounding box center [468, 208] width 269 height 32
click at [343, 205] on input "【FG】Regular Dog Full Grooming (35 lbs or less) (60min)" at bounding box center [339, 199] width 11 height 11
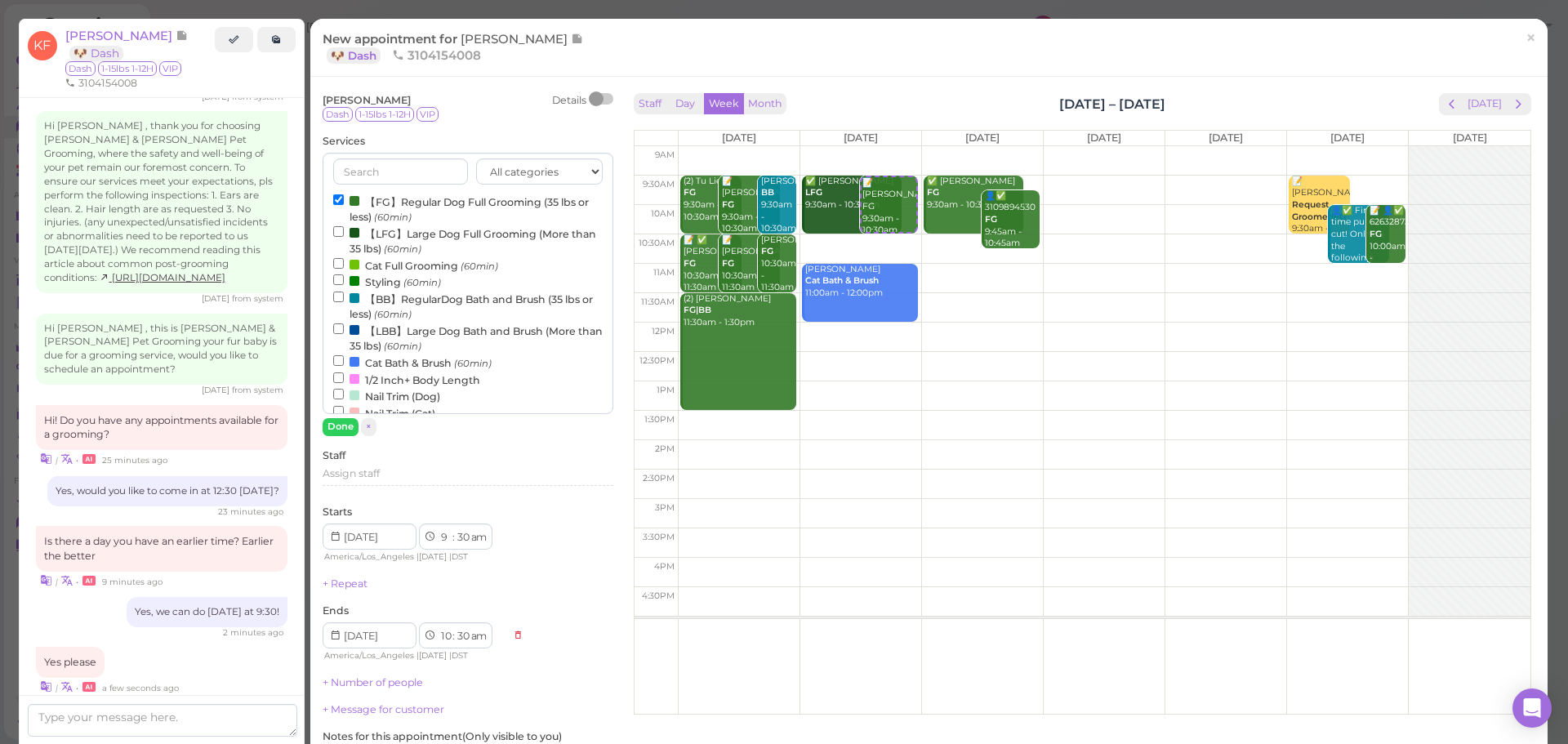
click at [342, 437] on div "Krista Fukuyama Details Dash 1-15lbs 1-12H VIP Services All categories Full Gro…" at bounding box center [468, 480] width 291 height 775
click at [342, 431] on button "Done" at bounding box center [340, 427] width 36 height 18
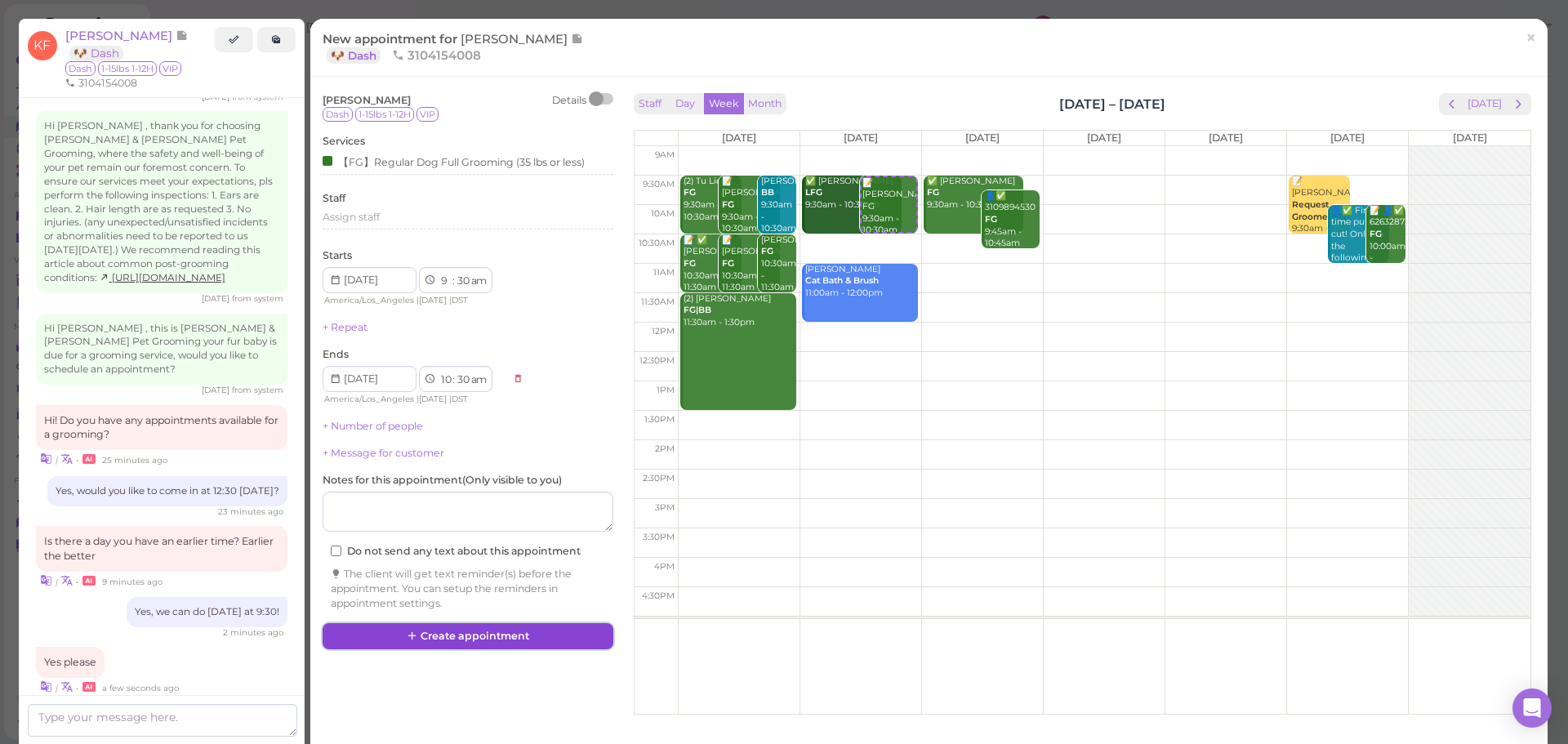
click at [486, 633] on button "Create appointment" at bounding box center [468, 636] width 291 height 26
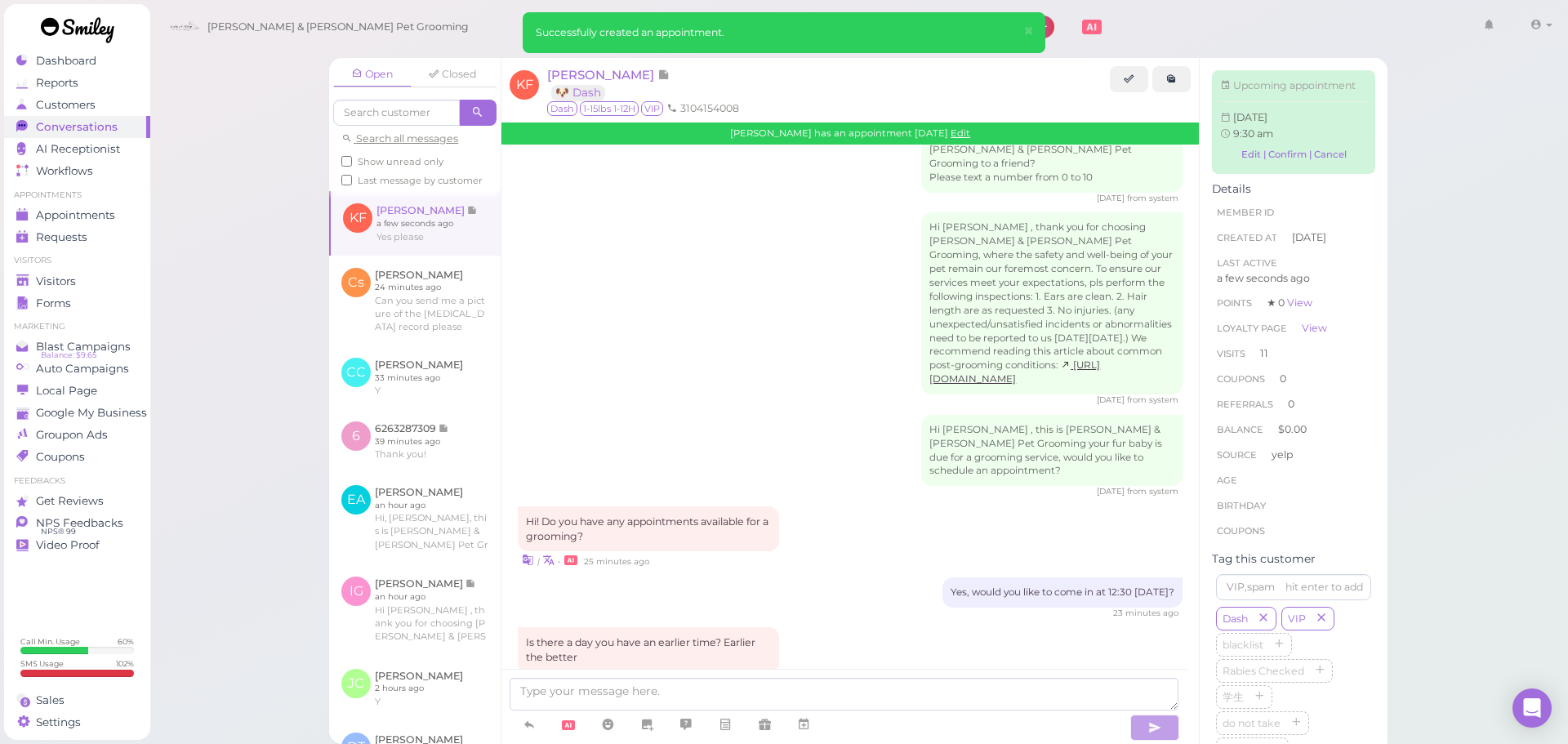
scroll to position [2261, 0]
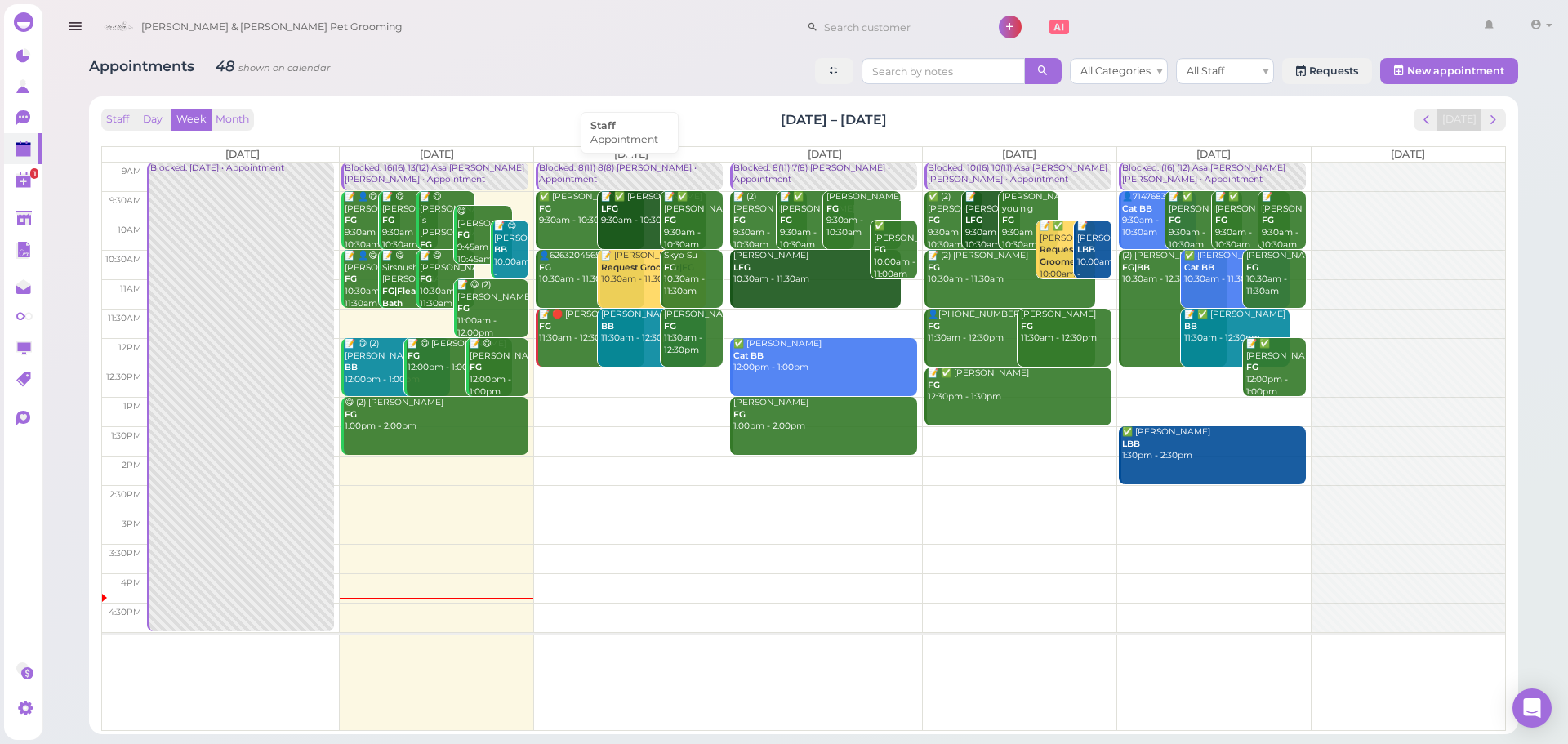
click at [659, 169] on div "Blocked: 8(11) 8(8) [PERSON_NAME] • Appointment" at bounding box center [630, 174] width 185 height 23
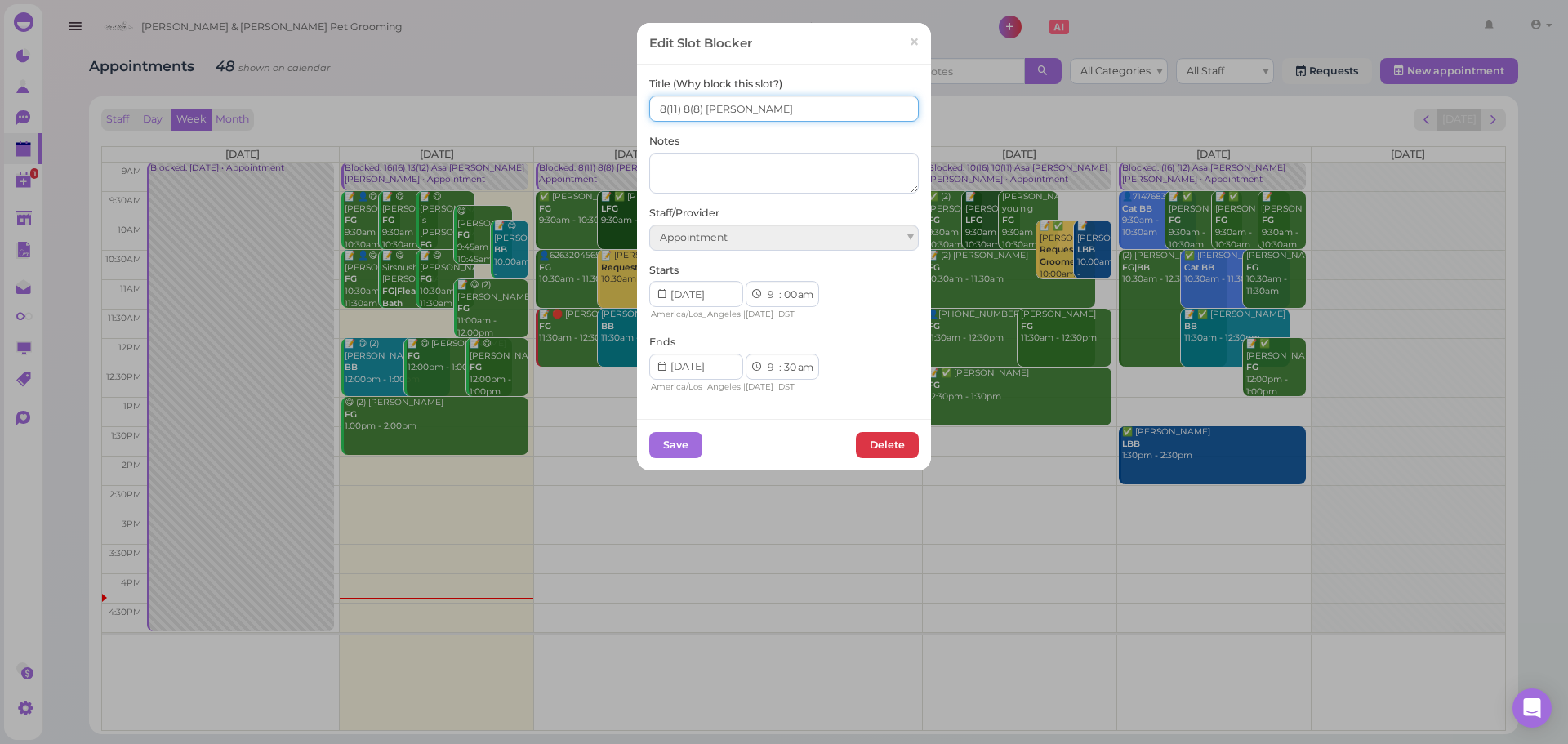
click at [678, 112] on input "8(11) 8(8) [PERSON_NAME]" at bounding box center [783, 108] width 269 height 26
type input "8(11) 7(8) [PERSON_NAME]"
click at [654, 456] on button "Save" at bounding box center [675, 444] width 53 height 26
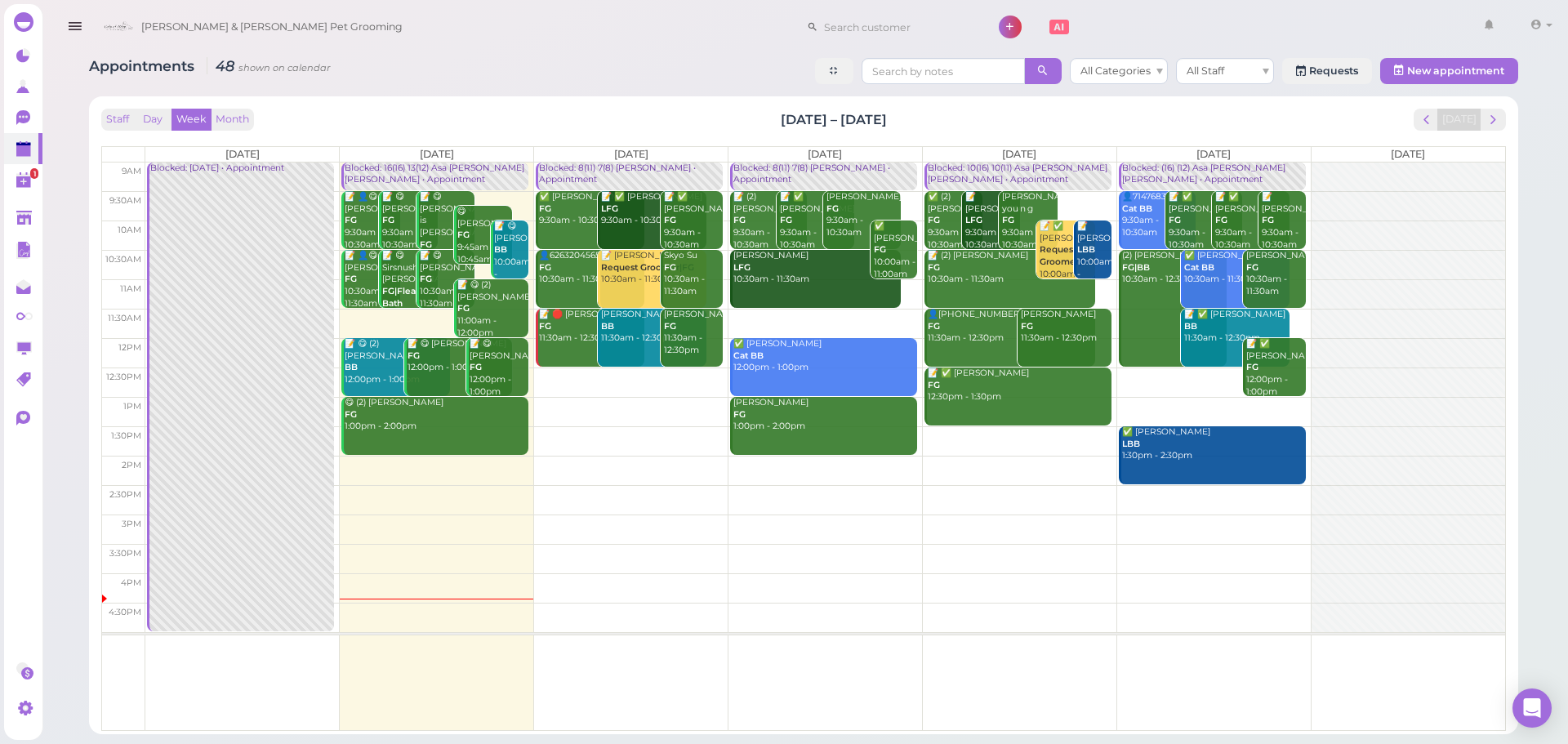
click at [777, 125] on div "Staff Day Week Month [DATE] – [DATE] [DATE]" at bounding box center [803, 120] width 1405 height 22
click at [1010, 169] on div "Blocked: 10(16) 10(11) Asa [PERSON_NAME] [PERSON_NAME] • Appointment" at bounding box center [1019, 174] width 185 height 23
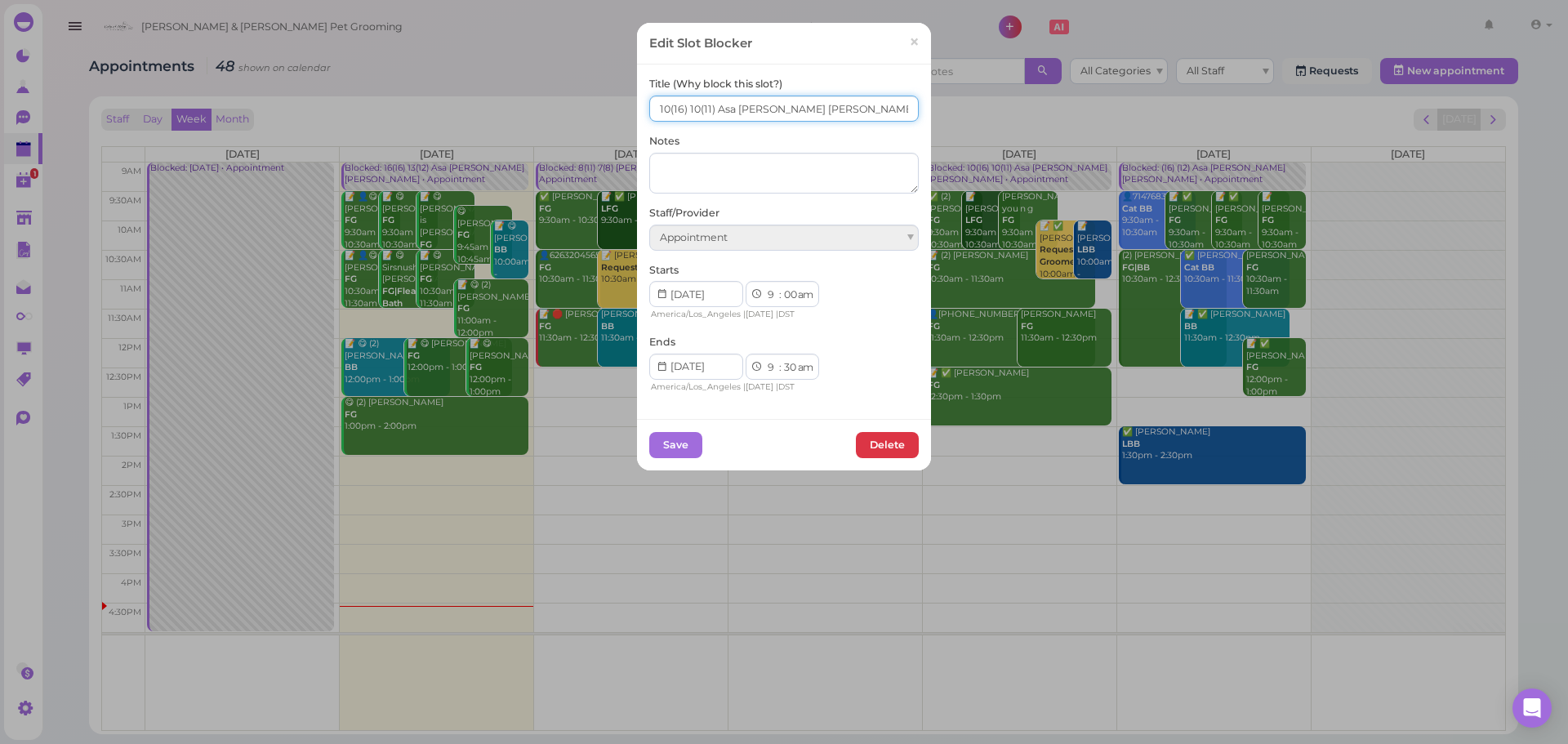
click at [690, 115] on input "10(16) 10(11) Asa [PERSON_NAME] [PERSON_NAME]" at bounding box center [783, 108] width 269 height 26
type input "12(16) 11(11) Asa [PERSON_NAME] [PERSON_NAME]"
click at [649, 450] on button "Save" at bounding box center [675, 444] width 53 height 26
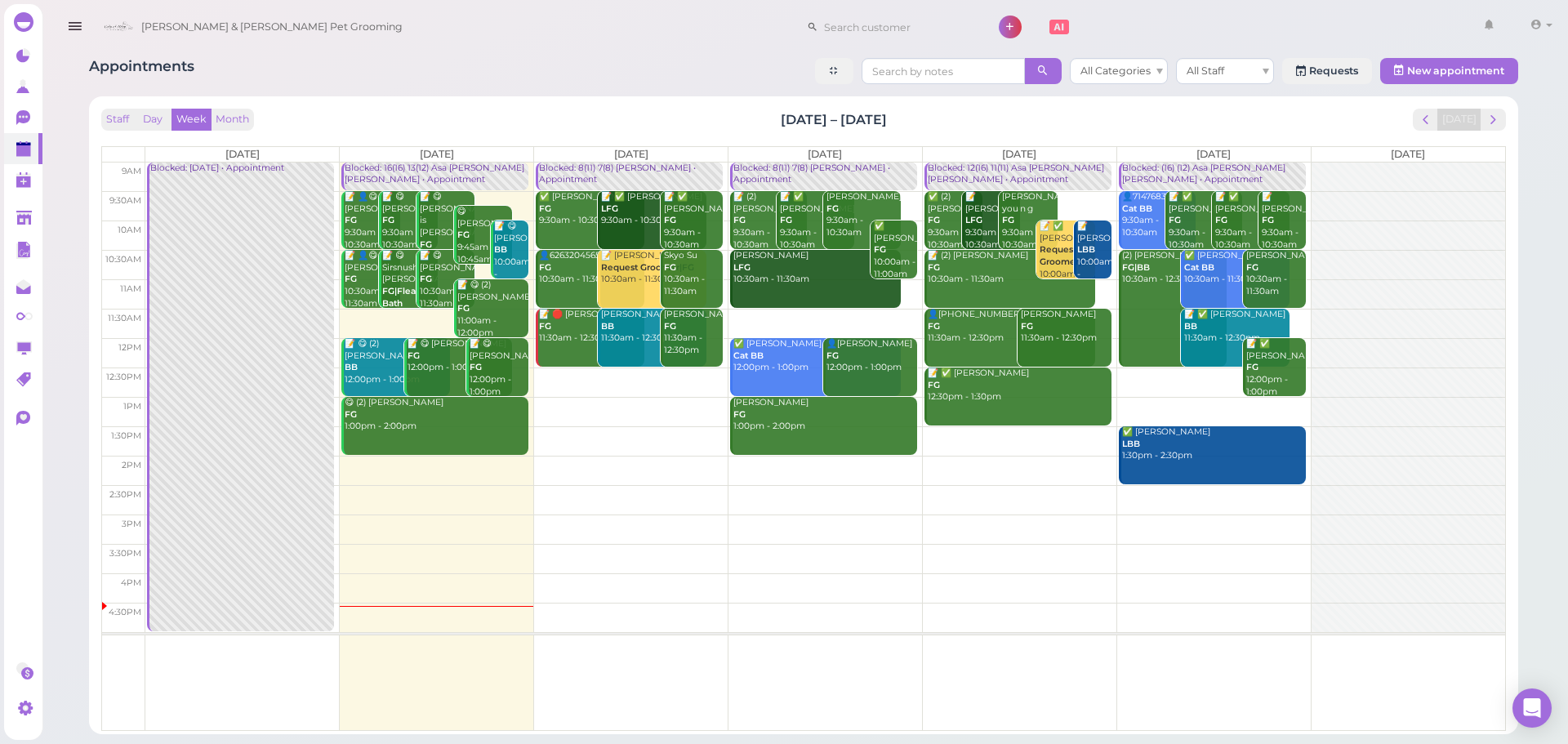
click at [828, 169] on div "Blocked: 8(11) 7(8) [PERSON_NAME] • Appointment" at bounding box center [825, 174] width 185 height 23
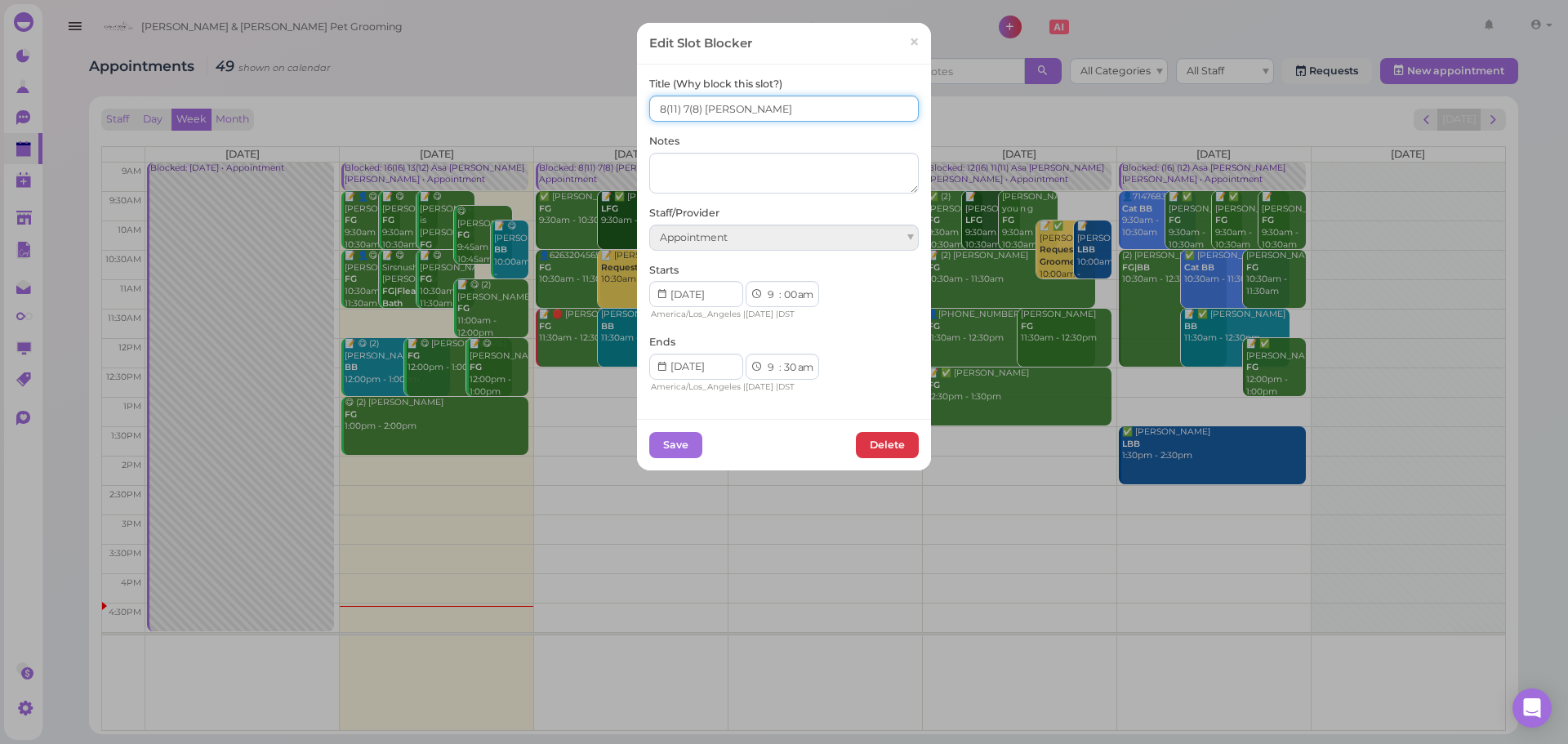
click at [681, 116] on input "8(11) 7(8) [PERSON_NAME]" at bounding box center [783, 108] width 269 height 26
type input "9(11) 8(8) [PERSON_NAME]"
click at [678, 456] on button "Save" at bounding box center [675, 444] width 53 height 26
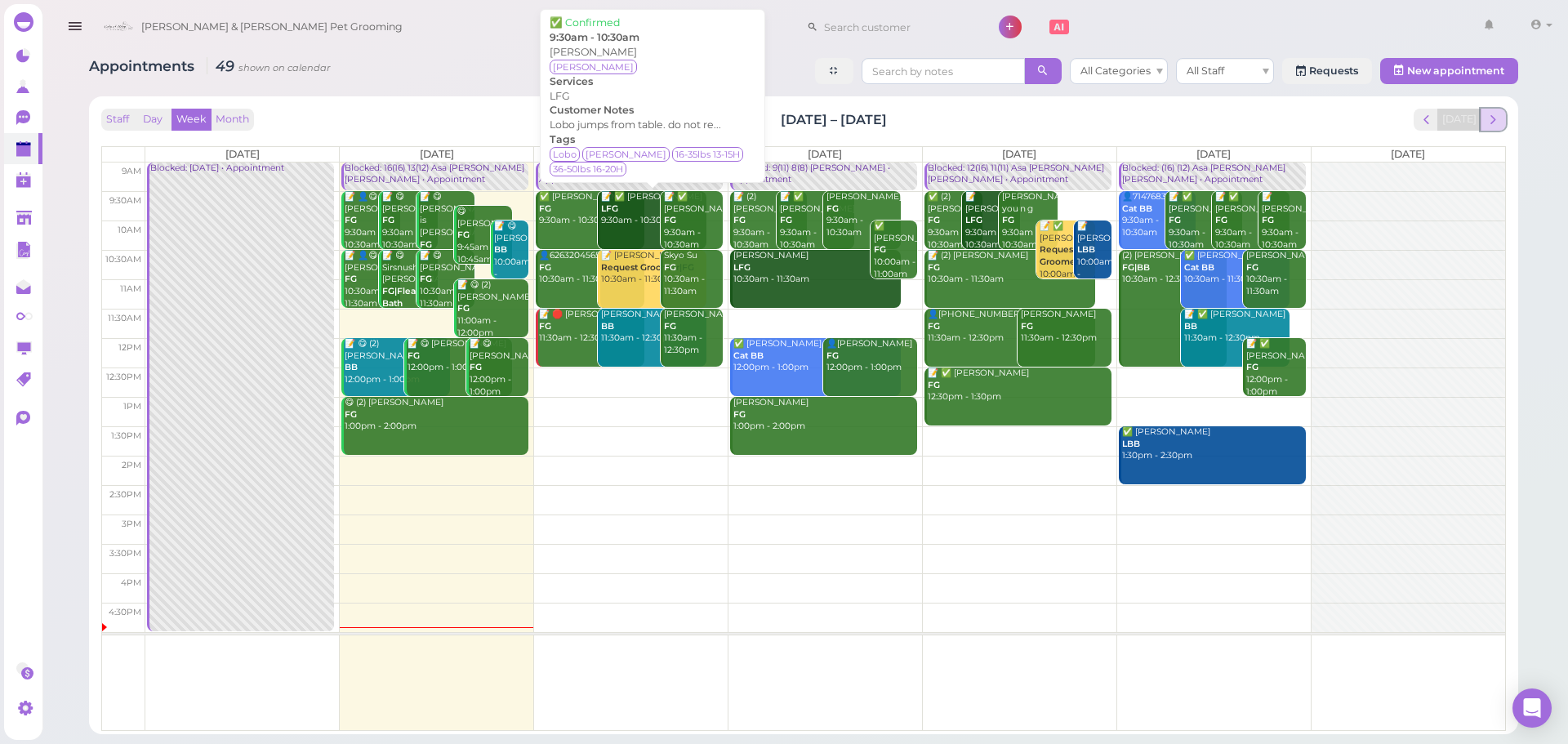
click at [1503, 124] on button "next" at bounding box center [1493, 120] width 25 height 22
